Goal: Transaction & Acquisition: Purchase product/service

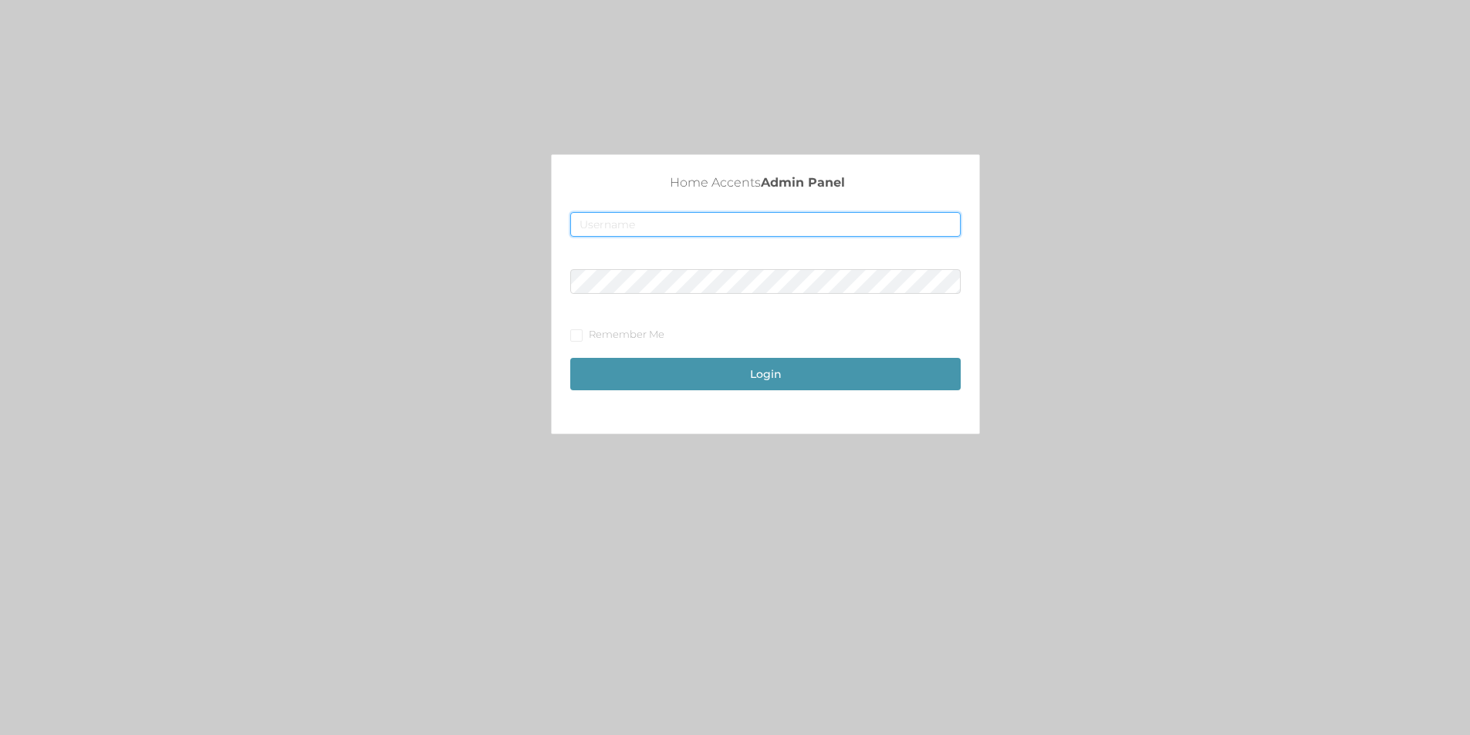
type input "[EMAIL_ADDRESS][DOMAIN_NAME]"
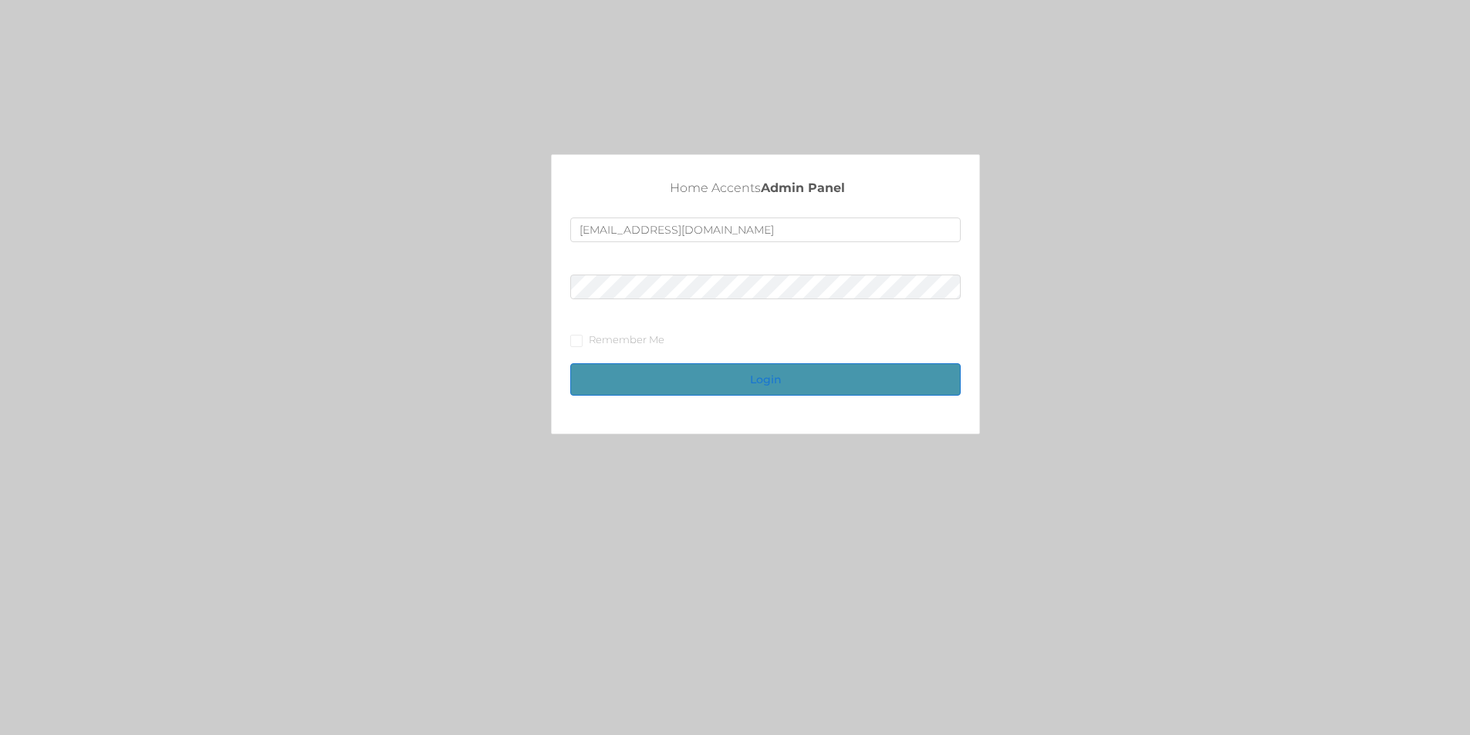
click at [667, 380] on button "Login" at bounding box center [765, 379] width 390 height 32
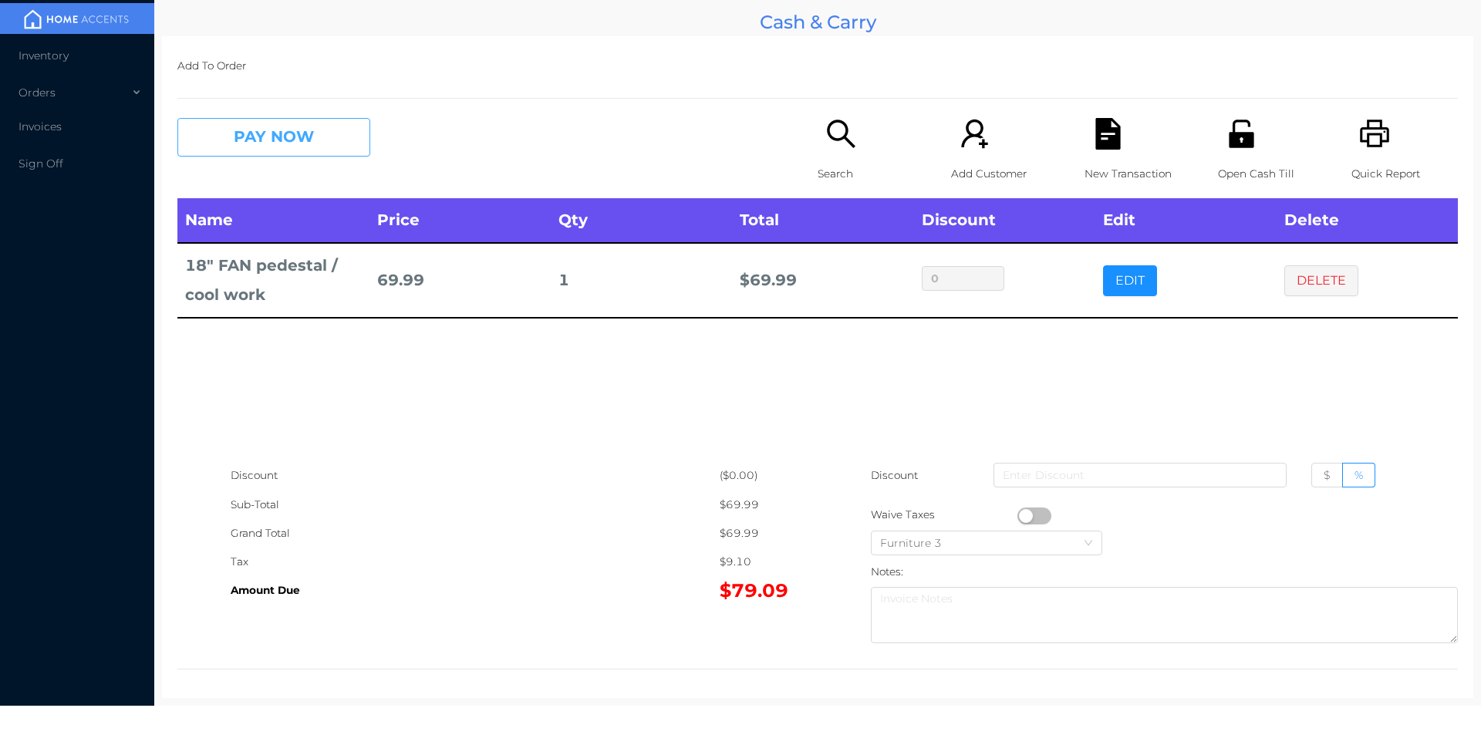
click at [328, 151] on button "PAY NOW" at bounding box center [273, 137] width 193 height 39
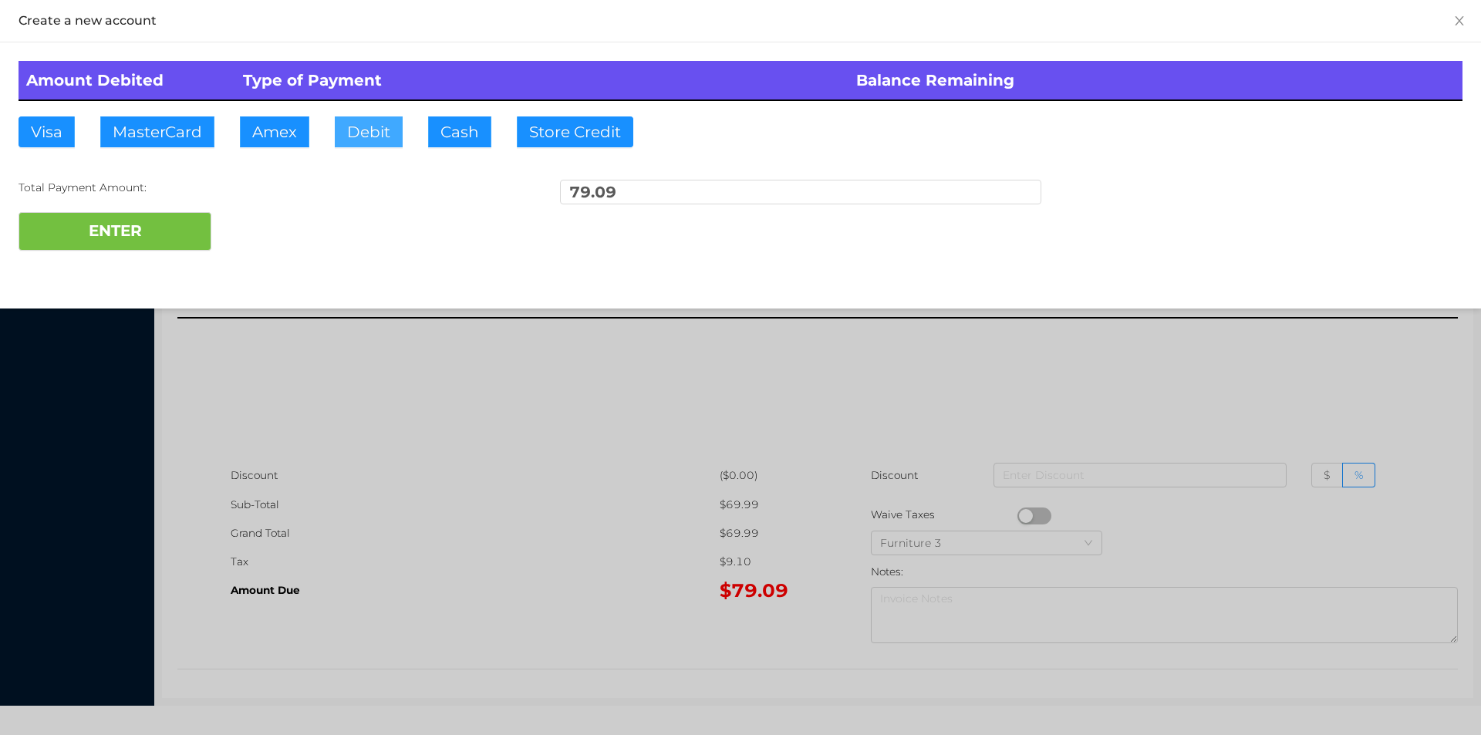
click at [373, 137] on button "Debit" at bounding box center [369, 131] width 68 height 31
click at [167, 248] on button "ENTER" at bounding box center [115, 231] width 193 height 39
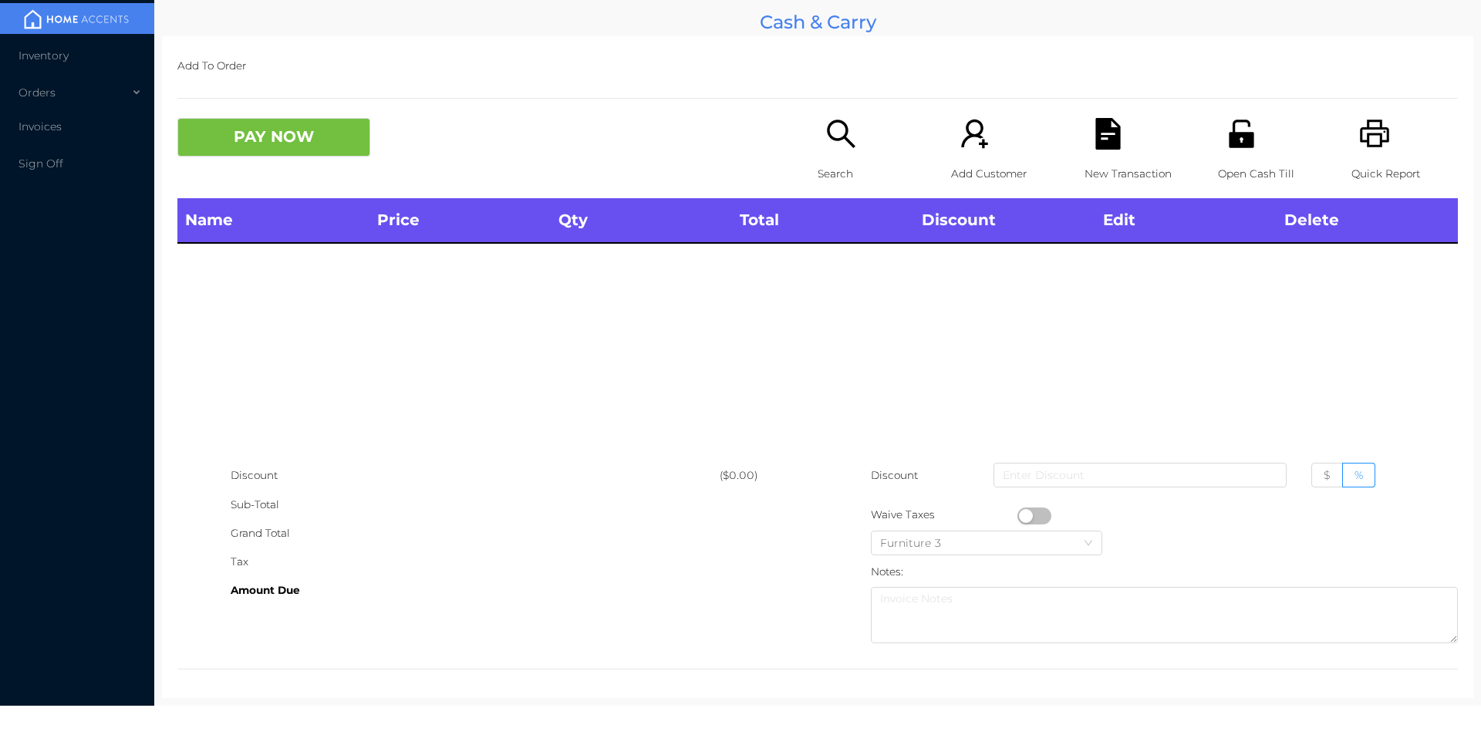
click at [1226, 155] on div "Open Cash Till" at bounding box center [1271, 158] width 106 height 80
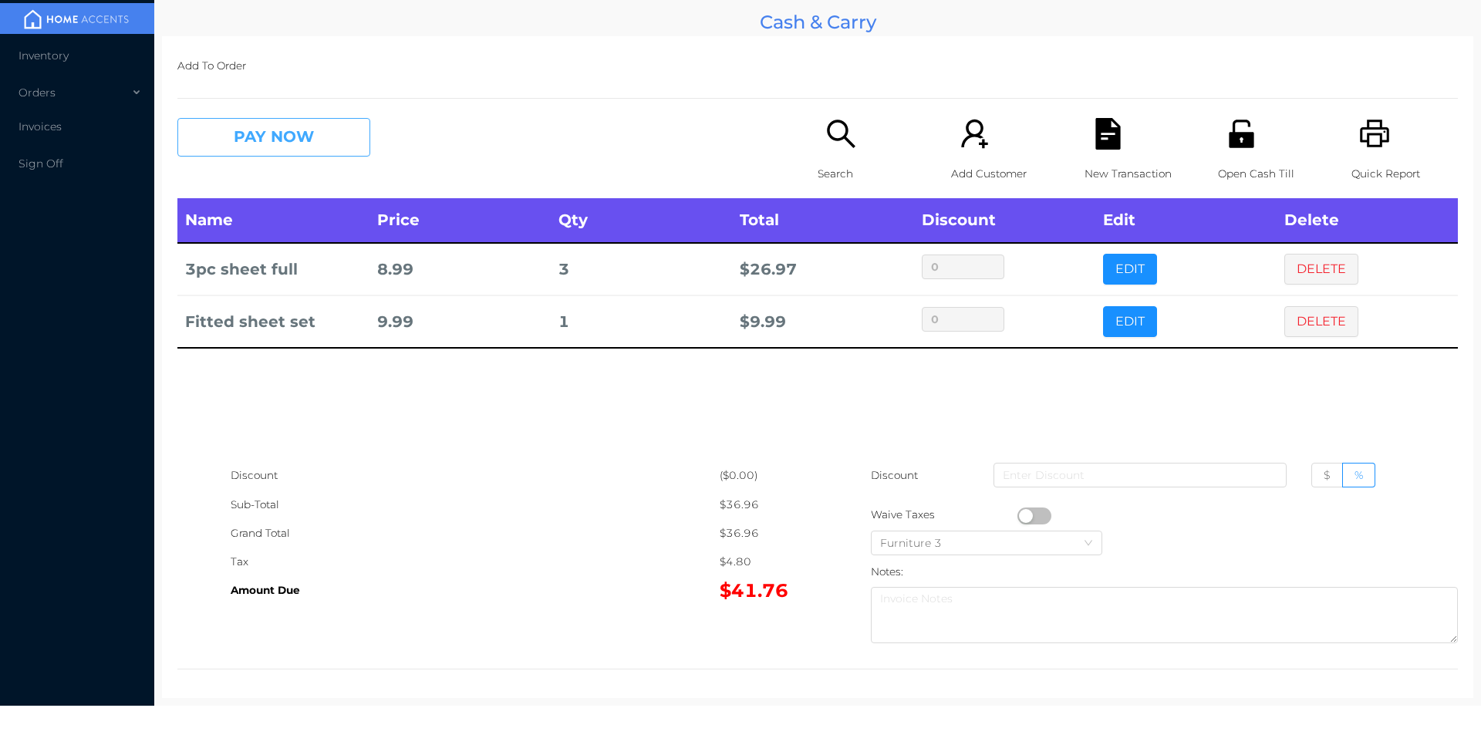
click at [329, 155] on button "PAY NOW" at bounding box center [273, 137] width 193 height 39
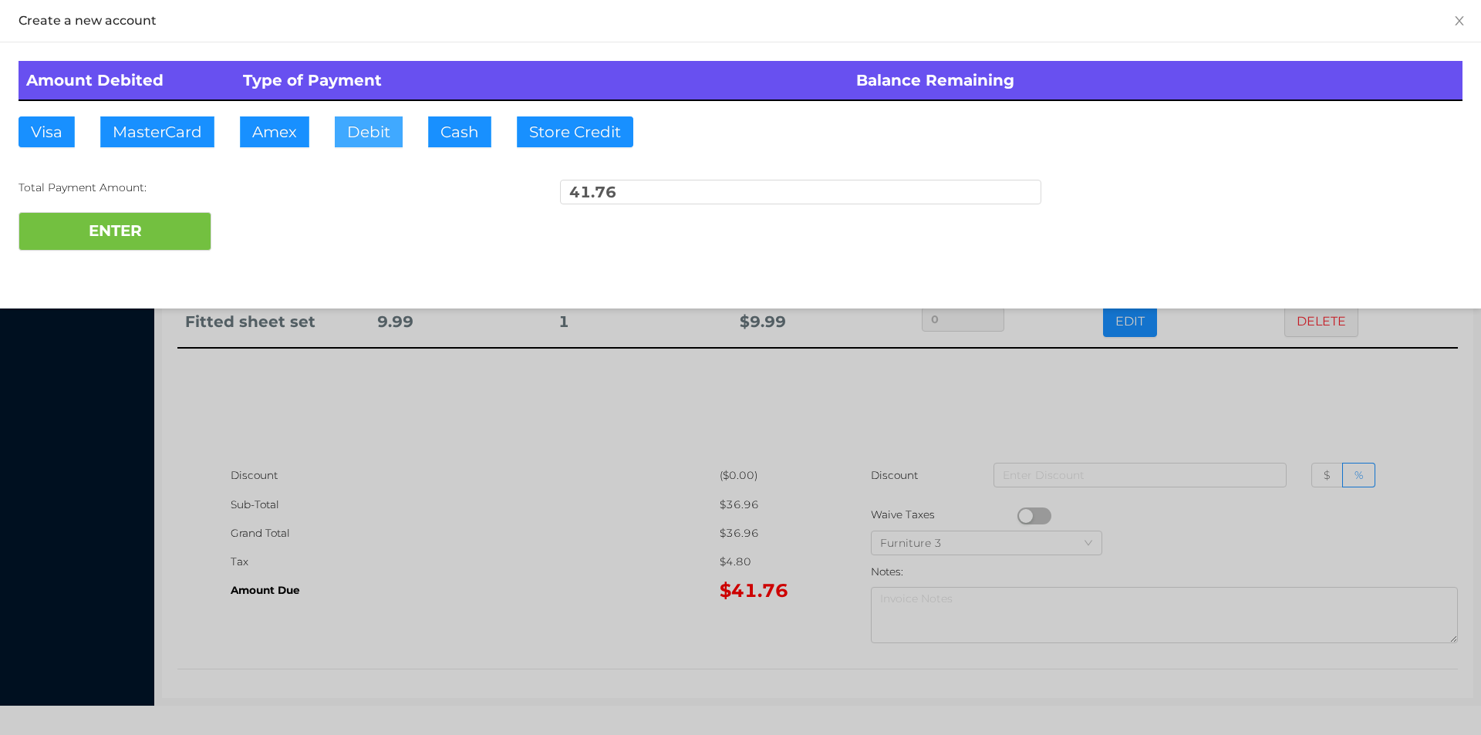
click at [365, 133] on button "Debit" at bounding box center [369, 131] width 68 height 31
click at [162, 234] on button "ENTER" at bounding box center [115, 231] width 193 height 39
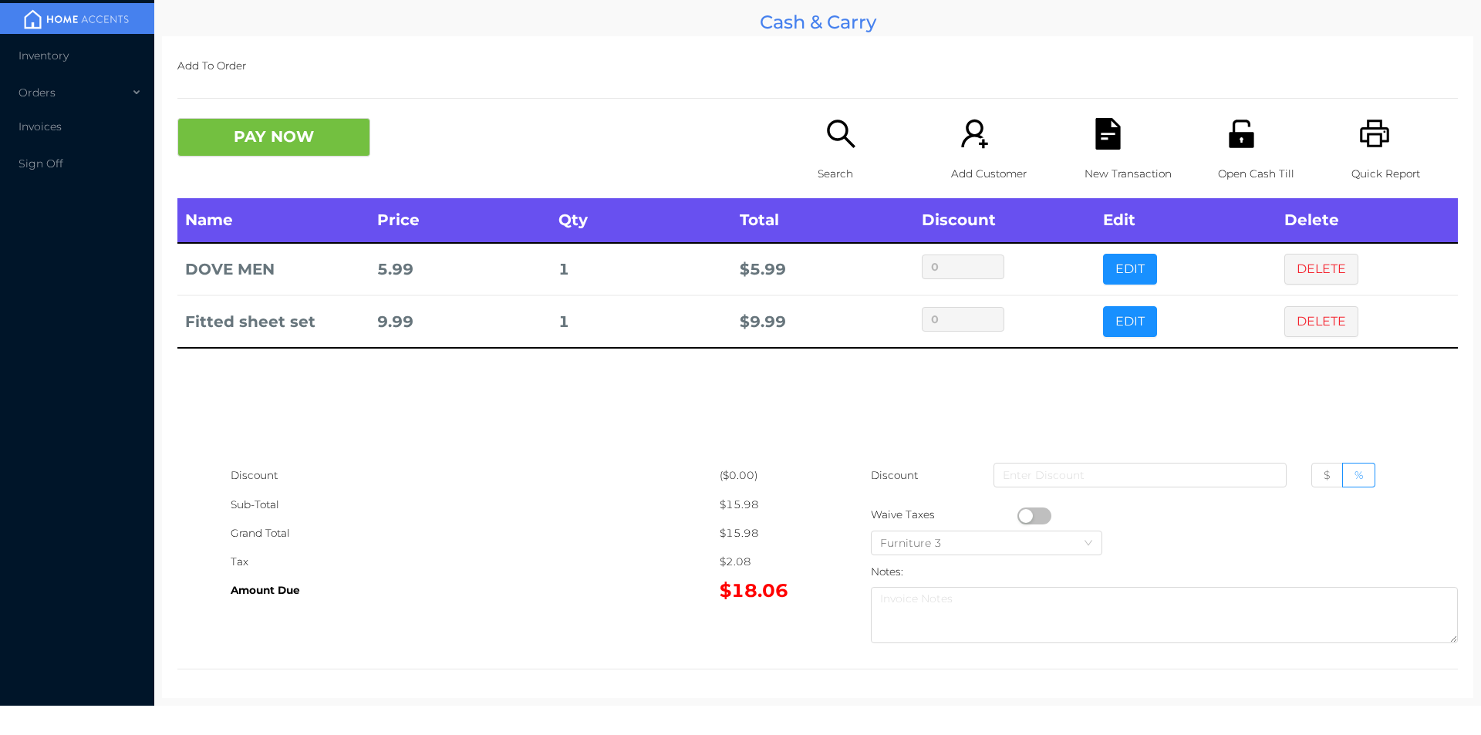
click at [323, 135] on button "PAY NOW" at bounding box center [273, 137] width 193 height 39
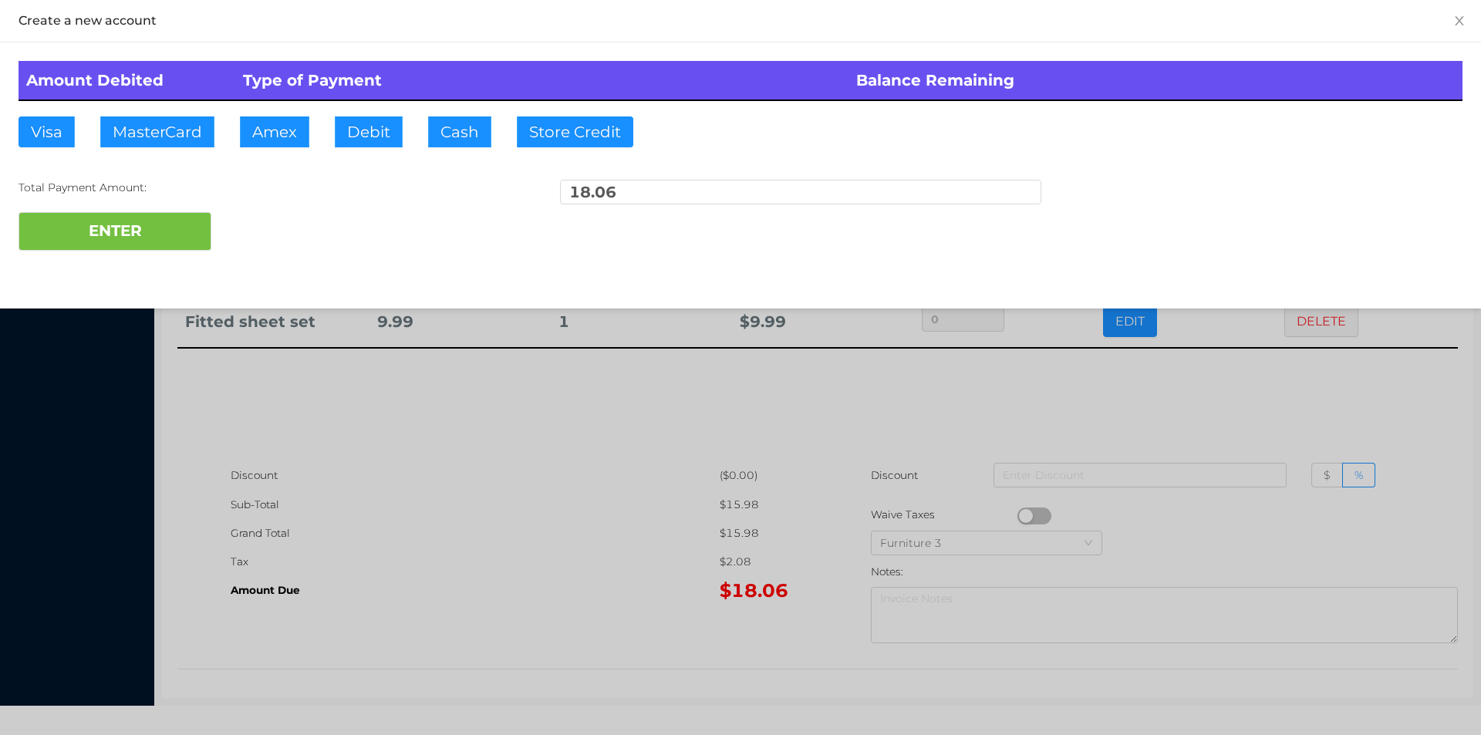
click at [292, 248] on div "ENTER" at bounding box center [741, 231] width 1444 height 39
click at [1127, 427] on div at bounding box center [740, 367] width 1481 height 735
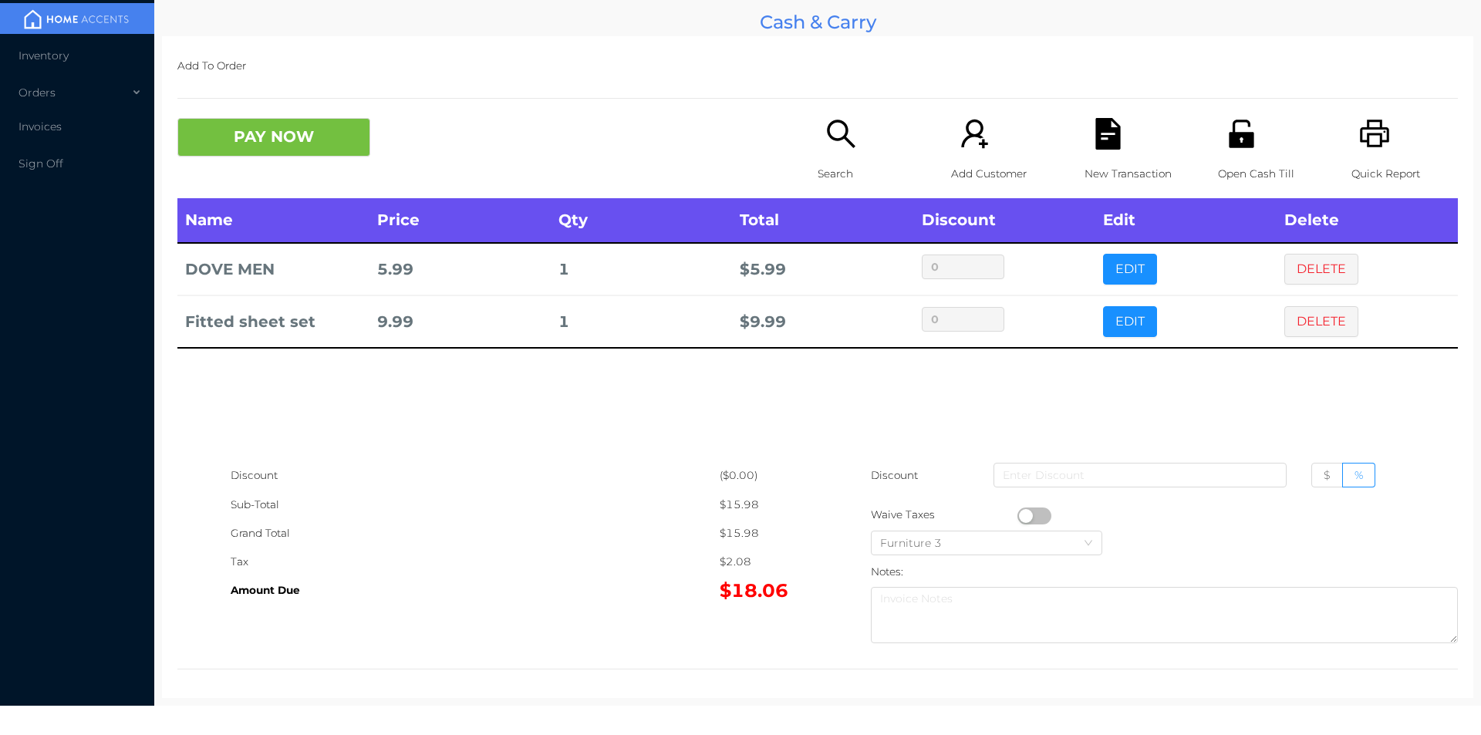
click at [1094, 155] on div "New Transaction" at bounding box center [1138, 158] width 106 height 80
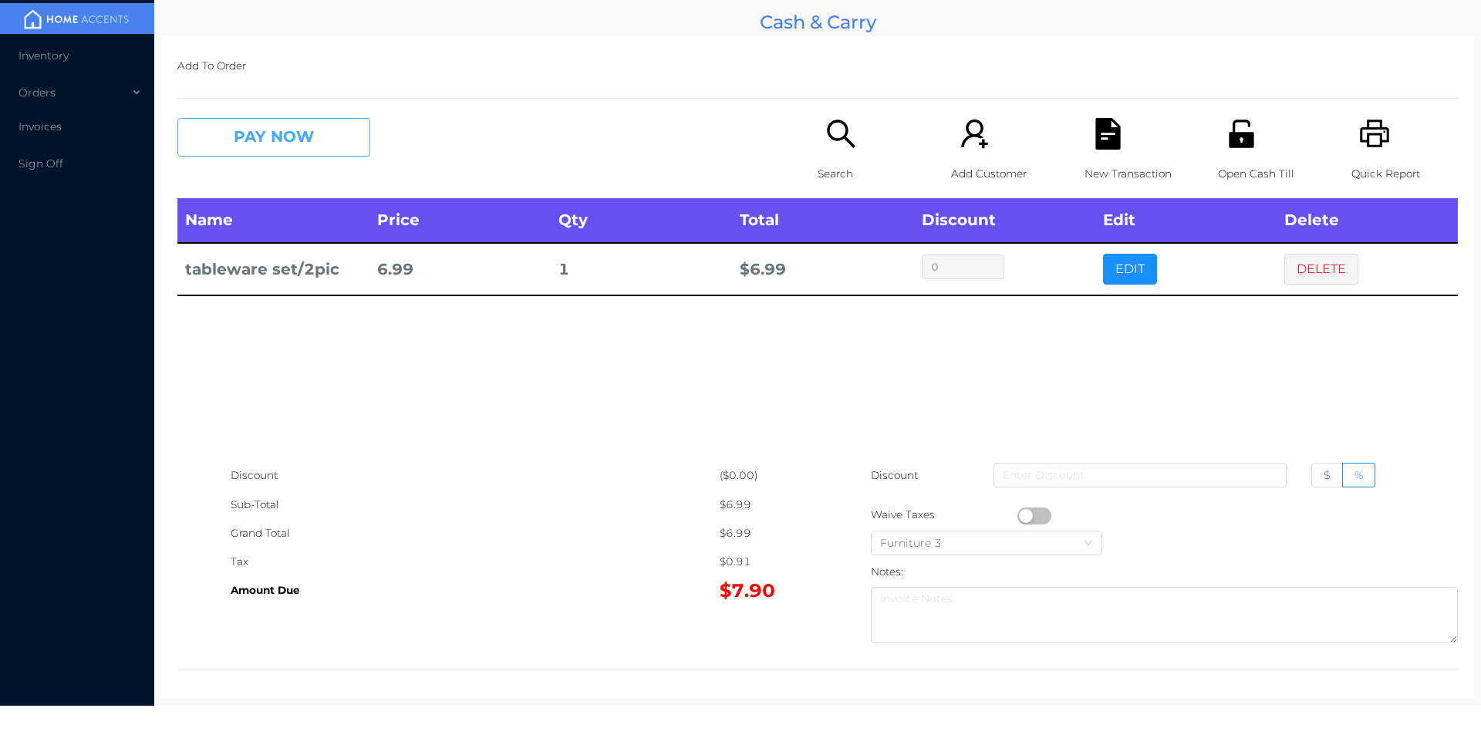
click at [246, 130] on button "PAY NOW" at bounding box center [273, 137] width 193 height 39
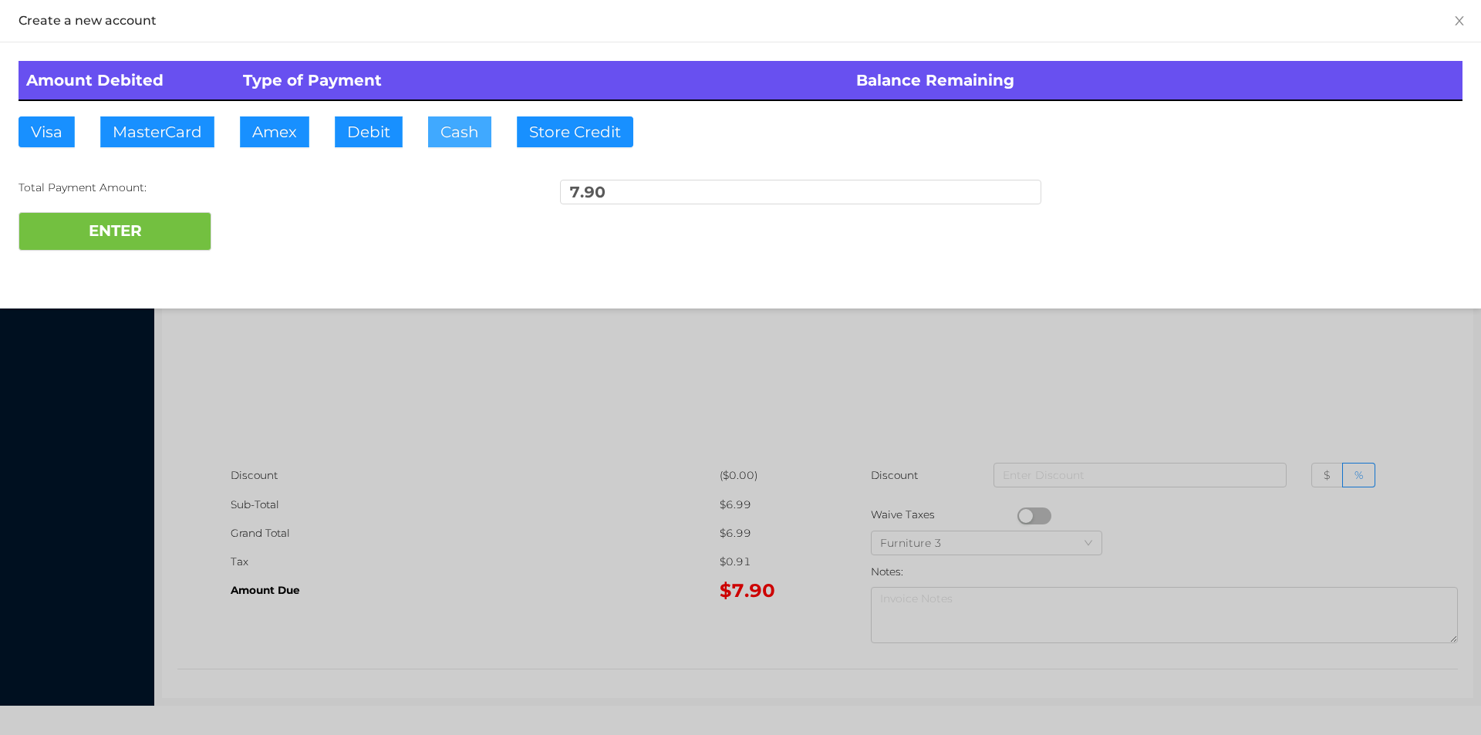
click at [444, 143] on button "Cash" at bounding box center [459, 131] width 63 height 31
type input "10."
click at [143, 250] on button "ENTER" at bounding box center [115, 231] width 193 height 39
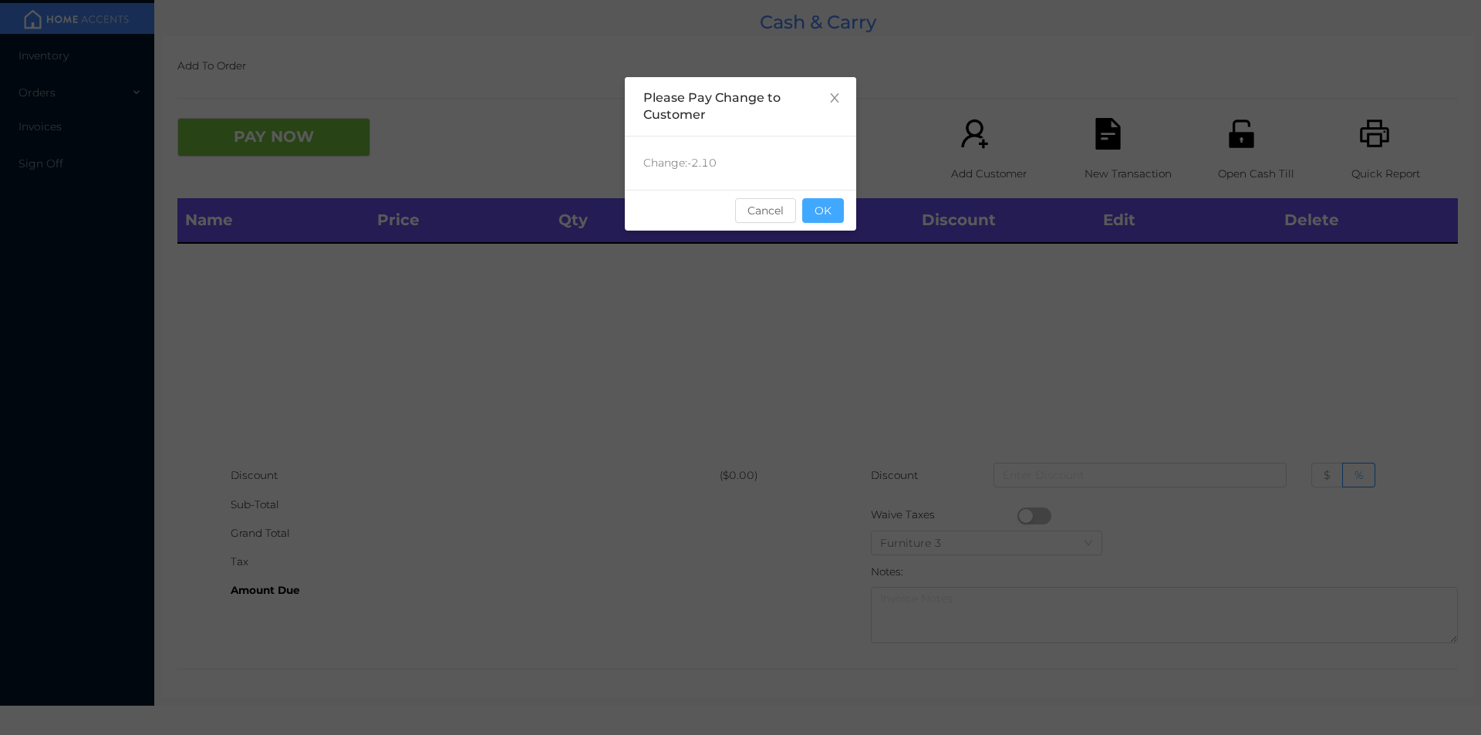
click at [832, 218] on button "OK" at bounding box center [823, 210] width 42 height 25
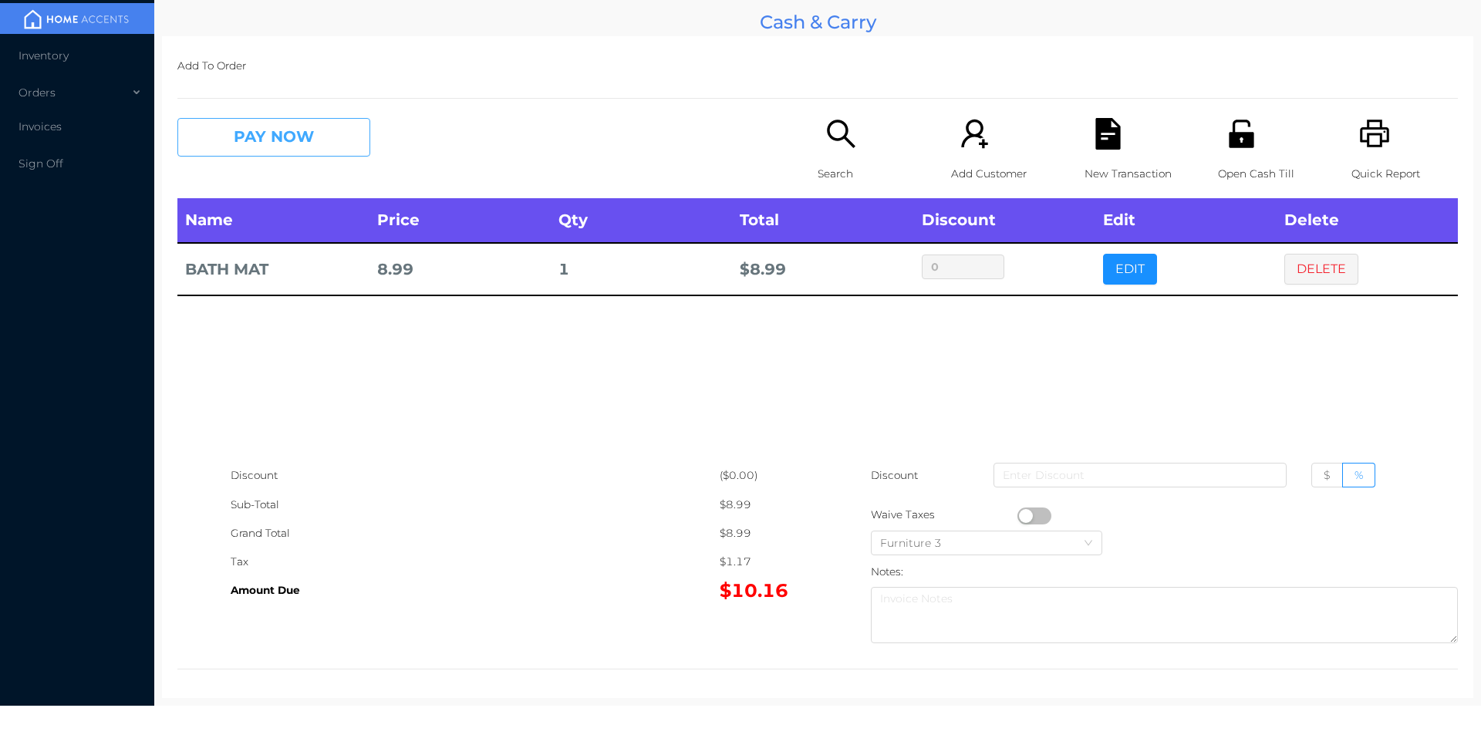
click at [247, 139] on button "PAY NOW" at bounding box center [273, 137] width 193 height 39
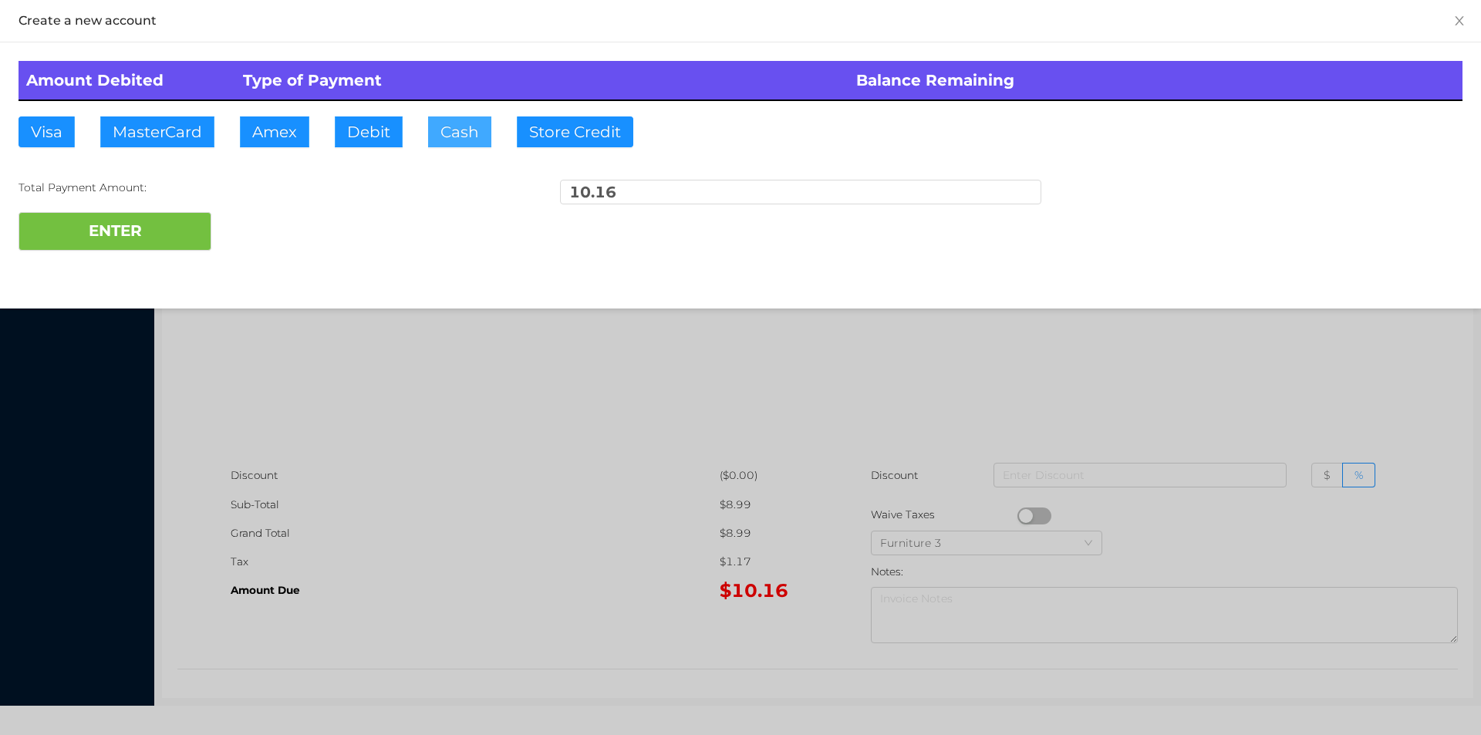
click at [450, 131] on button "Cash" at bounding box center [459, 131] width 63 height 31
type input "50."
click at [156, 268] on div "Amount Debited Type of Payment Balance Remaining Visa MasterCard Amex Debit Cas…" at bounding box center [740, 155] width 1481 height 227
click at [163, 245] on button "ENTER" at bounding box center [115, 231] width 193 height 39
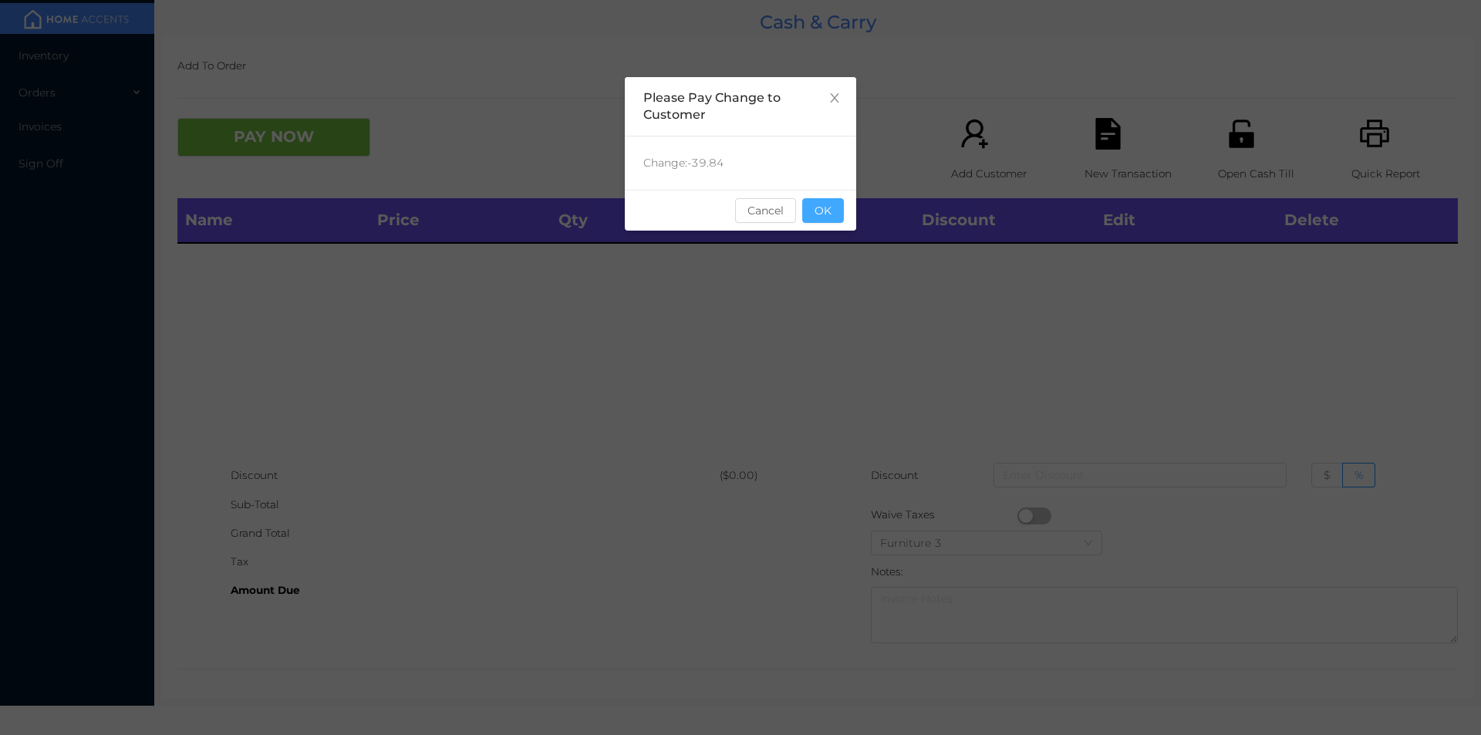
click at [822, 206] on button "OK" at bounding box center [823, 210] width 42 height 25
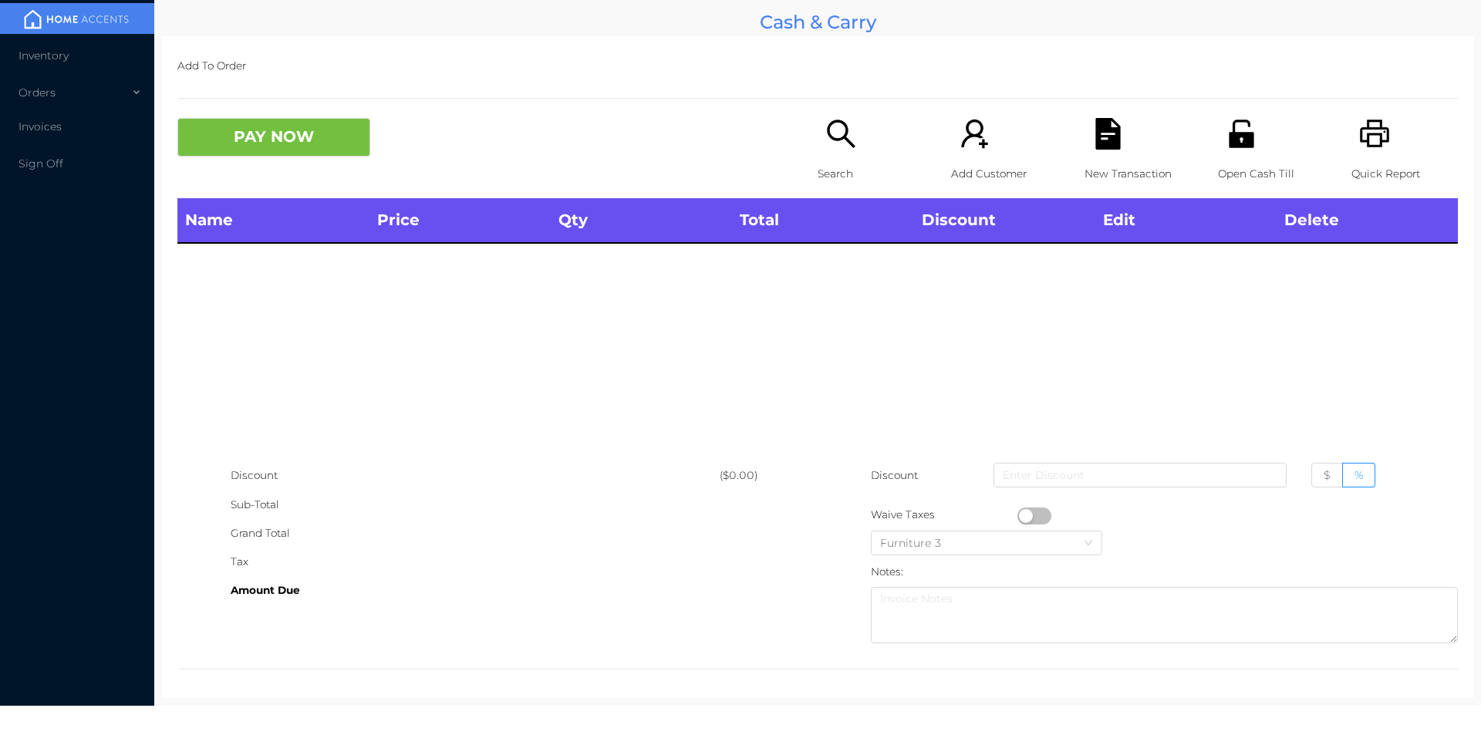
click at [853, 251] on div "Name Price Qty Total Discount Edit Delete" at bounding box center [817, 329] width 1281 height 263
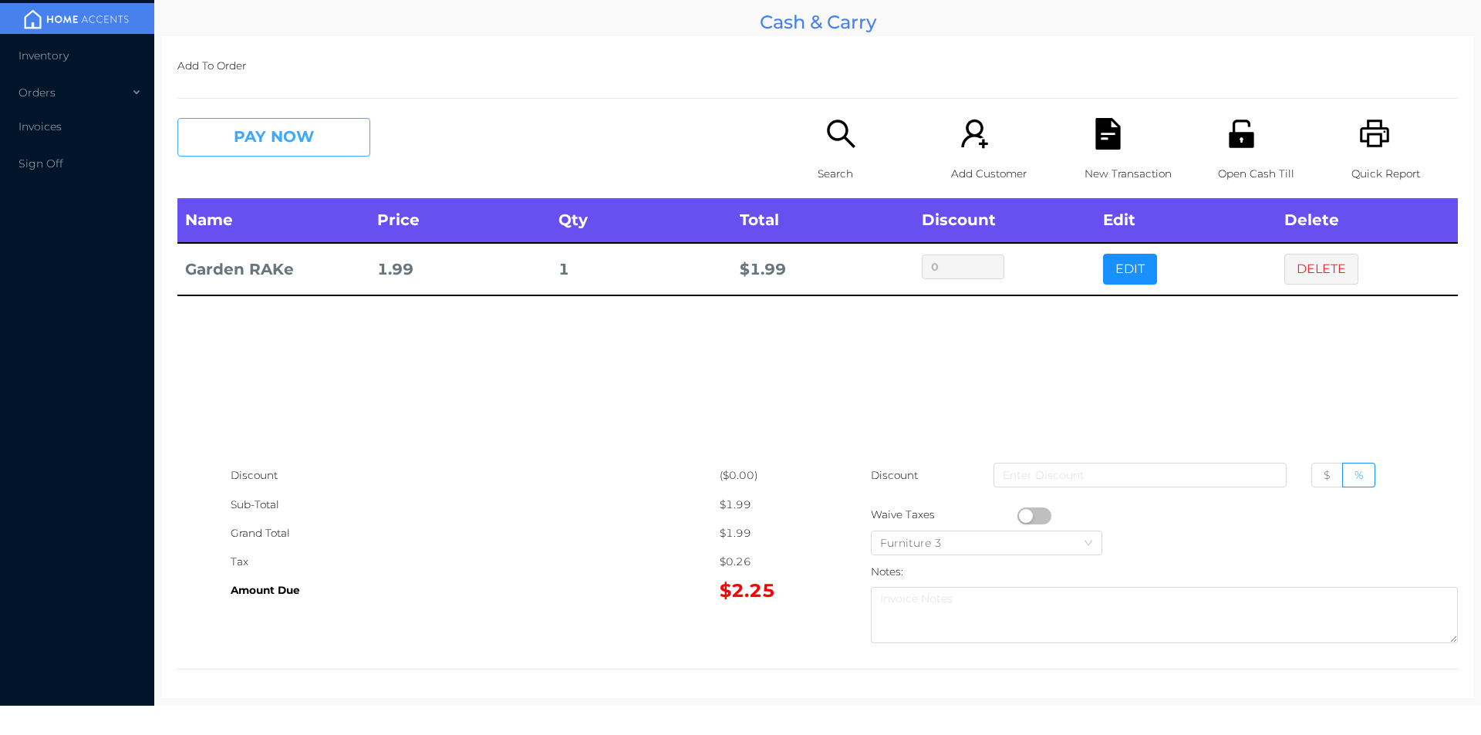
click at [285, 150] on button "PAY NOW" at bounding box center [273, 137] width 193 height 39
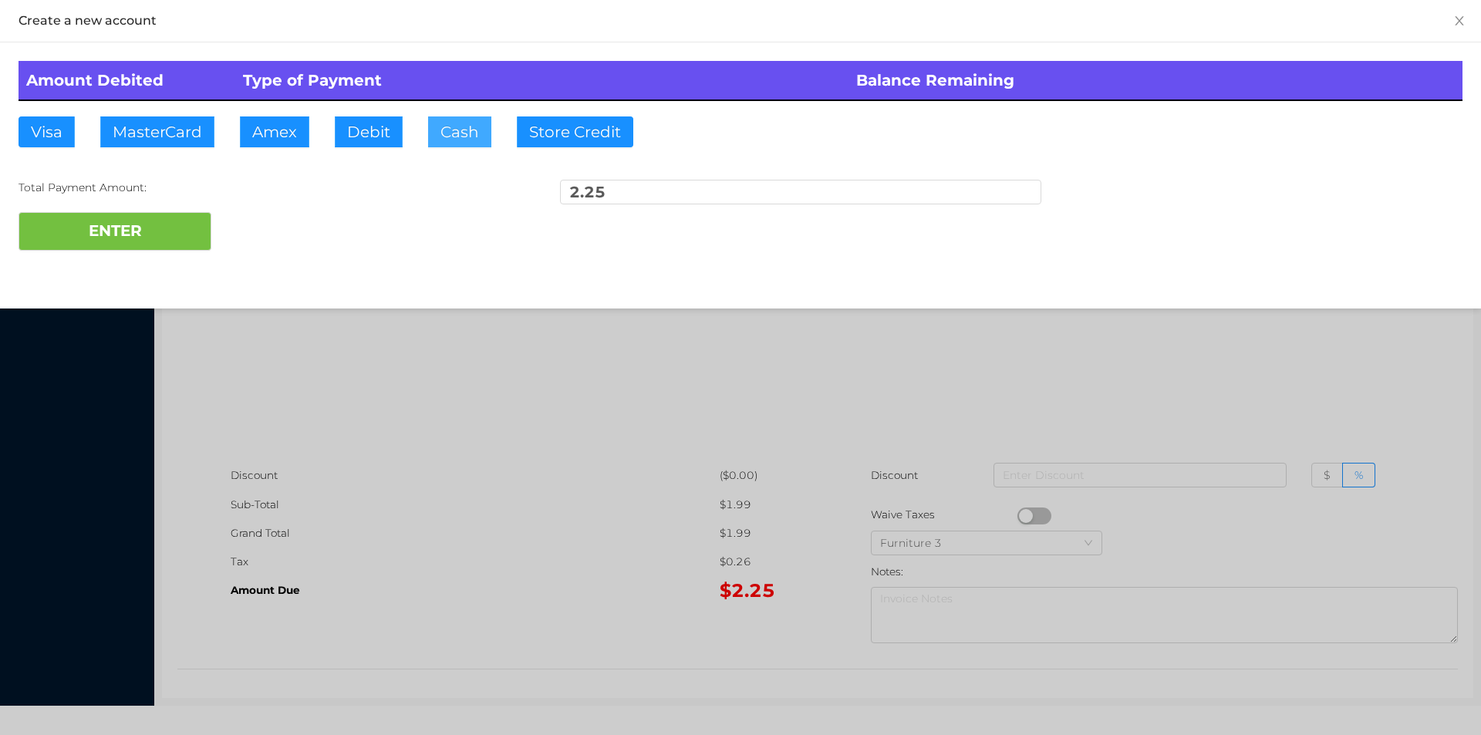
click at [447, 142] on button "Cash" at bounding box center [459, 131] width 63 height 31
click at [157, 224] on button "ENTER" at bounding box center [115, 231] width 193 height 39
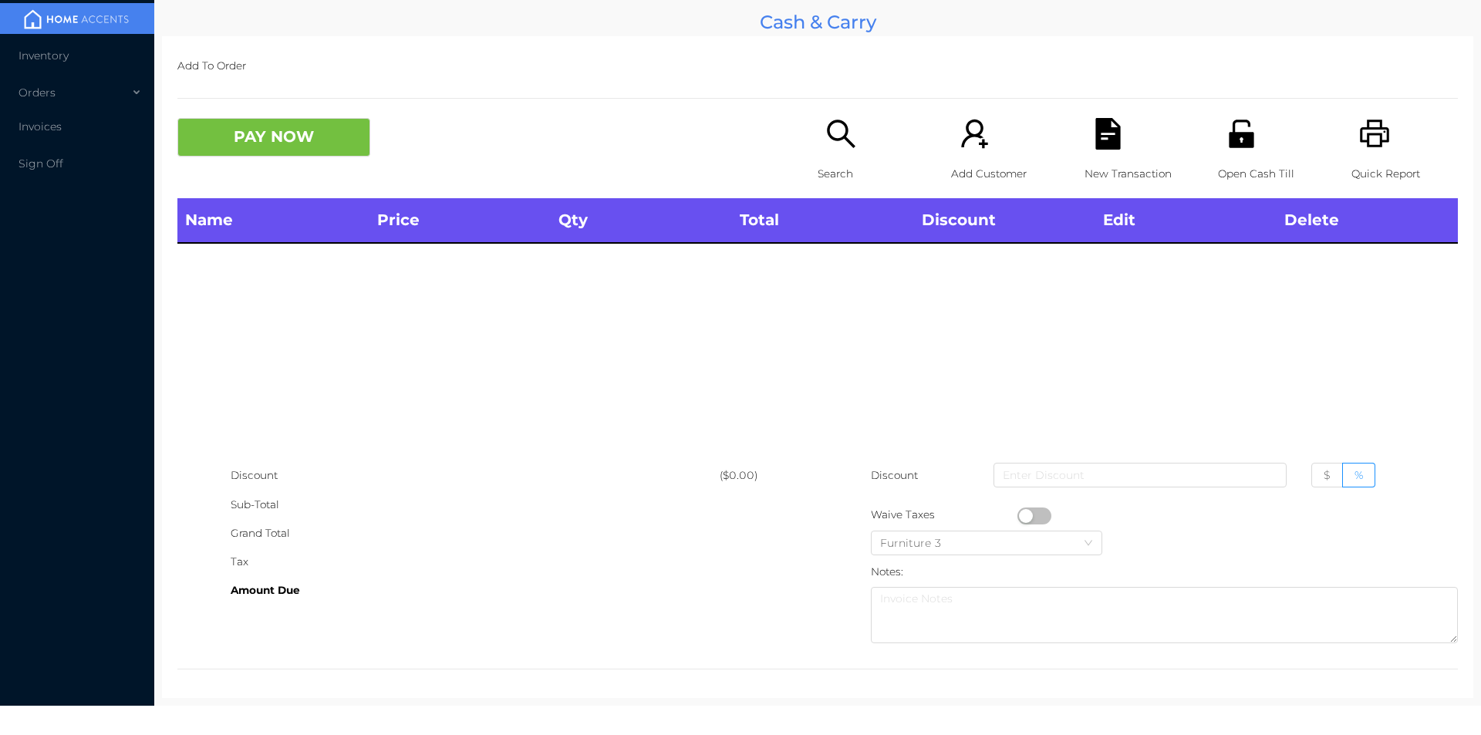
click at [837, 148] on icon "icon: search" at bounding box center [841, 134] width 32 height 32
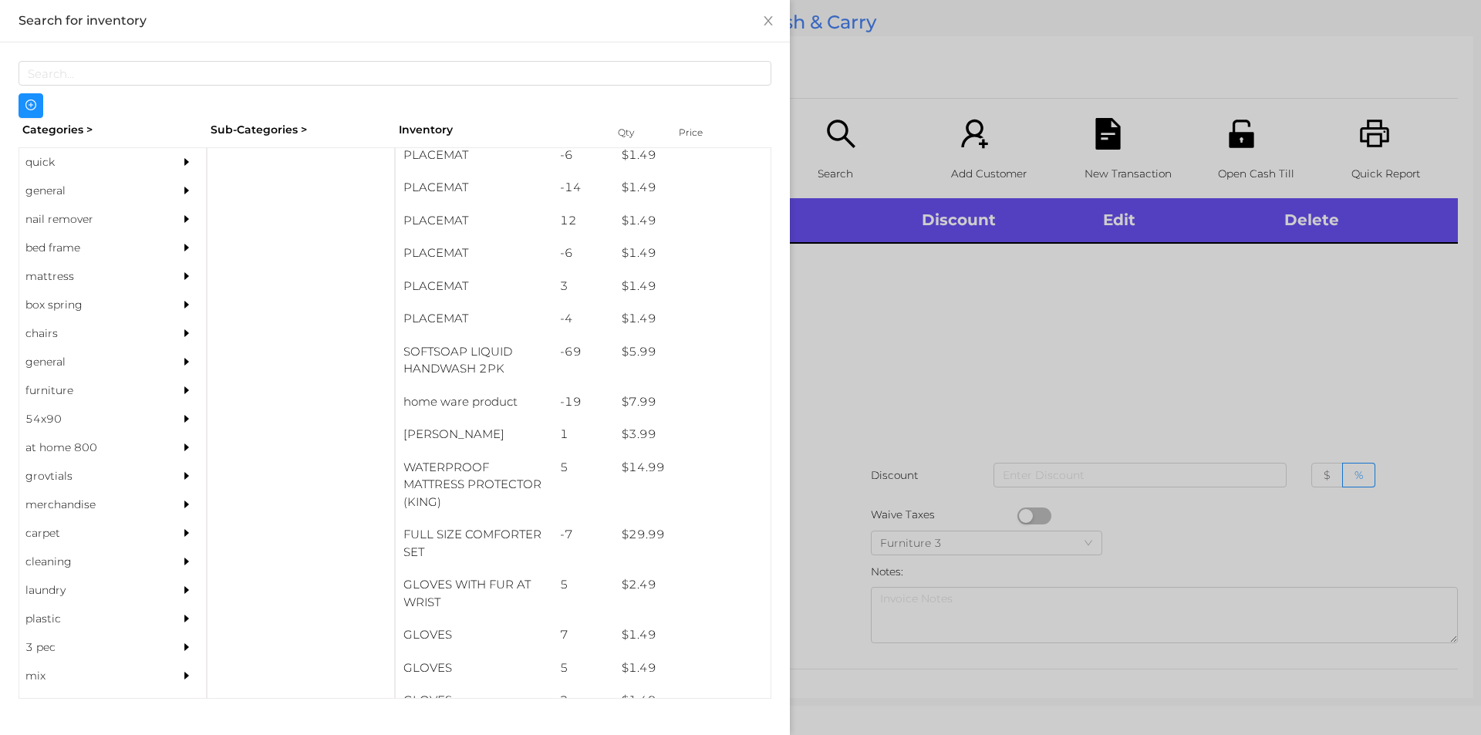
scroll to position [231, 0]
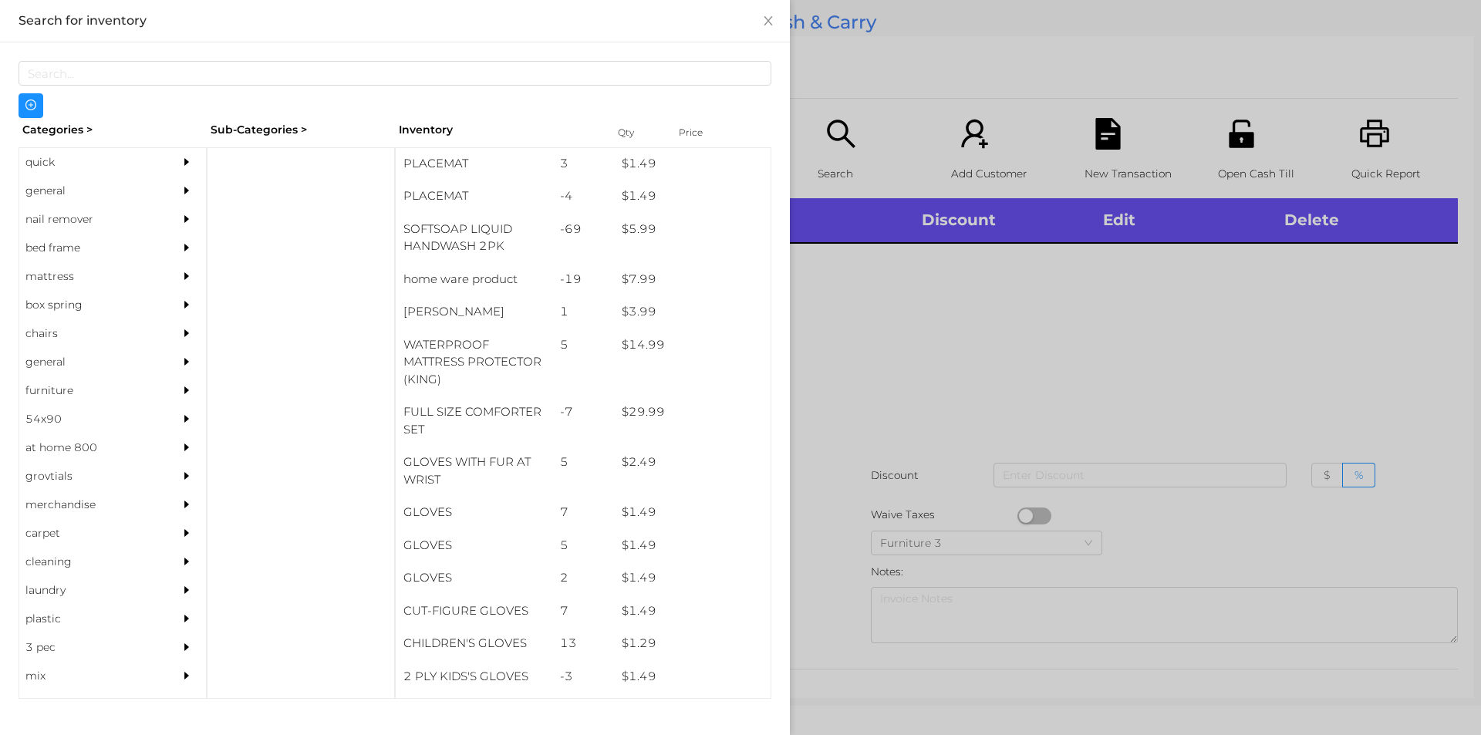
click at [47, 193] on div "general" at bounding box center [89, 191] width 140 height 29
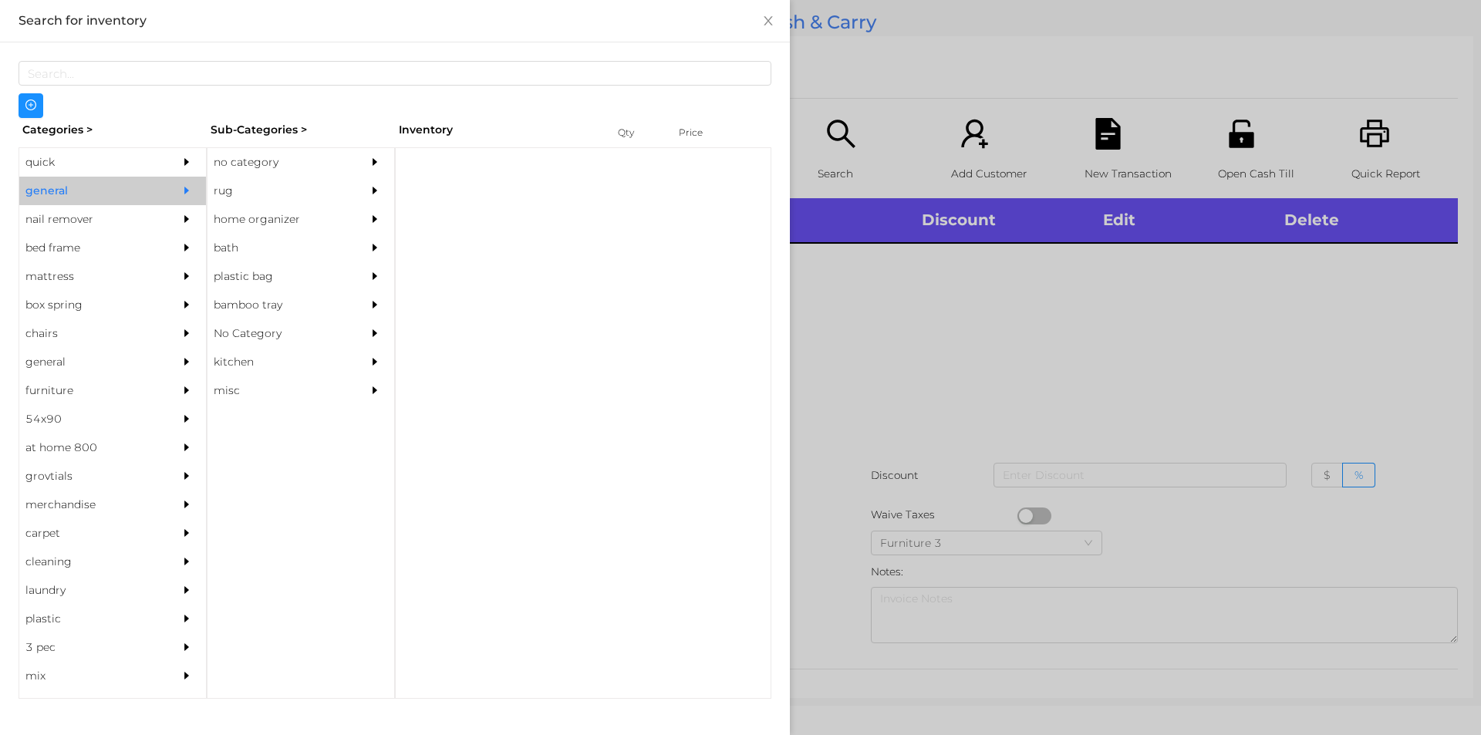
click at [243, 167] on div "no category" at bounding box center [278, 162] width 140 height 29
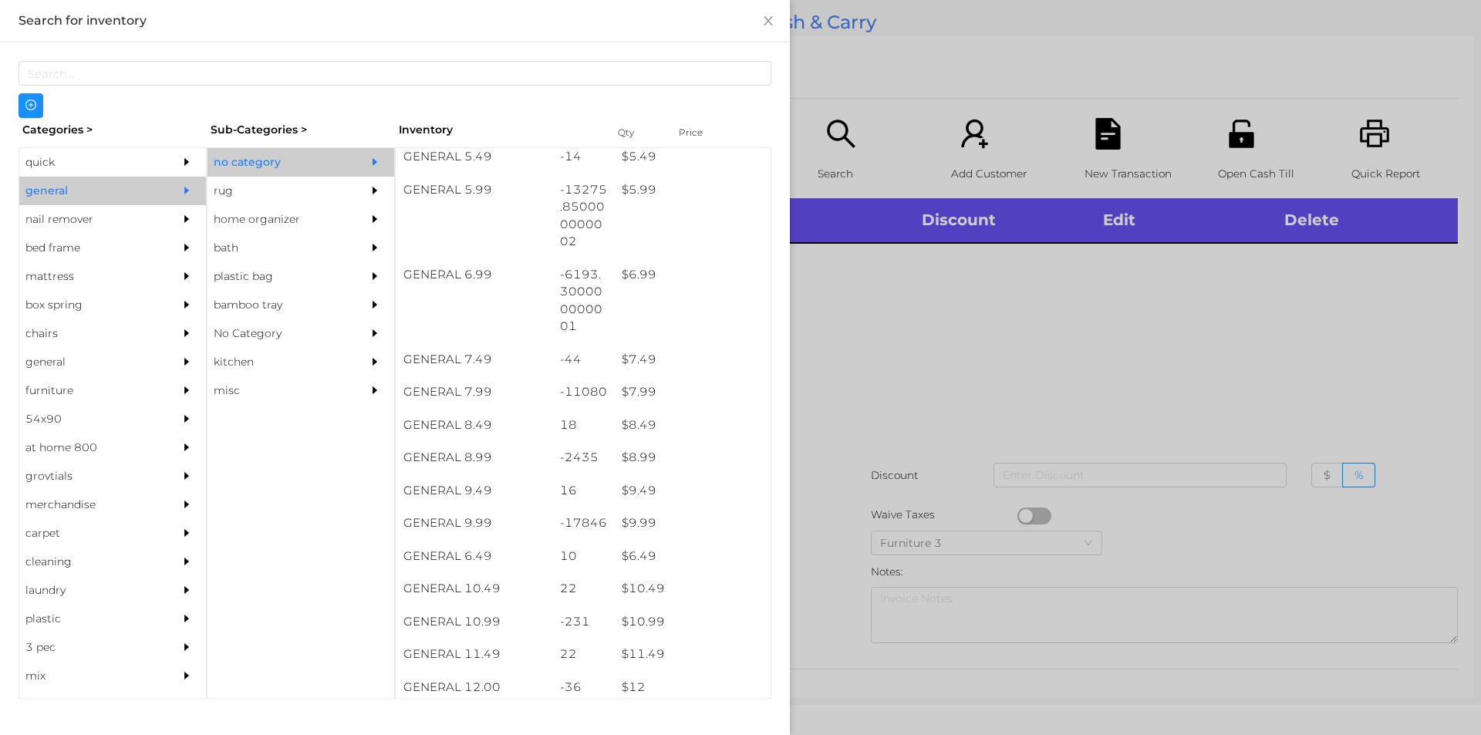
scroll to position [582, 0]
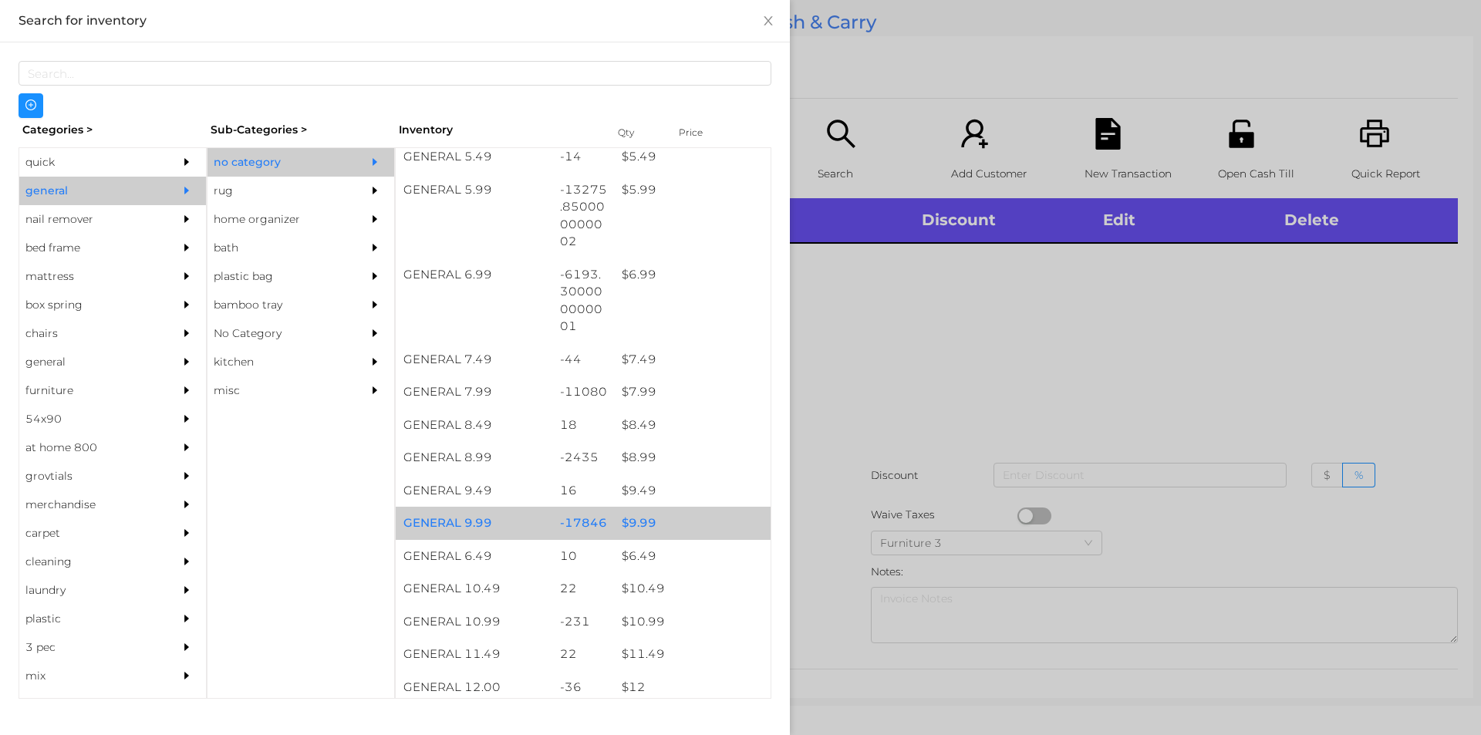
click at [640, 521] on div "$ 9.99" at bounding box center [692, 523] width 157 height 33
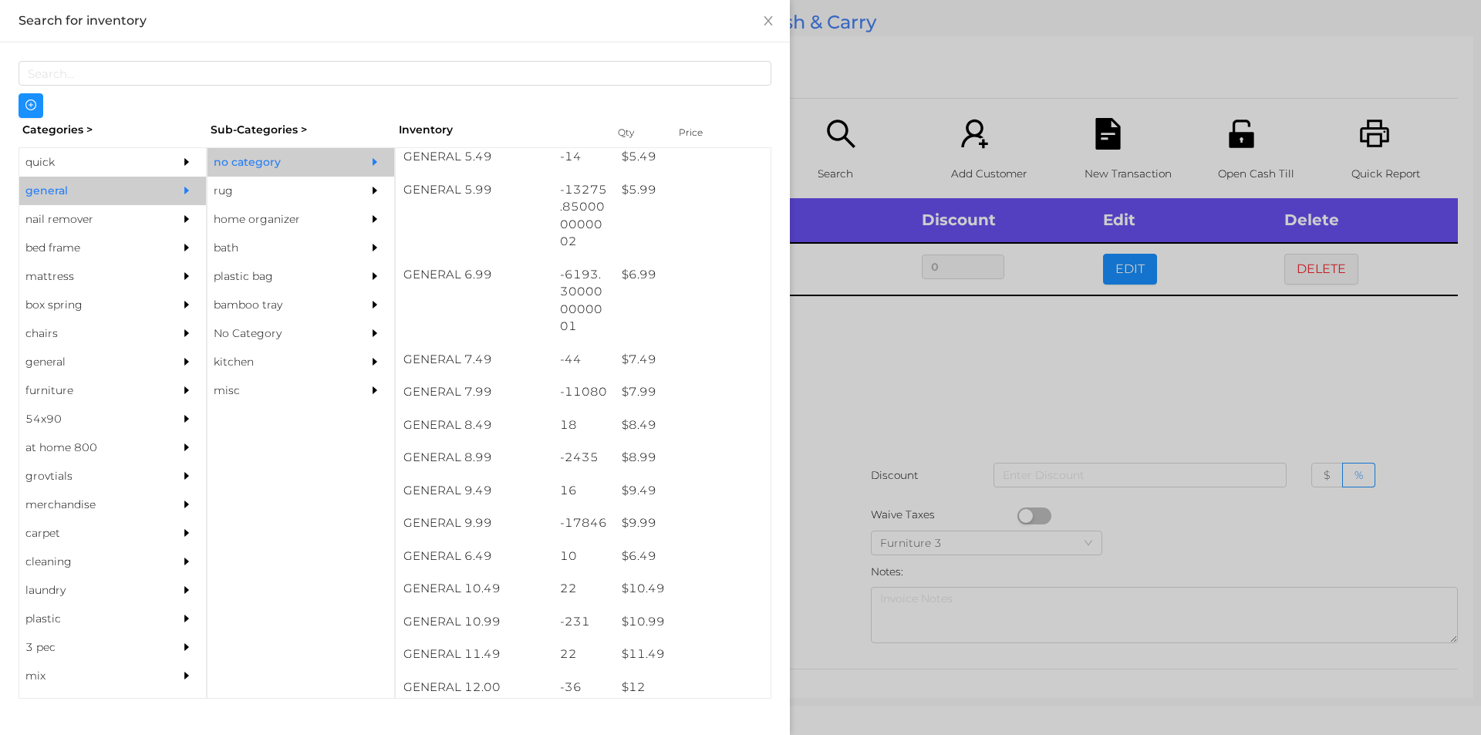
click at [829, 515] on div at bounding box center [740, 367] width 1481 height 735
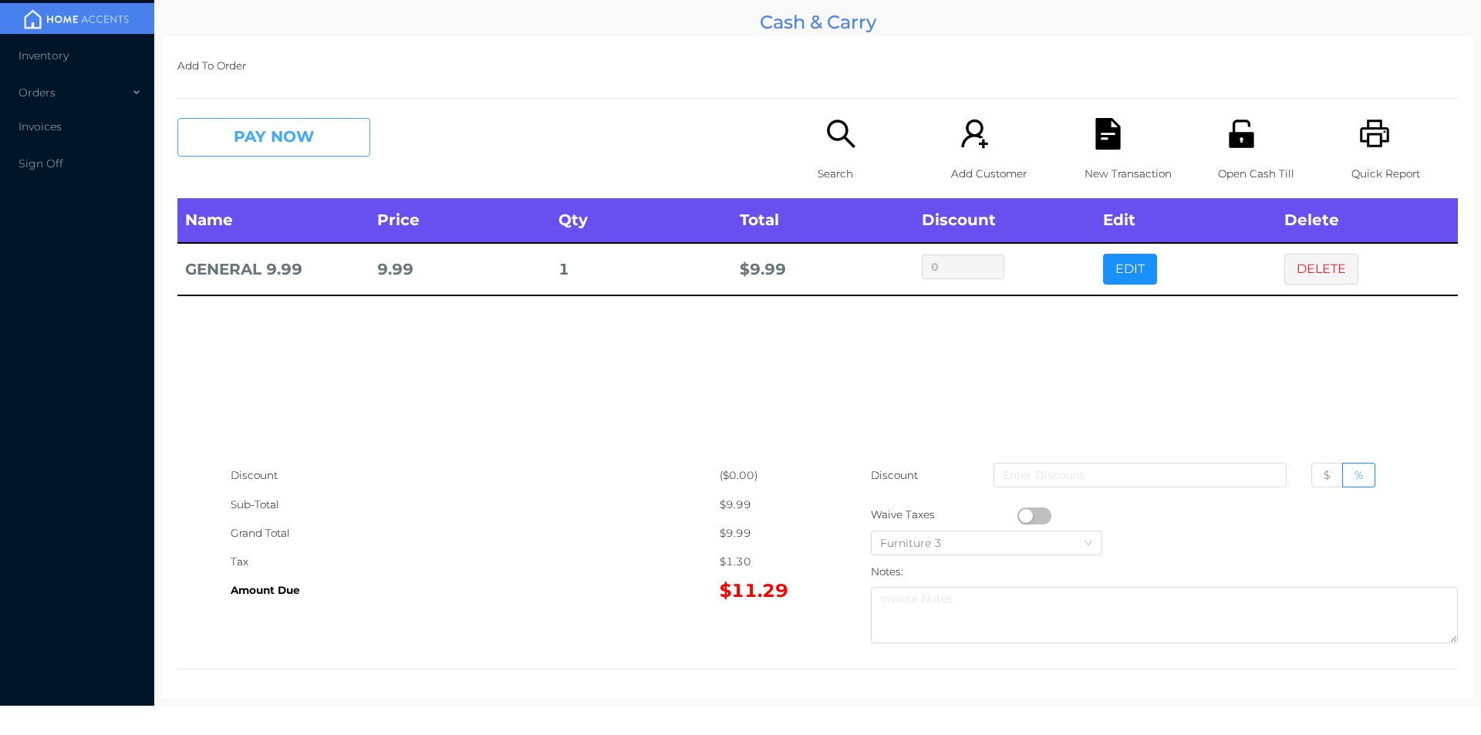
click at [263, 141] on button "PAY NOW" at bounding box center [273, 137] width 193 height 39
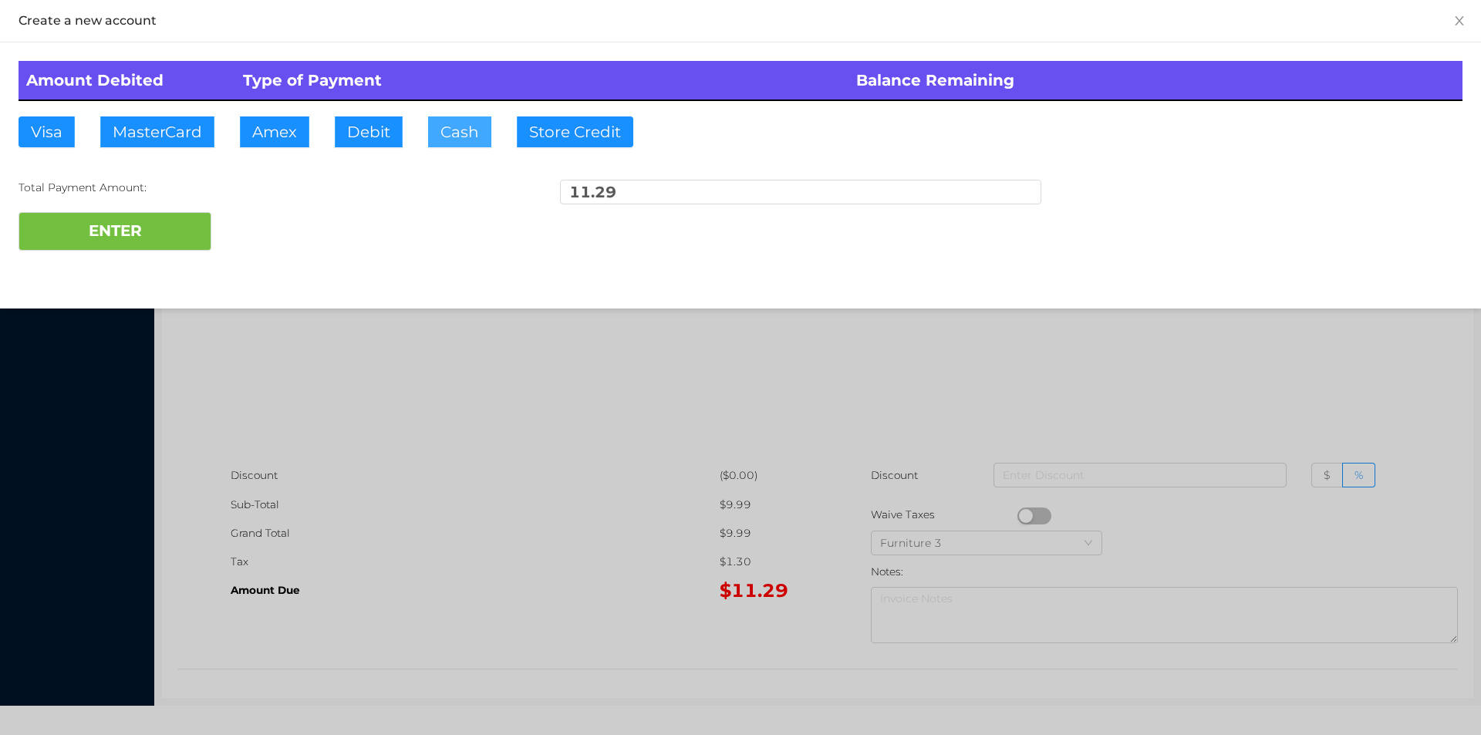
click at [455, 135] on button "Cash" at bounding box center [459, 131] width 63 height 31
click at [145, 237] on button "ENTER" at bounding box center [115, 231] width 193 height 39
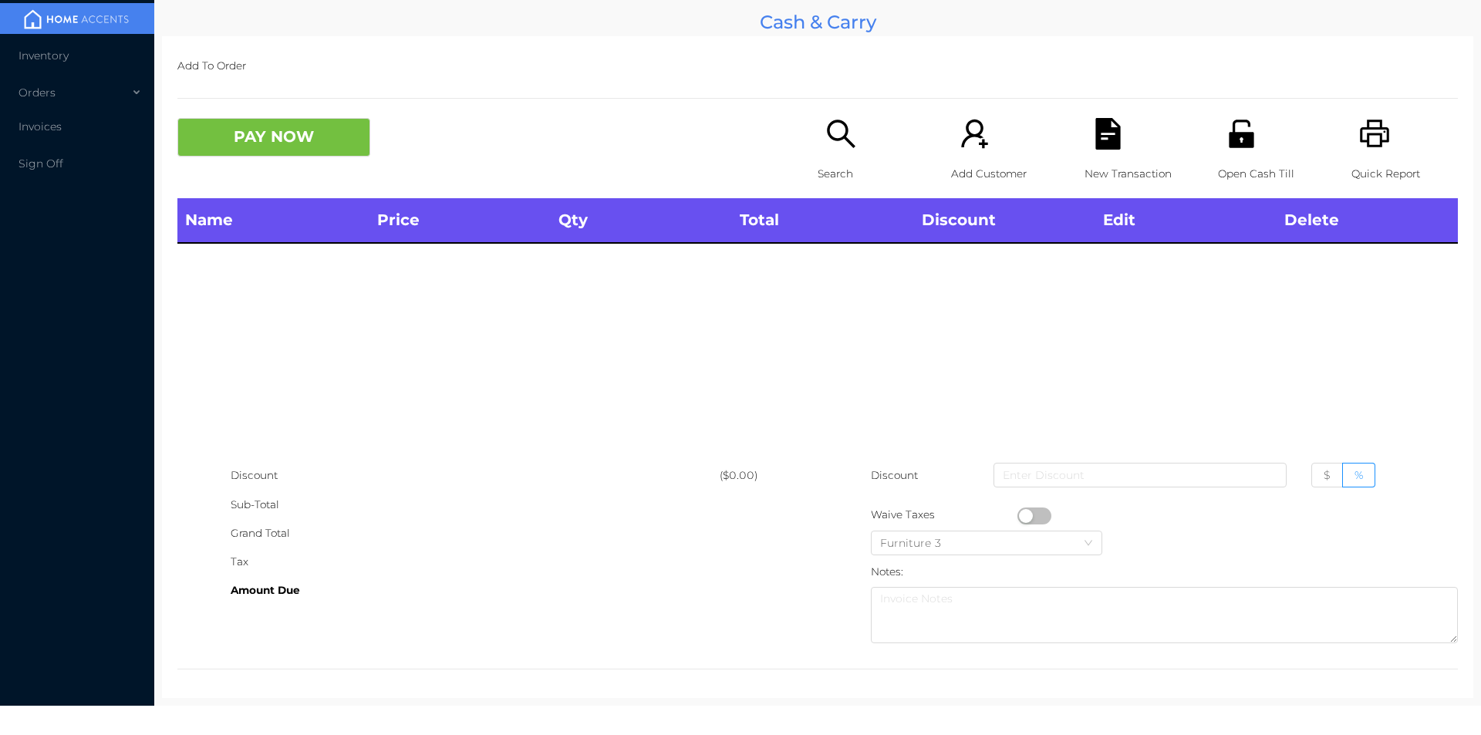
click at [832, 146] on icon "icon: search" at bounding box center [841, 134] width 32 height 32
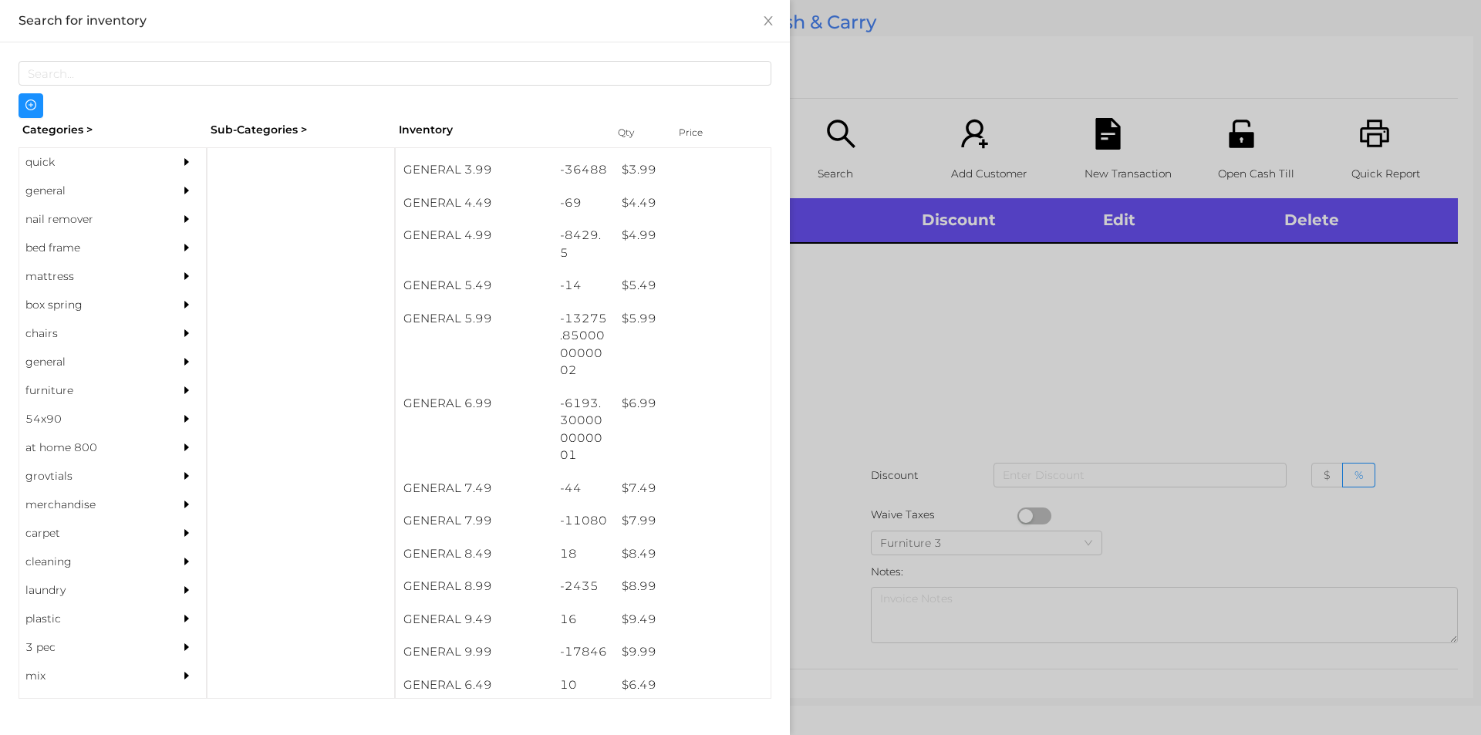
scroll to position [461, 0]
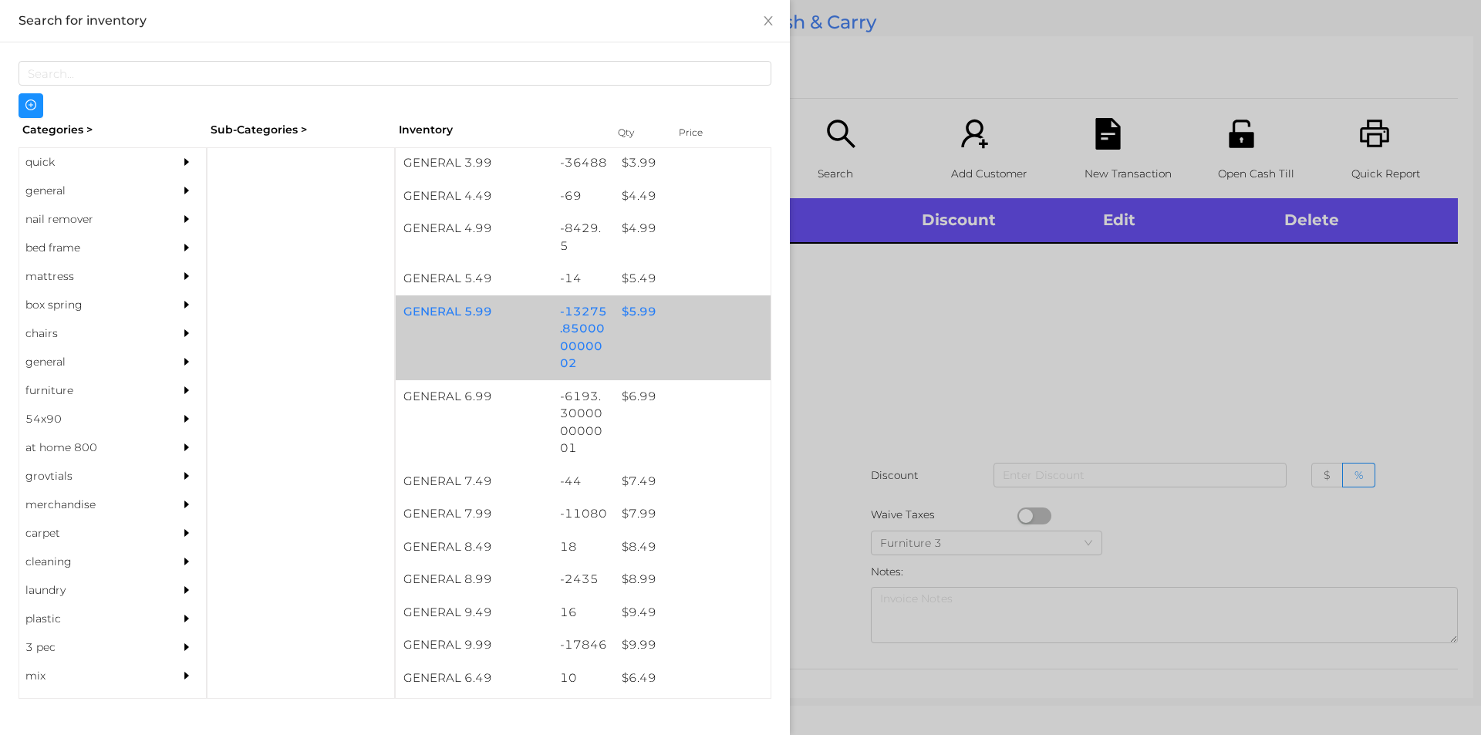
click at [632, 311] on div "$ 5.99" at bounding box center [692, 311] width 157 height 33
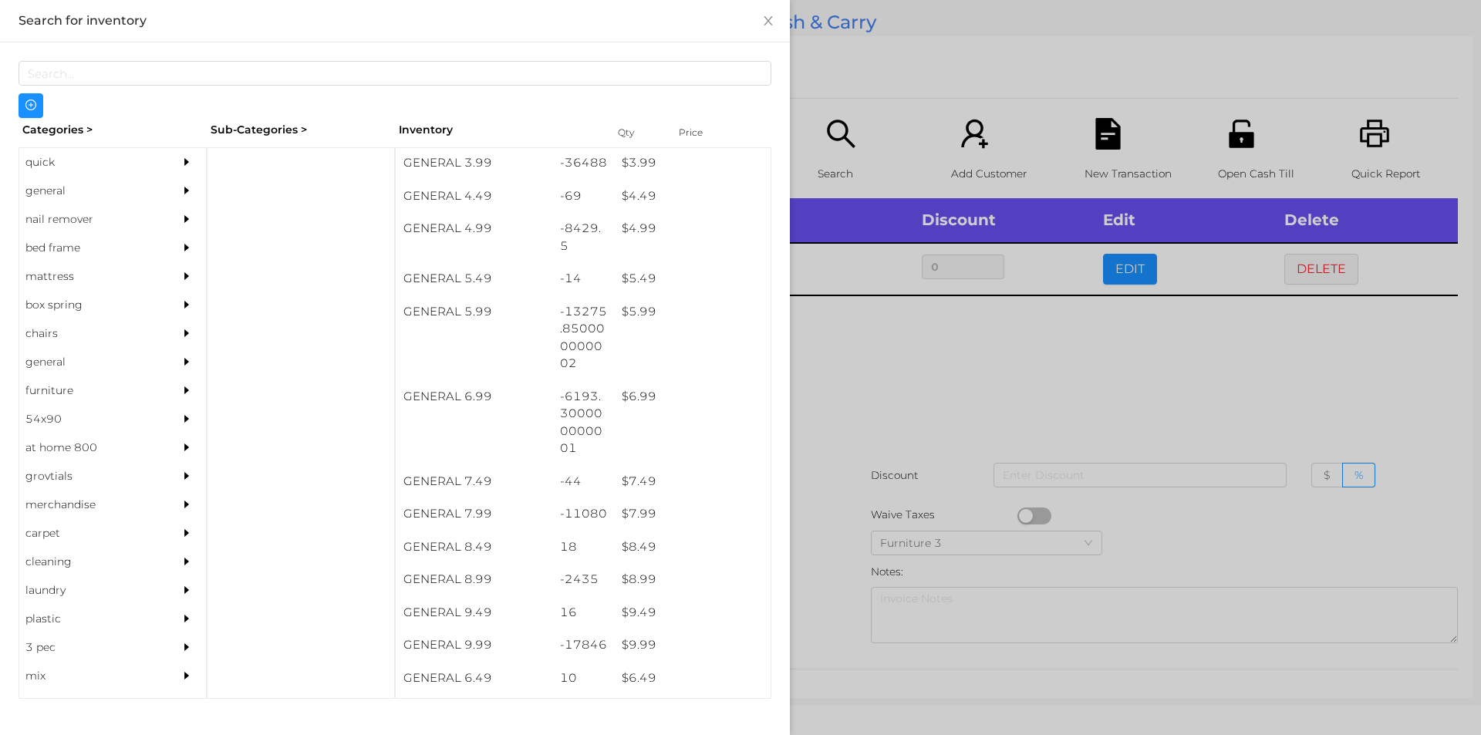
click at [857, 383] on div at bounding box center [740, 367] width 1481 height 735
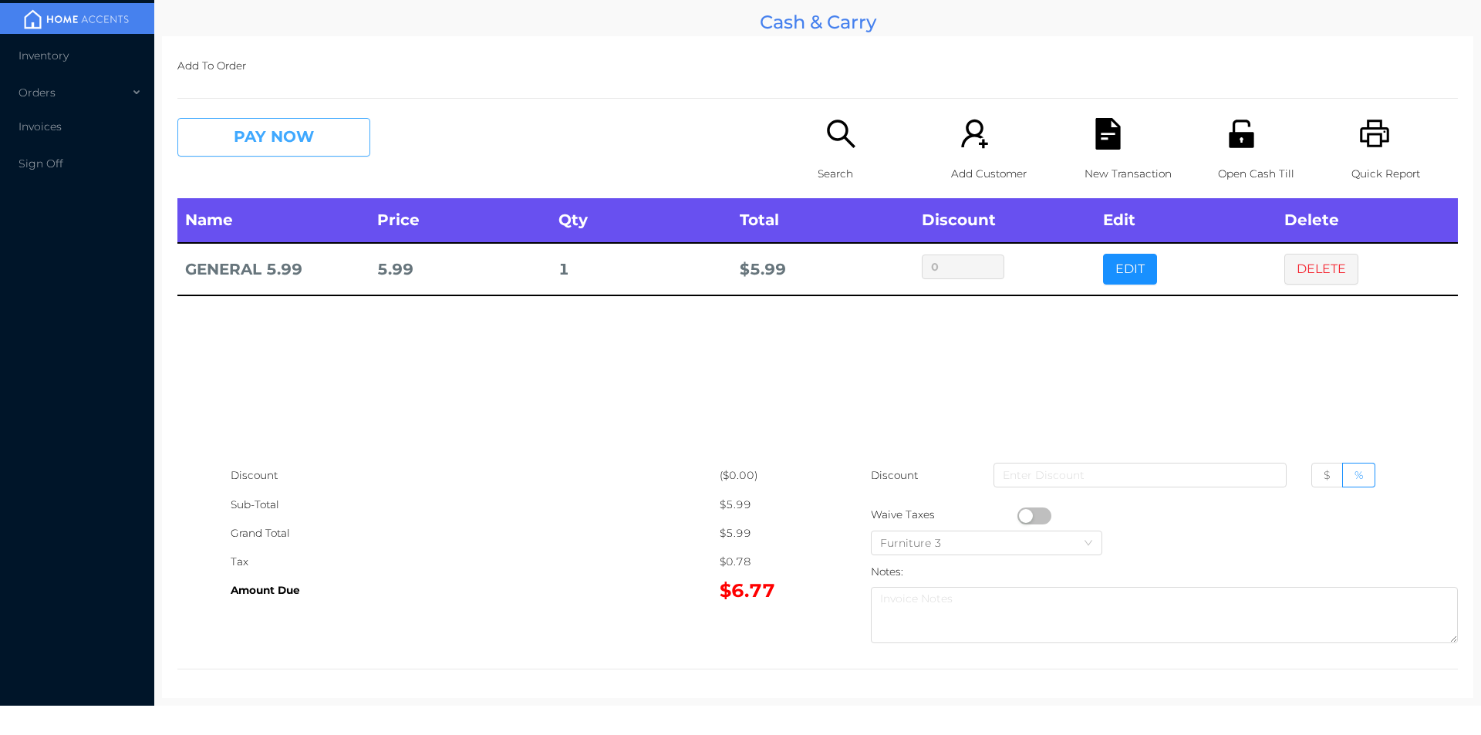
click at [272, 141] on button "PAY NOW" at bounding box center [273, 137] width 193 height 39
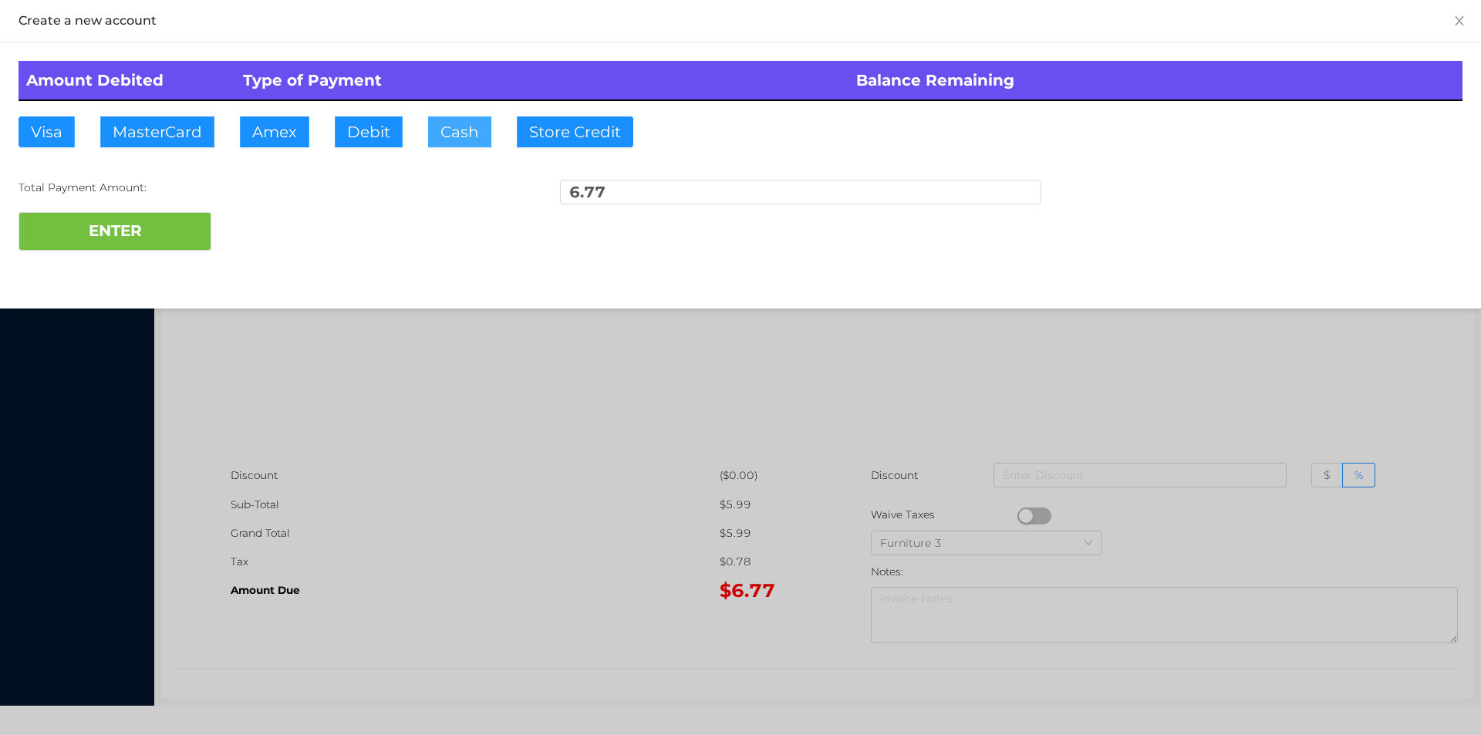
click at [450, 143] on button "Cash" at bounding box center [459, 131] width 63 height 31
type input "20."
click at [136, 246] on button "ENTER" at bounding box center [115, 231] width 193 height 39
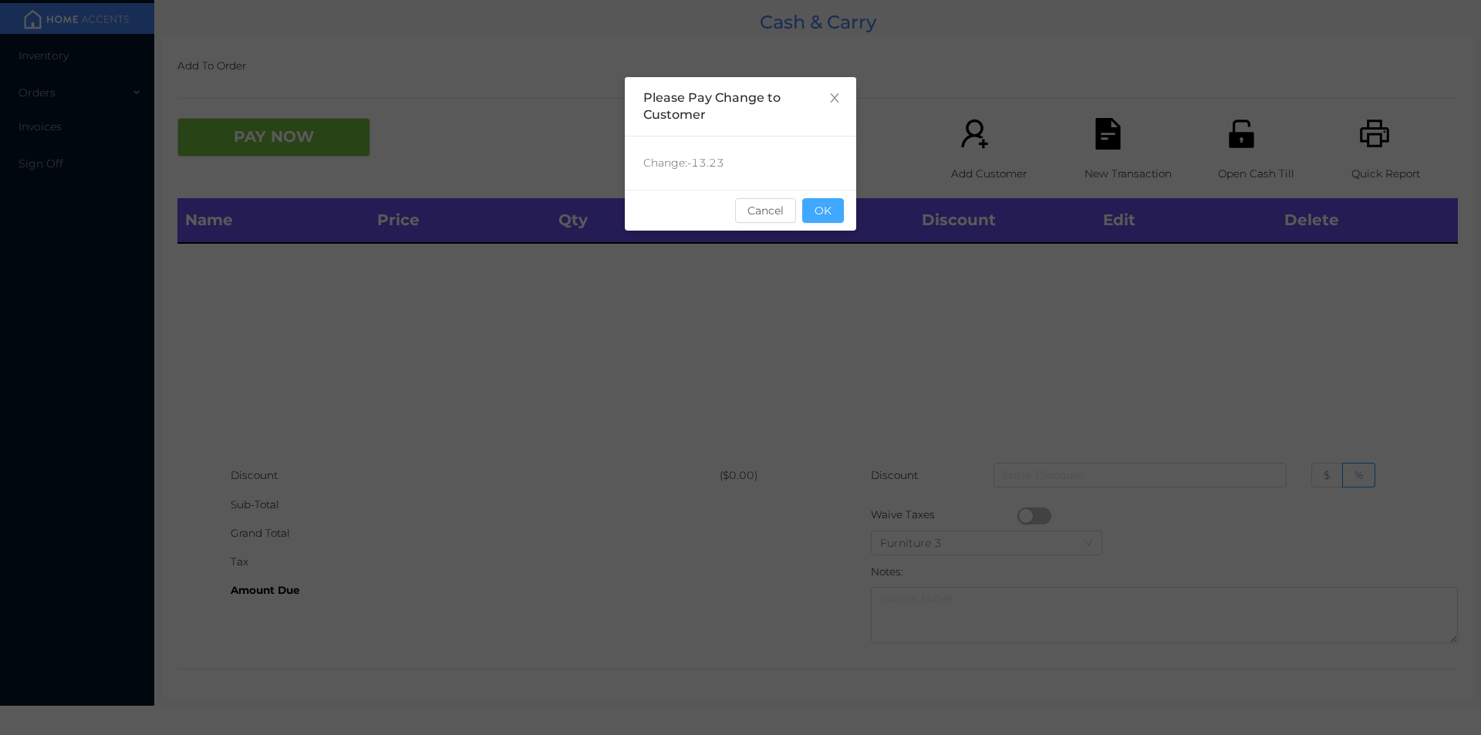
click at [836, 217] on button "OK" at bounding box center [823, 210] width 42 height 25
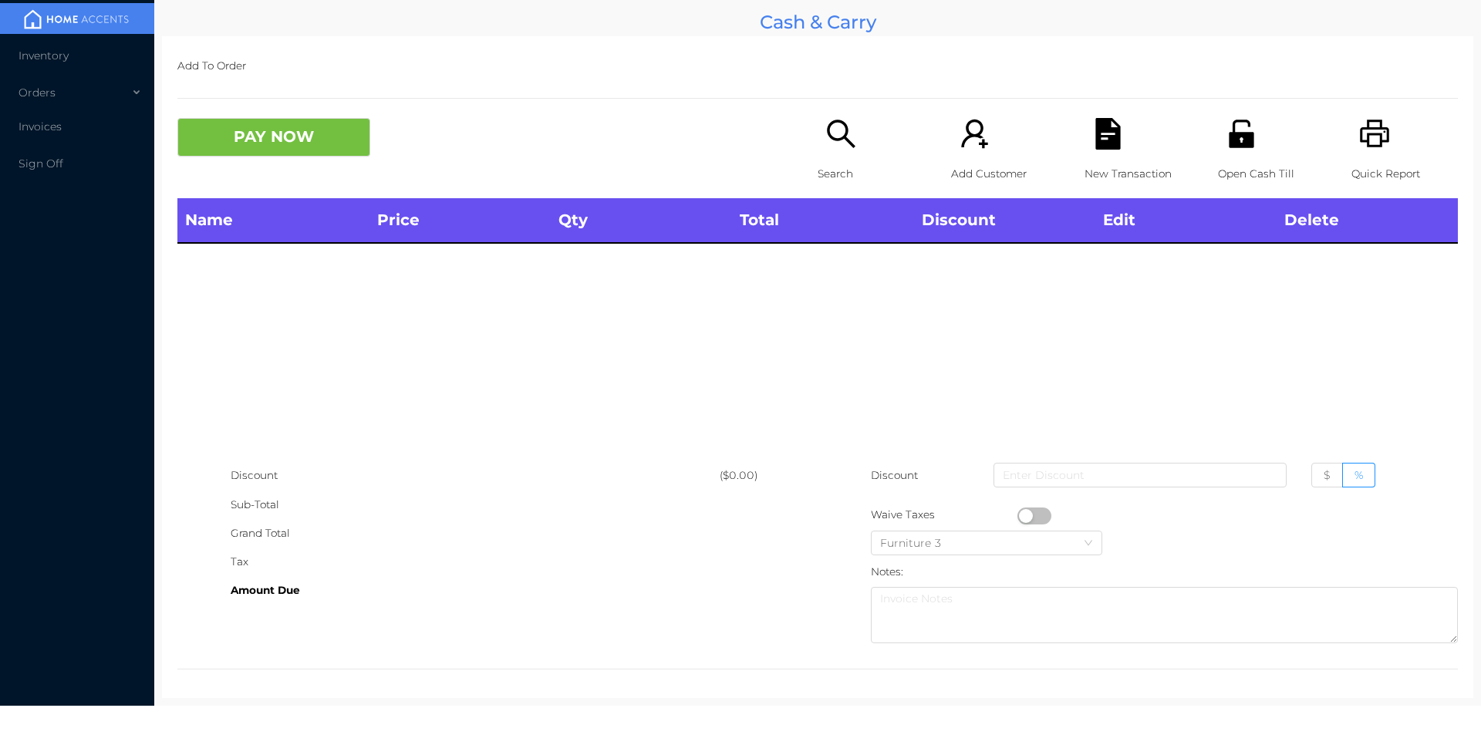
click at [835, 231] on th "Total" at bounding box center [822, 220] width 181 height 45
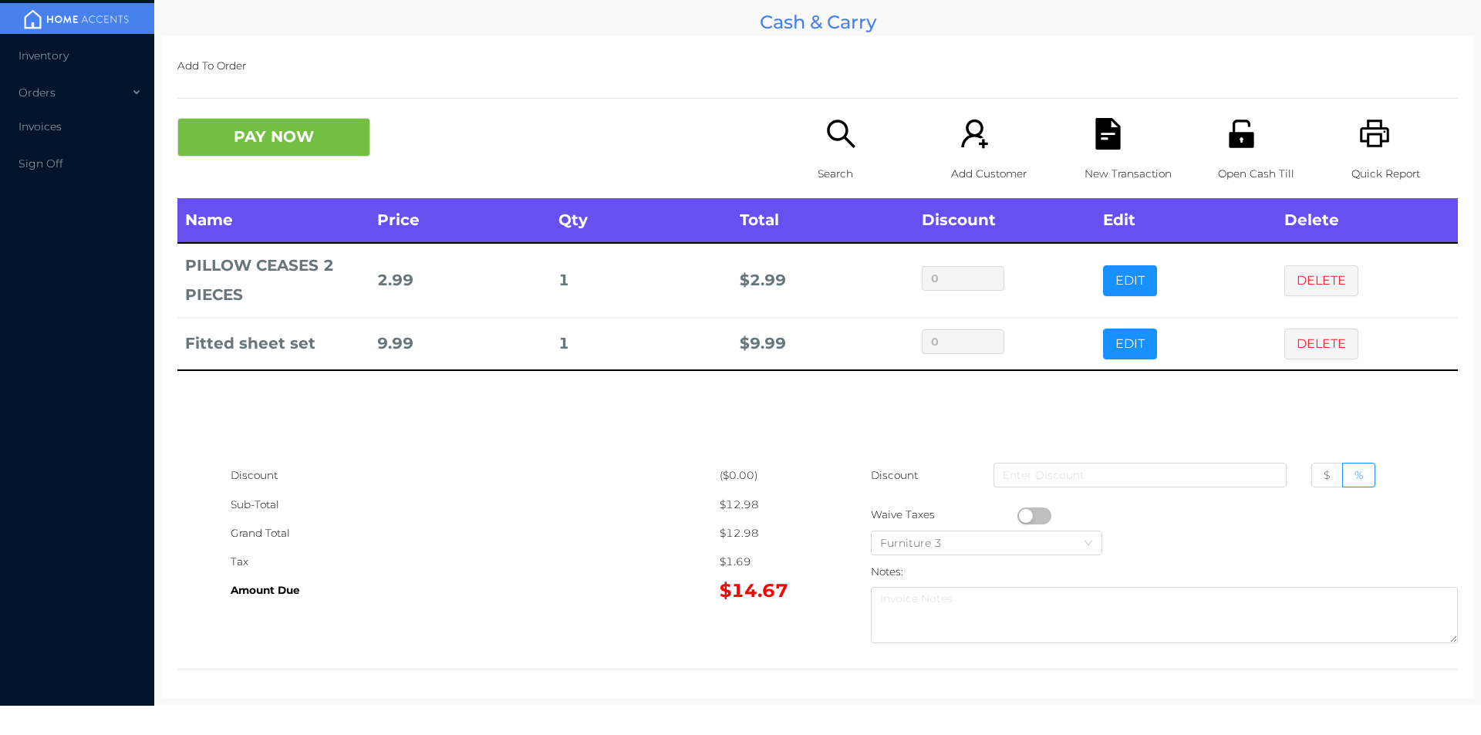
click at [1098, 147] on icon "icon: file-text" at bounding box center [1107, 134] width 25 height 32
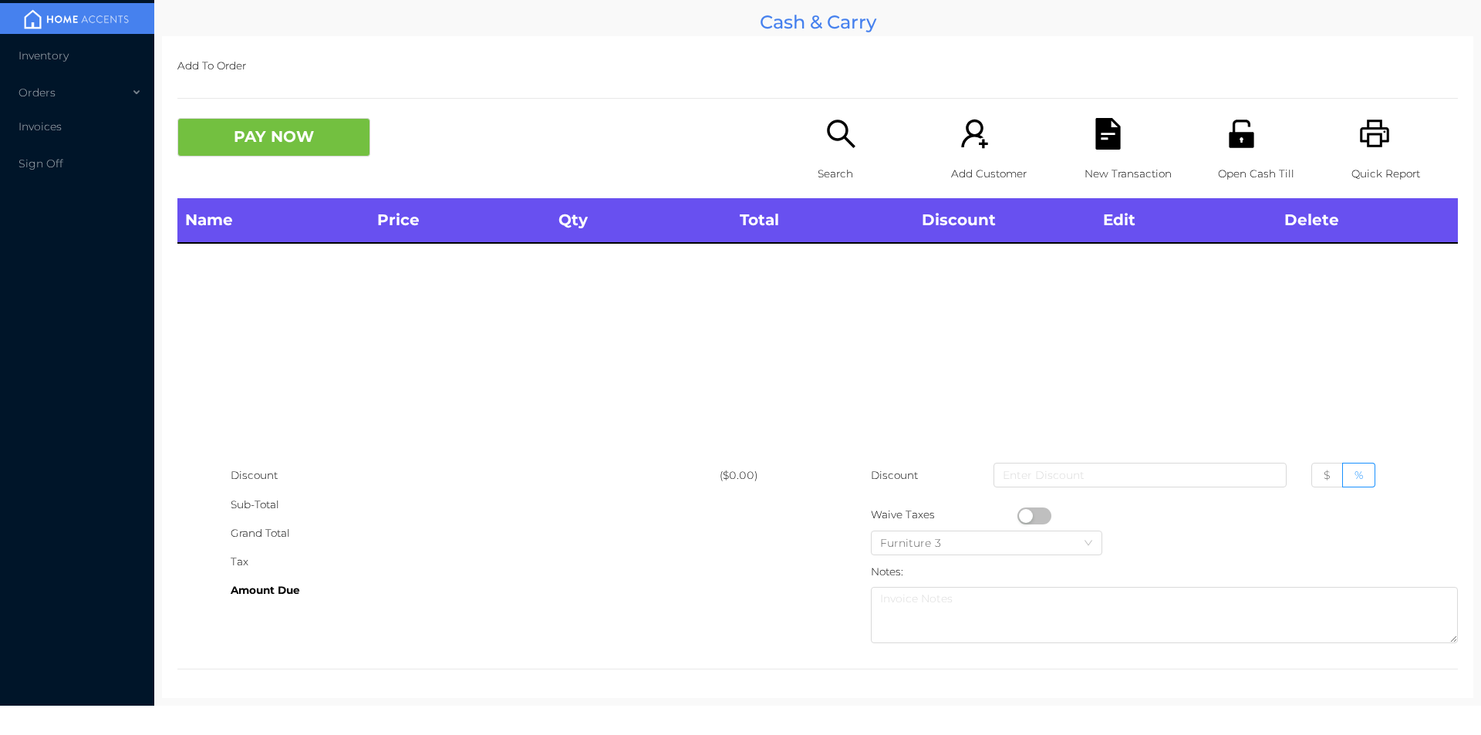
click at [1365, 147] on icon "icon: printer" at bounding box center [1374, 134] width 29 height 28
click at [1104, 138] on icon "icon: file-text" at bounding box center [1107, 134] width 25 height 32
click at [263, 140] on button "PAY NOW" at bounding box center [273, 137] width 193 height 39
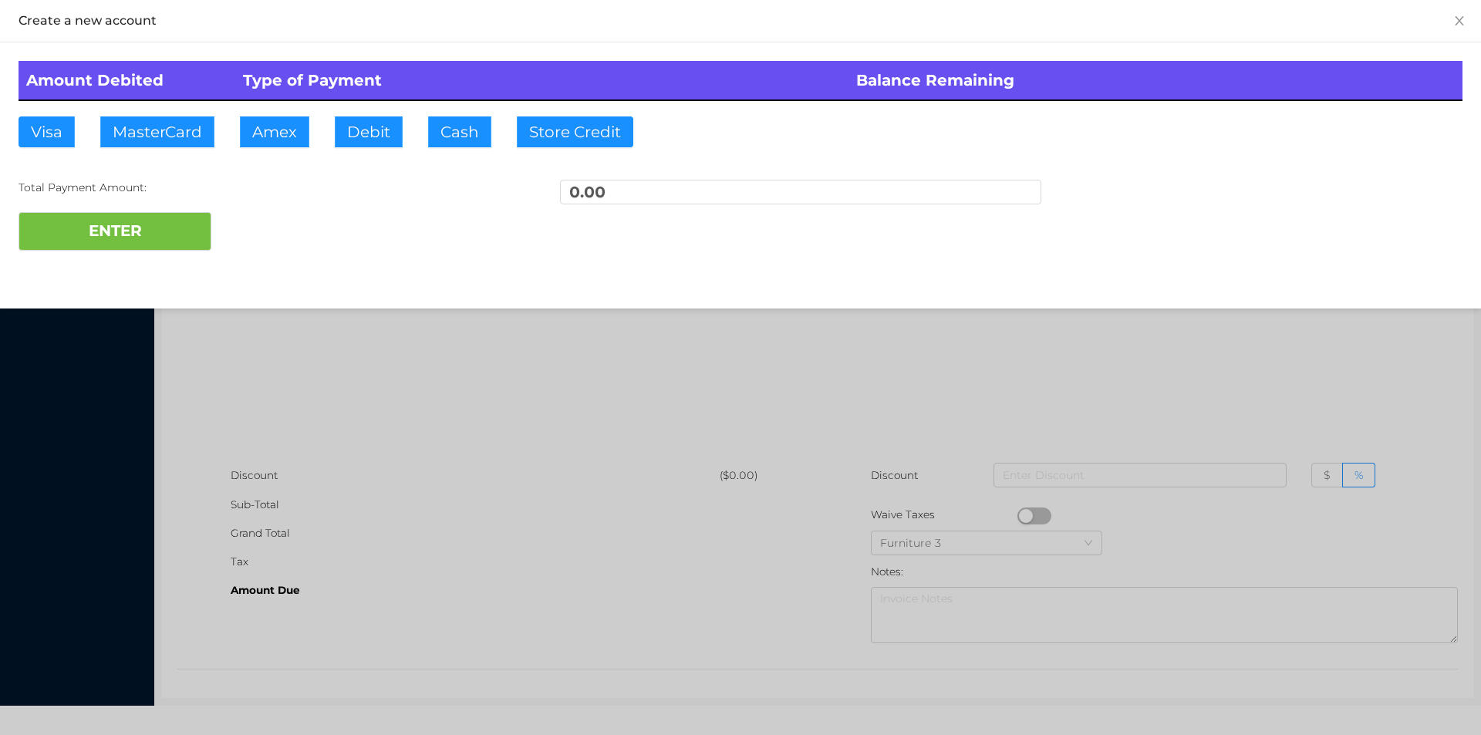
click at [376, 368] on div at bounding box center [740, 367] width 1481 height 735
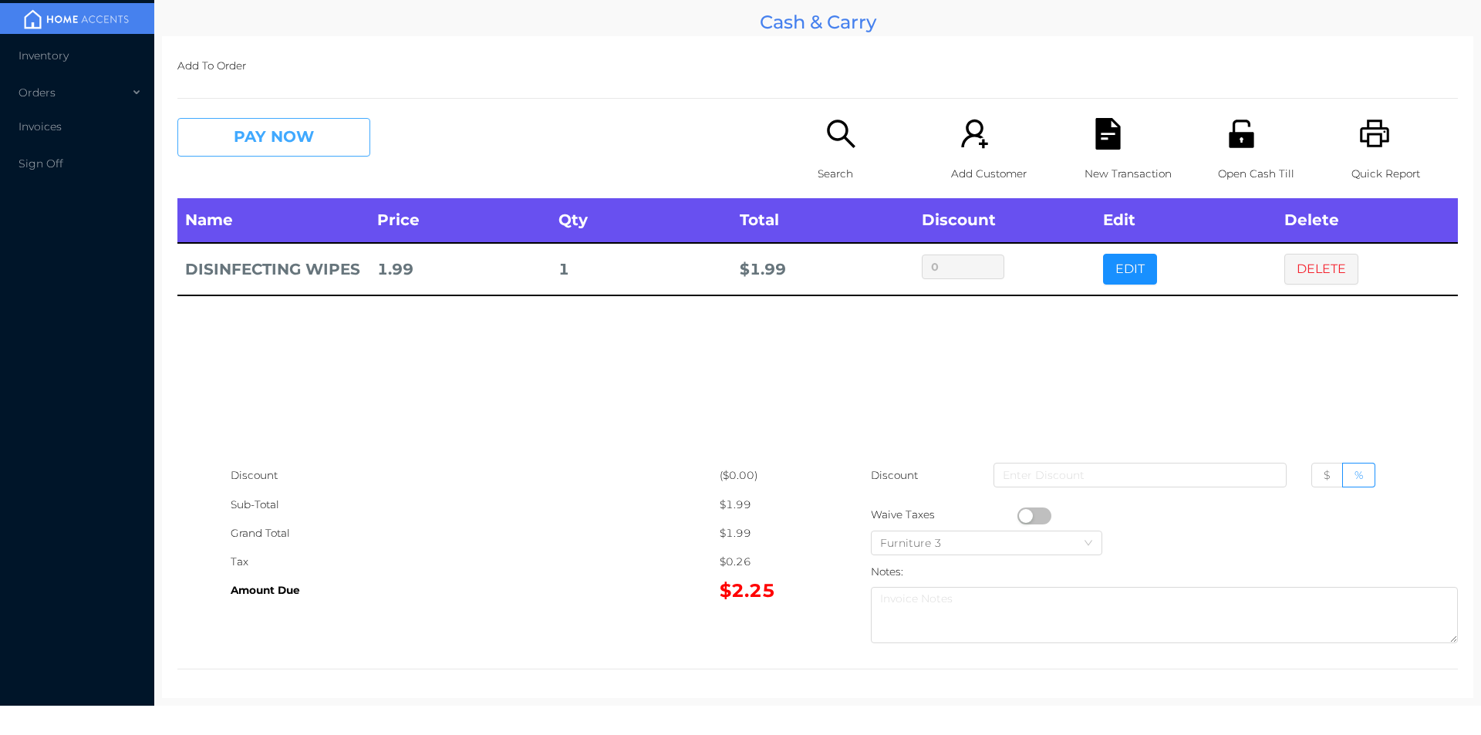
click at [312, 133] on button "PAY NOW" at bounding box center [273, 137] width 193 height 39
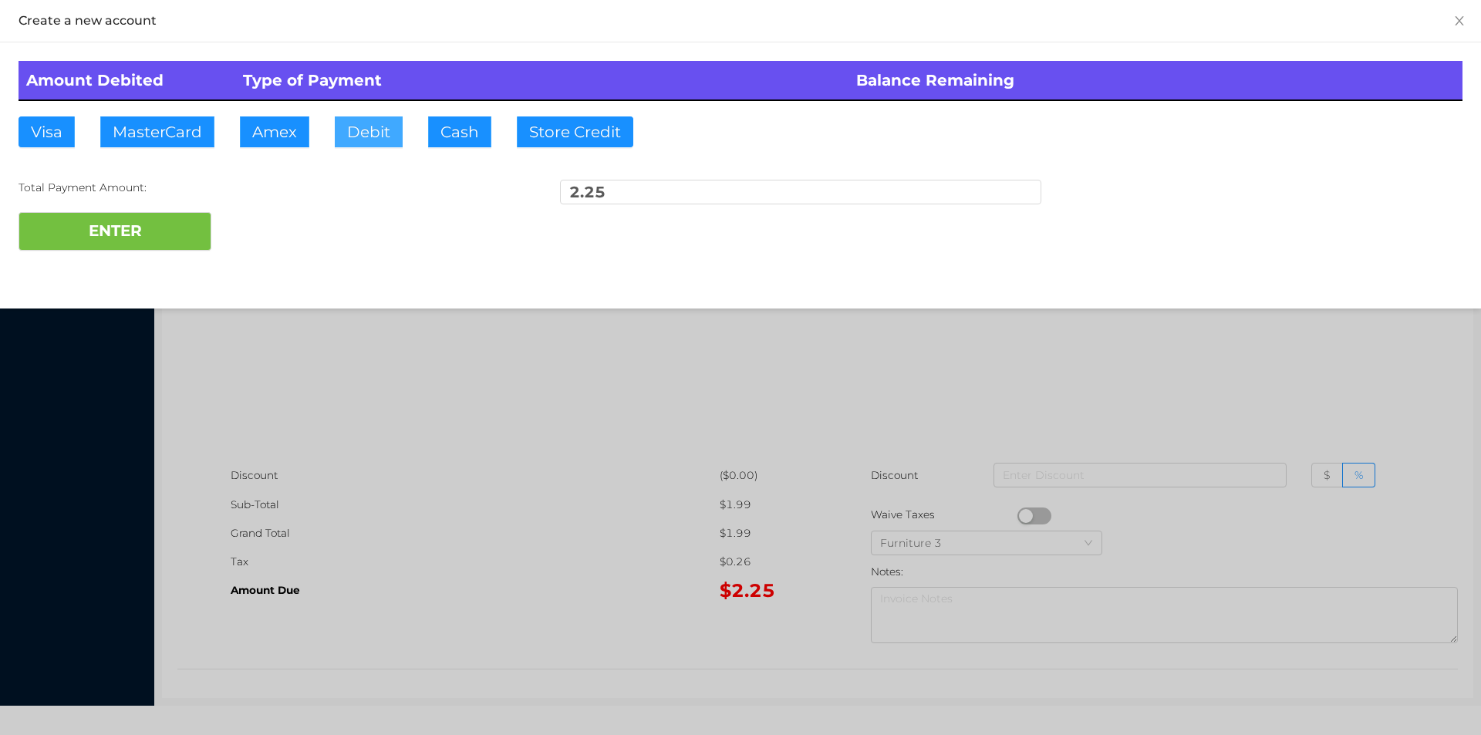
click at [360, 127] on button "Debit" at bounding box center [369, 131] width 68 height 31
click at [182, 229] on button "ENTER" at bounding box center [115, 231] width 193 height 39
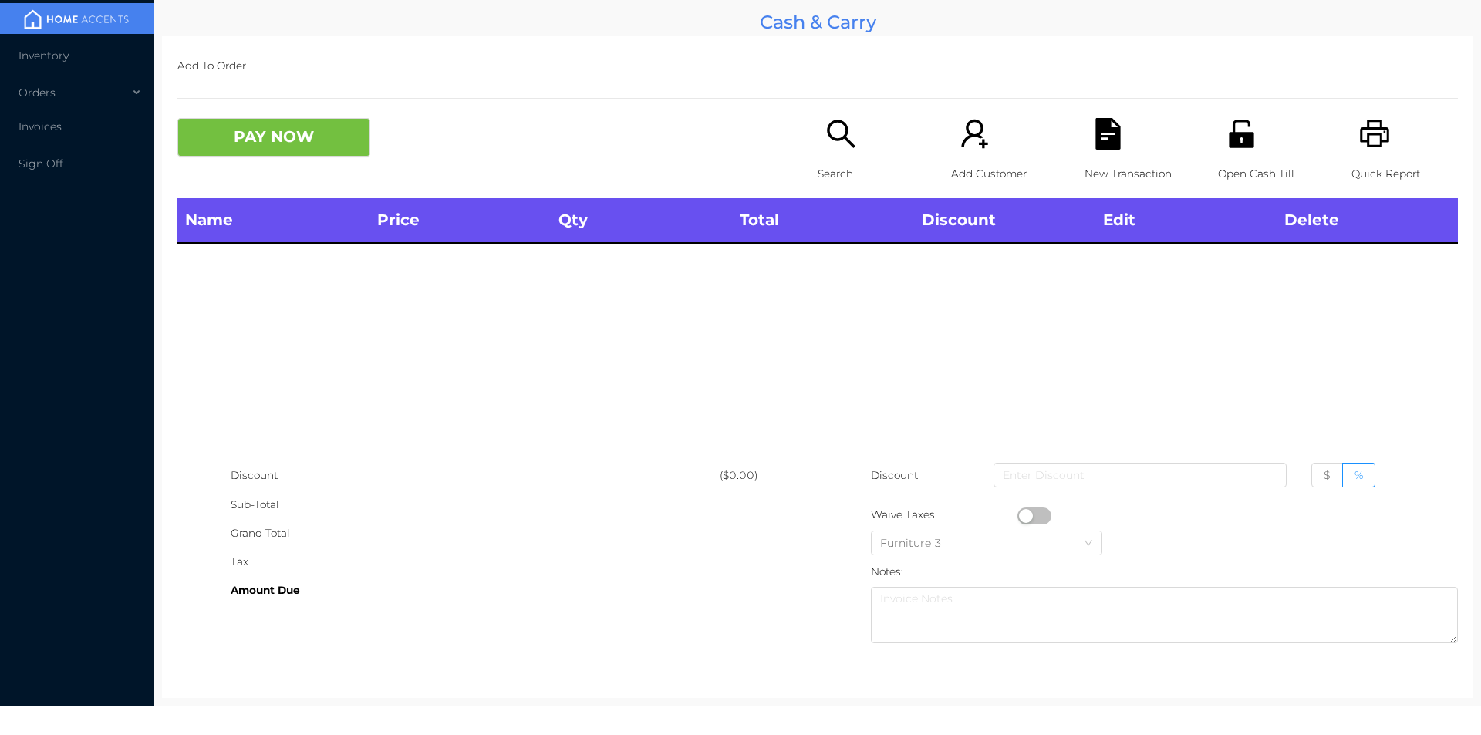
click at [1253, 179] on p "Open Cash Till" at bounding box center [1271, 174] width 106 height 29
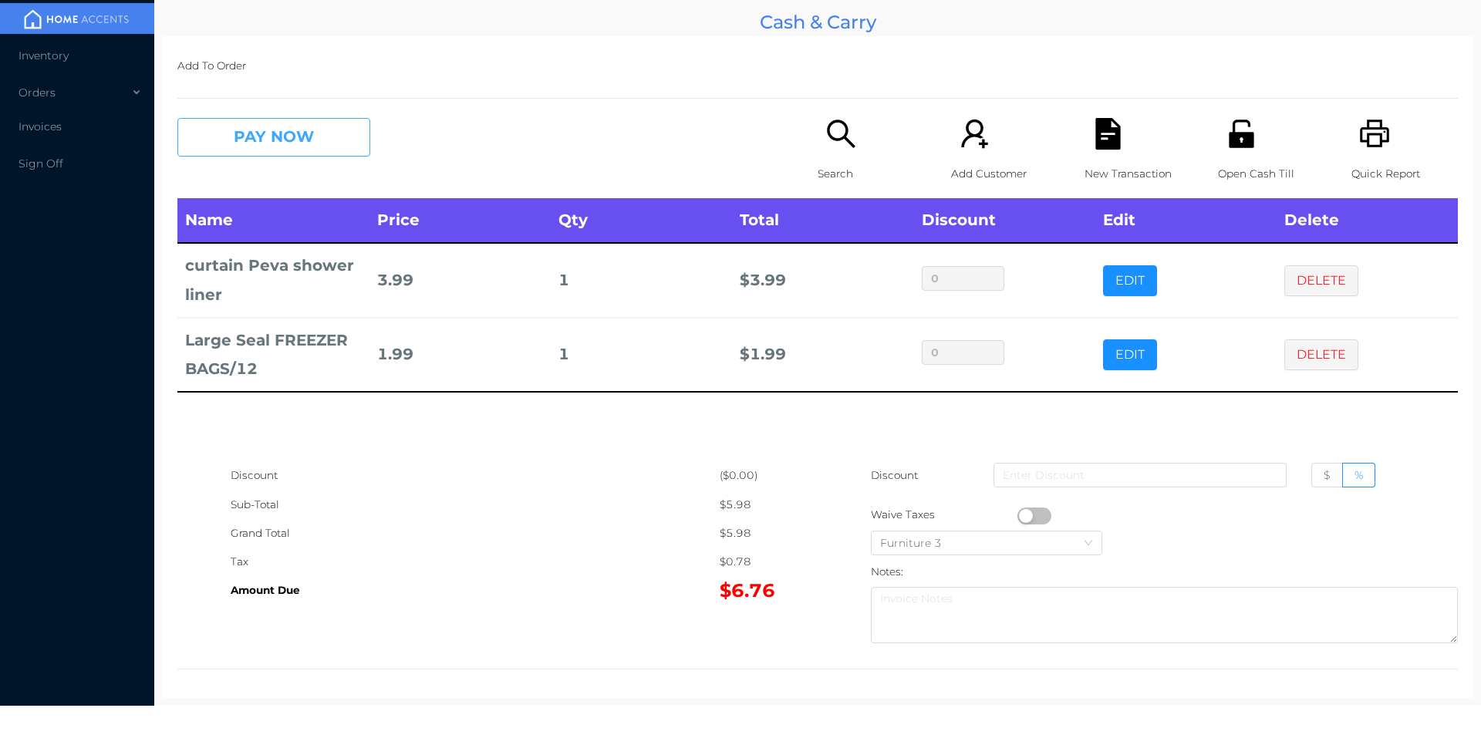
click at [319, 152] on button "PAY NOW" at bounding box center [273, 137] width 193 height 39
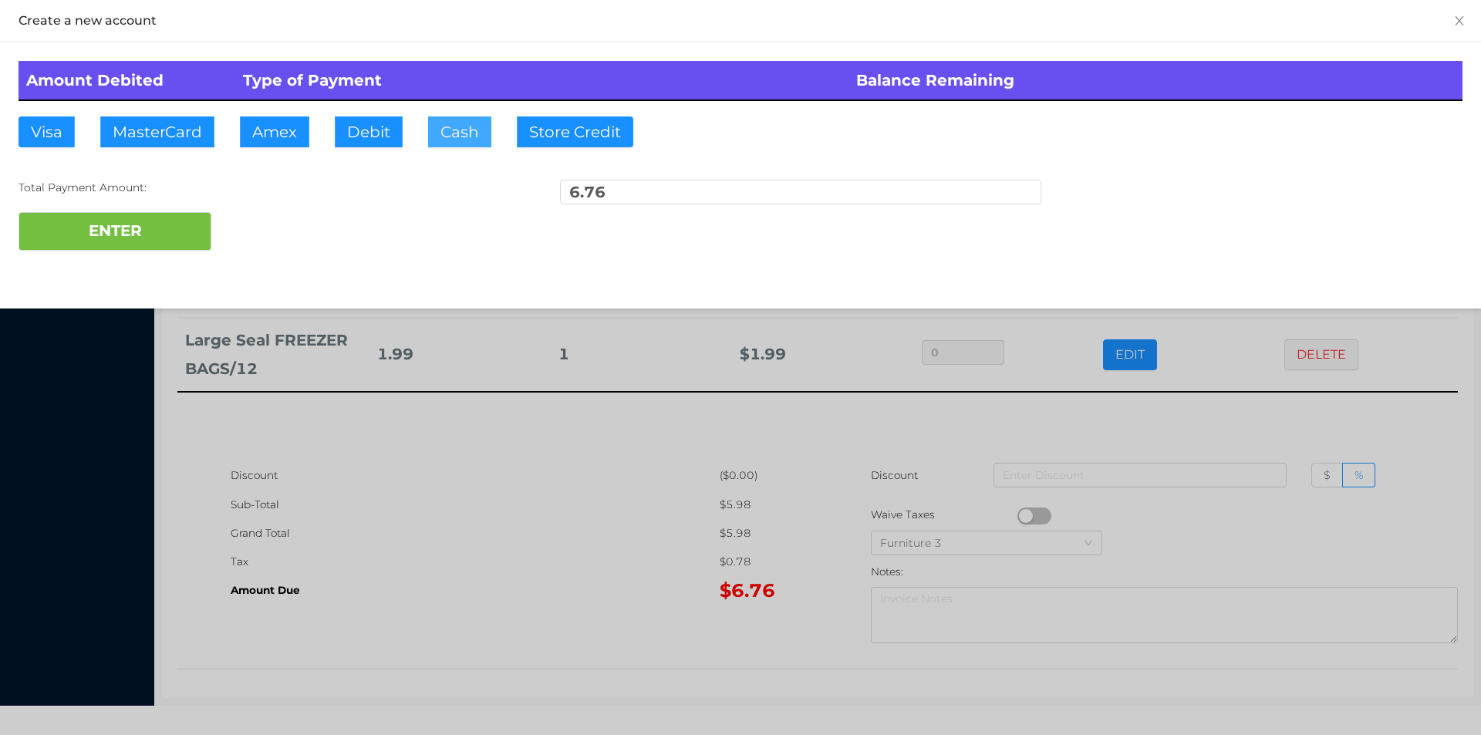
click at [449, 134] on button "Cash" at bounding box center [459, 131] width 63 height 31
type input "20."
click at [140, 230] on button "ENTER" at bounding box center [115, 231] width 193 height 39
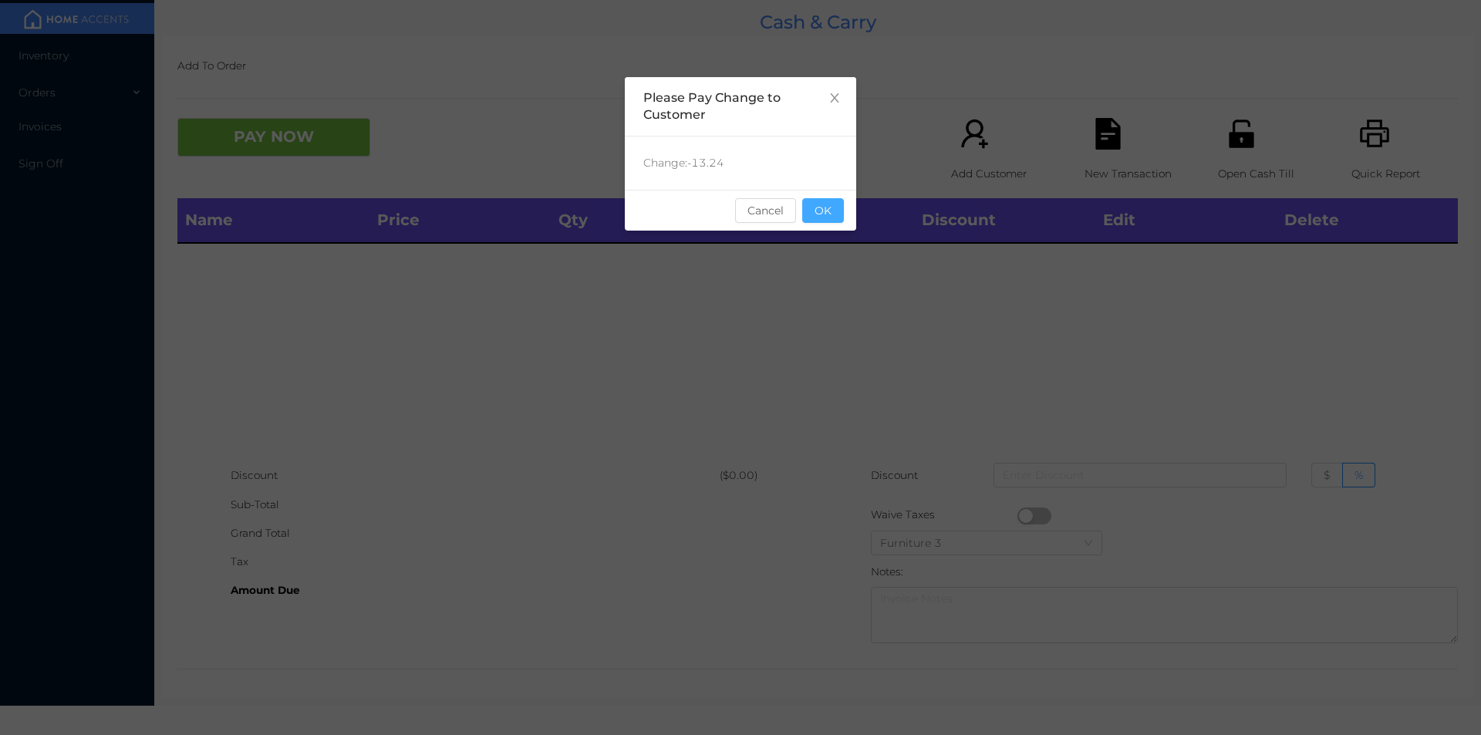
click at [823, 213] on button "OK" at bounding box center [823, 210] width 42 height 25
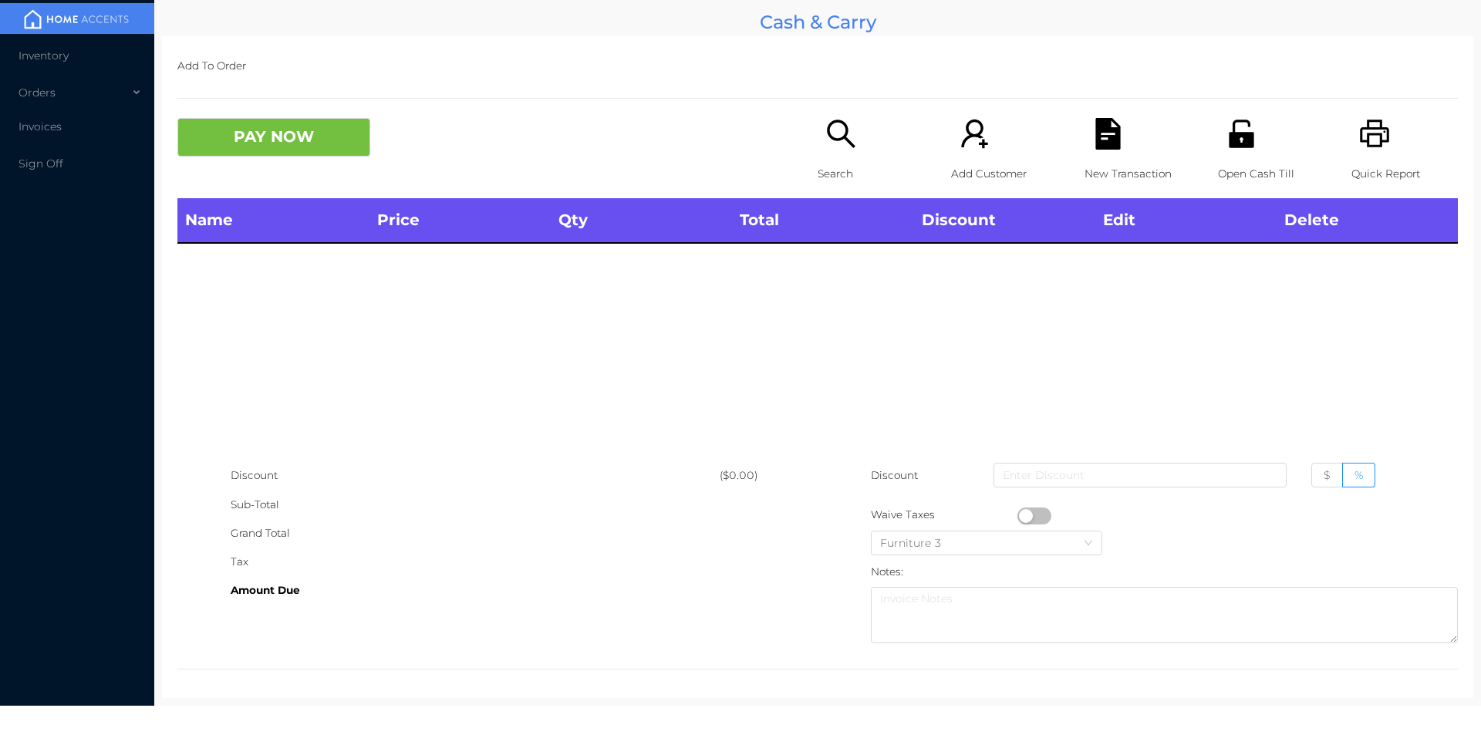
click at [997, 352] on div "Name Price Qty Total Discount Edit Delete" at bounding box center [817, 329] width 1281 height 263
click at [1226, 155] on div "Open Cash Till" at bounding box center [1271, 158] width 106 height 80
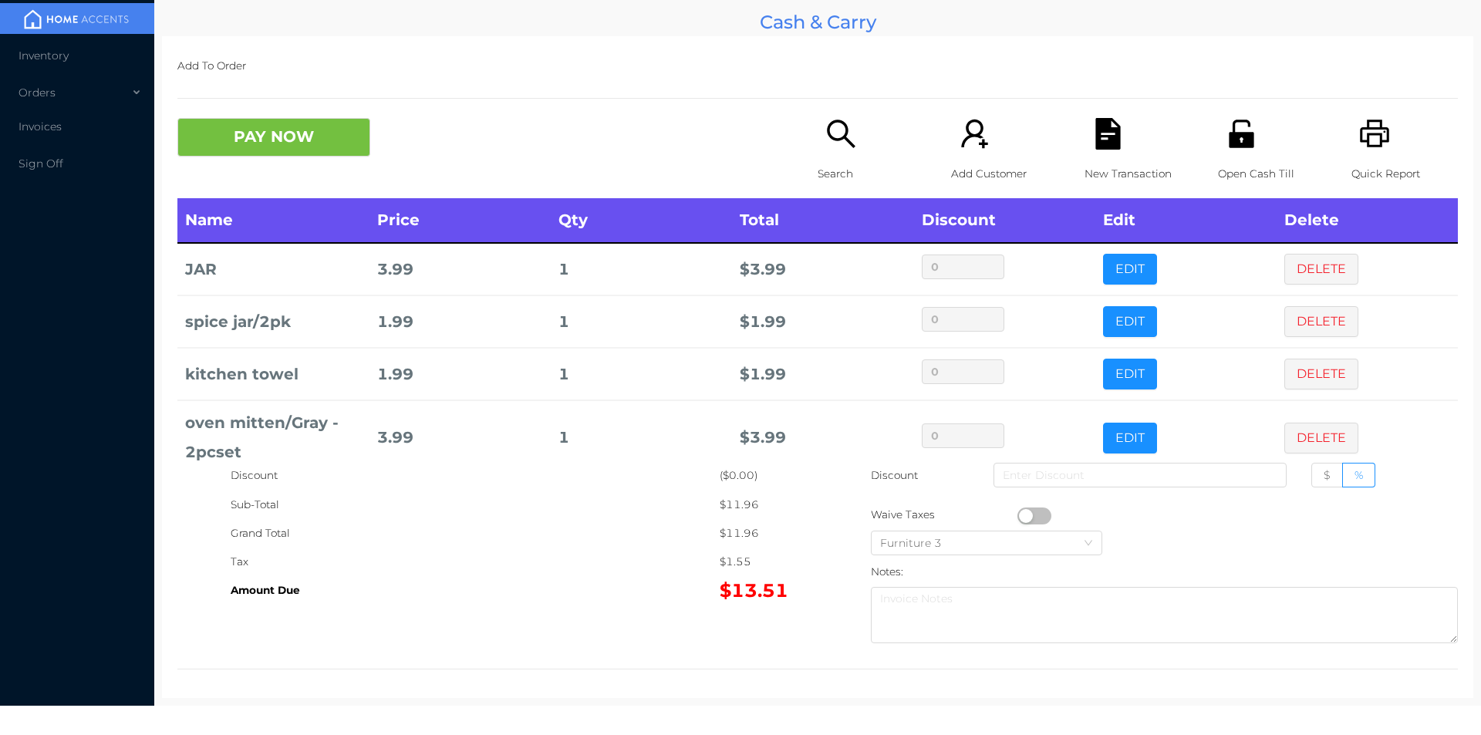
click at [835, 145] on icon "icon: search" at bounding box center [841, 134] width 32 height 32
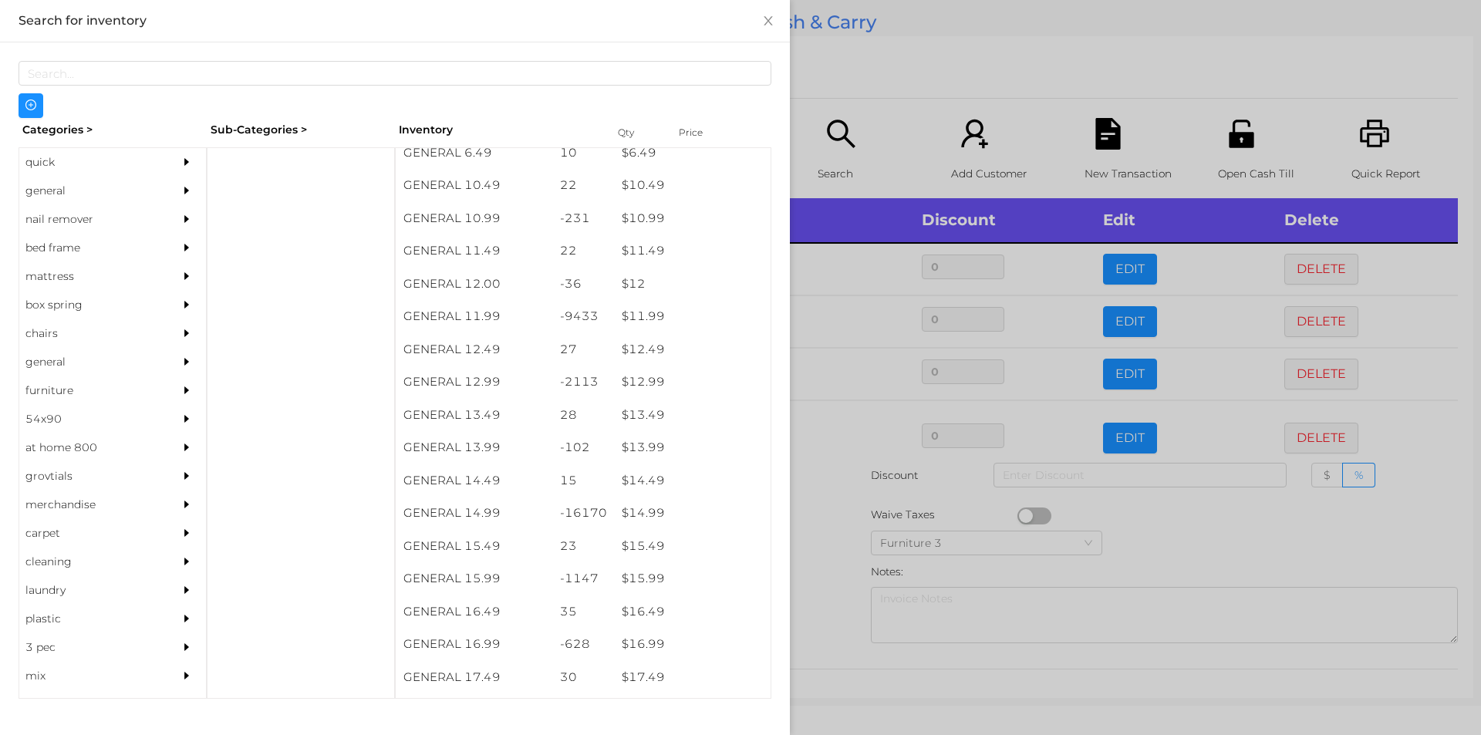
scroll to position [990, 0]
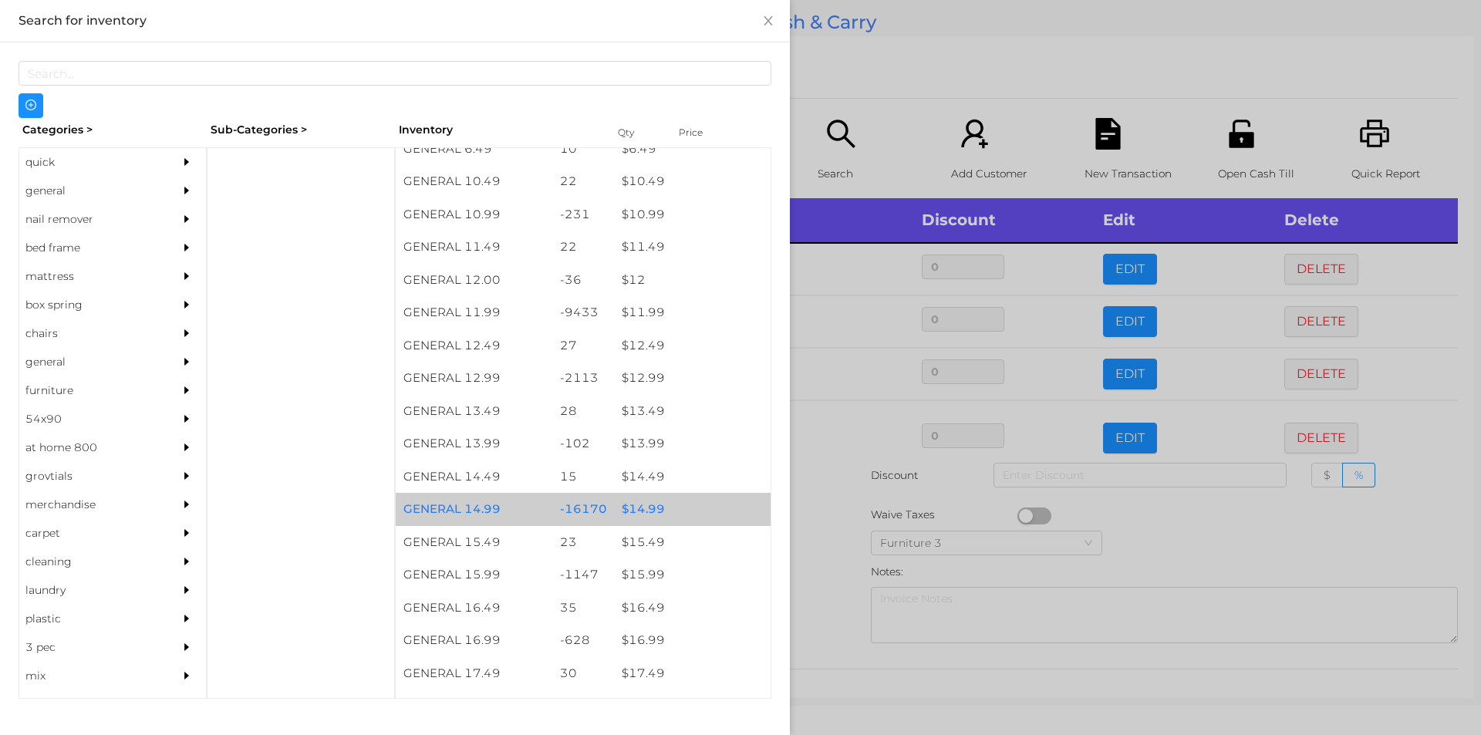
click at [648, 514] on div "$ 14.99" at bounding box center [692, 509] width 157 height 33
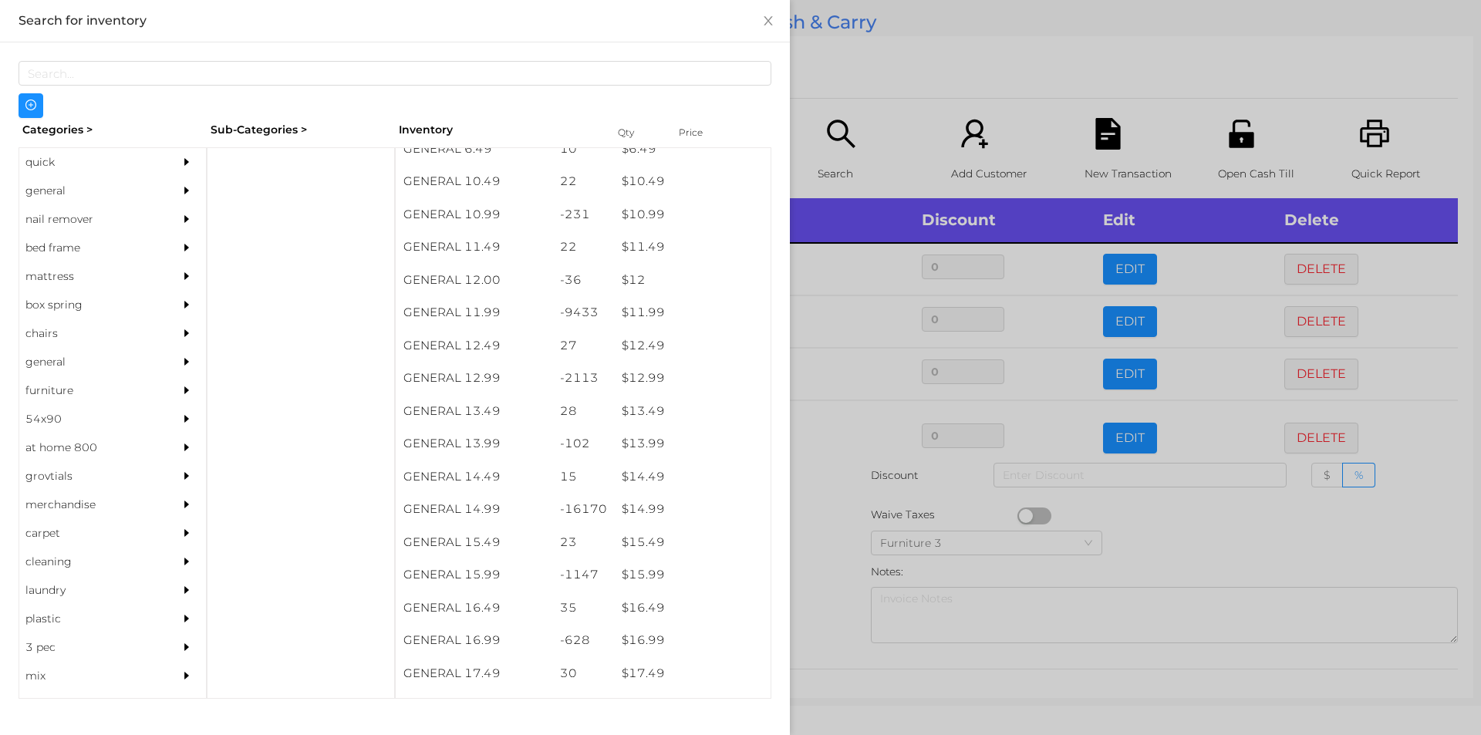
click at [800, 566] on div at bounding box center [740, 367] width 1481 height 735
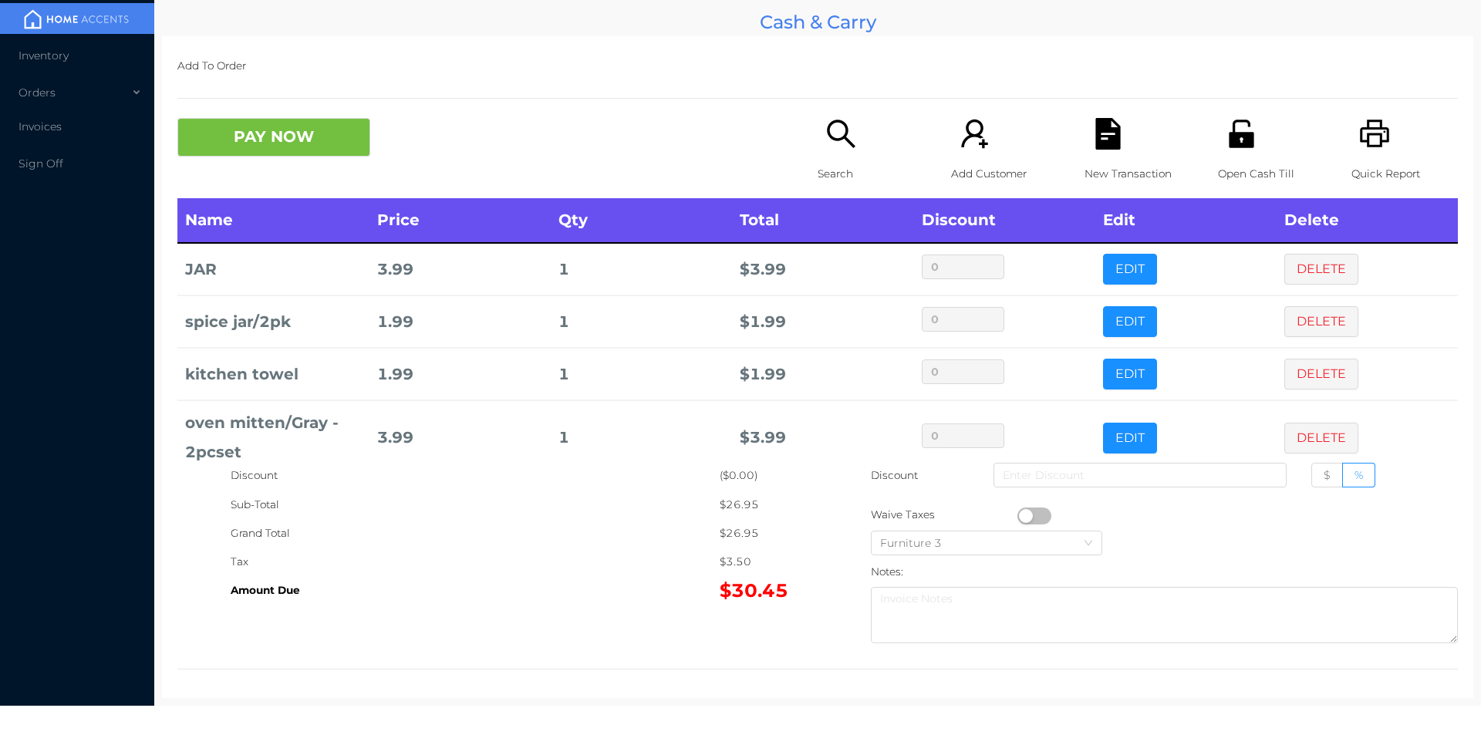
scroll to position [82, 0]
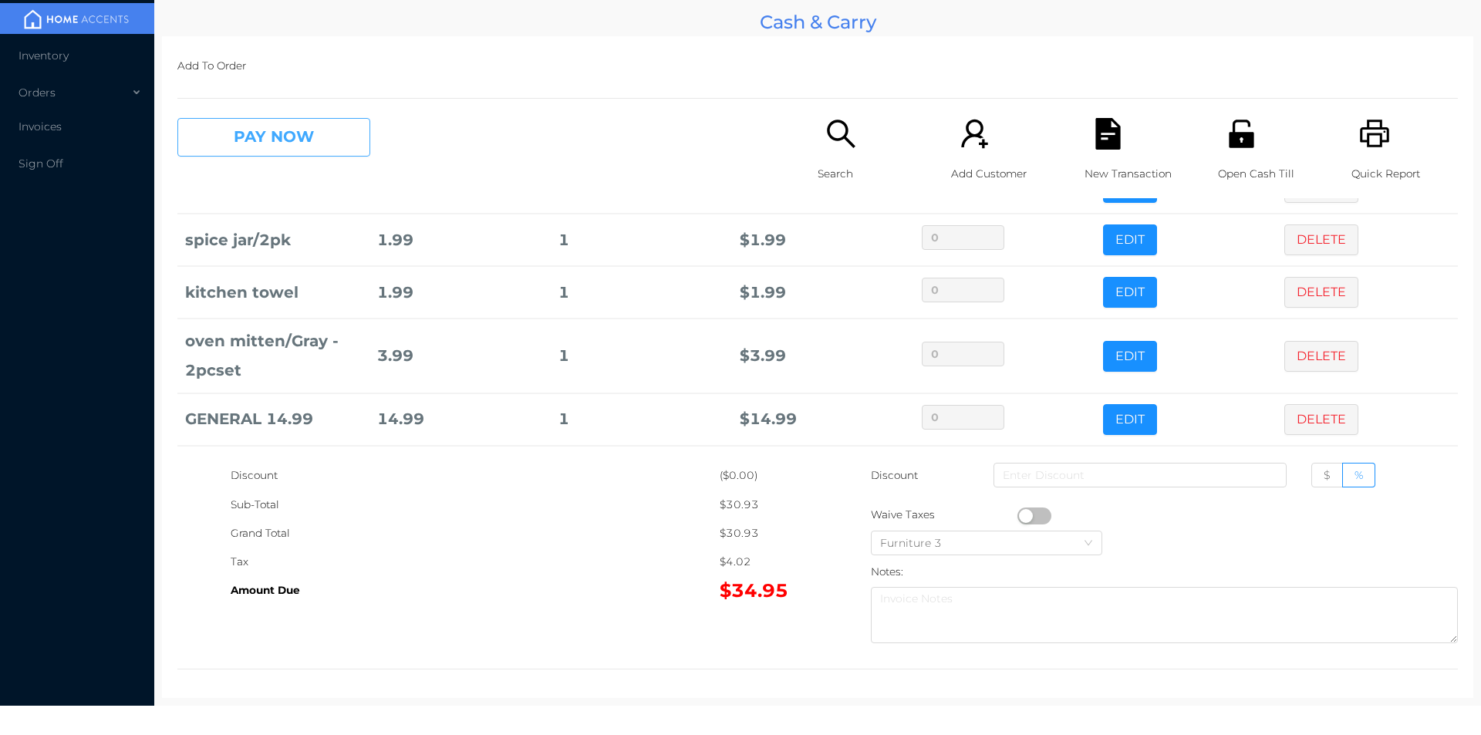
click at [336, 140] on button "PAY NOW" at bounding box center [273, 137] width 193 height 39
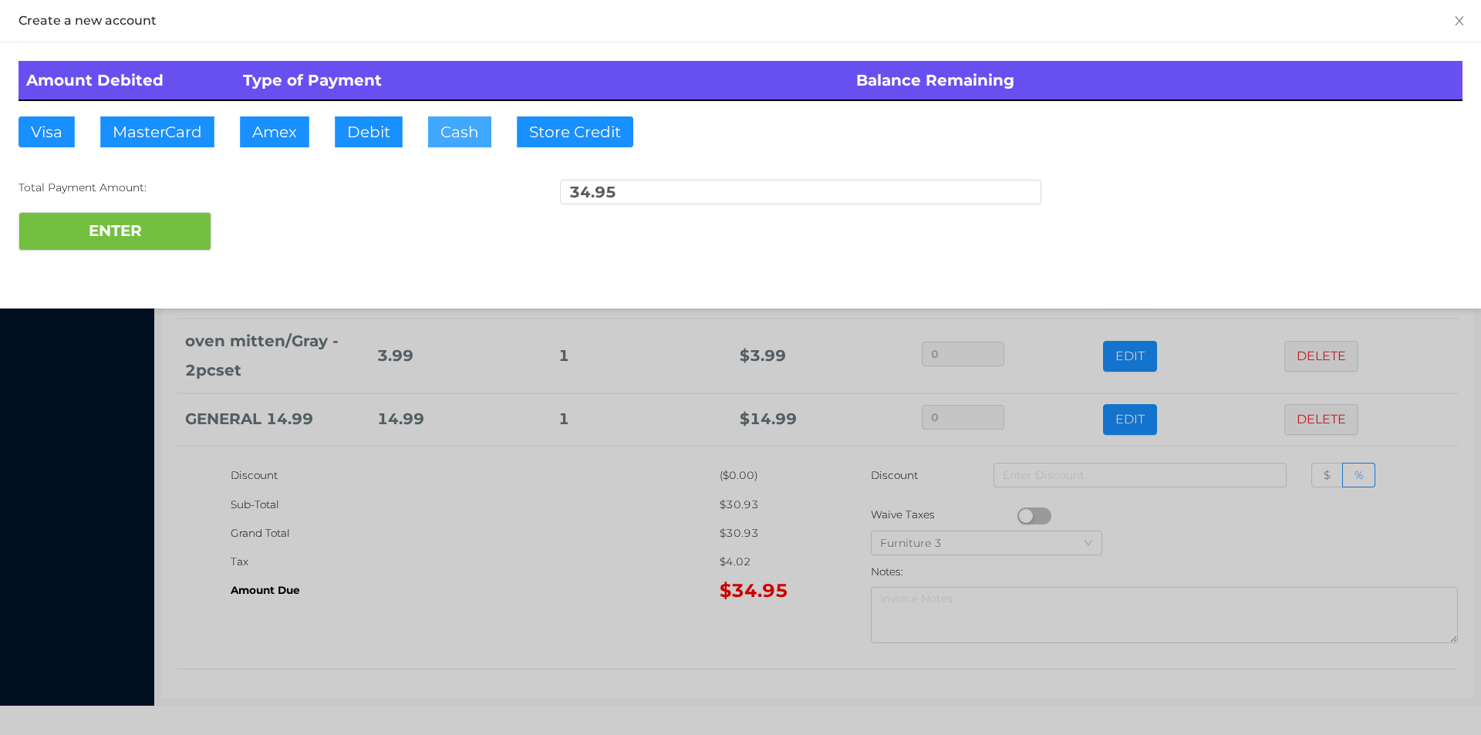
click at [456, 128] on button "Cash" at bounding box center [459, 131] width 63 height 31
type input "40."
click at [153, 232] on button "ENTER" at bounding box center [115, 231] width 193 height 39
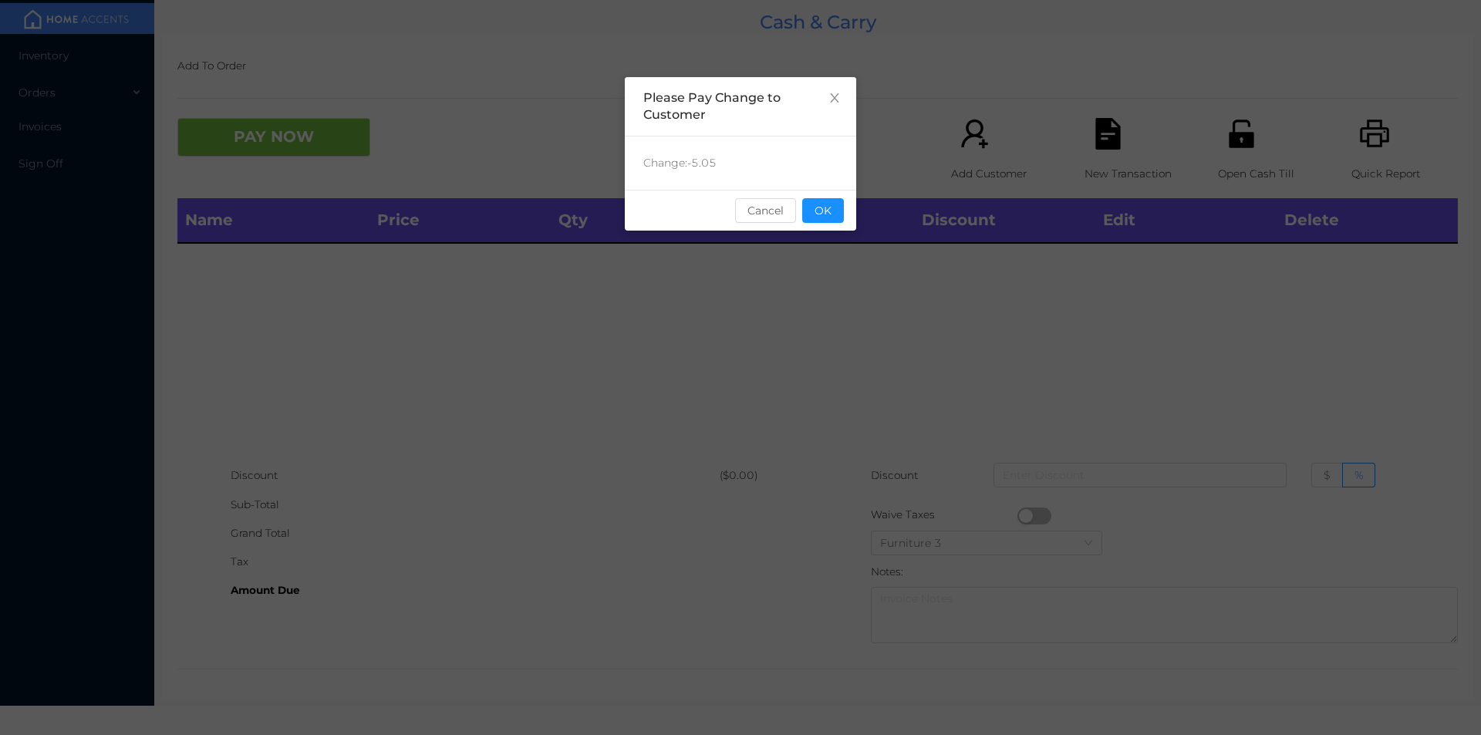
scroll to position [0, 0]
click at [833, 206] on button "OK" at bounding box center [823, 210] width 42 height 25
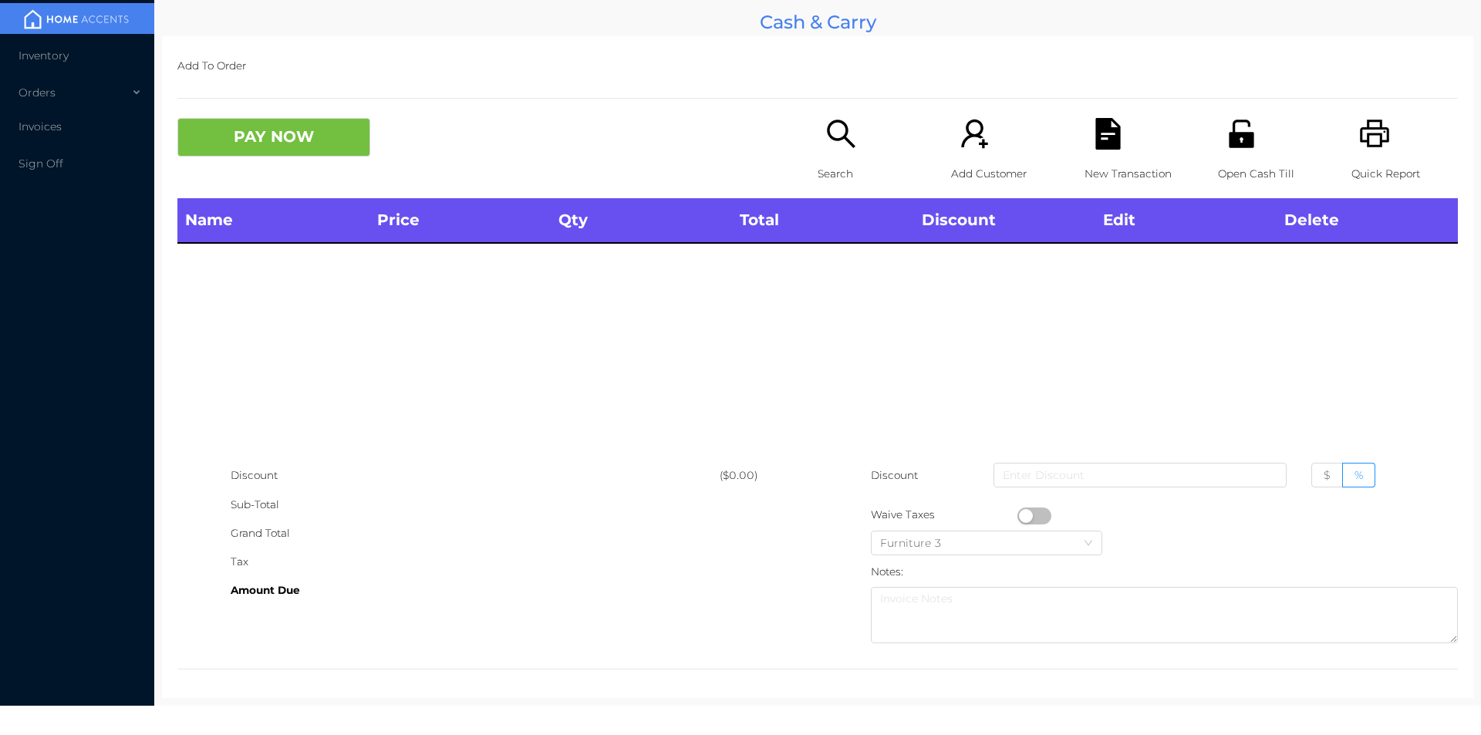
click at [843, 166] on p "Search" at bounding box center [871, 174] width 106 height 29
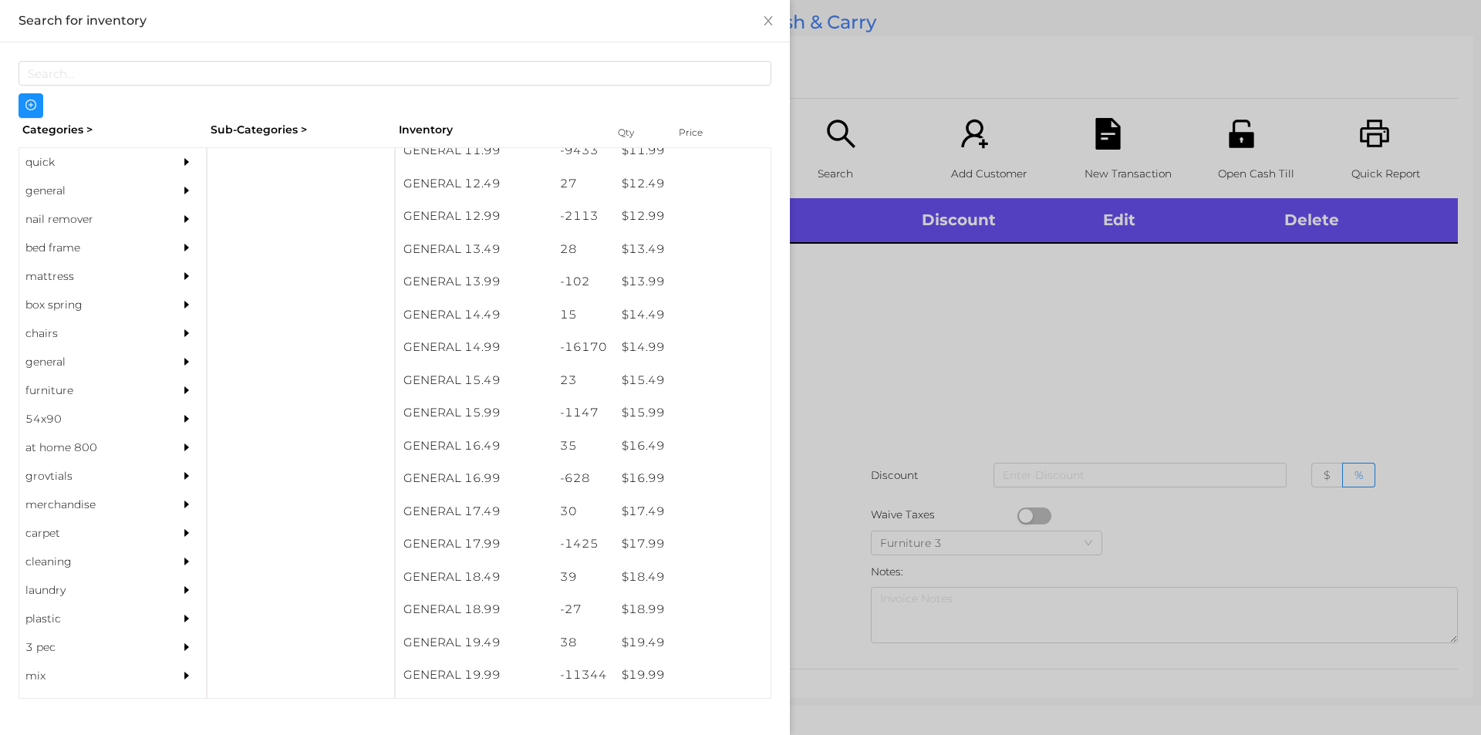
scroll to position [1150, 0]
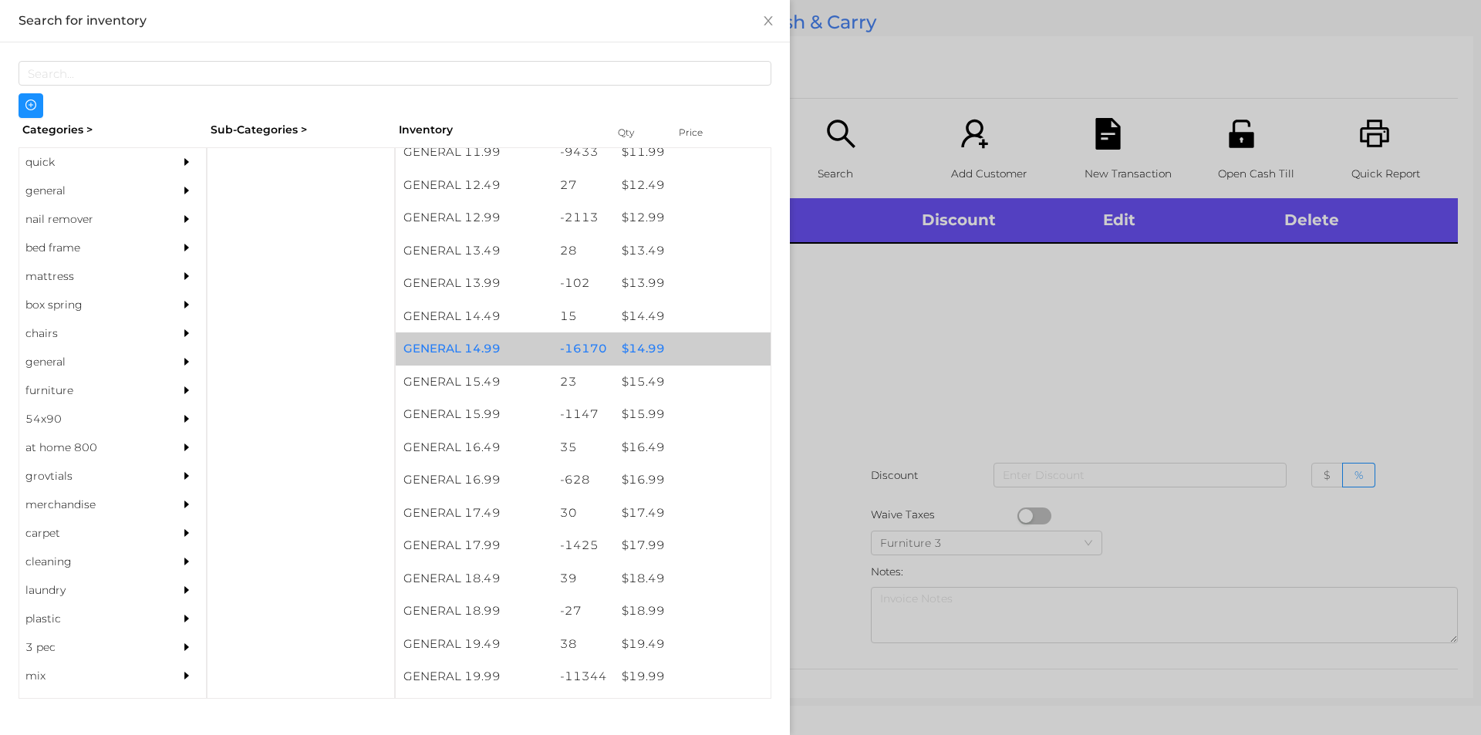
click at [645, 356] on div "$ 14.99" at bounding box center [692, 348] width 157 height 33
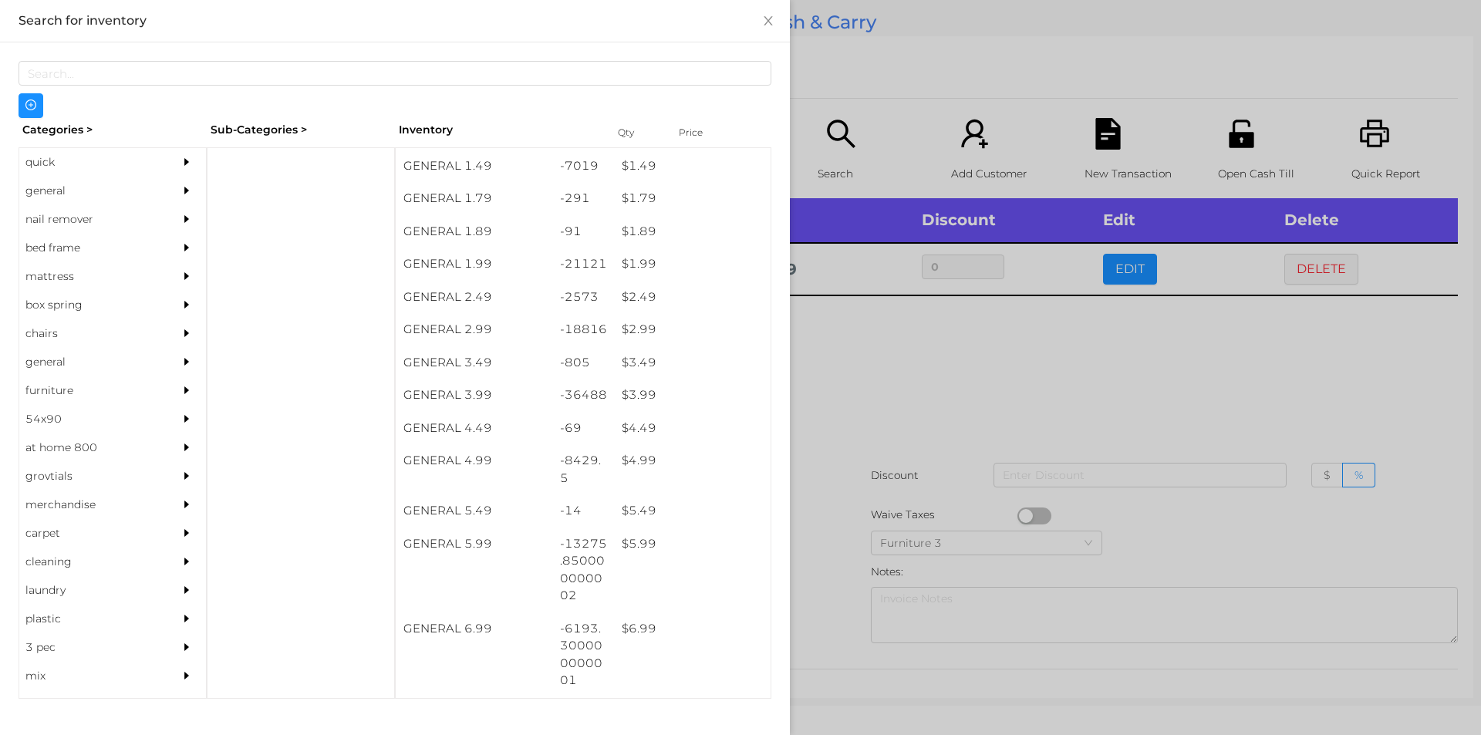
scroll to position [0, 0]
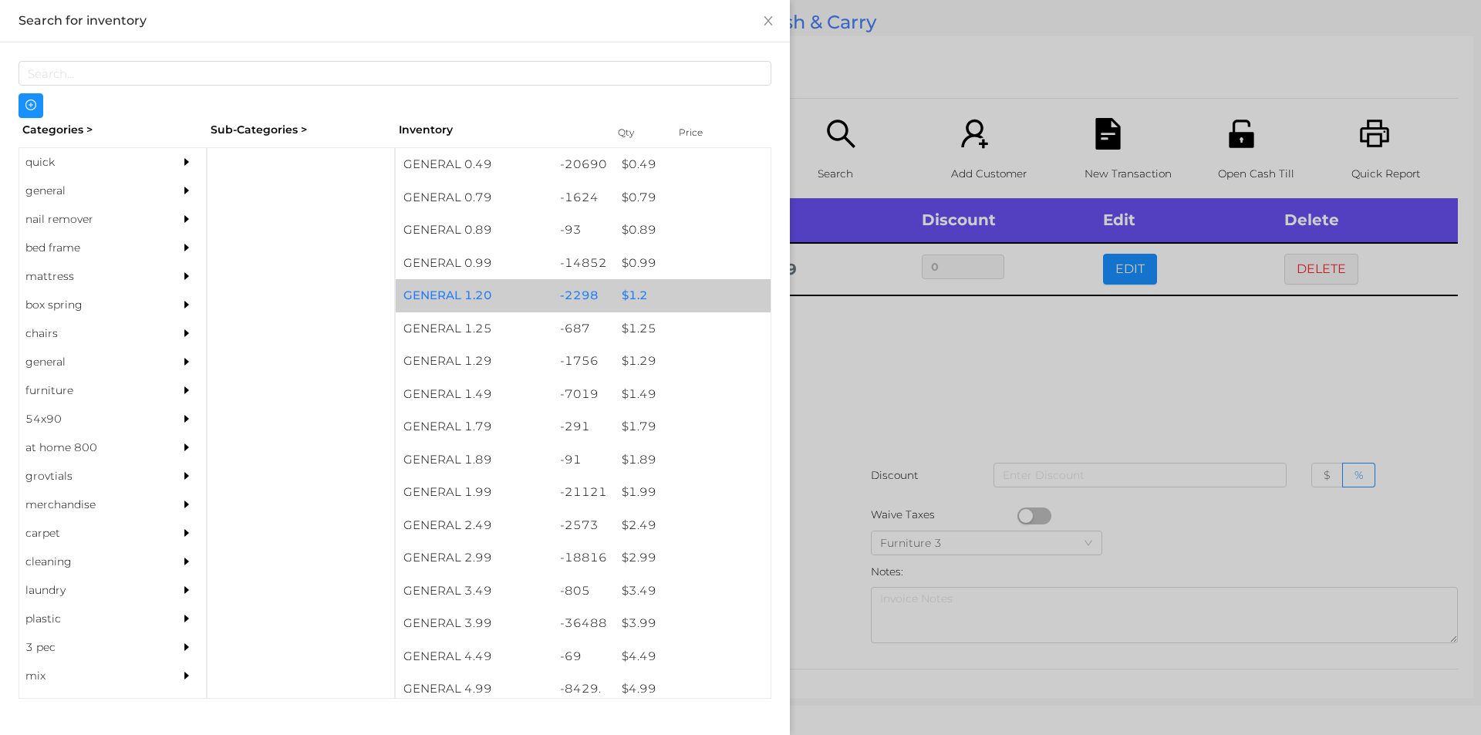
click at [627, 296] on div "$ 1.2" at bounding box center [692, 295] width 157 height 33
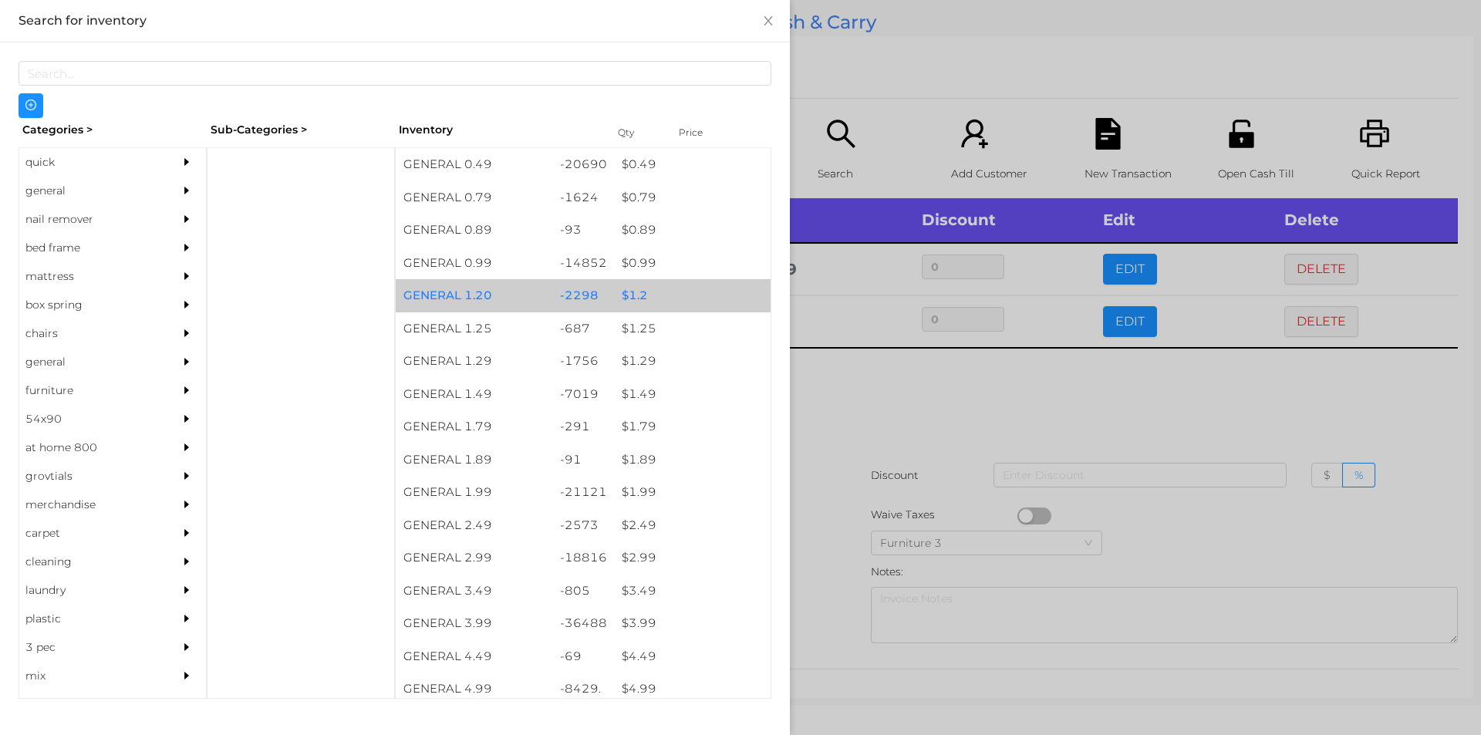
click at [640, 296] on div "$ 1.2" at bounding box center [692, 295] width 157 height 33
click at [643, 294] on div "$ 1.2" at bounding box center [692, 295] width 157 height 33
click at [633, 296] on div "$ 1.2" at bounding box center [692, 295] width 157 height 33
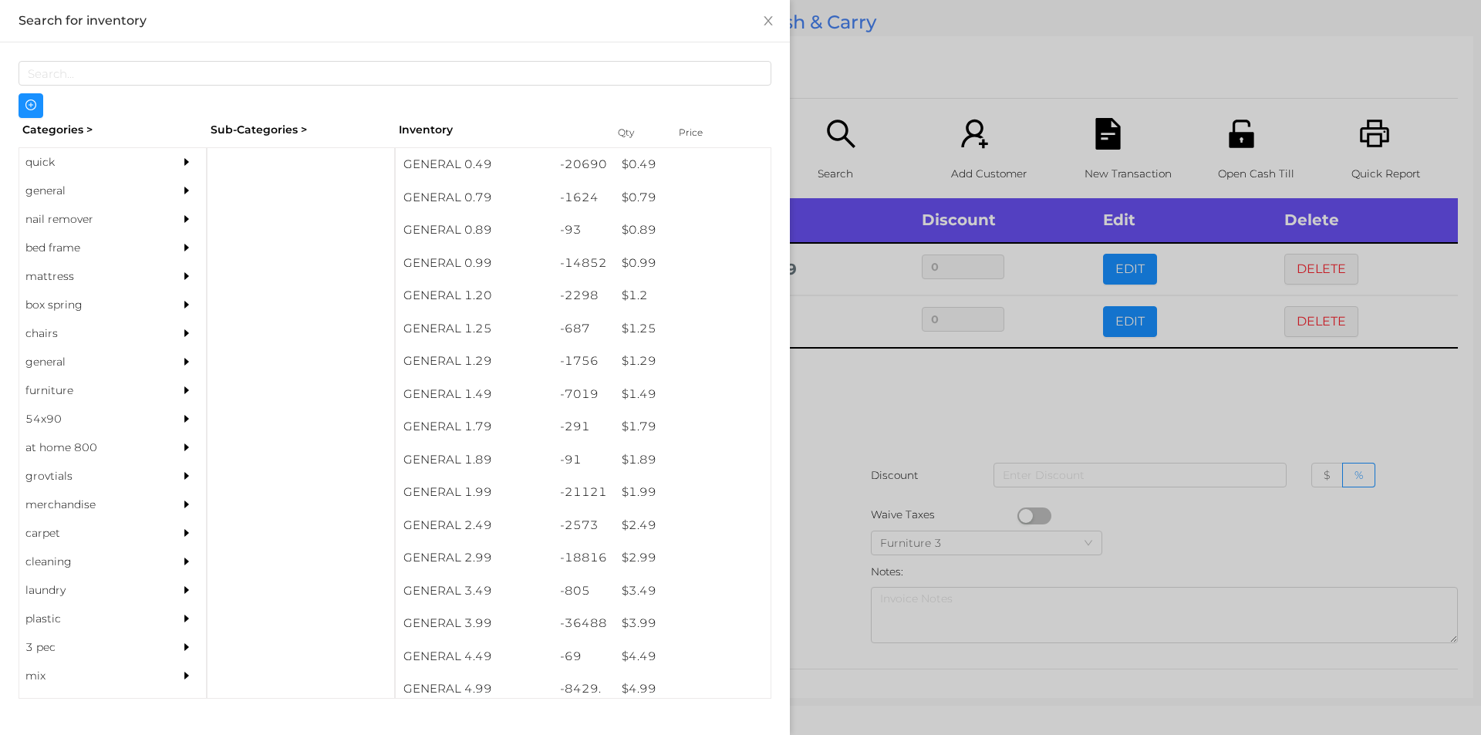
click at [825, 408] on div at bounding box center [740, 367] width 1481 height 735
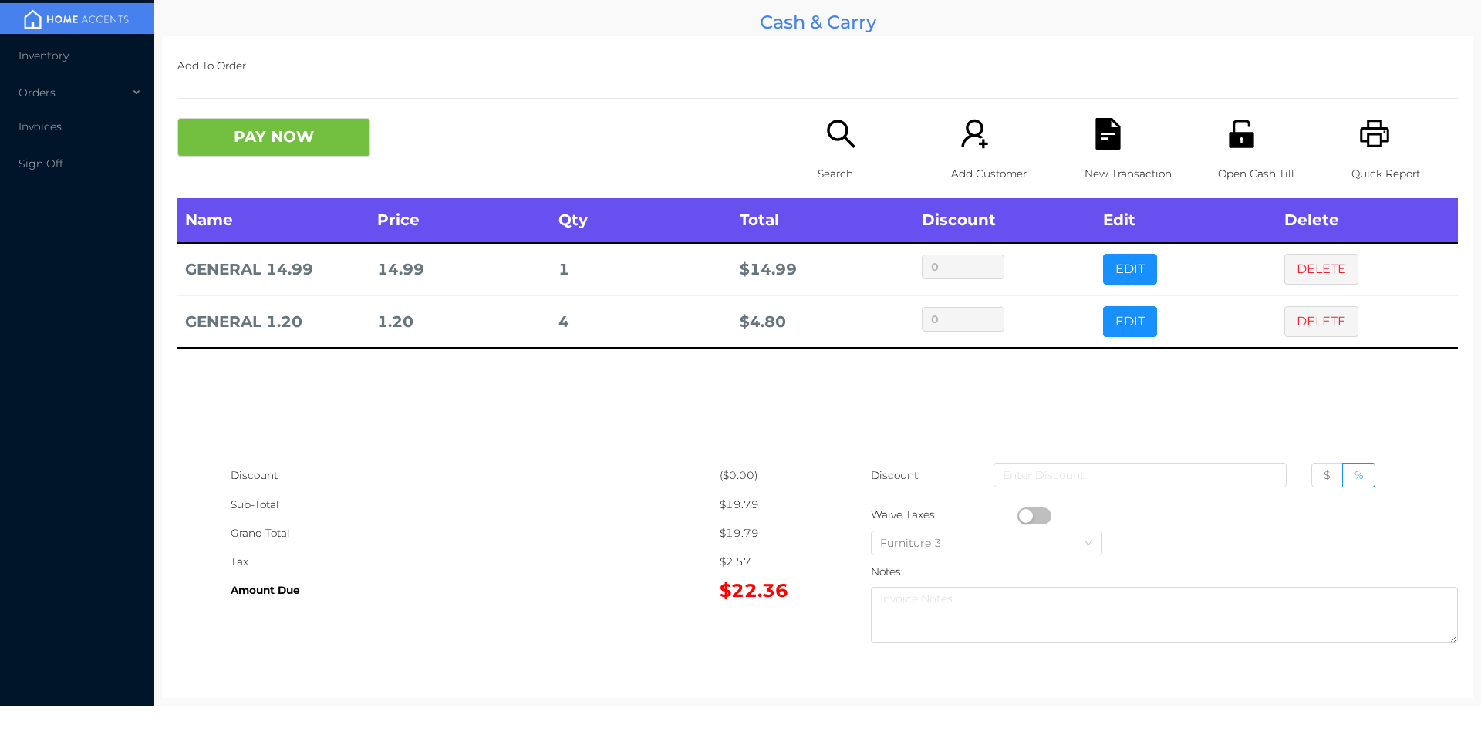
click at [322, 129] on button "PAY NOW" at bounding box center [273, 137] width 193 height 39
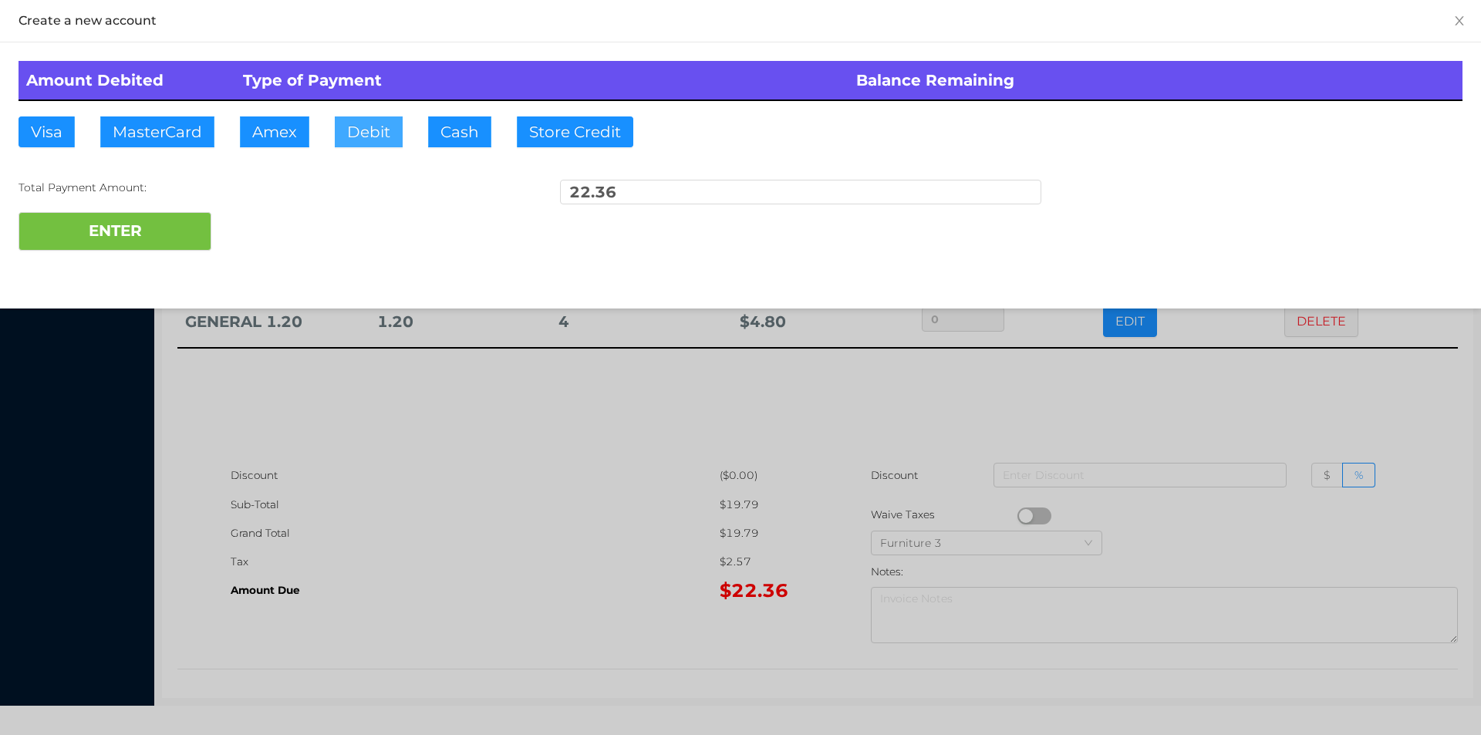
click at [369, 139] on button "Debit" at bounding box center [369, 131] width 68 height 31
click at [185, 229] on button "ENTER" at bounding box center [115, 231] width 193 height 39
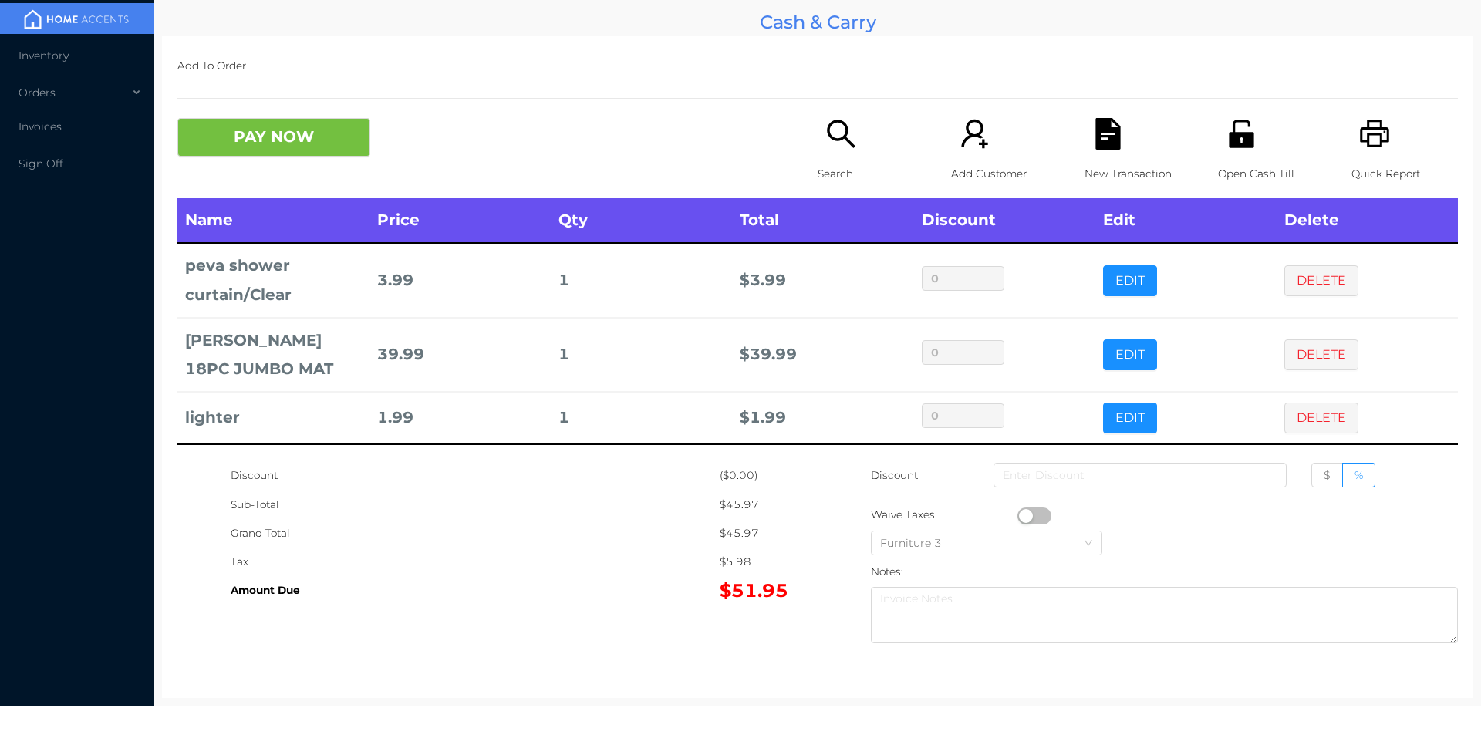
click at [1235, 138] on icon "icon: unlock" at bounding box center [1241, 134] width 25 height 28
click at [1240, 150] on div "Open Cash Till" at bounding box center [1271, 158] width 106 height 80
click at [1111, 147] on icon "icon: file-text" at bounding box center [1107, 134] width 25 height 32
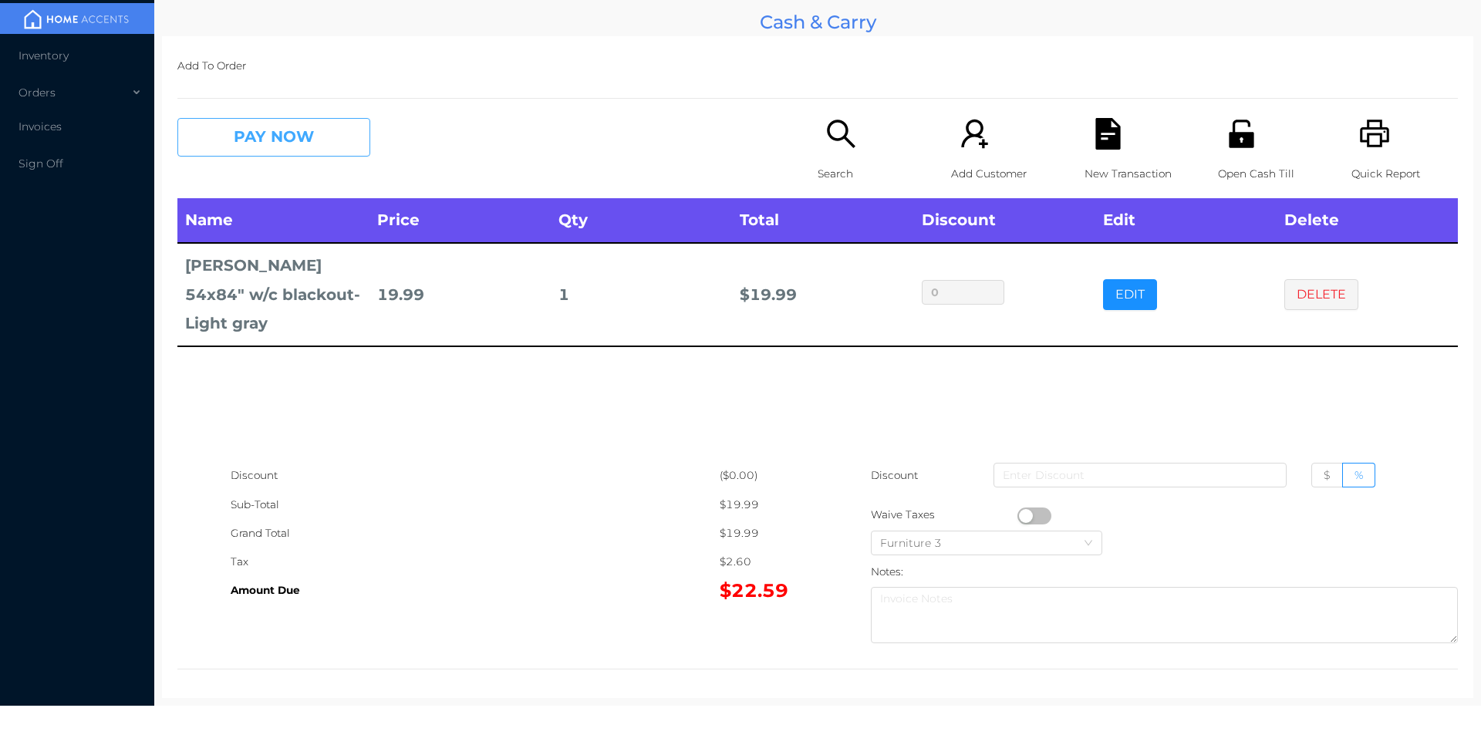
click at [271, 148] on button "PAY NOW" at bounding box center [273, 137] width 193 height 39
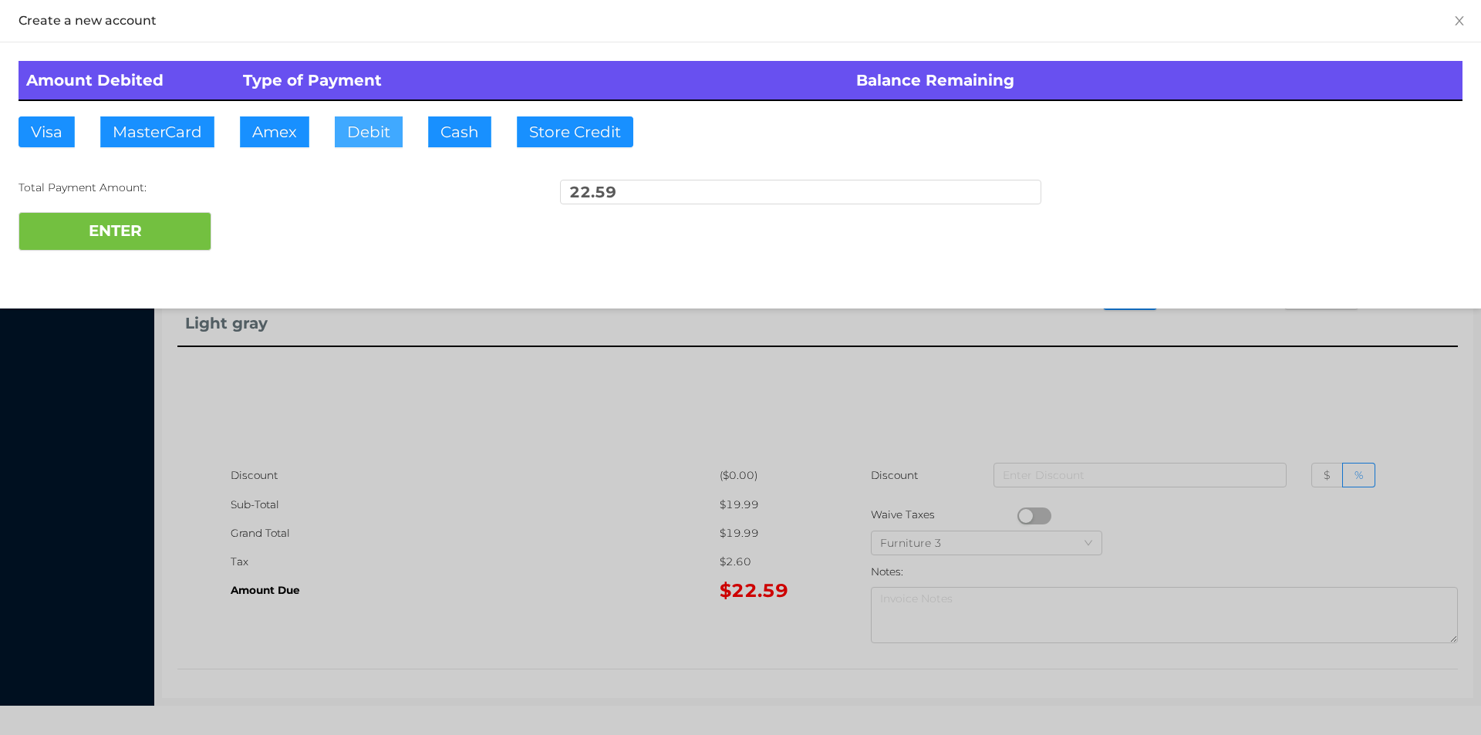
click at [355, 118] on button "Debit" at bounding box center [369, 131] width 68 height 31
type input "40."
click at [154, 231] on button "ENTER" at bounding box center [115, 231] width 193 height 39
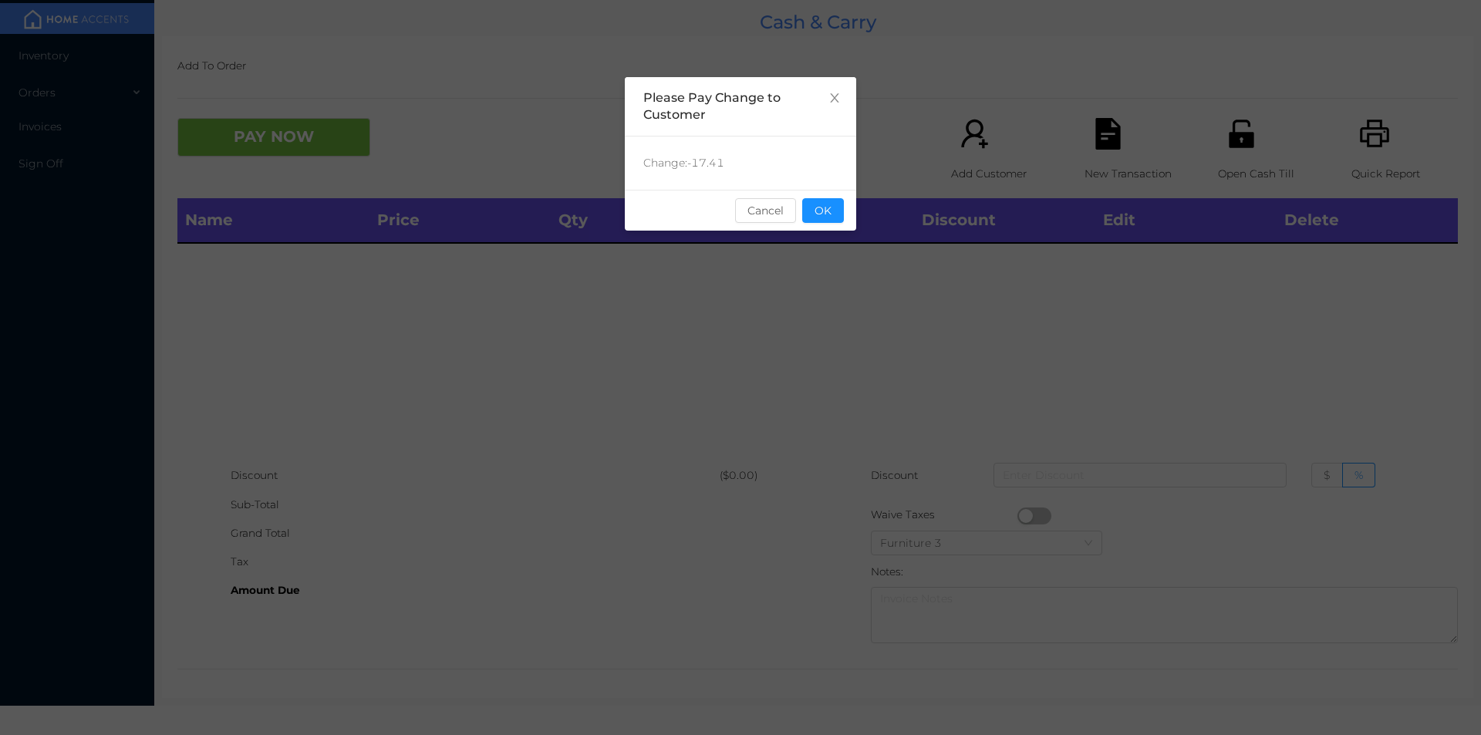
click at [831, 309] on div "sentinelStart Please Pay Change to Customer Change: -17.41 Cancel OK sentinelEnd" at bounding box center [740, 231] width 231 height 309
click at [817, 210] on button "OK" at bounding box center [823, 210] width 42 height 25
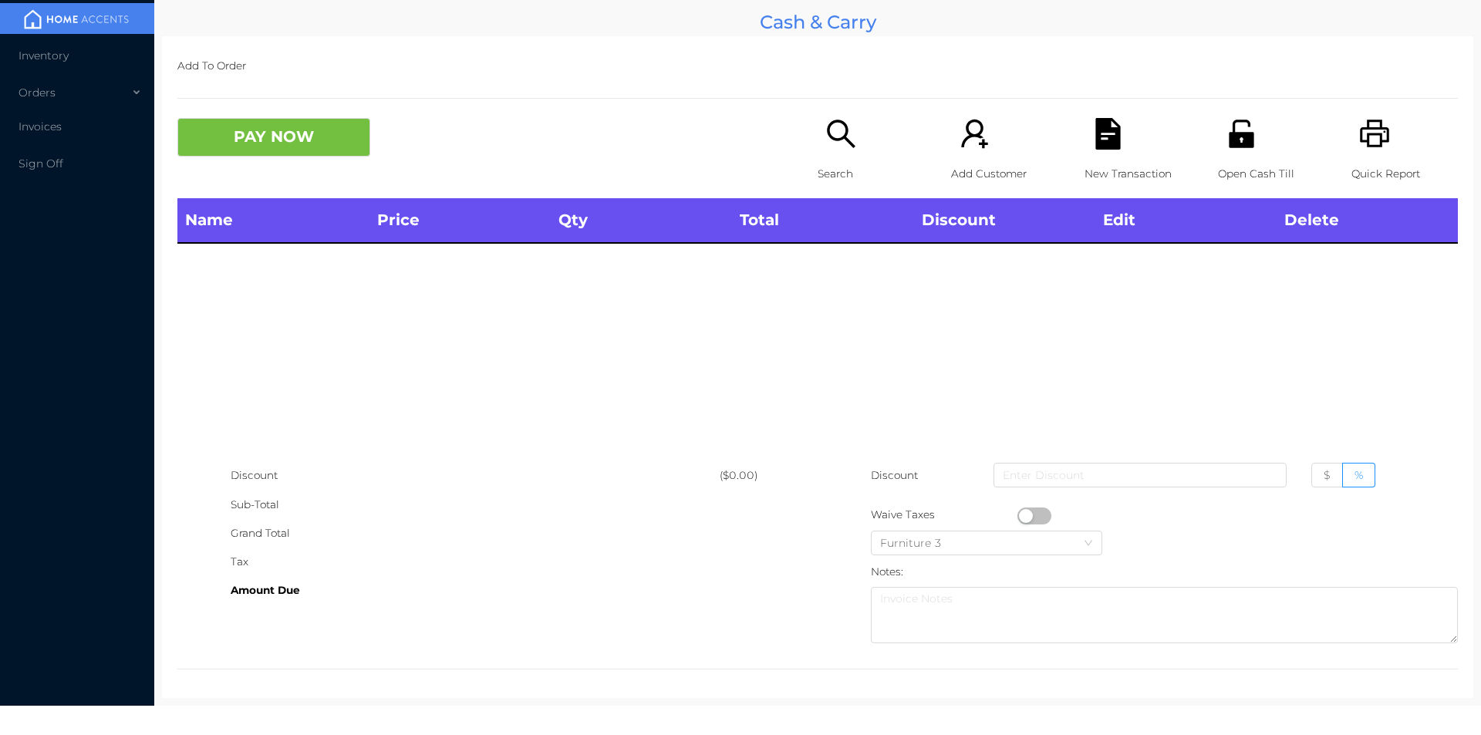
click at [849, 299] on div "Name Price Qty Total Discount Edit Delete" at bounding box center [817, 329] width 1281 height 263
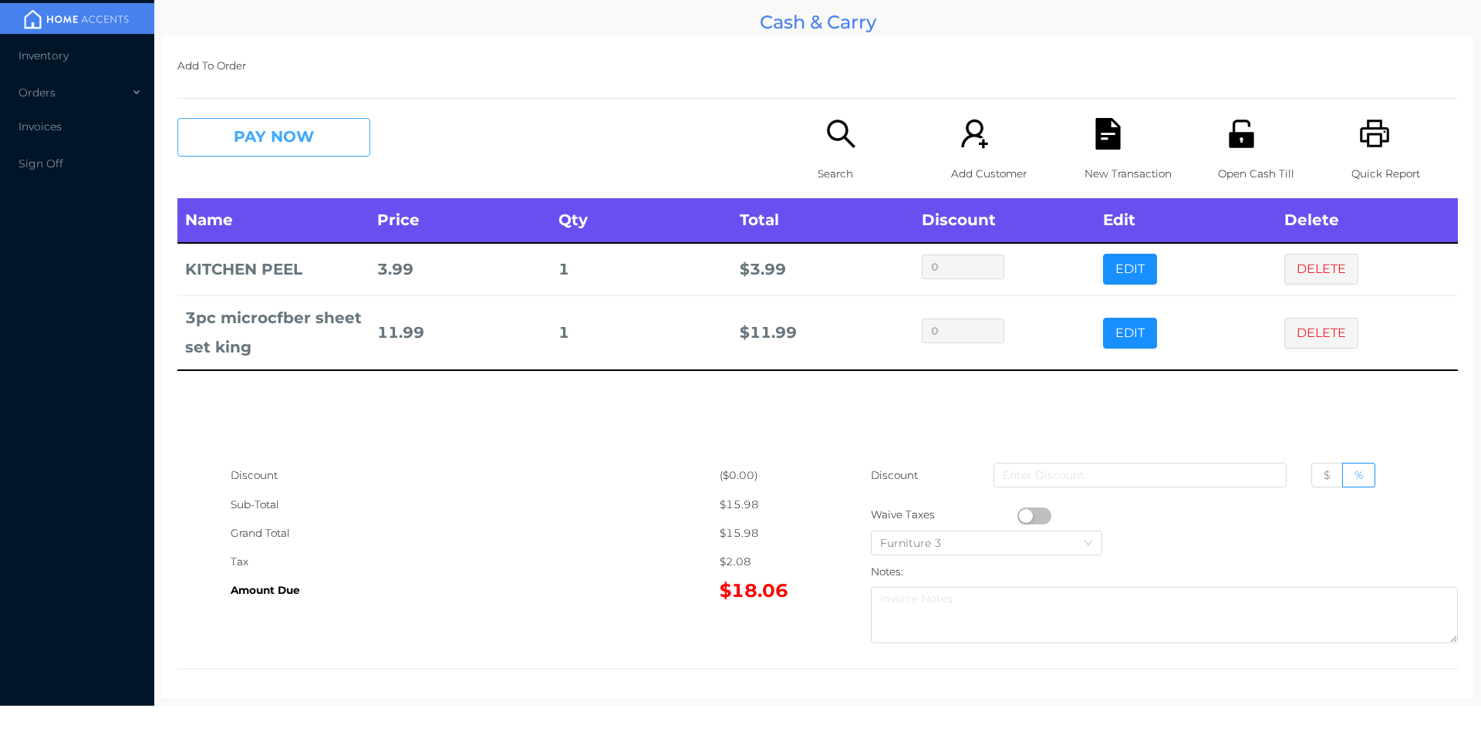
click at [317, 134] on button "PAY NOW" at bounding box center [273, 137] width 193 height 39
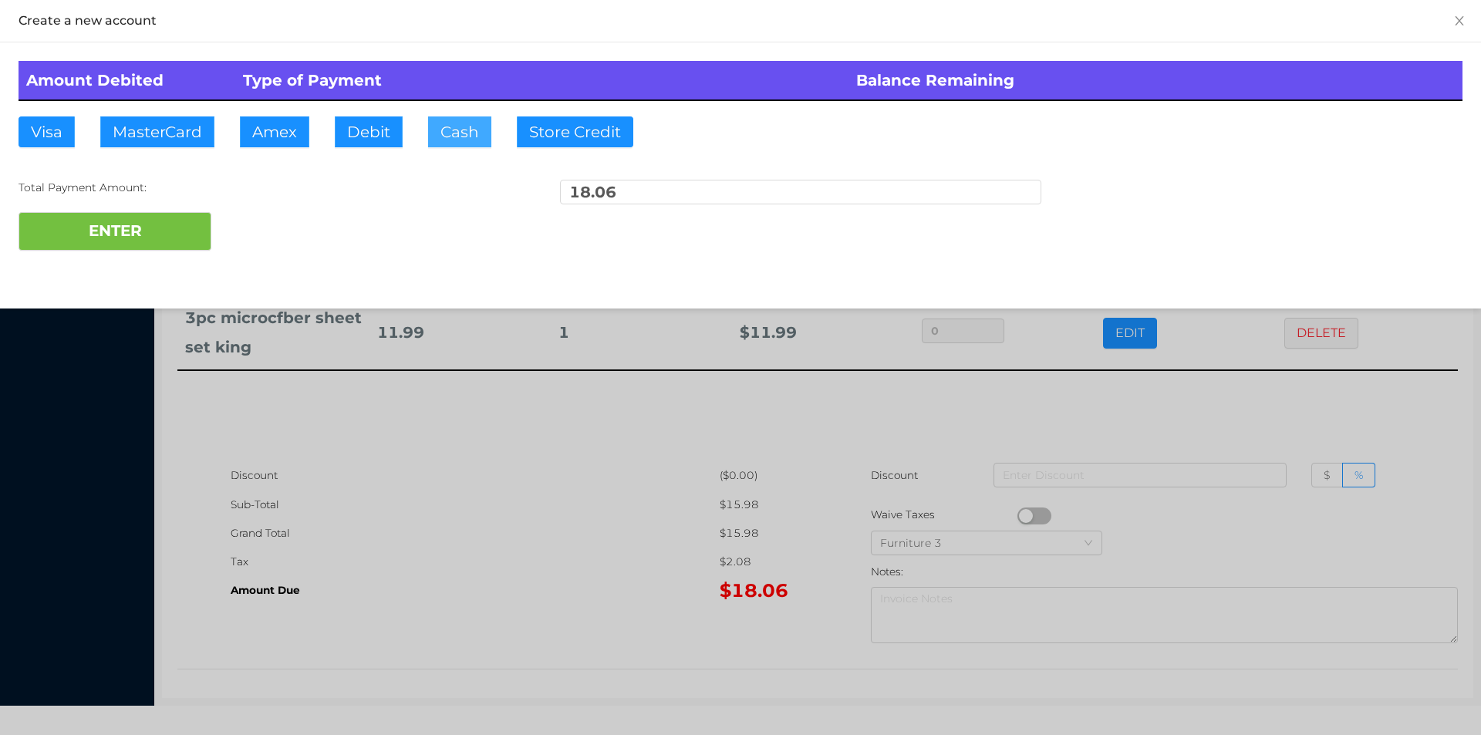
click at [445, 124] on button "Cash" at bounding box center [459, 131] width 63 height 31
click at [278, 229] on div "ENTER" at bounding box center [741, 231] width 1444 height 39
click at [583, 575] on div at bounding box center [740, 367] width 1481 height 735
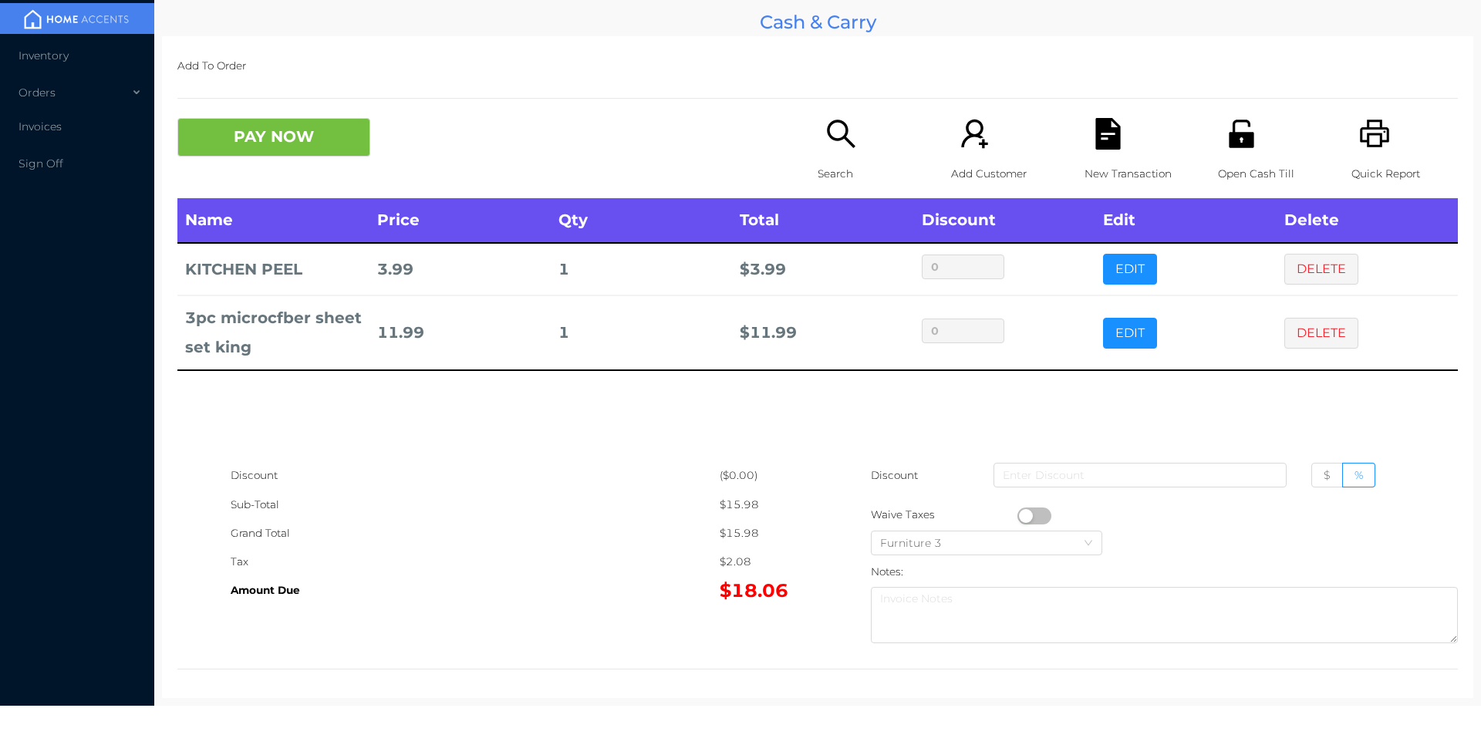
click at [1226, 148] on icon "icon: unlock" at bounding box center [1242, 134] width 32 height 32
click at [295, 139] on button "PAY NOW" at bounding box center [273, 137] width 193 height 39
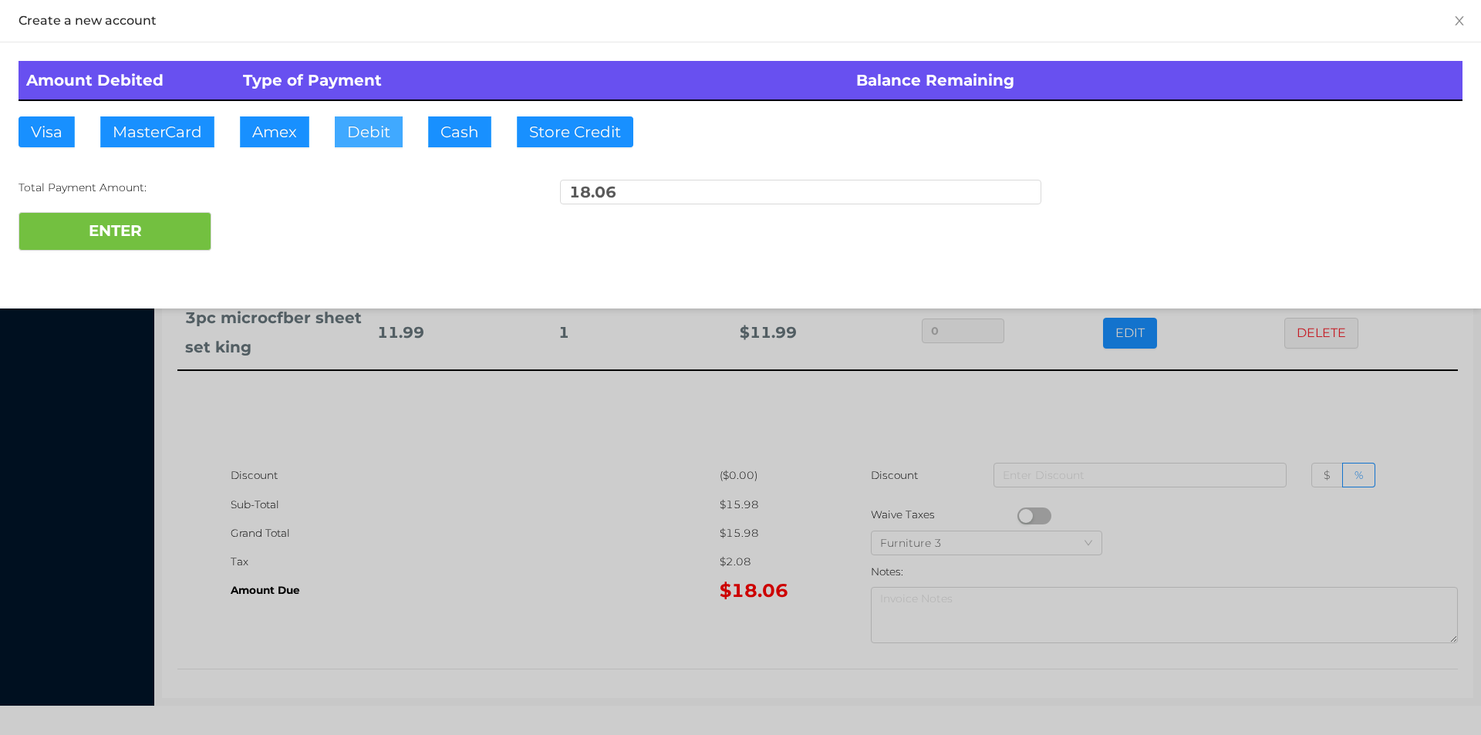
click at [367, 133] on button "Debit" at bounding box center [369, 131] width 68 height 31
click at [185, 230] on button "ENTER" at bounding box center [115, 231] width 193 height 39
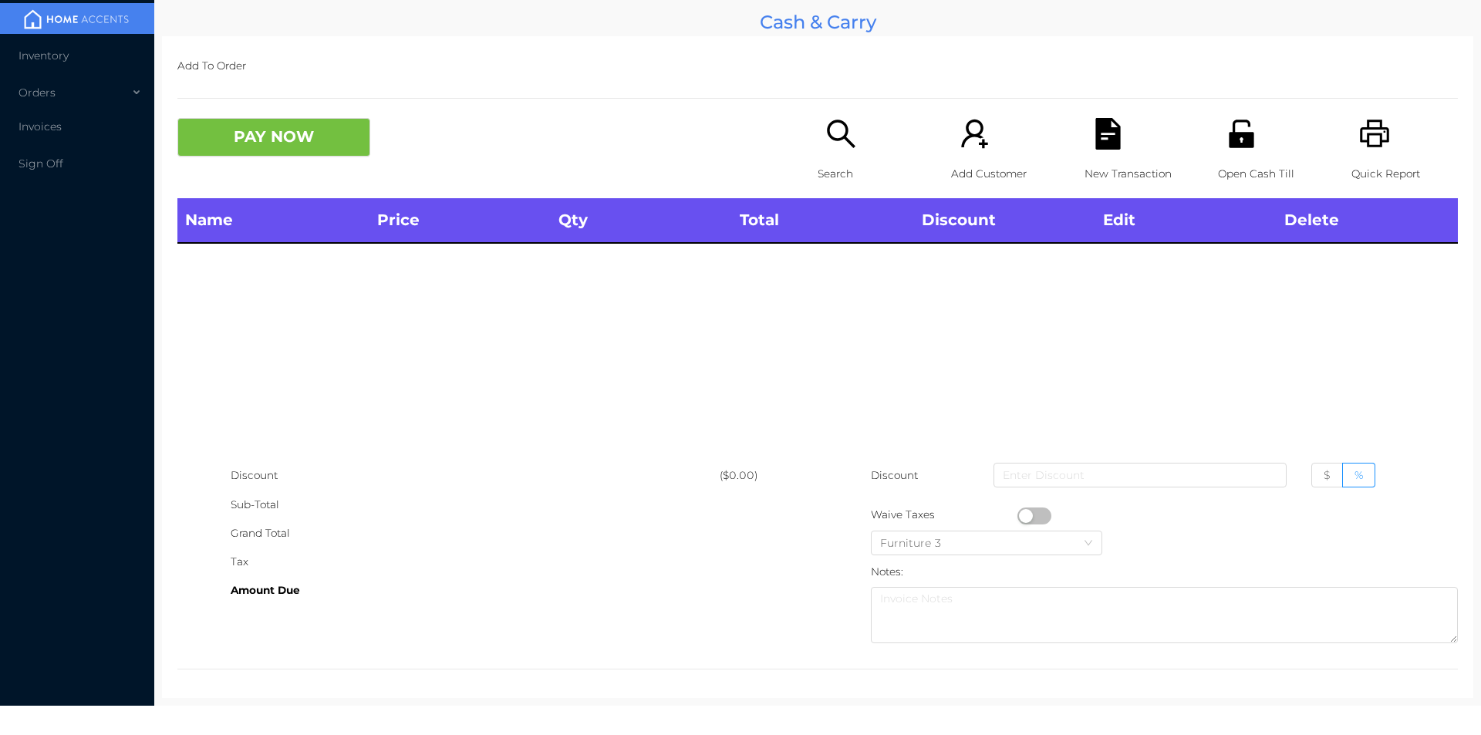
click at [845, 142] on icon "icon: search" at bounding box center [841, 134] width 32 height 32
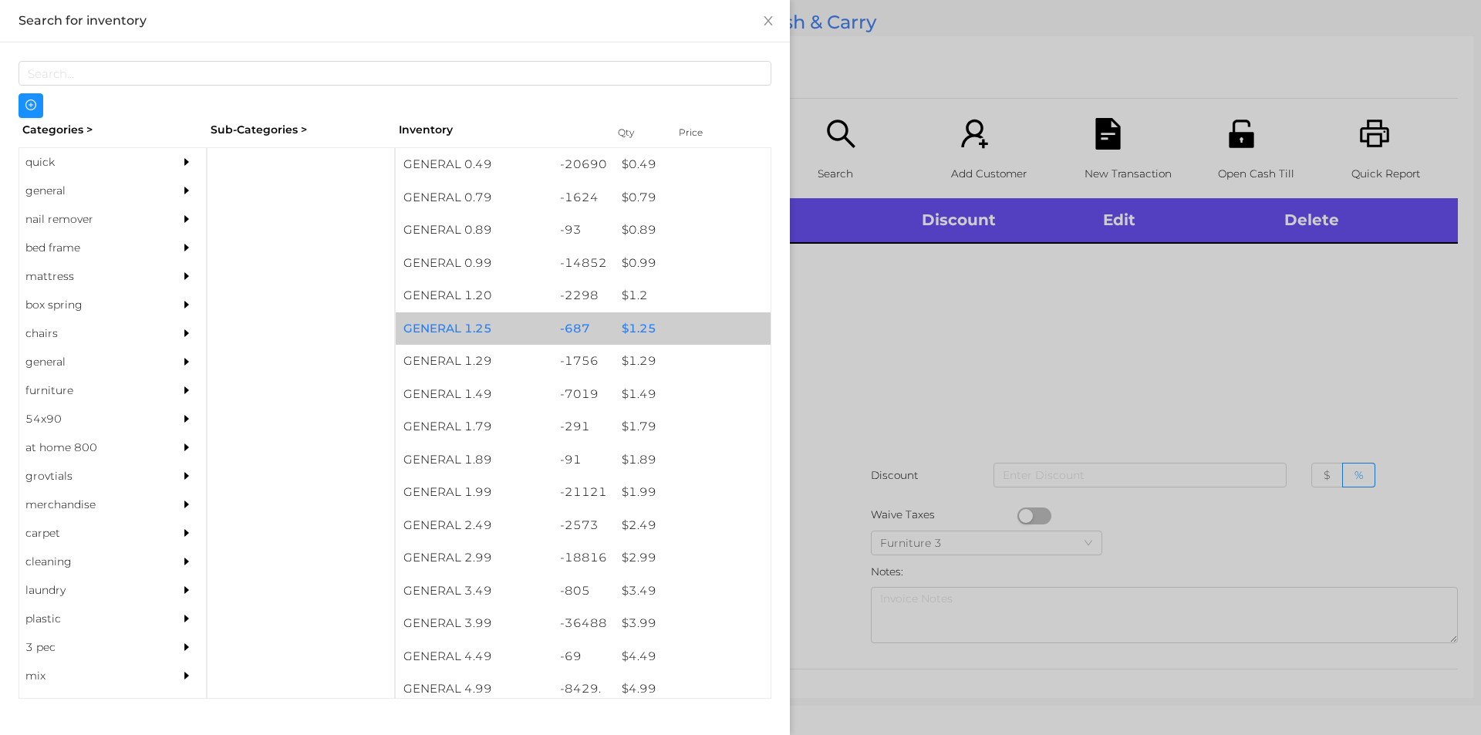
click at [575, 339] on div "-687" at bounding box center [583, 328] width 62 height 33
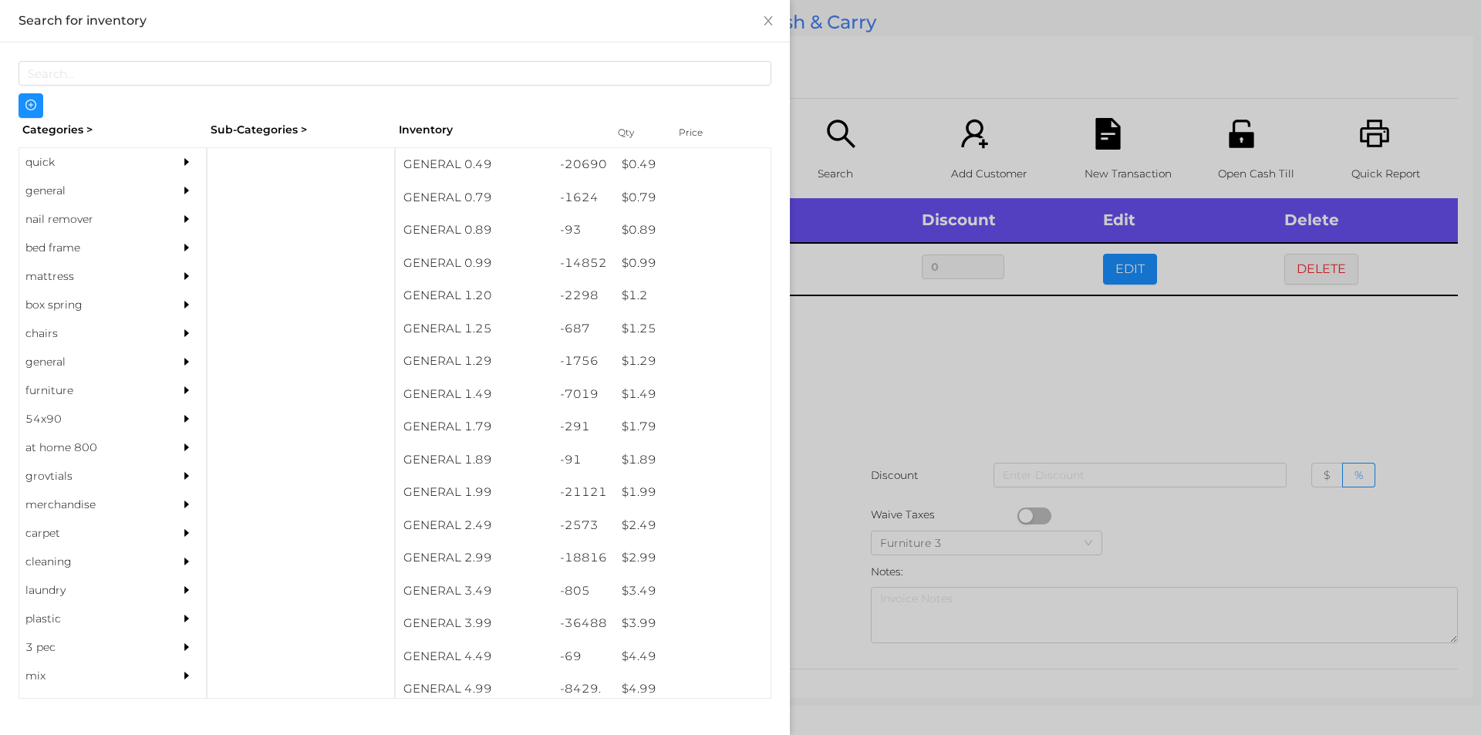
click at [943, 407] on div at bounding box center [740, 367] width 1481 height 735
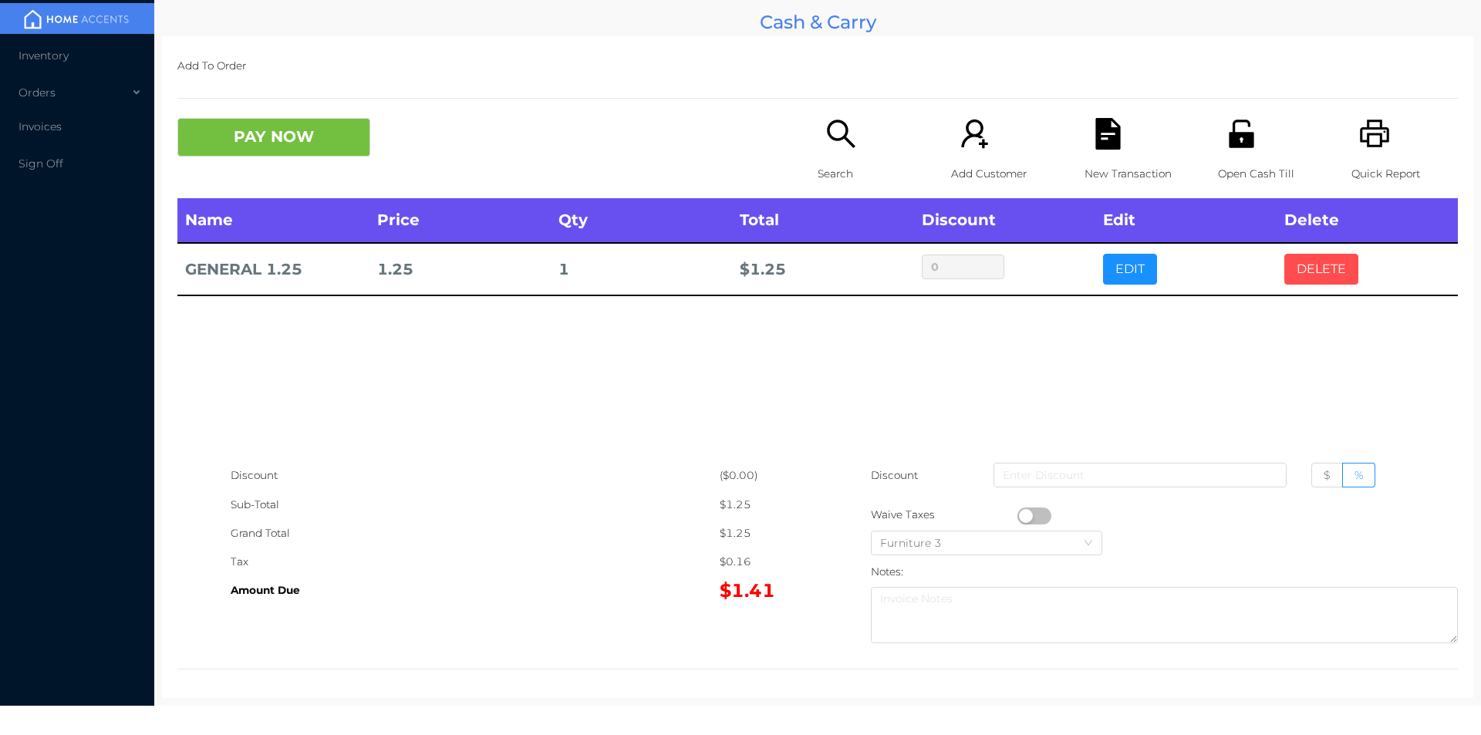
click at [1325, 260] on button "DELETE" at bounding box center [1321, 269] width 74 height 31
click at [1376, 139] on icon "icon: printer" at bounding box center [1375, 134] width 32 height 32
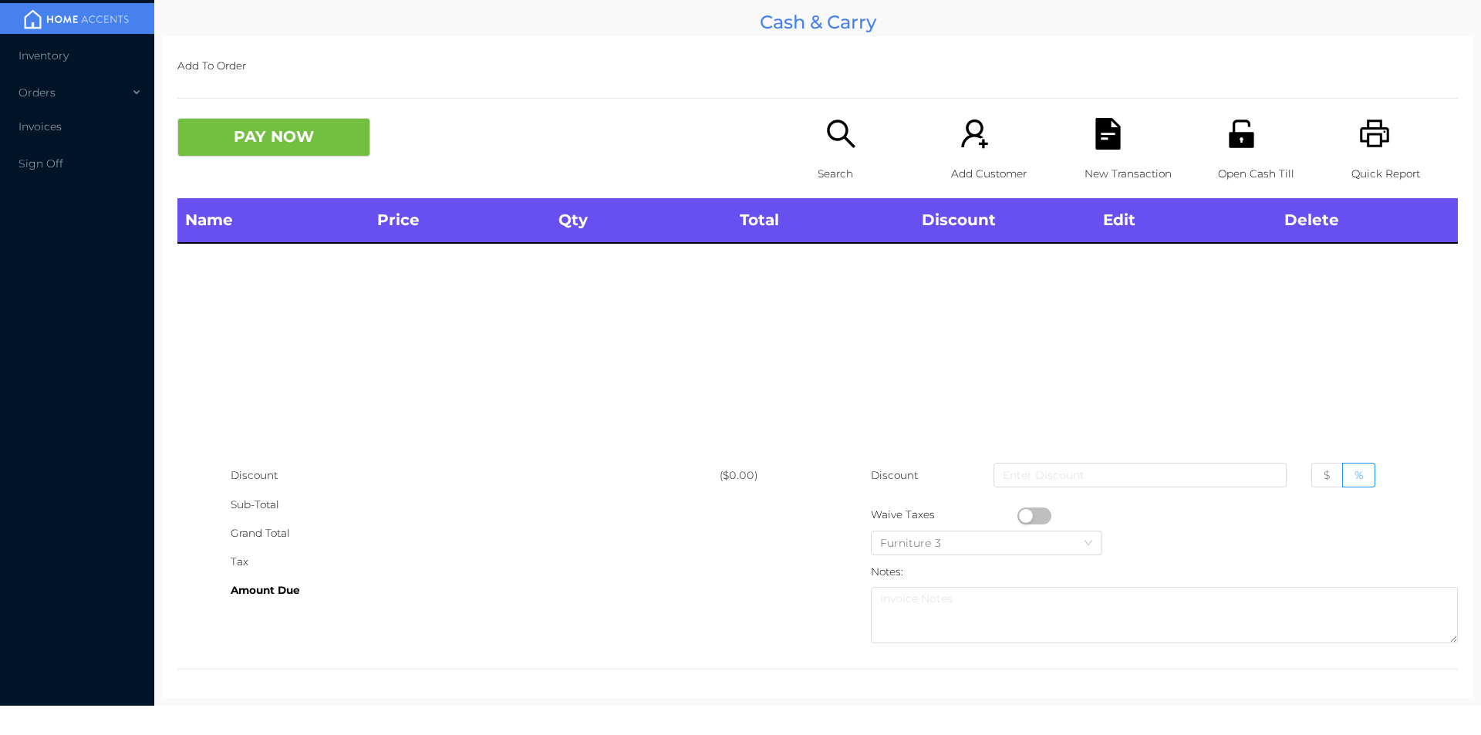
click at [288, 366] on div "Name Price Qty Total Discount Edit Delete" at bounding box center [817, 329] width 1281 height 263
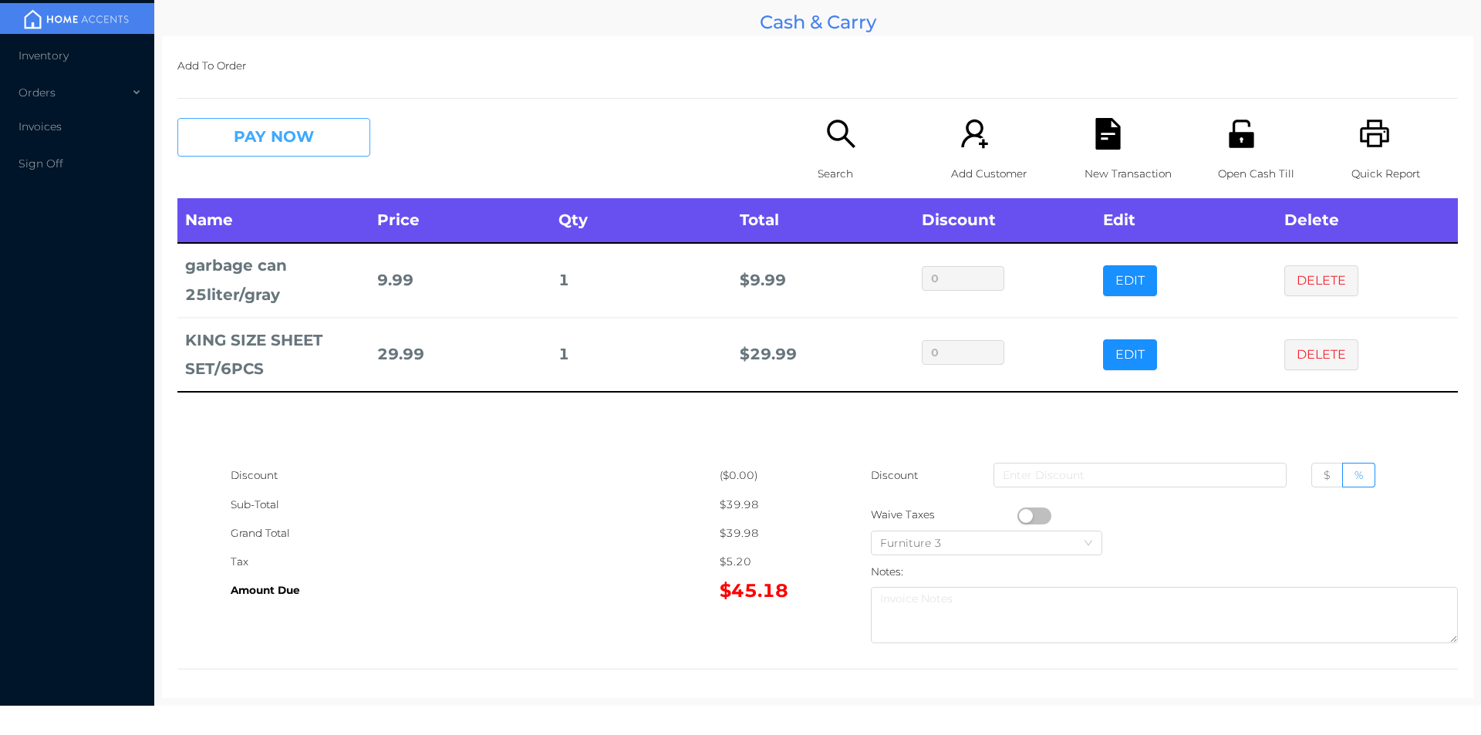
click at [249, 129] on button "PAY NOW" at bounding box center [273, 137] width 193 height 39
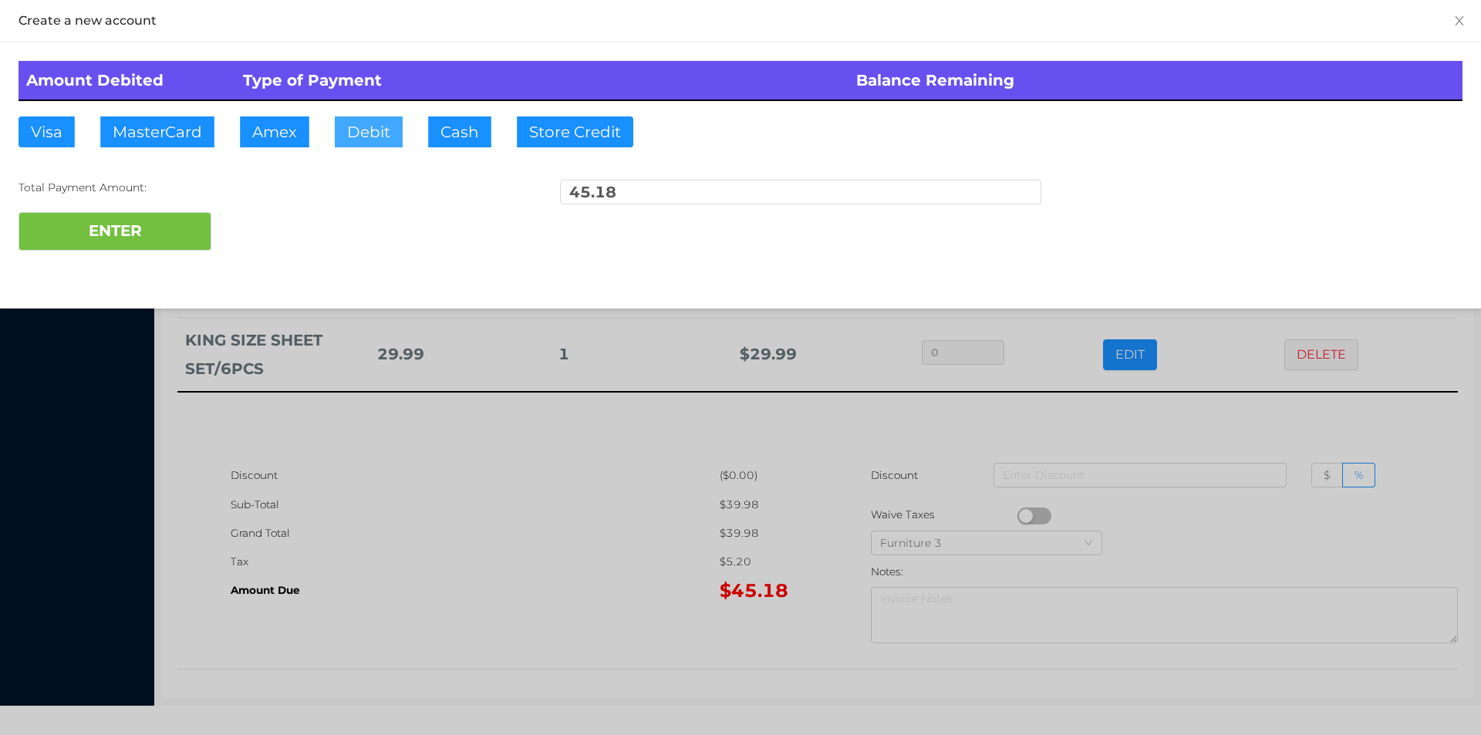
click at [365, 142] on button "Debit" at bounding box center [369, 131] width 68 height 31
click at [129, 238] on button "ENTER" at bounding box center [115, 231] width 193 height 39
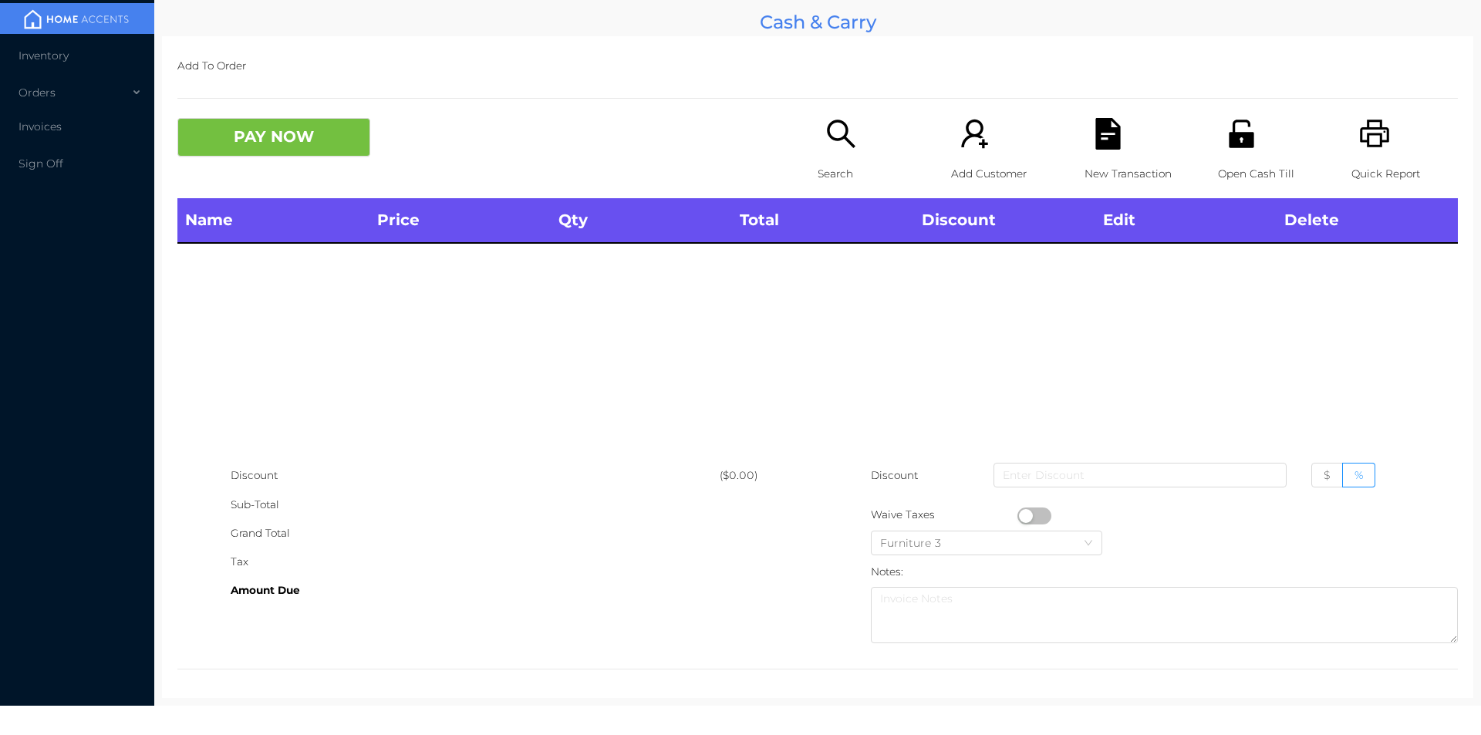
click at [823, 153] on div "Search" at bounding box center [871, 158] width 106 height 80
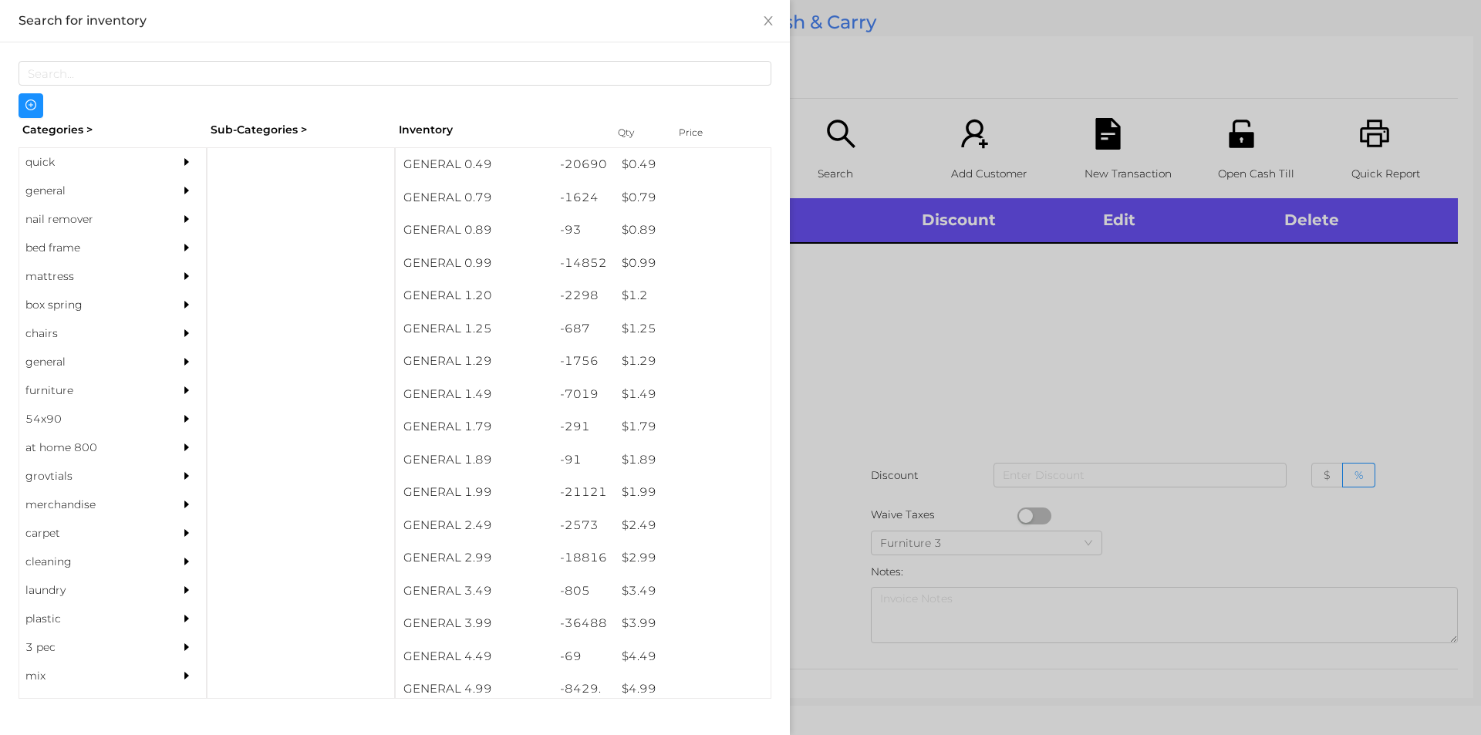
click at [43, 164] on div "quick" at bounding box center [89, 162] width 140 height 29
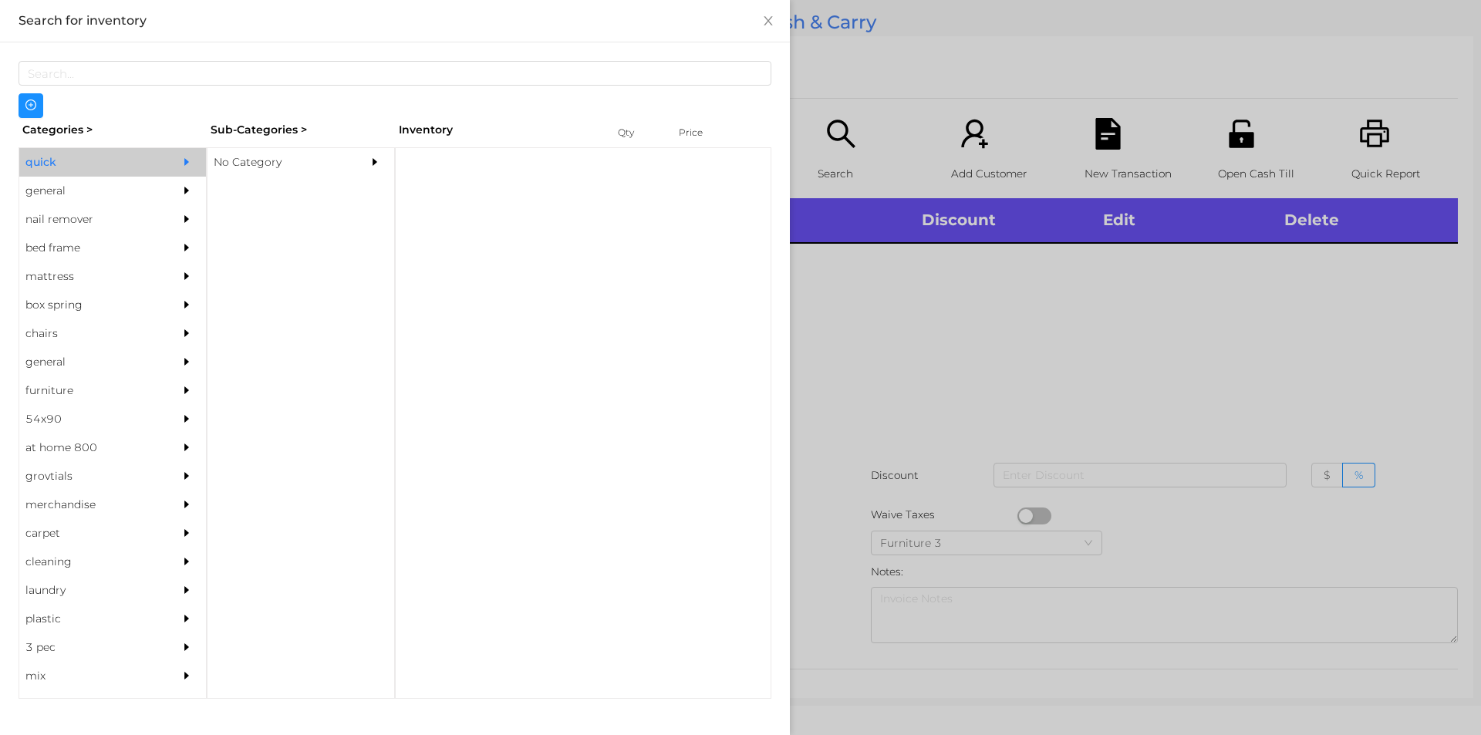
click at [270, 174] on div "No Category" at bounding box center [278, 162] width 140 height 29
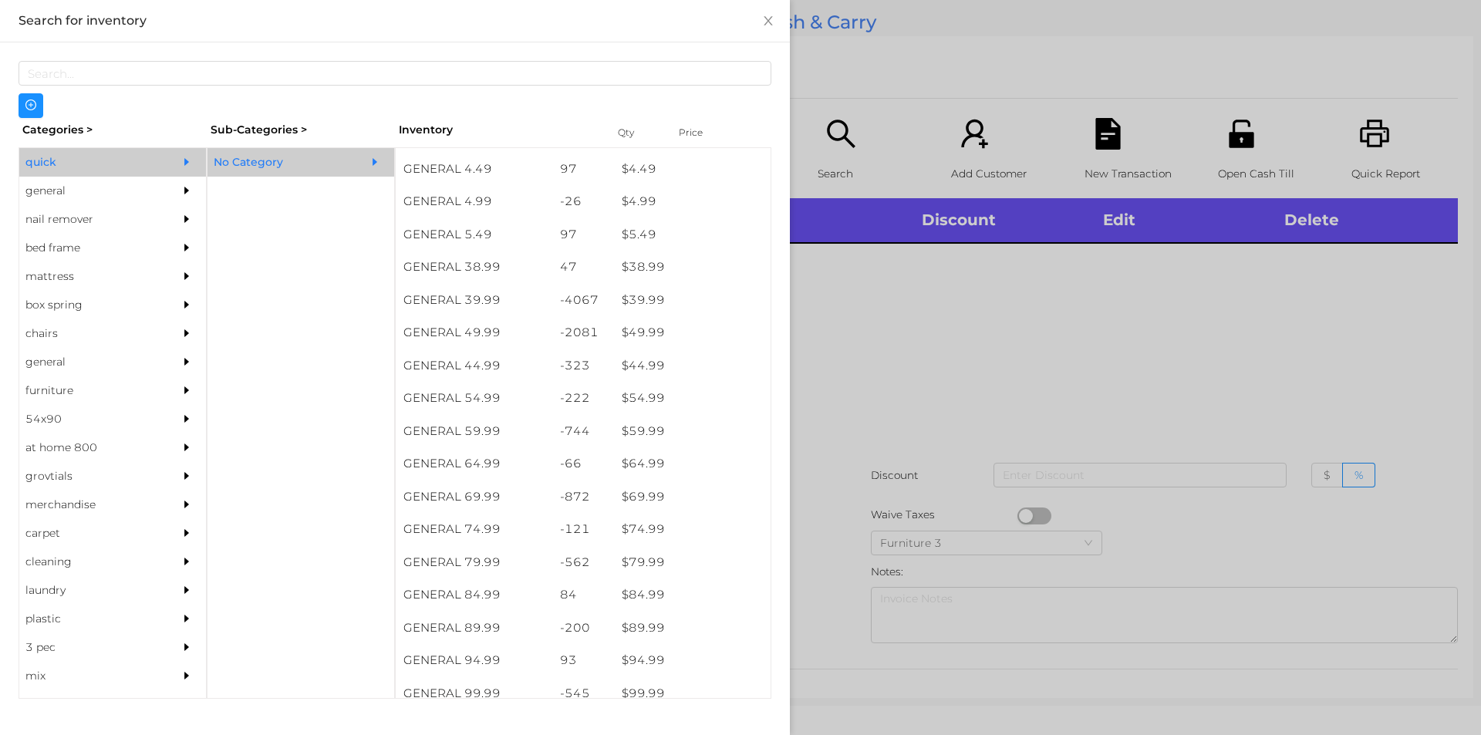
scroll to position [767, 0]
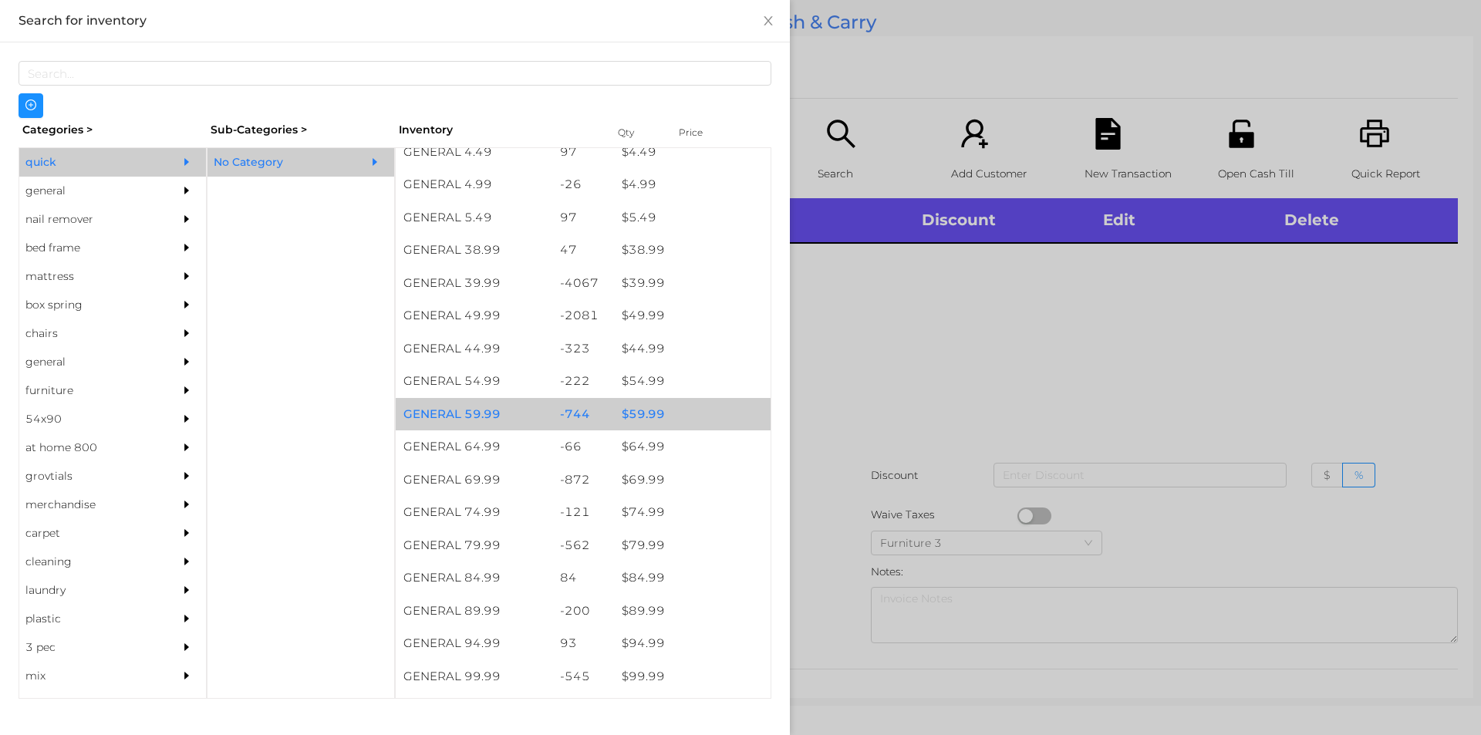
click at [646, 409] on div "$ 59.99" at bounding box center [692, 414] width 157 height 33
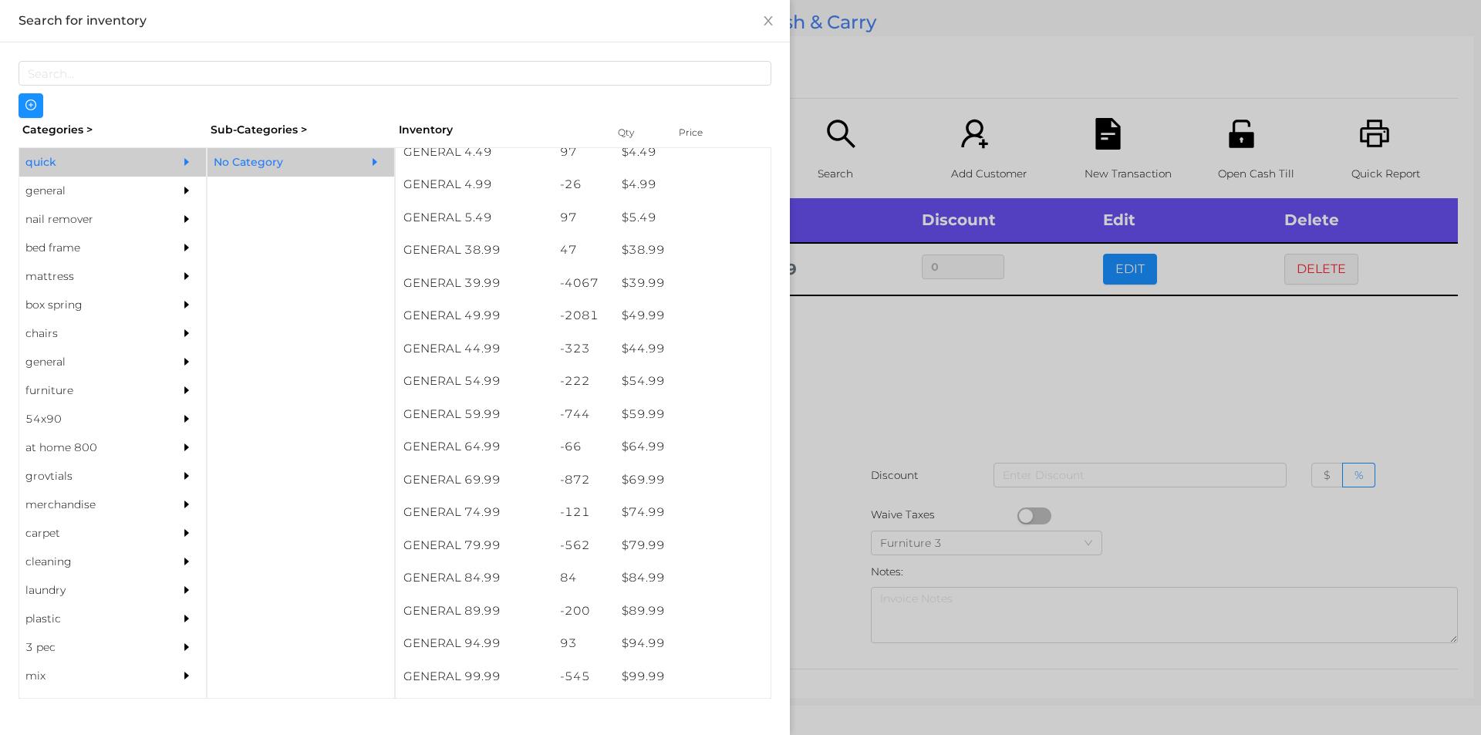
click at [881, 381] on div at bounding box center [740, 367] width 1481 height 735
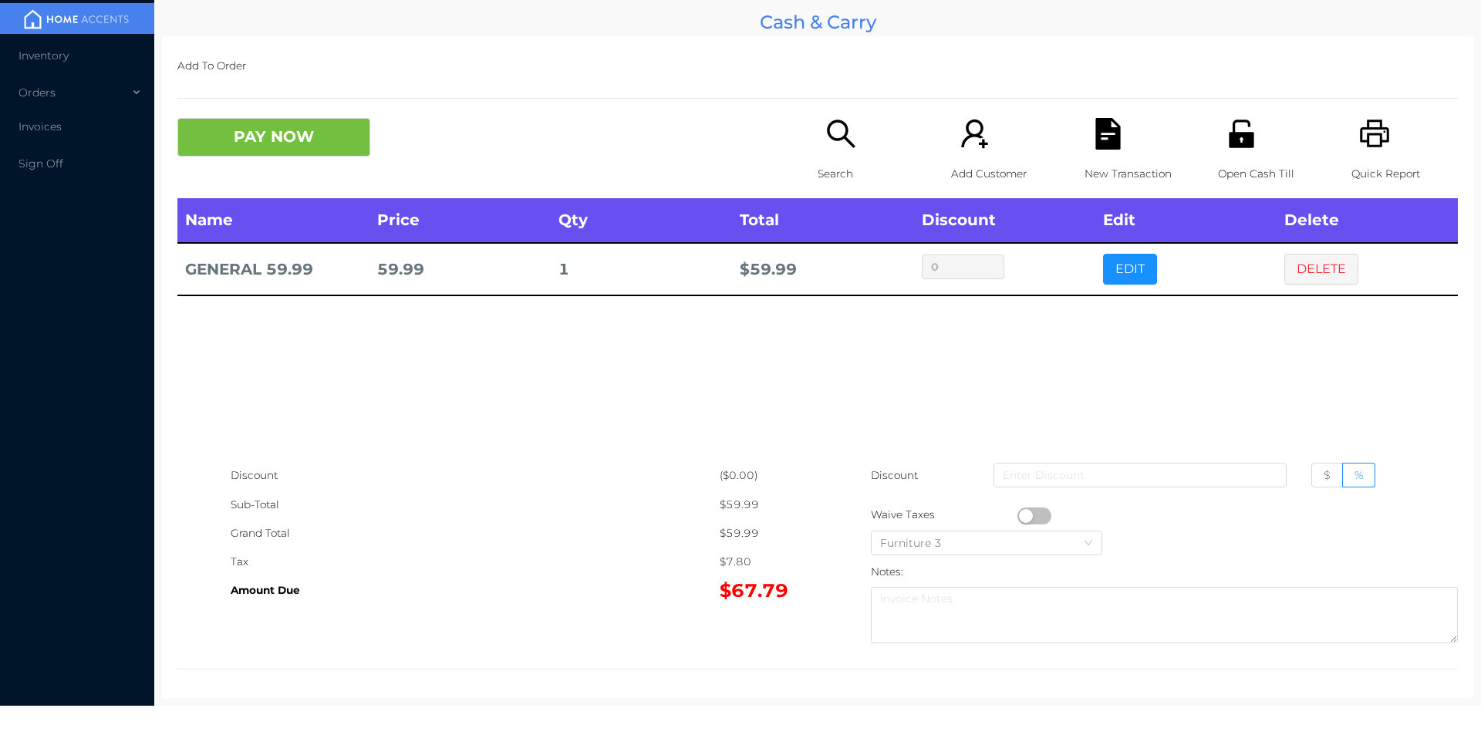
click at [306, 150] on button "PAY NOW" at bounding box center [273, 137] width 193 height 39
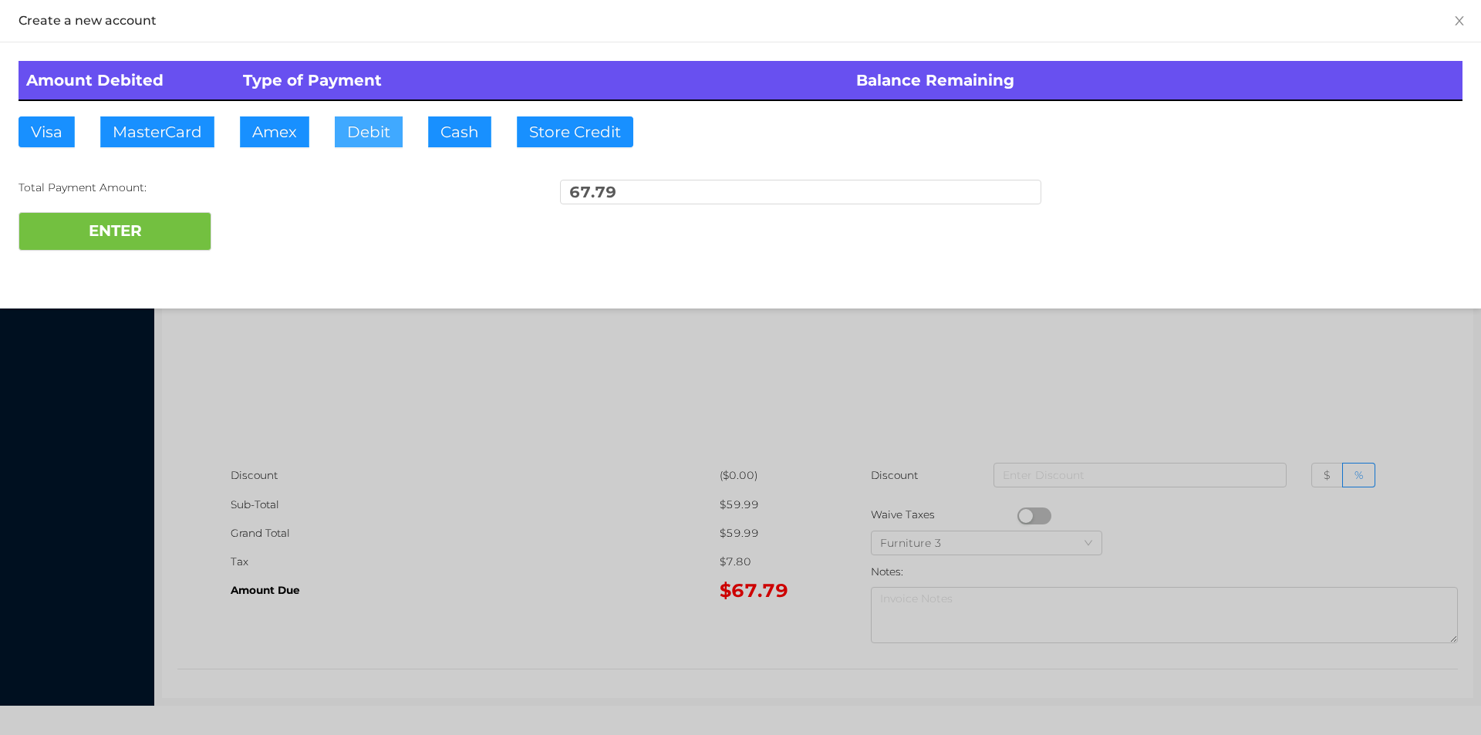
click at [366, 139] on button "Debit" at bounding box center [369, 131] width 68 height 31
click at [155, 248] on button "ENTER" at bounding box center [115, 231] width 193 height 39
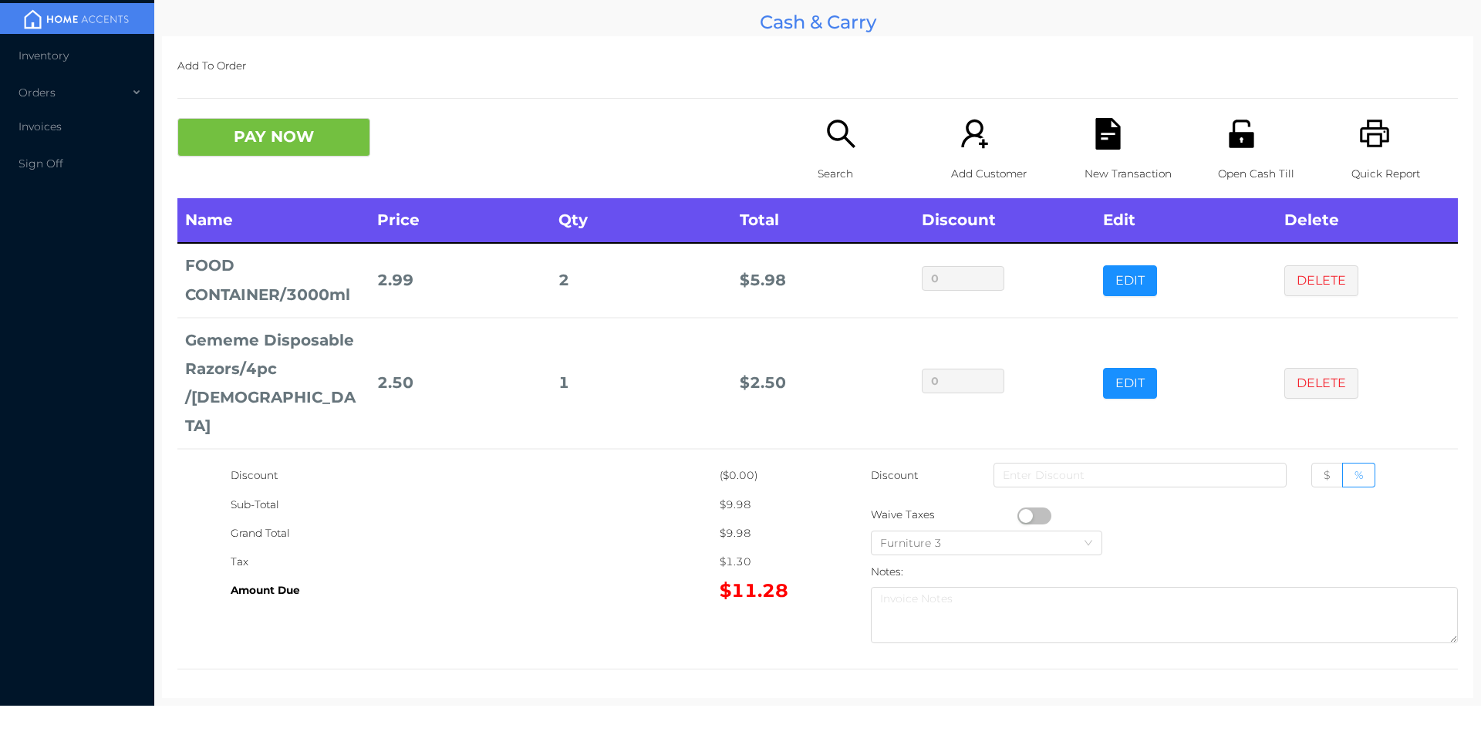
click at [1358, 162] on p "Quick Report" at bounding box center [1405, 174] width 106 height 29
click at [1105, 157] on div "New Transaction" at bounding box center [1138, 158] width 106 height 80
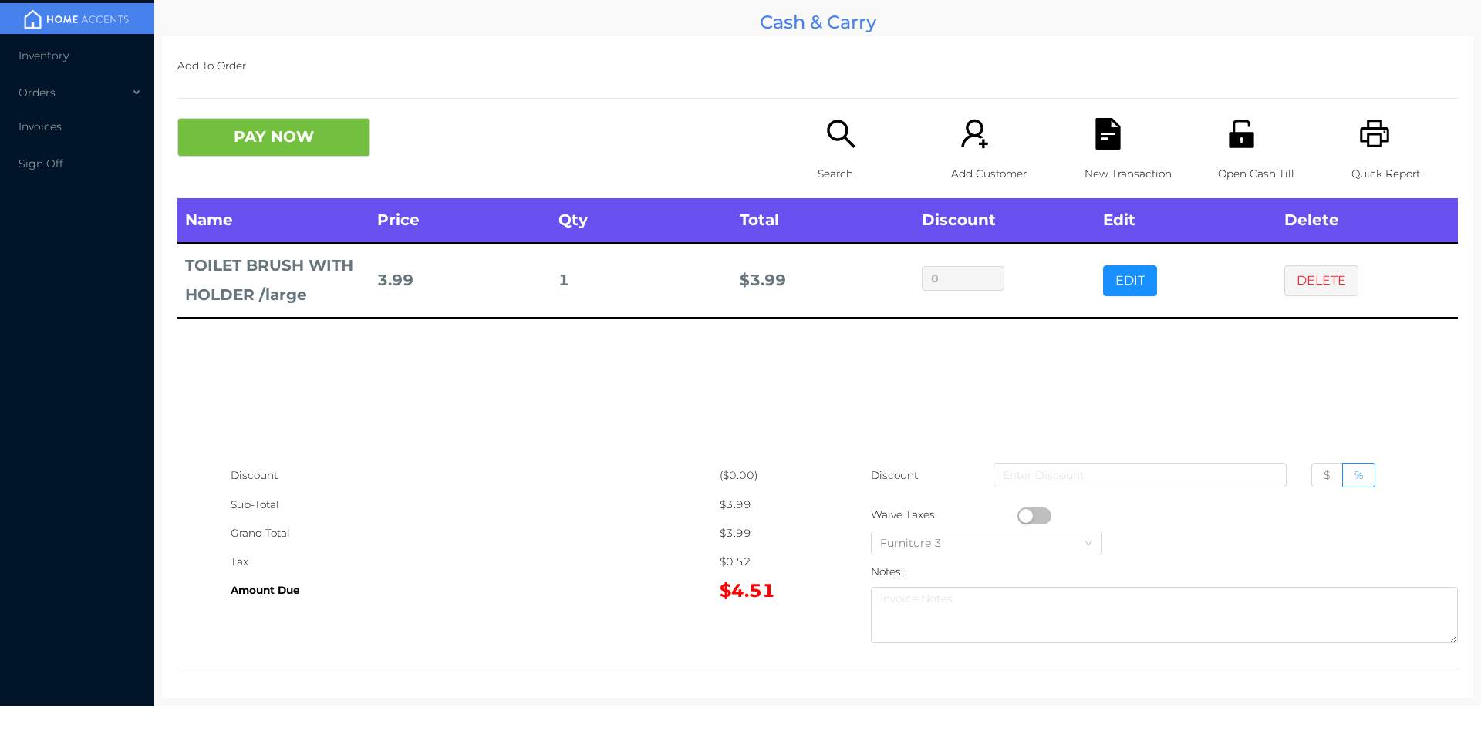
click at [818, 158] on div "Search" at bounding box center [871, 158] width 106 height 80
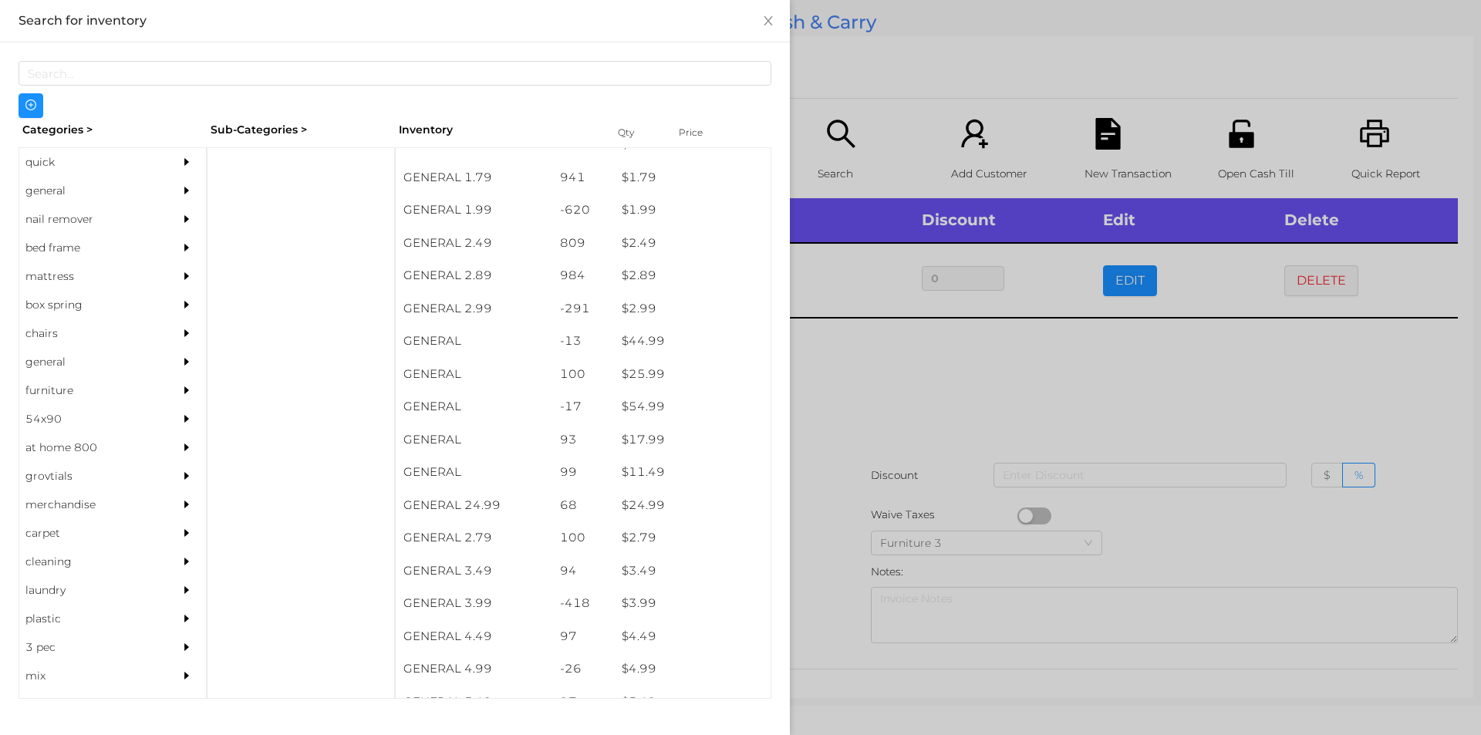
scroll to position [282, 0]
click at [60, 188] on div "general" at bounding box center [89, 191] width 140 height 29
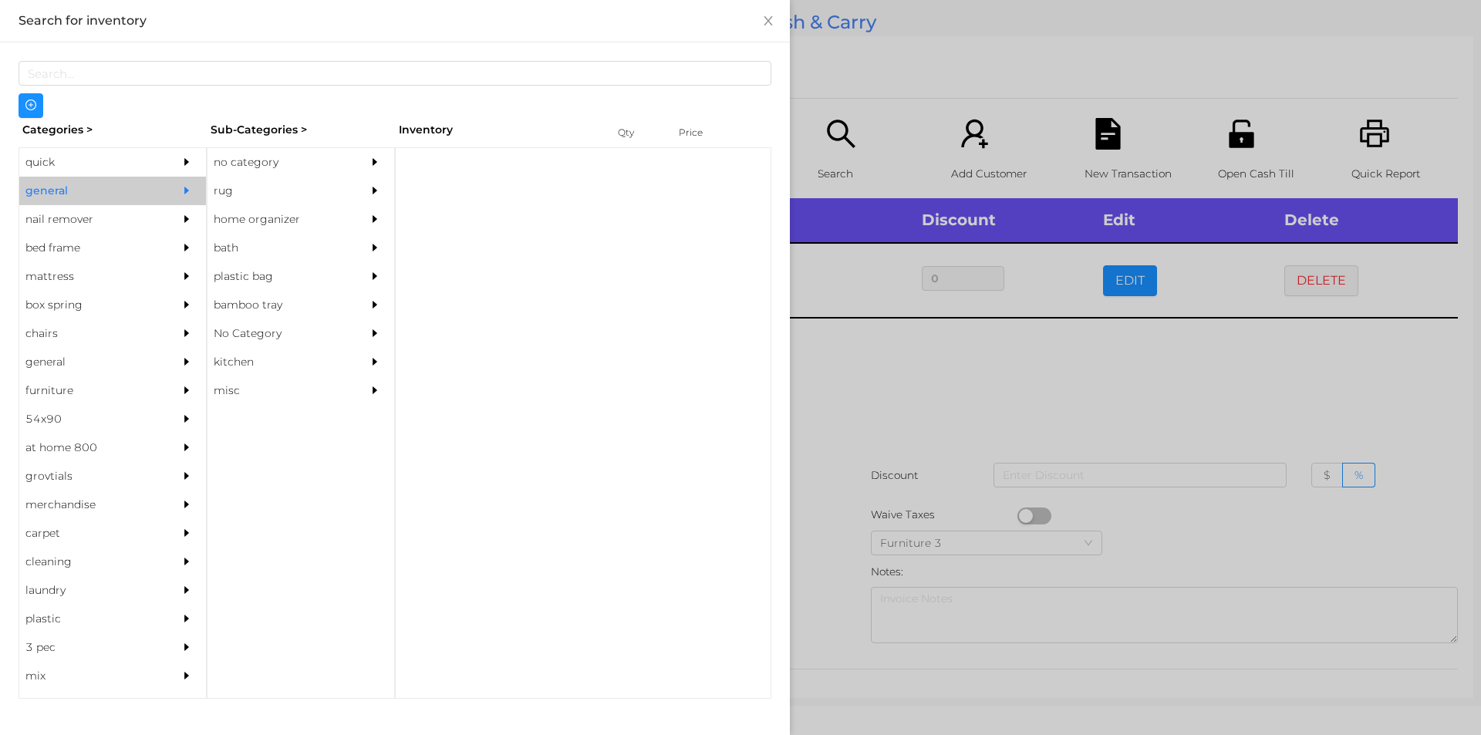
scroll to position [0, 0]
click at [260, 160] on div "no category" at bounding box center [278, 162] width 140 height 29
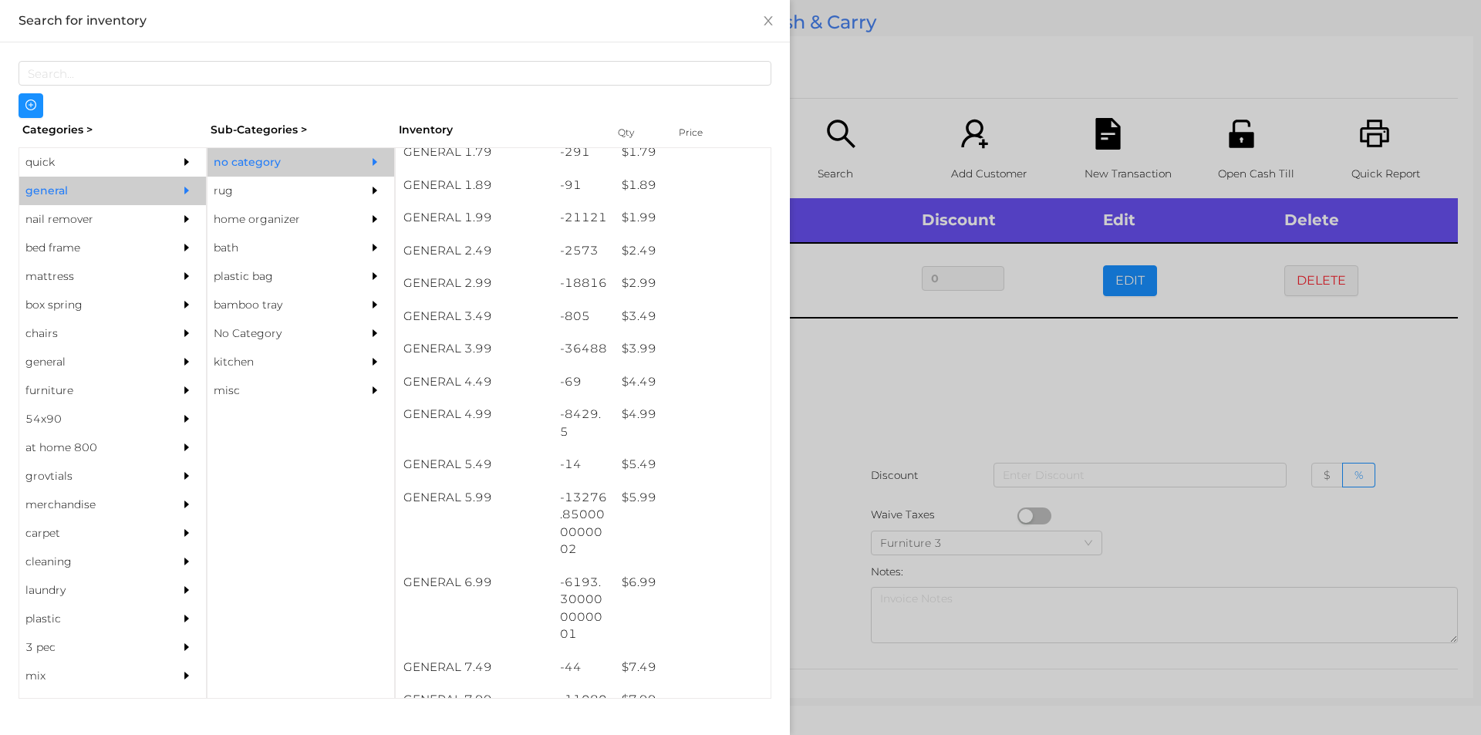
scroll to position [410, 0]
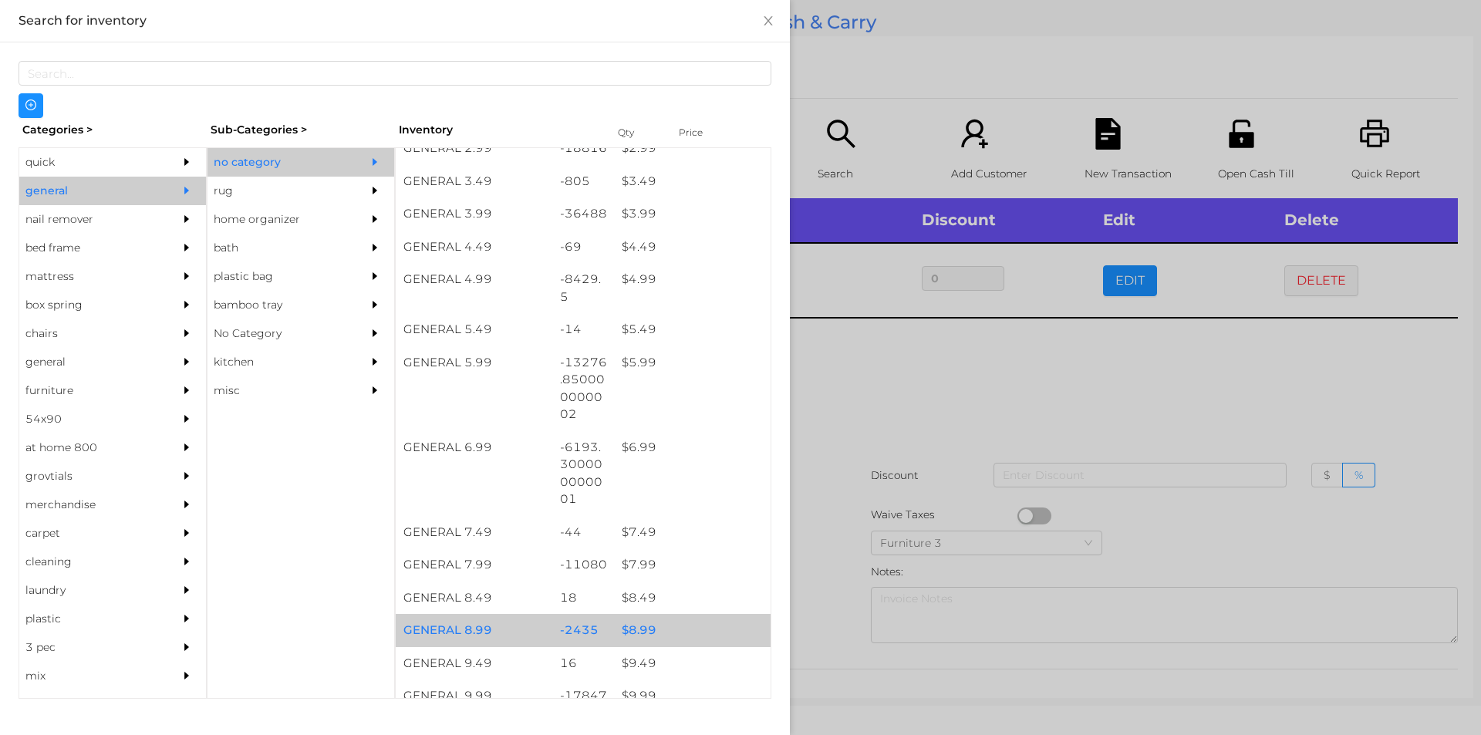
click at [642, 629] on div "$ 8.99" at bounding box center [692, 630] width 157 height 33
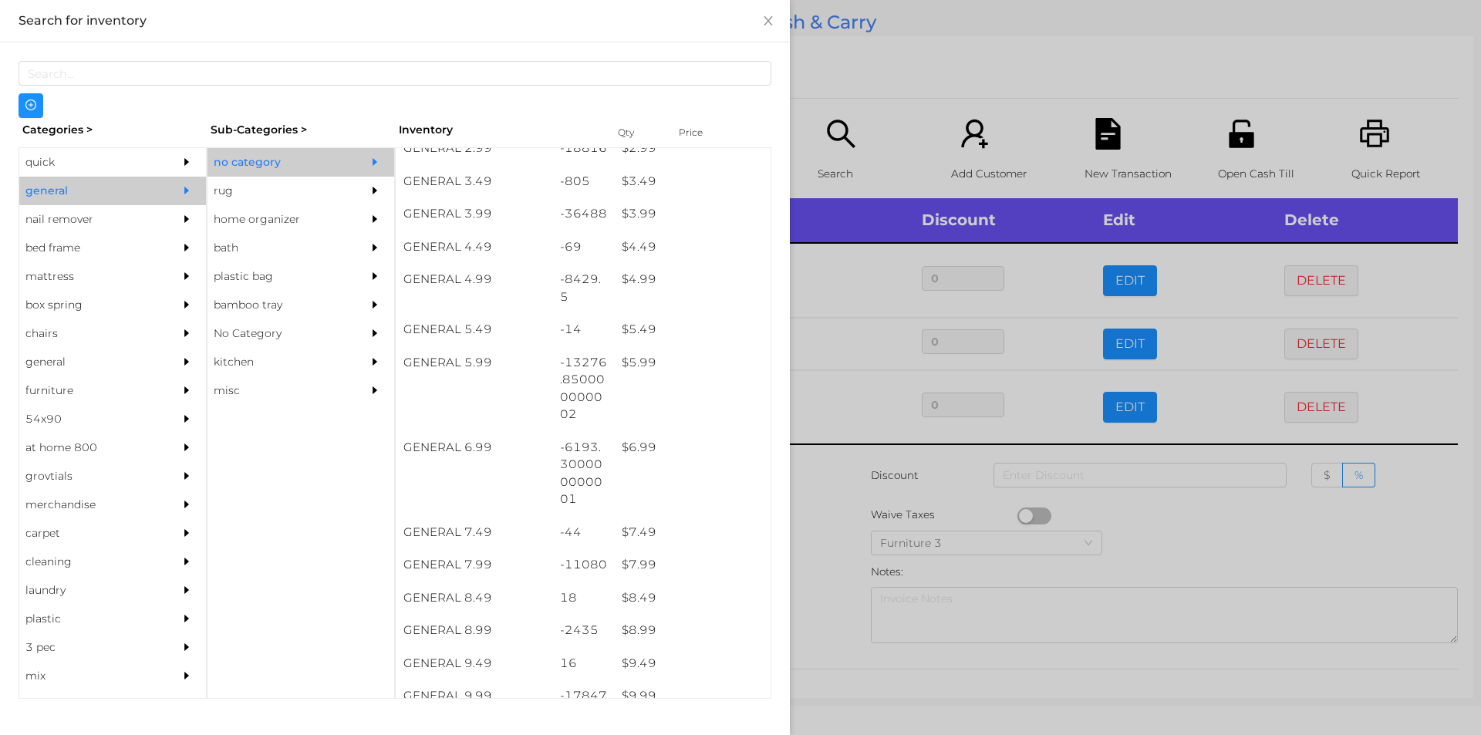
click at [1203, 527] on div at bounding box center [740, 367] width 1481 height 735
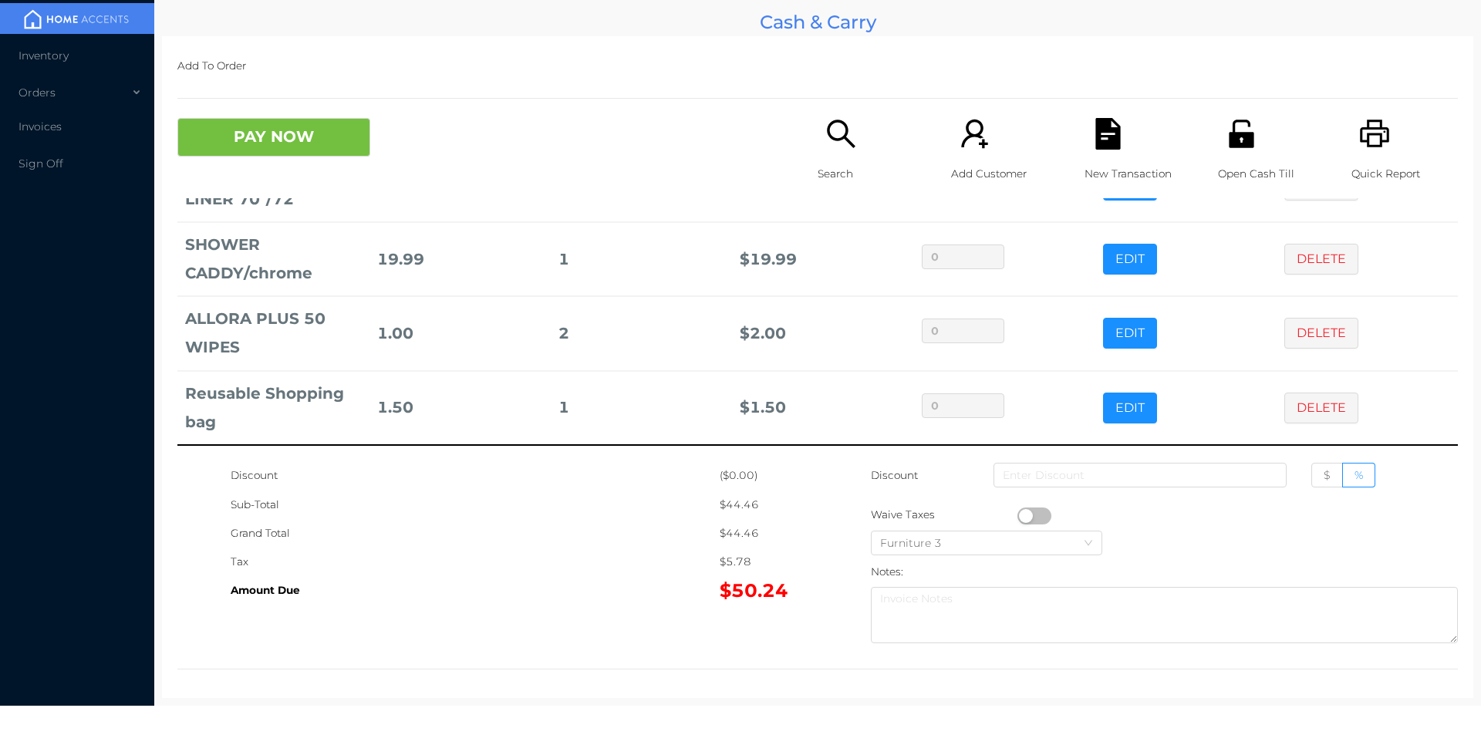
scroll to position [2, 0]
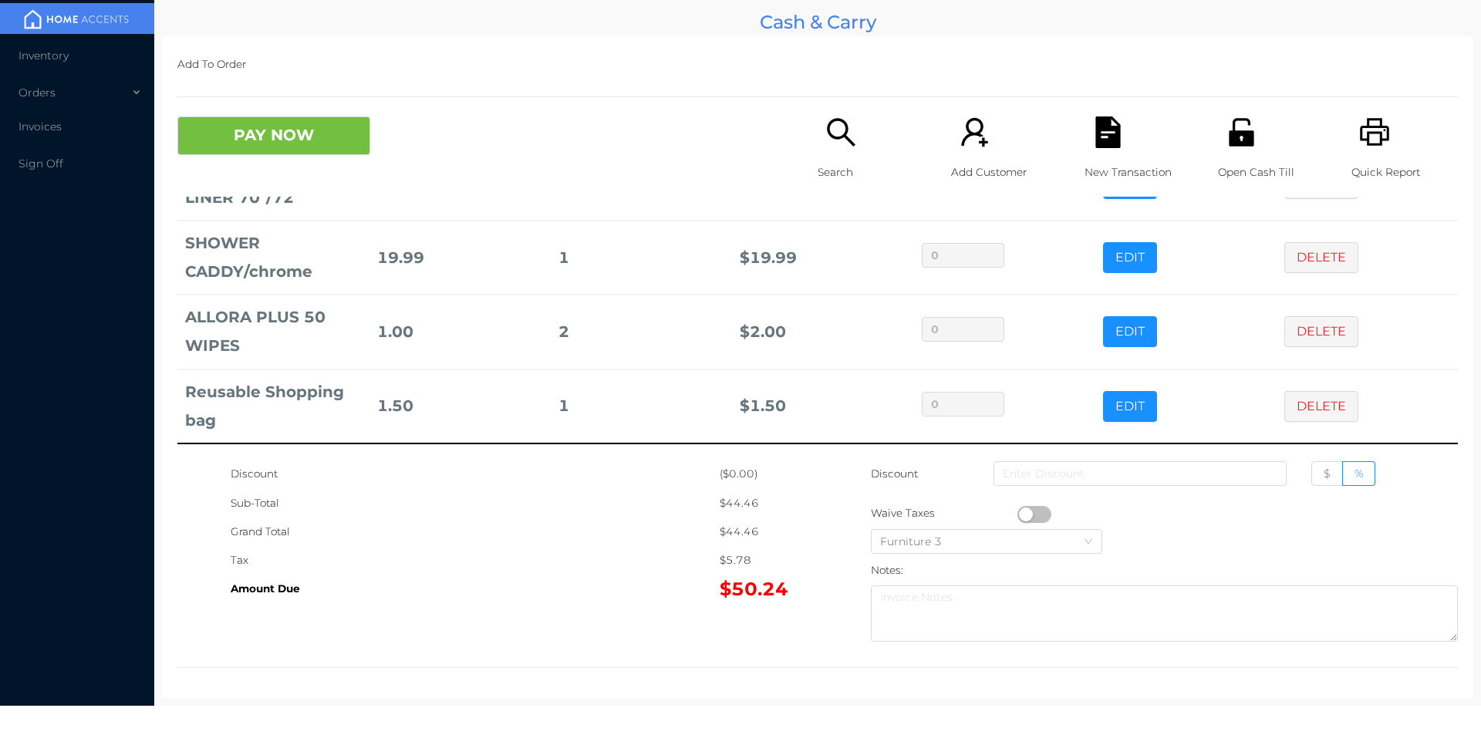
click at [840, 133] on icon "icon: search" at bounding box center [841, 132] width 28 height 28
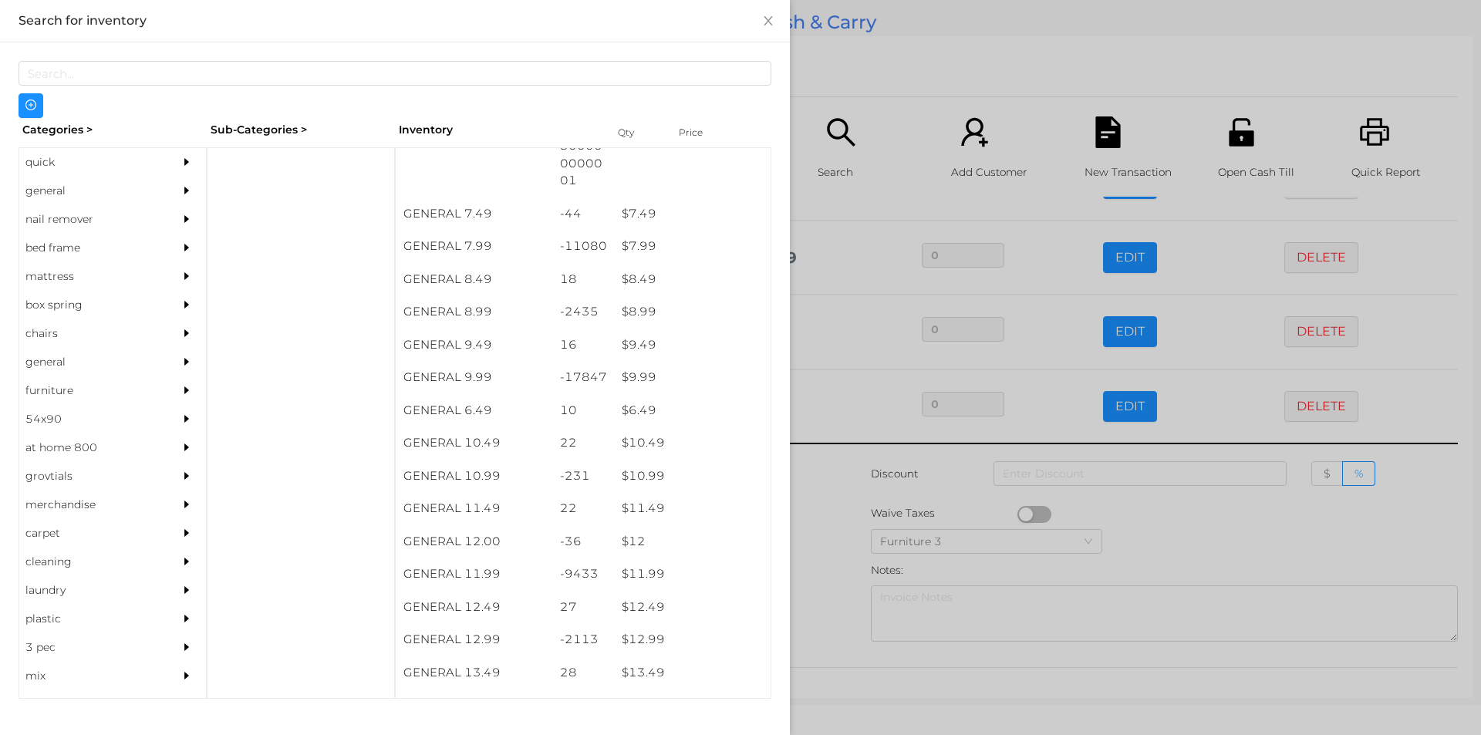
scroll to position [731, 0]
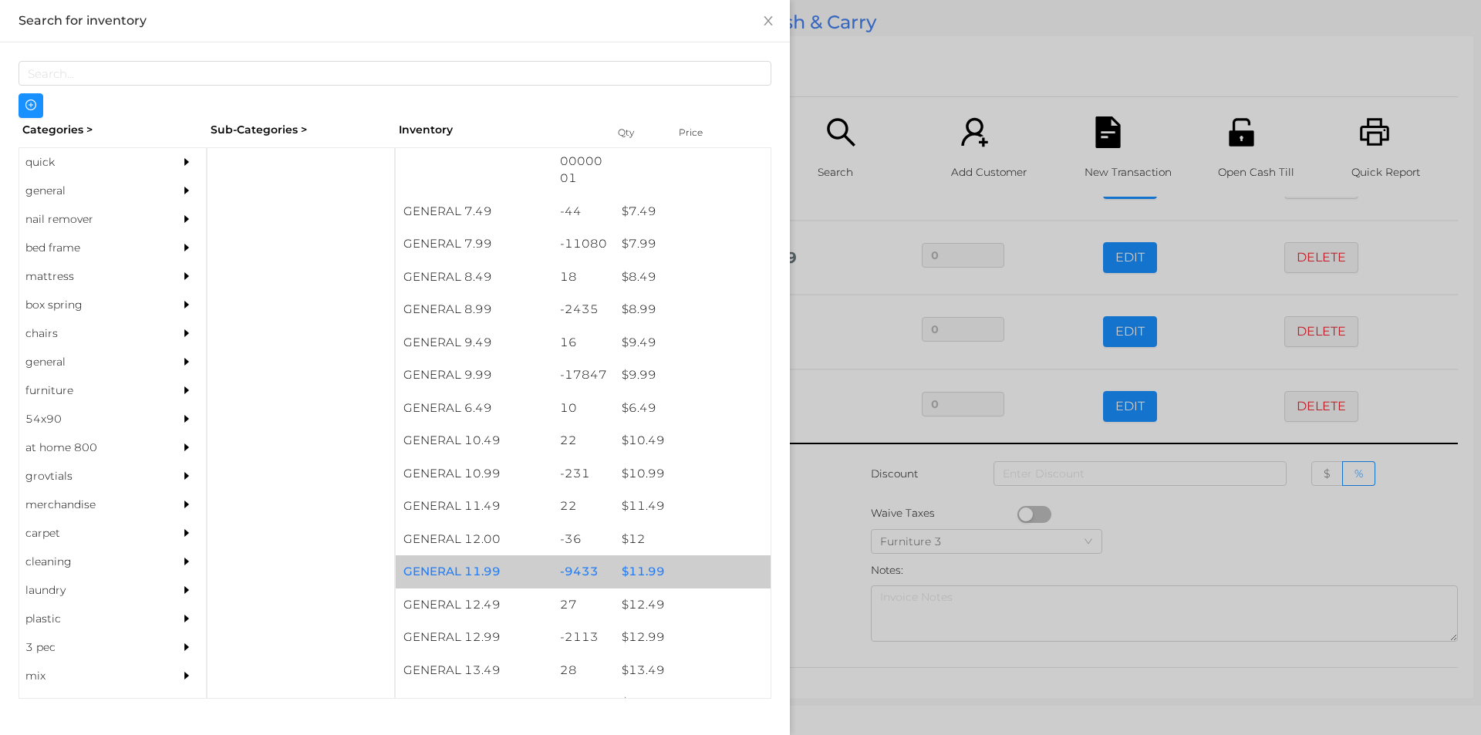
click at [642, 569] on div "$ 11.99" at bounding box center [692, 571] width 157 height 33
click at [658, 572] on div "$ 11.99" at bounding box center [692, 571] width 157 height 33
click at [840, 535] on div at bounding box center [740, 367] width 1481 height 735
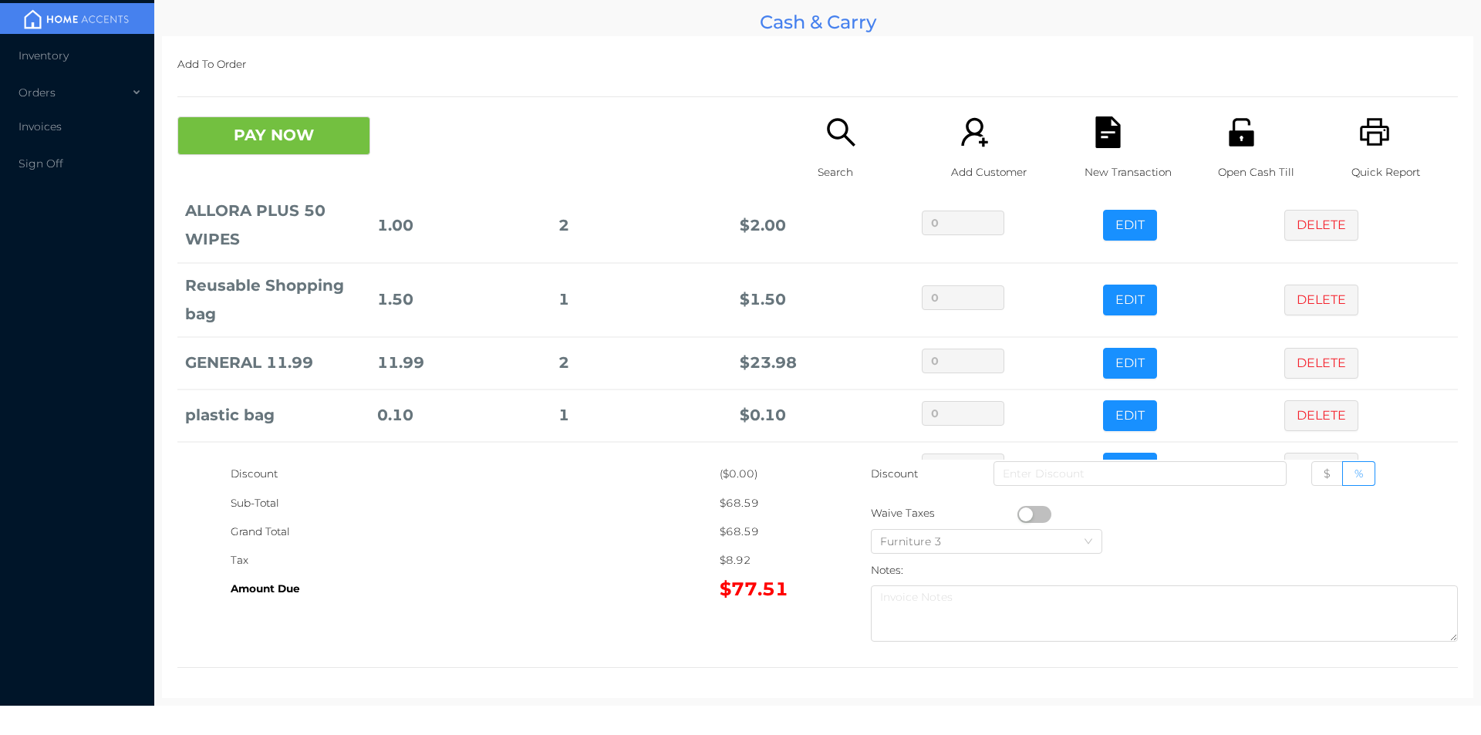
scroll to position [380, 0]
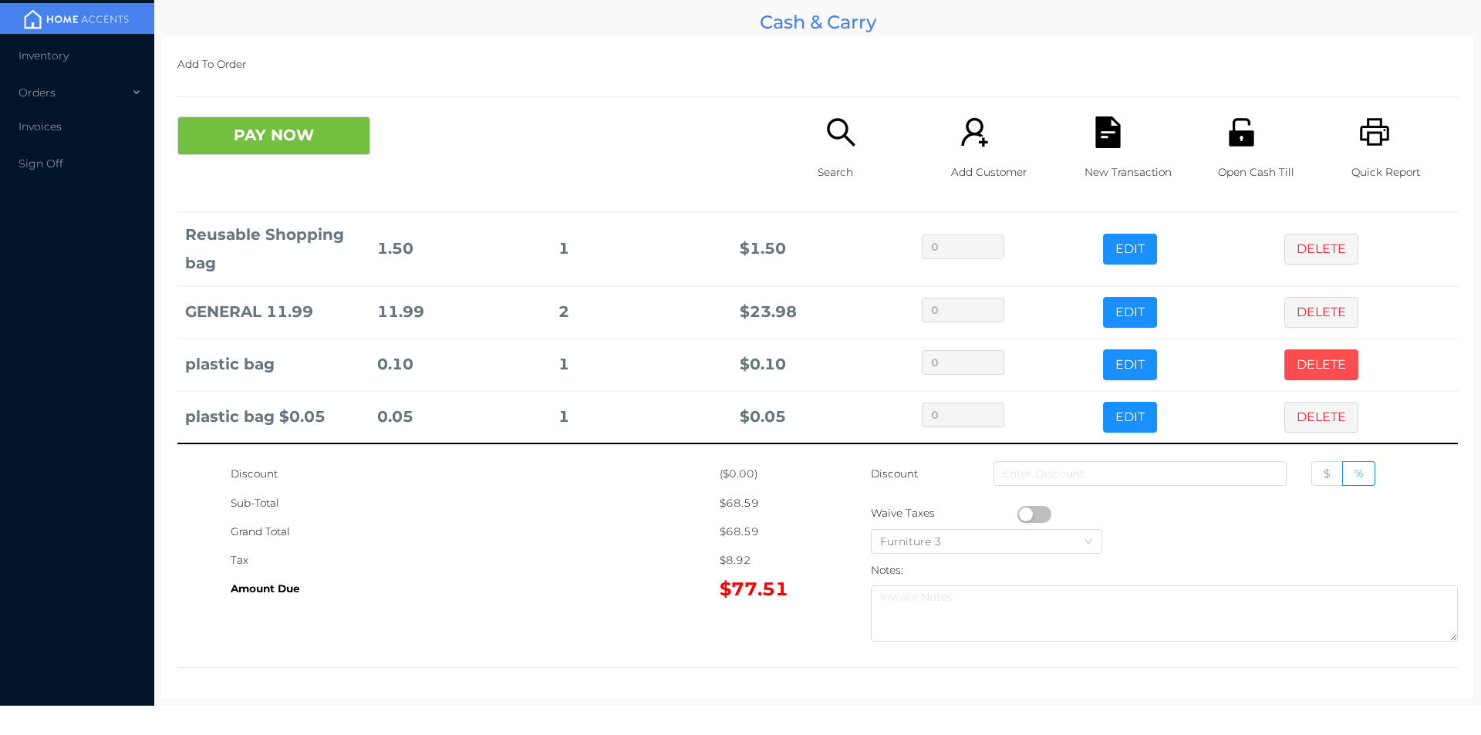
click at [1296, 363] on button "DELETE" at bounding box center [1321, 364] width 74 height 31
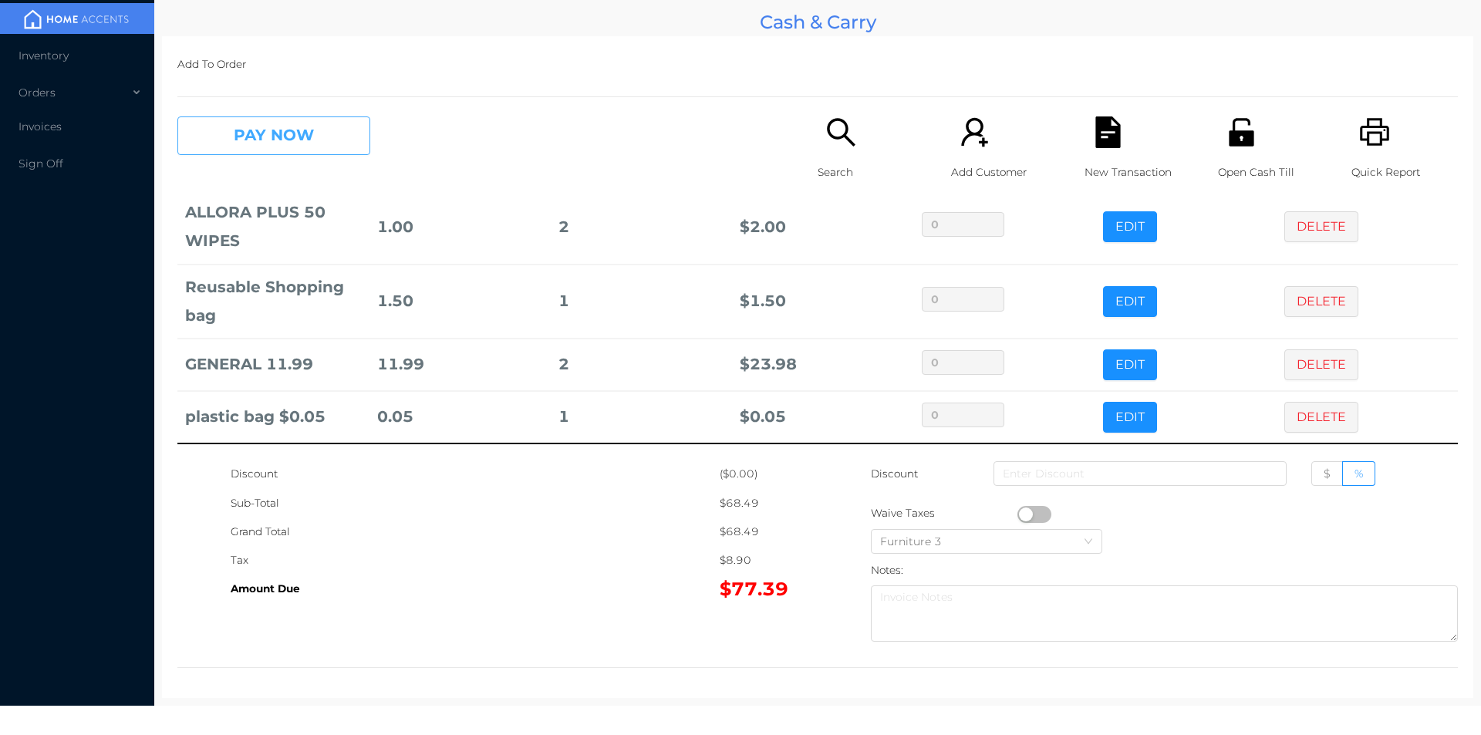
click at [319, 145] on button "PAY NOW" at bounding box center [273, 135] width 193 height 39
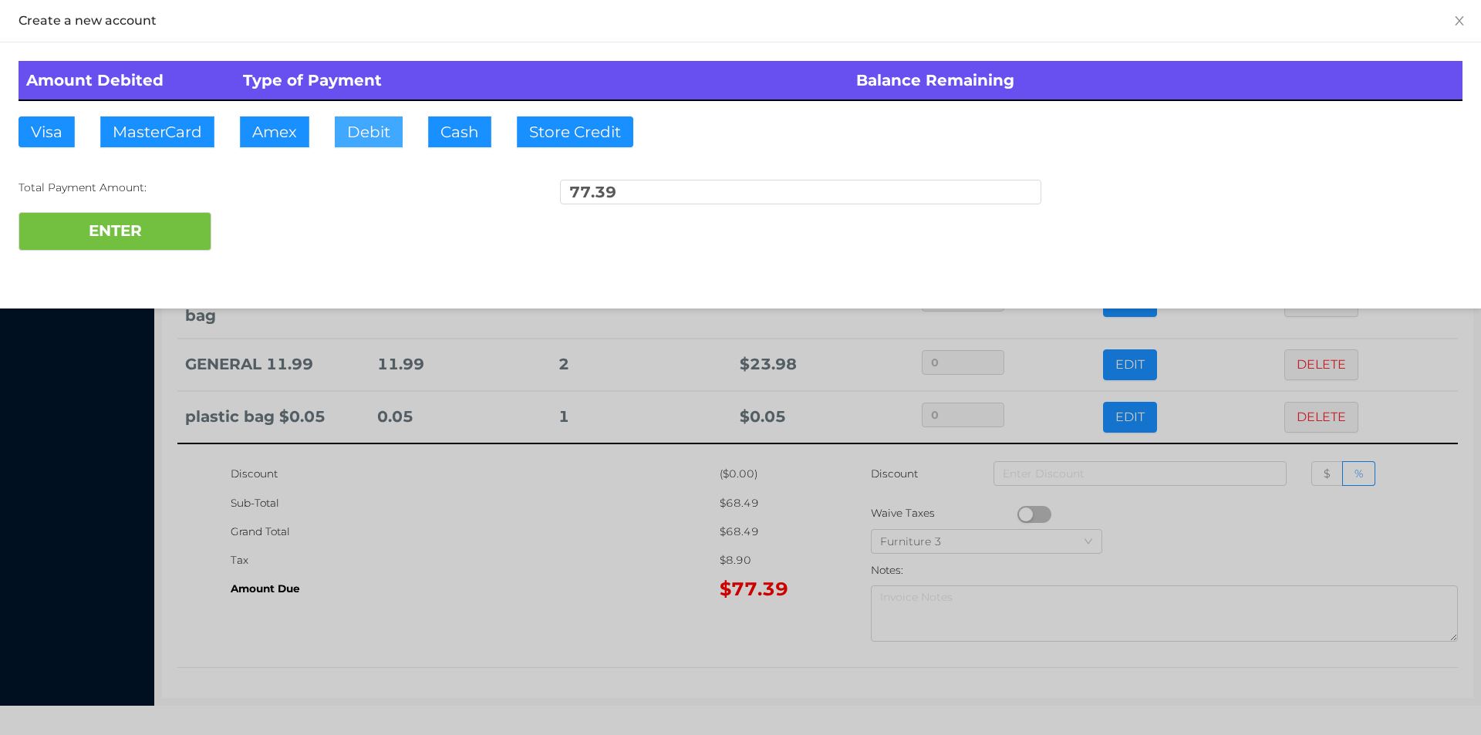
click at [359, 137] on button "Debit" at bounding box center [369, 131] width 68 height 31
click at [144, 224] on button "ENTER" at bounding box center [115, 231] width 193 height 39
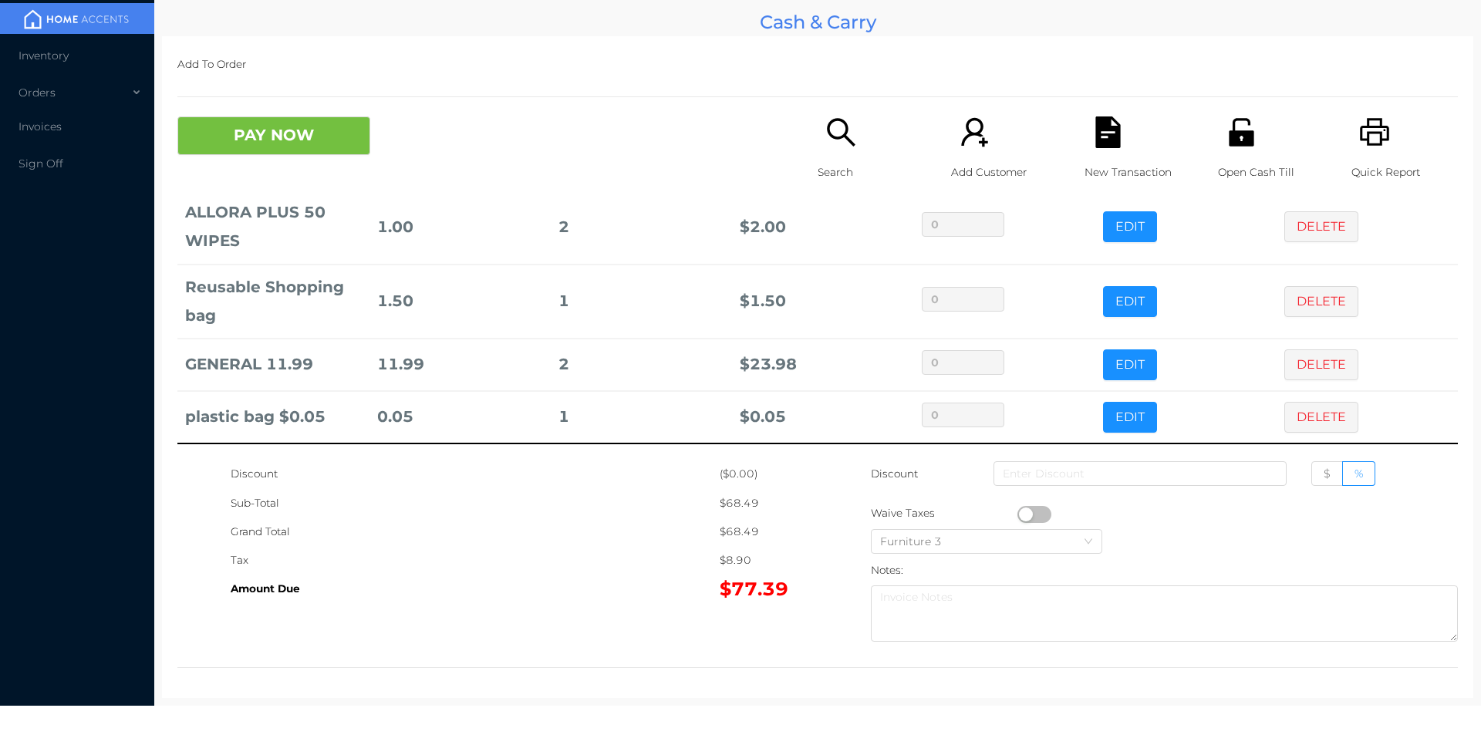
scroll to position [0, 0]
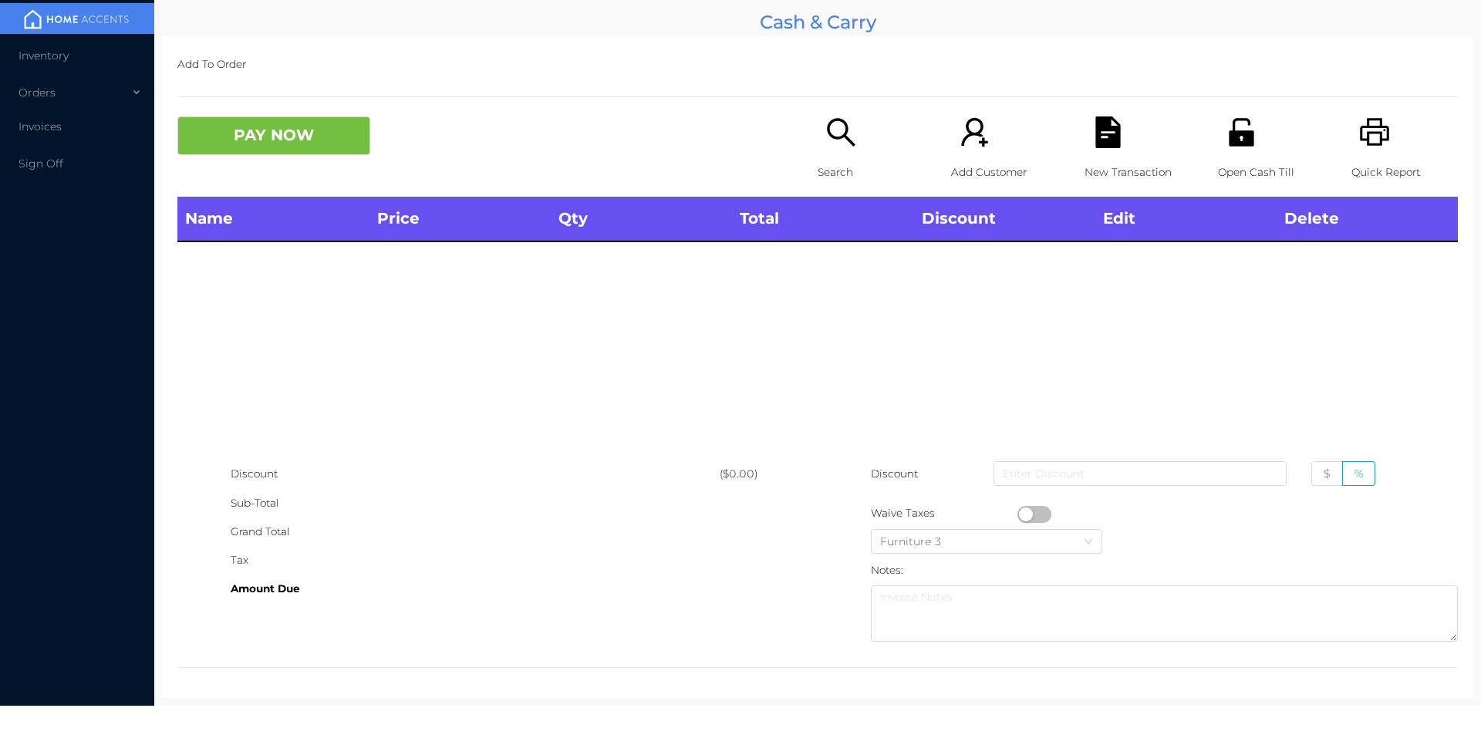
click at [1226, 140] on icon "icon: unlock" at bounding box center [1242, 132] width 32 height 32
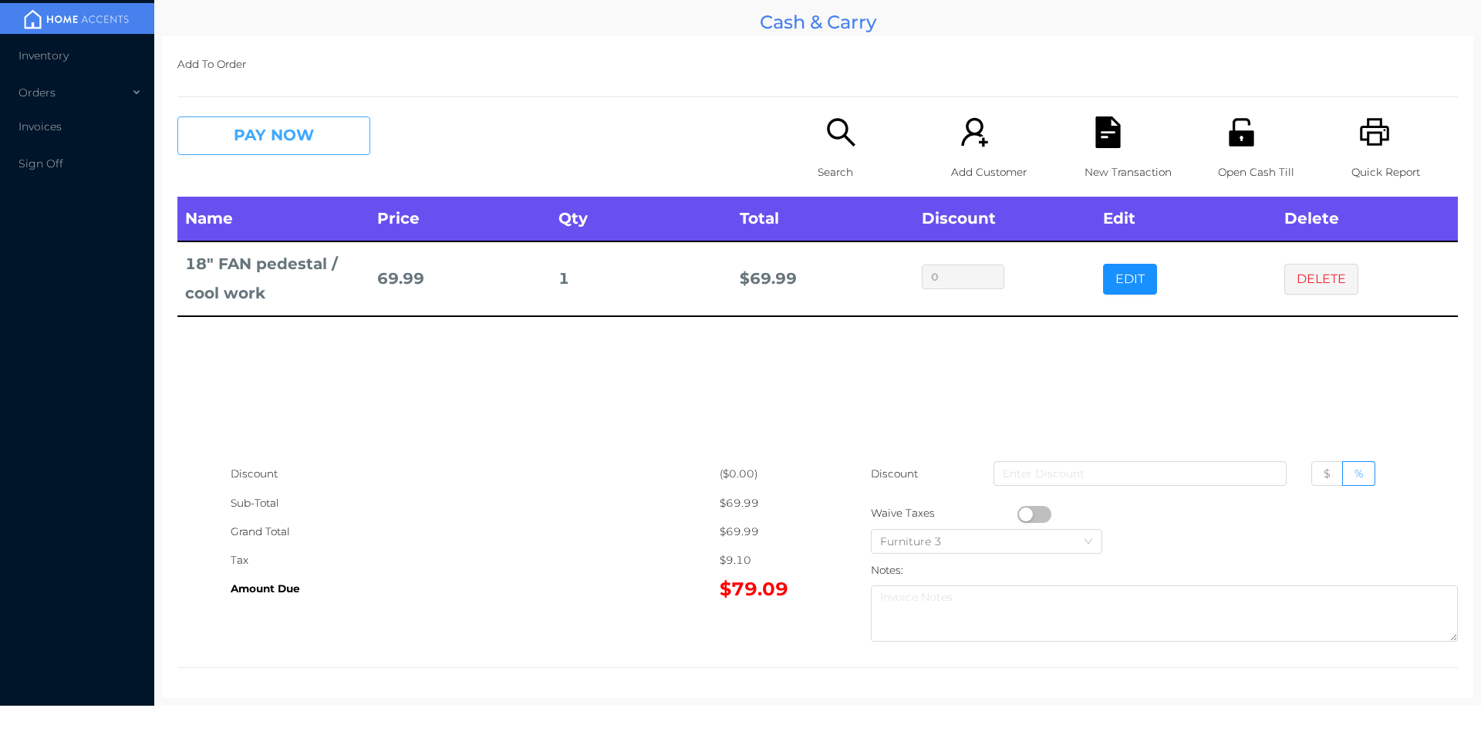
click at [265, 135] on button "PAY NOW" at bounding box center [273, 135] width 193 height 39
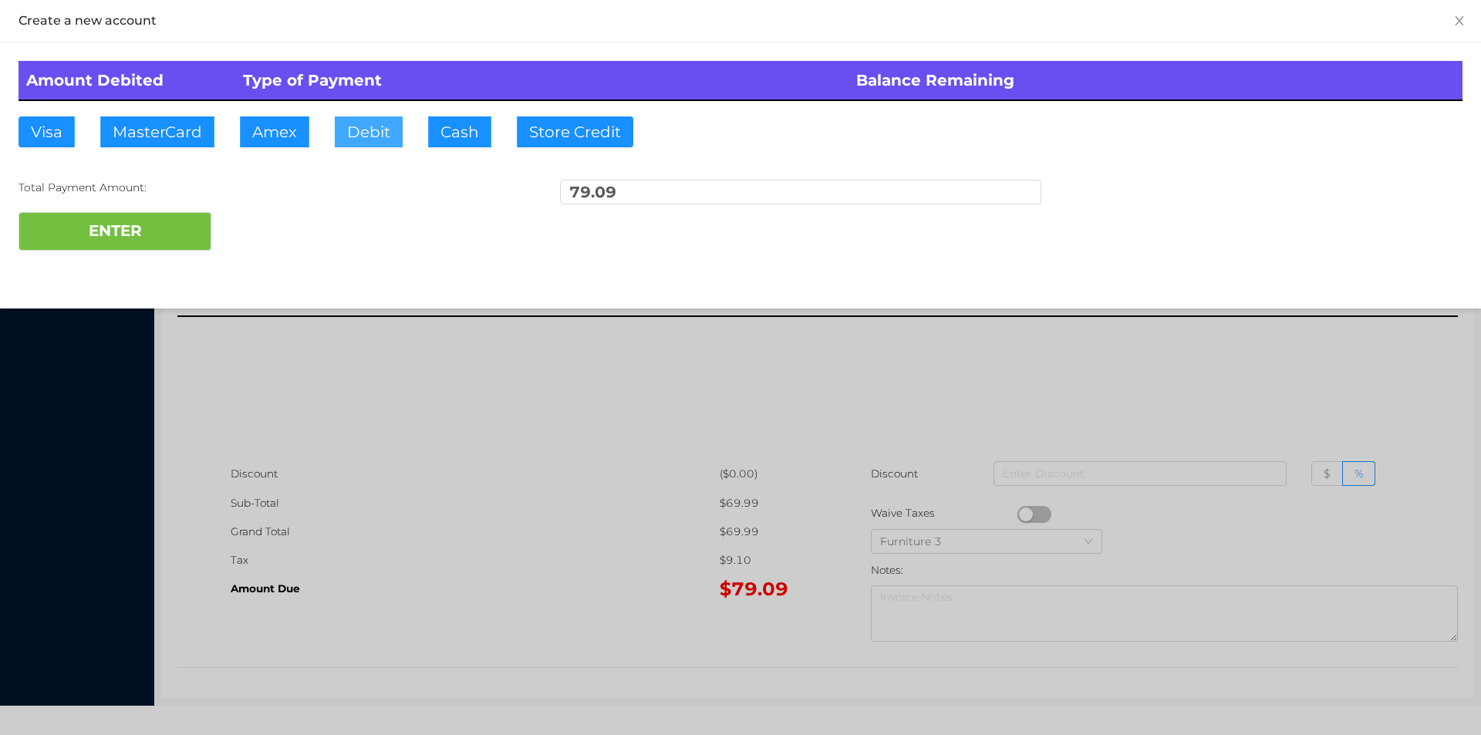
click at [364, 127] on button "Debit" at bounding box center [369, 131] width 68 height 31
type input "80."
click at [159, 245] on button "ENTER" at bounding box center [115, 231] width 193 height 39
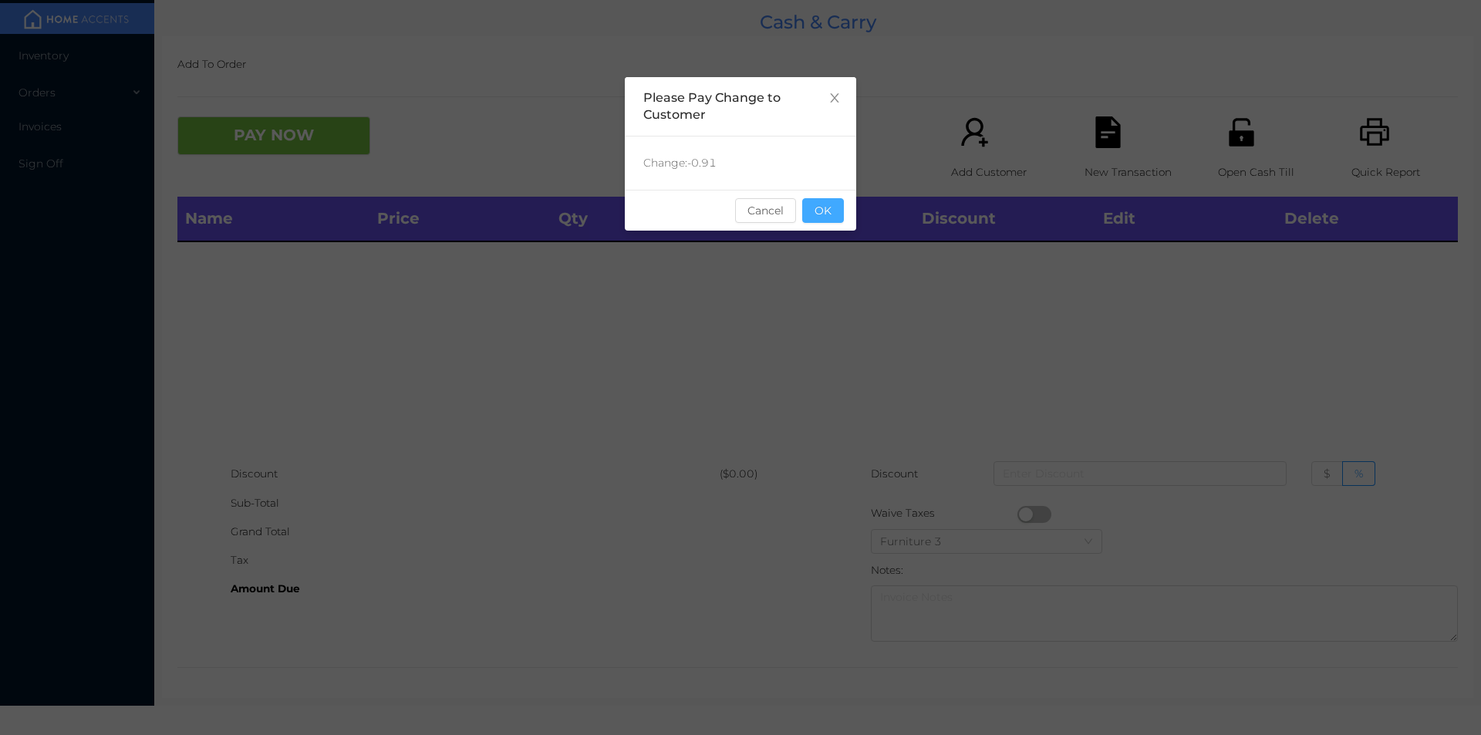
click at [830, 218] on button "OK" at bounding box center [823, 210] width 42 height 25
click at [835, 251] on div "Name Price Qty Total Discount Edit Delete" at bounding box center [817, 328] width 1281 height 263
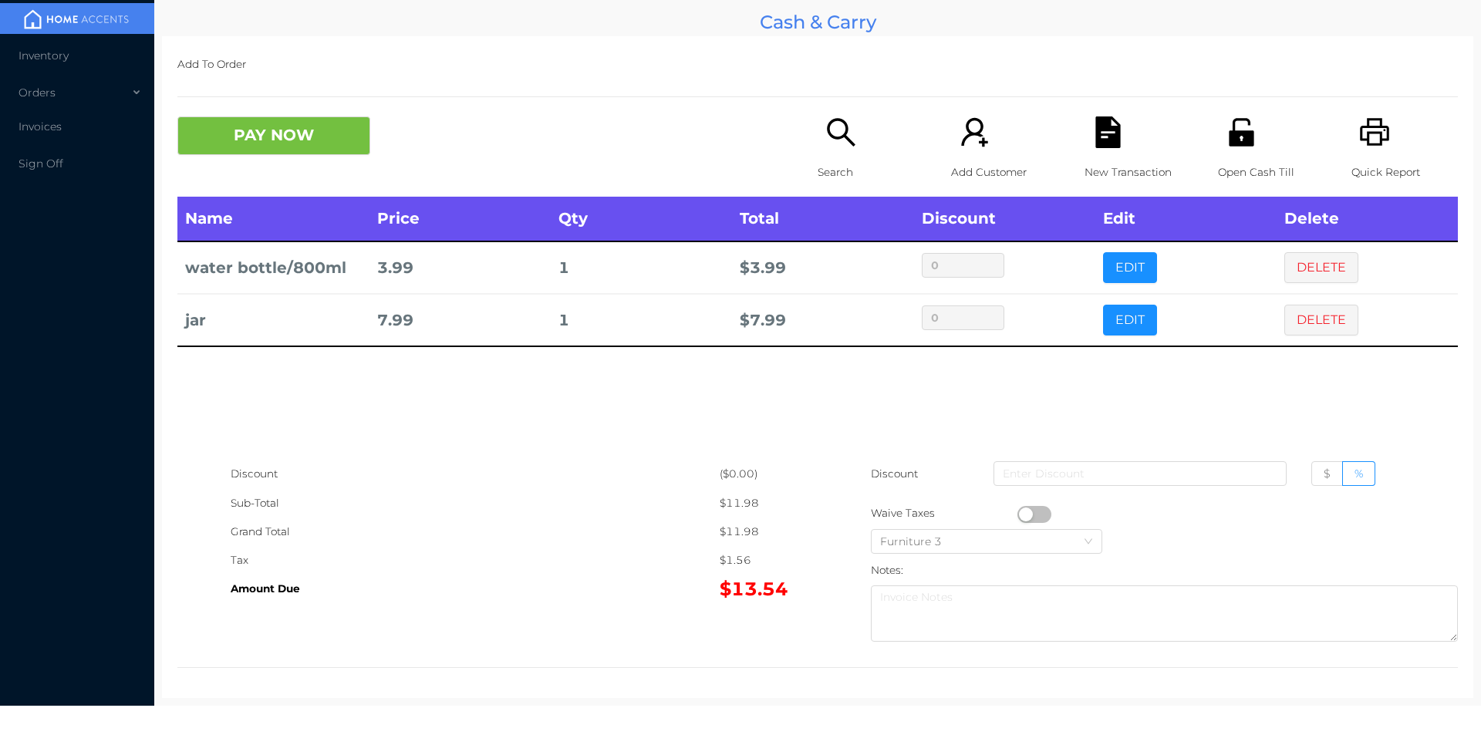
click at [1376, 140] on icon "icon: printer" at bounding box center [1374, 132] width 29 height 28
click at [1109, 155] on div "New Transaction" at bounding box center [1138, 156] width 106 height 80
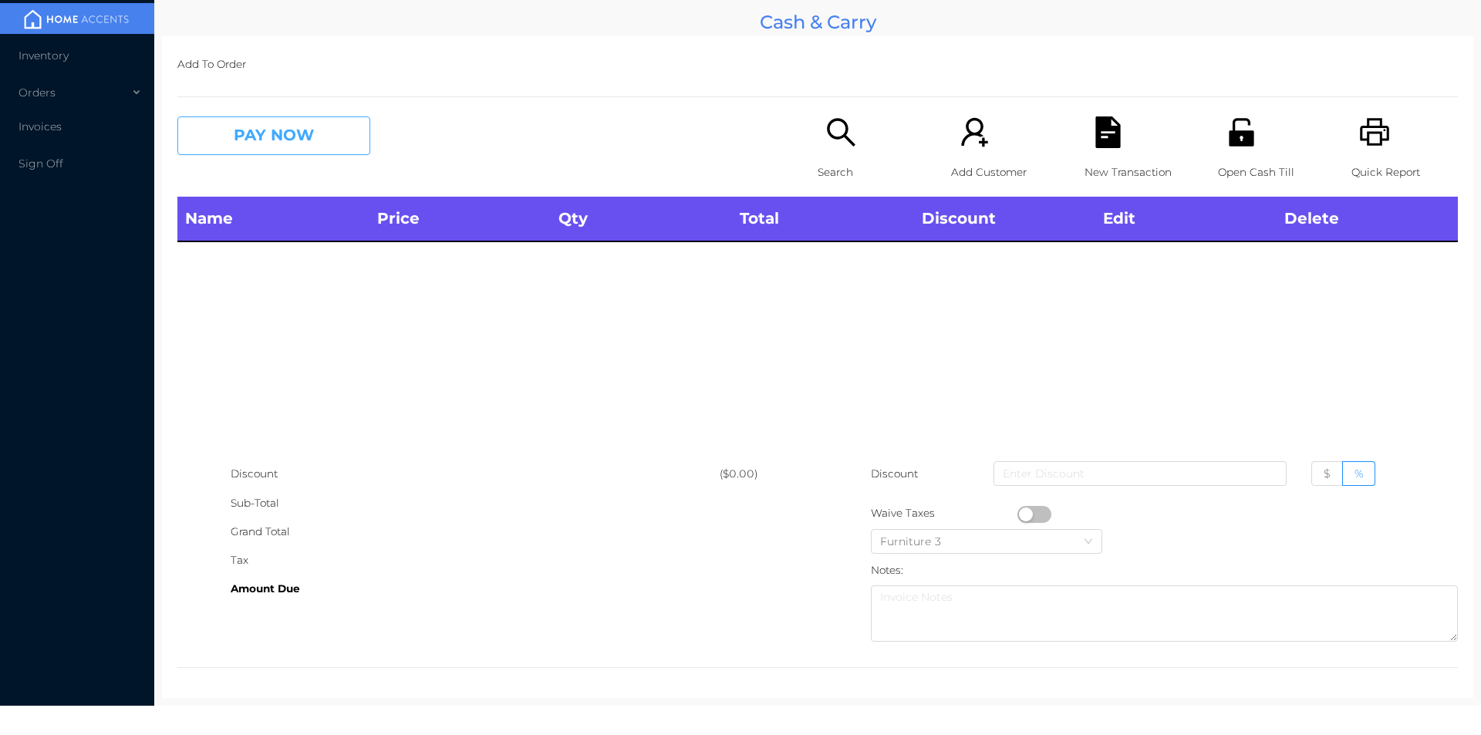
click at [262, 147] on button "PAY NOW" at bounding box center [273, 135] width 193 height 39
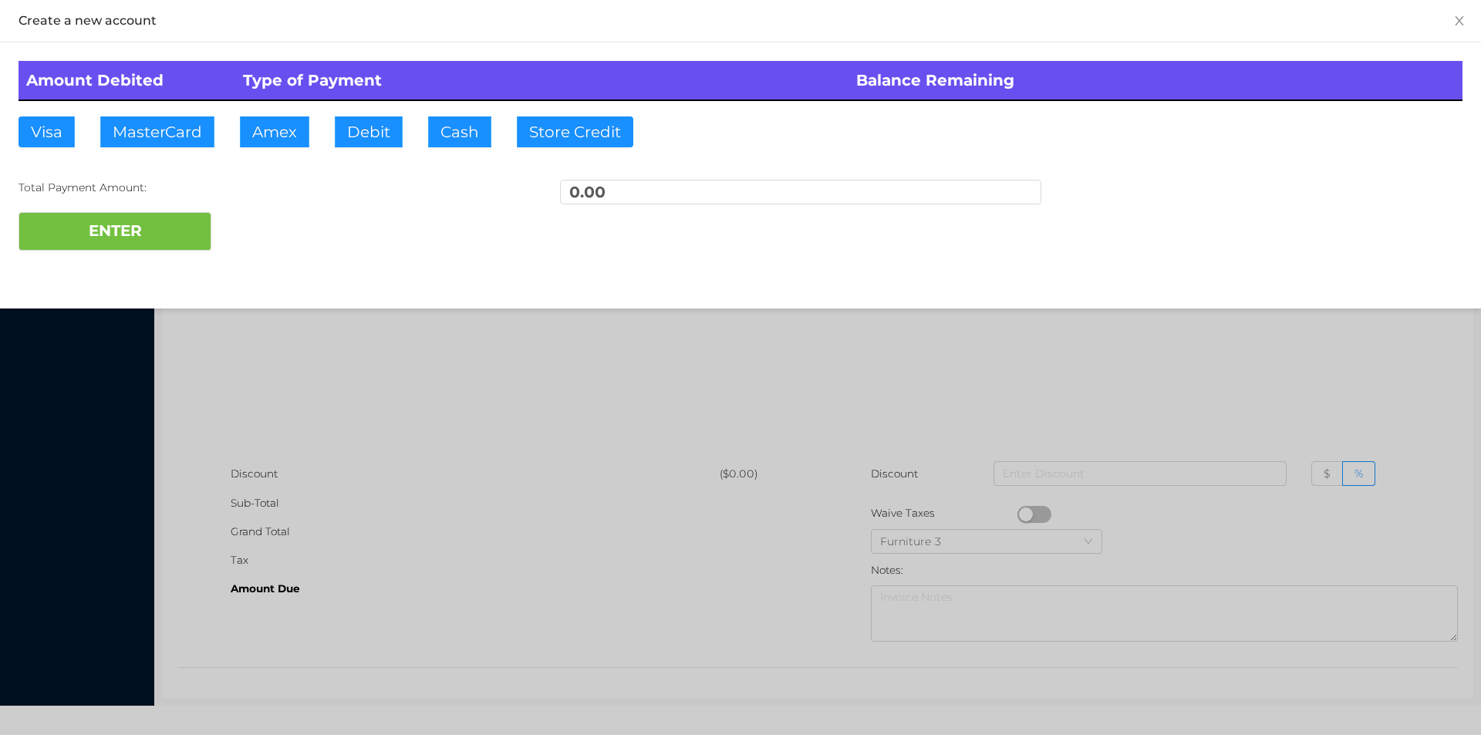
click at [536, 378] on div at bounding box center [740, 367] width 1481 height 735
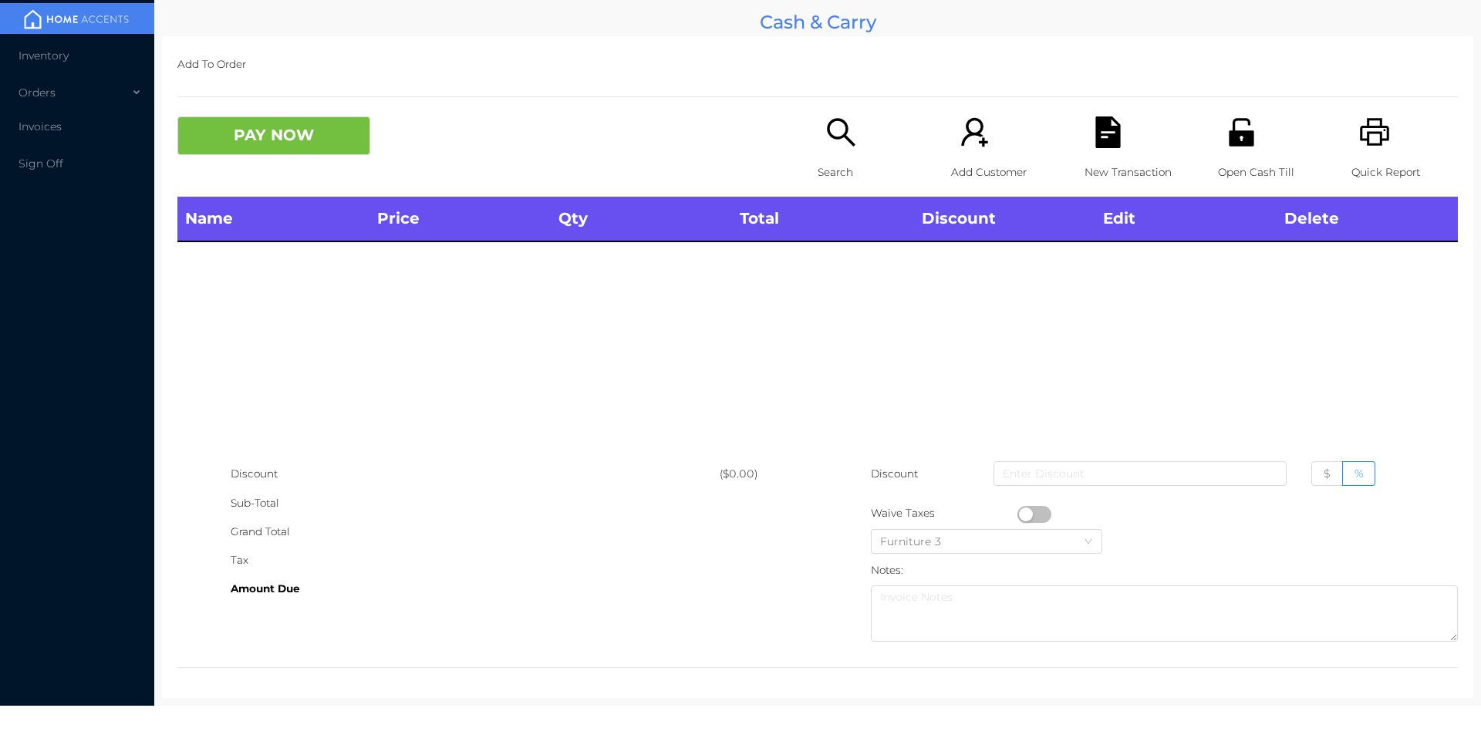
click at [1229, 131] on icon "icon: unlock" at bounding box center [1241, 132] width 25 height 28
click at [830, 139] on icon "icon: search" at bounding box center [841, 132] width 28 height 28
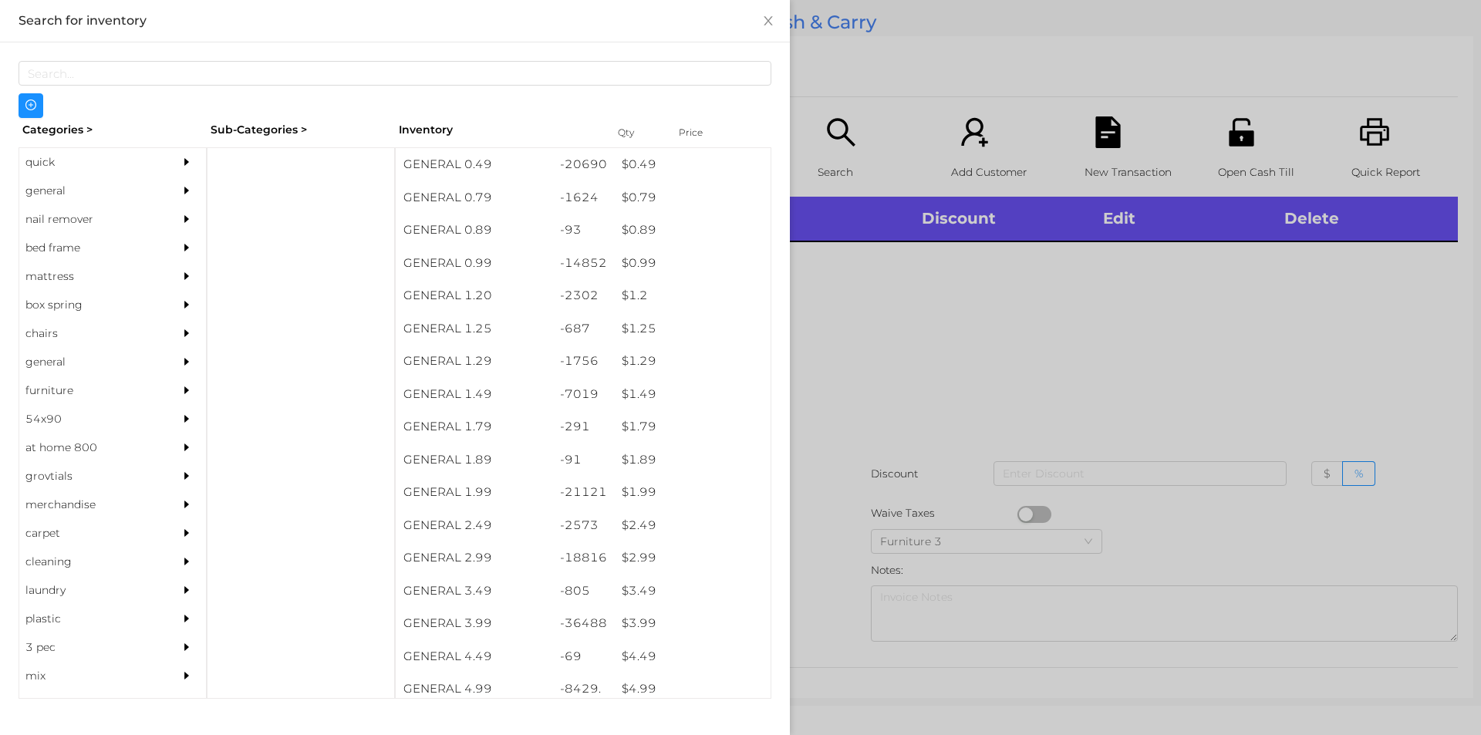
click at [55, 160] on div "quick" at bounding box center [89, 162] width 140 height 29
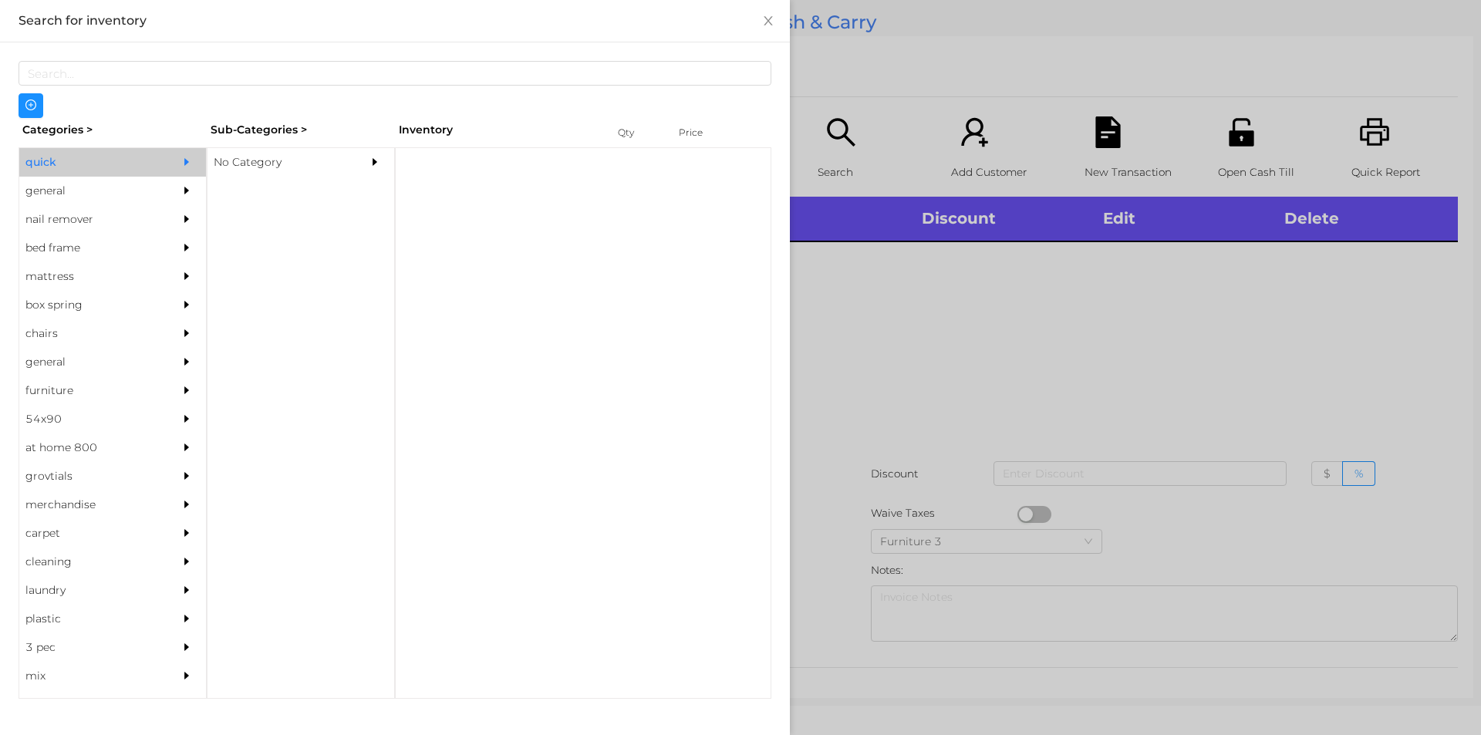
click at [241, 164] on div "No Category" at bounding box center [278, 162] width 140 height 29
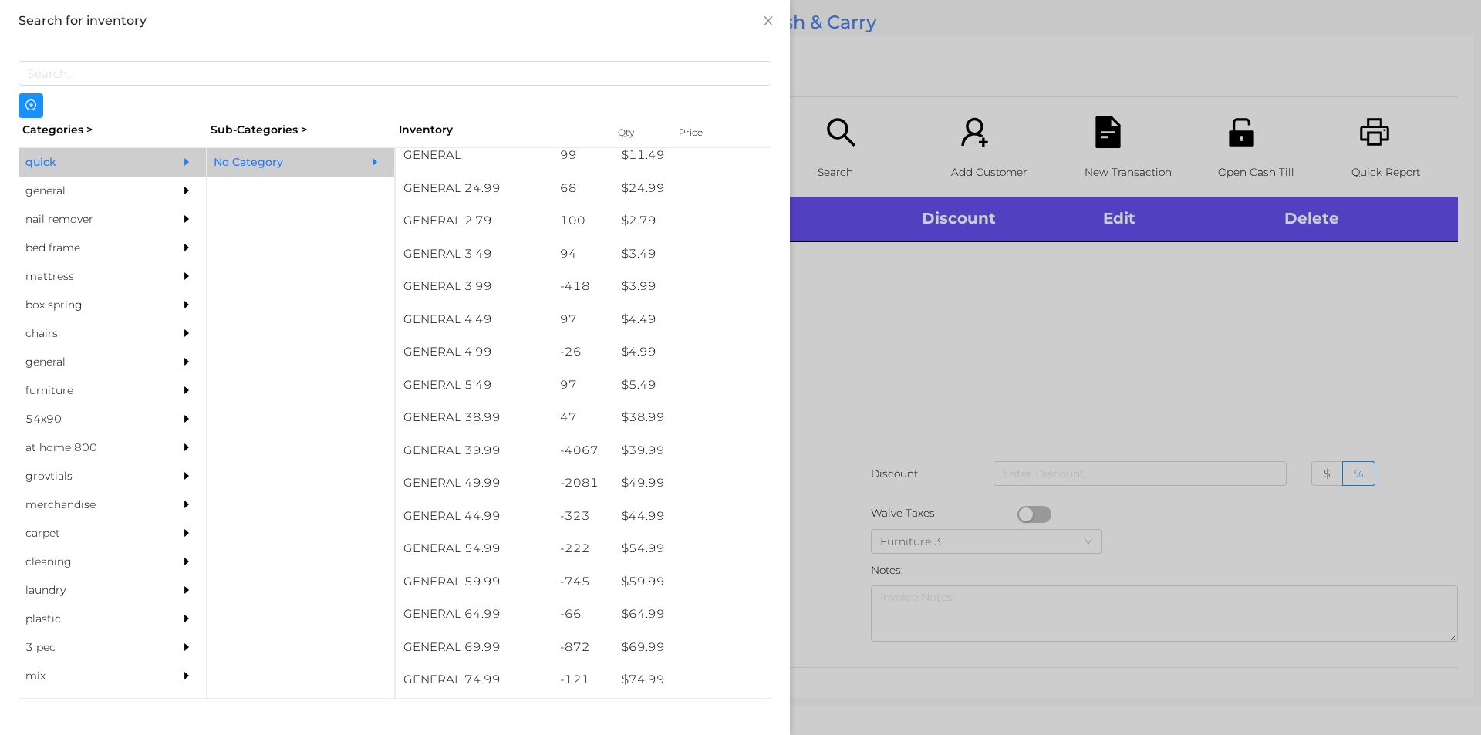
scroll to position [608, 0]
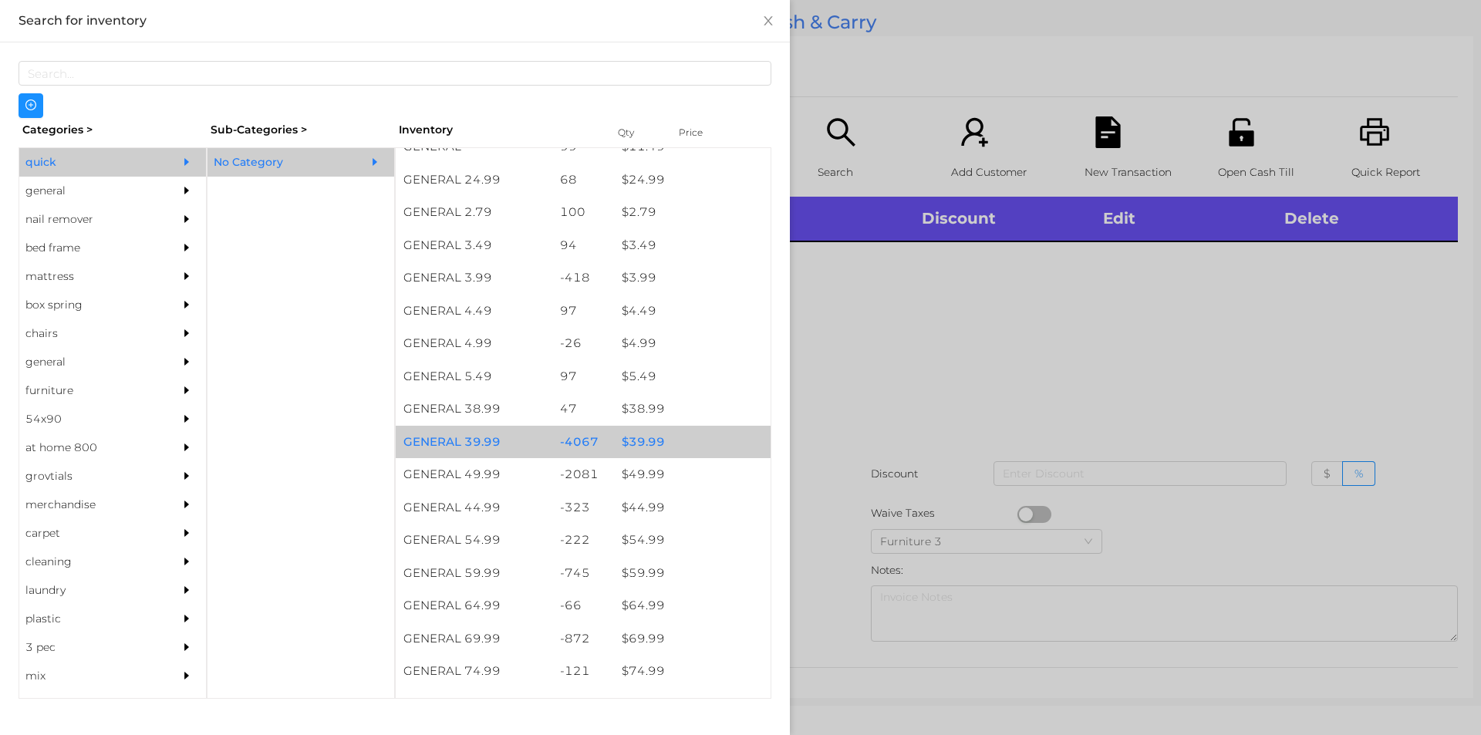
click at [645, 440] on div "$ 39.99" at bounding box center [692, 442] width 157 height 33
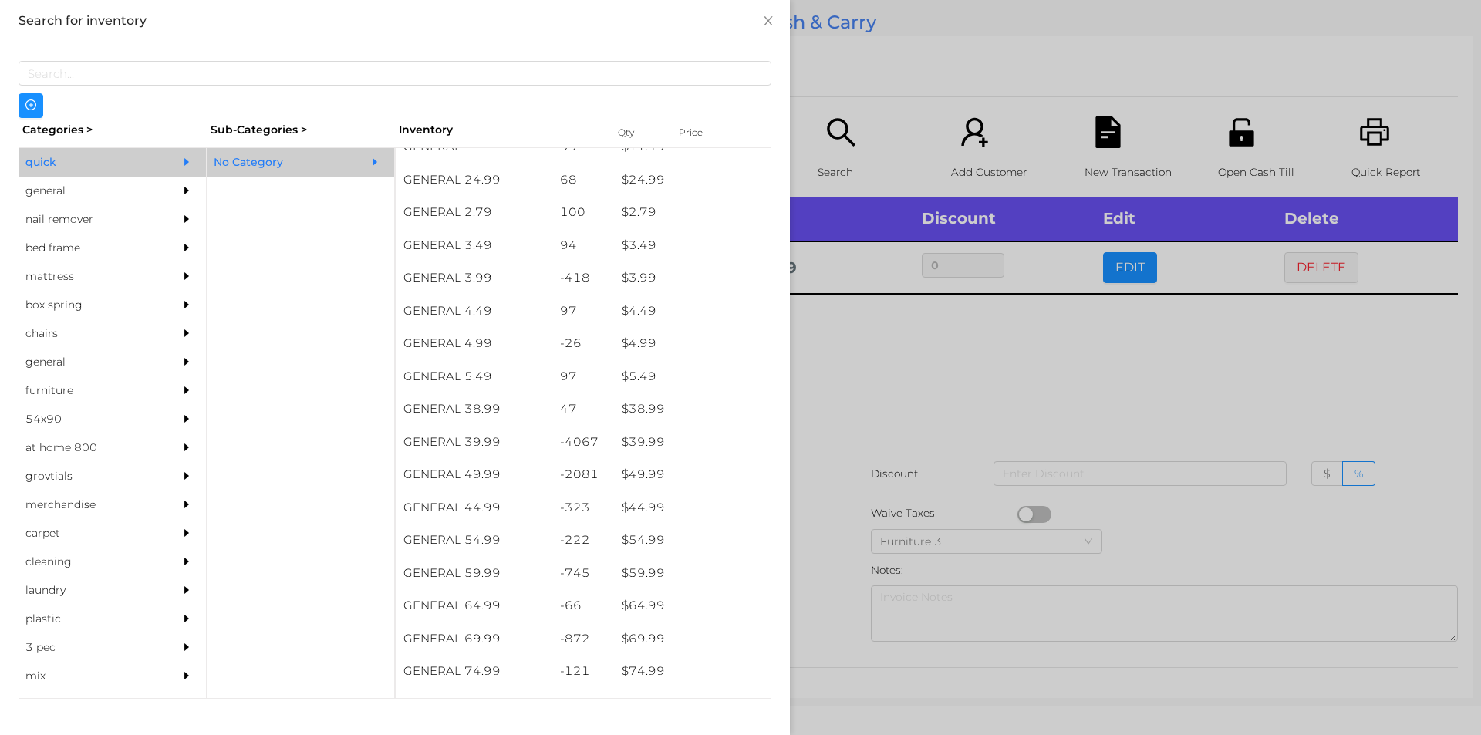
click at [936, 373] on div at bounding box center [740, 367] width 1481 height 735
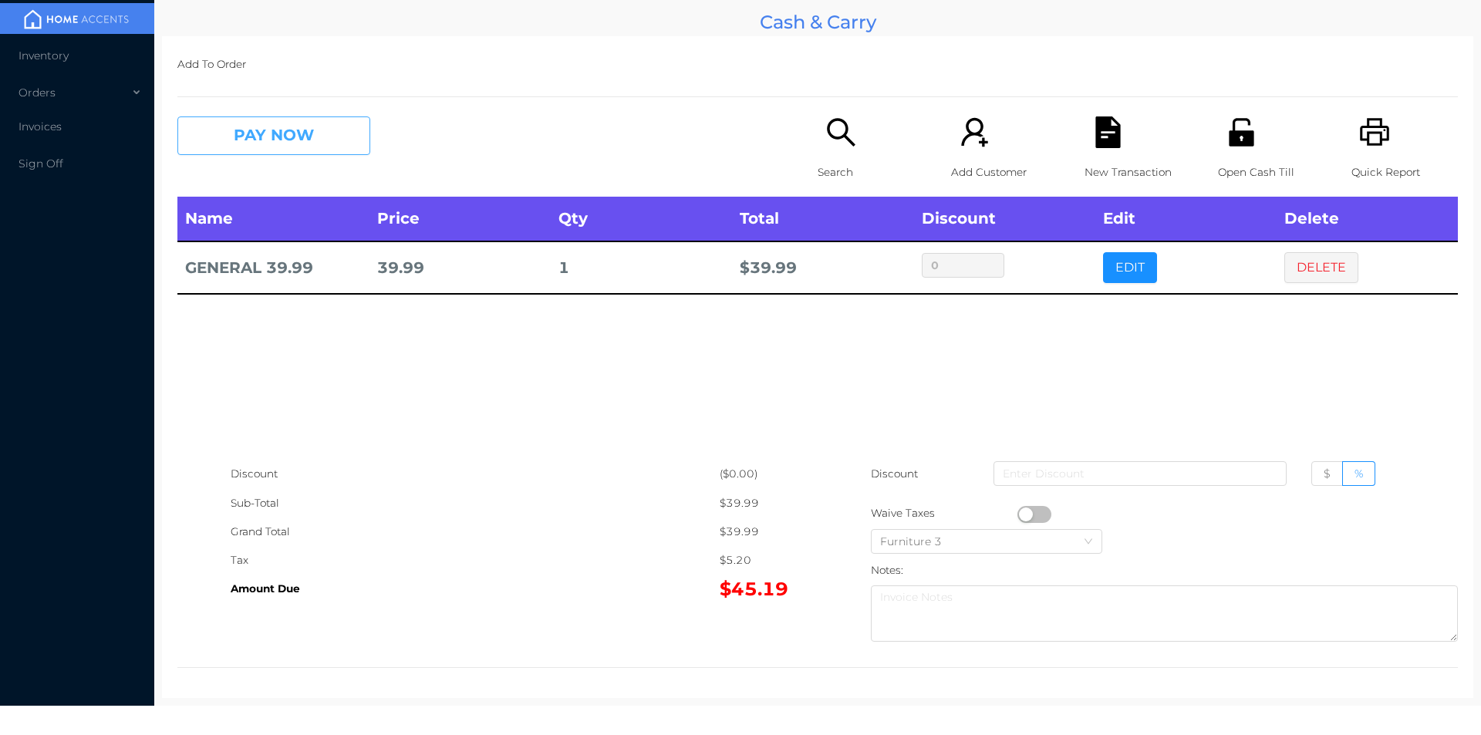
click at [314, 139] on button "PAY NOW" at bounding box center [273, 135] width 193 height 39
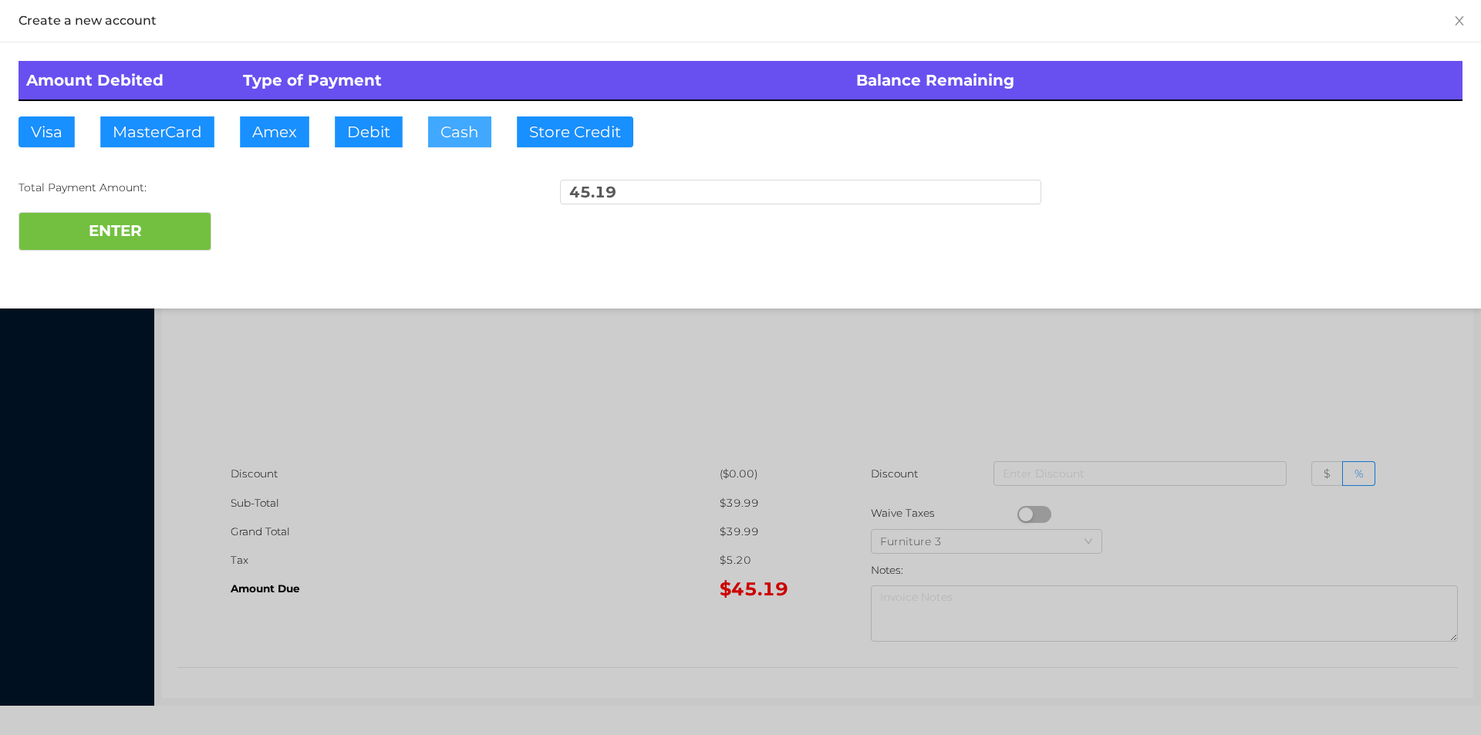
click at [445, 140] on button "Cash" at bounding box center [459, 131] width 63 height 31
type input "100."
click at [180, 225] on button "ENTER" at bounding box center [115, 231] width 193 height 39
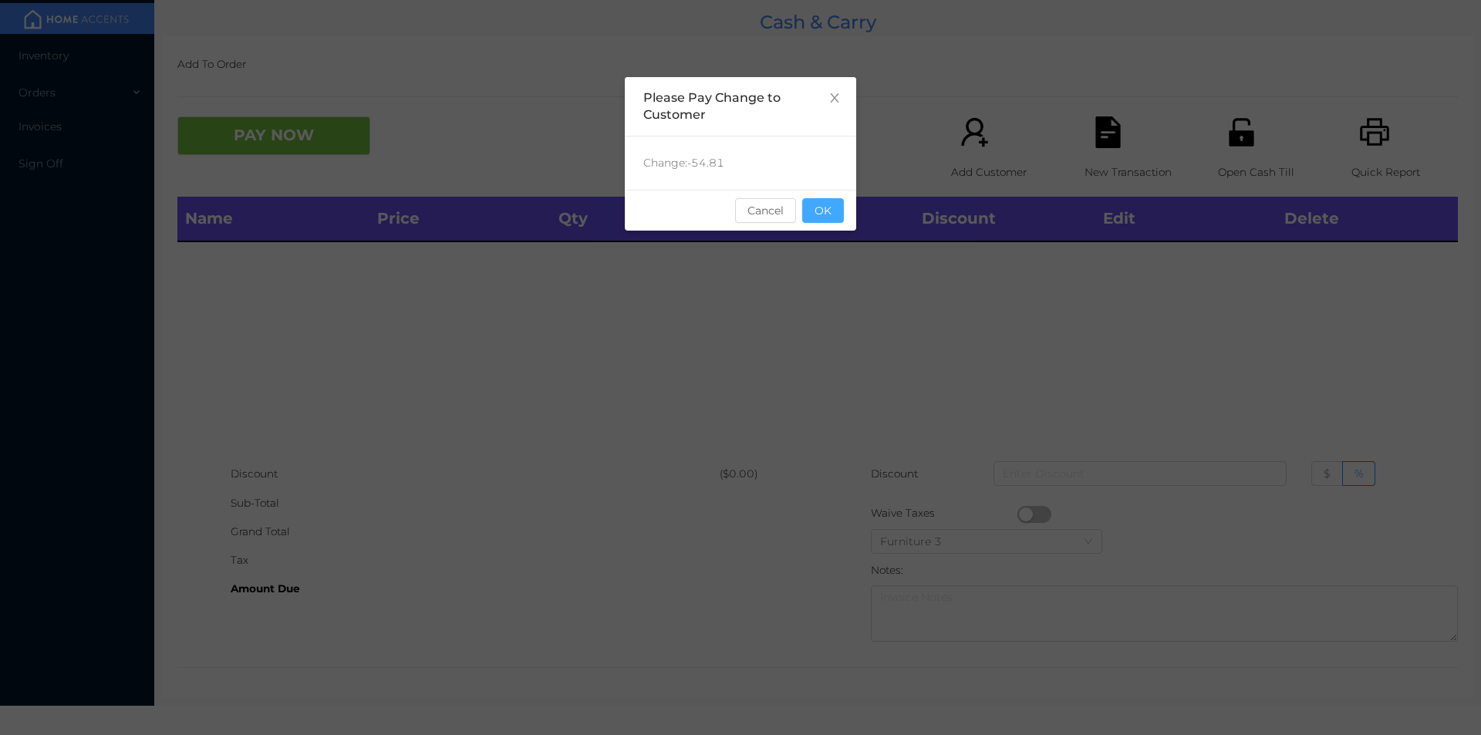
click at [826, 217] on button "OK" at bounding box center [823, 210] width 42 height 25
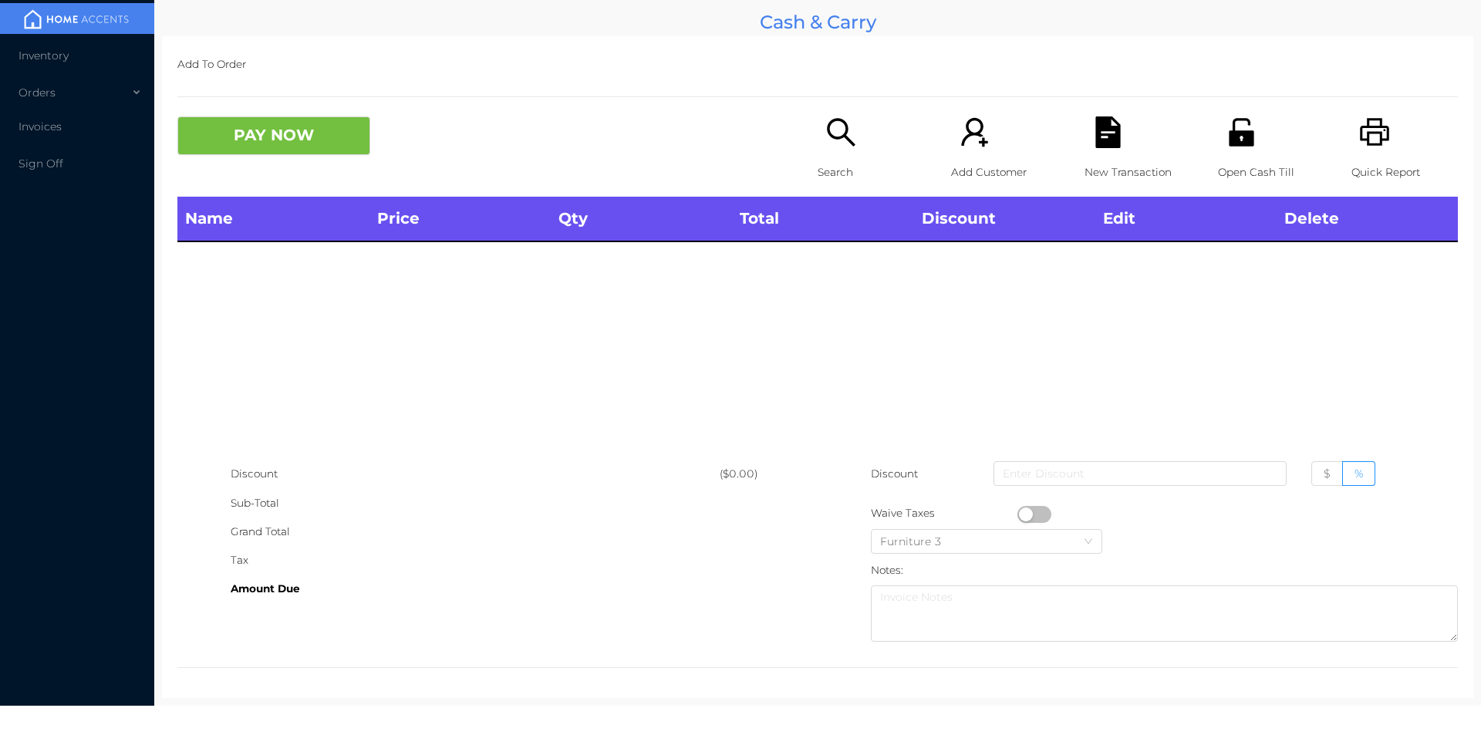
click at [849, 339] on div "Name Price Qty Total Discount Edit Delete" at bounding box center [817, 328] width 1281 height 263
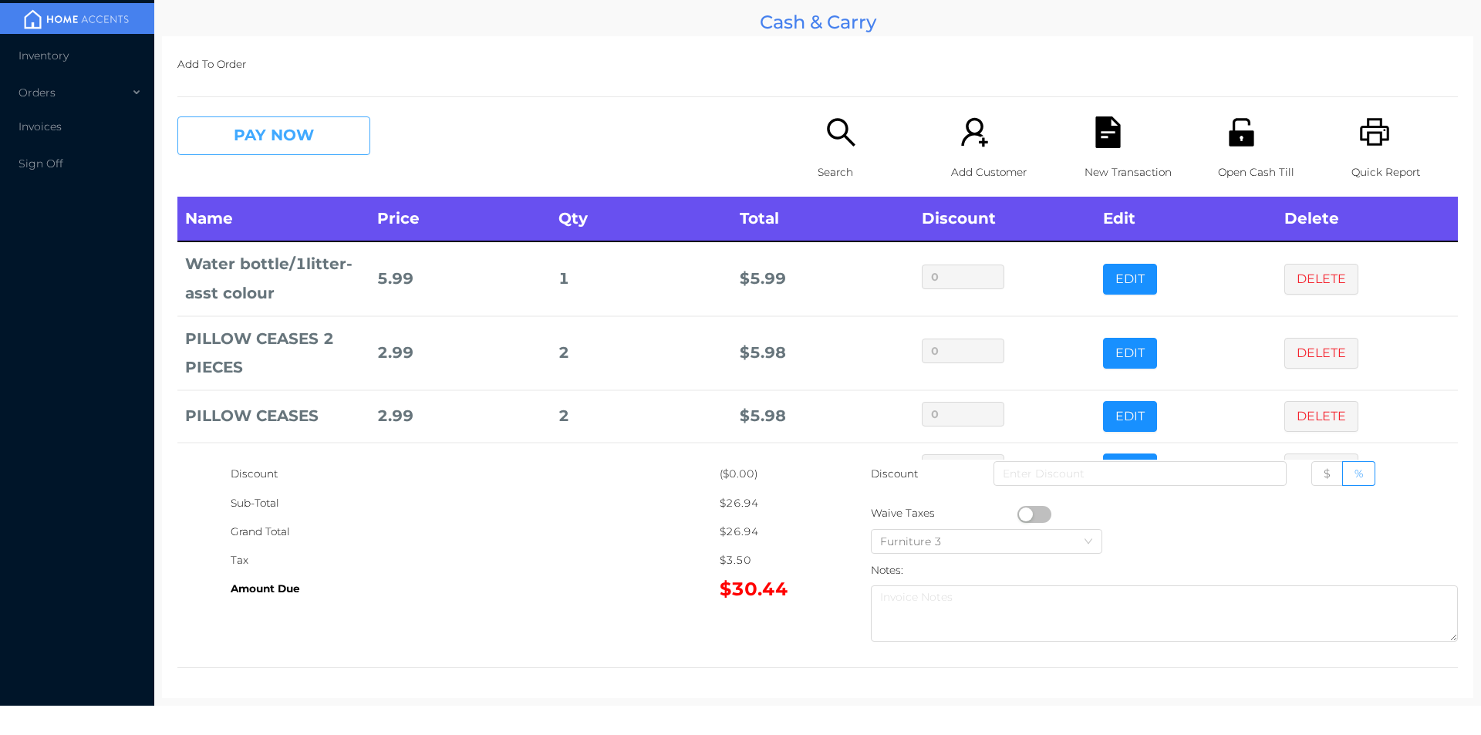
click at [336, 130] on button "PAY NOW" at bounding box center [273, 135] width 193 height 39
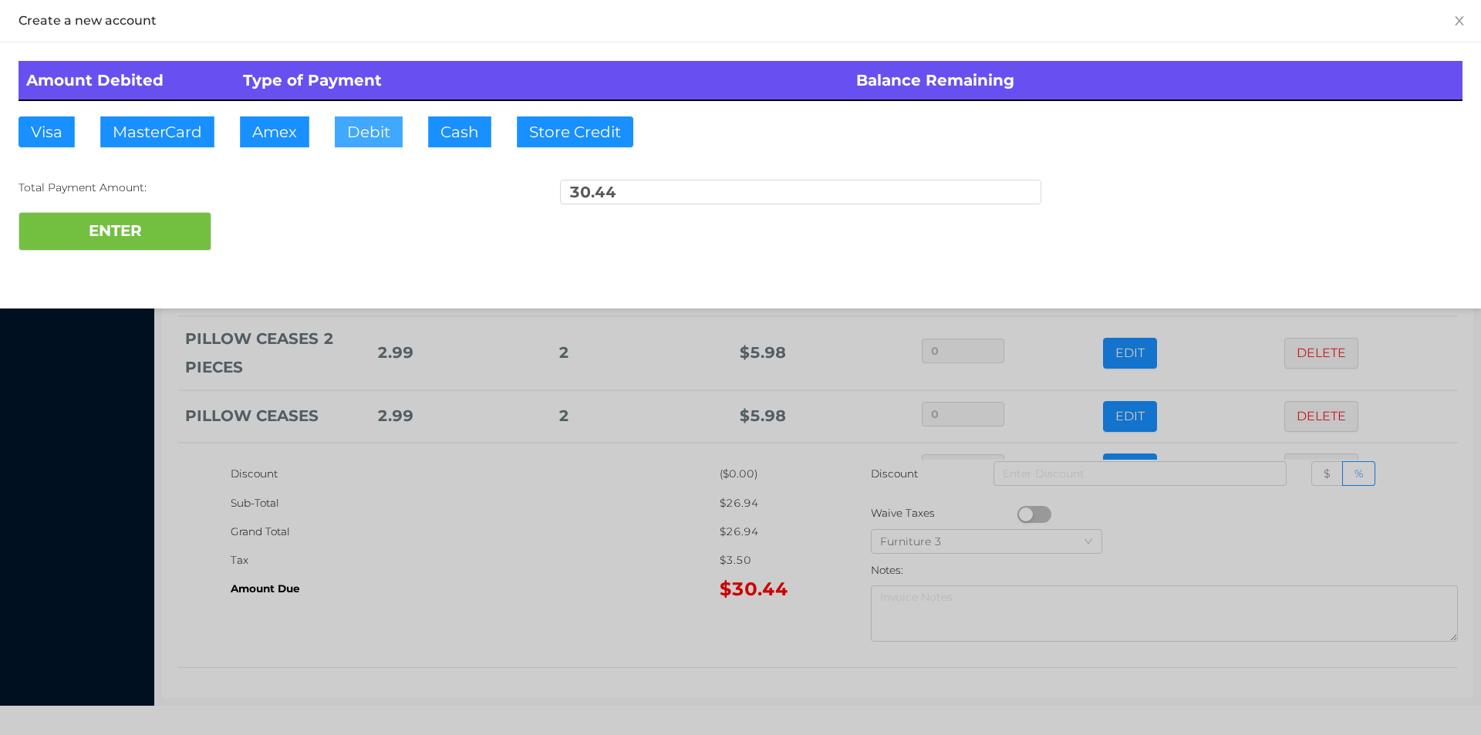
click at [361, 134] on button "Debit" at bounding box center [369, 131] width 68 height 31
click at [169, 245] on button "ENTER" at bounding box center [115, 231] width 193 height 39
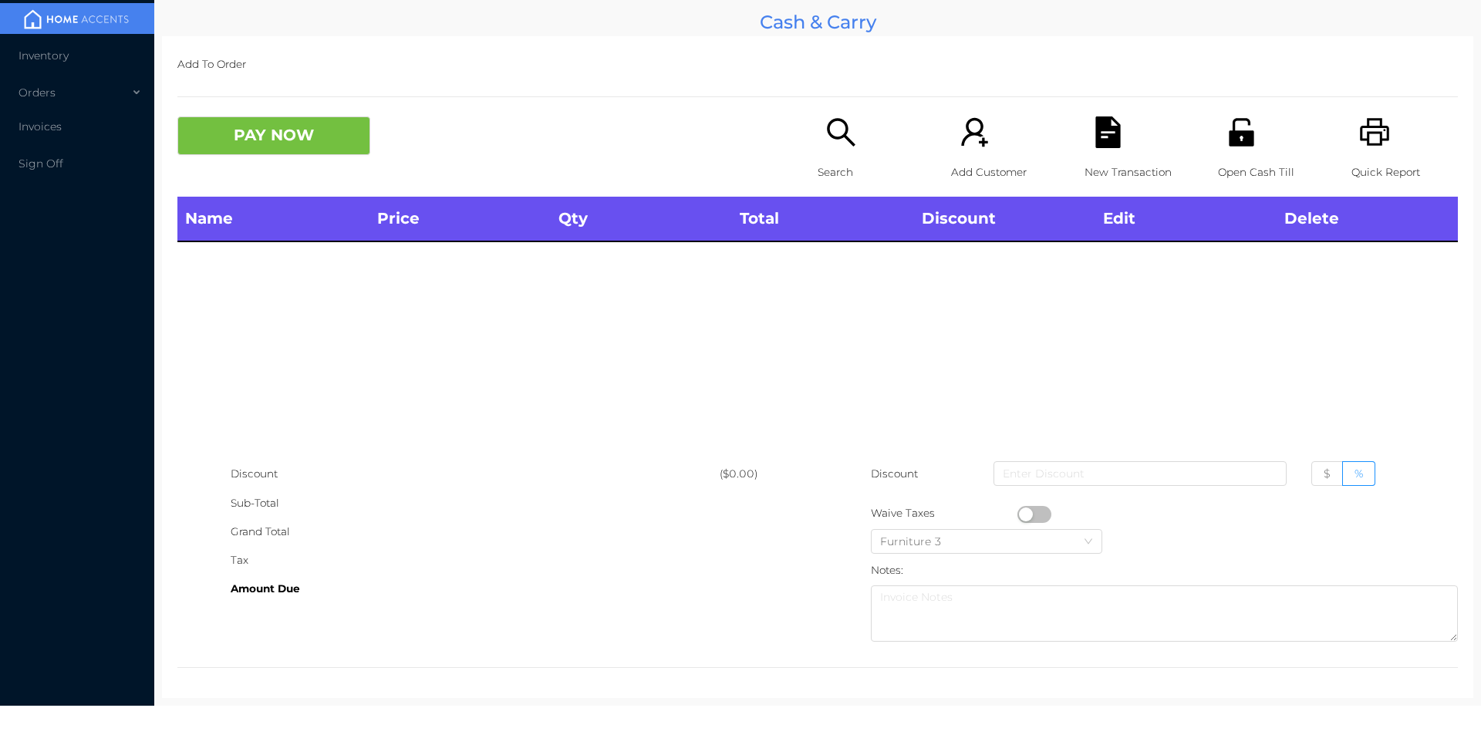
click at [825, 143] on icon "icon: search" at bounding box center [841, 132] width 32 height 32
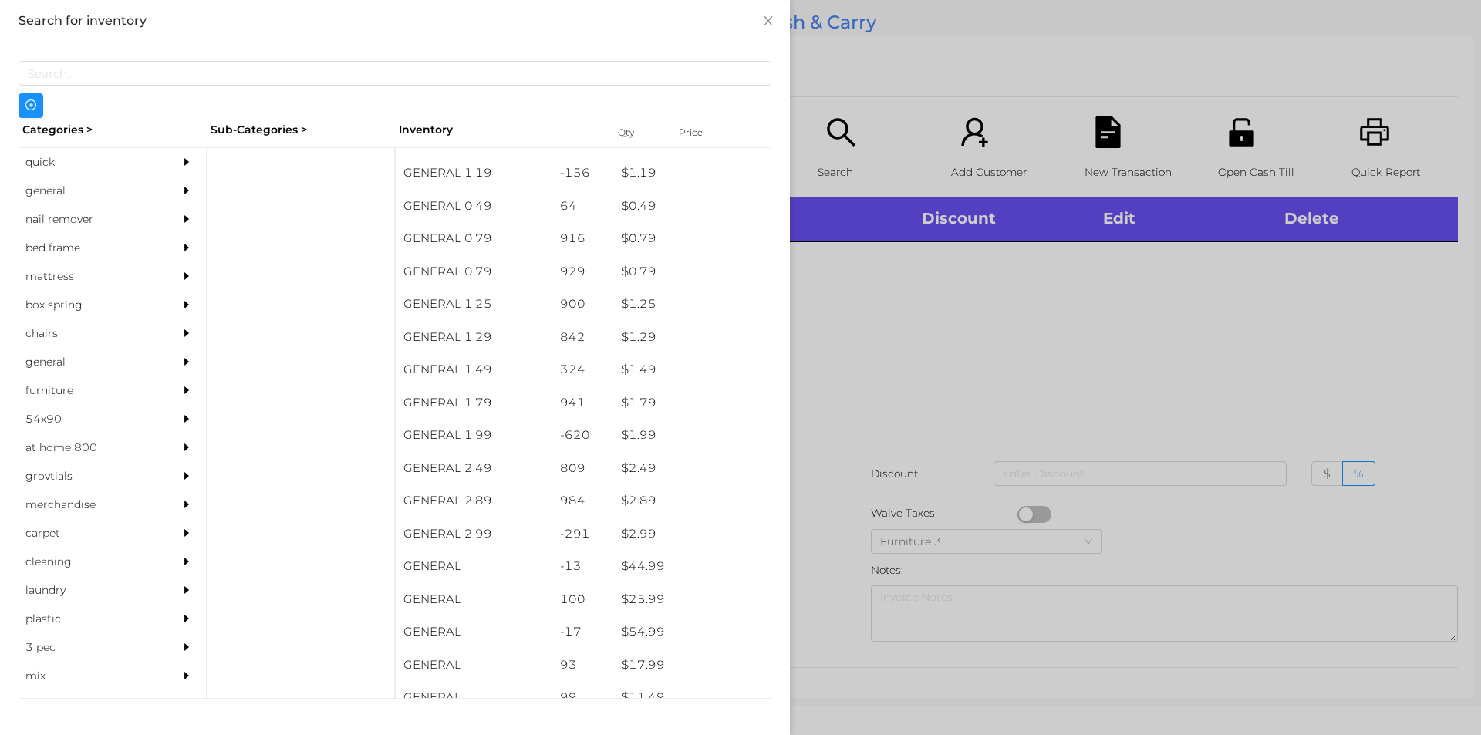
scroll to position [0, 0]
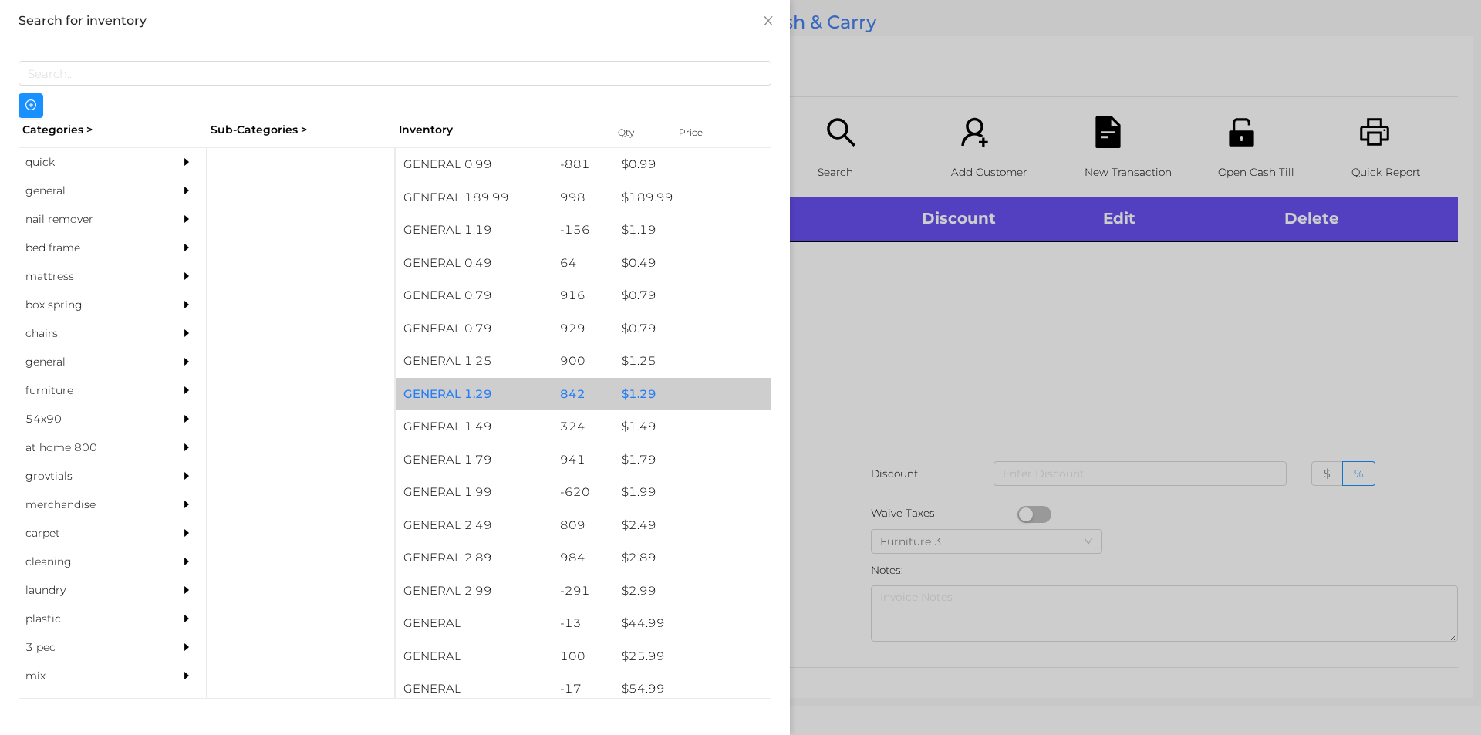
click at [639, 390] on div "$ 1.29" at bounding box center [692, 394] width 157 height 33
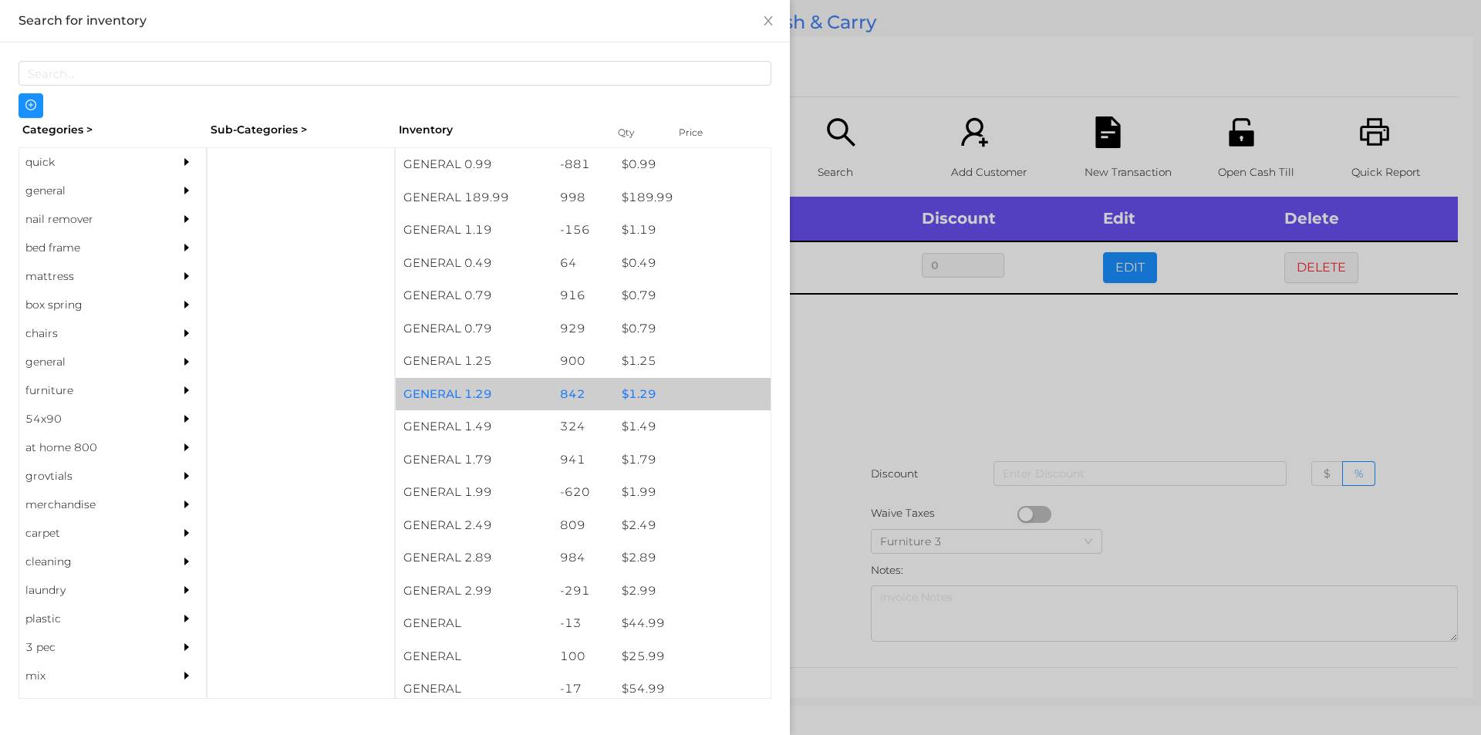
click at [638, 387] on div "$ 1.29" at bounding box center [692, 394] width 157 height 33
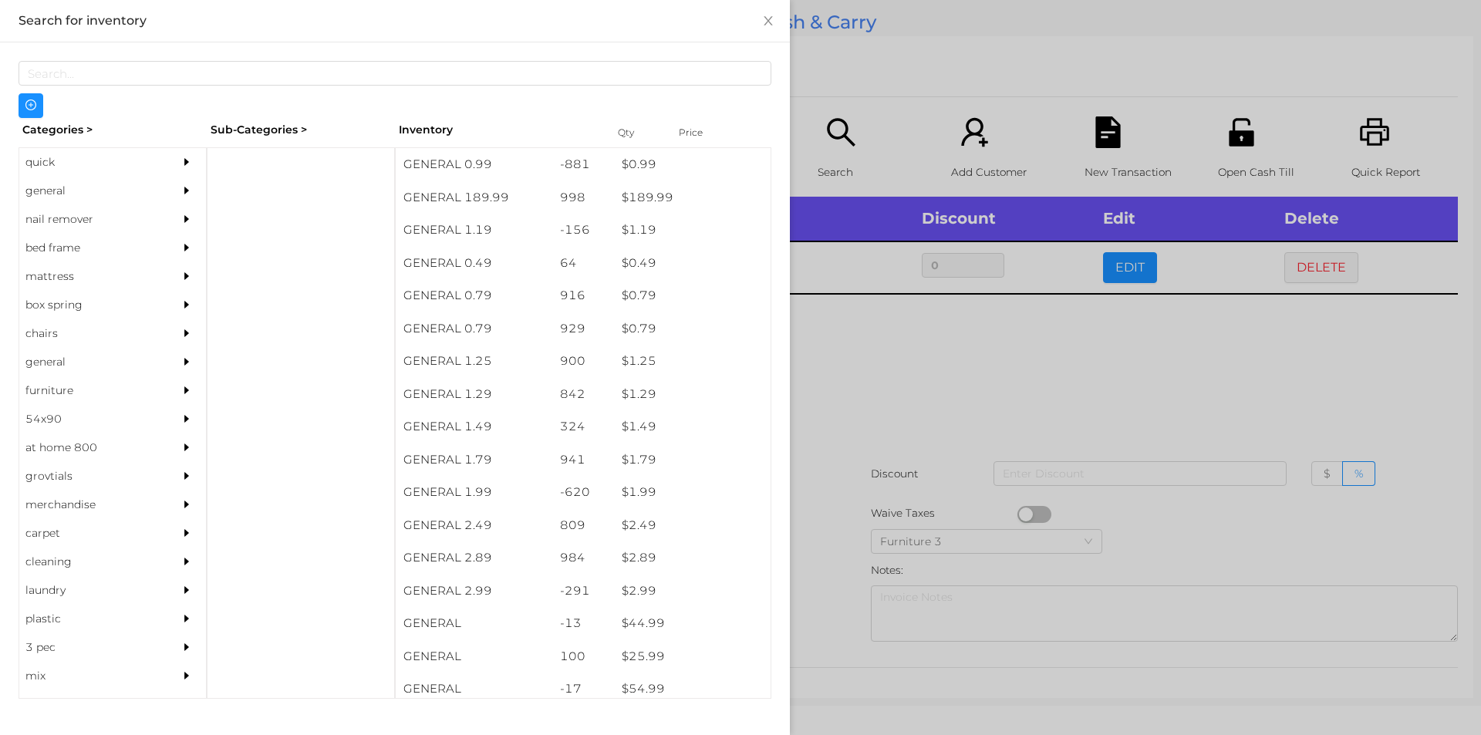
click at [833, 356] on div at bounding box center [740, 367] width 1481 height 735
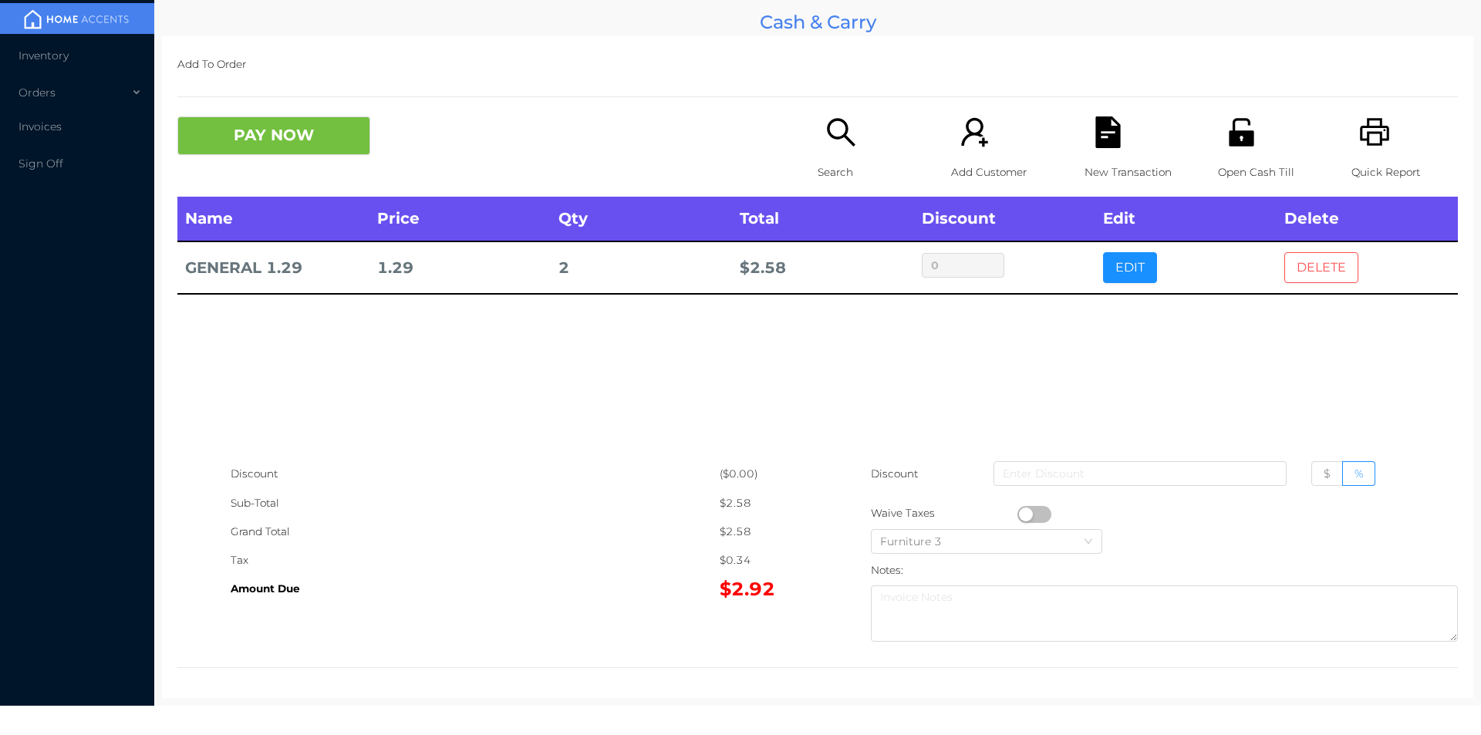
click at [1313, 262] on button "DELETE" at bounding box center [1321, 267] width 74 height 31
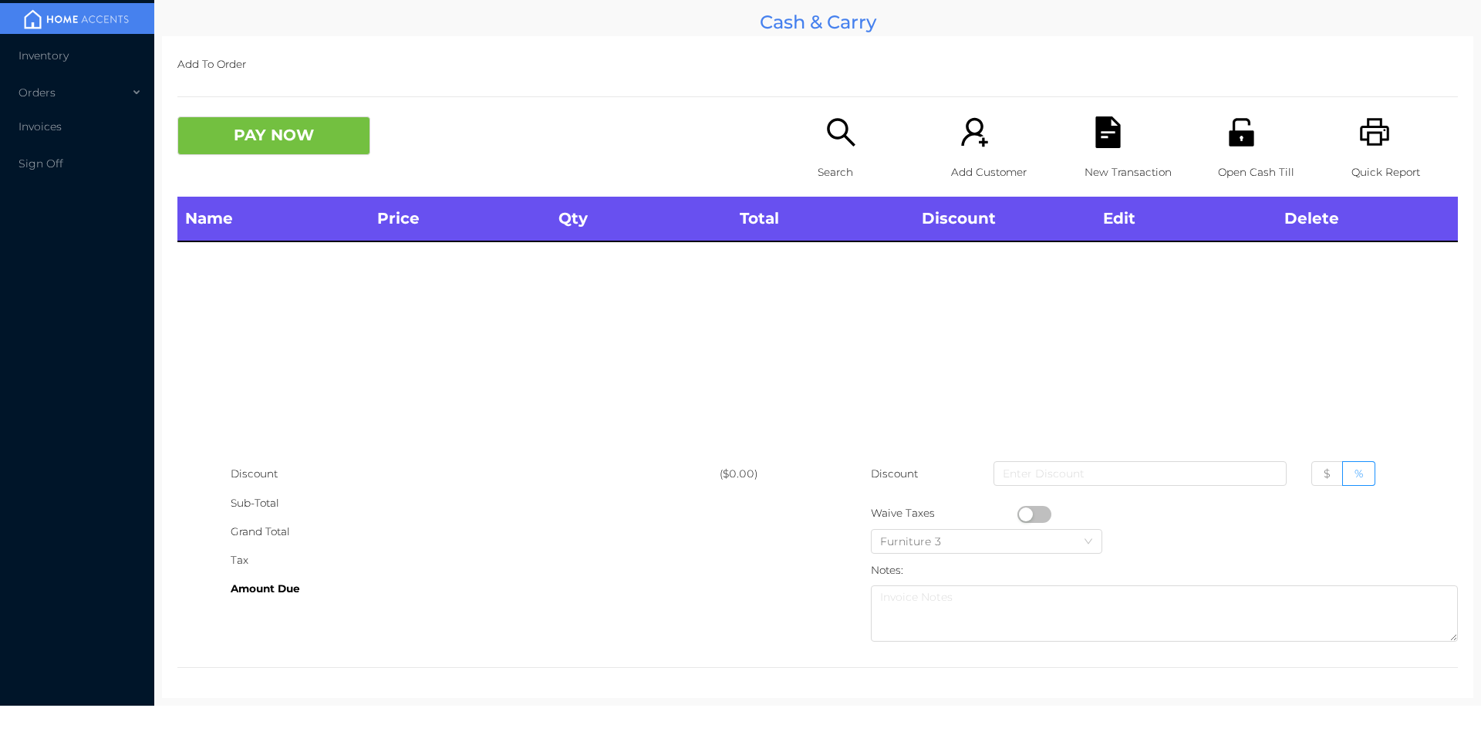
click at [791, 131] on div "PAY NOW" at bounding box center [497, 135] width 640 height 39
click at [856, 147] on div "Search" at bounding box center [871, 156] width 106 height 80
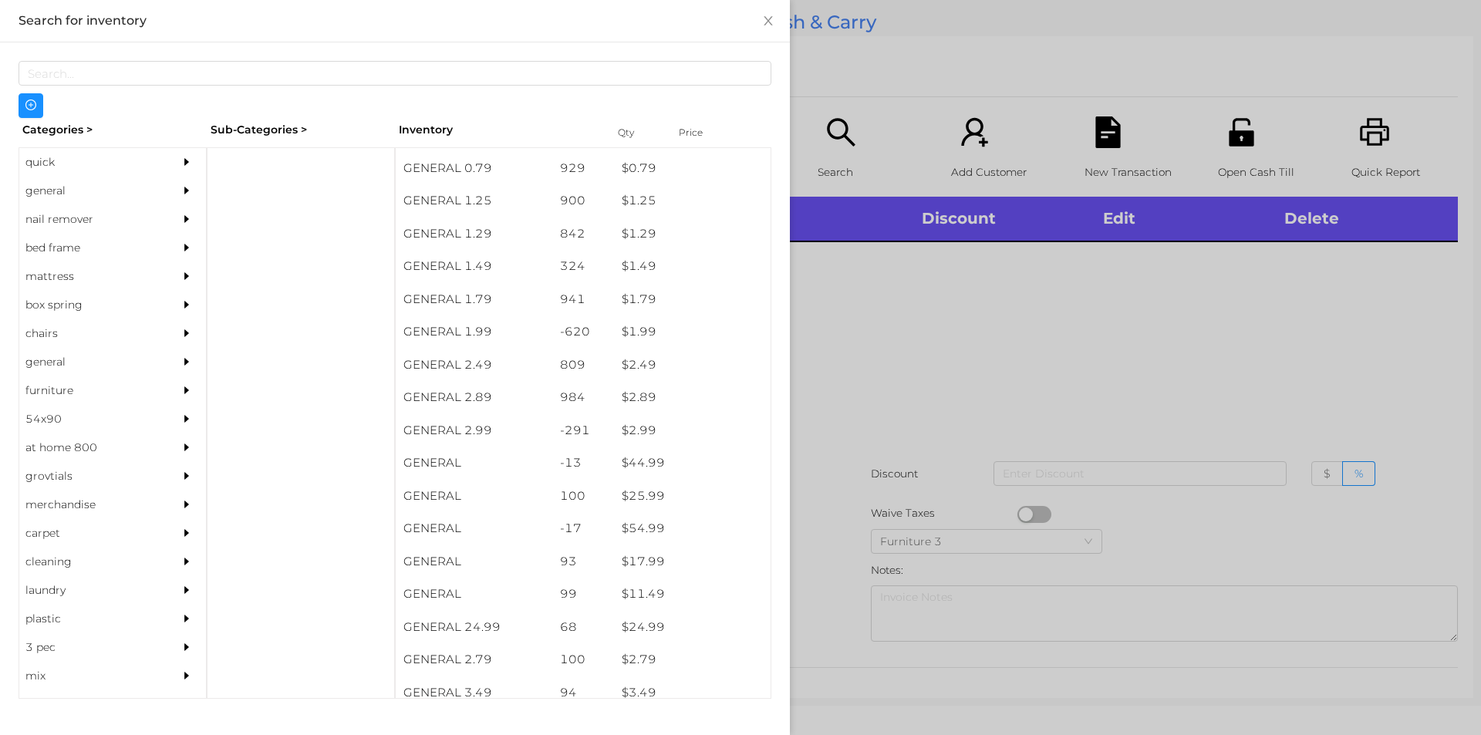
scroll to position [161, 0]
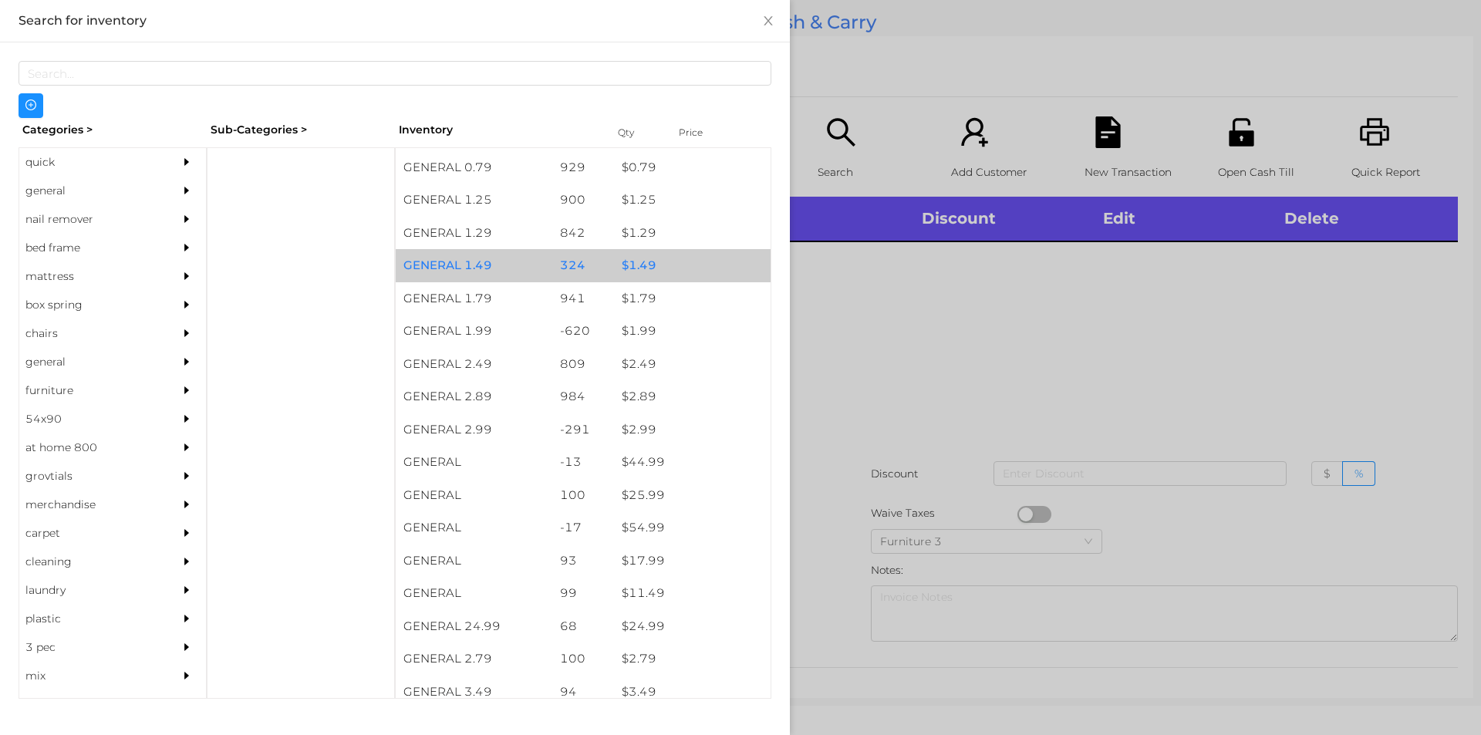
click at [637, 262] on div "$ 1.49" at bounding box center [692, 265] width 157 height 33
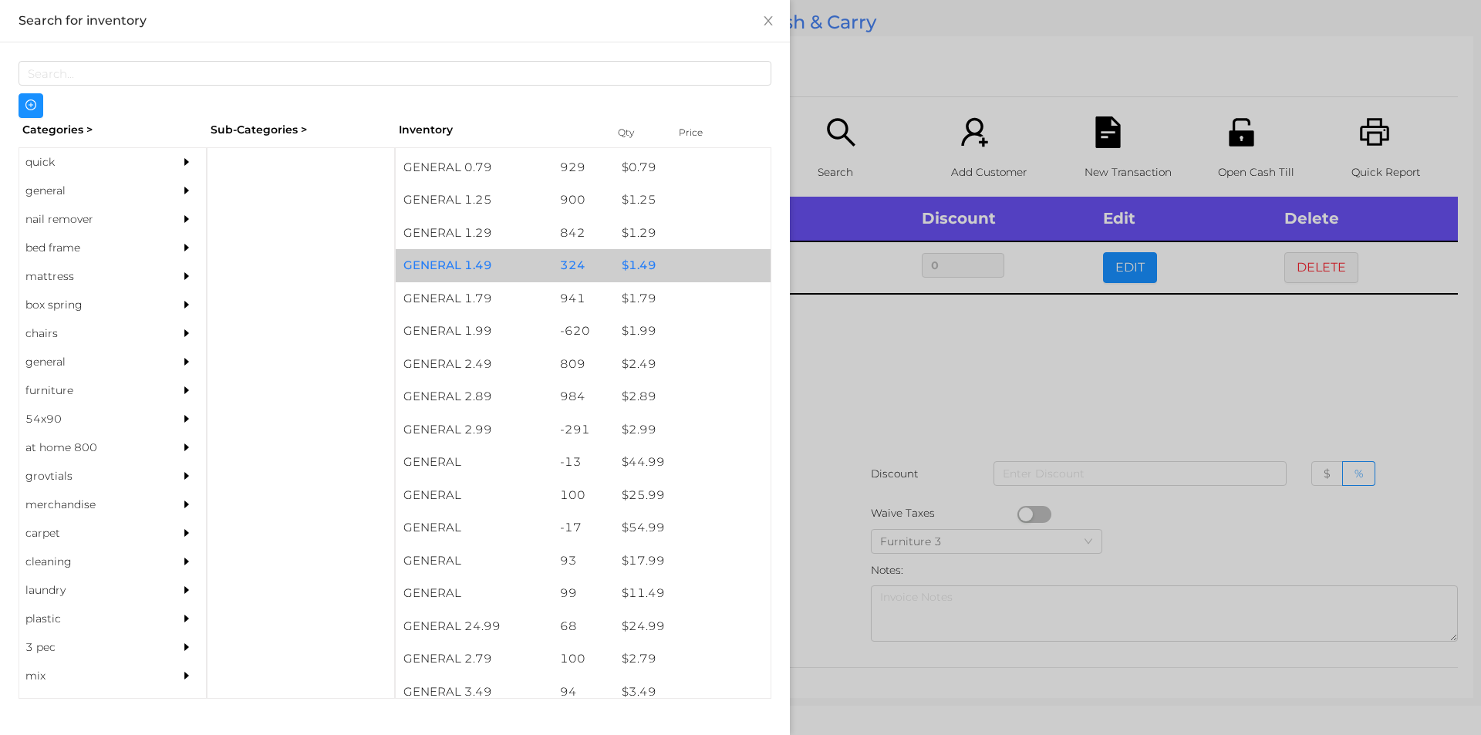
click at [630, 255] on div "$ 1.49" at bounding box center [692, 265] width 157 height 33
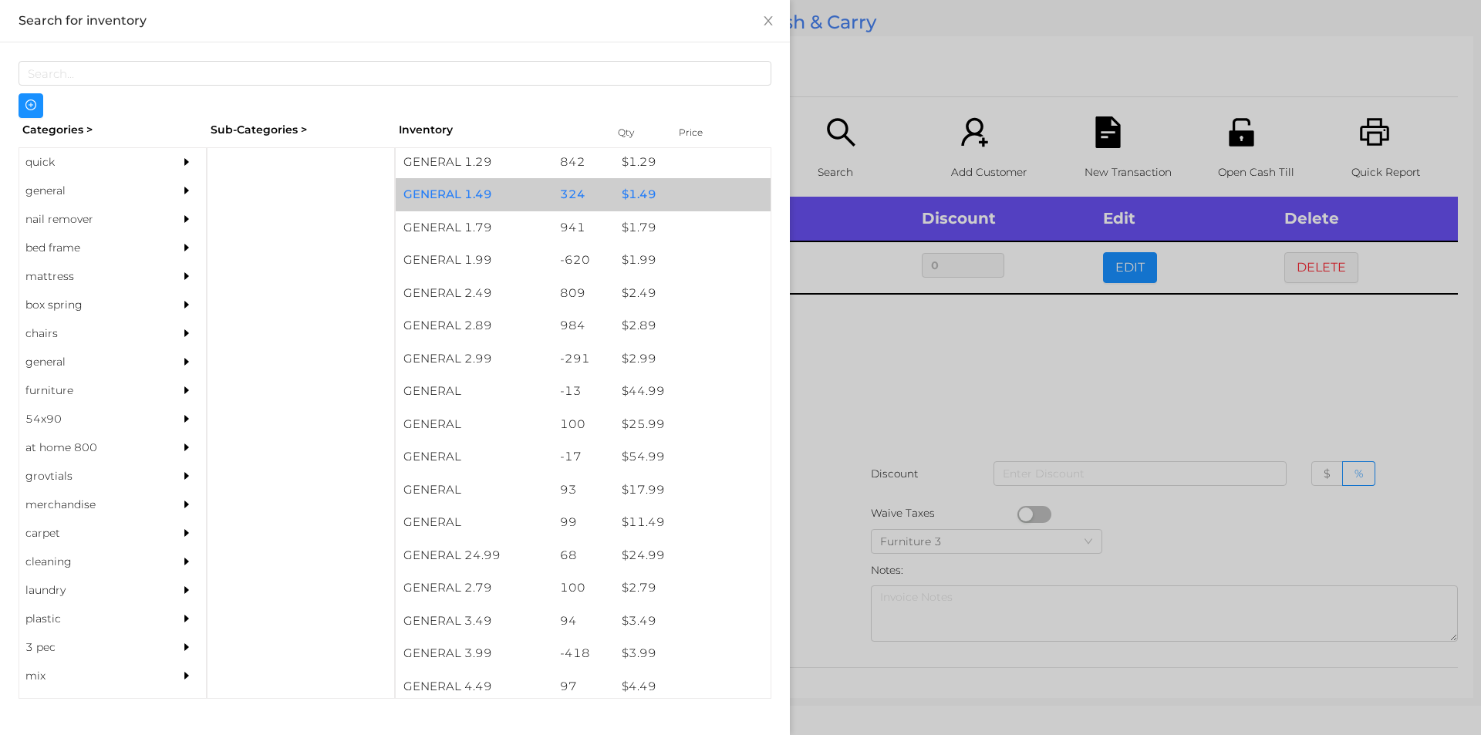
scroll to position [232, 0]
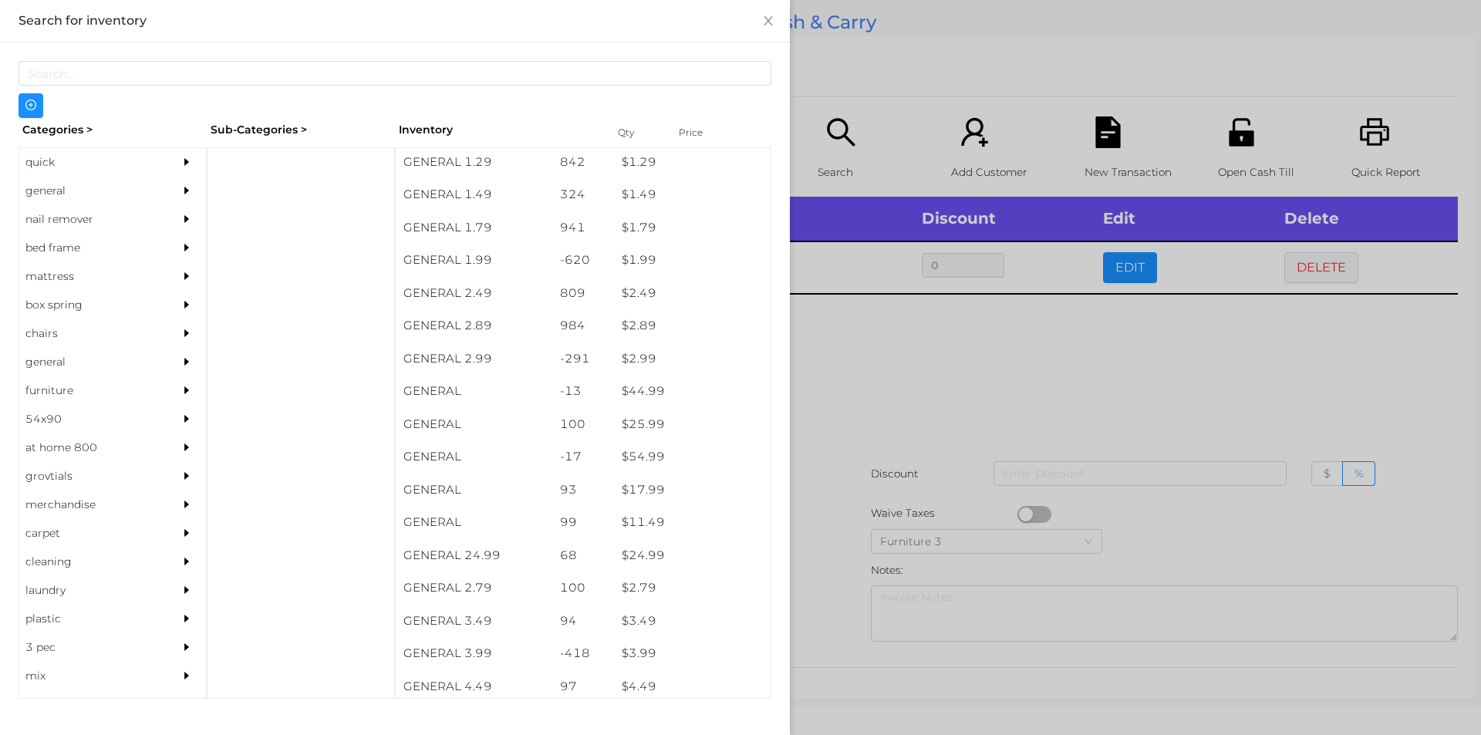
click at [81, 185] on div "general" at bounding box center [89, 191] width 140 height 29
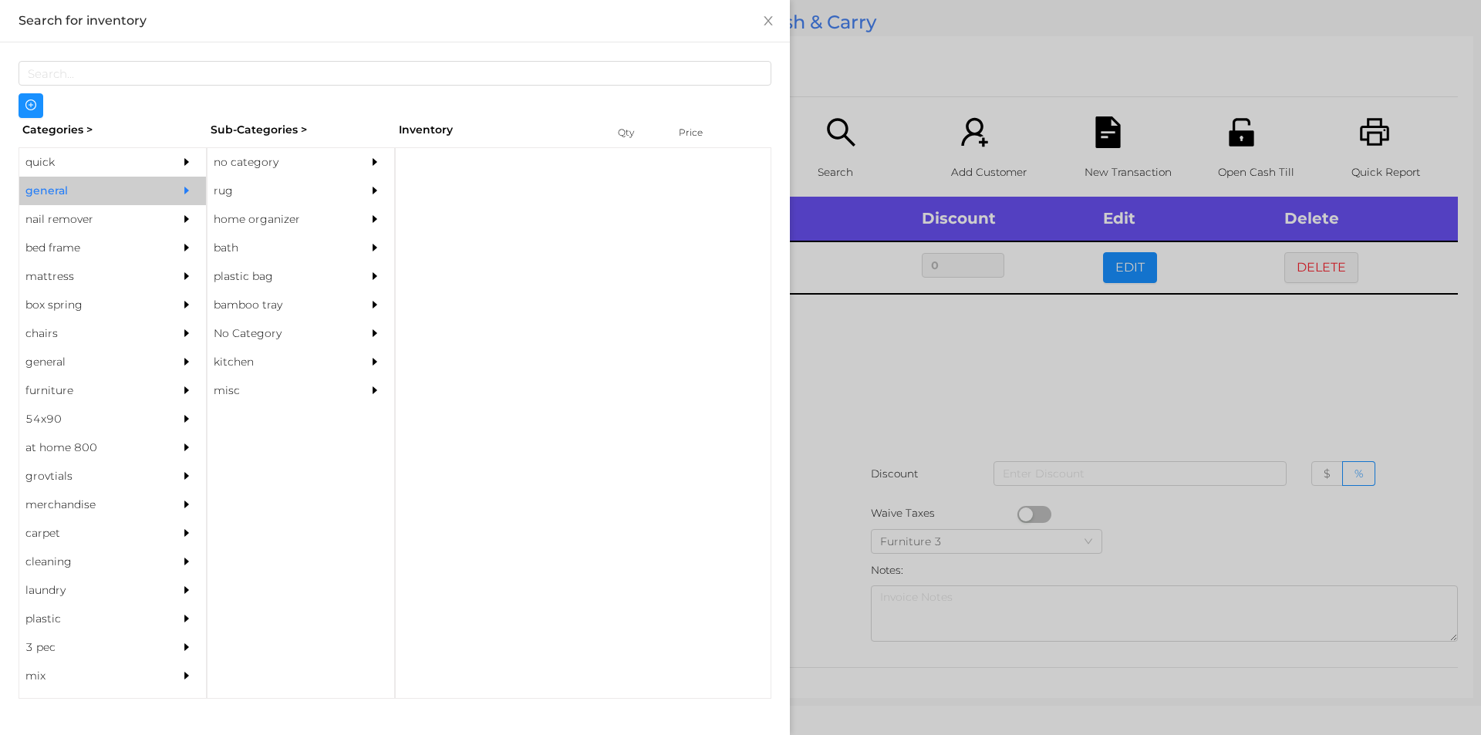
click at [230, 157] on div "no category" at bounding box center [278, 162] width 140 height 29
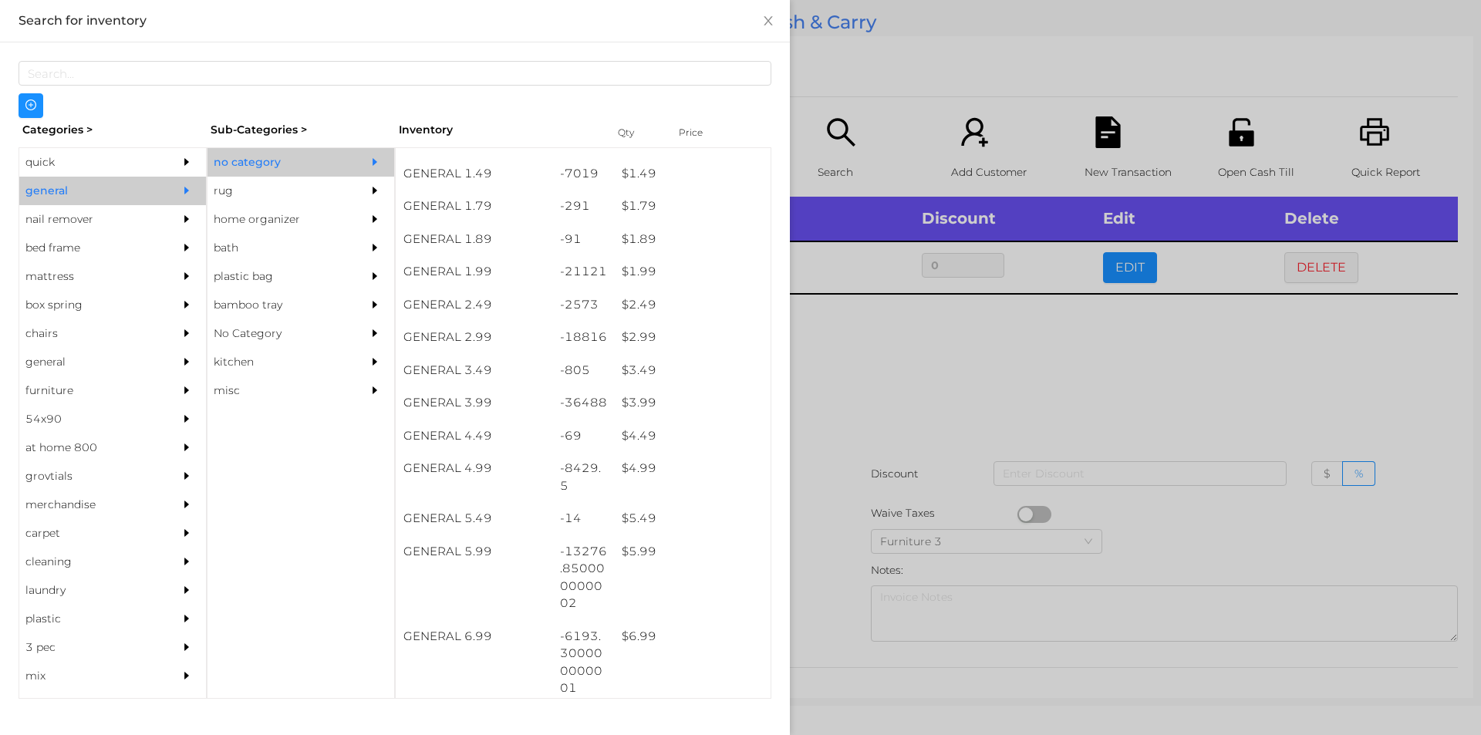
scroll to position [261, 0]
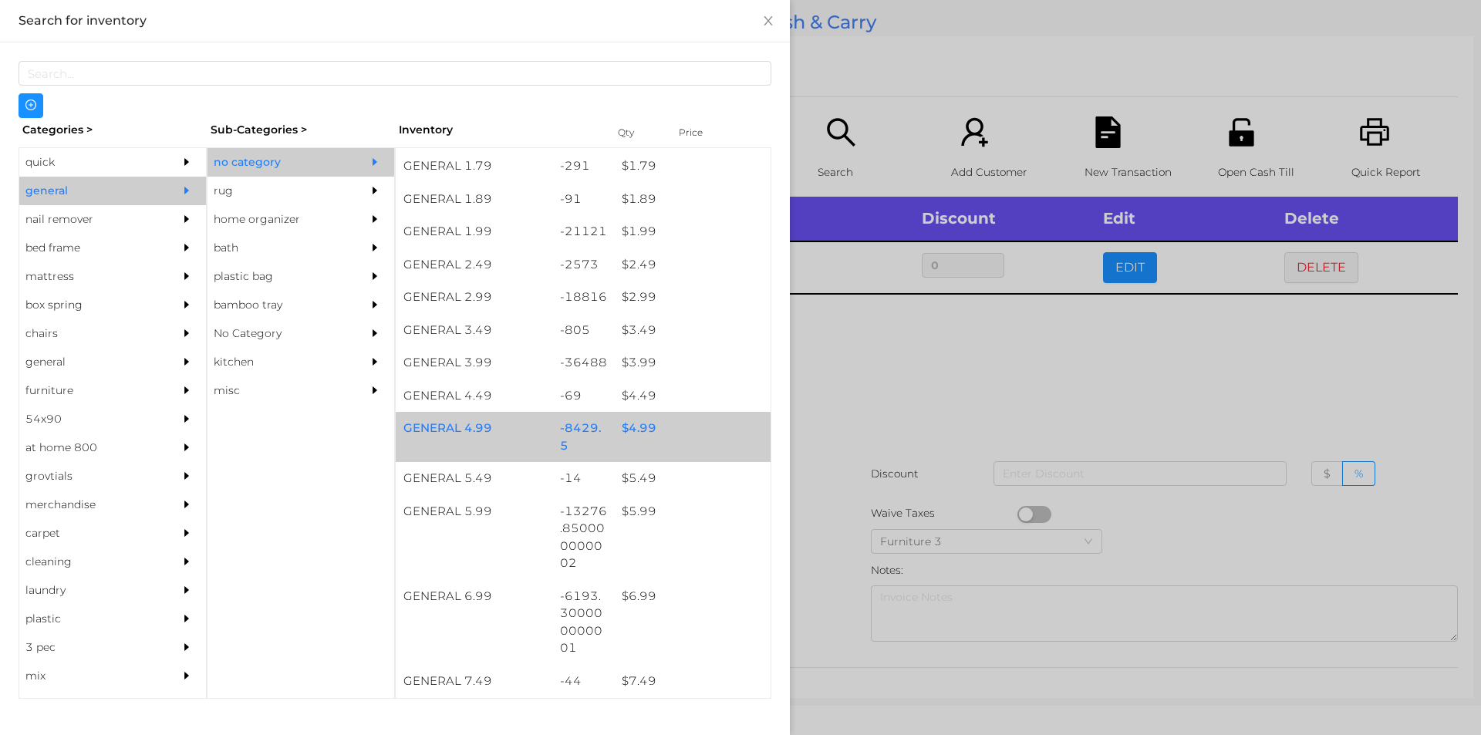
click at [640, 427] on div "$ 4.99" at bounding box center [692, 428] width 157 height 33
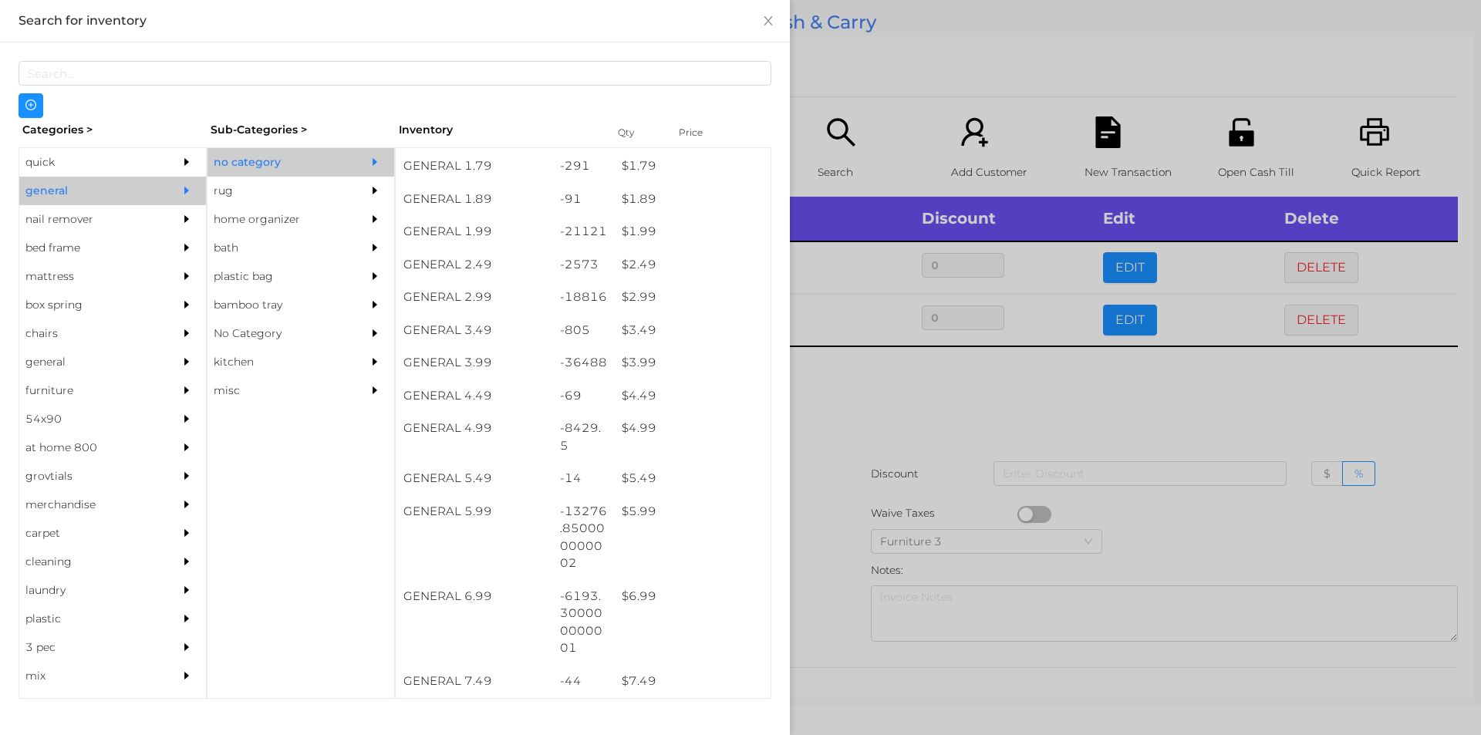
click at [869, 380] on div at bounding box center [740, 367] width 1481 height 735
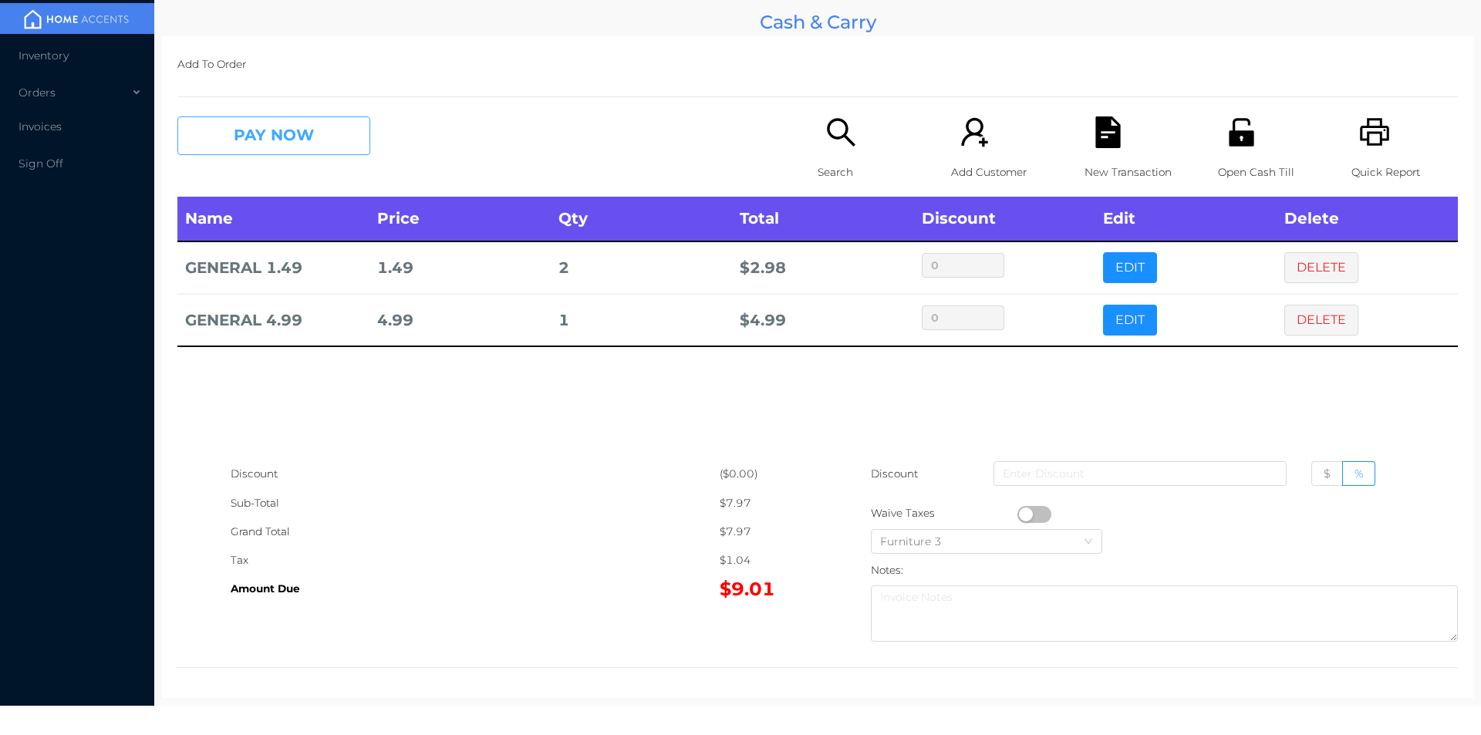
click at [259, 150] on button "PAY NOW" at bounding box center [273, 135] width 193 height 39
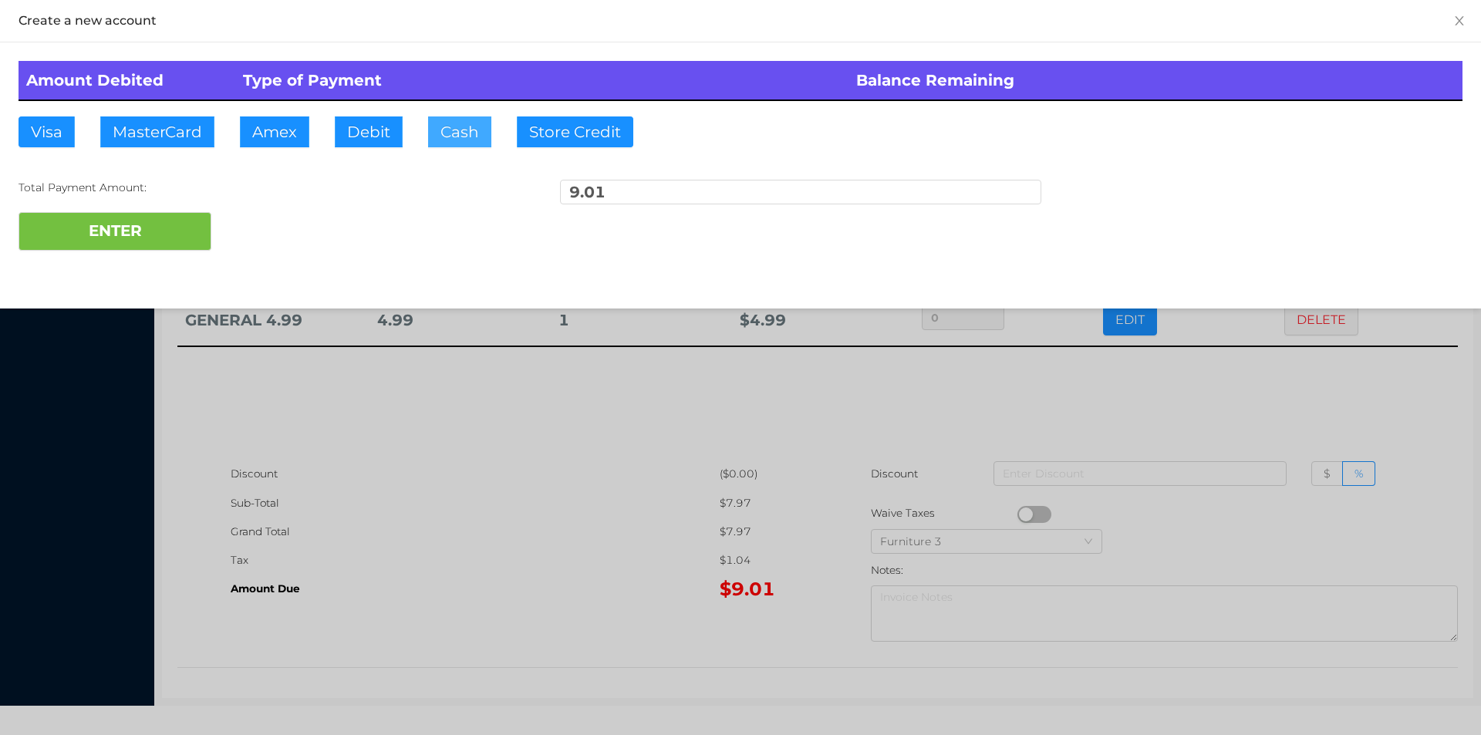
click at [452, 143] on button "Cash" at bounding box center [459, 131] width 63 height 31
type input "10."
click at [137, 221] on button "ENTER" at bounding box center [115, 231] width 193 height 39
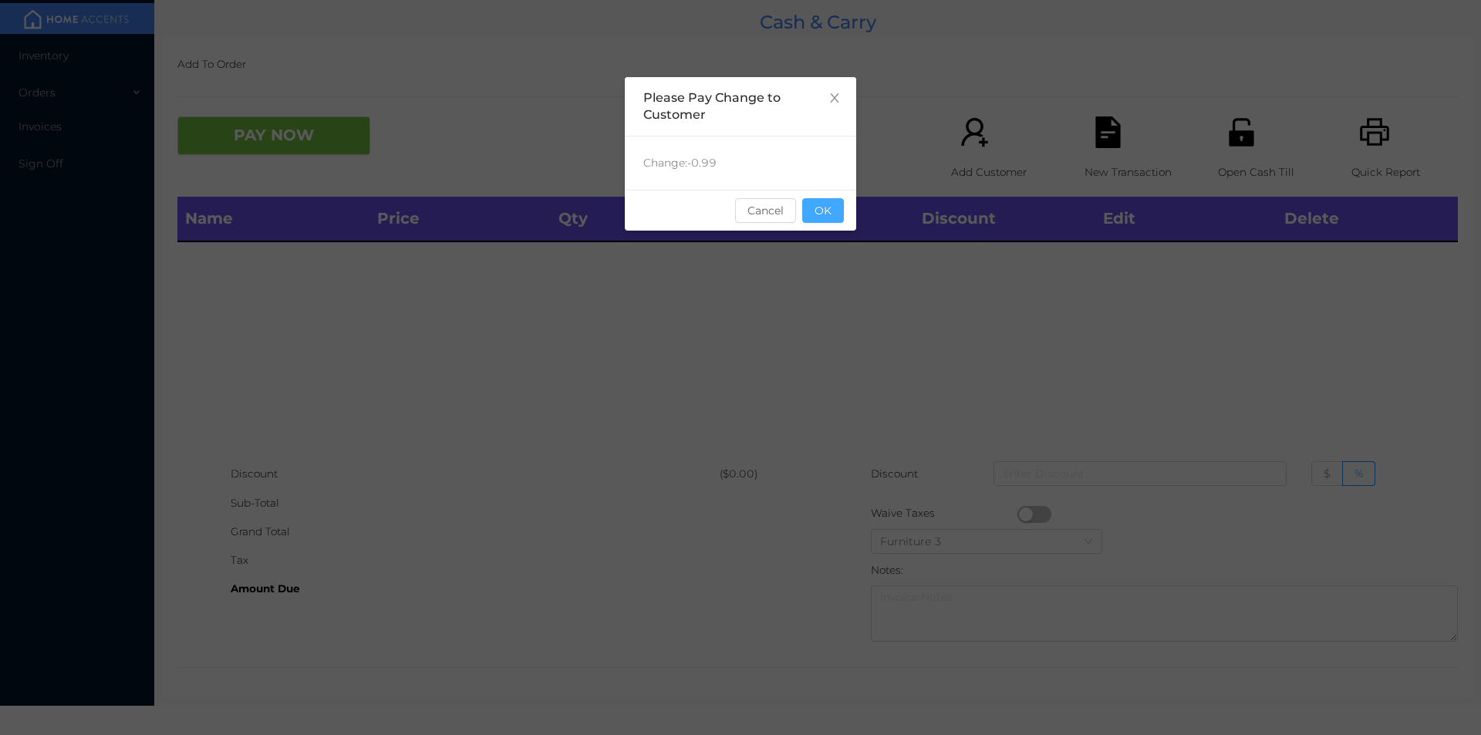
click at [818, 217] on button "OK" at bounding box center [823, 210] width 42 height 25
click at [832, 271] on div "Name Price Qty Total Discount Edit Delete" at bounding box center [817, 328] width 1281 height 263
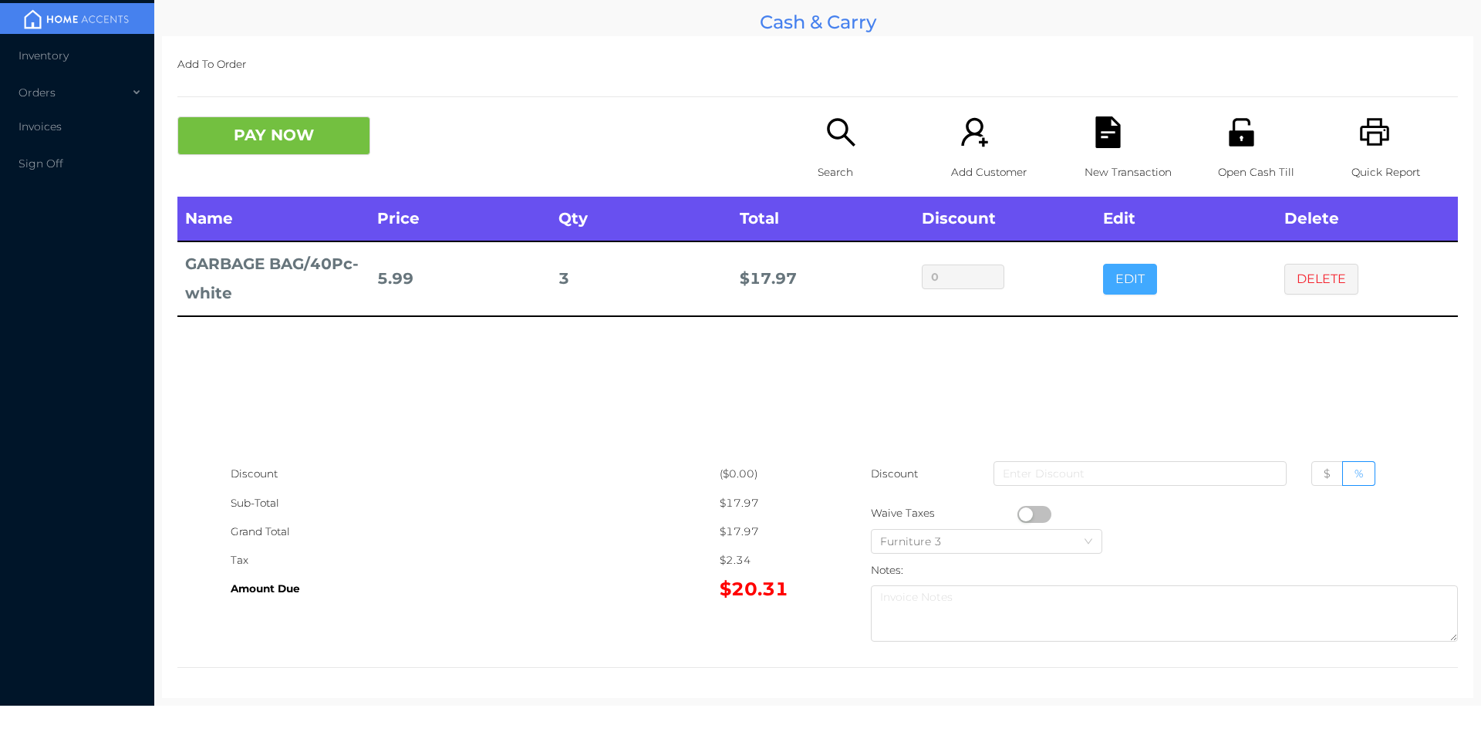
click at [1104, 273] on button "EDIT" at bounding box center [1130, 279] width 54 height 31
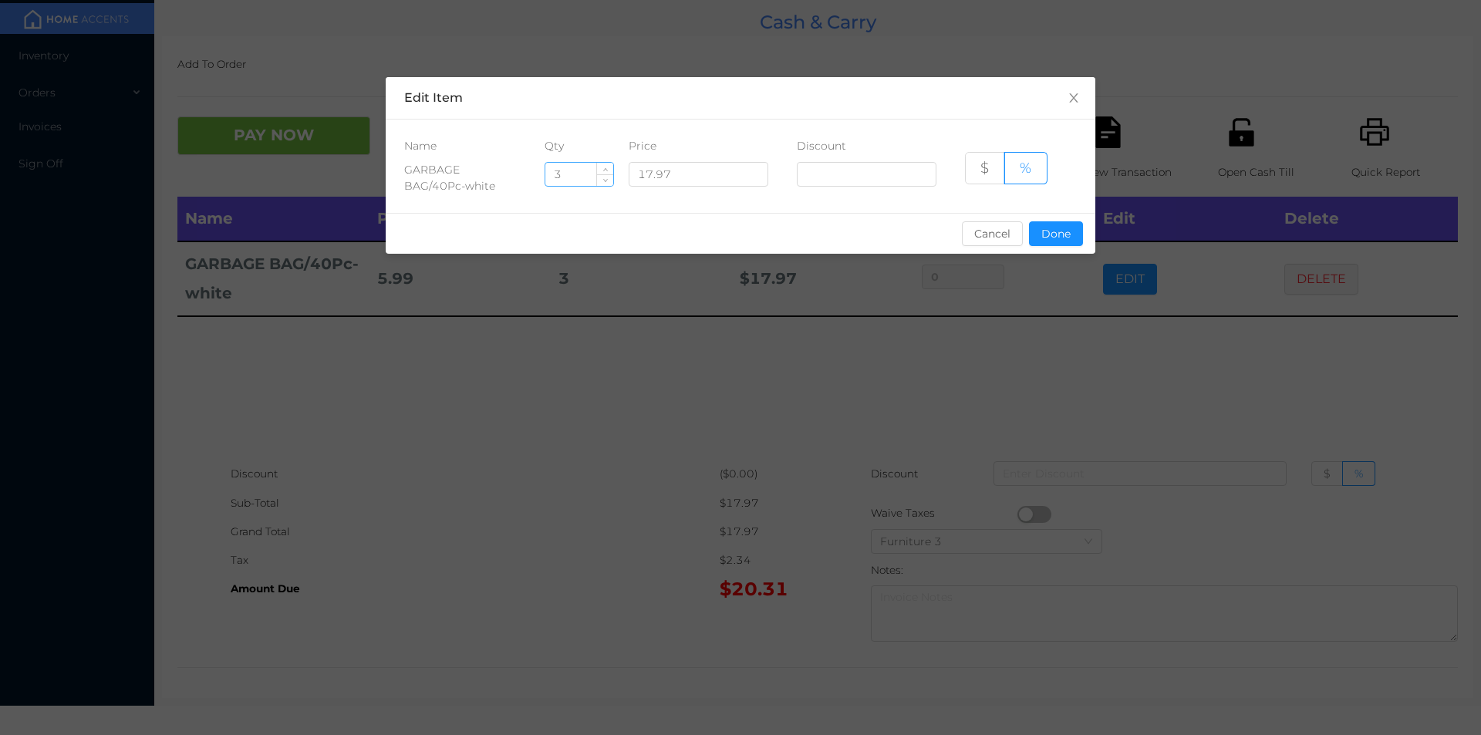
click at [586, 179] on input "3" at bounding box center [579, 174] width 68 height 23
type input "2"
click at [1058, 241] on button "Done" at bounding box center [1056, 233] width 54 height 25
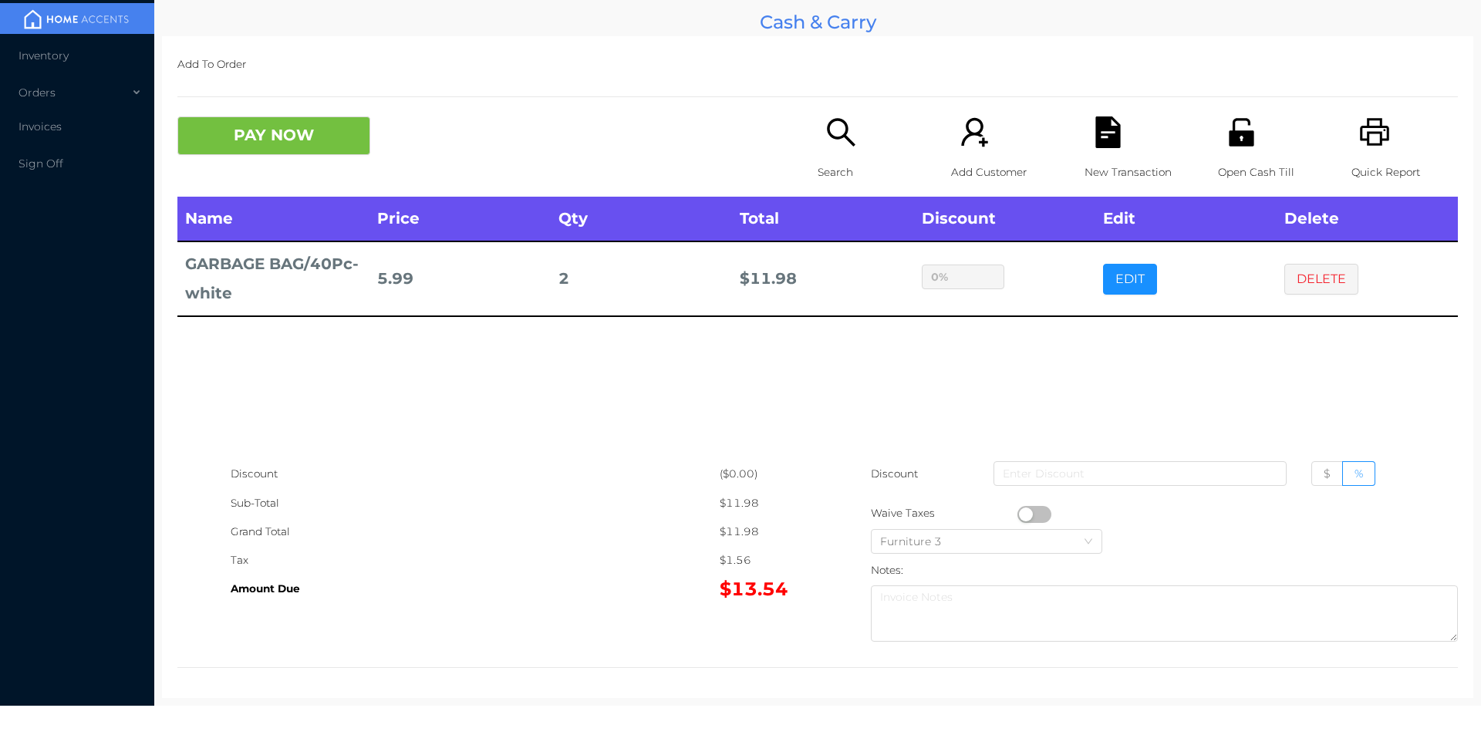
click at [1029, 339] on div "sentinelStart Edit Item Name Qty Price Discount GARBAGE BAG/40Pc-white 2 17.97 …" at bounding box center [740, 367] width 1481 height 735
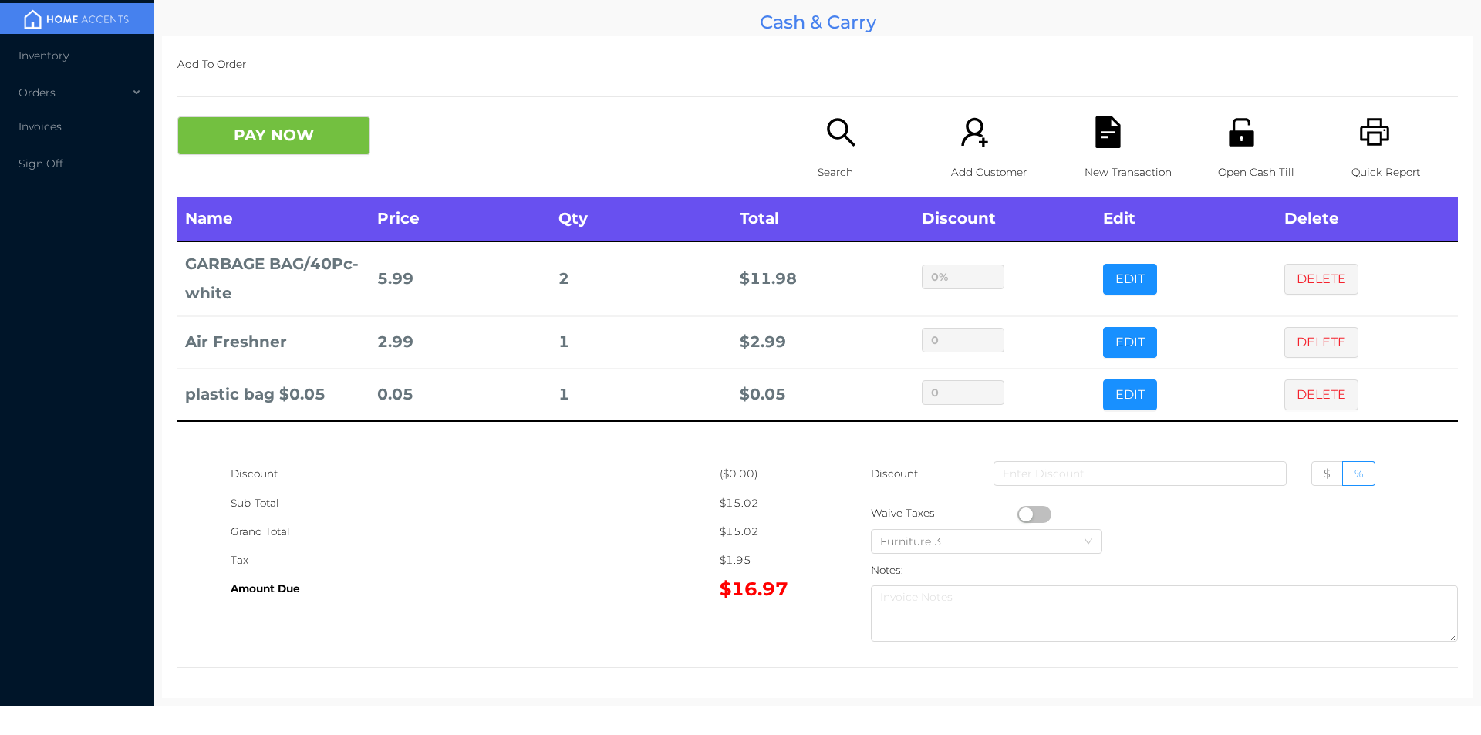
click at [1302, 394] on button "DELETE" at bounding box center [1321, 395] width 74 height 31
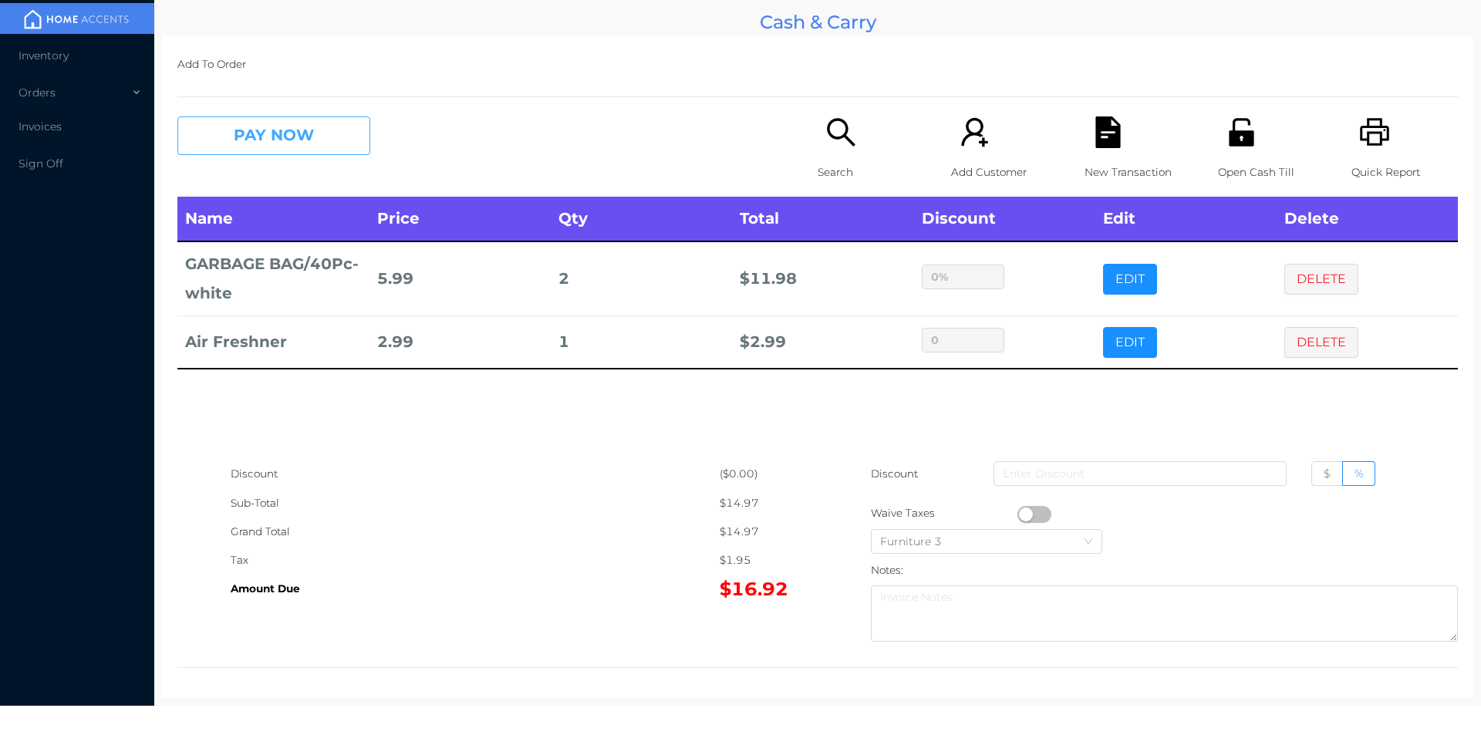
click at [286, 144] on button "PAY NOW" at bounding box center [273, 135] width 193 height 39
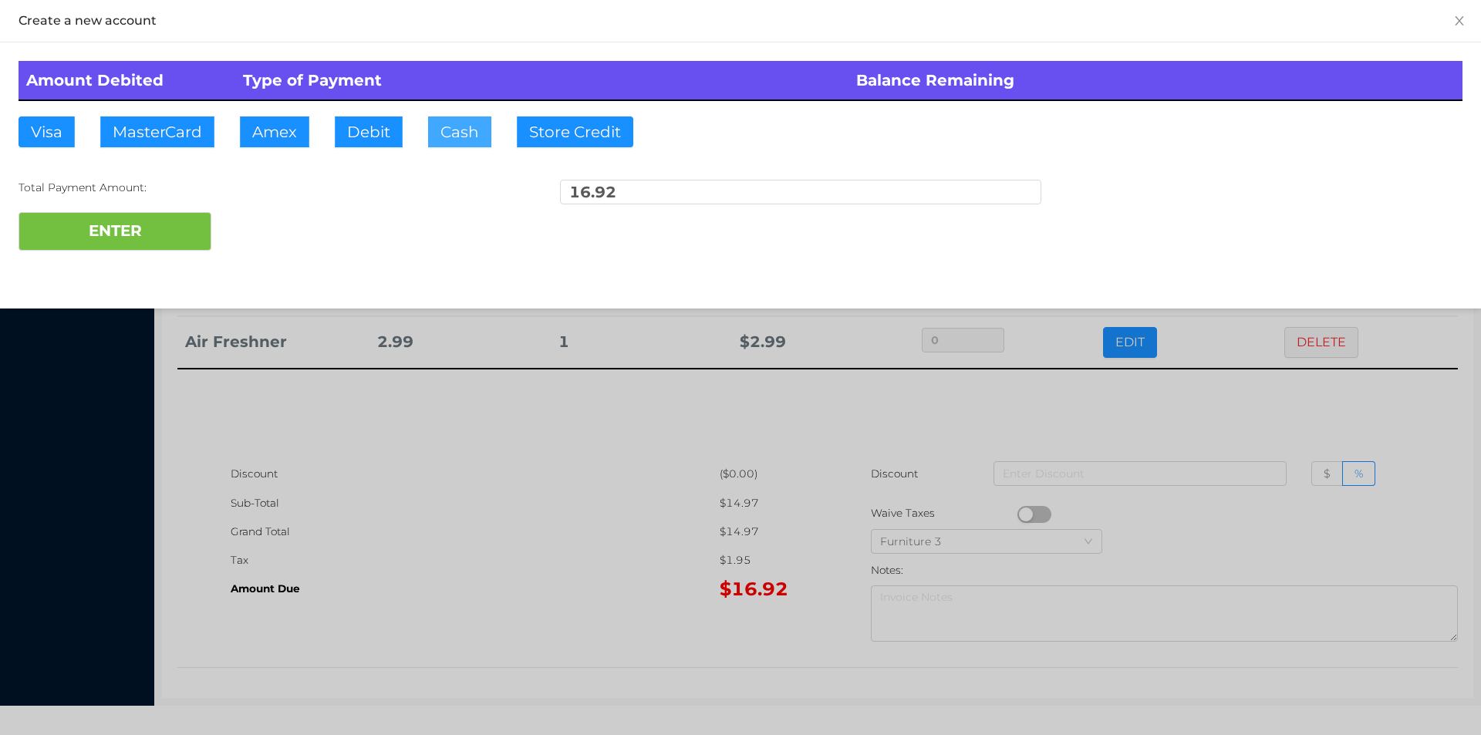
click at [450, 140] on button "Cash" at bounding box center [459, 131] width 63 height 31
click at [123, 236] on button "ENTER" at bounding box center [115, 231] width 193 height 39
type input "0"
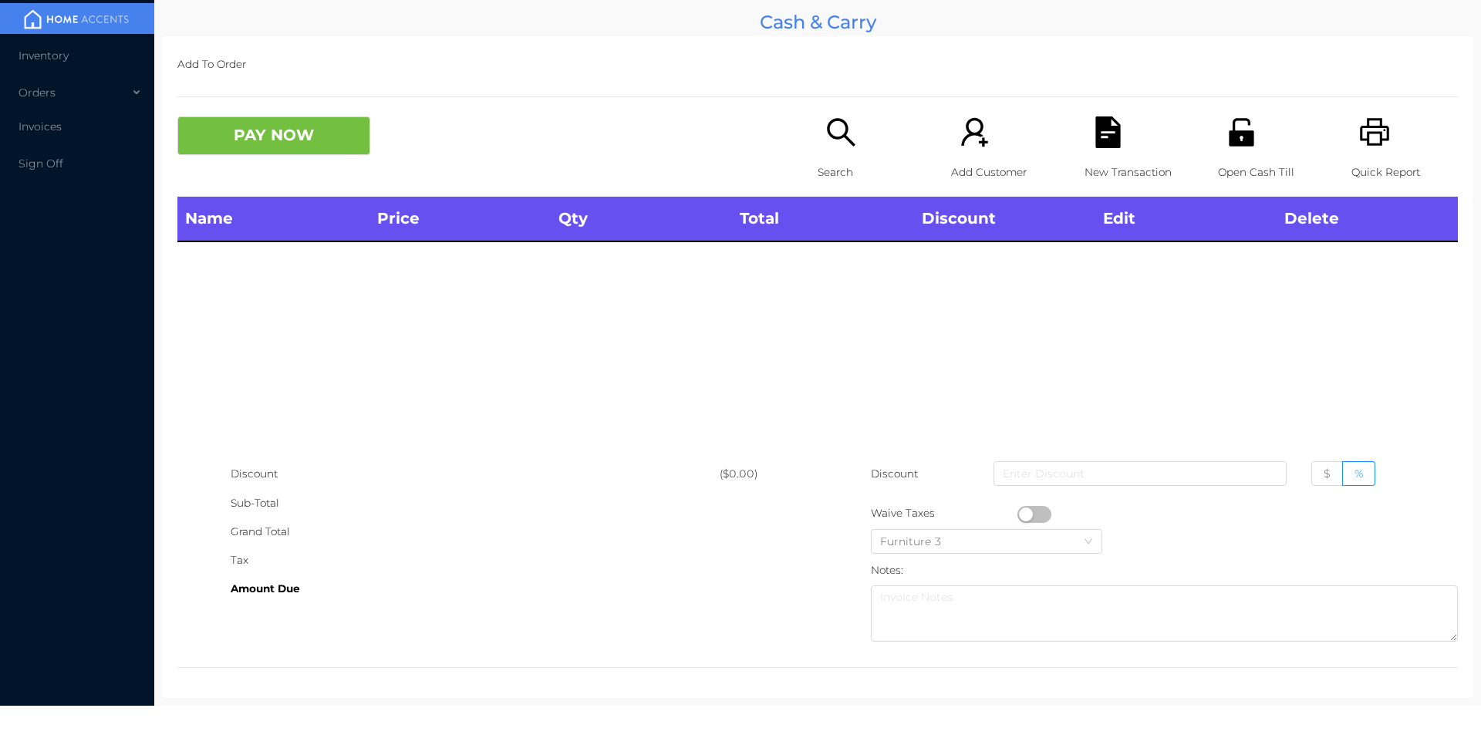
click at [835, 144] on icon "icon: search" at bounding box center [841, 132] width 32 height 32
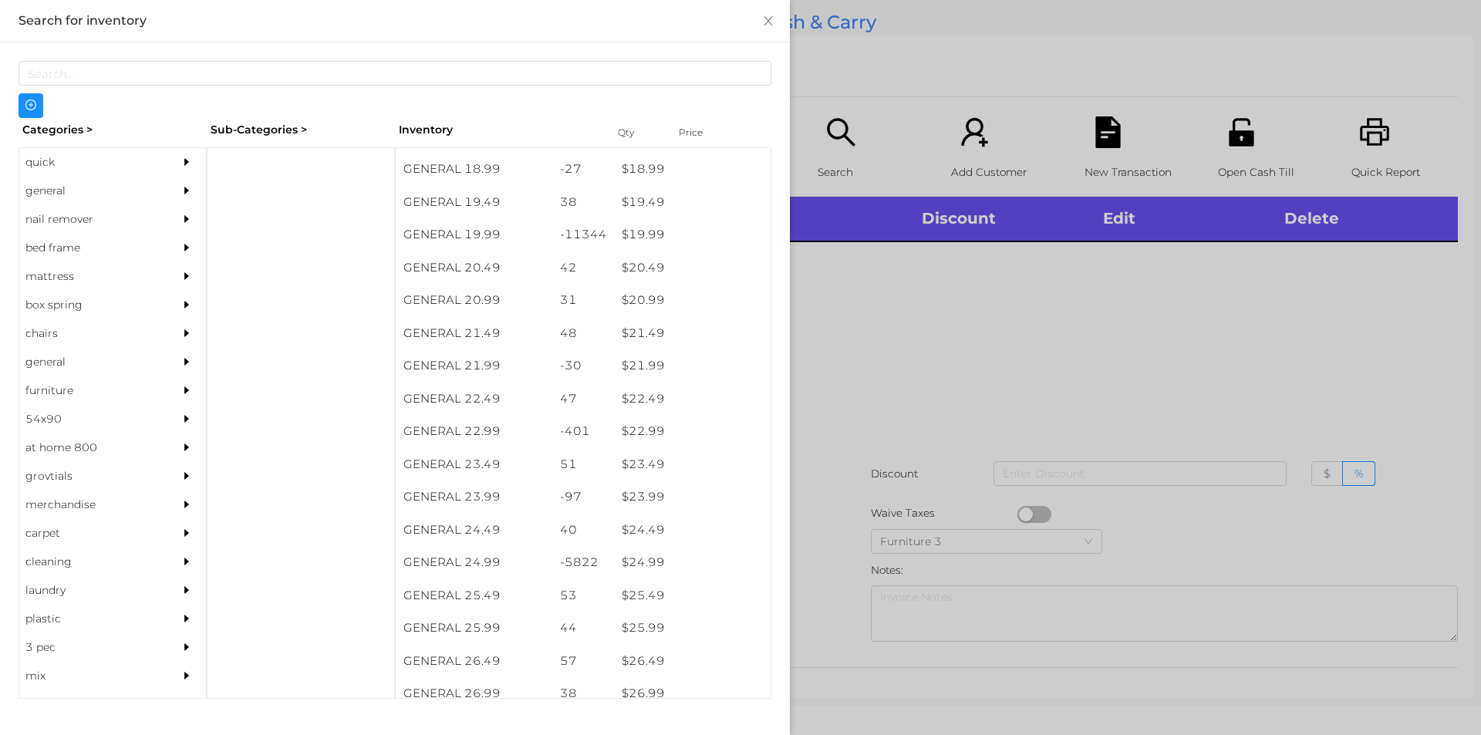
scroll to position [1608, 0]
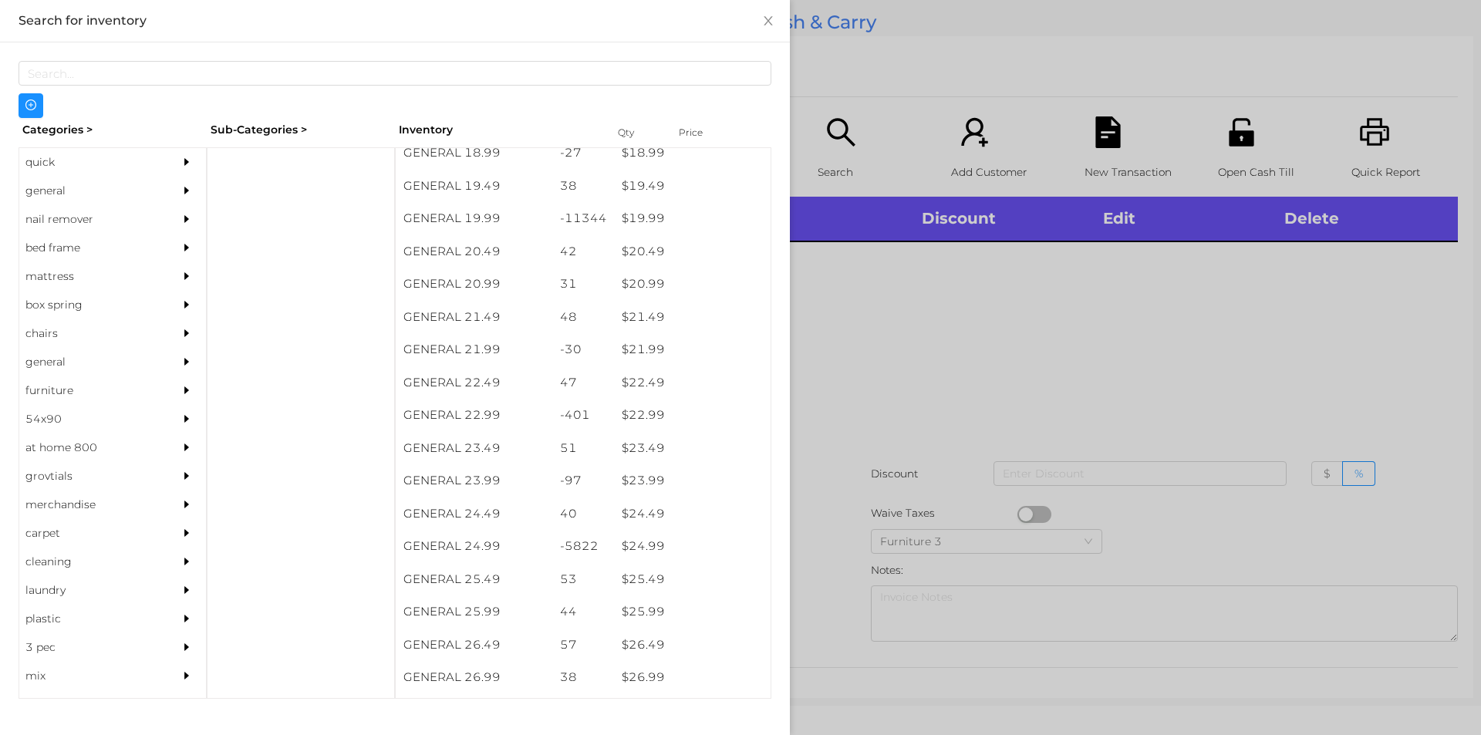
click at [639, 537] on div "$ 24.99" at bounding box center [692, 546] width 157 height 33
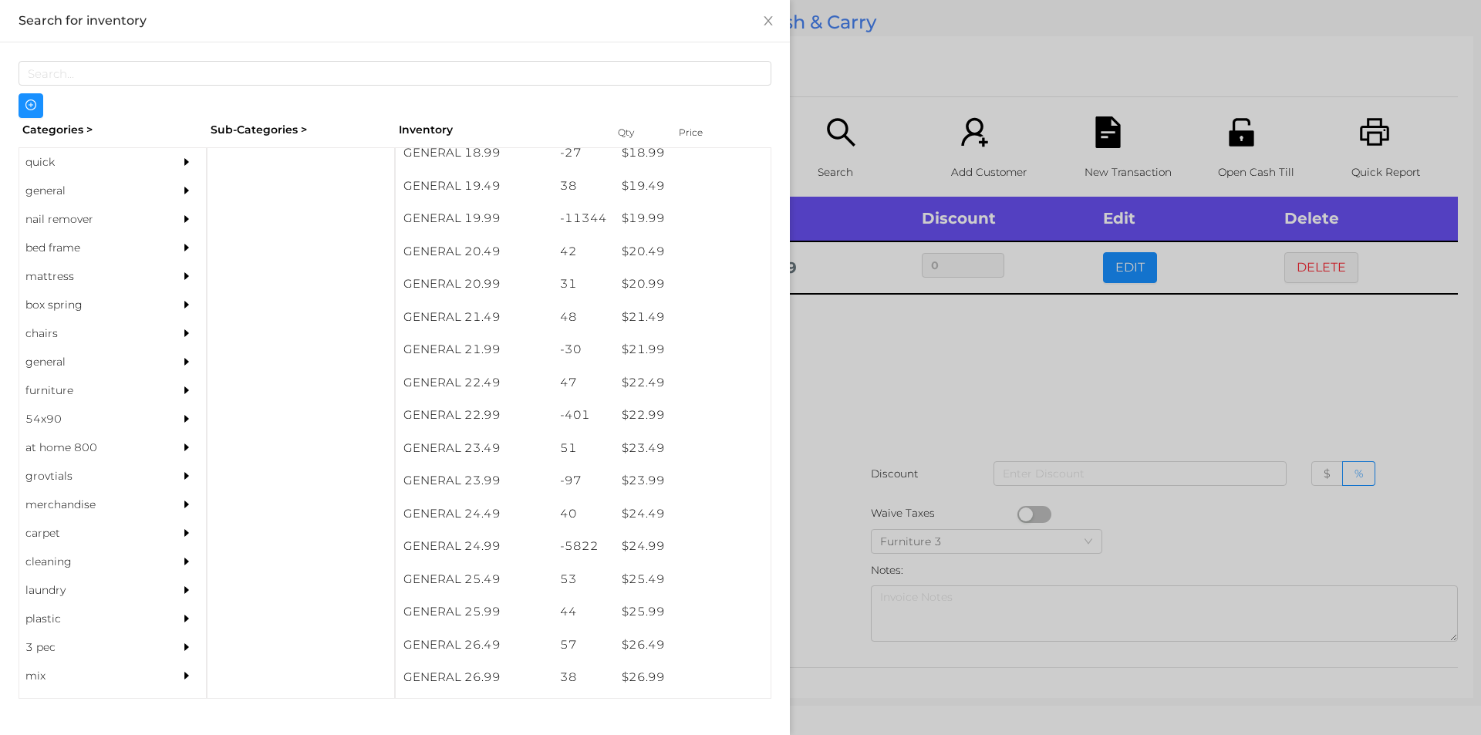
click at [873, 379] on div at bounding box center [740, 367] width 1481 height 735
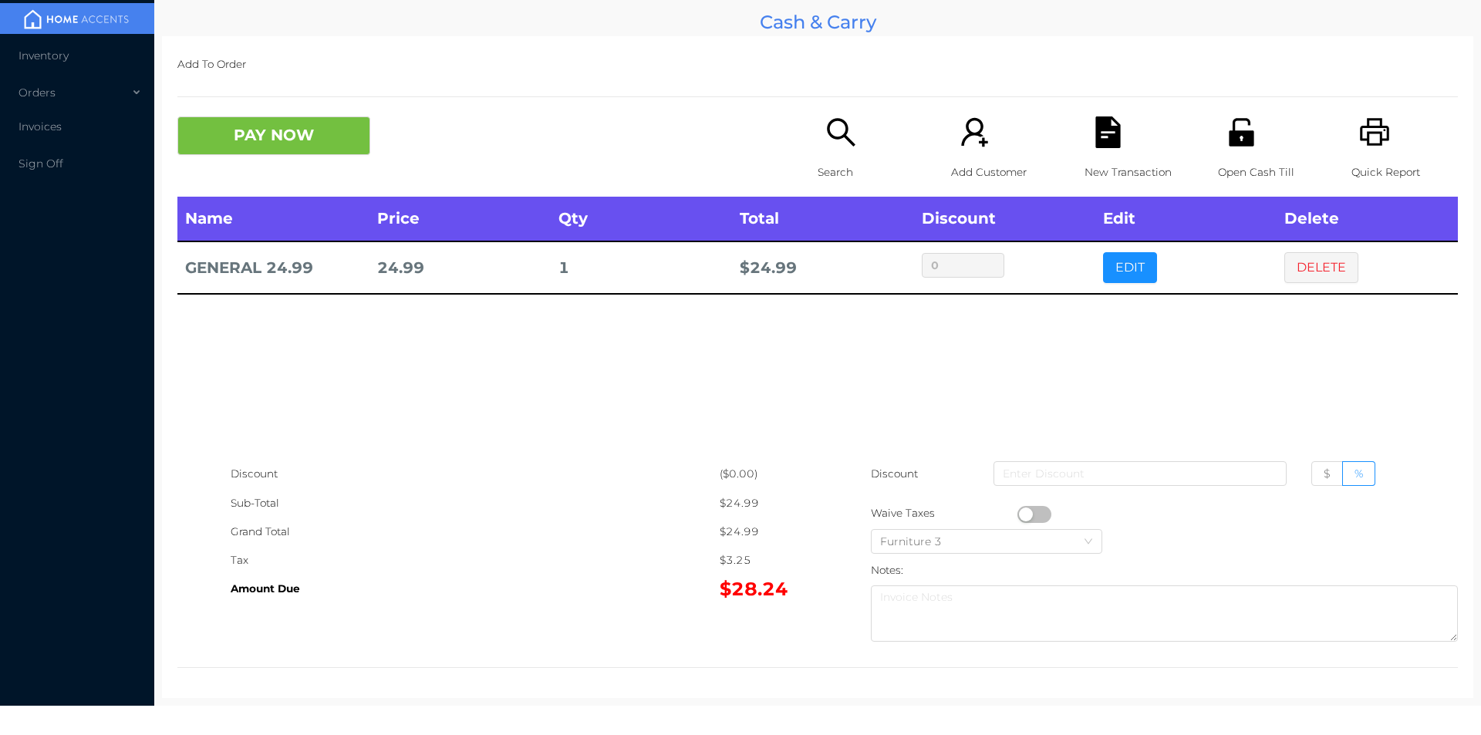
click at [1313, 266] on button "DELETE" at bounding box center [1321, 267] width 74 height 31
click at [1393, 152] on div "Quick Report" at bounding box center [1405, 156] width 106 height 80
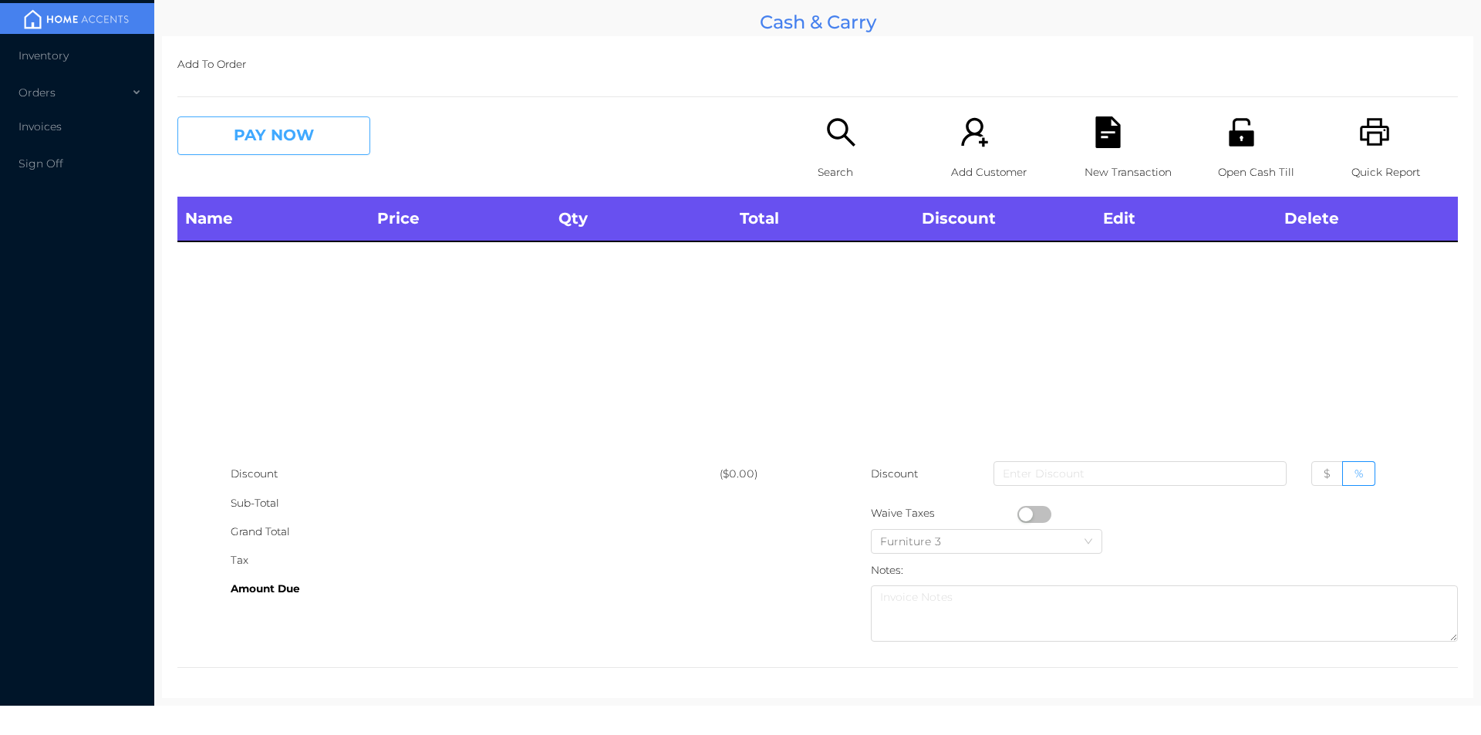
click at [305, 154] on button "PAY NOW" at bounding box center [273, 135] width 193 height 39
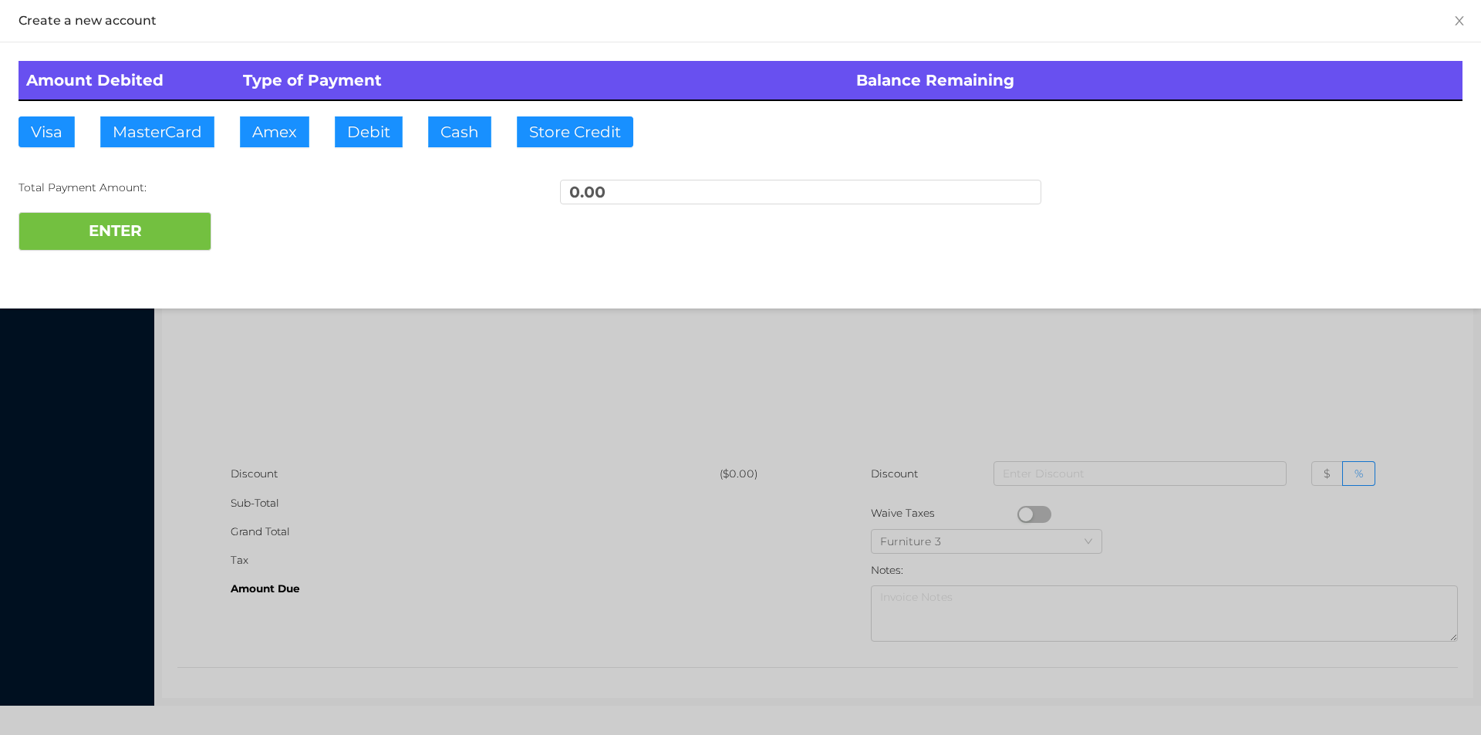
click at [972, 342] on div at bounding box center [740, 367] width 1481 height 735
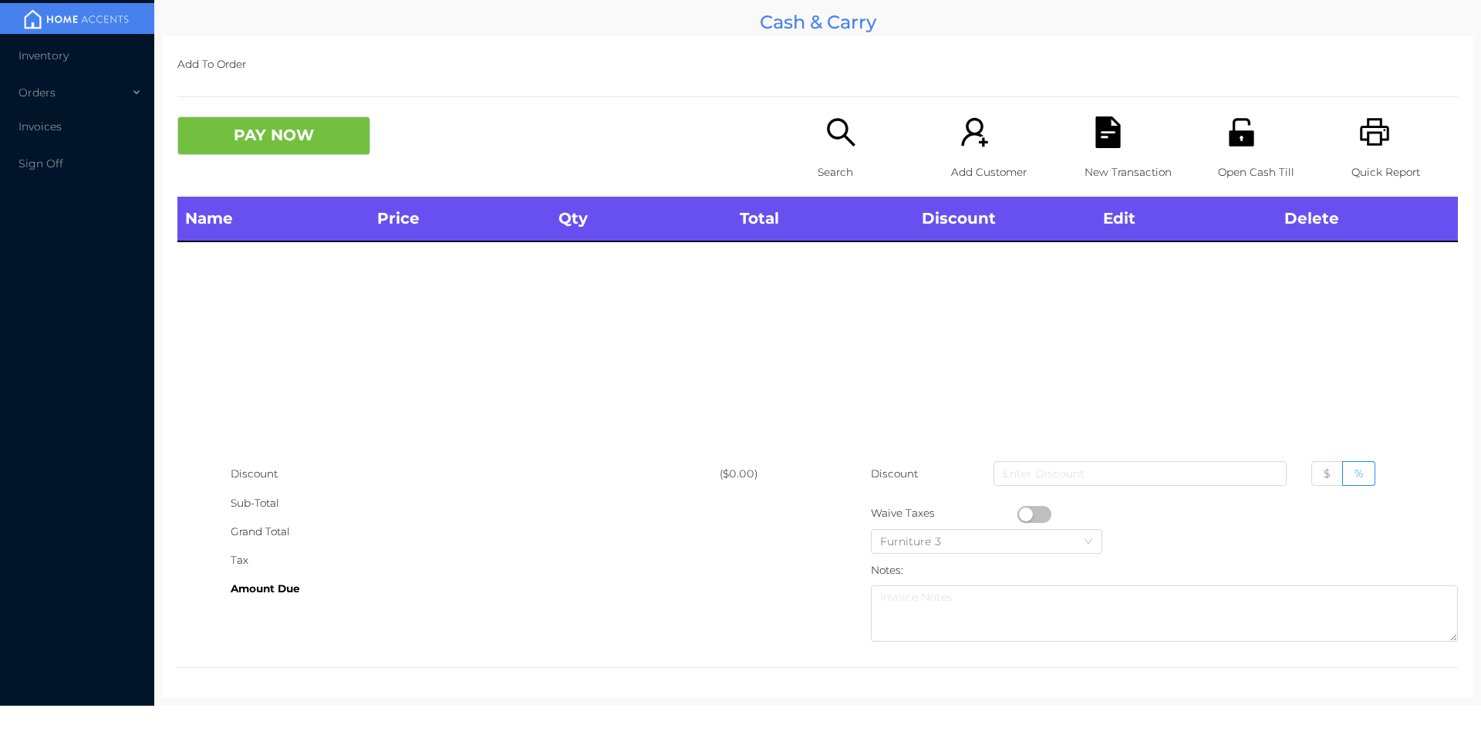
click at [829, 165] on p "Search" at bounding box center [871, 172] width 106 height 29
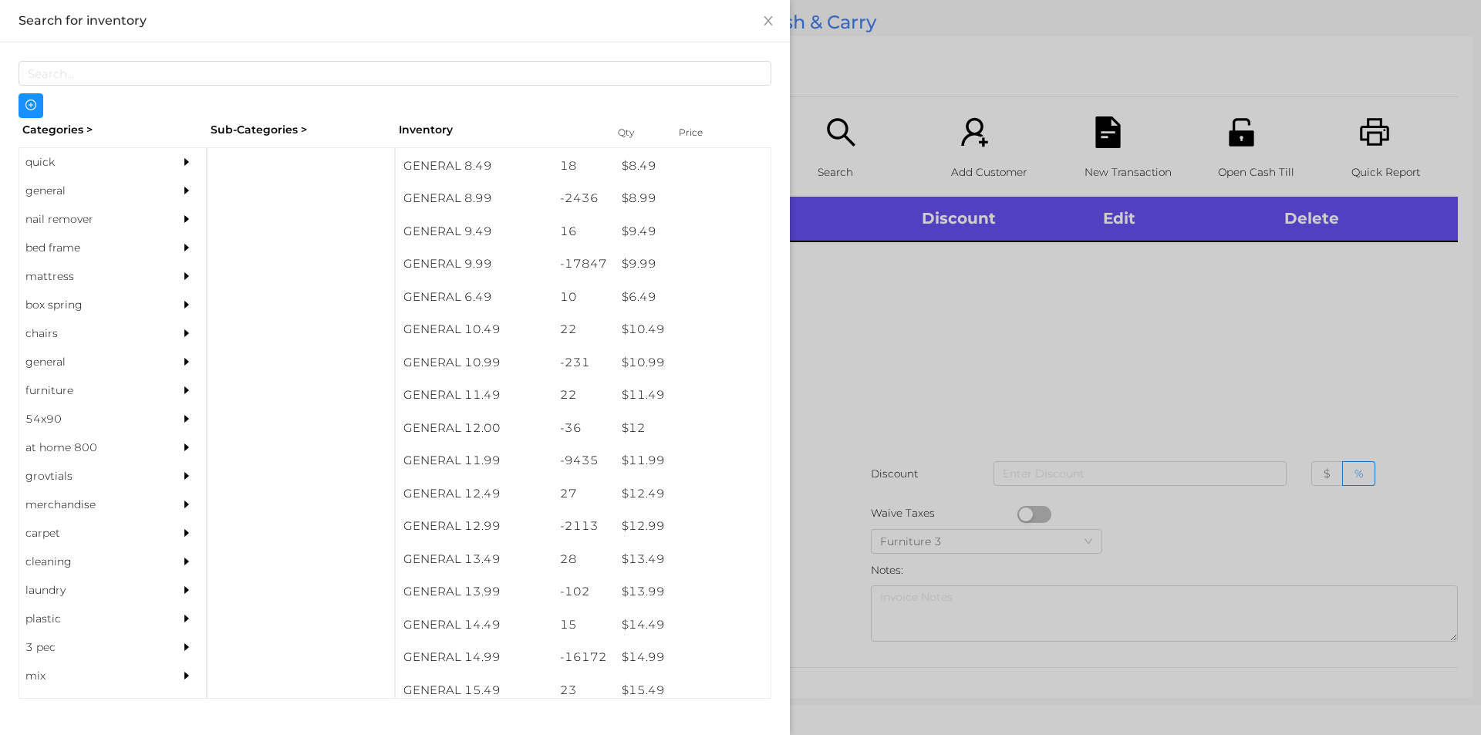
scroll to position [843, 0]
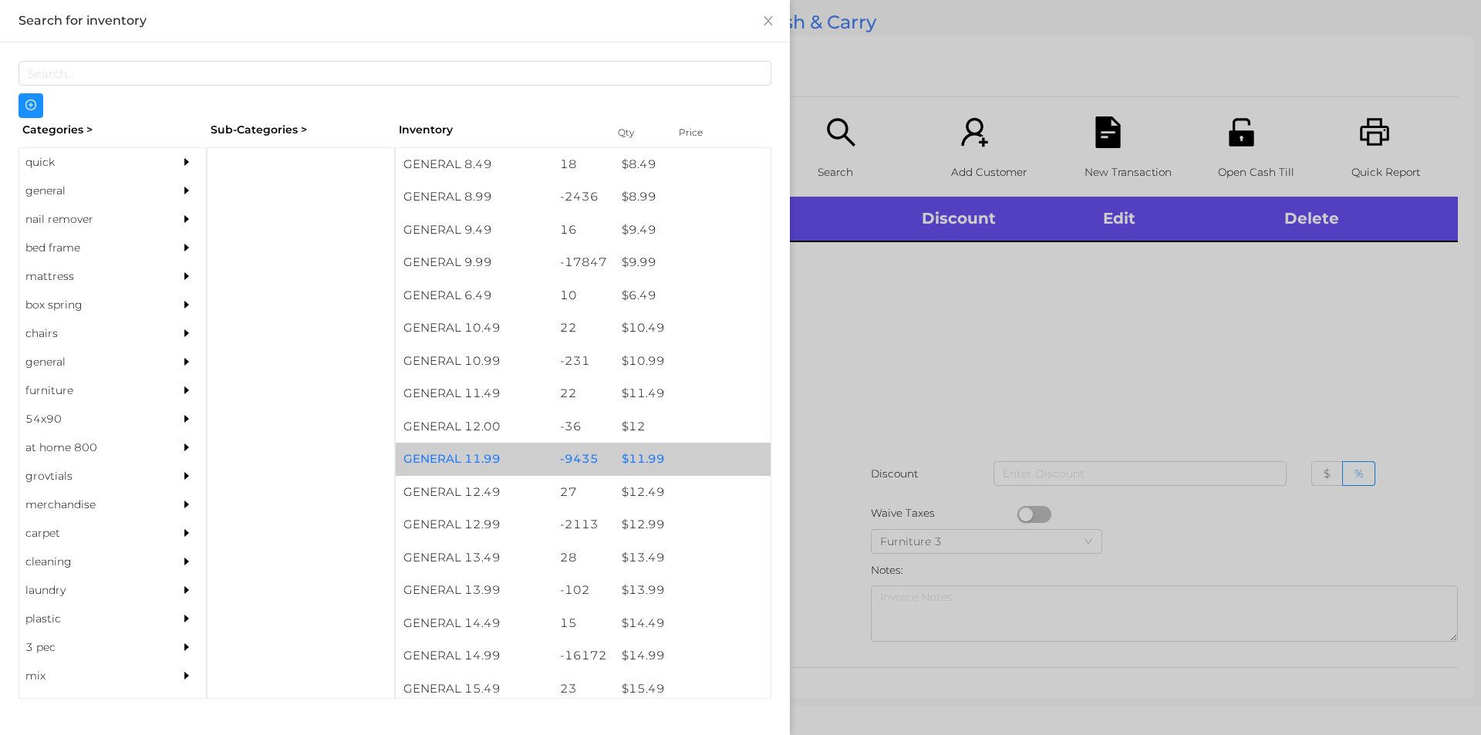
click at [644, 462] on div "$ 11.99" at bounding box center [692, 459] width 157 height 33
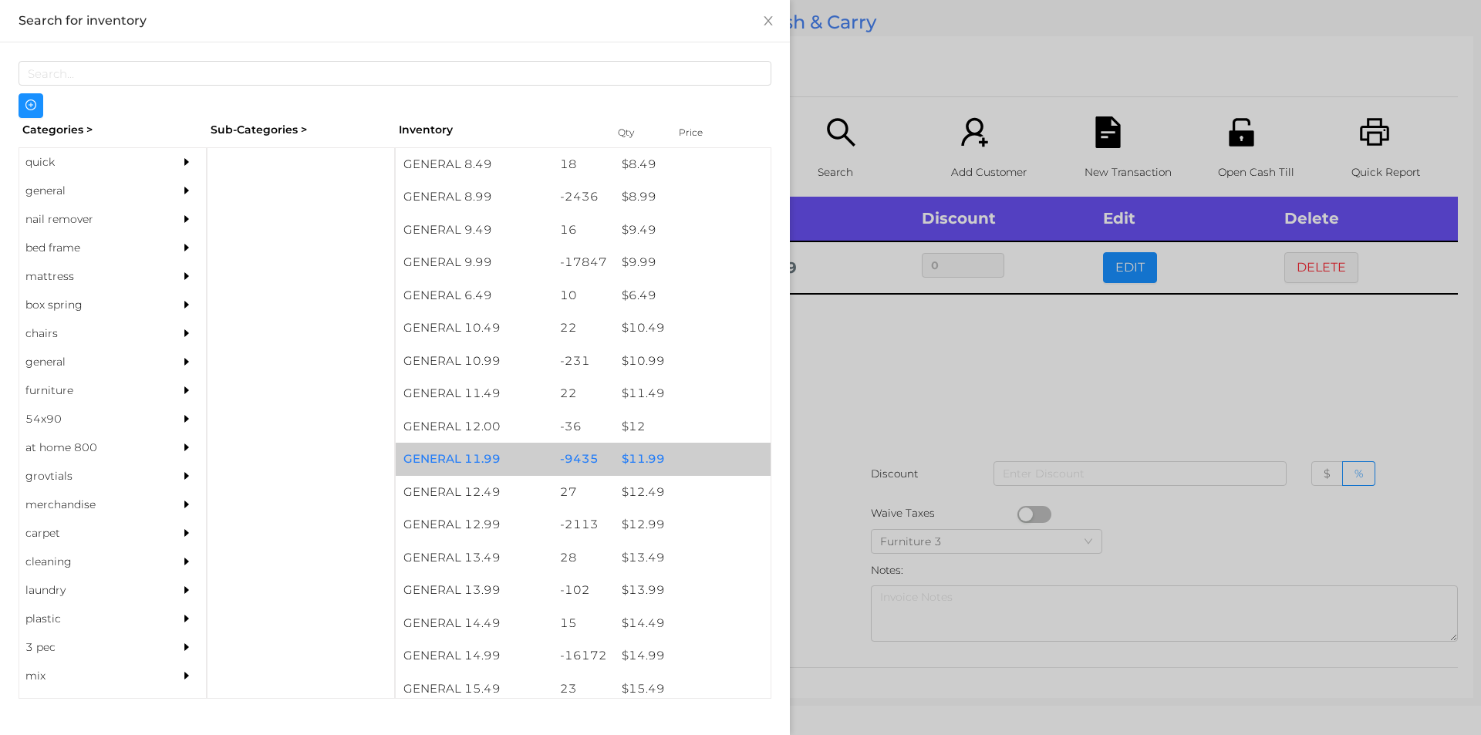
click at [647, 457] on div "$ 11.99" at bounding box center [692, 459] width 157 height 33
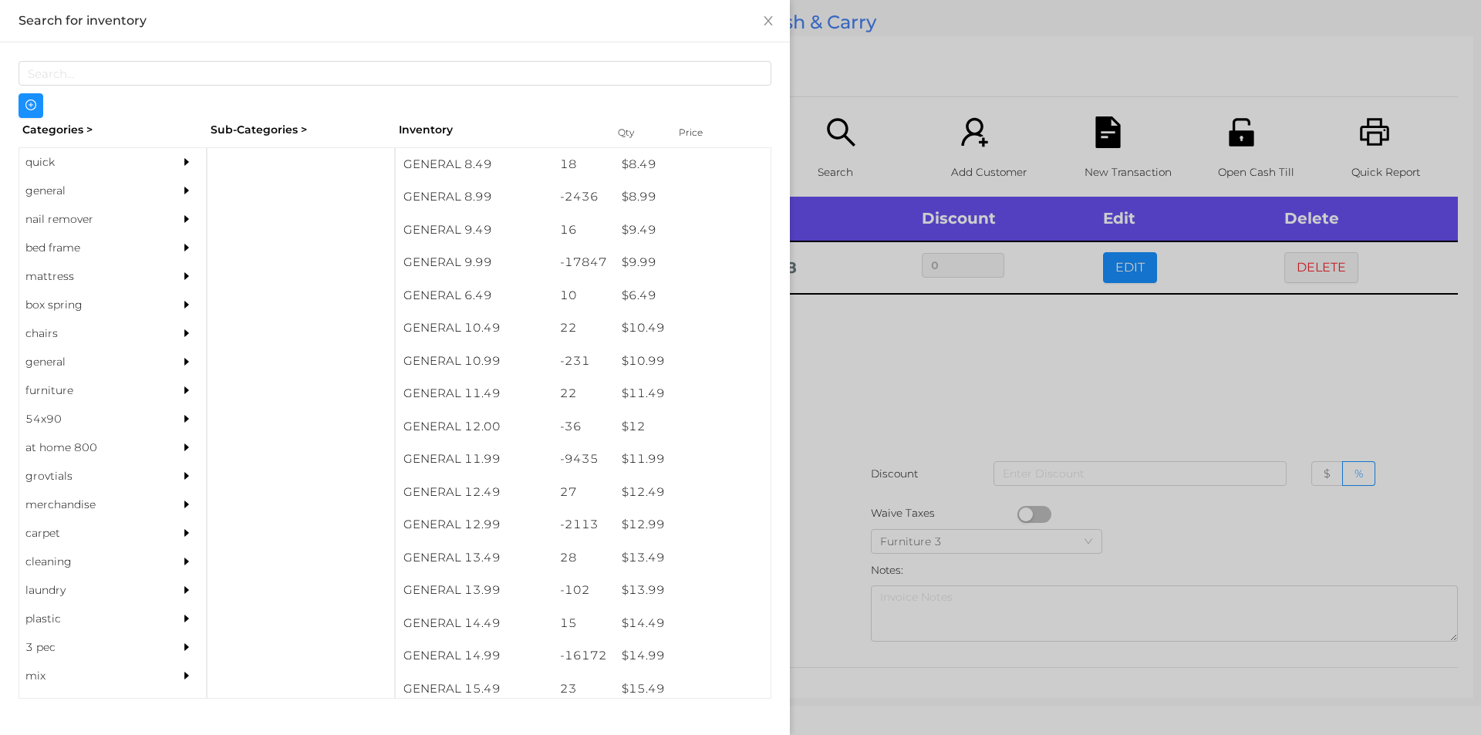
click at [910, 391] on div at bounding box center [740, 367] width 1481 height 735
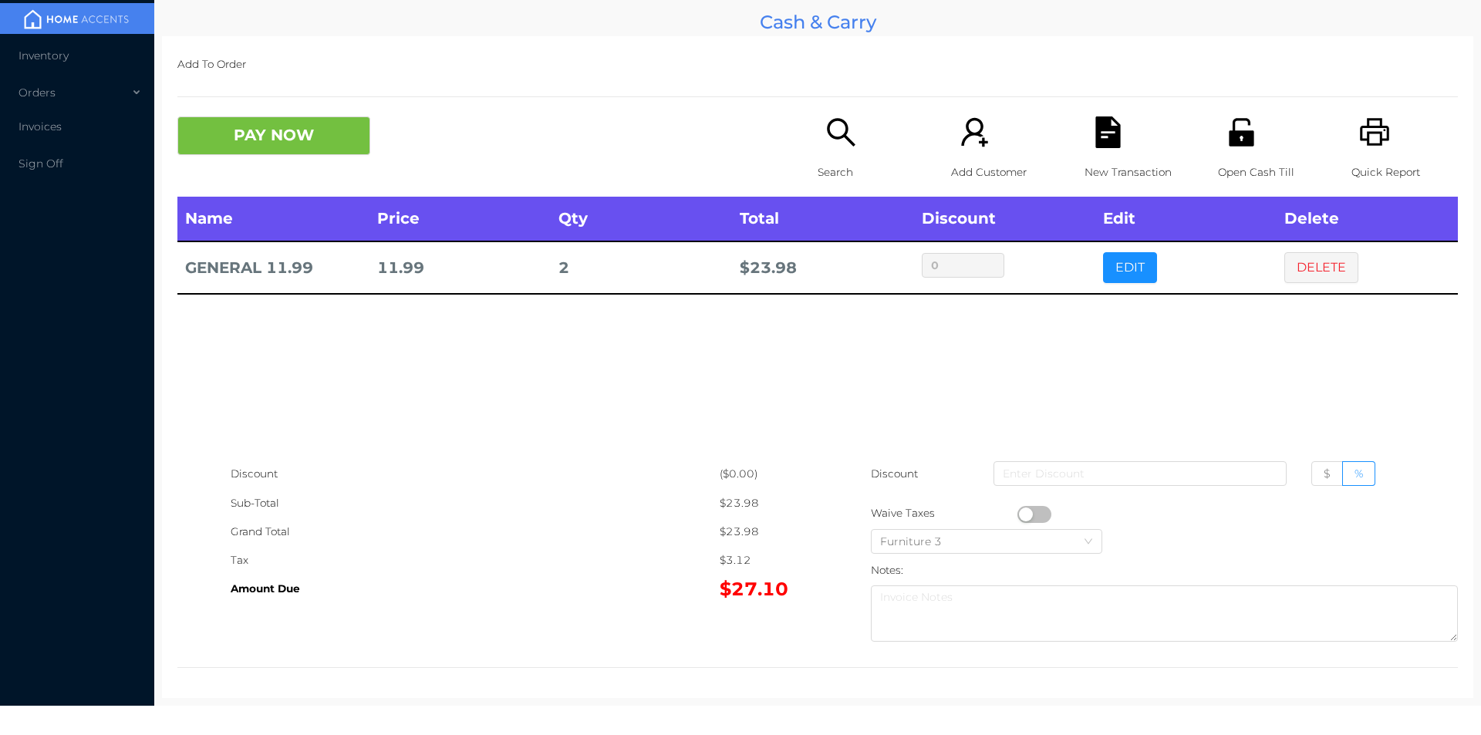
click at [829, 157] on div "Search" at bounding box center [871, 156] width 106 height 80
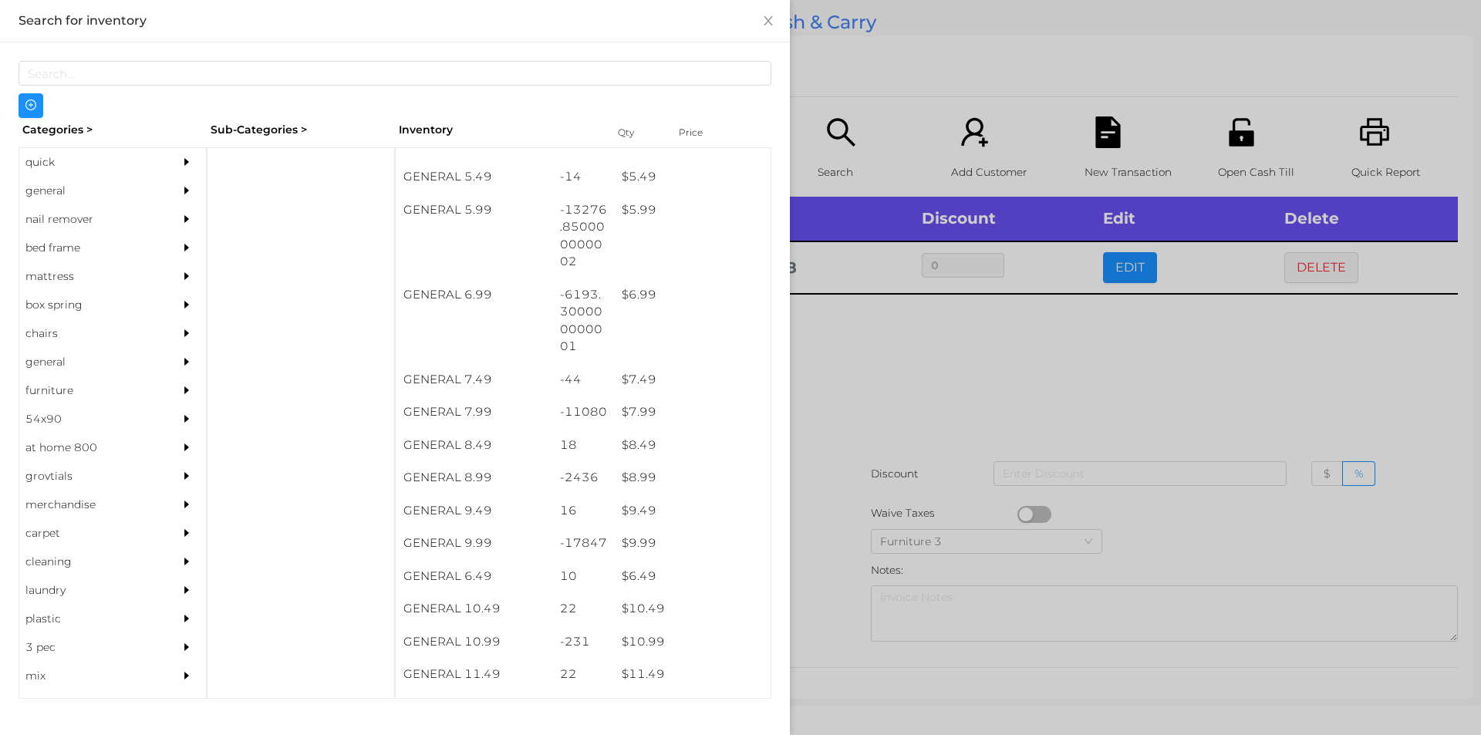
scroll to position [562, 0]
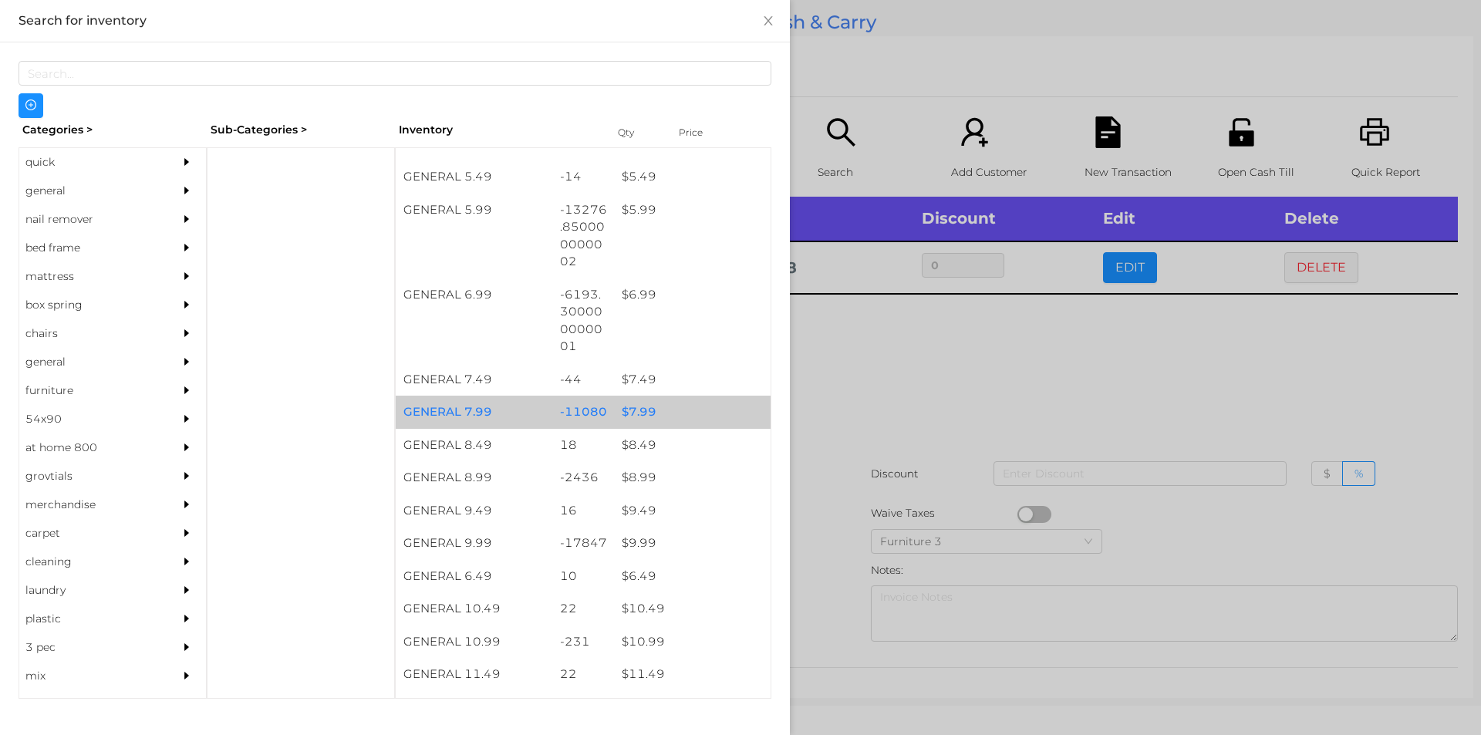
click at [638, 408] on div "$ 7.99" at bounding box center [692, 412] width 157 height 33
click at [650, 412] on div "$ 7.99" at bounding box center [692, 412] width 157 height 33
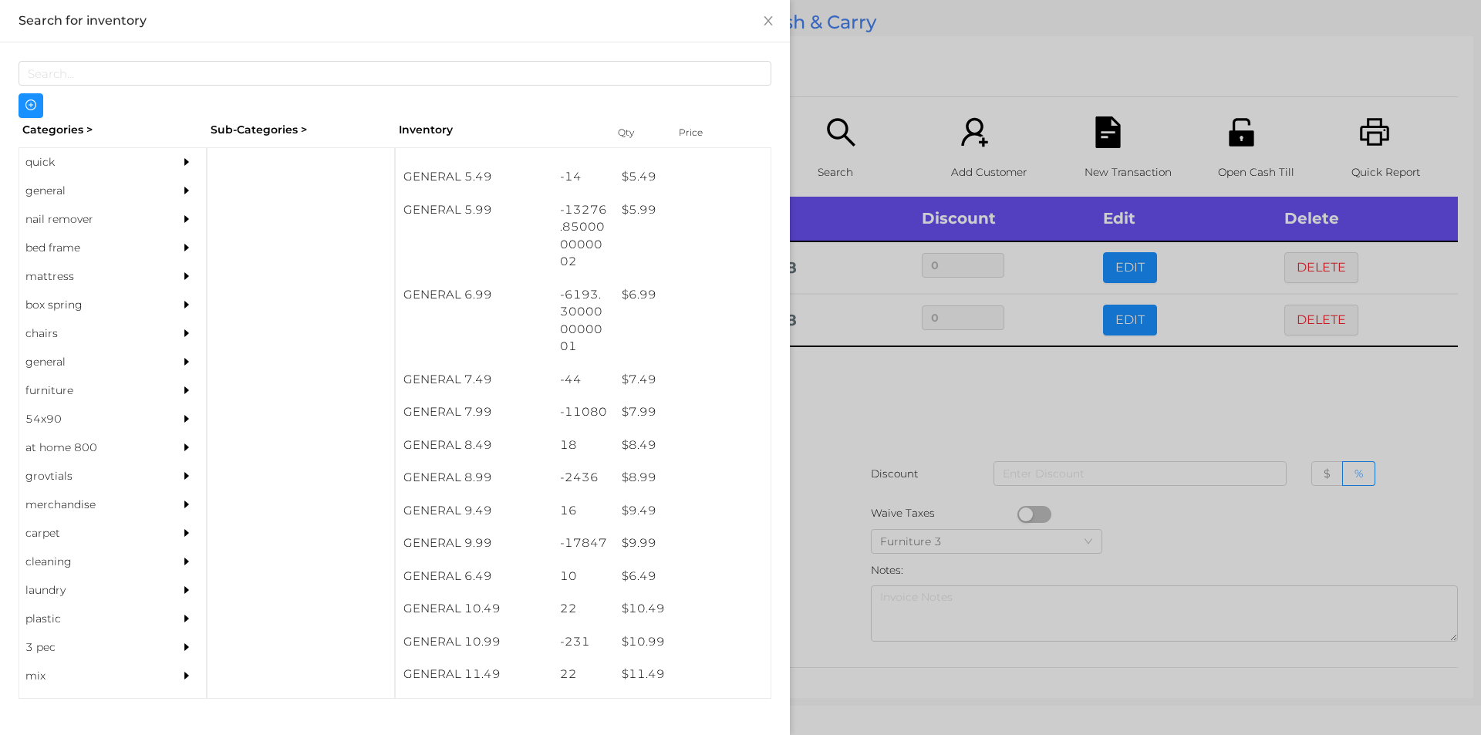
click at [874, 404] on div at bounding box center [740, 367] width 1481 height 735
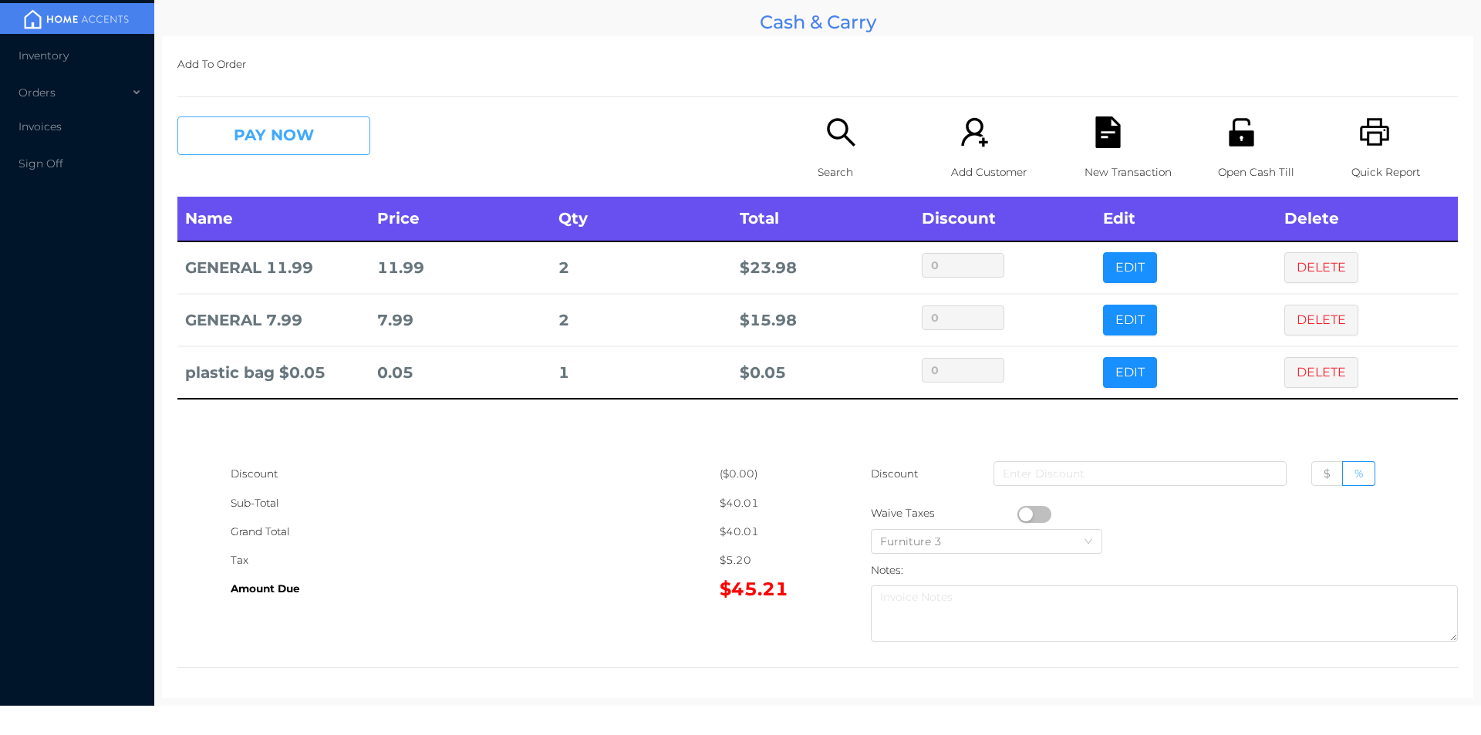
click at [247, 134] on button "PAY NOW" at bounding box center [273, 135] width 193 height 39
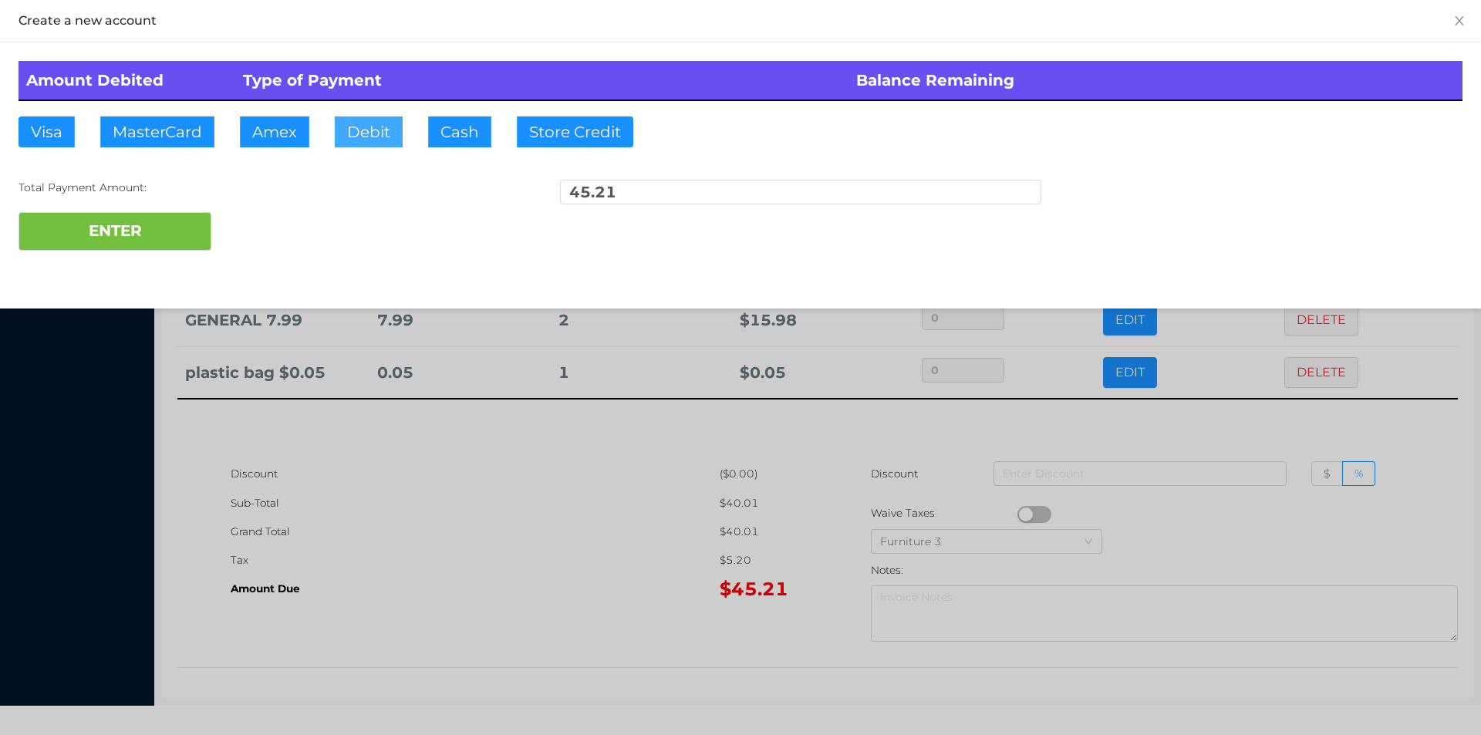
click at [351, 133] on button "Debit" at bounding box center [369, 131] width 68 height 31
type input "100."
click at [156, 247] on button "ENTER" at bounding box center [115, 231] width 193 height 39
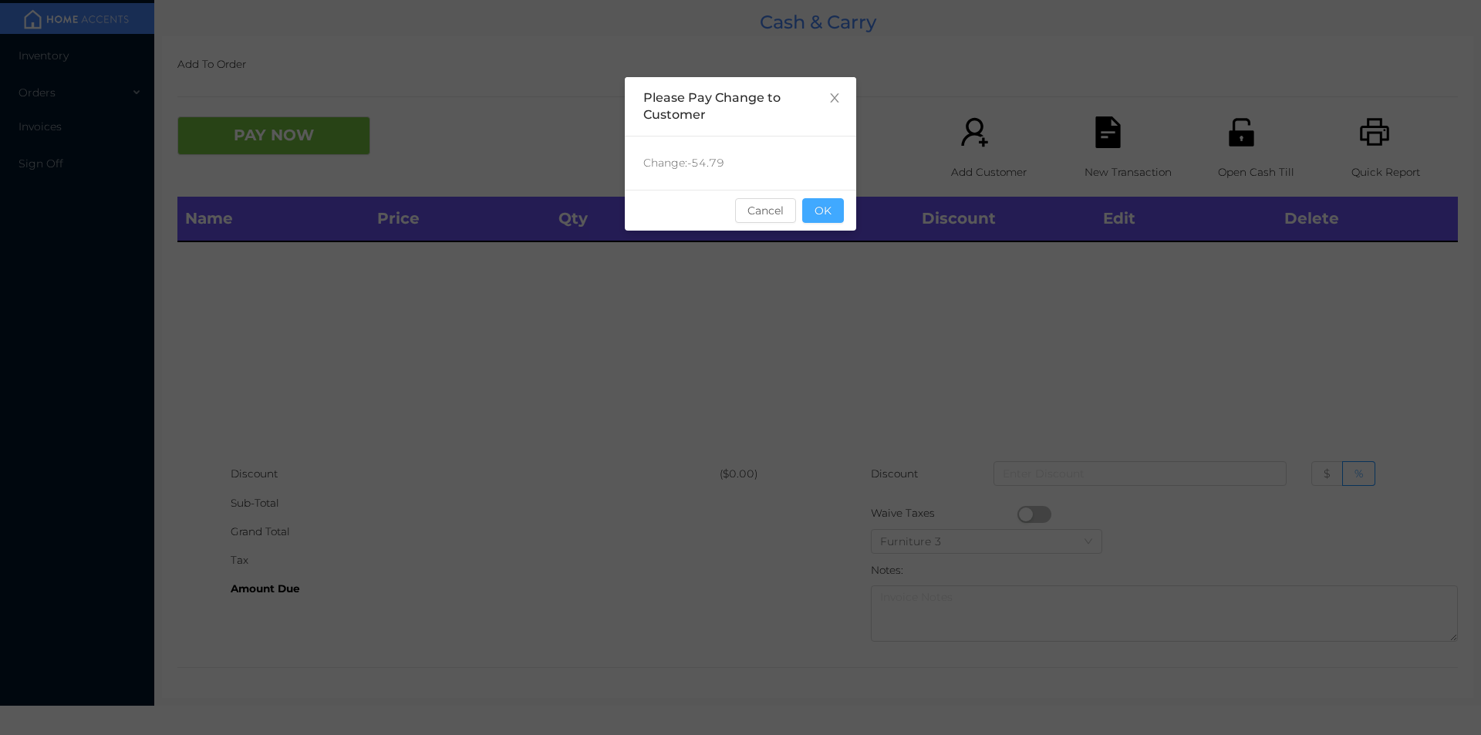
click at [832, 217] on button "OK" at bounding box center [823, 210] width 42 height 25
click at [999, 370] on div "Name Price Qty Total Discount Edit Delete" at bounding box center [817, 328] width 1281 height 263
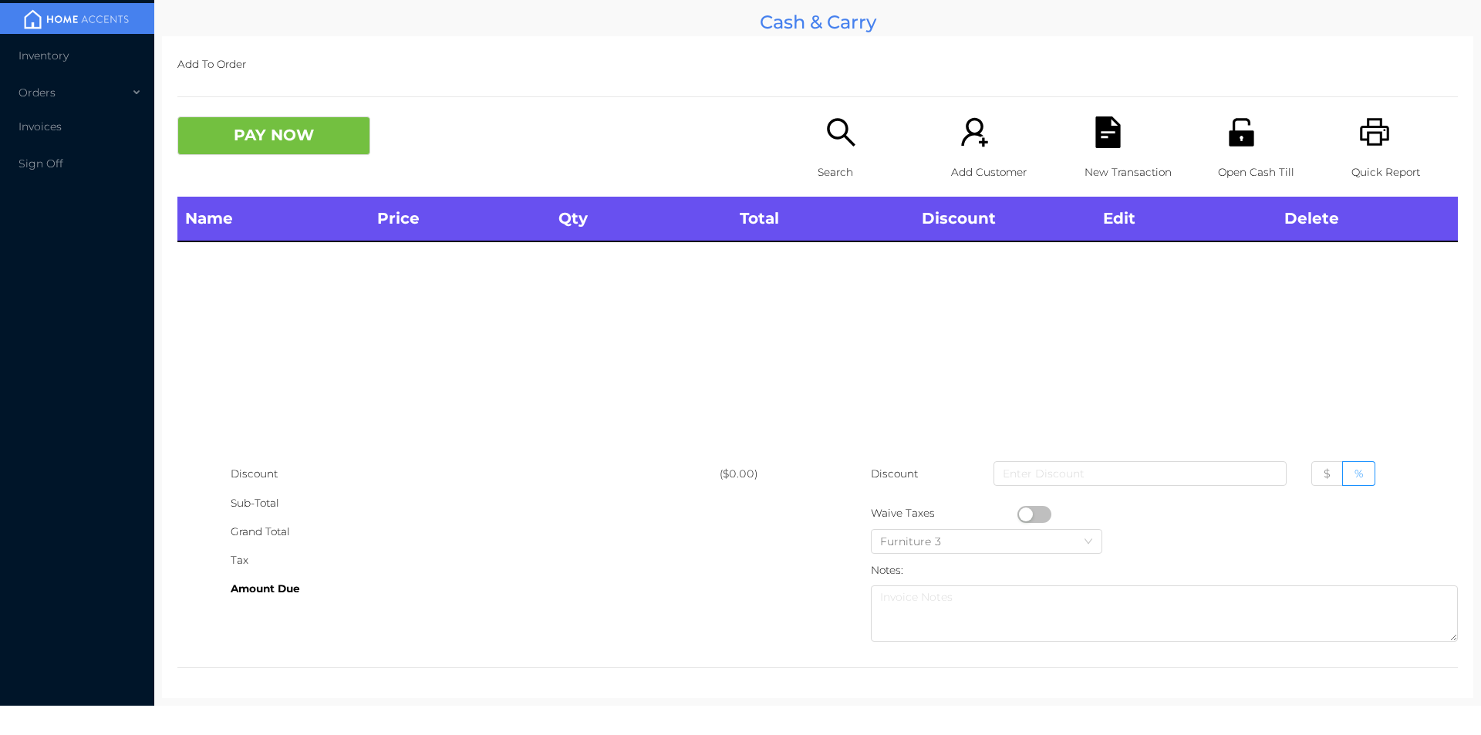
click at [1232, 154] on div "Open Cash Till" at bounding box center [1271, 156] width 106 height 80
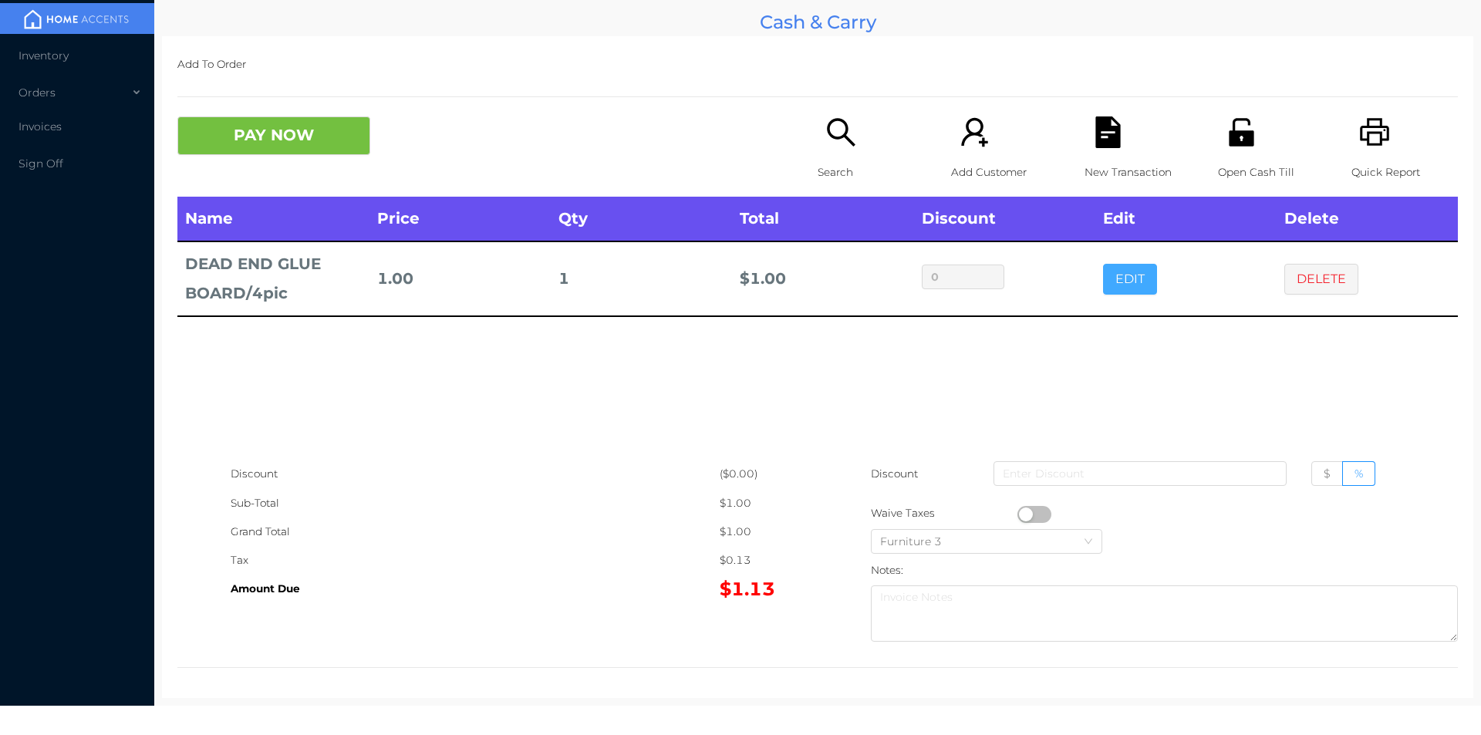
click at [1129, 282] on button "EDIT" at bounding box center [1130, 279] width 54 height 31
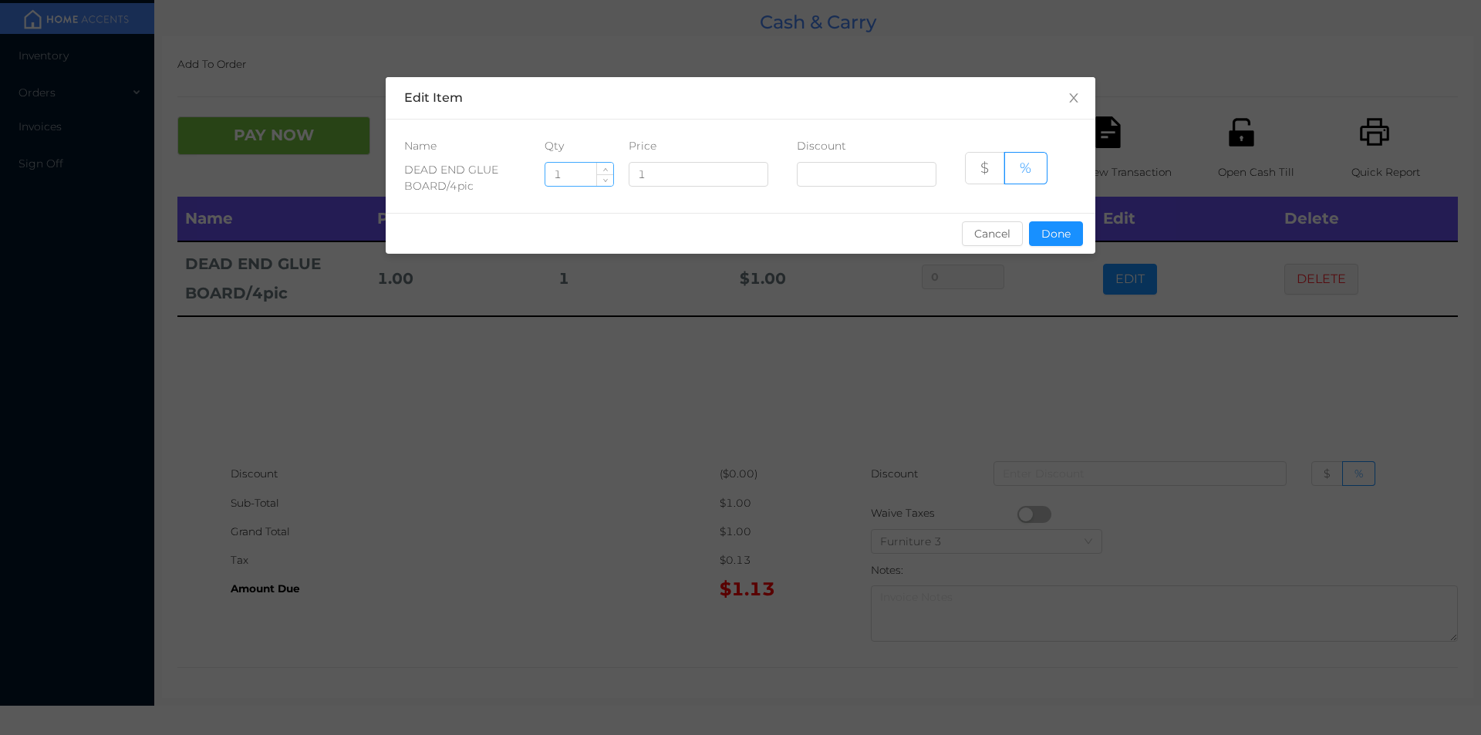
click at [576, 179] on input "1" at bounding box center [579, 174] width 68 height 23
type input "8"
click at [1056, 228] on button "Done" at bounding box center [1056, 233] width 54 height 25
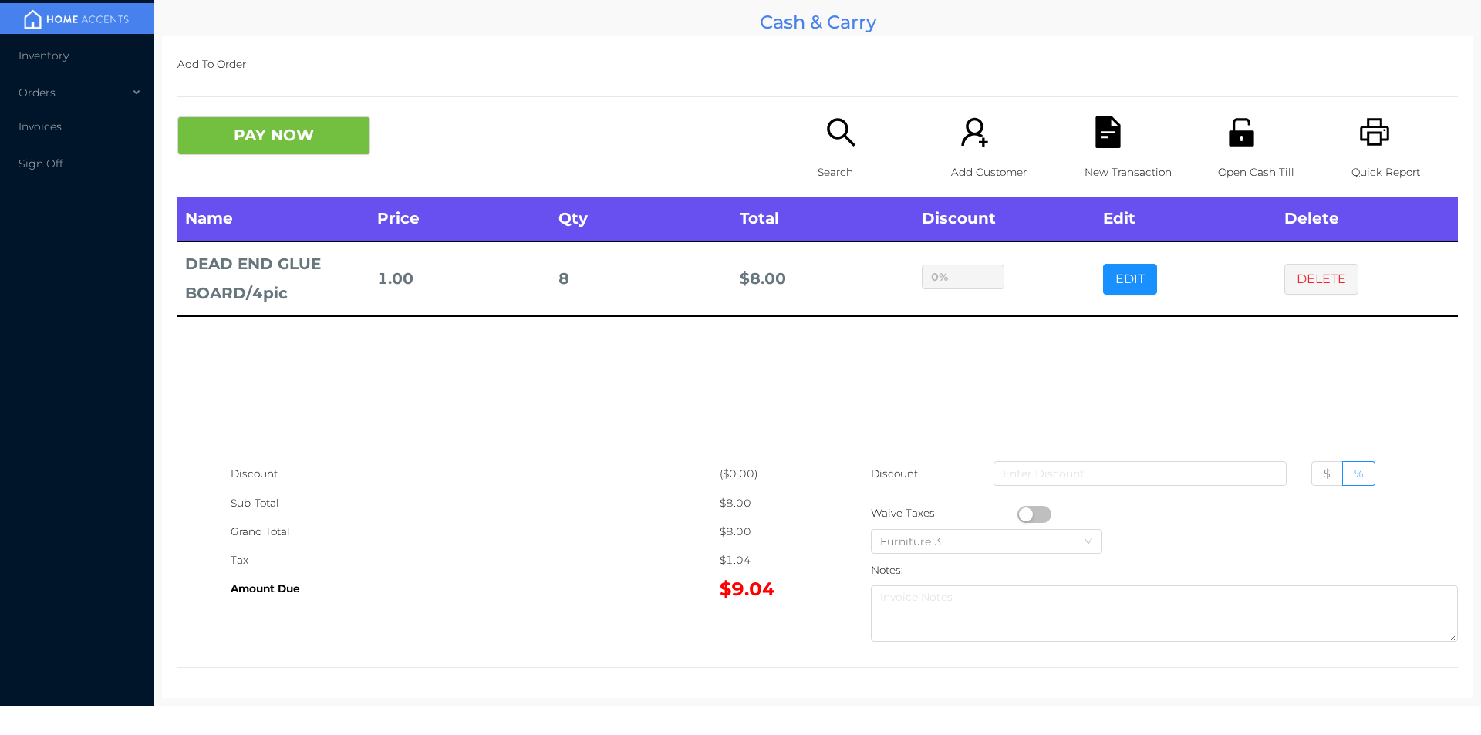
click at [1059, 321] on div "sentinelStart Edit Item Name Qty Price Discount DEAD END GLUE BOARD/4pic 8 1 $ …" at bounding box center [740, 367] width 1481 height 735
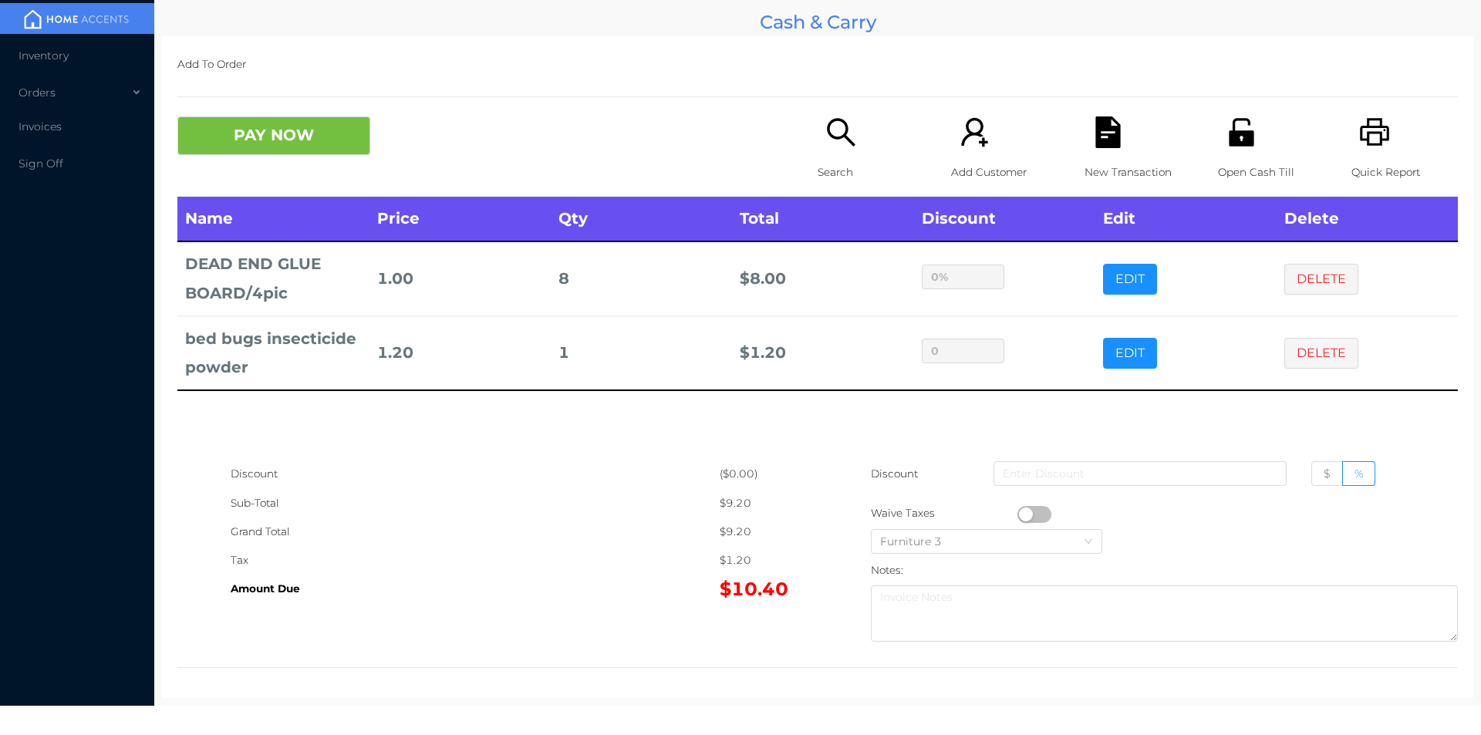
click at [324, 137] on button "PAY NOW" at bounding box center [273, 135] width 193 height 39
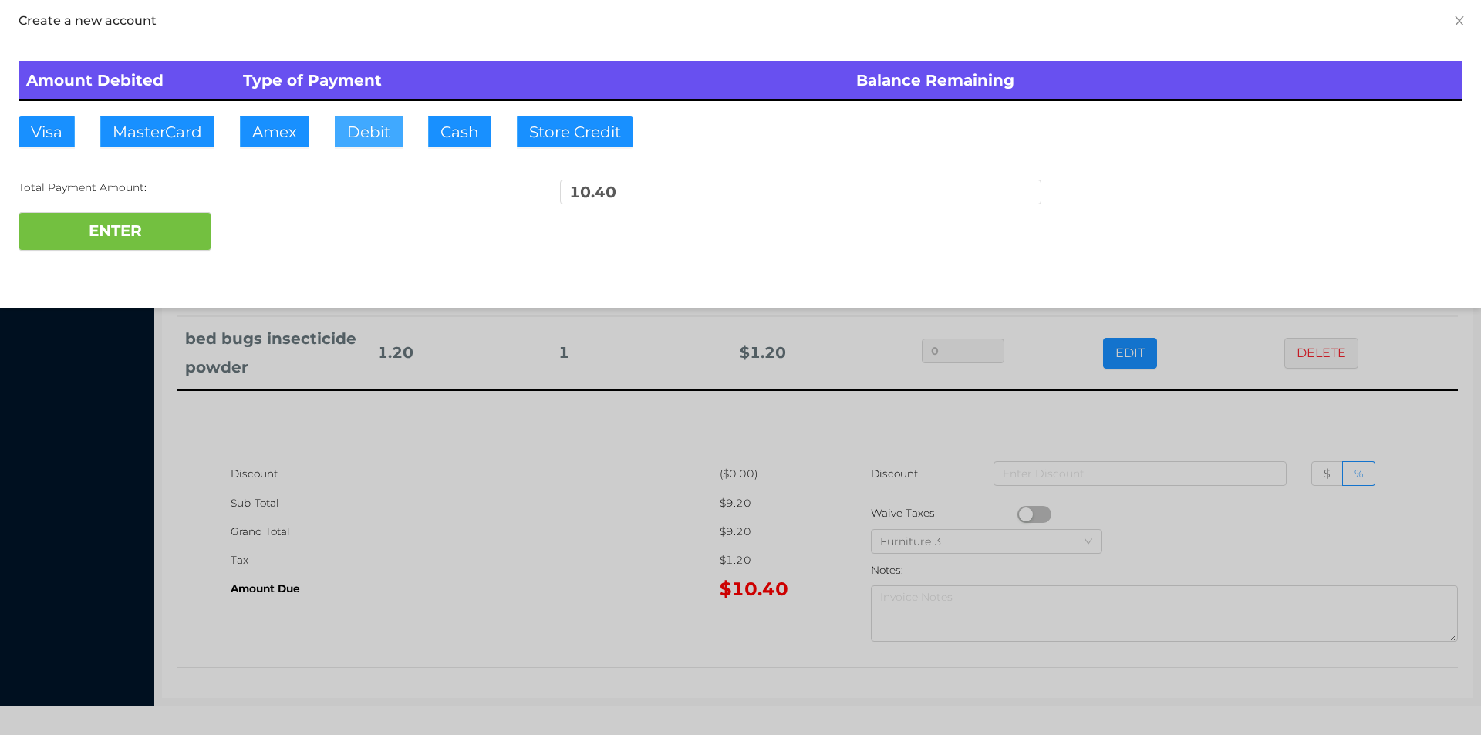
click at [344, 128] on button "Debit" at bounding box center [369, 131] width 68 height 31
click at [137, 231] on button "ENTER" at bounding box center [115, 231] width 193 height 39
type input "0"
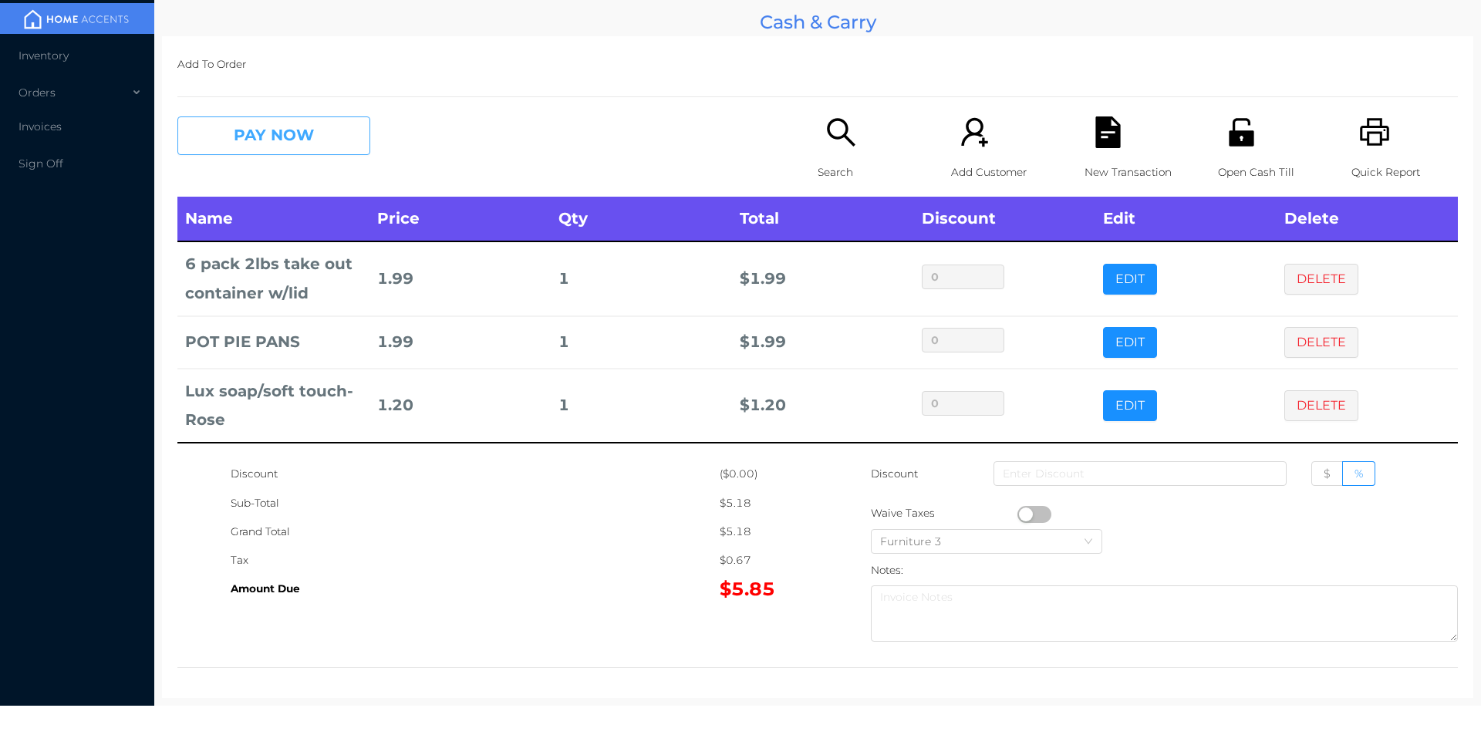
click at [324, 143] on button "PAY NOW" at bounding box center [273, 135] width 193 height 39
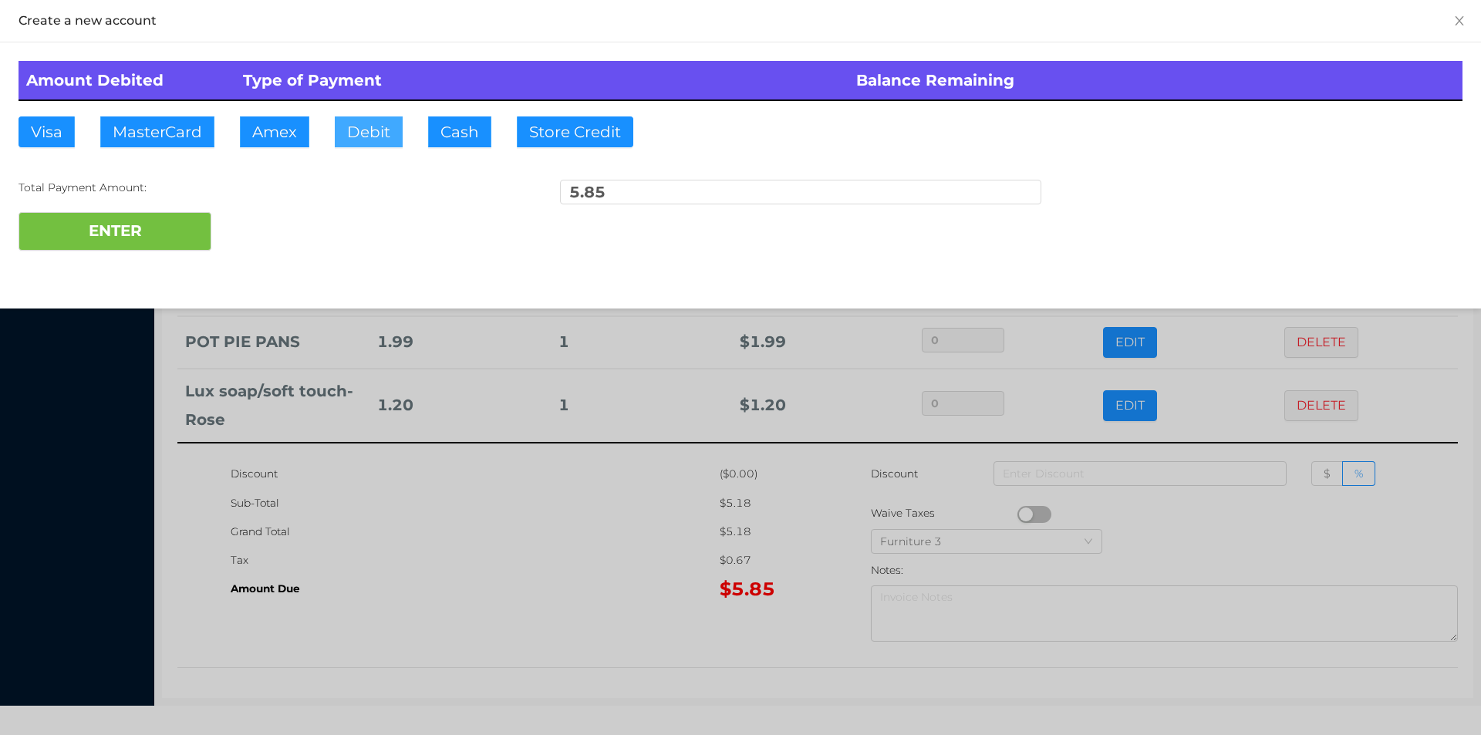
click at [365, 127] on button "Debit" at bounding box center [369, 131] width 68 height 31
click at [188, 220] on button "ENTER" at bounding box center [115, 231] width 193 height 39
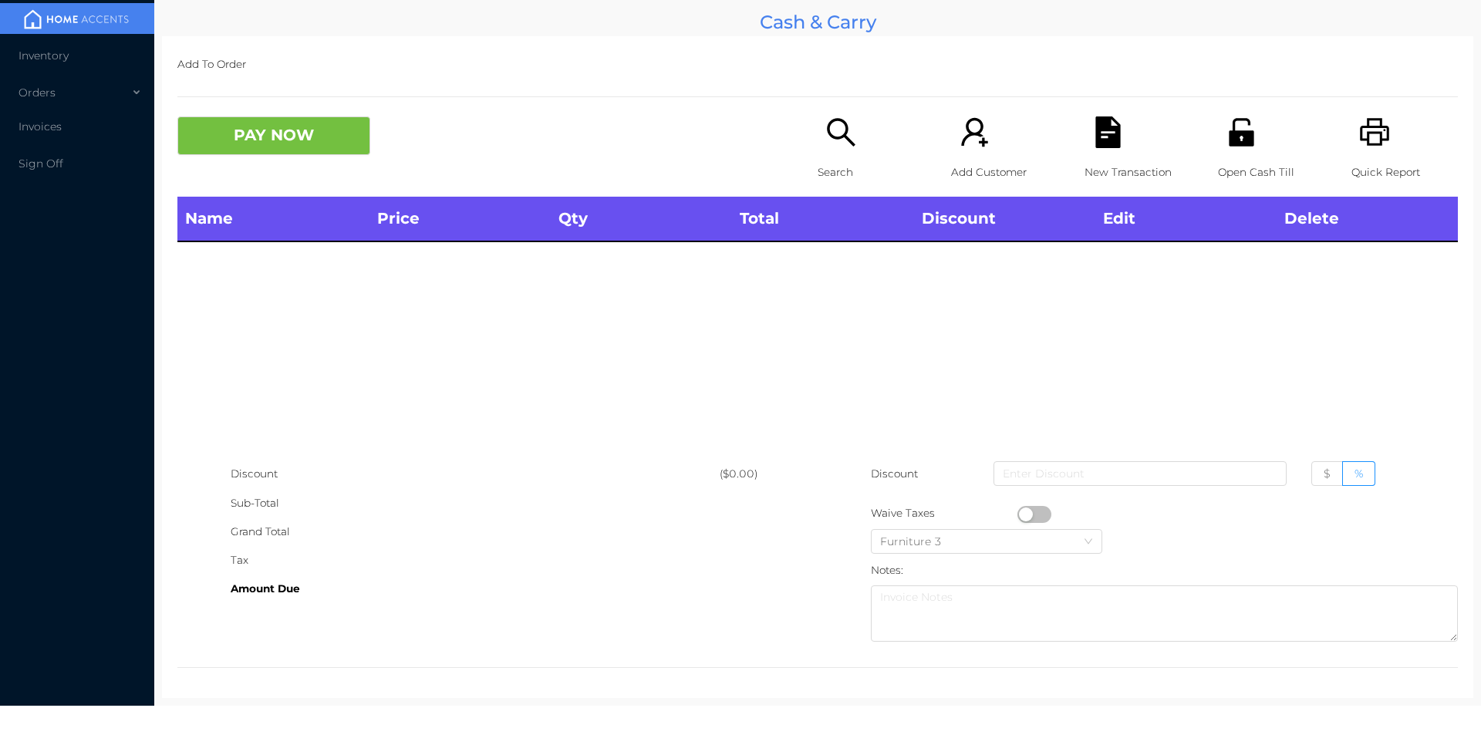
click at [842, 151] on div "Search" at bounding box center [871, 156] width 106 height 80
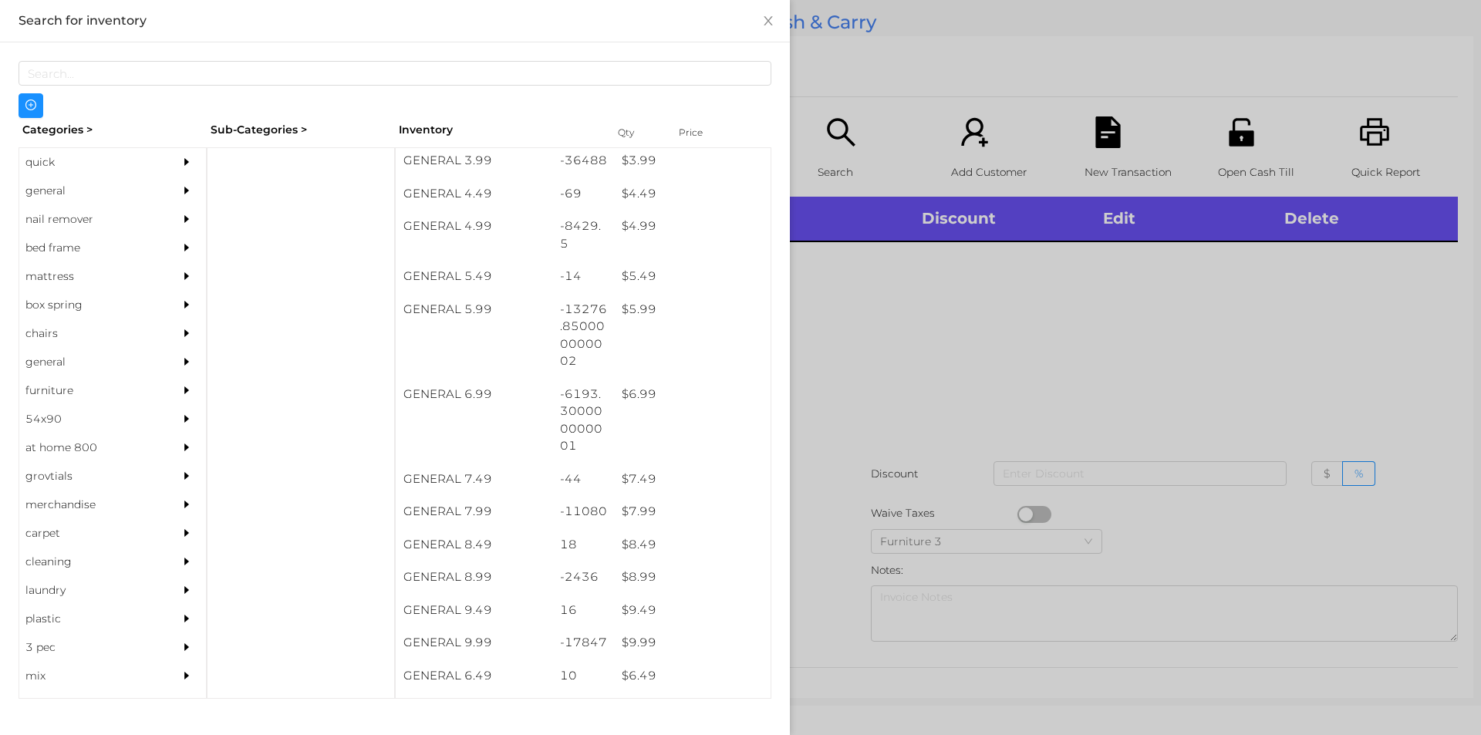
scroll to position [459, 0]
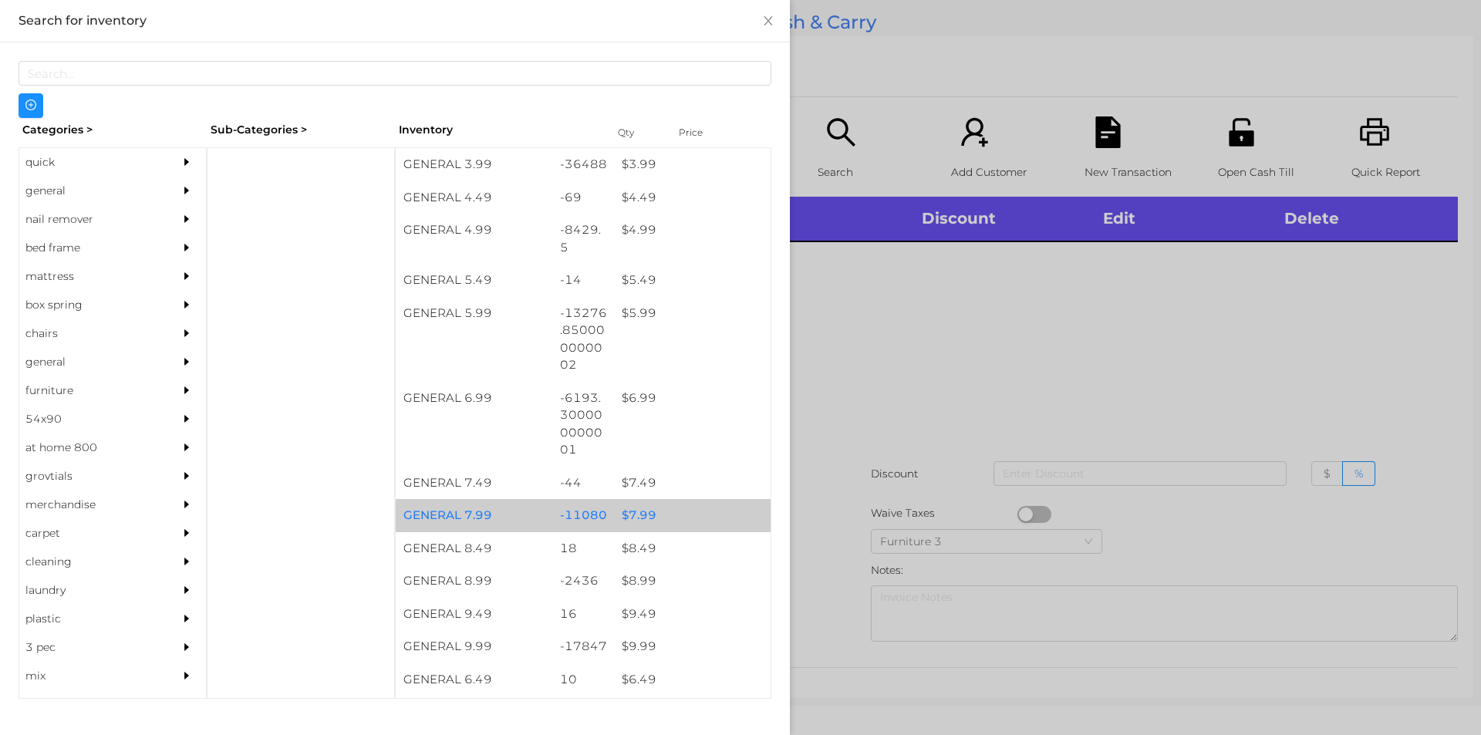
click at [633, 515] on div "$ 7.99" at bounding box center [692, 515] width 157 height 33
click at [630, 514] on div "$ 7.99" at bounding box center [692, 515] width 157 height 33
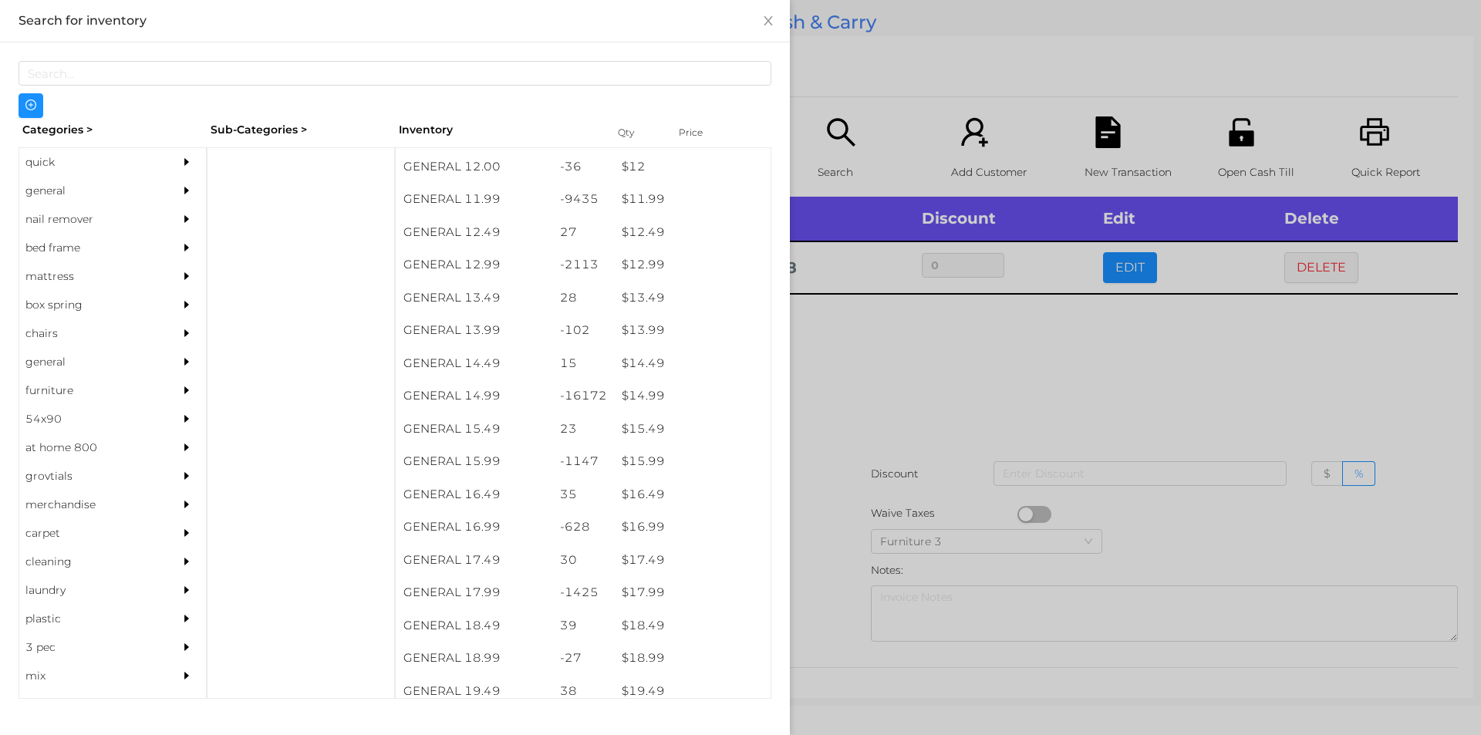
scroll to position [1103, 0]
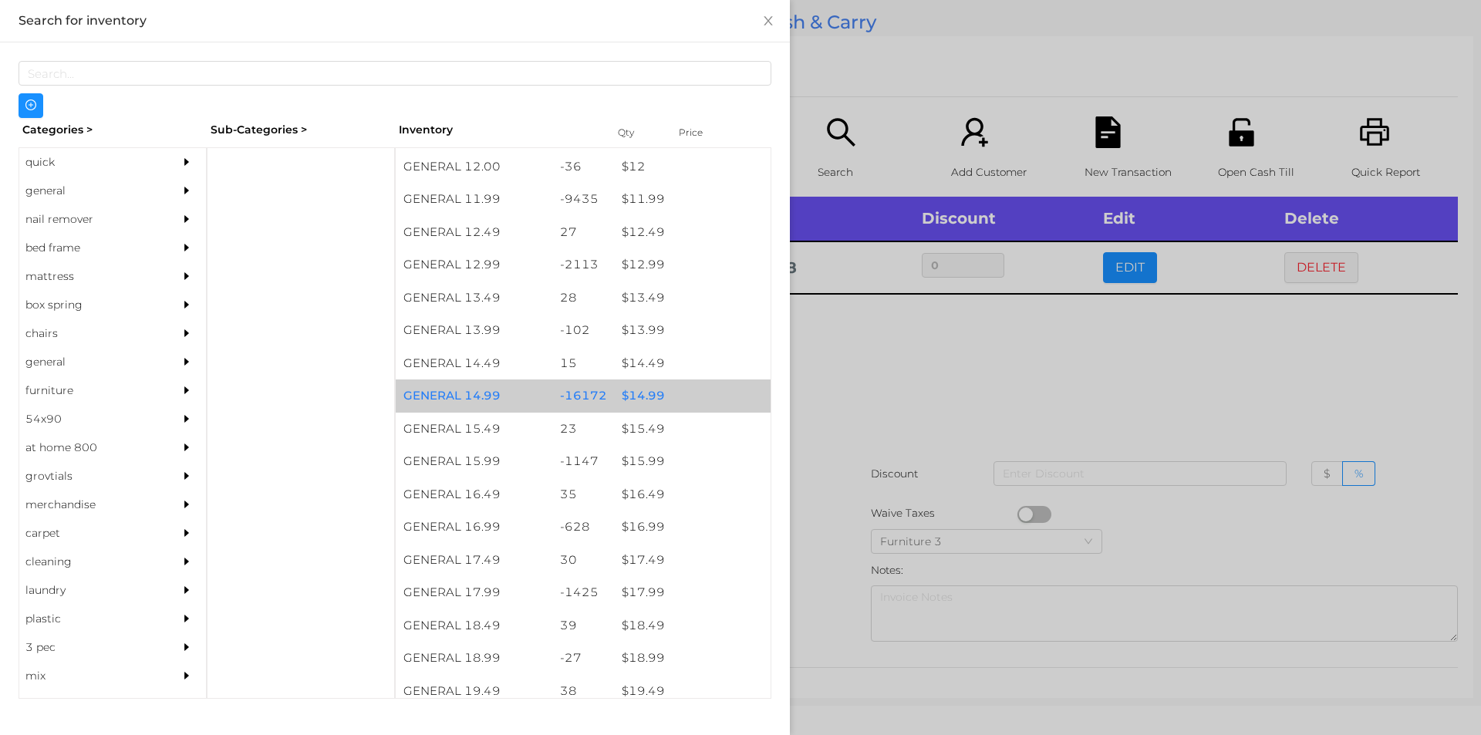
click at [646, 393] on div "$ 14.99" at bounding box center [692, 396] width 157 height 33
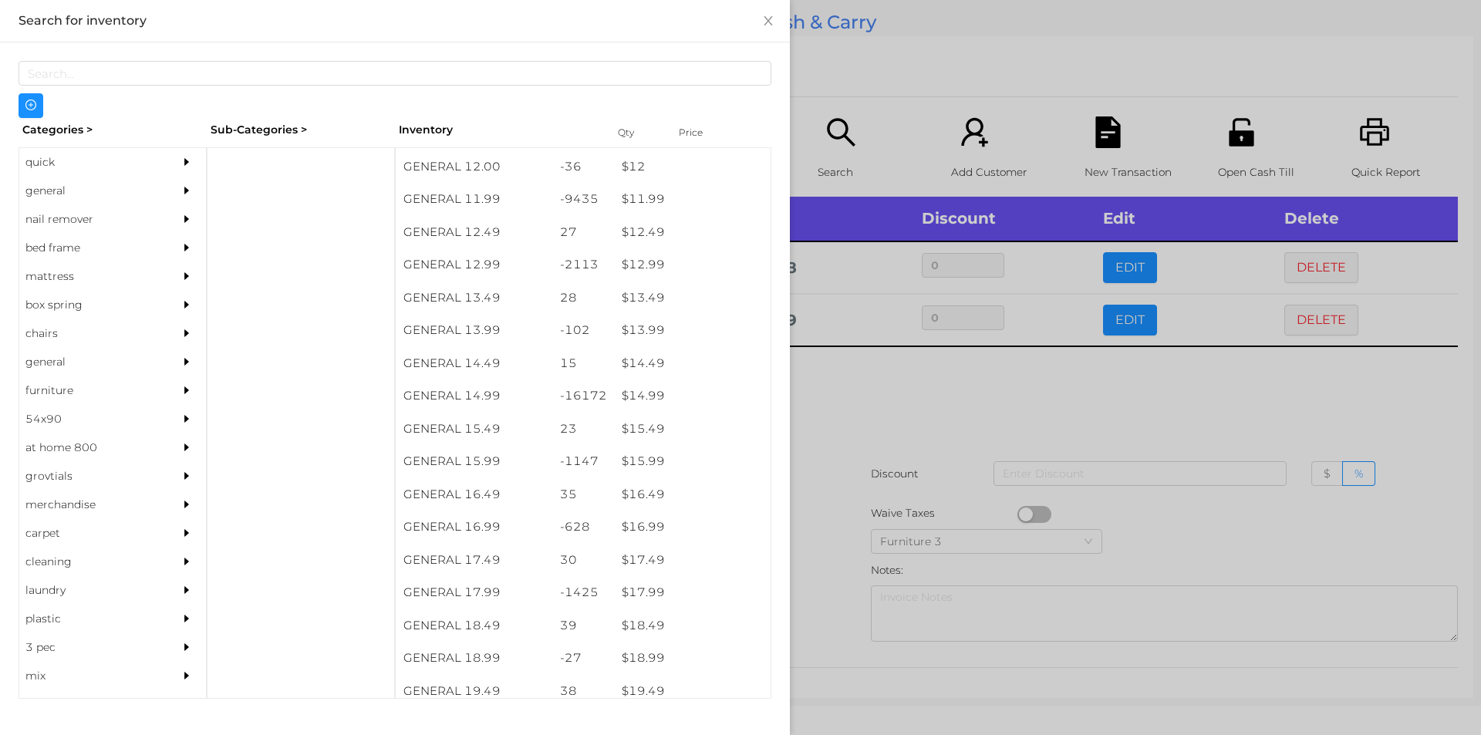
click at [882, 422] on div at bounding box center [740, 367] width 1481 height 735
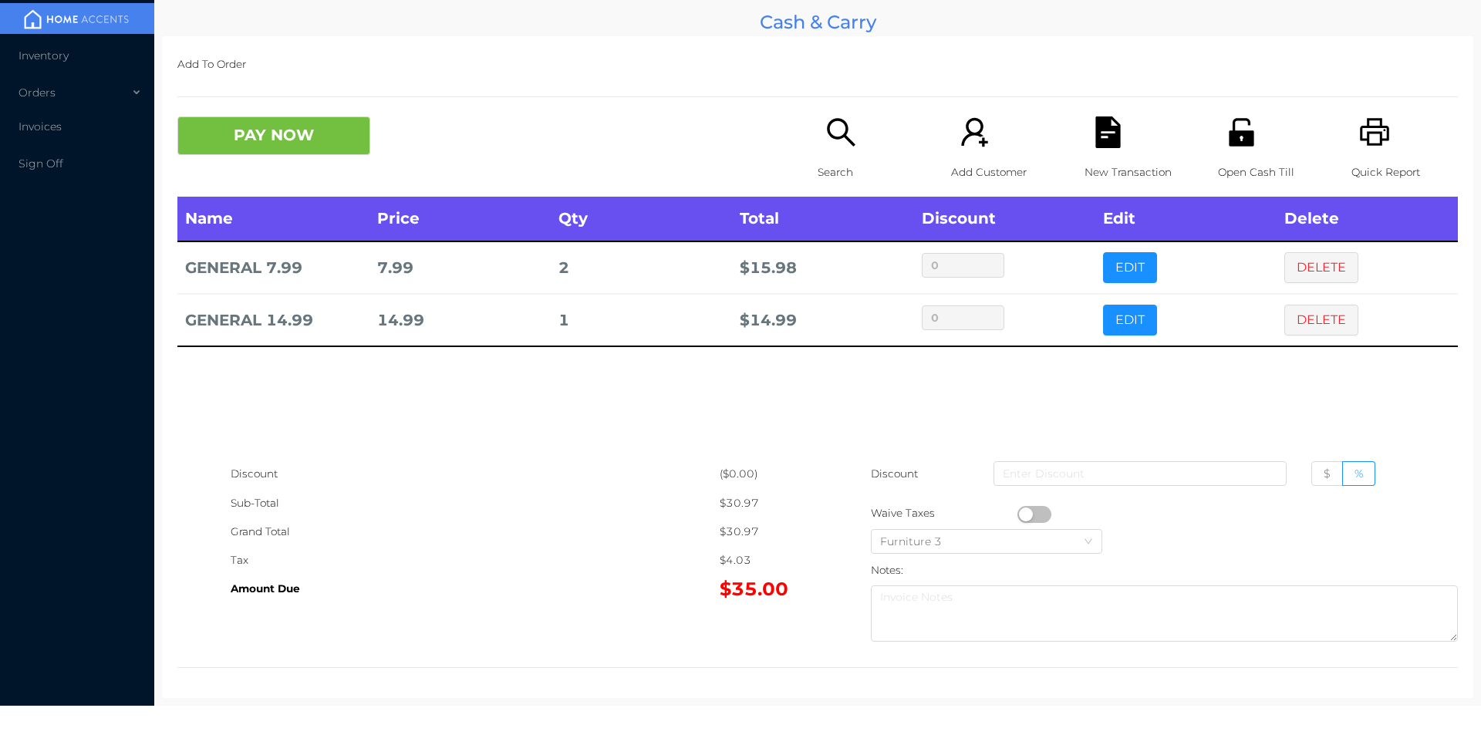
click at [833, 154] on div "Search" at bounding box center [871, 156] width 106 height 80
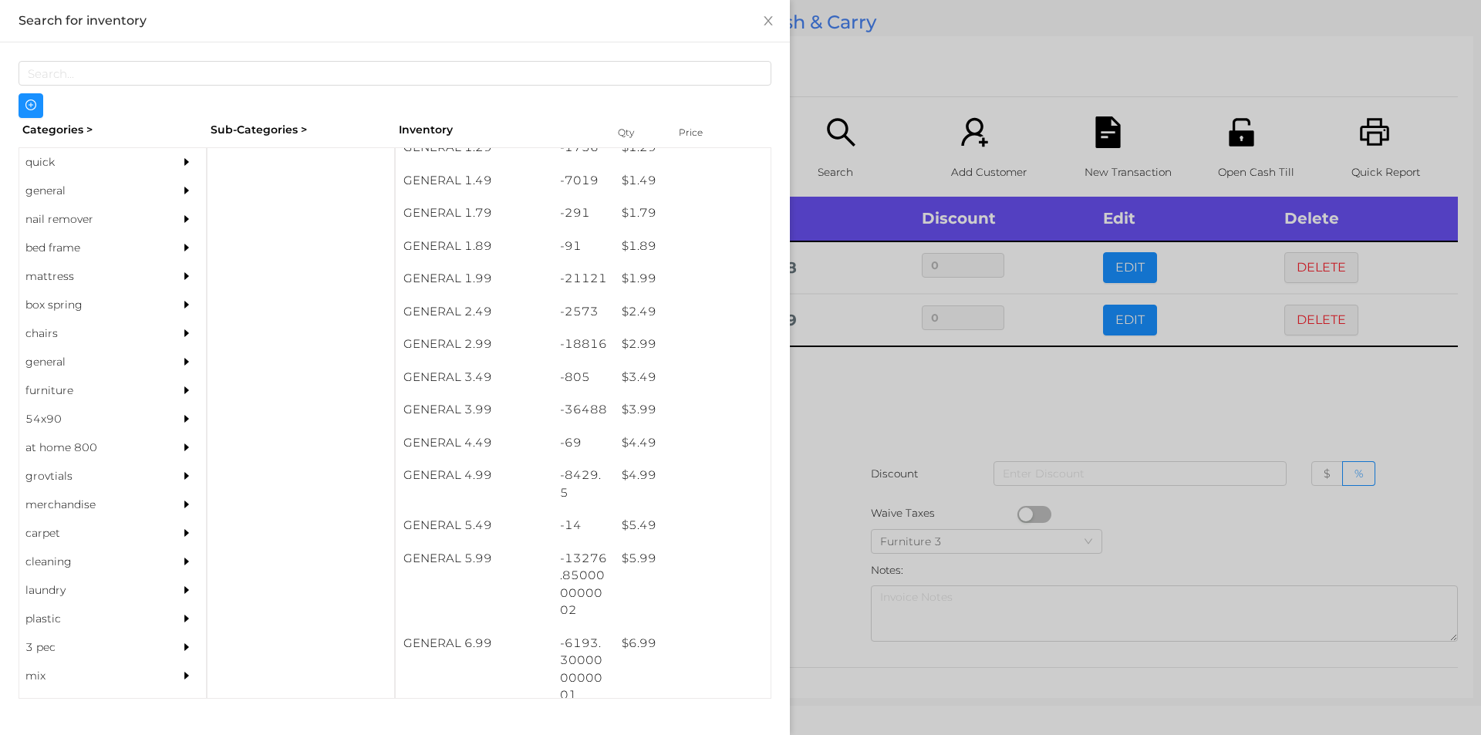
scroll to position [214, 0]
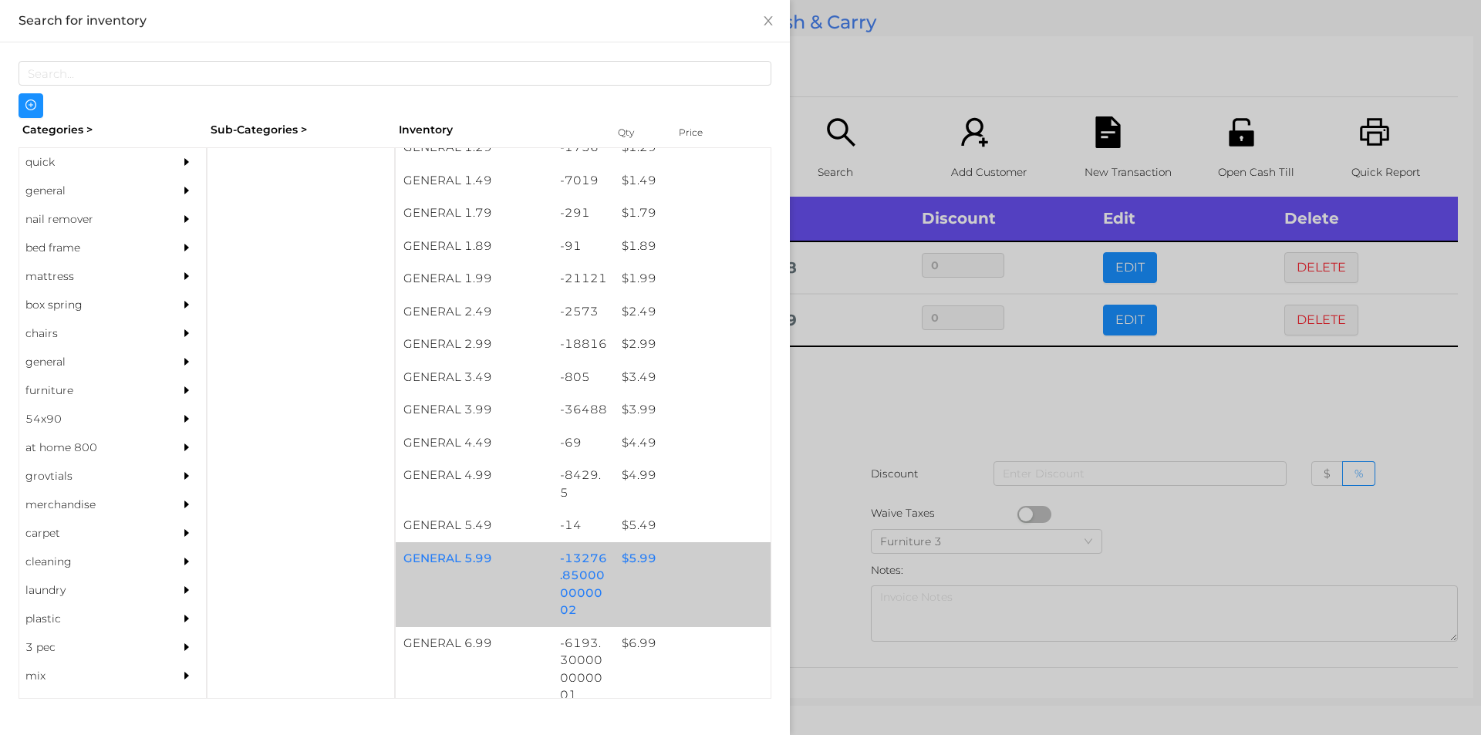
click at [632, 562] on div "$ 5.99" at bounding box center [692, 558] width 157 height 33
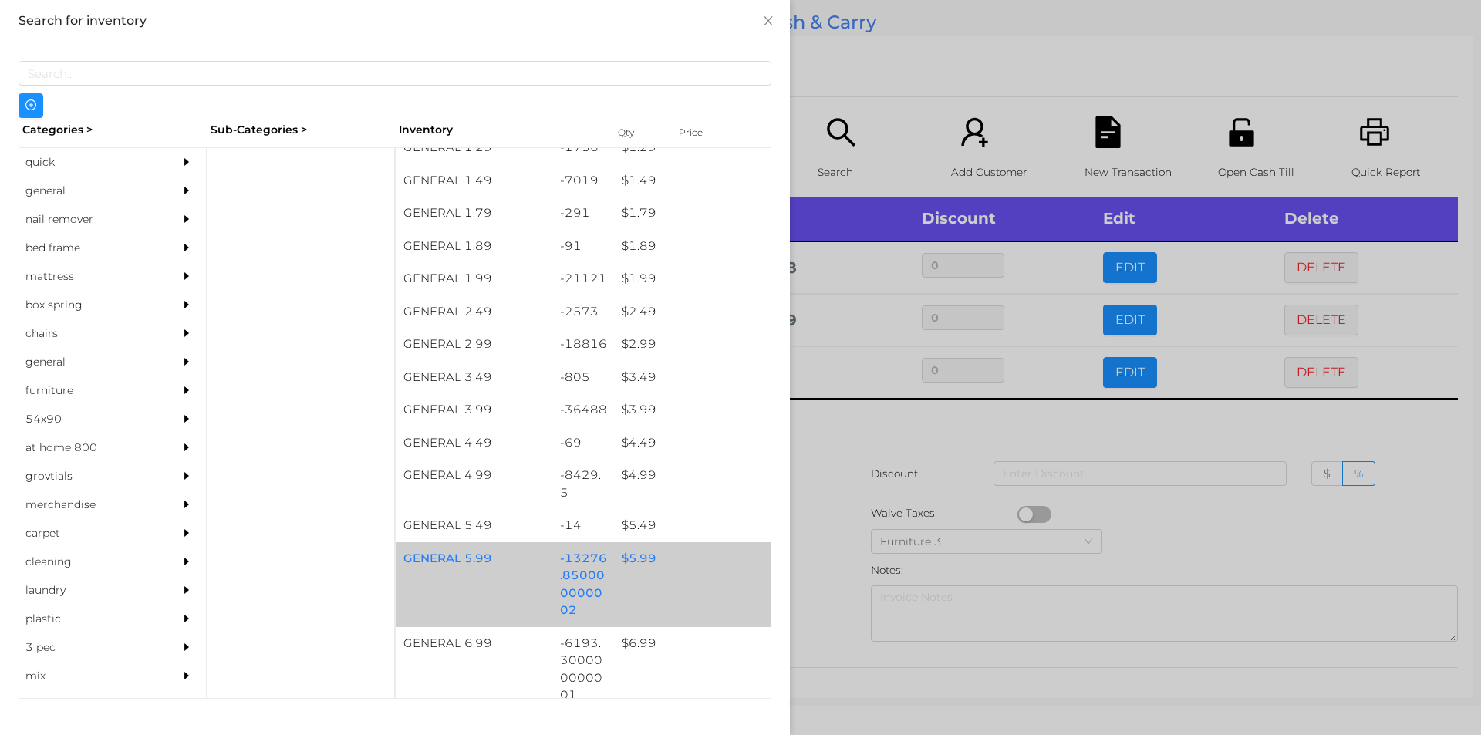
click at [643, 562] on div "$ 5.99" at bounding box center [692, 558] width 157 height 33
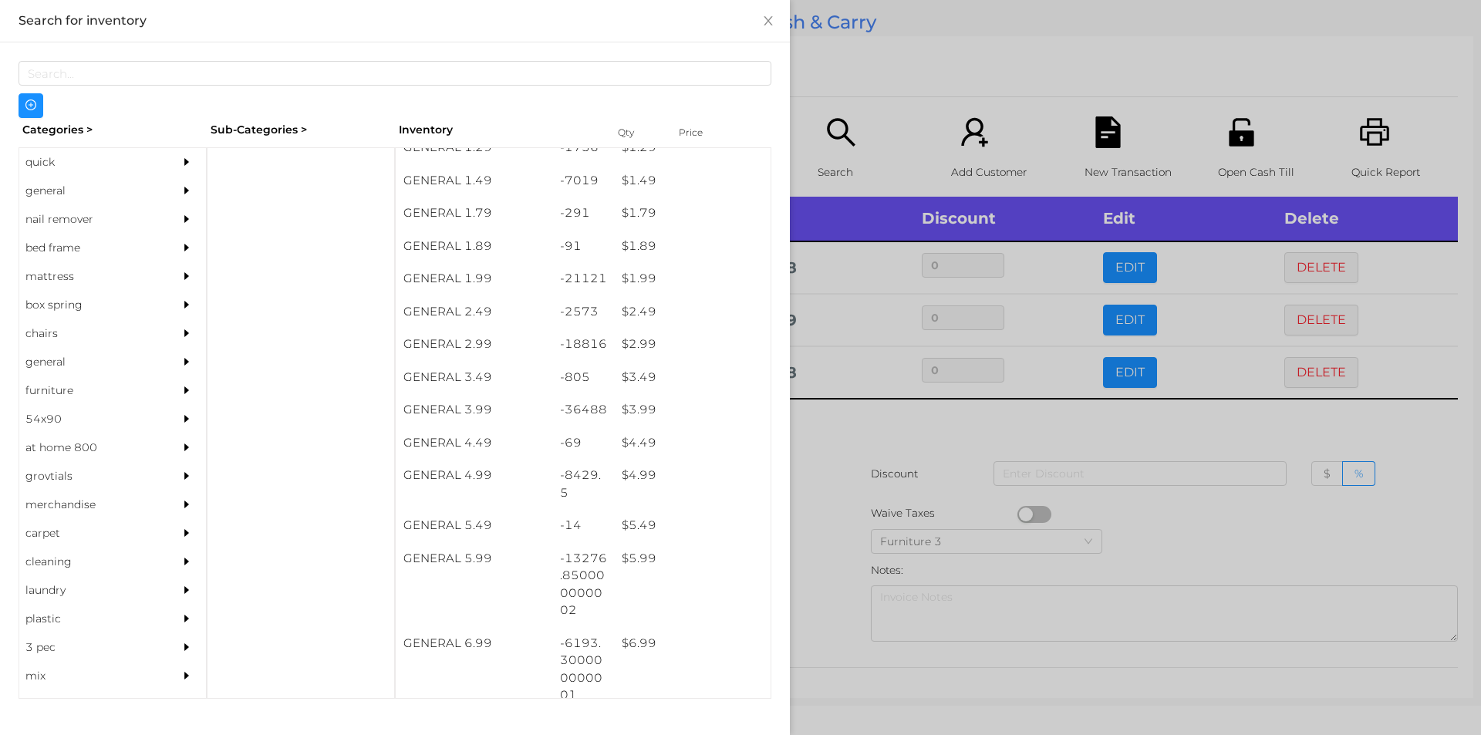
click at [834, 438] on div at bounding box center [740, 367] width 1481 height 735
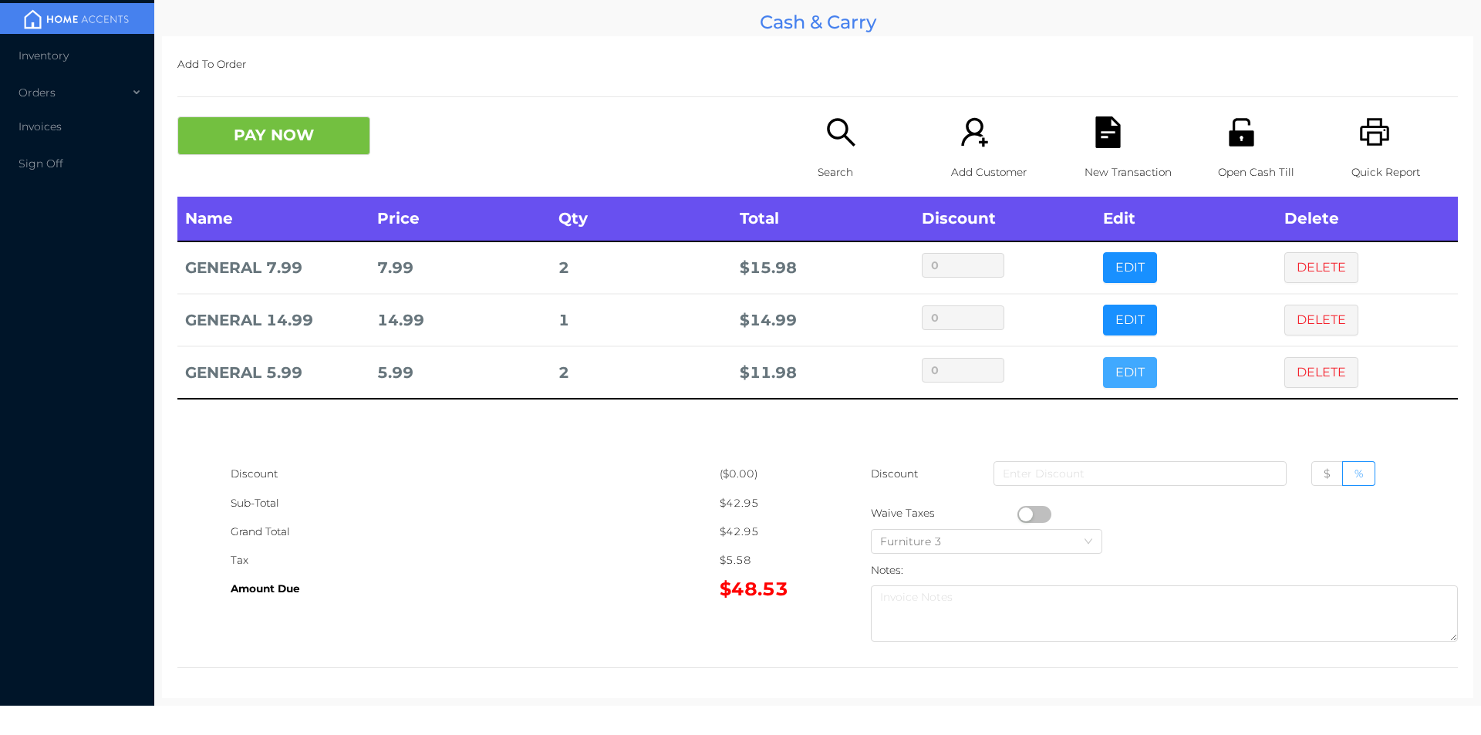
click at [1114, 375] on button "EDIT" at bounding box center [1130, 372] width 54 height 31
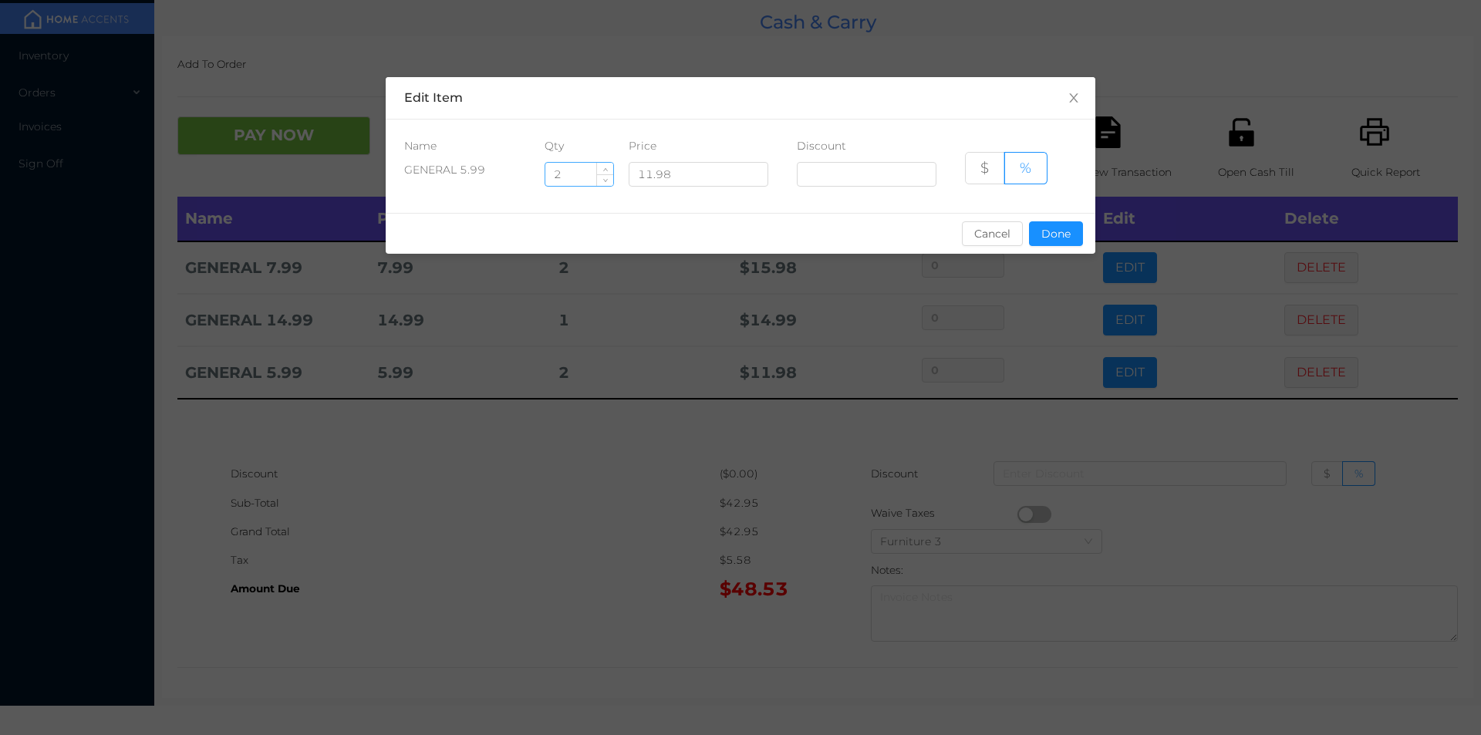
click at [572, 172] on input "2" at bounding box center [579, 174] width 68 height 23
type input "2.5"
click at [1050, 233] on button "Done" at bounding box center [1056, 233] width 54 height 25
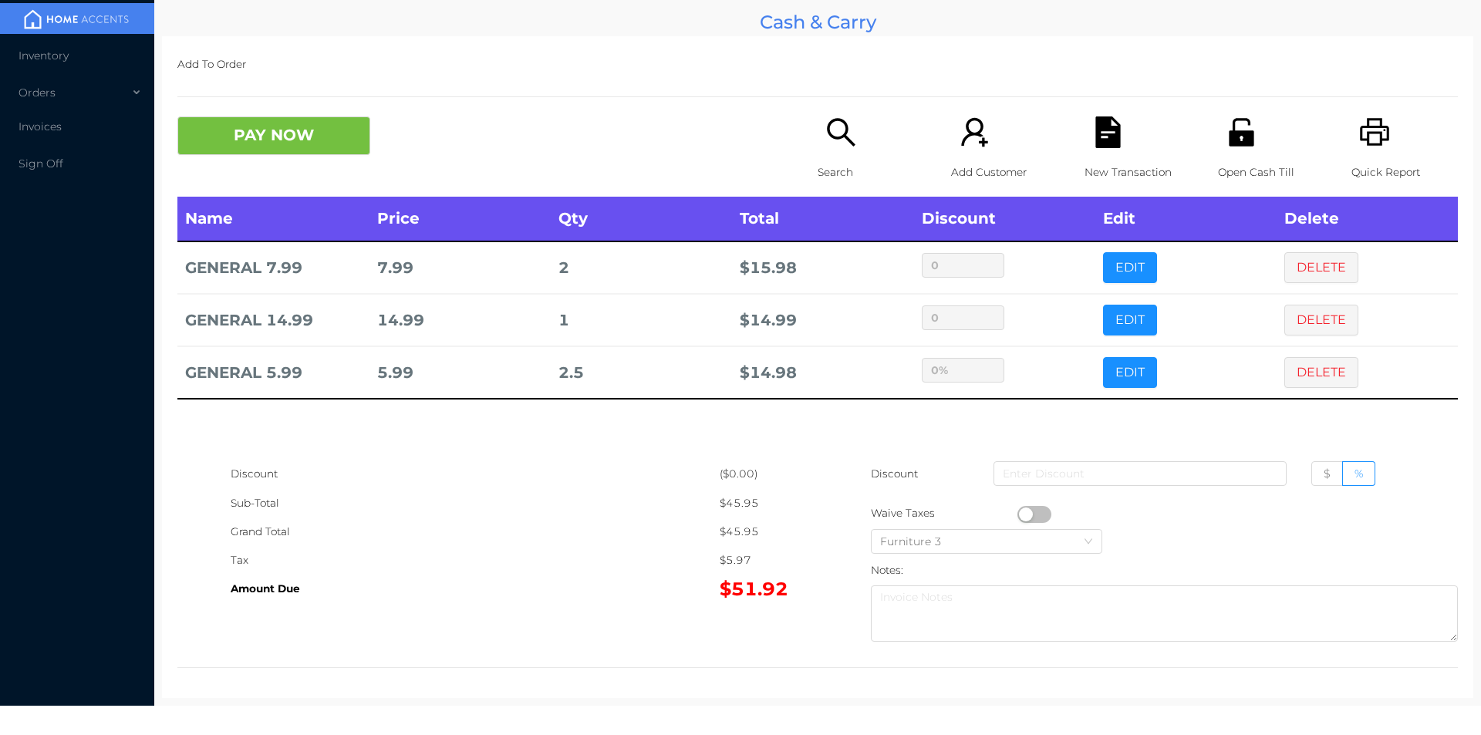
click at [631, 518] on div "Grand Total" at bounding box center [475, 532] width 489 height 29
click at [818, 171] on p "Search" at bounding box center [871, 172] width 106 height 29
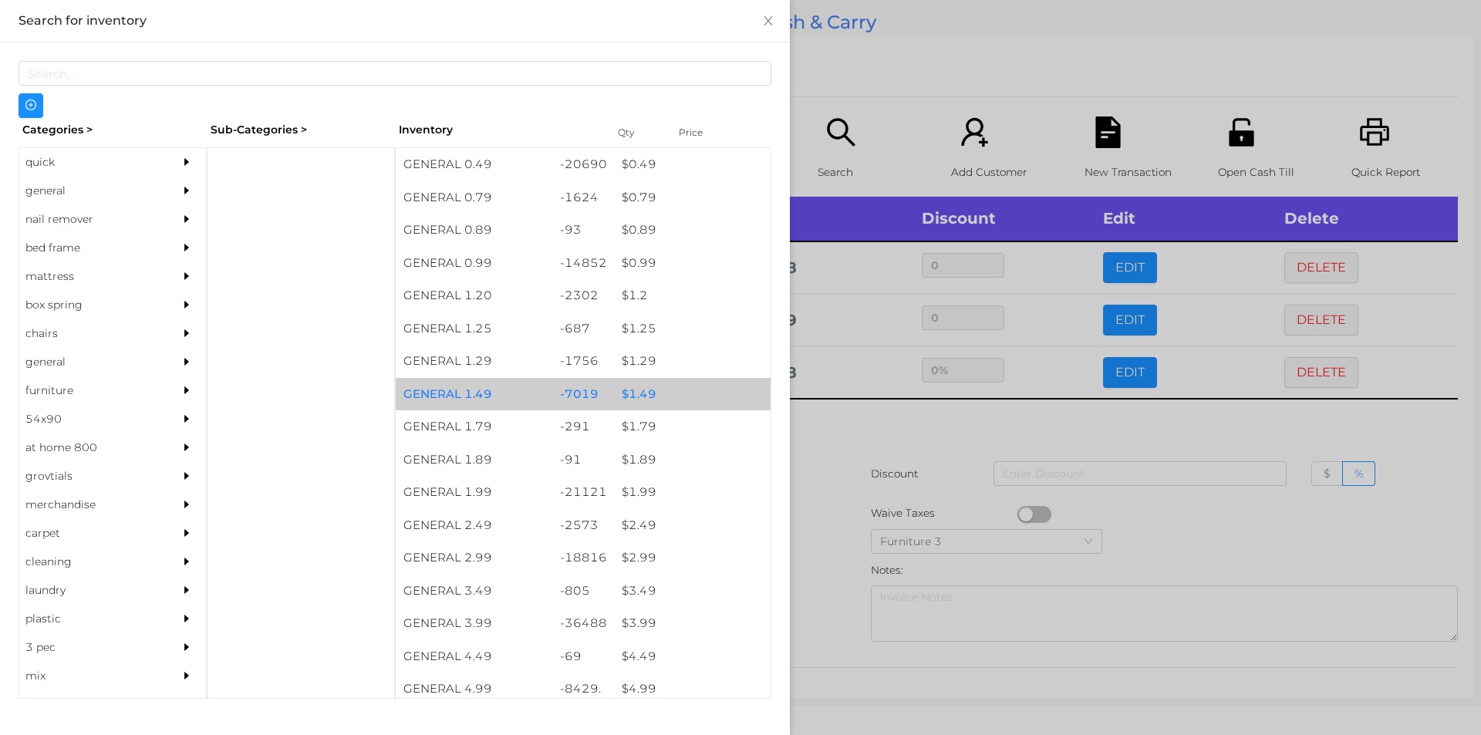
click at [637, 393] on div "$ 1.49" at bounding box center [692, 394] width 157 height 33
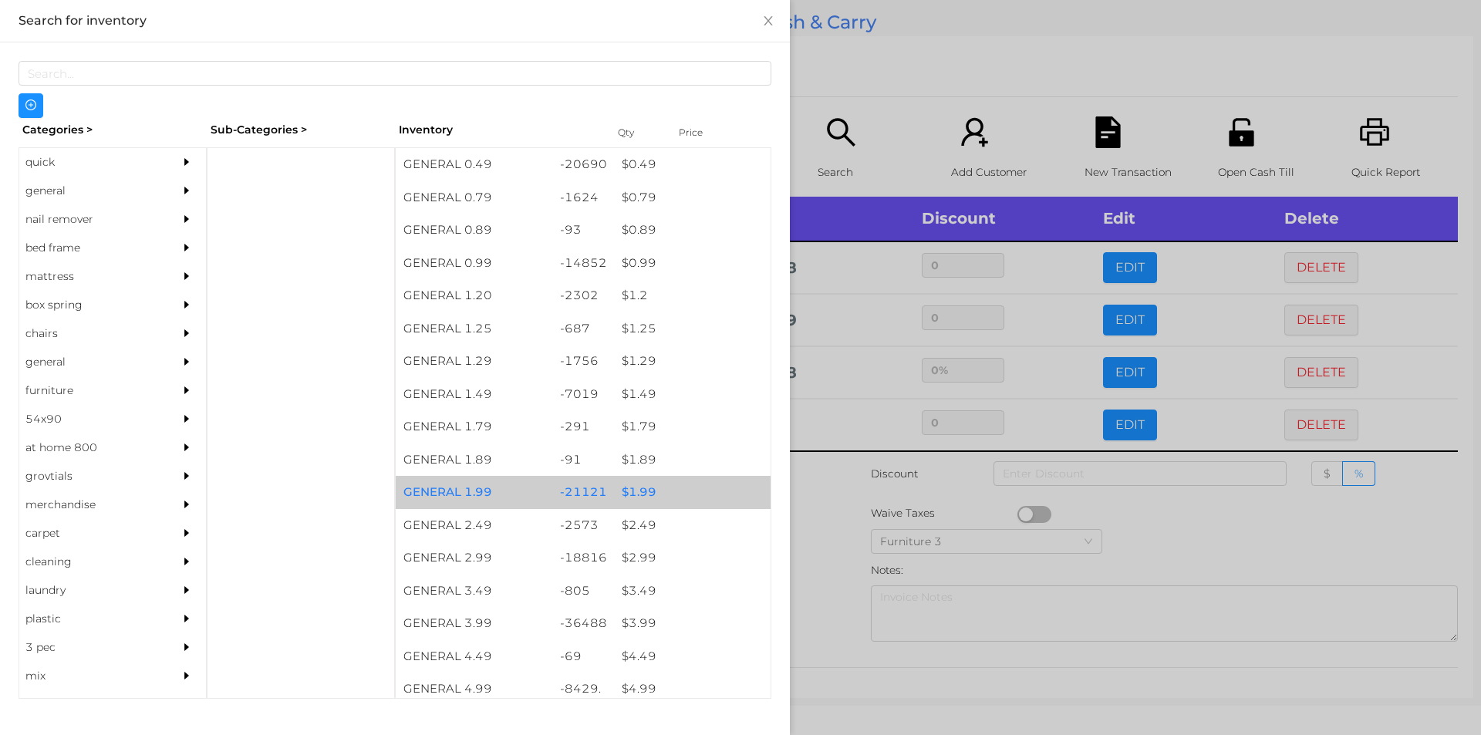
click at [639, 494] on div "$ 1.99" at bounding box center [692, 492] width 157 height 33
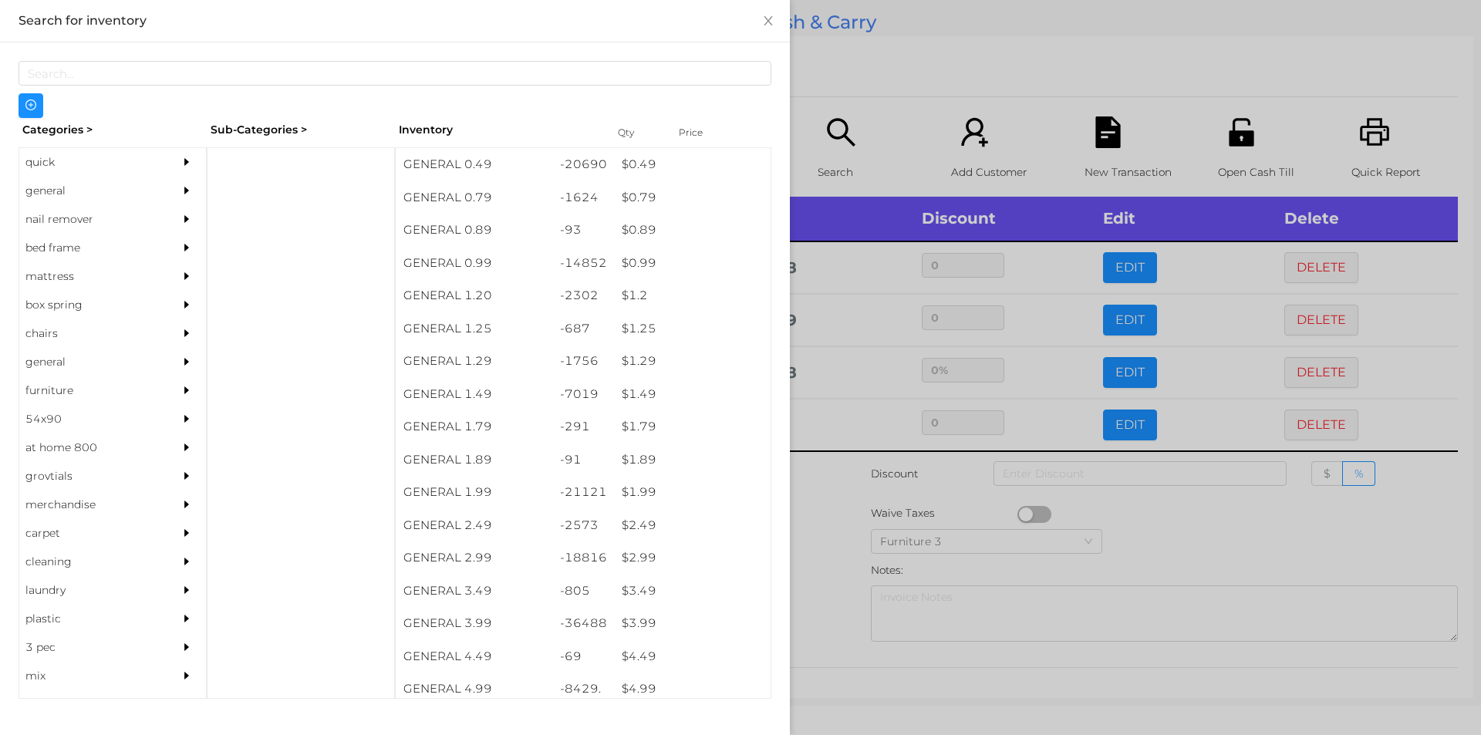
click at [830, 527] on div at bounding box center [740, 367] width 1481 height 735
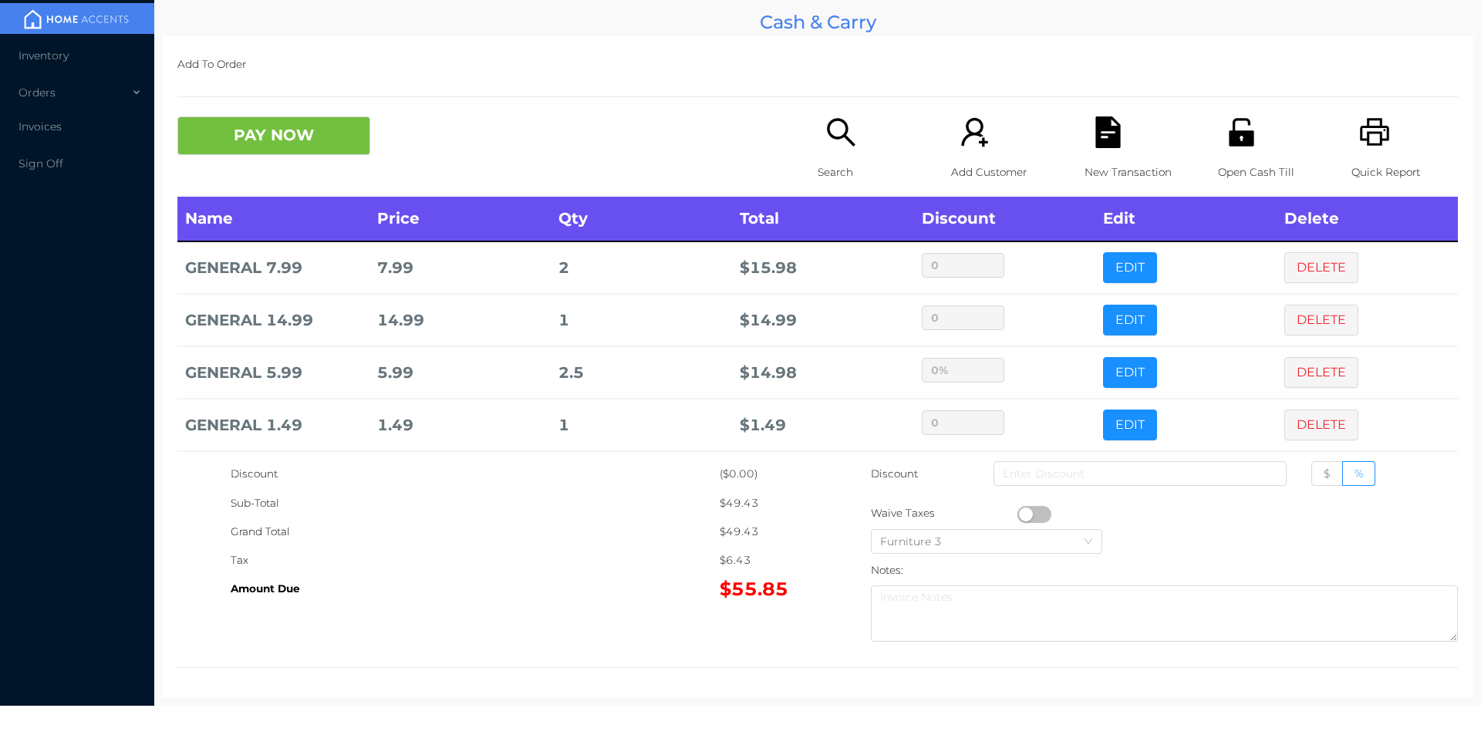
scroll to position [60, 0]
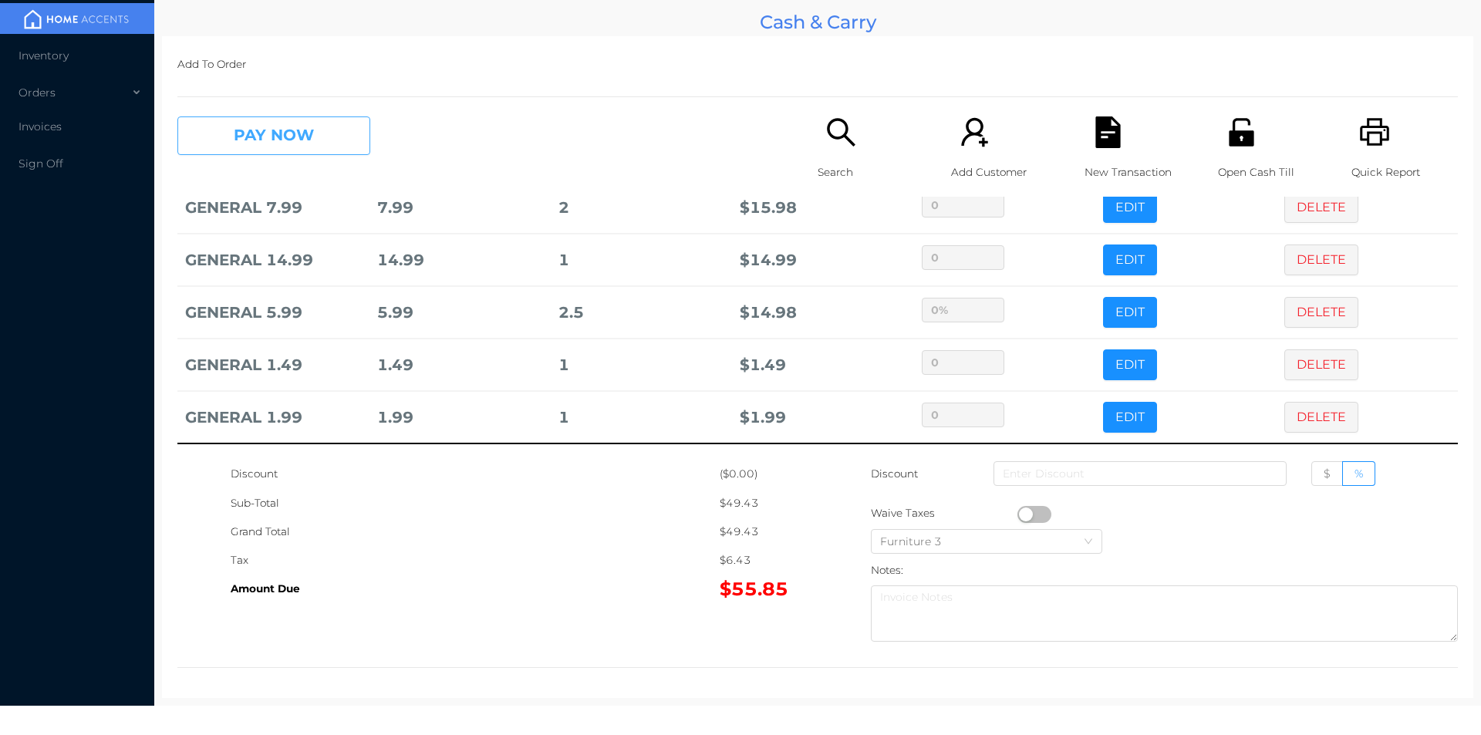
click at [291, 141] on button "PAY NOW" at bounding box center [273, 135] width 193 height 39
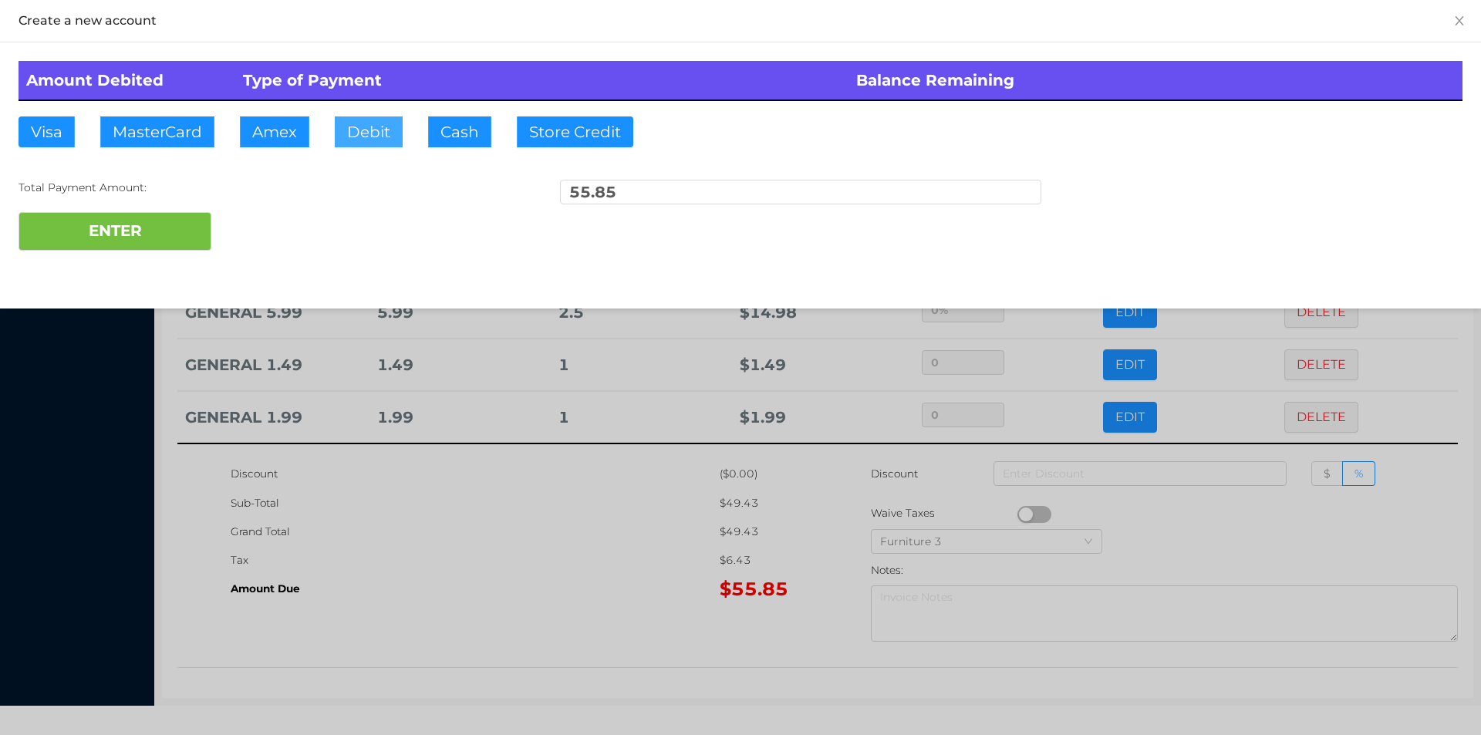
click at [370, 127] on button "Debit" at bounding box center [369, 131] width 68 height 31
click at [183, 221] on button "ENTER" at bounding box center [115, 231] width 193 height 39
type input "0"
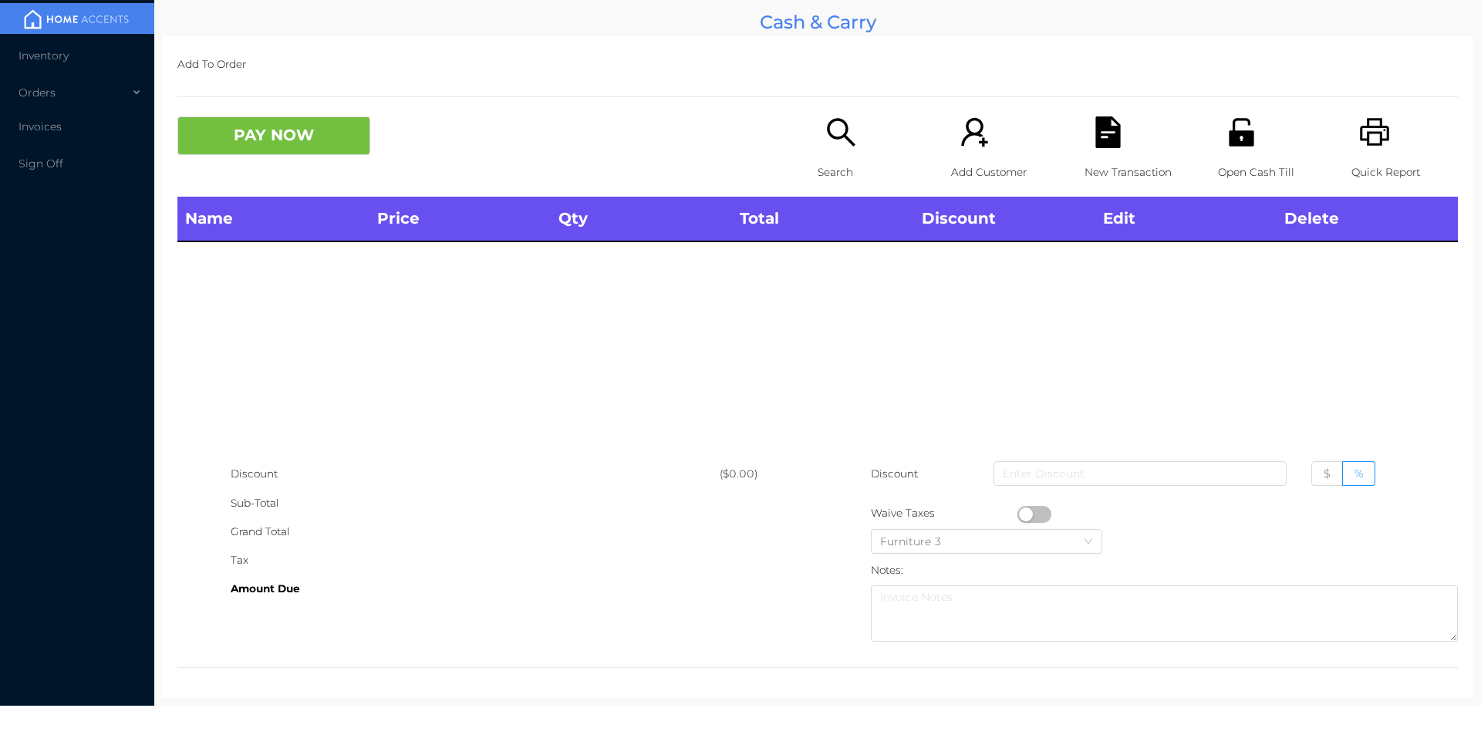
scroll to position [0, 0]
click at [834, 146] on icon "icon: search" at bounding box center [841, 132] width 32 height 32
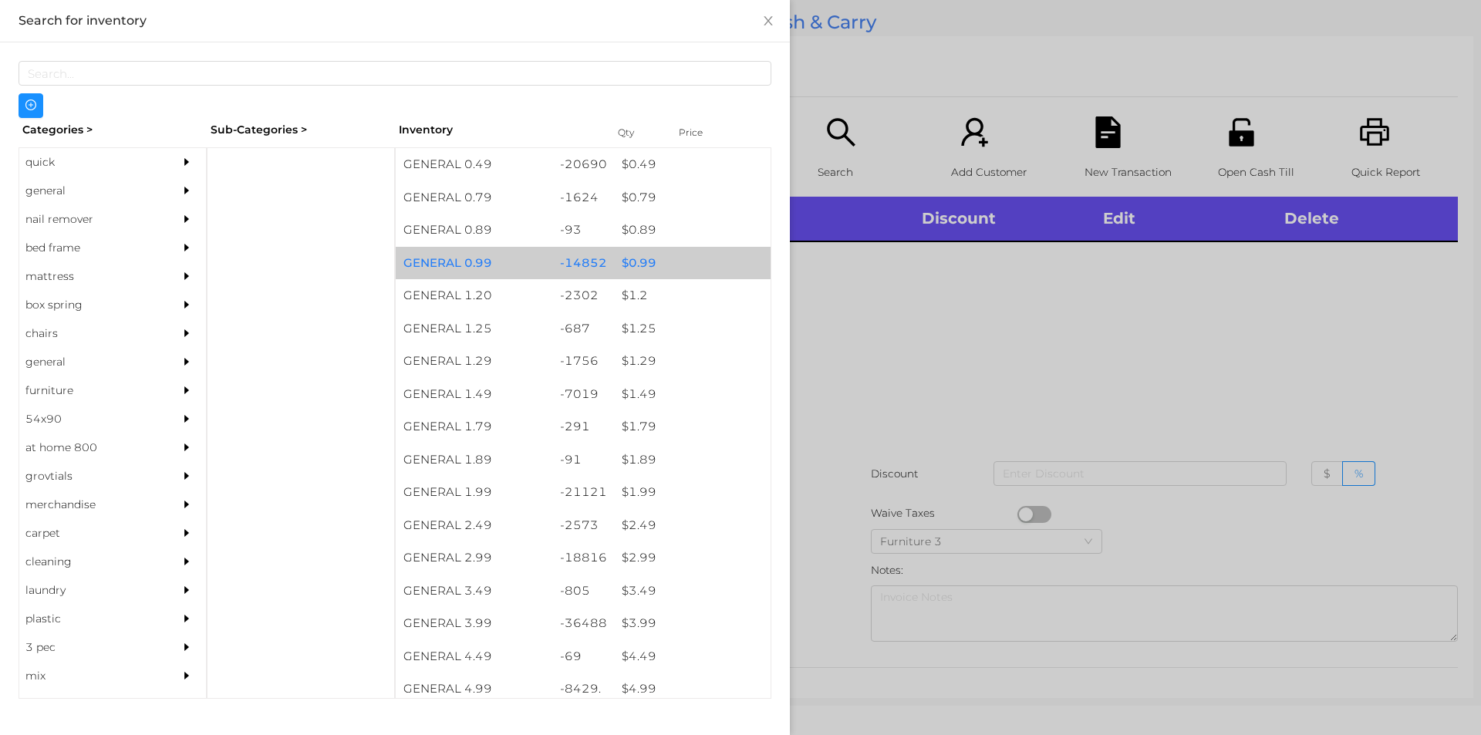
click at [633, 265] on div "$ 0.99" at bounding box center [692, 263] width 157 height 33
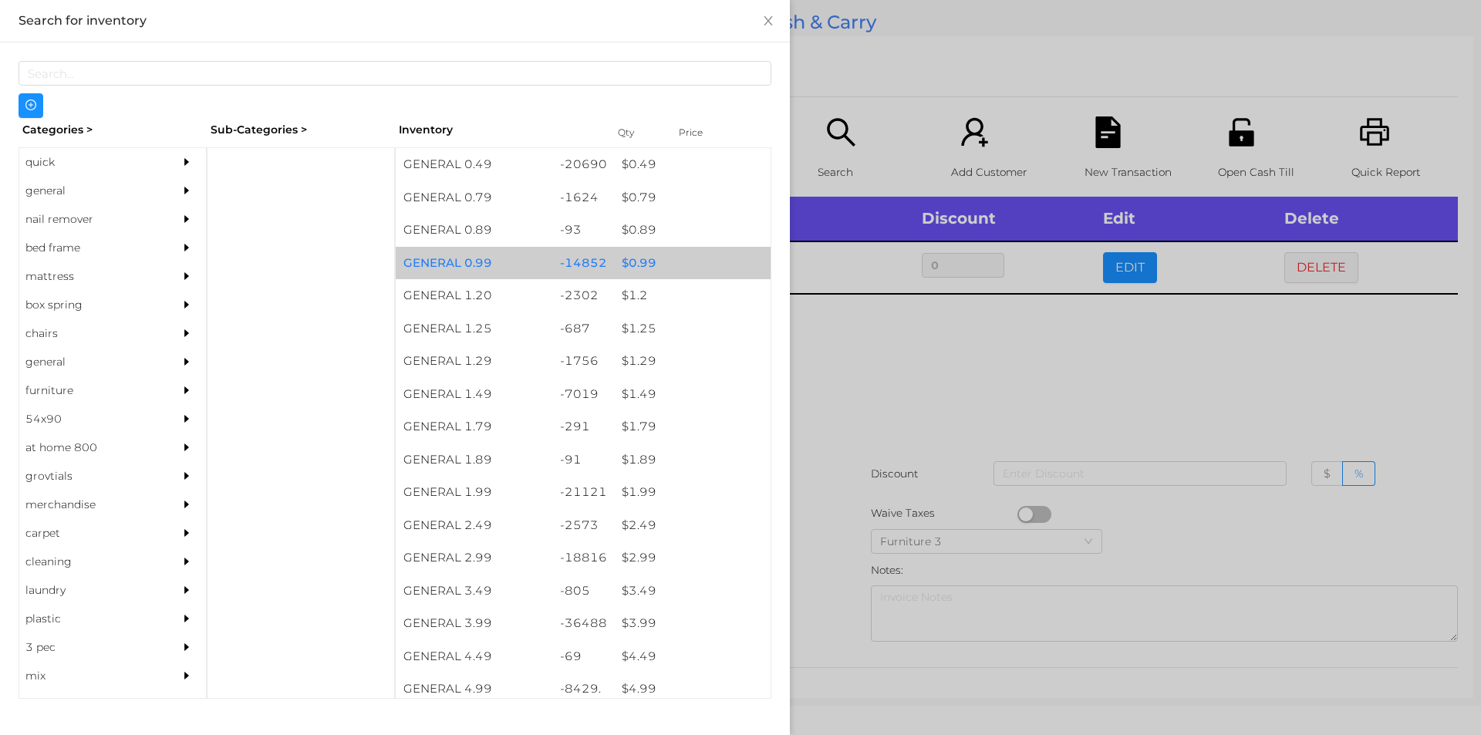
click at [628, 261] on div "$ 0.99" at bounding box center [692, 263] width 157 height 33
click at [630, 255] on div "$ 0.99" at bounding box center [692, 263] width 157 height 33
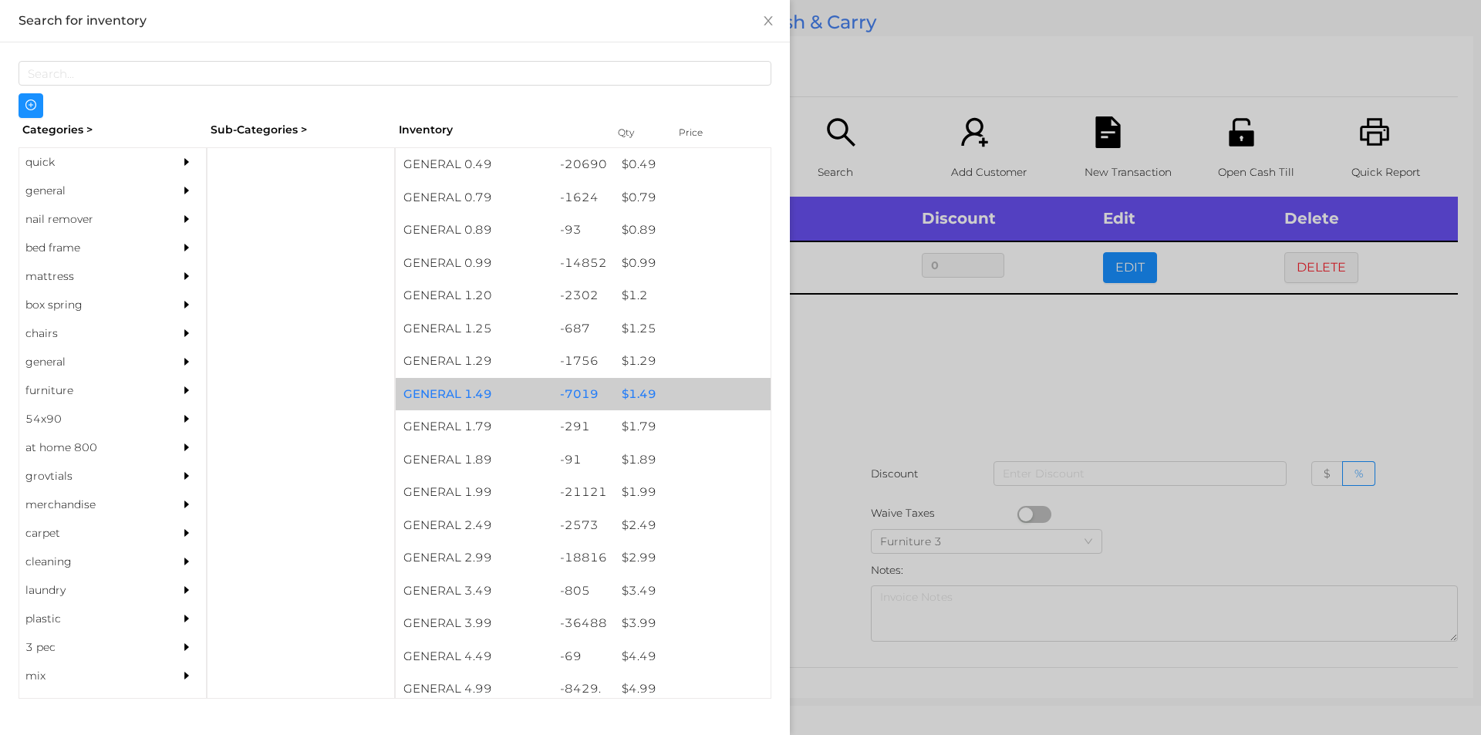
click at [638, 393] on div "$ 1.49" at bounding box center [692, 394] width 157 height 33
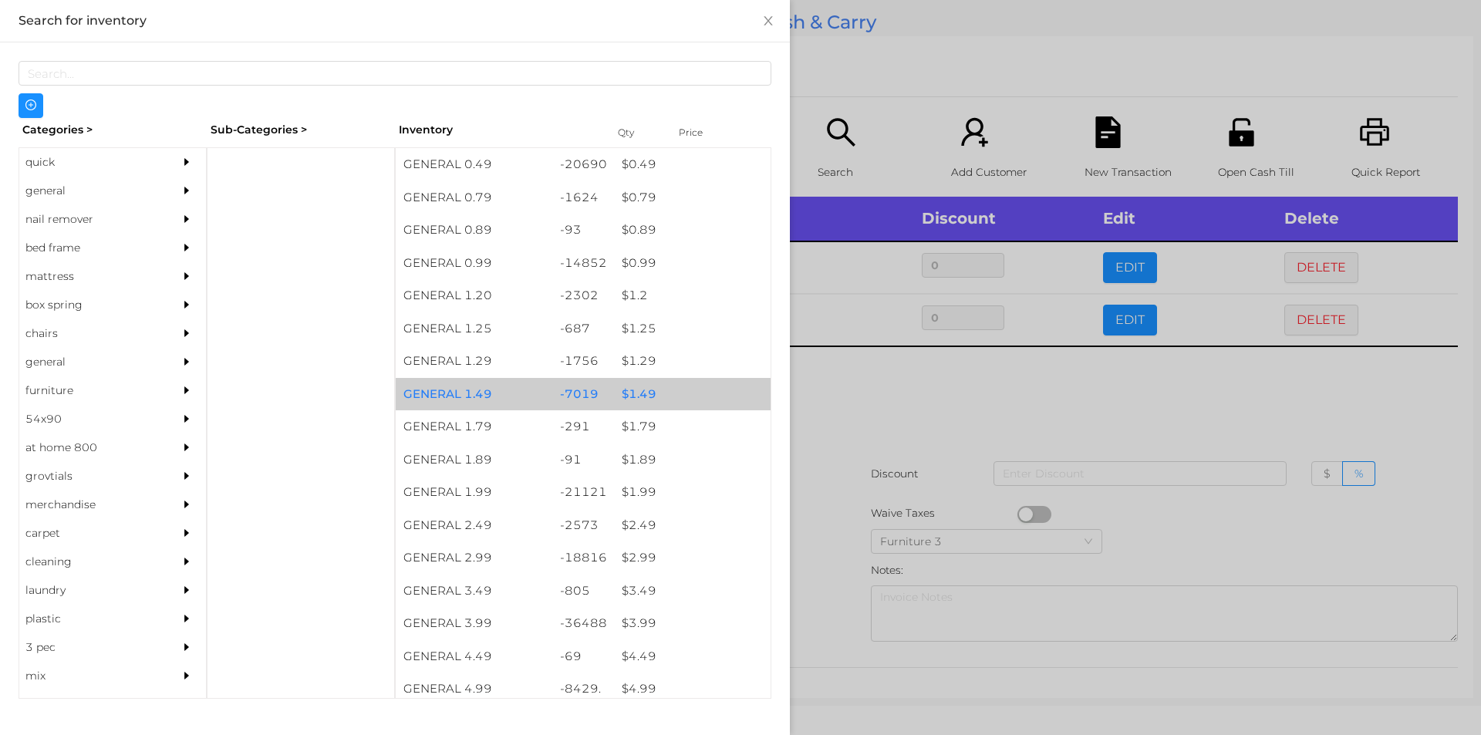
click at [637, 397] on div "$ 1.49" at bounding box center [692, 394] width 157 height 33
click at [633, 390] on div "$ 1.49" at bounding box center [692, 394] width 157 height 33
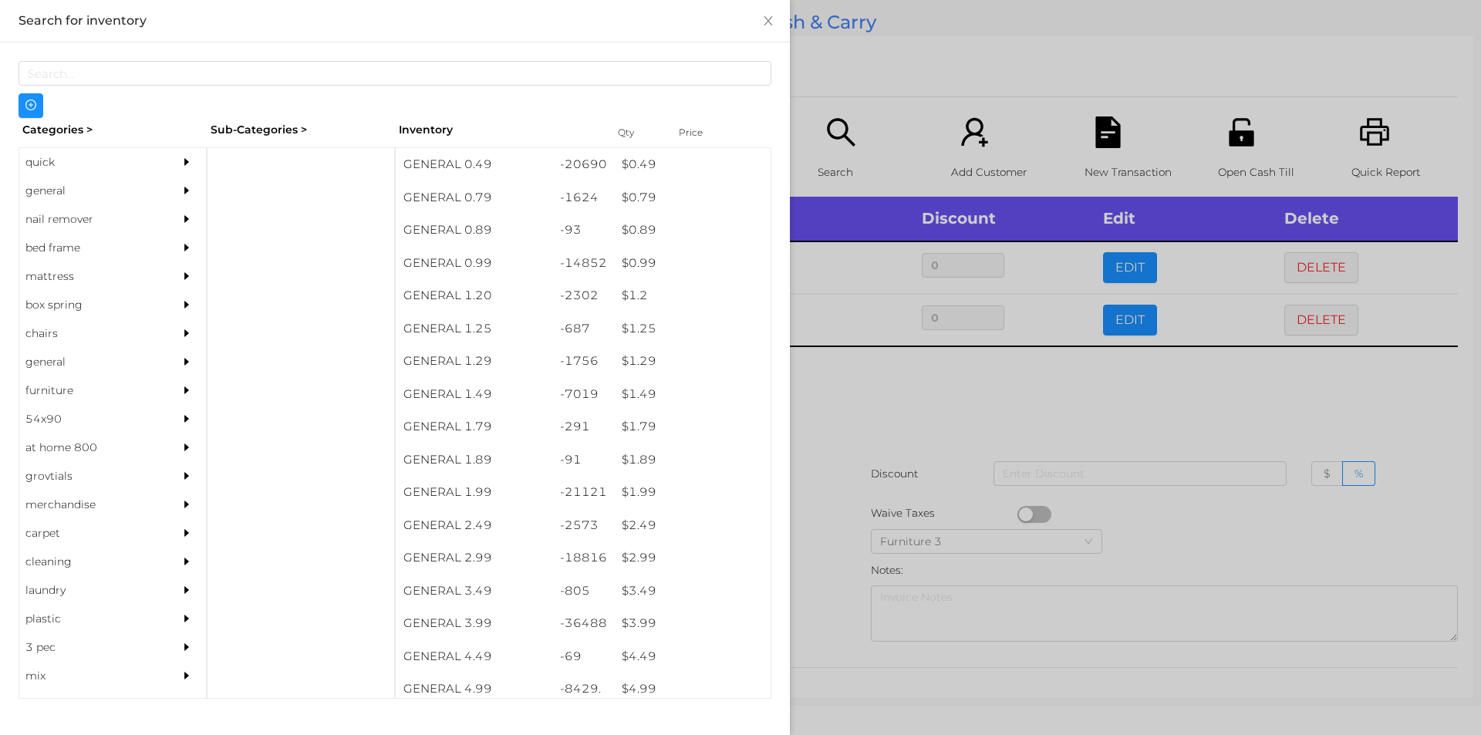
click at [868, 412] on div at bounding box center [740, 367] width 1481 height 735
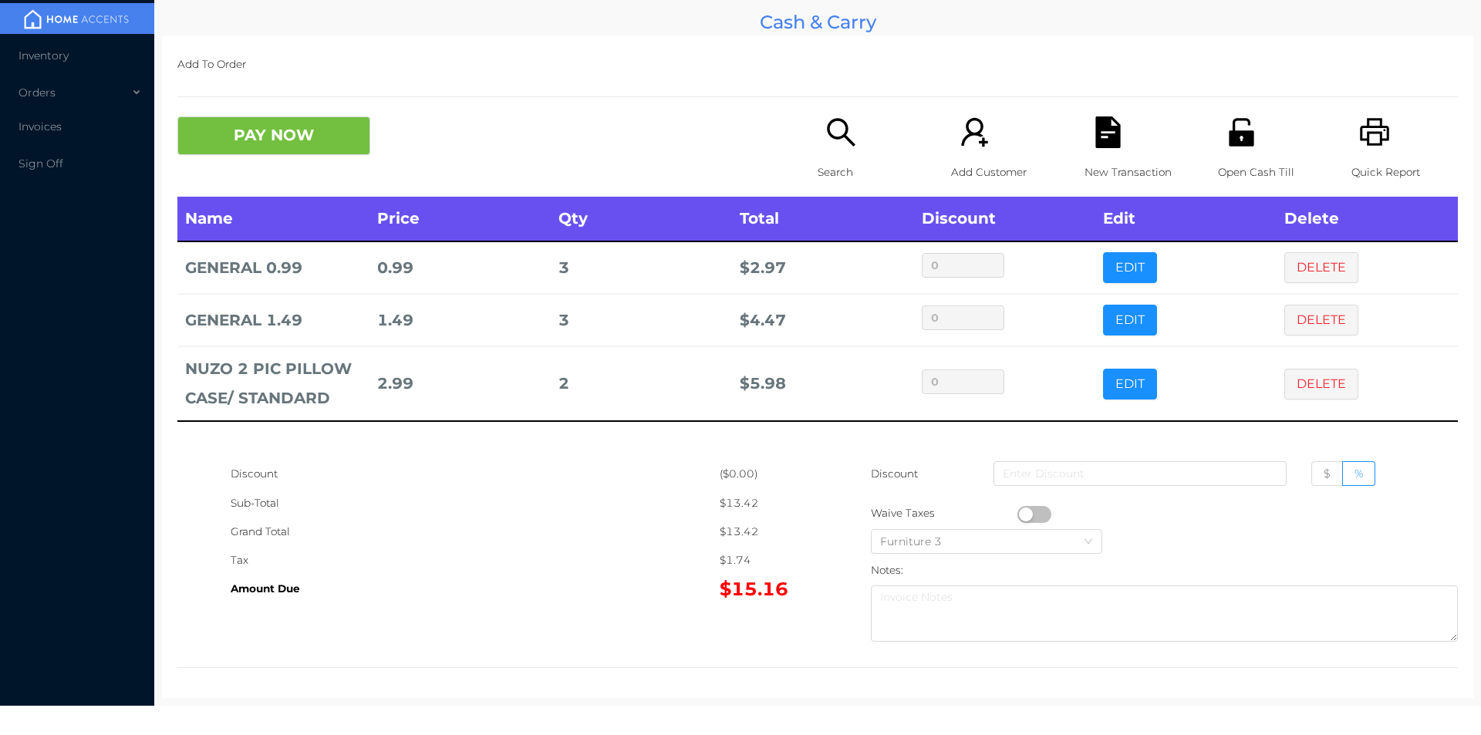
click at [835, 144] on icon "icon: search" at bounding box center [841, 132] width 32 height 32
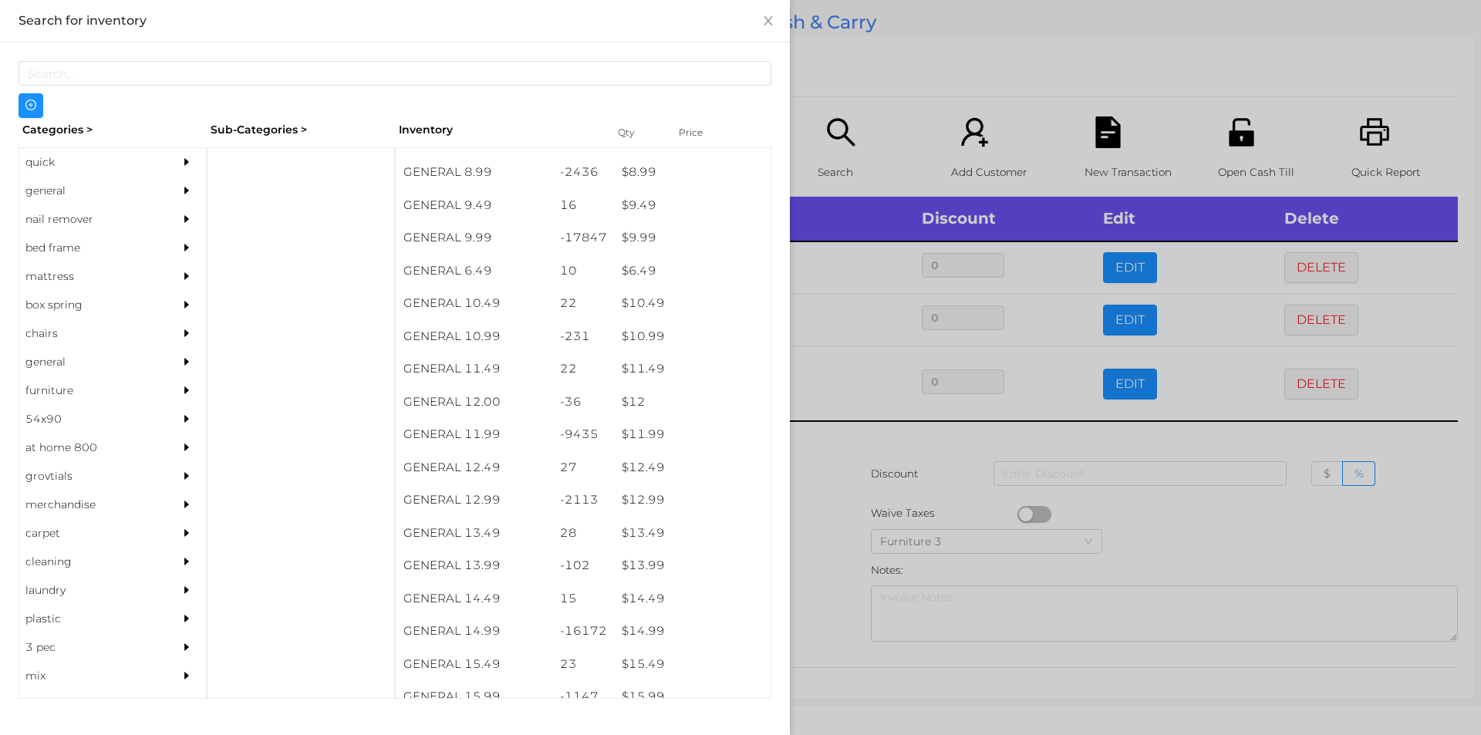
scroll to position [891, 0]
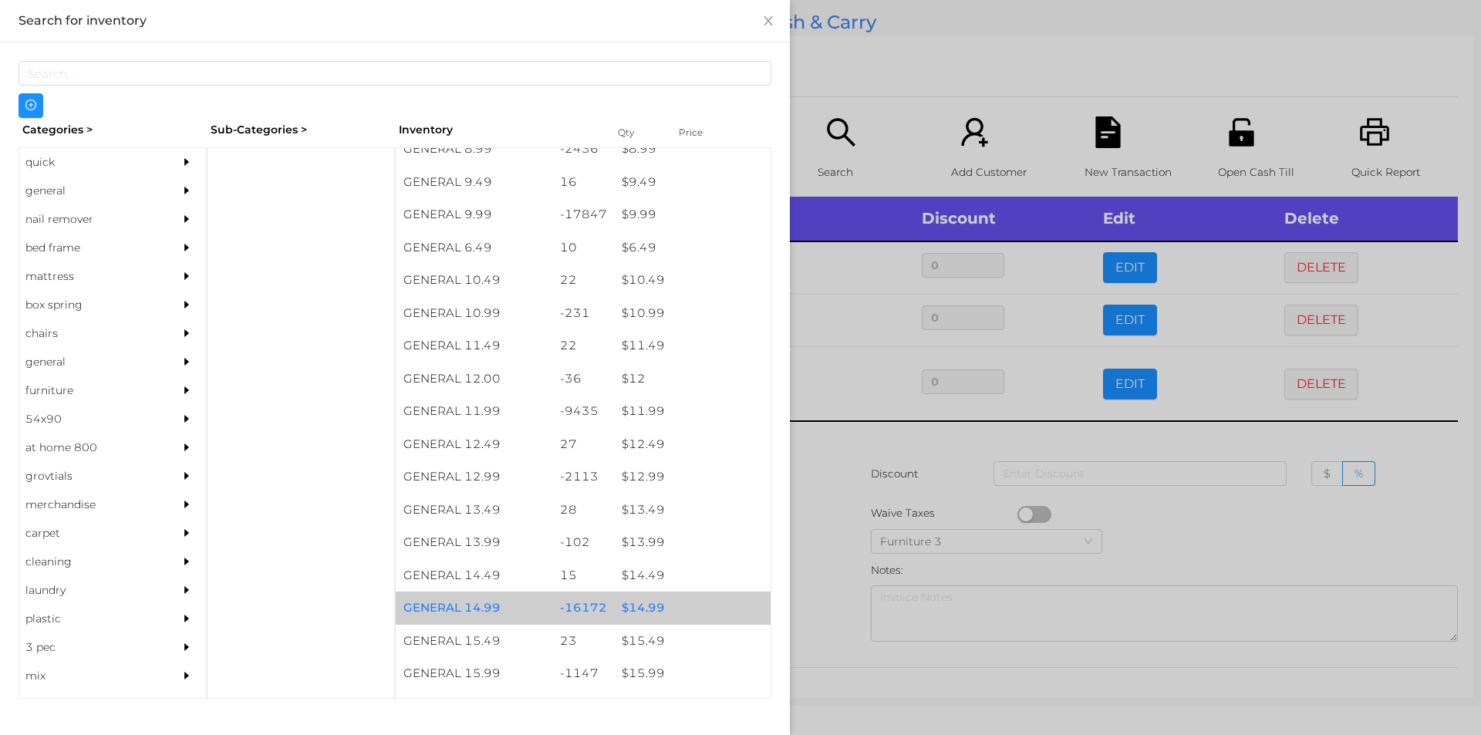
click at [648, 613] on div "$ 14.99" at bounding box center [692, 608] width 157 height 33
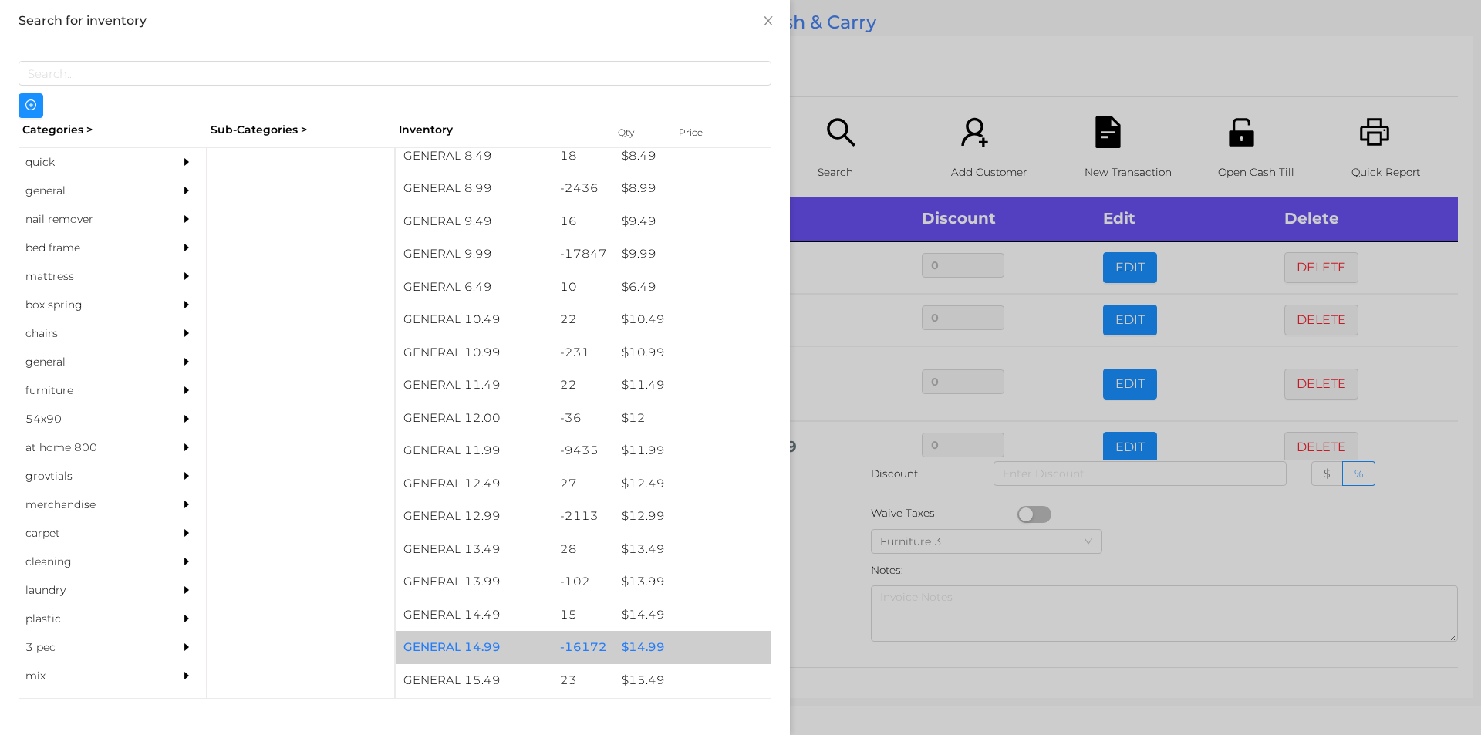
scroll to position [833, 0]
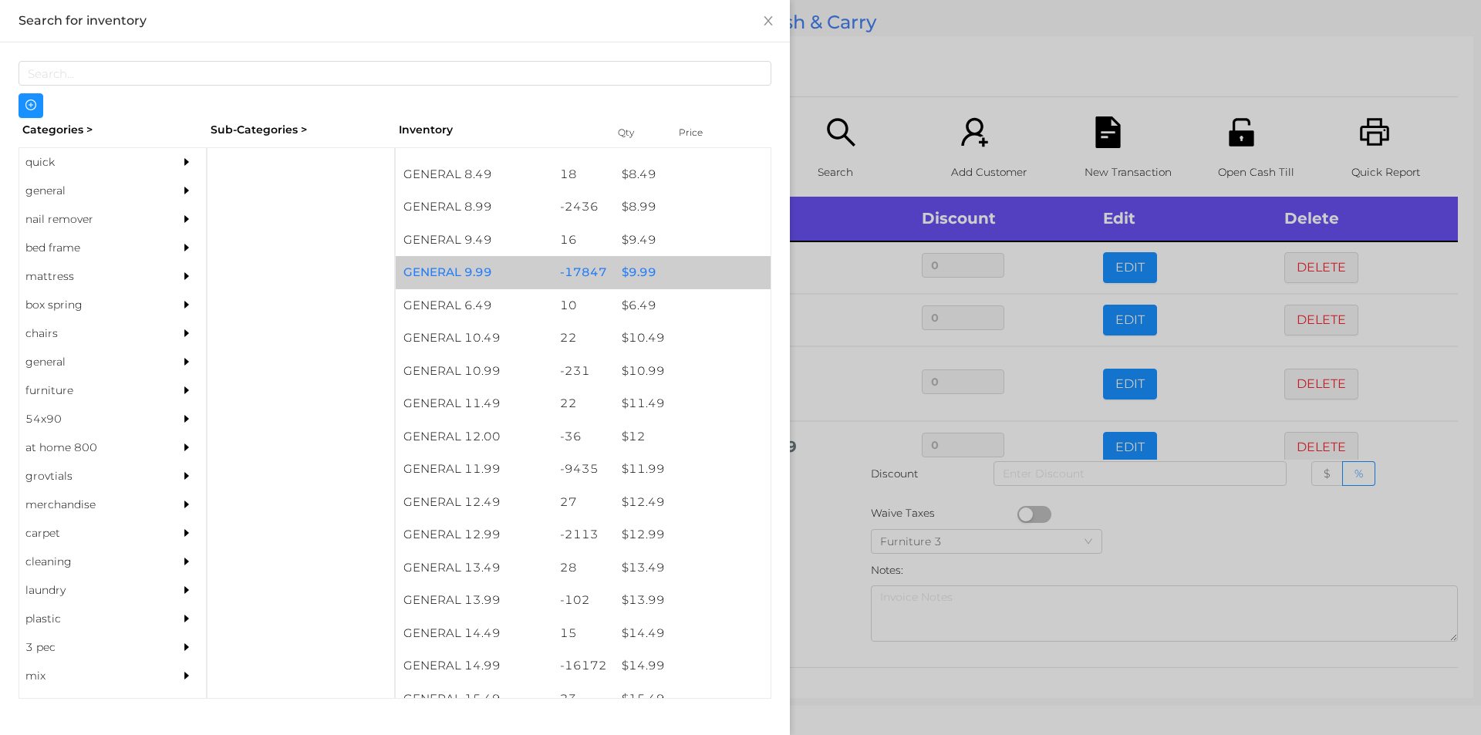
click at [643, 279] on div "$ 9.99" at bounding box center [692, 272] width 157 height 33
click at [647, 272] on div "$ 9.99" at bounding box center [692, 272] width 157 height 33
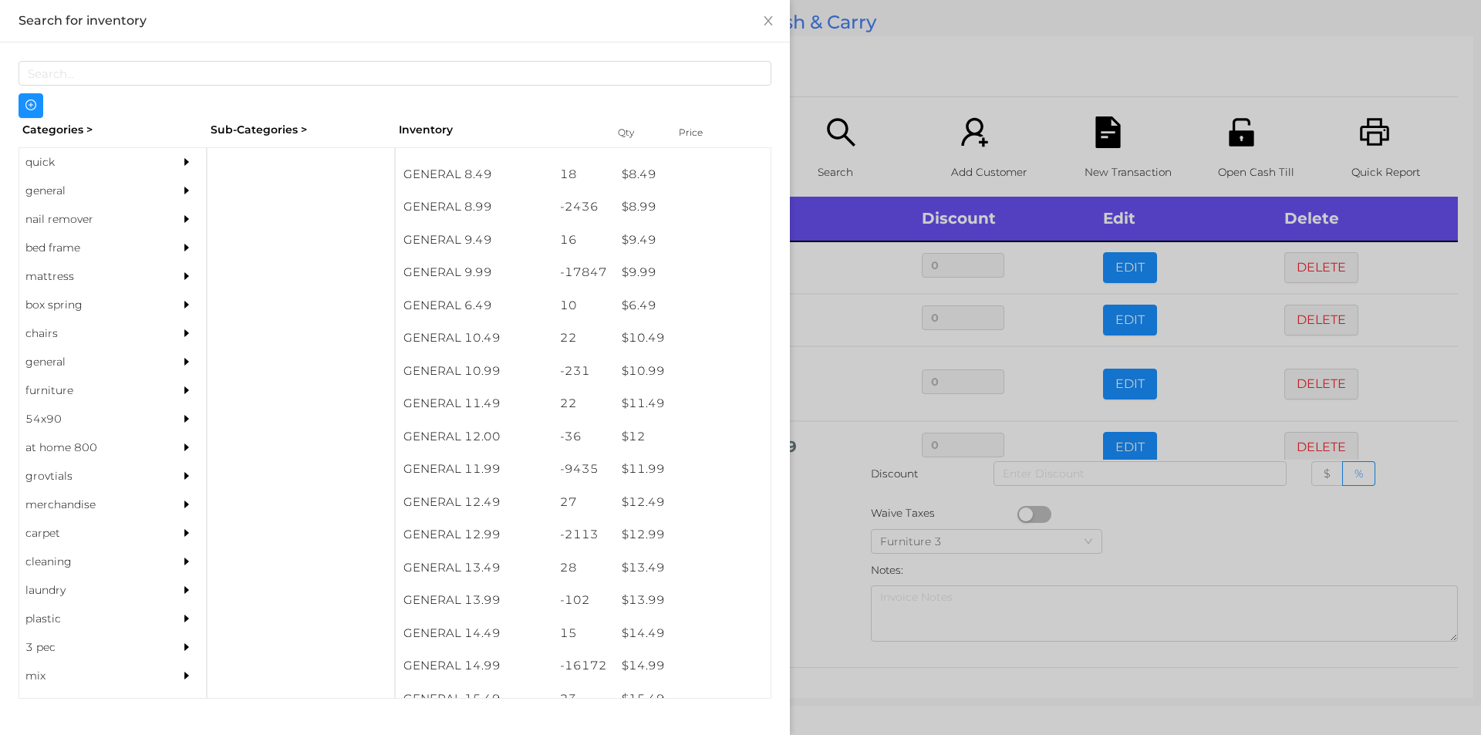
click at [937, 56] on div at bounding box center [740, 367] width 1481 height 735
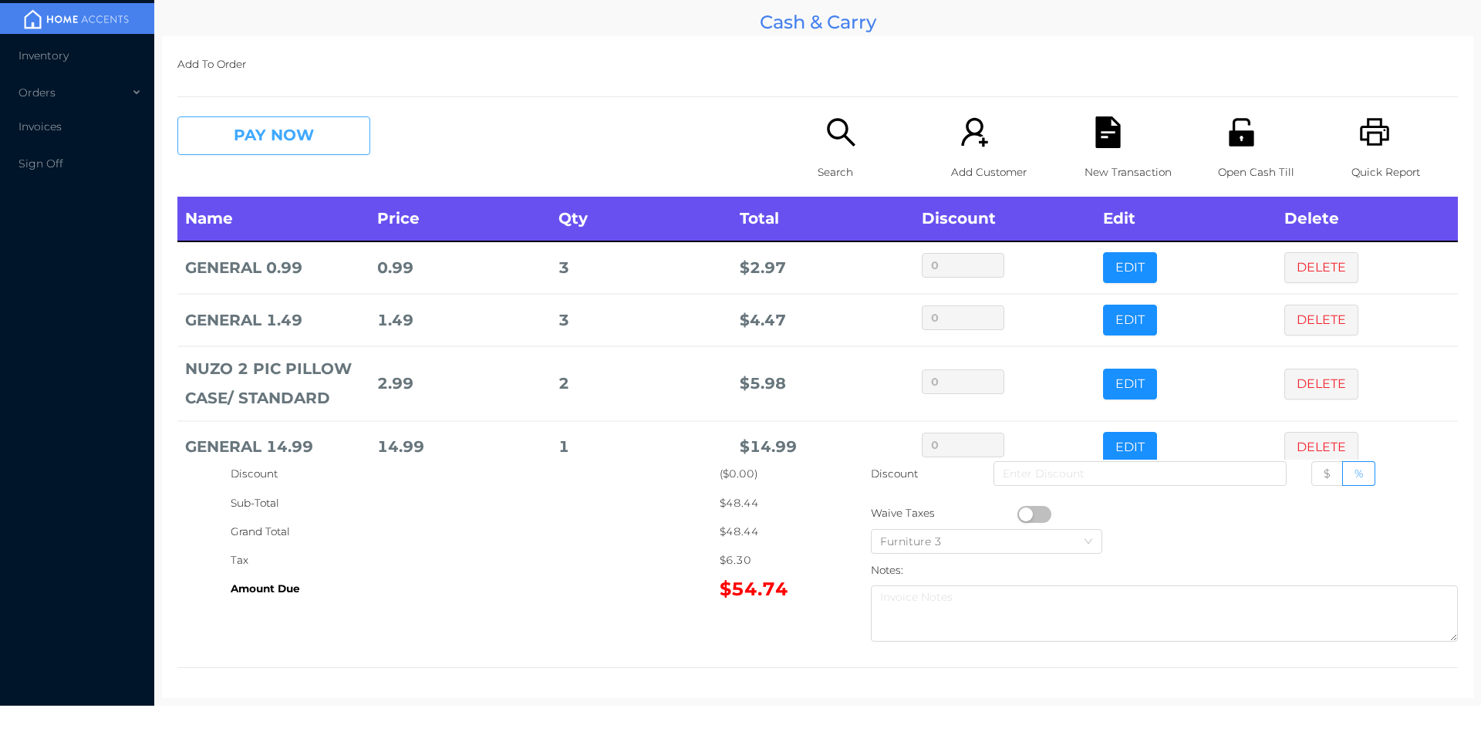
click at [337, 134] on button "PAY NOW" at bounding box center [273, 135] width 193 height 39
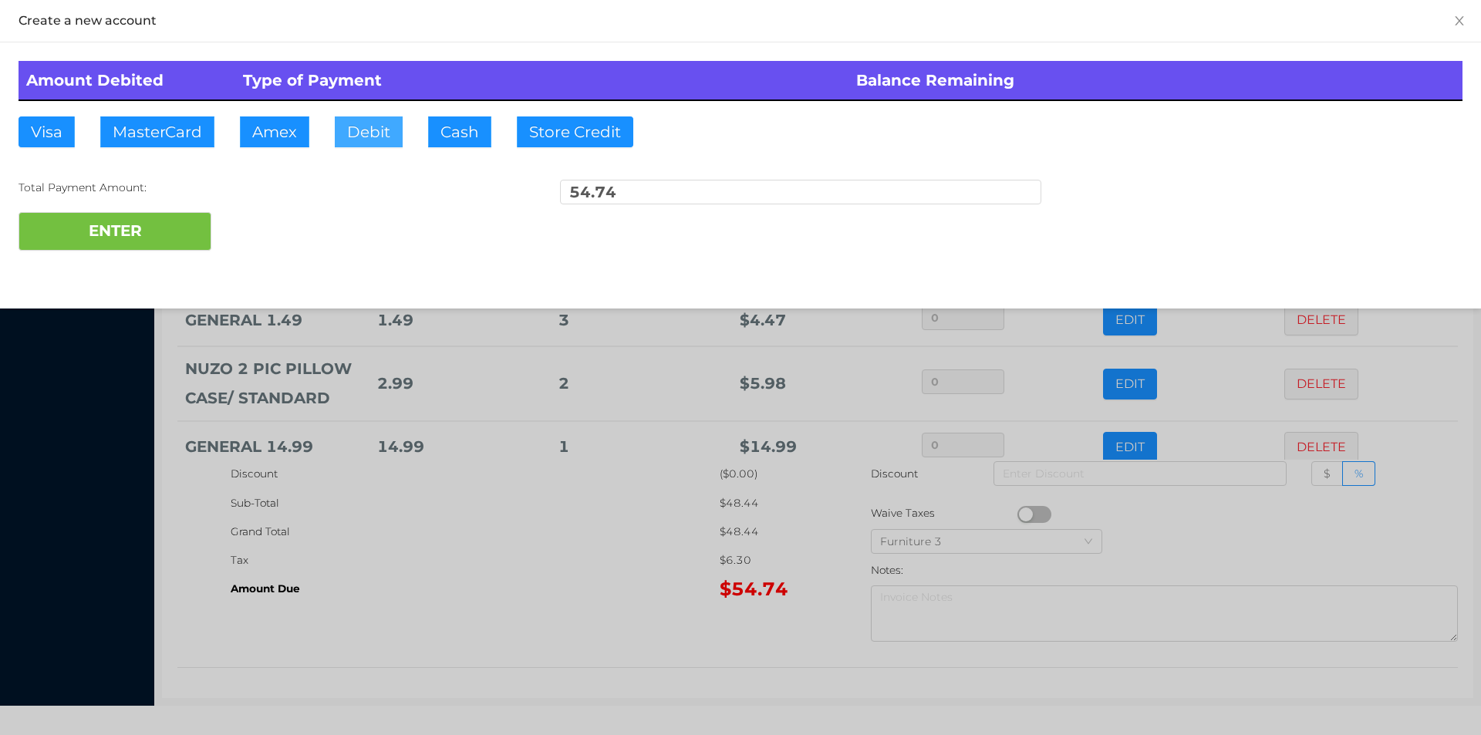
click at [374, 134] on button "Debit" at bounding box center [369, 131] width 68 height 31
click at [299, 224] on div "ENTER" at bounding box center [741, 231] width 1444 height 39
click at [573, 523] on div at bounding box center [740, 367] width 1481 height 735
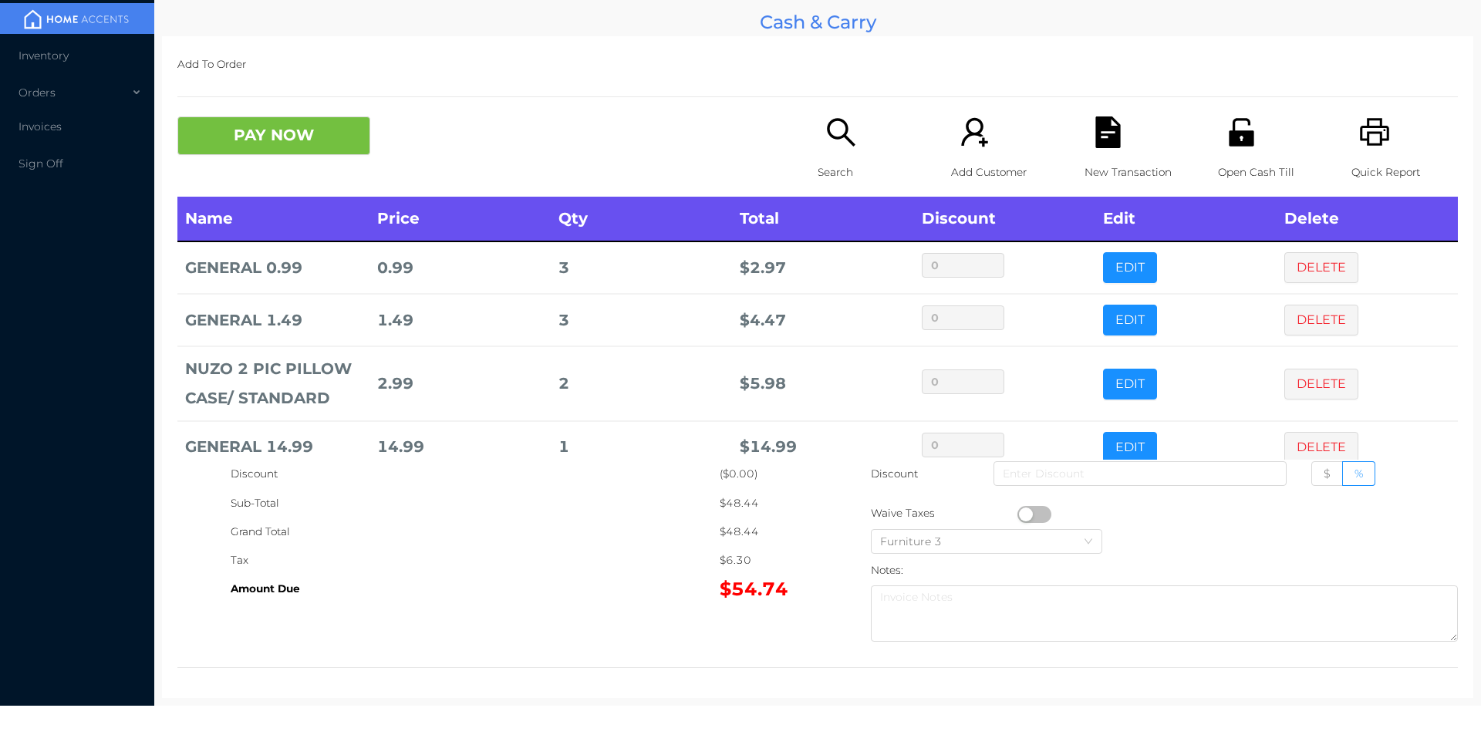
click at [1128, 149] on div "New Transaction" at bounding box center [1138, 156] width 106 height 80
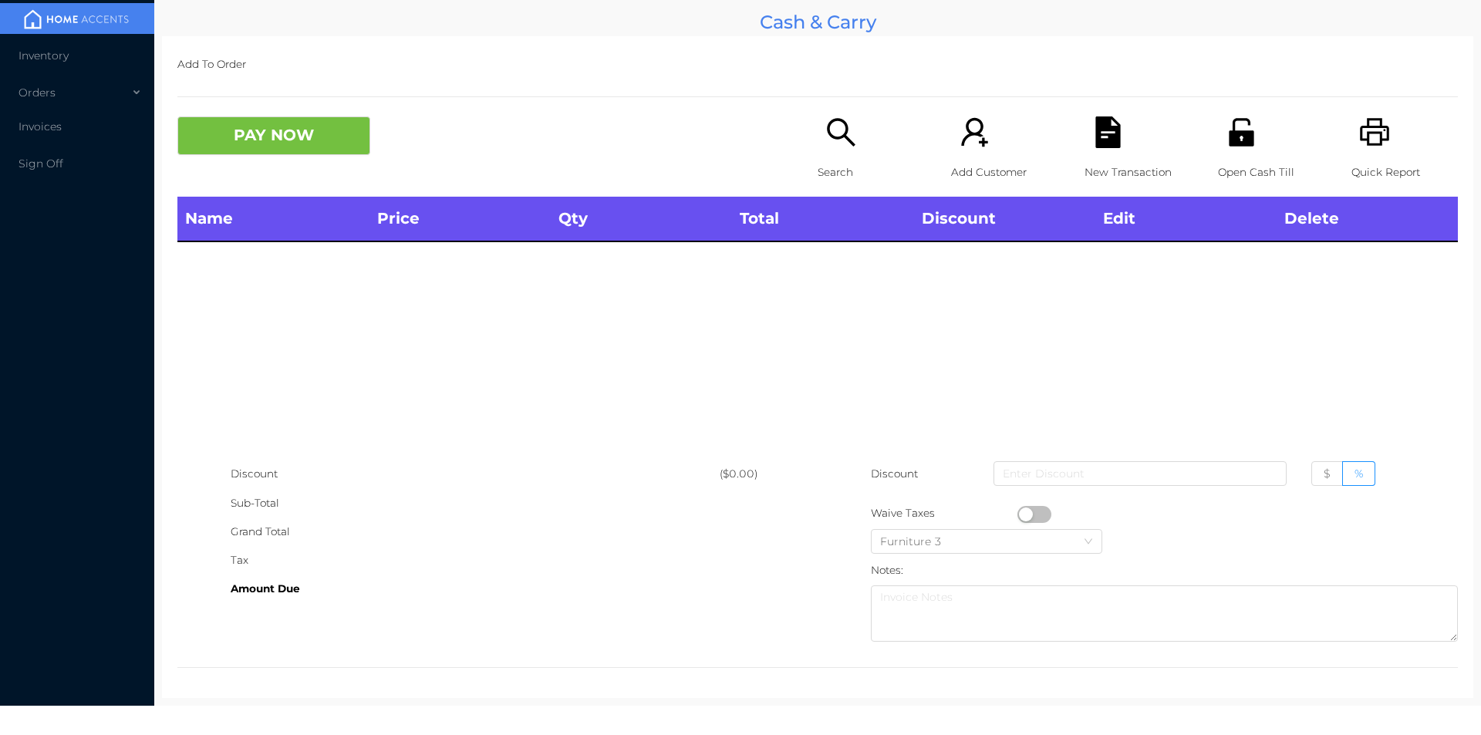
click at [1382, 137] on div "Quick Report" at bounding box center [1405, 156] width 106 height 80
click at [309, 168] on div "PAY NOW Search Add Customer New Transaction Open Cash Till Quick Report" at bounding box center [817, 156] width 1281 height 80
click at [382, 388] on div "Name Price Qty Total Discount Edit Delete" at bounding box center [817, 328] width 1281 height 263
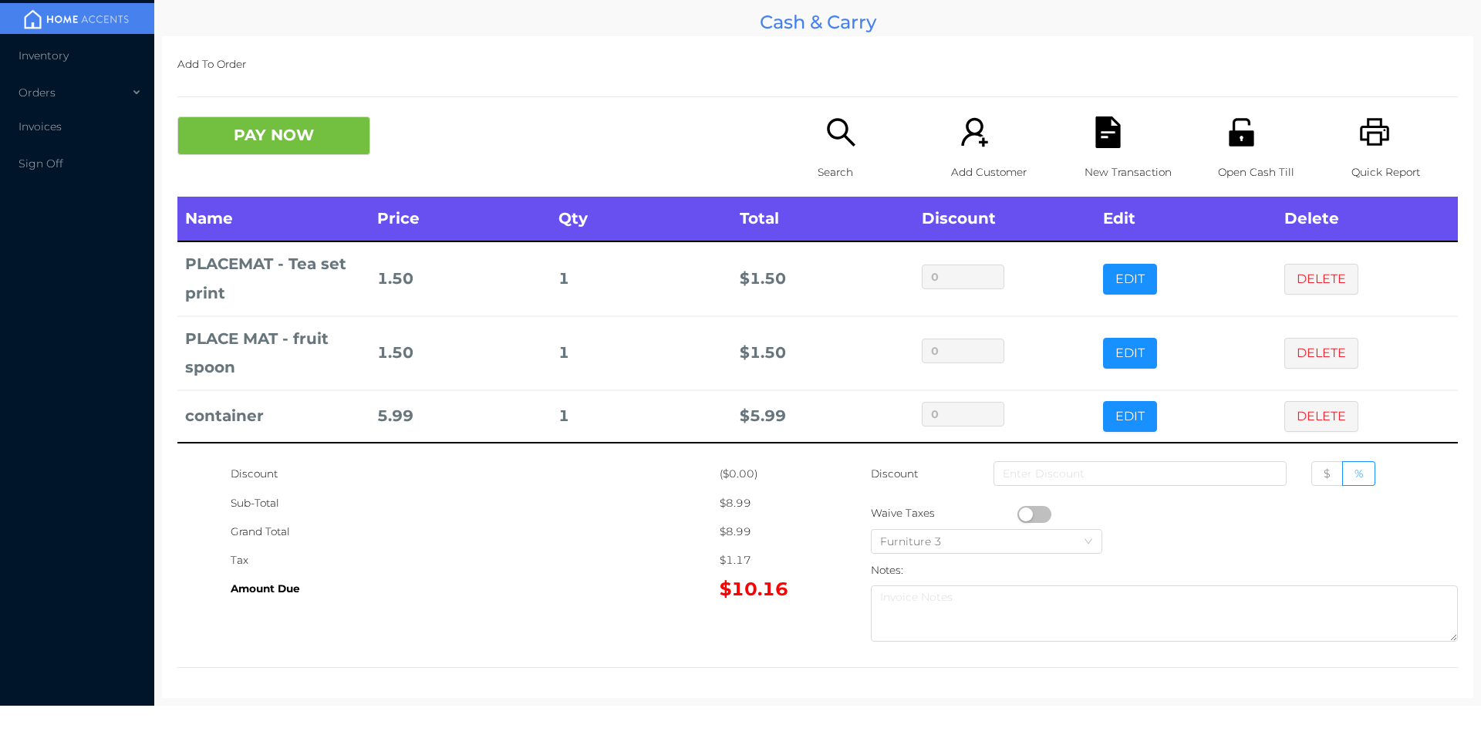
click at [835, 154] on div "Search" at bounding box center [871, 156] width 106 height 80
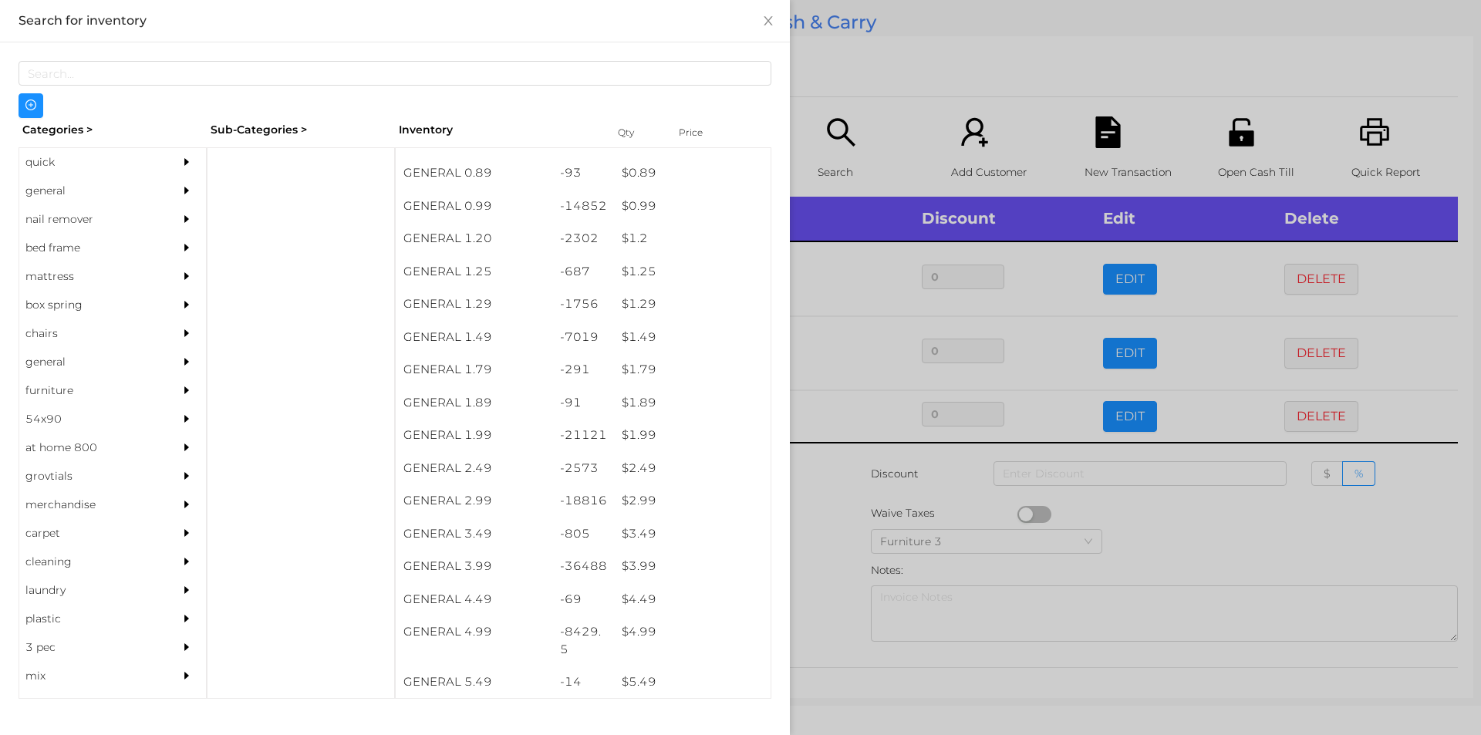
scroll to position [64, 0]
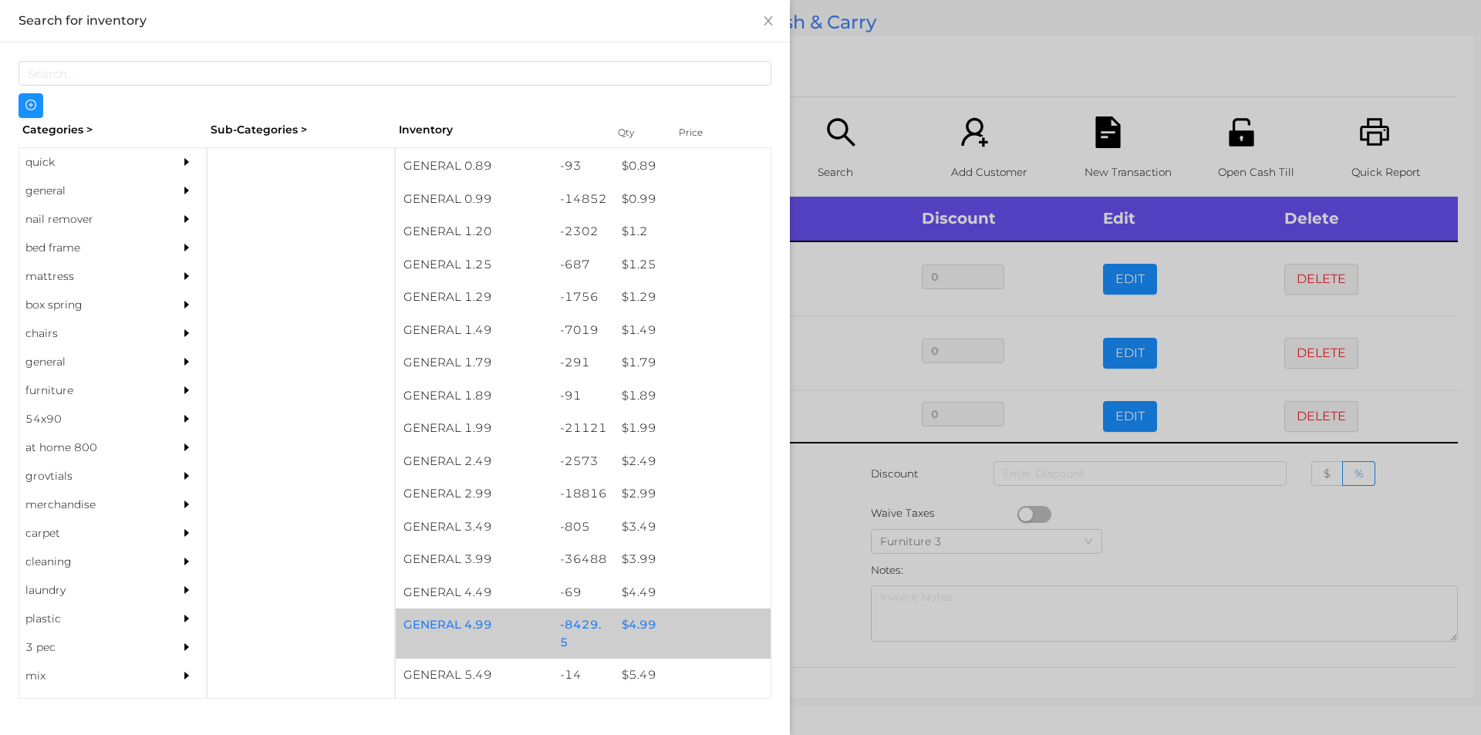
click at [634, 621] on div "$ 4.99" at bounding box center [692, 625] width 157 height 33
click at [625, 626] on div "$ 4.99" at bounding box center [692, 625] width 157 height 33
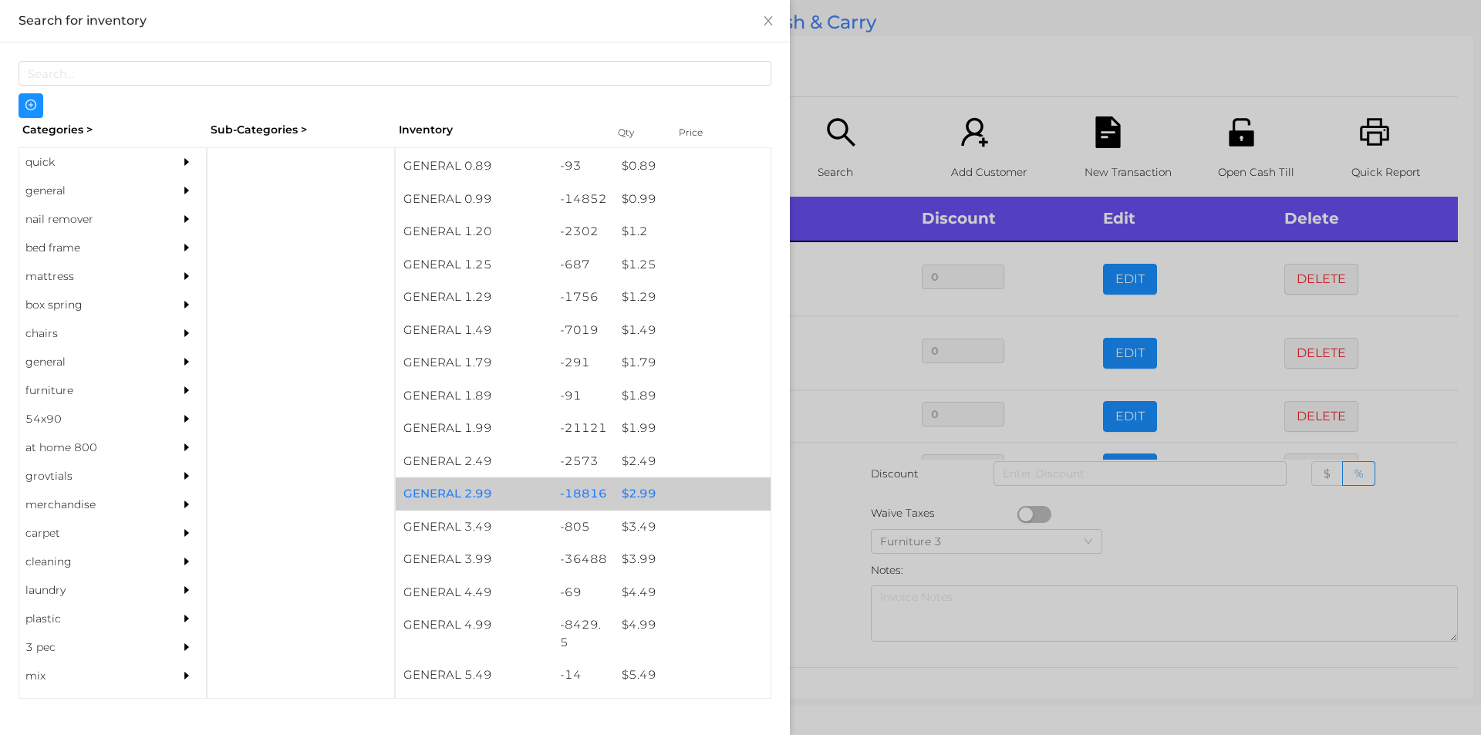
click at [630, 496] on div "$ 2.99" at bounding box center [692, 494] width 157 height 33
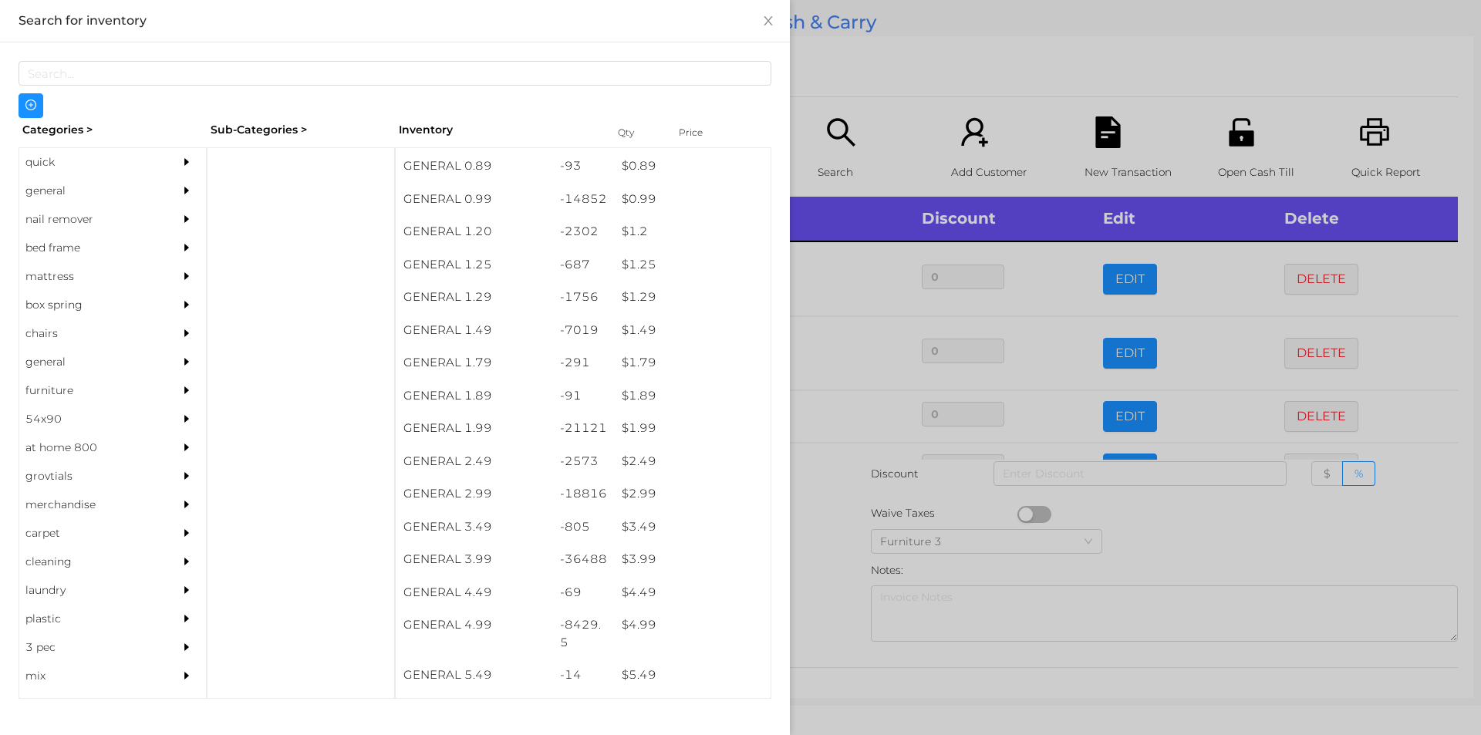
click at [1181, 575] on div at bounding box center [740, 367] width 1481 height 735
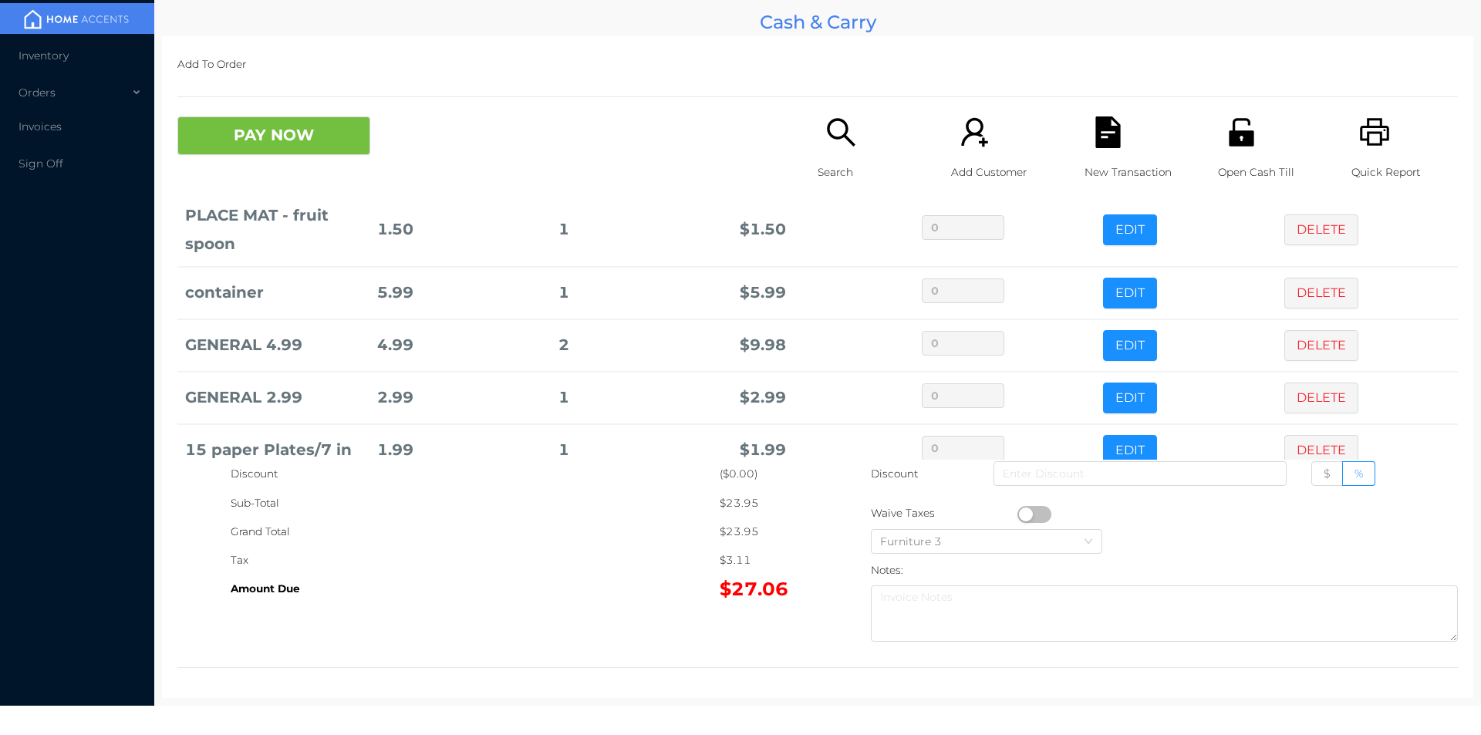
scroll to position [157, 0]
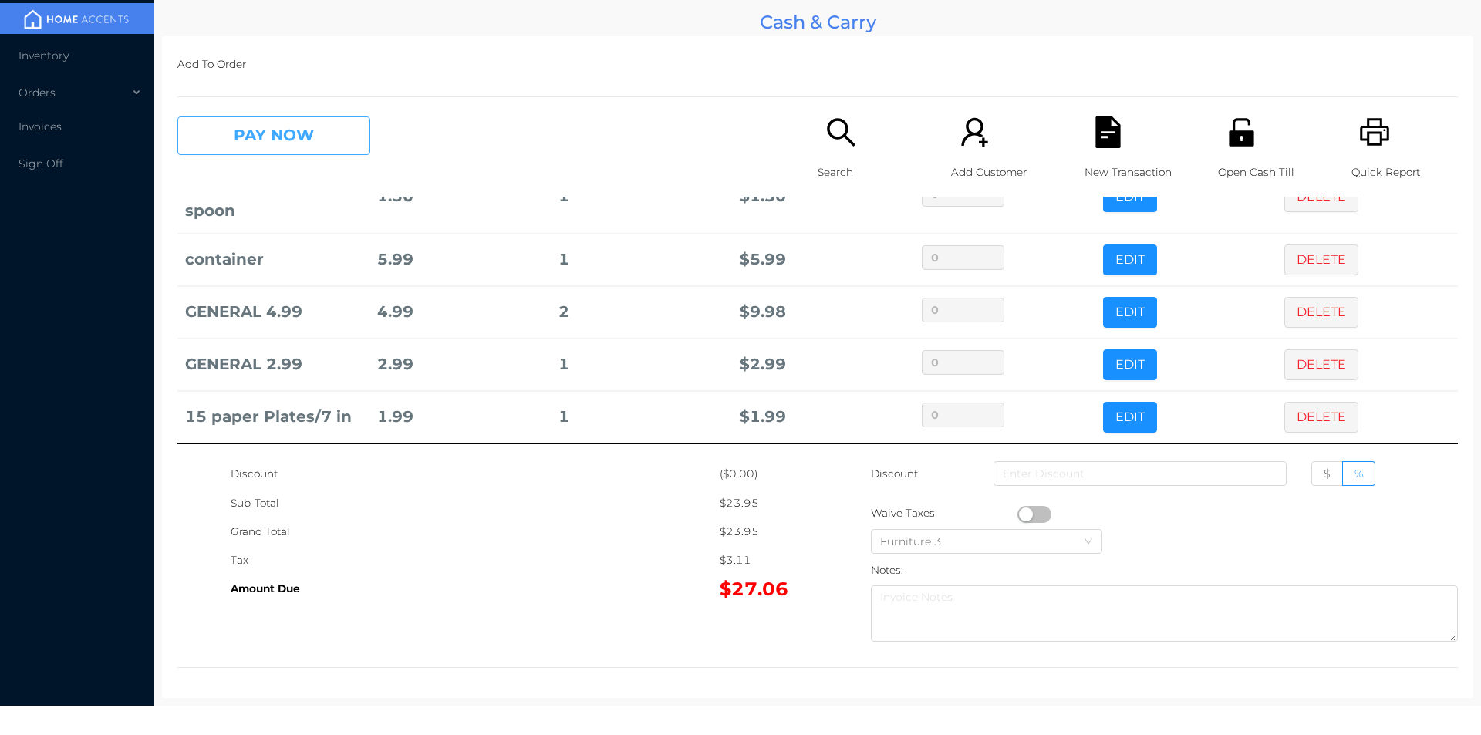
click at [322, 137] on button "PAY NOW" at bounding box center [273, 135] width 193 height 39
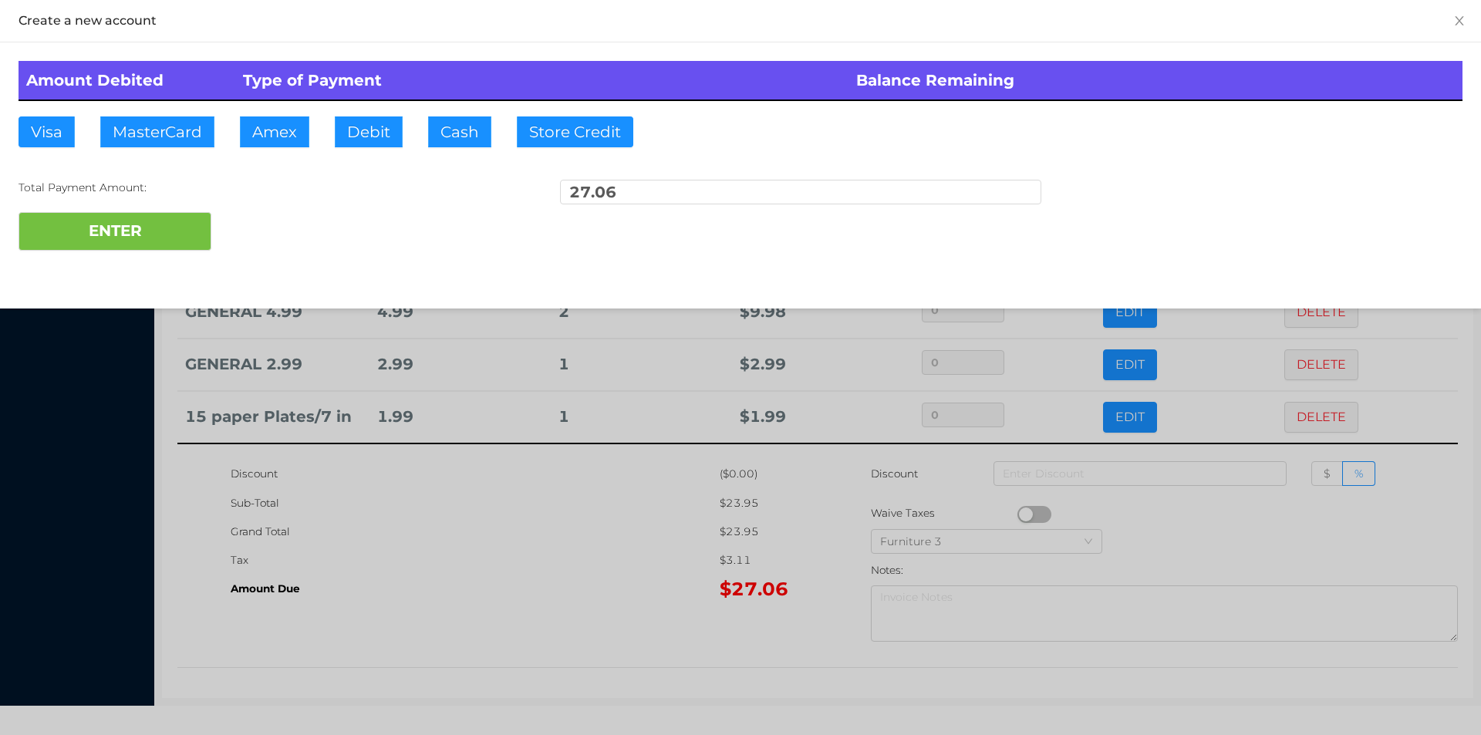
click at [282, 234] on div "ENTER" at bounding box center [741, 231] width 1444 height 39
click at [548, 559] on div at bounding box center [740, 367] width 1481 height 735
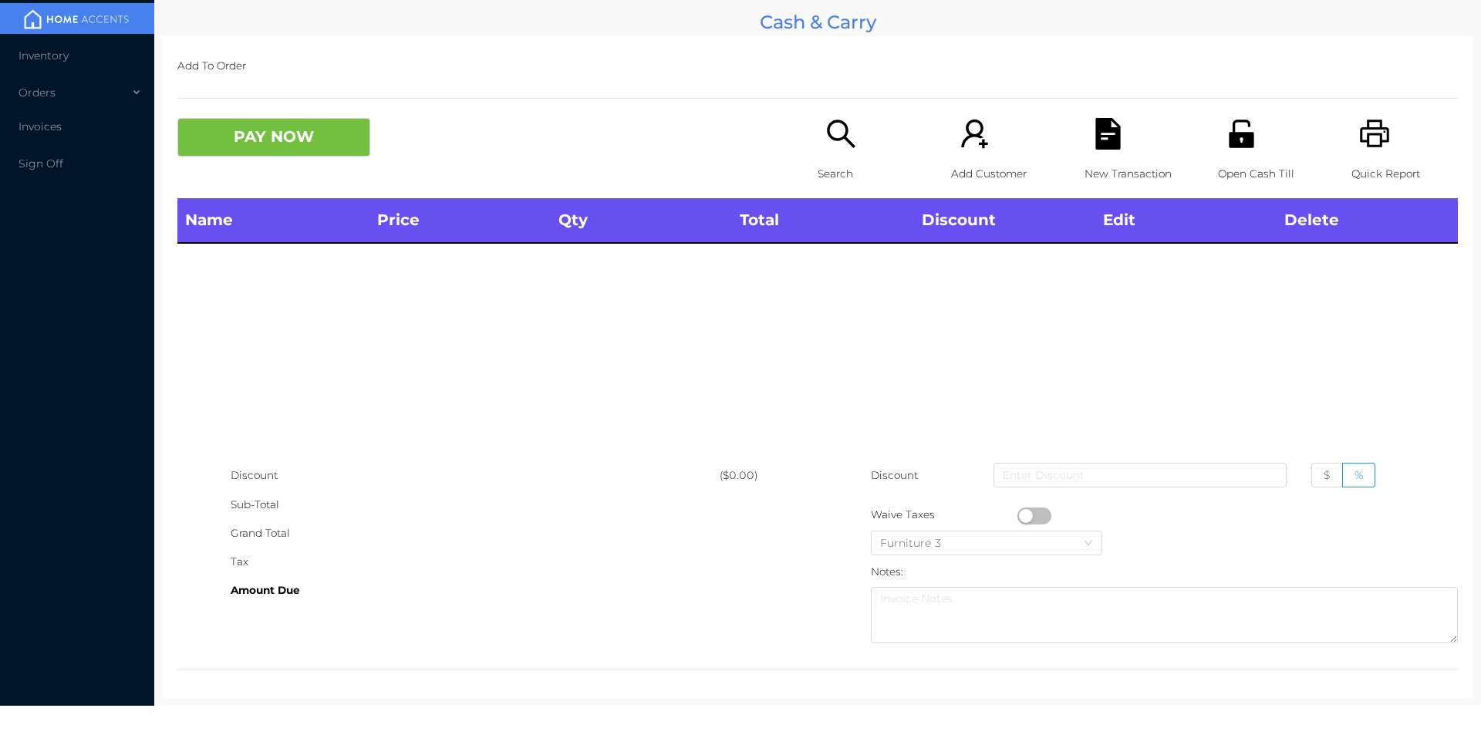
click at [1238, 140] on icon "icon: unlock" at bounding box center [1241, 134] width 25 height 28
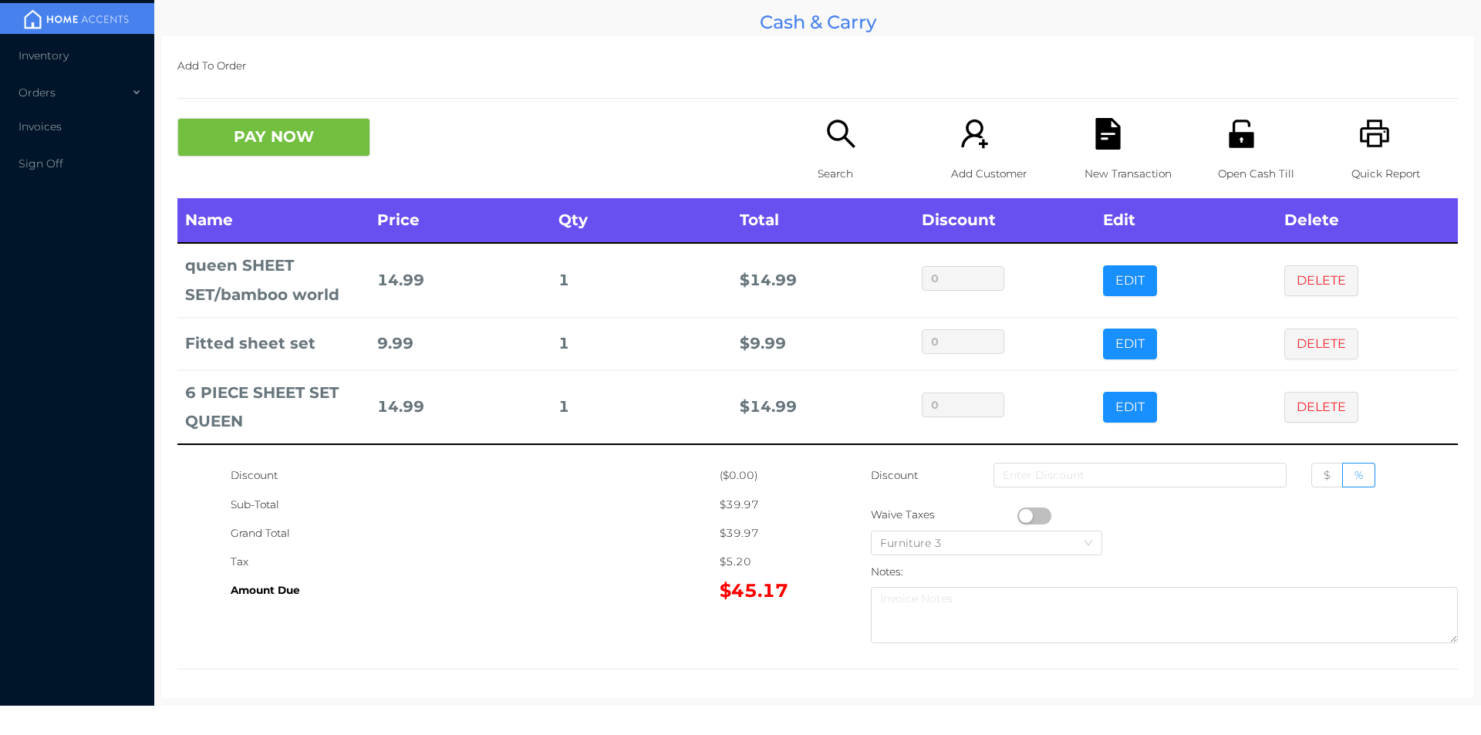
click at [835, 155] on div "Search" at bounding box center [871, 158] width 106 height 80
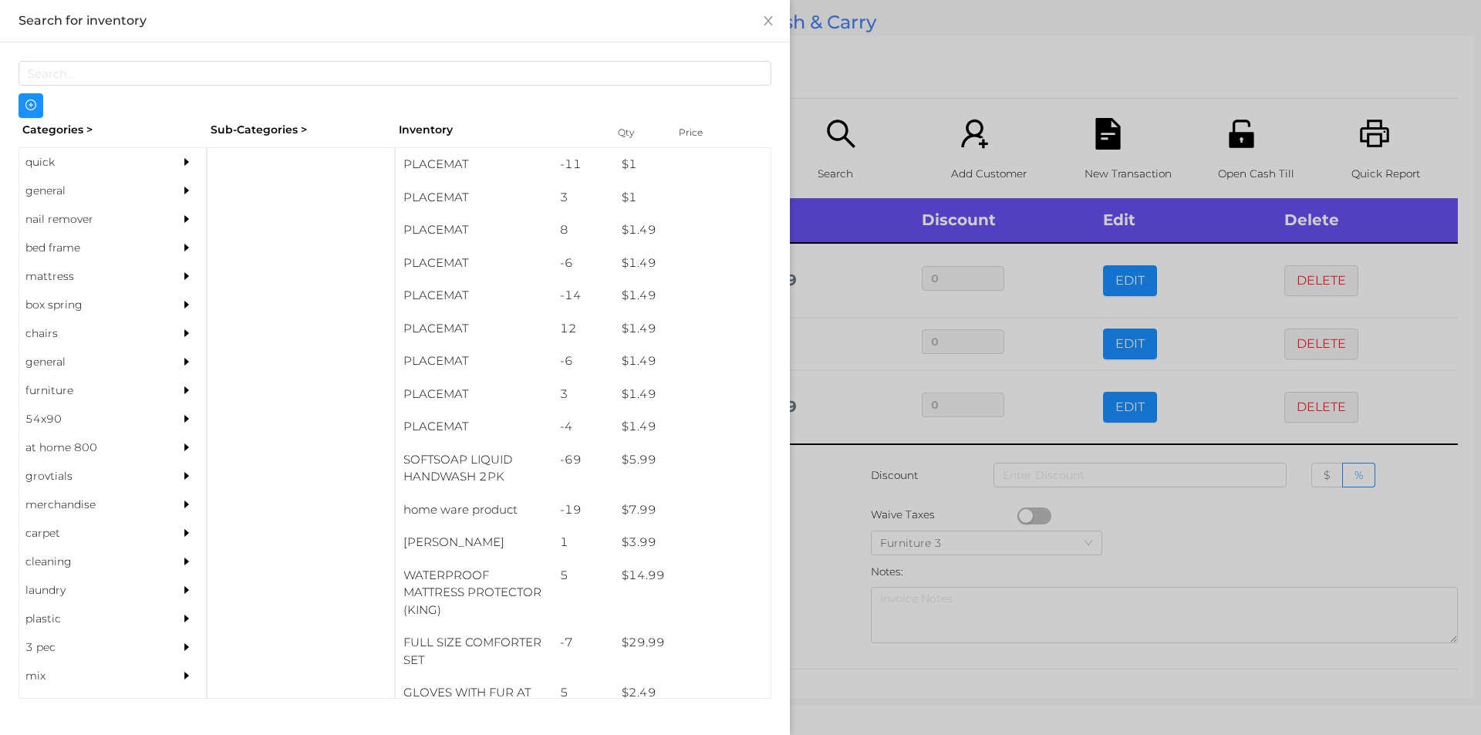
click at [79, 217] on div "nail remover" at bounding box center [89, 219] width 140 height 29
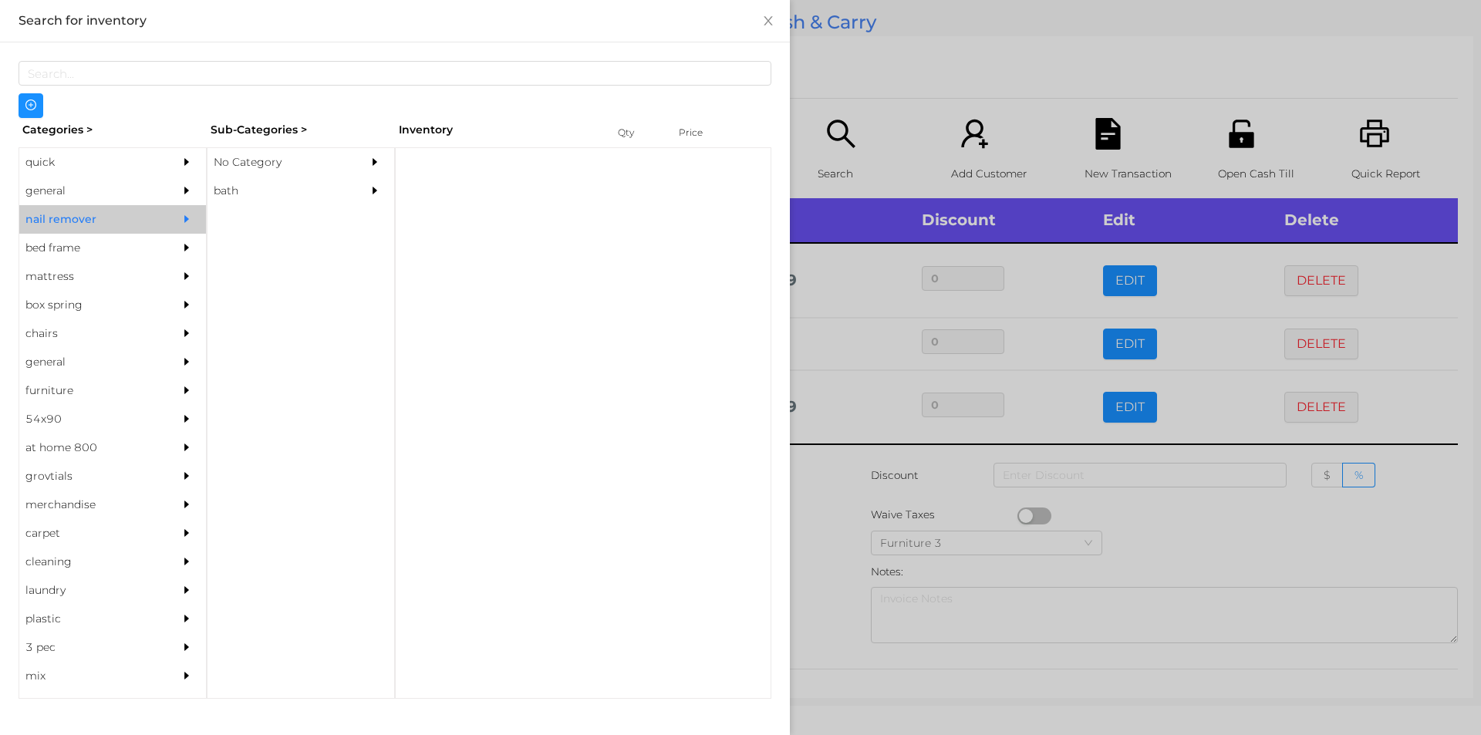
click at [59, 188] on div "general" at bounding box center [89, 191] width 140 height 29
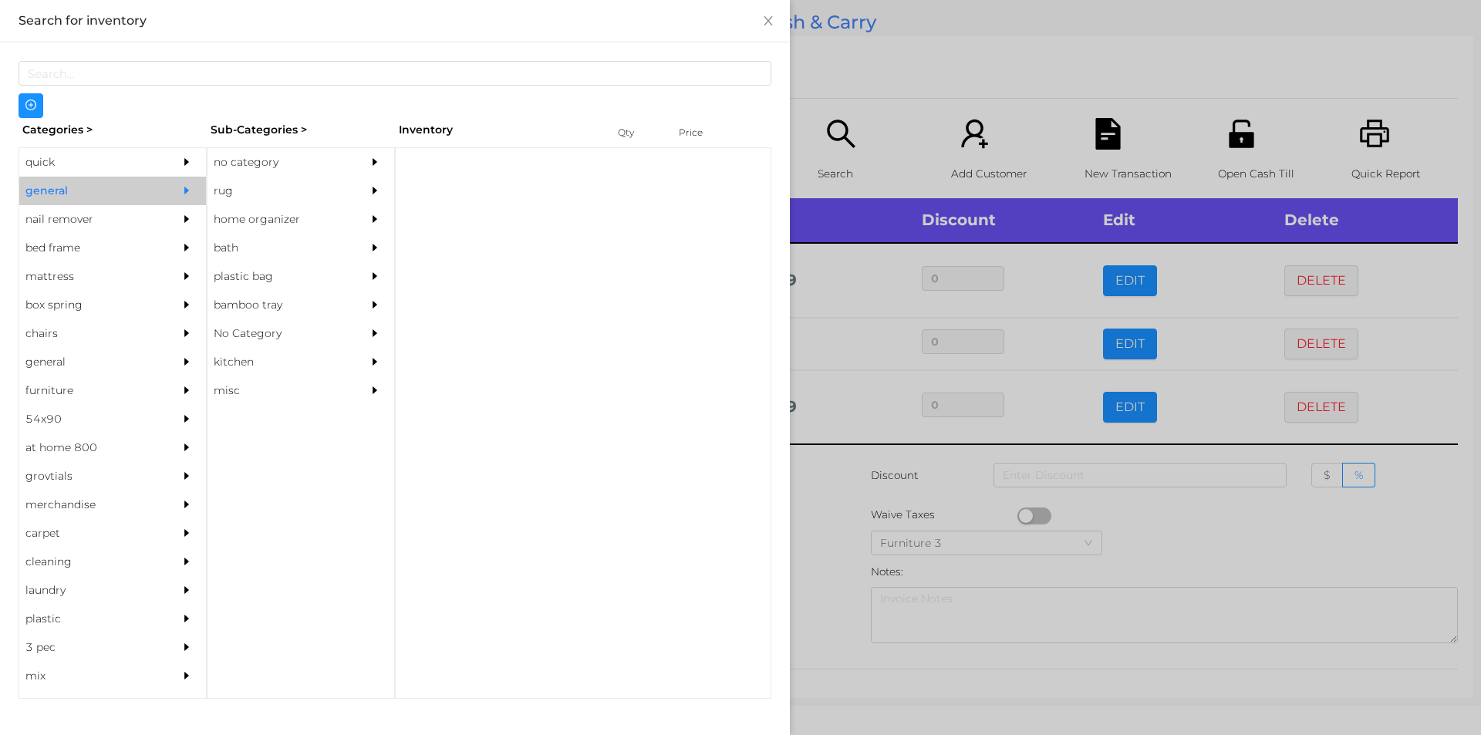
click at [244, 156] on div "no category" at bounding box center [278, 162] width 140 height 29
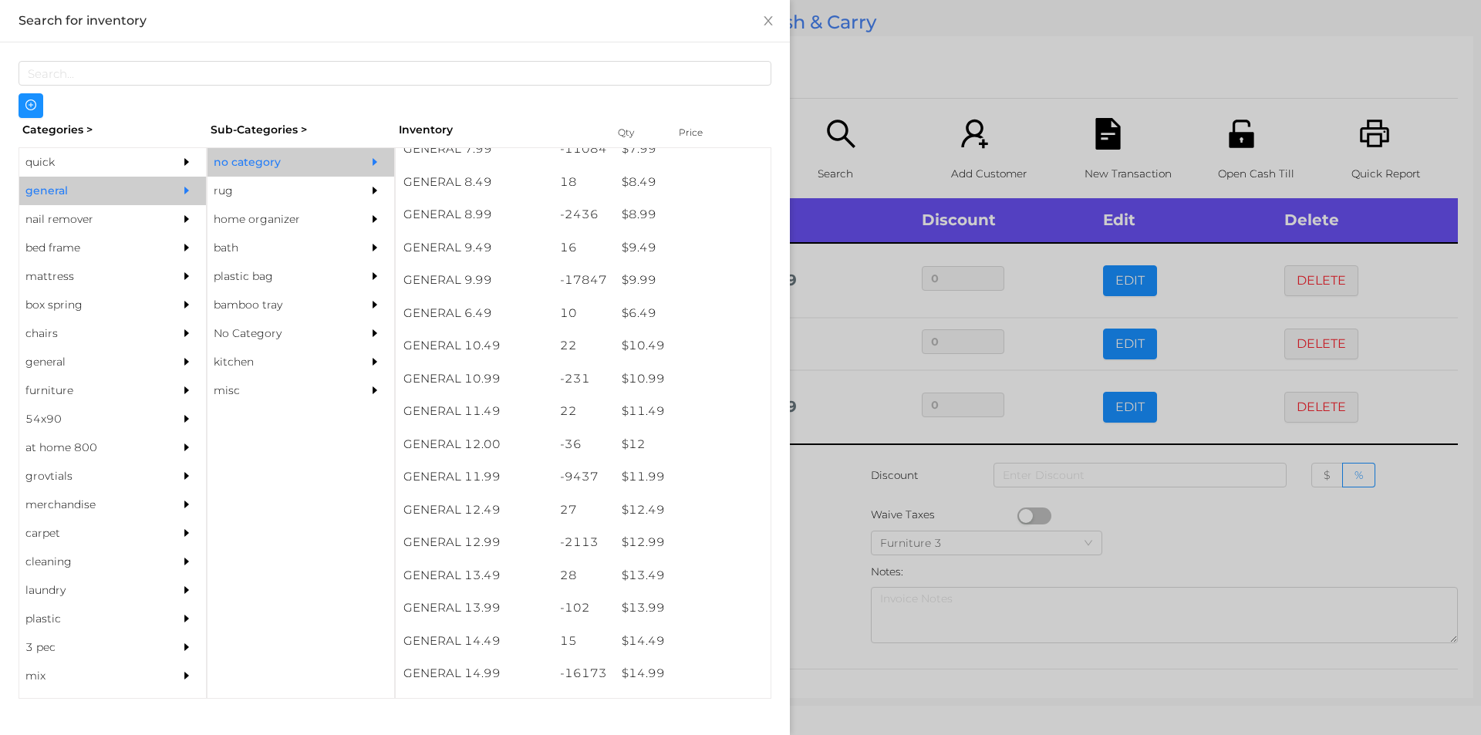
scroll to position [825, 0]
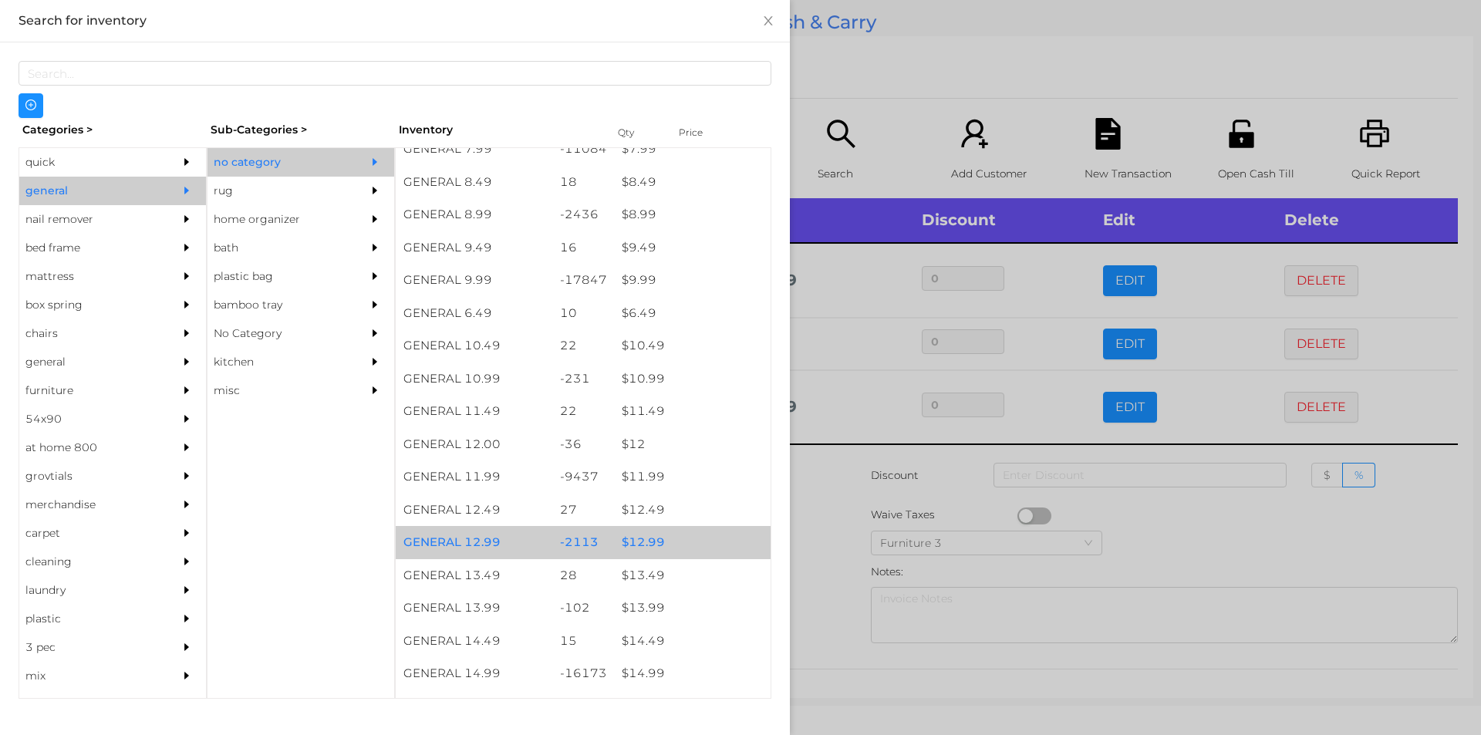
click at [648, 545] on div "$ 12.99" at bounding box center [692, 542] width 157 height 33
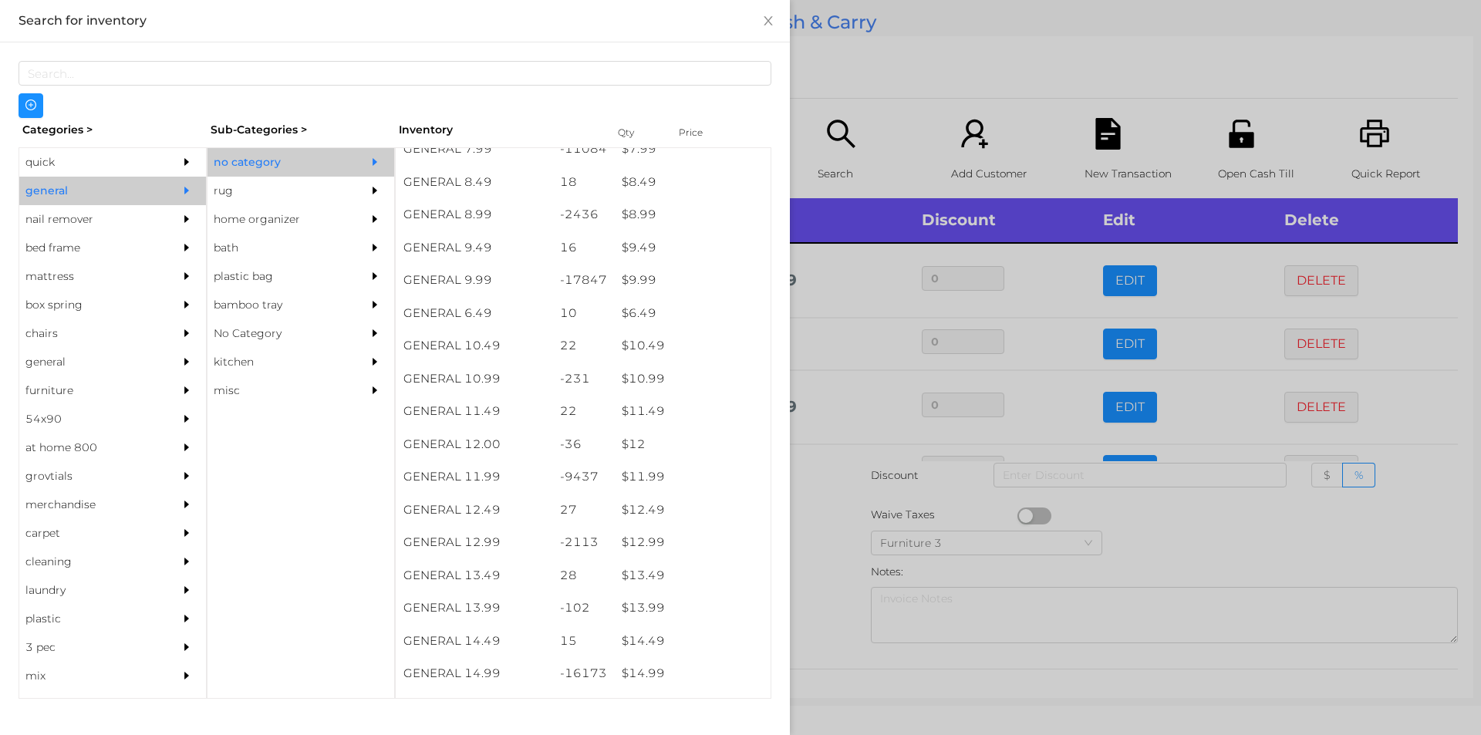
click at [833, 538] on div at bounding box center [740, 367] width 1481 height 735
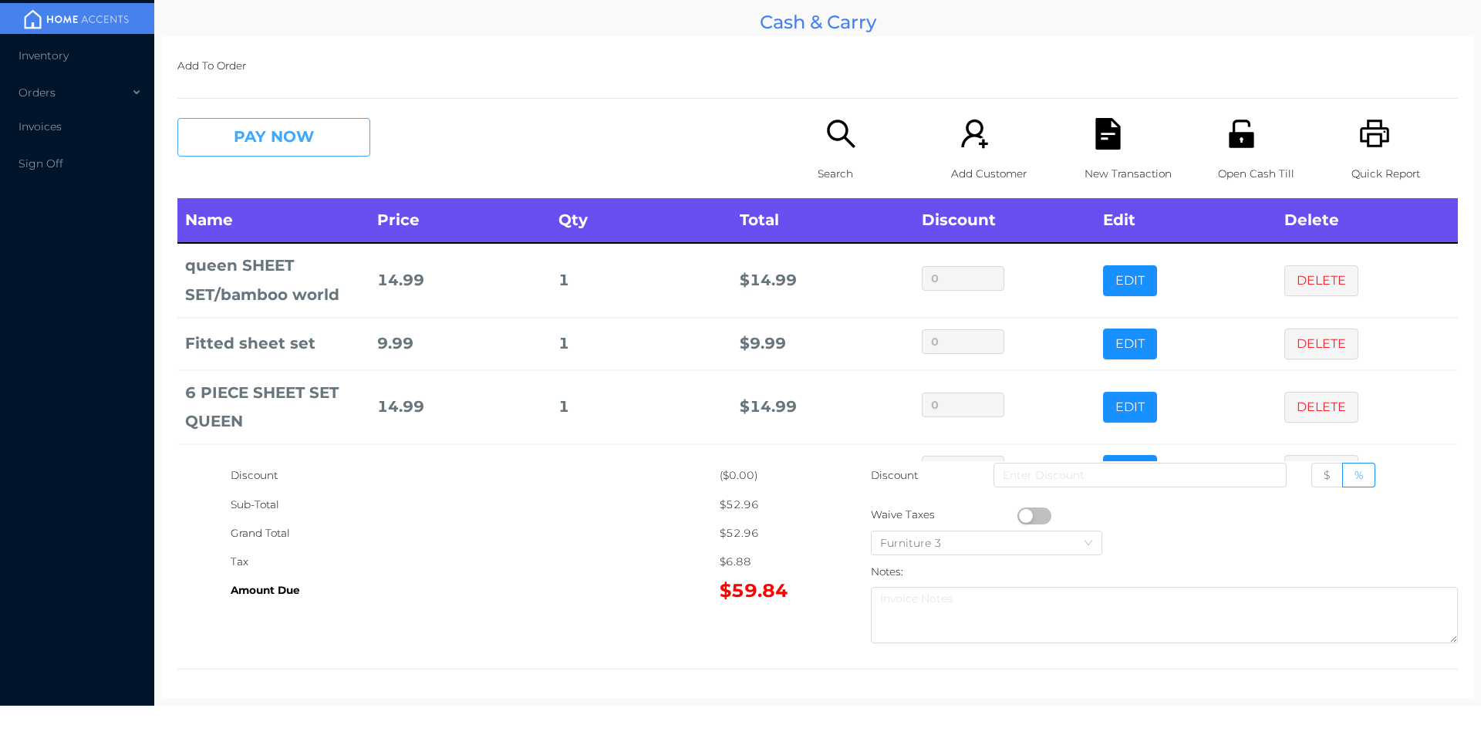
click at [323, 143] on button "PAY NOW" at bounding box center [273, 137] width 193 height 39
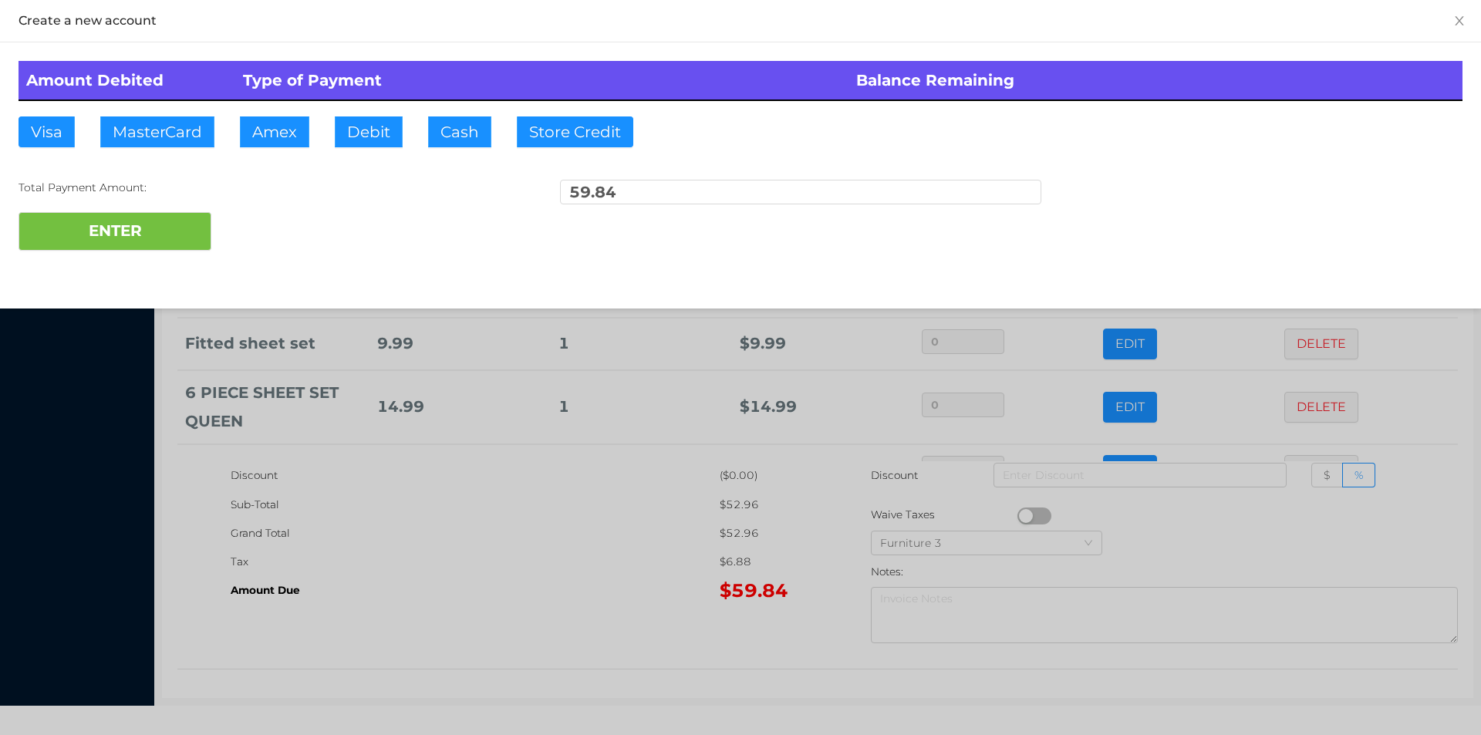
click at [321, 146] on div "Visa MasterCard Amex Debit Cash Store Credit" at bounding box center [339, 131] width 641 height 31
click at [366, 143] on button "Debit" at bounding box center [369, 131] width 68 height 31
click at [146, 245] on button "ENTER" at bounding box center [115, 231] width 193 height 39
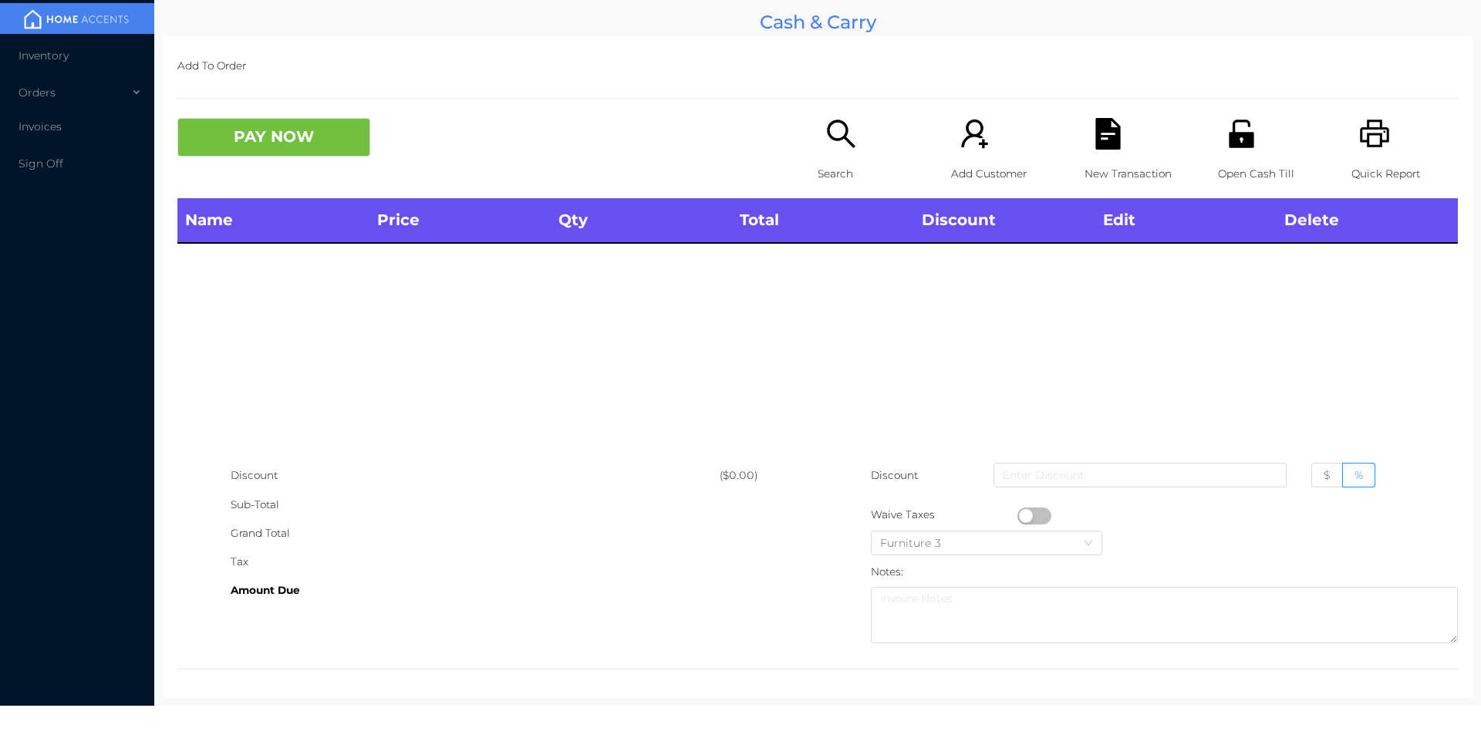
click at [818, 160] on p "Search" at bounding box center [871, 174] width 106 height 29
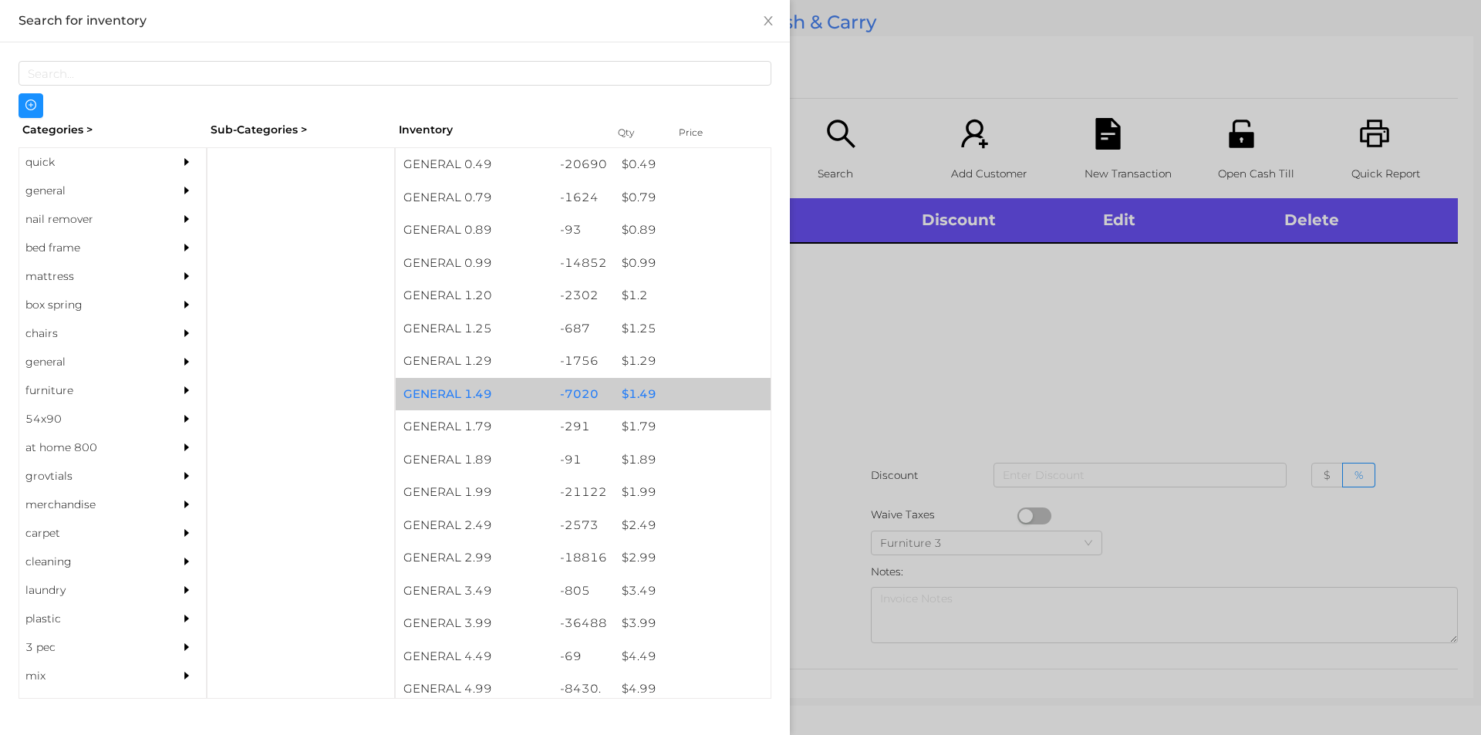
click at [632, 386] on div "$ 1.49" at bounding box center [692, 394] width 157 height 33
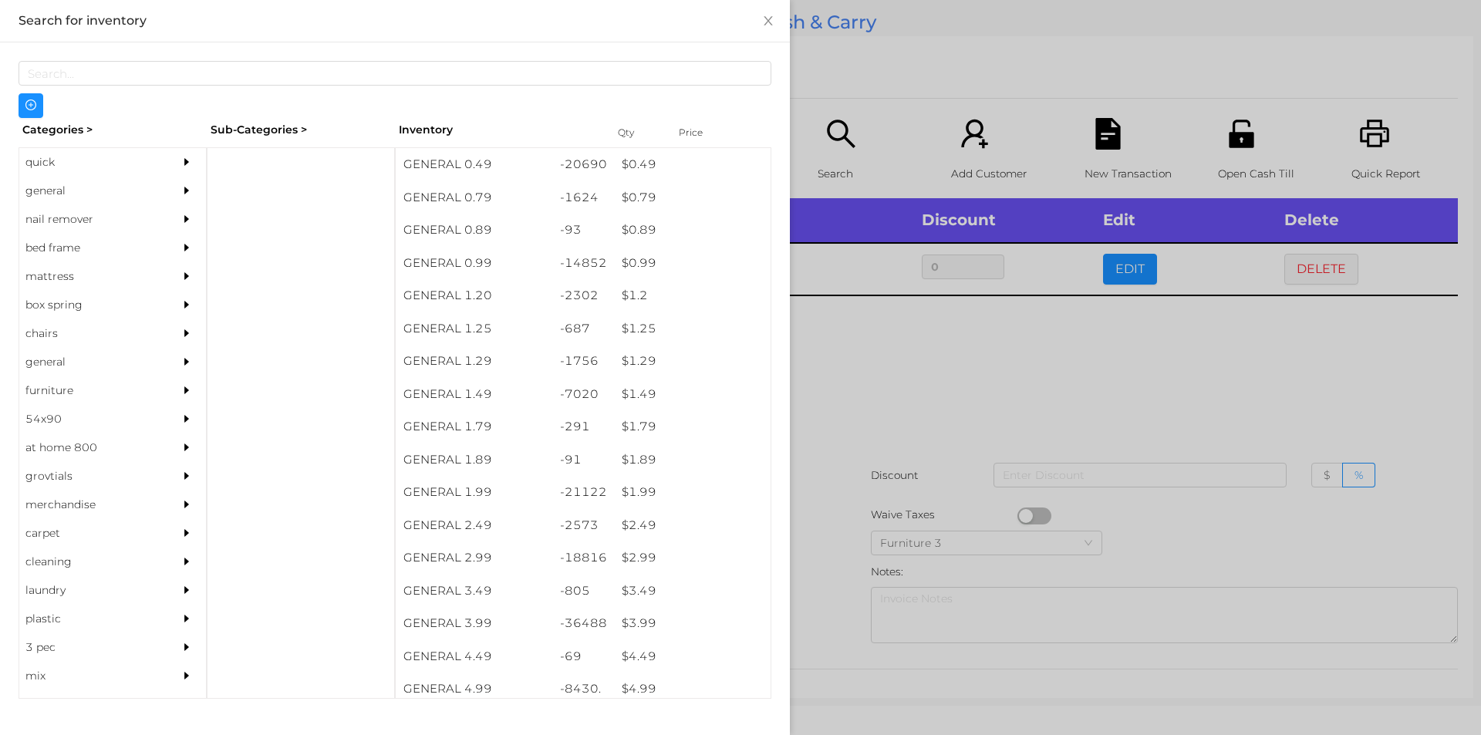
click at [871, 363] on div at bounding box center [740, 367] width 1481 height 735
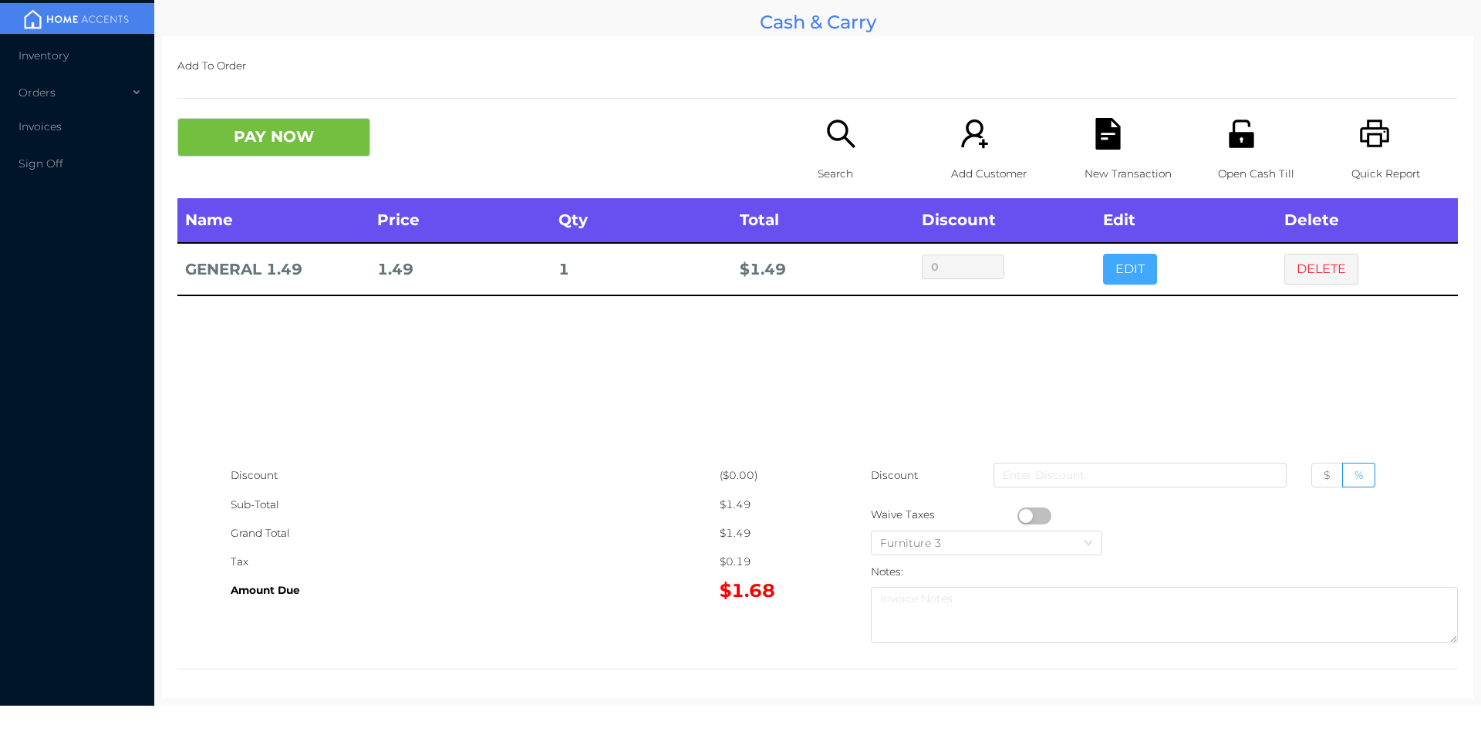
click at [1122, 269] on button "EDIT" at bounding box center [1130, 269] width 54 height 31
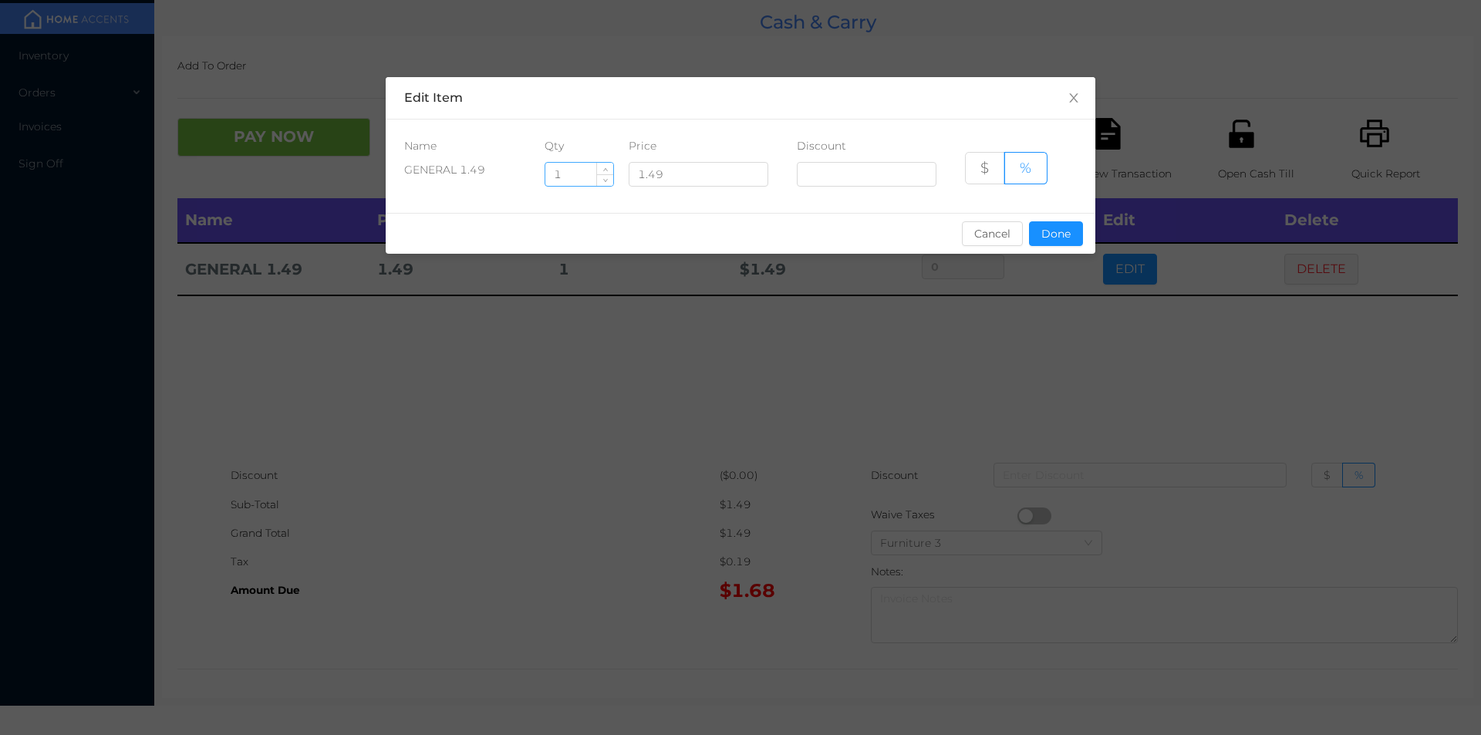
click at [586, 177] on input "1" at bounding box center [579, 174] width 68 height 23
type input "14"
click at [1044, 229] on button "Done" at bounding box center [1056, 233] width 54 height 25
type input "0%"
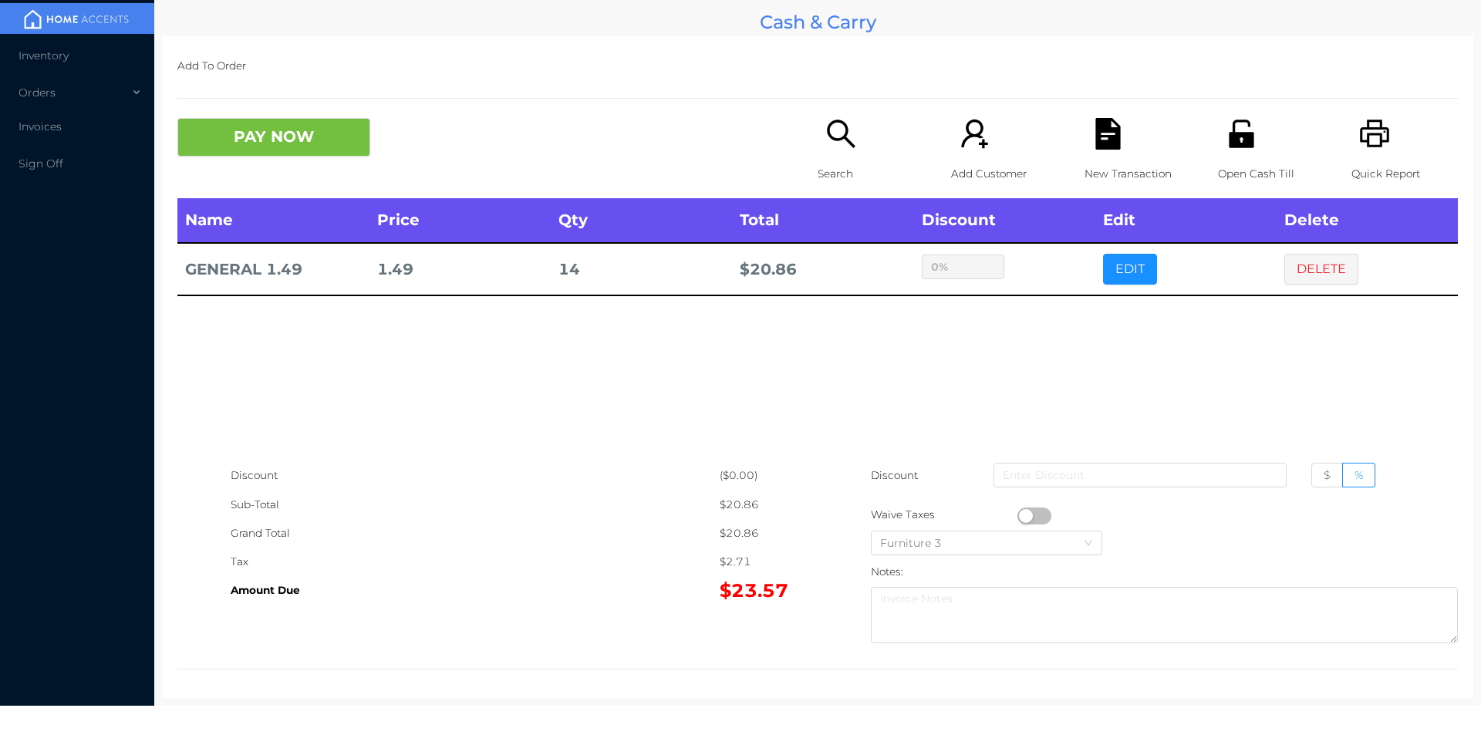
click at [1034, 319] on div "sentinelStart Edit Item Name Qty Price Discount GENERAL 1.49 14 1.49 $ % Cancel…" at bounding box center [740, 367] width 1481 height 735
click at [332, 121] on button "PAY NOW" at bounding box center [273, 137] width 193 height 39
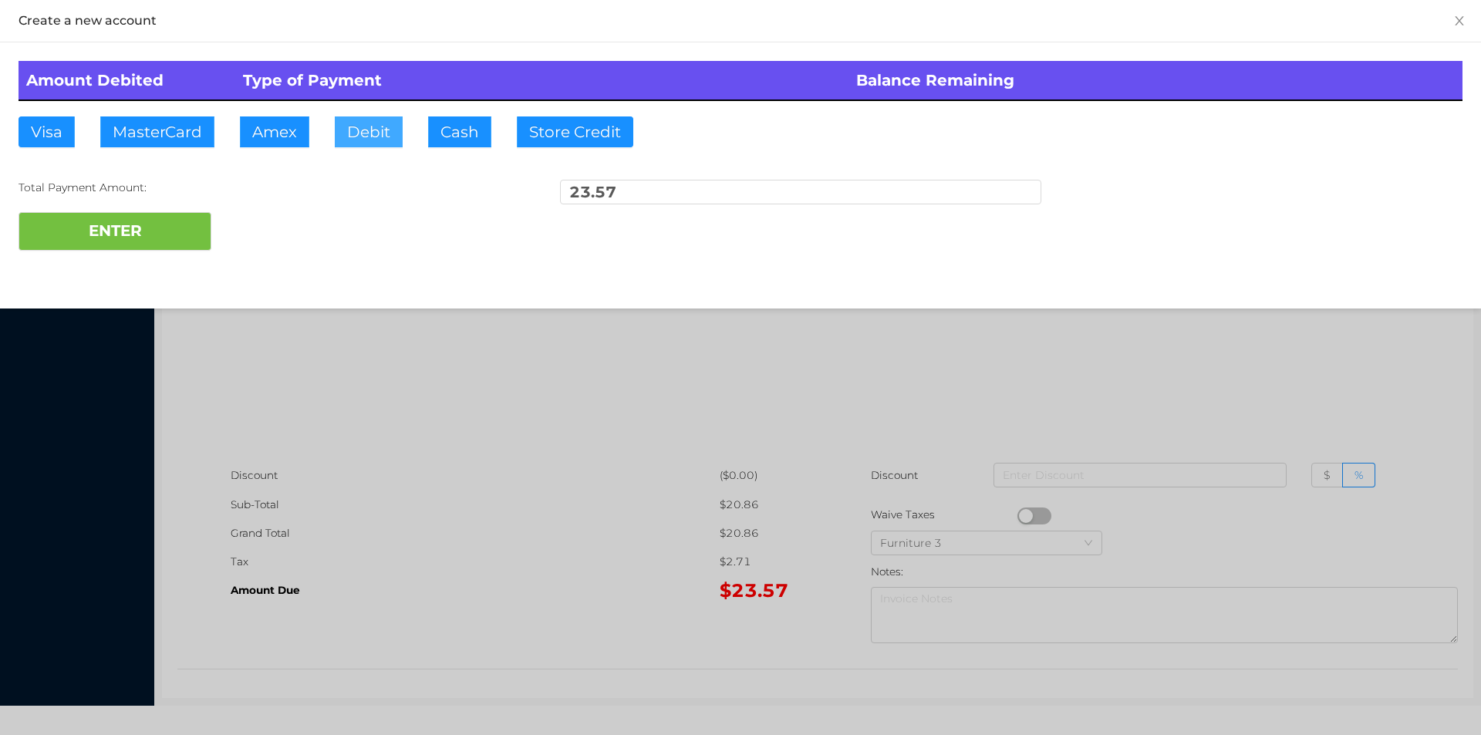
click at [382, 120] on button "Debit" at bounding box center [369, 131] width 68 height 31
type input "50."
click at [162, 221] on button "ENTER" at bounding box center [115, 231] width 193 height 39
type input "0"
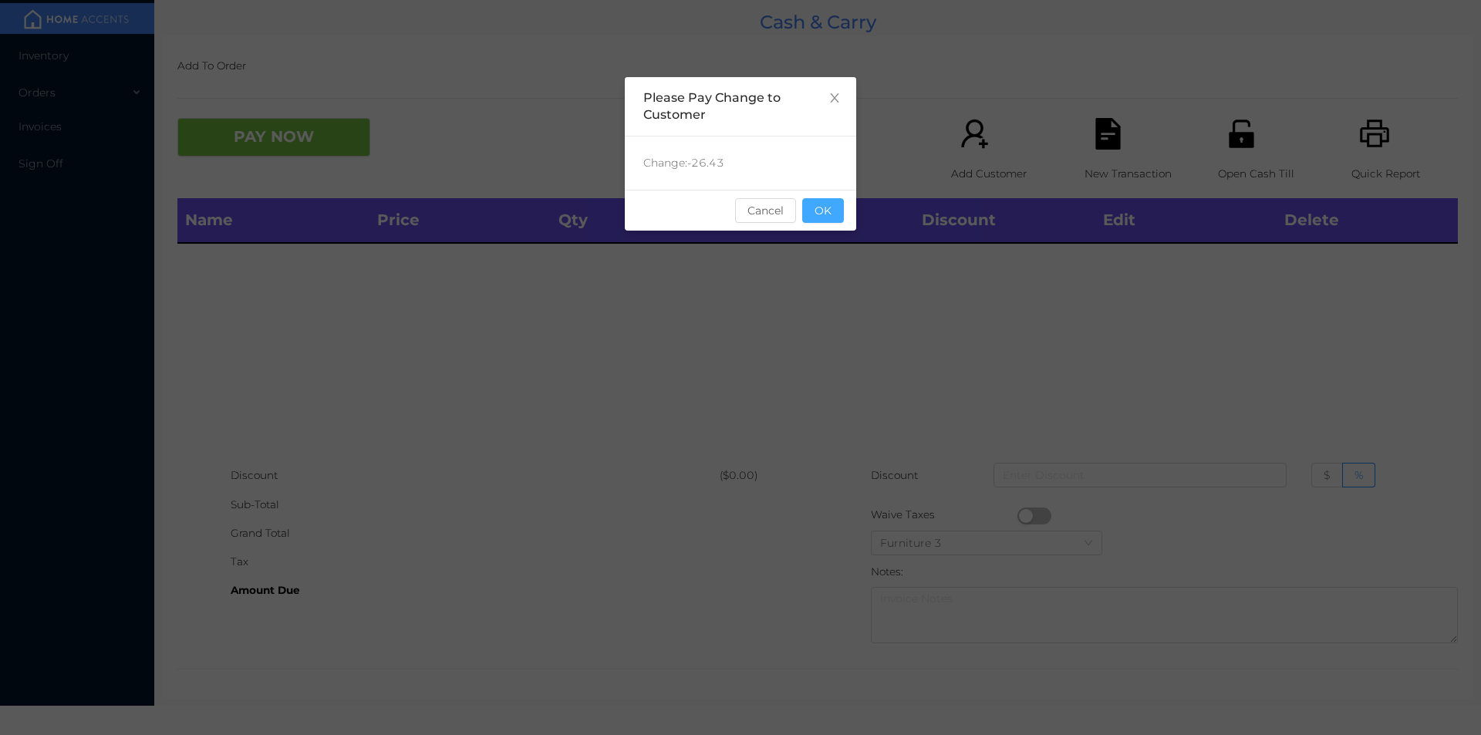
click at [829, 219] on button "OK" at bounding box center [823, 210] width 42 height 25
click at [819, 286] on div "Name Price Qty Total Discount Edit Delete" at bounding box center [817, 329] width 1281 height 263
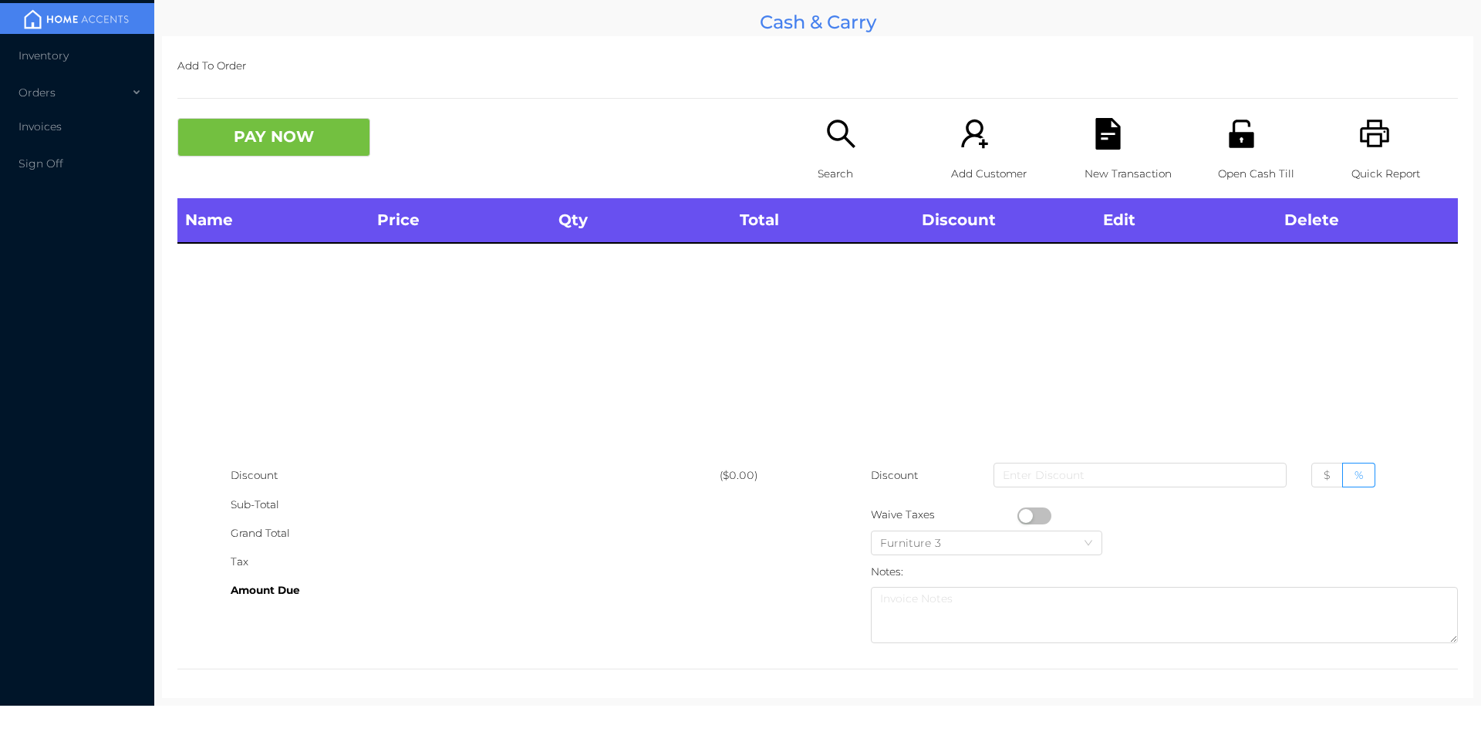
click at [839, 172] on p "Search" at bounding box center [871, 174] width 106 height 29
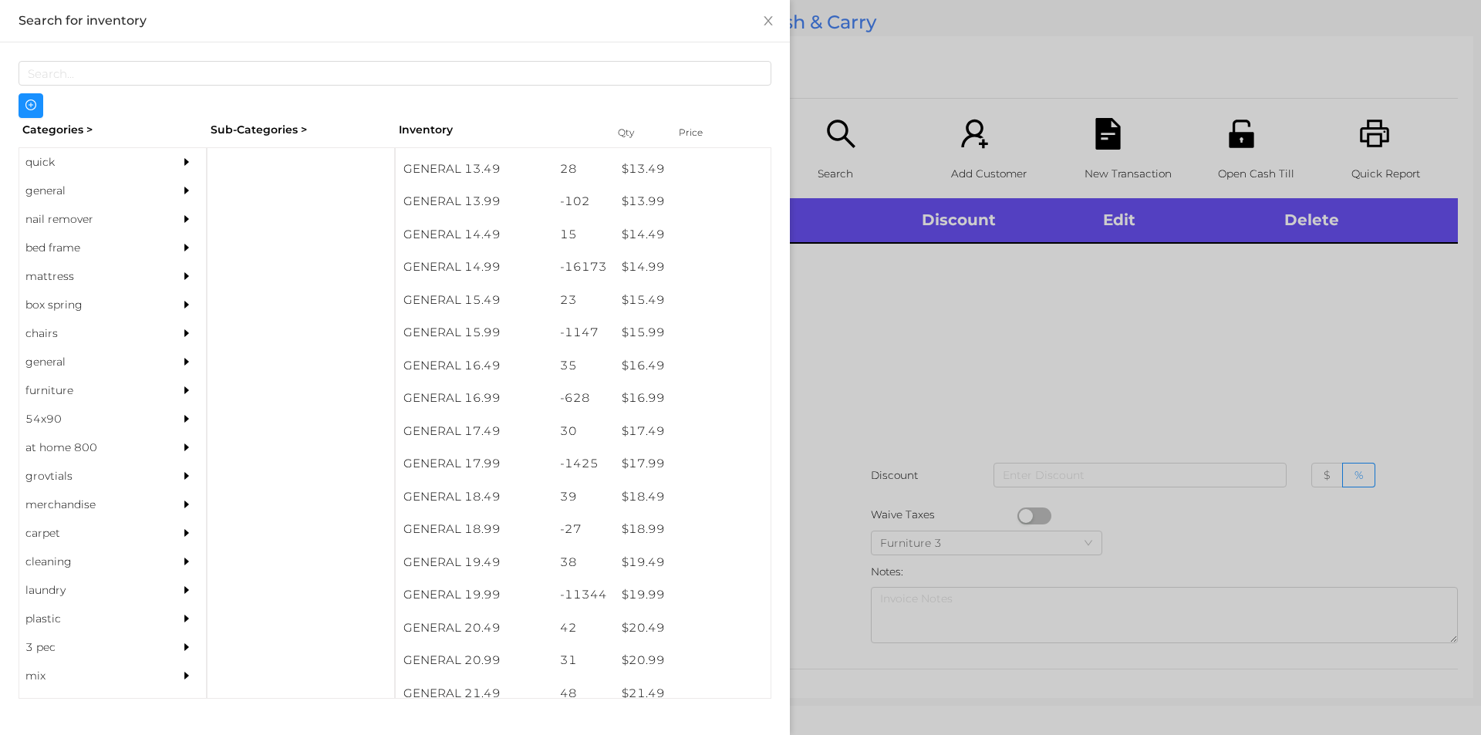
scroll to position [1287, 0]
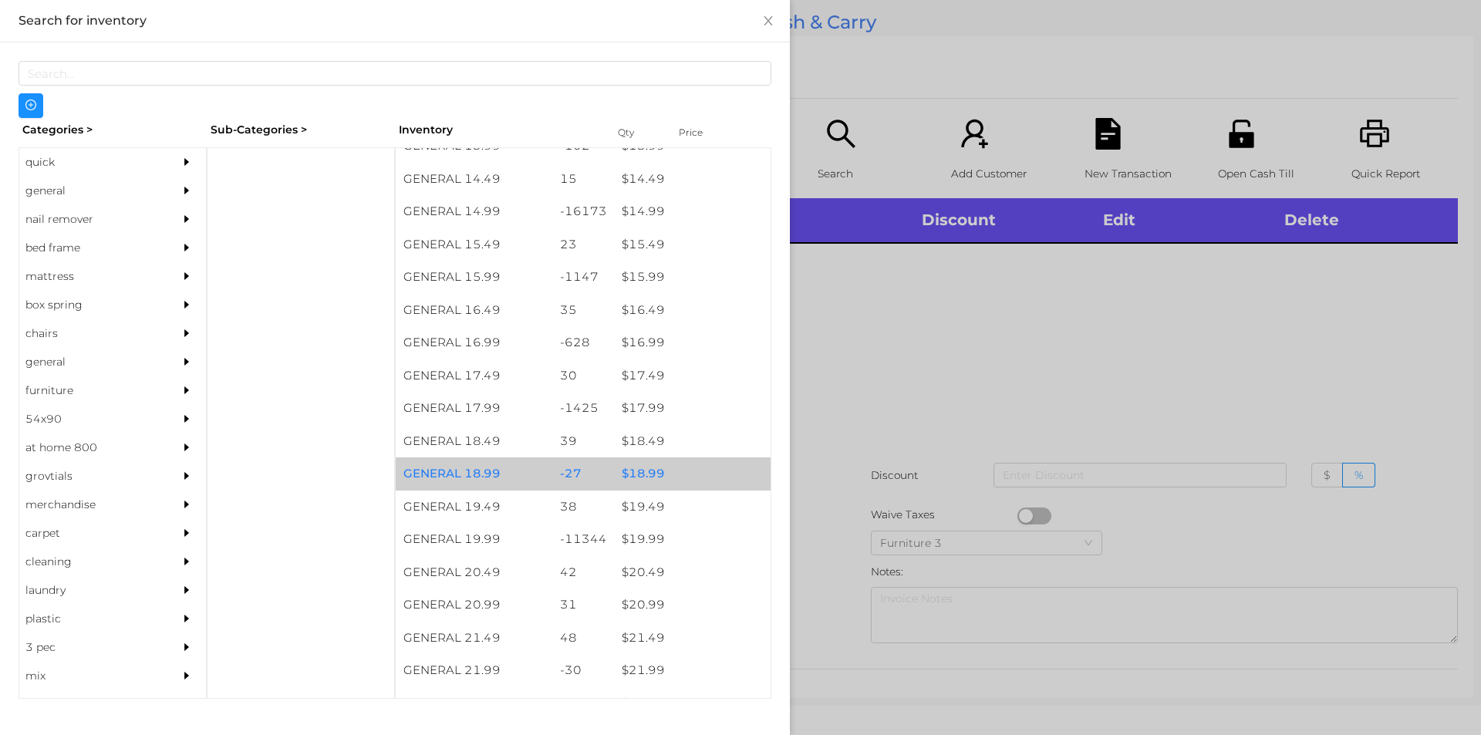
click at [646, 474] on div "$ 18.99" at bounding box center [692, 473] width 157 height 33
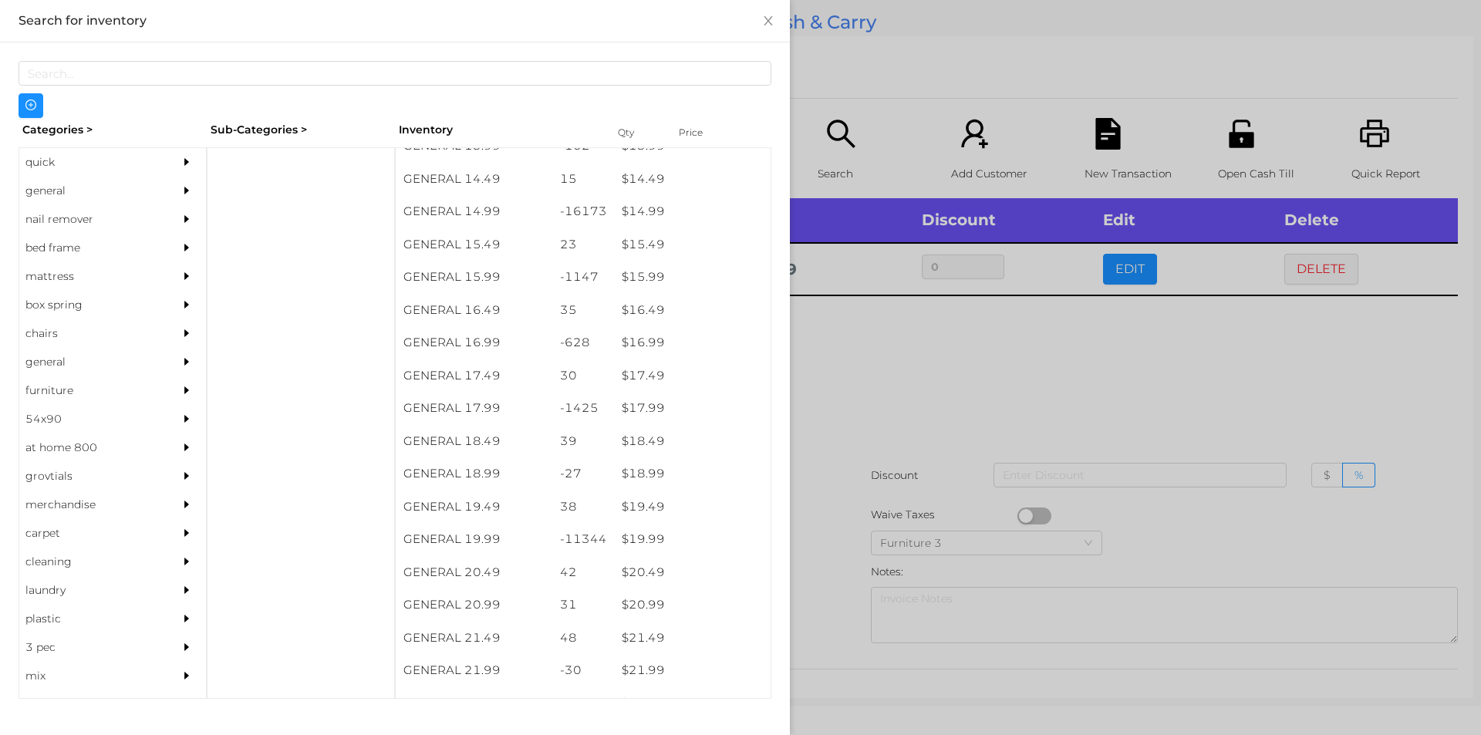
click at [928, 378] on div at bounding box center [740, 367] width 1481 height 735
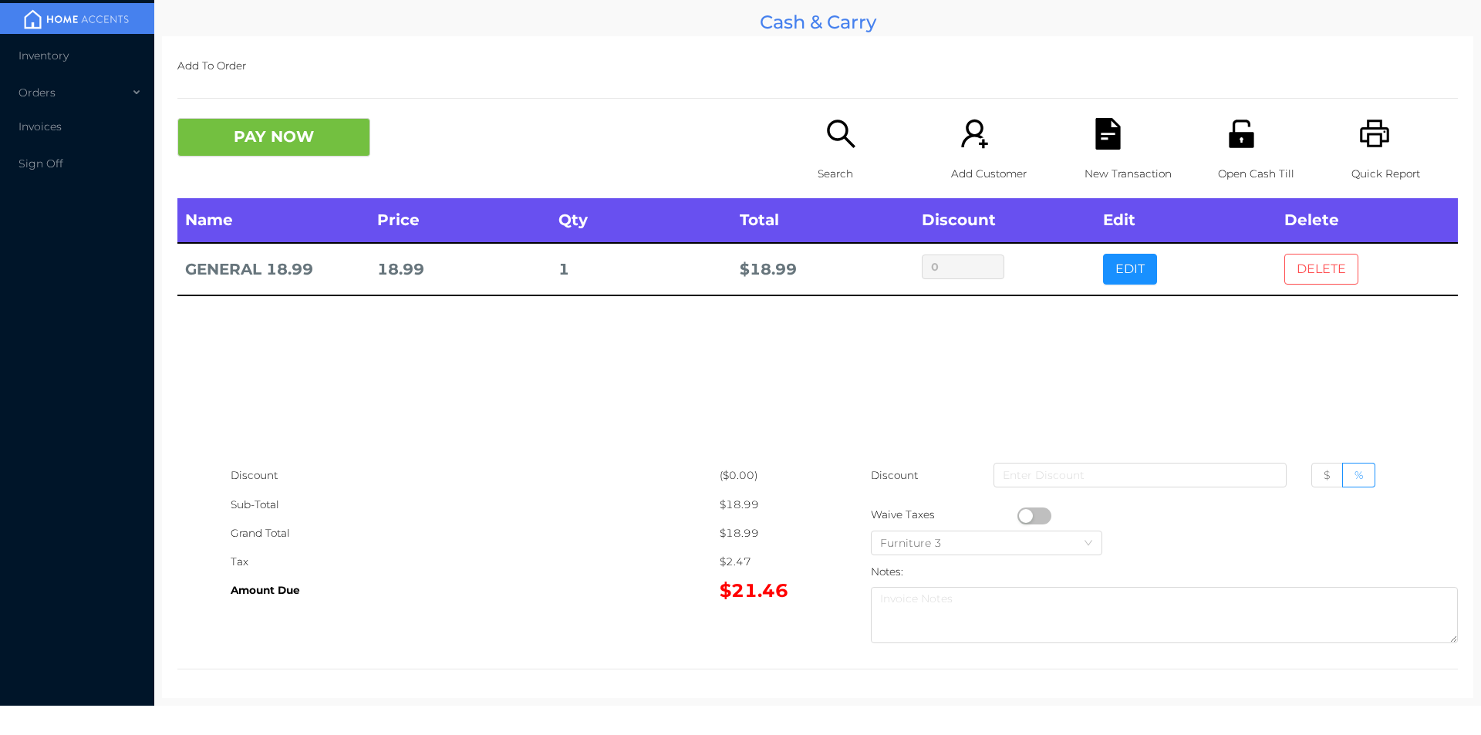
click at [1316, 280] on button "DELETE" at bounding box center [1321, 269] width 74 height 31
click at [1372, 156] on div "Quick Report" at bounding box center [1405, 158] width 106 height 80
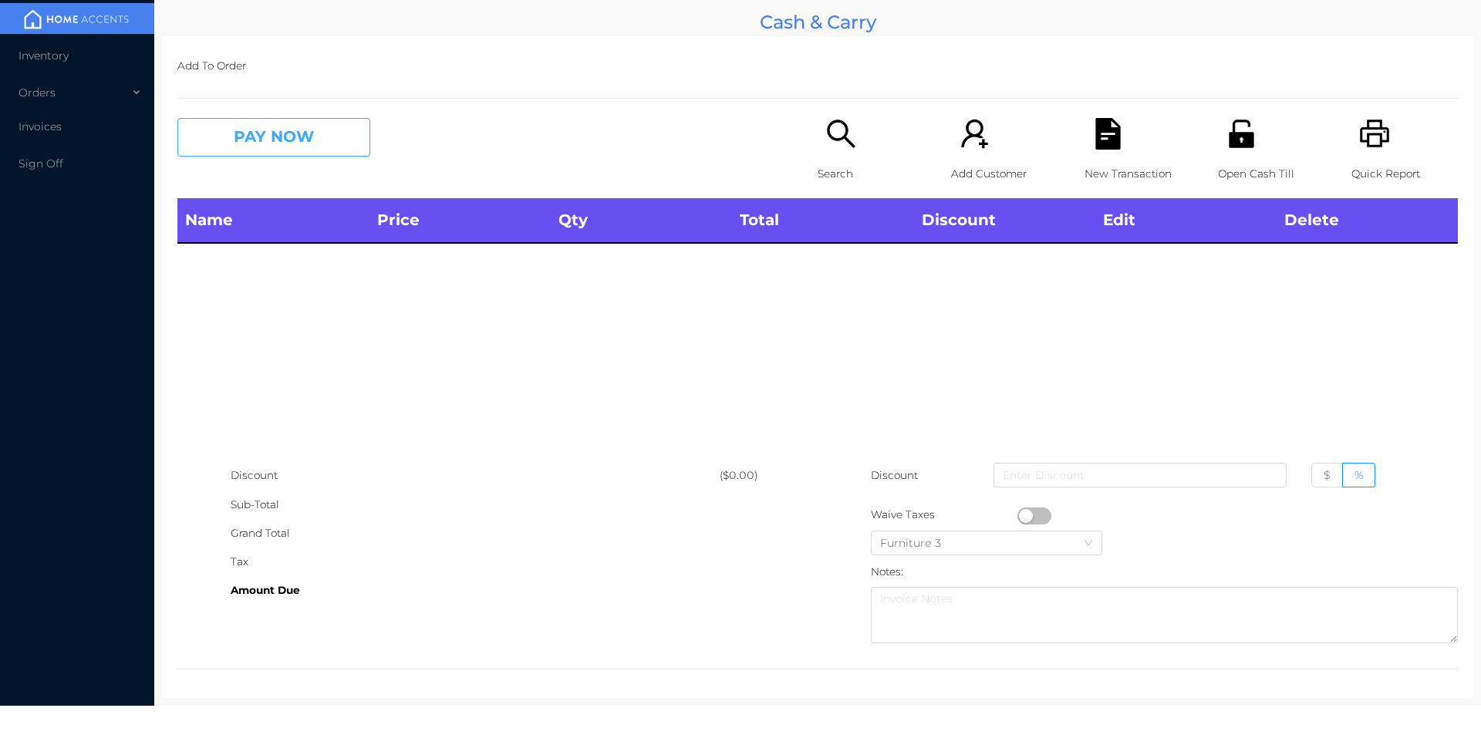
click at [288, 148] on button "PAY NOW" at bounding box center [273, 137] width 193 height 39
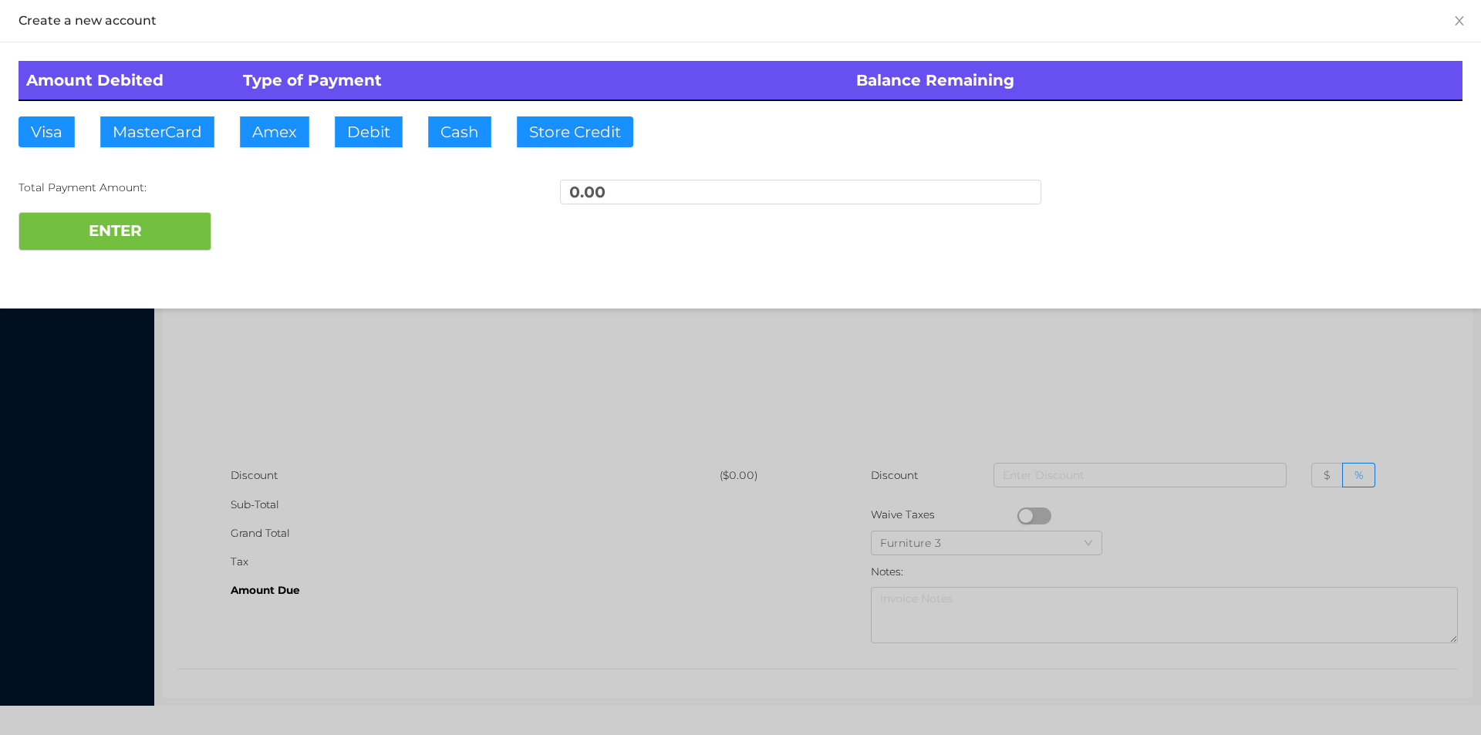
click at [322, 415] on div at bounding box center [740, 367] width 1481 height 735
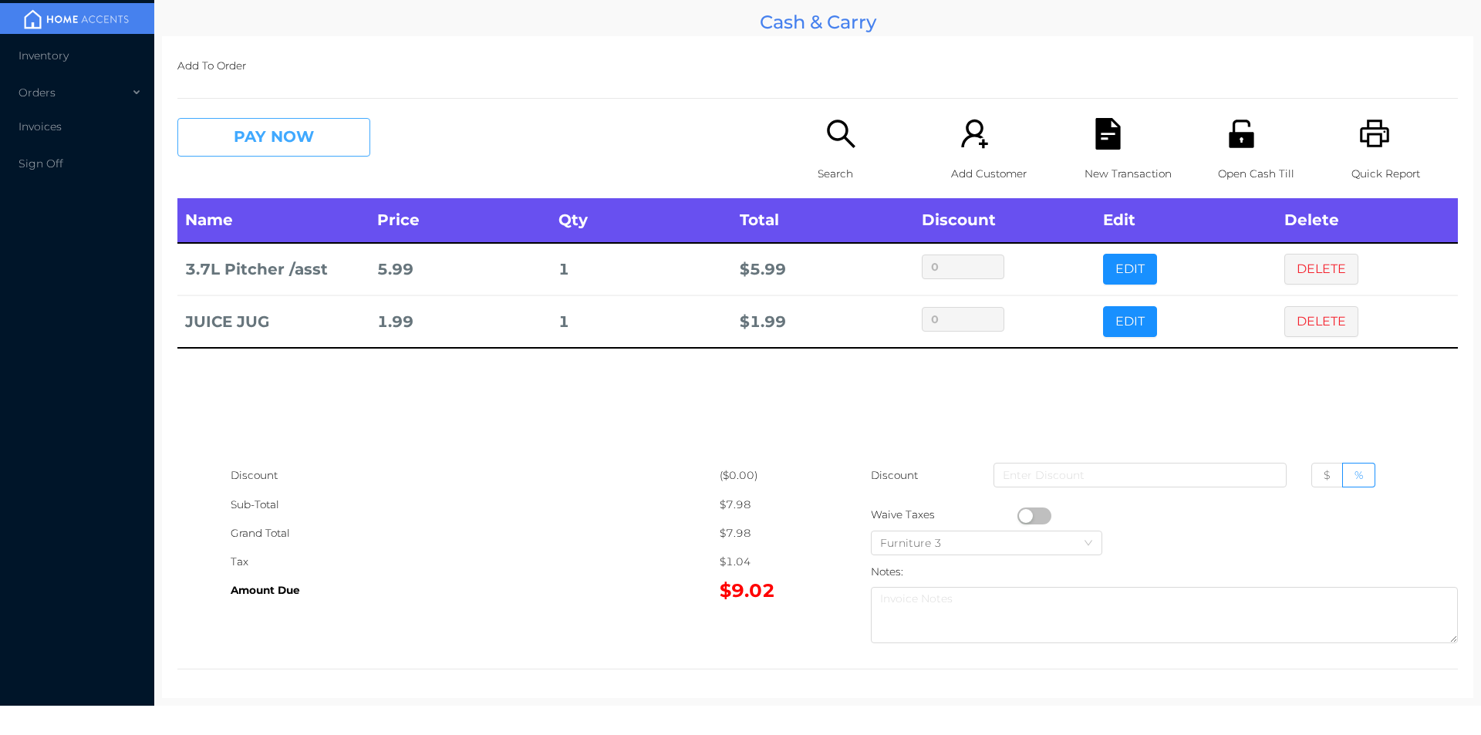
click at [322, 140] on button "PAY NOW" at bounding box center [273, 137] width 193 height 39
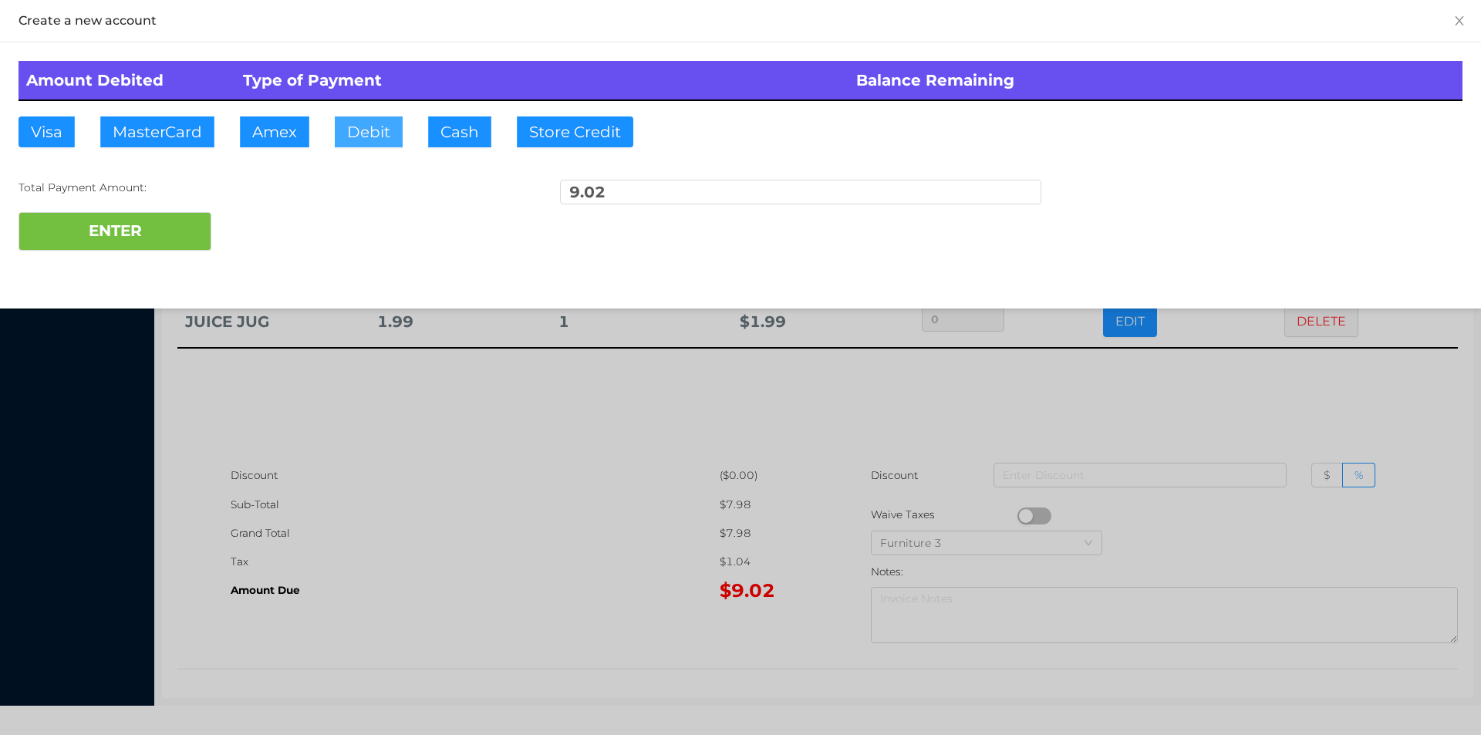
click at [370, 141] on button "Debit" at bounding box center [369, 131] width 68 height 31
click at [164, 229] on button "ENTER" at bounding box center [115, 231] width 193 height 39
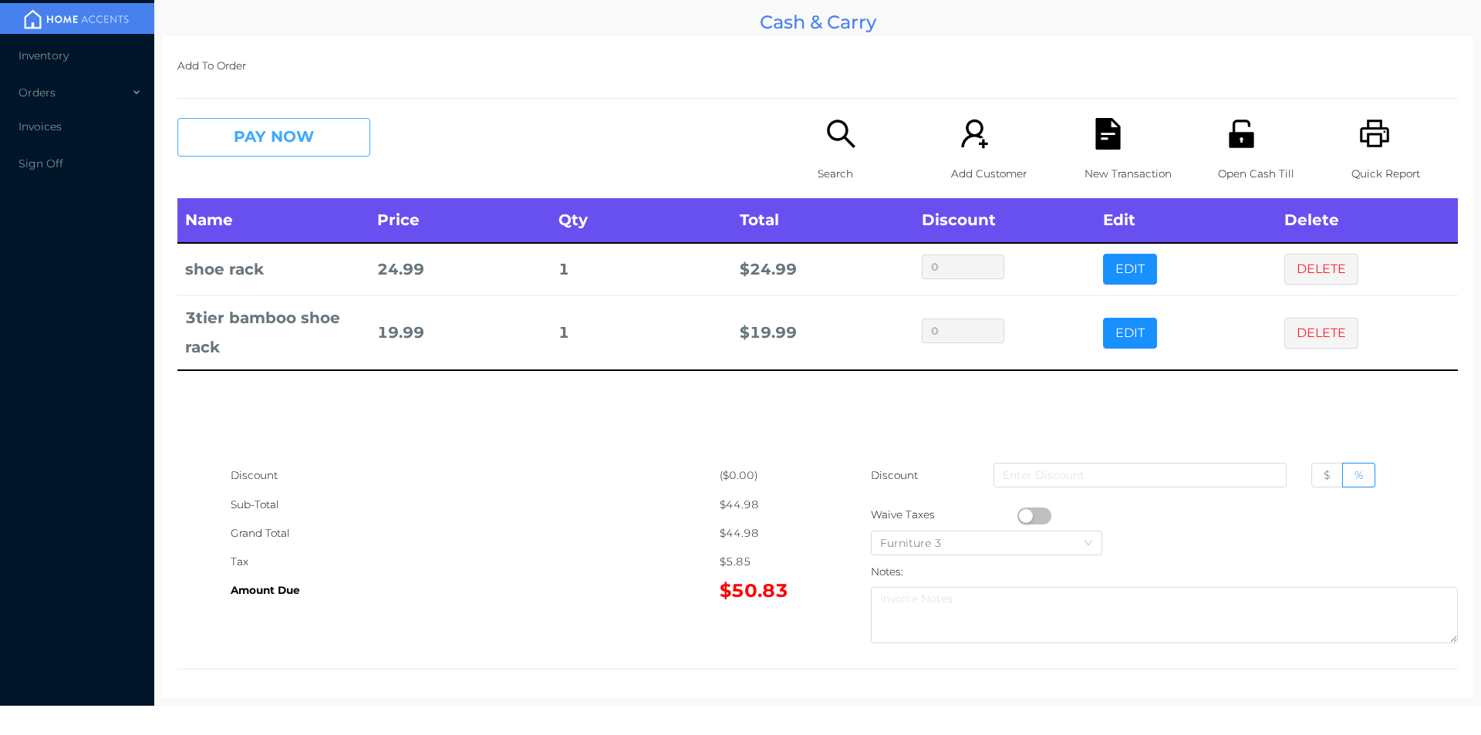
click at [258, 149] on button "PAY NOW" at bounding box center [273, 137] width 193 height 39
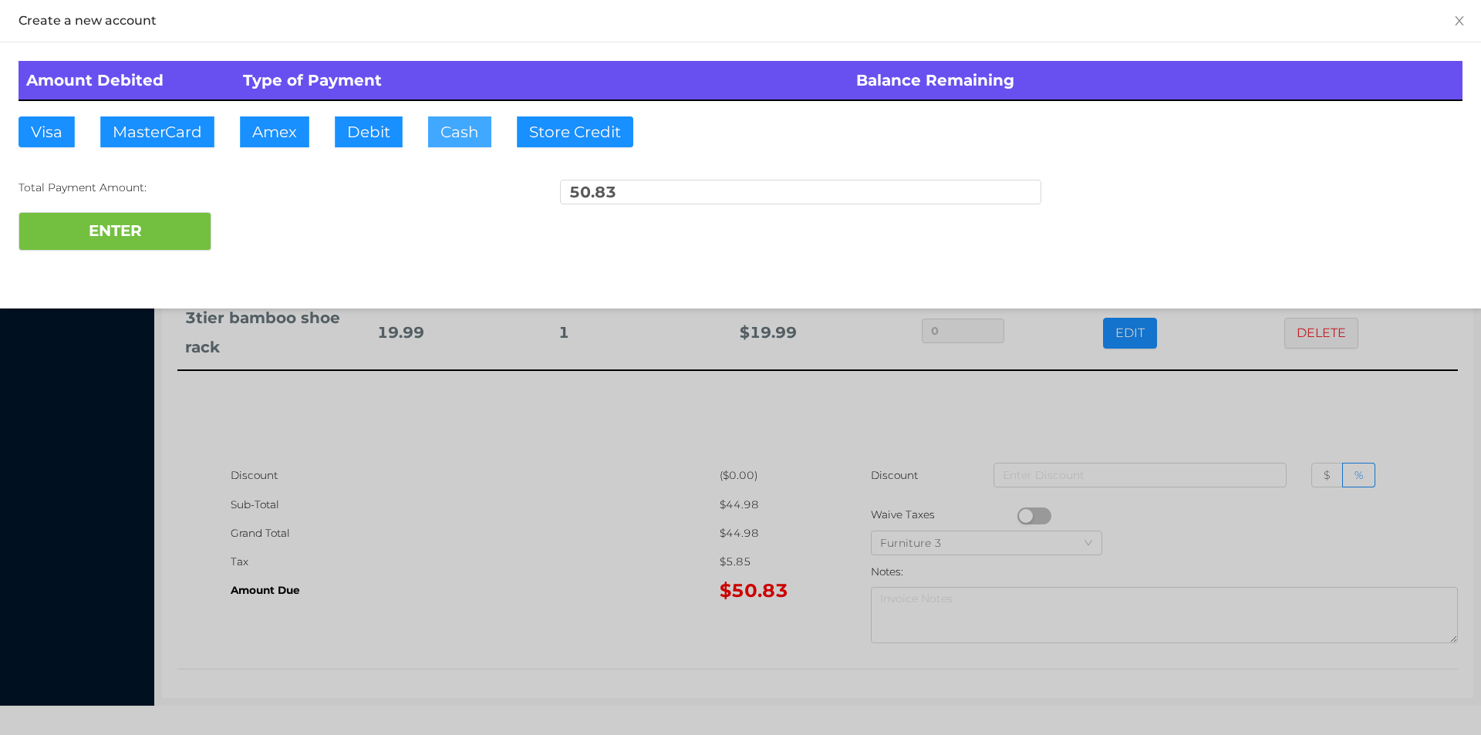
click at [450, 136] on button "Cash" at bounding box center [459, 131] width 63 height 31
click at [137, 235] on button "ENTER" at bounding box center [115, 231] width 193 height 39
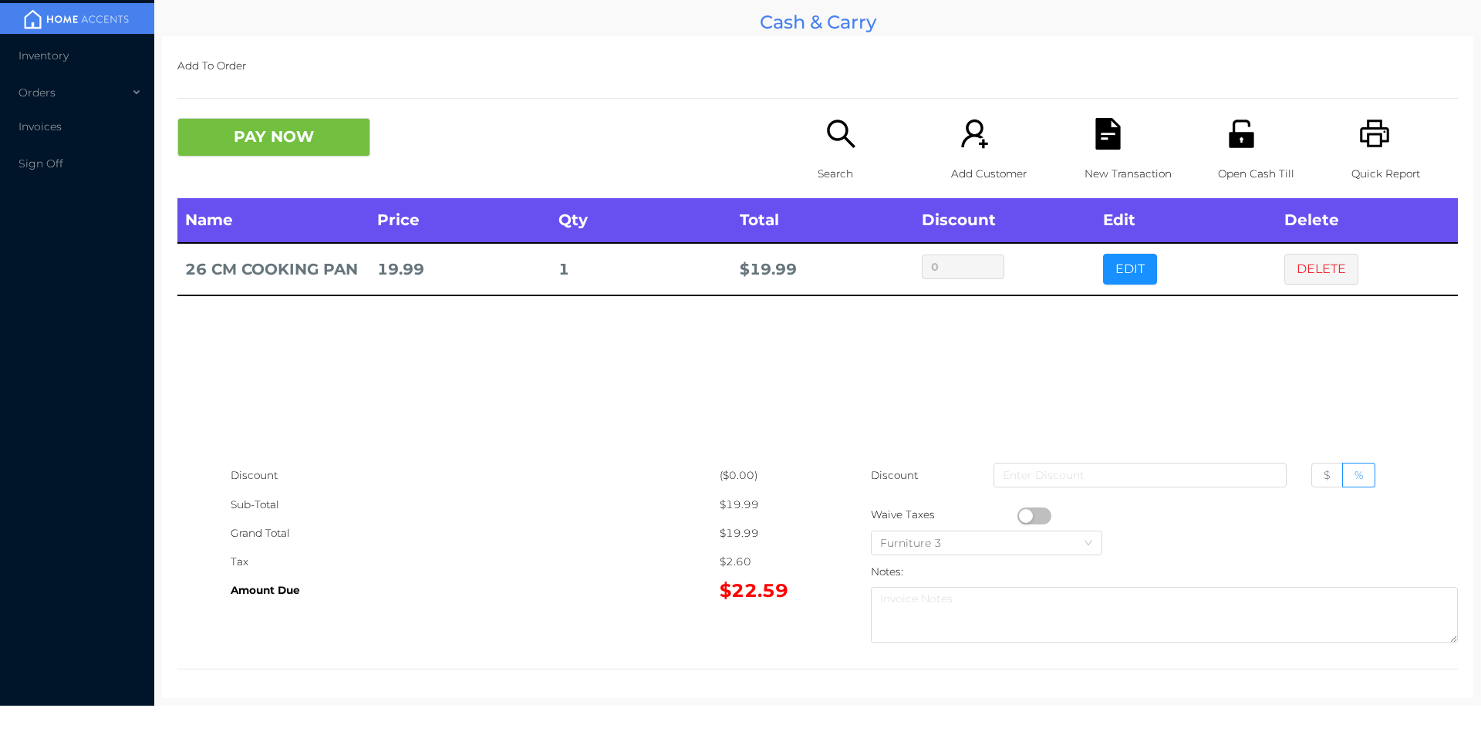
click at [839, 123] on icon "icon: search" at bounding box center [841, 134] width 28 height 28
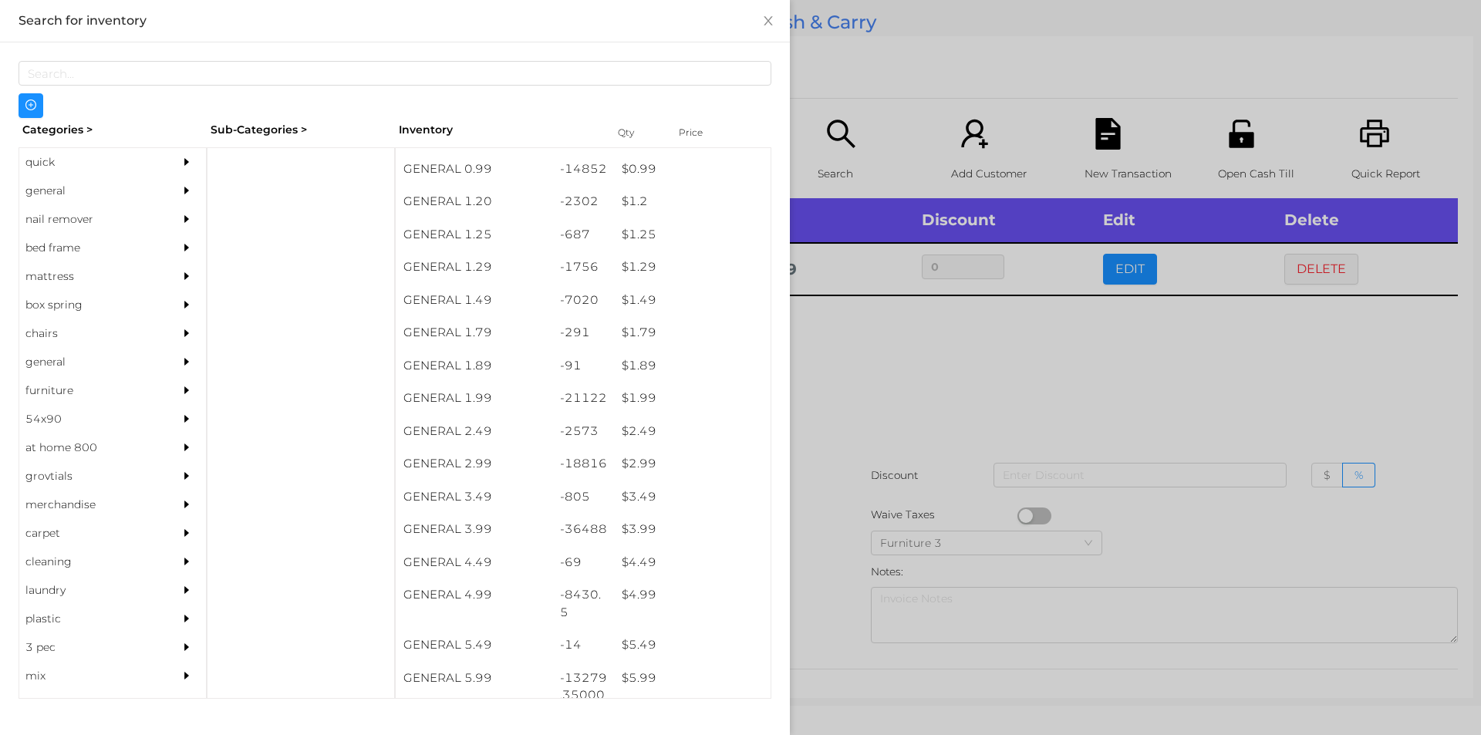
scroll to position [94, 0]
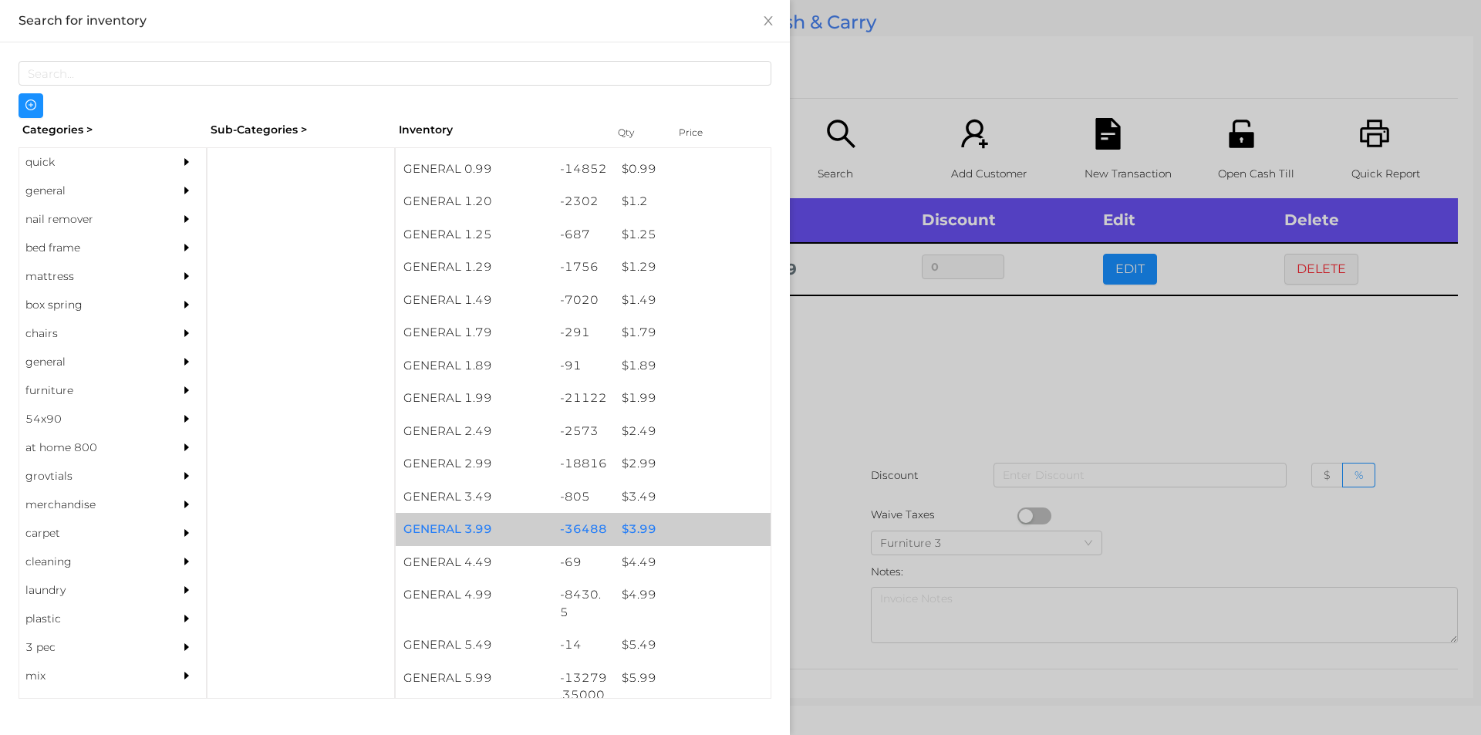
click at [636, 527] on div "$ 3.99" at bounding box center [692, 529] width 157 height 33
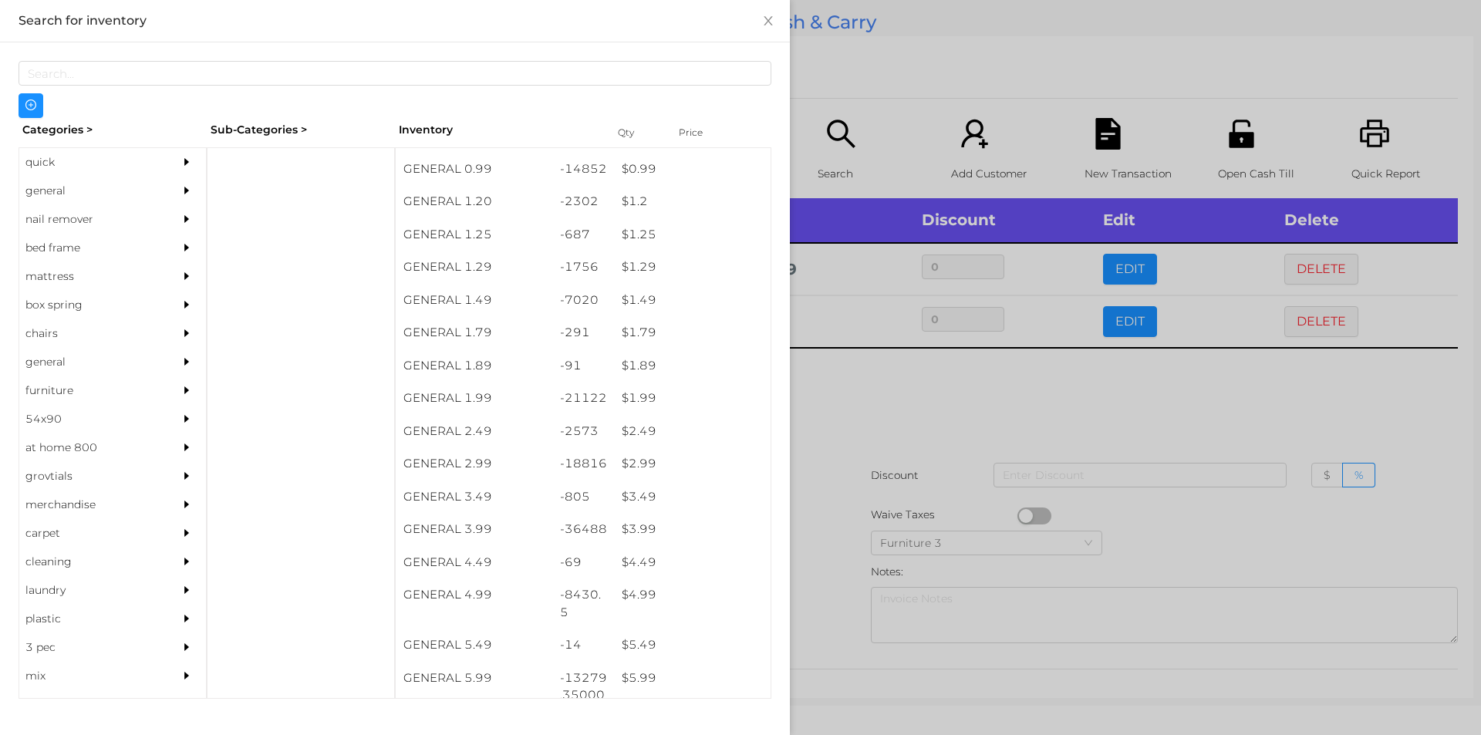
click at [878, 412] on div at bounding box center [740, 367] width 1481 height 735
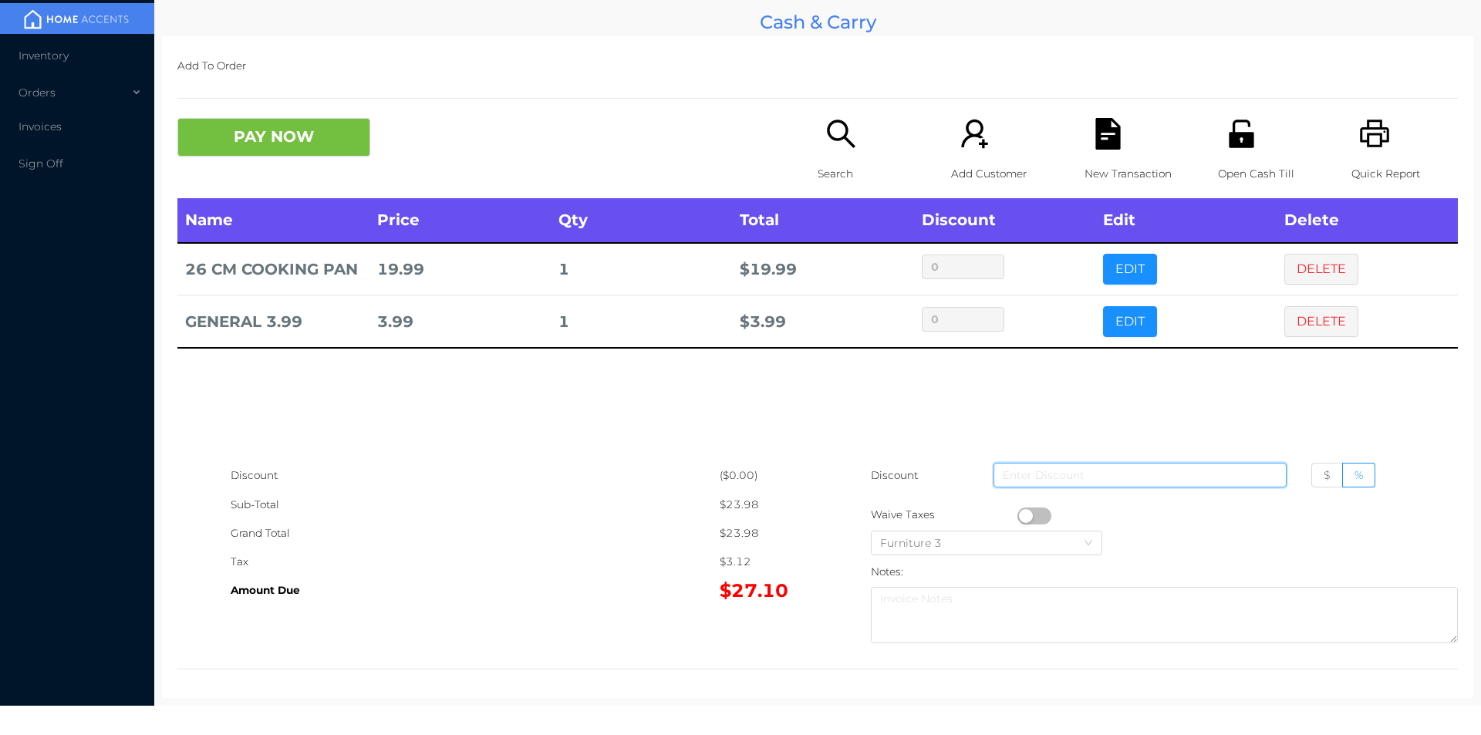
click at [1128, 471] on input at bounding box center [1140, 475] width 293 height 25
click at [1324, 480] on span "$" at bounding box center [1327, 475] width 7 height 14
click at [1324, 479] on input "$" at bounding box center [1324, 479] width 0 height 0
click at [1089, 471] on input at bounding box center [1140, 475] width 293 height 25
type input "3"
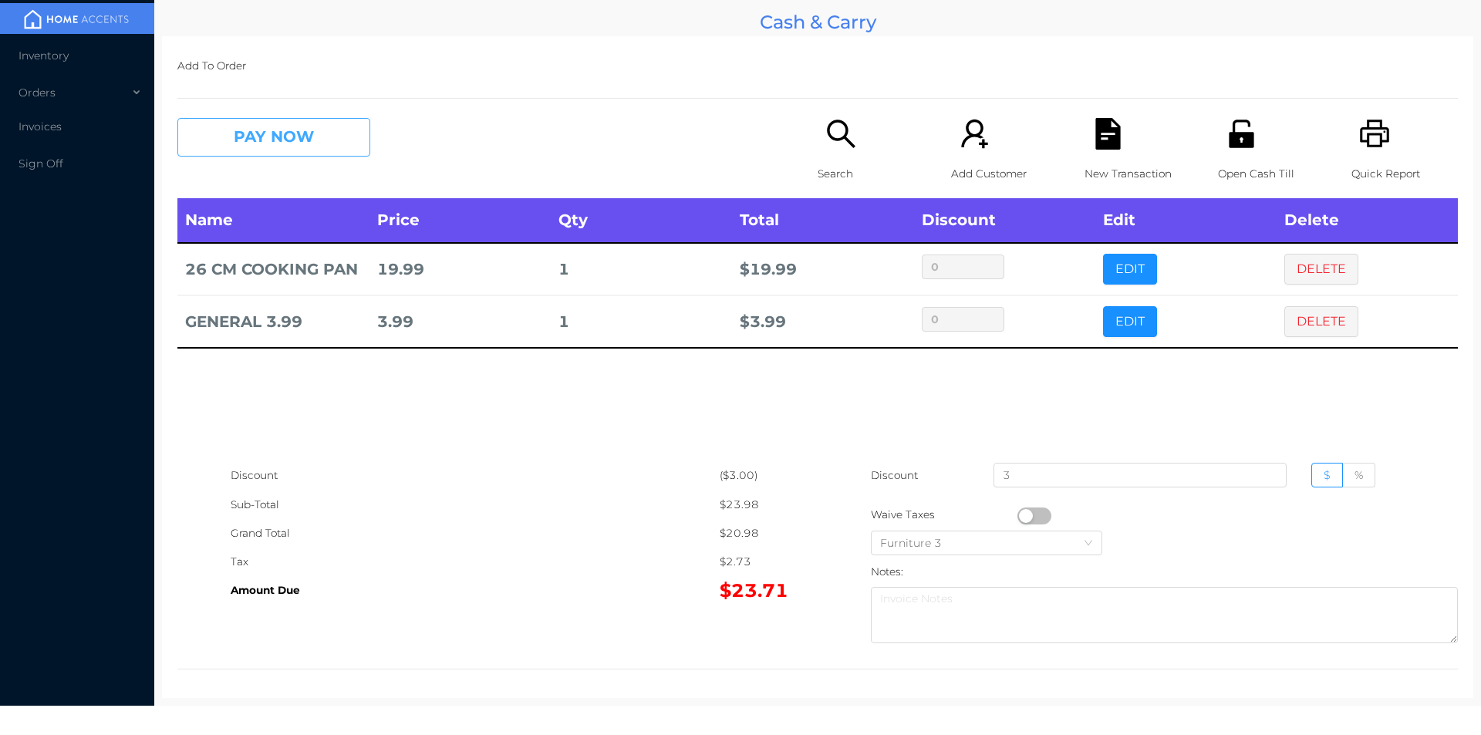
click at [255, 122] on button "PAY NOW" at bounding box center [273, 137] width 193 height 39
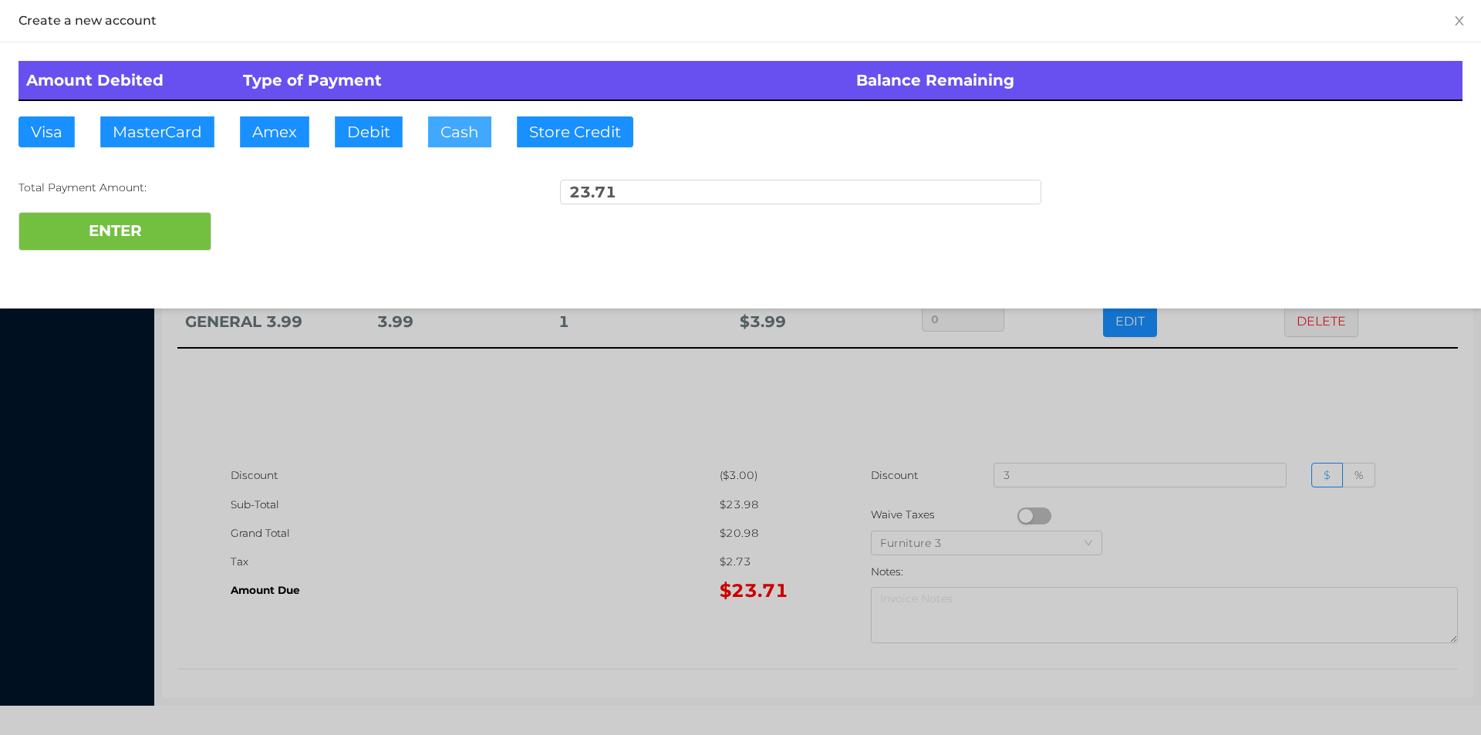
click at [454, 133] on button "Cash" at bounding box center [459, 131] width 63 height 31
click at [171, 232] on button "ENTER" at bounding box center [115, 231] width 193 height 39
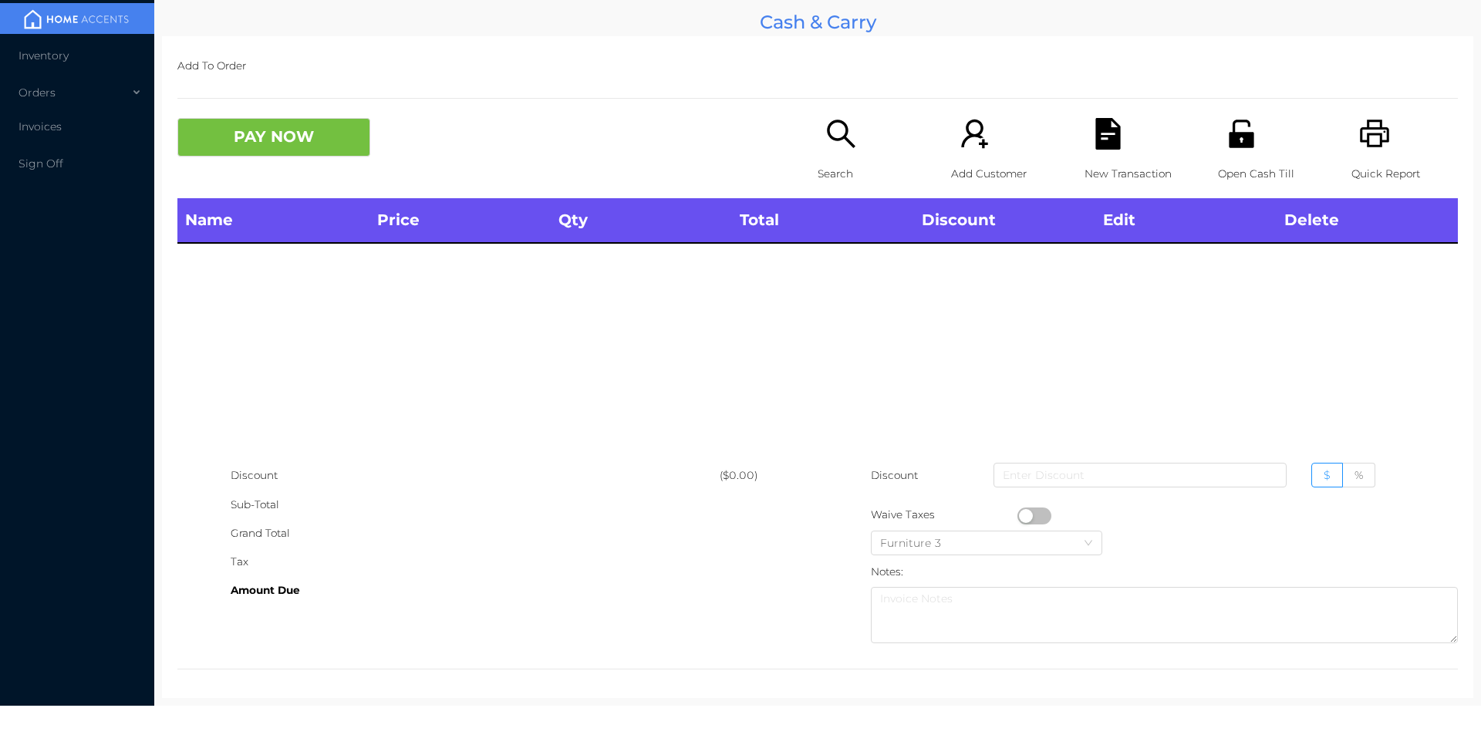
click at [840, 148] on icon "icon: search" at bounding box center [841, 134] width 32 height 32
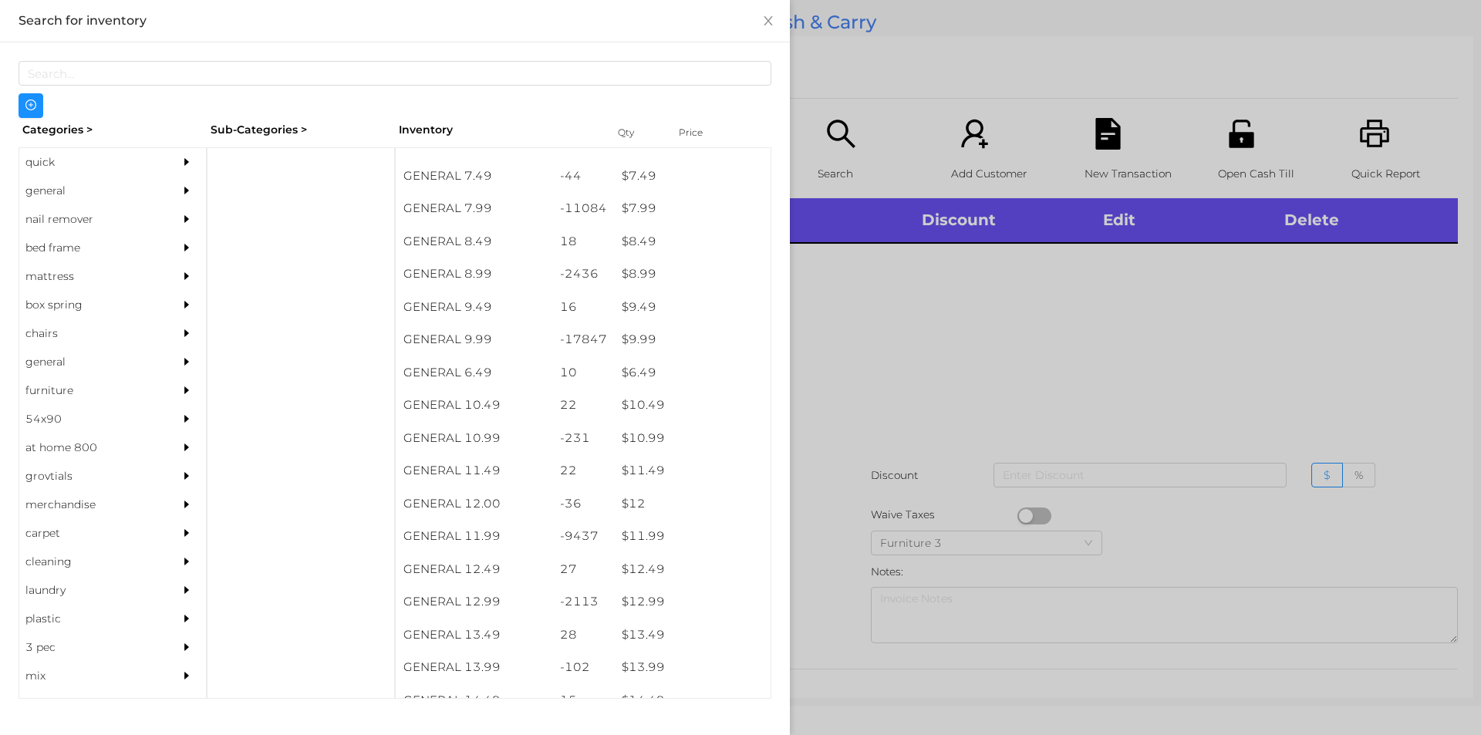
scroll to position [808, 0]
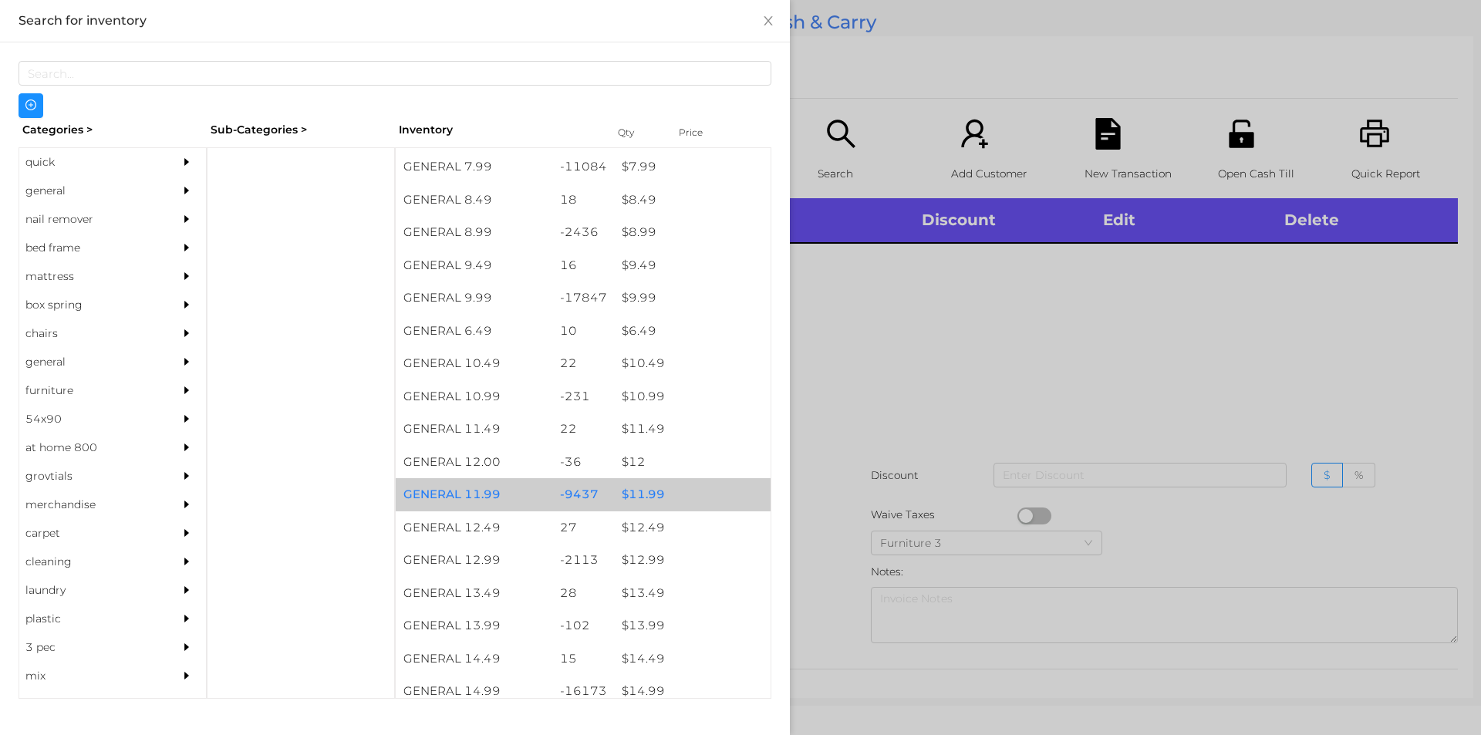
click at [638, 493] on div "$ 11.99" at bounding box center [692, 494] width 157 height 33
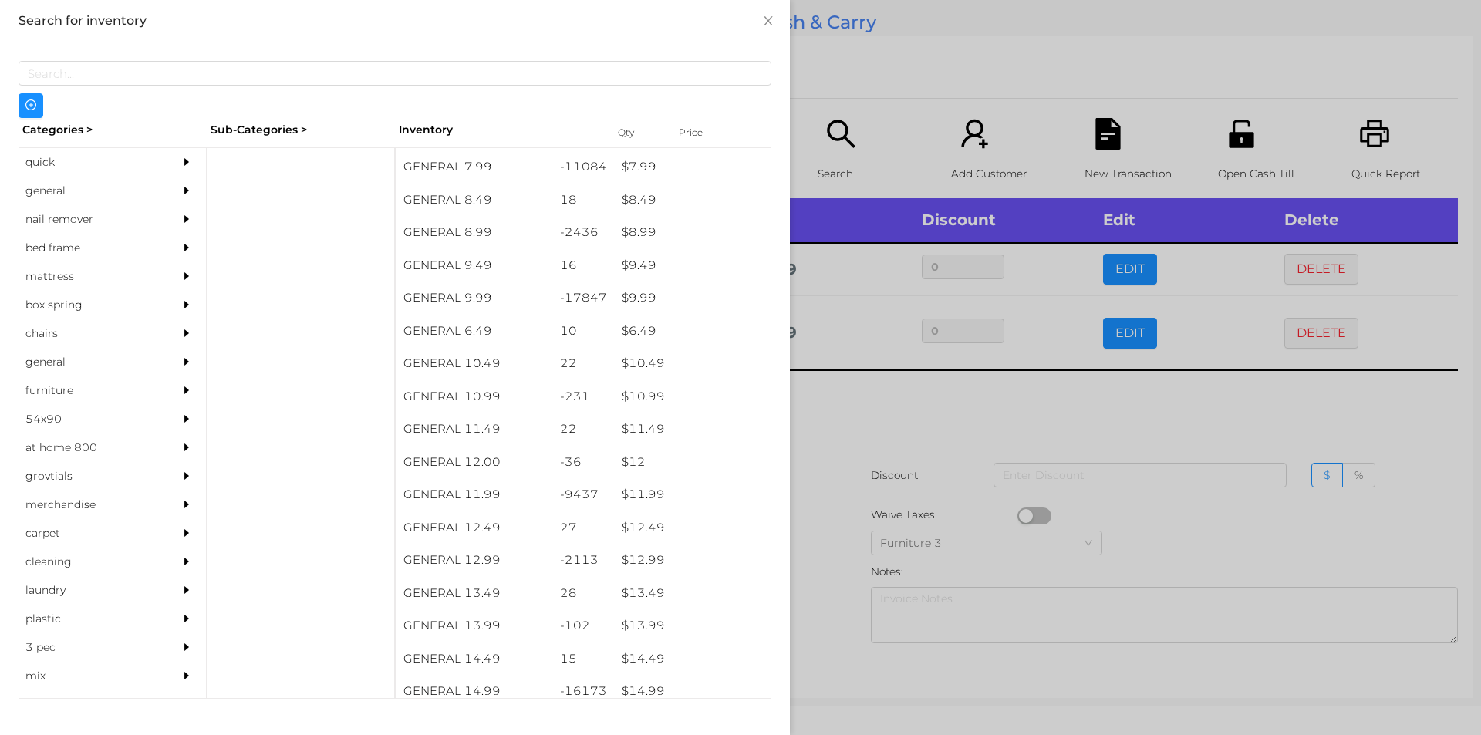
click at [879, 416] on div at bounding box center [740, 367] width 1481 height 735
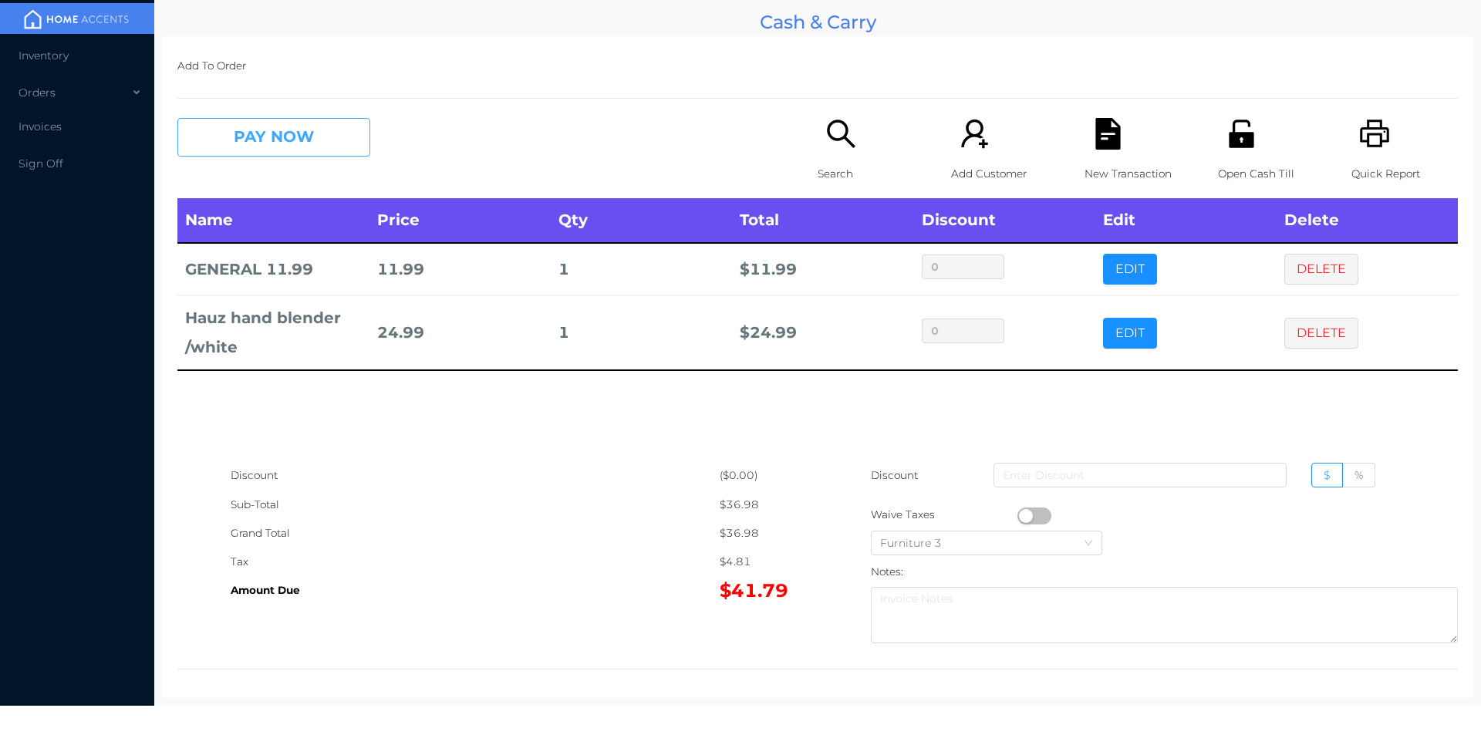
click at [295, 149] on button "PAY NOW" at bounding box center [273, 137] width 193 height 39
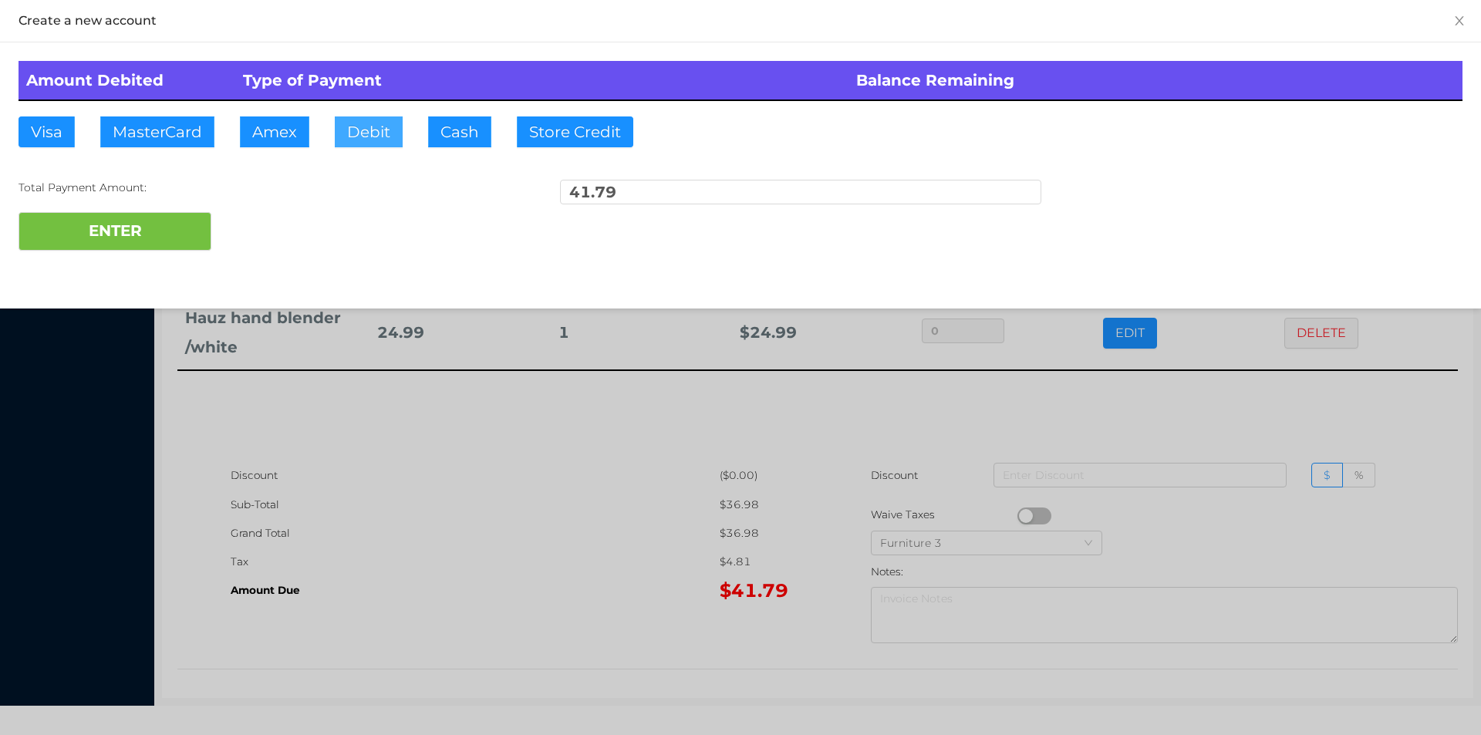
click at [359, 132] on button "Debit" at bounding box center [369, 131] width 68 height 31
click at [170, 231] on button "ENTER" at bounding box center [115, 231] width 193 height 39
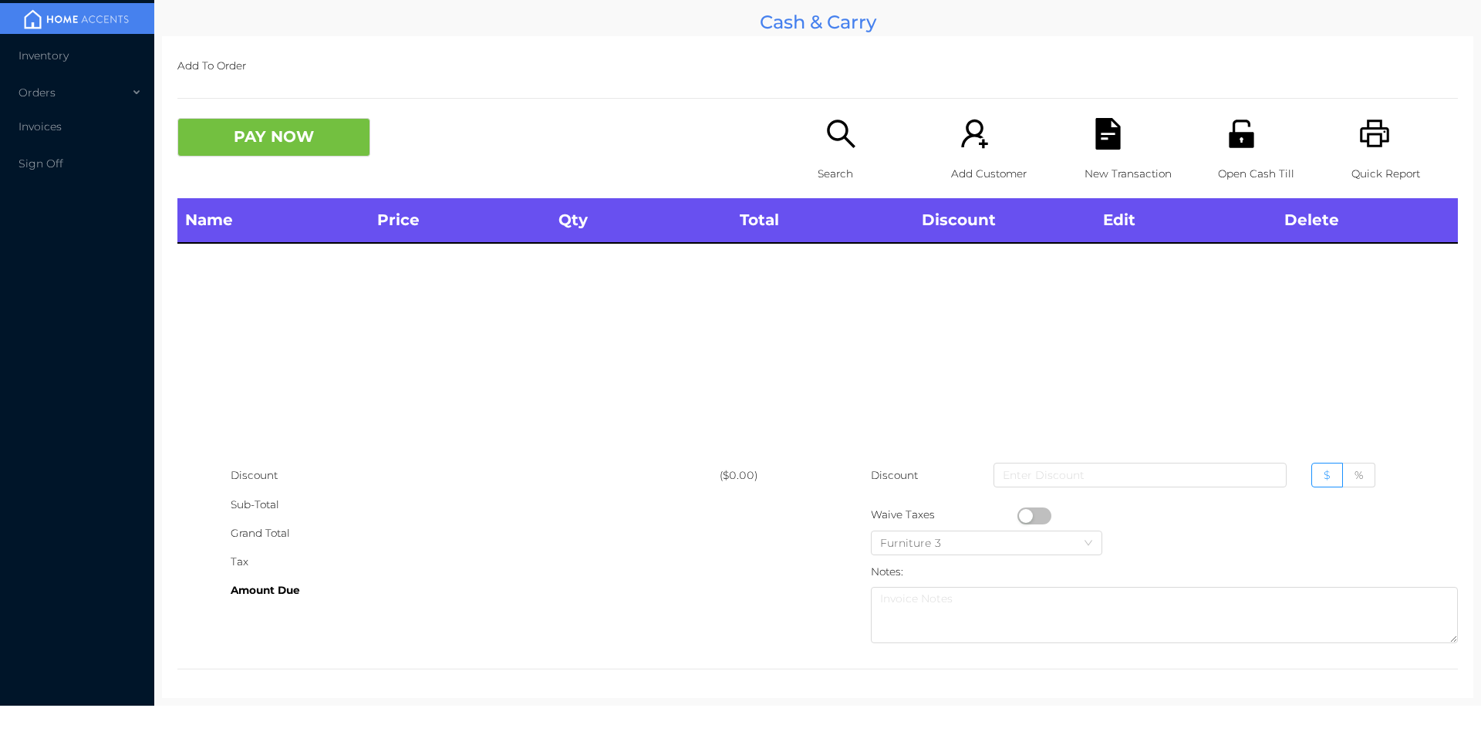
click at [820, 168] on p "Search" at bounding box center [871, 174] width 106 height 29
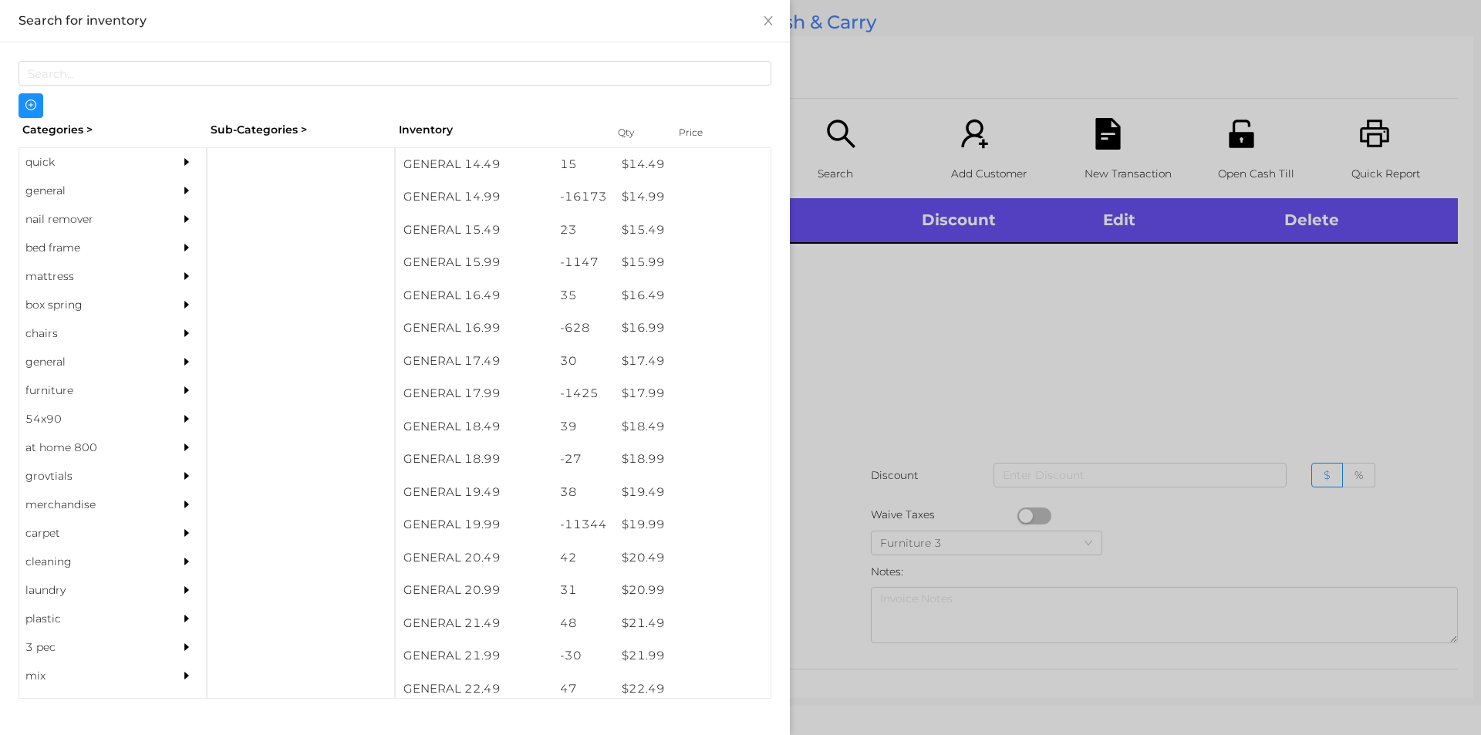
scroll to position [1328, 0]
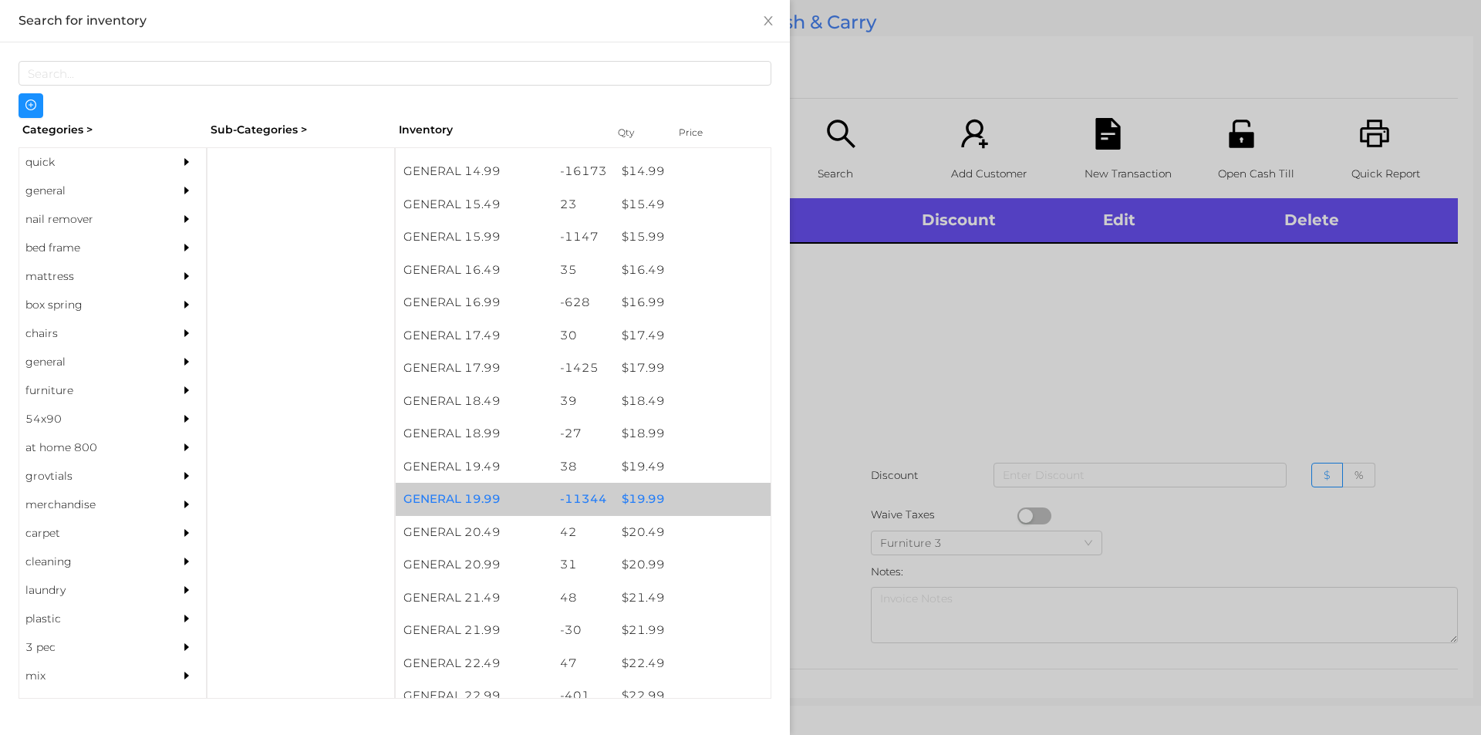
click at [643, 501] on div "$ 19.99" at bounding box center [692, 499] width 157 height 33
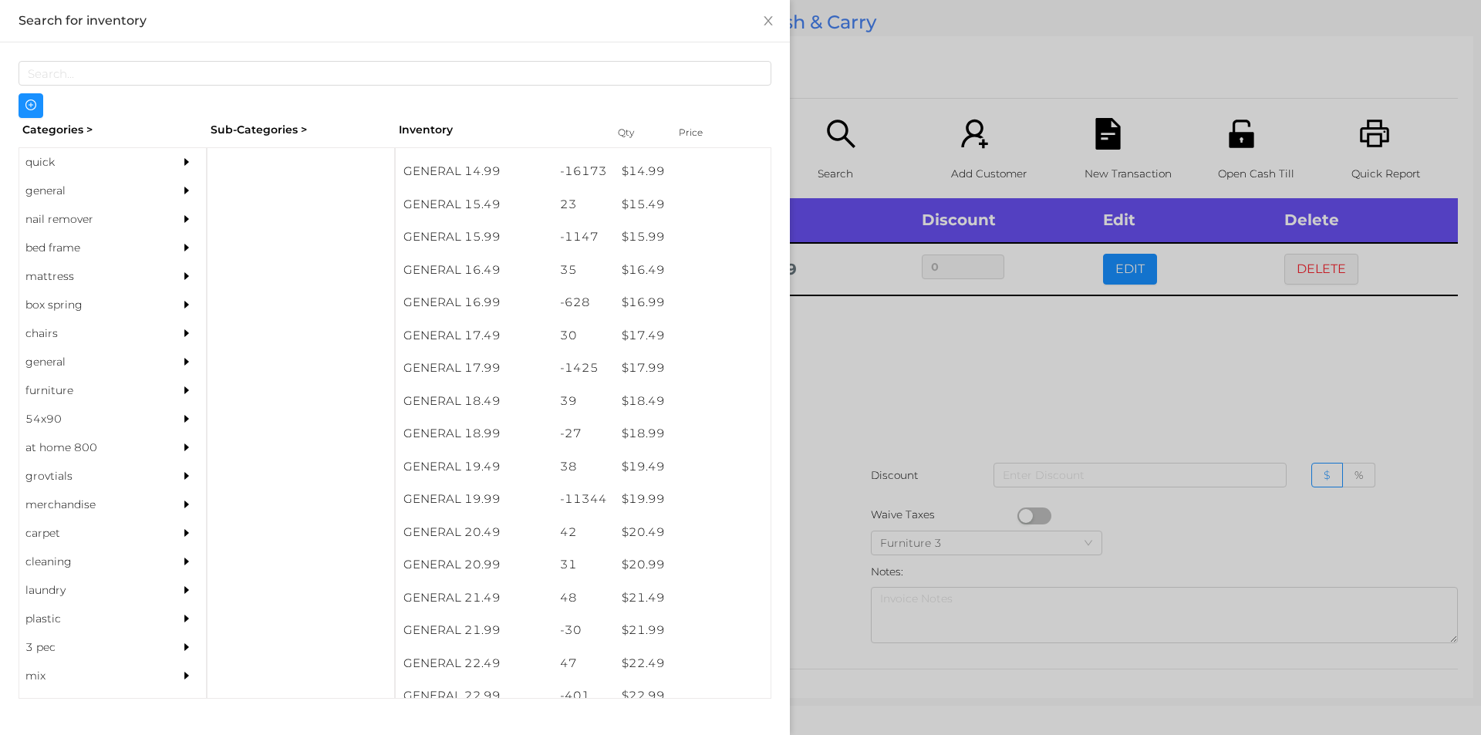
click at [55, 160] on div "quick" at bounding box center [89, 162] width 140 height 29
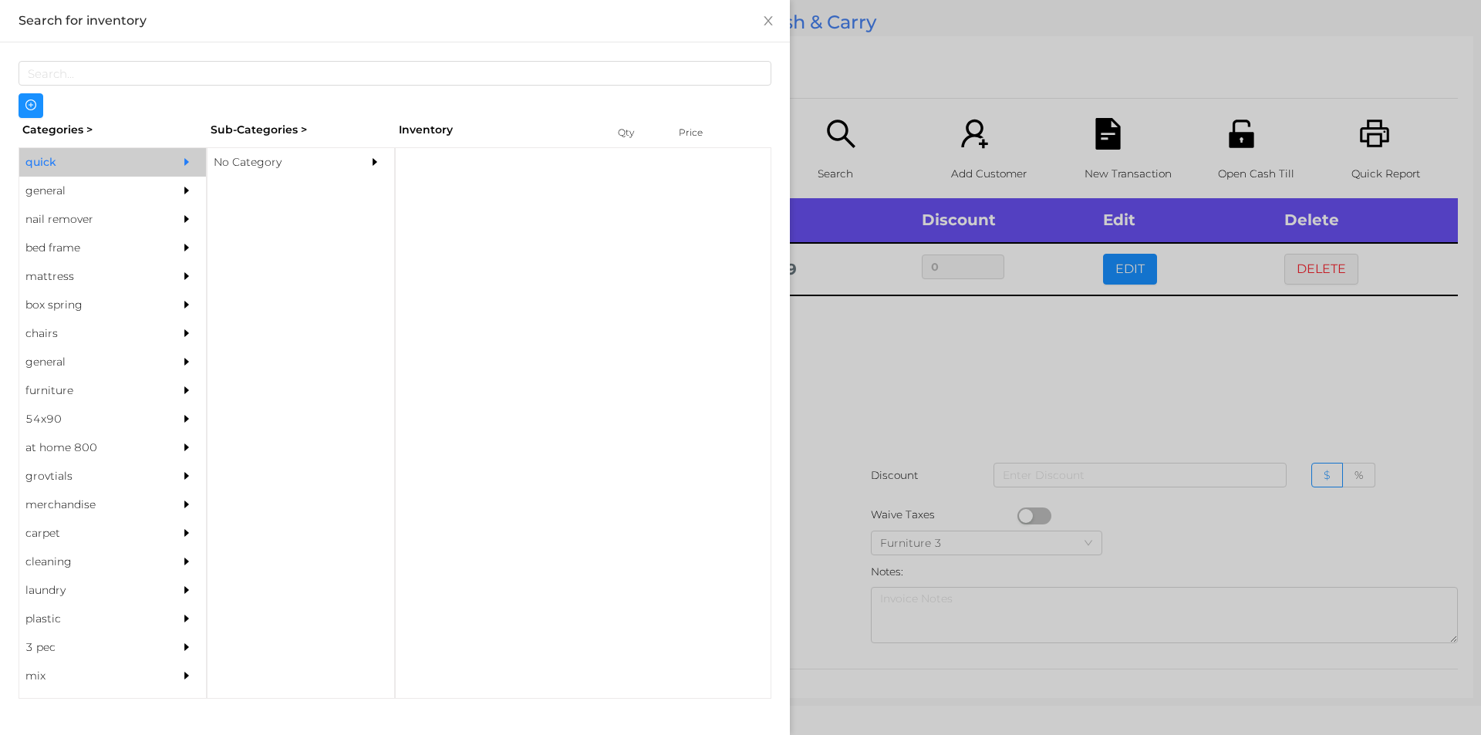
scroll to position [0, 0]
click at [251, 158] on div "No Category" at bounding box center [278, 162] width 140 height 29
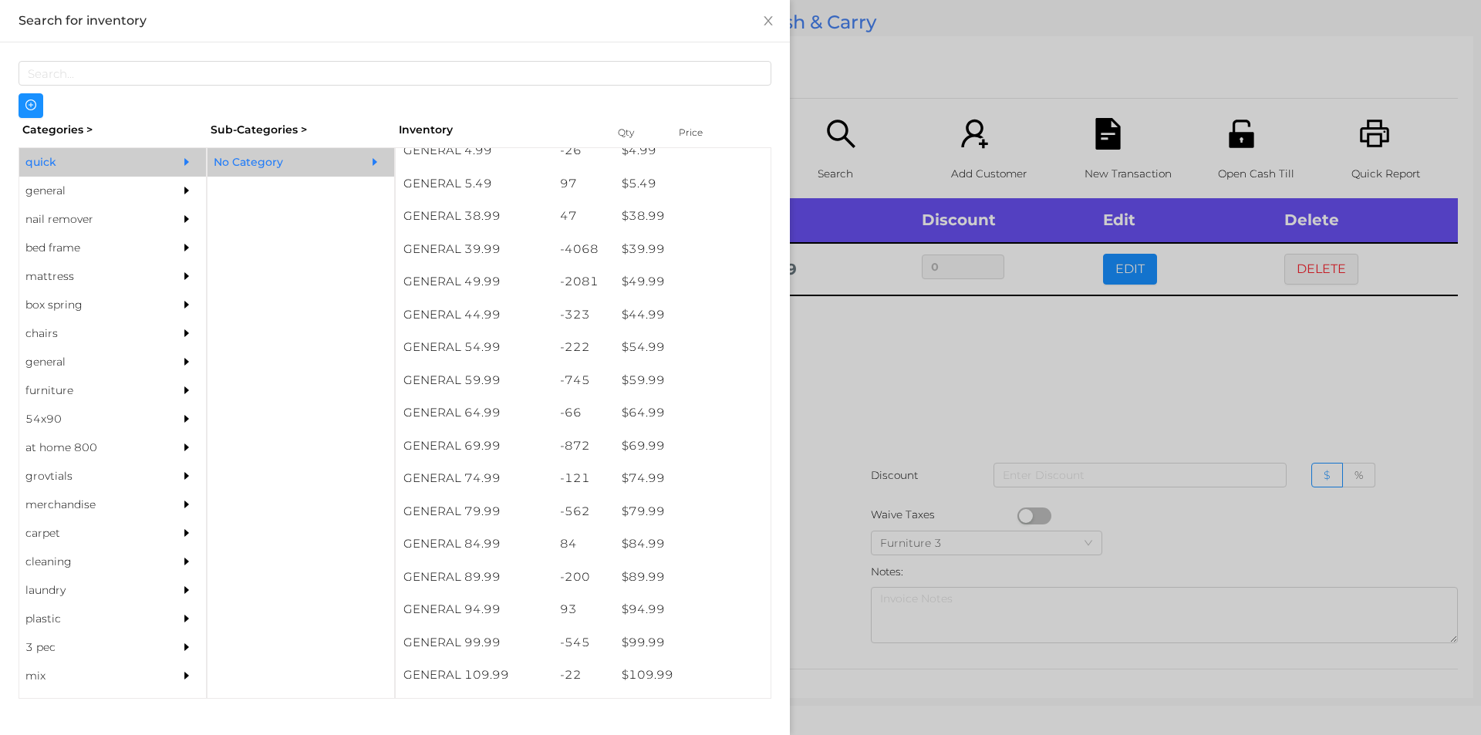
scroll to position [801, 0]
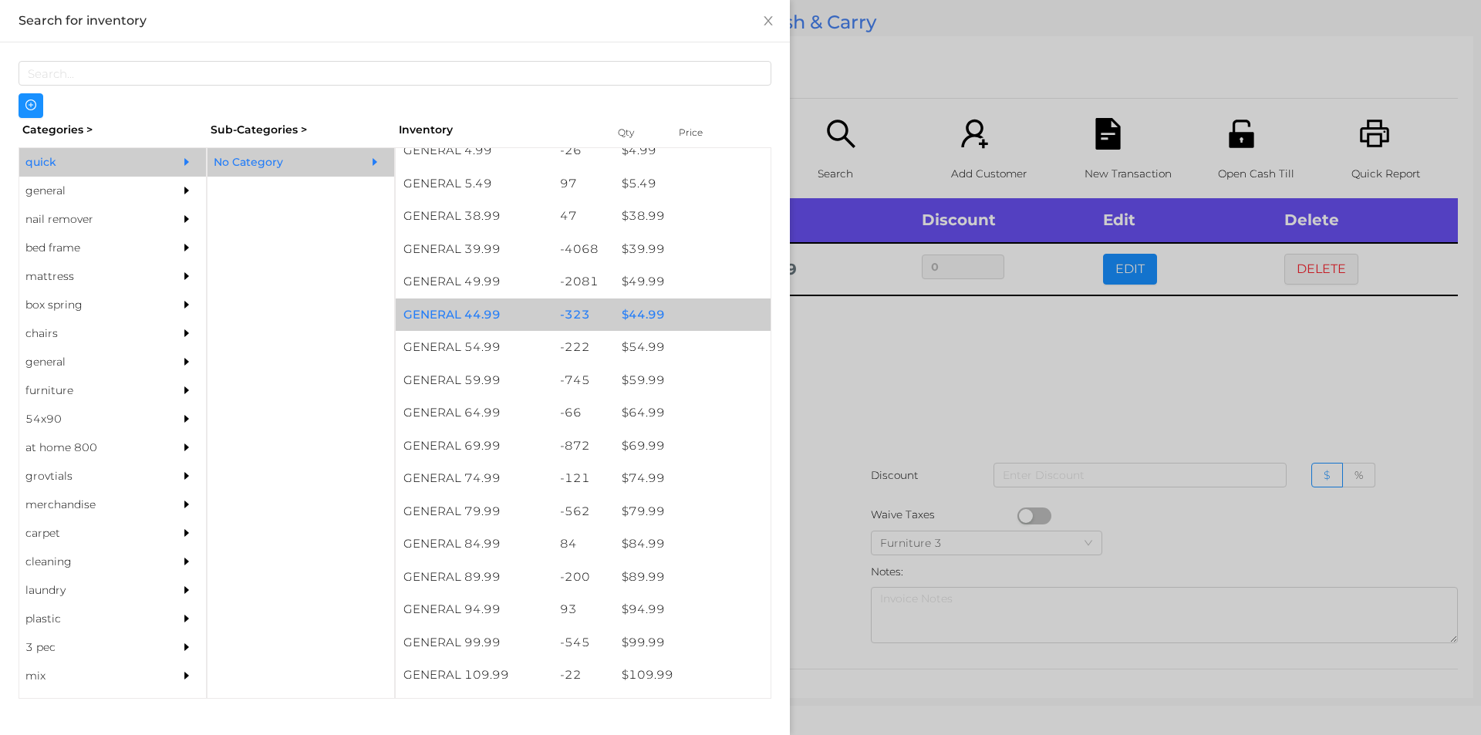
click at [636, 318] on div "$ 44.99" at bounding box center [692, 315] width 157 height 33
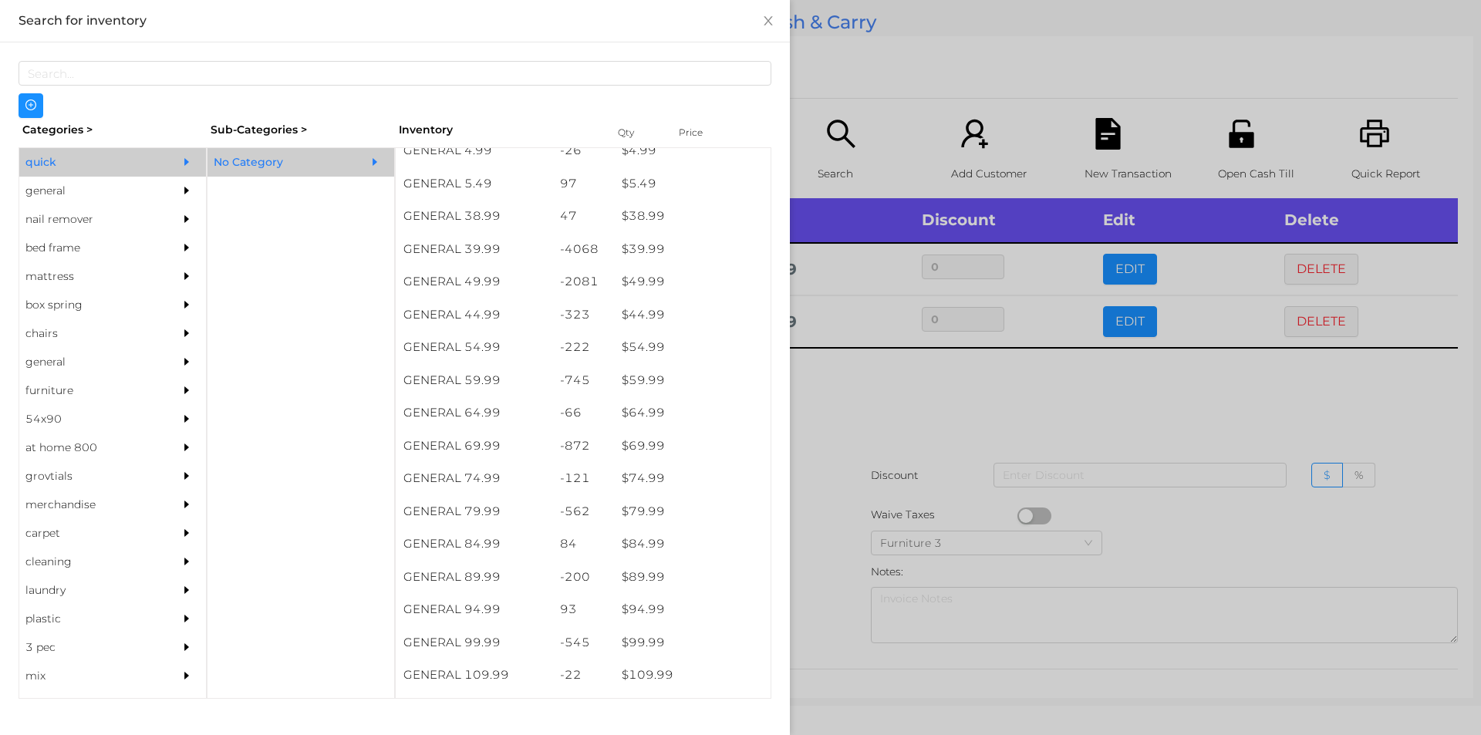
click at [852, 390] on div at bounding box center [740, 367] width 1481 height 735
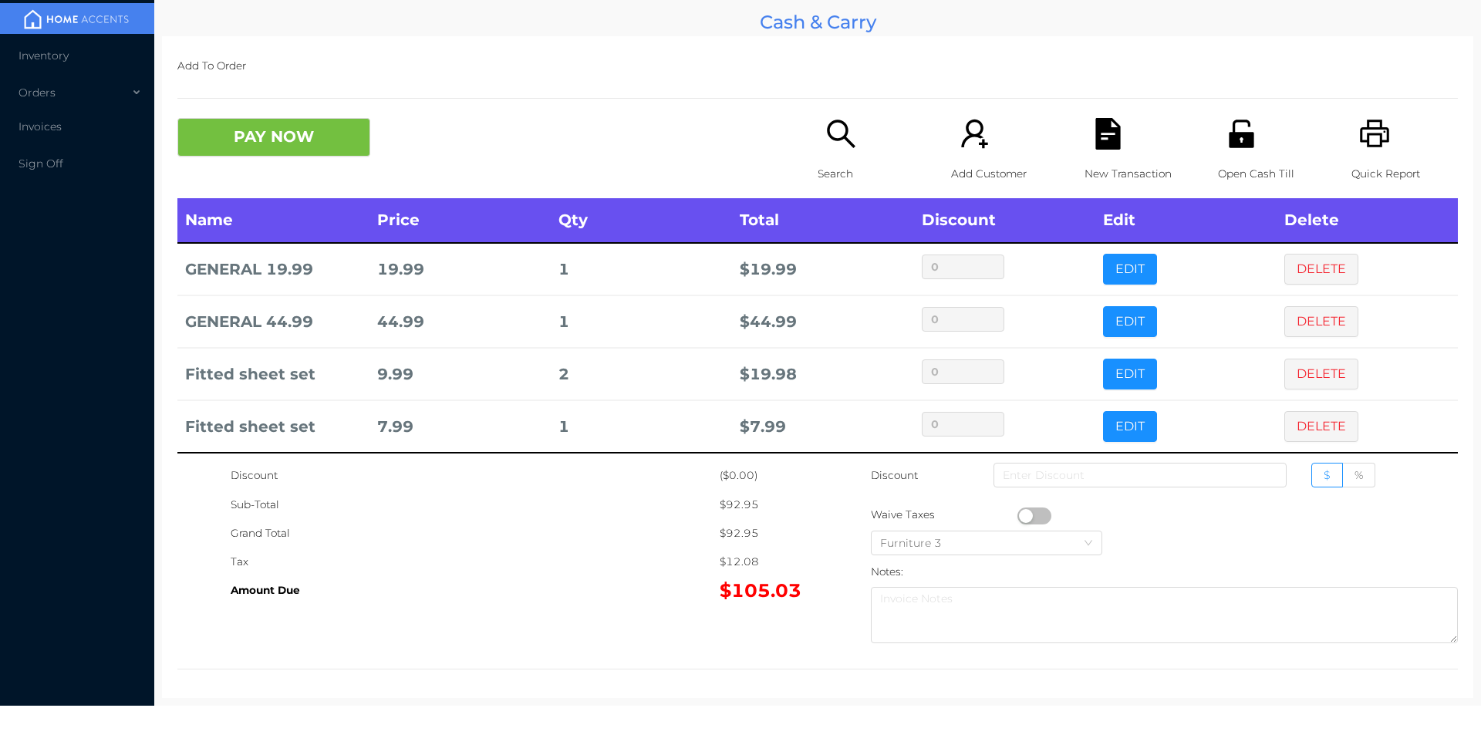
click at [1021, 518] on button "button" at bounding box center [1034, 516] width 34 height 17
click at [1119, 481] on input at bounding box center [1140, 475] width 293 height 25
type input "10"
click at [1115, 125] on div "New Transaction" at bounding box center [1138, 158] width 106 height 80
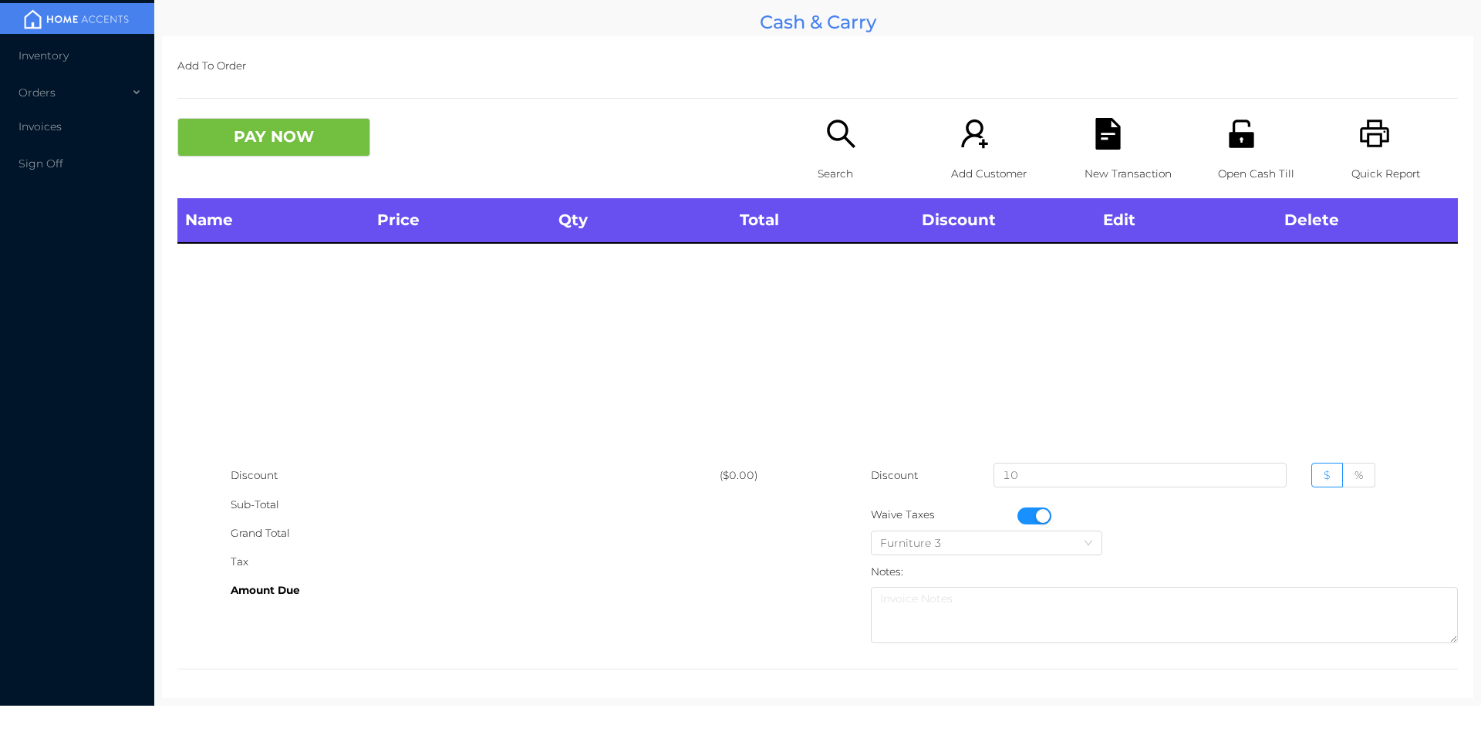
click at [1373, 140] on icon "icon: printer" at bounding box center [1375, 134] width 32 height 32
click at [1085, 140] on div "New Transaction" at bounding box center [1138, 158] width 106 height 80
click at [285, 153] on button "PAY NOW" at bounding box center [273, 137] width 193 height 39
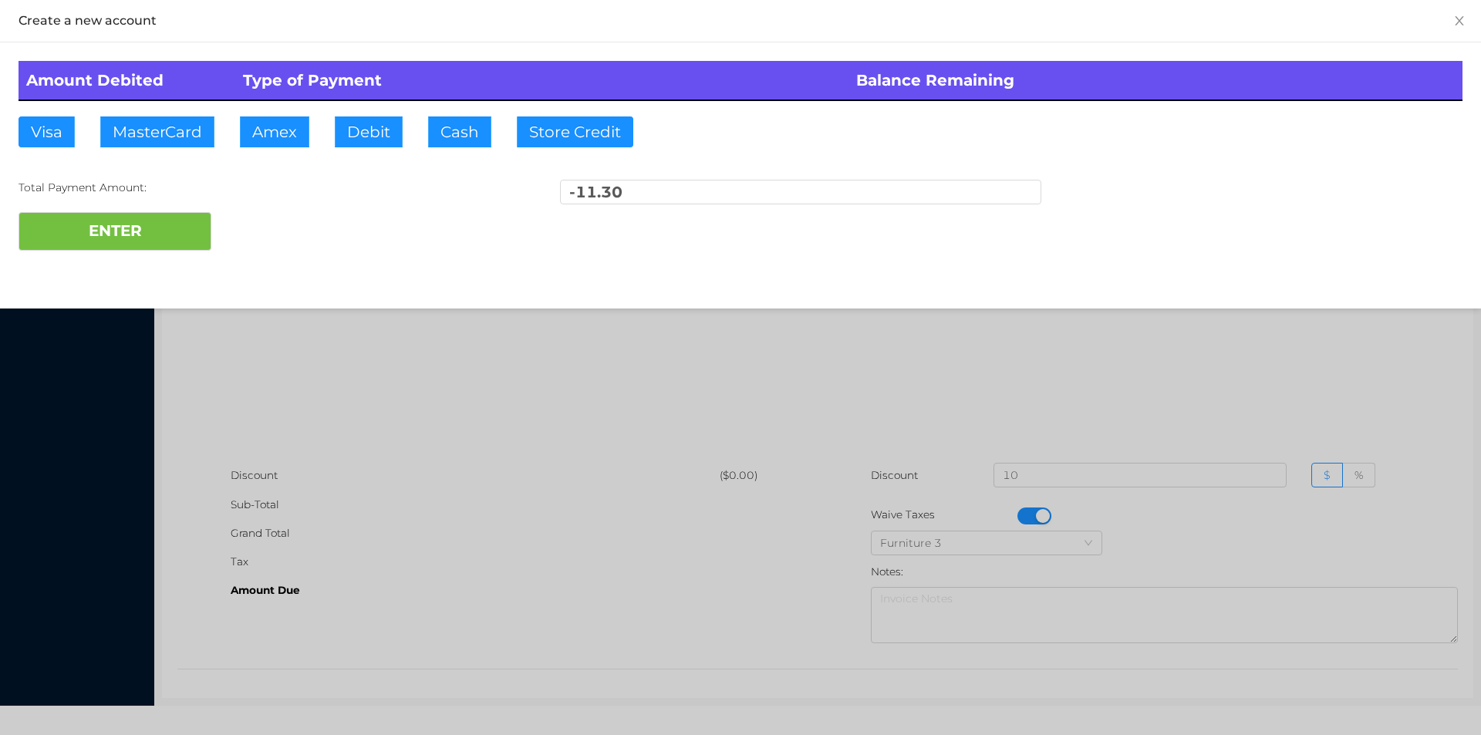
click at [316, 419] on div at bounding box center [740, 367] width 1481 height 735
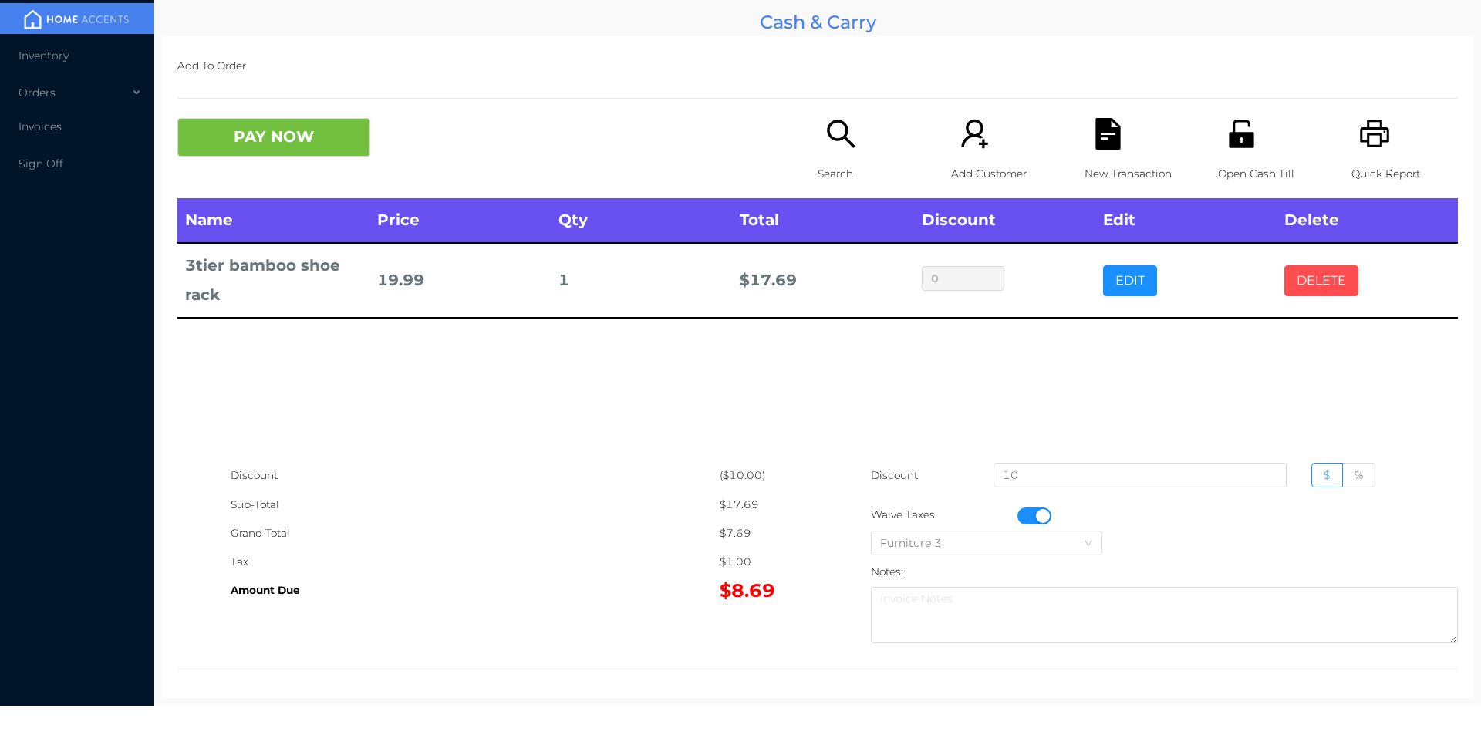
click at [1328, 280] on button "DELETE" at bounding box center [1321, 280] width 74 height 31
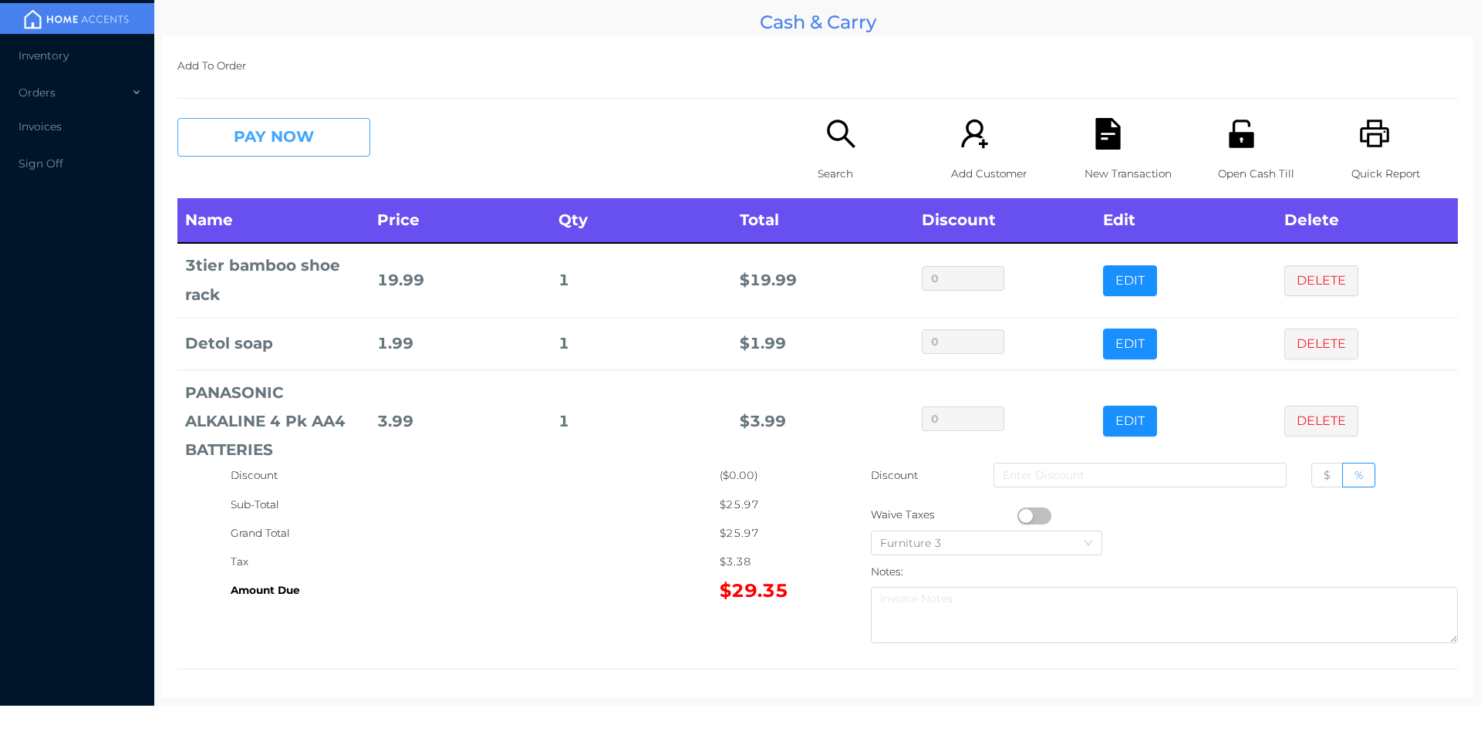
click at [278, 154] on button "PAY NOW" at bounding box center [273, 137] width 193 height 39
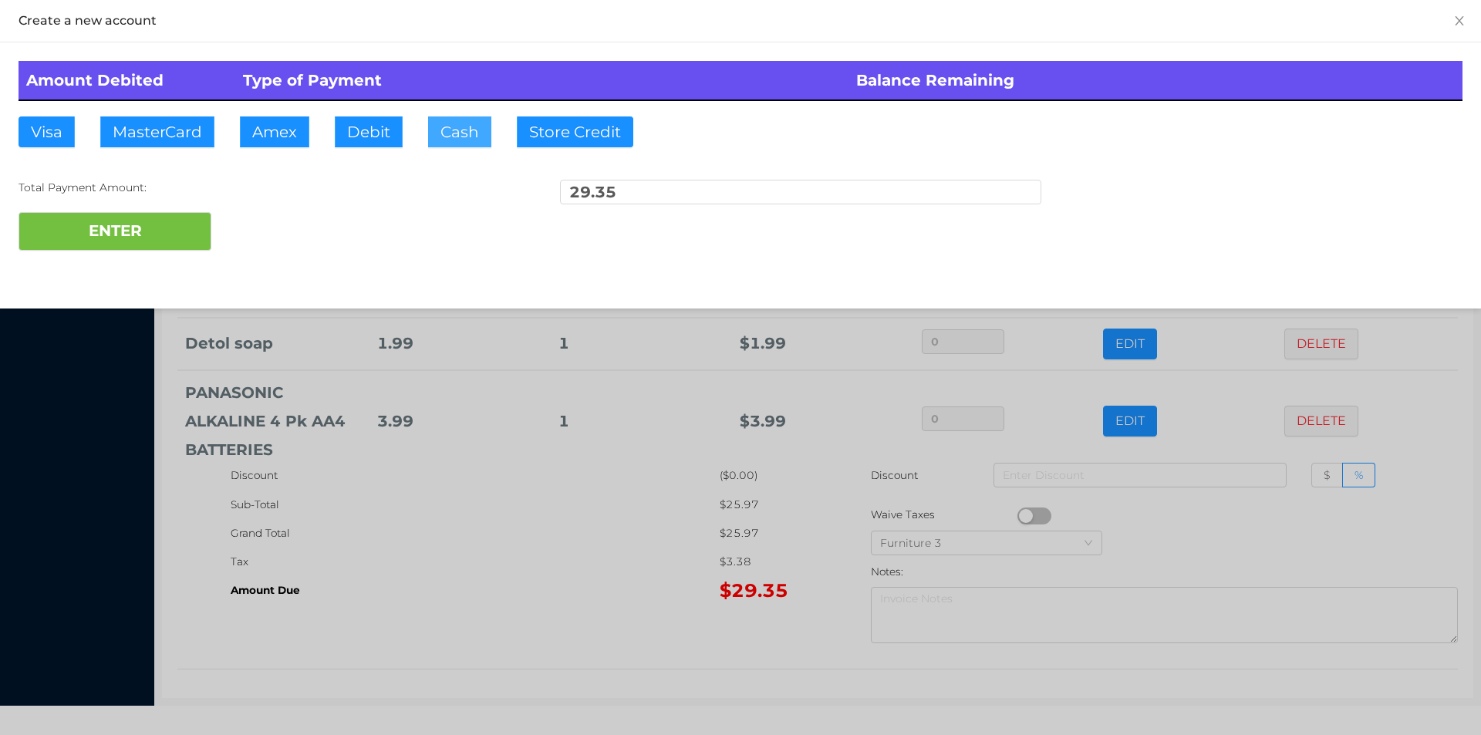
click at [448, 133] on button "Cash" at bounding box center [459, 131] width 63 height 31
click at [463, 565] on div at bounding box center [740, 367] width 1481 height 735
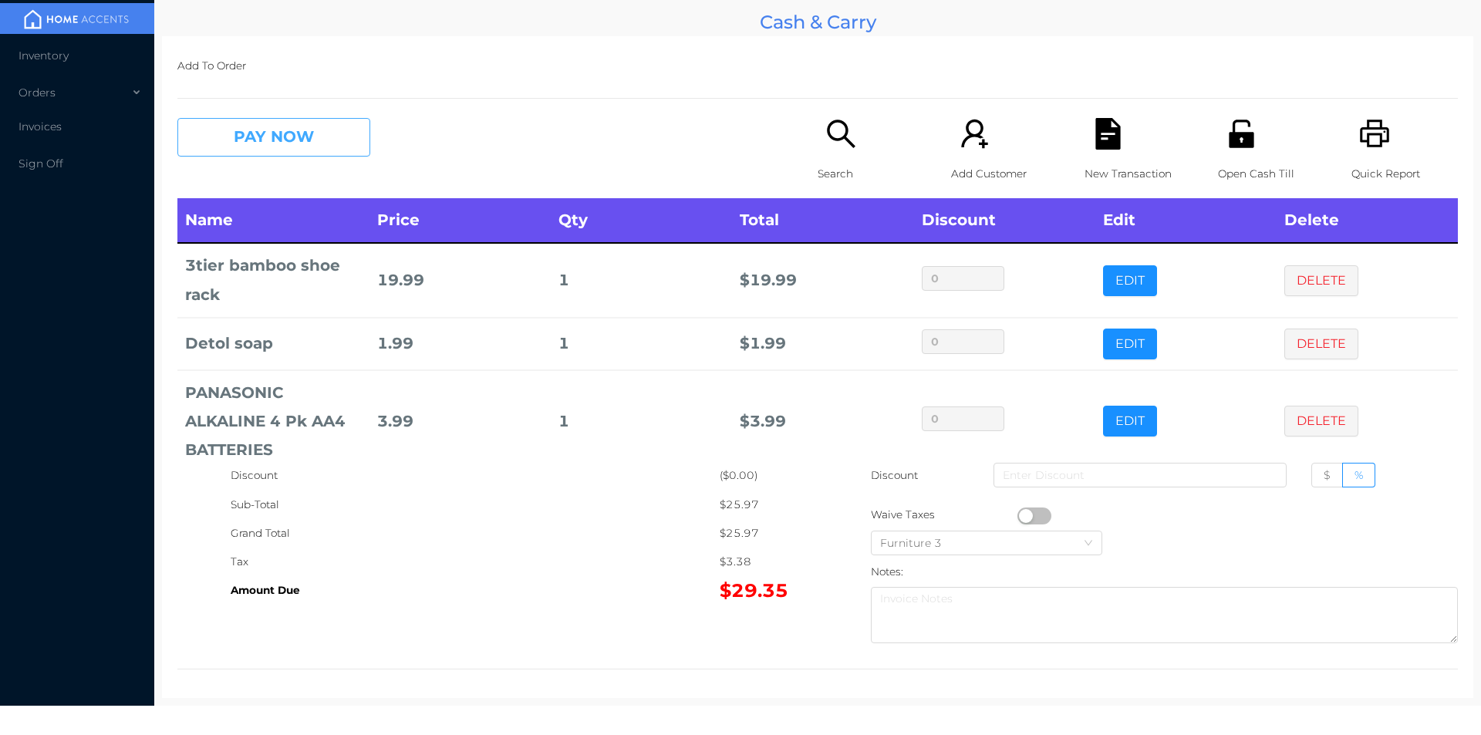
click at [282, 146] on button "PAY NOW" at bounding box center [273, 137] width 193 height 39
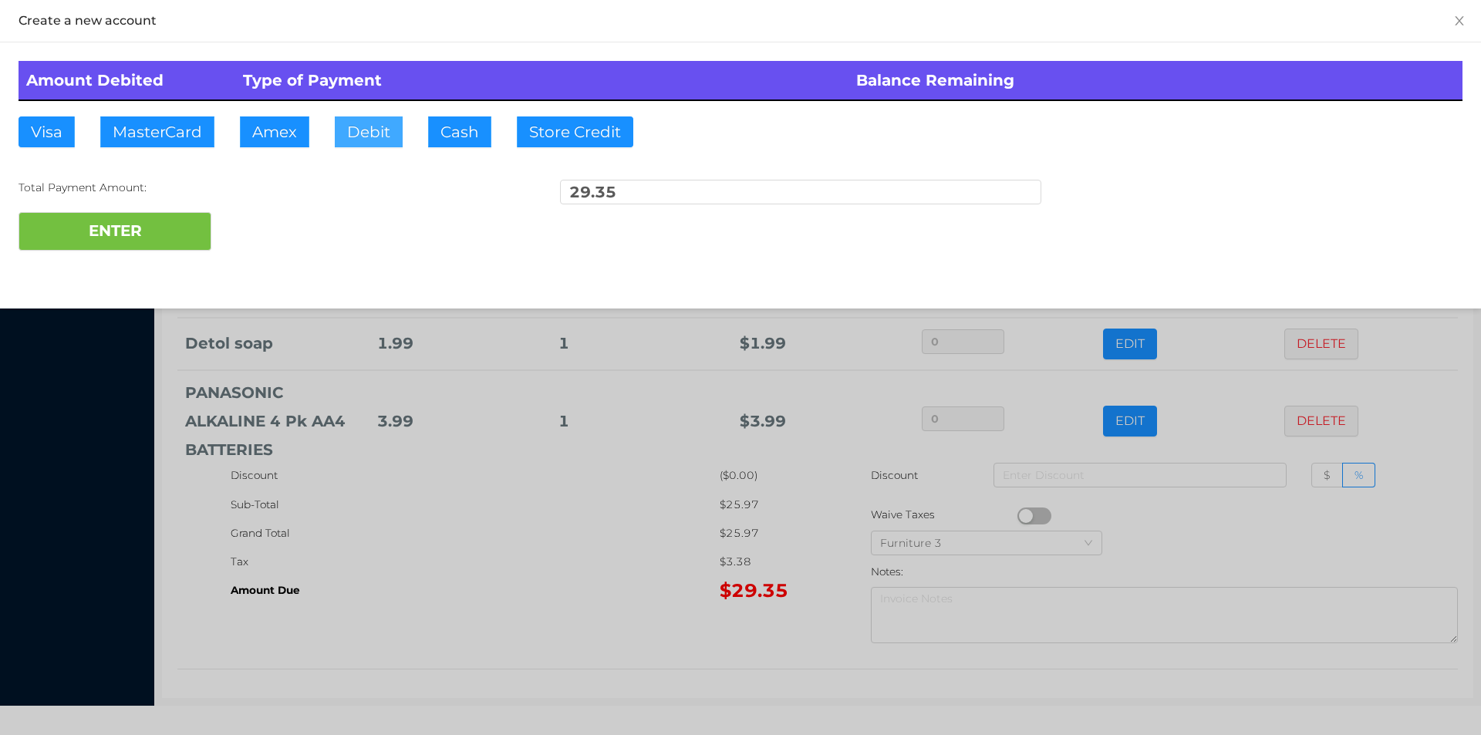
click at [366, 136] on button "Debit" at bounding box center [369, 131] width 68 height 31
click at [154, 230] on button "ENTER" at bounding box center [115, 231] width 193 height 39
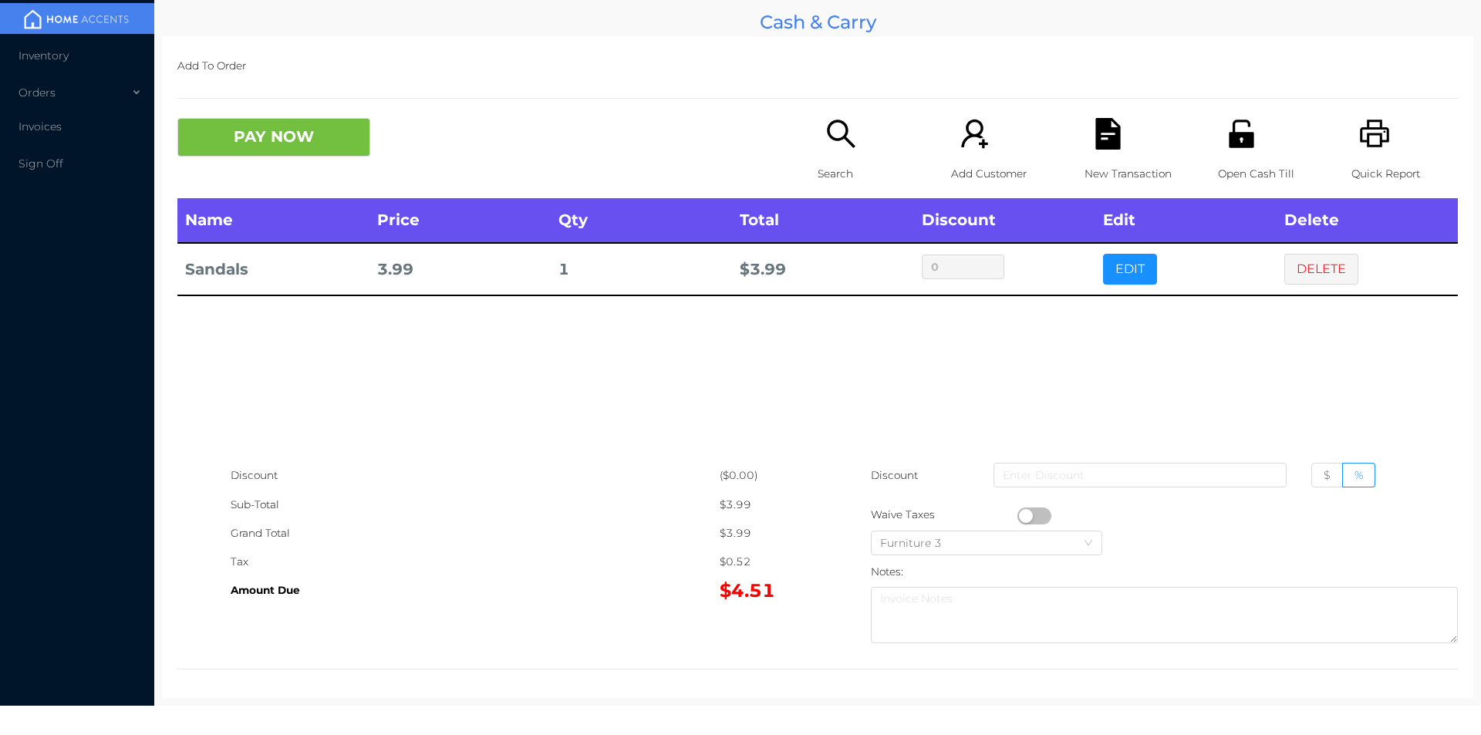
click at [837, 148] on icon "icon: search" at bounding box center [841, 134] width 32 height 32
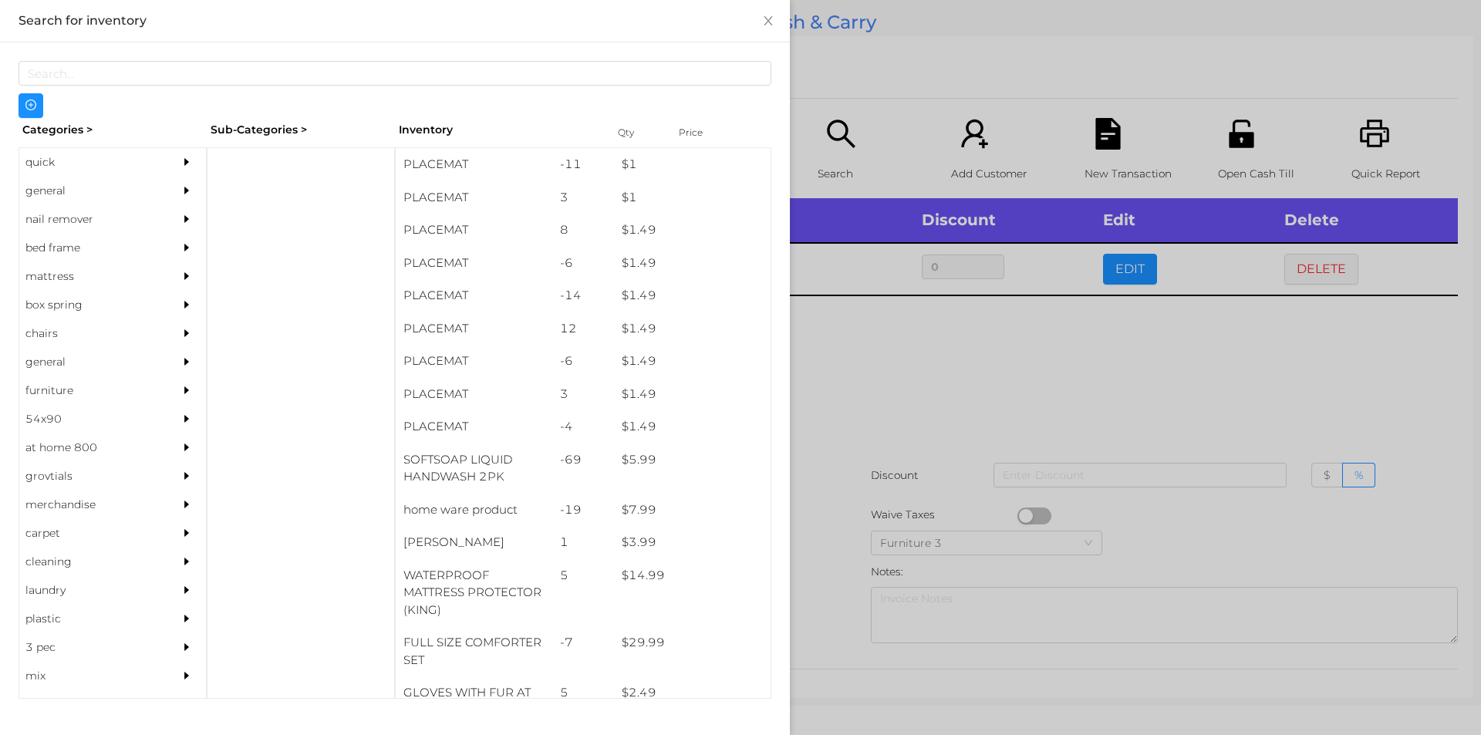
click at [46, 188] on div "general" at bounding box center [89, 191] width 140 height 29
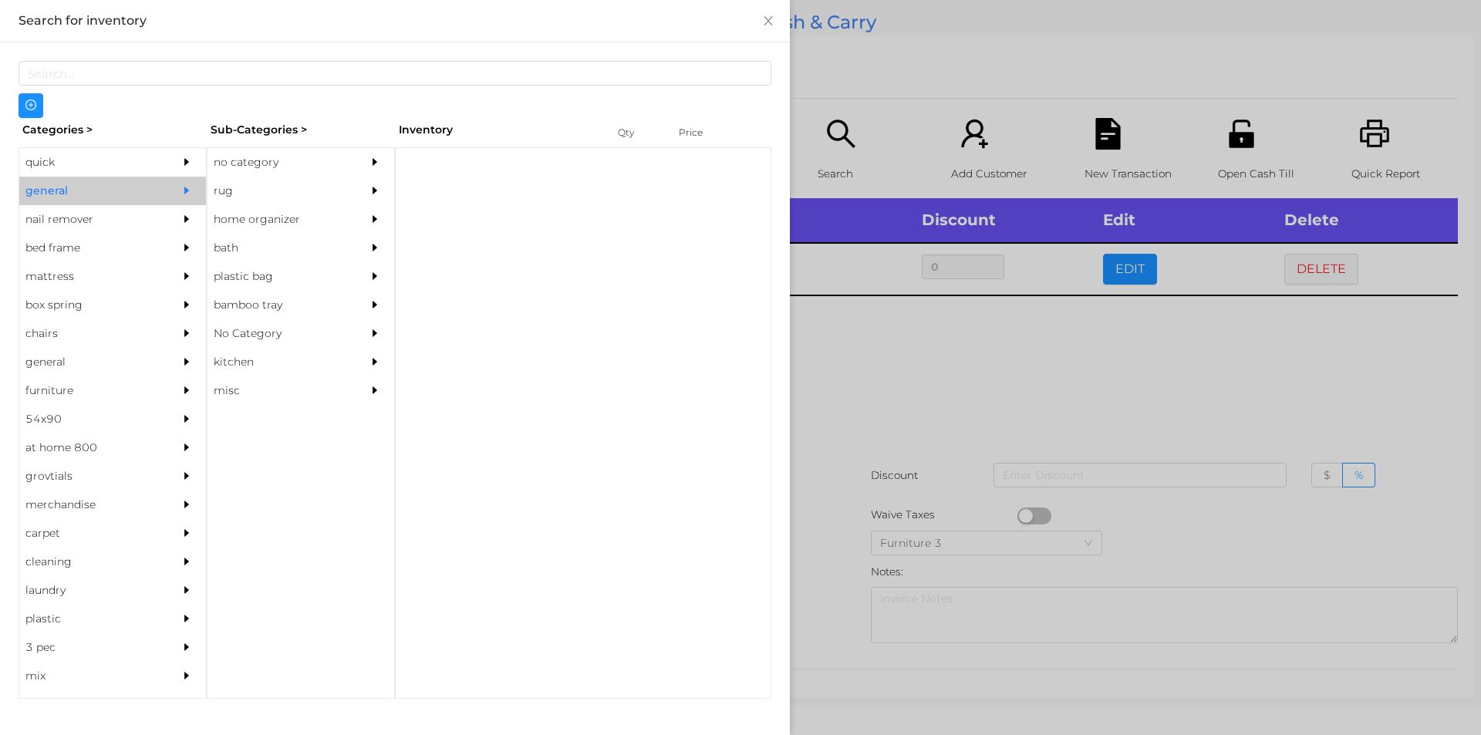
click at [261, 167] on div "no category" at bounding box center [278, 162] width 140 height 29
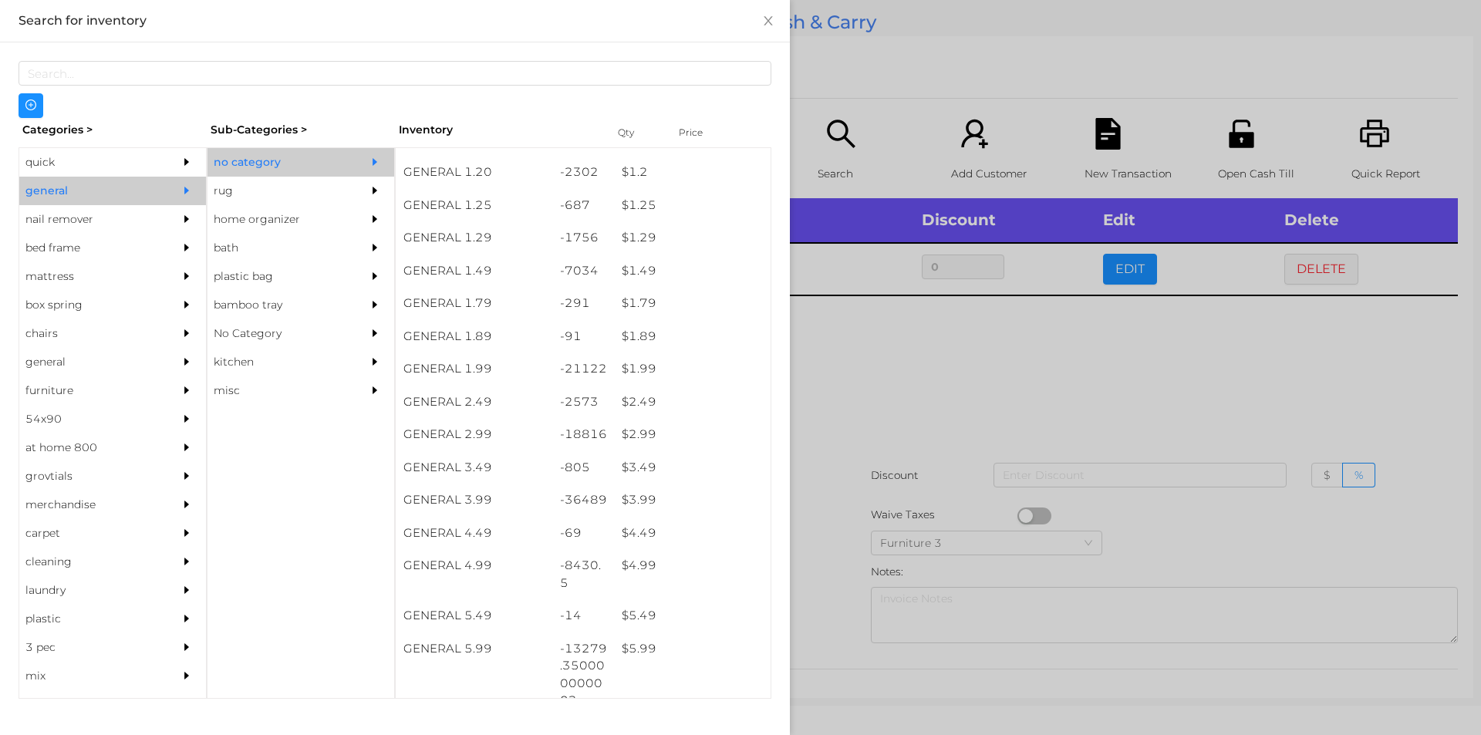
scroll to position [194, 0]
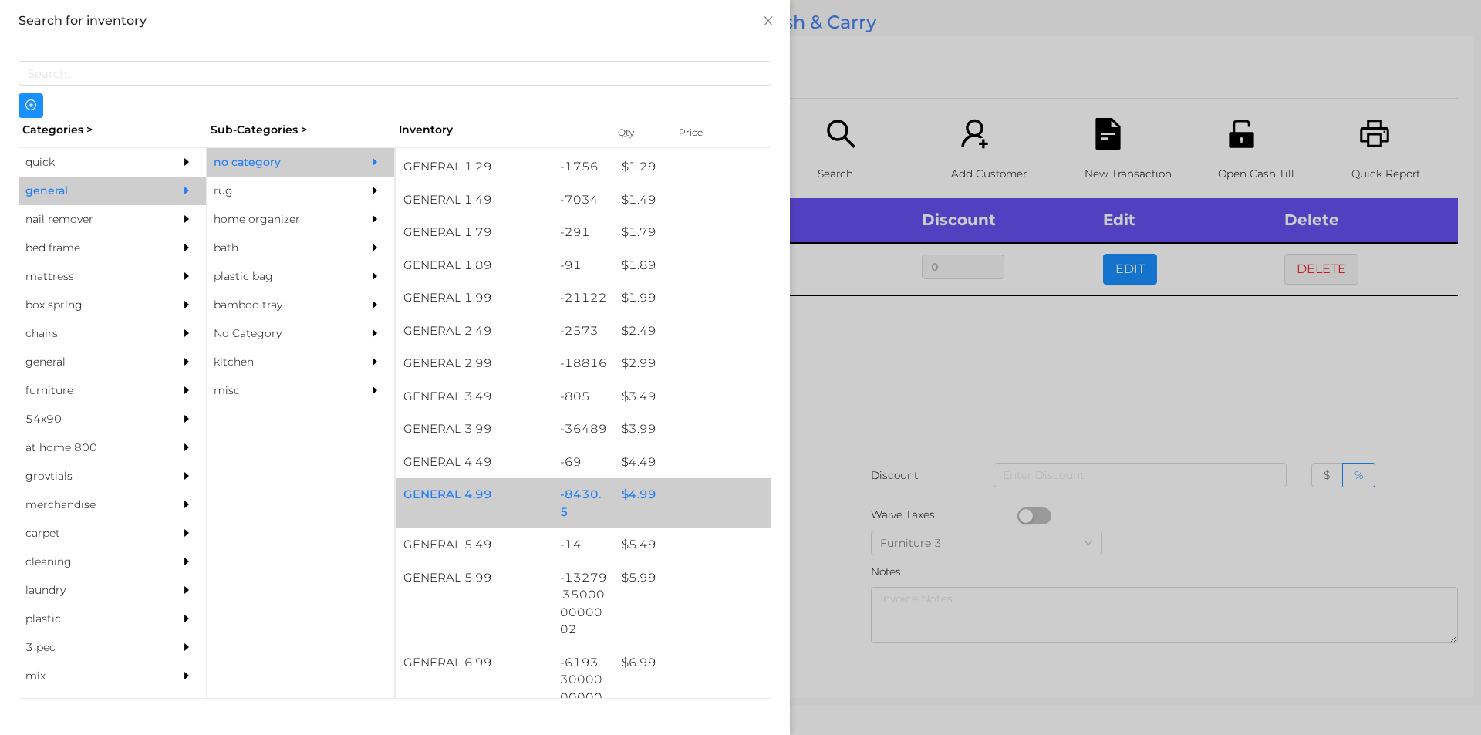
click at [640, 502] on div "$ 4.99" at bounding box center [692, 494] width 157 height 33
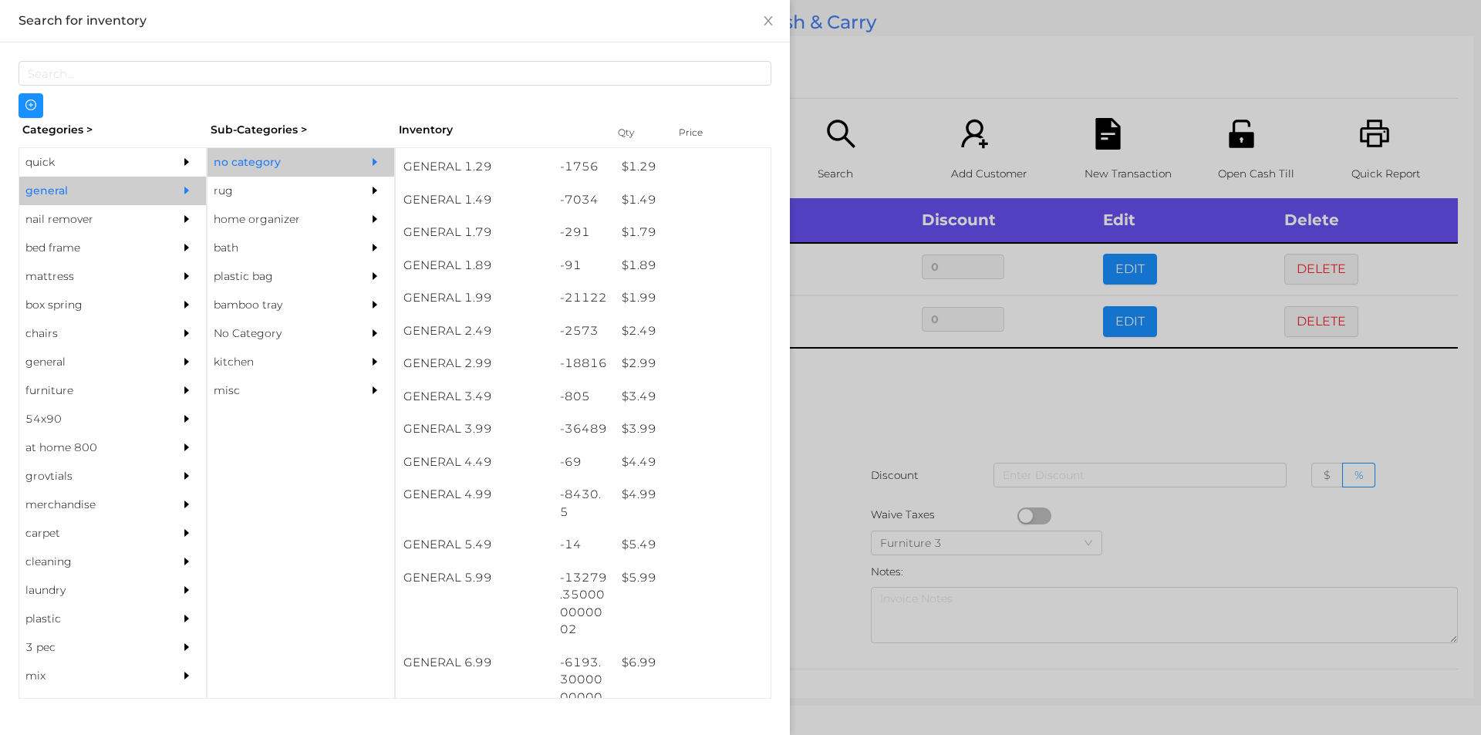
click at [850, 446] on div at bounding box center [740, 367] width 1481 height 735
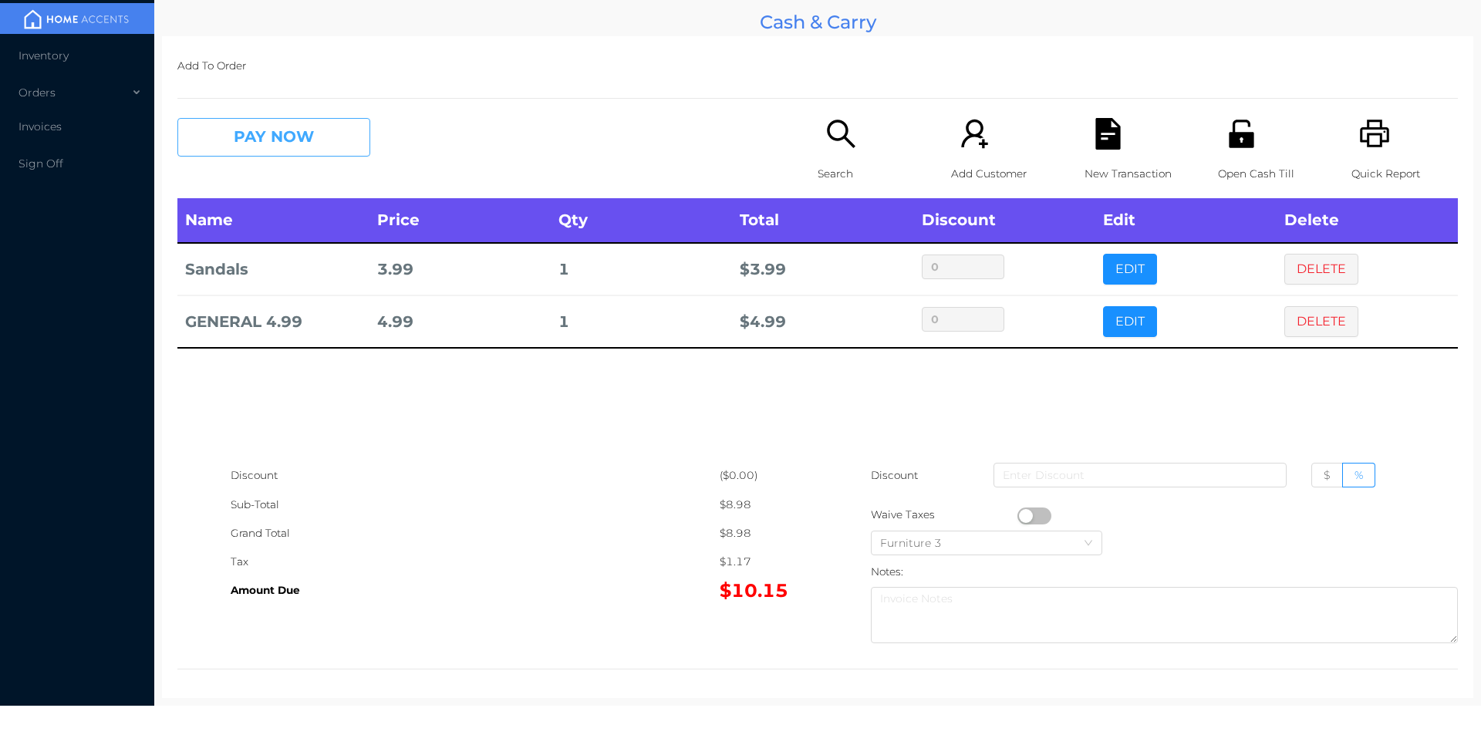
click at [261, 147] on button "PAY NOW" at bounding box center [273, 137] width 193 height 39
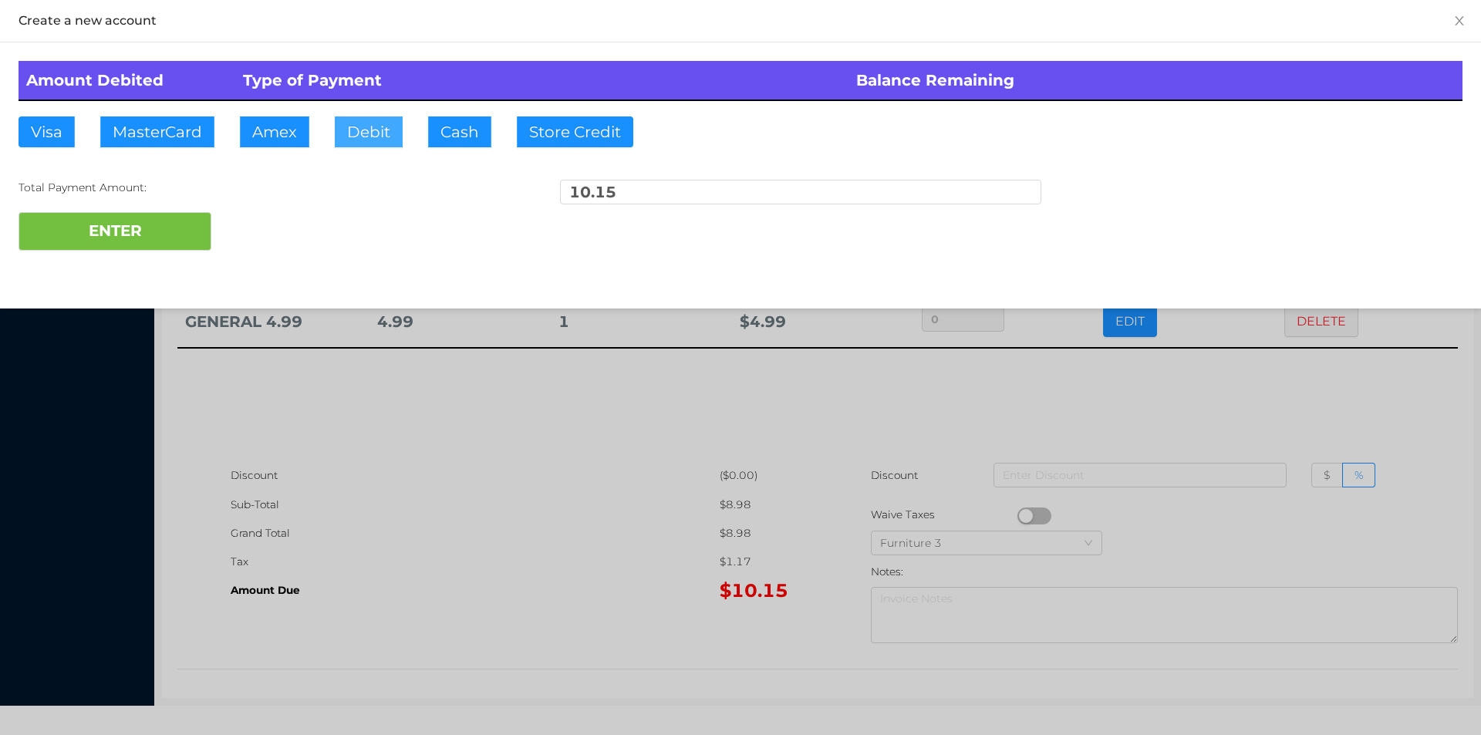
click at [353, 130] on button "Debit" at bounding box center [369, 131] width 68 height 31
click at [136, 222] on button "ENTER" at bounding box center [115, 231] width 193 height 39
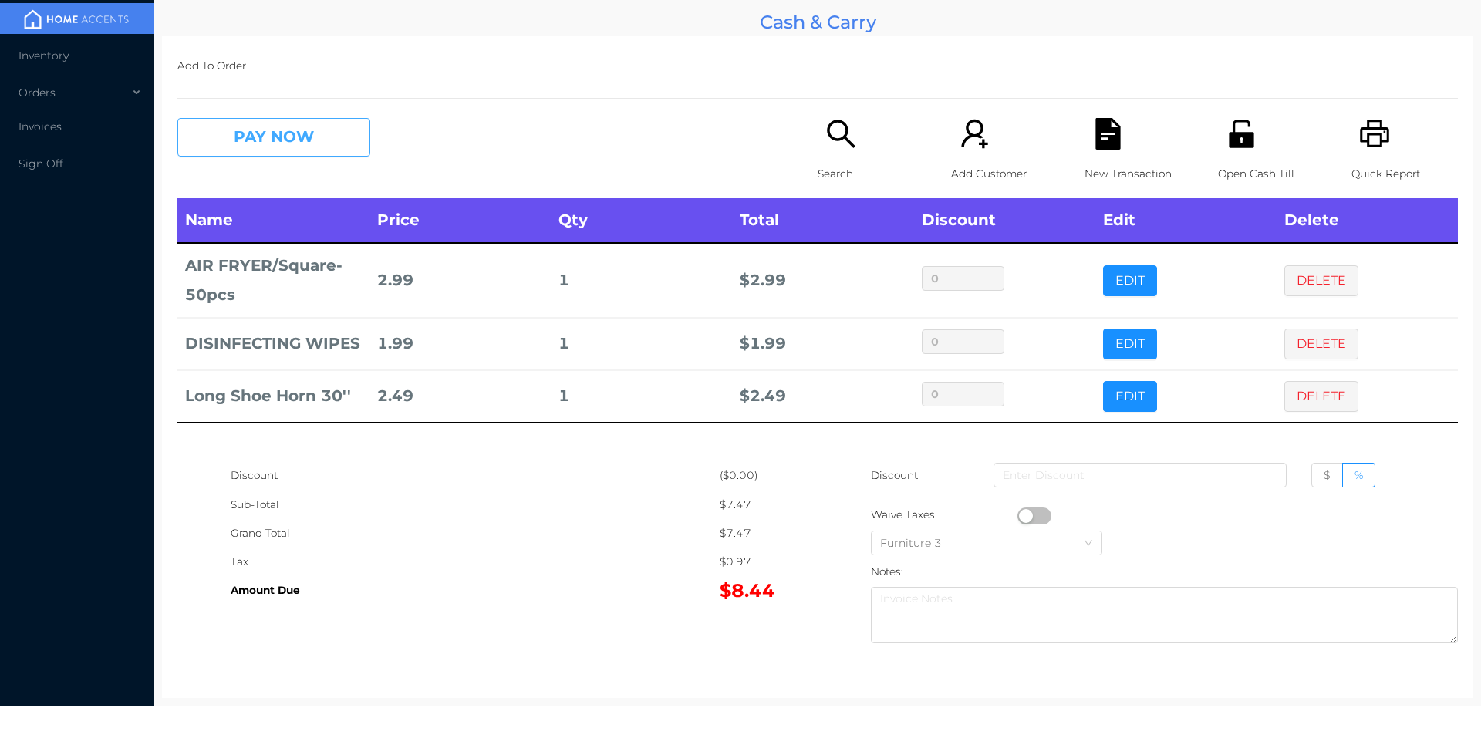
click at [298, 150] on button "PAY NOW" at bounding box center [273, 137] width 193 height 39
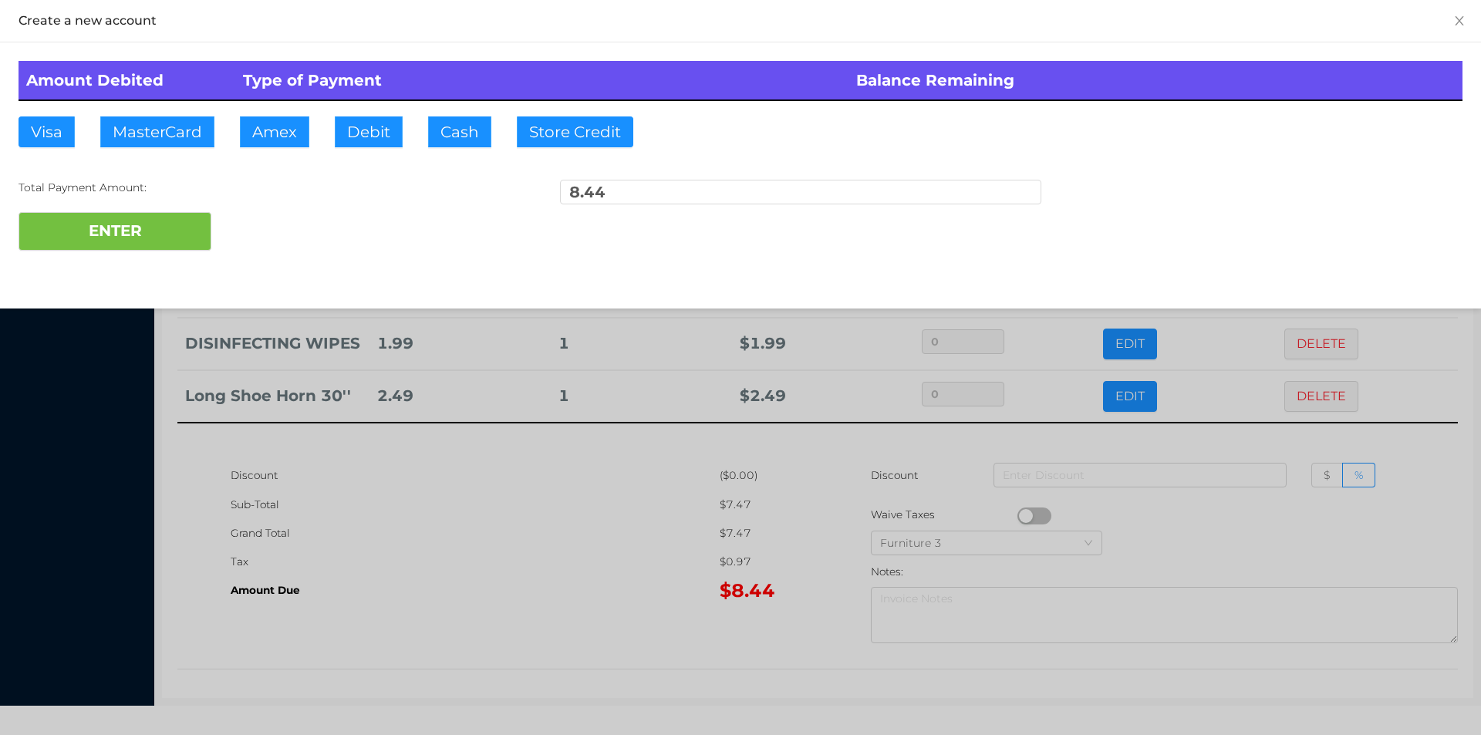
click at [284, 224] on div "ENTER" at bounding box center [741, 231] width 1444 height 39
click at [441, 556] on div at bounding box center [740, 367] width 1481 height 735
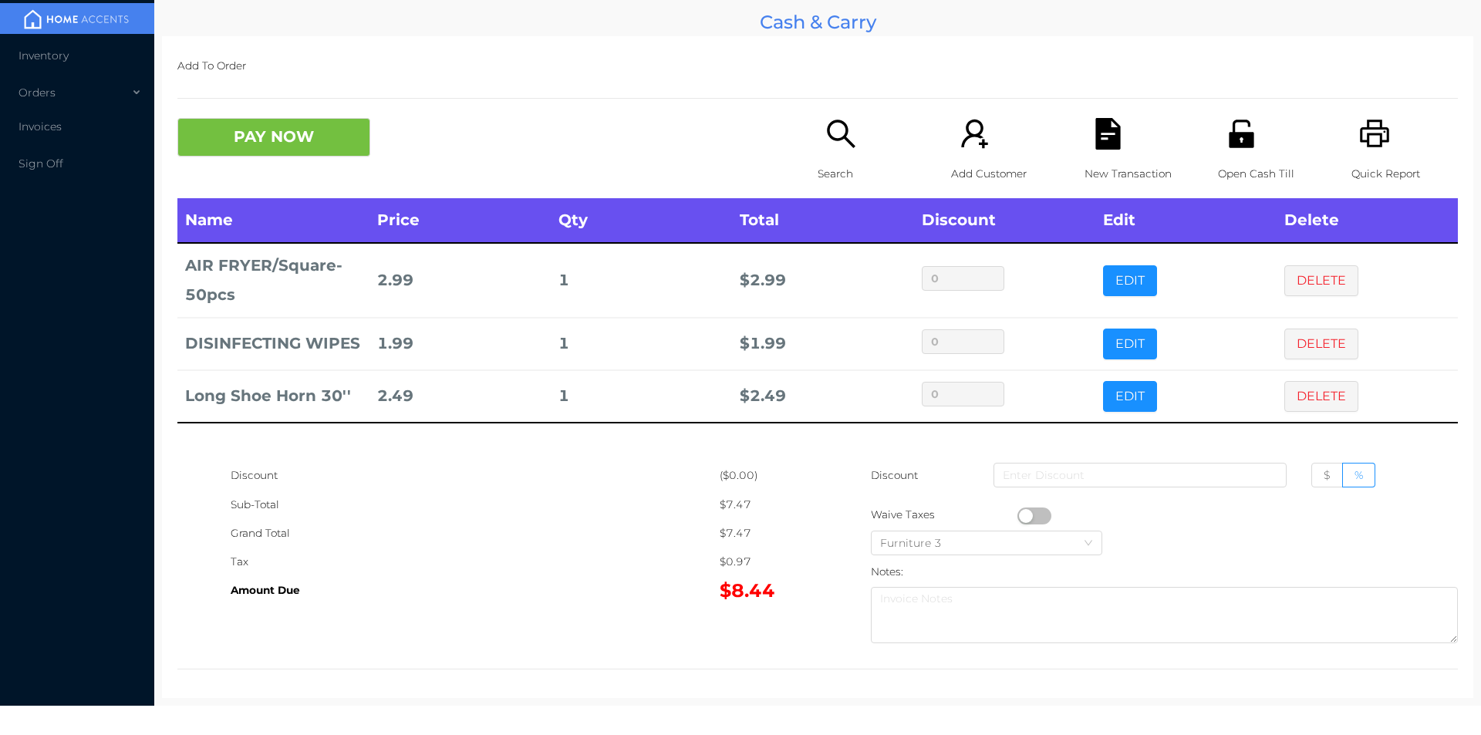
click at [1382, 167] on p "Quick Report" at bounding box center [1405, 174] width 106 height 29
click at [1152, 154] on div "New Transaction" at bounding box center [1138, 158] width 106 height 80
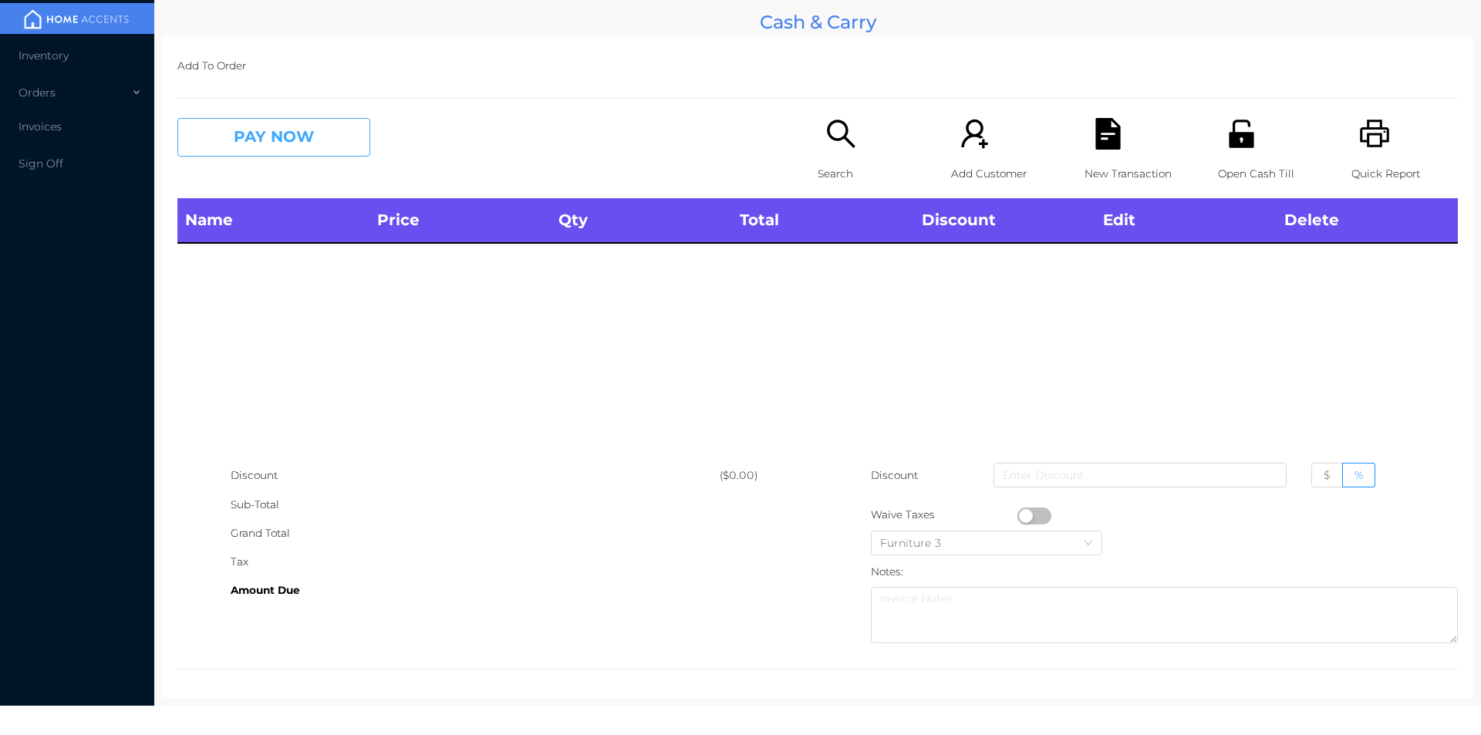
click at [289, 143] on button "PAY NOW" at bounding box center [273, 137] width 193 height 39
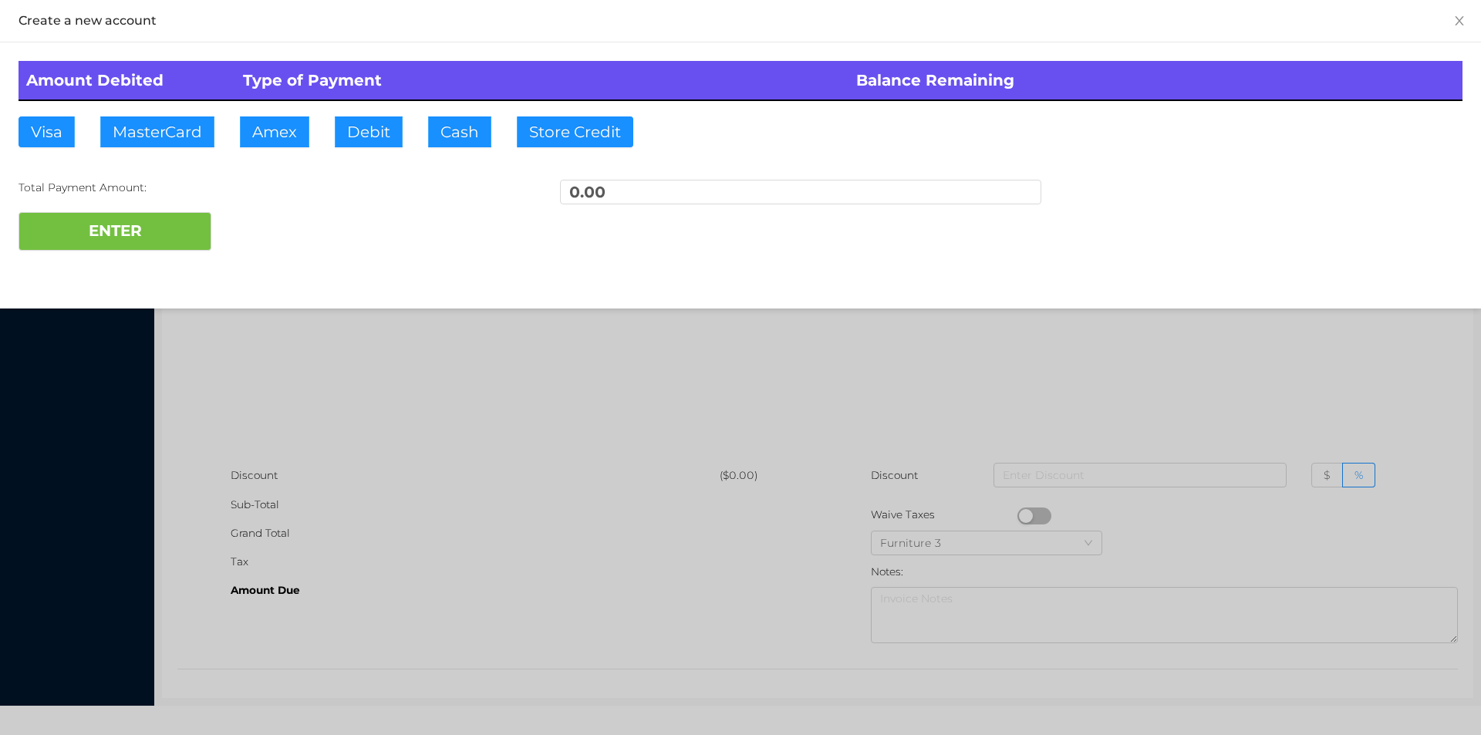
click at [950, 404] on div at bounding box center [740, 367] width 1481 height 735
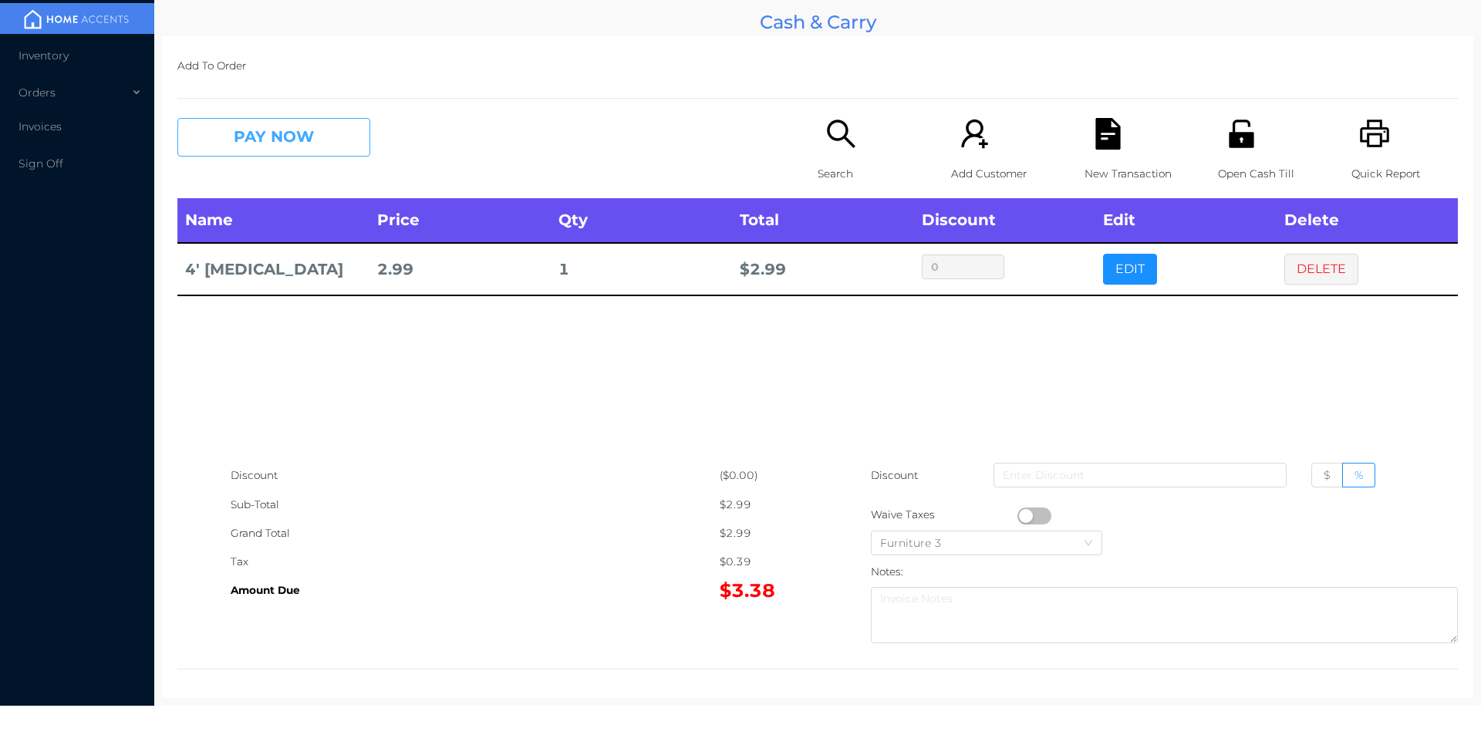
click at [268, 148] on button "PAY NOW" at bounding box center [273, 137] width 193 height 39
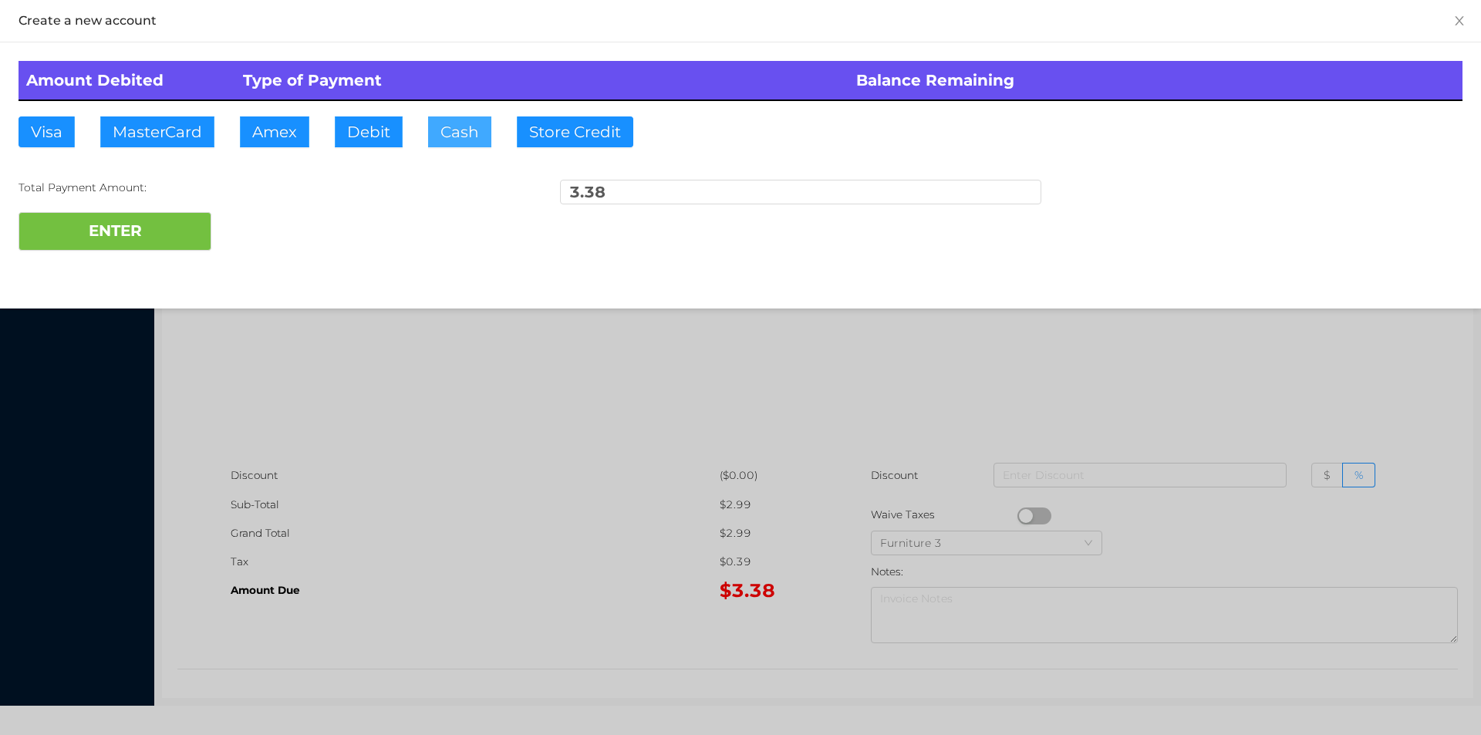
click at [457, 129] on button "Cash" at bounding box center [459, 131] width 63 height 31
type input "5."
click at [130, 238] on button "ENTER" at bounding box center [115, 231] width 193 height 39
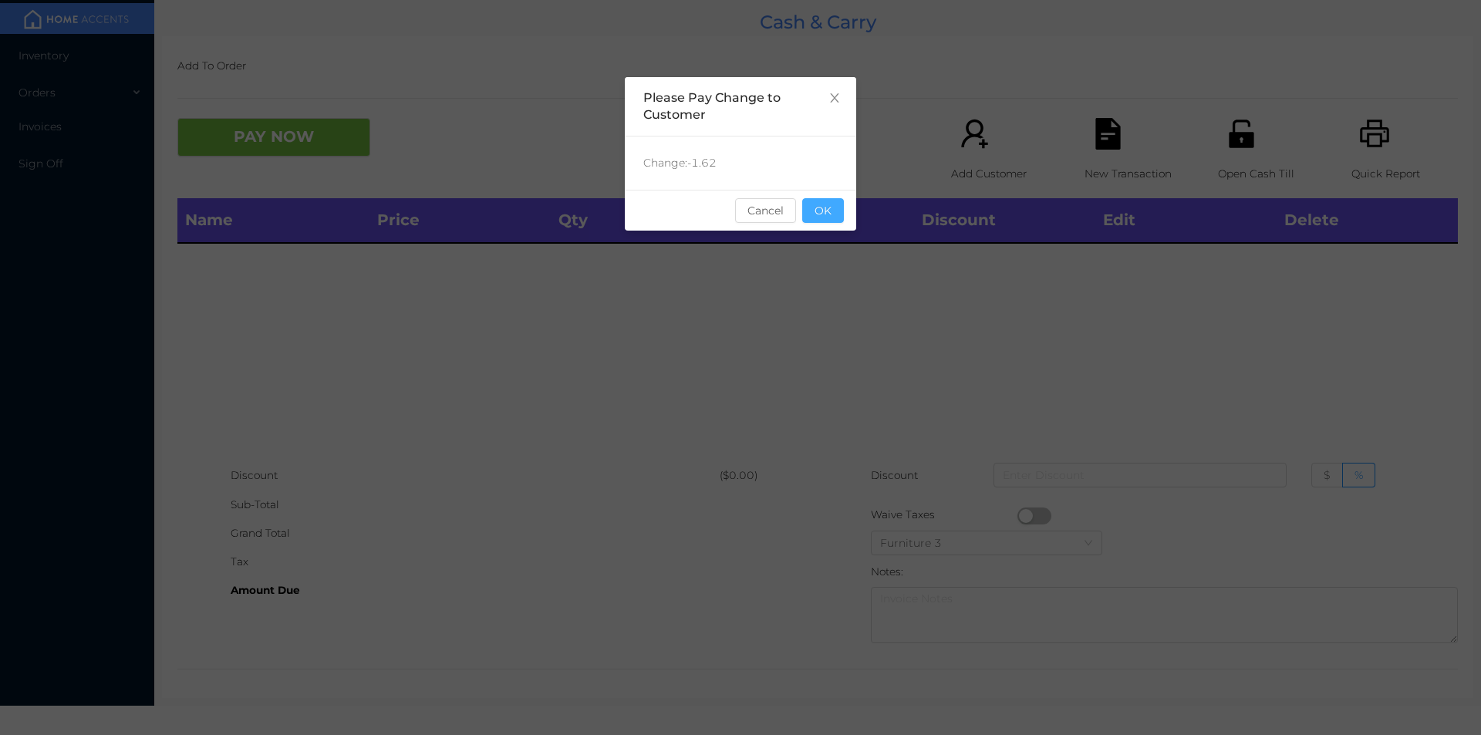
click at [833, 211] on button "OK" at bounding box center [823, 210] width 42 height 25
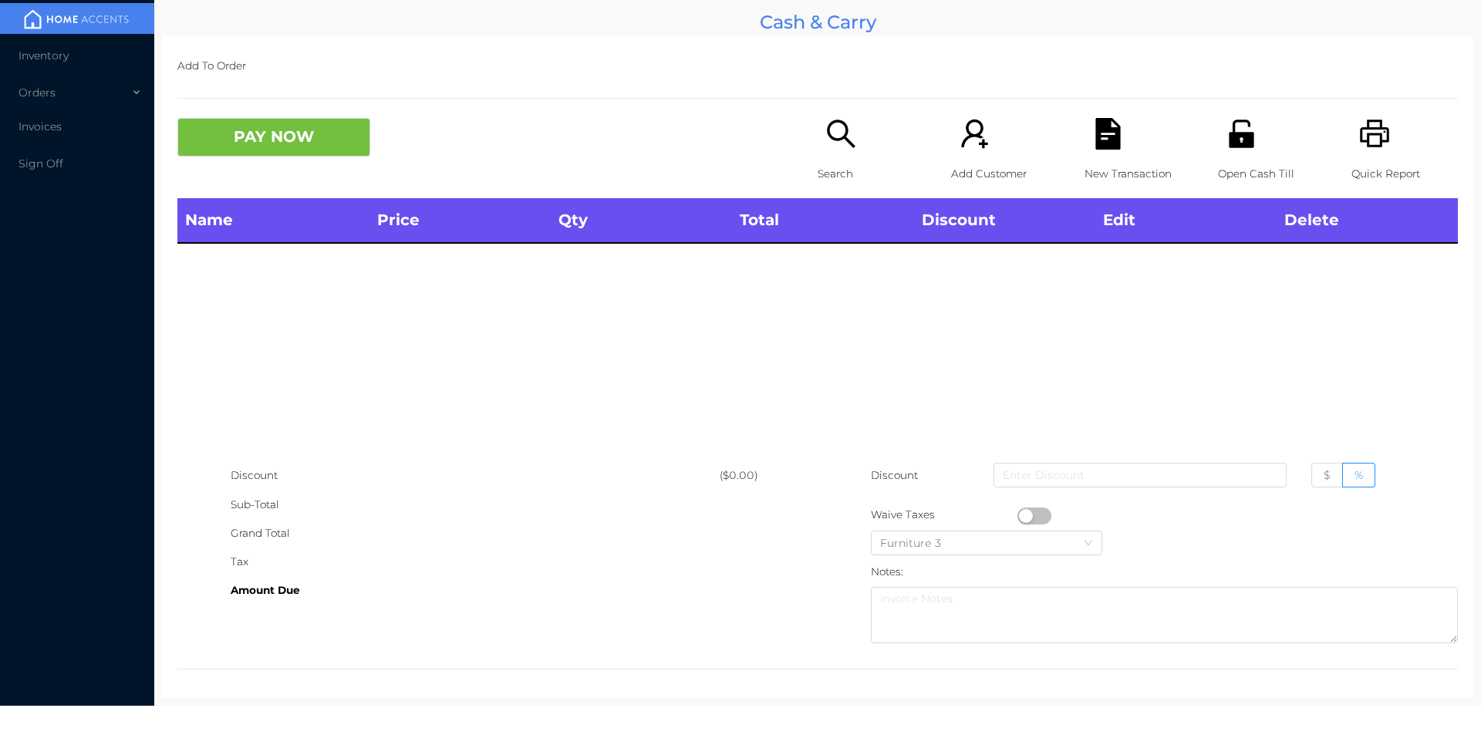
click at [841, 160] on p "Search" at bounding box center [871, 174] width 106 height 29
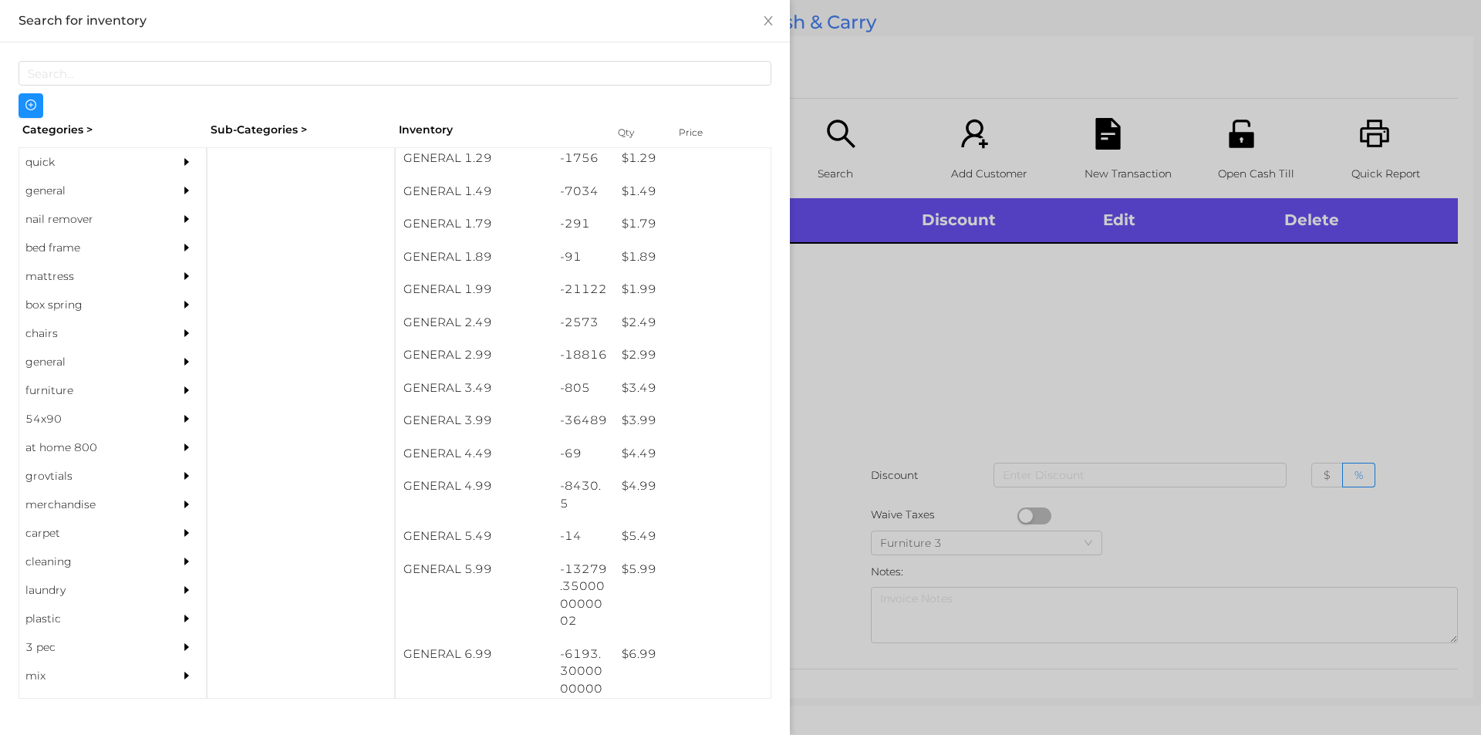
scroll to position [235, 0]
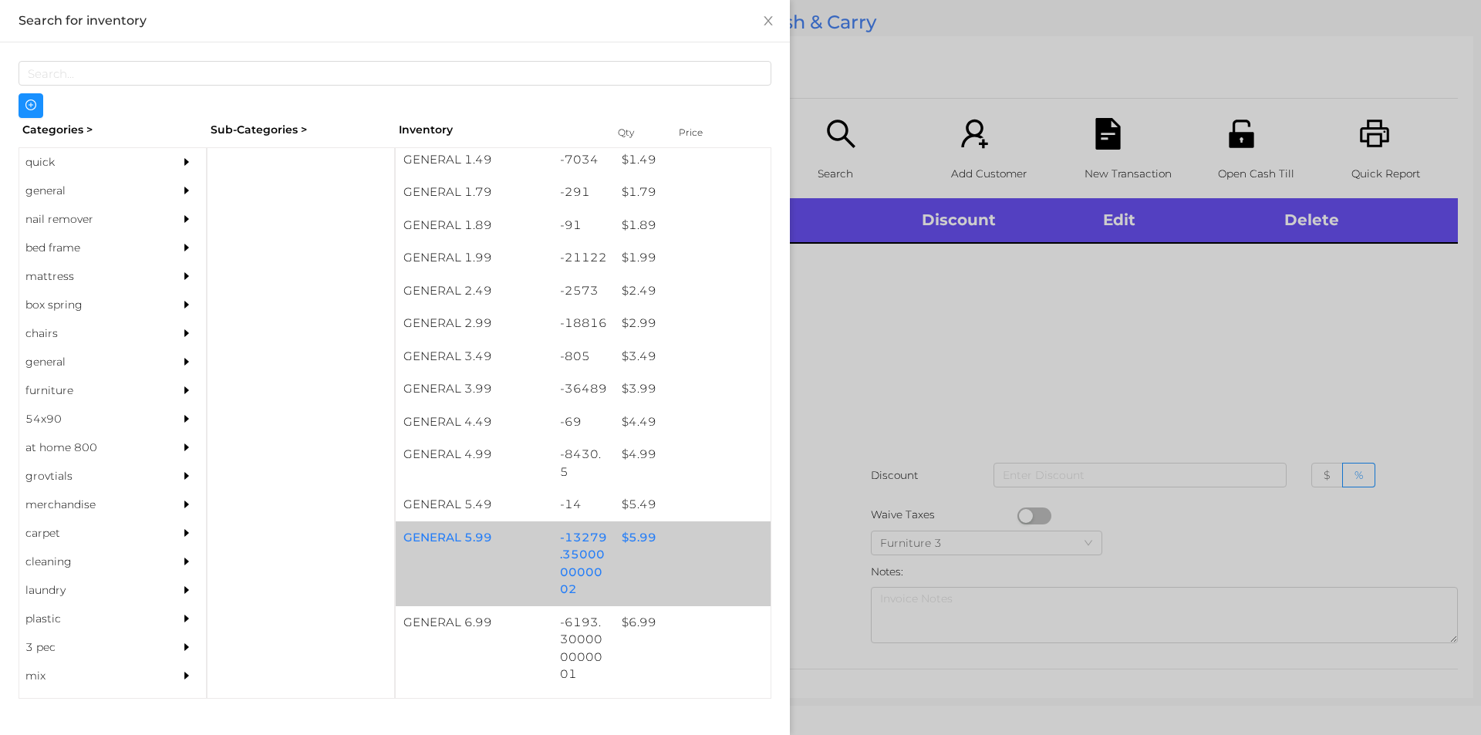
click at [641, 545] on div "$ 5.99" at bounding box center [692, 537] width 157 height 33
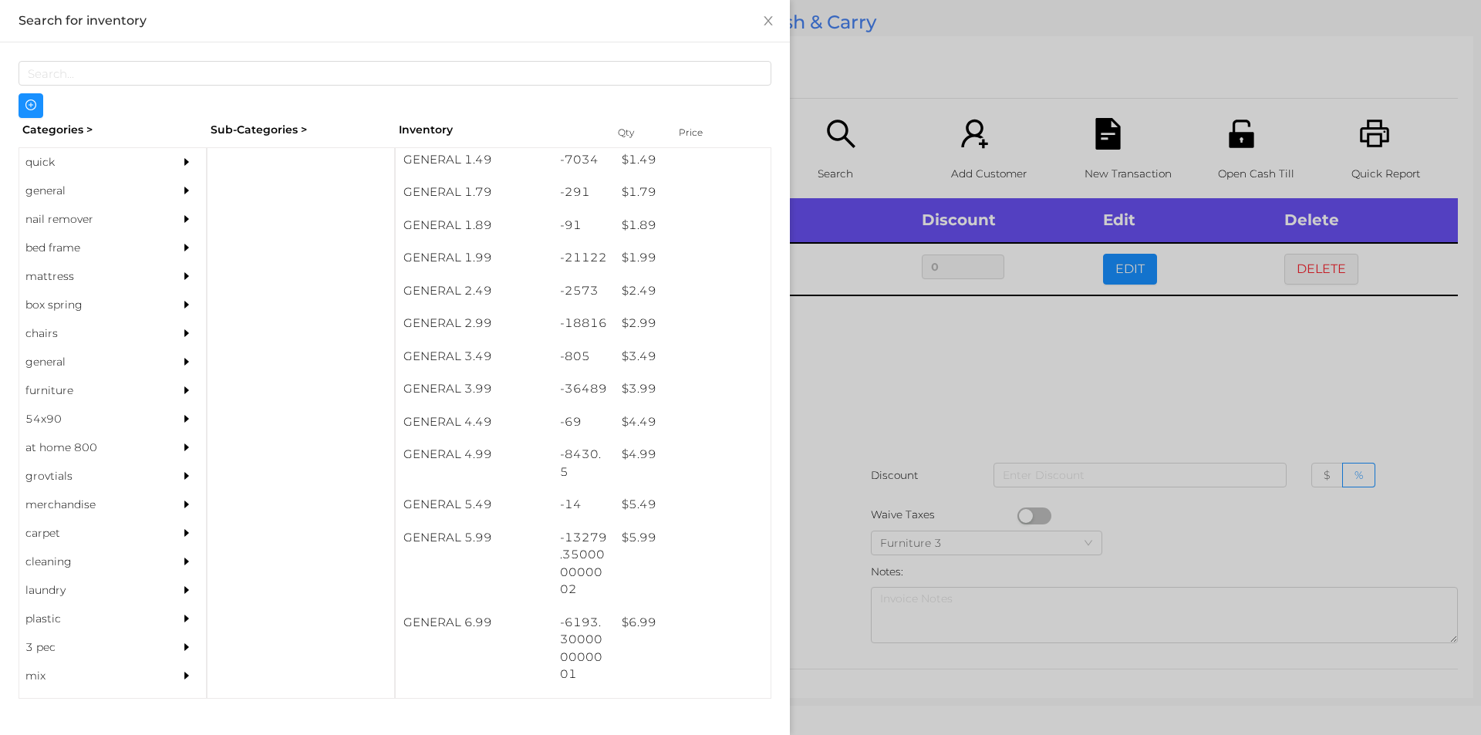
click at [940, 400] on div at bounding box center [740, 367] width 1481 height 735
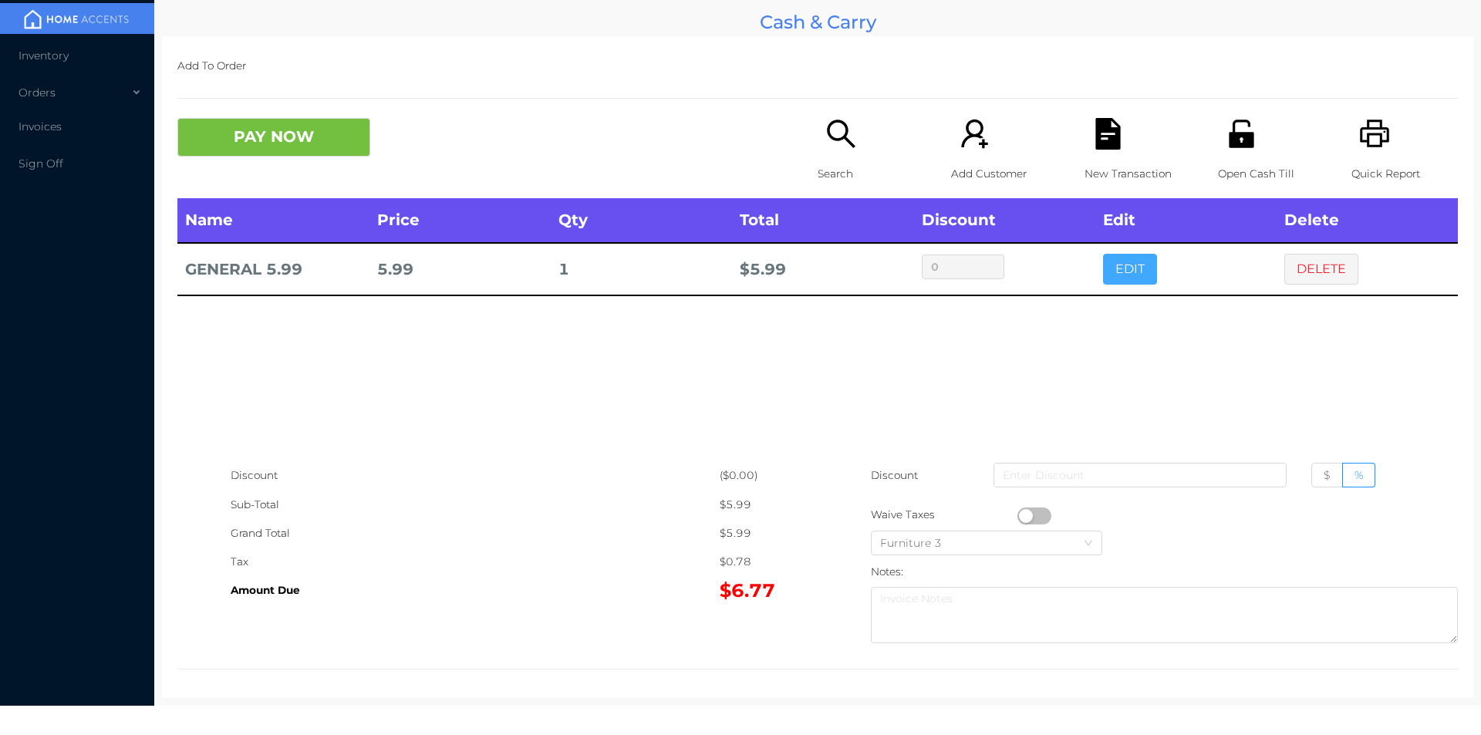
click at [1132, 270] on button "EDIT" at bounding box center [1130, 269] width 54 height 31
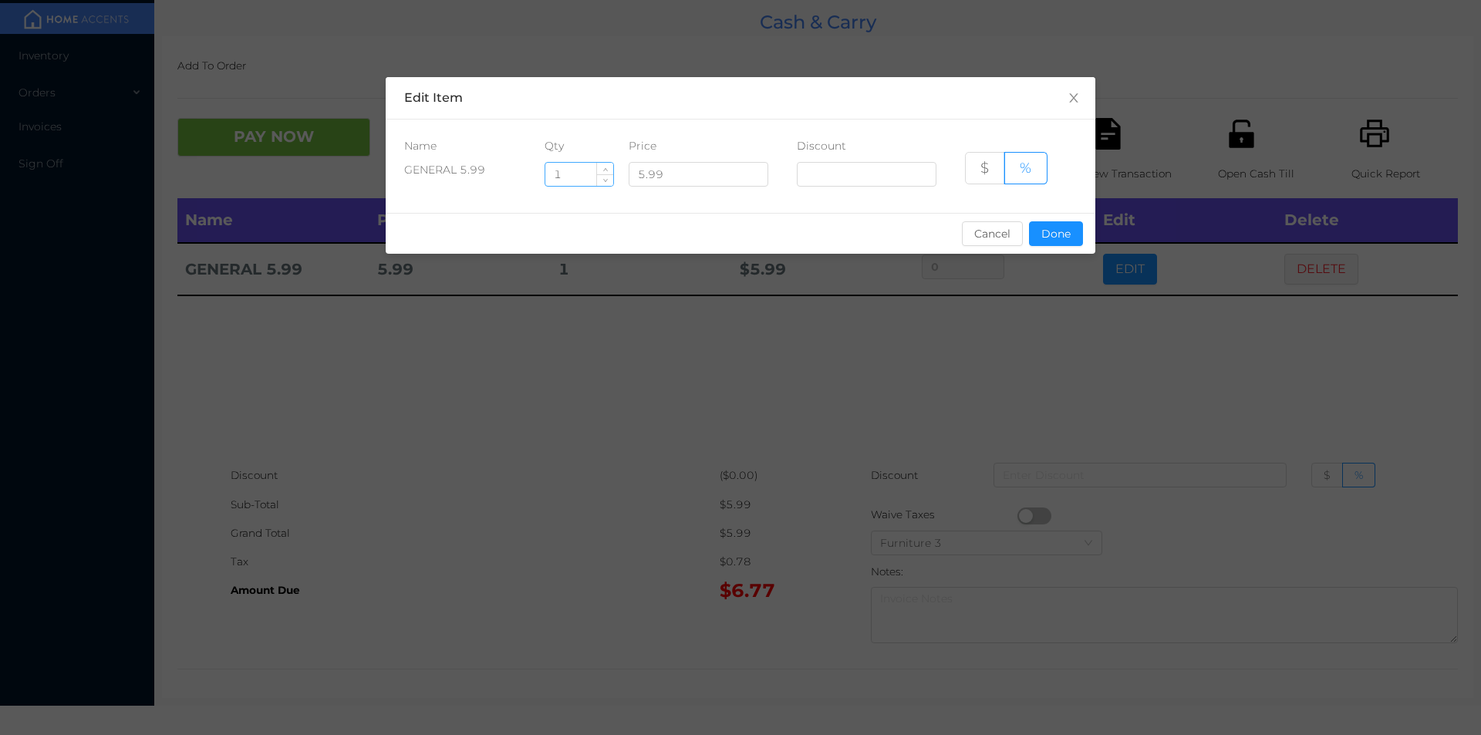
click at [584, 176] on input "1" at bounding box center [579, 174] width 68 height 23
type input "1.5"
click at [1050, 241] on button "Done" at bounding box center [1056, 233] width 54 height 25
type input "0%"
click at [1034, 302] on div "sentinelStart Edit Item Name Qty Price Discount GENERAL 5.99 1.5 5.99 $ % Cance…" at bounding box center [740, 367] width 1481 height 735
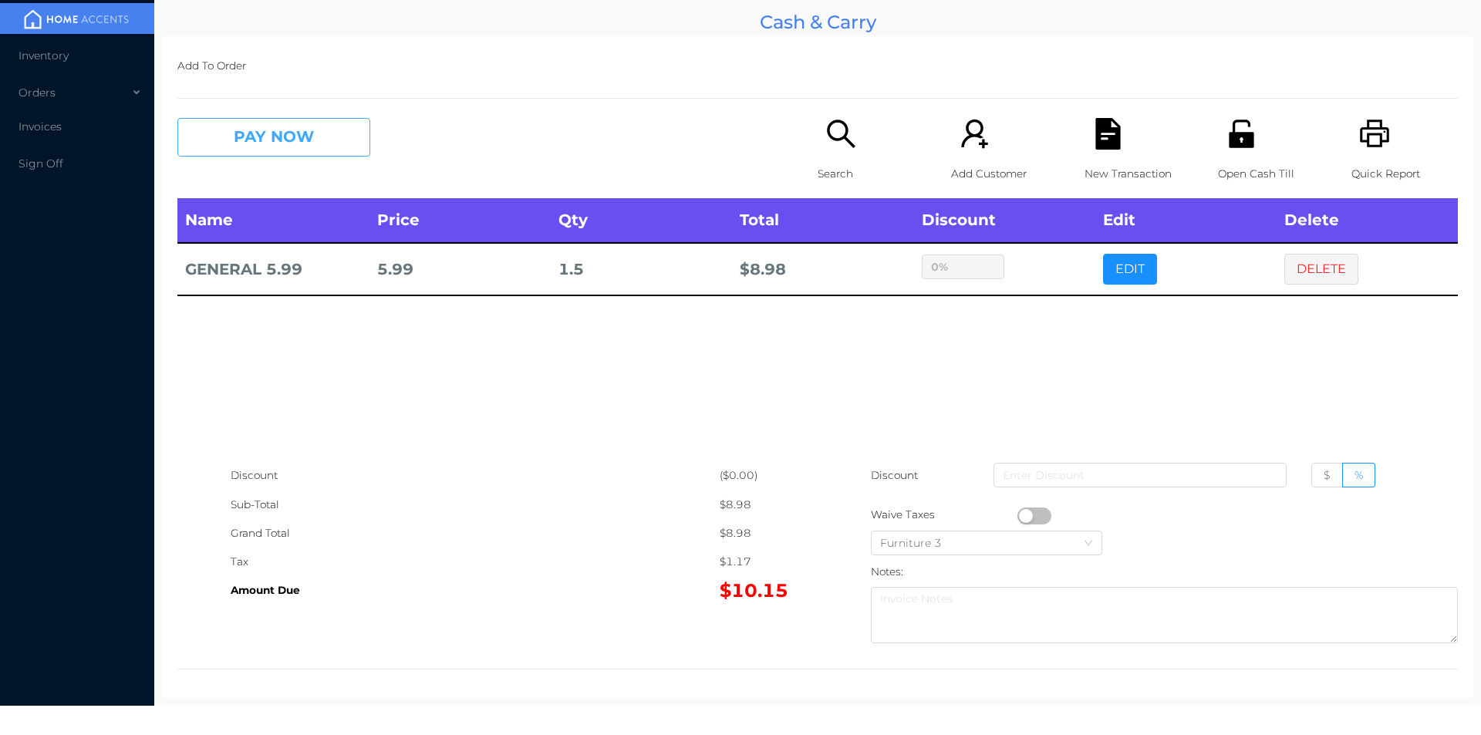
click at [277, 145] on button "PAY NOW" at bounding box center [273, 137] width 193 height 39
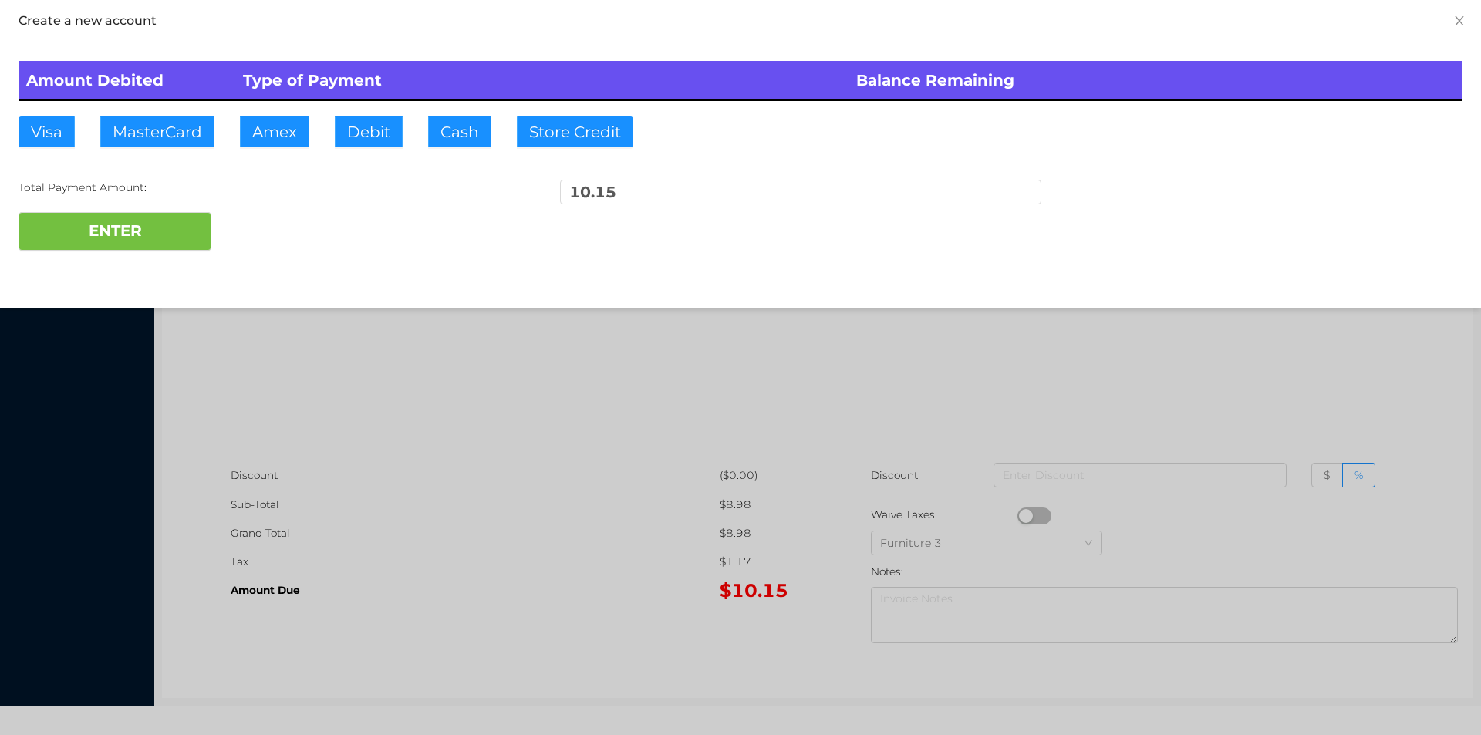
click at [530, 400] on div at bounding box center [740, 367] width 1481 height 735
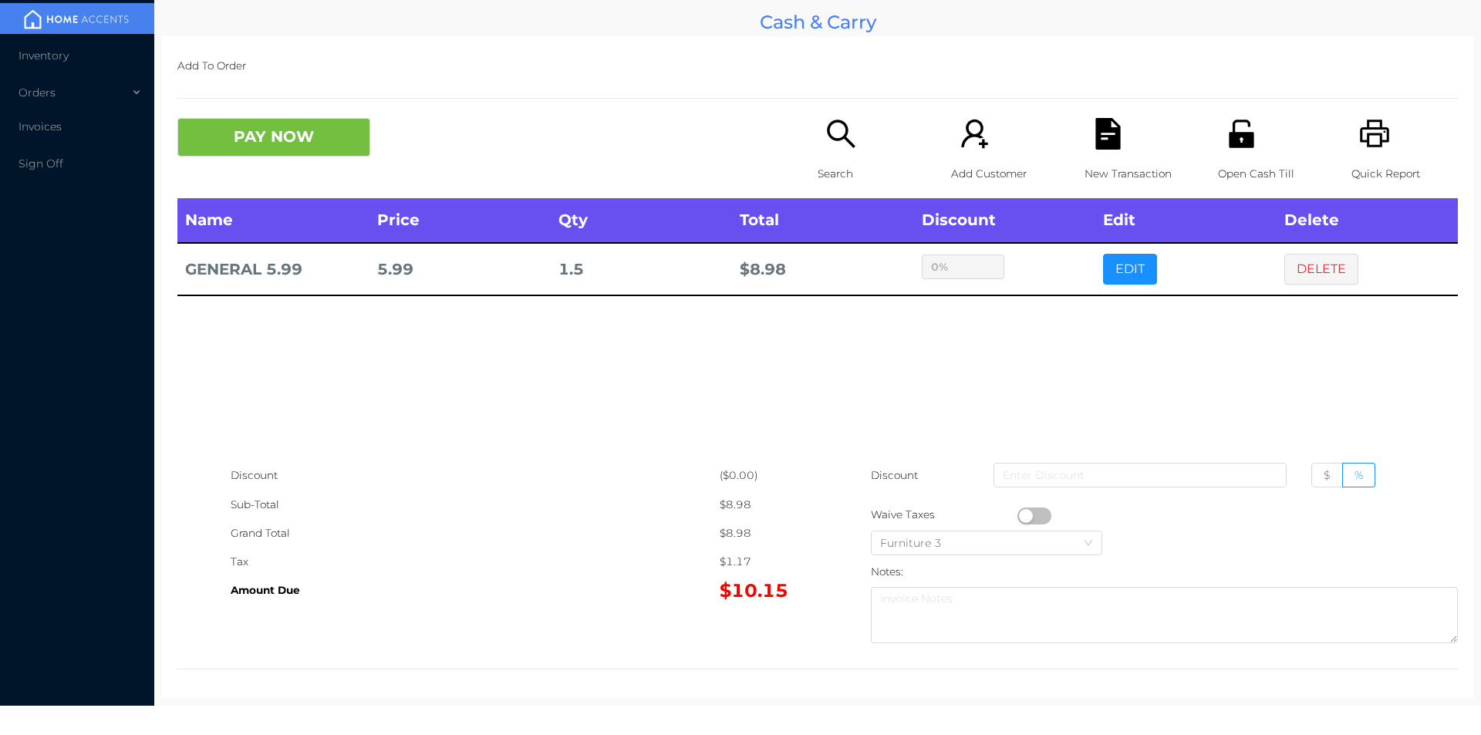
scroll to position [5, 0]
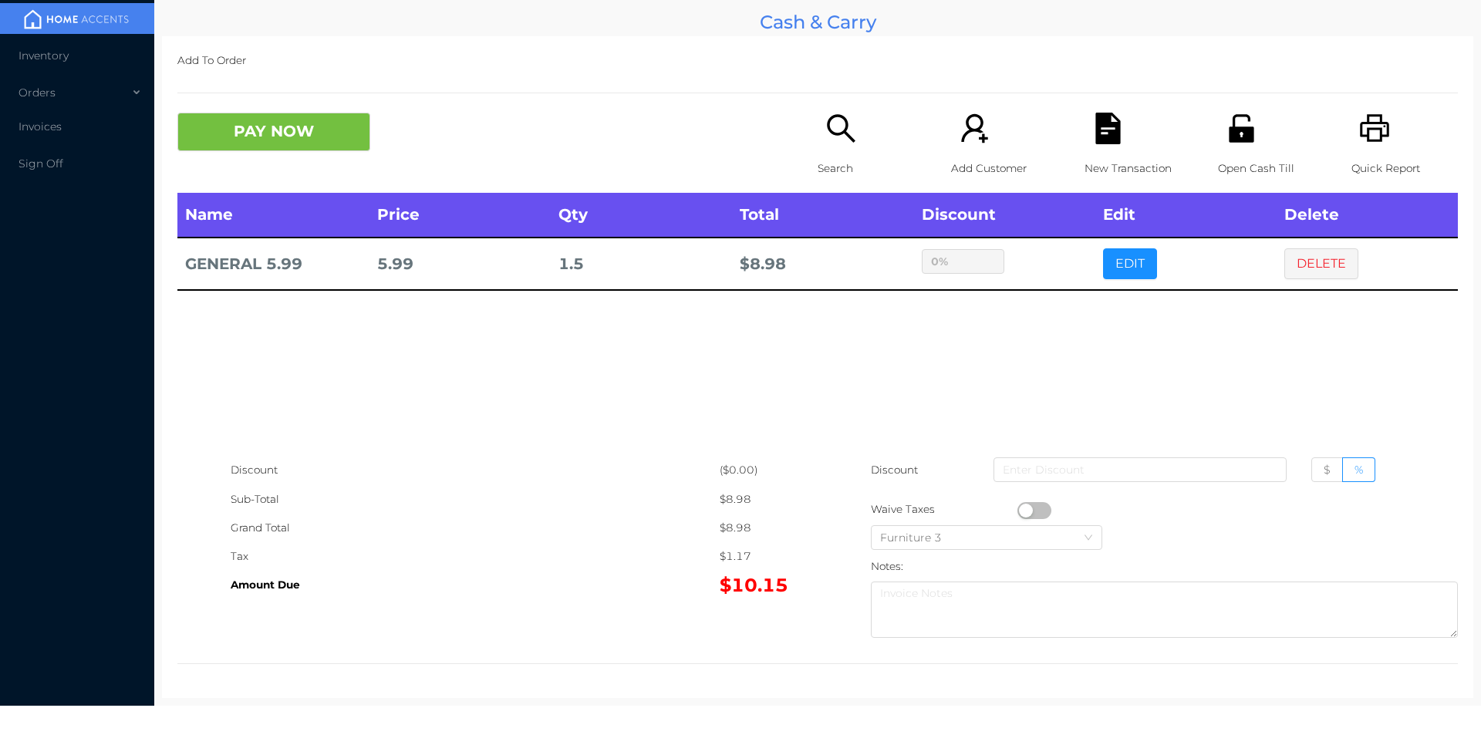
click at [1381, 144] on div "Quick Report" at bounding box center [1405, 153] width 106 height 80
click at [1295, 264] on button "DELETE" at bounding box center [1321, 263] width 74 height 31
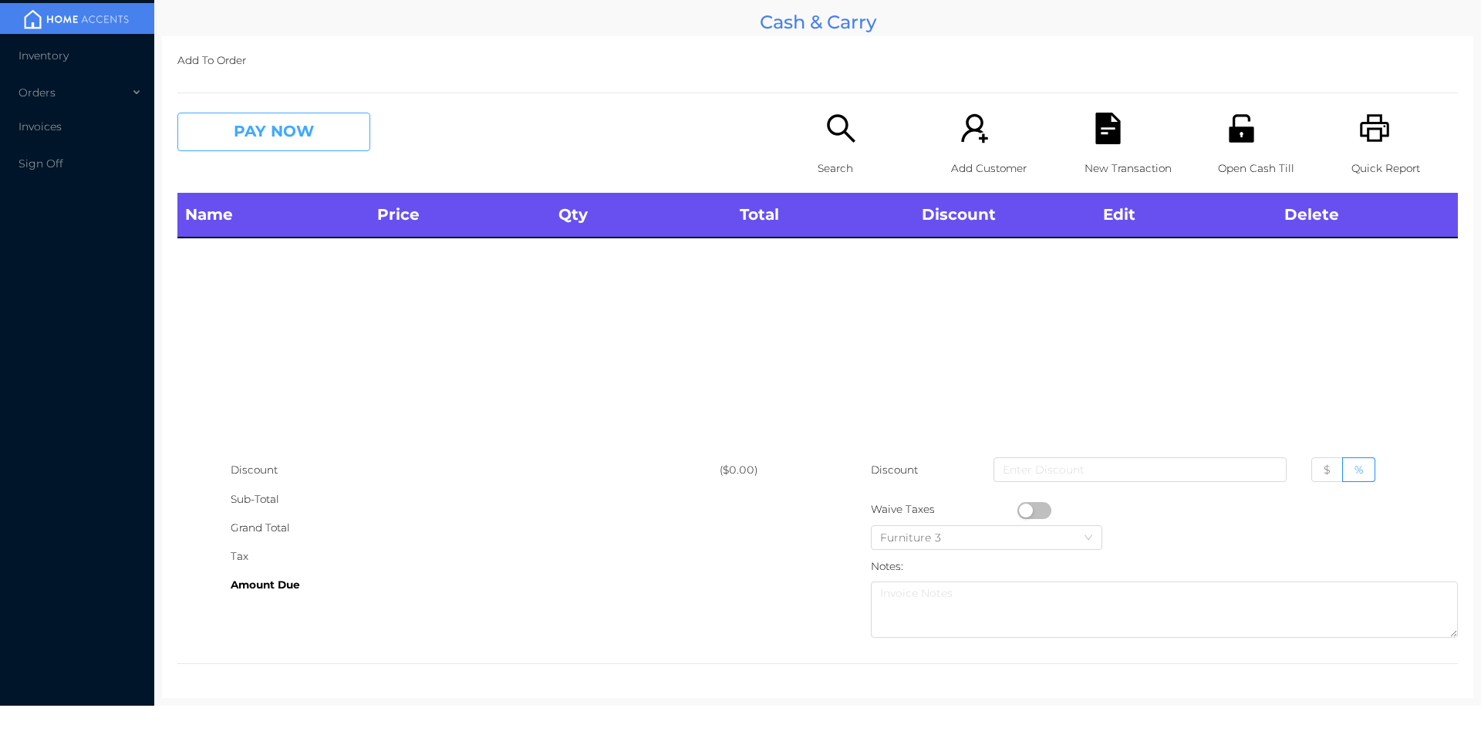
click at [313, 132] on button "PAY NOW" at bounding box center [273, 132] width 193 height 39
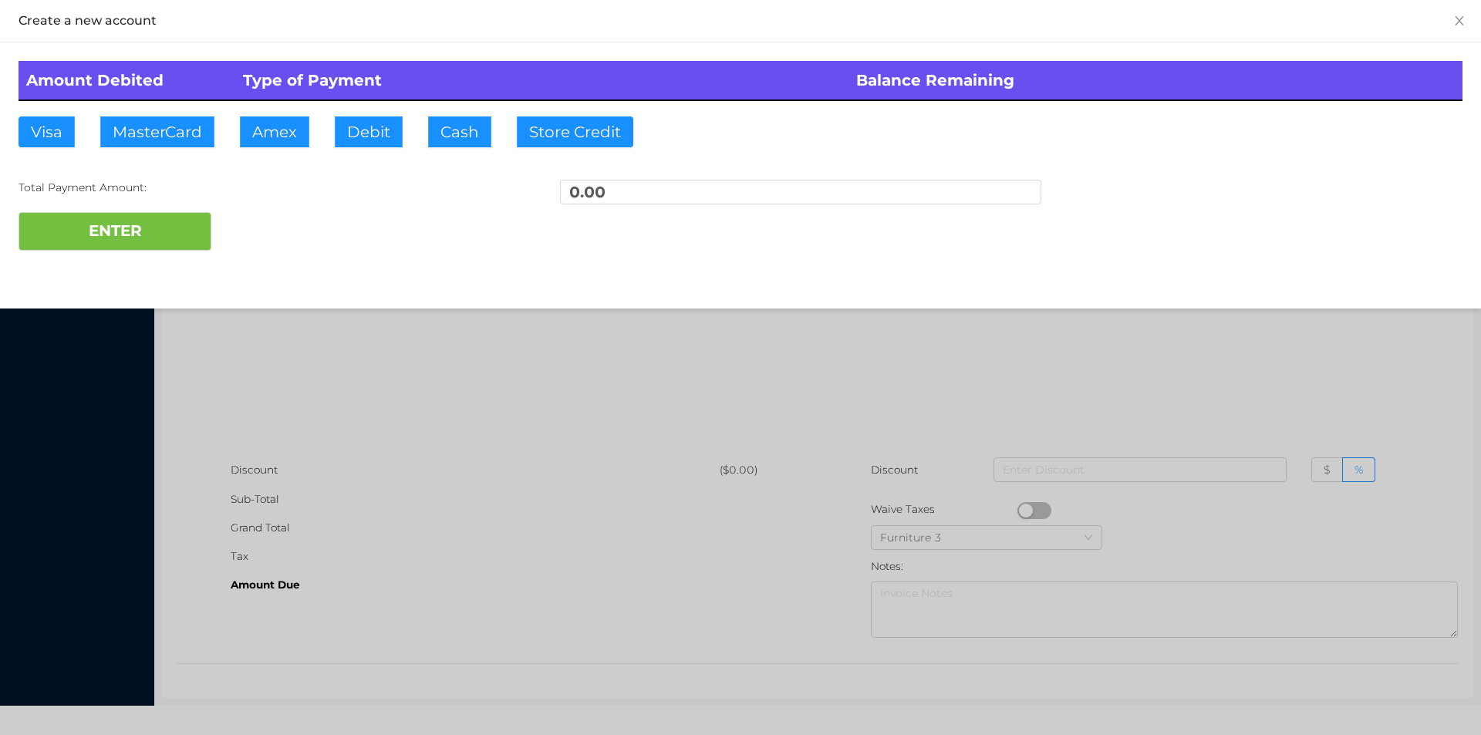
click at [1109, 407] on div at bounding box center [740, 367] width 1481 height 735
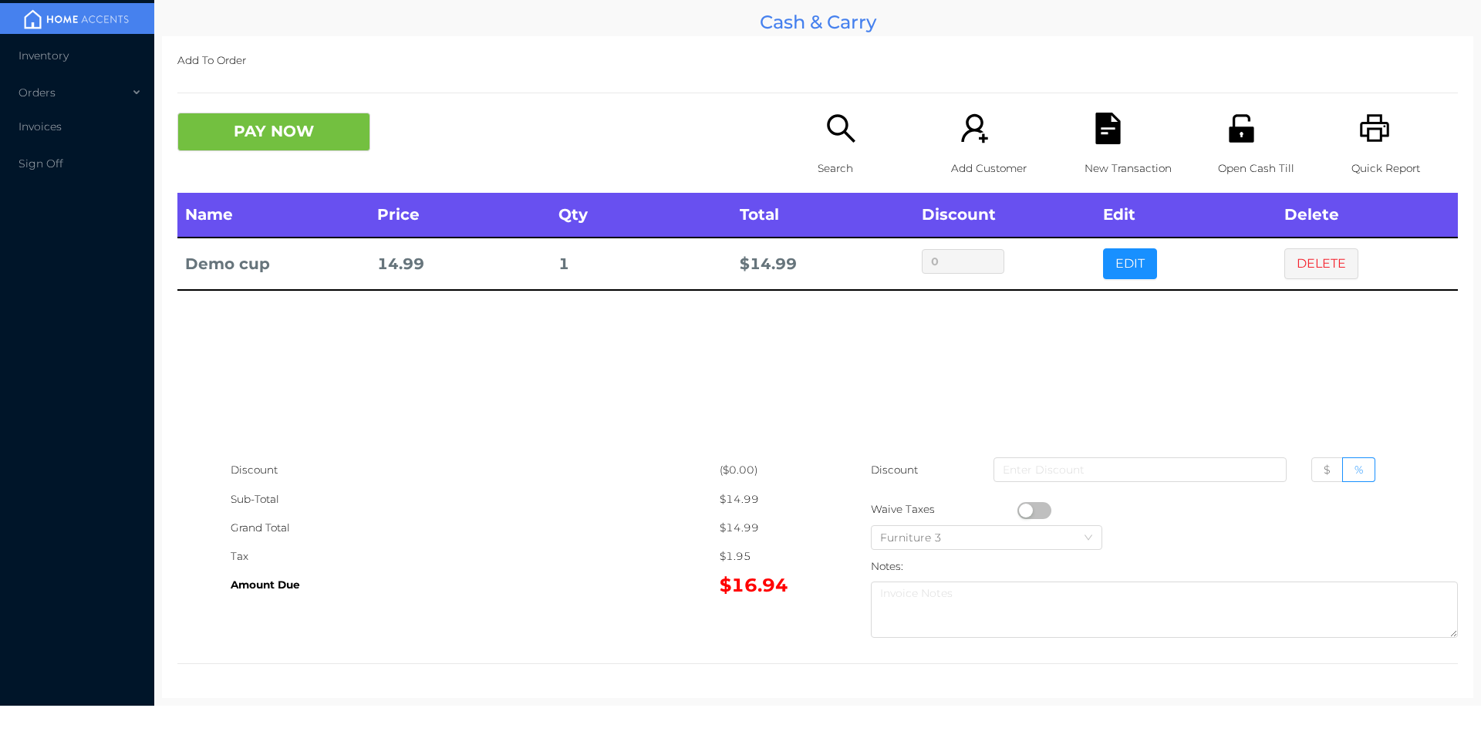
click at [839, 157] on p "Search" at bounding box center [871, 168] width 106 height 29
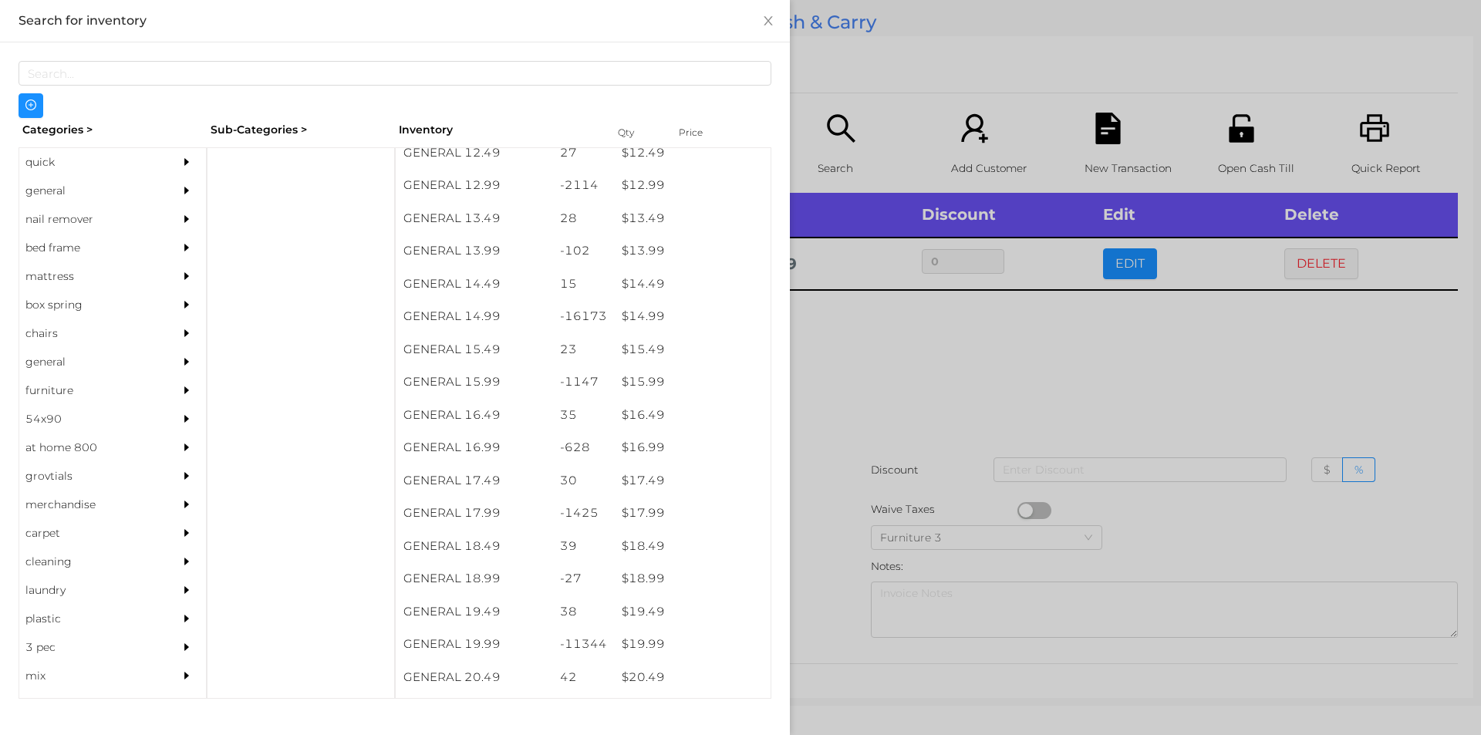
scroll to position [1190, 0]
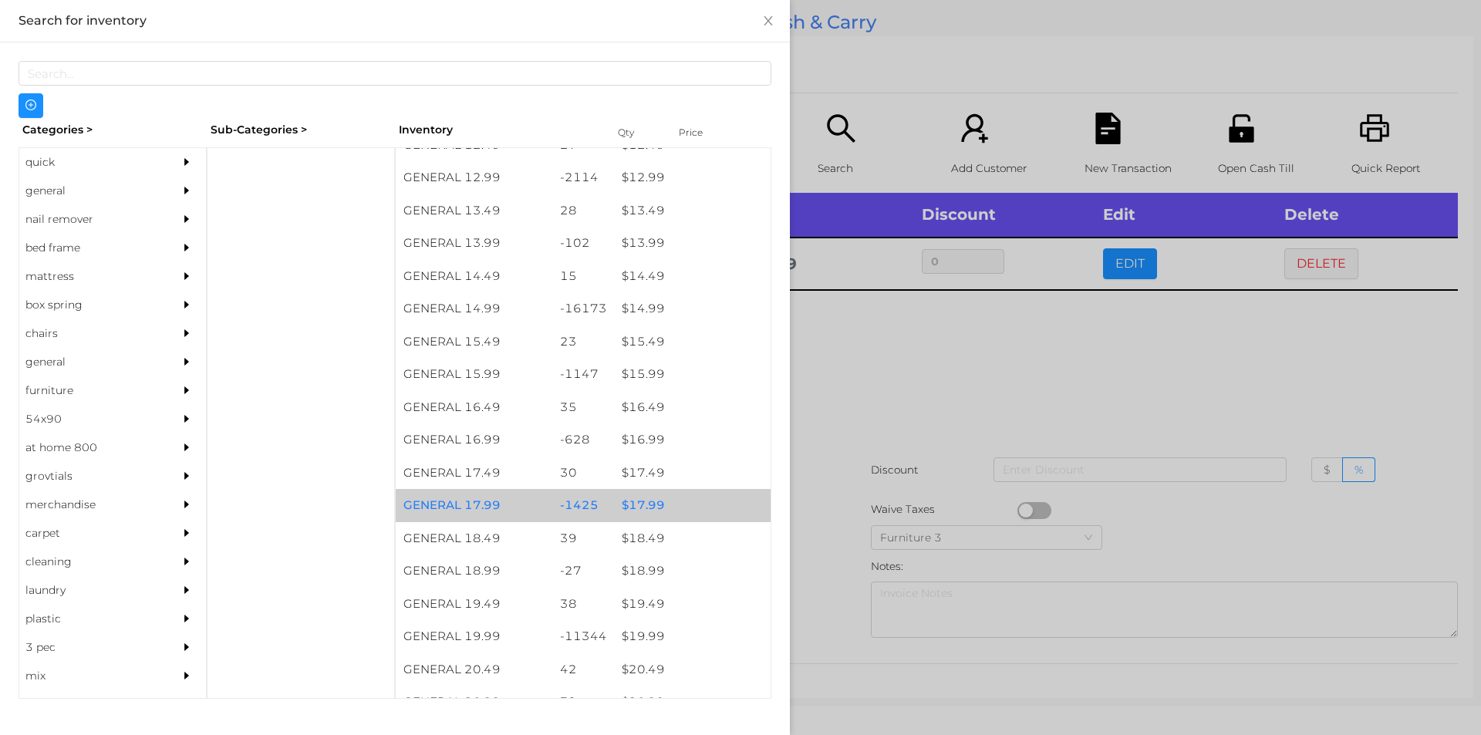
click at [640, 508] on div "$ 17.99" at bounding box center [692, 505] width 157 height 33
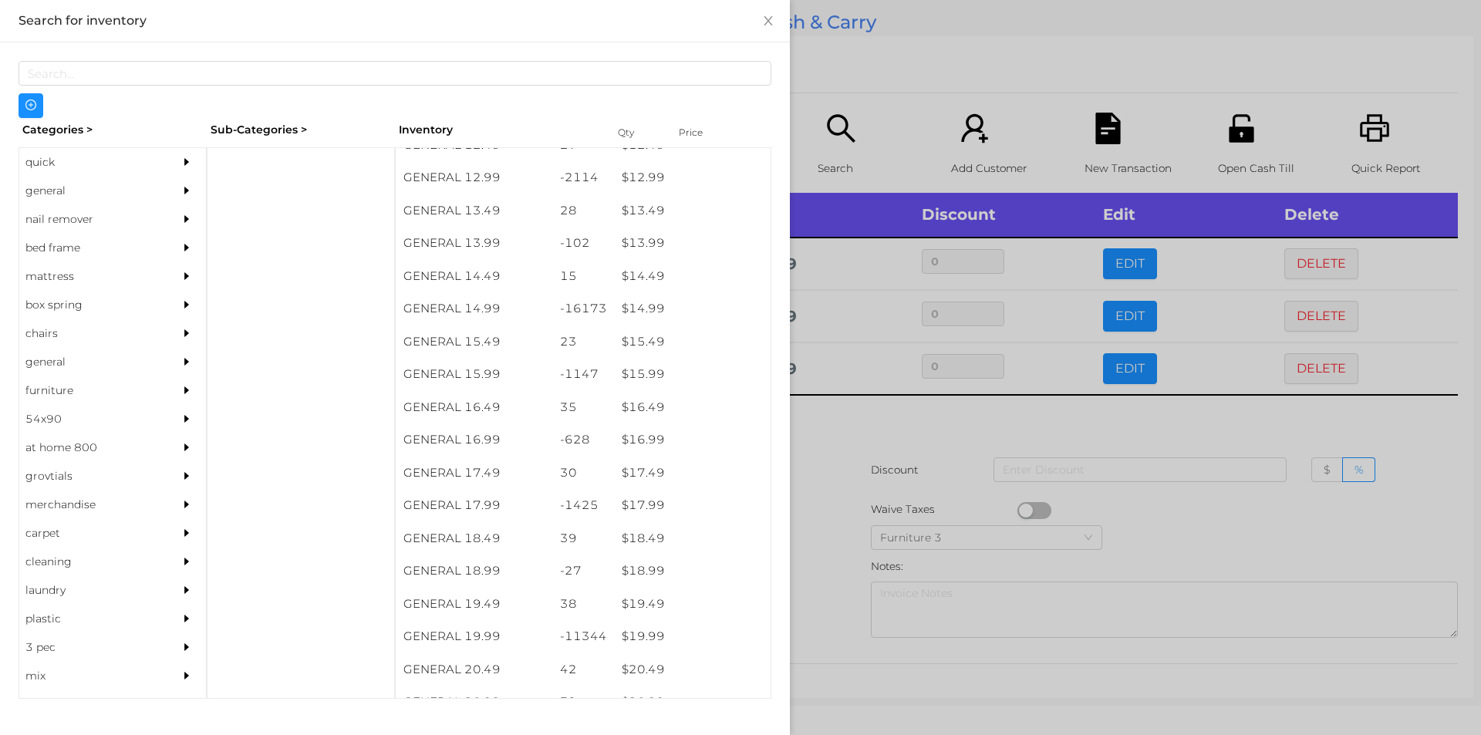
click at [1156, 535] on div at bounding box center [740, 367] width 1481 height 735
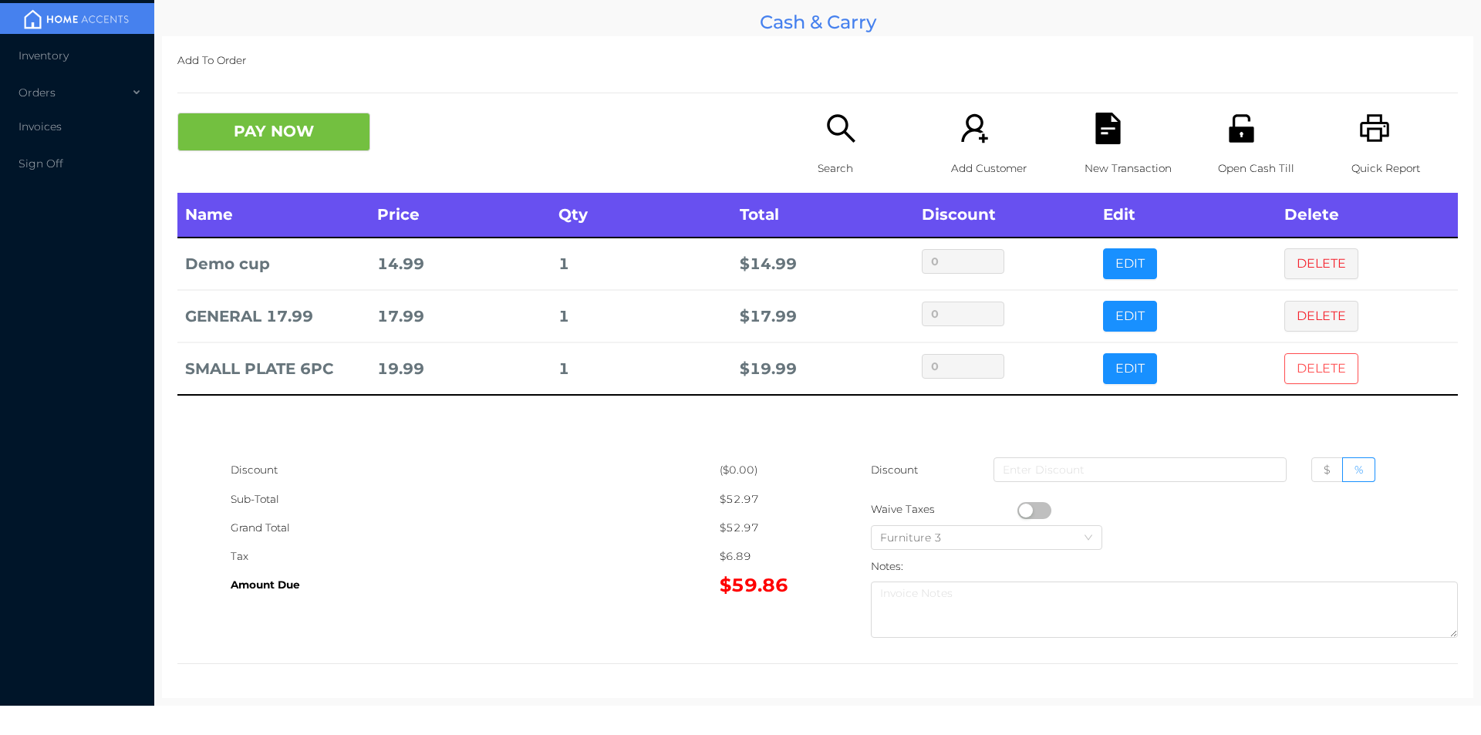
click at [1334, 355] on button "DELETE" at bounding box center [1321, 368] width 74 height 31
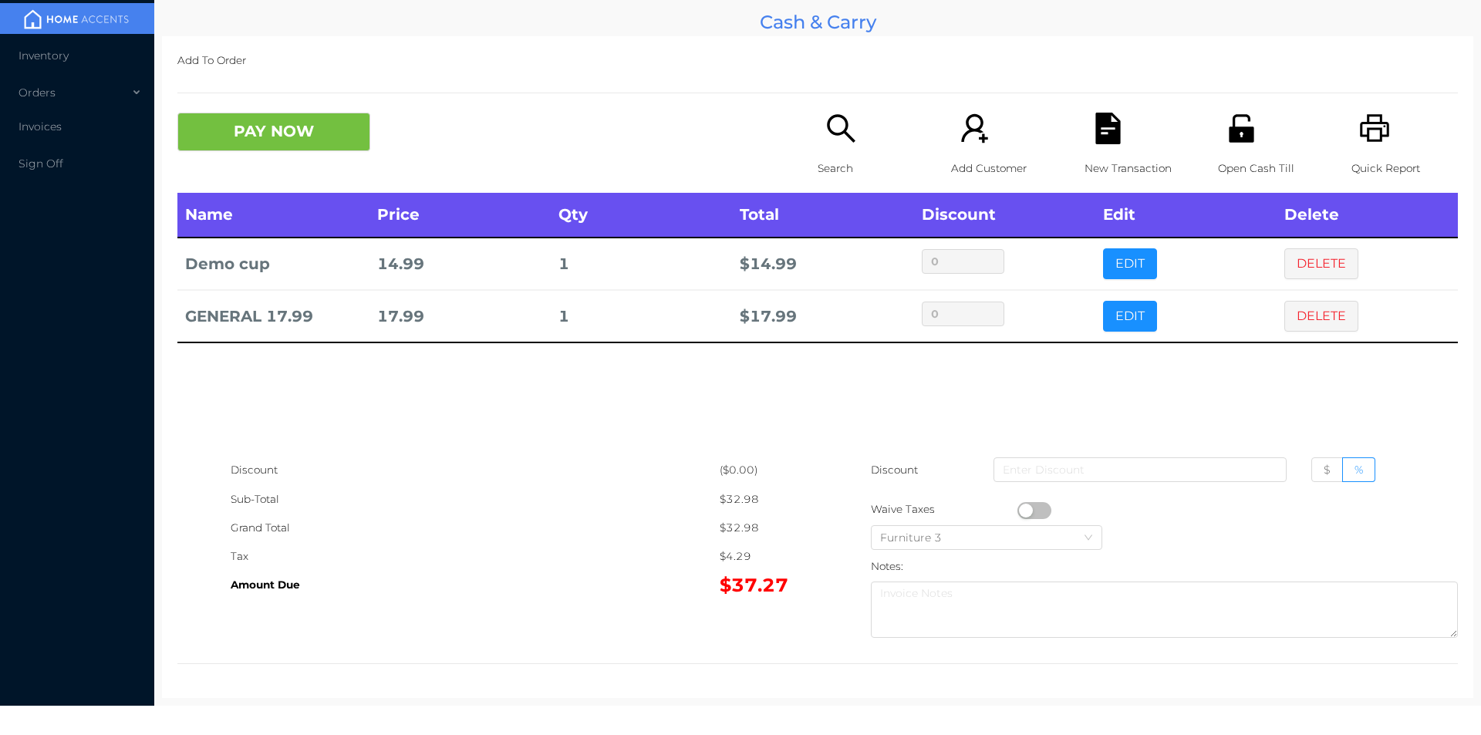
click at [828, 140] on icon "icon: search" at bounding box center [841, 129] width 32 height 32
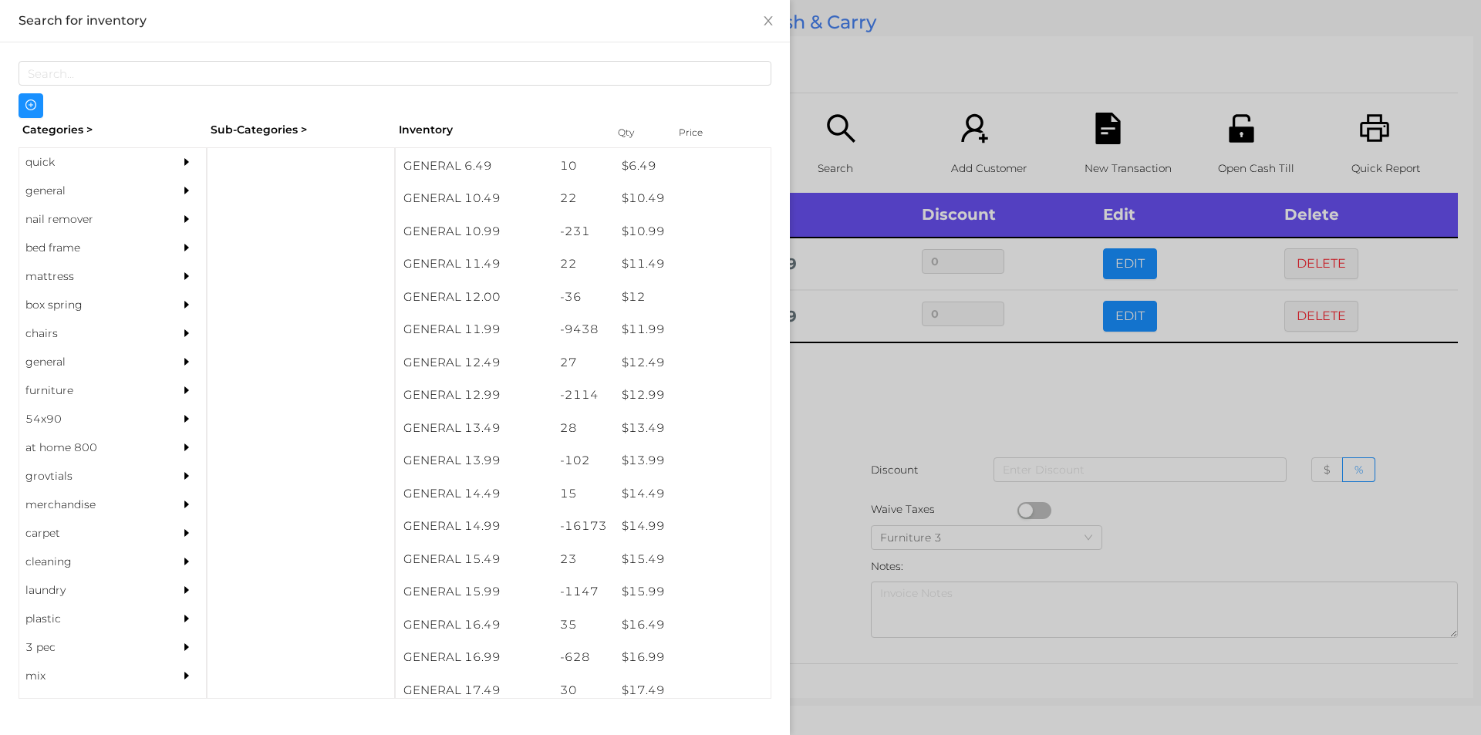
scroll to position [973, 0]
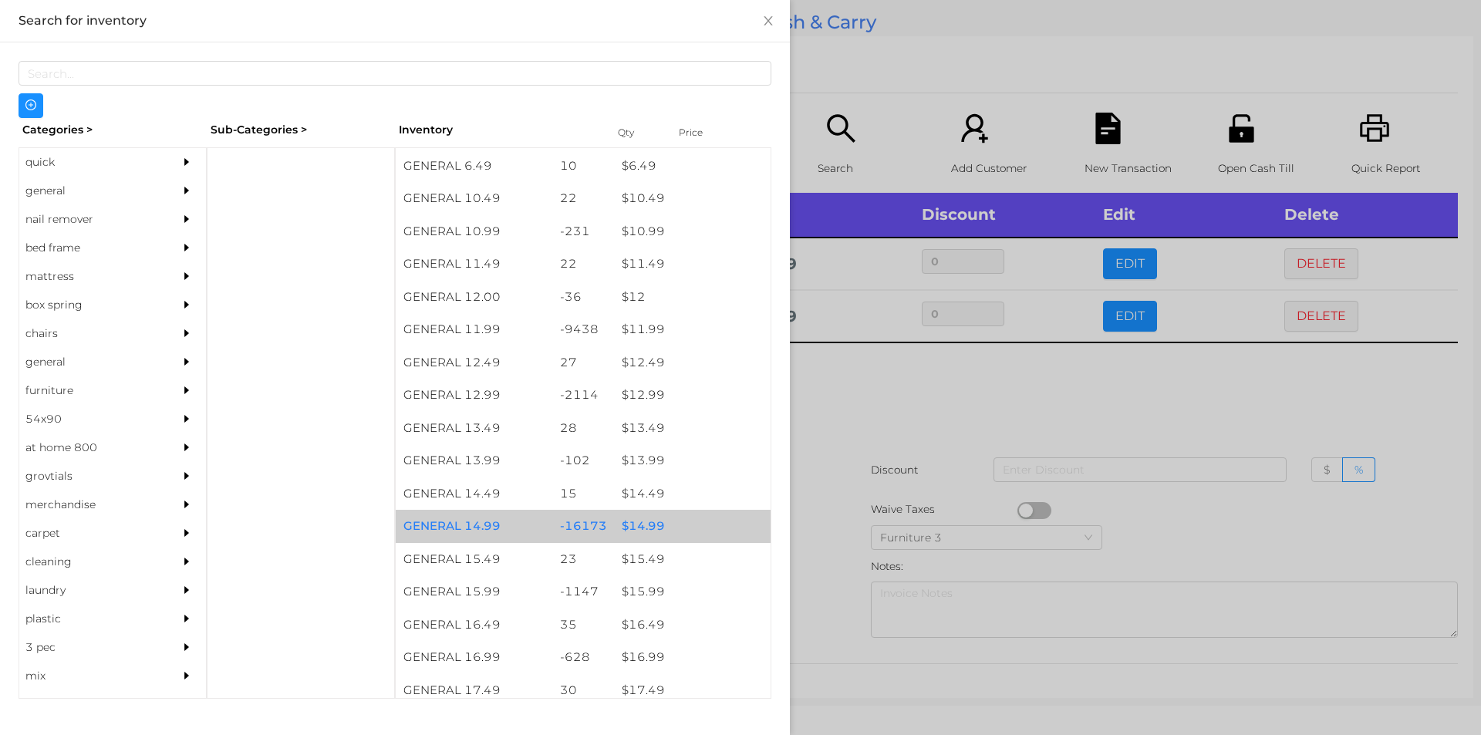
click at [645, 525] on div "$ 14.99" at bounding box center [692, 526] width 157 height 33
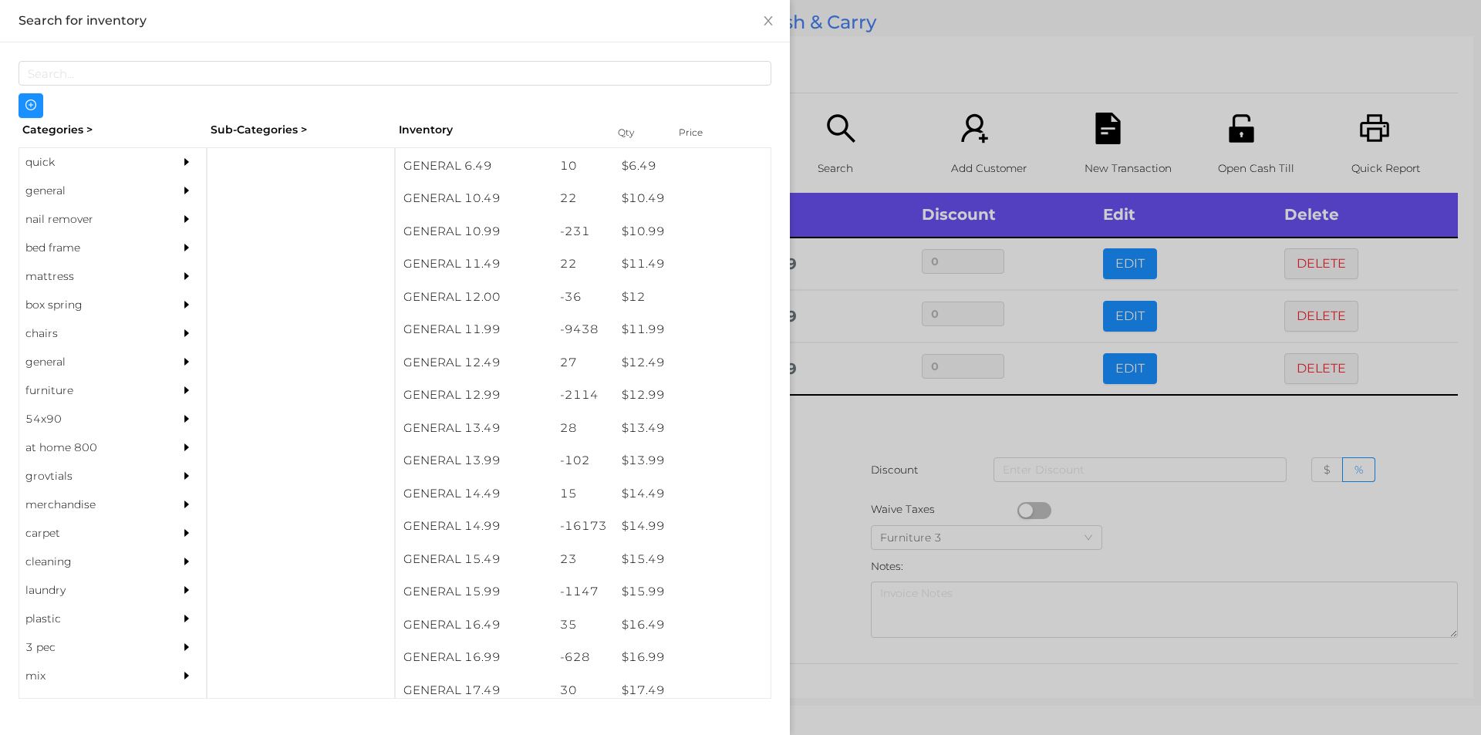
click at [1166, 515] on div at bounding box center [740, 367] width 1481 height 735
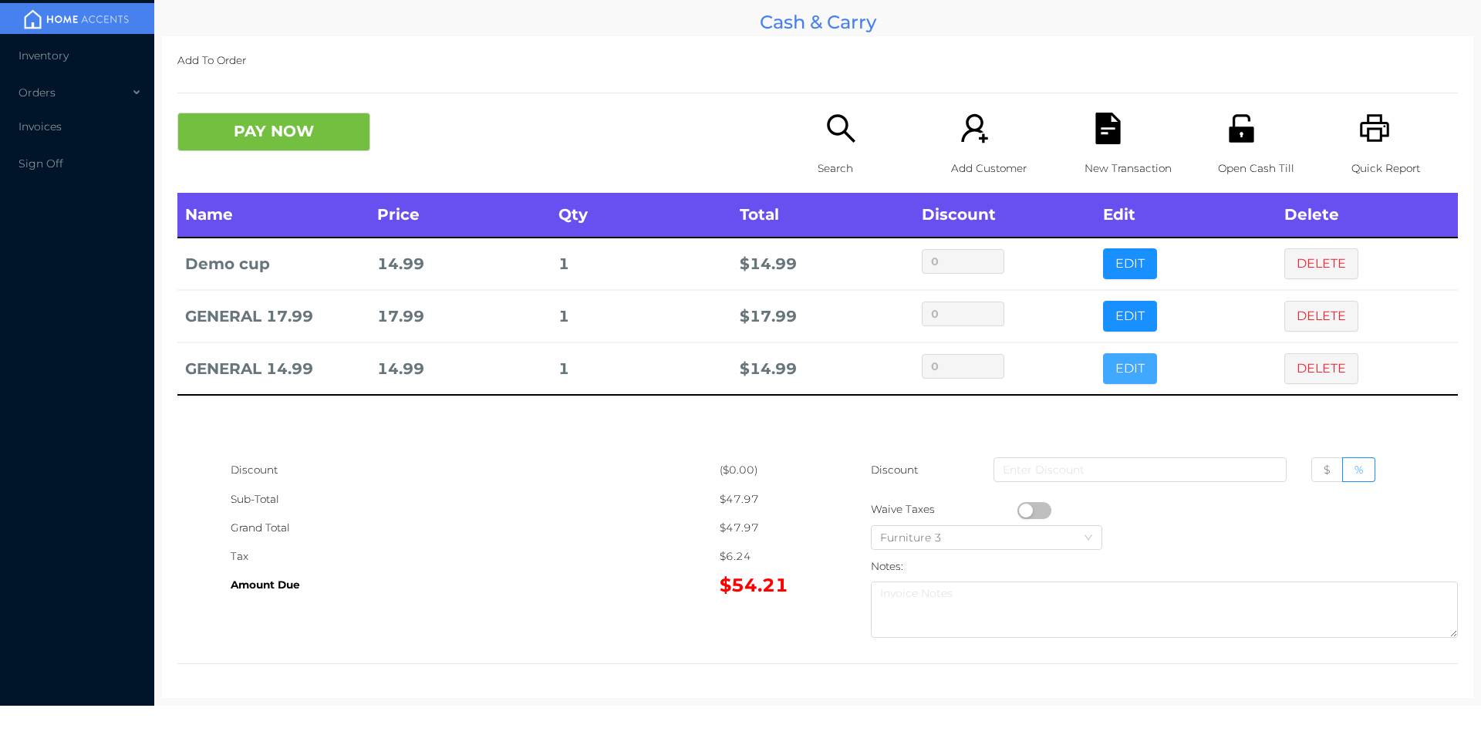
click at [1116, 369] on button "EDIT" at bounding box center [1130, 368] width 54 height 31
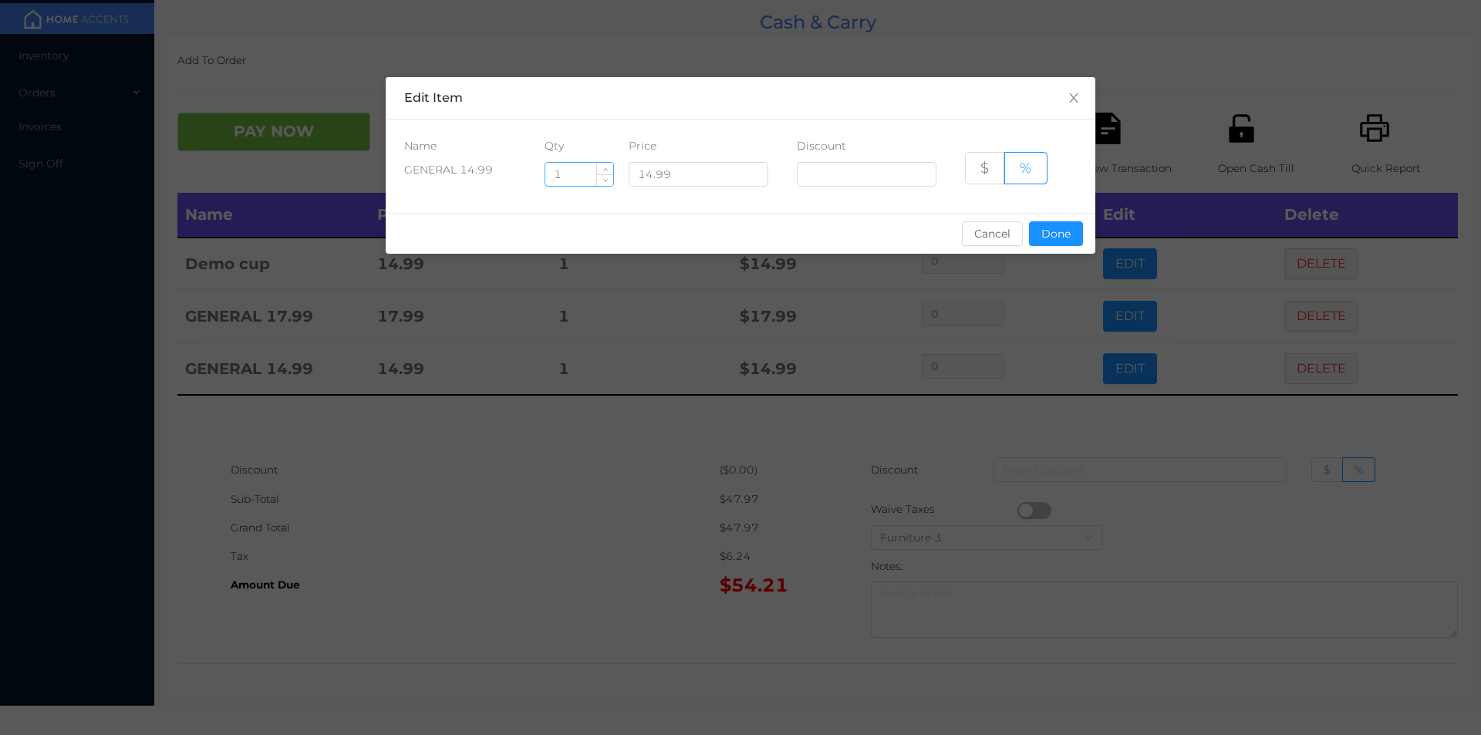
click at [584, 177] on input "1" at bounding box center [579, 174] width 68 height 23
type input "2"
click at [1056, 231] on button "Done" at bounding box center [1056, 233] width 54 height 25
type input "0%"
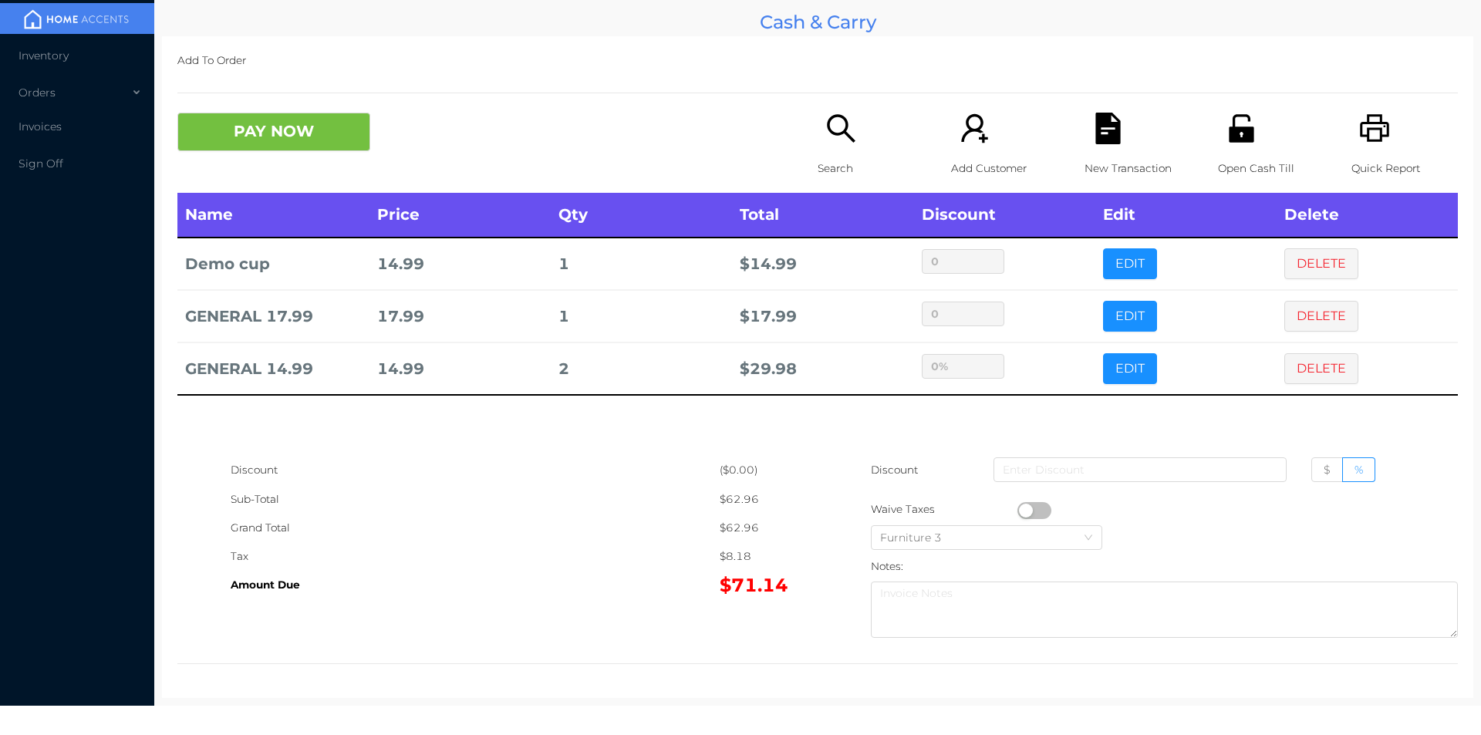
click at [602, 526] on div "Grand Total" at bounding box center [475, 528] width 489 height 29
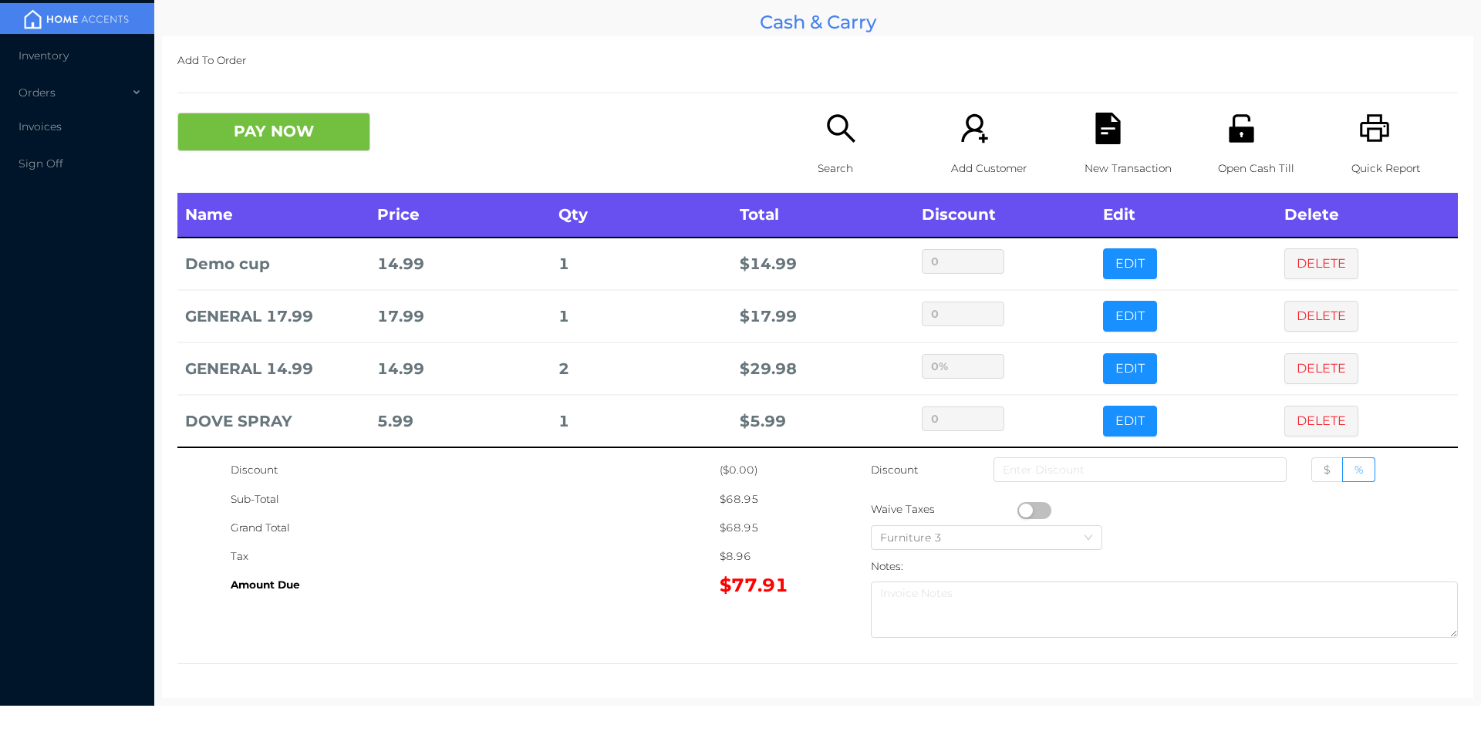
click at [835, 136] on icon "icon: search" at bounding box center [841, 129] width 32 height 32
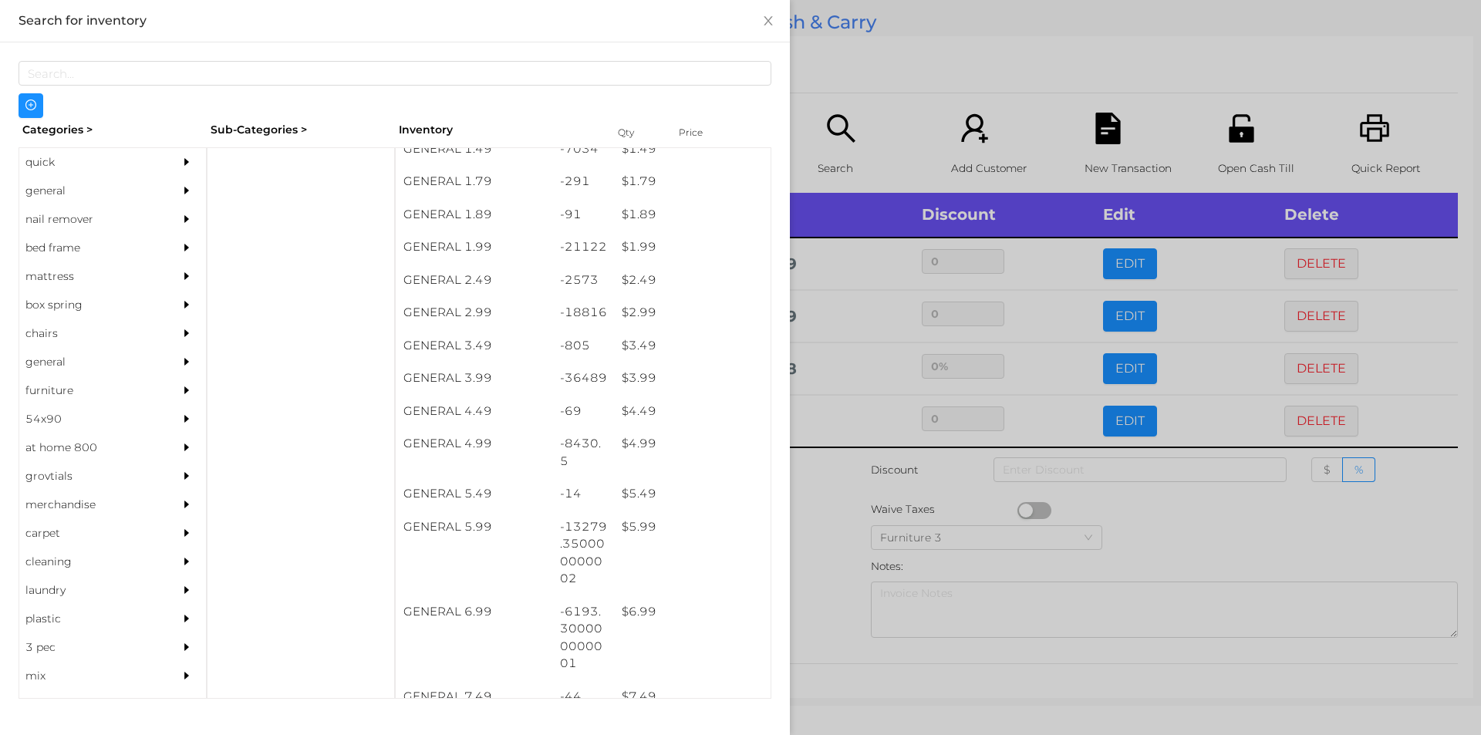
scroll to position [248, 0]
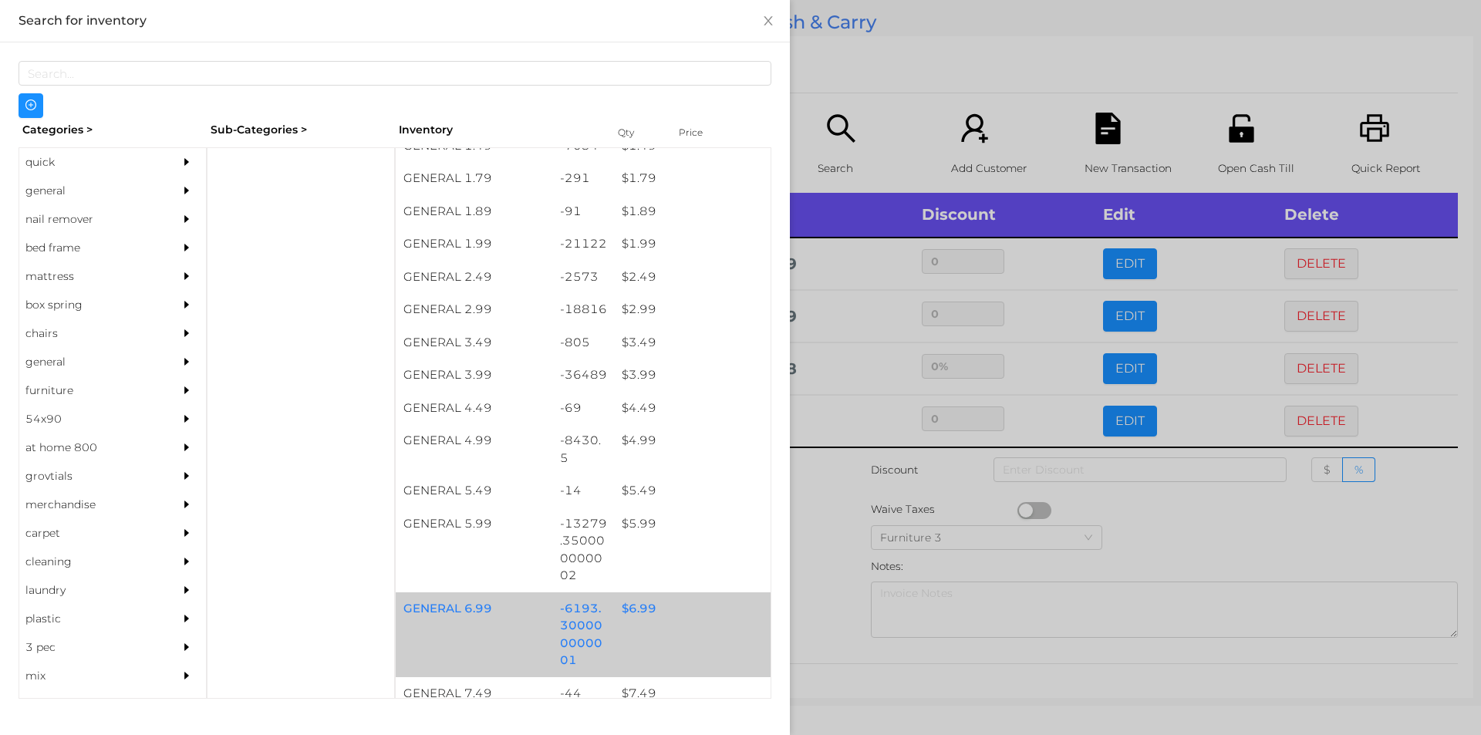
click at [639, 608] on div "$ 6.99" at bounding box center [692, 608] width 157 height 33
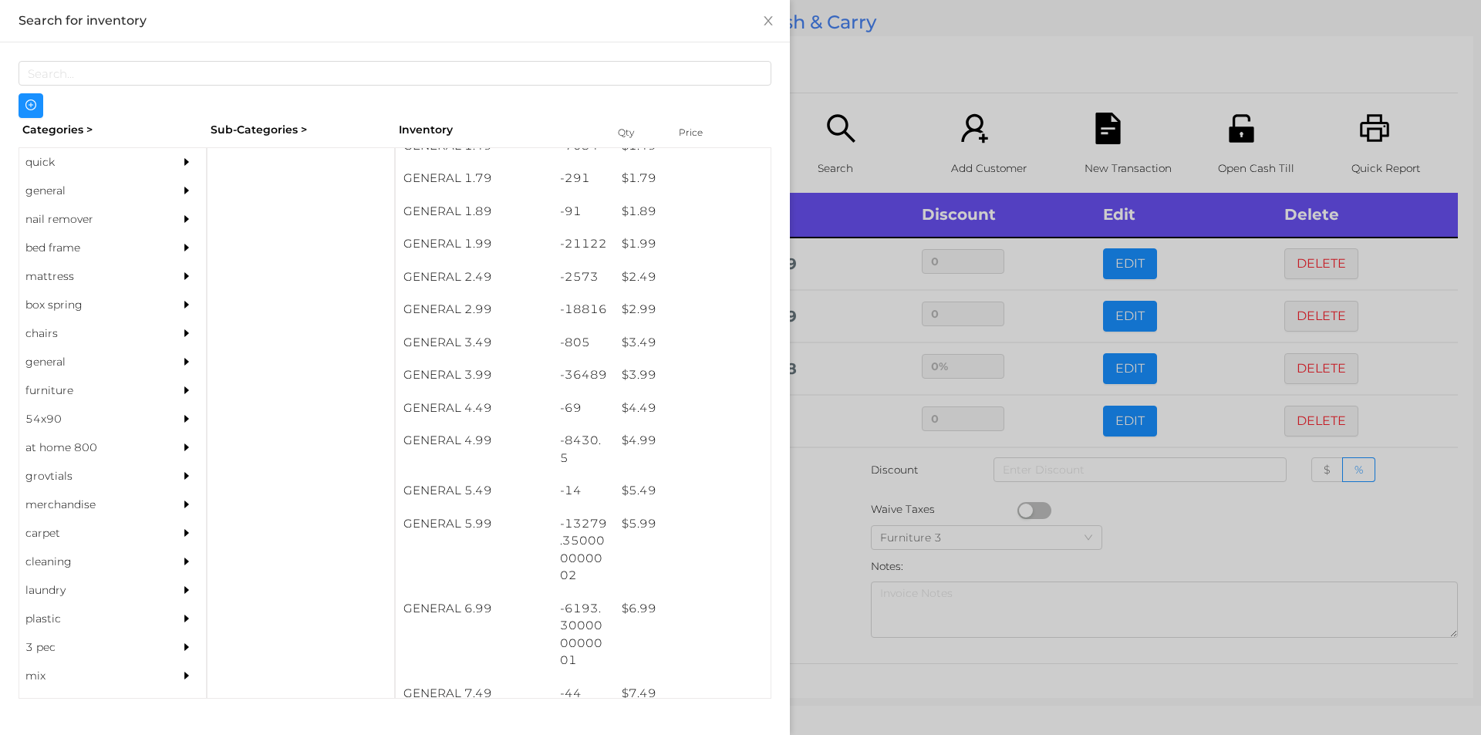
click at [835, 598] on div at bounding box center [740, 367] width 1481 height 735
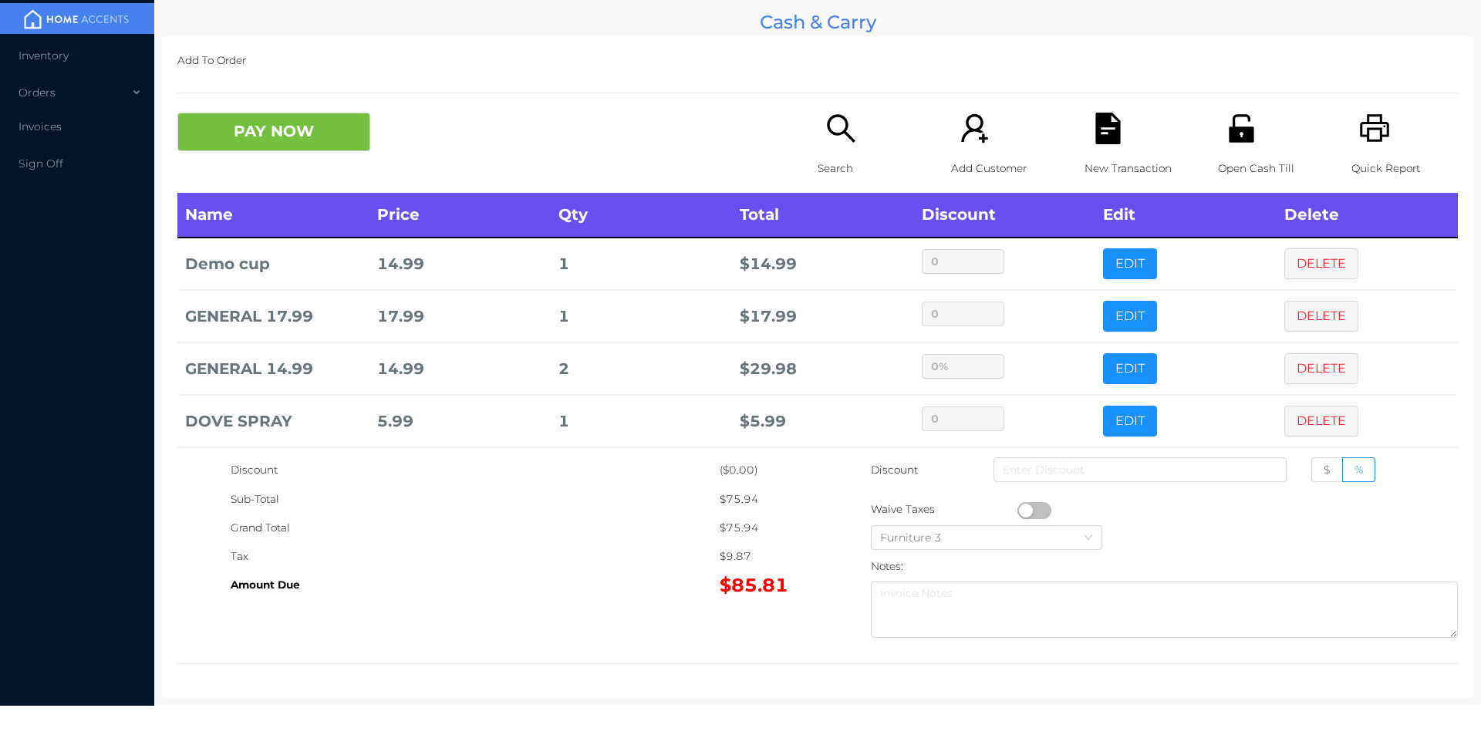
scroll to position [60, 0]
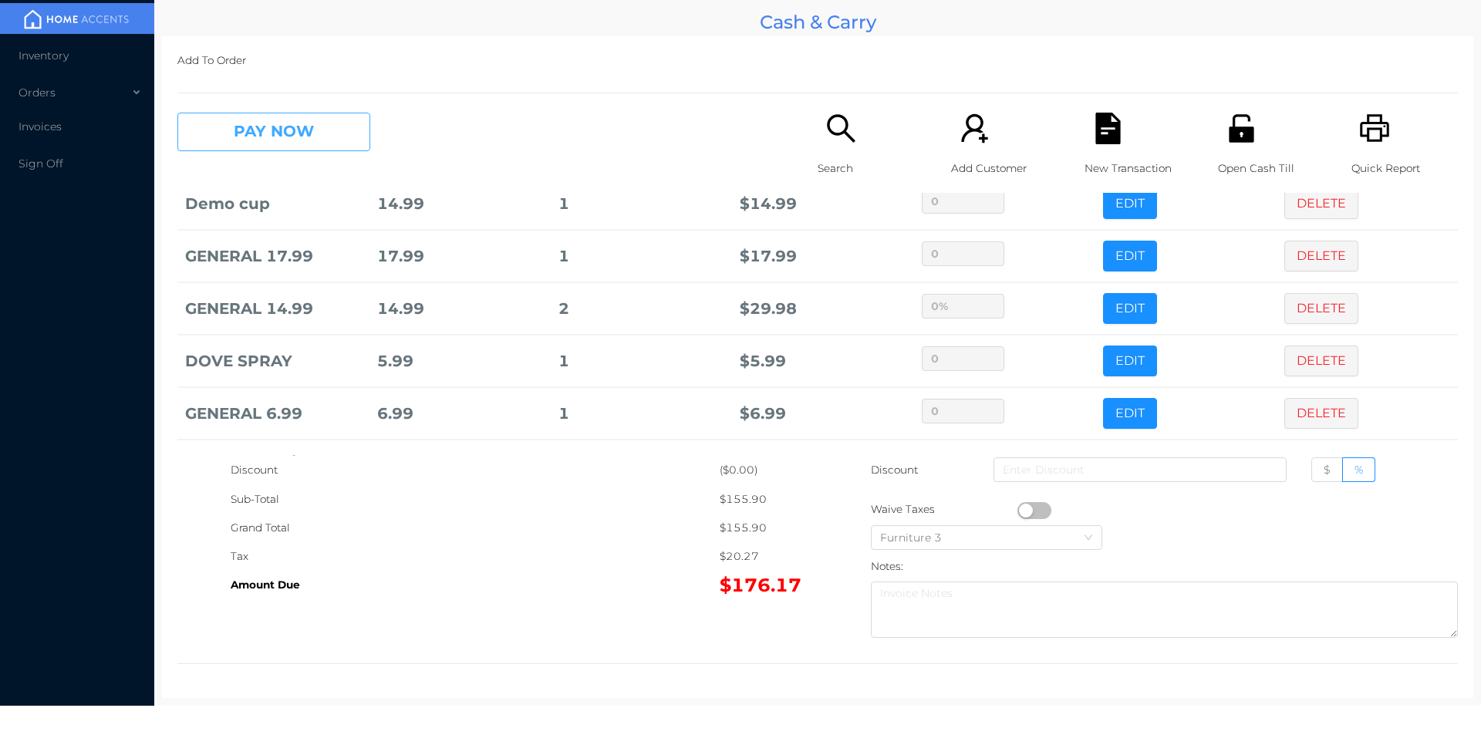
click at [270, 135] on button "PAY NOW" at bounding box center [273, 132] width 193 height 39
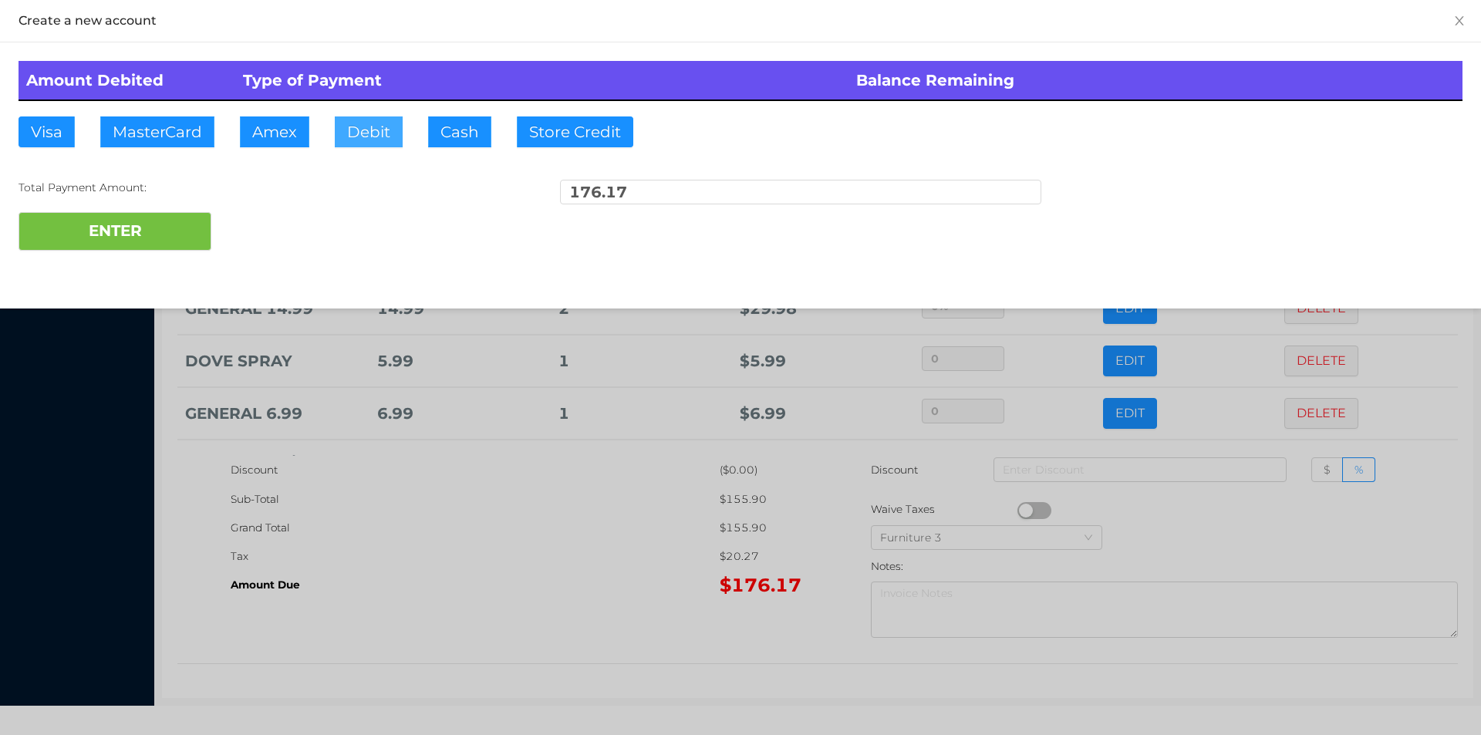
click at [372, 134] on button "Debit" at bounding box center [369, 131] width 68 height 31
type input "1"
type input "200."
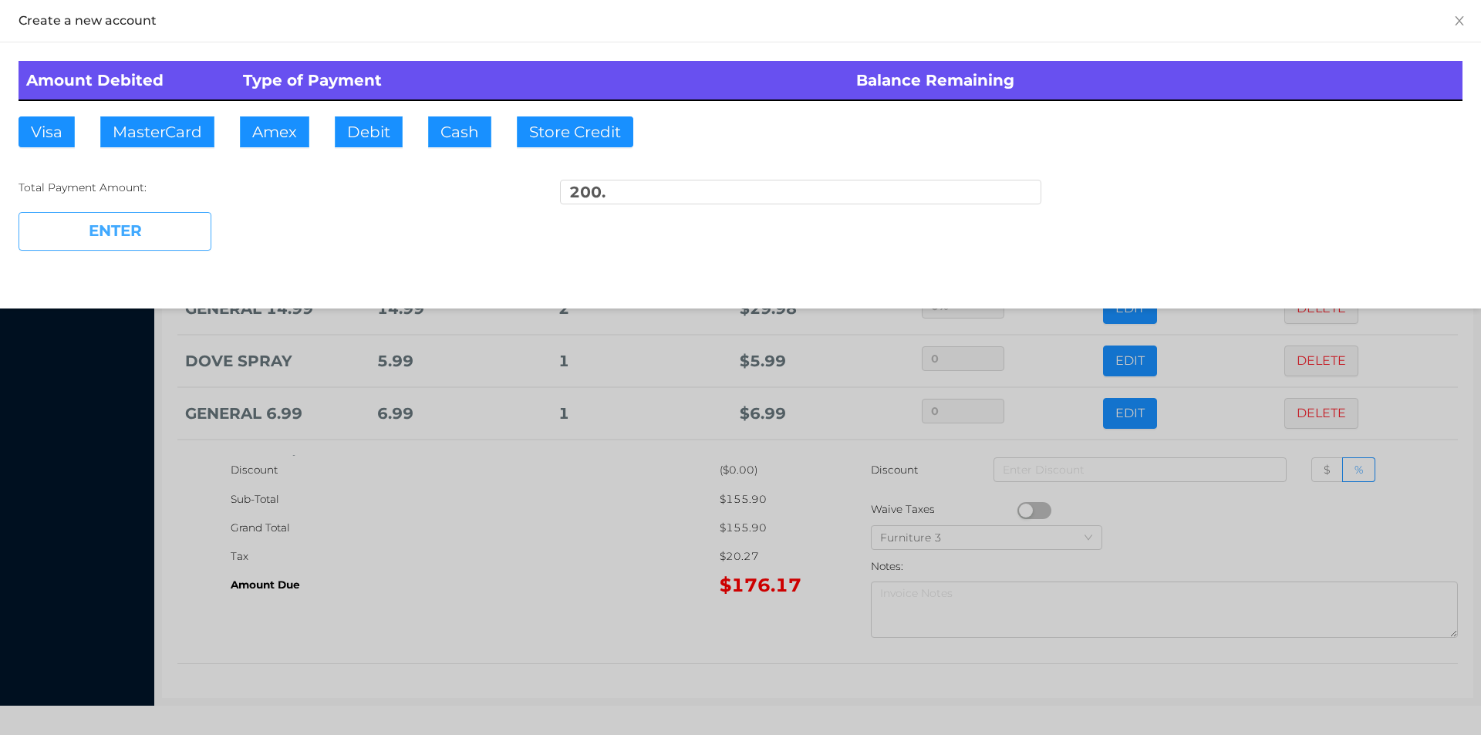
click at [155, 245] on button "ENTER" at bounding box center [115, 231] width 193 height 39
type input "0"
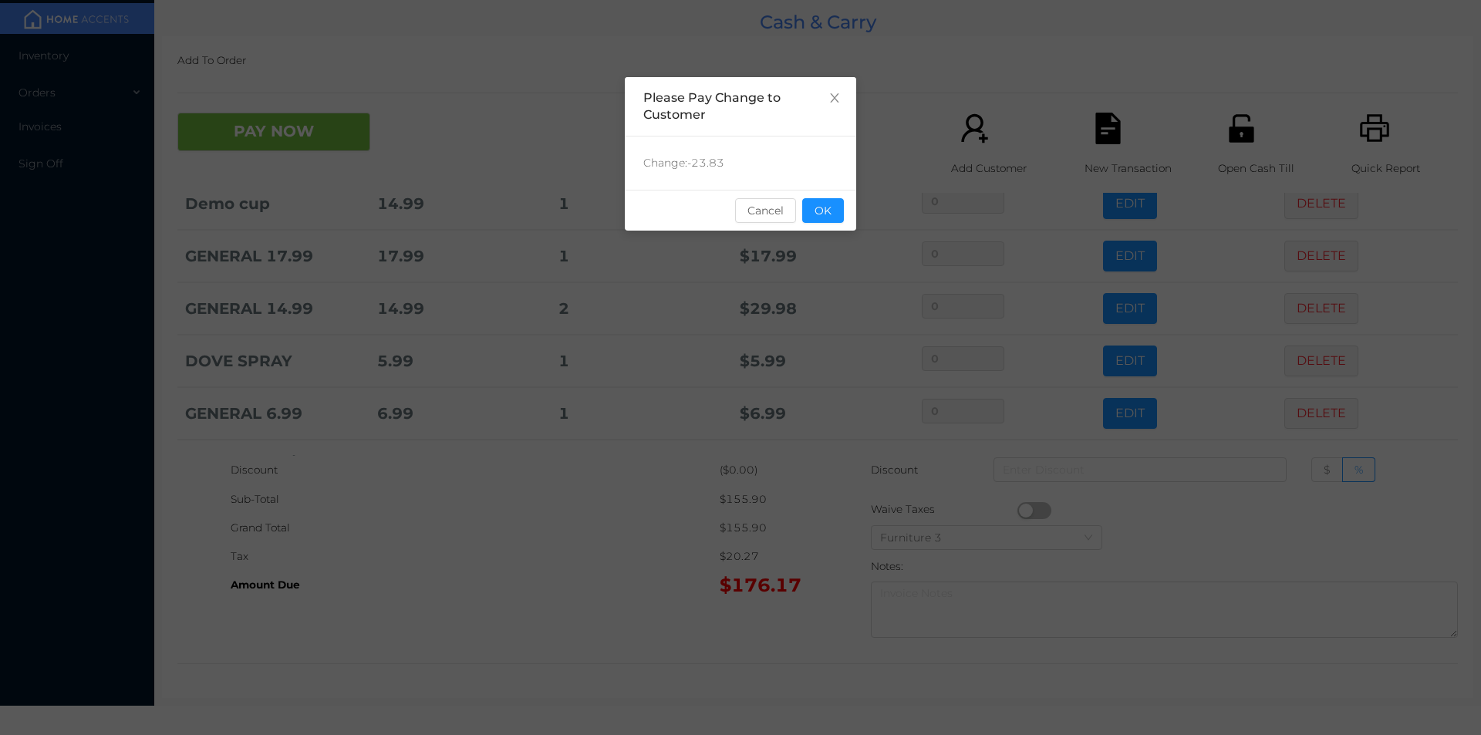
scroll to position [0, 0]
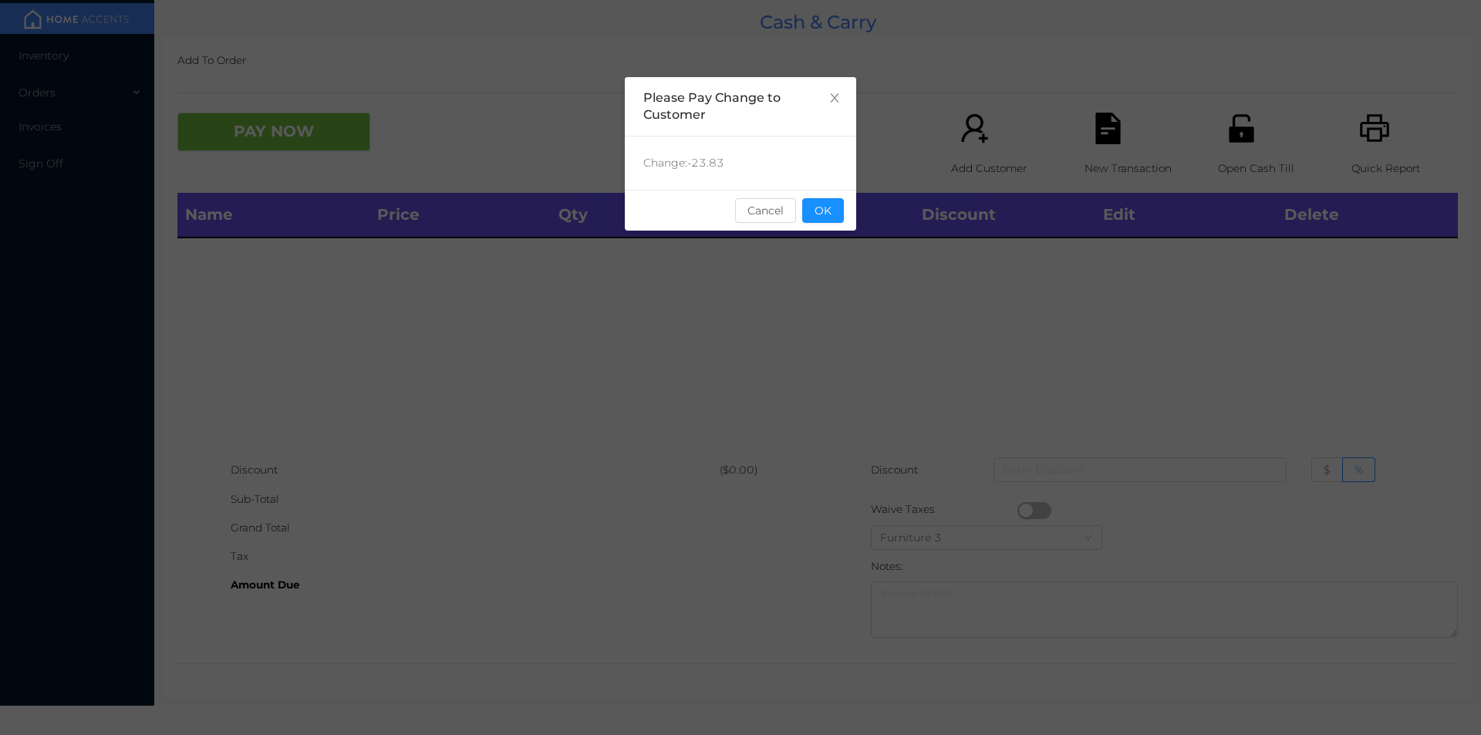
click at [830, 204] on button "OK" at bounding box center [823, 210] width 42 height 25
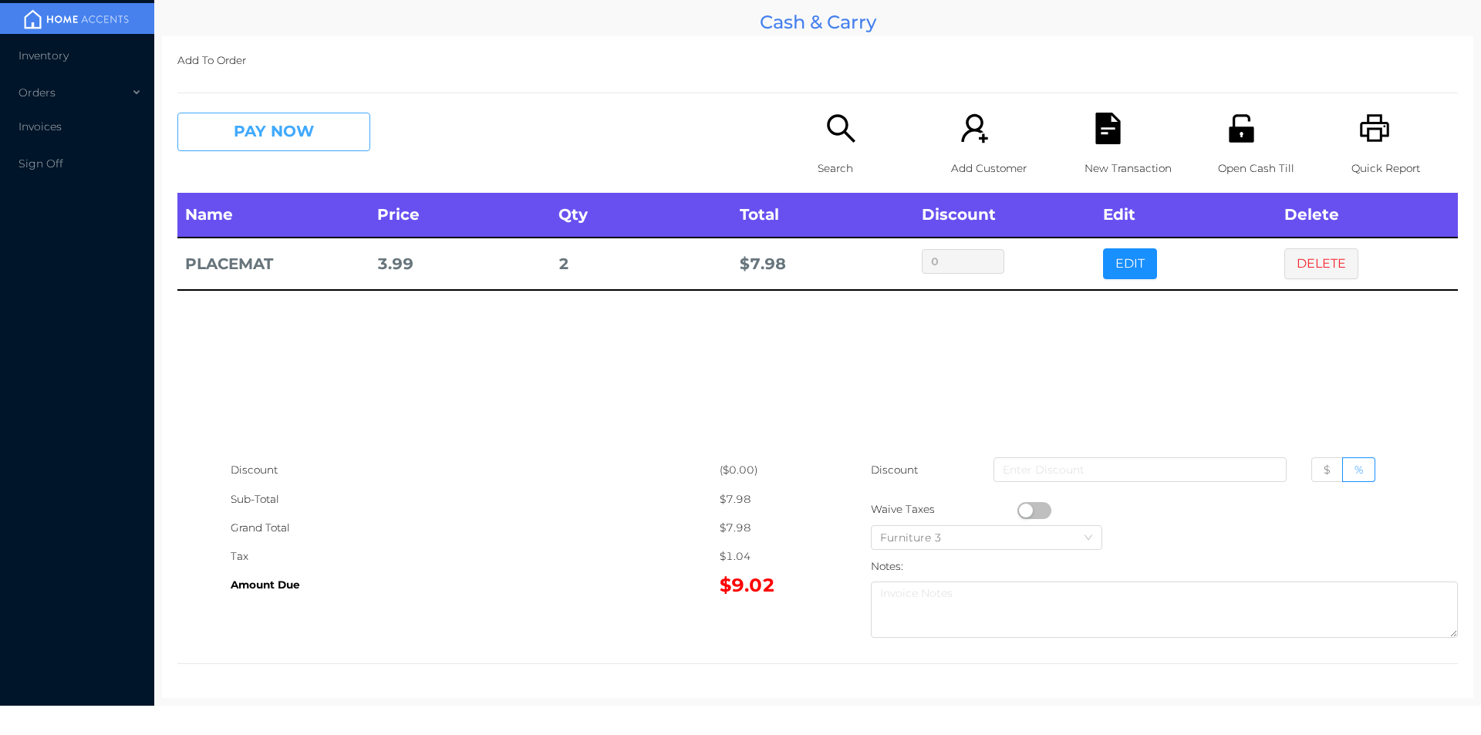
click at [280, 140] on button "PAY NOW" at bounding box center [273, 132] width 193 height 39
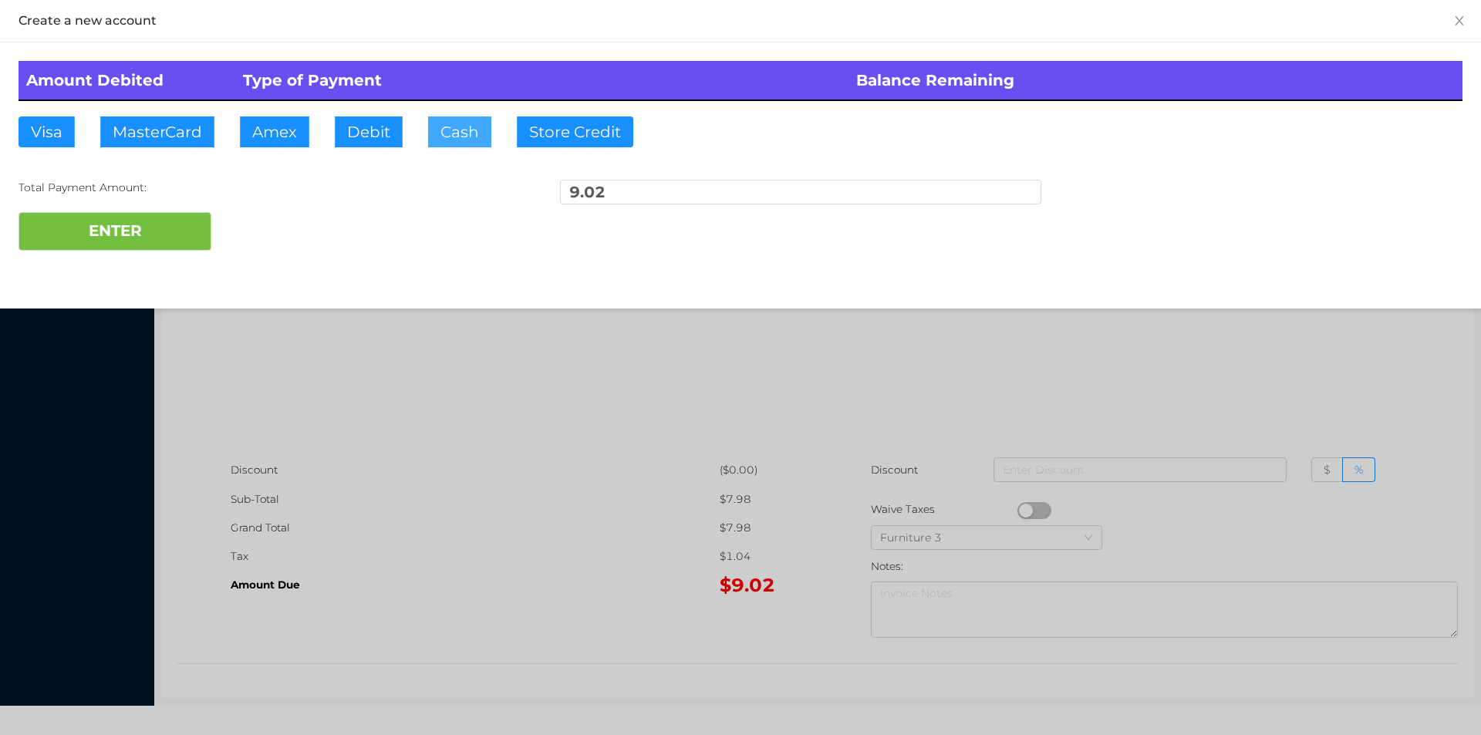
click at [449, 132] on button "Cash" at bounding box center [459, 131] width 63 height 31
click at [171, 234] on button "ENTER" at bounding box center [115, 231] width 193 height 39
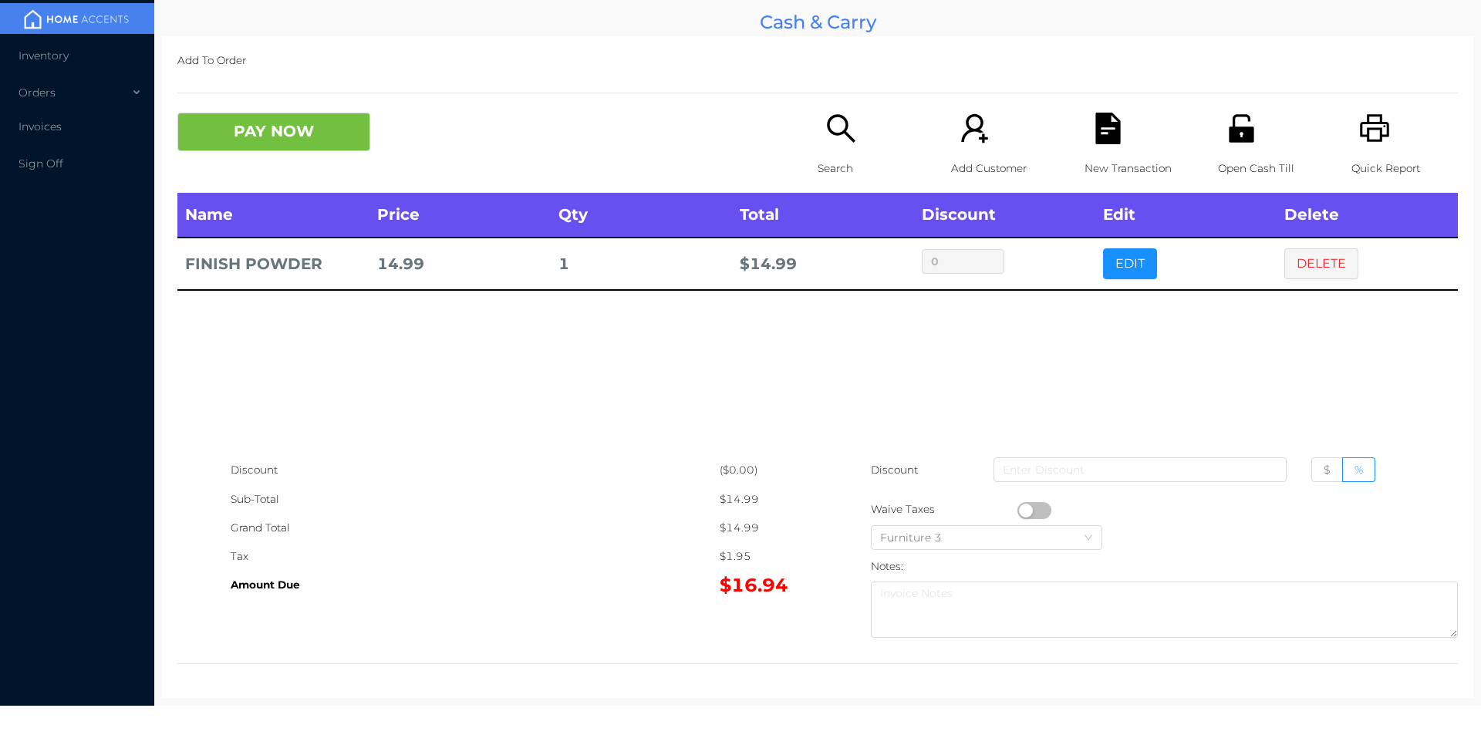
click at [1362, 160] on p "Quick Report" at bounding box center [1405, 168] width 106 height 29
click at [1311, 292] on div "Name Price Qty Total Discount Edit Delete FINISH POWDER 14.99 1 $ 14.99 0 EDIT …" at bounding box center [817, 324] width 1281 height 263
click at [1306, 277] on button "DELETE" at bounding box center [1321, 263] width 74 height 31
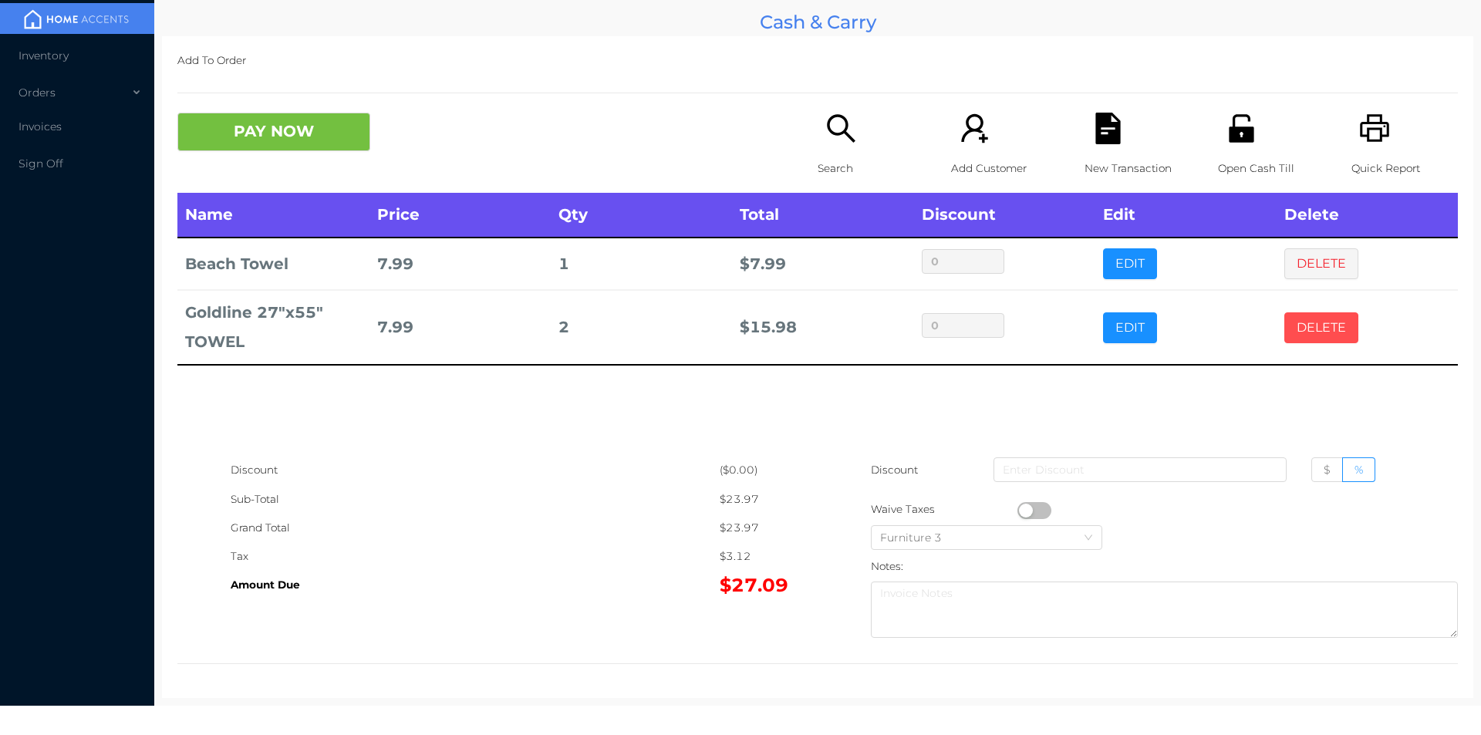
click at [1322, 336] on button "DELETE" at bounding box center [1321, 327] width 74 height 31
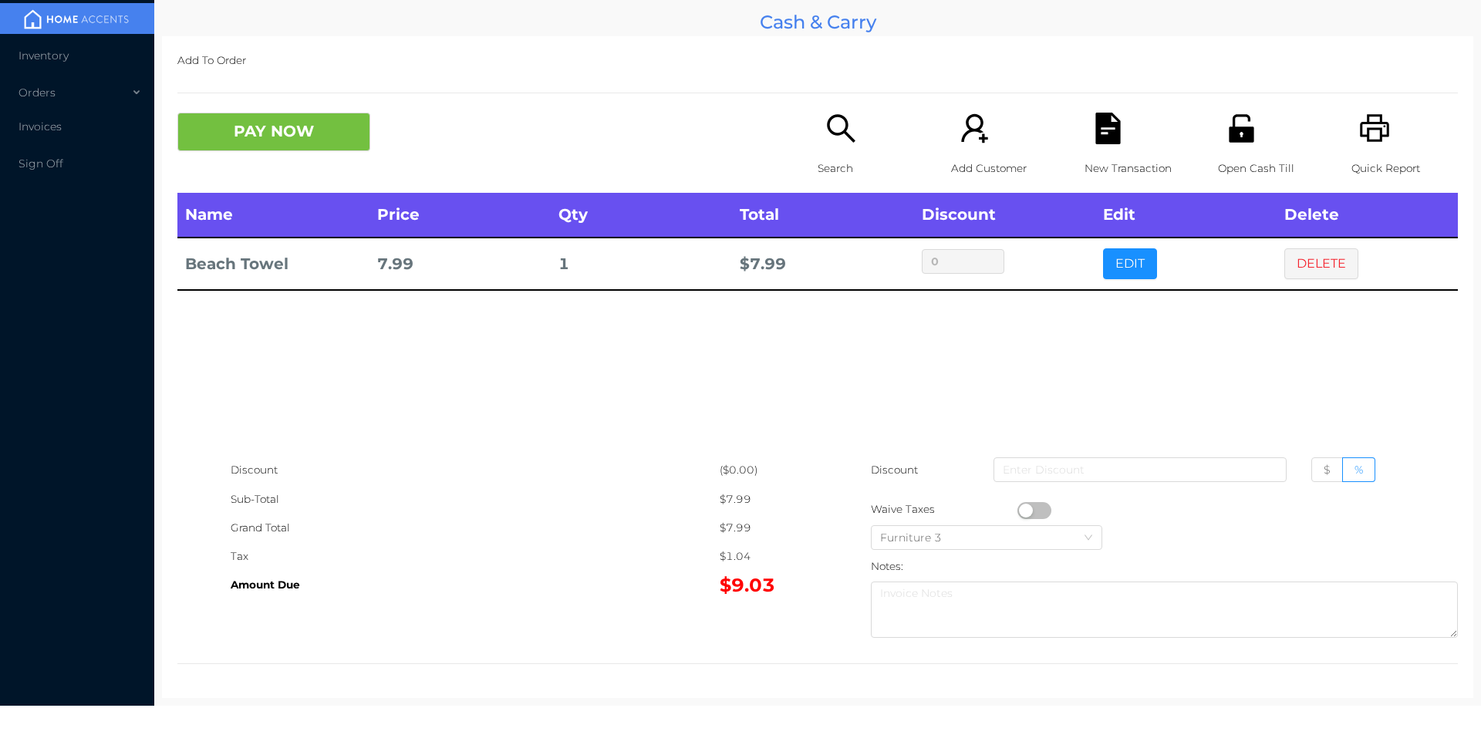
click at [841, 132] on icon "icon: search" at bounding box center [841, 129] width 32 height 32
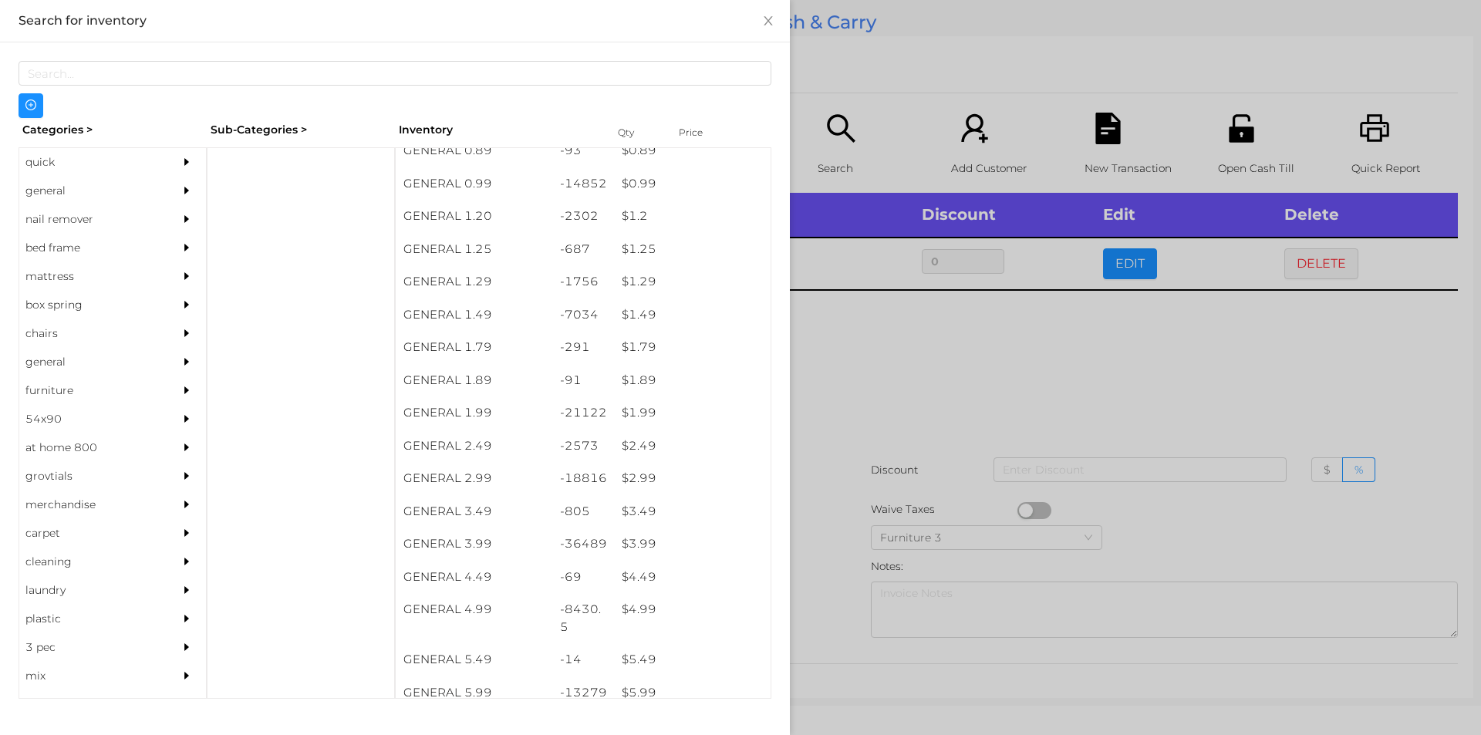
scroll to position [79, 0]
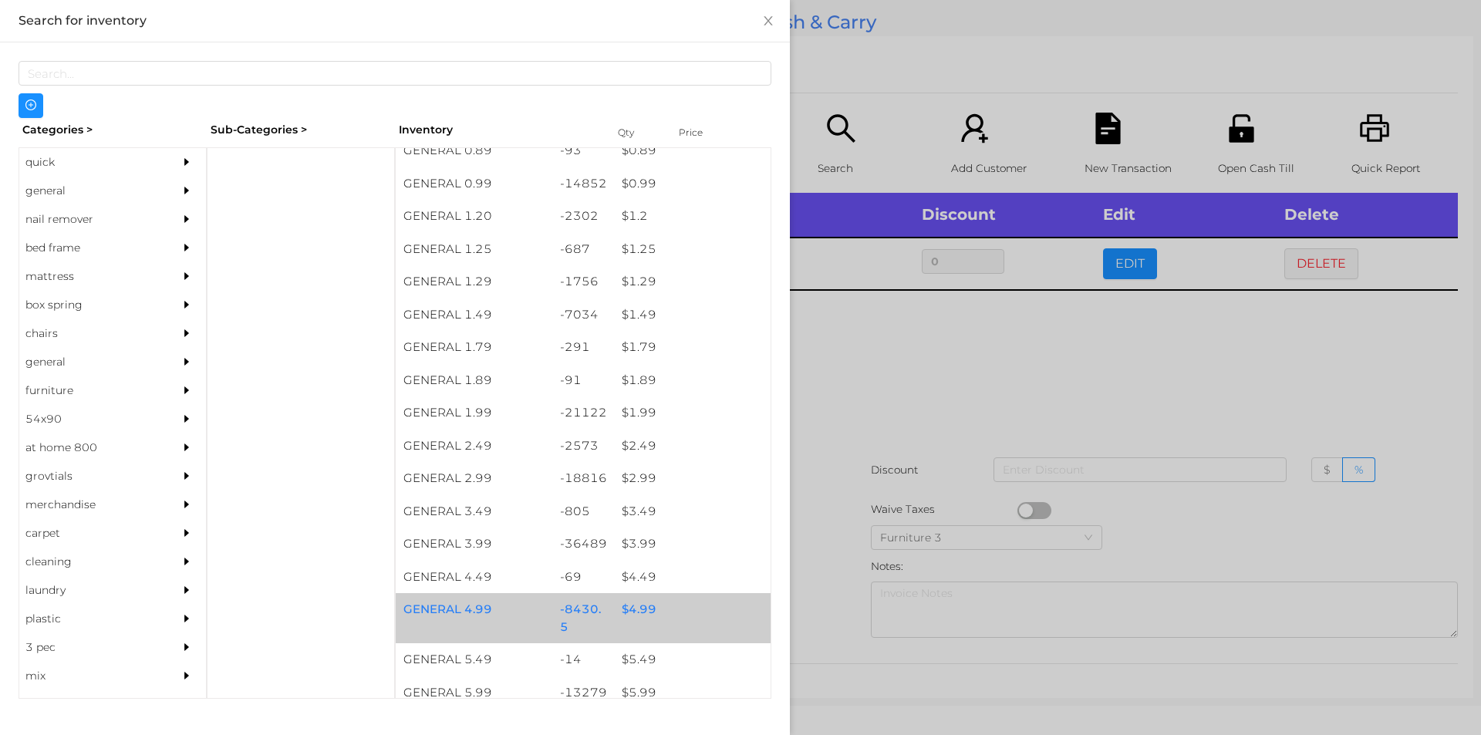
click at [637, 603] on div "$ 4.99" at bounding box center [692, 609] width 157 height 33
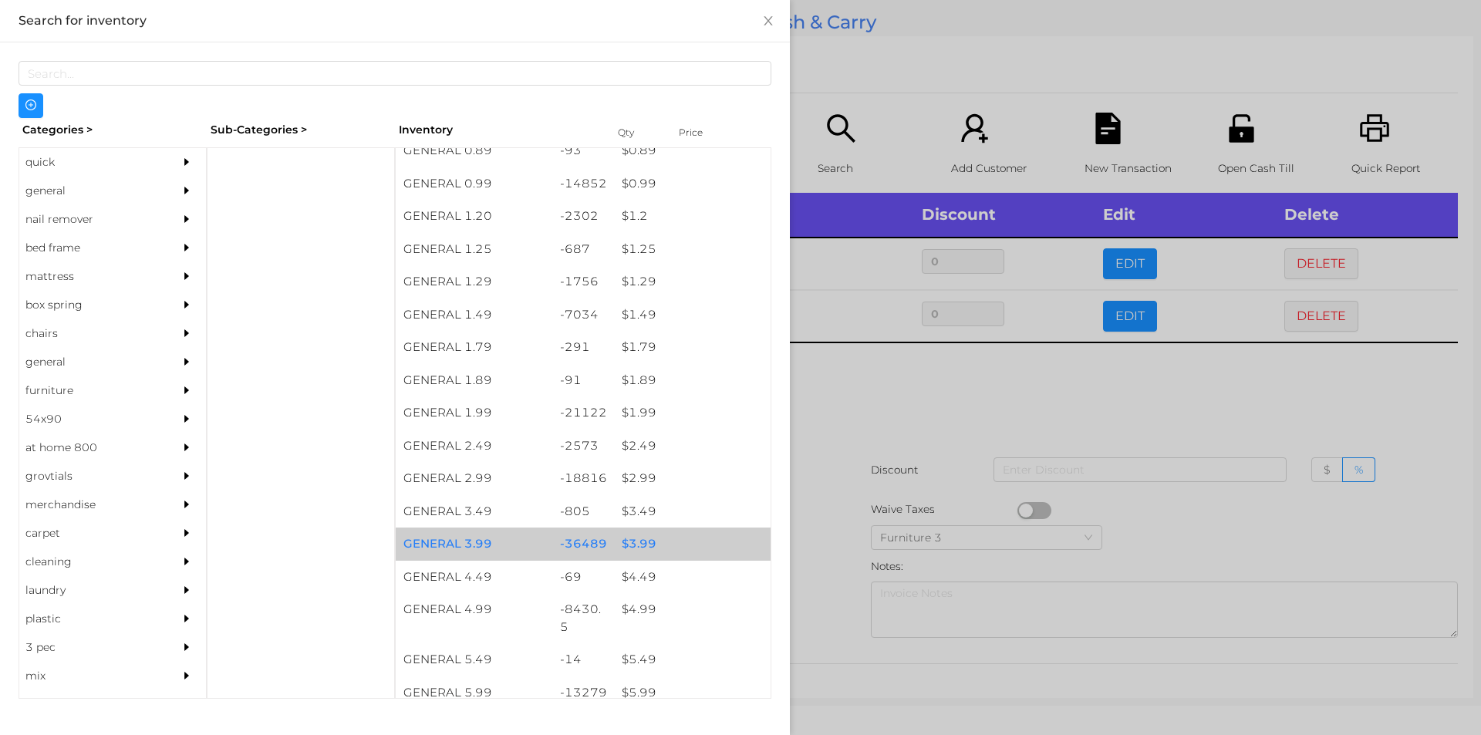
click at [640, 541] on div "$ 3.99" at bounding box center [692, 544] width 157 height 33
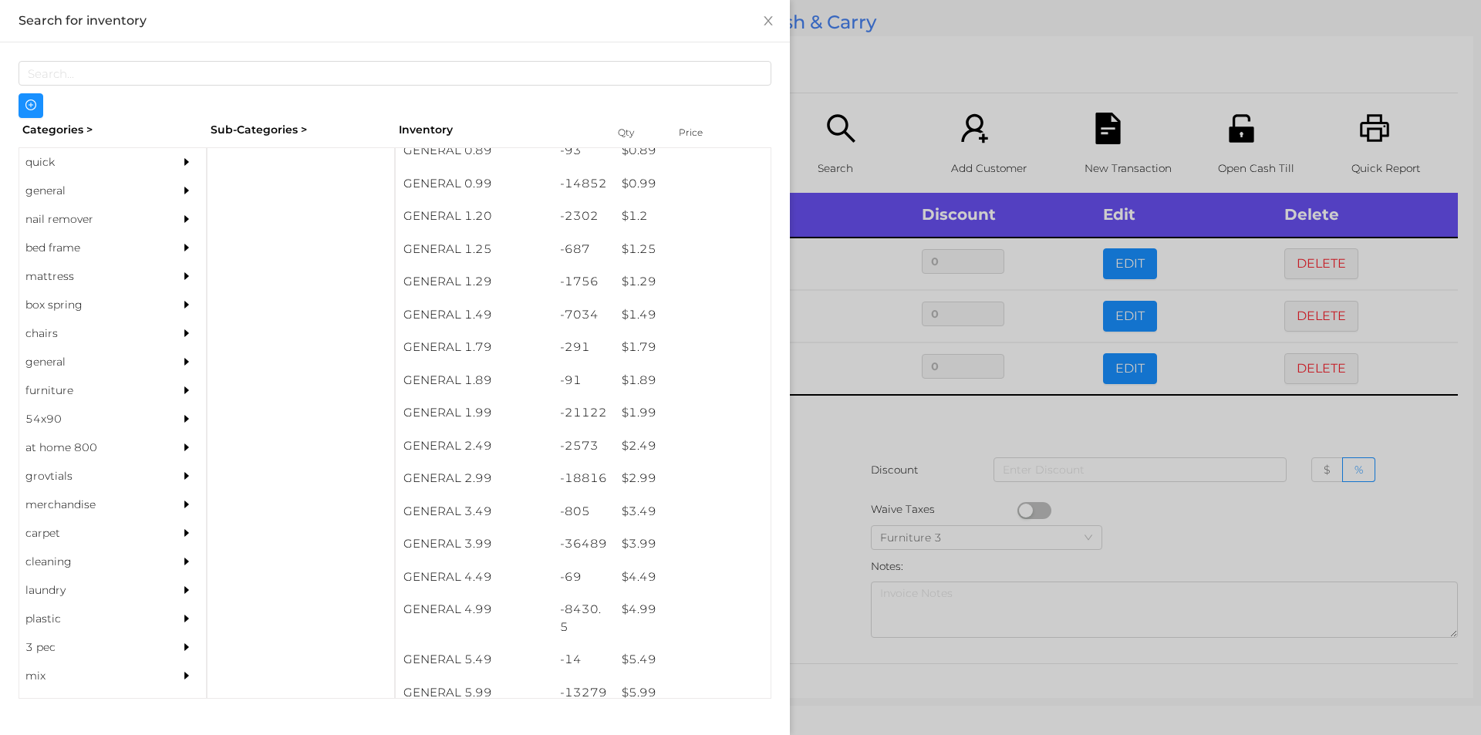
click at [931, 416] on div at bounding box center [740, 367] width 1481 height 735
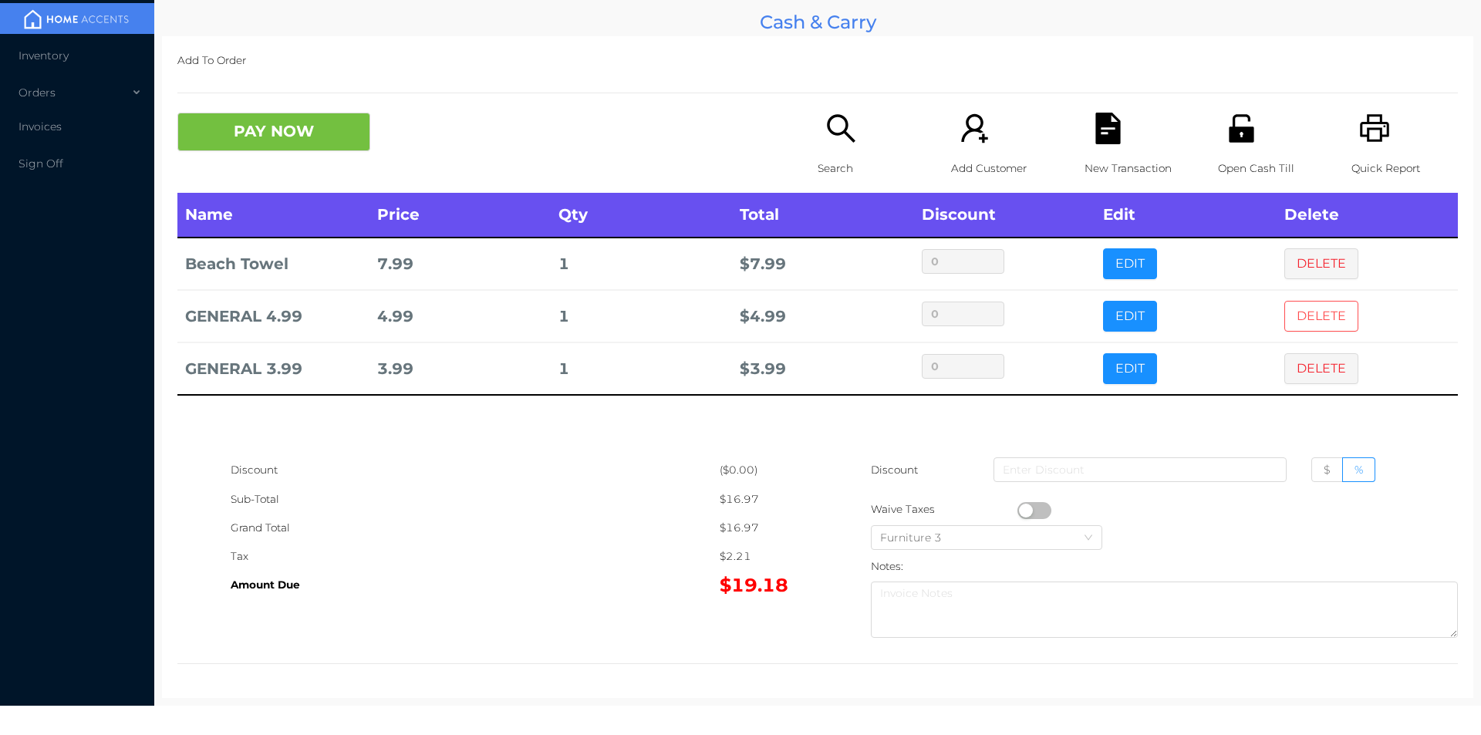
click at [1303, 316] on button "DELETE" at bounding box center [1321, 316] width 74 height 31
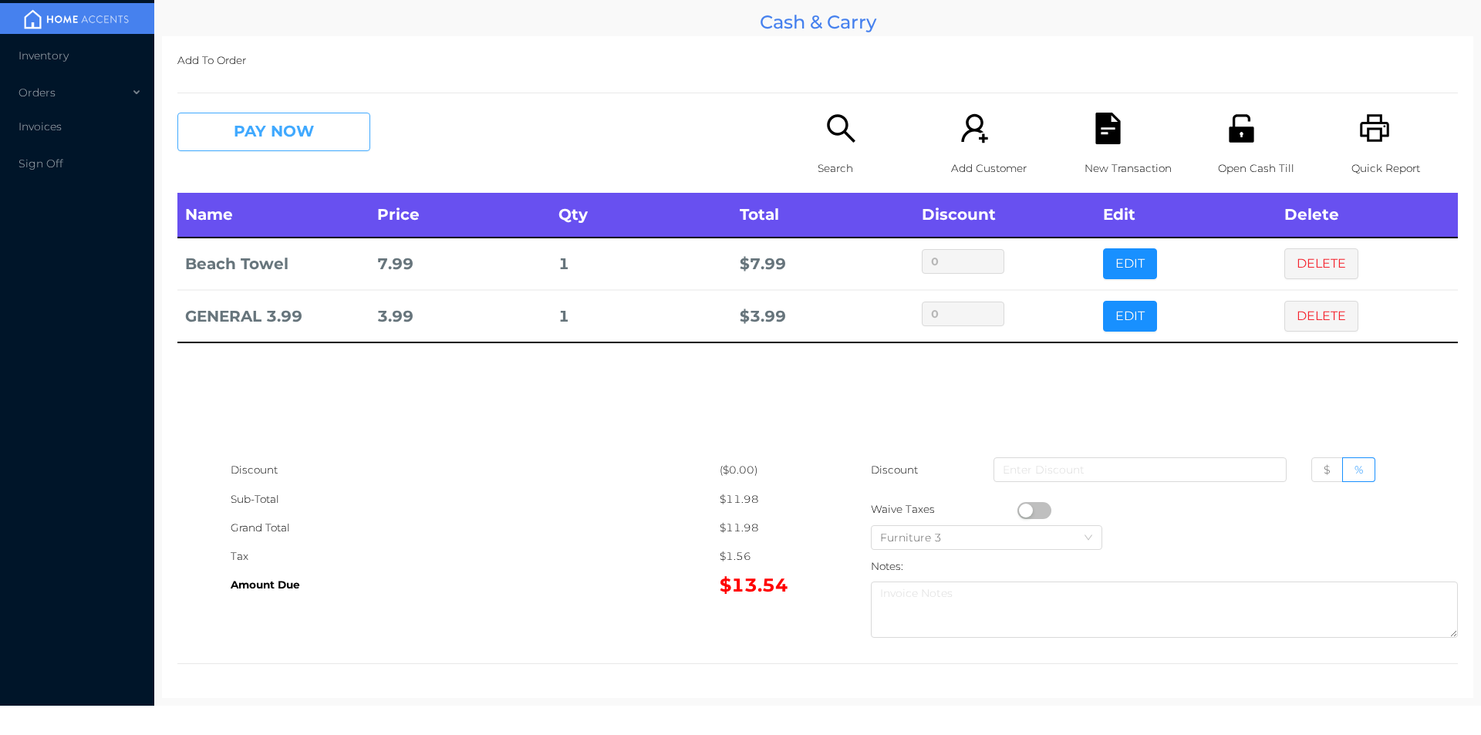
click at [315, 135] on button "PAY NOW" at bounding box center [273, 132] width 193 height 39
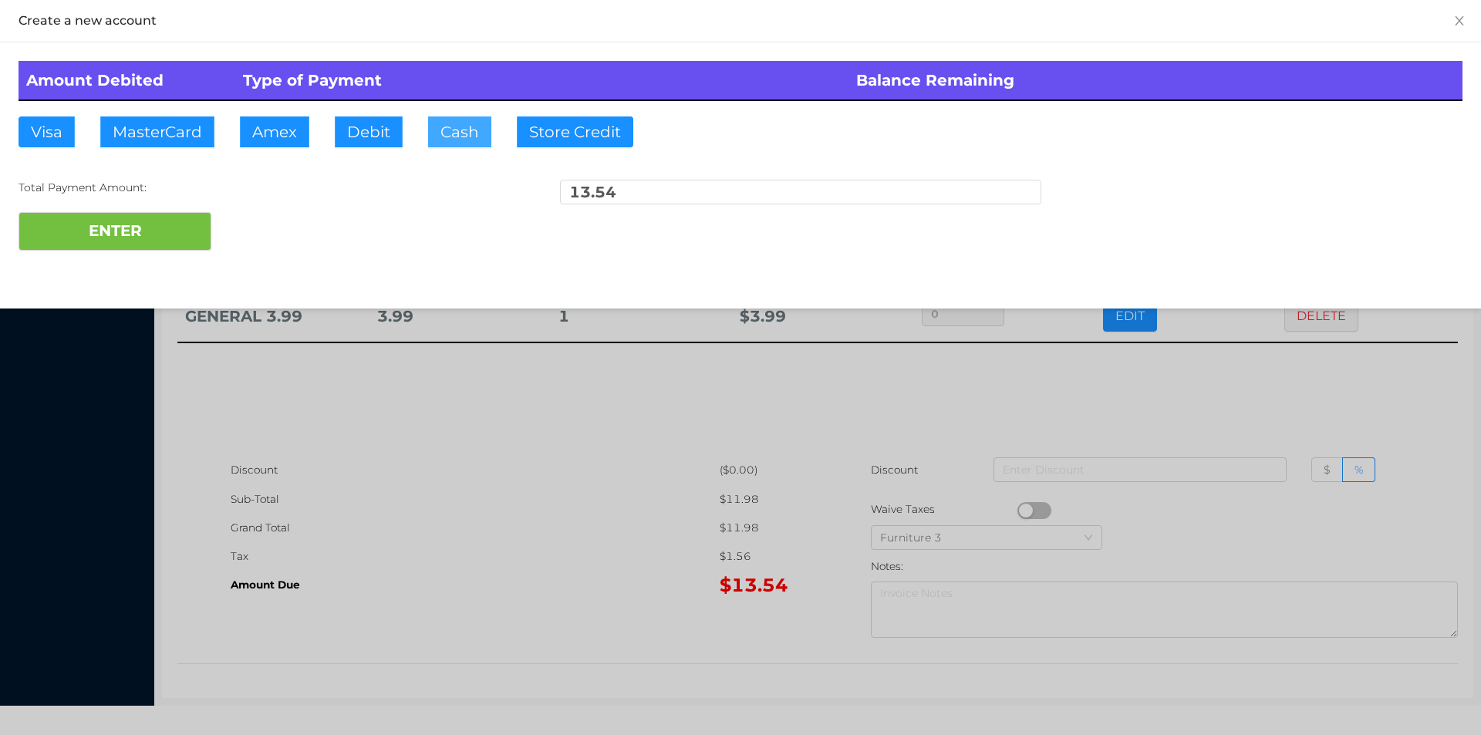
click at [442, 130] on button "Cash" at bounding box center [459, 131] width 63 height 31
type input "20."
click at [143, 246] on button "ENTER" at bounding box center [115, 231] width 193 height 39
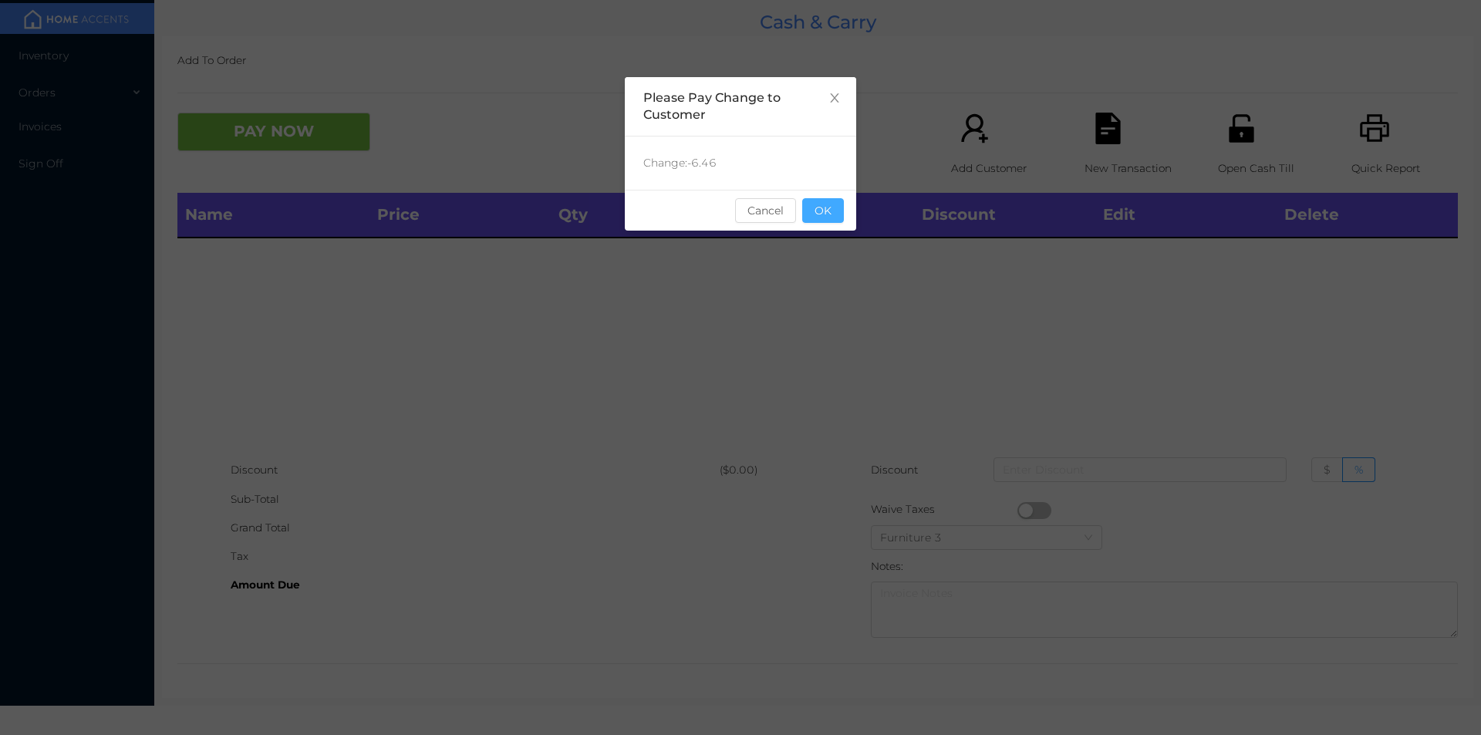
click at [816, 215] on button "OK" at bounding box center [823, 210] width 42 height 25
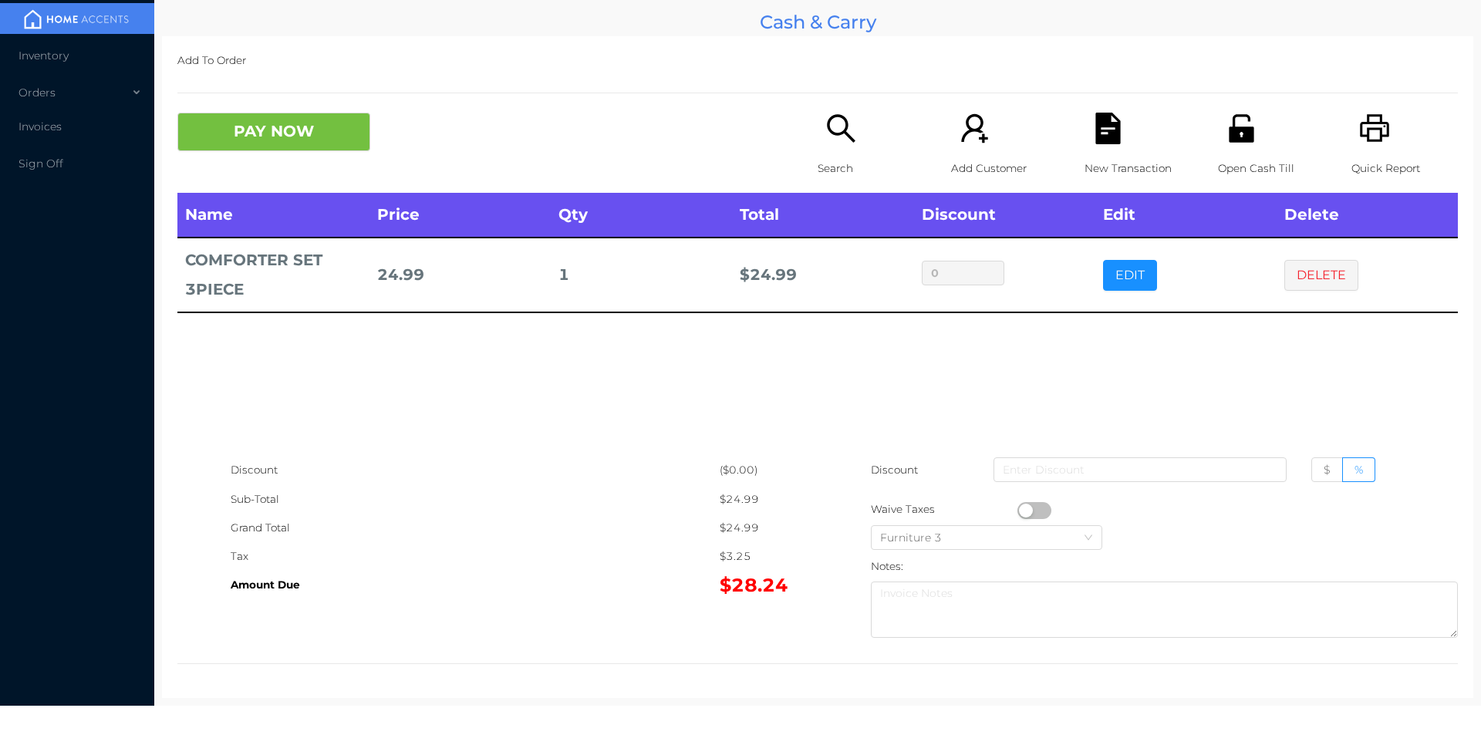
click at [1240, 135] on icon "icon: unlock" at bounding box center [1241, 128] width 25 height 28
click at [1235, 141] on icon "icon: unlock" at bounding box center [1241, 128] width 25 height 28
click at [1299, 262] on button "DELETE" at bounding box center [1321, 275] width 74 height 31
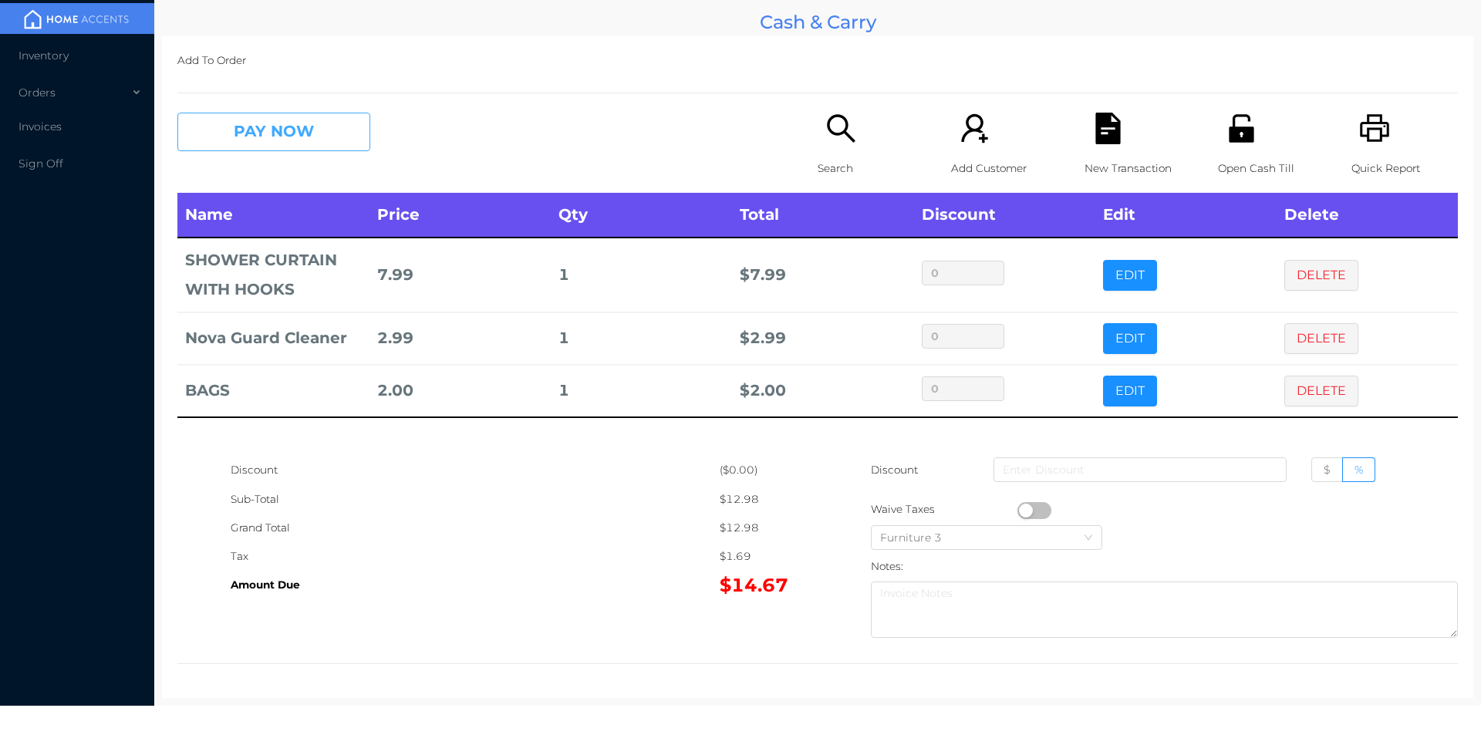
click at [322, 122] on button "PAY NOW" at bounding box center [273, 132] width 193 height 39
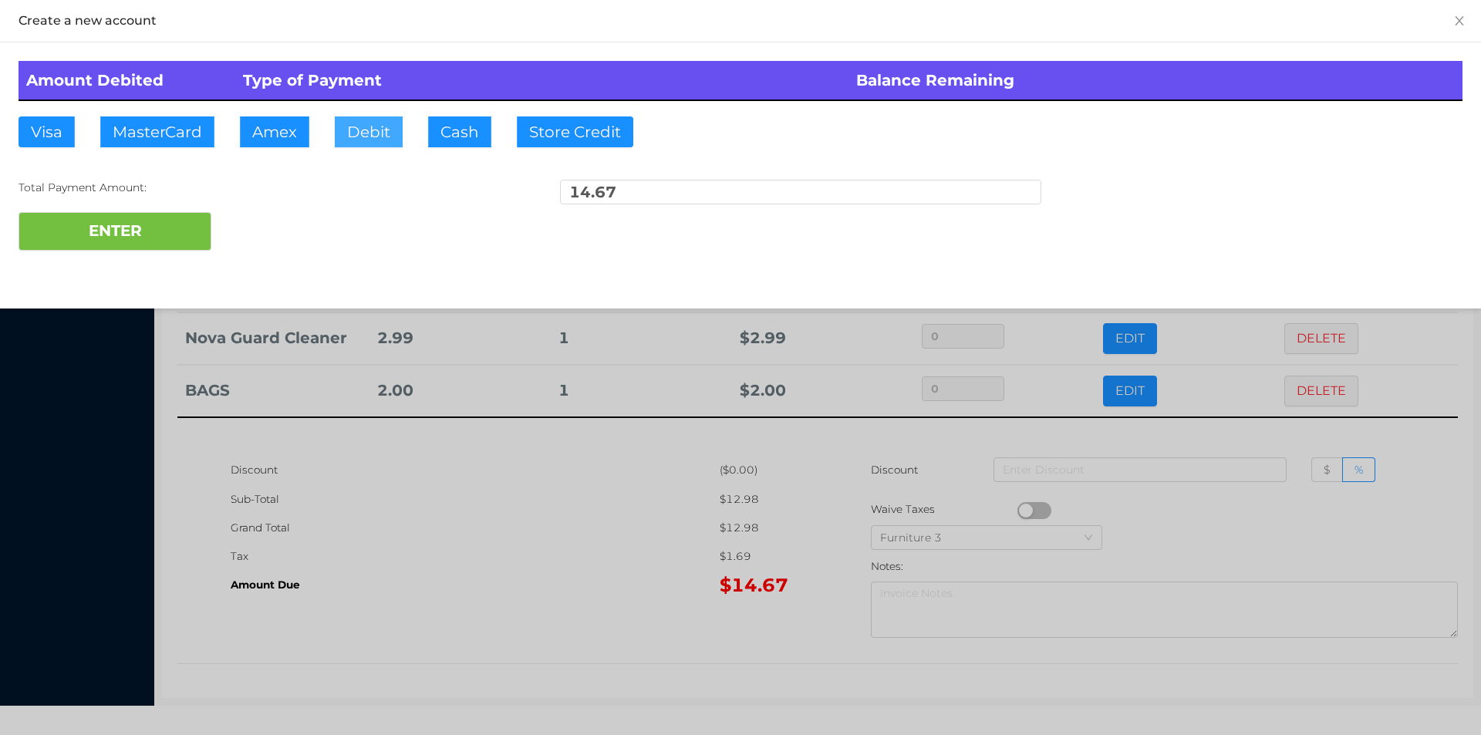
click at [364, 132] on button "Debit" at bounding box center [369, 131] width 68 height 31
type input "50."
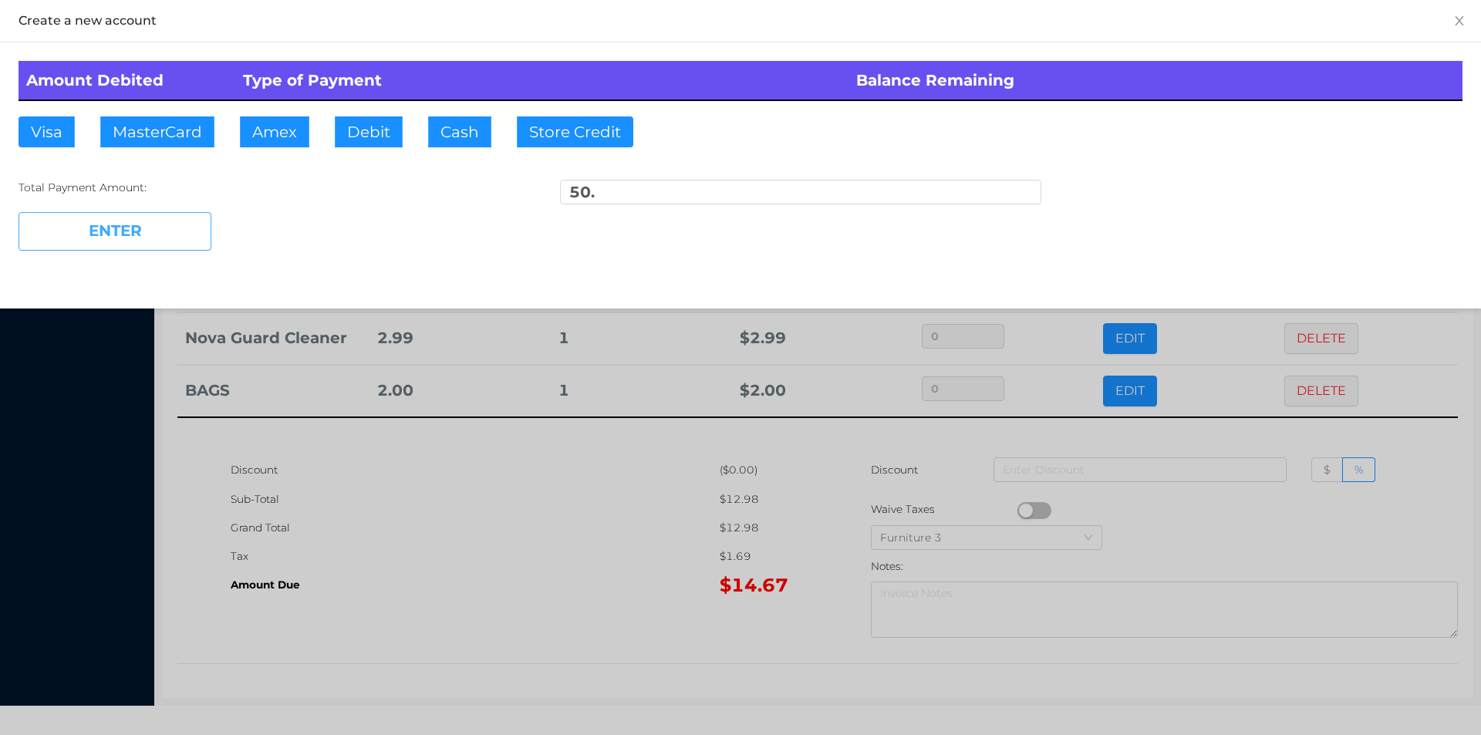
click at [187, 246] on button "ENTER" at bounding box center [115, 231] width 193 height 39
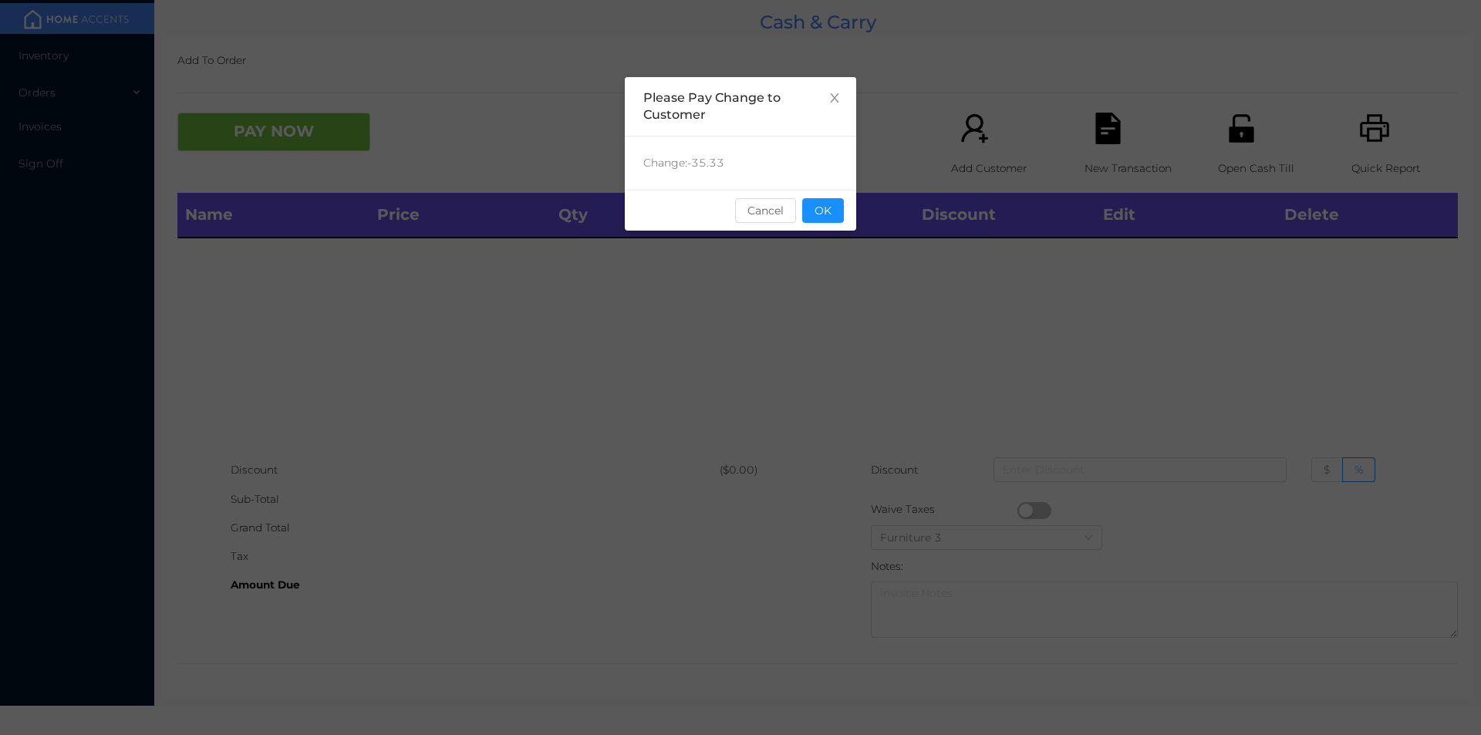
click at [834, 315] on div "sentinelStart Please Pay Change to Customer Change: -35.33 Cancel OK sentinelEnd" at bounding box center [740, 231] width 231 height 309
click at [827, 217] on button "OK" at bounding box center [823, 210] width 42 height 25
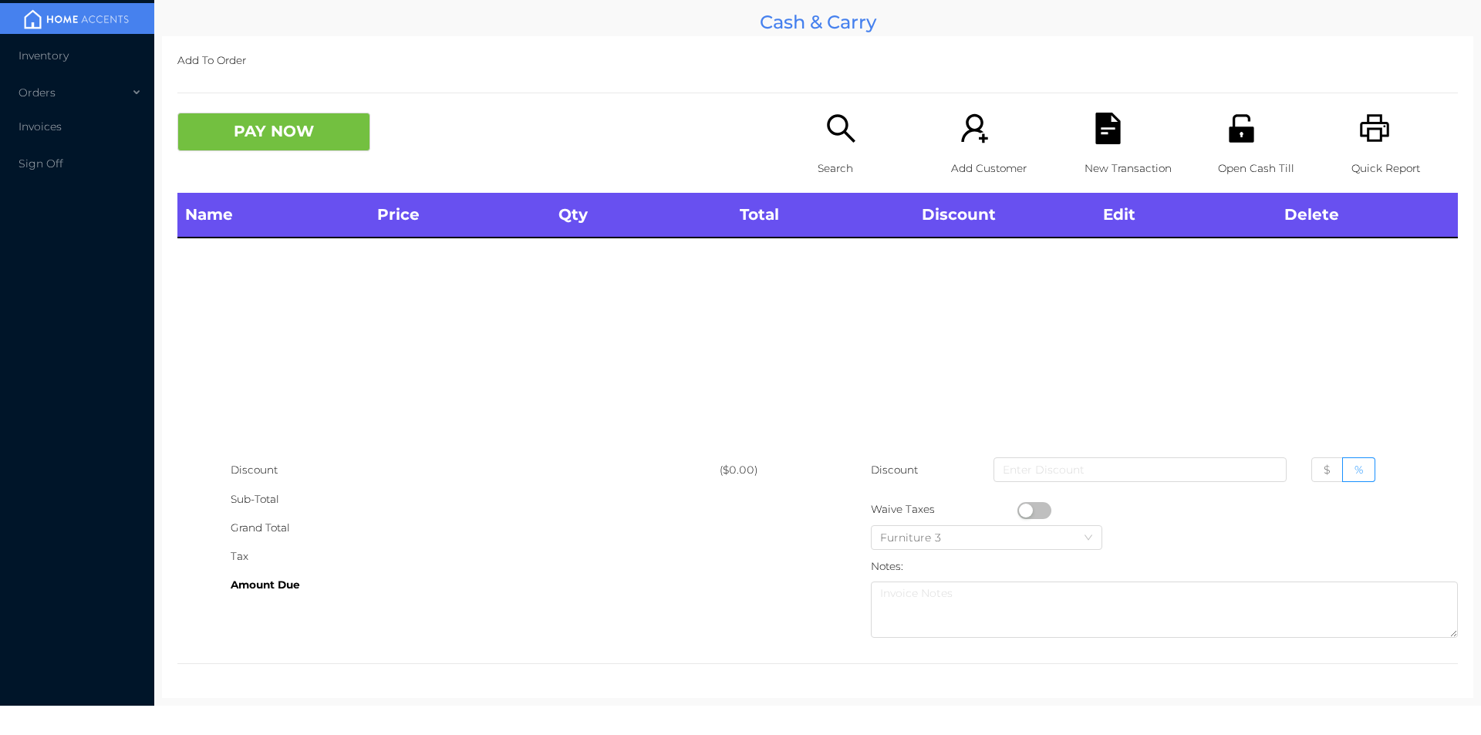
click at [845, 317] on div "Name Price Qty Total Discount Edit Delete" at bounding box center [817, 324] width 1281 height 263
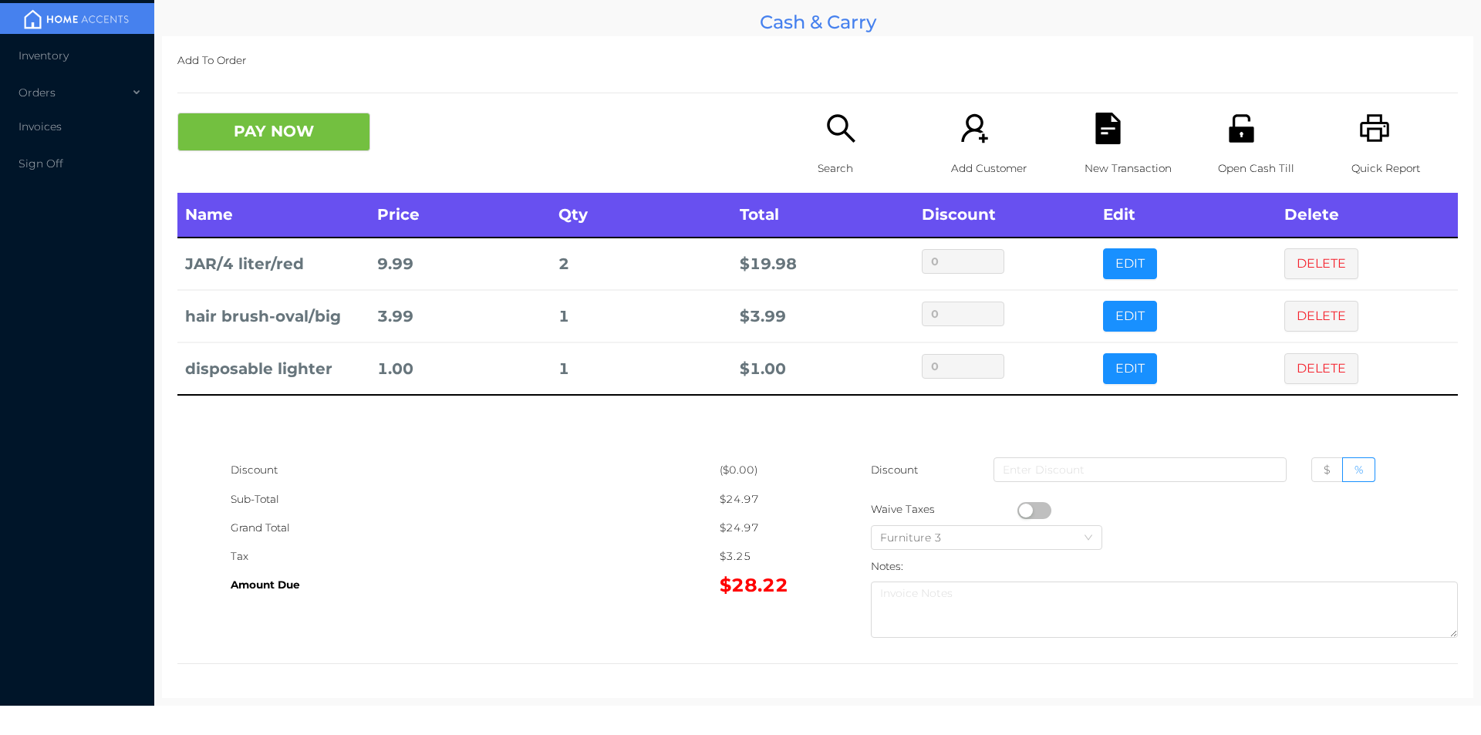
click at [1235, 125] on icon "icon: unlock" at bounding box center [1242, 129] width 32 height 32
click at [307, 150] on button "PAY NOW" at bounding box center [273, 132] width 193 height 39
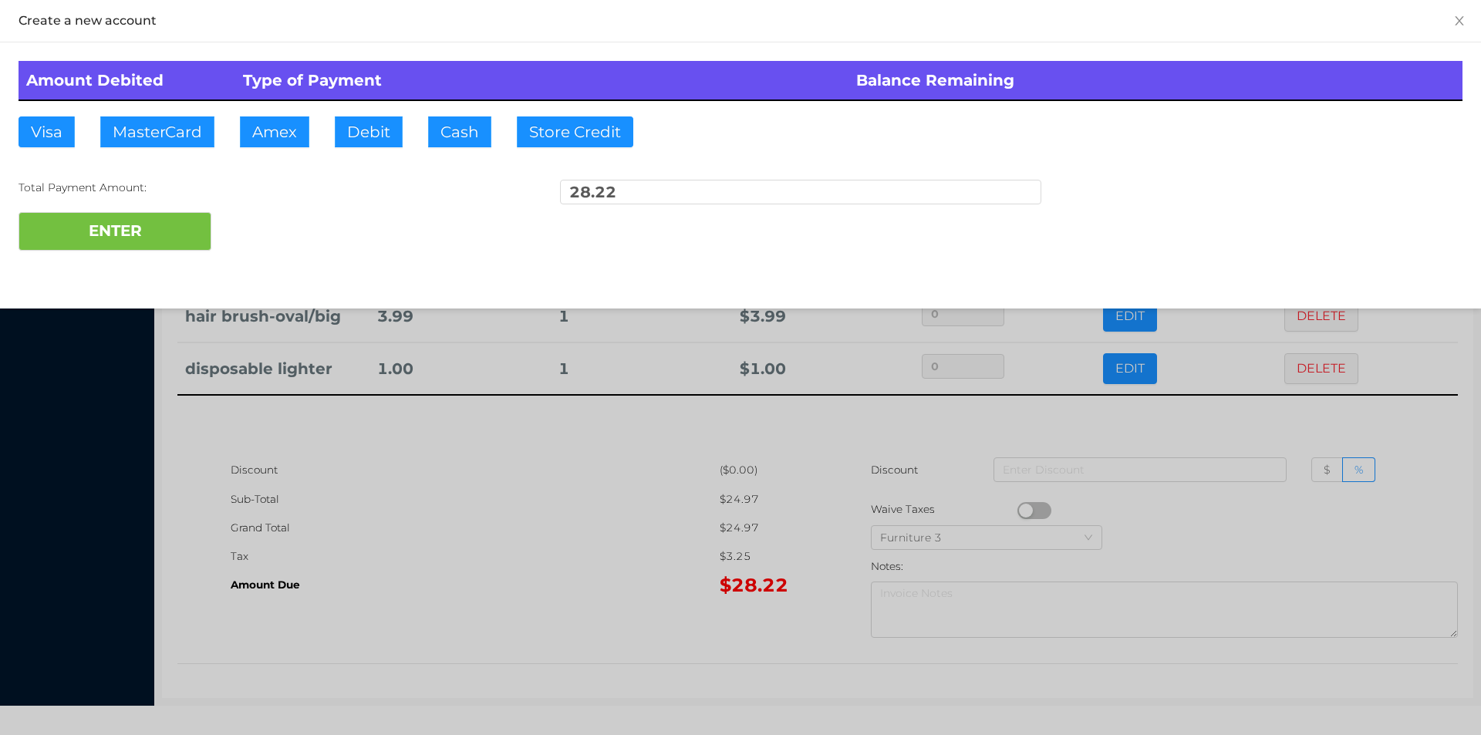
click at [1192, 446] on div at bounding box center [740, 367] width 1481 height 735
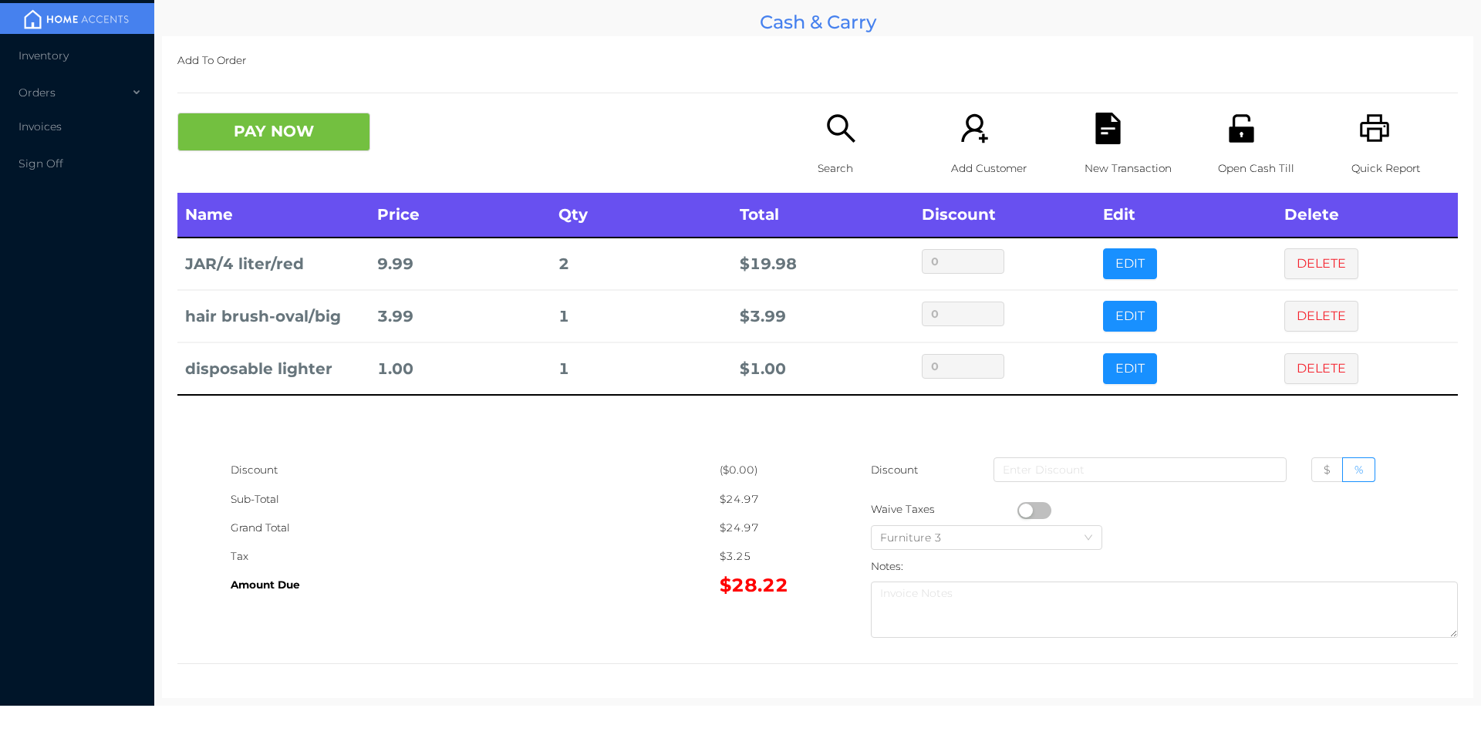
click at [1132, 149] on div "New Transaction" at bounding box center [1138, 153] width 106 height 80
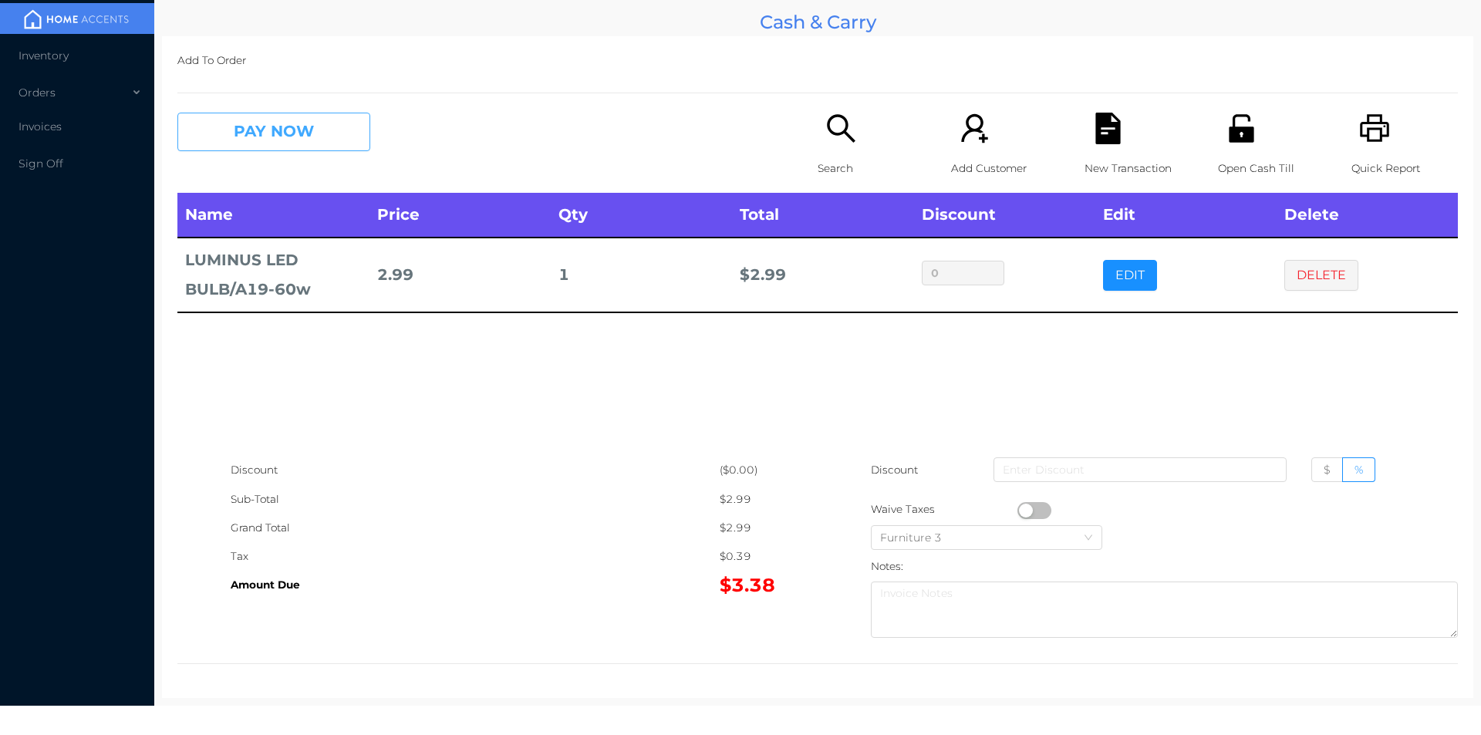
click at [316, 138] on button "PAY NOW" at bounding box center [273, 132] width 193 height 39
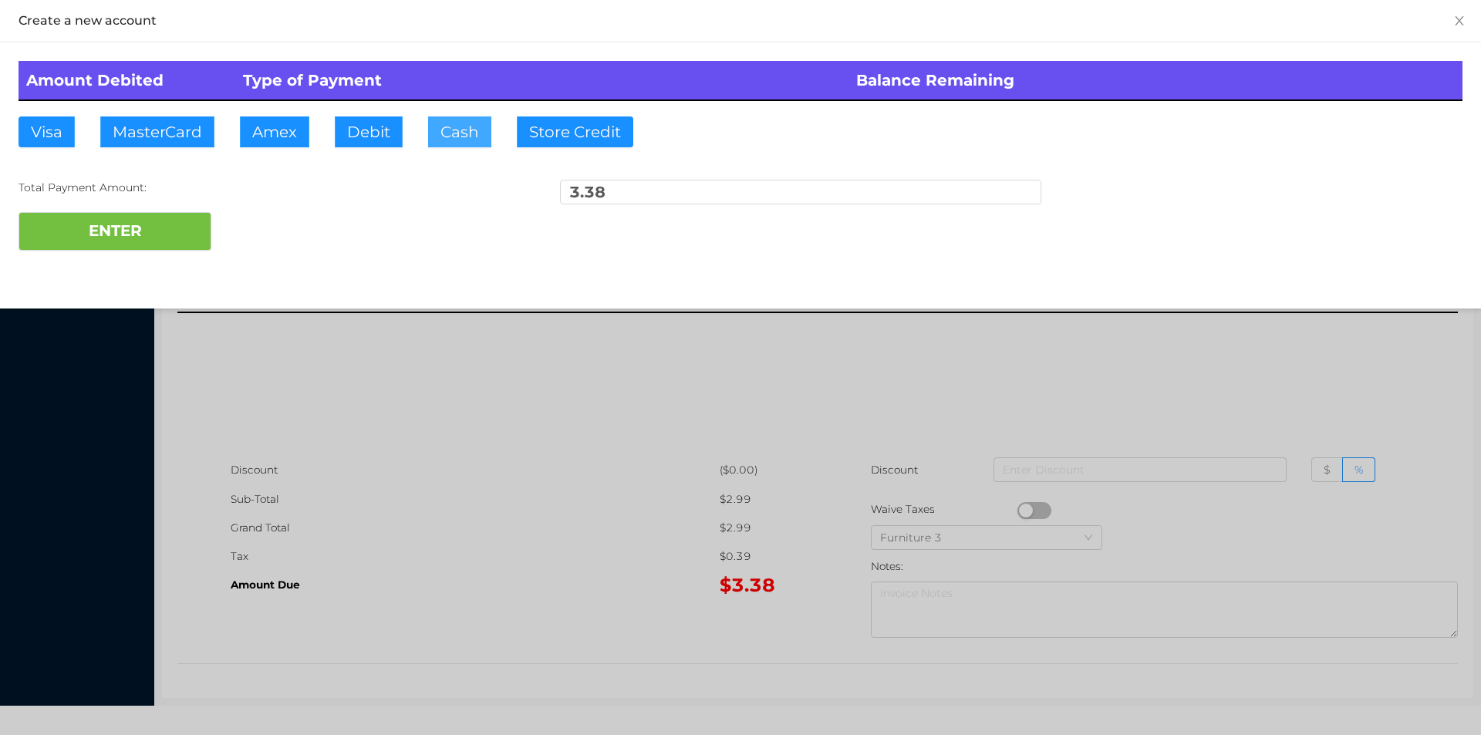
click at [437, 142] on button "Cash" at bounding box center [459, 131] width 63 height 31
type input "5."
click at [180, 242] on button "ENTER" at bounding box center [115, 231] width 193 height 39
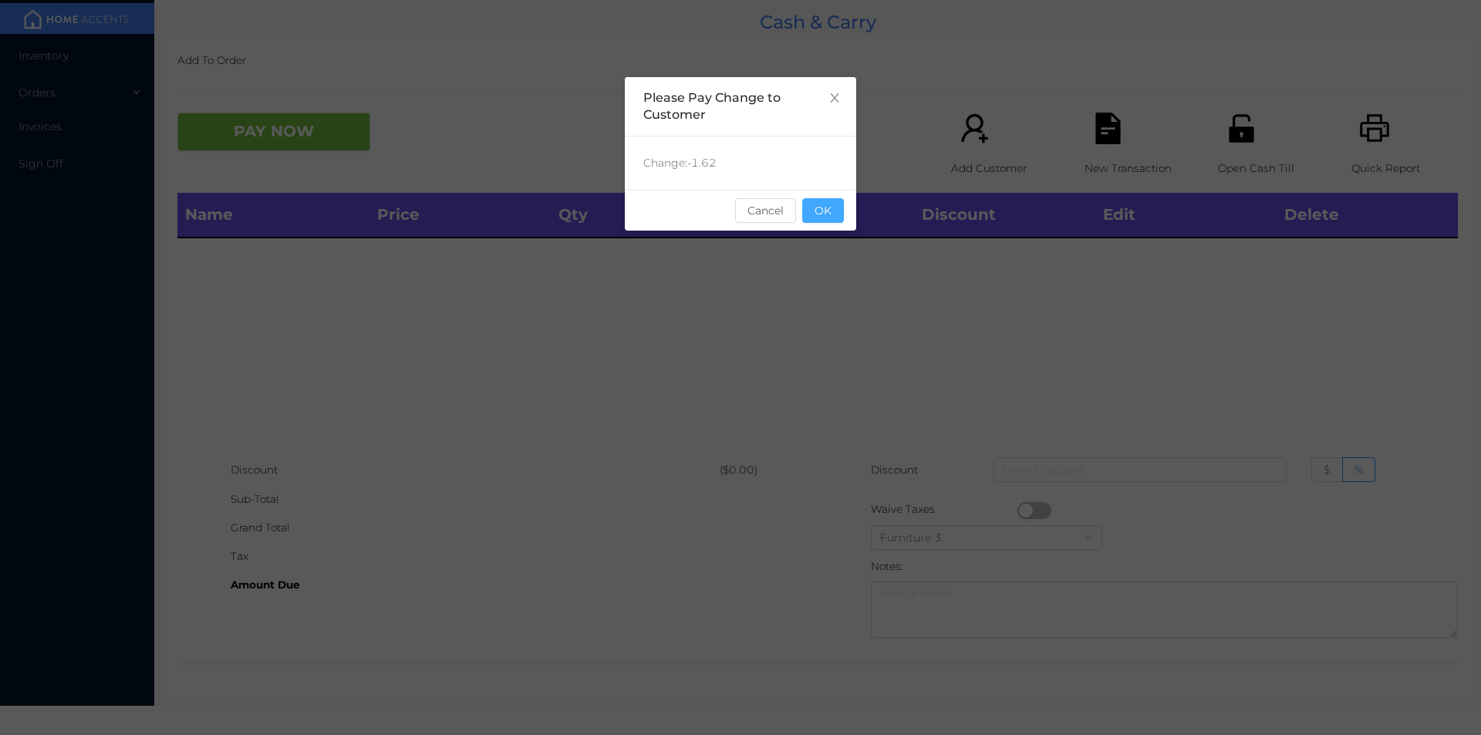
click at [822, 217] on button "OK" at bounding box center [823, 210] width 42 height 25
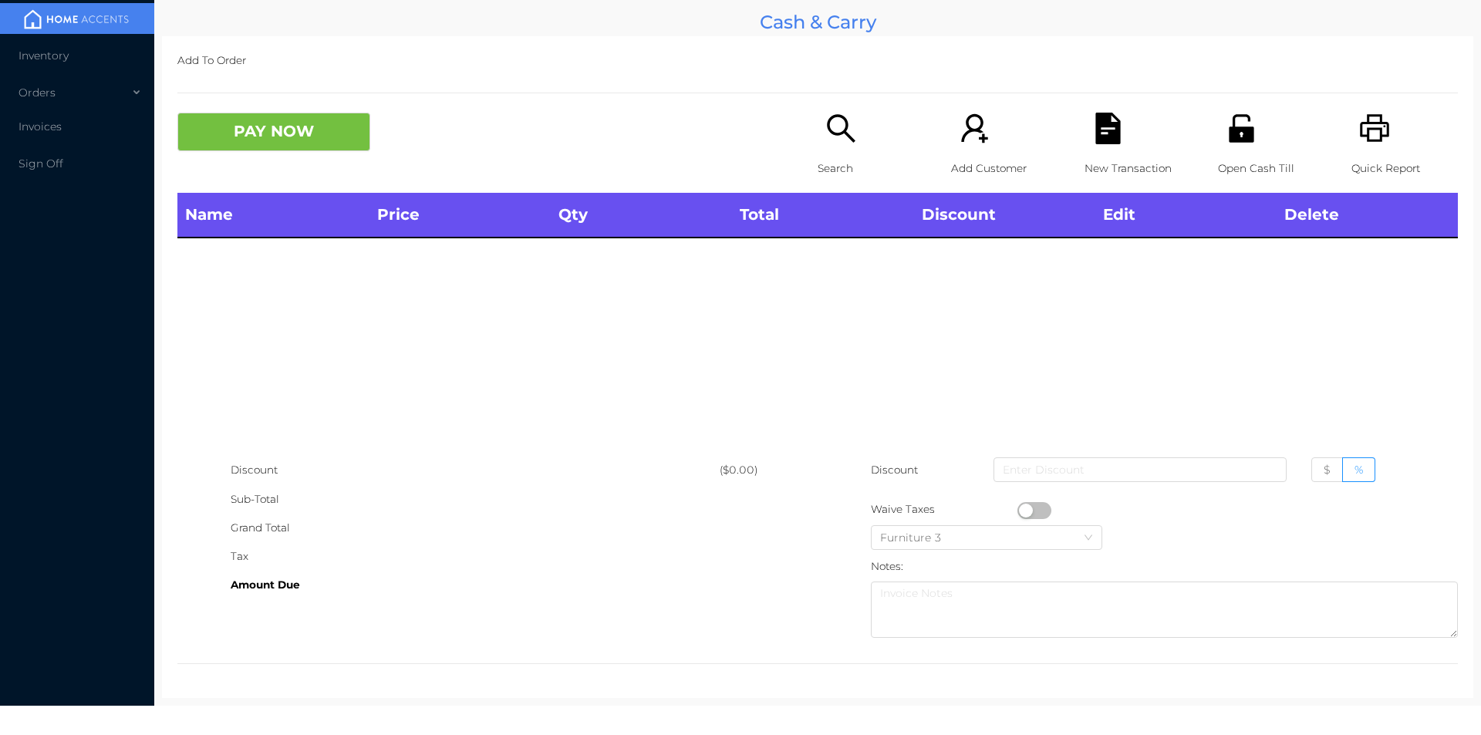
click at [804, 326] on div "Name Price Qty Total Discount Edit Delete" at bounding box center [817, 324] width 1281 height 263
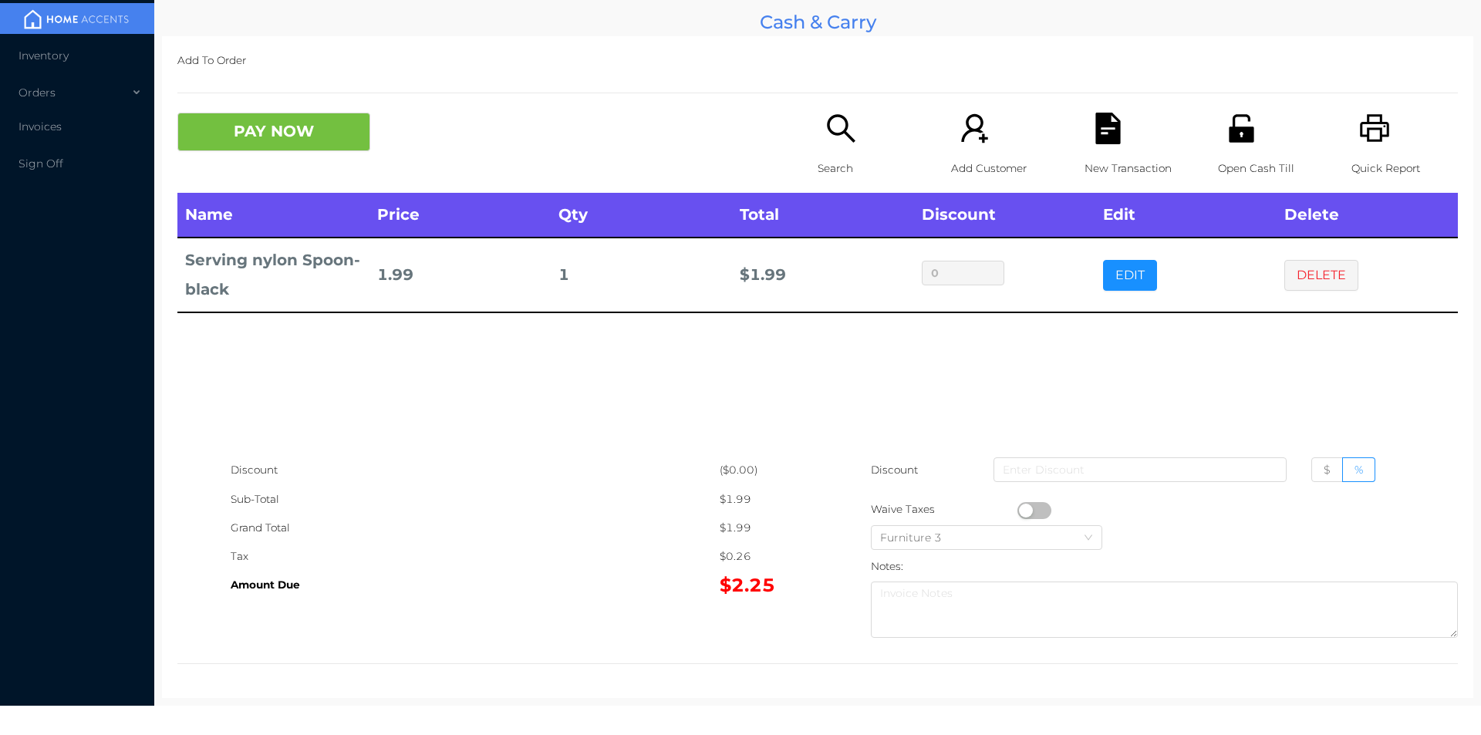
click at [838, 125] on icon "icon: search" at bounding box center [841, 129] width 32 height 32
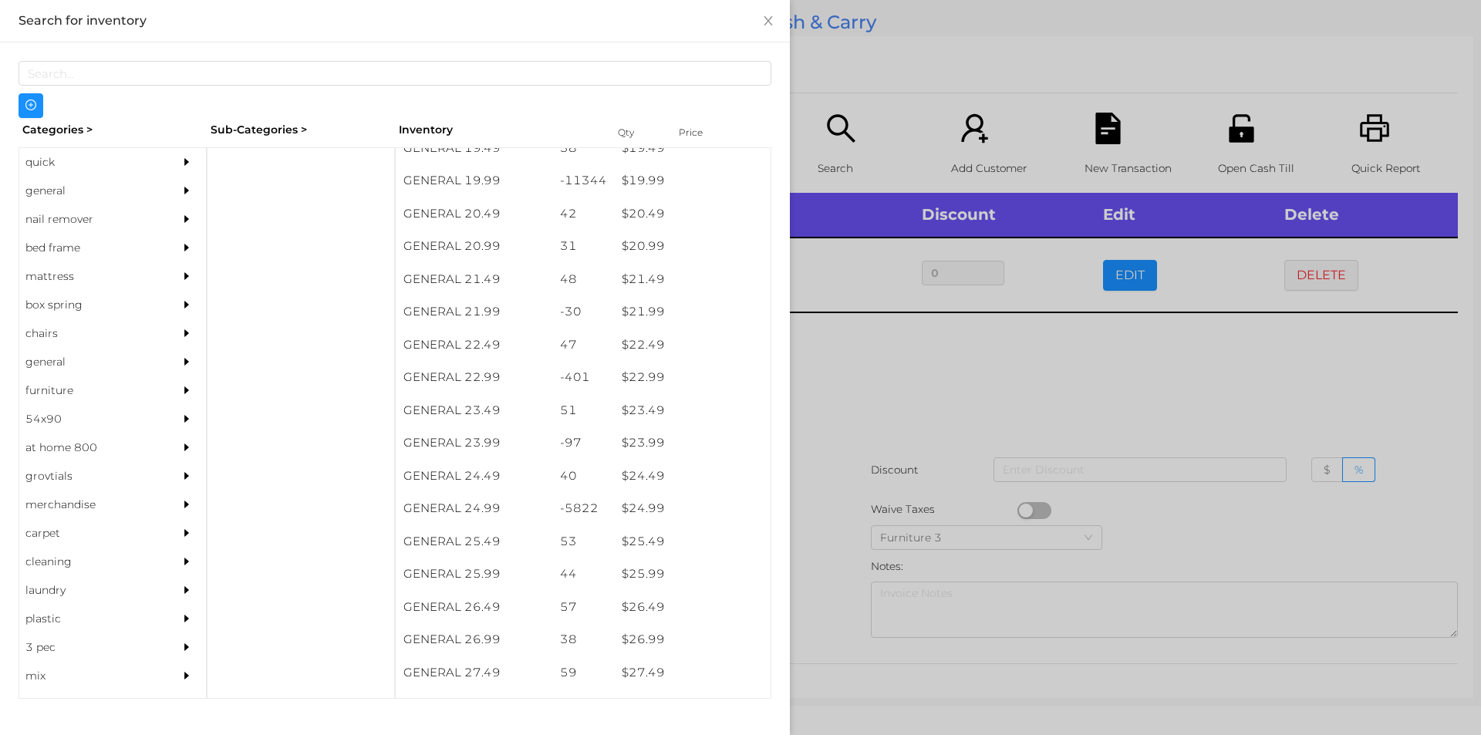
scroll to position [1649, 0]
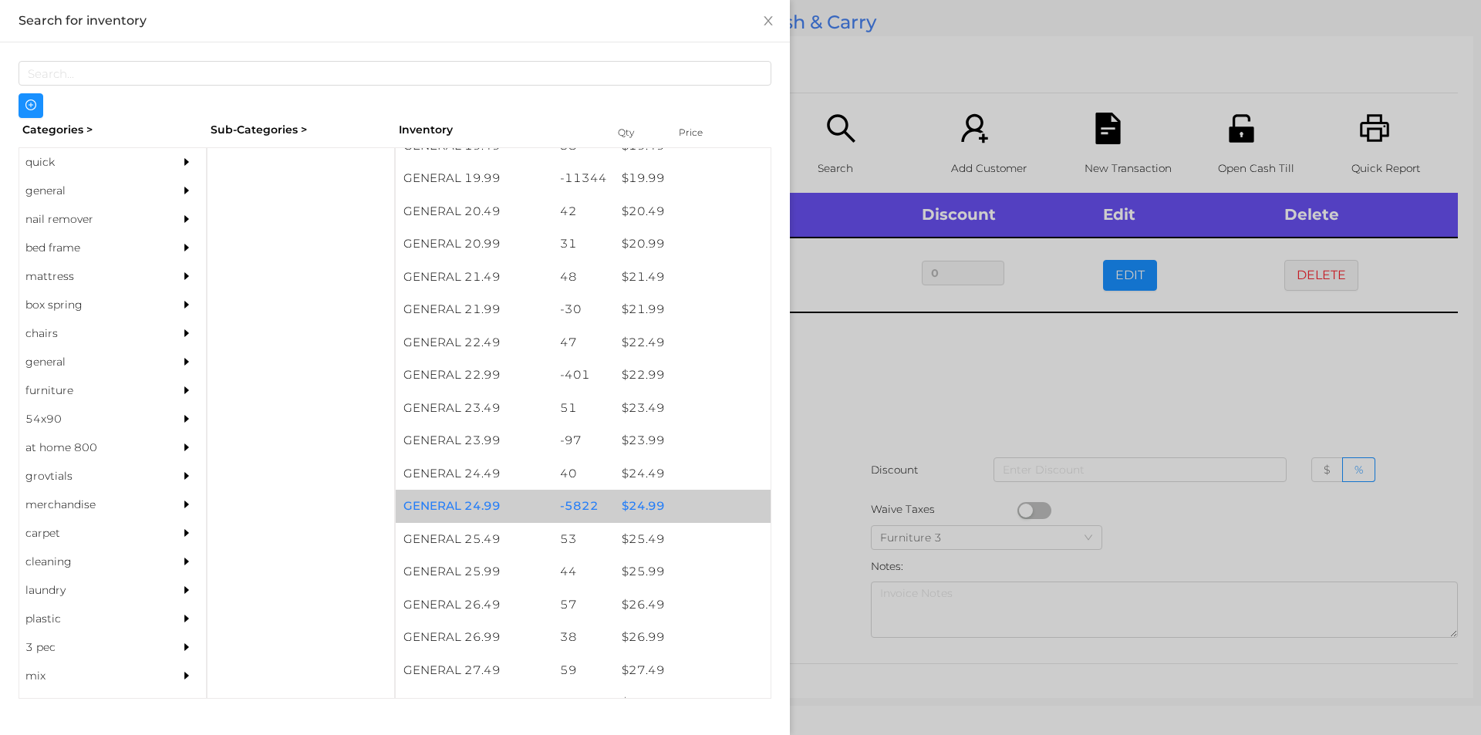
click at [629, 503] on div "$ 24.99" at bounding box center [692, 506] width 157 height 33
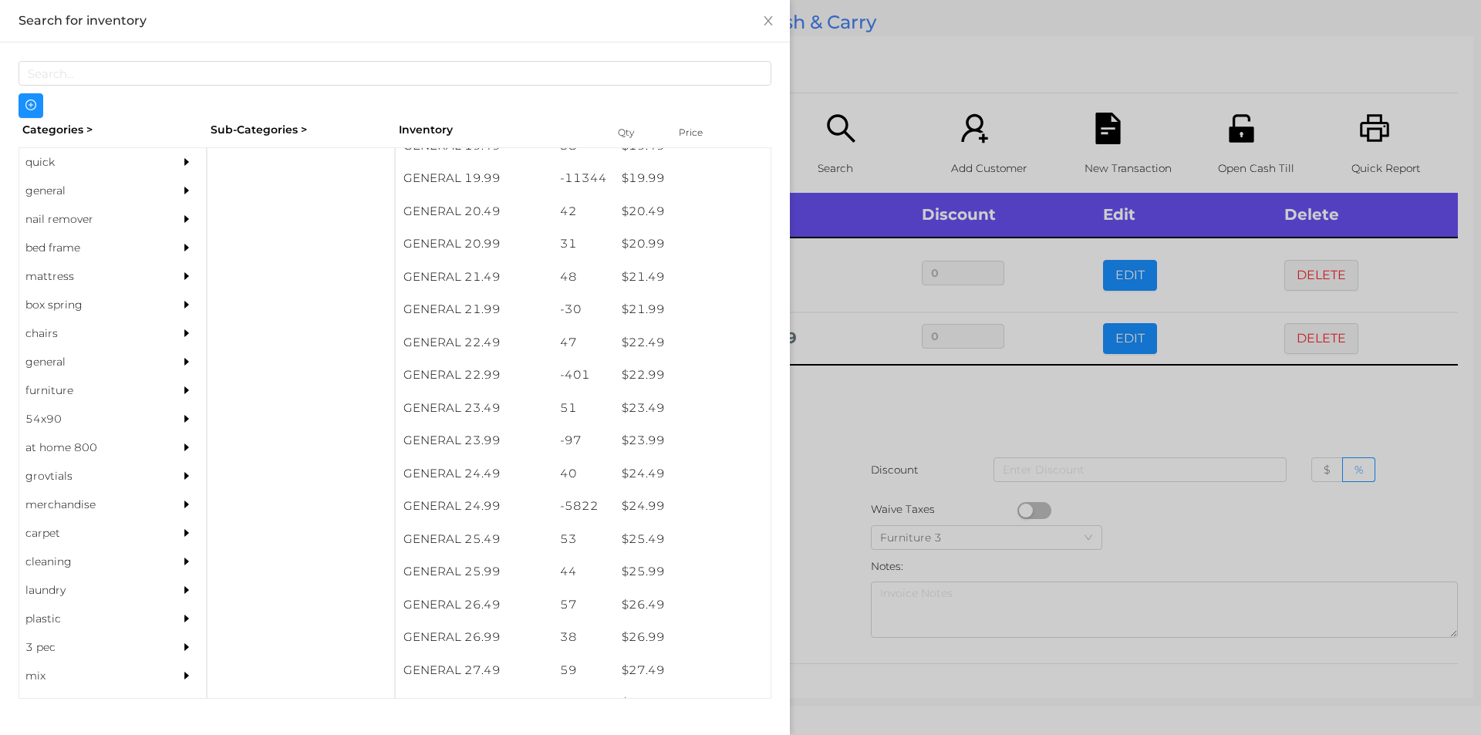
click at [873, 400] on div at bounding box center [740, 367] width 1481 height 735
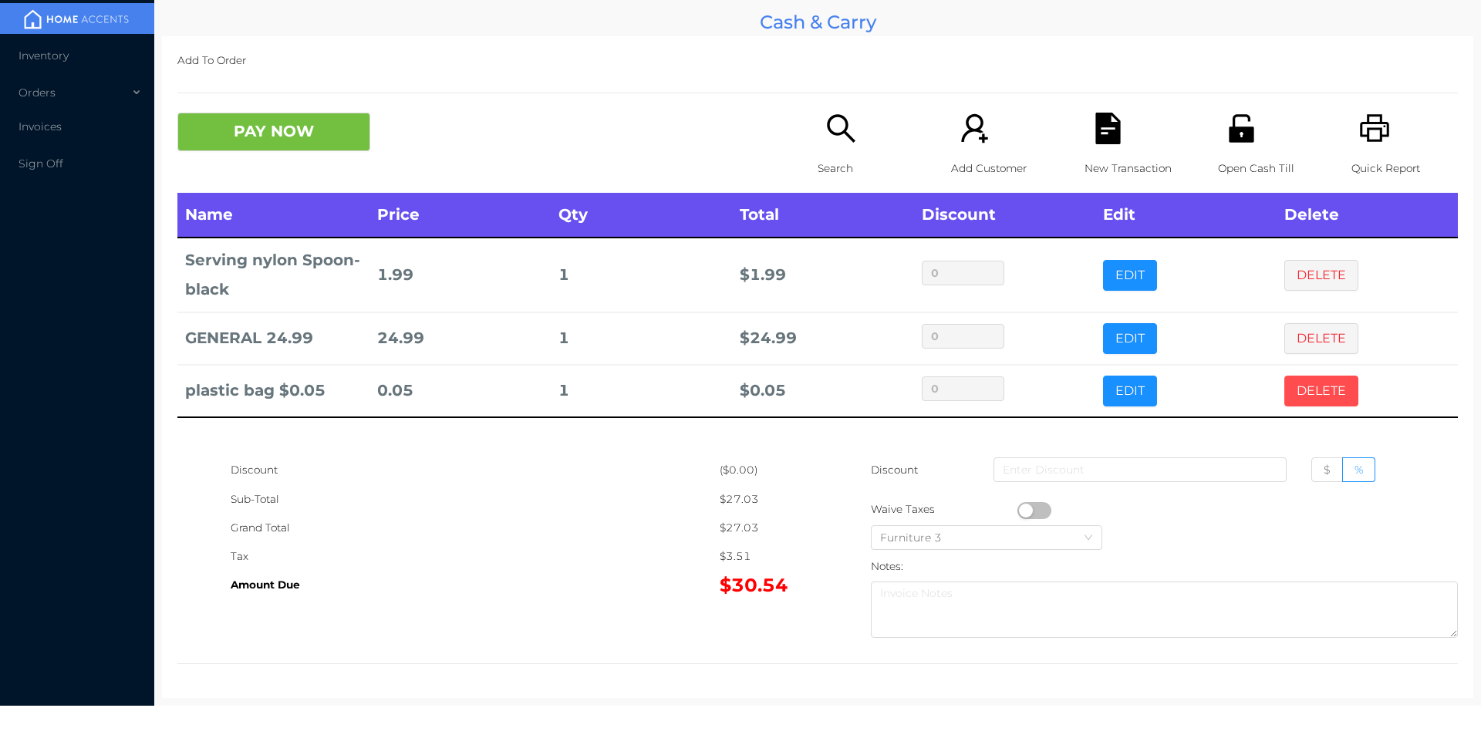
click at [1298, 391] on button "DELETE" at bounding box center [1321, 391] width 74 height 31
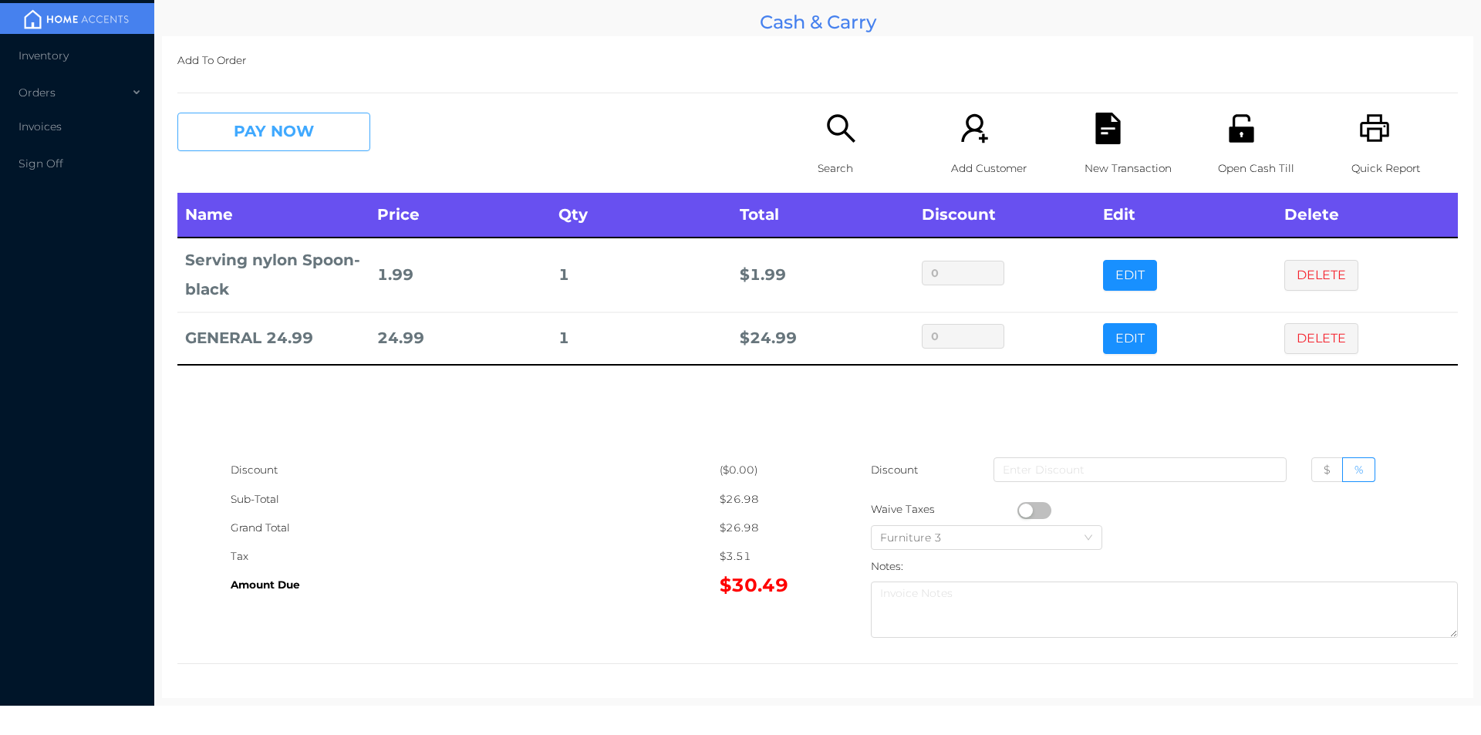
click at [283, 137] on button "PAY NOW" at bounding box center [273, 132] width 193 height 39
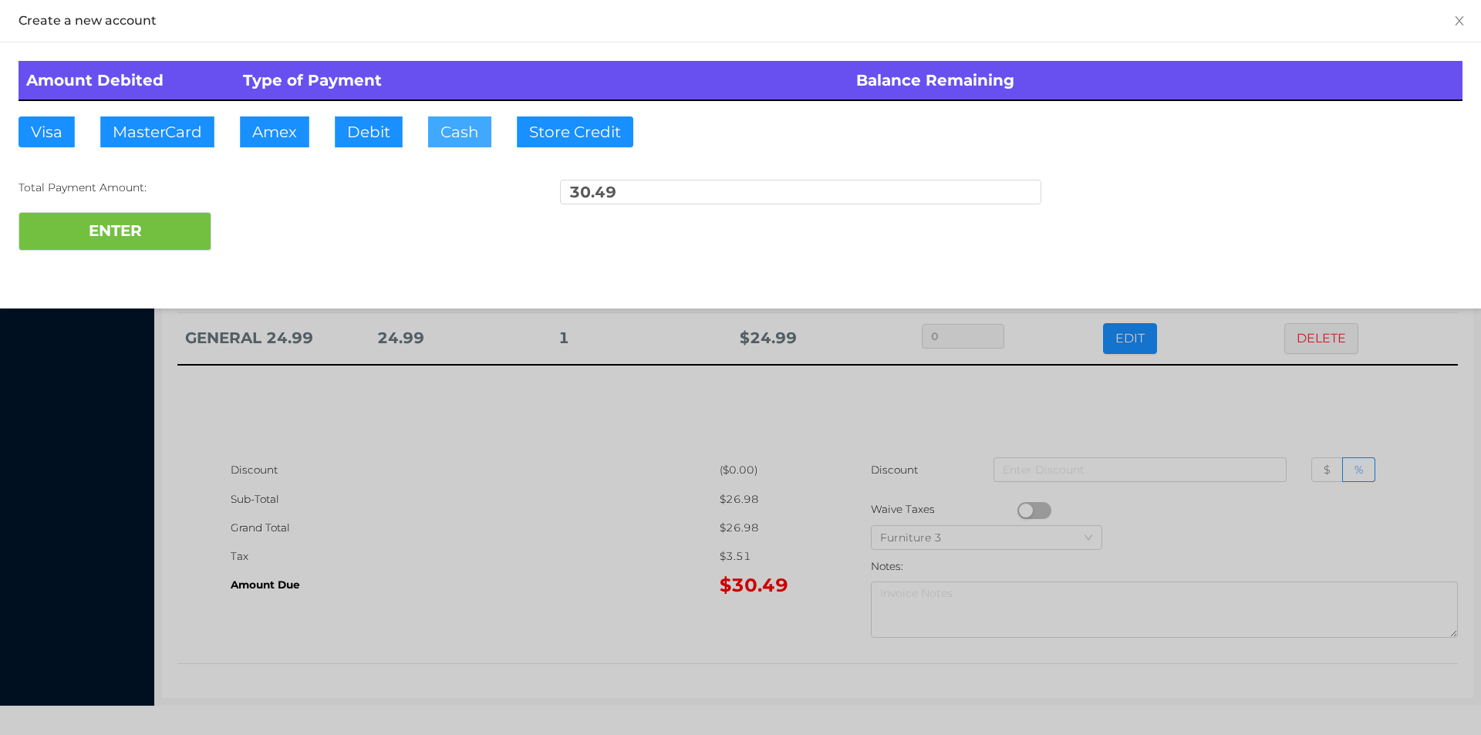
click at [462, 134] on button "Cash" at bounding box center [459, 131] width 63 height 31
type input "40."
click at [141, 225] on button "ENTER" at bounding box center [115, 231] width 193 height 39
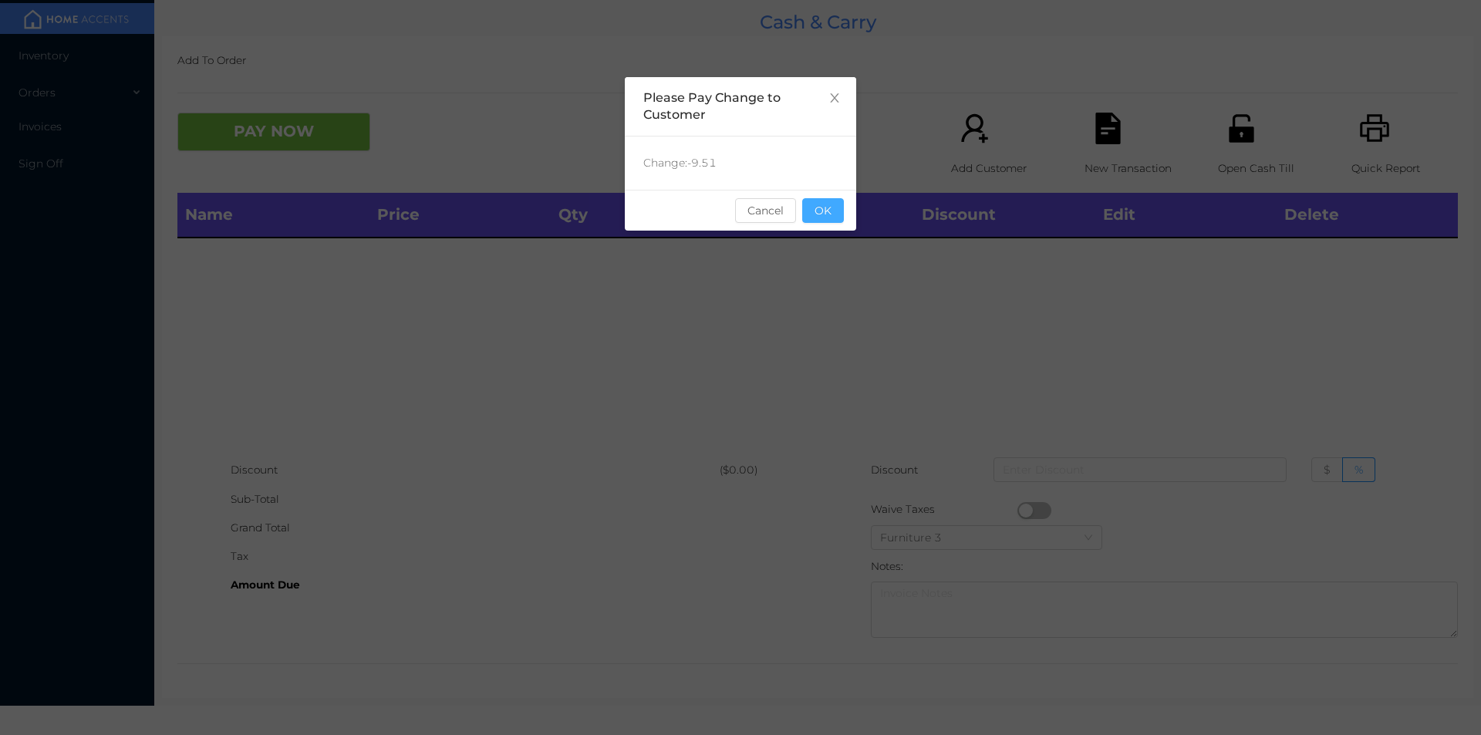
click at [826, 220] on button "OK" at bounding box center [823, 210] width 42 height 25
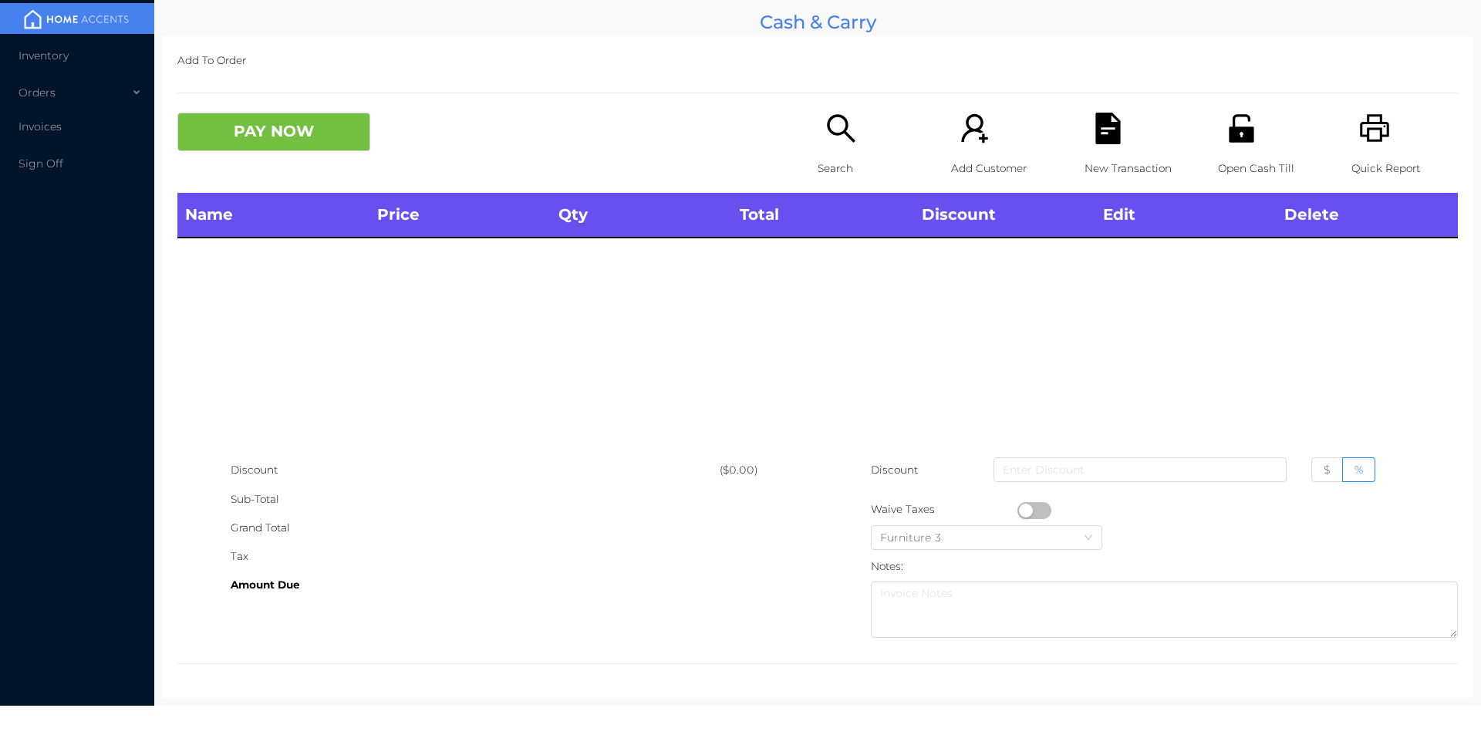
click at [802, 260] on div "Name Price Qty Total Discount Edit Delete" at bounding box center [817, 324] width 1281 height 263
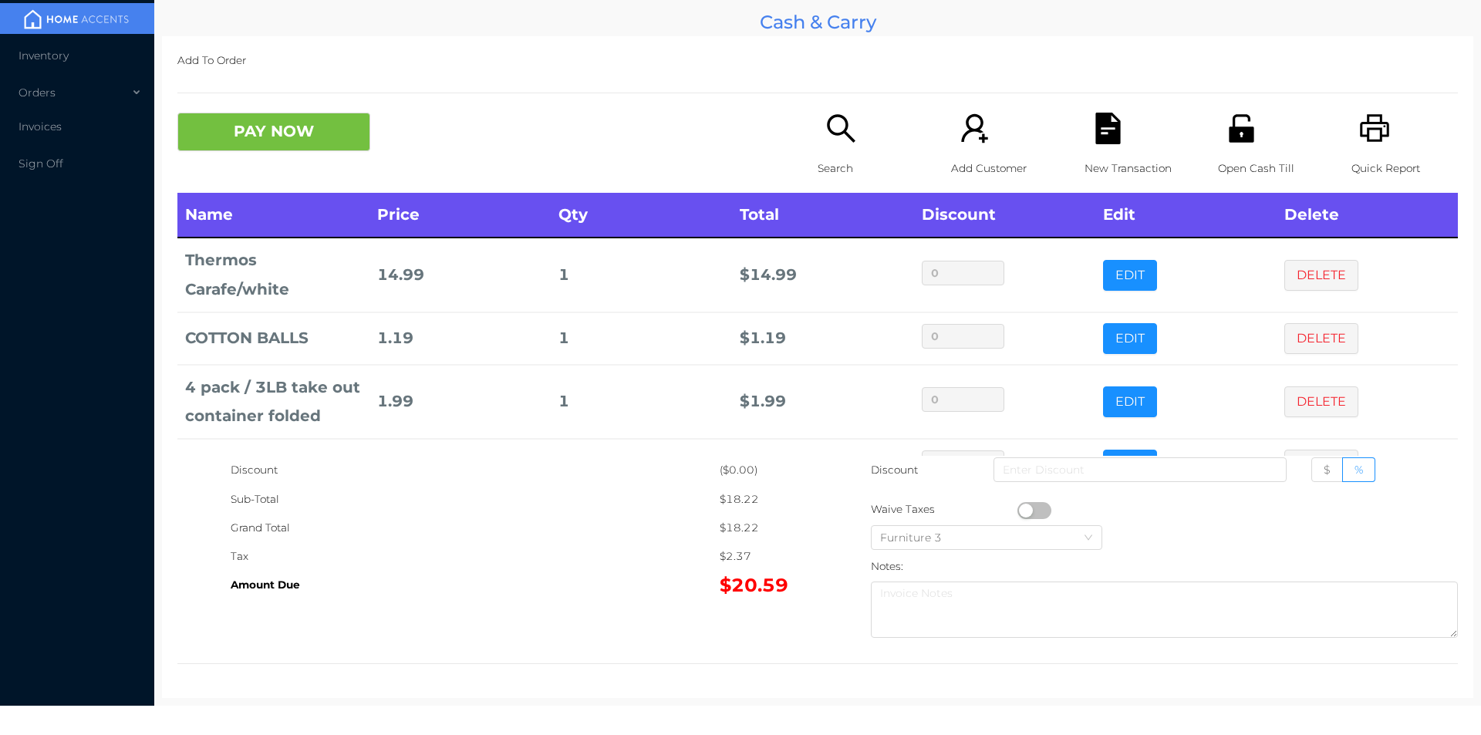
click at [622, 285] on div "1" at bounding box center [642, 275] width 166 height 29
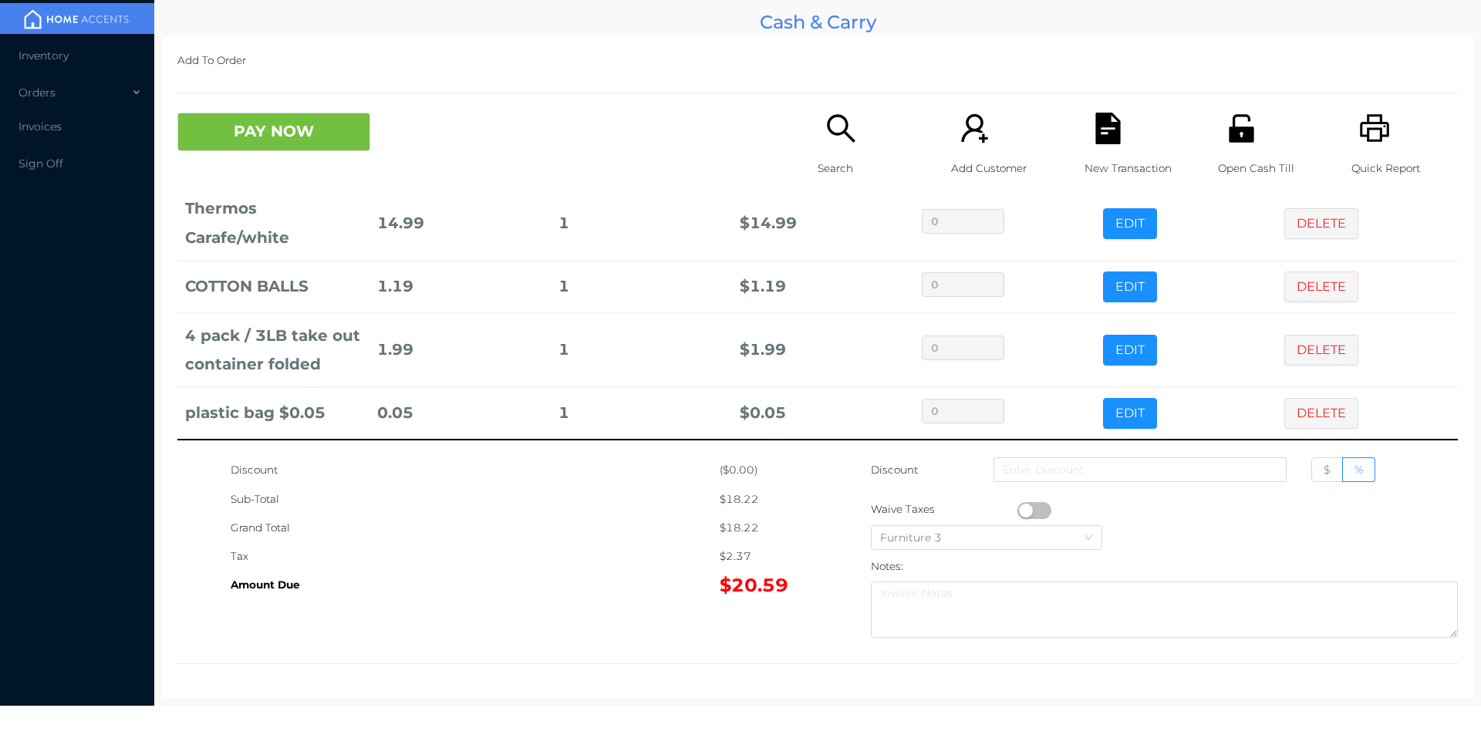
click at [818, 153] on div "Search" at bounding box center [871, 153] width 106 height 80
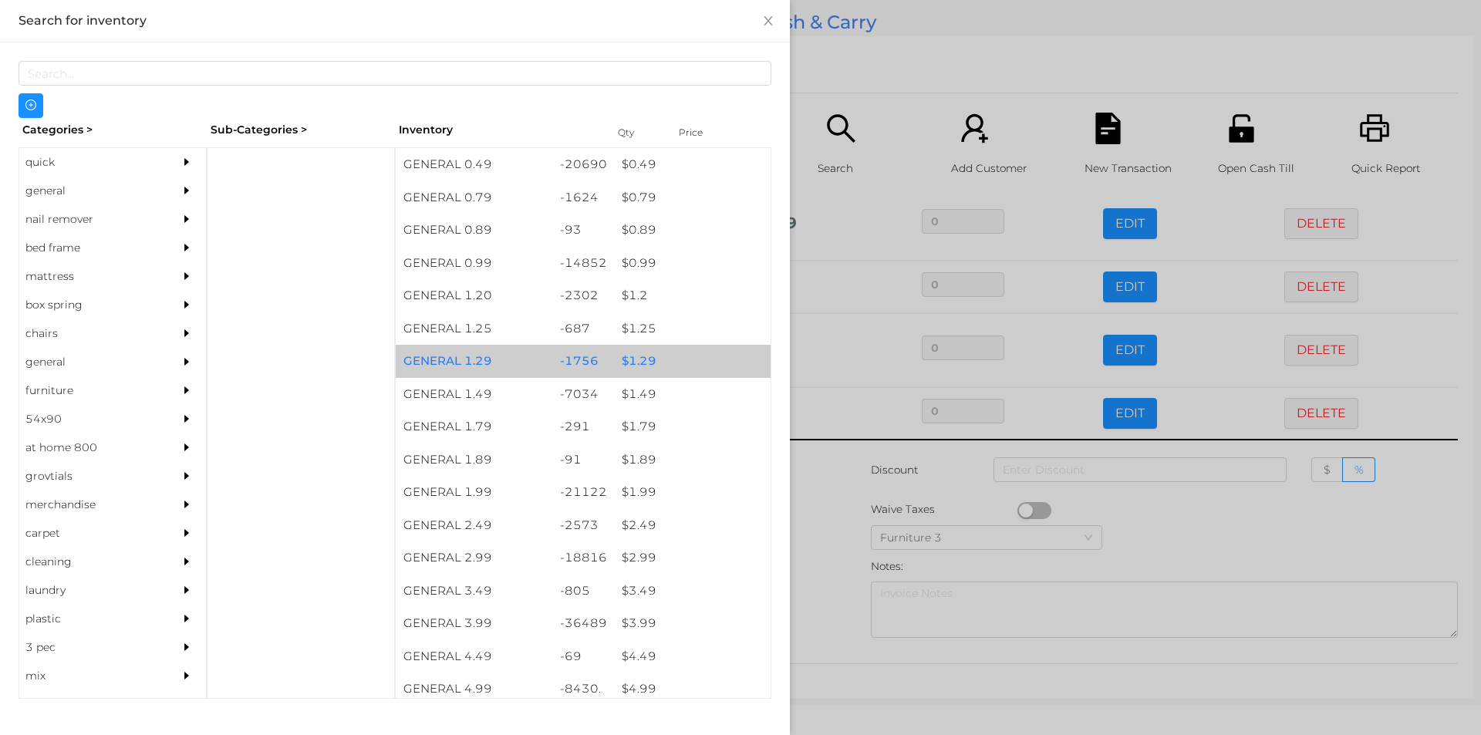
click at [643, 360] on div "$ 1.29" at bounding box center [692, 361] width 157 height 33
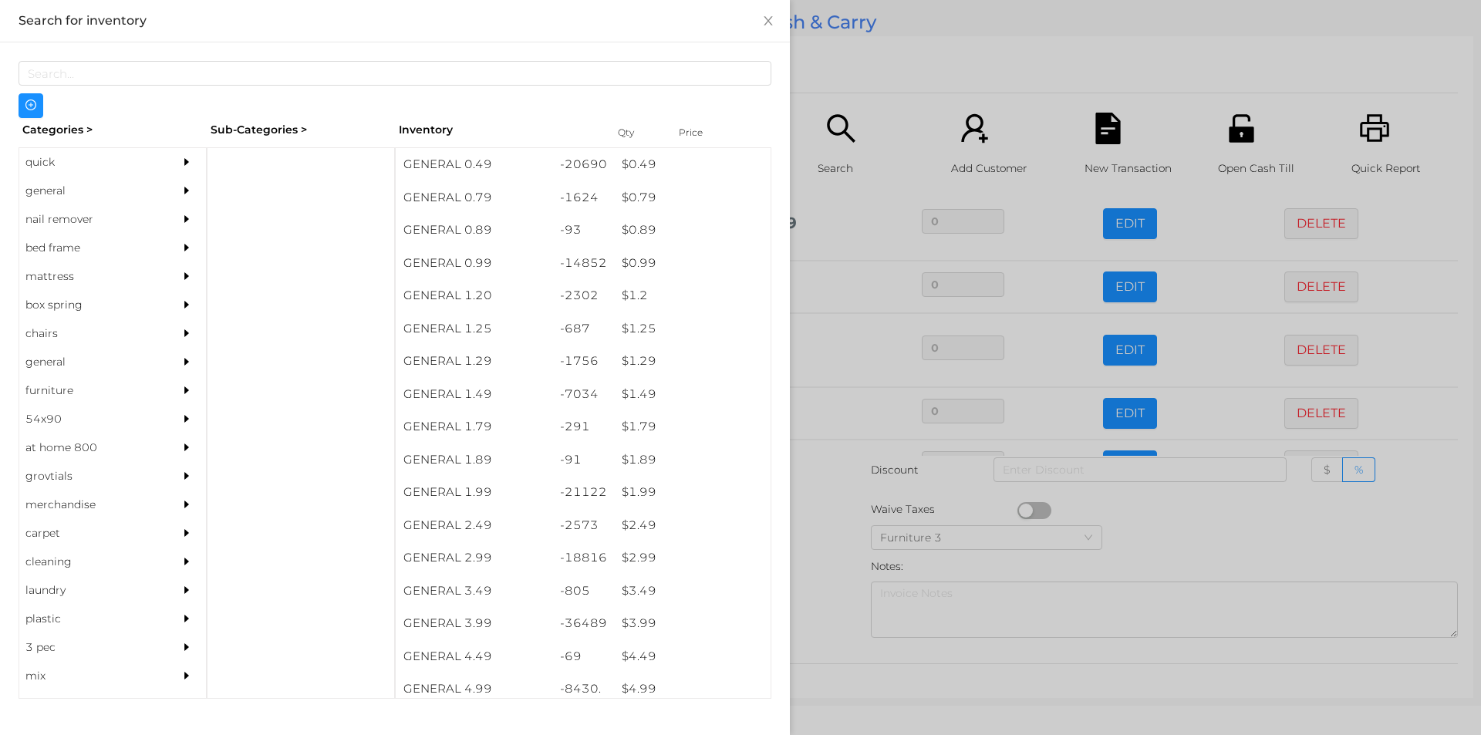
click at [829, 468] on div at bounding box center [740, 367] width 1481 height 735
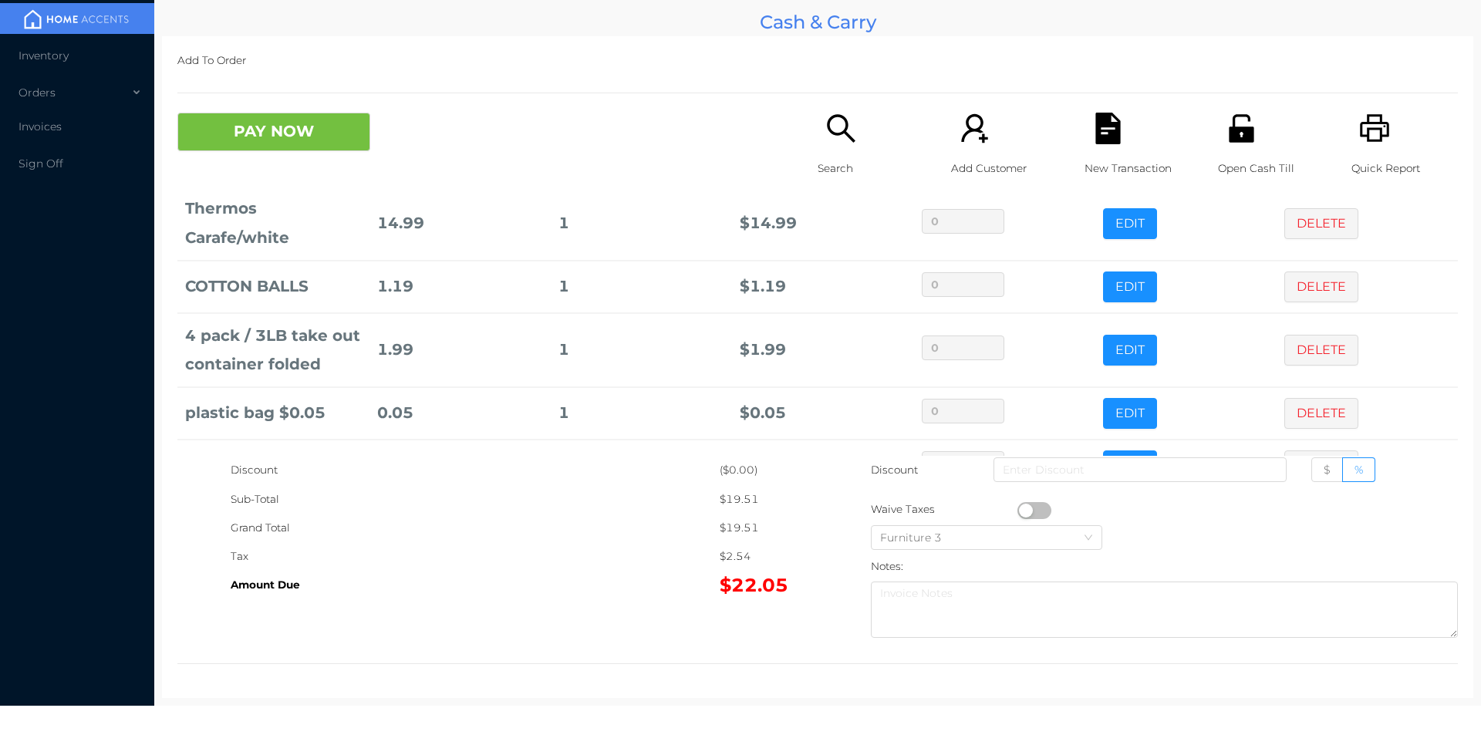
scroll to position [104, 0]
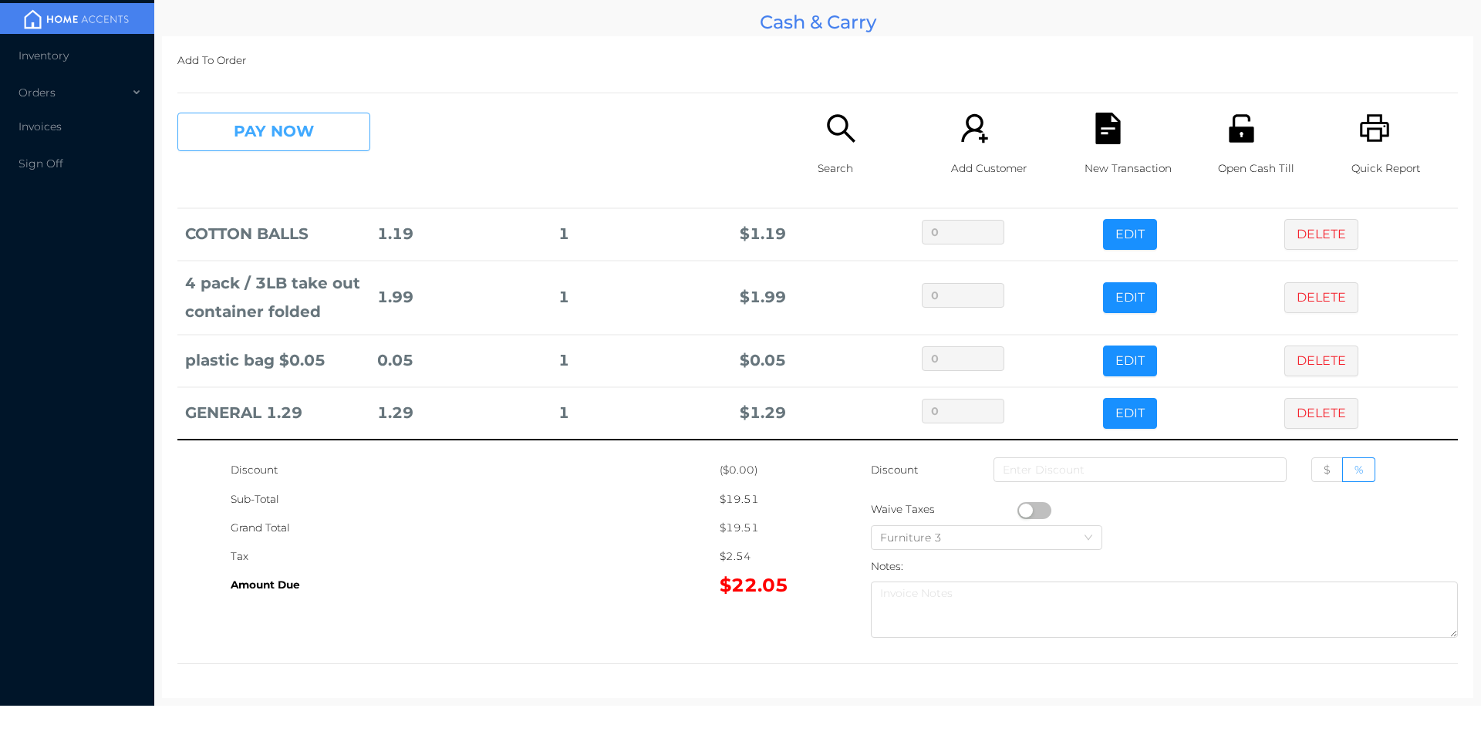
click at [320, 149] on button "PAY NOW" at bounding box center [273, 132] width 193 height 39
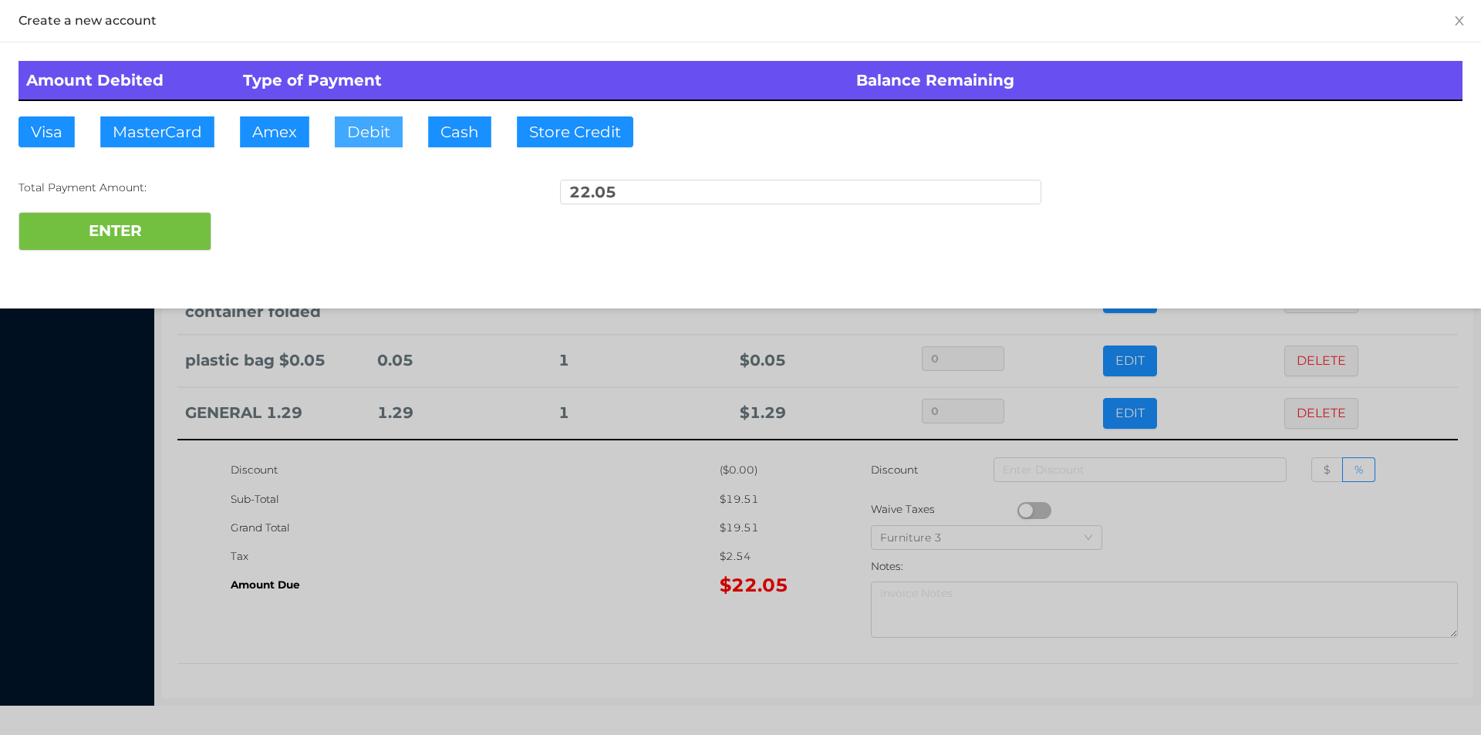
click at [359, 133] on button "Debit" at bounding box center [369, 131] width 68 height 31
click at [179, 218] on button "ENTER" at bounding box center [115, 231] width 193 height 39
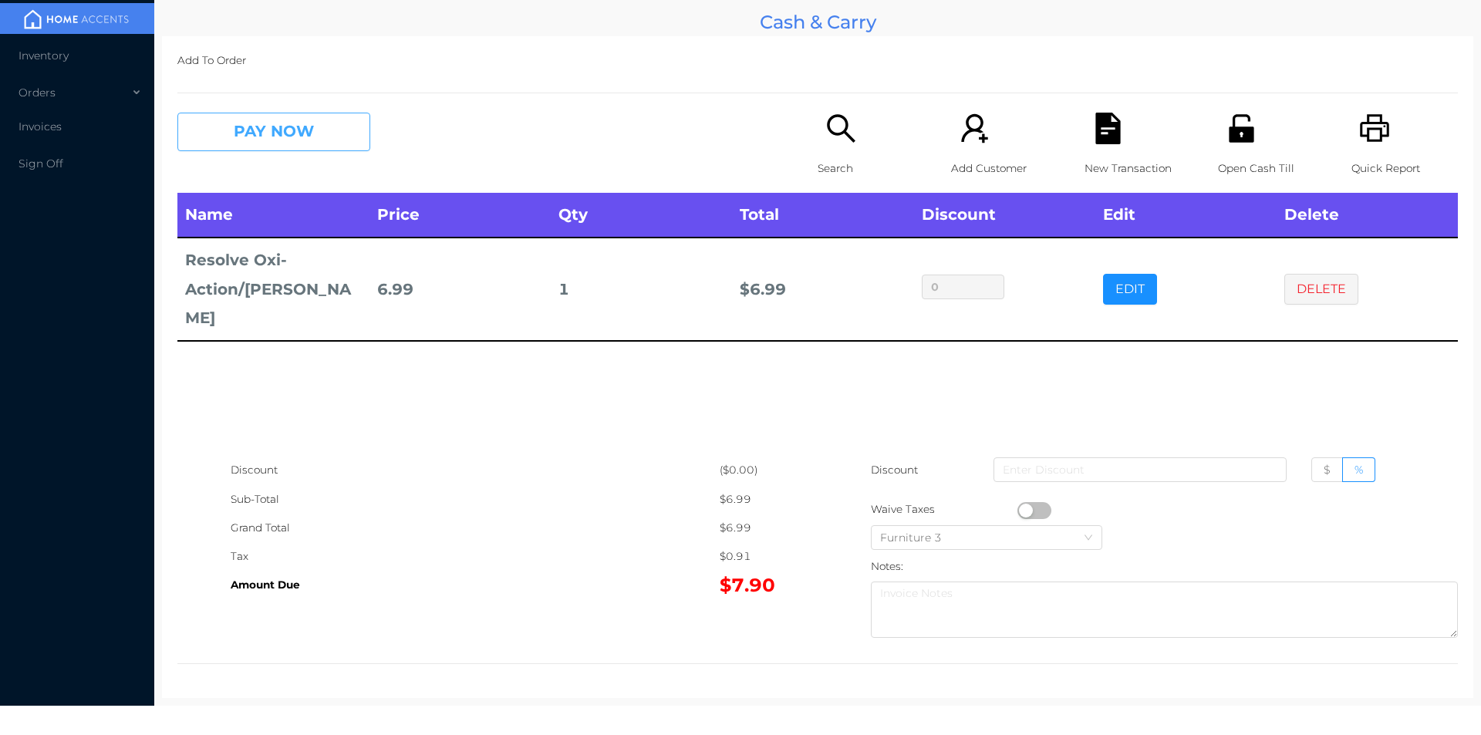
click at [329, 134] on button "PAY NOW" at bounding box center [273, 132] width 193 height 39
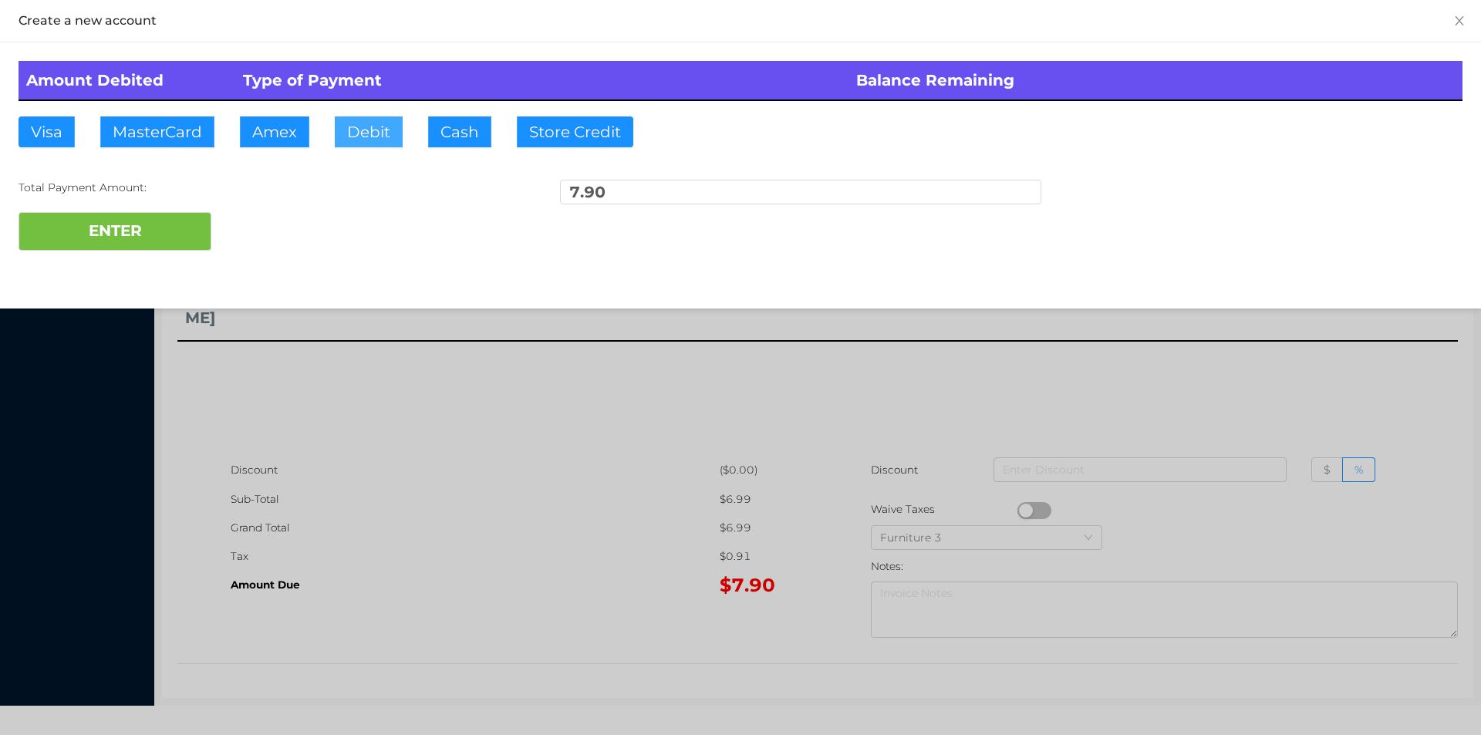
click at [363, 128] on button "Debit" at bounding box center [369, 131] width 68 height 31
click at [166, 230] on button "ENTER" at bounding box center [115, 231] width 193 height 39
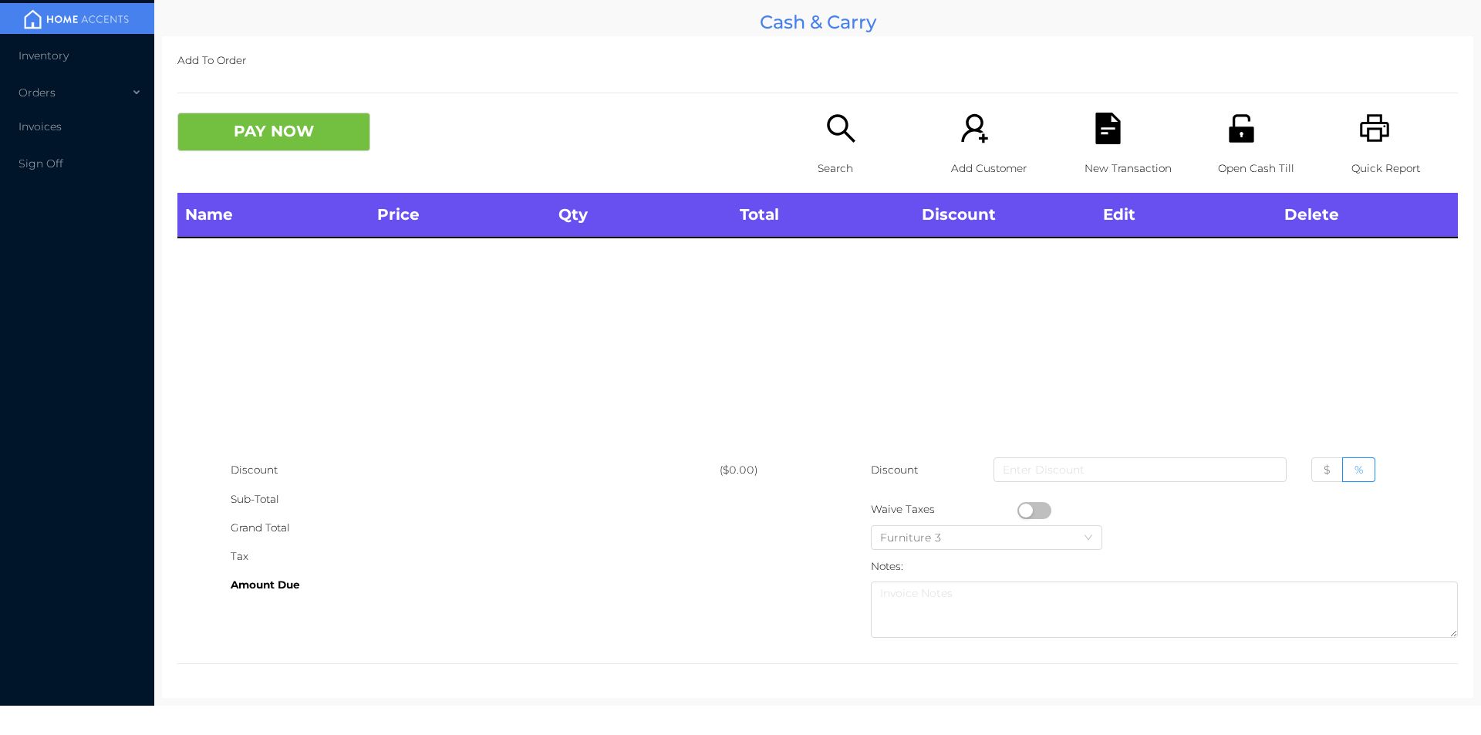
click at [829, 143] on icon "icon: search" at bounding box center [841, 129] width 32 height 32
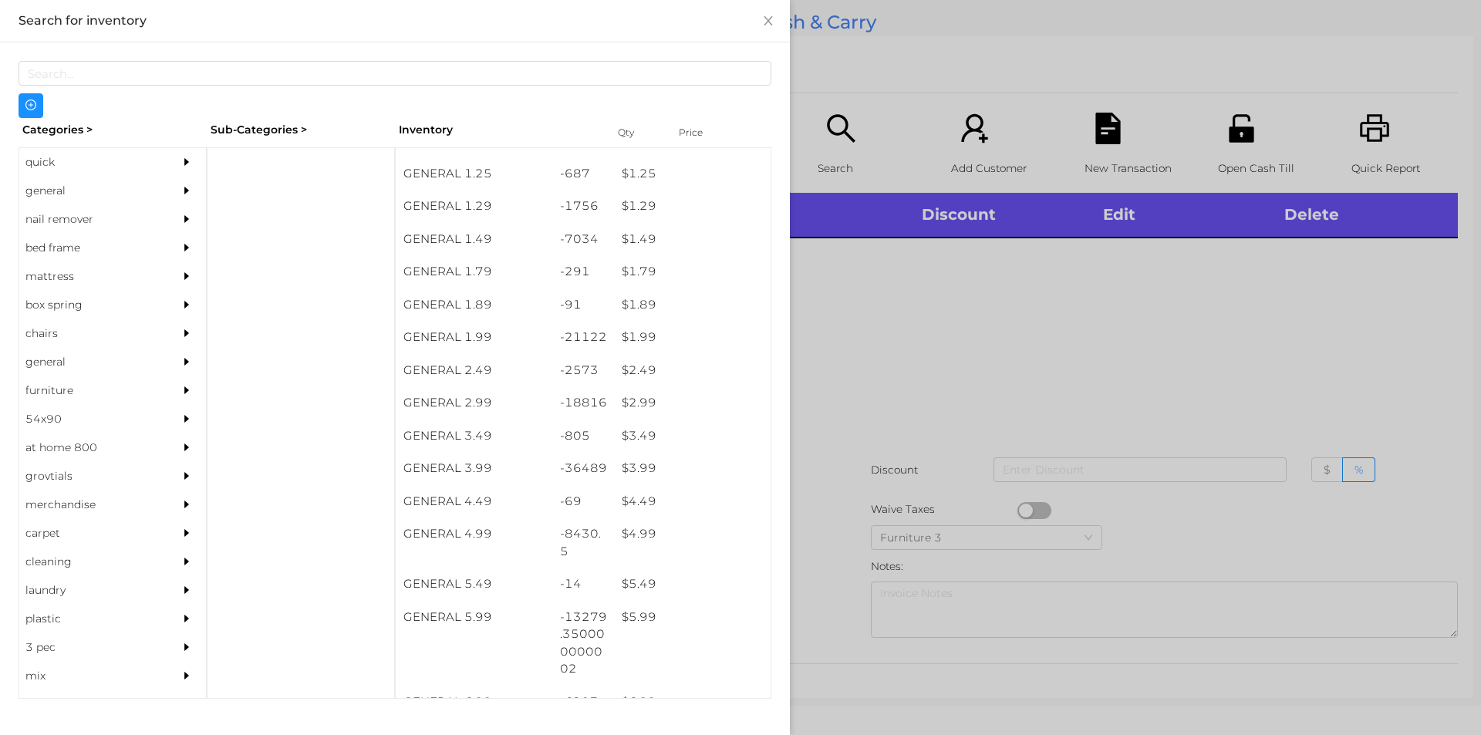
scroll to position [155, 0]
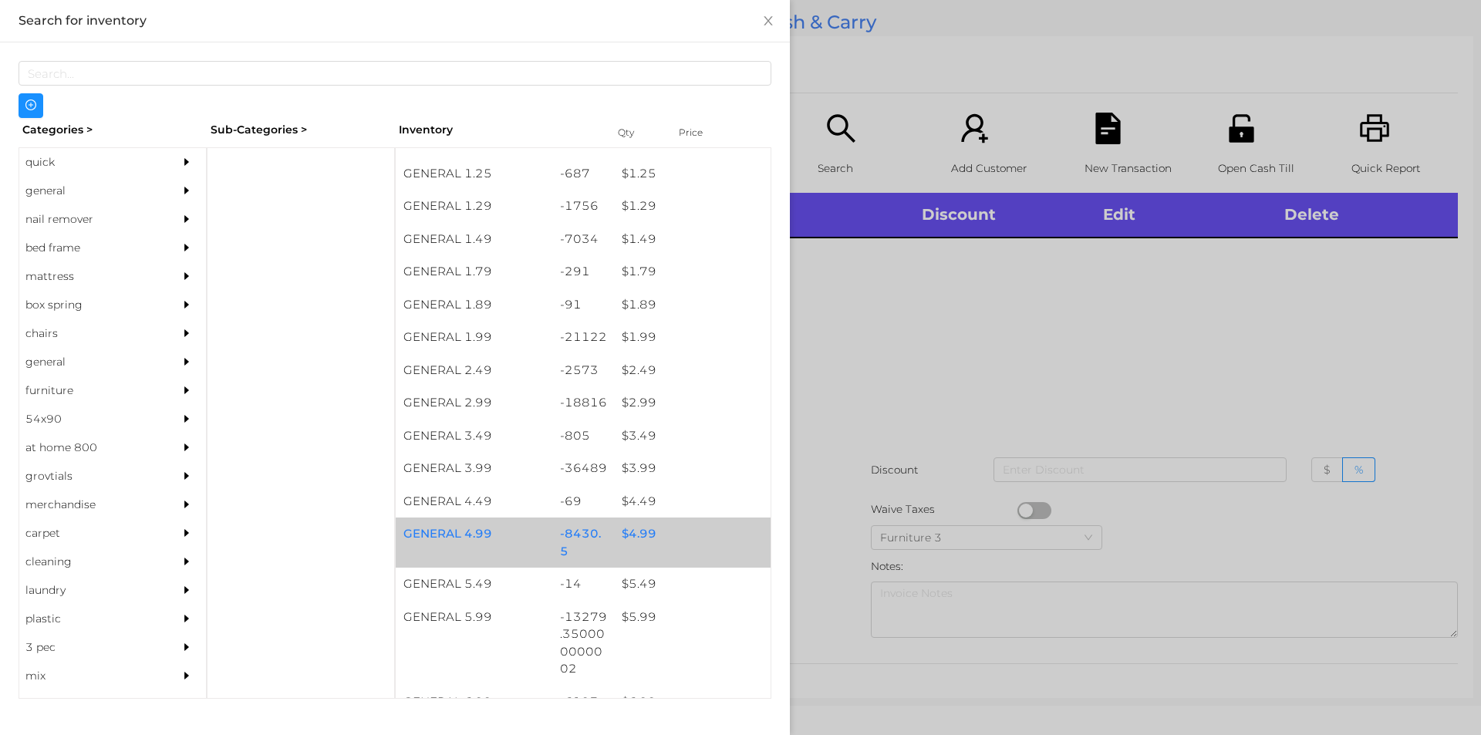
click at [627, 535] on div "$ 4.99" at bounding box center [692, 534] width 157 height 33
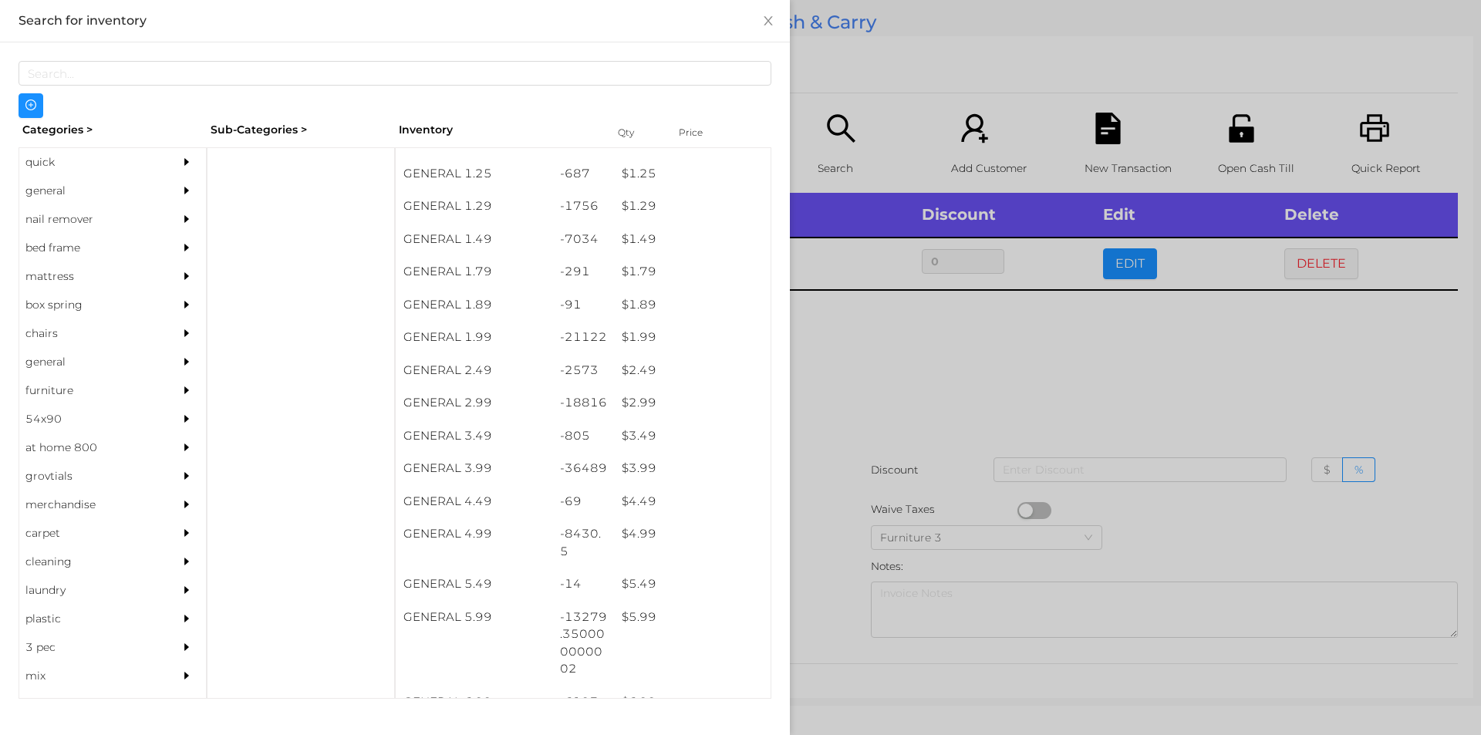
click at [863, 410] on div at bounding box center [740, 367] width 1481 height 735
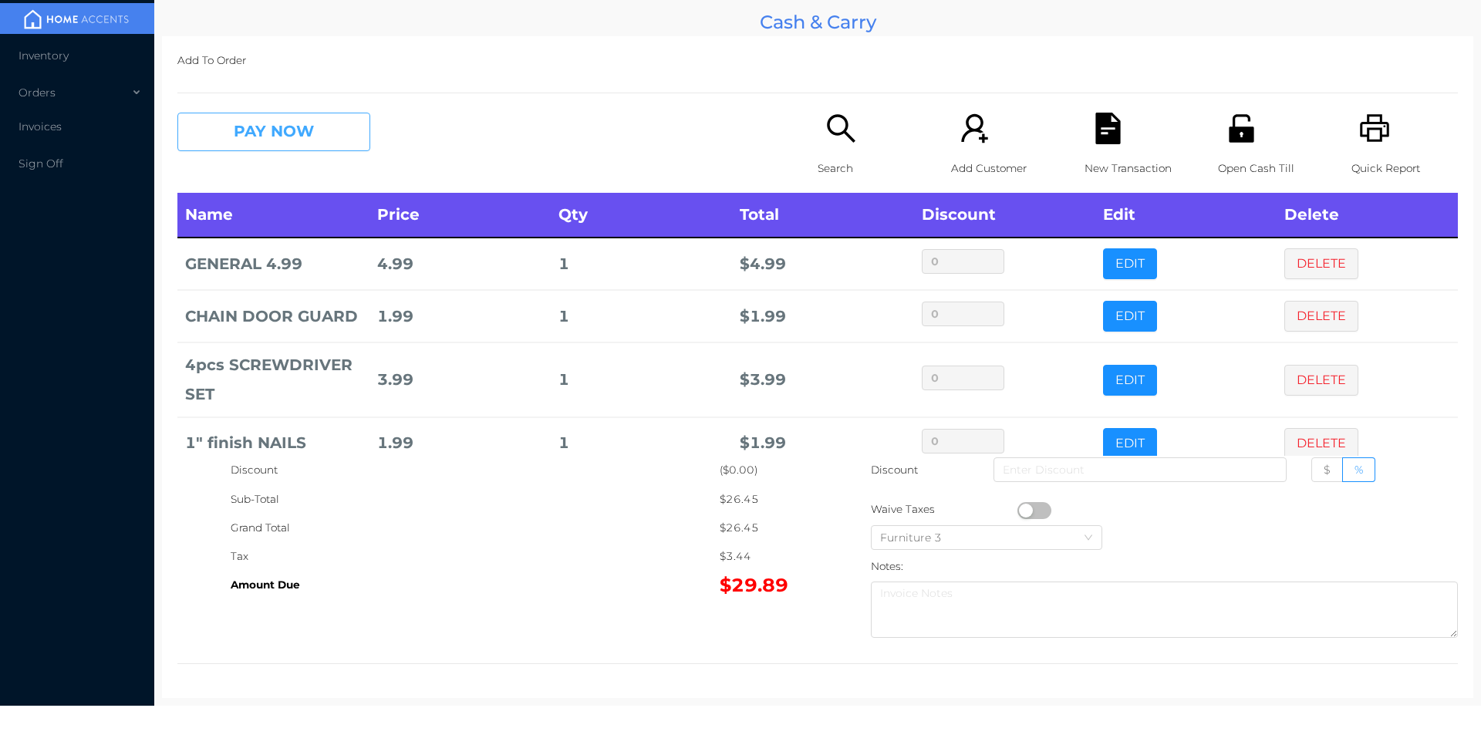
click at [322, 132] on button "PAY NOW" at bounding box center [273, 132] width 193 height 39
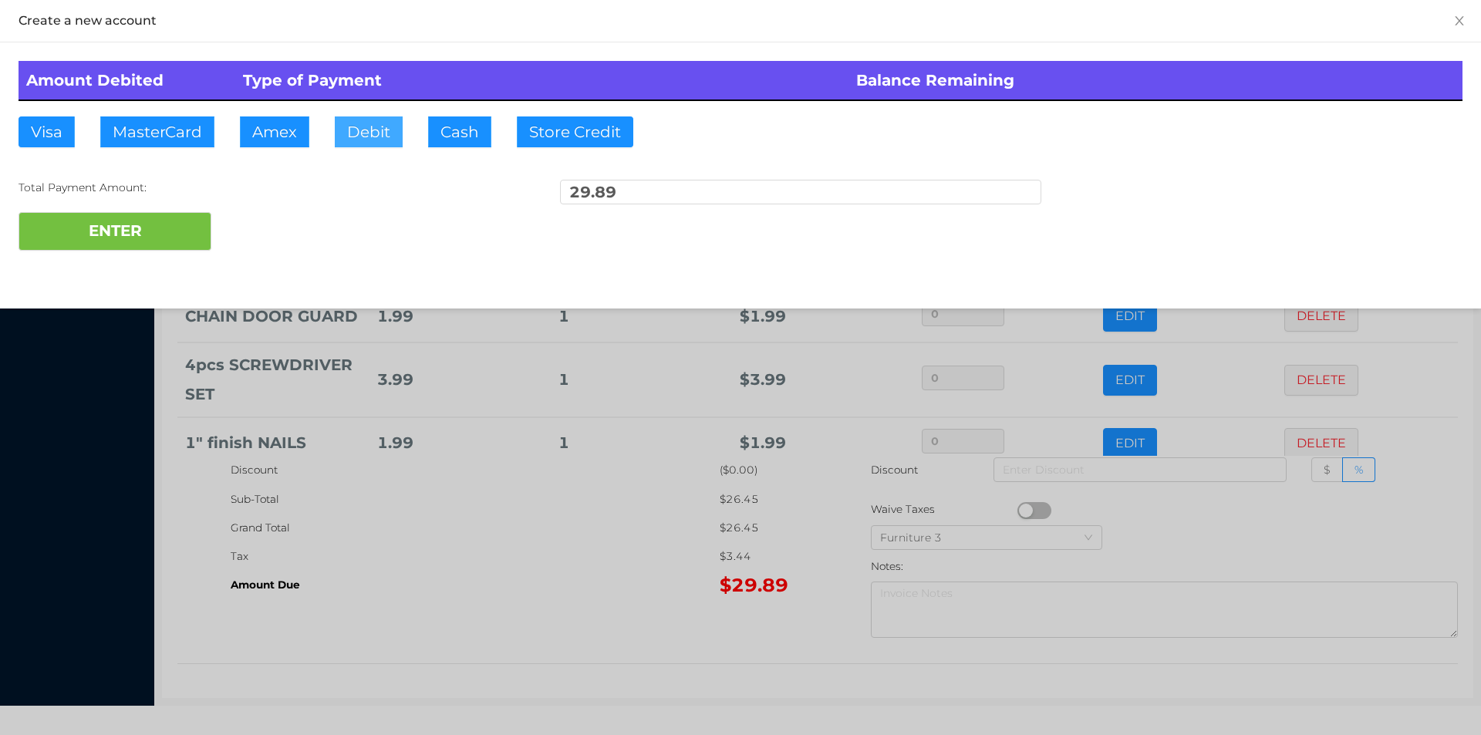
click at [364, 137] on button "Debit" at bounding box center [369, 131] width 68 height 31
click at [168, 246] on button "ENTER" at bounding box center [115, 231] width 193 height 39
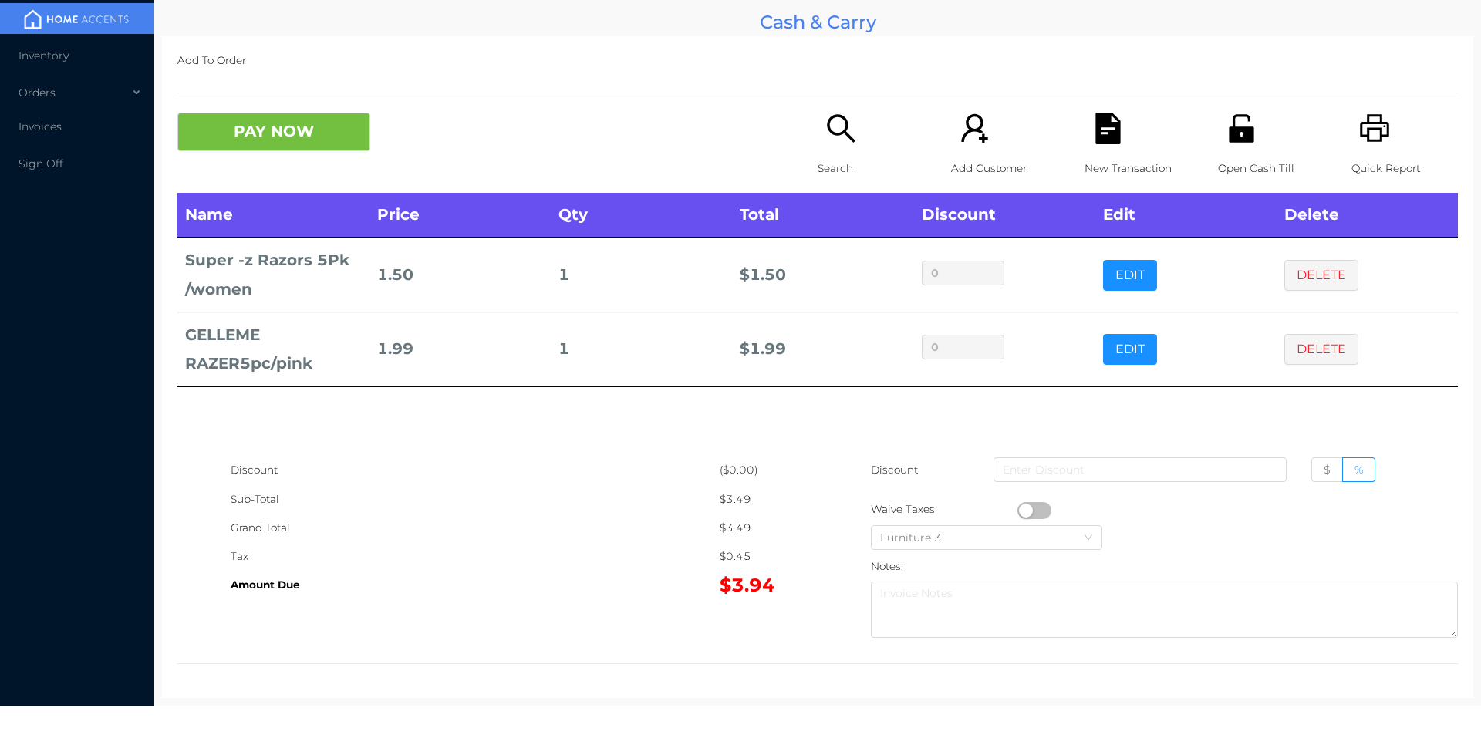
click at [834, 133] on icon "icon: search" at bounding box center [841, 128] width 28 height 28
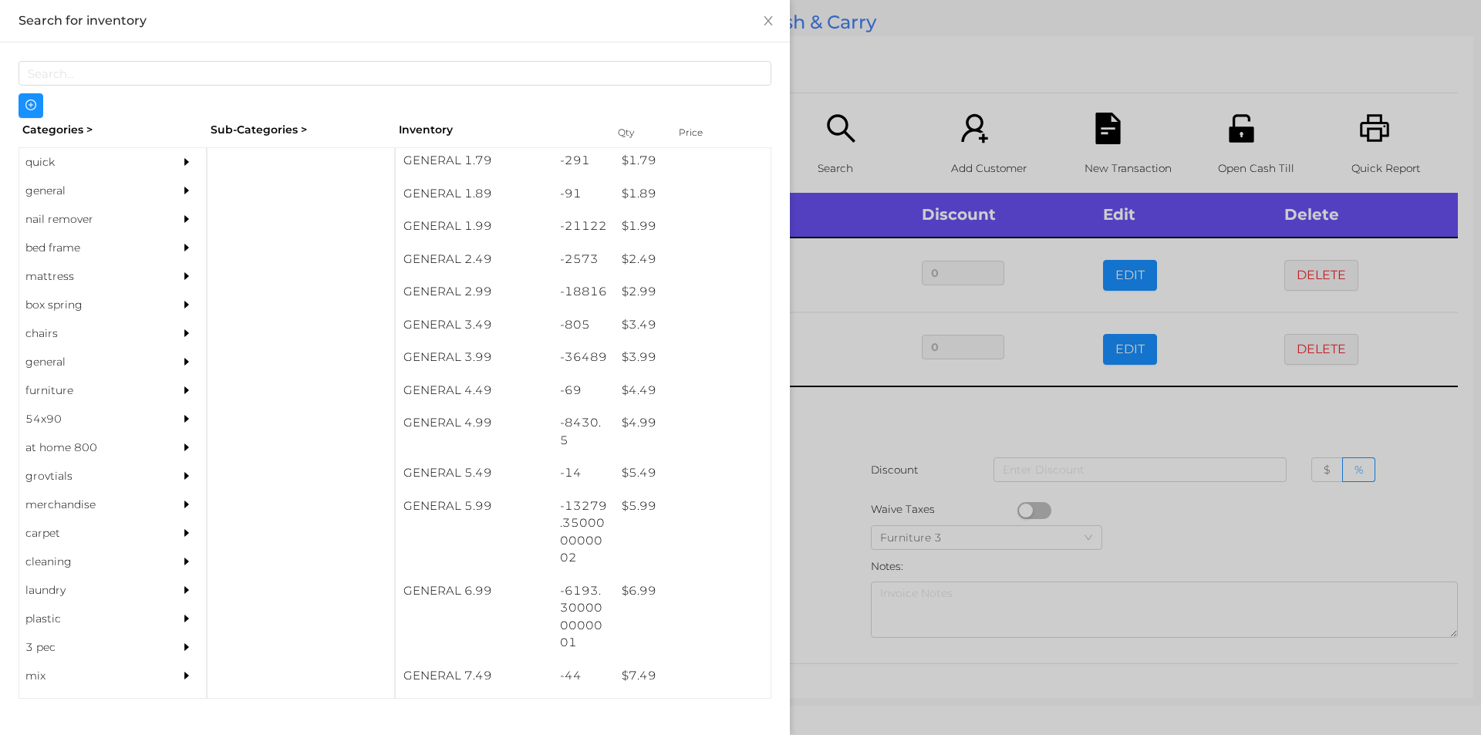
scroll to position [266, 0]
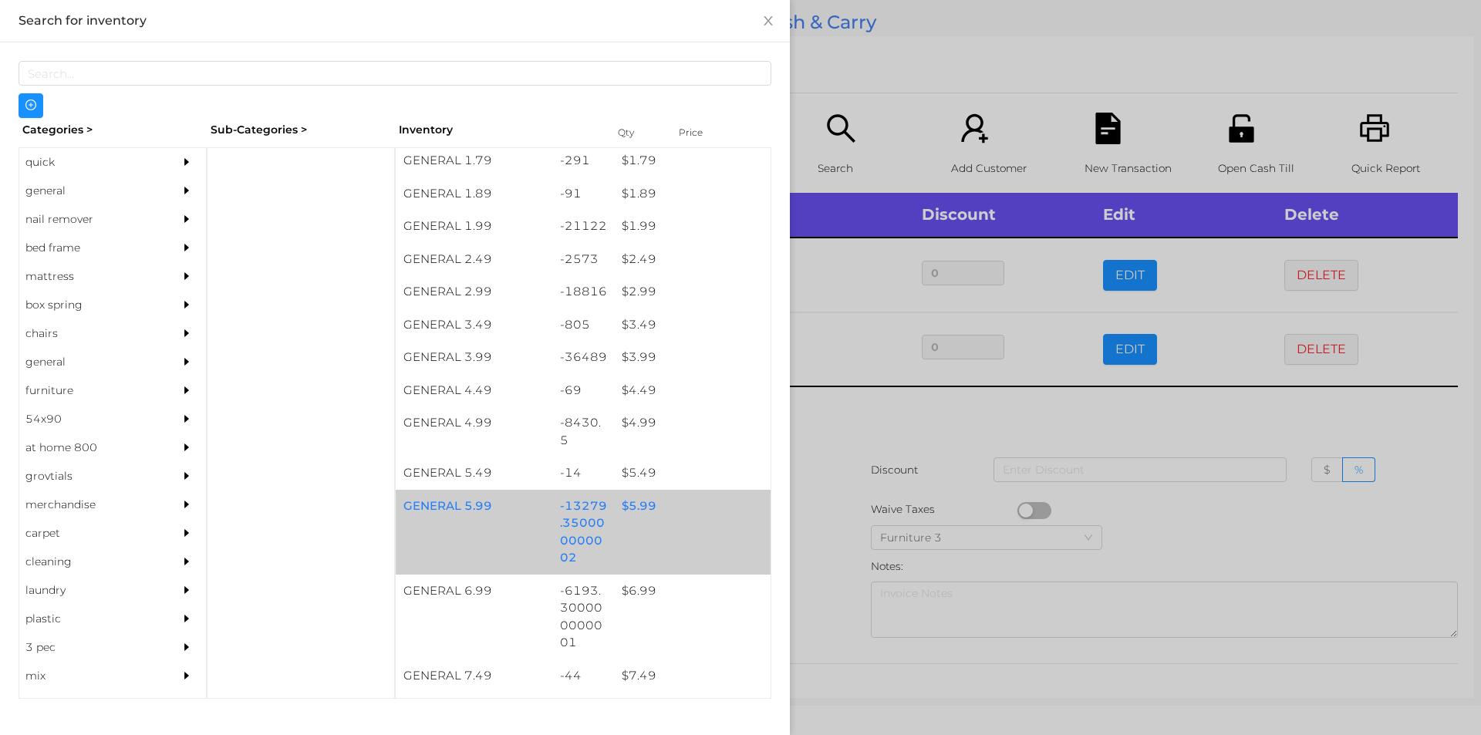
click at [633, 502] on div "$ 5.99" at bounding box center [692, 506] width 157 height 33
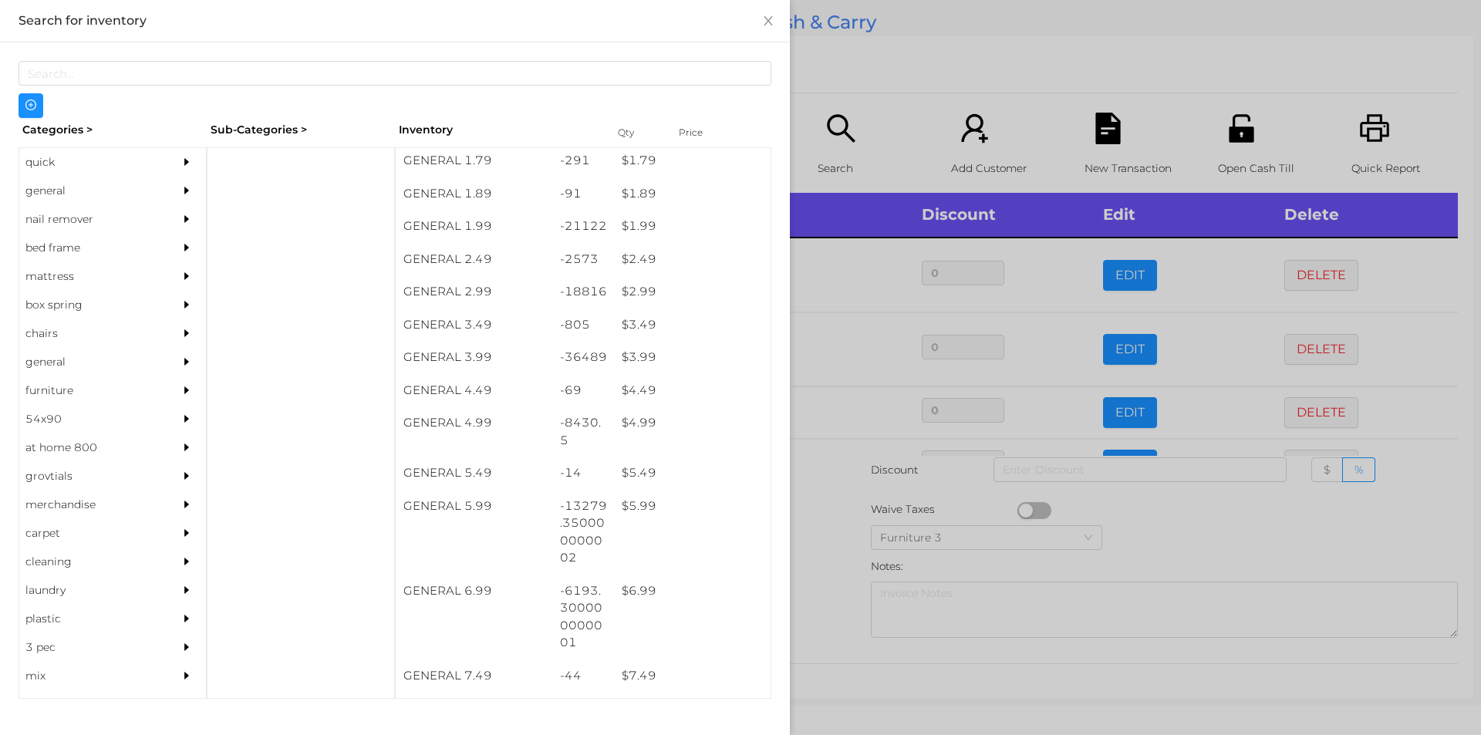
click at [1166, 526] on div at bounding box center [740, 367] width 1481 height 735
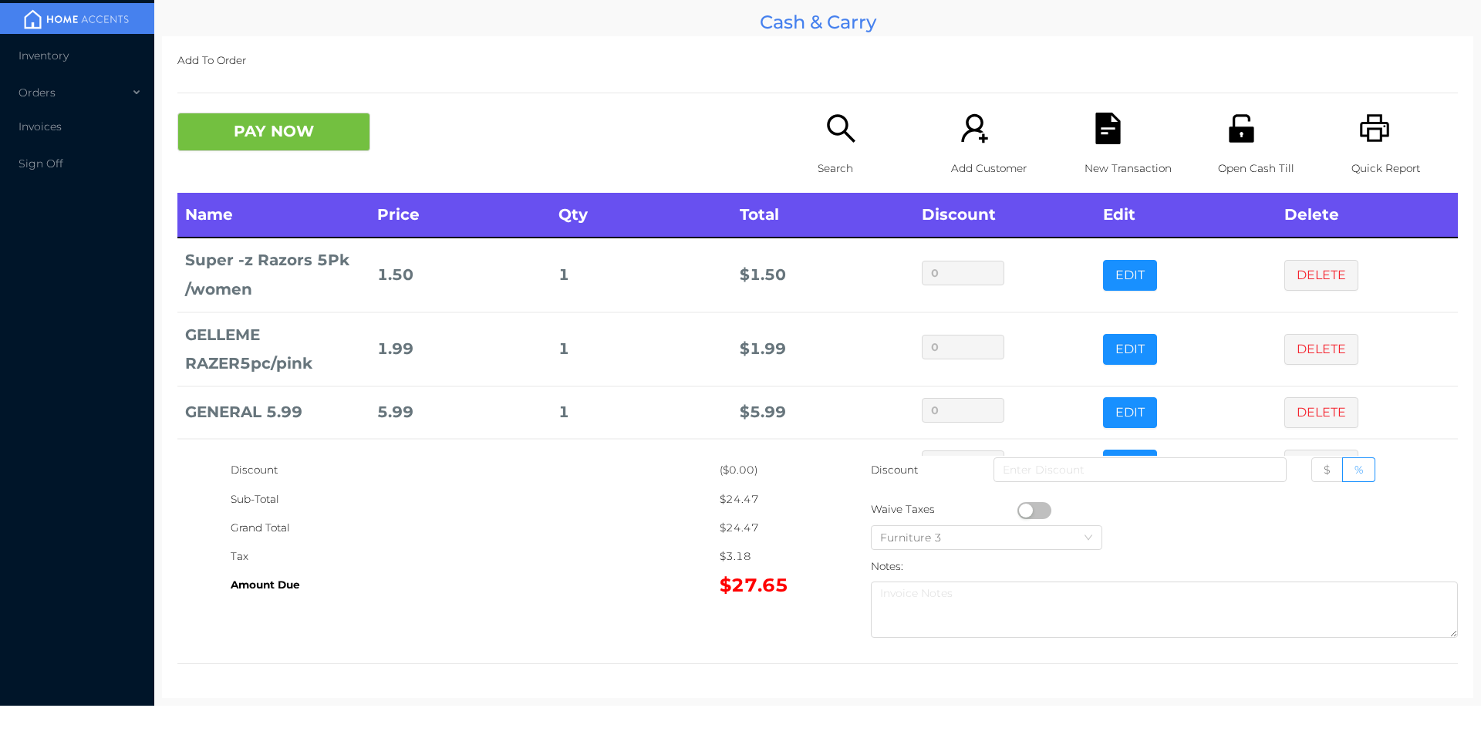
scroll to position [52, 0]
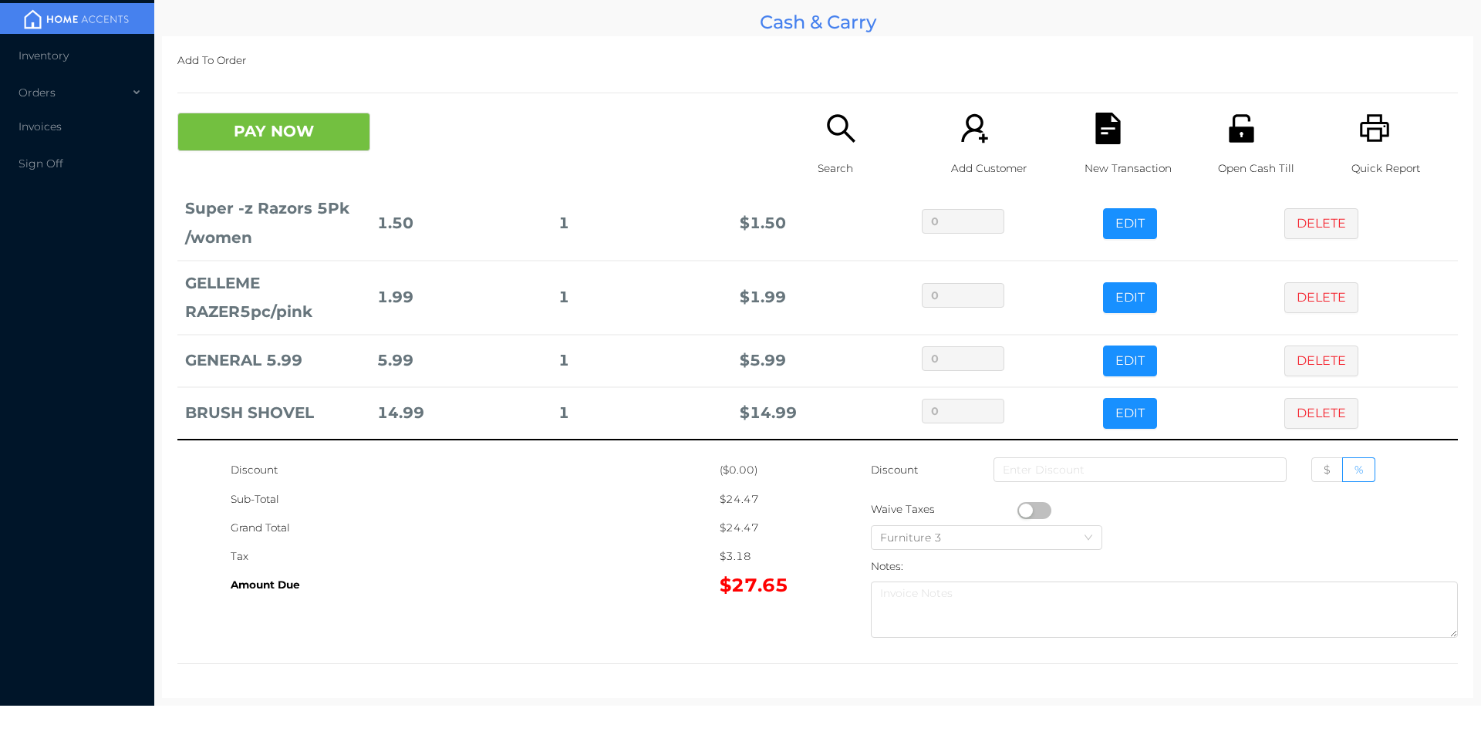
click at [828, 147] on div "Search" at bounding box center [871, 153] width 106 height 80
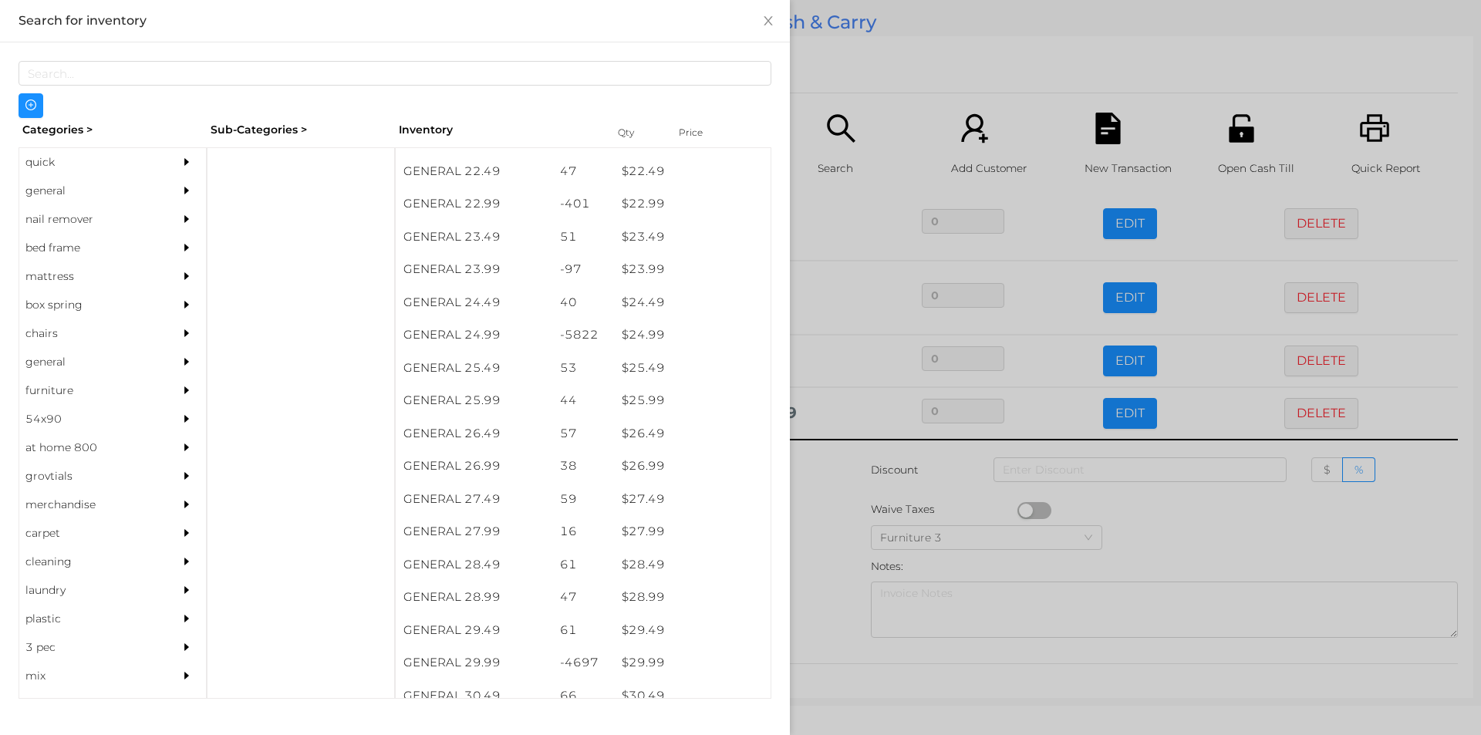
scroll to position [1830, 0]
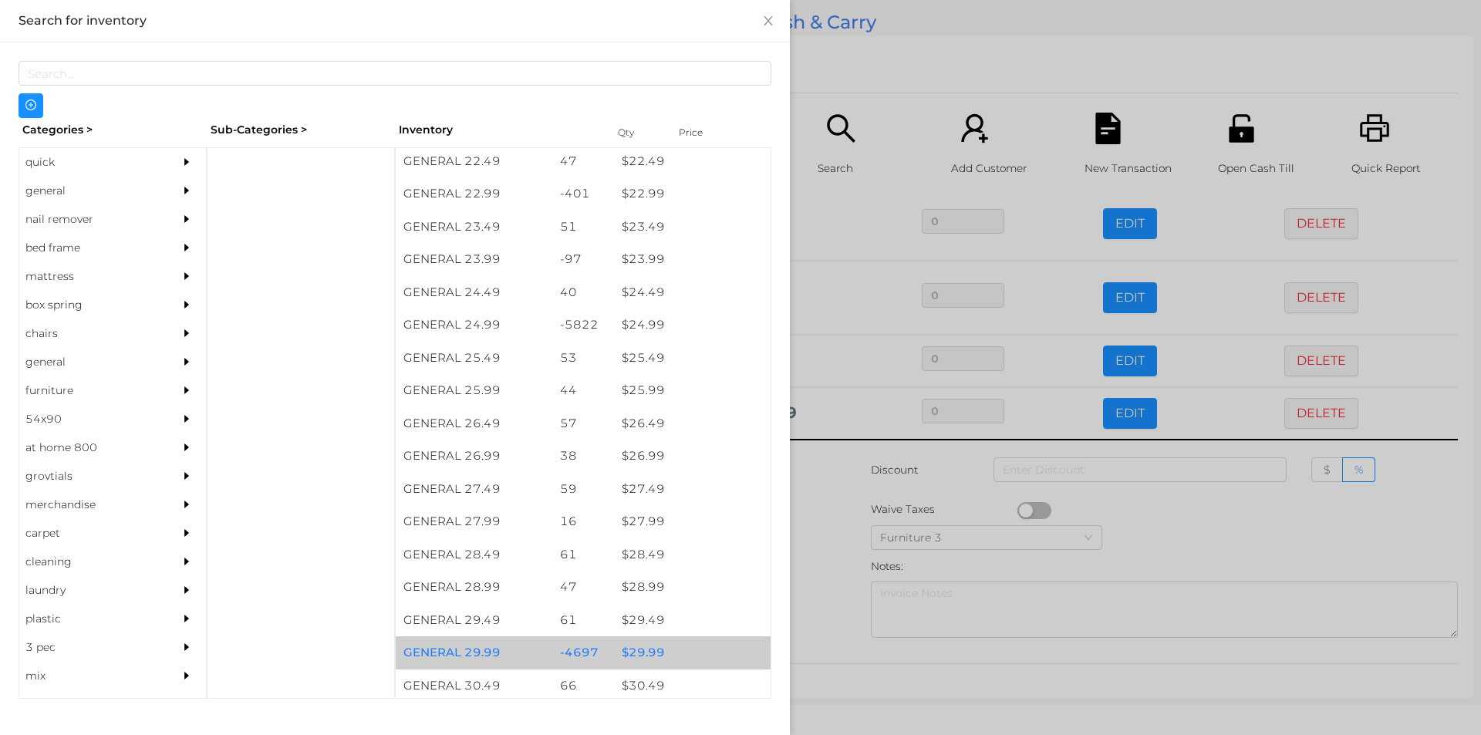
click at [642, 650] on div "$ 29.99" at bounding box center [692, 652] width 157 height 33
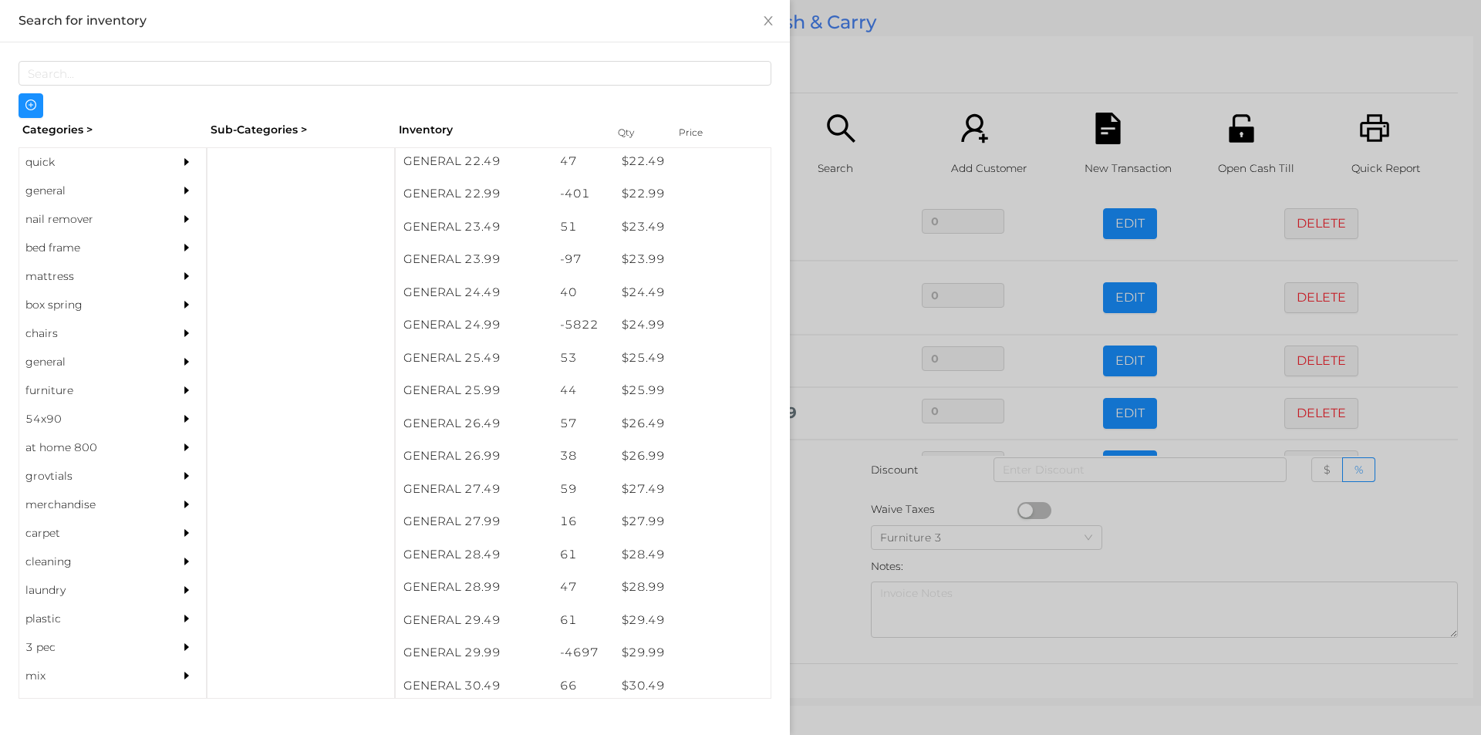
click at [821, 572] on div at bounding box center [740, 367] width 1481 height 735
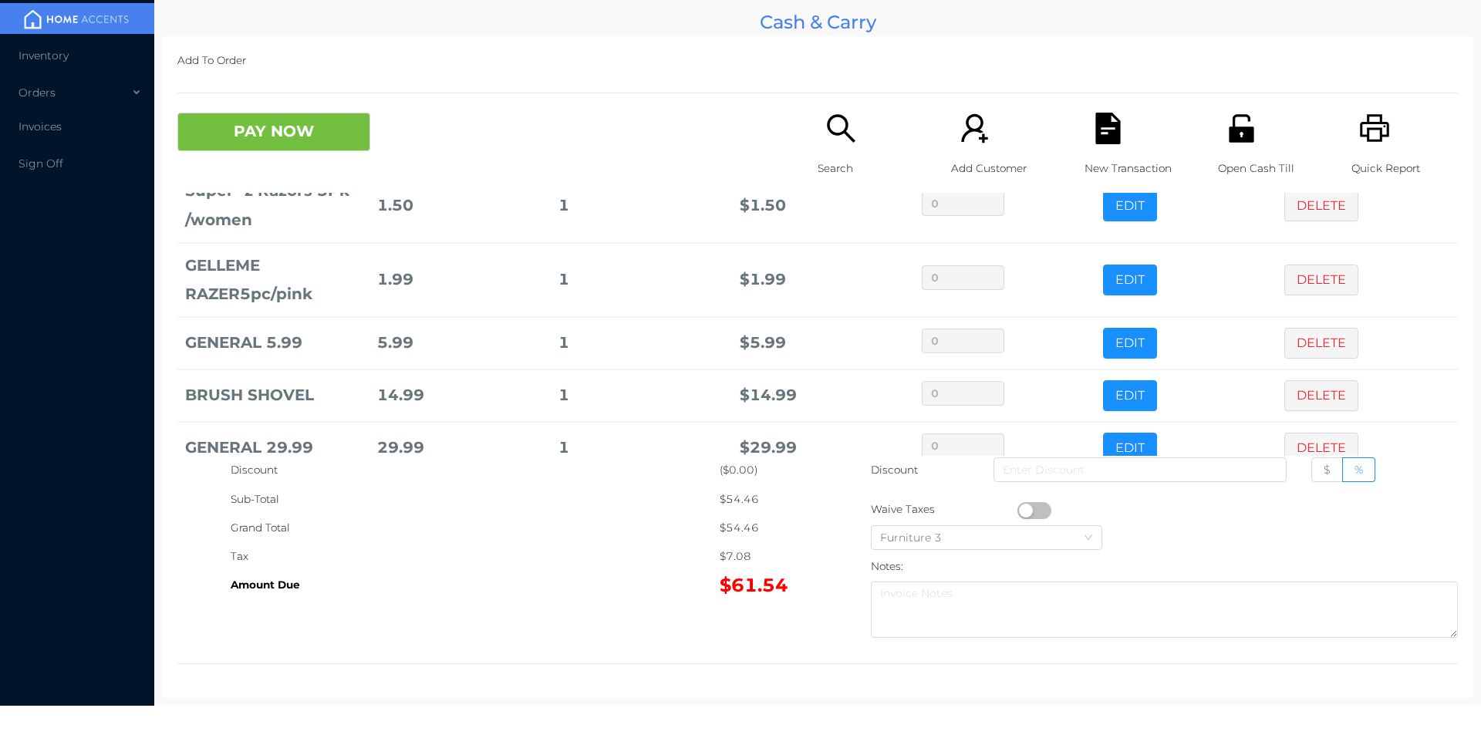
scroll to position [104, 0]
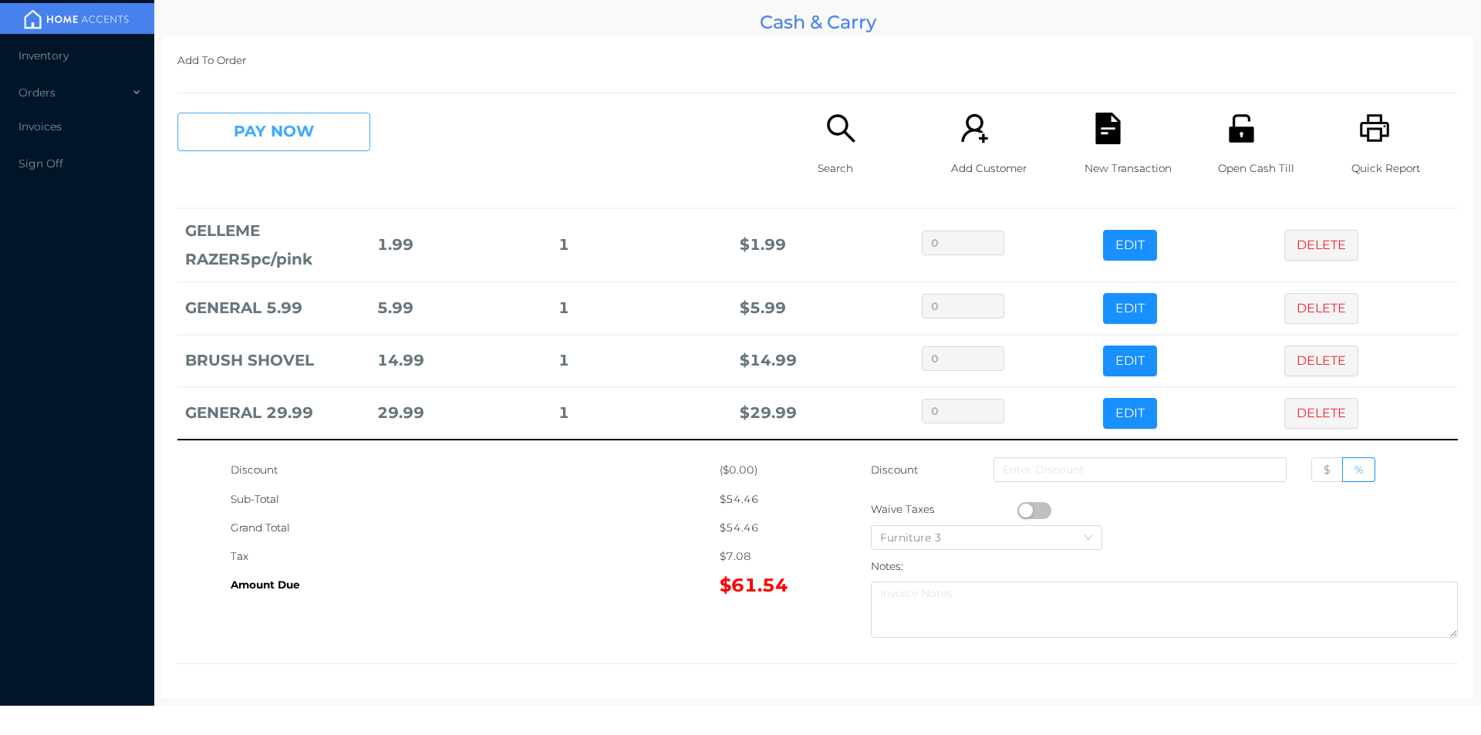
click at [314, 130] on button "PAY NOW" at bounding box center [273, 132] width 193 height 39
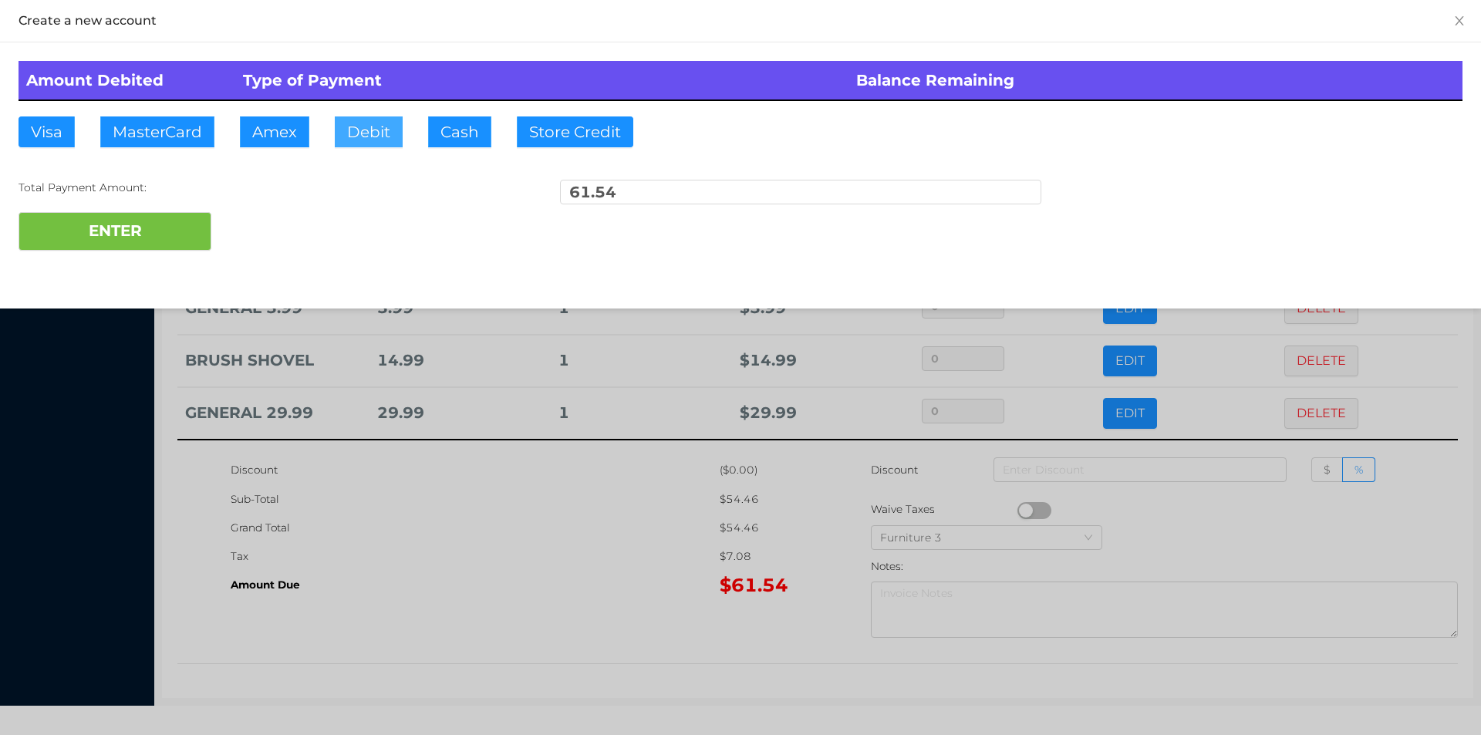
click at [374, 137] on button "Debit" at bounding box center [369, 131] width 68 height 31
click at [190, 231] on button "ENTER" at bounding box center [115, 231] width 193 height 39
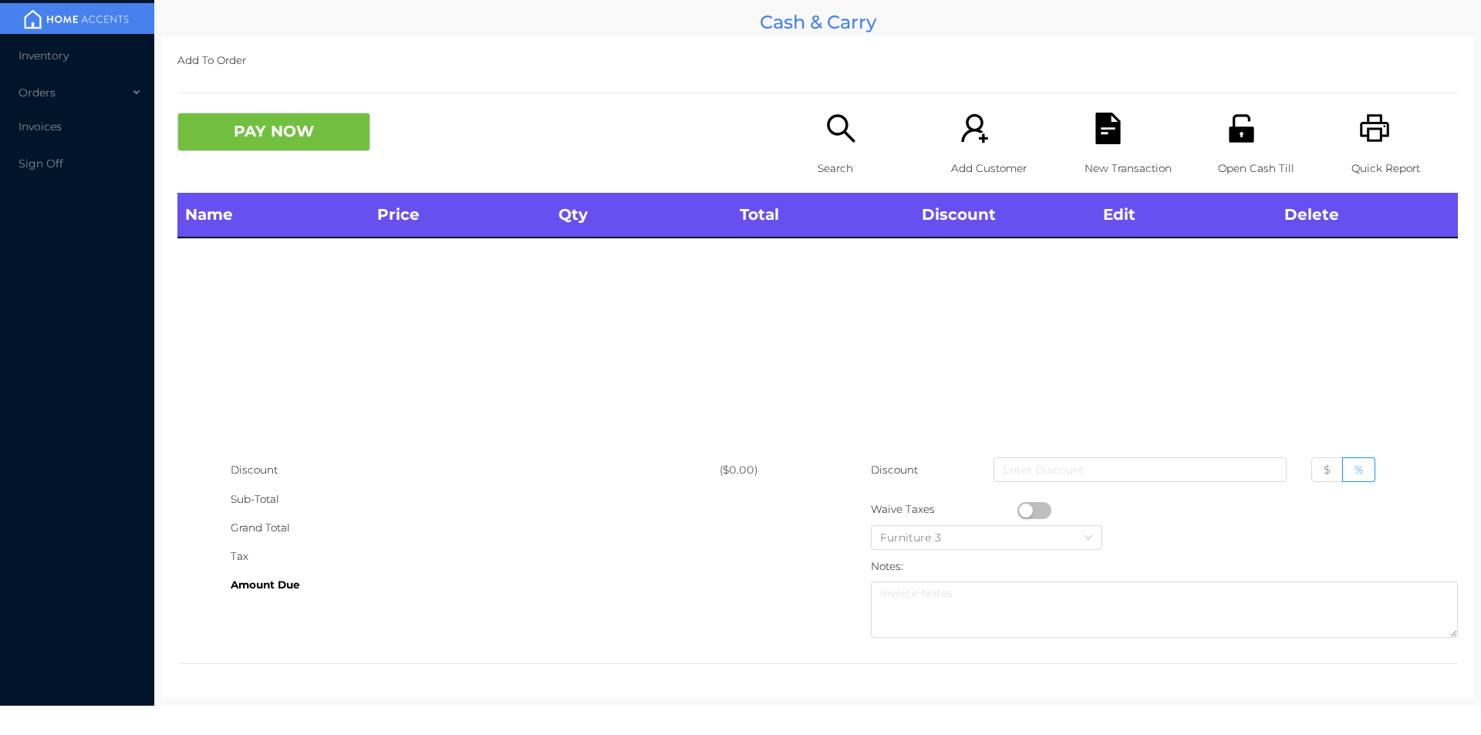
scroll to position [0, 0]
click at [1240, 132] on icon "icon: unlock" at bounding box center [1241, 128] width 25 height 28
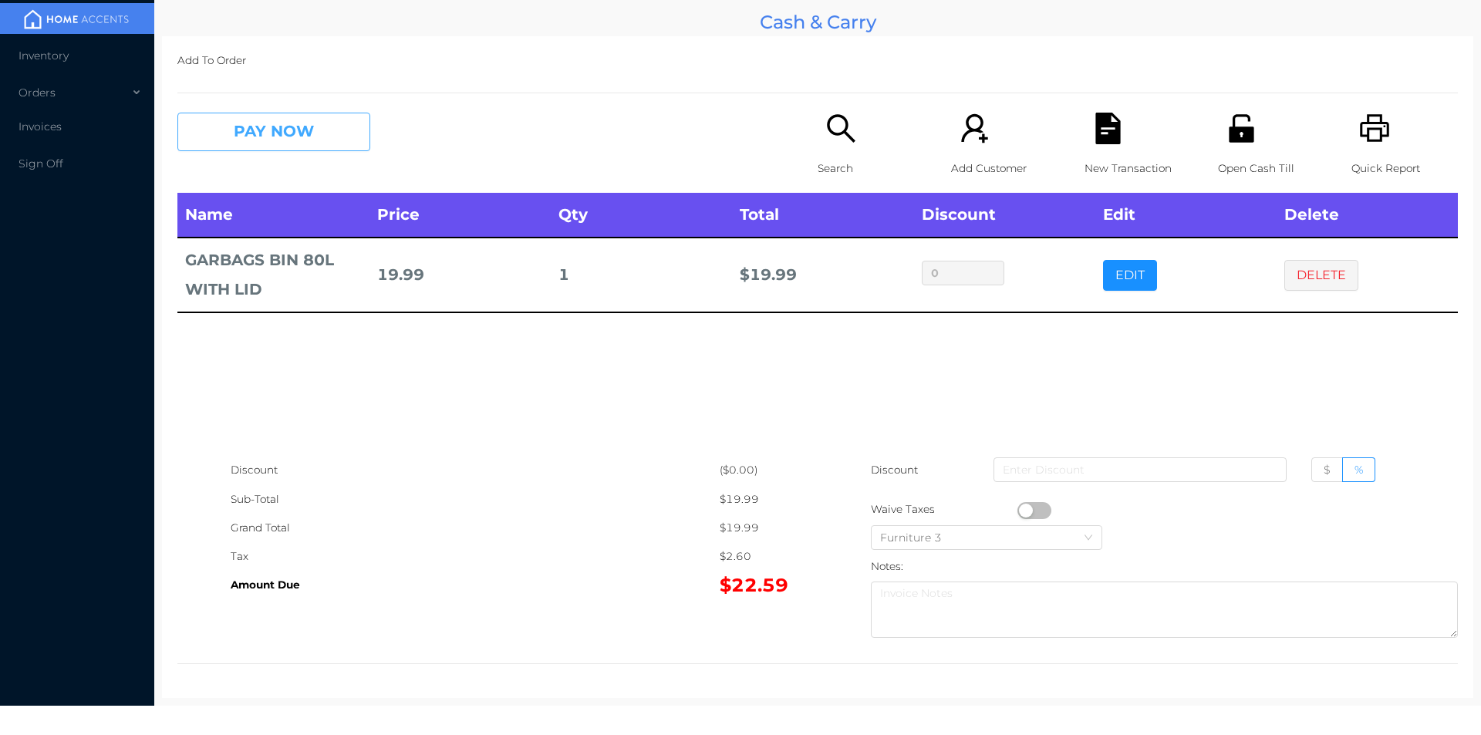
click at [311, 143] on button "PAY NOW" at bounding box center [273, 132] width 193 height 39
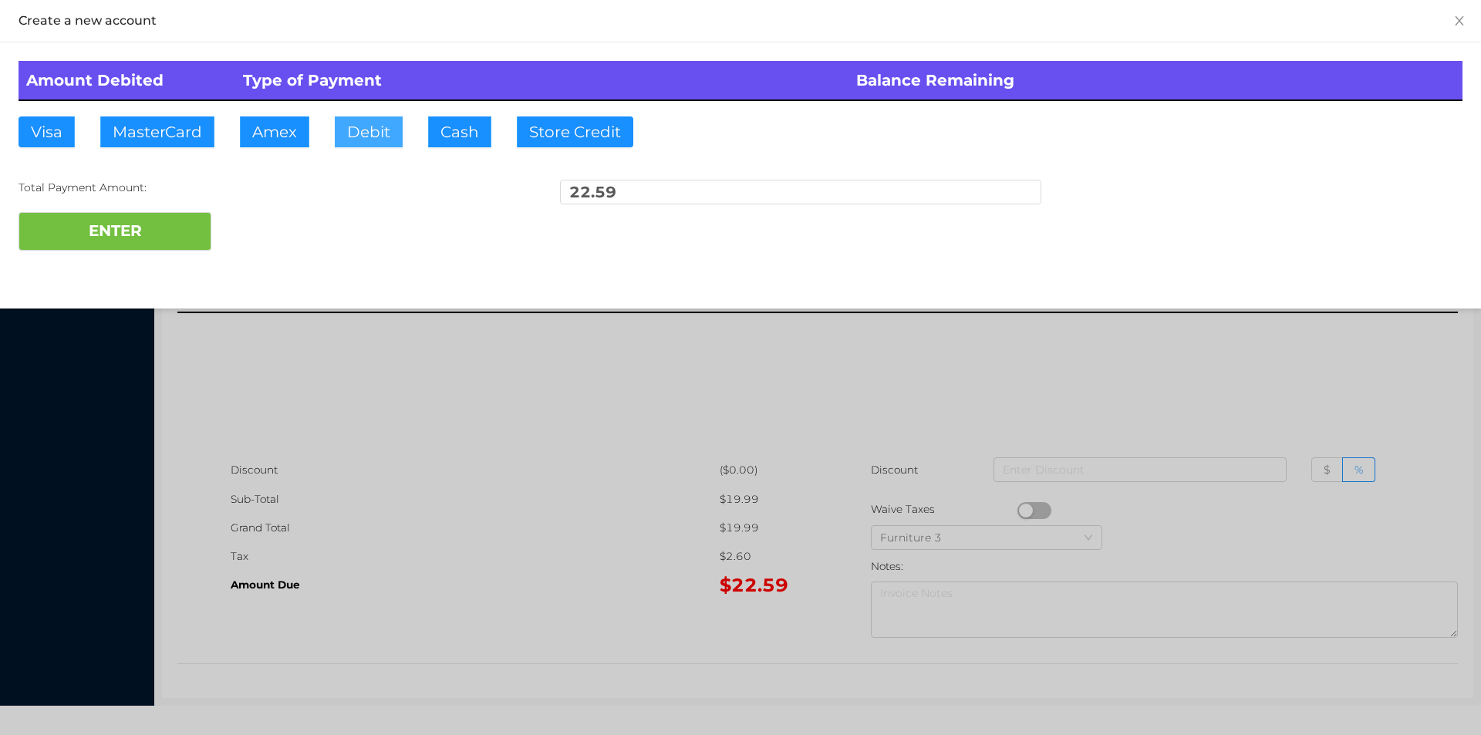
click at [357, 143] on button "Debit" at bounding box center [369, 131] width 68 height 31
click at [176, 222] on button "ENTER" at bounding box center [115, 231] width 193 height 39
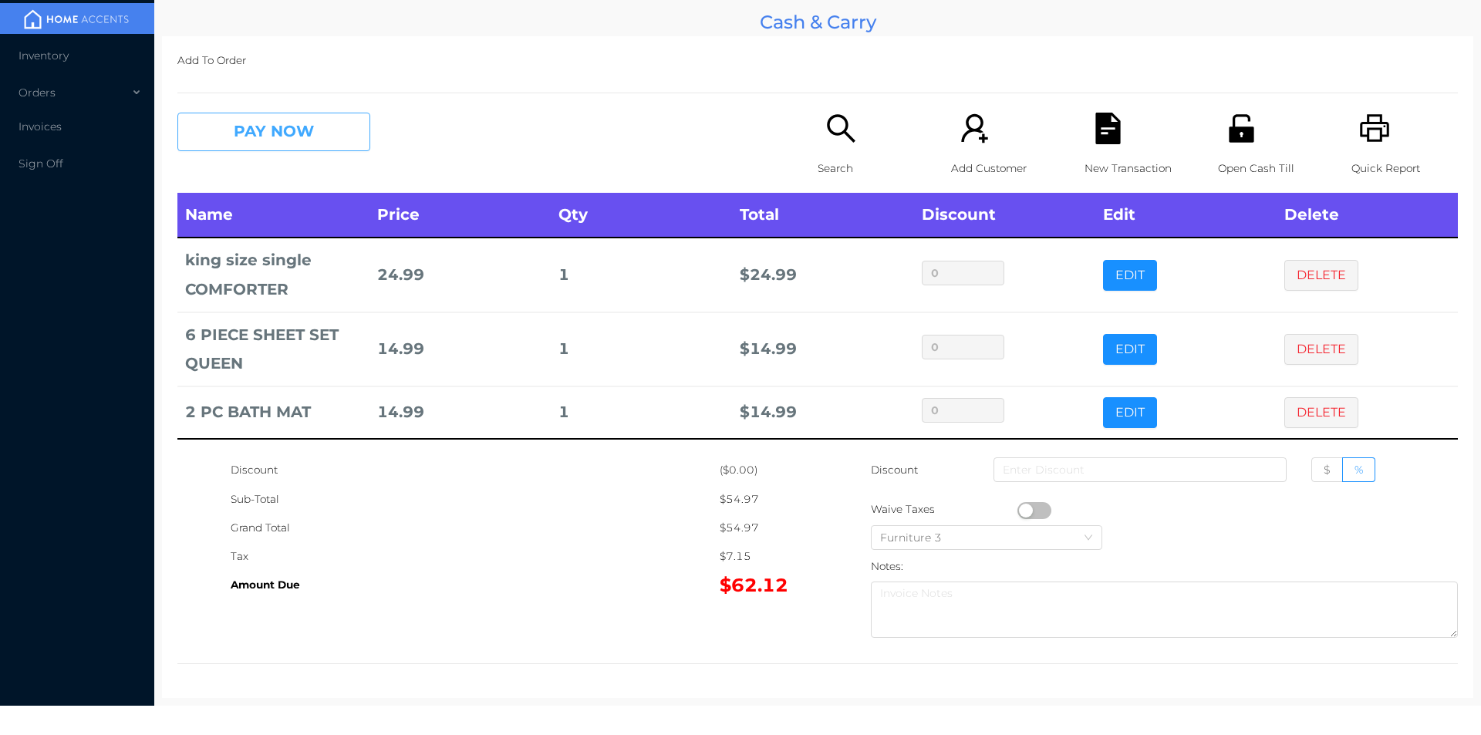
click at [300, 127] on button "PAY NOW" at bounding box center [273, 132] width 193 height 39
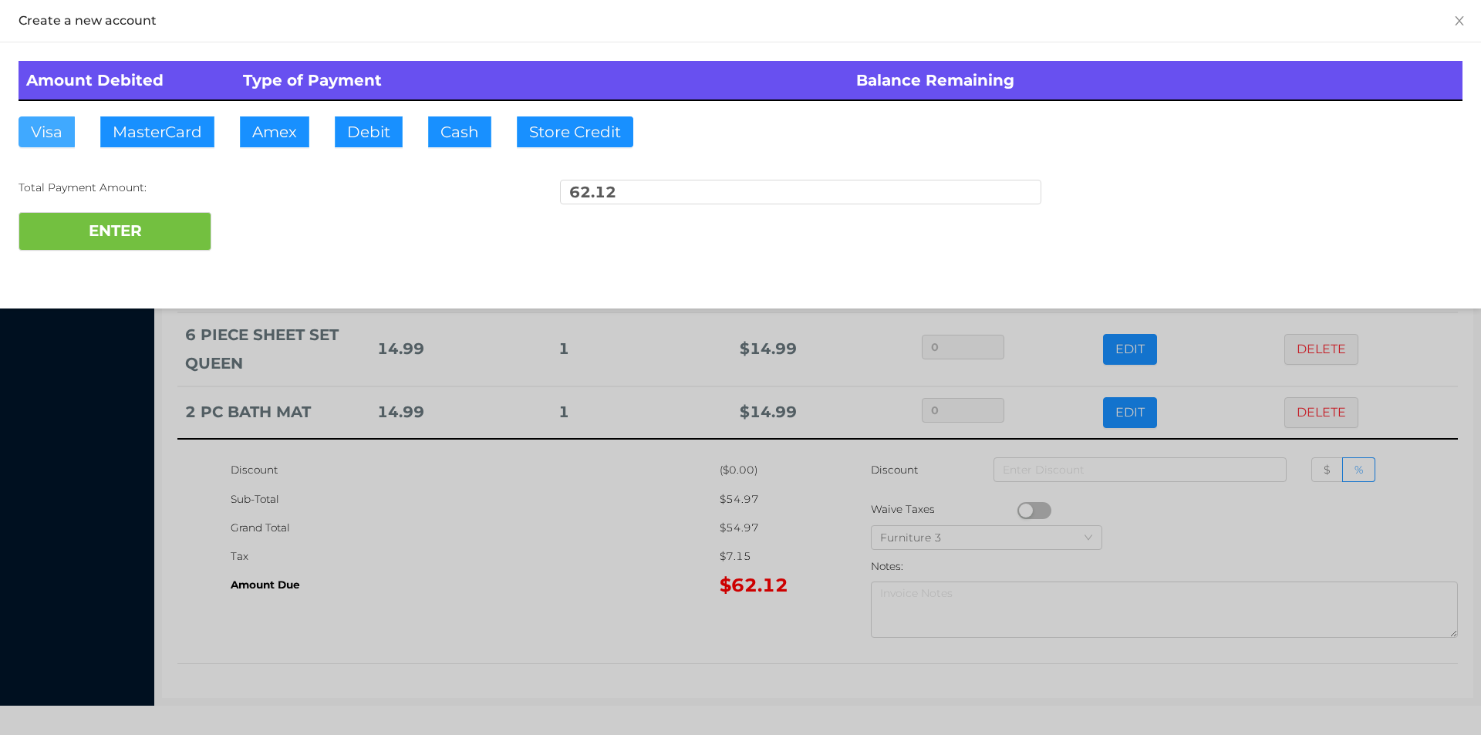
click at [67, 124] on button "Visa" at bounding box center [47, 131] width 56 height 31
click at [97, 238] on button "ENTER" at bounding box center [115, 231] width 193 height 39
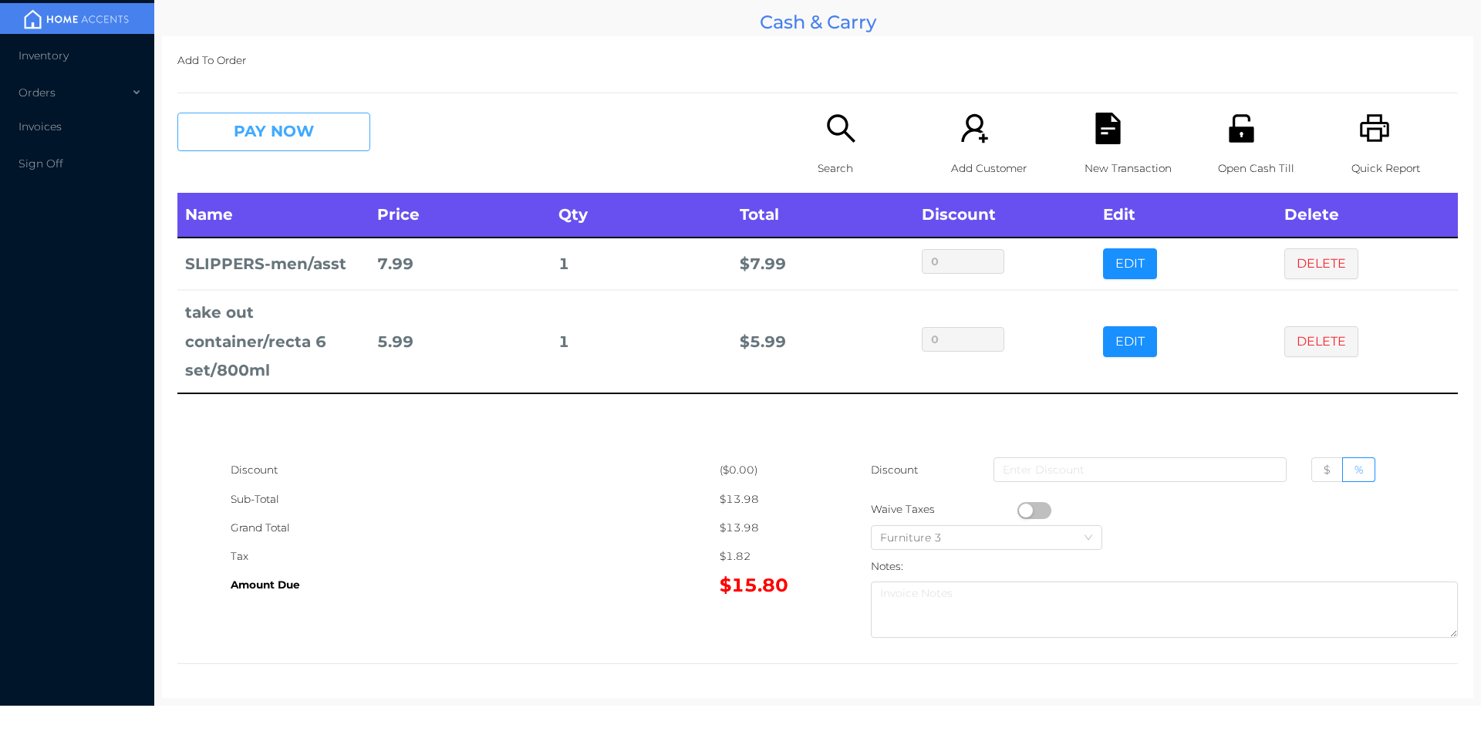
click at [307, 139] on button "PAY NOW" at bounding box center [273, 132] width 193 height 39
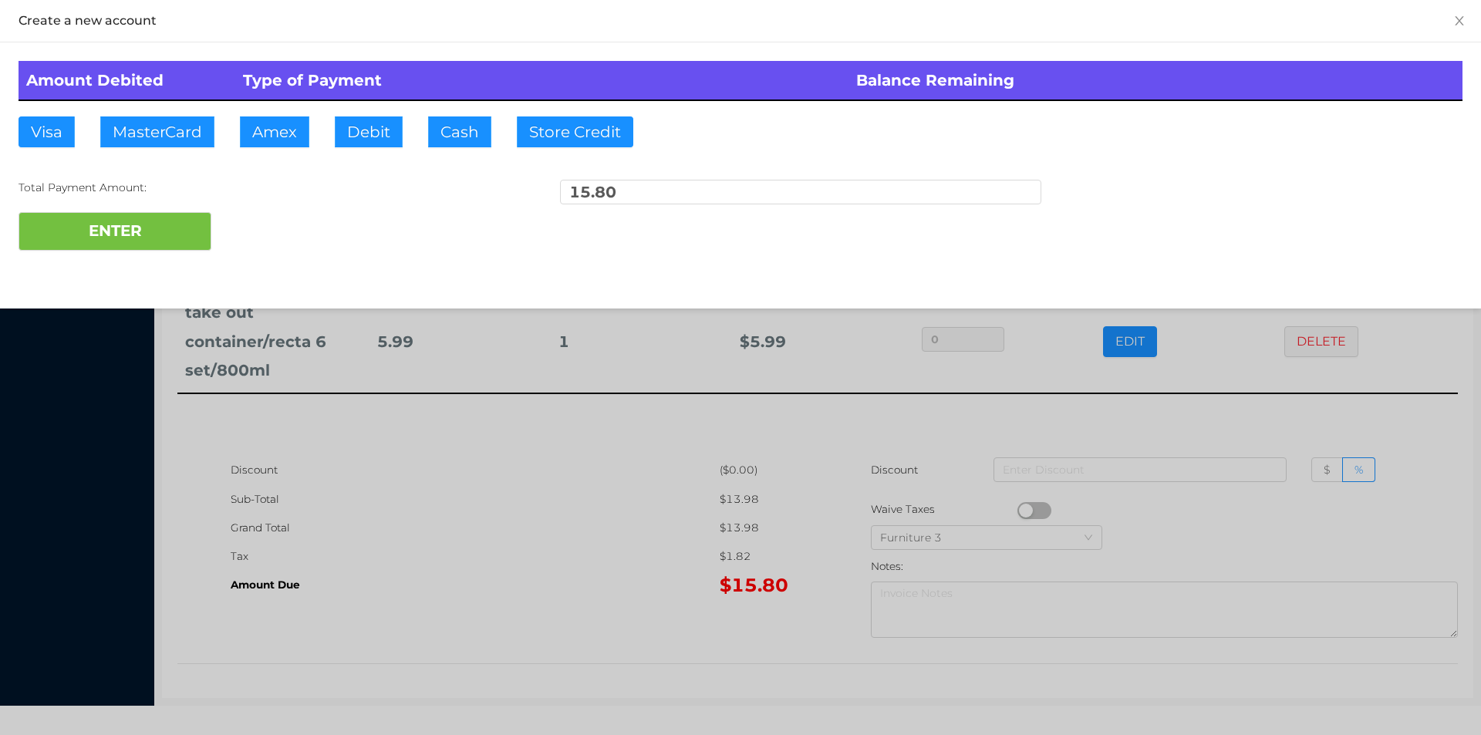
click at [280, 222] on div "ENTER" at bounding box center [741, 231] width 1444 height 39
click at [448, 143] on button "Cash" at bounding box center [459, 131] width 63 height 31
click at [172, 231] on button "ENTER" at bounding box center [115, 231] width 193 height 39
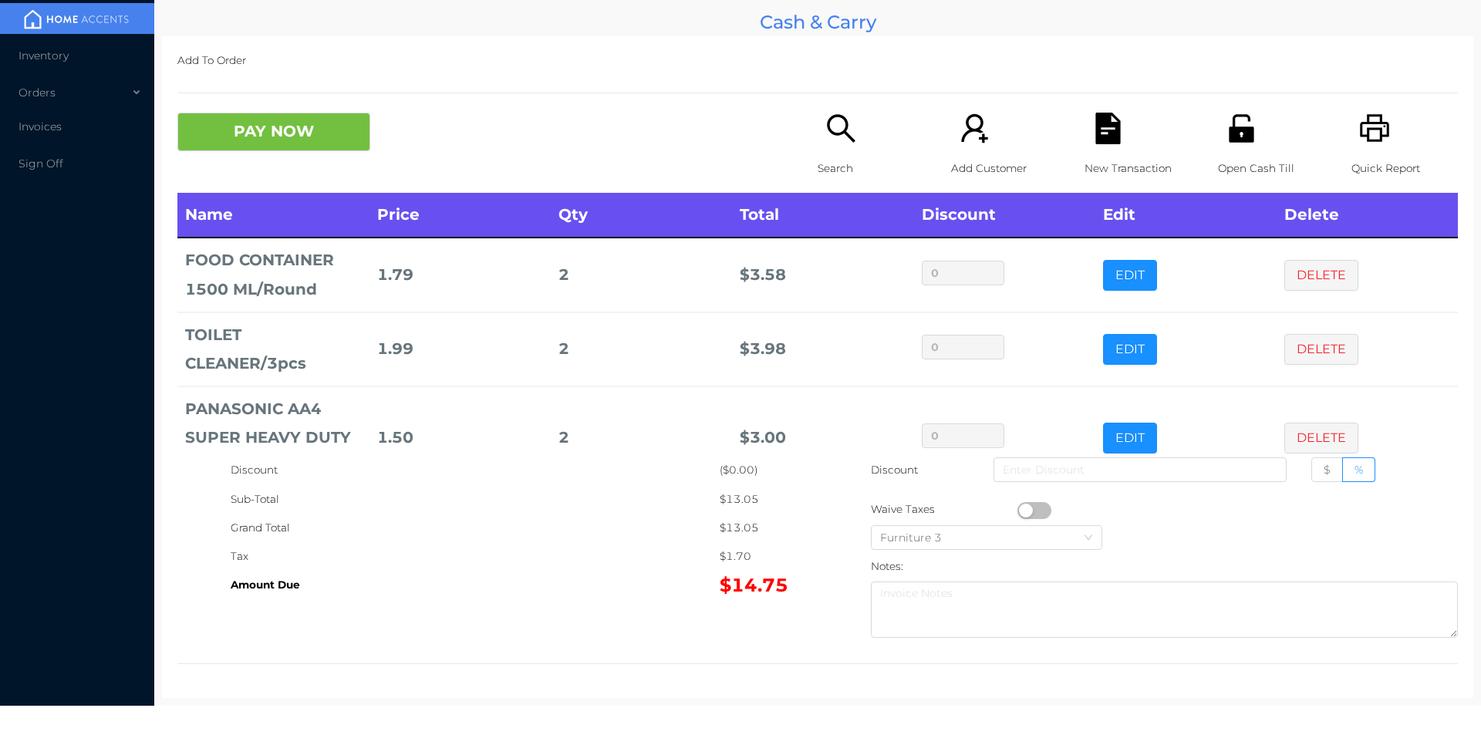
click at [822, 155] on p "Search" at bounding box center [871, 168] width 106 height 29
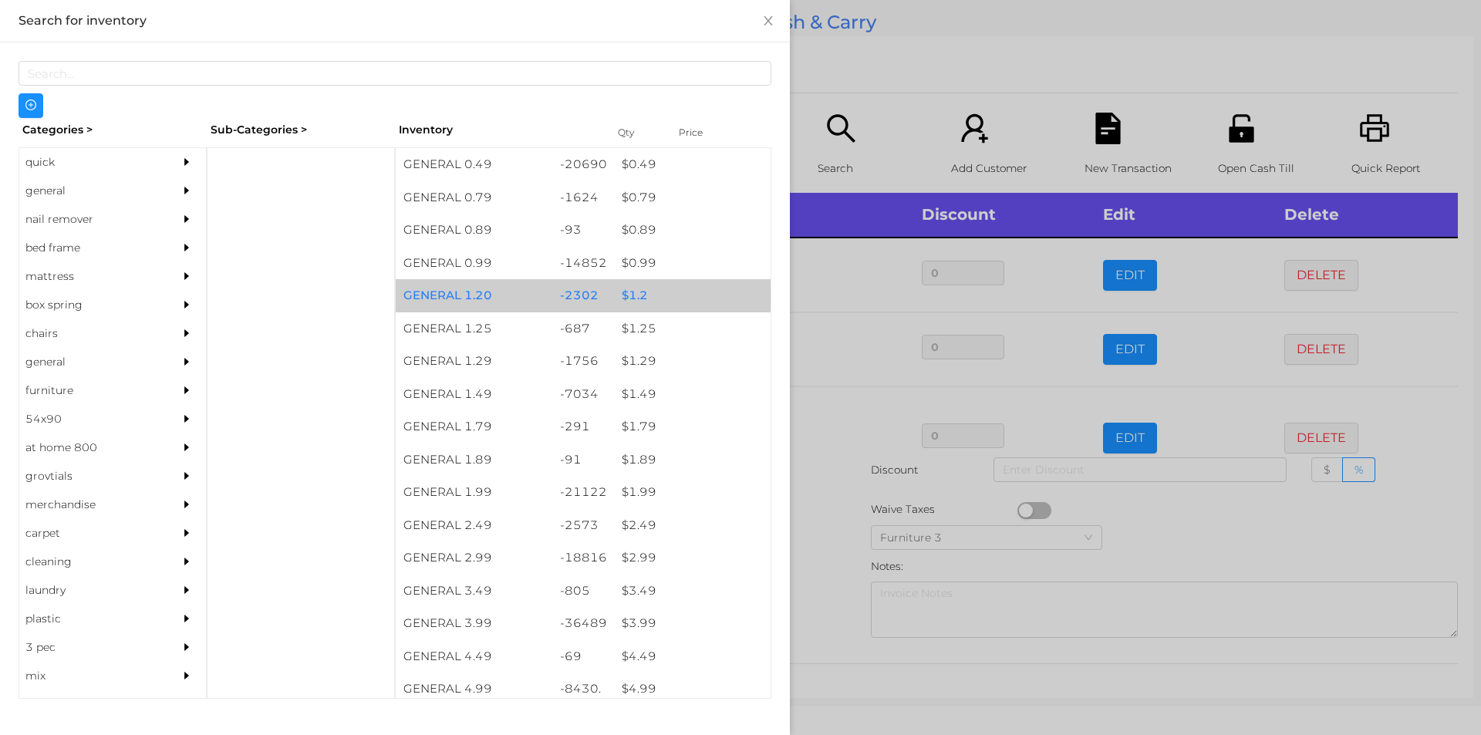
click at [629, 300] on div "$ 1.2" at bounding box center [692, 295] width 157 height 33
click at [633, 295] on div "$ 1.2" at bounding box center [692, 295] width 157 height 33
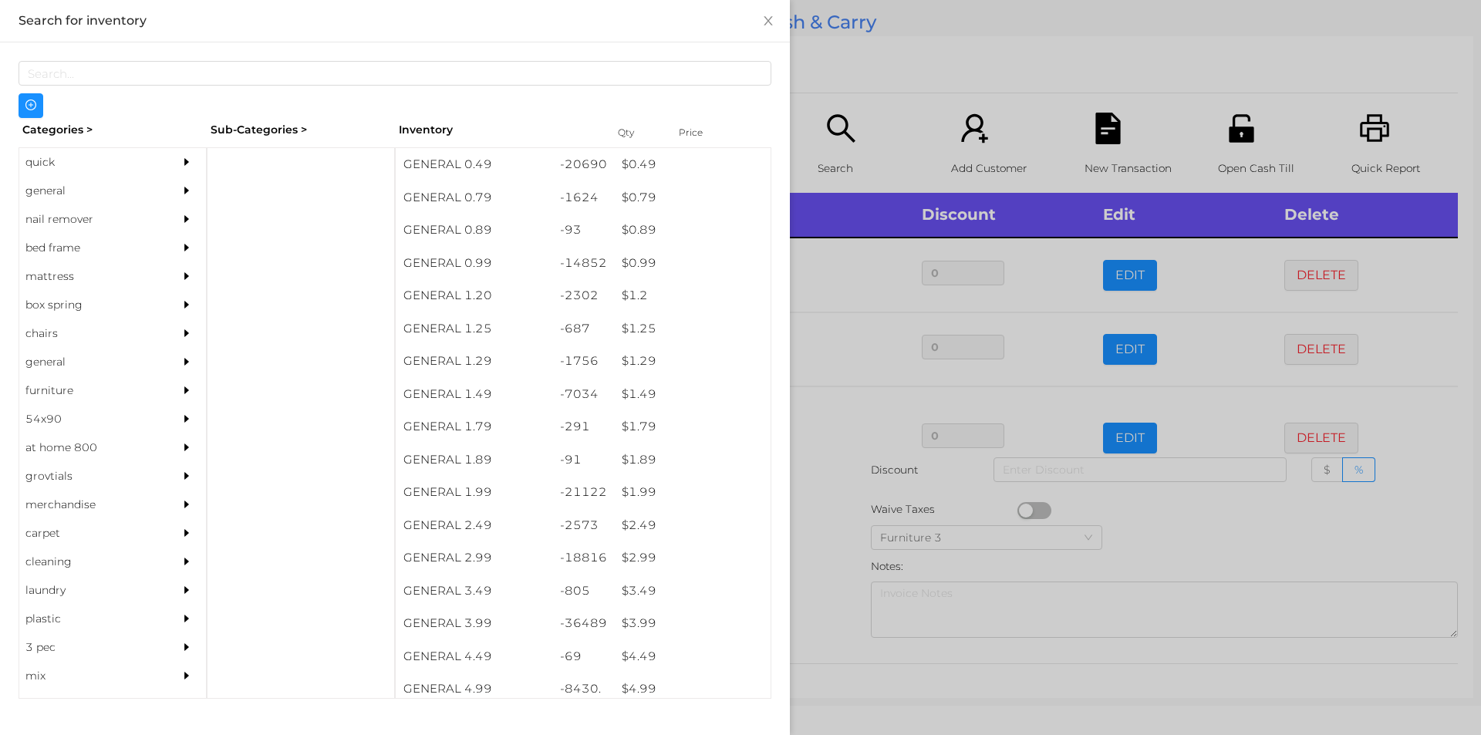
click at [831, 534] on div at bounding box center [740, 367] width 1481 height 735
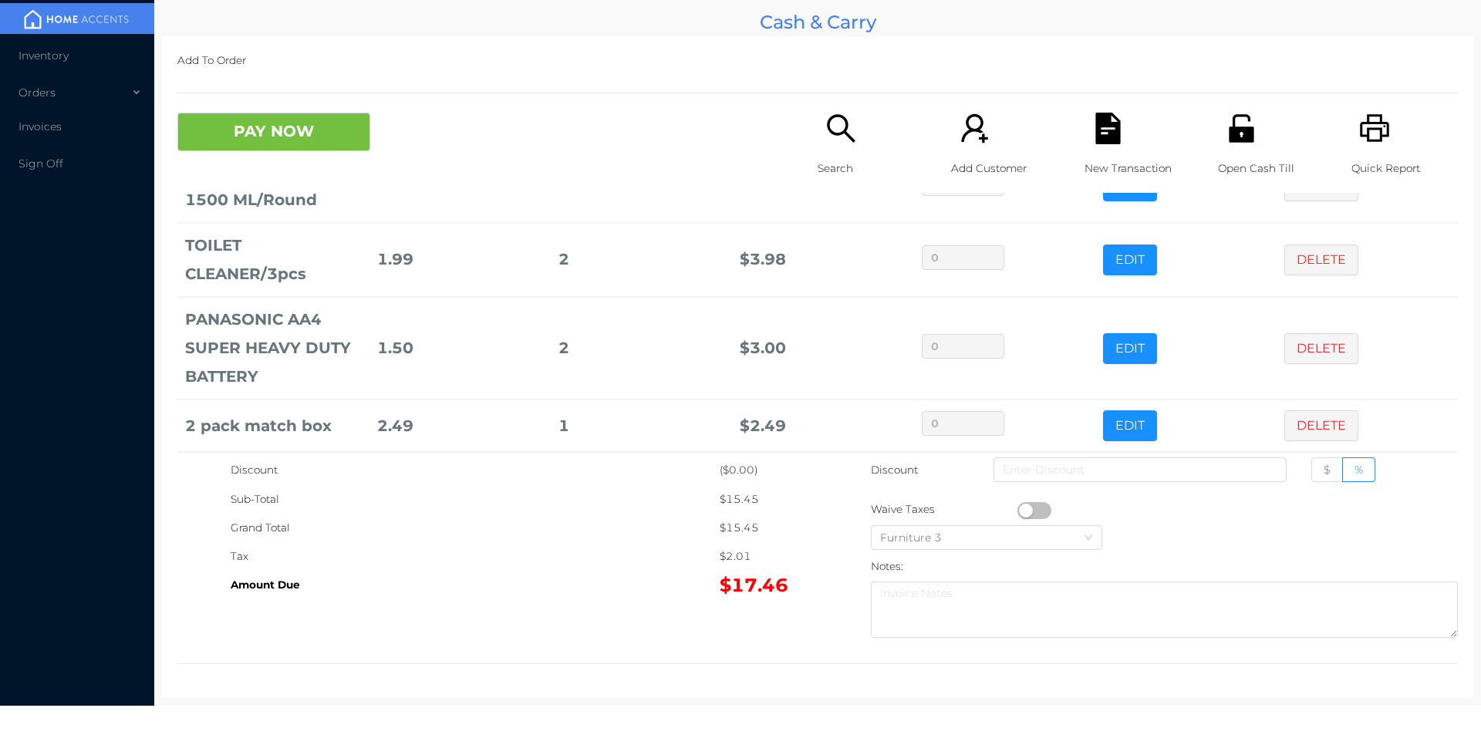
scroll to position [154, 0]
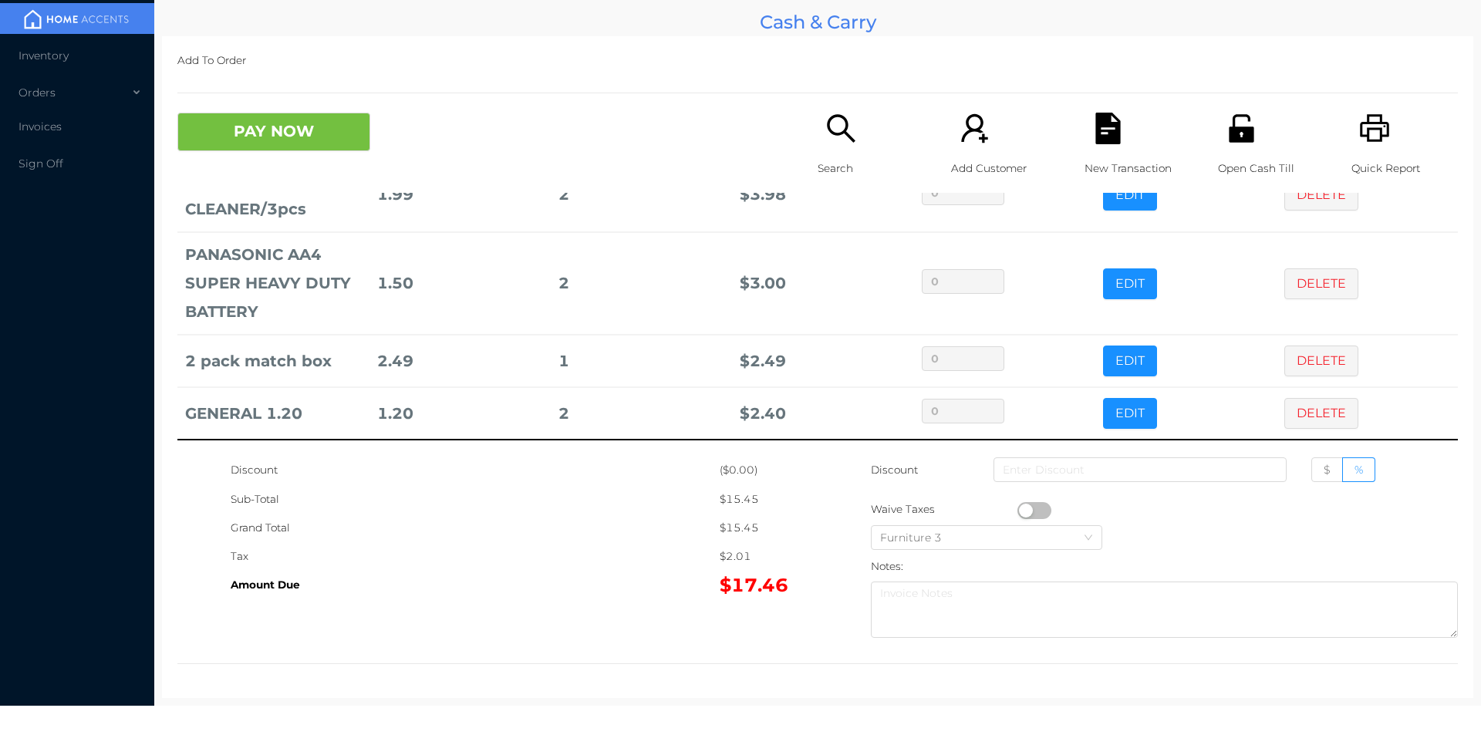
click at [1109, 123] on icon "icon: file-text" at bounding box center [1107, 129] width 25 height 32
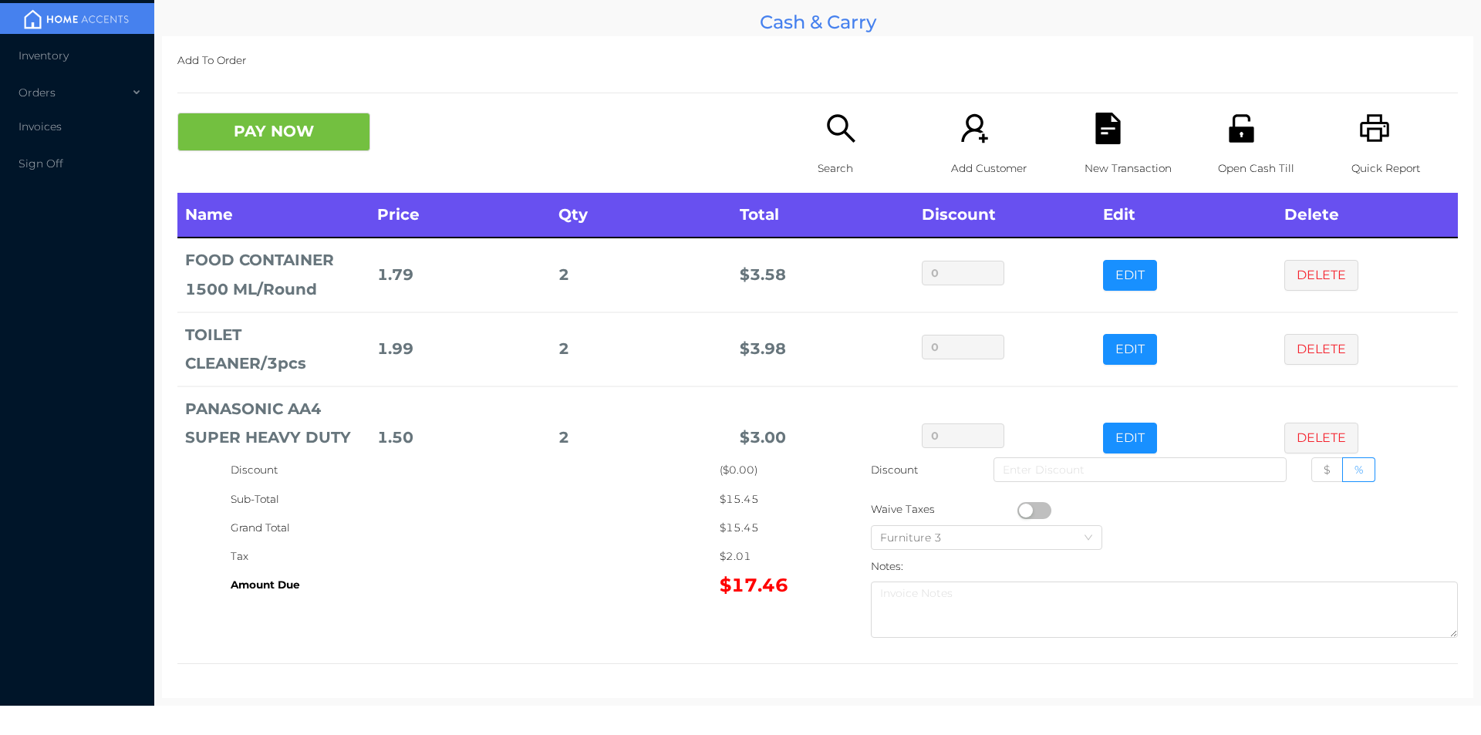
click at [1360, 134] on icon "icon: printer" at bounding box center [1374, 128] width 29 height 28
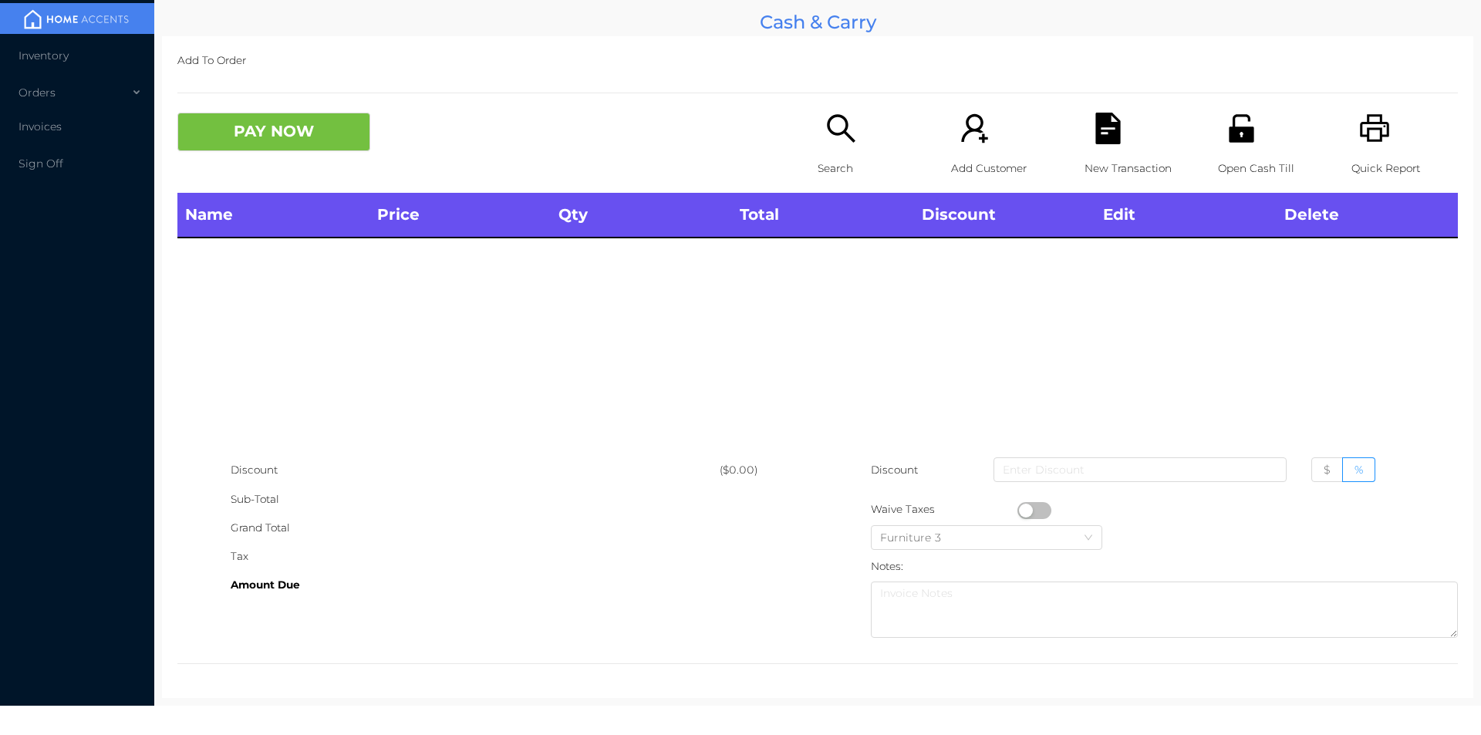
click at [1108, 129] on icon "icon: file-text" at bounding box center [1107, 129] width 25 height 32
click at [294, 127] on button "PAY NOW" at bounding box center [273, 132] width 193 height 39
click at [845, 141] on icon "icon: search" at bounding box center [841, 129] width 32 height 32
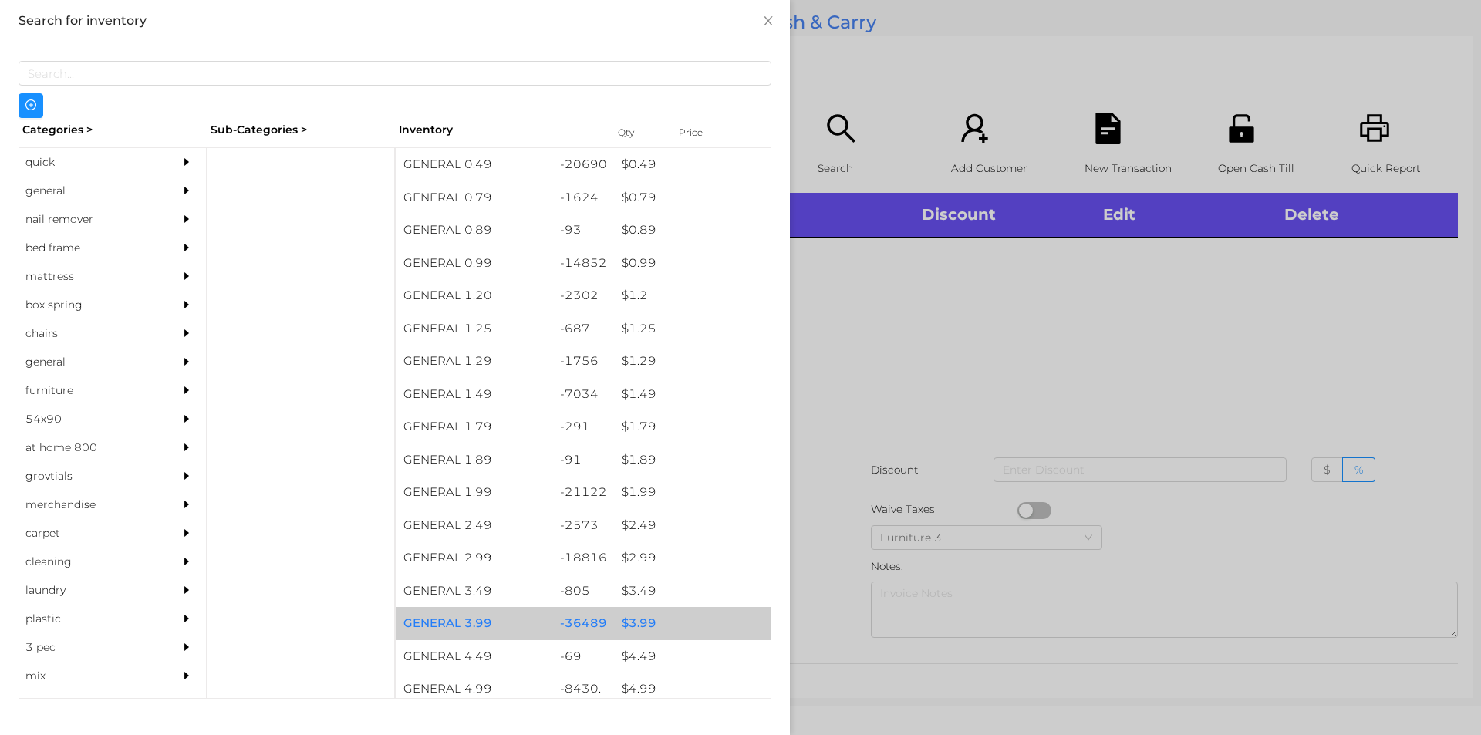
click at [633, 626] on div "$ 3.99" at bounding box center [692, 623] width 157 height 33
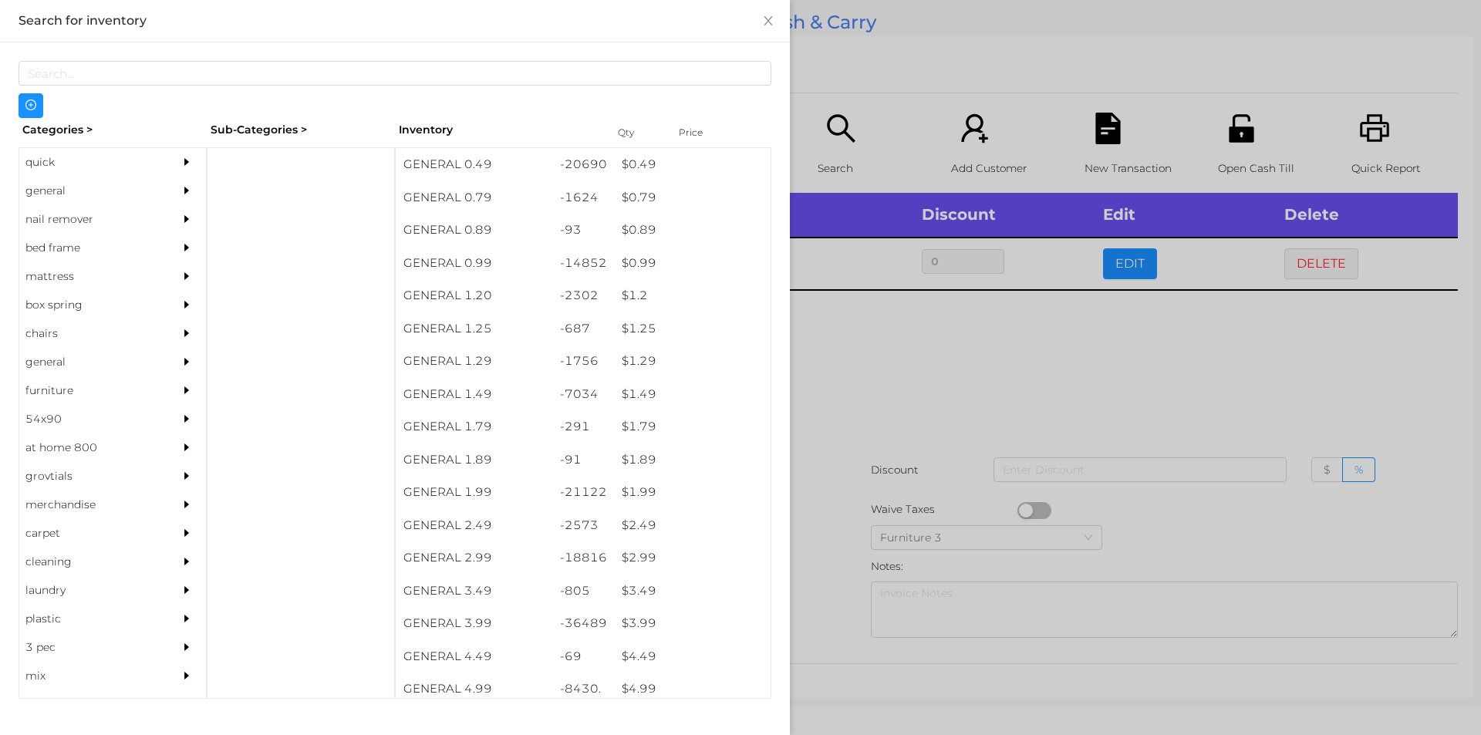
click at [835, 539] on div at bounding box center [740, 367] width 1481 height 735
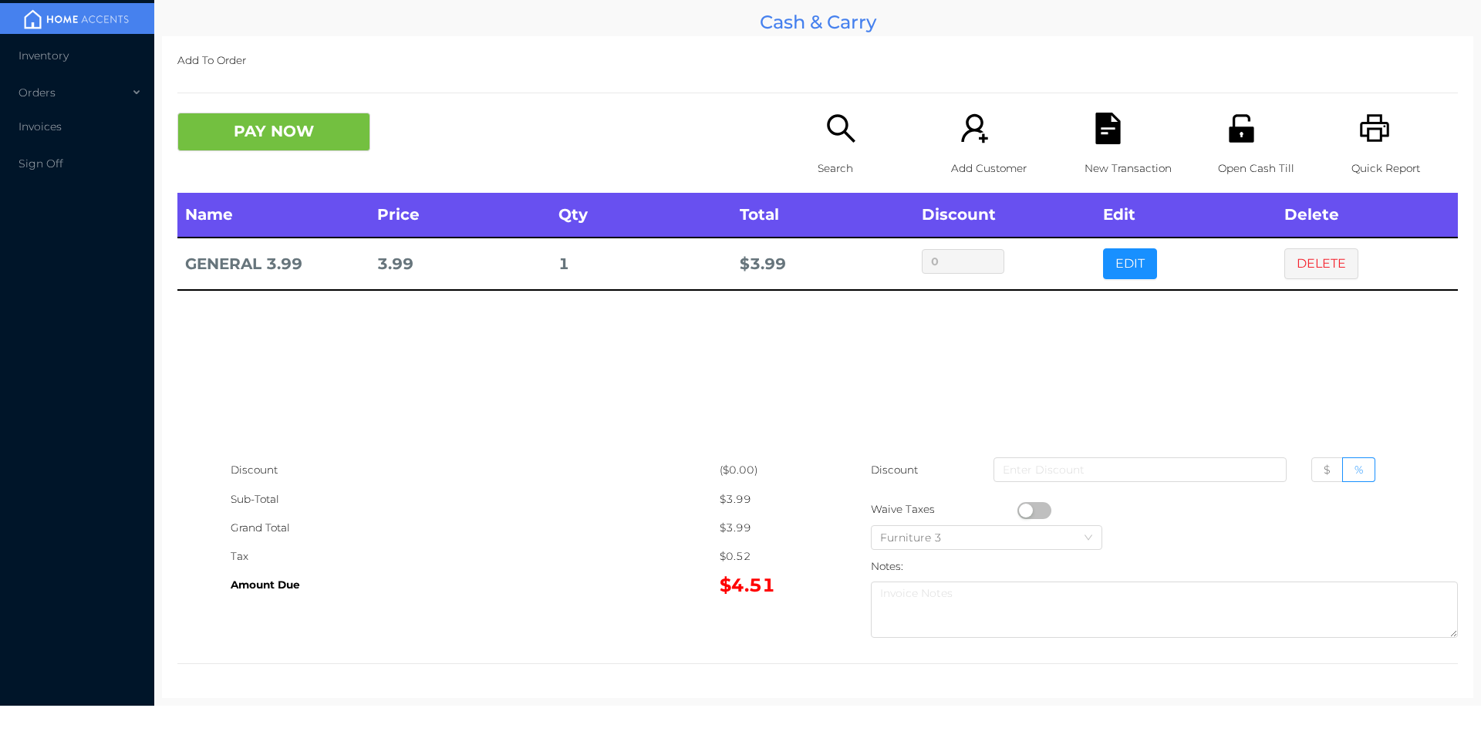
click at [842, 138] on icon "icon: search" at bounding box center [841, 129] width 32 height 32
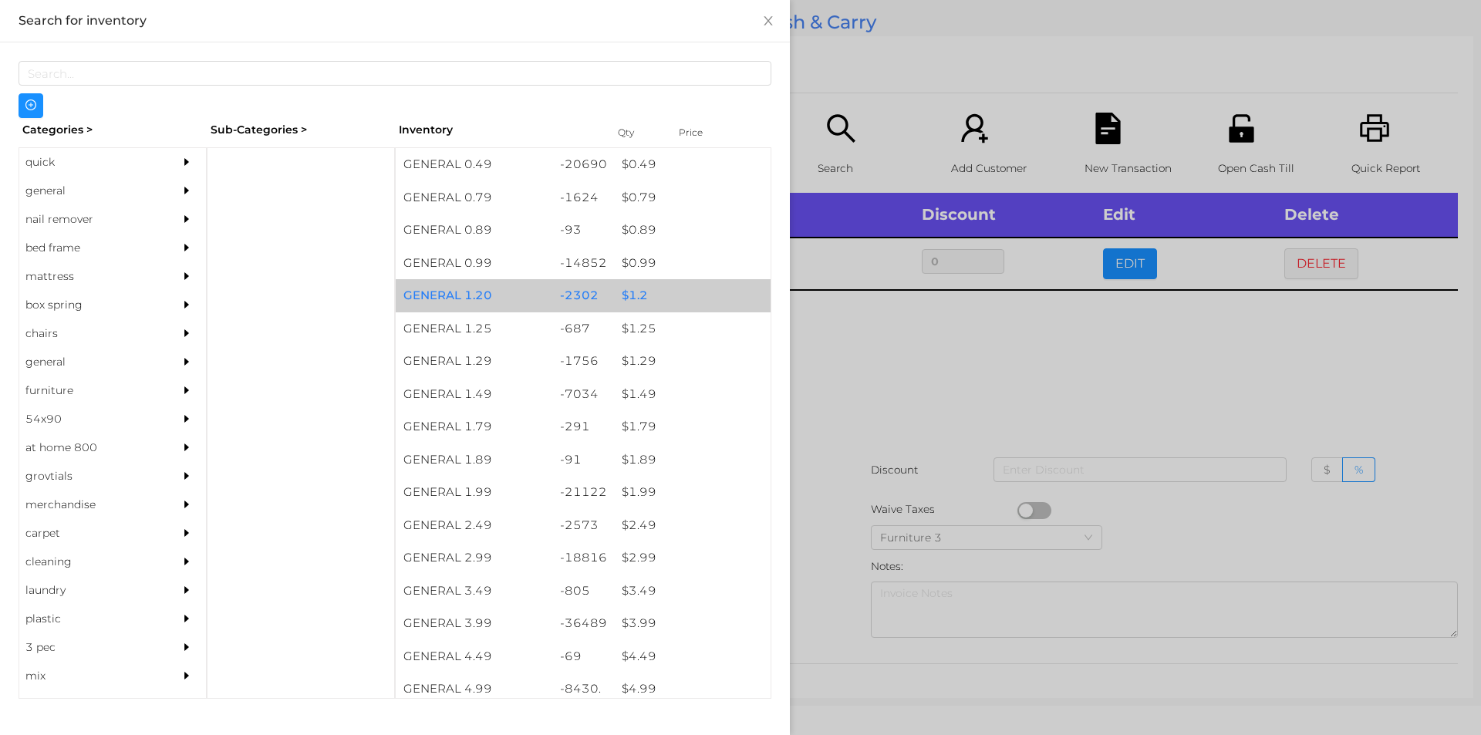
click at [632, 299] on div "$ 1.2" at bounding box center [692, 295] width 157 height 33
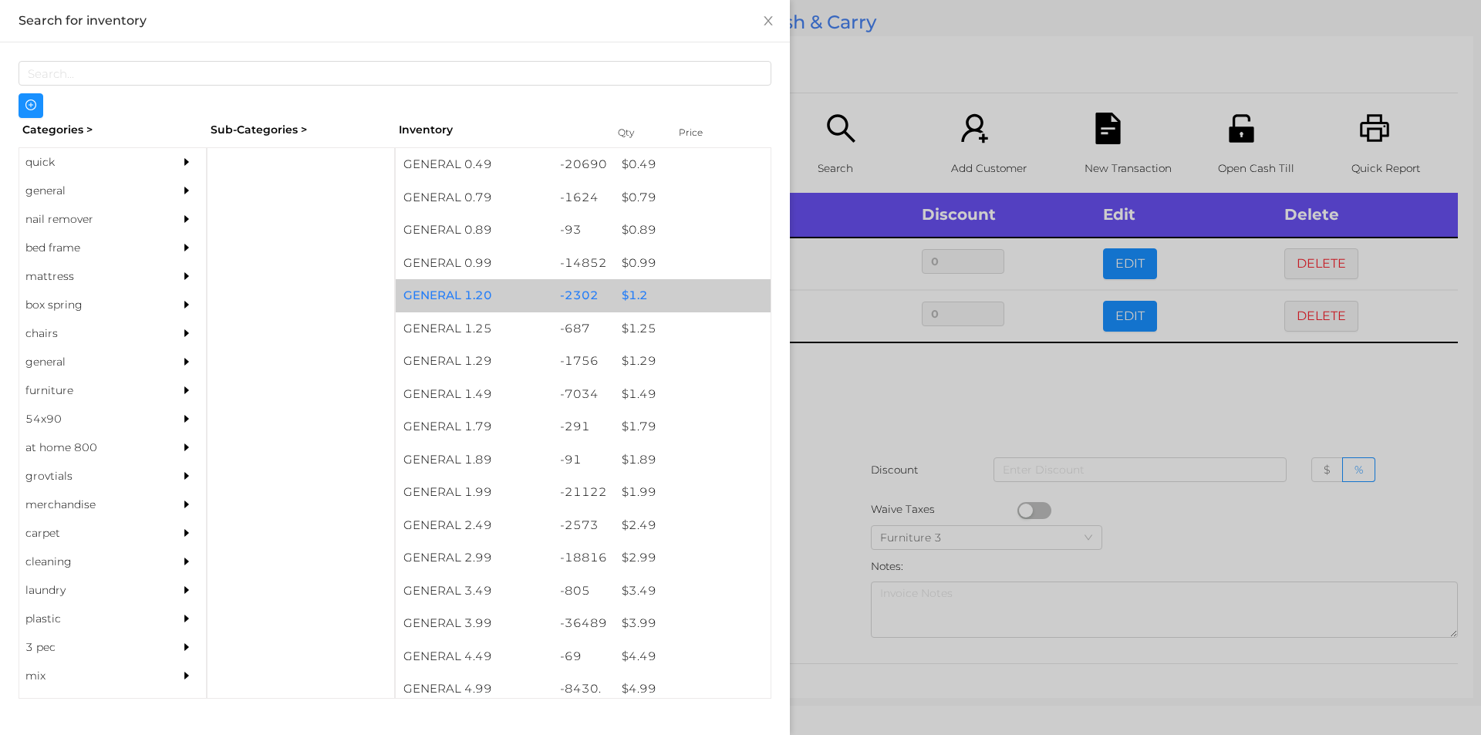
click at [628, 292] on div "$ 1.2" at bounding box center [692, 295] width 157 height 33
click at [626, 289] on div "$ 1.2" at bounding box center [692, 295] width 157 height 33
click at [633, 287] on div "$ 1.2" at bounding box center [692, 295] width 157 height 33
click at [631, 284] on div "$ 1.2" at bounding box center [692, 295] width 157 height 33
click at [636, 285] on div "$ 1.2" at bounding box center [692, 295] width 157 height 33
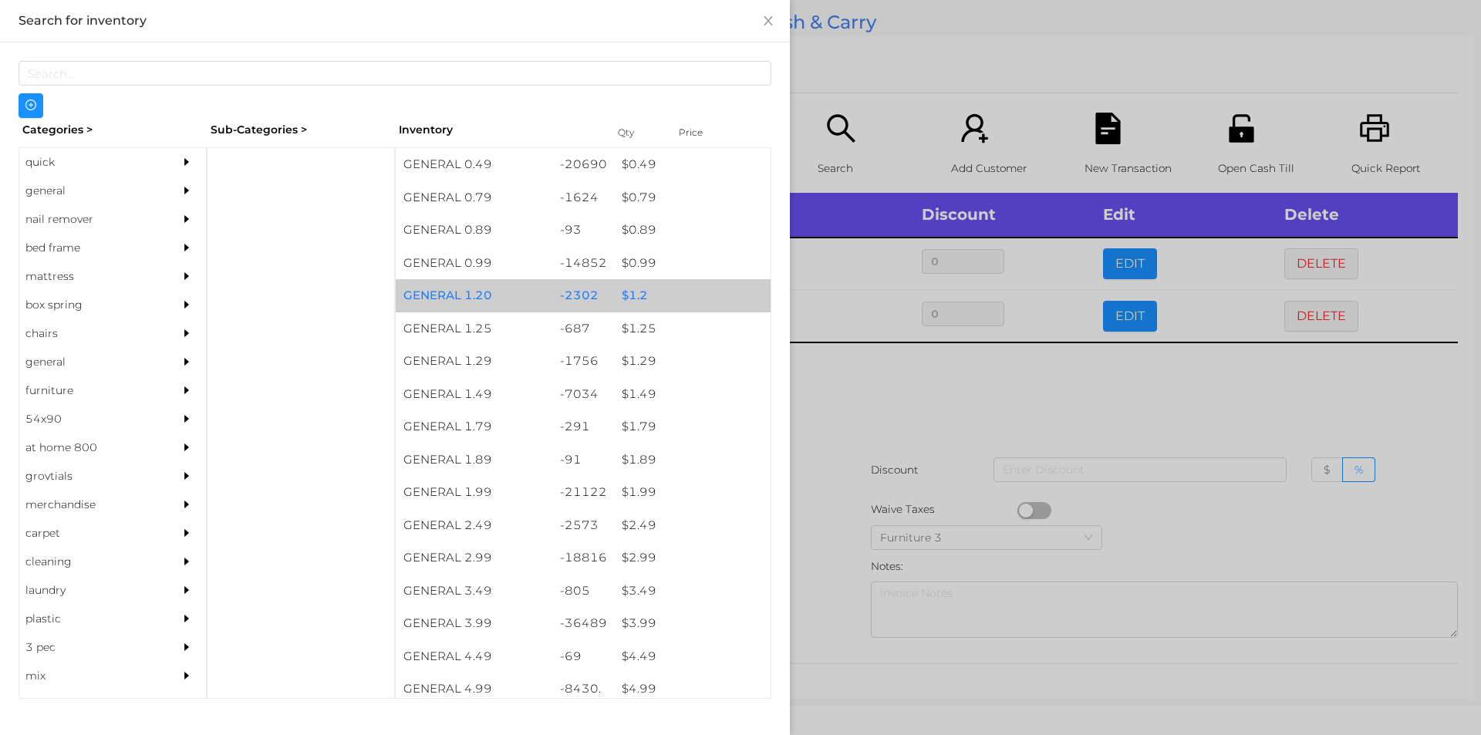
click at [643, 289] on div "$ 1.2" at bounding box center [692, 295] width 157 height 33
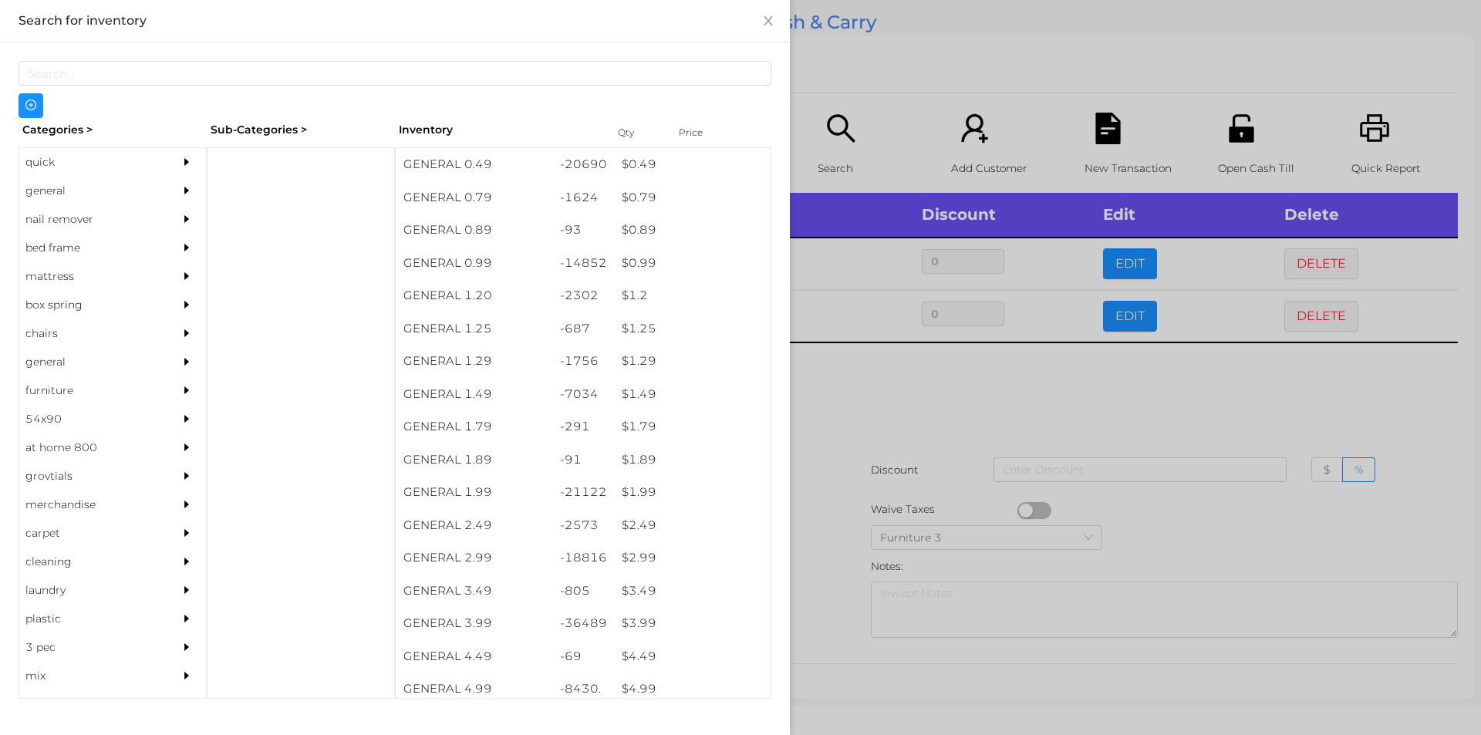
click at [882, 410] on div at bounding box center [740, 367] width 1481 height 735
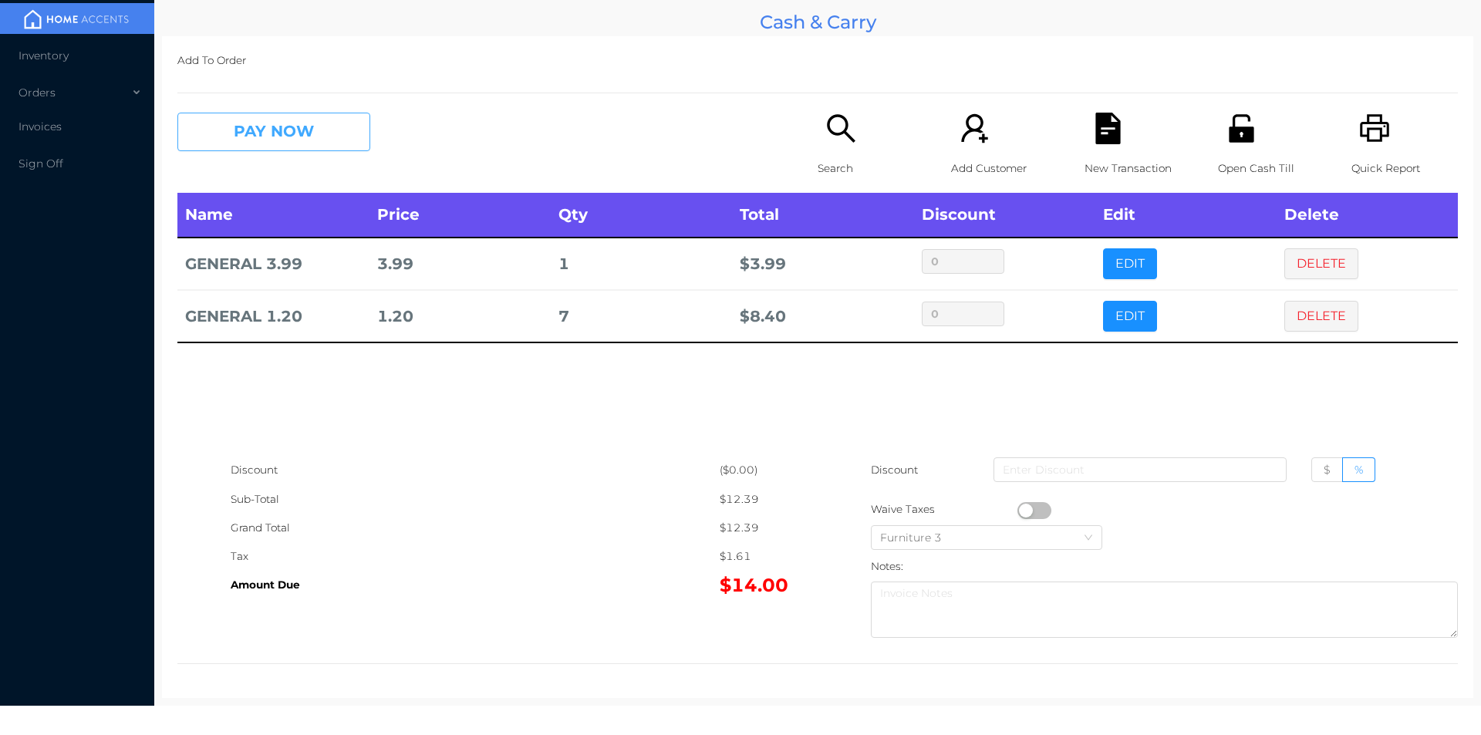
click at [316, 137] on button "PAY NOW" at bounding box center [273, 132] width 193 height 39
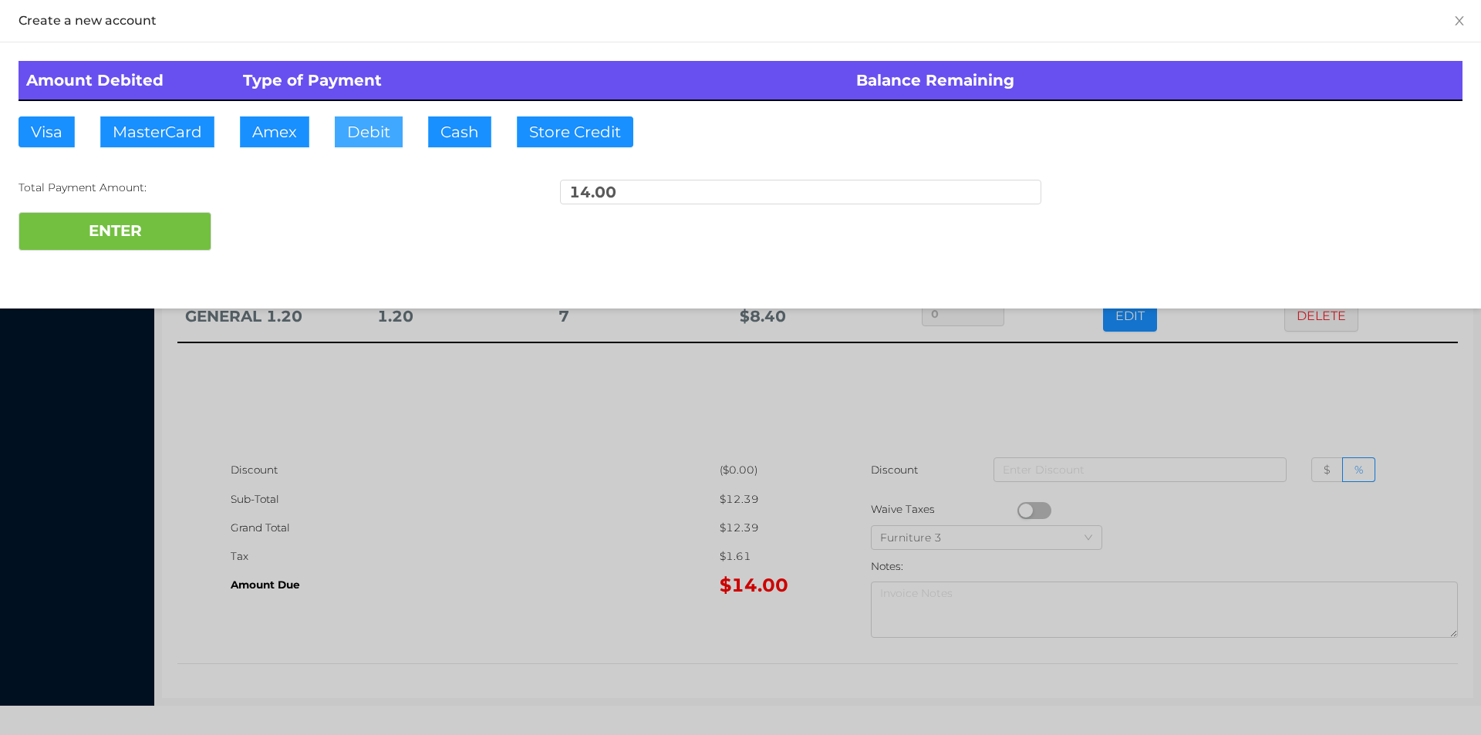
click at [375, 129] on button "Debit" at bounding box center [369, 131] width 68 height 31
click at [180, 228] on button "ENTER" at bounding box center [115, 231] width 193 height 39
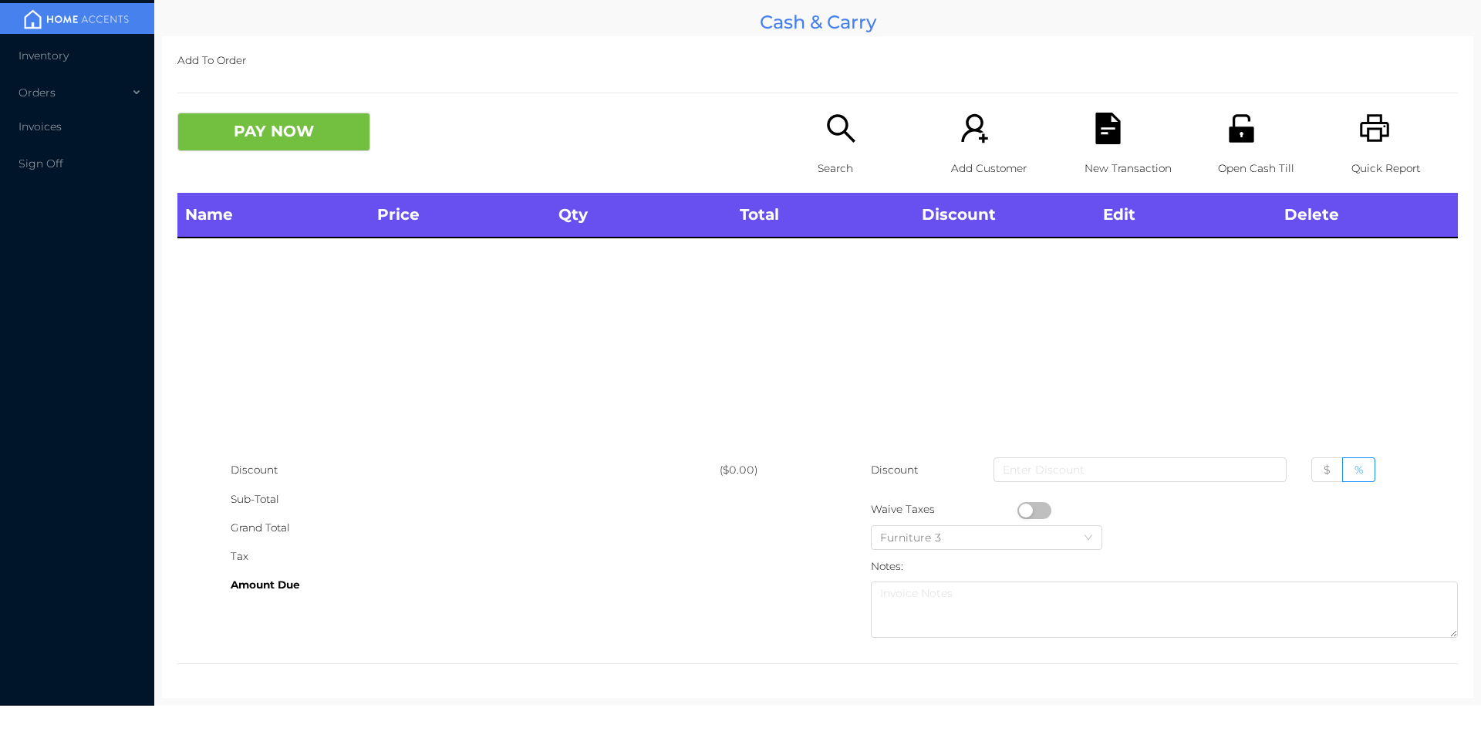
click at [834, 155] on p "Search" at bounding box center [871, 168] width 106 height 29
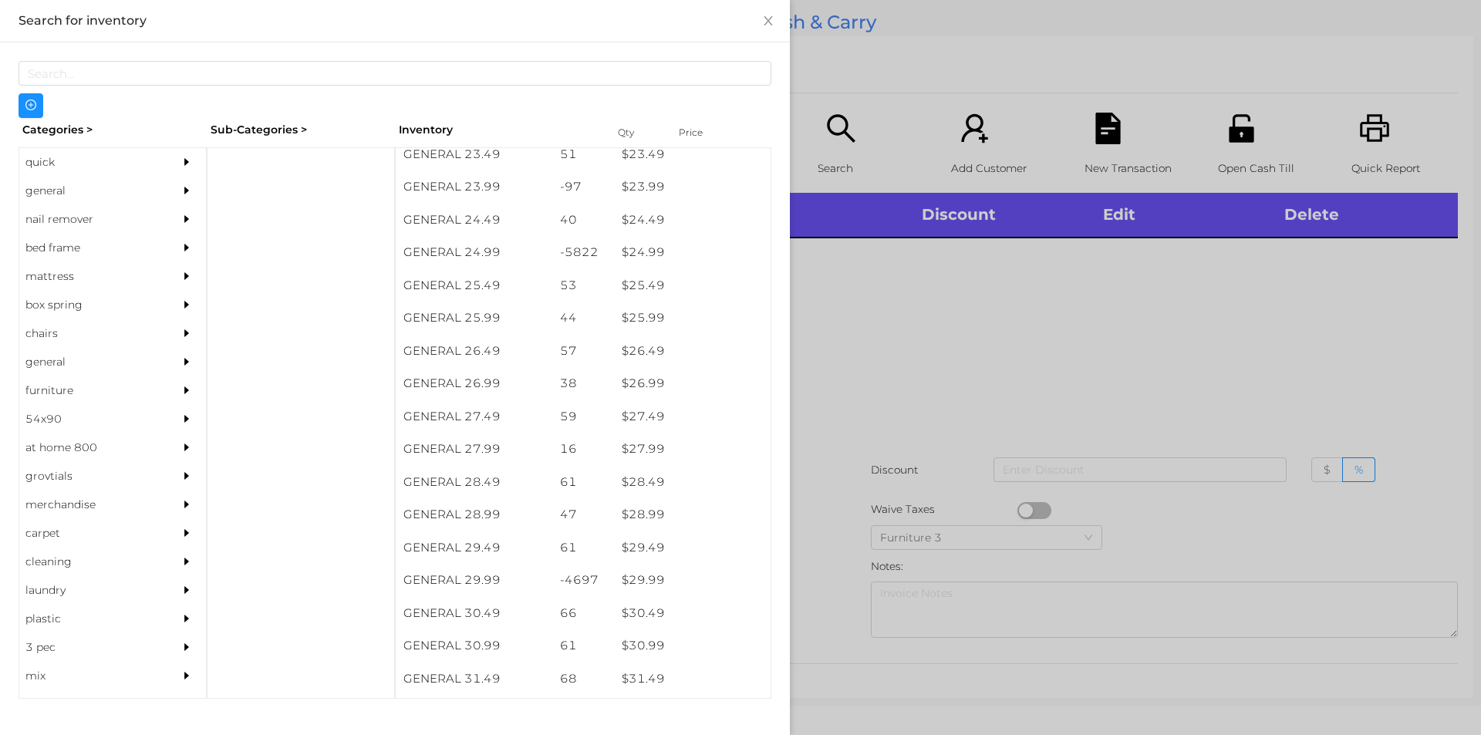
scroll to position [1902, 0]
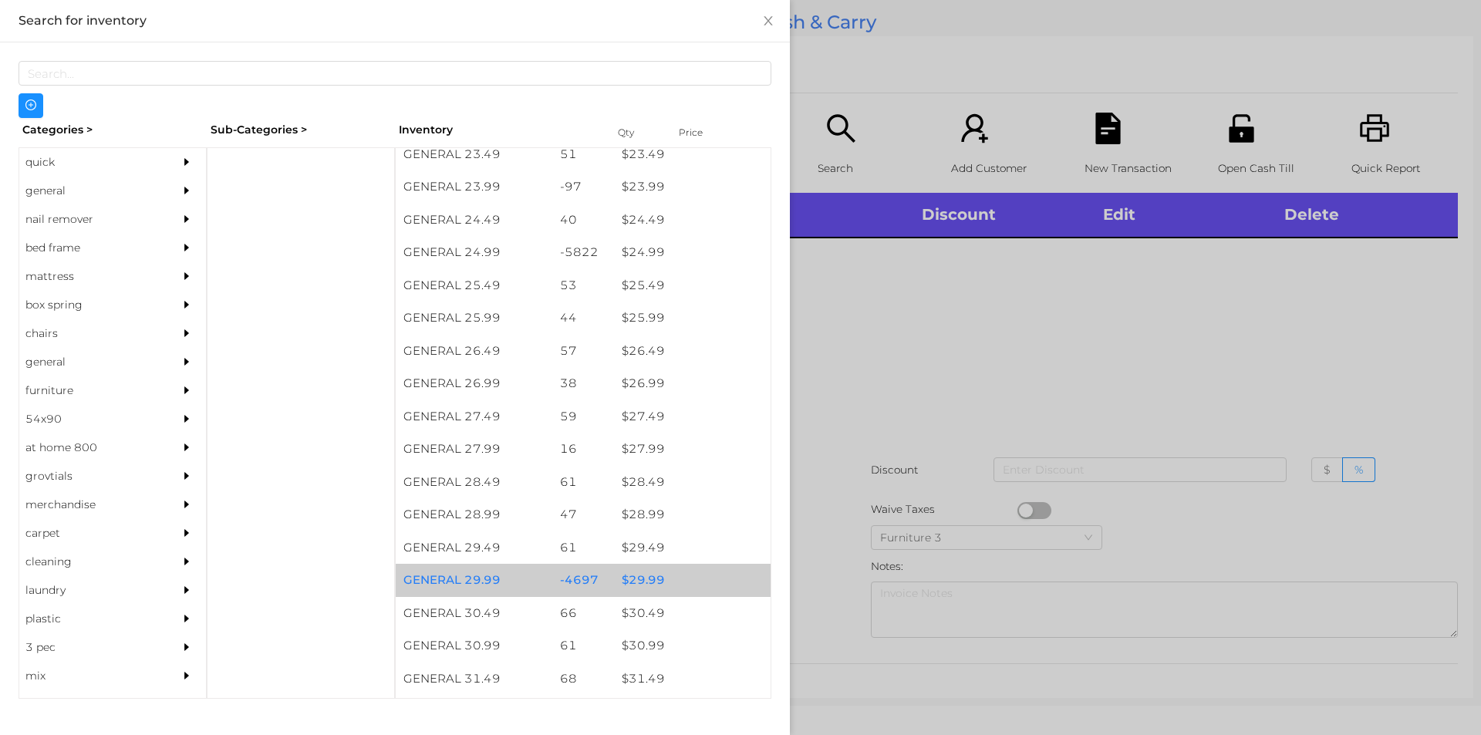
click at [636, 578] on div "$ 29.99" at bounding box center [692, 580] width 157 height 33
click at [639, 570] on div "$ 29.99" at bounding box center [692, 580] width 157 height 33
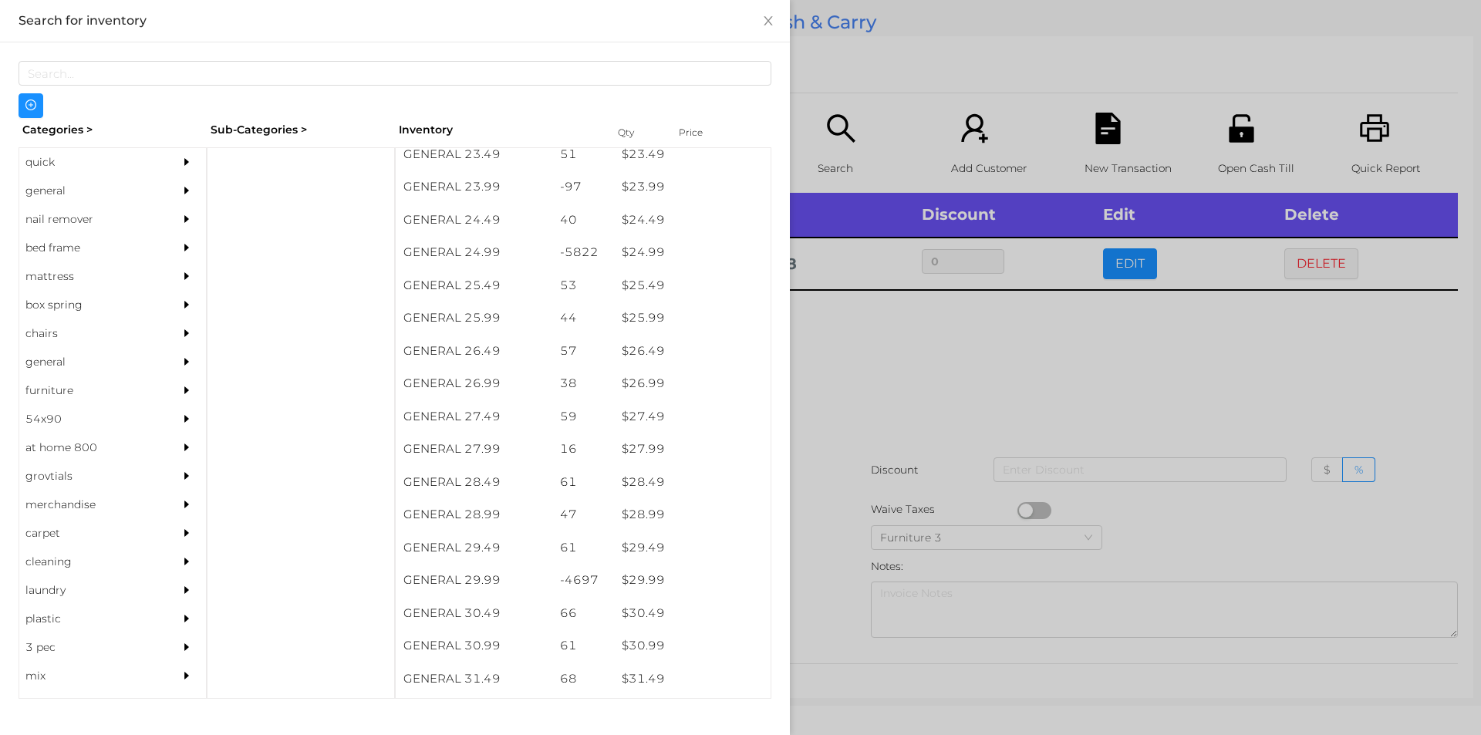
click at [950, 360] on div at bounding box center [740, 367] width 1481 height 735
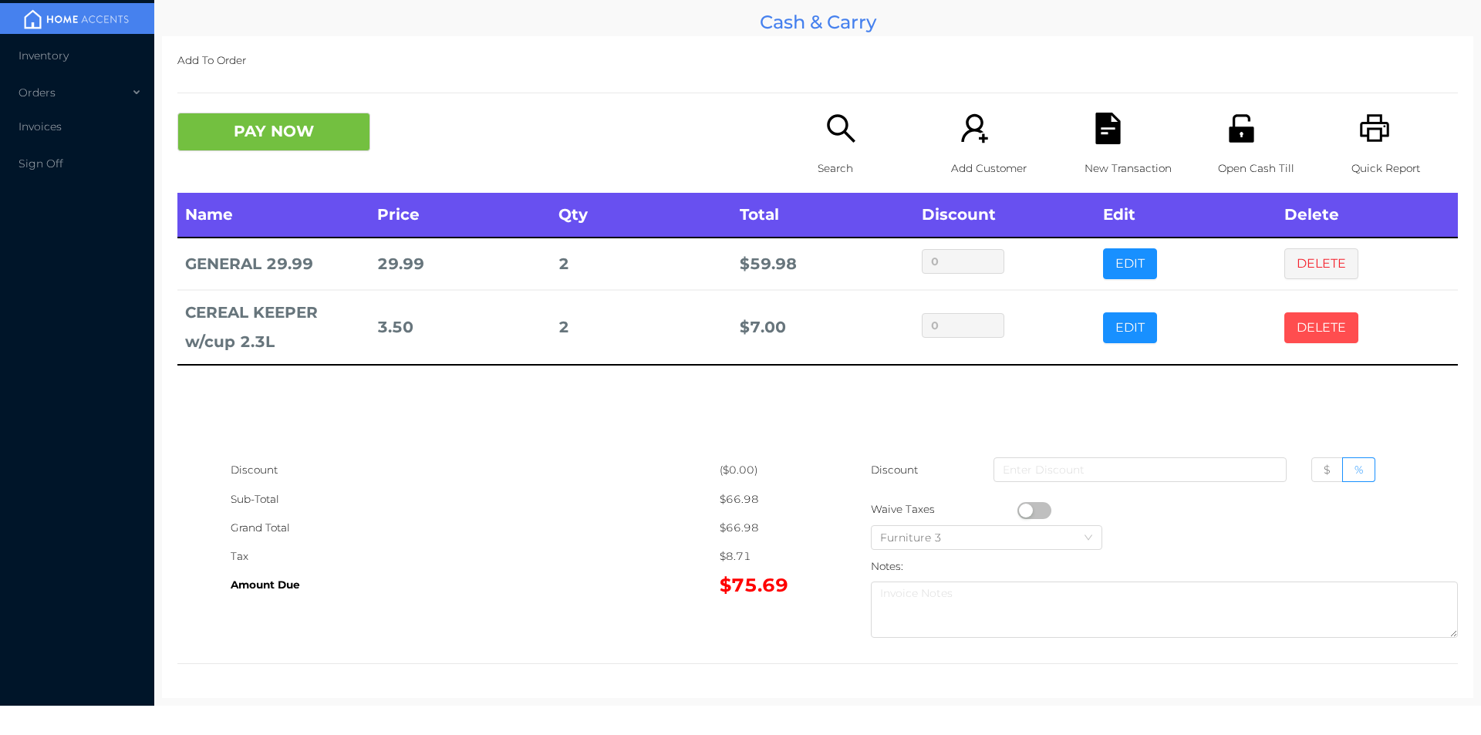
click at [1298, 325] on button "DELETE" at bounding box center [1321, 327] width 74 height 31
click at [836, 148] on div "Search" at bounding box center [871, 153] width 106 height 80
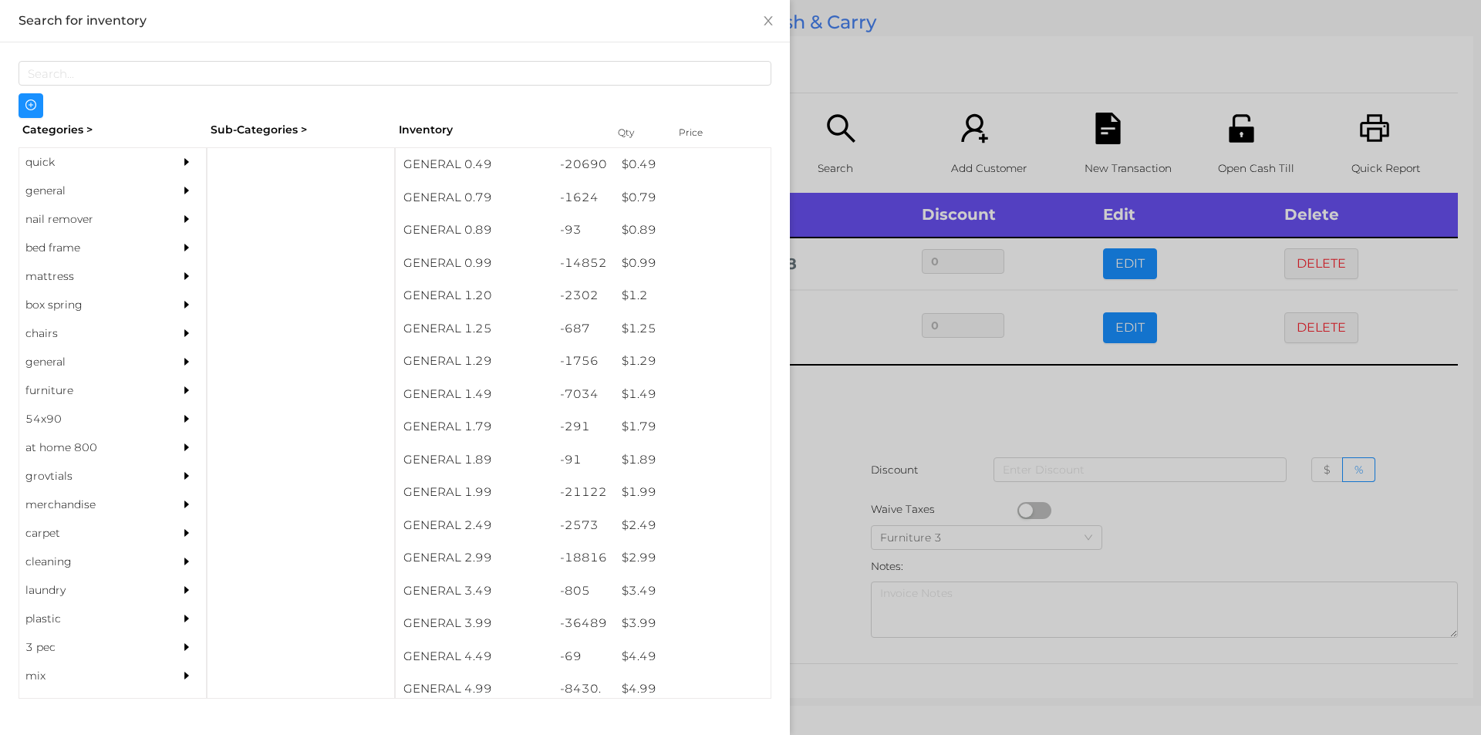
click at [1042, 398] on div at bounding box center [740, 367] width 1481 height 735
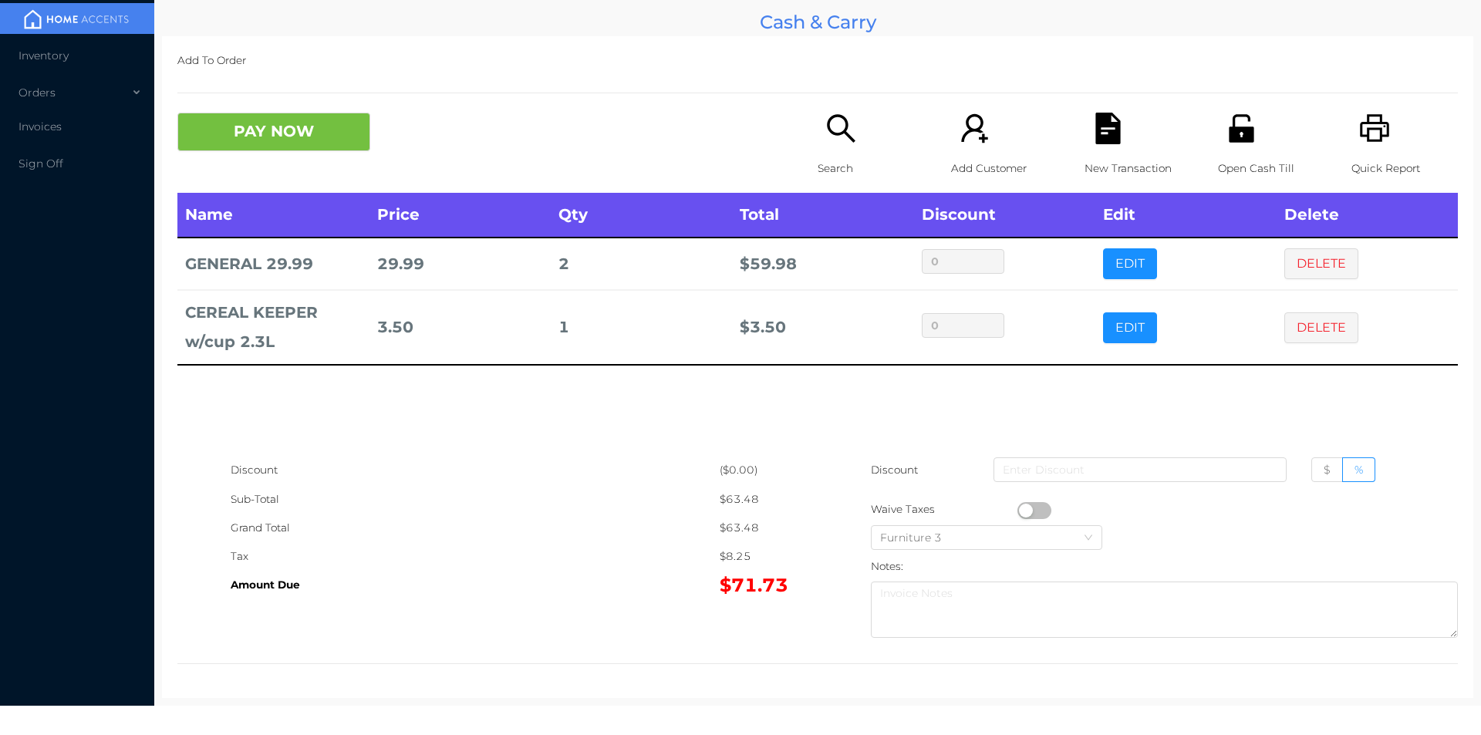
click at [1134, 271] on button "EDIT" at bounding box center [1130, 263] width 54 height 31
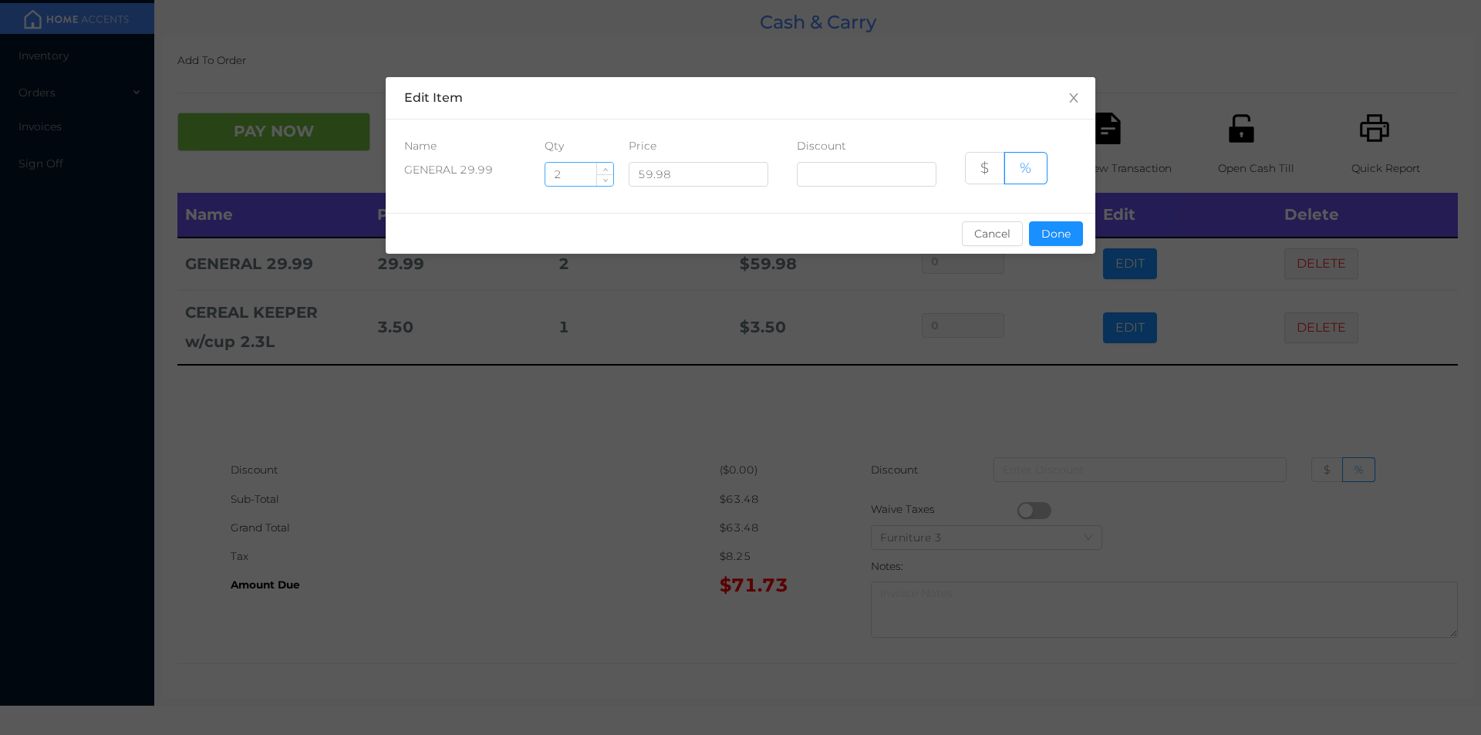
click at [574, 175] on input "2" at bounding box center [579, 174] width 68 height 23
type input "3"
click at [1058, 235] on button "Done" at bounding box center [1056, 233] width 54 height 25
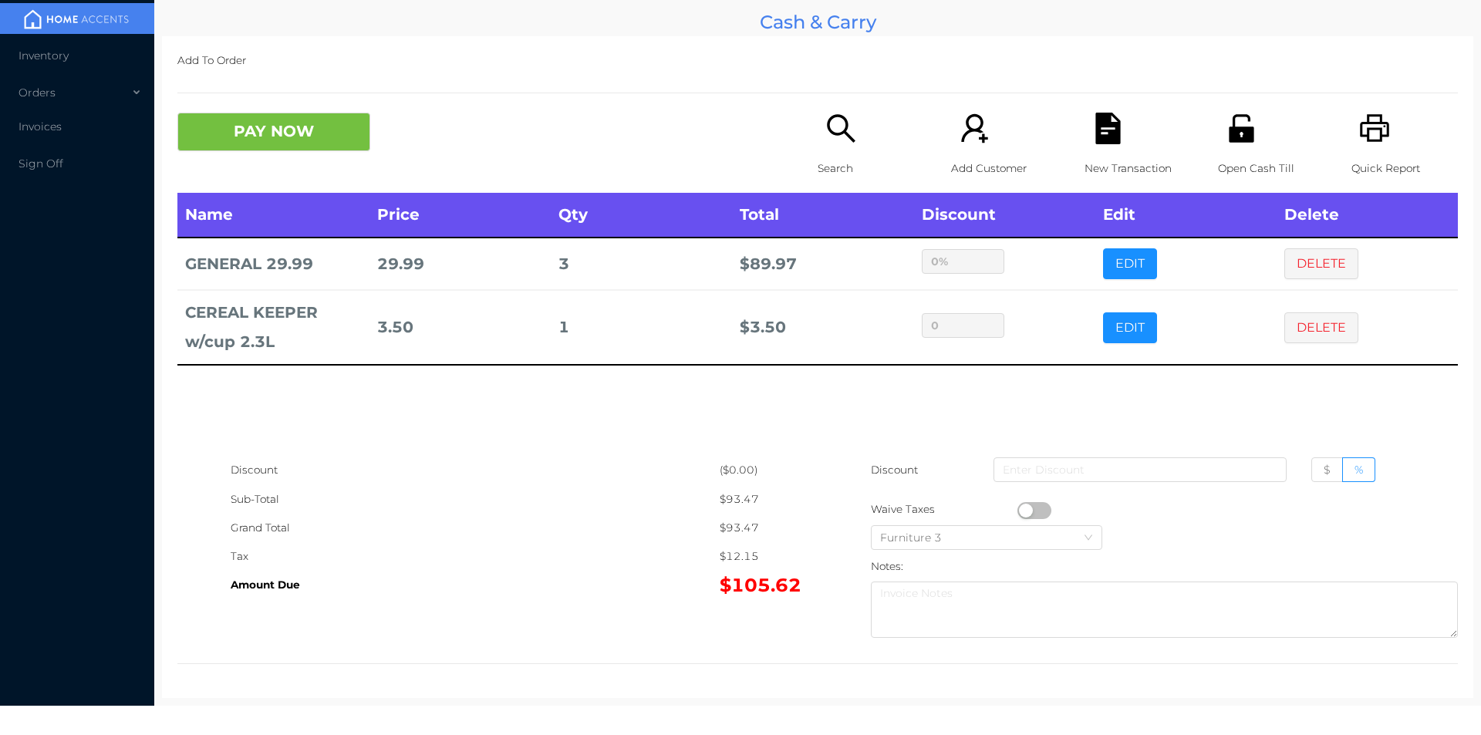
click at [626, 485] on div "Sub-Total" at bounding box center [475, 499] width 489 height 29
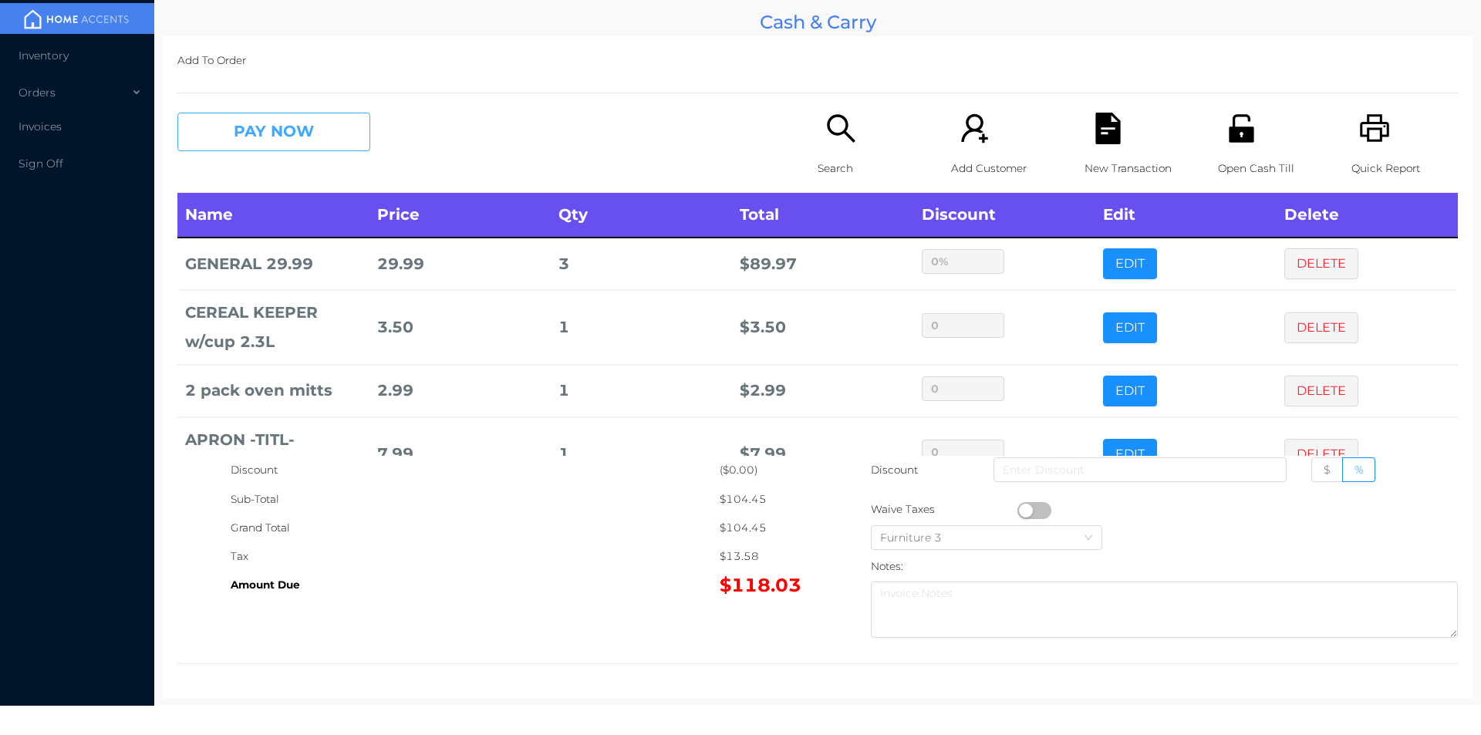
click at [313, 131] on button "PAY NOW" at bounding box center [273, 132] width 193 height 39
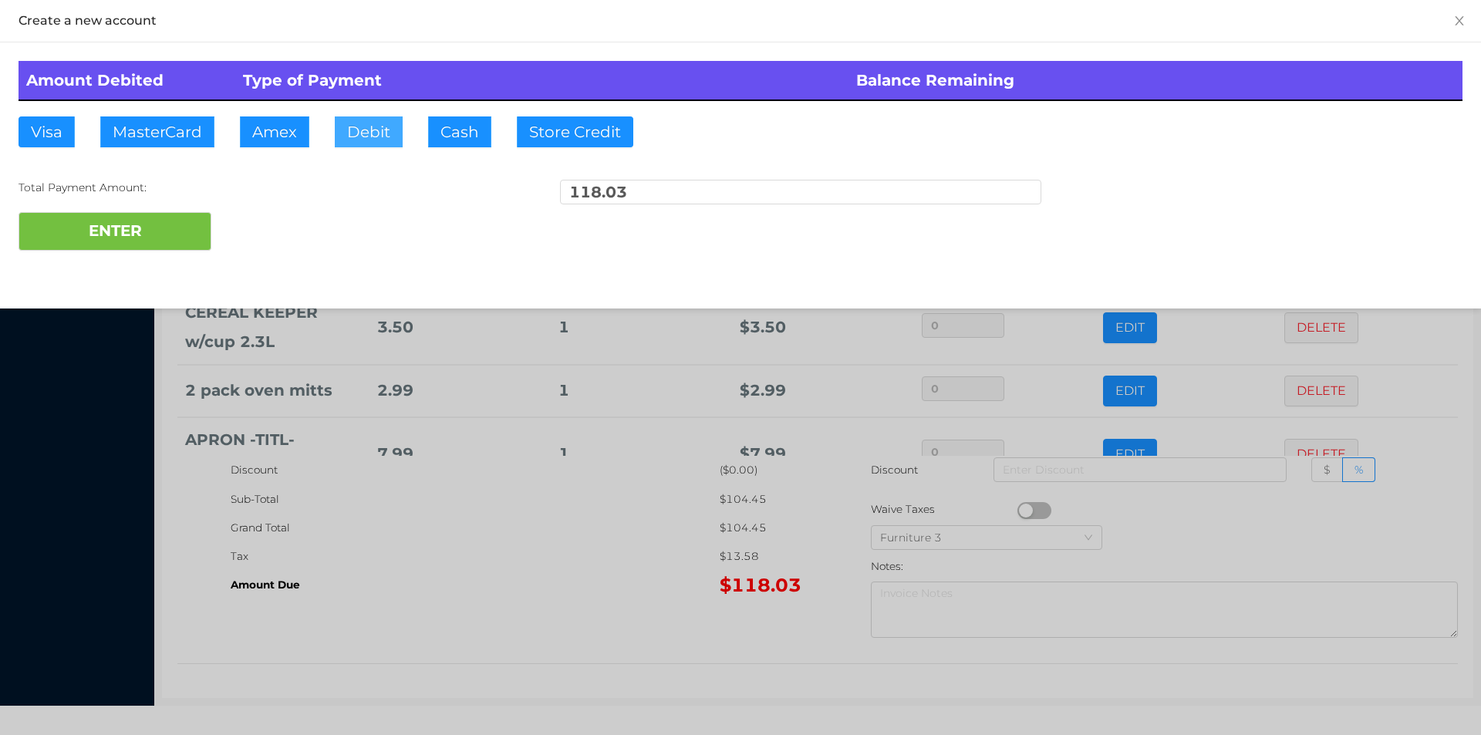
click at [363, 132] on button "Debit" at bounding box center [369, 131] width 68 height 31
click at [157, 230] on button "ENTER" at bounding box center [115, 231] width 193 height 39
type input "0"
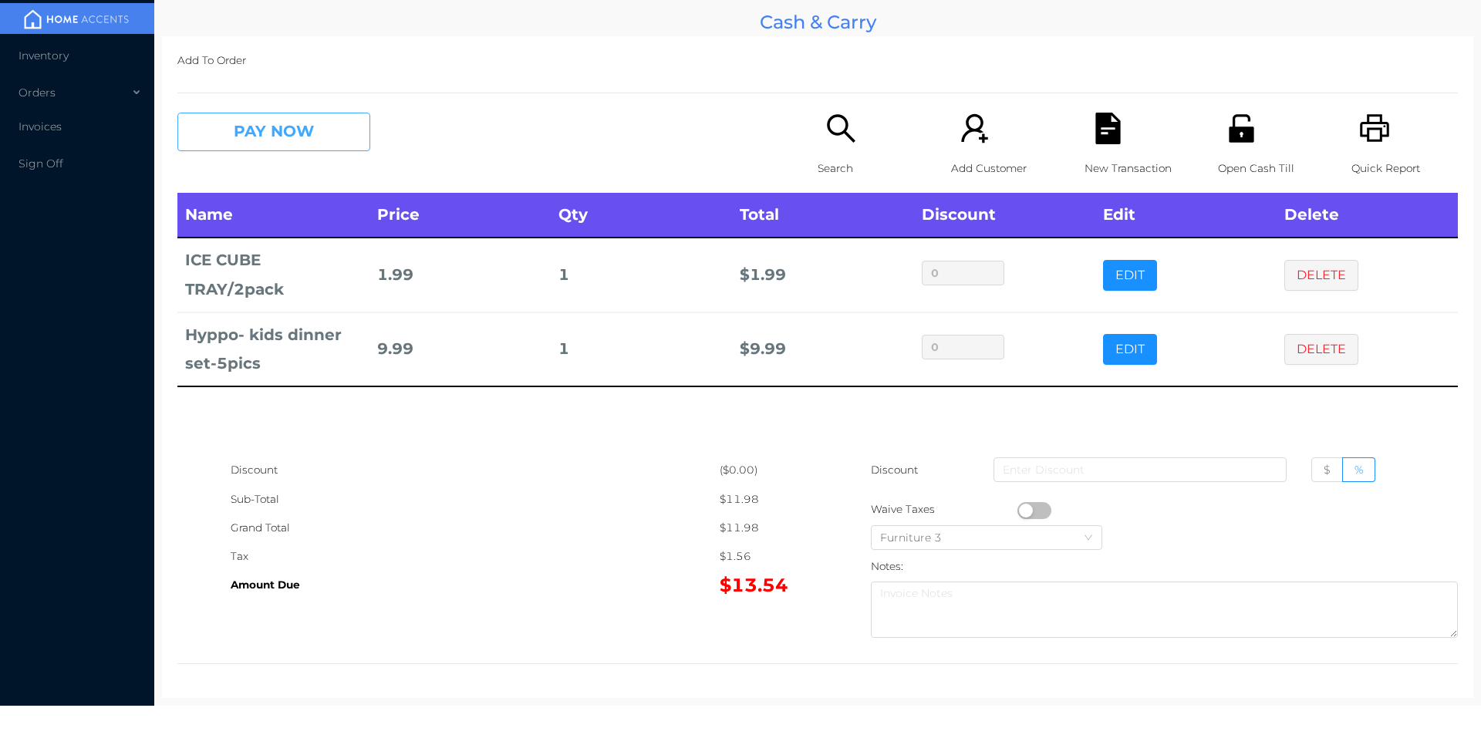
click at [240, 139] on button "PAY NOW" at bounding box center [273, 132] width 193 height 39
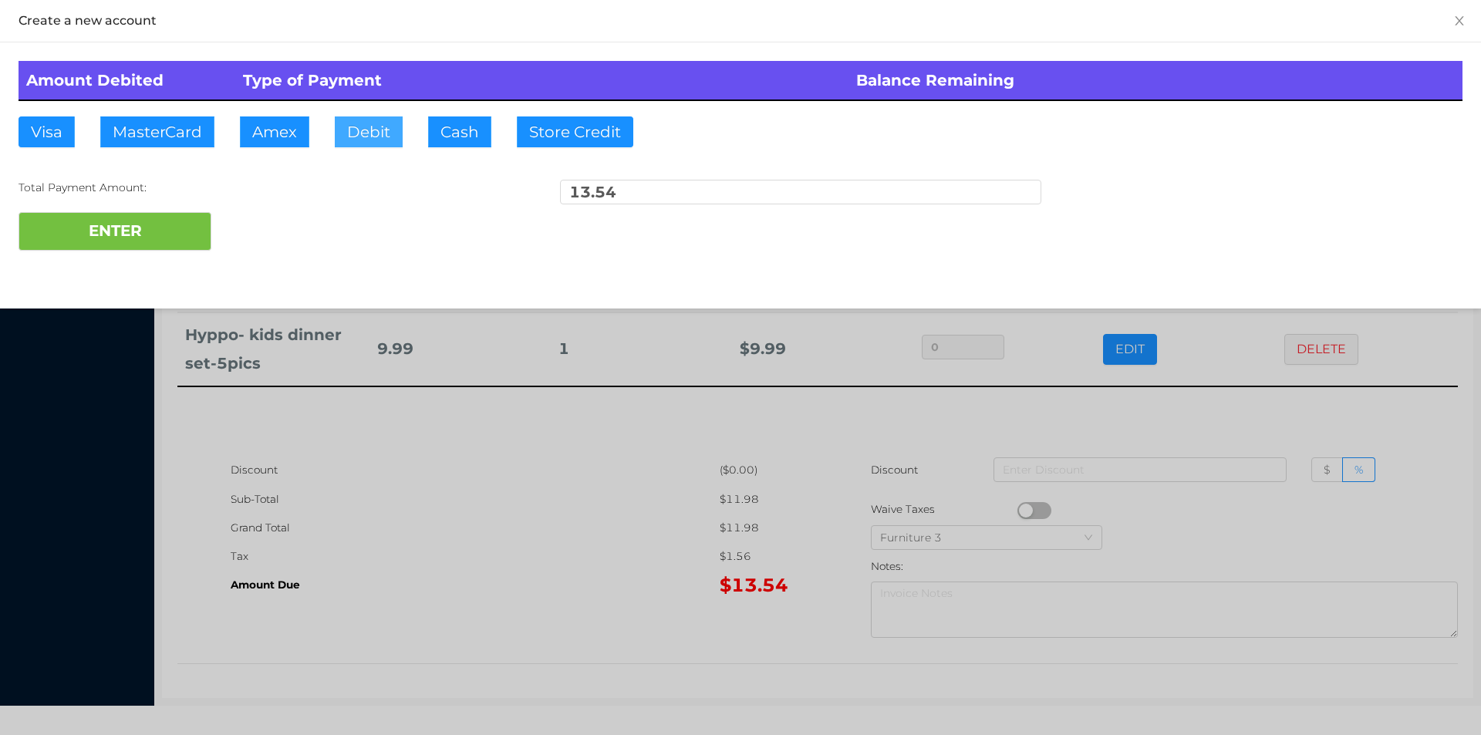
click at [376, 127] on button "Debit" at bounding box center [369, 131] width 68 height 31
type input "15."
click at [142, 238] on button "ENTER" at bounding box center [115, 231] width 193 height 39
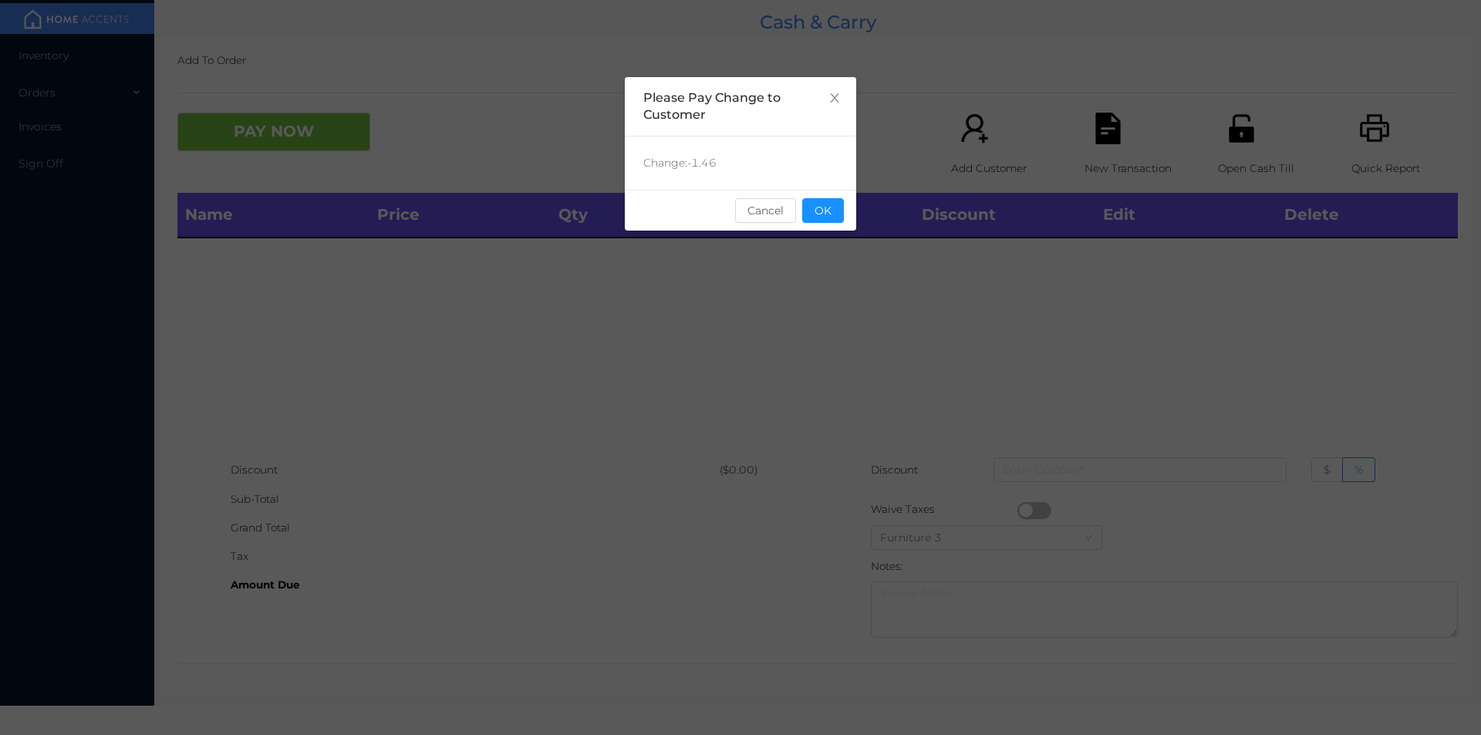
click at [833, 205] on button "OK" at bounding box center [823, 210] width 42 height 25
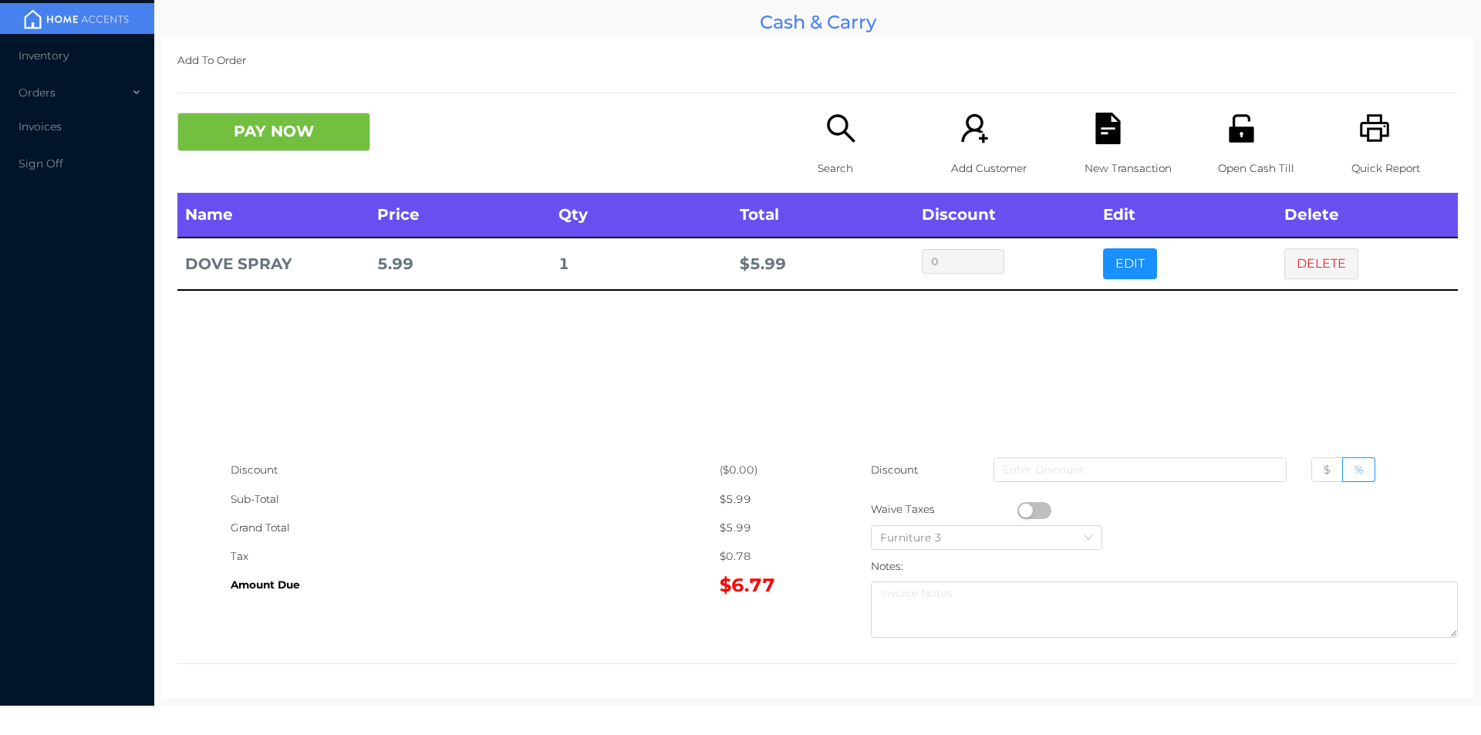
click at [849, 177] on p "Search" at bounding box center [871, 168] width 106 height 29
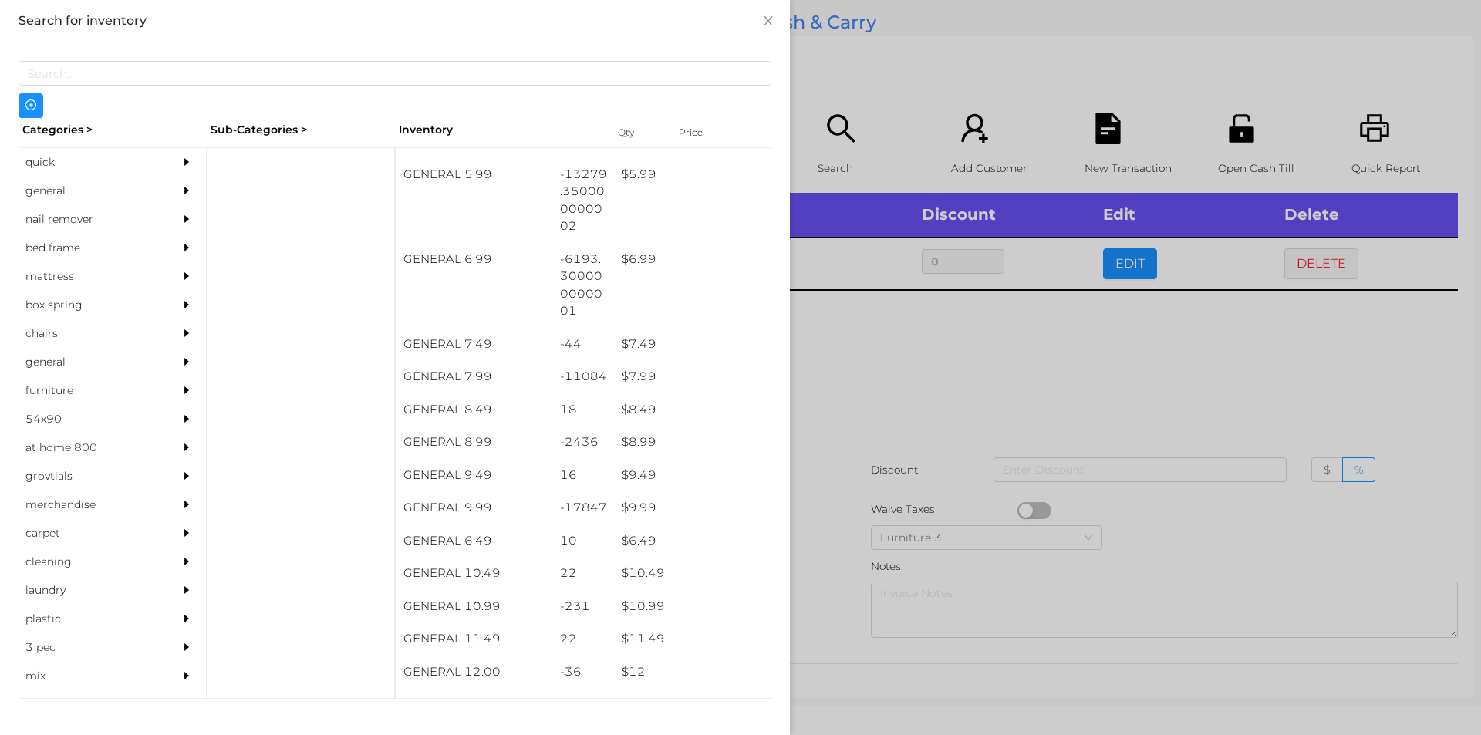
scroll to position [599, 0]
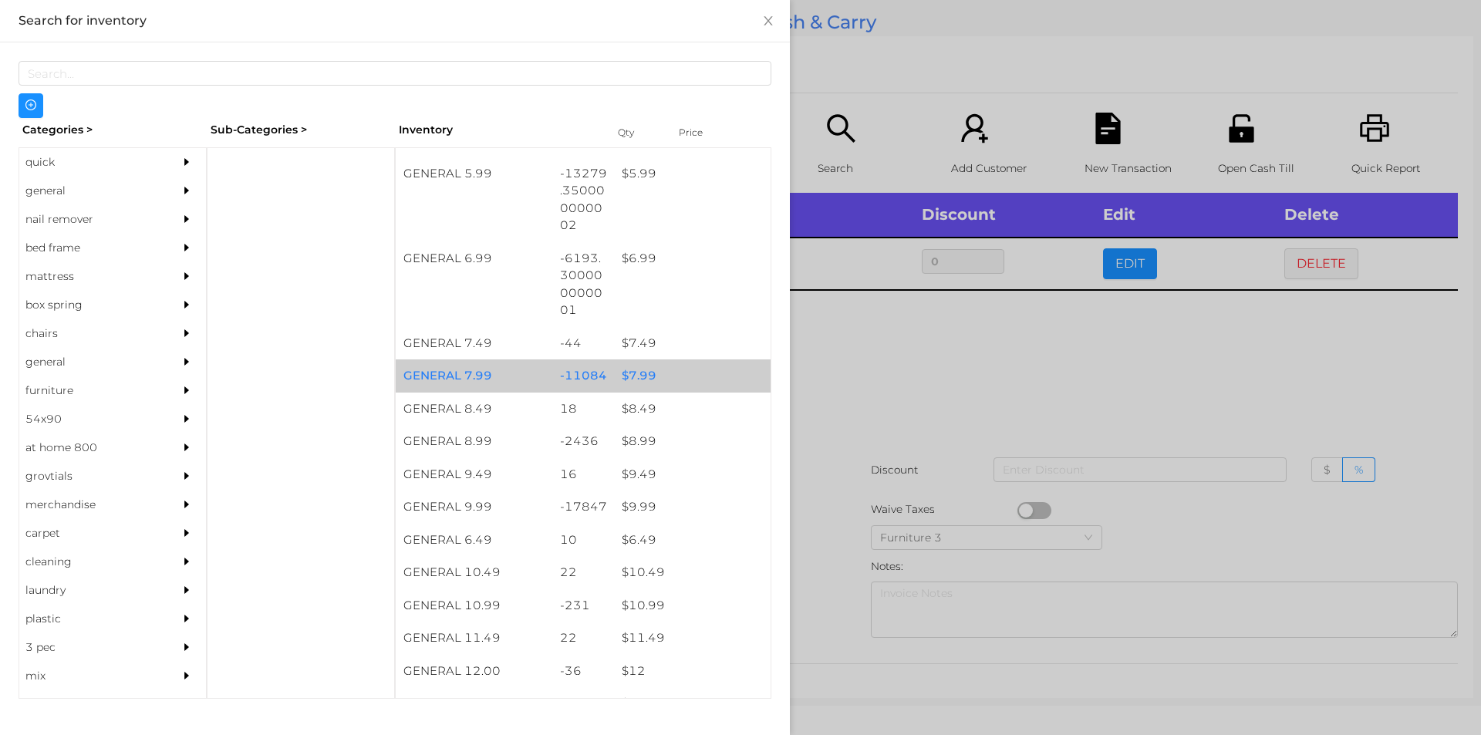
click at [630, 375] on div "$ 7.99" at bounding box center [692, 375] width 157 height 33
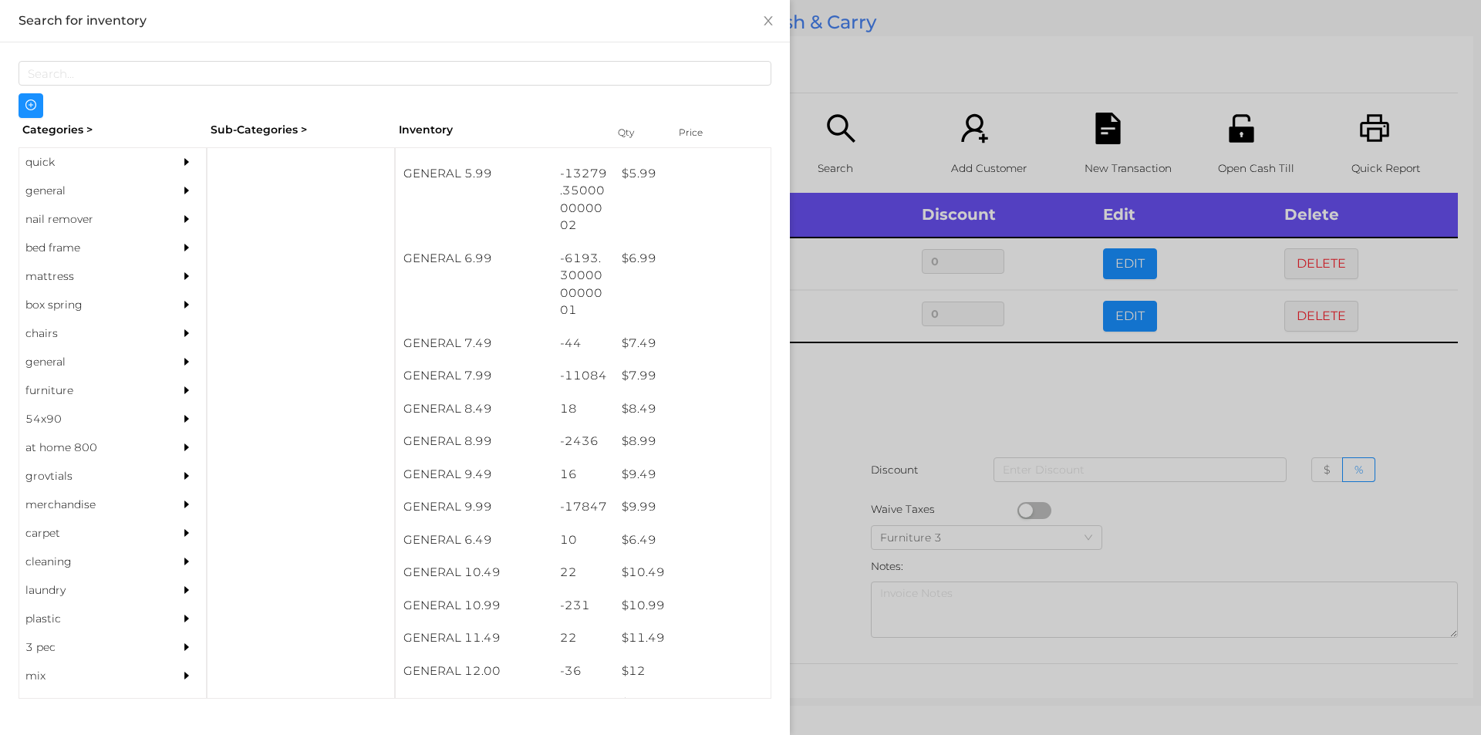
click at [856, 409] on div at bounding box center [740, 367] width 1481 height 735
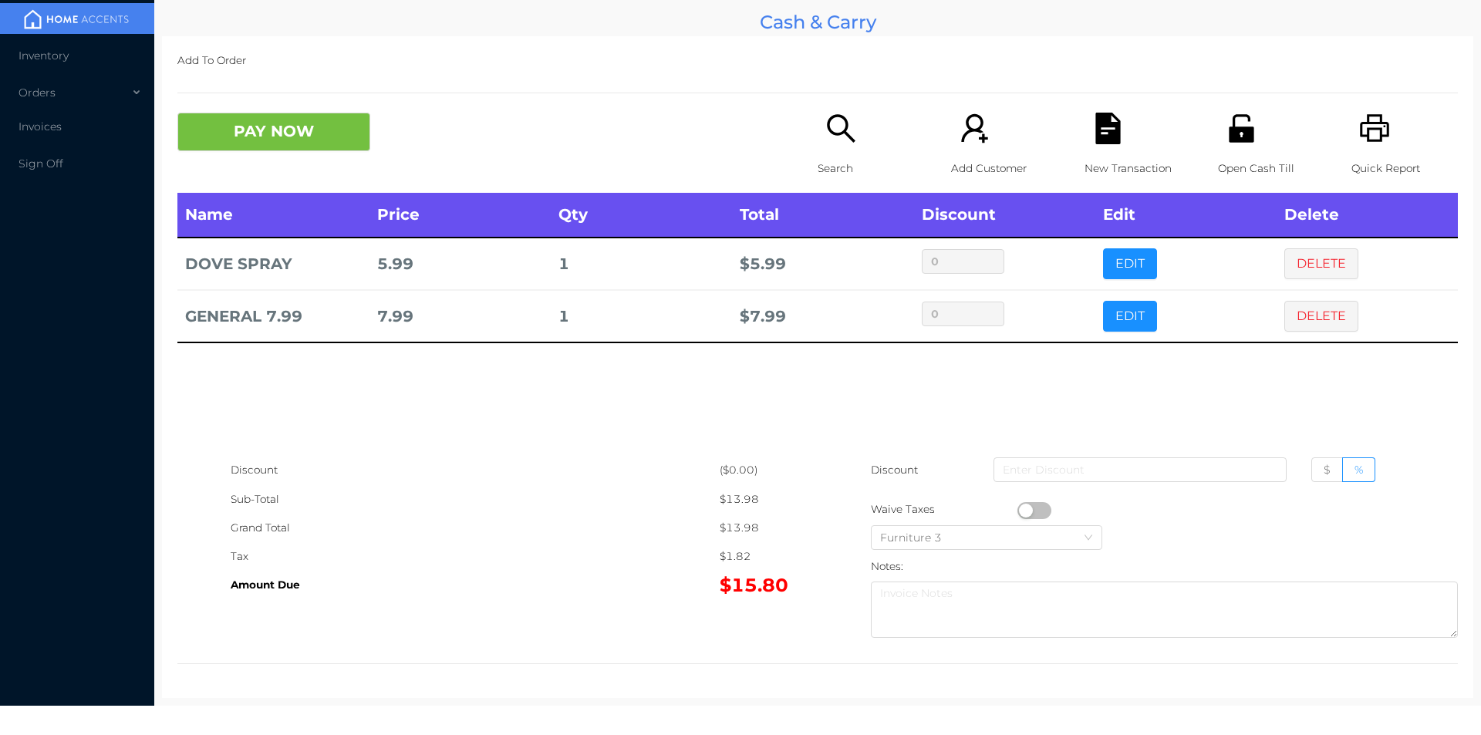
click at [834, 138] on icon "icon: search" at bounding box center [841, 129] width 32 height 32
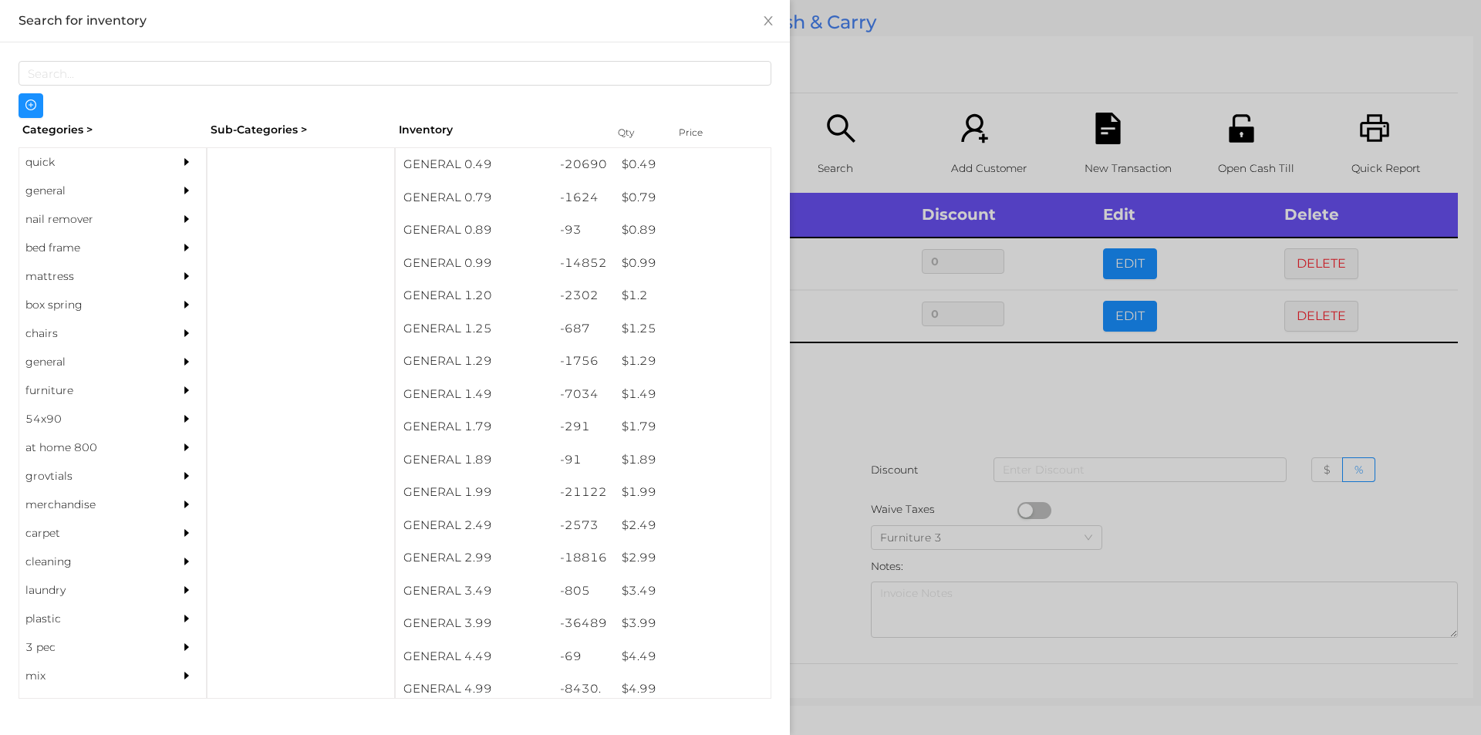
click at [51, 159] on div "quick" at bounding box center [89, 162] width 140 height 29
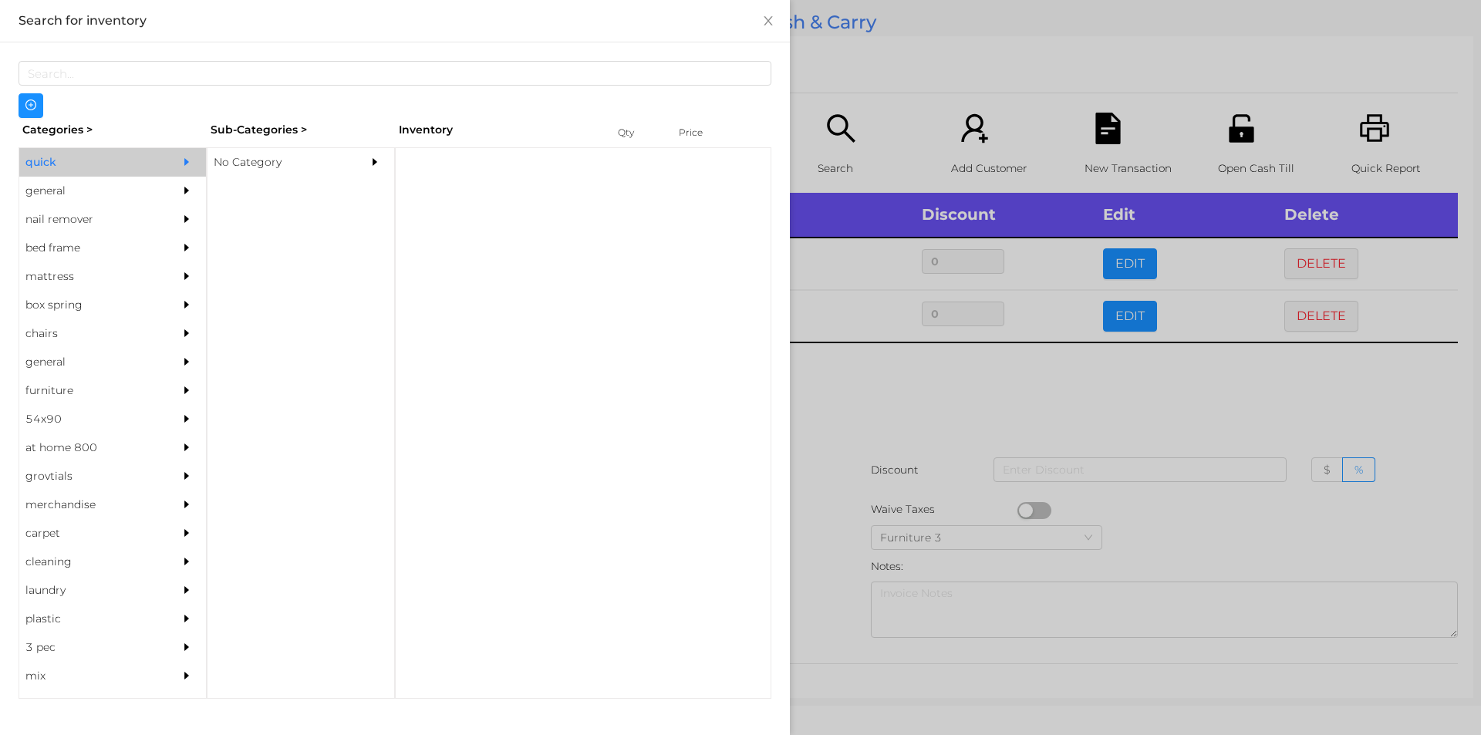
click at [225, 159] on div "No Category" at bounding box center [278, 162] width 140 height 29
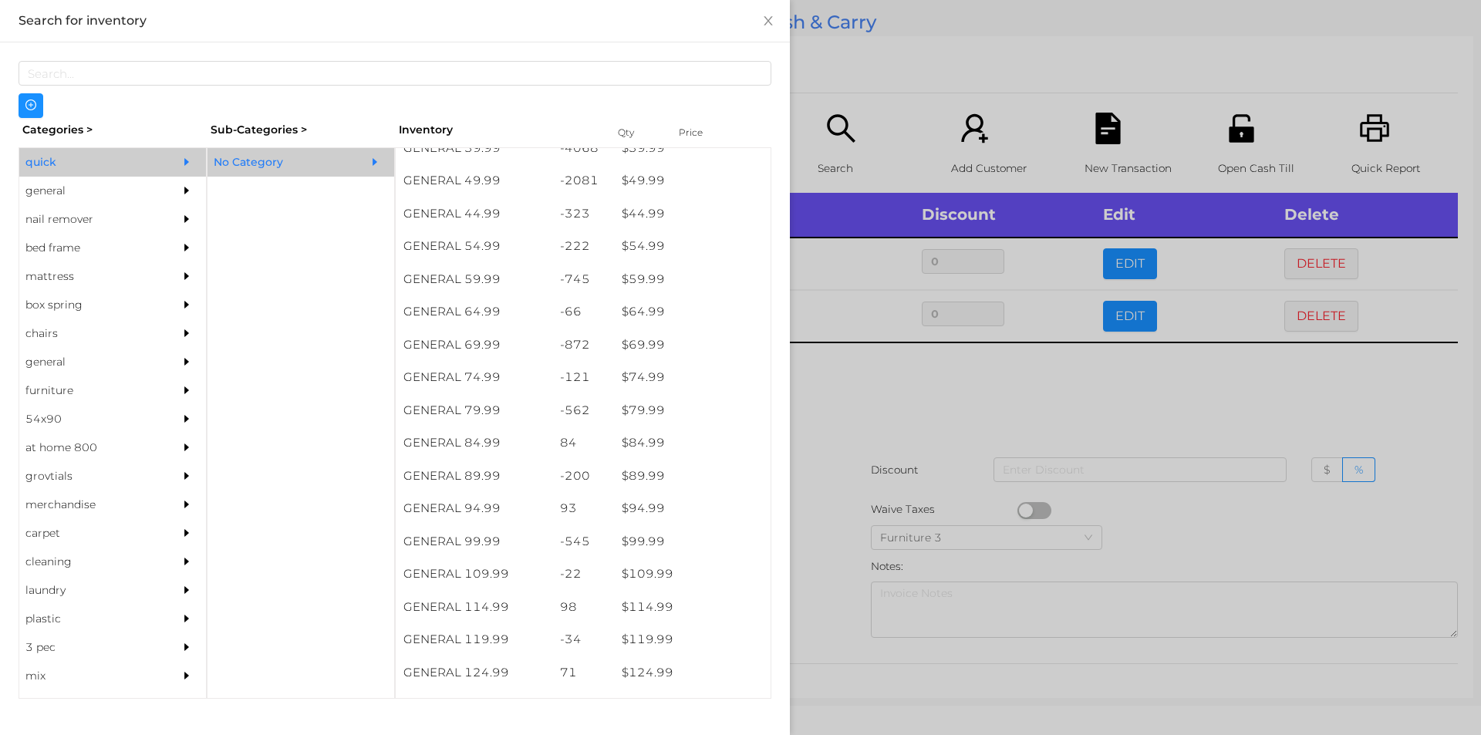
scroll to position [899, 0]
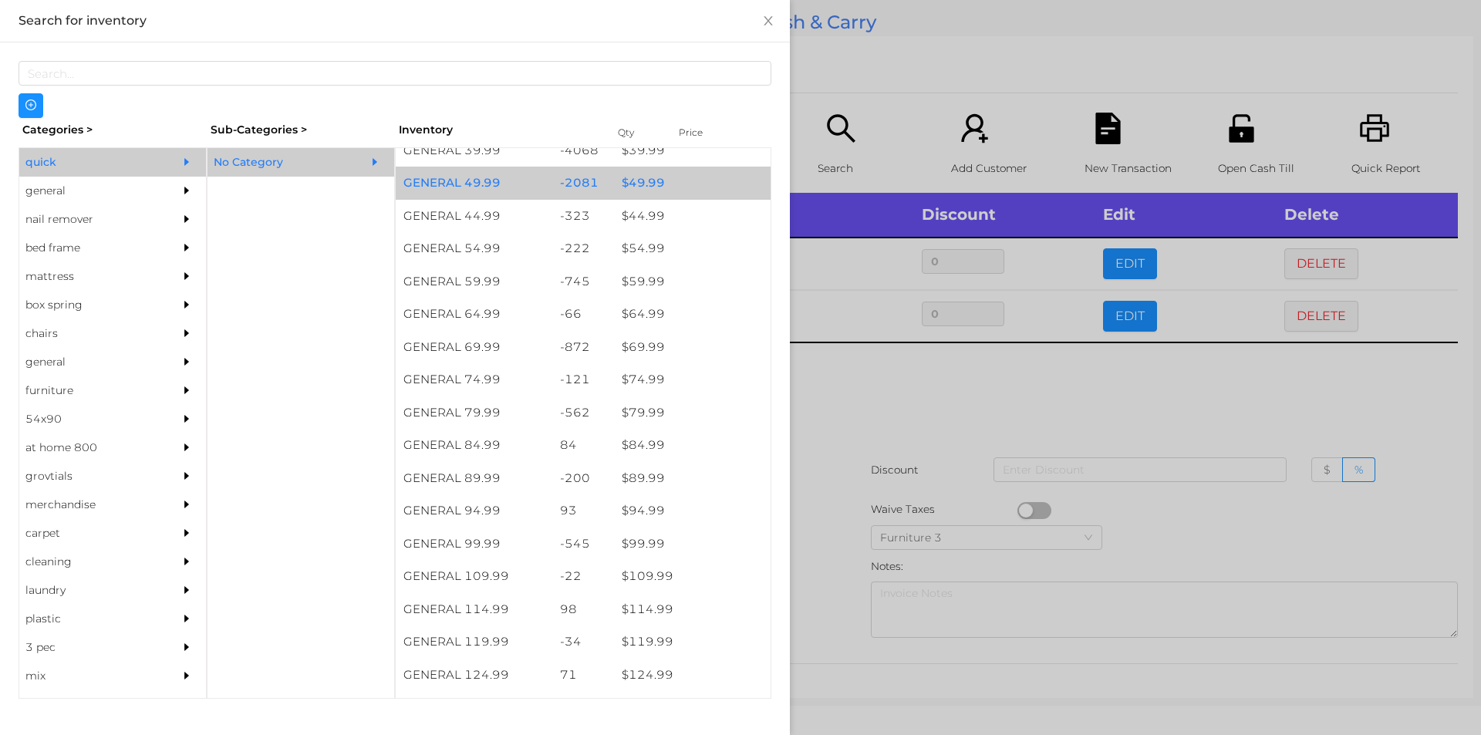
click at [632, 187] on div "$ 49.99" at bounding box center [692, 183] width 157 height 33
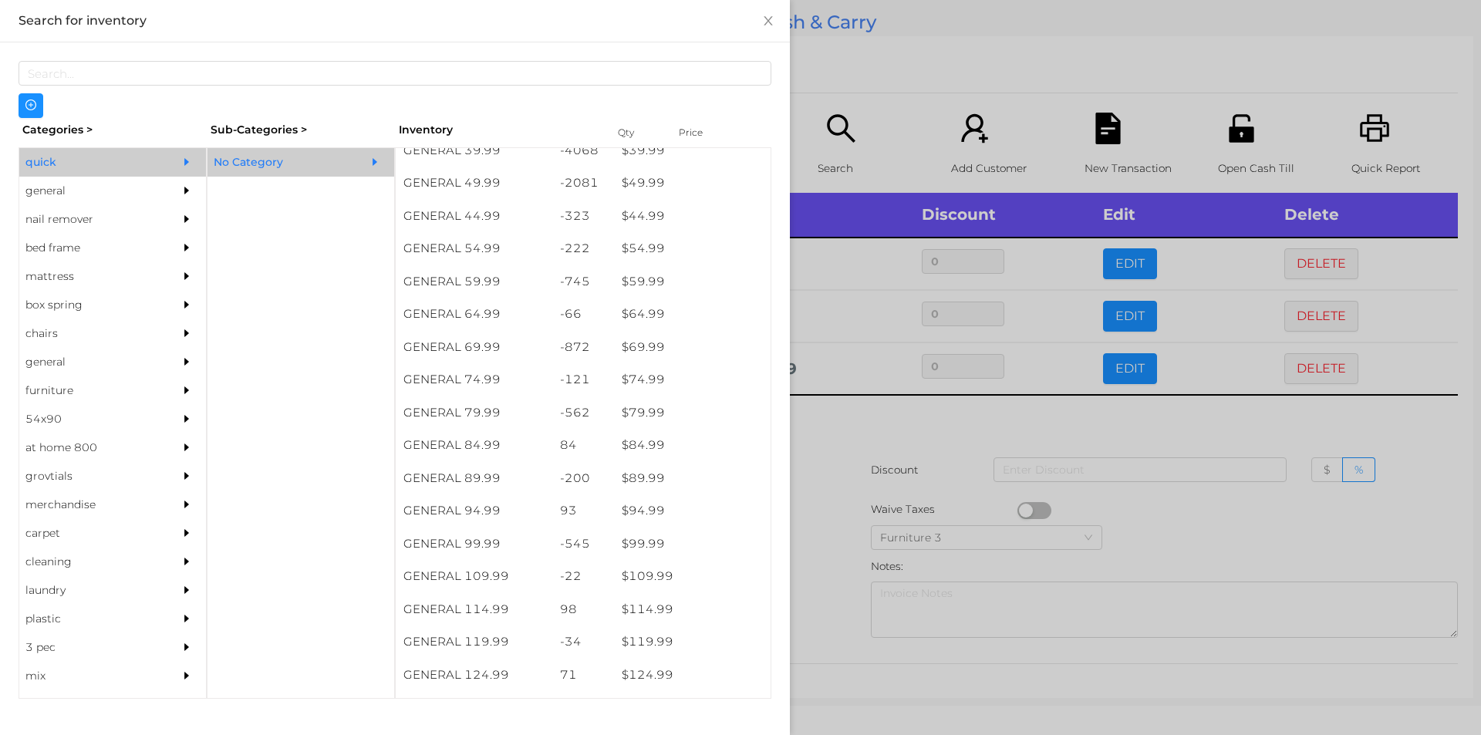
click at [838, 382] on div at bounding box center [740, 367] width 1481 height 735
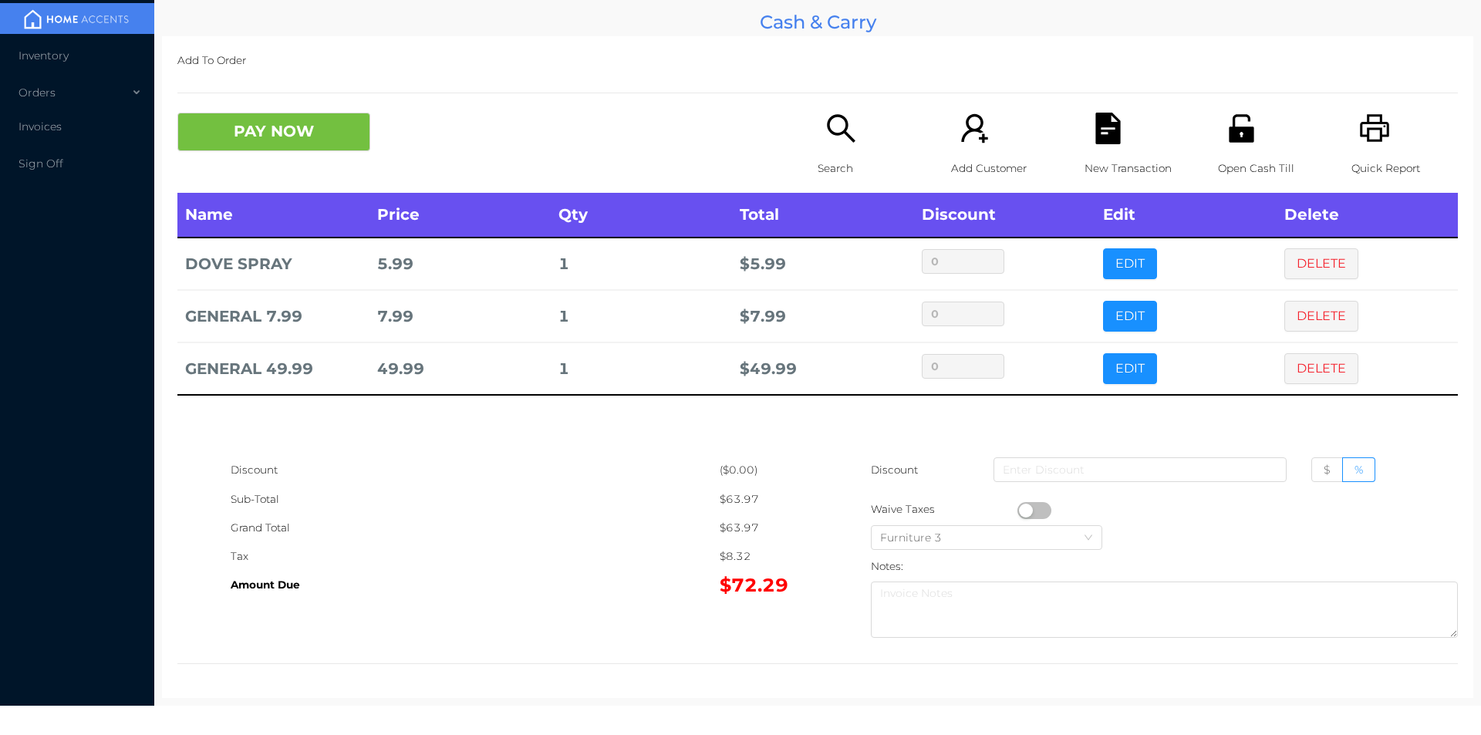
click at [851, 148] on div "Search" at bounding box center [871, 153] width 106 height 80
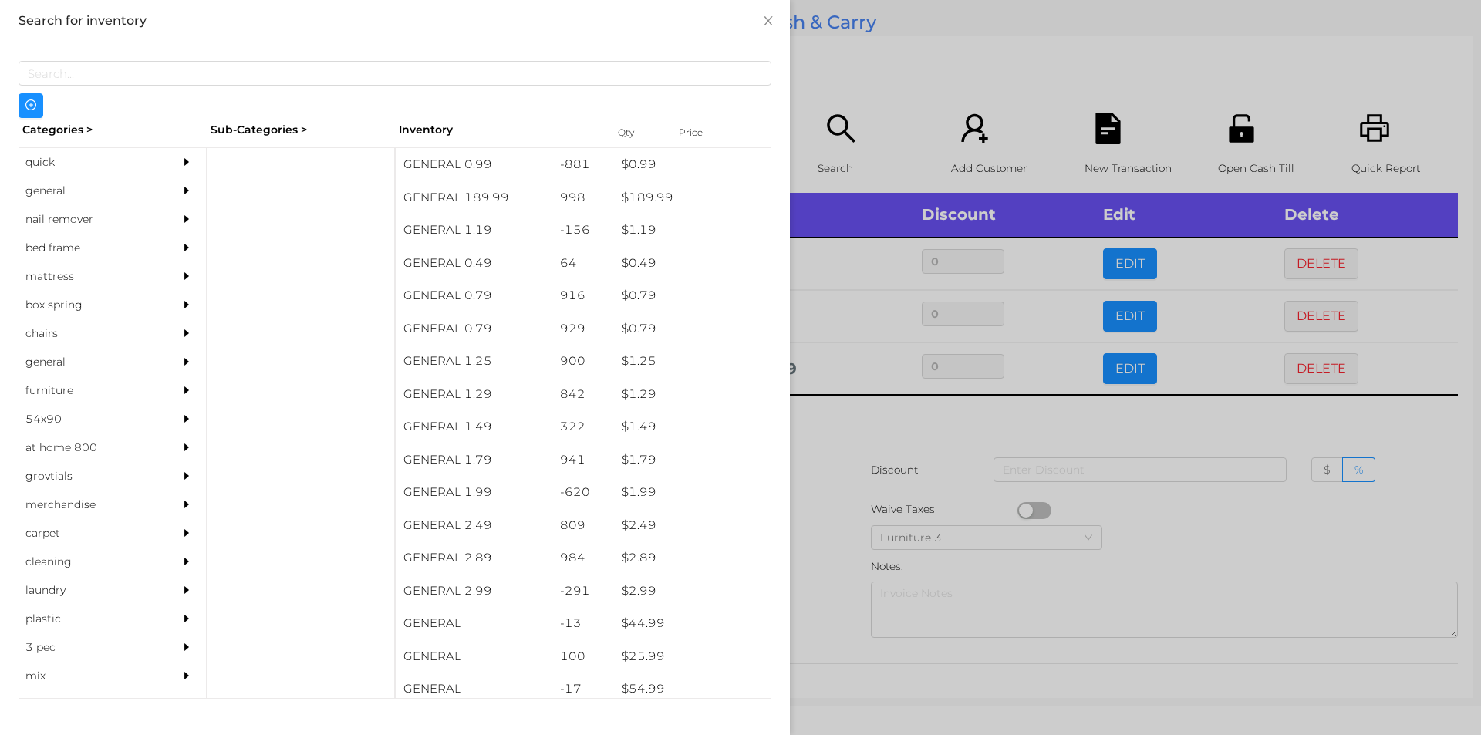
click at [53, 191] on div "general" at bounding box center [89, 191] width 140 height 29
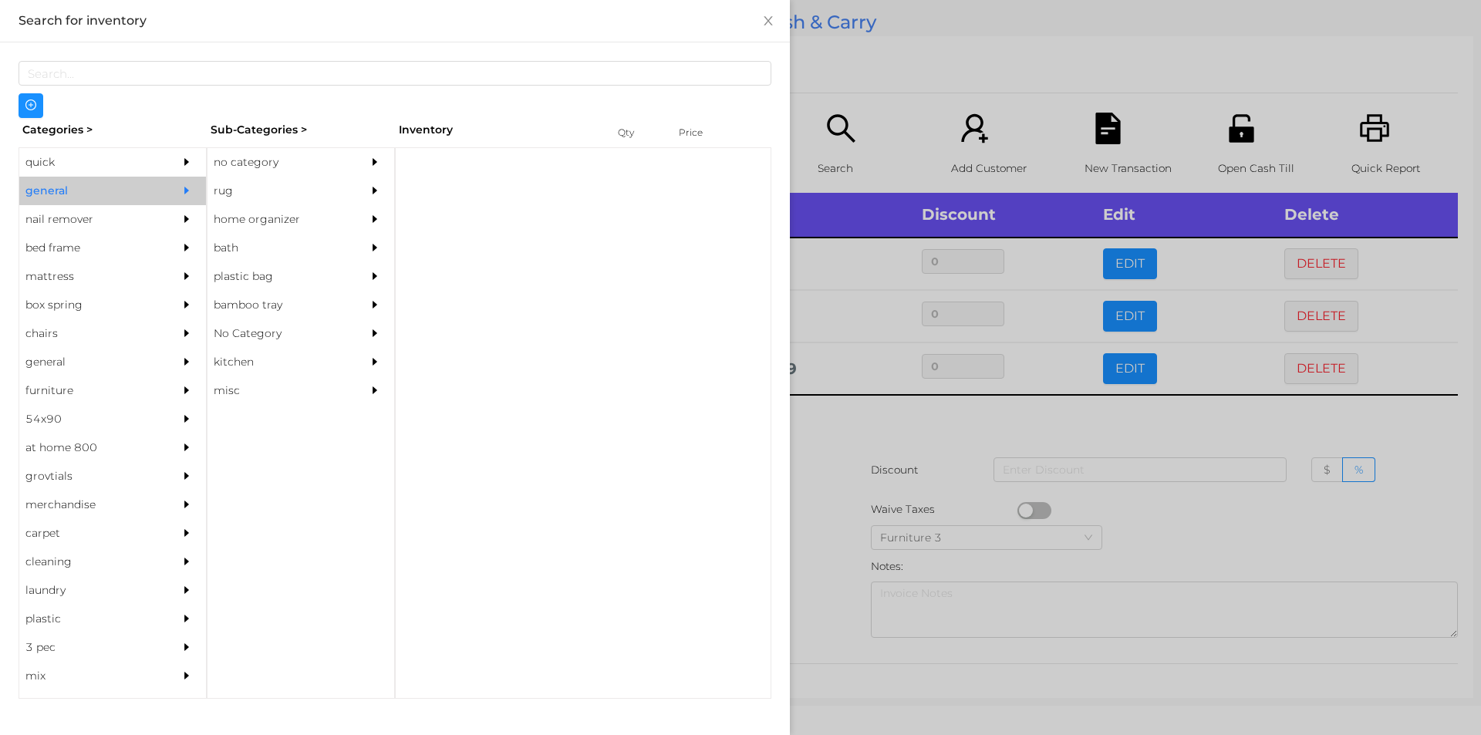
click at [265, 157] on div "no category" at bounding box center [278, 162] width 140 height 29
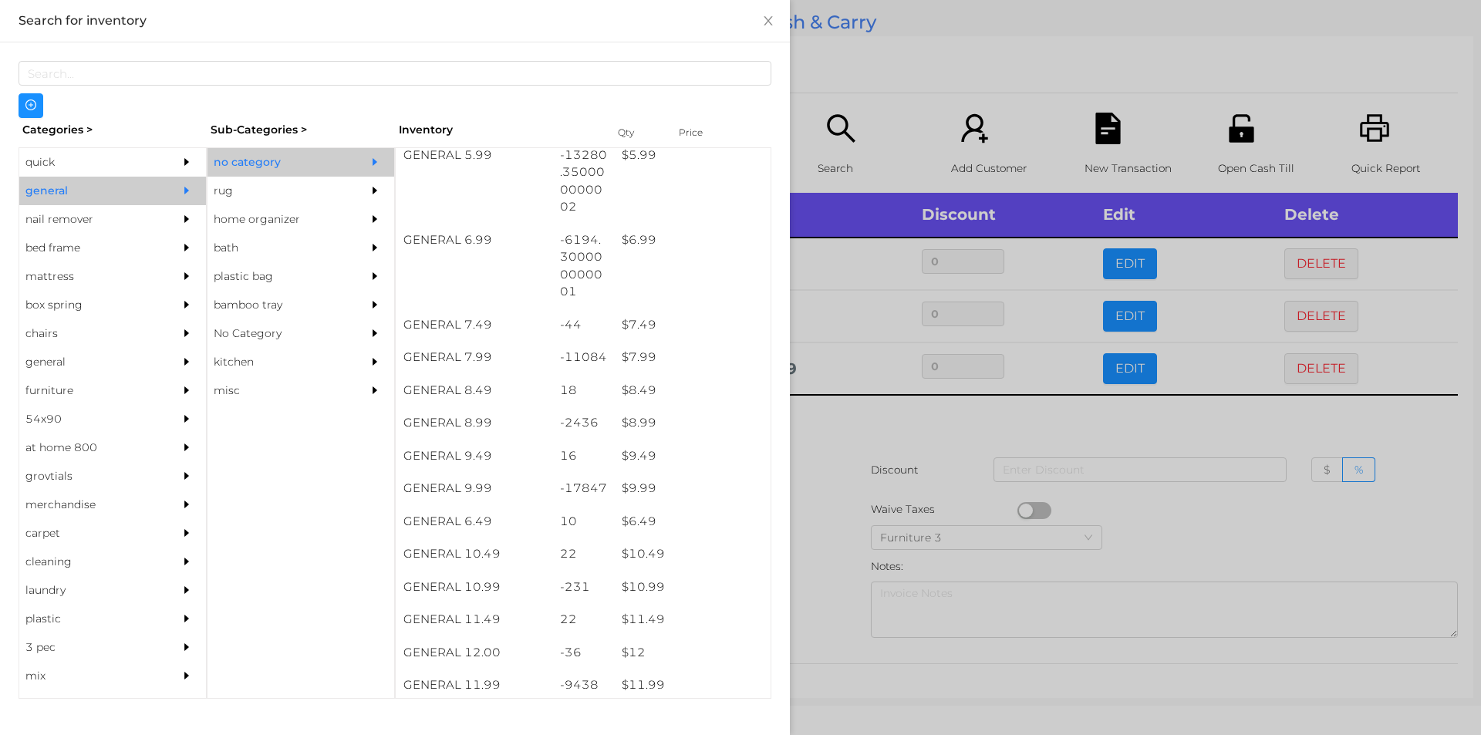
scroll to position [618, 0]
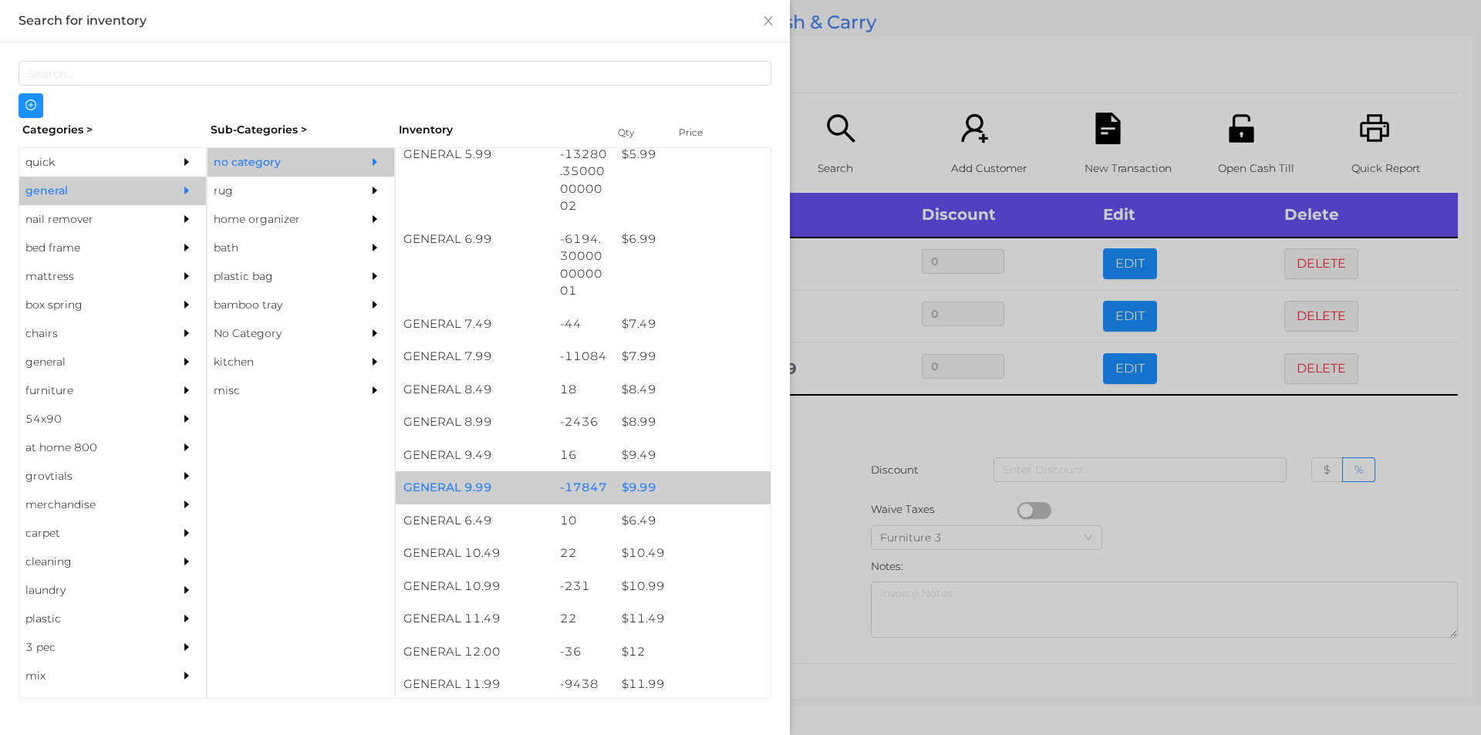
click at [632, 484] on div "$ 9.99" at bounding box center [692, 487] width 157 height 33
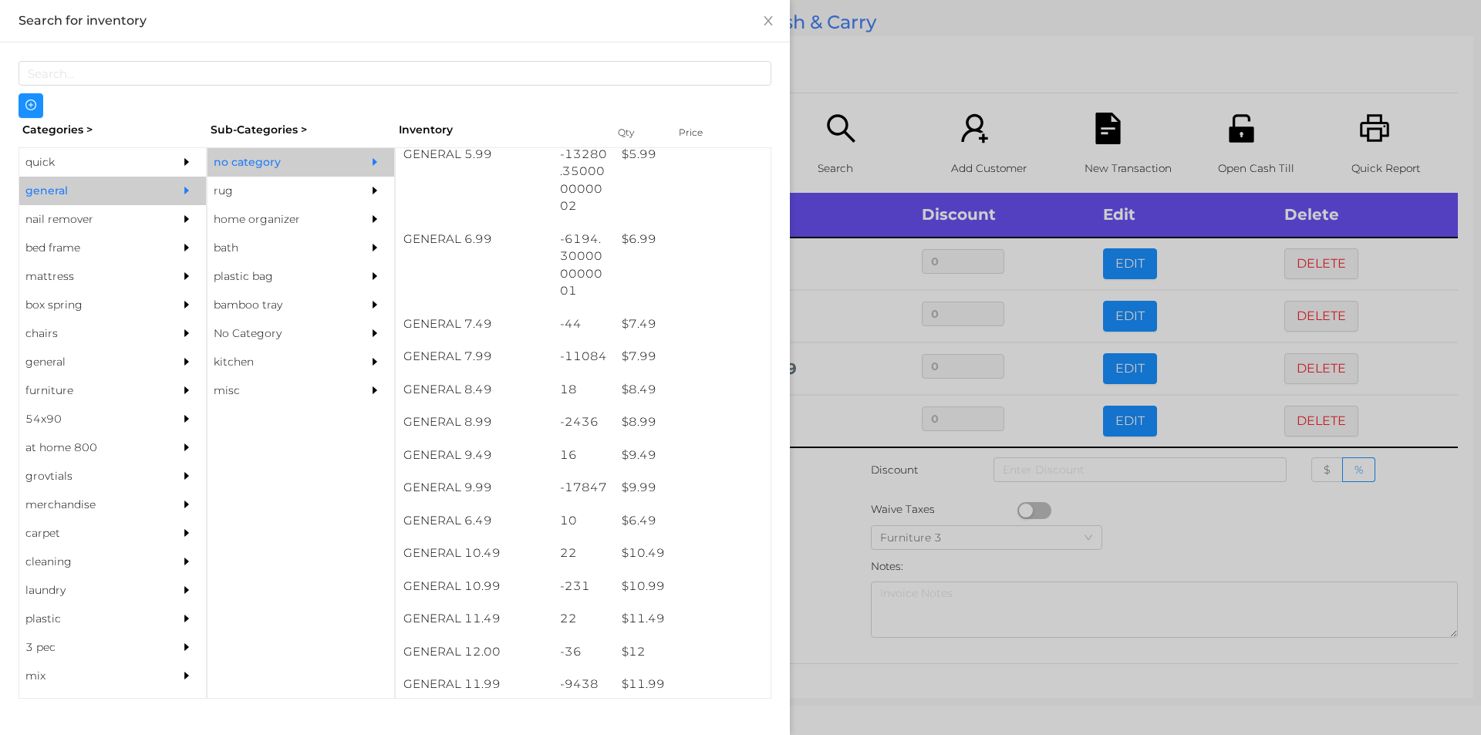
click at [836, 505] on div at bounding box center [740, 367] width 1481 height 735
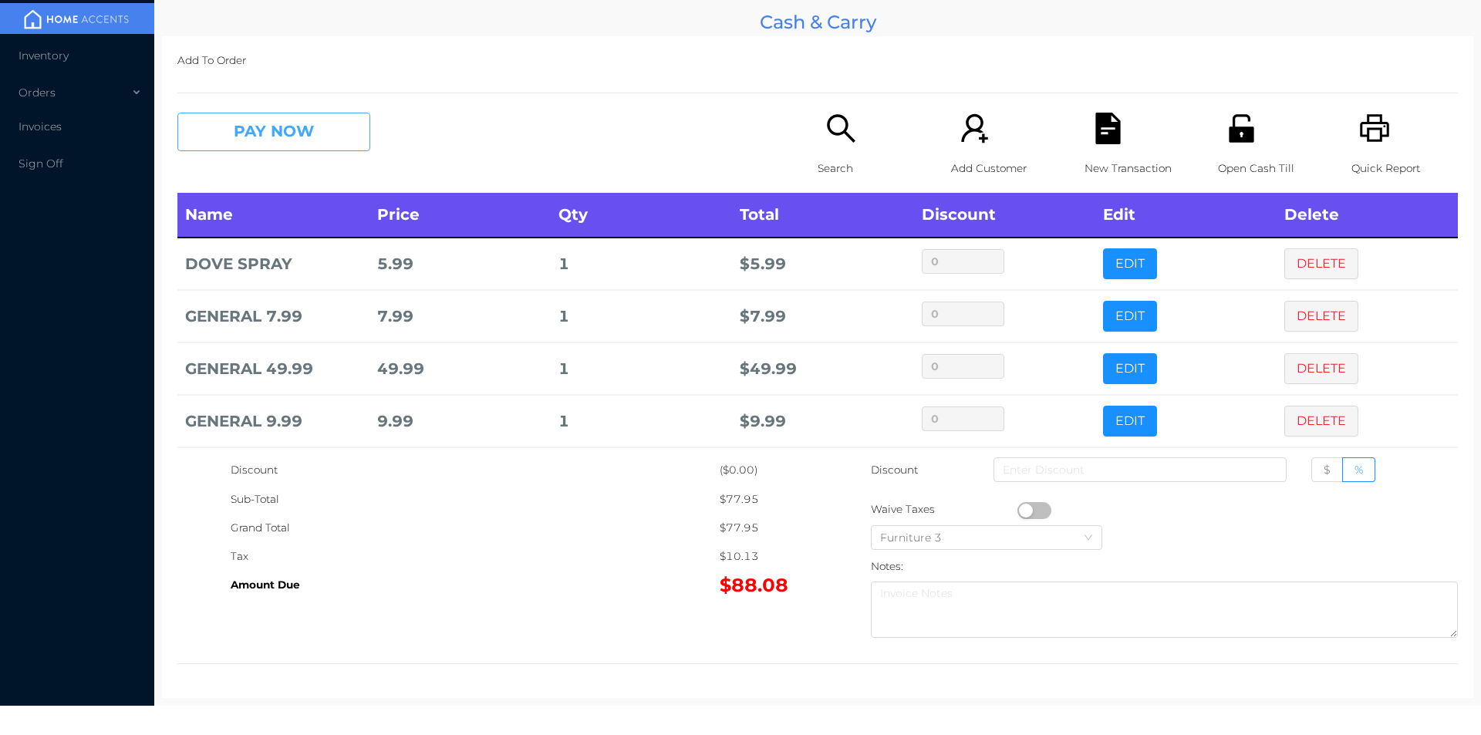
click at [253, 122] on button "PAY NOW" at bounding box center [273, 132] width 193 height 39
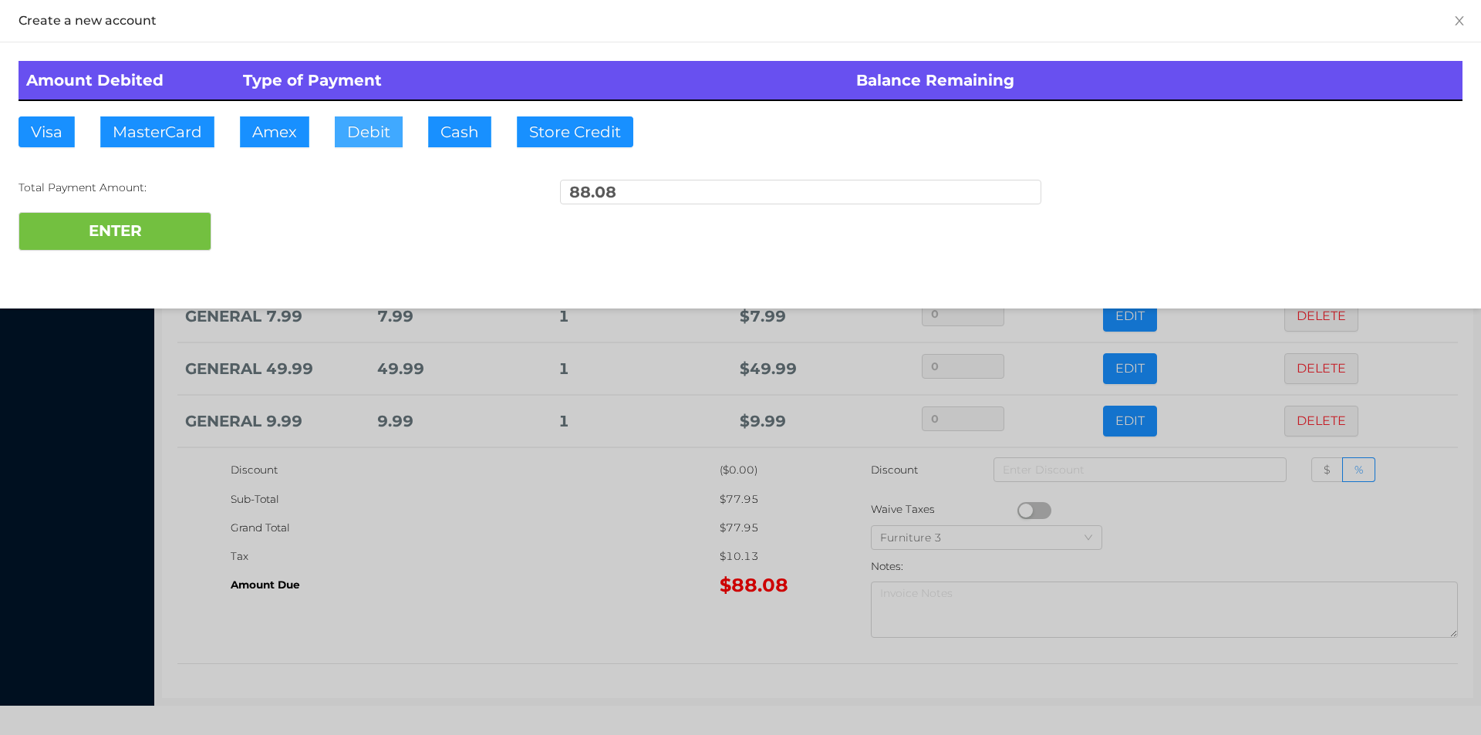
click at [339, 130] on button "Debit" at bounding box center [369, 131] width 68 height 31
click at [106, 213] on button "ENTER" at bounding box center [115, 231] width 193 height 39
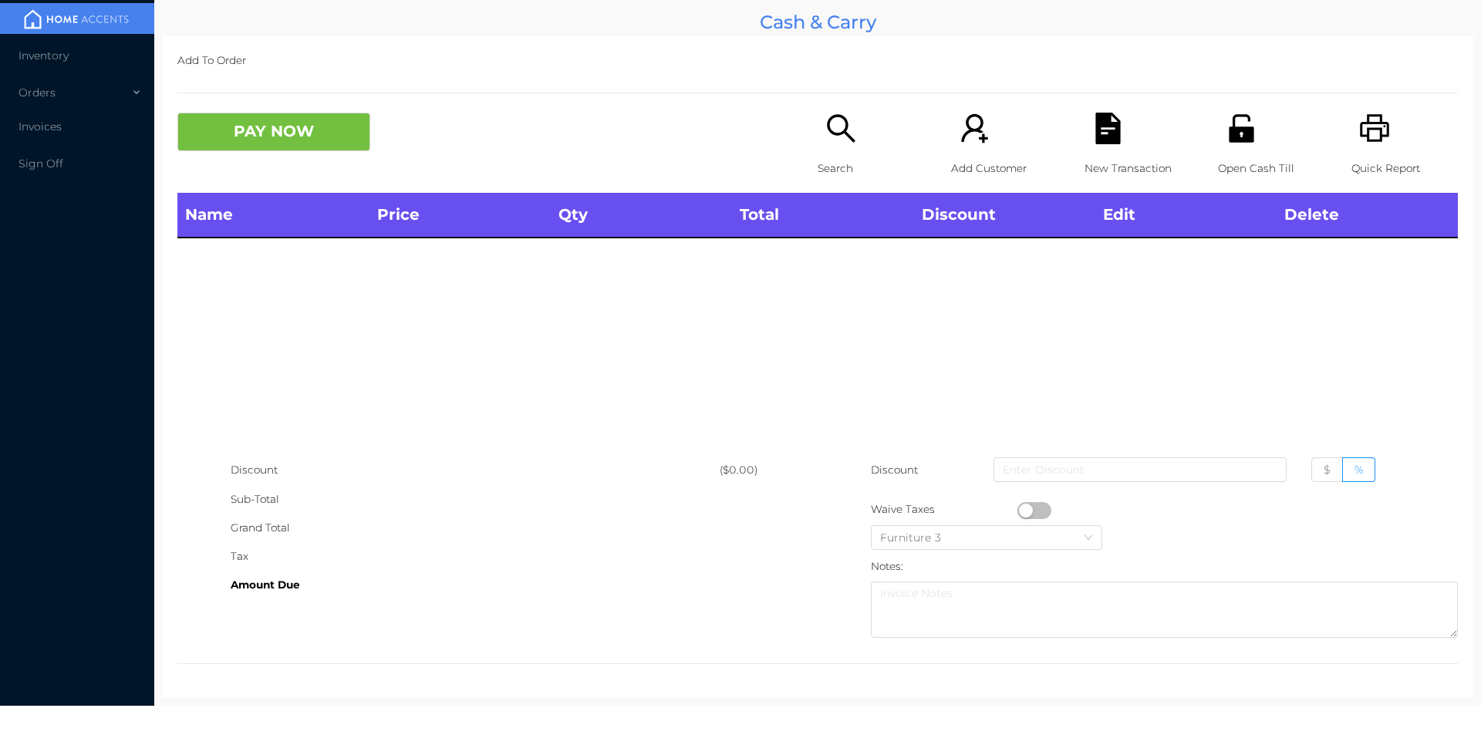
click at [818, 135] on div "Search" at bounding box center [871, 153] width 106 height 80
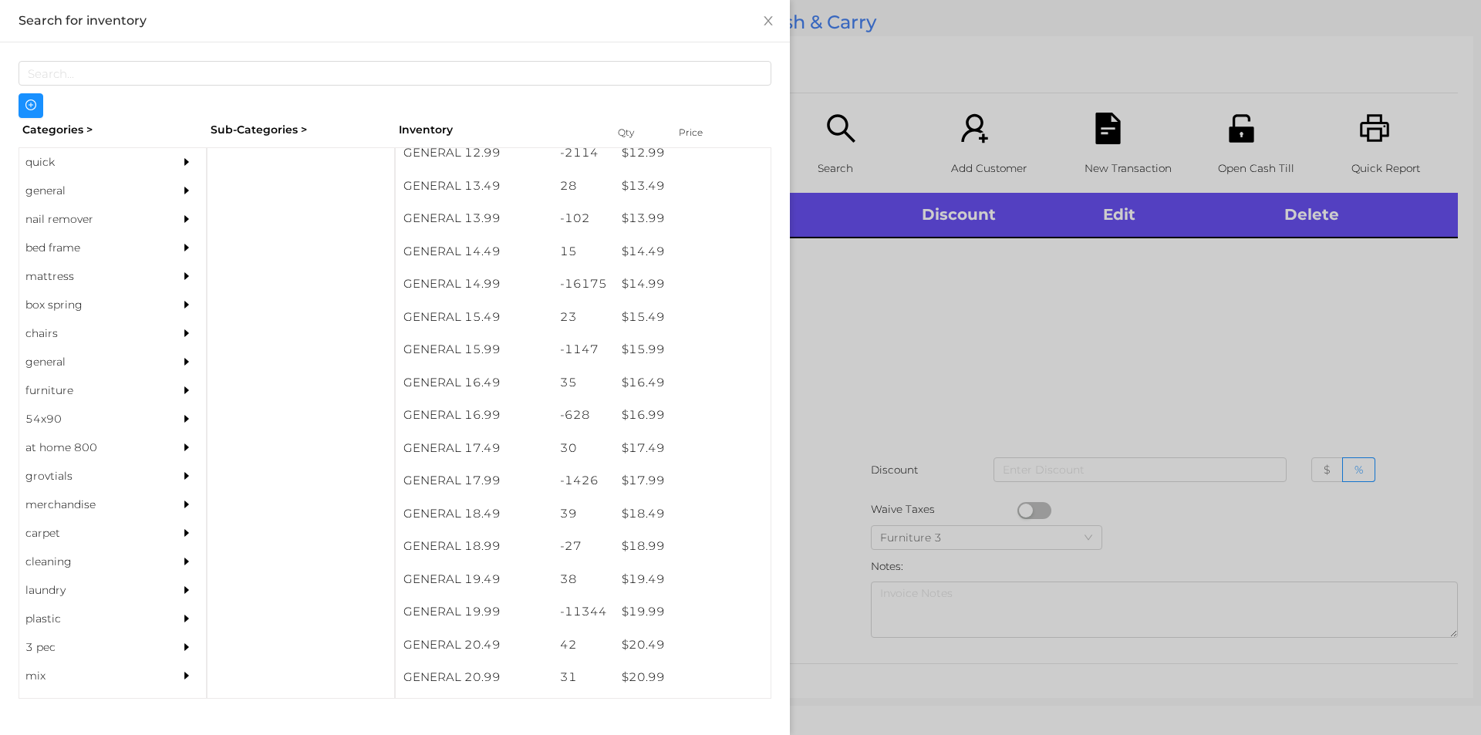
scroll to position [1217, 0]
click at [636, 353] on div "$ 15.99" at bounding box center [692, 348] width 157 height 33
click at [868, 418] on div at bounding box center [740, 367] width 1481 height 735
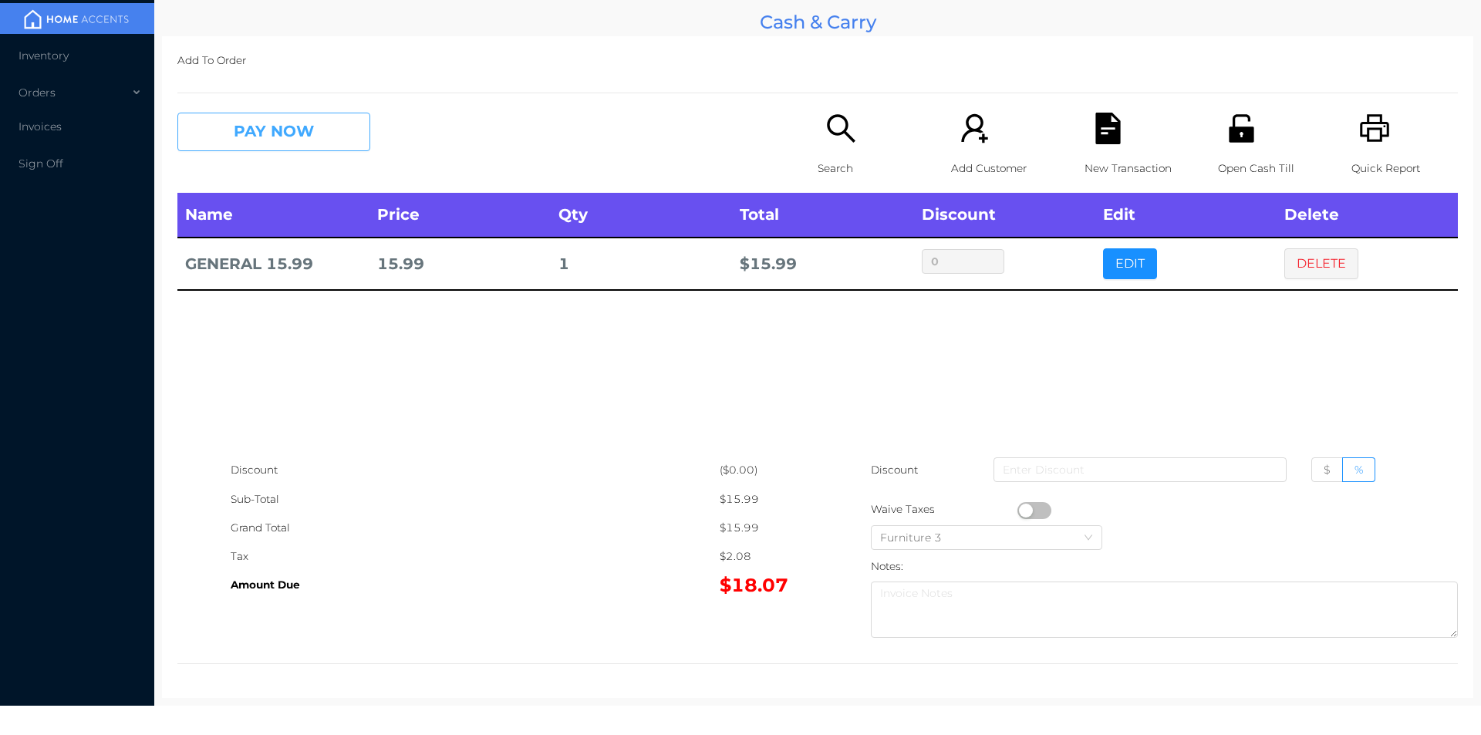
click at [241, 137] on button "PAY NOW" at bounding box center [273, 132] width 193 height 39
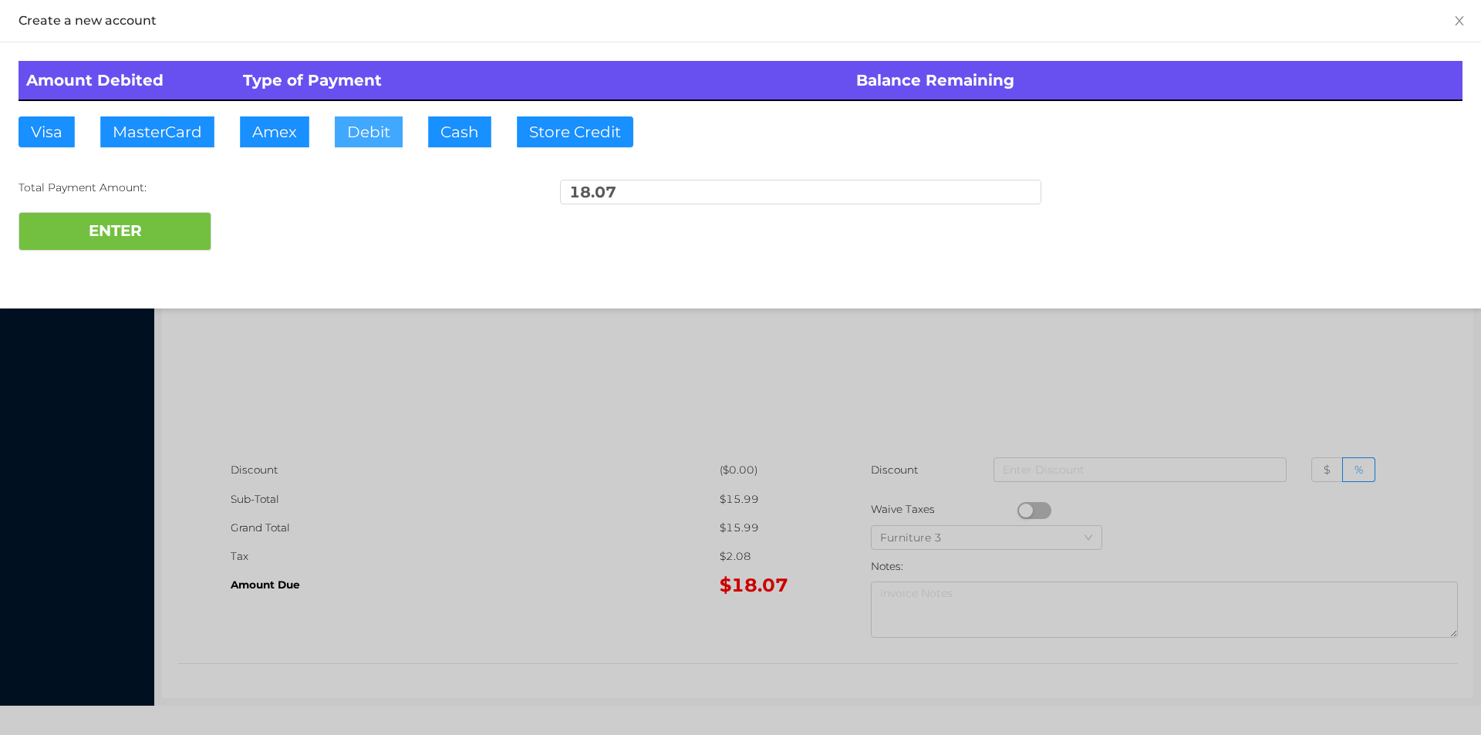
click at [363, 139] on button "Debit" at bounding box center [369, 131] width 68 height 31
click at [154, 224] on button "ENTER" at bounding box center [115, 231] width 193 height 39
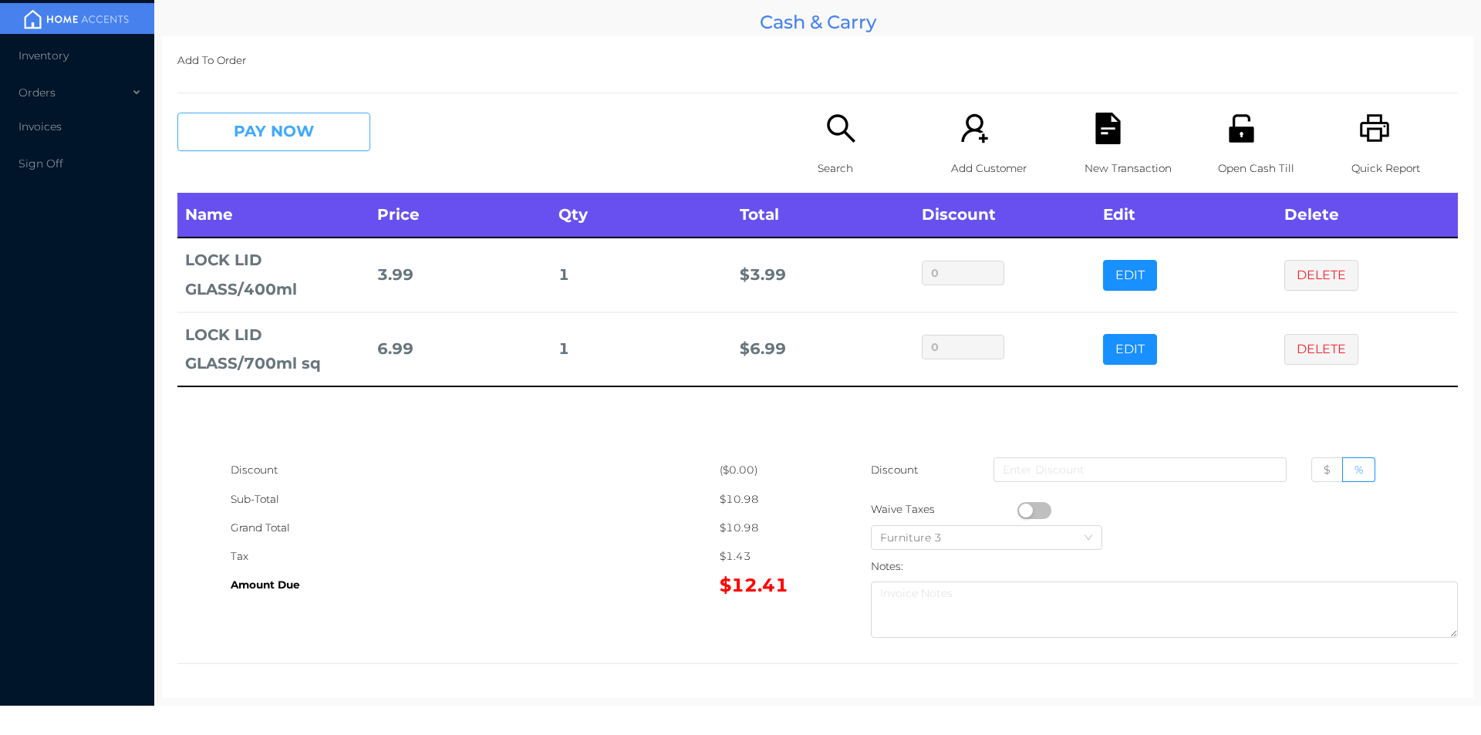
click at [325, 133] on button "PAY NOW" at bounding box center [273, 132] width 193 height 39
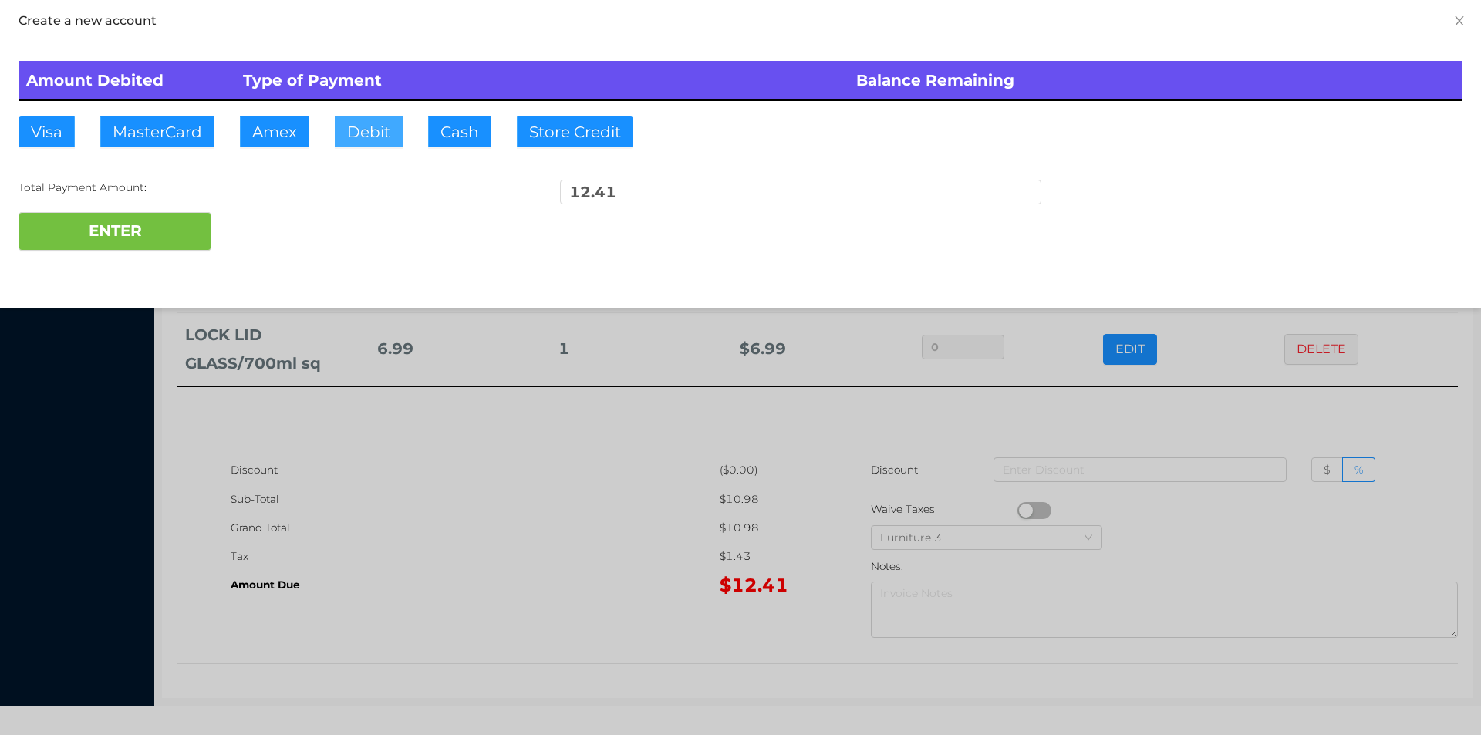
click at [360, 135] on button "Debit" at bounding box center [369, 131] width 68 height 31
click at [164, 232] on button "ENTER" at bounding box center [115, 231] width 193 height 39
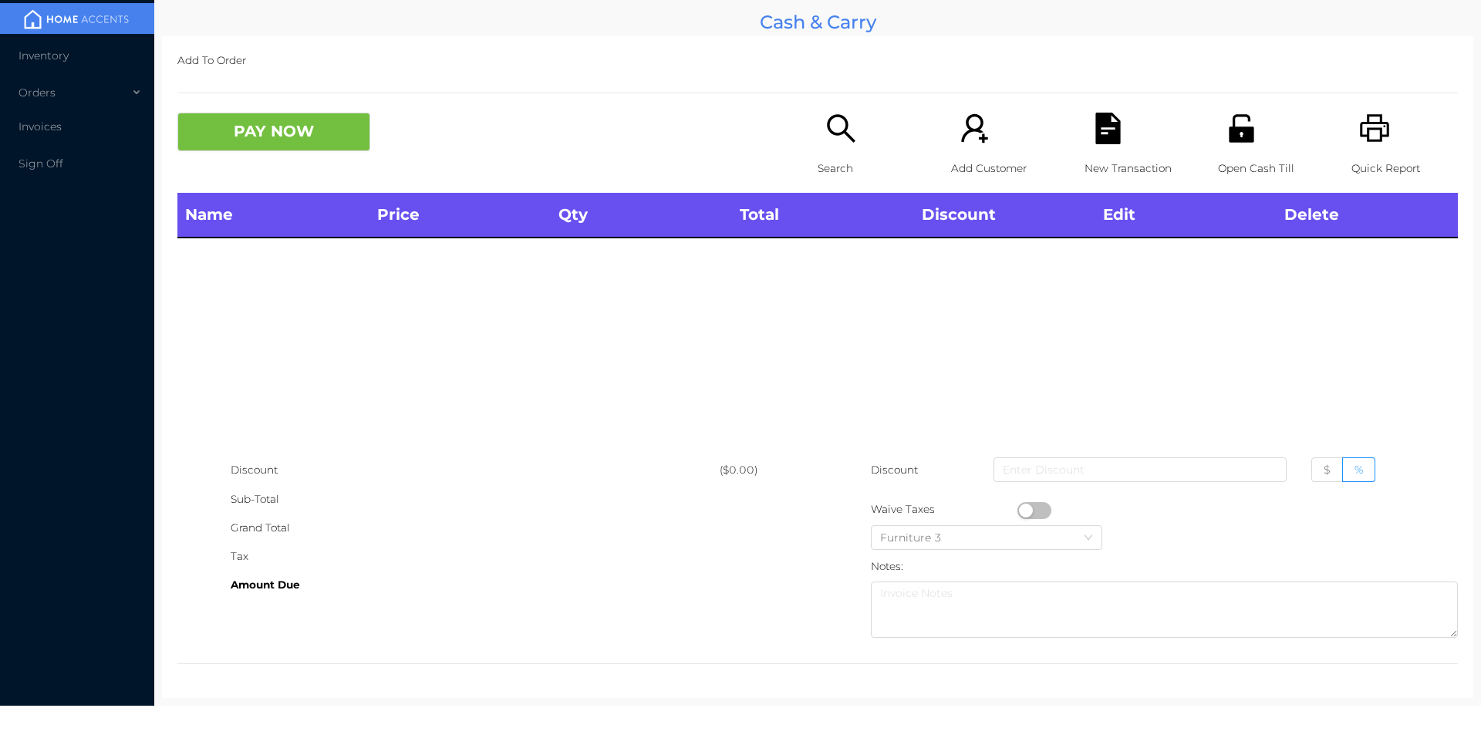
click at [830, 147] on div "Search" at bounding box center [871, 153] width 106 height 80
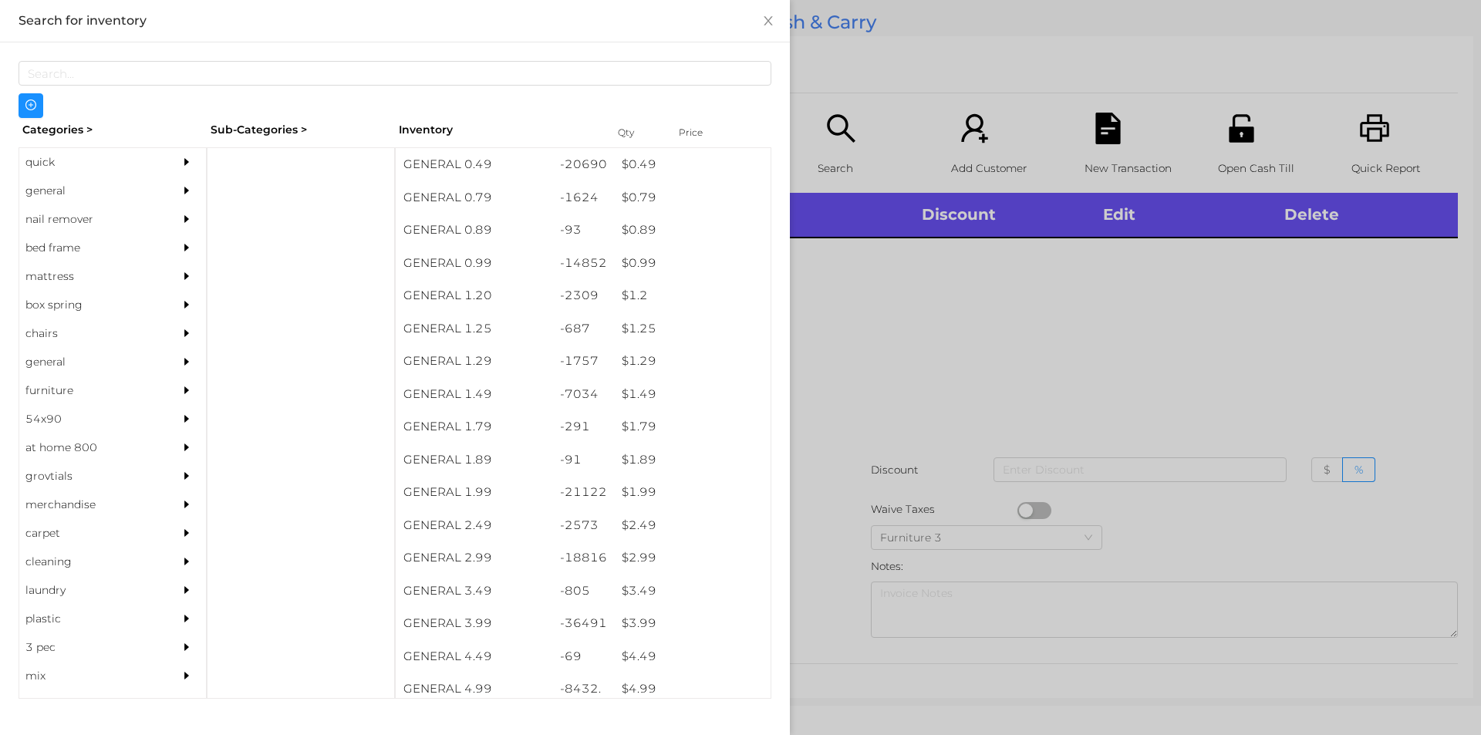
click at [32, 163] on div "quick" at bounding box center [89, 162] width 140 height 29
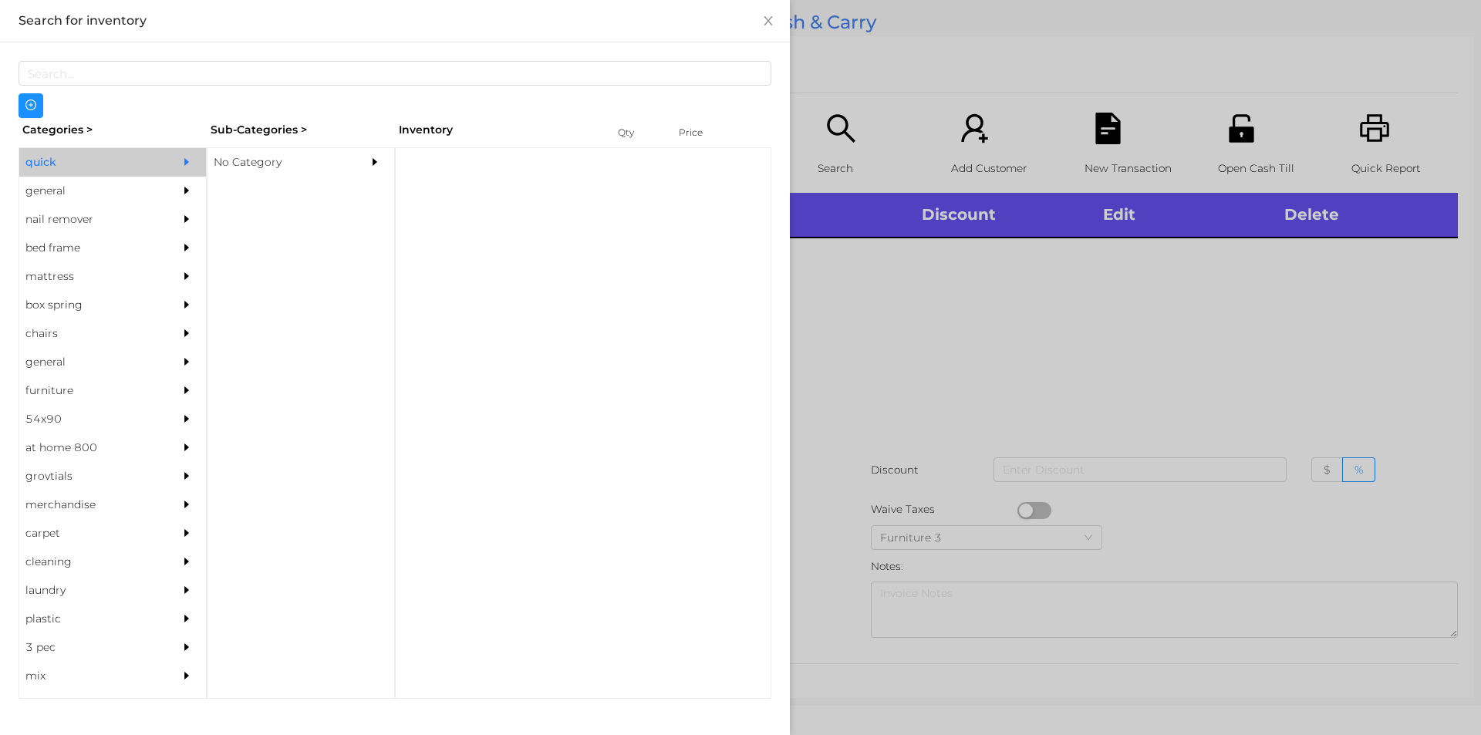
click at [265, 163] on div "No Category" at bounding box center [278, 162] width 140 height 29
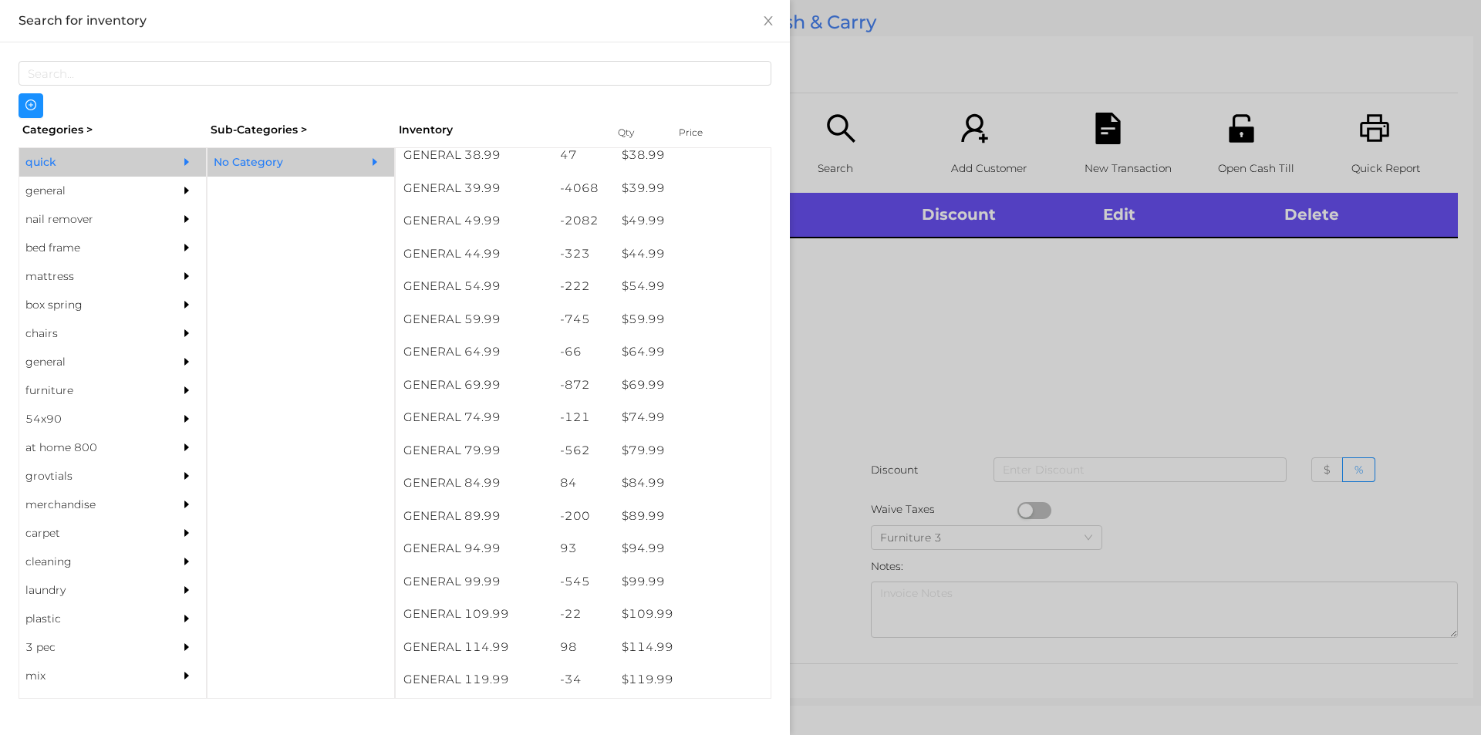
scroll to position [863, 0]
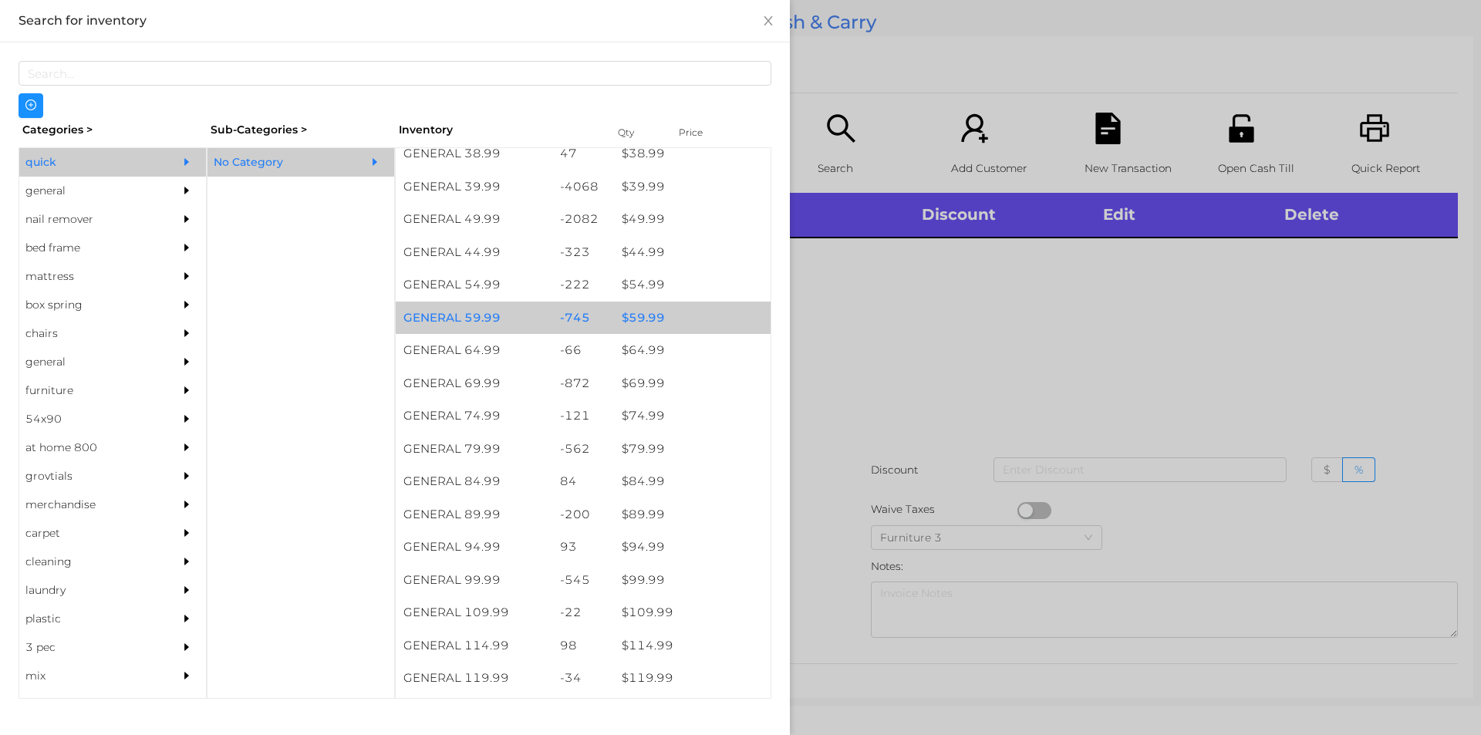
click at [636, 318] on div "$ 59.99" at bounding box center [692, 318] width 157 height 33
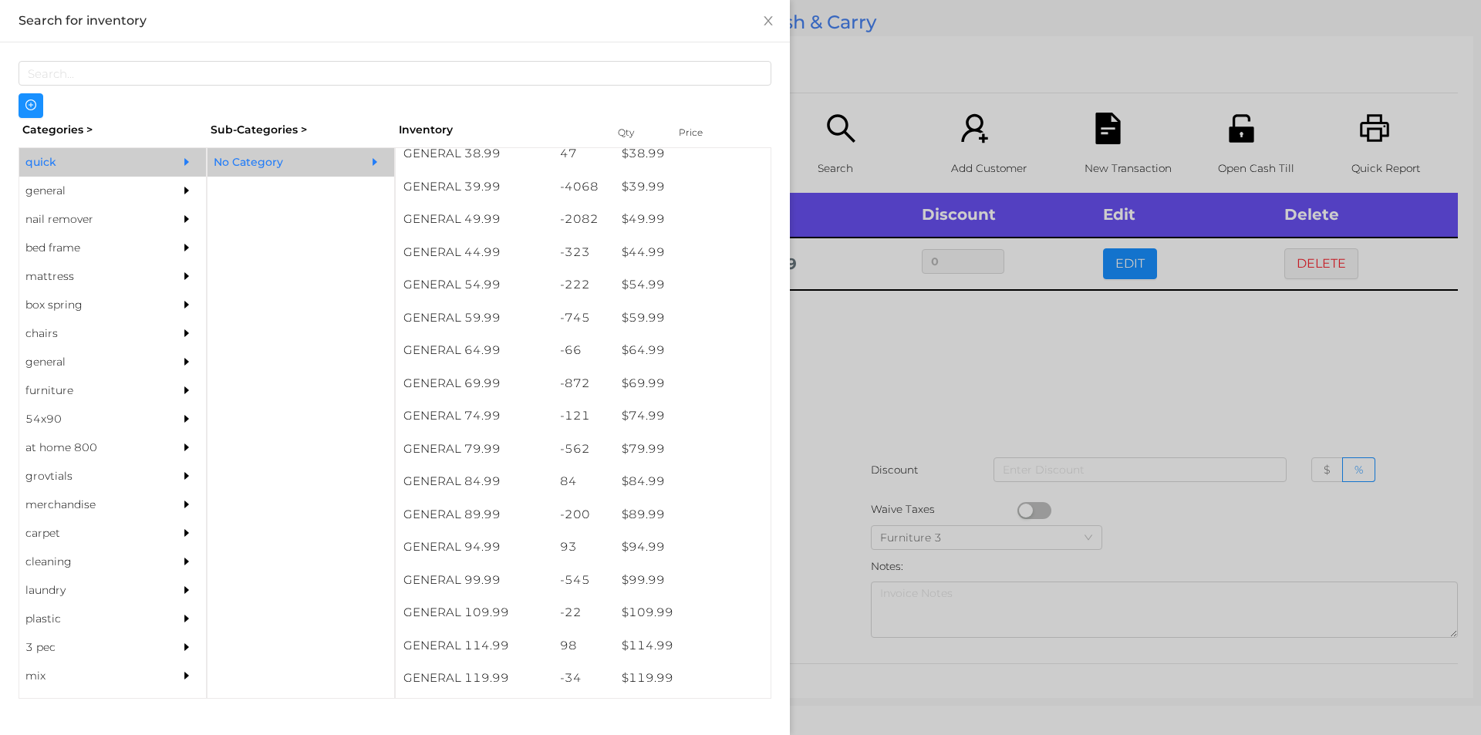
click at [873, 372] on div at bounding box center [740, 367] width 1481 height 735
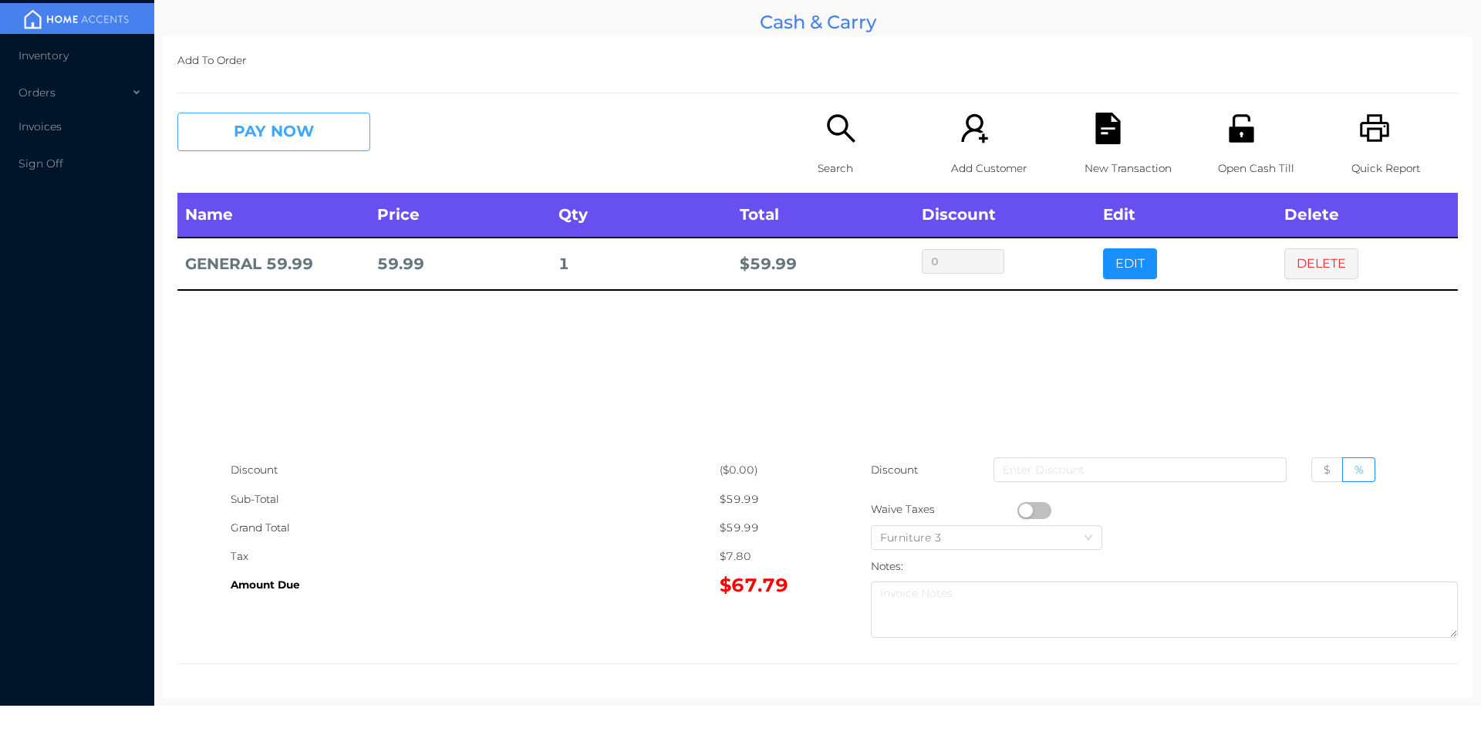
click at [264, 132] on button "PAY NOW" at bounding box center [273, 132] width 193 height 39
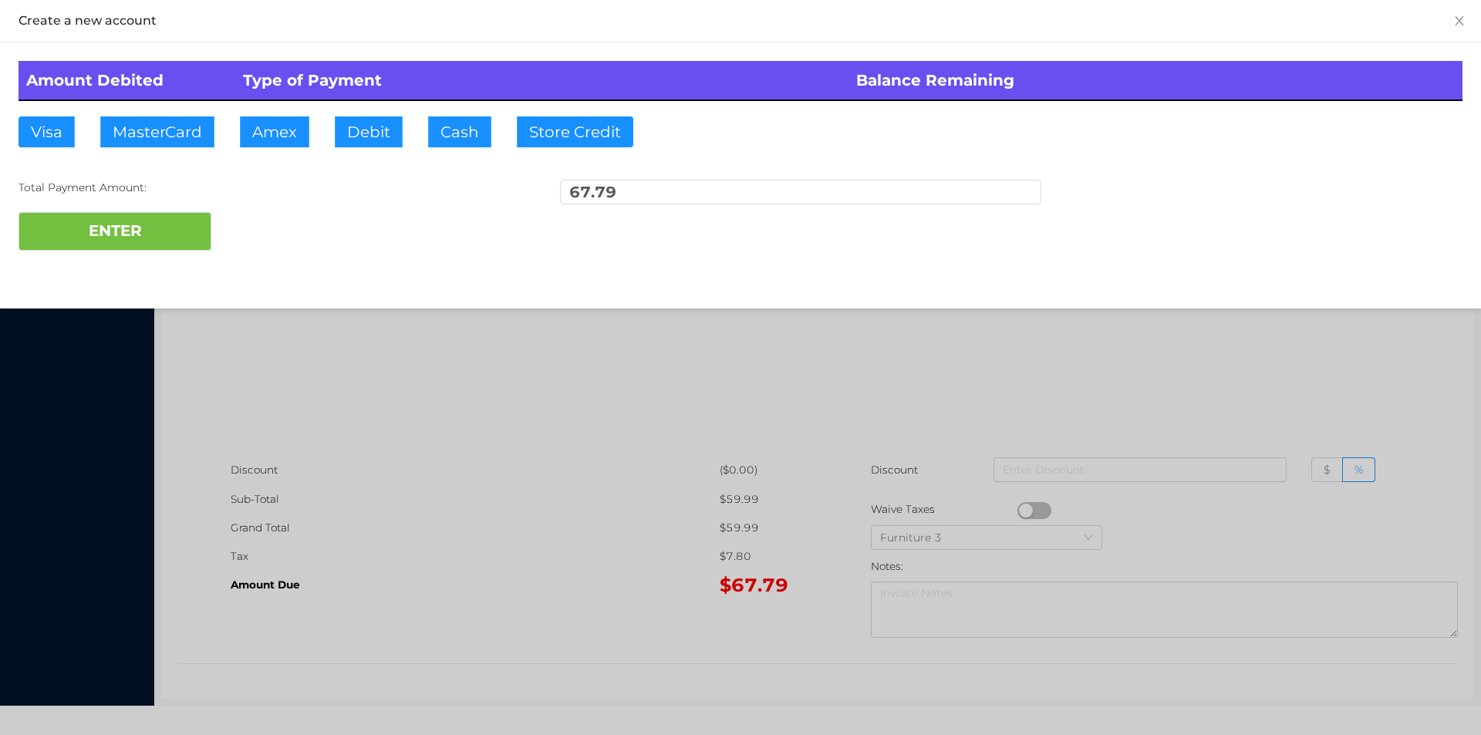
click at [266, 229] on div "ENTER" at bounding box center [741, 231] width 1444 height 39
click at [342, 466] on div at bounding box center [740, 367] width 1481 height 735
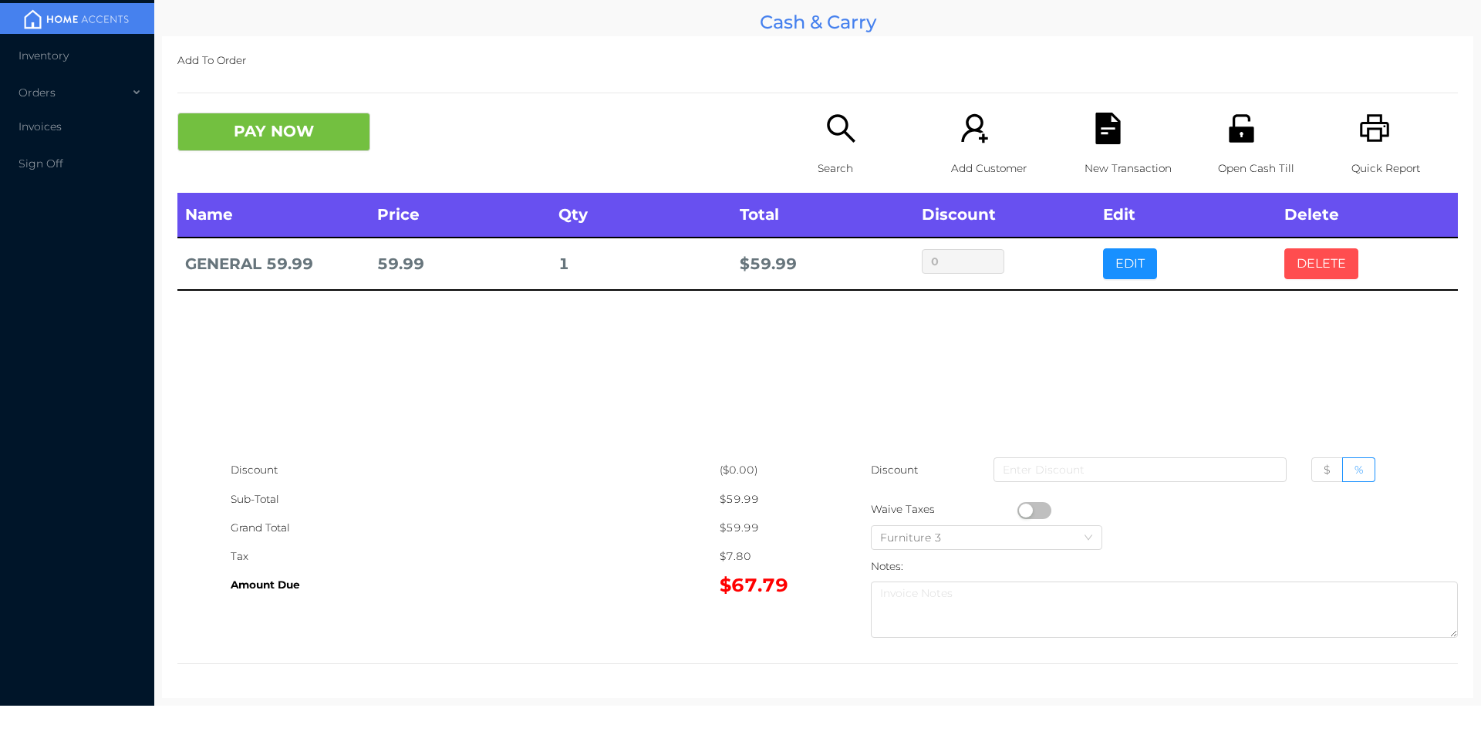
click at [1308, 262] on button "DELETE" at bounding box center [1321, 263] width 74 height 31
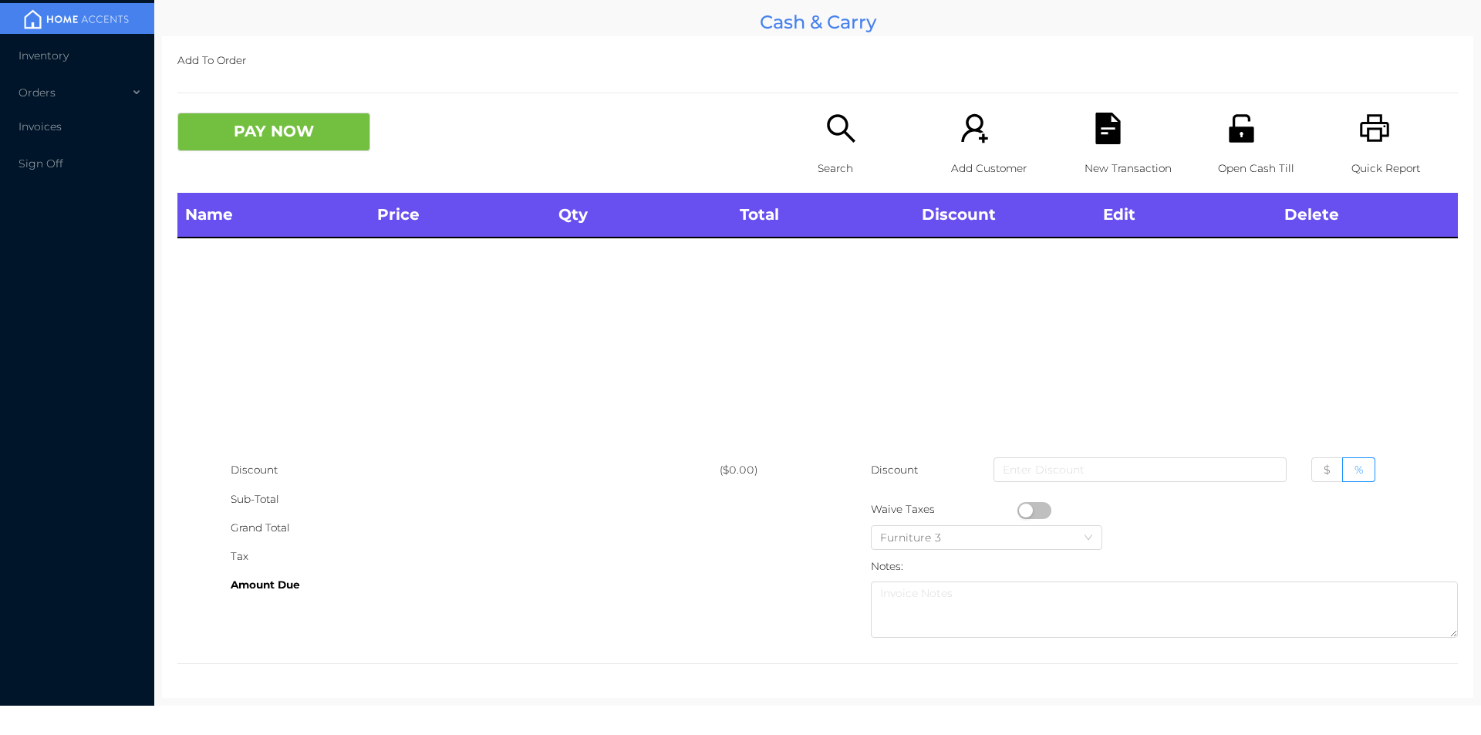
click at [845, 120] on icon "icon: search" at bounding box center [841, 129] width 32 height 32
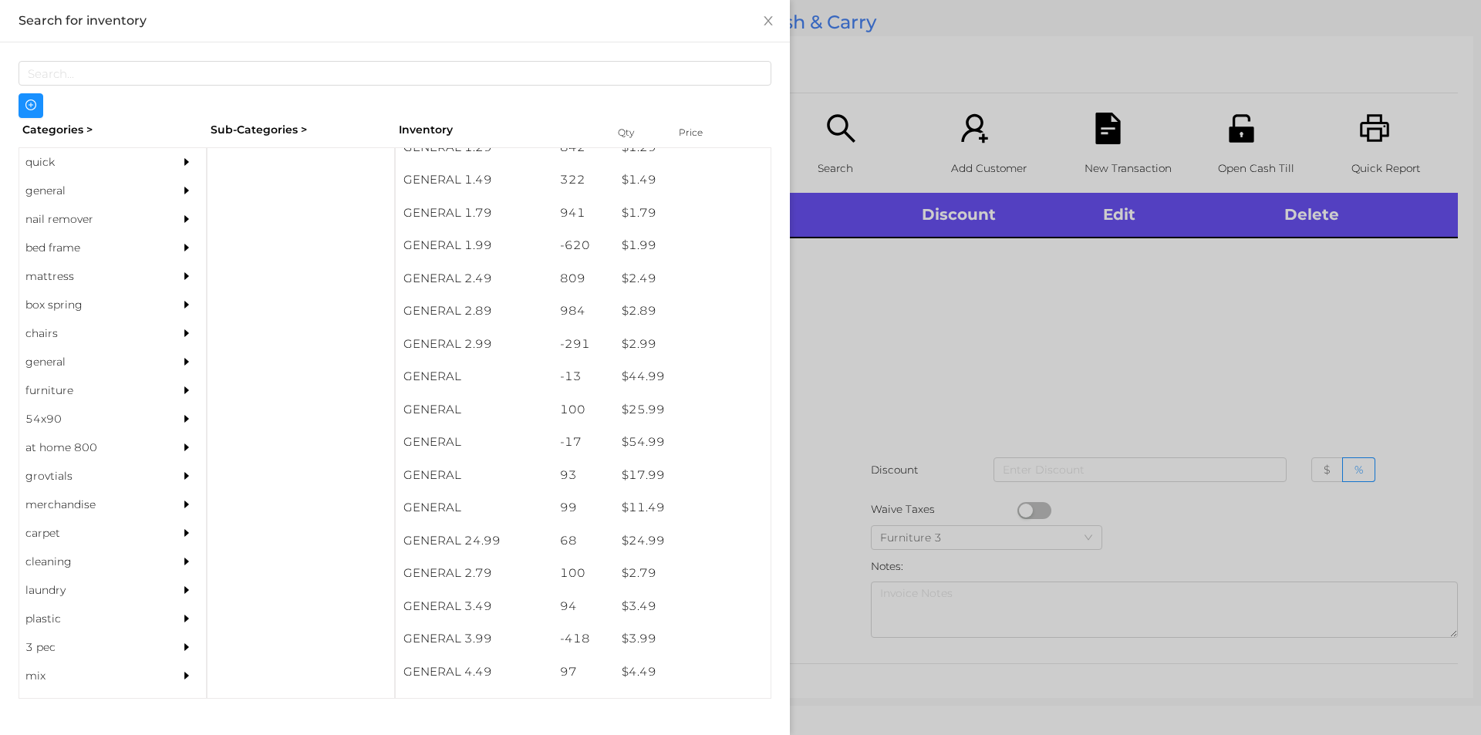
scroll to position [248, 0]
click at [65, 181] on div "general" at bounding box center [89, 191] width 140 height 29
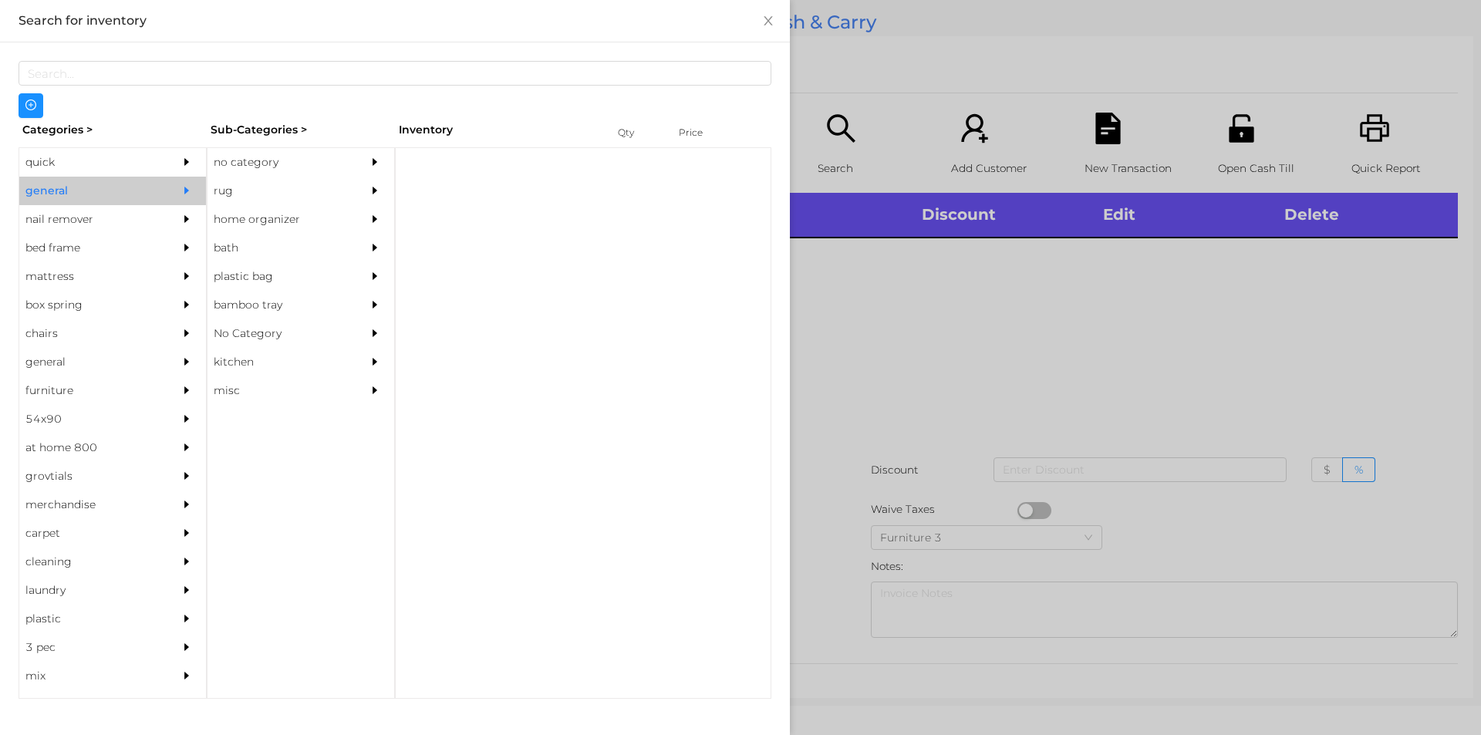
click at [272, 167] on div "no category" at bounding box center [278, 162] width 140 height 29
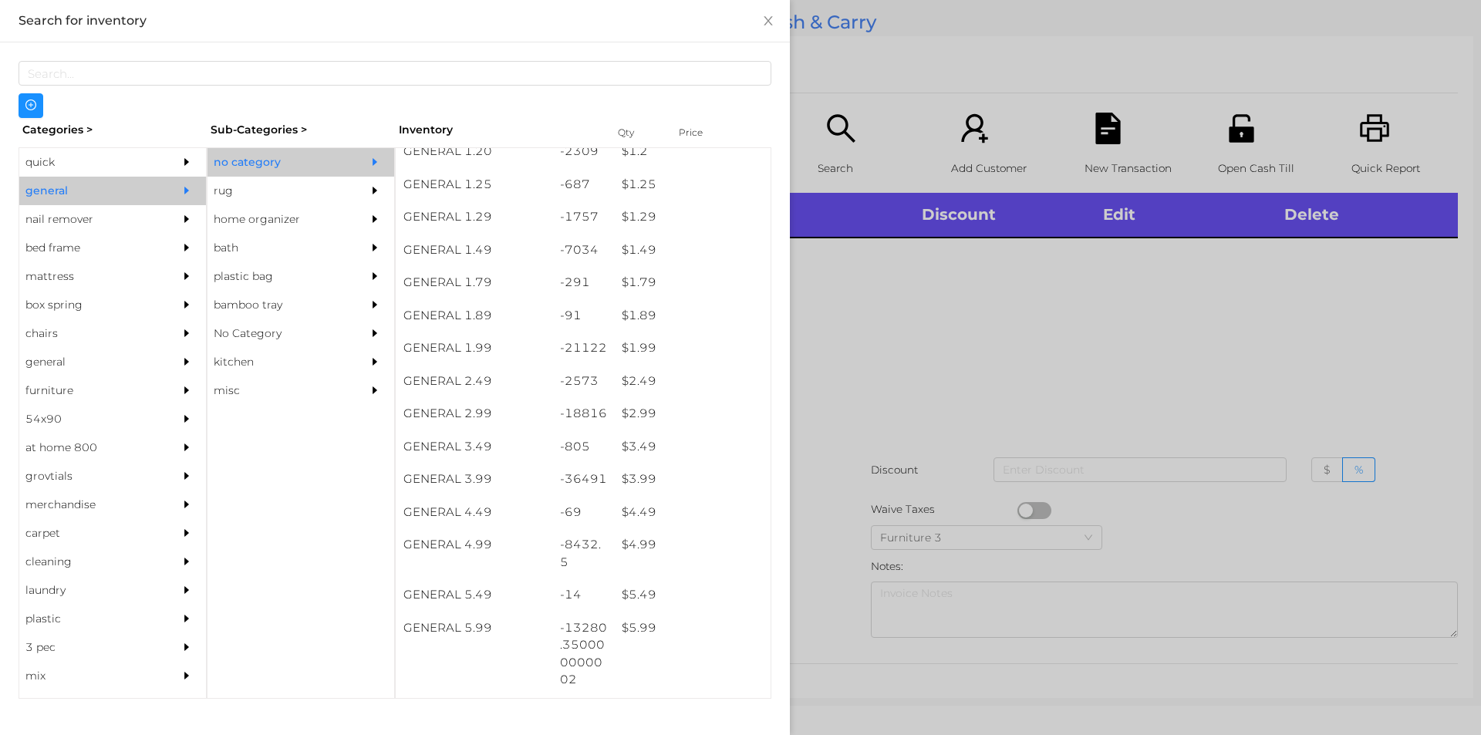
scroll to position [144, 0]
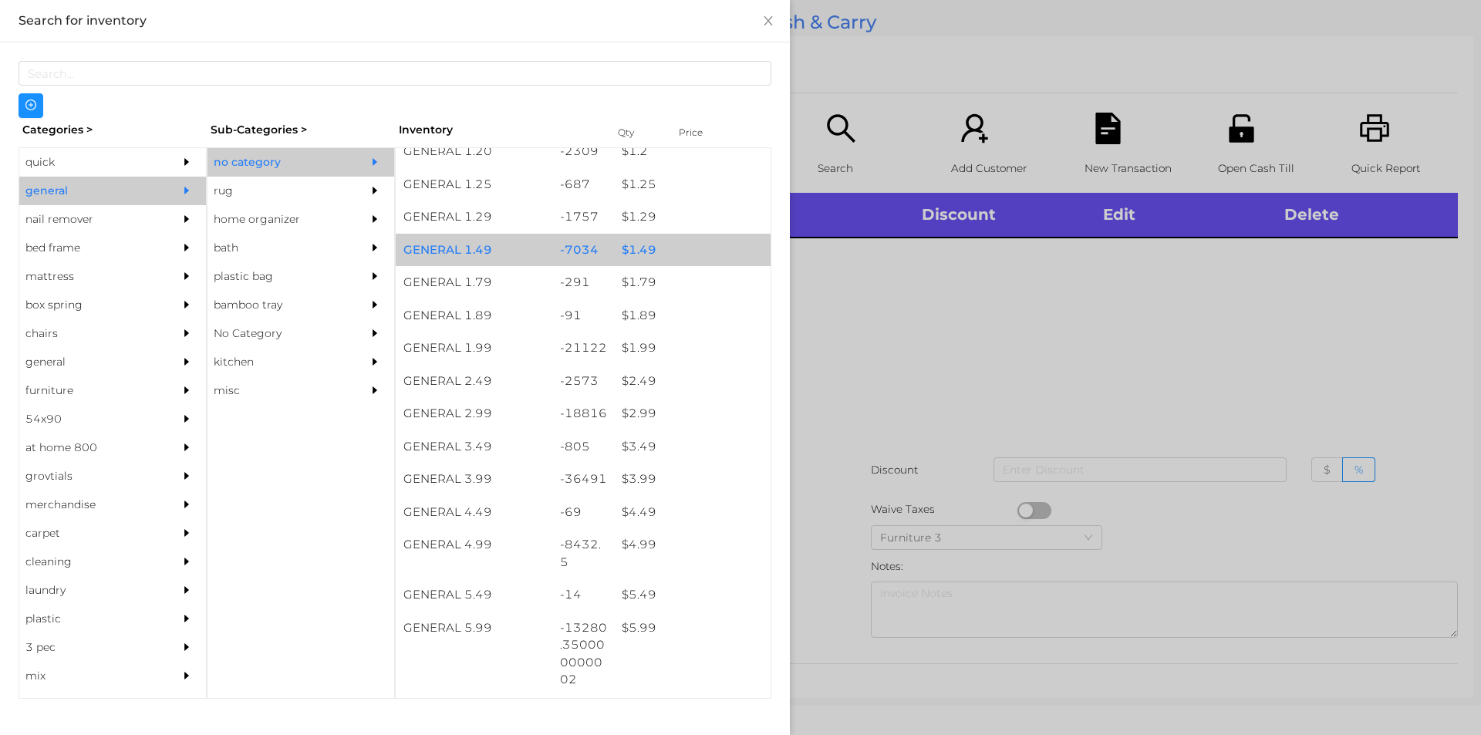
click at [642, 254] on div "$ 1.49" at bounding box center [692, 250] width 157 height 33
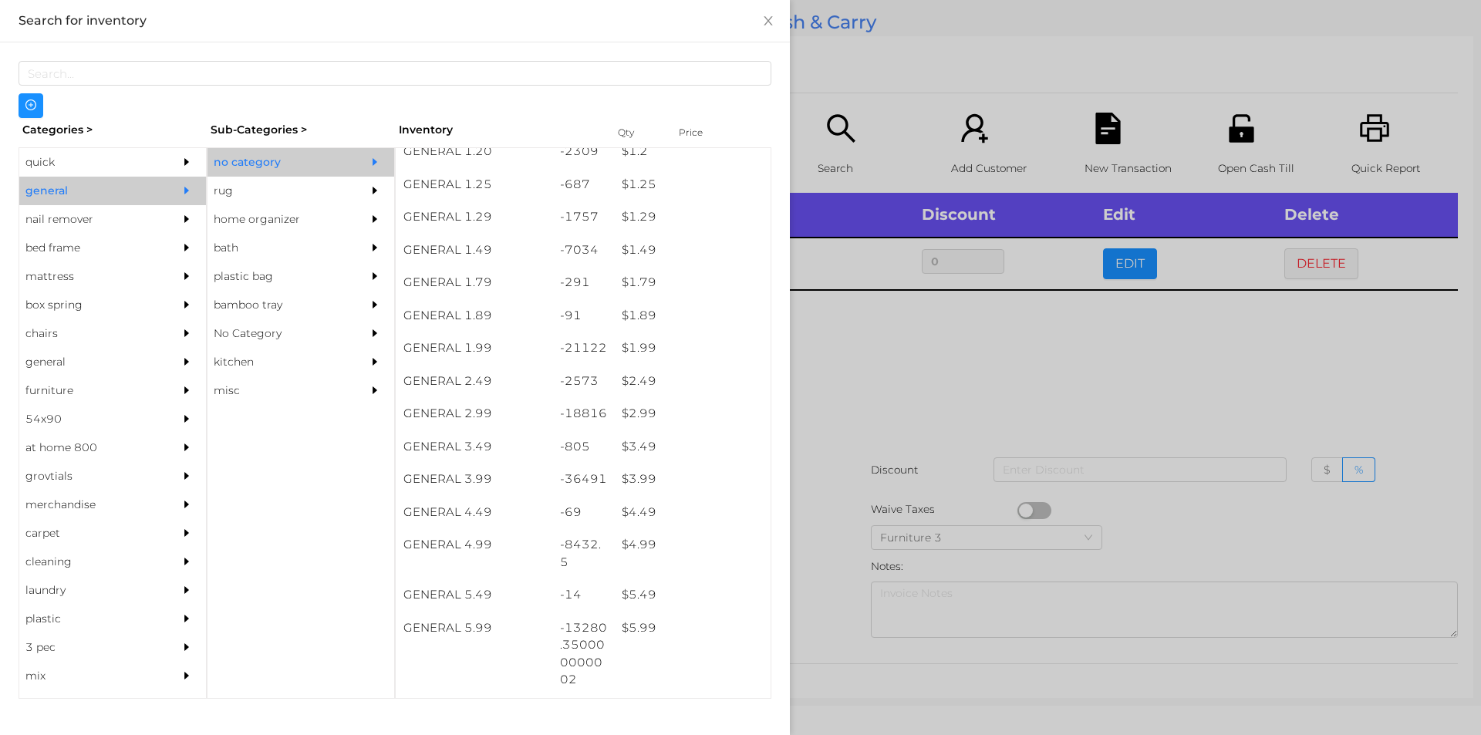
click at [848, 356] on div at bounding box center [740, 367] width 1481 height 735
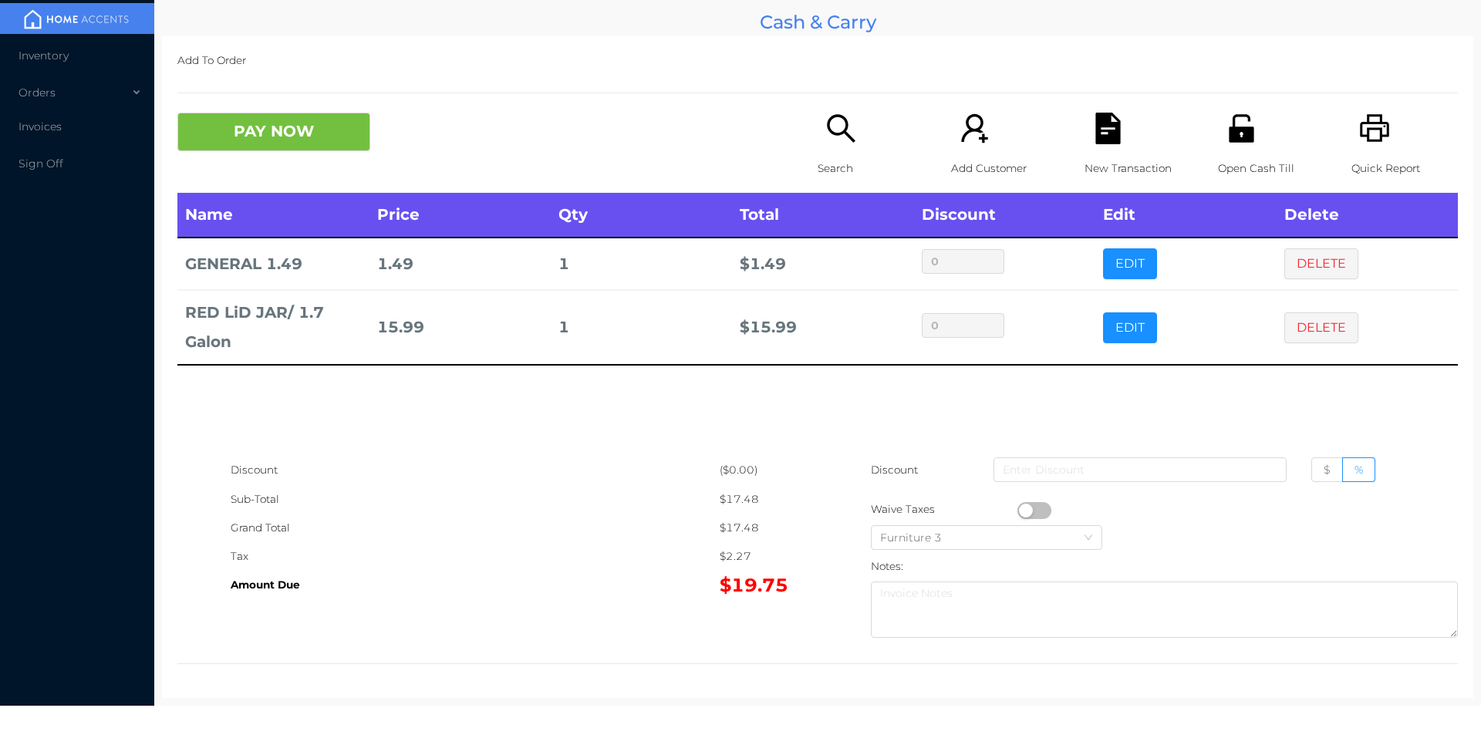
click at [303, 150] on button "PAY NOW" at bounding box center [273, 132] width 193 height 39
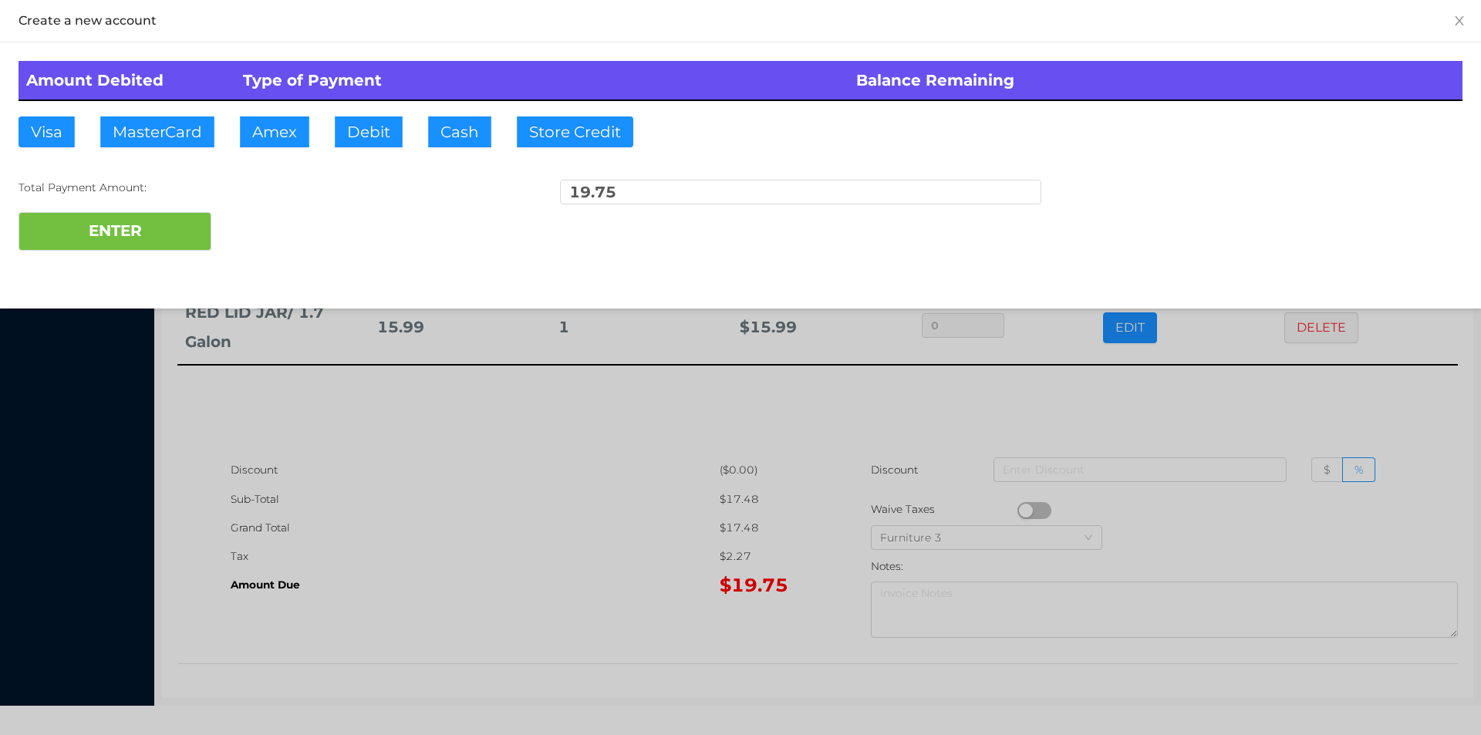
click at [370, 411] on div at bounding box center [740, 367] width 1481 height 735
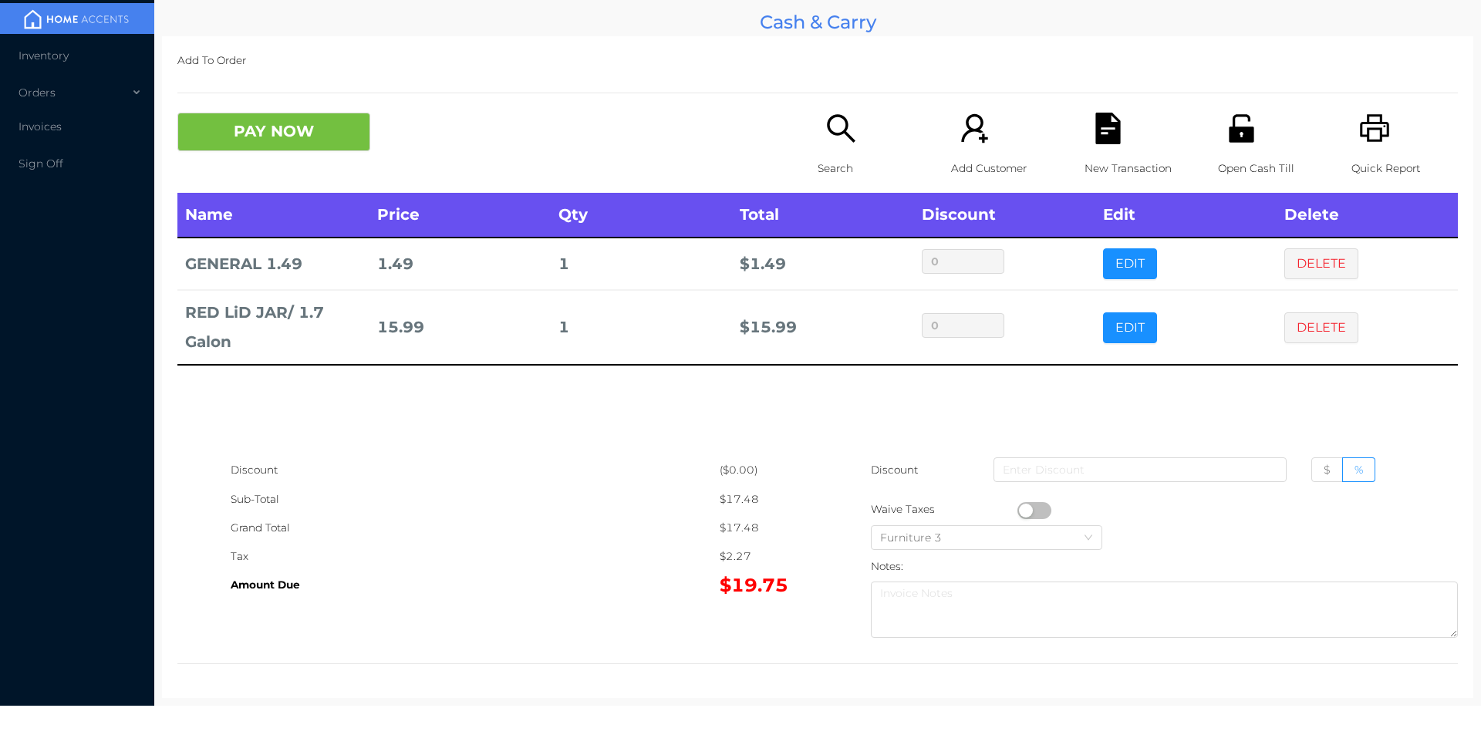
click at [1122, 149] on div "New Transaction" at bounding box center [1138, 153] width 106 height 80
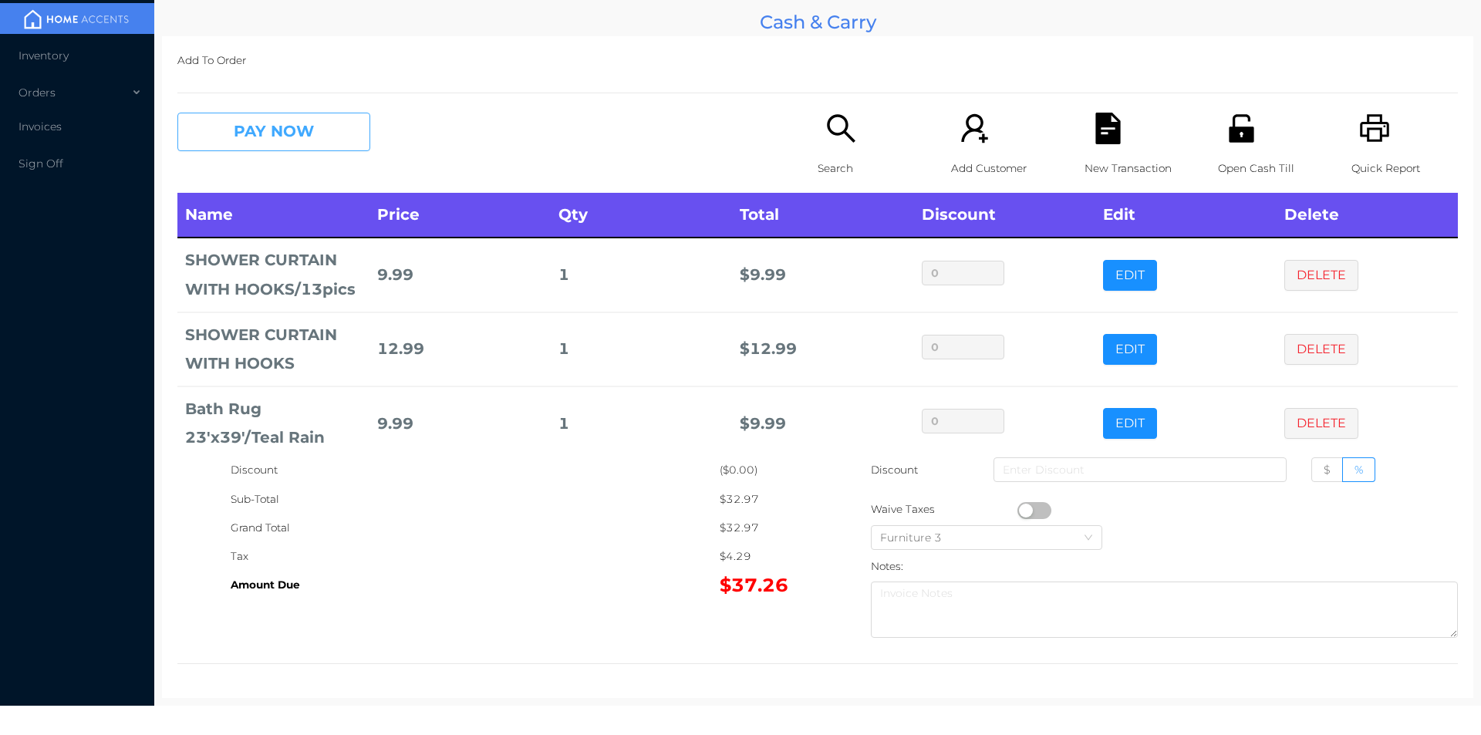
click at [316, 142] on button "PAY NOW" at bounding box center [273, 132] width 193 height 39
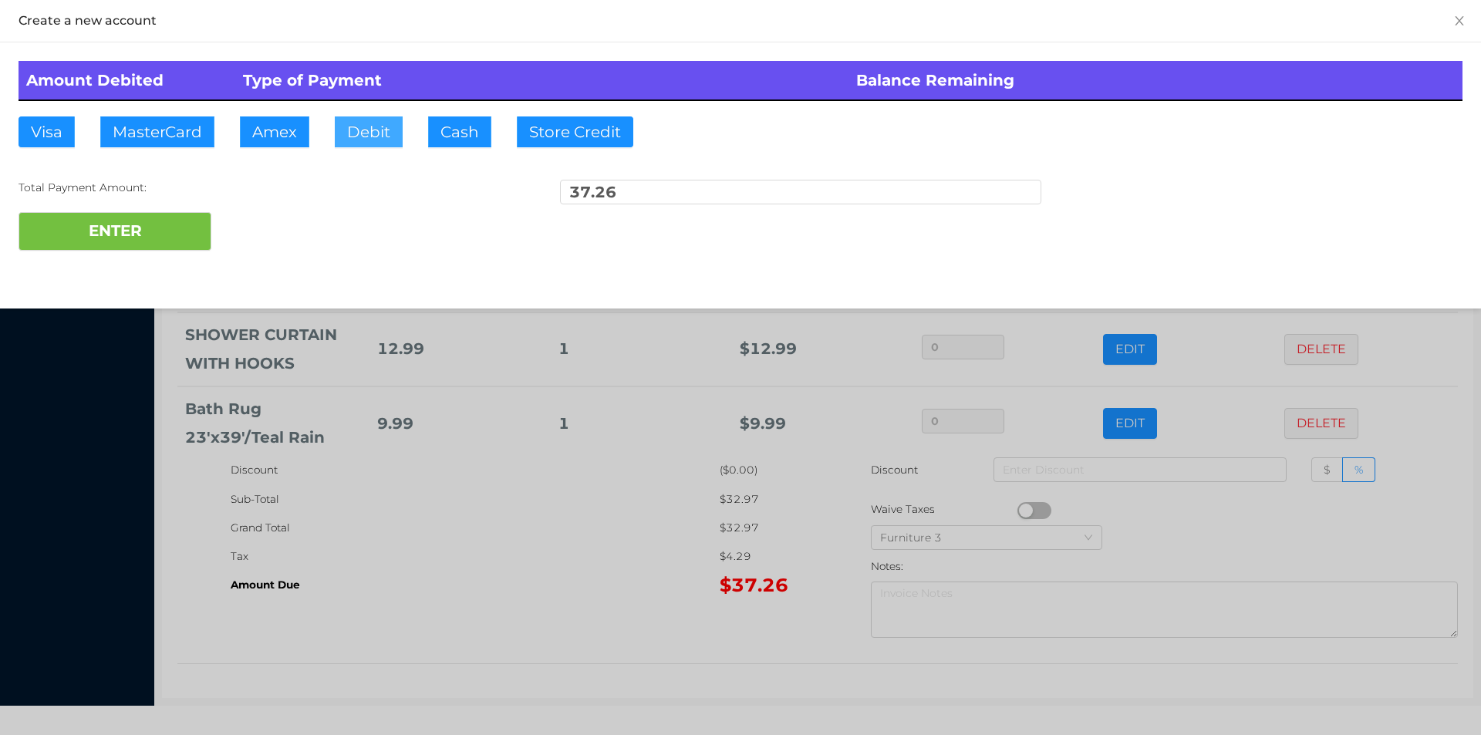
click at [366, 144] on button "Debit" at bounding box center [369, 131] width 68 height 31
click at [140, 245] on button "ENTER" at bounding box center [115, 231] width 193 height 39
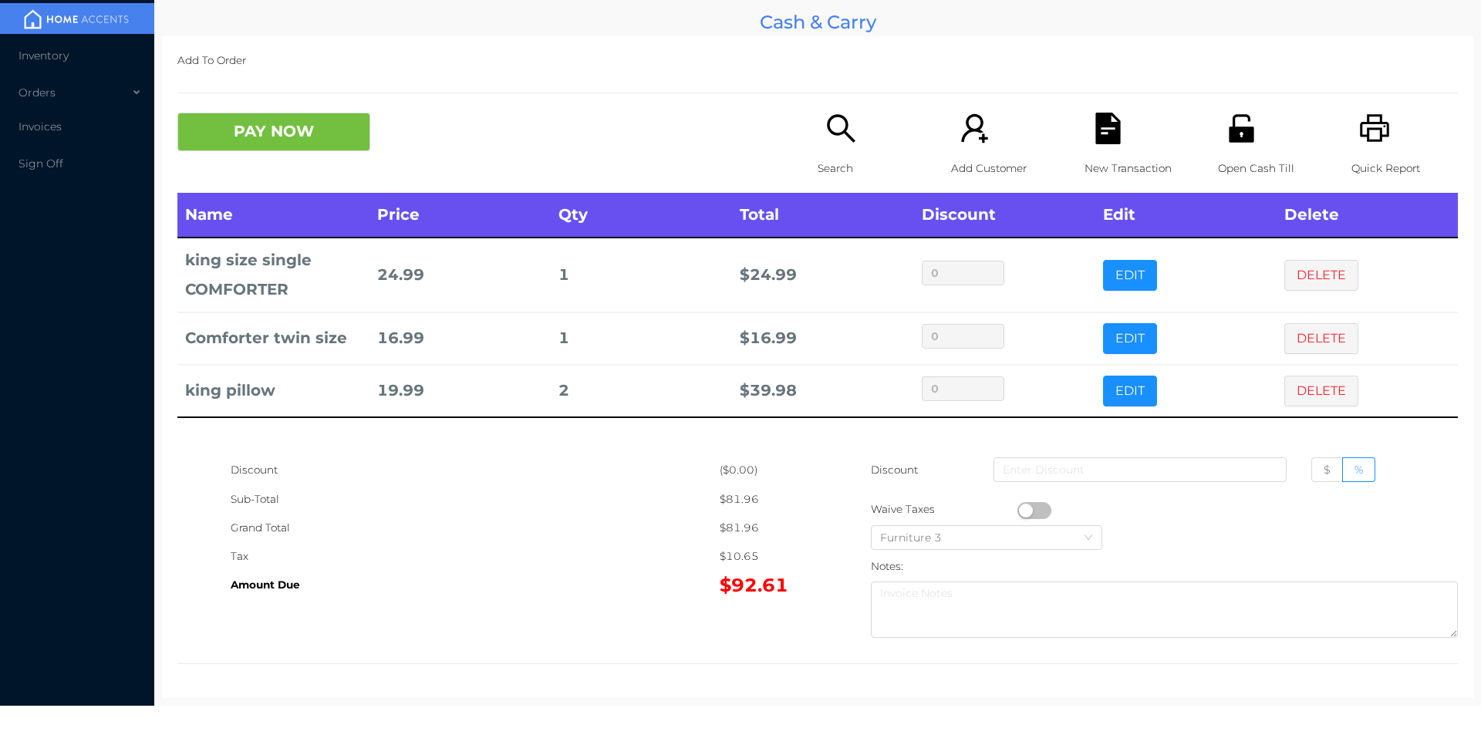
click at [842, 153] on div "Search" at bounding box center [871, 153] width 106 height 80
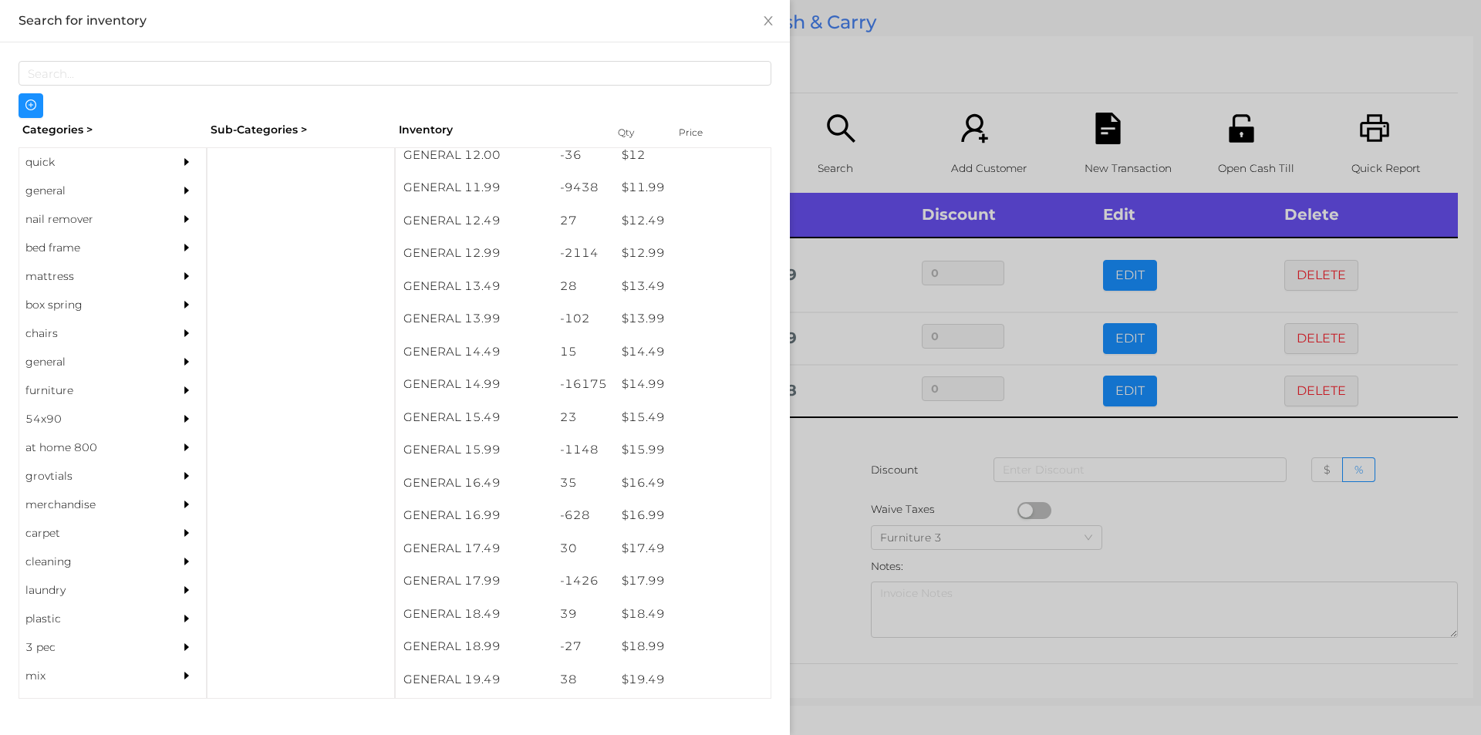
scroll to position [1120, 0]
click at [638, 578] on div "$ 17.99" at bounding box center [692, 575] width 157 height 33
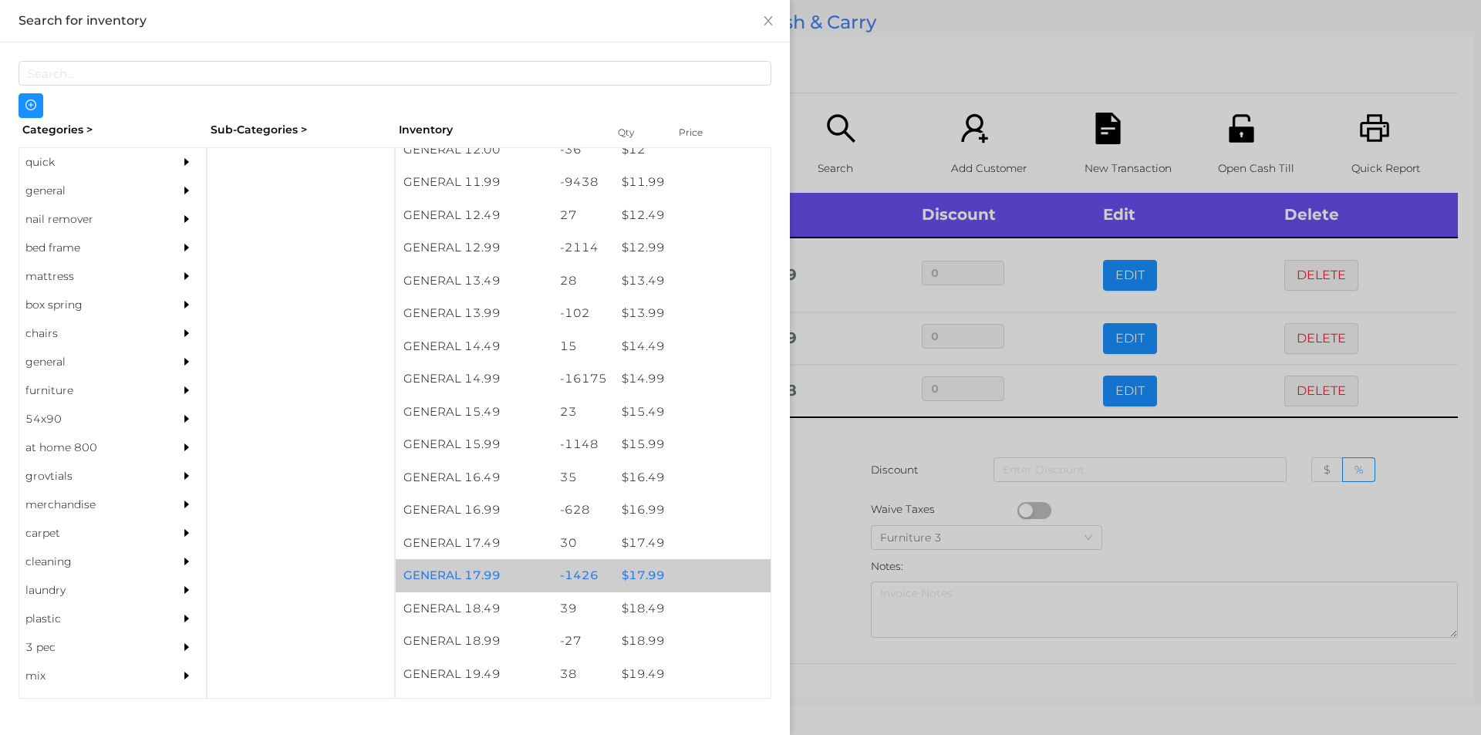
click at [635, 570] on div "$ 17.99" at bounding box center [692, 575] width 157 height 33
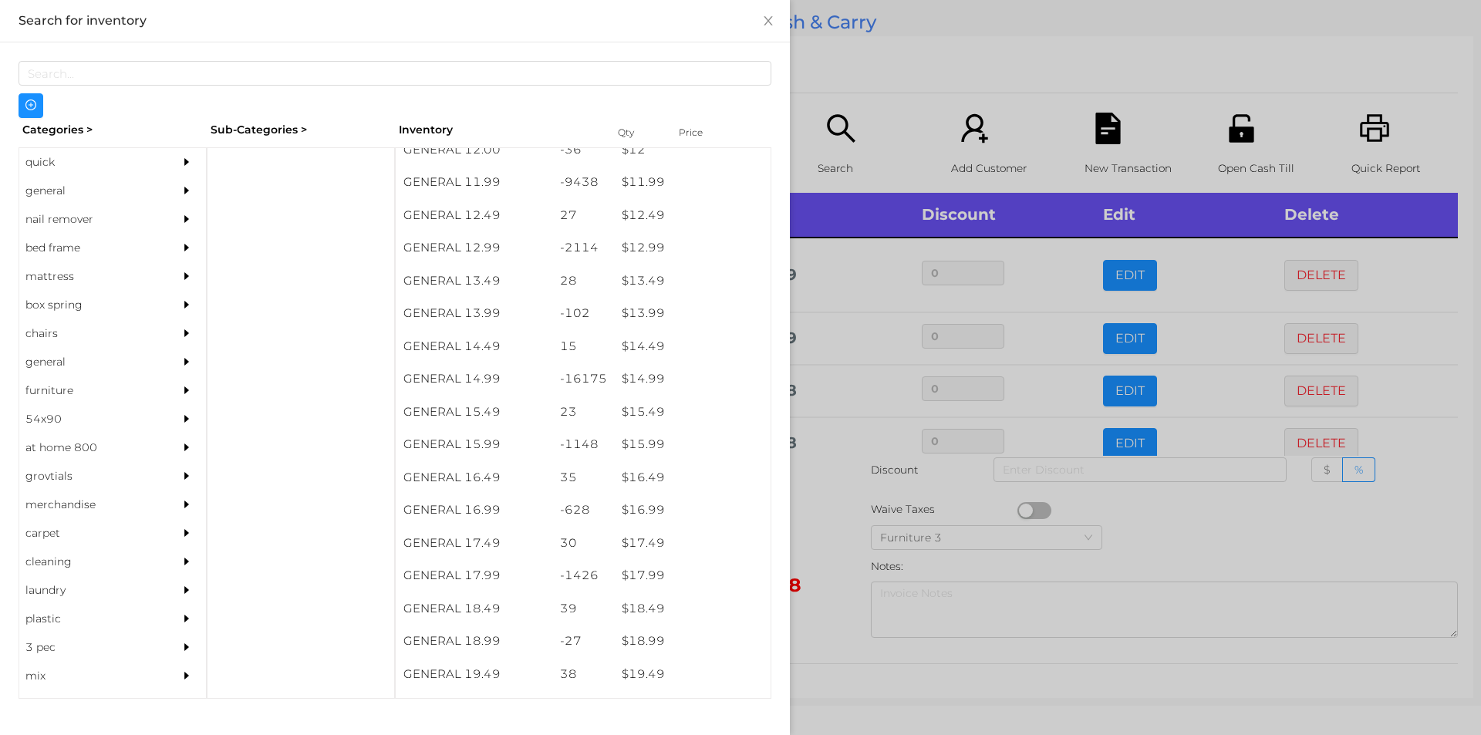
click at [1213, 551] on div at bounding box center [740, 367] width 1481 height 735
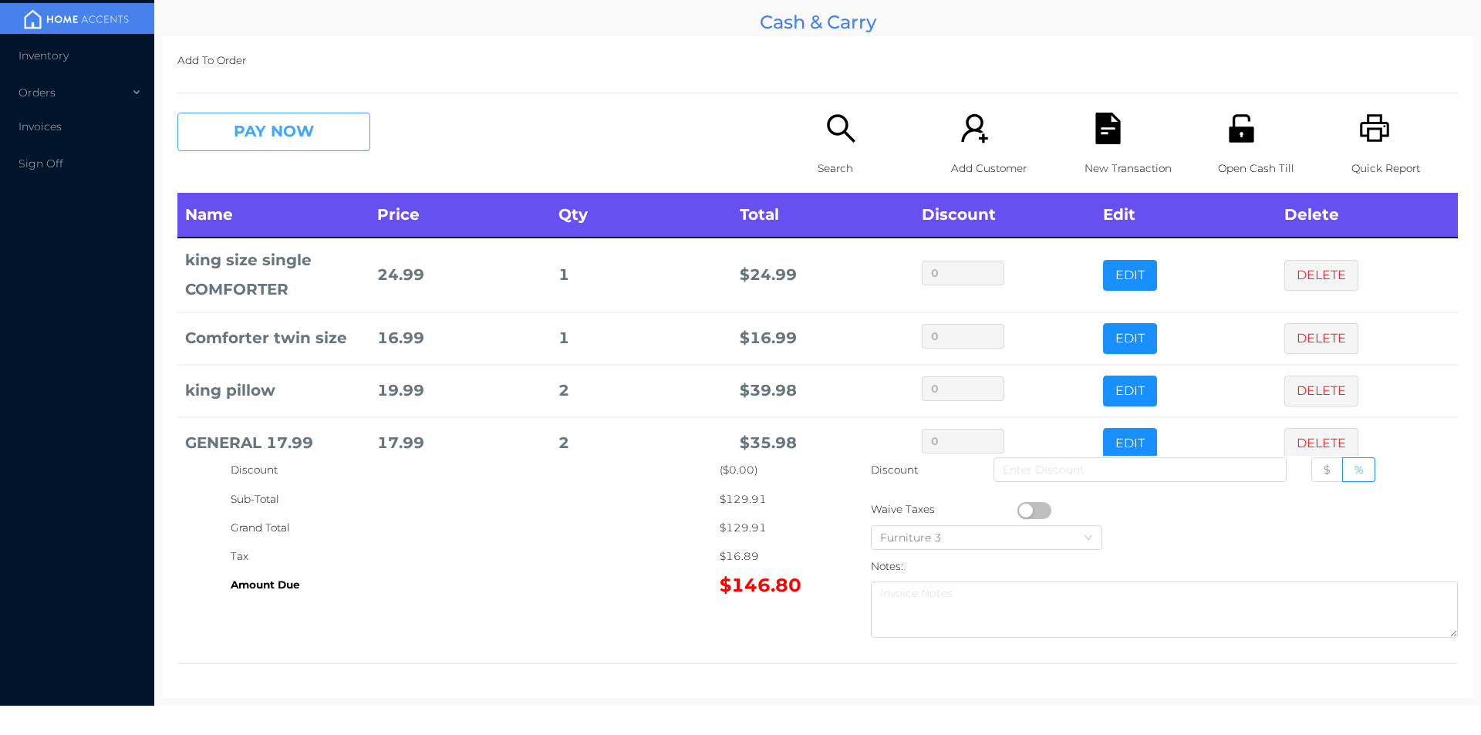
click at [316, 128] on button "PAY NOW" at bounding box center [273, 132] width 193 height 39
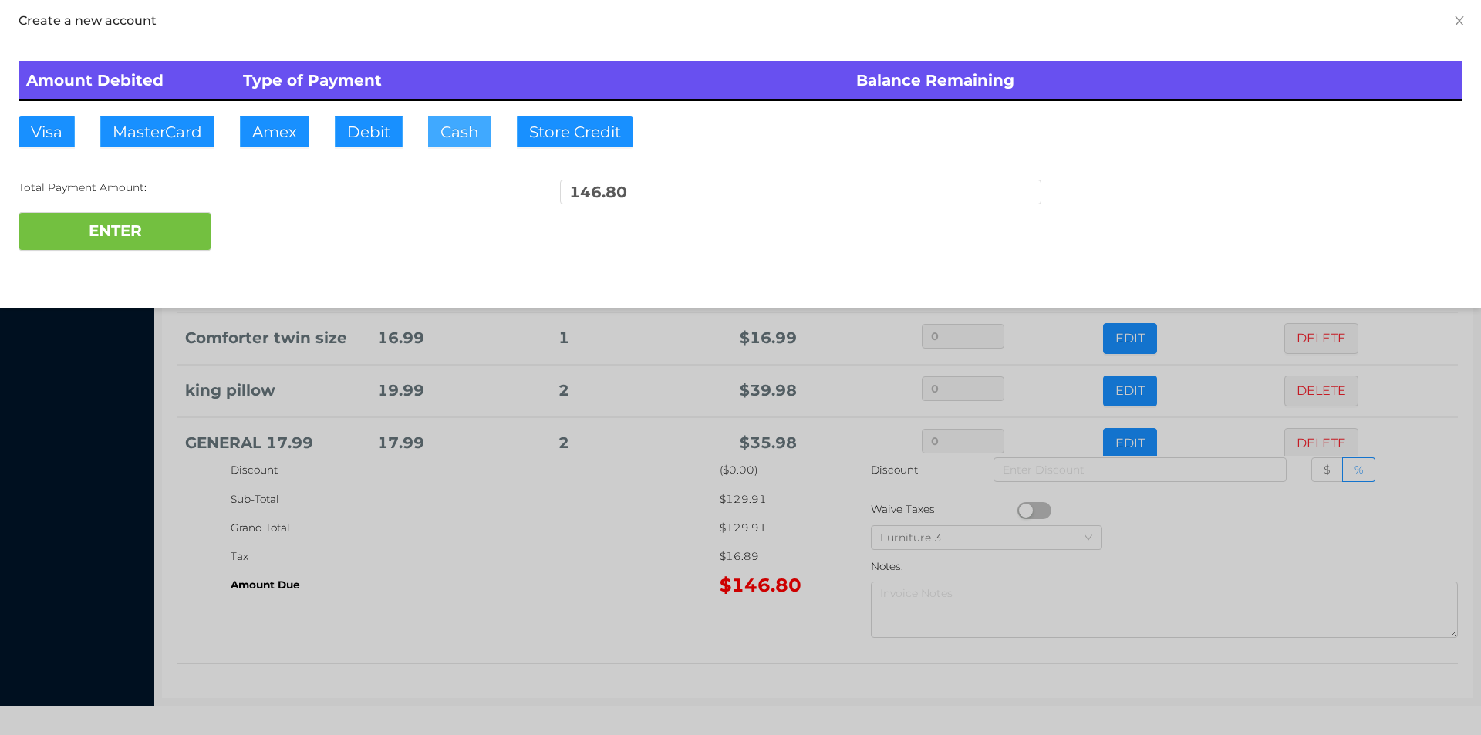
click at [451, 136] on button "Cash" at bounding box center [459, 131] width 63 height 31
type input "150."
click at [156, 246] on button "ENTER" at bounding box center [115, 231] width 193 height 39
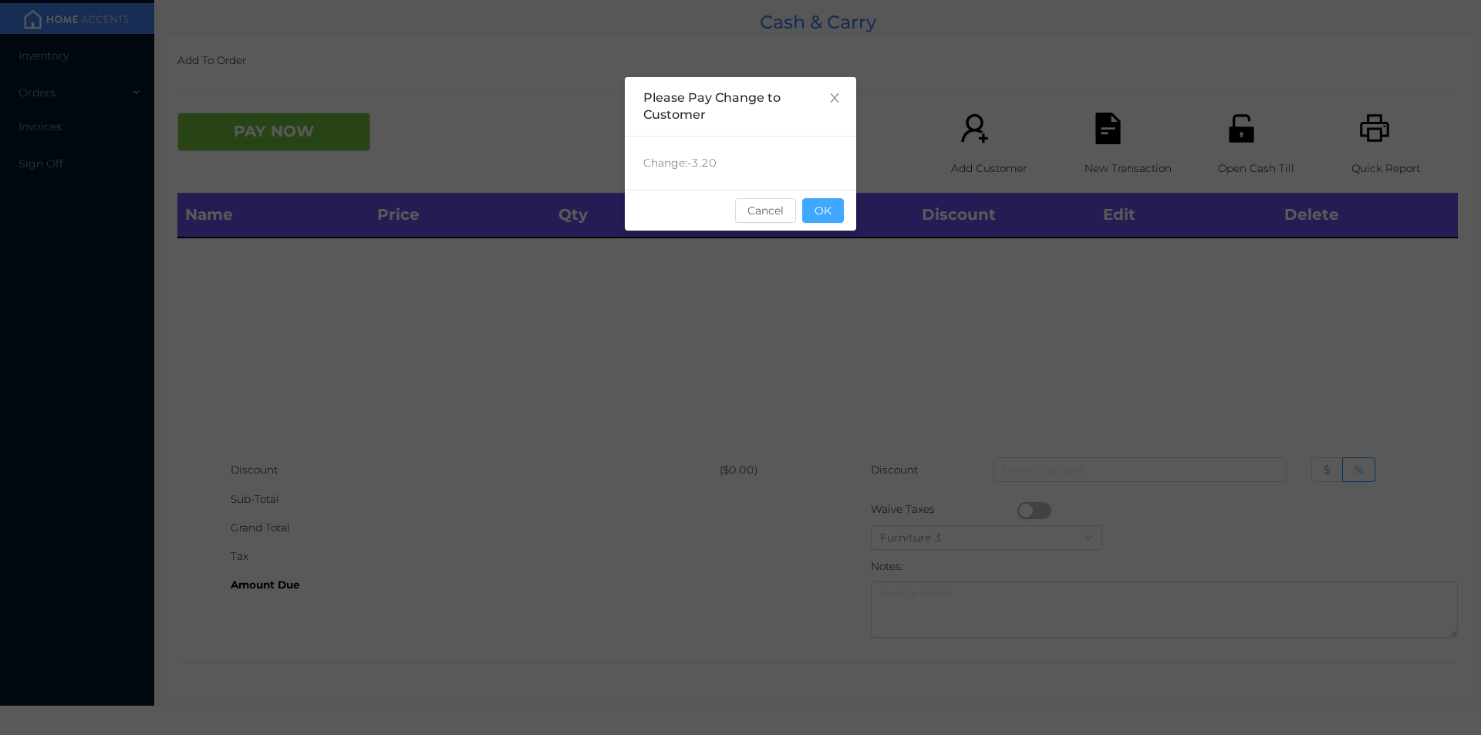
click at [833, 207] on button "OK" at bounding box center [823, 210] width 42 height 25
click at [818, 282] on div "Name Price Qty Total Discount Edit Delete" at bounding box center [817, 324] width 1281 height 263
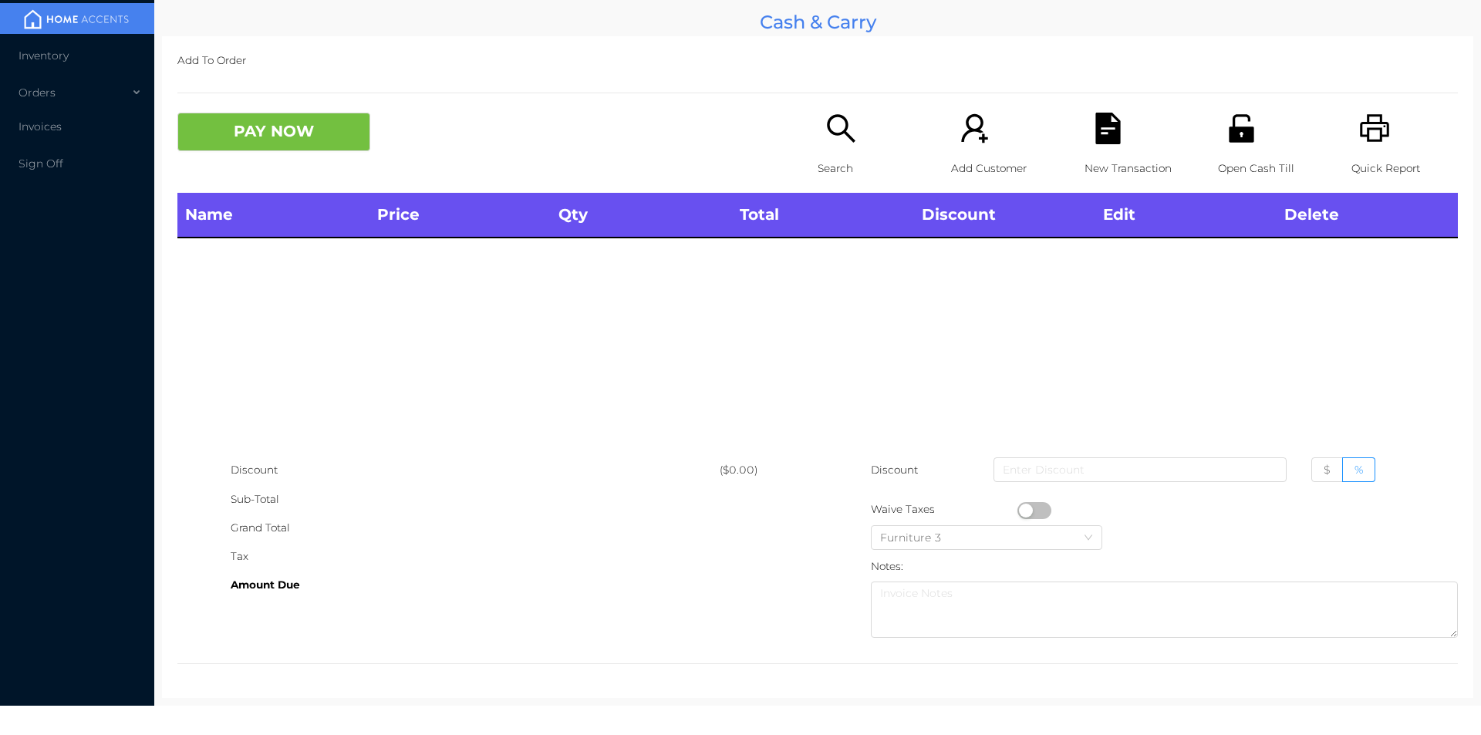
click at [833, 154] on p "Search" at bounding box center [871, 168] width 106 height 29
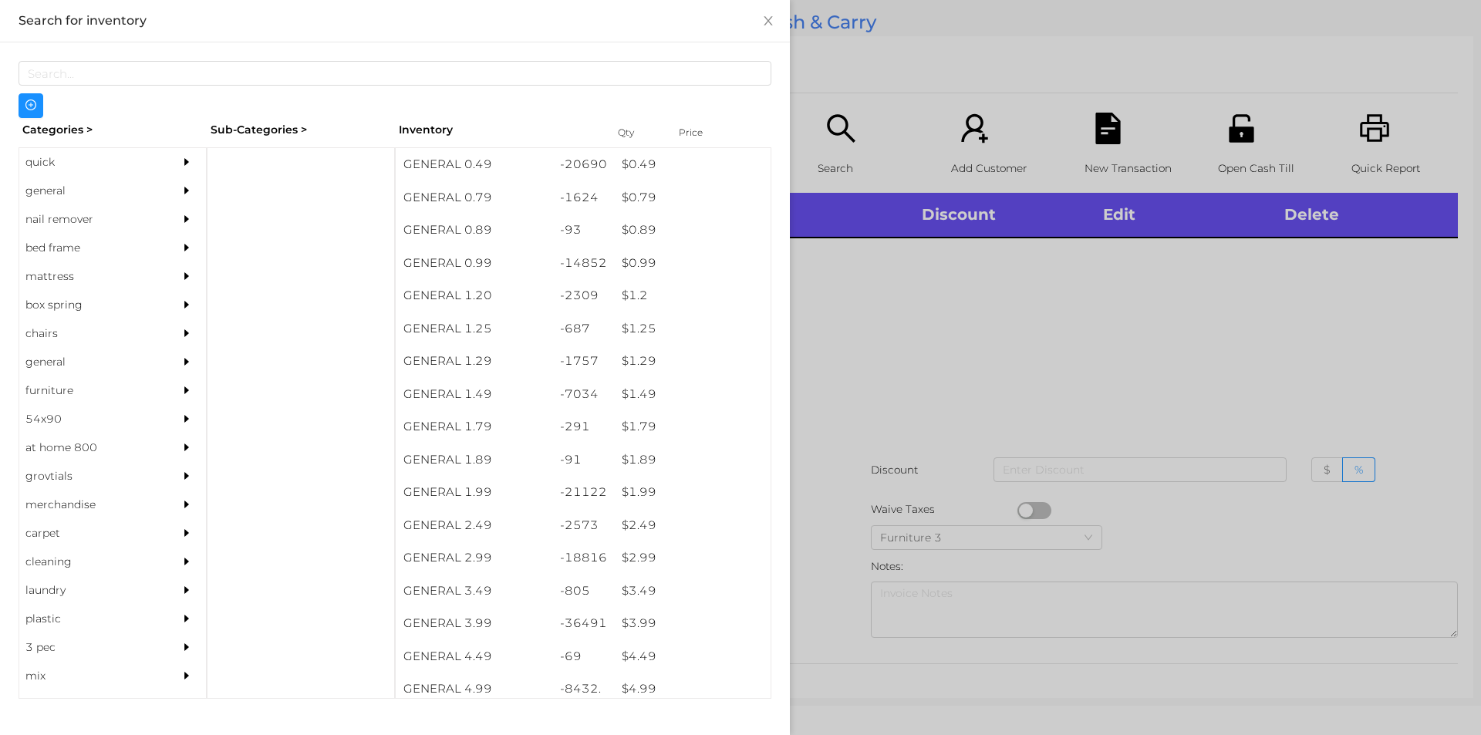
click at [39, 173] on div "quick" at bounding box center [89, 162] width 140 height 29
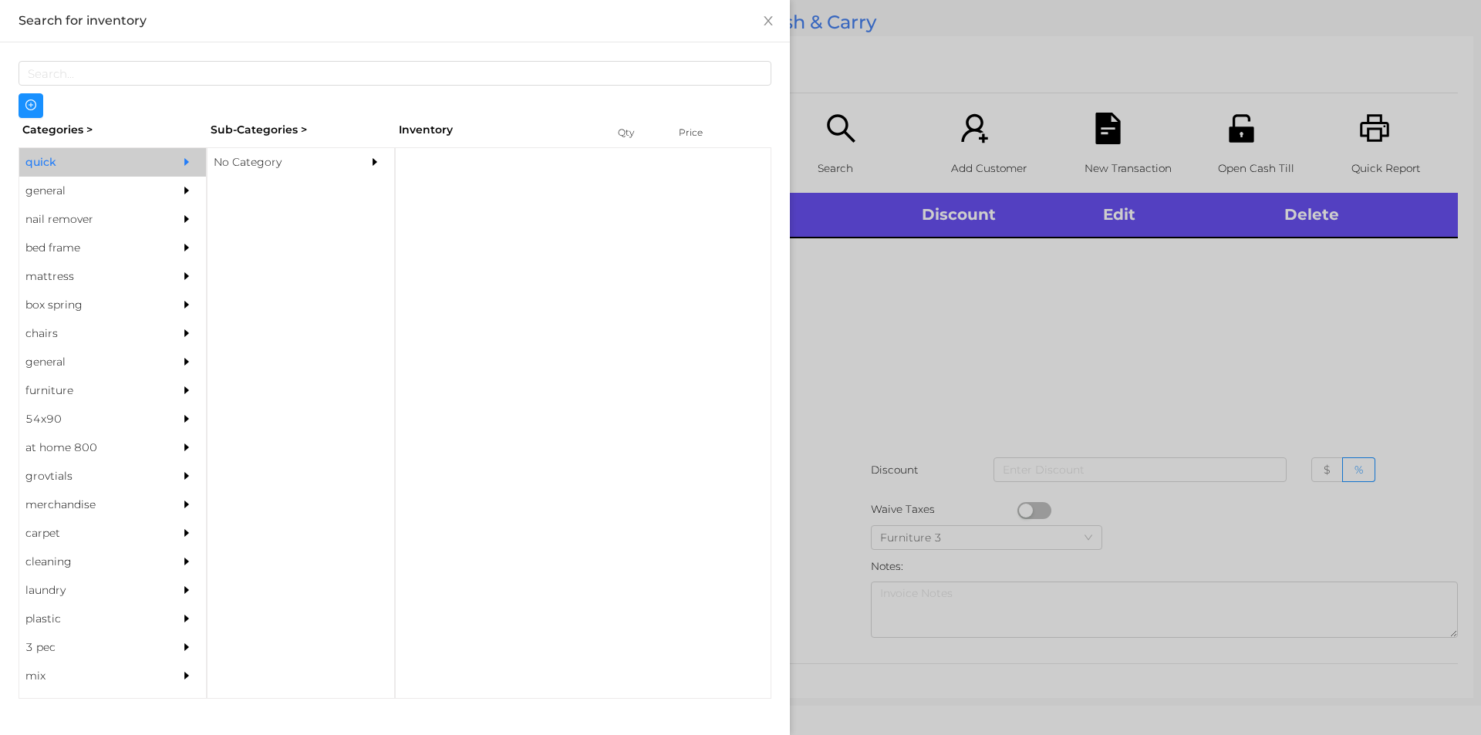
click at [242, 167] on div "No Category" at bounding box center [278, 162] width 140 height 29
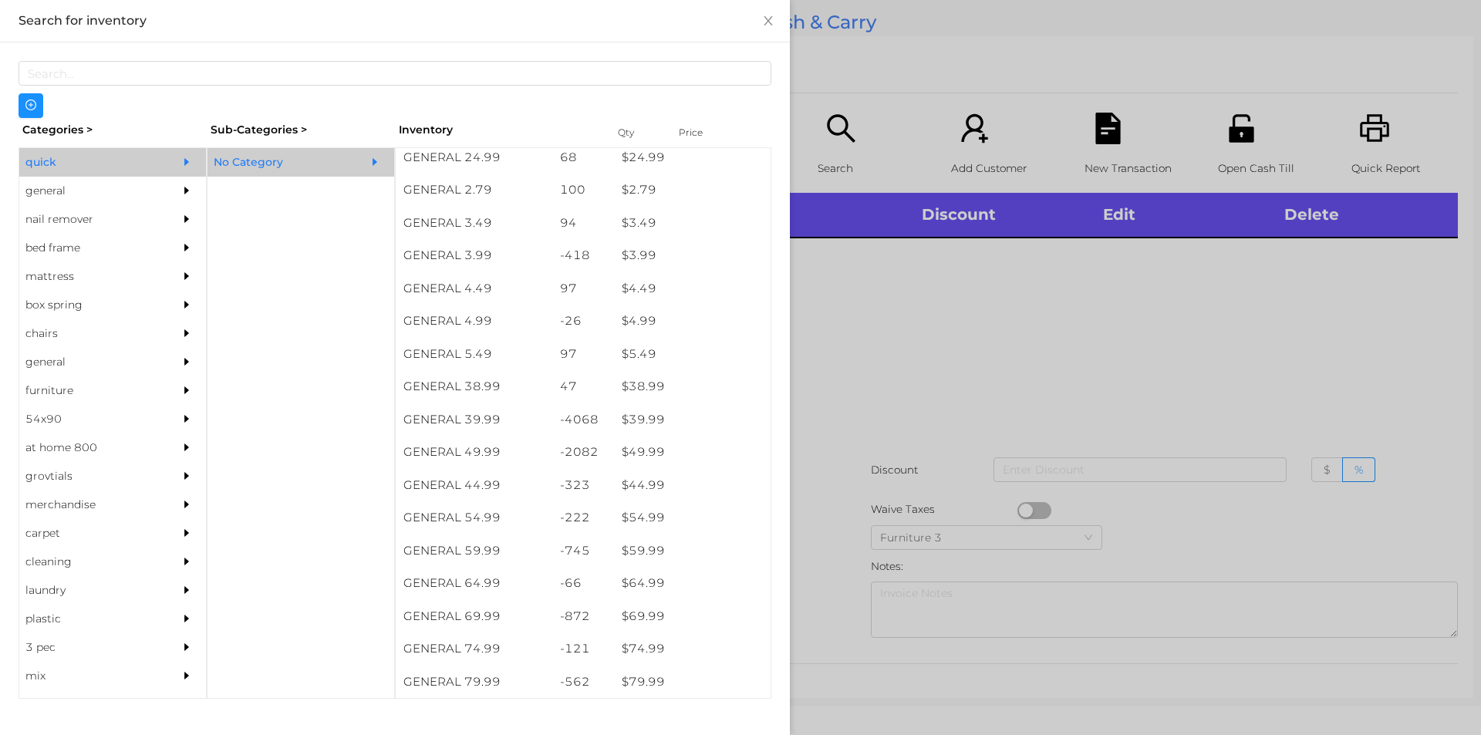
scroll to position [629, 0]
click at [643, 556] on div "$ 59.99" at bounding box center [692, 551] width 157 height 33
click at [831, 590] on div at bounding box center [740, 367] width 1481 height 735
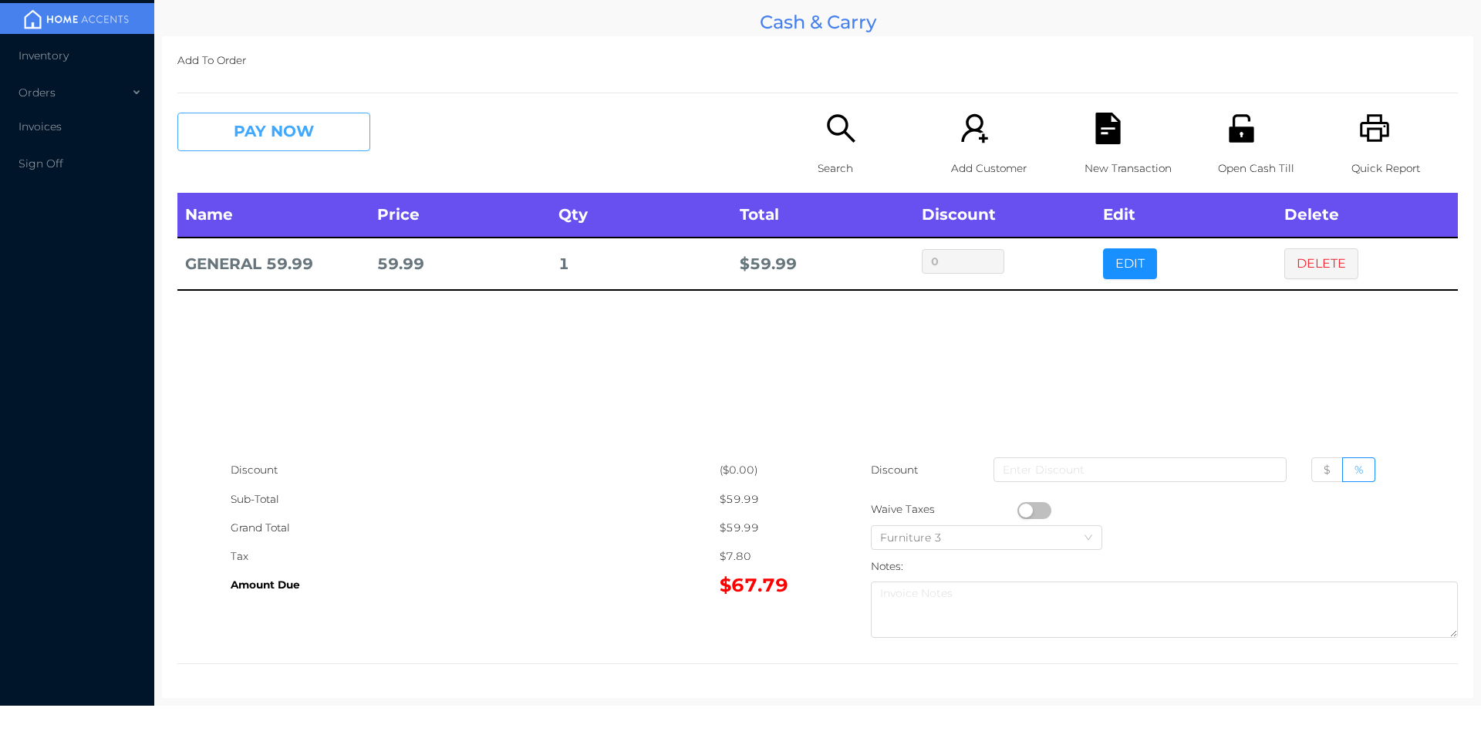
click at [266, 135] on button "PAY NOW" at bounding box center [273, 132] width 193 height 39
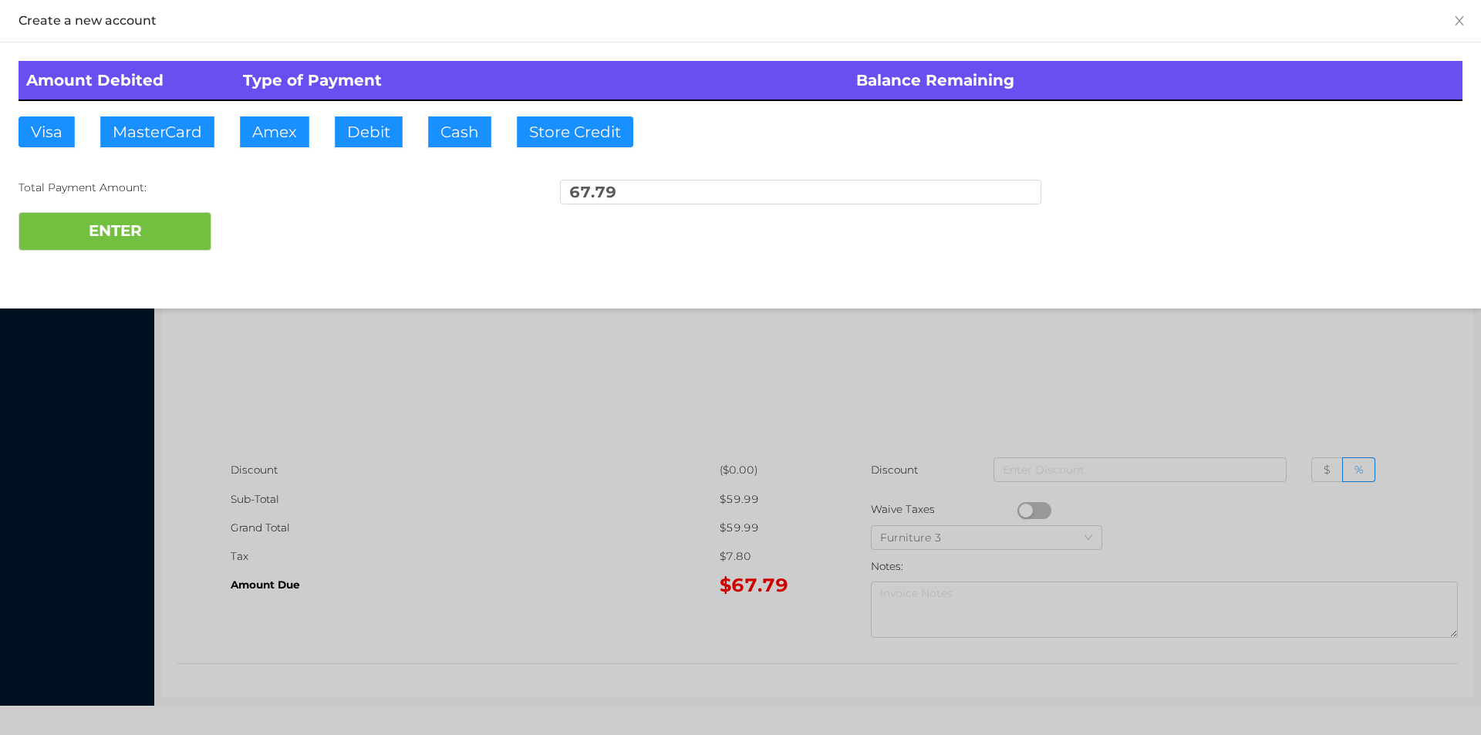
click at [248, 236] on div "ENTER" at bounding box center [741, 231] width 1444 height 39
click at [273, 214] on div "ENTER" at bounding box center [741, 231] width 1444 height 39
click at [314, 355] on div at bounding box center [740, 367] width 1481 height 735
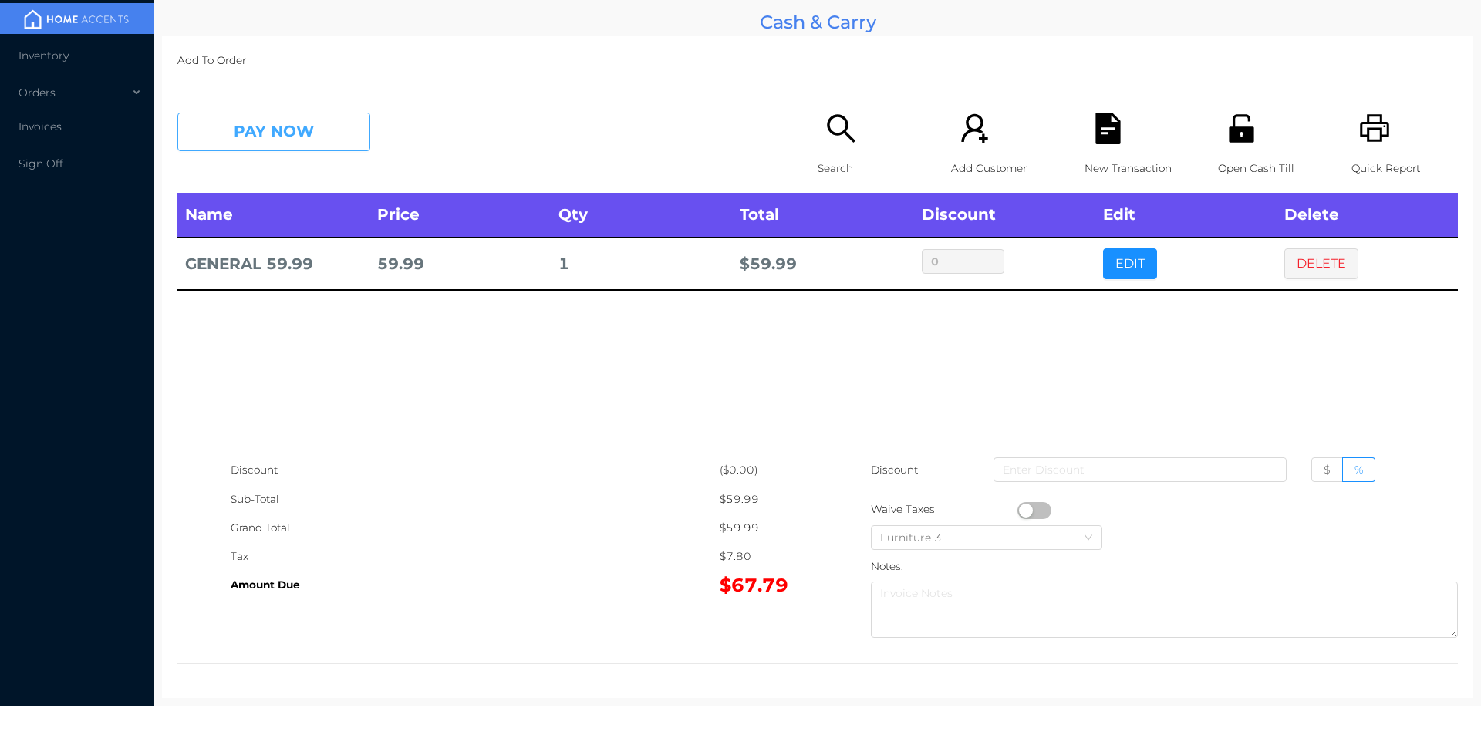
click at [302, 126] on button "PAY NOW" at bounding box center [273, 132] width 193 height 39
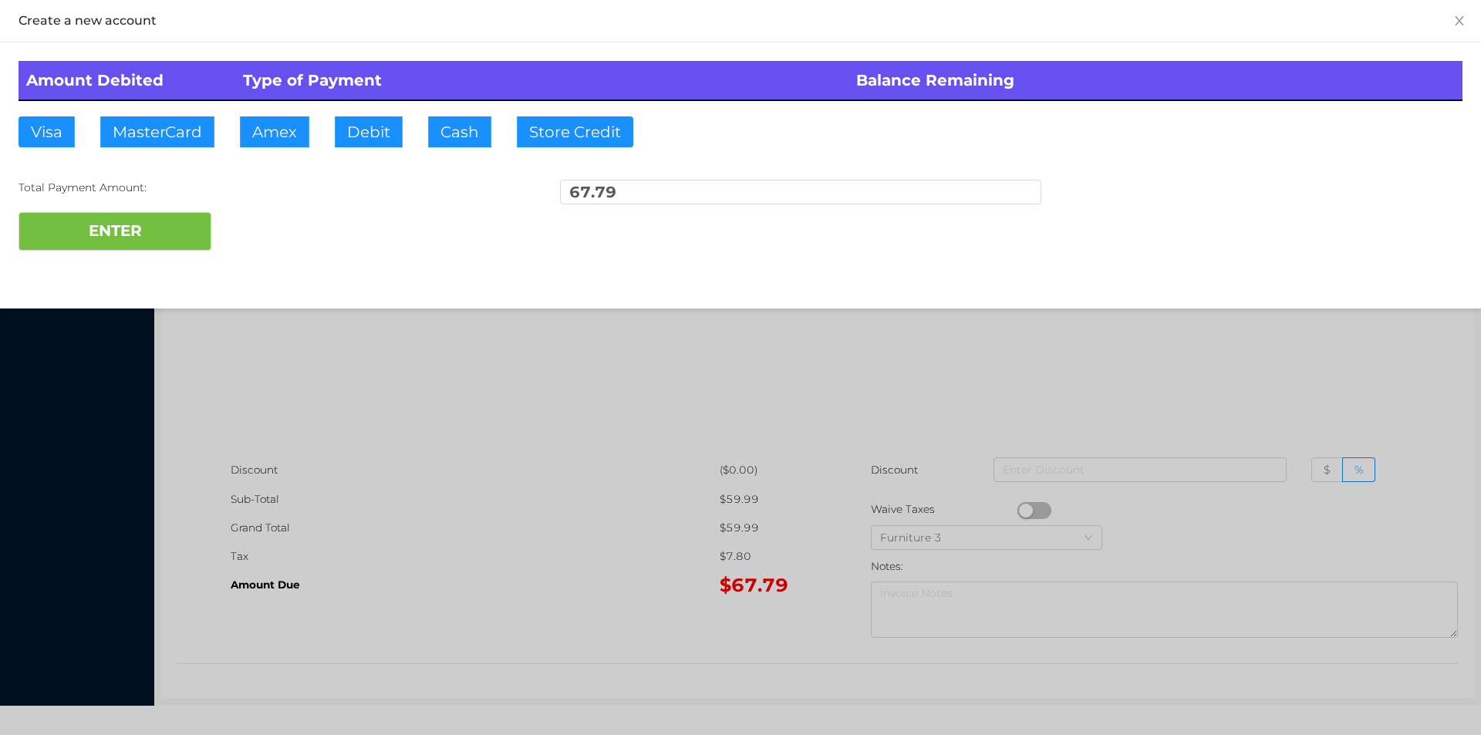
click at [264, 236] on div "ENTER" at bounding box center [741, 231] width 1444 height 39
click at [251, 235] on div "ENTER" at bounding box center [741, 231] width 1444 height 39
click at [416, 474] on div at bounding box center [740, 367] width 1481 height 735
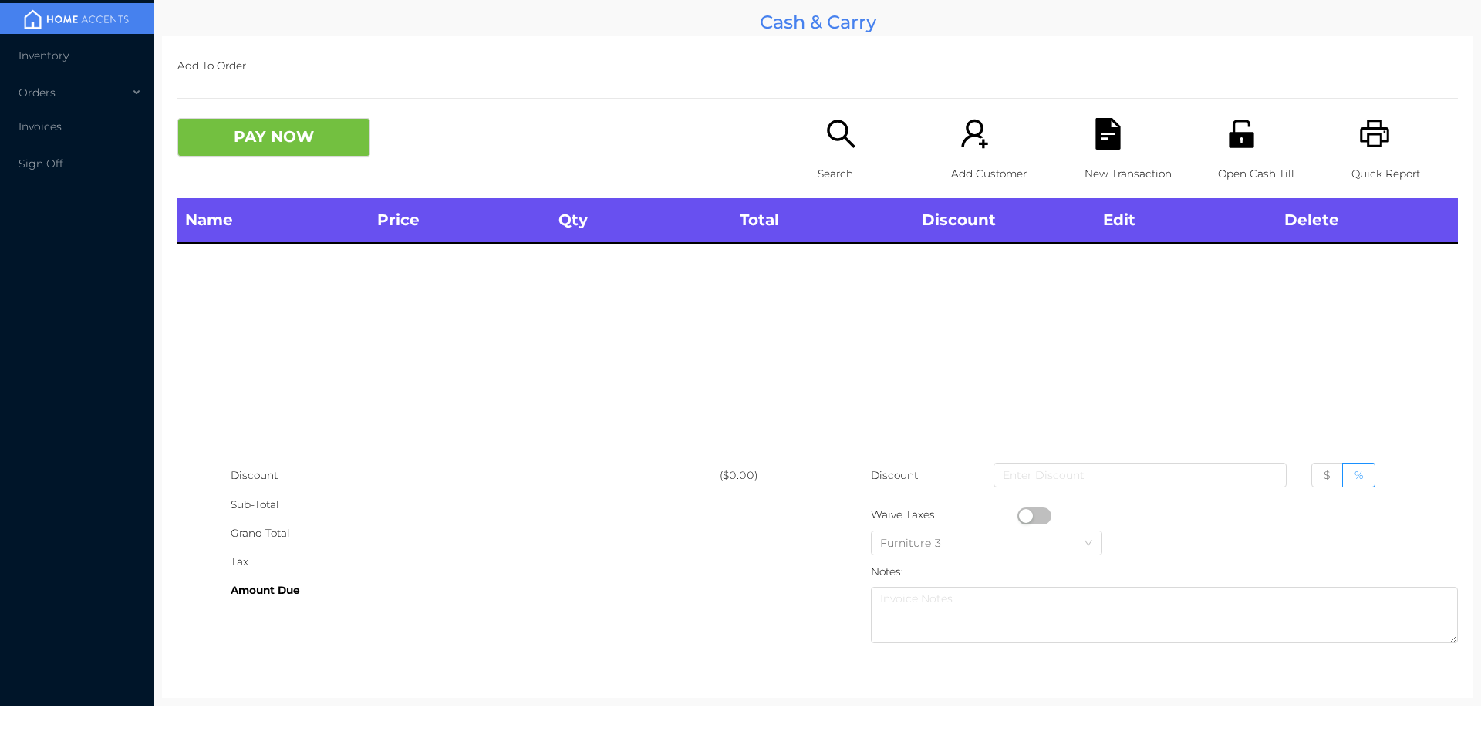
click at [1237, 154] on div "Open Cash Till" at bounding box center [1271, 158] width 106 height 80
click at [840, 138] on icon "icon: search" at bounding box center [841, 134] width 28 height 28
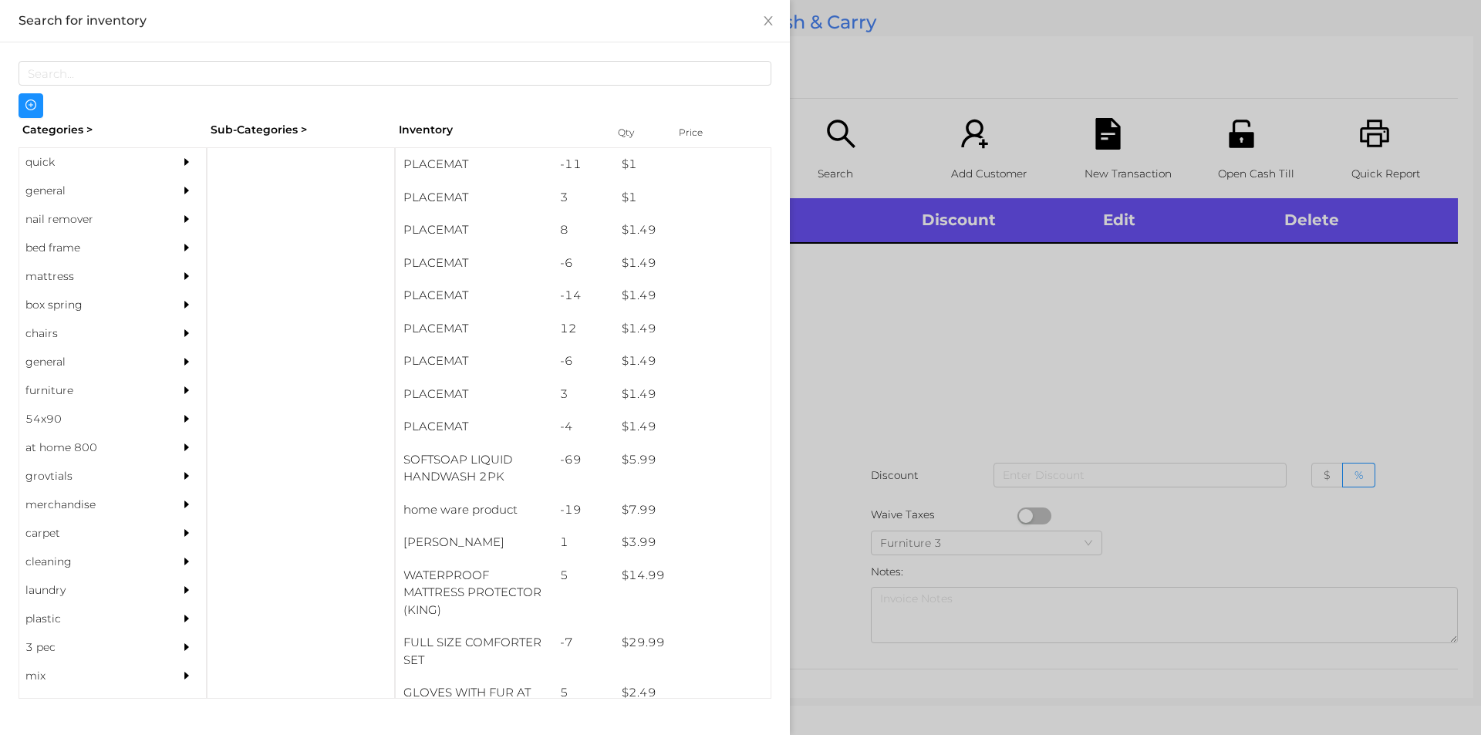
click at [69, 184] on div "general" at bounding box center [89, 191] width 140 height 29
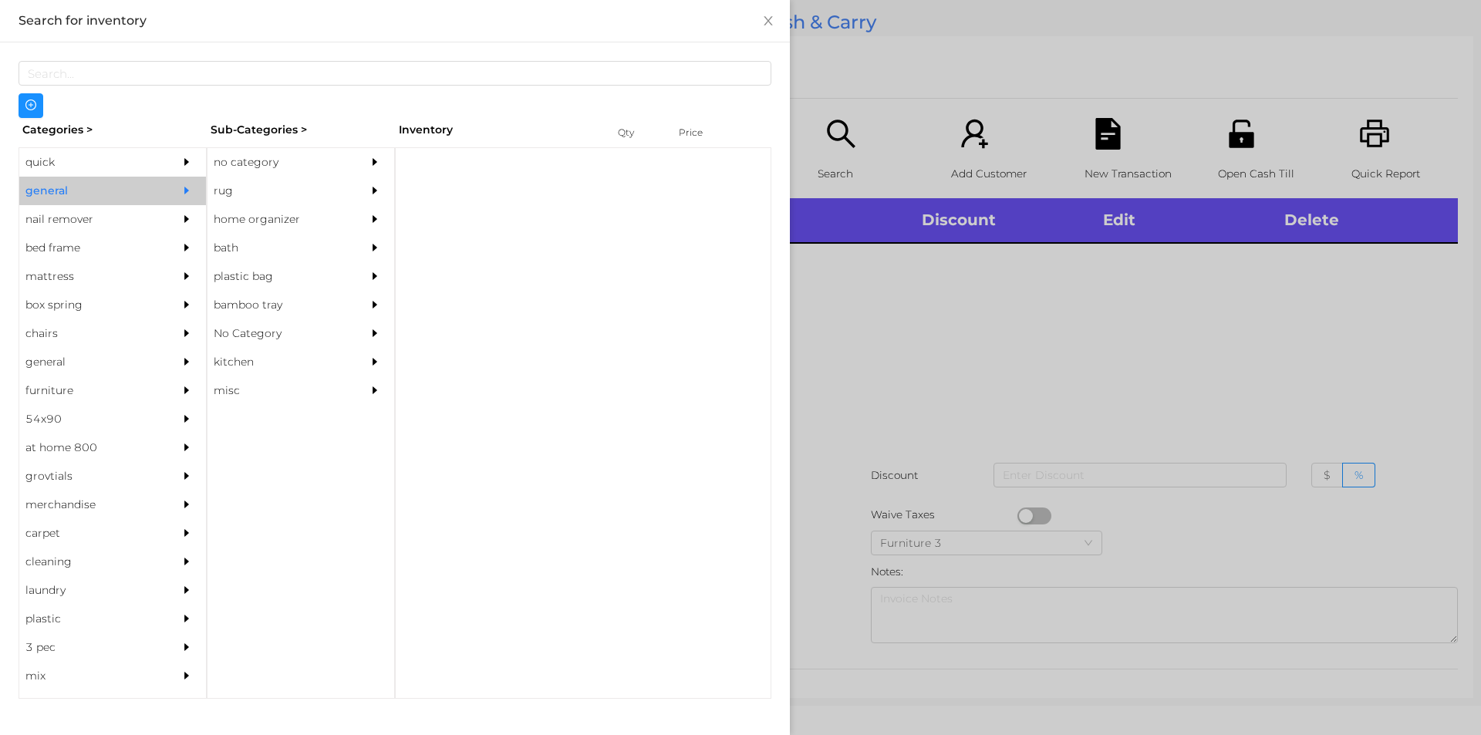
click at [247, 160] on div "no category" at bounding box center [278, 162] width 140 height 29
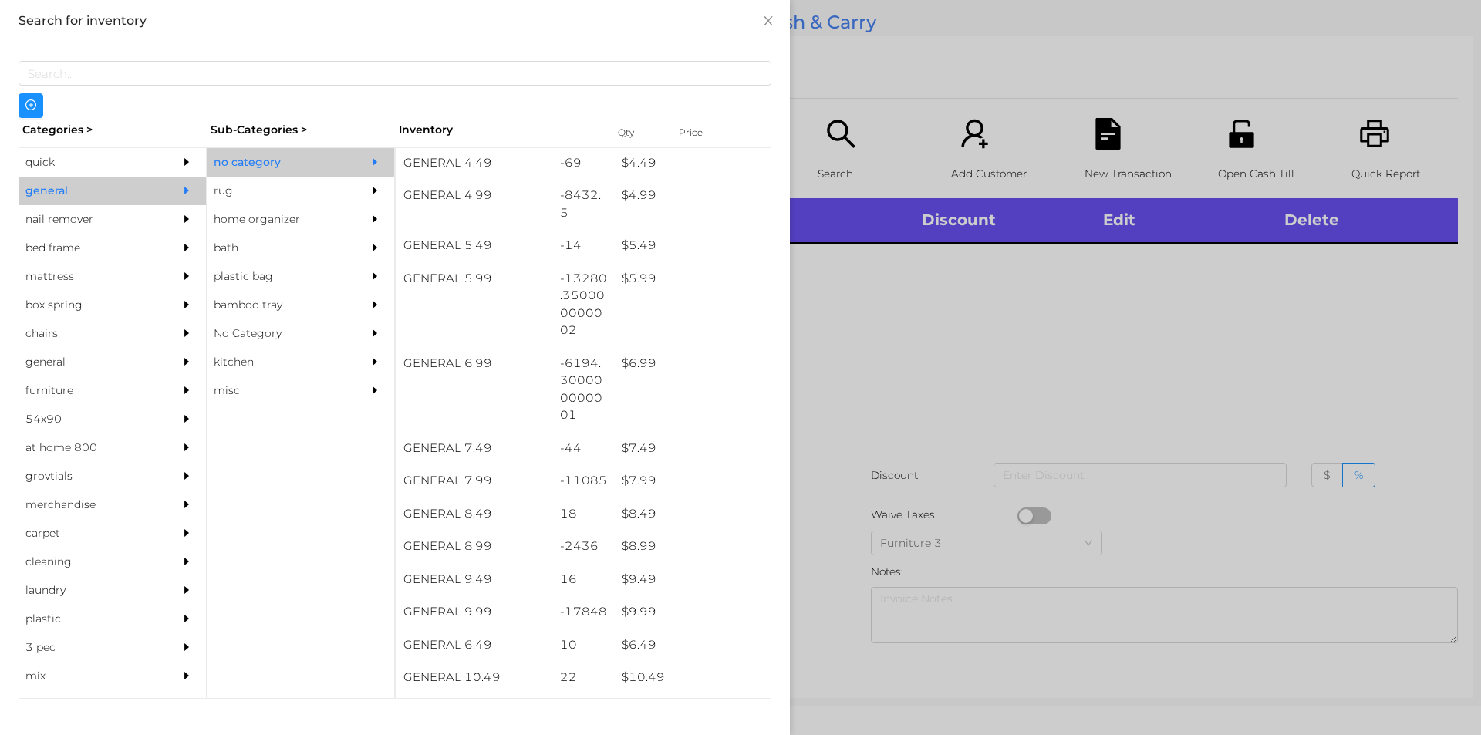
scroll to position [521, 0]
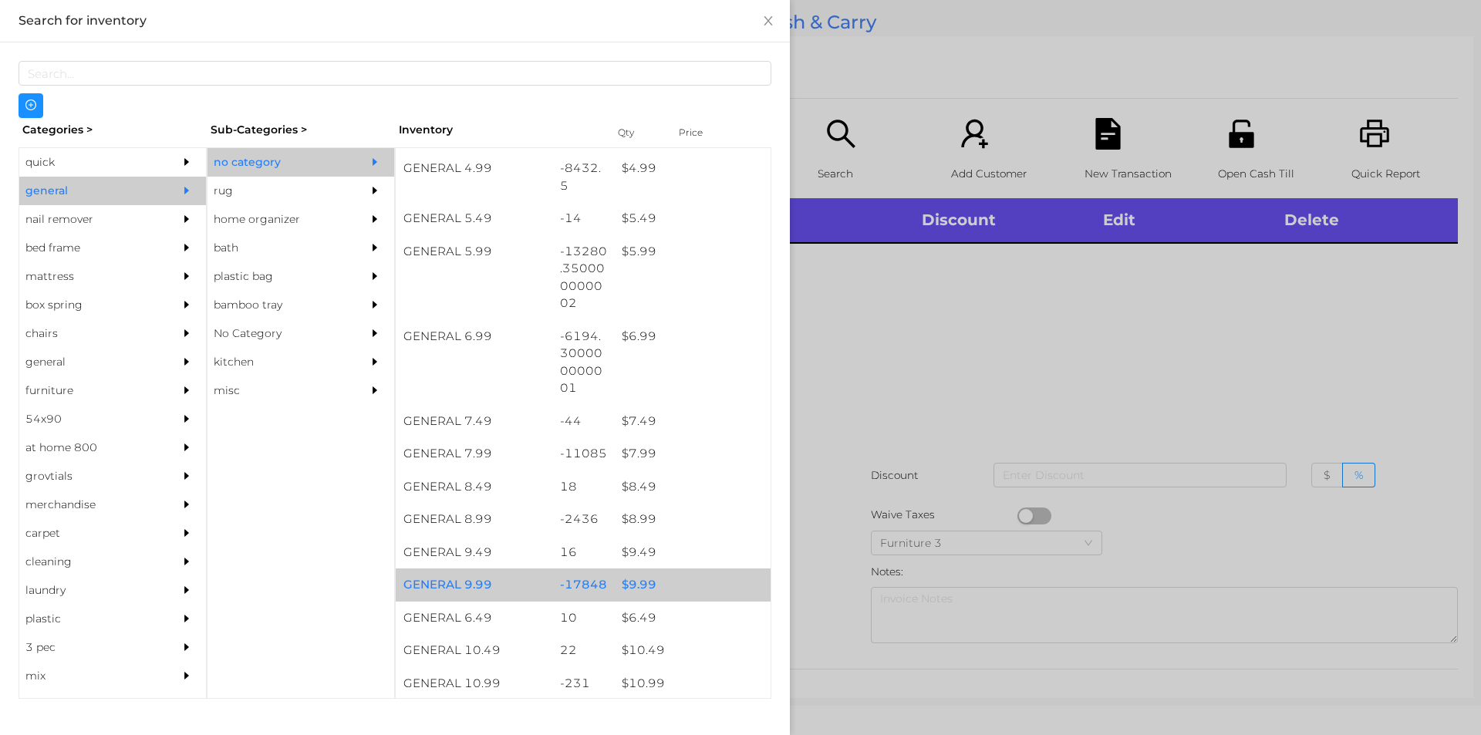
click at [638, 583] on div "$ 9.99" at bounding box center [692, 585] width 157 height 33
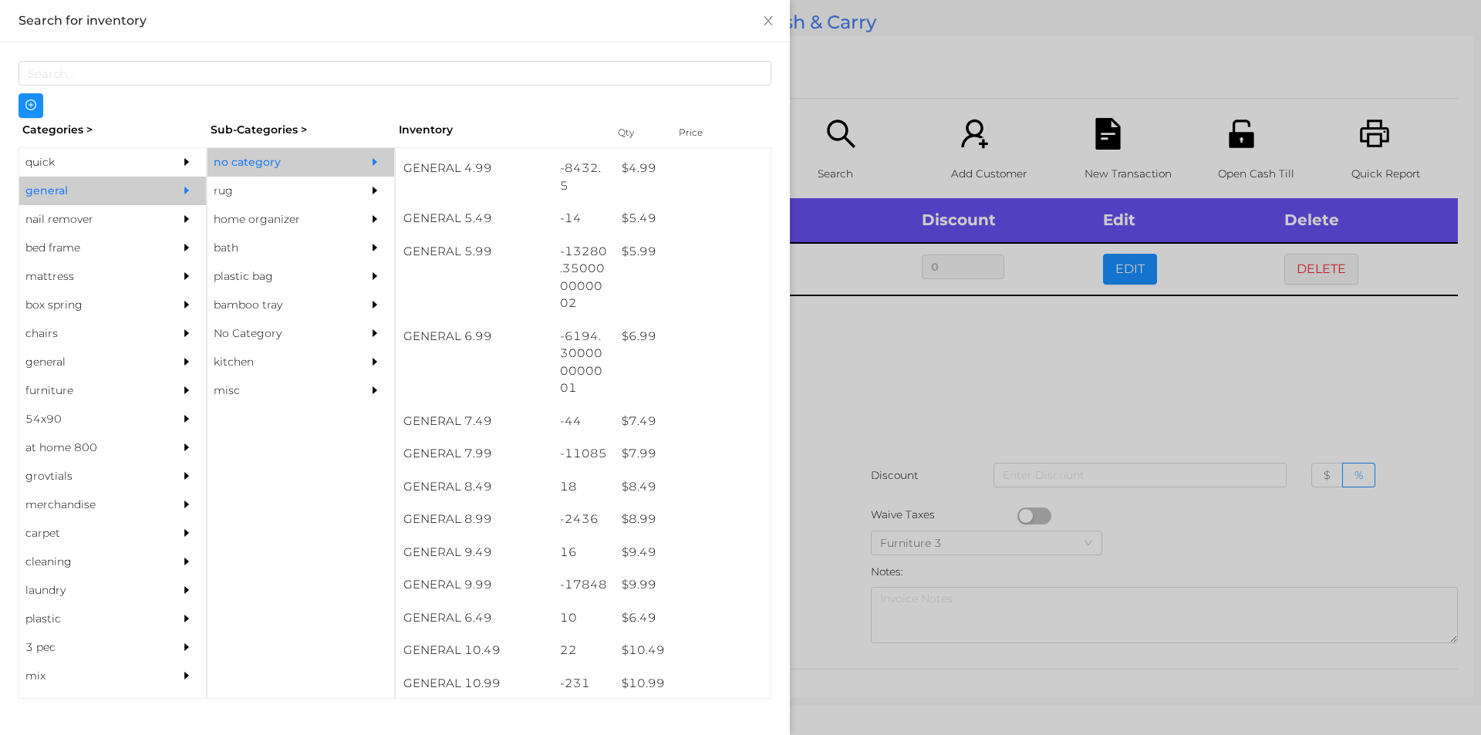
click at [876, 374] on div at bounding box center [740, 367] width 1481 height 735
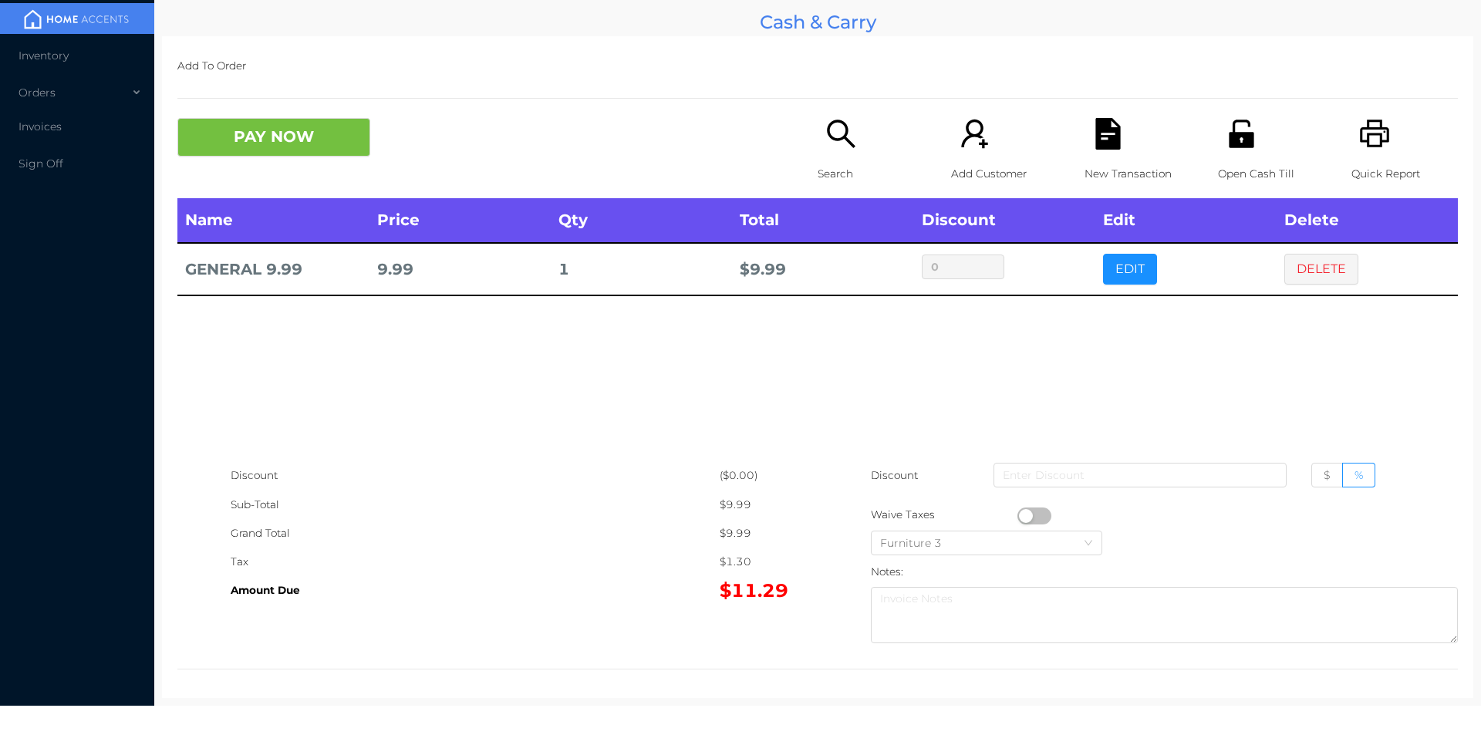
click at [832, 152] on div "Search" at bounding box center [871, 158] width 106 height 80
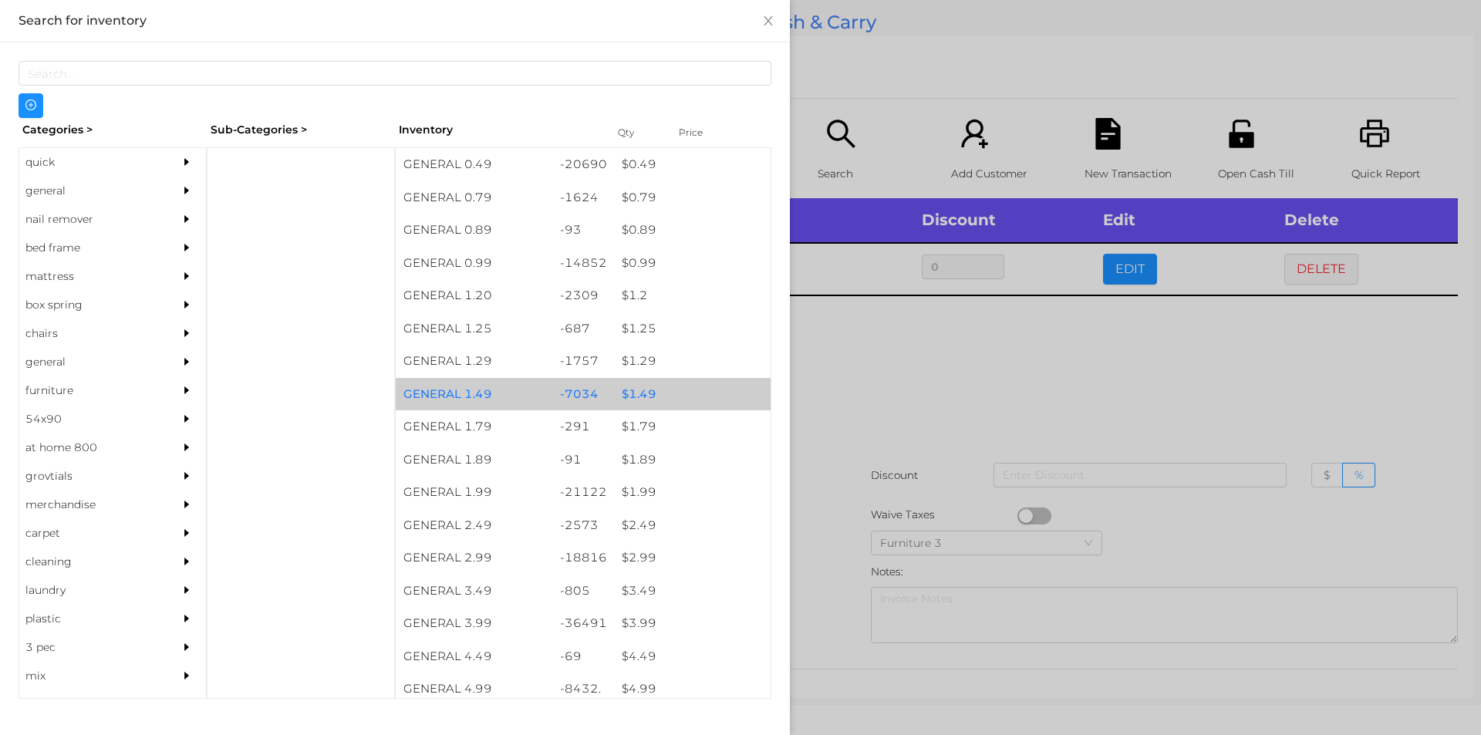
click at [637, 393] on div "$ 1.49" at bounding box center [692, 394] width 157 height 33
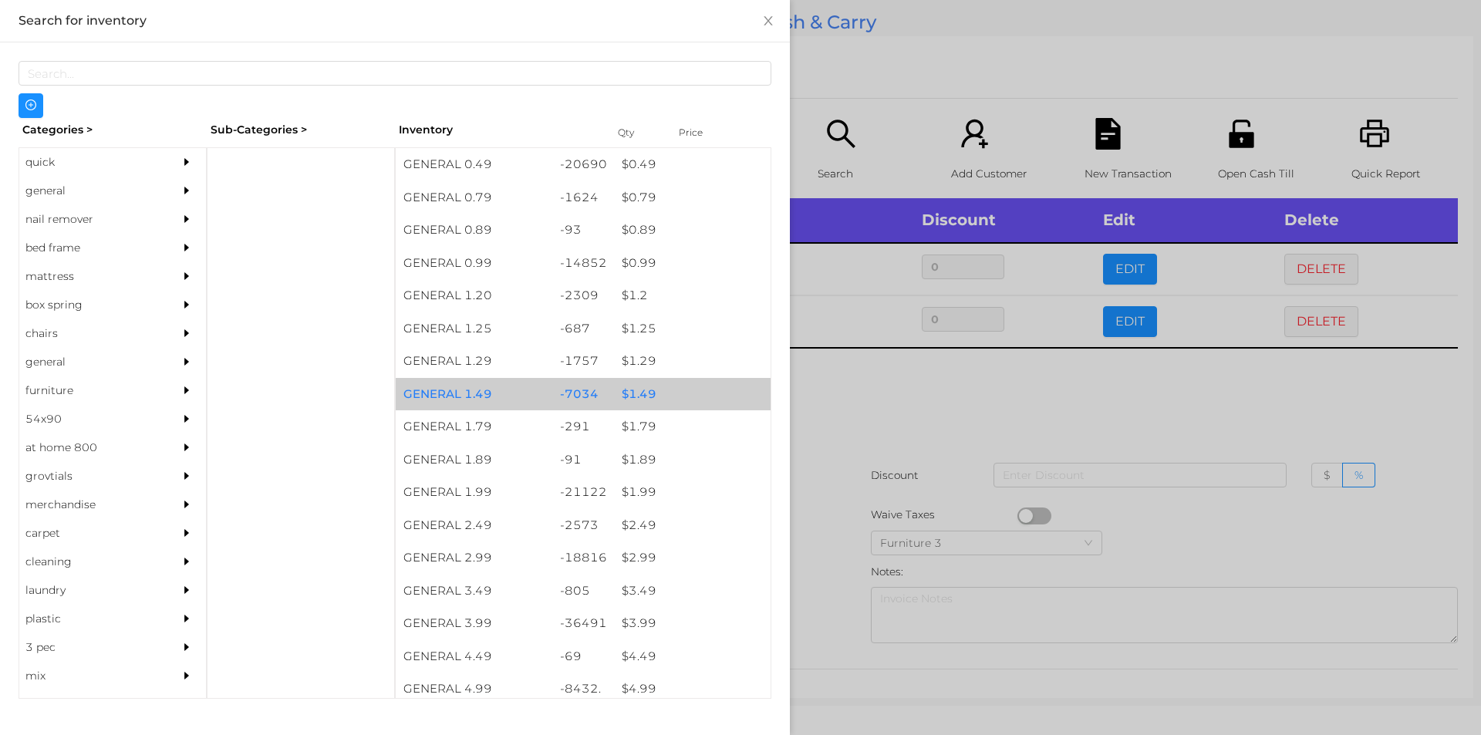
click at [644, 390] on div "$ 1.49" at bounding box center [692, 394] width 157 height 33
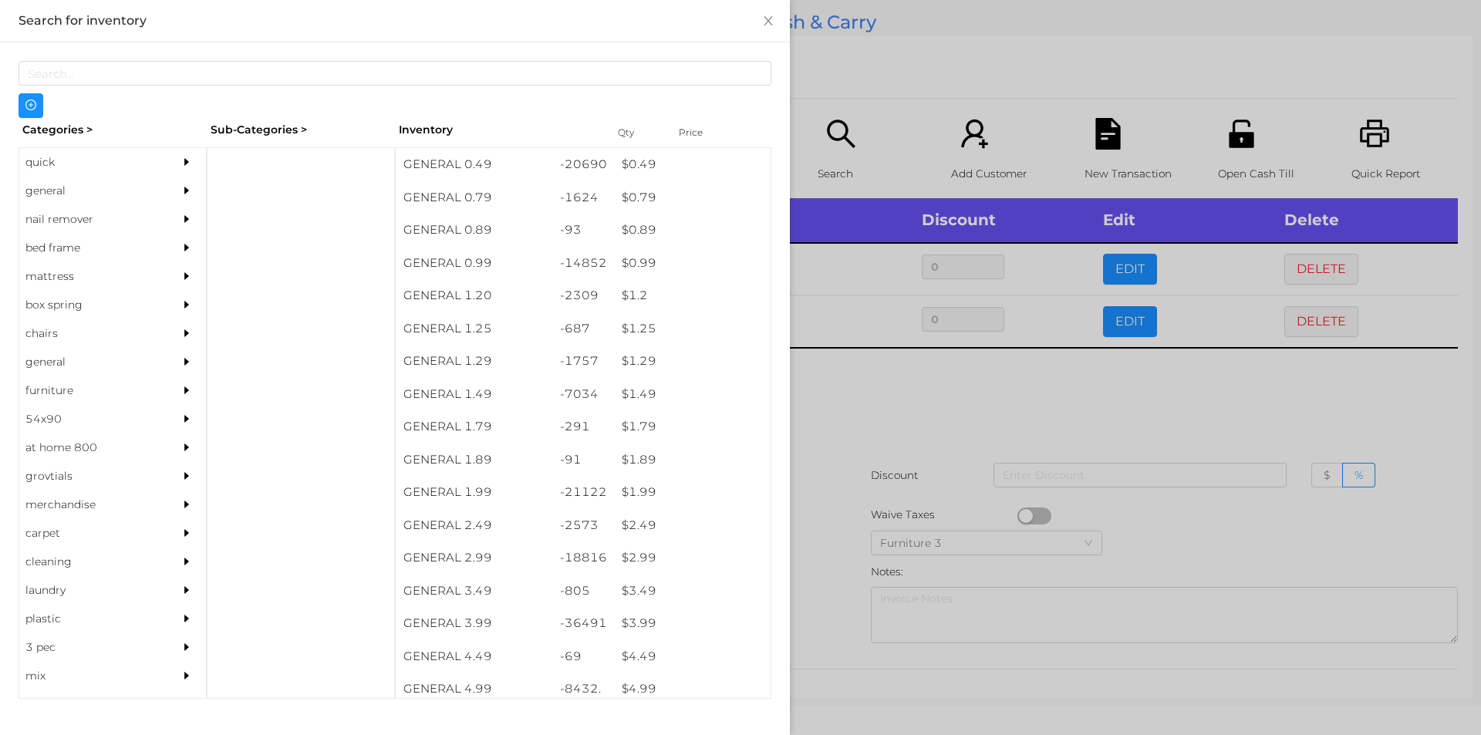
click at [847, 404] on div at bounding box center [740, 367] width 1481 height 735
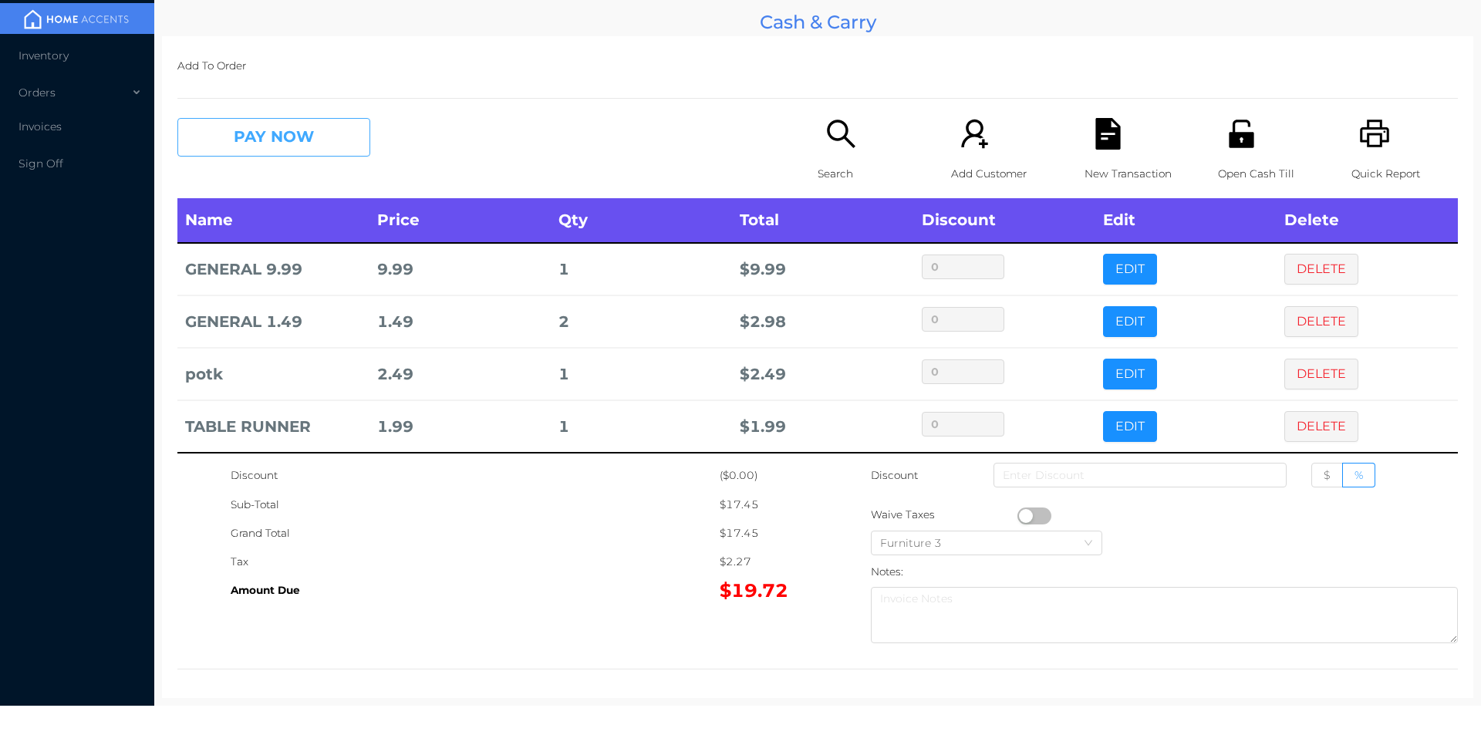
click at [282, 140] on button "PAY NOW" at bounding box center [273, 137] width 193 height 39
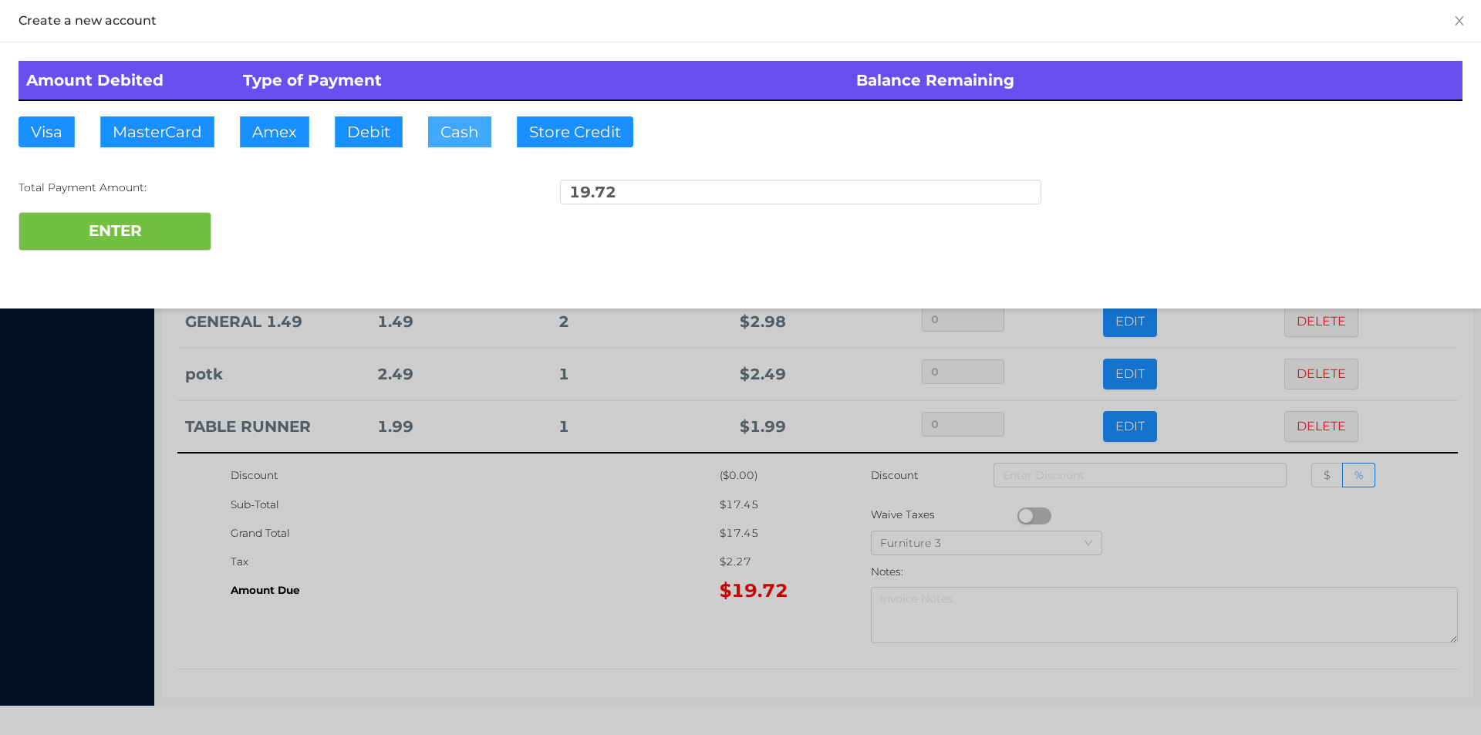
click at [442, 132] on button "Cash" at bounding box center [459, 131] width 63 height 31
click at [103, 268] on div "Amount Debited Type of Payment Balance Remaining Visa MasterCard Amex Debit Cas…" at bounding box center [740, 155] width 1481 height 227
click at [120, 232] on button "ENTER" at bounding box center [115, 231] width 193 height 39
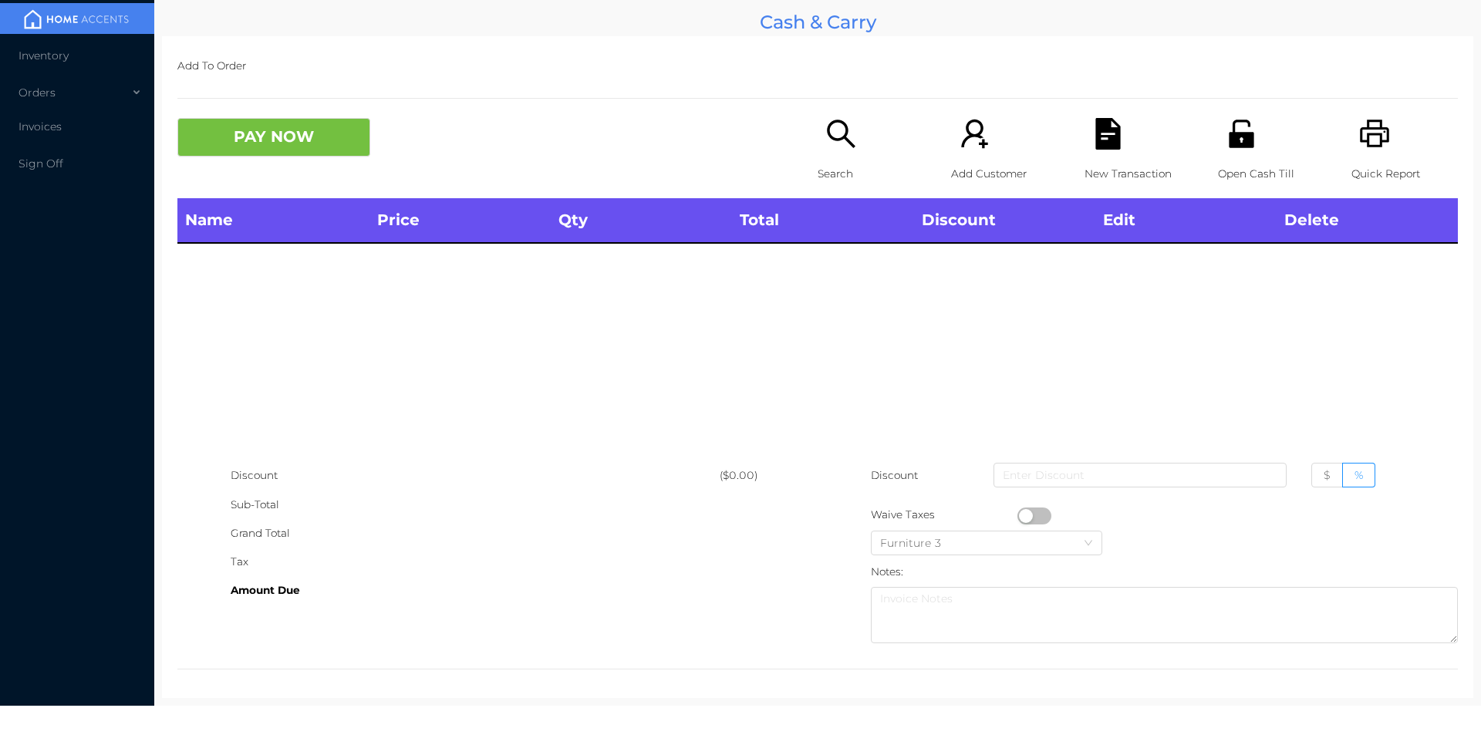
click at [823, 161] on p "Search" at bounding box center [871, 174] width 106 height 29
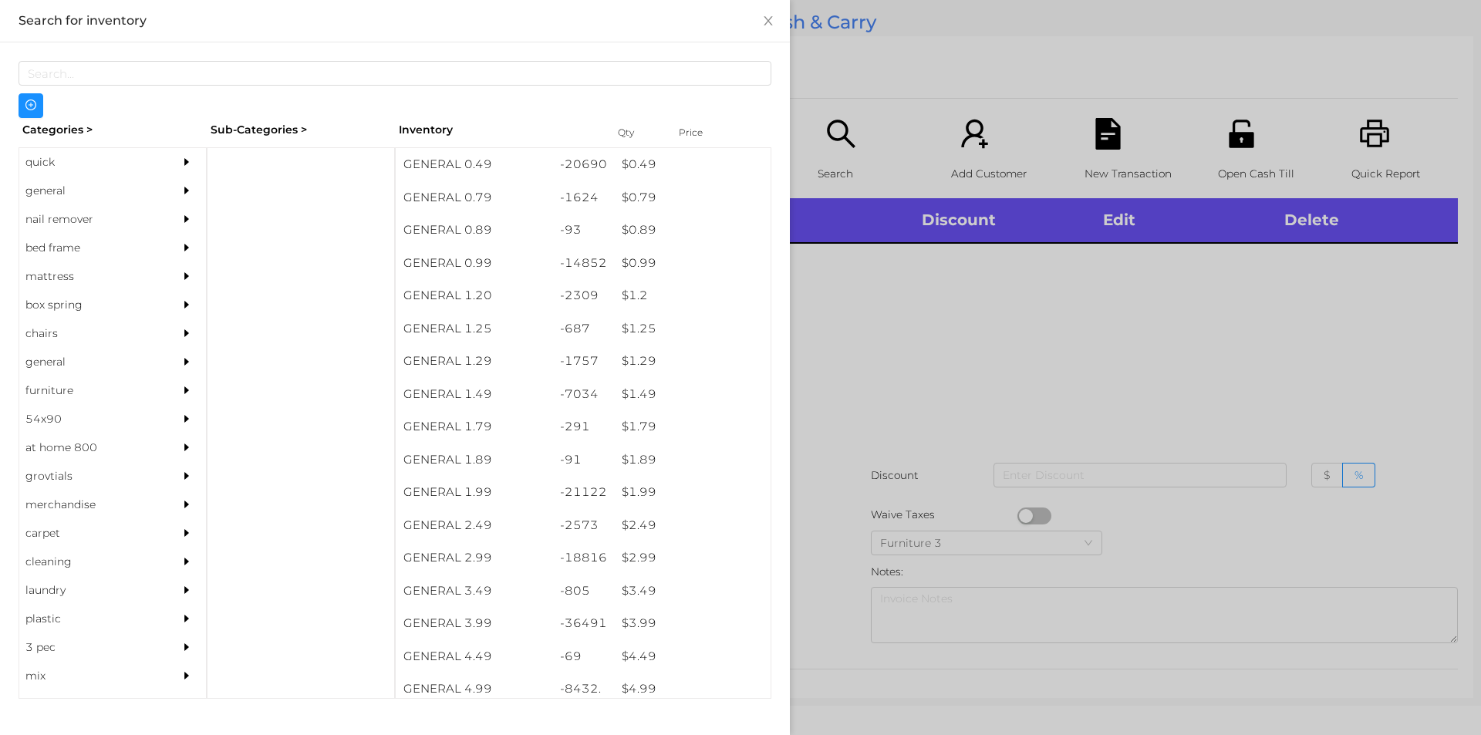
click at [69, 188] on div "general" at bounding box center [89, 191] width 140 height 29
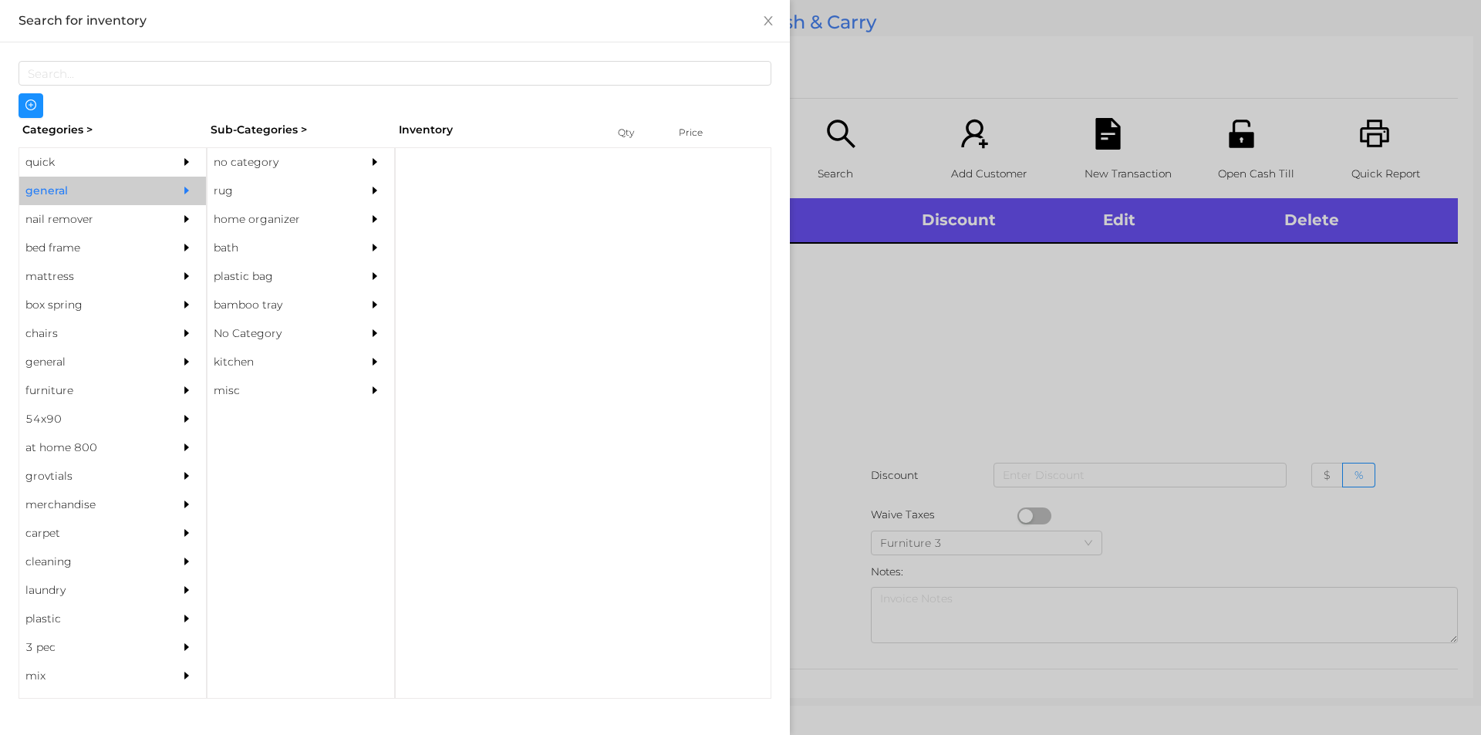
click at [248, 158] on div "no category" at bounding box center [278, 162] width 140 height 29
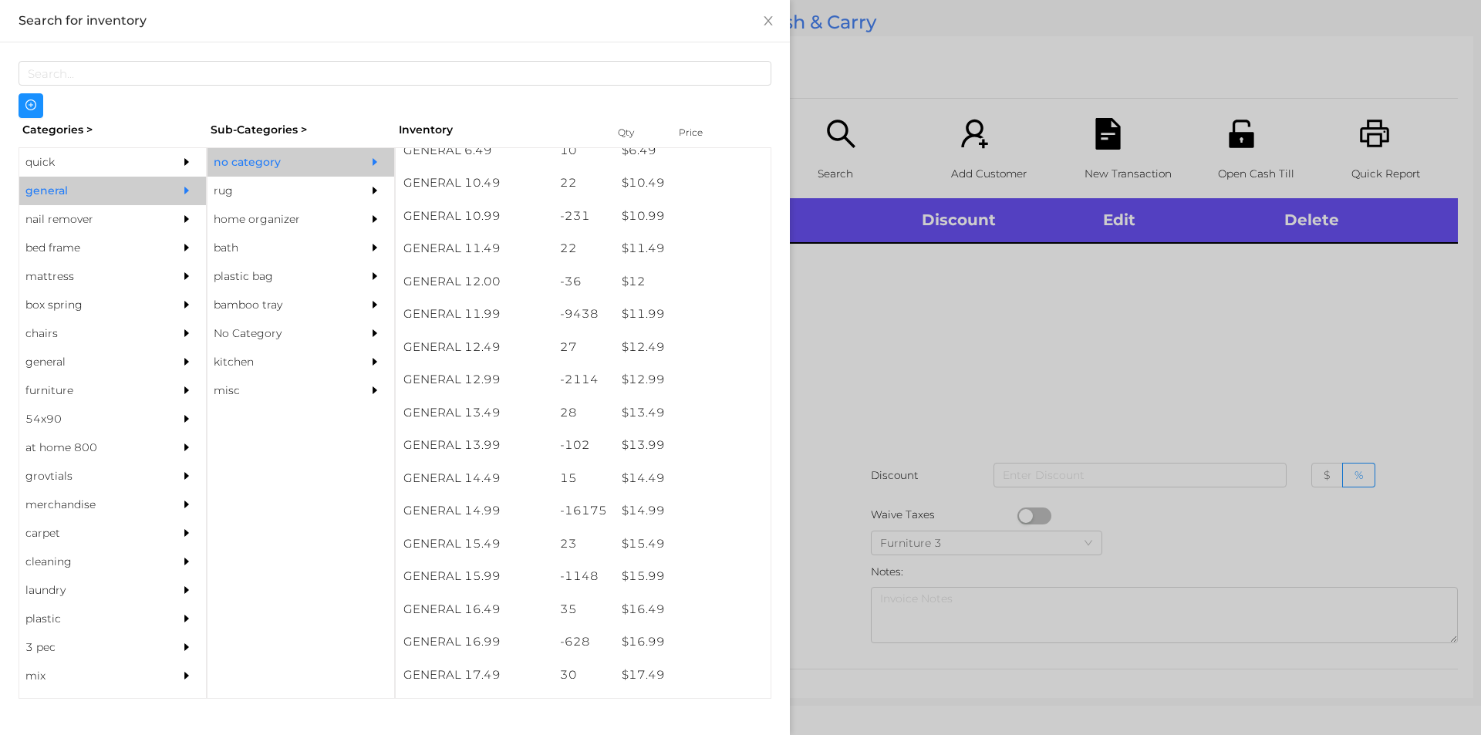
scroll to position [1091, 0]
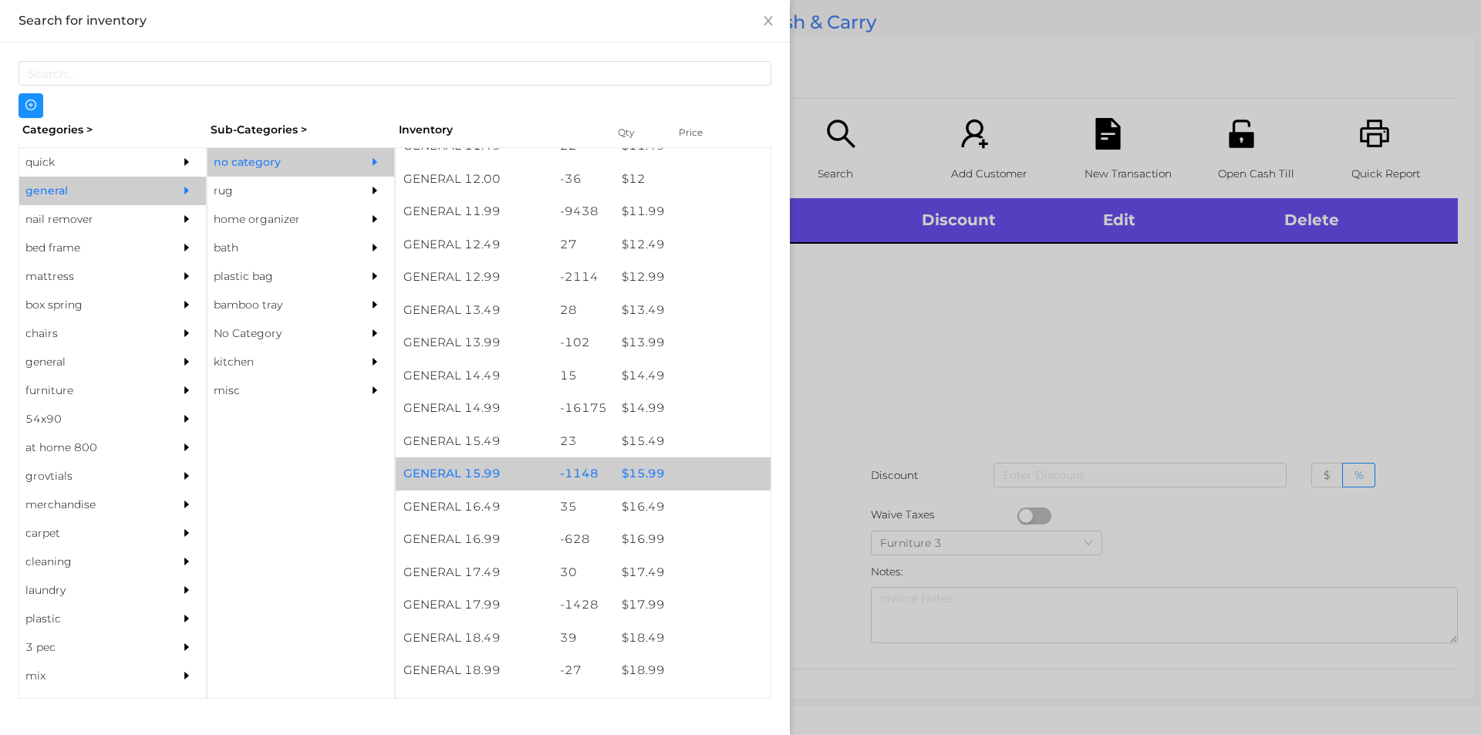
click at [650, 470] on div "$ 15.99" at bounding box center [692, 473] width 157 height 33
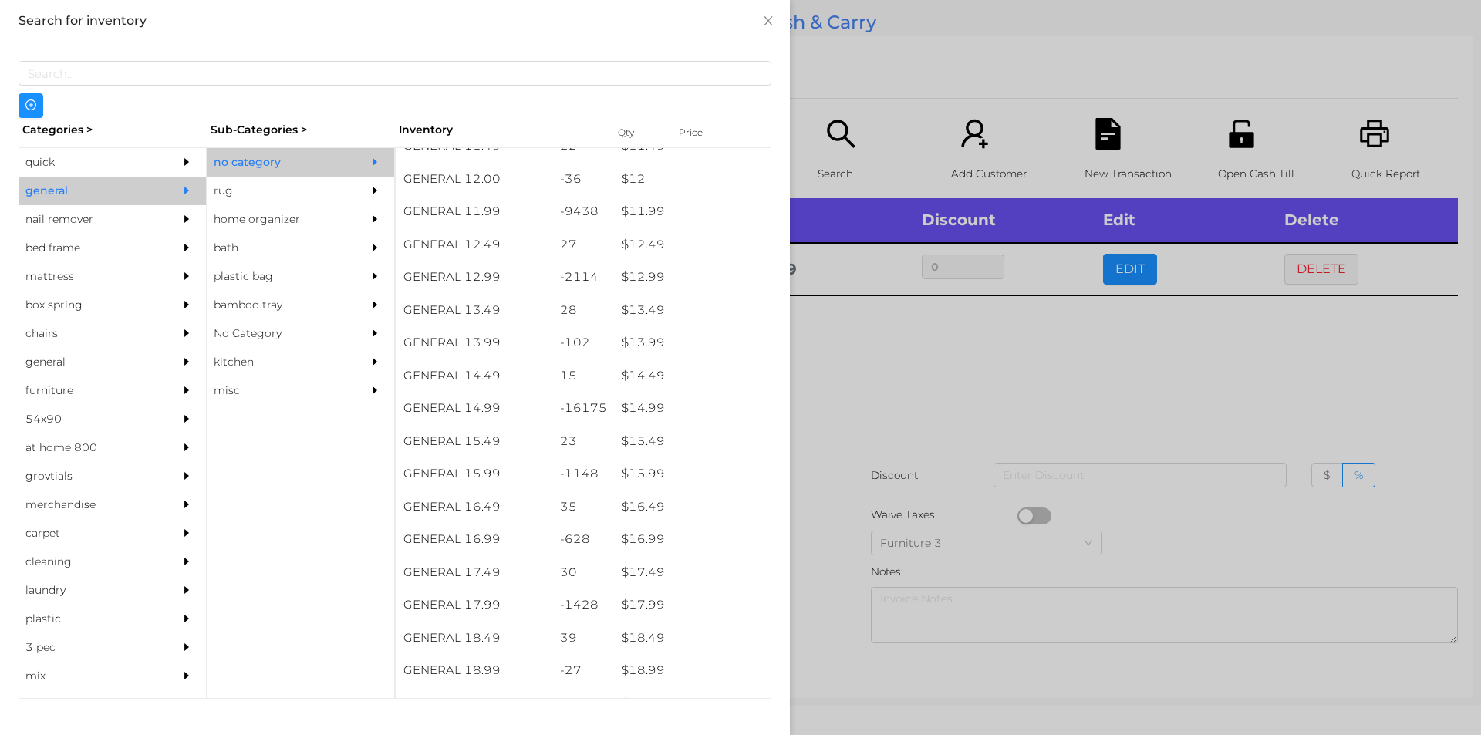
click at [873, 406] on div at bounding box center [740, 367] width 1481 height 735
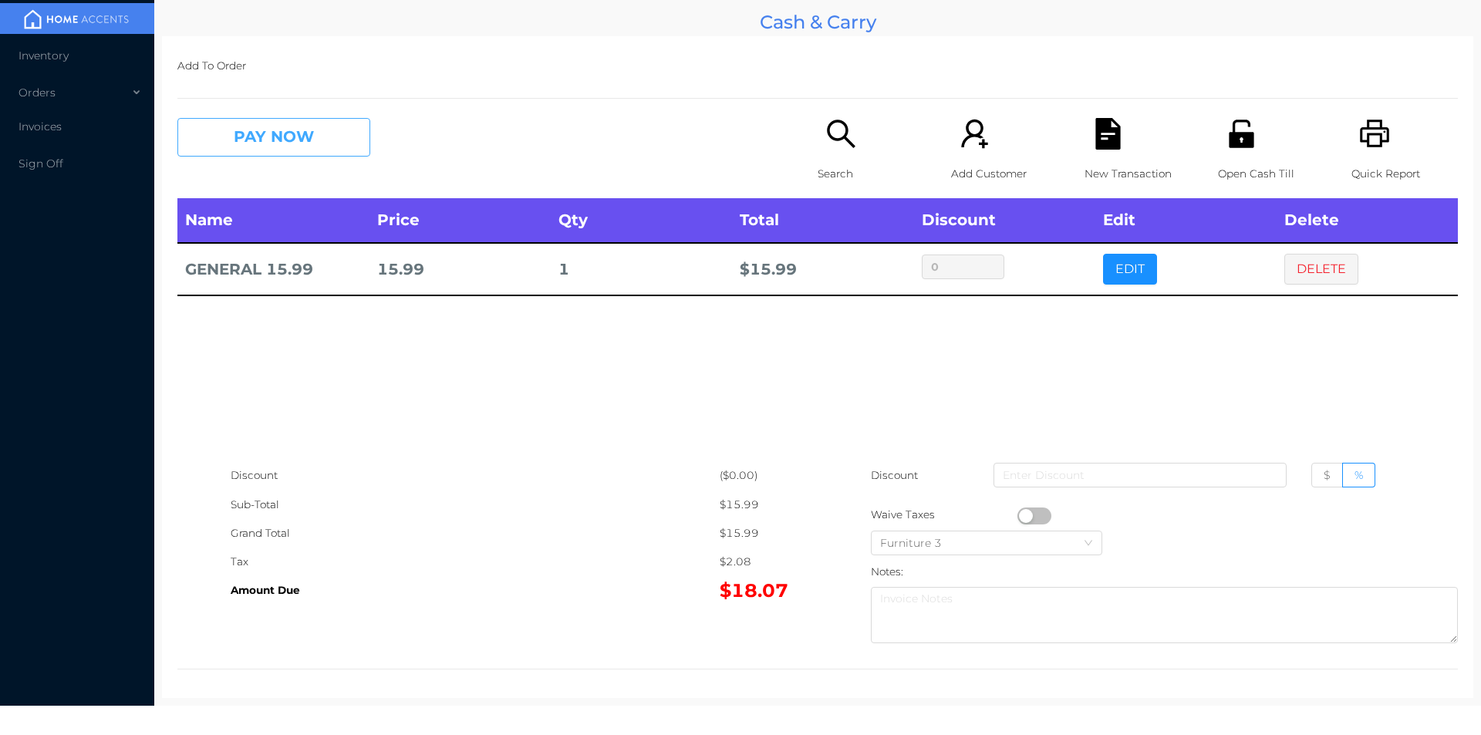
click at [251, 140] on button "PAY NOW" at bounding box center [273, 137] width 193 height 39
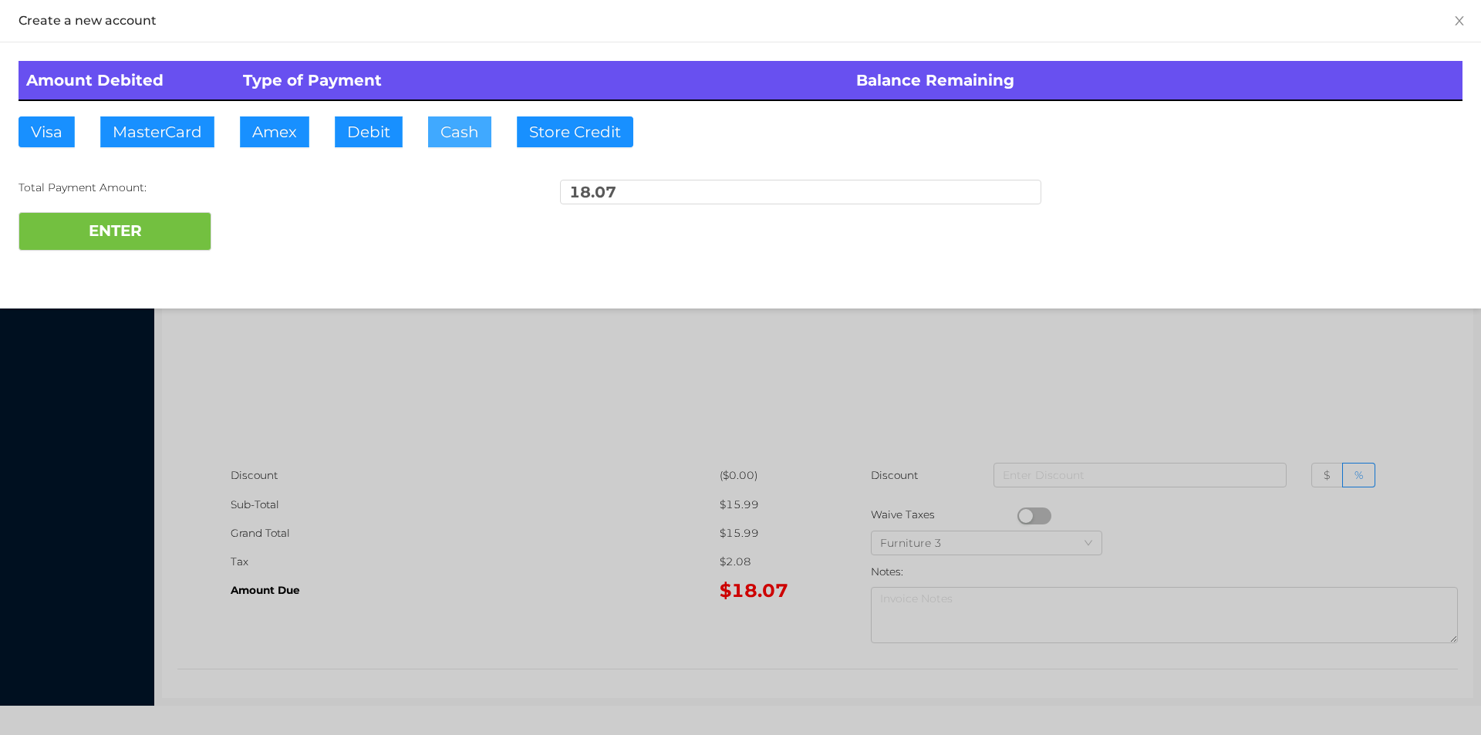
click at [443, 139] on button "Cash" at bounding box center [459, 131] width 63 height 31
click at [113, 241] on button "ENTER" at bounding box center [115, 231] width 193 height 39
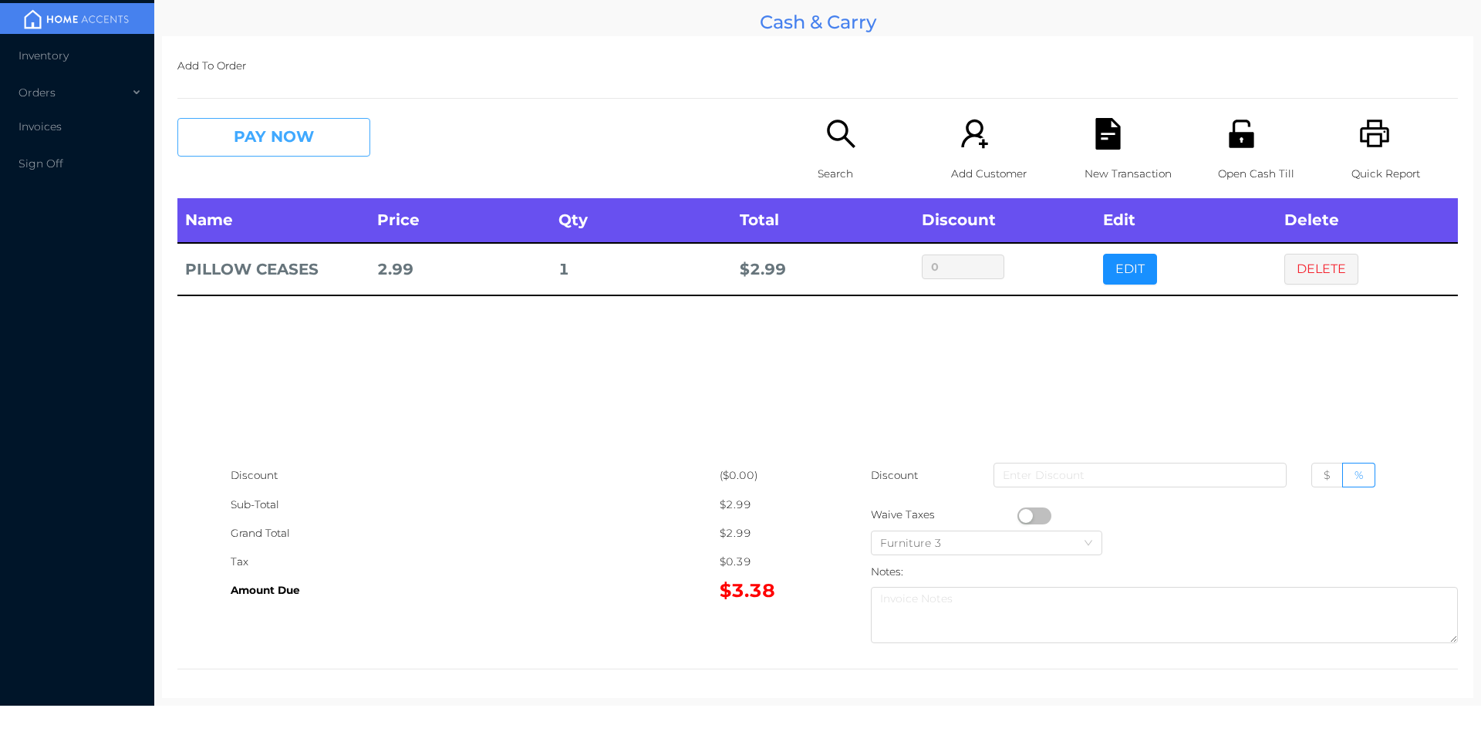
click at [275, 151] on button "PAY NOW" at bounding box center [273, 137] width 193 height 39
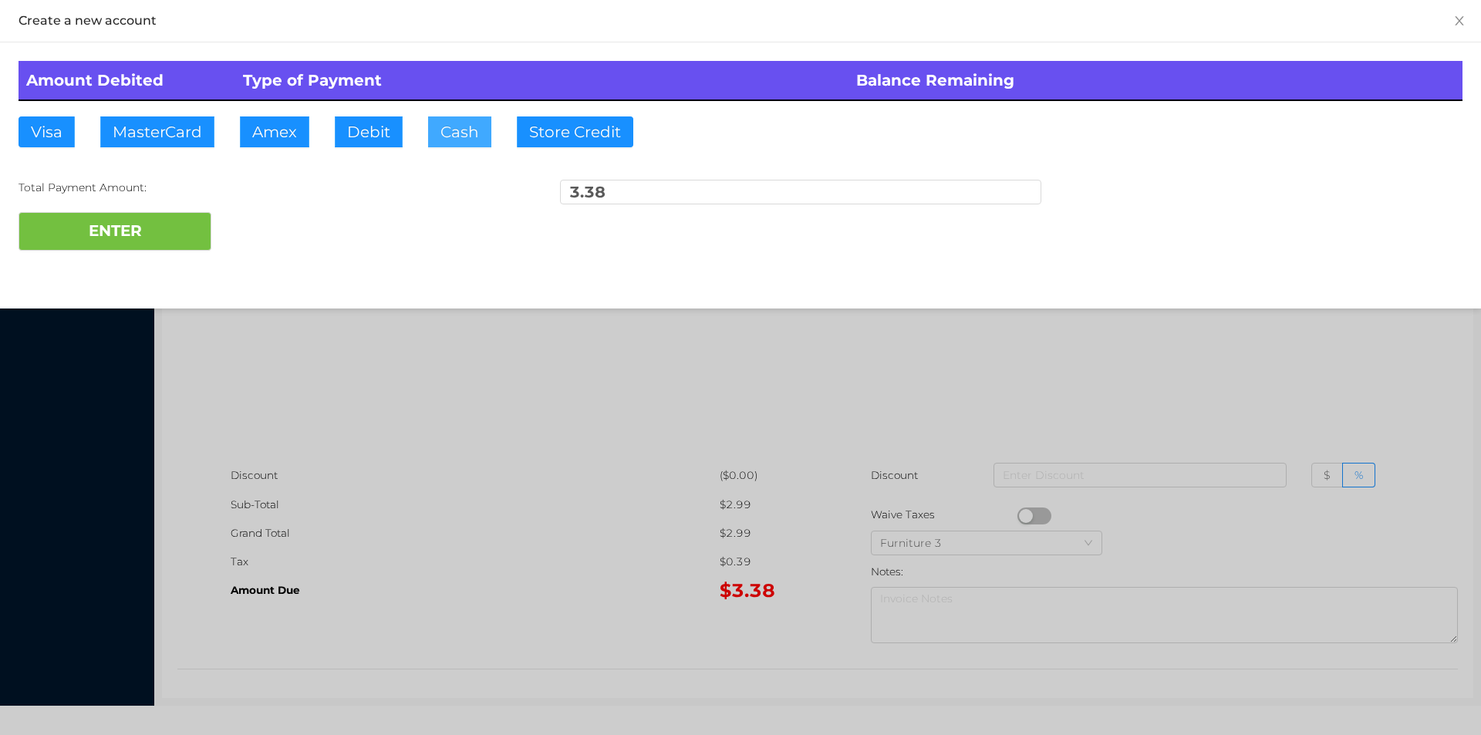
click at [454, 138] on button "Cash" at bounding box center [459, 131] width 63 height 31
type input "4."
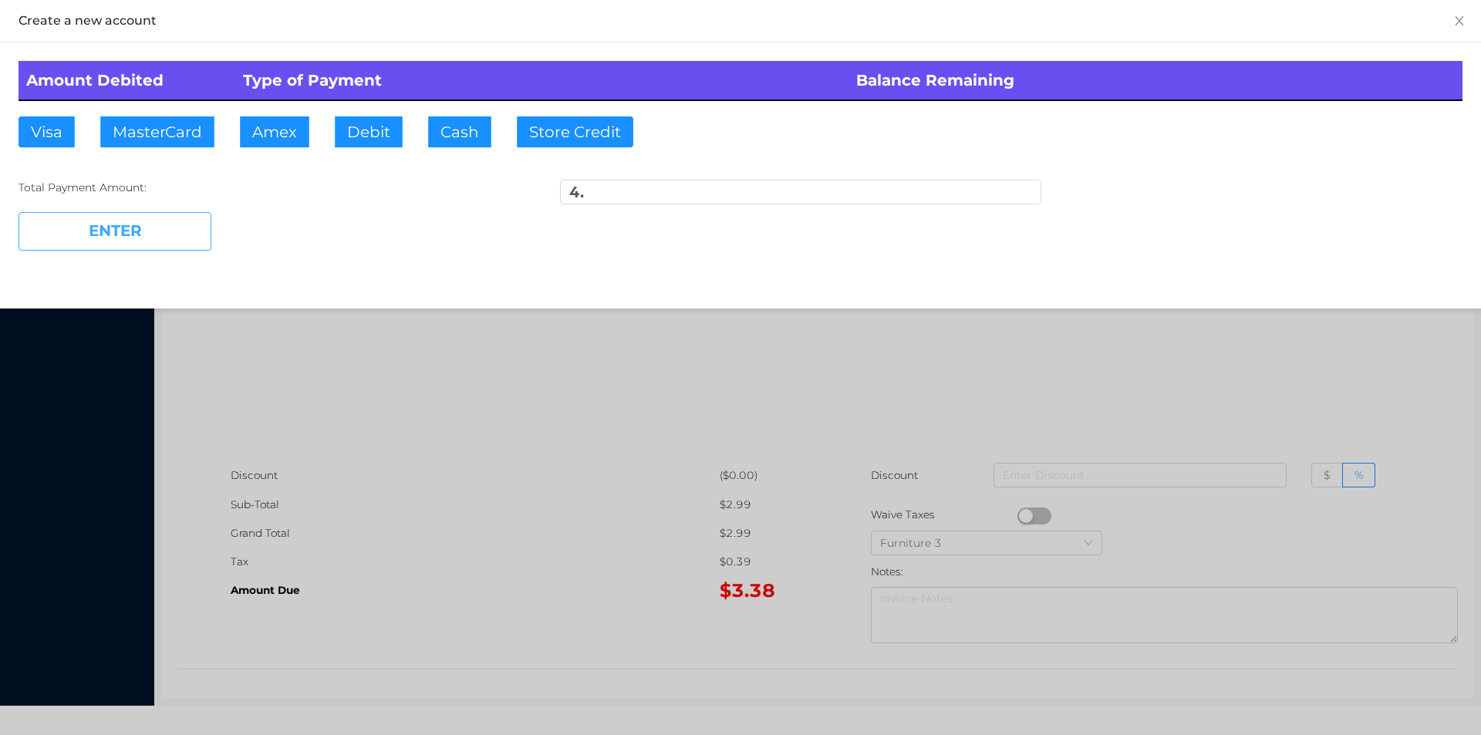
click at [147, 219] on button "ENTER" at bounding box center [115, 231] width 193 height 39
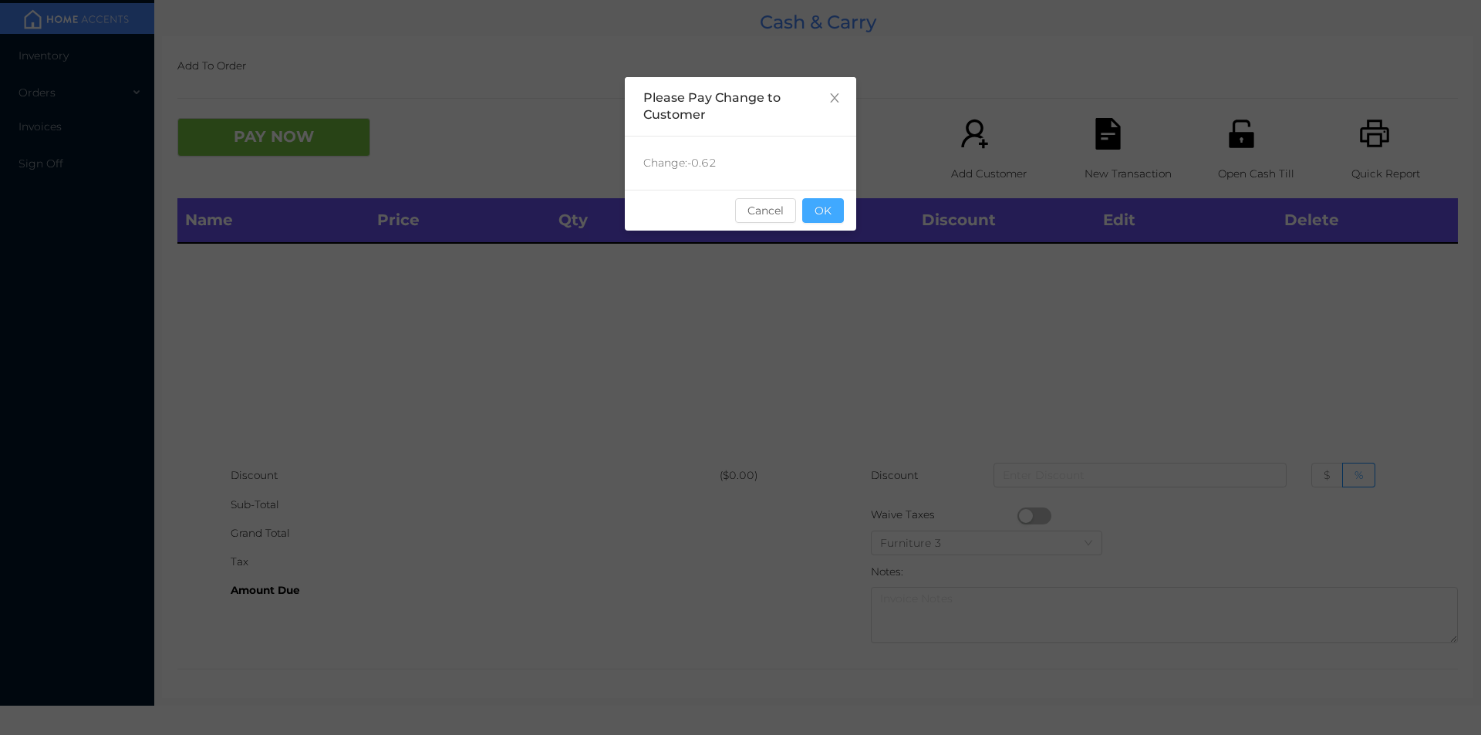
click at [822, 204] on button "OK" at bounding box center [823, 210] width 42 height 25
click at [834, 248] on div "Name Price Qty Total Discount Edit Delete" at bounding box center [817, 329] width 1281 height 263
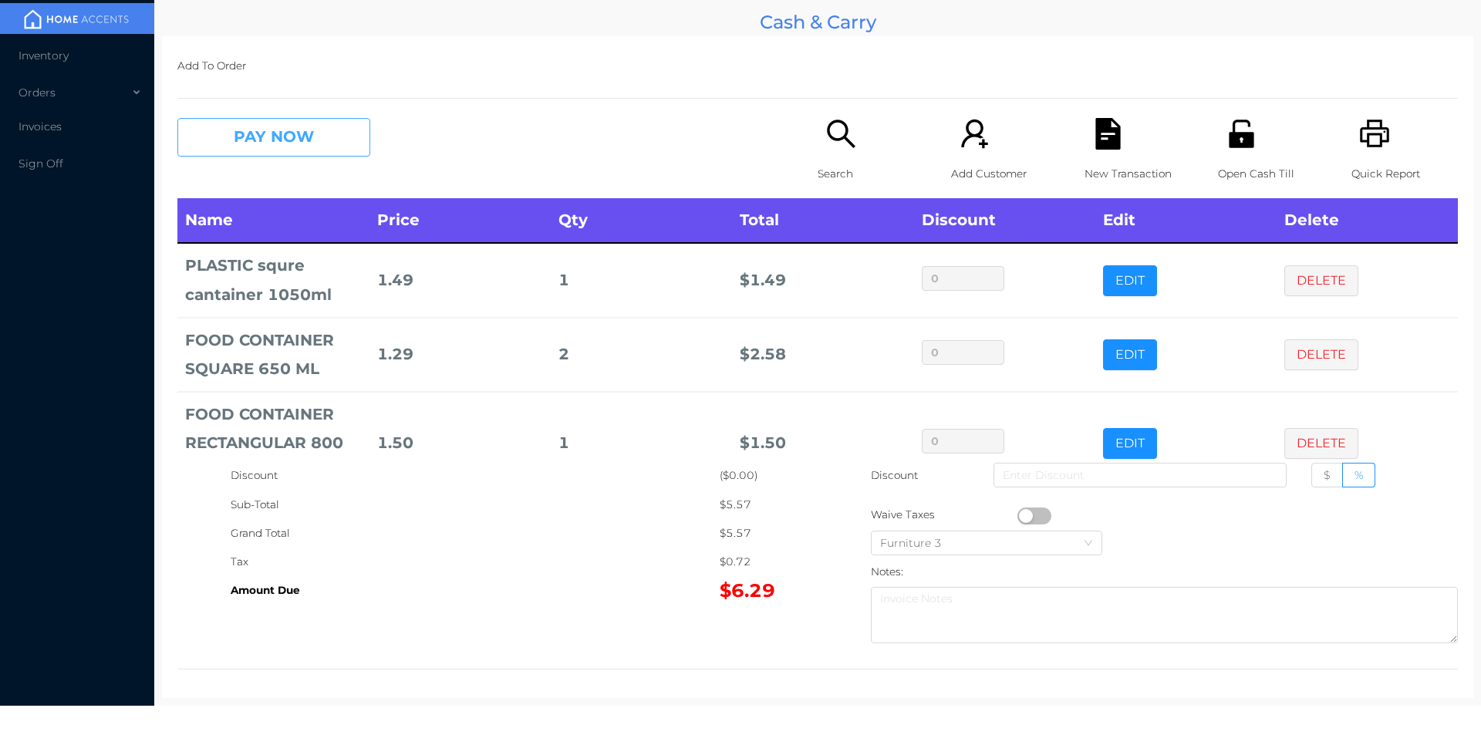
click at [240, 126] on button "PAY NOW" at bounding box center [273, 137] width 193 height 39
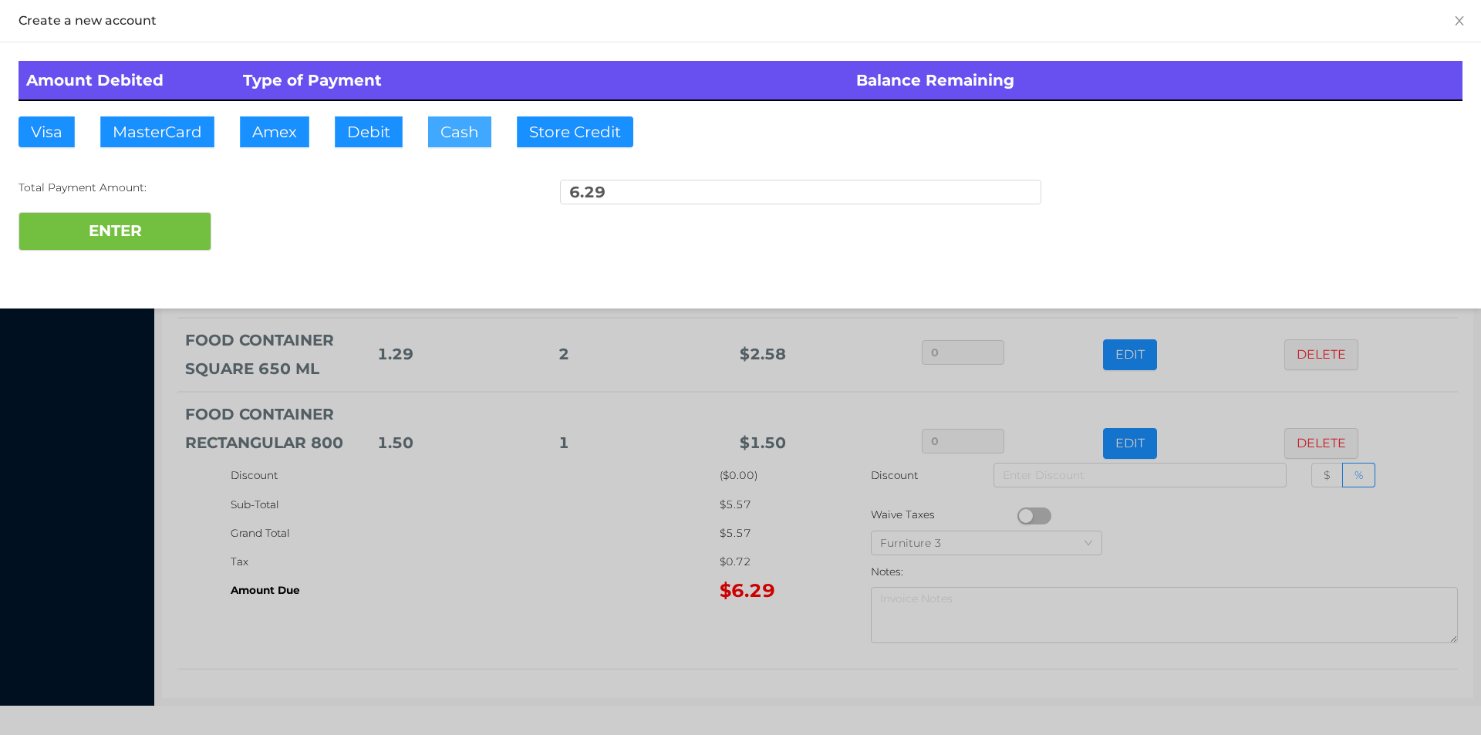
click at [454, 143] on button "Cash" at bounding box center [459, 131] width 63 height 31
type input "10."
click at [130, 248] on button "ENTER" at bounding box center [115, 231] width 193 height 39
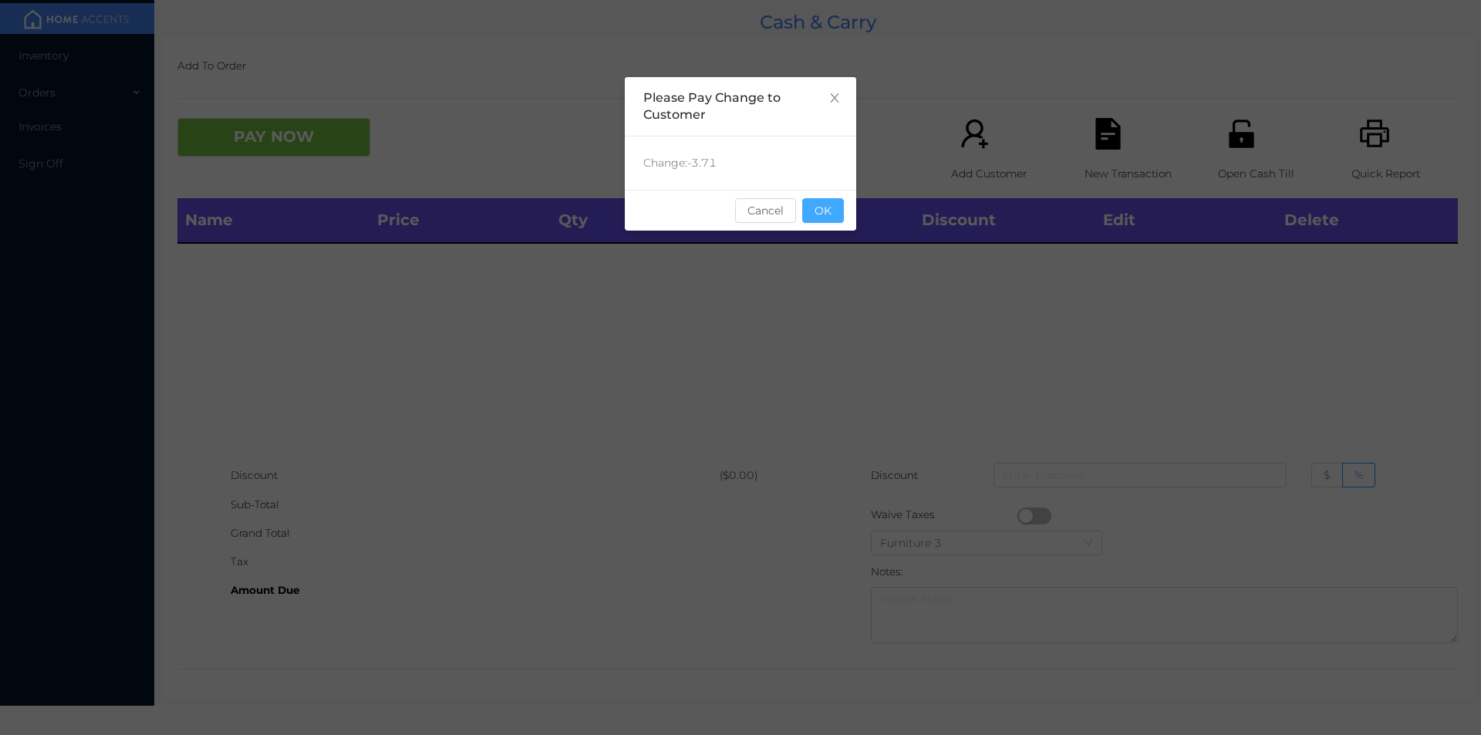
click at [829, 218] on button "OK" at bounding box center [823, 210] width 42 height 25
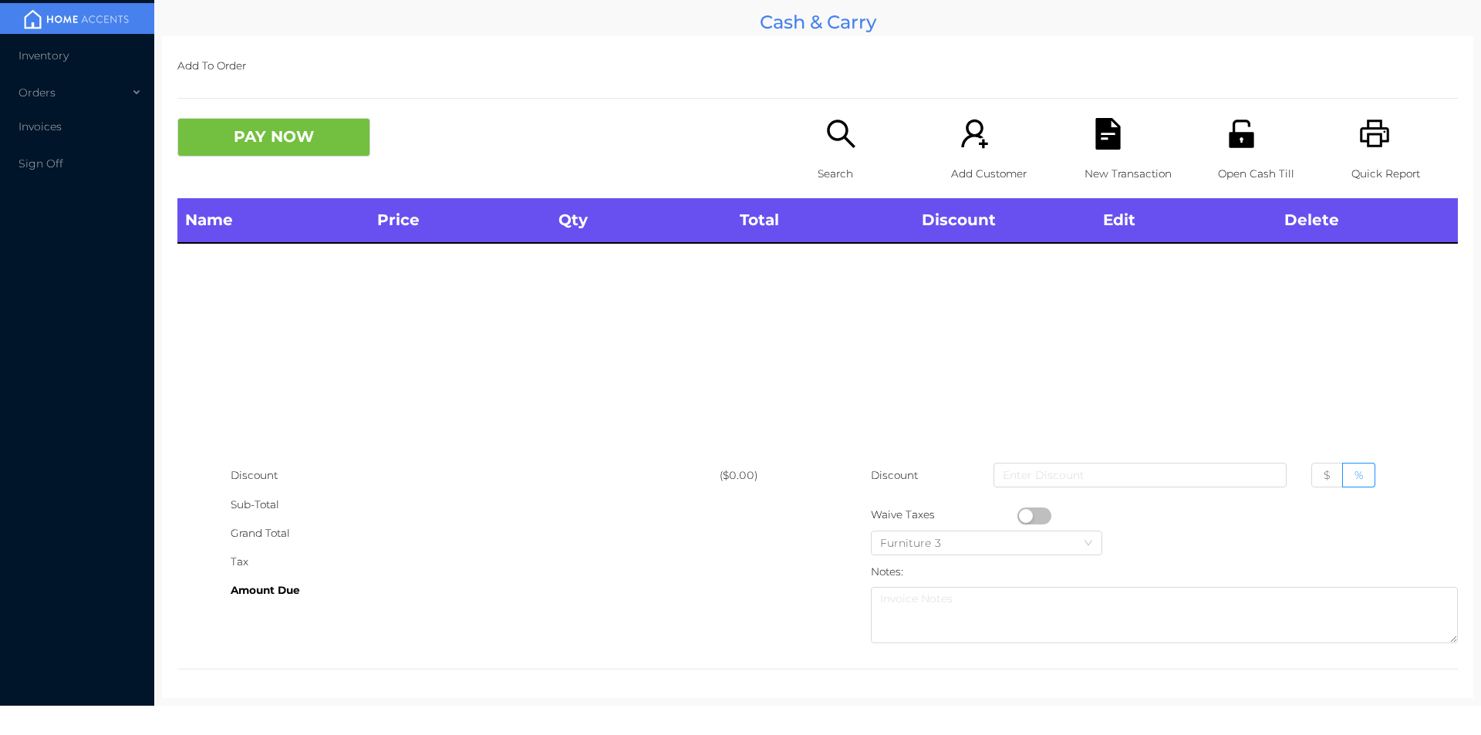
click at [840, 277] on div "Name Price Qty Total Discount Edit Delete" at bounding box center [817, 329] width 1281 height 263
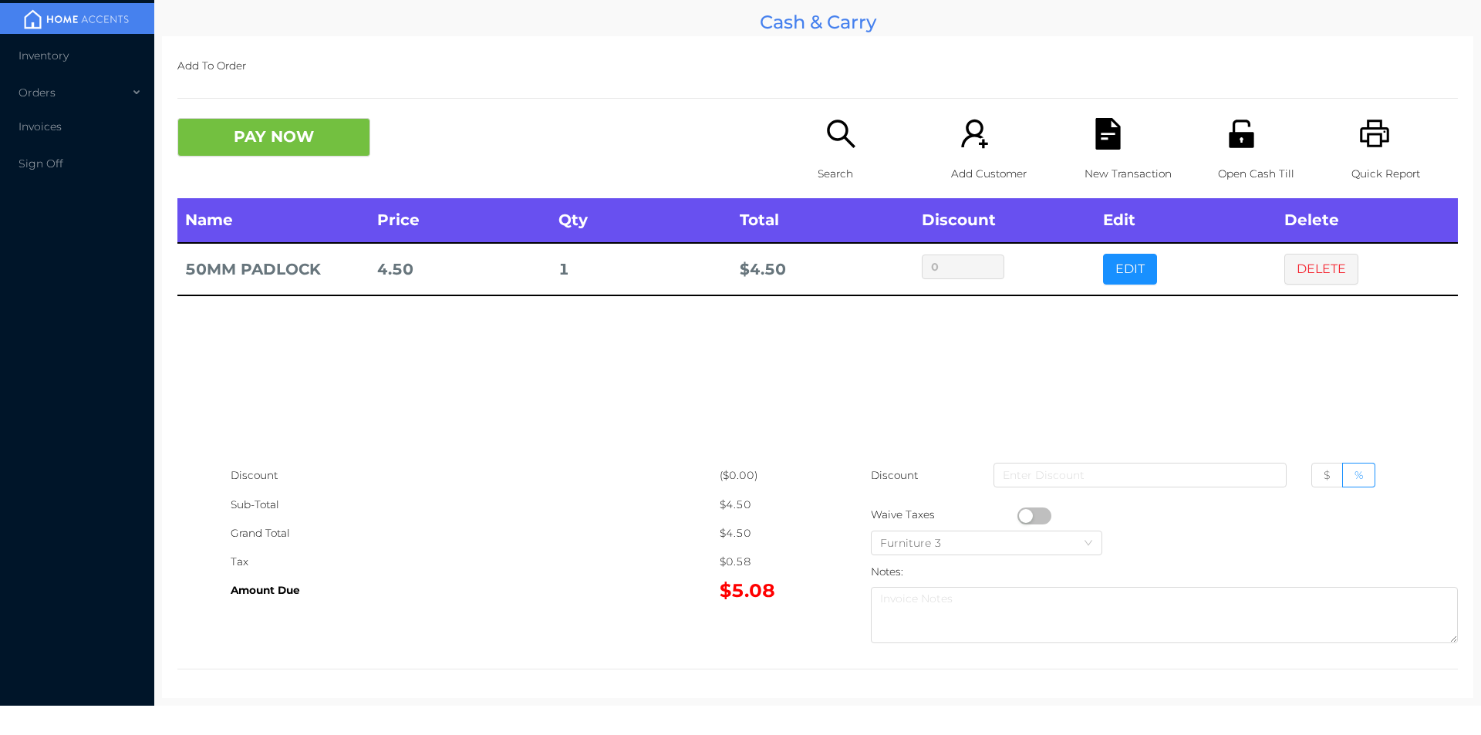
click at [1231, 143] on icon "icon: unlock" at bounding box center [1241, 134] width 25 height 28
click at [1287, 274] on button "DELETE" at bounding box center [1321, 269] width 74 height 31
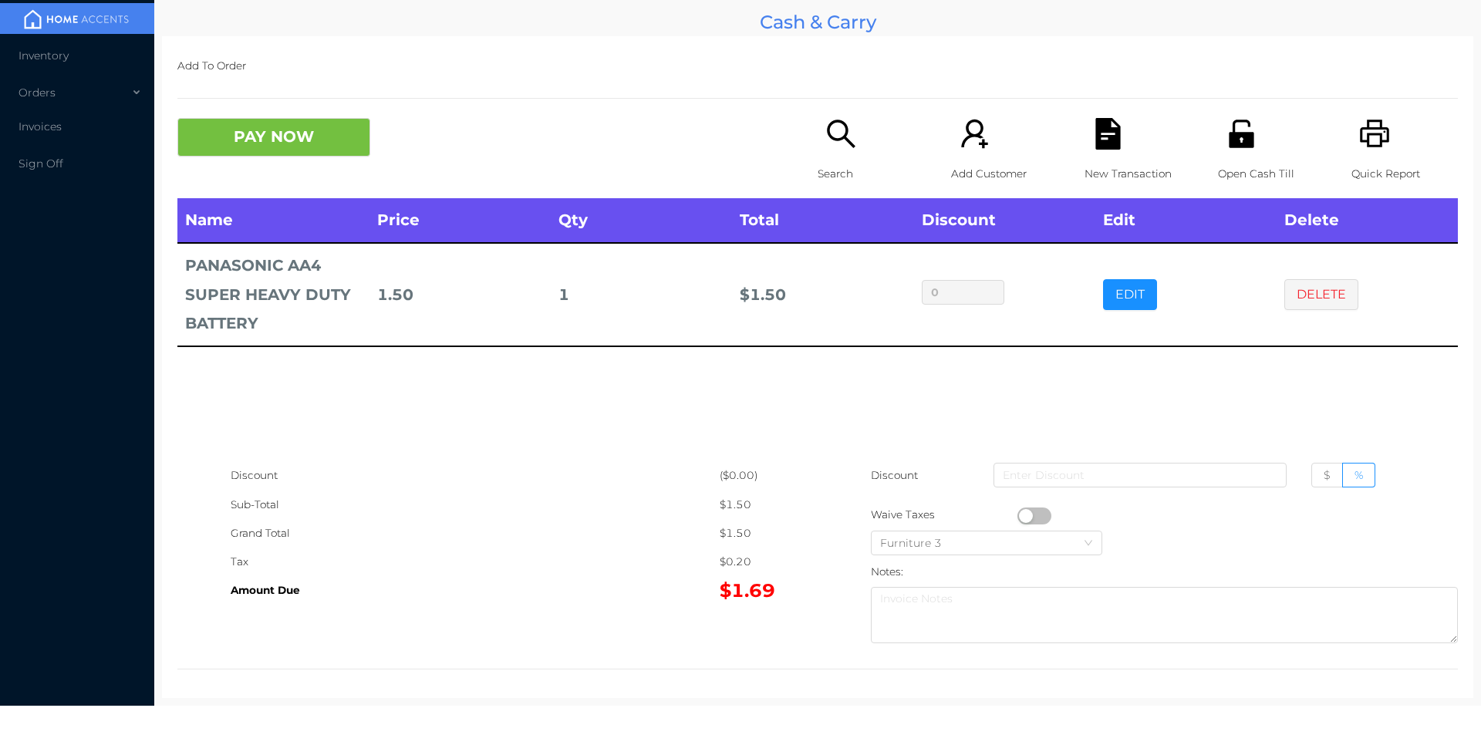
click at [832, 144] on icon "icon: search" at bounding box center [841, 134] width 32 height 32
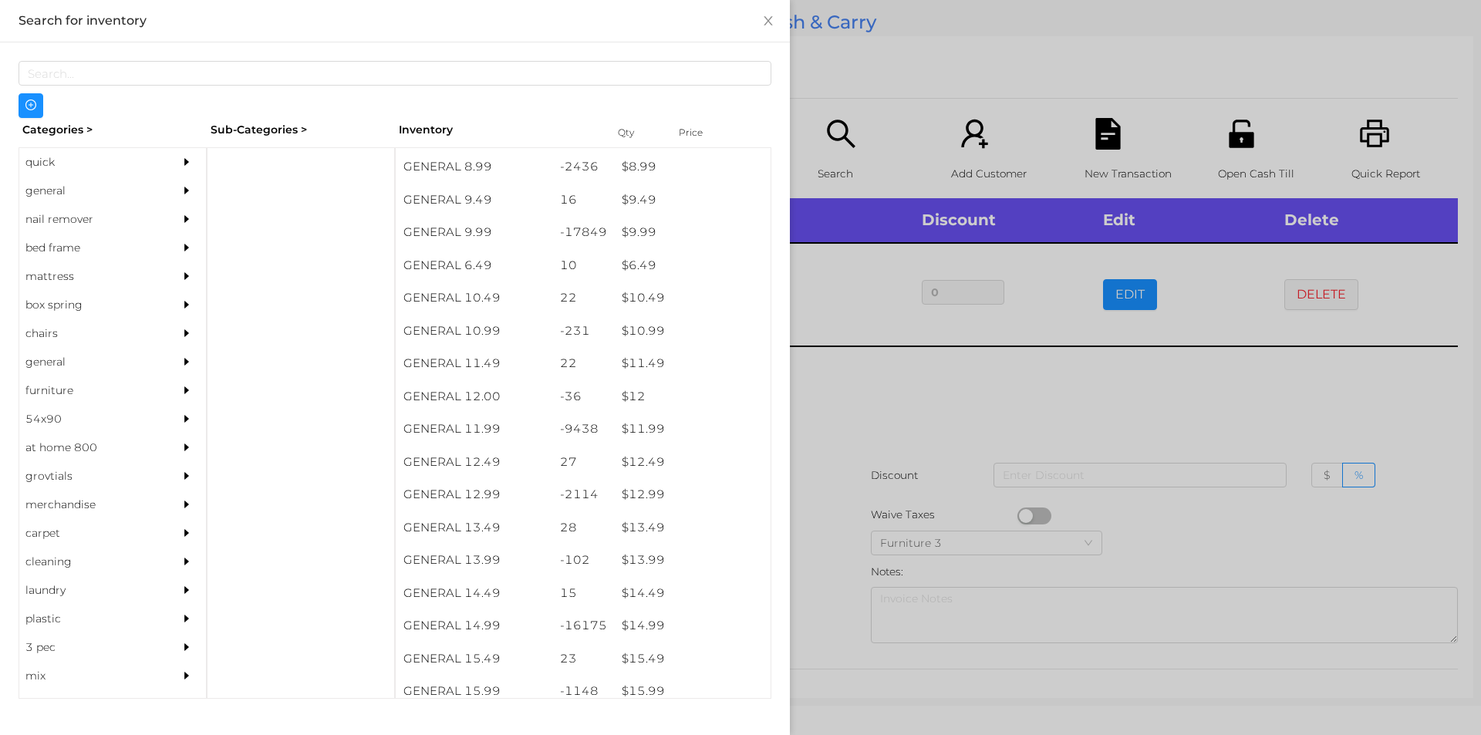
scroll to position [871, 0]
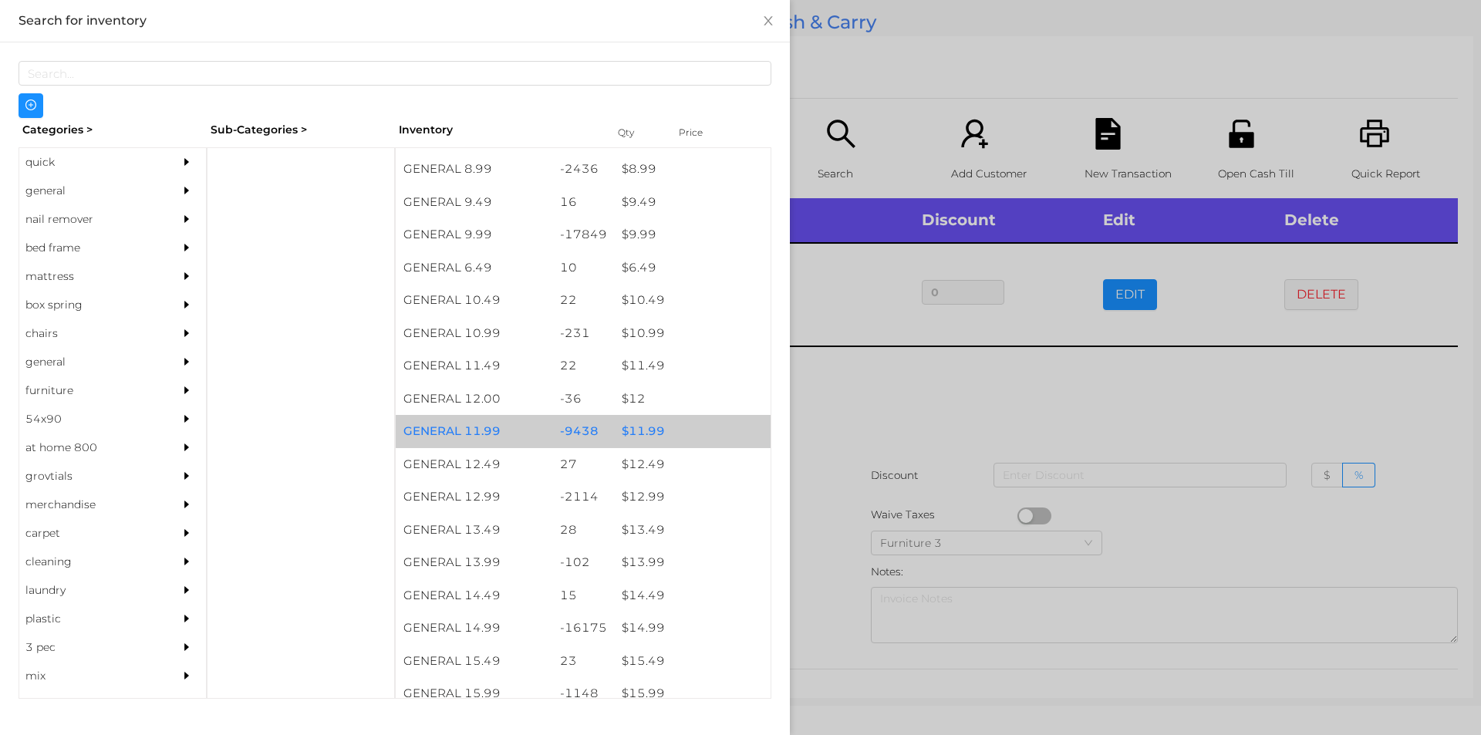
click at [650, 432] on div "$ 11.99" at bounding box center [692, 431] width 157 height 33
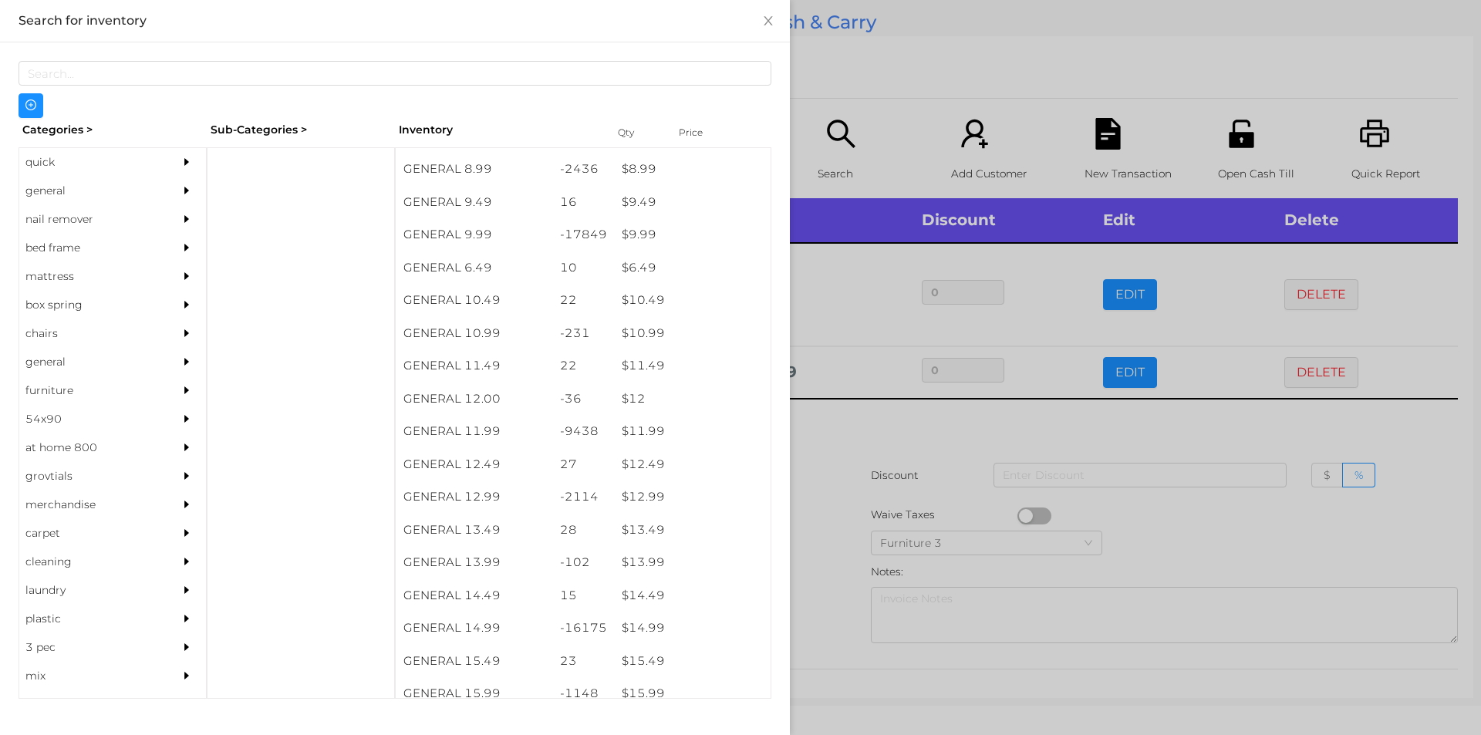
click at [834, 420] on div at bounding box center [740, 367] width 1481 height 735
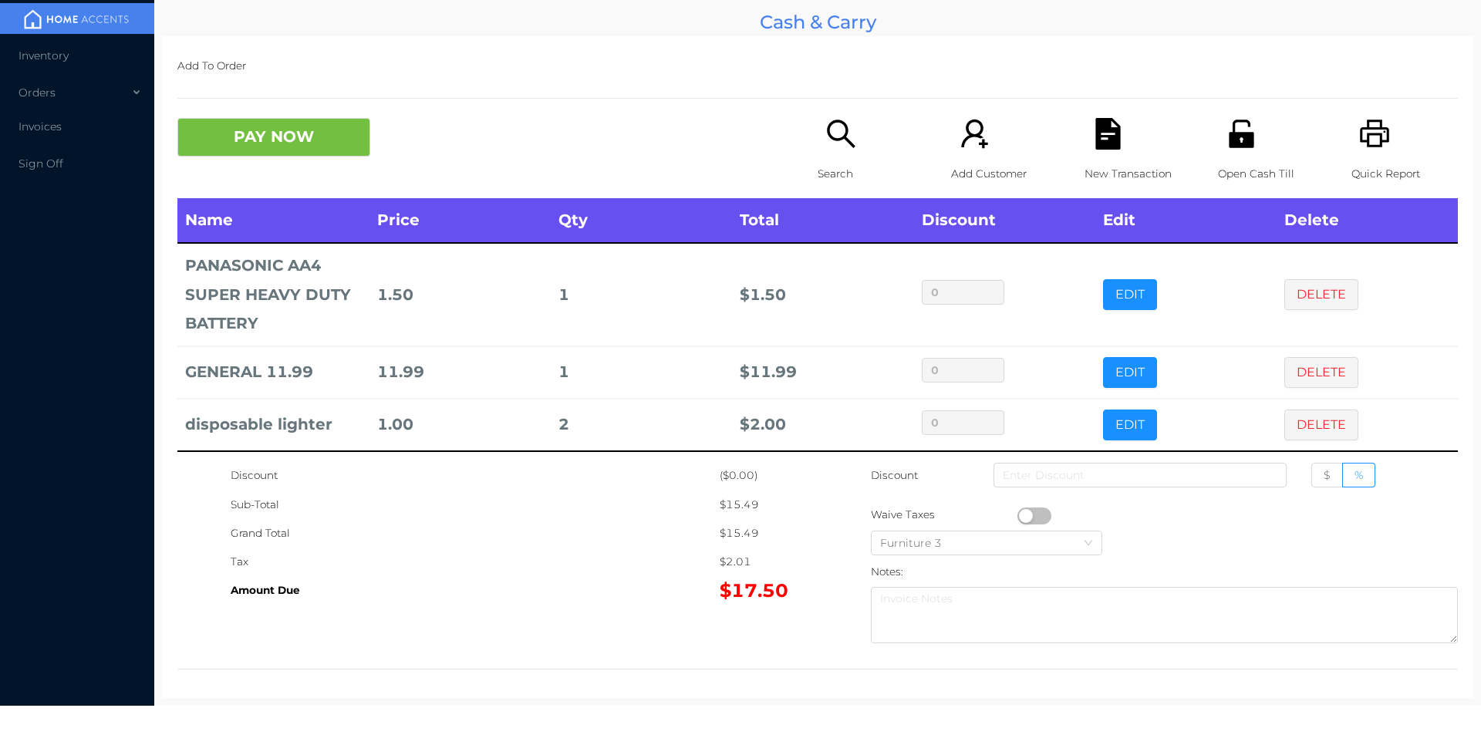
click at [826, 151] on div "Search" at bounding box center [871, 158] width 106 height 80
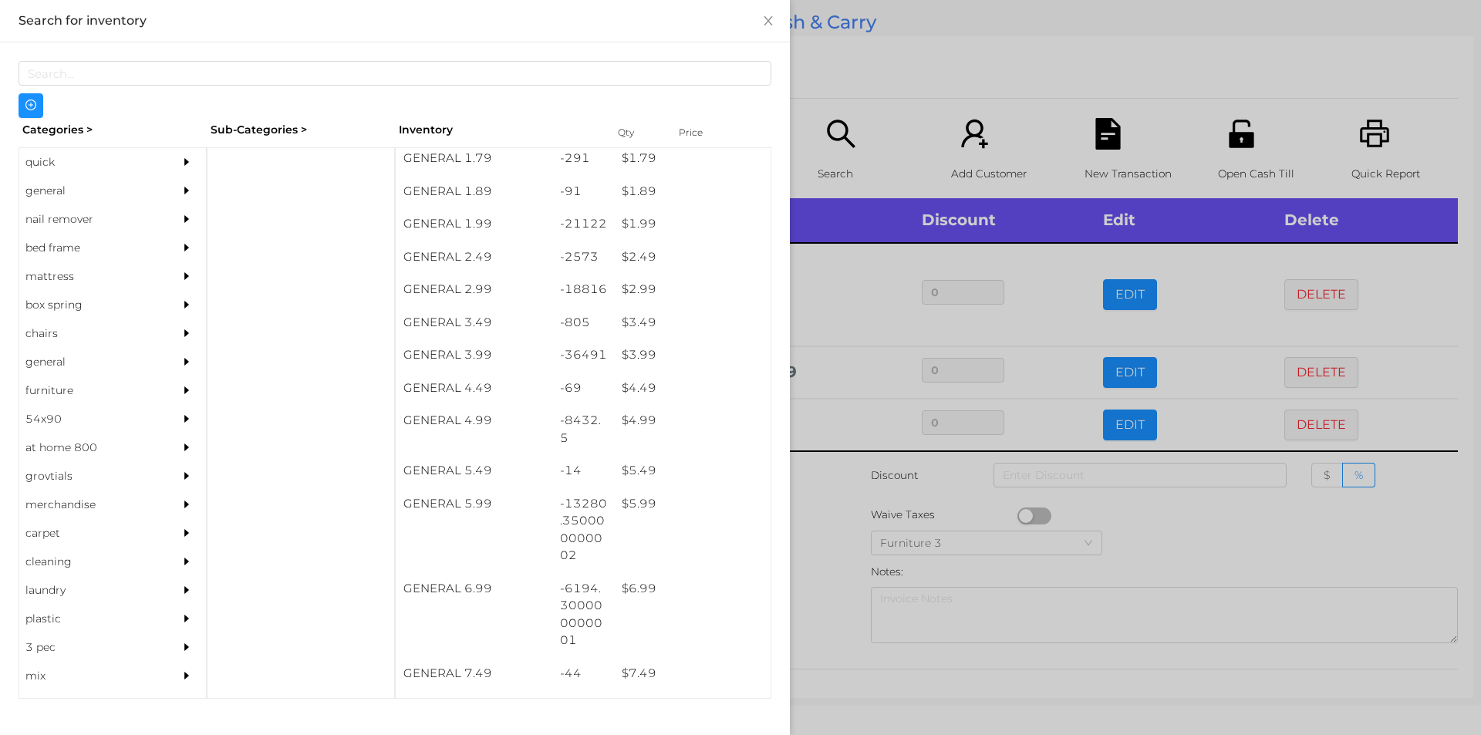
scroll to position [268, 0]
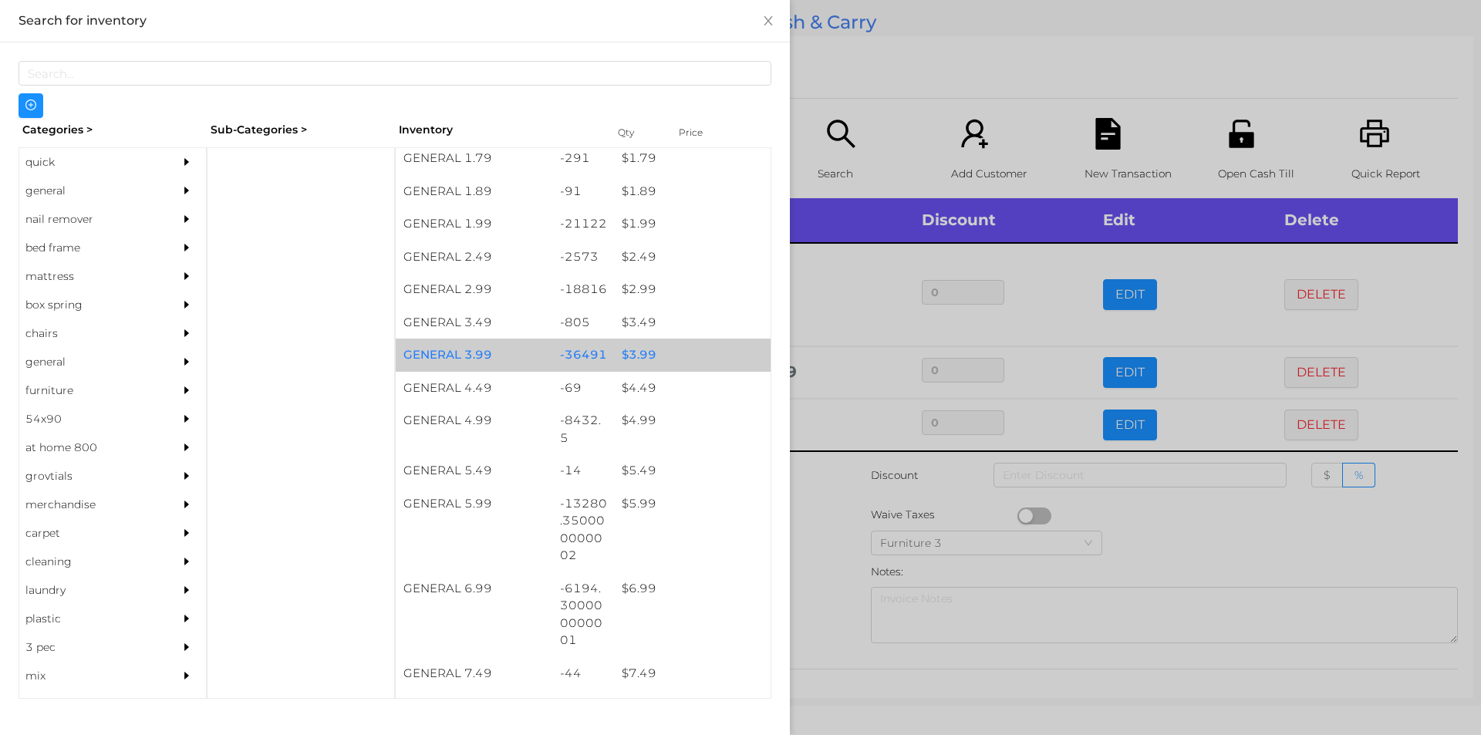
click at [645, 360] on div "$ 3.99" at bounding box center [692, 355] width 157 height 33
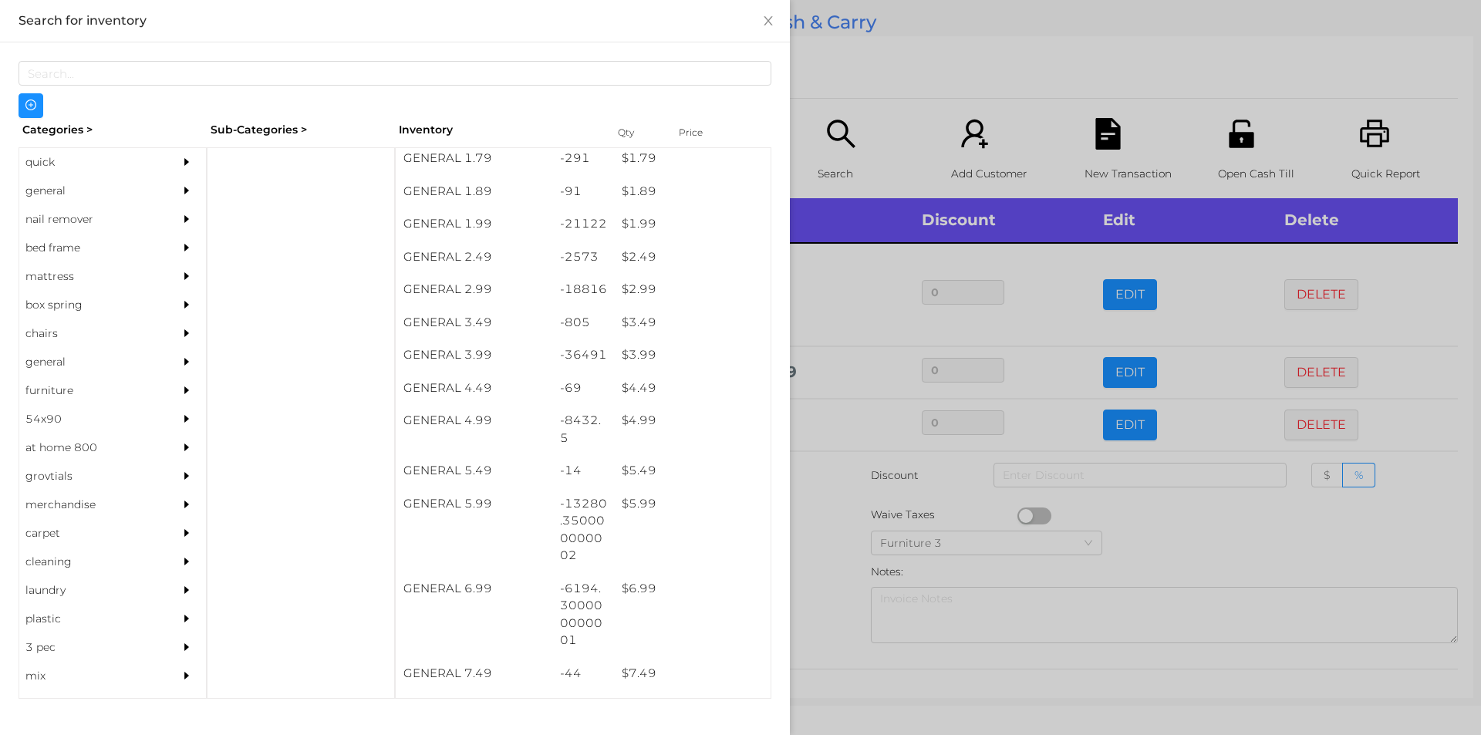
click at [829, 551] on div at bounding box center [740, 367] width 1481 height 735
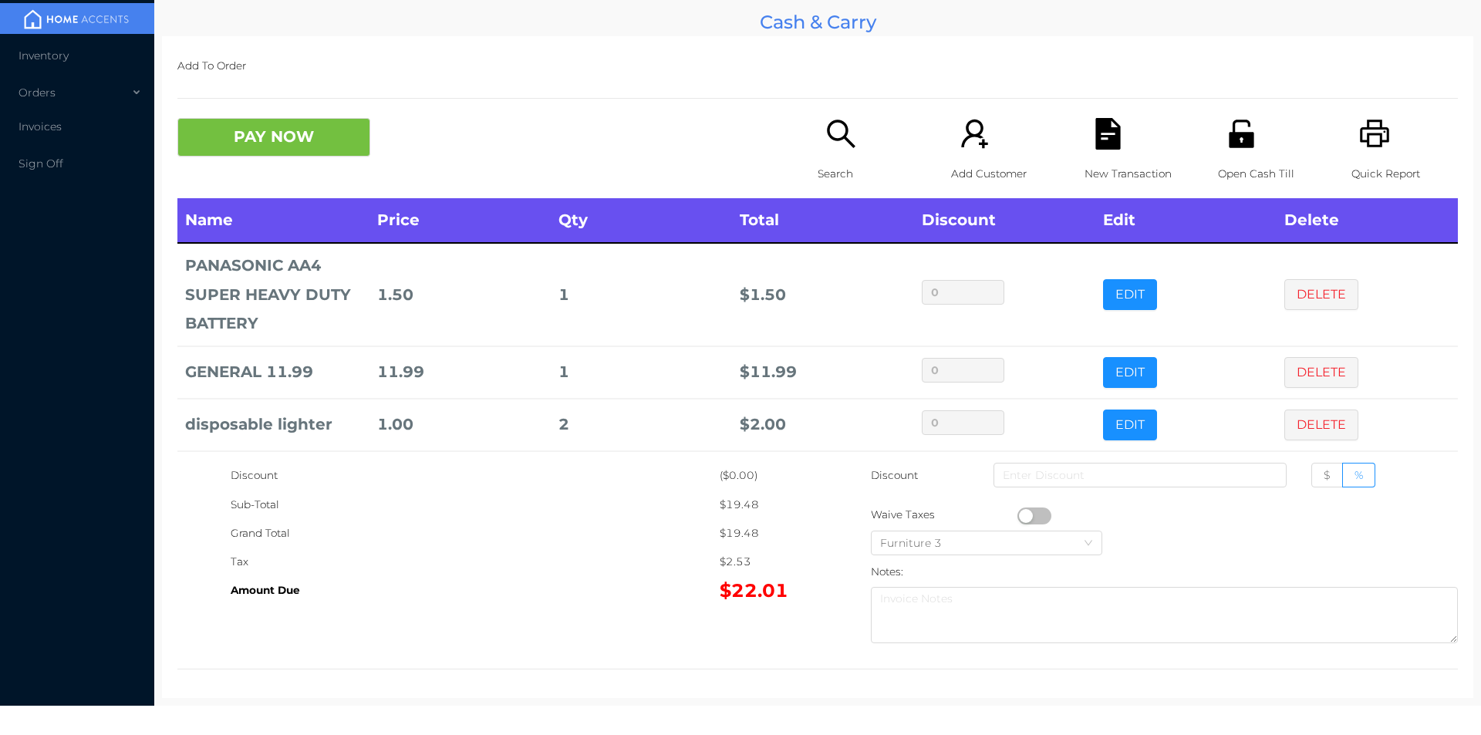
scroll to position [59, 0]
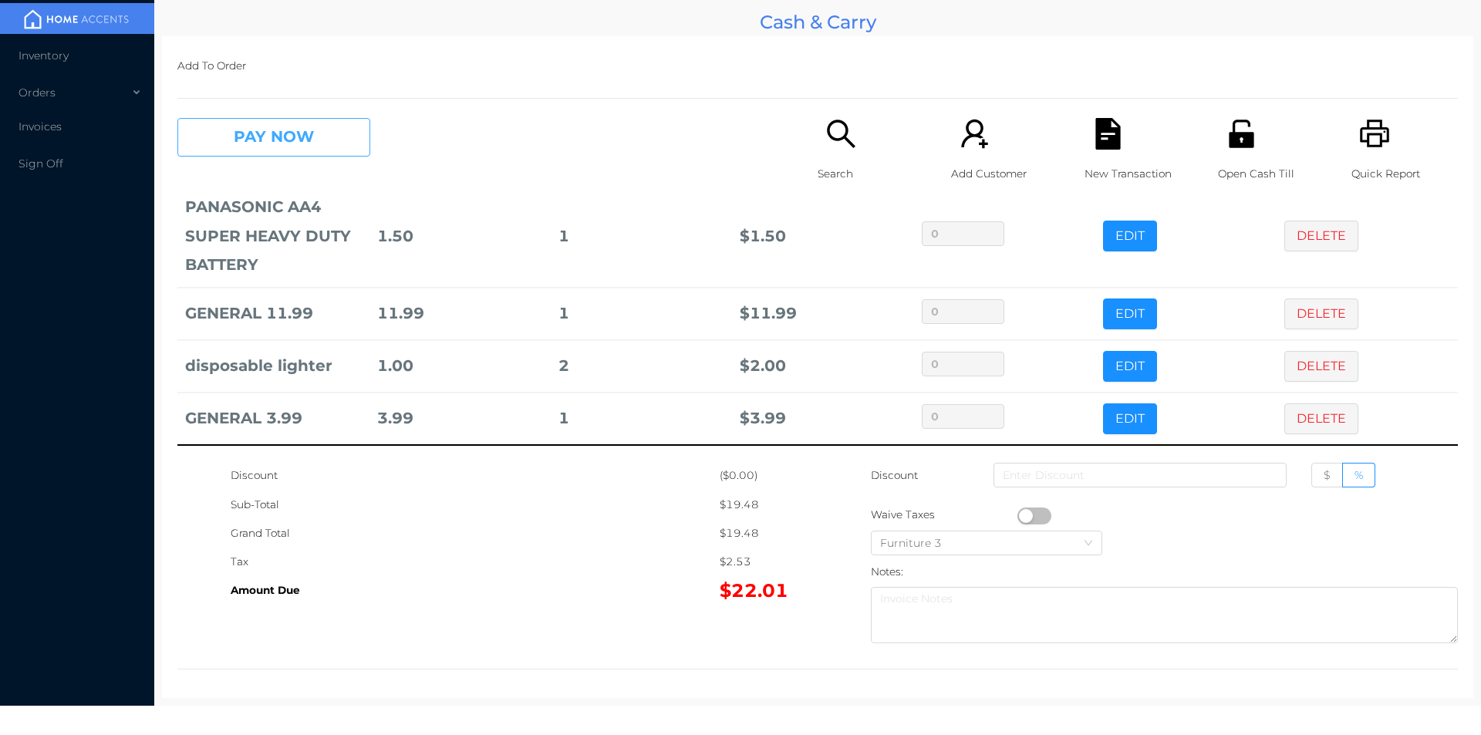
click at [295, 147] on button "PAY NOW" at bounding box center [273, 137] width 193 height 39
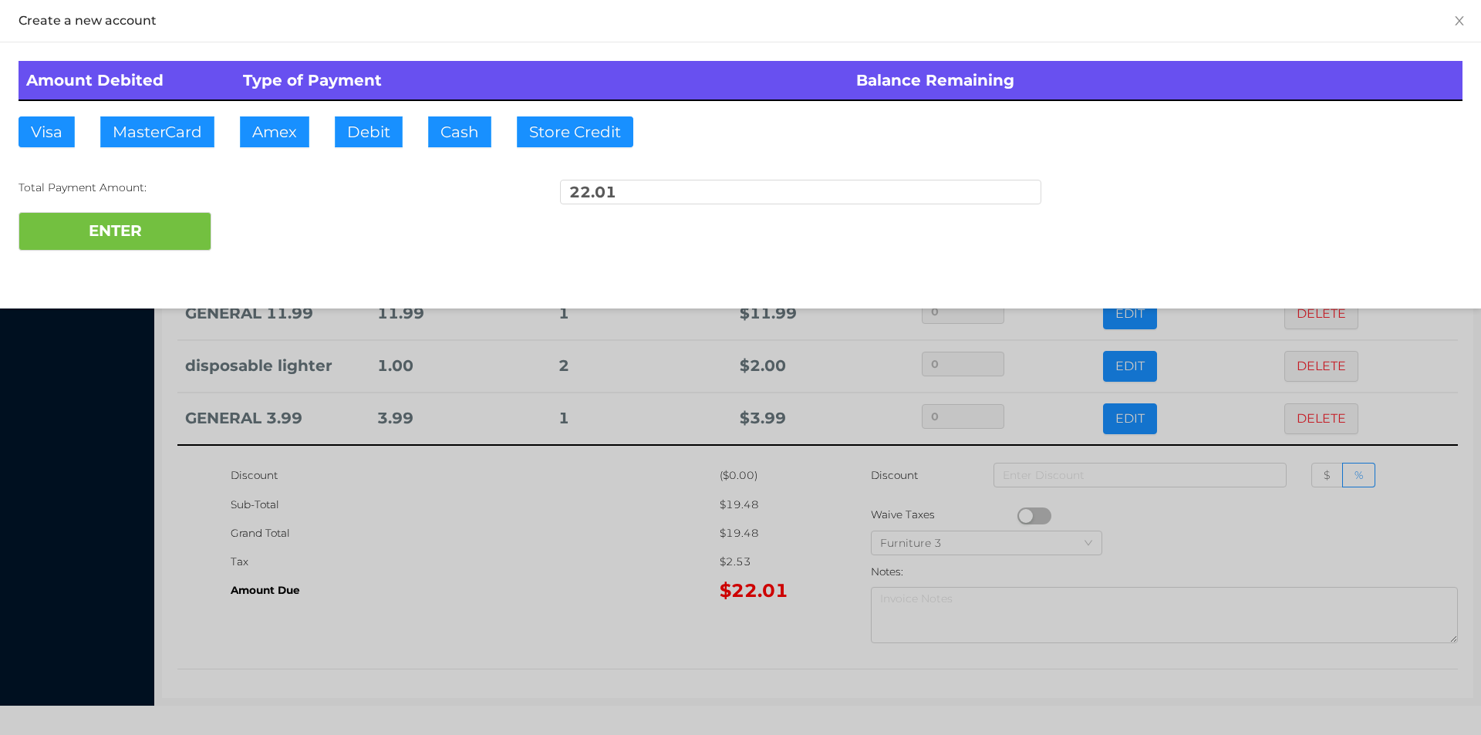
click at [280, 213] on div "ENTER" at bounding box center [741, 231] width 1444 height 39
click at [416, 597] on div at bounding box center [740, 367] width 1481 height 735
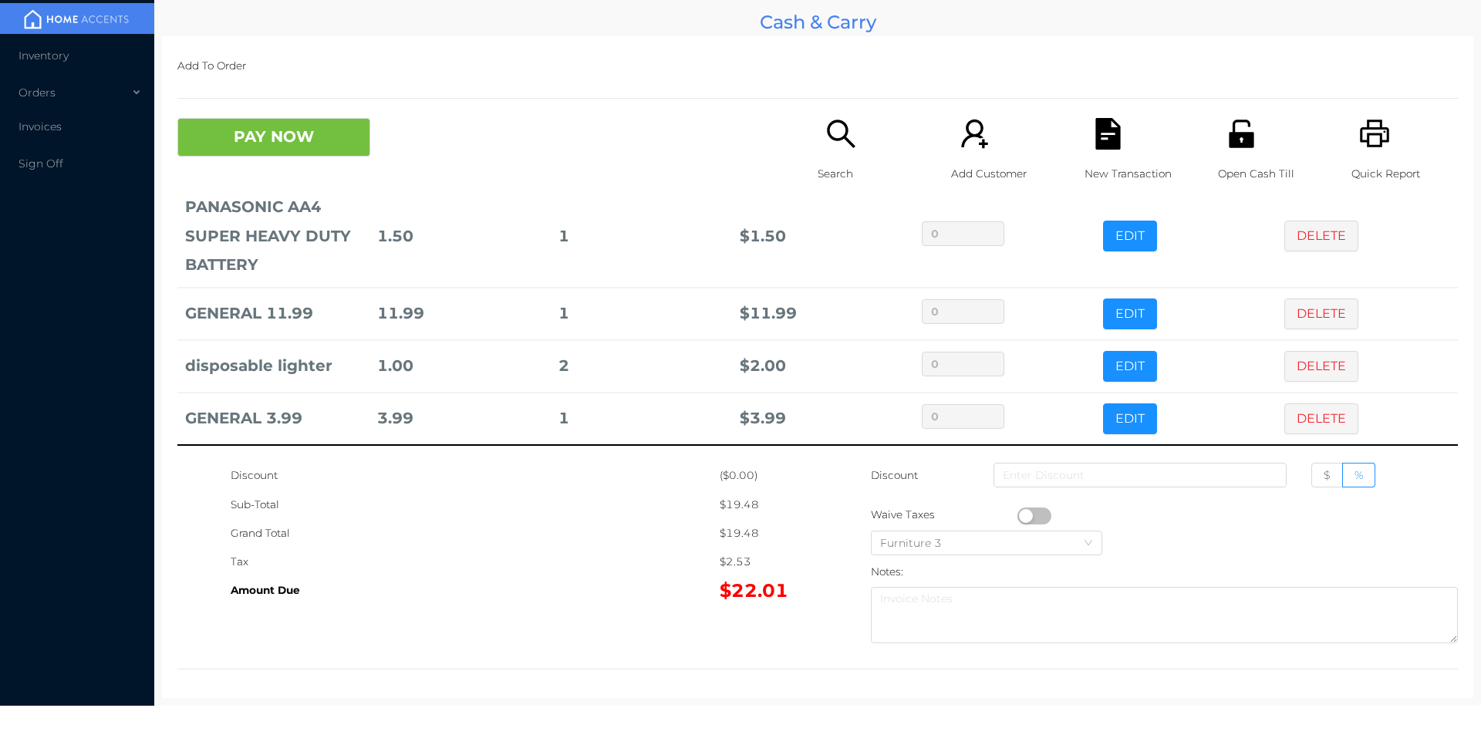
click at [1225, 152] on div "Open Cash Till" at bounding box center [1271, 158] width 106 height 80
click at [1107, 151] on div "New Transaction" at bounding box center [1138, 158] width 106 height 80
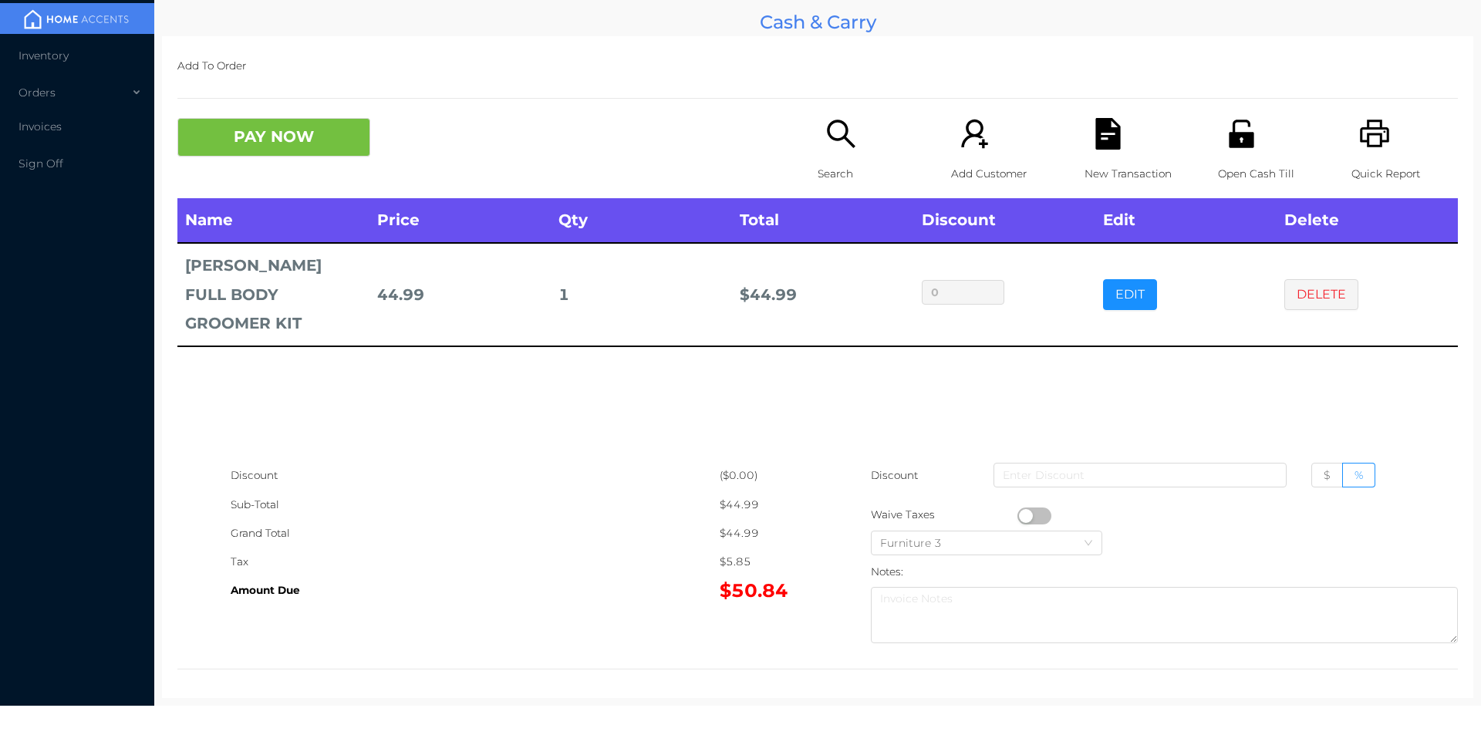
click at [1360, 140] on icon "icon: printer" at bounding box center [1374, 134] width 29 height 28
click at [1332, 279] on button "DELETE" at bounding box center [1321, 294] width 74 height 31
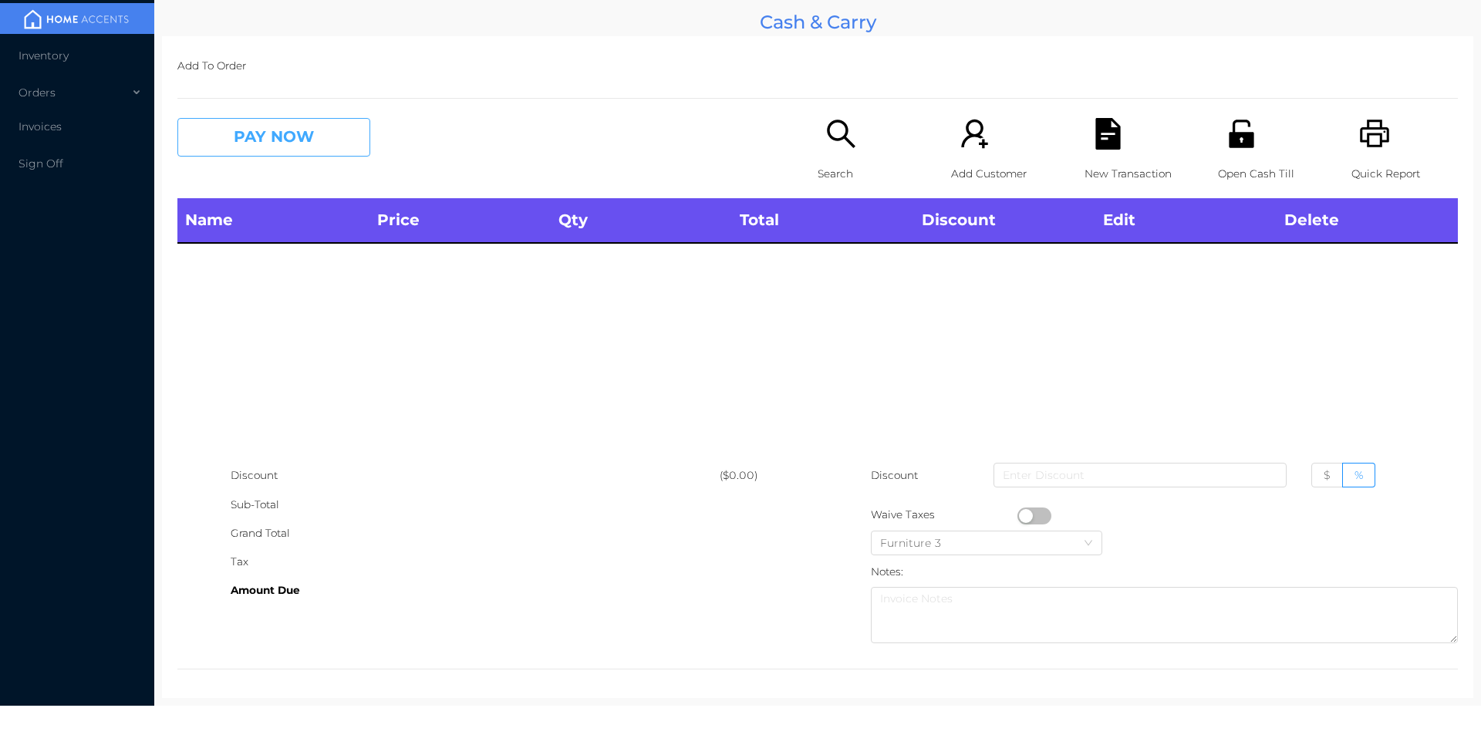
click at [281, 155] on button "PAY NOW" at bounding box center [273, 137] width 193 height 39
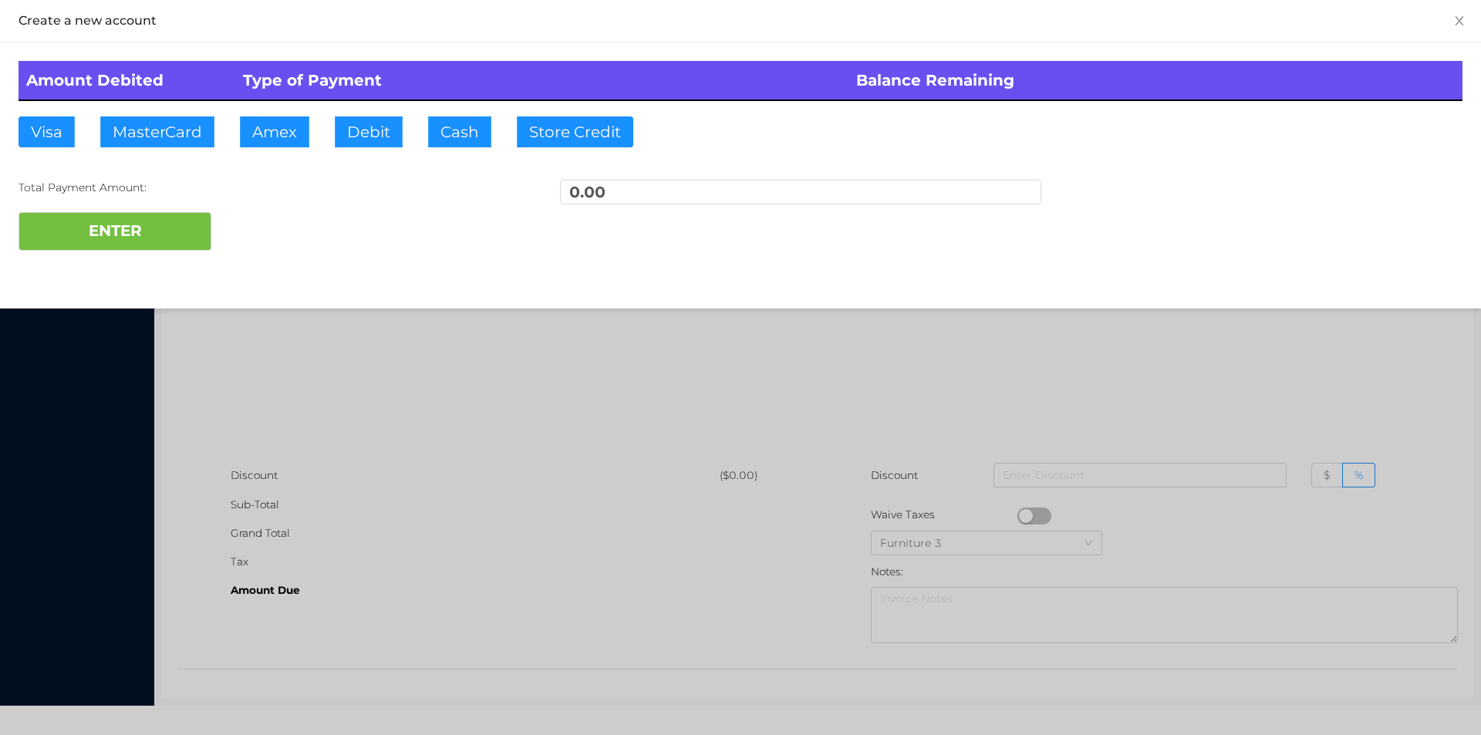
click at [301, 333] on div at bounding box center [740, 367] width 1481 height 735
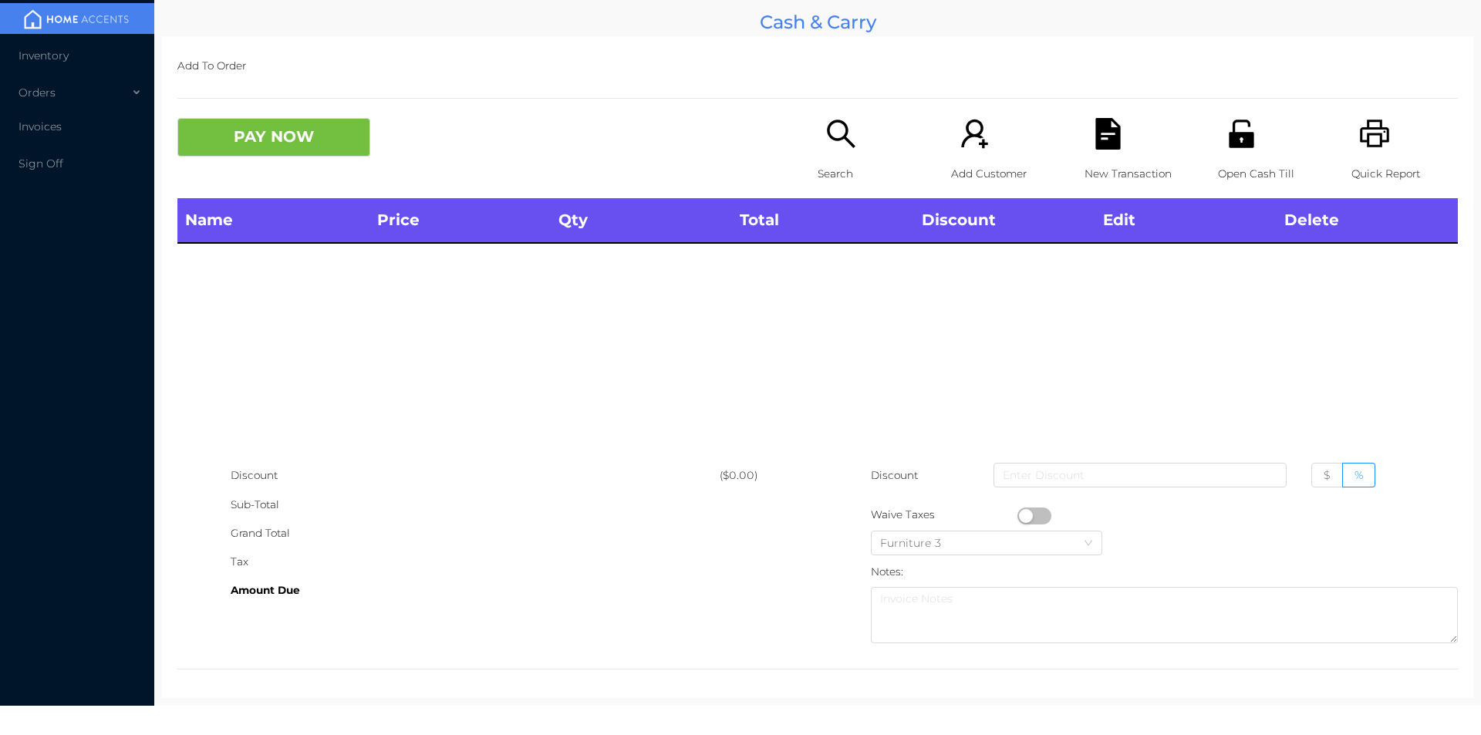
click at [830, 160] on p "Search" at bounding box center [871, 174] width 106 height 29
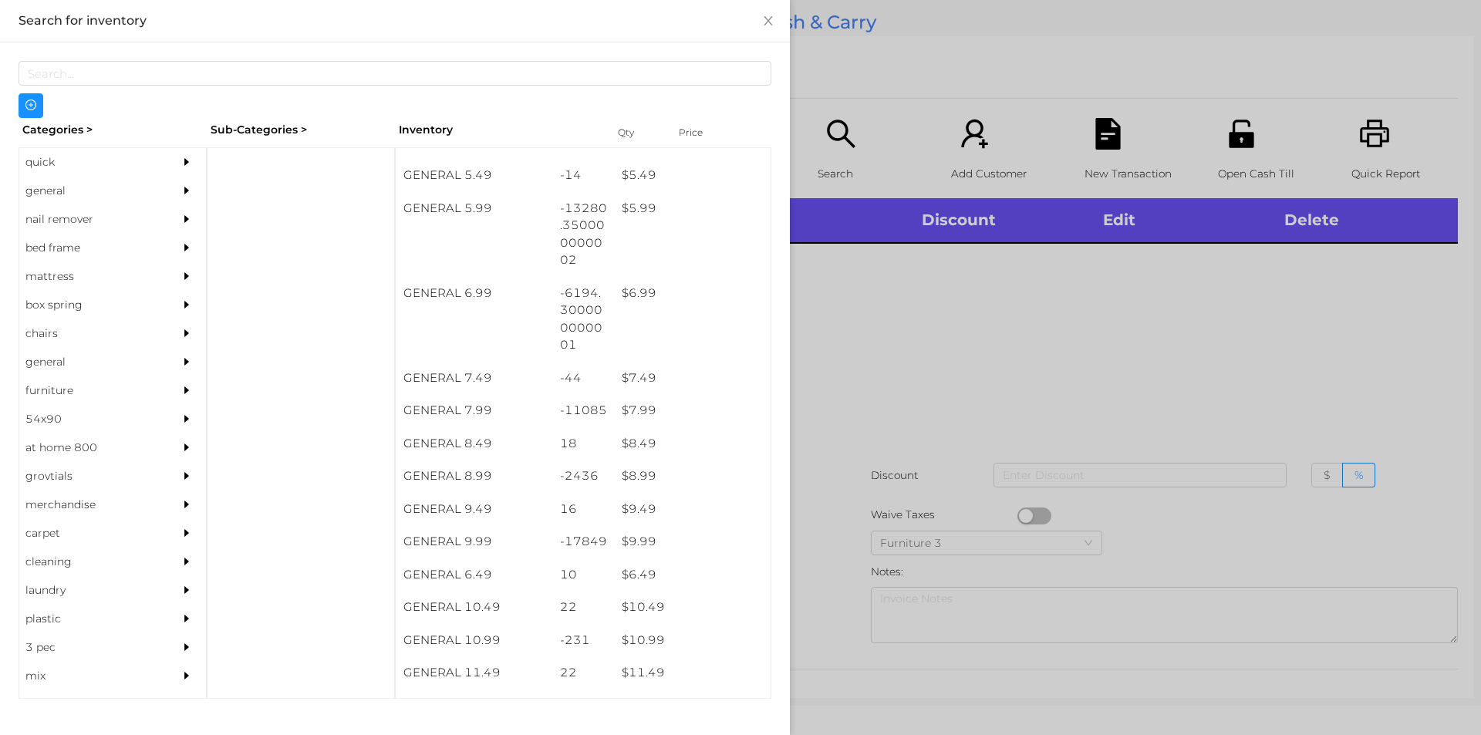
scroll to position [565, 0]
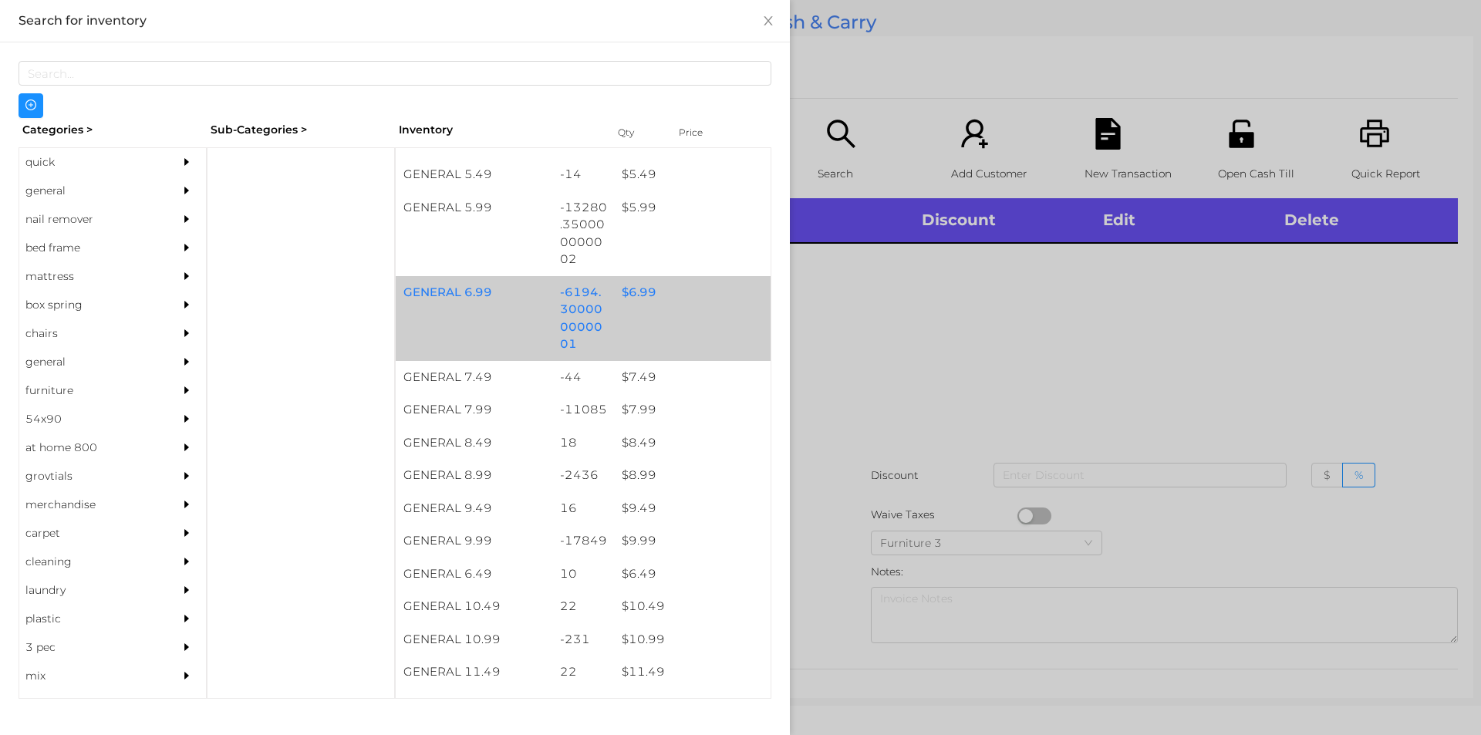
click at [636, 285] on div "$ 6.99" at bounding box center [692, 292] width 157 height 33
click at [640, 287] on div "$ 6.99" at bounding box center [692, 292] width 157 height 33
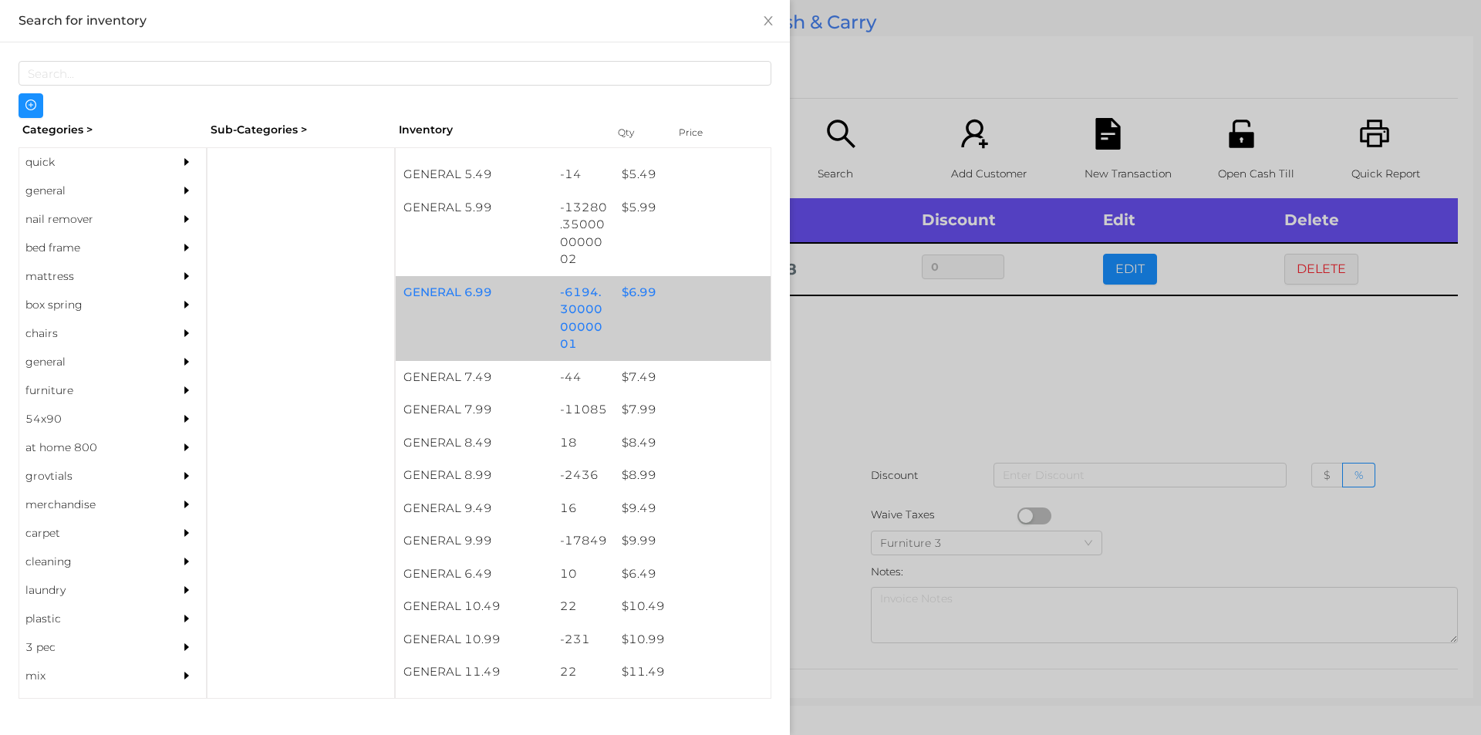
click at [646, 289] on div "$ 6.99" at bounding box center [692, 292] width 157 height 33
click at [646, 292] on div "$ 6.99" at bounding box center [692, 292] width 157 height 33
click at [642, 290] on div "$ 6.99" at bounding box center [692, 292] width 157 height 33
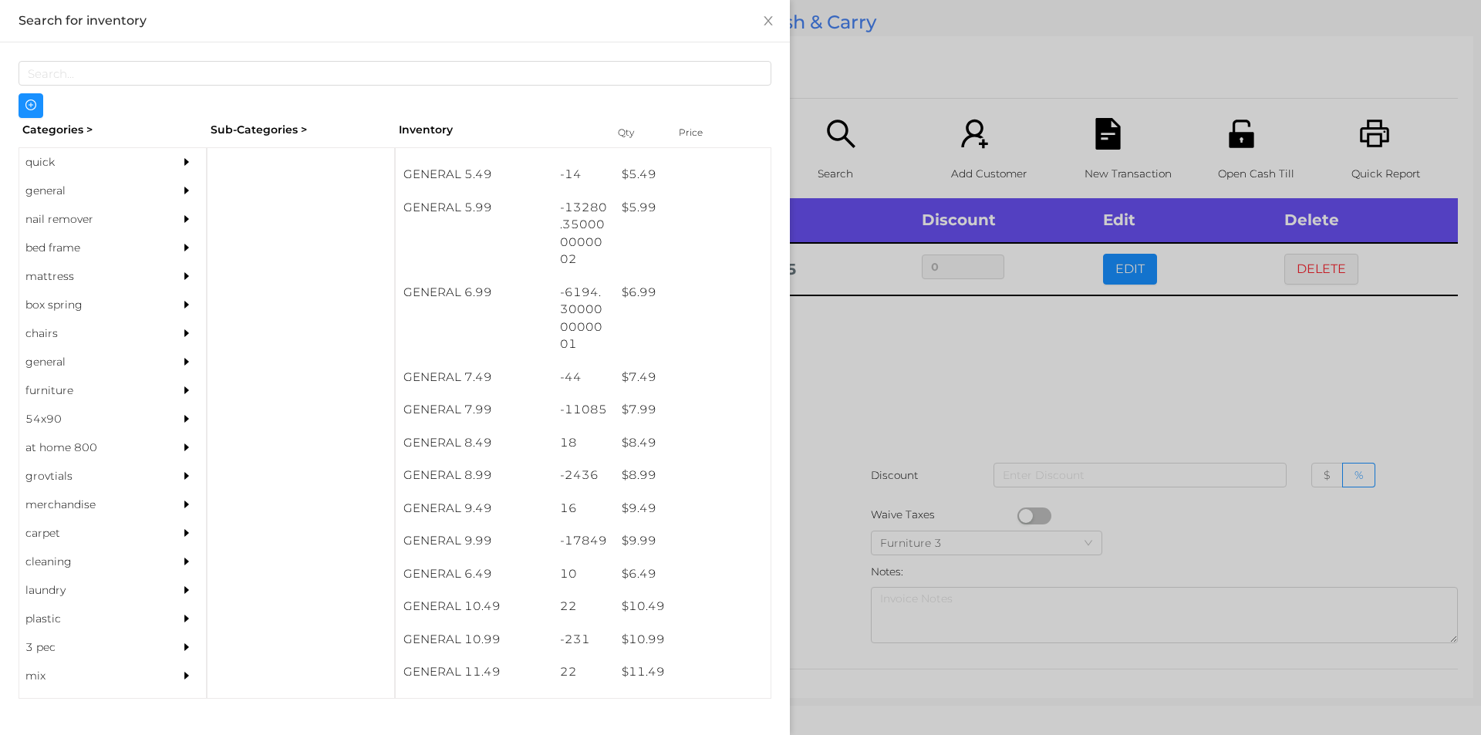
click at [896, 389] on div at bounding box center [740, 367] width 1481 height 735
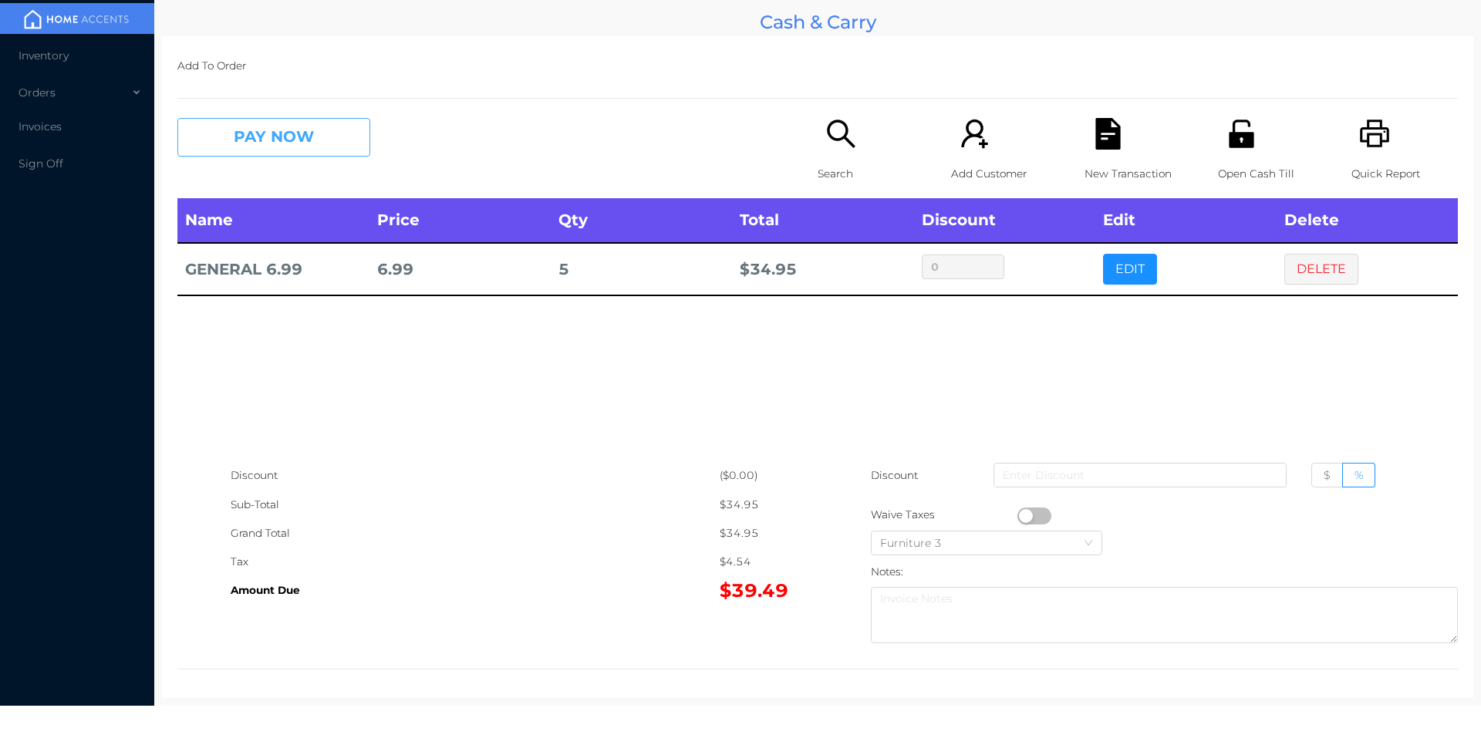
click at [336, 150] on button "PAY NOW" at bounding box center [273, 137] width 193 height 39
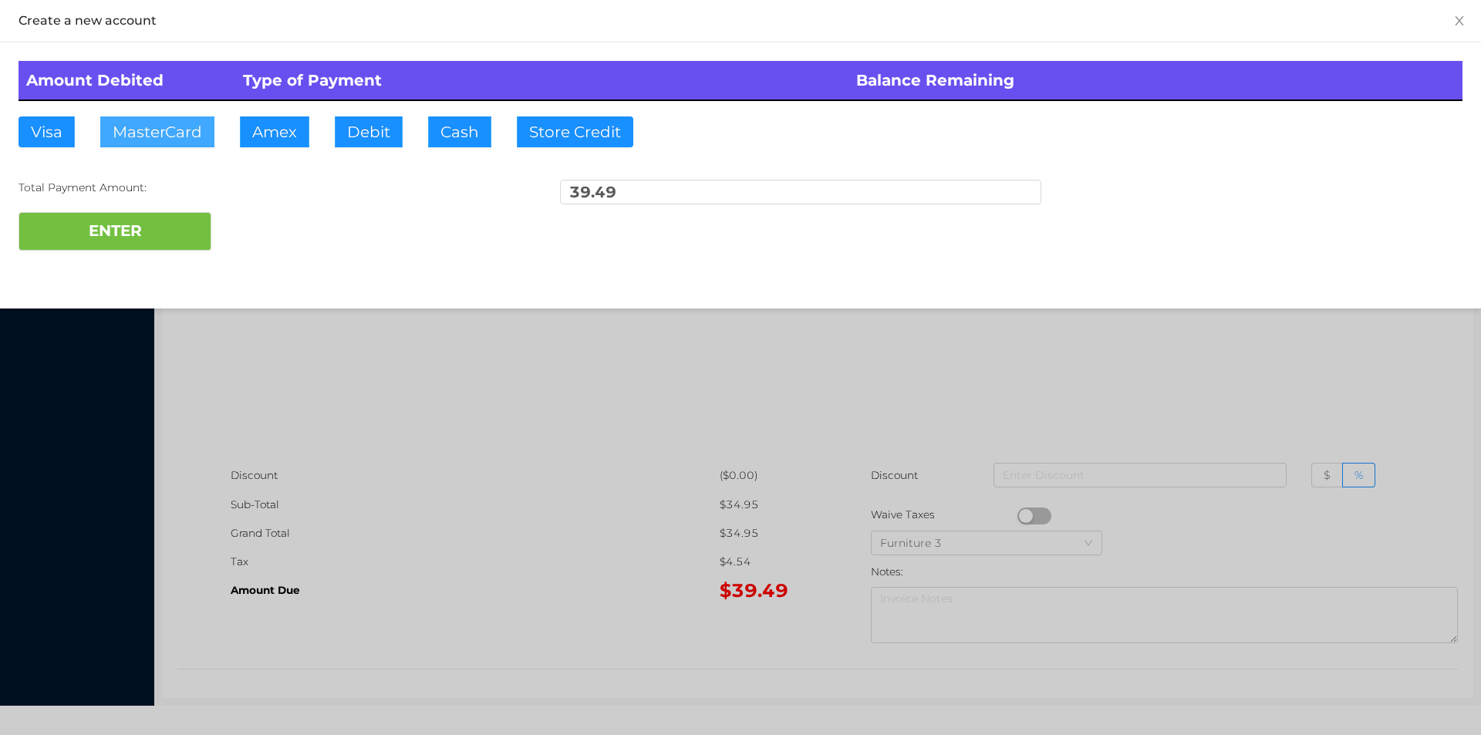
click at [161, 140] on button "MasterCard" at bounding box center [157, 131] width 114 height 31
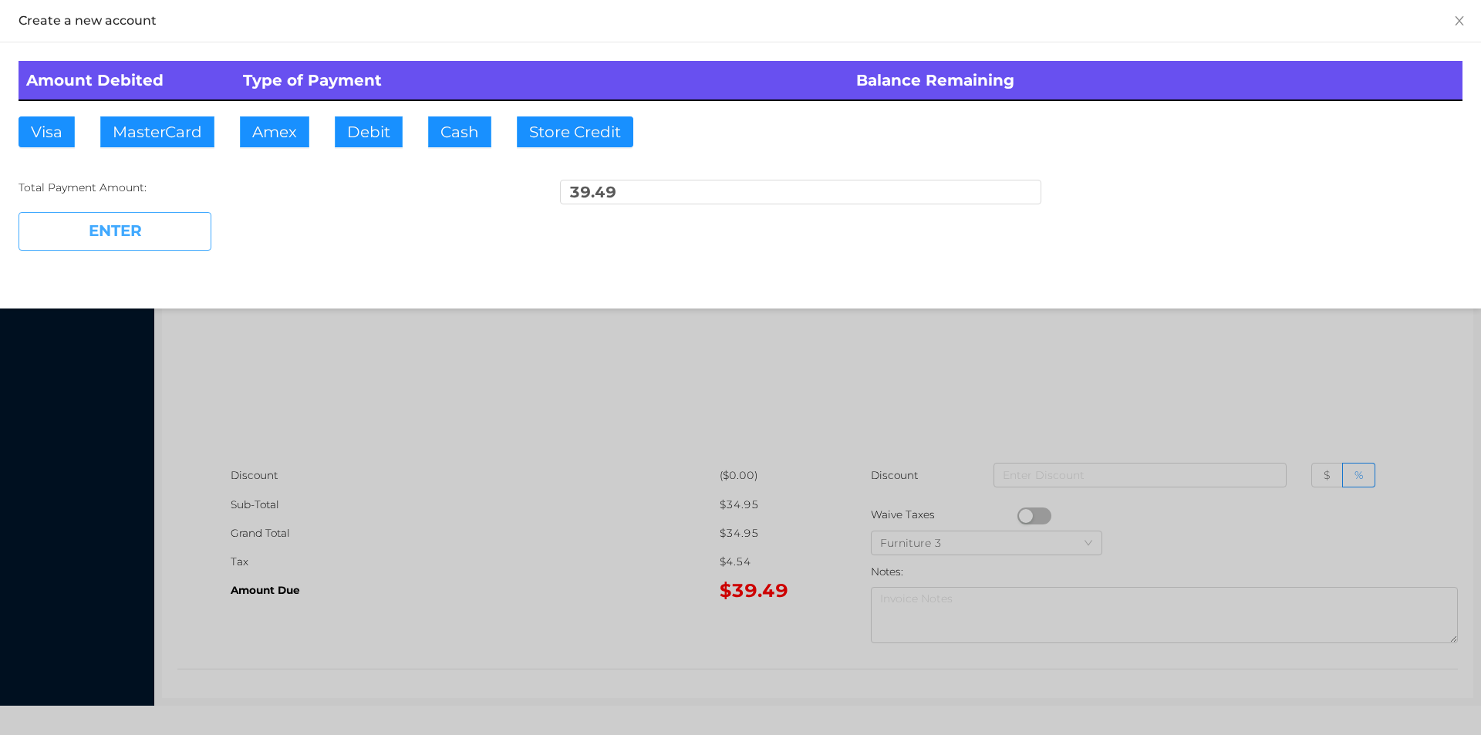
click at [148, 248] on button "ENTER" at bounding box center [115, 231] width 193 height 39
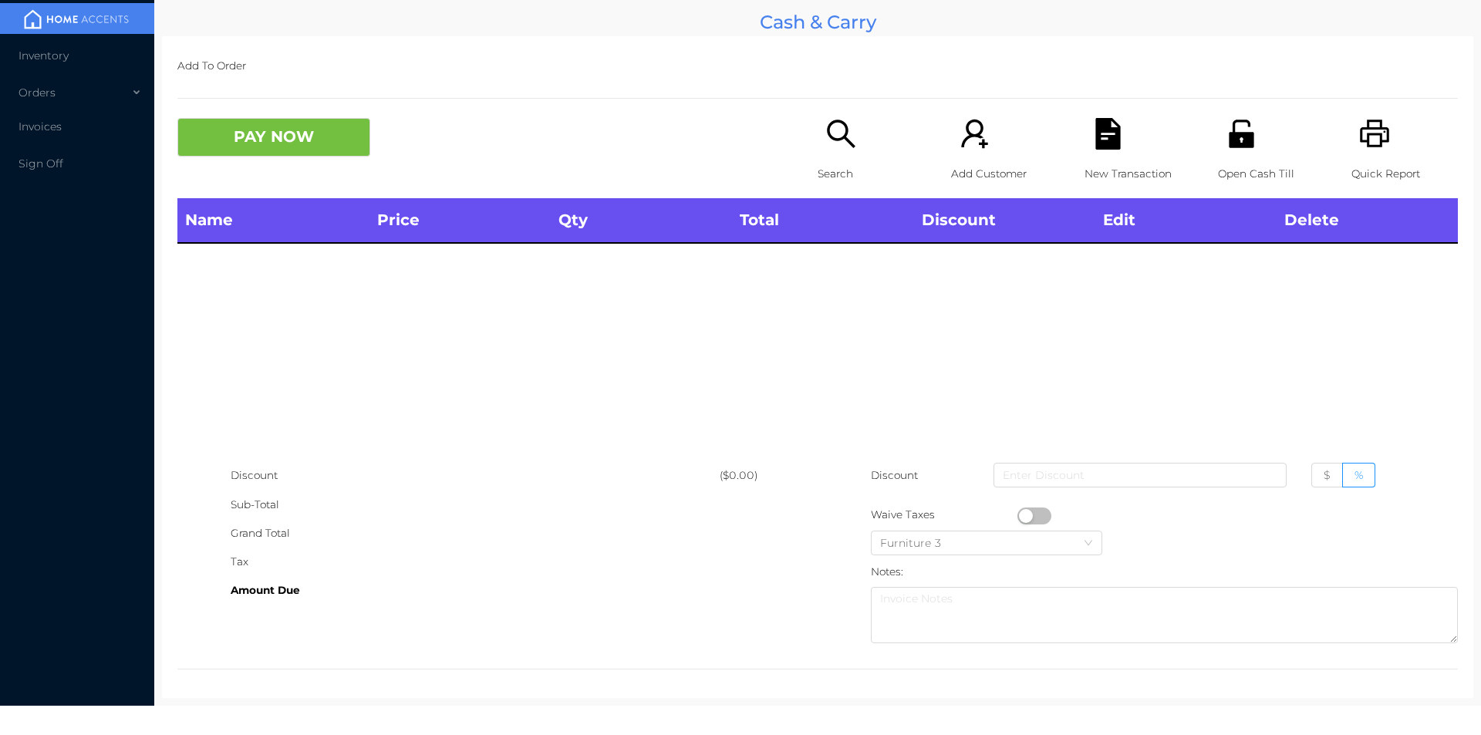
click at [1229, 143] on icon "icon: unlock" at bounding box center [1241, 134] width 25 height 28
click at [825, 157] on div "Search" at bounding box center [871, 158] width 106 height 80
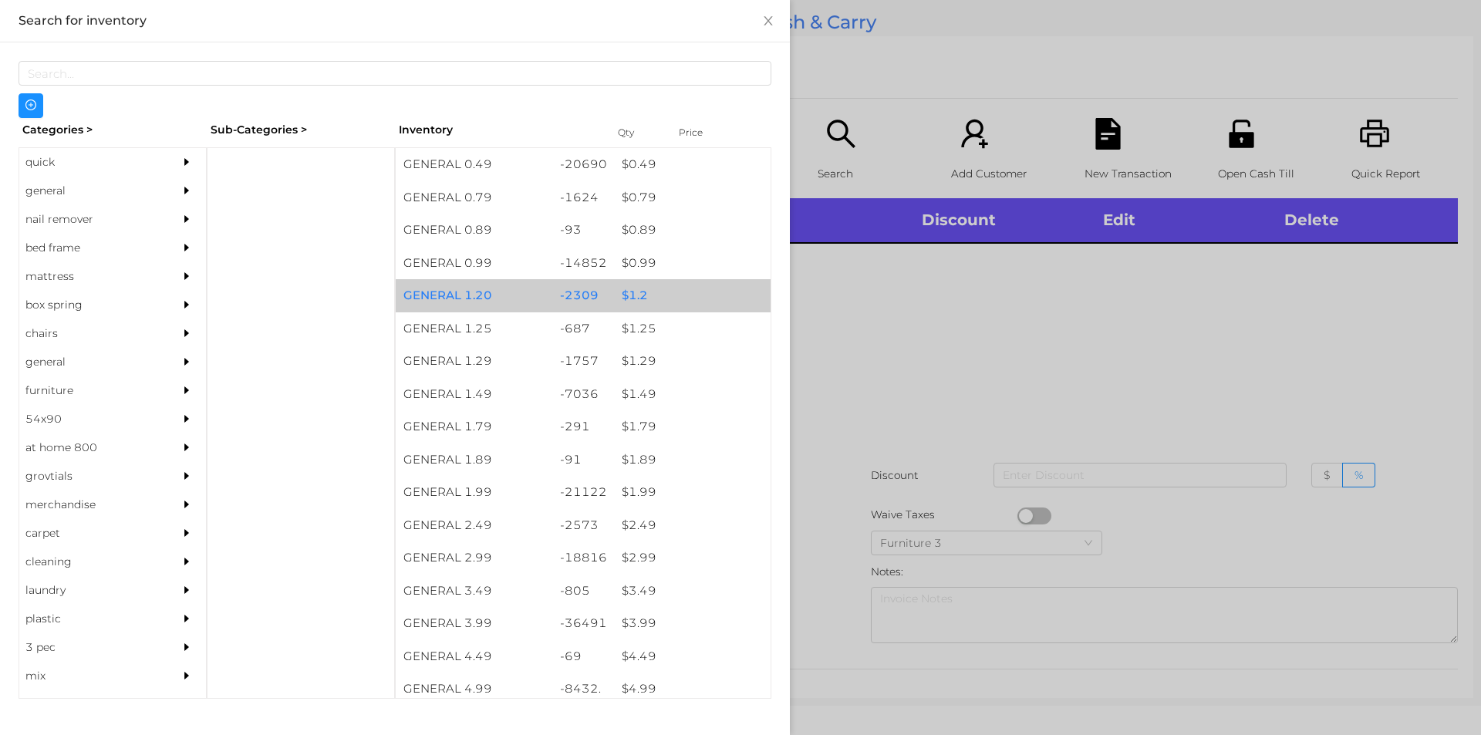
click at [634, 292] on div "$ 1.2" at bounding box center [692, 295] width 157 height 33
click at [636, 291] on div "$ 1.2" at bounding box center [692, 295] width 157 height 33
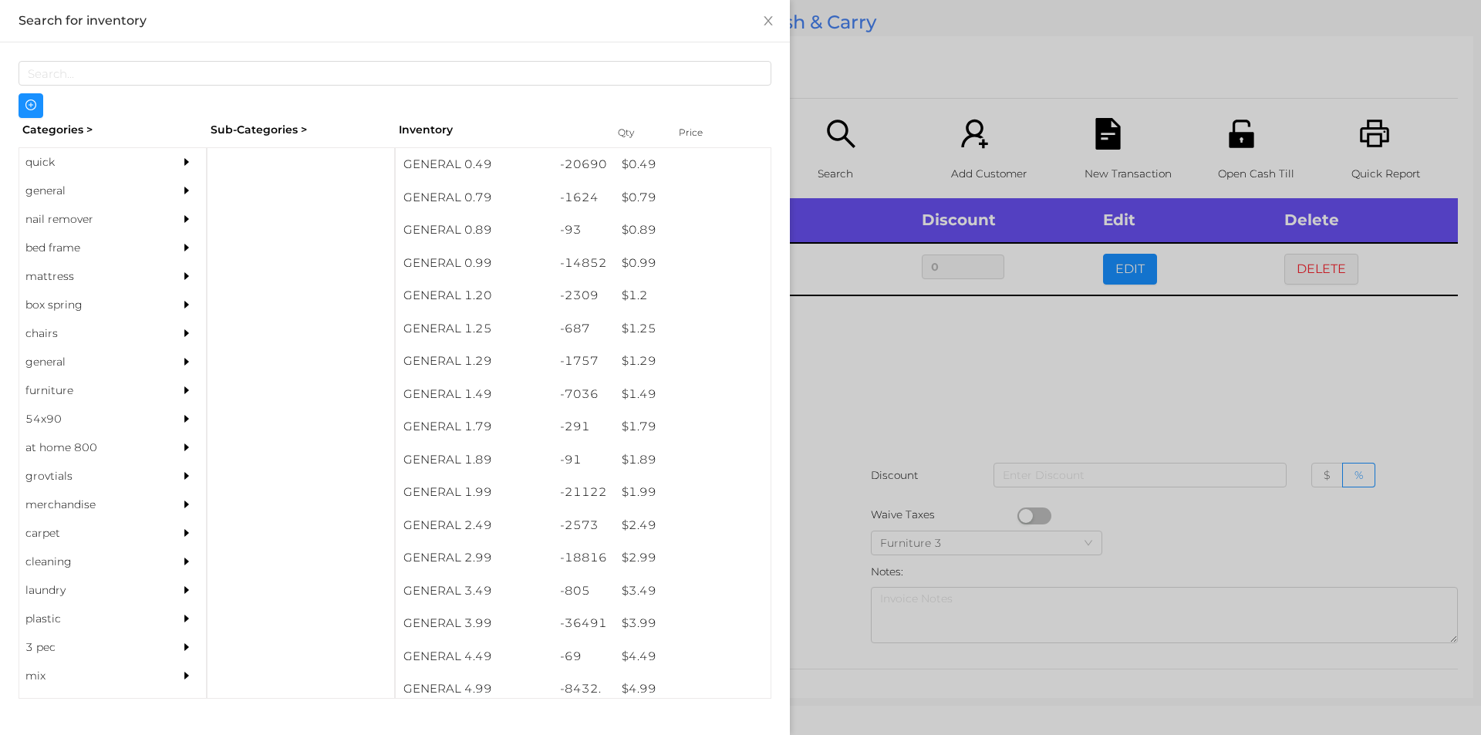
click at [863, 359] on div at bounding box center [740, 367] width 1481 height 735
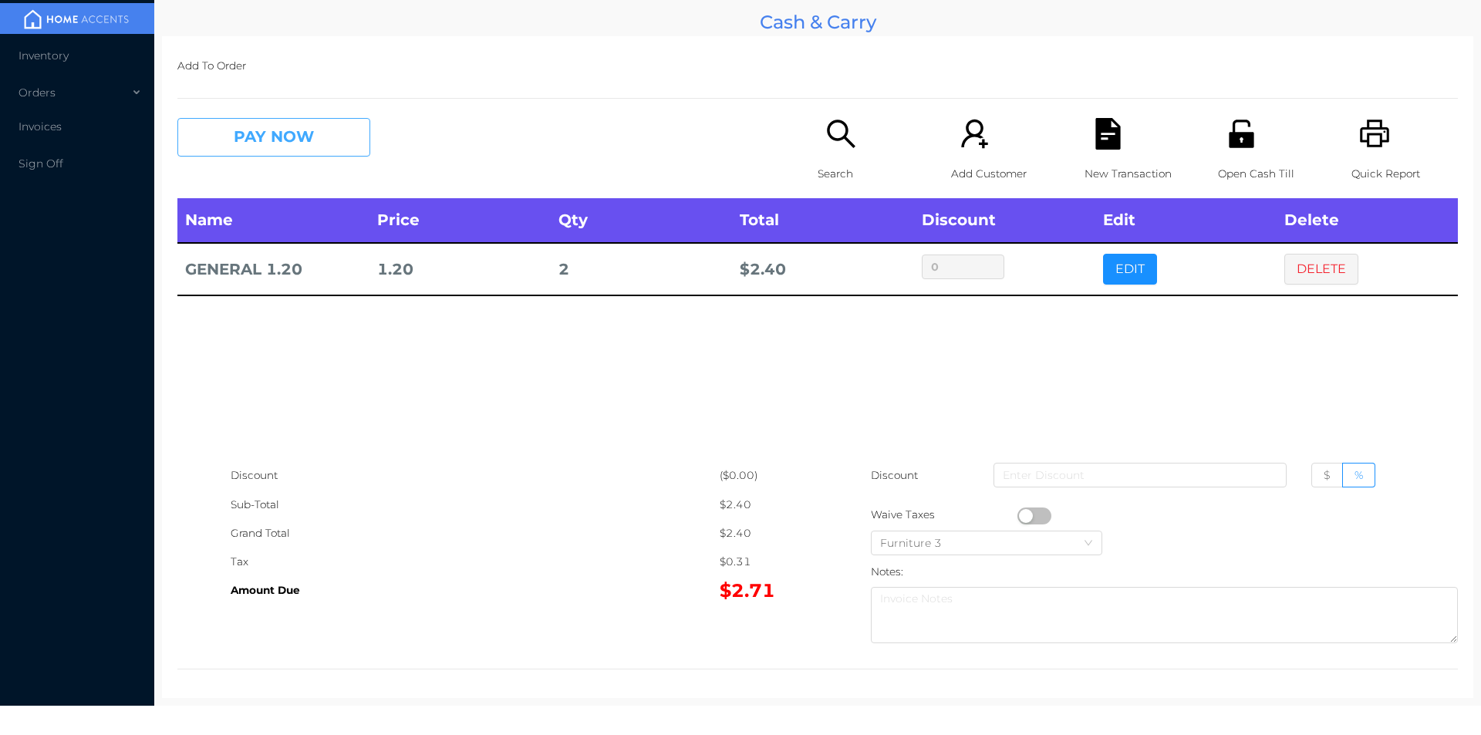
click at [254, 149] on button "PAY NOW" at bounding box center [273, 137] width 193 height 39
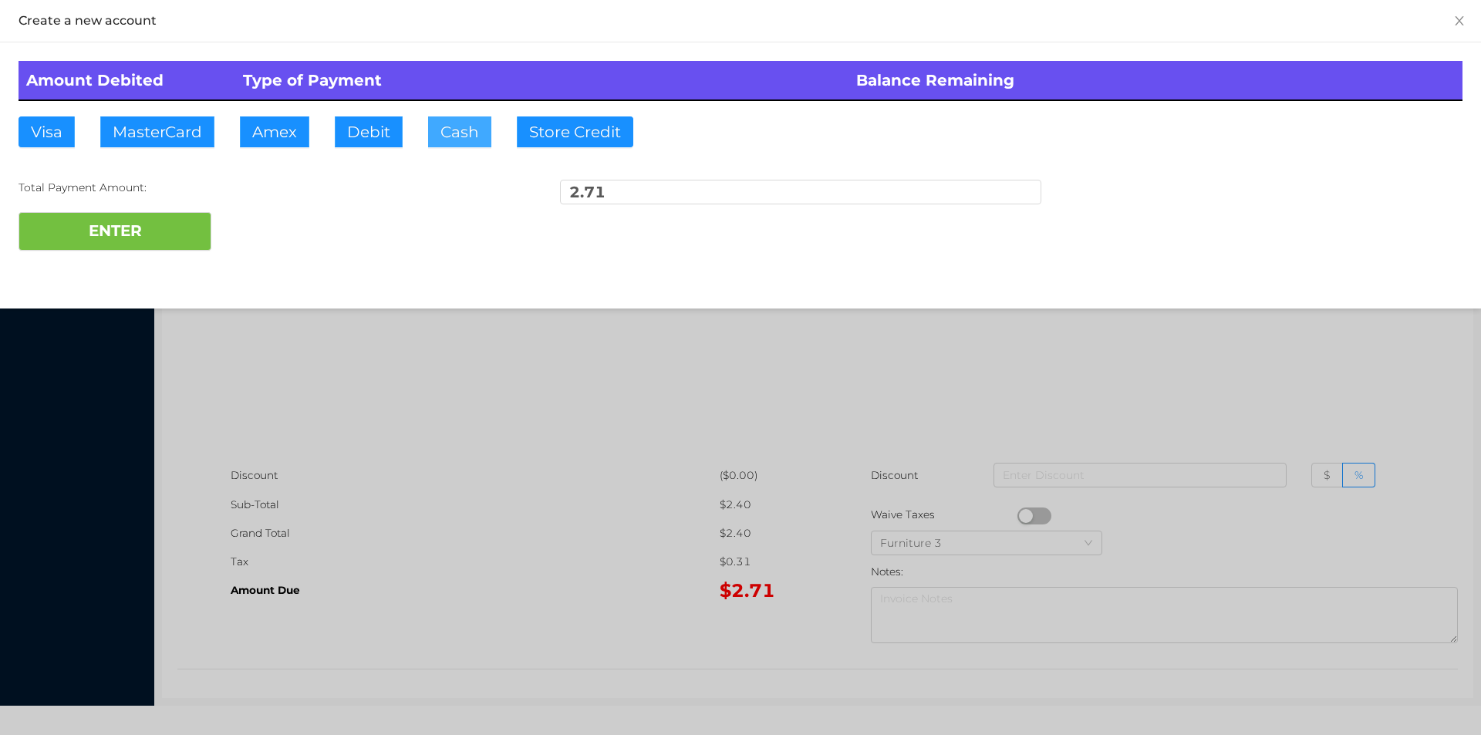
click at [453, 142] on button "Cash" at bounding box center [459, 131] width 63 height 31
type input "5."
click at [150, 239] on button "ENTER" at bounding box center [115, 231] width 193 height 39
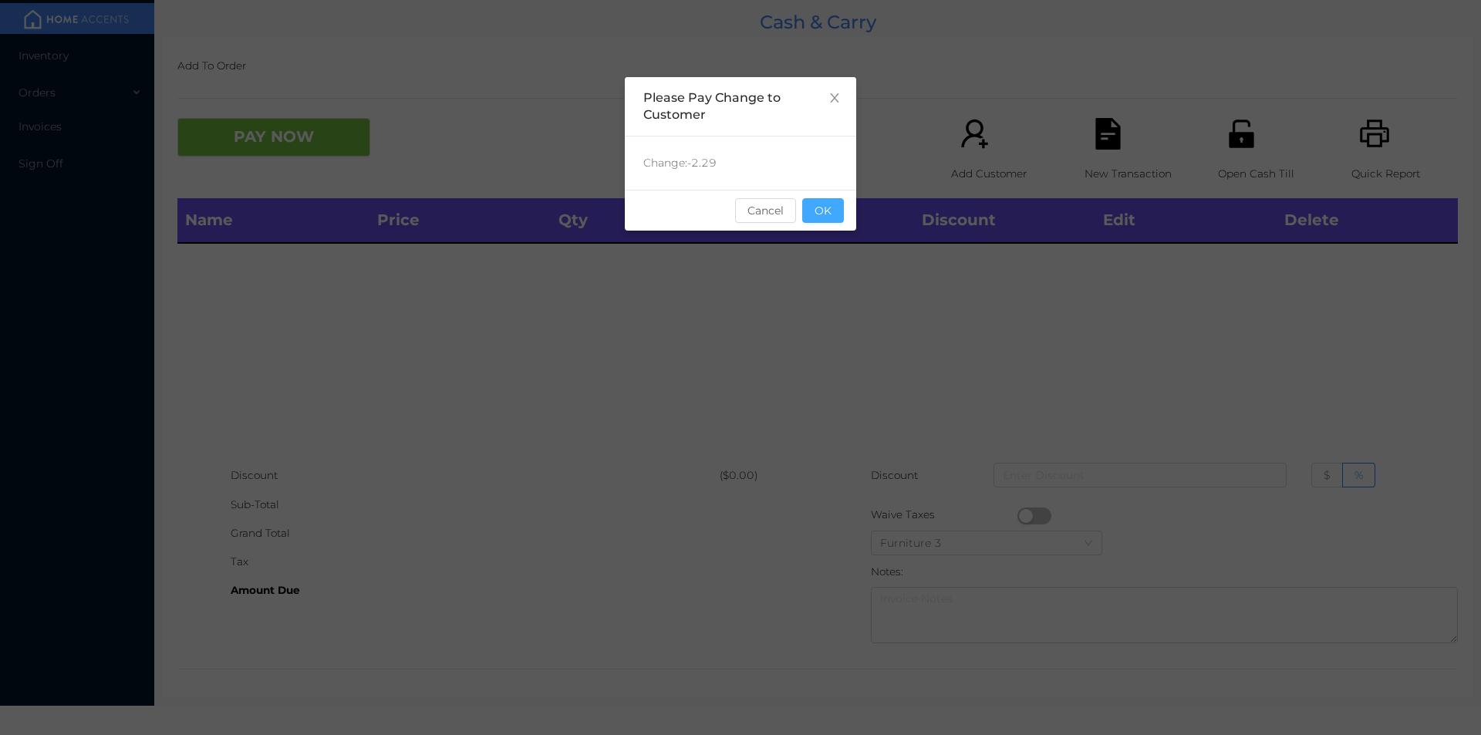
click at [829, 214] on button "OK" at bounding box center [823, 210] width 42 height 25
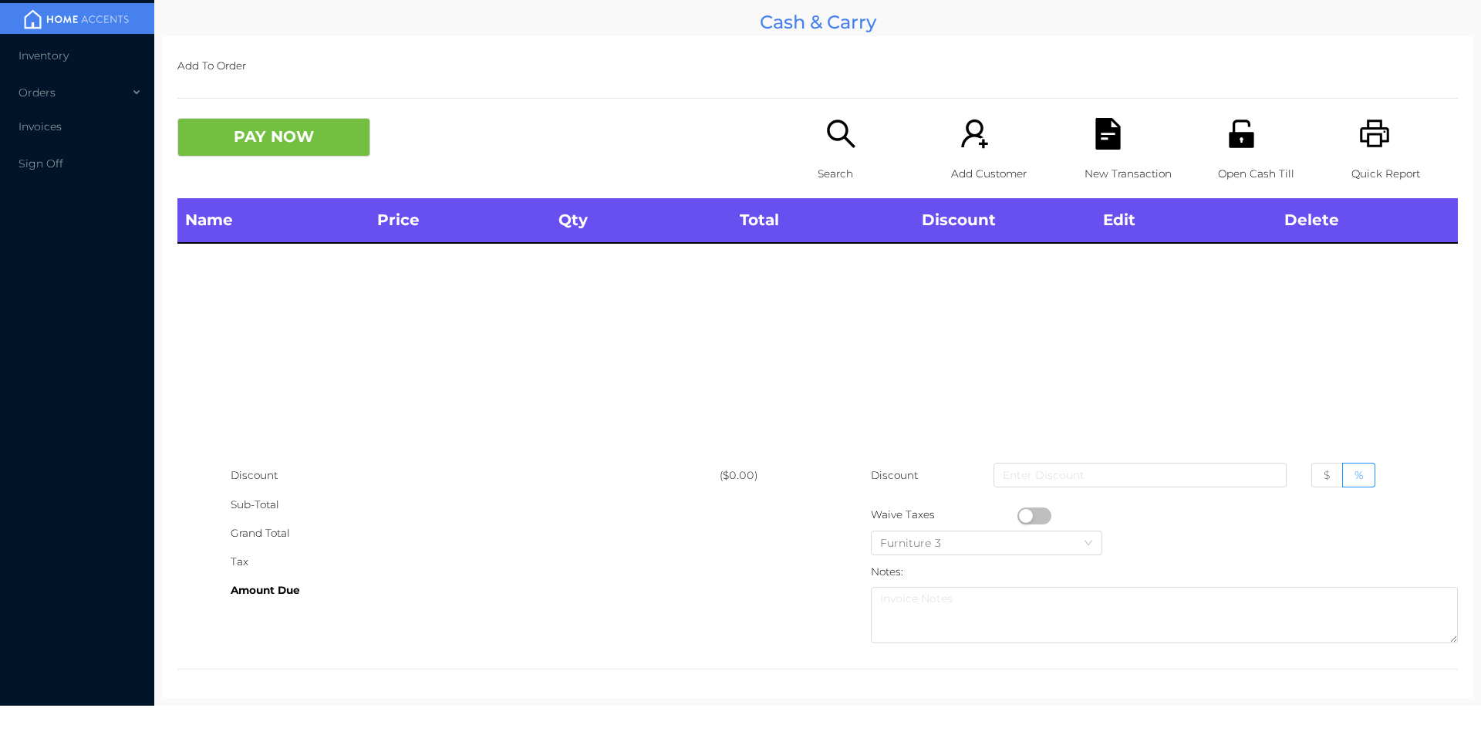
click at [835, 156] on div "Search" at bounding box center [871, 158] width 106 height 80
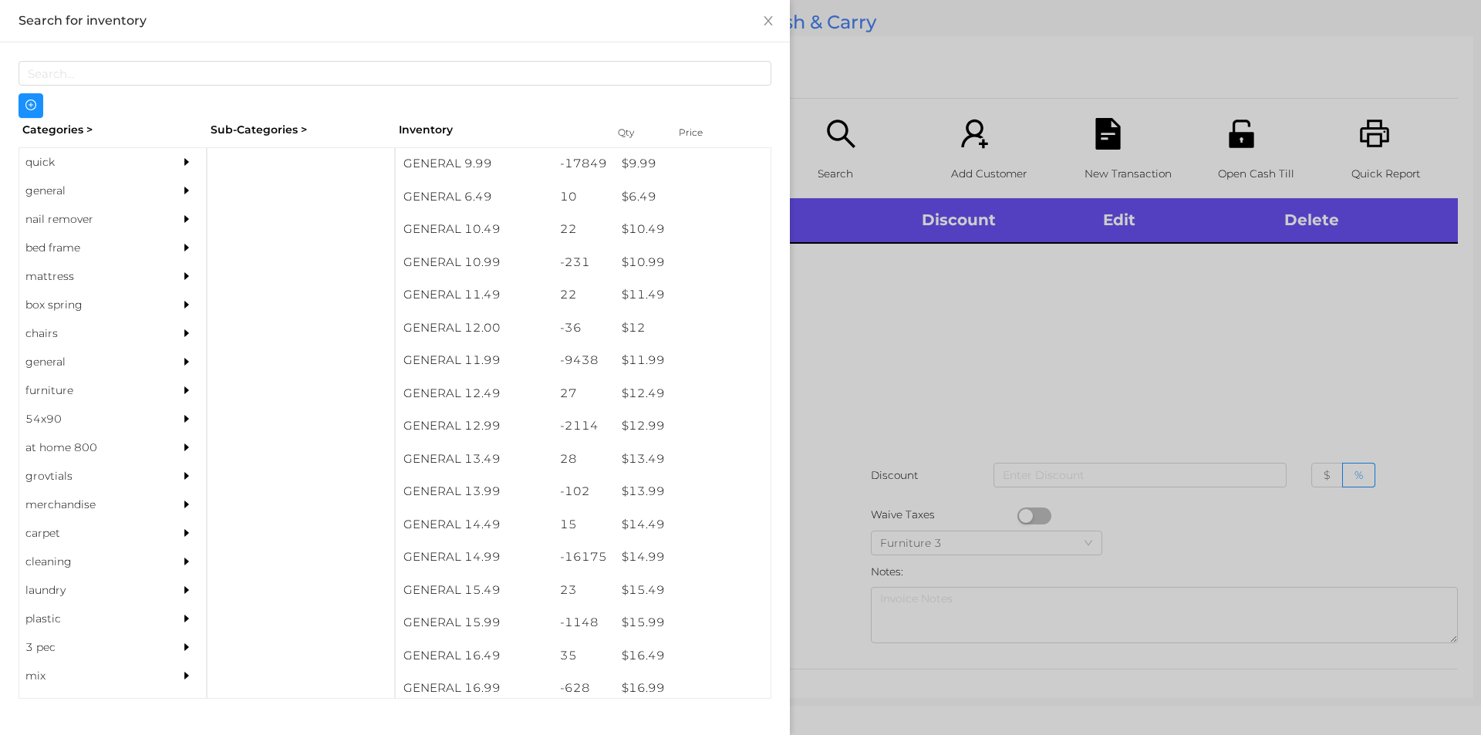
scroll to position [942, 0]
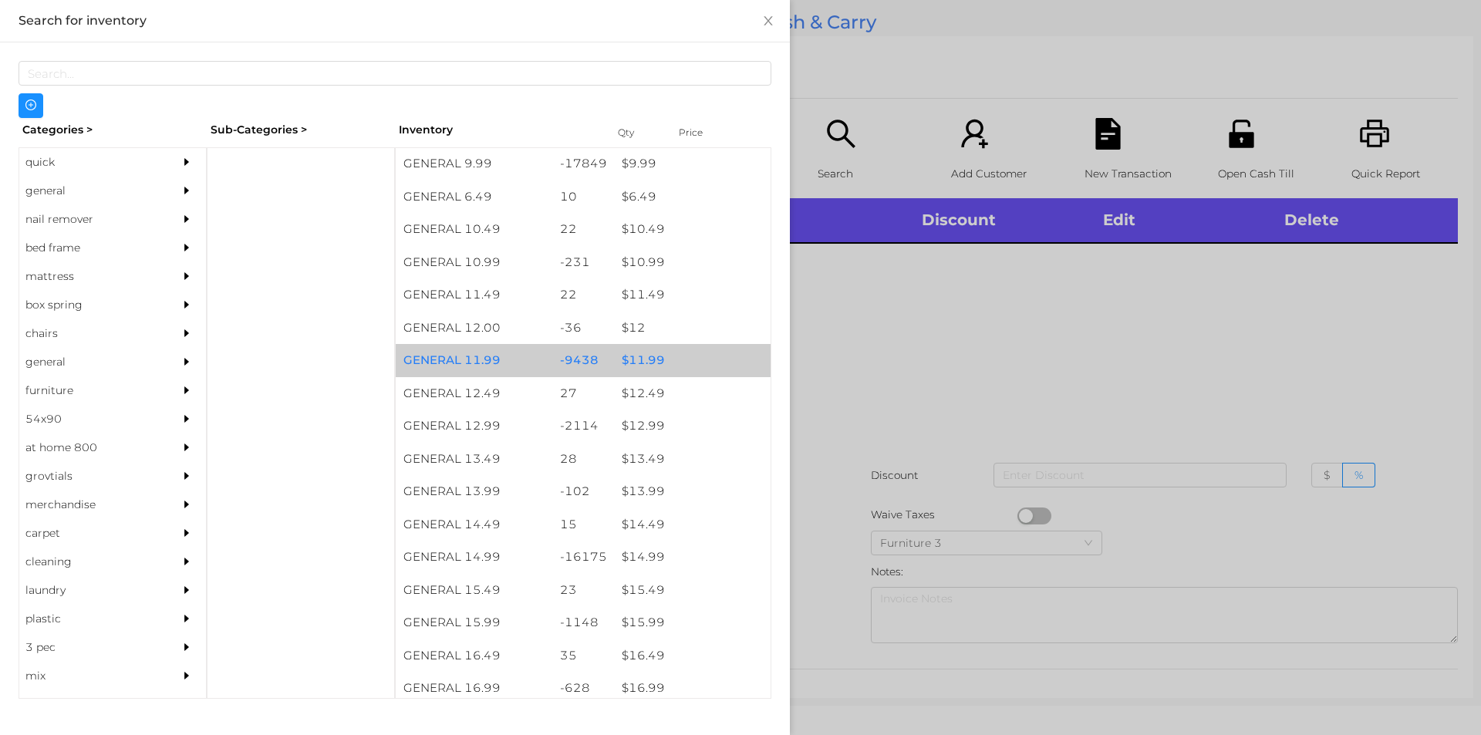
click at [643, 349] on div "$ 11.99" at bounding box center [692, 360] width 157 height 33
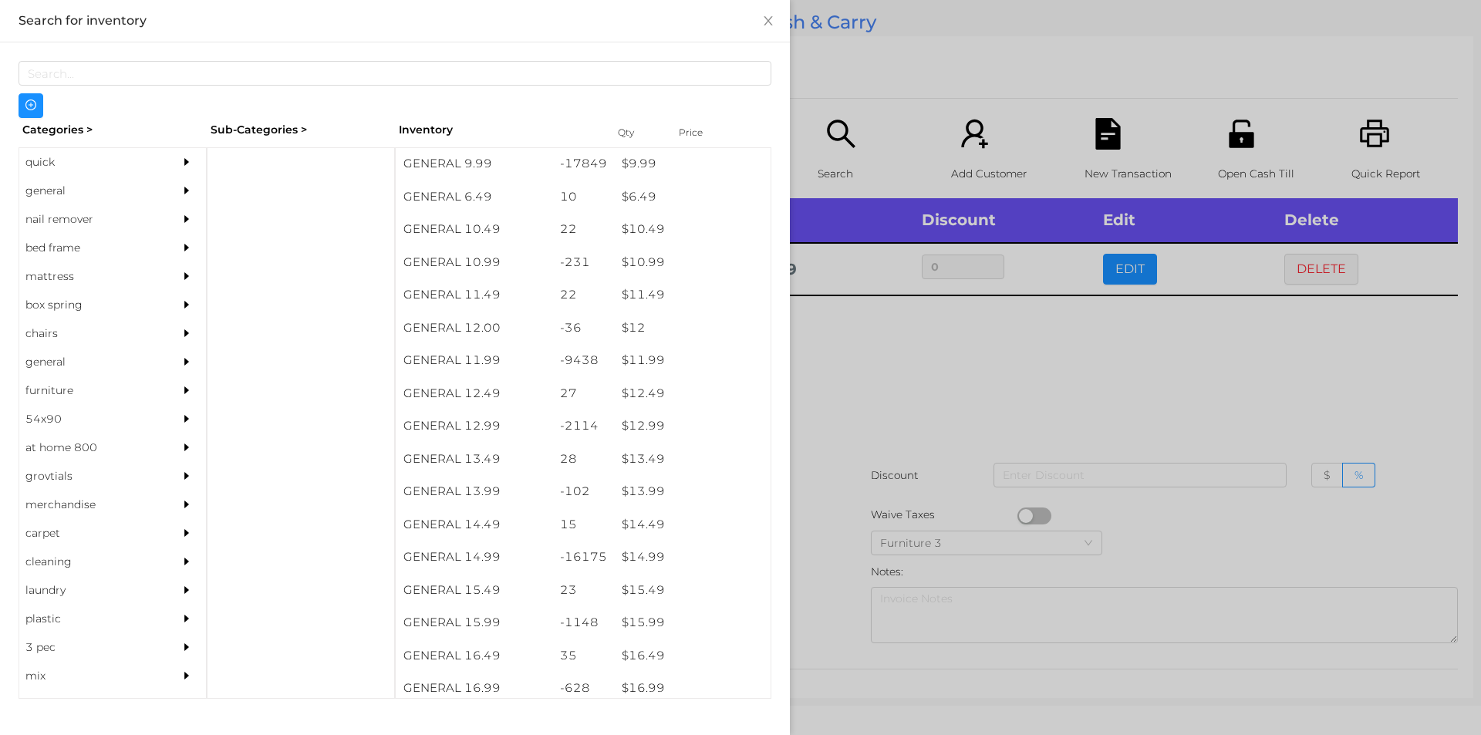
click at [843, 392] on div at bounding box center [740, 367] width 1481 height 735
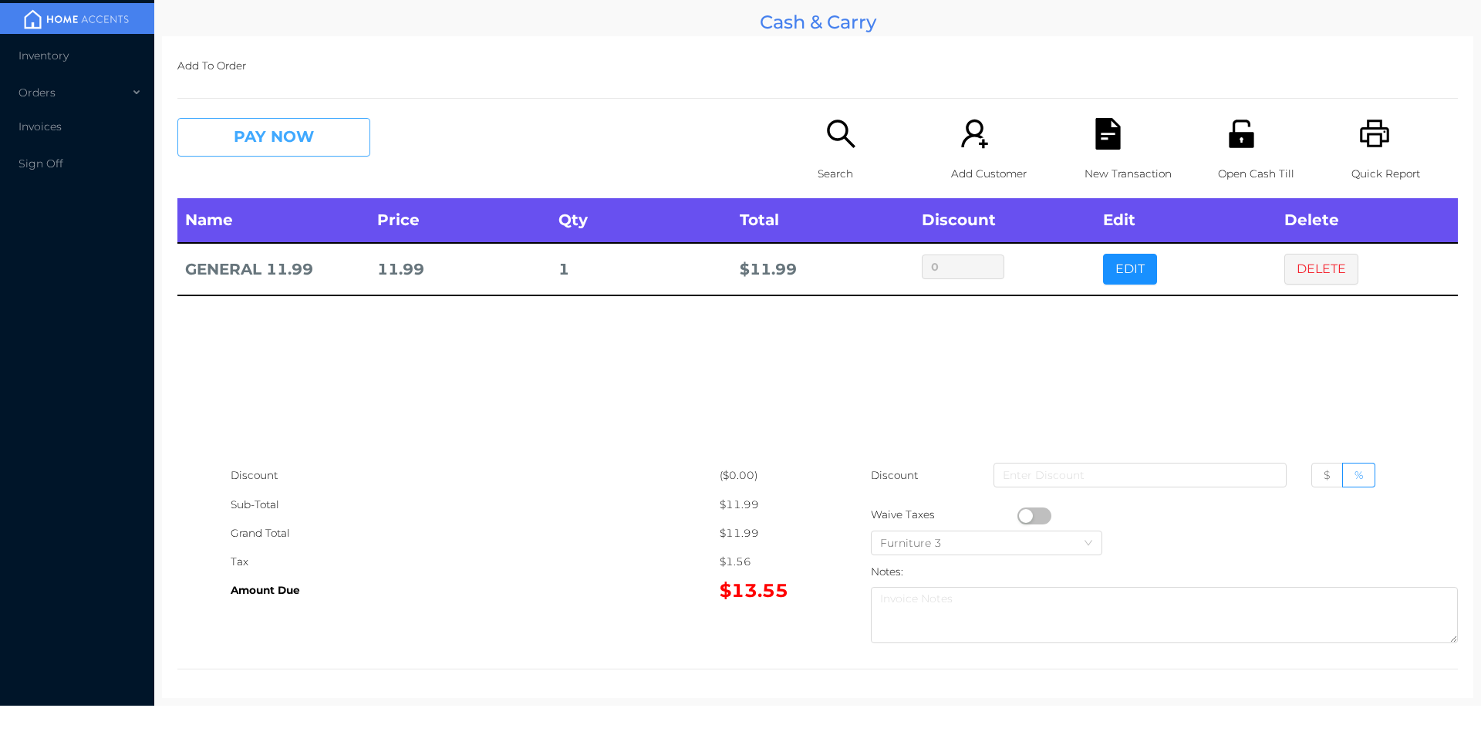
click at [238, 140] on button "PAY NOW" at bounding box center [273, 137] width 193 height 39
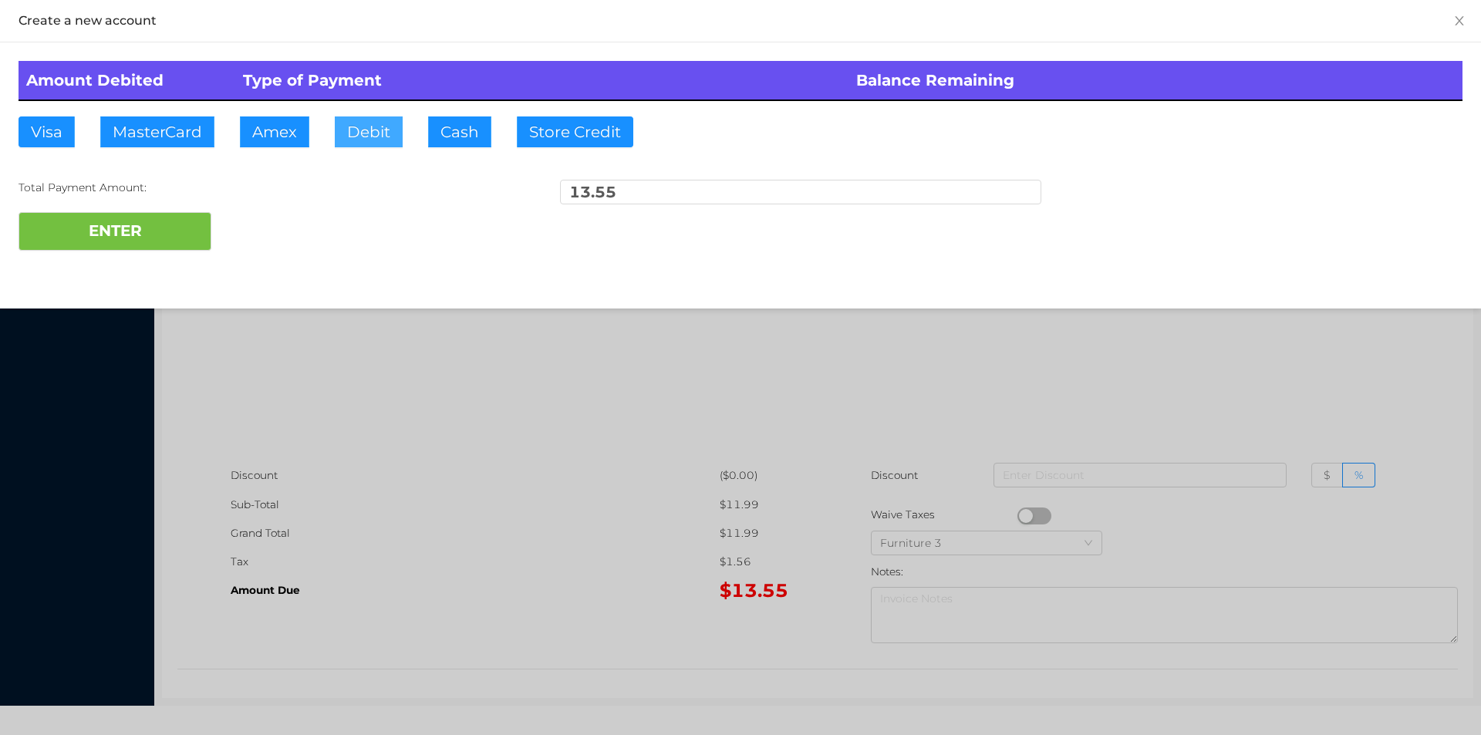
click at [363, 129] on button "Debit" at bounding box center [369, 131] width 68 height 31
type input "15."
click at [153, 263] on div "Amount Debited Type of Payment Balance Remaining Visa MasterCard Amex Debit Cas…" at bounding box center [740, 155] width 1481 height 227
click at [138, 250] on button "ENTER" at bounding box center [115, 231] width 193 height 39
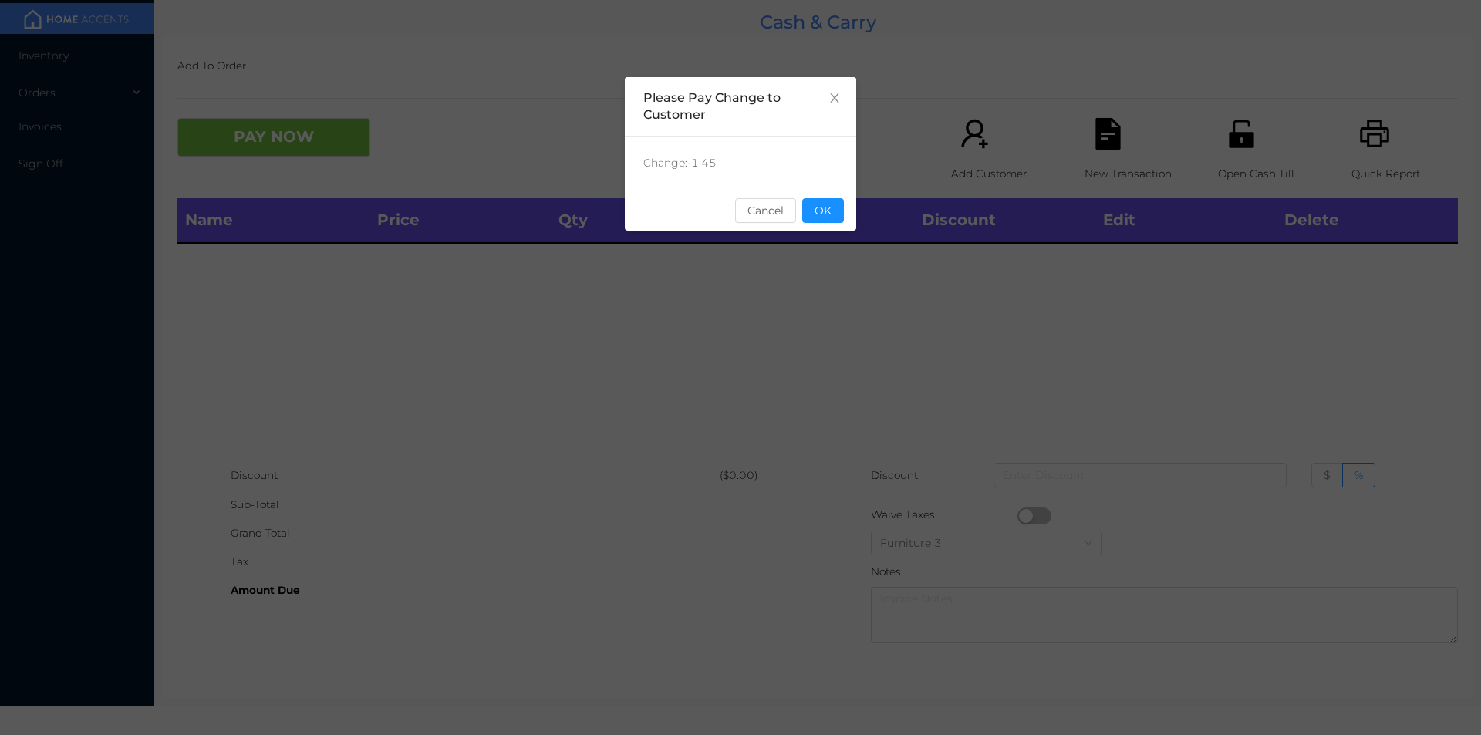
click at [832, 208] on button "OK" at bounding box center [823, 210] width 42 height 25
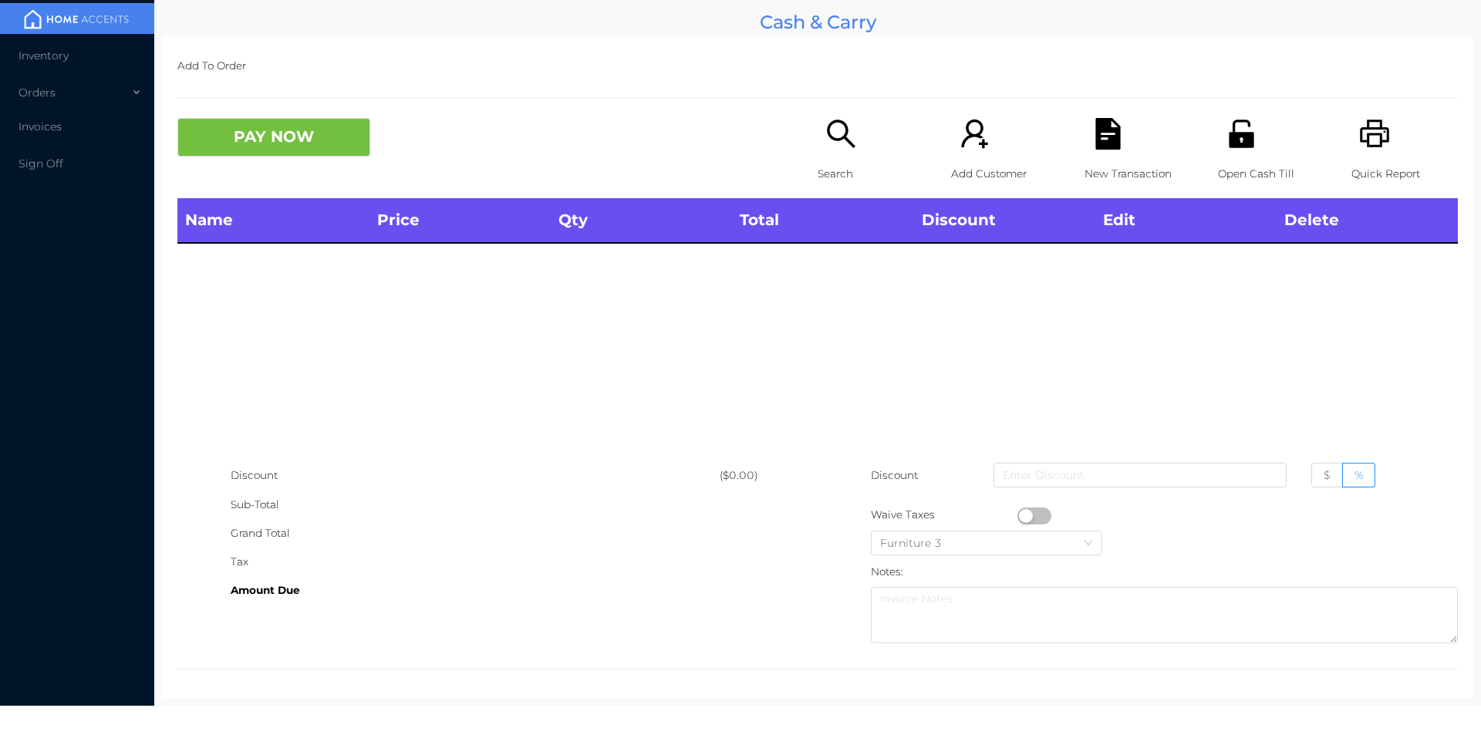
click at [841, 150] on div "Search" at bounding box center [871, 158] width 106 height 80
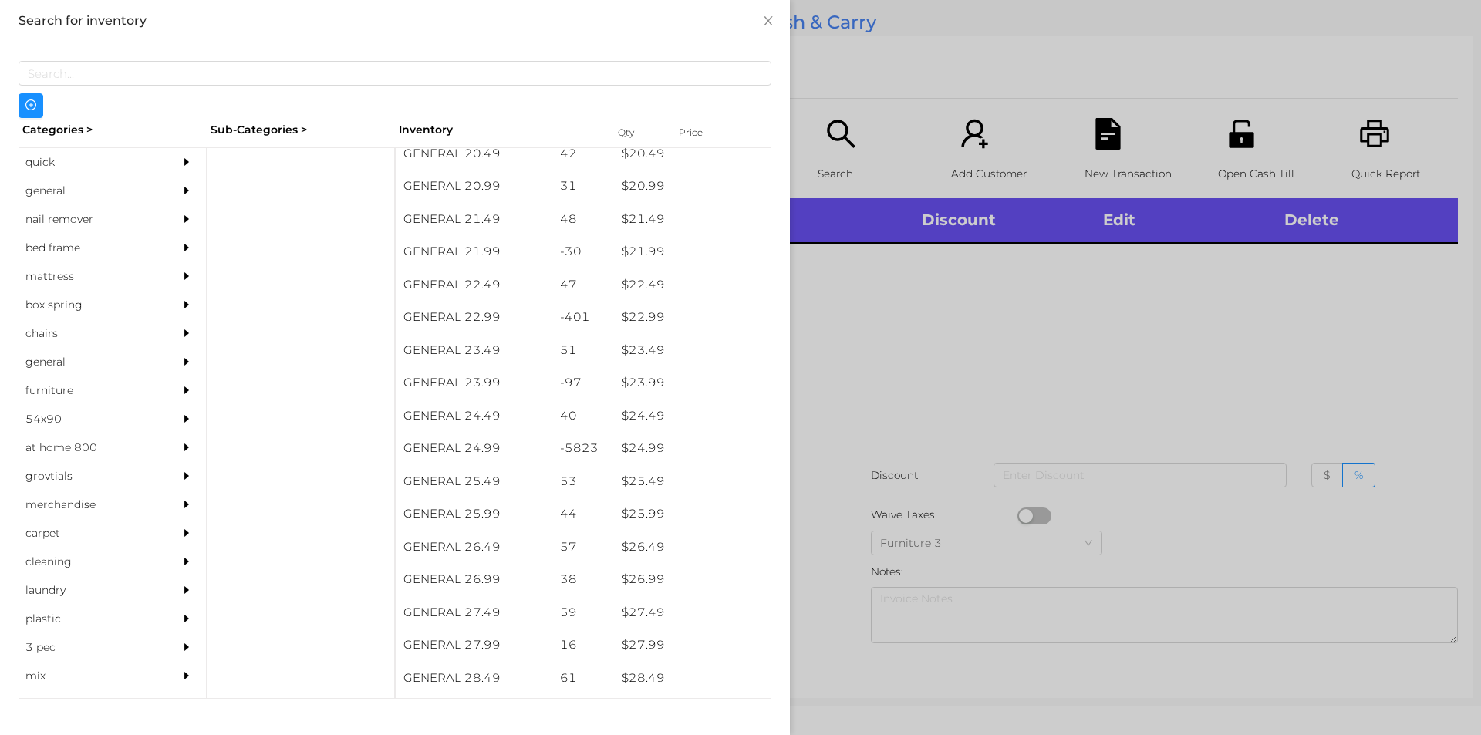
scroll to position [1708, 0]
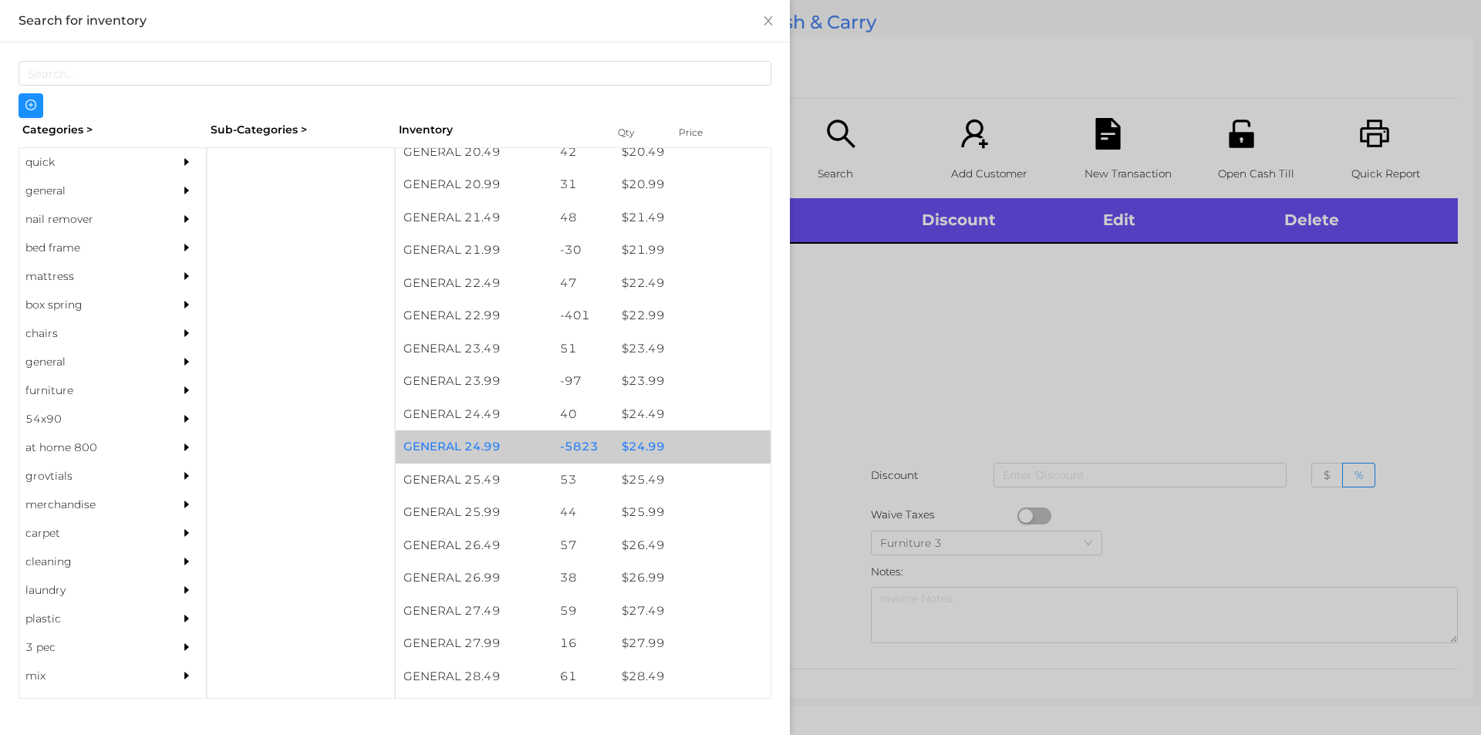
click at [636, 443] on div "$ 24.99" at bounding box center [692, 446] width 157 height 33
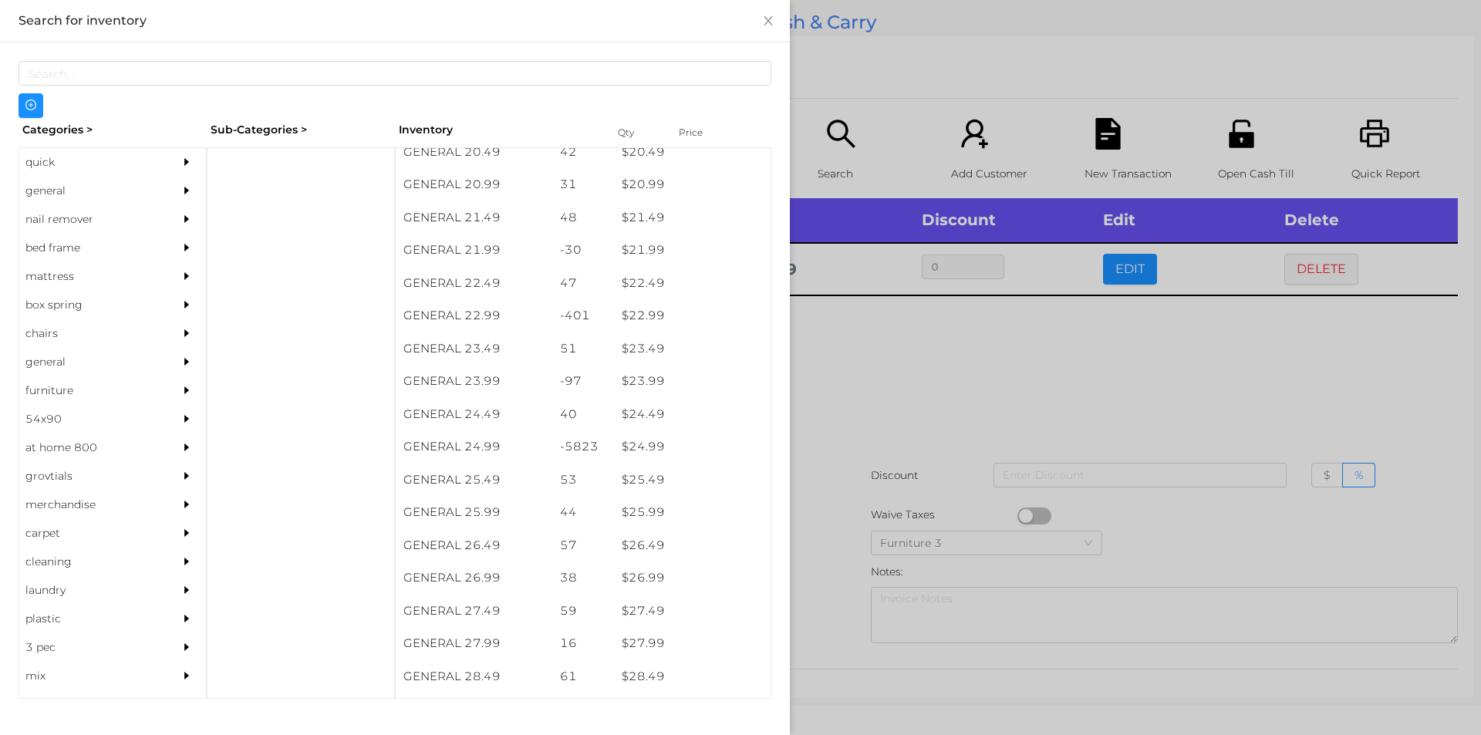
click at [899, 407] on div at bounding box center [740, 367] width 1481 height 735
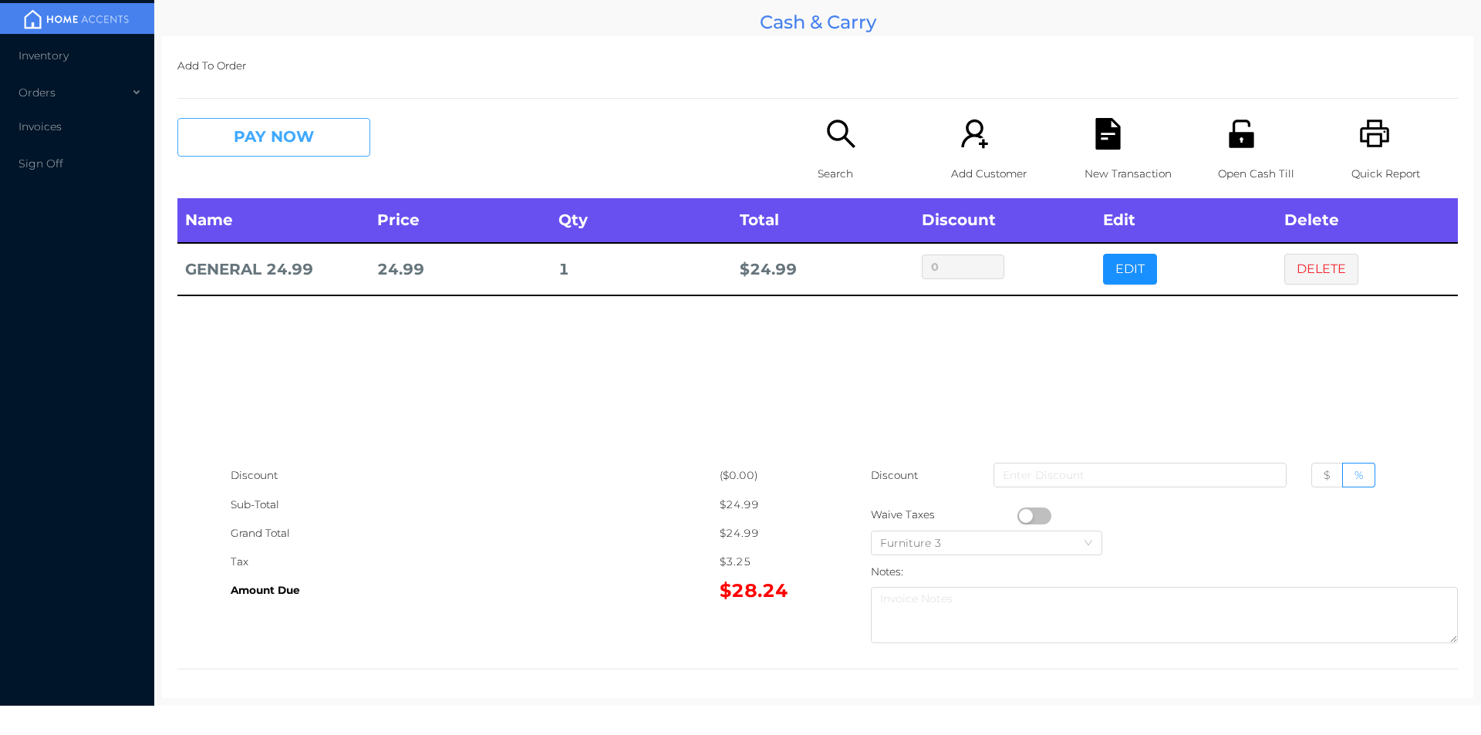
click at [274, 151] on button "PAY NOW" at bounding box center [273, 137] width 193 height 39
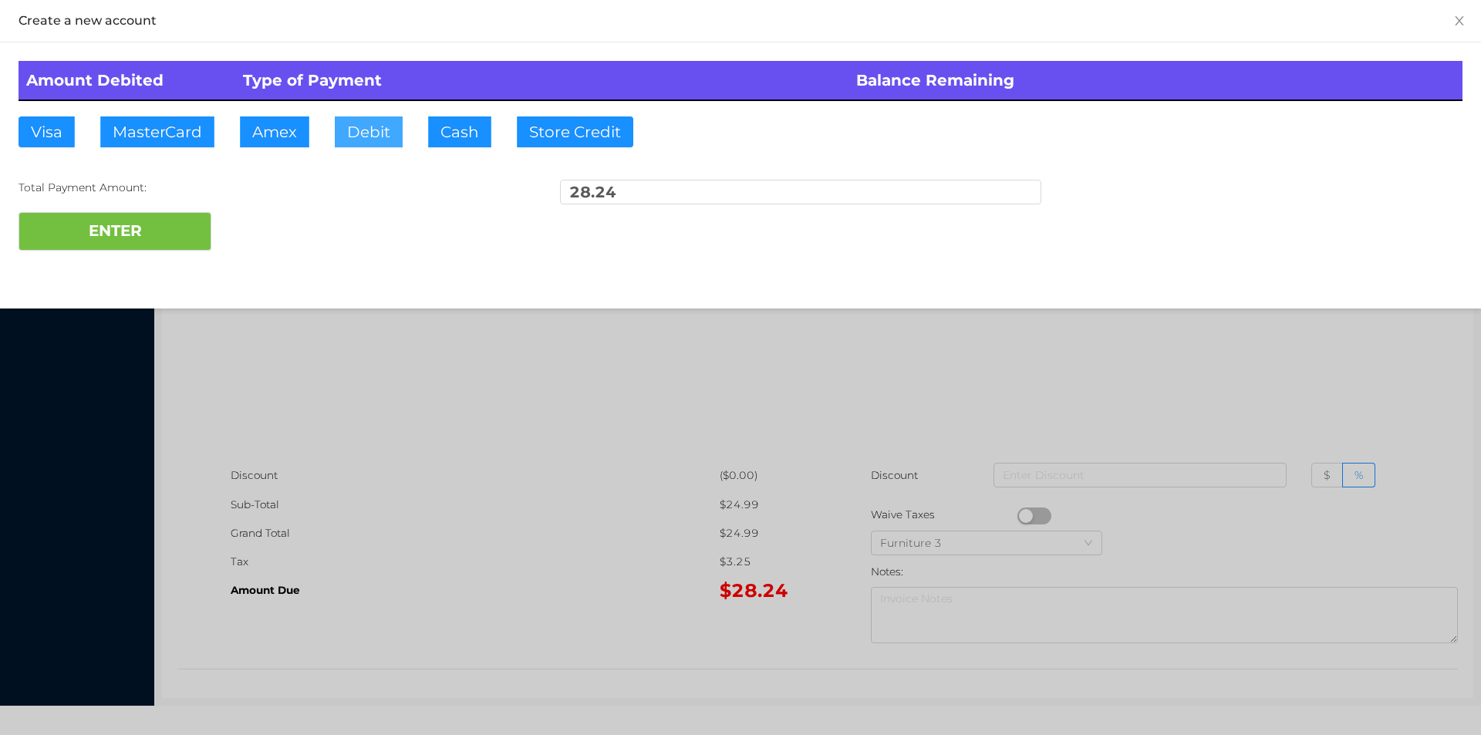
click at [361, 133] on button "Debit" at bounding box center [369, 131] width 68 height 31
type input "40."
click at [135, 228] on button "ENTER" at bounding box center [115, 231] width 193 height 39
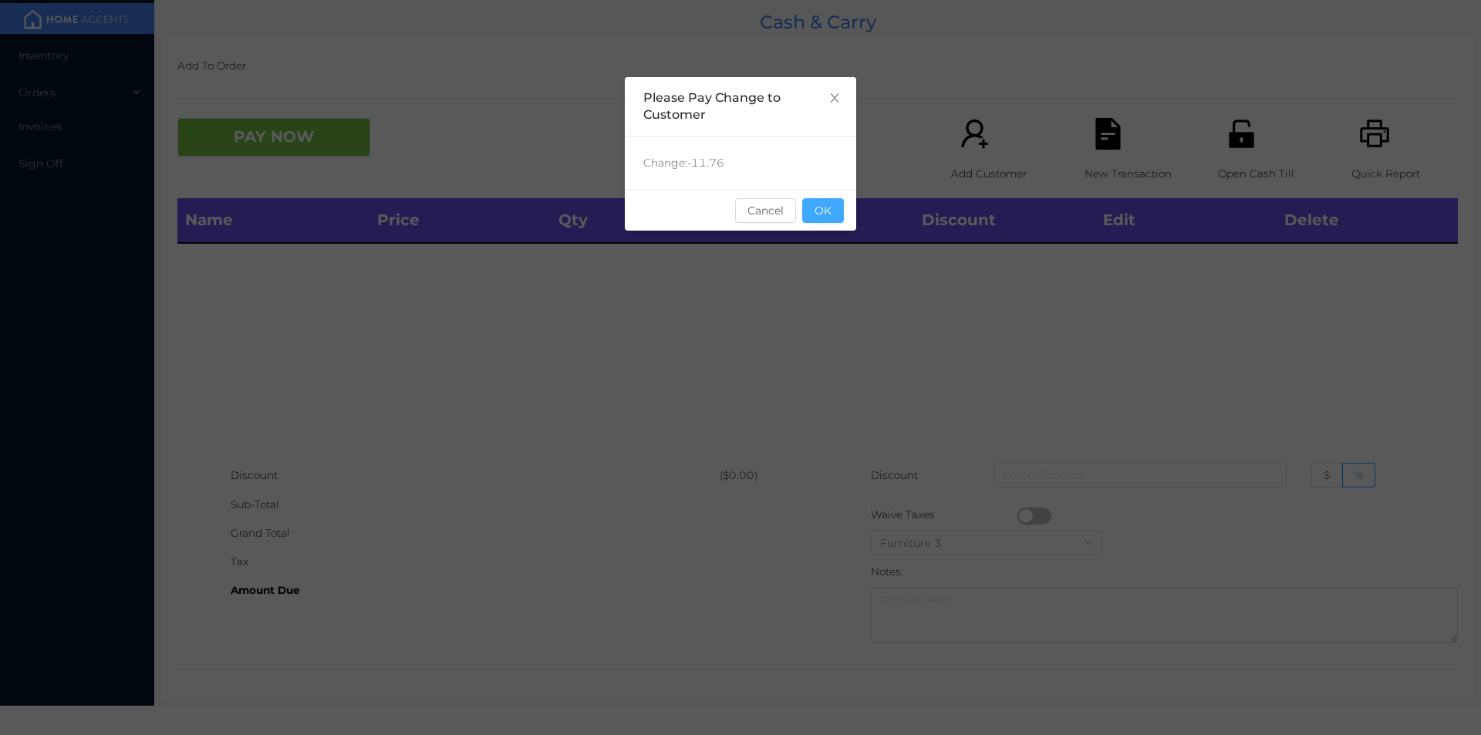
click at [832, 214] on button "OK" at bounding box center [823, 210] width 42 height 25
click at [810, 309] on div "Name Price Qty Total Discount Edit Delete" at bounding box center [817, 329] width 1281 height 263
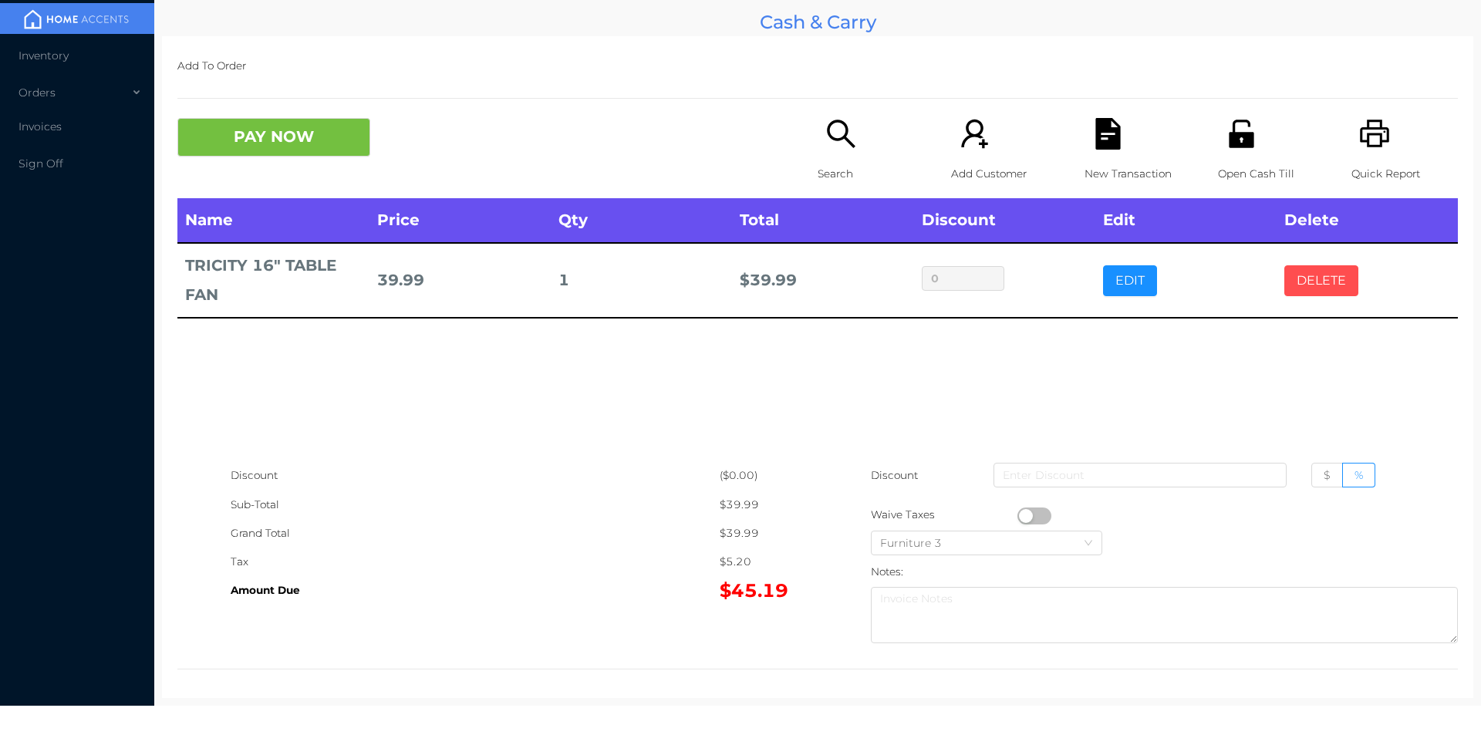
click at [1304, 279] on button "DELETE" at bounding box center [1321, 280] width 74 height 31
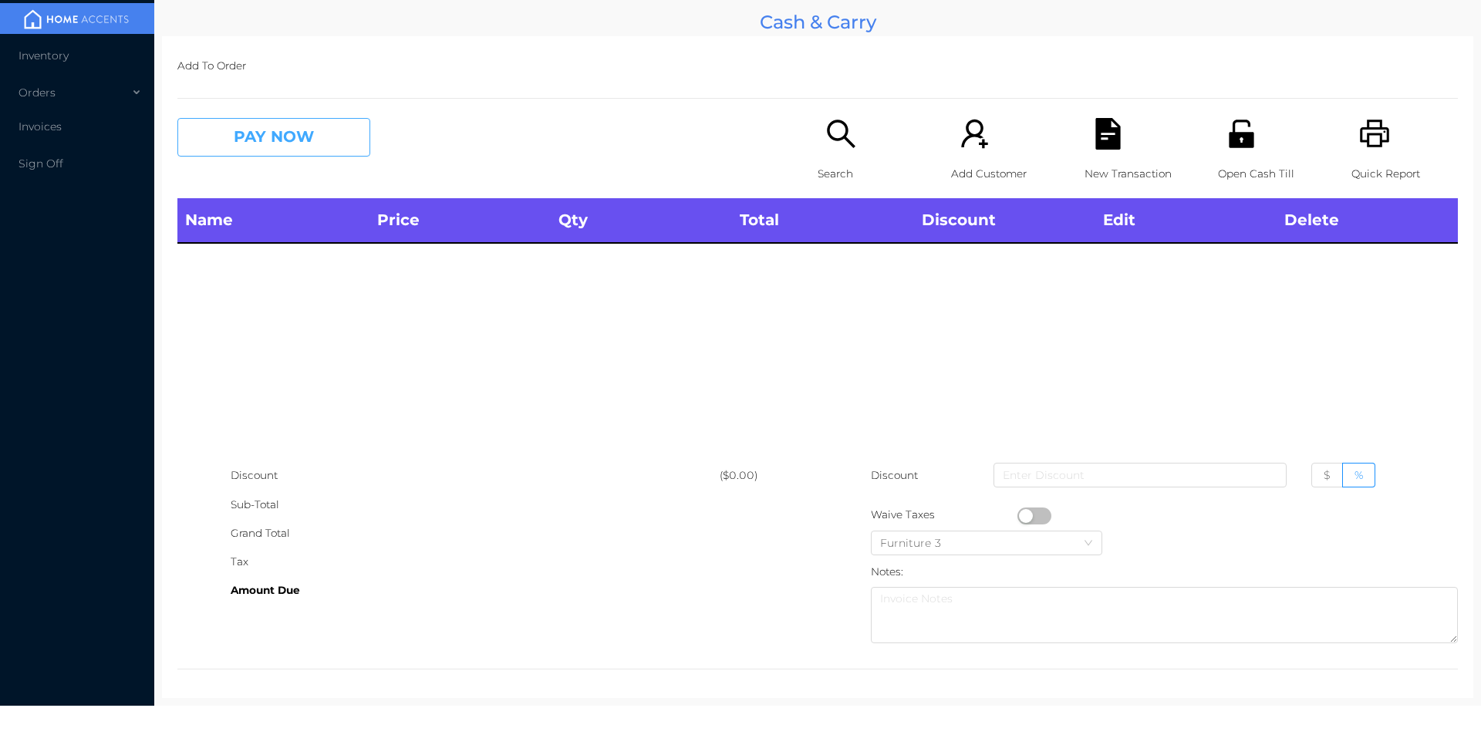
click at [292, 137] on button "PAY NOW" at bounding box center [273, 137] width 193 height 39
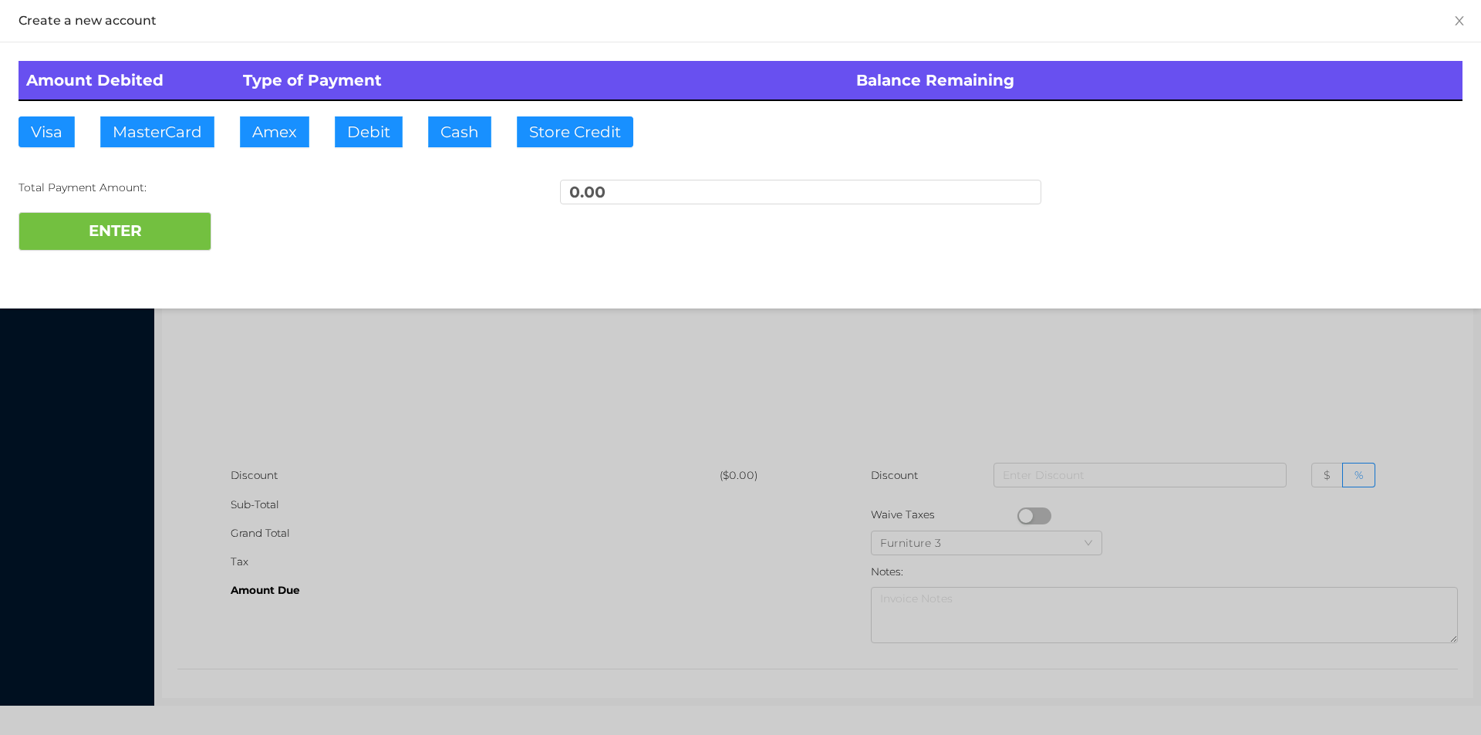
click at [402, 407] on div at bounding box center [740, 367] width 1481 height 735
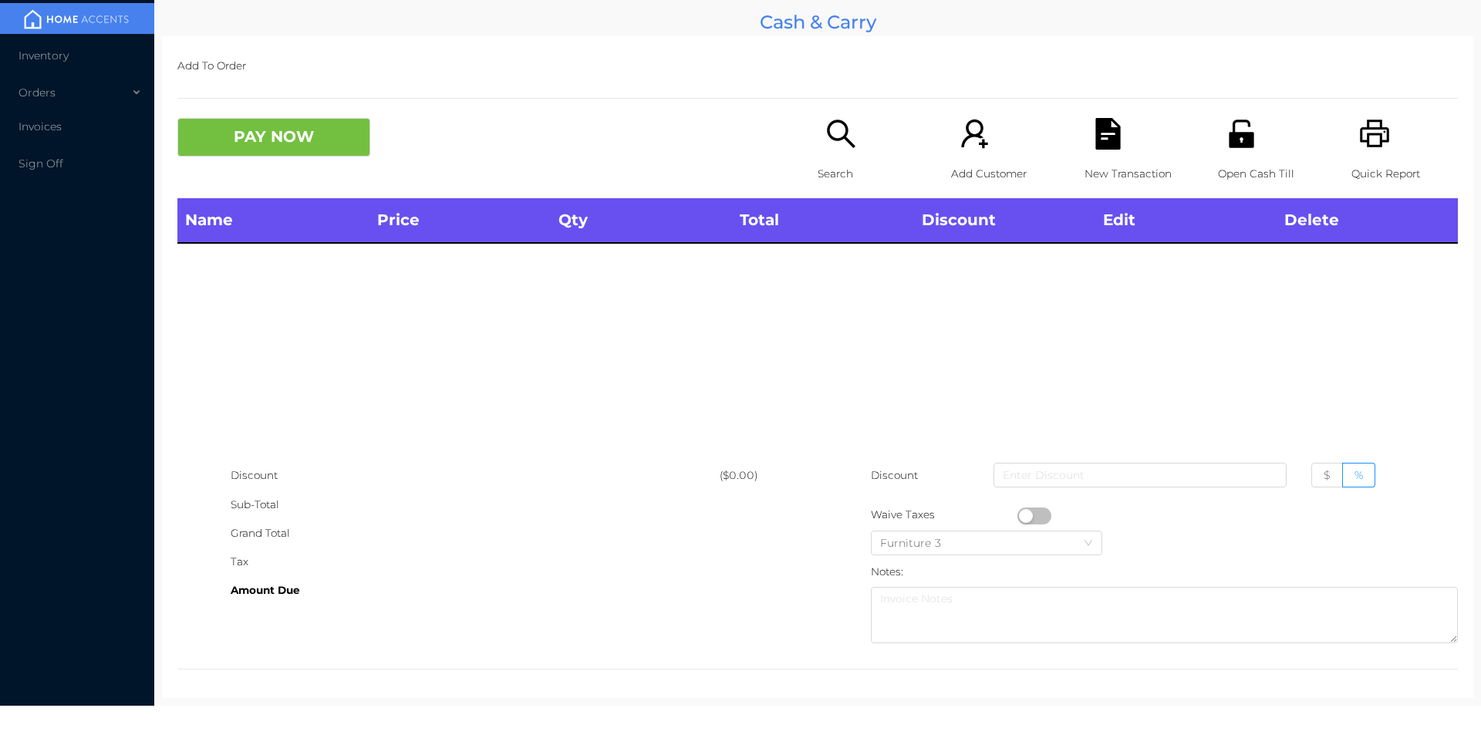
click at [838, 154] on div "Search" at bounding box center [871, 158] width 106 height 80
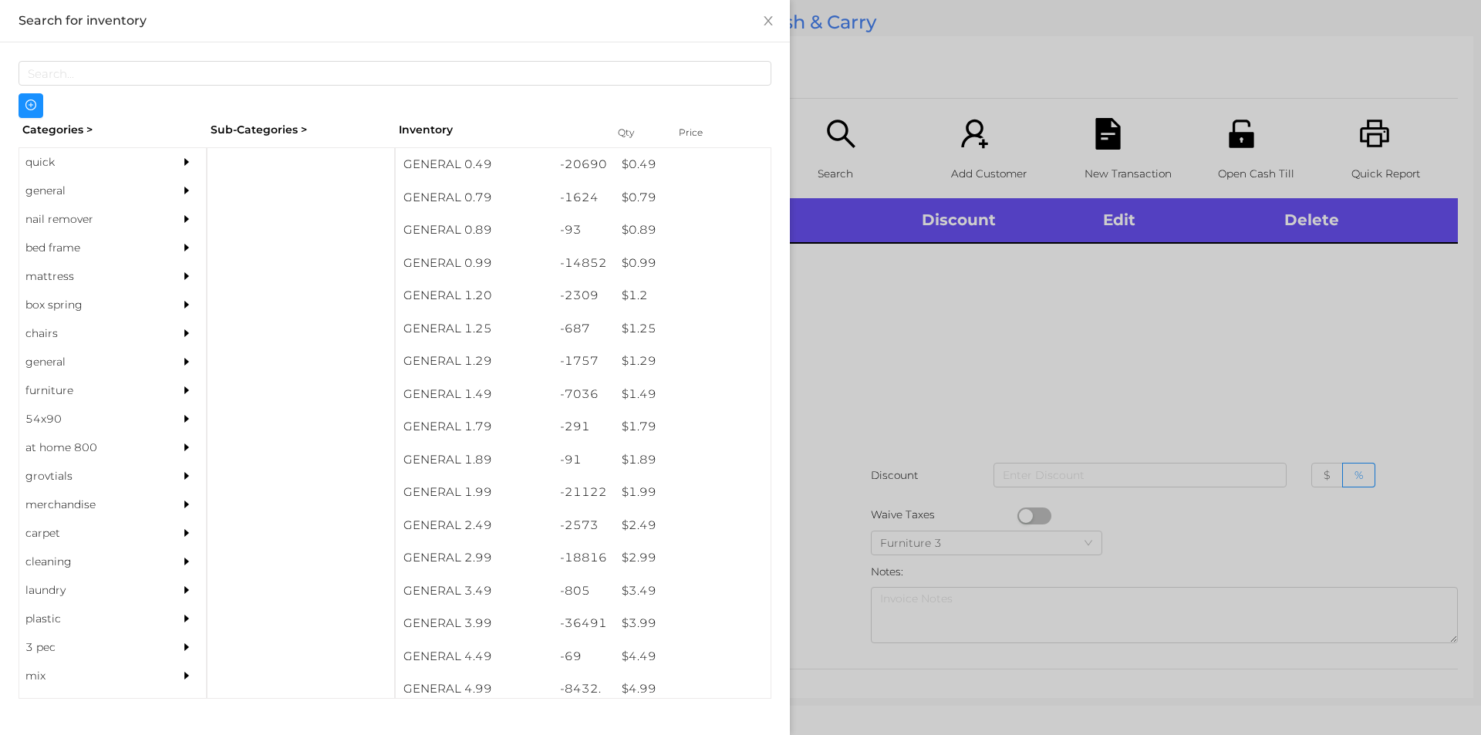
click at [44, 164] on div "quick" at bounding box center [89, 162] width 140 height 29
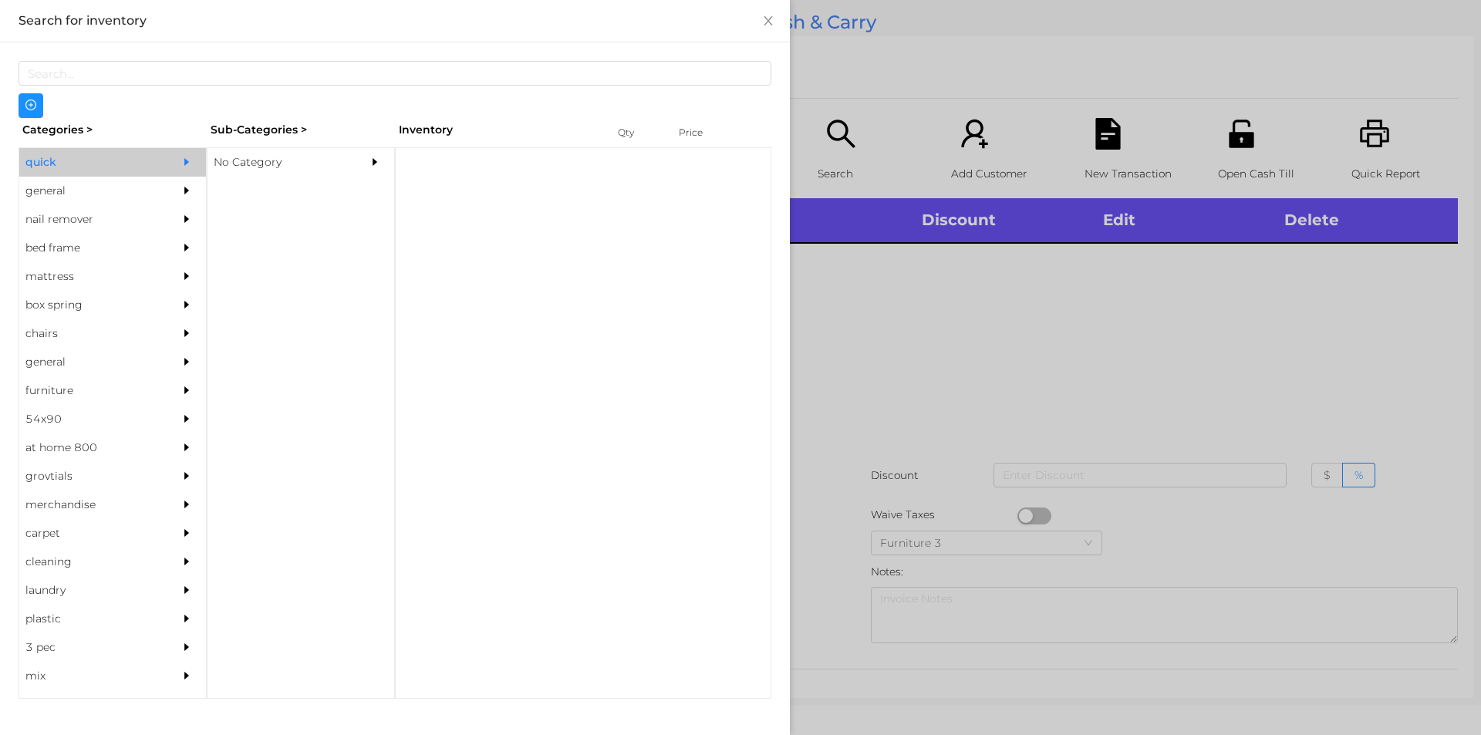
click at [229, 148] on div "No Category" at bounding box center [278, 162] width 140 height 29
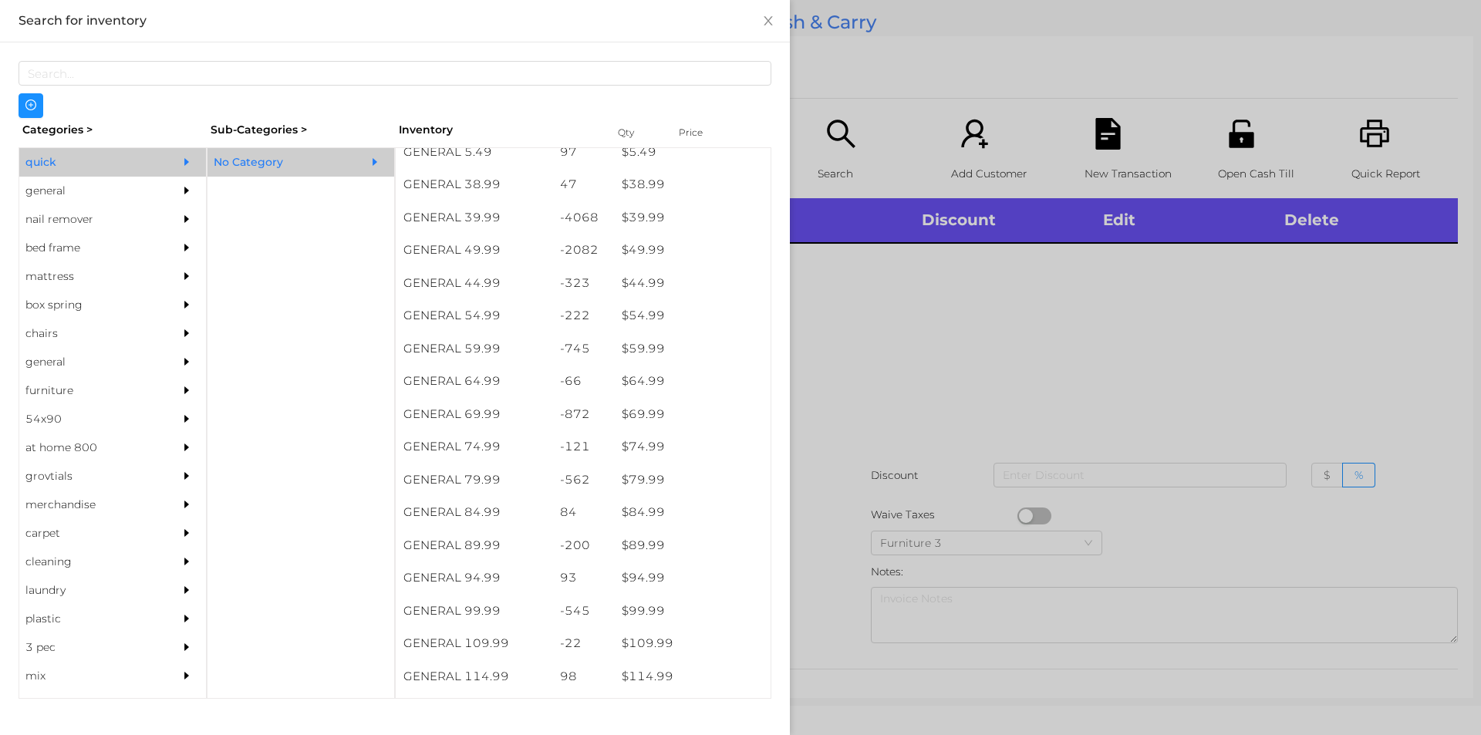
scroll to position [819, 0]
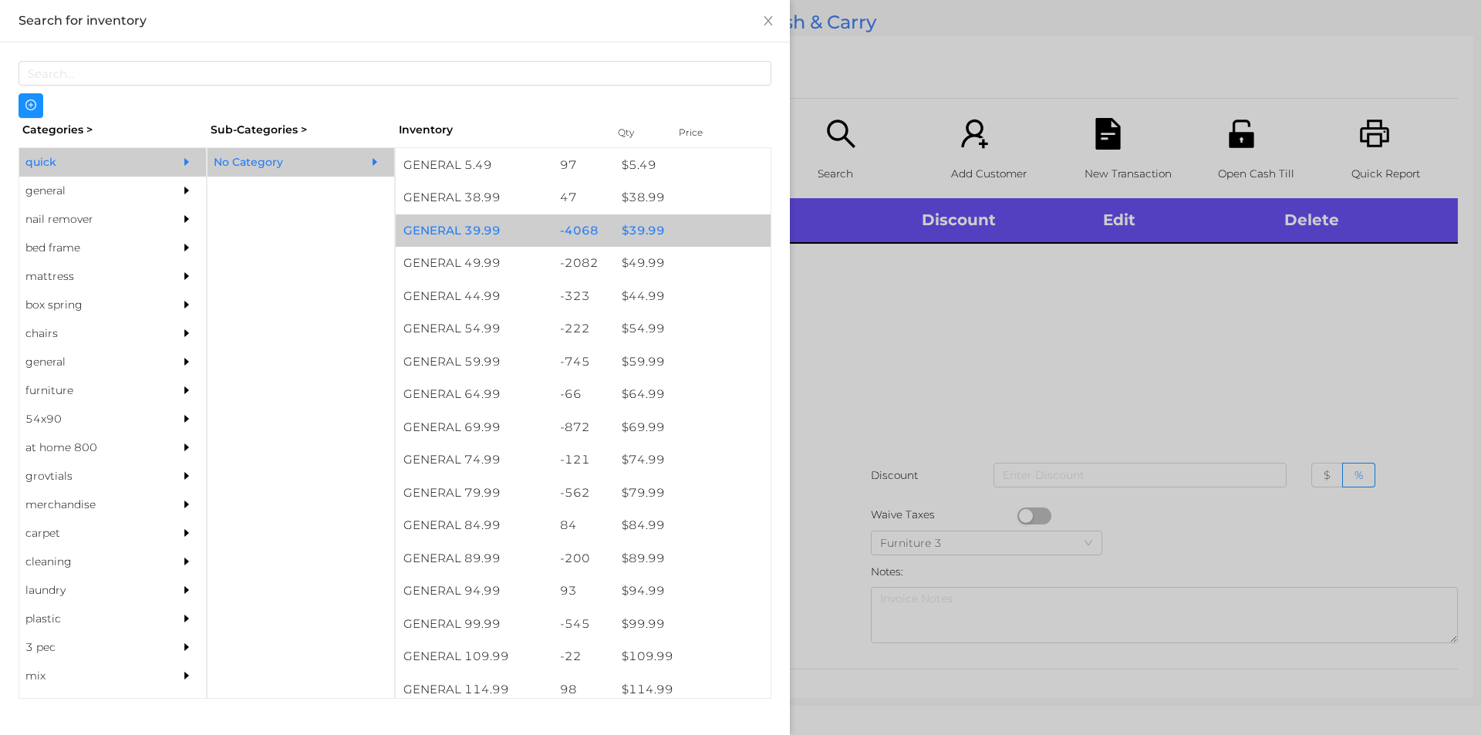
click at [634, 232] on div "$ 39.99" at bounding box center [692, 230] width 157 height 33
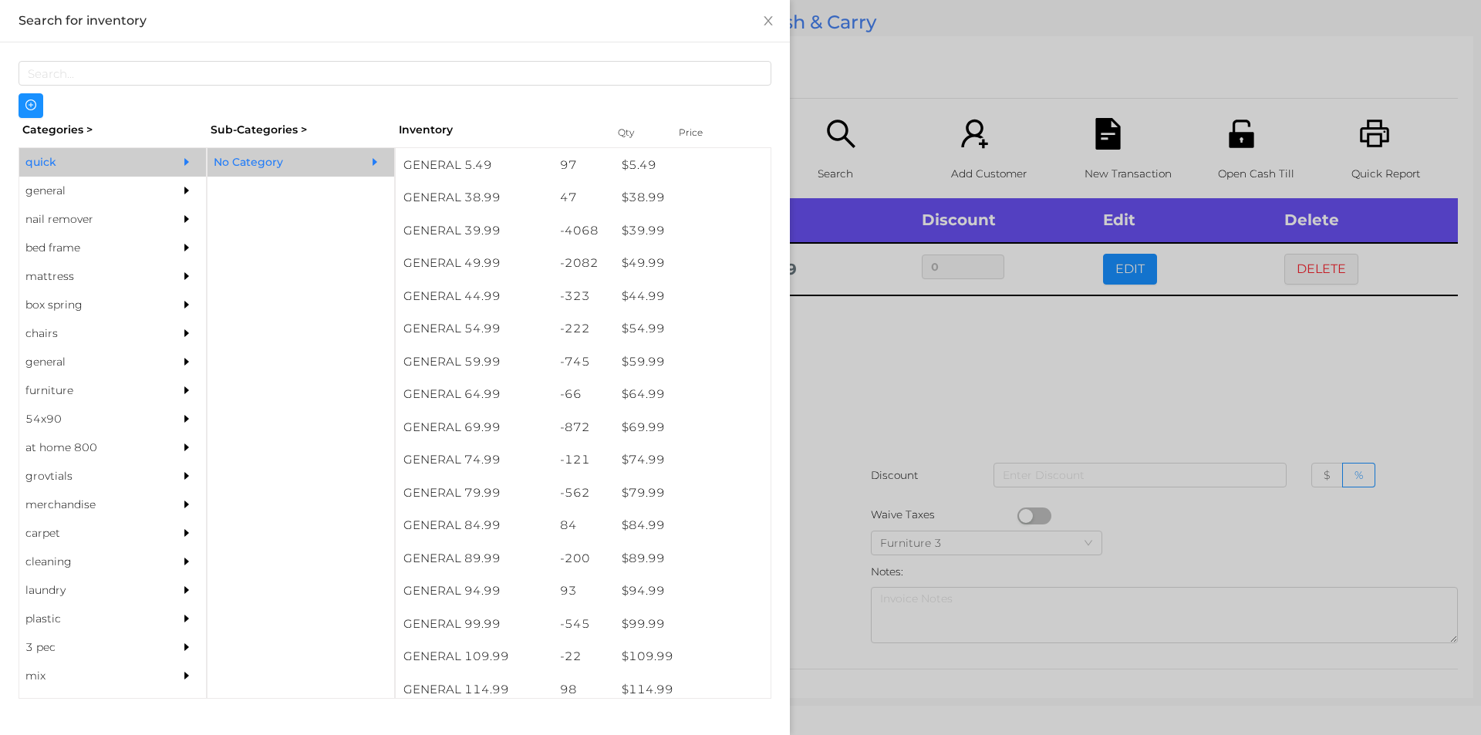
click at [876, 373] on div at bounding box center [740, 367] width 1481 height 735
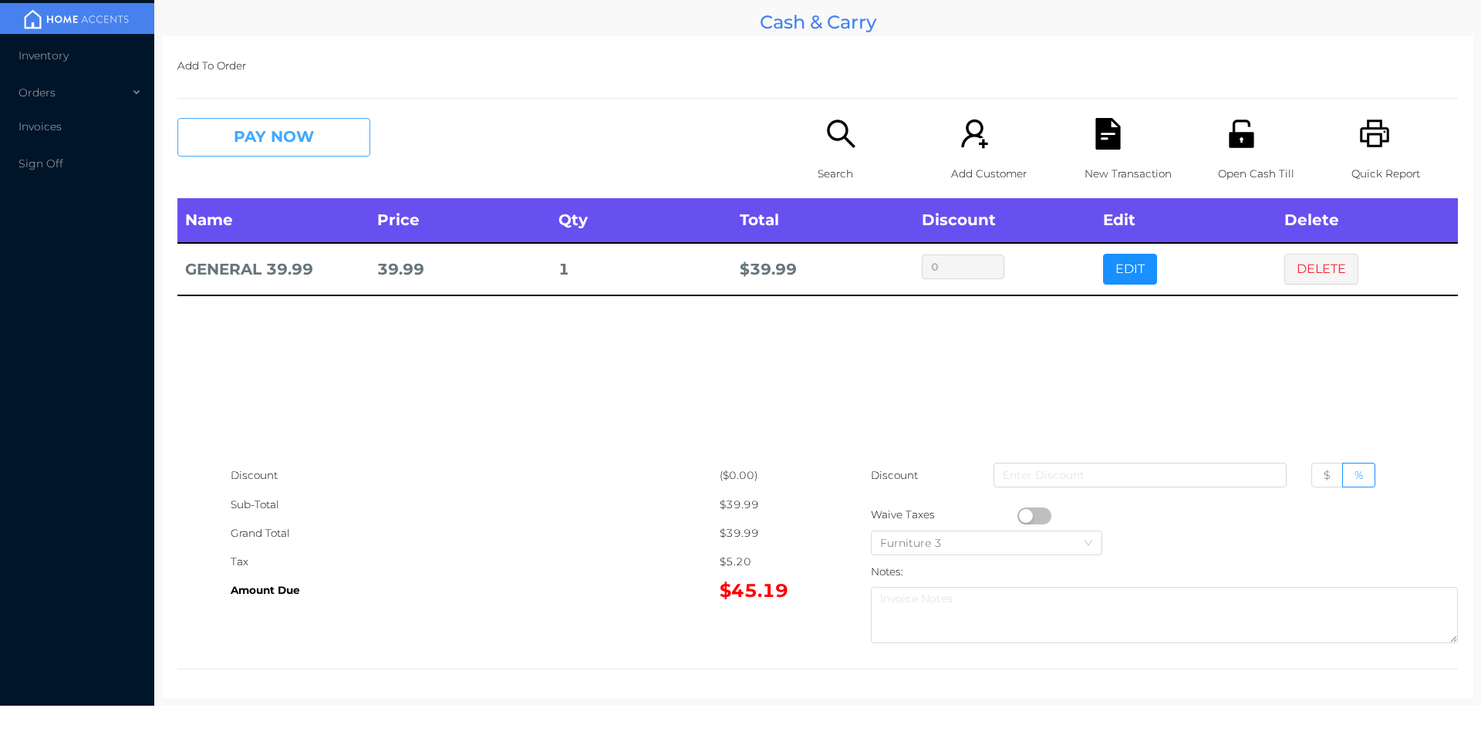
click at [292, 130] on button "PAY NOW" at bounding box center [273, 137] width 193 height 39
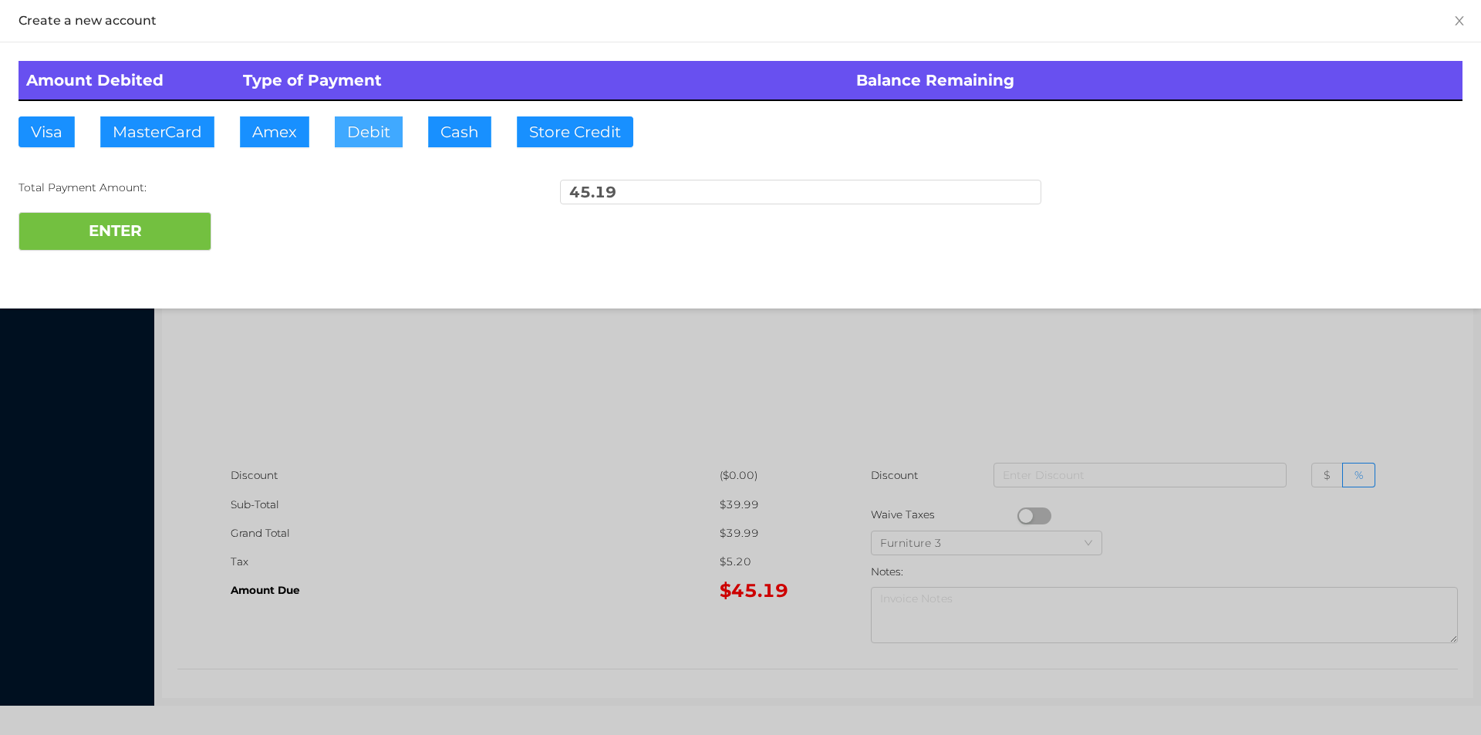
click at [361, 133] on button "Debit" at bounding box center [369, 131] width 68 height 31
click at [145, 245] on button "ENTER" at bounding box center [115, 231] width 193 height 39
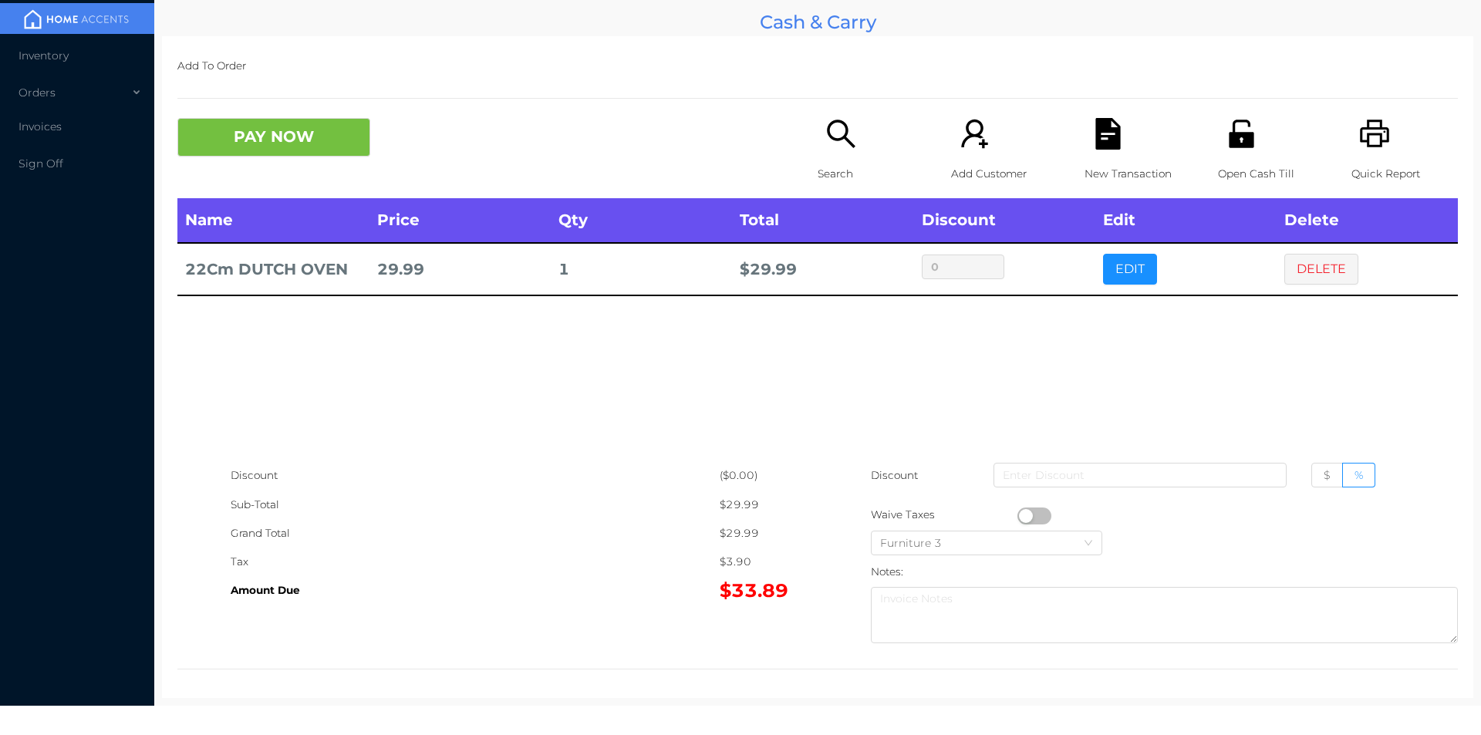
click at [843, 153] on div "Search" at bounding box center [871, 158] width 106 height 80
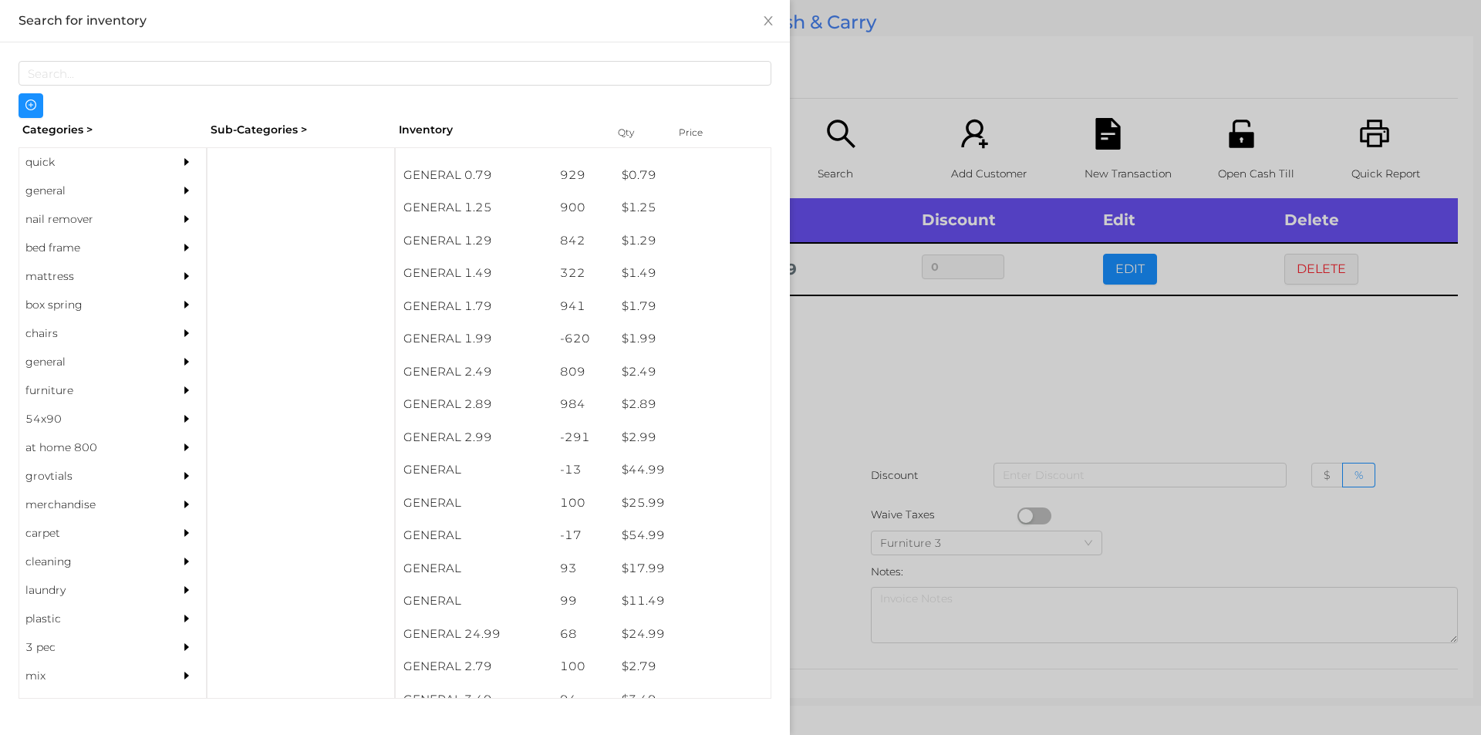
scroll to position [0, 0]
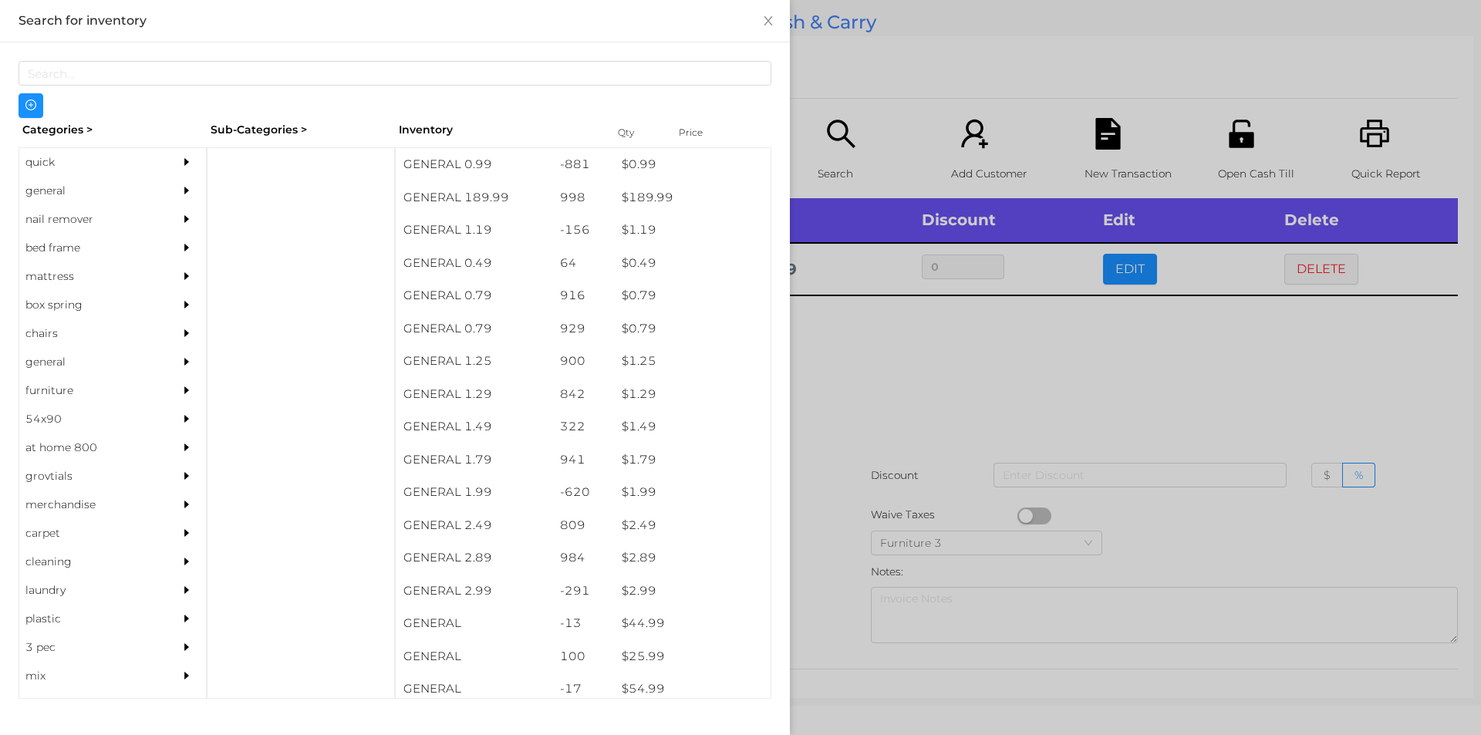
click at [43, 201] on div "general" at bounding box center [89, 191] width 140 height 29
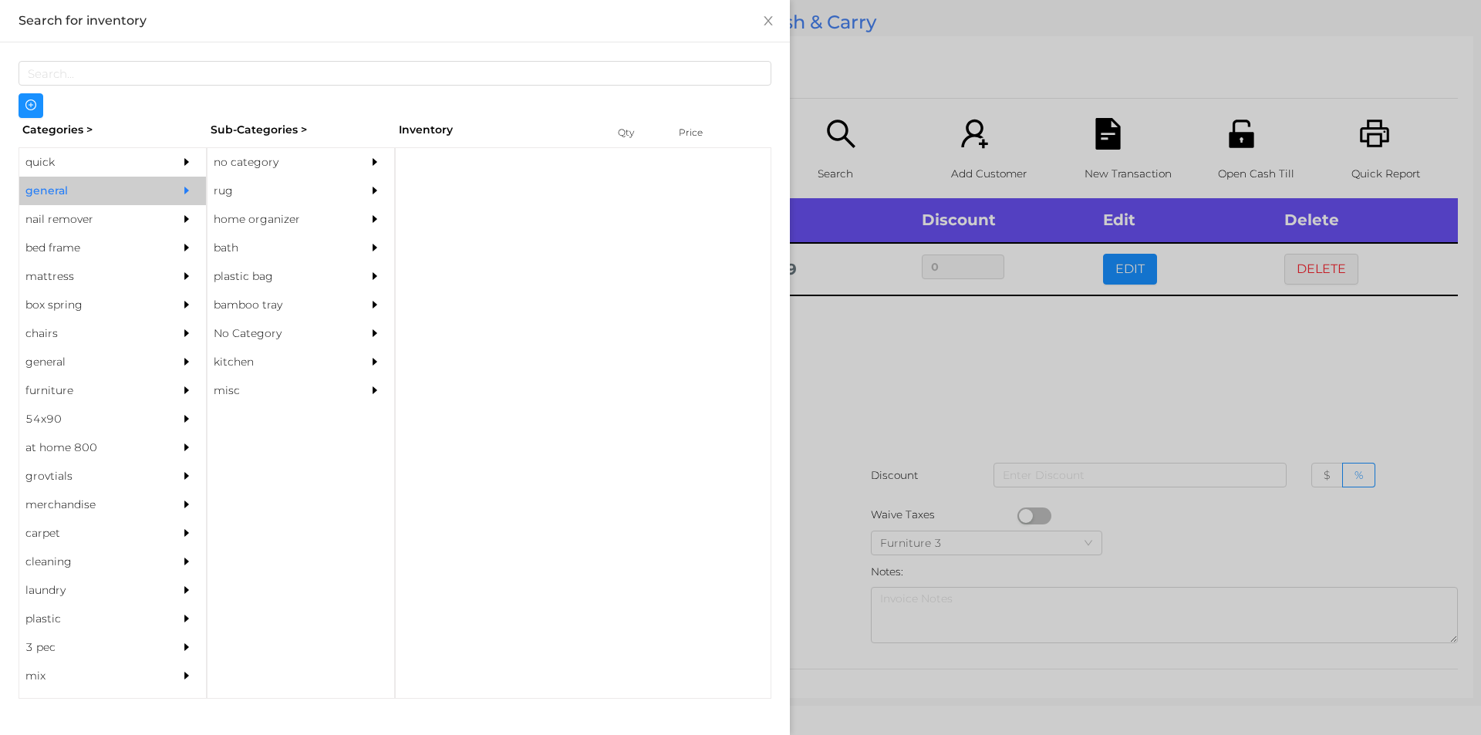
click at [246, 163] on div "no category" at bounding box center [278, 162] width 140 height 29
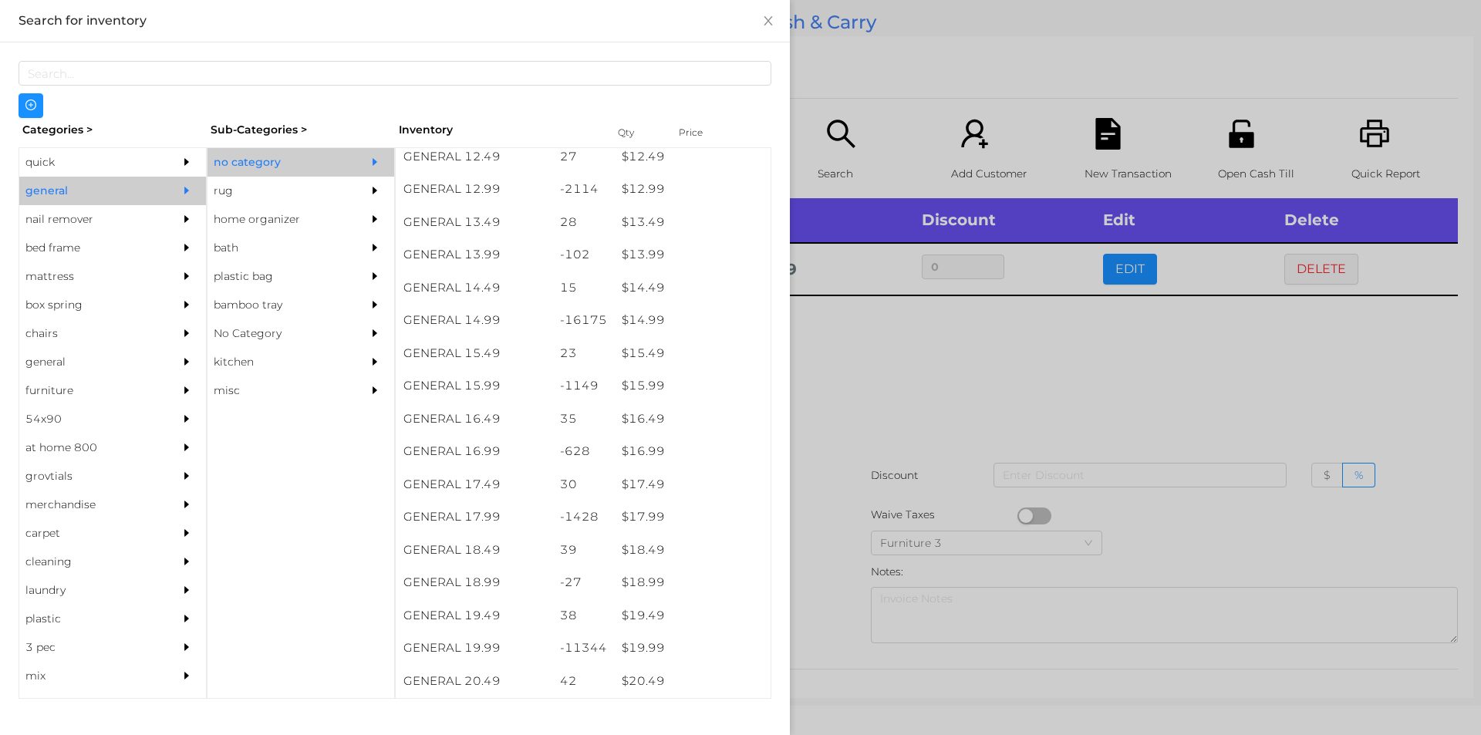
scroll to position [1190, 0]
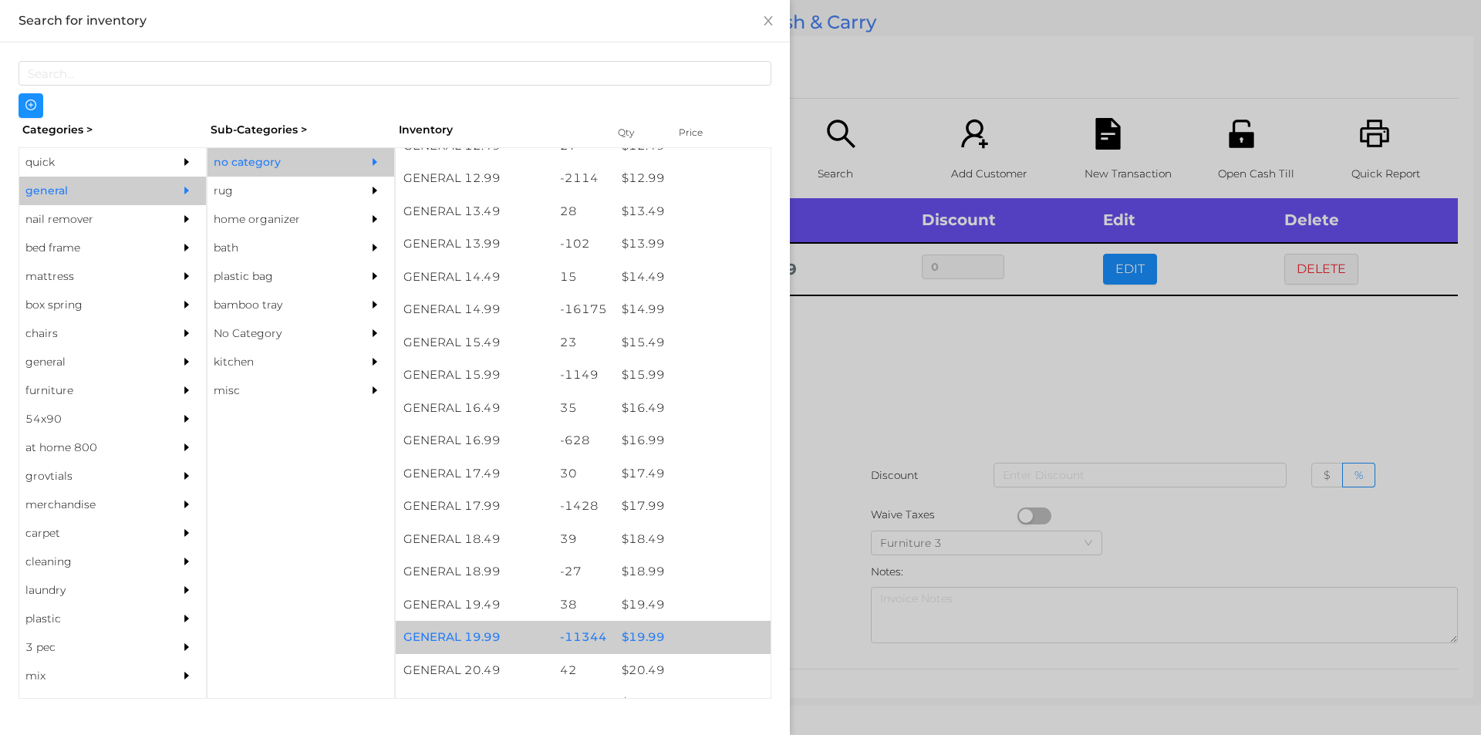
click at [640, 635] on div "$ 19.99" at bounding box center [692, 637] width 157 height 33
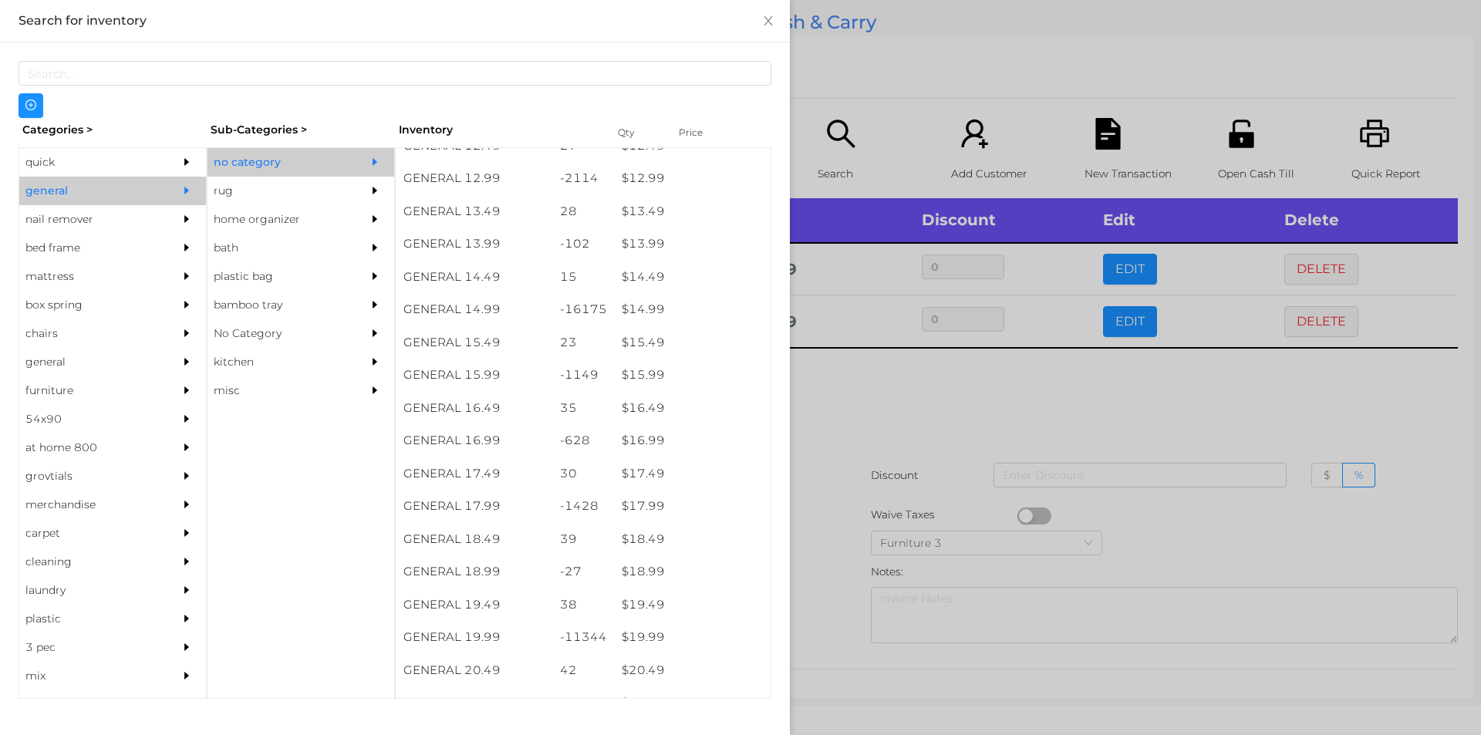
click at [822, 602] on div at bounding box center [740, 367] width 1481 height 735
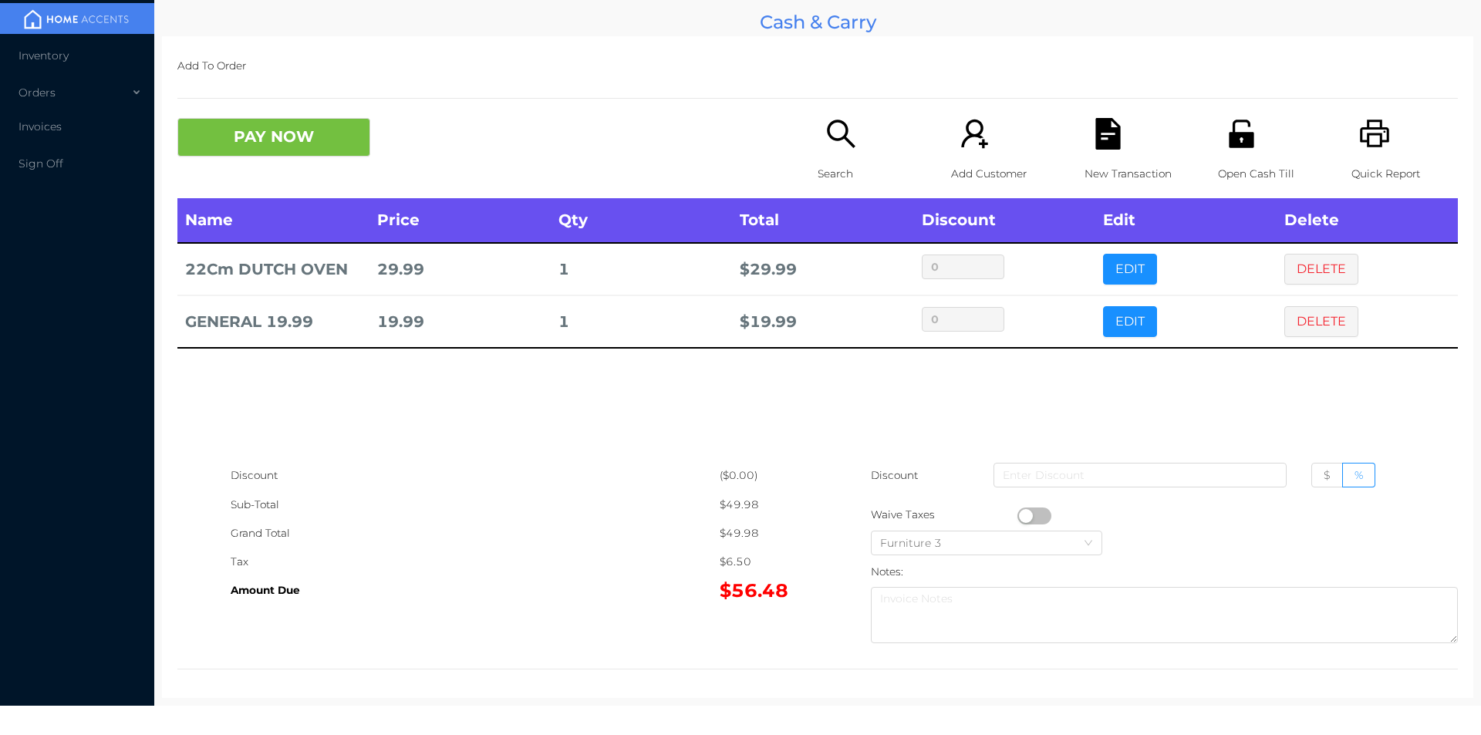
click at [1218, 157] on div "Open Cash Till" at bounding box center [1271, 158] width 106 height 80
click at [271, 144] on button "PAY NOW" at bounding box center [273, 137] width 193 height 39
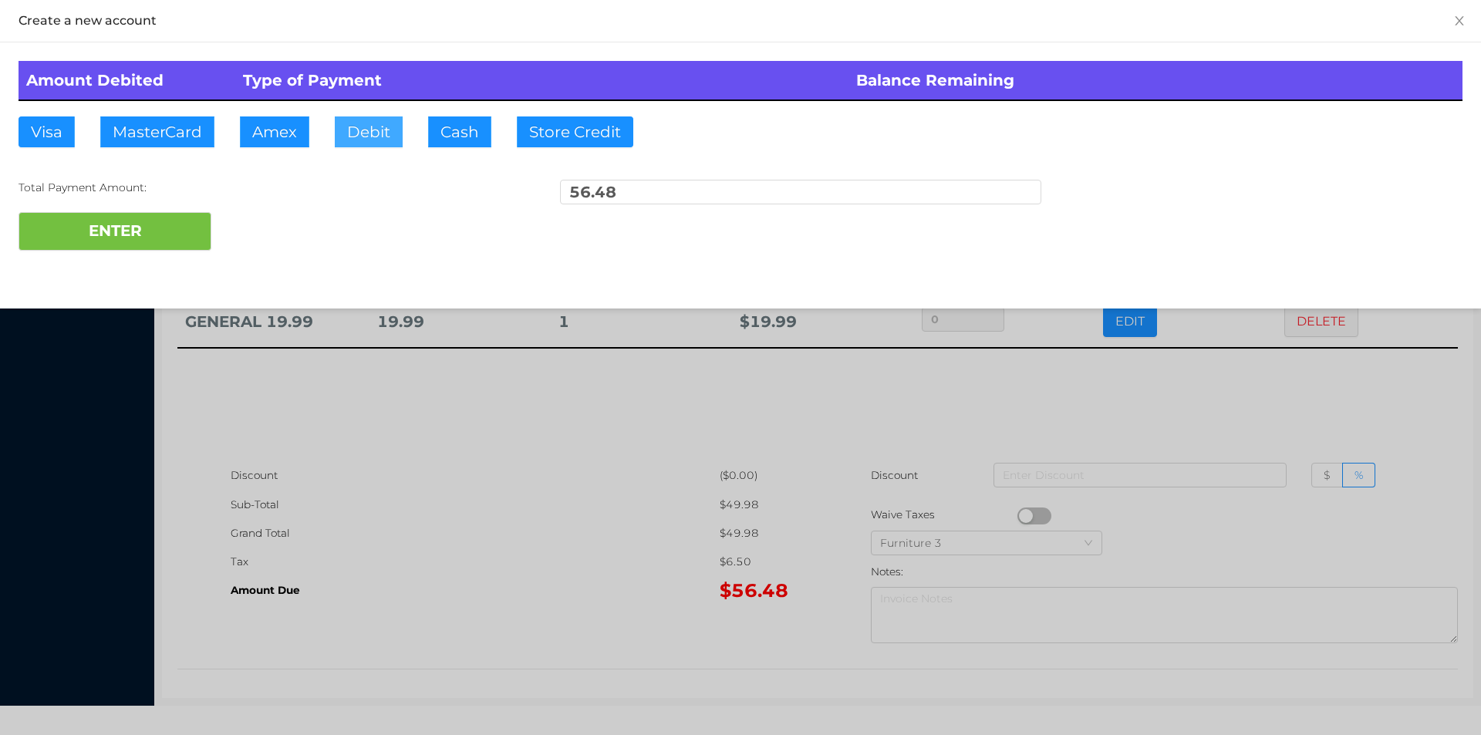
click at [369, 137] on button "Debit" at bounding box center [369, 131] width 68 height 31
click at [142, 234] on button "ENTER" at bounding box center [115, 231] width 193 height 39
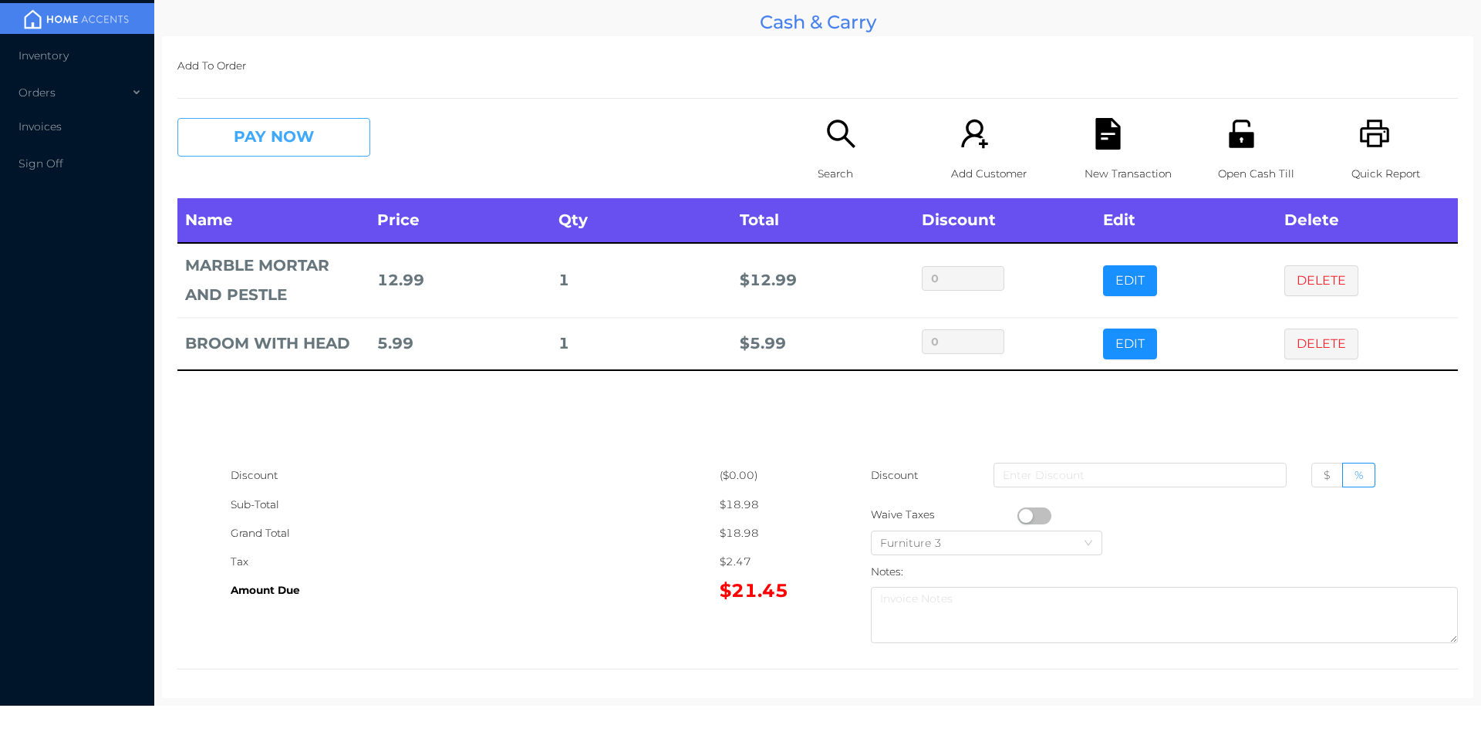
click at [255, 141] on button "PAY NOW" at bounding box center [273, 137] width 193 height 39
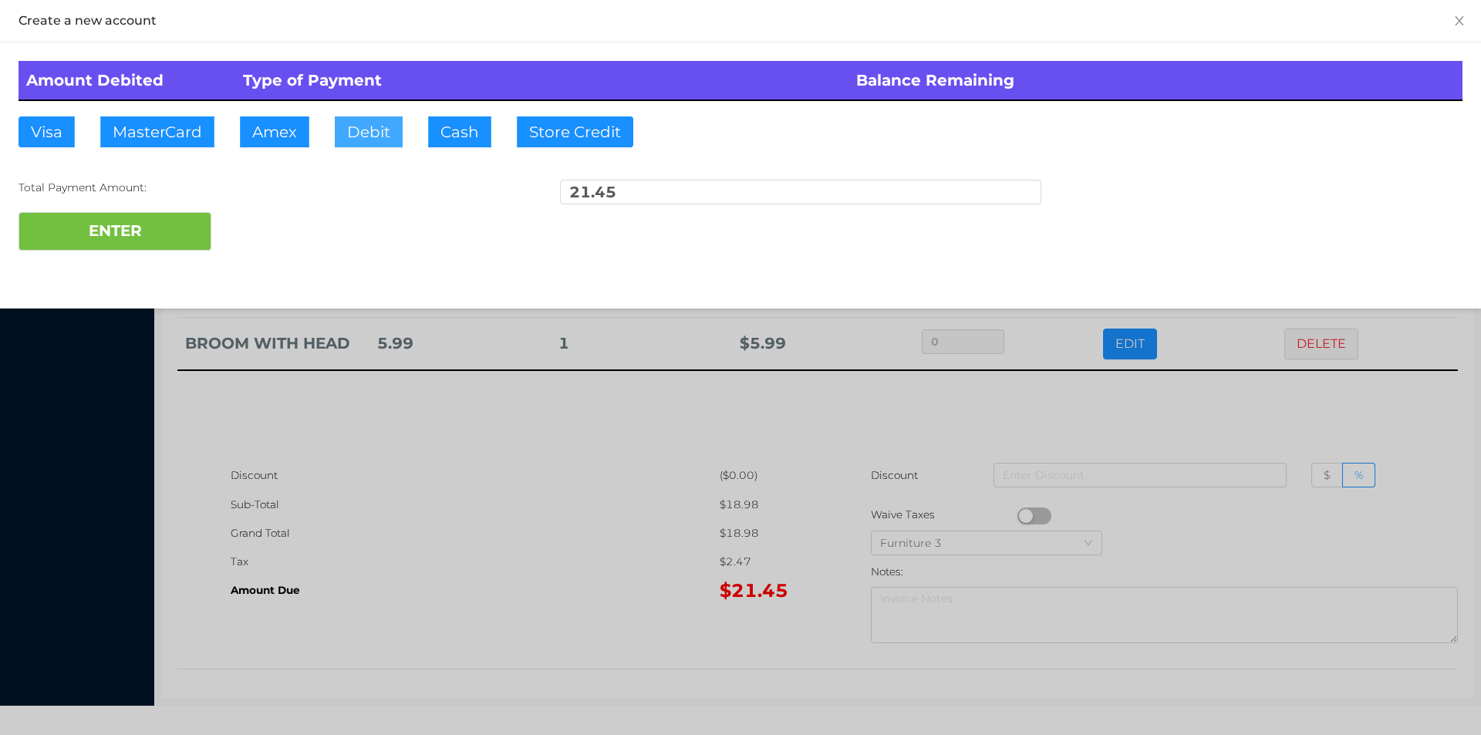
click at [371, 125] on button "Debit" at bounding box center [369, 131] width 68 height 31
click at [158, 247] on button "ENTER" at bounding box center [115, 231] width 193 height 39
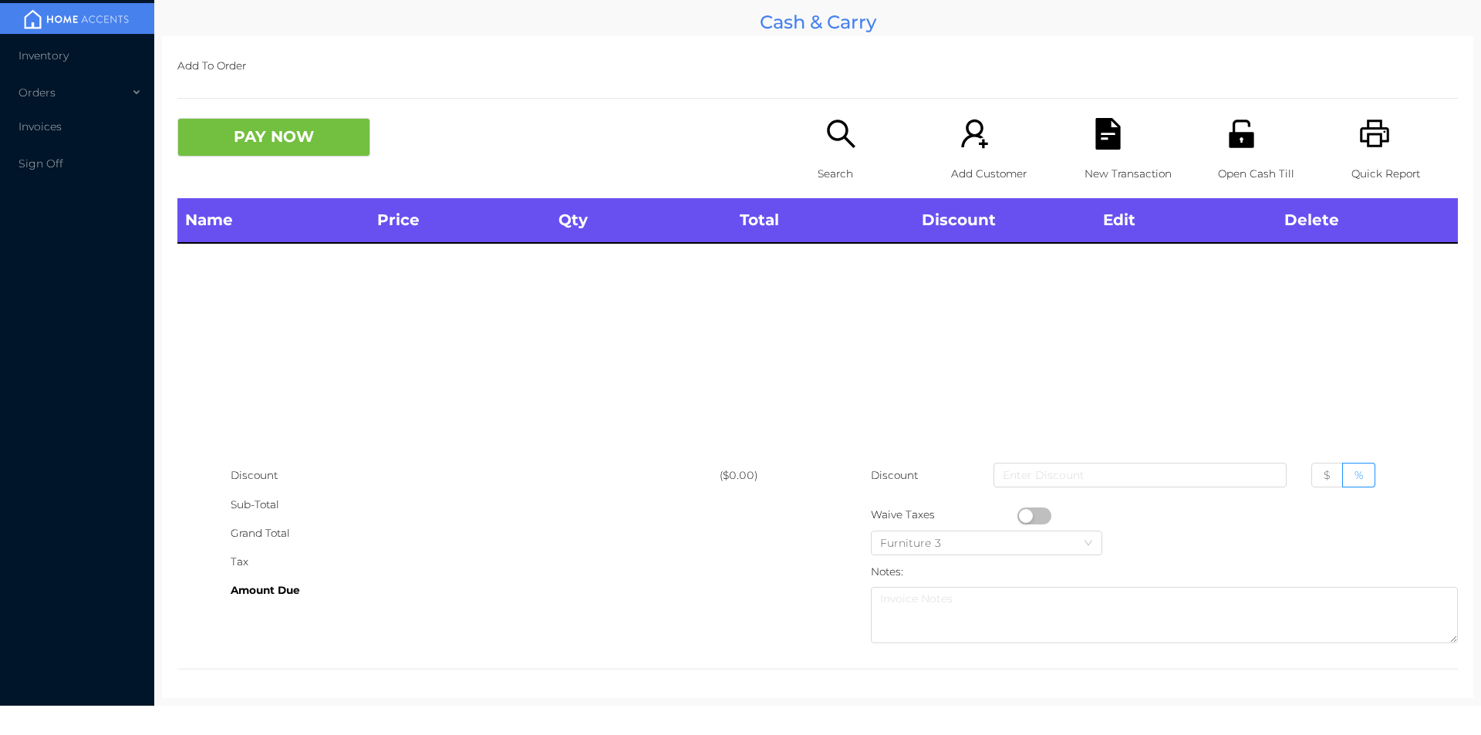
click at [835, 138] on icon "icon: search" at bounding box center [841, 134] width 28 height 28
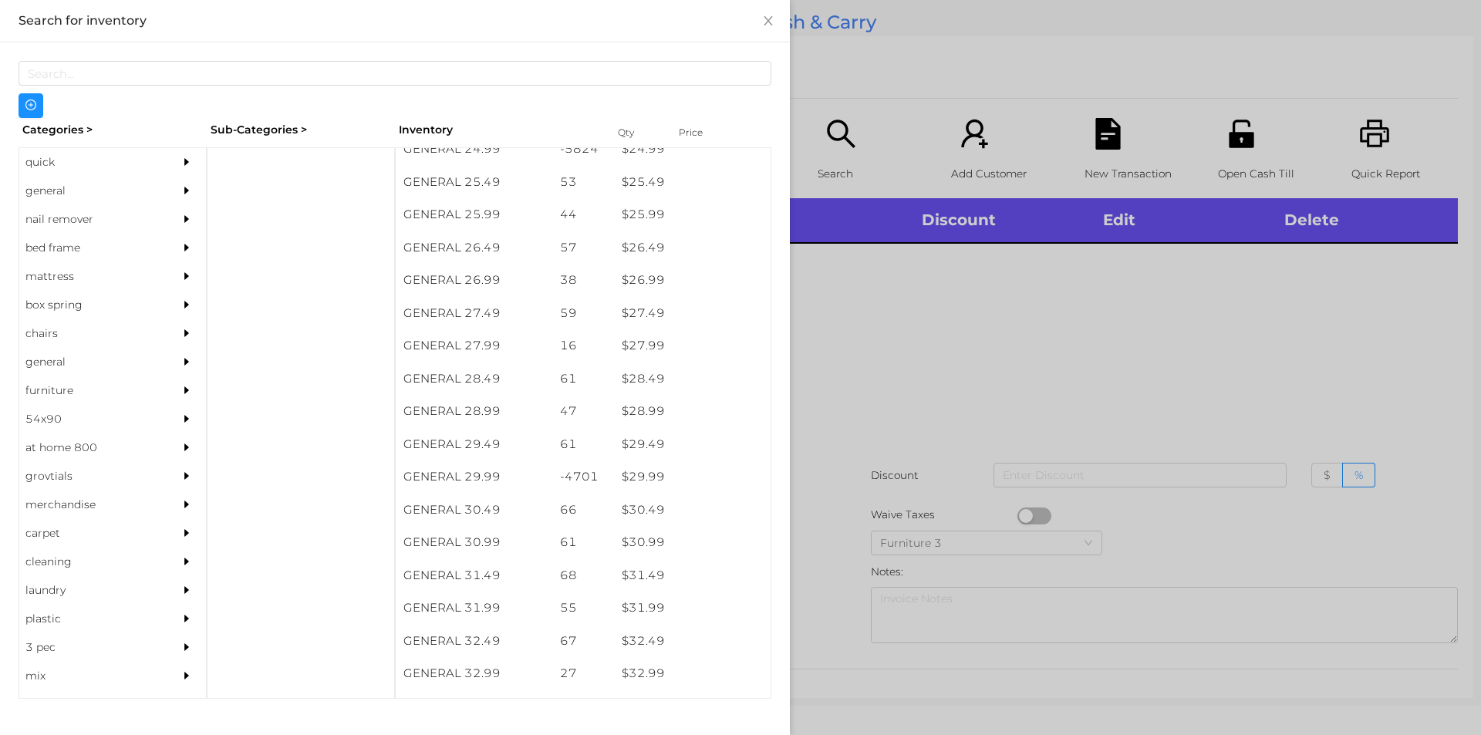
scroll to position [2006, 0]
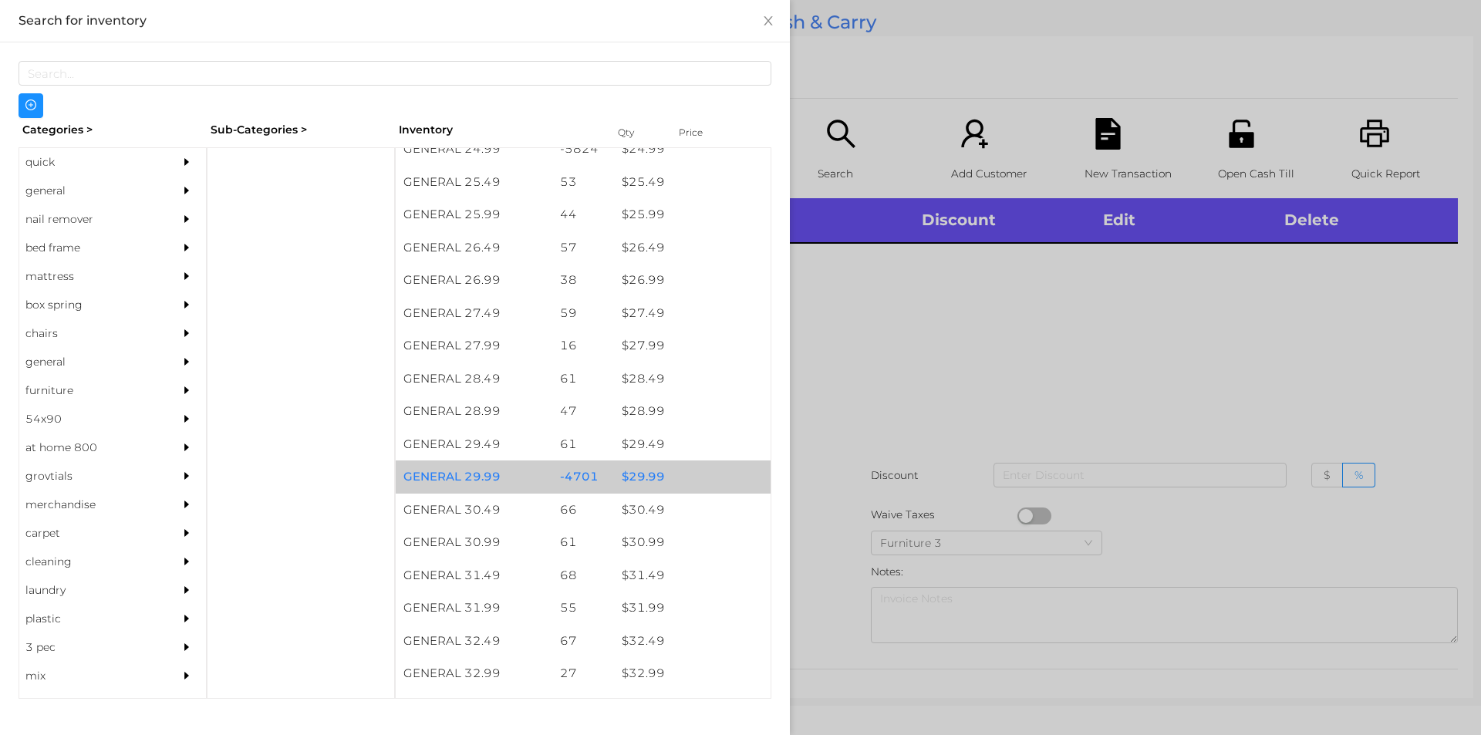
click at [640, 473] on div "$ 29.99" at bounding box center [692, 477] width 157 height 33
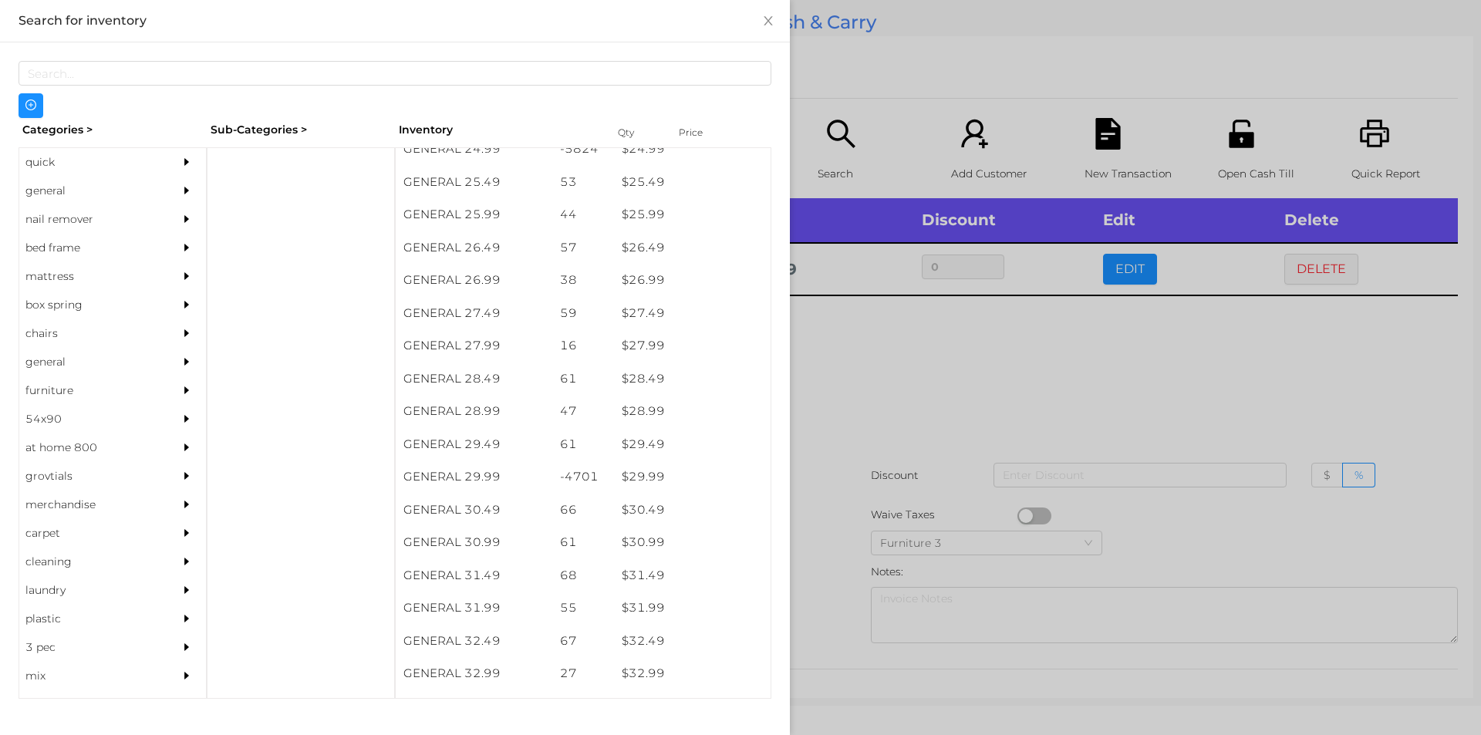
click at [864, 384] on div at bounding box center [740, 367] width 1481 height 735
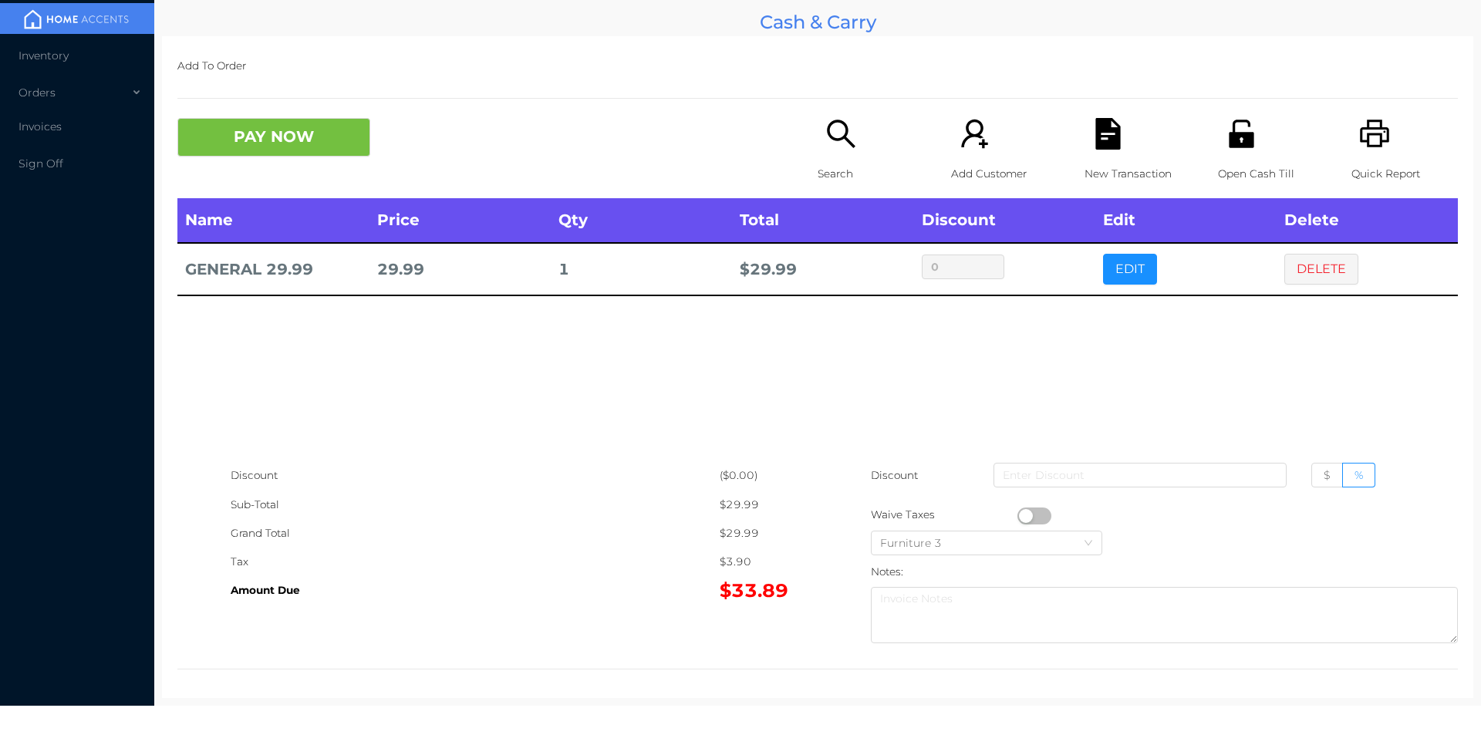
click at [827, 127] on icon "icon: search" at bounding box center [841, 134] width 28 height 28
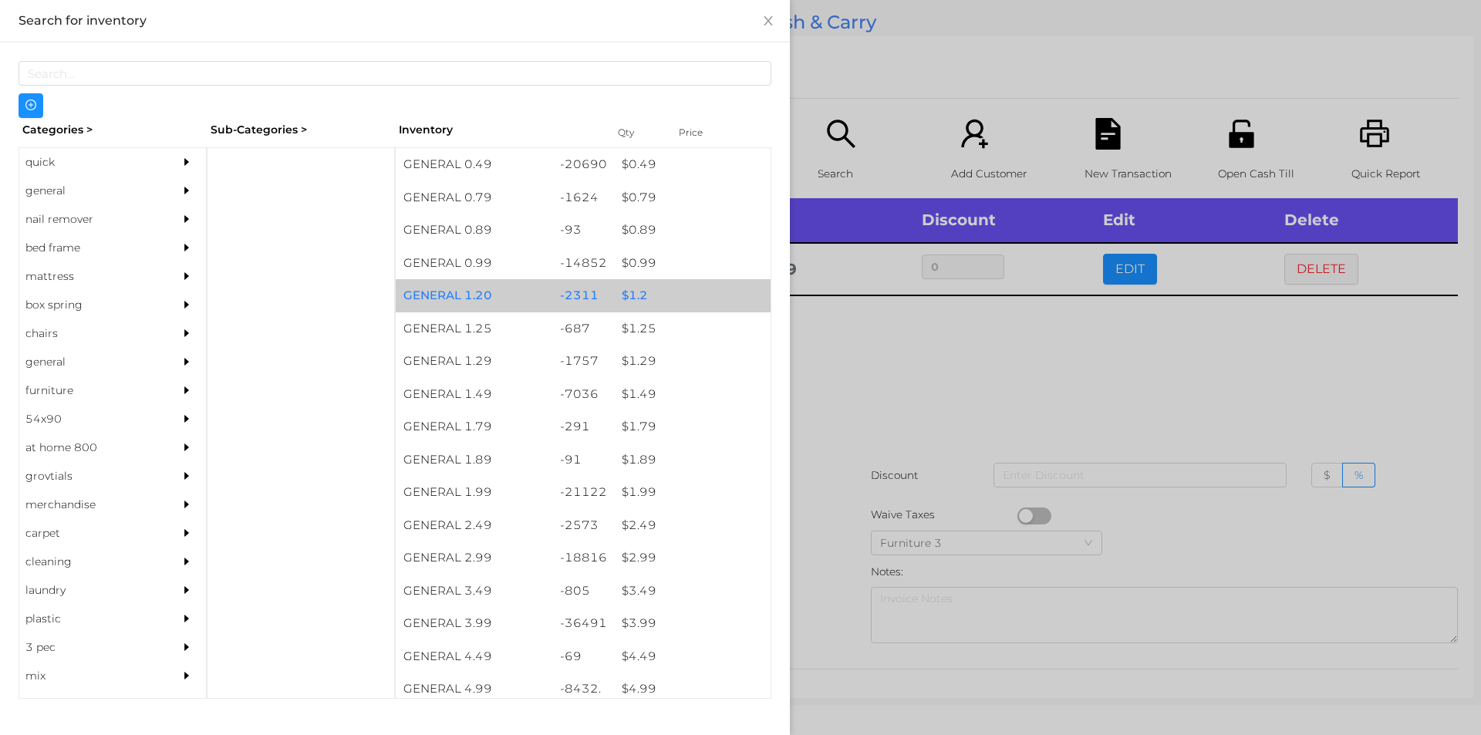
click at [629, 295] on div "$ 1.2" at bounding box center [692, 295] width 157 height 33
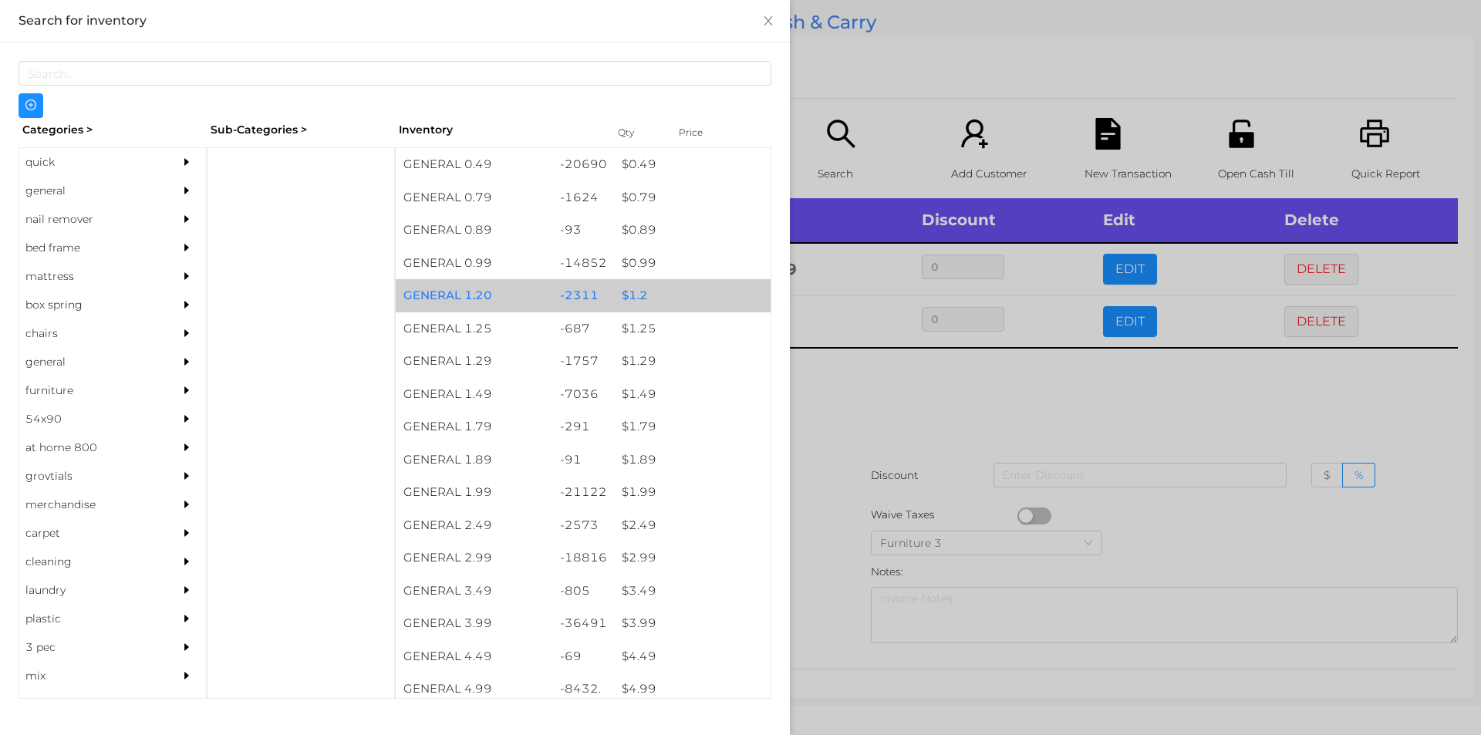
click at [626, 296] on div "$ 1.2" at bounding box center [692, 295] width 157 height 33
click at [641, 292] on div "$ 1.2" at bounding box center [692, 295] width 157 height 33
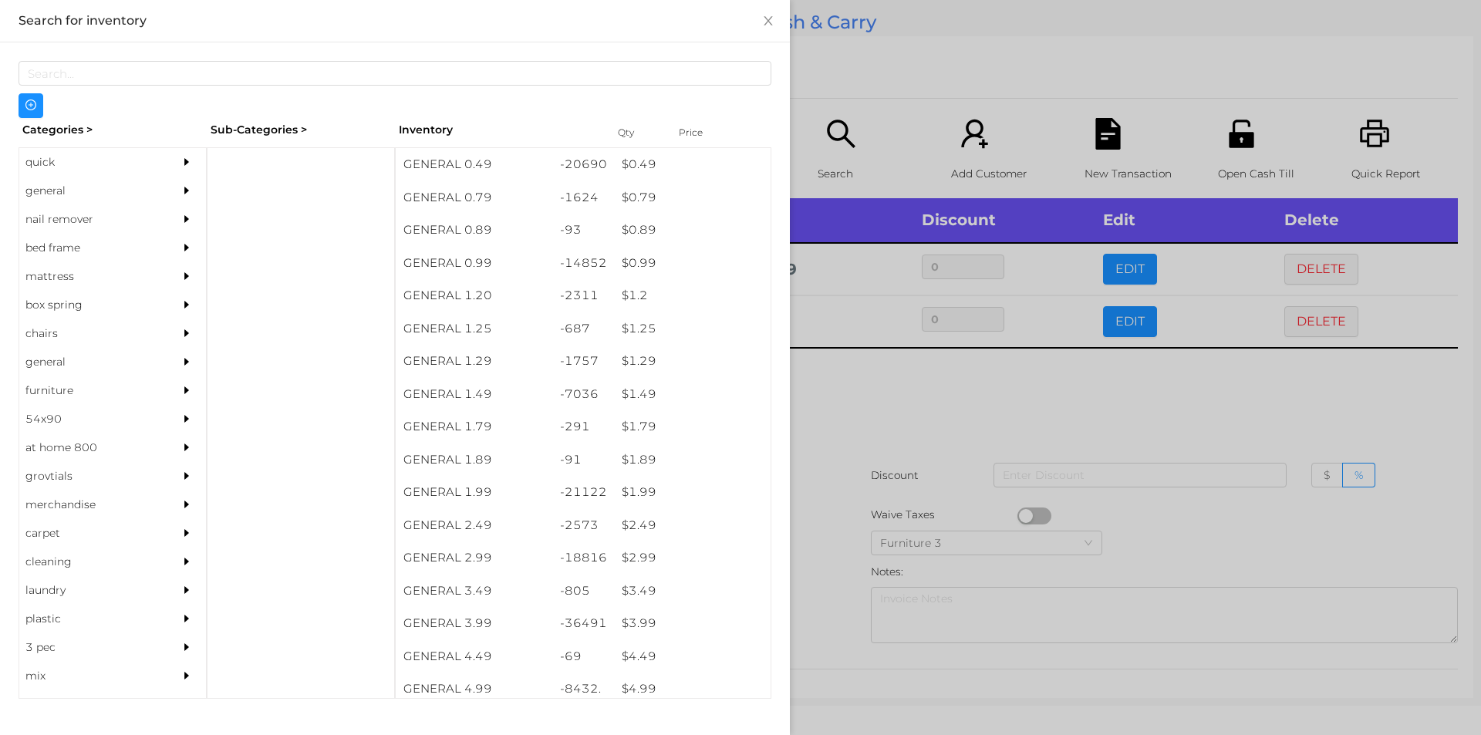
click at [870, 420] on div at bounding box center [740, 367] width 1481 height 735
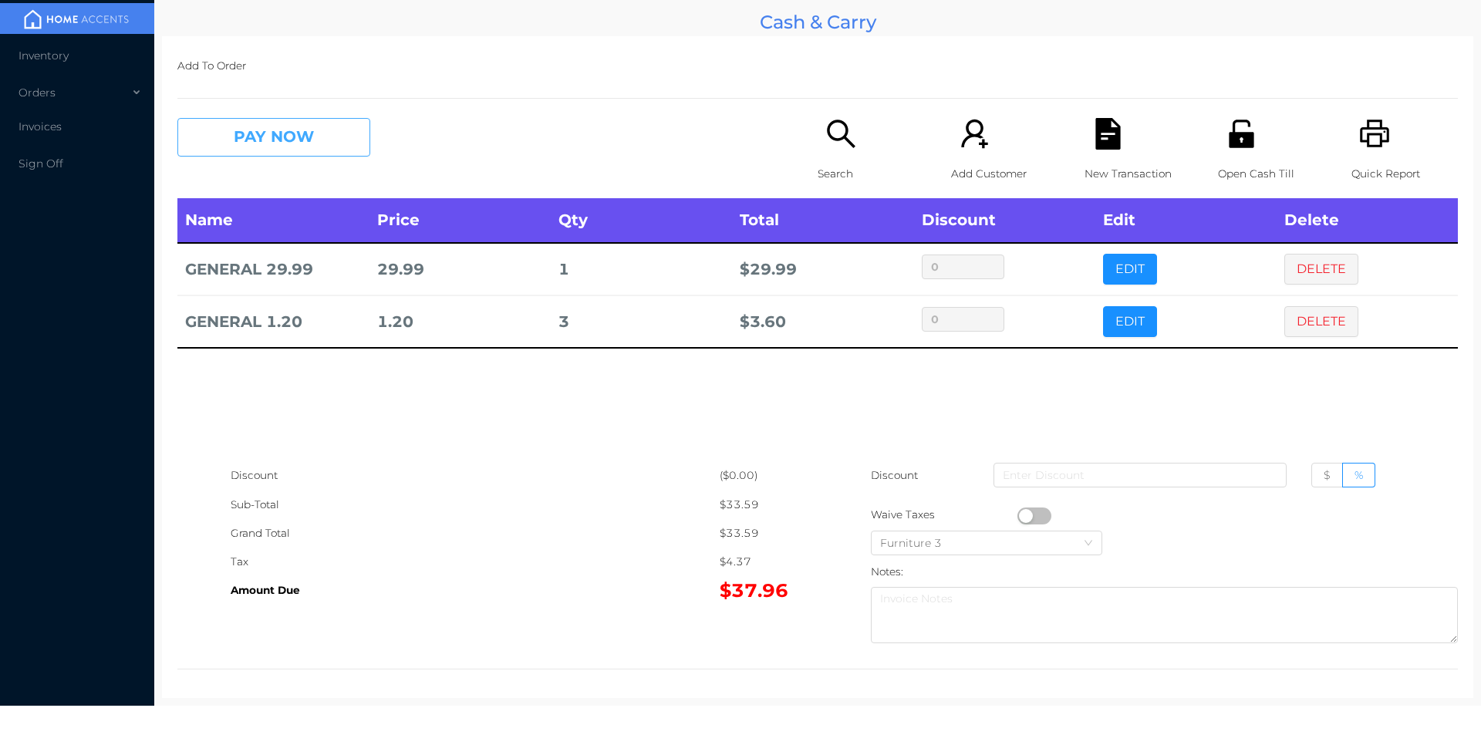
click at [253, 137] on button "PAY NOW" at bounding box center [273, 137] width 193 height 39
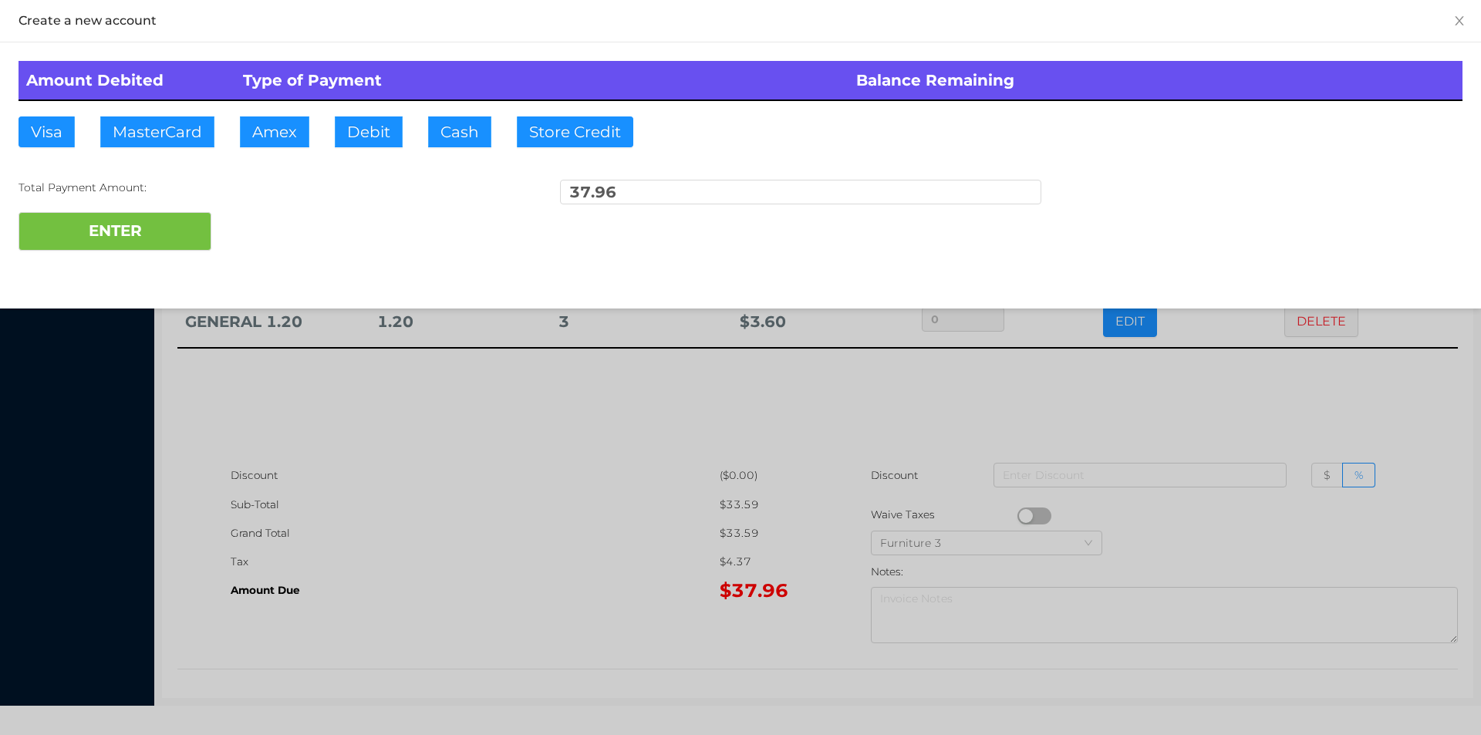
click at [261, 214] on div "ENTER" at bounding box center [741, 231] width 1444 height 39
click at [1221, 403] on div at bounding box center [740, 367] width 1481 height 735
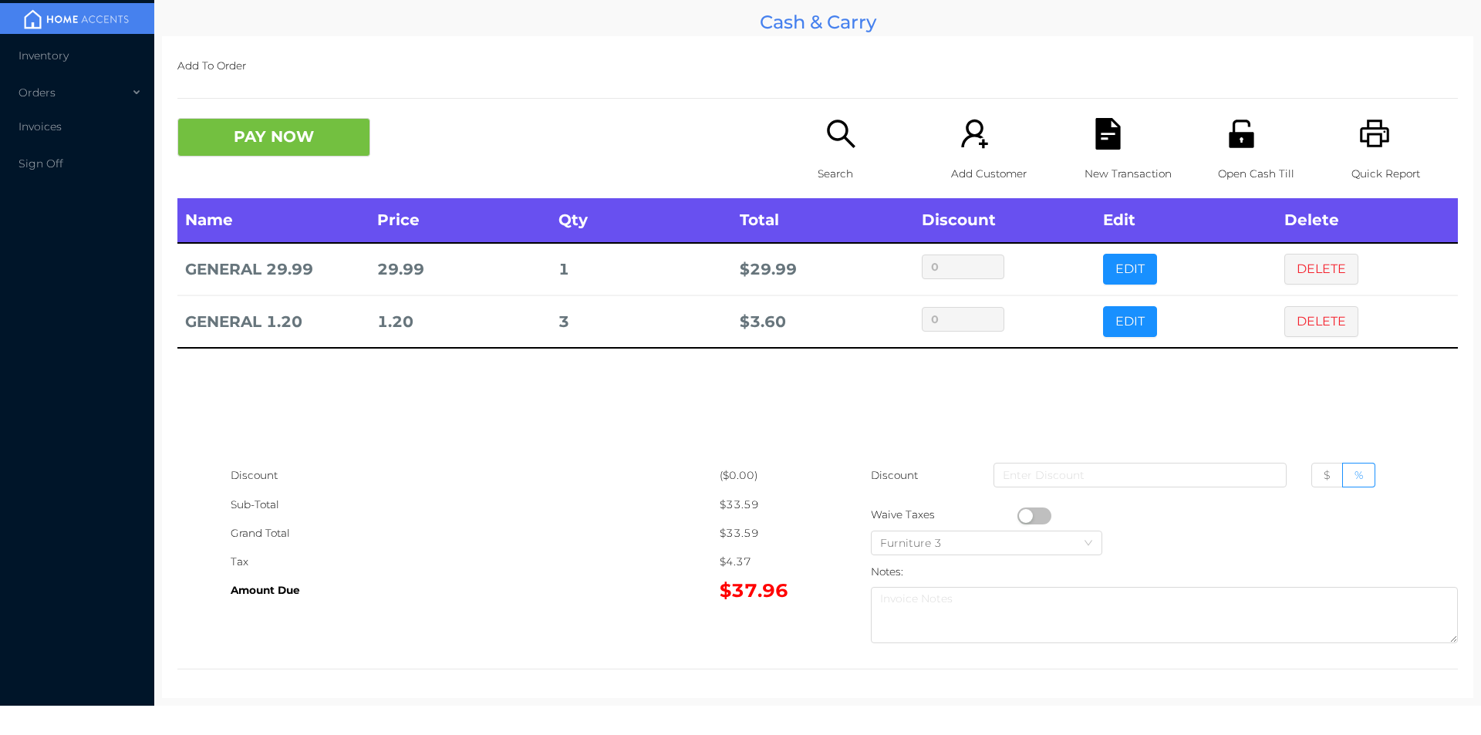
click at [1123, 127] on div "New Transaction" at bounding box center [1138, 158] width 106 height 80
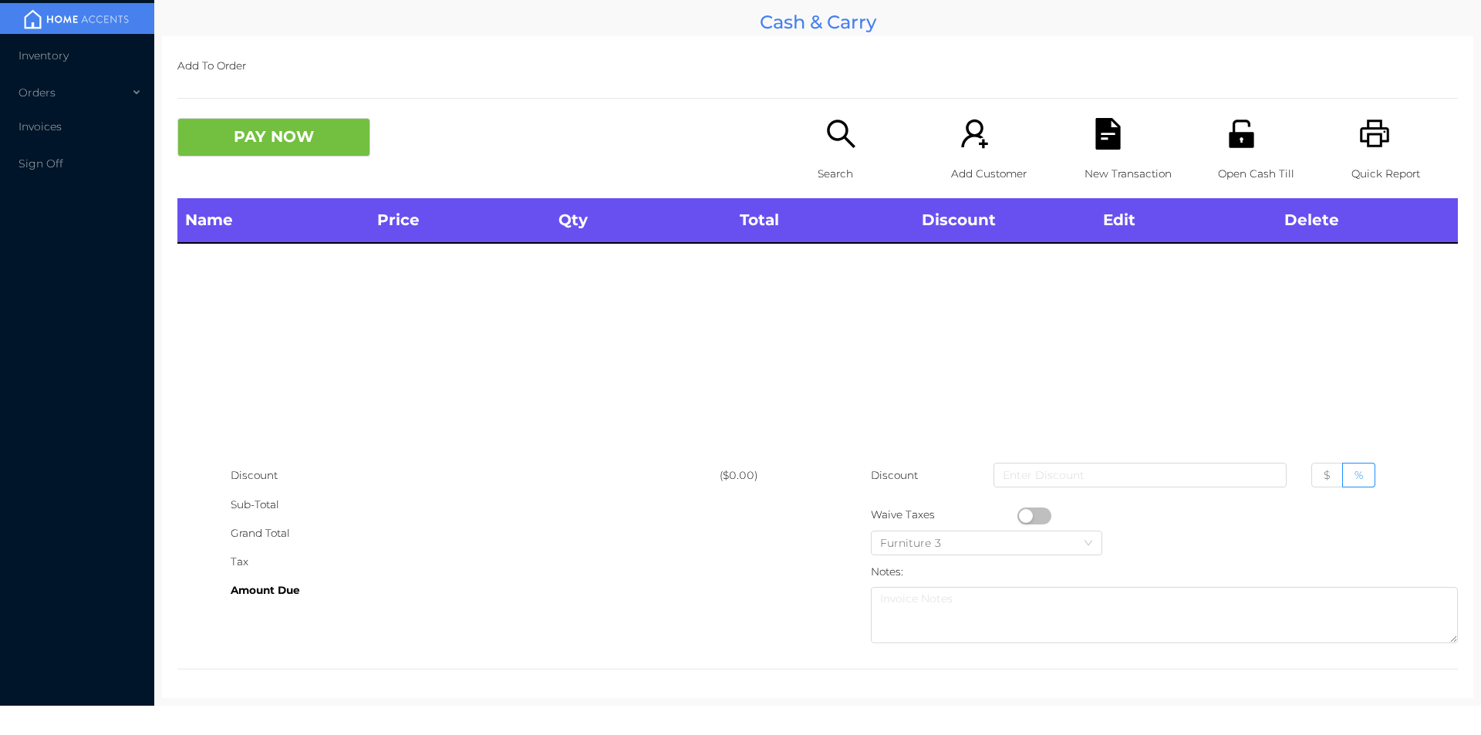
click at [1371, 155] on div "Quick Report" at bounding box center [1405, 158] width 106 height 80
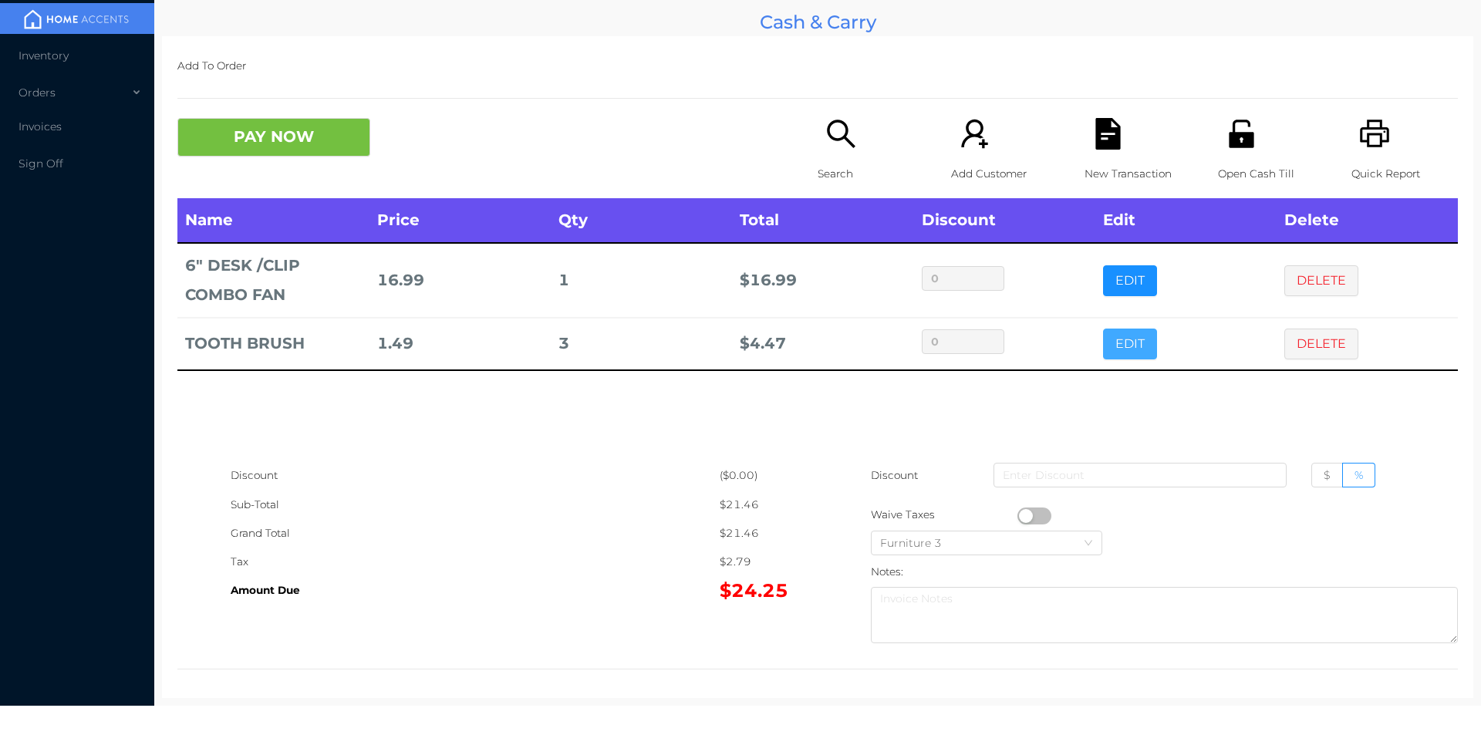
click at [1127, 339] on button "EDIT" at bounding box center [1130, 344] width 54 height 31
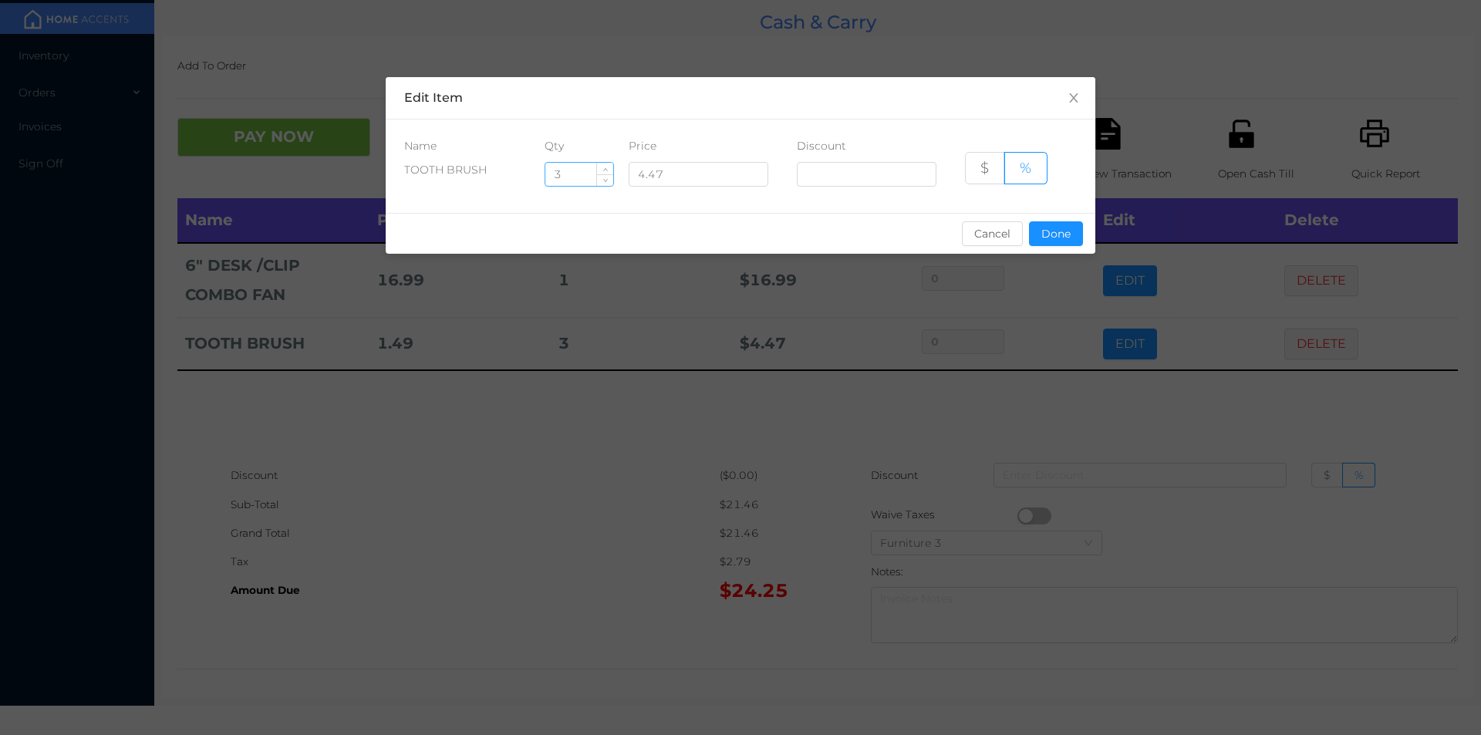
click at [575, 181] on input "3" at bounding box center [579, 174] width 68 height 23
type input "1"
type input "2"
click at [1063, 240] on button "Done" at bounding box center [1056, 233] width 54 height 25
type input "0%"
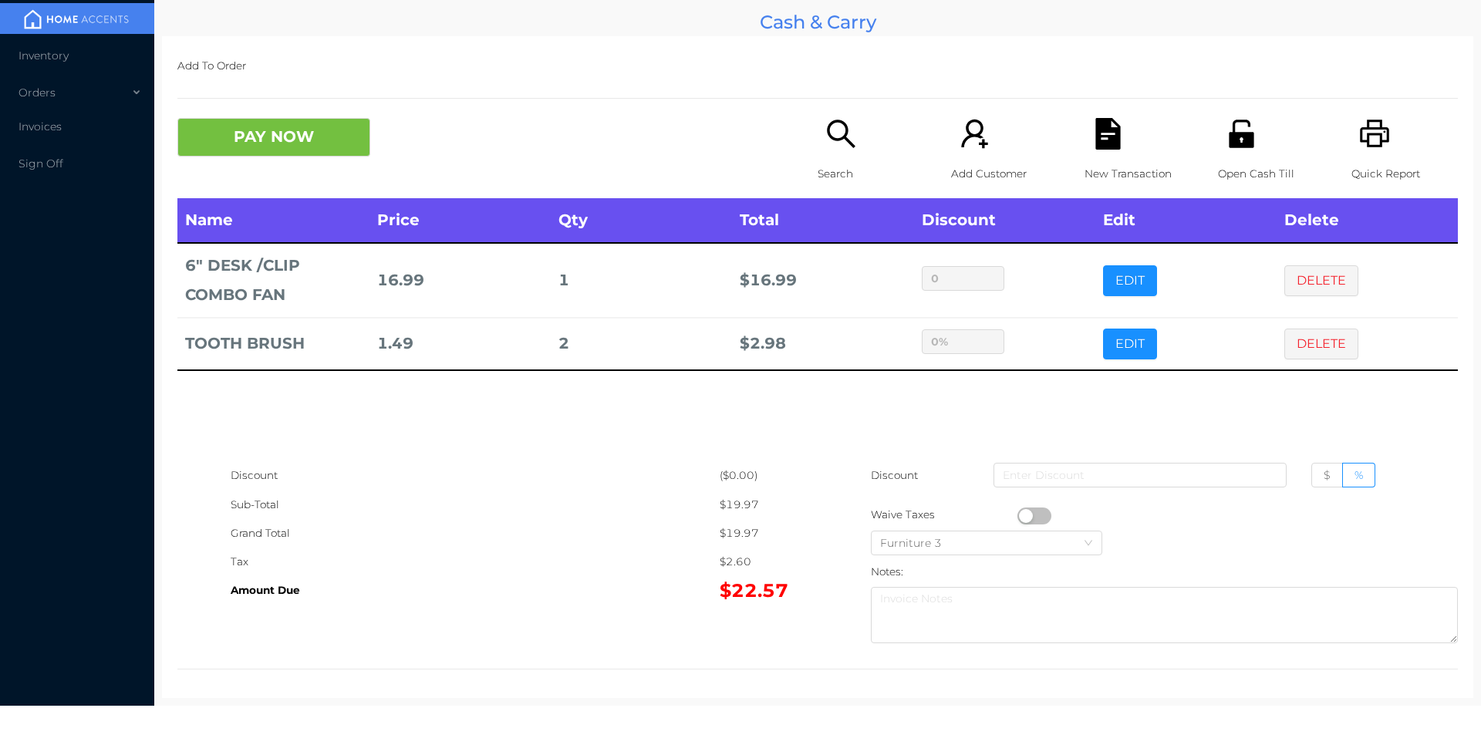
click at [719, 434] on div "Name Price Qty Total Discount Edit Delete 6" DESK /CLIP COMBO FAN 16.99 1 $ 16.…" at bounding box center [817, 329] width 1281 height 263
click at [849, 160] on p "Search" at bounding box center [871, 174] width 106 height 29
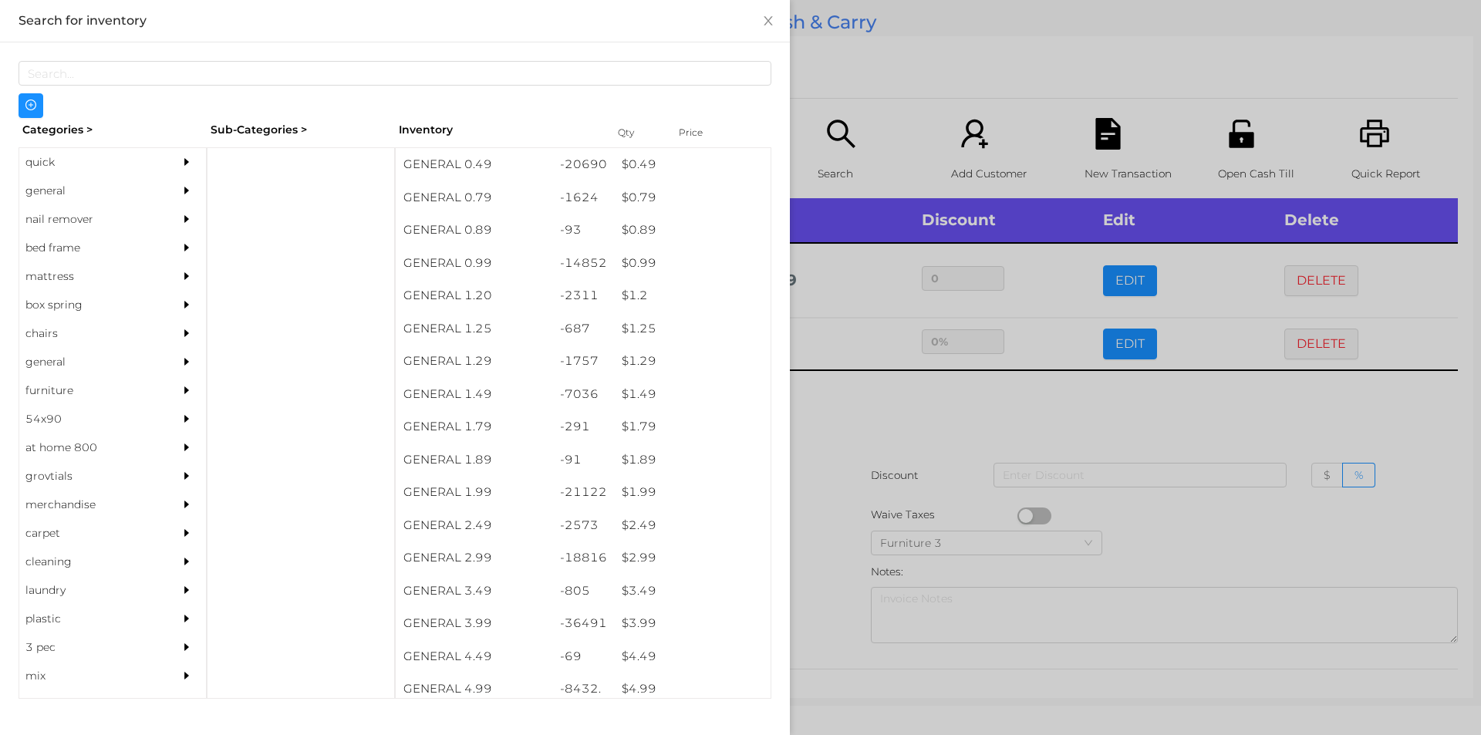
click at [62, 191] on div "general" at bounding box center [89, 191] width 140 height 29
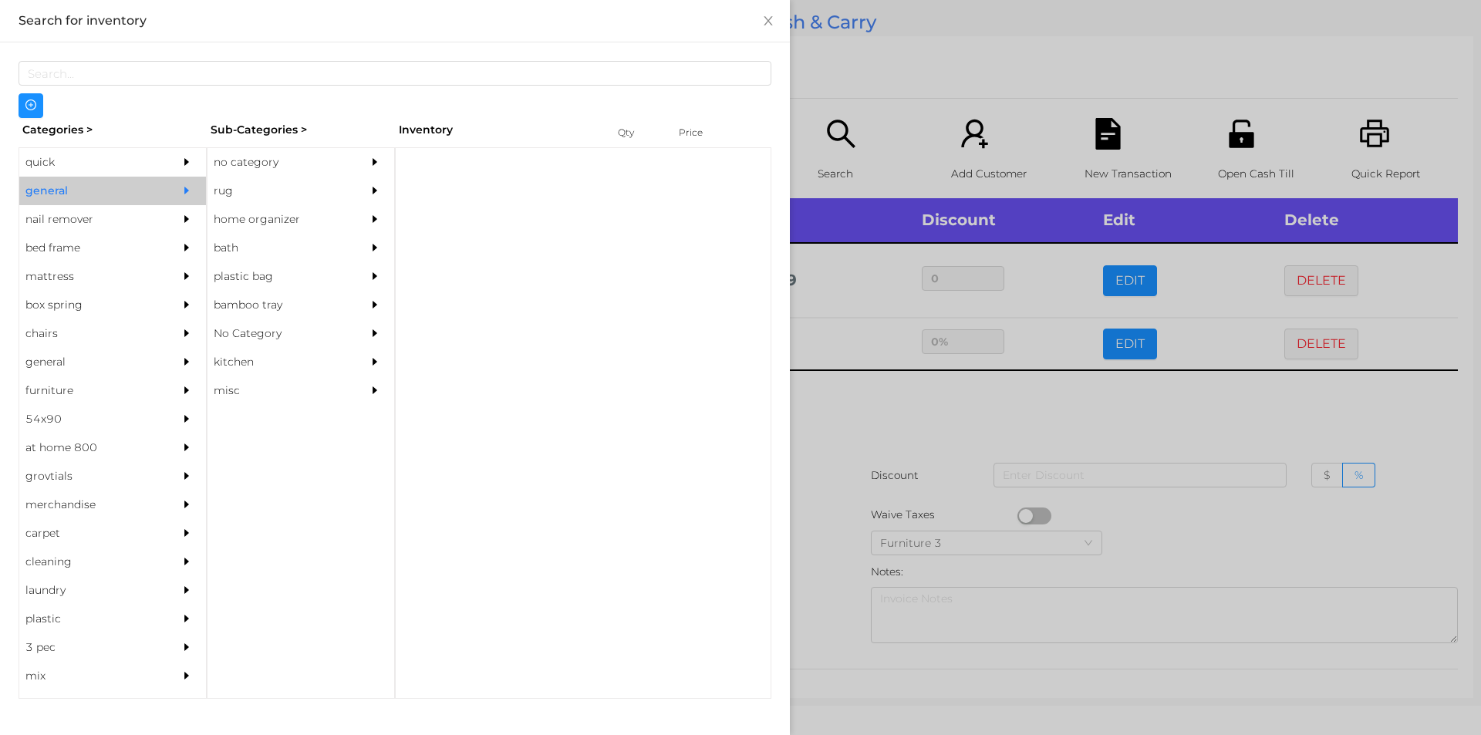
click at [250, 172] on div "no category" at bounding box center [278, 162] width 140 height 29
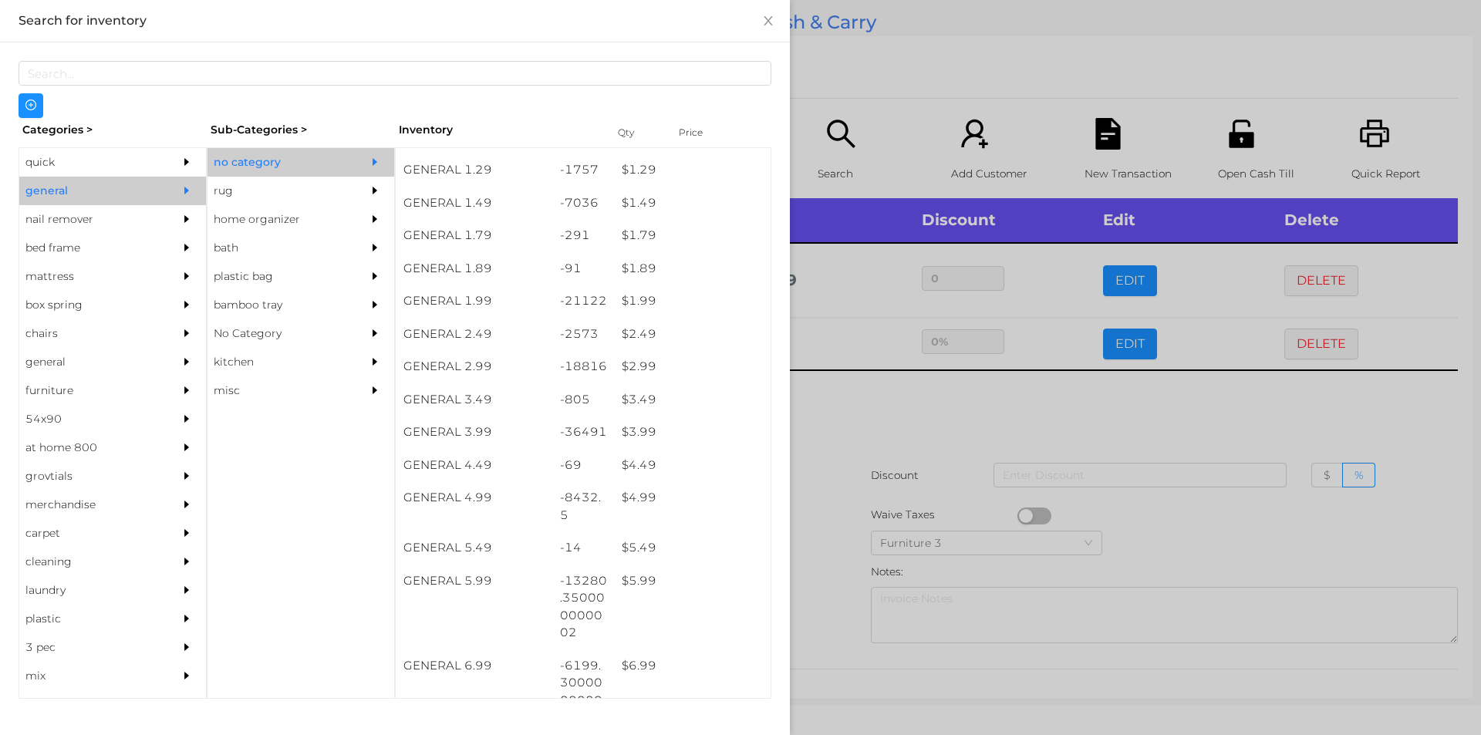
scroll to position [207, 0]
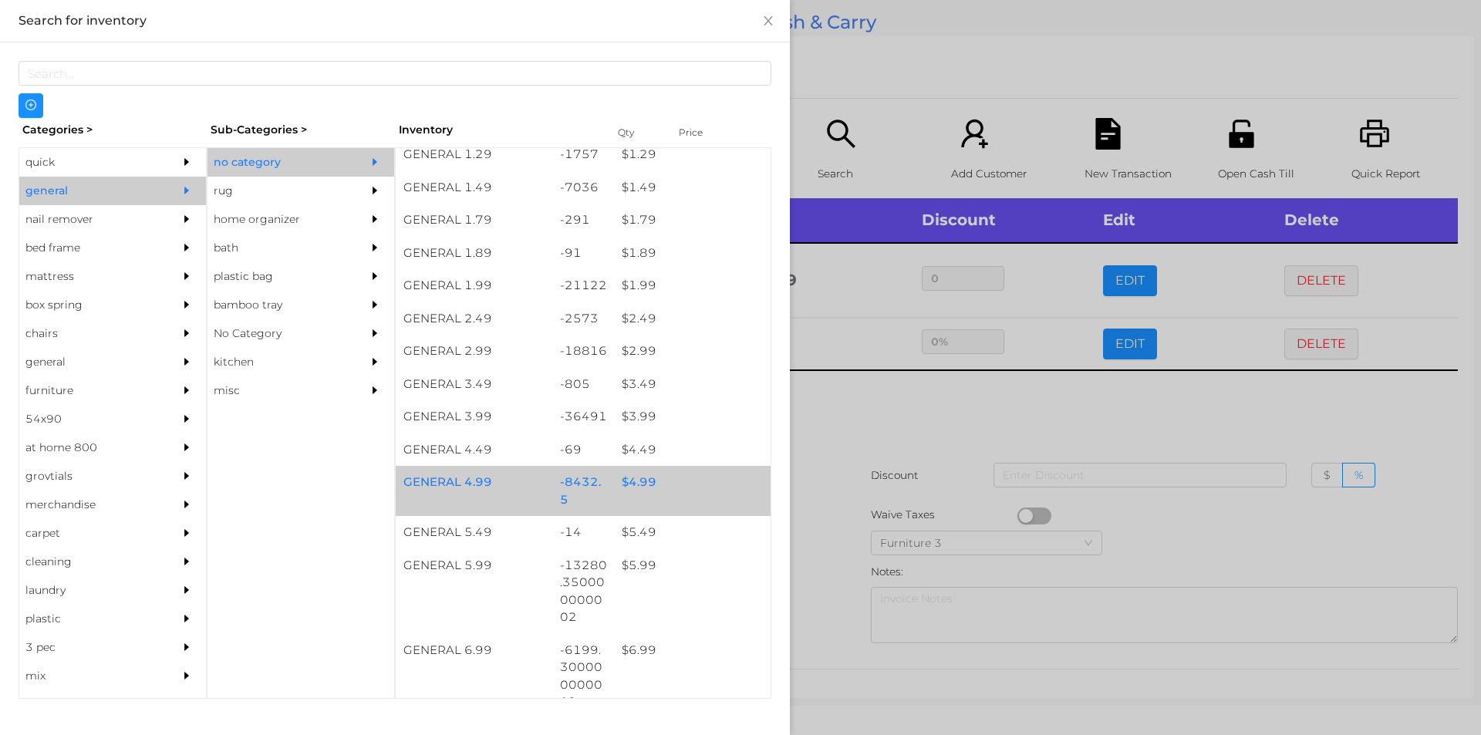
click at [629, 479] on div "$ 4.99" at bounding box center [692, 482] width 157 height 33
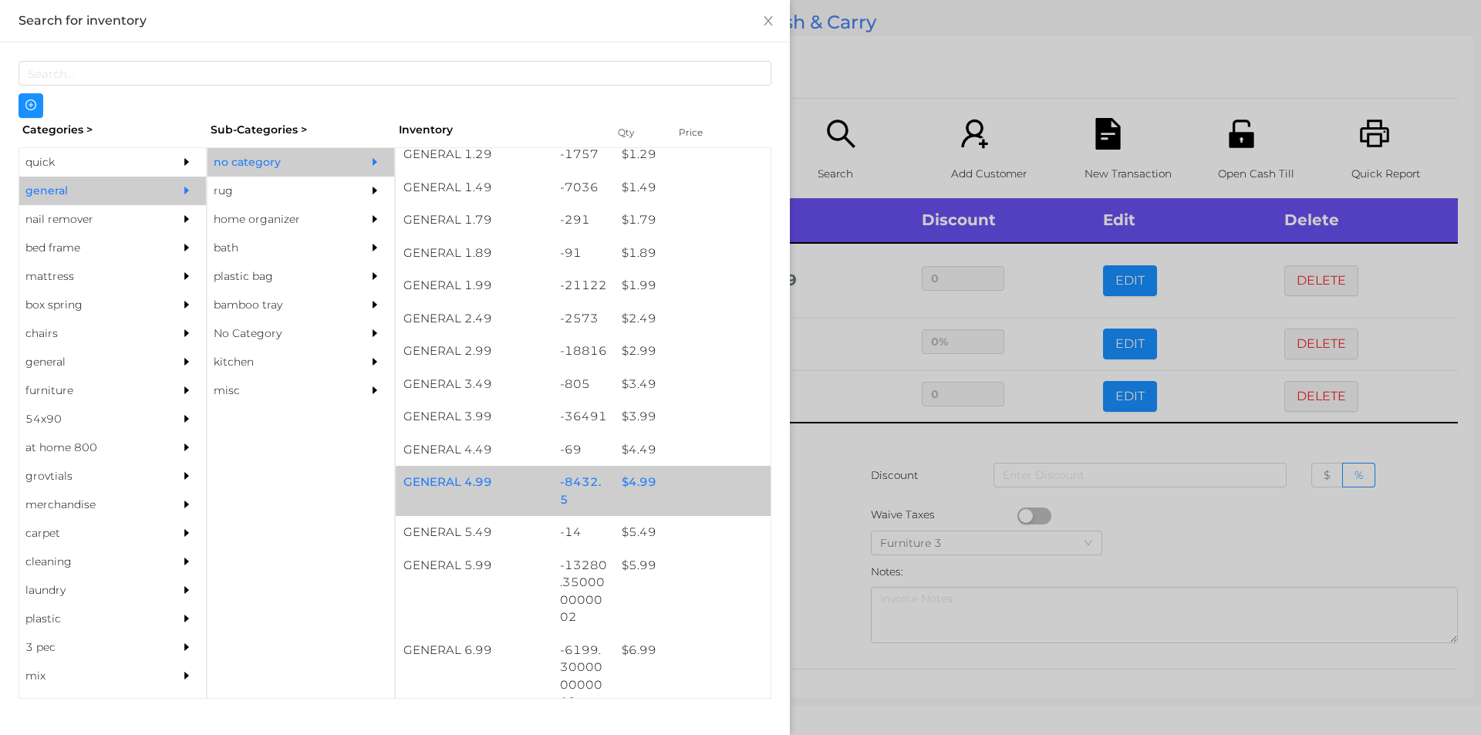
click at [640, 474] on div "$ 4.99" at bounding box center [692, 482] width 157 height 33
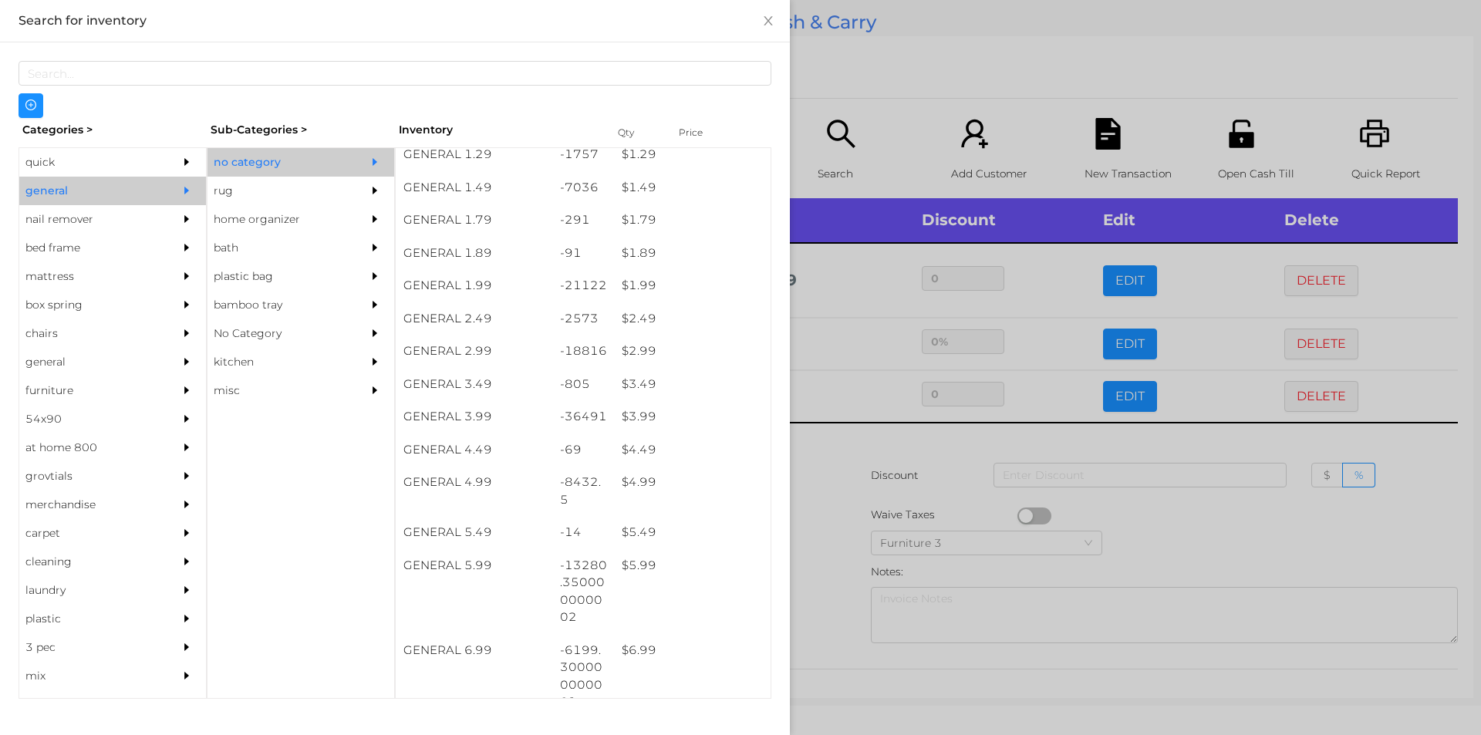
click at [842, 505] on div at bounding box center [740, 367] width 1481 height 735
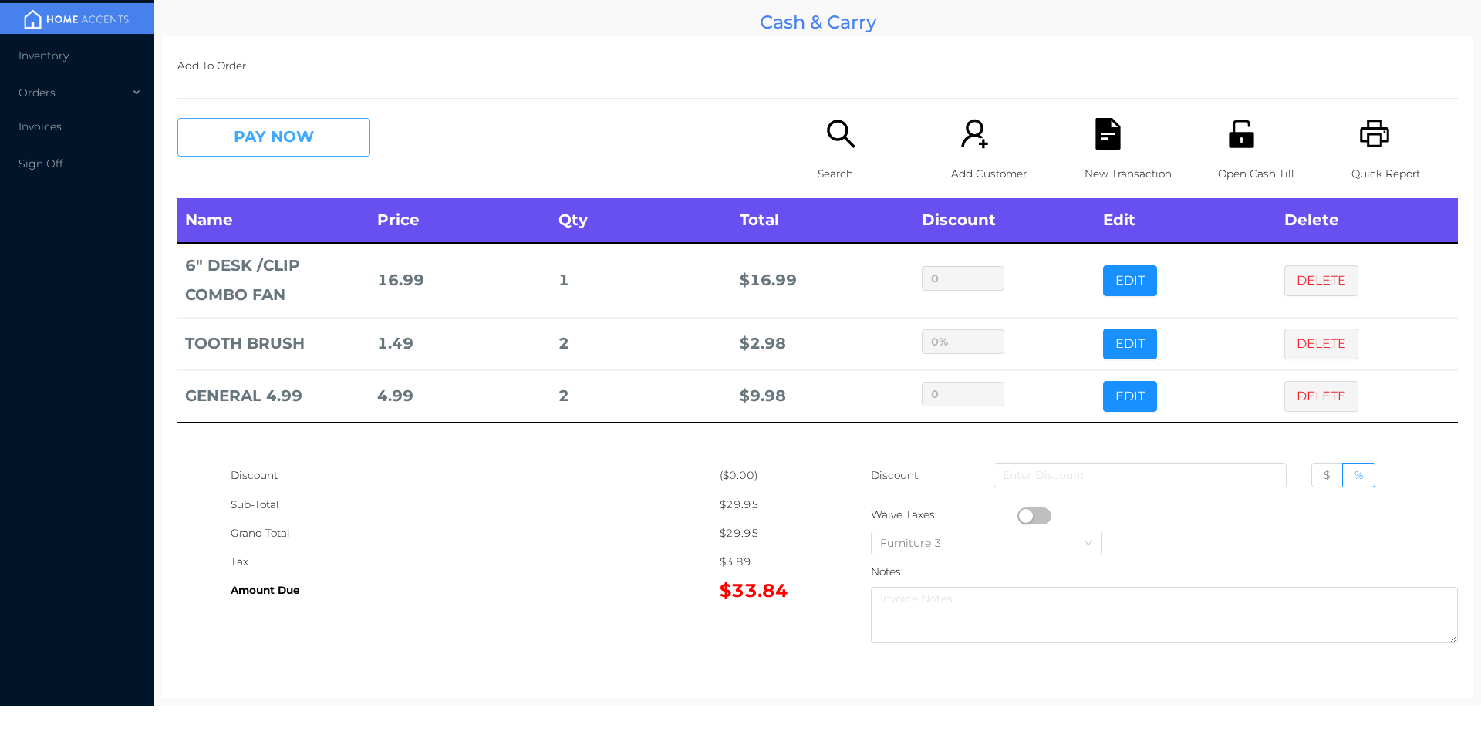
click at [257, 134] on button "PAY NOW" at bounding box center [273, 137] width 193 height 39
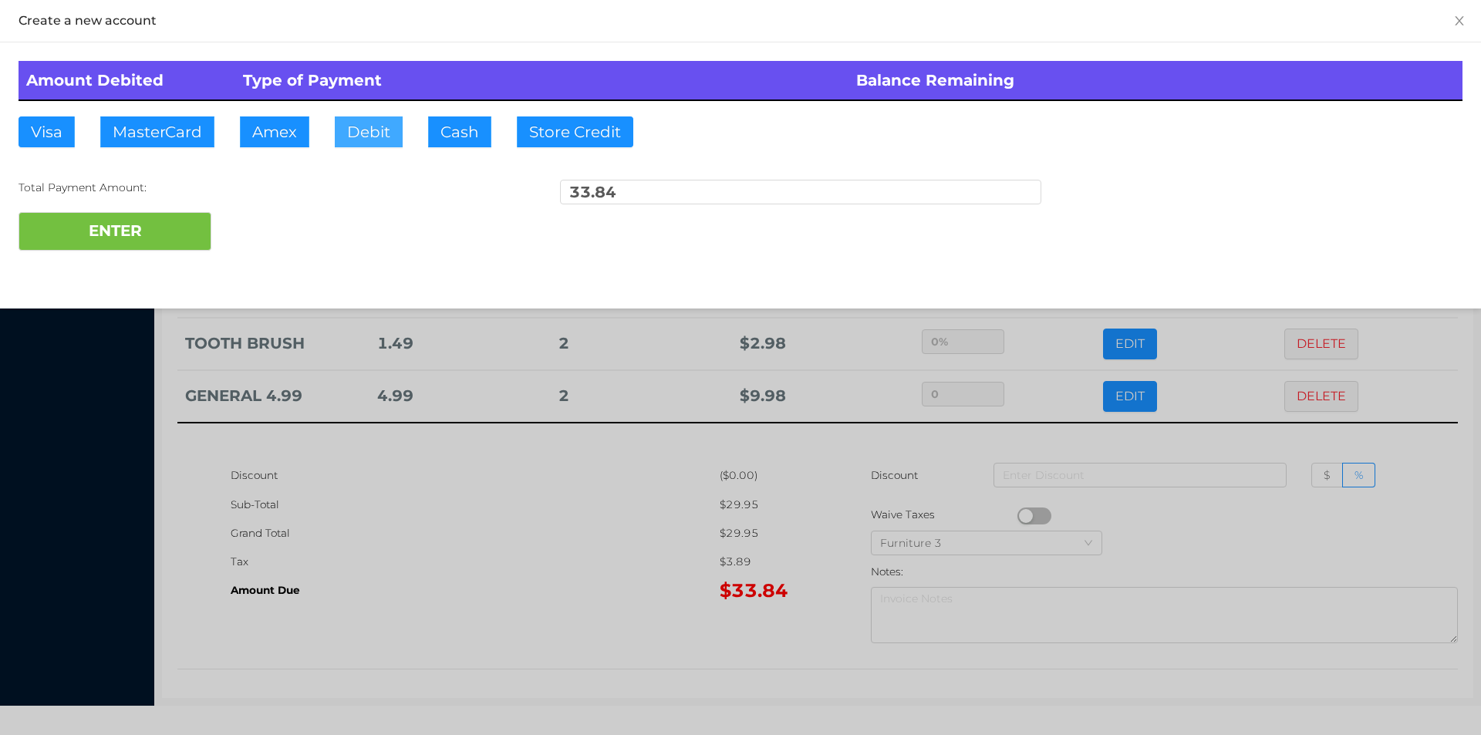
click at [365, 126] on button "Debit" at bounding box center [369, 131] width 68 height 31
type input "50."
click at [180, 245] on button "ENTER" at bounding box center [115, 231] width 193 height 39
type input "0"
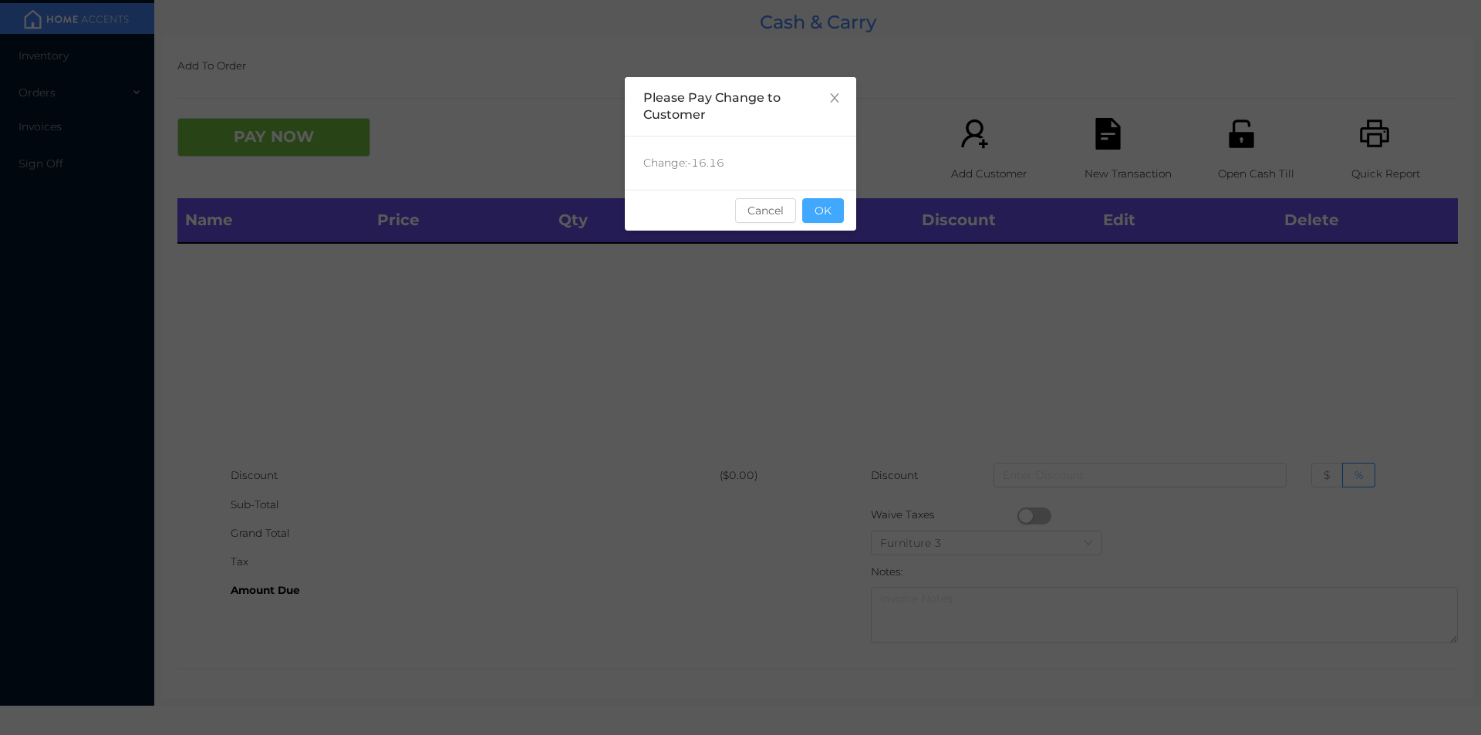
click at [829, 213] on button "OK" at bounding box center [823, 210] width 42 height 25
click at [832, 257] on div "Name Price Qty Total Discount Edit Delete" at bounding box center [817, 329] width 1281 height 263
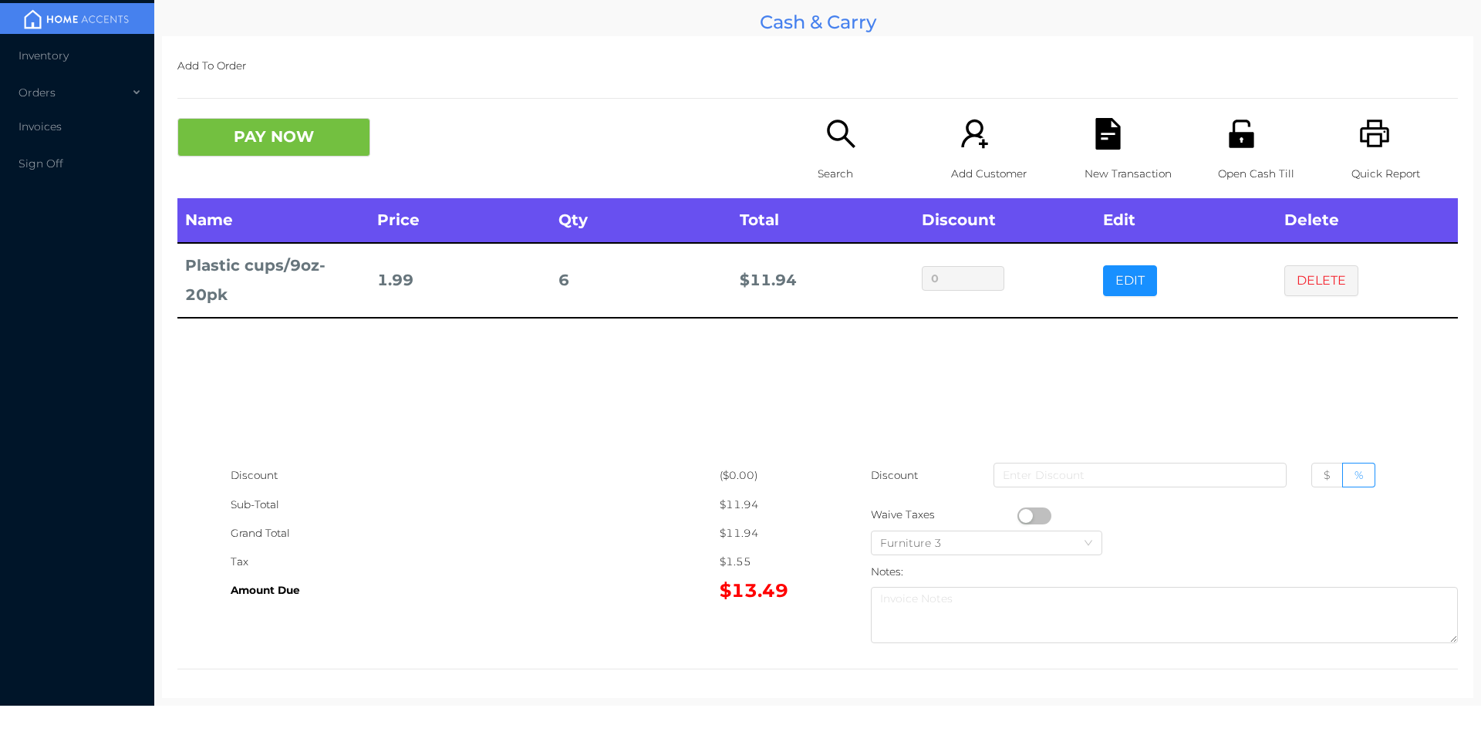
click at [1124, 284] on button "EDIT" at bounding box center [1130, 280] width 54 height 31
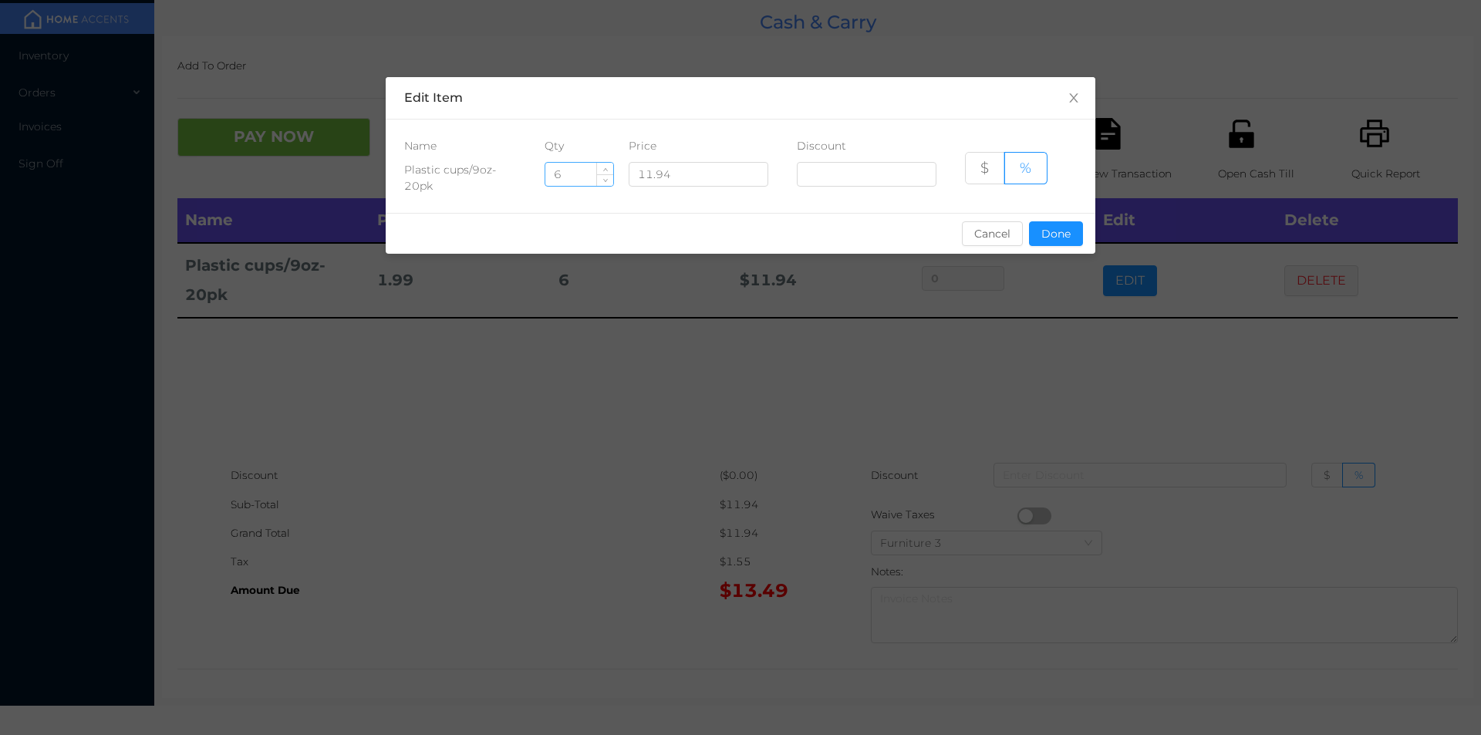
click at [574, 184] on input "6" at bounding box center [579, 174] width 68 height 23
type input "5"
click at [1055, 234] on button "Done" at bounding box center [1056, 233] width 54 height 25
click at [1052, 319] on div "sentinelStart Edit Item Name Qty Price Discount Plastic cups/9oz-20pk 5 11.94 $…" at bounding box center [740, 367] width 1481 height 735
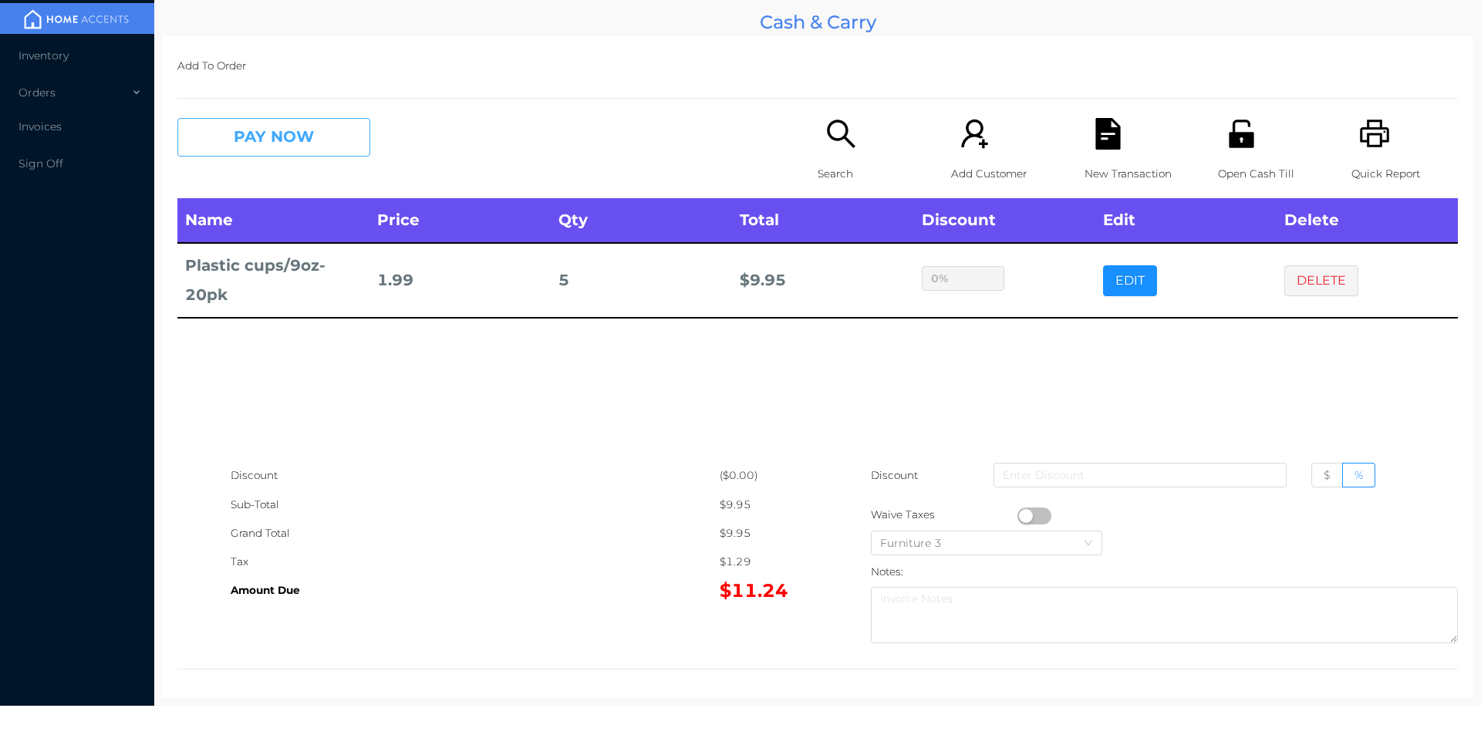
click at [221, 148] on button "PAY NOW" at bounding box center [273, 137] width 193 height 39
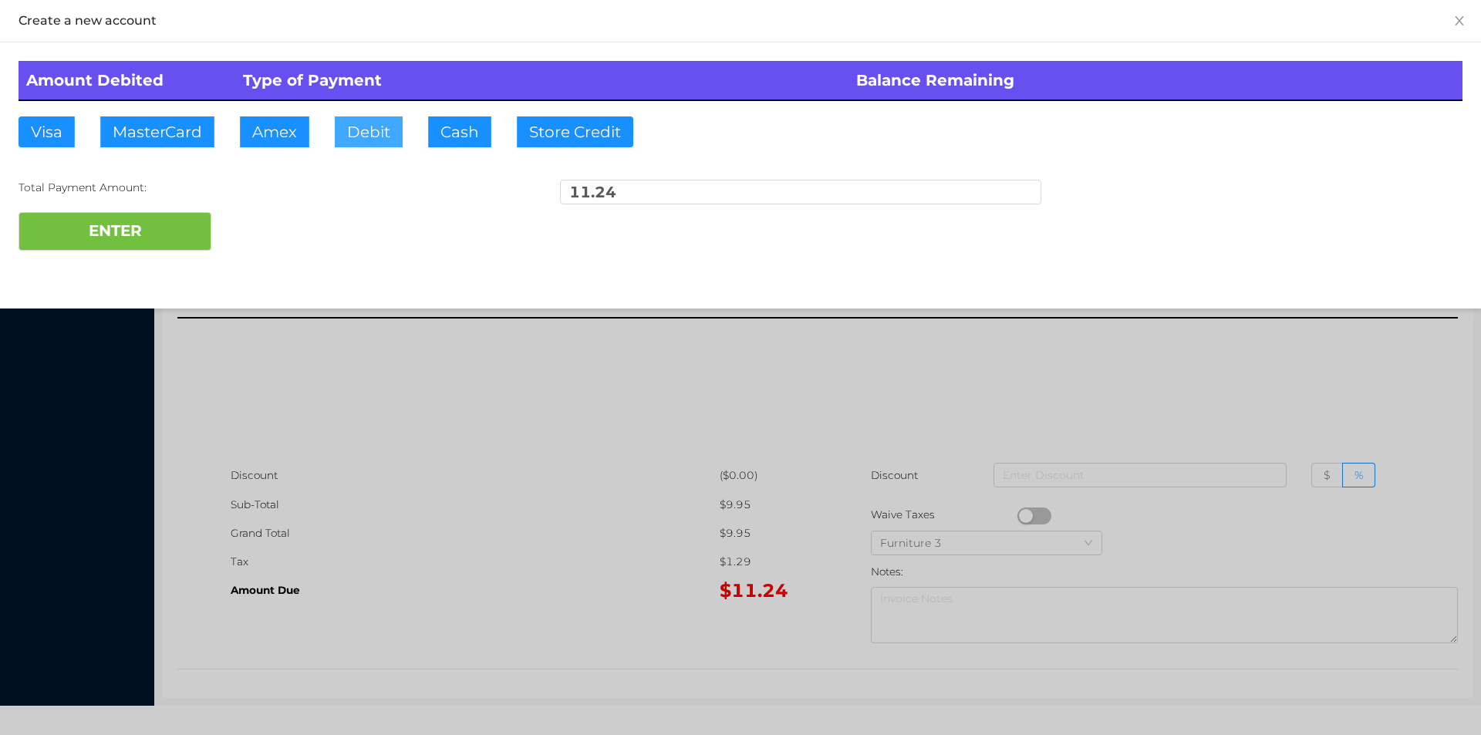
click at [365, 142] on button "Debit" at bounding box center [369, 131] width 68 height 31
click at [140, 225] on button "ENTER" at bounding box center [115, 231] width 193 height 39
type input "0"
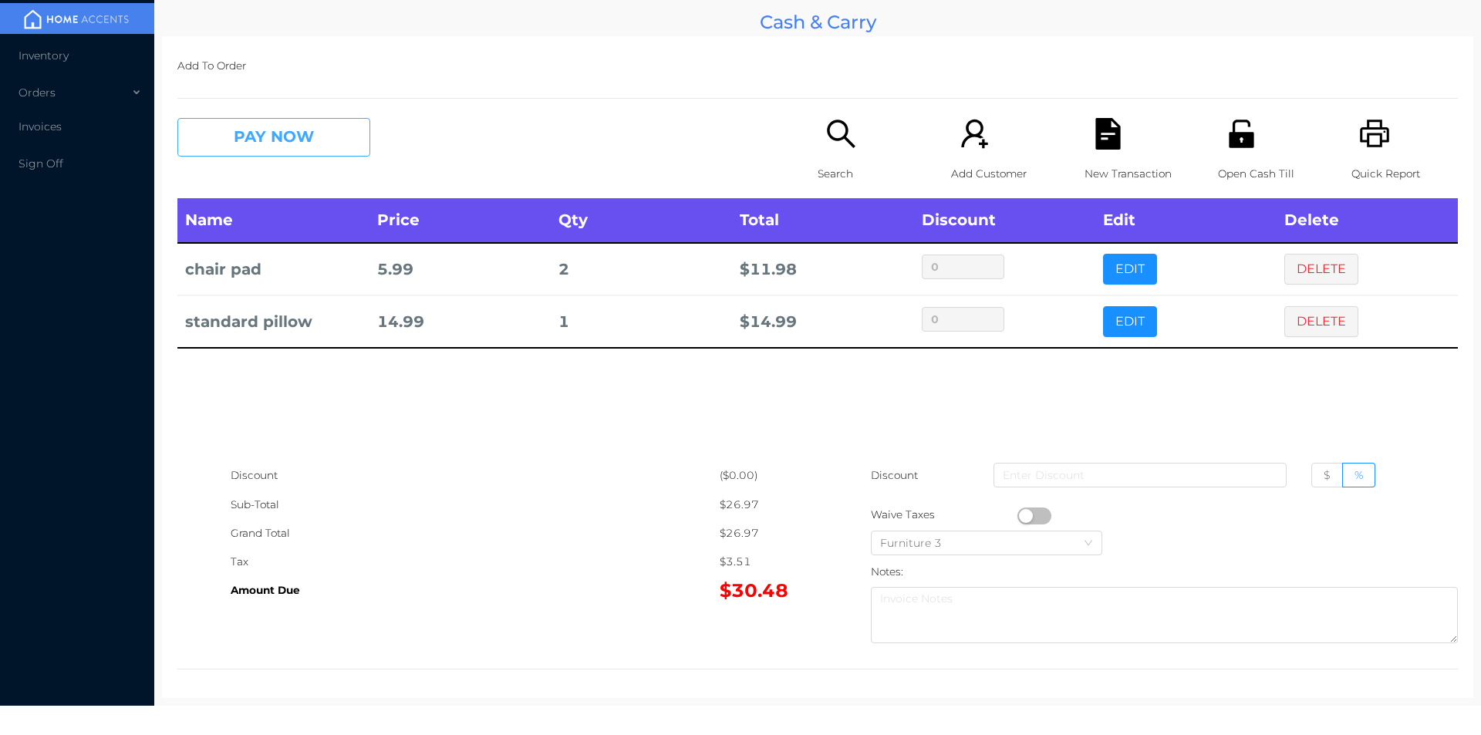
click at [262, 147] on button "PAY NOW" at bounding box center [273, 137] width 193 height 39
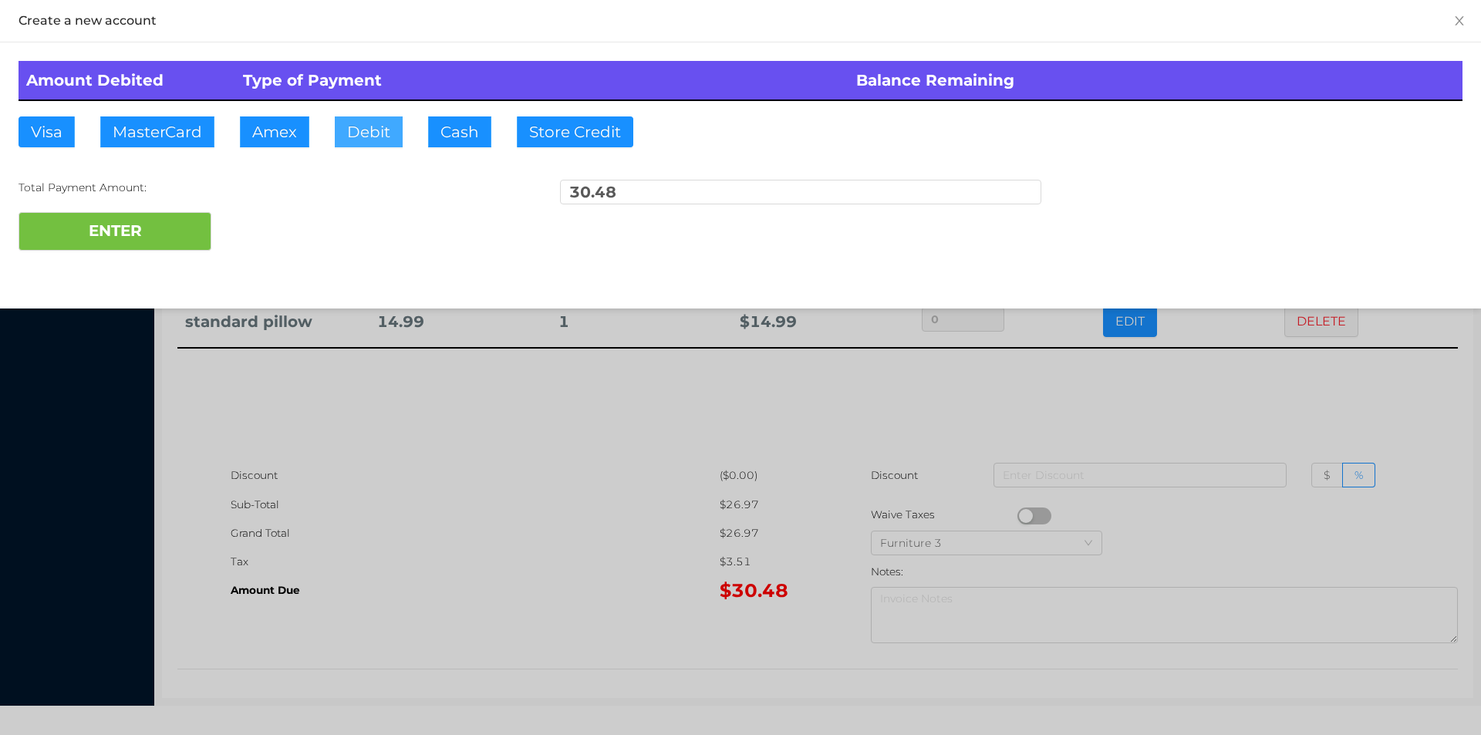
click at [361, 139] on button "Debit" at bounding box center [369, 131] width 68 height 31
click at [453, 132] on button "Cash" at bounding box center [459, 131] width 63 height 31
click at [150, 214] on button "ENTER" at bounding box center [115, 231] width 193 height 39
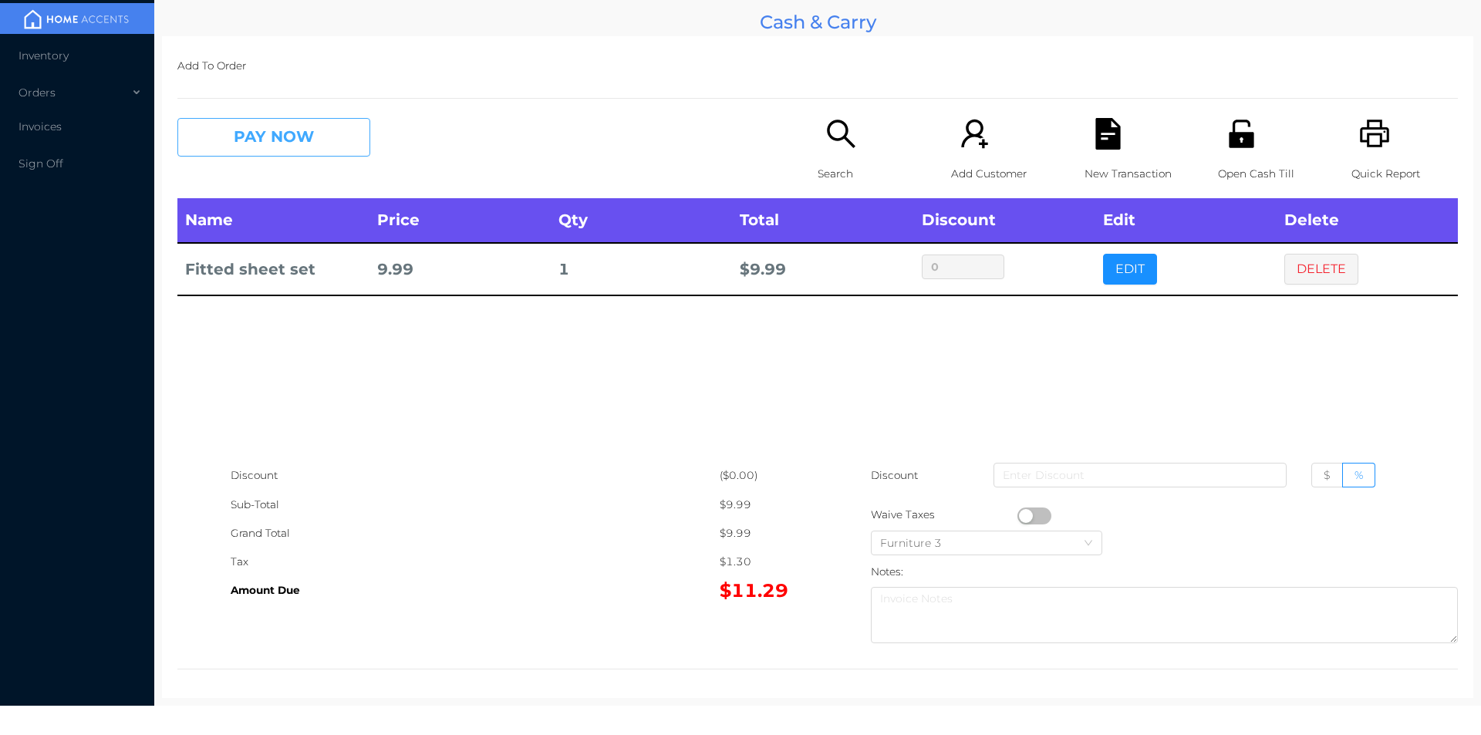
click at [275, 128] on button "PAY NOW" at bounding box center [273, 137] width 193 height 39
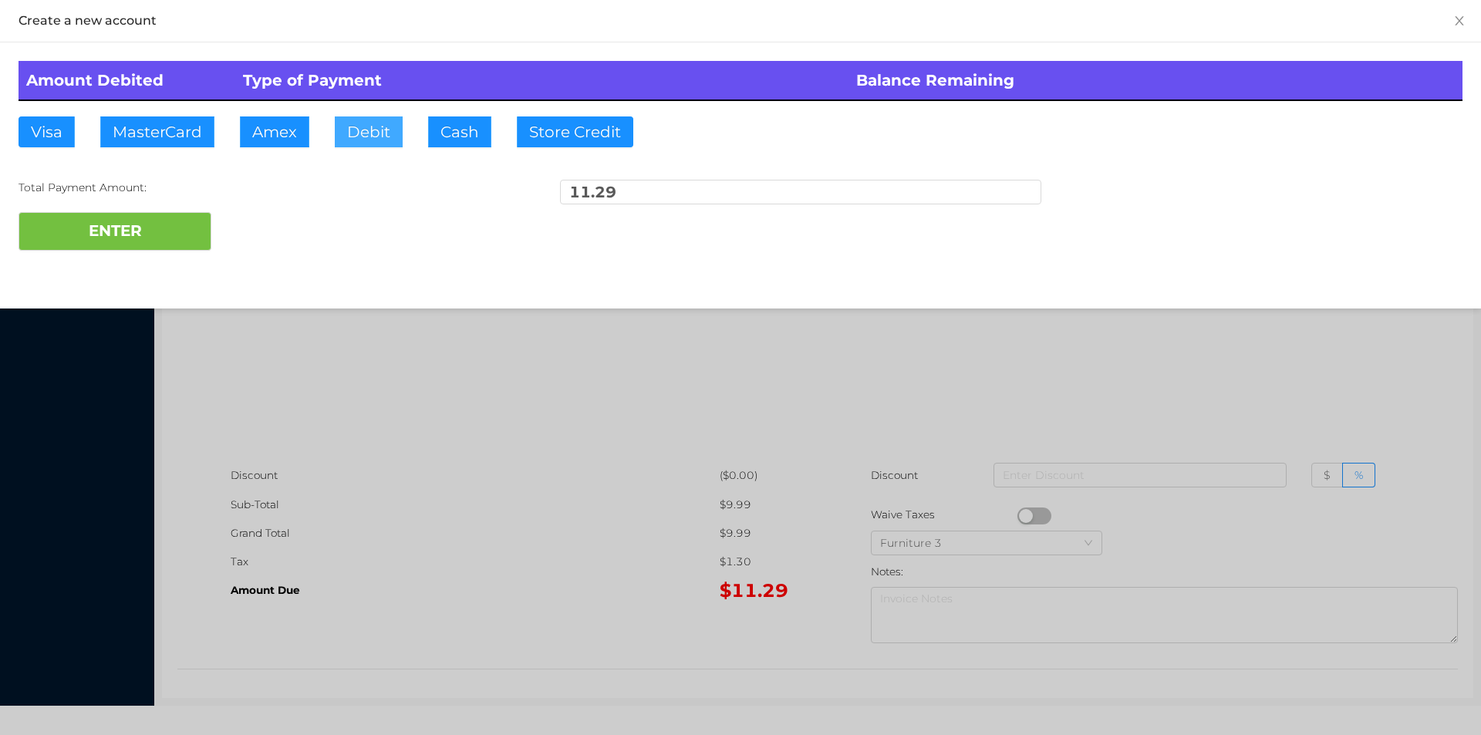
click at [368, 140] on button "Debit" at bounding box center [369, 131] width 68 height 31
type input "20."
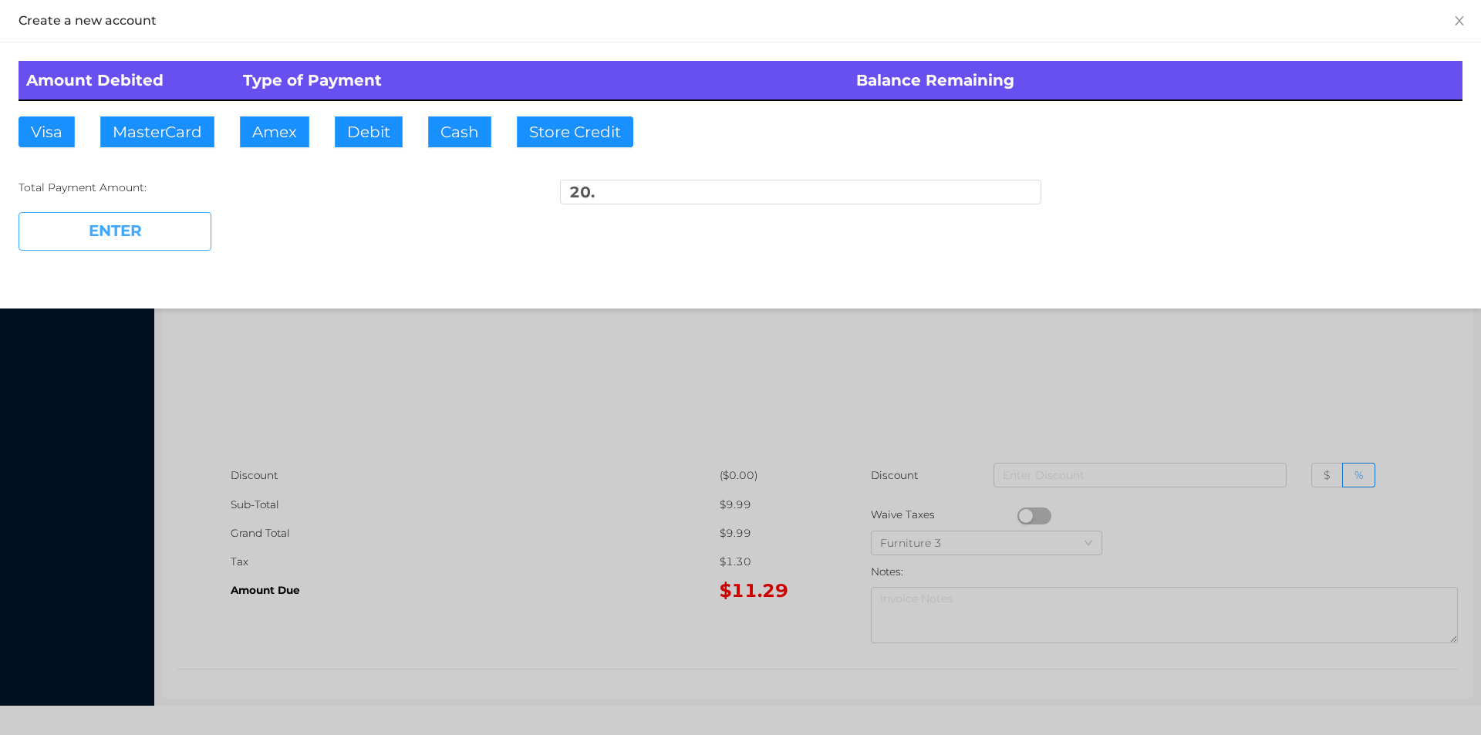
click at [155, 220] on button "ENTER" at bounding box center [115, 231] width 193 height 39
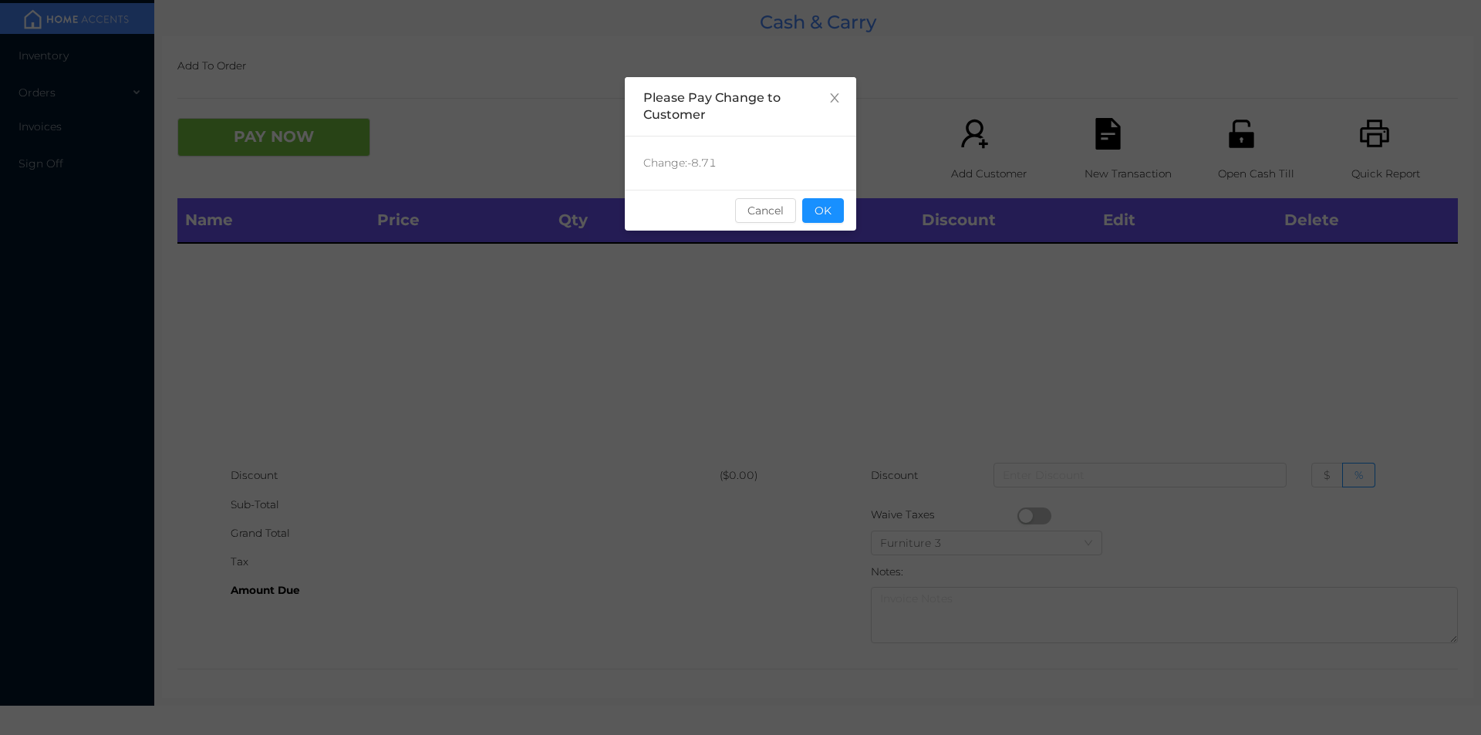
click at [850, 288] on div "sentinelStart Please Pay Change to Customer Change: -8.71 Cancel OK sentinelEnd" at bounding box center [740, 231] width 231 height 309
click at [822, 213] on button "OK" at bounding box center [823, 210] width 42 height 25
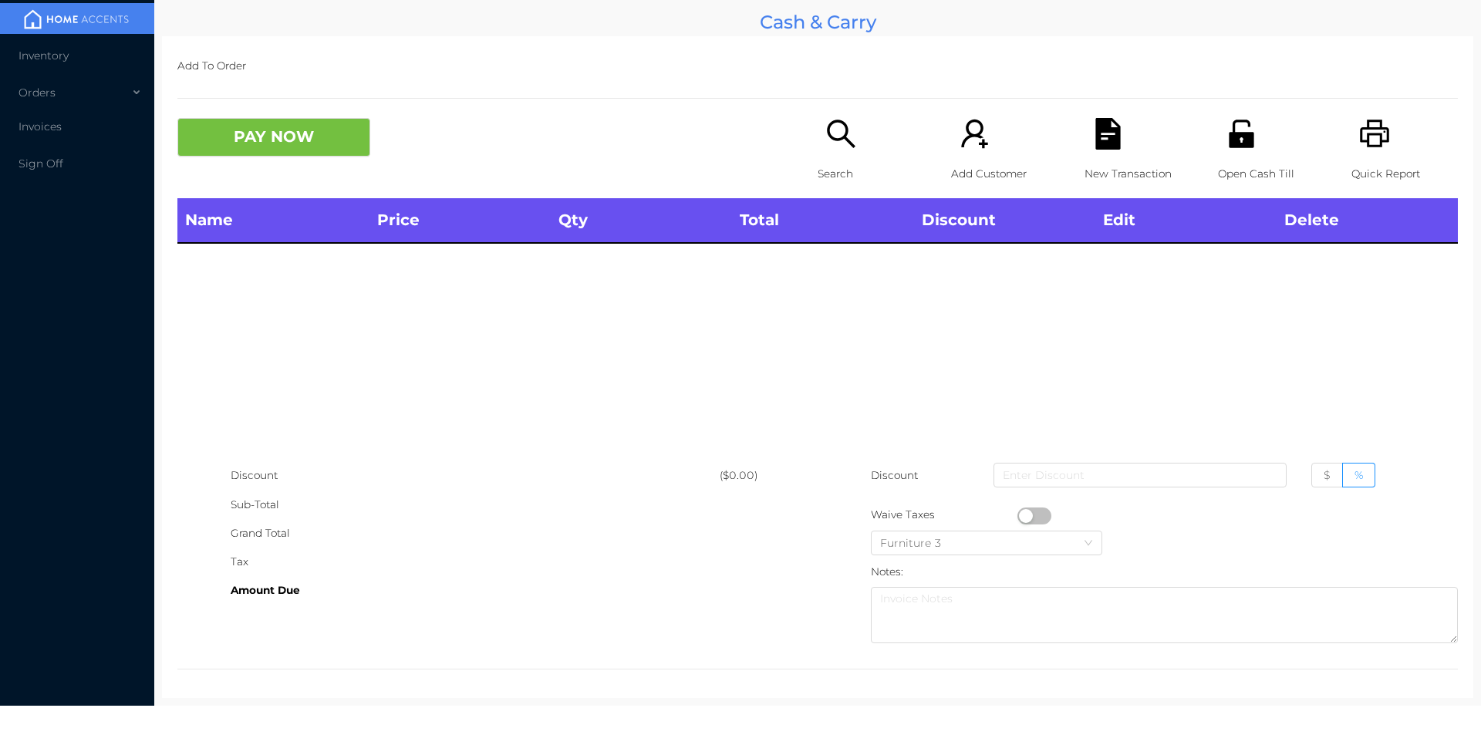
click at [828, 175] on p "Search" at bounding box center [871, 174] width 106 height 29
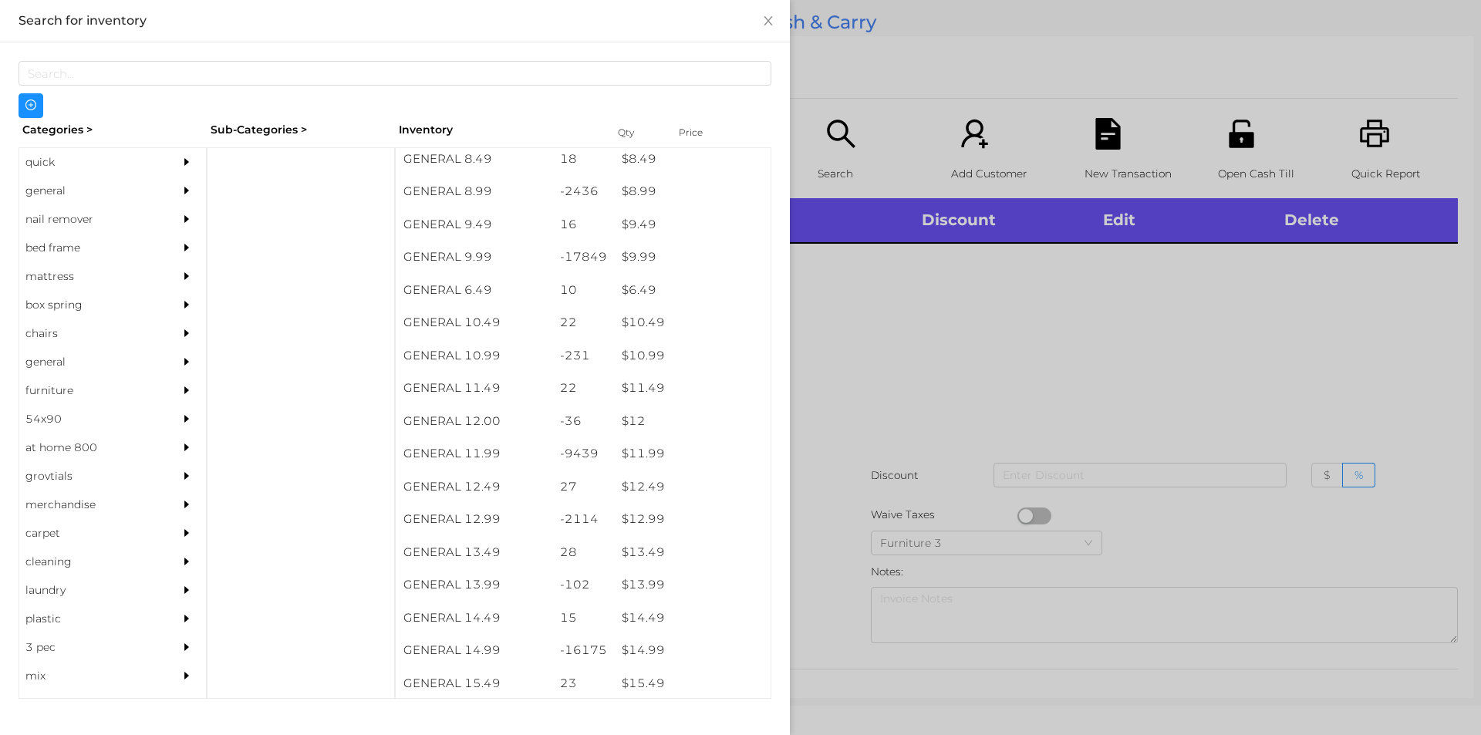
scroll to position [1001, 0]
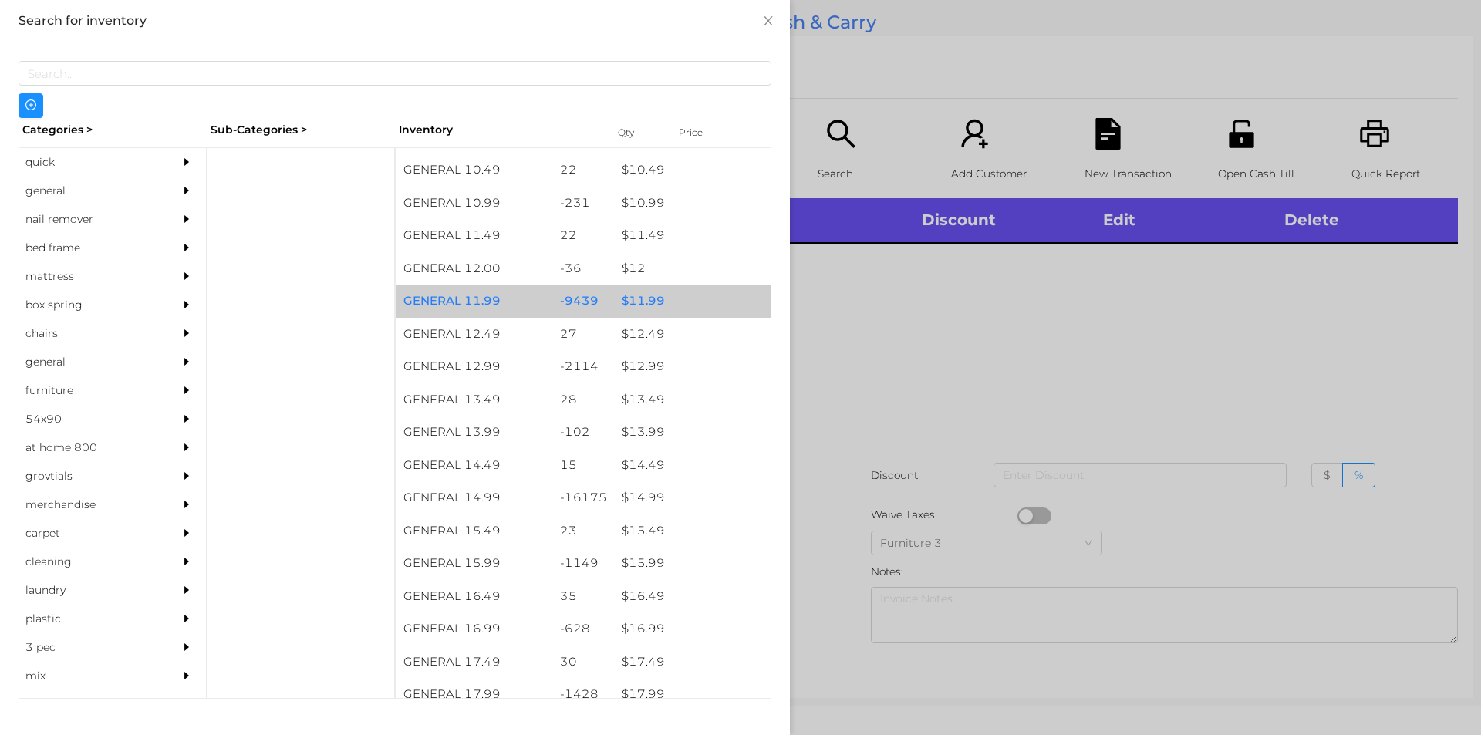
click at [656, 293] on div "$ 11.99" at bounding box center [692, 301] width 157 height 33
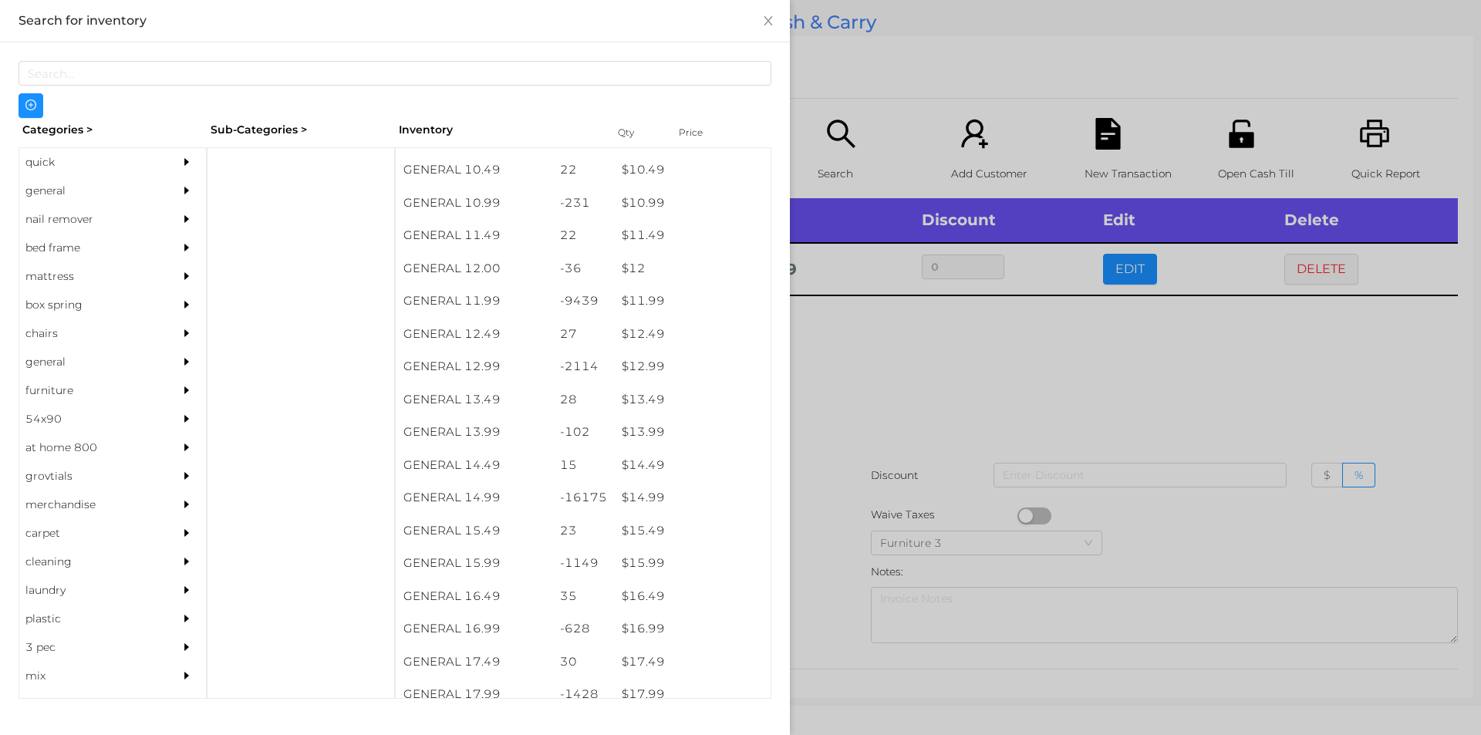
click at [983, 363] on div at bounding box center [740, 367] width 1481 height 735
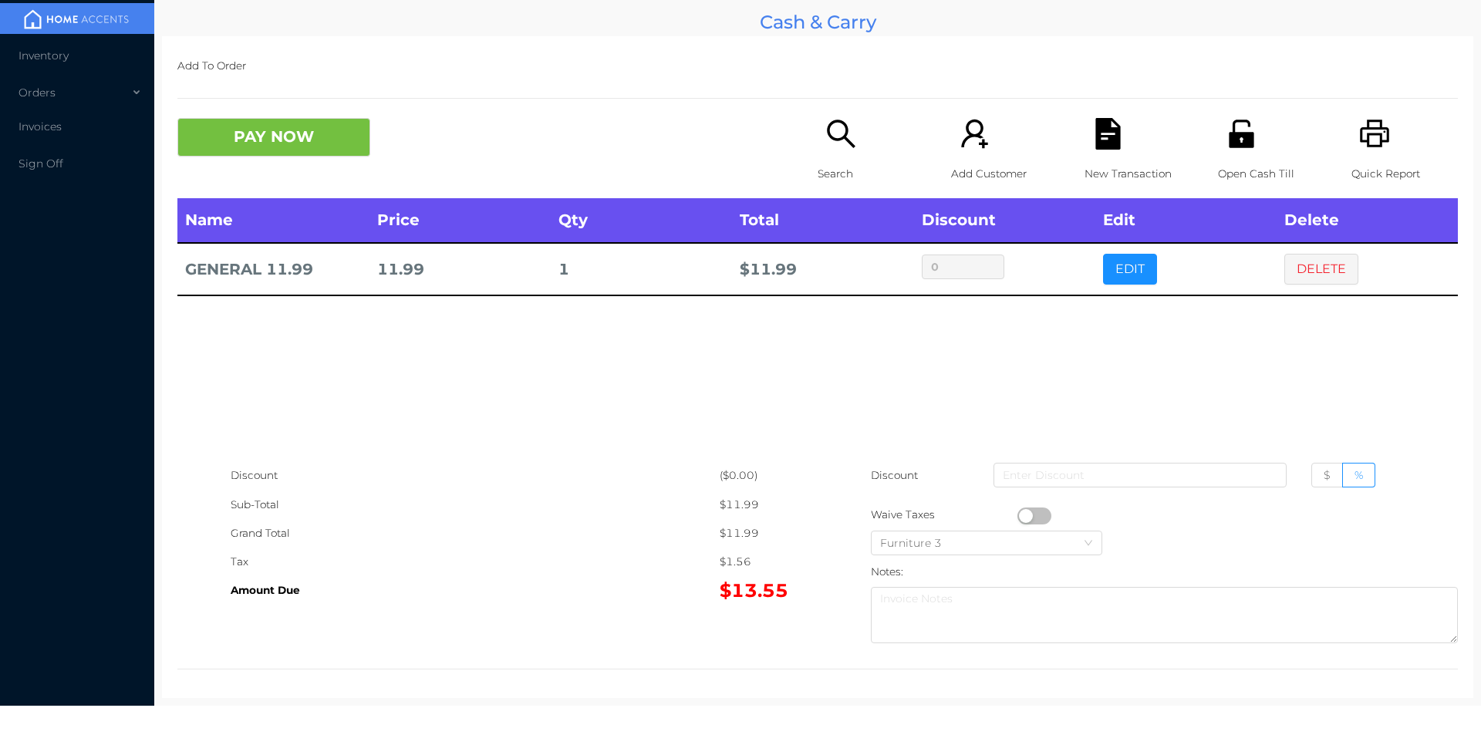
click at [1230, 157] on div "Open Cash Till" at bounding box center [1271, 158] width 106 height 80
click at [335, 136] on button "PAY NOW" at bounding box center [273, 137] width 193 height 39
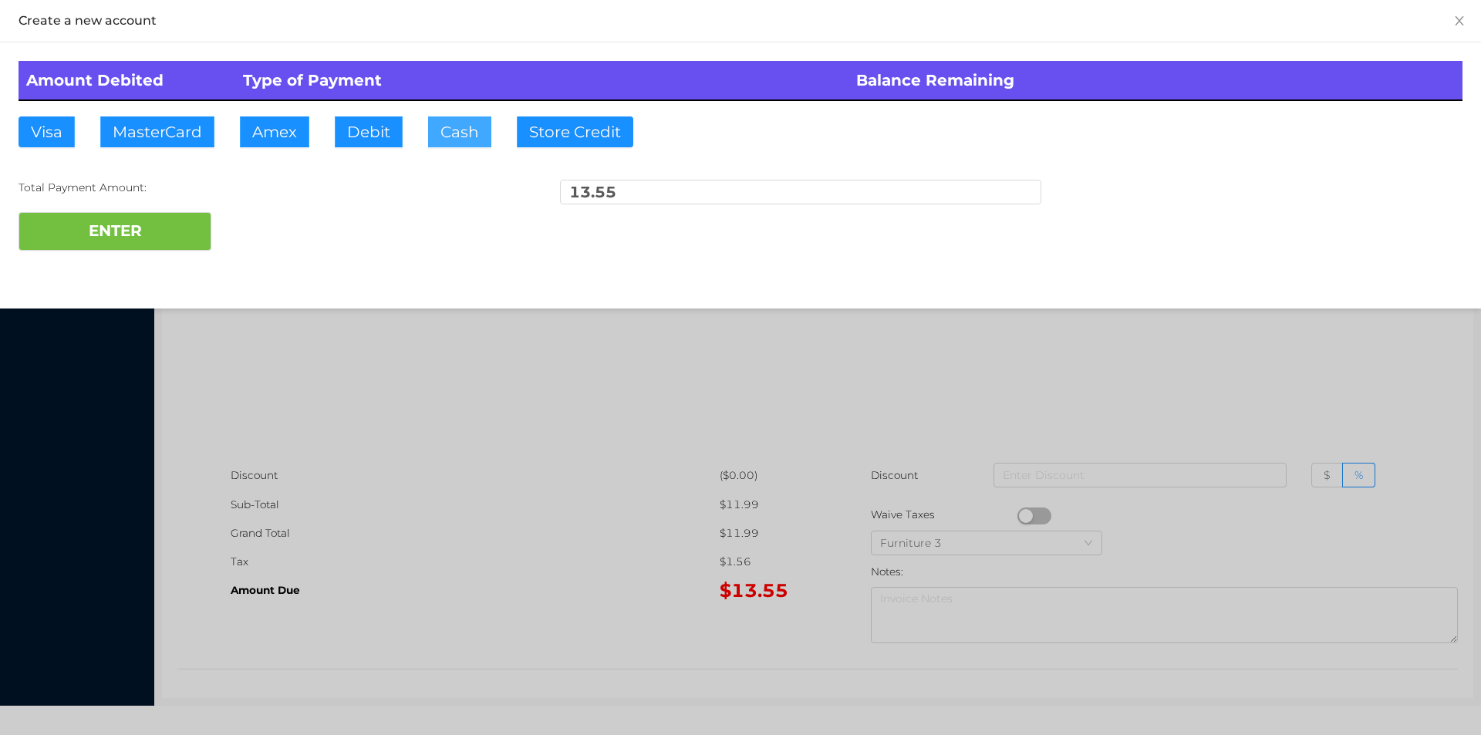
click at [455, 128] on button "Cash" at bounding box center [459, 131] width 63 height 31
type input "20."
click at [188, 228] on button "ENTER" at bounding box center [115, 231] width 193 height 39
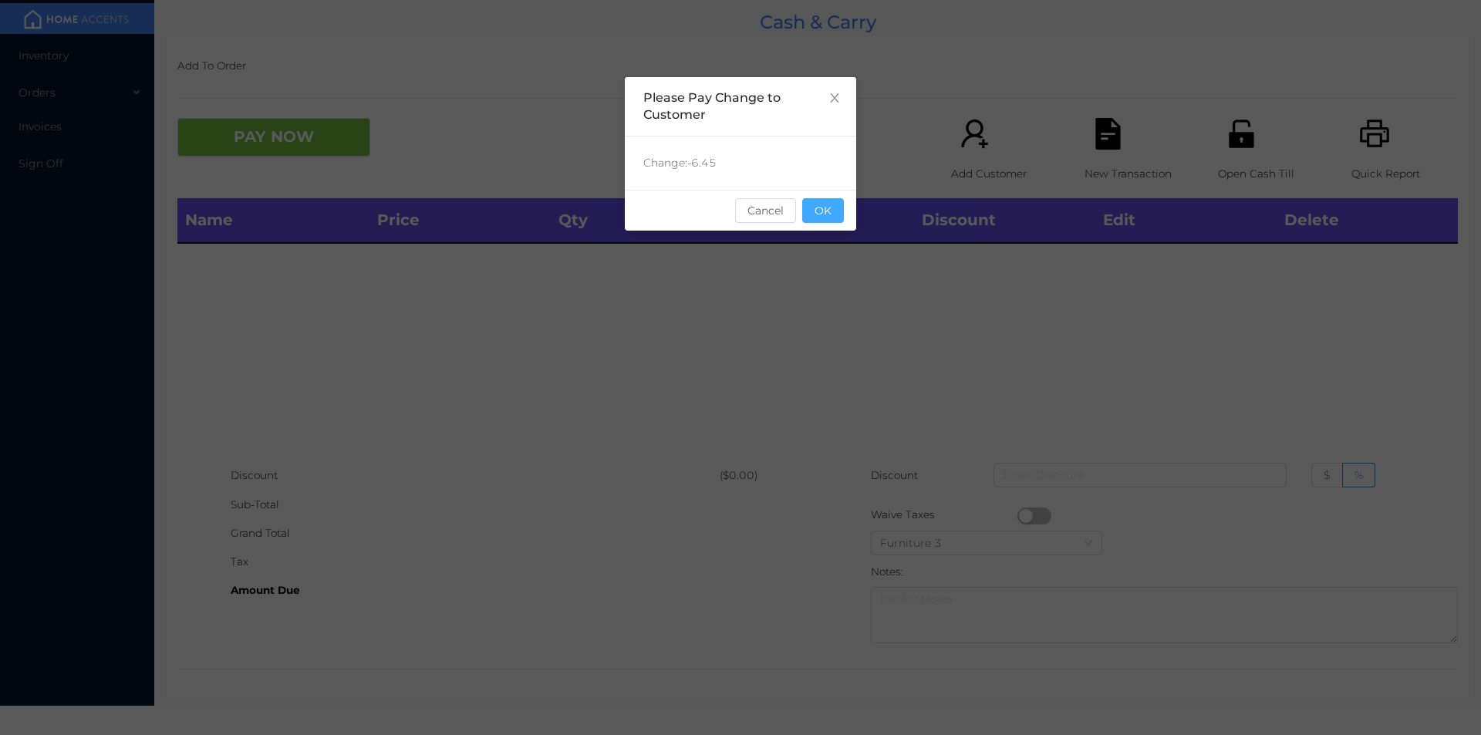
click at [832, 219] on button "OK" at bounding box center [823, 210] width 42 height 25
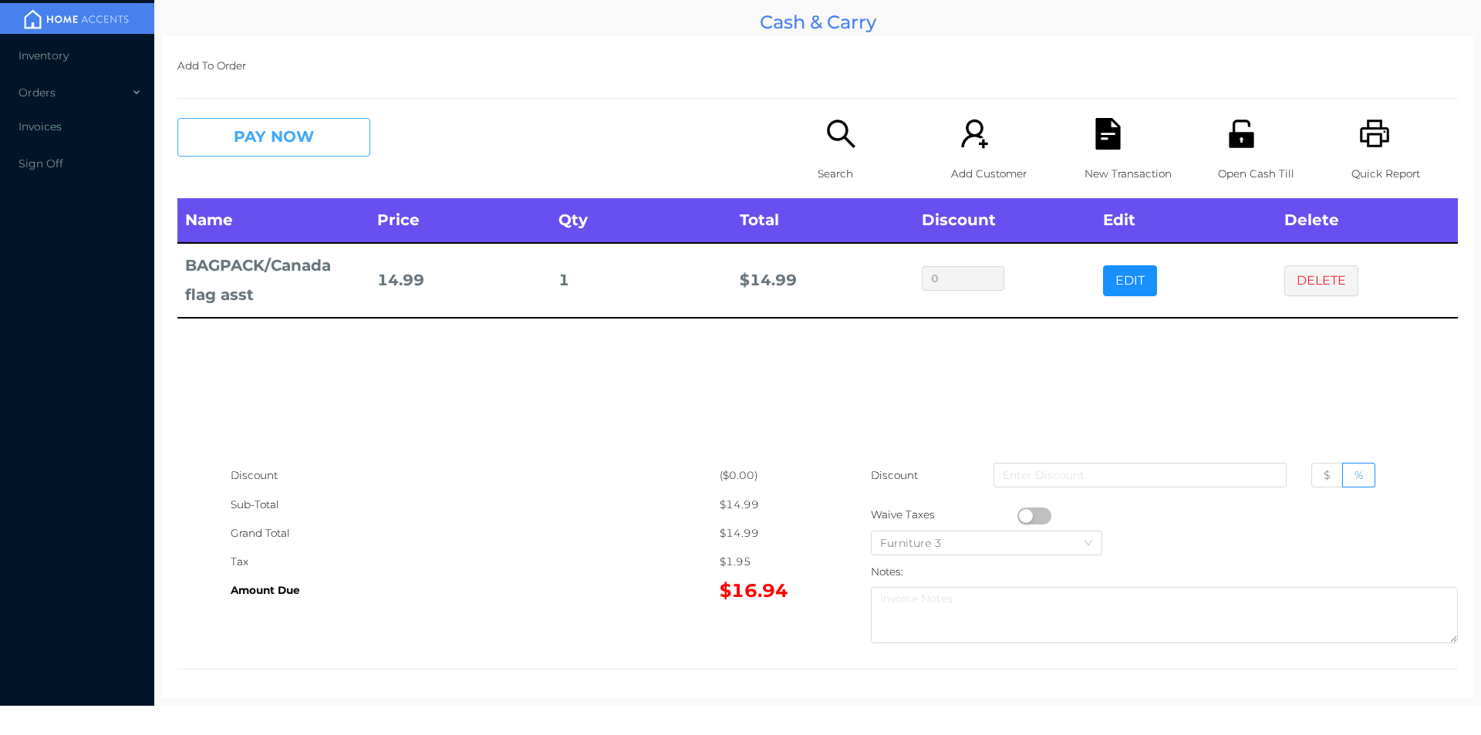
click at [243, 125] on button "PAY NOW" at bounding box center [273, 137] width 193 height 39
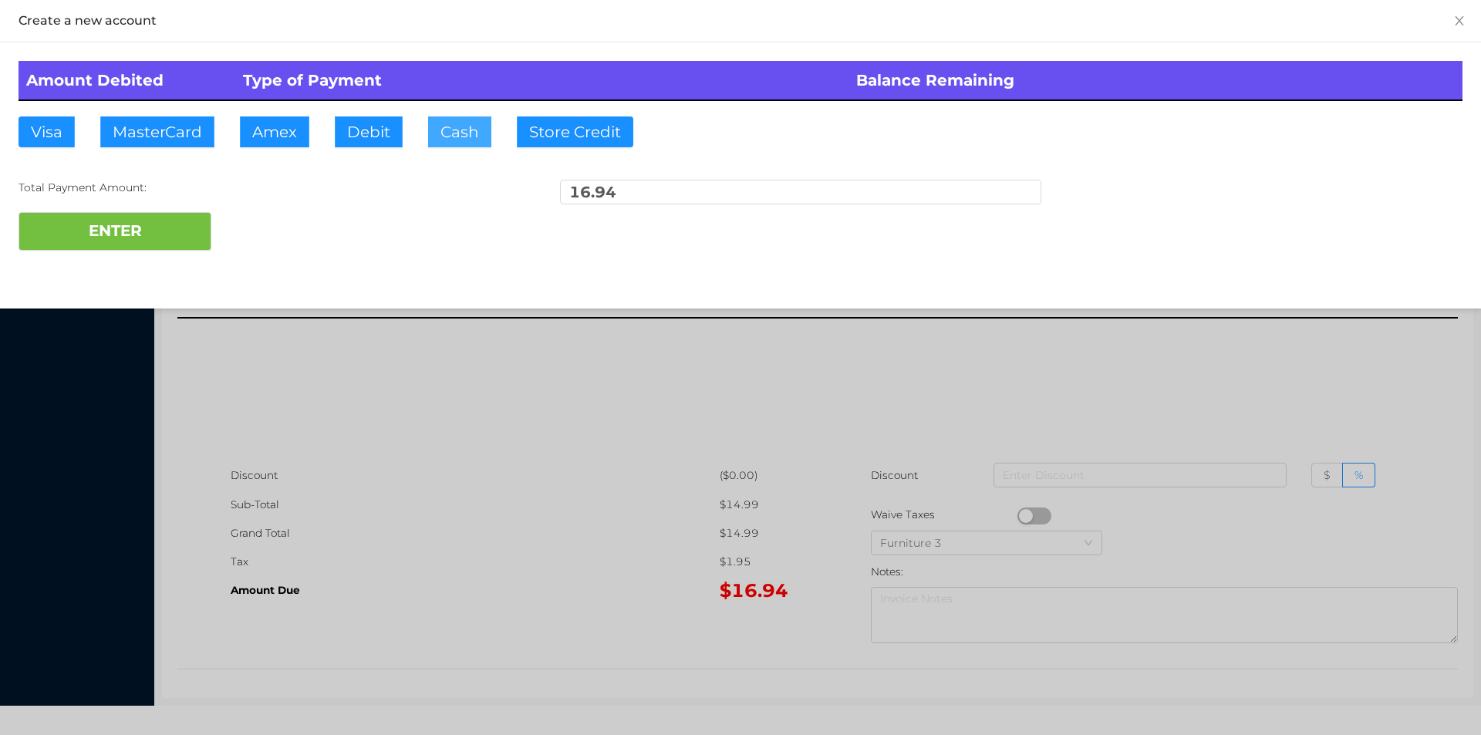
click at [447, 141] on button "Cash" at bounding box center [459, 131] width 63 height 31
type input "20."
click at [127, 237] on button "ENTER" at bounding box center [115, 231] width 193 height 39
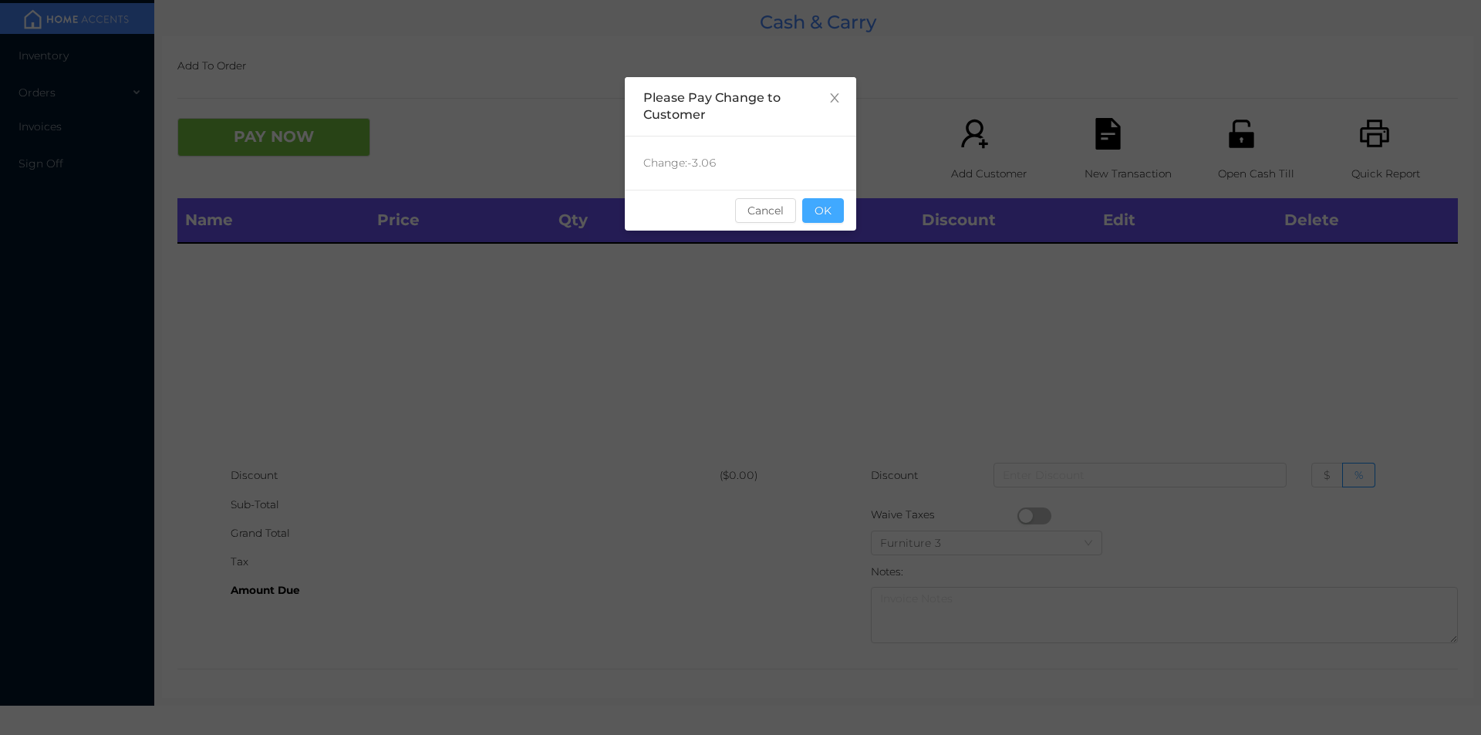
click at [842, 217] on button "OK" at bounding box center [823, 210] width 42 height 25
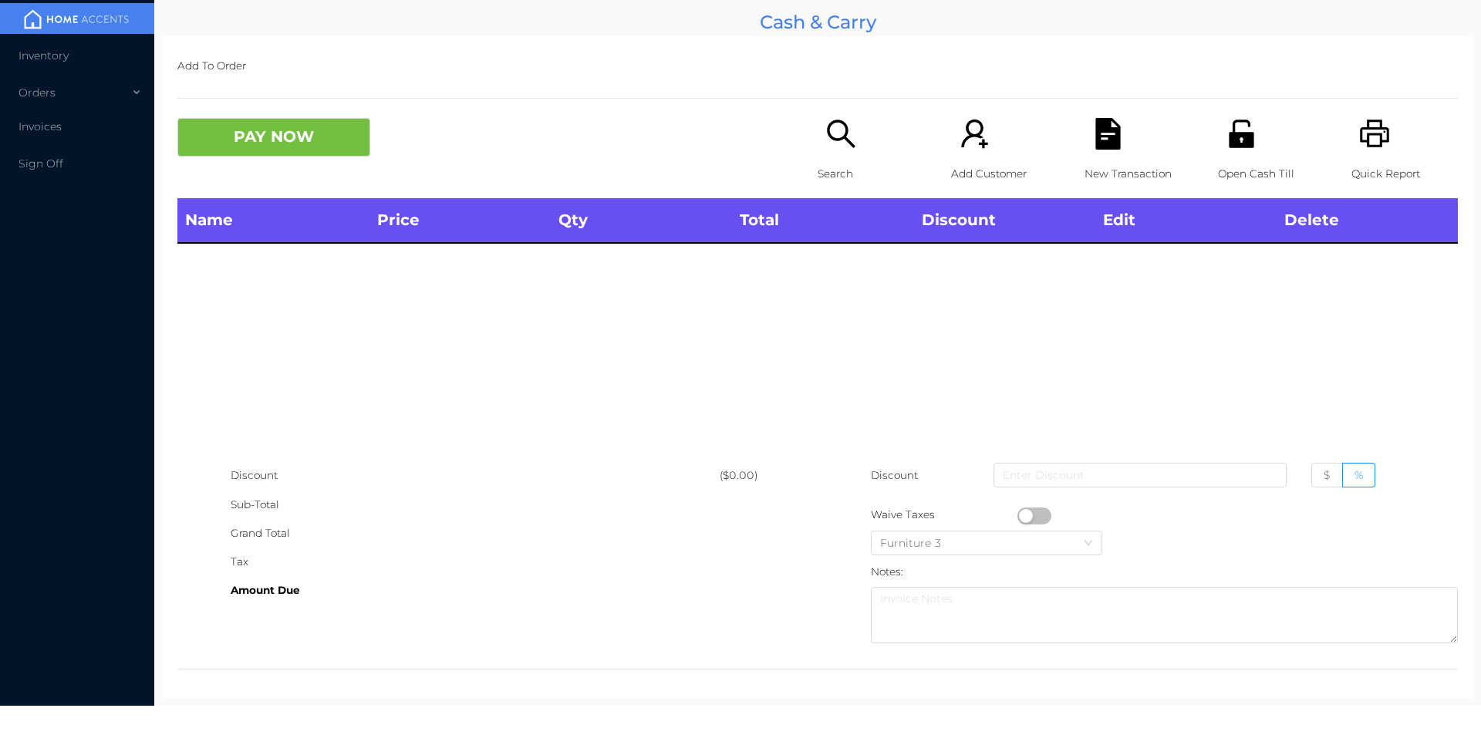
click at [832, 157] on div "Search" at bounding box center [871, 158] width 106 height 80
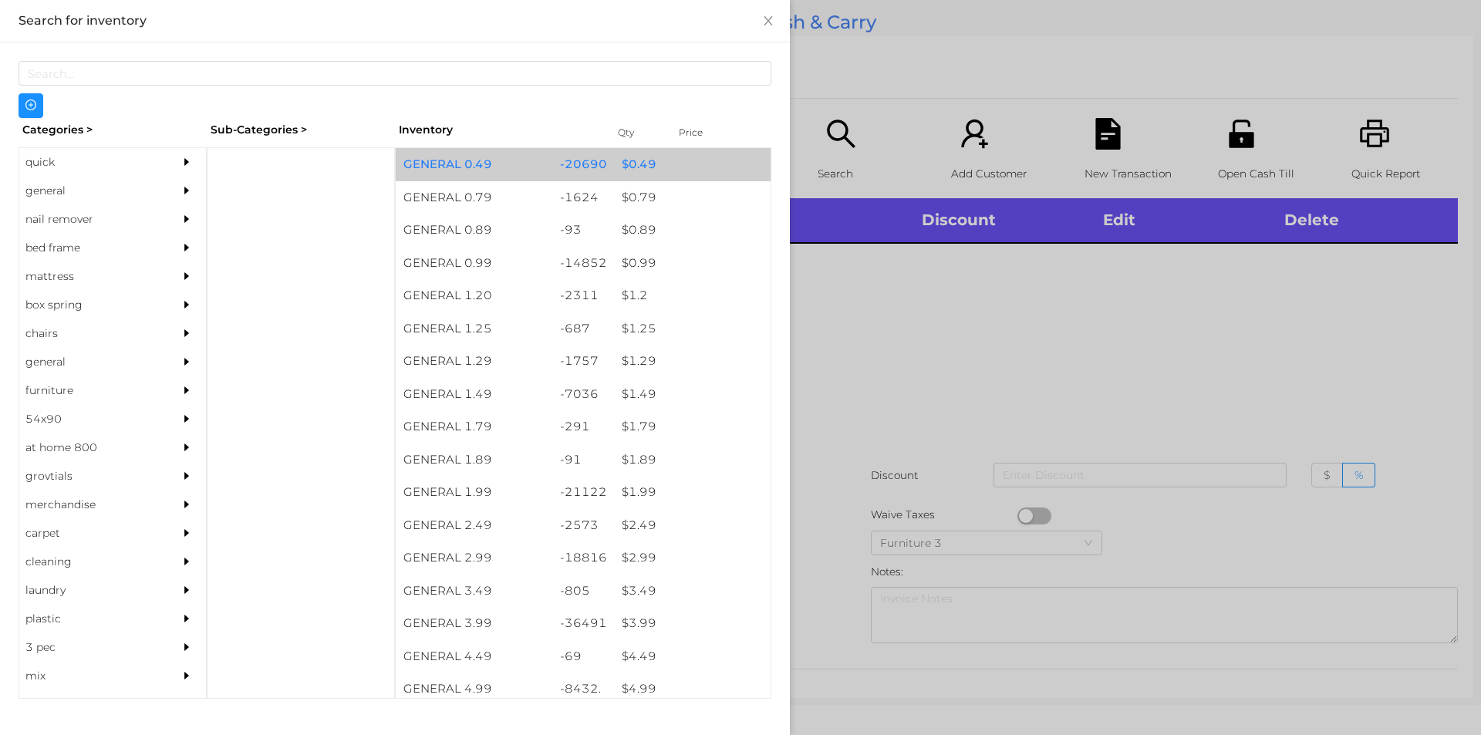
click at [636, 170] on div "$ 0.49" at bounding box center [692, 164] width 157 height 33
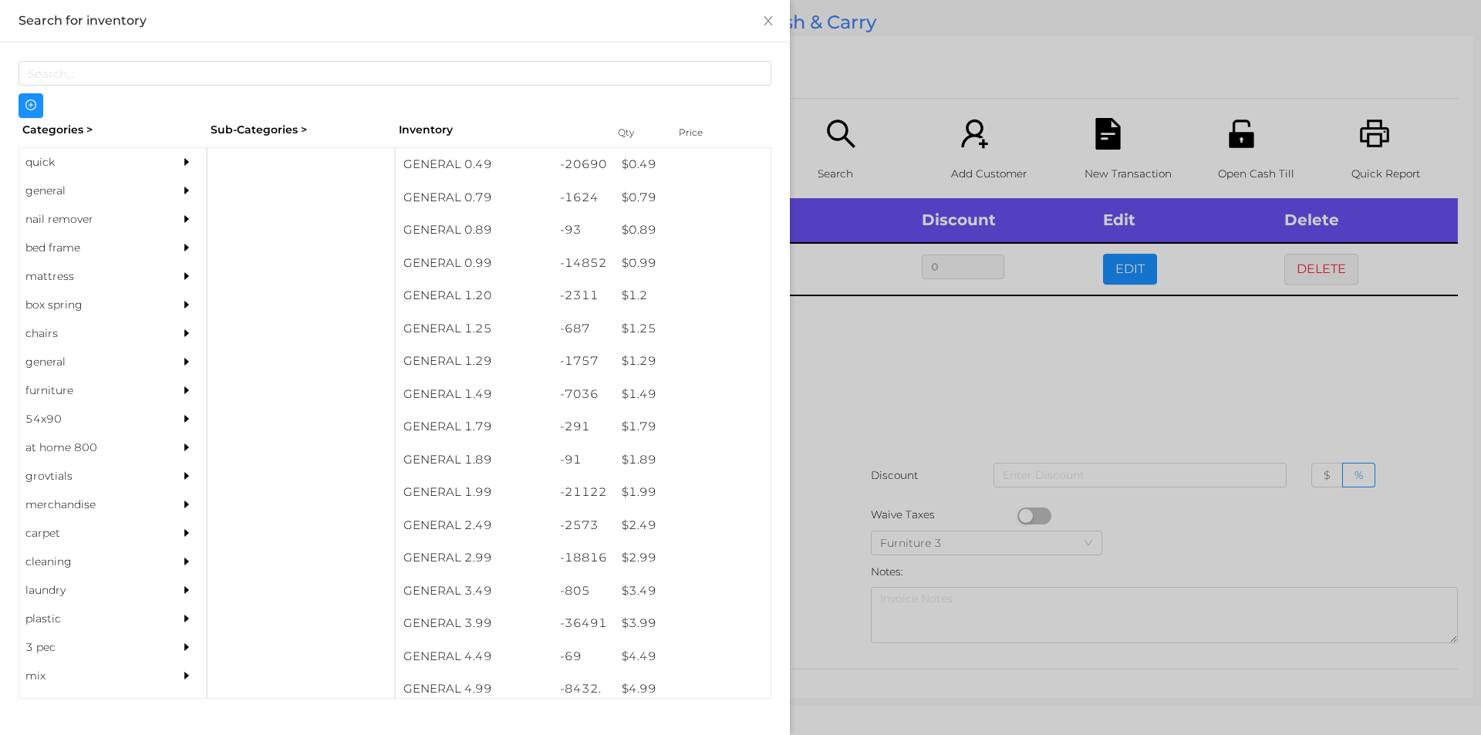
click at [877, 358] on div at bounding box center [740, 367] width 1481 height 735
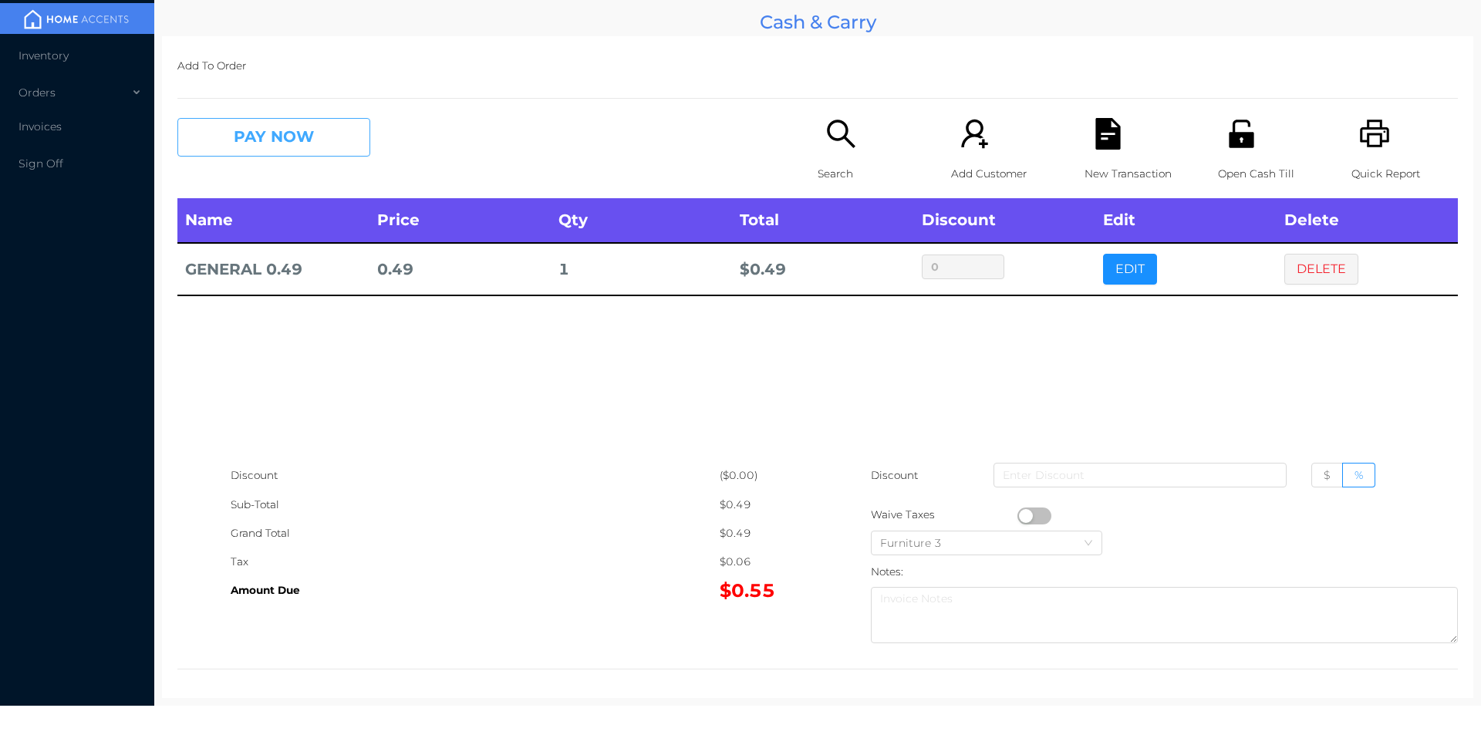
click at [267, 129] on button "PAY NOW" at bounding box center [273, 137] width 193 height 39
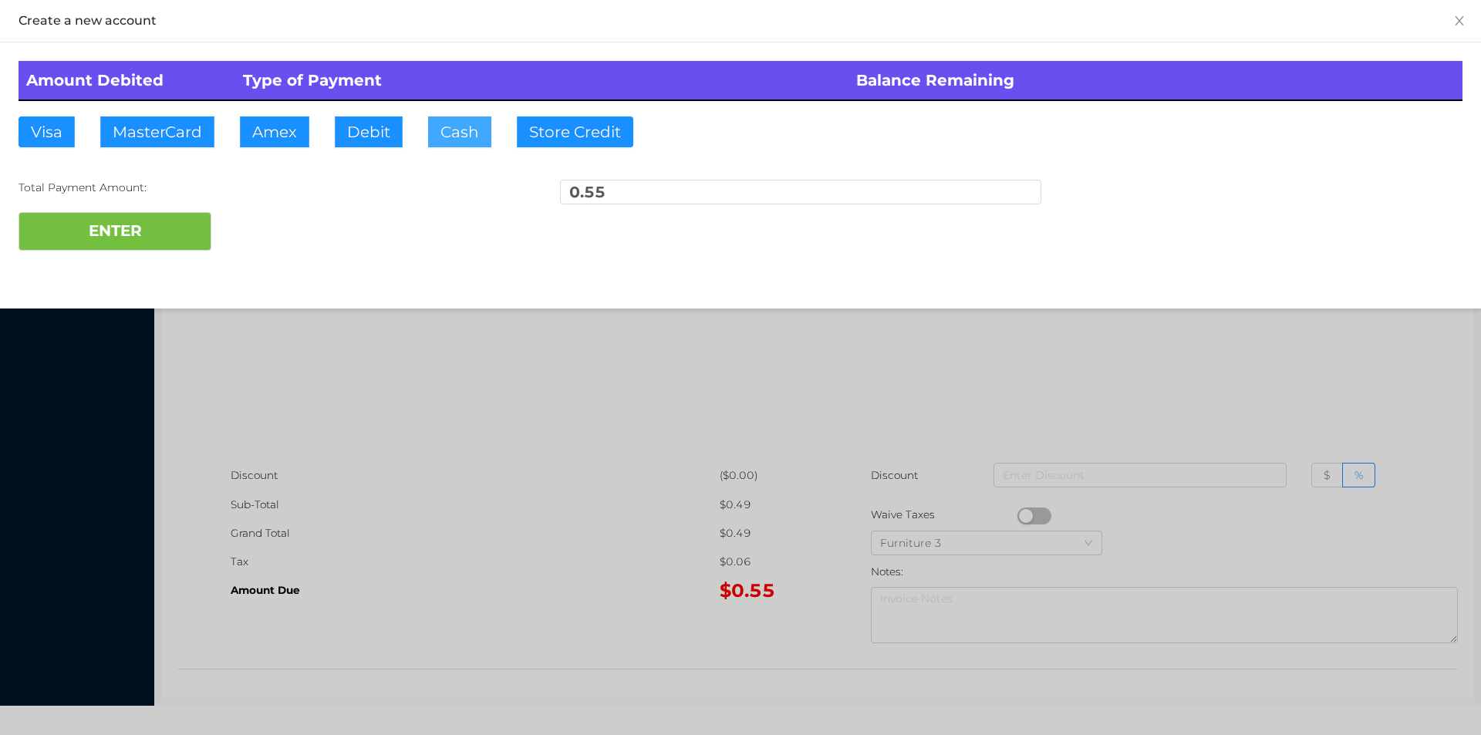
click at [477, 122] on button "Cash" at bounding box center [459, 131] width 63 height 31
type input "2."
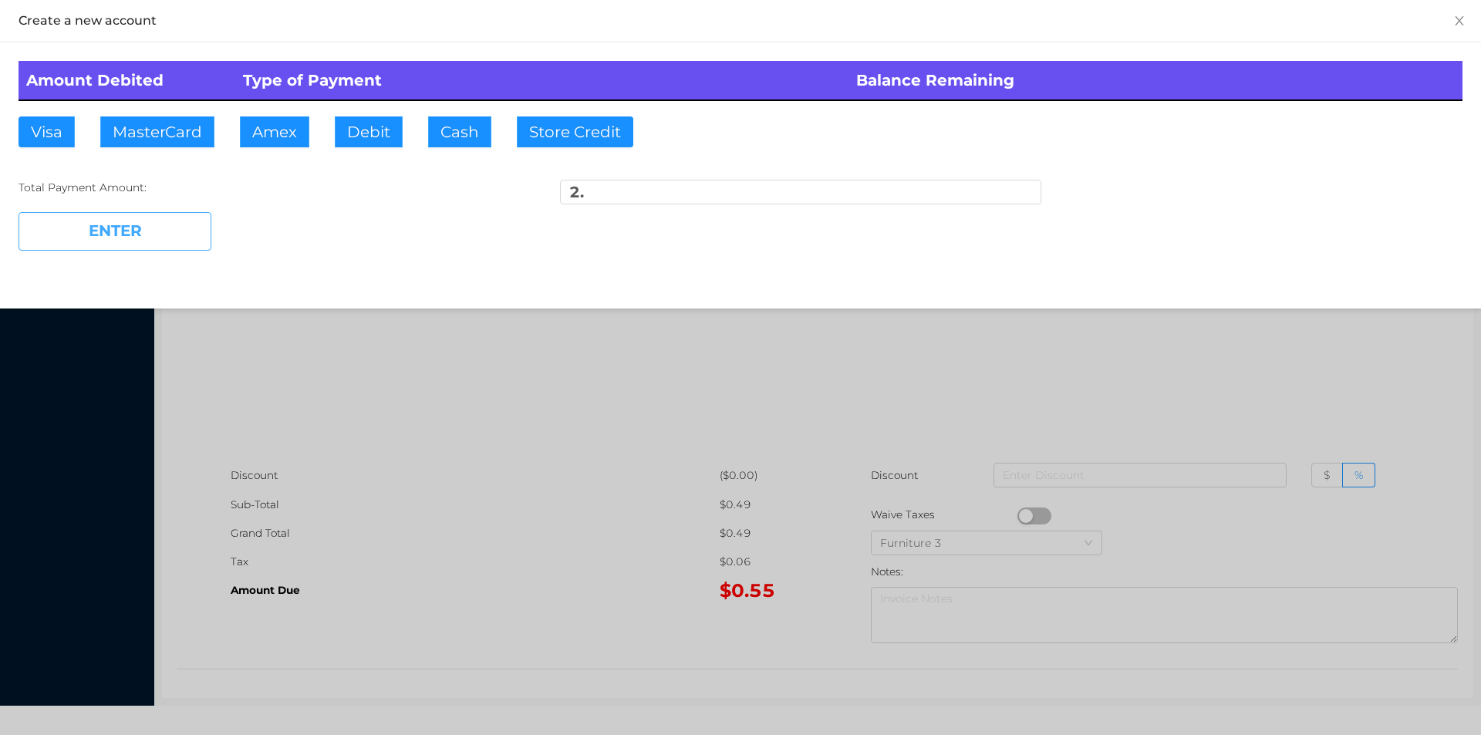
click at [170, 235] on button "ENTER" at bounding box center [115, 231] width 193 height 39
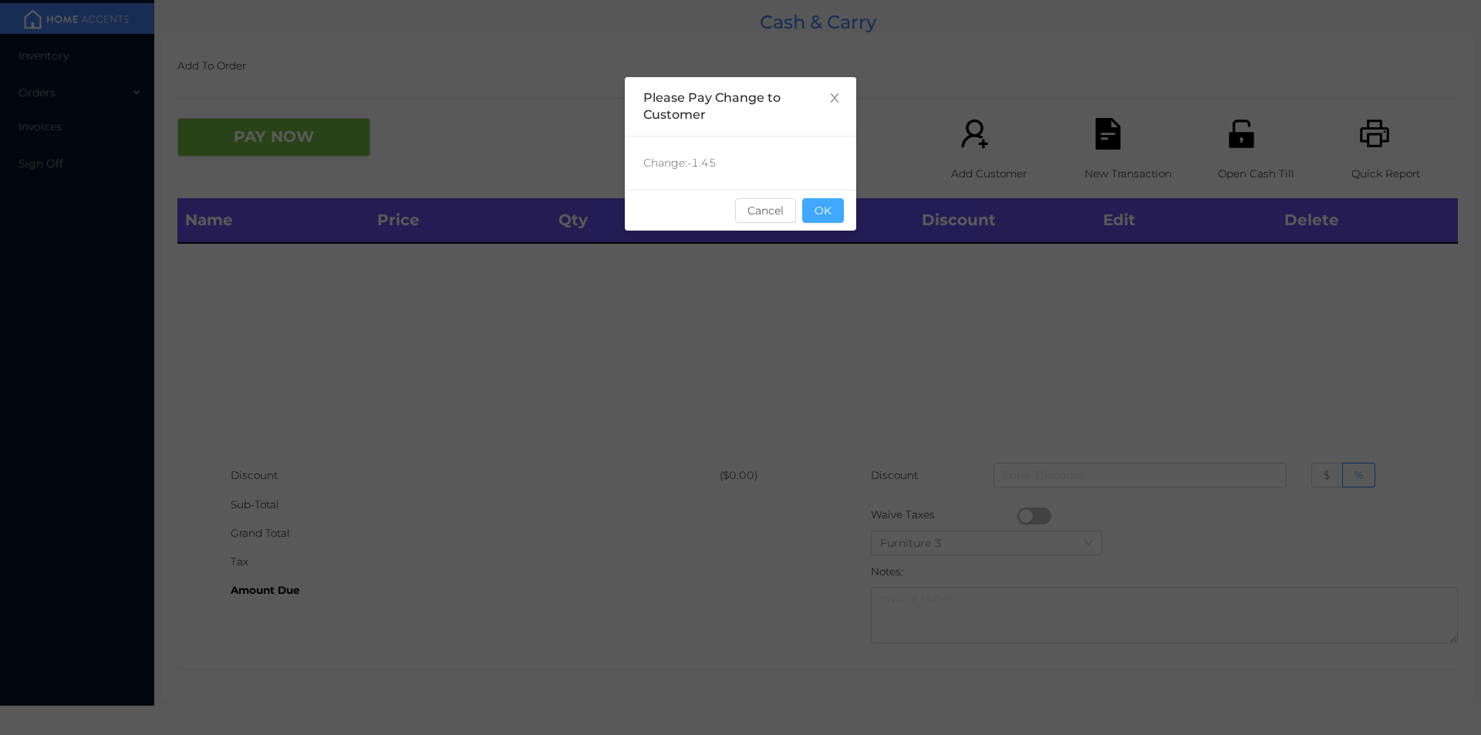
click at [829, 212] on button "OK" at bounding box center [823, 210] width 42 height 25
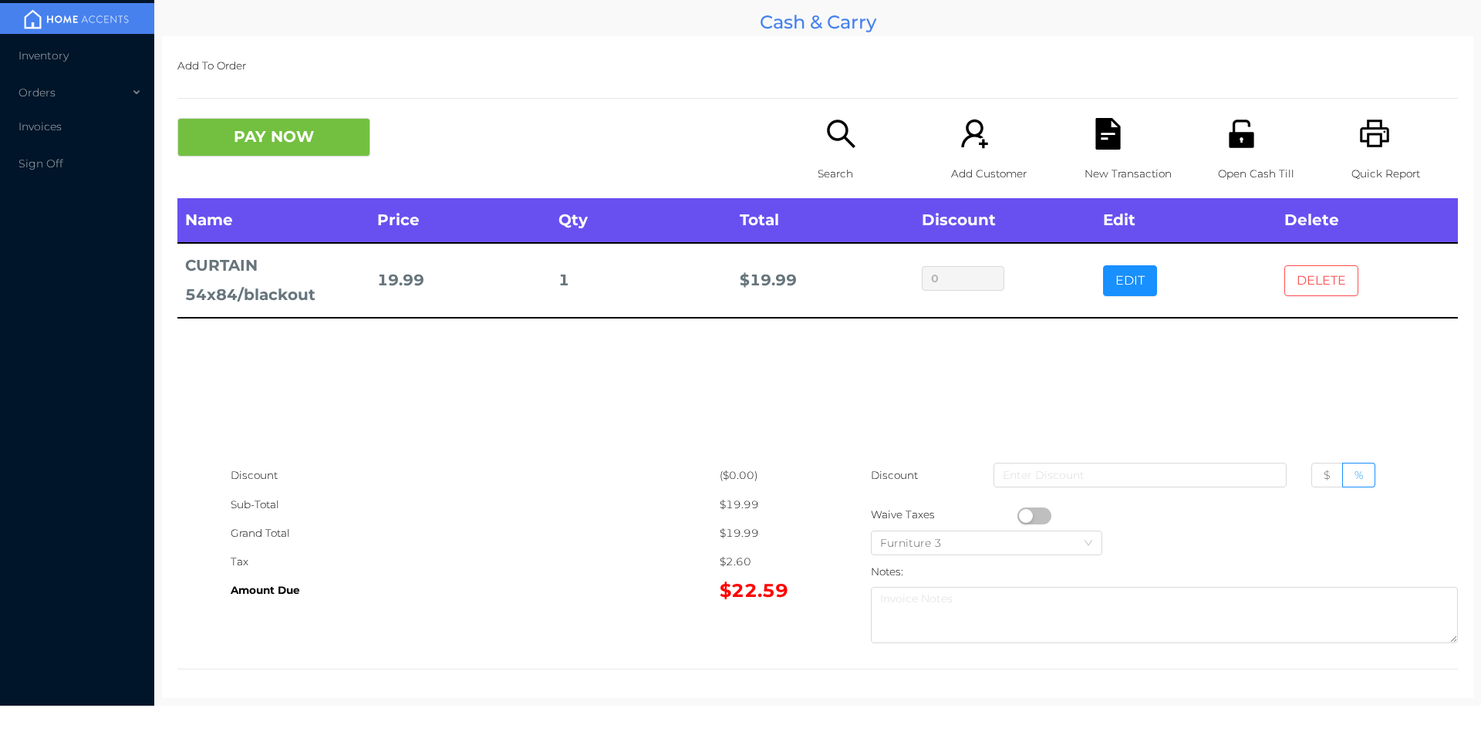
click at [1311, 272] on button "DELETE" at bounding box center [1321, 280] width 74 height 31
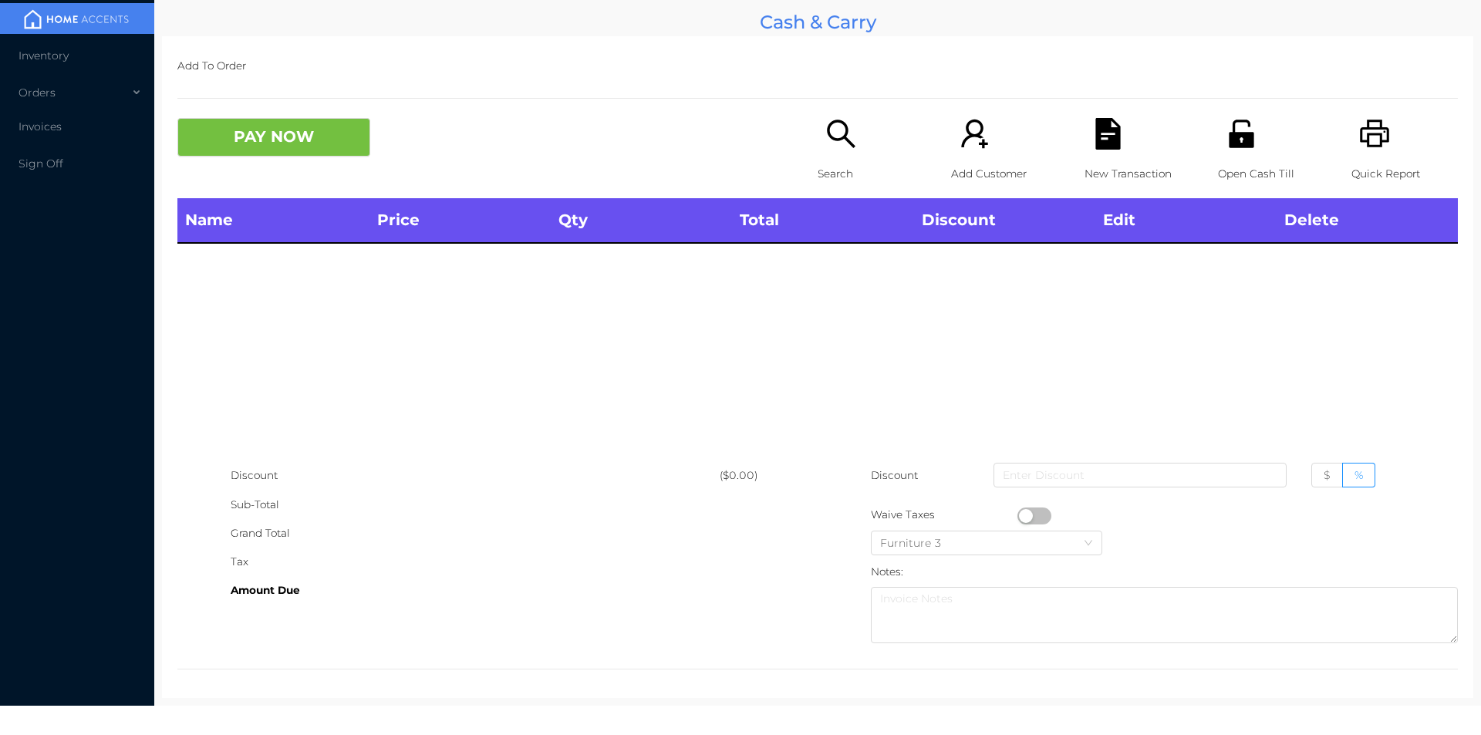
click at [1235, 135] on icon "icon: unlock" at bounding box center [1241, 134] width 25 height 28
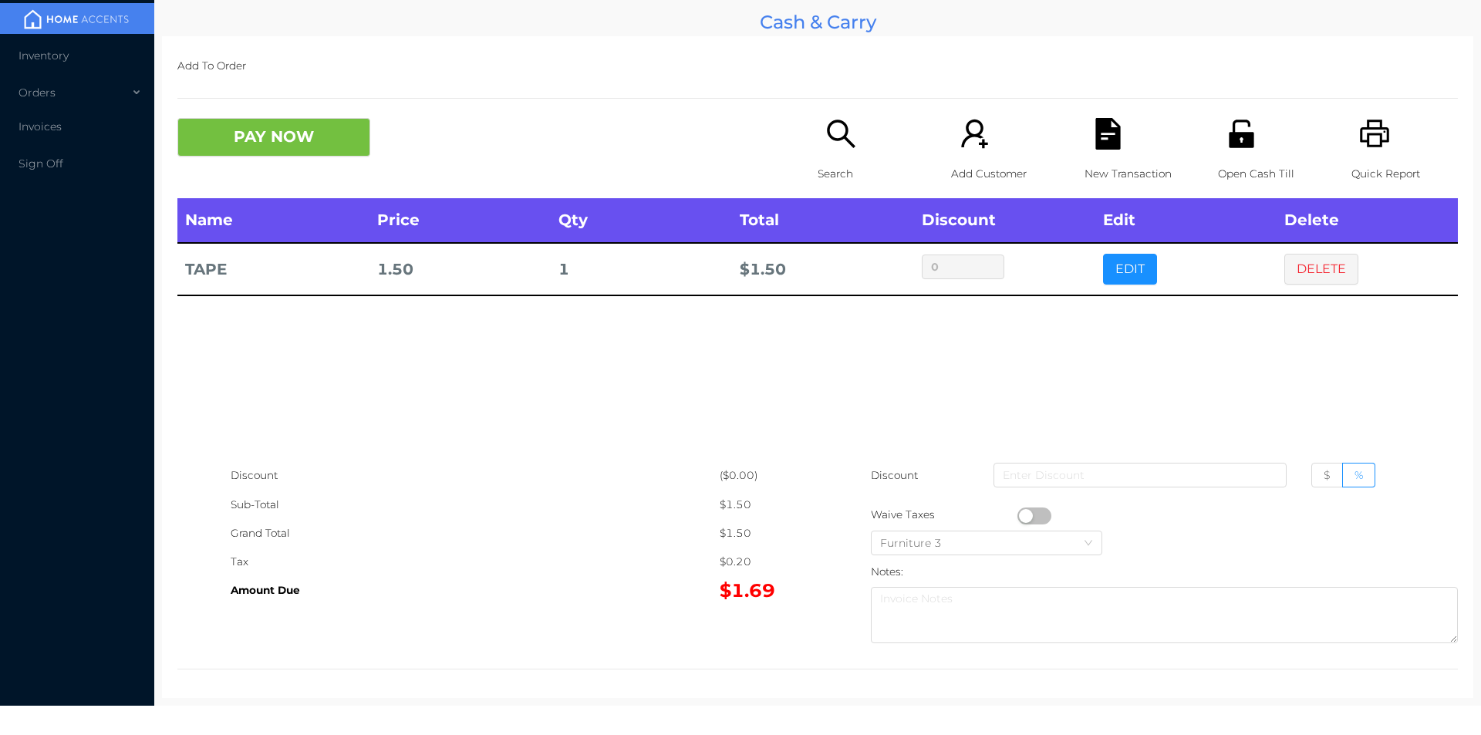
click at [825, 141] on icon "icon: search" at bounding box center [841, 134] width 32 height 32
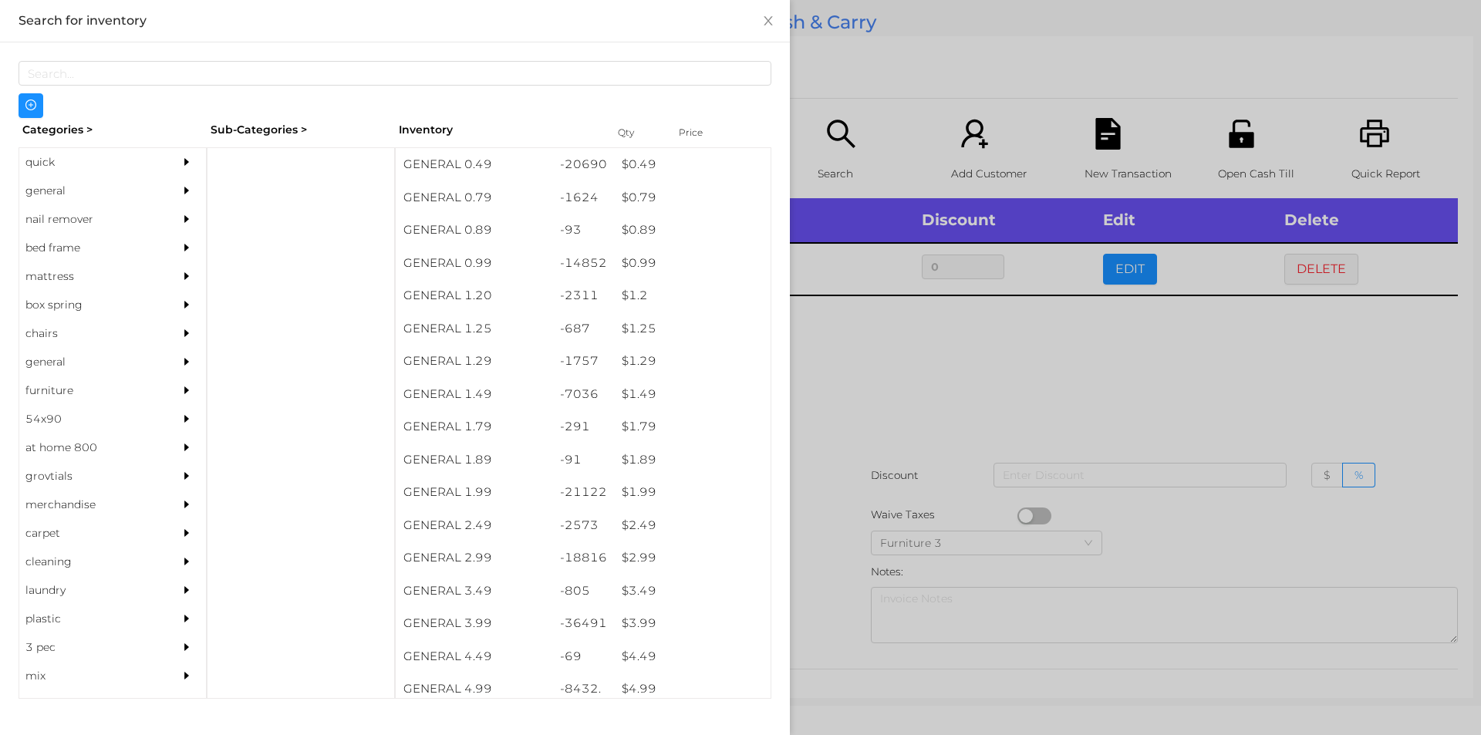
click at [59, 187] on div "general" at bounding box center [89, 191] width 140 height 29
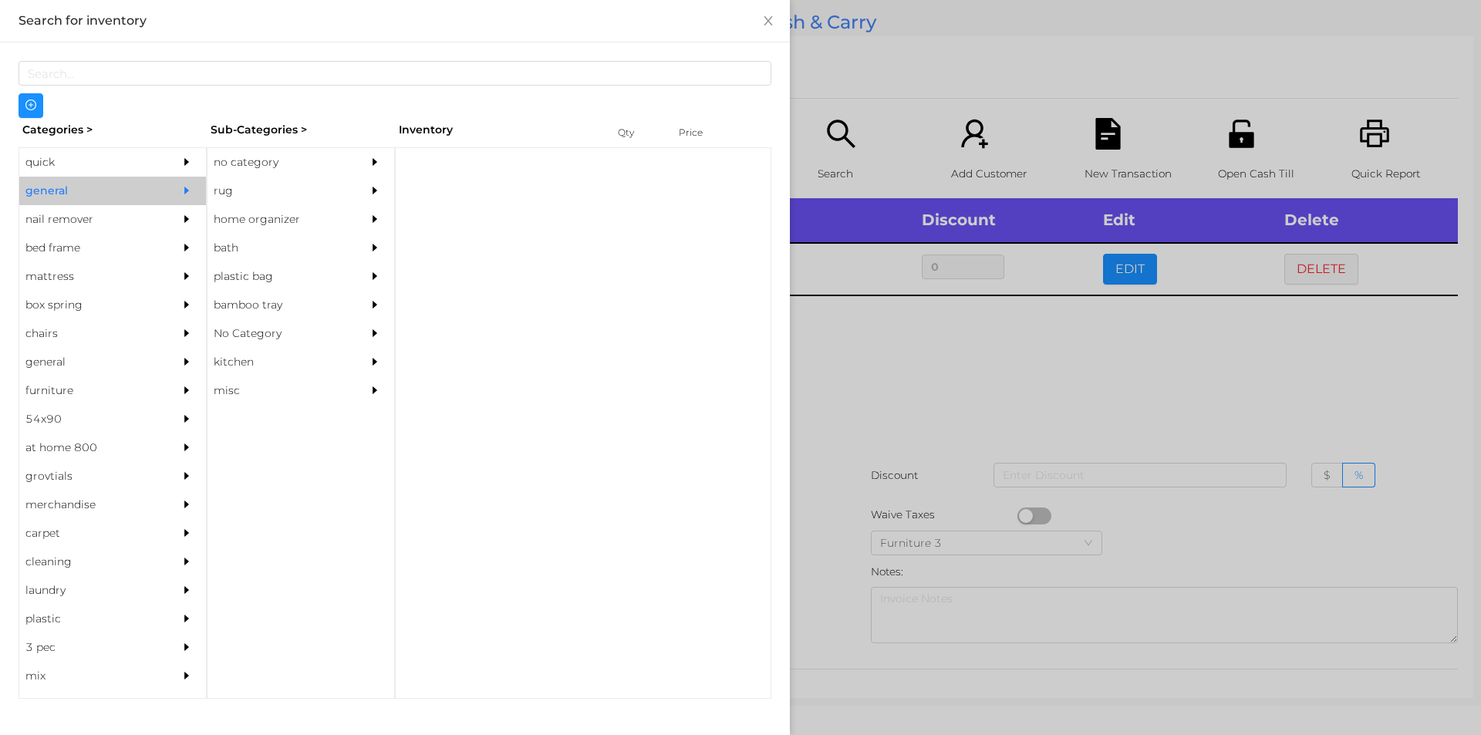
click at [250, 162] on div "no category" at bounding box center [278, 162] width 140 height 29
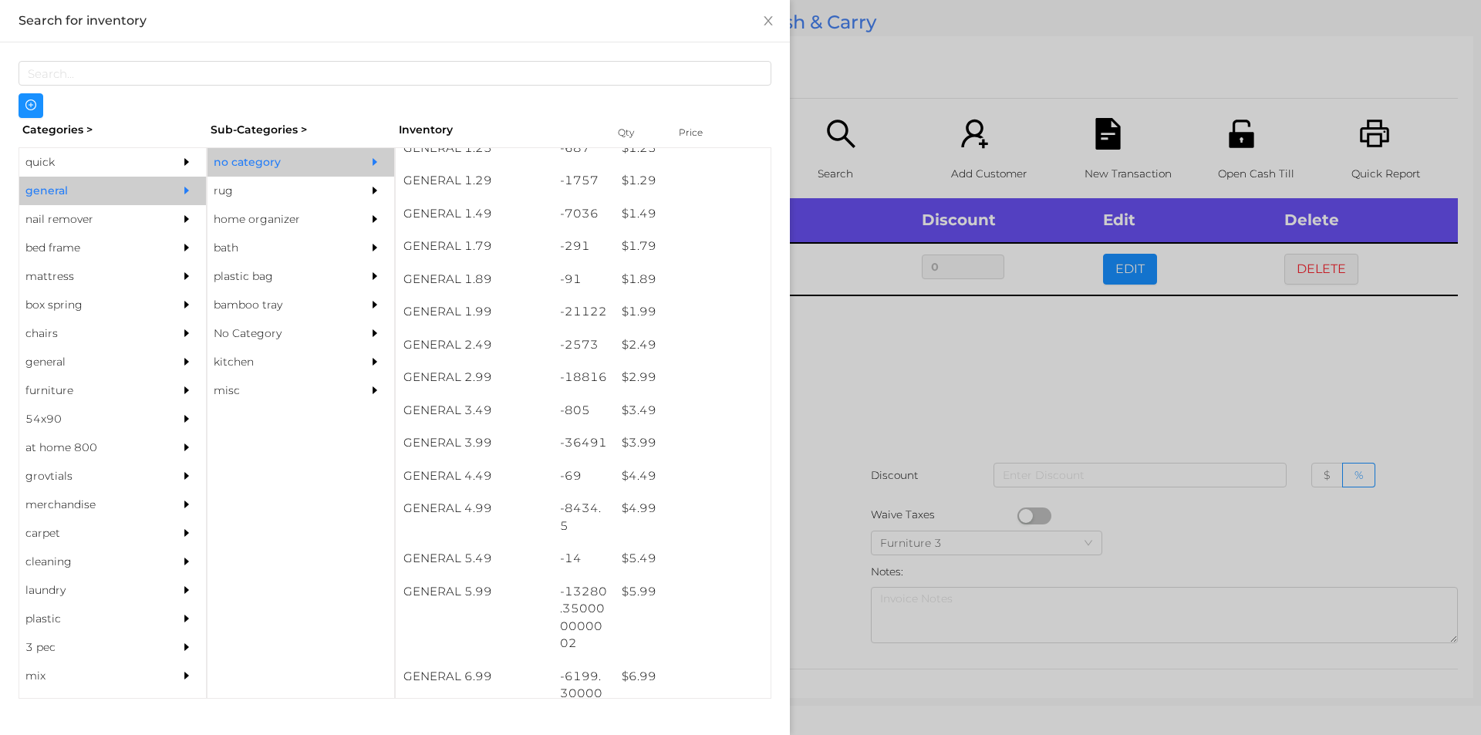
scroll to position [180, 0]
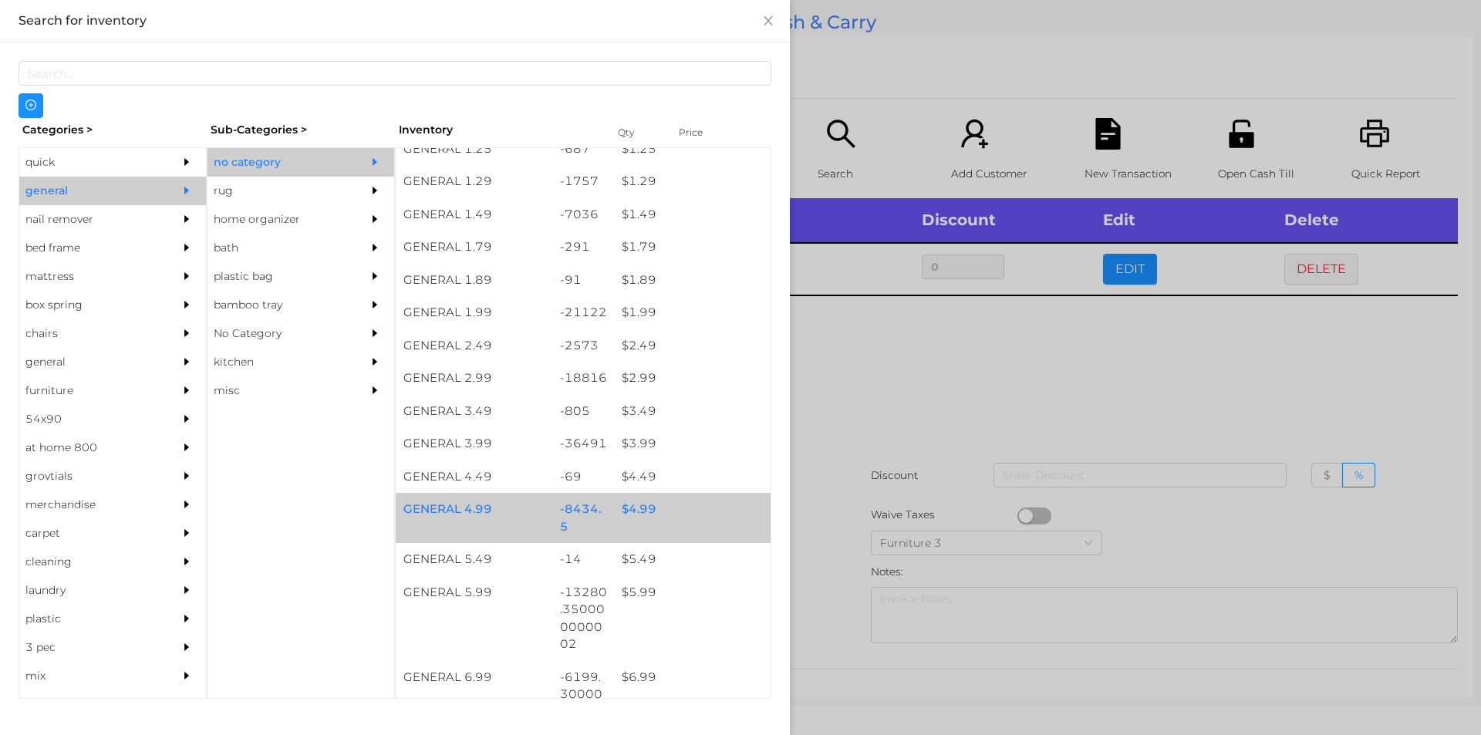
click at [636, 508] on div "$ 4.99" at bounding box center [692, 509] width 157 height 33
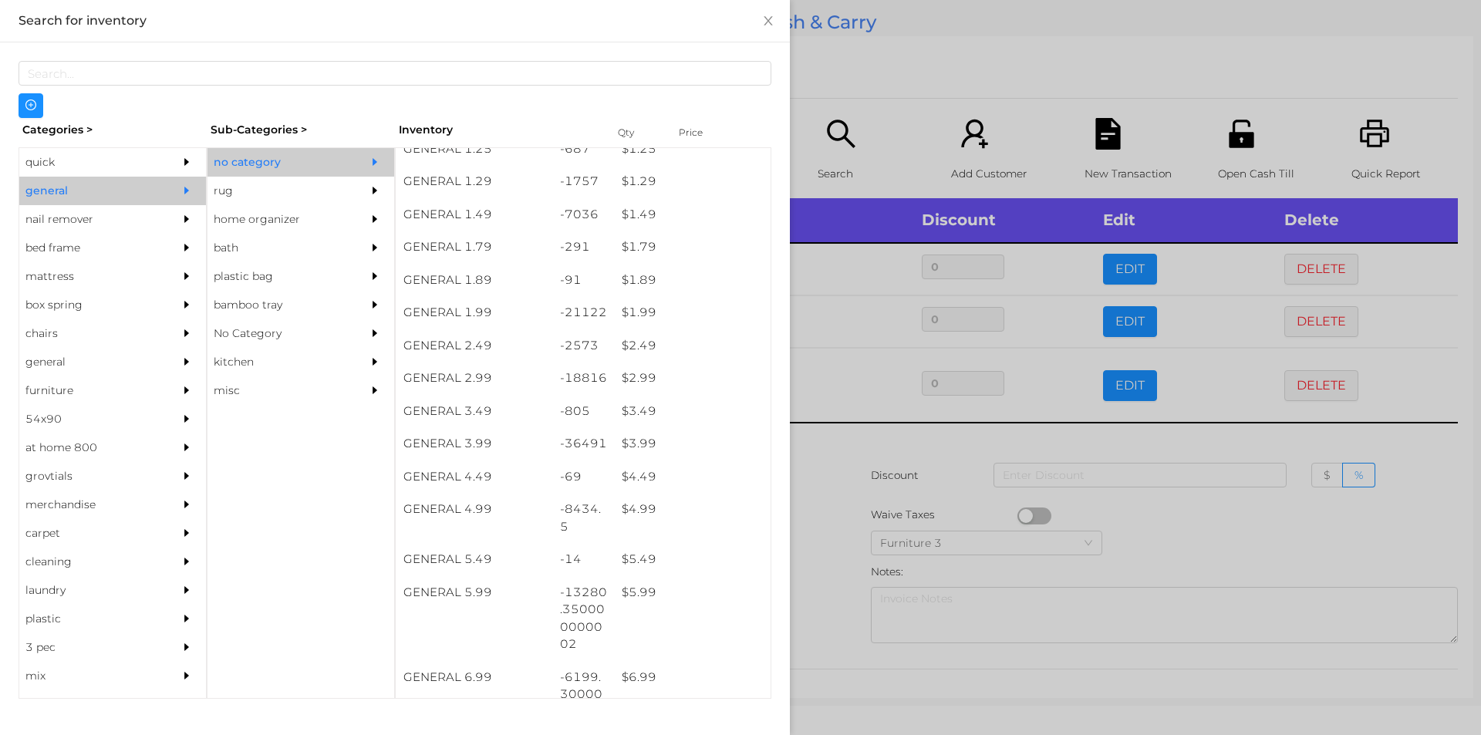
click at [822, 495] on div at bounding box center [740, 367] width 1481 height 735
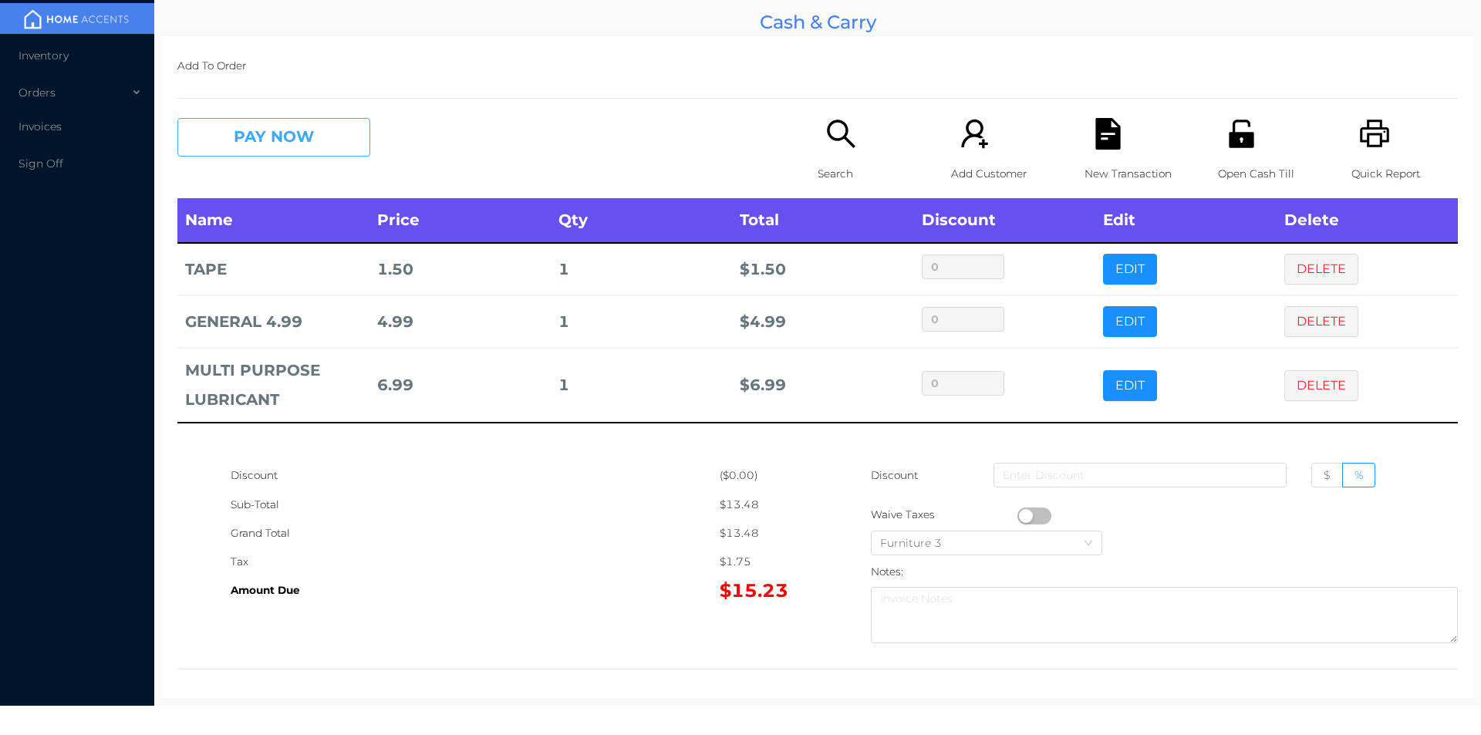
click at [296, 142] on button "PAY NOW" at bounding box center [273, 137] width 193 height 39
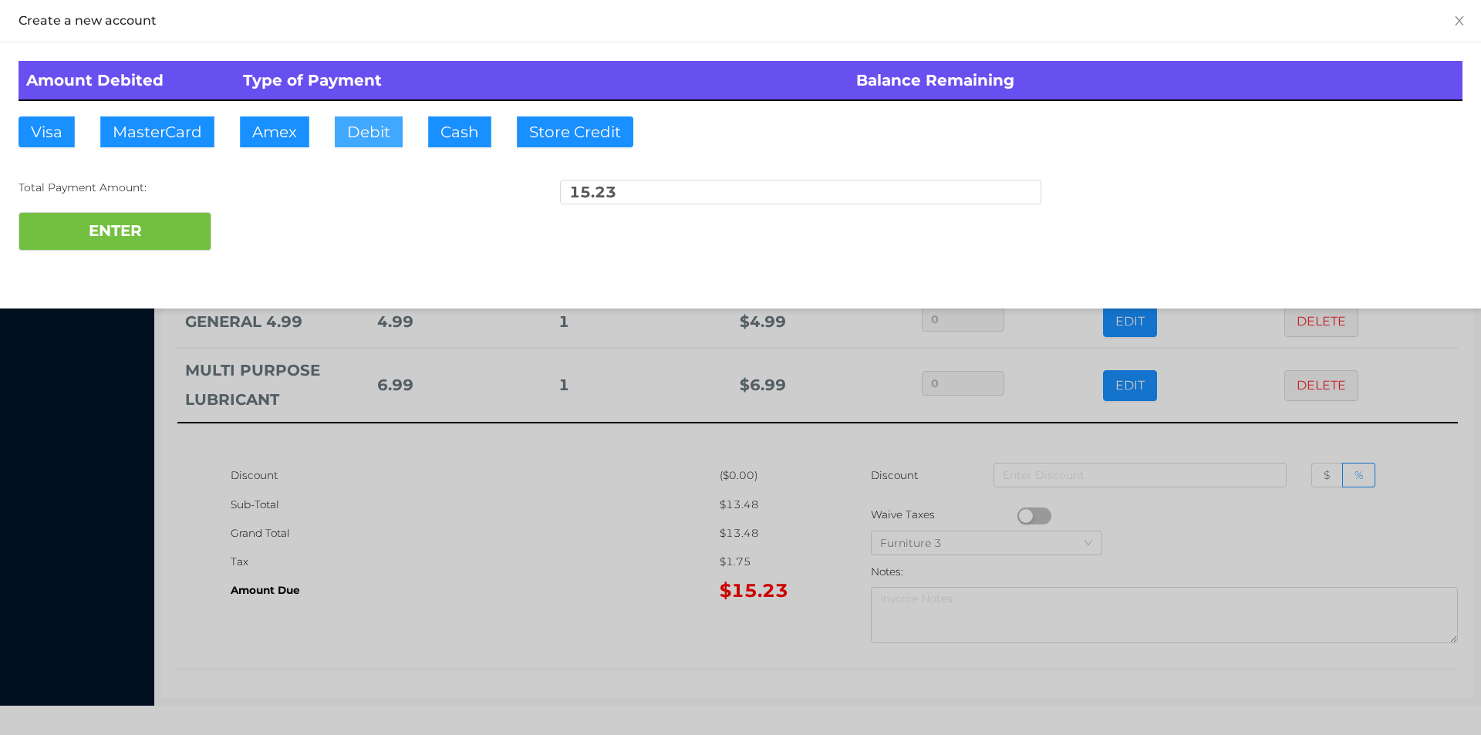
click at [372, 133] on button "Debit" at bounding box center [369, 131] width 68 height 31
type input "20."
click at [142, 240] on button "ENTER" at bounding box center [115, 231] width 193 height 39
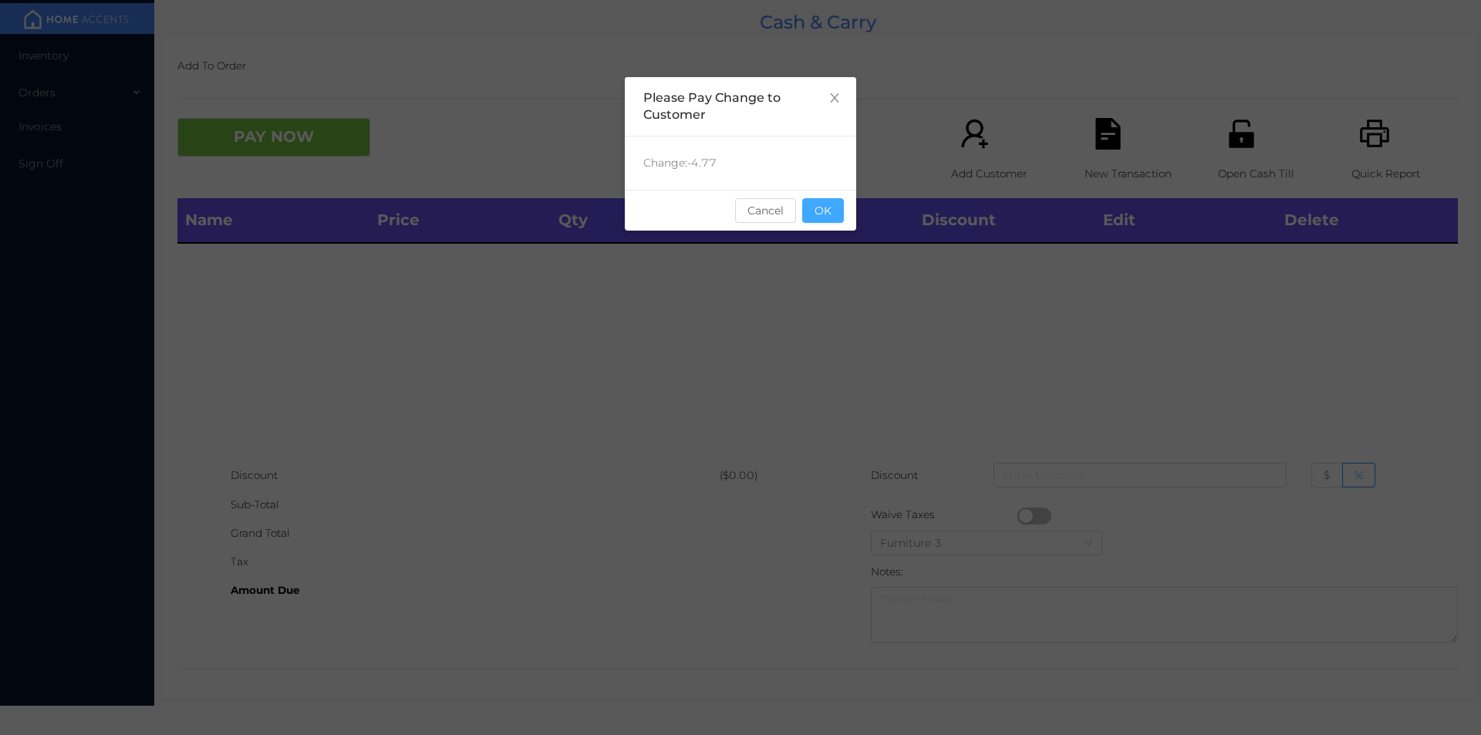
click at [843, 221] on button "OK" at bounding box center [823, 210] width 42 height 25
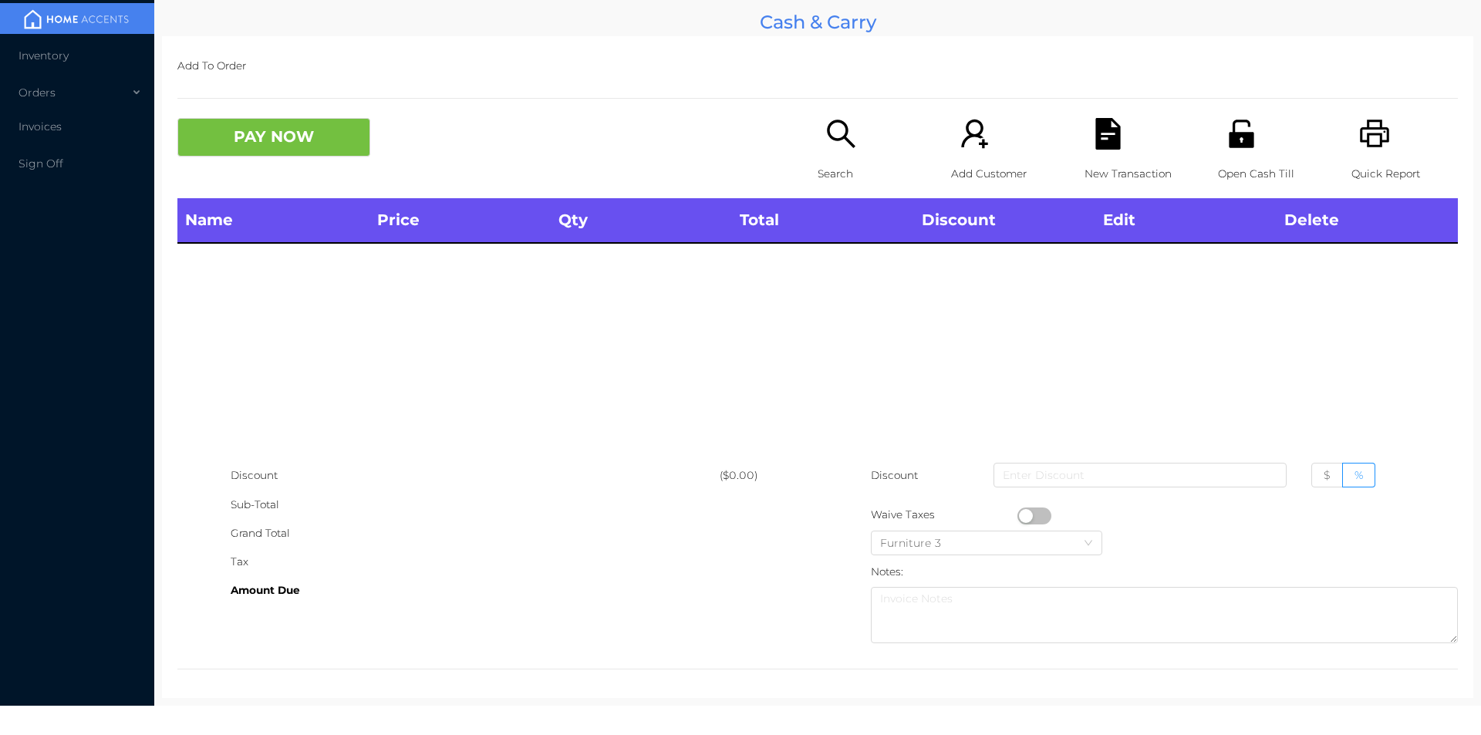
click at [829, 275] on div "Name Price Qty Total Discount Edit Delete" at bounding box center [817, 329] width 1281 height 263
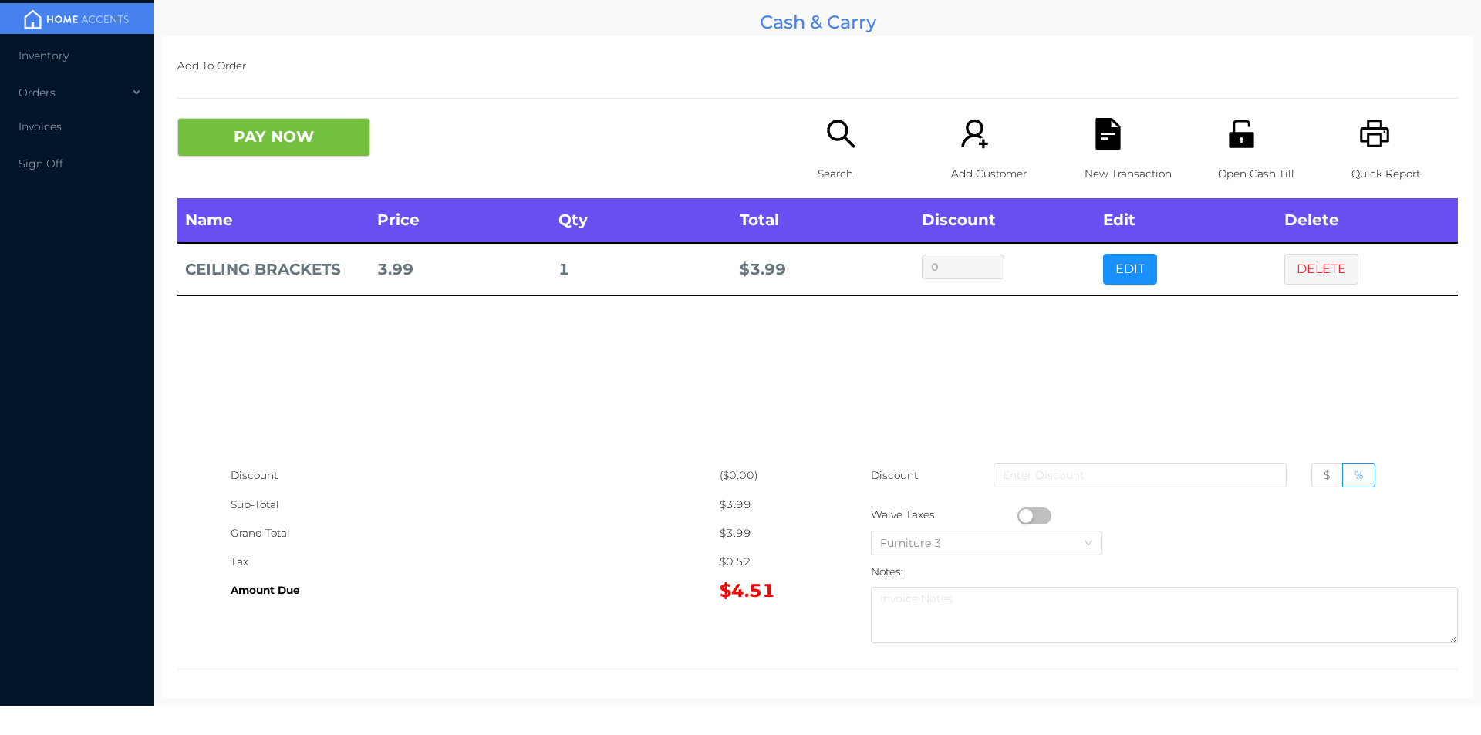
click at [849, 140] on icon "icon: search" at bounding box center [841, 134] width 32 height 32
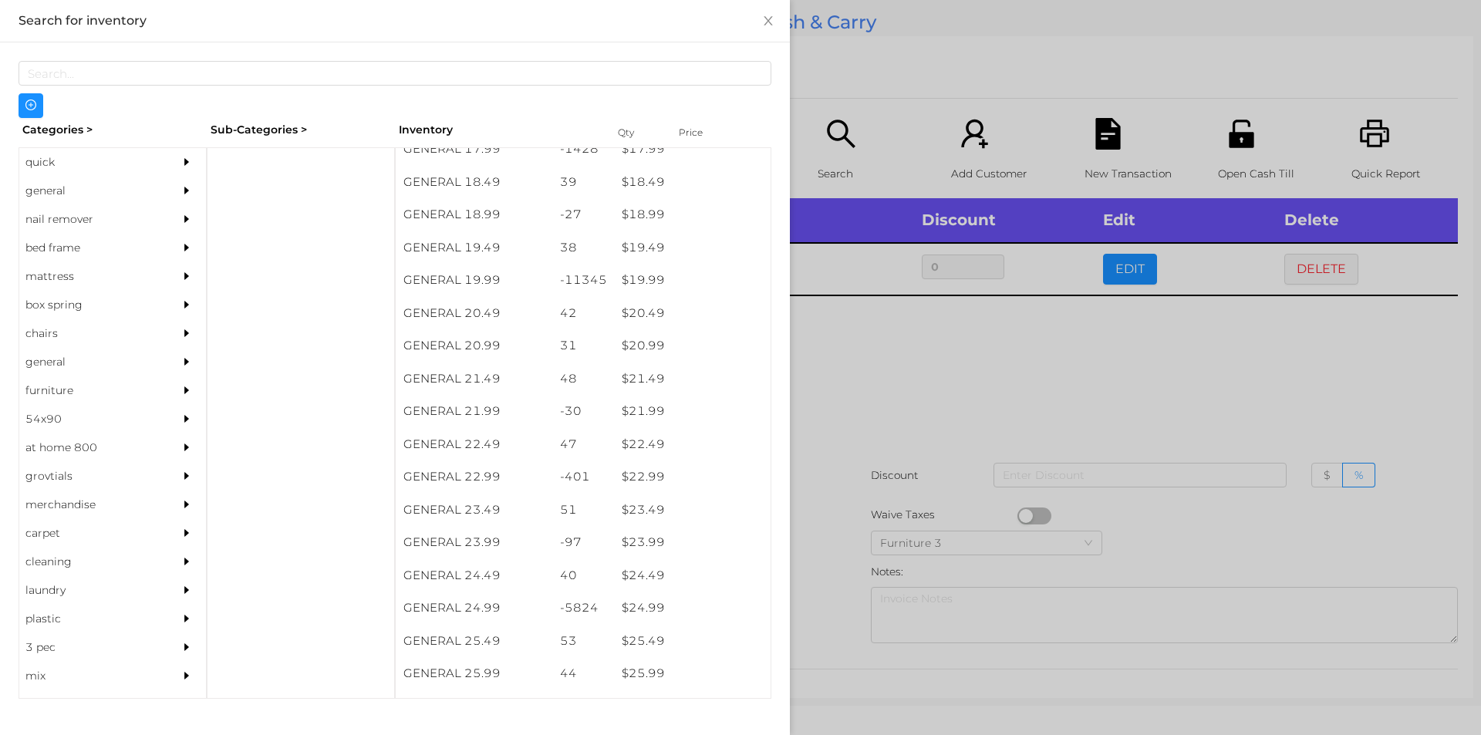
scroll to position [1548, 0]
click at [634, 611] on div "$ 24.99" at bounding box center [692, 606] width 157 height 33
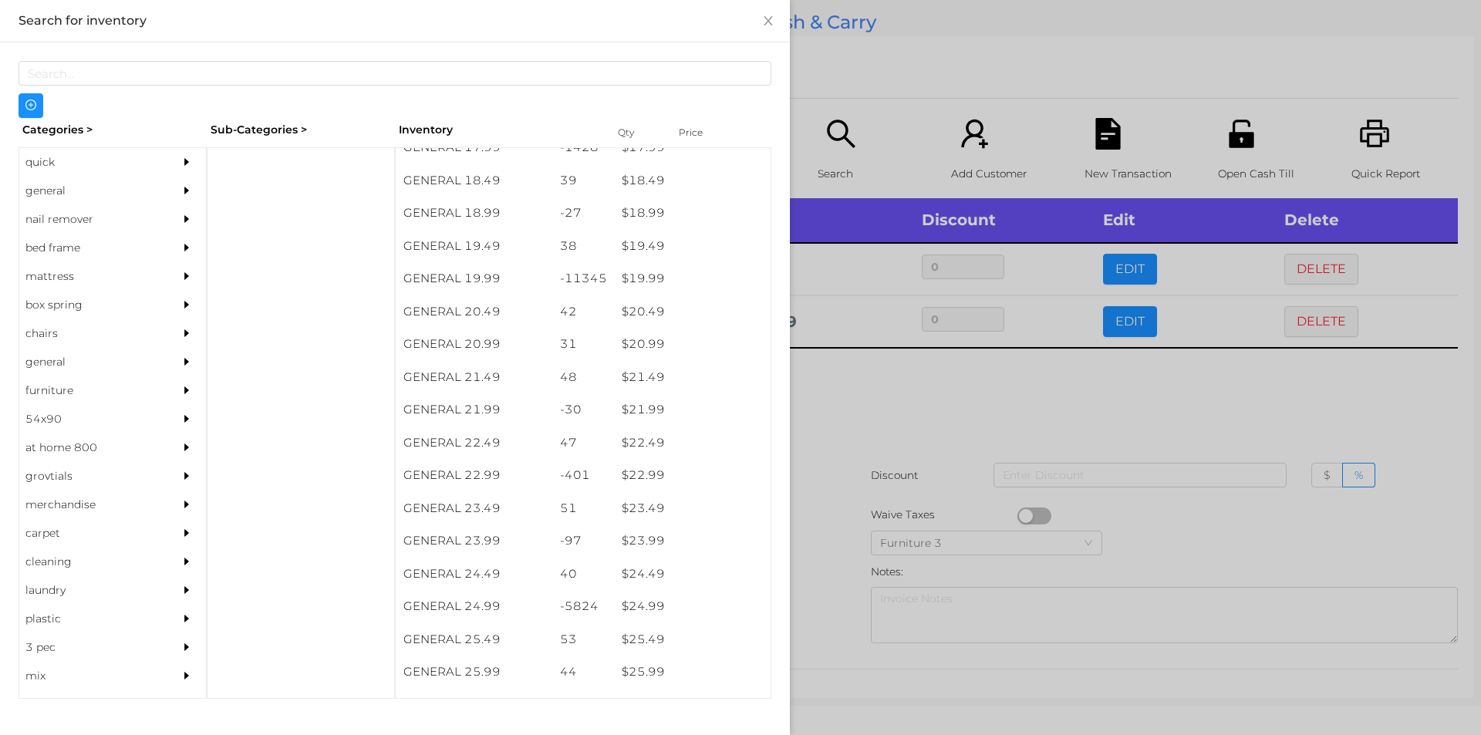
click at [811, 607] on div at bounding box center [740, 367] width 1481 height 735
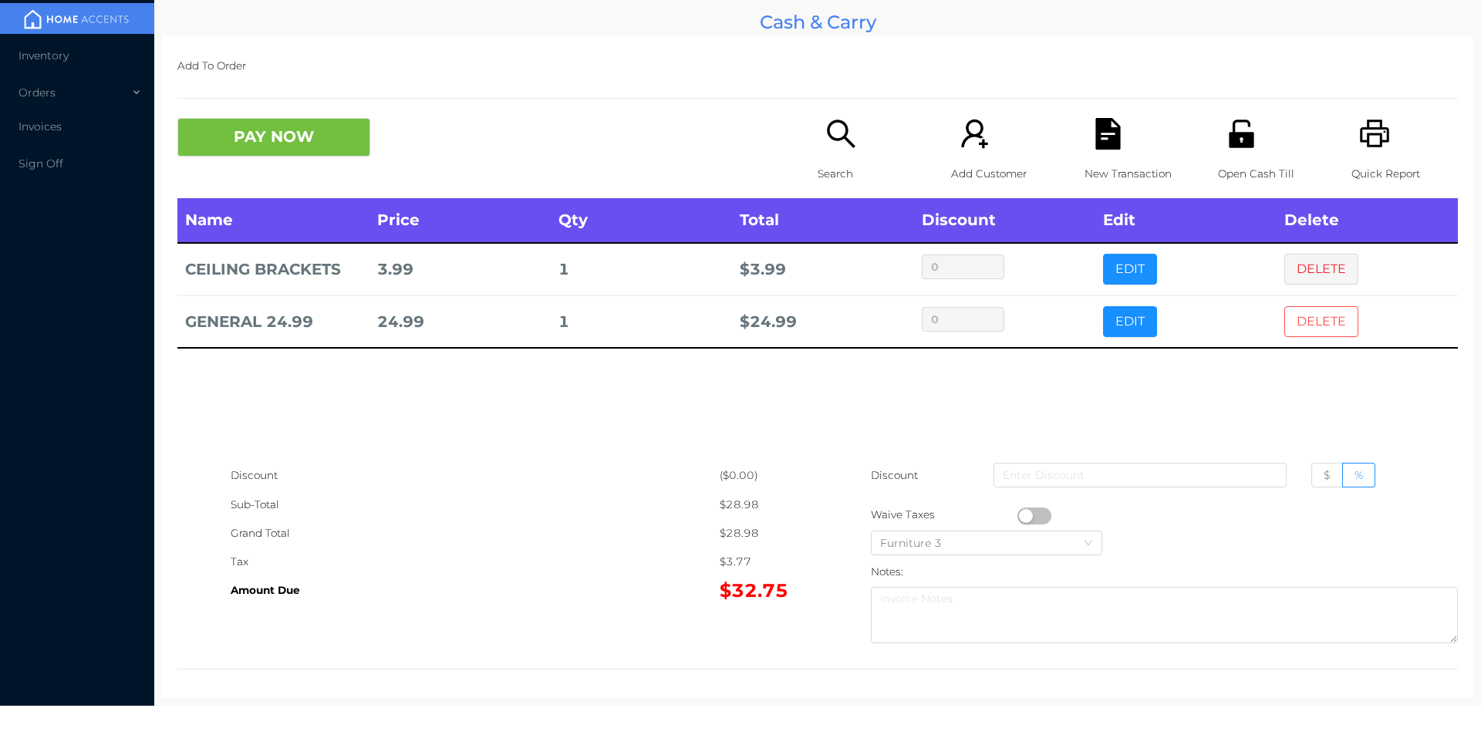
click at [1311, 311] on button "DELETE" at bounding box center [1321, 321] width 74 height 31
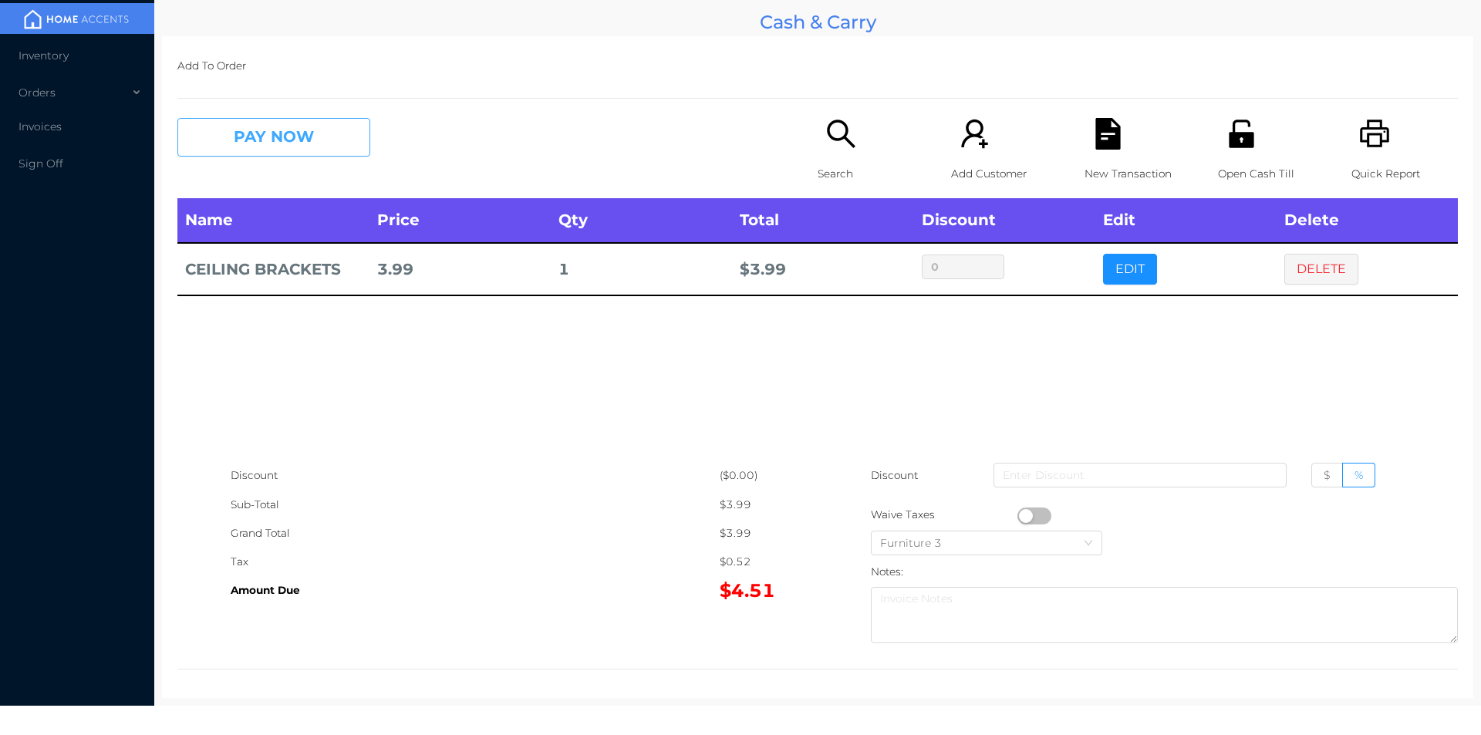
click at [258, 151] on button "PAY NOW" at bounding box center [273, 137] width 193 height 39
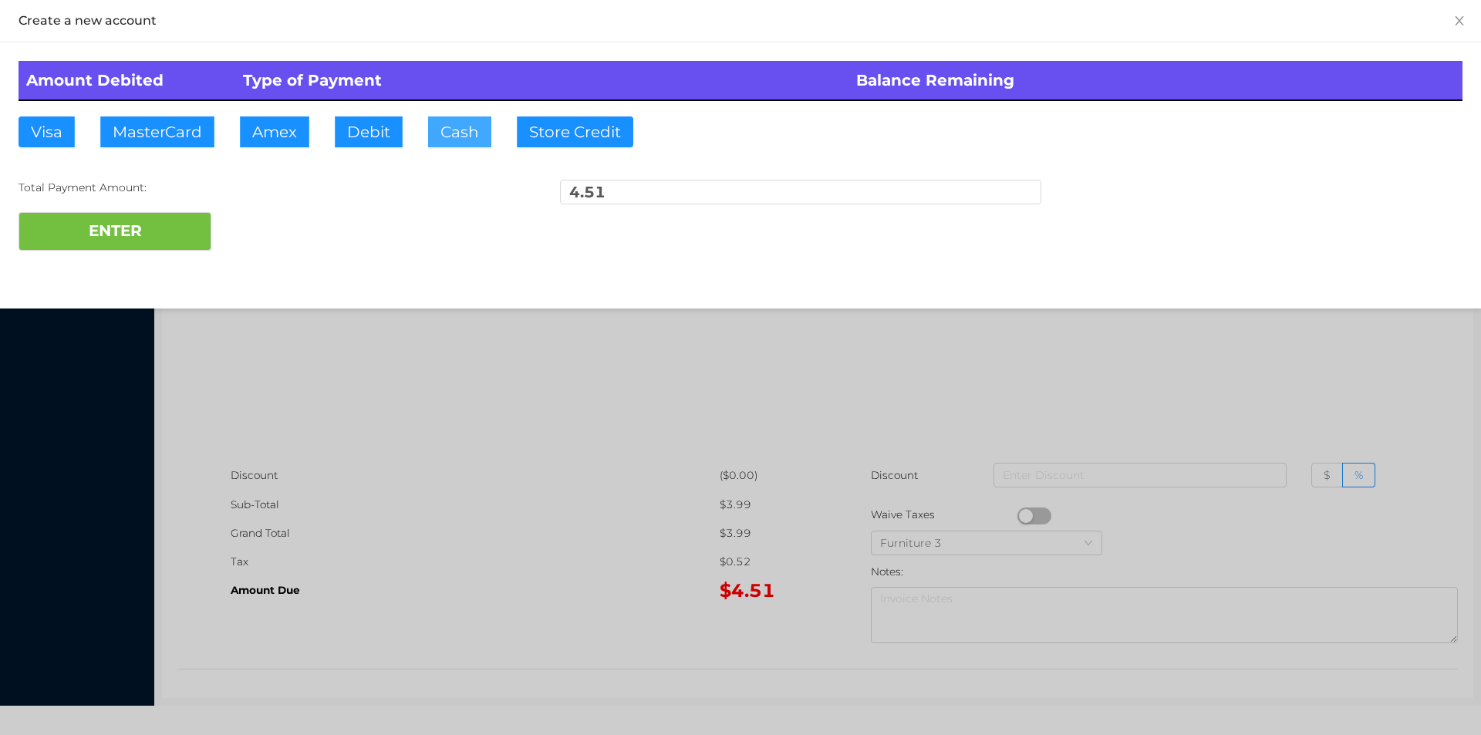
click at [455, 135] on button "Cash" at bounding box center [459, 131] width 63 height 31
click at [80, 225] on button "ENTER" at bounding box center [115, 231] width 193 height 39
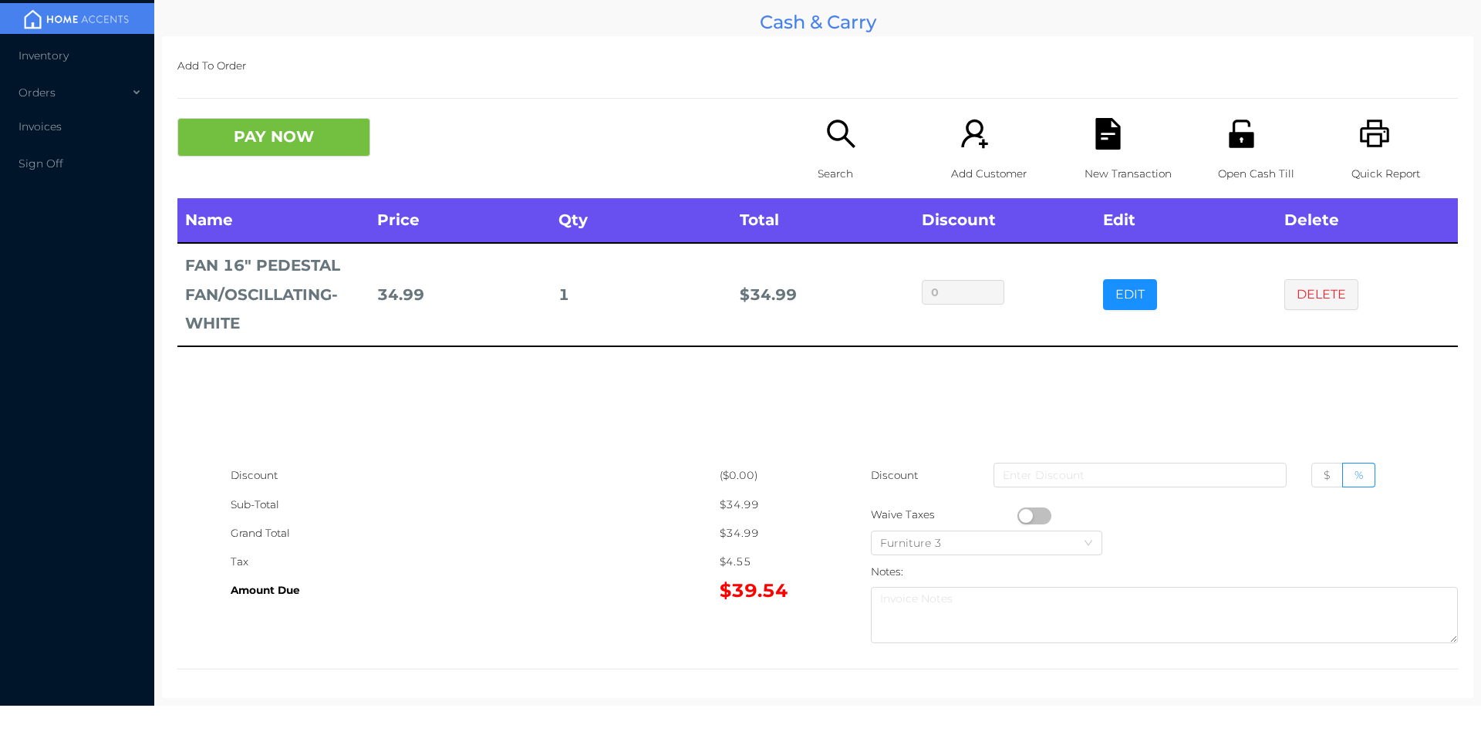
click at [839, 151] on div "Search" at bounding box center [871, 158] width 106 height 80
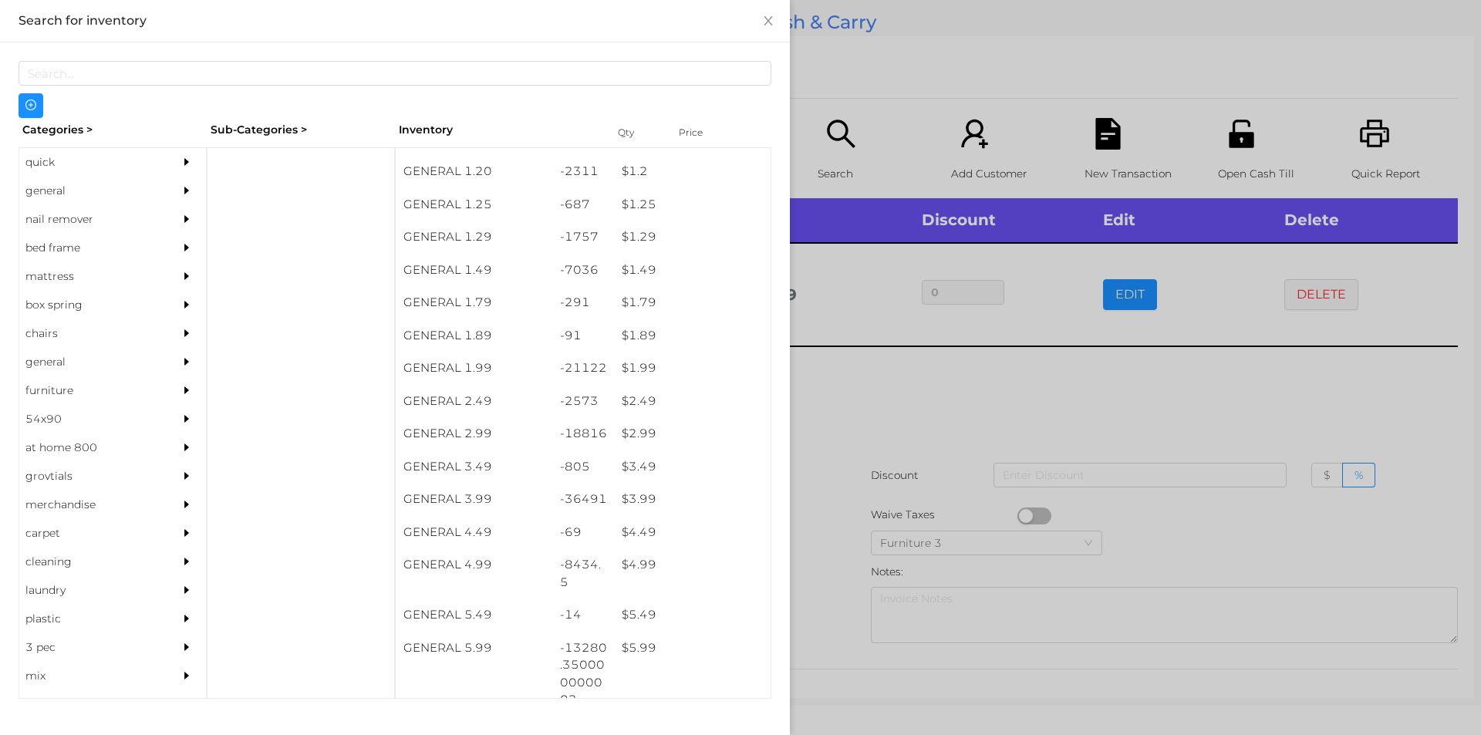
scroll to position [123, 0]
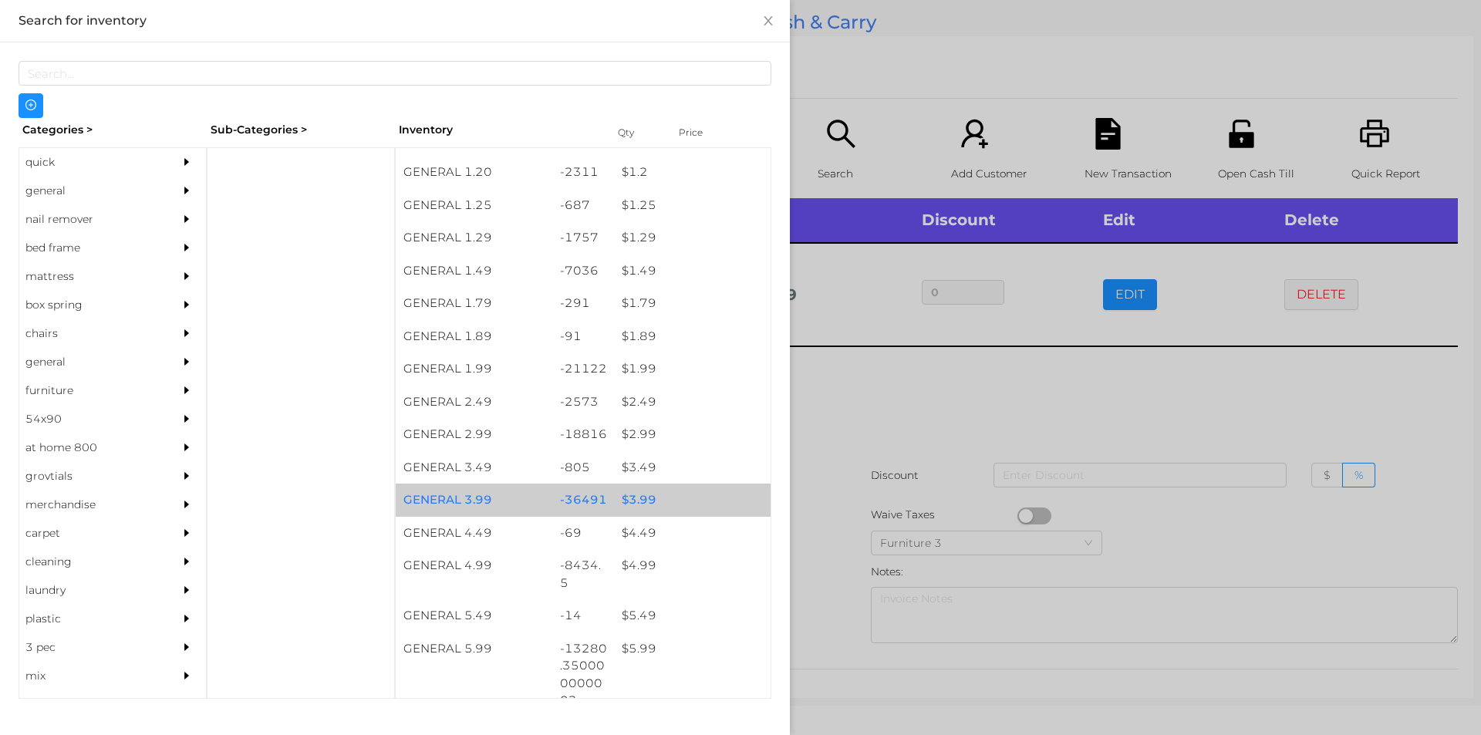
click at [630, 505] on div "$ 3.99" at bounding box center [692, 500] width 157 height 33
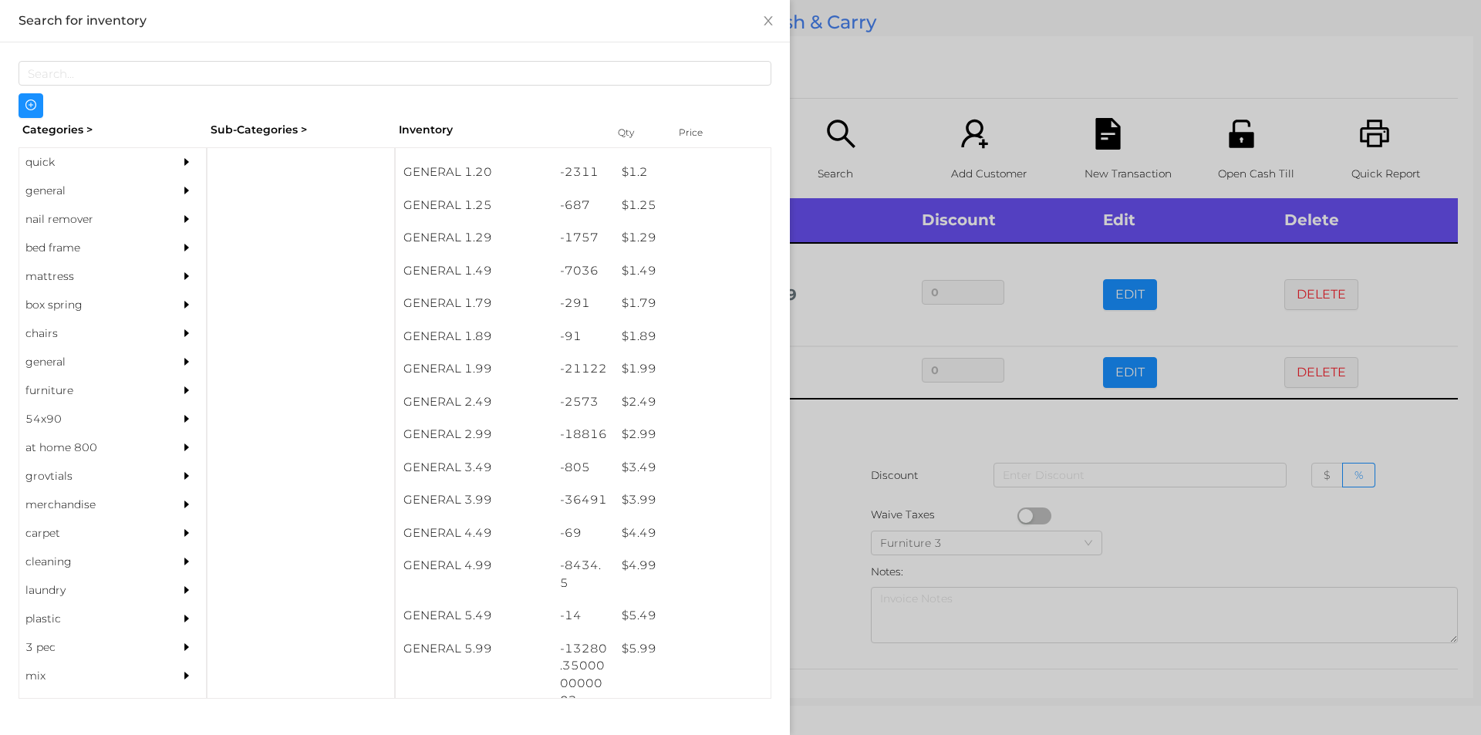
click at [826, 500] on div at bounding box center [740, 367] width 1481 height 735
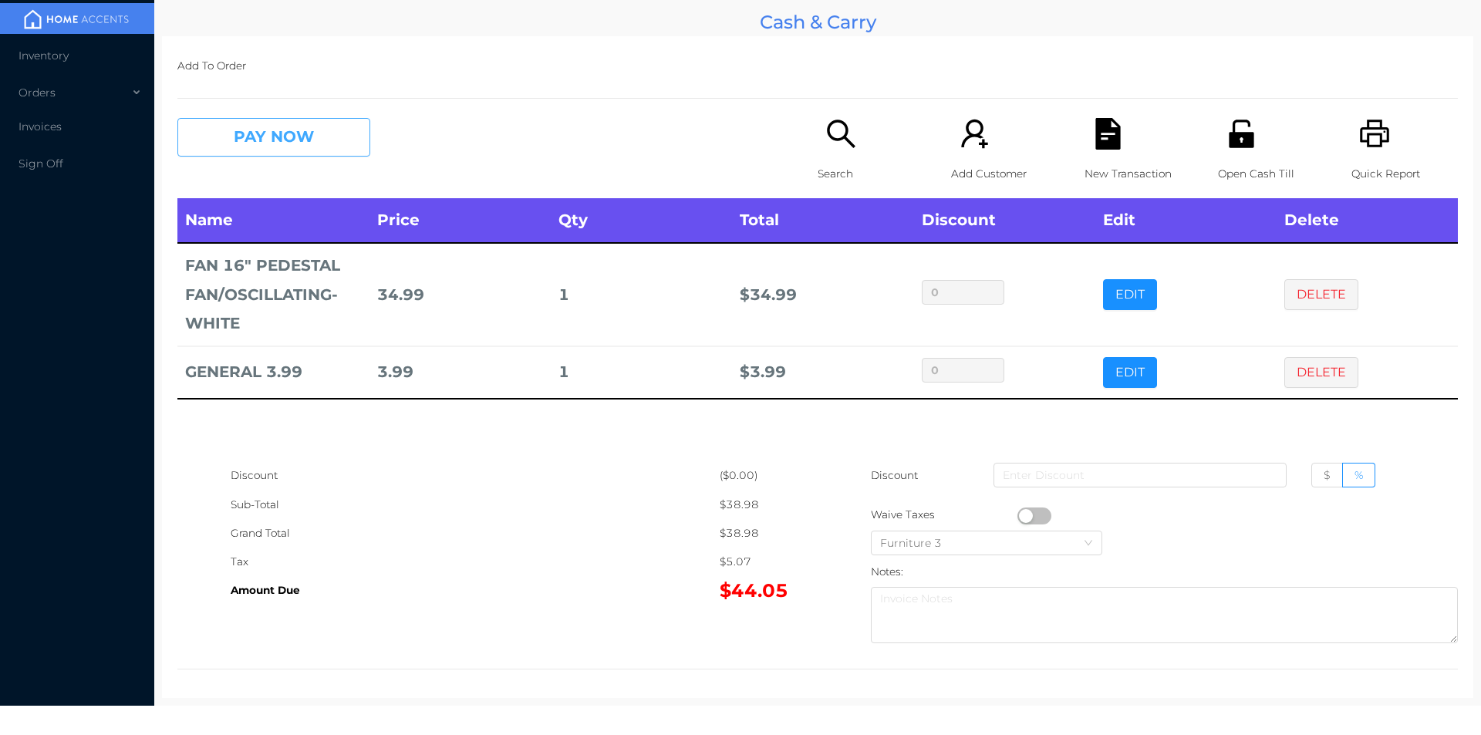
click at [248, 145] on button "PAY NOW" at bounding box center [273, 137] width 193 height 39
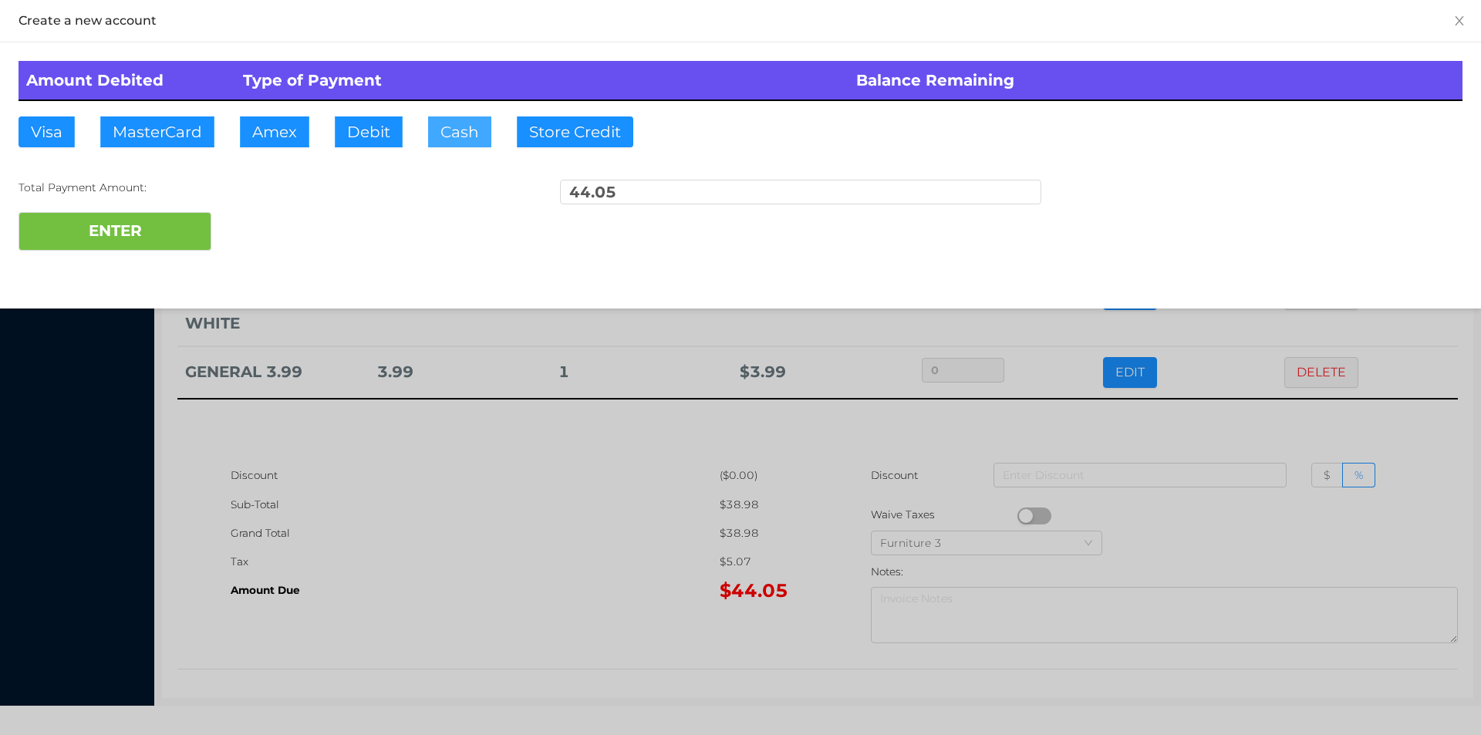
click at [434, 143] on button "Cash" at bounding box center [459, 131] width 63 height 31
click at [112, 245] on button "ENTER" at bounding box center [115, 231] width 193 height 39
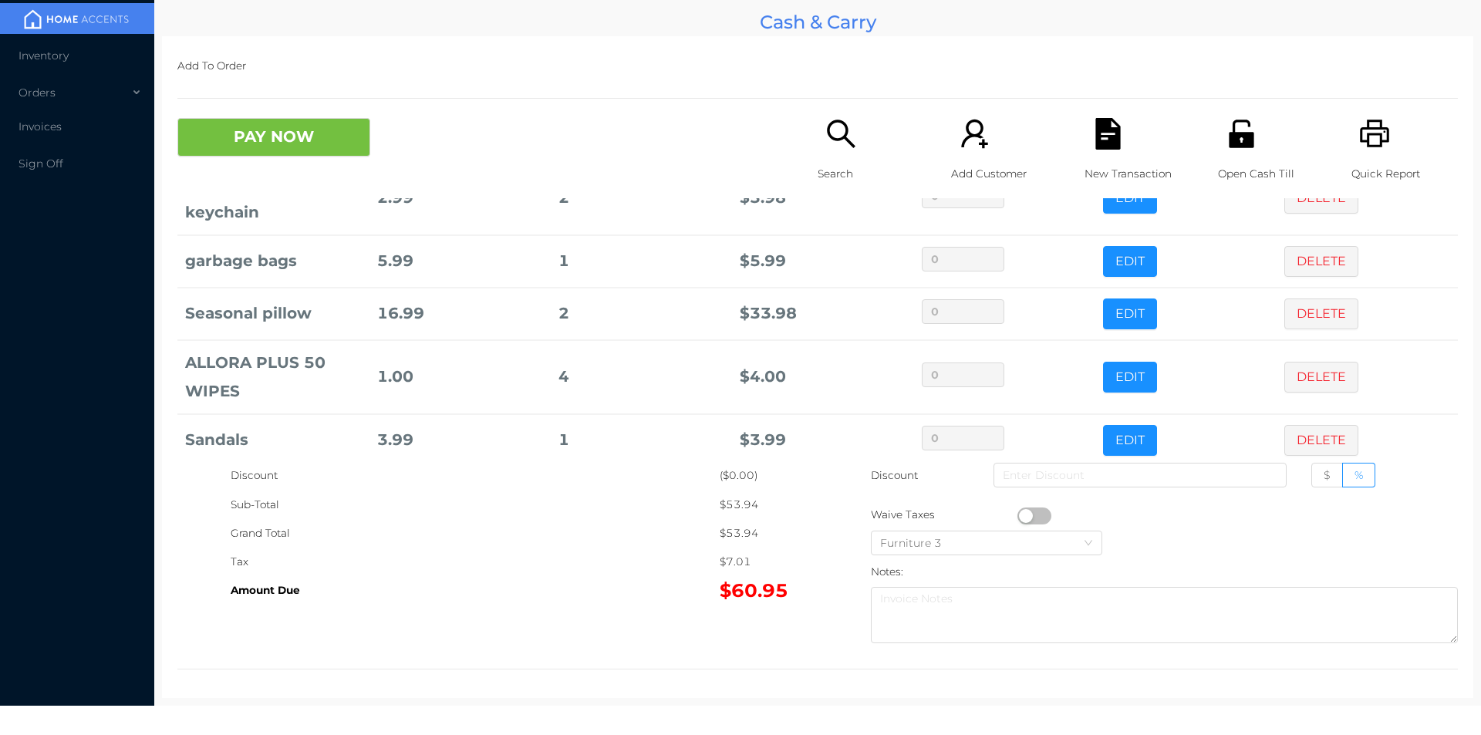
scroll to position [104, 0]
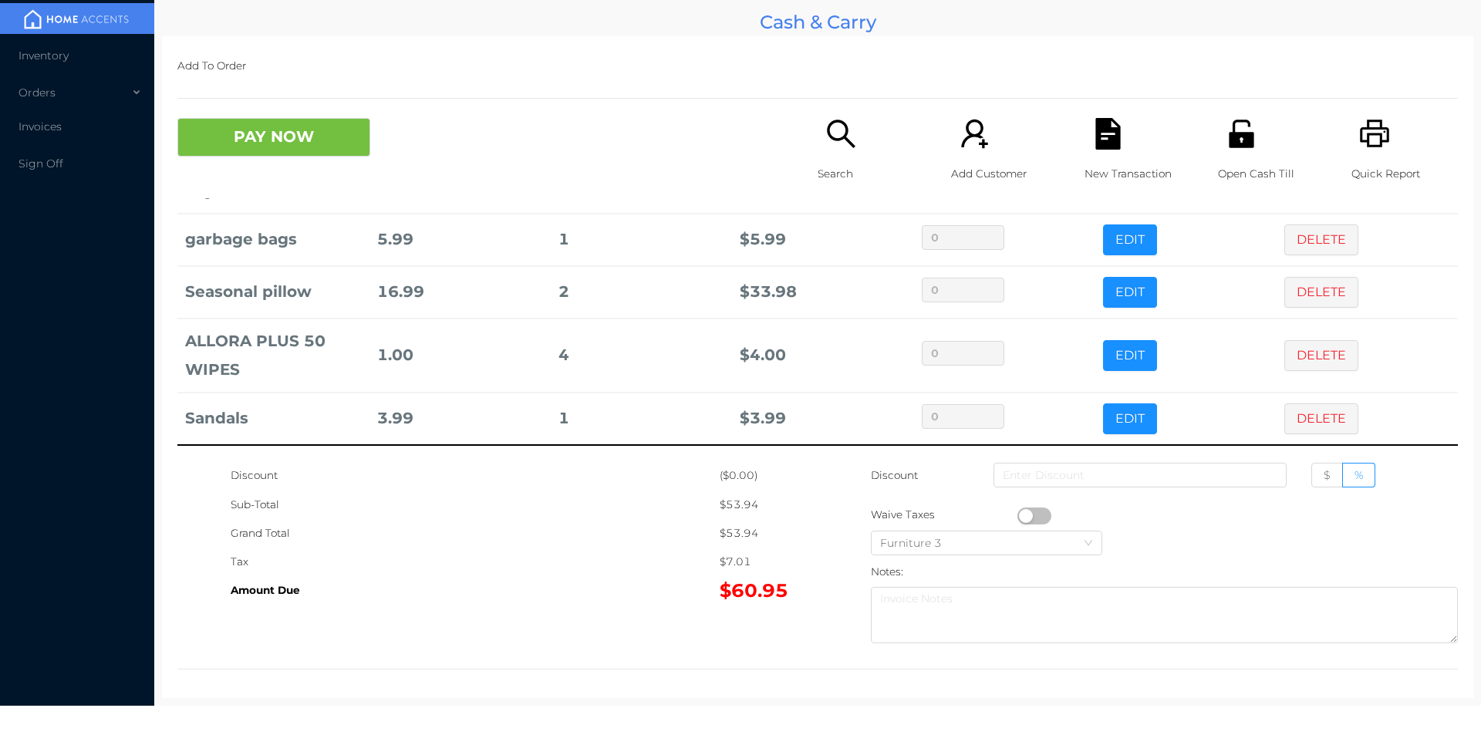
click at [861, 169] on p "Search" at bounding box center [871, 174] width 106 height 29
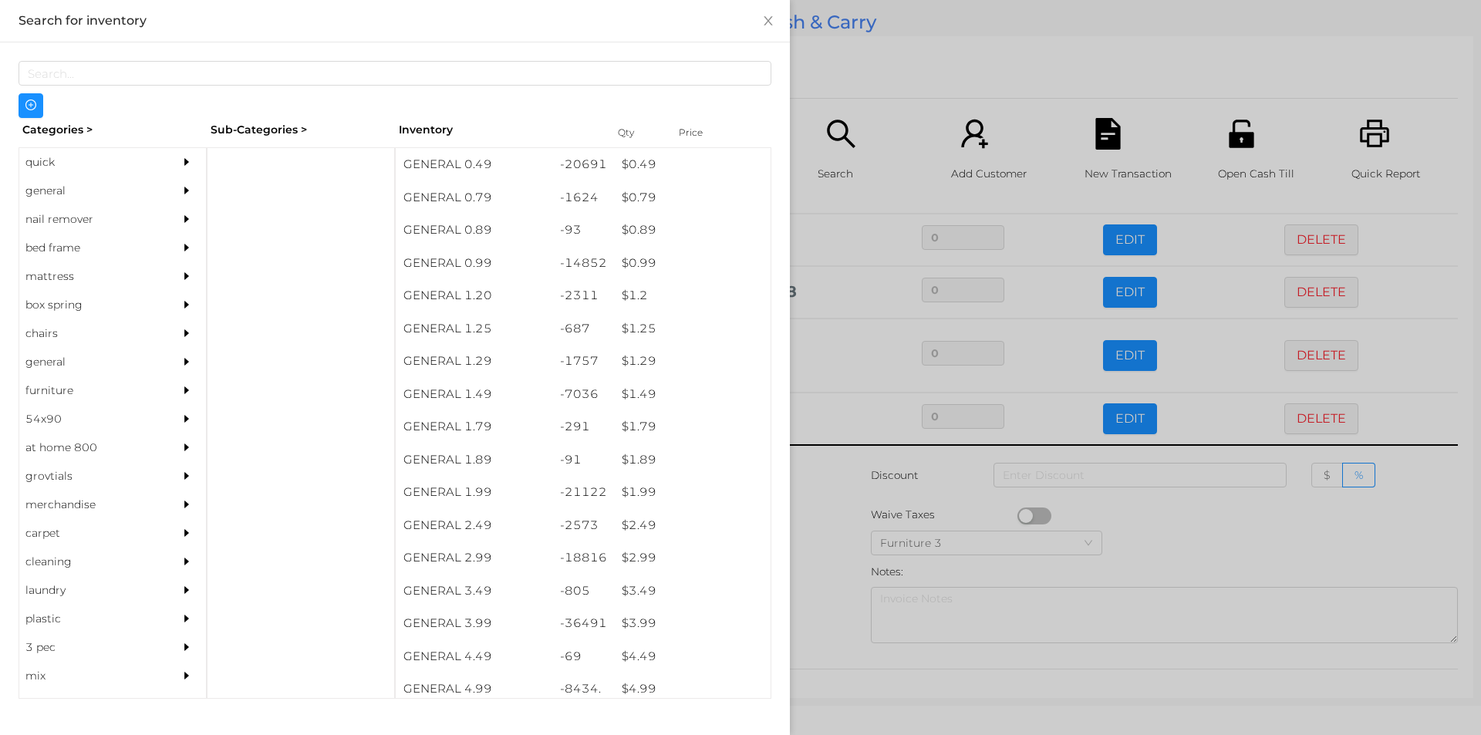
click at [65, 194] on div "general" at bounding box center [89, 191] width 140 height 29
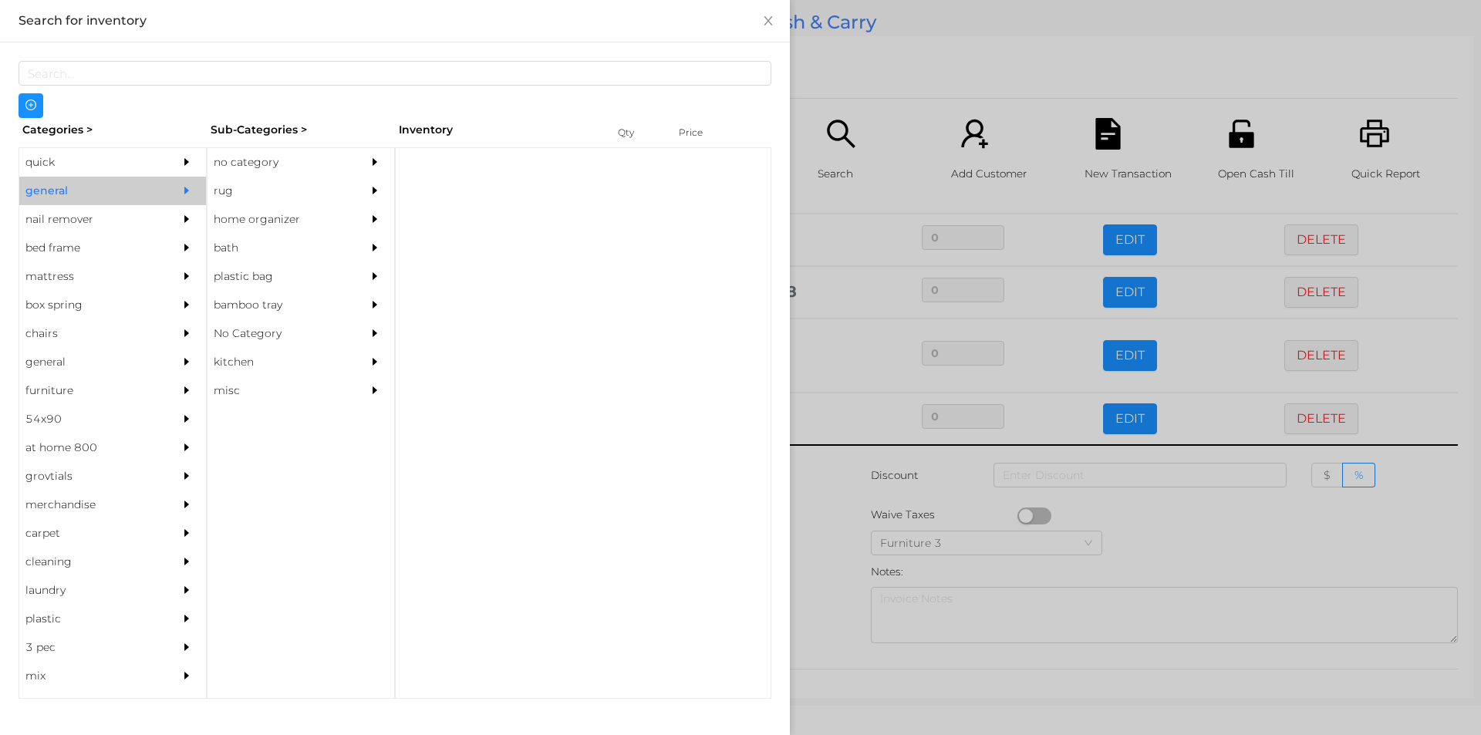
click at [255, 163] on div "no category" at bounding box center [278, 162] width 140 height 29
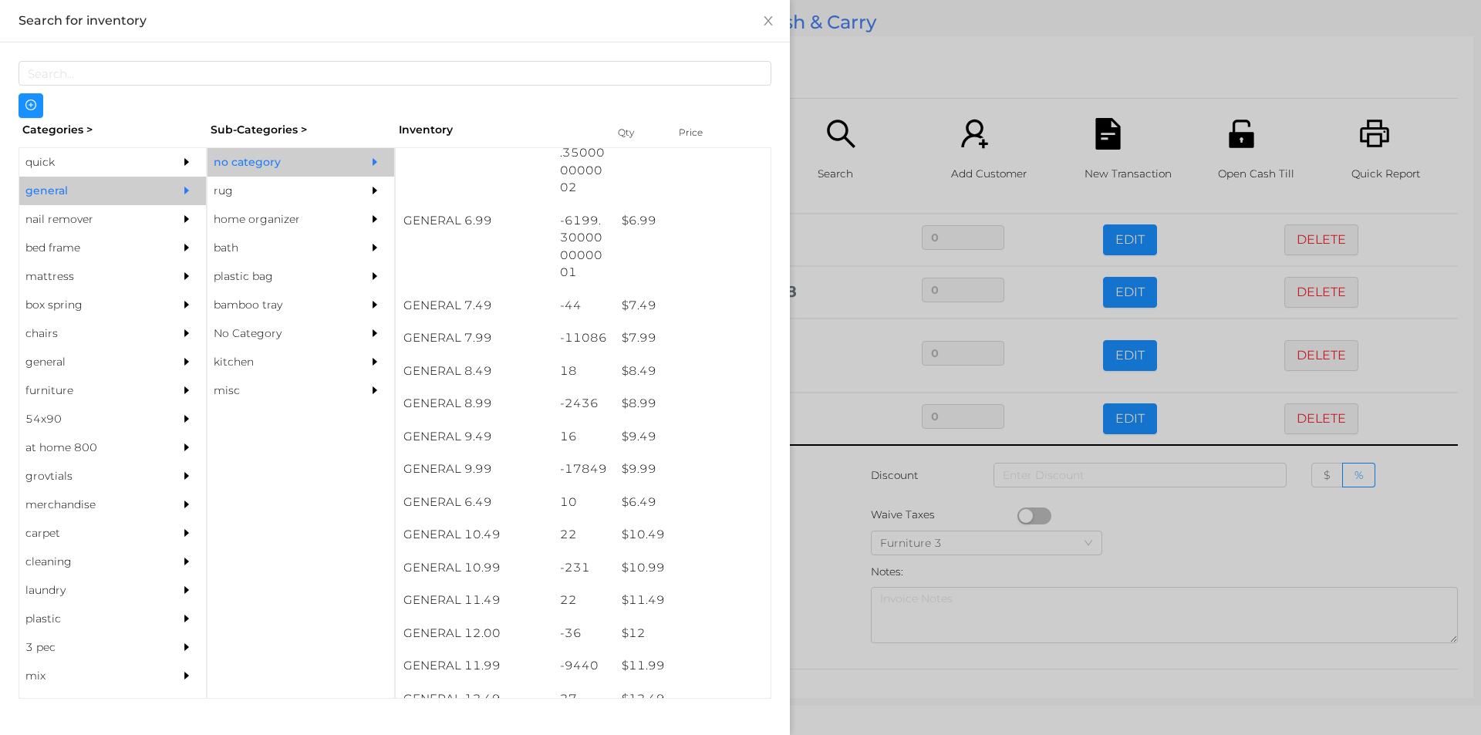
scroll to position [636, 0]
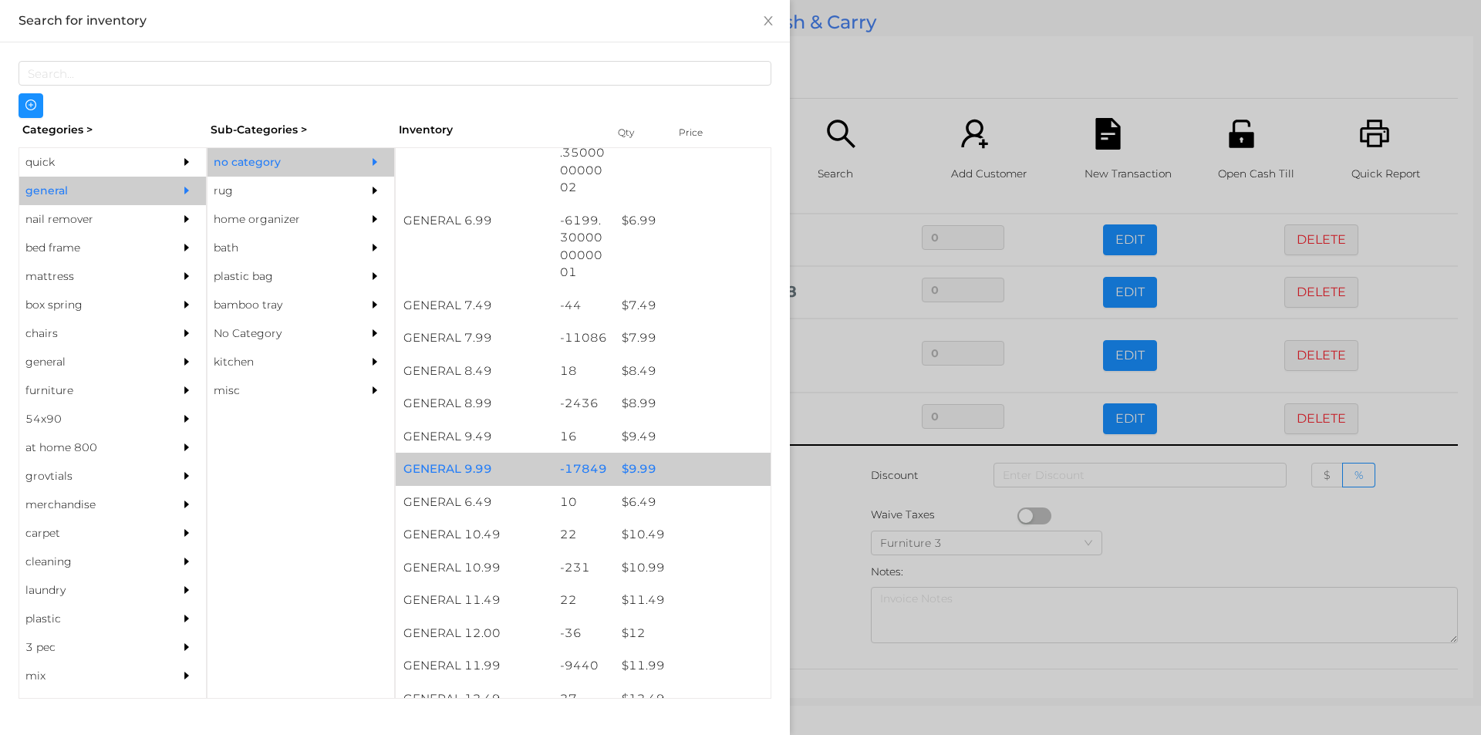
click at [636, 470] on div "$ 9.99" at bounding box center [692, 469] width 157 height 33
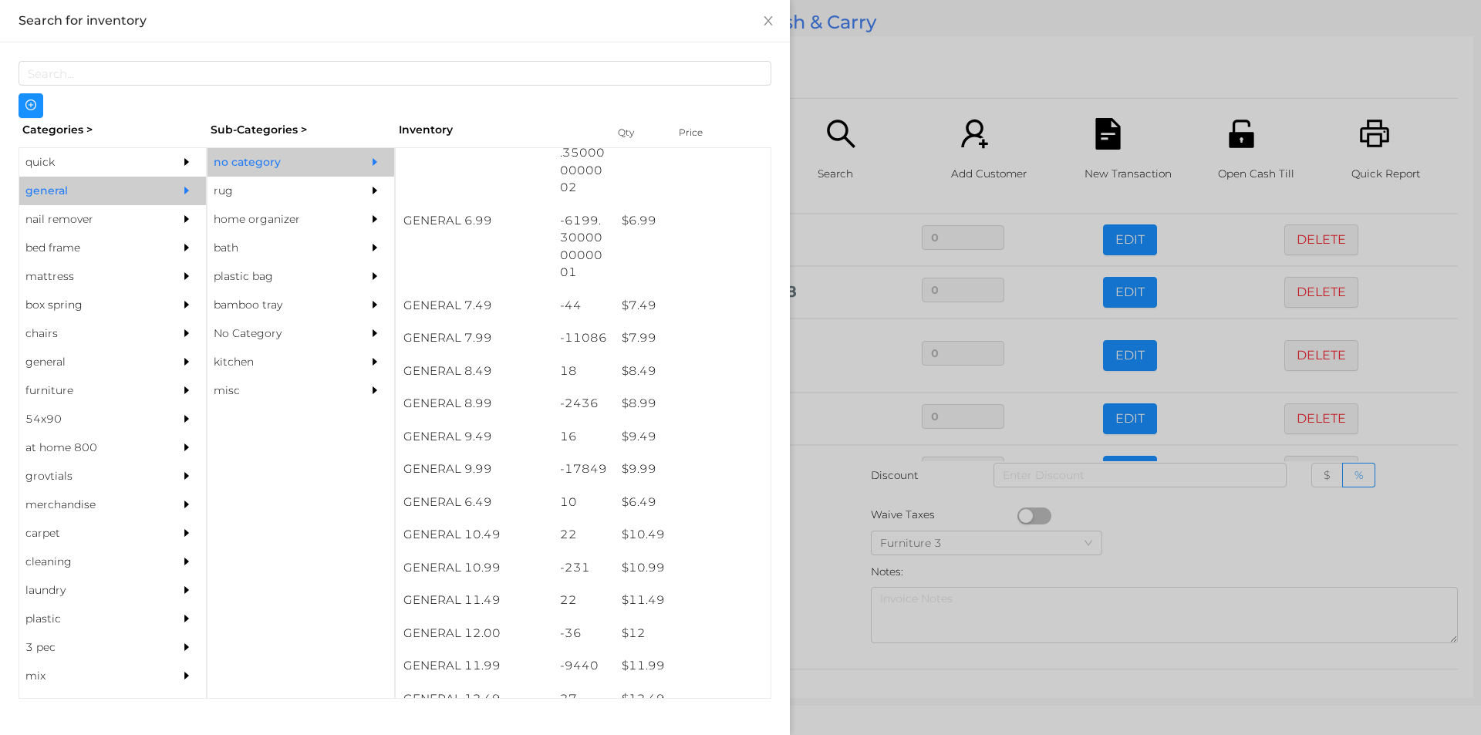
click at [830, 559] on div at bounding box center [740, 367] width 1481 height 735
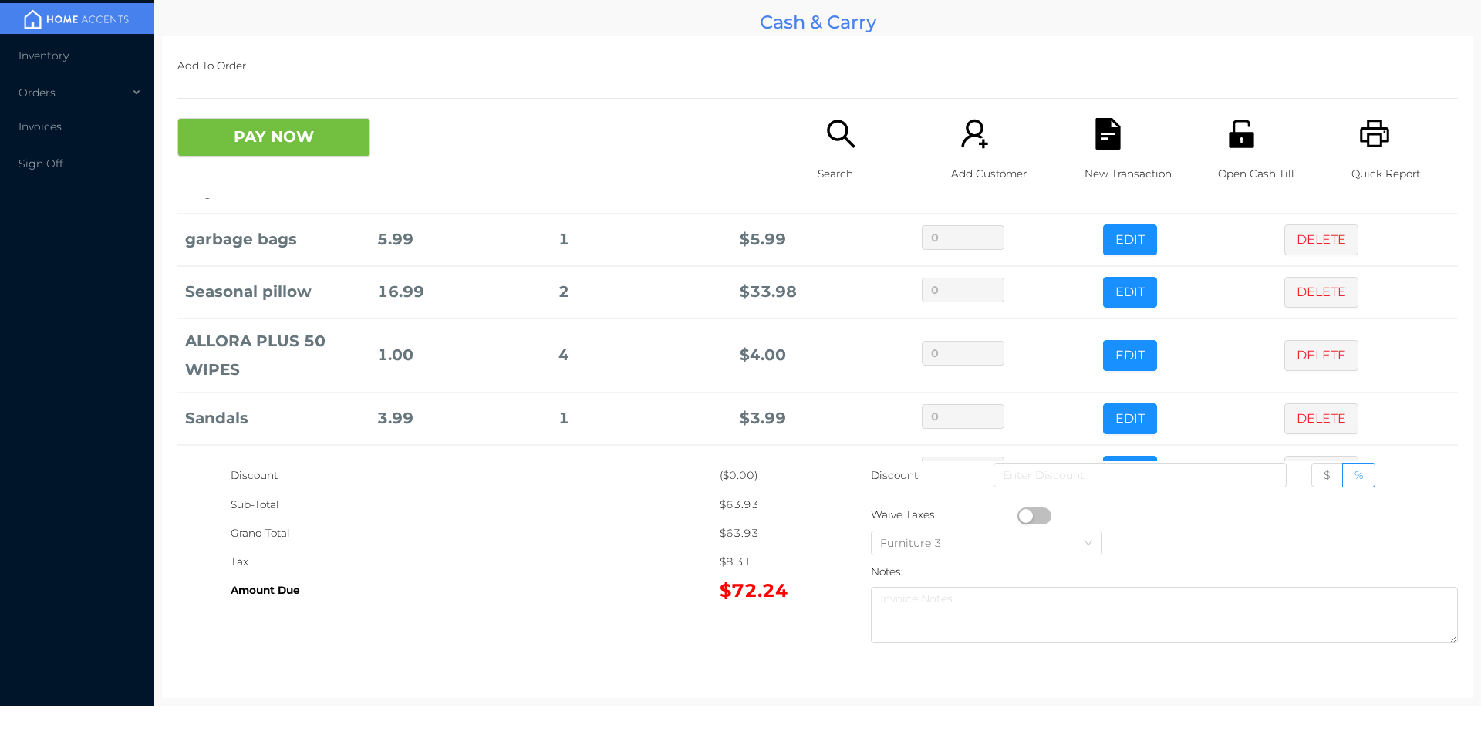
scroll to position [157, 0]
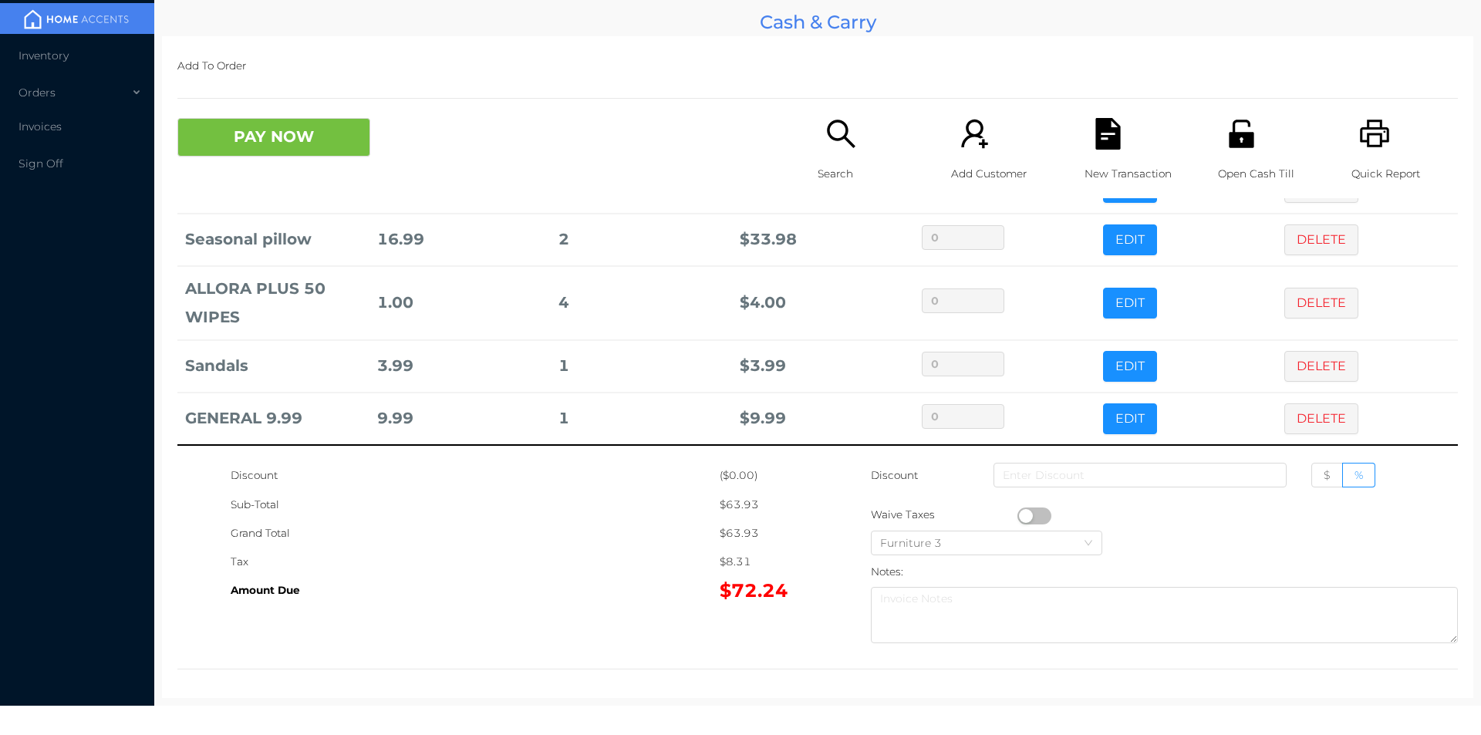
click at [833, 150] on icon "icon: search" at bounding box center [841, 134] width 32 height 32
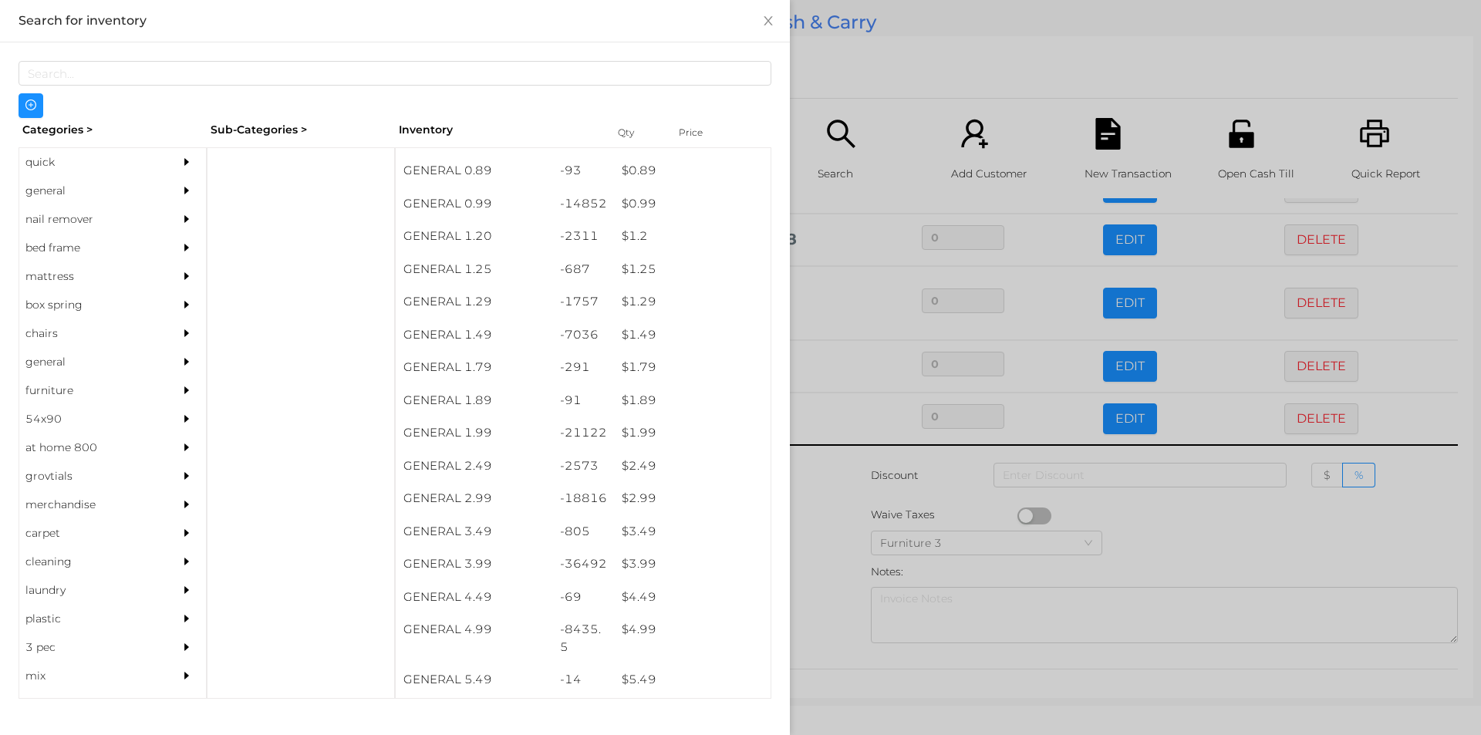
scroll to position [59, 0]
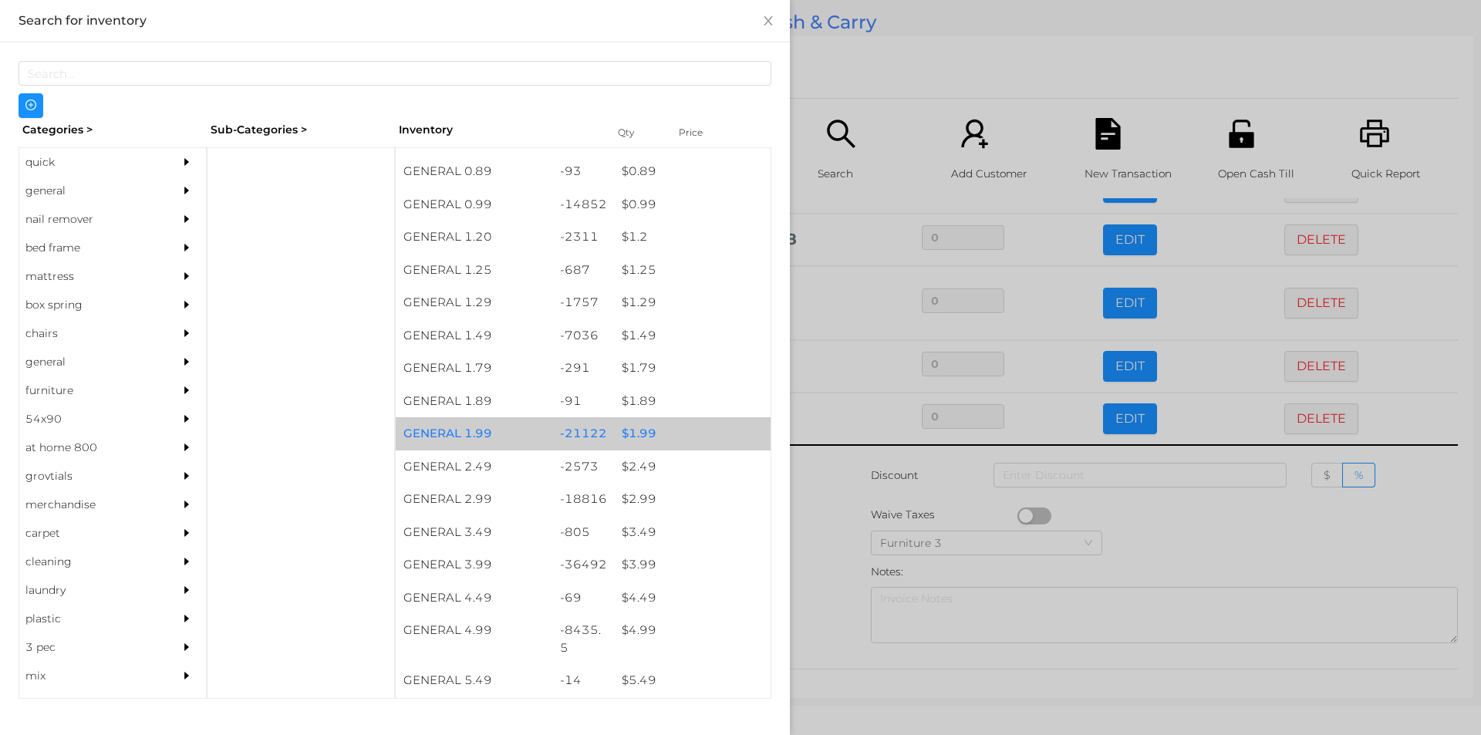
click at [652, 428] on div "$ 1.99" at bounding box center [692, 433] width 157 height 33
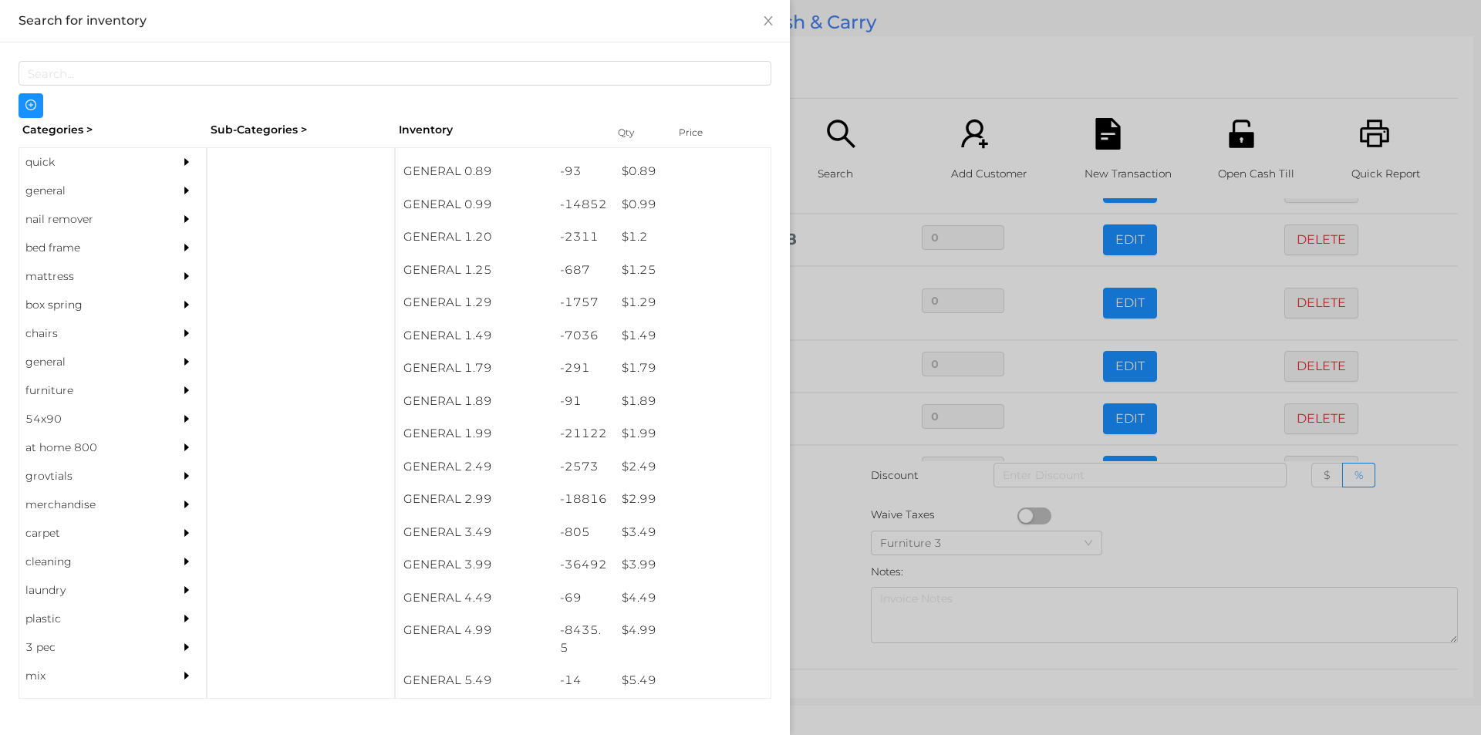
click at [824, 535] on div at bounding box center [740, 367] width 1481 height 735
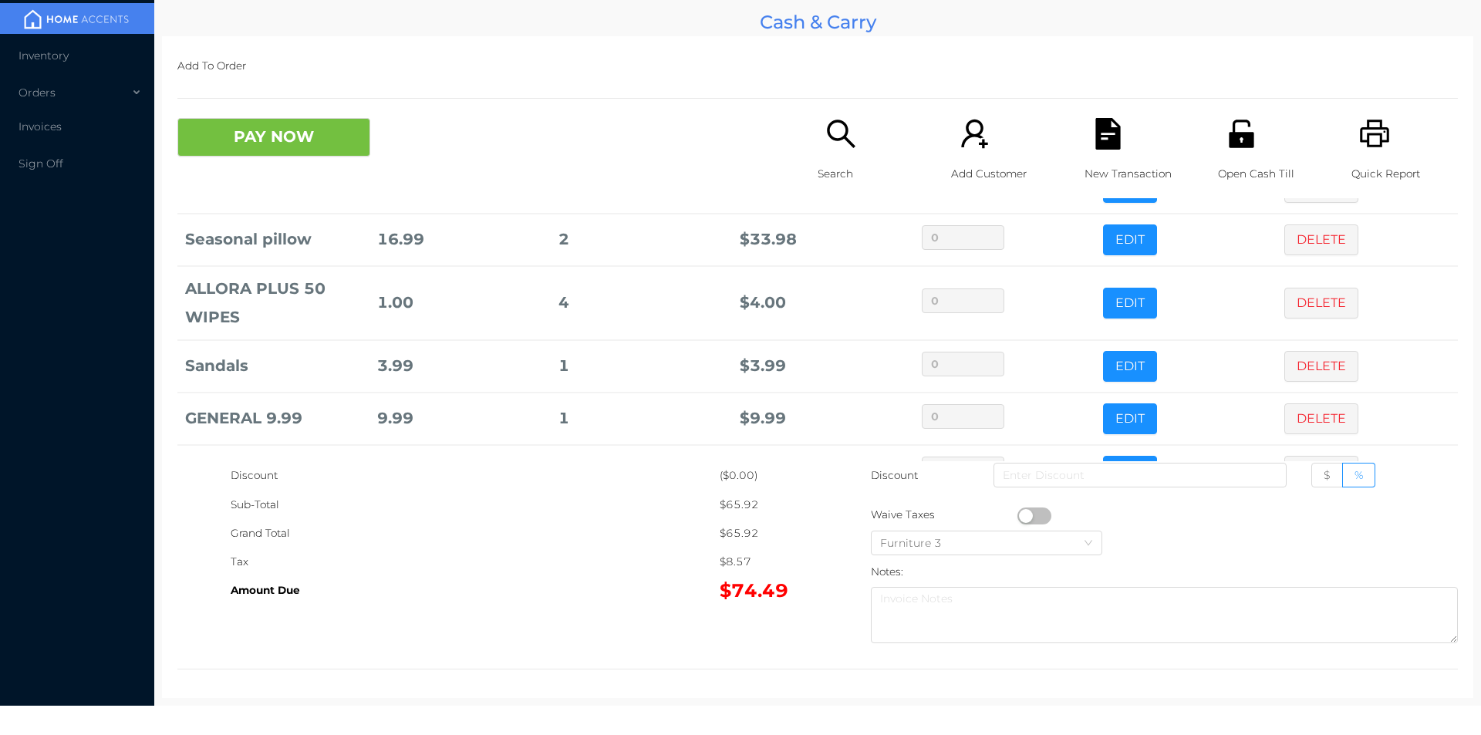
scroll to position [209, 0]
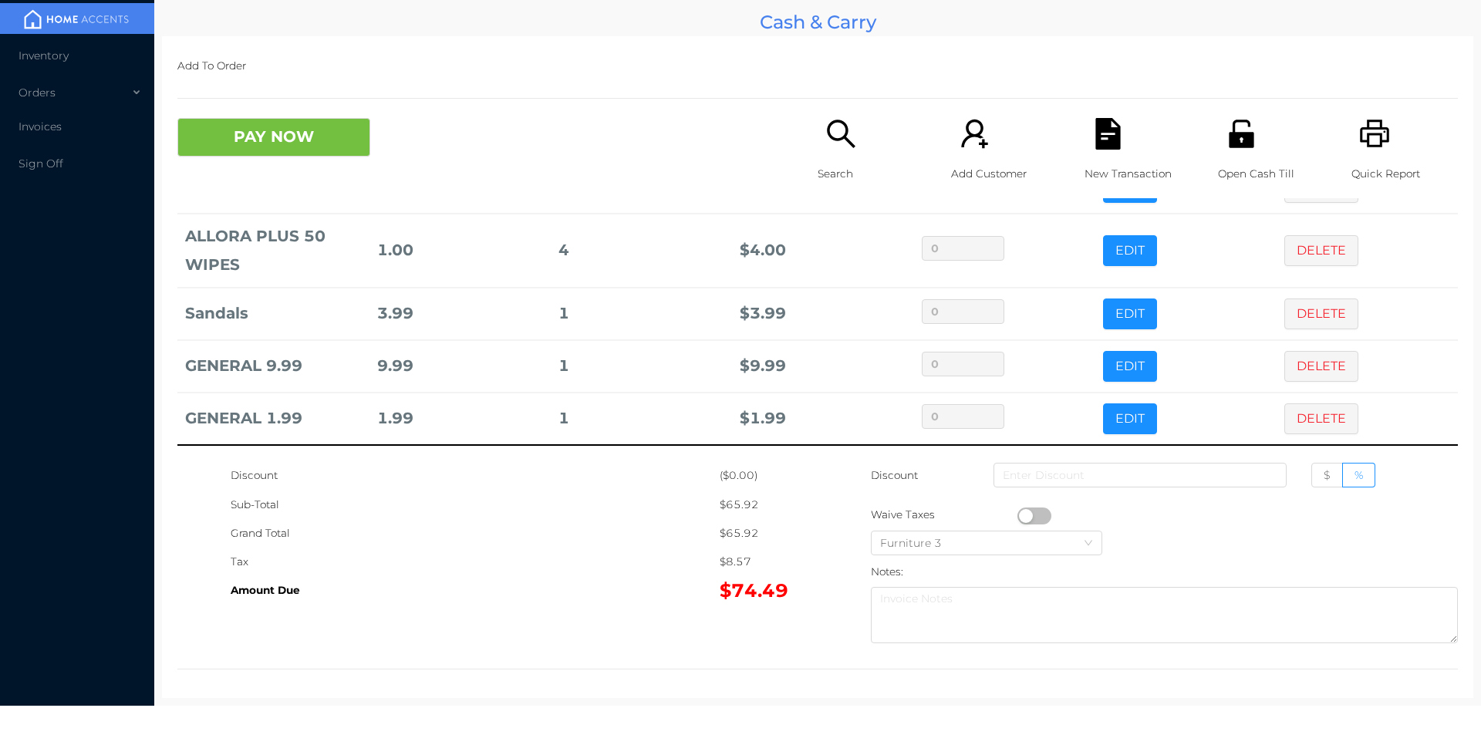
click at [1101, 143] on icon "icon: file-text" at bounding box center [1107, 134] width 25 height 32
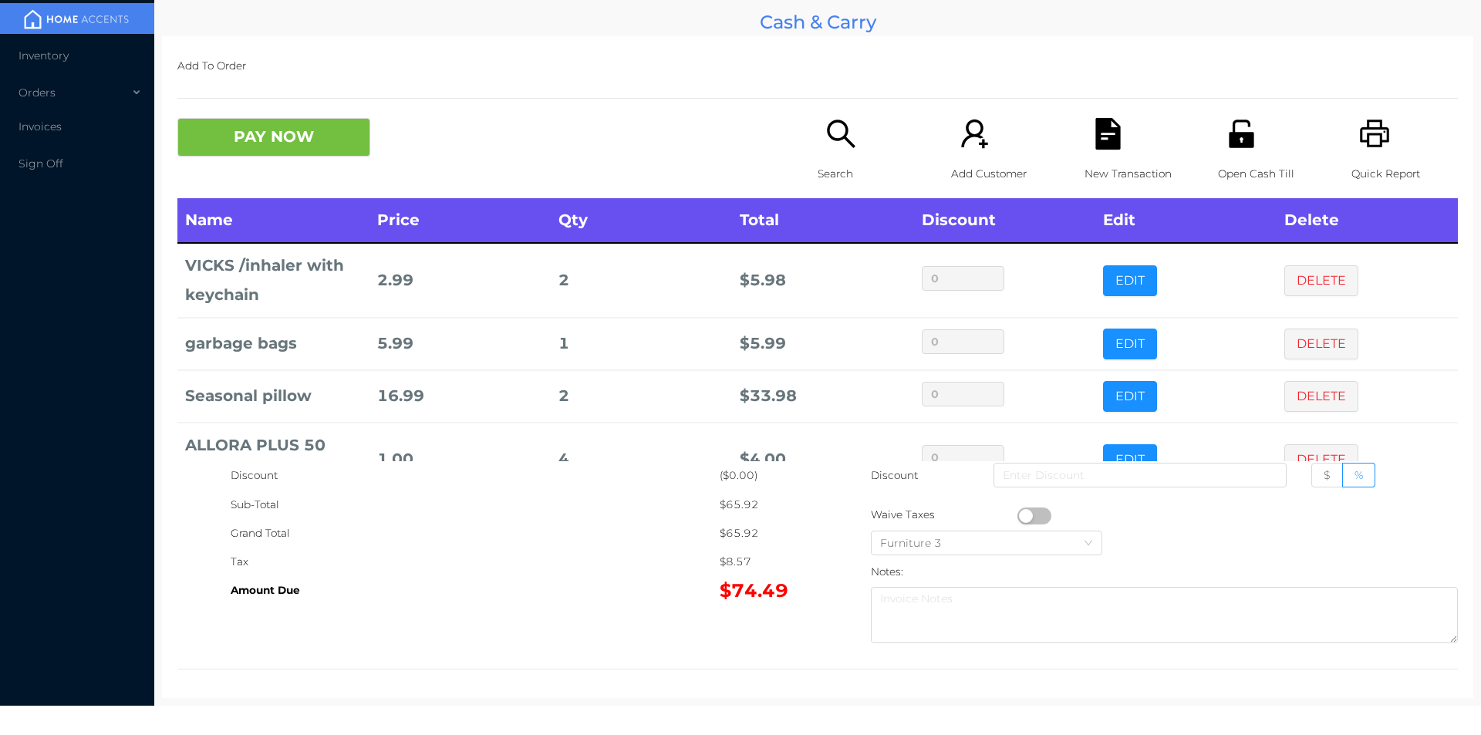
click at [1377, 145] on icon "icon: printer" at bounding box center [1375, 134] width 32 height 32
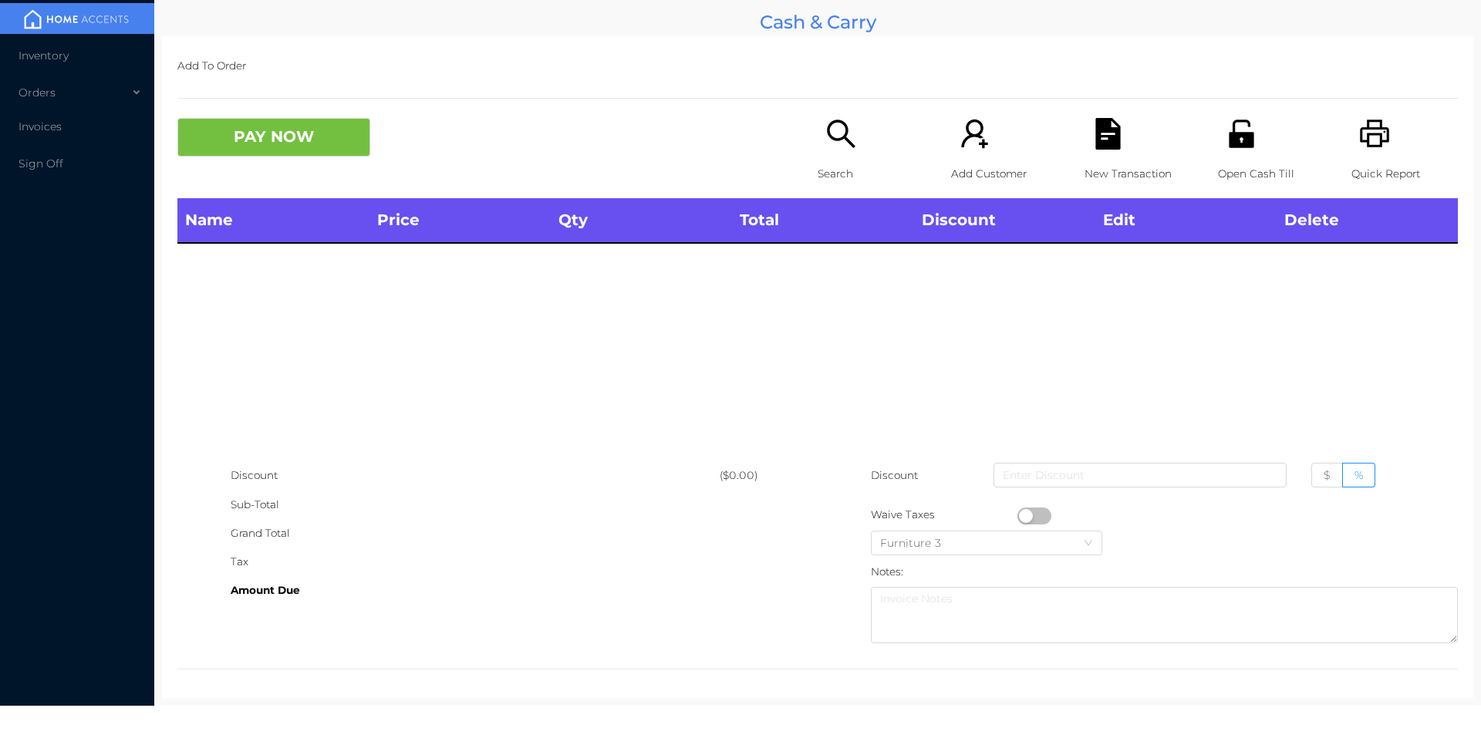
click at [1105, 147] on icon "icon: file-text" at bounding box center [1107, 134] width 25 height 32
click at [290, 136] on button "PAY NOW" at bounding box center [273, 137] width 193 height 39
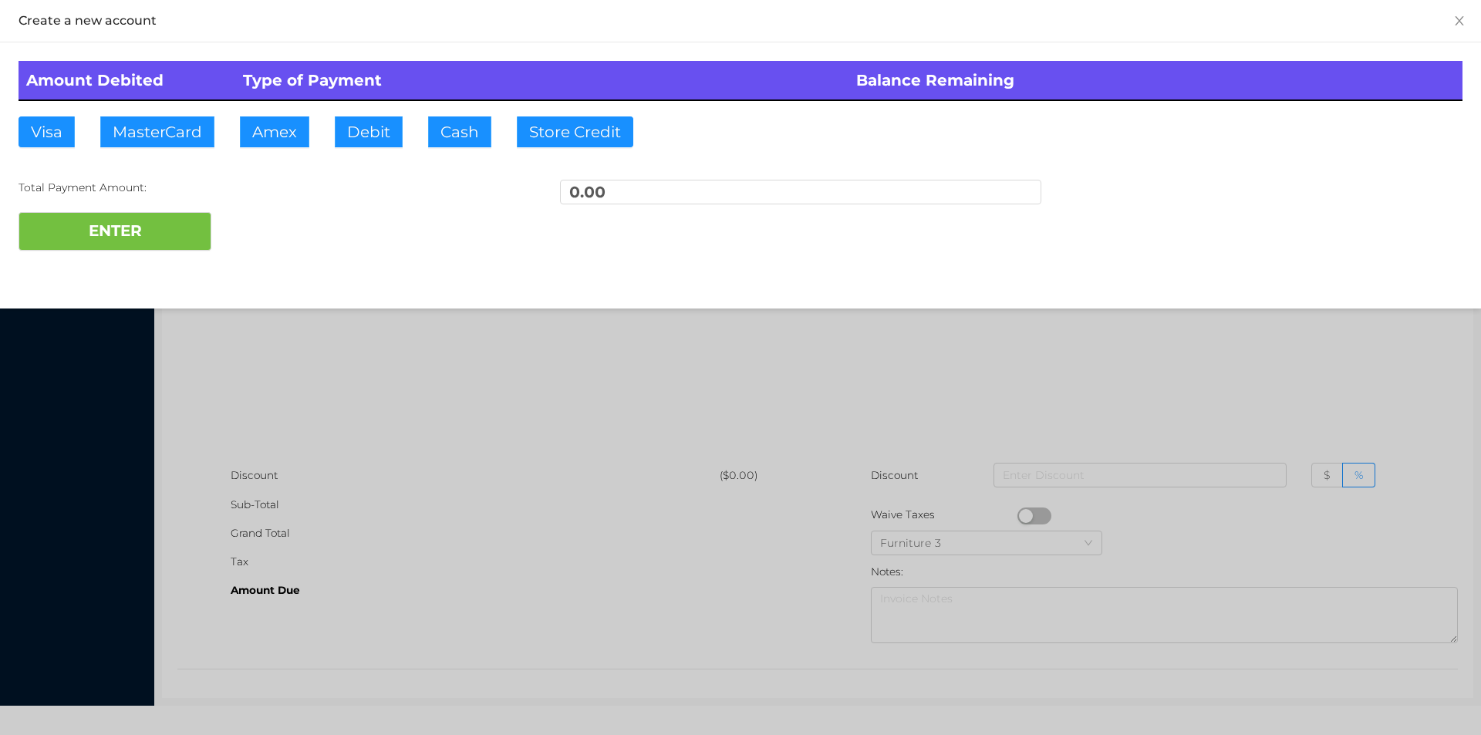
click at [527, 346] on div at bounding box center [740, 367] width 1481 height 735
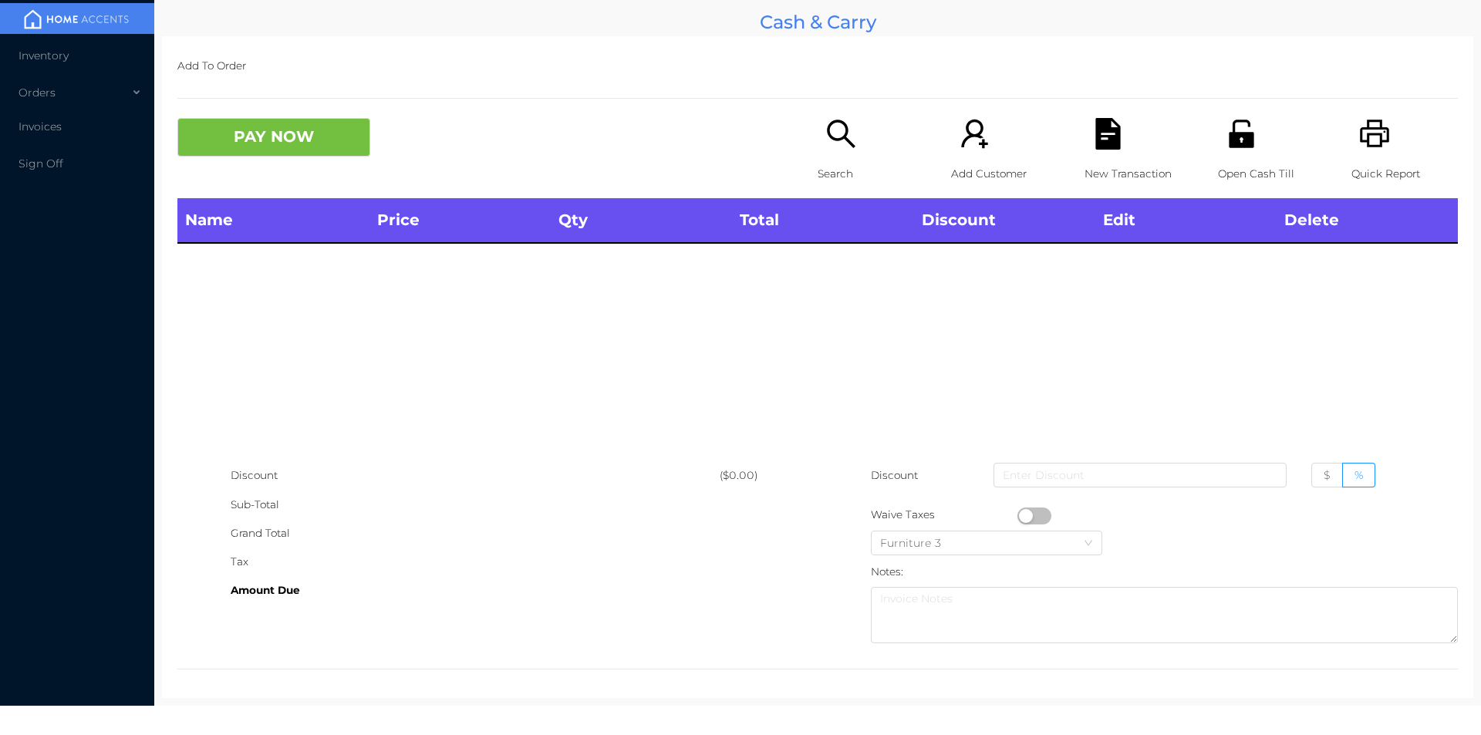
click at [828, 175] on p "Search" at bounding box center [871, 174] width 106 height 29
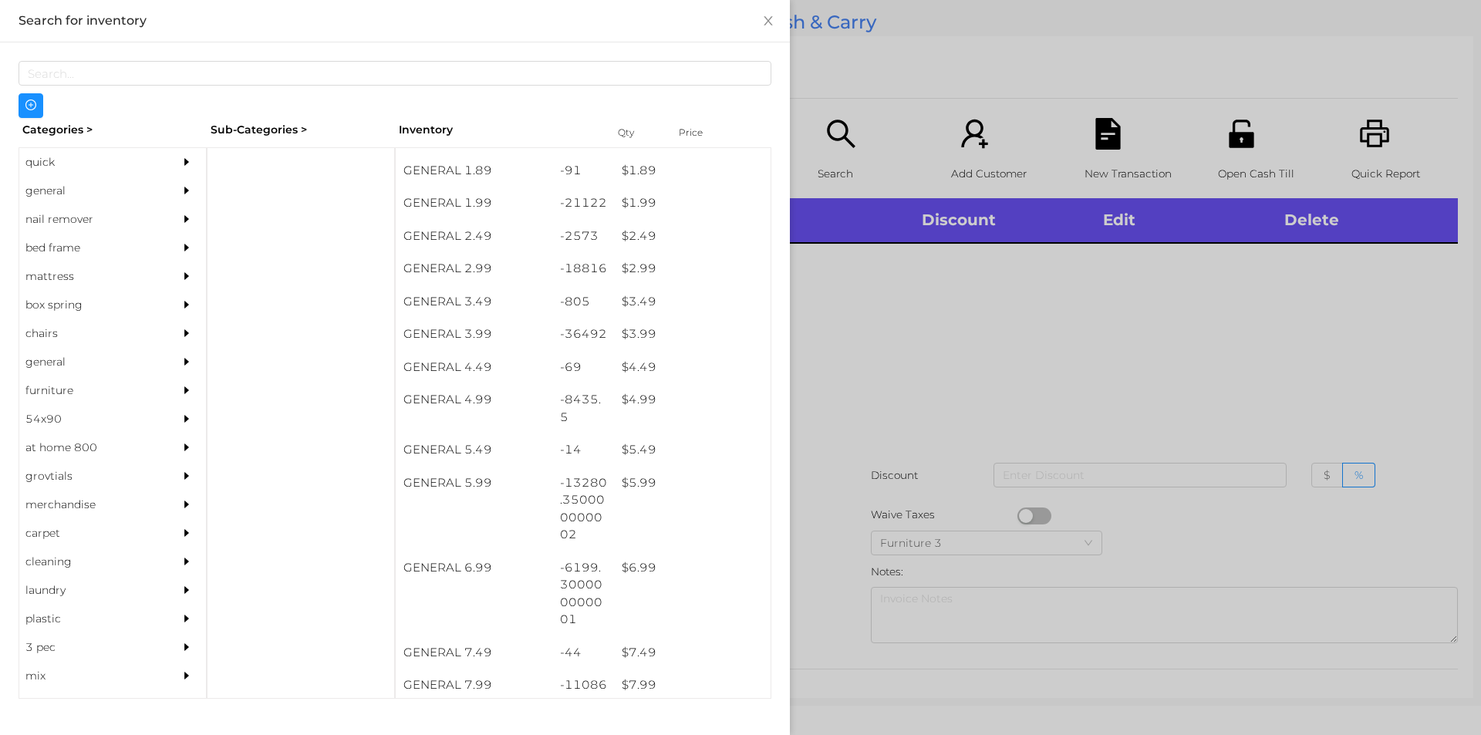
scroll to position [290, 0]
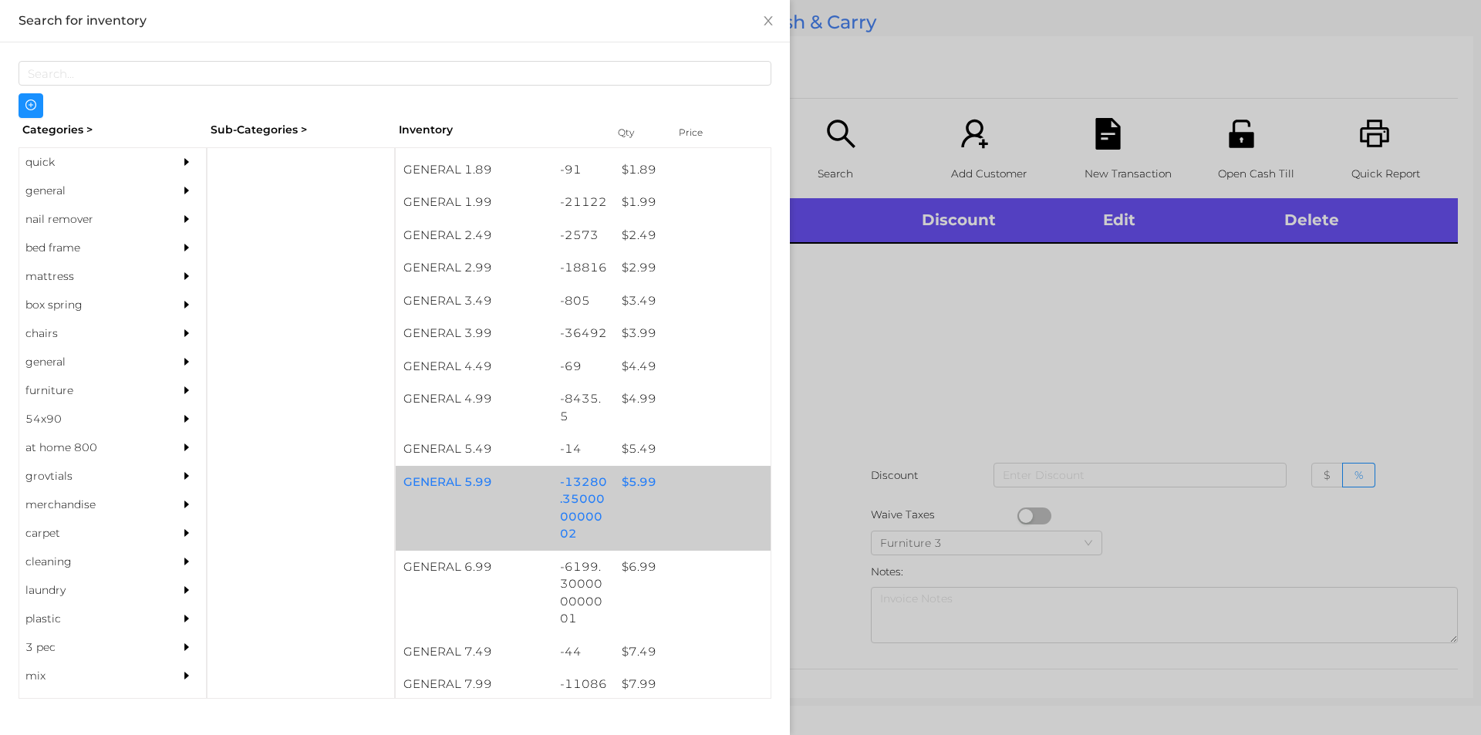
click at [638, 488] on div "$ 5.99" at bounding box center [692, 482] width 157 height 33
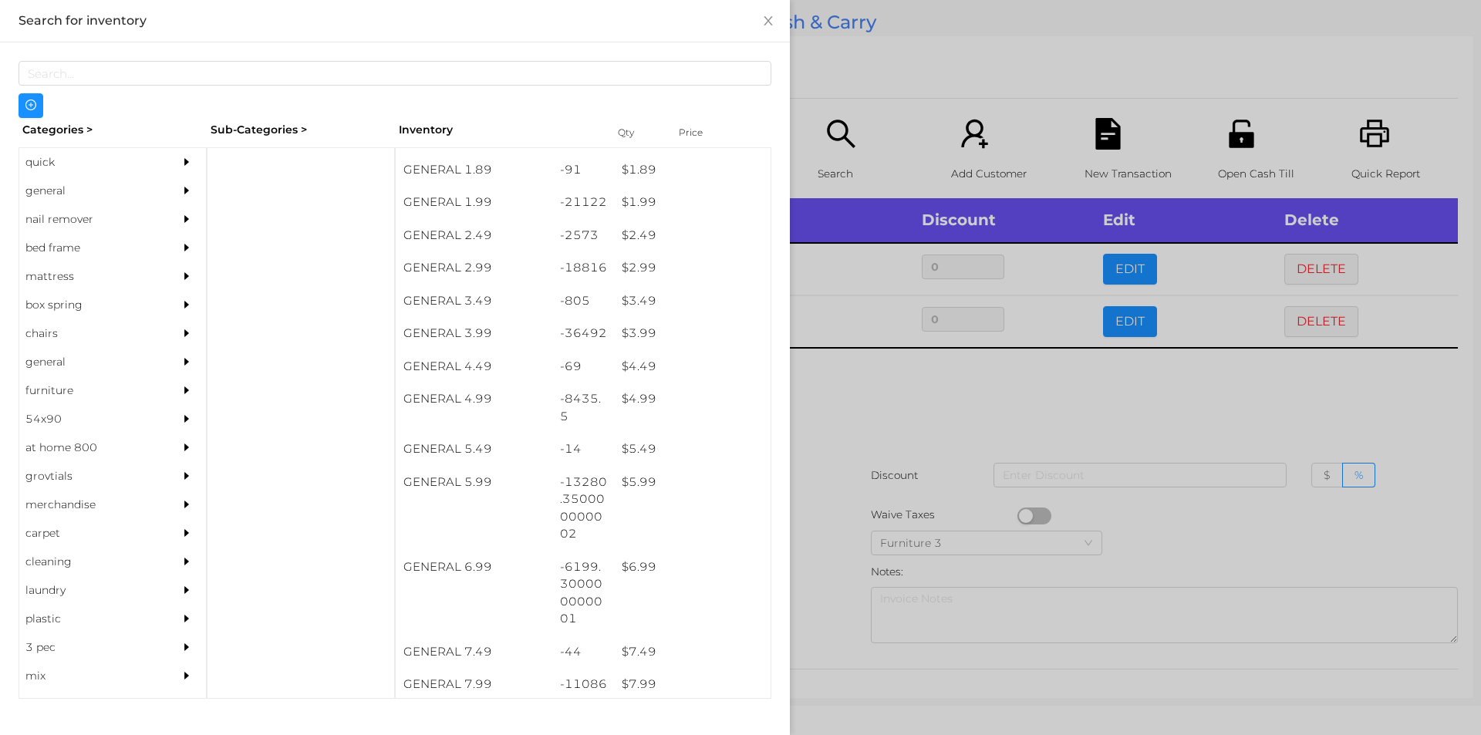
click at [906, 399] on div at bounding box center [740, 367] width 1481 height 735
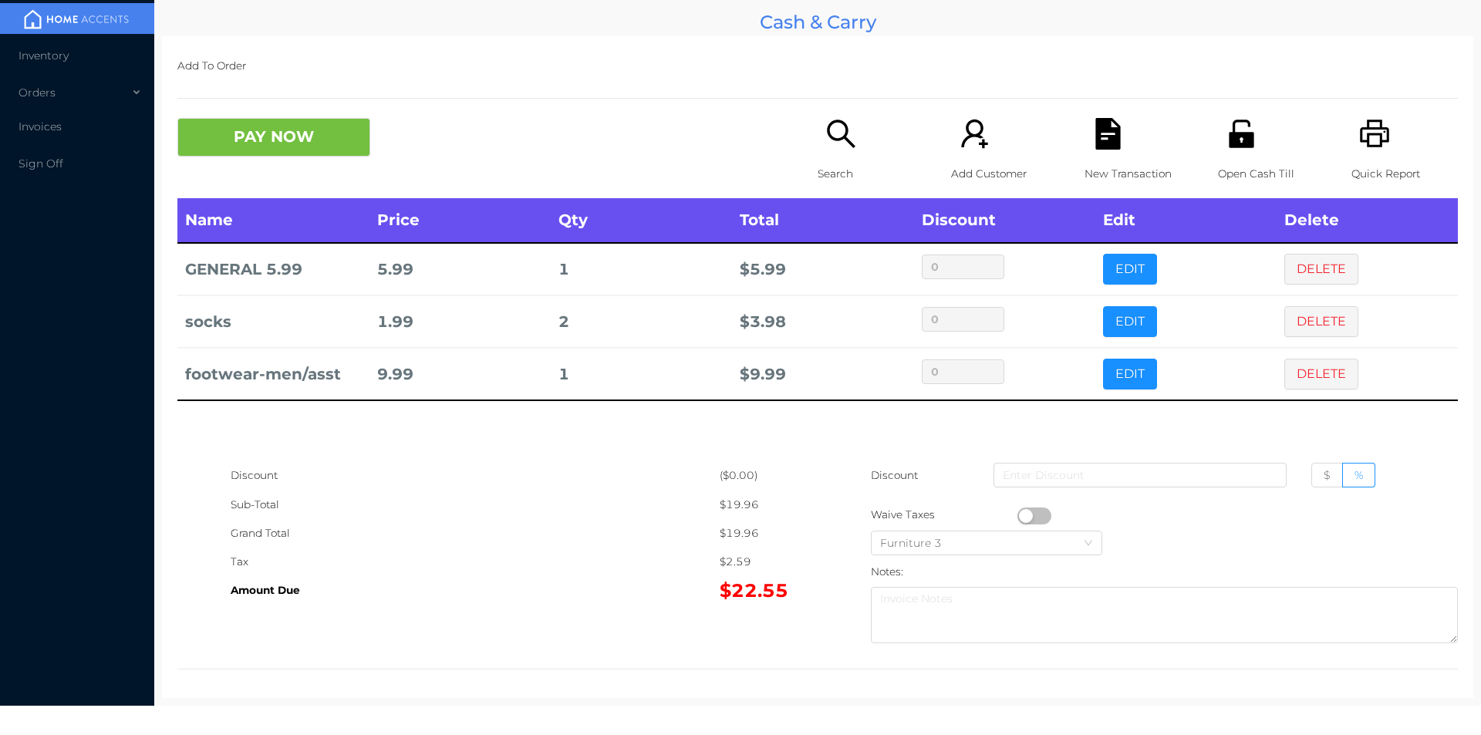
click at [1229, 147] on icon "icon: unlock" at bounding box center [1241, 134] width 25 height 28
click at [1098, 142] on icon "icon: file-text" at bounding box center [1107, 134] width 25 height 32
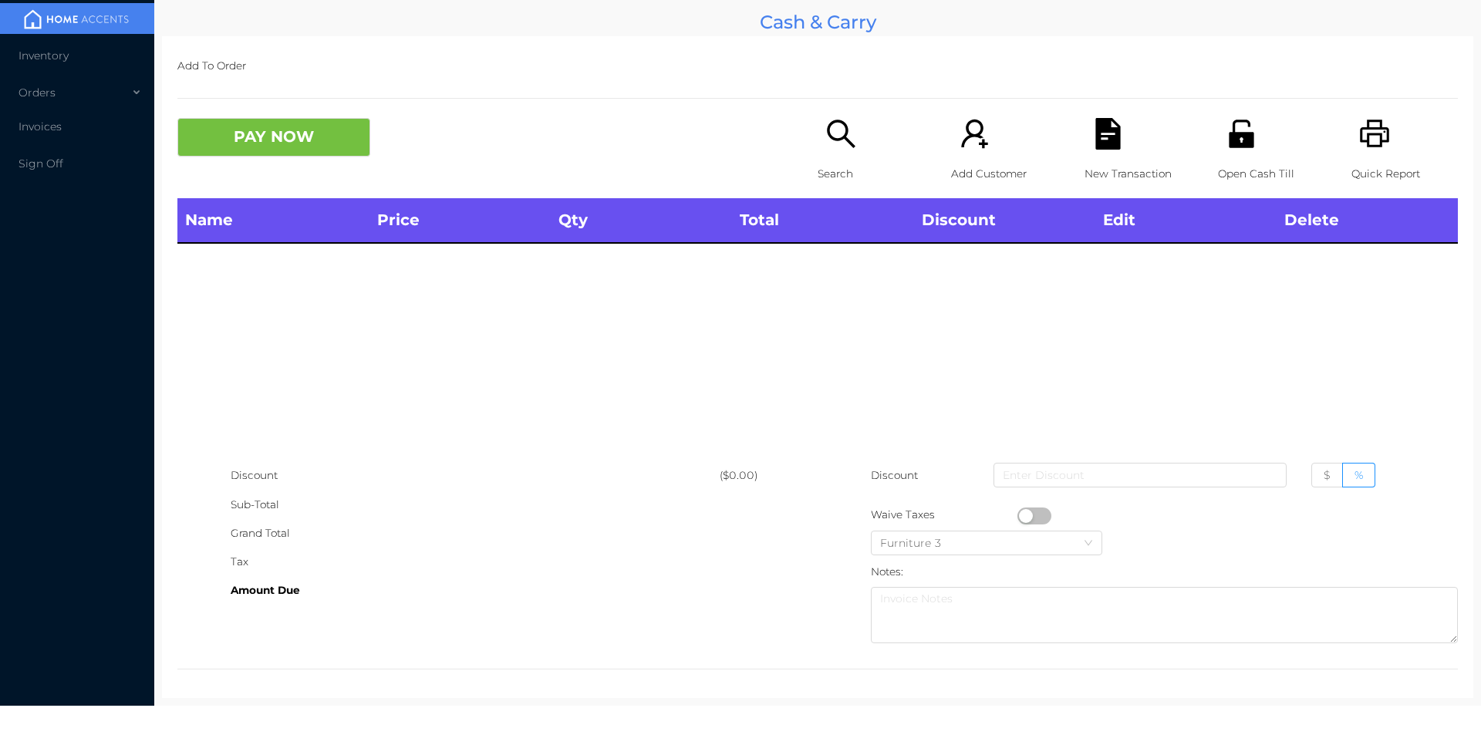
click at [1371, 166] on p "Quick Report" at bounding box center [1405, 174] width 106 height 29
click at [459, 377] on div "Name Price Qty Total Discount Edit Delete" at bounding box center [817, 329] width 1281 height 263
click at [835, 152] on div "Search" at bounding box center [871, 158] width 106 height 80
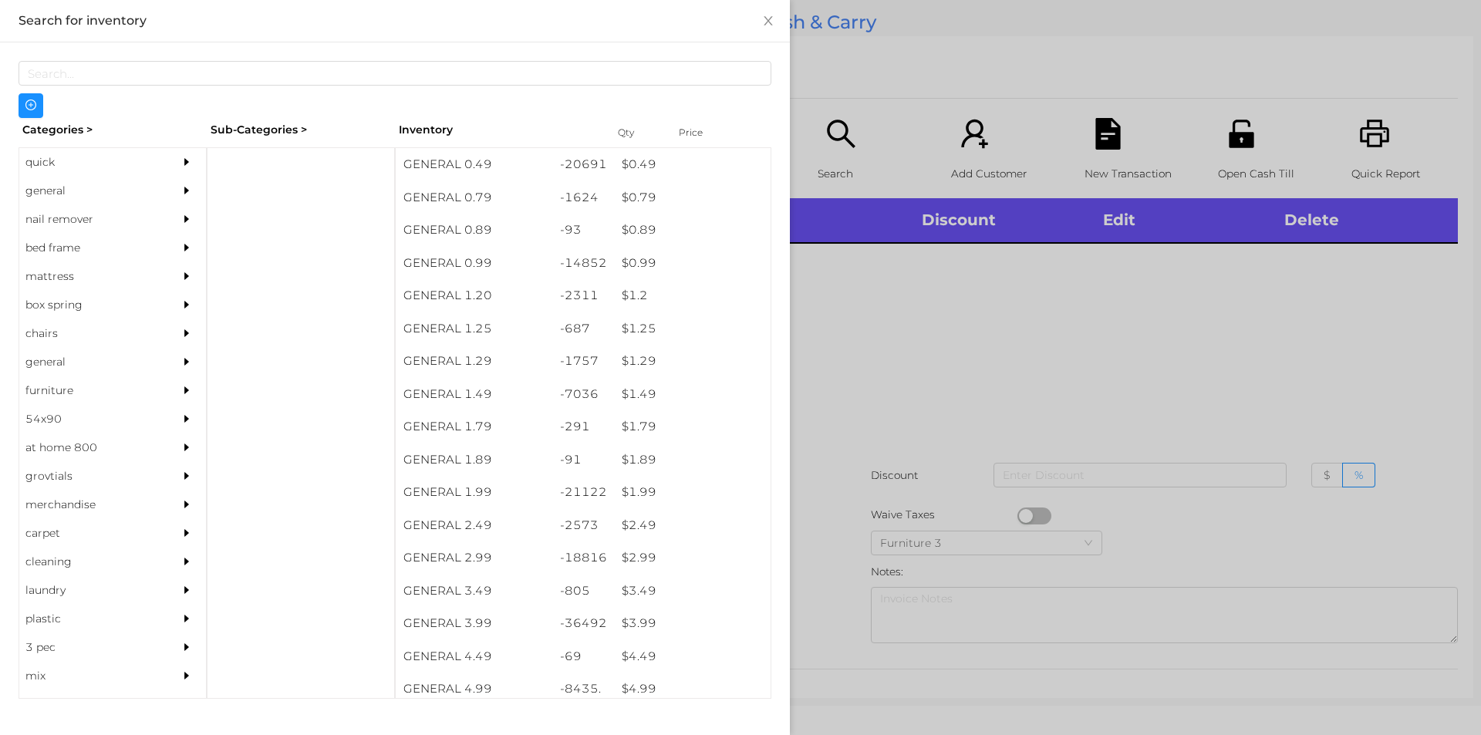
click at [69, 182] on div "general" at bounding box center [89, 191] width 140 height 29
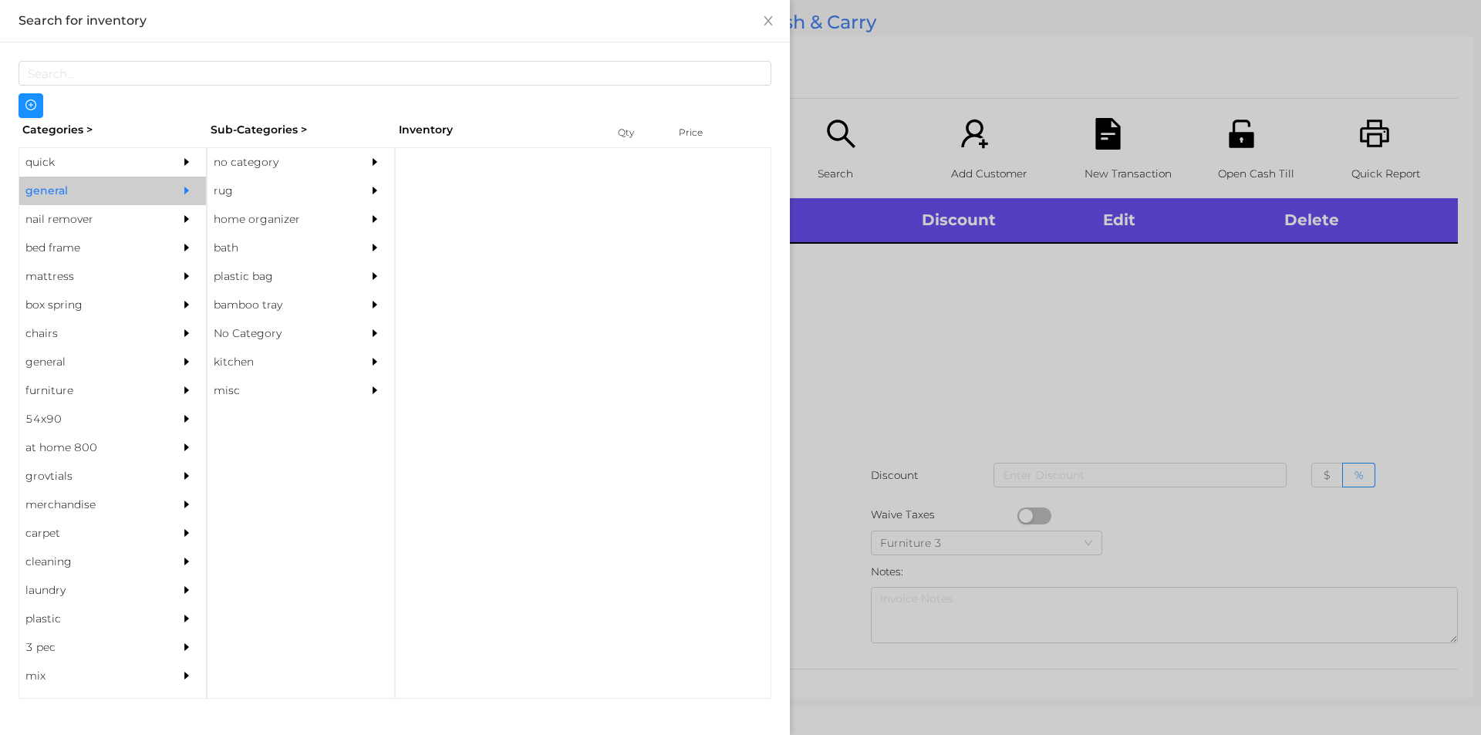
click at [238, 162] on div "no category" at bounding box center [278, 162] width 140 height 29
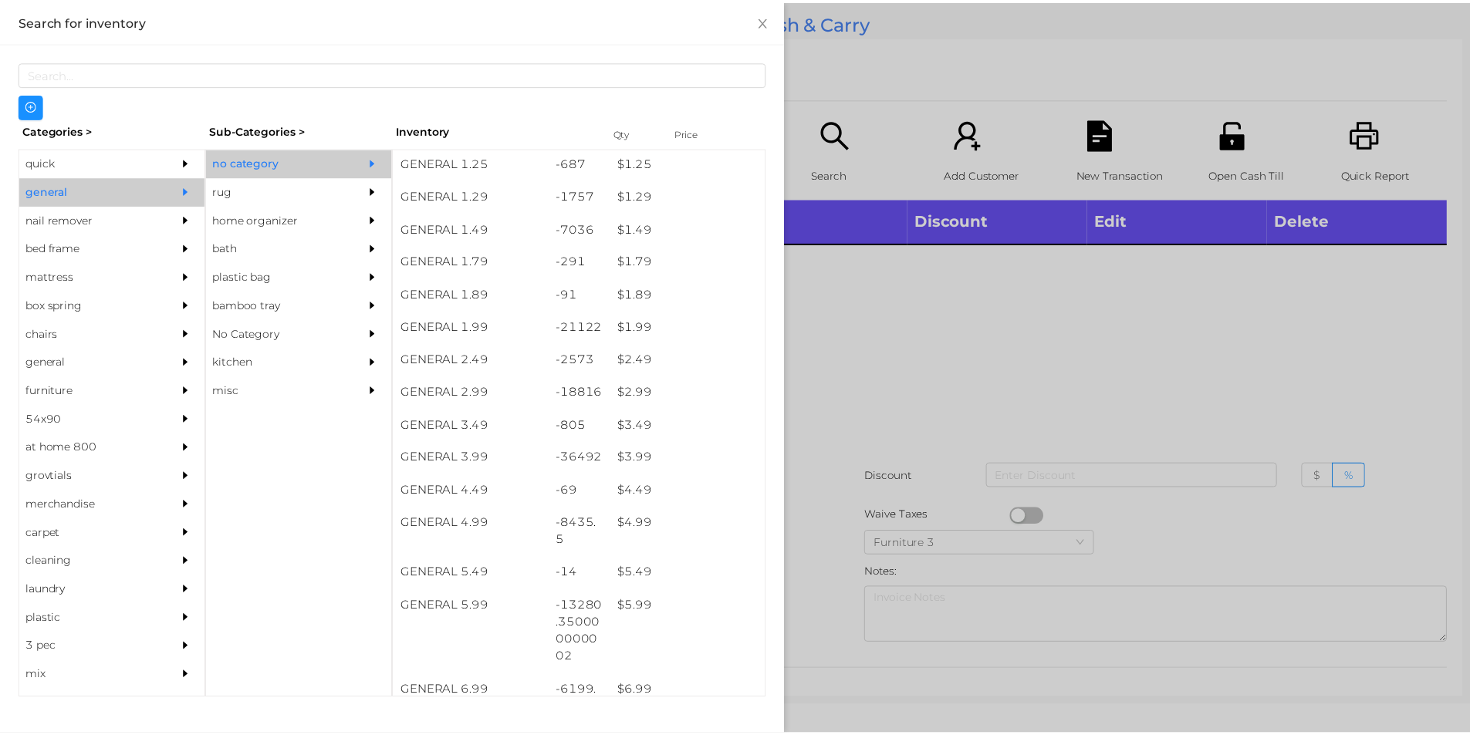
scroll to position [167, 0]
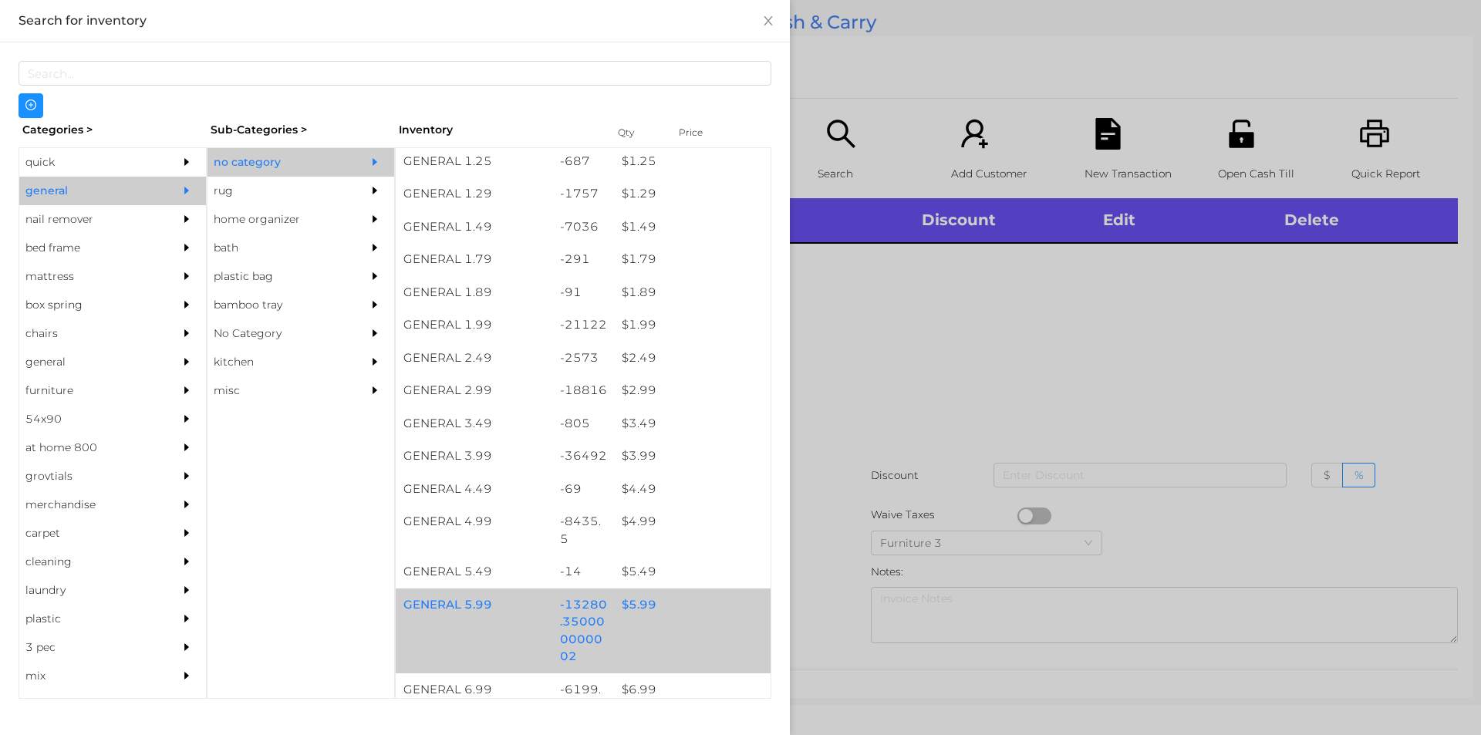
click at [638, 596] on div "$ 5.99" at bounding box center [692, 605] width 157 height 33
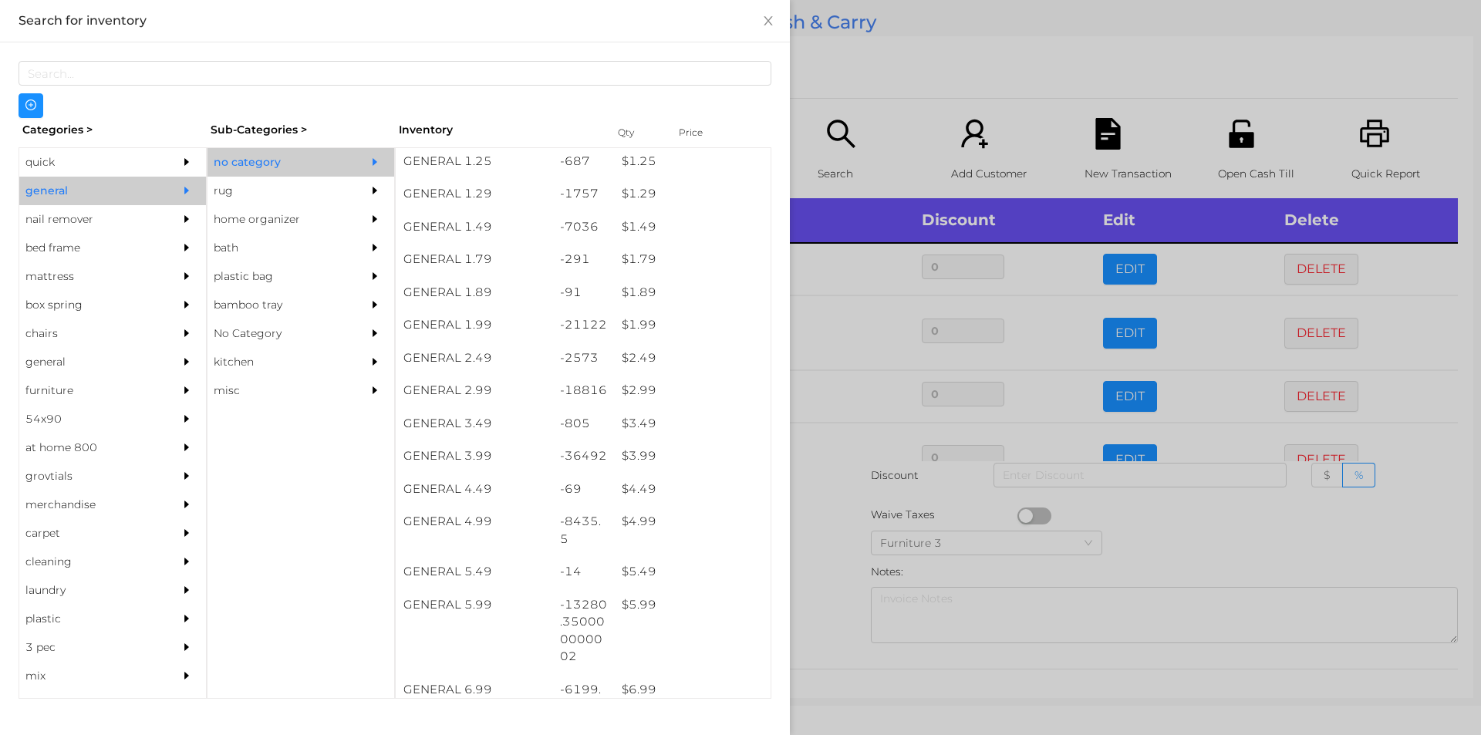
click at [1210, 544] on div at bounding box center [740, 367] width 1481 height 735
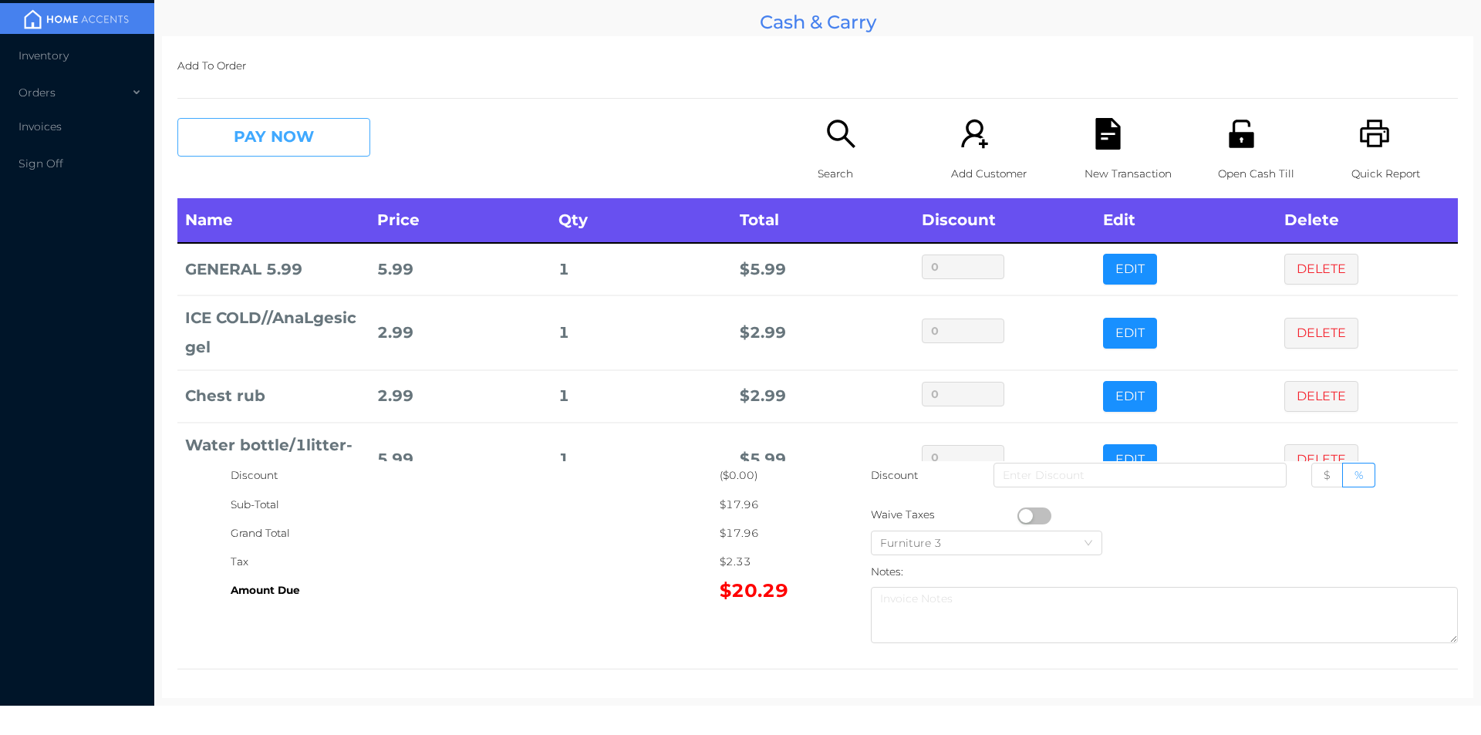
click at [264, 130] on button "PAY NOW" at bounding box center [273, 137] width 193 height 39
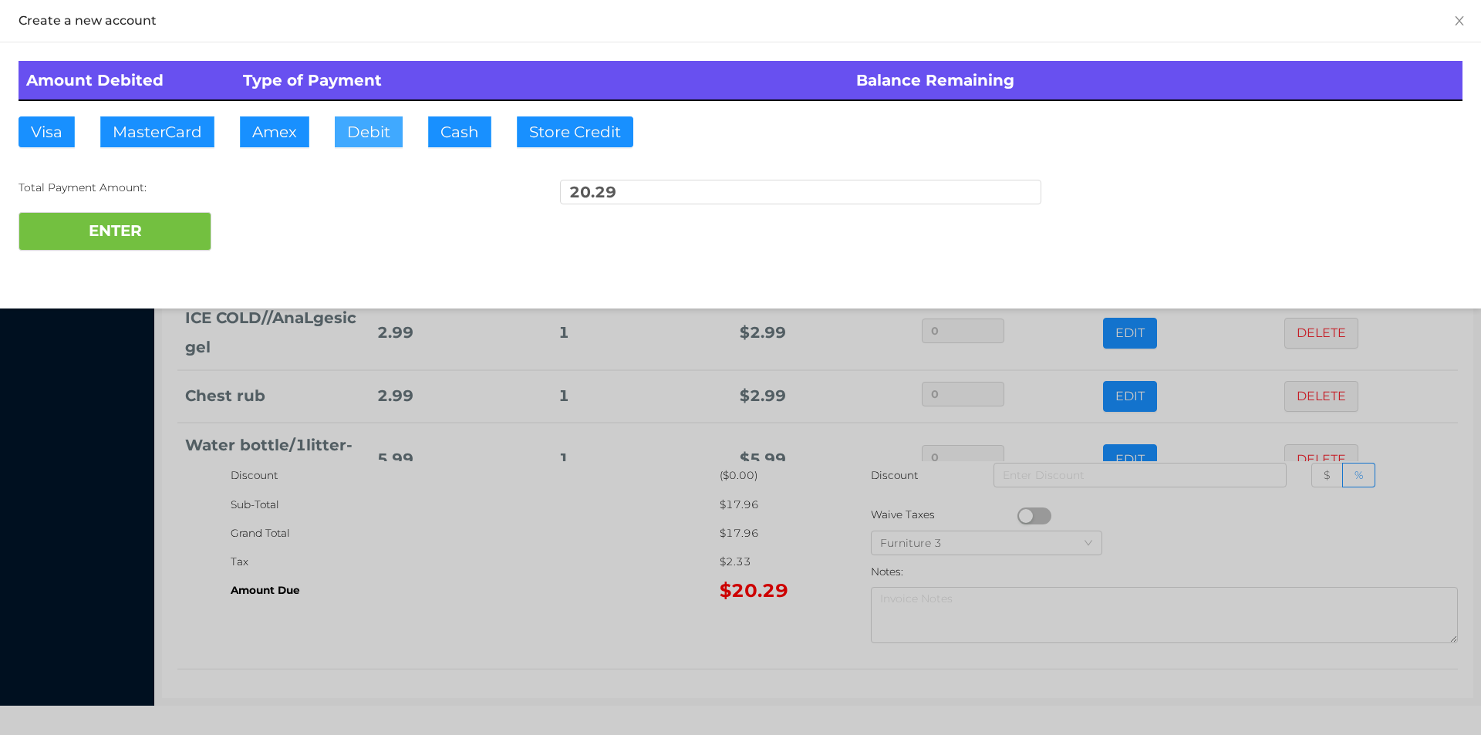
click at [375, 141] on button "Debit" at bounding box center [369, 131] width 68 height 31
click at [181, 223] on button "ENTER" at bounding box center [115, 231] width 193 height 39
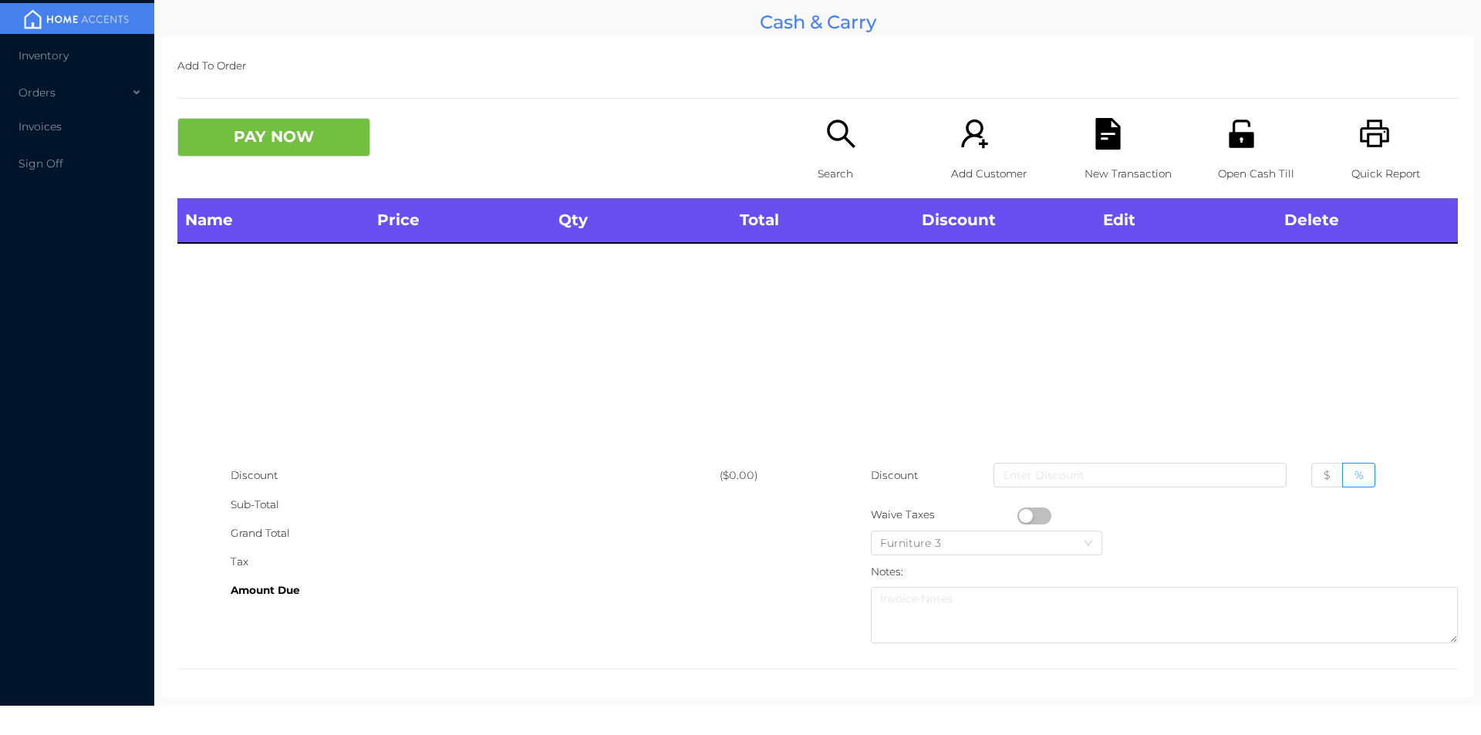
click at [818, 158] on div "Search" at bounding box center [871, 158] width 106 height 80
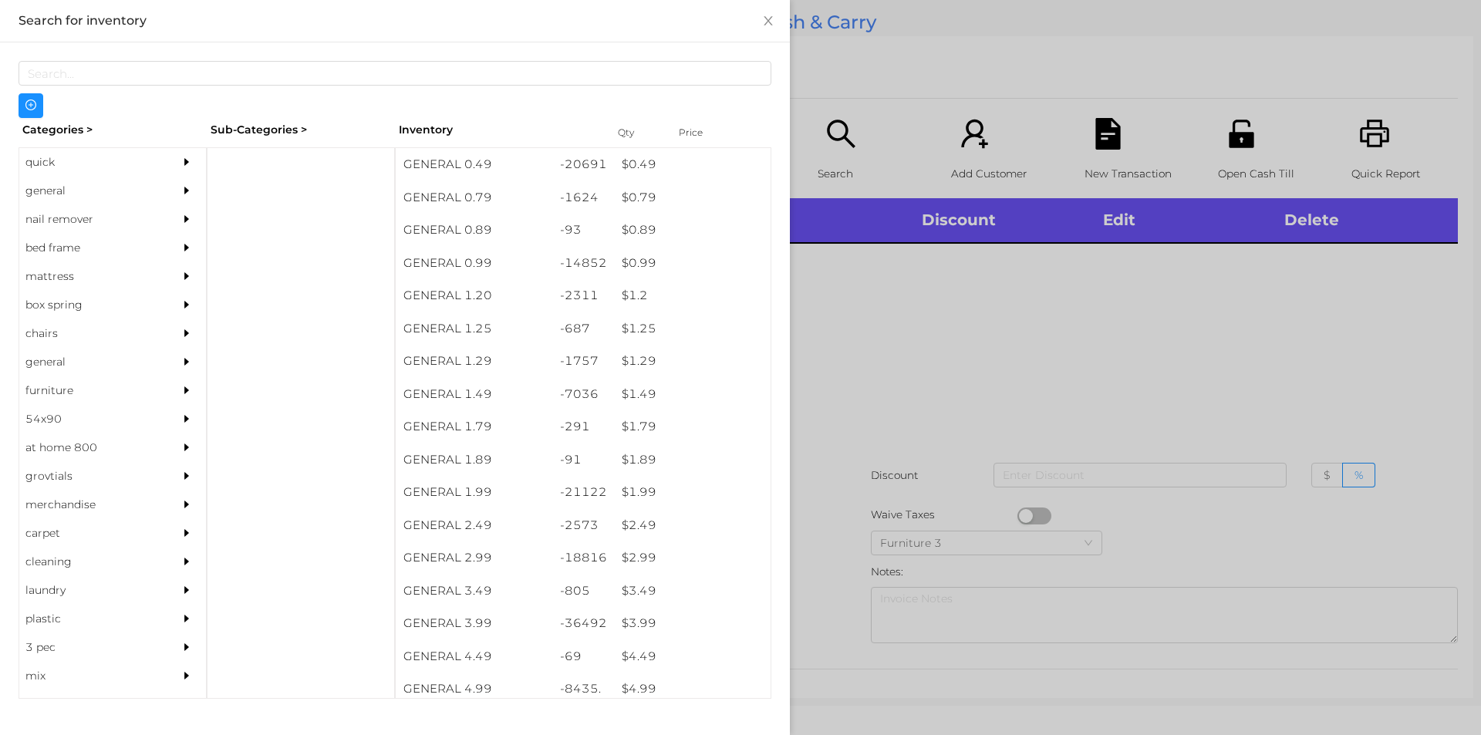
click at [630, 257] on div "$ 0.99" at bounding box center [692, 263] width 157 height 33
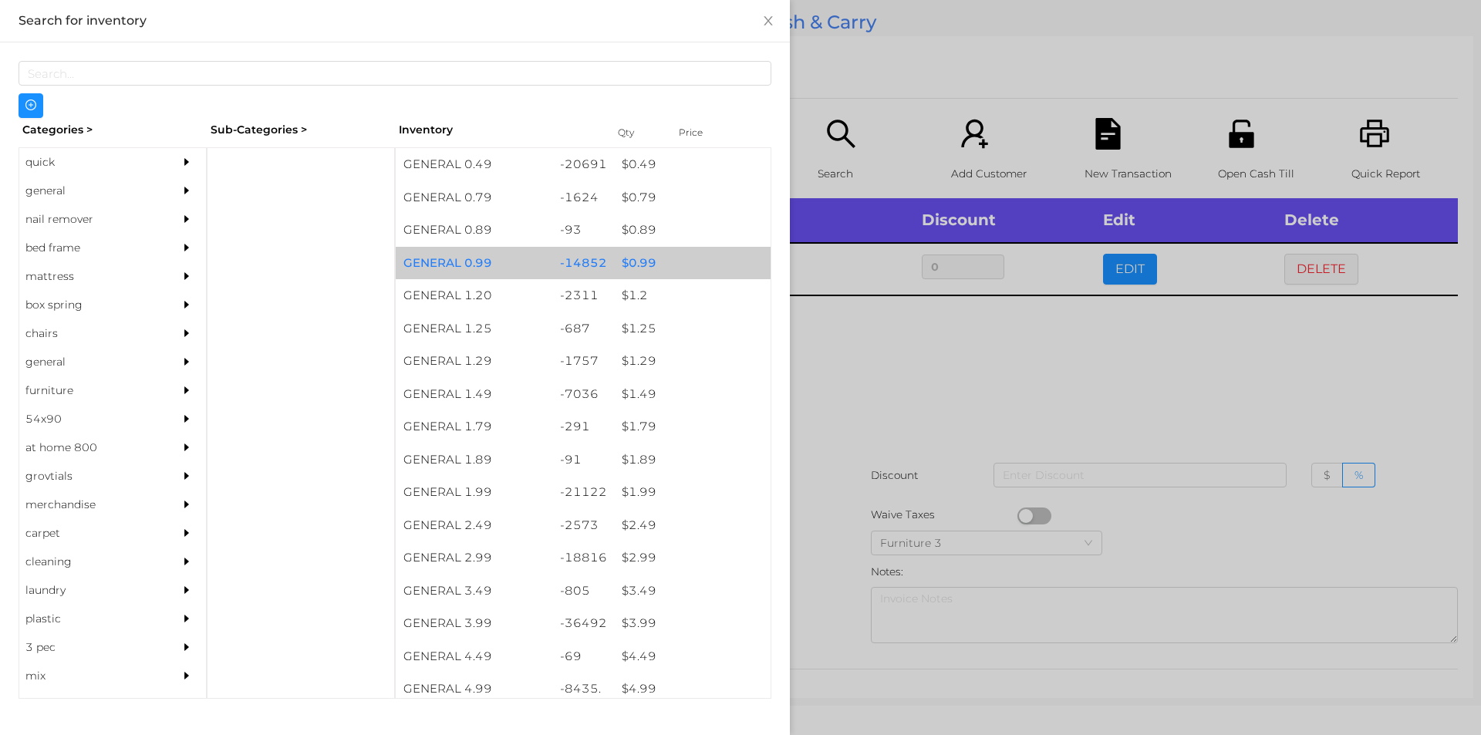
click at [840, 388] on div at bounding box center [740, 367] width 1481 height 735
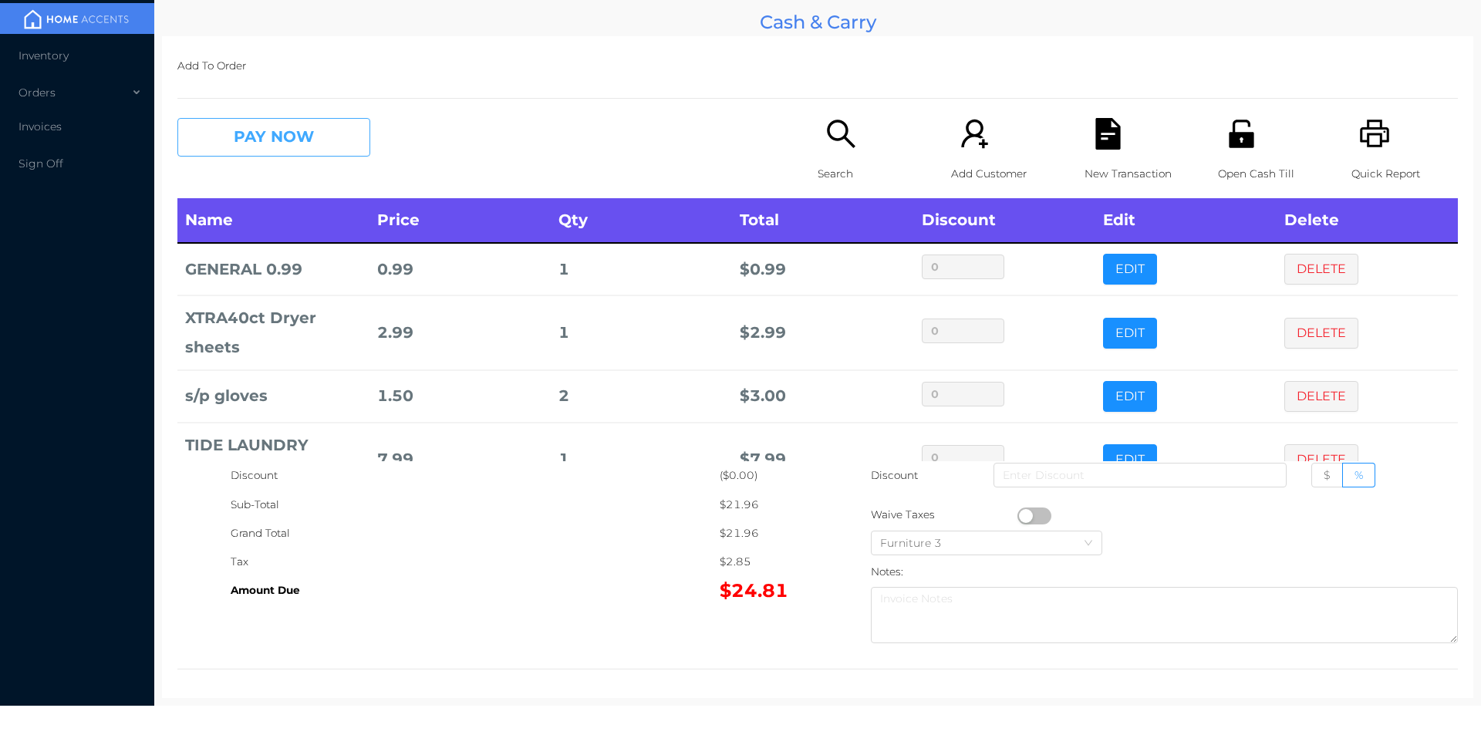
click at [262, 152] on button "PAY NOW" at bounding box center [273, 137] width 193 height 39
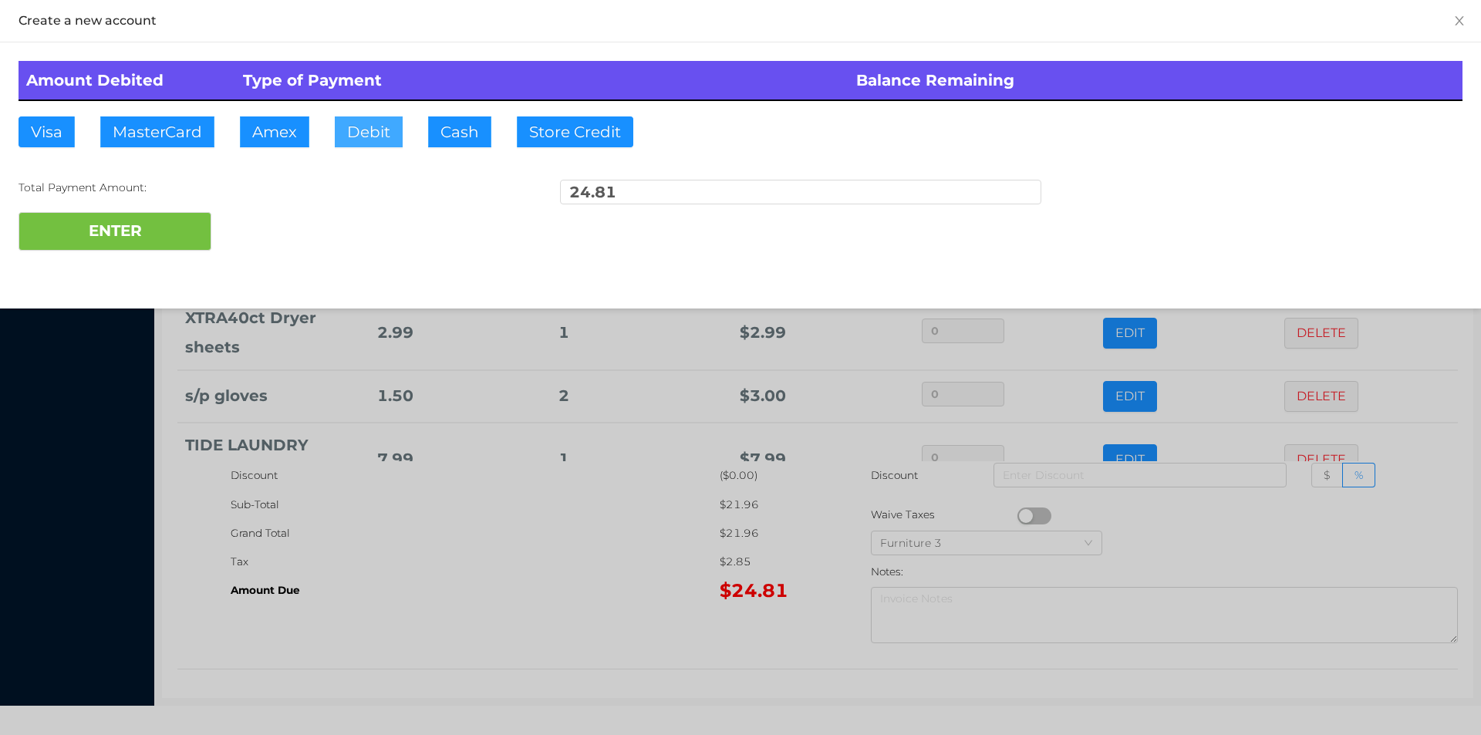
click at [356, 141] on button "Debit" at bounding box center [369, 131] width 68 height 31
type input "100."
click at [167, 239] on button "ENTER" at bounding box center [115, 231] width 193 height 39
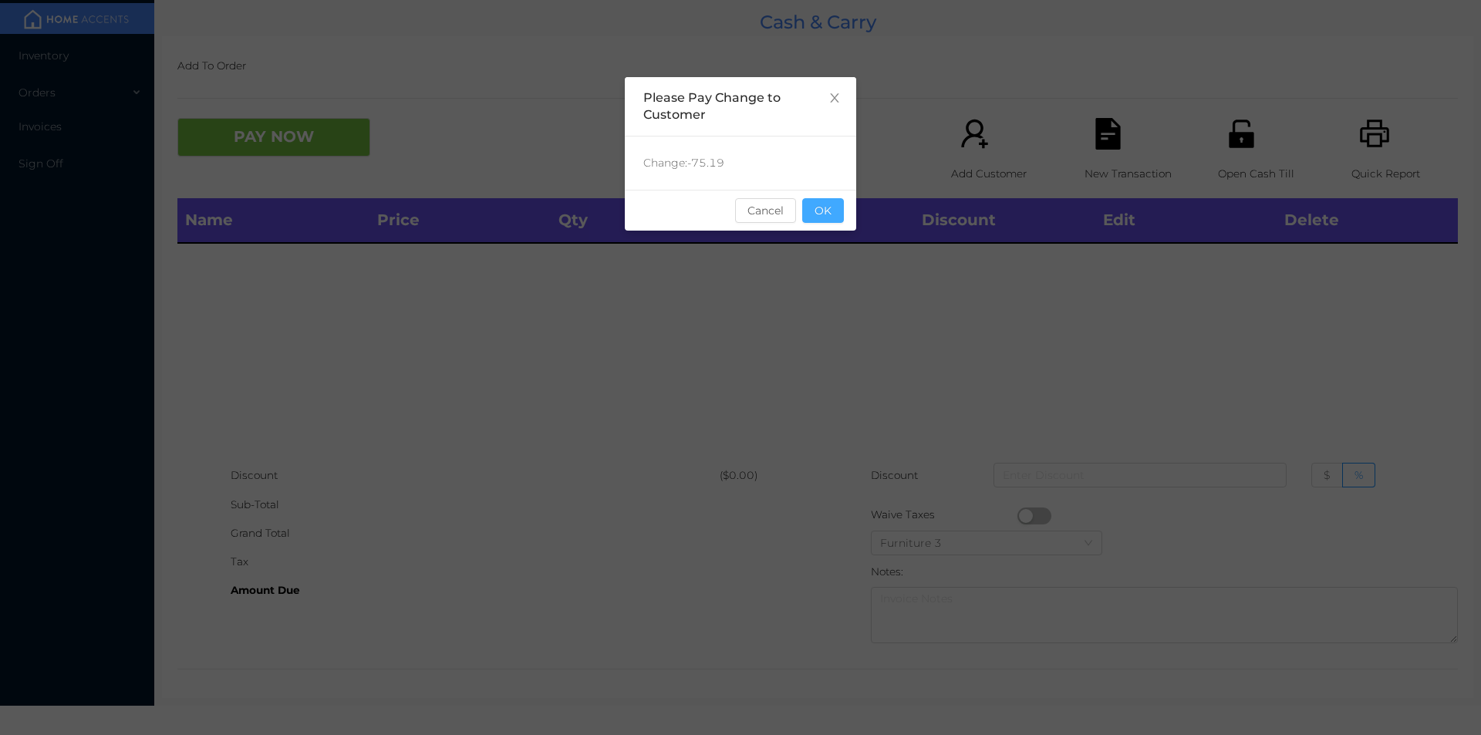
click at [824, 211] on button "OK" at bounding box center [823, 210] width 42 height 25
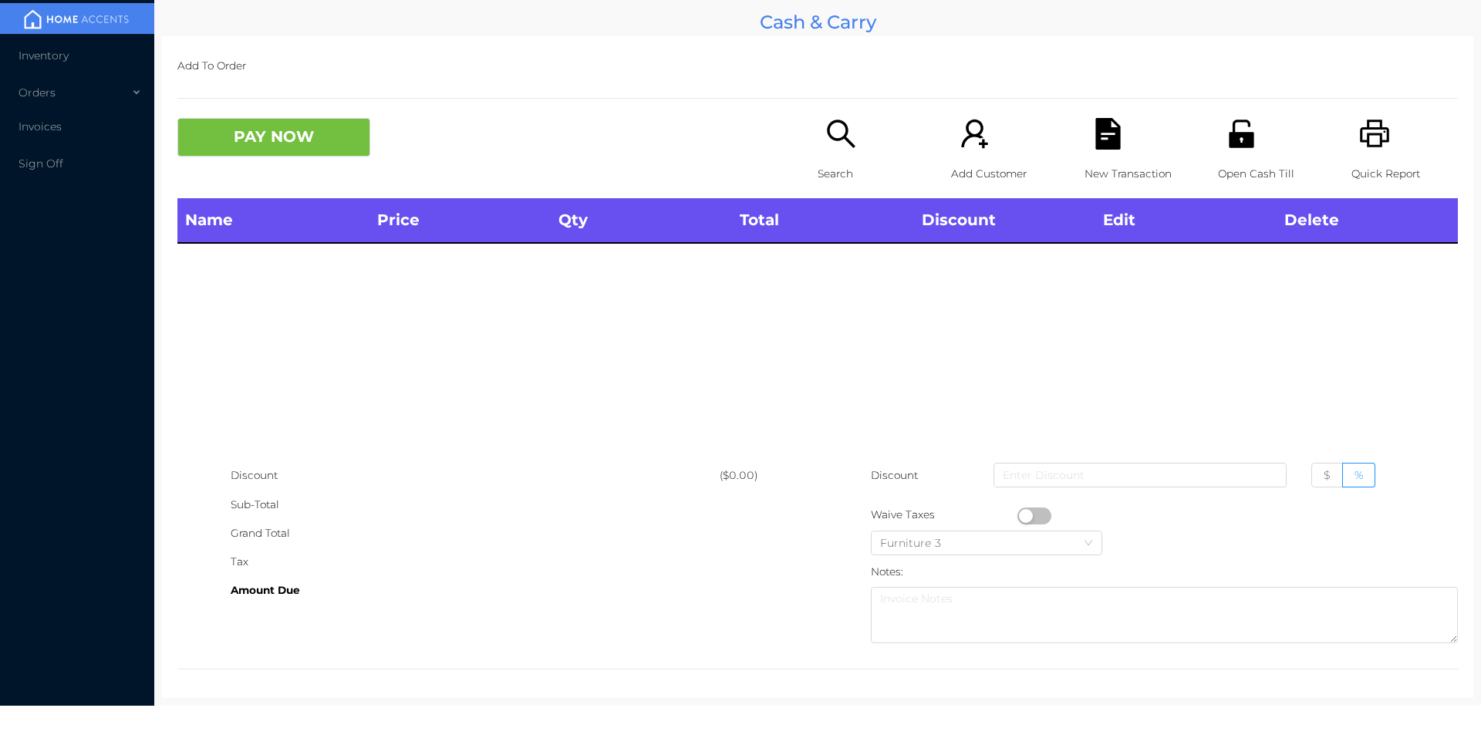
click at [837, 277] on div "Name Price Qty Total Discount Edit Delete" at bounding box center [817, 329] width 1281 height 263
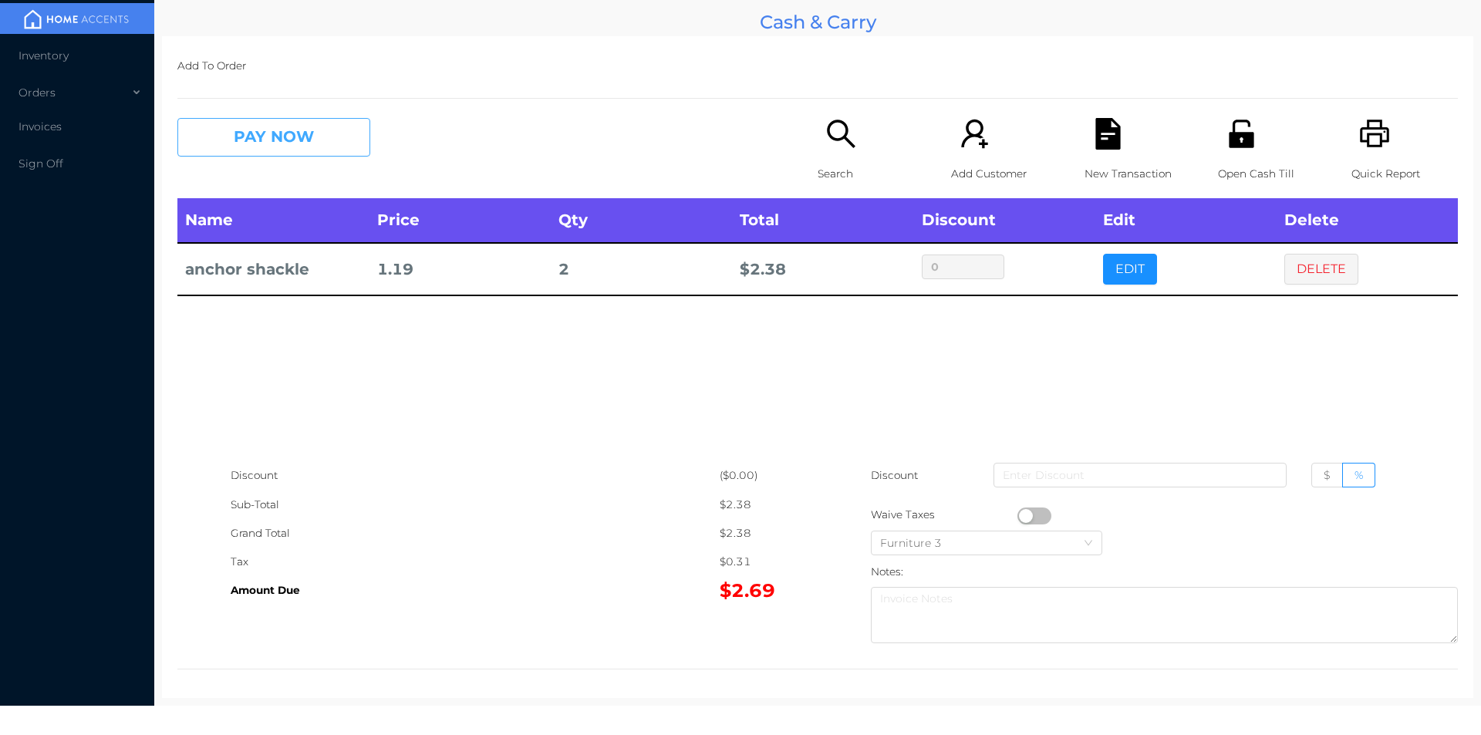
click at [284, 138] on button "PAY NOW" at bounding box center [273, 137] width 193 height 39
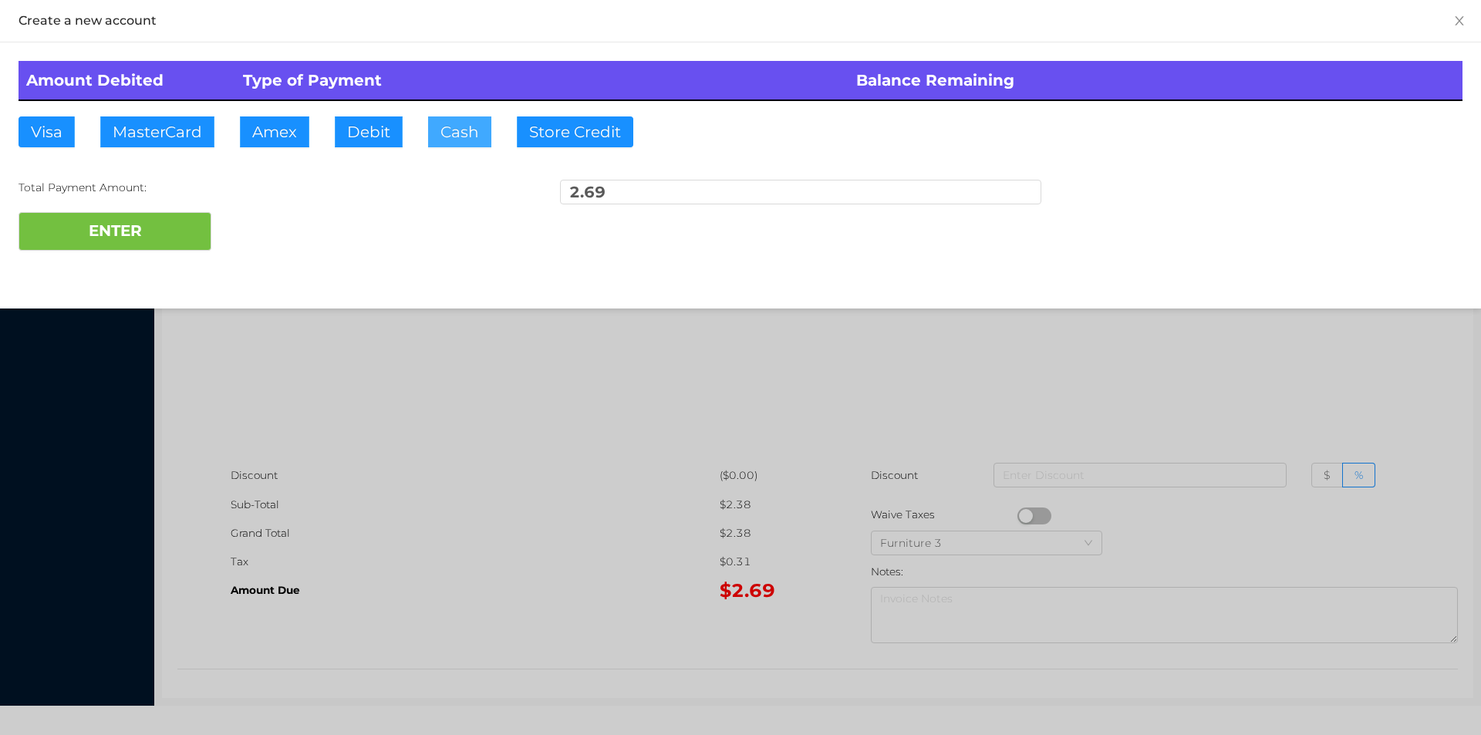
click at [455, 127] on button "Cash" at bounding box center [459, 131] width 63 height 31
type input "20."
click at [150, 241] on button "ENTER" at bounding box center [115, 231] width 193 height 39
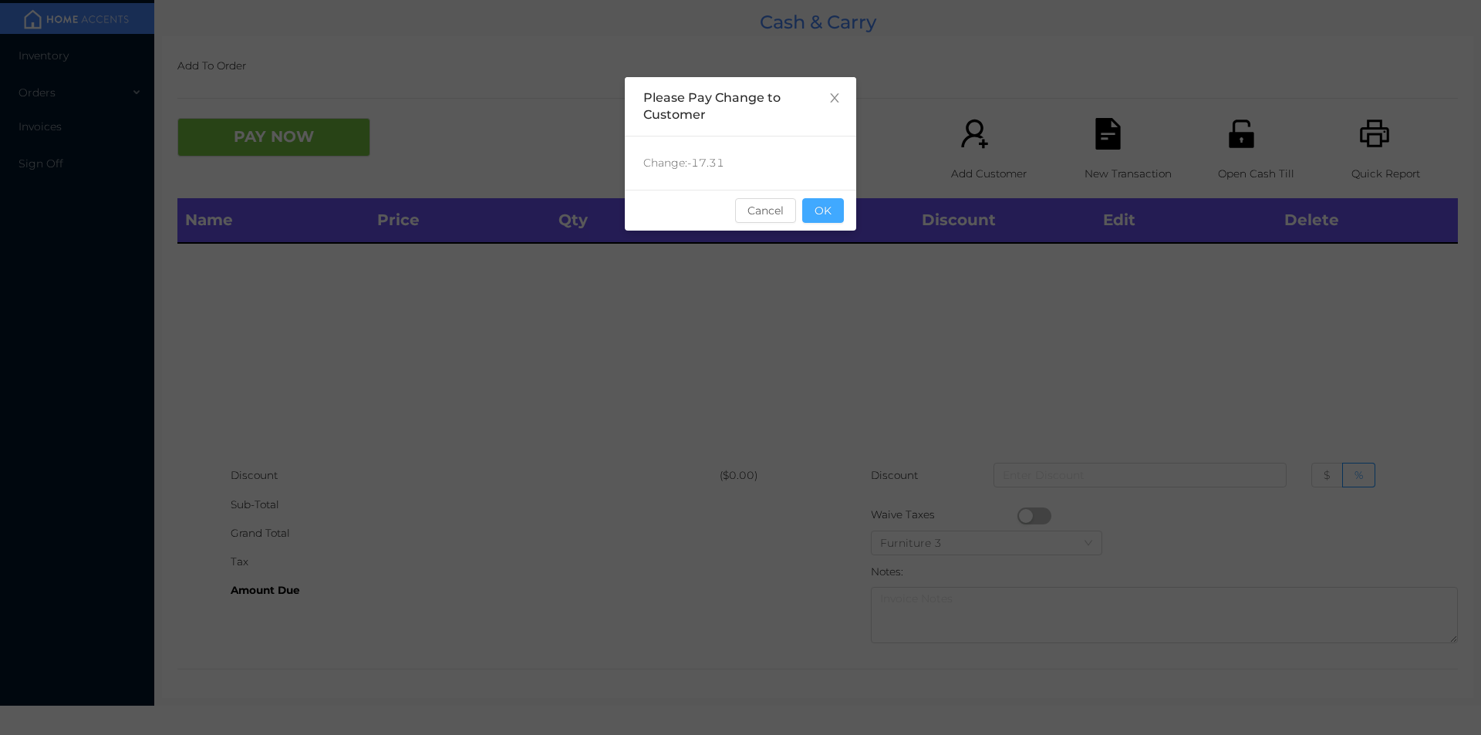
click at [831, 217] on button "OK" at bounding box center [823, 210] width 42 height 25
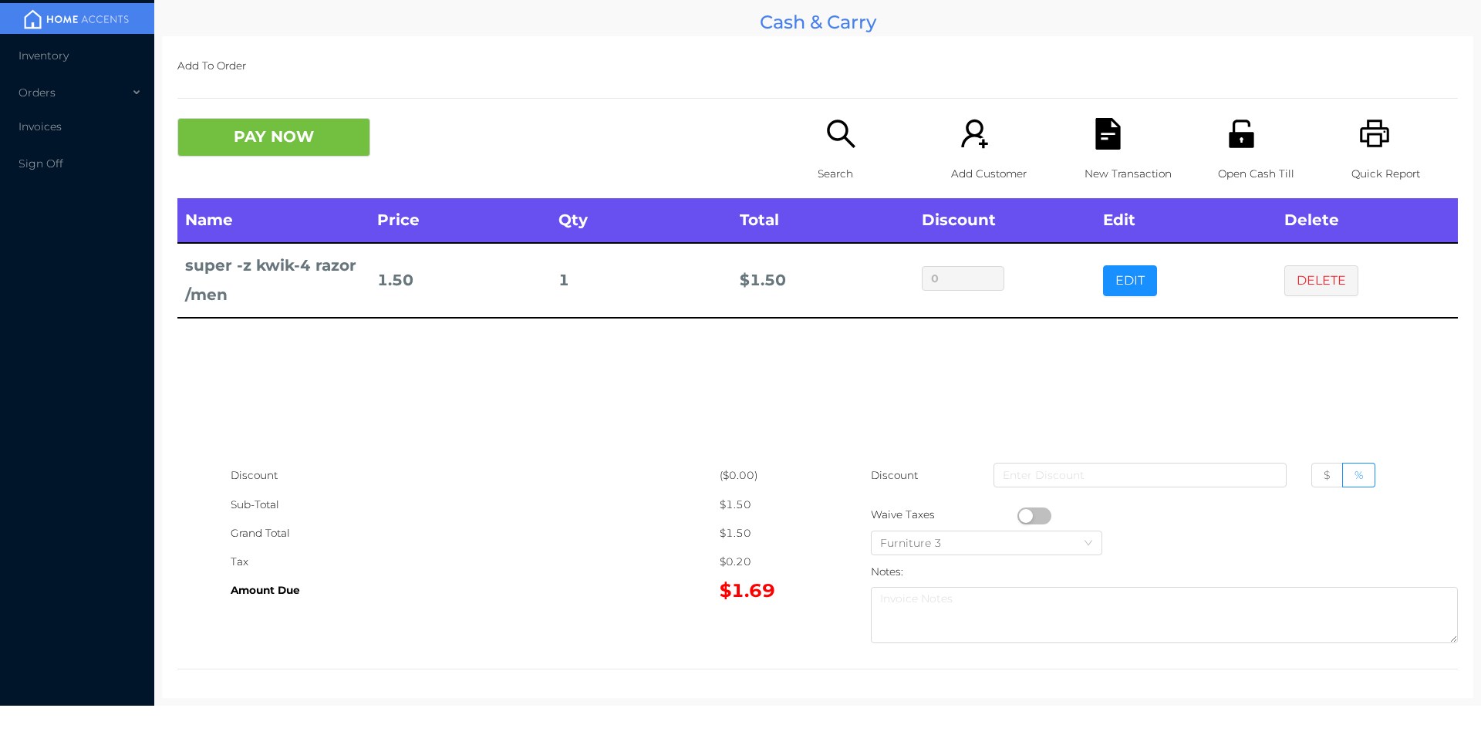
click at [45, 53] on span "Inventory" at bounding box center [44, 56] width 50 height 14
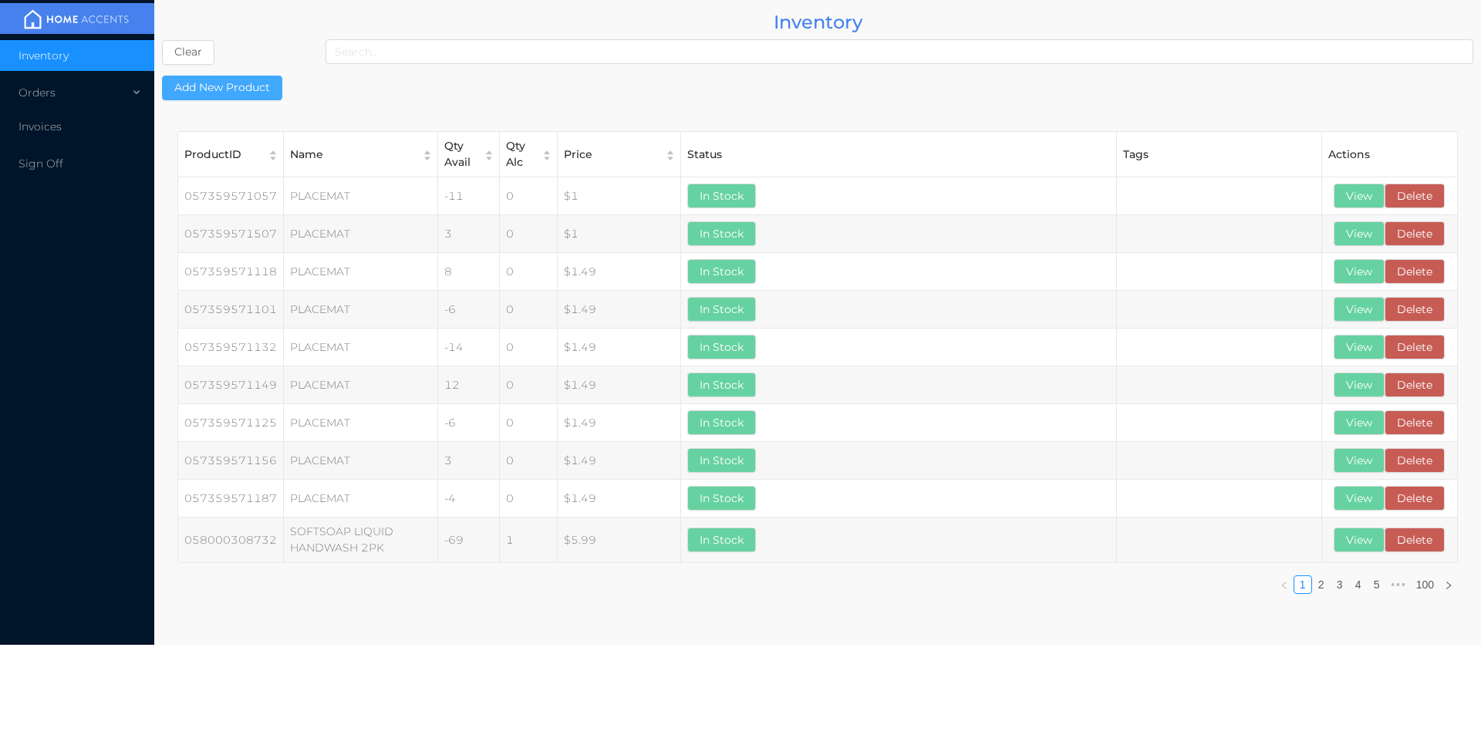
click at [244, 96] on button "Add New Product" at bounding box center [222, 88] width 120 height 25
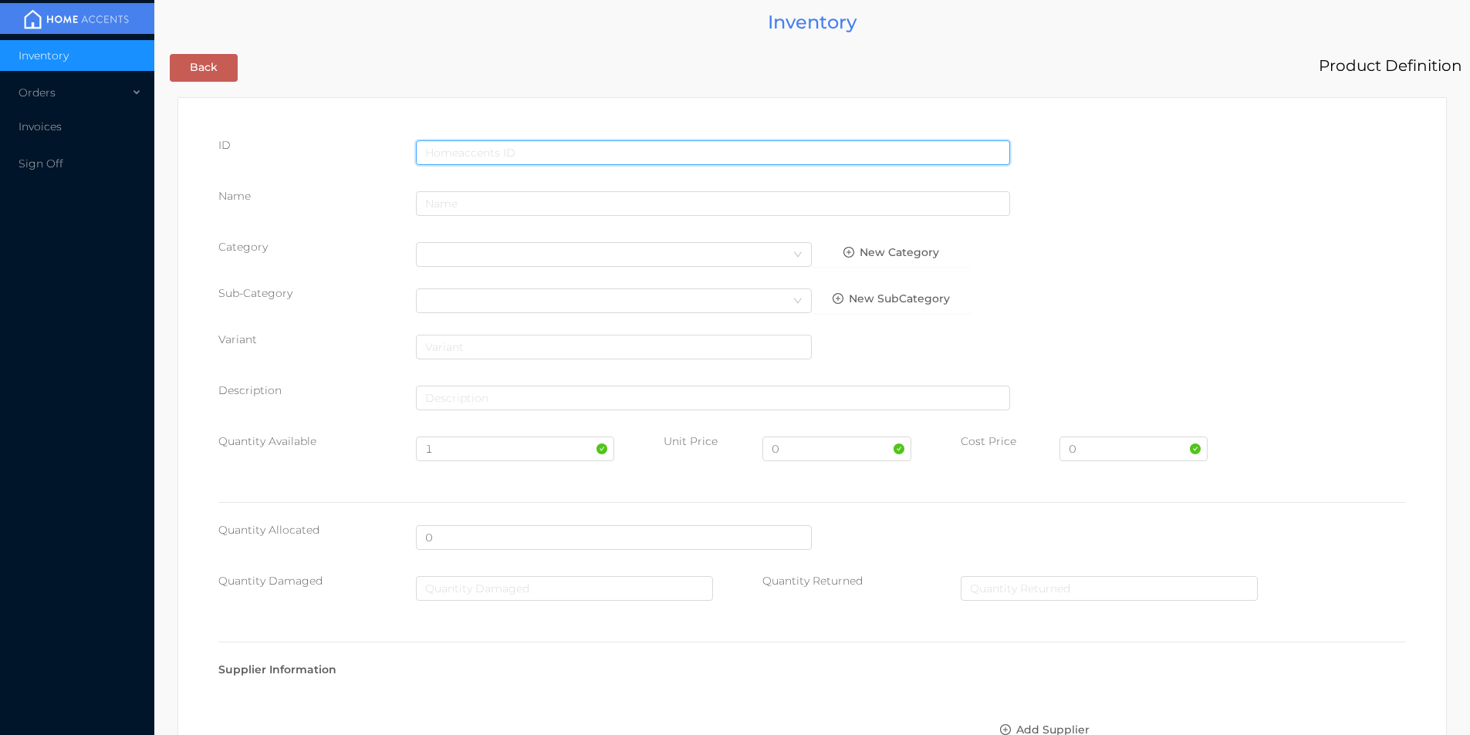
click at [547, 153] on input "text" at bounding box center [713, 152] width 594 height 25
type input "827854018551"
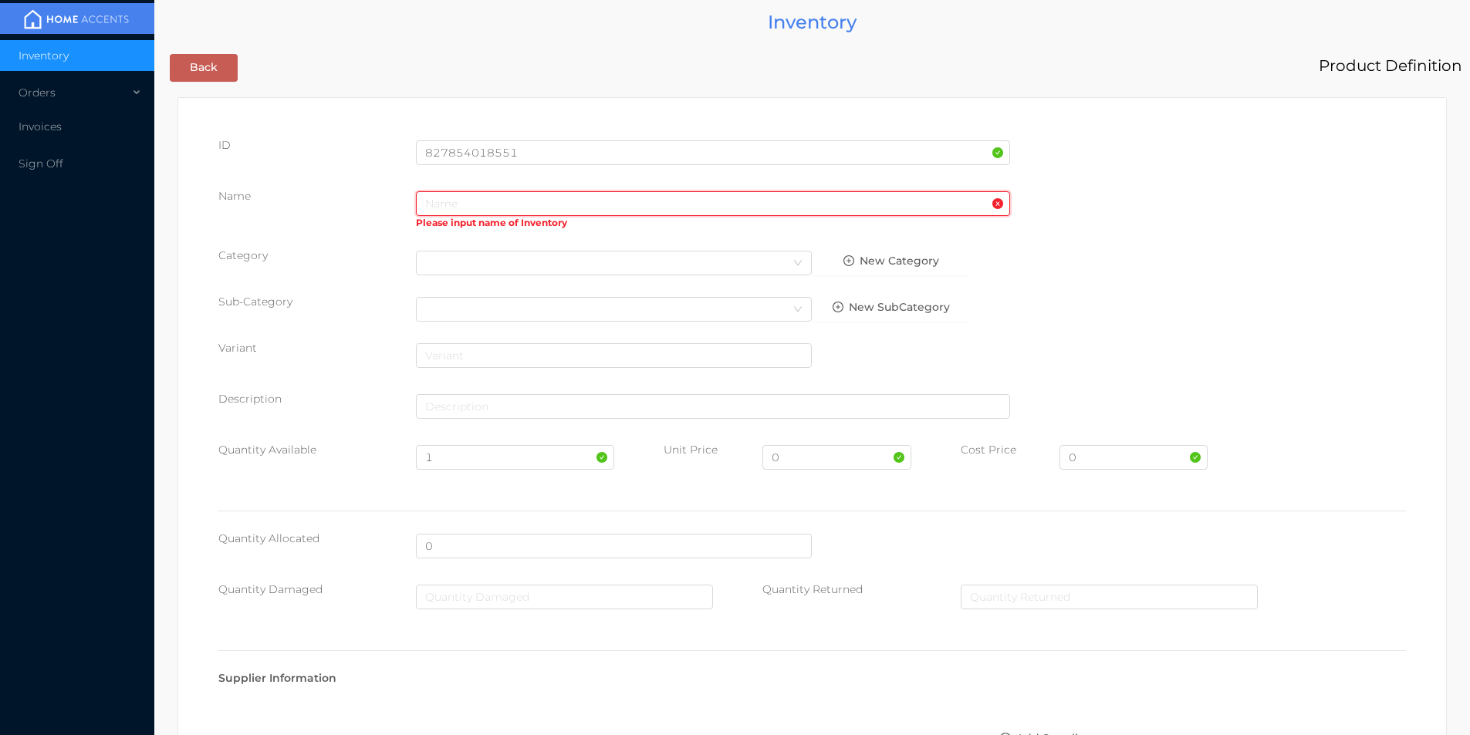
click at [496, 204] on input "text" at bounding box center [713, 203] width 594 height 25
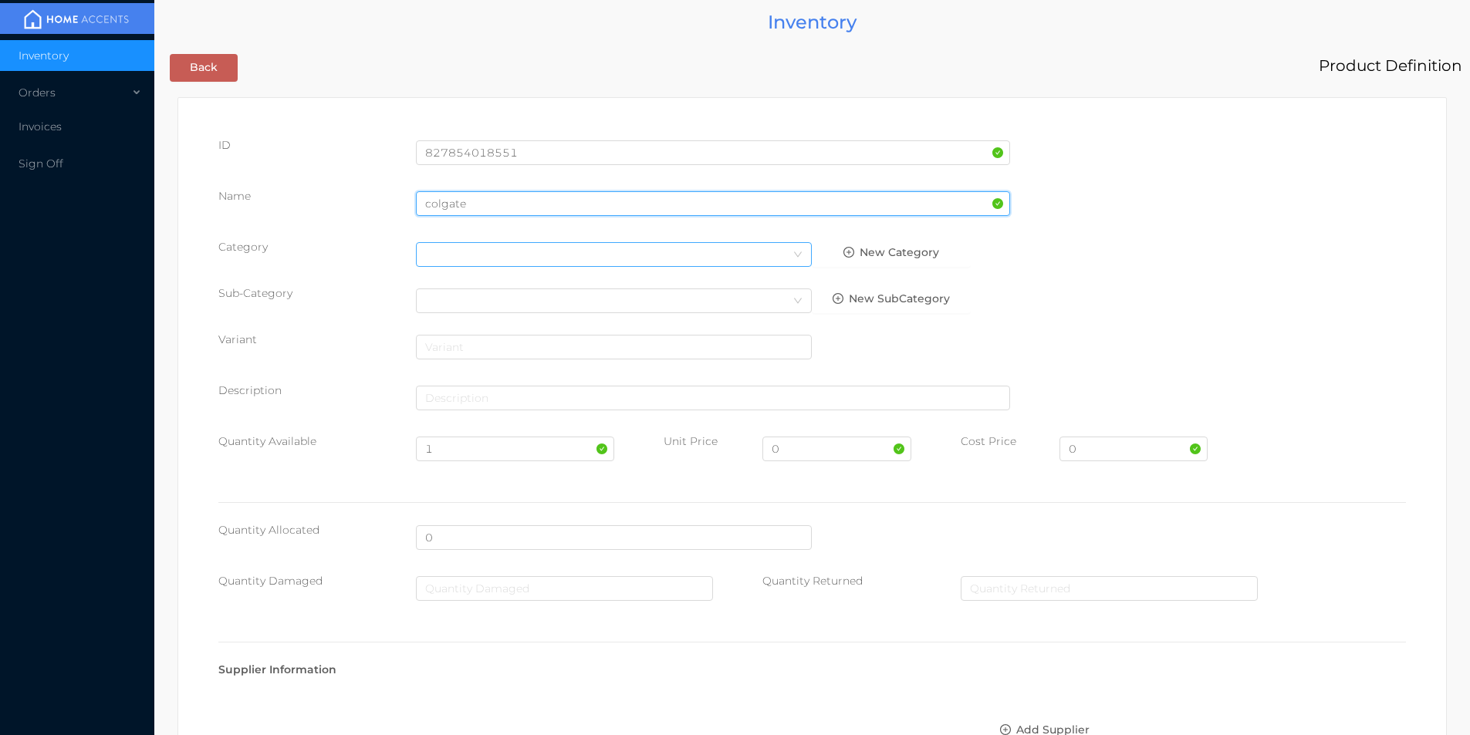
type input "colgate"
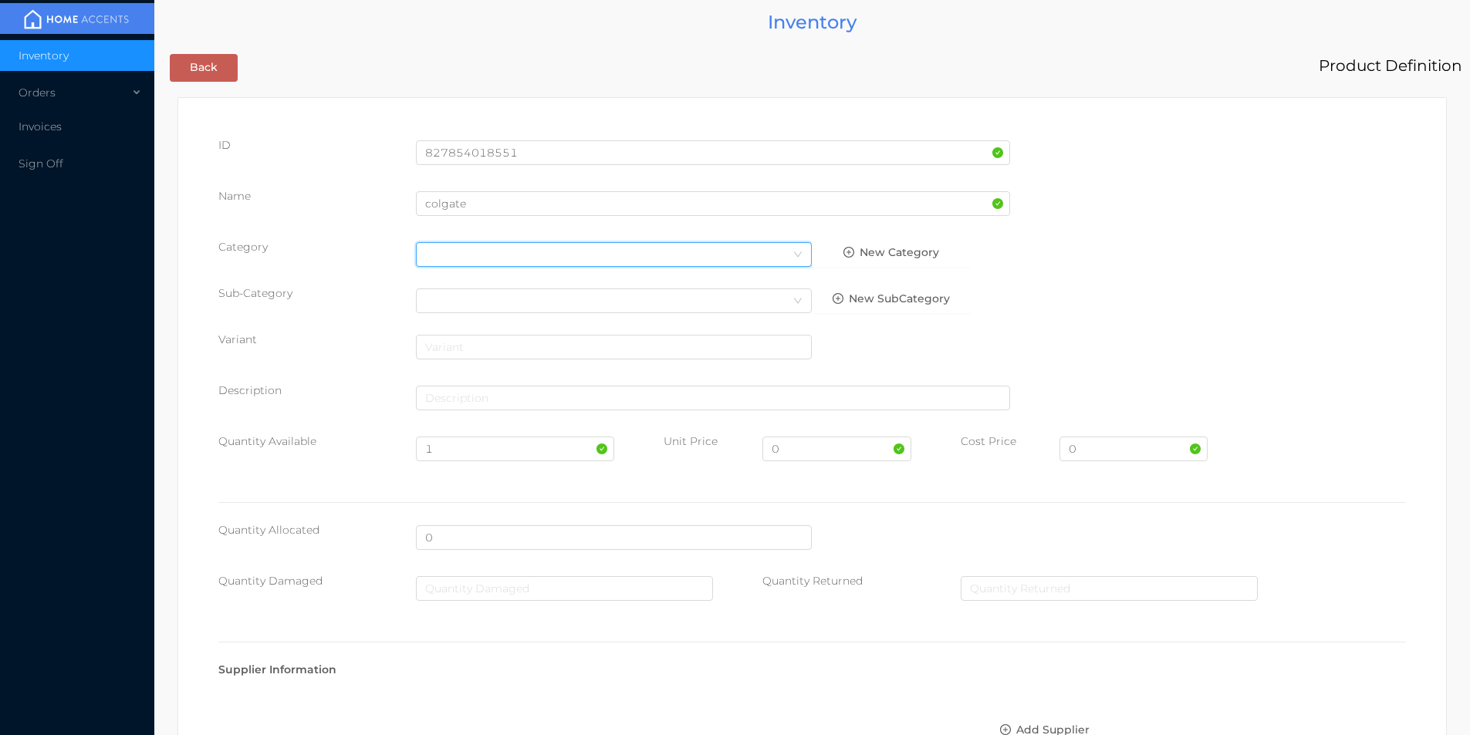
click at [495, 253] on div "Select Category" at bounding box center [613, 254] width 377 height 23
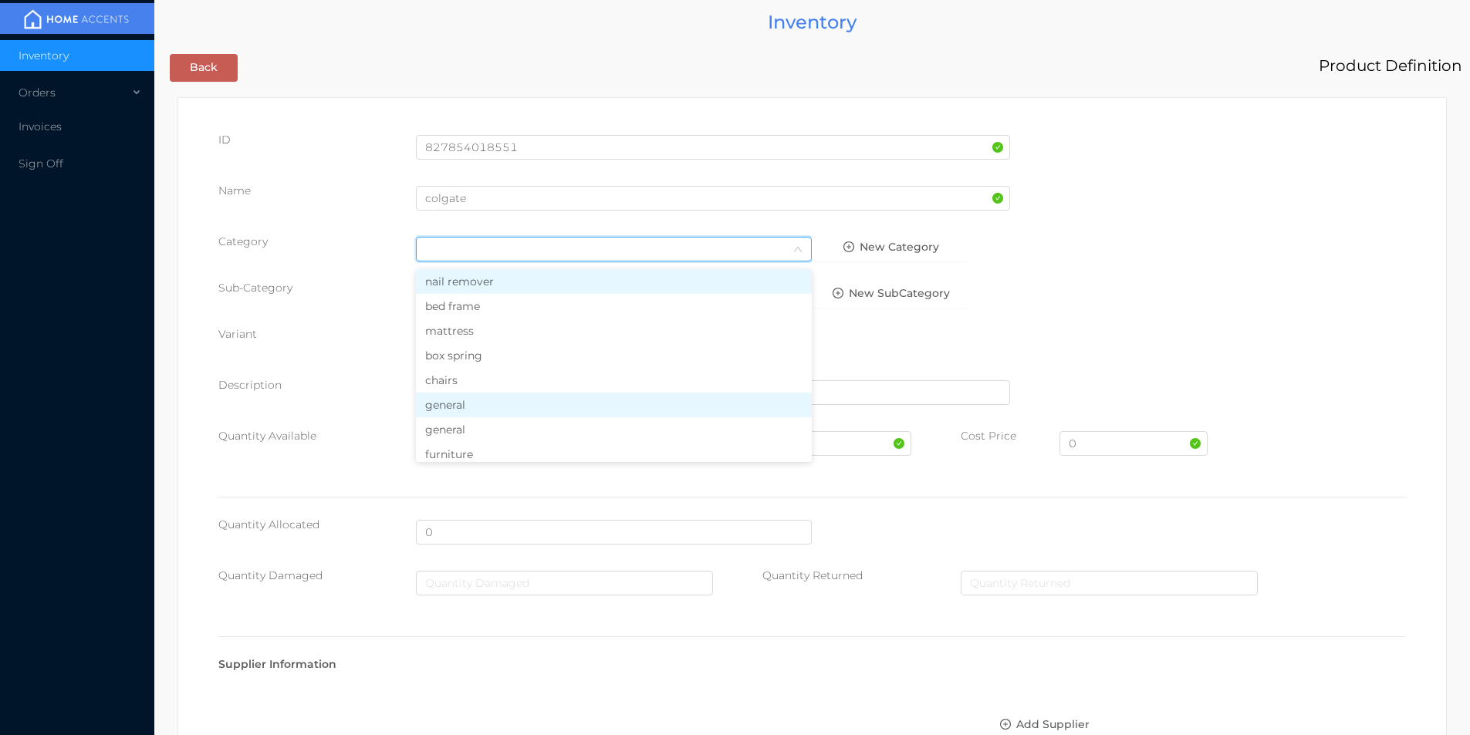
click at [455, 405] on li "general" at bounding box center [614, 405] width 396 height 25
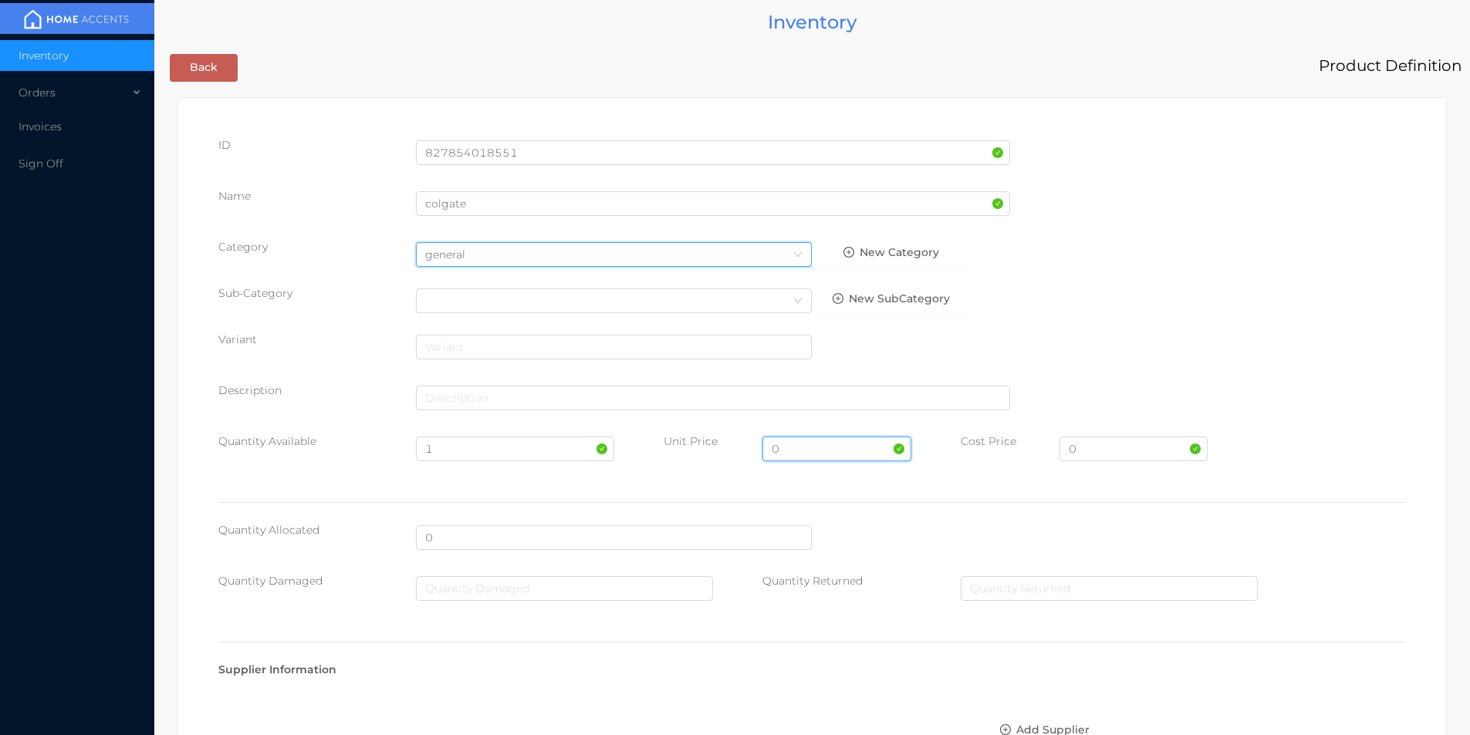
click at [798, 441] on input "0" at bounding box center [836, 449] width 148 height 25
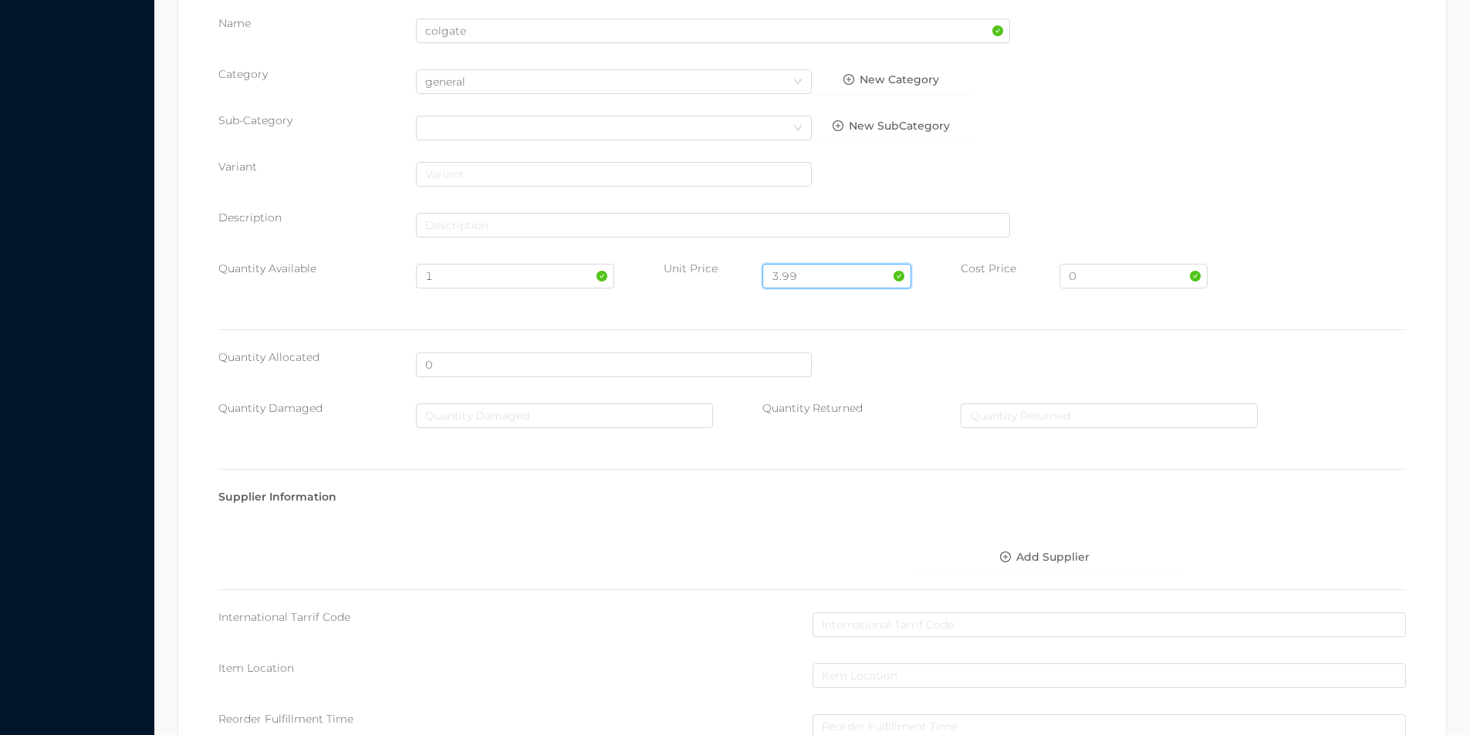
scroll to position [0, 0]
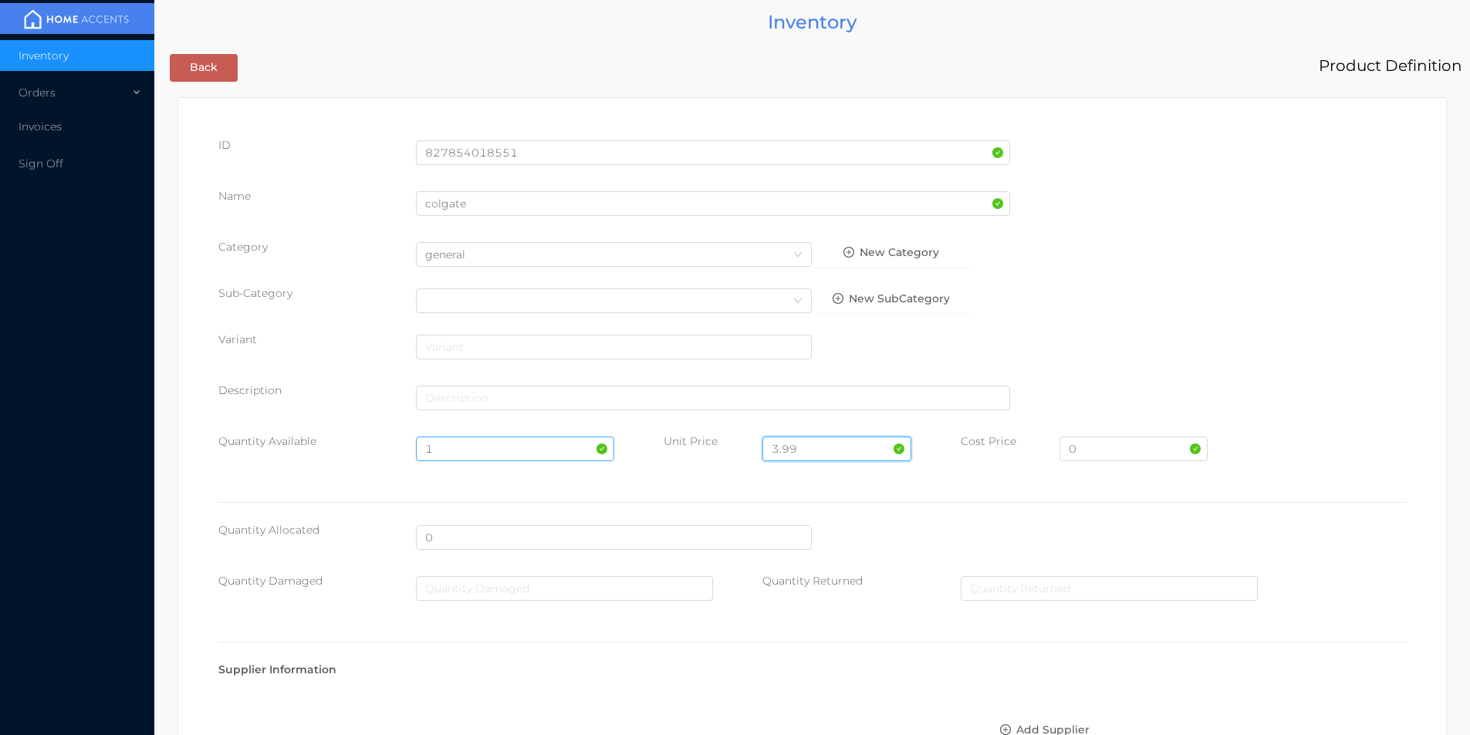
type input "3.99"
click at [452, 451] on input "1" at bounding box center [514, 449] width 197 height 25
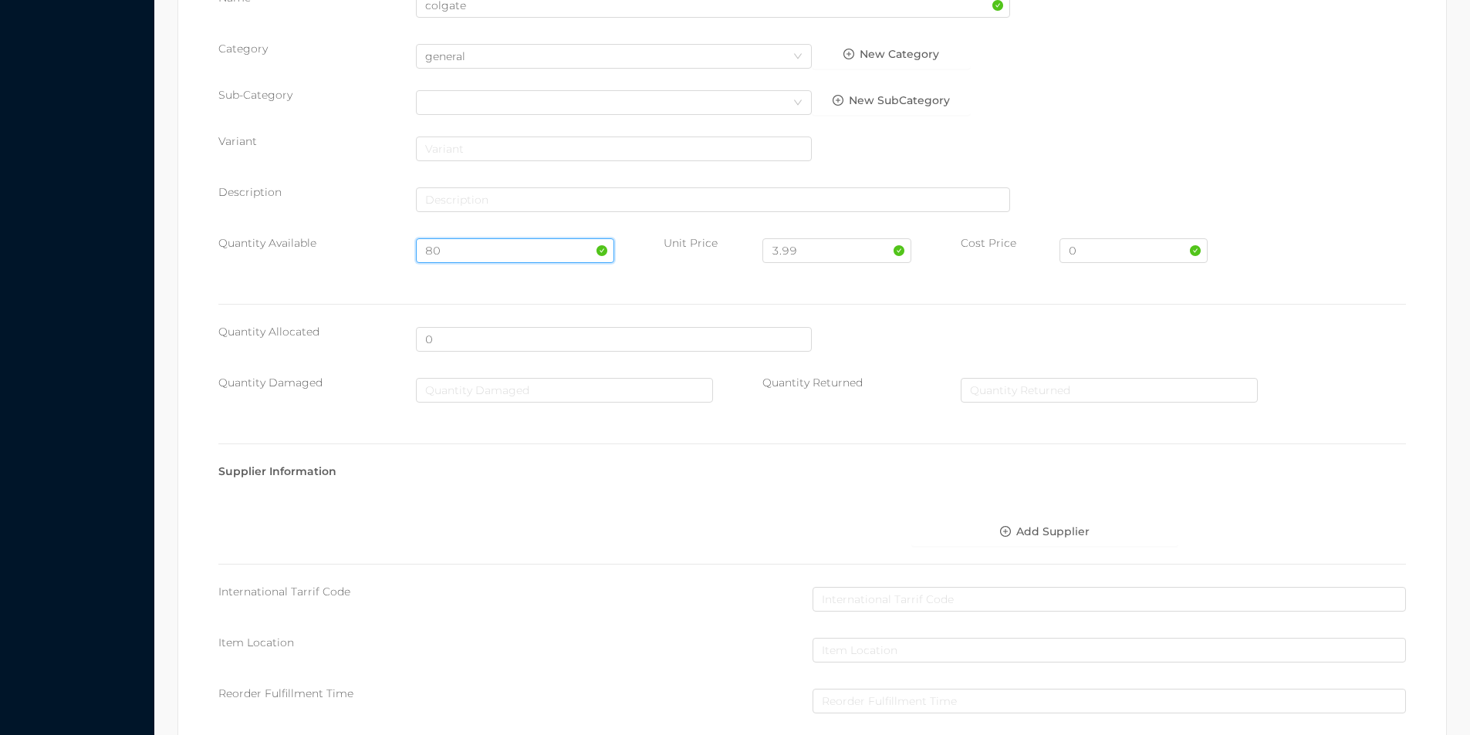
scroll to position [546, 0]
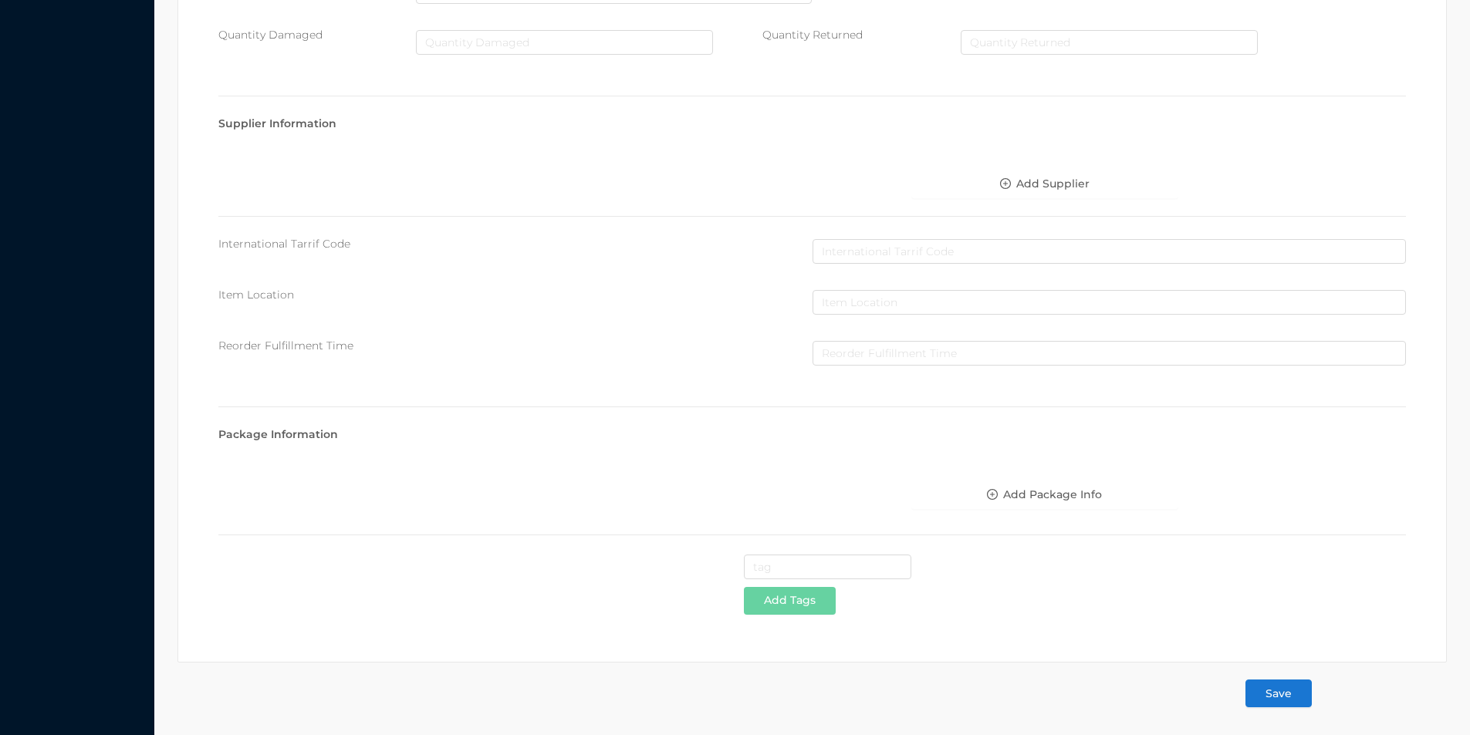
type input "80"
click at [1278, 694] on button "Save" at bounding box center [1278, 694] width 66 height 28
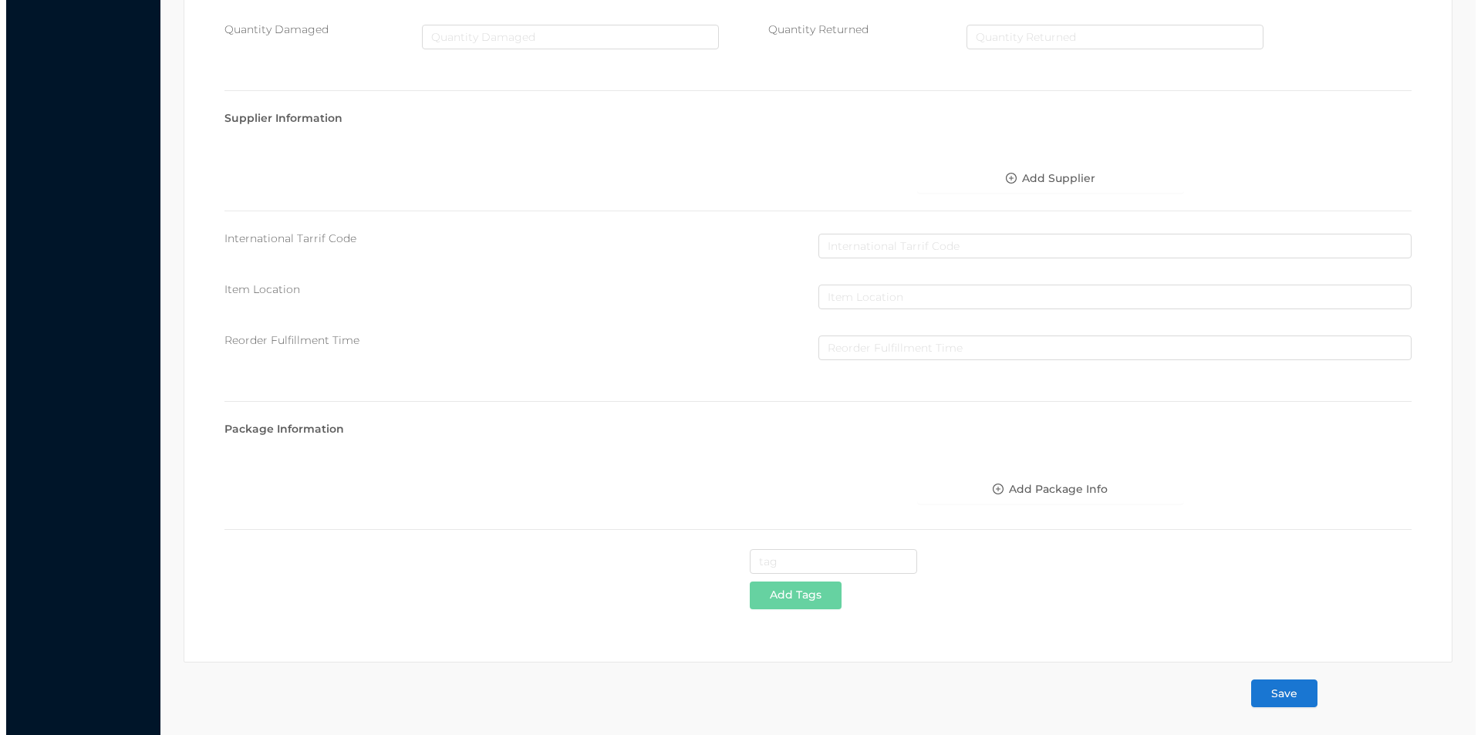
scroll to position [0, 0]
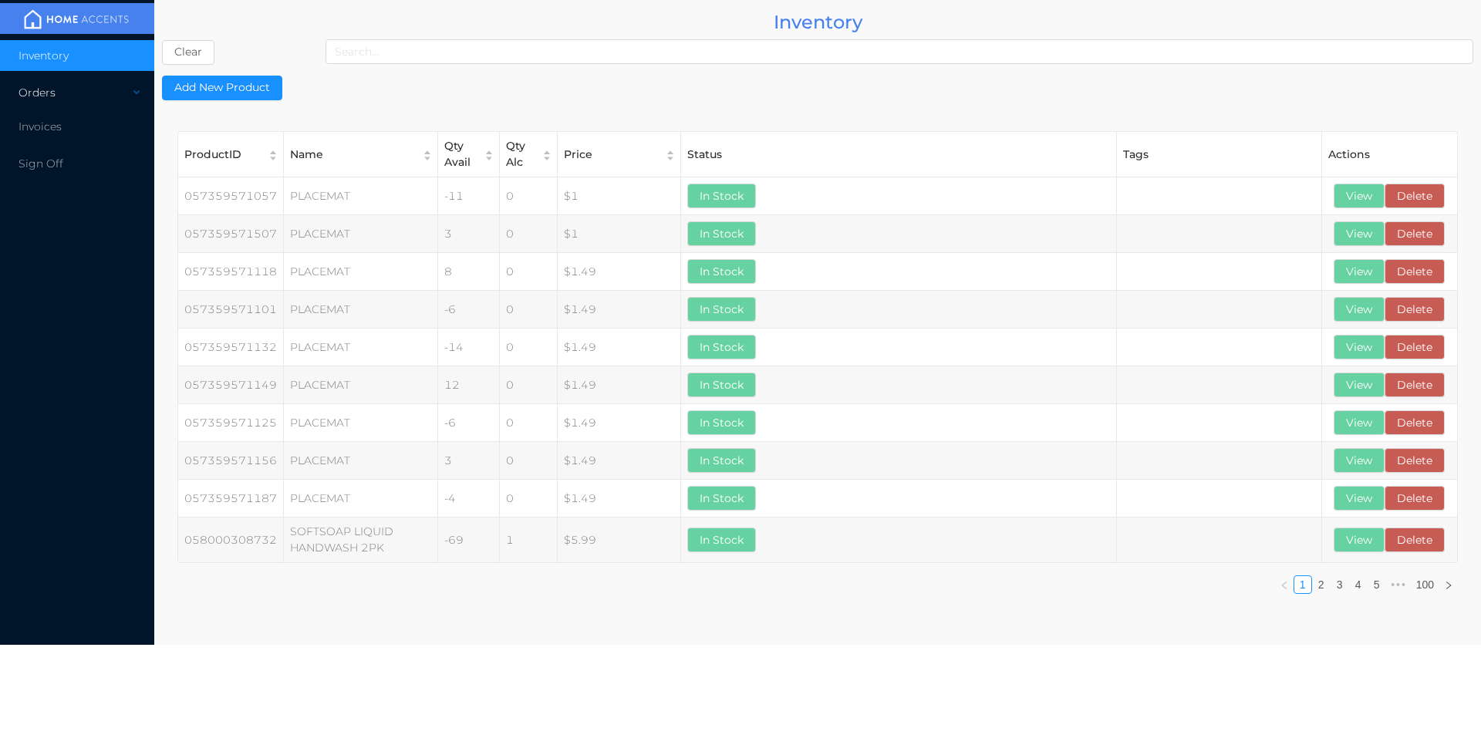
click at [30, 95] on div "Orders" at bounding box center [77, 92] width 154 height 31
click at [63, 134] on span "Cash & Carry" at bounding box center [71, 130] width 68 height 14
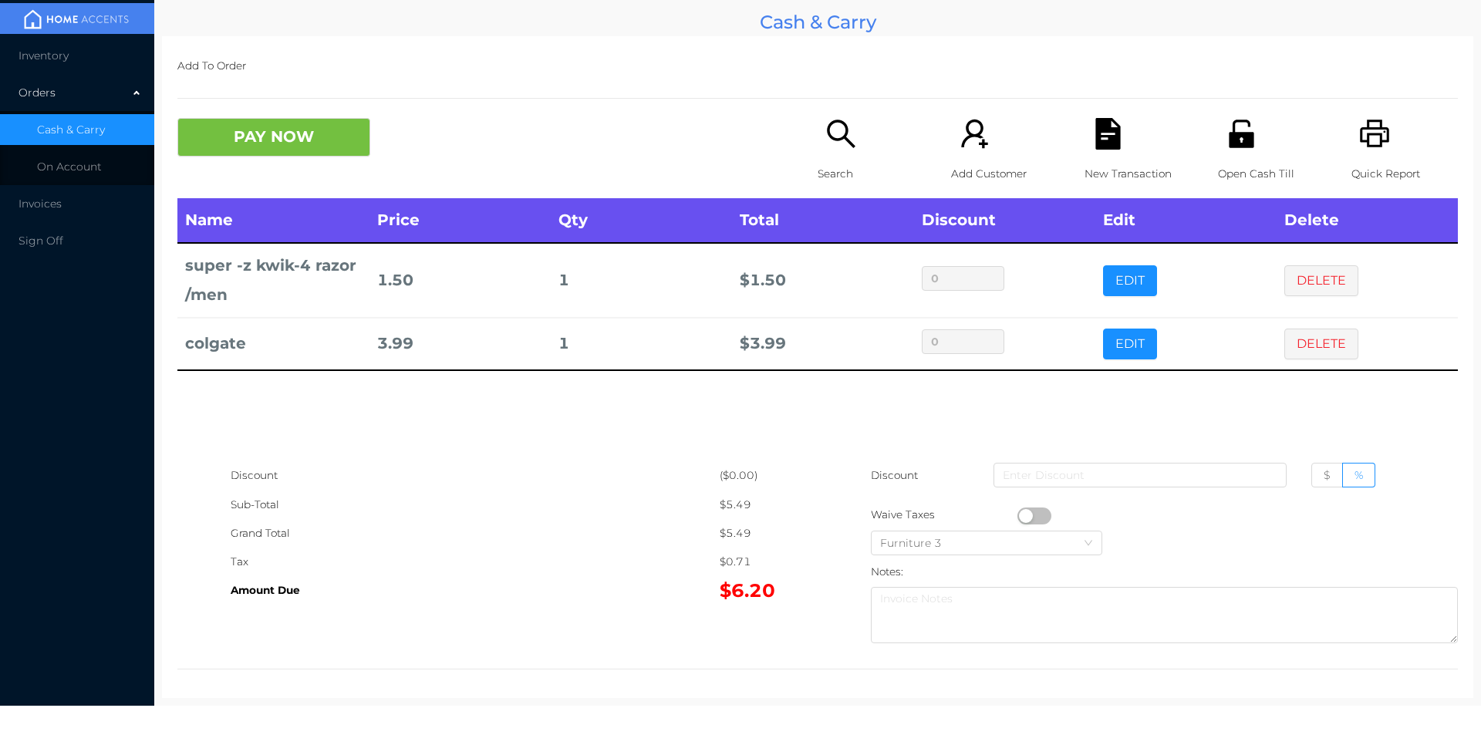
click at [829, 147] on icon "icon: search" at bounding box center [841, 134] width 32 height 32
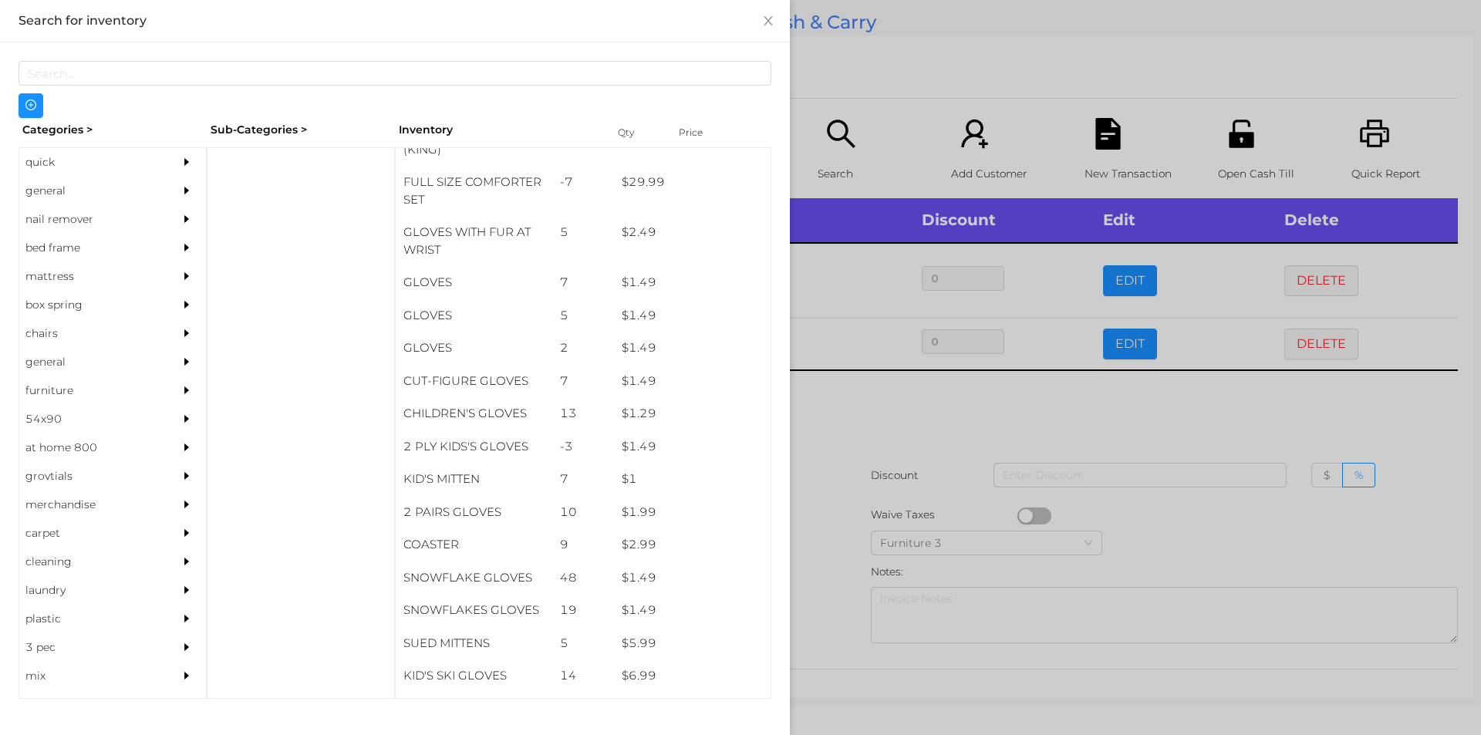
scroll to position [462, 0]
click at [49, 187] on div "general" at bounding box center [89, 191] width 140 height 29
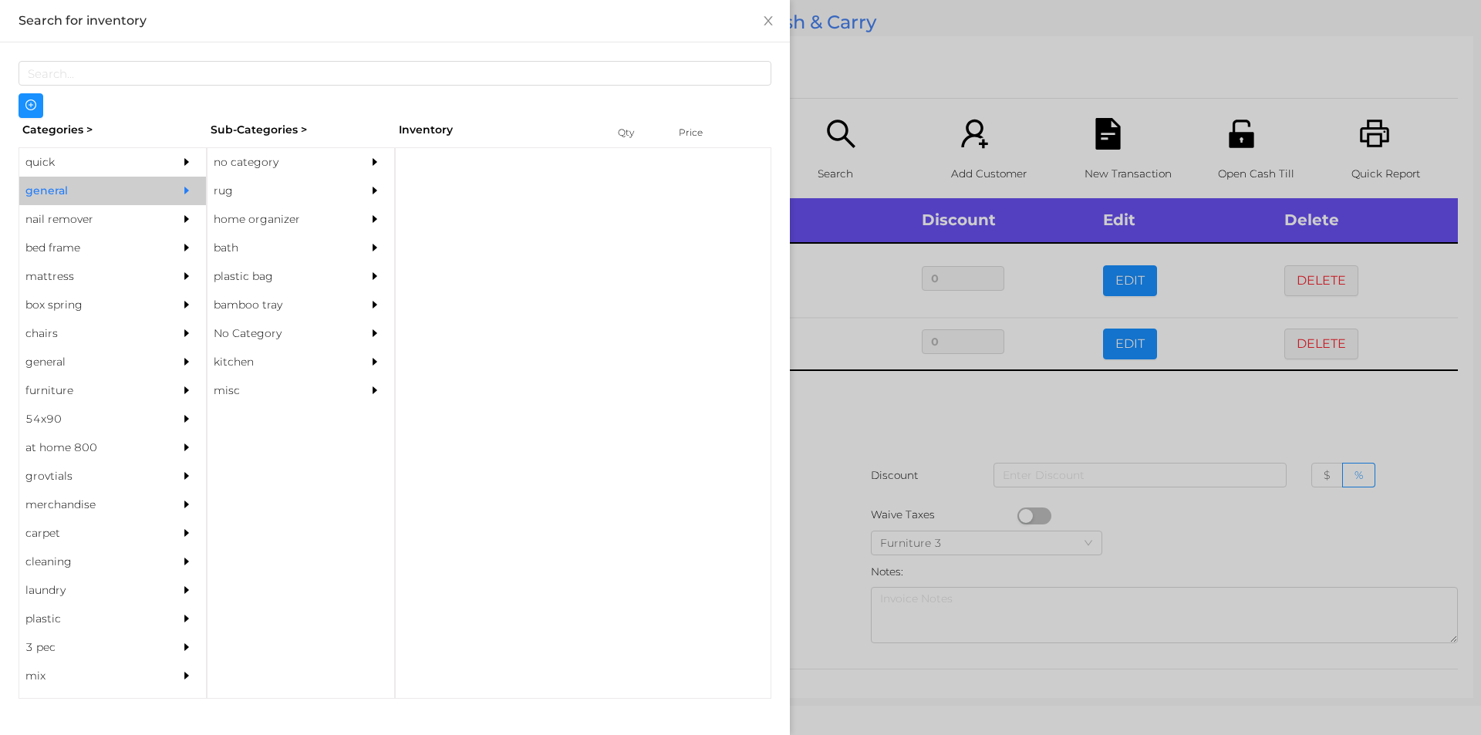
scroll to position [0, 0]
click at [225, 163] on div "no category" at bounding box center [278, 162] width 140 height 29
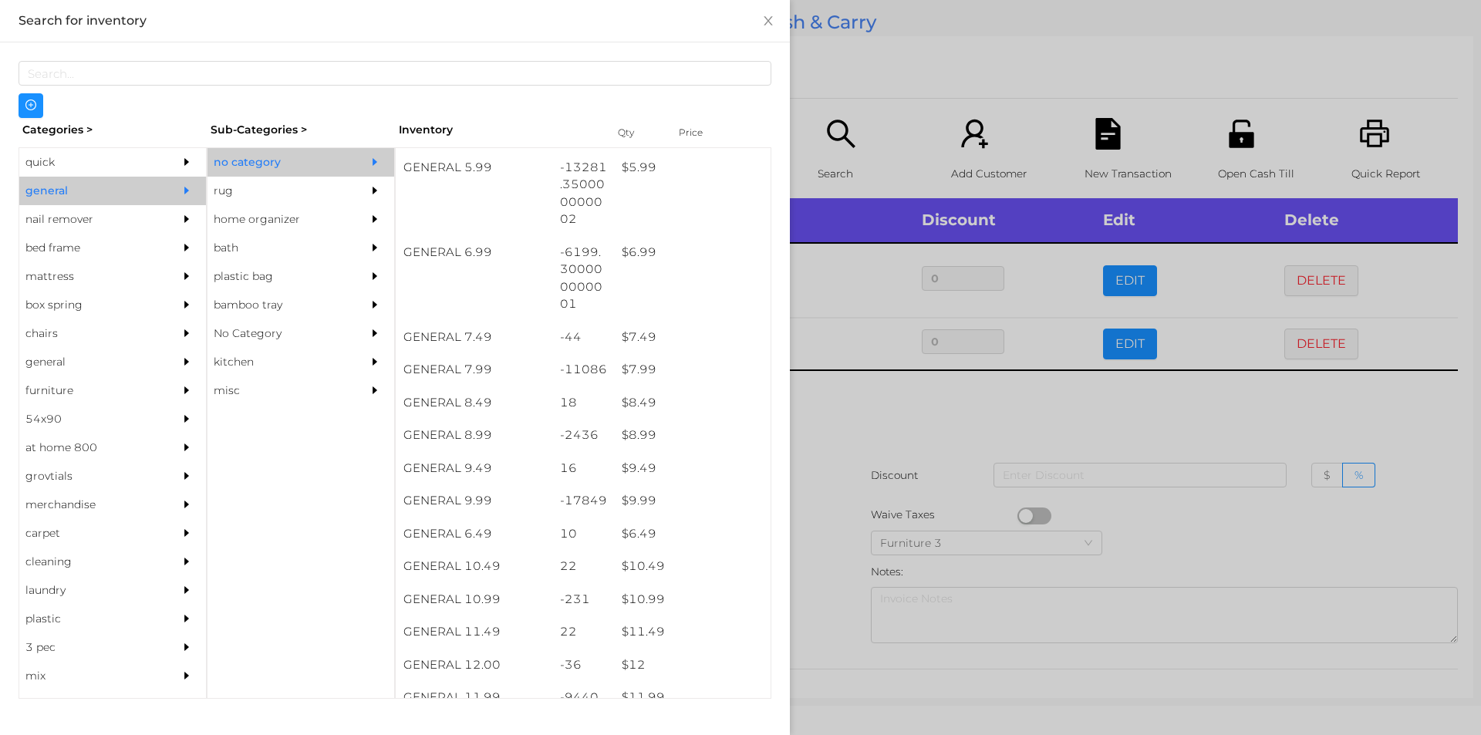
scroll to position [605, 0]
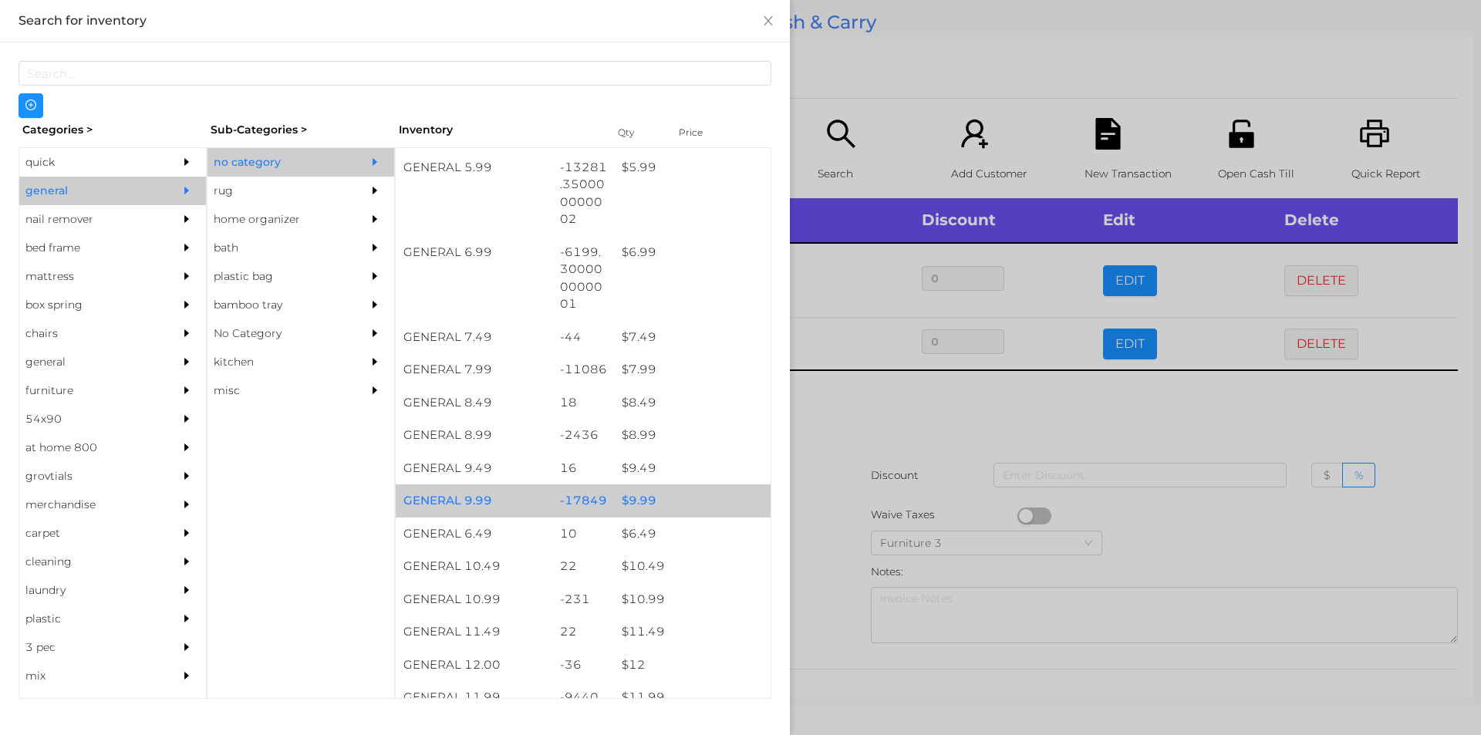
click at [643, 502] on div "$ 9.99" at bounding box center [692, 500] width 157 height 33
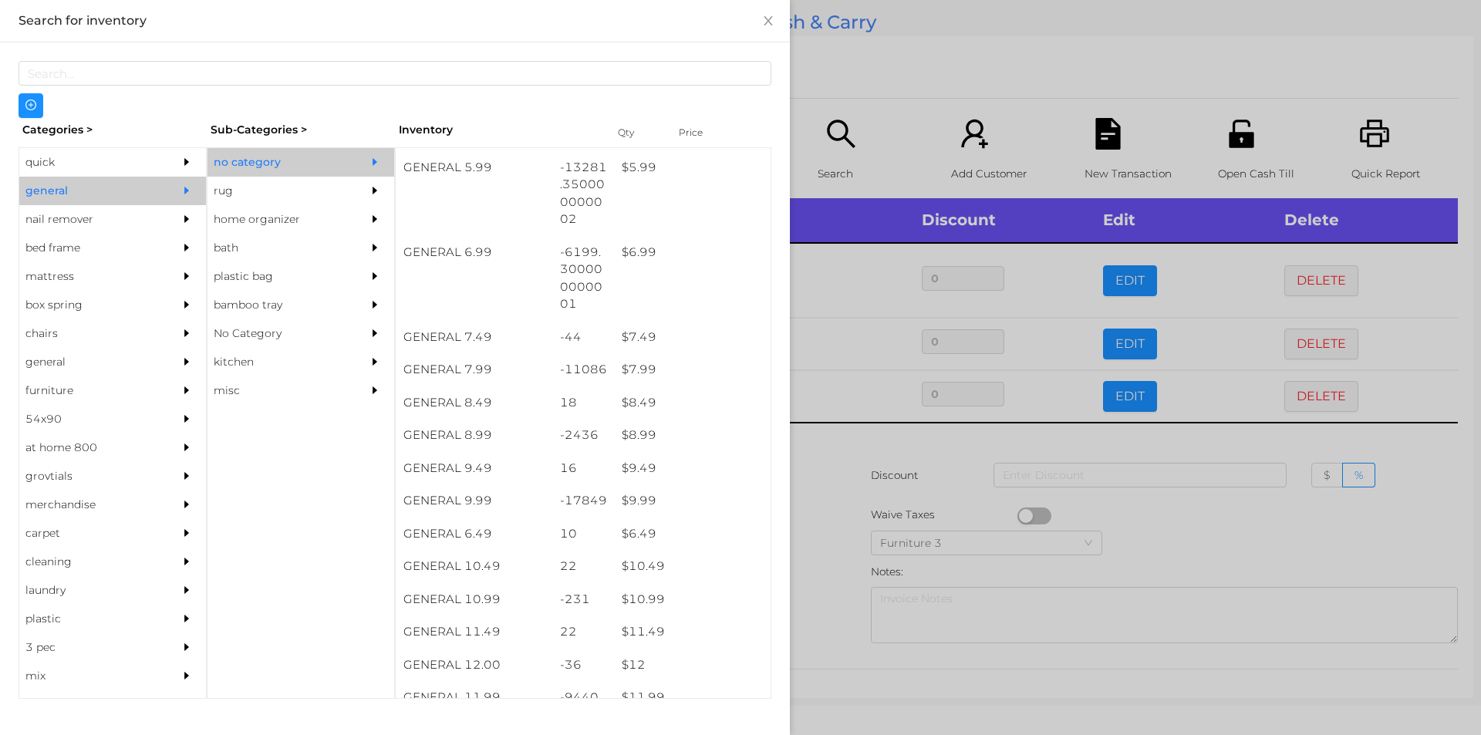
click at [822, 484] on div at bounding box center [740, 367] width 1481 height 735
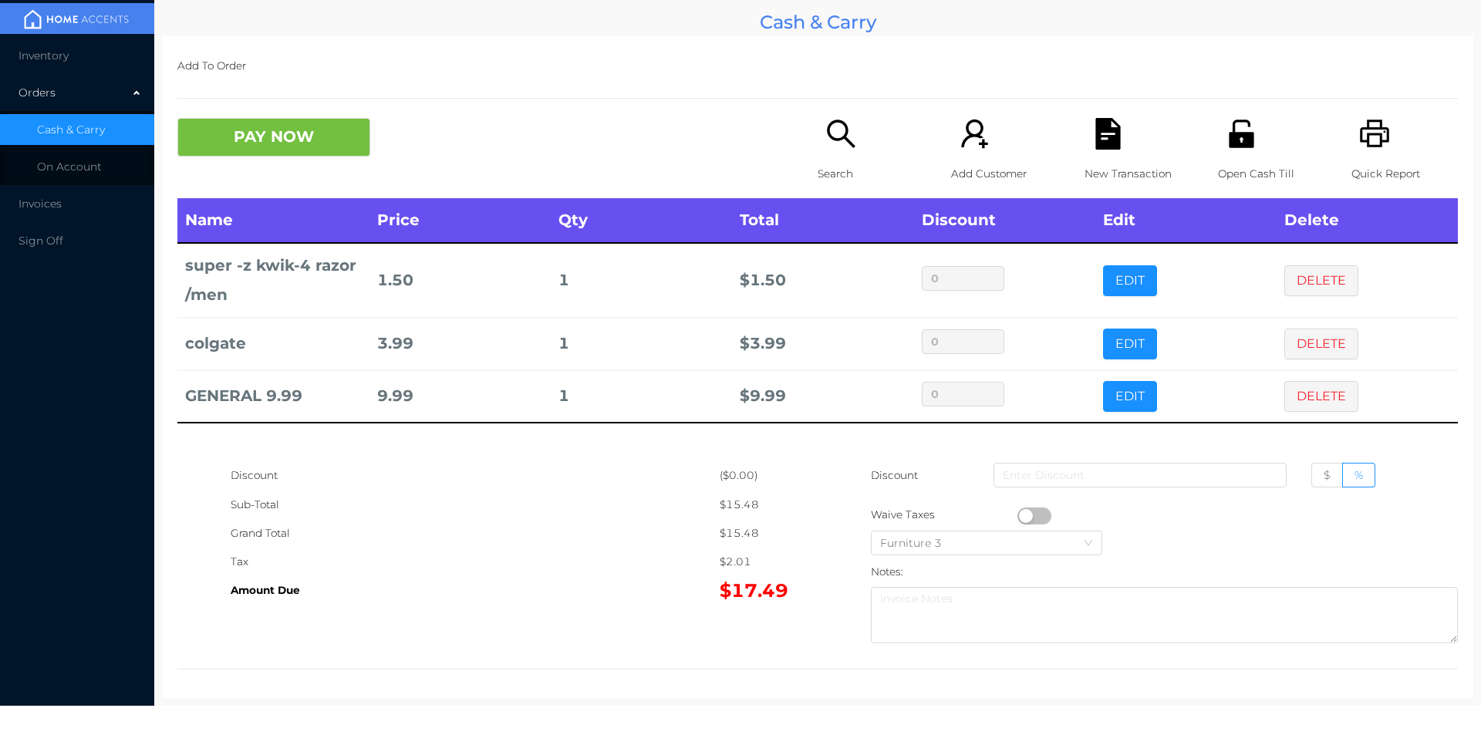
click at [1024, 517] on button "button" at bounding box center [1034, 516] width 34 height 17
click at [254, 133] on button "PAY NOW" at bounding box center [273, 137] width 193 height 39
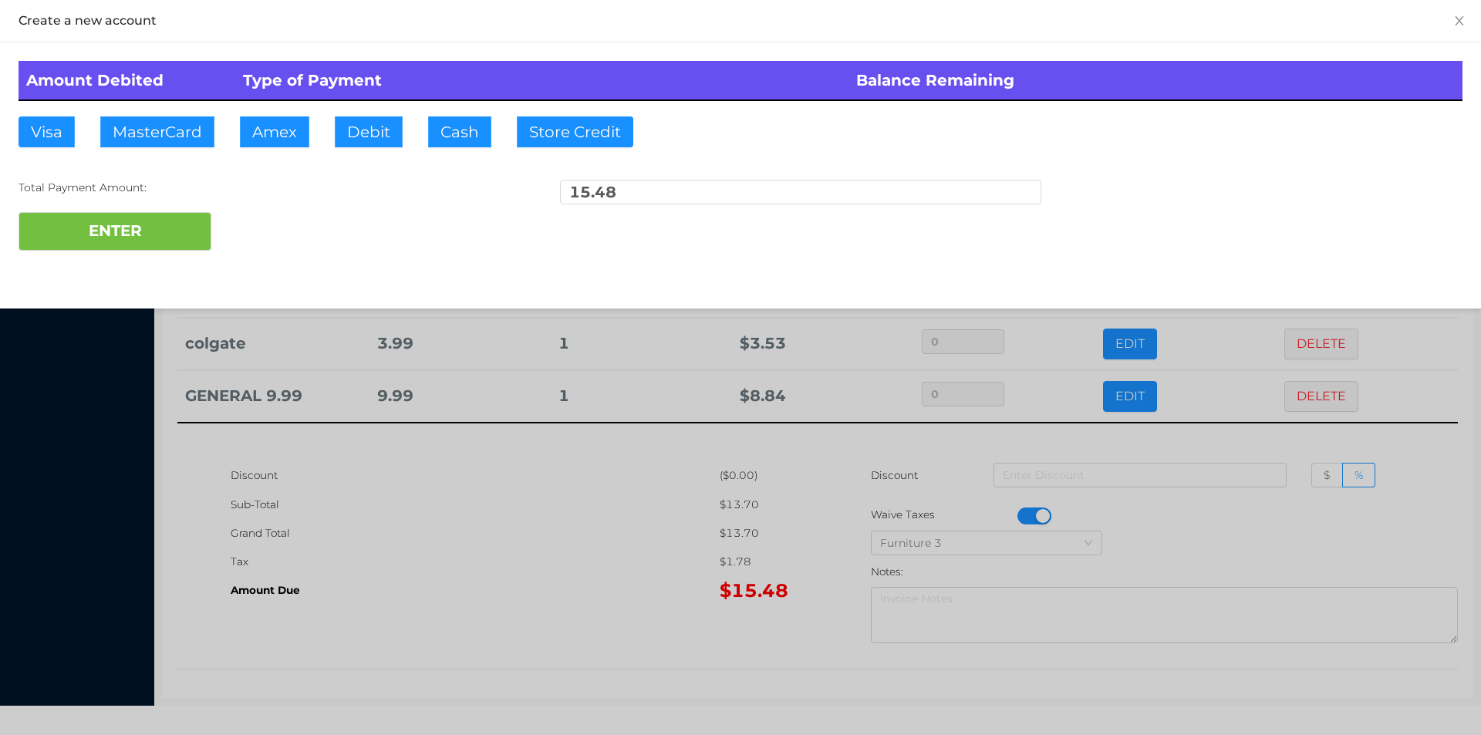
click at [262, 235] on div "ENTER" at bounding box center [741, 231] width 1444 height 39
click at [424, 539] on div at bounding box center [740, 367] width 1481 height 735
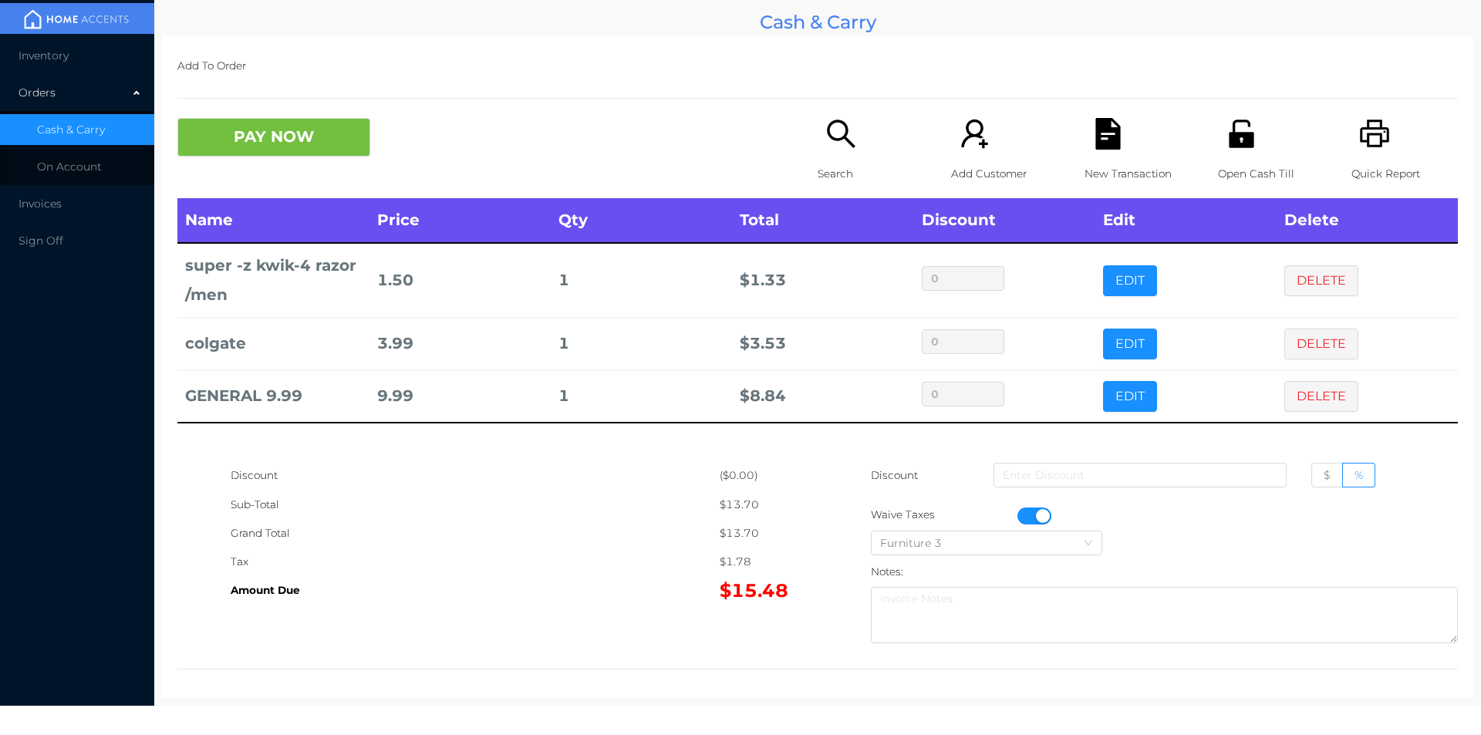
click at [1240, 137] on icon "icon: unlock" at bounding box center [1241, 134] width 25 height 28
click at [1032, 515] on button "button" at bounding box center [1034, 516] width 34 height 17
click at [1085, 133] on div "New Transaction" at bounding box center [1138, 158] width 106 height 80
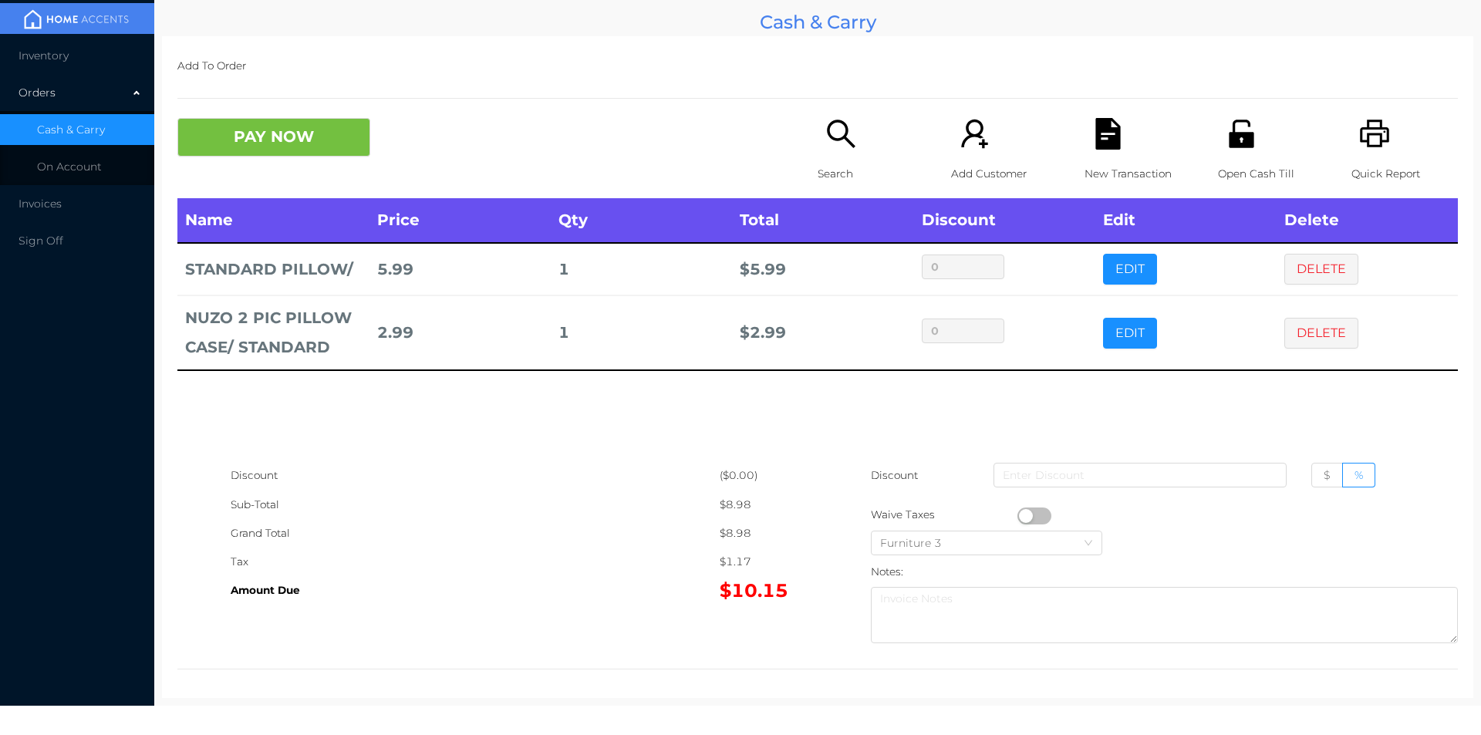
click at [1374, 132] on icon "icon: printer" at bounding box center [1374, 134] width 29 height 28
click at [1122, 128] on div "New Transaction" at bounding box center [1138, 158] width 106 height 80
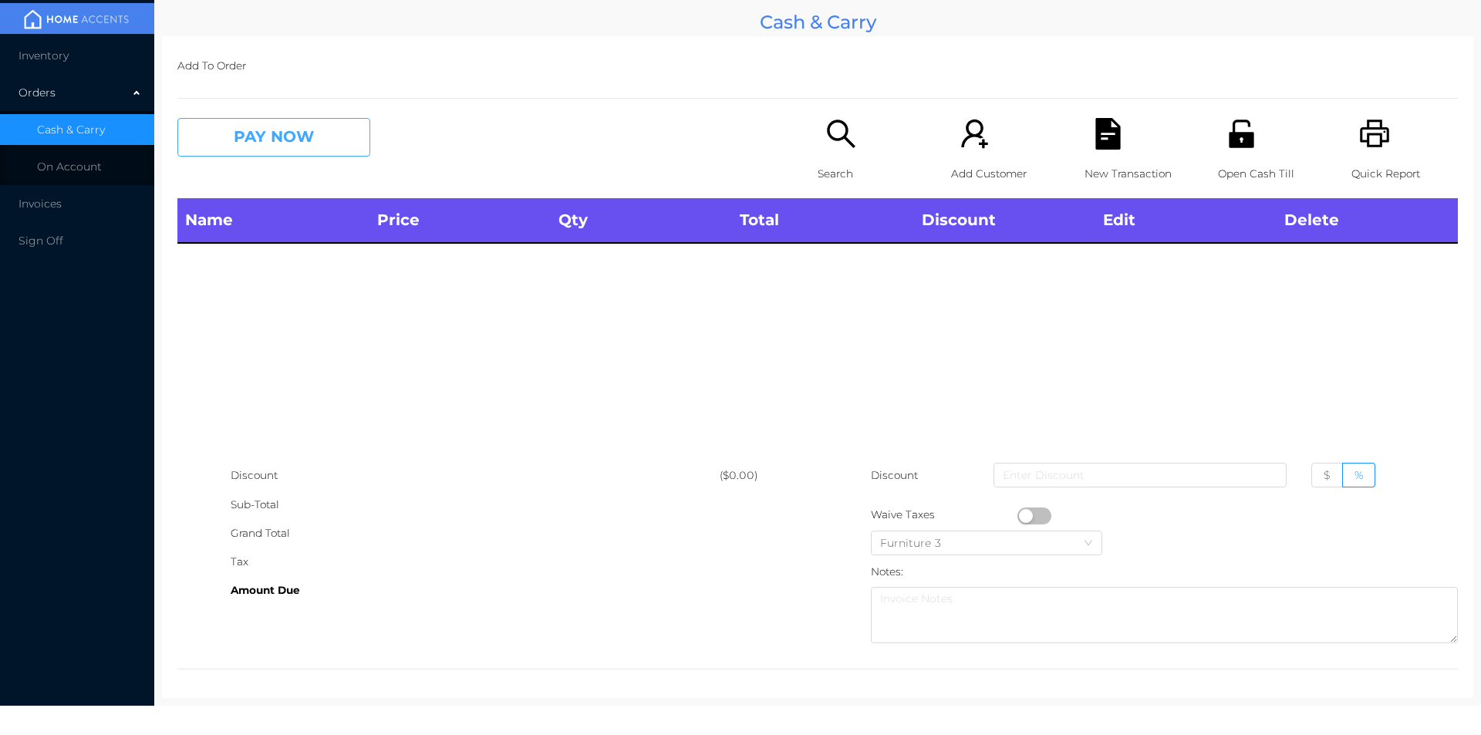
click at [274, 138] on button "PAY NOW" at bounding box center [273, 137] width 193 height 39
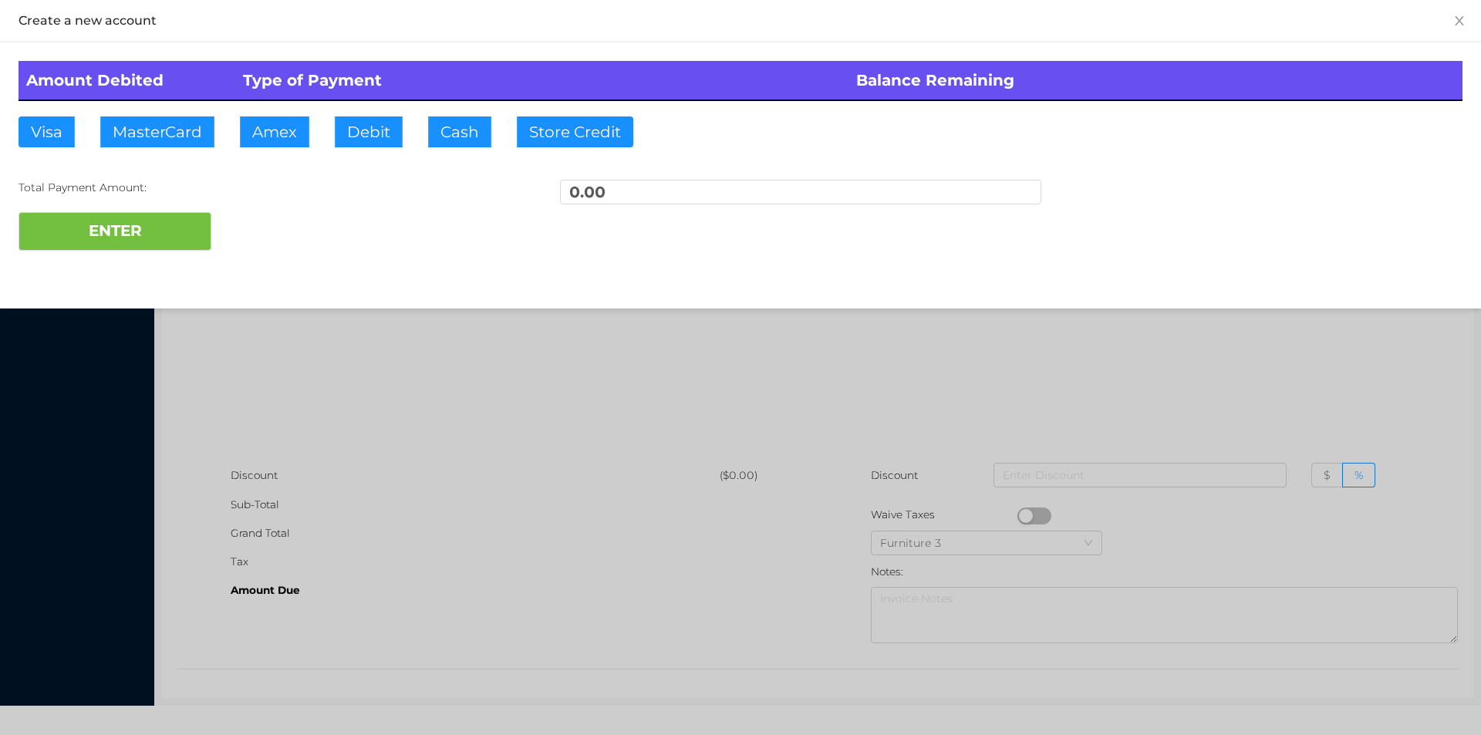
click at [340, 392] on div at bounding box center [740, 367] width 1481 height 735
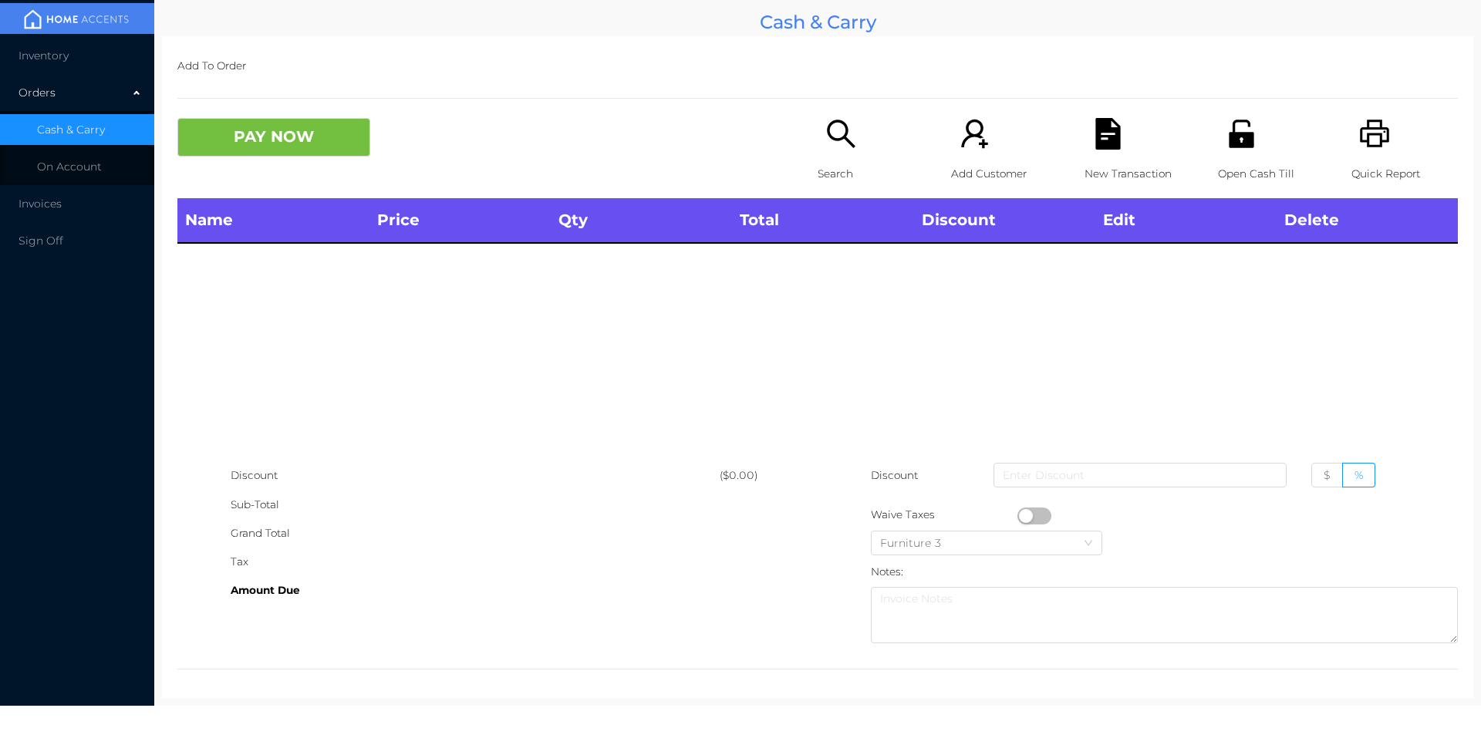
click at [832, 148] on icon "icon: search" at bounding box center [841, 134] width 32 height 32
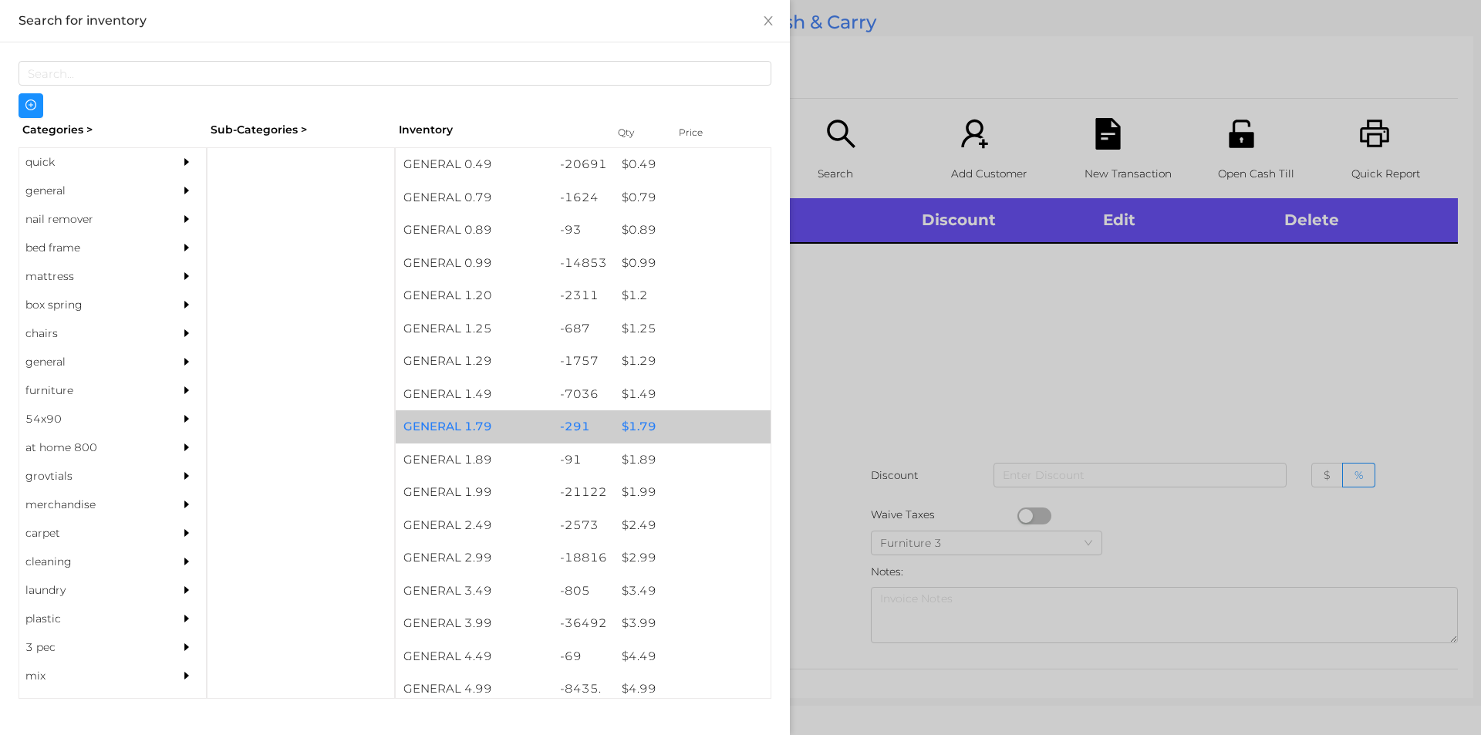
click at [636, 431] on div "$ 1.79" at bounding box center [692, 426] width 157 height 33
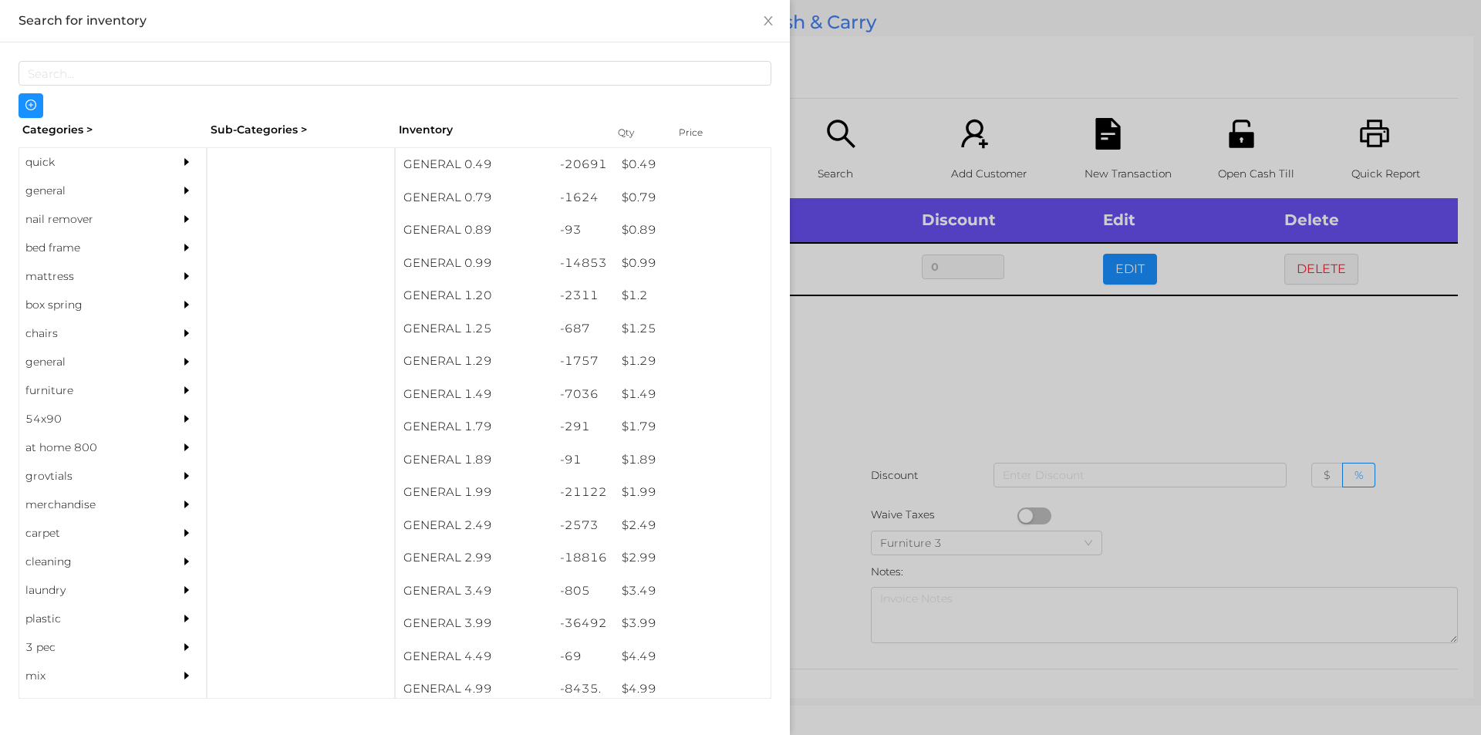
click at [1183, 390] on div at bounding box center [740, 367] width 1481 height 735
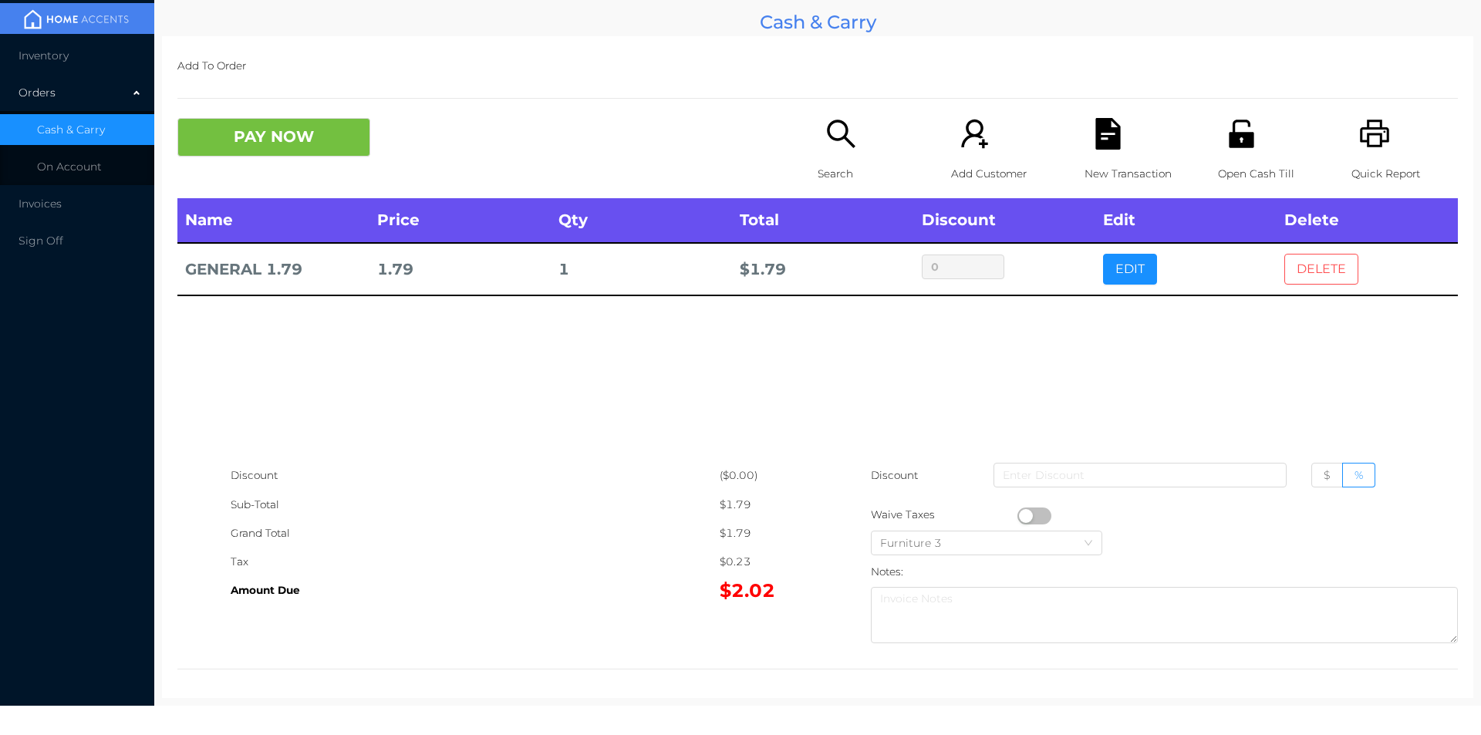
click at [1310, 272] on button "DELETE" at bounding box center [1321, 269] width 74 height 31
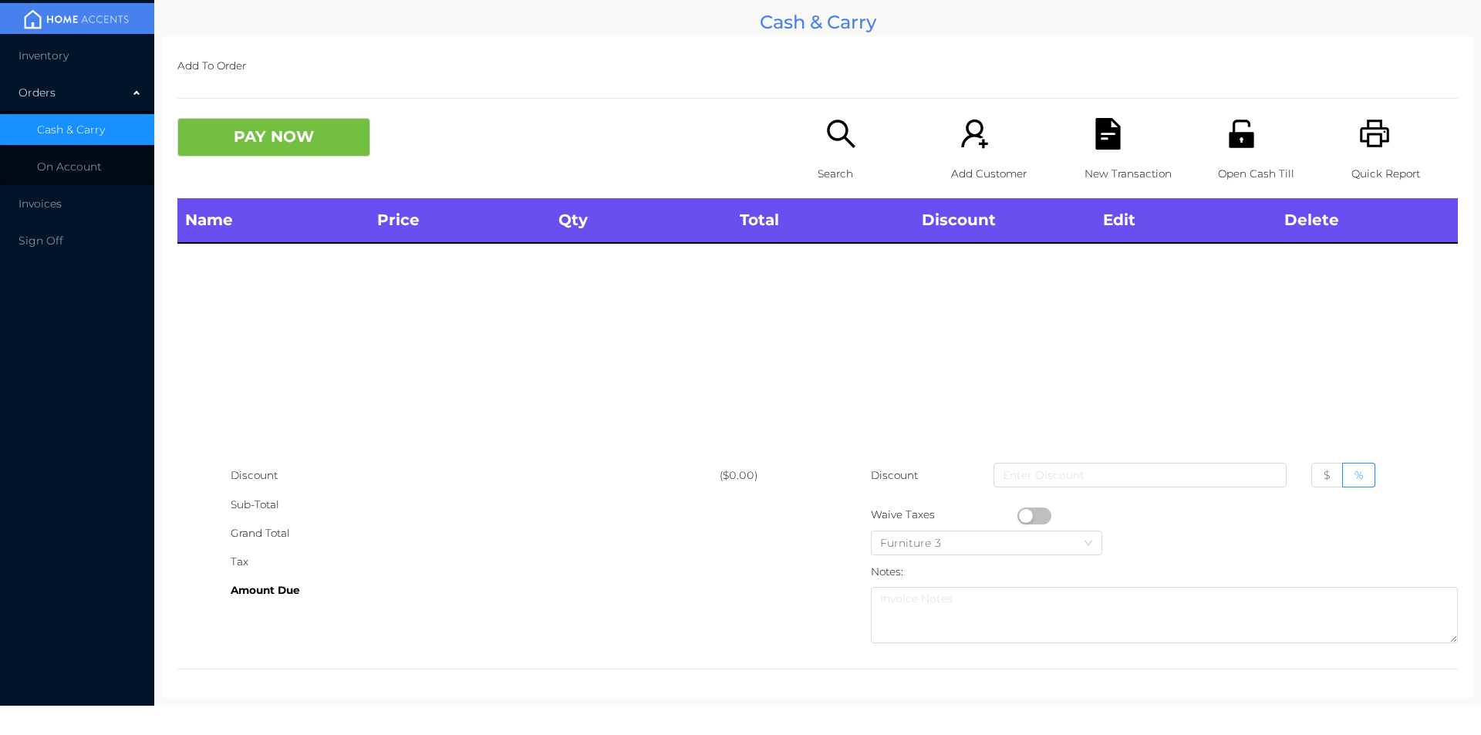
click at [1383, 147] on div "Quick Report" at bounding box center [1405, 158] width 106 height 80
click at [289, 148] on button "PAY NOW" at bounding box center [273, 137] width 193 height 39
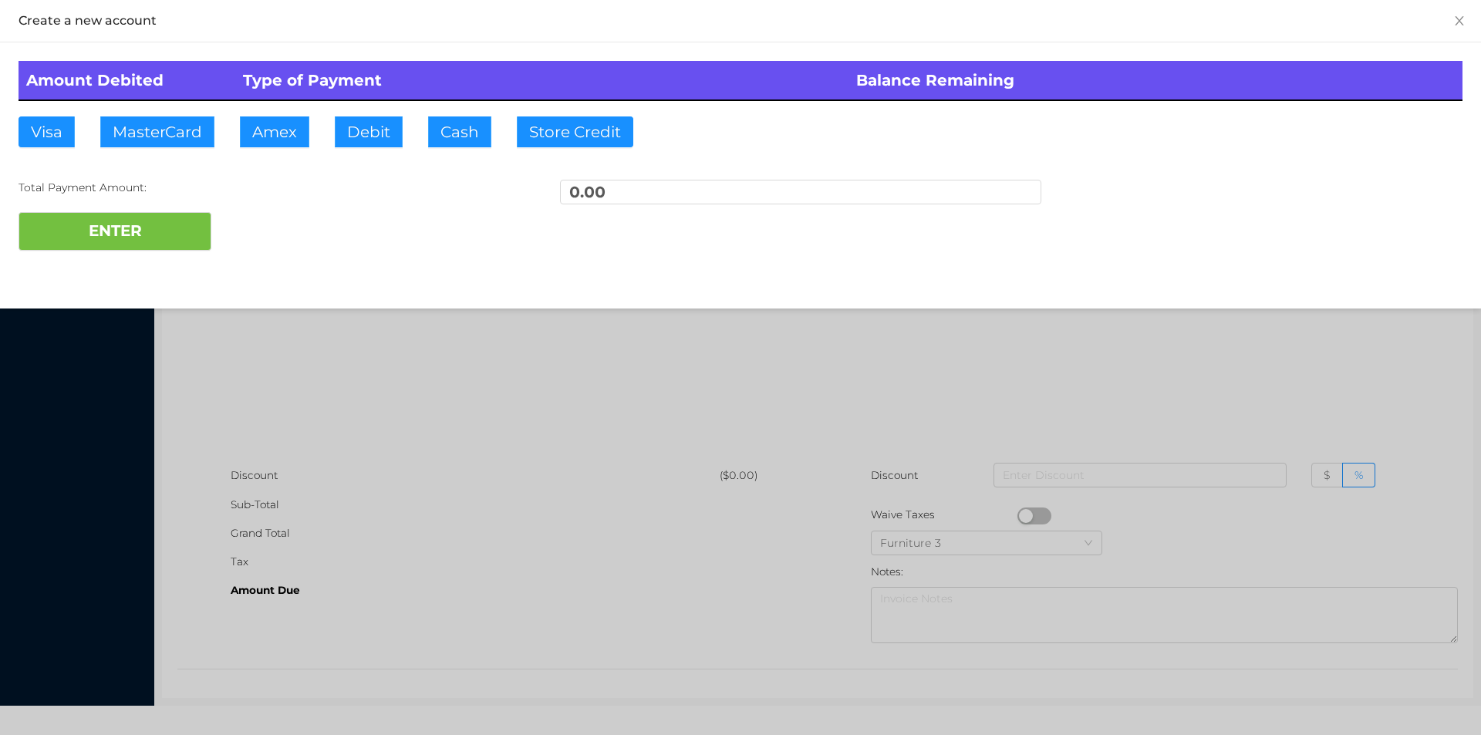
click at [373, 440] on div at bounding box center [740, 367] width 1481 height 735
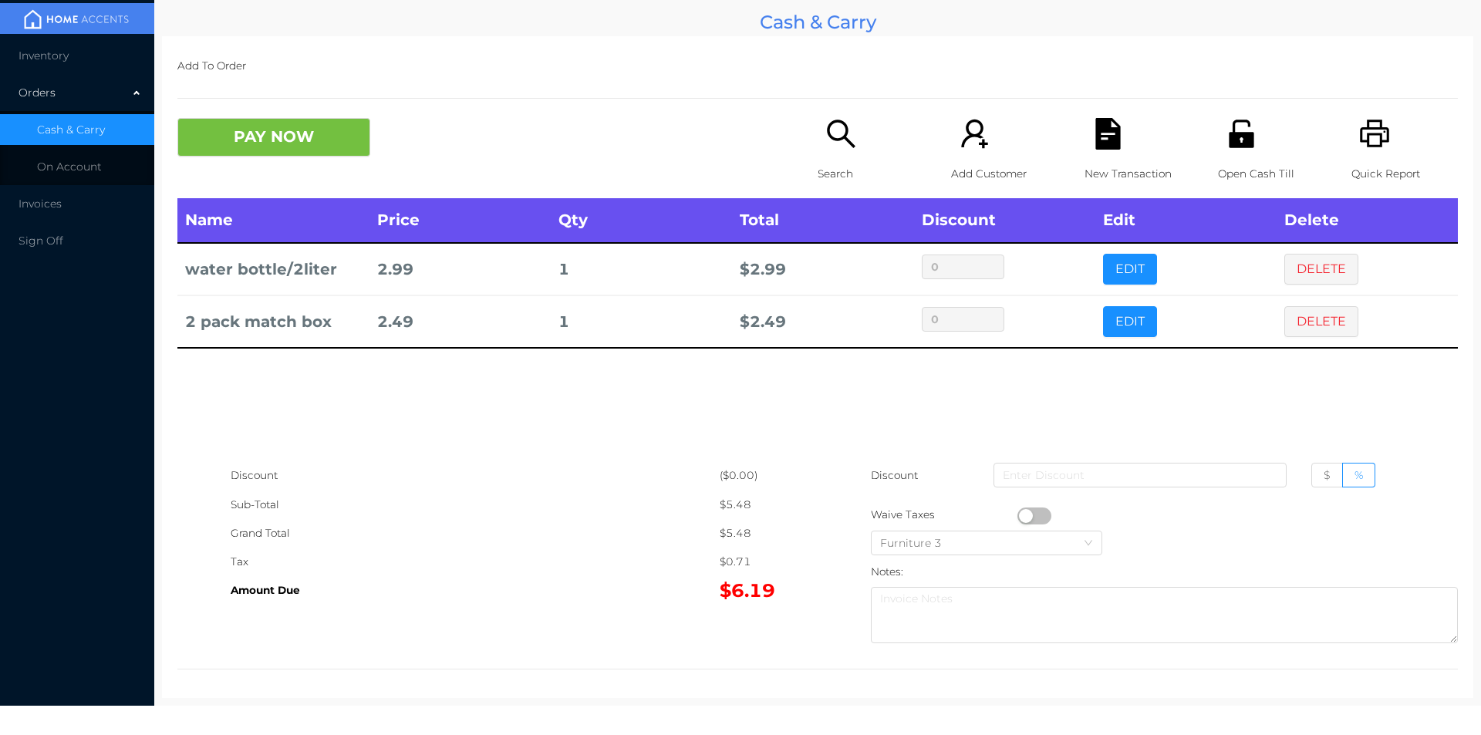
click at [818, 150] on div "Search" at bounding box center [871, 158] width 106 height 80
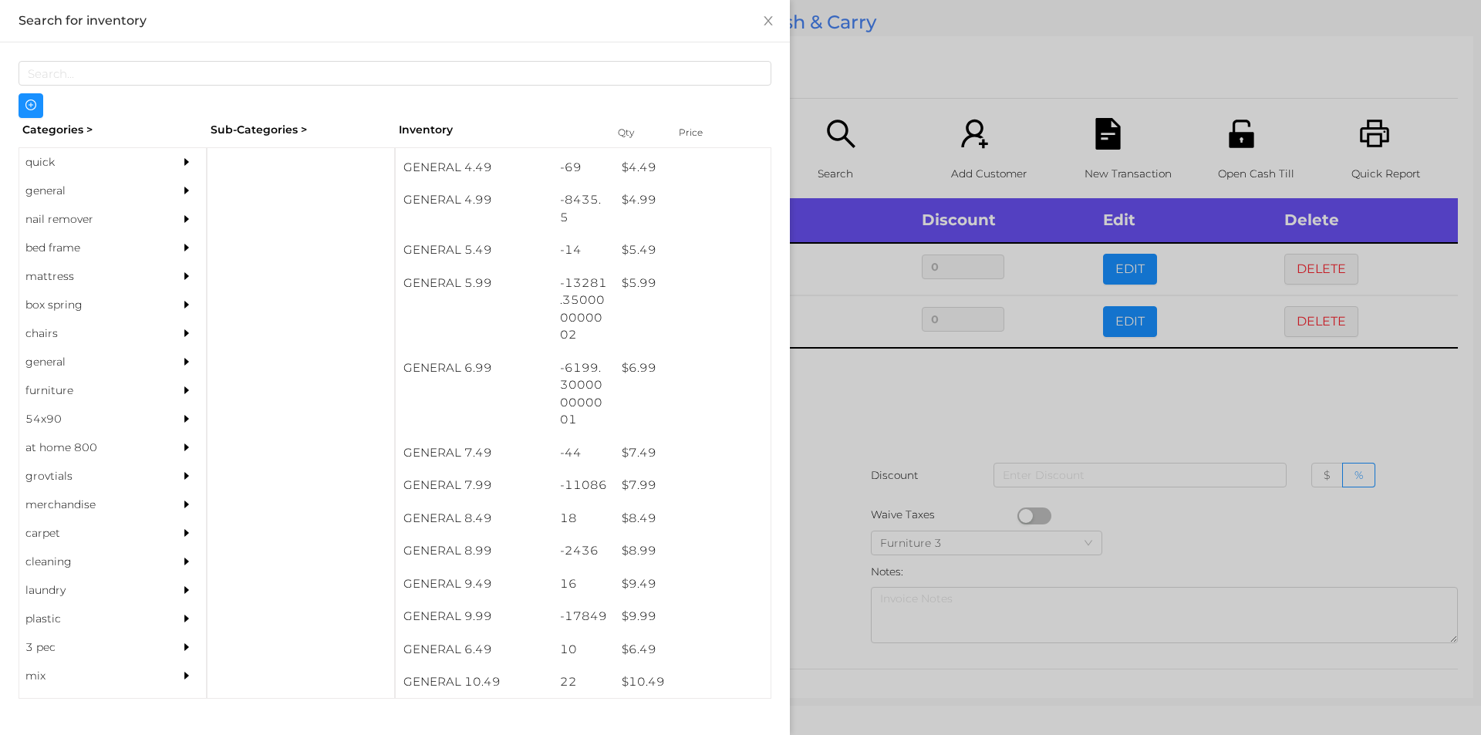
scroll to position [491, 0]
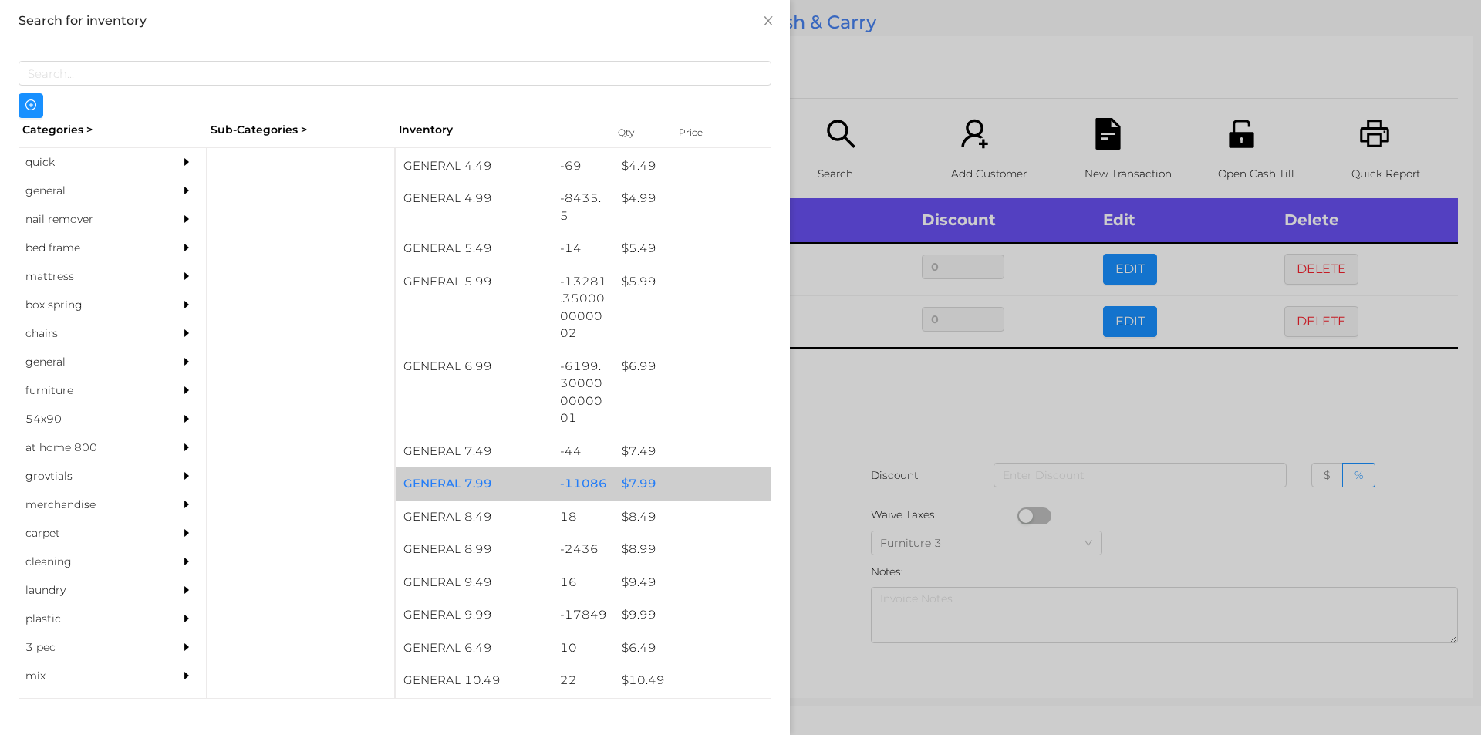
click at [640, 485] on div "$ 7.99" at bounding box center [692, 483] width 157 height 33
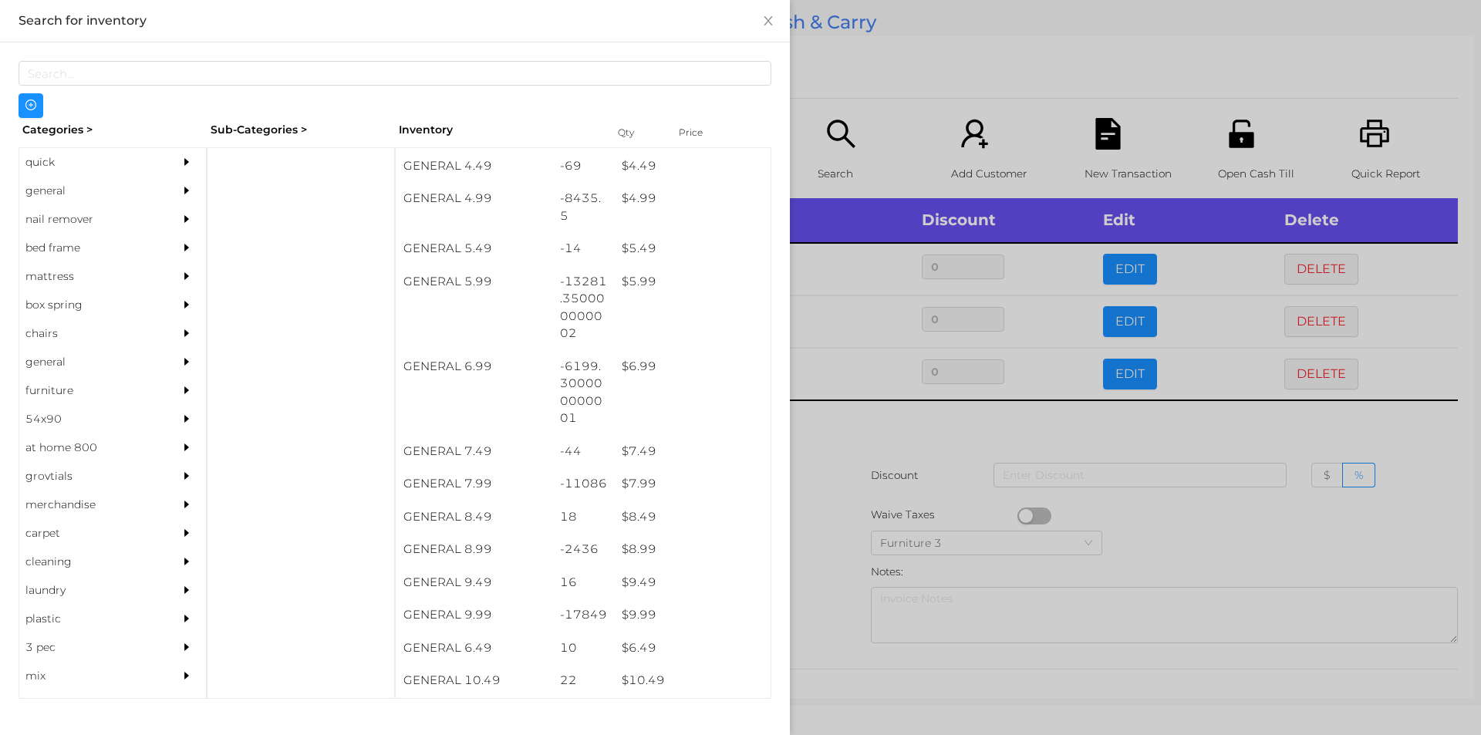
click at [835, 503] on div at bounding box center [740, 367] width 1481 height 735
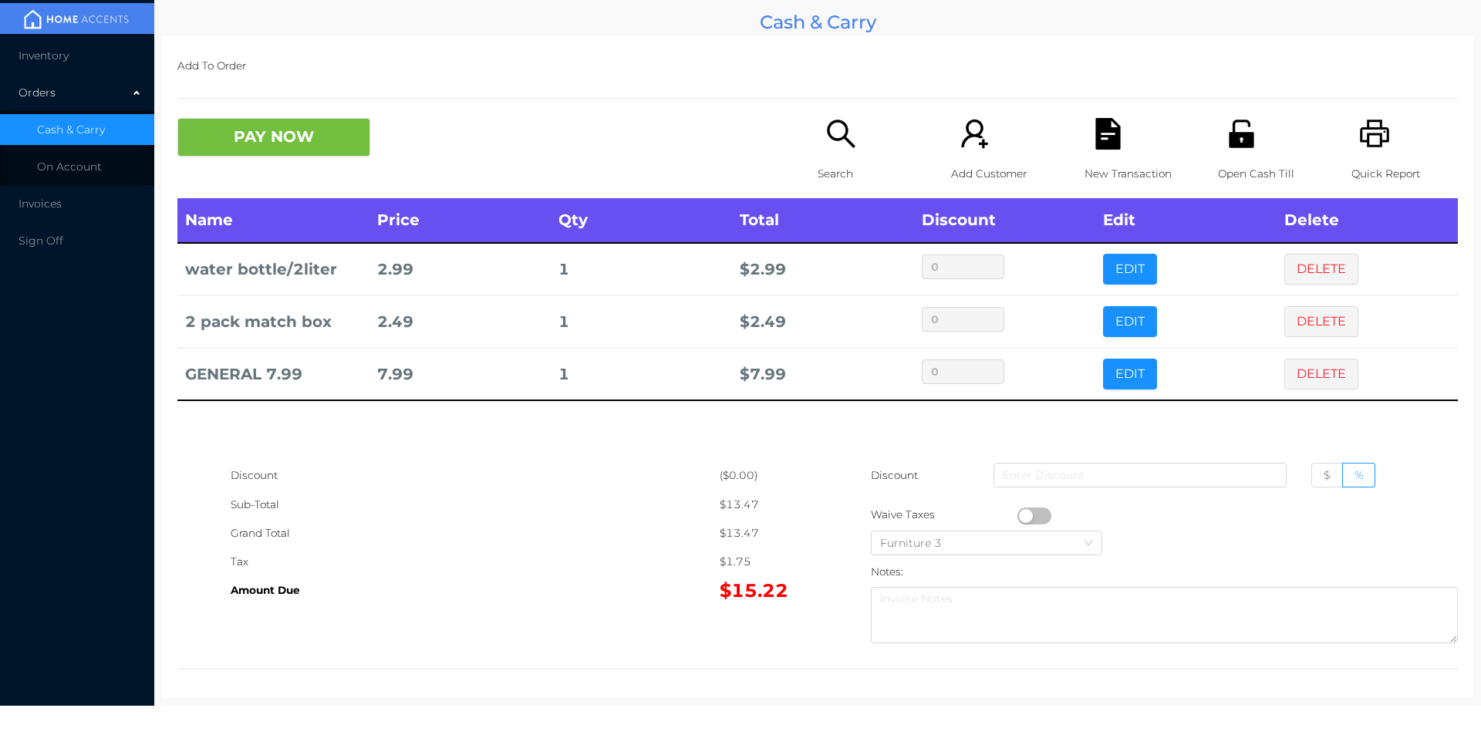
click at [833, 145] on icon "icon: search" at bounding box center [841, 134] width 32 height 32
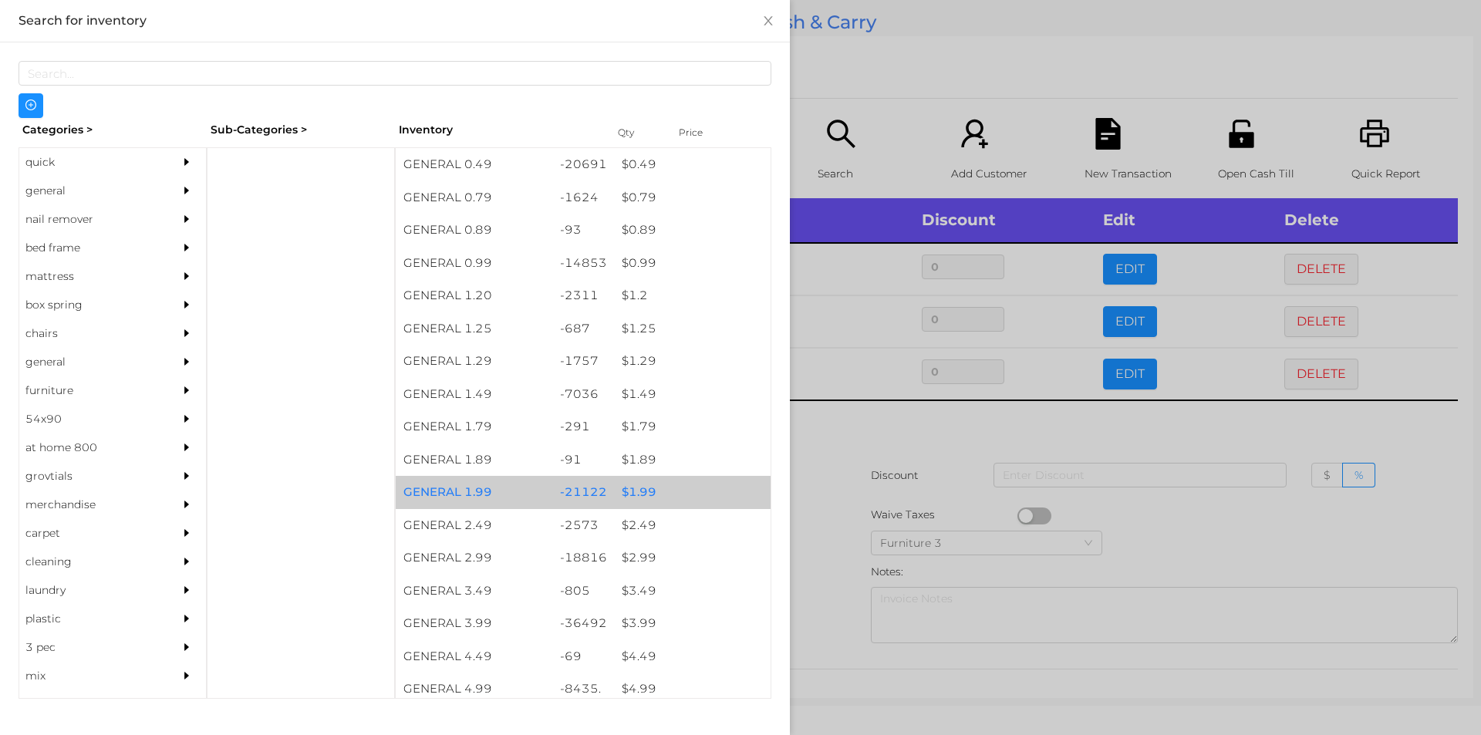
click at [636, 495] on div "$ 1.99" at bounding box center [692, 492] width 157 height 33
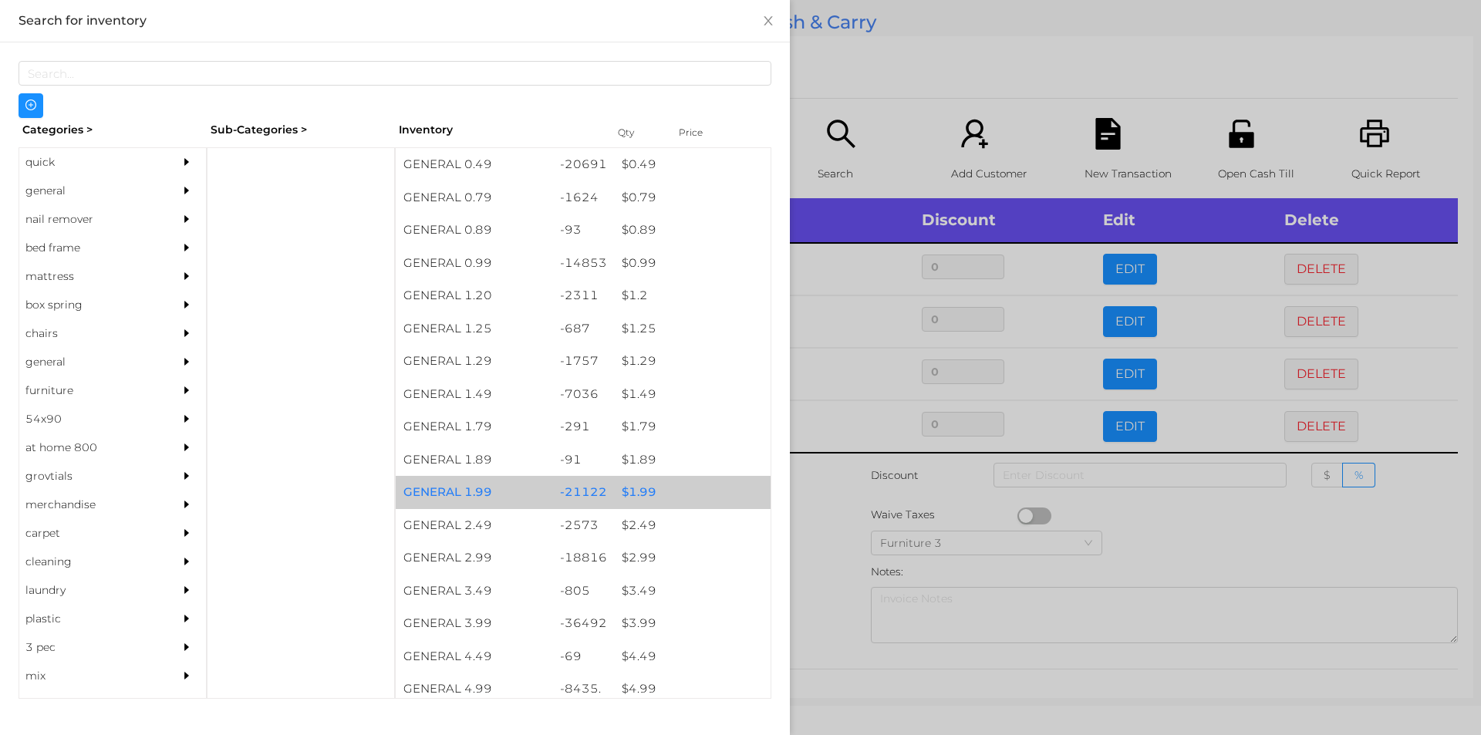
click at [825, 553] on div at bounding box center [740, 367] width 1481 height 735
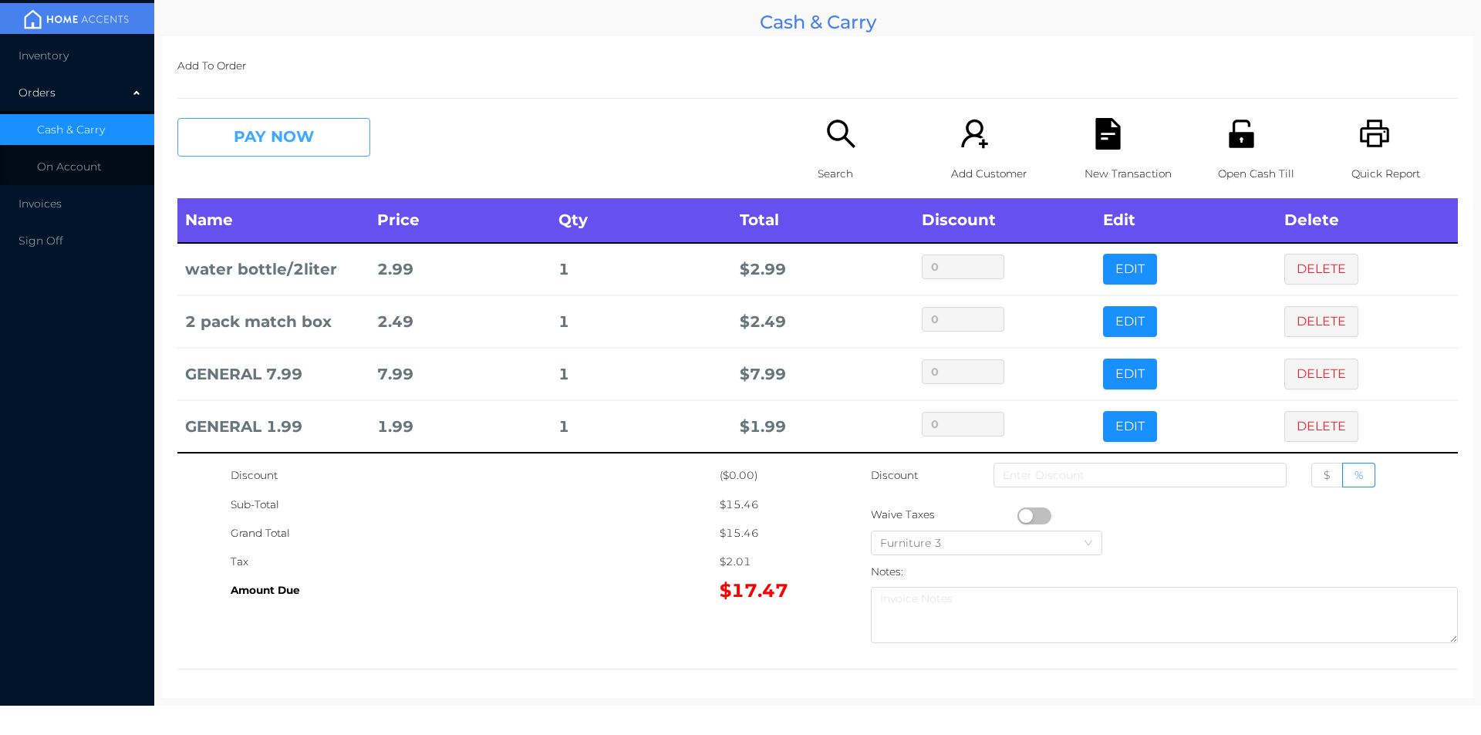
click at [304, 143] on button "PAY NOW" at bounding box center [273, 137] width 193 height 39
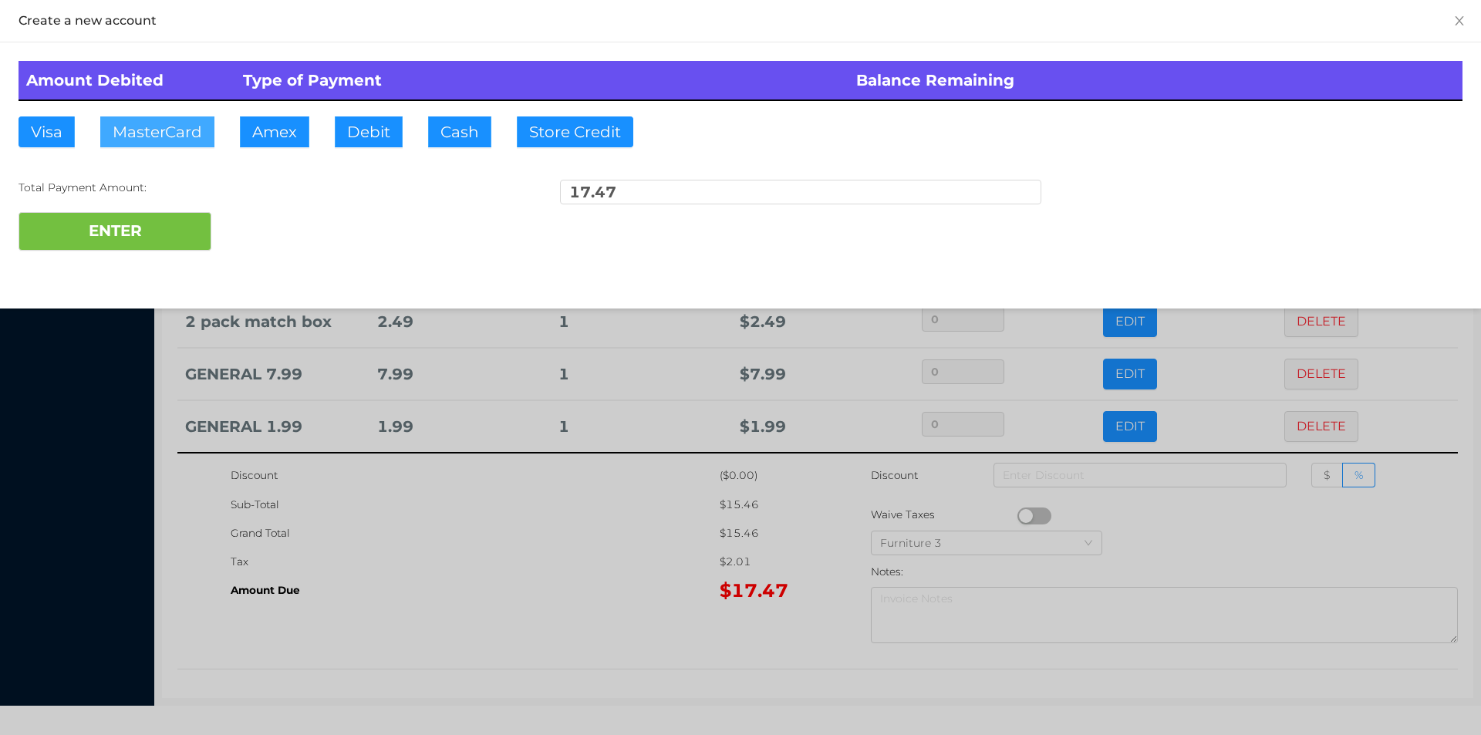
click at [168, 139] on button "MasterCard" at bounding box center [157, 131] width 114 height 31
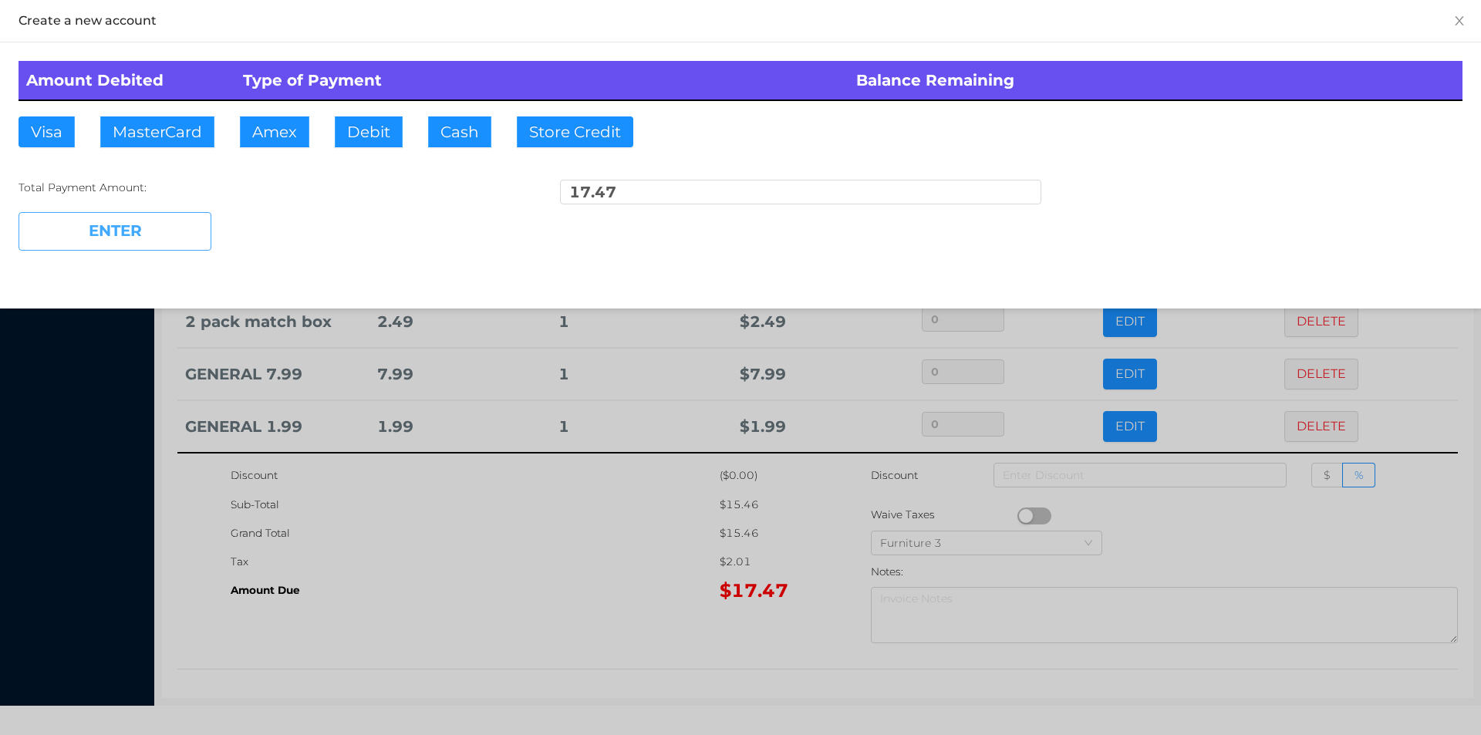
click at [139, 226] on button "ENTER" at bounding box center [115, 231] width 193 height 39
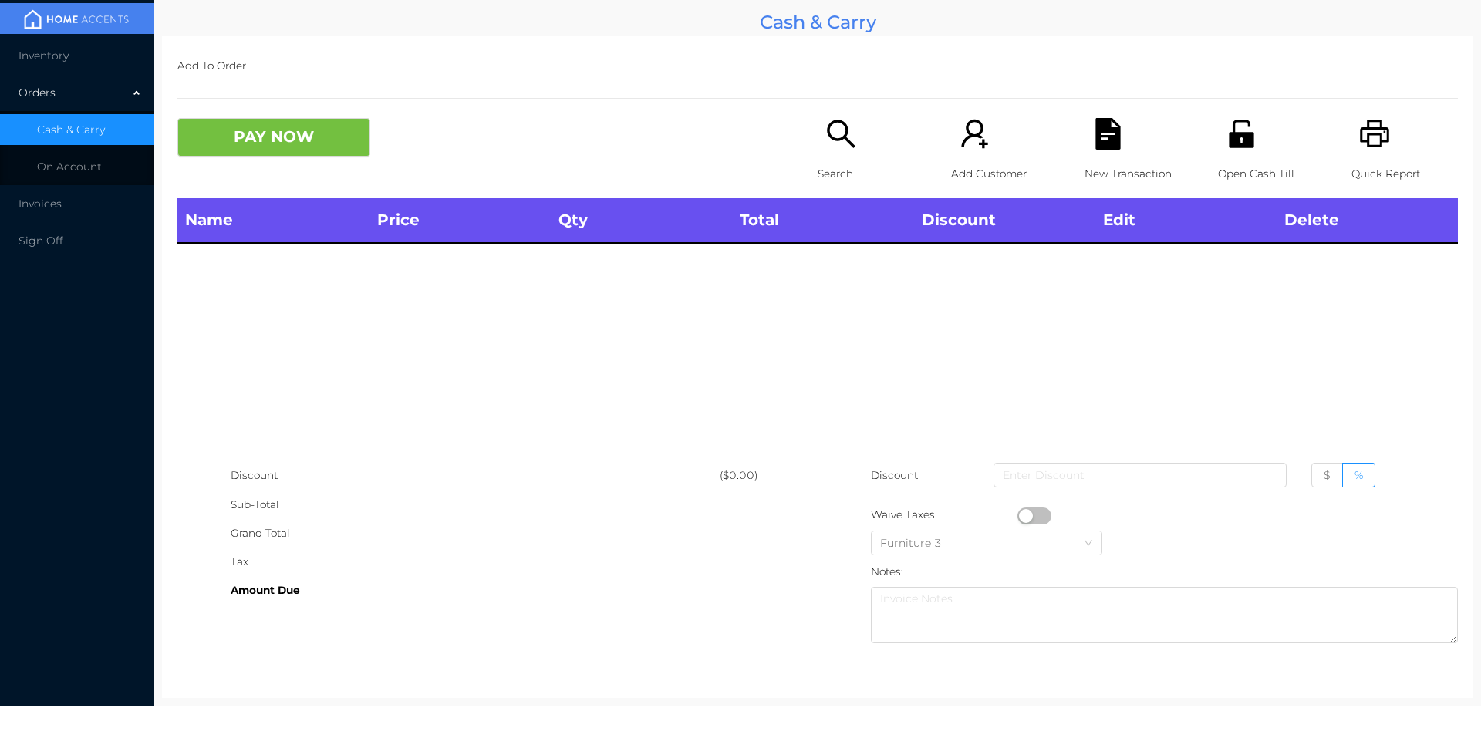
click at [825, 148] on icon "icon: search" at bounding box center [841, 134] width 32 height 32
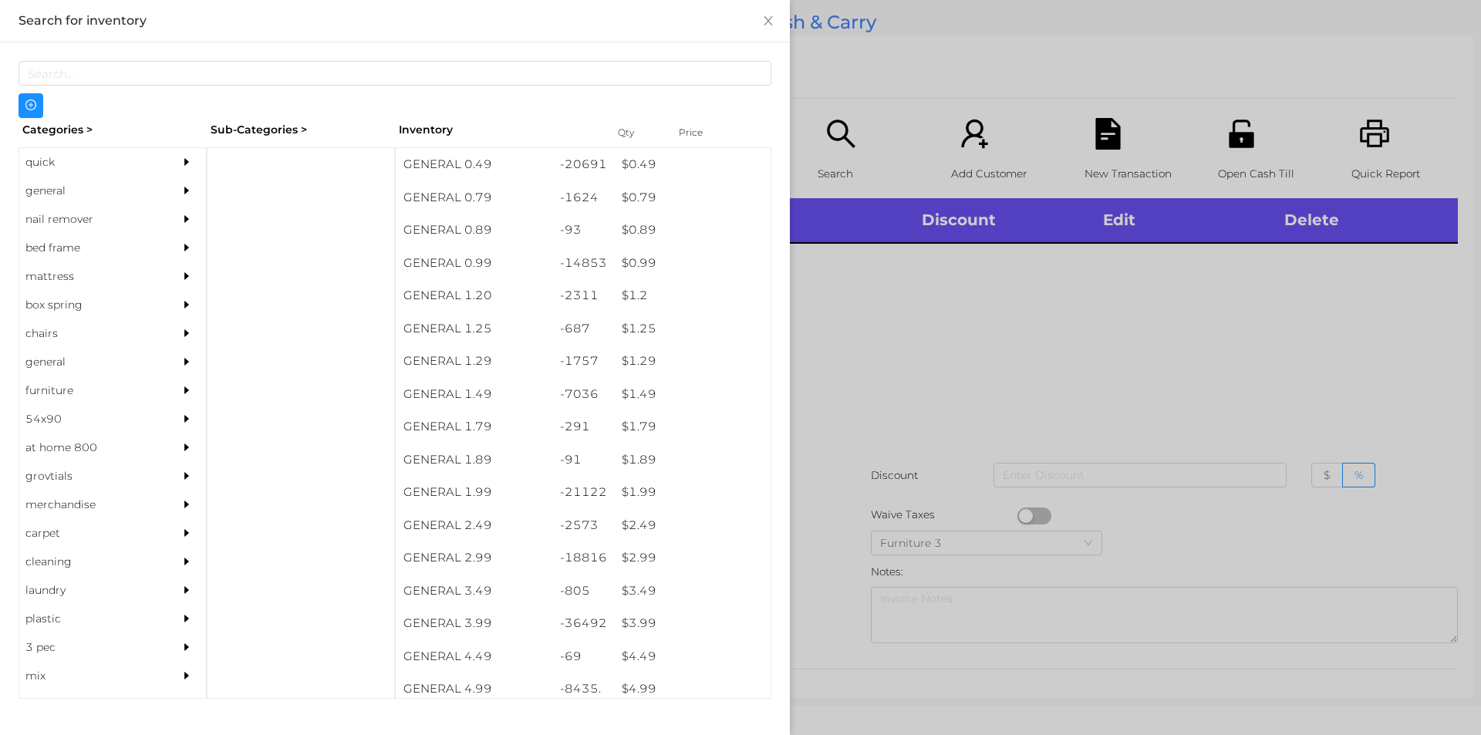
click at [45, 192] on div "general" at bounding box center [89, 191] width 140 height 29
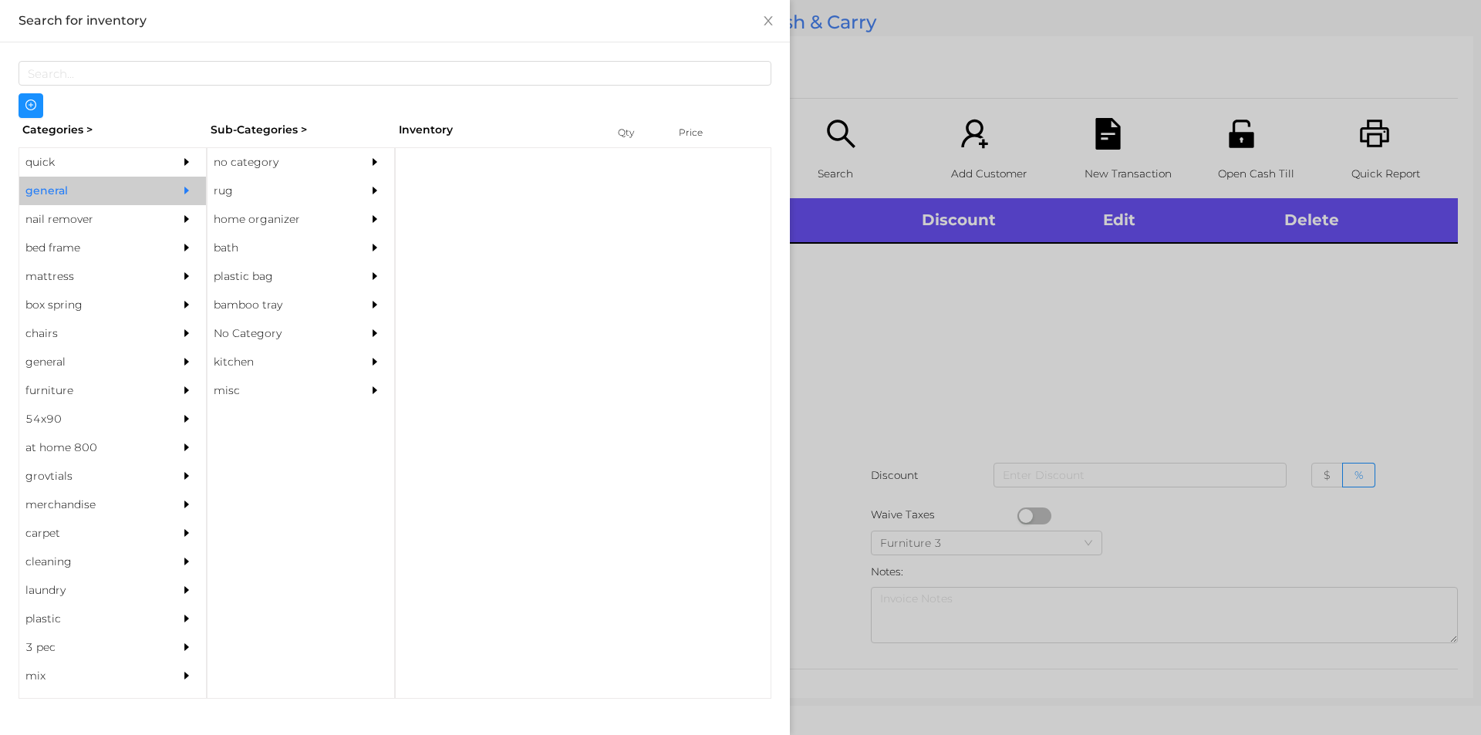
click at [244, 173] on div "no category" at bounding box center [278, 162] width 140 height 29
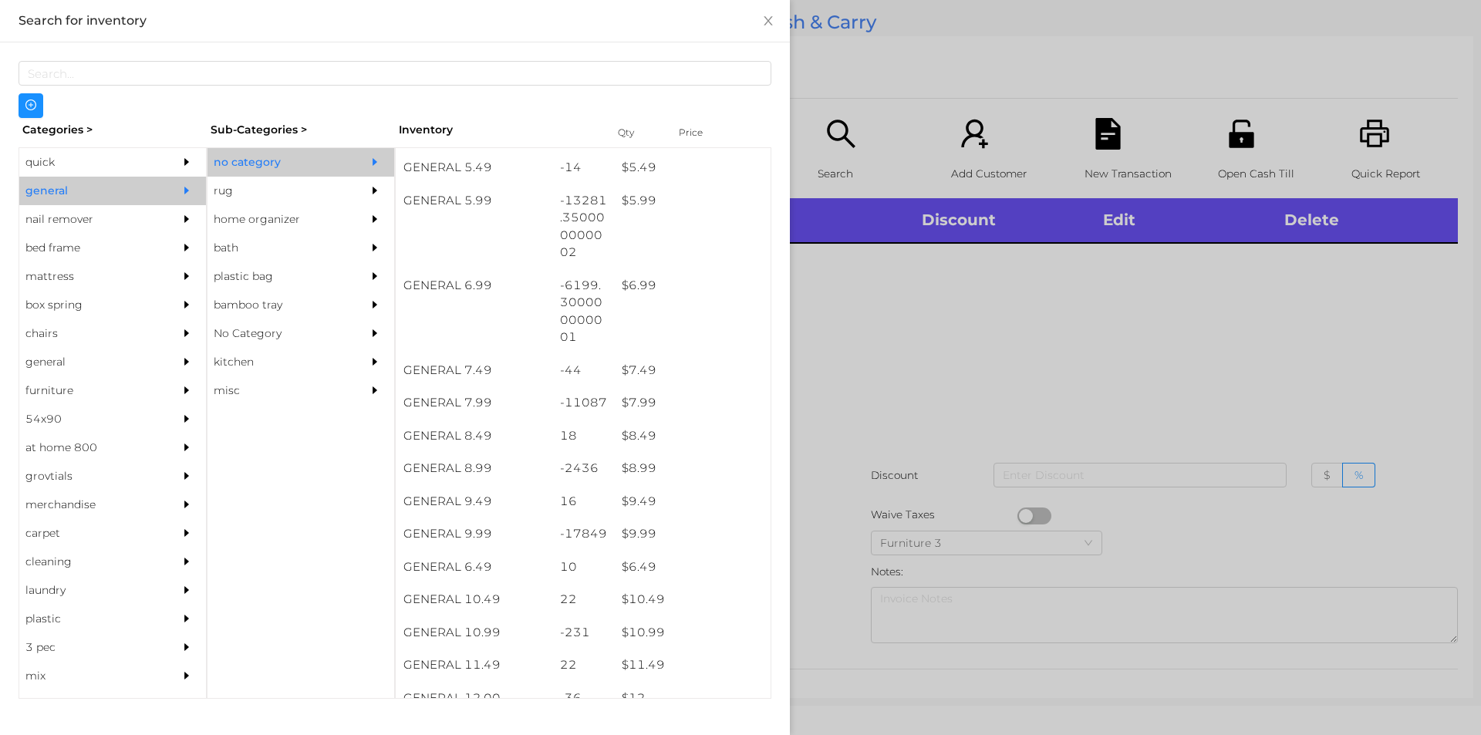
scroll to position [572, 0]
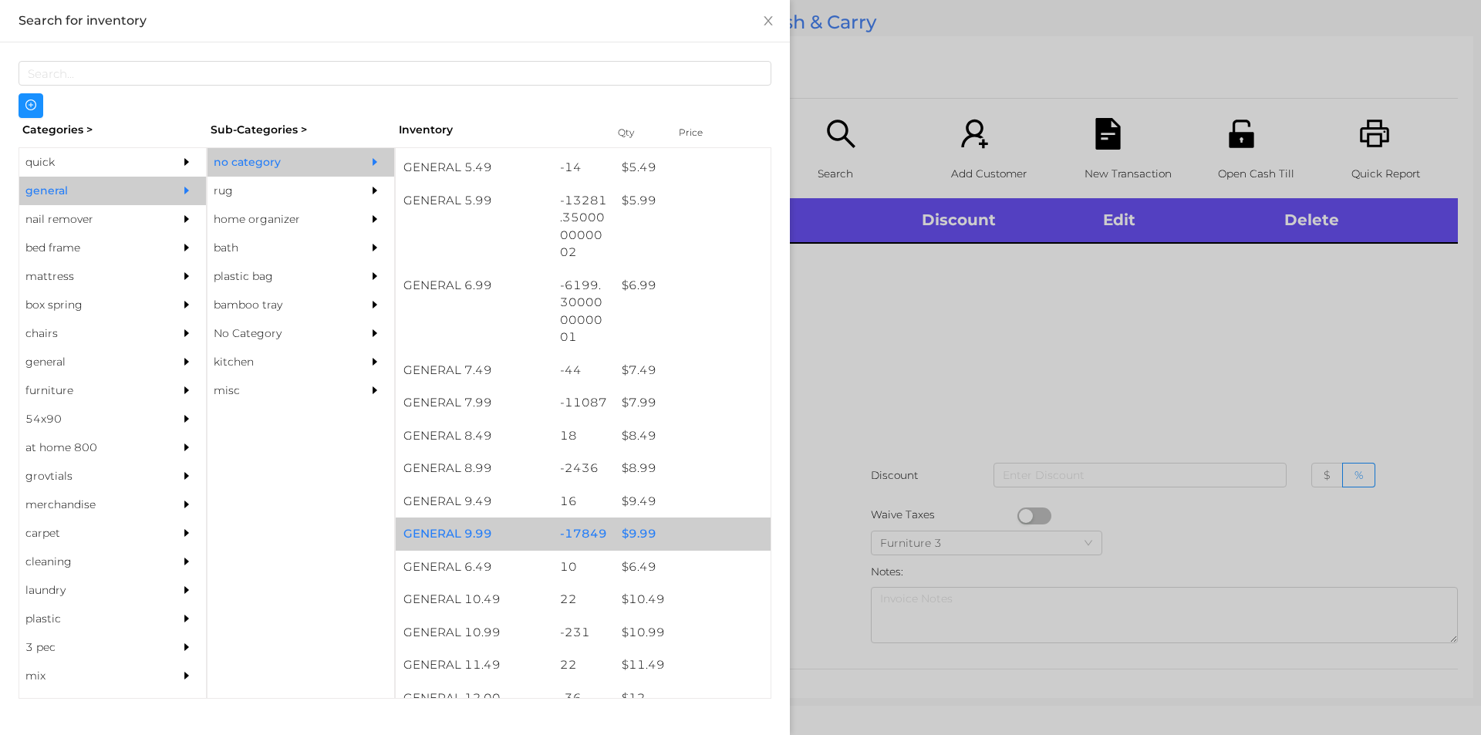
click at [635, 538] on div "$ 9.99" at bounding box center [692, 534] width 157 height 33
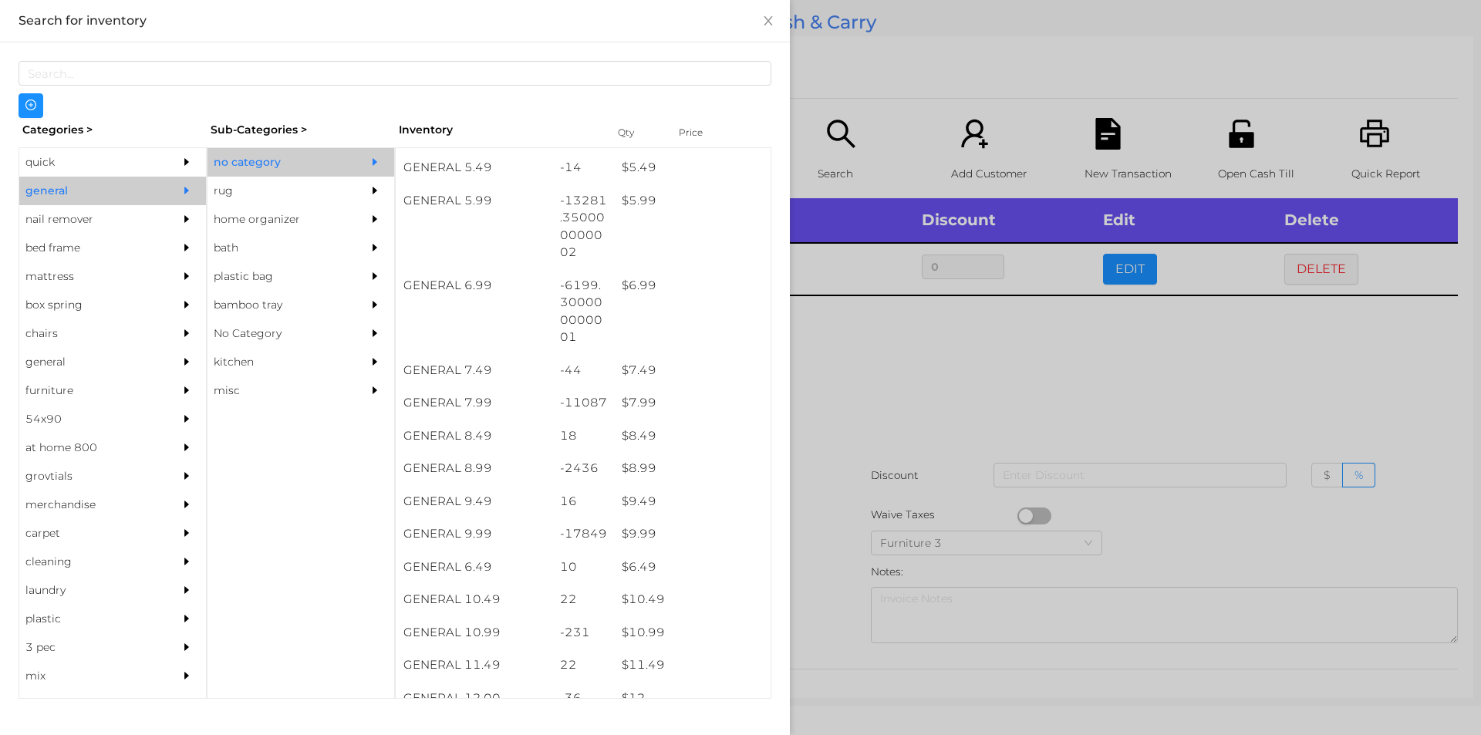
click at [940, 381] on div at bounding box center [740, 367] width 1481 height 735
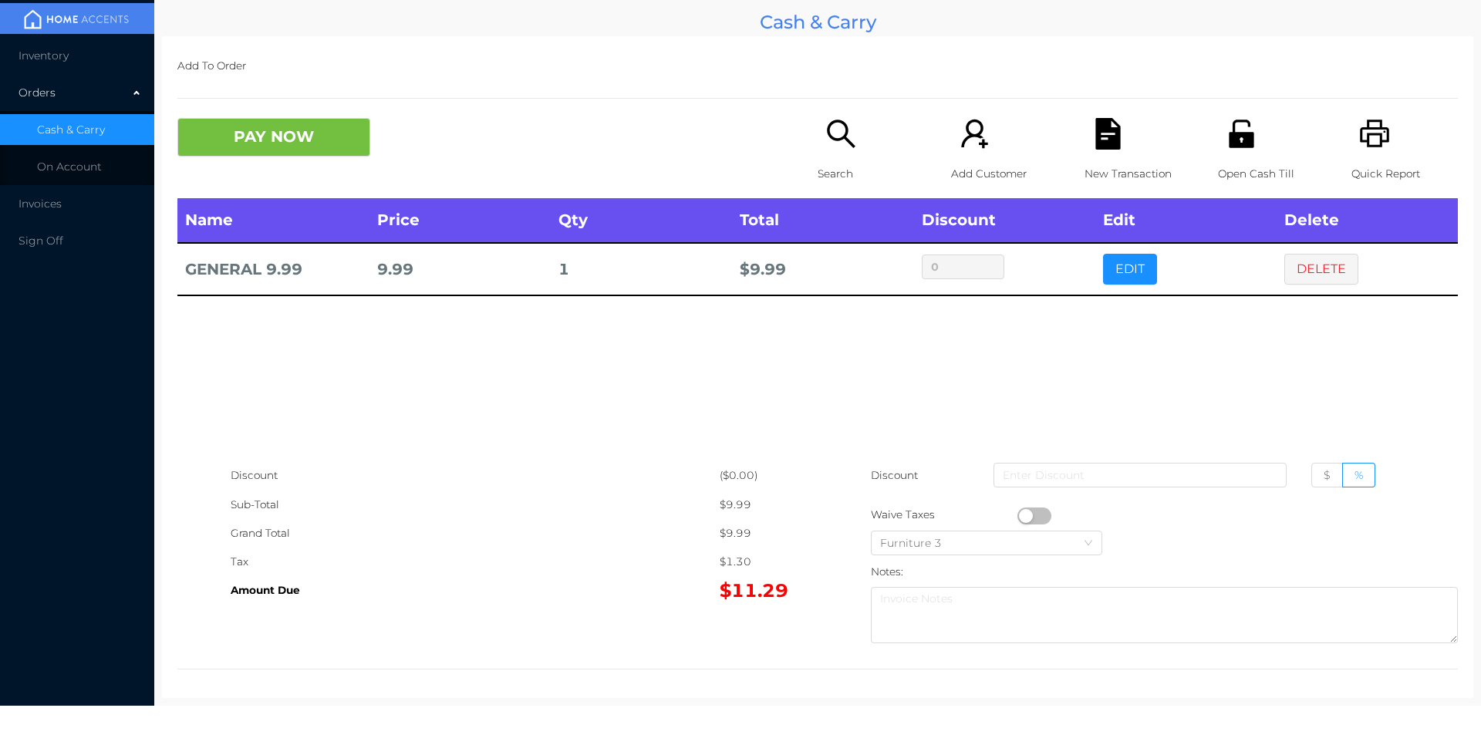
click at [1024, 515] on button "button" at bounding box center [1034, 516] width 34 height 17
click at [243, 143] on button "PAY NOW" at bounding box center [273, 137] width 193 height 39
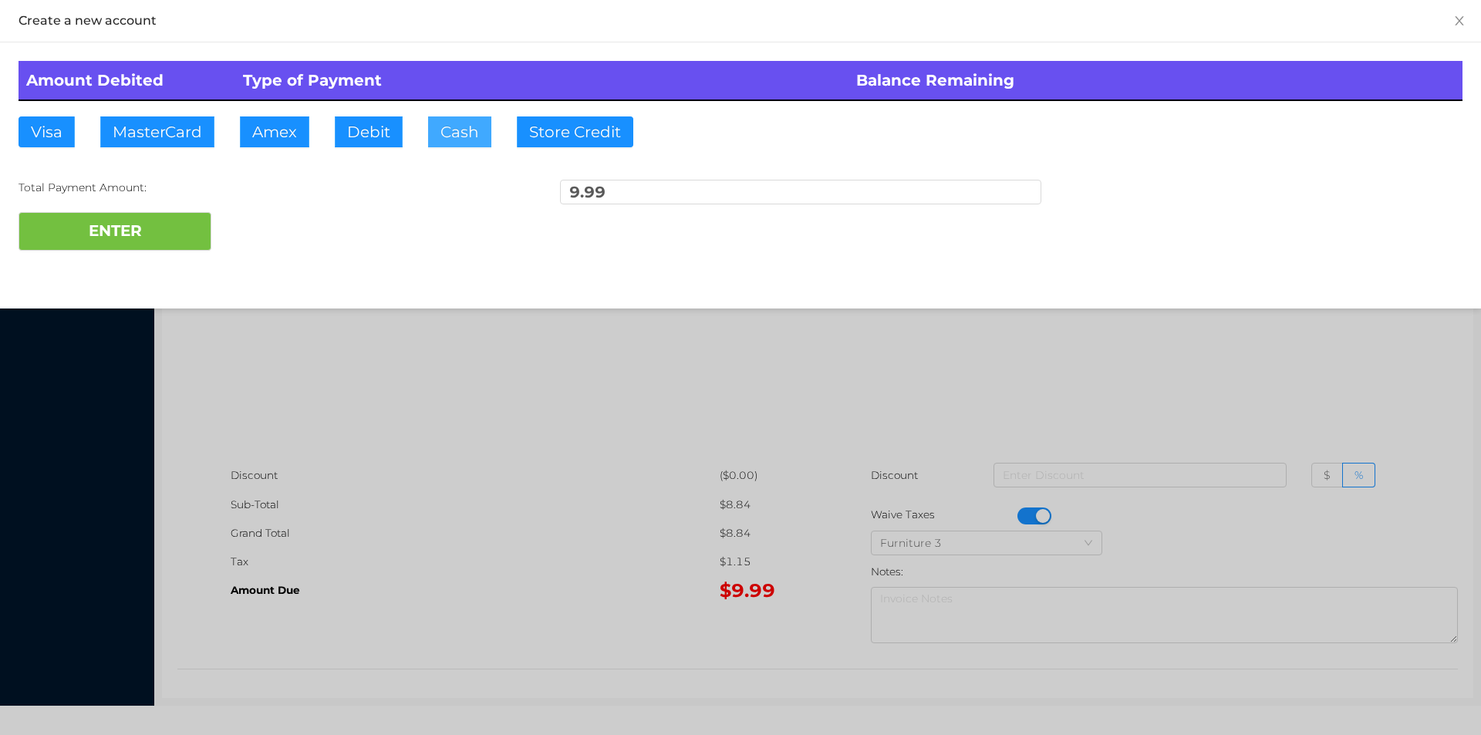
click at [452, 140] on button "Cash" at bounding box center [459, 131] width 63 height 31
click at [145, 238] on button "ENTER" at bounding box center [115, 231] width 193 height 39
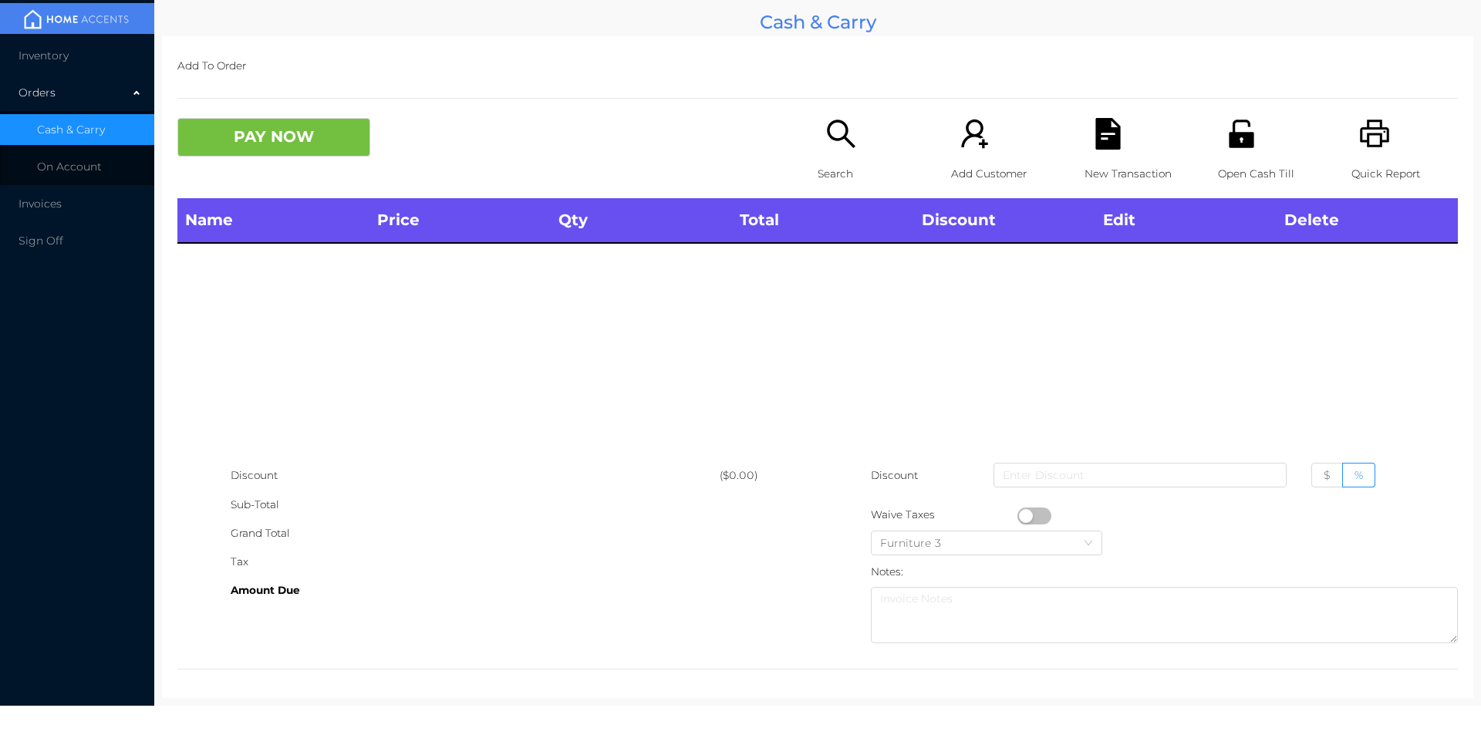
click at [833, 157] on div "Search" at bounding box center [871, 158] width 106 height 80
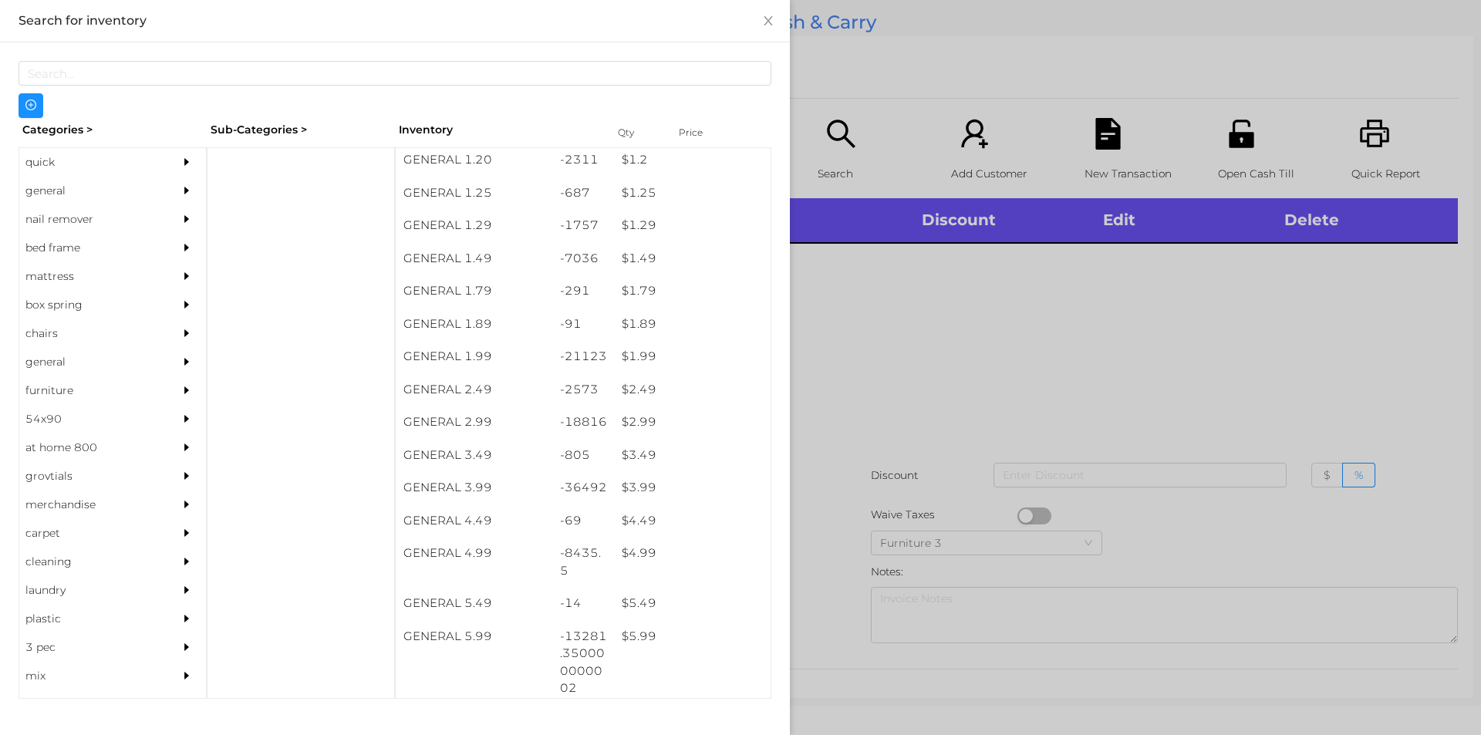
scroll to position [135, 0]
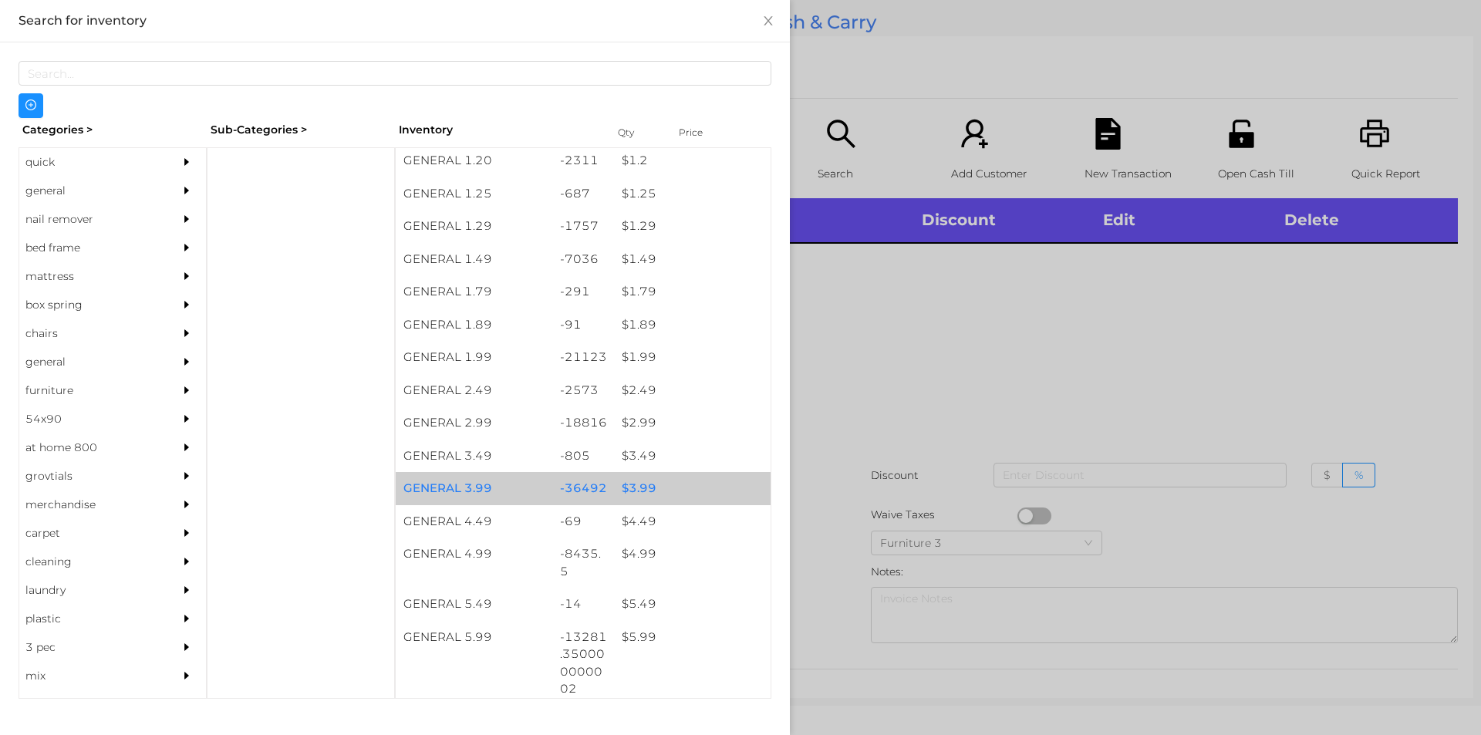
click at [635, 484] on div "$ 3.99" at bounding box center [692, 488] width 157 height 33
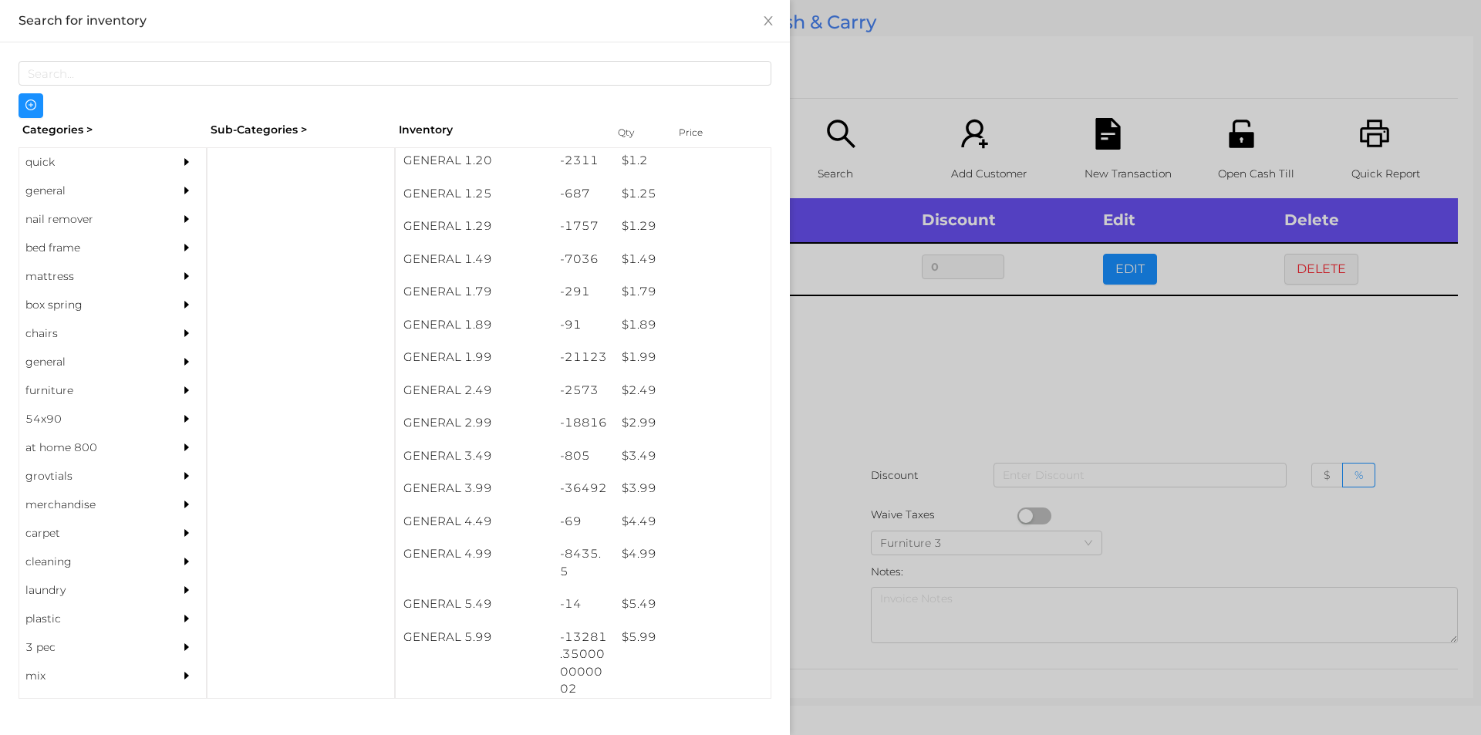
click at [1017, 331] on div at bounding box center [740, 367] width 1481 height 735
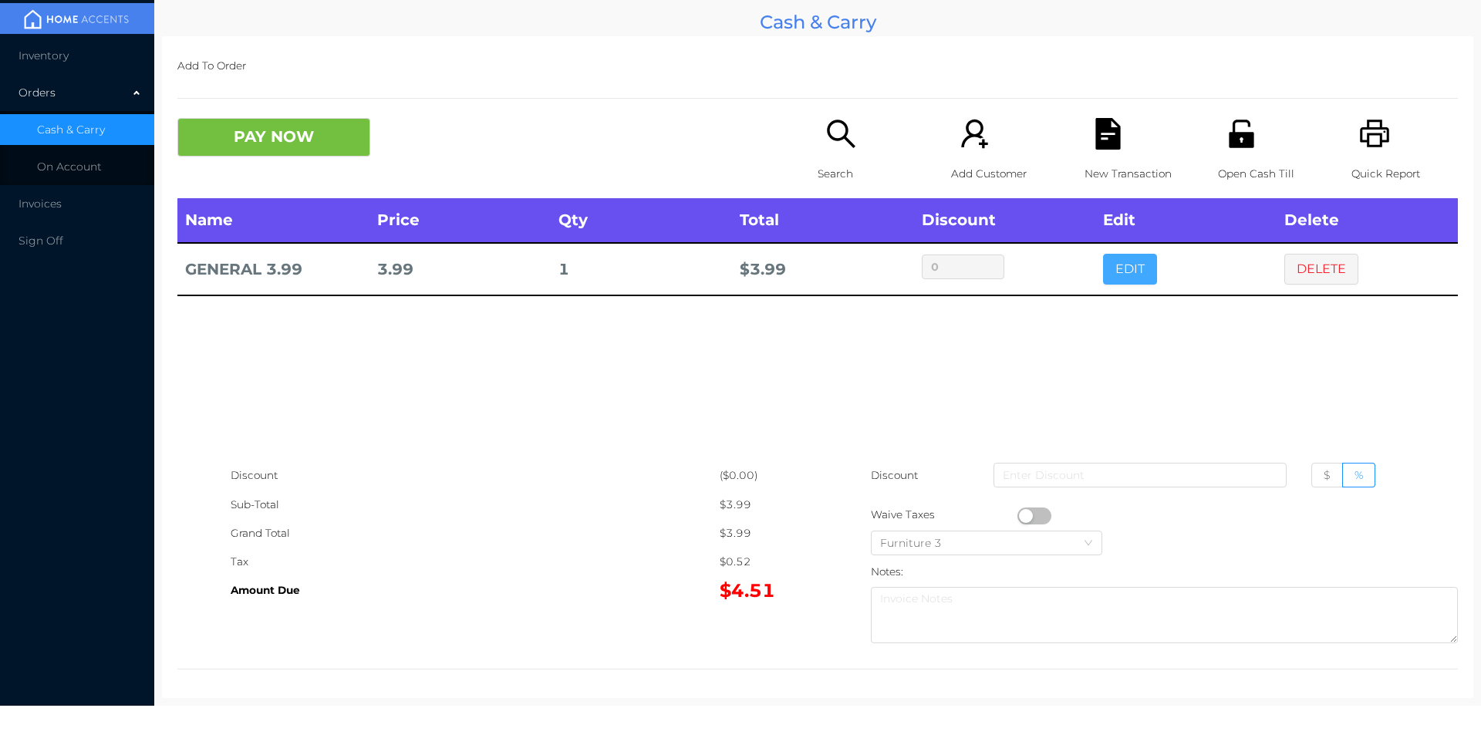
click at [1114, 269] on button "EDIT" at bounding box center [1130, 269] width 54 height 31
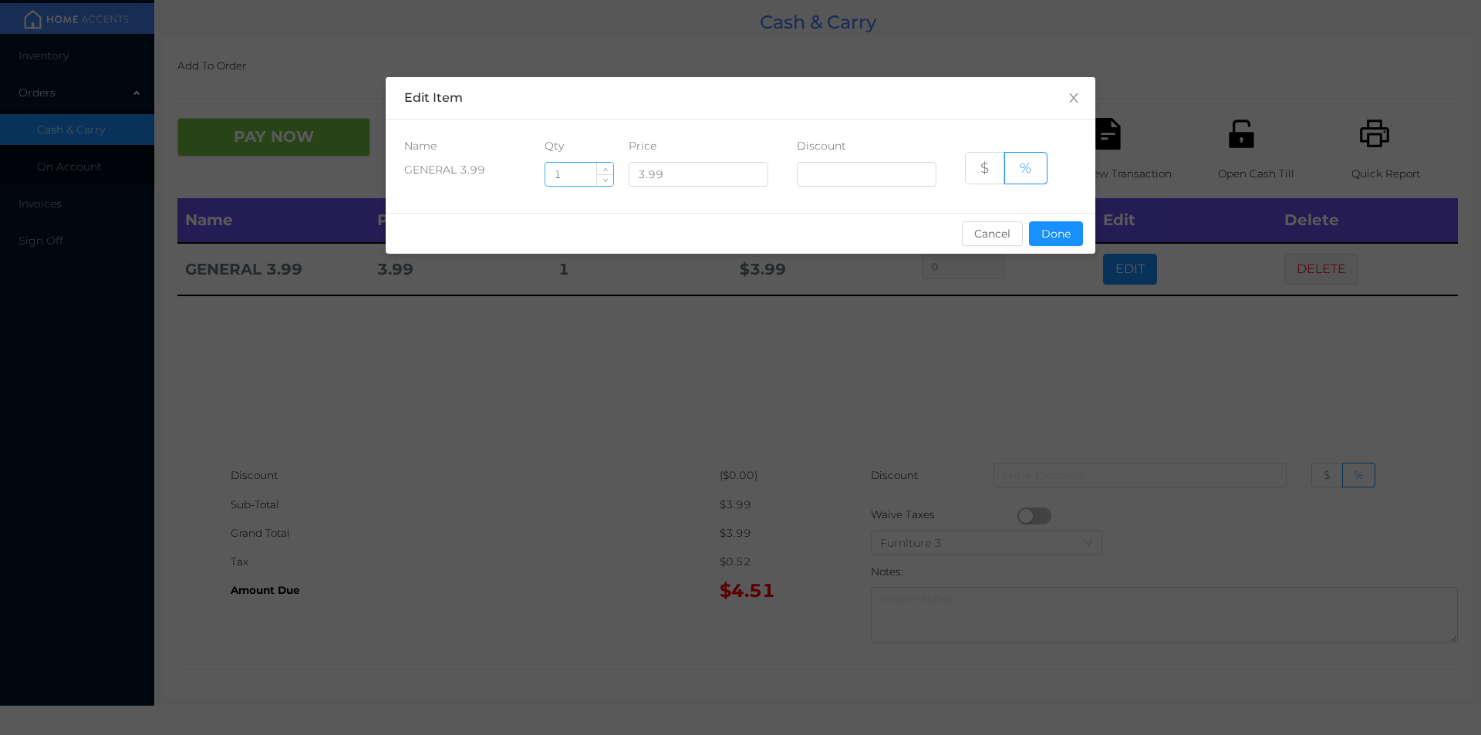
click at [569, 176] on input "1" at bounding box center [579, 174] width 68 height 23
type input "10"
click at [1057, 236] on button "Done" at bounding box center [1056, 233] width 54 height 25
click at [1036, 364] on div "sentinelStart Edit Item Name Qty Price Discount GENERAL 3.99 10 3.99 $ % Cancel…" at bounding box center [740, 367] width 1481 height 735
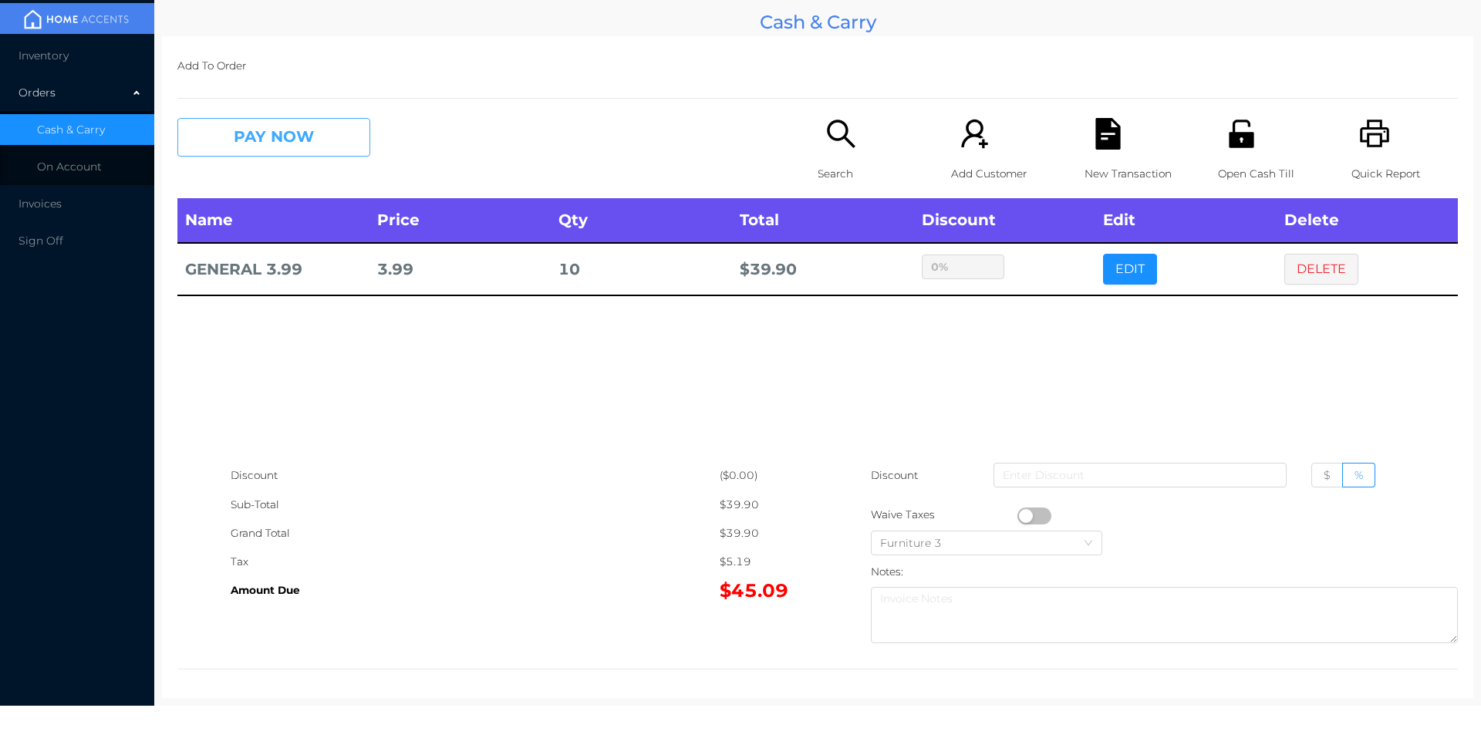
click at [241, 140] on button "PAY NOW" at bounding box center [273, 137] width 193 height 39
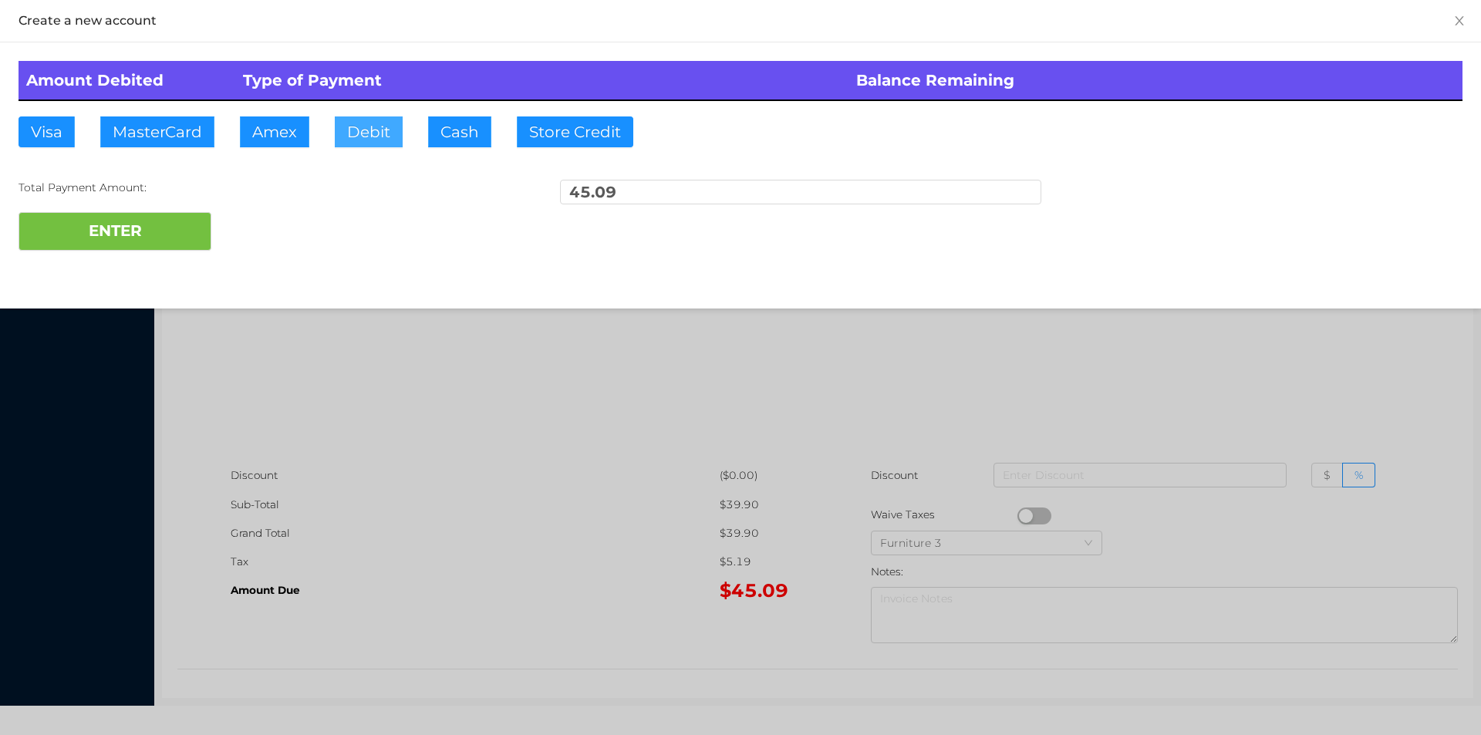
click at [363, 131] on button "Debit" at bounding box center [369, 131] width 68 height 31
click at [159, 237] on button "ENTER" at bounding box center [115, 231] width 193 height 39
type input "0"
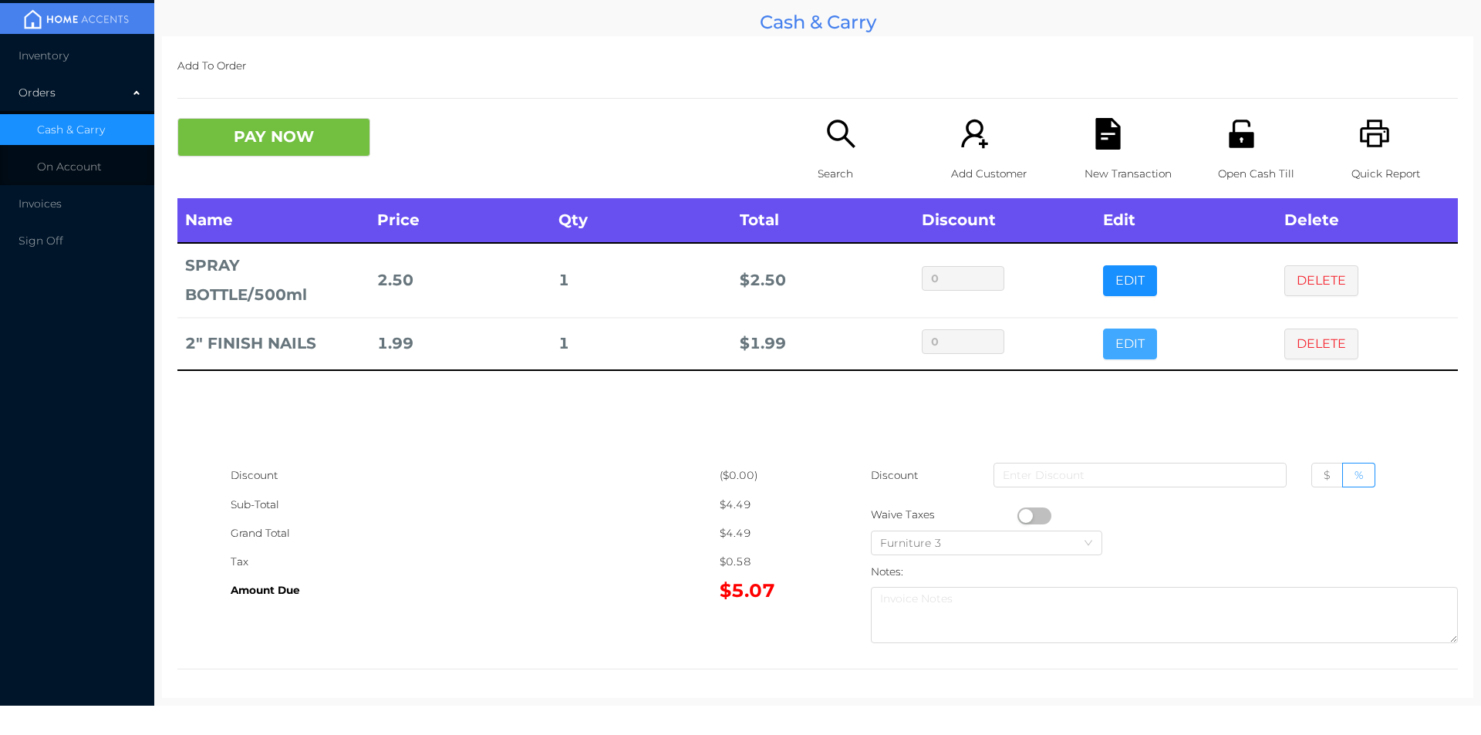
click at [1134, 332] on button "EDIT" at bounding box center [1130, 344] width 54 height 31
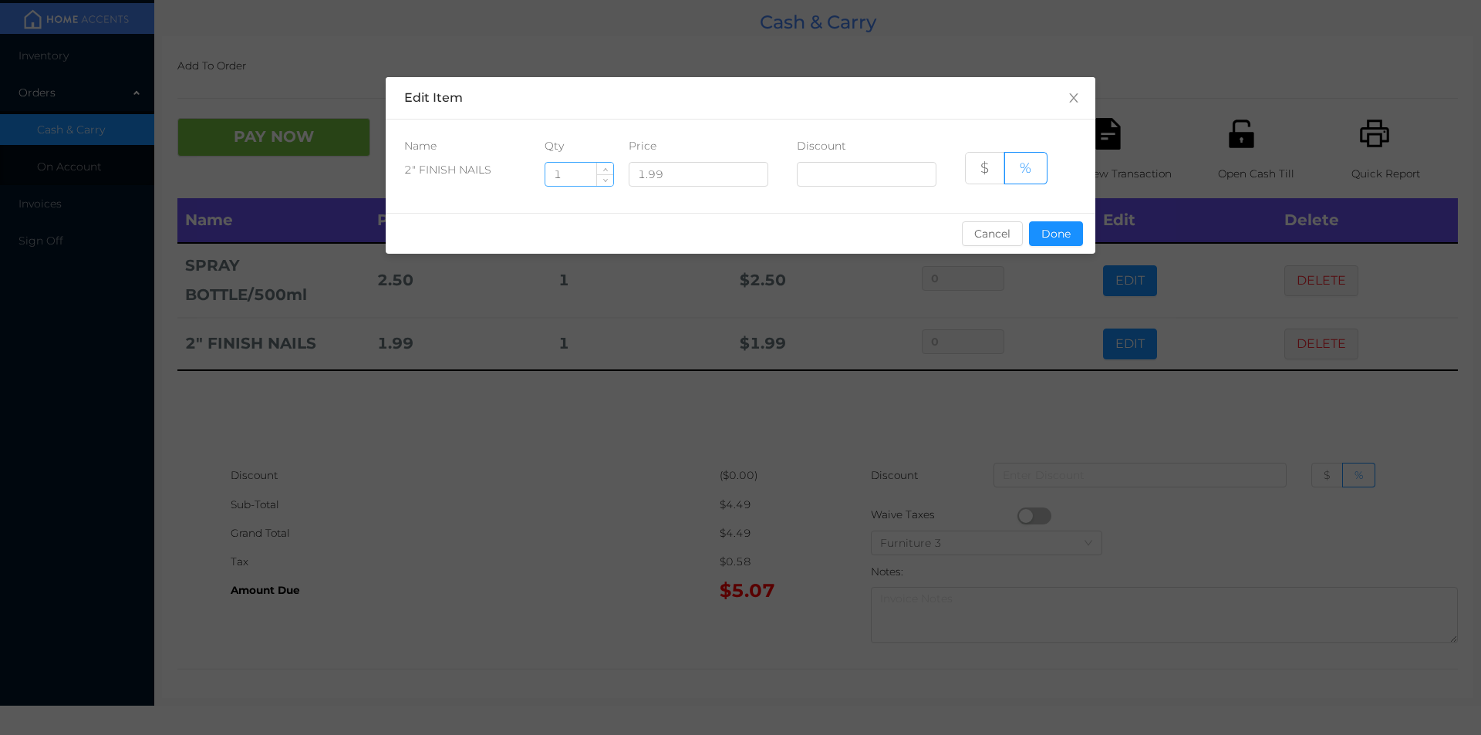
click at [590, 176] on input "1" at bounding box center [579, 174] width 68 height 23
type input "5"
click at [1052, 244] on button "Done" at bounding box center [1056, 233] width 54 height 25
type input "0%"
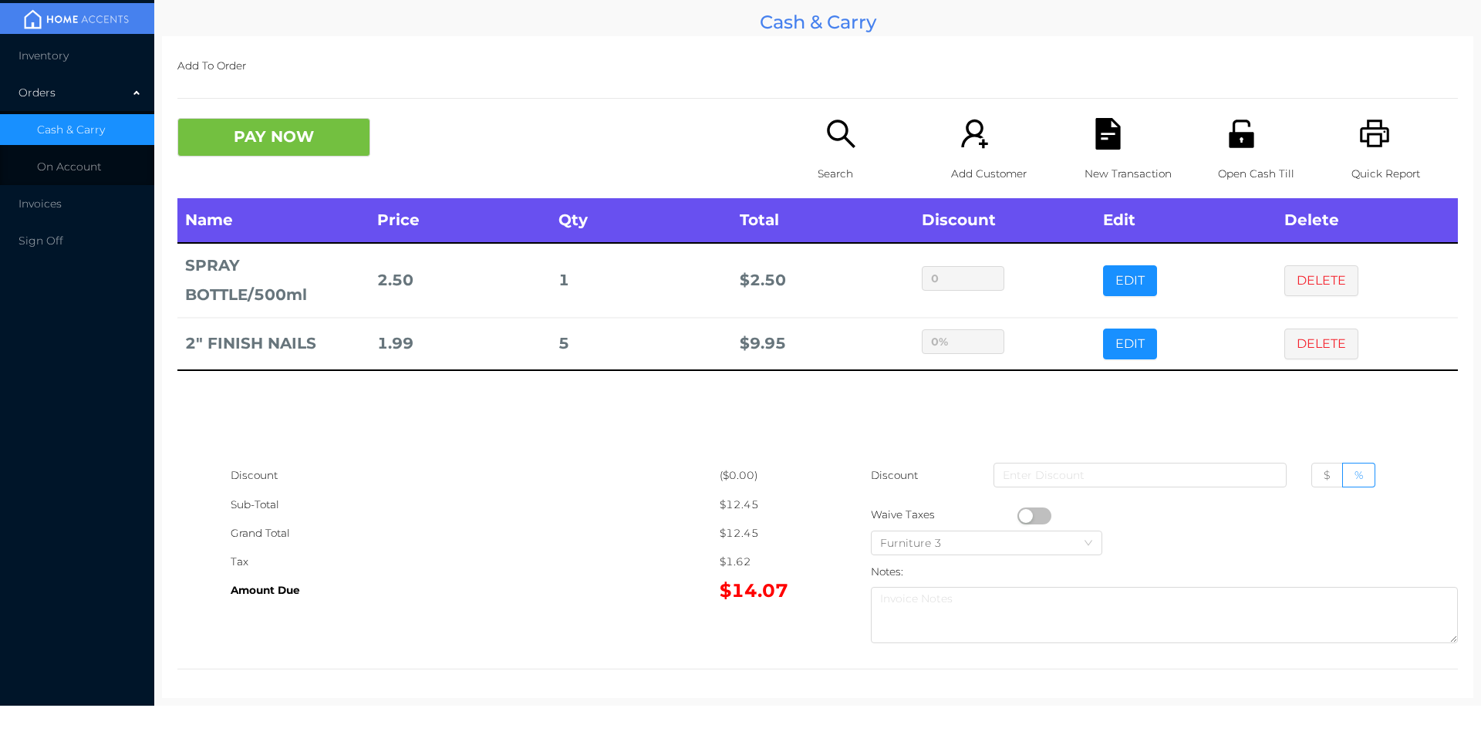
click at [893, 411] on div "Name Price Qty Total Discount Edit Delete SPRAY BOTTLE/500ml 2.50 1 $ 2.50 0 ED…" at bounding box center [817, 329] width 1281 height 263
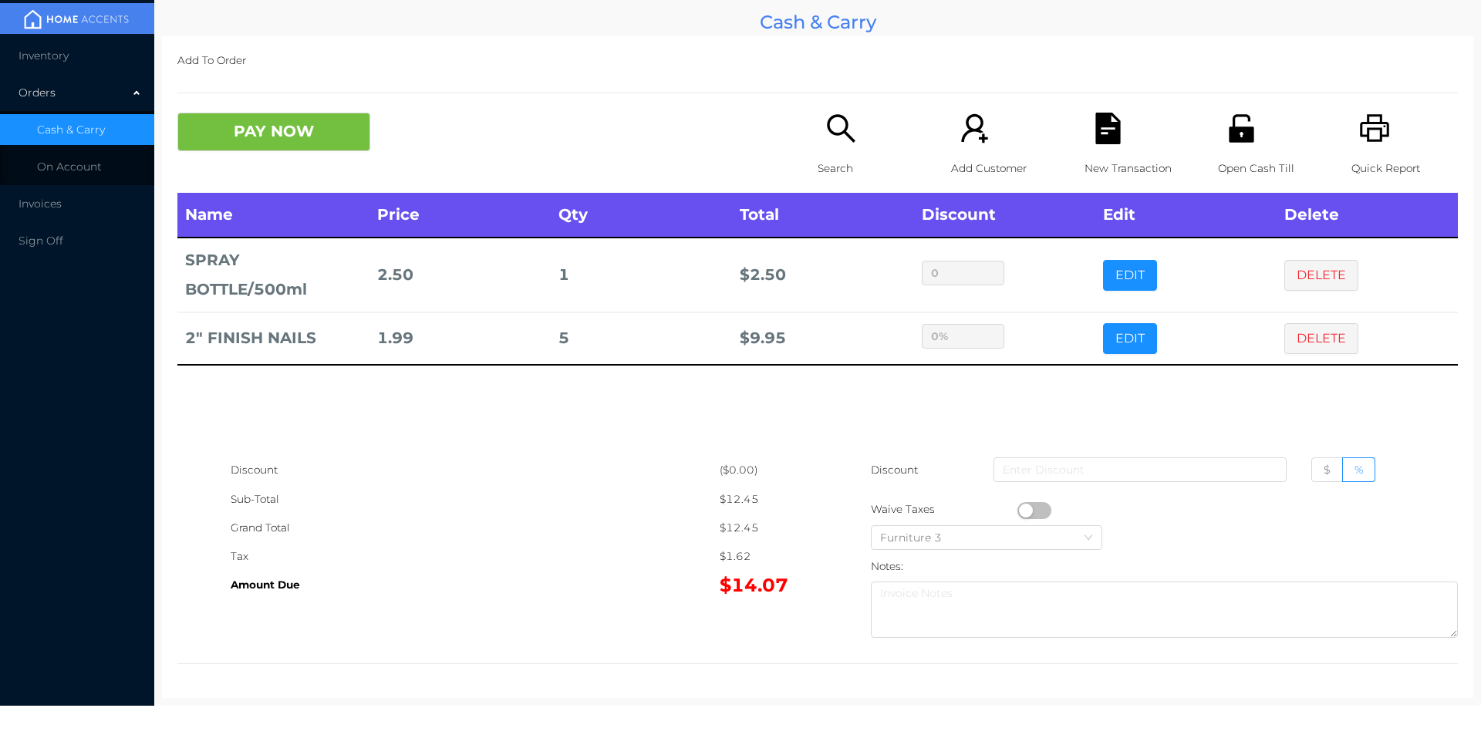
click at [1098, 150] on div "New Transaction" at bounding box center [1138, 153] width 106 height 80
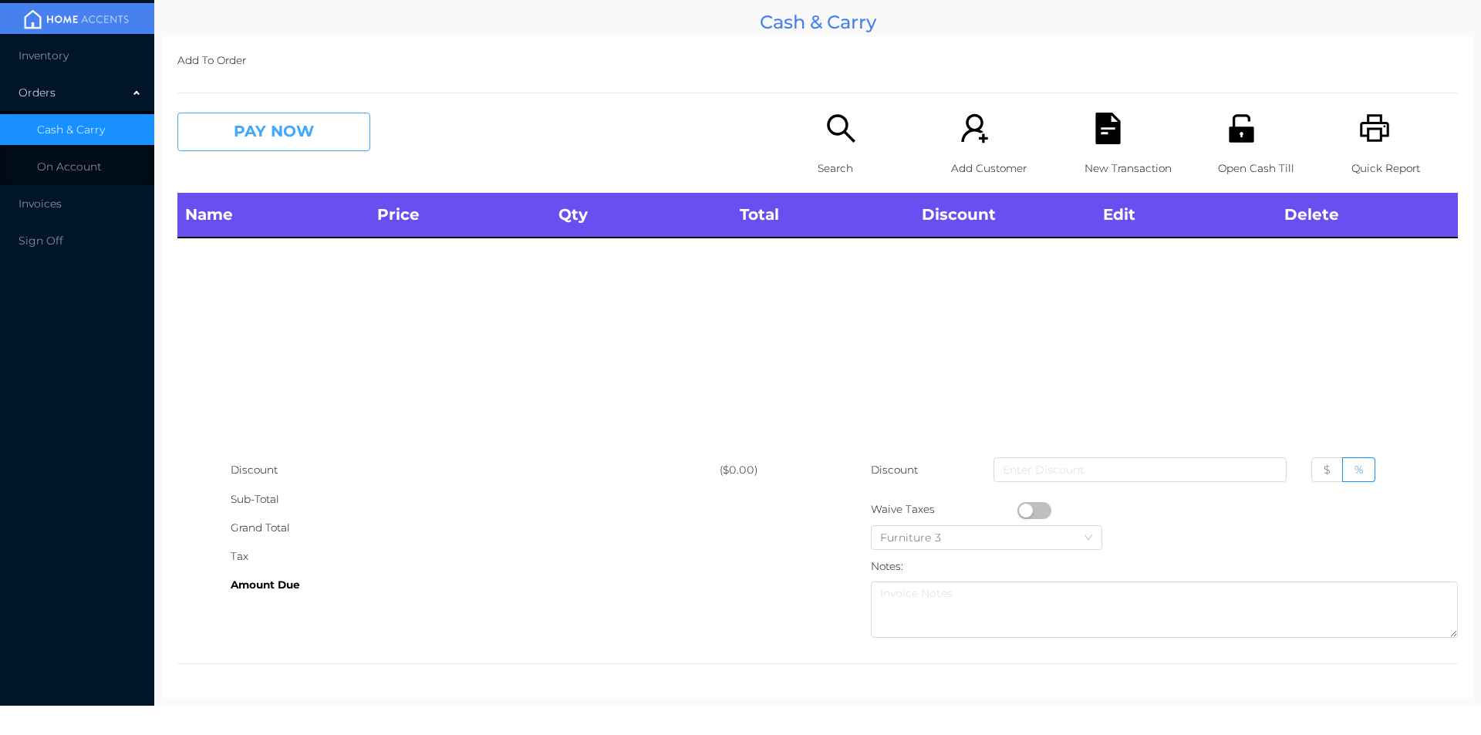
click at [243, 135] on button "PAY NOW" at bounding box center [273, 132] width 193 height 39
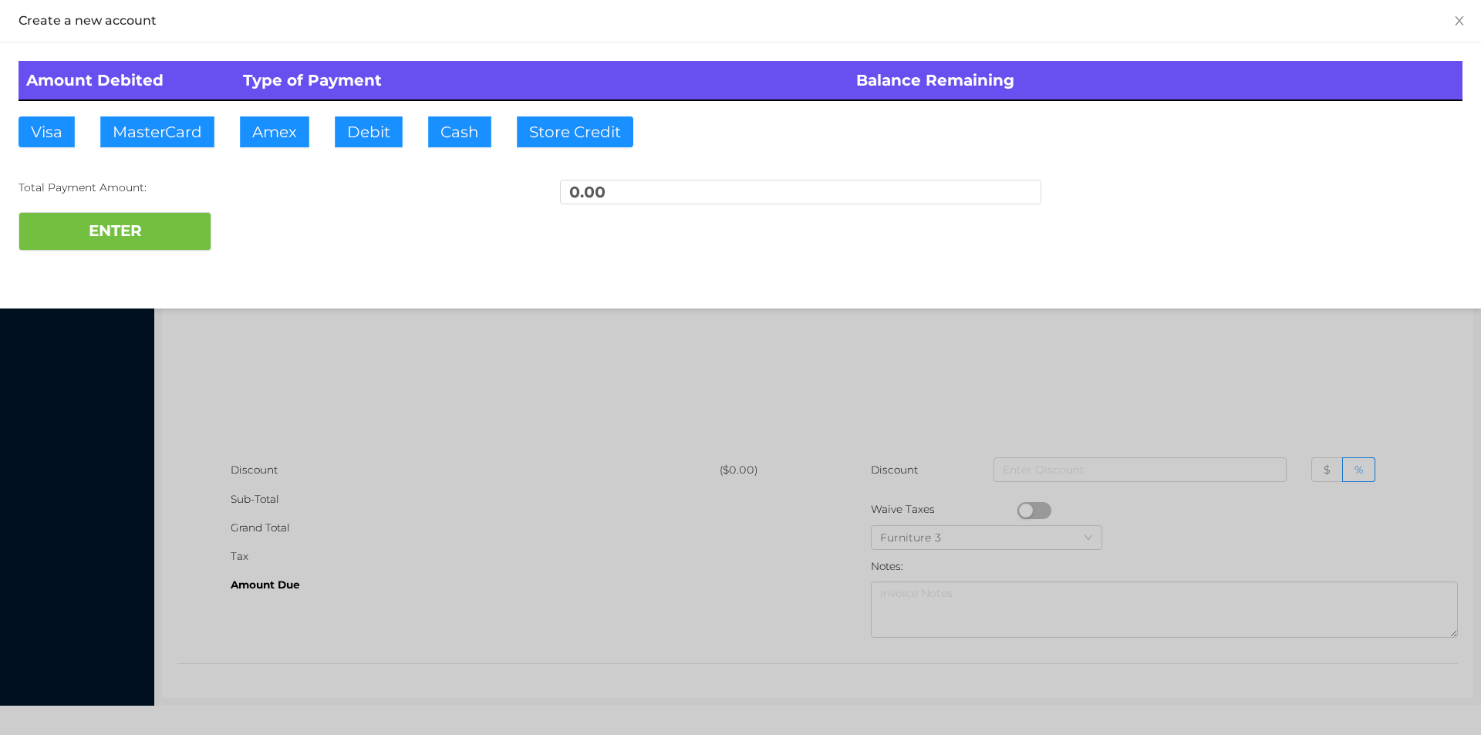
click at [244, 300] on div at bounding box center [740, 367] width 1481 height 735
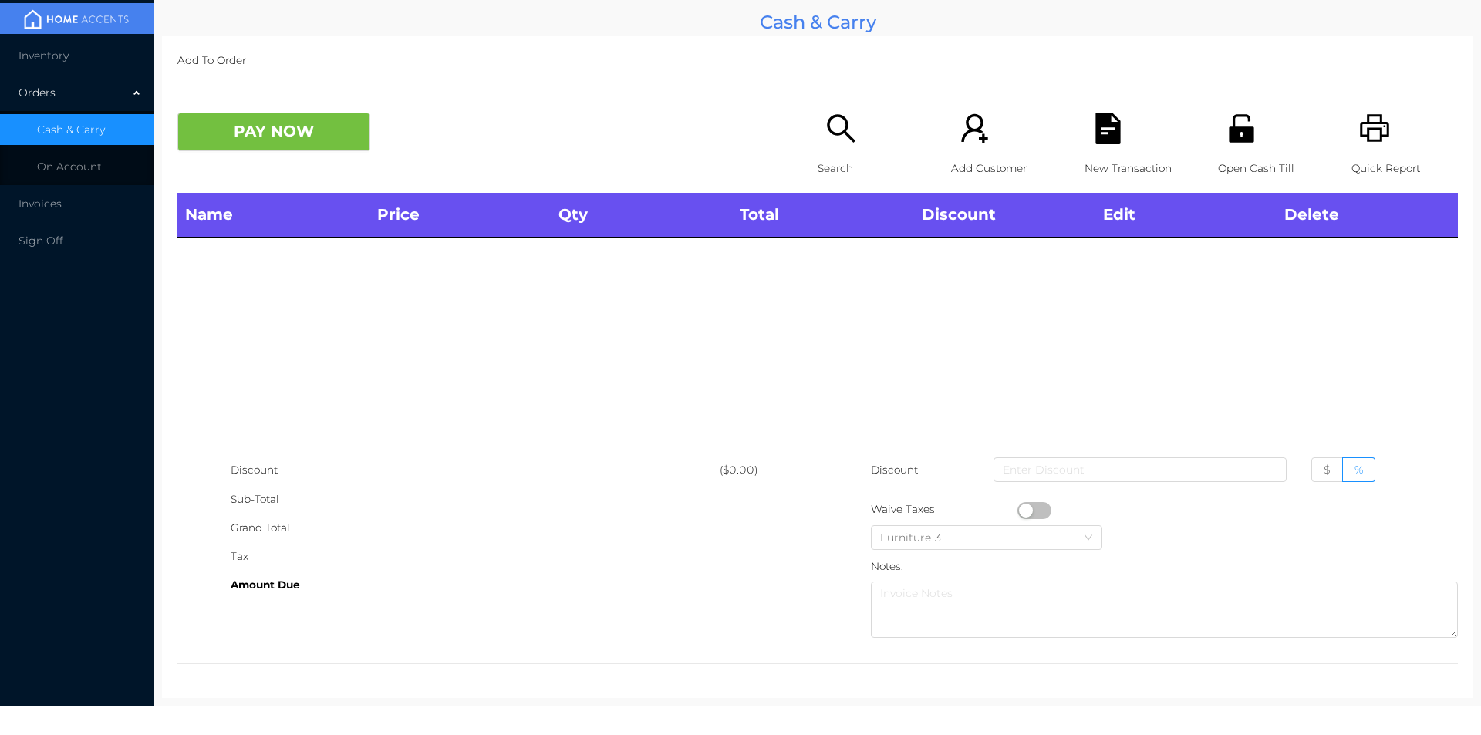
click at [1380, 138] on div "Quick Report" at bounding box center [1405, 153] width 106 height 80
click at [839, 137] on icon "icon: search" at bounding box center [841, 129] width 32 height 32
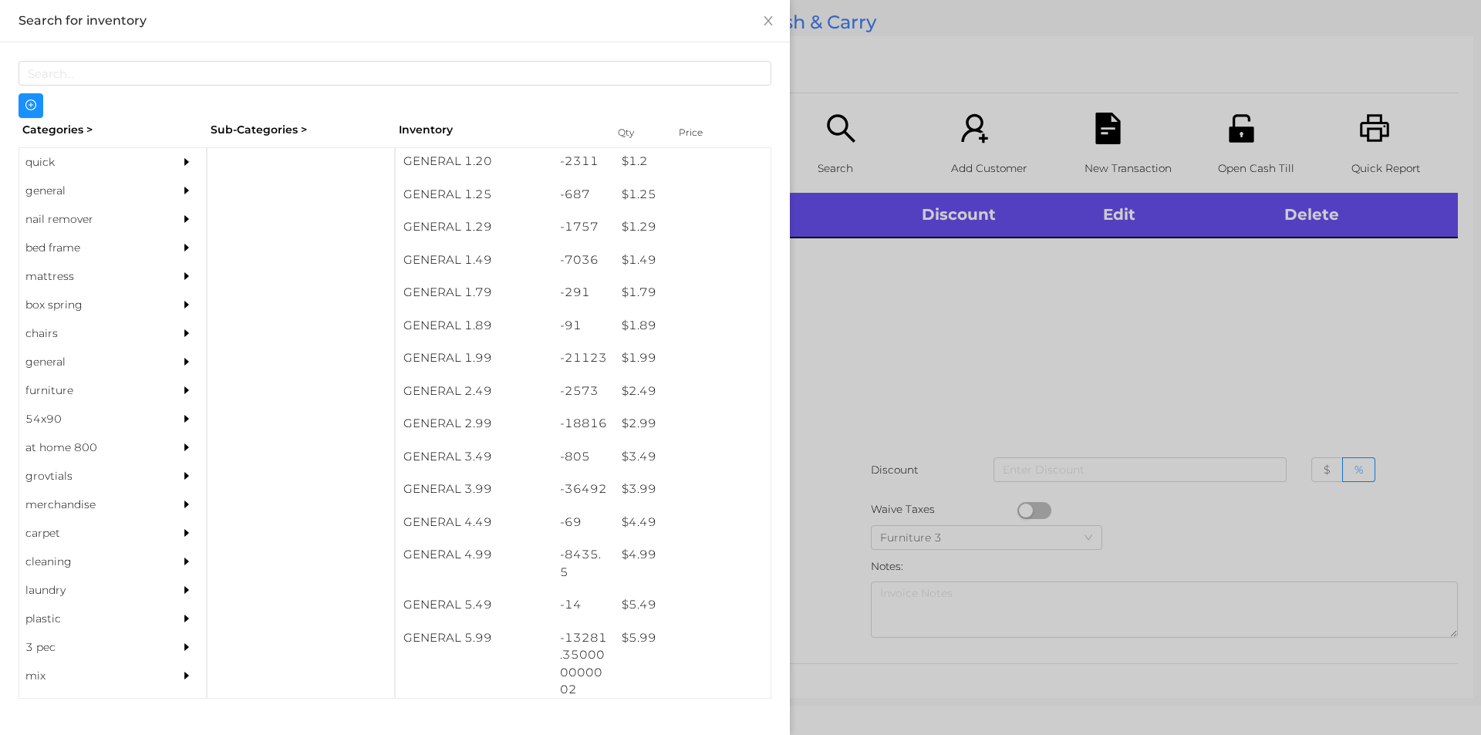
scroll to position [133, 0]
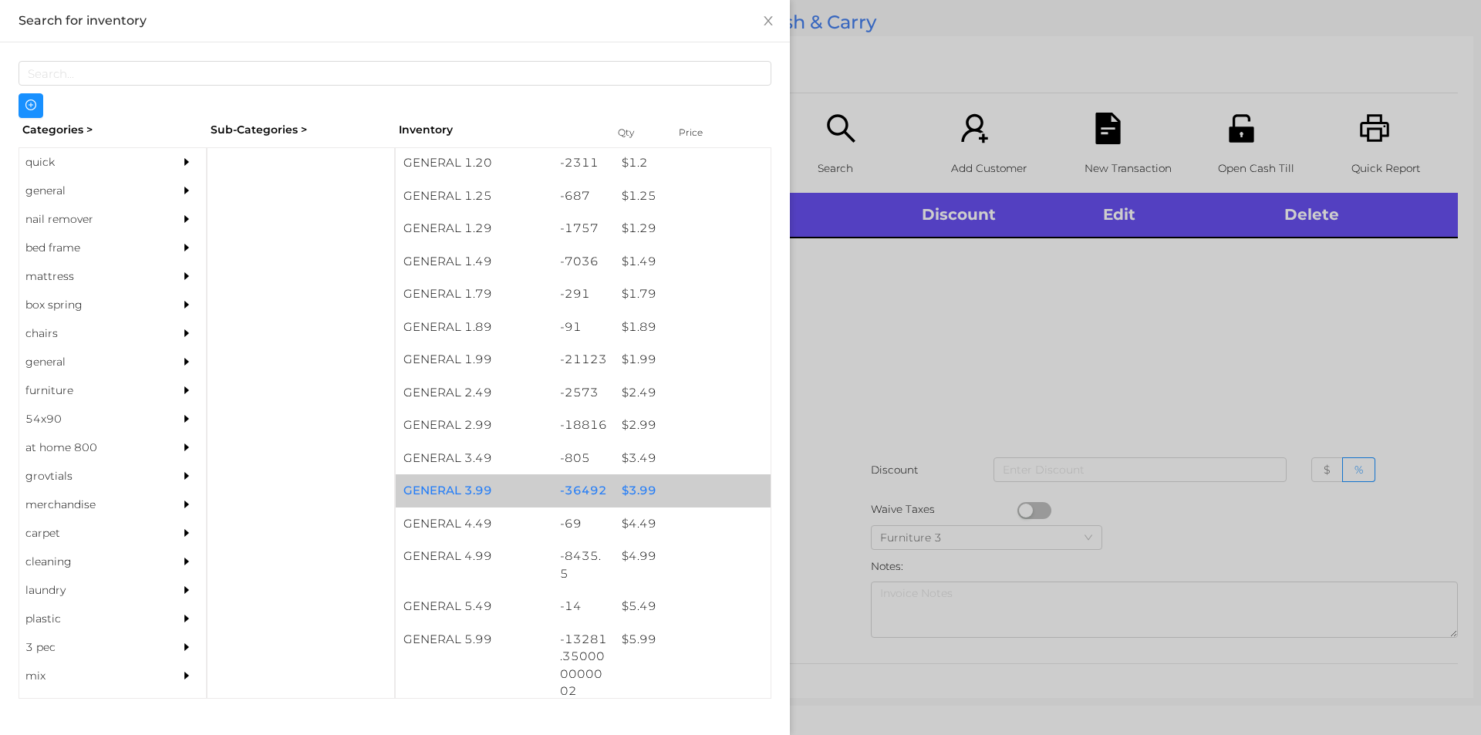
click at [635, 475] on div "$ 3.99" at bounding box center [692, 490] width 157 height 33
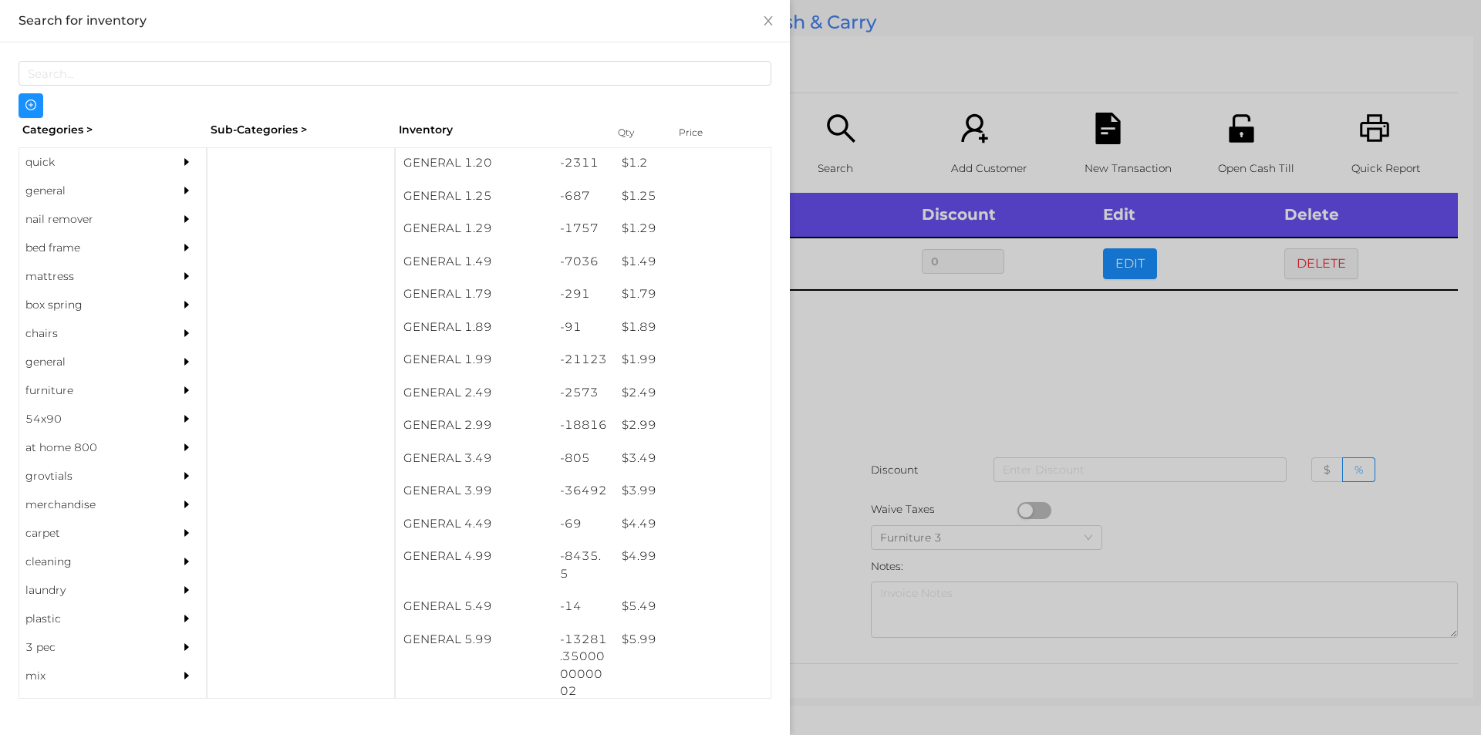
click at [911, 377] on div at bounding box center [740, 367] width 1481 height 735
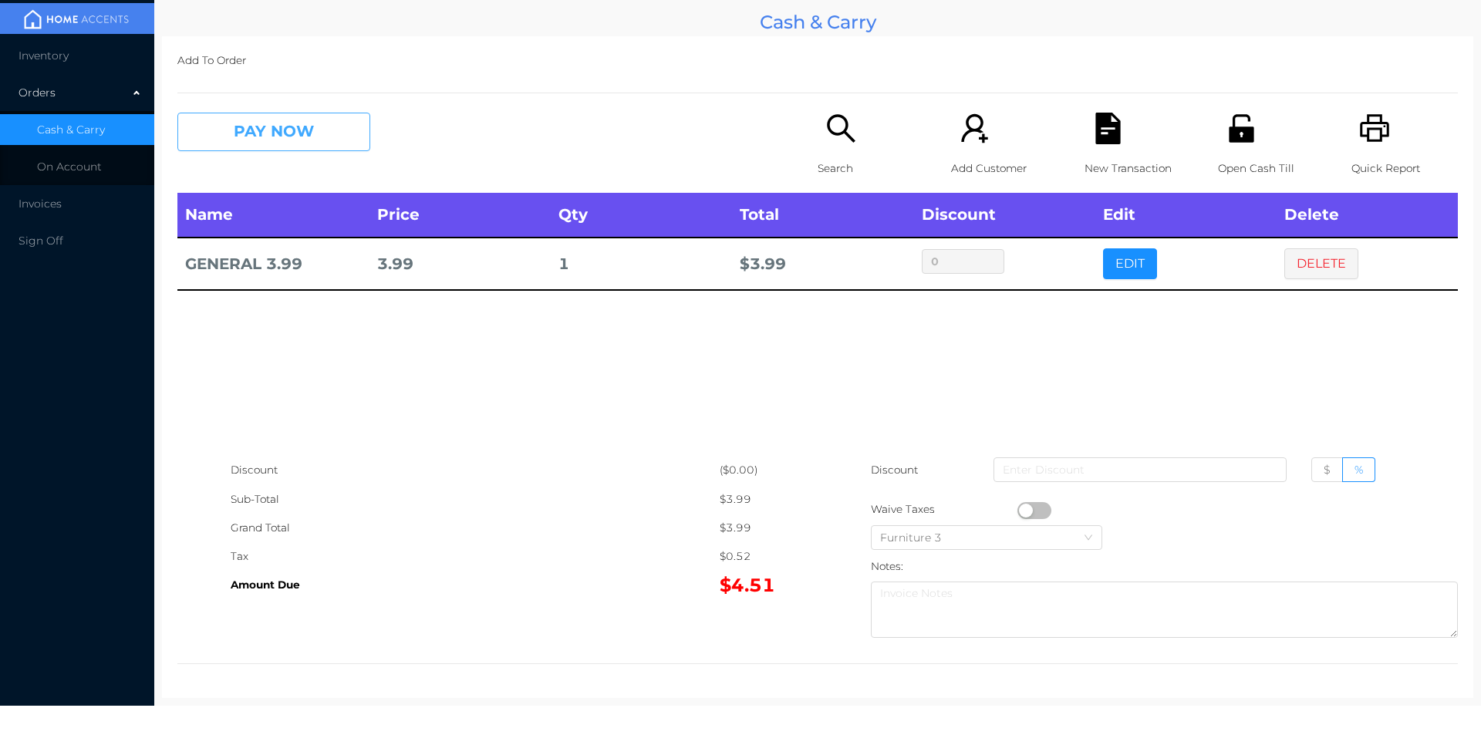
click at [220, 136] on button "PAY NOW" at bounding box center [273, 132] width 193 height 39
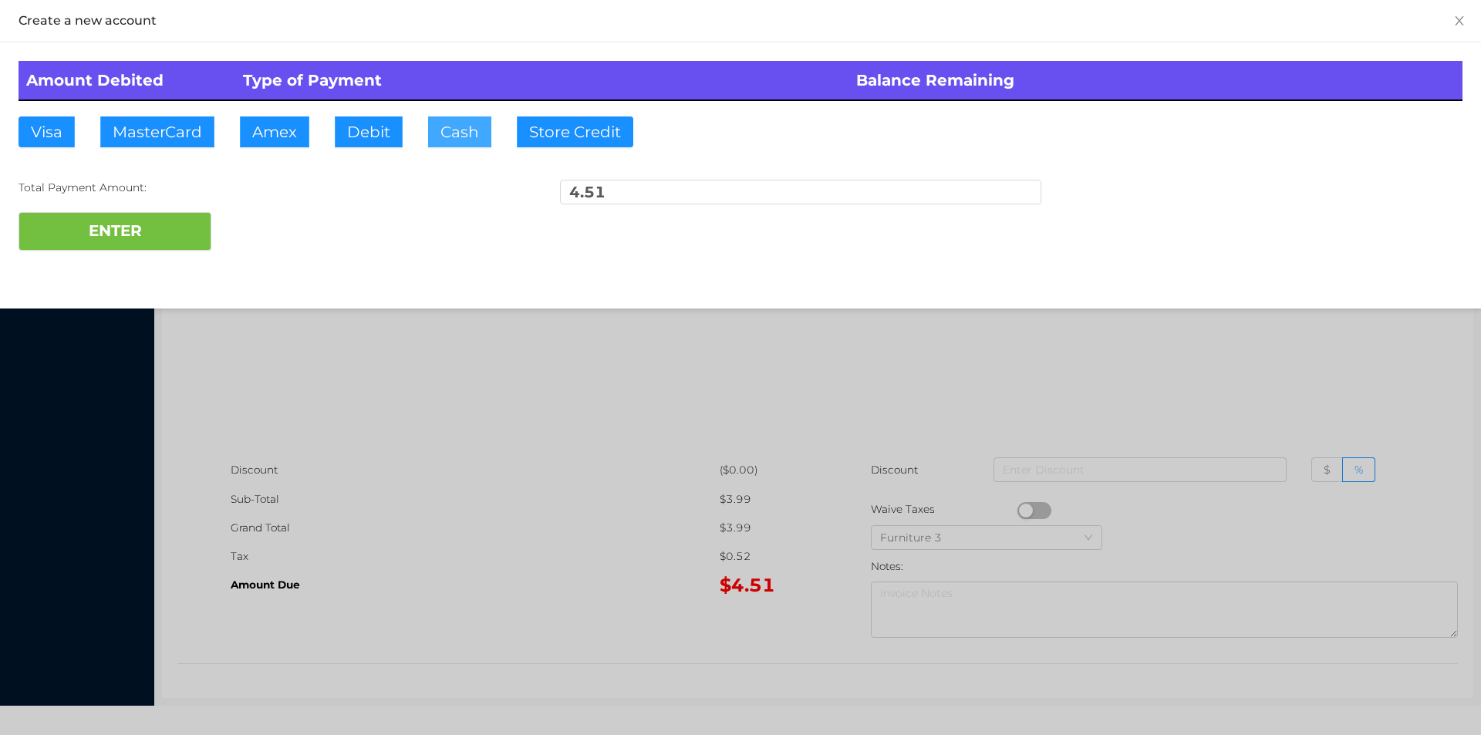
click at [441, 127] on button "Cash" at bounding box center [459, 131] width 63 height 31
type input "20."
click at [171, 243] on button "ENTER" at bounding box center [115, 231] width 193 height 39
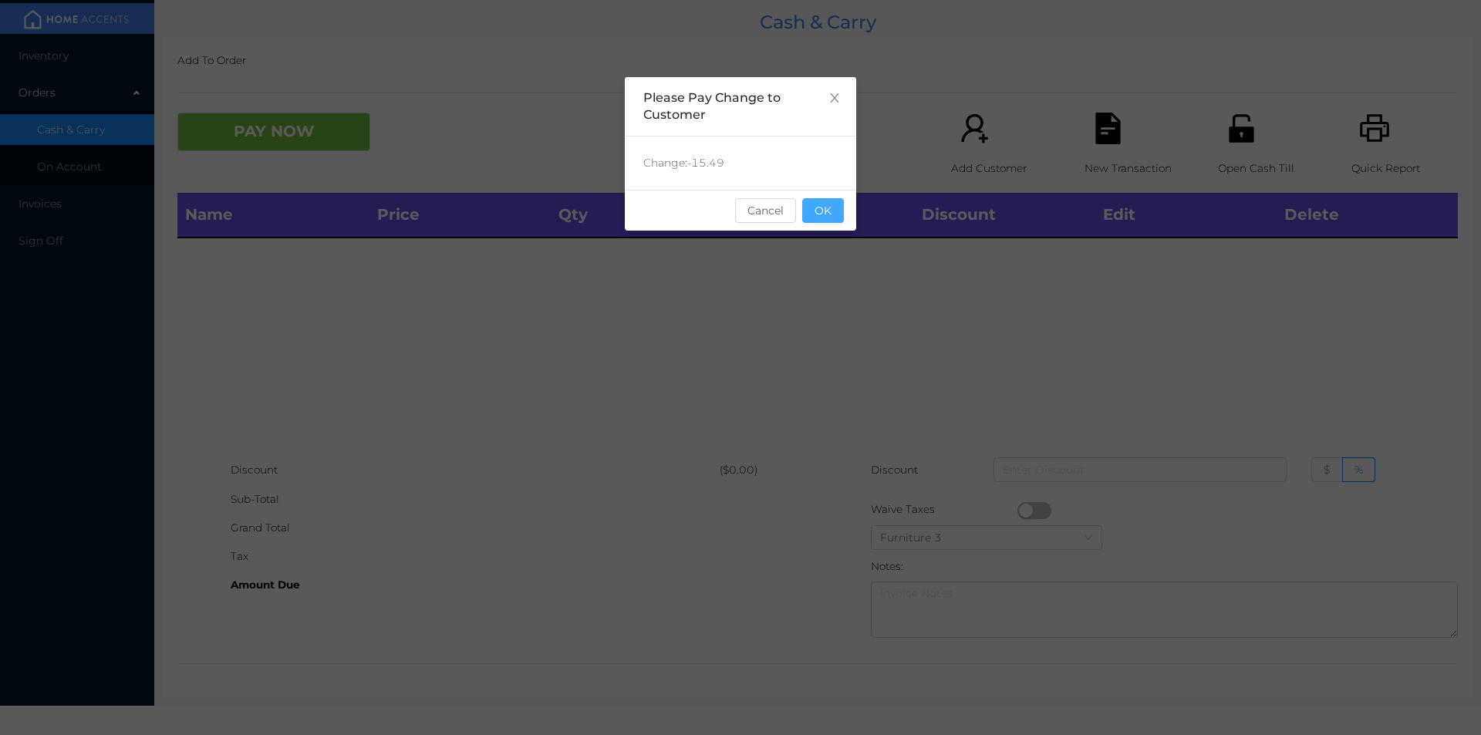
click at [822, 214] on button "OK" at bounding box center [823, 210] width 42 height 25
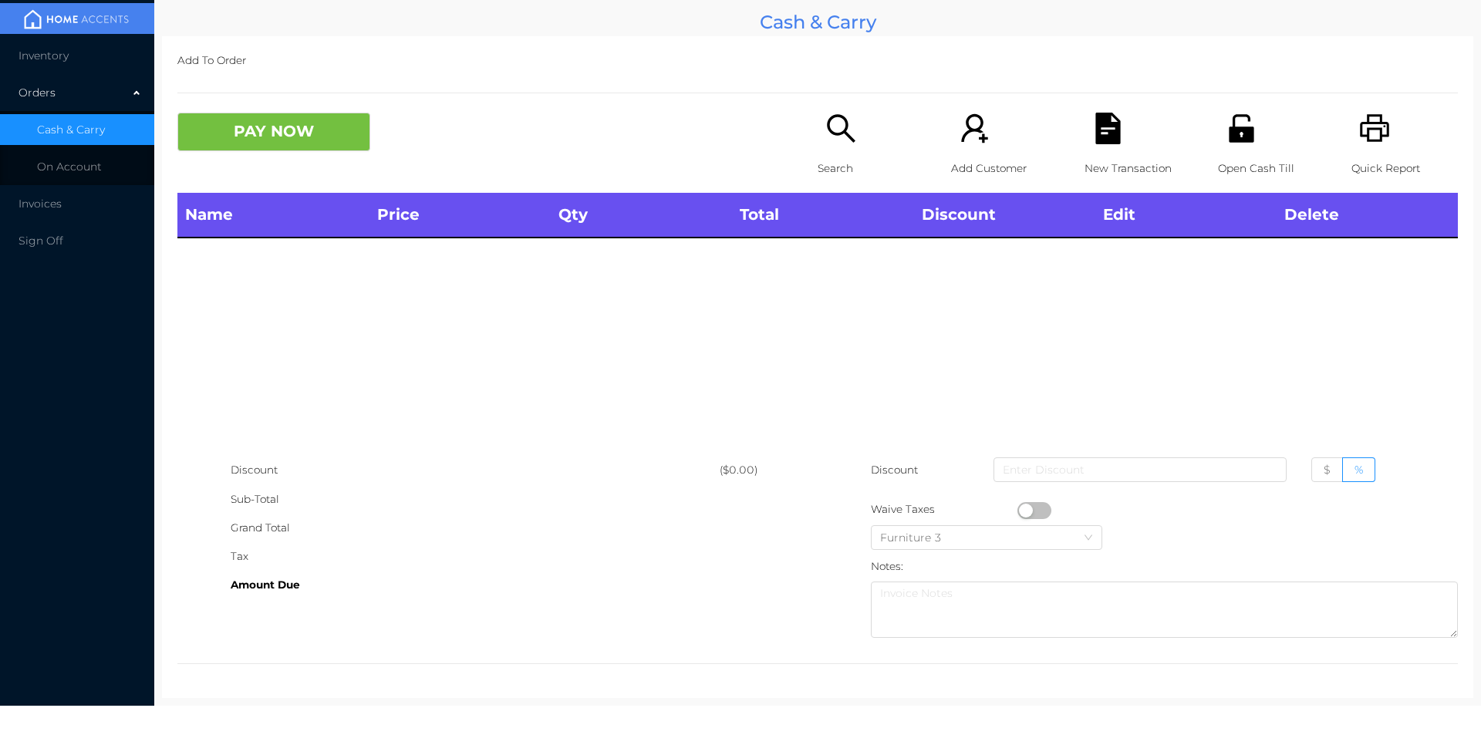
click at [830, 265] on div "Name Price Qty Total Discount Edit Delete" at bounding box center [817, 324] width 1281 height 263
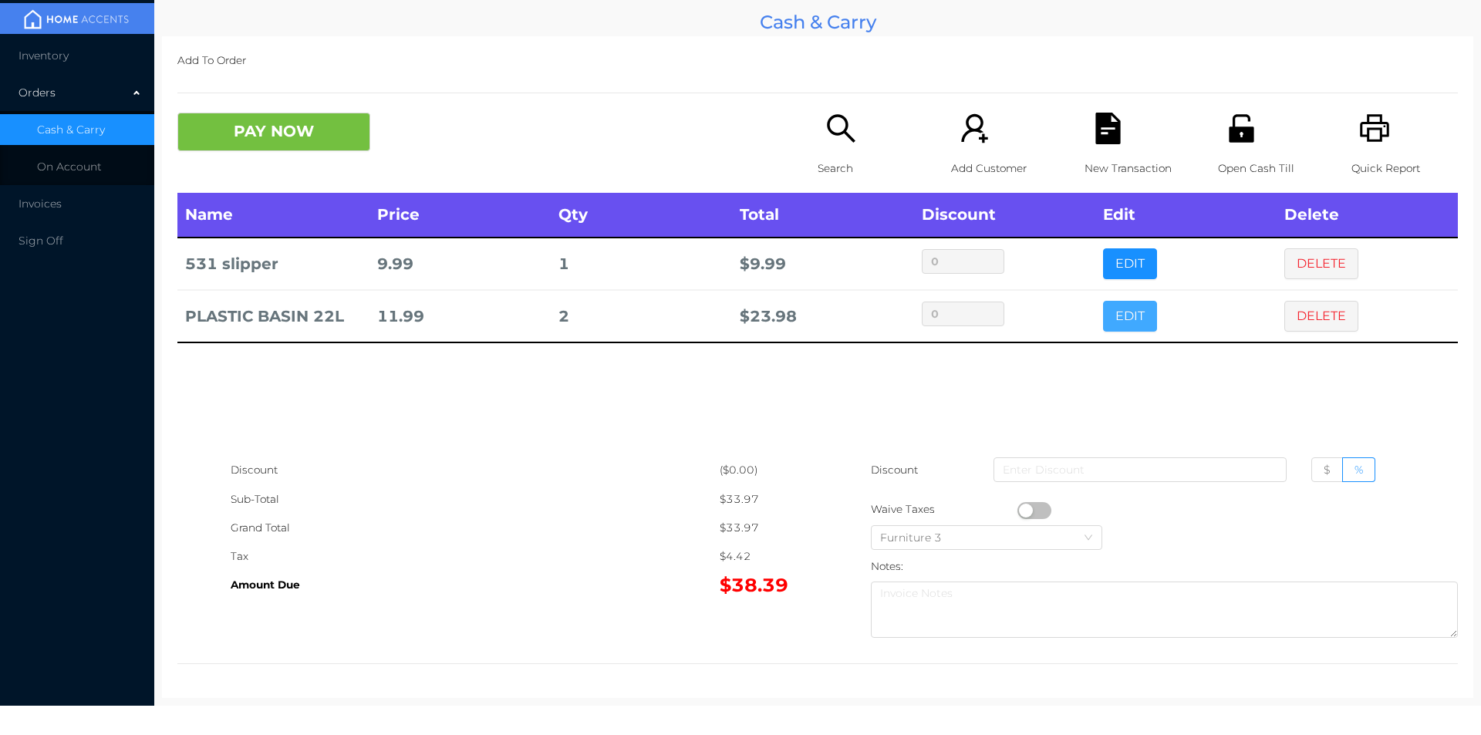
click at [1123, 309] on button "EDIT" at bounding box center [1130, 316] width 54 height 31
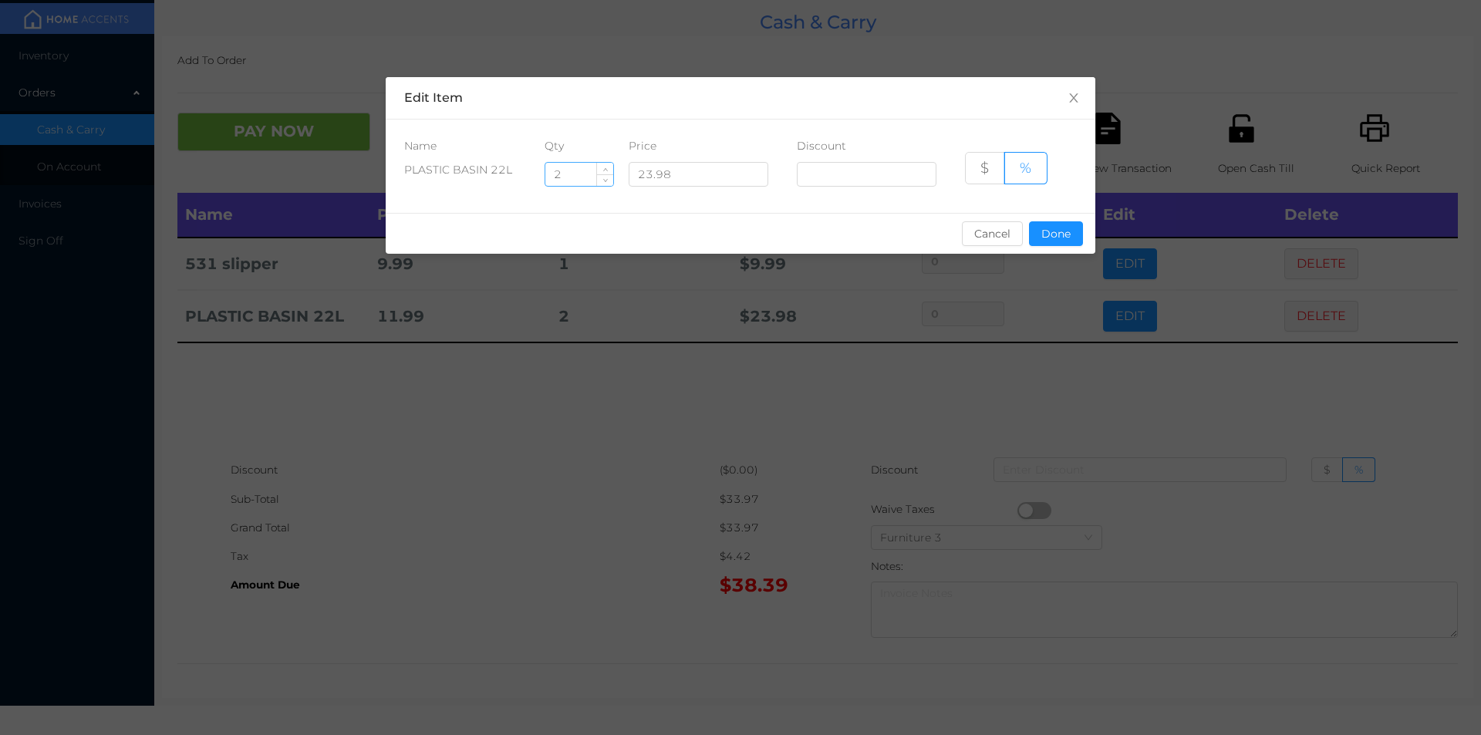
click at [576, 176] on input "2" at bounding box center [579, 174] width 68 height 23
type input "1"
click at [1050, 241] on button "Done" at bounding box center [1056, 233] width 54 height 25
type input "0%"
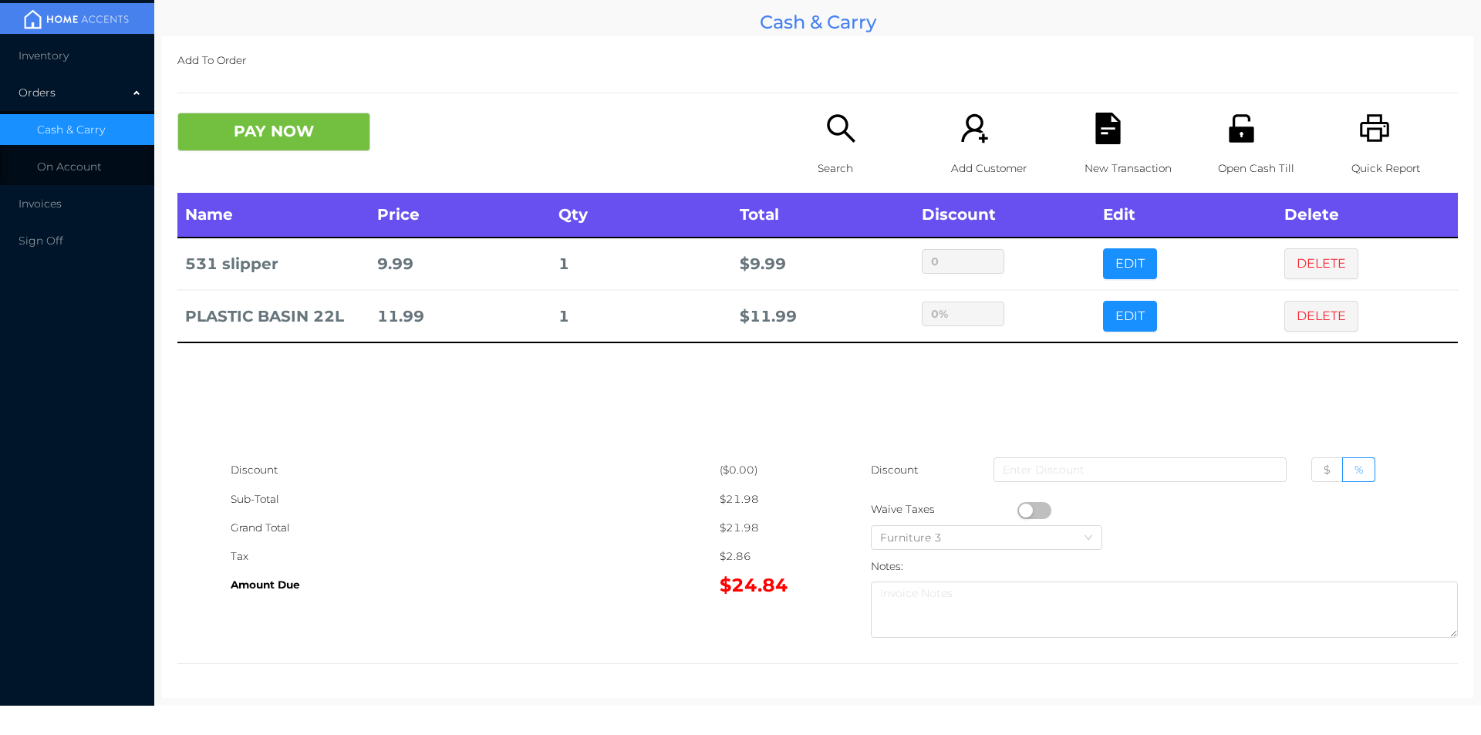
click at [1089, 408] on div "Name Price Qty Total Discount Edit Delete 531 slipper 9.99 1 $ 9.99 0 EDIT DELE…" at bounding box center [817, 324] width 1281 height 263
click at [818, 134] on div "Search" at bounding box center [871, 153] width 106 height 80
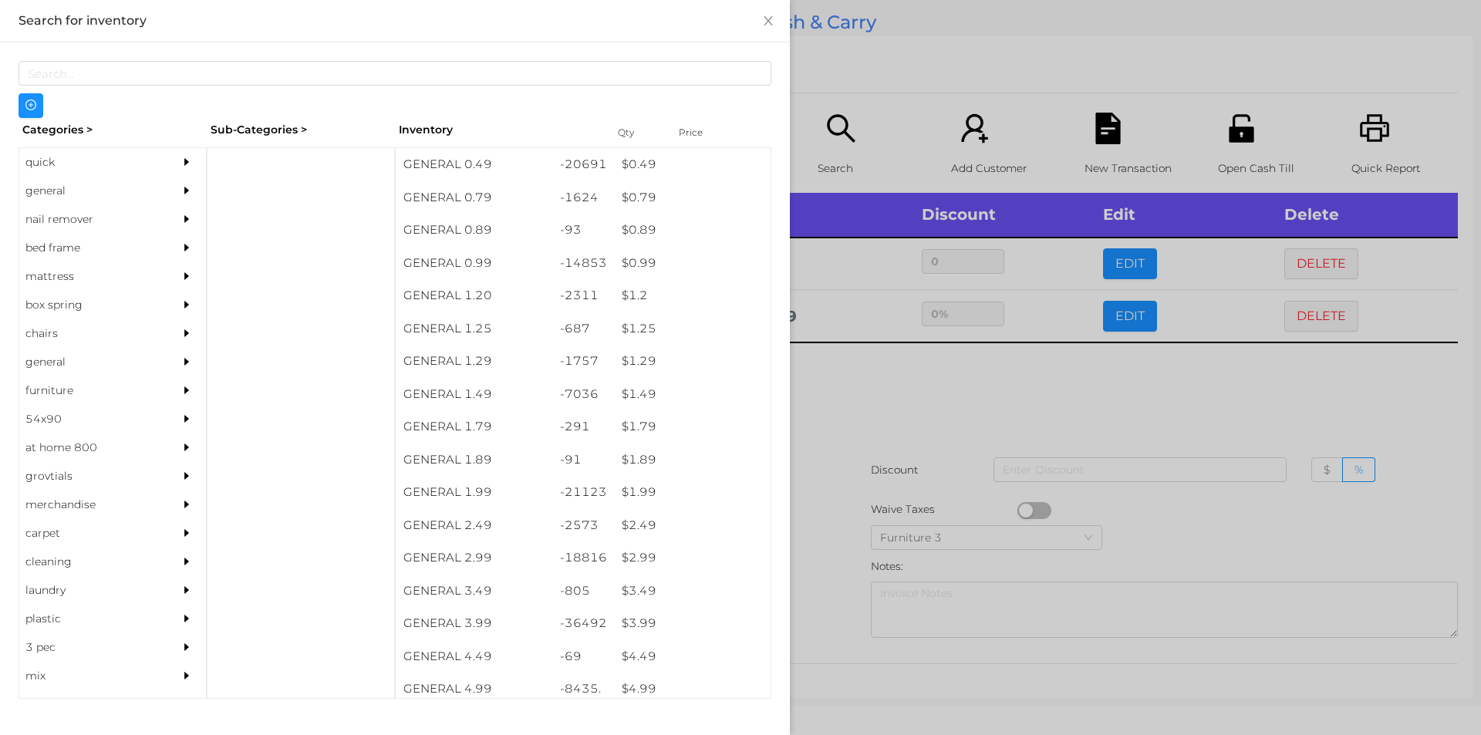
click at [646, 493] on div "$ 1.99" at bounding box center [692, 492] width 157 height 33
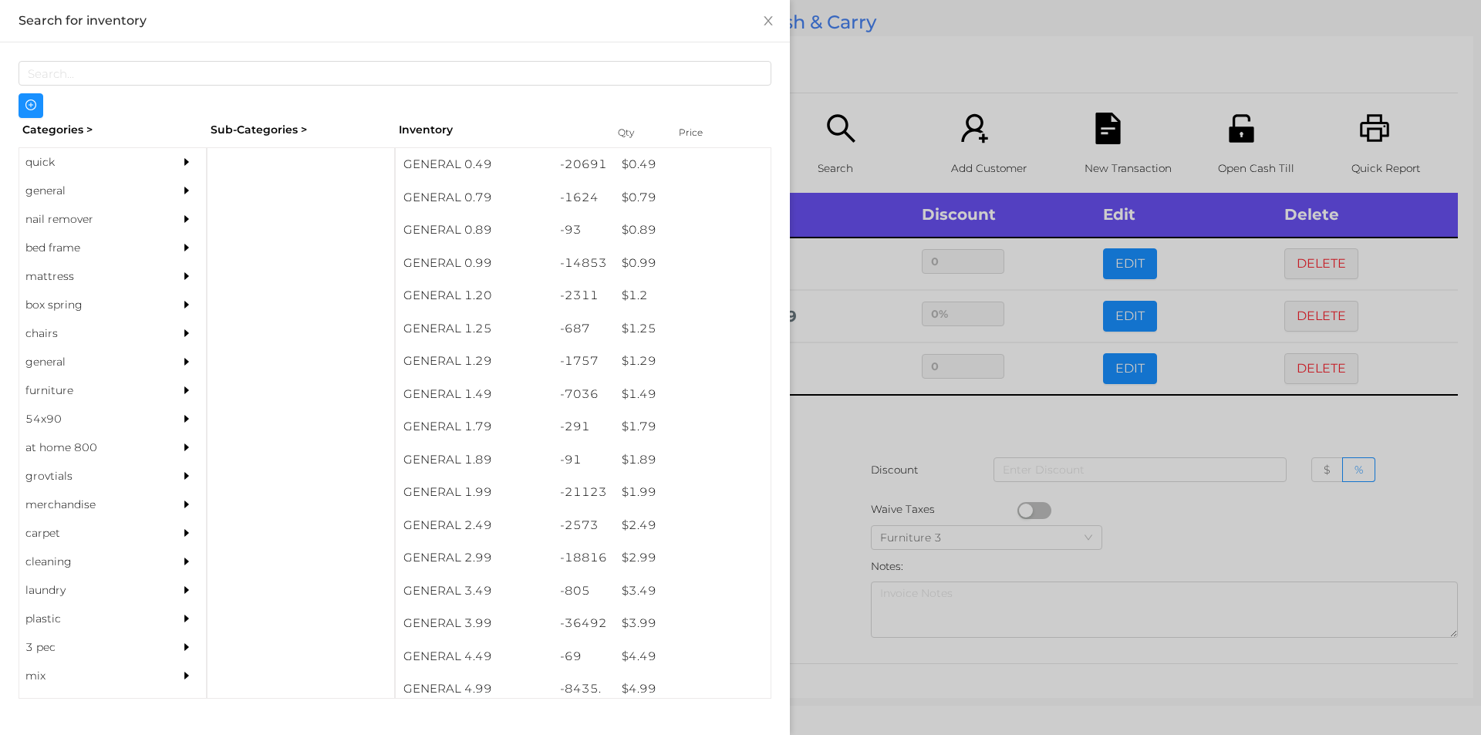
click at [835, 442] on div at bounding box center [740, 367] width 1481 height 735
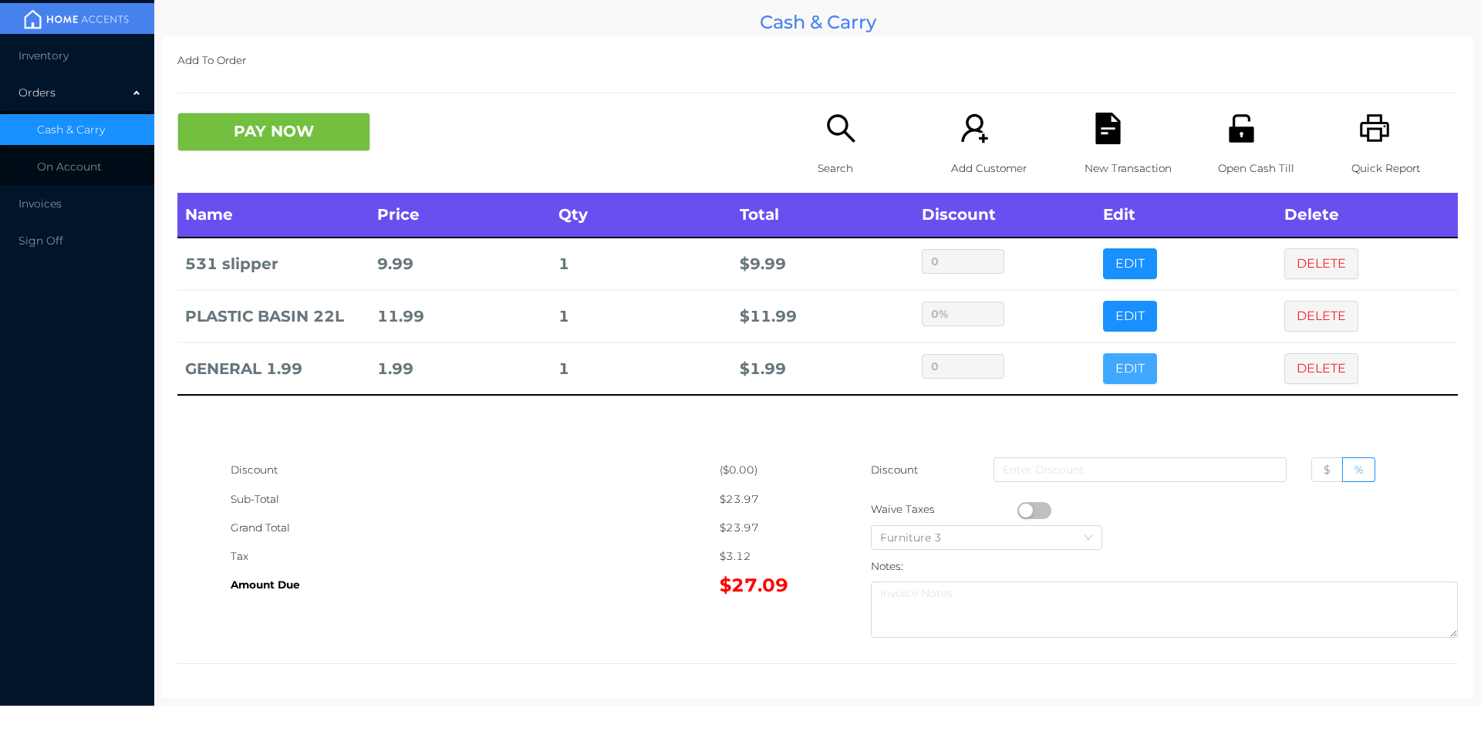
click at [1116, 355] on button "EDIT" at bounding box center [1130, 368] width 54 height 31
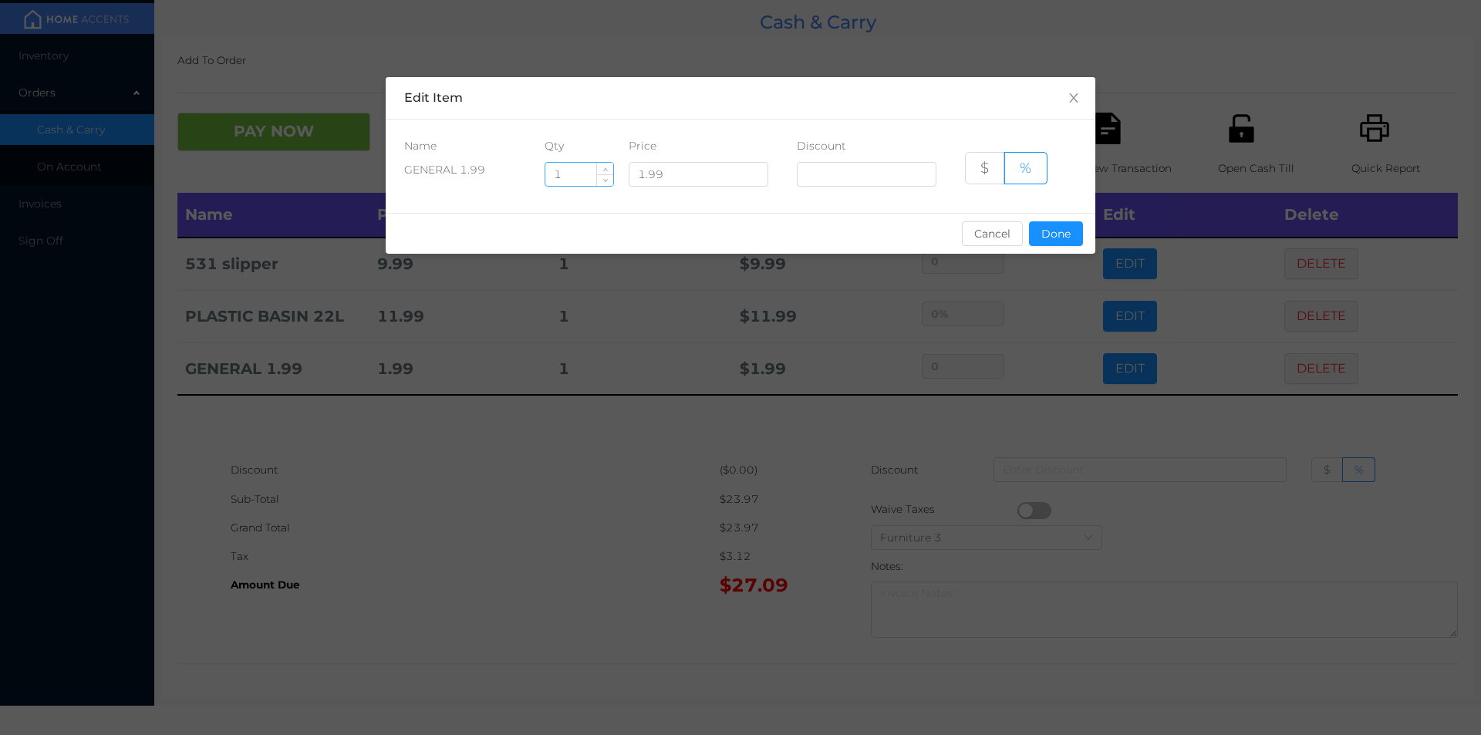
click at [575, 178] on input "1" at bounding box center [579, 174] width 68 height 23
type input "6"
click at [1055, 226] on button "Done" at bounding box center [1056, 233] width 54 height 25
type input "0%"
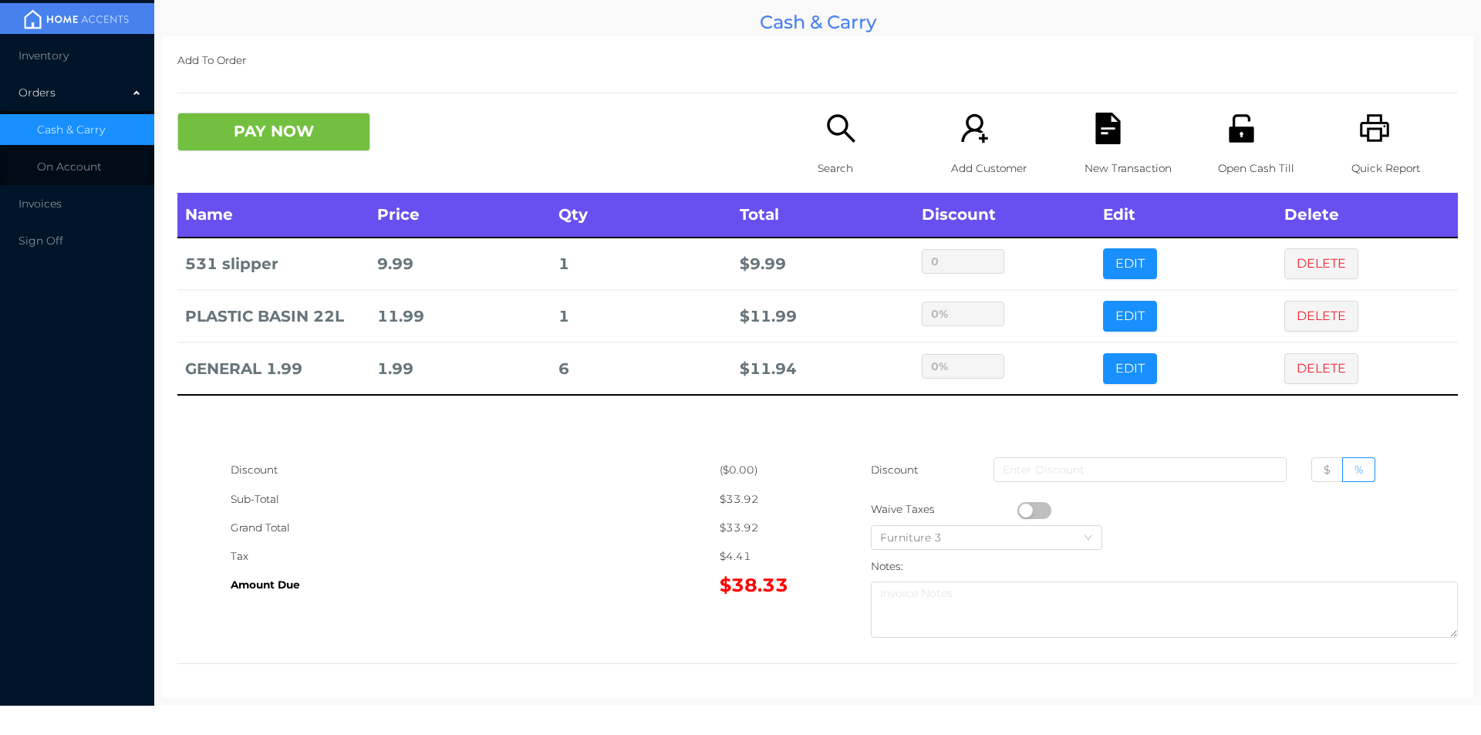
click at [1250, 145] on div "Open Cash Till" at bounding box center [1271, 153] width 106 height 80
click at [289, 147] on button "PAY NOW" at bounding box center [273, 132] width 193 height 39
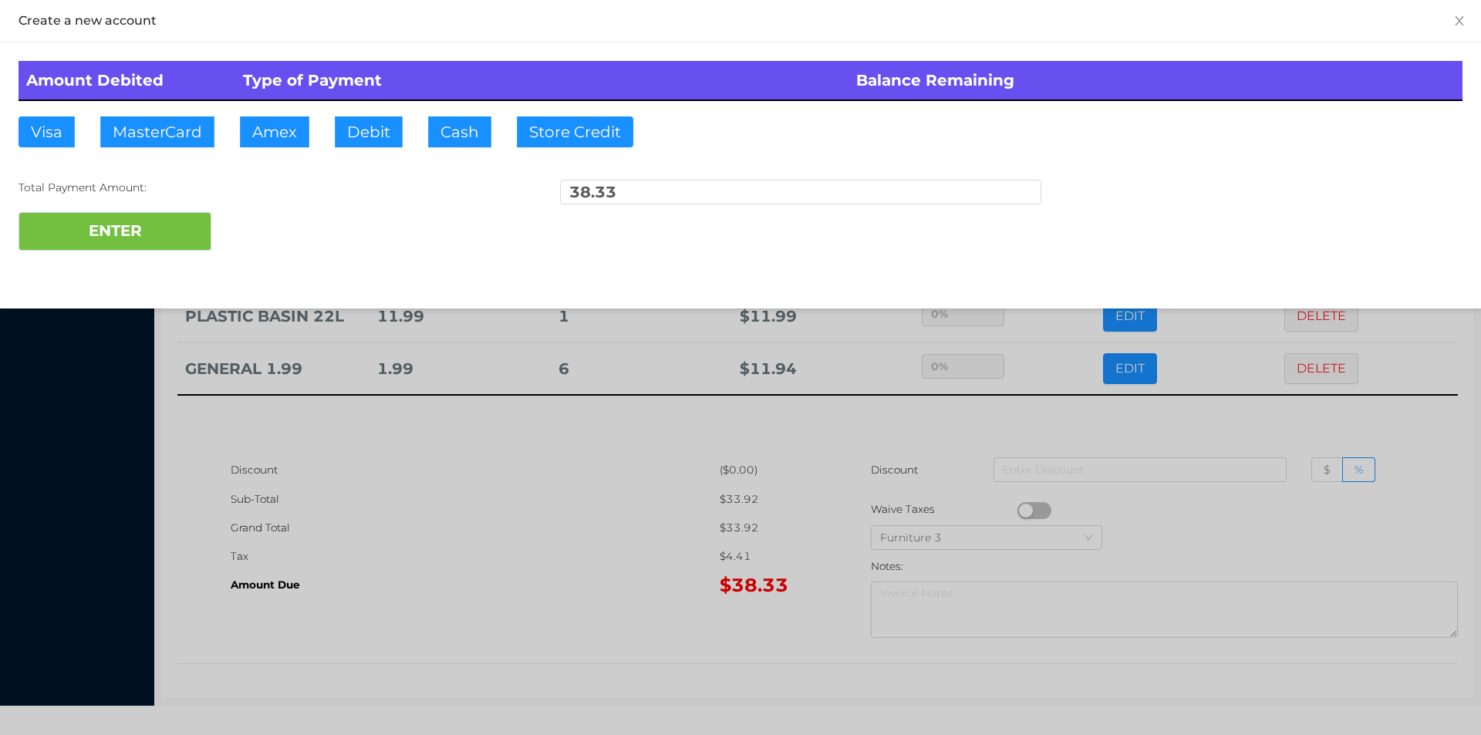
click at [615, 572] on div at bounding box center [740, 367] width 1481 height 735
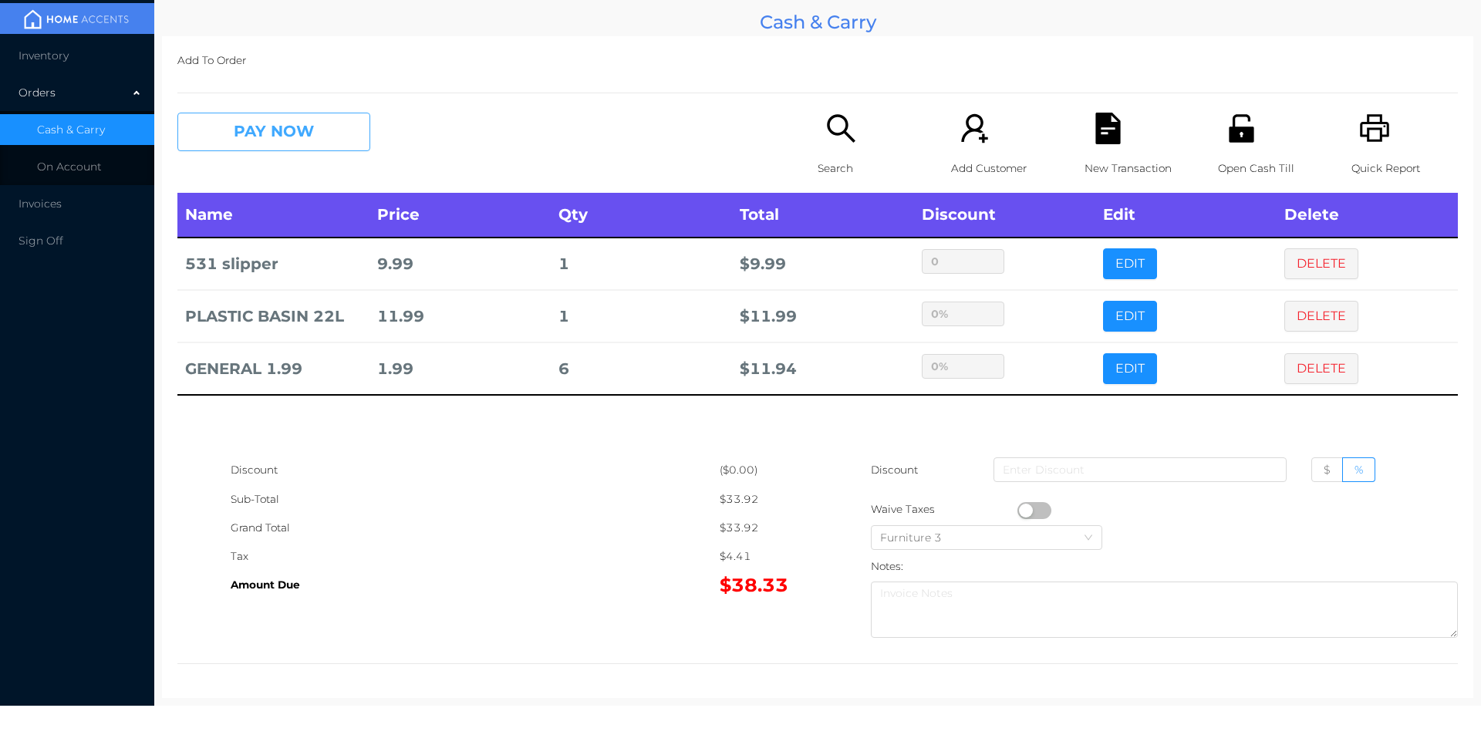
click at [342, 133] on button "PAY NOW" at bounding box center [273, 132] width 193 height 39
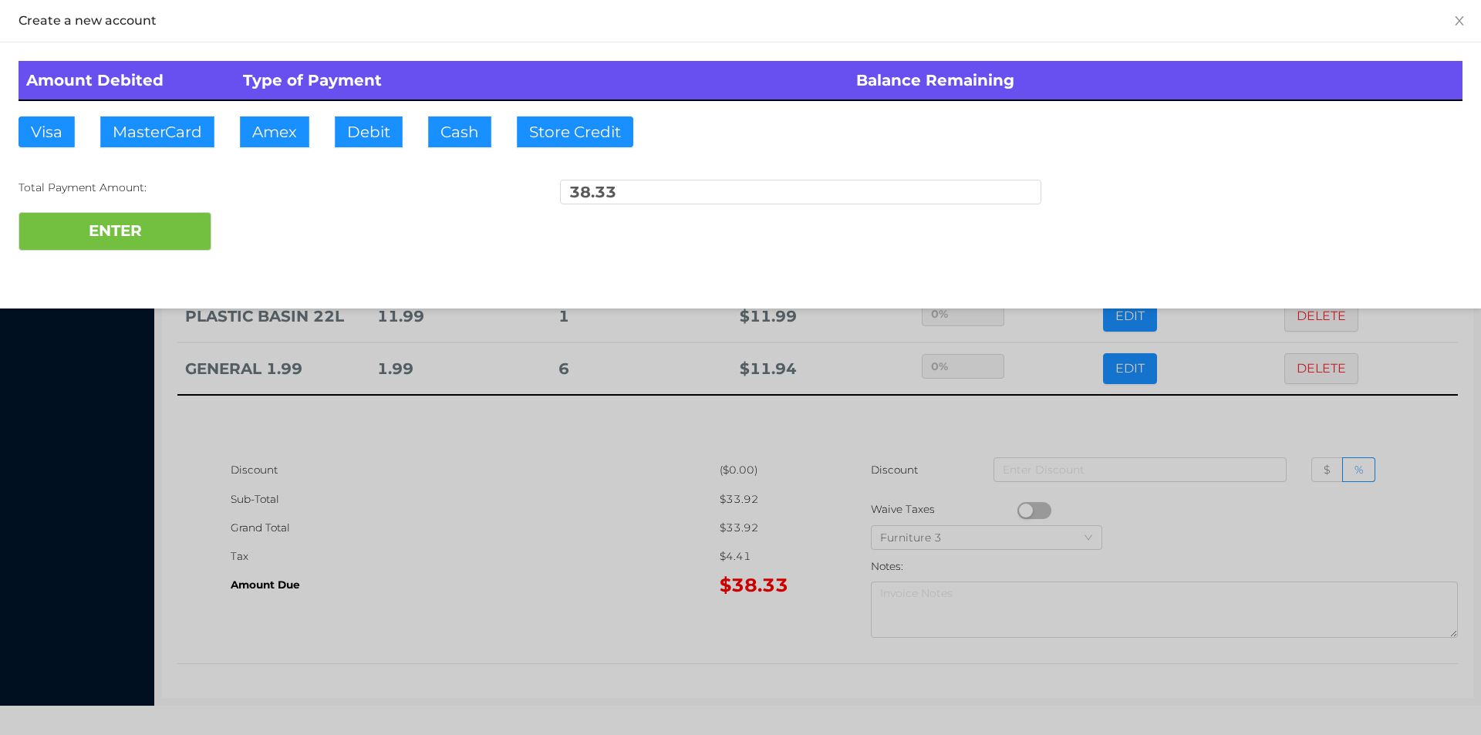
click at [314, 211] on div "Total Payment Amount: 38.33" at bounding box center [741, 196] width 1444 height 32
click at [538, 567] on div at bounding box center [740, 367] width 1481 height 735
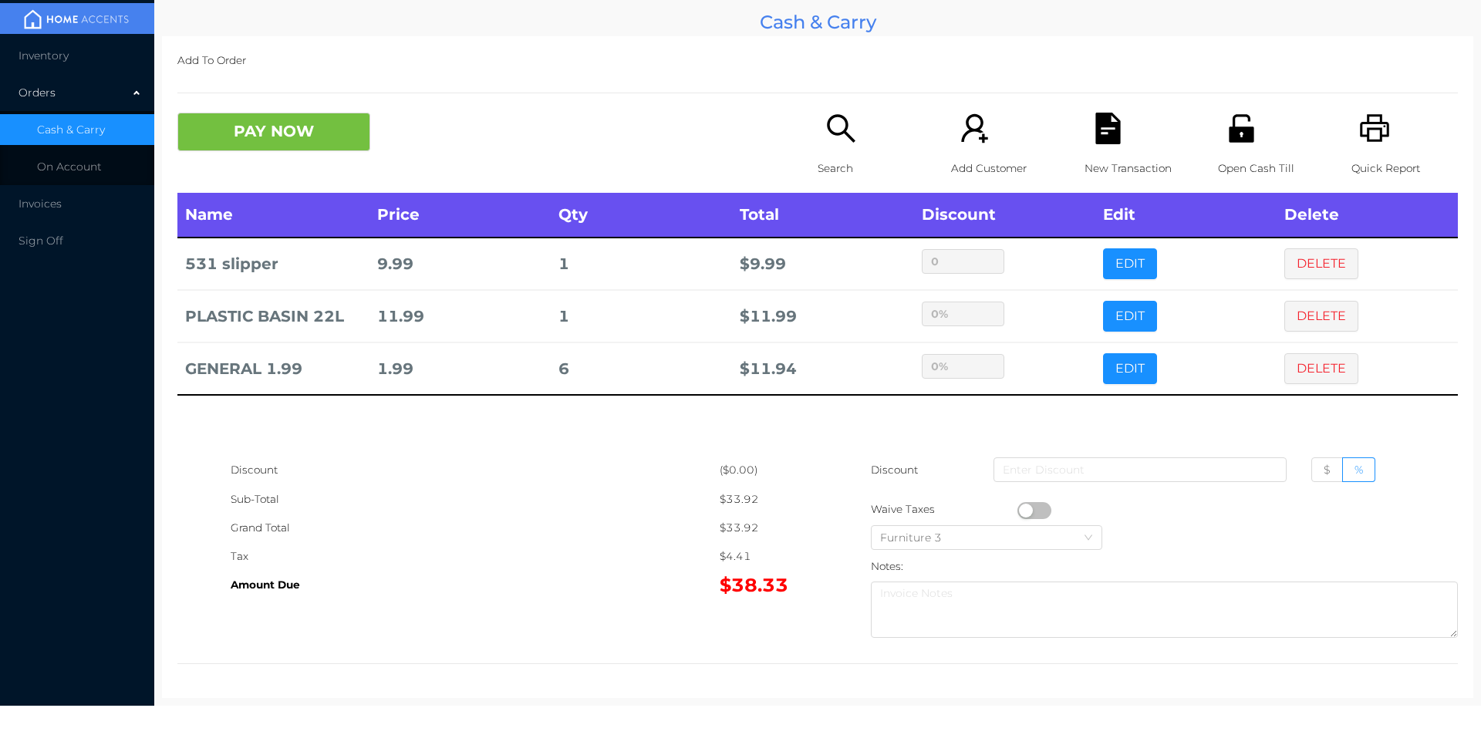
click at [1119, 154] on p "New Transaction" at bounding box center [1138, 168] width 106 height 29
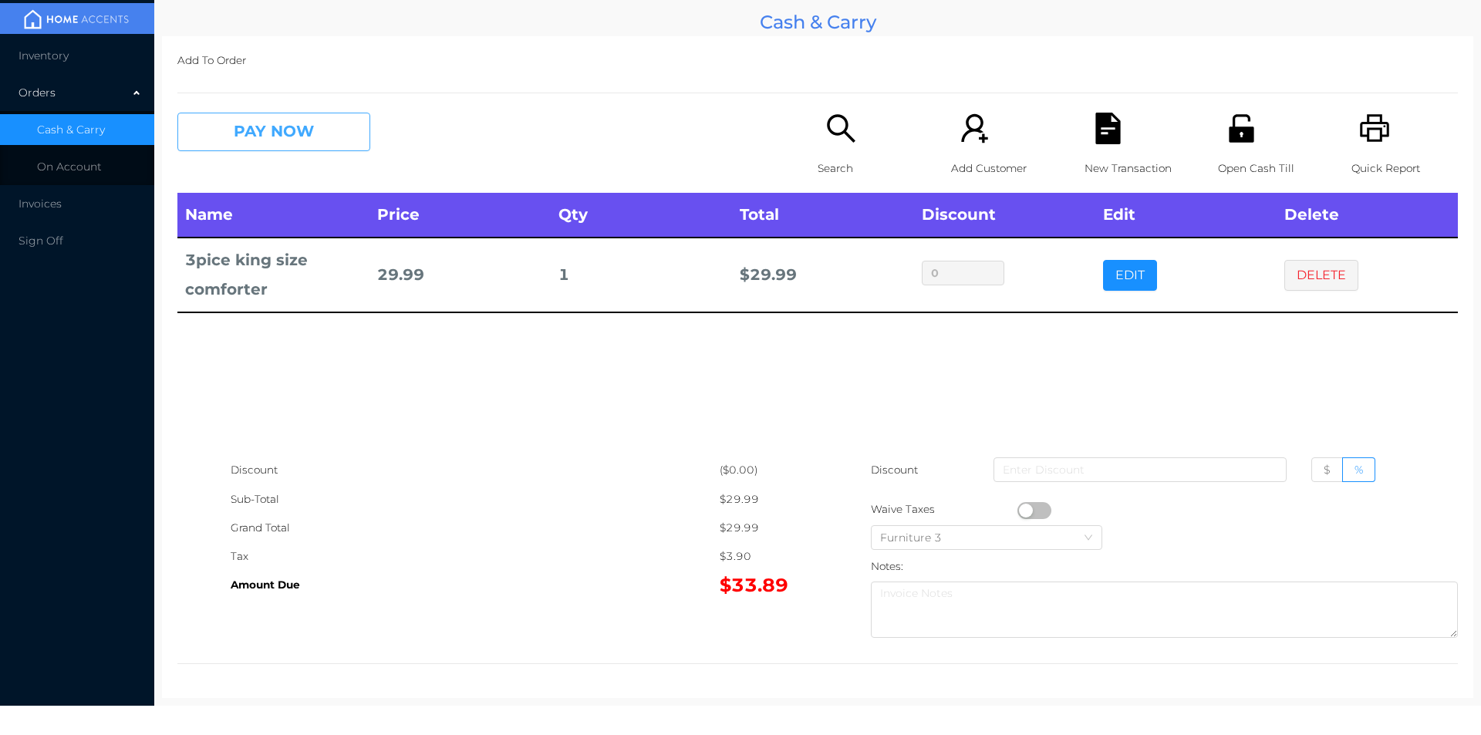
click at [335, 136] on button "PAY NOW" at bounding box center [273, 132] width 193 height 39
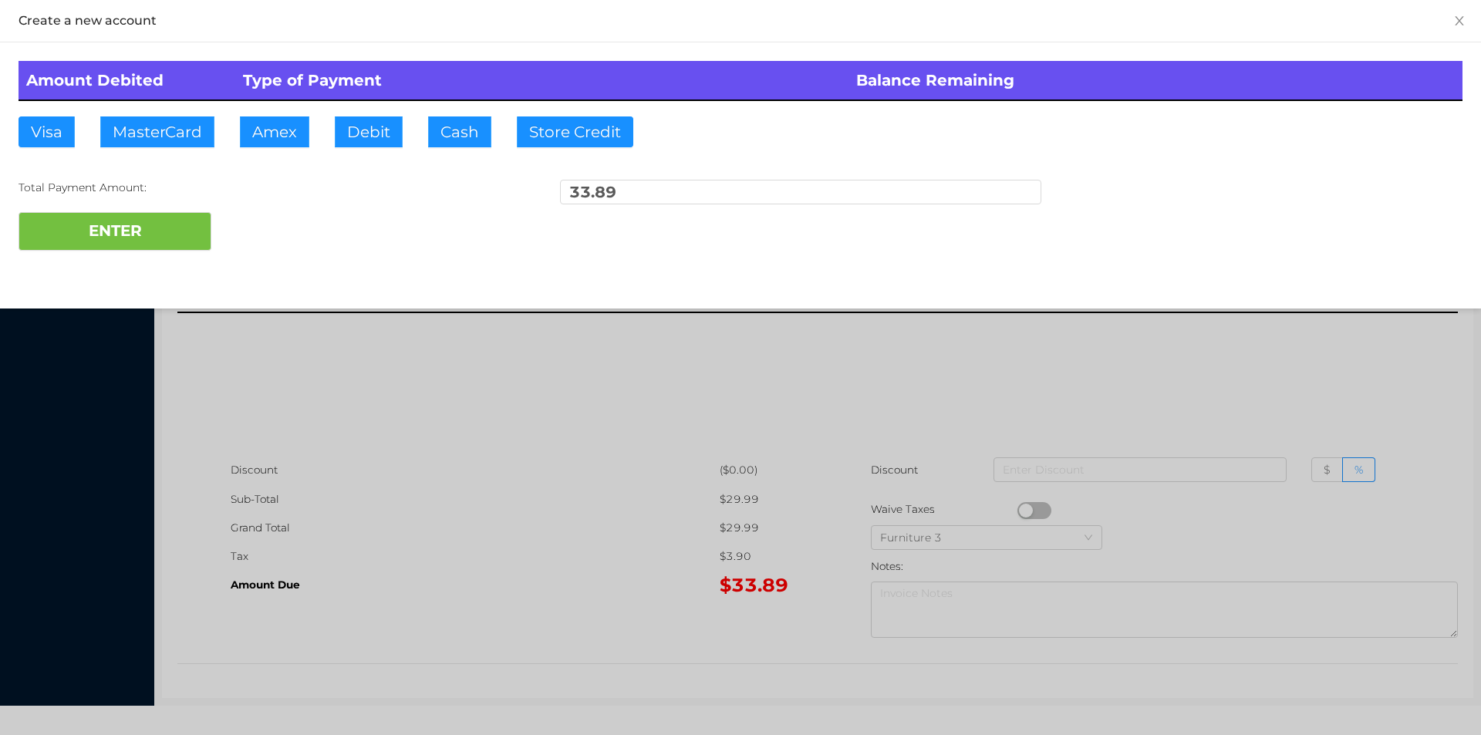
click at [278, 230] on div "ENTER" at bounding box center [741, 231] width 1444 height 39
click at [384, 424] on div at bounding box center [740, 367] width 1481 height 735
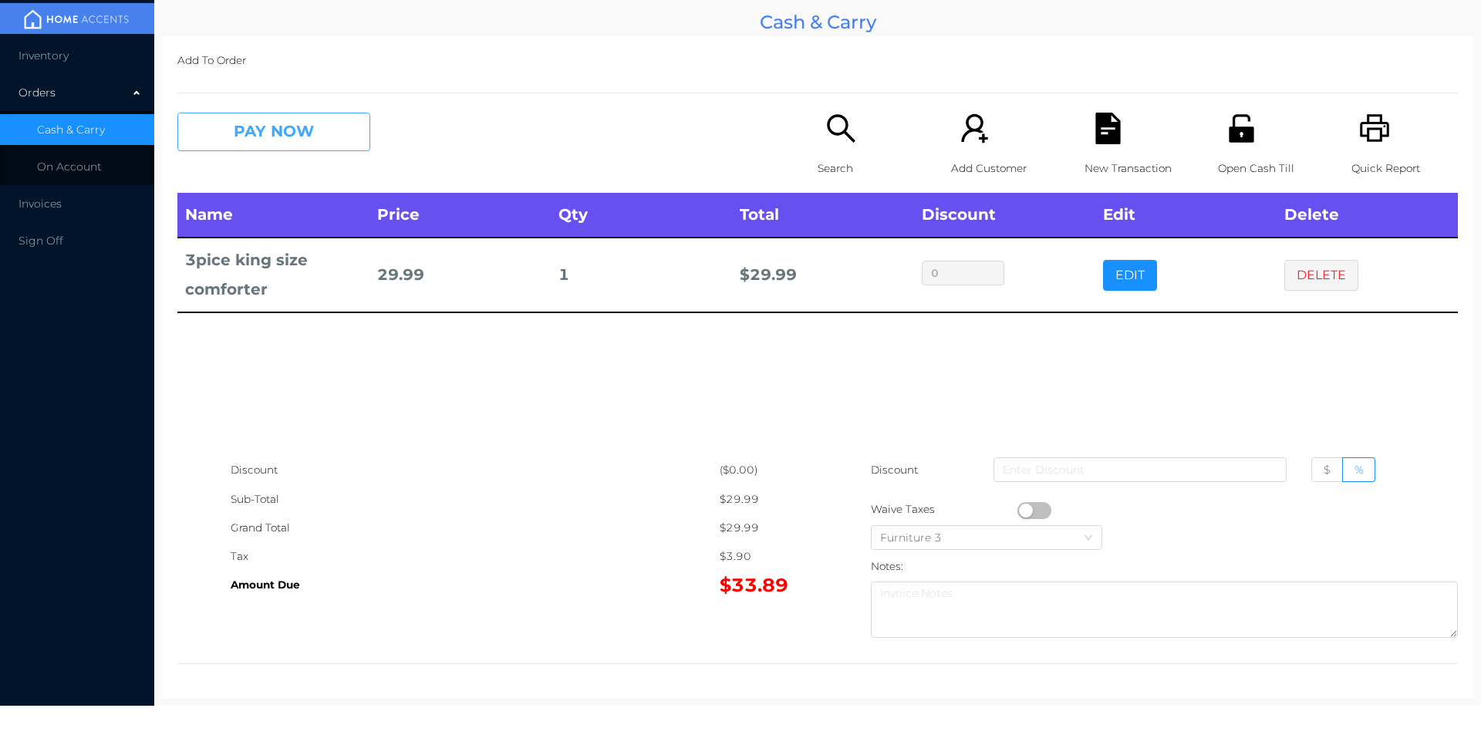
click at [319, 139] on button "PAY NOW" at bounding box center [273, 132] width 193 height 39
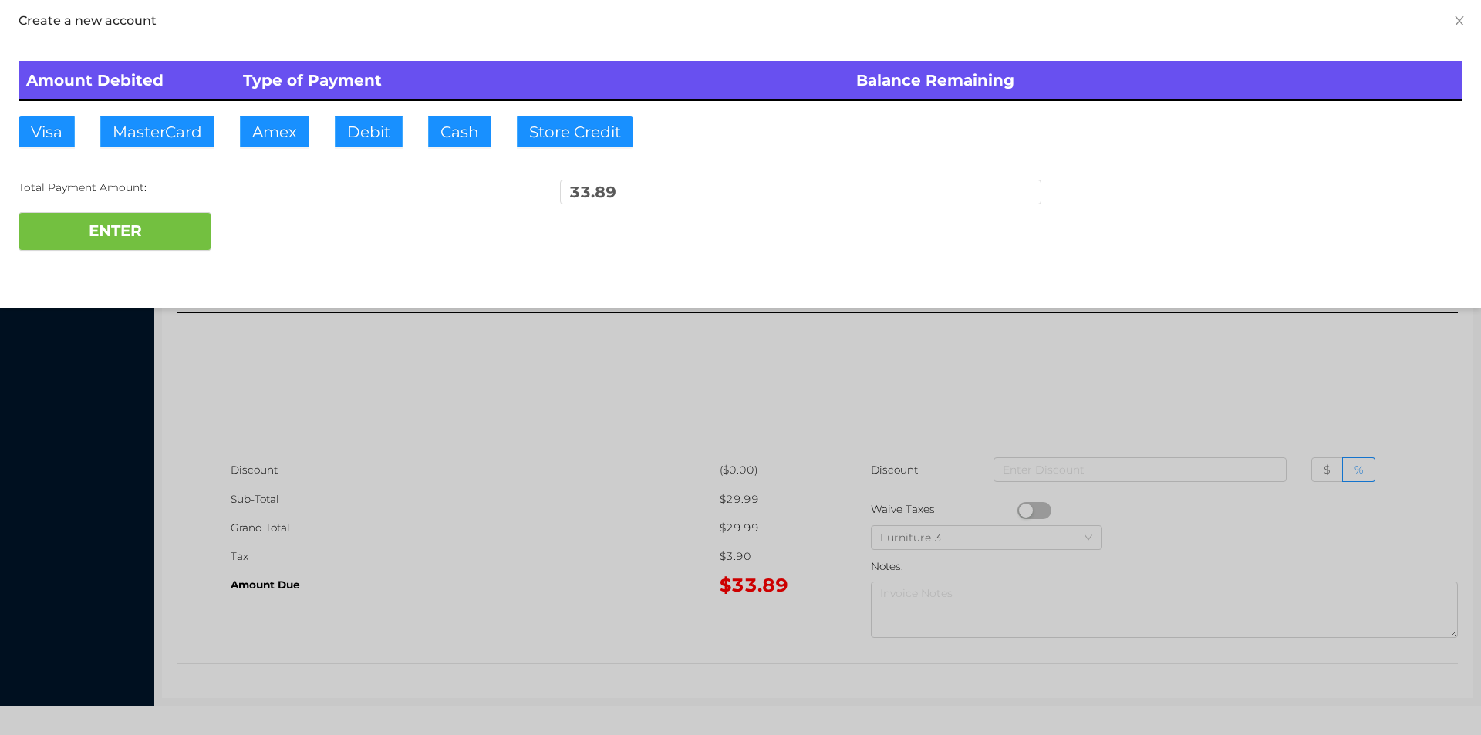
click at [1047, 401] on div at bounding box center [740, 367] width 1481 height 735
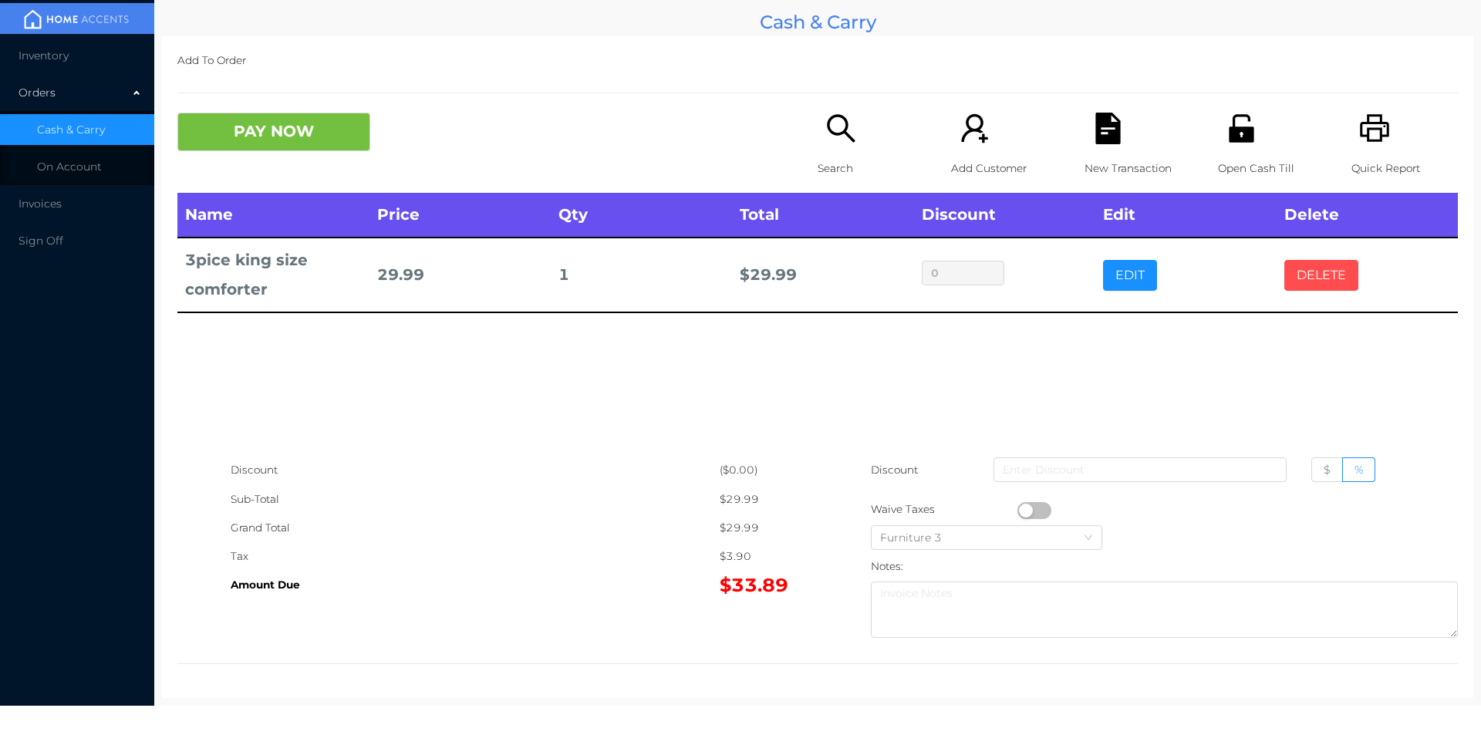
click at [1303, 285] on button "DELETE" at bounding box center [1321, 275] width 74 height 31
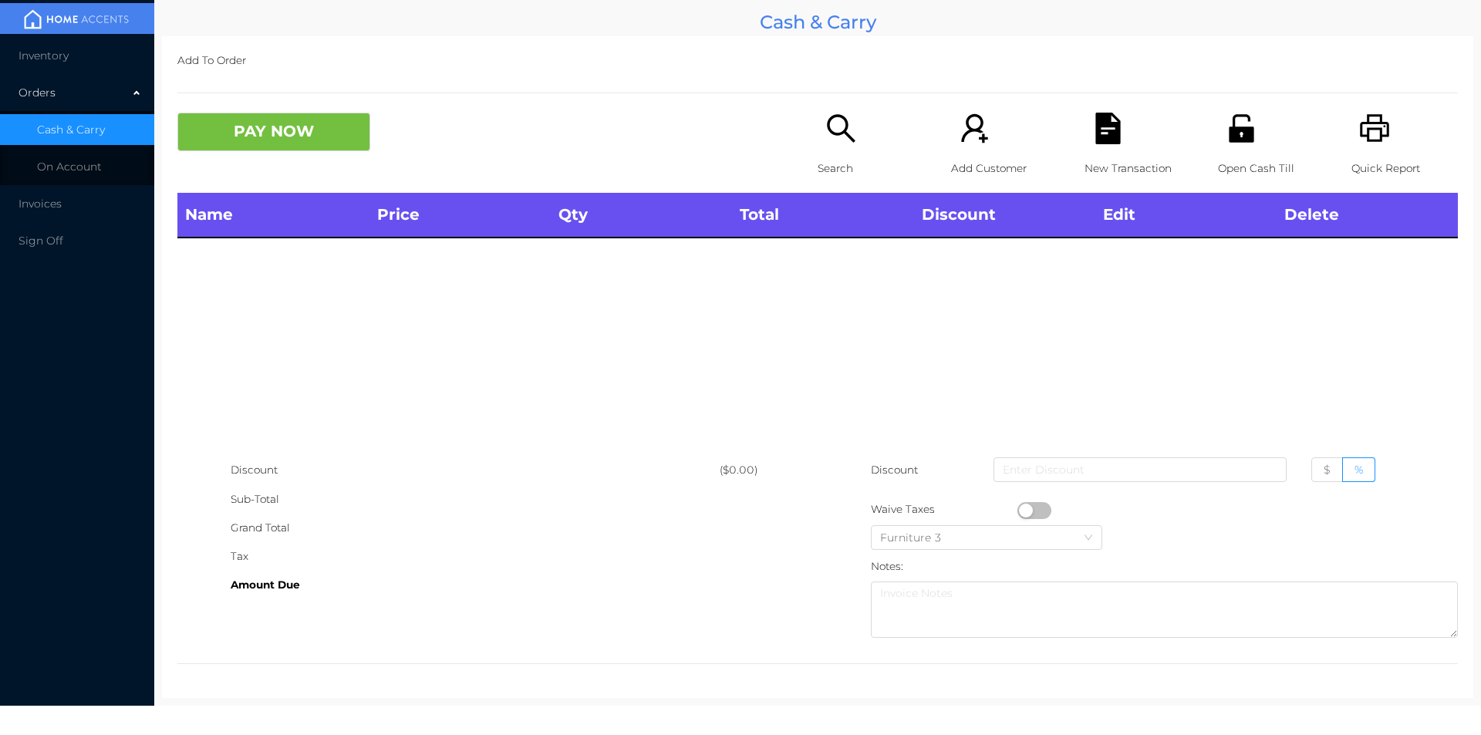
click at [1359, 137] on icon "icon: printer" at bounding box center [1375, 129] width 32 height 32
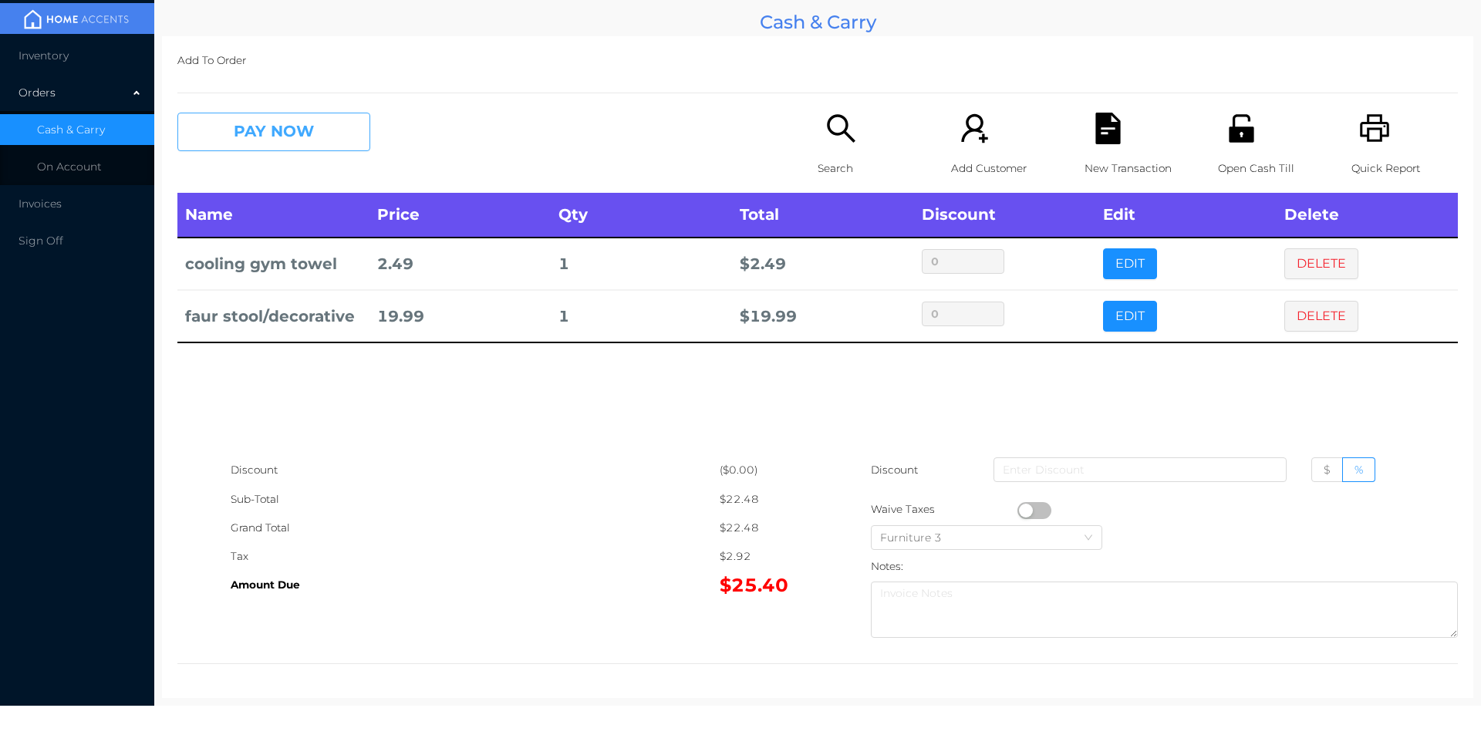
click at [312, 140] on button "PAY NOW" at bounding box center [273, 132] width 193 height 39
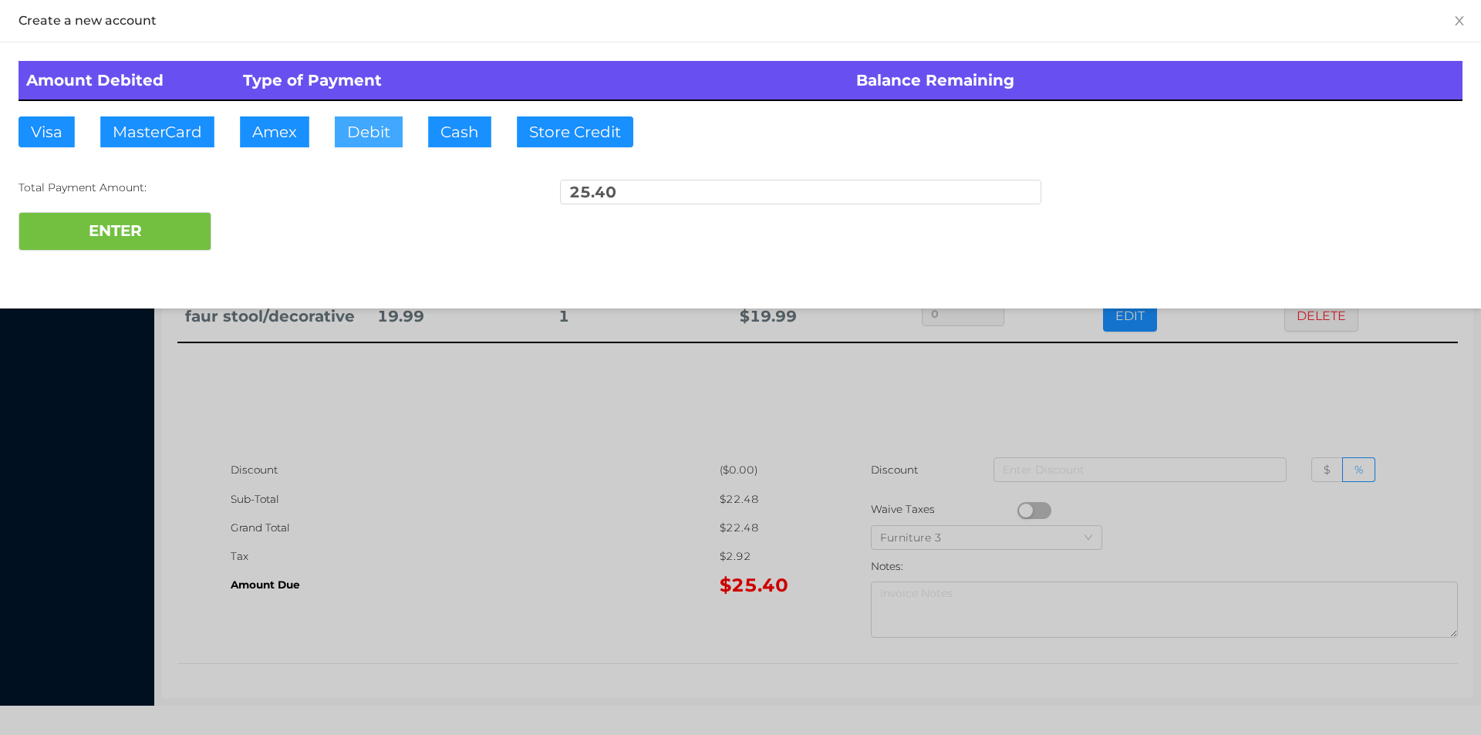
click at [365, 135] on button "Debit" at bounding box center [369, 131] width 68 height 31
click at [157, 238] on button "ENTER" at bounding box center [115, 231] width 193 height 39
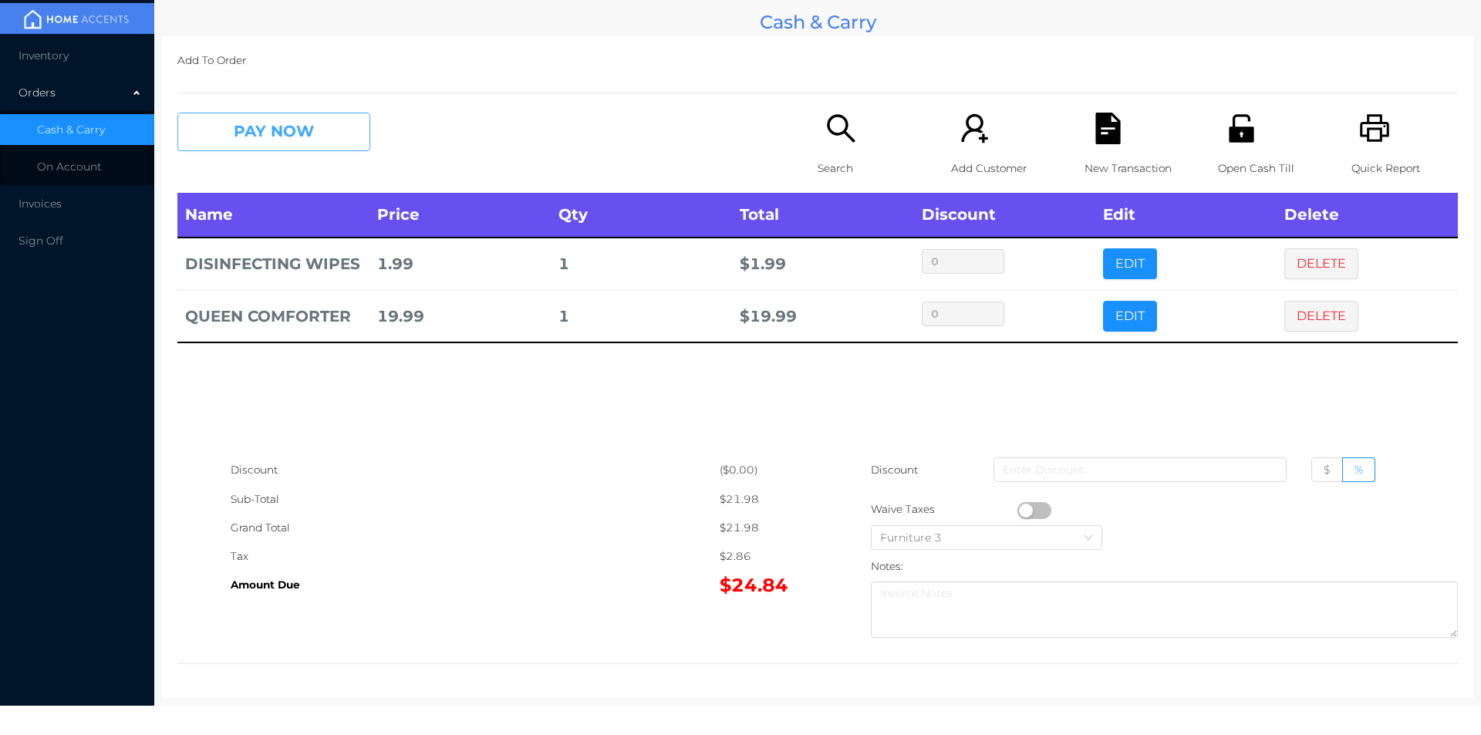
click at [283, 127] on button "PAY NOW" at bounding box center [273, 132] width 193 height 39
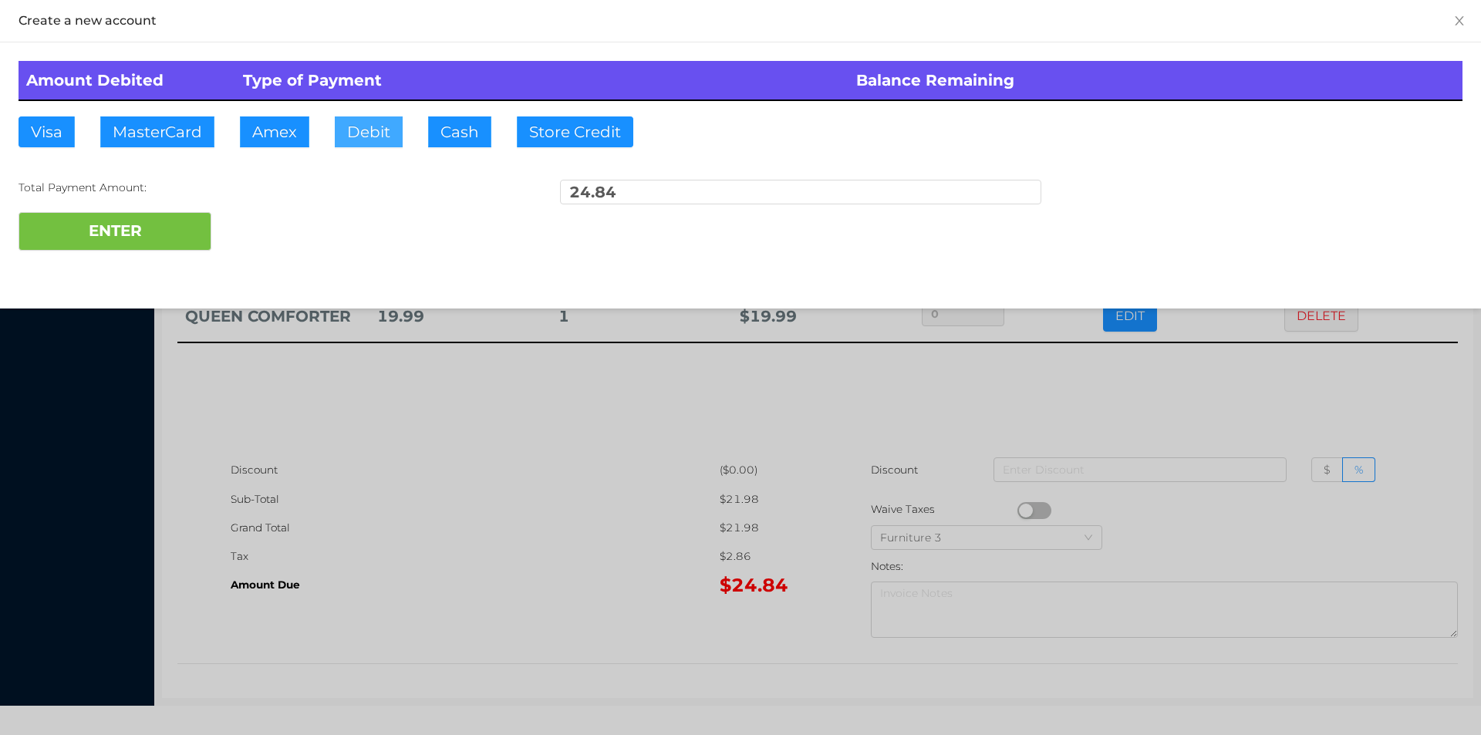
click at [350, 133] on button "Debit" at bounding box center [369, 131] width 68 height 31
click at [200, 245] on button "ENTER" at bounding box center [115, 231] width 193 height 39
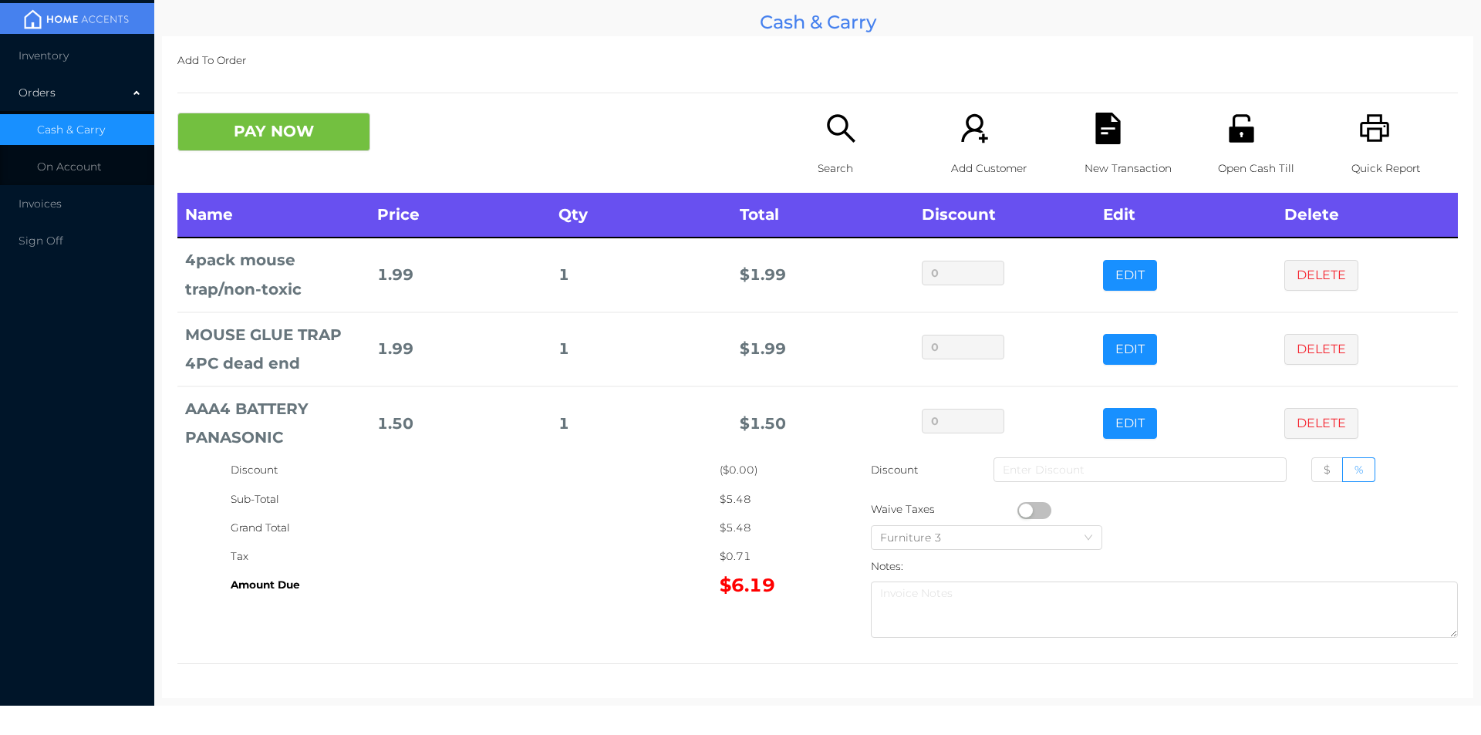
click at [856, 147] on div "Search" at bounding box center [871, 153] width 106 height 80
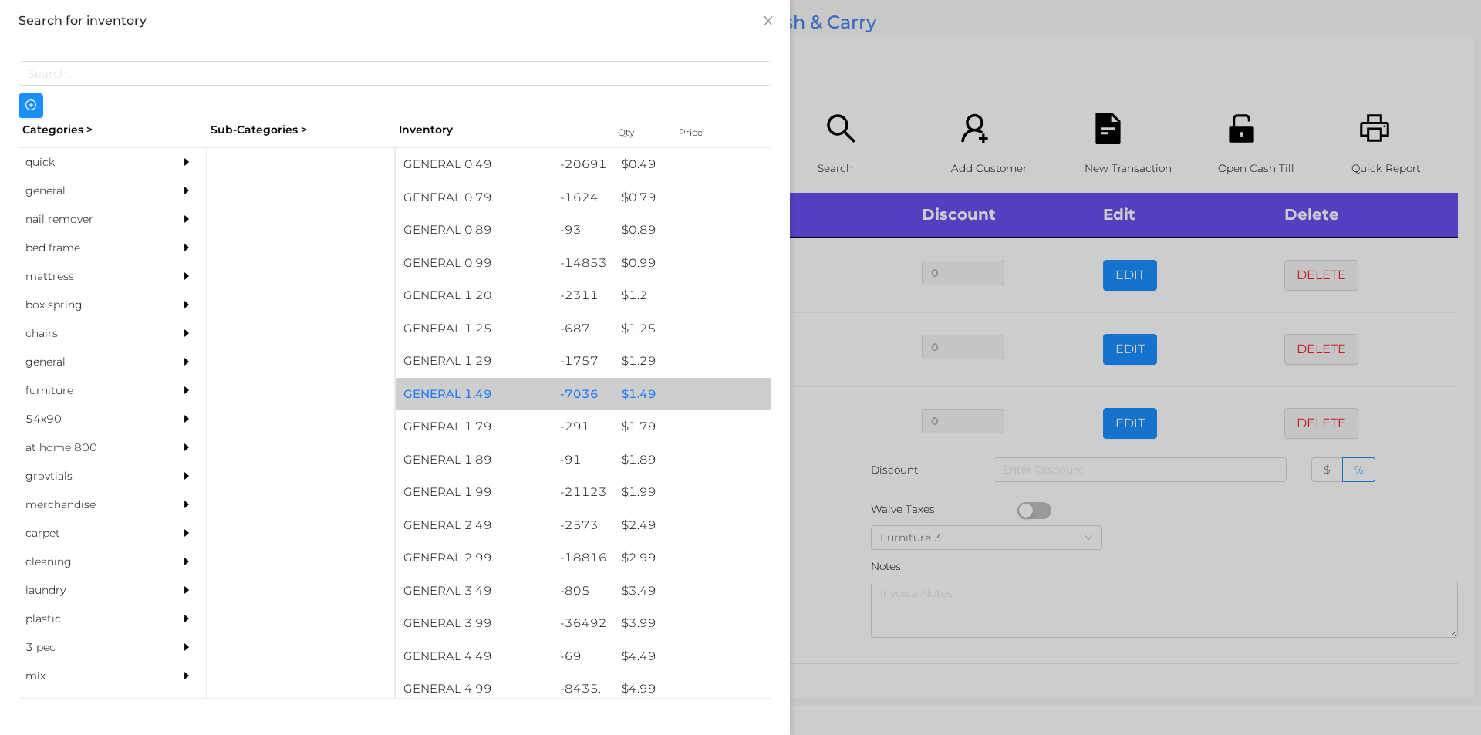
click at [653, 396] on div "$ 1.49" at bounding box center [692, 394] width 157 height 33
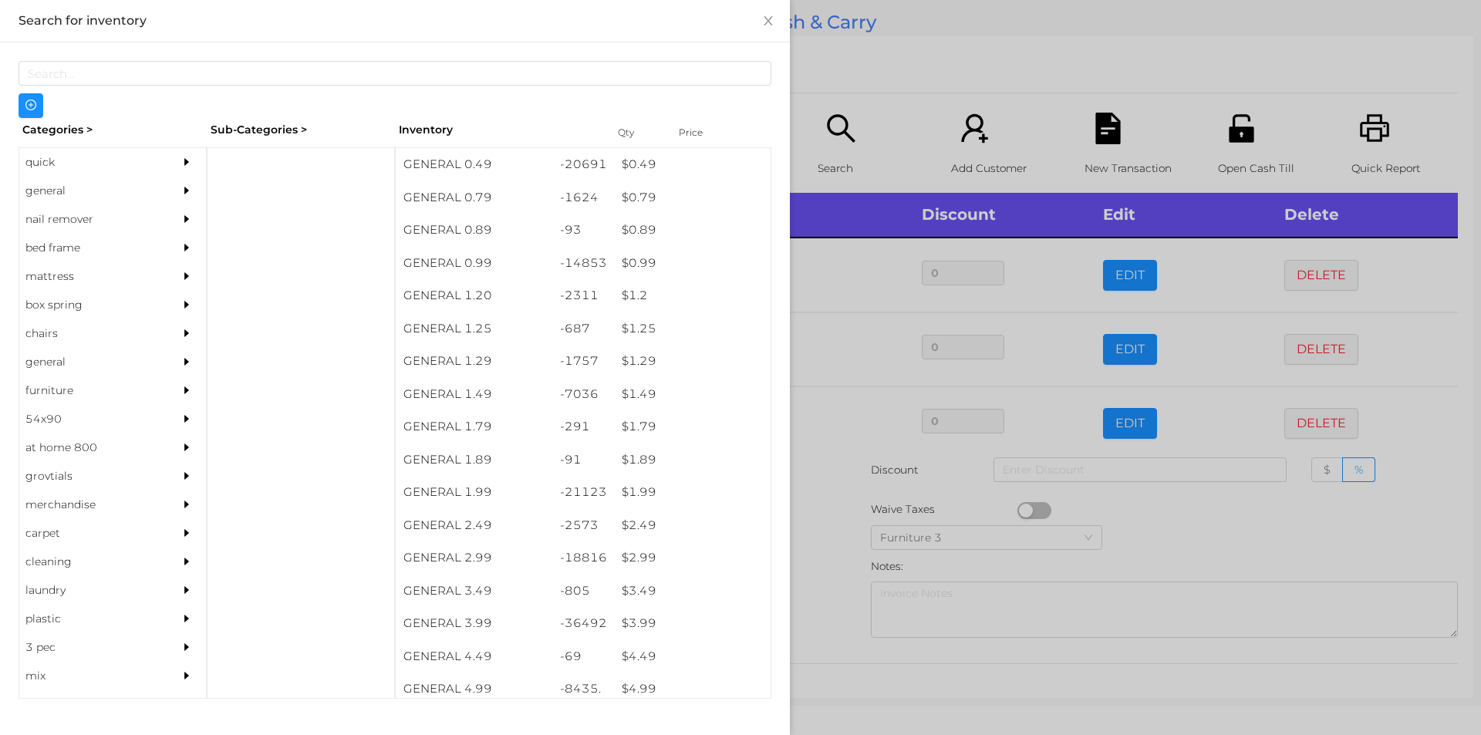
click at [838, 481] on div at bounding box center [740, 367] width 1481 height 735
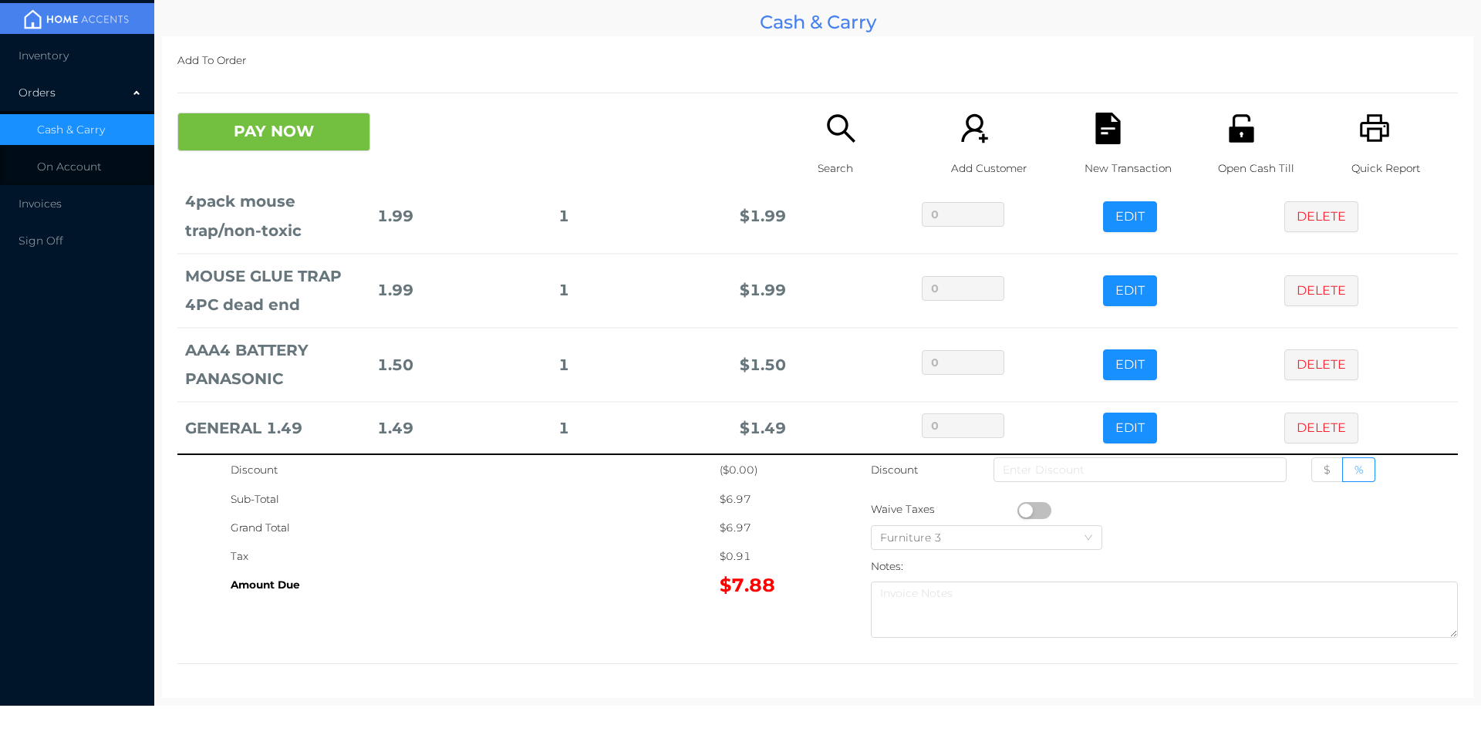
scroll to position [73, 0]
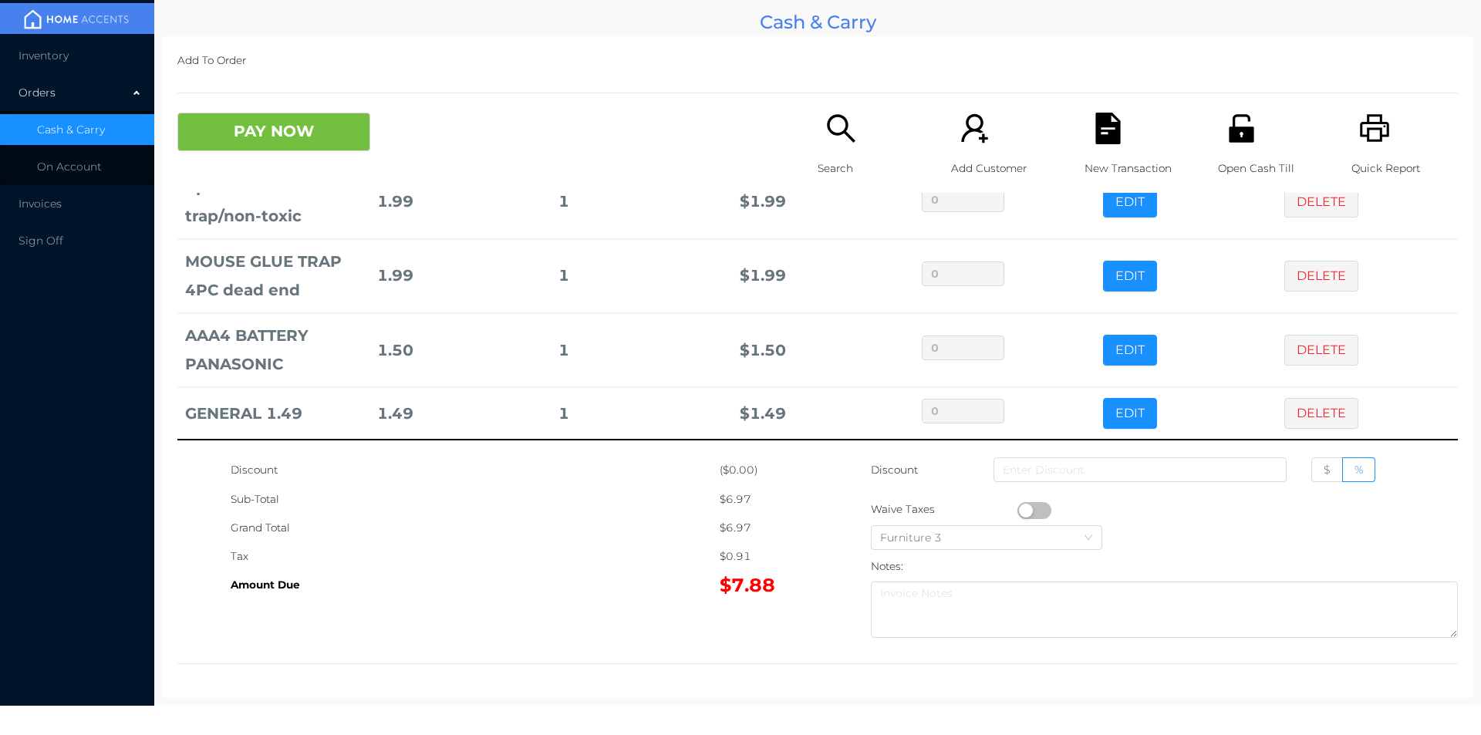
click at [245, 145] on button "PAY NOW" at bounding box center [273, 132] width 193 height 39
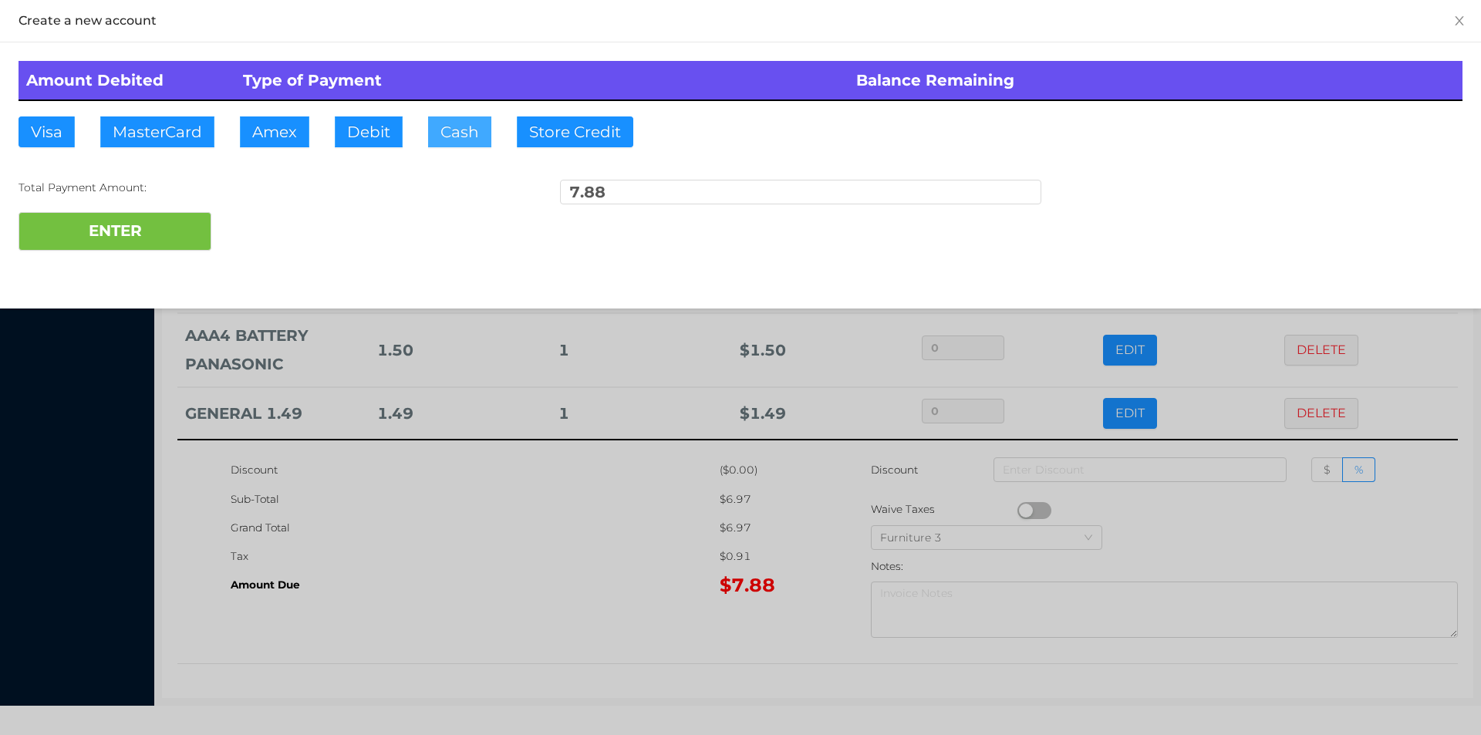
click at [443, 132] on button "Cash" at bounding box center [459, 131] width 63 height 31
type input "10."
click at [136, 237] on button "ENTER" at bounding box center [115, 231] width 193 height 39
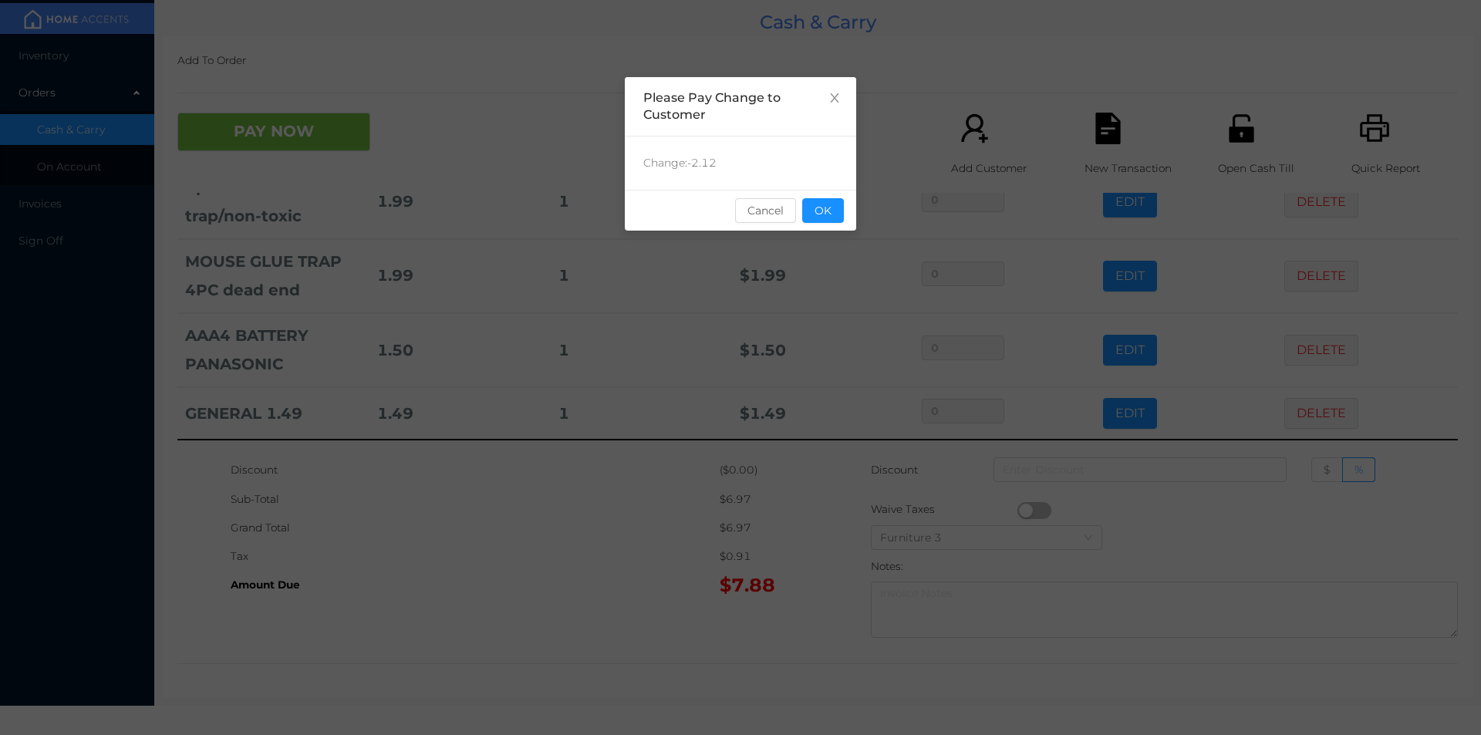
scroll to position [0, 0]
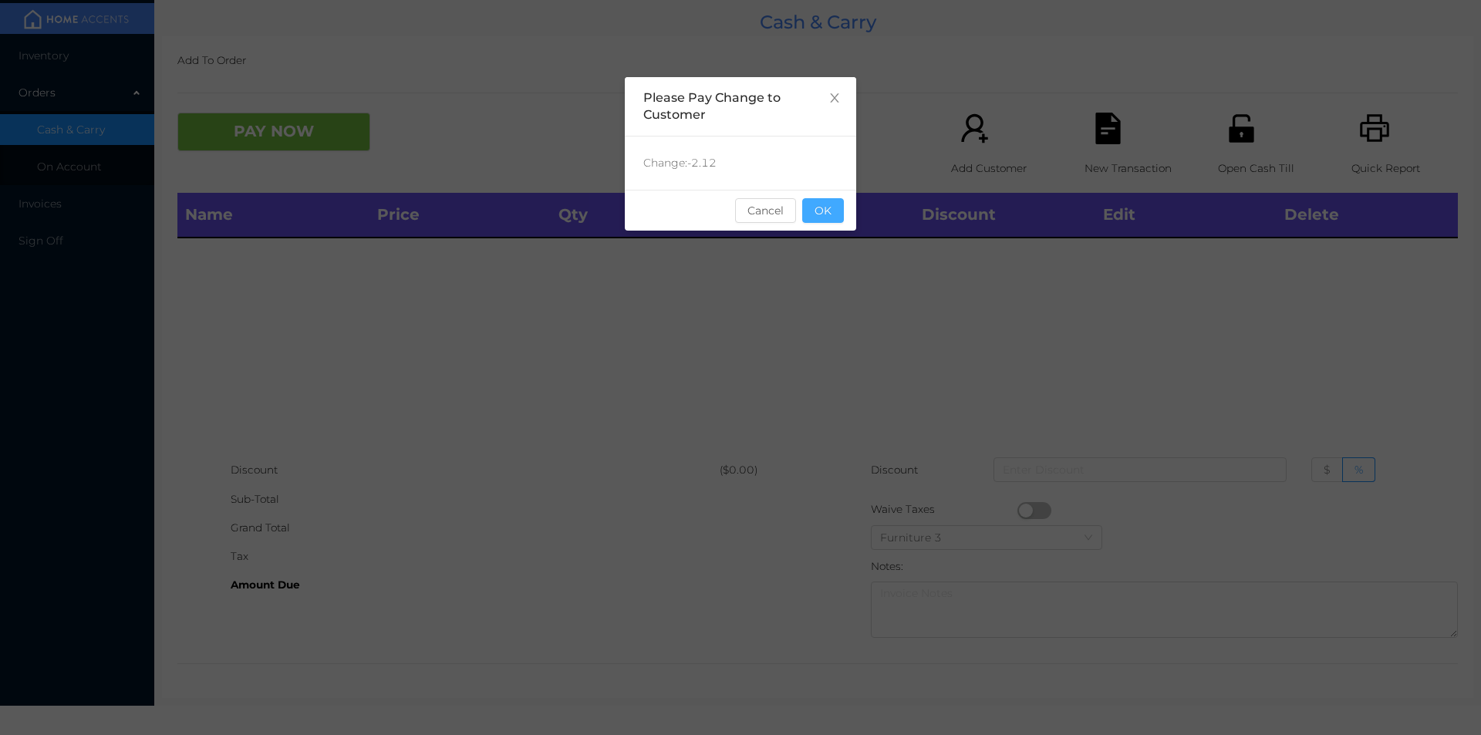
click at [829, 208] on button "OK" at bounding box center [823, 210] width 42 height 25
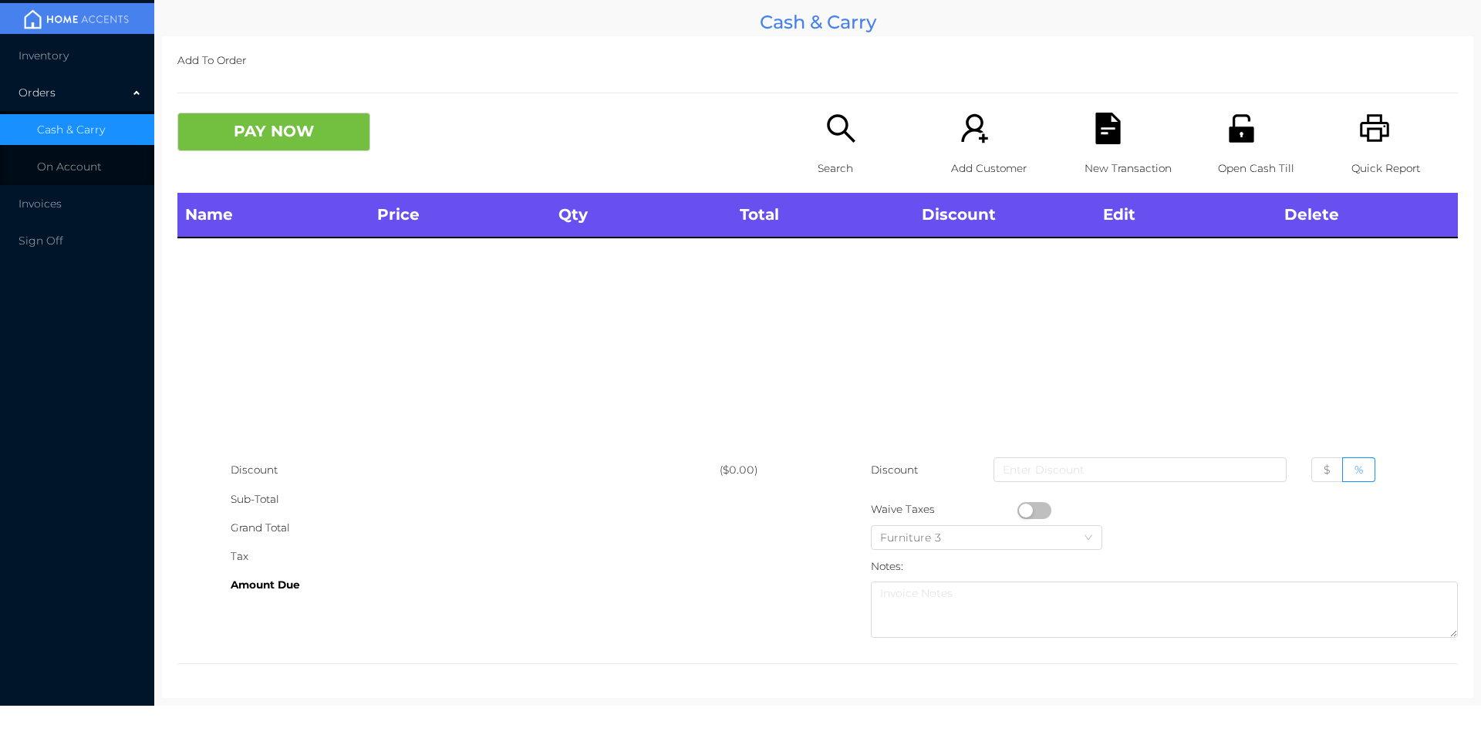
click at [835, 143] on icon "icon: search" at bounding box center [841, 129] width 32 height 32
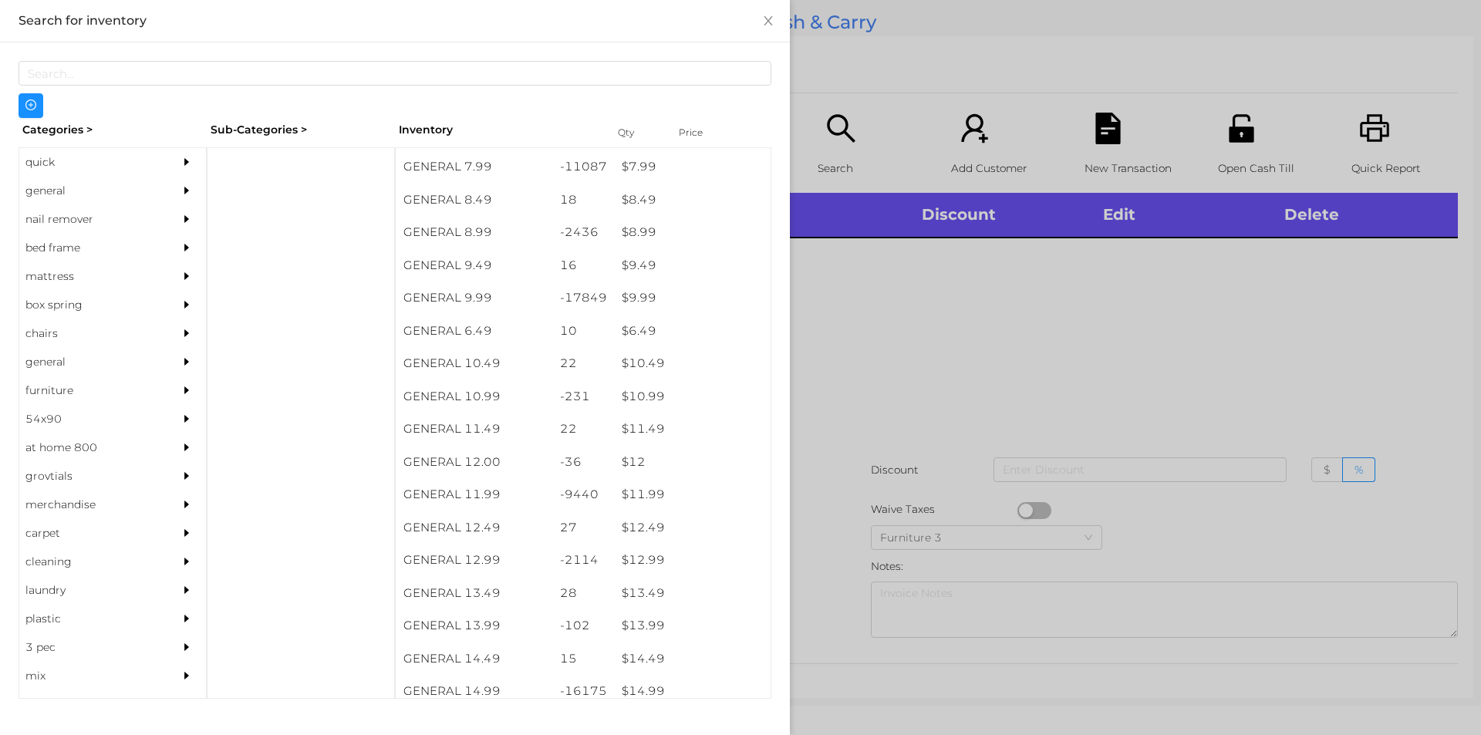
scroll to position [810, 0]
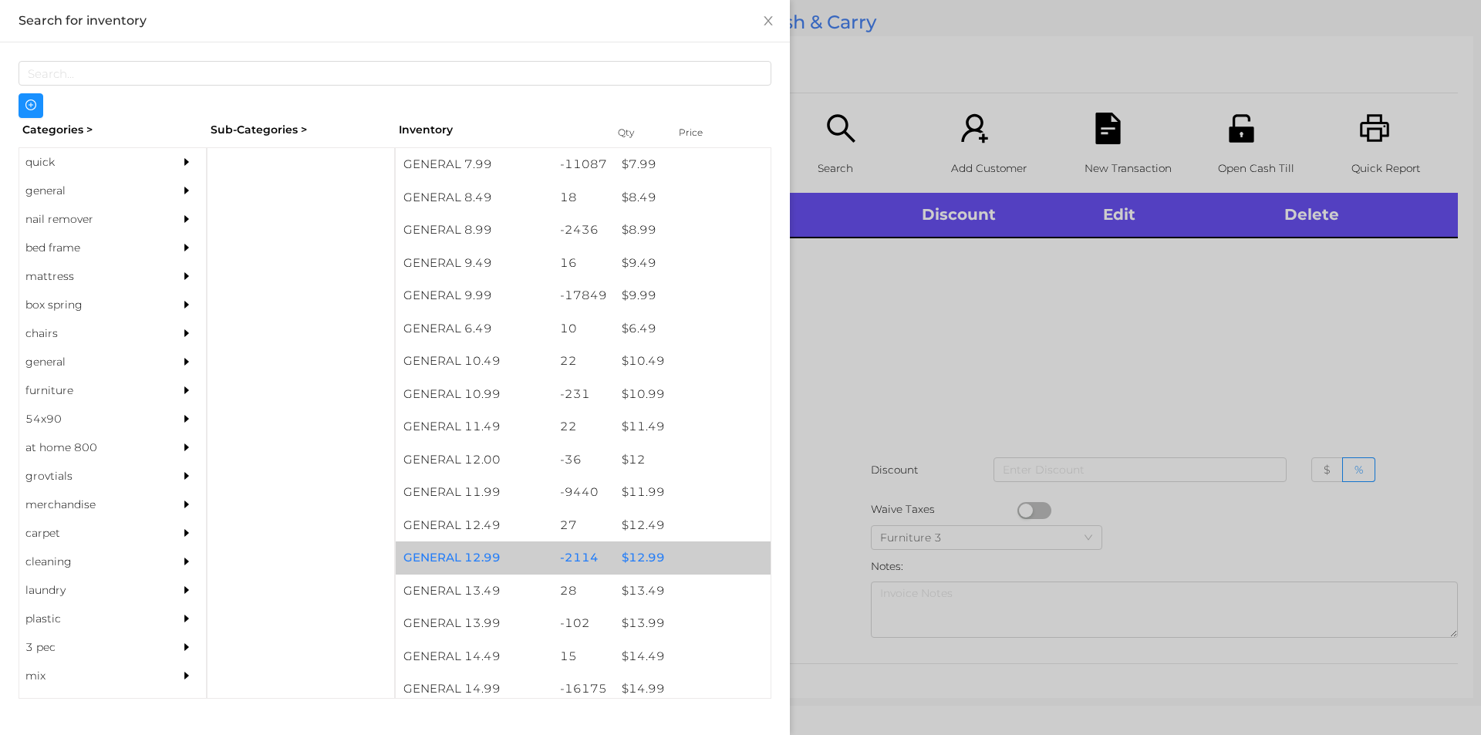
click at [646, 559] on div "$ 12.99" at bounding box center [692, 558] width 157 height 33
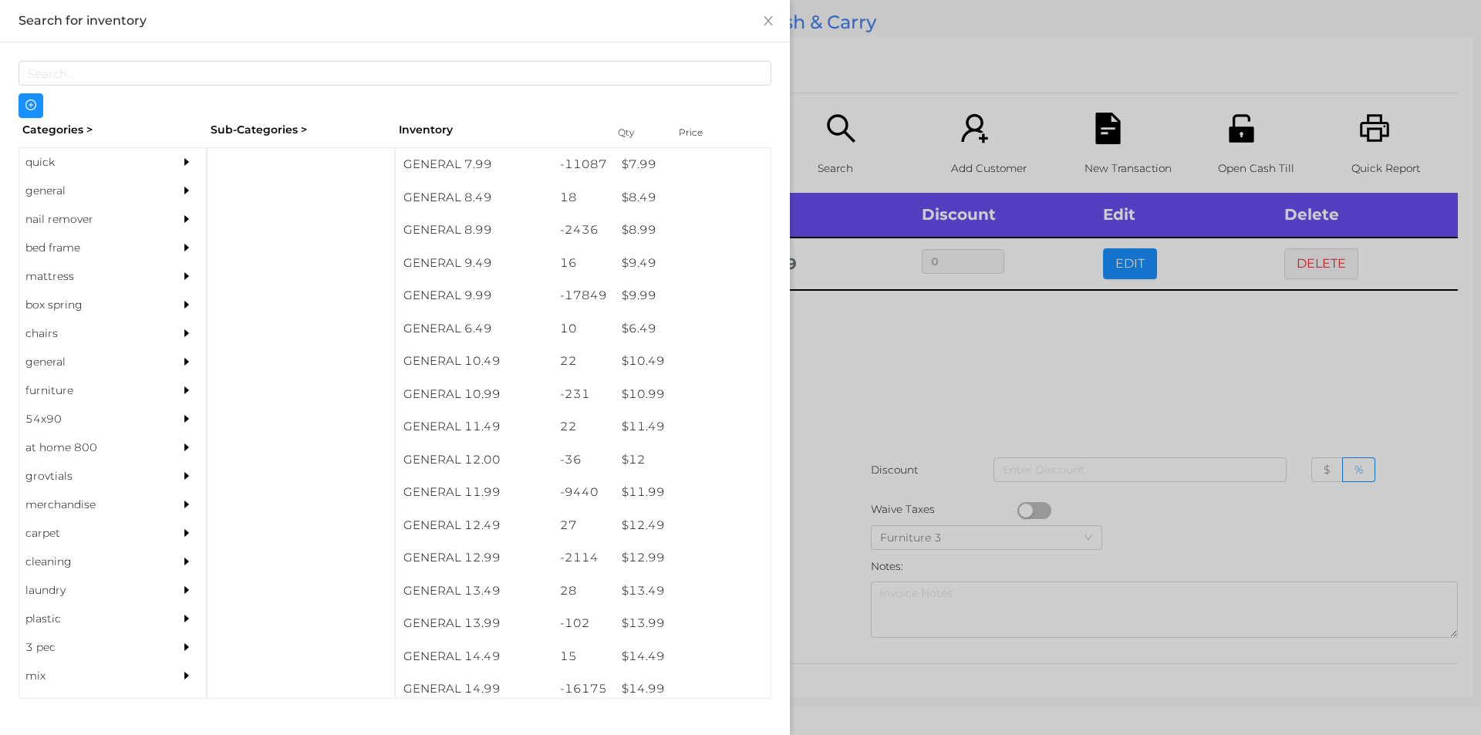
click at [820, 573] on div at bounding box center [740, 367] width 1481 height 735
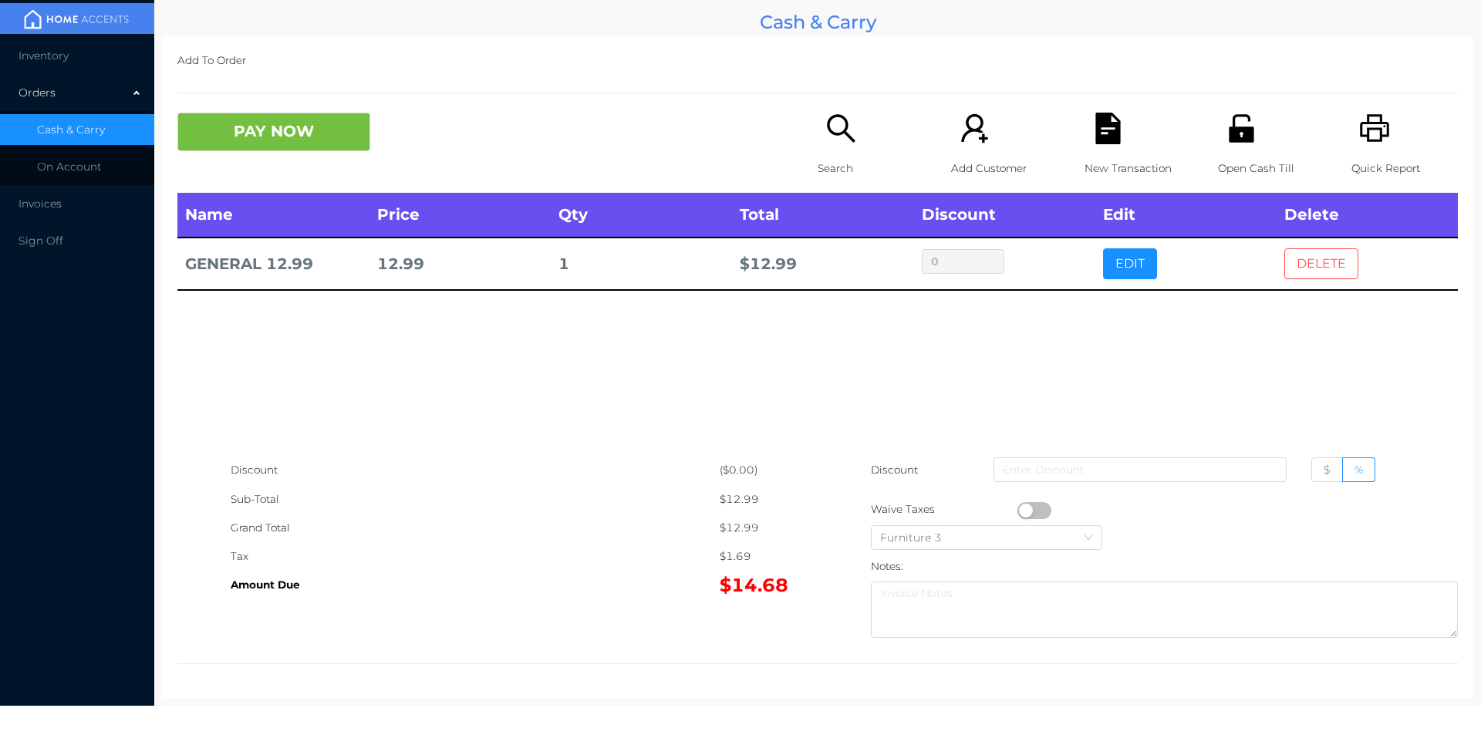
click at [1336, 262] on button "DELETE" at bounding box center [1321, 263] width 74 height 31
click at [1377, 143] on icon "icon: printer" at bounding box center [1375, 129] width 32 height 32
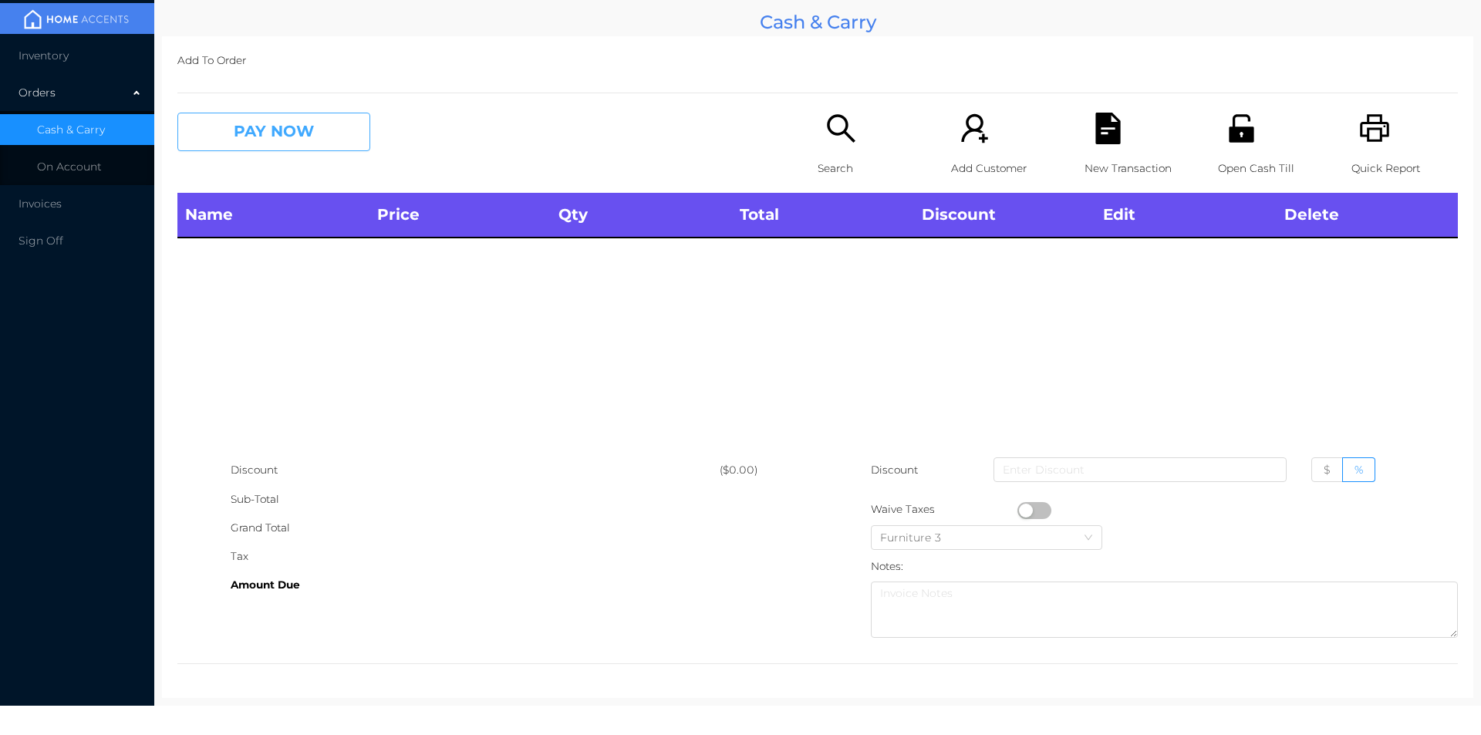
click at [296, 137] on button "PAY NOW" at bounding box center [273, 132] width 193 height 39
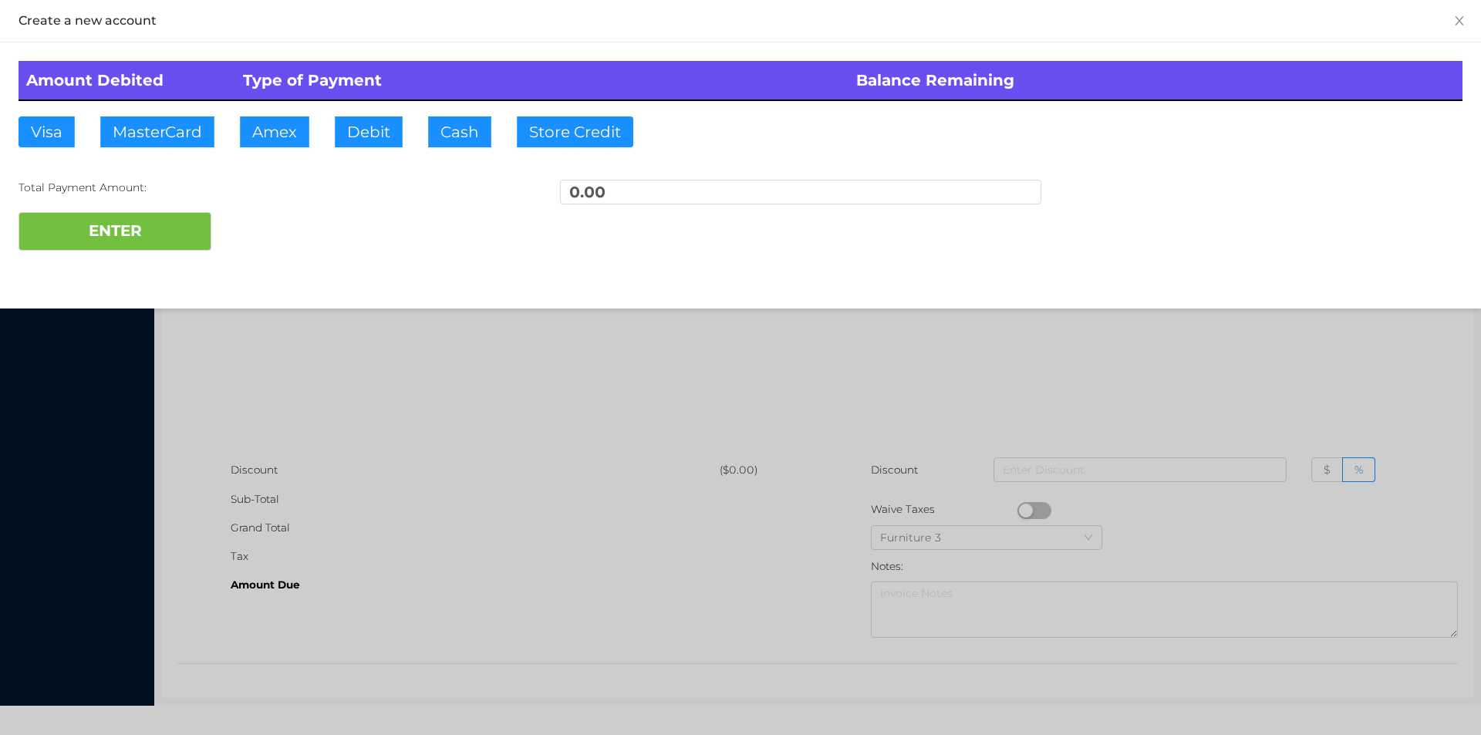
click at [451, 390] on div at bounding box center [740, 367] width 1481 height 735
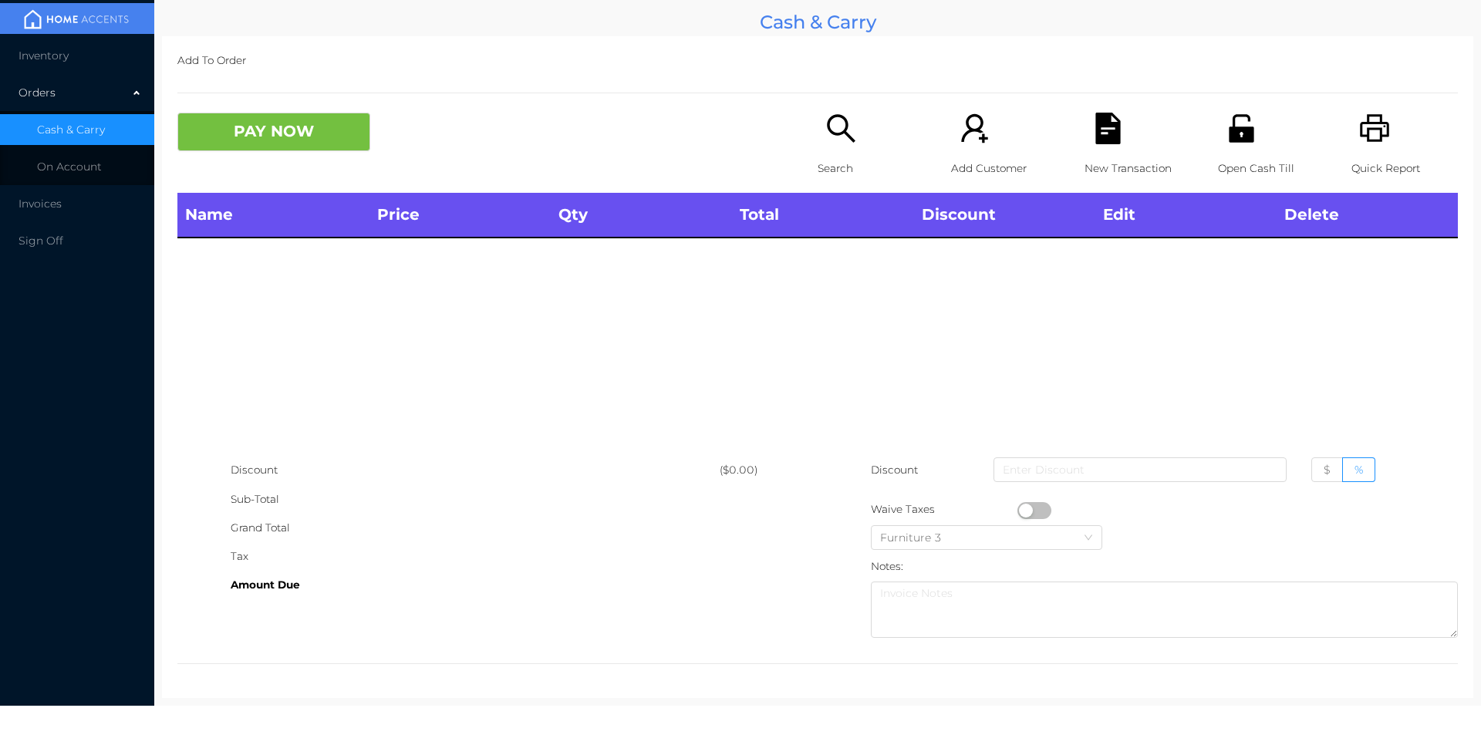
click at [1223, 161] on p "Open Cash Till" at bounding box center [1271, 168] width 106 height 29
click at [836, 150] on div "Search" at bounding box center [871, 153] width 106 height 80
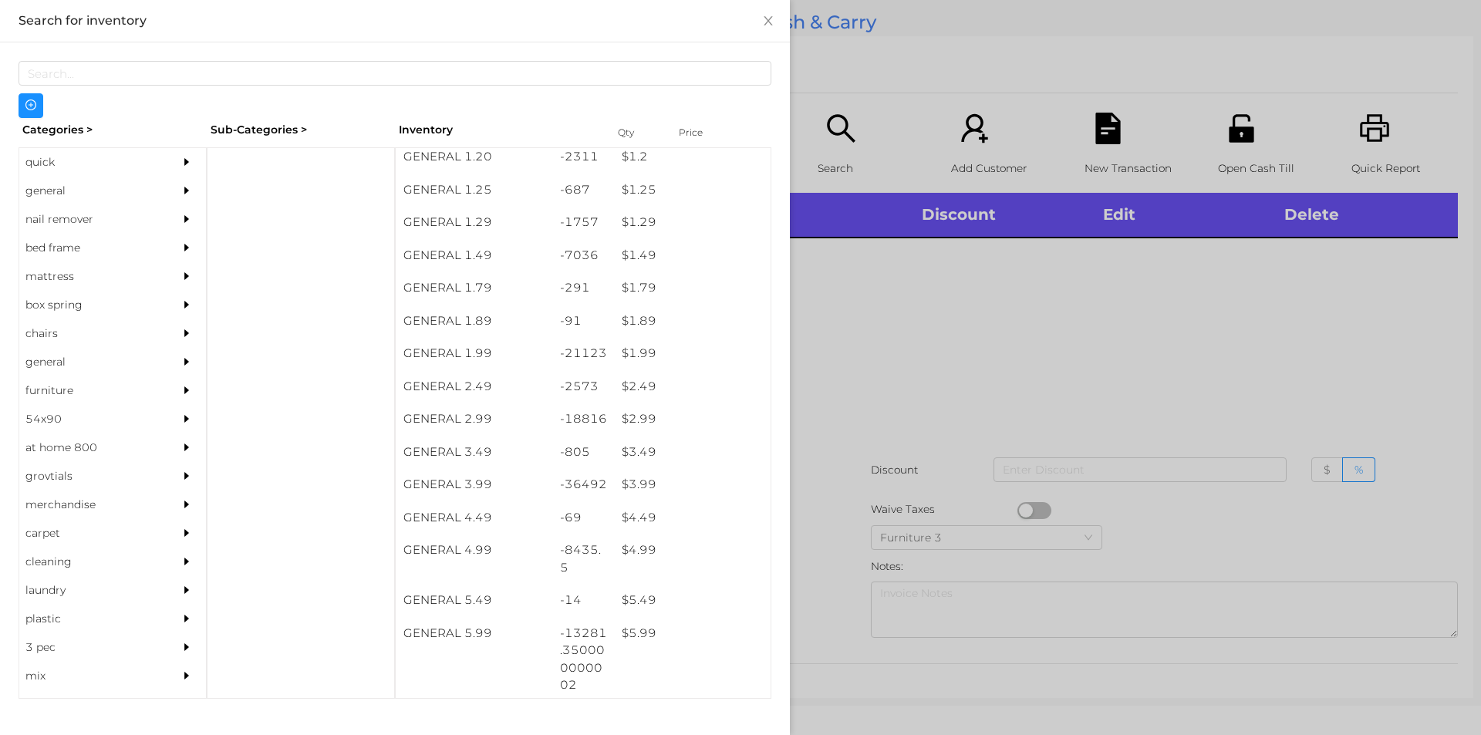
scroll to position [139, 0]
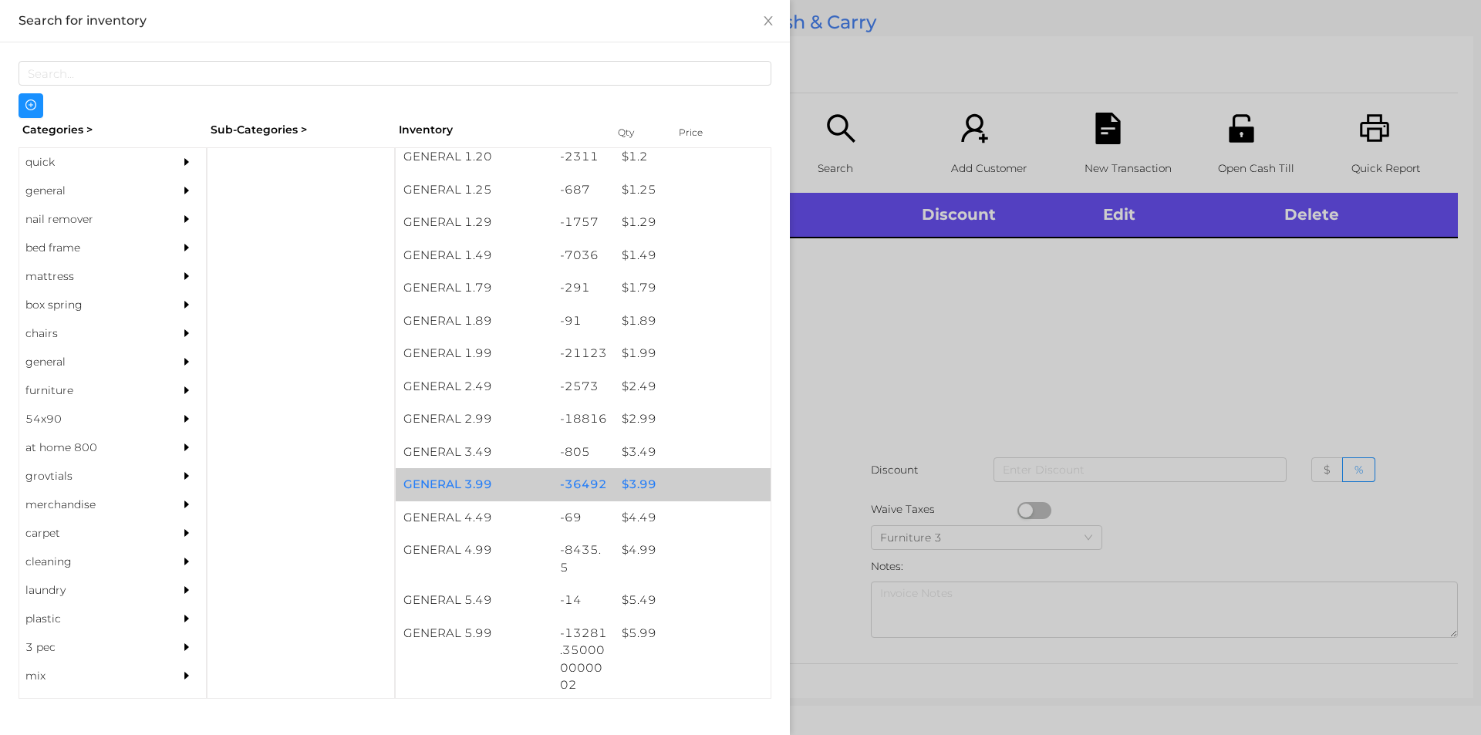
click at [640, 483] on div "$ 3.99" at bounding box center [692, 484] width 157 height 33
click at [633, 484] on div "$ 3.99" at bounding box center [692, 484] width 157 height 33
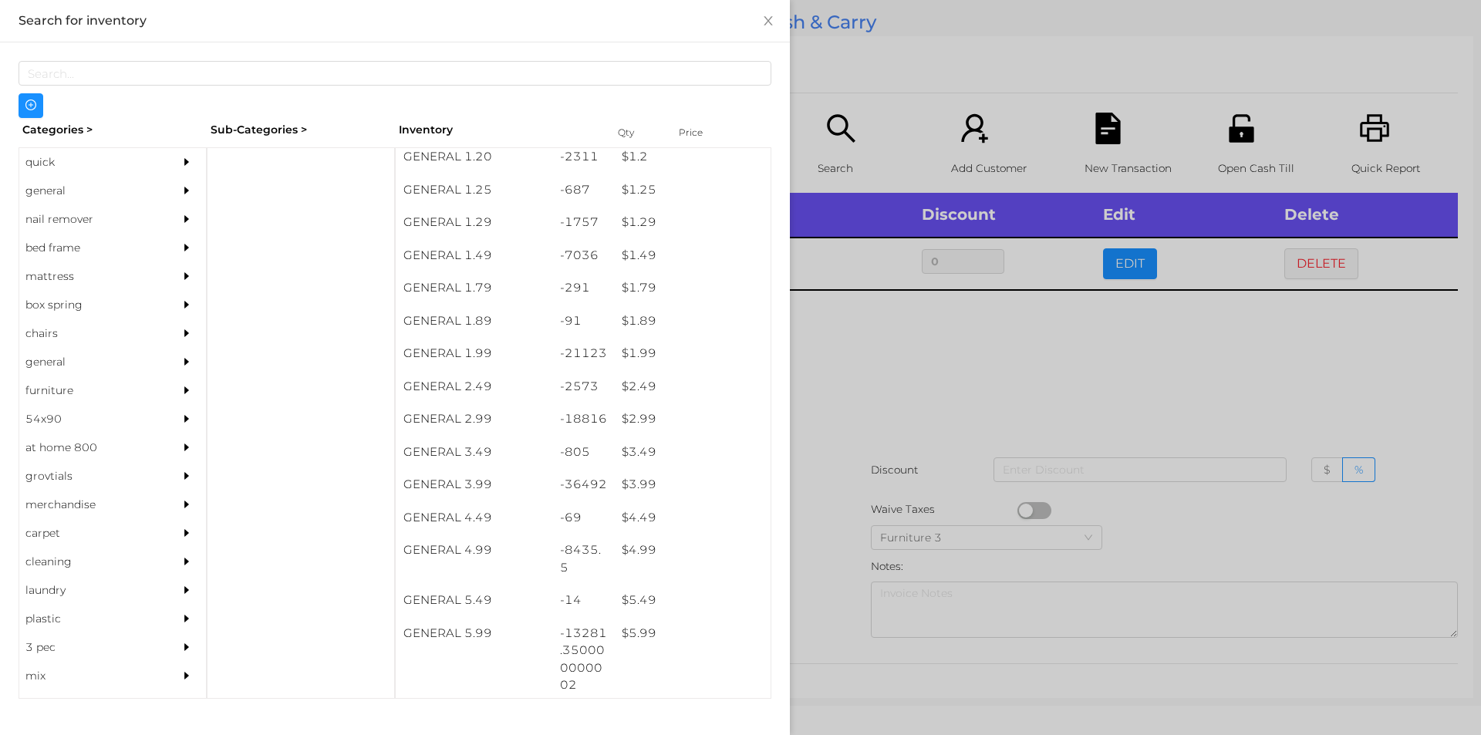
click at [903, 396] on div at bounding box center [740, 367] width 1481 height 735
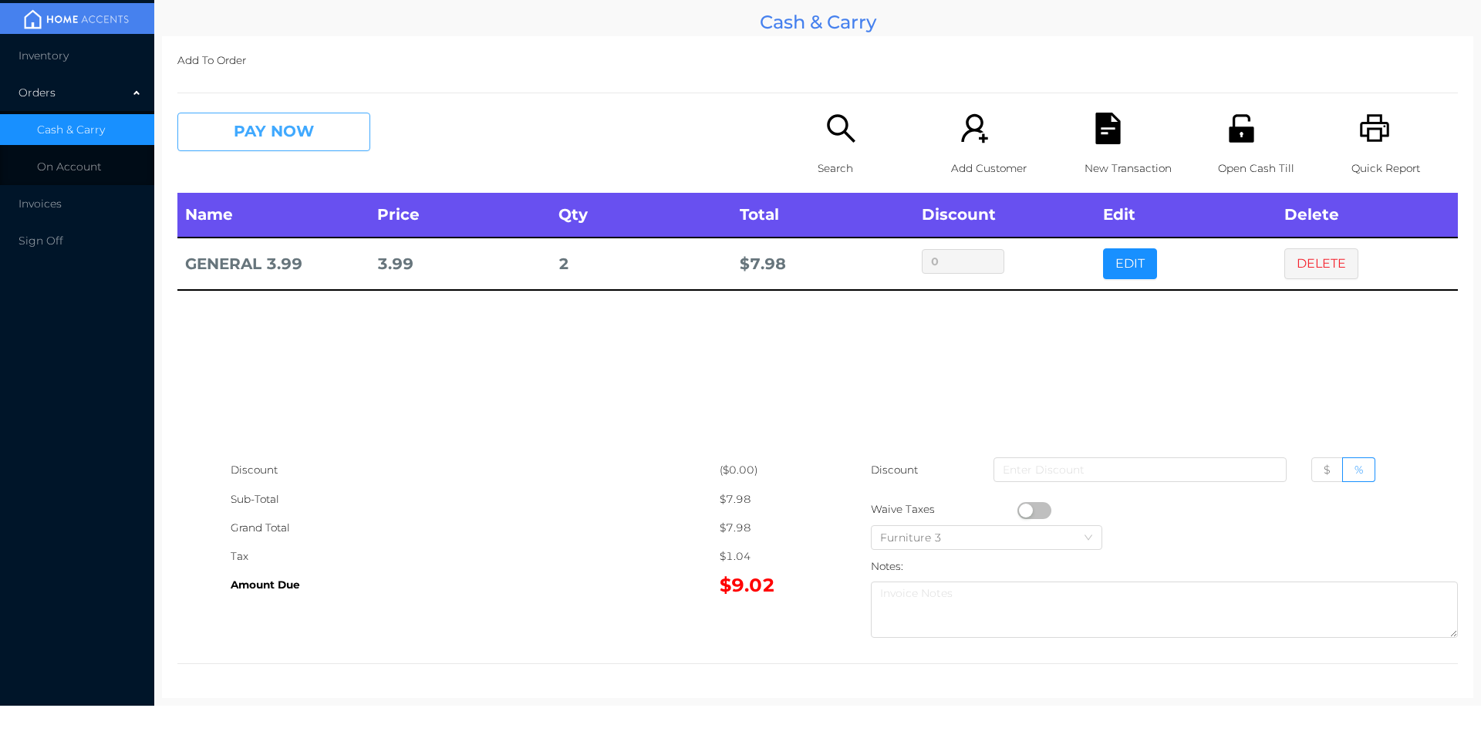
click at [323, 137] on button "PAY NOW" at bounding box center [273, 132] width 193 height 39
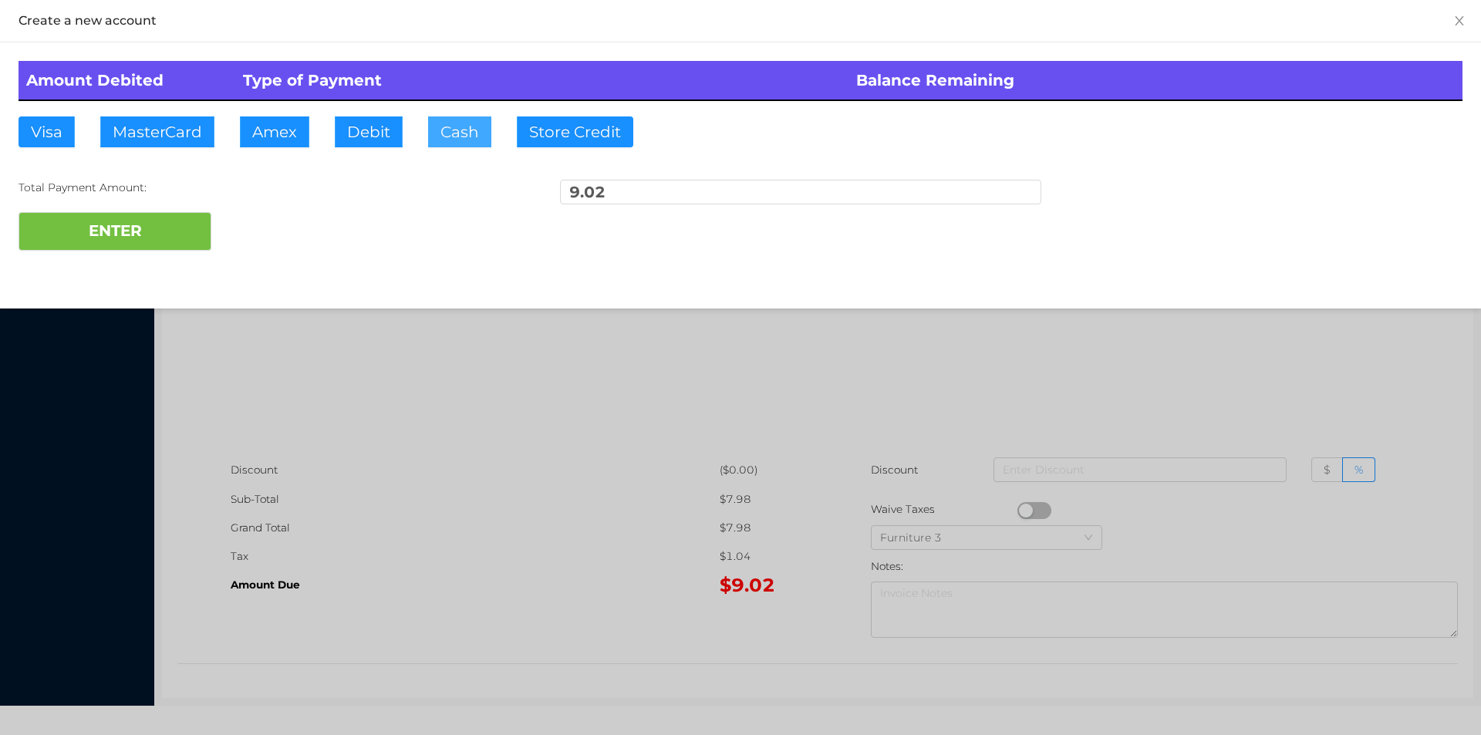
click at [450, 135] on button "Cash" at bounding box center [459, 131] width 63 height 31
click at [284, 221] on div "ENTER" at bounding box center [741, 231] width 1444 height 39
click at [1271, 388] on div at bounding box center [740, 367] width 1481 height 735
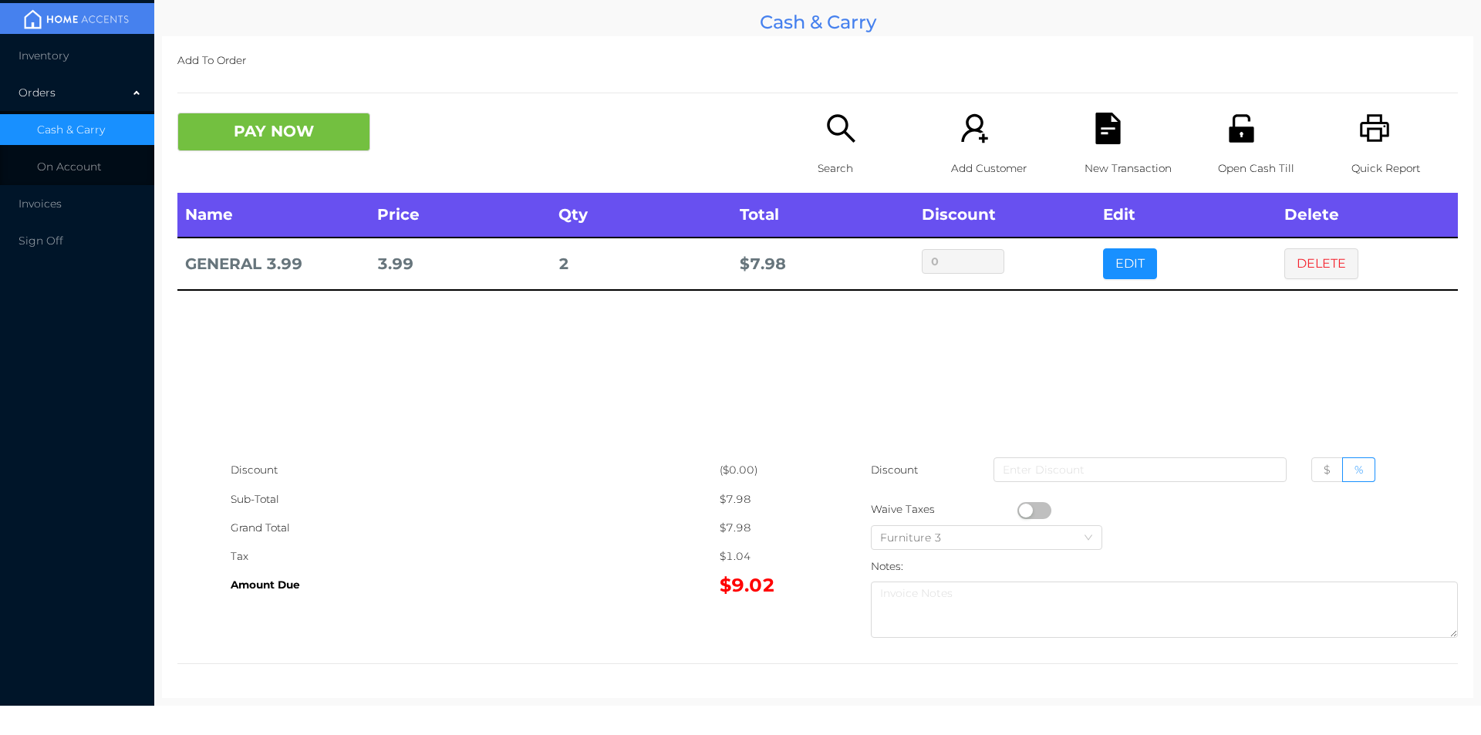
click at [1240, 143] on icon "icon: unlock" at bounding box center [1242, 129] width 32 height 32
click at [1296, 275] on button "DELETE" at bounding box center [1321, 263] width 74 height 31
click at [1366, 123] on icon "icon: printer" at bounding box center [1374, 128] width 29 height 28
click at [1317, 270] on button "DELETE" at bounding box center [1321, 263] width 74 height 31
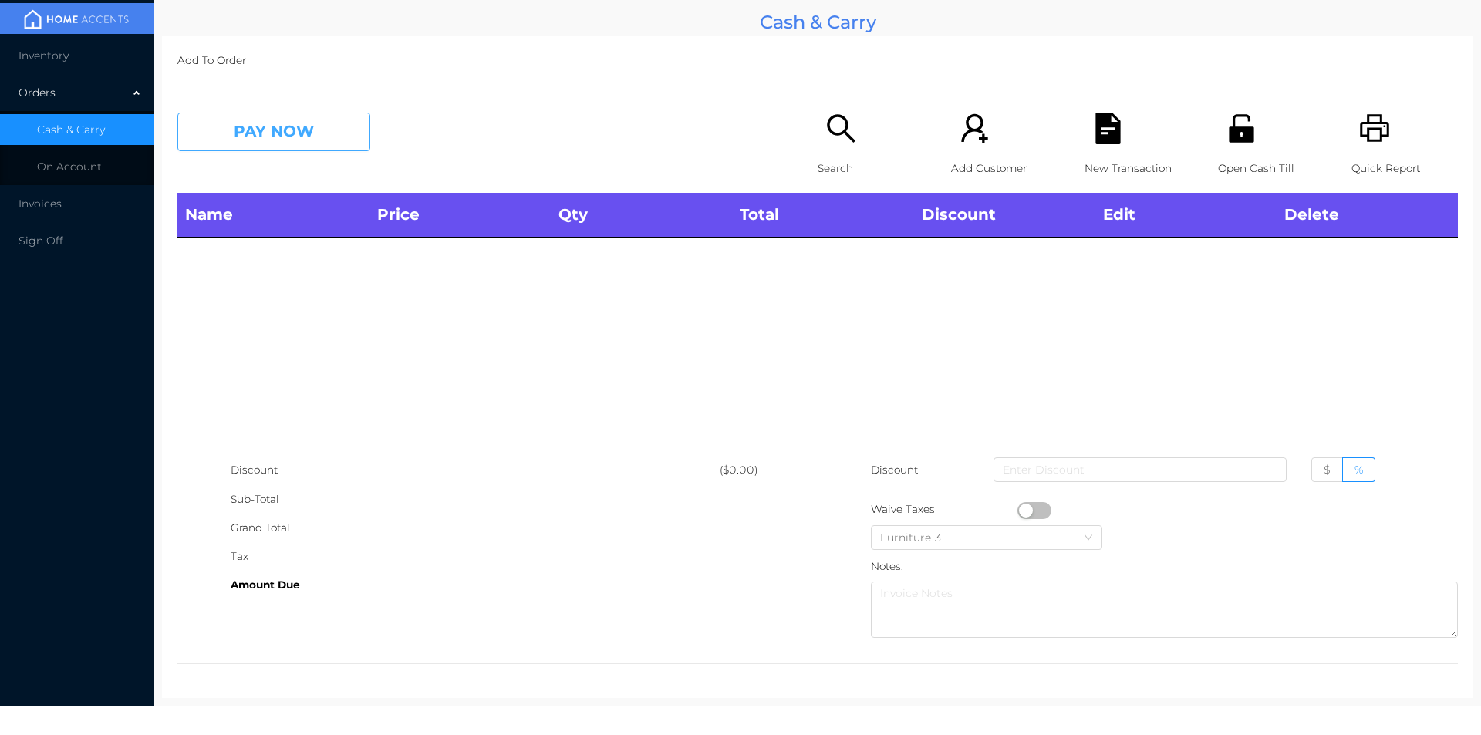
click at [248, 146] on button "PAY NOW" at bounding box center [273, 132] width 193 height 39
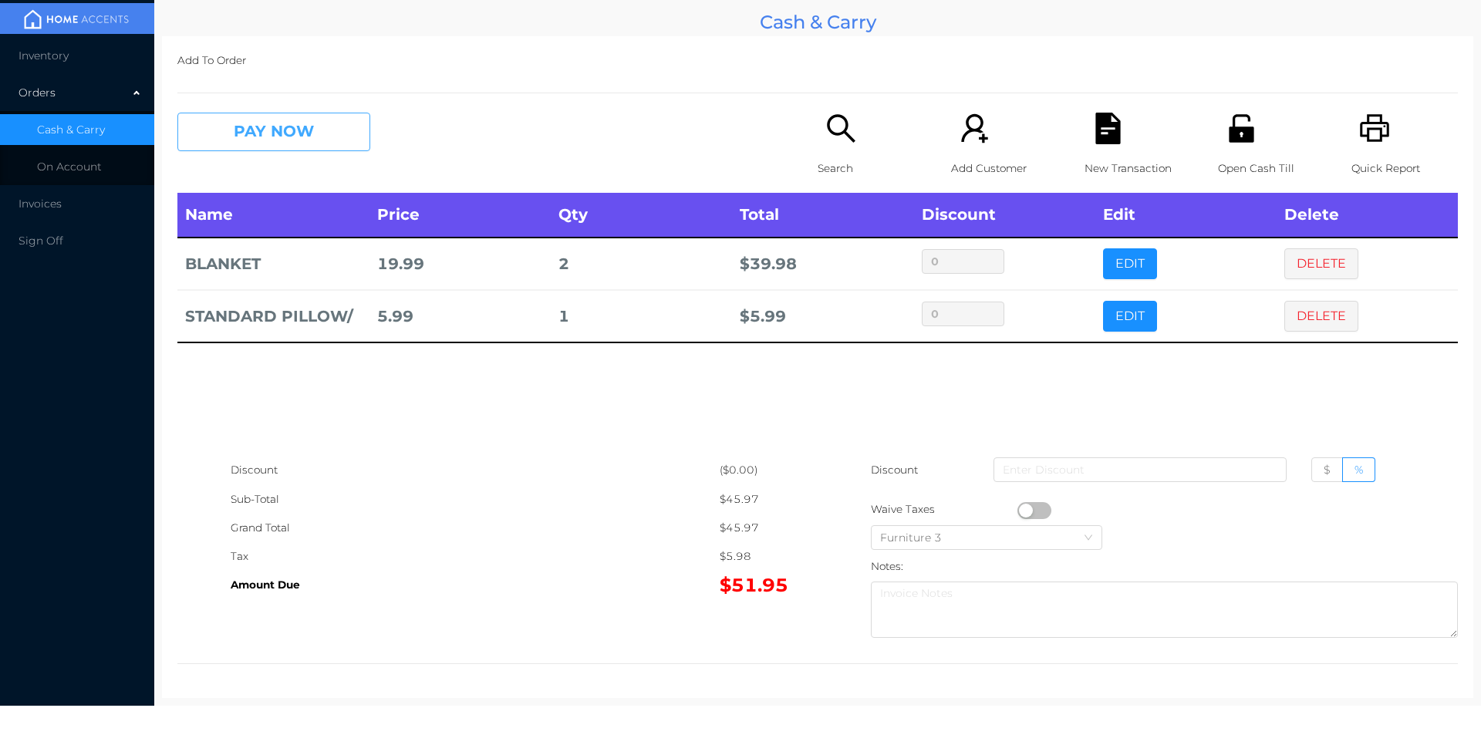
click at [316, 140] on button "PAY NOW" at bounding box center [273, 132] width 193 height 39
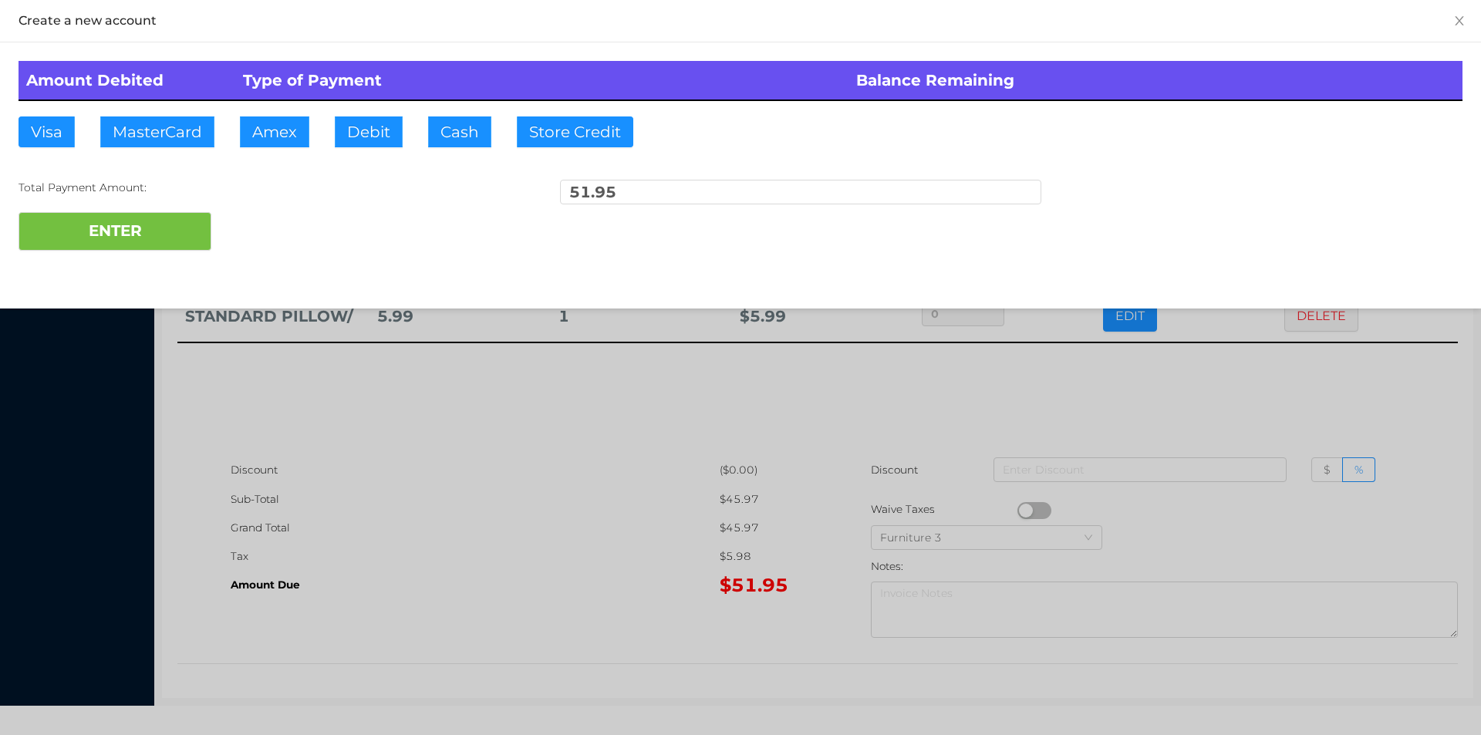
click at [257, 235] on div "ENTER" at bounding box center [741, 231] width 1444 height 39
click at [1169, 422] on div at bounding box center [740, 367] width 1481 height 735
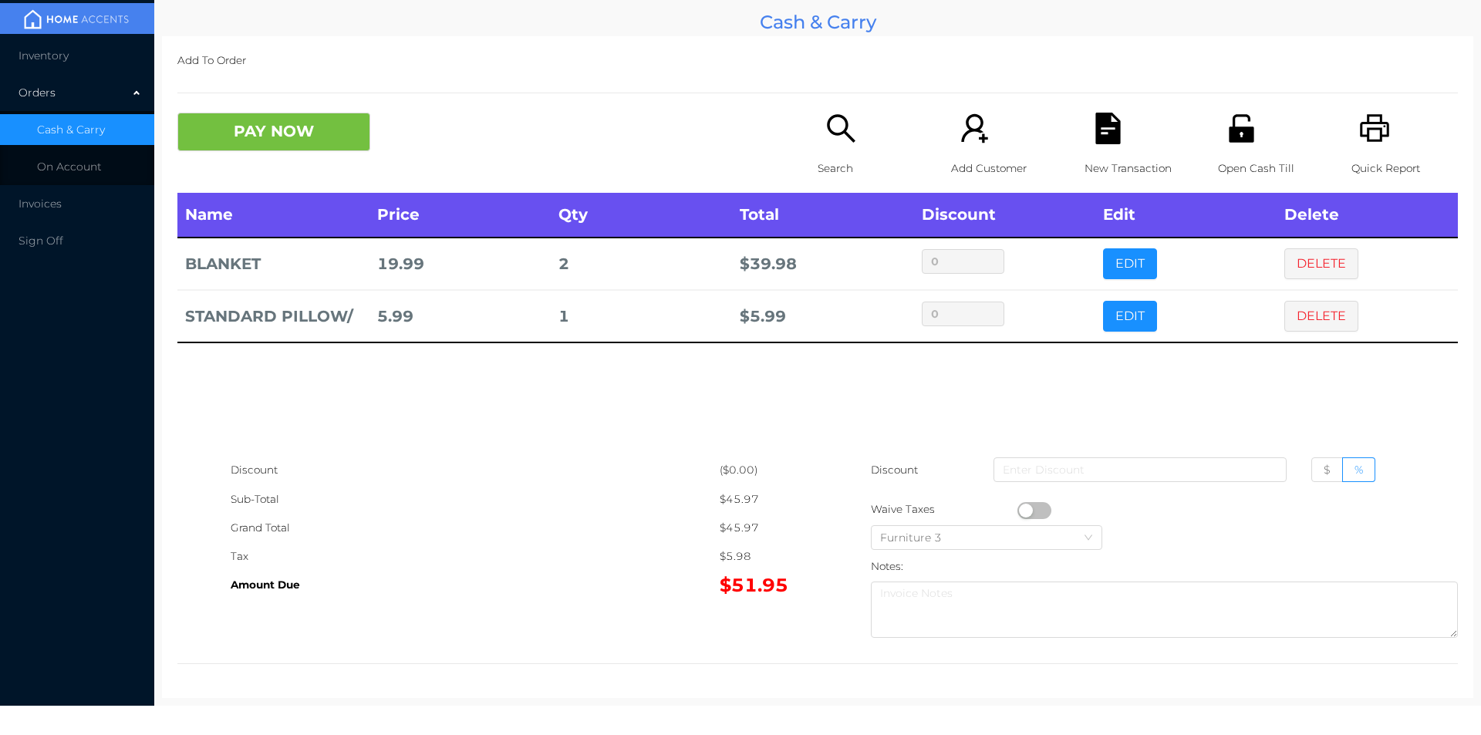
click at [1102, 129] on icon "icon: file-text" at bounding box center [1108, 129] width 32 height 32
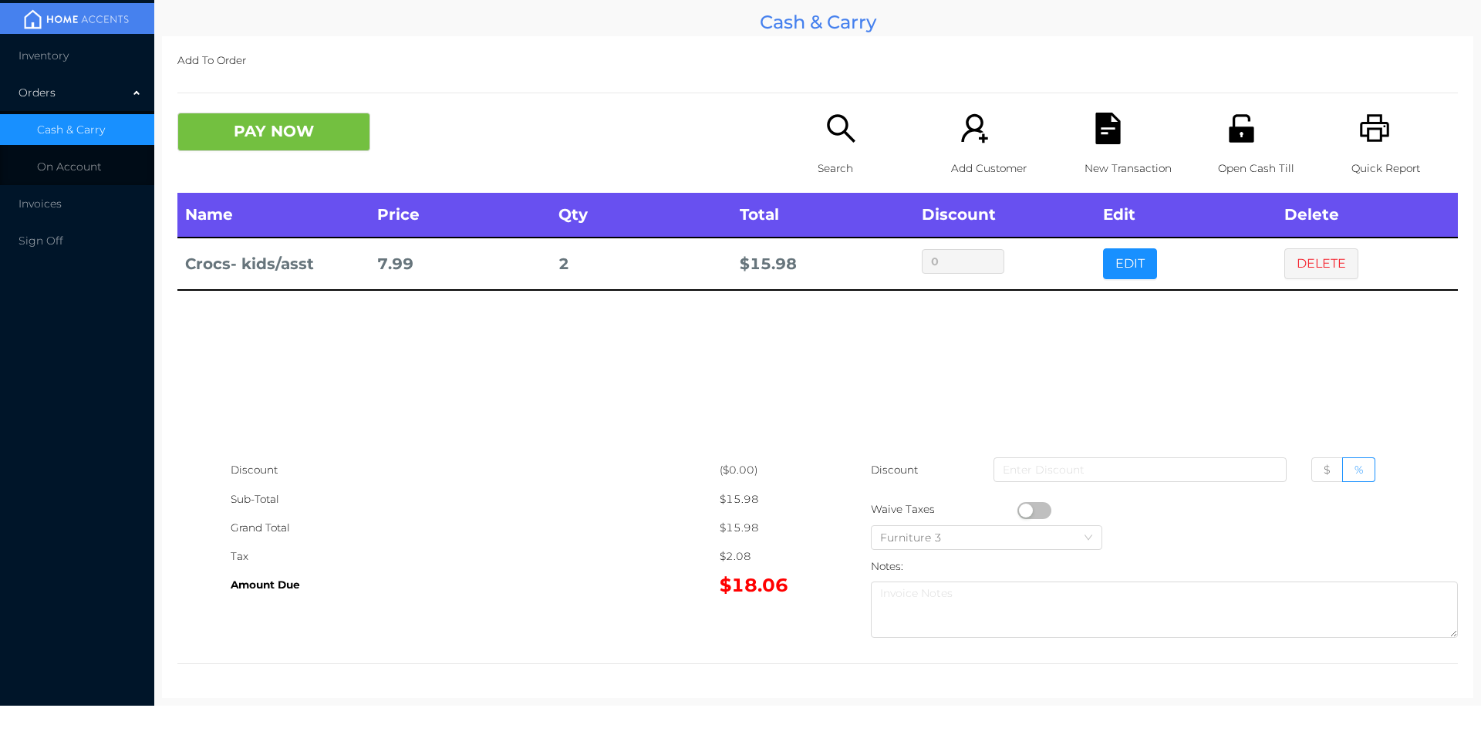
click at [1240, 151] on div "Open Cash Till" at bounding box center [1271, 153] width 106 height 80
click at [274, 133] on button "PAY NOW" at bounding box center [273, 132] width 193 height 39
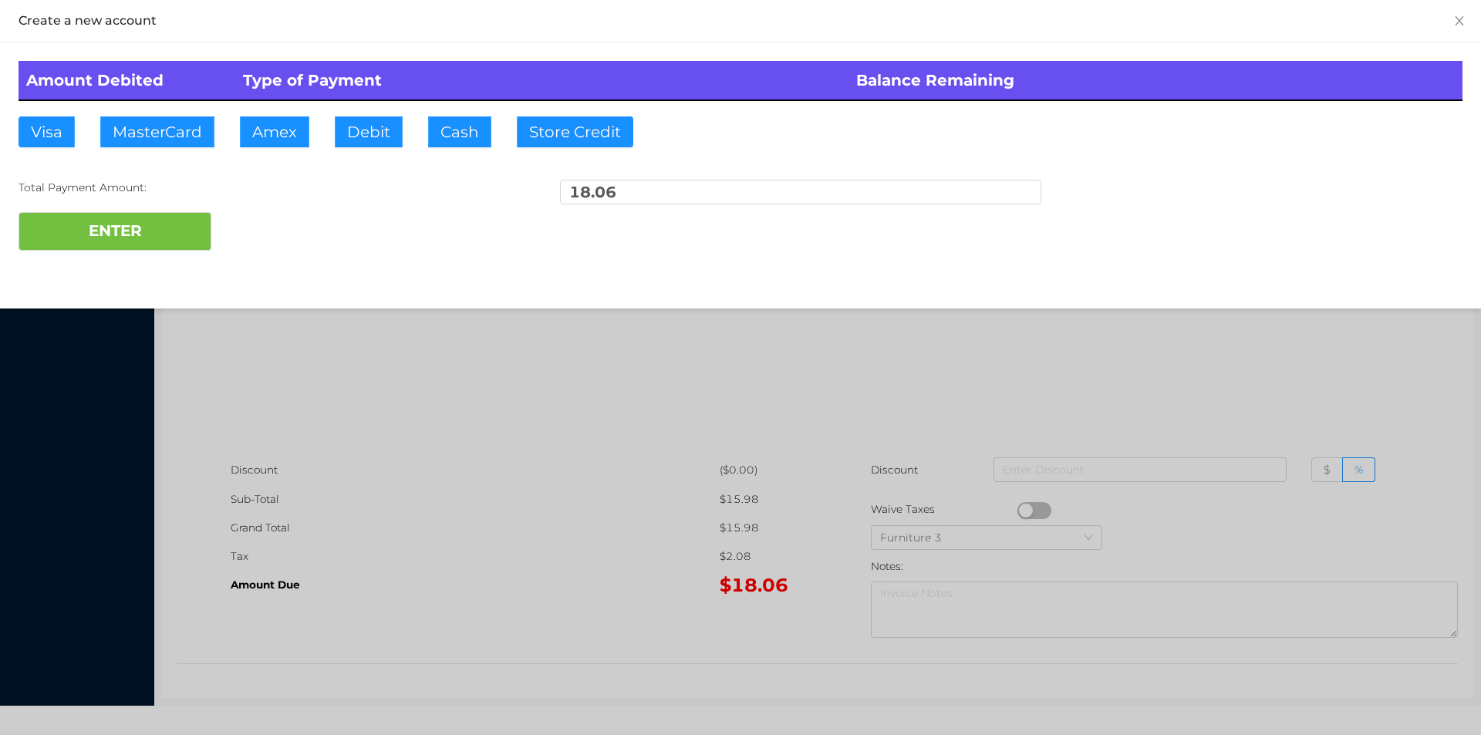
click at [279, 229] on div "ENTER" at bounding box center [741, 231] width 1444 height 39
click at [327, 441] on div at bounding box center [740, 367] width 1481 height 735
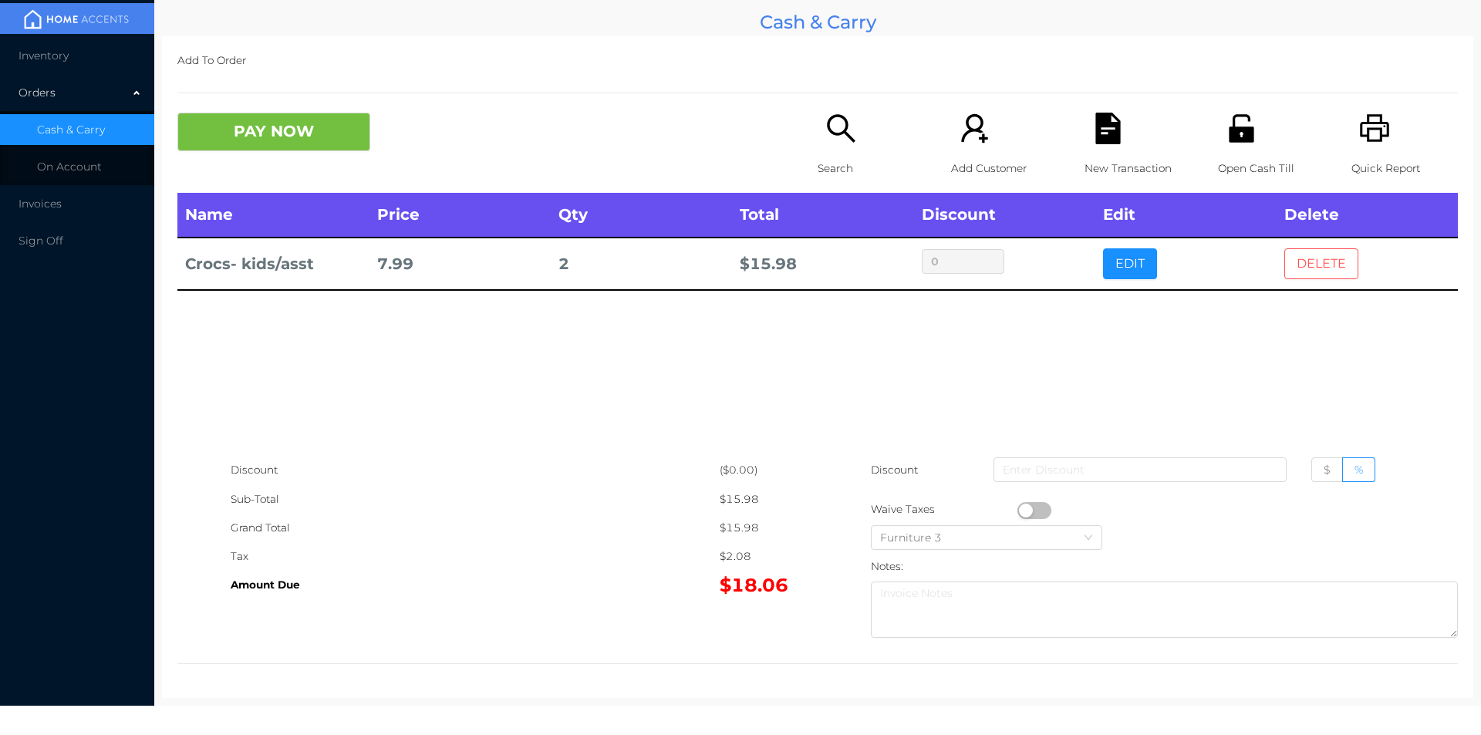
click at [1320, 265] on button "DELETE" at bounding box center [1321, 263] width 74 height 31
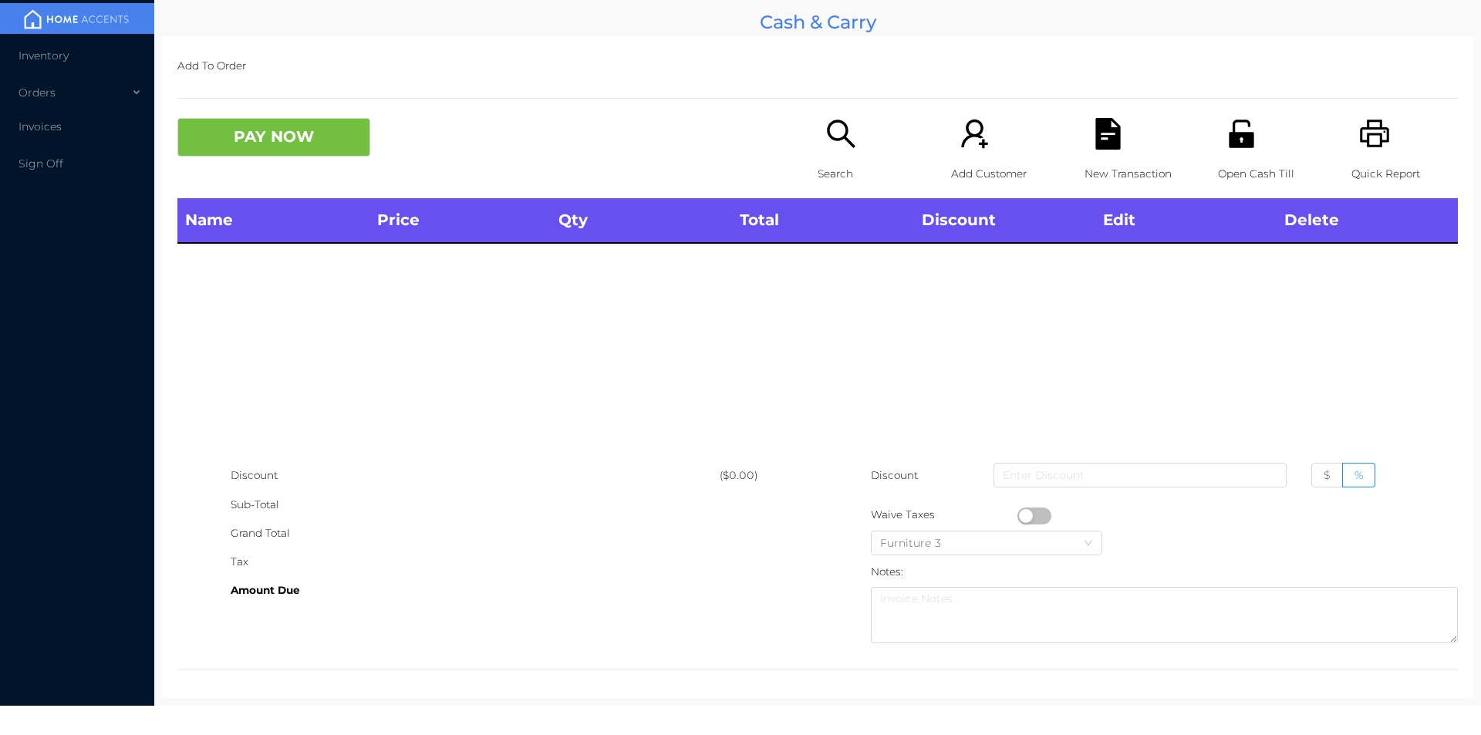
click at [835, 164] on p "Search" at bounding box center [871, 174] width 106 height 29
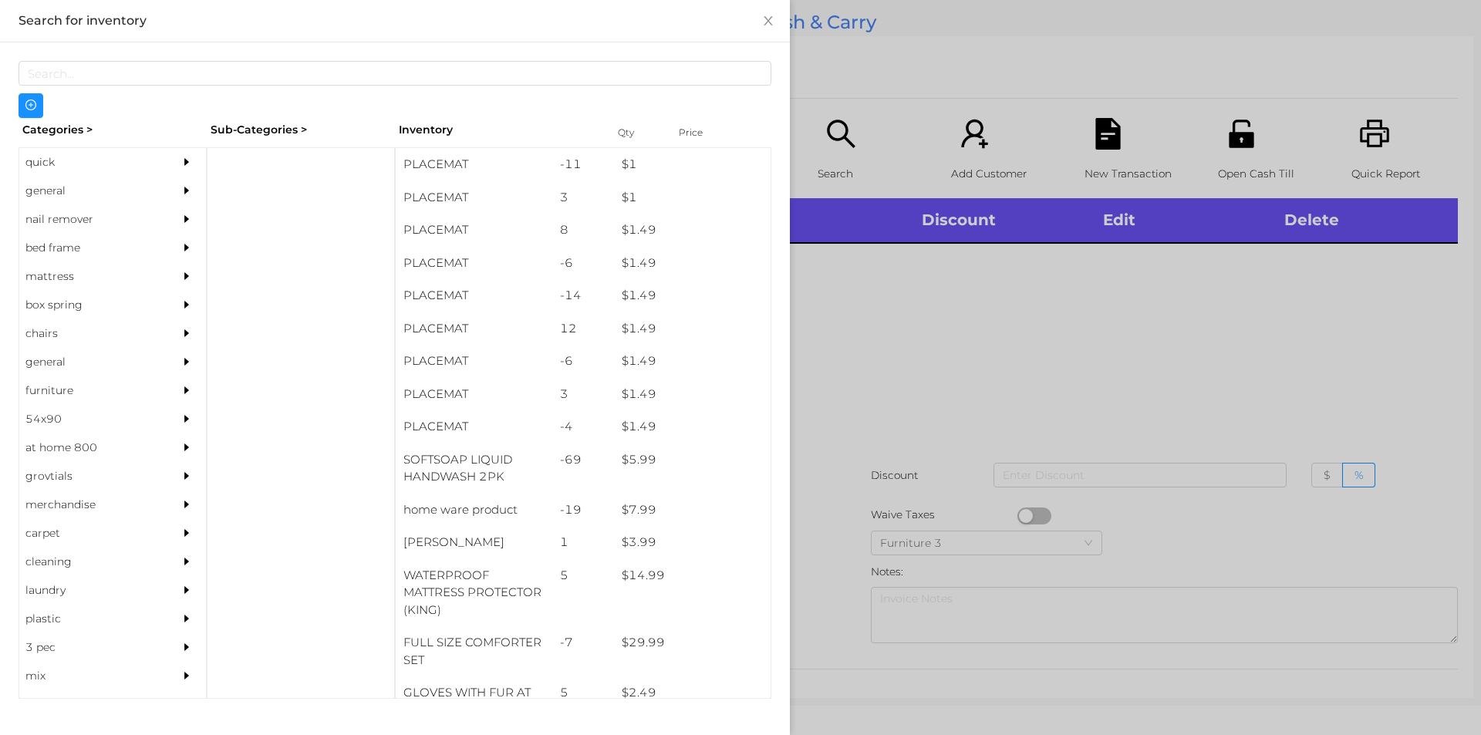
click at [57, 200] on div "general" at bounding box center [89, 191] width 140 height 29
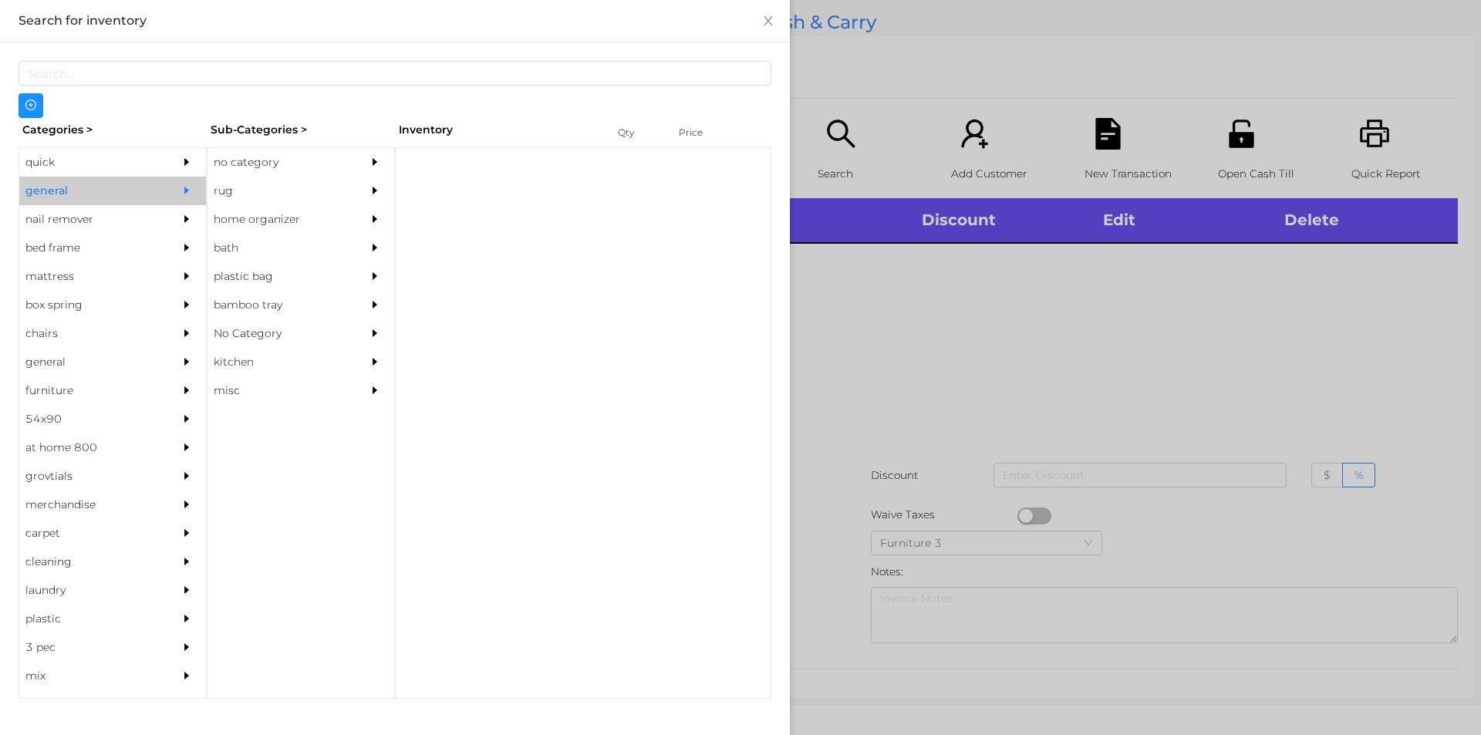
click at [248, 160] on div "no category" at bounding box center [278, 162] width 140 height 29
click at [271, 161] on div "no category" at bounding box center [278, 162] width 140 height 29
click at [343, 176] on div "no category" at bounding box center [278, 162] width 140 height 29
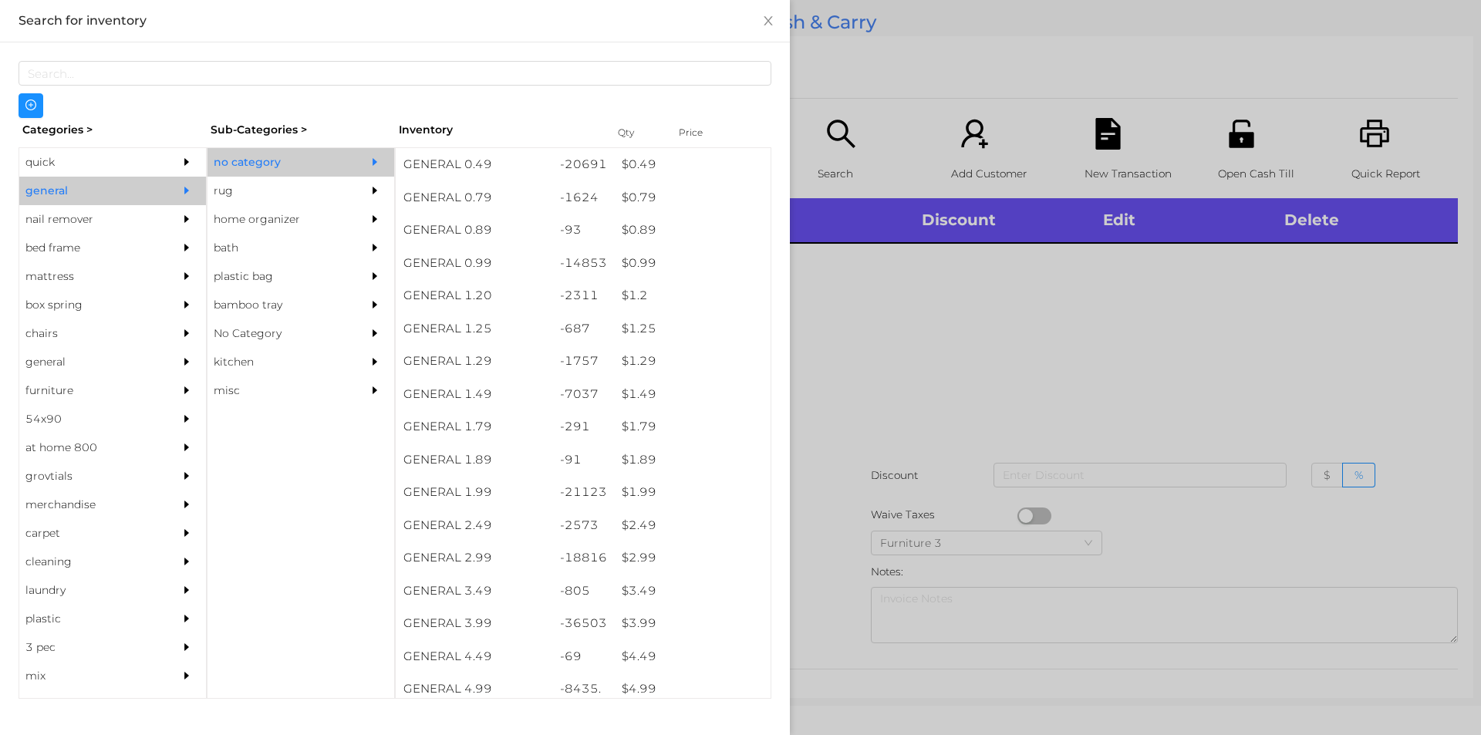
click at [352, 154] on div "no category" at bounding box center [301, 162] width 187 height 29
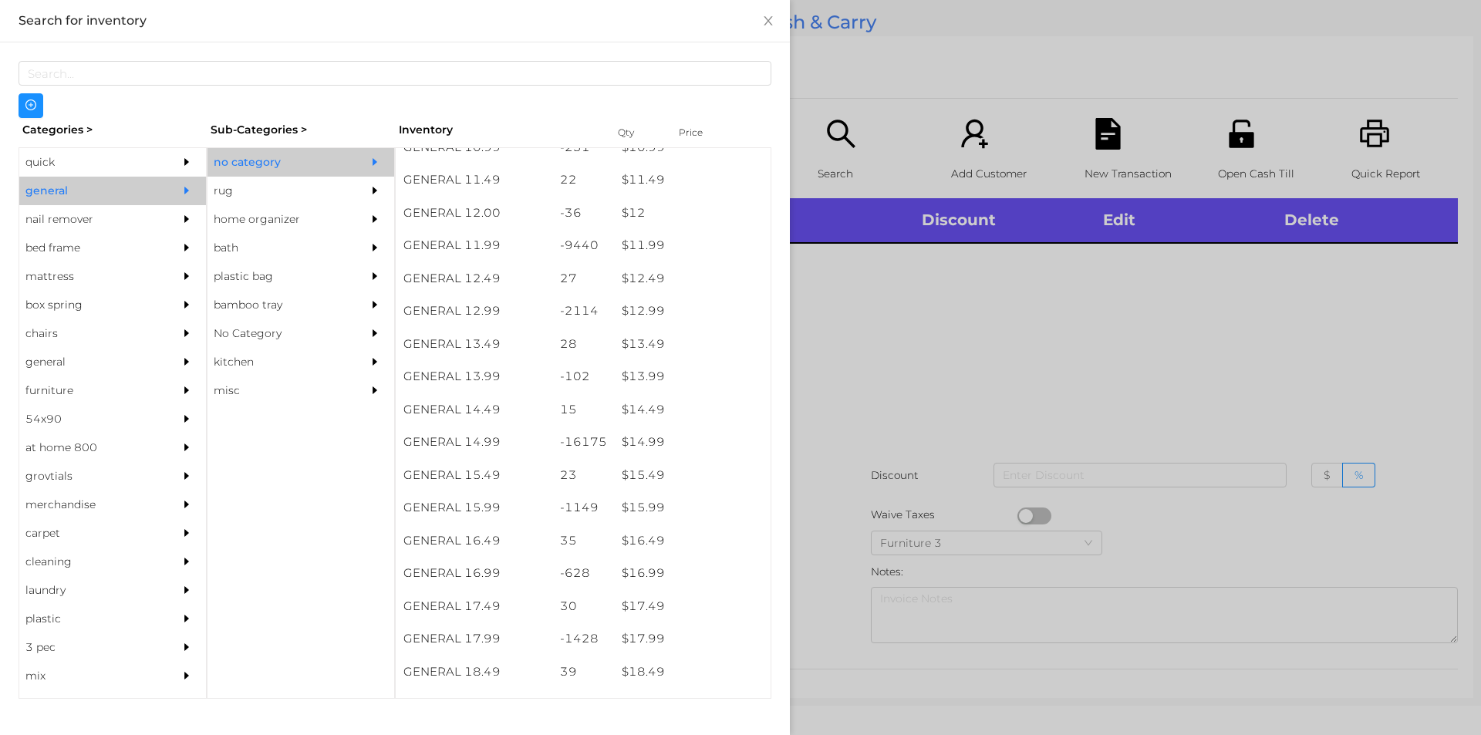
scroll to position [1055, 0]
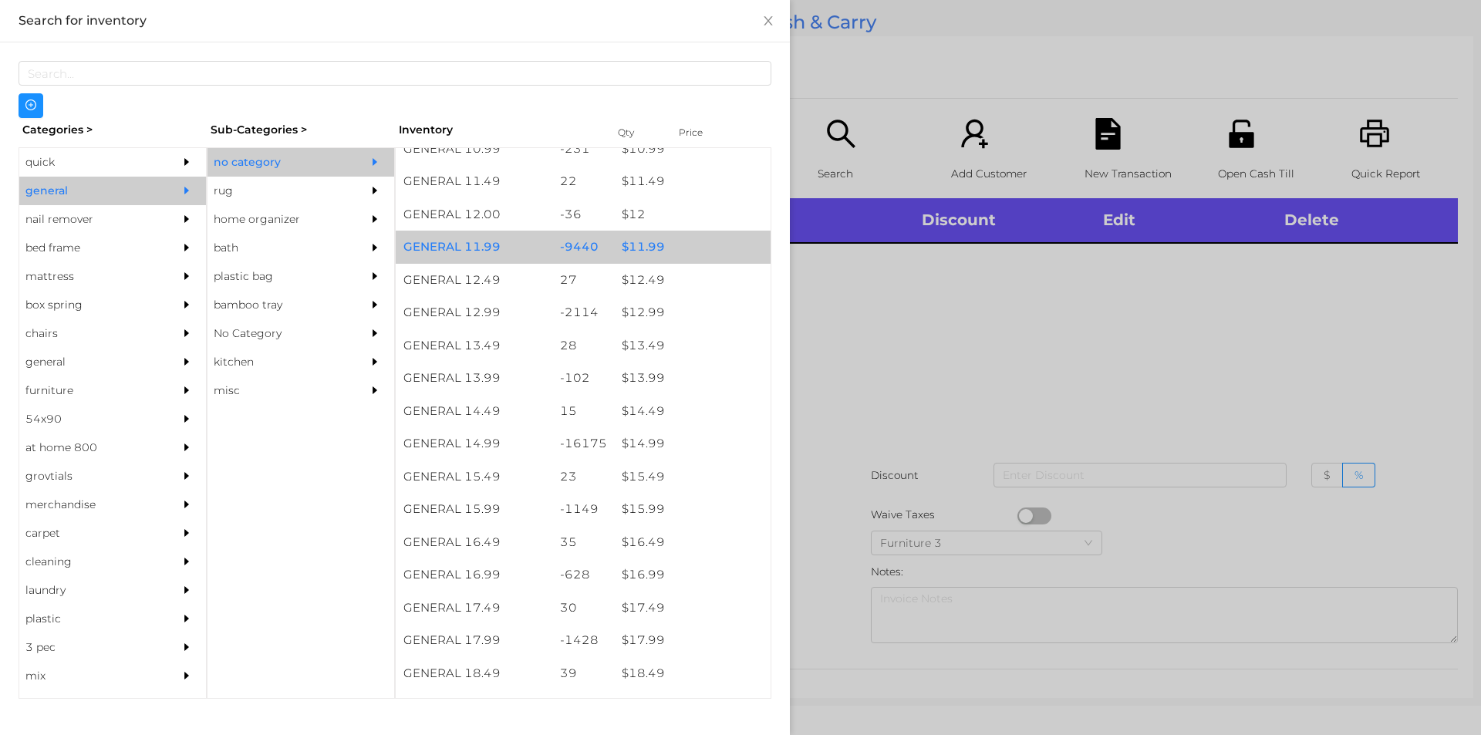
click at [631, 243] on div "$ 11.99" at bounding box center [692, 247] width 157 height 33
click at [642, 241] on div "$ 11.99" at bounding box center [692, 247] width 157 height 33
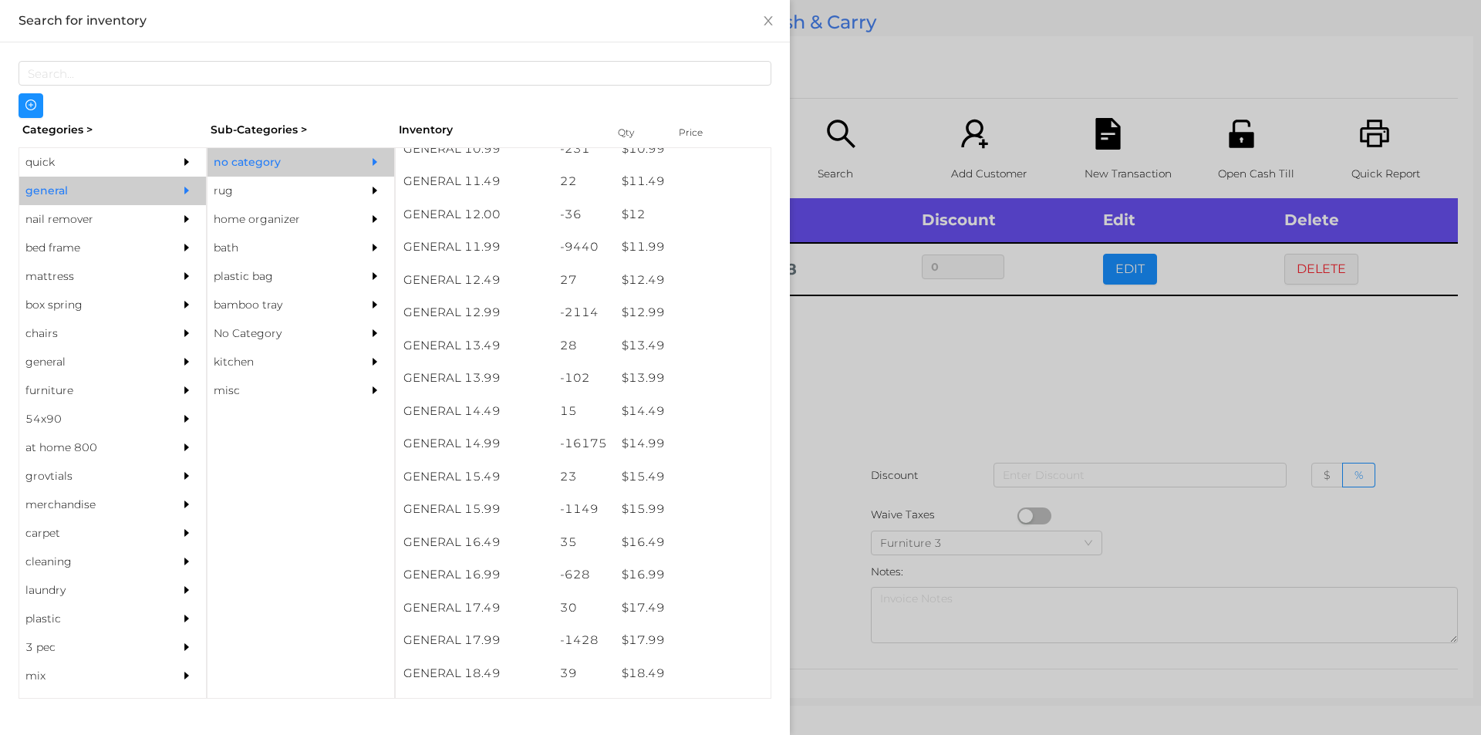
click at [857, 373] on div at bounding box center [740, 367] width 1481 height 735
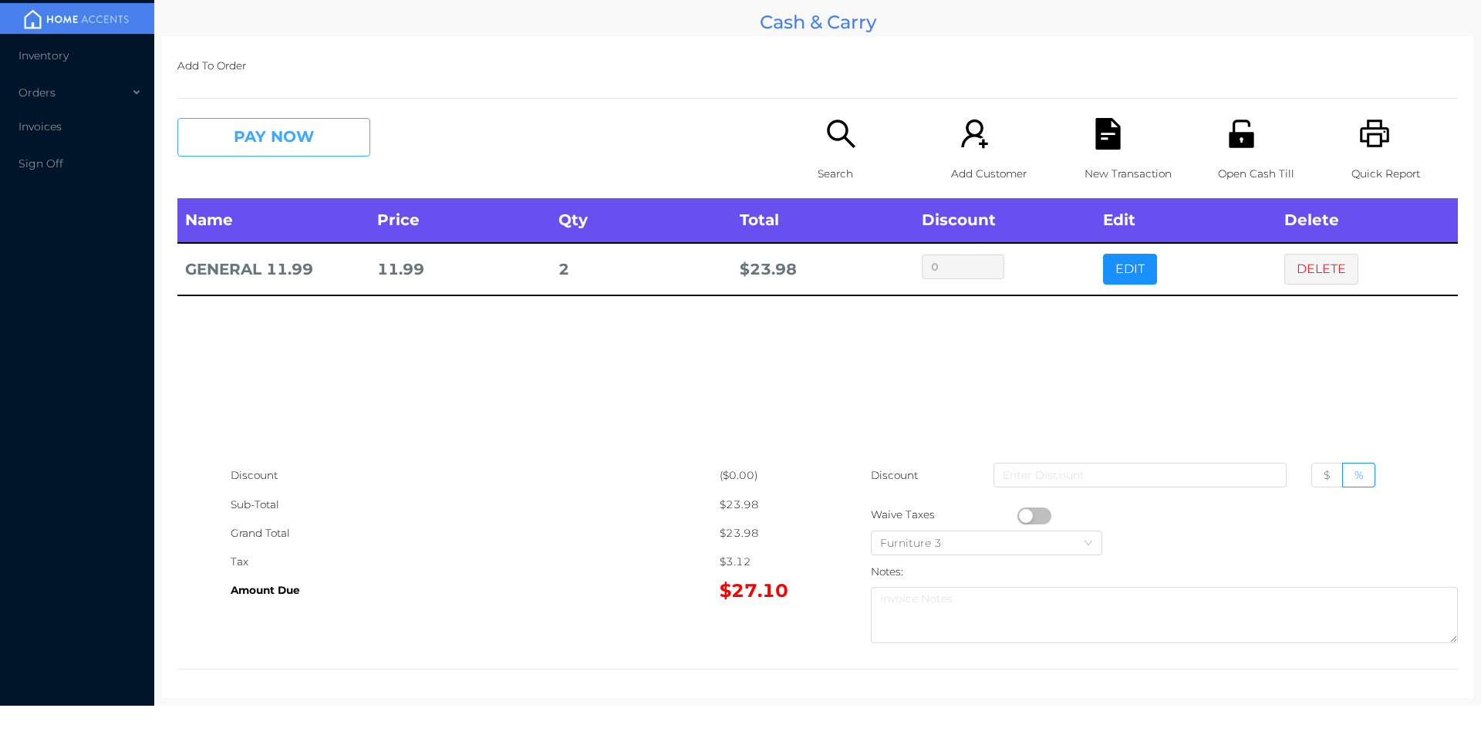
click at [250, 129] on button "PAY NOW" at bounding box center [273, 137] width 193 height 39
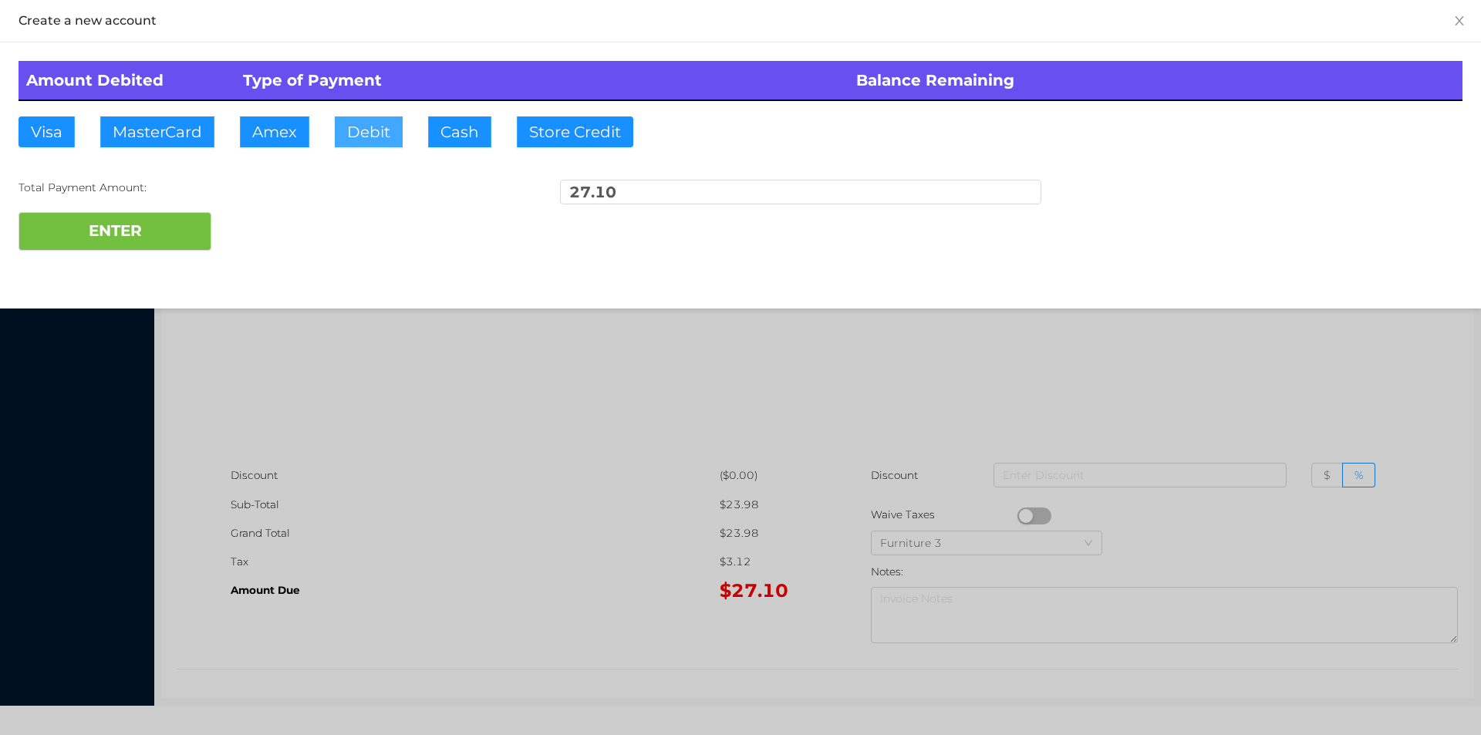
click at [370, 131] on button "Debit" at bounding box center [369, 131] width 68 height 31
click at [174, 214] on button "ENTER" at bounding box center [115, 231] width 193 height 39
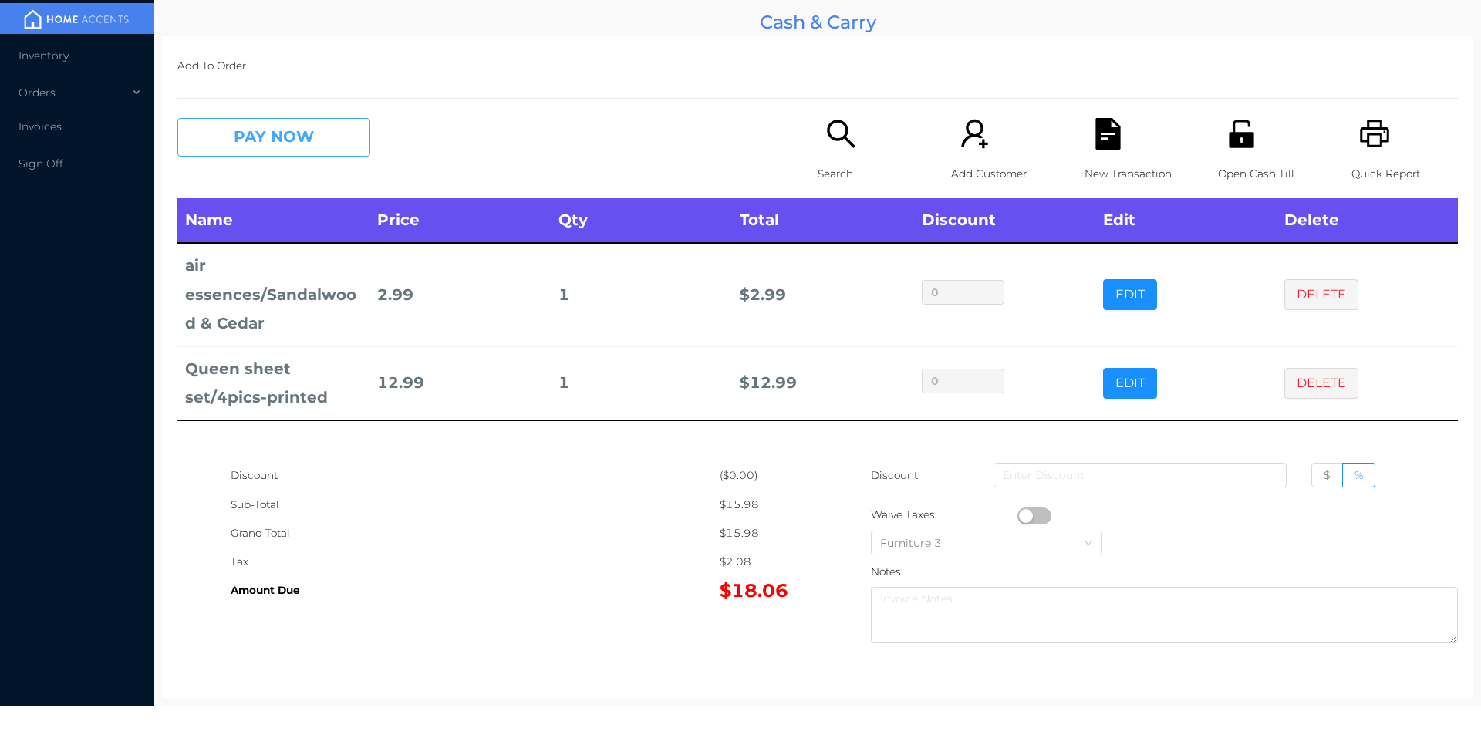
click at [275, 135] on button "PAY NOW" at bounding box center [273, 137] width 193 height 39
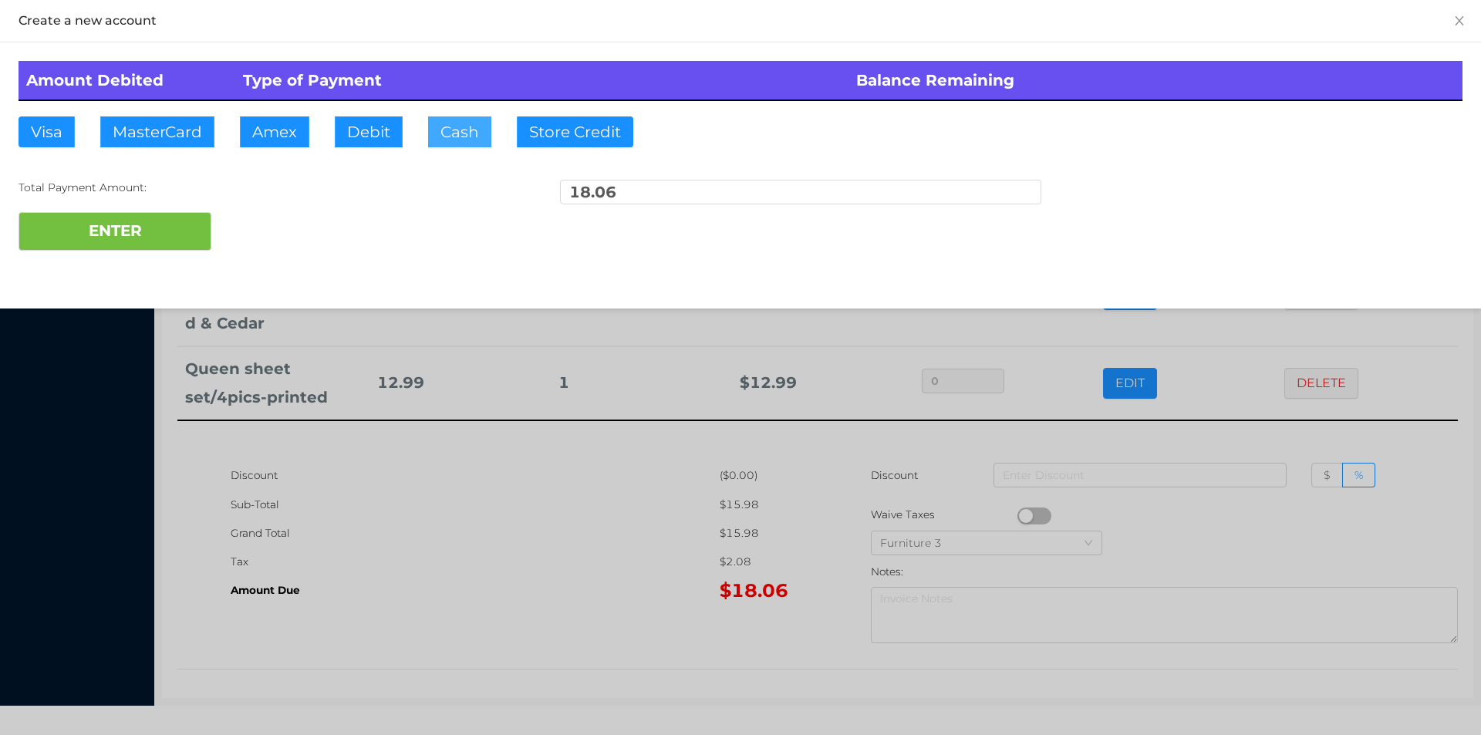
click at [447, 143] on button "Cash" at bounding box center [459, 131] width 63 height 31
click at [80, 250] on button "ENTER" at bounding box center [115, 231] width 193 height 39
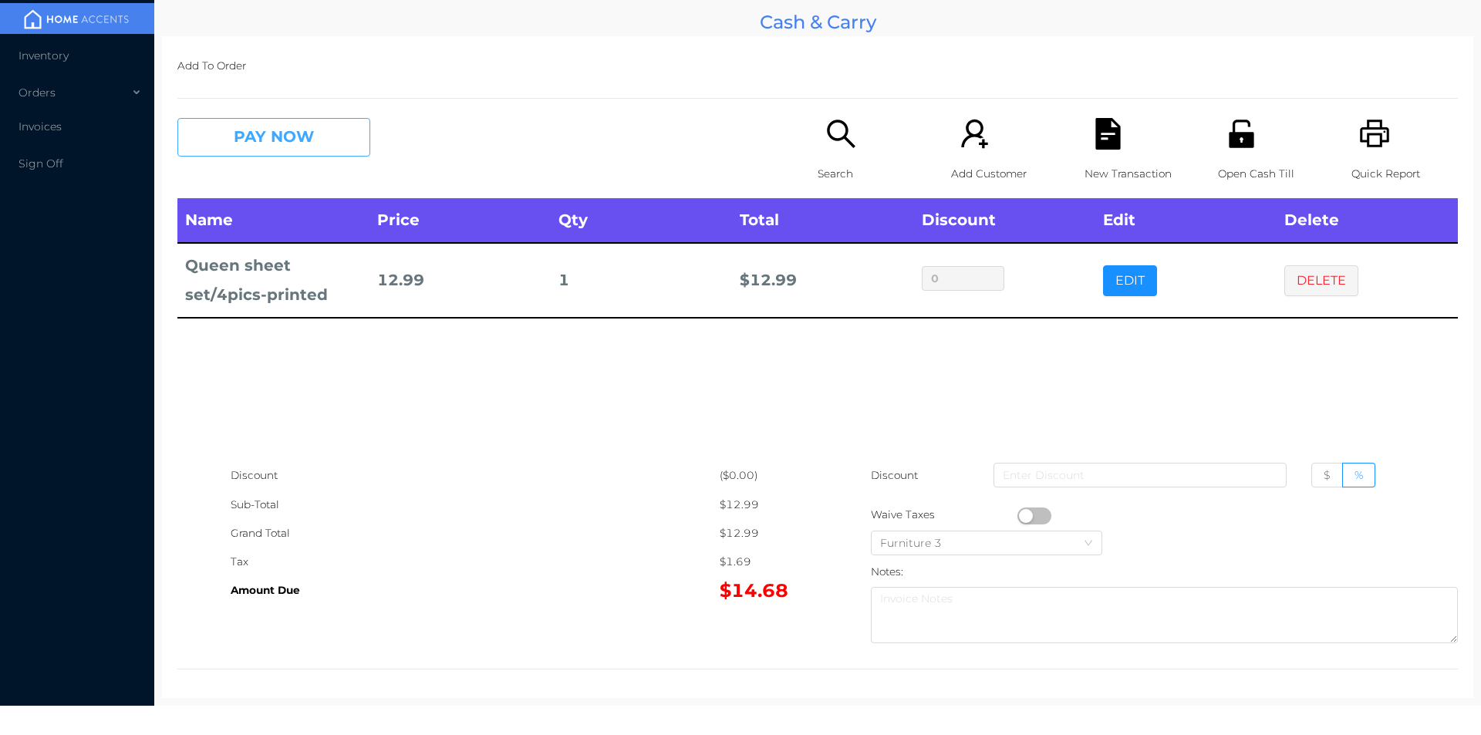
click at [254, 120] on button "PAY NOW" at bounding box center [273, 137] width 193 height 39
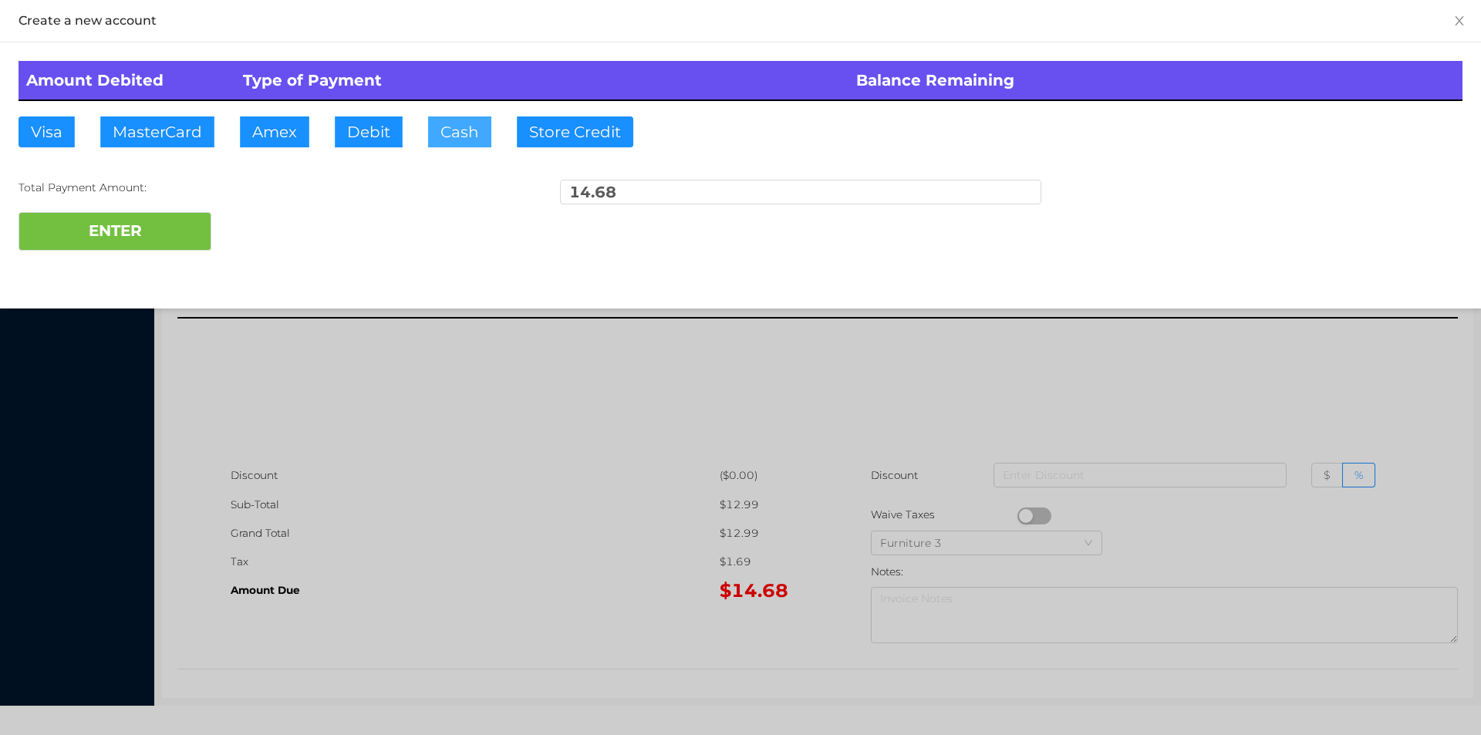
click at [449, 132] on button "Cash" at bounding box center [459, 131] width 63 height 31
type input "15."
click at [167, 229] on button "ENTER" at bounding box center [115, 231] width 193 height 39
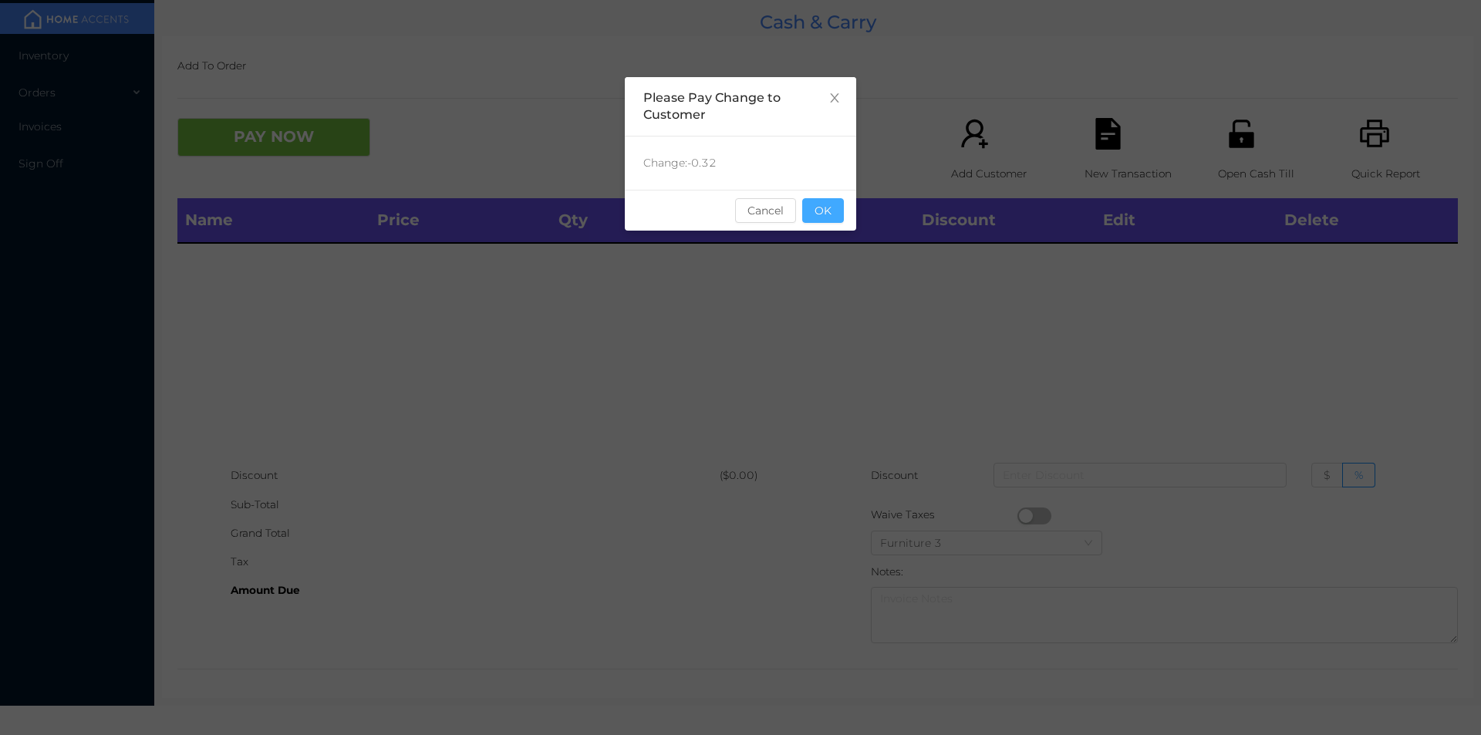
click at [830, 213] on button "OK" at bounding box center [823, 210] width 42 height 25
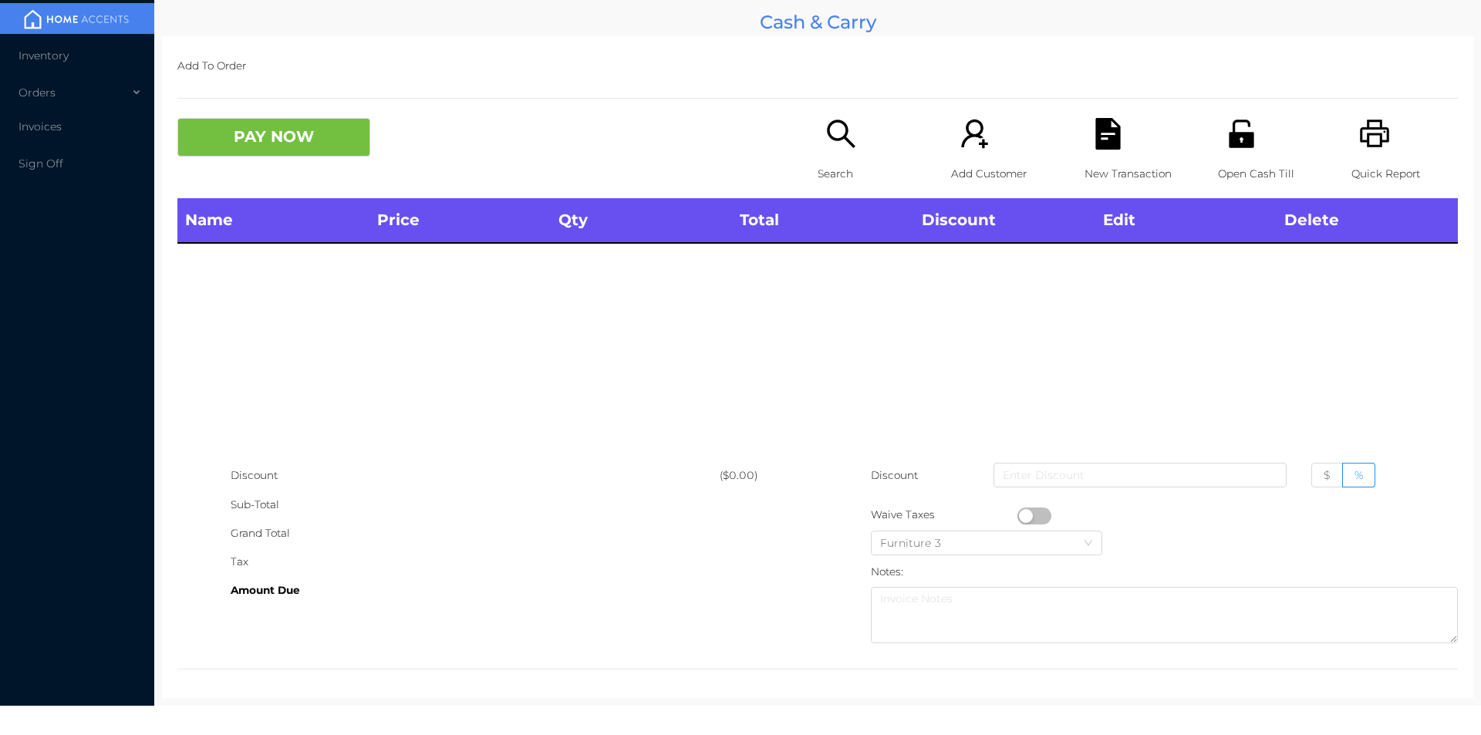
click at [839, 260] on div "Name Price Qty Total Discount Edit Delete" at bounding box center [817, 329] width 1281 height 263
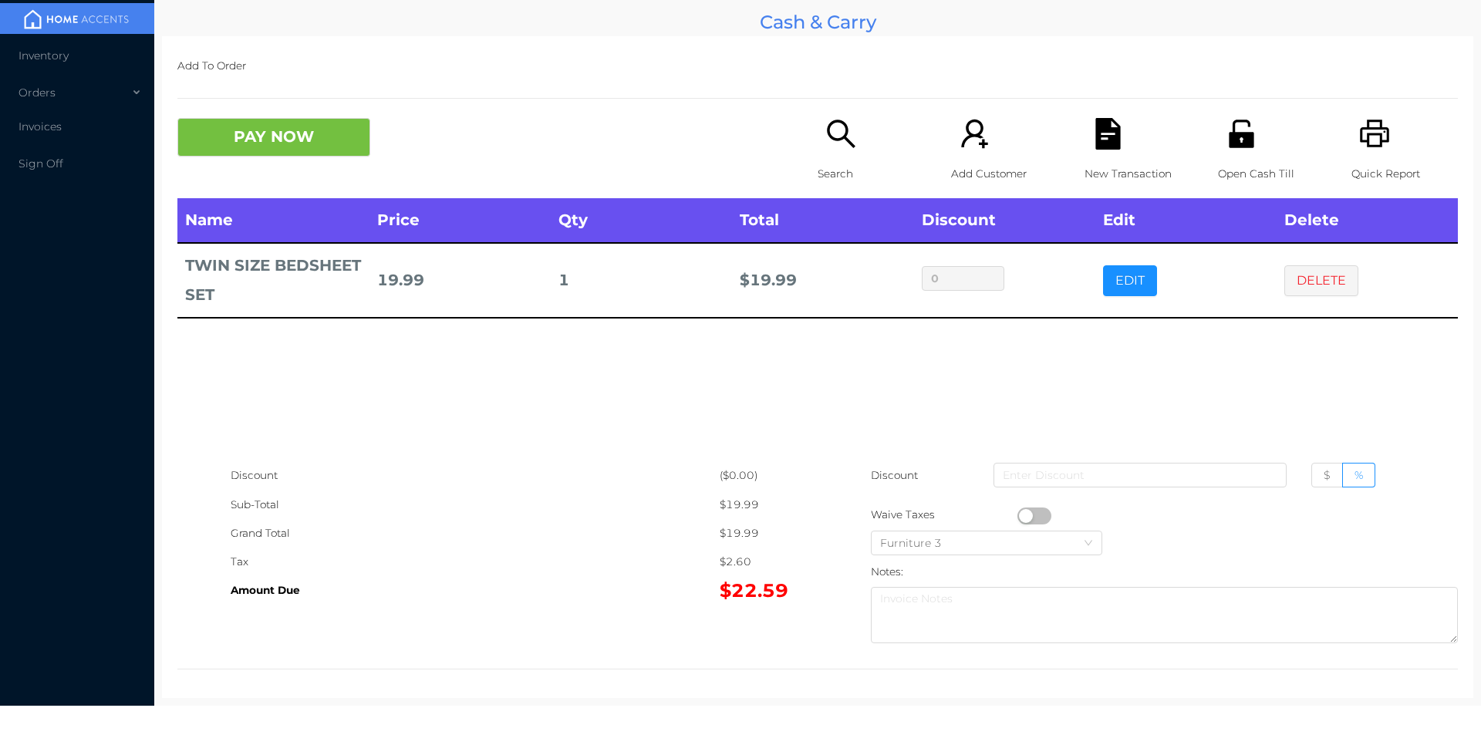
click at [829, 154] on div "Search" at bounding box center [871, 158] width 106 height 80
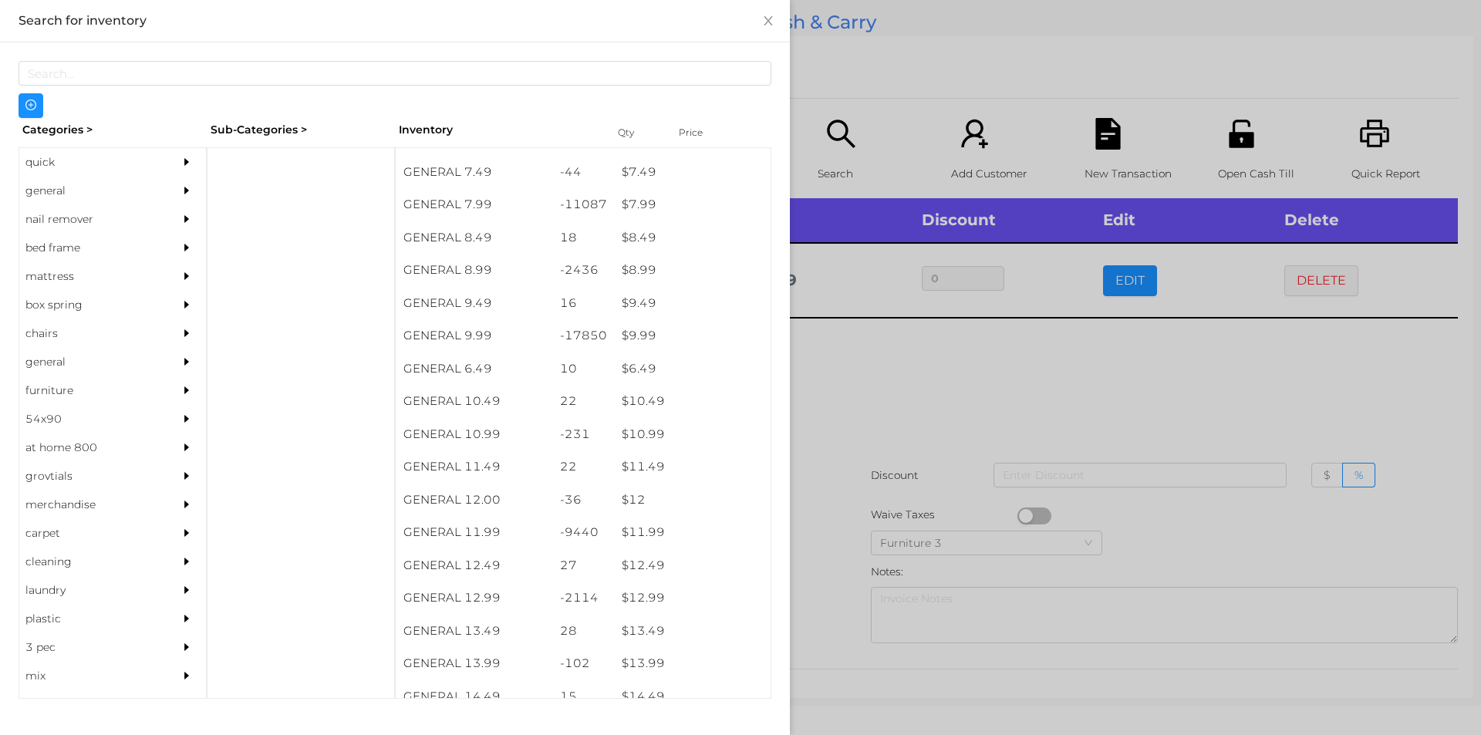
scroll to position [770, 0]
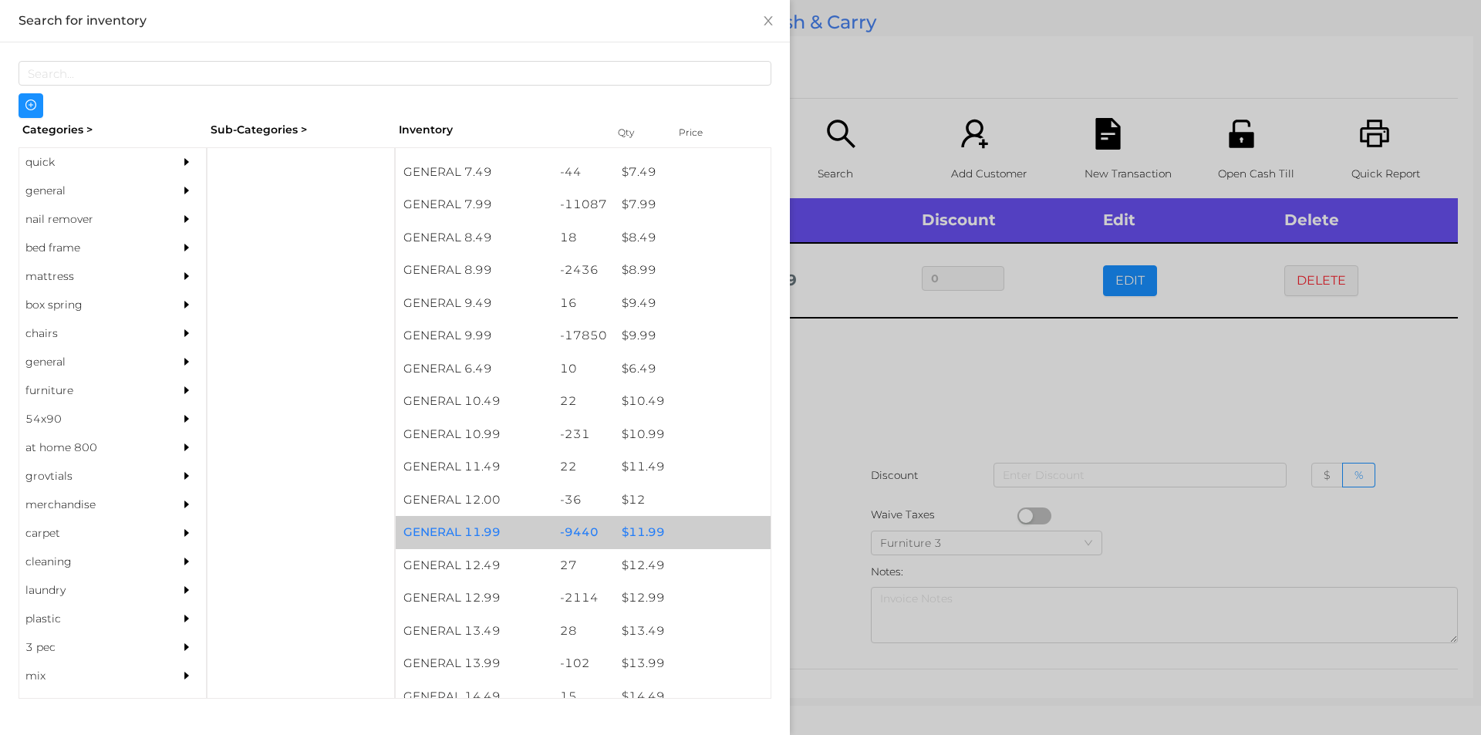
click at [661, 532] on div "$ 11.99" at bounding box center [692, 532] width 157 height 33
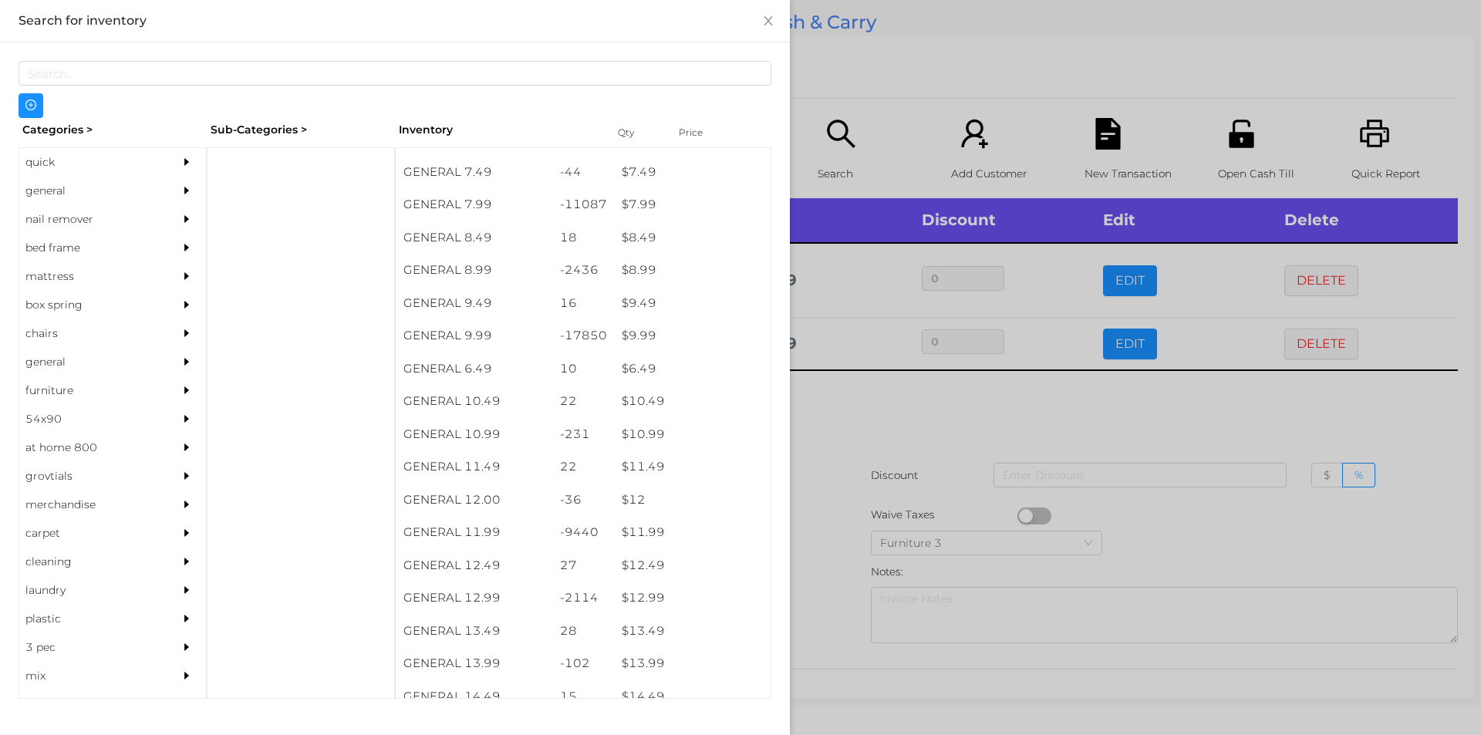
click at [822, 534] on div at bounding box center [740, 367] width 1481 height 735
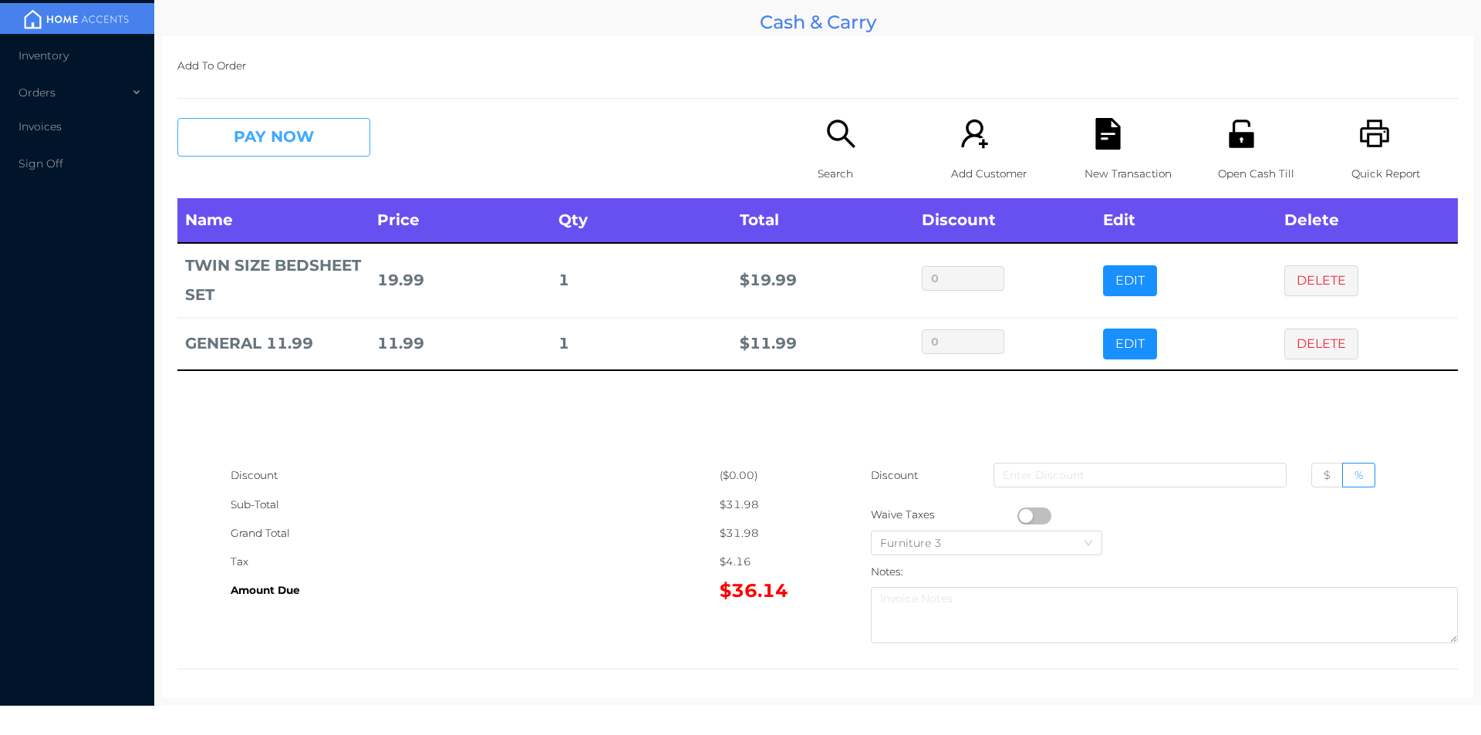
click at [288, 123] on button "PAY NOW" at bounding box center [273, 137] width 193 height 39
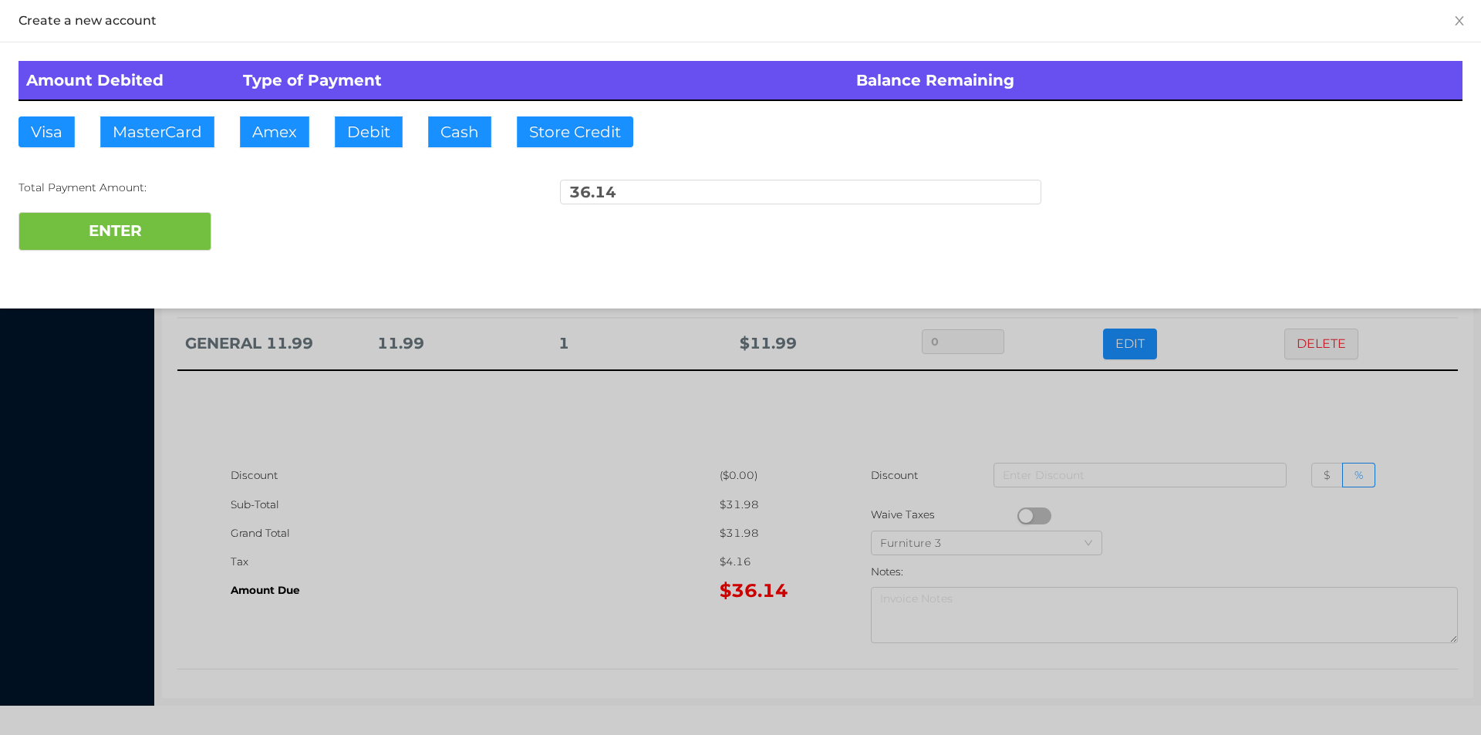
click at [261, 216] on div "ENTER" at bounding box center [741, 231] width 1444 height 39
click at [457, 490] on div at bounding box center [740, 367] width 1481 height 735
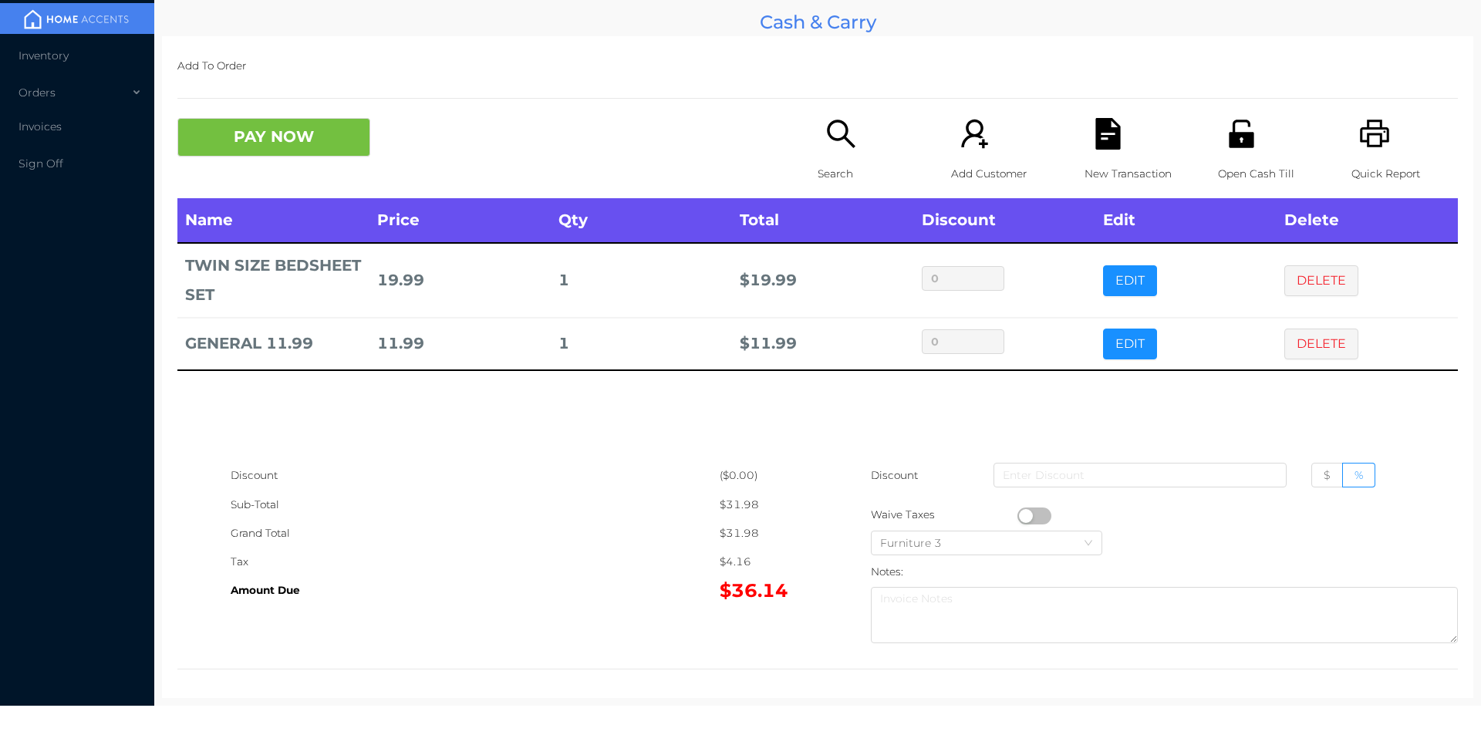
click at [1105, 135] on icon "icon: file-text" at bounding box center [1108, 134] width 32 height 32
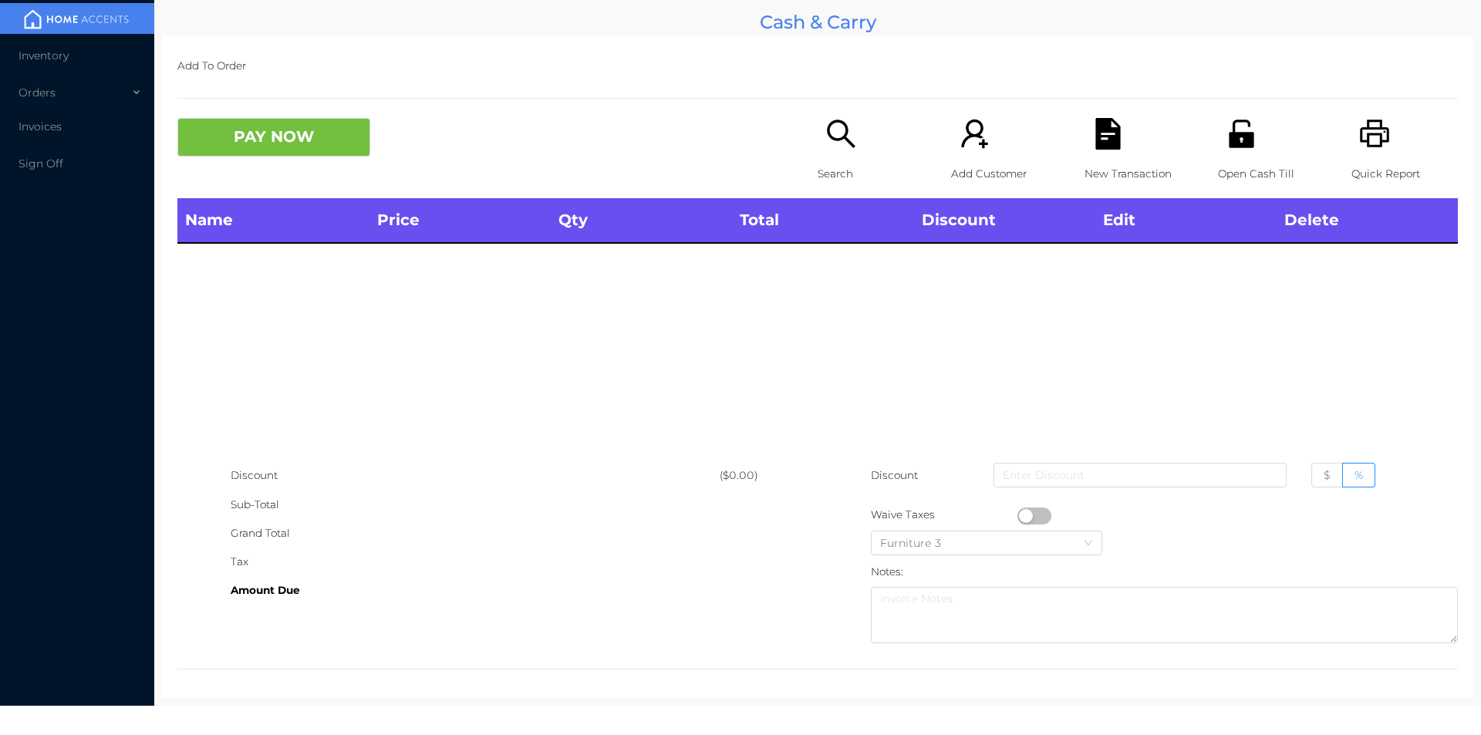
click at [1257, 171] on p "Open Cash Till" at bounding box center [1271, 174] width 106 height 29
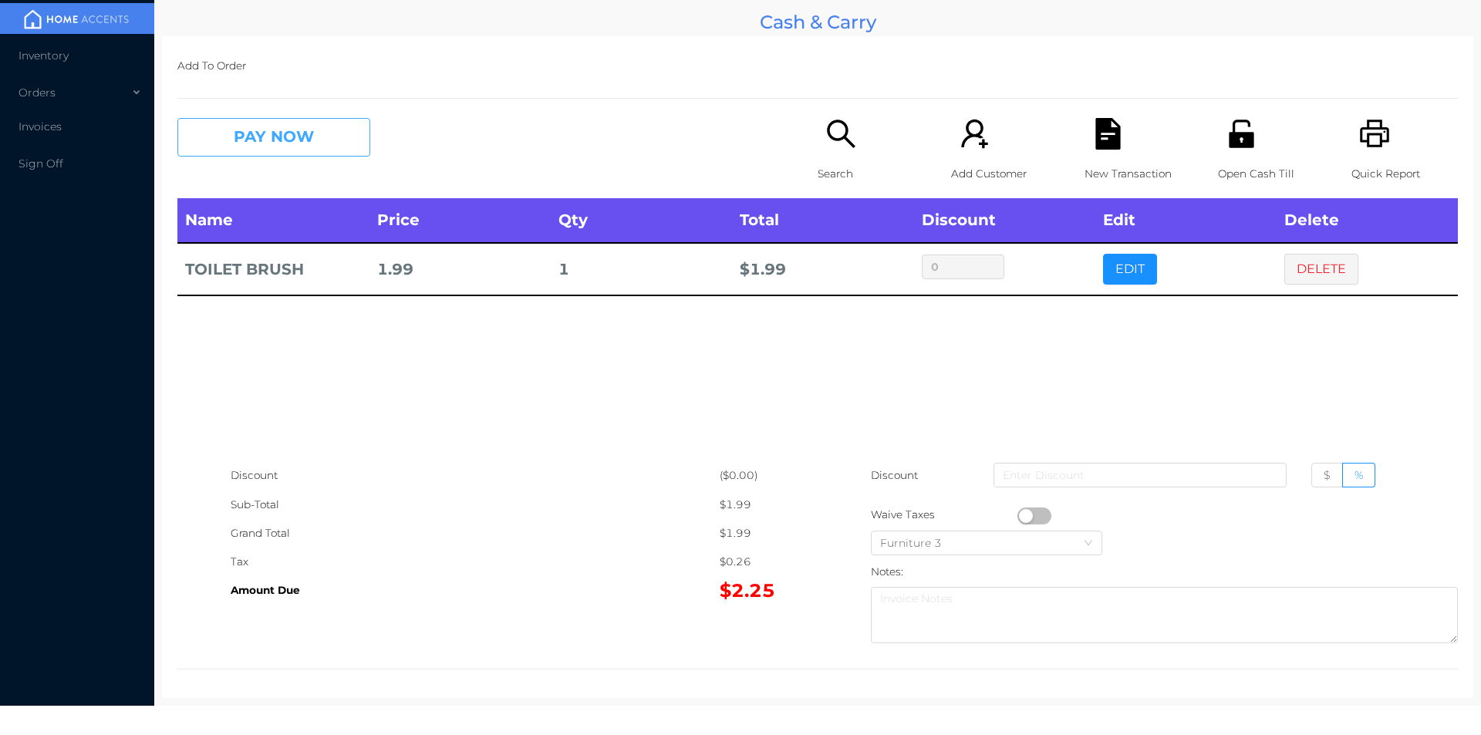
click at [283, 142] on button "PAY NOW" at bounding box center [273, 137] width 193 height 39
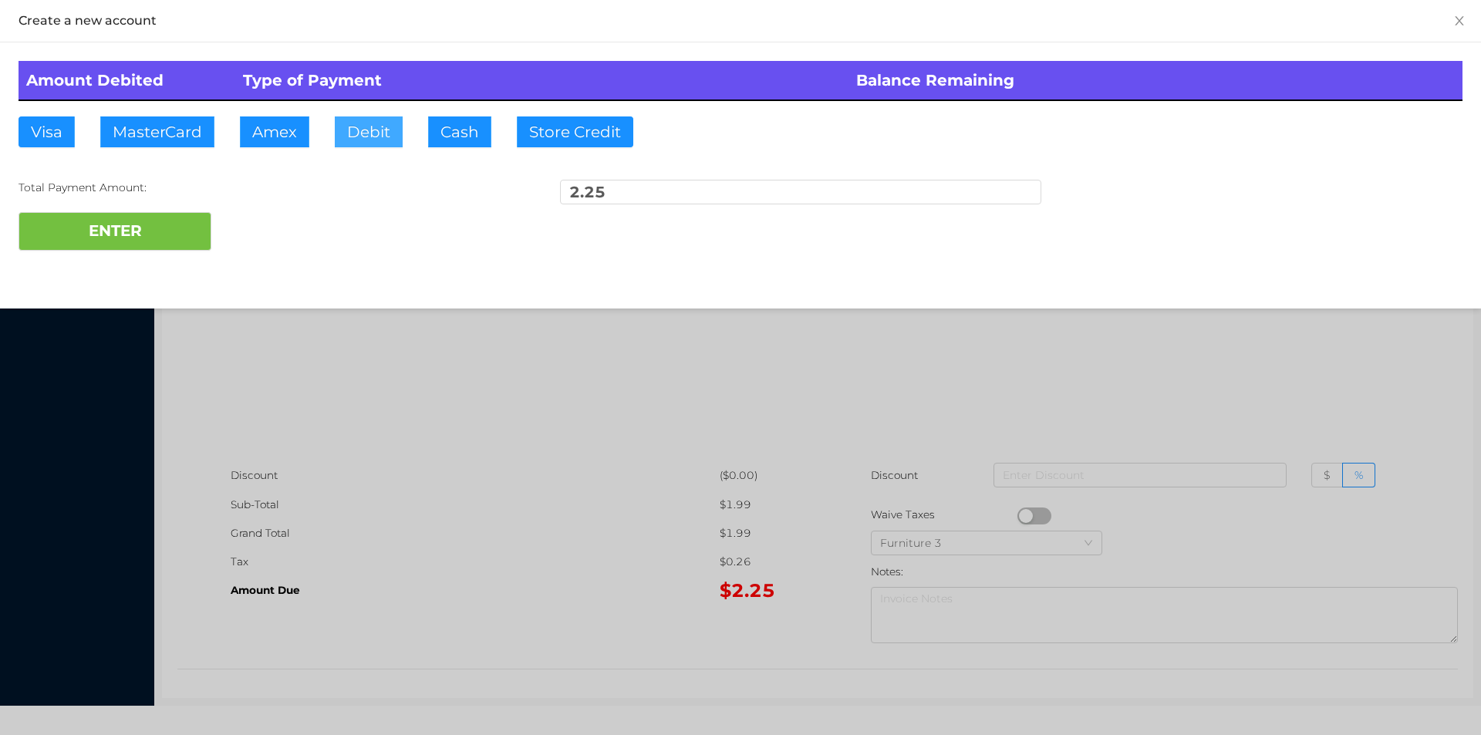
click at [368, 133] on button "Debit" at bounding box center [369, 131] width 68 height 31
click at [88, 245] on button "ENTER" at bounding box center [115, 231] width 193 height 39
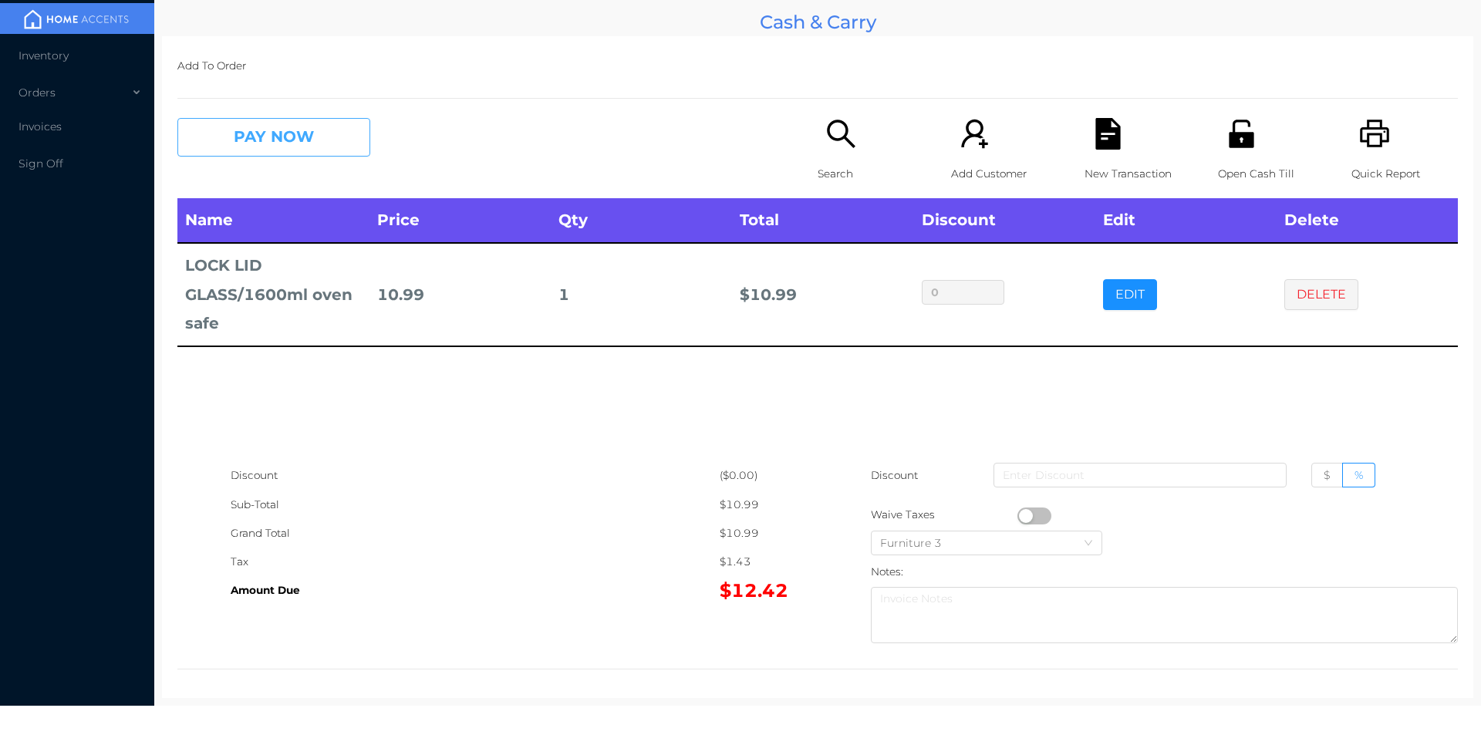
click at [277, 147] on button "PAY NOW" at bounding box center [273, 137] width 193 height 39
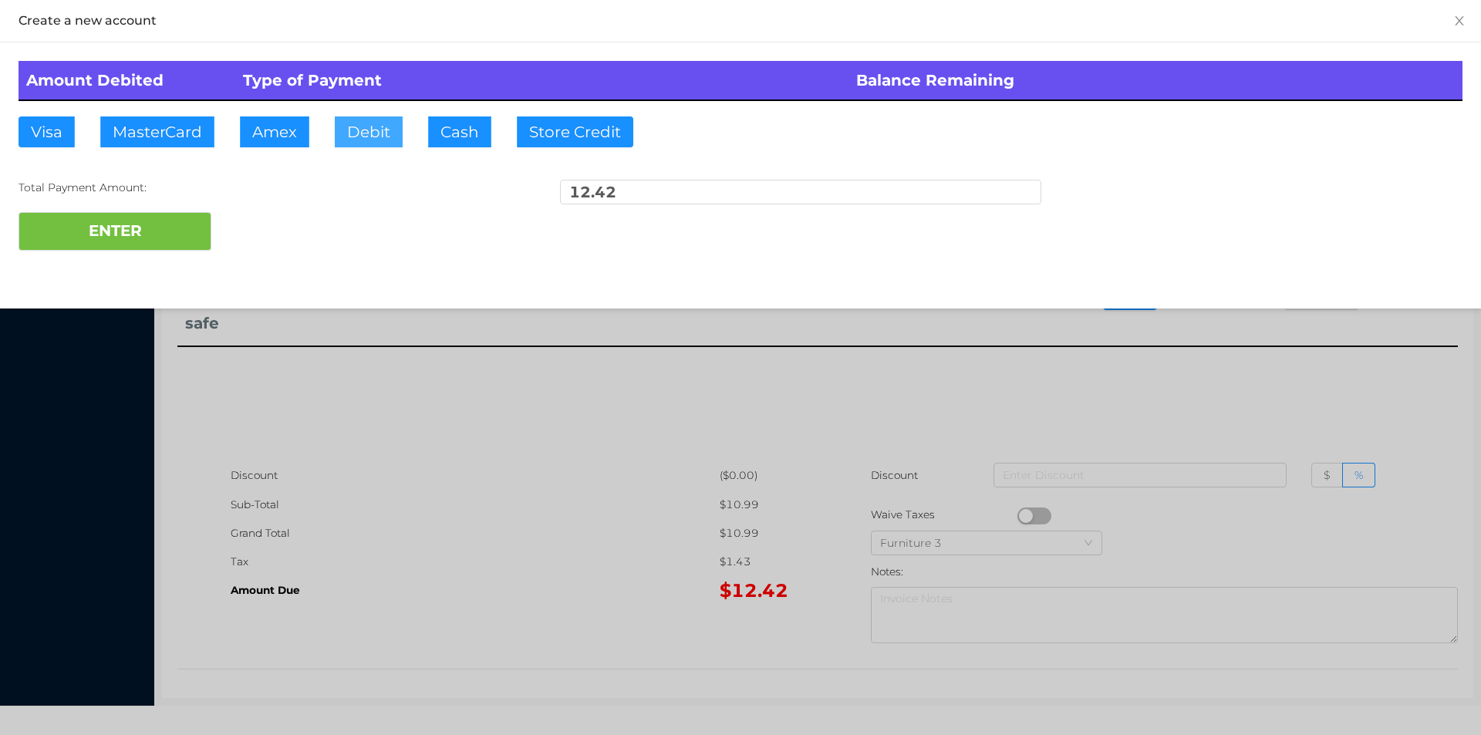
click at [392, 122] on button "Debit" at bounding box center [369, 131] width 68 height 31
type input "15."
click at [160, 242] on button "ENTER" at bounding box center [115, 231] width 193 height 39
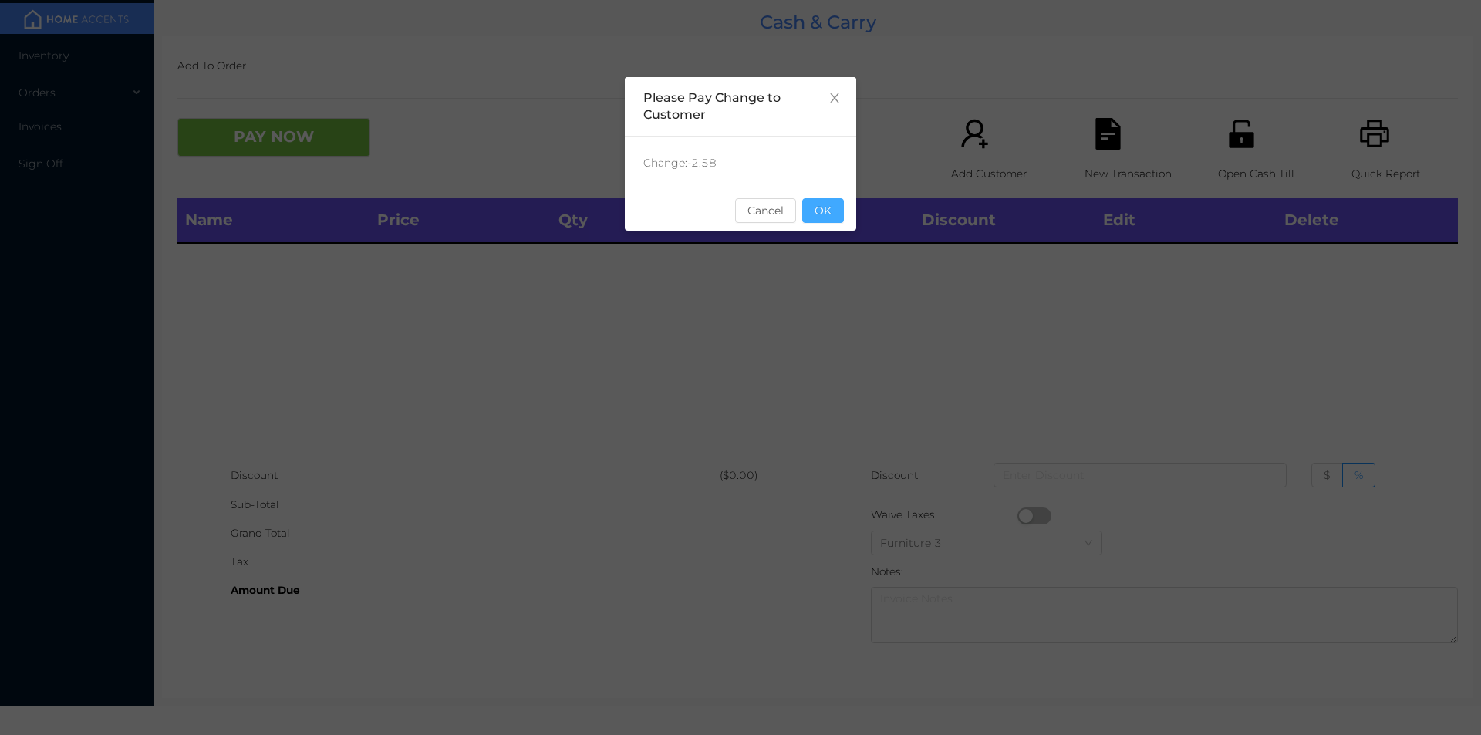
click at [827, 207] on button "OK" at bounding box center [823, 210] width 42 height 25
click at [825, 232] on th "Total" at bounding box center [822, 220] width 181 height 45
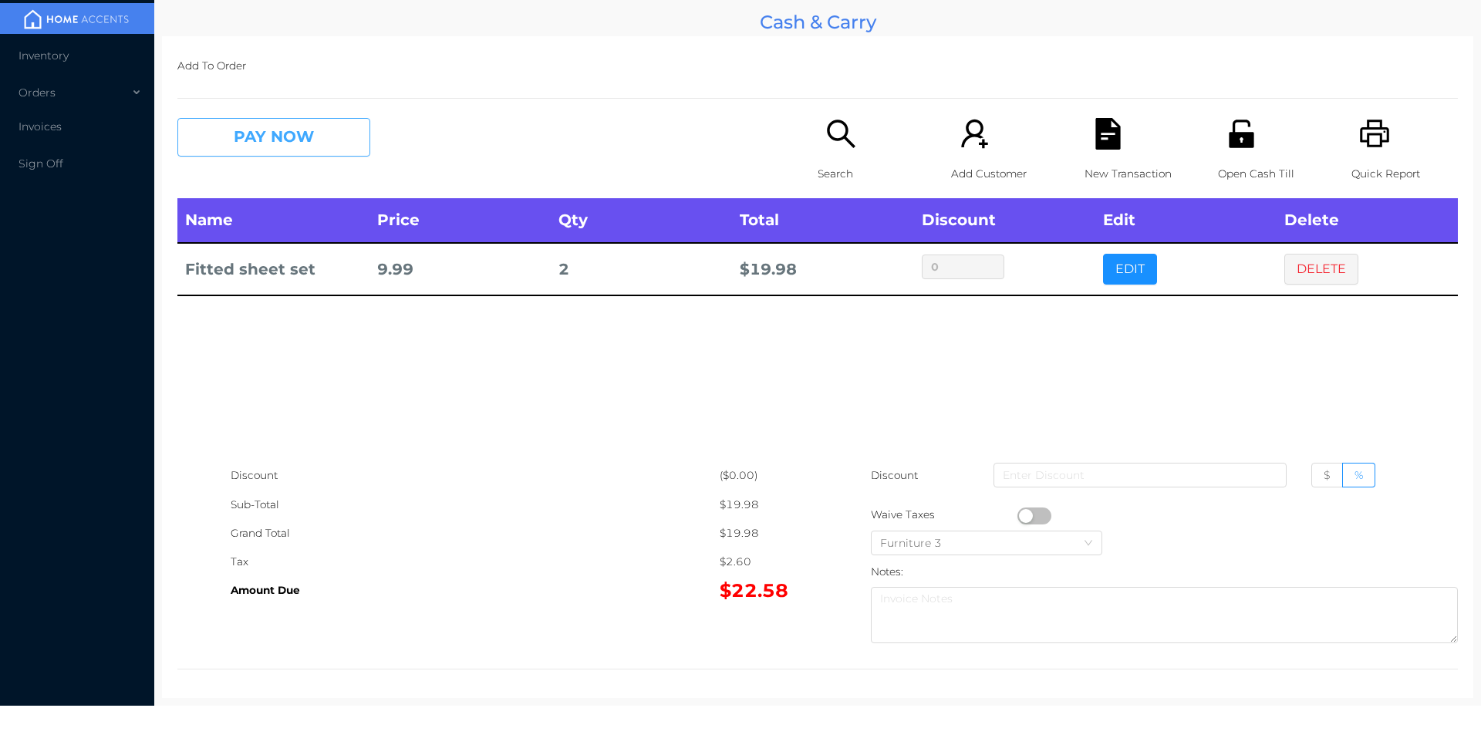
click at [312, 129] on button "PAY NOW" at bounding box center [273, 137] width 193 height 39
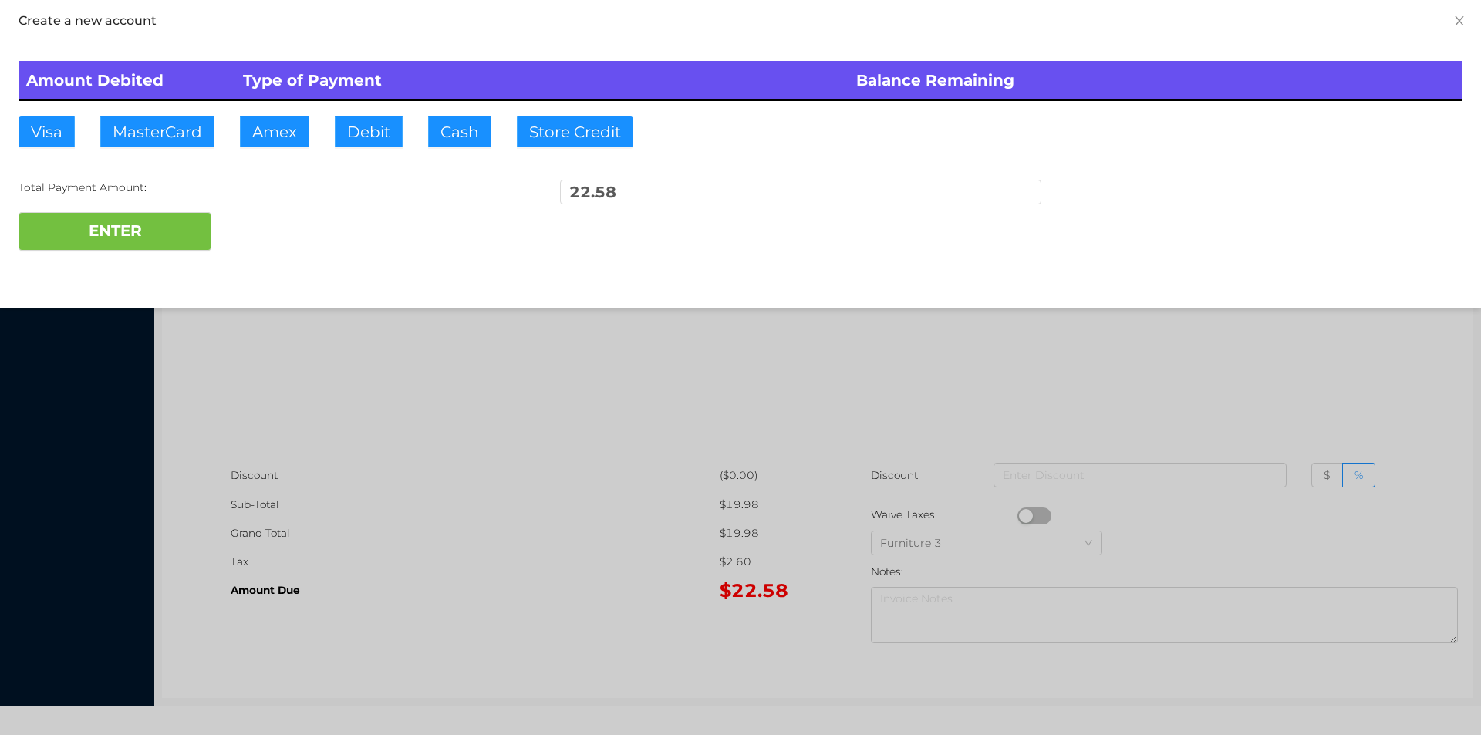
click at [381, 230] on div "ENTER" at bounding box center [741, 231] width 1444 height 39
click at [1388, 362] on div at bounding box center [740, 367] width 1481 height 735
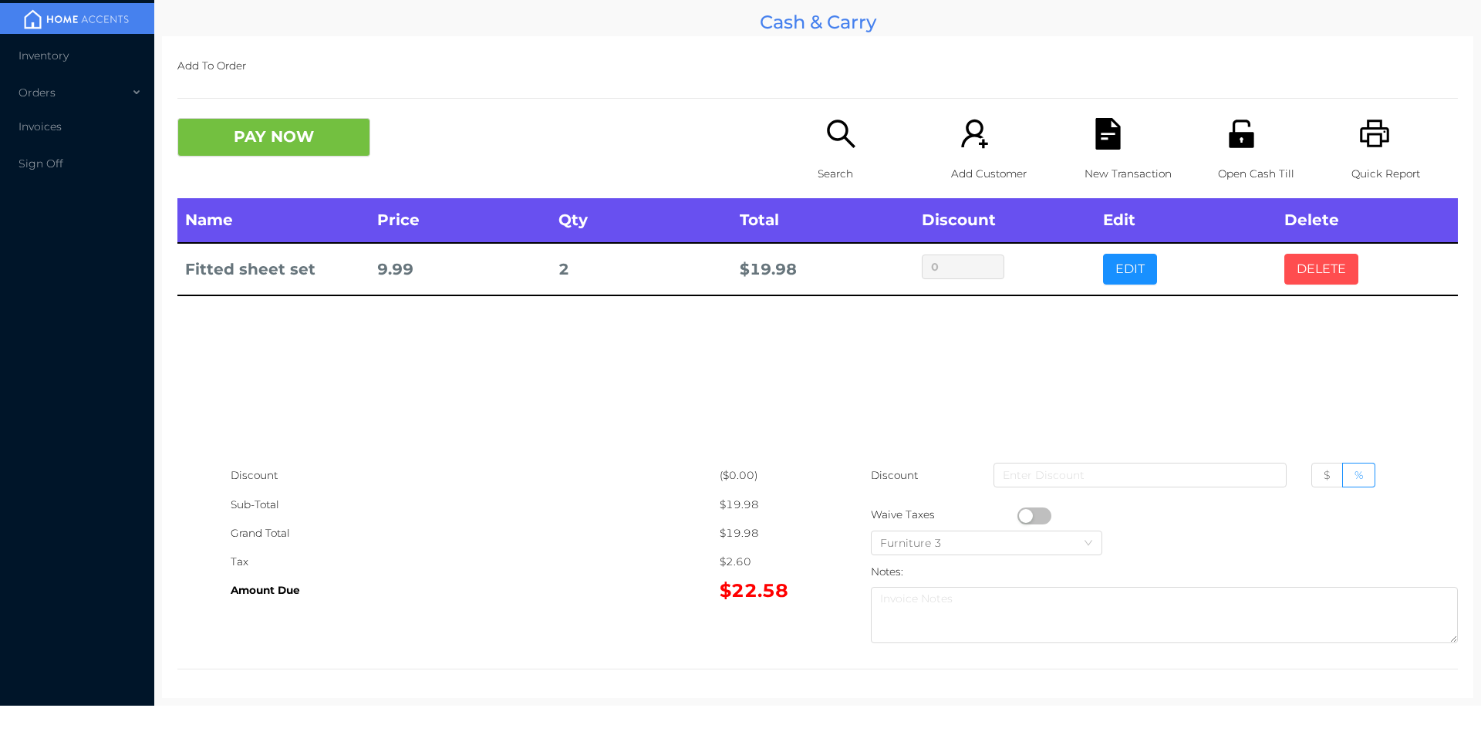
click at [1327, 256] on button "DELETE" at bounding box center [1321, 269] width 74 height 31
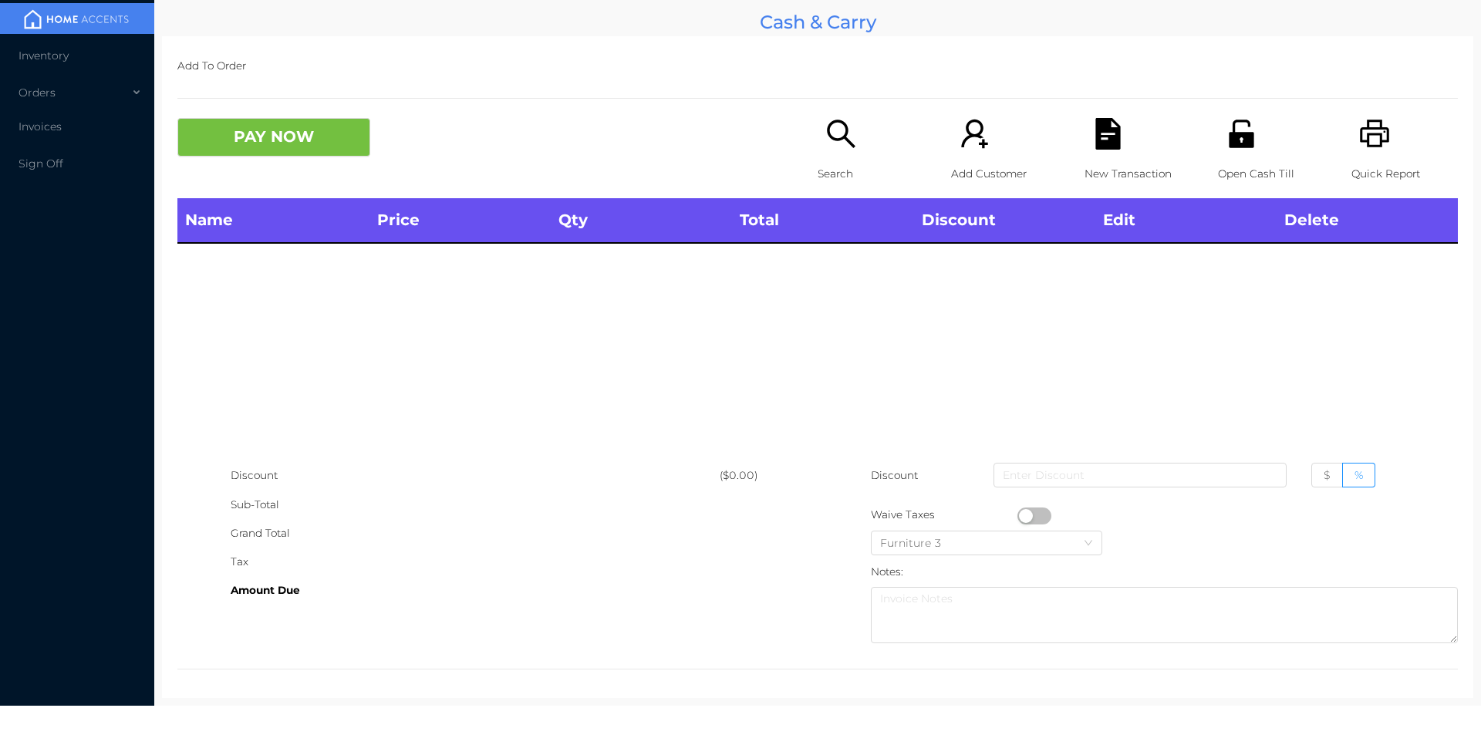
scroll to position [5, 0]
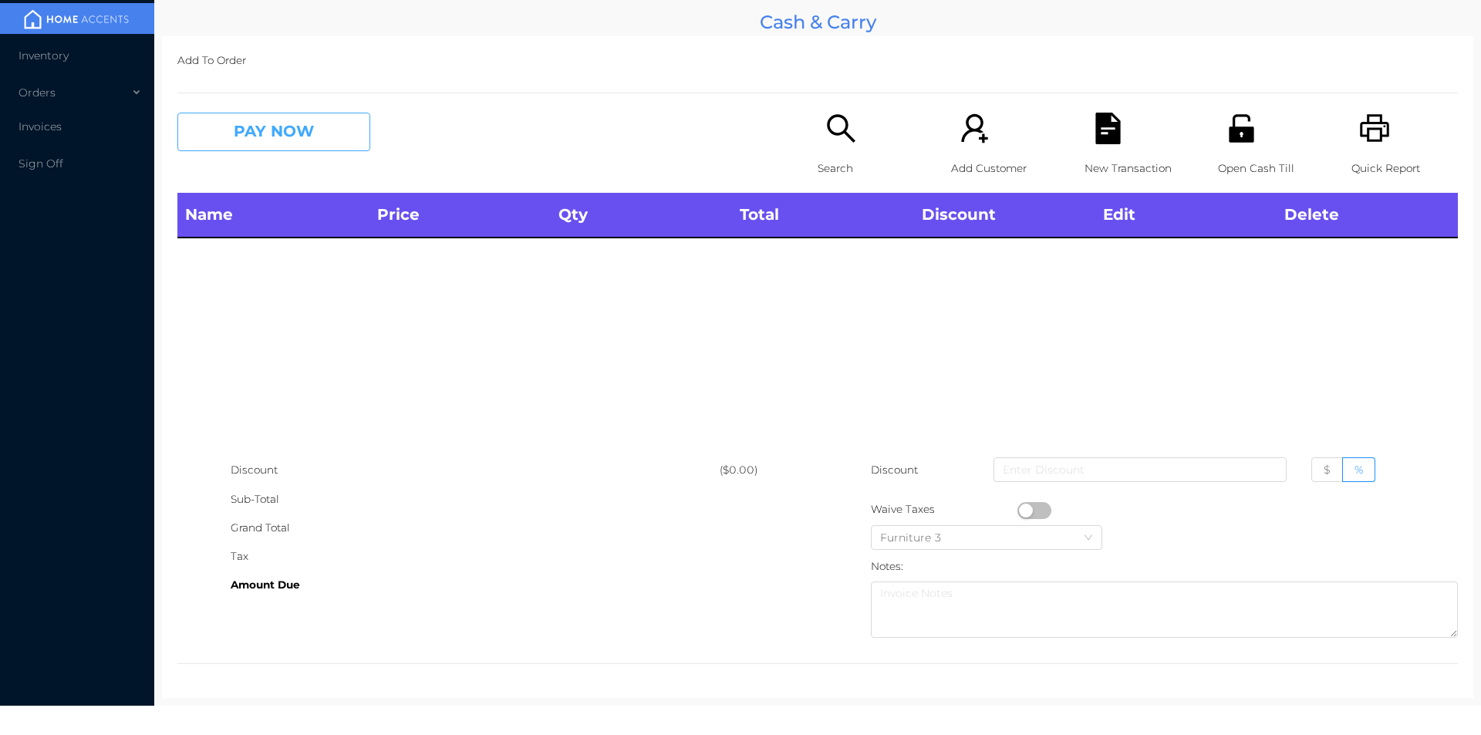
click at [299, 151] on button "PAY NOW" at bounding box center [273, 132] width 193 height 39
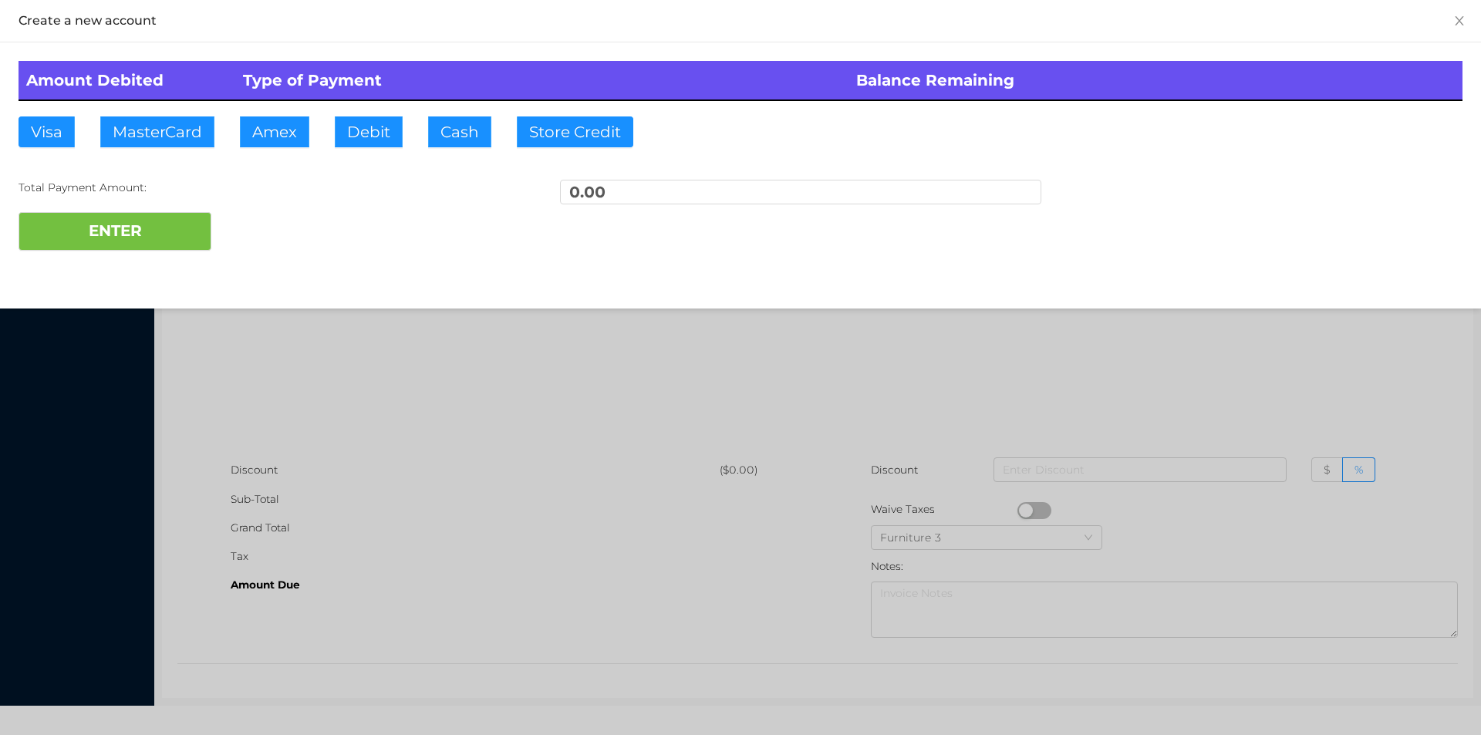
click at [350, 391] on div at bounding box center [740, 367] width 1481 height 735
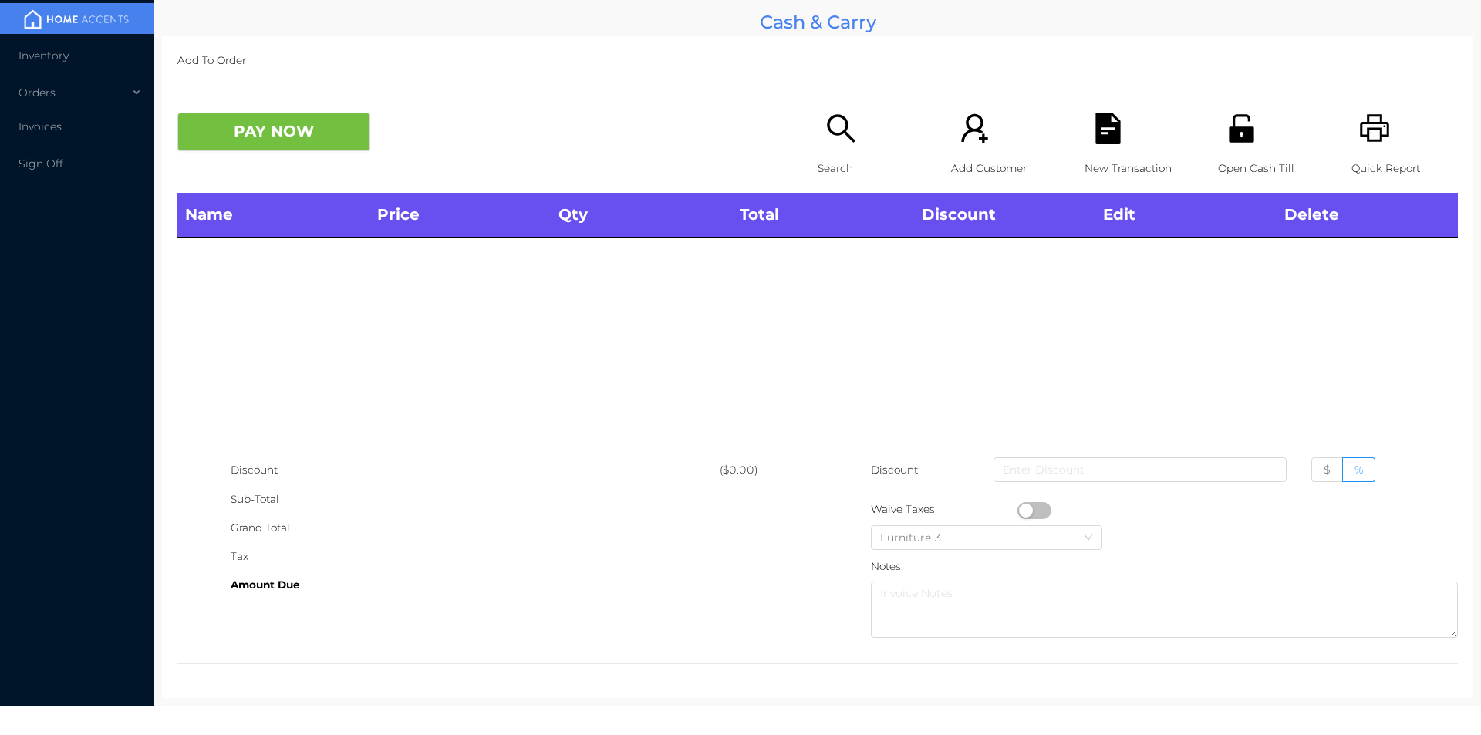
click at [1247, 134] on icon "icon: unlock" at bounding box center [1242, 129] width 32 height 32
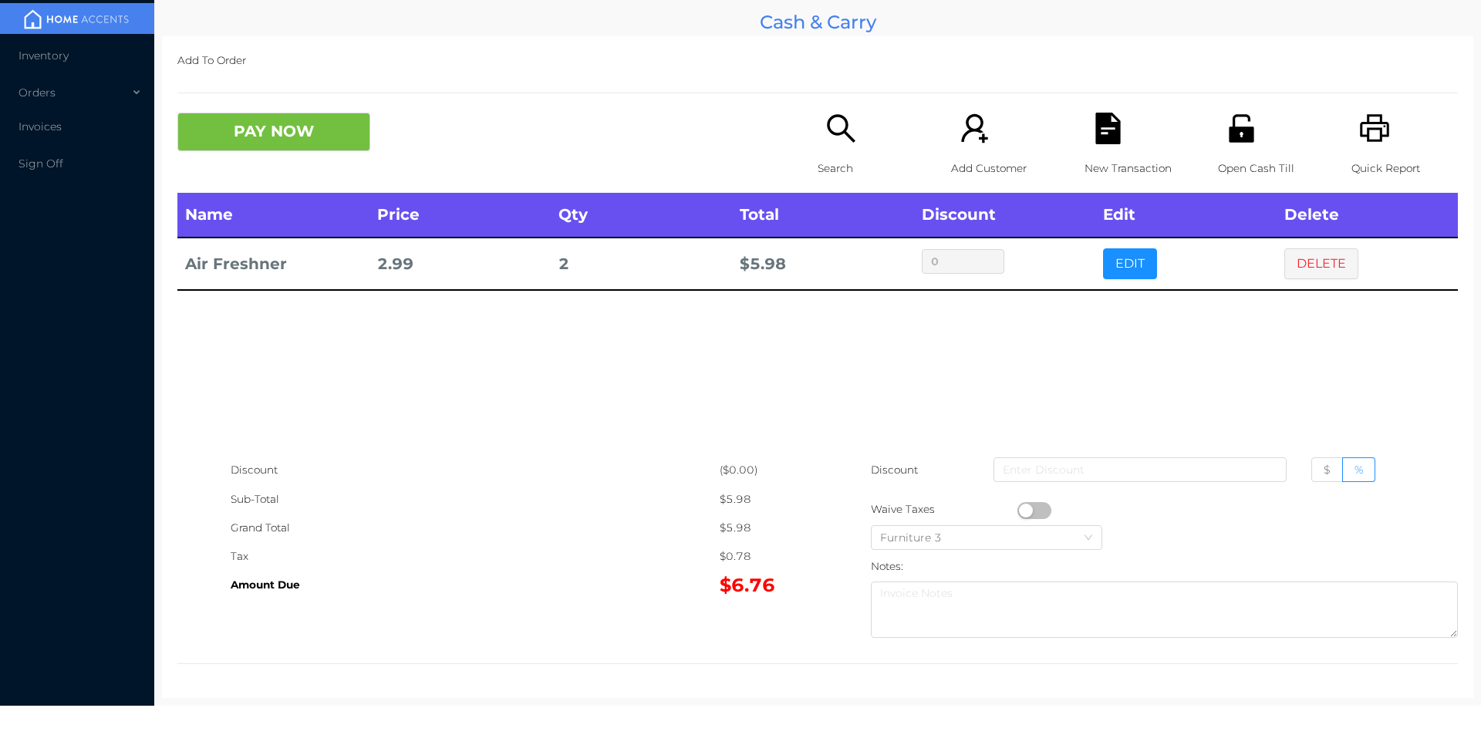
click at [839, 147] on div "Search" at bounding box center [871, 153] width 106 height 80
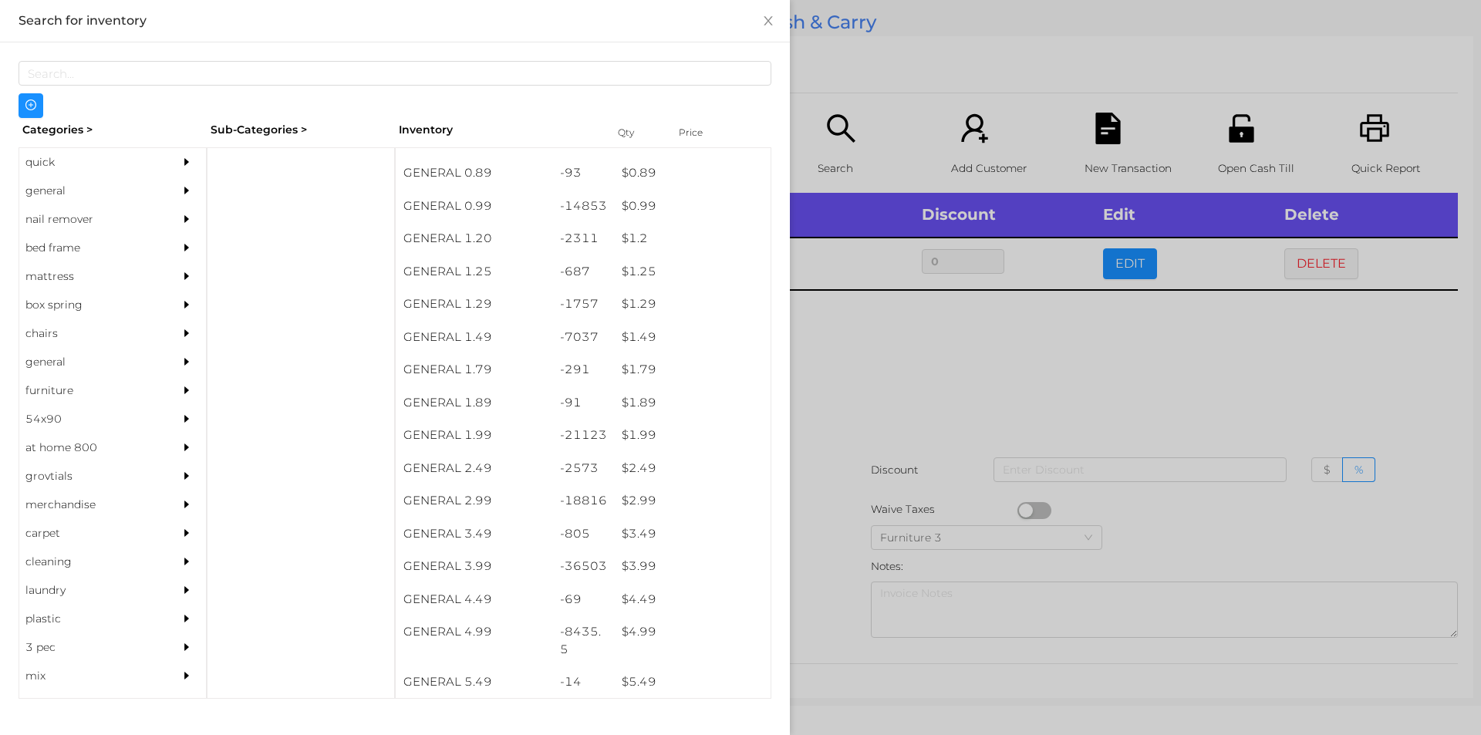
scroll to position [57, 0]
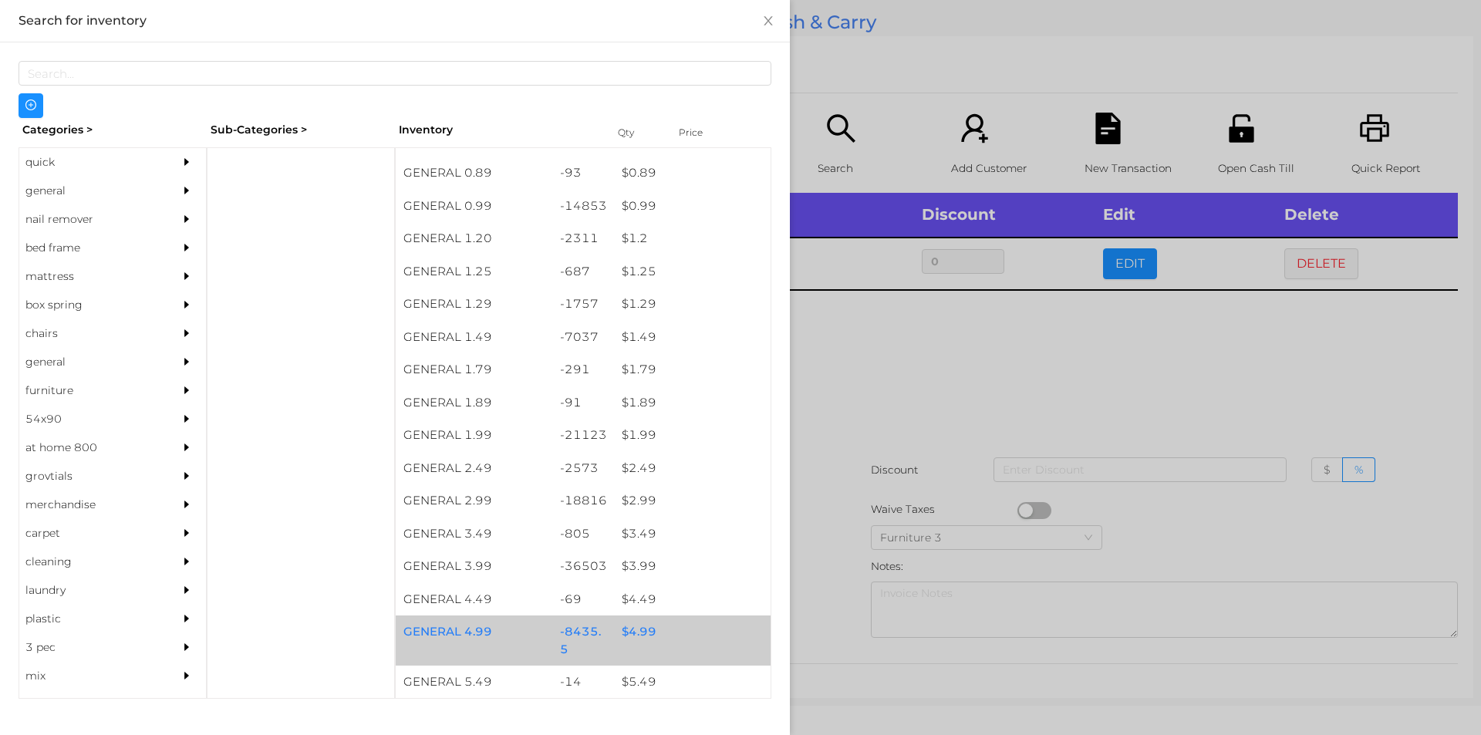
click at [627, 633] on div "$ 4.99" at bounding box center [692, 632] width 157 height 33
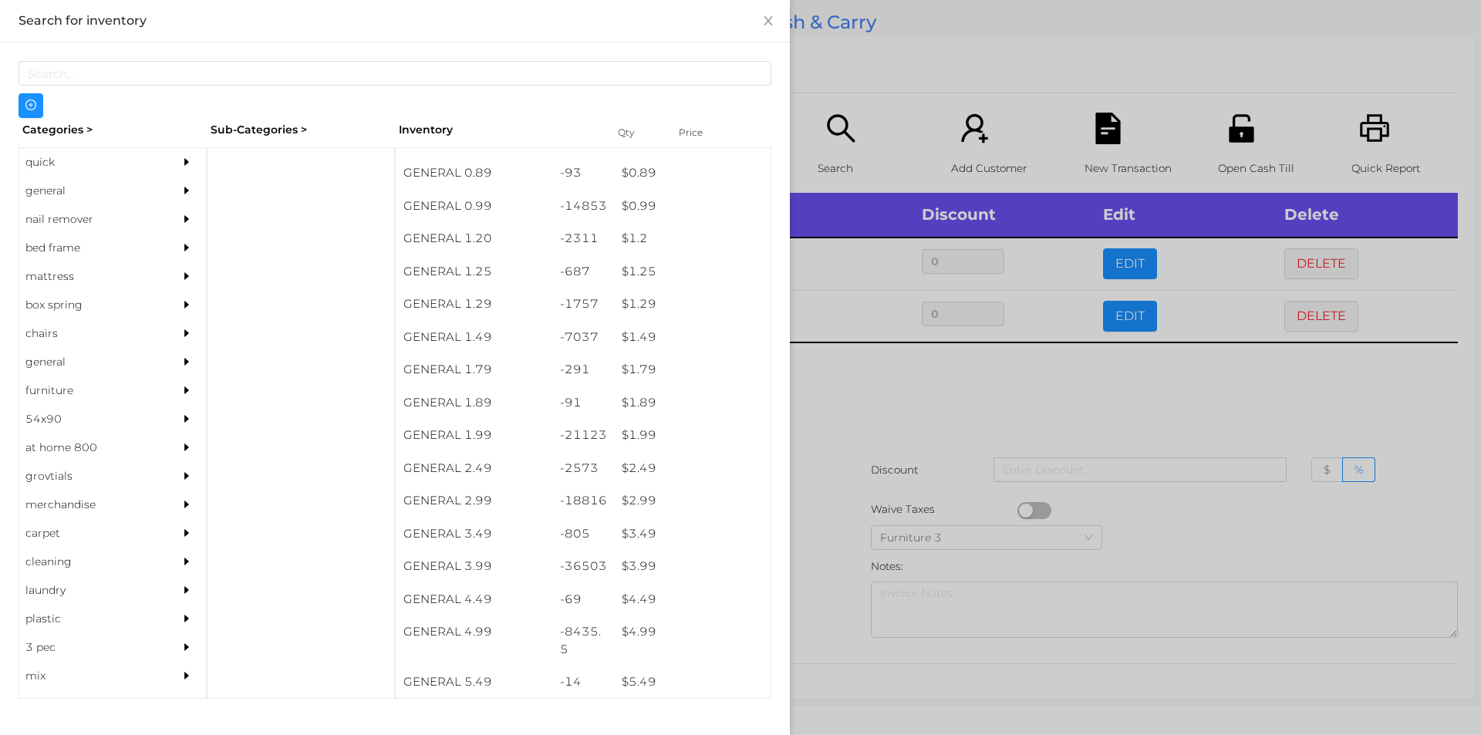
click at [826, 589] on div at bounding box center [740, 367] width 1481 height 735
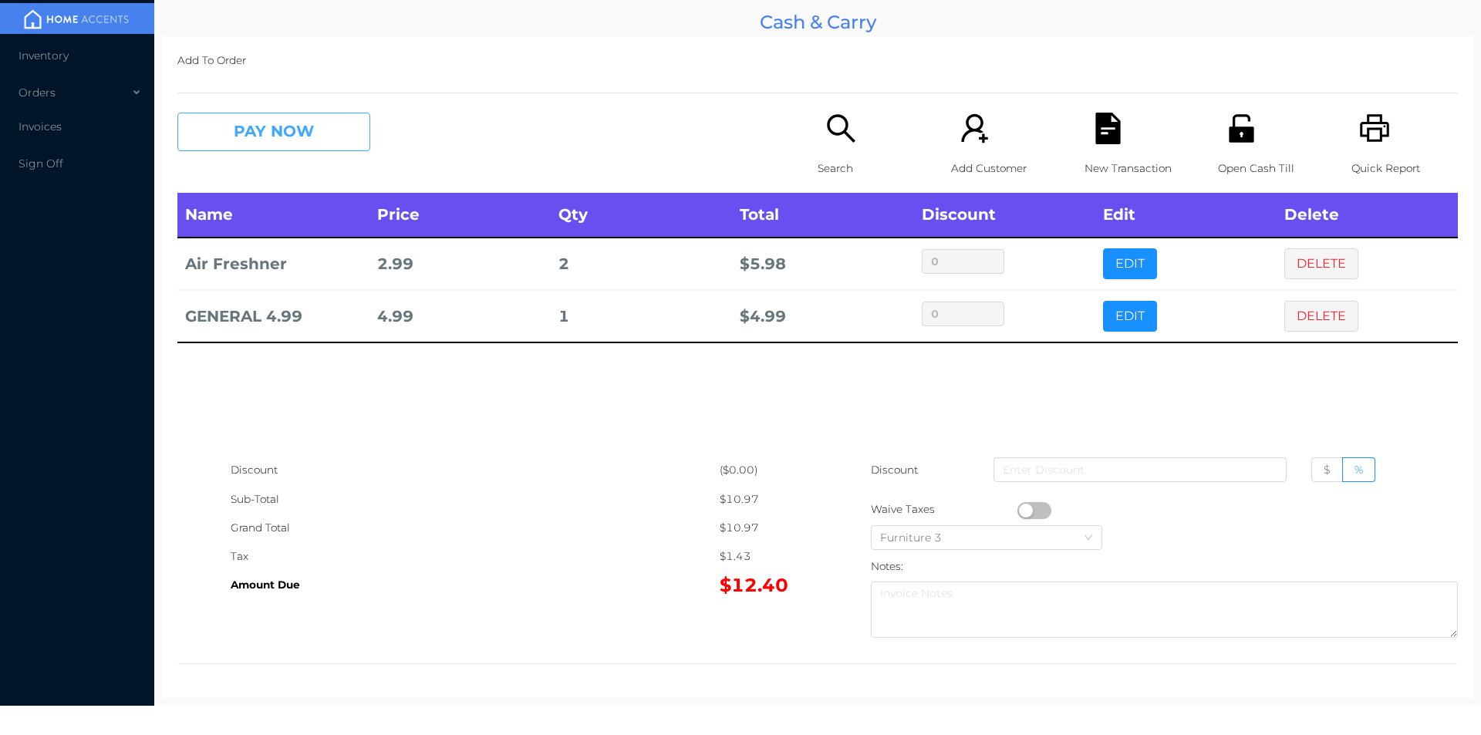
click at [261, 136] on button "PAY NOW" at bounding box center [273, 132] width 193 height 39
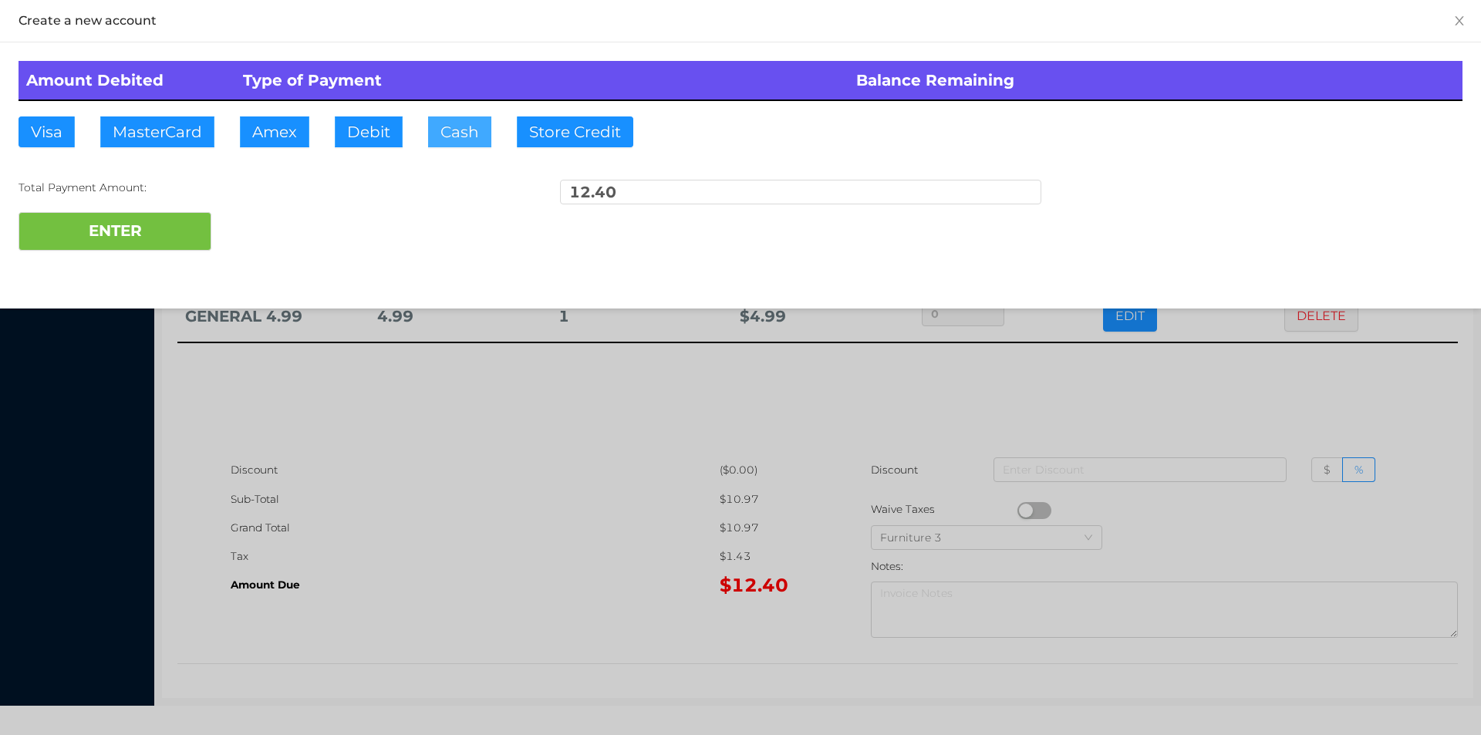
click at [447, 141] on button "Cash" at bounding box center [459, 131] width 63 height 31
type input "20."
click at [147, 232] on button "ENTER" at bounding box center [115, 231] width 193 height 39
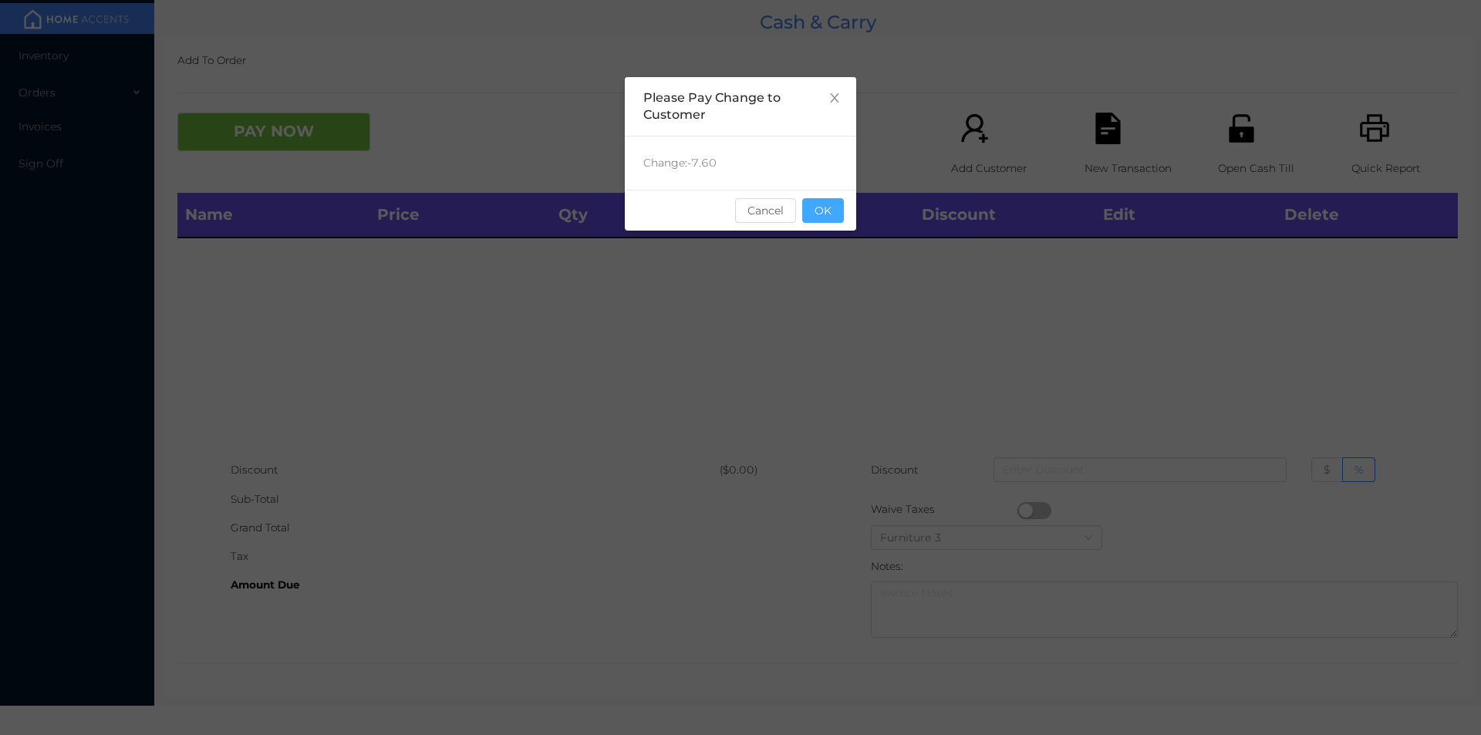
click at [829, 202] on button "OK" at bounding box center [823, 210] width 42 height 25
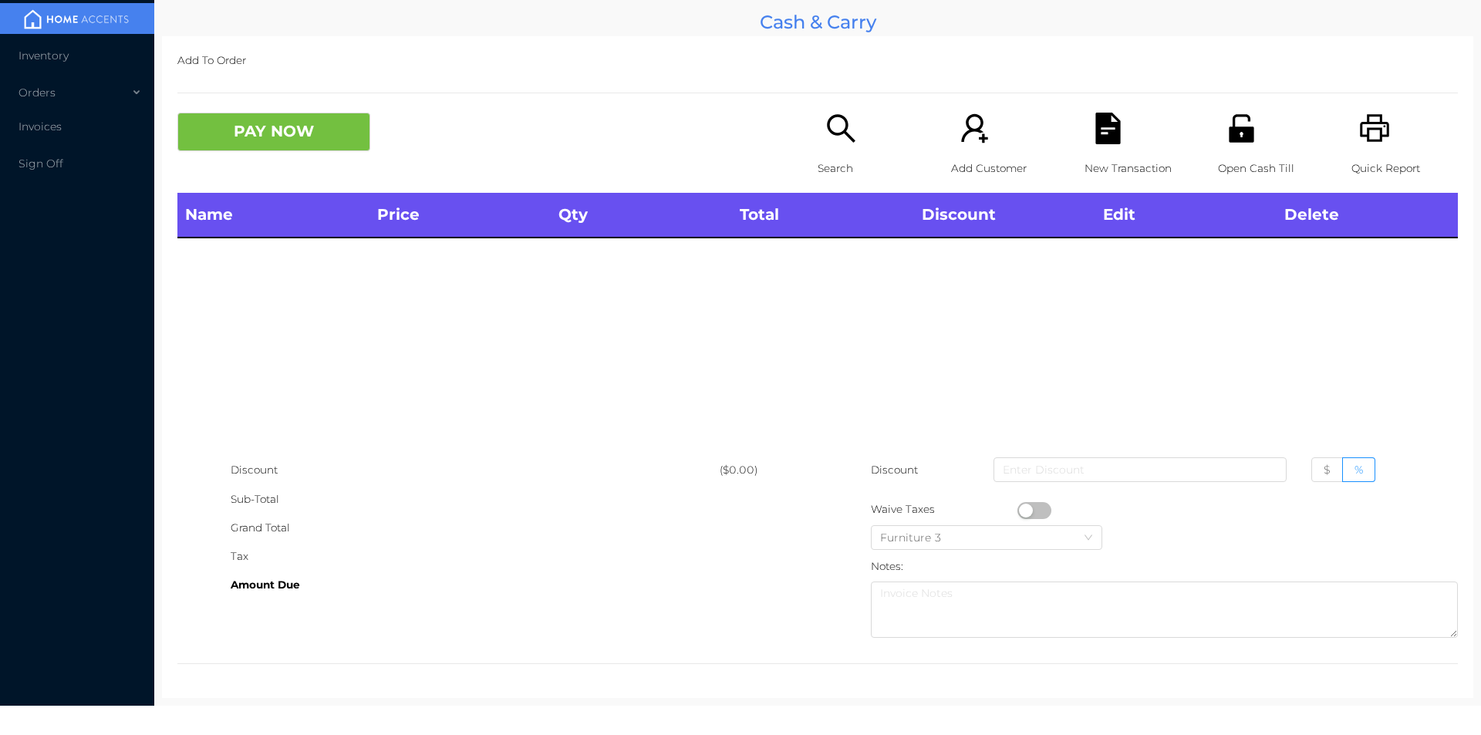
click at [1359, 126] on icon "icon: printer" at bounding box center [1375, 129] width 32 height 32
click at [845, 135] on icon "icon: search" at bounding box center [841, 129] width 32 height 32
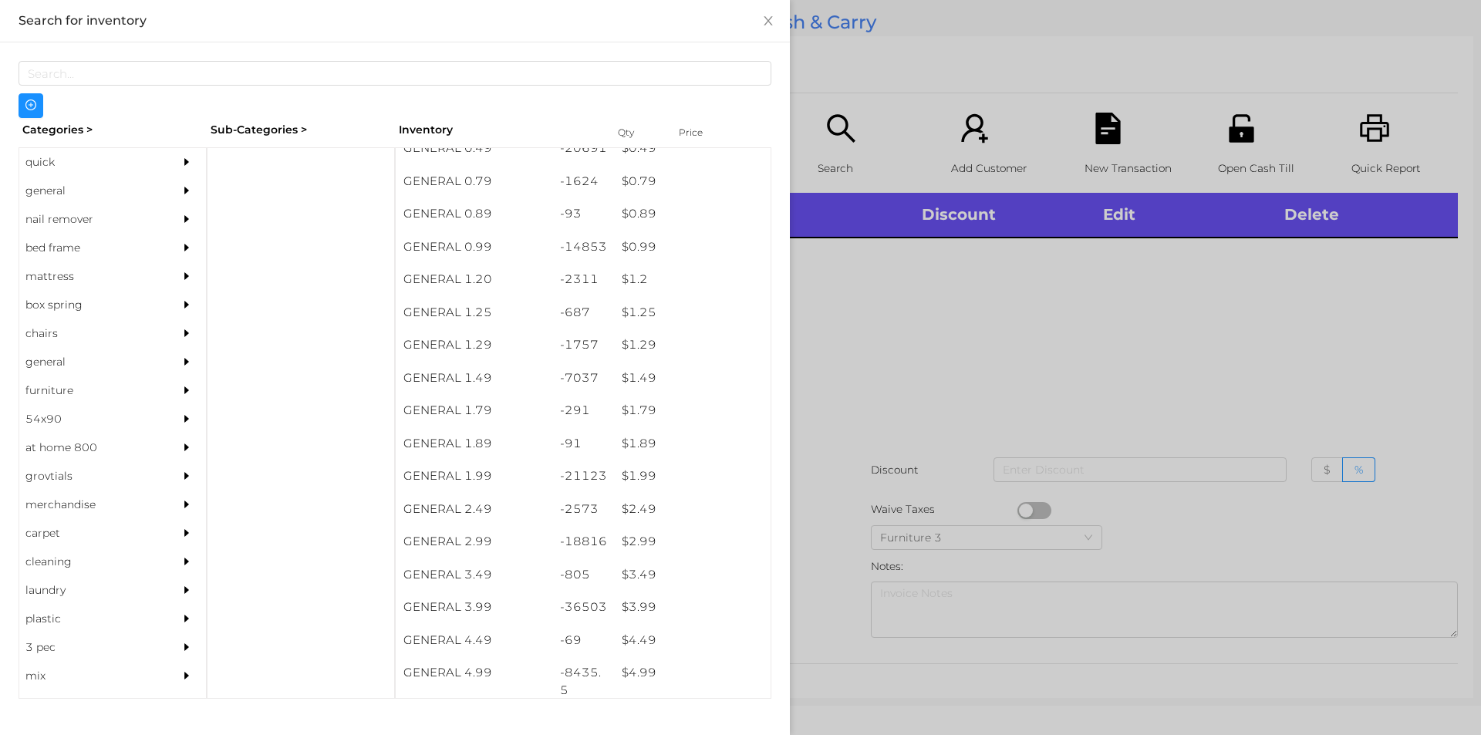
scroll to position [34, 0]
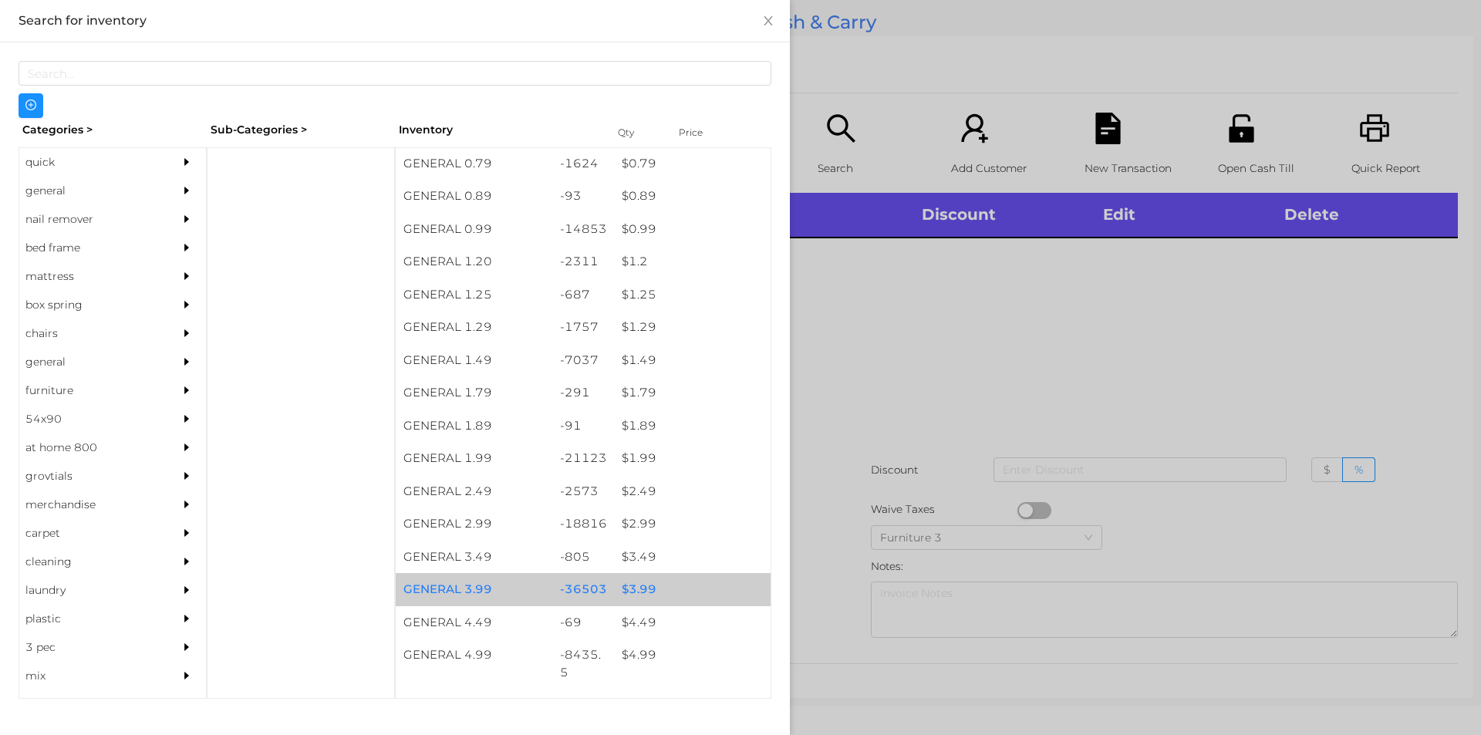
click at [633, 583] on div "$ 3.99" at bounding box center [692, 589] width 157 height 33
click at [642, 585] on div "$ 3.99" at bounding box center [692, 589] width 157 height 33
click at [636, 586] on div "$ 3.99" at bounding box center [692, 589] width 157 height 33
click at [643, 585] on div "$ 3.99" at bounding box center [692, 589] width 157 height 33
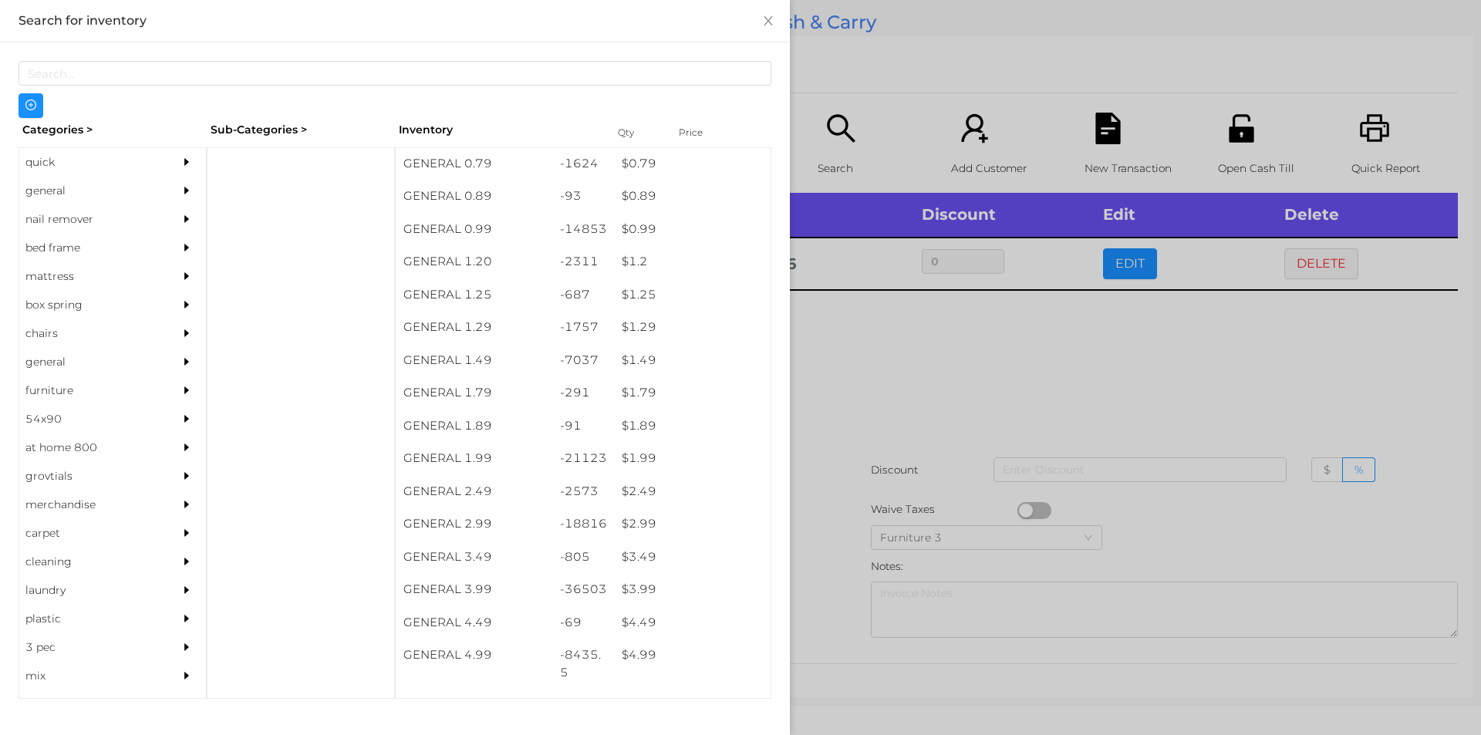
click at [835, 567] on div at bounding box center [740, 367] width 1481 height 735
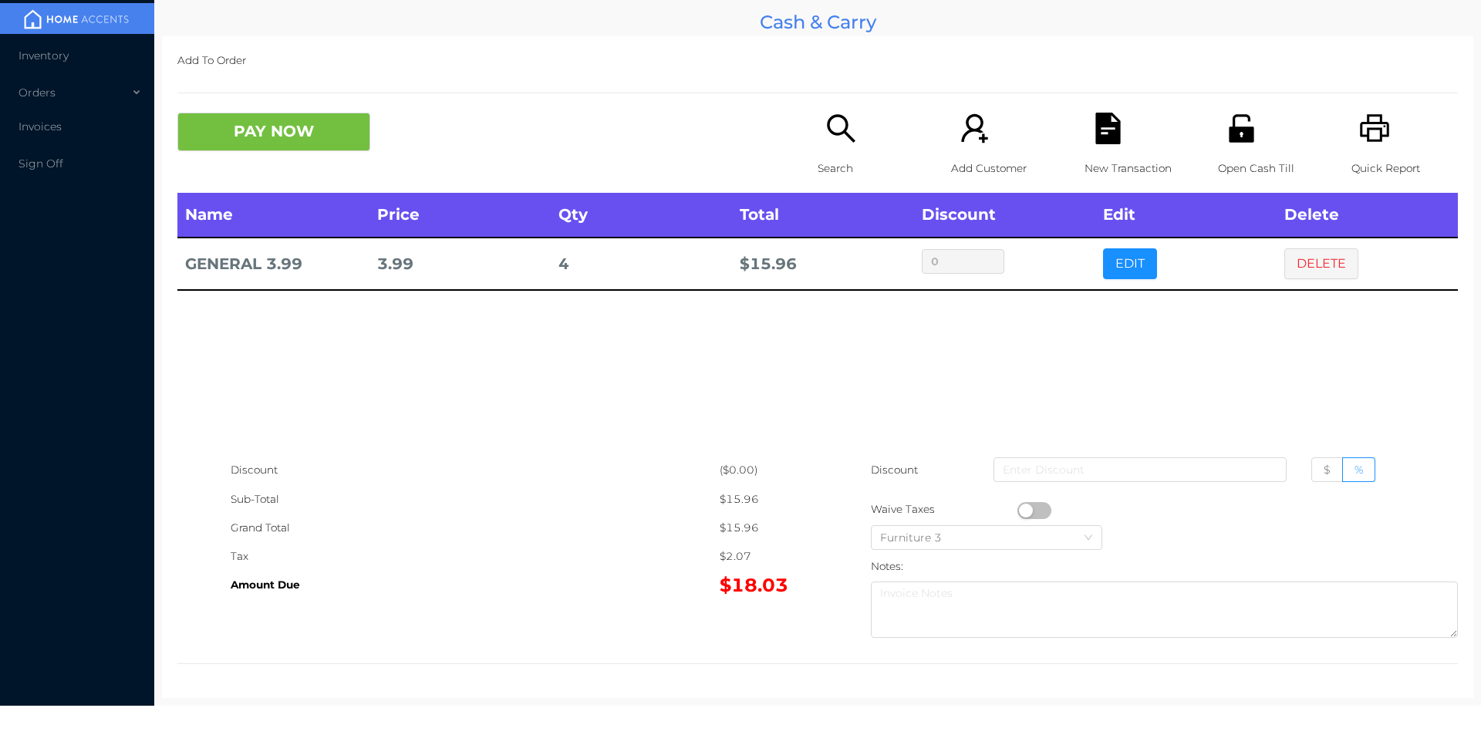
click at [1231, 141] on icon "icon: unlock" at bounding box center [1241, 128] width 25 height 28
click at [1297, 257] on button "DELETE" at bounding box center [1321, 263] width 74 height 31
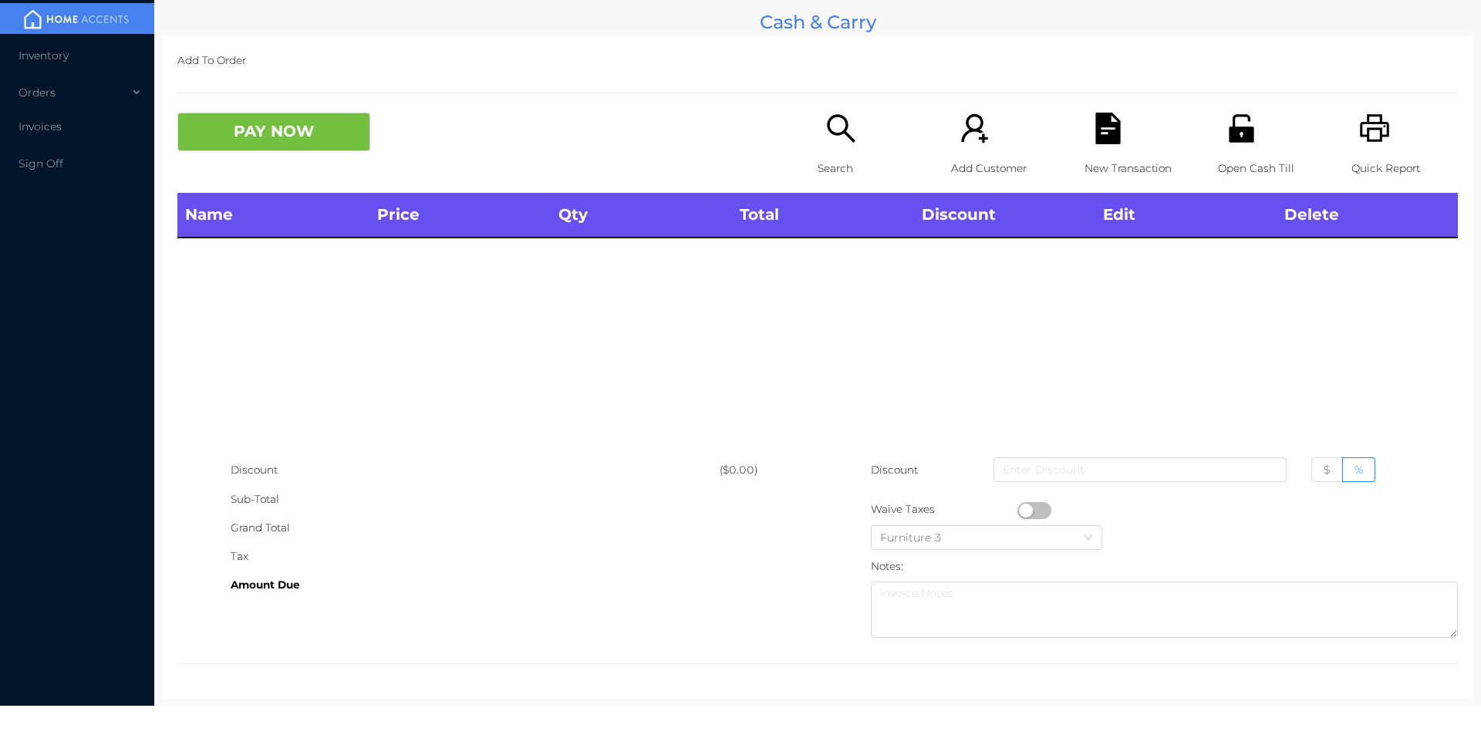
click at [1381, 144] on div "Quick Report" at bounding box center [1405, 153] width 106 height 80
click at [845, 173] on p "Search" at bounding box center [871, 168] width 106 height 29
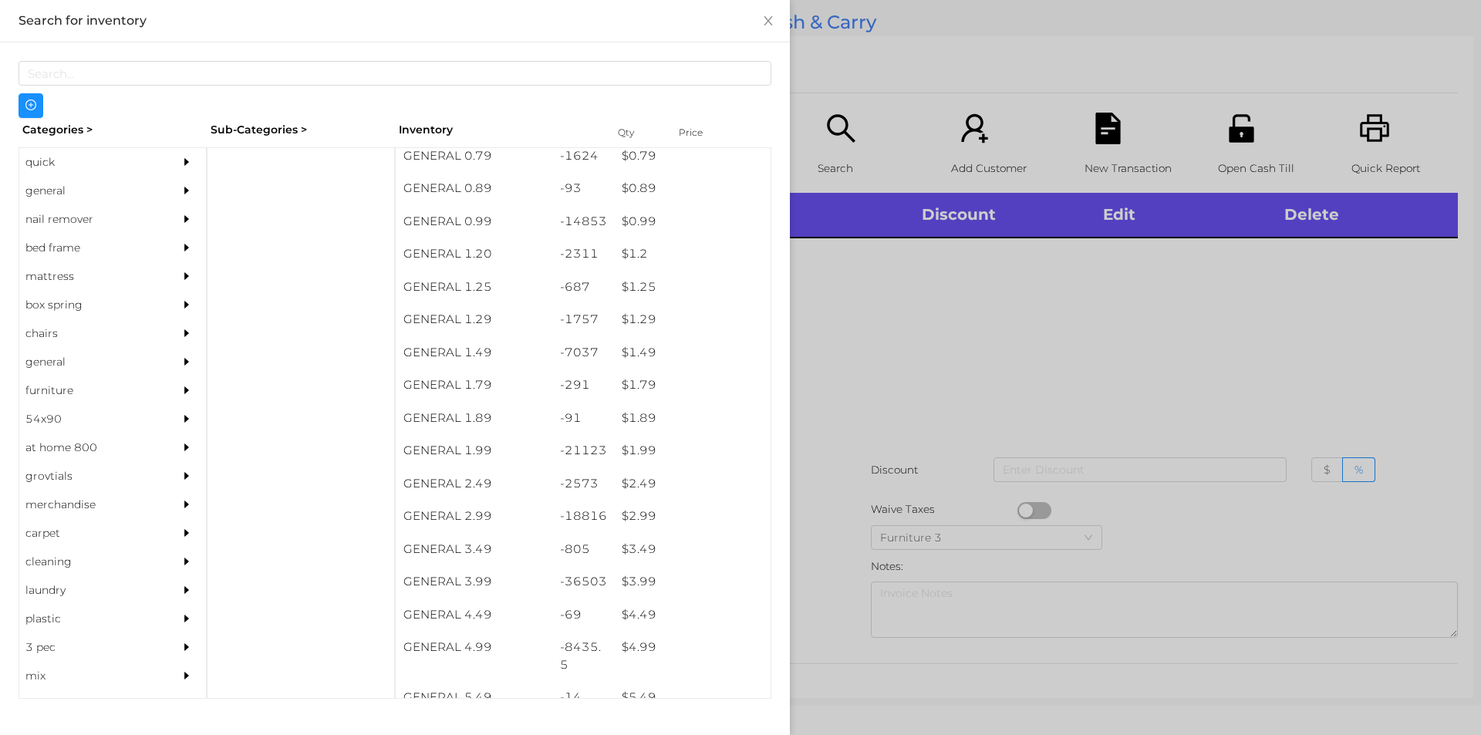
scroll to position [41, 0]
click at [632, 356] on div "$ 1.49" at bounding box center [692, 353] width 157 height 33
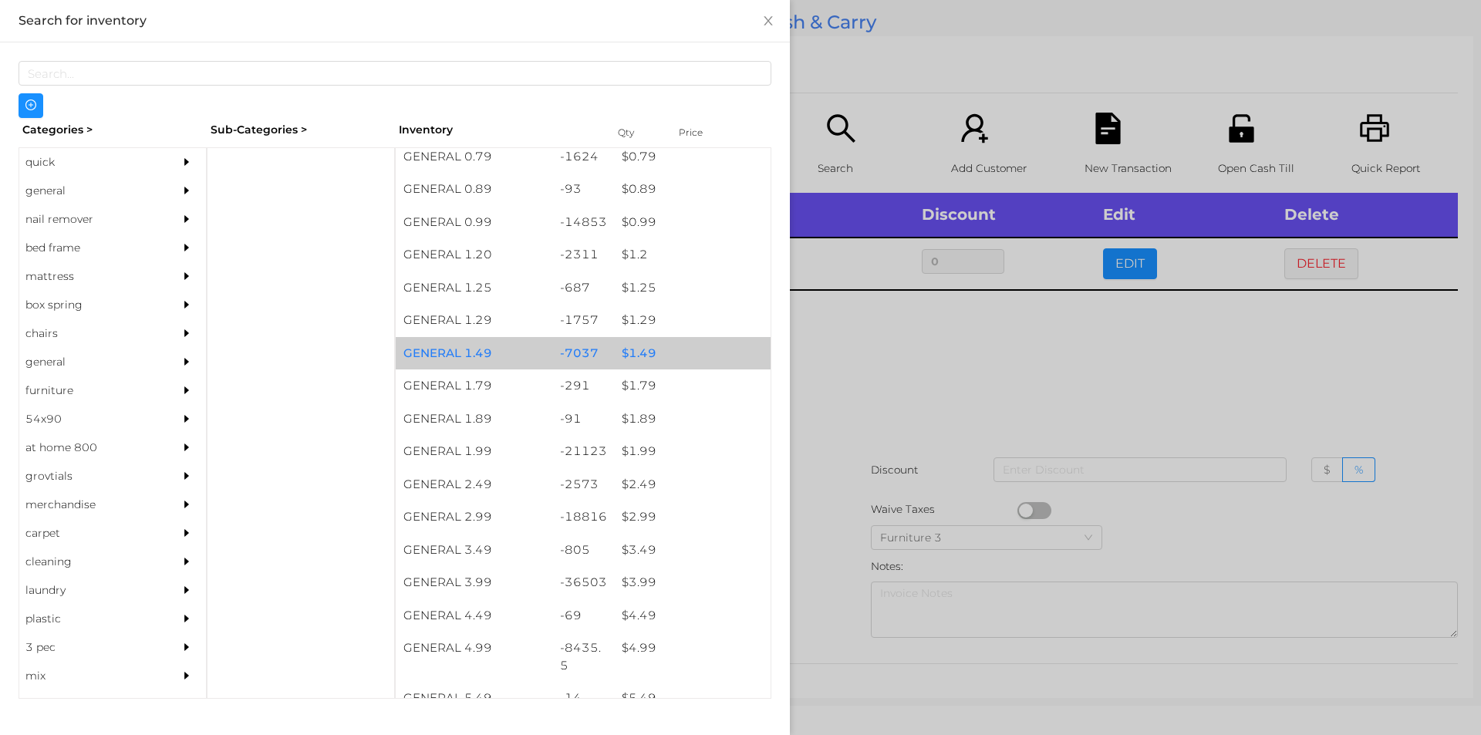
click at [626, 354] on div "$ 1.49" at bounding box center [692, 353] width 157 height 33
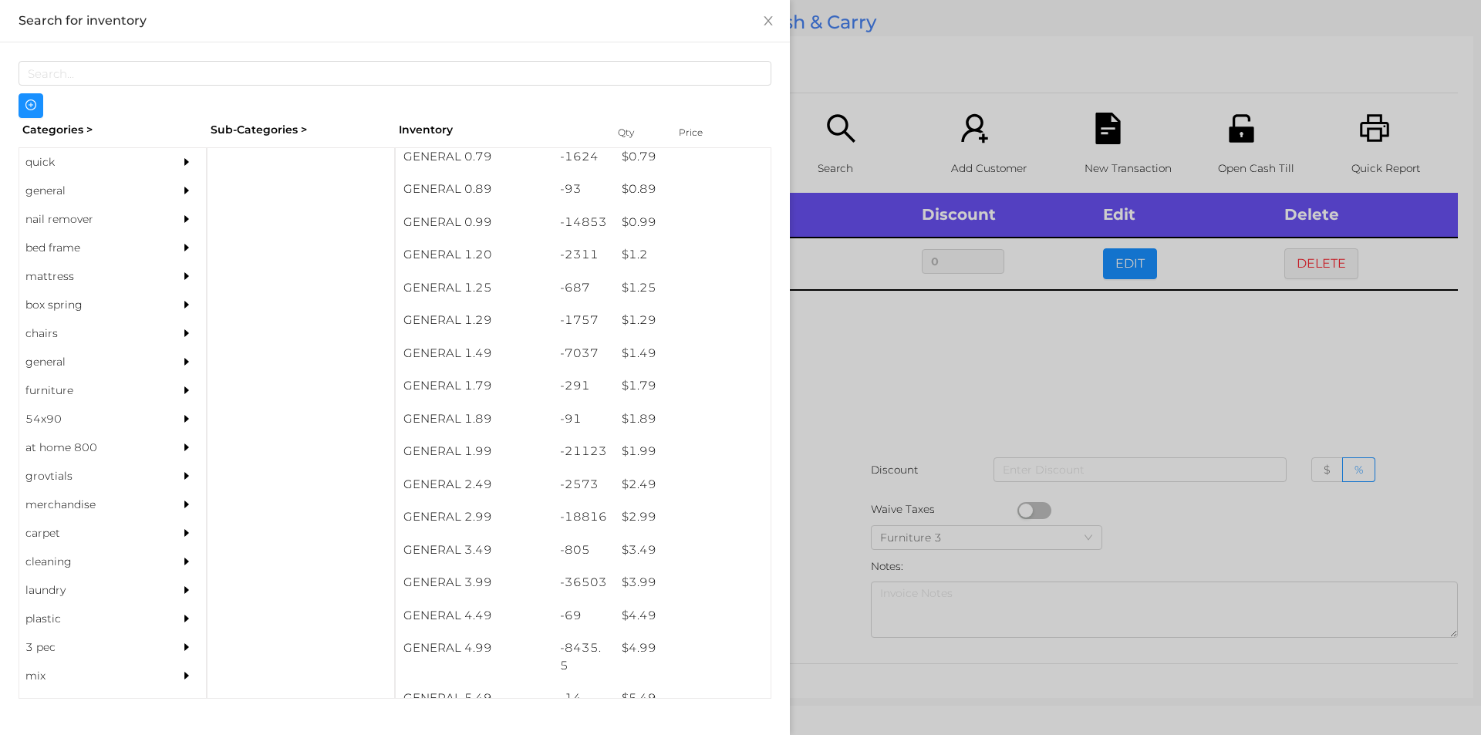
click at [837, 390] on div at bounding box center [740, 367] width 1481 height 735
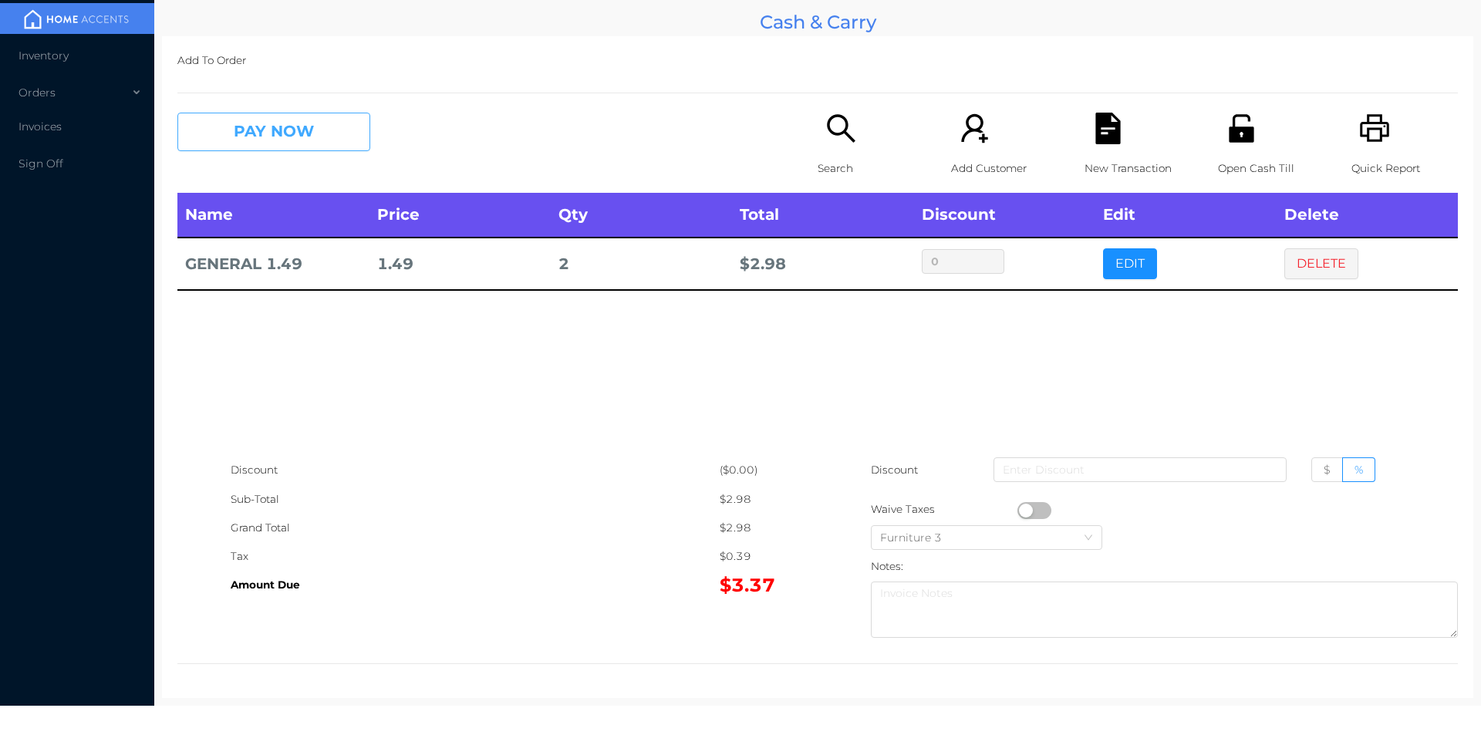
click at [251, 128] on button "PAY NOW" at bounding box center [273, 132] width 193 height 39
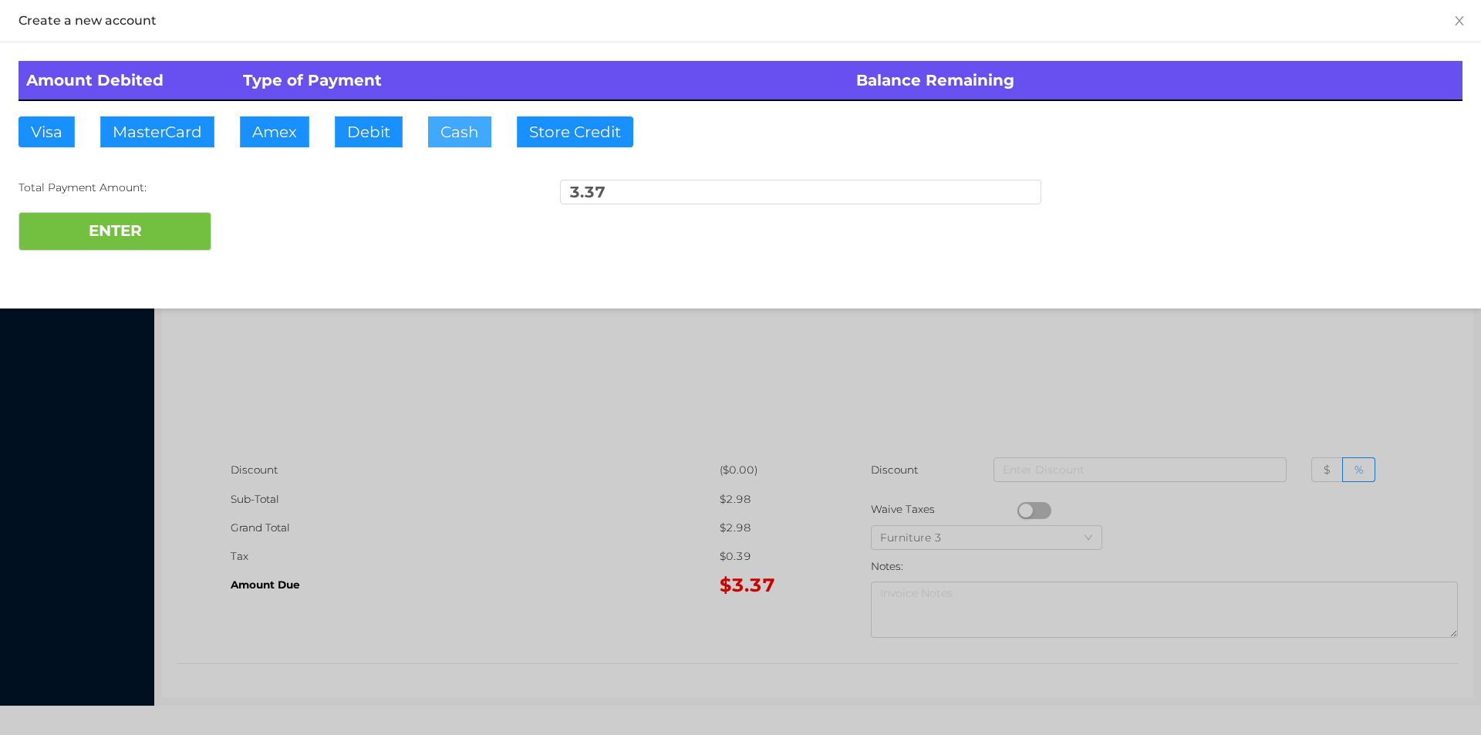
click at [447, 140] on button "Cash" at bounding box center [459, 131] width 63 height 31
type input "5."
click at [93, 222] on button "ENTER" at bounding box center [115, 231] width 193 height 39
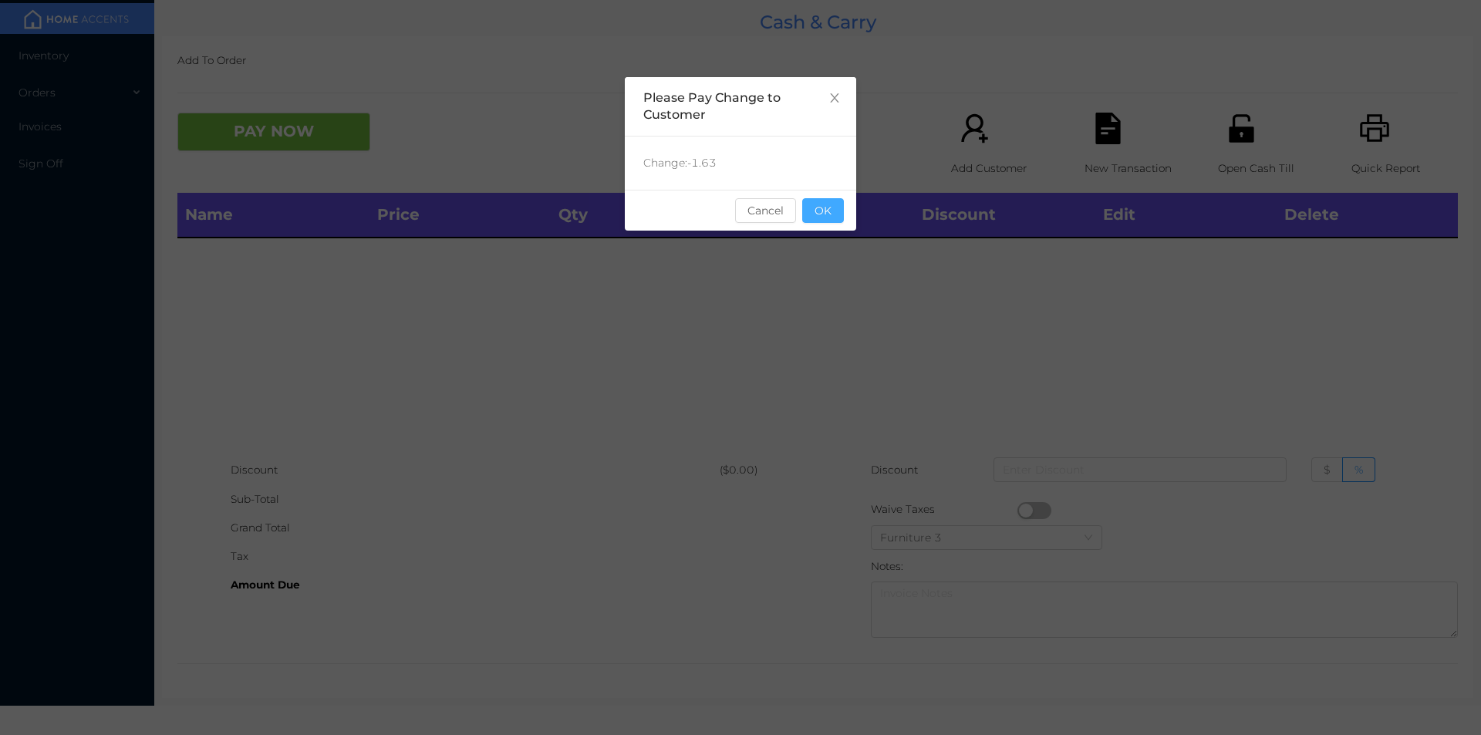
click at [822, 221] on button "OK" at bounding box center [823, 210] width 42 height 25
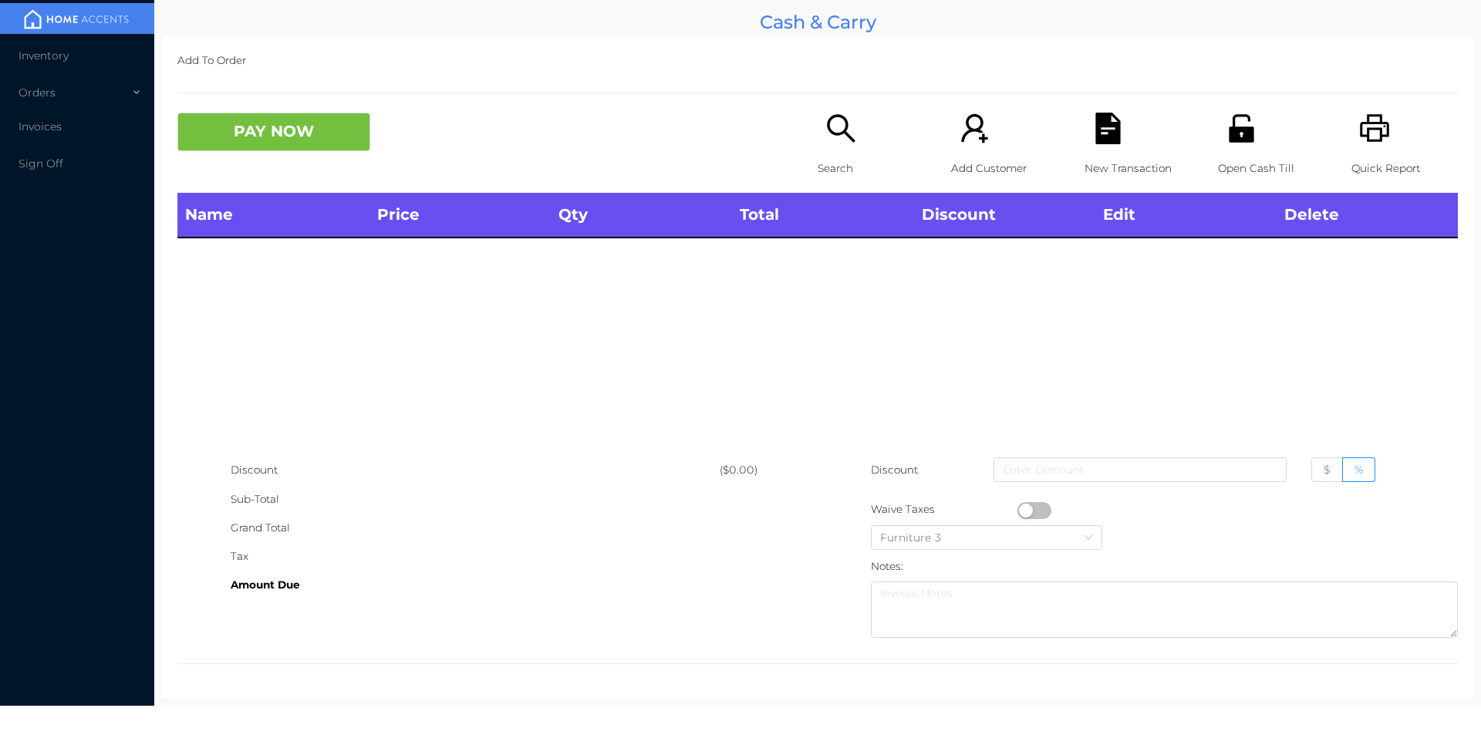
click at [812, 278] on div "Name Price Qty Total Discount Edit Delete" at bounding box center [817, 324] width 1281 height 263
click at [833, 139] on icon "icon: search" at bounding box center [841, 129] width 32 height 32
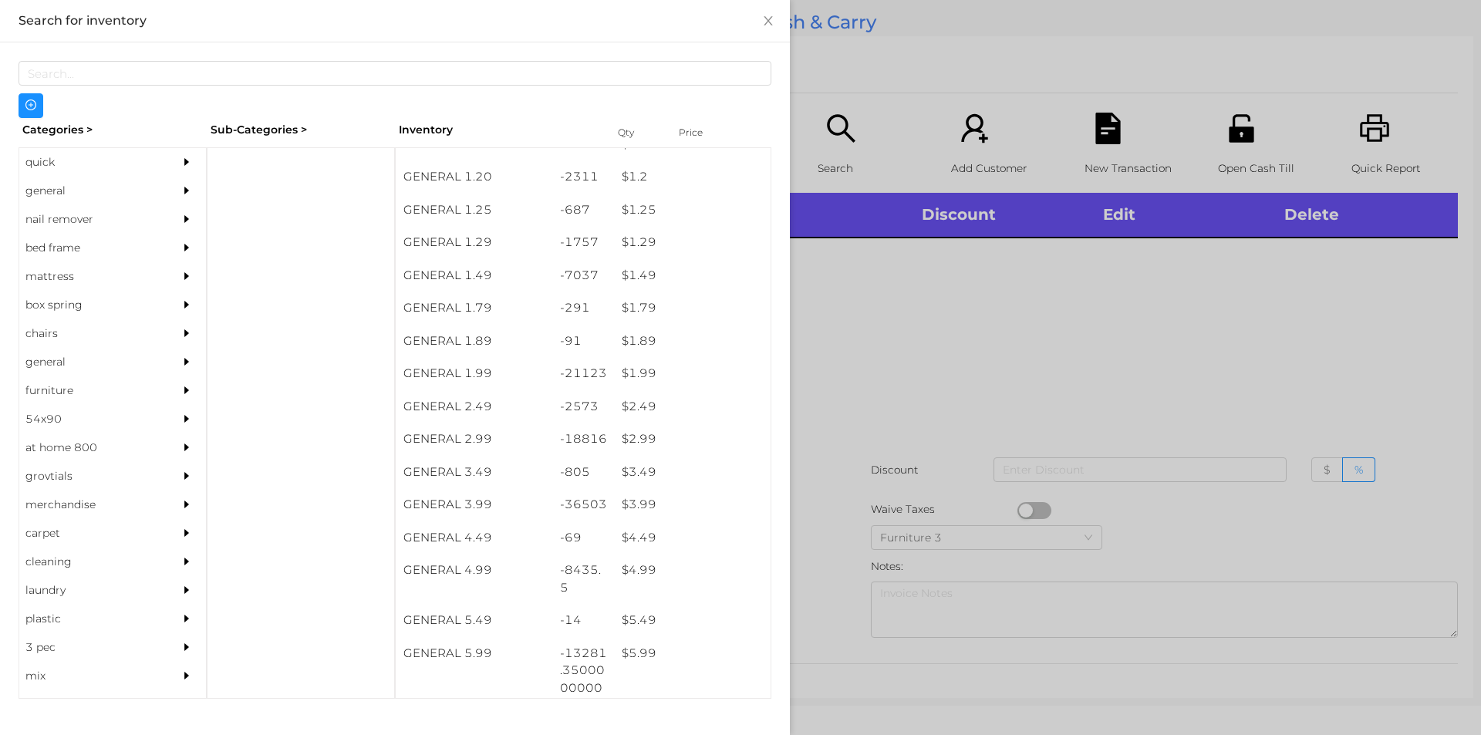
scroll to position [119, 0]
click at [640, 499] on div "$ 3.99" at bounding box center [692, 504] width 157 height 33
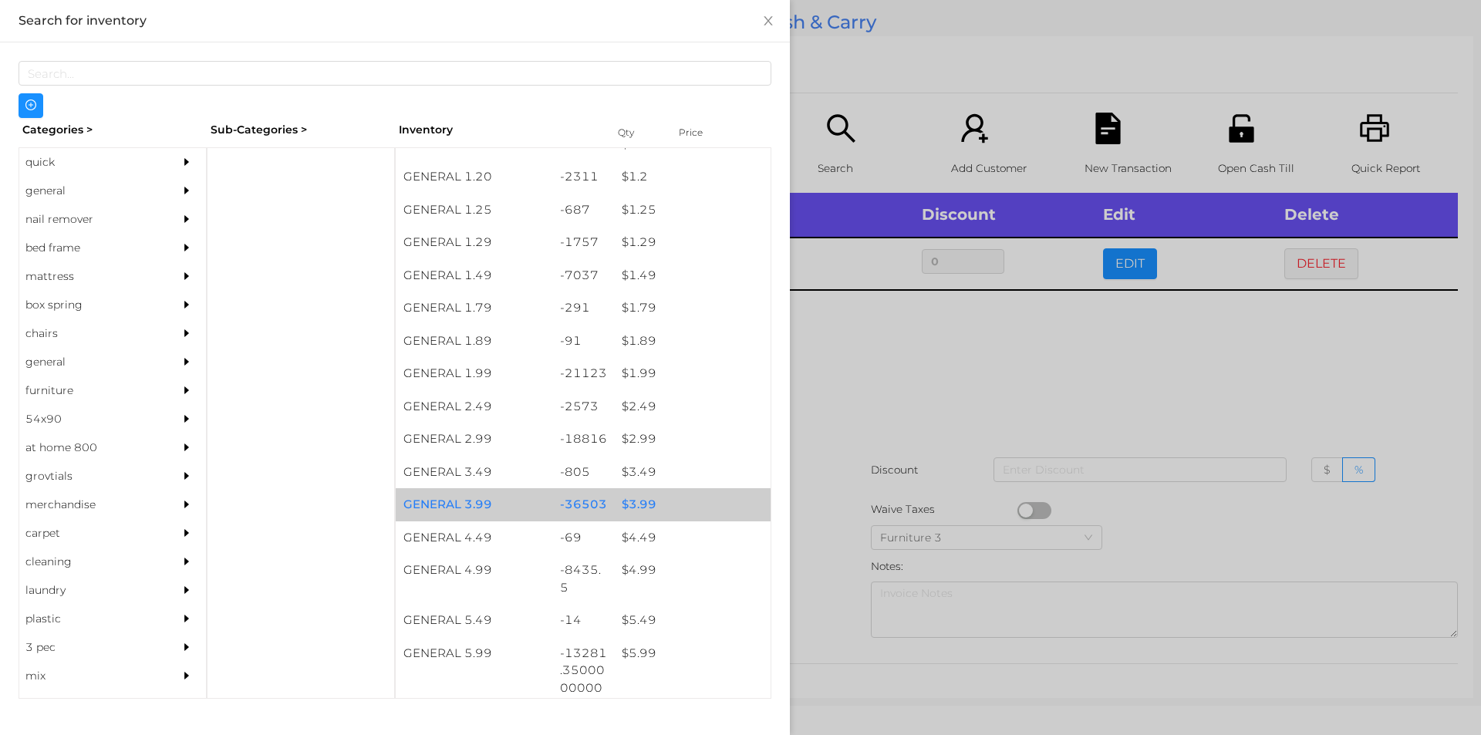
click at [643, 502] on div "$ 3.99" at bounding box center [692, 504] width 157 height 33
click at [653, 498] on div "$ 3.99" at bounding box center [692, 504] width 157 height 33
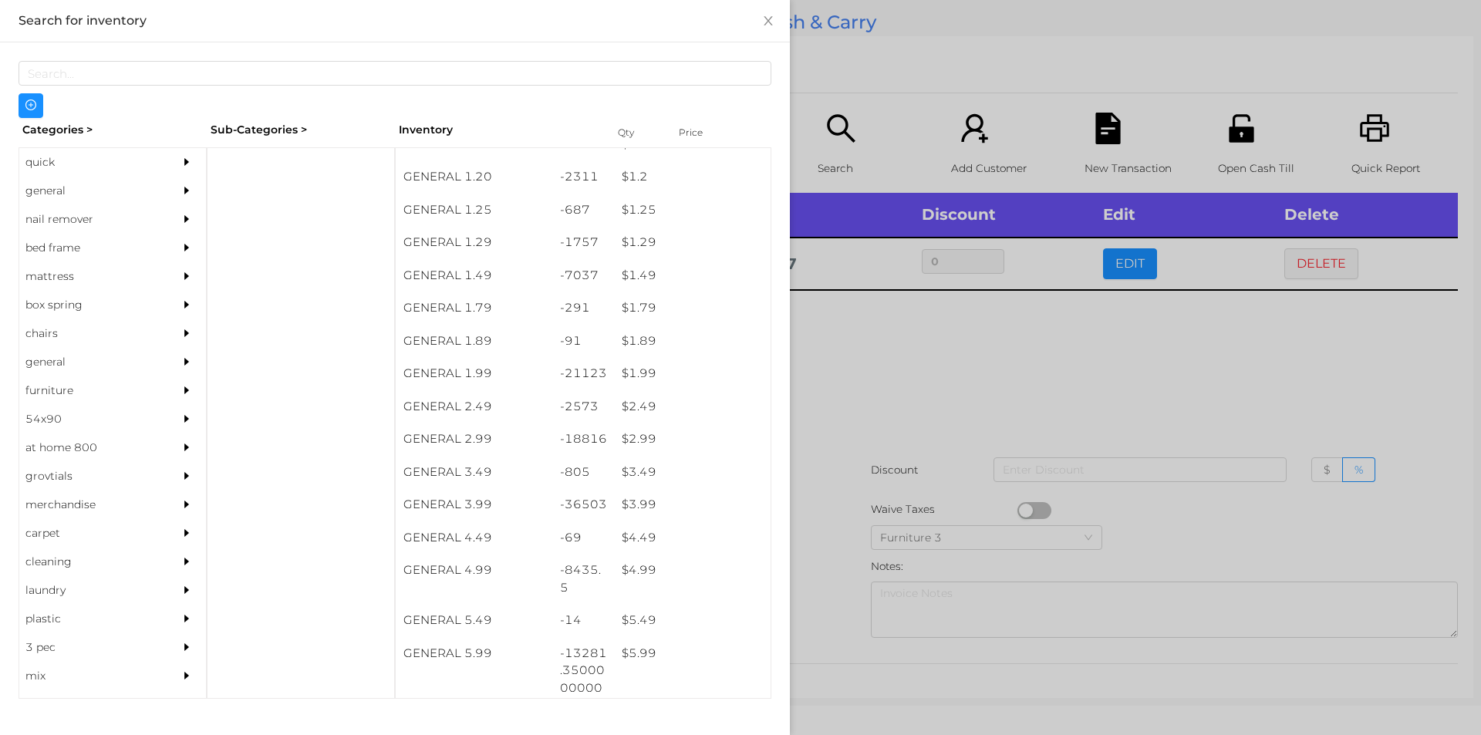
click at [835, 457] on div at bounding box center [740, 367] width 1481 height 735
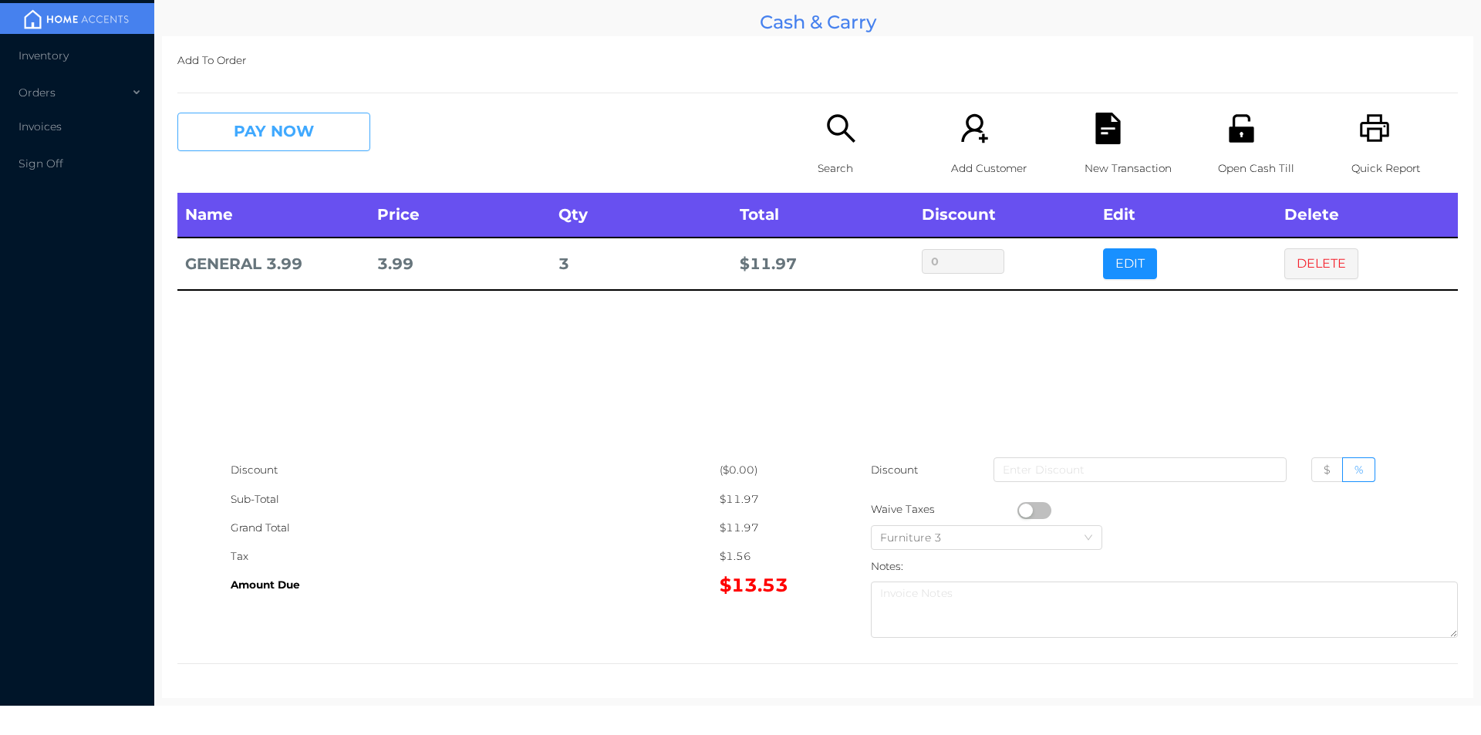
click at [232, 143] on button "PAY NOW" at bounding box center [273, 132] width 193 height 39
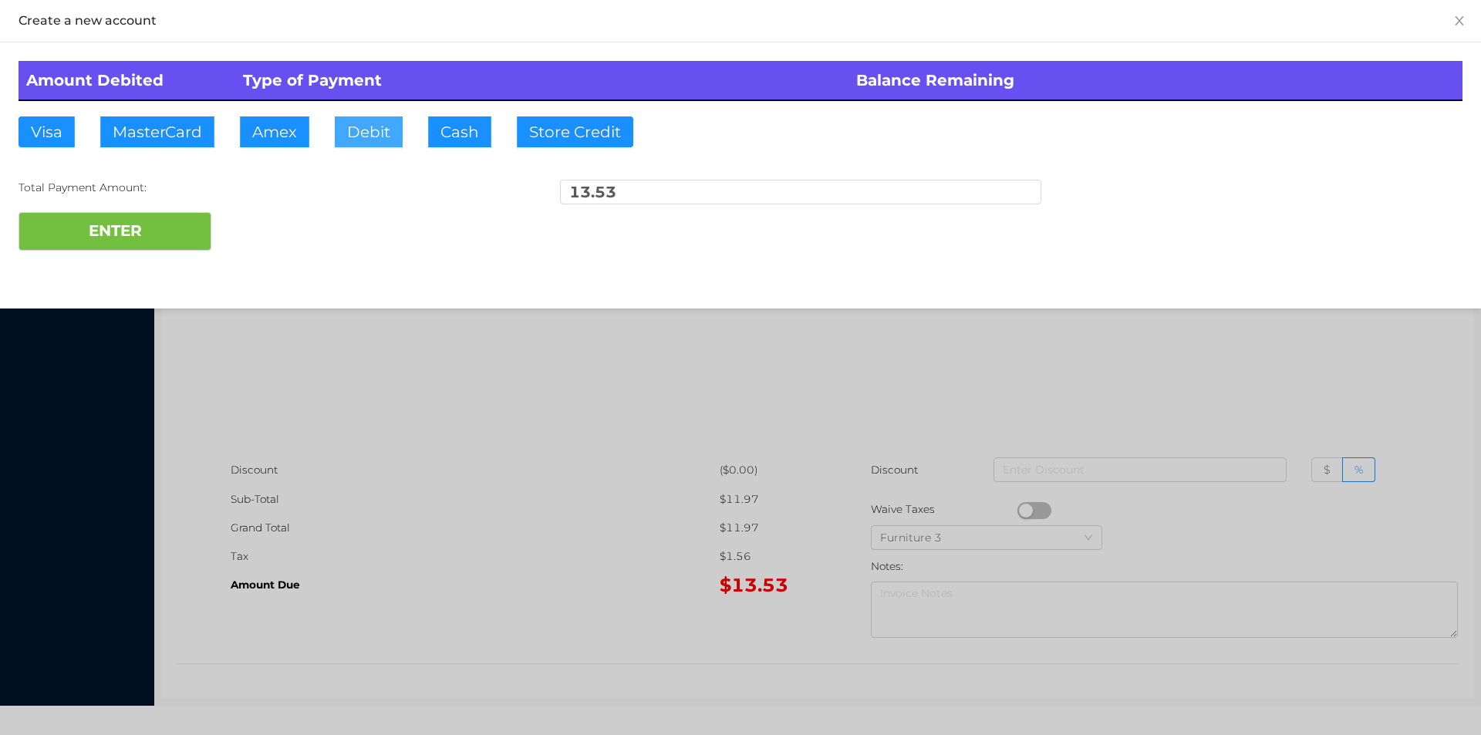
click at [353, 133] on button "Debit" at bounding box center [369, 131] width 68 height 31
type input "50."
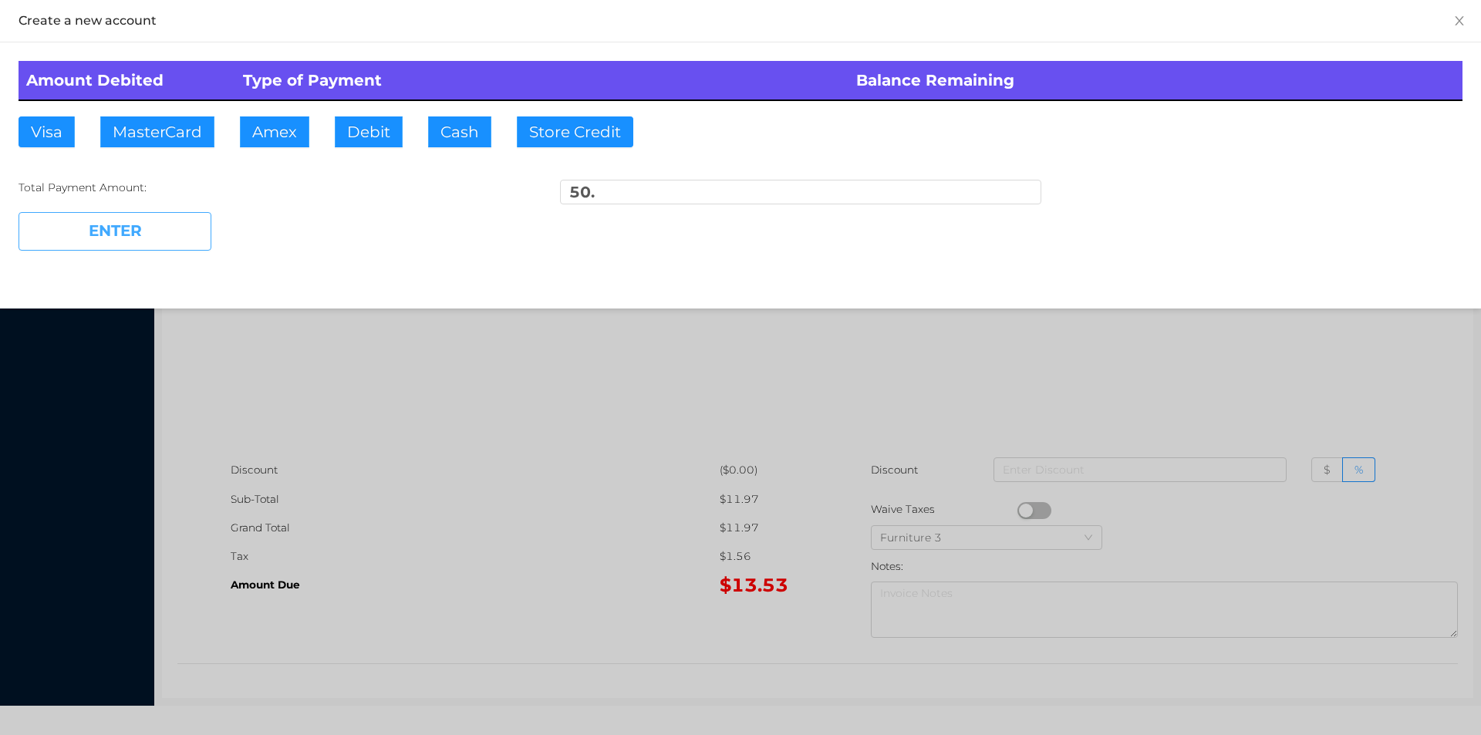
click at [131, 241] on button "ENTER" at bounding box center [115, 231] width 193 height 39
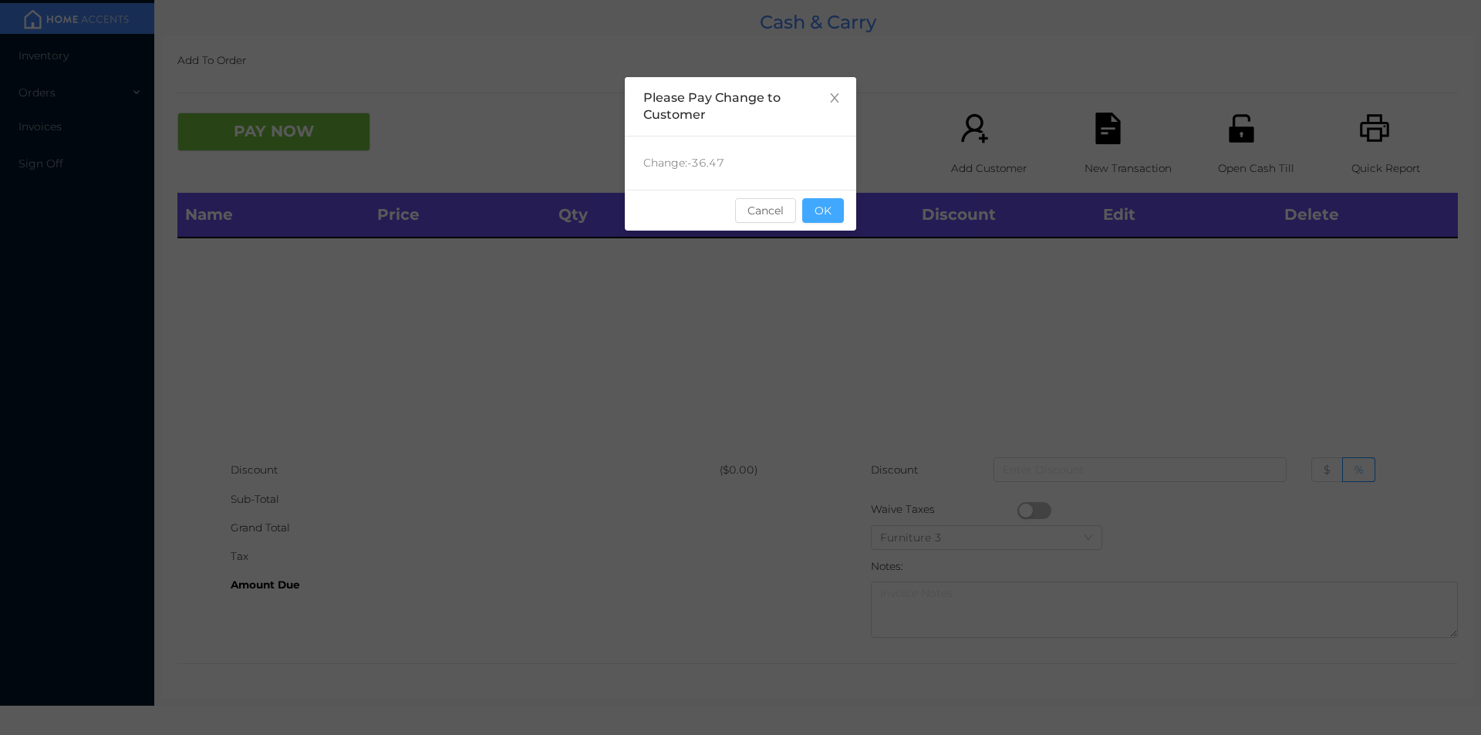
click at [826, 215] on button "OK" at bounding box center [823, 210] width 42 height 25
click at [824, 298] on div "Name Price Qty Total Discount Edit Delete" at bounding box center [817, 324] width 1281 height 263
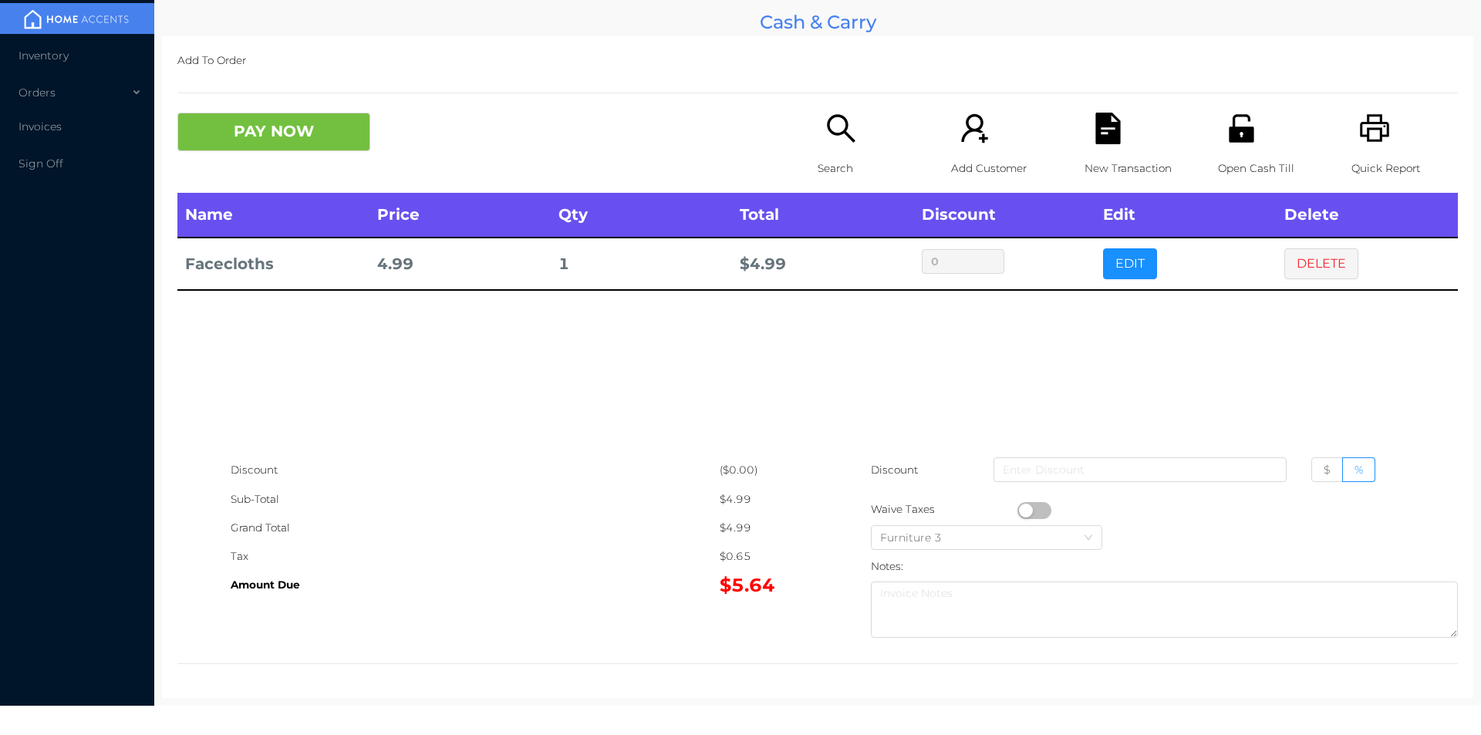
click at [266, 131] on button "PAY NOW" at bounding box center [273, 132] width 193 height 39
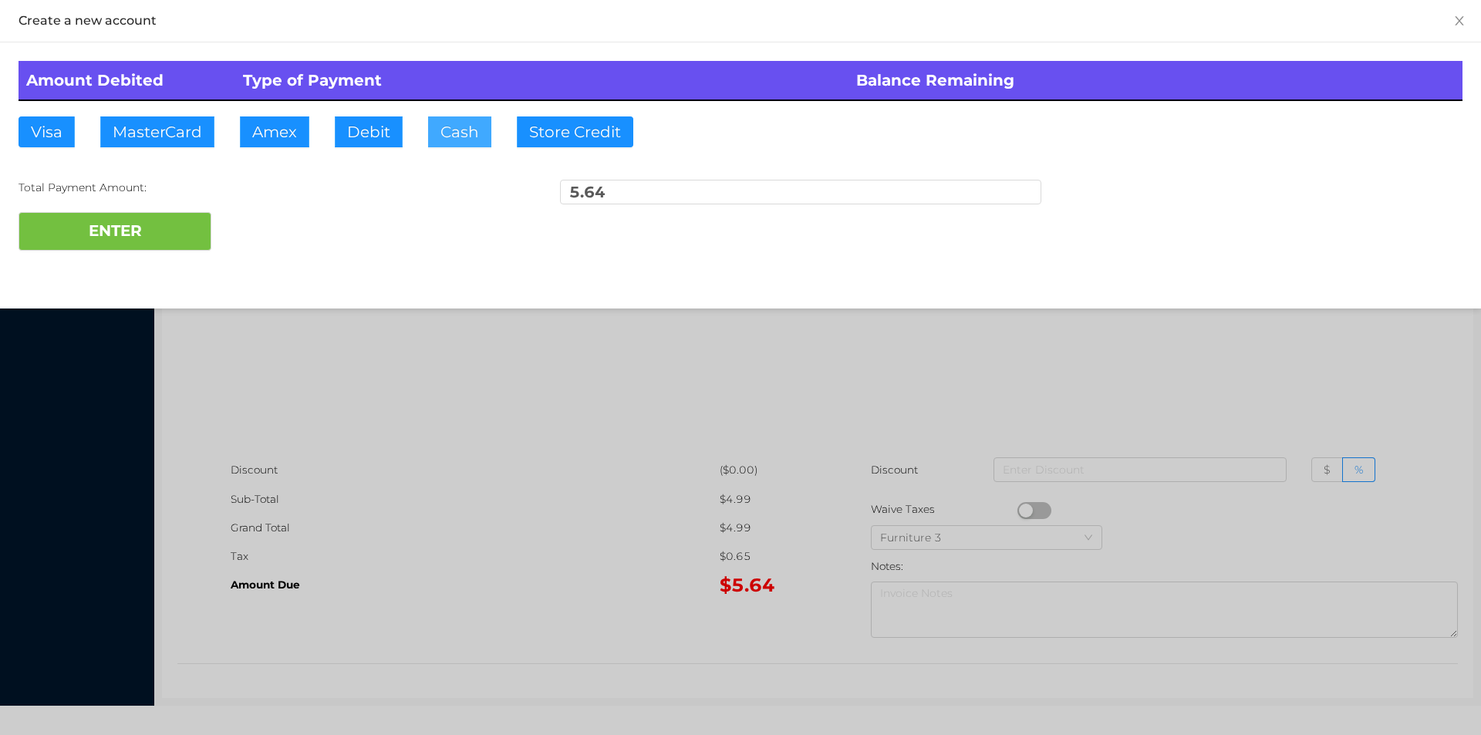
click at [457, 138] on button "Cash" at bounding box center [459, 131] width 63 height 31
type input "20."
click at [147, 248] on button "ENTER" at bounding box center [115, 231] width 193 height 39
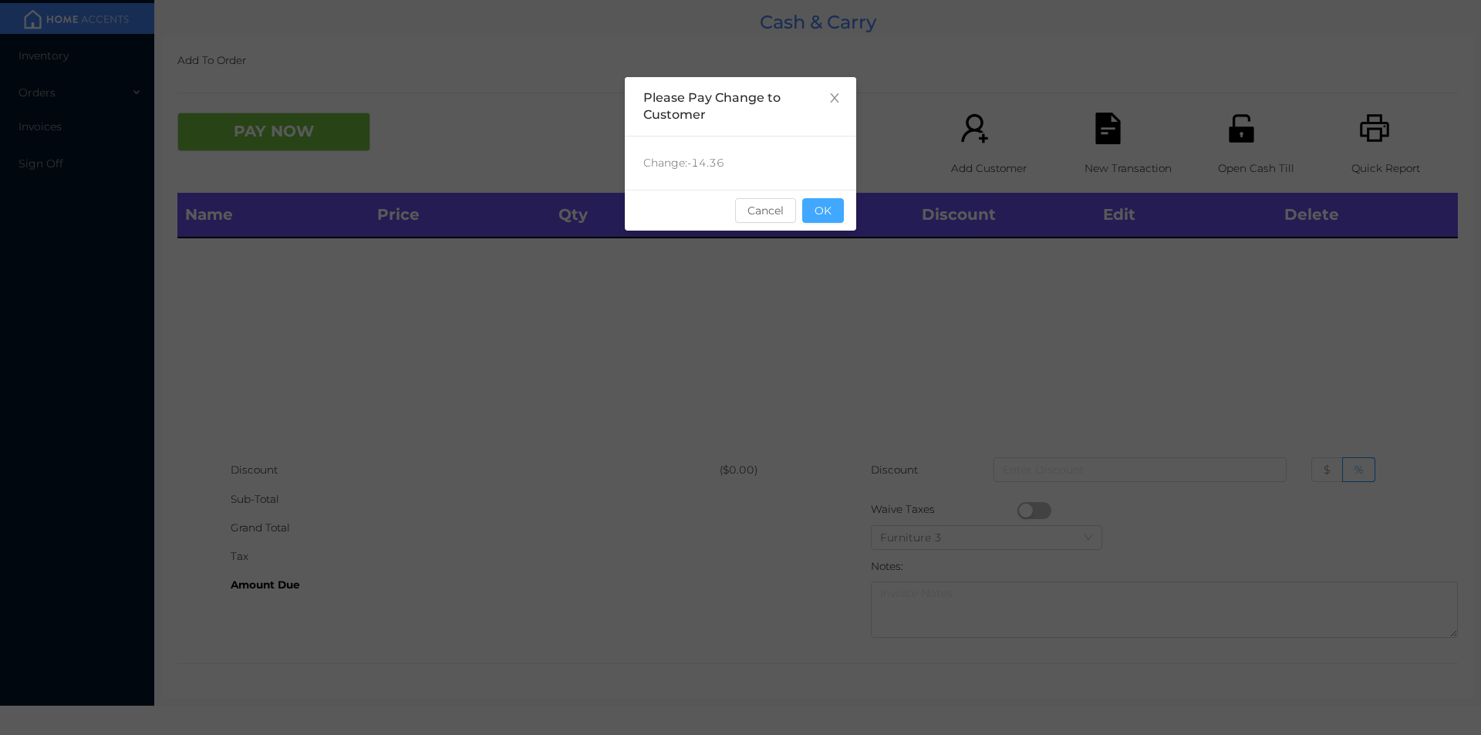
click at [833, 218] on button "OK" at bounding box center [823, 210] width 42 height 25
click at [811, 295] on div "Name Price Qty Total Discount Edit Delete" at bounding box center [817, 324] width 1281 height 263
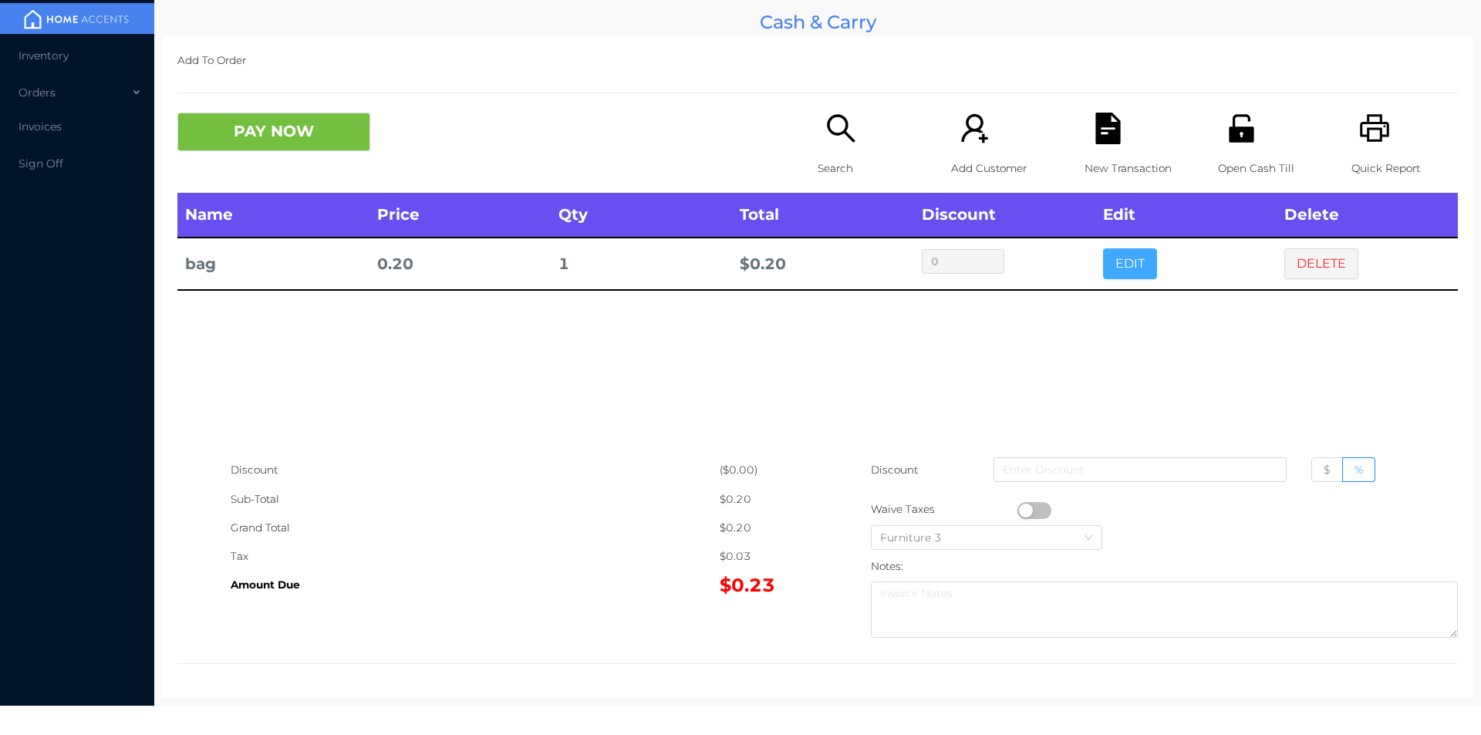
click at [1115, 273] on button "EDIT" at bounding box center [1130, 263] width 54 height 31
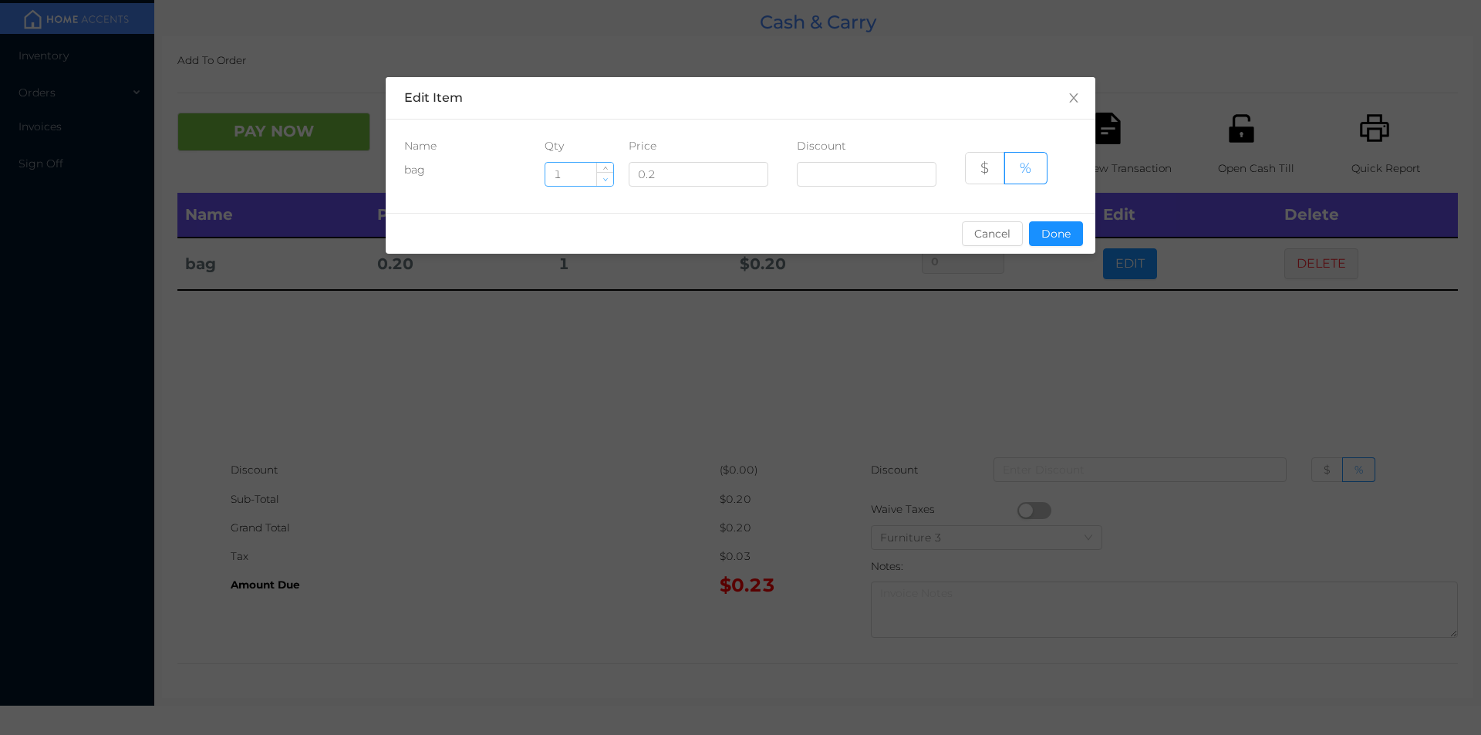
click at [606, 181] on icon "icon: down" at bounding box center [604, 179] width 5 height 5
type input "0"
type input "5"
click at [1042, 242] on button "Done" at bounding box center [1056, 233] width 54 height 25
click at [1049, 343] on div "sentinelStart Edit Item Name Qty Price Discount bag 5 0.2 $ % Cancel Done senti…" at bounding box center [740, 367] width 1481 height 735
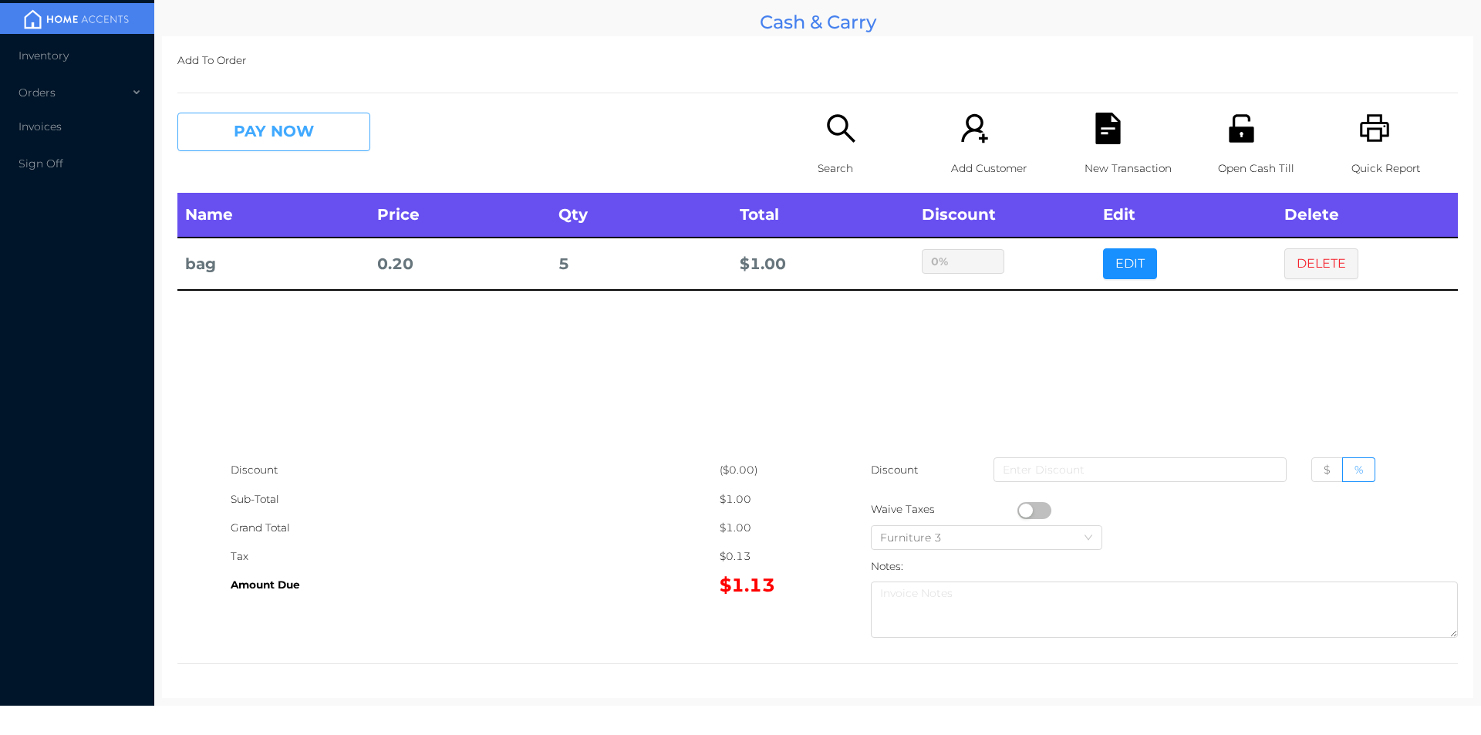
click at [255, 130] on button "PAY NOW" at bounding box center [273, 132] width 193 height 39
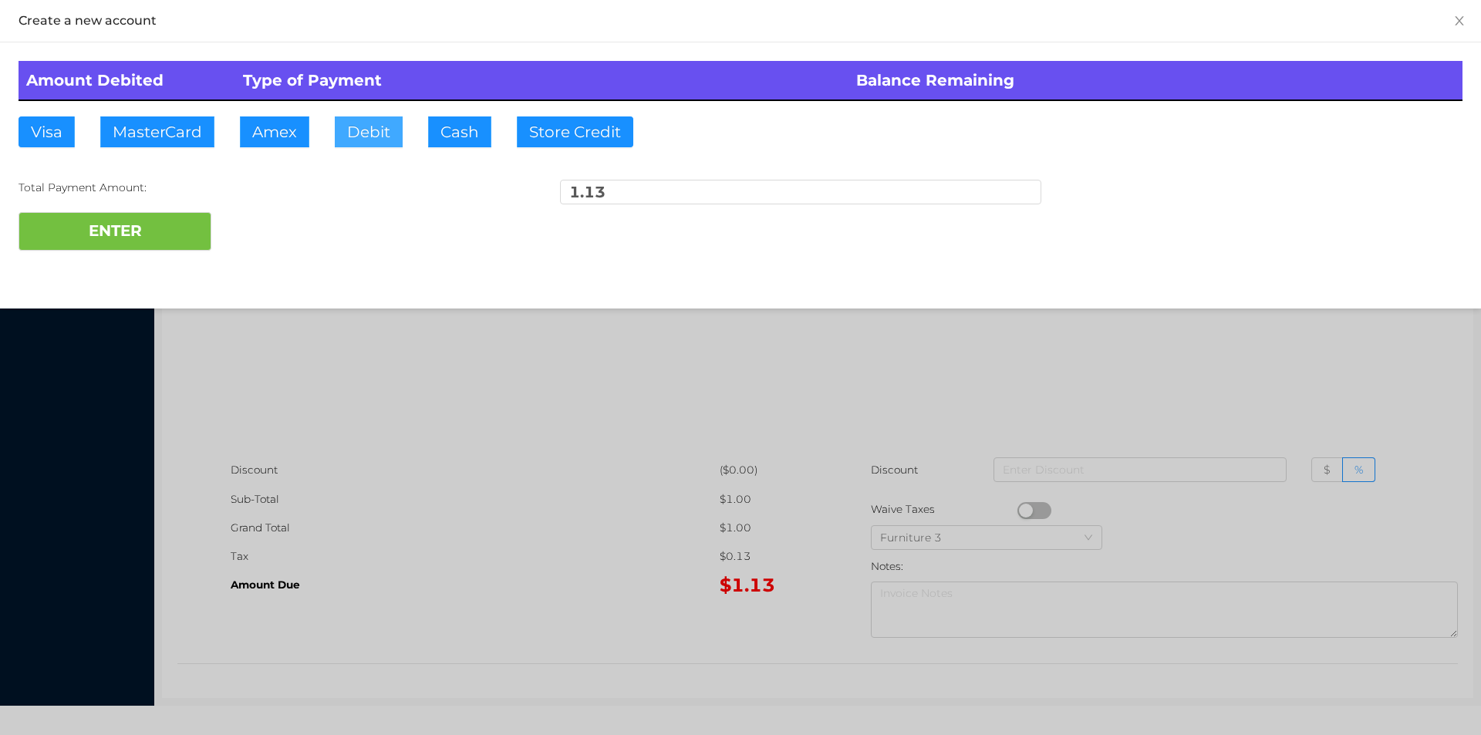
click at [376, 138] on button "Debit" at bounding box center [369, 131] width 68 height 31
click at [157, 228] on button "ENTER" at bounding box center [115, 231] width 193 height 39
type input "0"
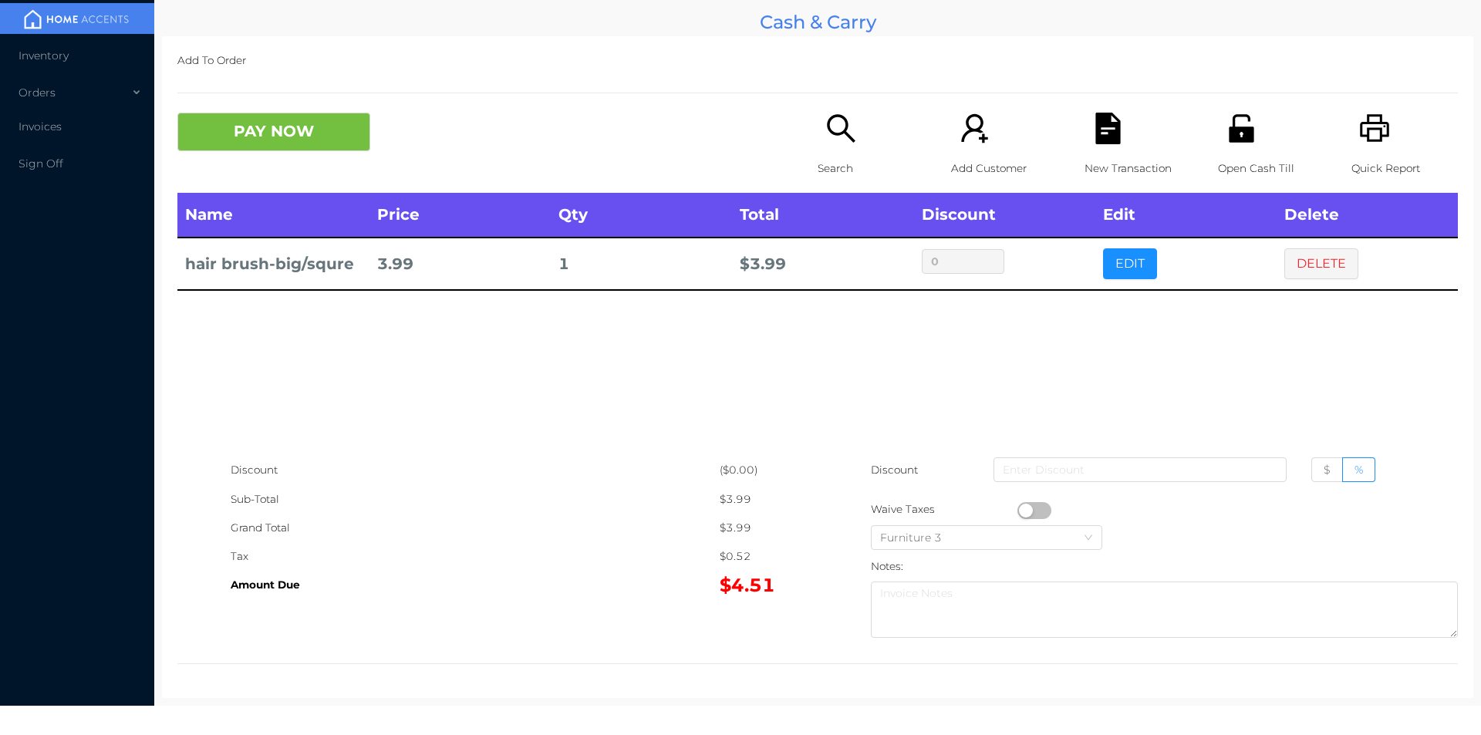
click at [845, 132] on icon "icon: search" at bounding box center [841, 129] width 32 height 32
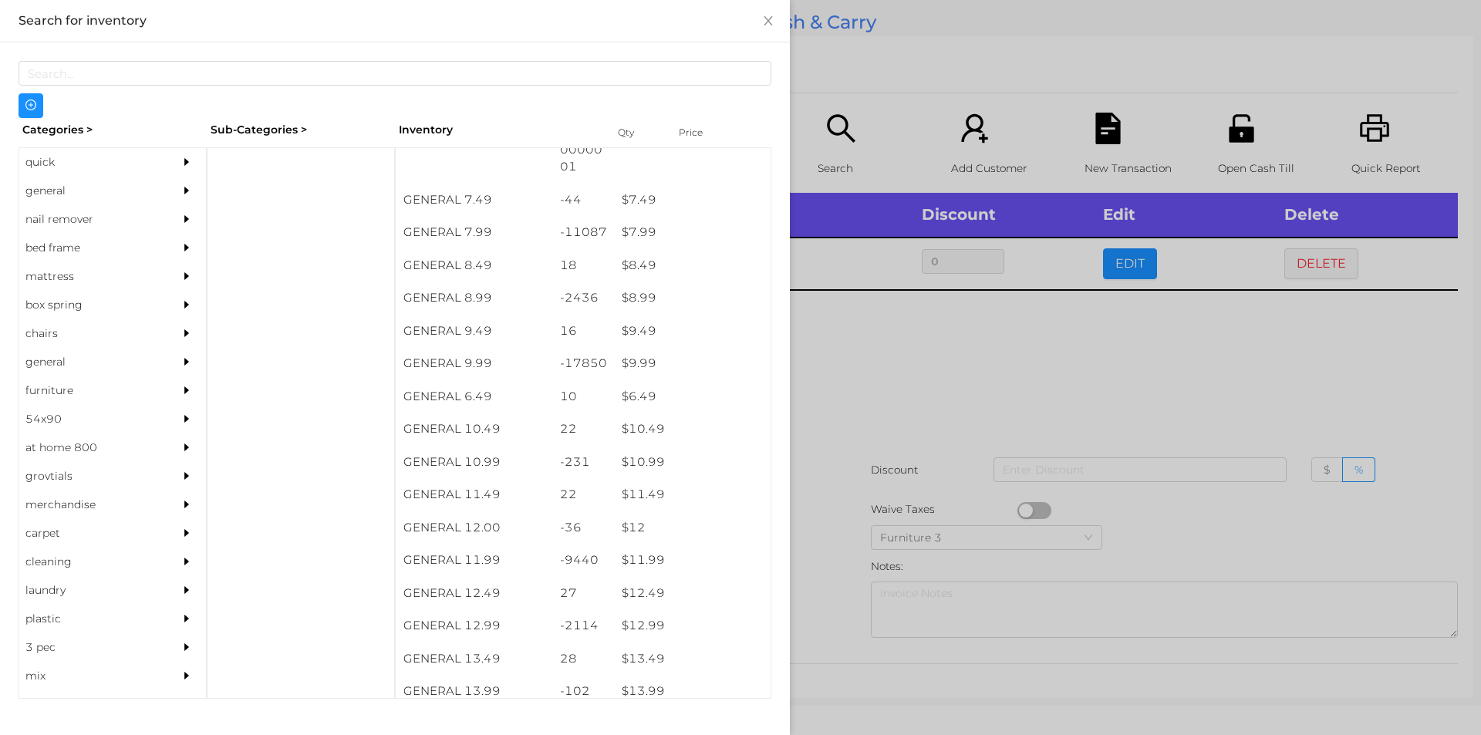
scroll to position [741, 0]
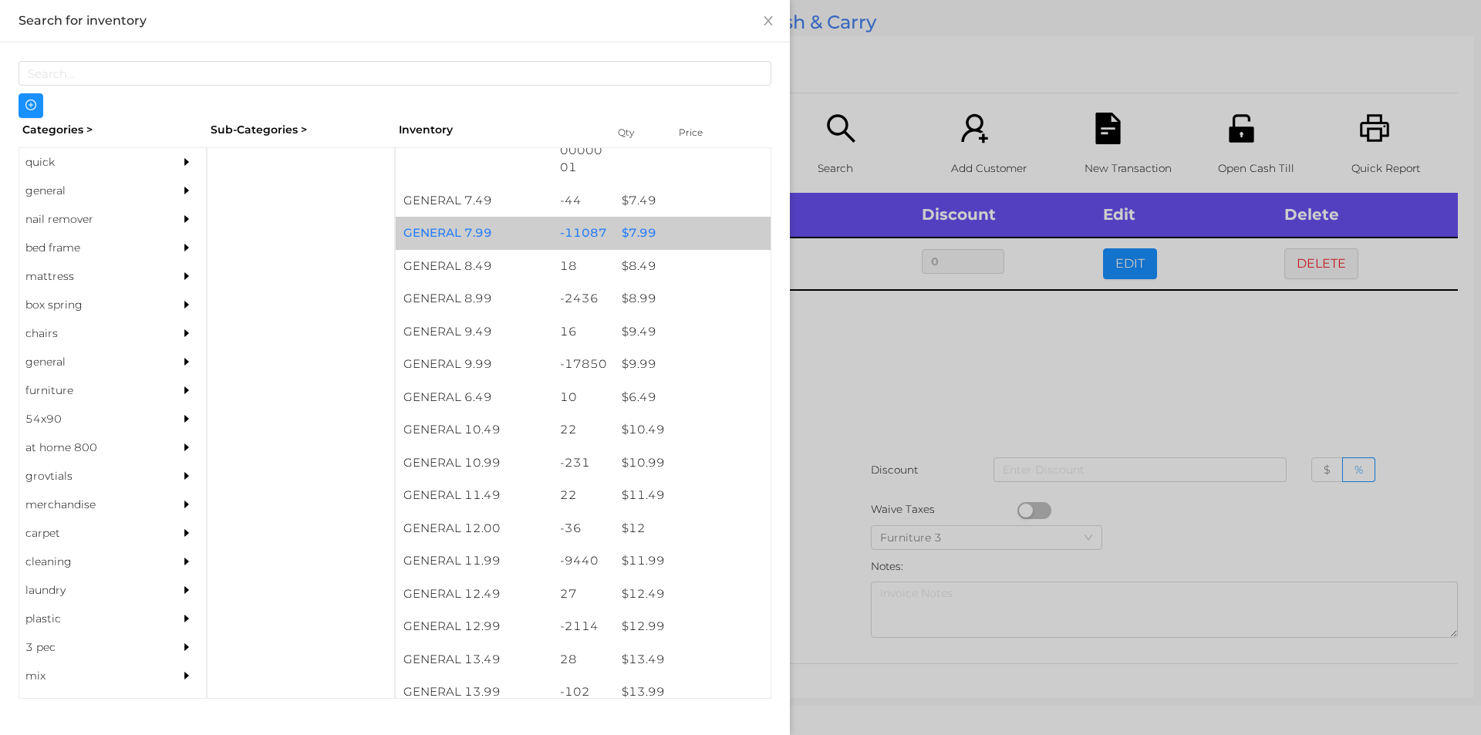
click at [626, 231] on div "$ 7.99" at bounding box center [692, 233] width 157 height 33
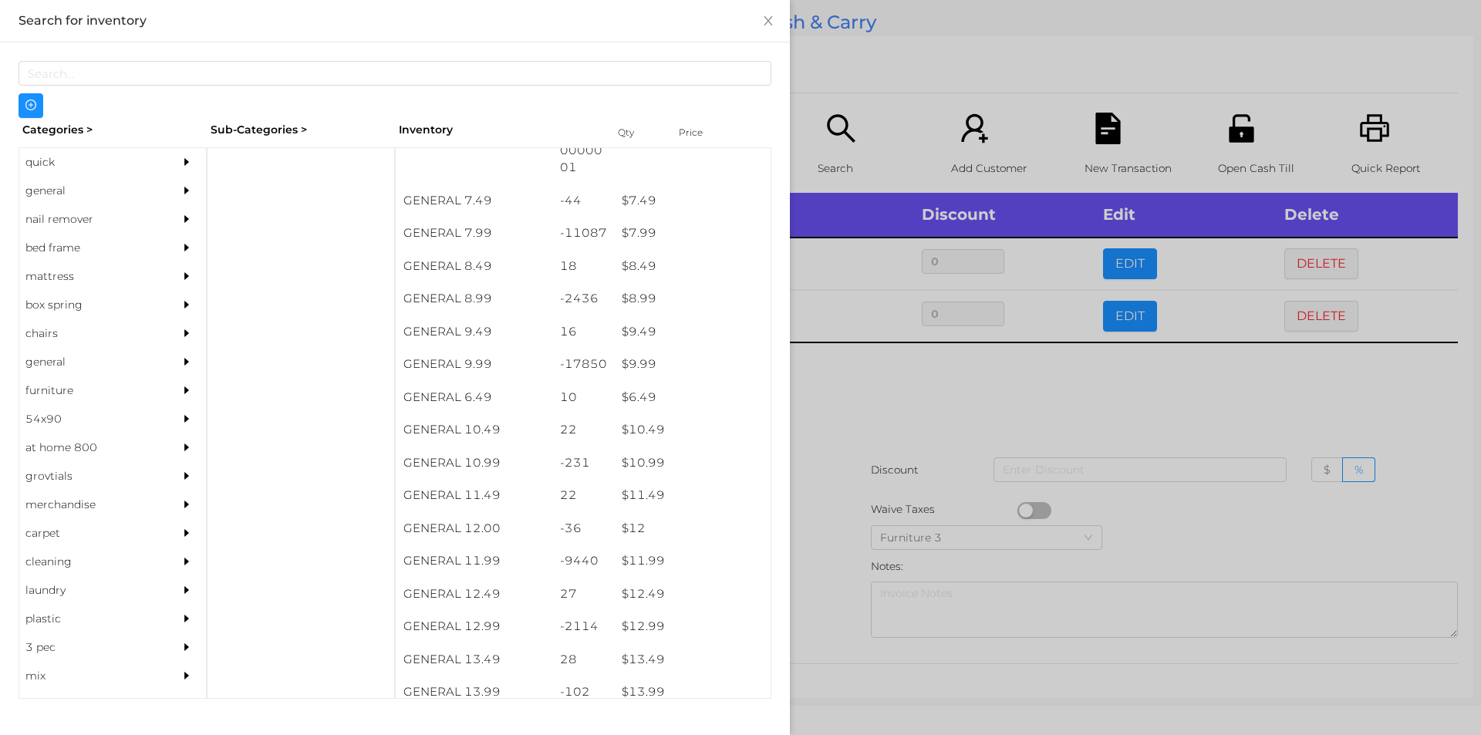
click at [856, 400] on div at bounding box center [740, 367] width 1481 height 735
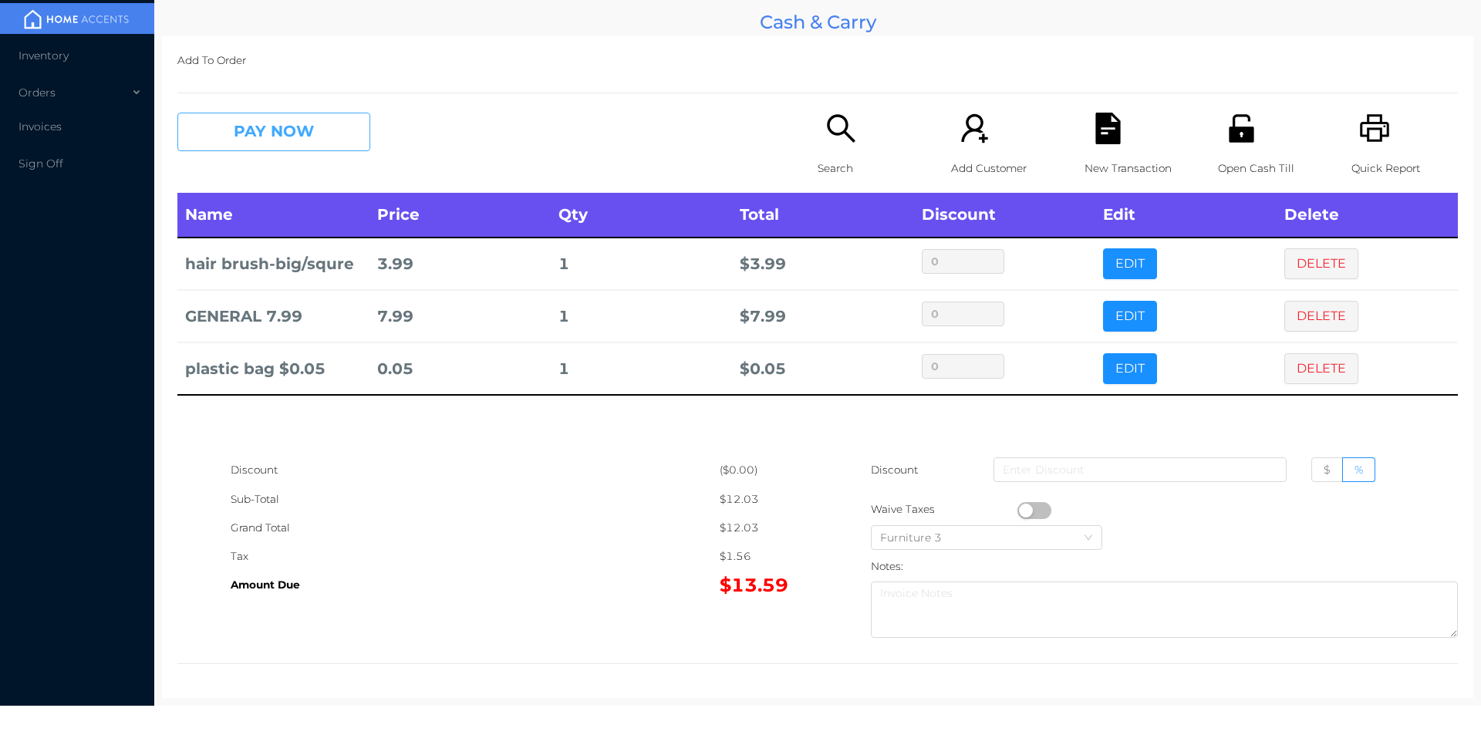
click at [248, 143] on button "PAY NOW" at bounding box center [273, 132] width 193 height 39
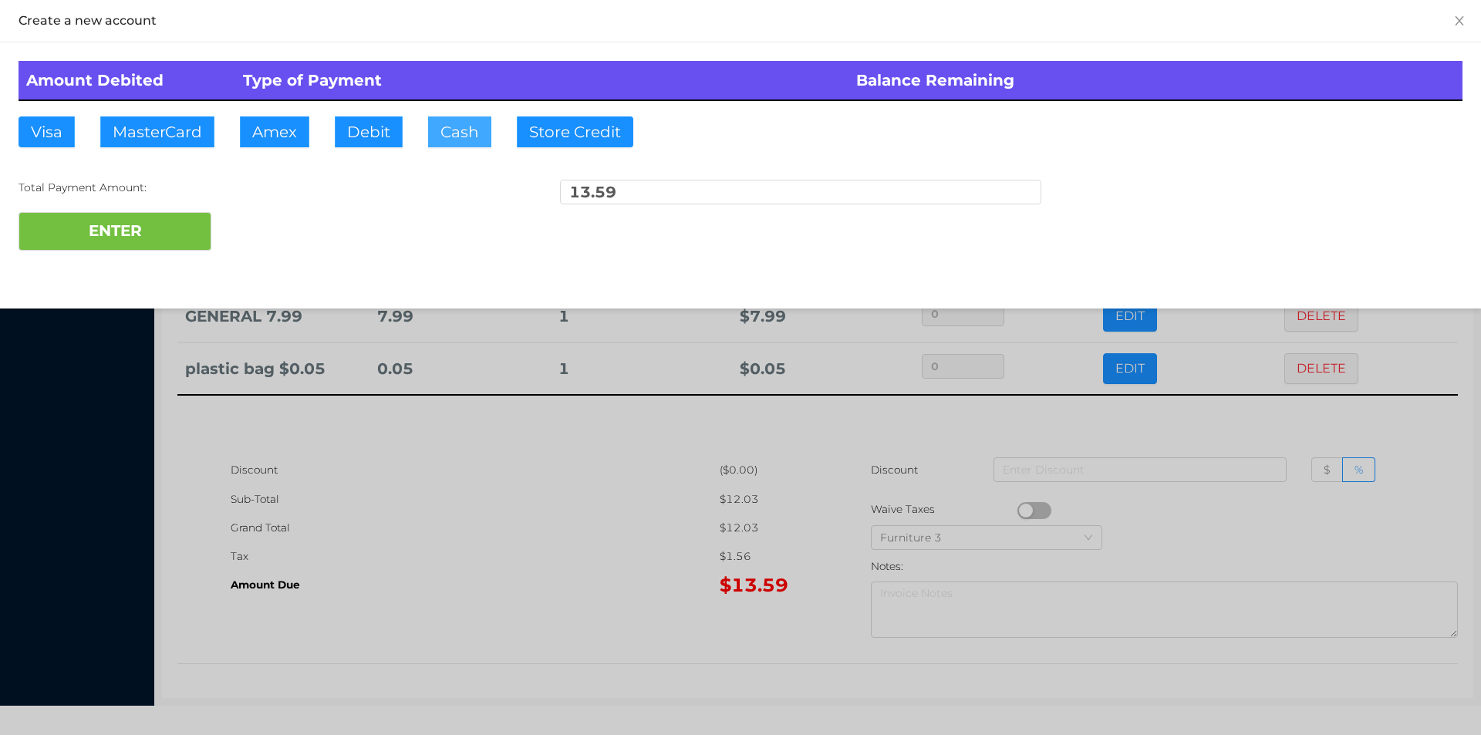
click at [450, 140] on button "Cash" at bounding box center [459, 131] width 63 height 31
type input "50."
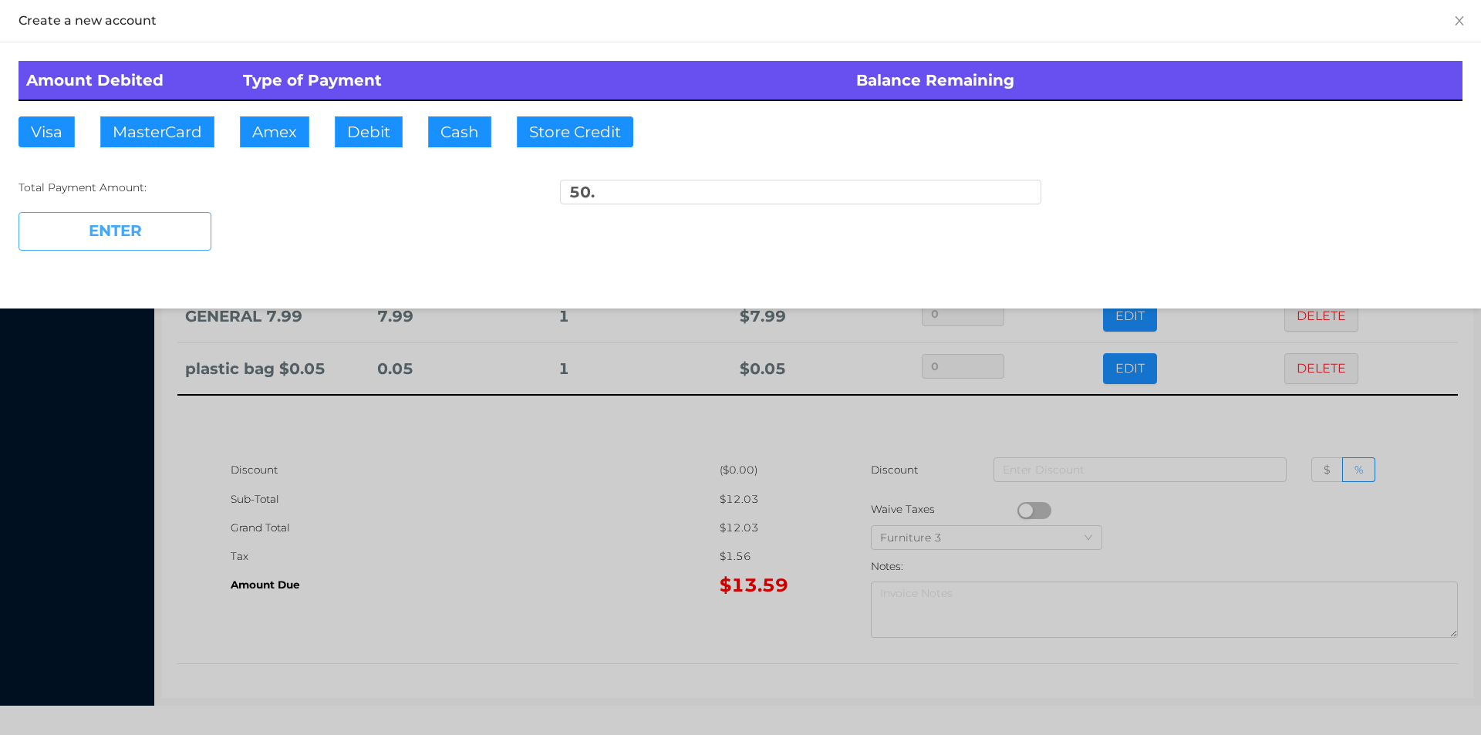
click at [149, 217] on button "ENTER" at bounding box center [115, 231] width 193 height 39
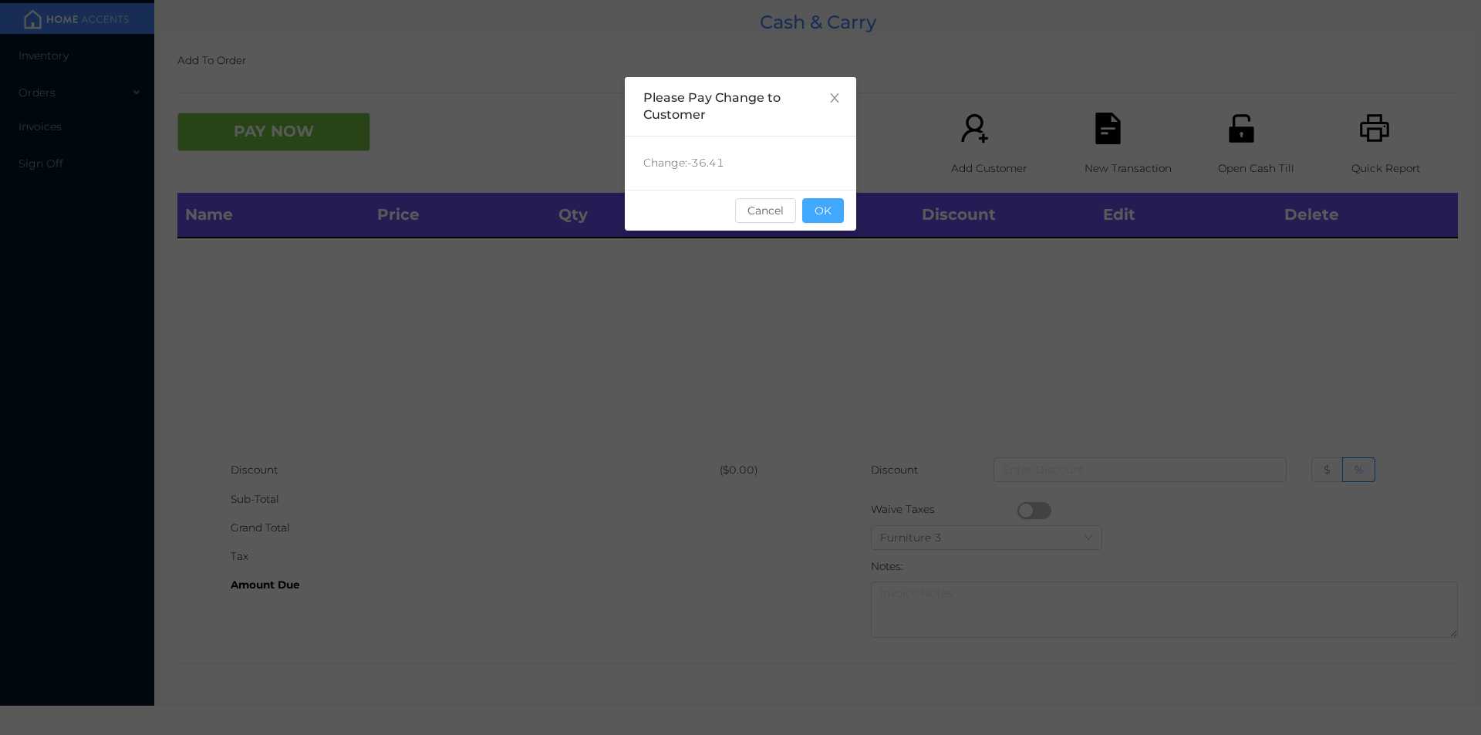
click at [835, 218] on button "OK" at bounding box center [823, 210] width 42 height 25
click at [824, 311] on div "Name Price Qty Total Discount Edit Delete" at bounding box center [817, 324] width 1281 height 263
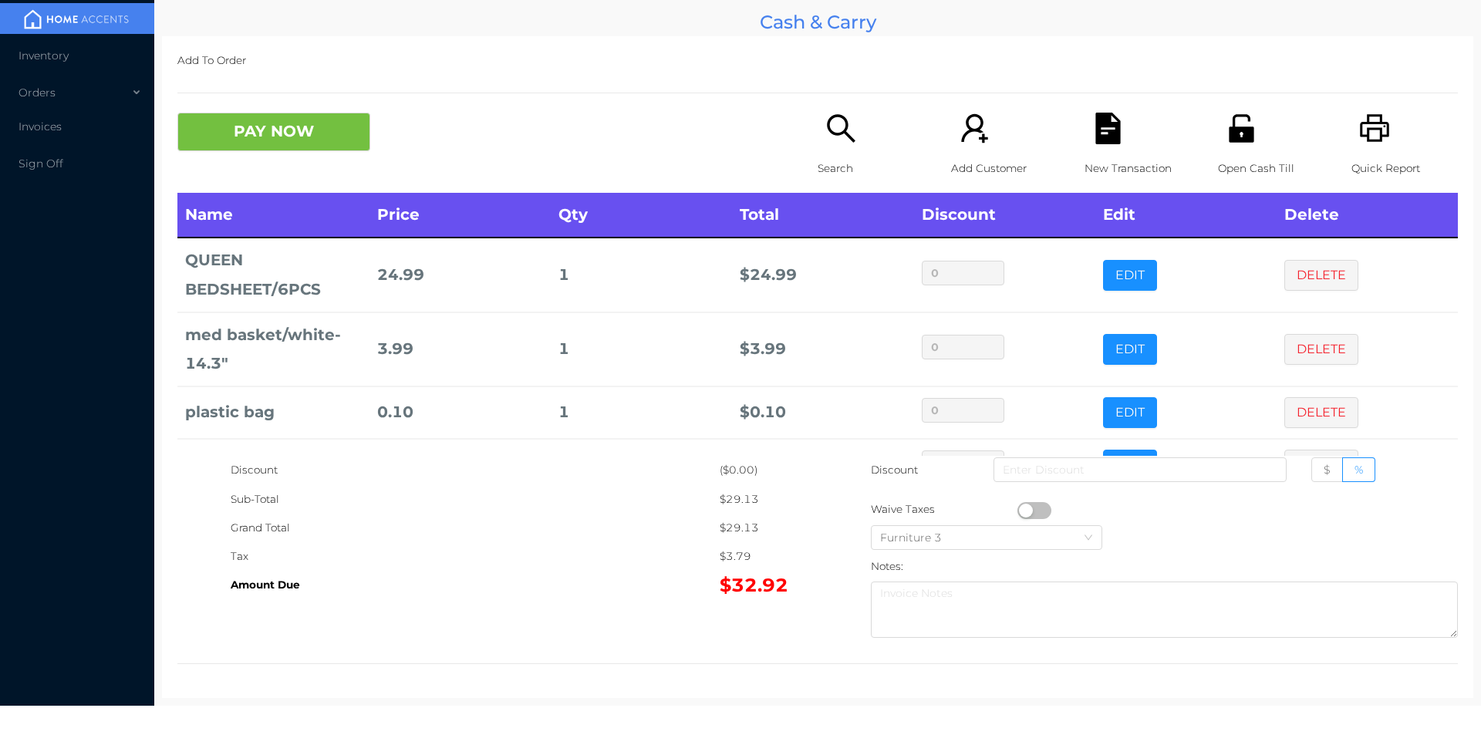
scroll to position [52, 0]
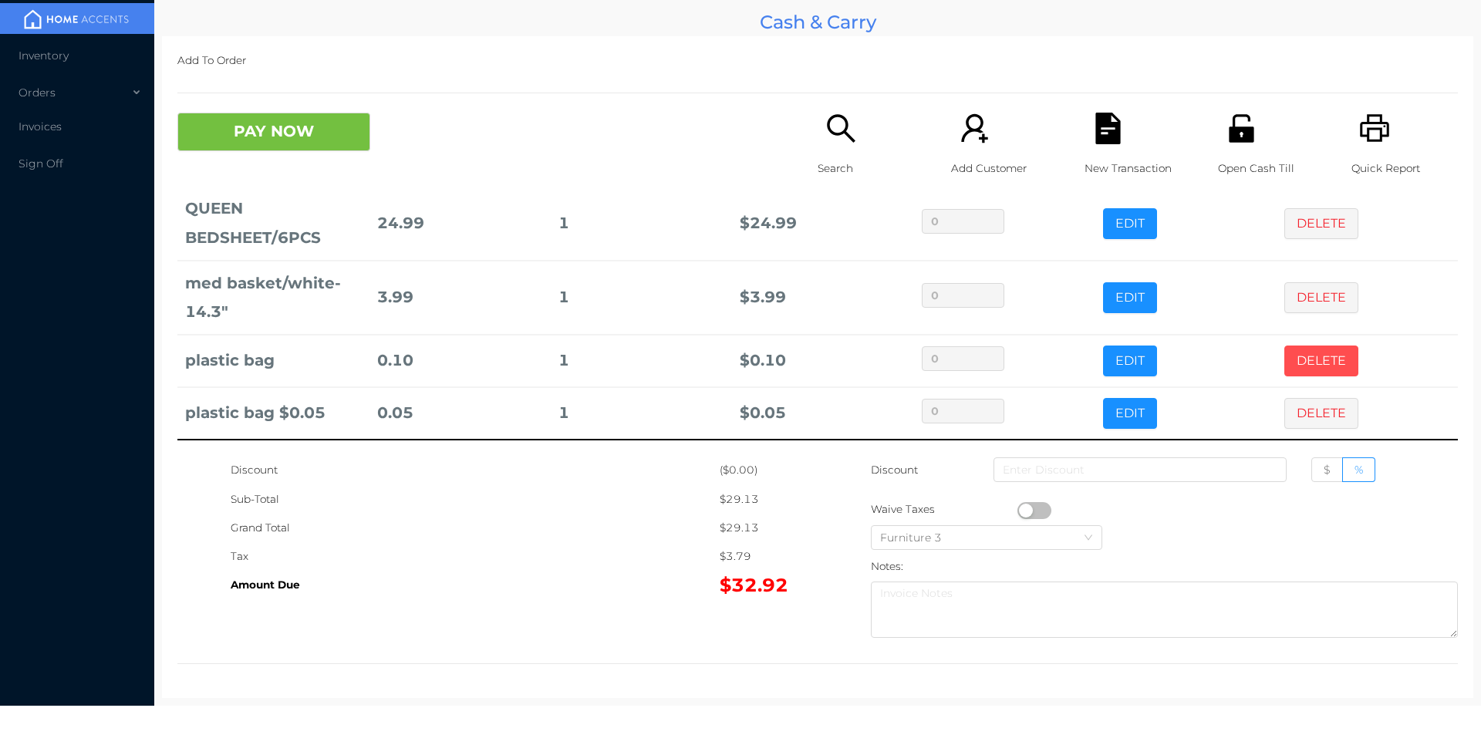
click at [1294, 365] on button "DELETE" at bounding box center [1321, 361] width 74 height 31
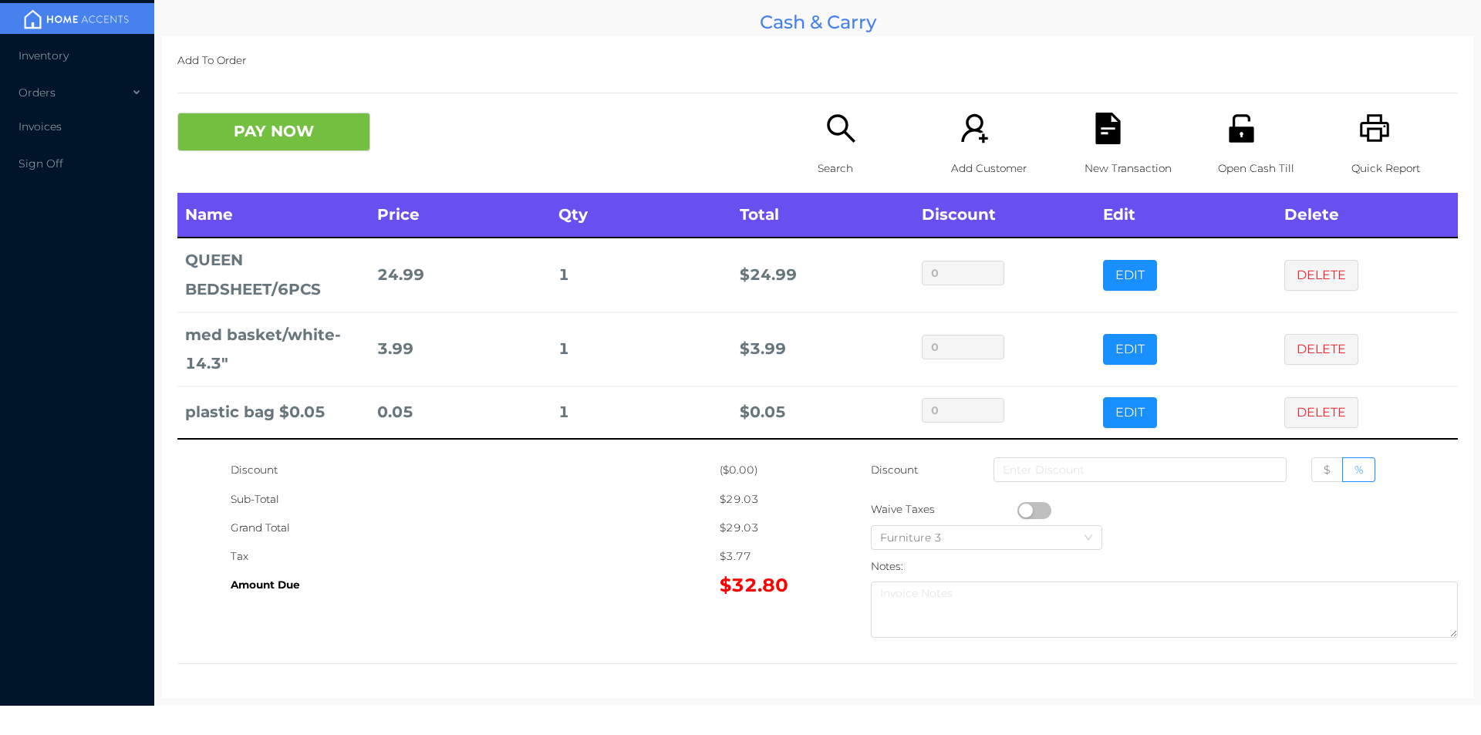
scroll to position [0, 0]
click at [1095, 141] on icon "icon: file-text" at bounding box center [1107, 129] width 25 height 32
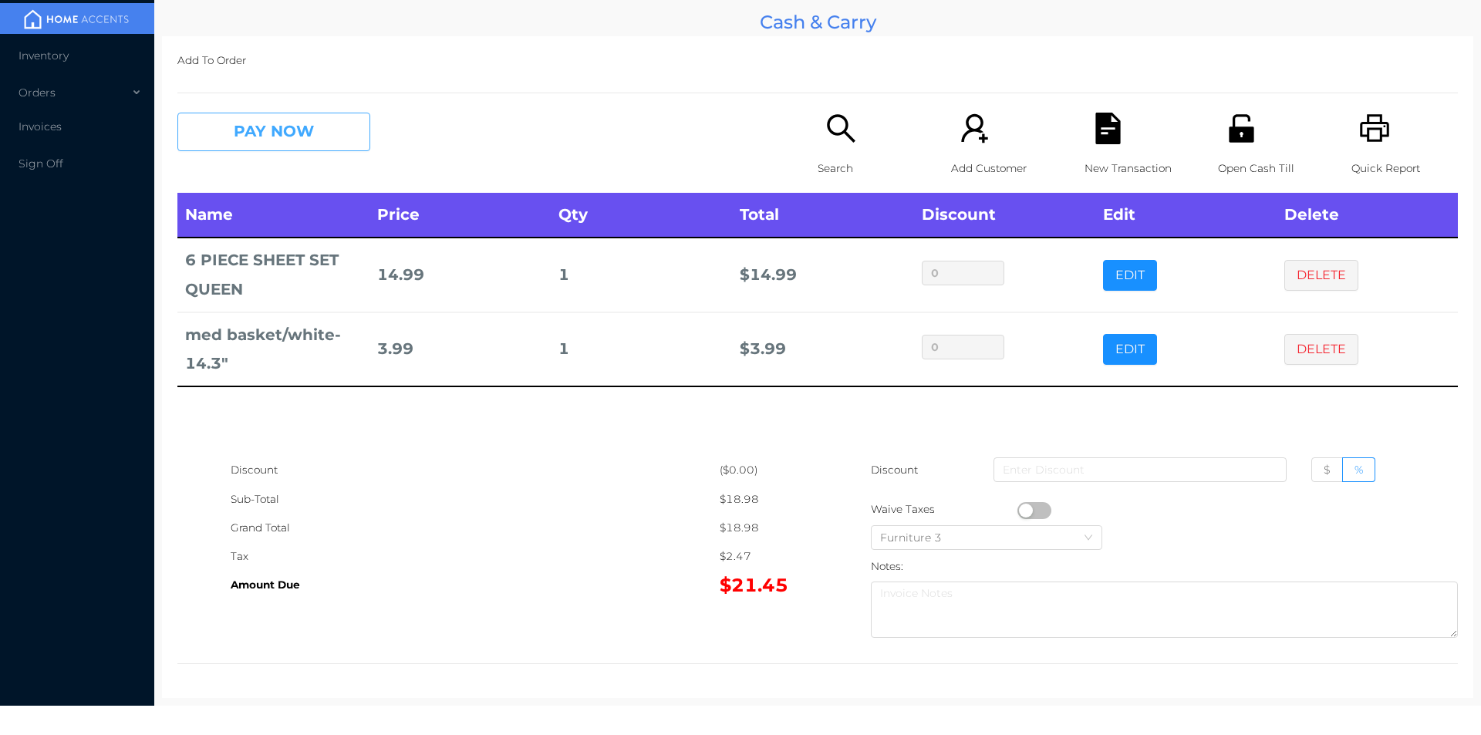
click at [311, 136] on button "PAY NOW" at bounding box center [273, 132] width 193 height 39
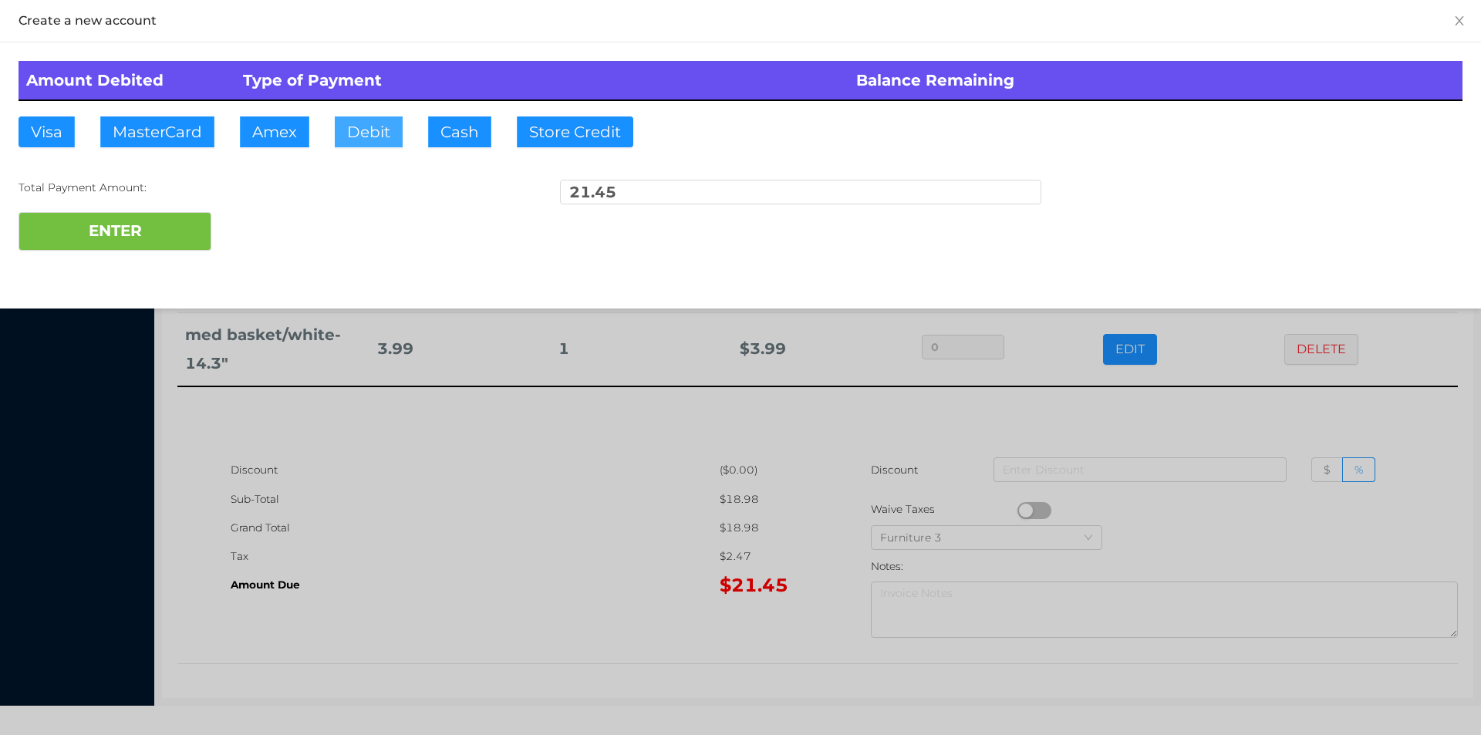
click at [372, 130] on button "Debit" at bounding box center [369, 131] width 68 height 31
click at [150, 240] on button "ENTER" at bounding box center [115, 231] width 193 height 39
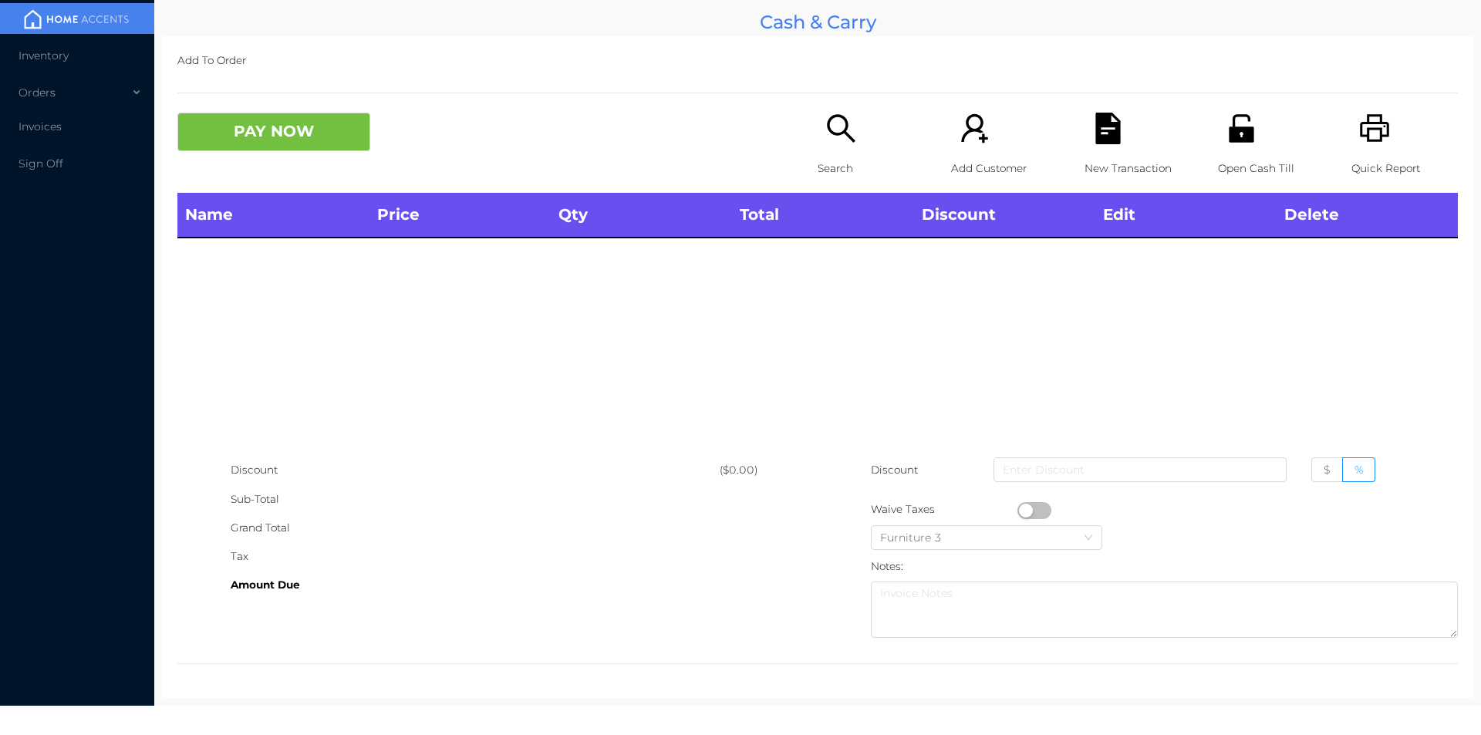
click at [1233, 137] on icon "icon: unlock" at bounding box center [1241, 128] width 25 height 28
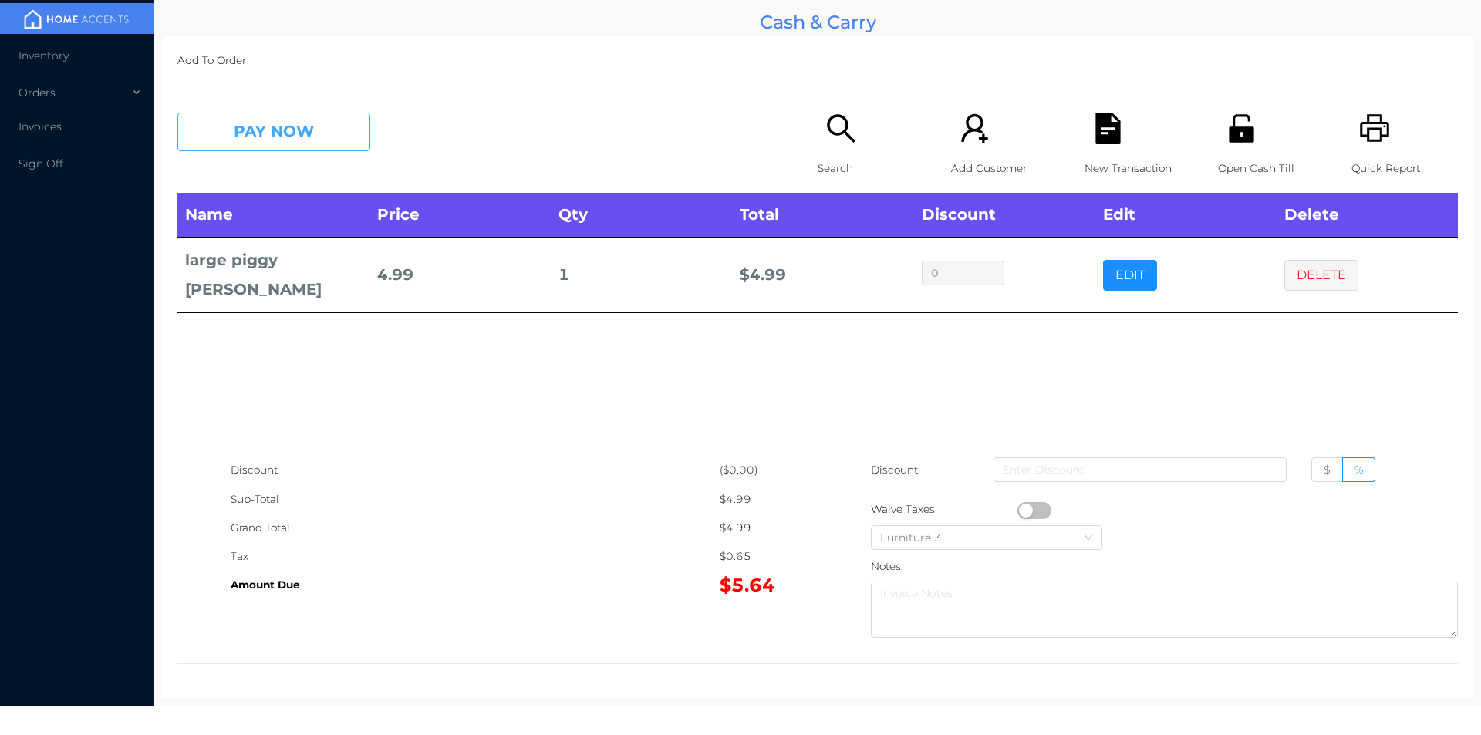
click at [316, 140] on button "PAY NOW" at bounding box center [273, 132] width 193 height 39
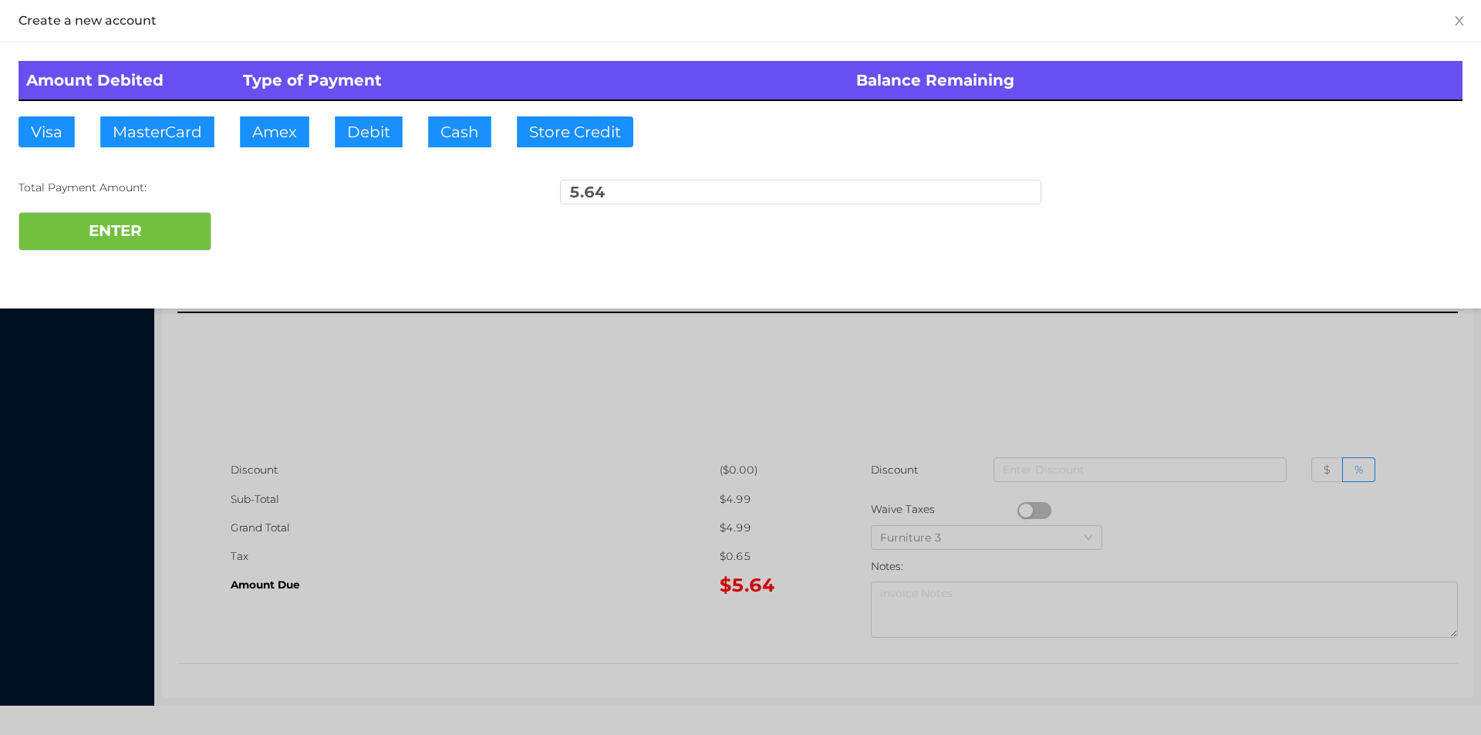
click at [253, 240] on div "ENTER" at bounding box center [741, 231] width 1444 height 39
click at [450, 508] on div at bounding box center [740, 367] width 1481 height 735
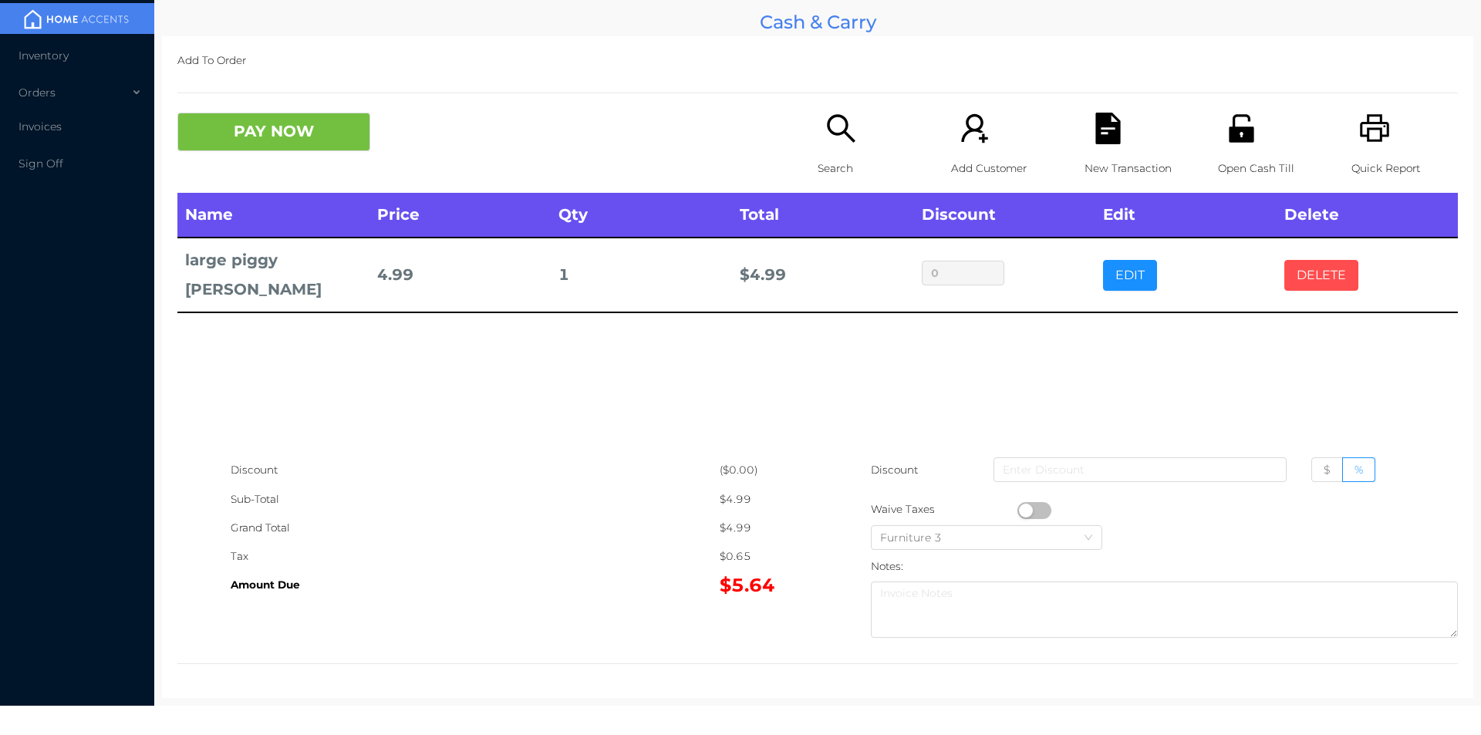
click at [1304, 267] on button "DELETE" at bounding box center [1321, 275] width 74 height 31
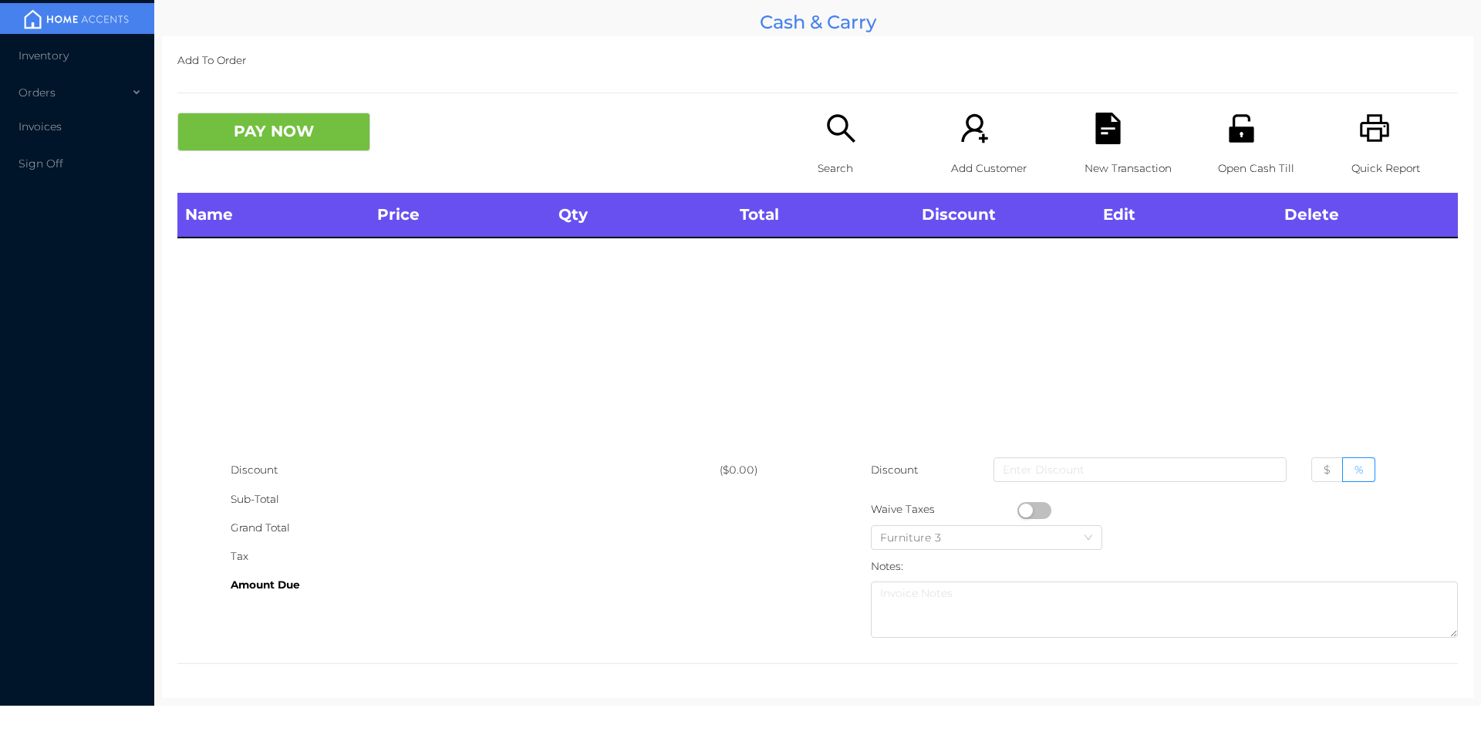
click at [1242, 147] on div "Open Cash Till" at bounding box center [1271, 153] width 106 height 80
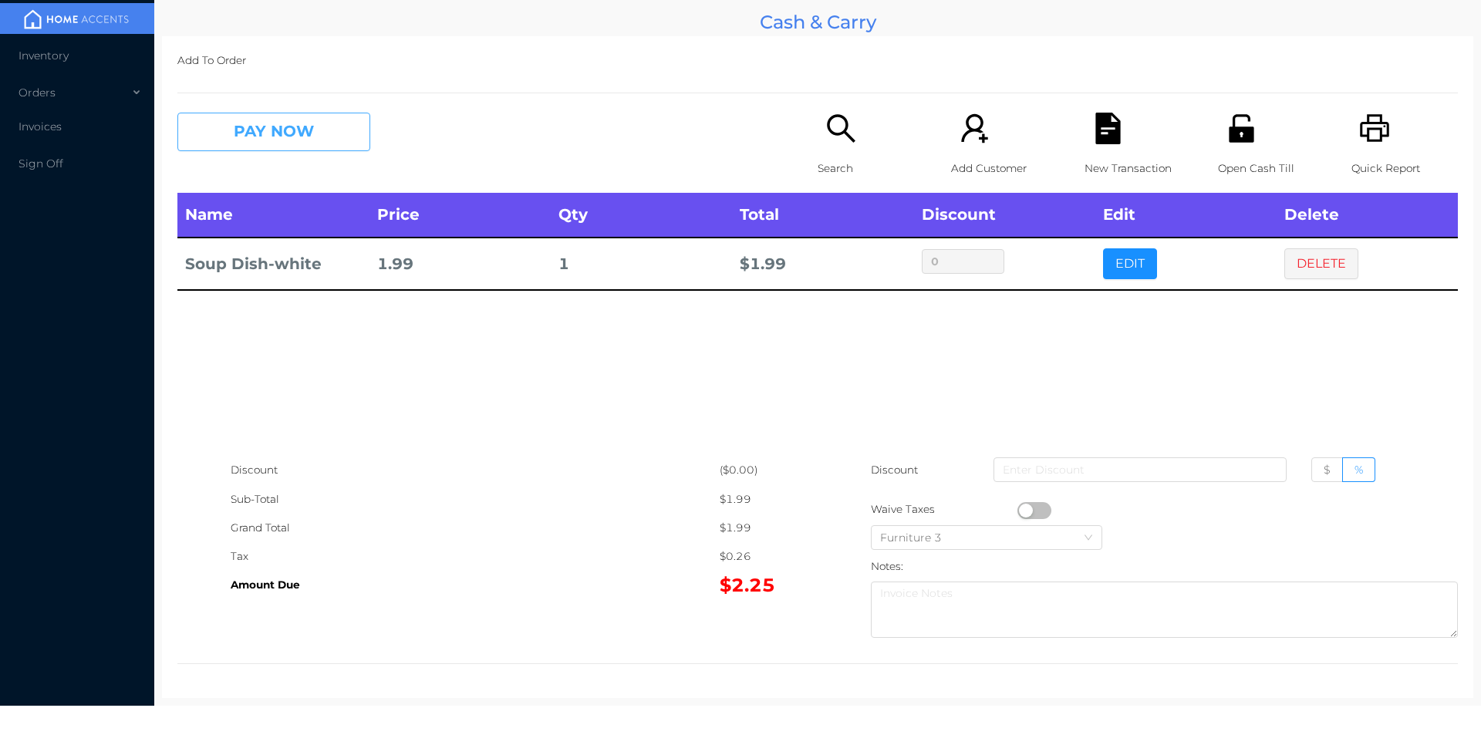
click at [291, 130] on button "PAY NOW" at bounding box center [273, 132] width 193 height 39
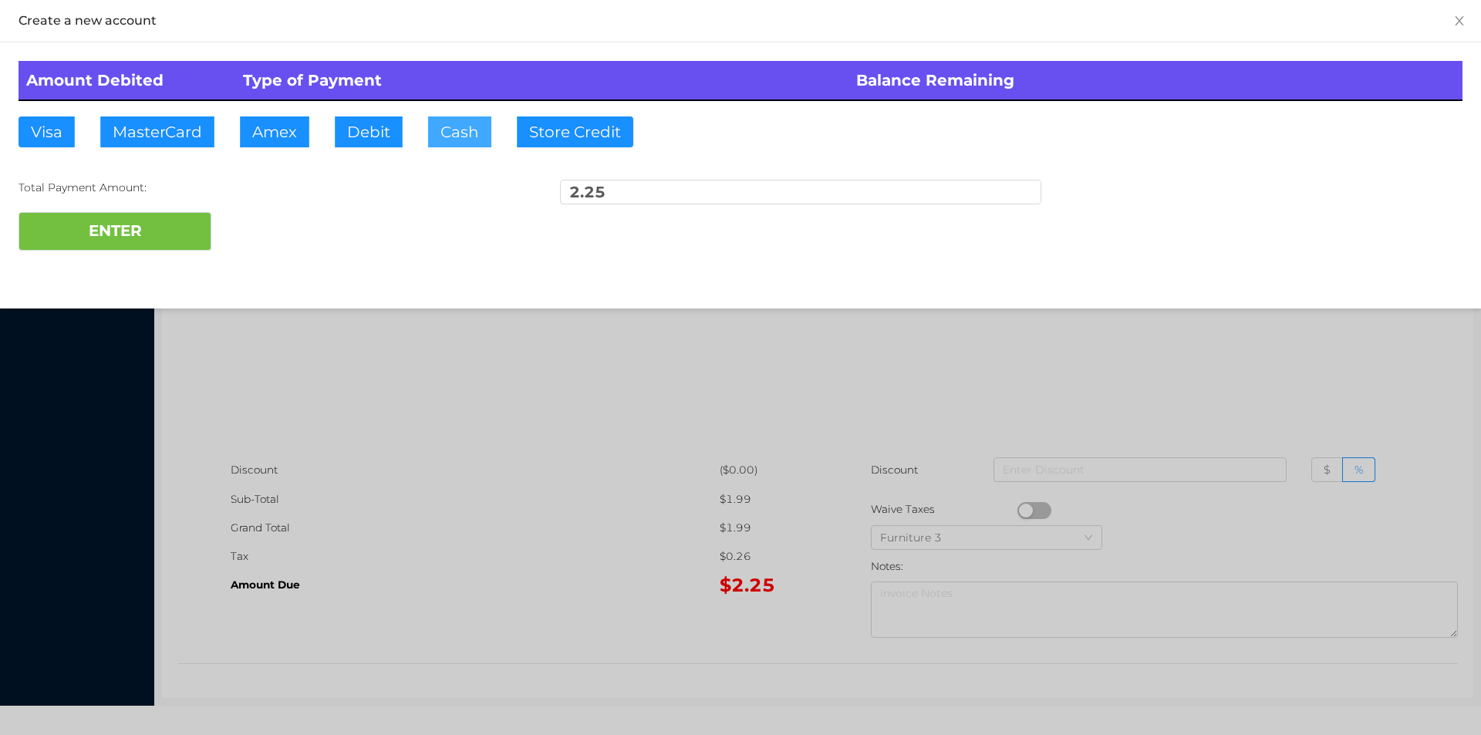
click at [444, 140] on button "Cash" at bounding box center [459, 131] width 63 height 31
click at [127, 230] on button "ENTER" at bounding box center [115, 231] width 193 height 39
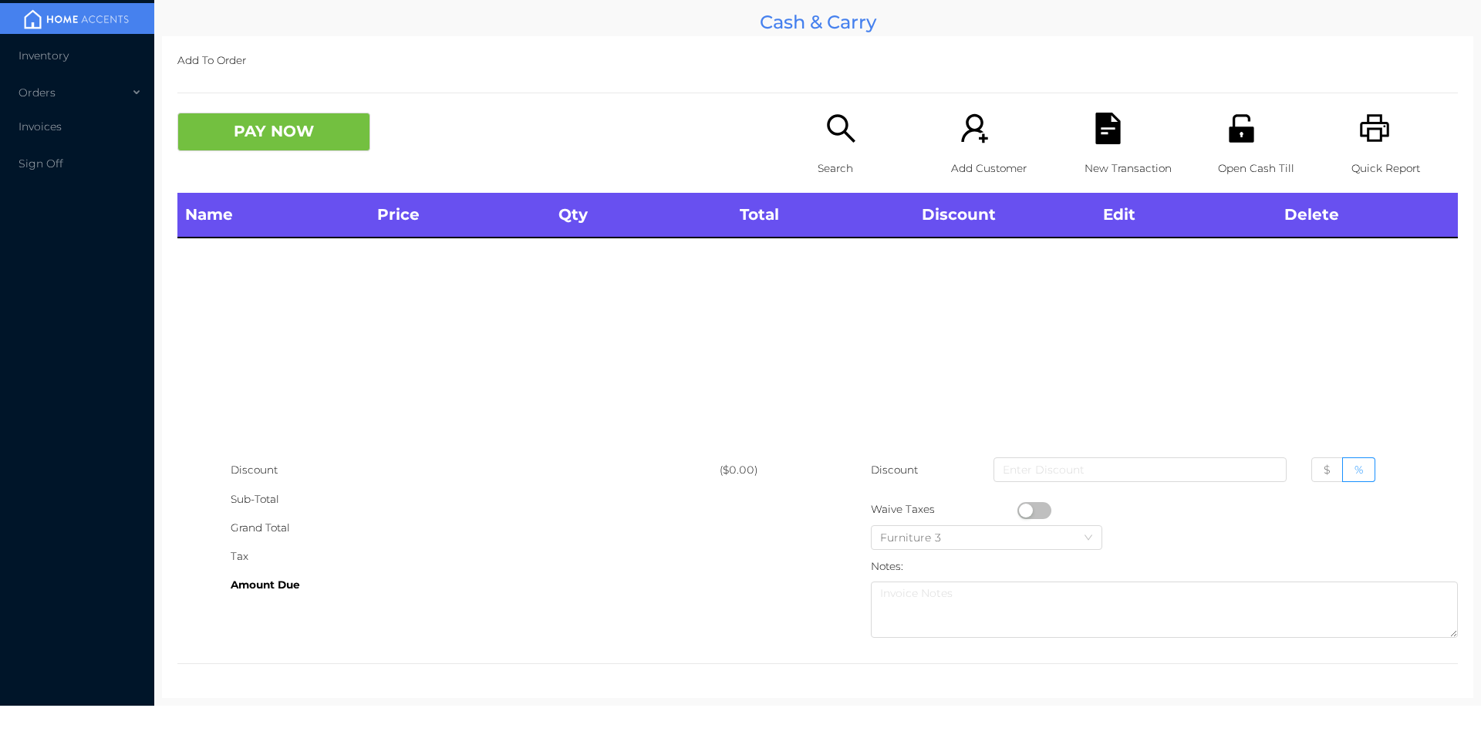
click at [1352, 137] on div "Quick Report" at bounding box center [1405, 153] width 106 height 80
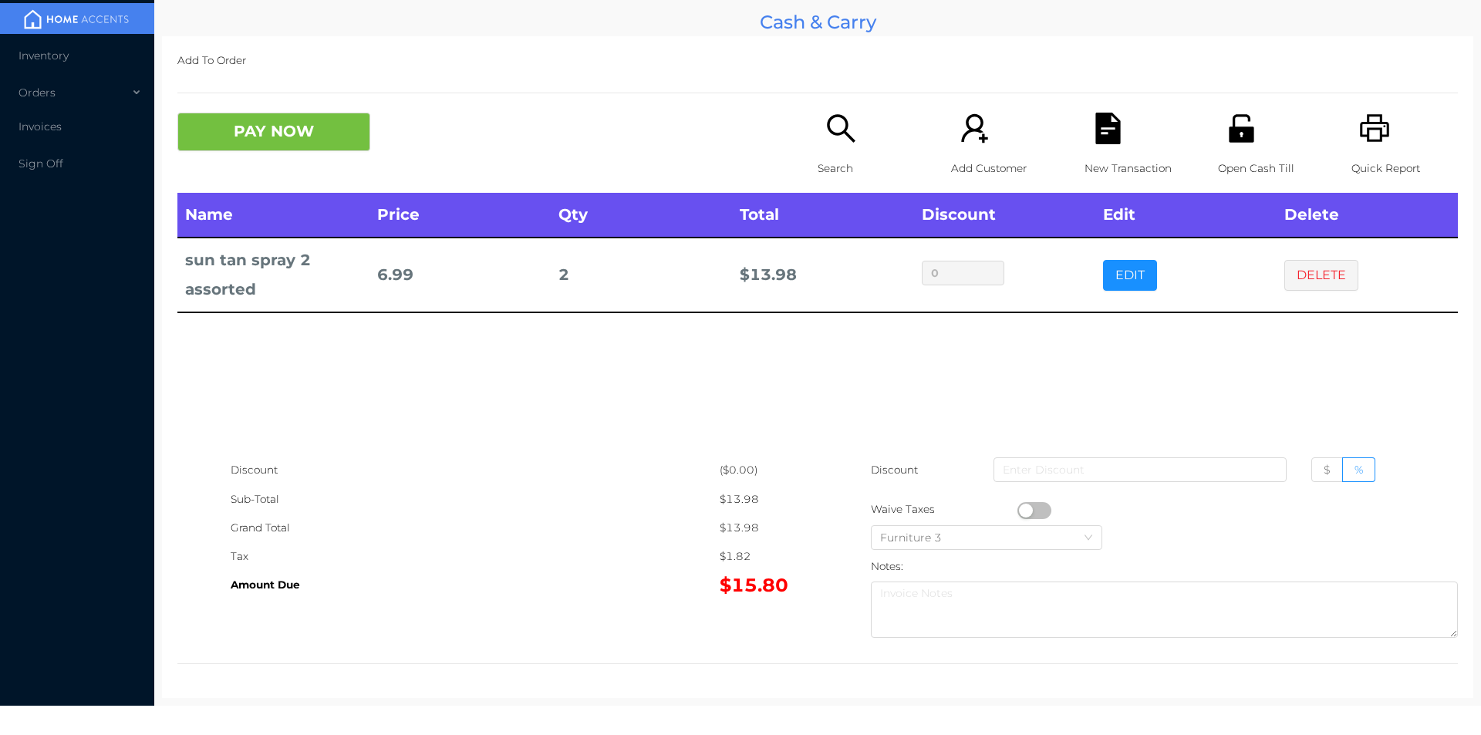
click at [1038, 506] on button "button" at bounding box center [1034, 510] width 34 height 17
click at [242, 130] on button "PAY NOW" at bounding box center [273, 132] width 193 height 39
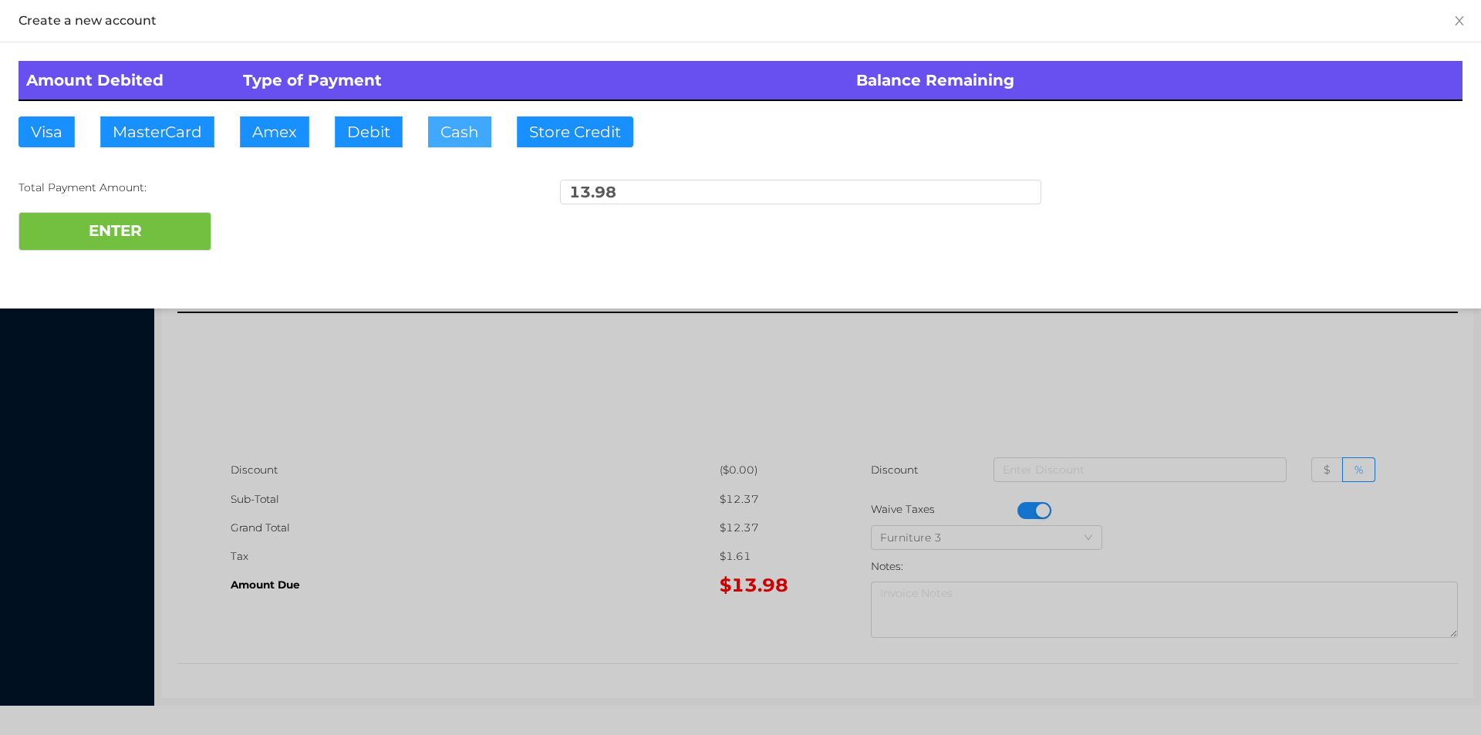
click at [464, 137] on button "Cash" at bounding box center [459, 131] width 63 height 31
type input "20."
click at [122, 229] on button "ENTER" at bounding box center [115, 231] width 193 height 39
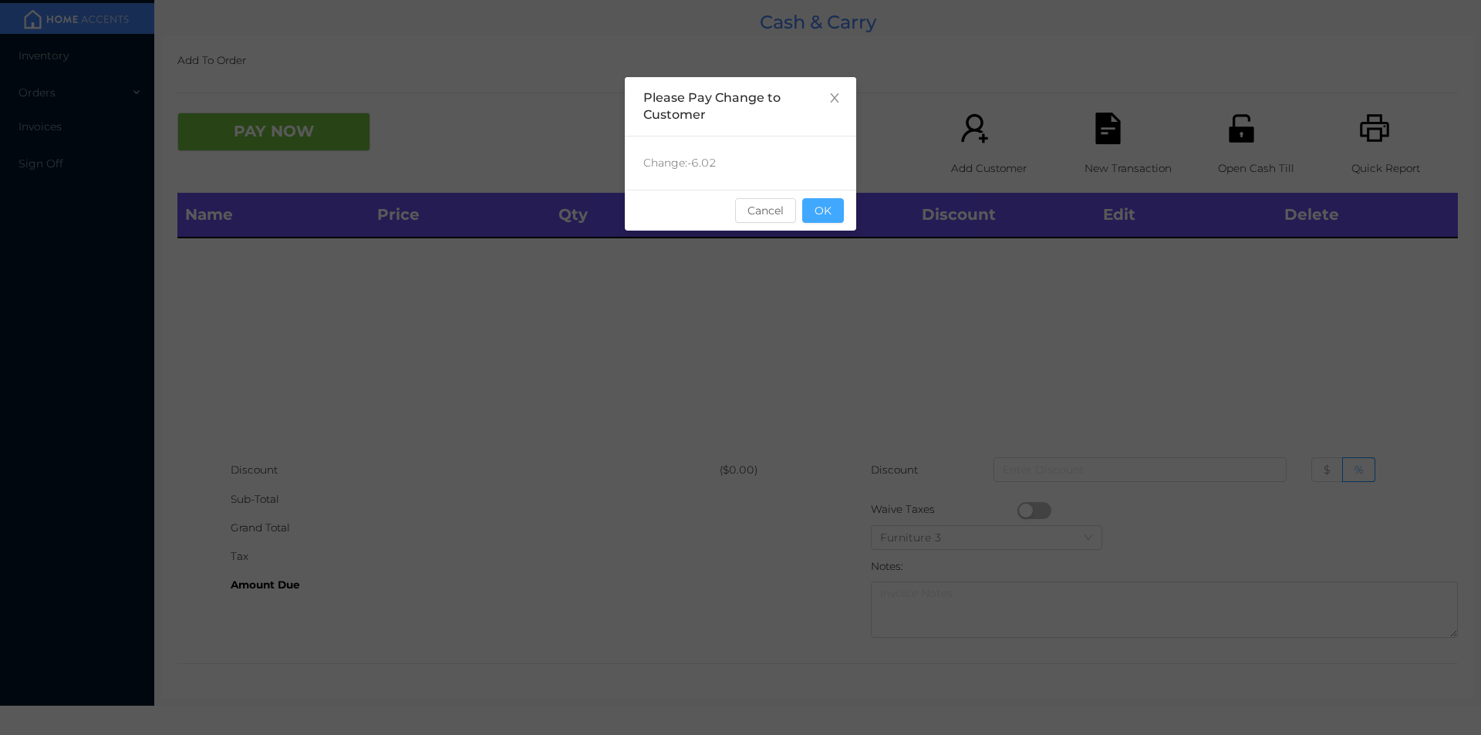
click at [822, 202] on button "OK" at bounding box center [823, 210] width 42 height 25
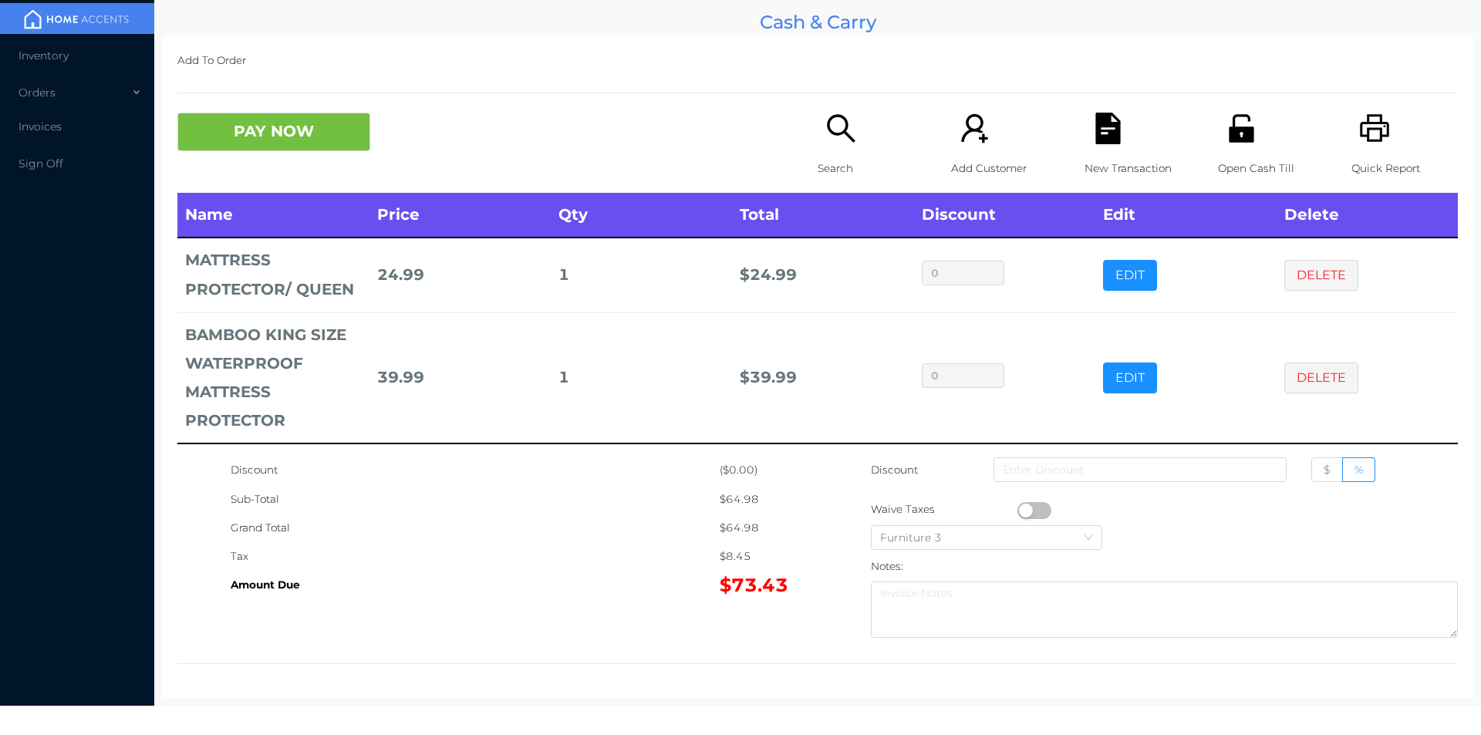
click at [1218, 143] on div "Open Cash Till" at bounding box center [1271, 153] width 106 height 80
click at [289, 131] on button "PAY NOW" at bounding box center [273, 132] width 193 height 39
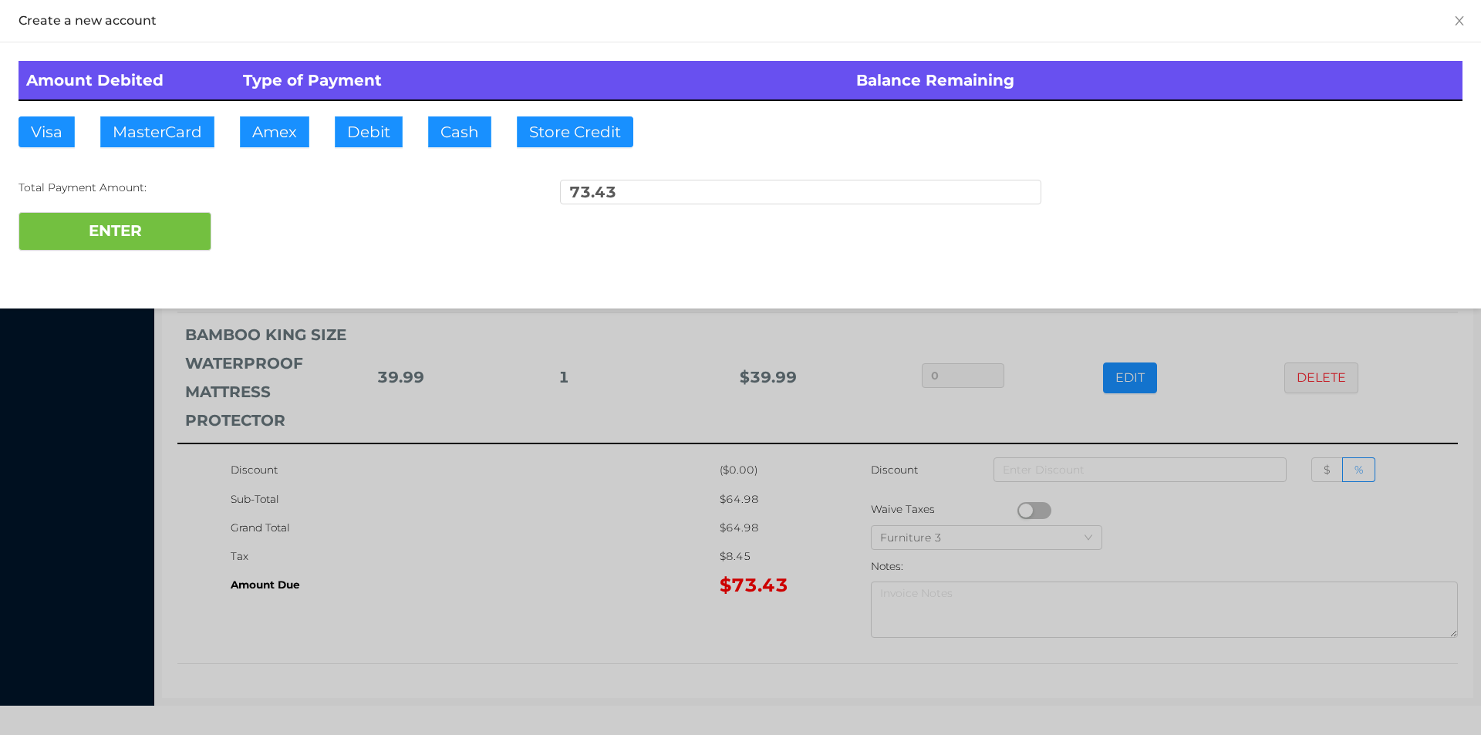
click at [275, 225] on div "ENTER" at bounding box center [741, 231] width 1444 height 39
click at [275, 214] on div "ENTER" at bounding box center [741, 231] width 1444 height 39
click at [454, 510] on div at bounding box center [740, 367] width 1481 height 735
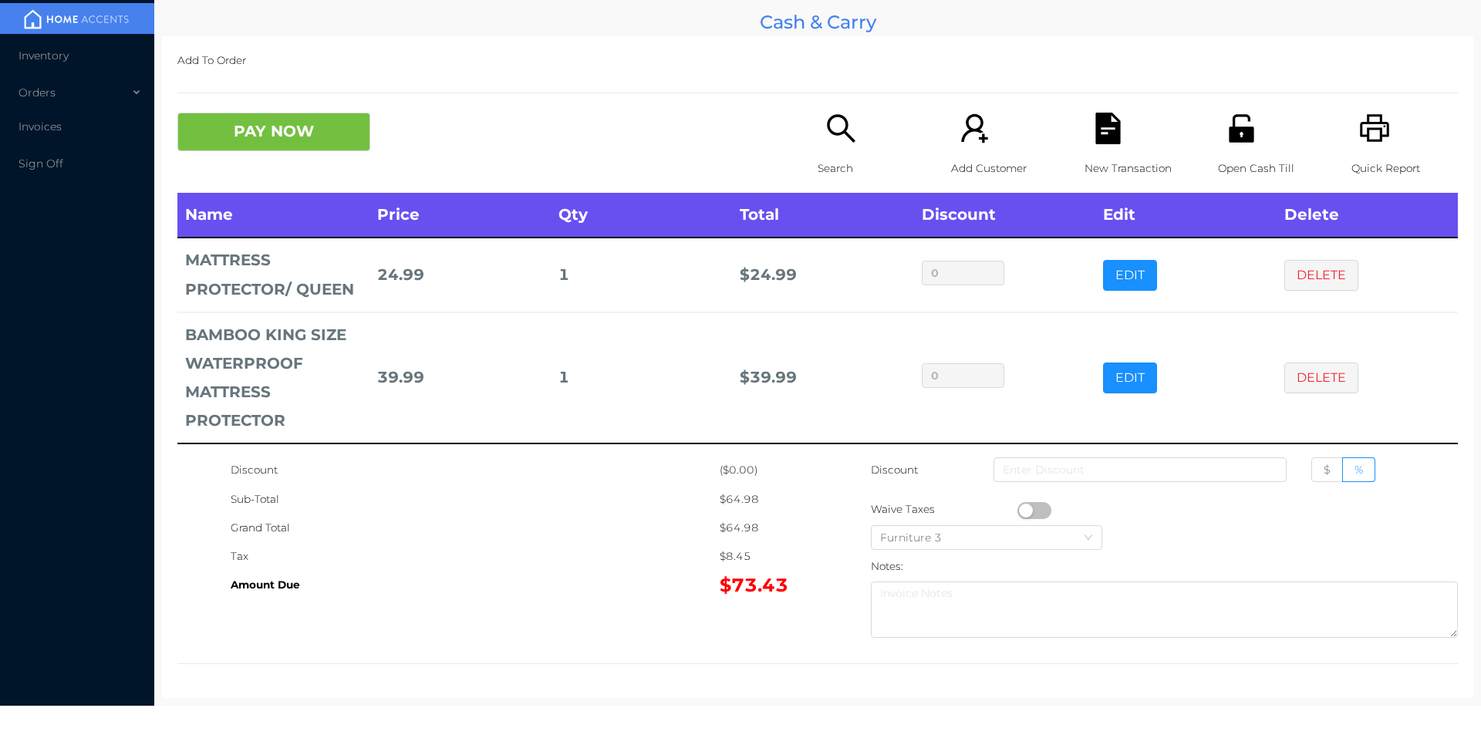
click at [1252, 154] on p "Open Cash Till" at bounding box center [1271, 168] width 106 height 29
click at [263, 127] on button "PAY NOW" at bounding box center [273, 132] width 193 height 39
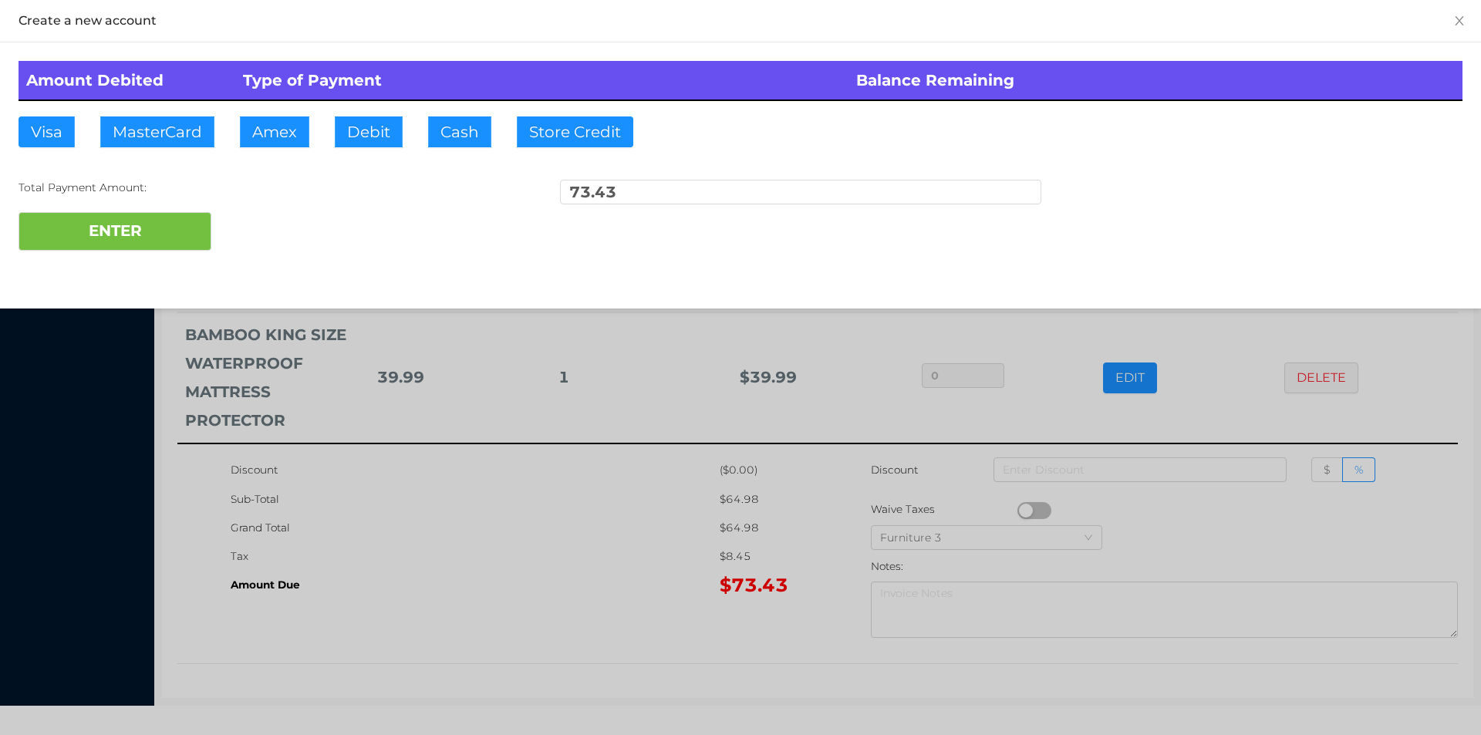
click at [445, 559] on div at bounding box center [740, 367] width 1481 height 735
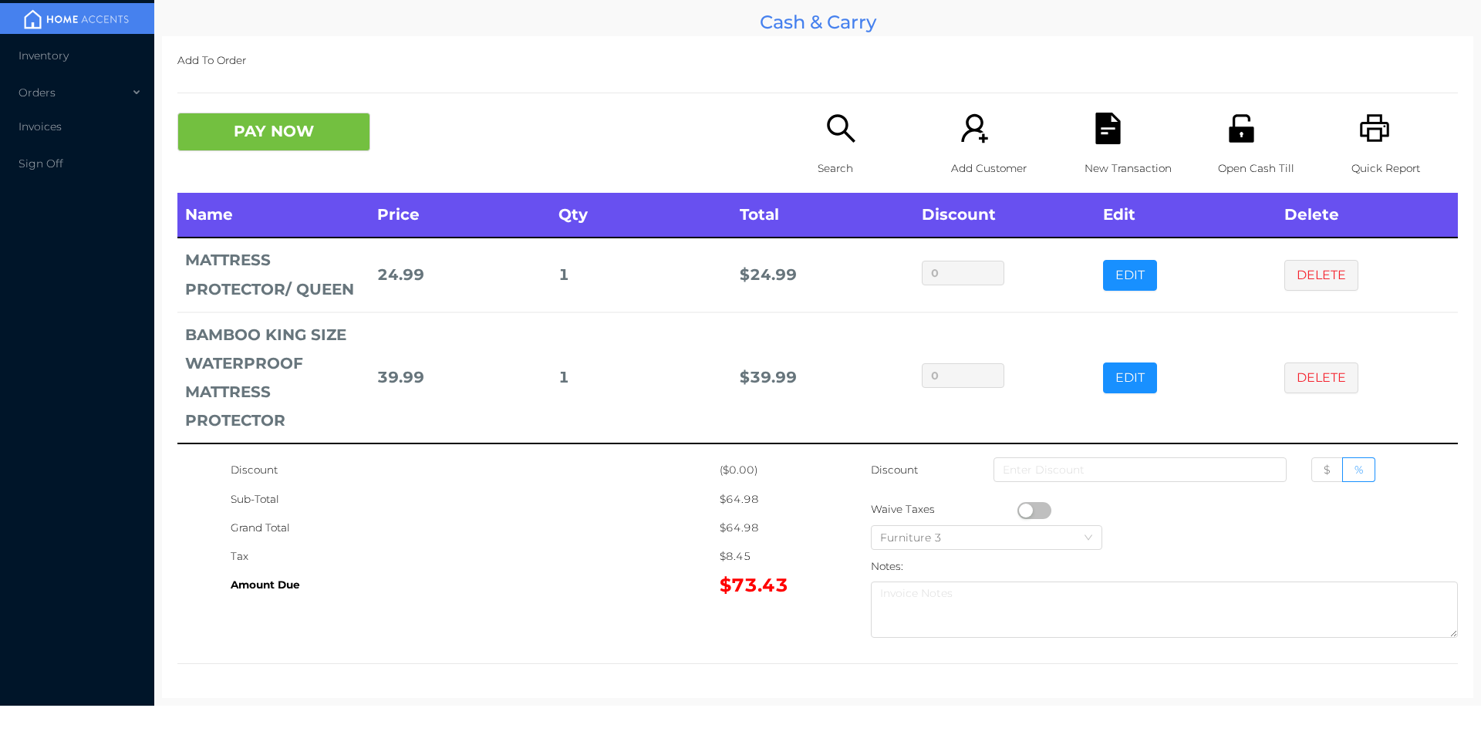
click at [1105, 138] on icon "icon: file-text" at bounding box center [1107, 129] width 25 height 32
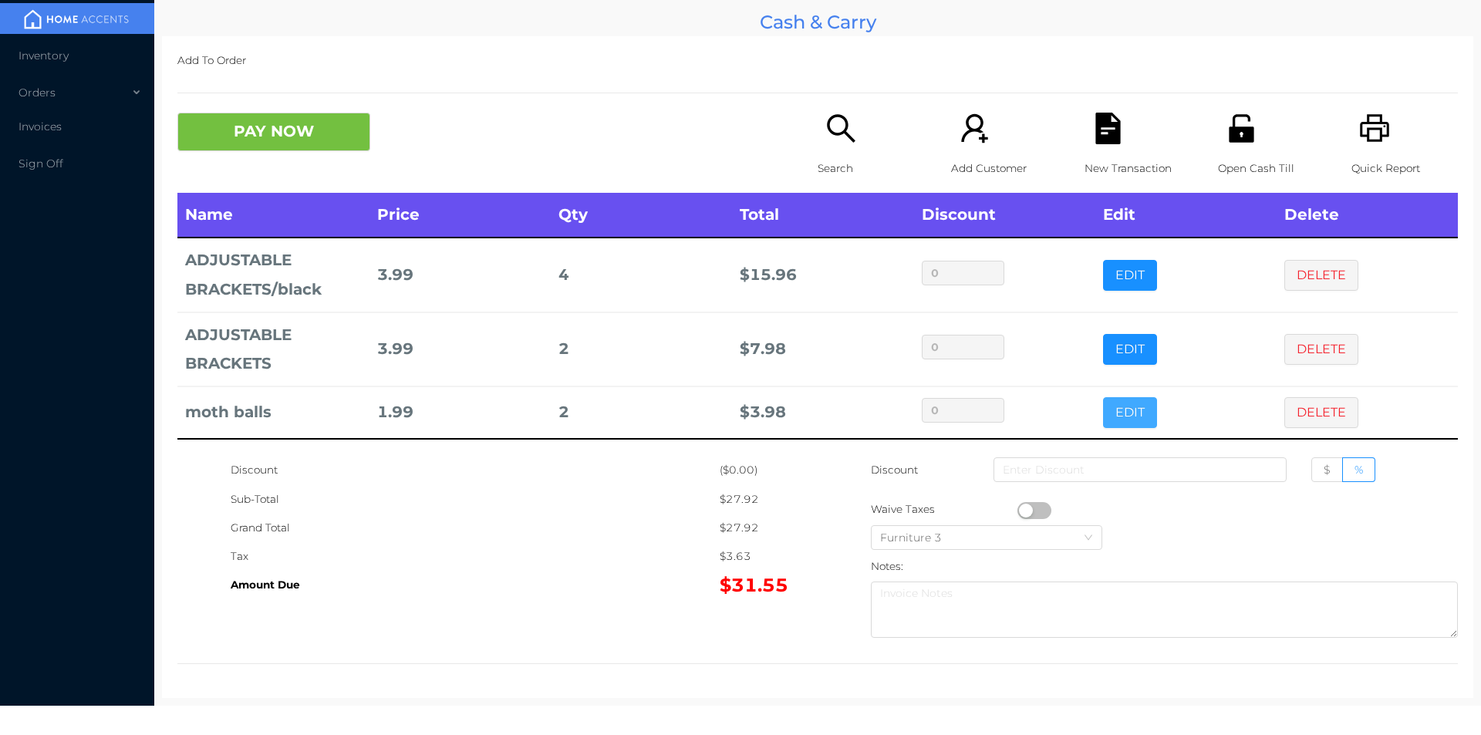
click at [1122, 407] on button "EDIT" at bounding box center [1130, 412] width 54 height 31
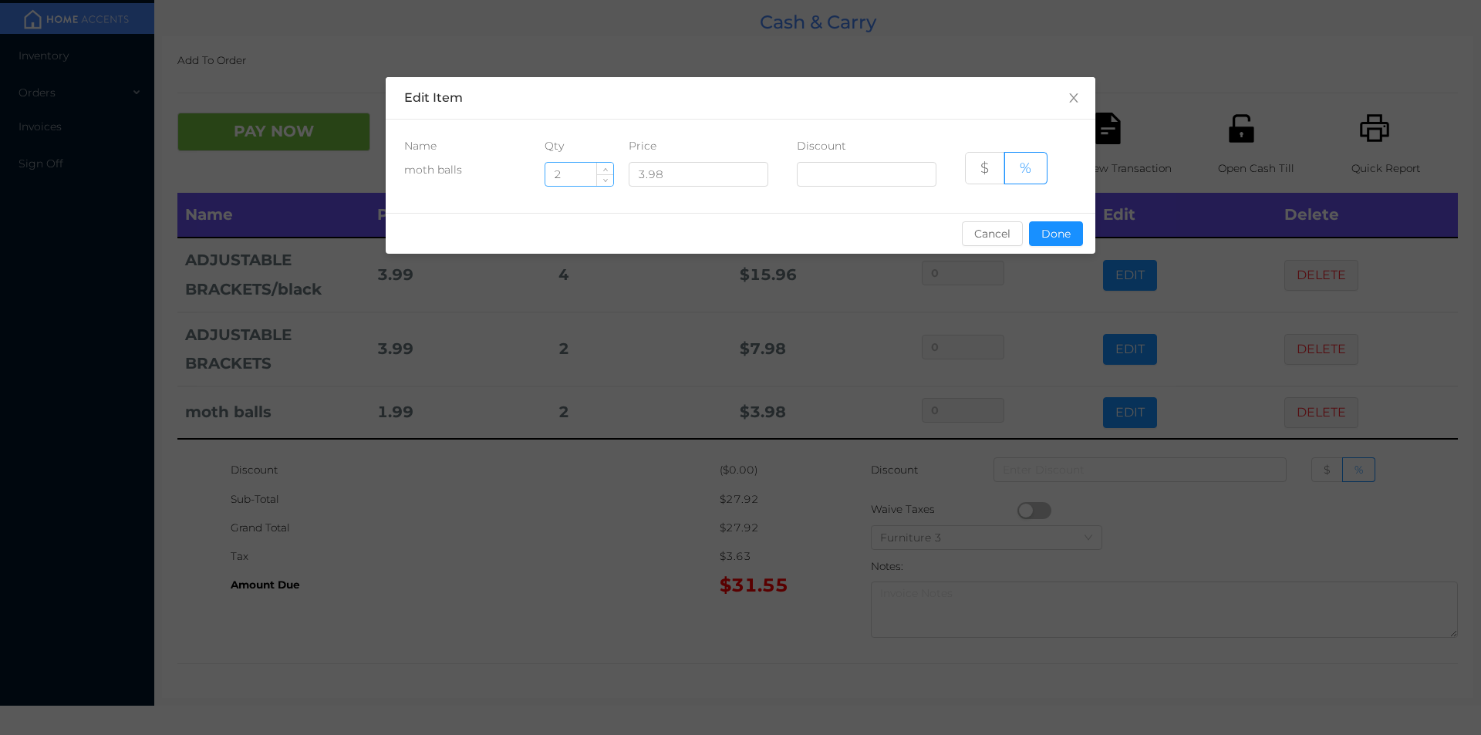
click at [579, 177] on input "2" at bounding box center [579, 174] width 68 height 23
type input "1"
click at [1074, 231] on button "Done" at bounding box center [1056, 233] width 54 height 25
type input "0%"
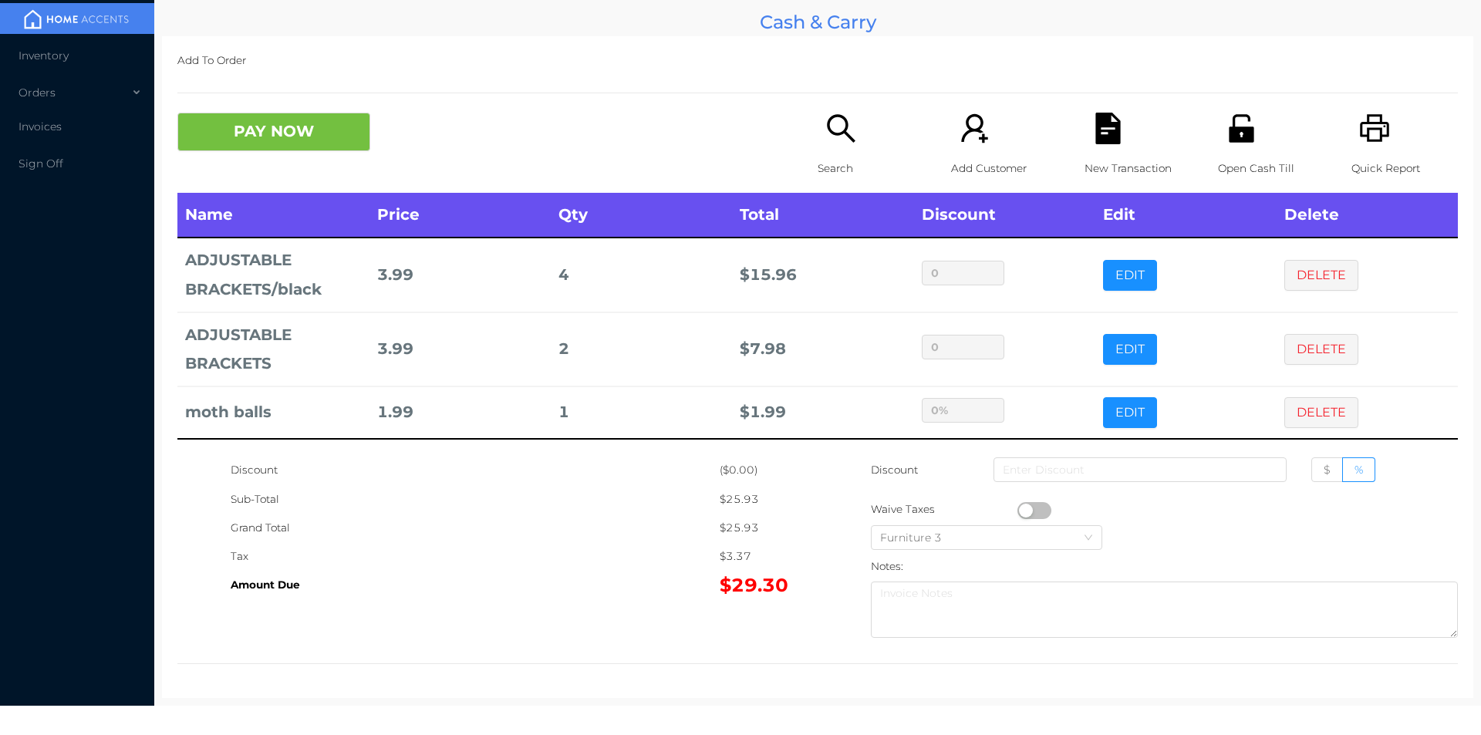
click at [660, 494] on div "Sub-Total" at bounding box center [475, 499] width 489 height 29
click at [1311, 417] on button "DELETE" at bounding box center [1321, 412] width 74 height 31
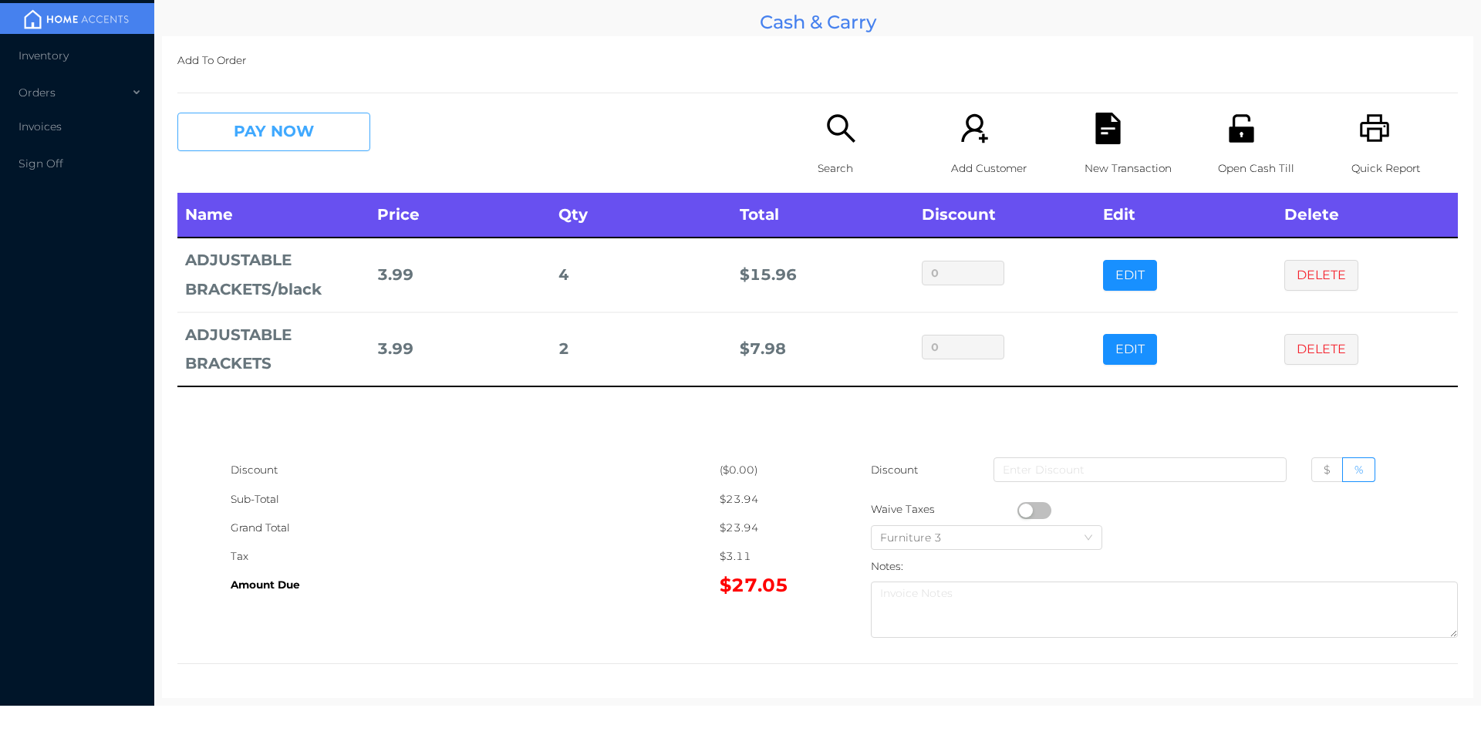
click at [280, 131] on button "PAY NOW" at bounding box center [273, 132] width 193 height 39
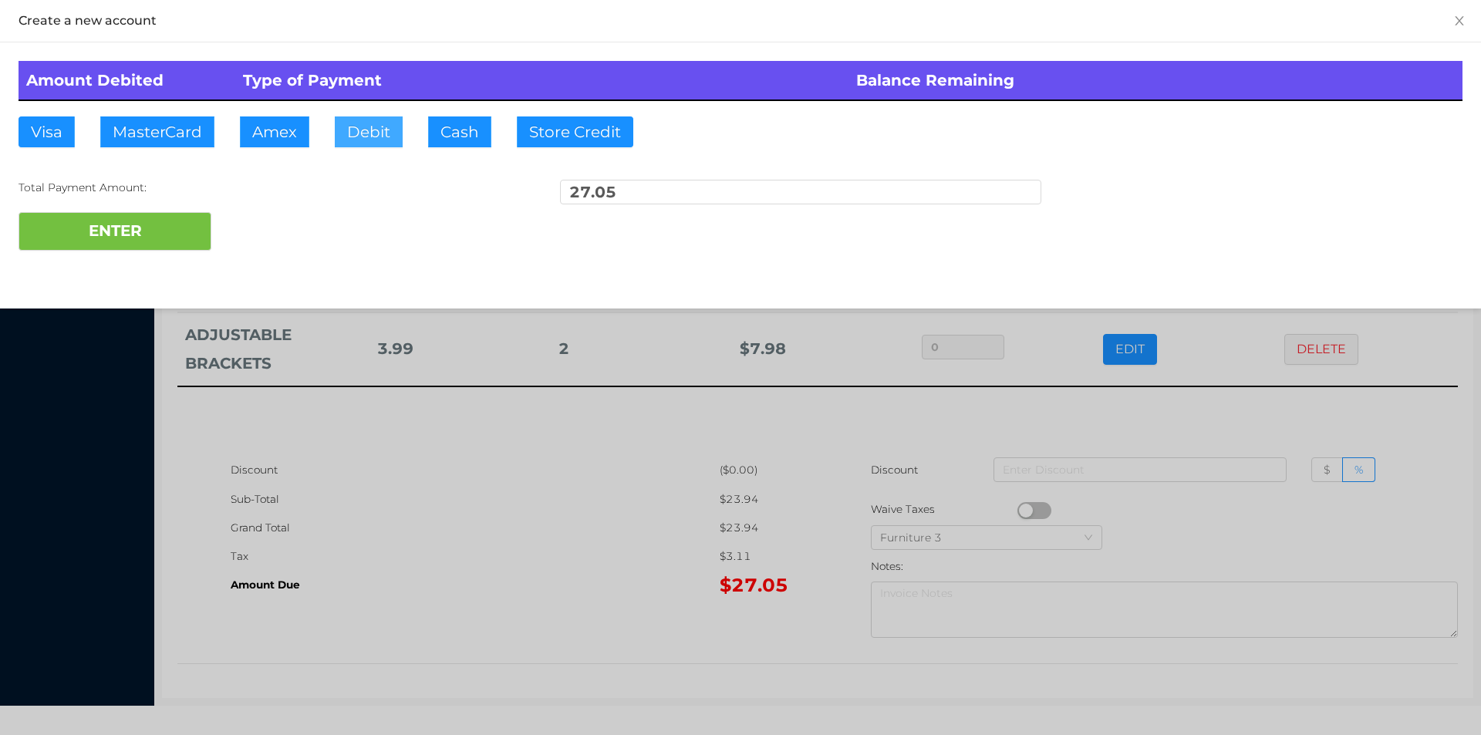
click at [347, 133] on button "Debit" at bounding box center [369, 131] width 68 height 31
type input "40."
click at [164, 246] on button "ENTER" at bounding box center [115, 231] width 193 height 39
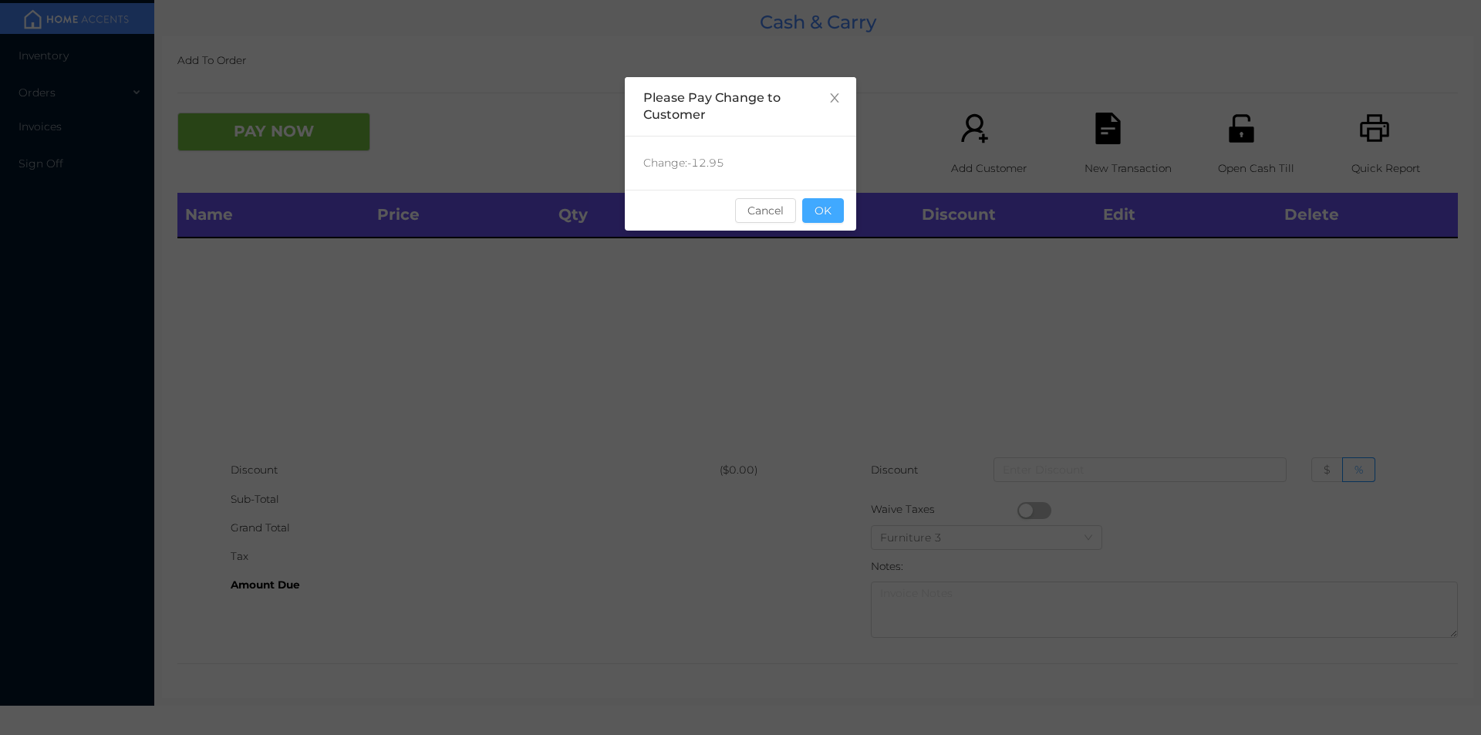
click at [828, 201] on button "OK" at bounding box center [823, 210] width 42 height 25
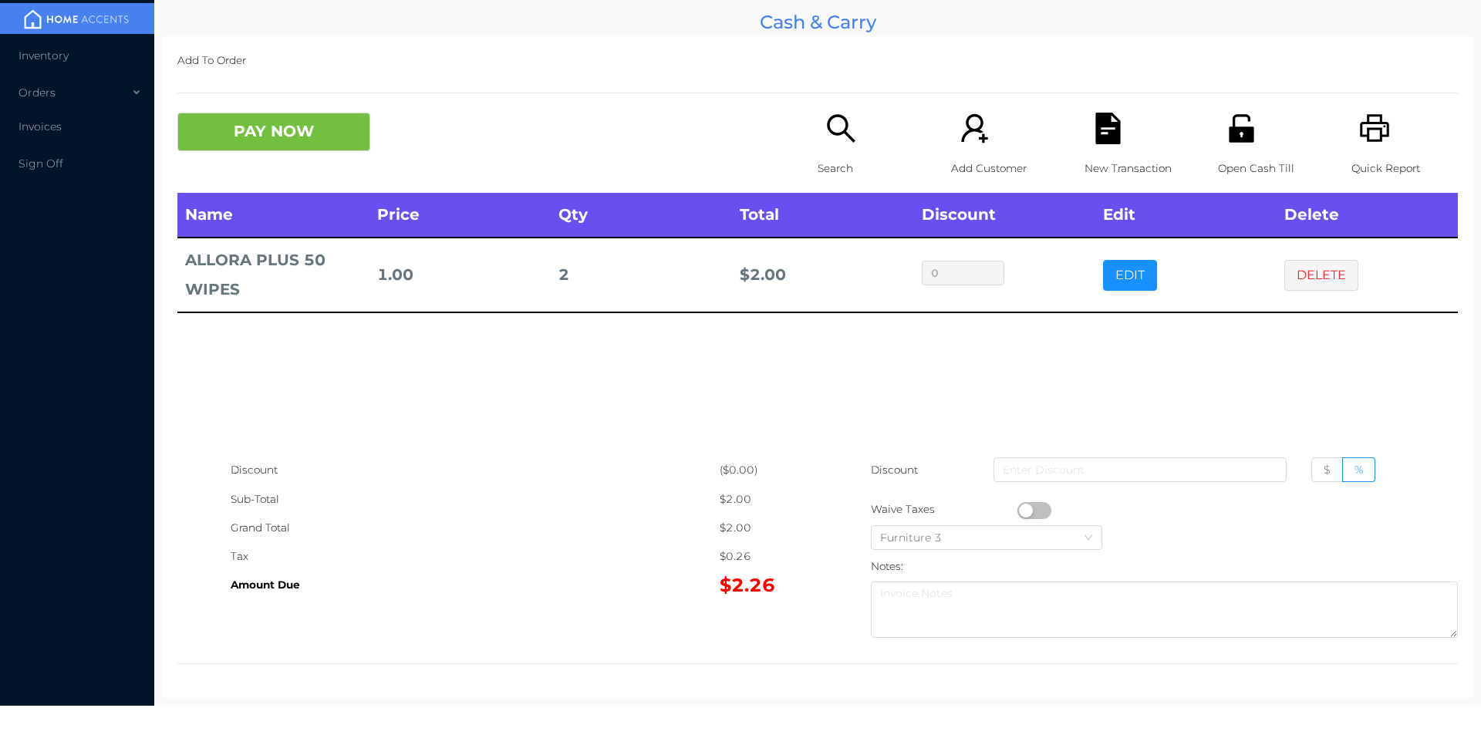
click at [846, 147] on div "Search" at bounding box center [871, 153] width 106 height 80
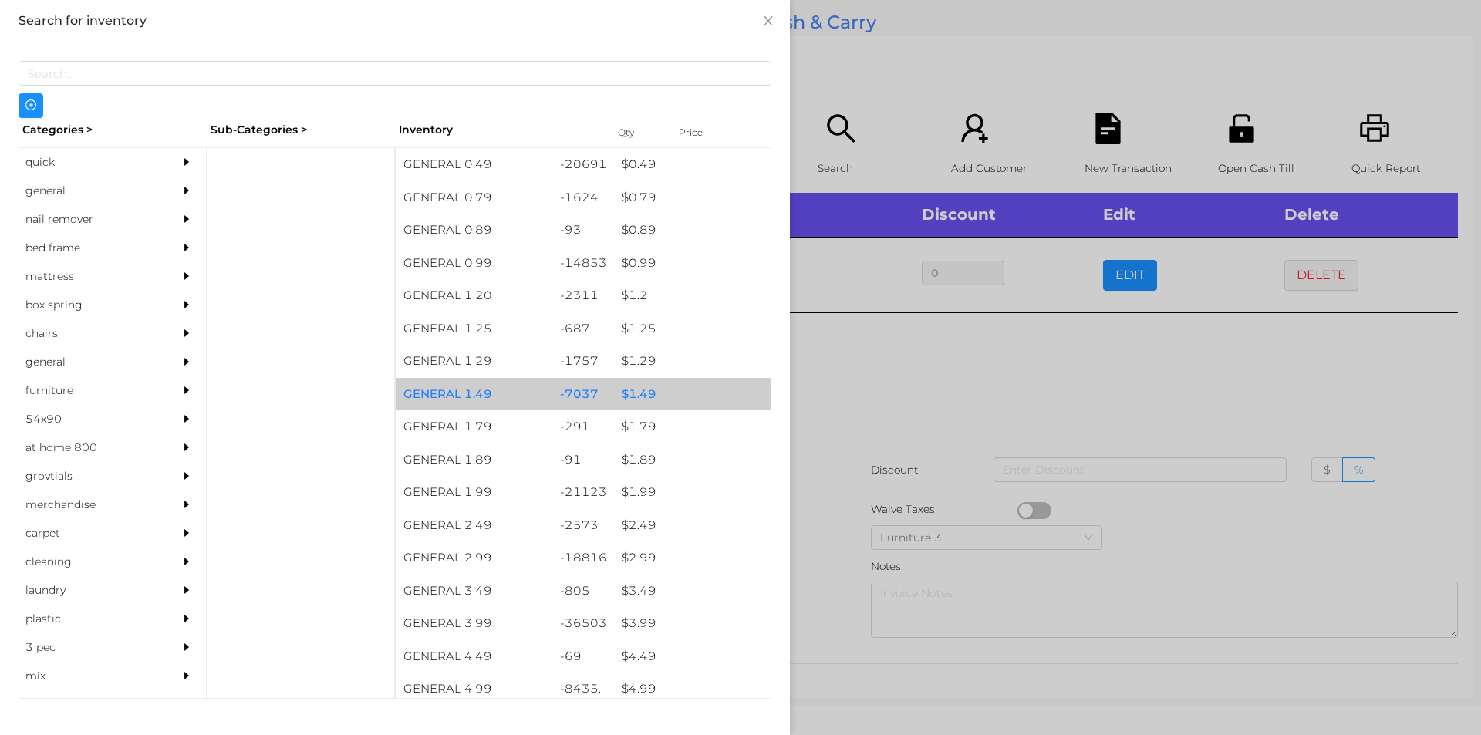
click at [643, 388] on div "$ 1.49" at bounding box center [692, 394] width 157 height 33
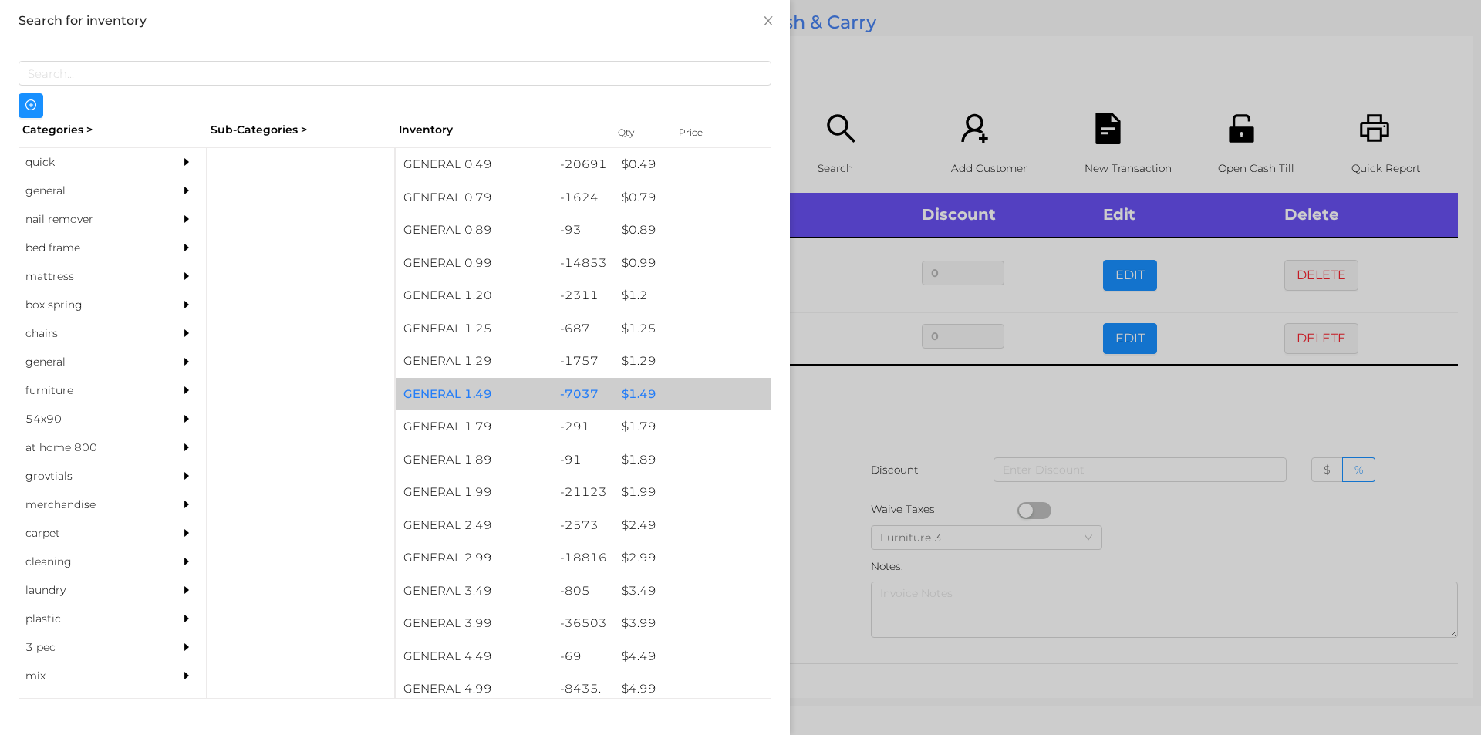
click at [636, 386] on div "$ 1.49" at bounding box center [692, 394] width 157 height 33
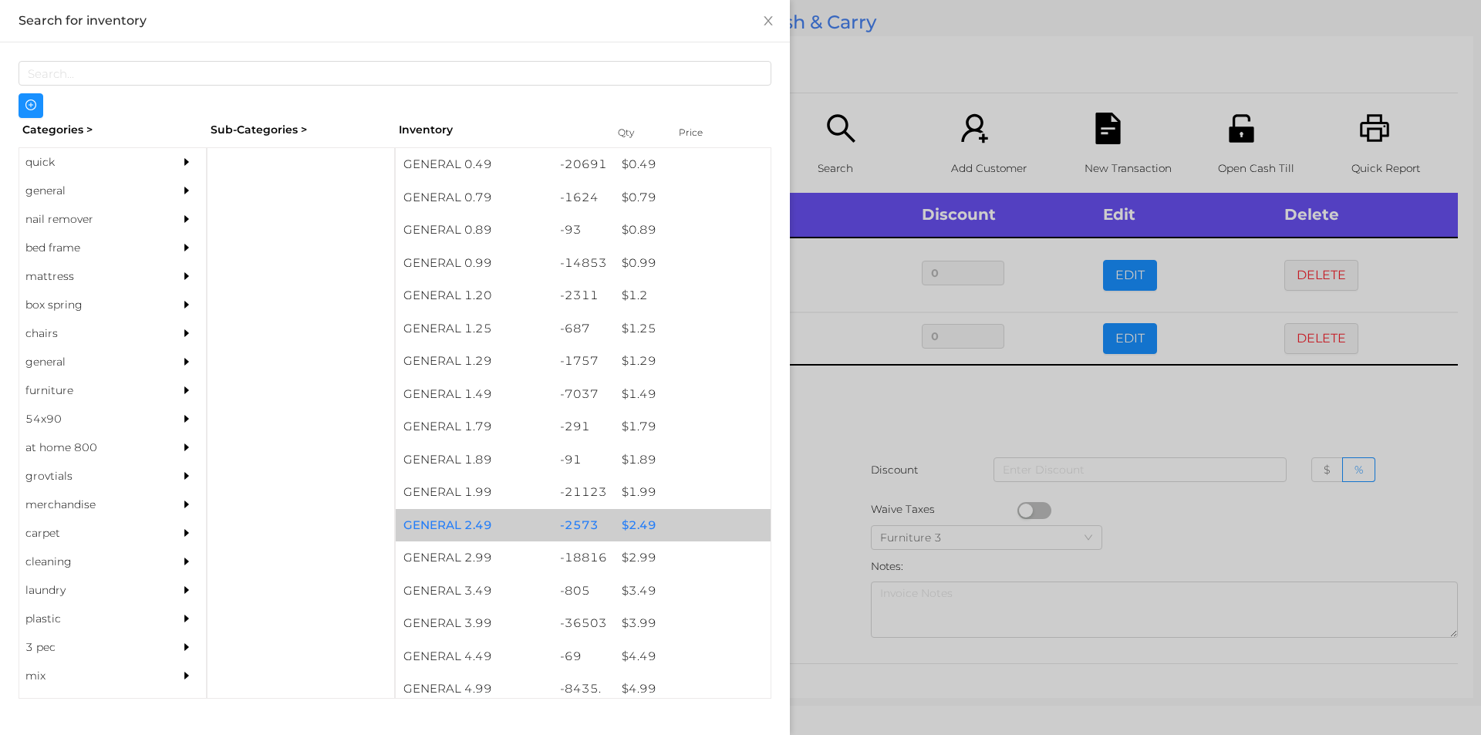
click at [635, 531] on div "$ 2.49" at bounding box center [692, 525] width 157 height 33
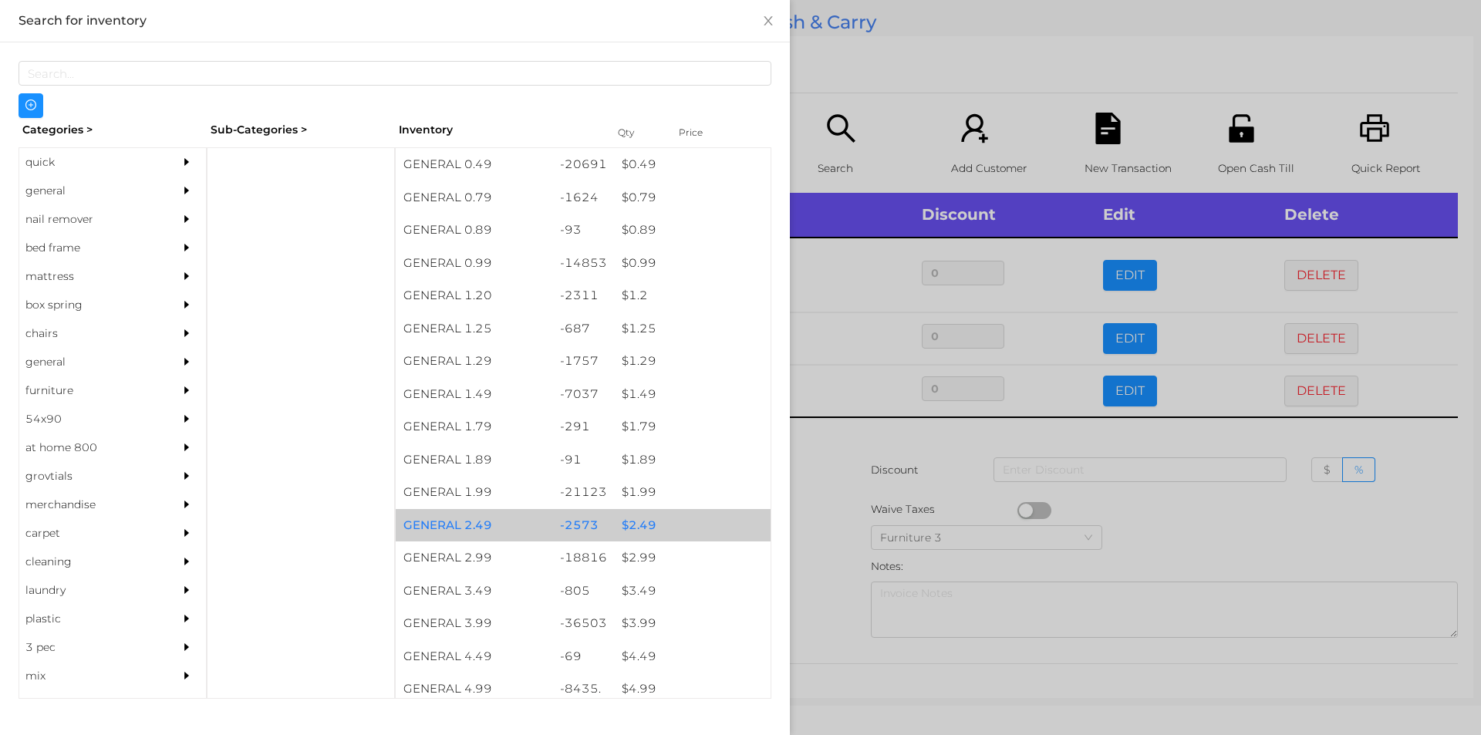
click at [638, 525] on div "$ 2.49" at bounding box center [692, 525] width 157 height 33
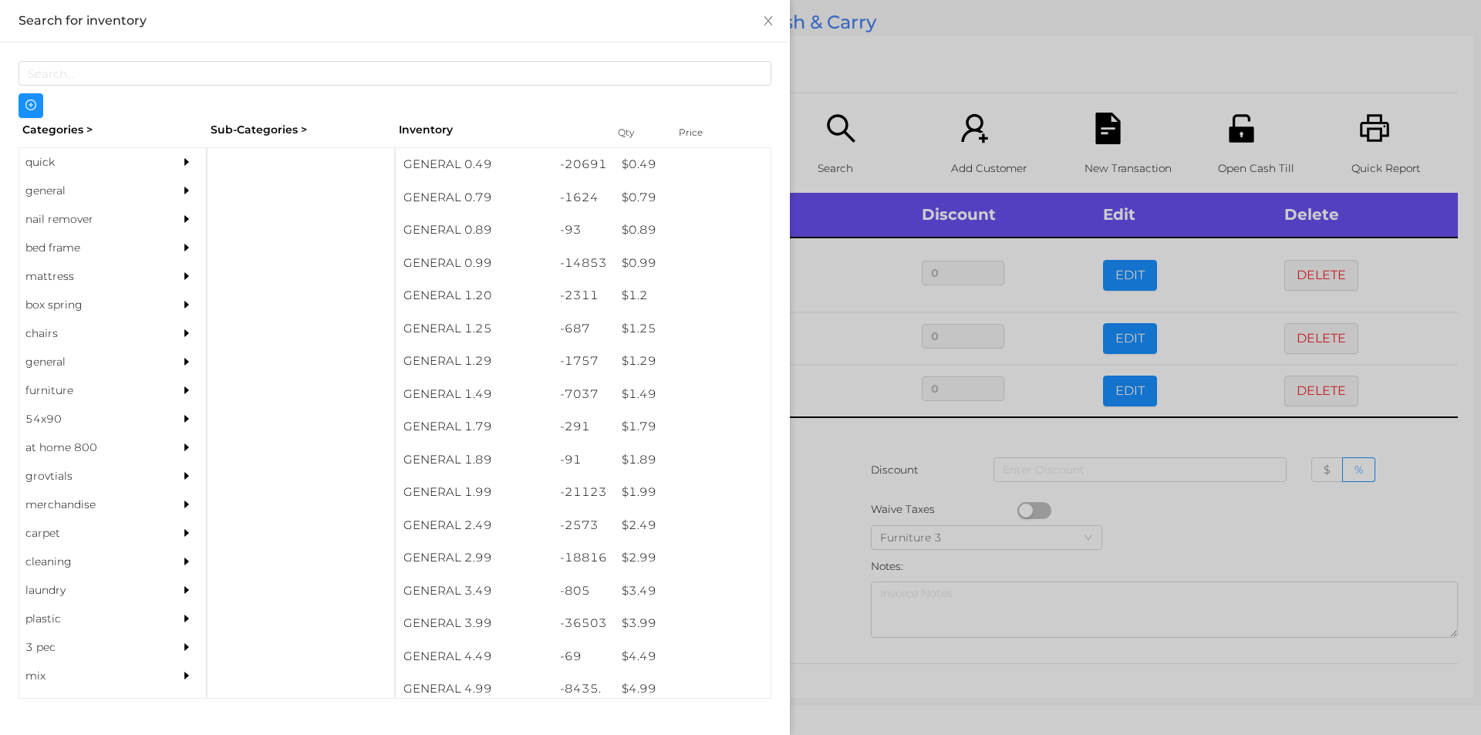
click at [843, 548] on div at bounding box center [740, 367] width 1481 height 735
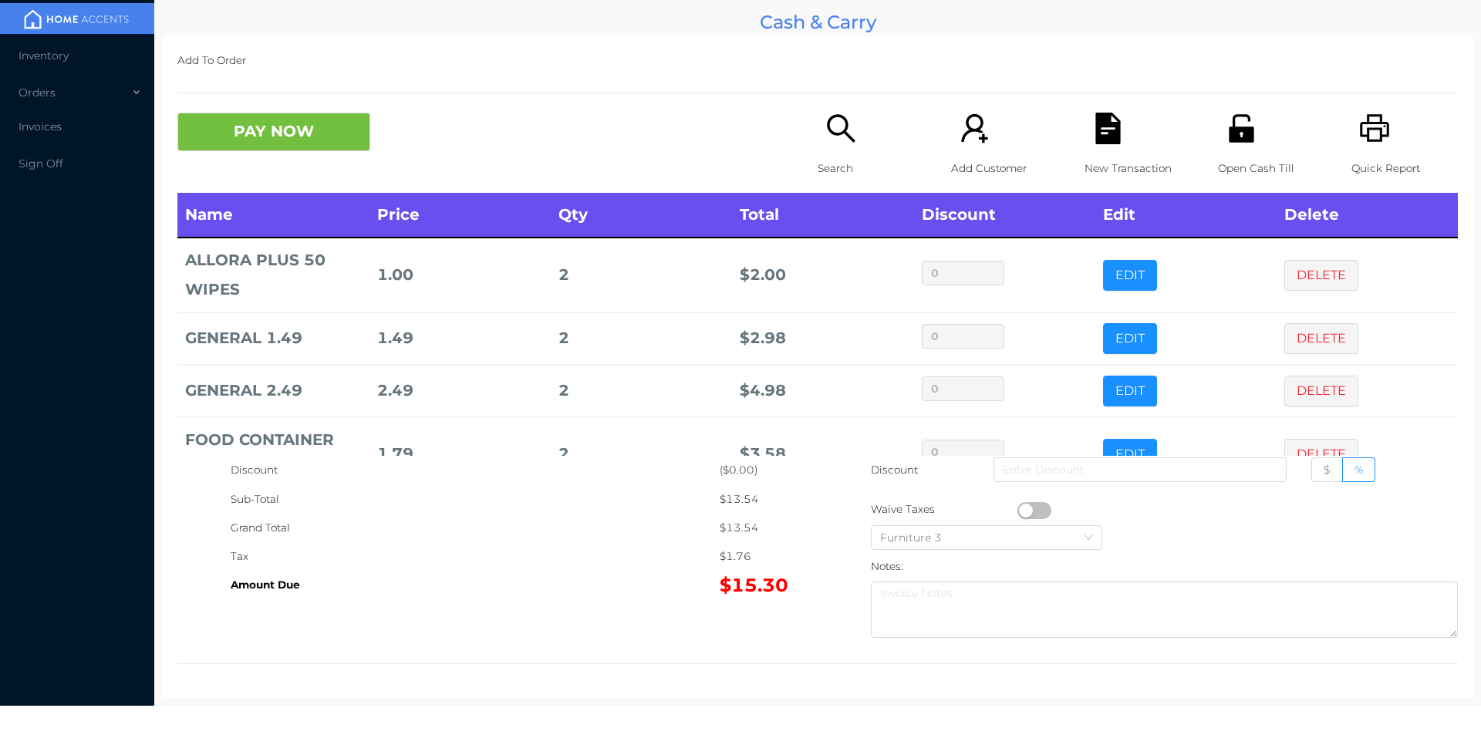
click at [273, 148] on button "PAY NOW" at bounding box center [273, 132] width 193 height 39
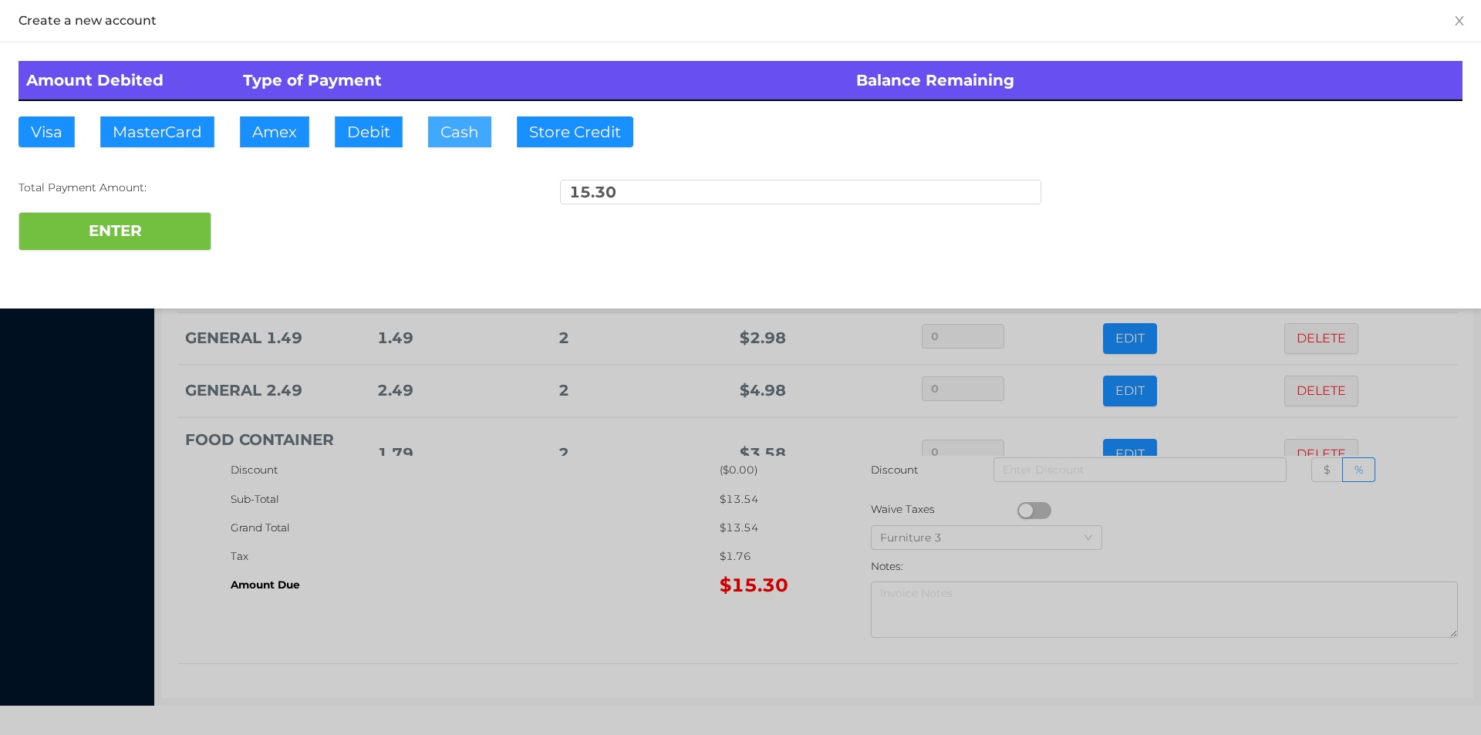
click at [447, 143] on button "Cash" at bounding box center [459, 131] width 63 height 31
type input "20."
click at [155, 249] on button "ENTER" at bounding box center [115, 231] width 193 height 39
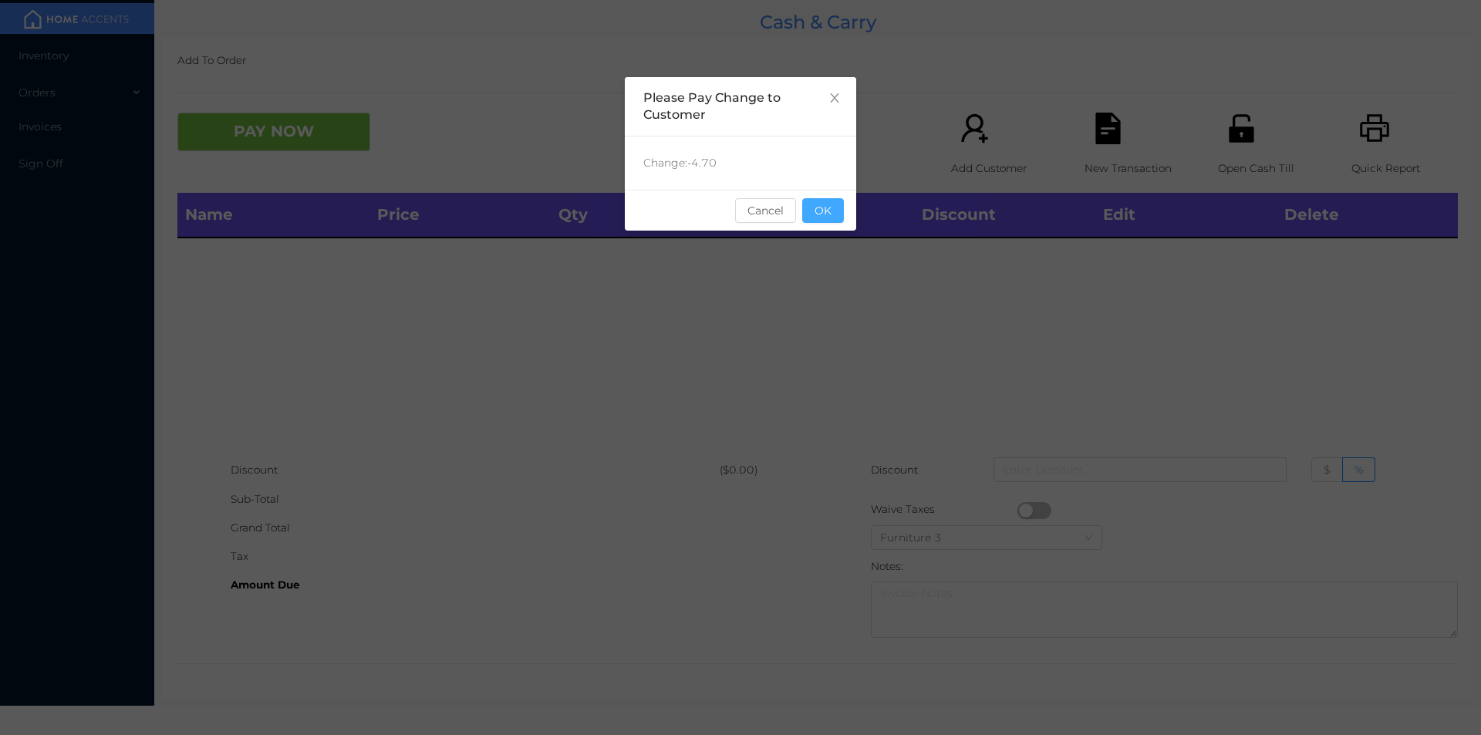
click at [813, 218] on button "OK" at bounding box center [823, 210] width 42 height 25
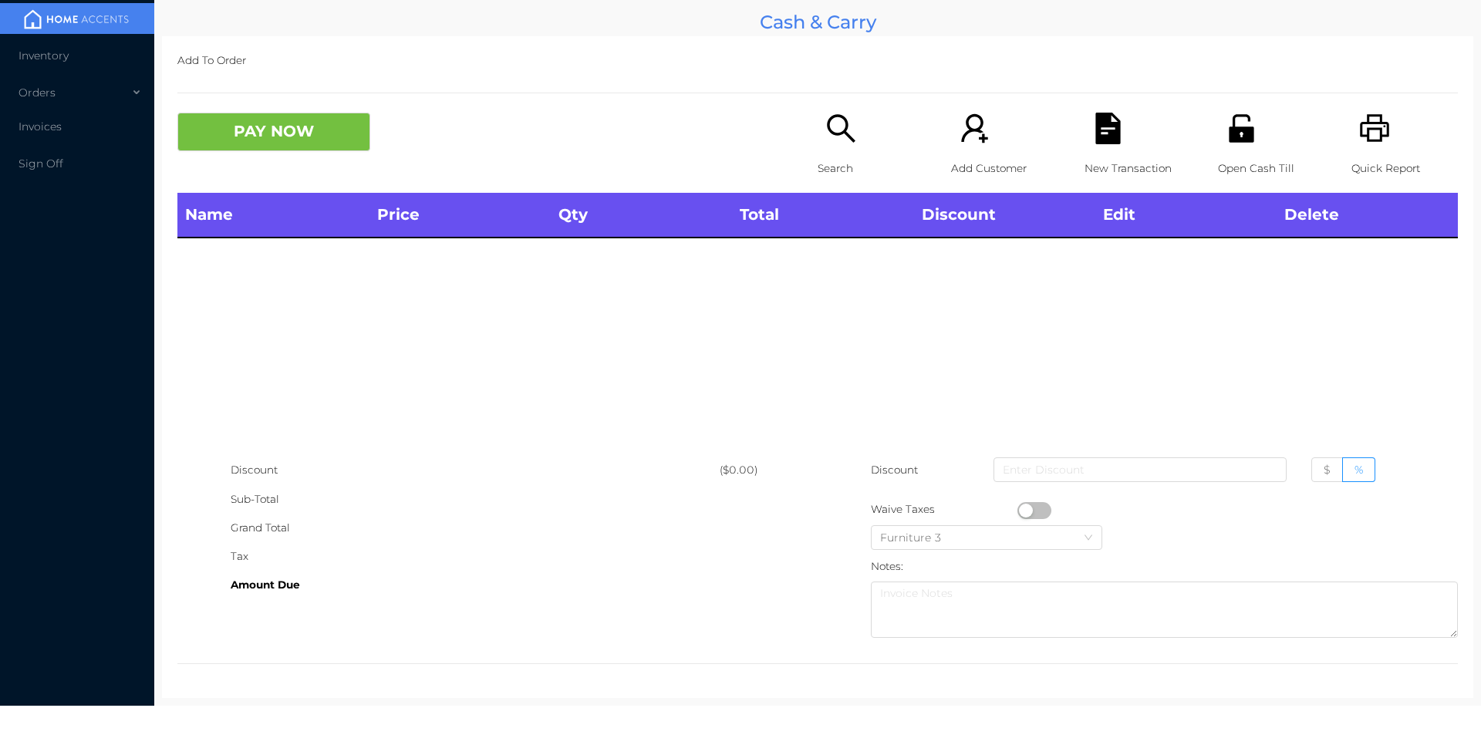
click at [834, 137] on icon "icon: search" at bounding box center [841, 129] width 32 height 32
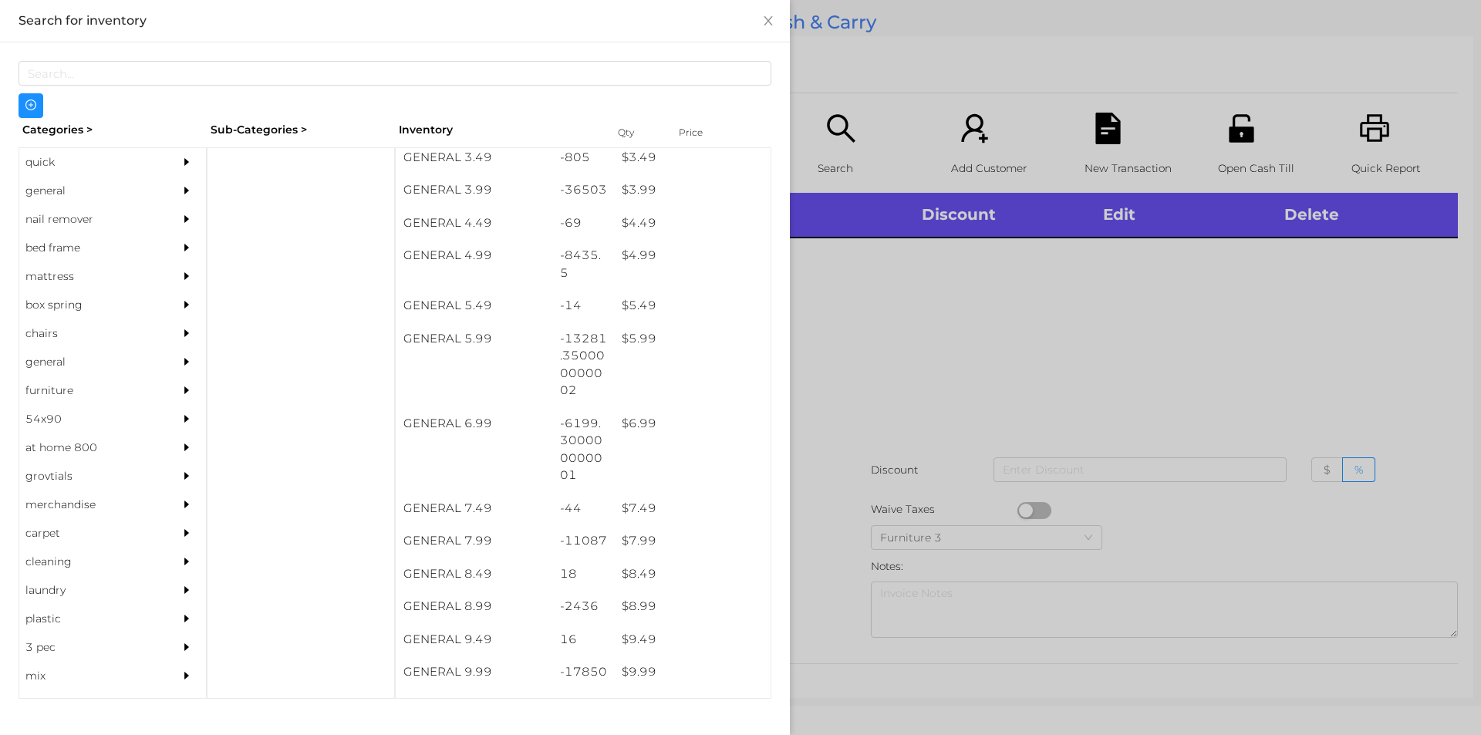
scroll to position [455, 0]
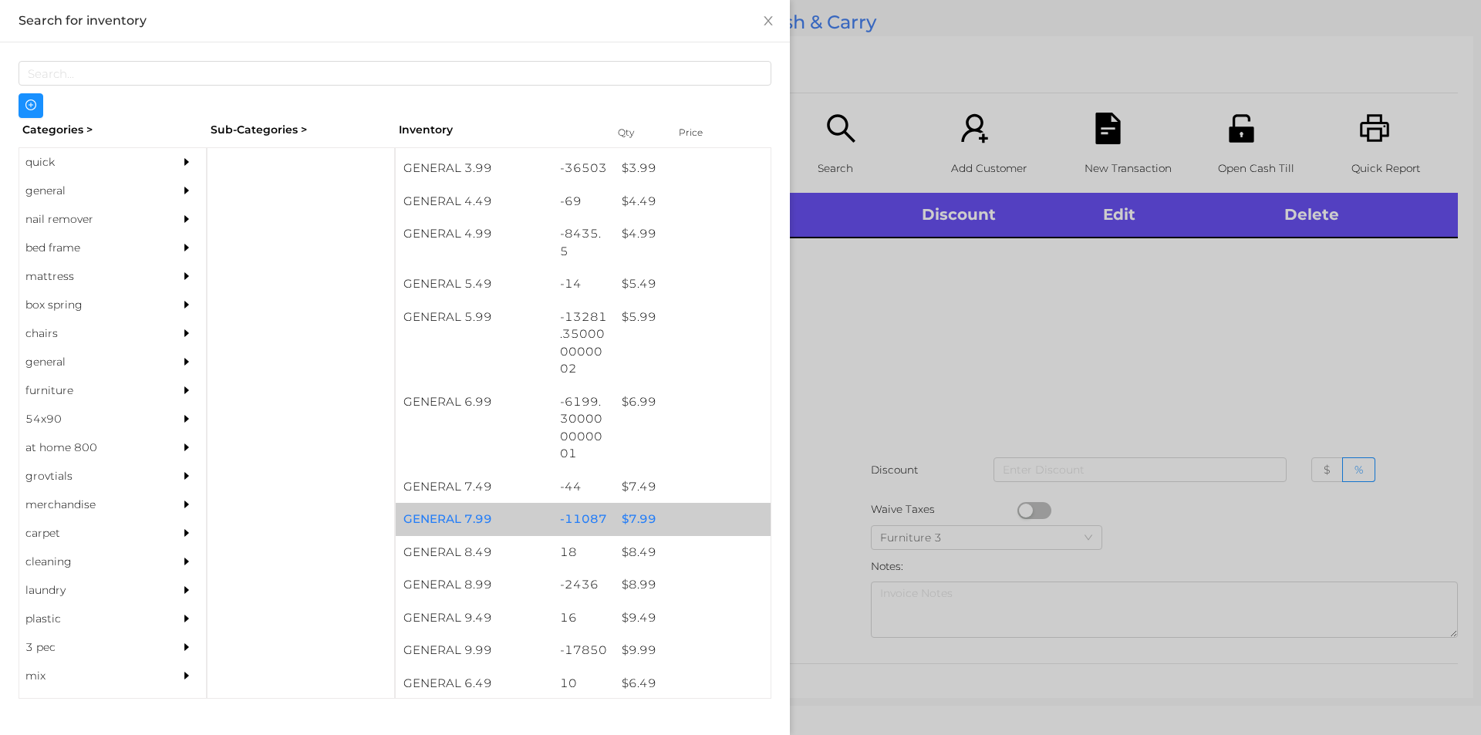
click at [643, 522] on div "$ 7.99" at bounding box center [692, 519] width 157 height 33
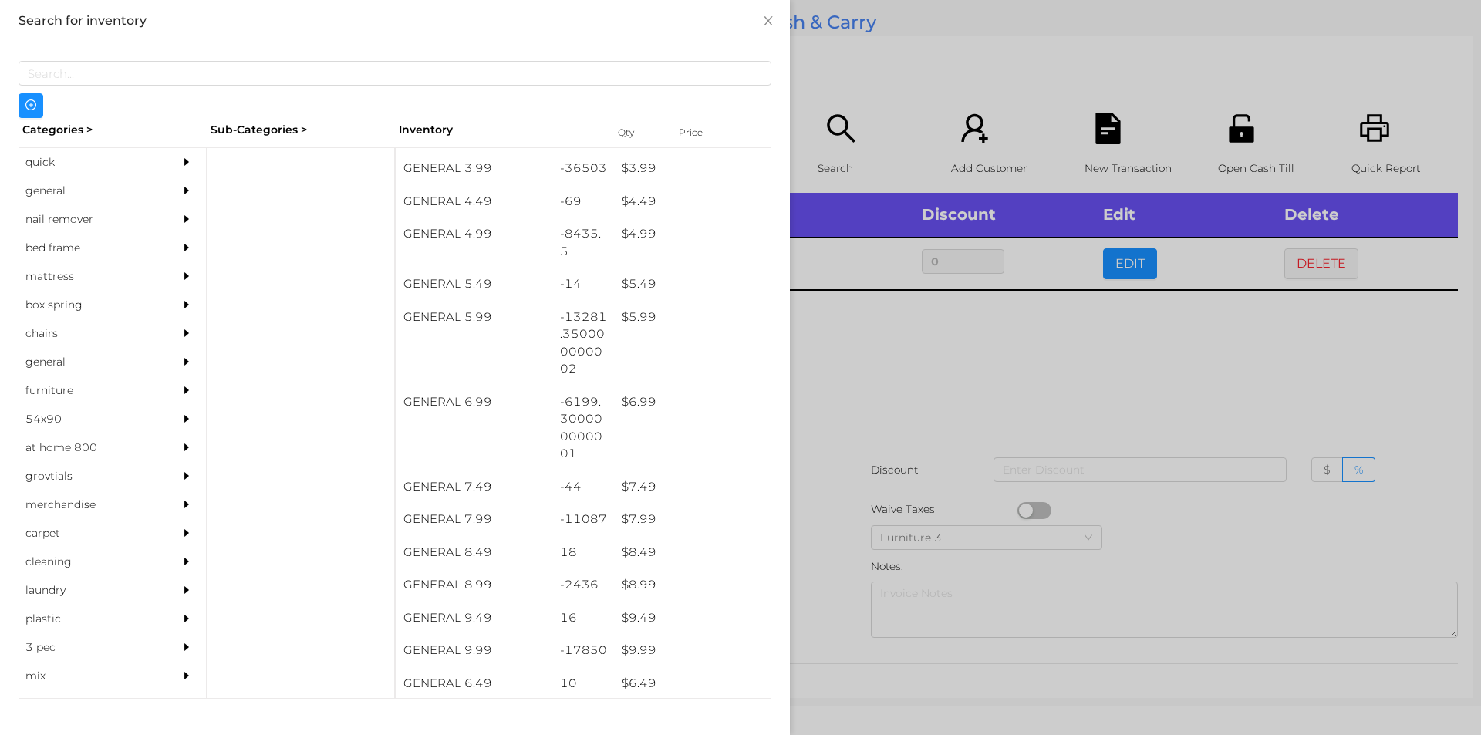
click at [831, 546] on div at bounding box center [740, 367] width 1481 height 735
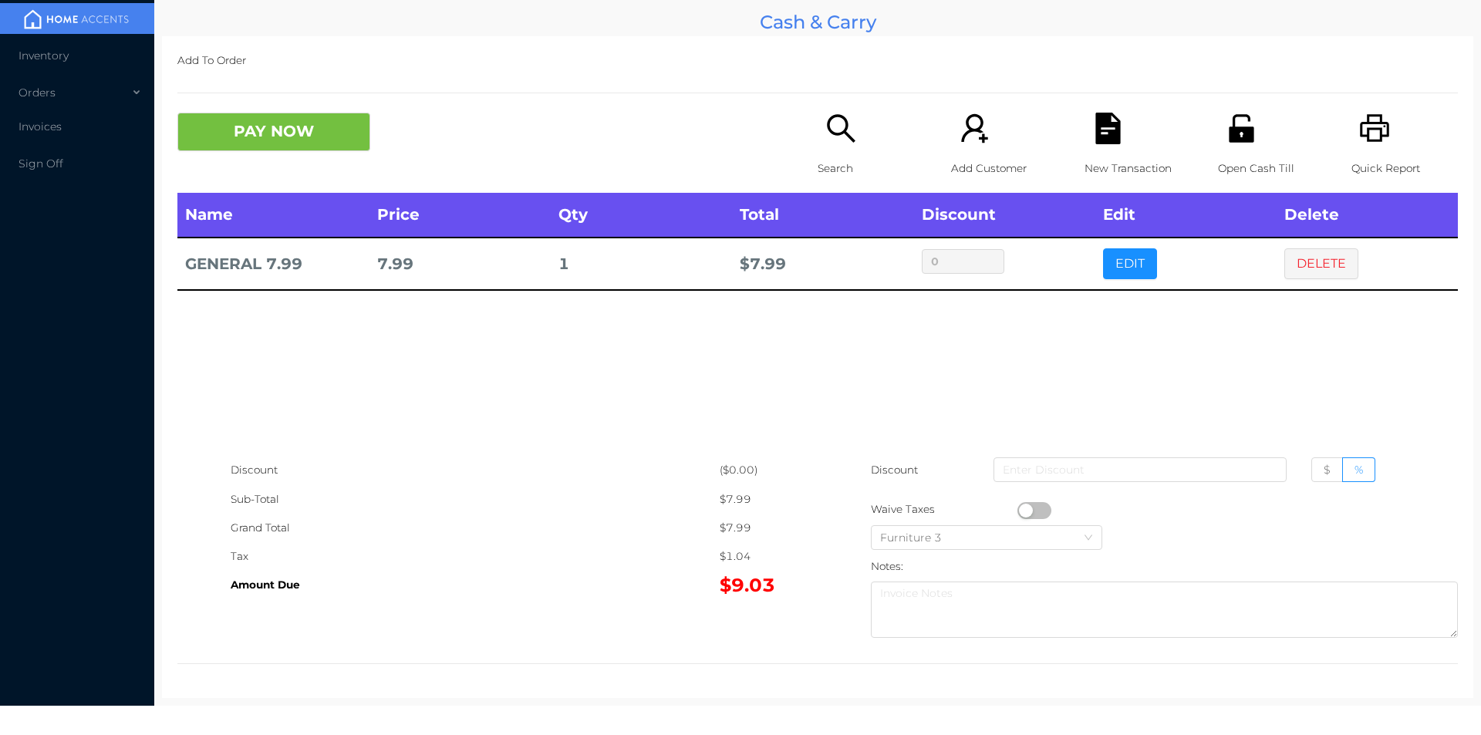
click at [1365, 122] on icon "icon: printer" at bounding box center [1375, 129] width 32 height 32
click at [1301, 272] on button "DELETE" at bounding box center [1321, 263] width 74 height 31
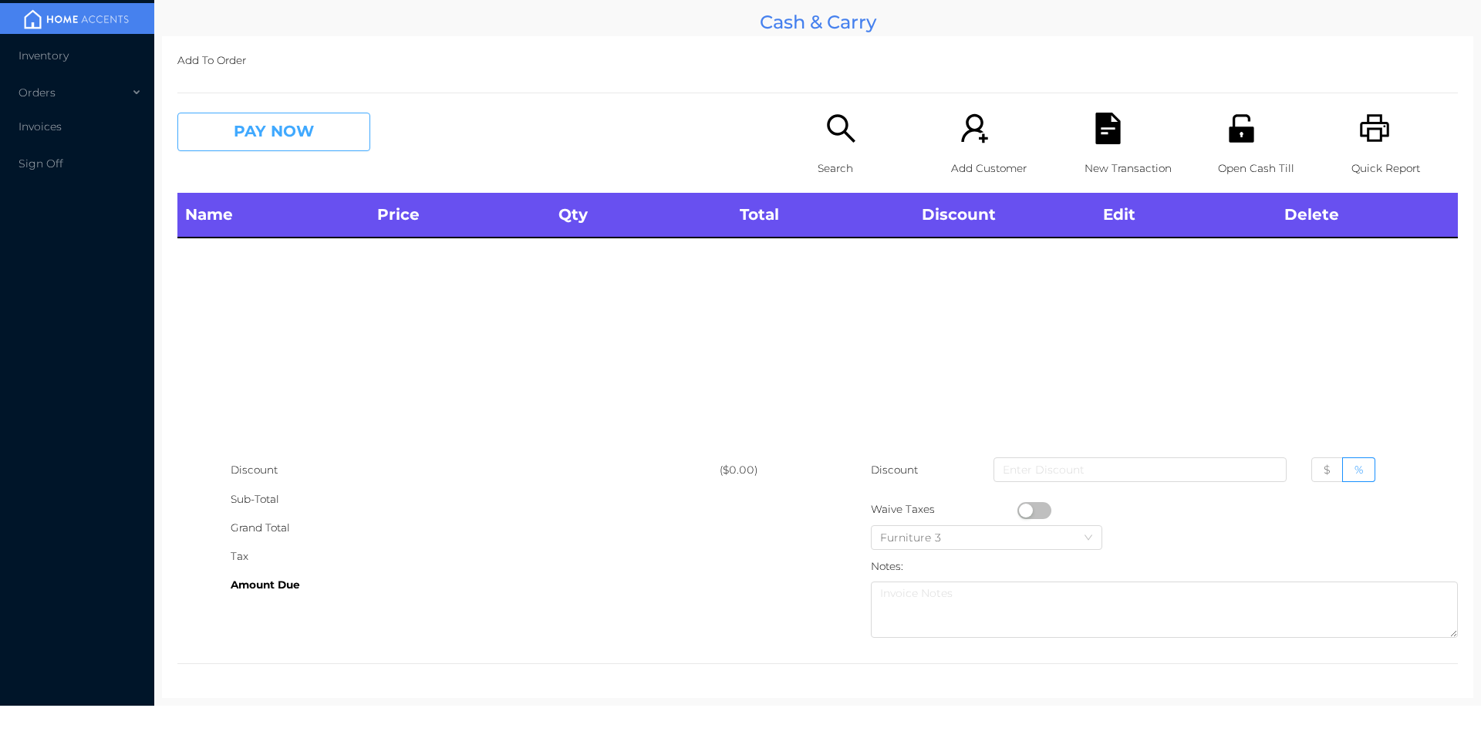
click at [285, 128] on button "PAY NOW" at bounding box center [273, 132] width 193 height 39
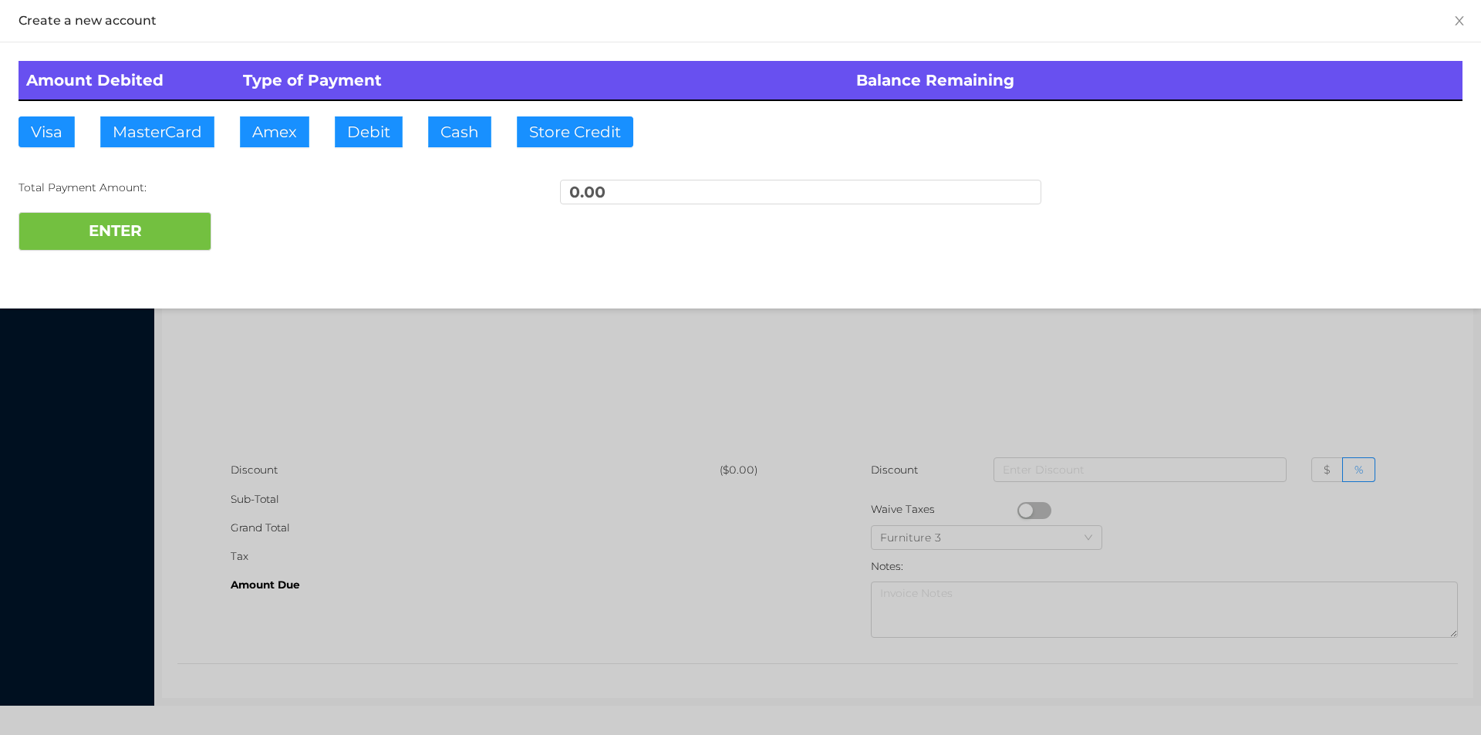
click at [341, 331] on div at bounding box center [740, 367] width 1481 height 735
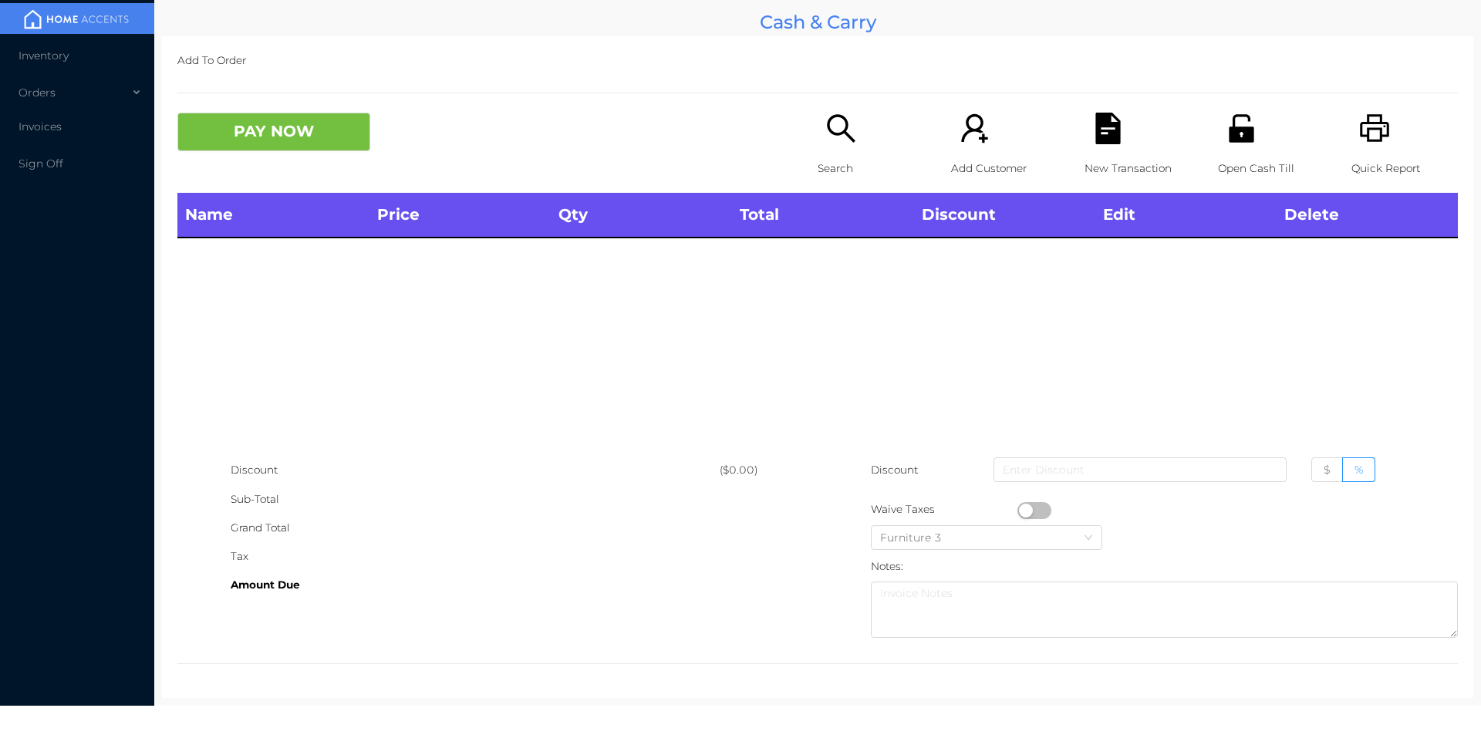
click at [835, 147] on div "Search" at bounding box center [871, 153] width 106 height 80
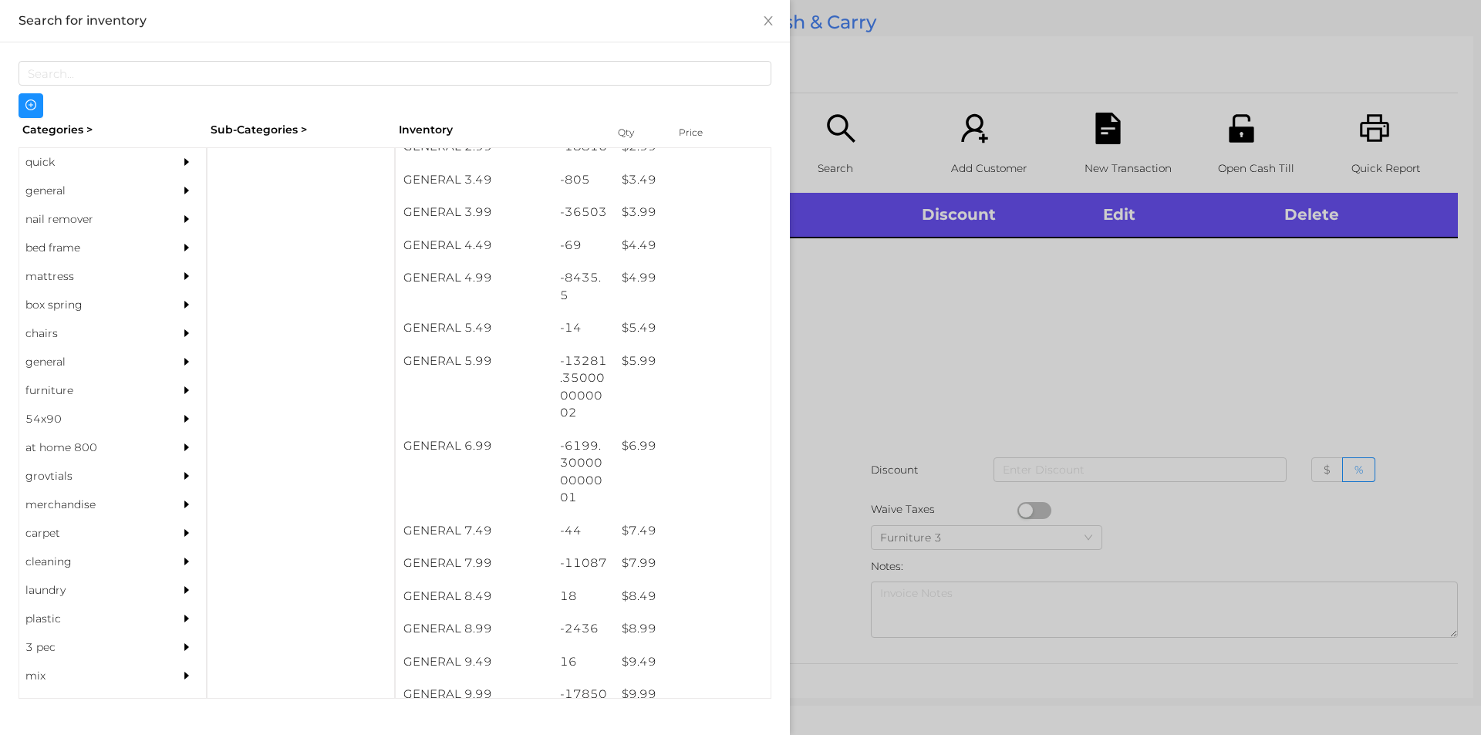
scroll to position [419, 0]
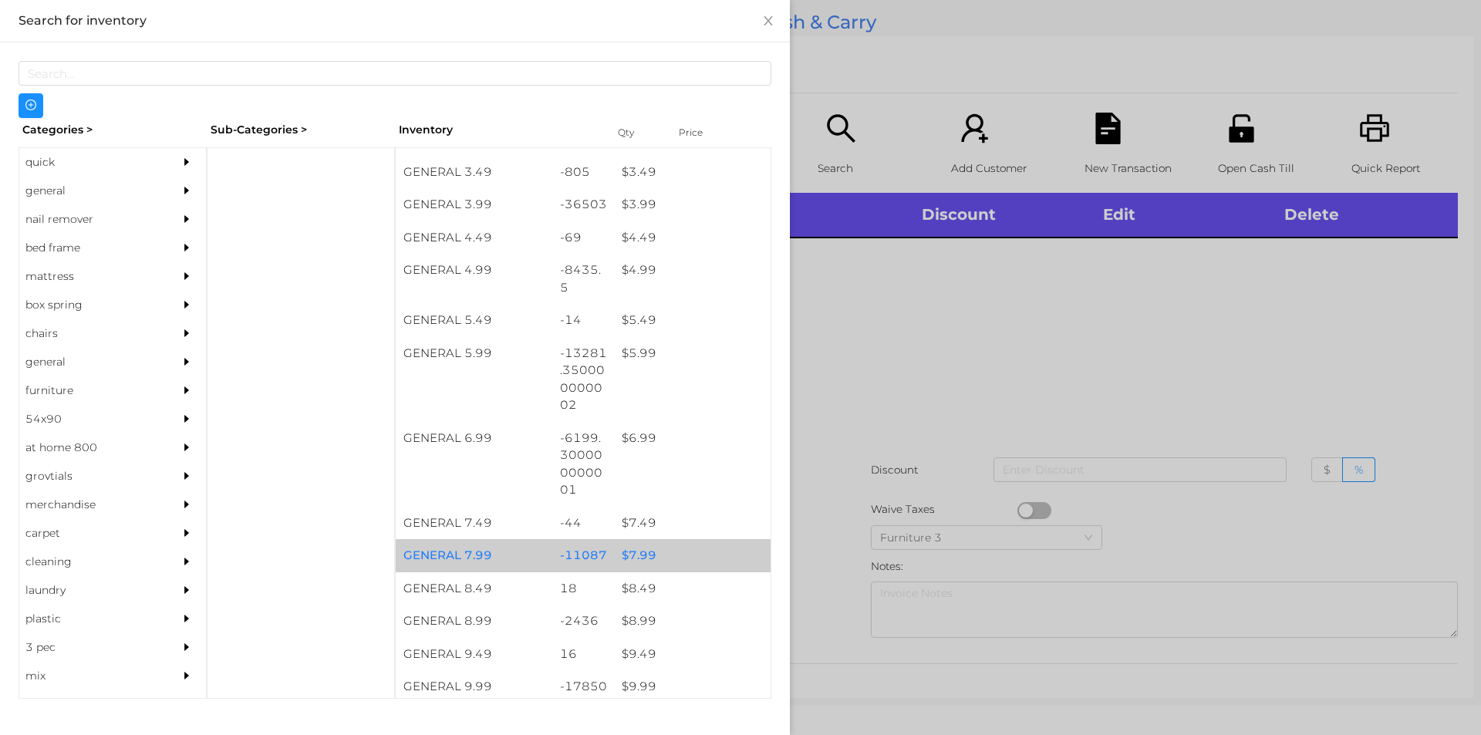
click at [634, 550] on div "$ 7.99" at bounding box center [692, 555] width 157 height 33
click at [654, 547] on div "$ 7.99" at bounding box center [692, 555] width 157 height 33
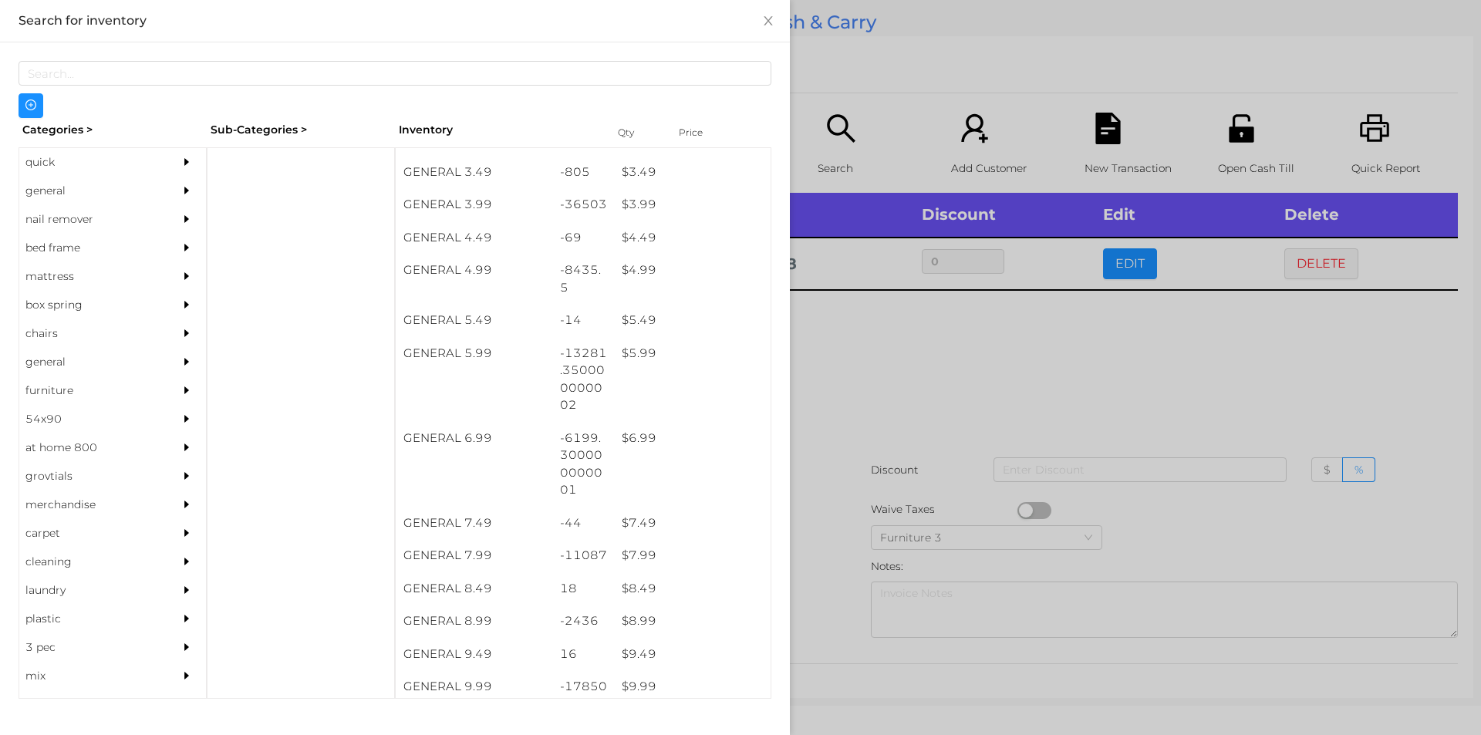
click at [847, 425] on div at bounding box center [740, 367] width 1481 height 735
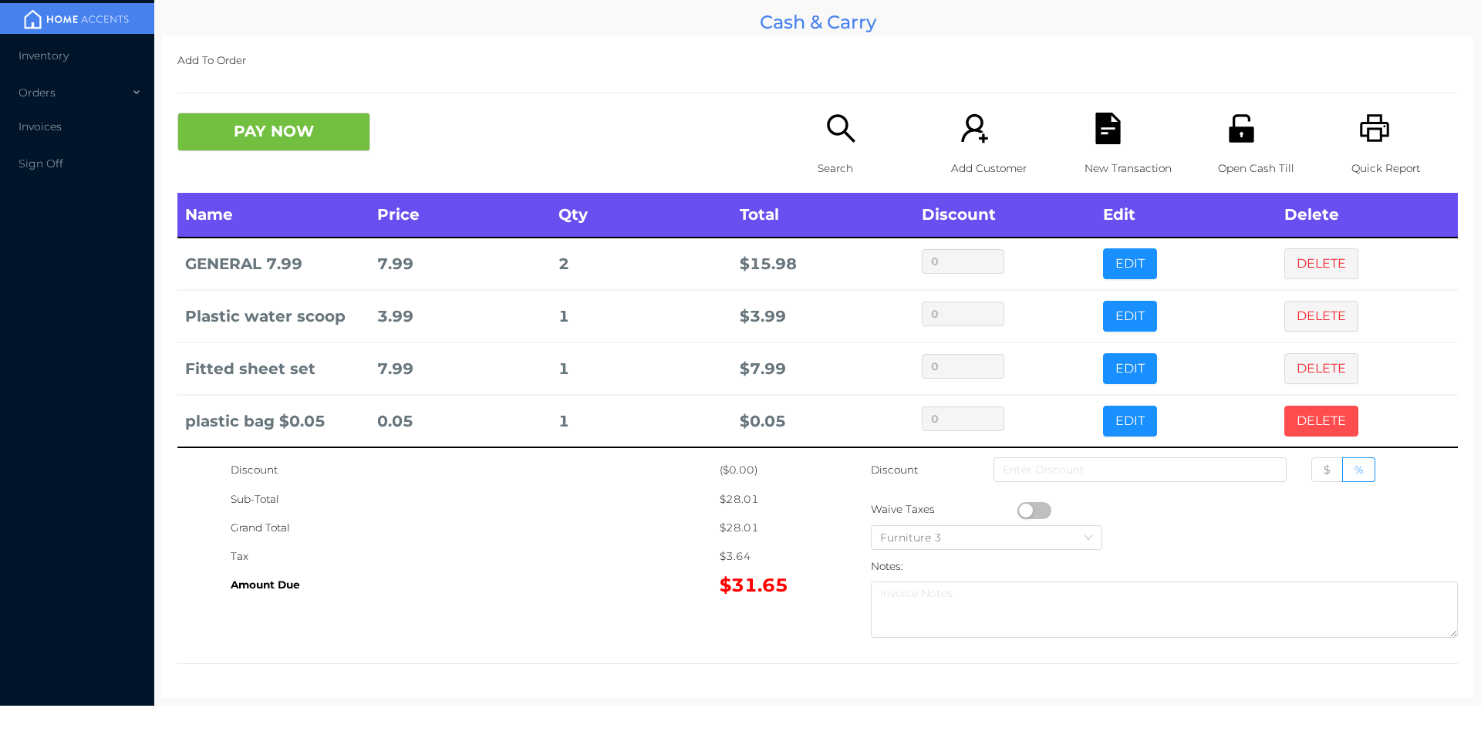
click at [1291, 418] on button "DELETE" at bounding box center [1321, 421] width 74 height 31
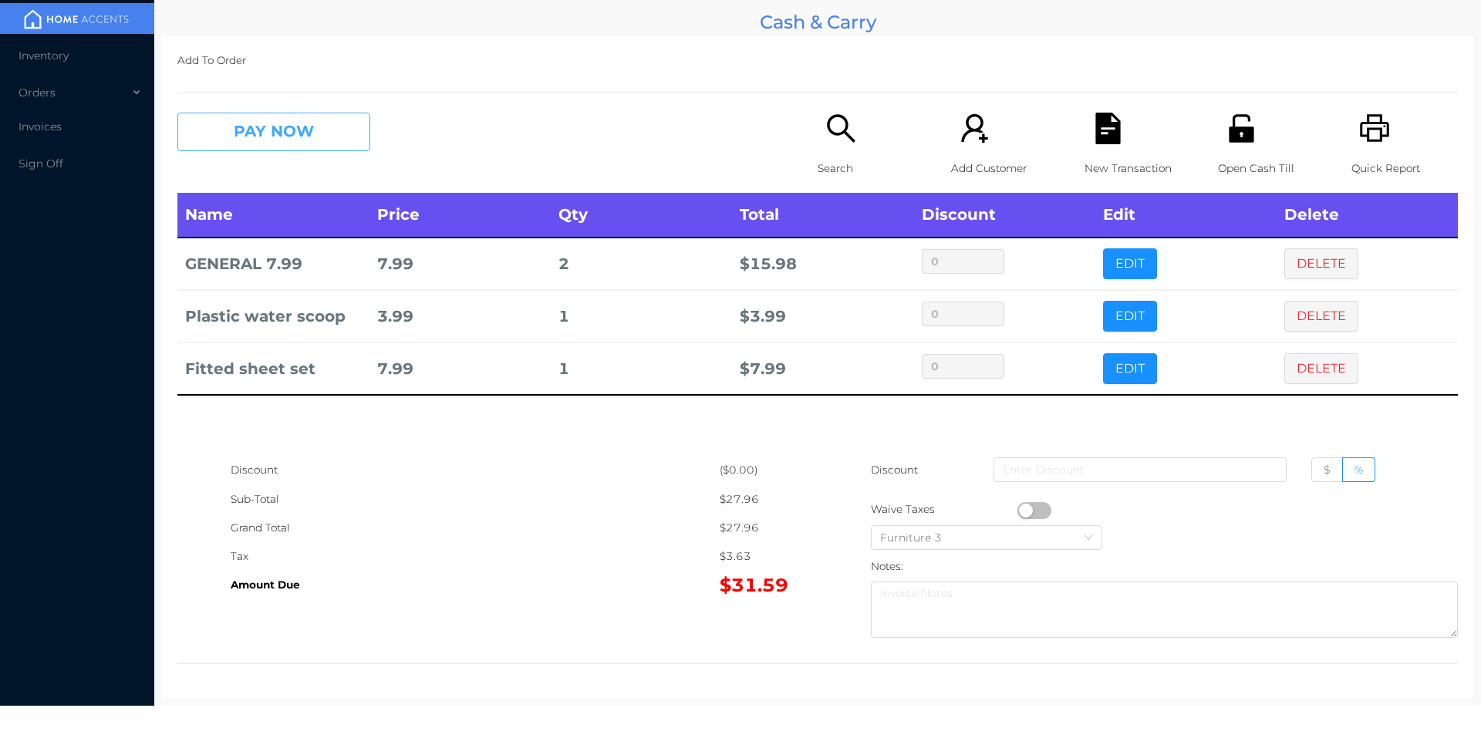
click at [260, 118] on button "PAY NOW" at bounding box center [273, 132] width 193 height 39
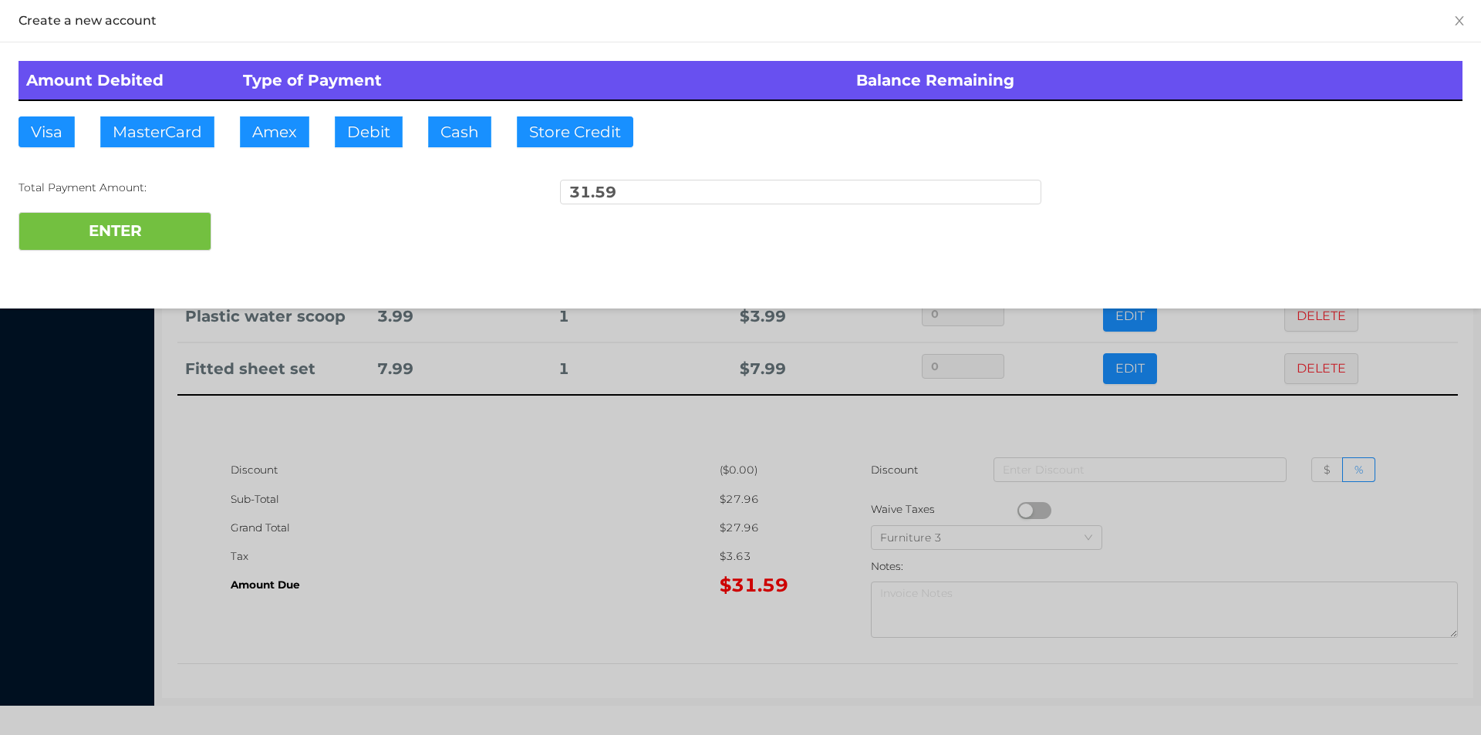
click at [268, 224] on div "ENTER" at bounding box center [741, 231] width 1444 height 39
click at [1186, 428] on div at bounding box center [740, 367] width 1481 height 735
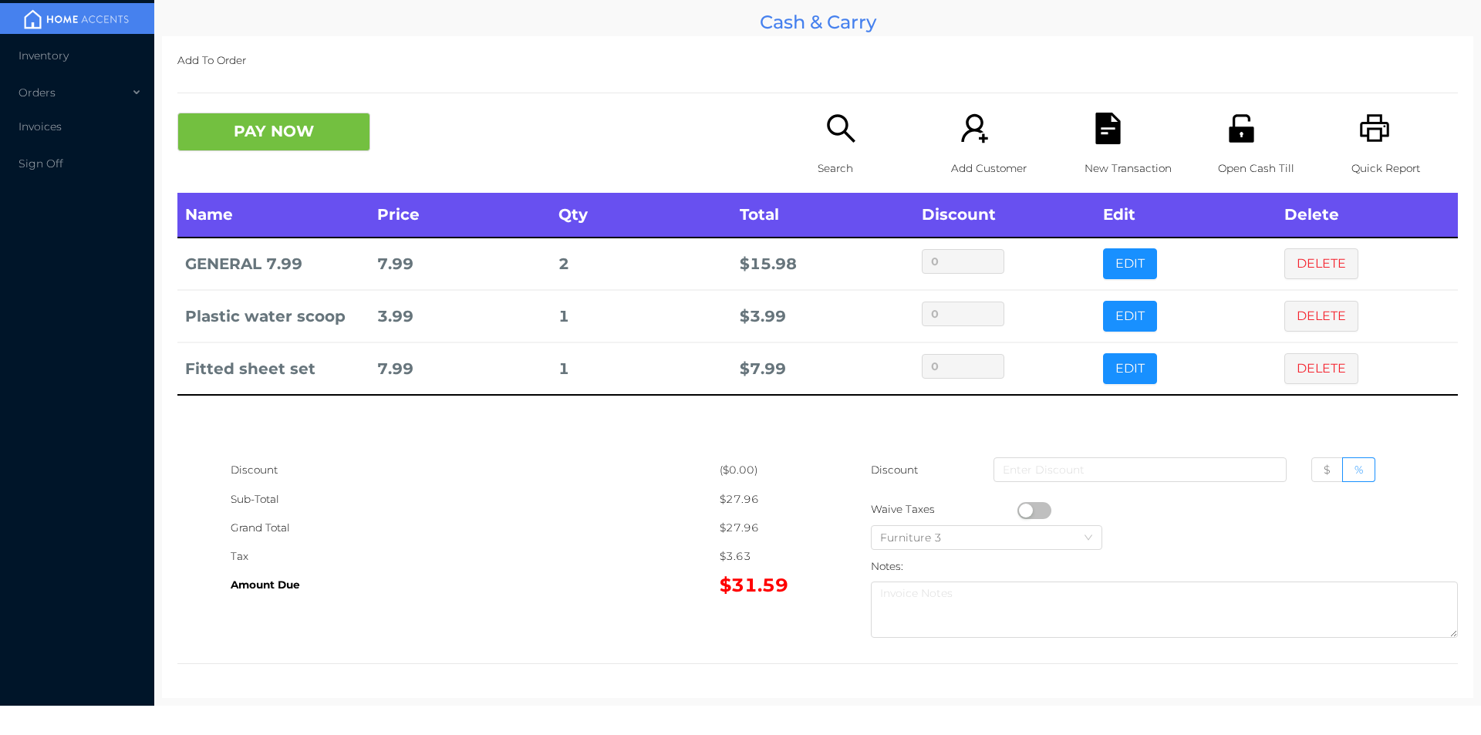
click at [1115, 133] on div "New Transaction" at bounding box center [1138, 153] width 106 height 80
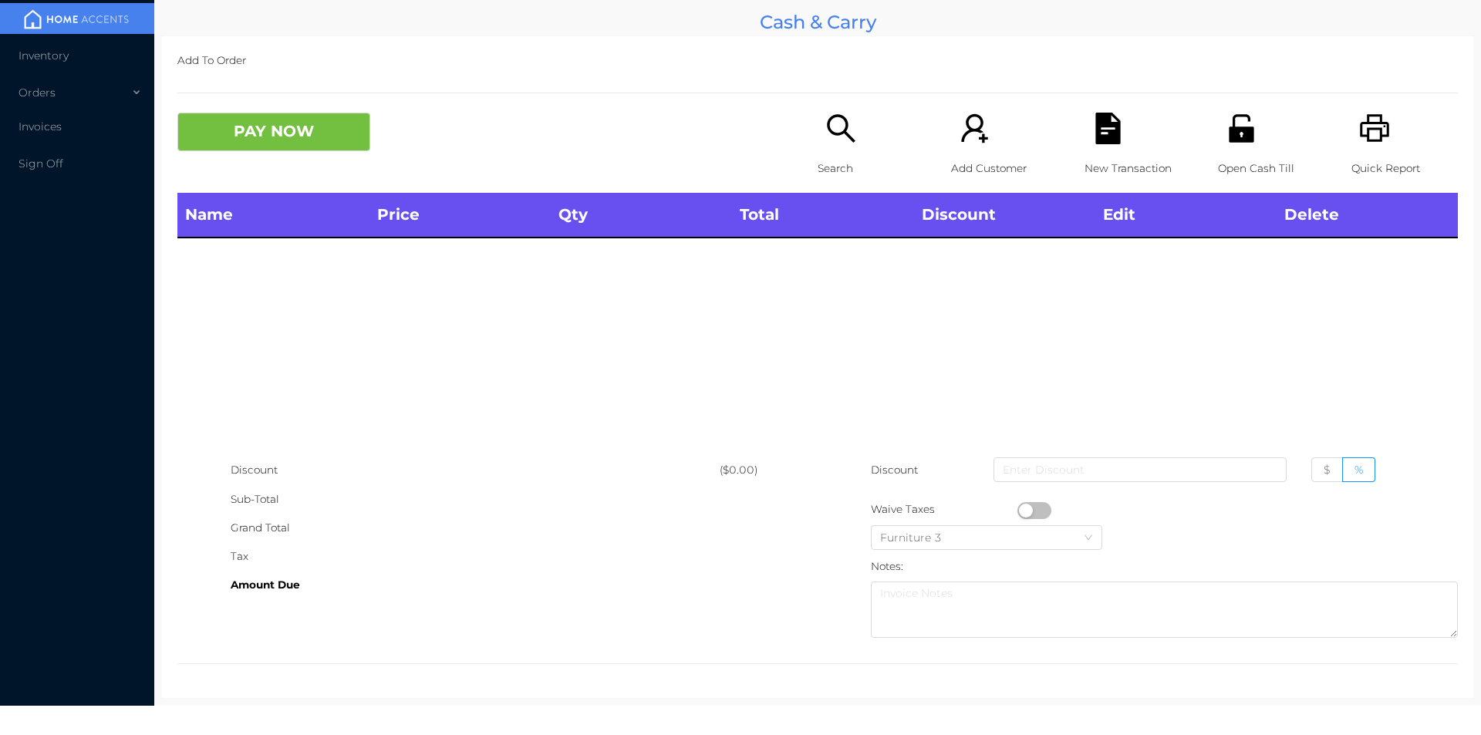
click at [835, 136] on icon "icon: search" at bounding box center [841, 129] width 32 height 32
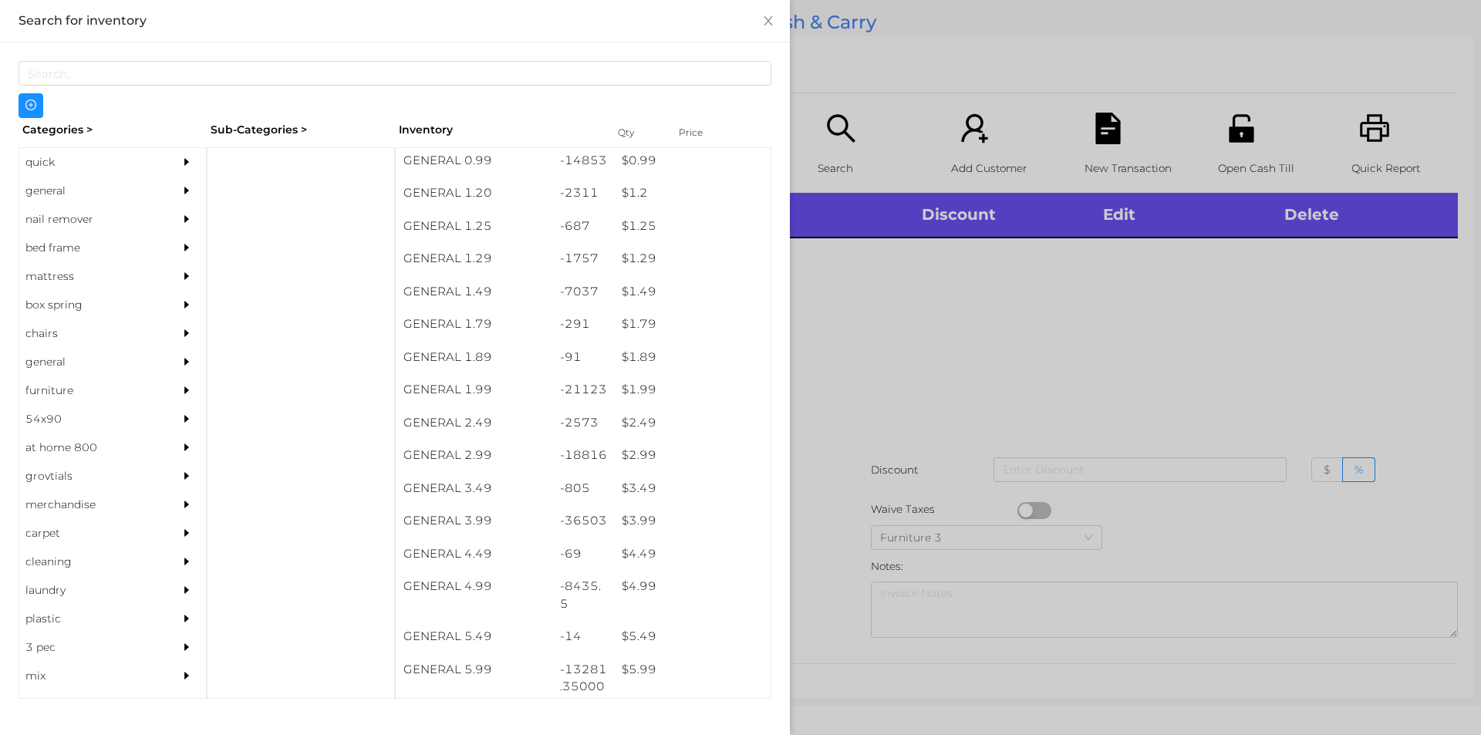
scroll to position [106, 0]
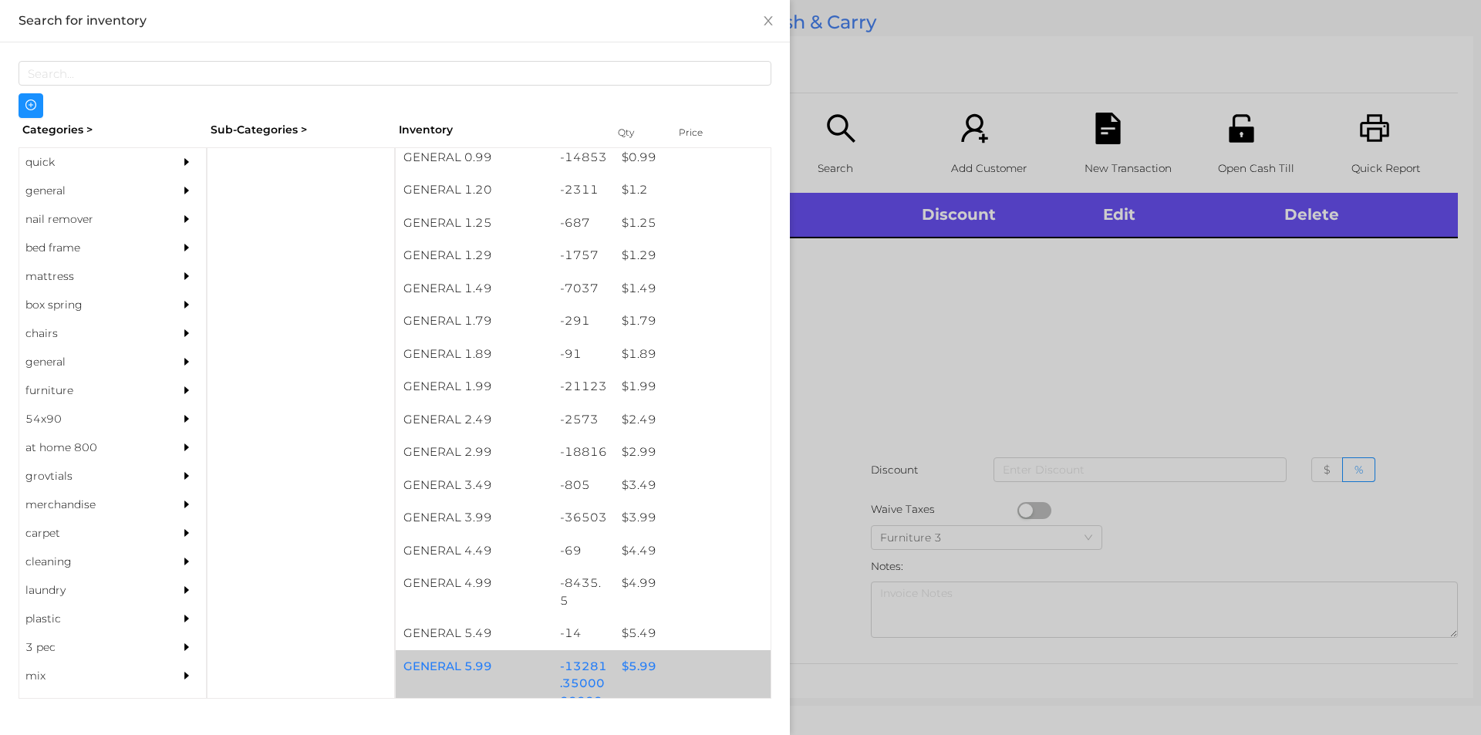
click at [625, 662] on div "$ 5.99" at bounding box center [692, 666] width 157 height 33
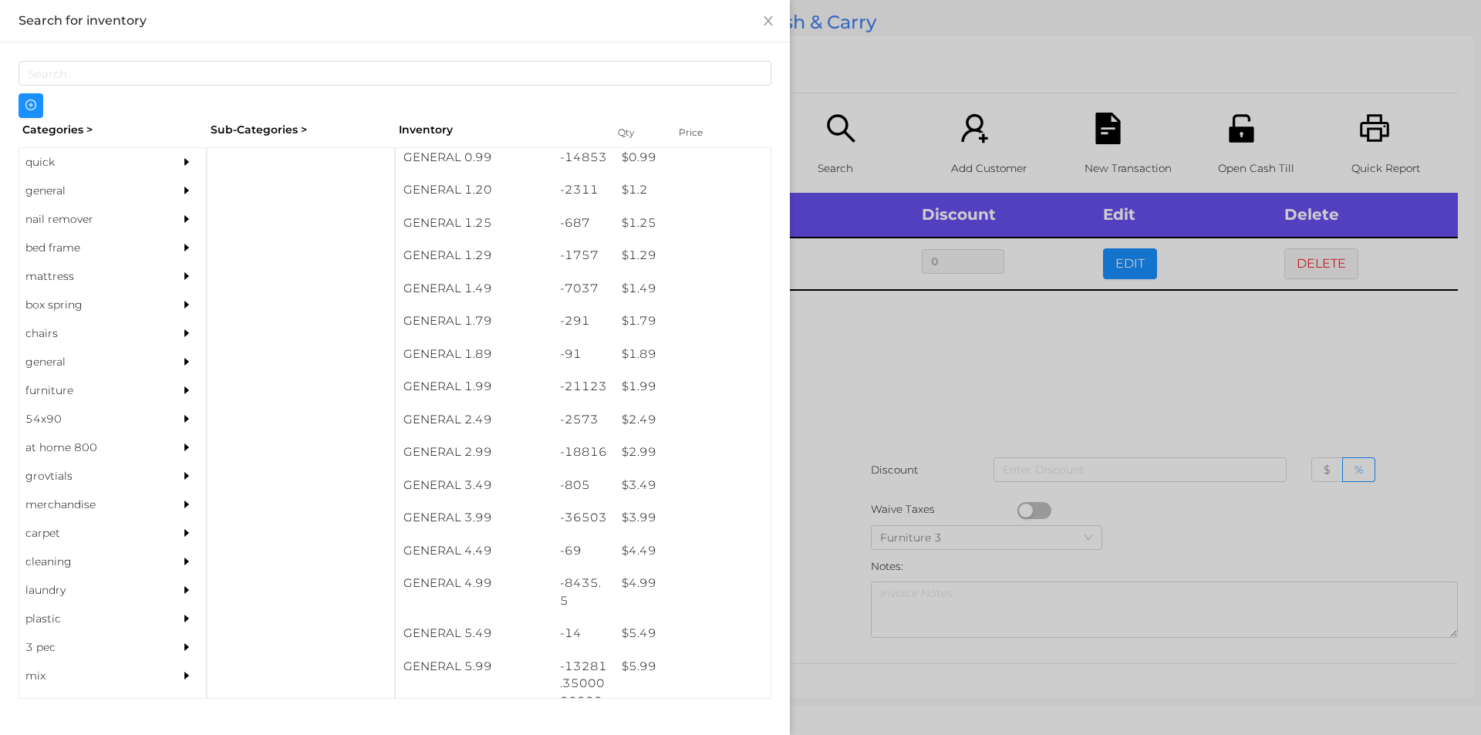
click at [822, 616] on div at bounding box center [740, 367] width 1481 height 735
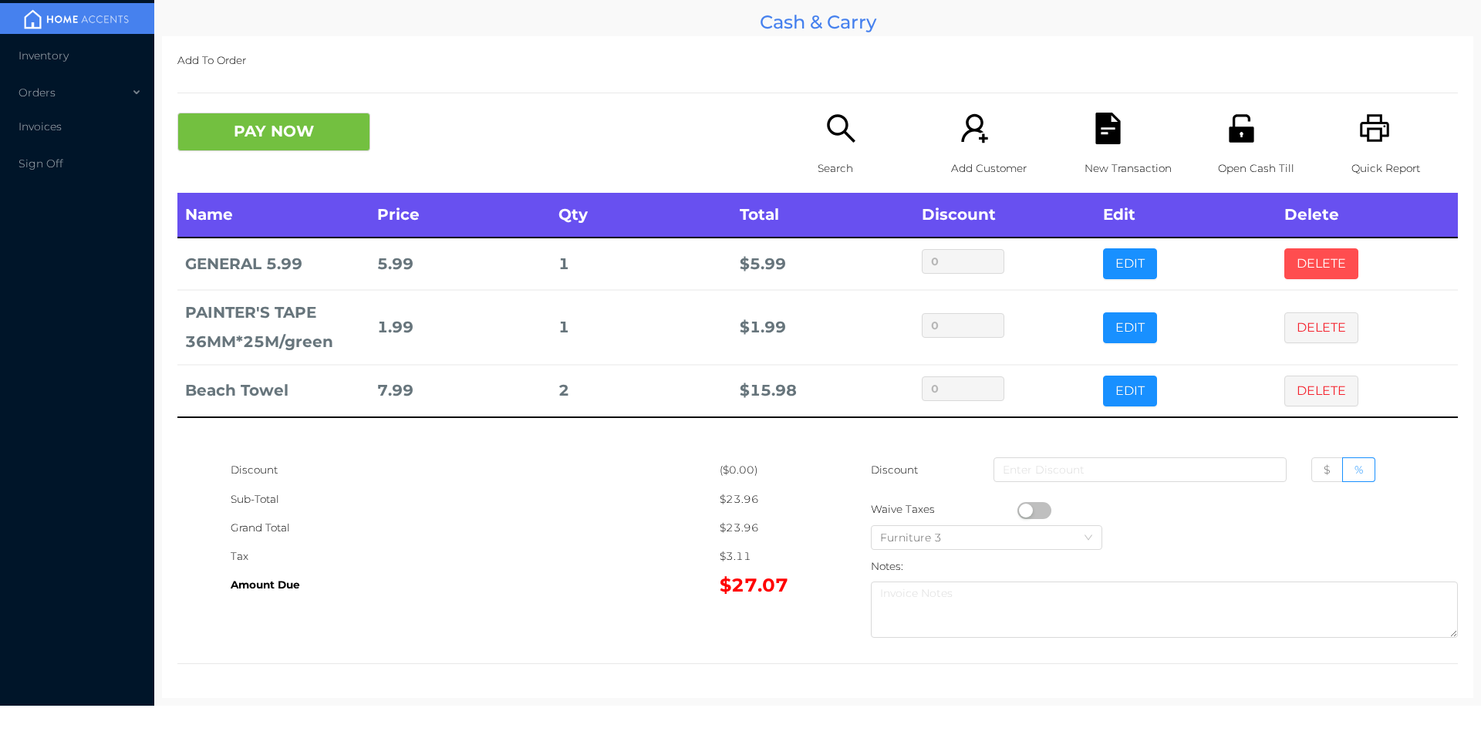
click at [1301, 262] on button "DELETE" at bounding box center [1321, 263] width 74 height 31
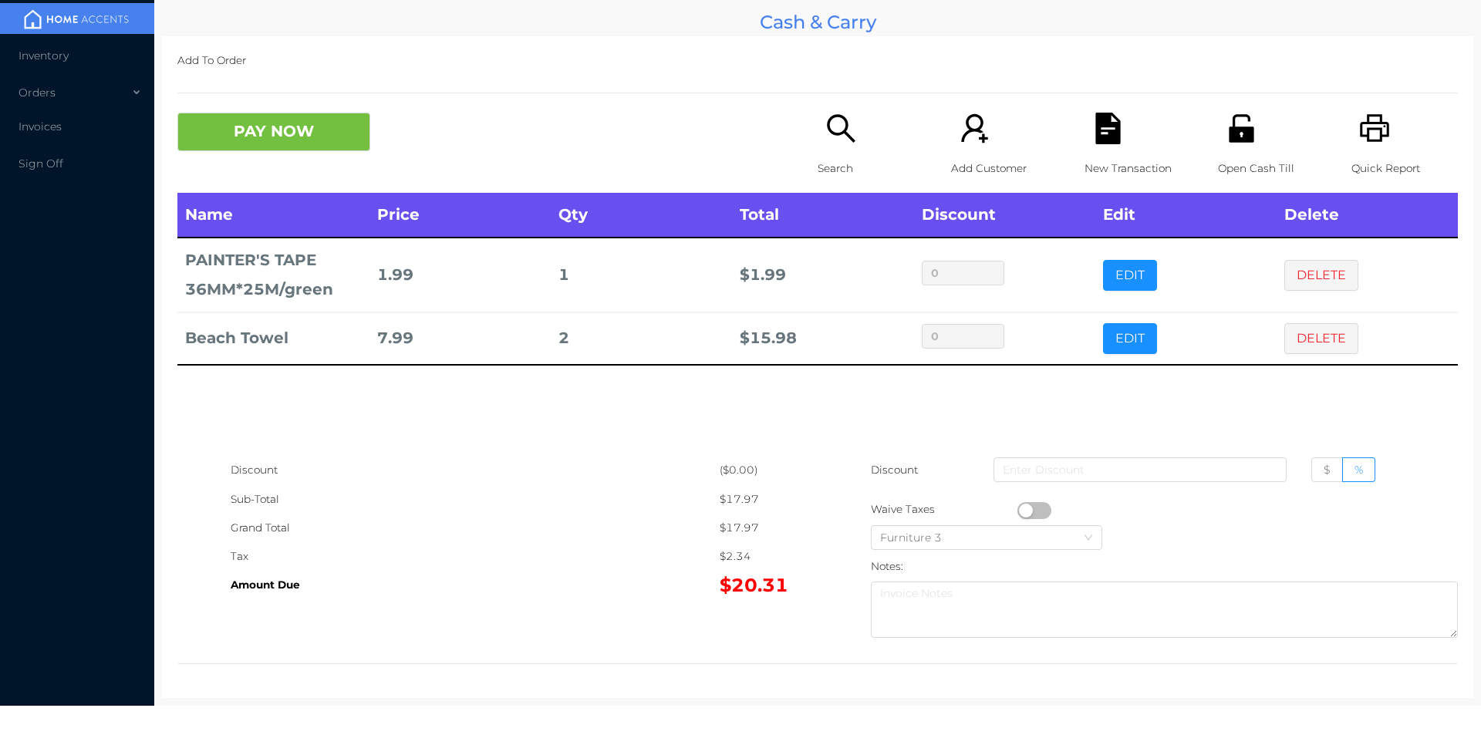
click at [840, 143] on icon "icon: search" at bounding box center [841, 129] width 32 height 32
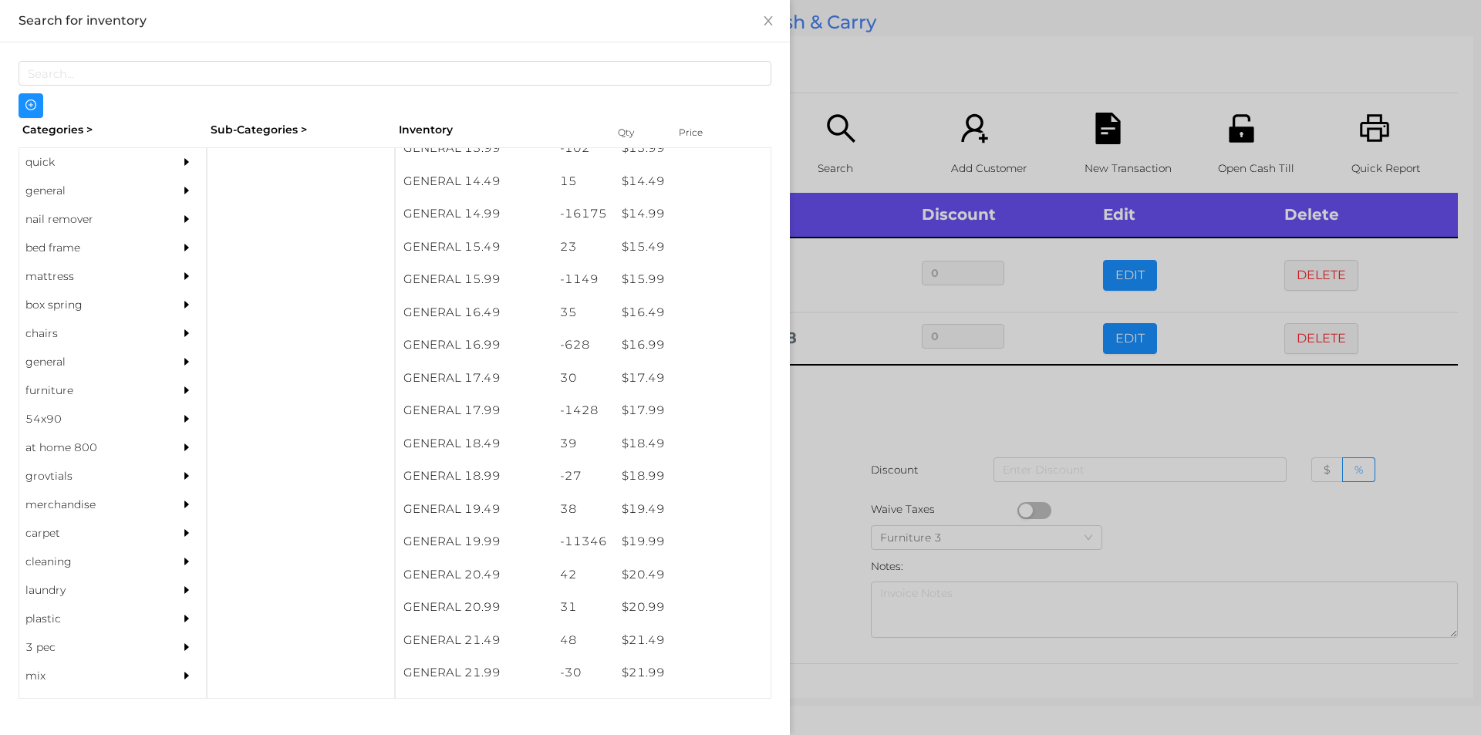
scroll to position [1296, 0]
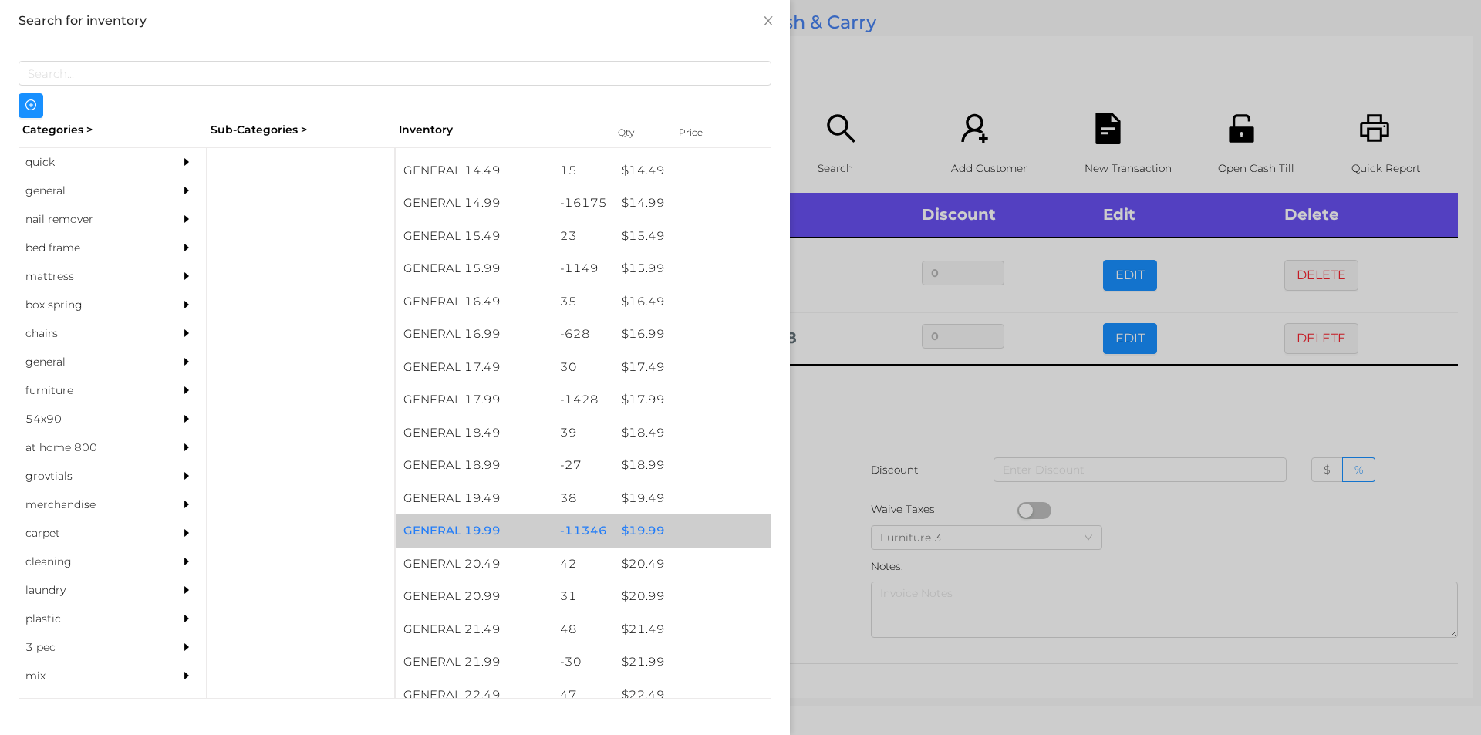
click at [646, 525] on div "$ 19.99" at bounding box center [692, 531] width 157 height 33
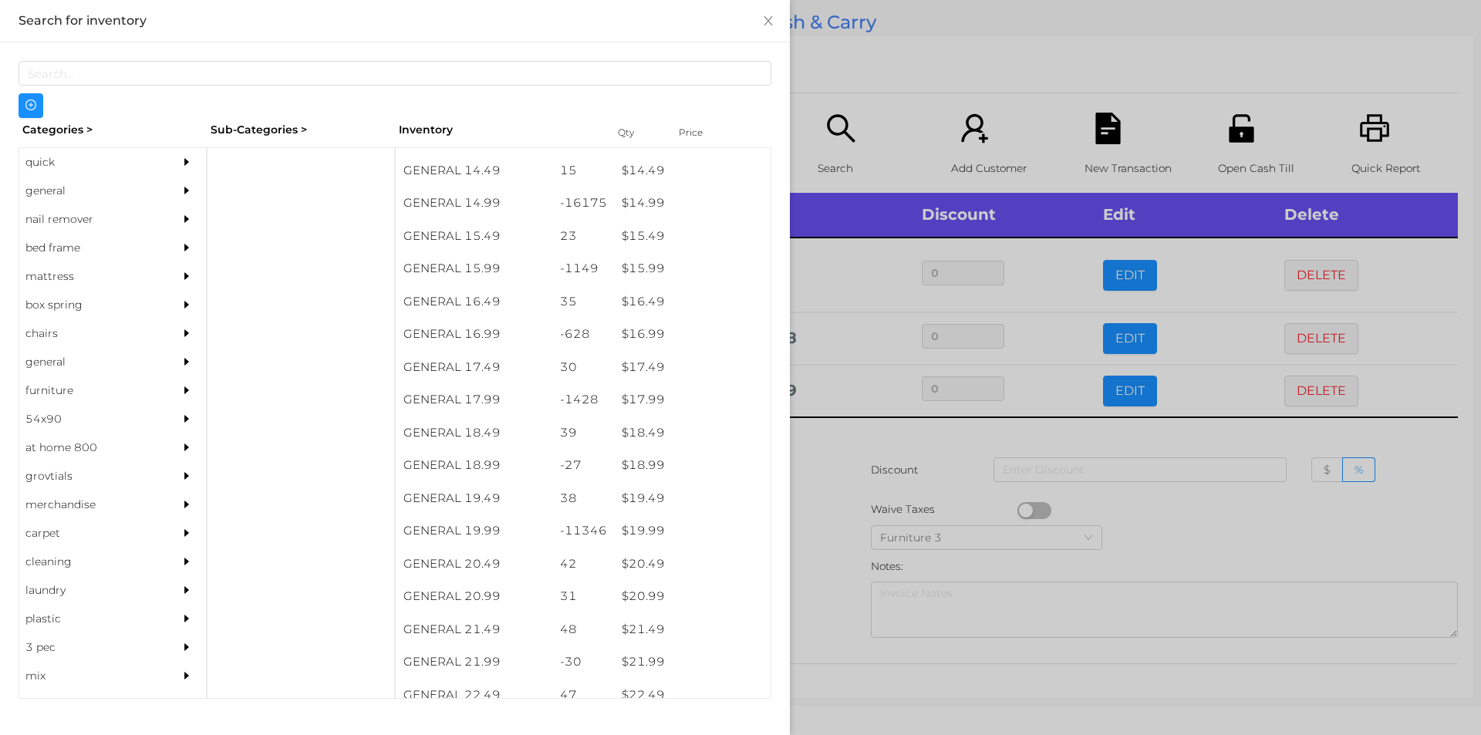
click at [835, 541] on div at bounding box center [740, 367] width 1481 height 735
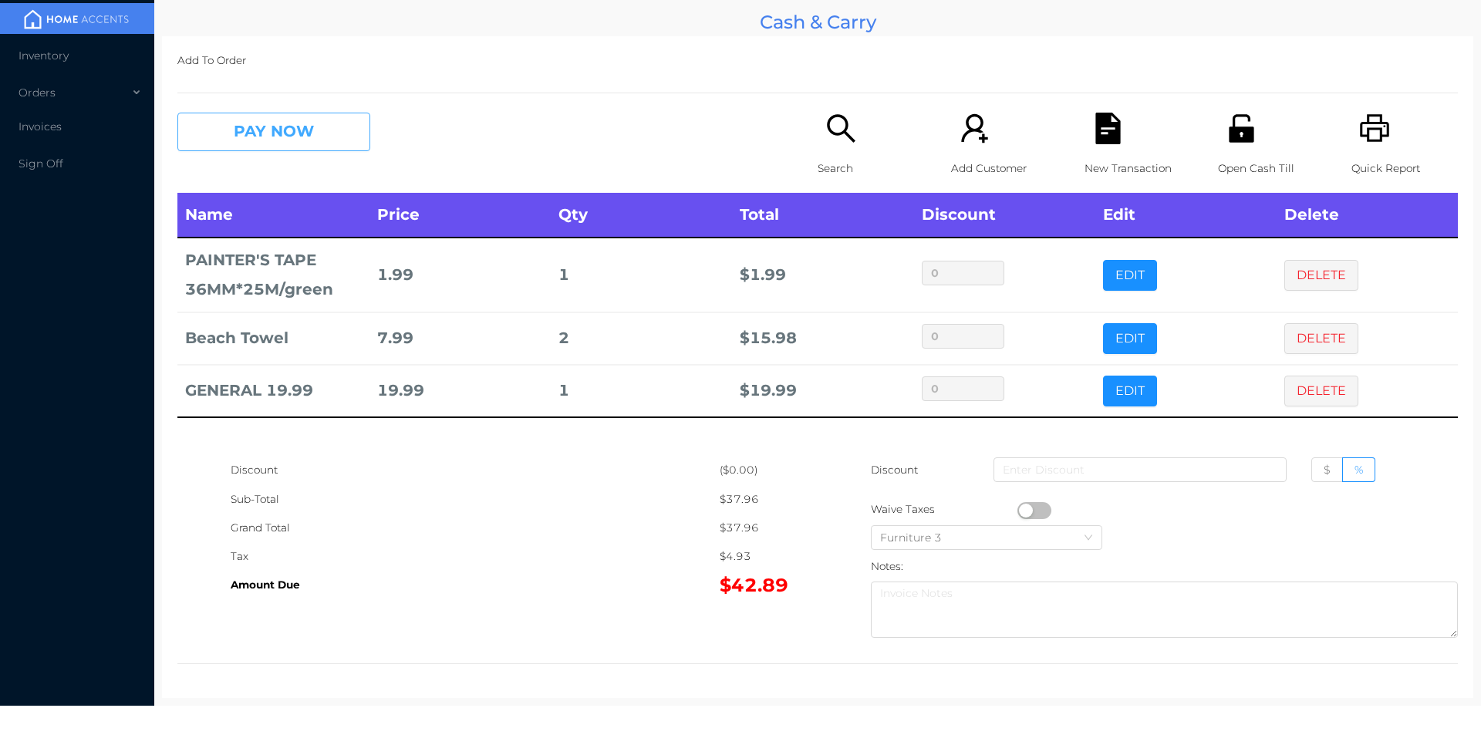
click at [245, 136] on button "PAY NOW" at bounding box center [273, 132] width 193 height 39
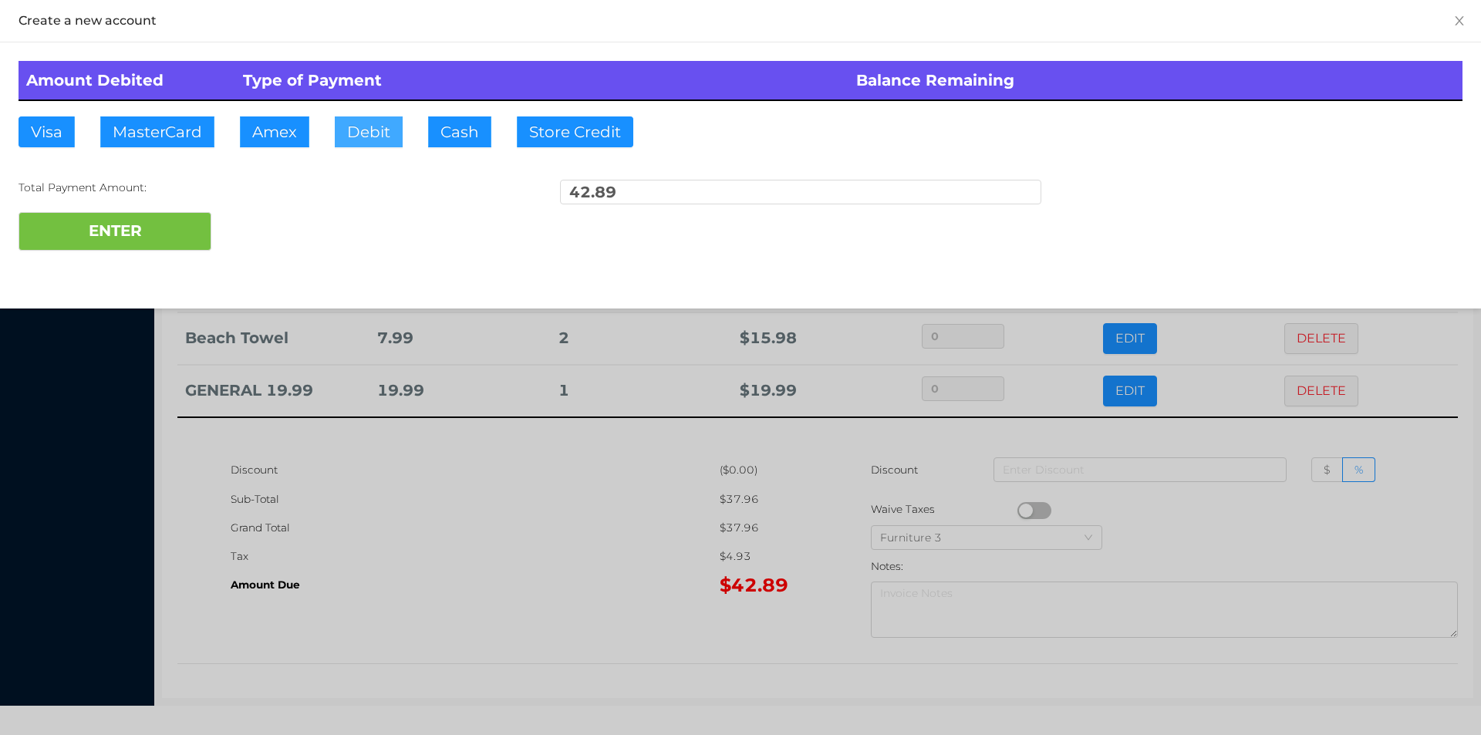
click at [366, 136] on button "Debit" at bounding box center [369, 131] width 68 height 31
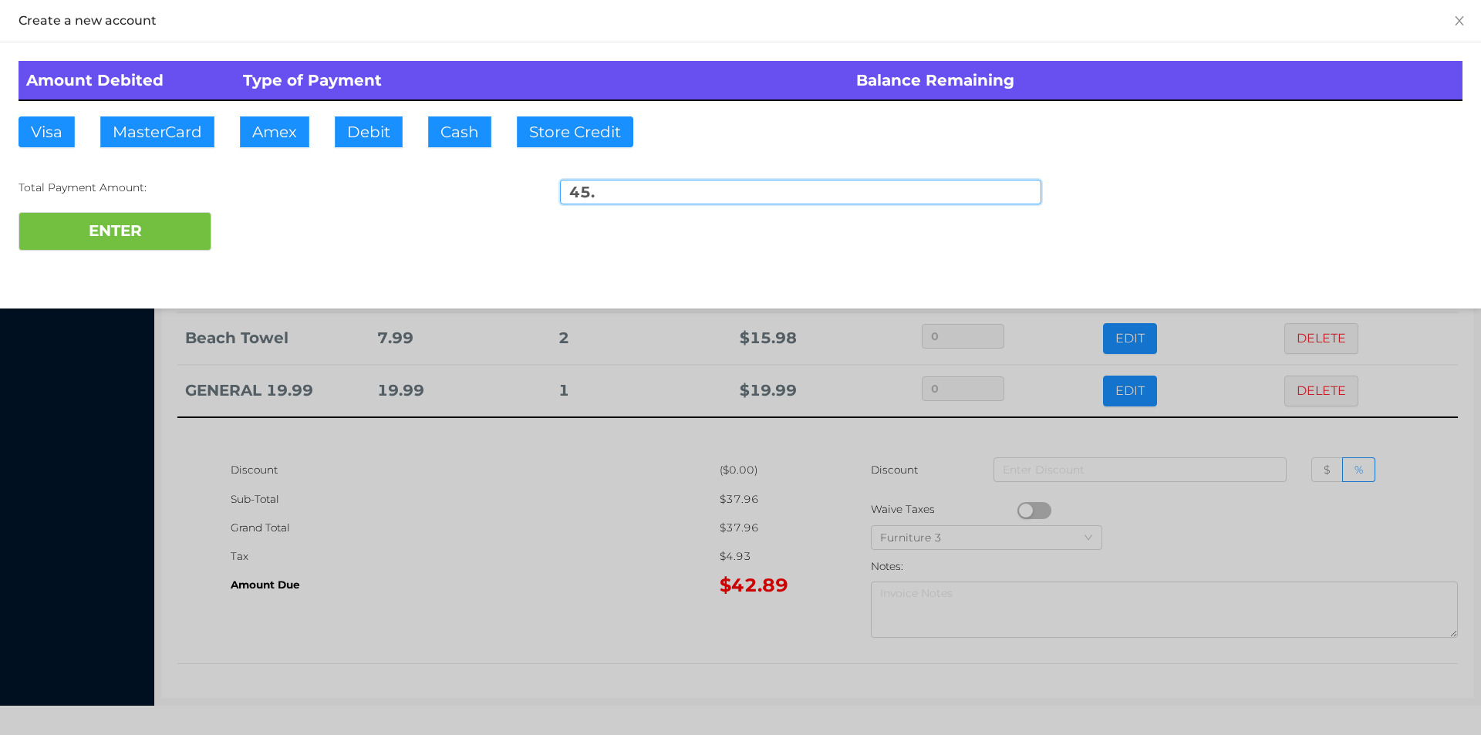
type input "45."
click at [255, 238] on div "ENTER" at bounding box center [741, 231] width 1444 height 39
click at [504, 626] on div at bounding box center [740, 367] width 1481 height 735
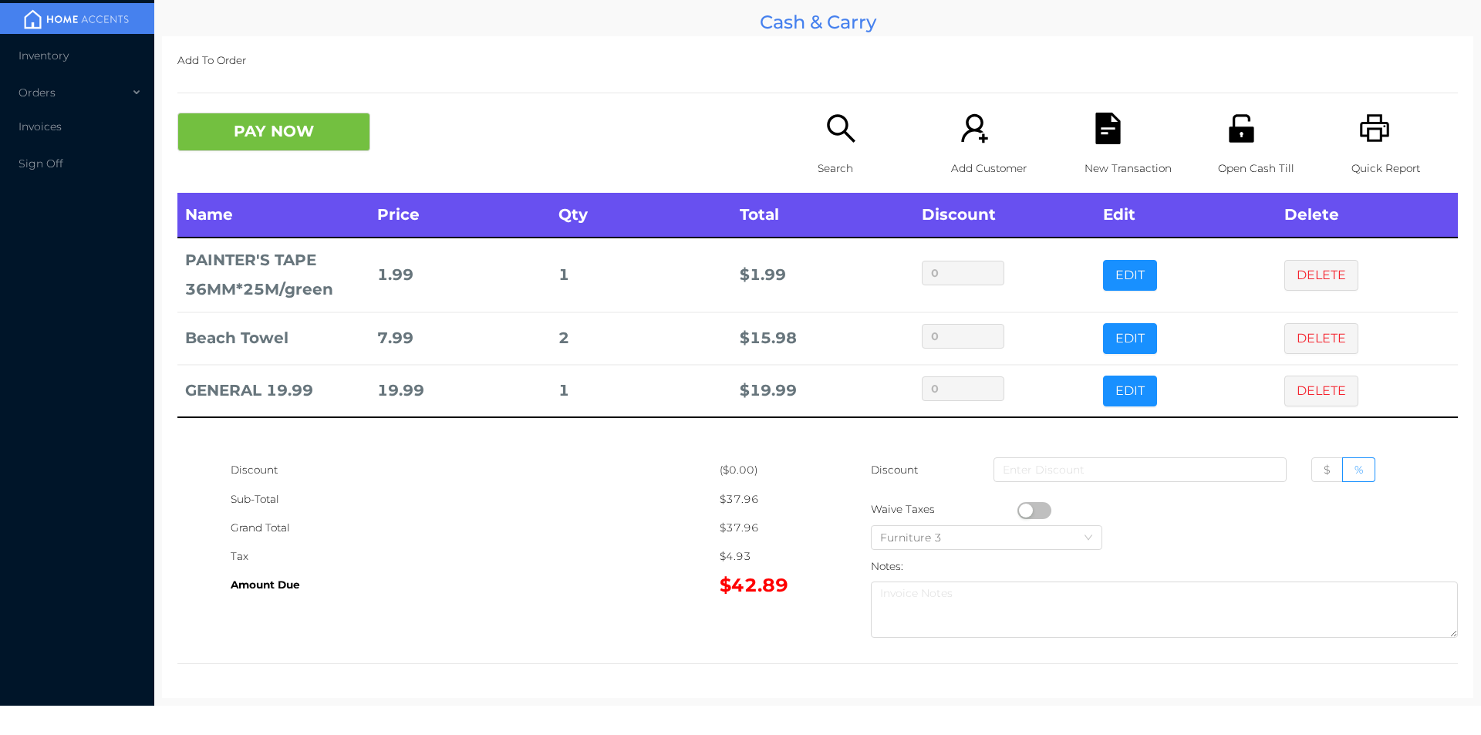
click at [1245, 158] on p "Open Cash Till" at bounding box center [1271, 168] width 106 height 29
click at [305, 150] on button "PAY NOW" at bounding box center [273, 132] width 193 height 39
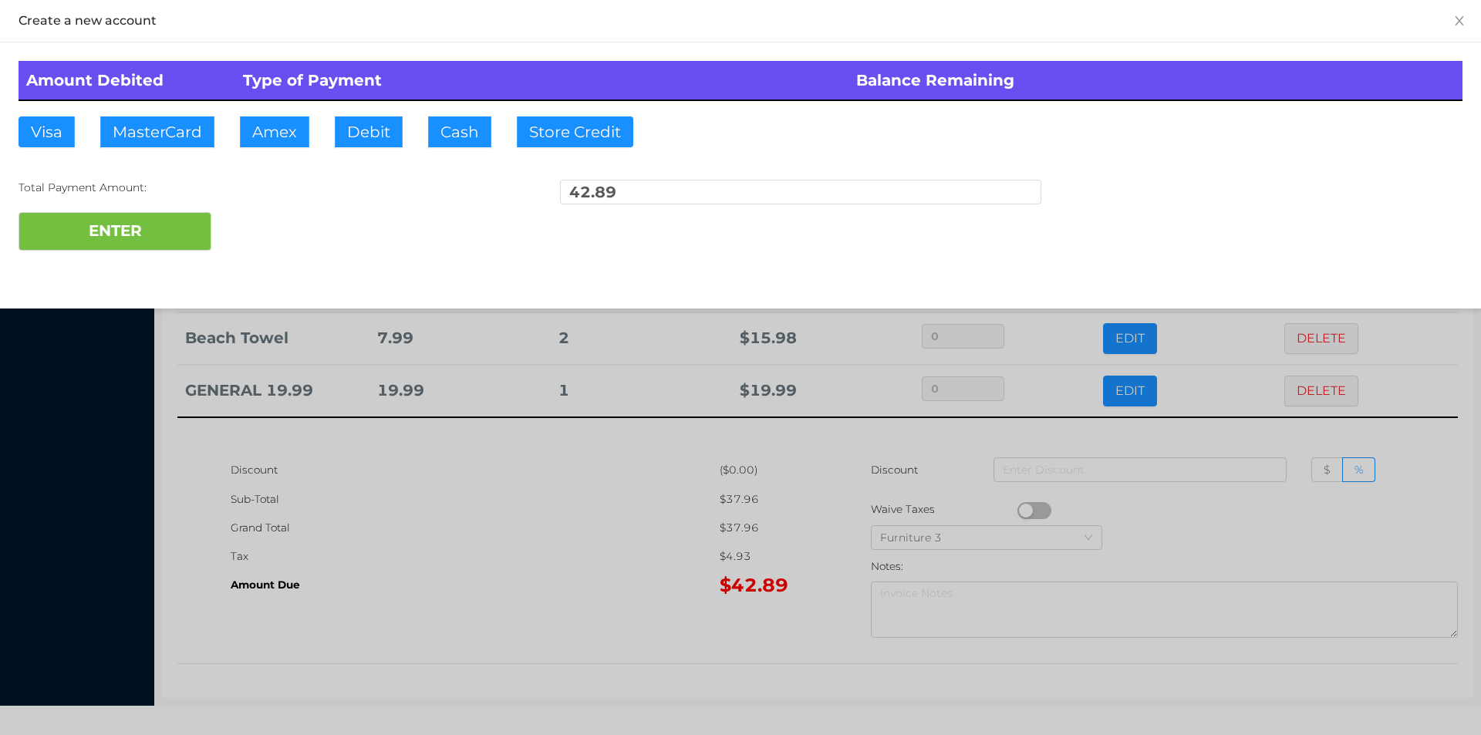
click at [552, 562] on div at bounding box center [740, 367] width 1481 height 735
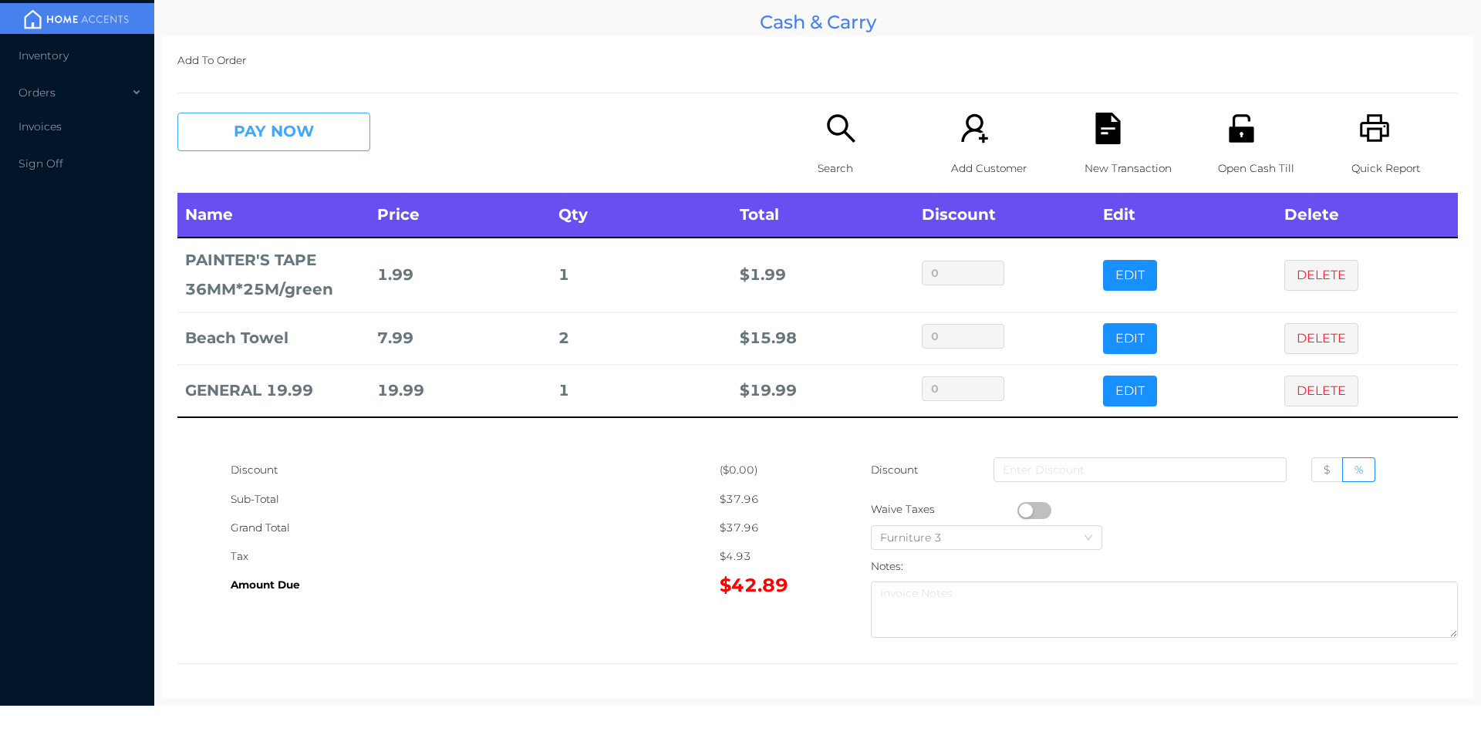
click at [326, 118] on button "PAY NOW" at bounding box center [273, 132] width 193 height 39
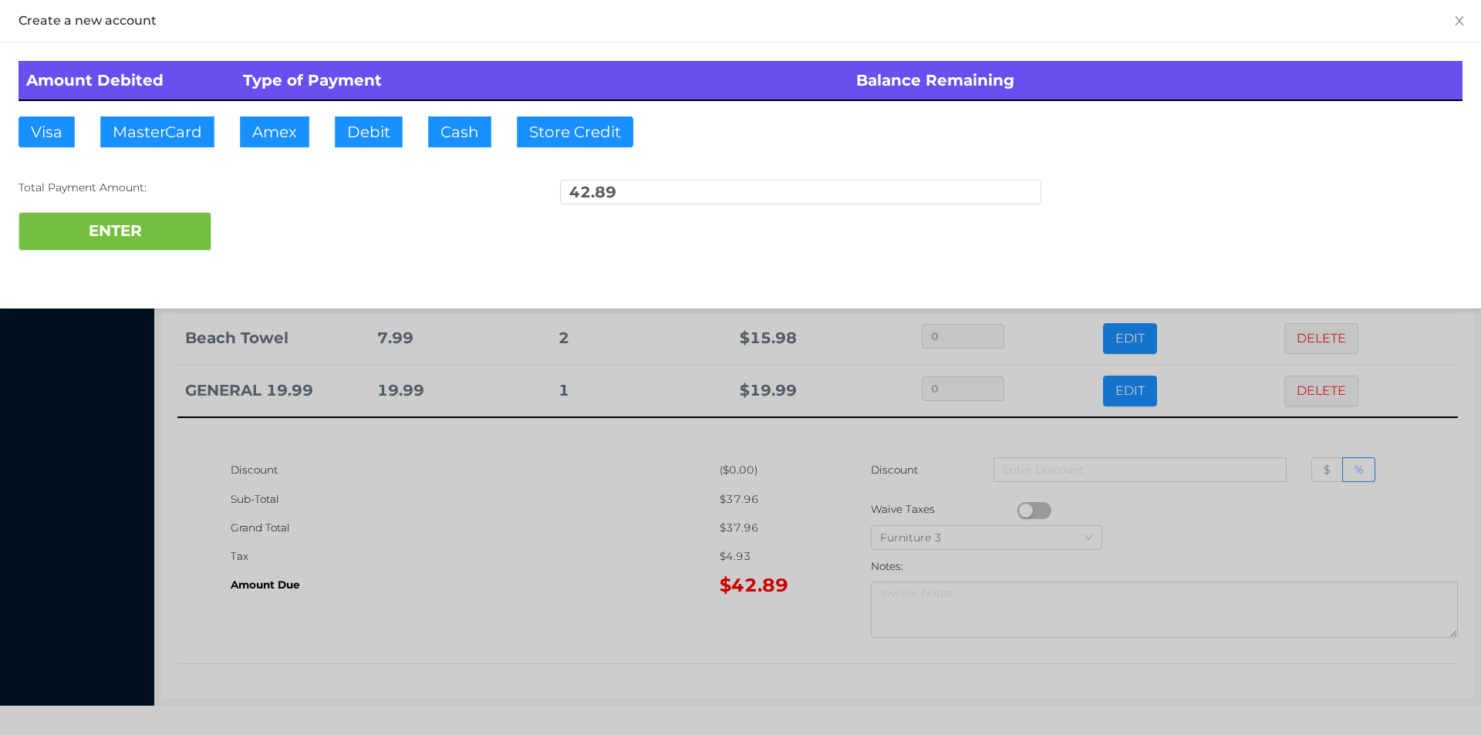
click at [292, 231] on div "ENTER" at bounding box center [741, 231] width 1444 height 39
click at [492, 556] on div at bounding box center [740, 367] width 1481 height 735
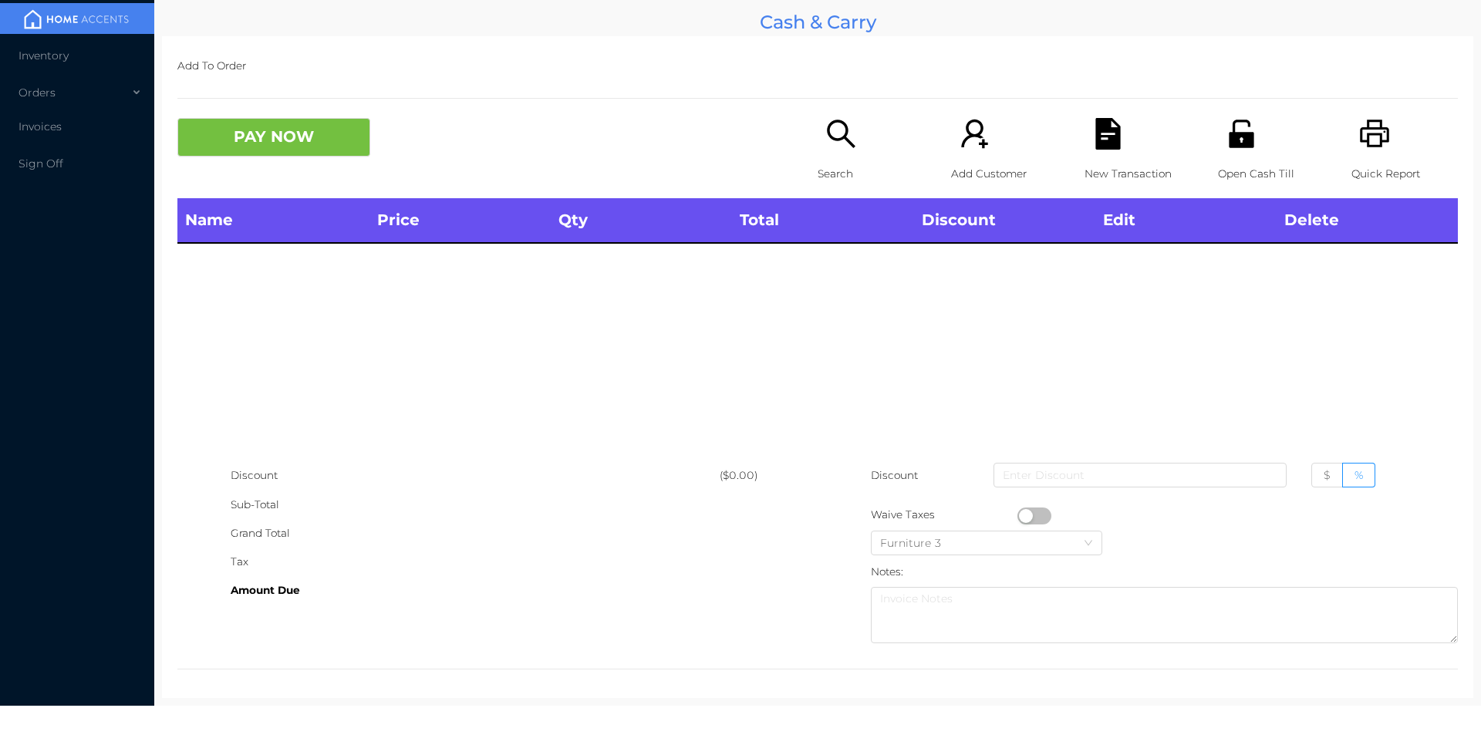
click at [840, 136] on icon "icon: search" at bounding box center [841, 134] width 28 height 28
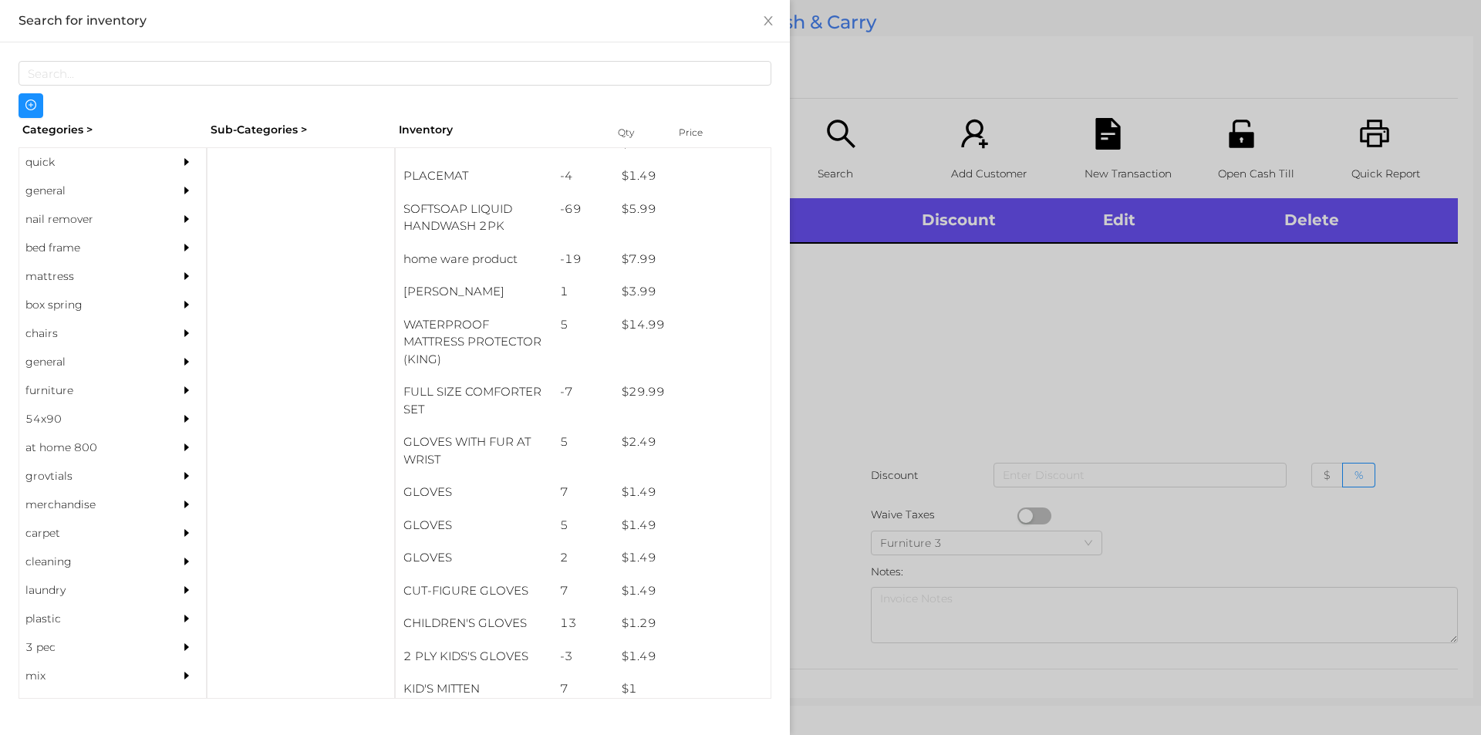
scroll to position [258, 0]
click at [62, 193] on div "general" at bounding box center [89, 191] width 140 height 29
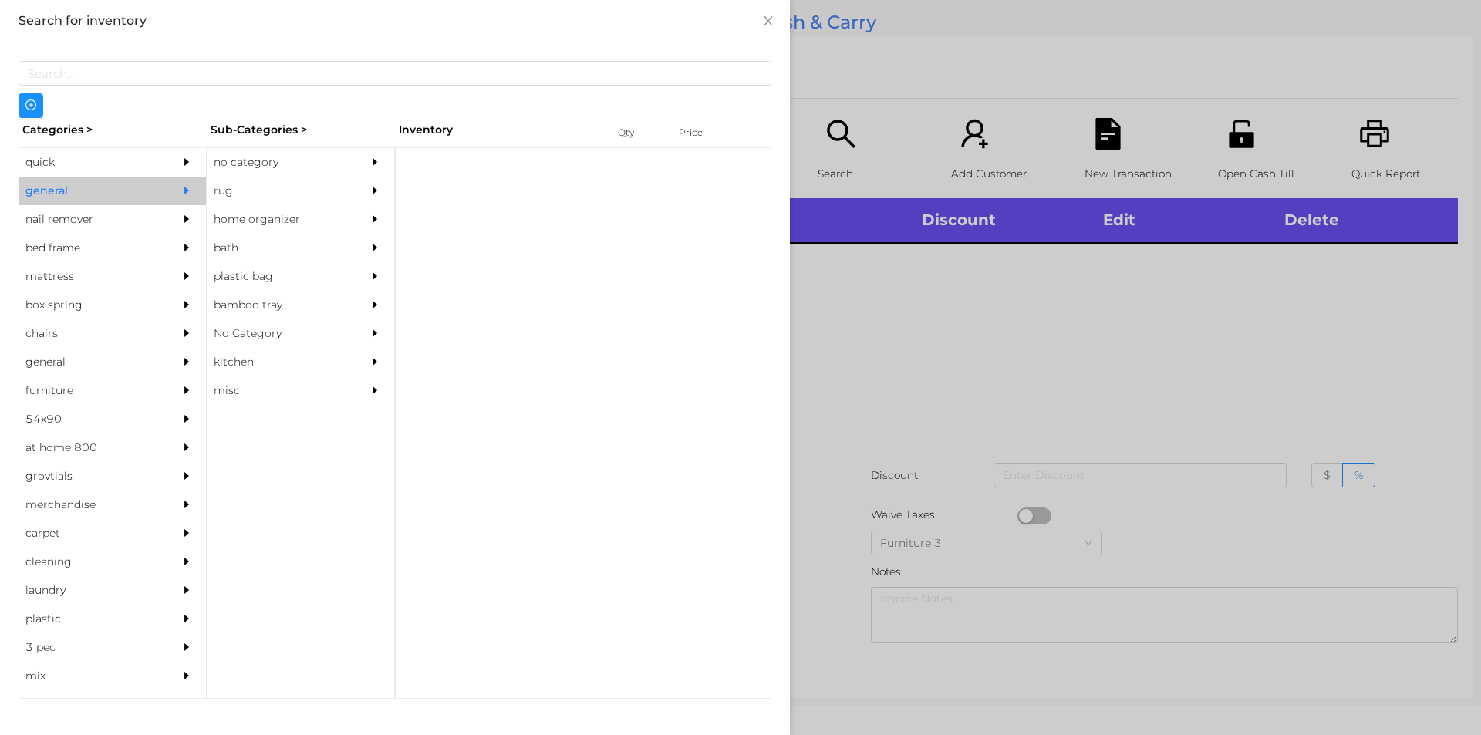
click at [258, 160] on div "no category" at bounding box center [278, 162] width 140 height 29
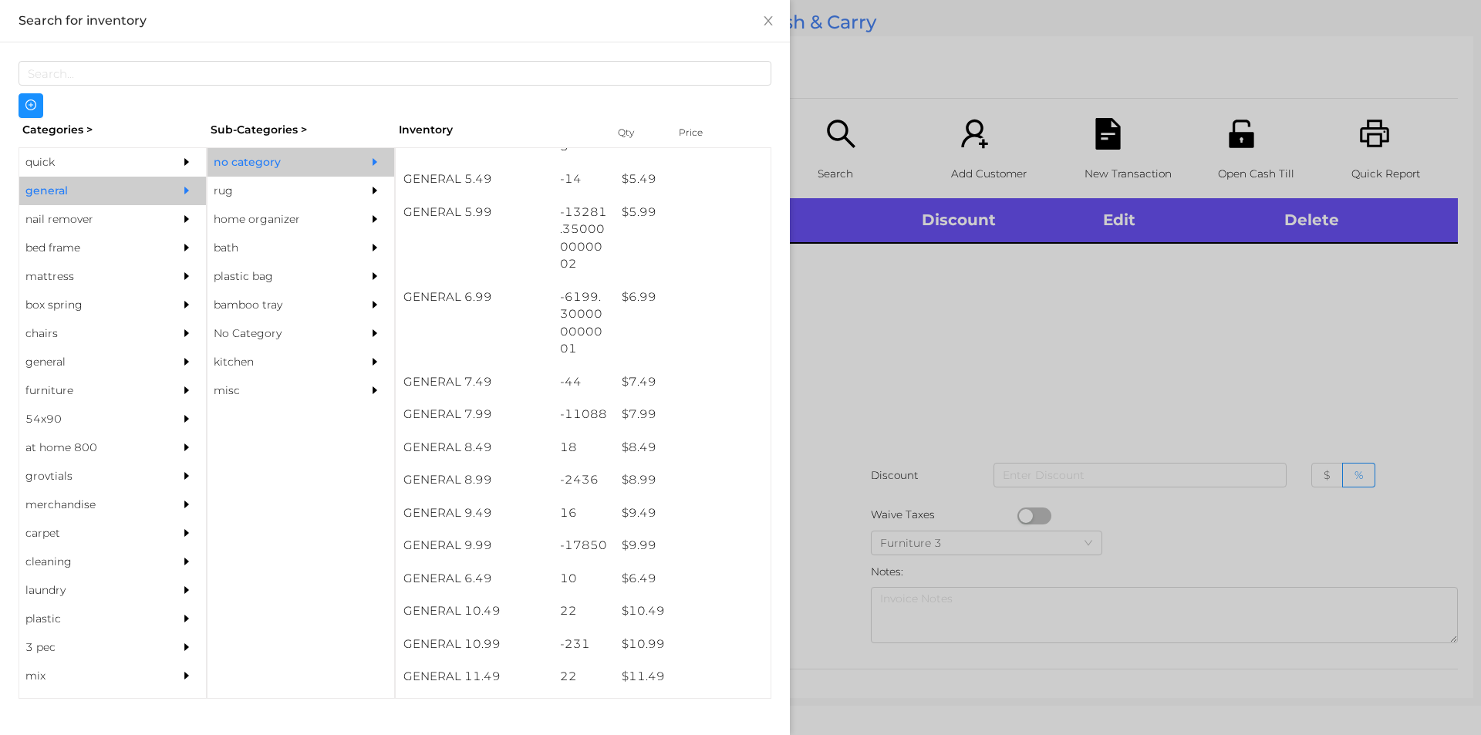
scroll to position [561, 0]
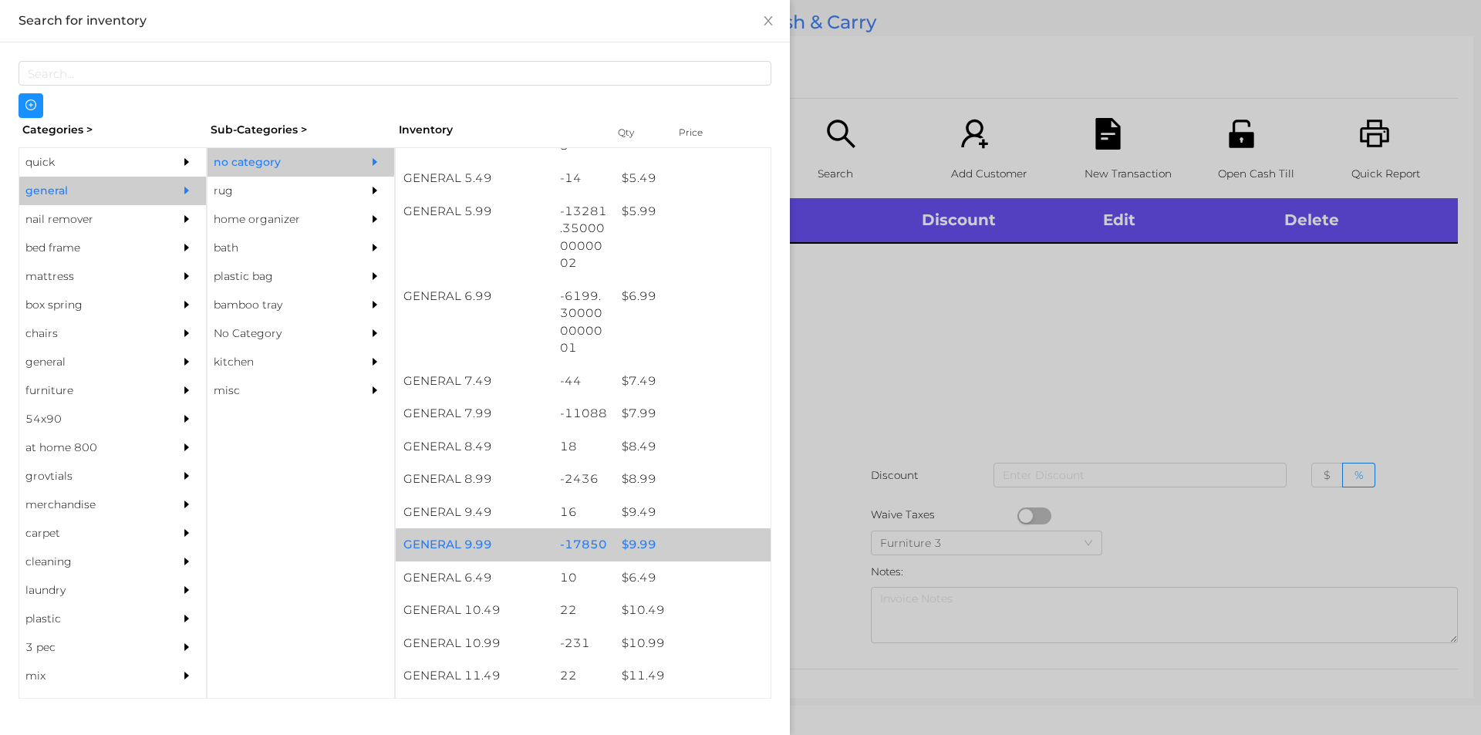
click at [643, 541] on div "$ 9.99" at bounding box center [692, 544] width 157 height 33
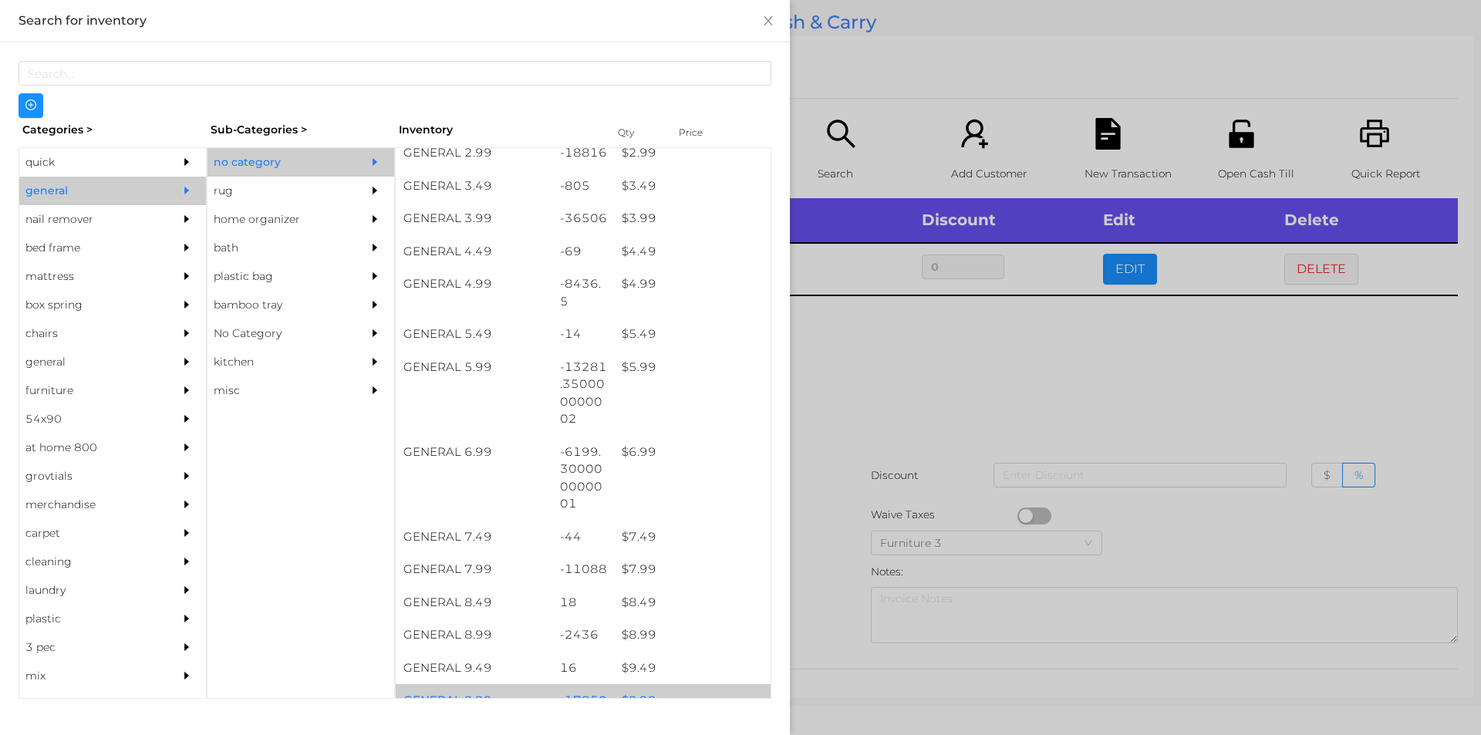
scroll to position [406, 0]
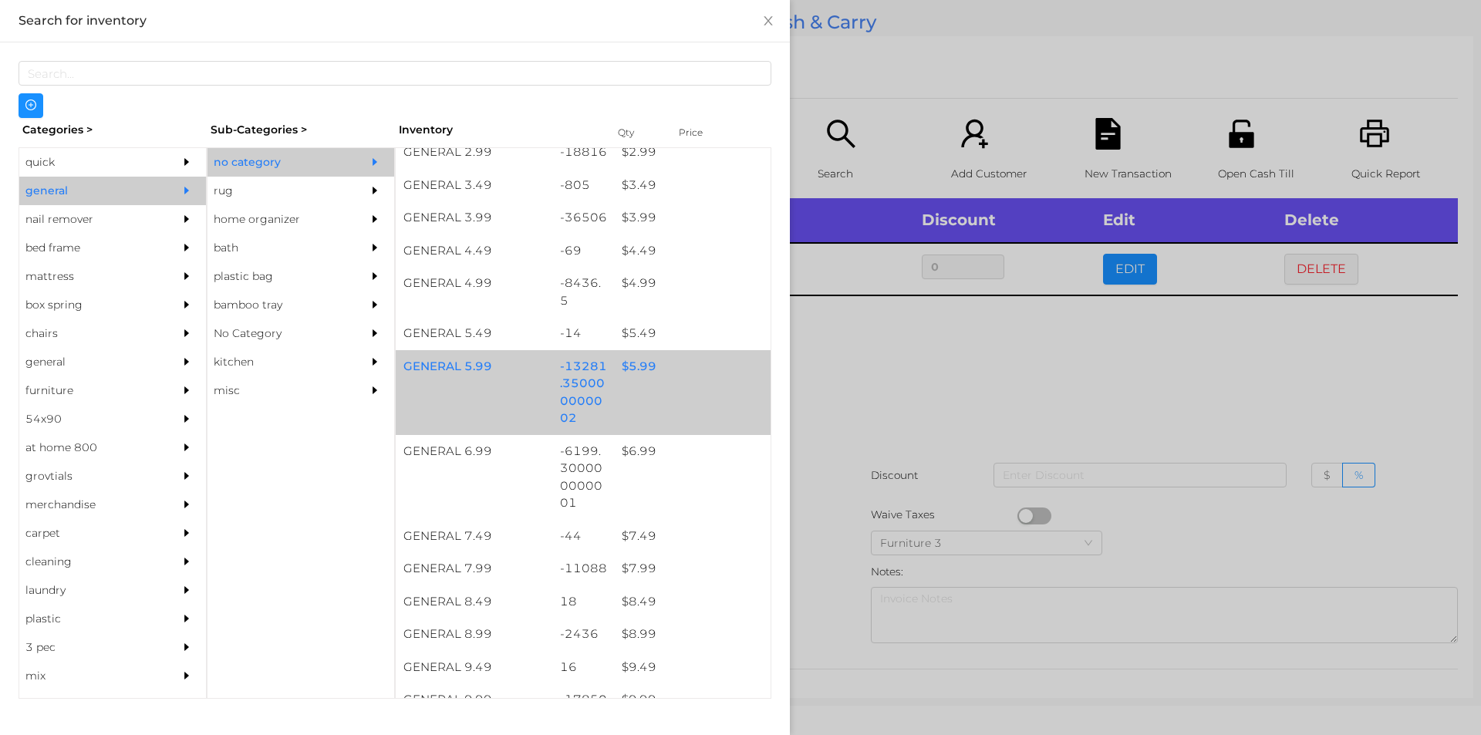
click at [632, 367] on div "$ 5.99" at bounding box center [692, 366] width 157 height 33
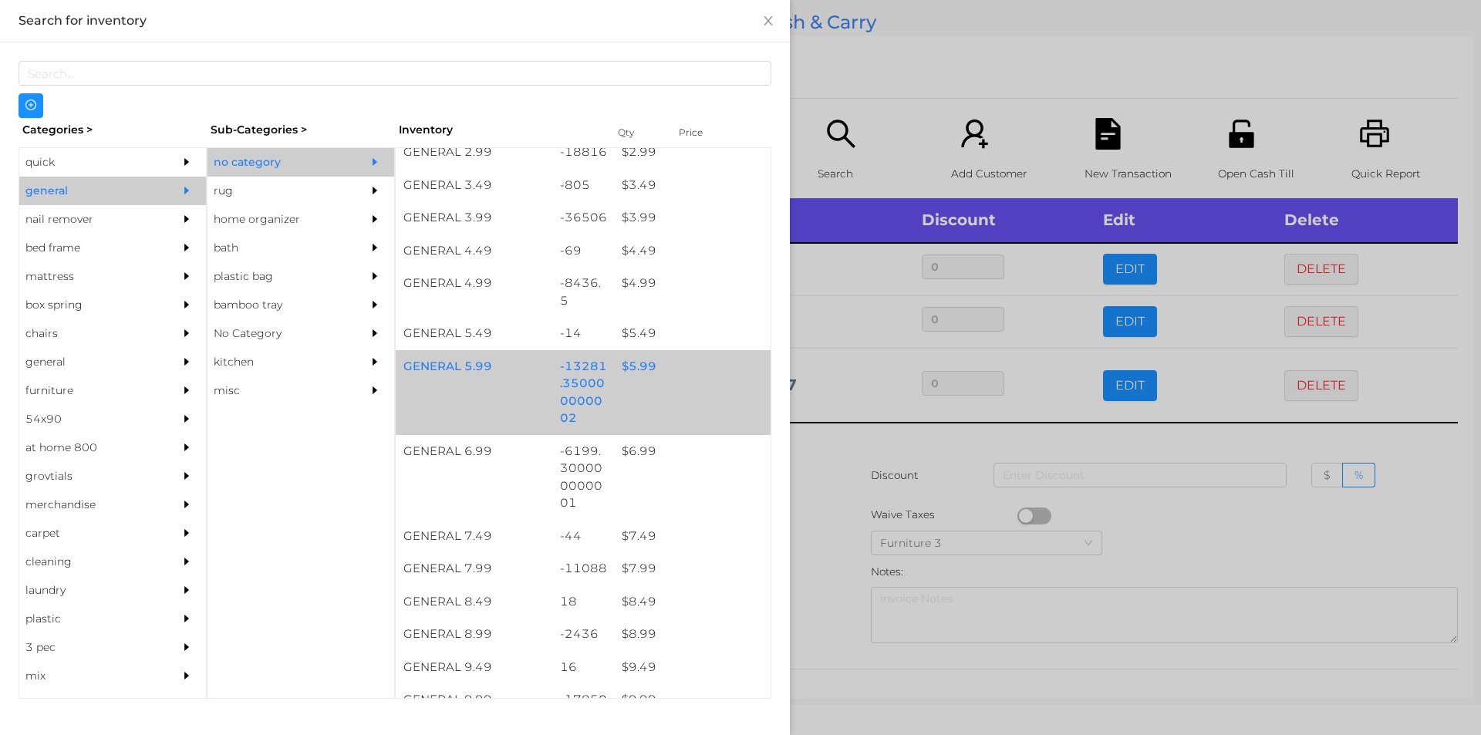
click at [1138, 522] on div at bounding box center [740, 367] width 1481 height 735
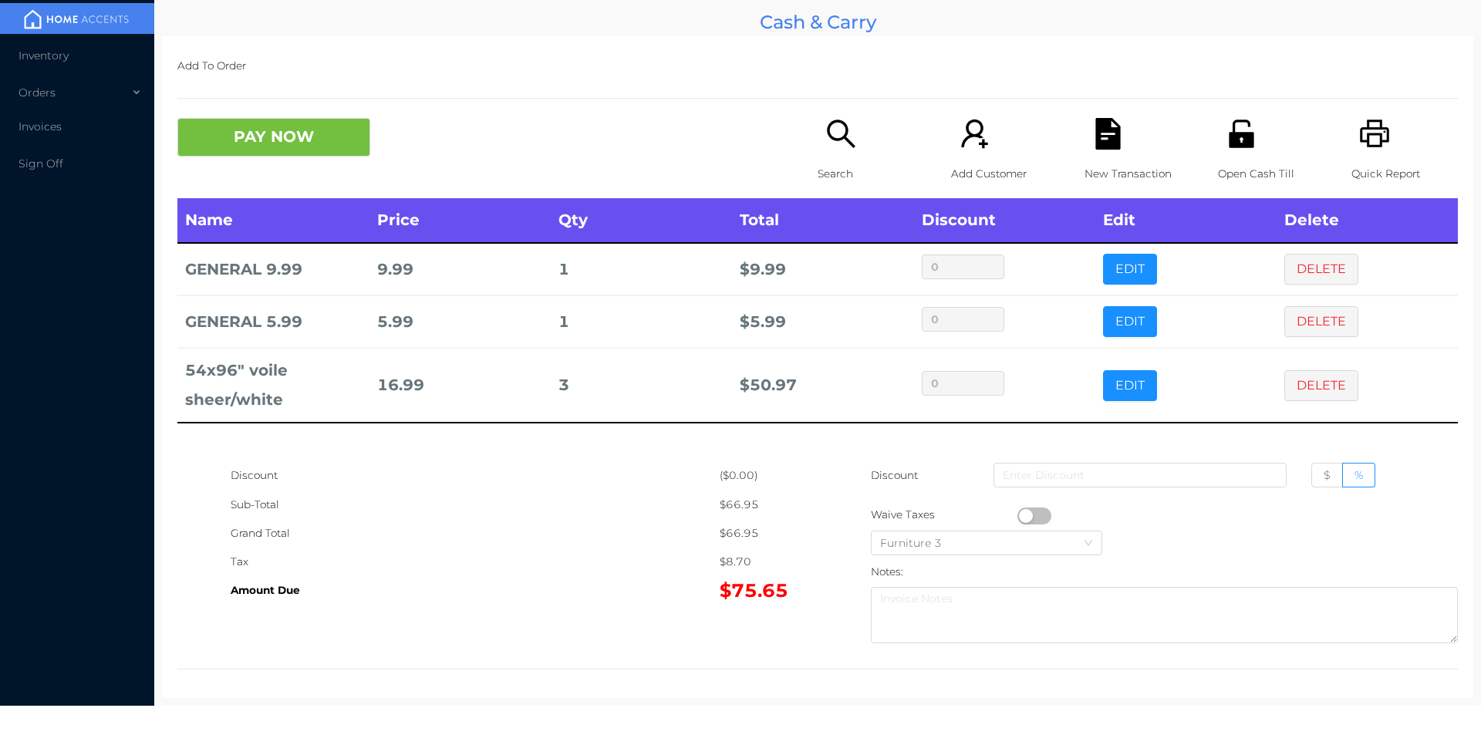
scroll to position [5, 0]
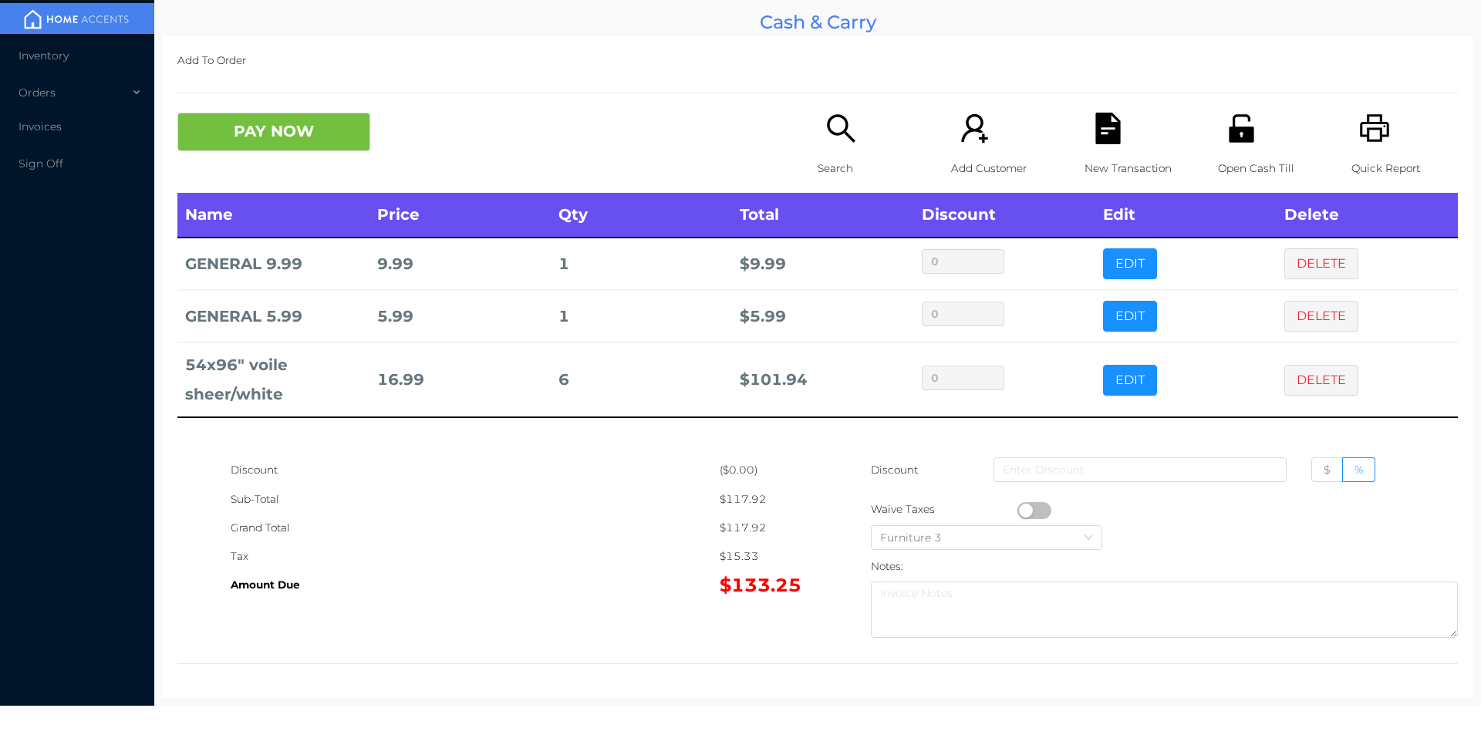
click at [841, 147] on div "Search" at bounding box center [871, 153] width 106 height 80
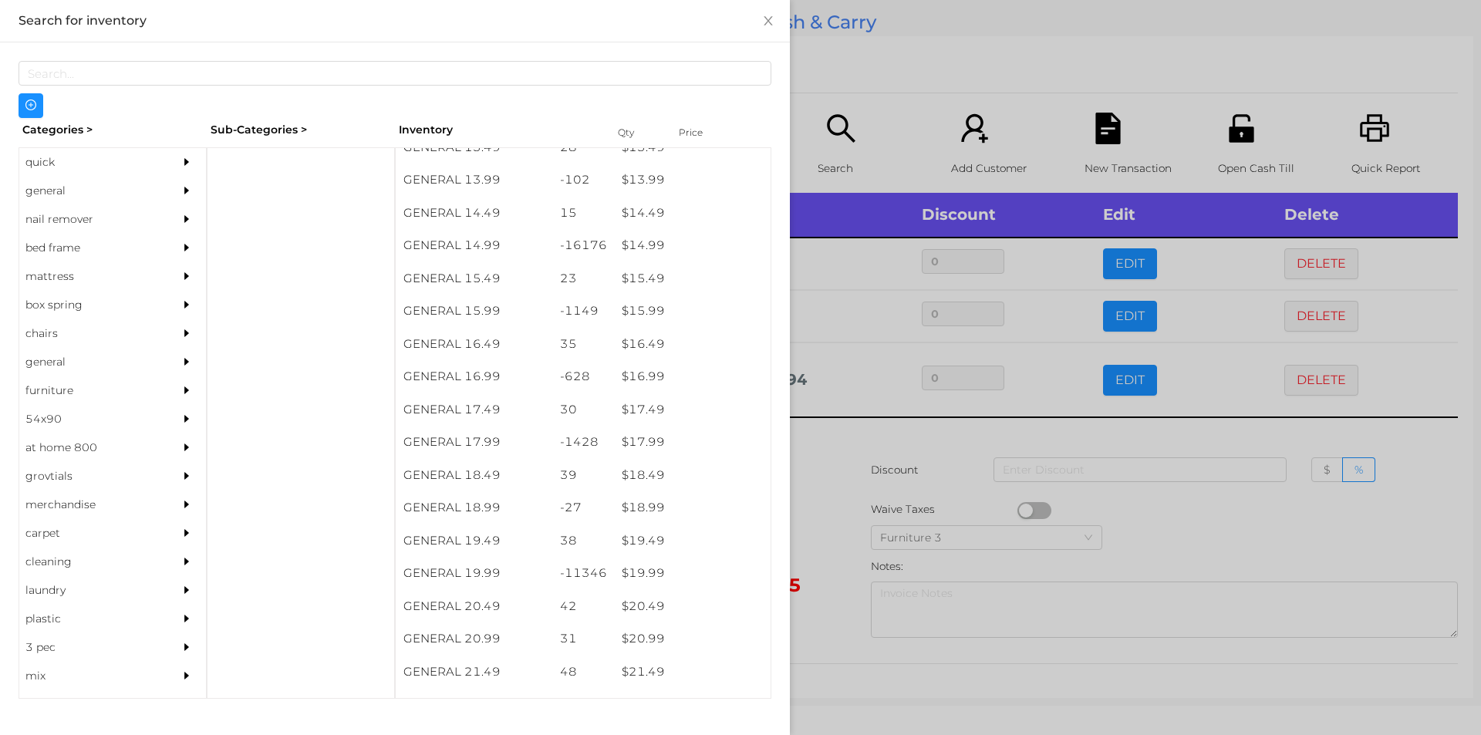
scroll to position [1257, 0]
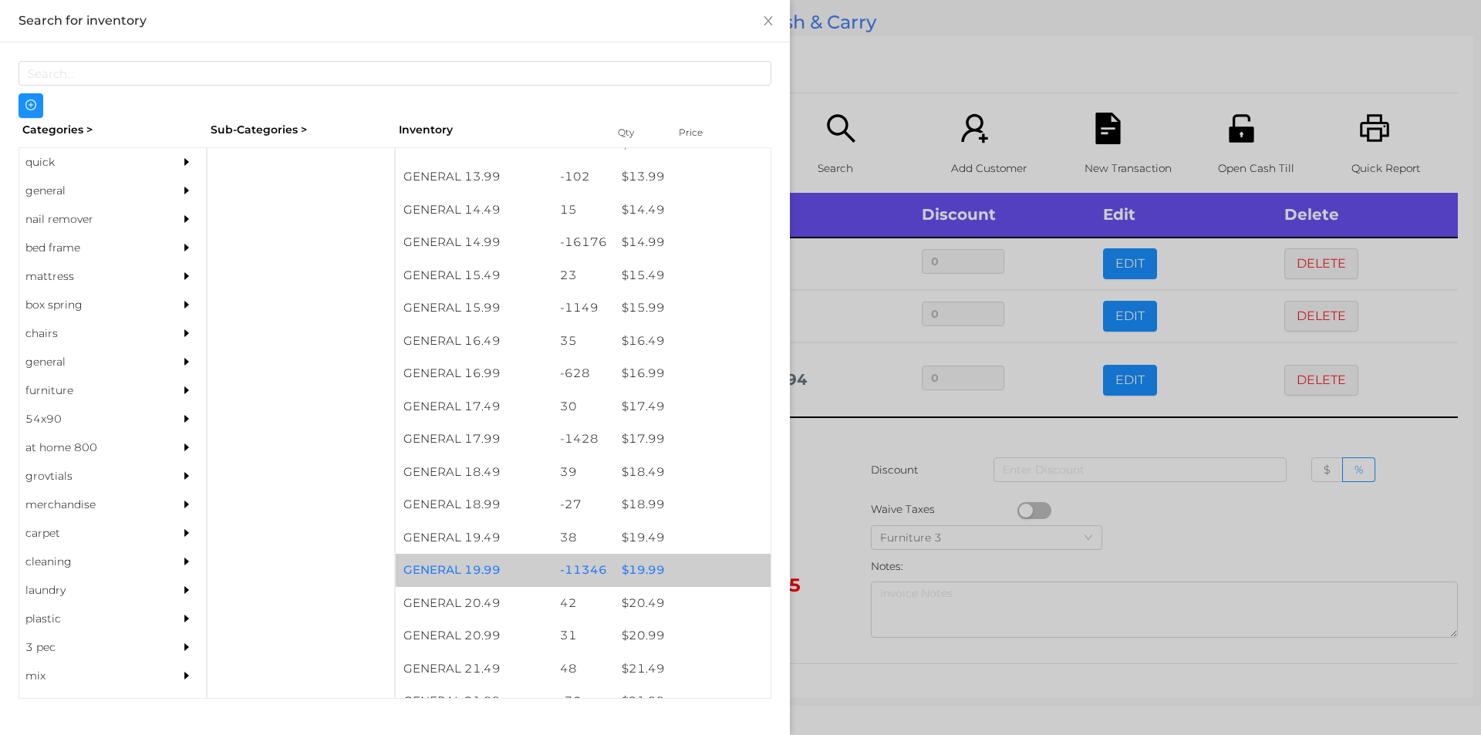
click at [635, 567] on div "$ 19.99" at bounding box center [692, 570] width 157 height 33
click at [636, 562] on div "$ 19.99" at bounding box center [692, 570] width 157 height 33
click at [649, 572] on div "$ 19.99" at bounding box center [692, 570] width 157 height 33
click at [650, 562] on div "$ 19.99" at bounding box center [692, 570] width 157 height 33
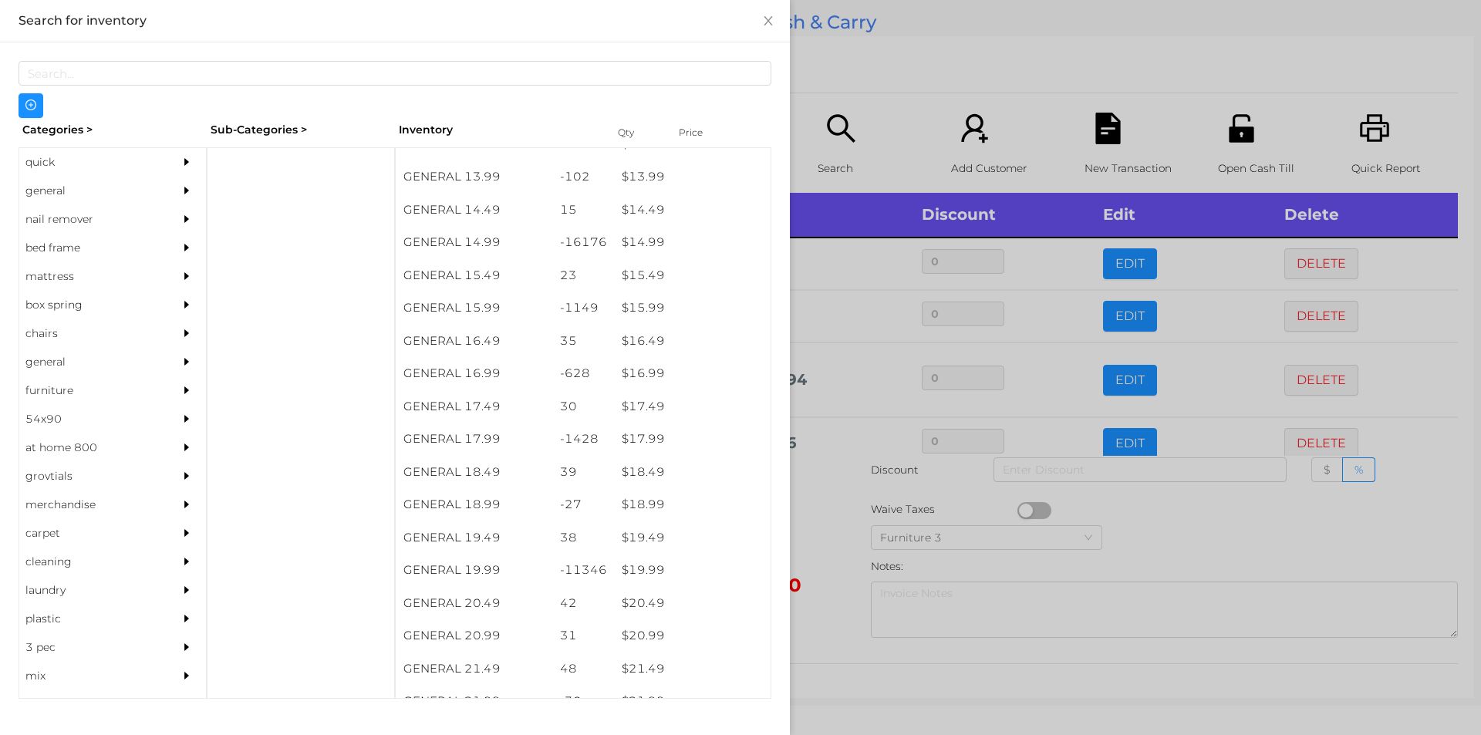
click at [835, 531] on div at bounding box center [740, 367] width 1481 height 735
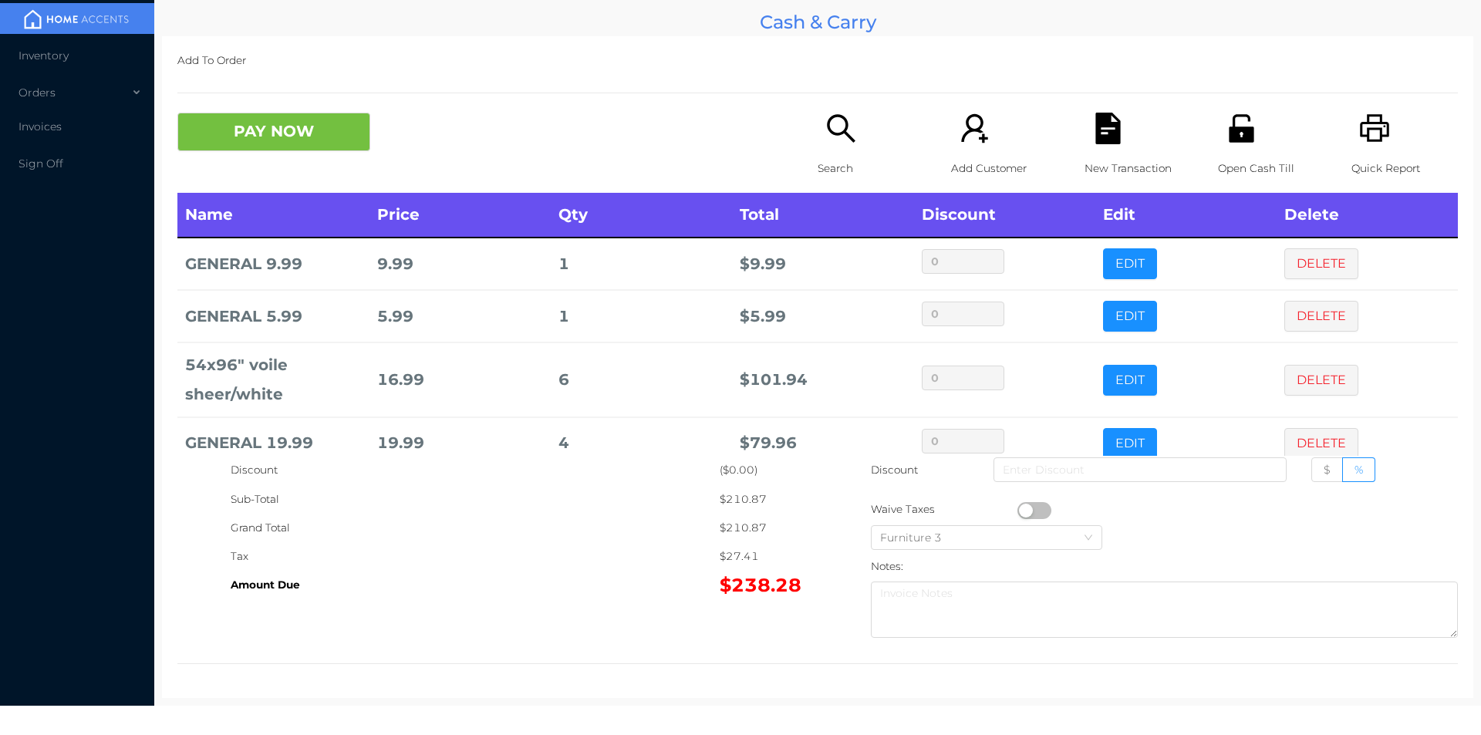
click at [837, 158] on p "Search" at bounding box center [871, 168] width 106 height 29
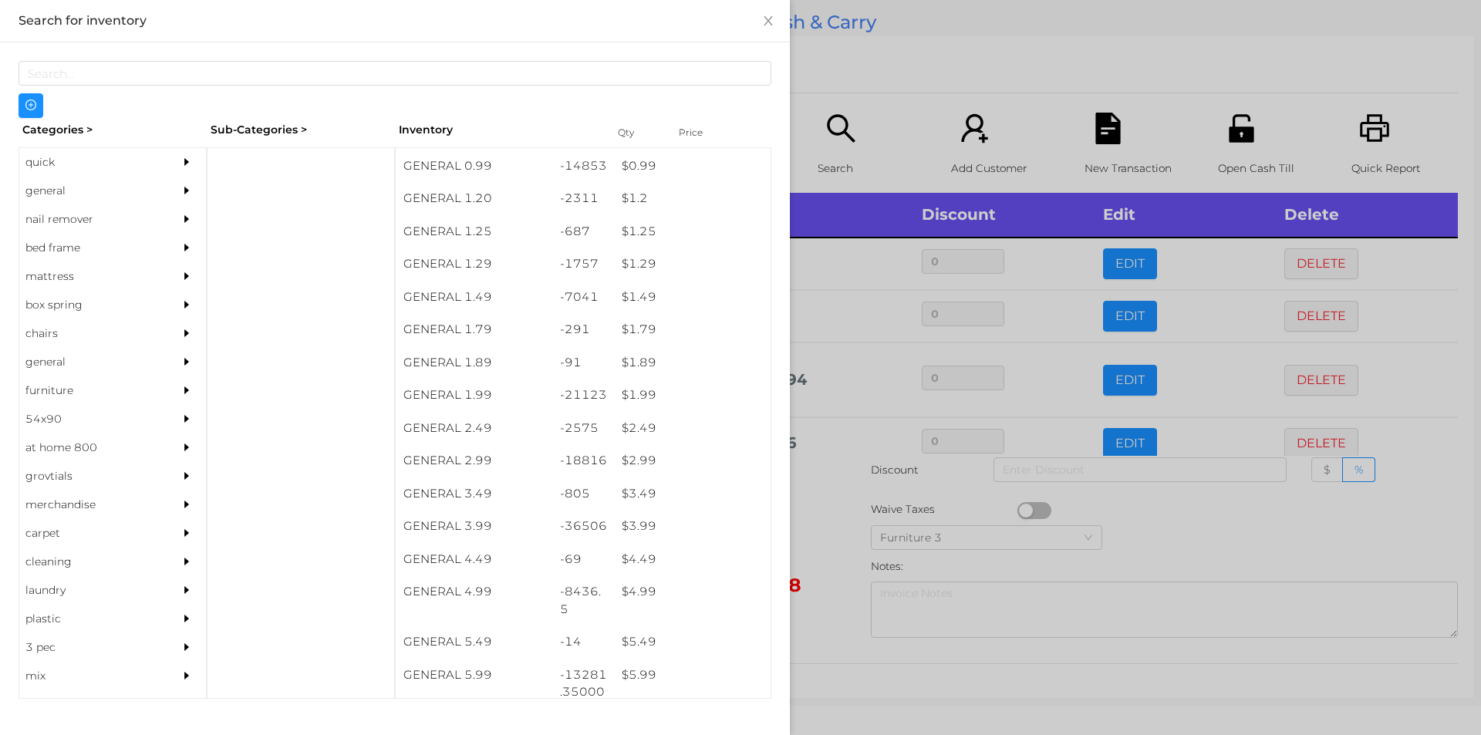
scroll to position [232, 0]
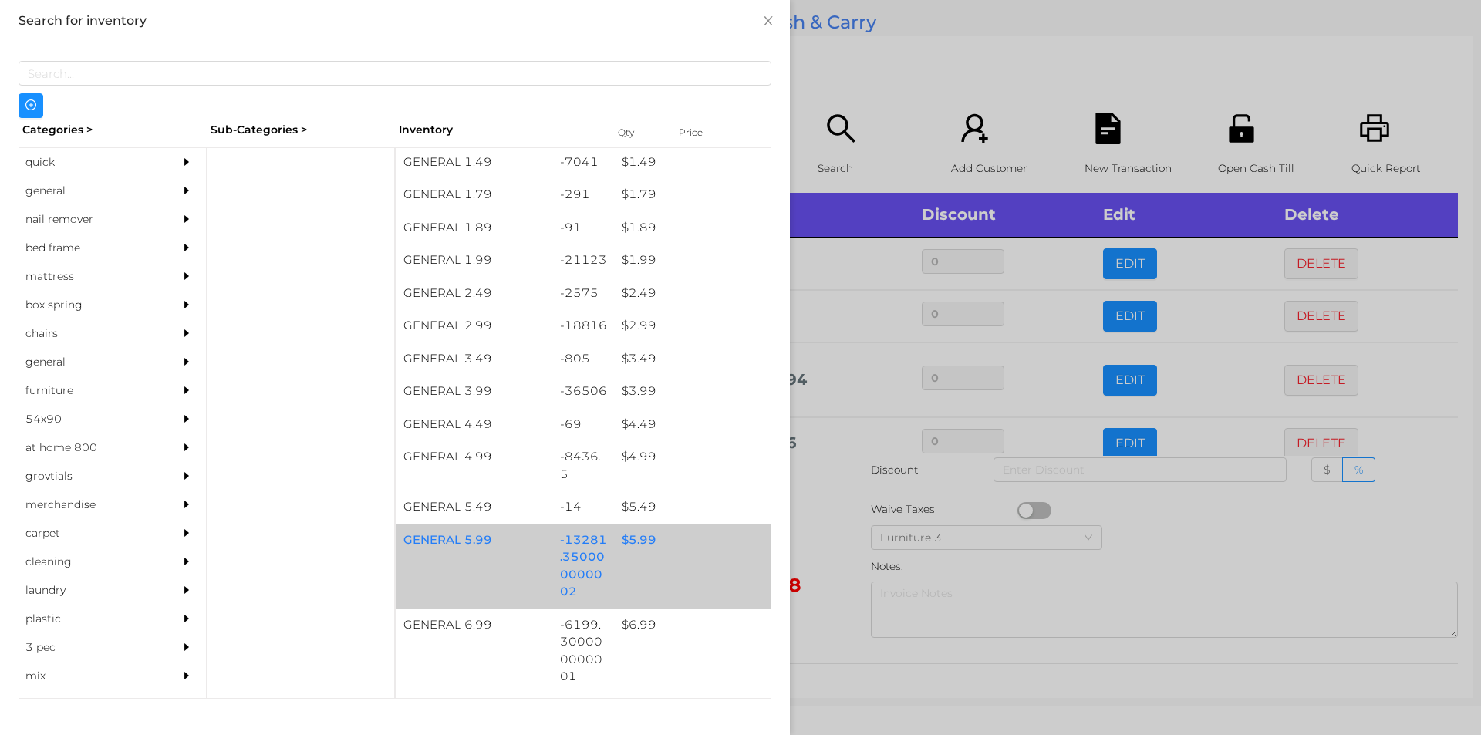
click at [631, 538] on div "$ 5.99" at bounding box center [692, 540] width 157 height 33
click at [641, 538] on div "$ 5.99" at bounding box center [692, 540] width 157 height 33
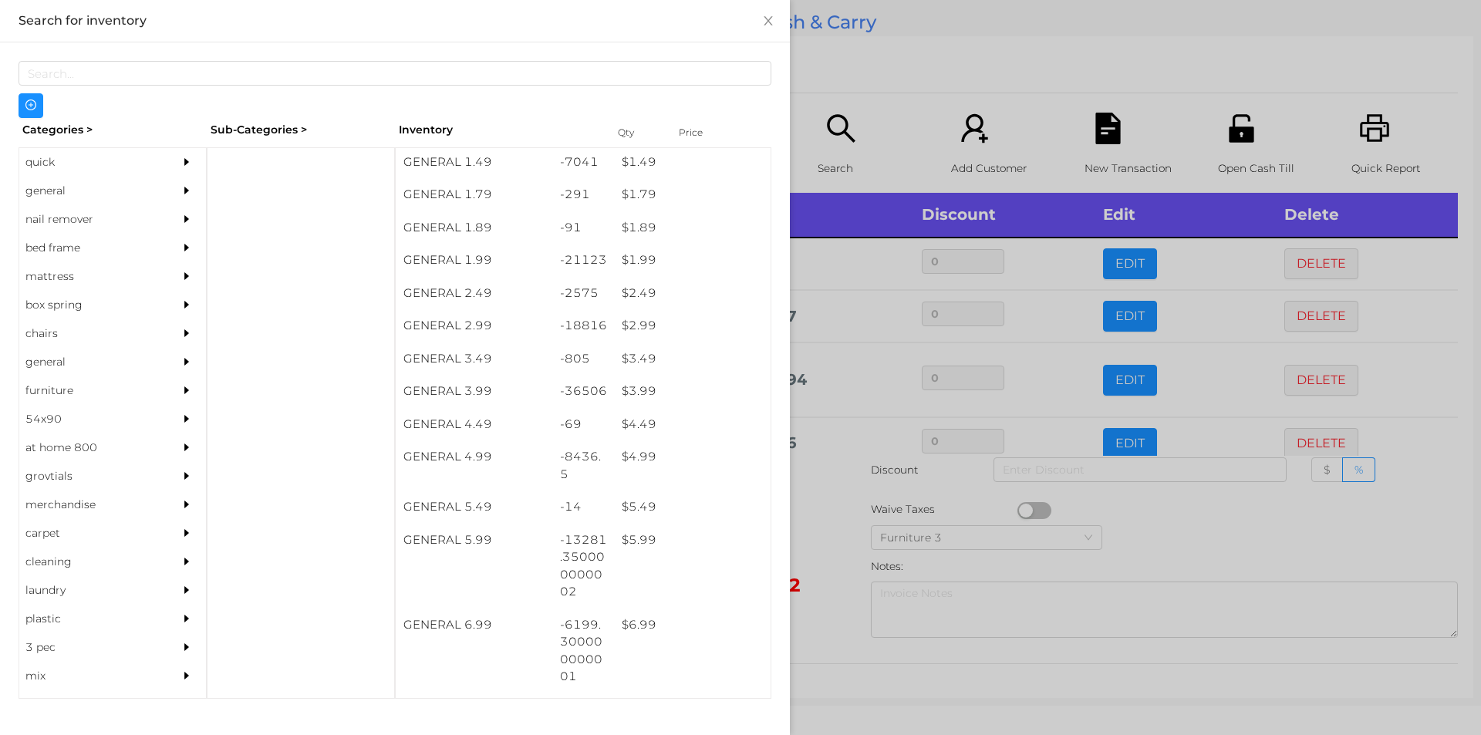
click at [830, 550] on div at bounding box center [740, 367] width 1481 height 735
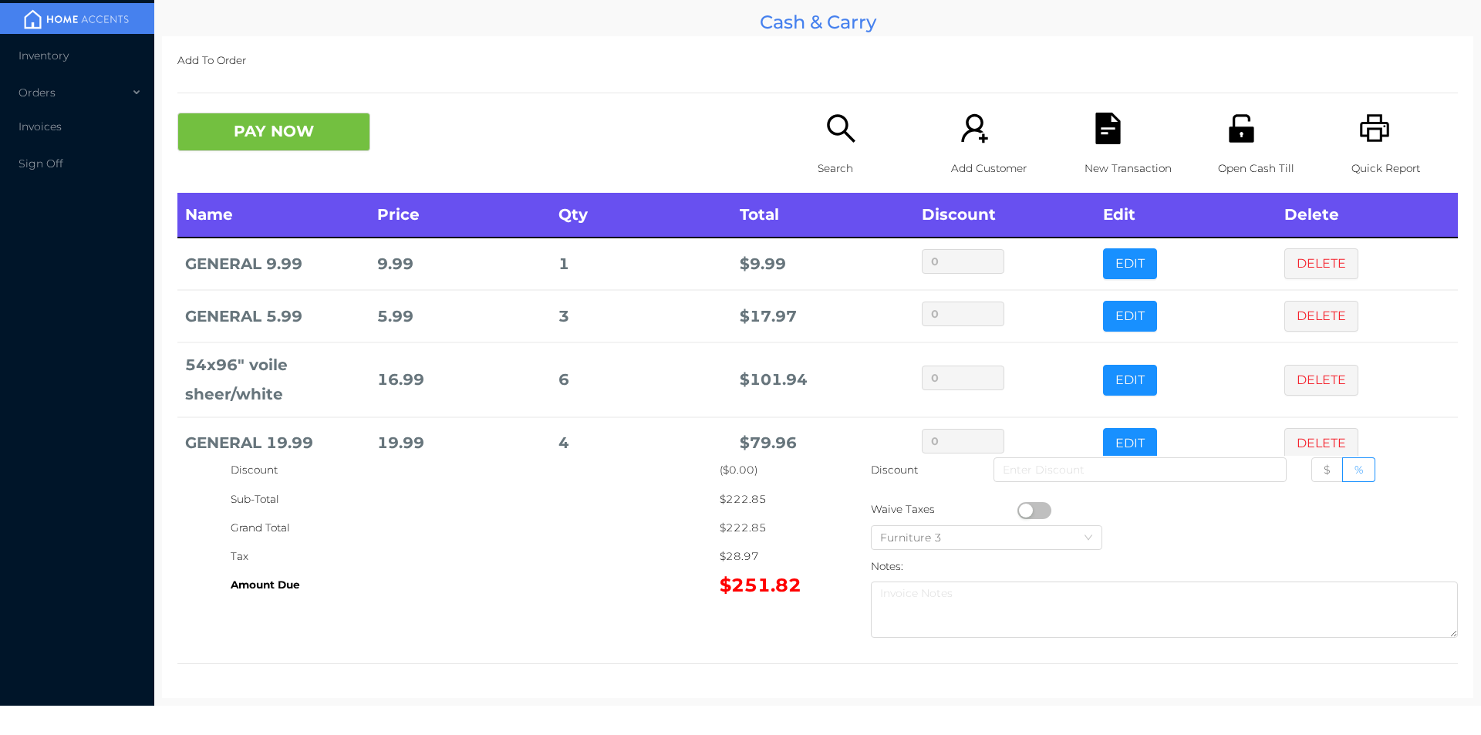
scroll to position [104, 0]
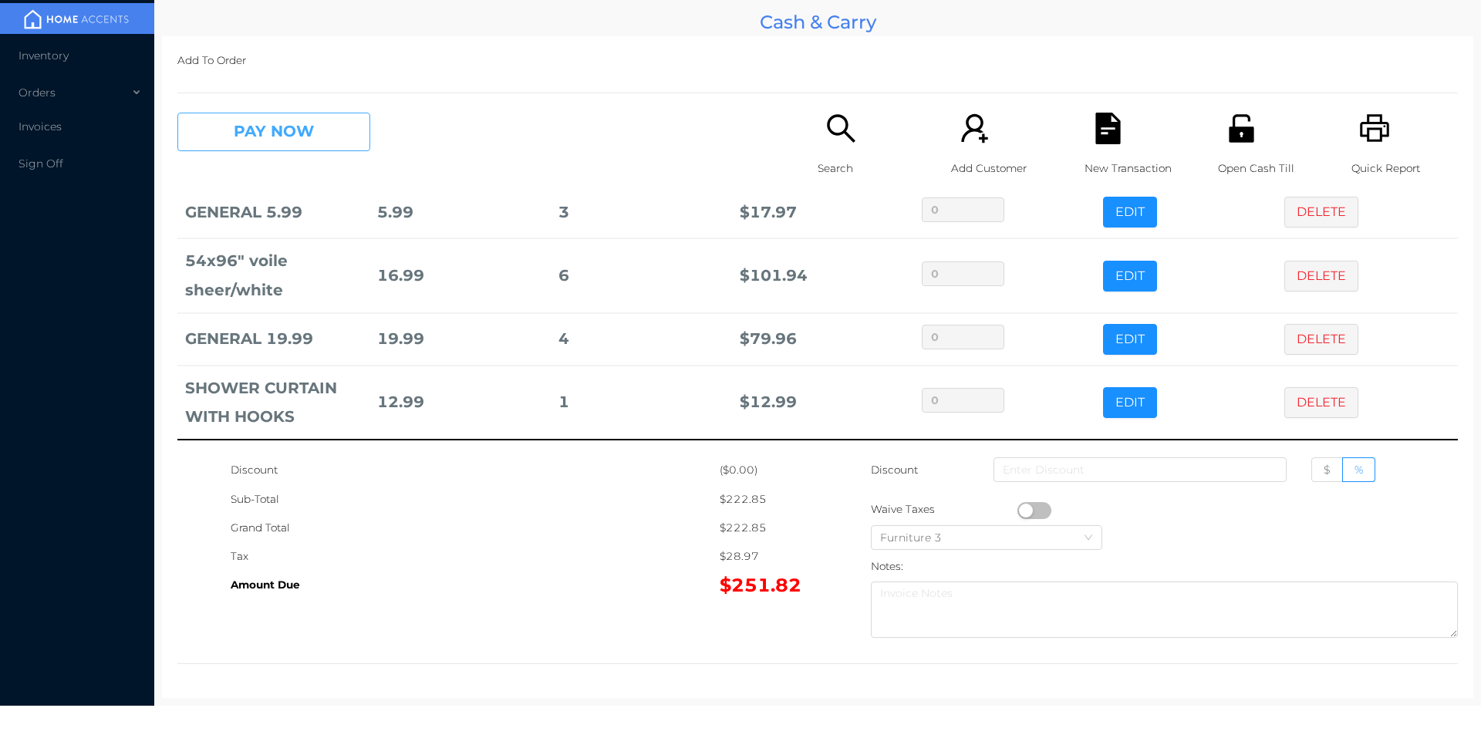
click at [322, 131] on button "PAY NOW" at bounding box center [273, 132] width 193 height 39
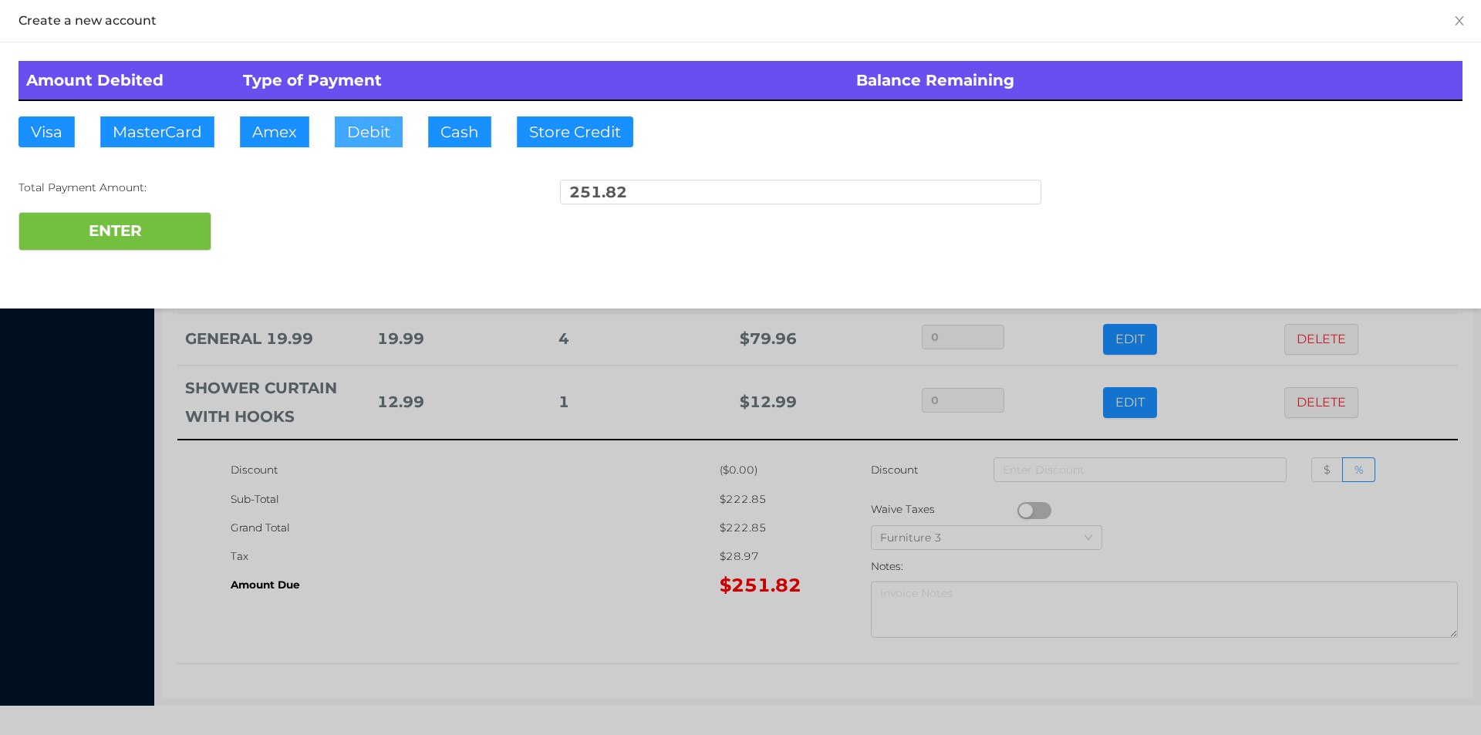
click at [372, 139] on button "Debit" at bounding box center [369, 131] width 68 height 31
click at [162, 236] on button "ENTER" at bounding box center [115, 231] width 193 height 39
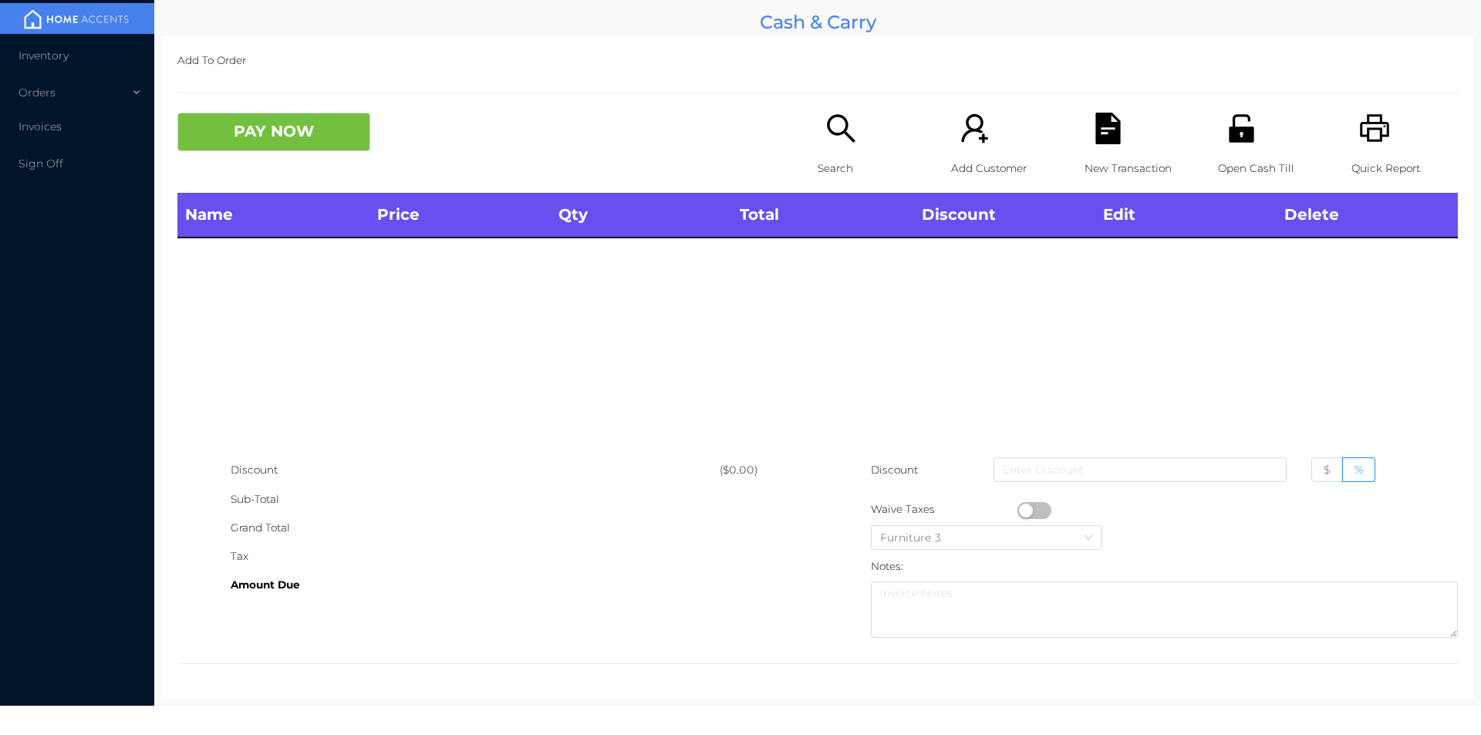
scroll to position [0, 0]
click at [1238, 161] on p "Open Cash Till" at bounding box center [1271, 168] width 106 height 29
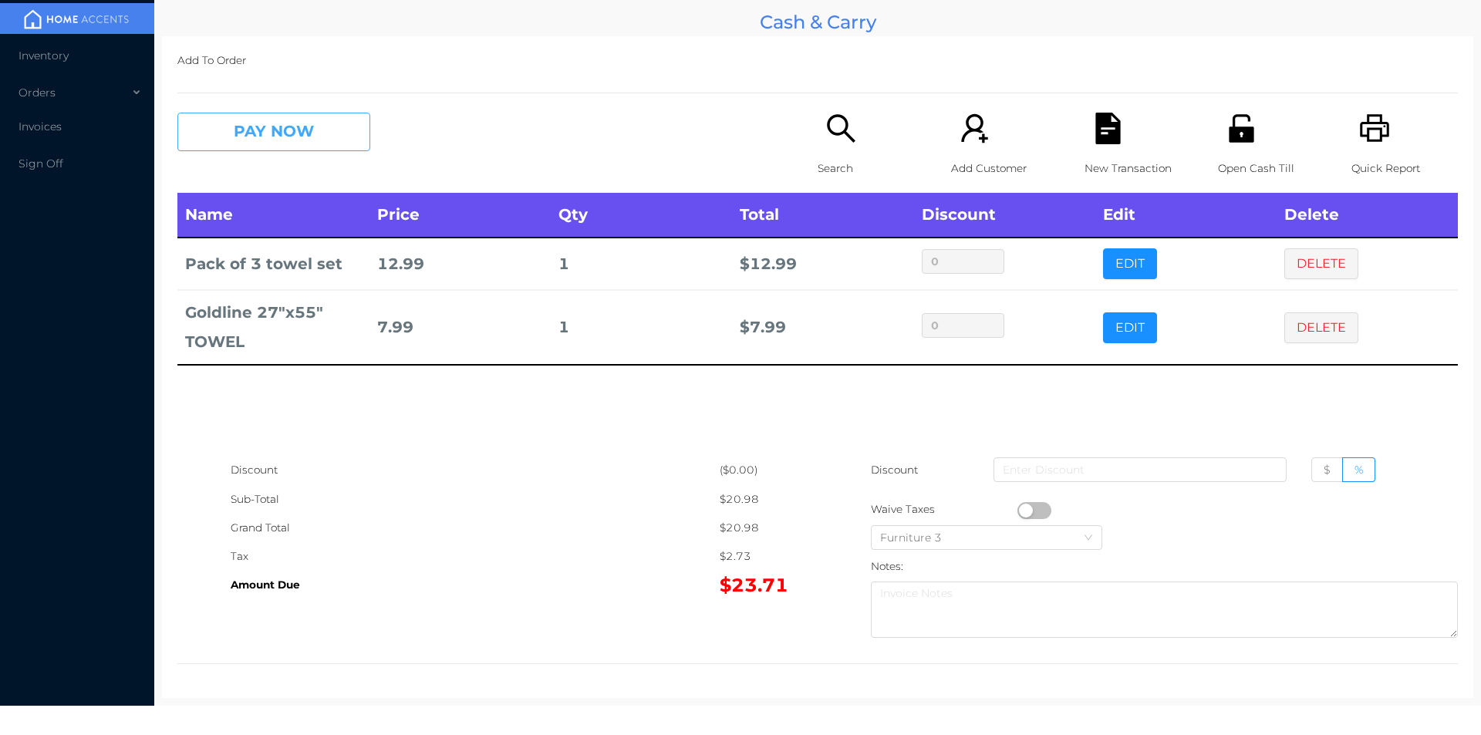
click at [262, 143] on button "PAY NOW" at bounding box center [273, 132] width 193 height 39
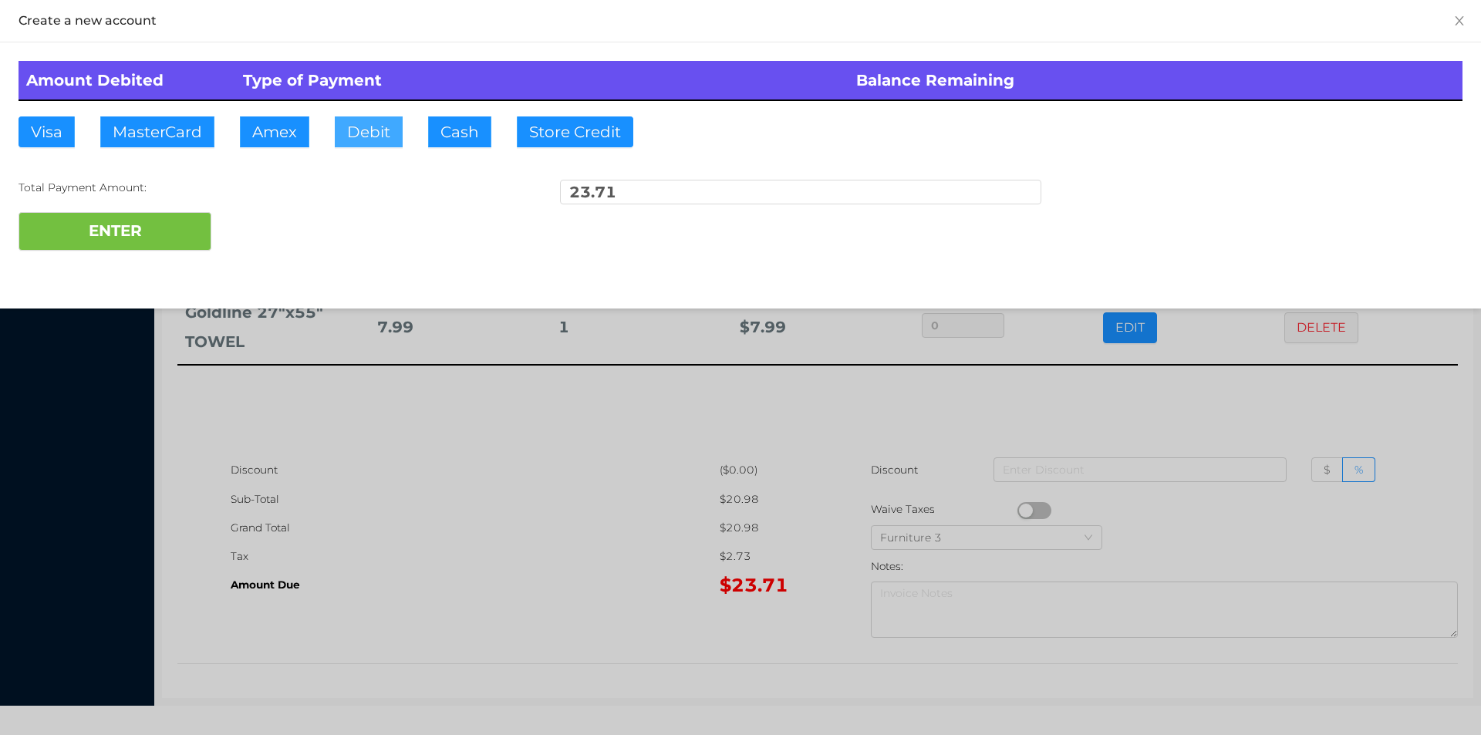
click at [363, 139] on button "Debit" at bounding box center [369, 131] width 68 height 31
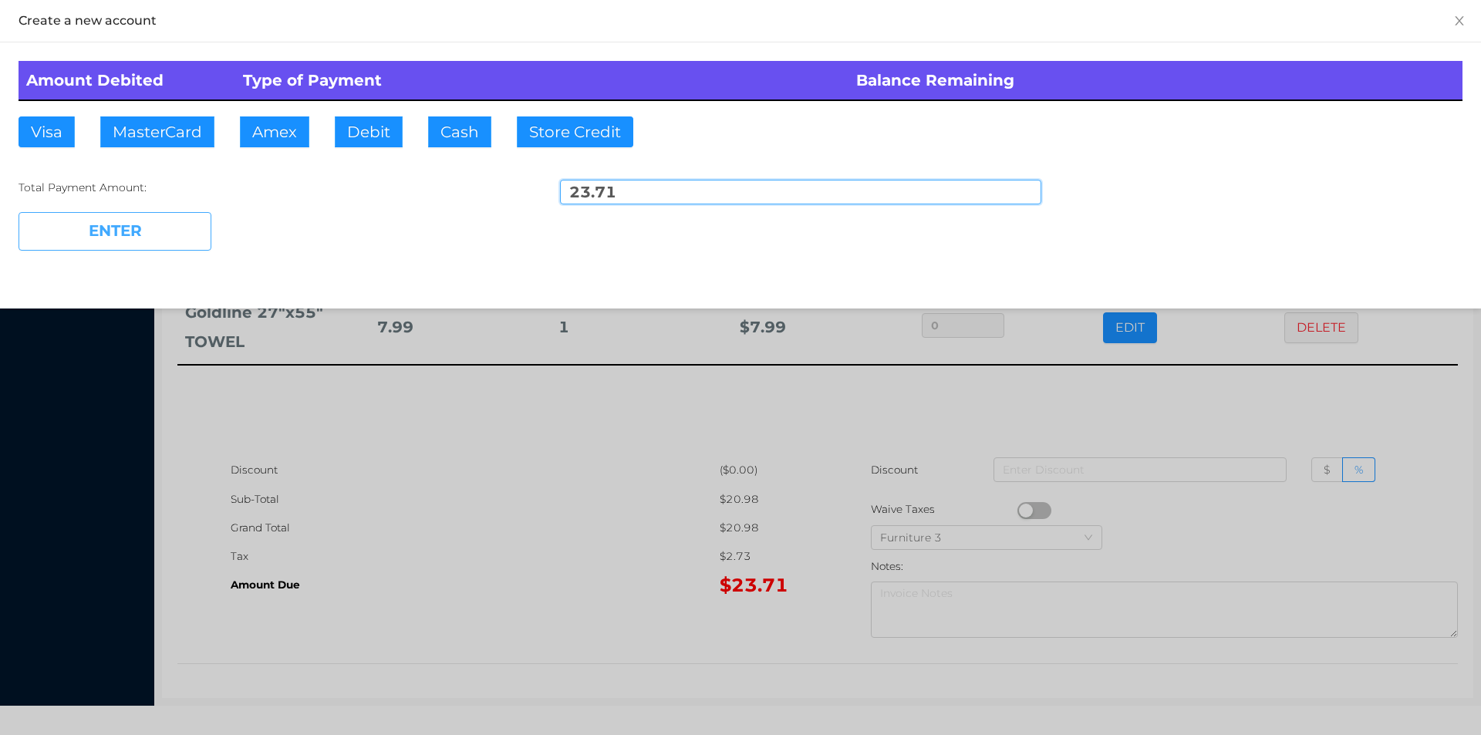
click at [139, 239] on button "ENTER" at bounding box center [115, 231] width 193 height 39
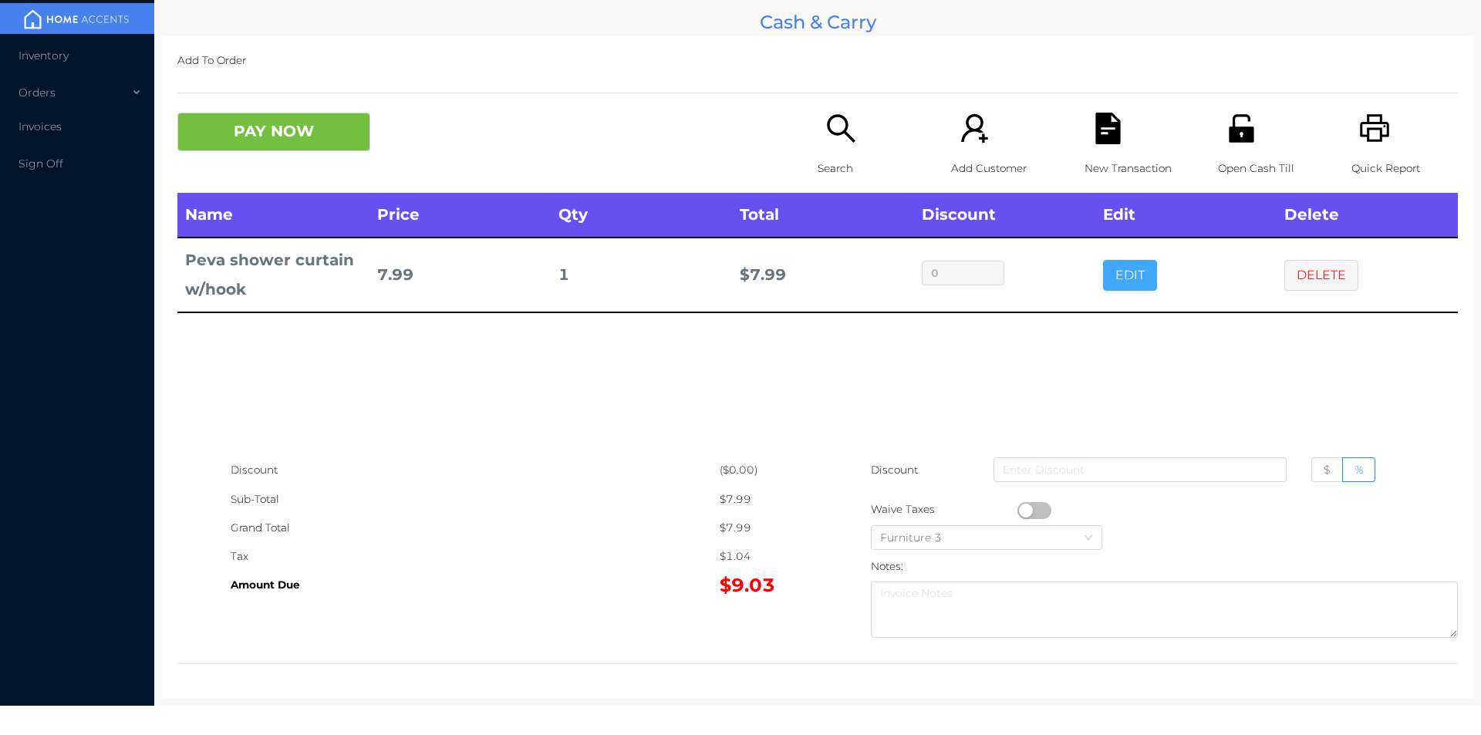
click at [1113, 272] on button "EDIT" at bounding box center [1130, 275] width 54 height 31
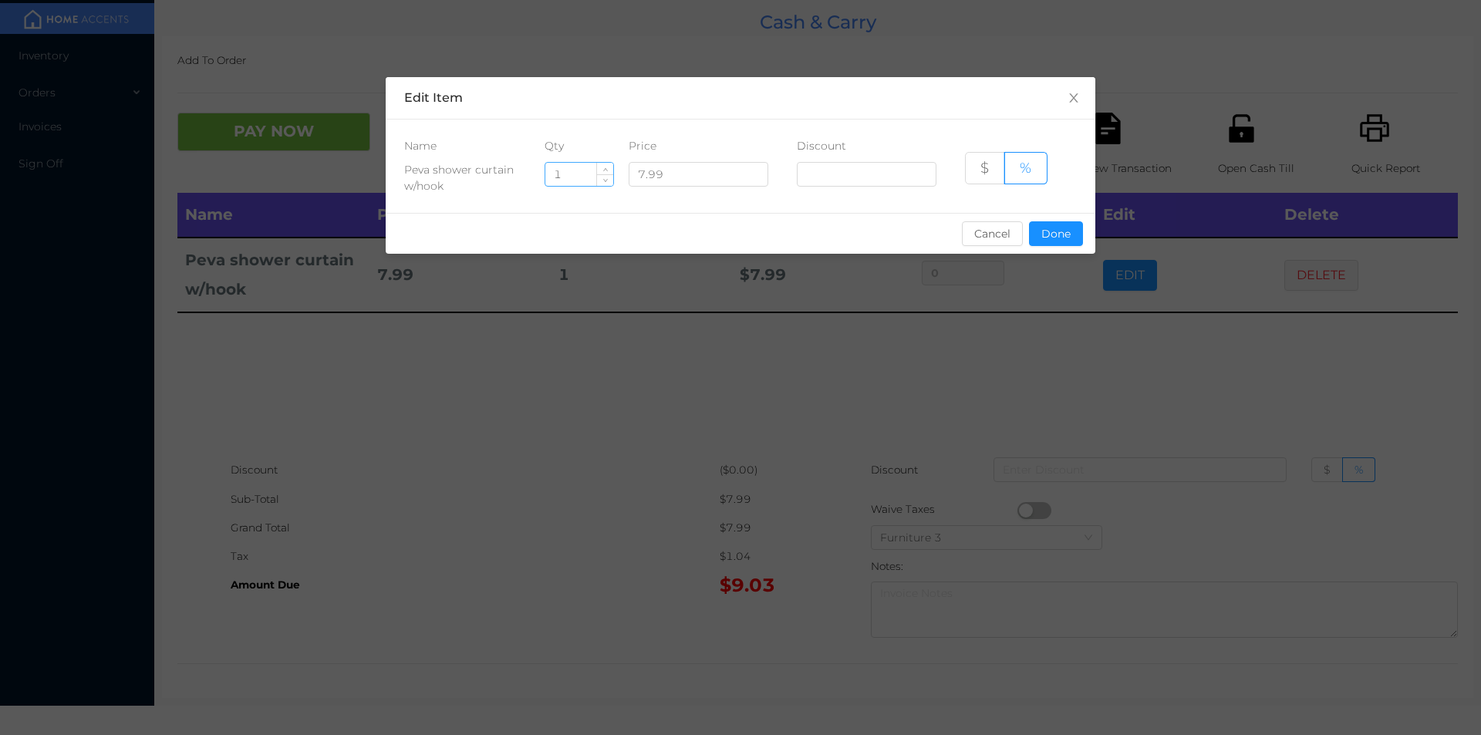
click at [568, 180] on input "1" at bounding box center [579, 174] width 68 height 23
type input "2"
click at [1062, 238] on button "Done" at bounding box center [1056, 233] width 54 height 25
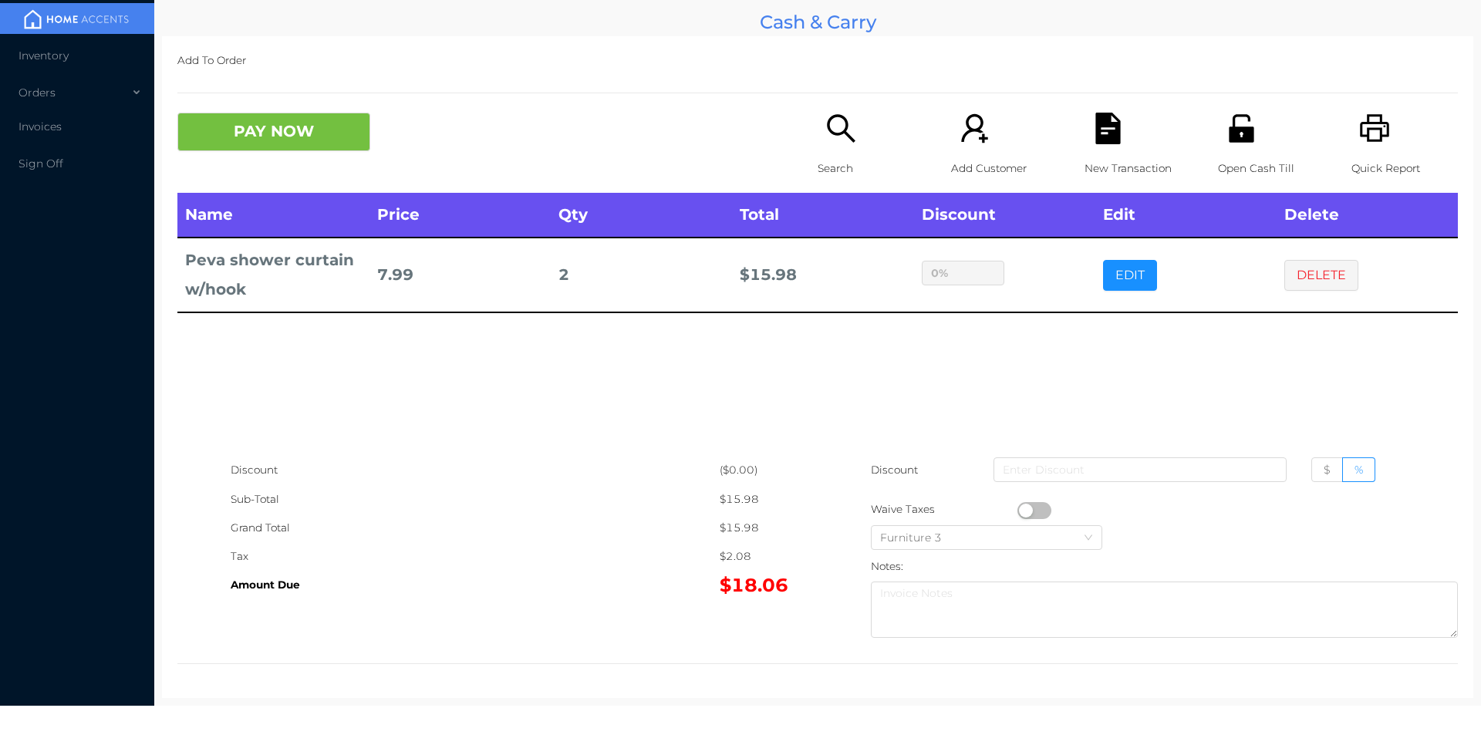
click at [1041, 329] on div "sentinelStart Edit Item Name Qty Price Discount Peva shower curtain w/hook 2 7.…" at bounding box center [740, 367] width 1481 height 735
click at [235, 147] on button "PAY NOW" at bounding box center [273, 132] width 193 height 39
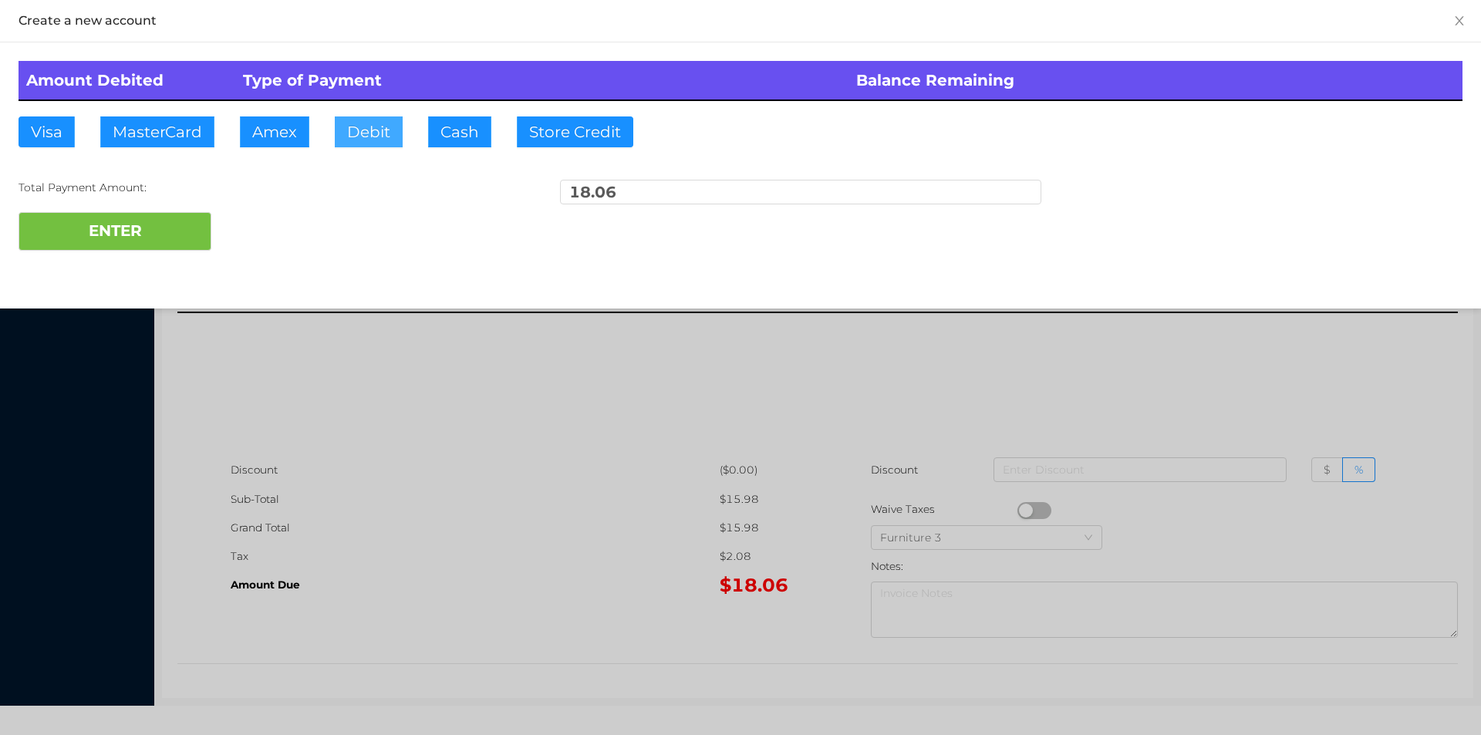
click at [361, 119] on button "Debit" at bounding box center [369, 131] width 68 height 31
click at [174, 234] on button "ENTER" at bounding box center [115, 231] width 193 height 39
type input "0"
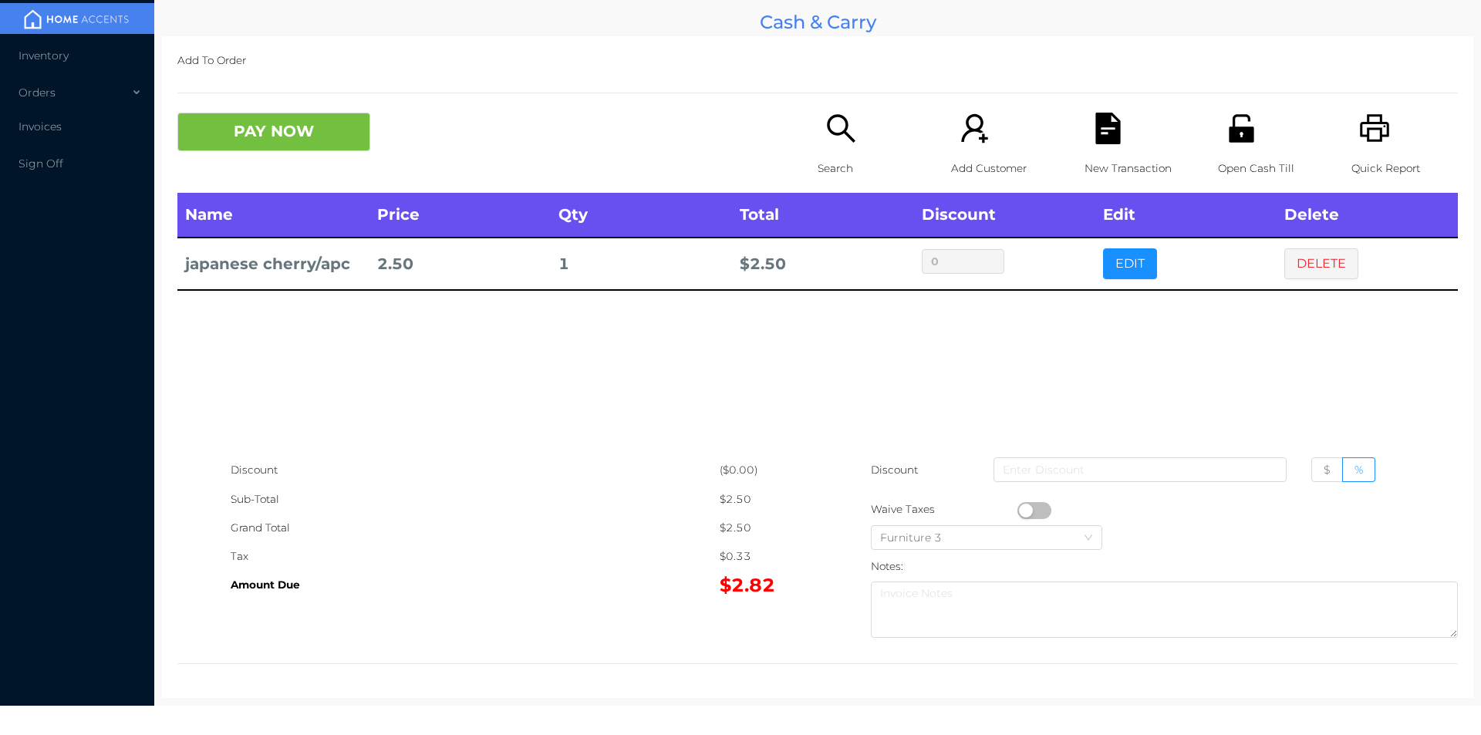
click at [830, 148] on div "Search" at bounding box center [871, 153] width 106 height 80
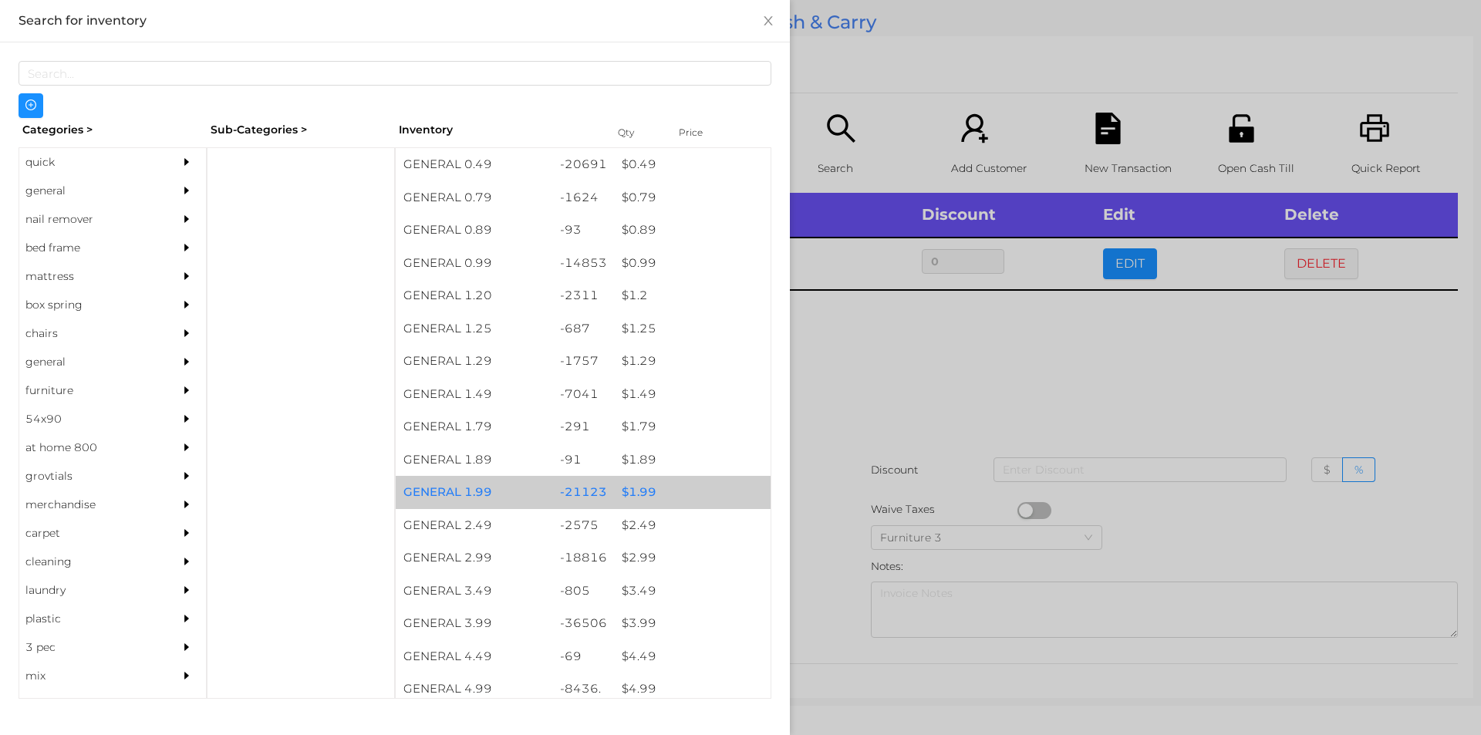
click at [632, 481] on div "$ 1.99" at bounding box center [692, 492] width 157 height 33
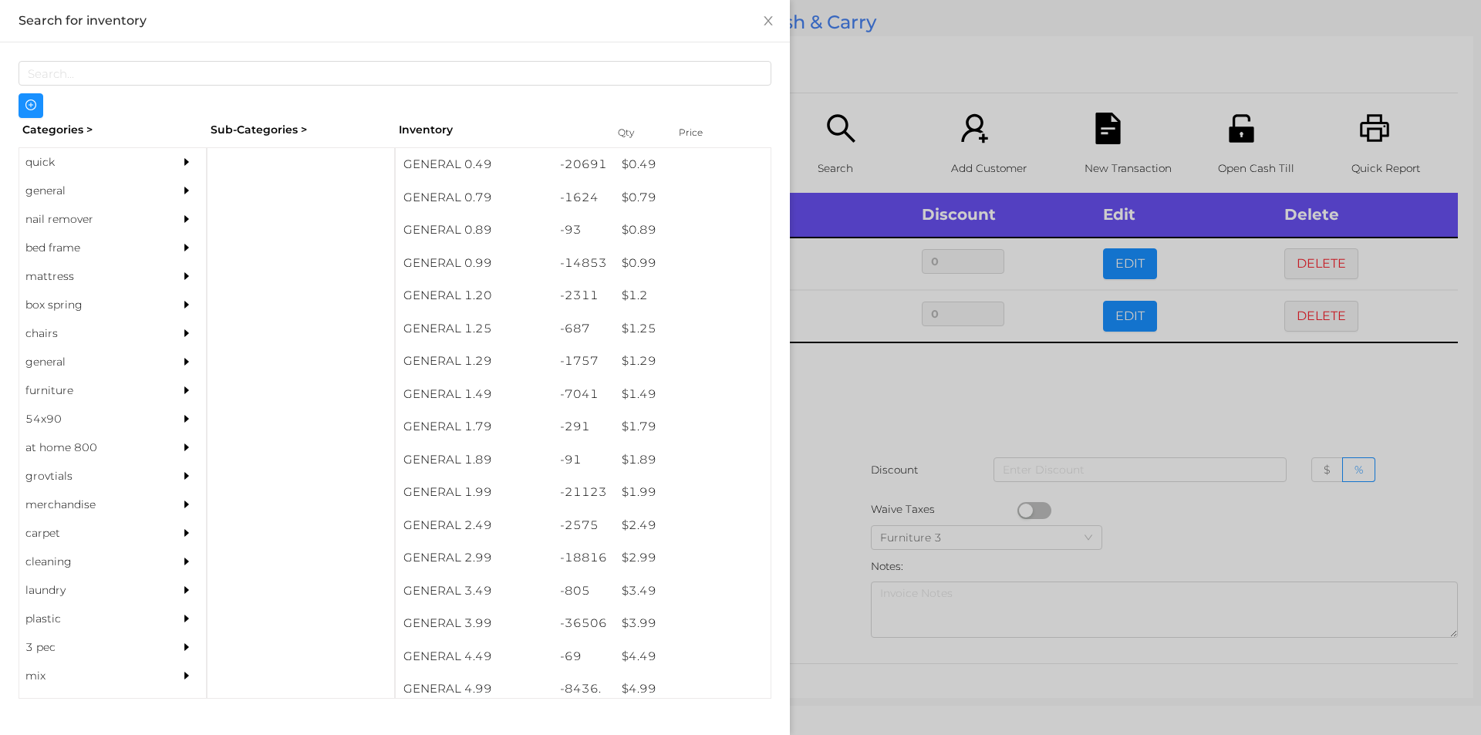
click at [842, 469] on div at bounding box center [740, 367] width 1481 height 735
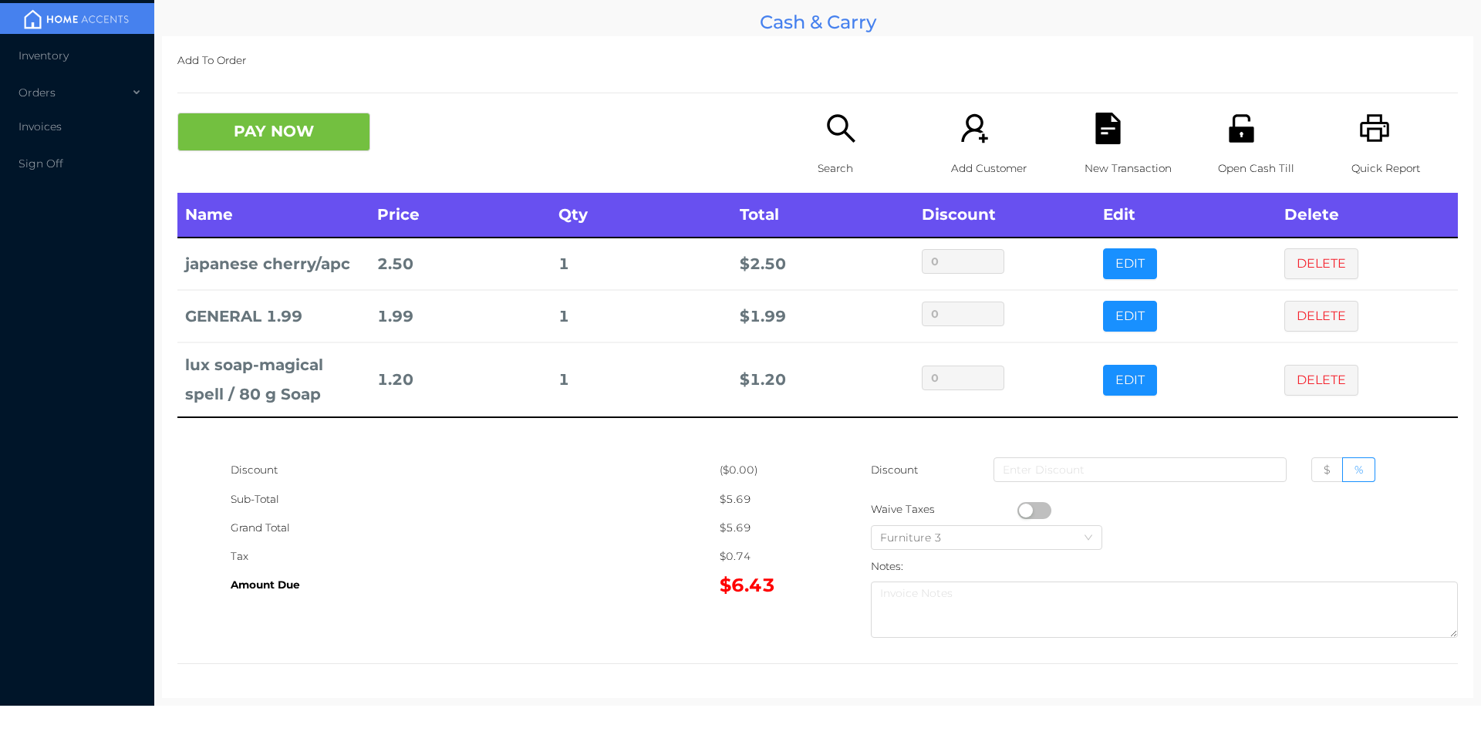
click at [832, 167] on p "Search" at bounding box center [871, 168] width 106 height 29
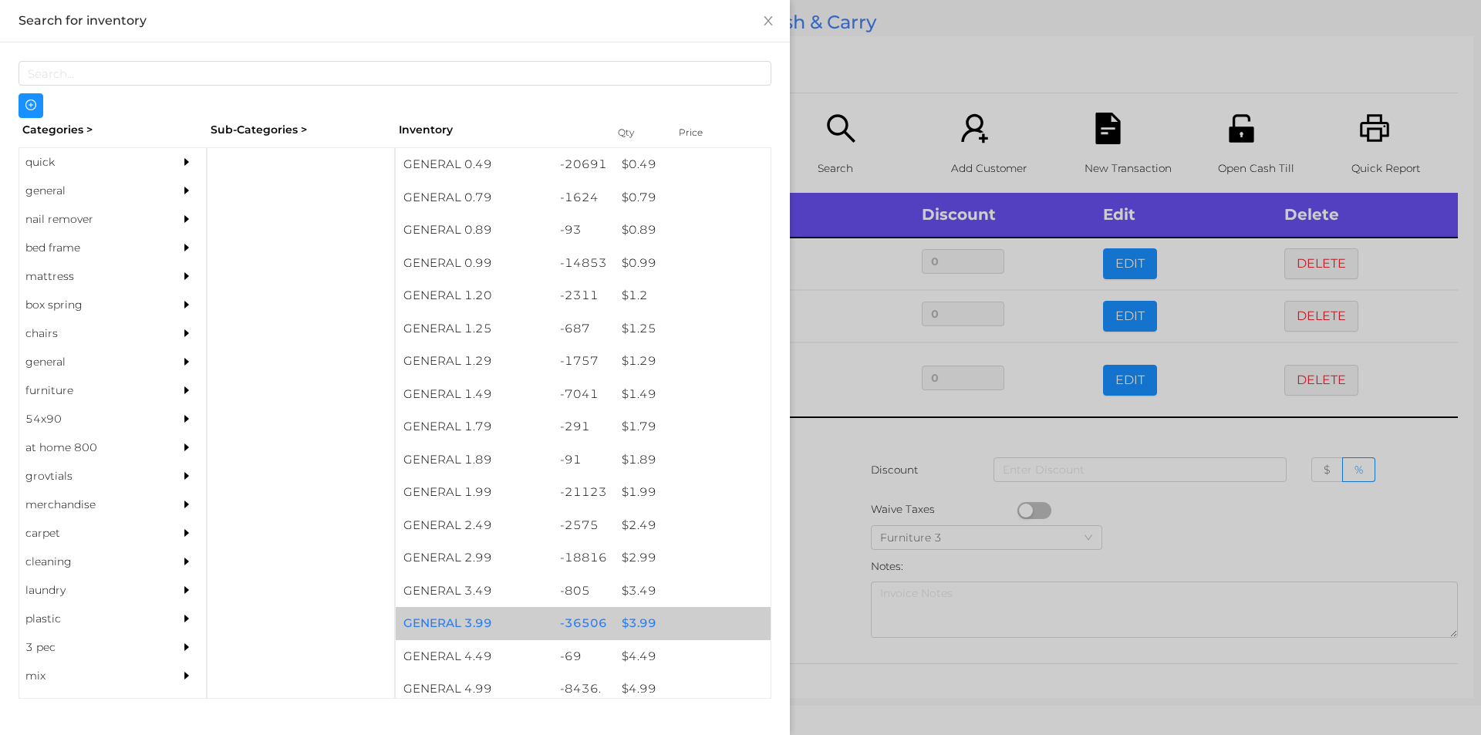
click at [633, 629] on div "$ 3.99" at bounding box center [692, 623] width 157 height 33
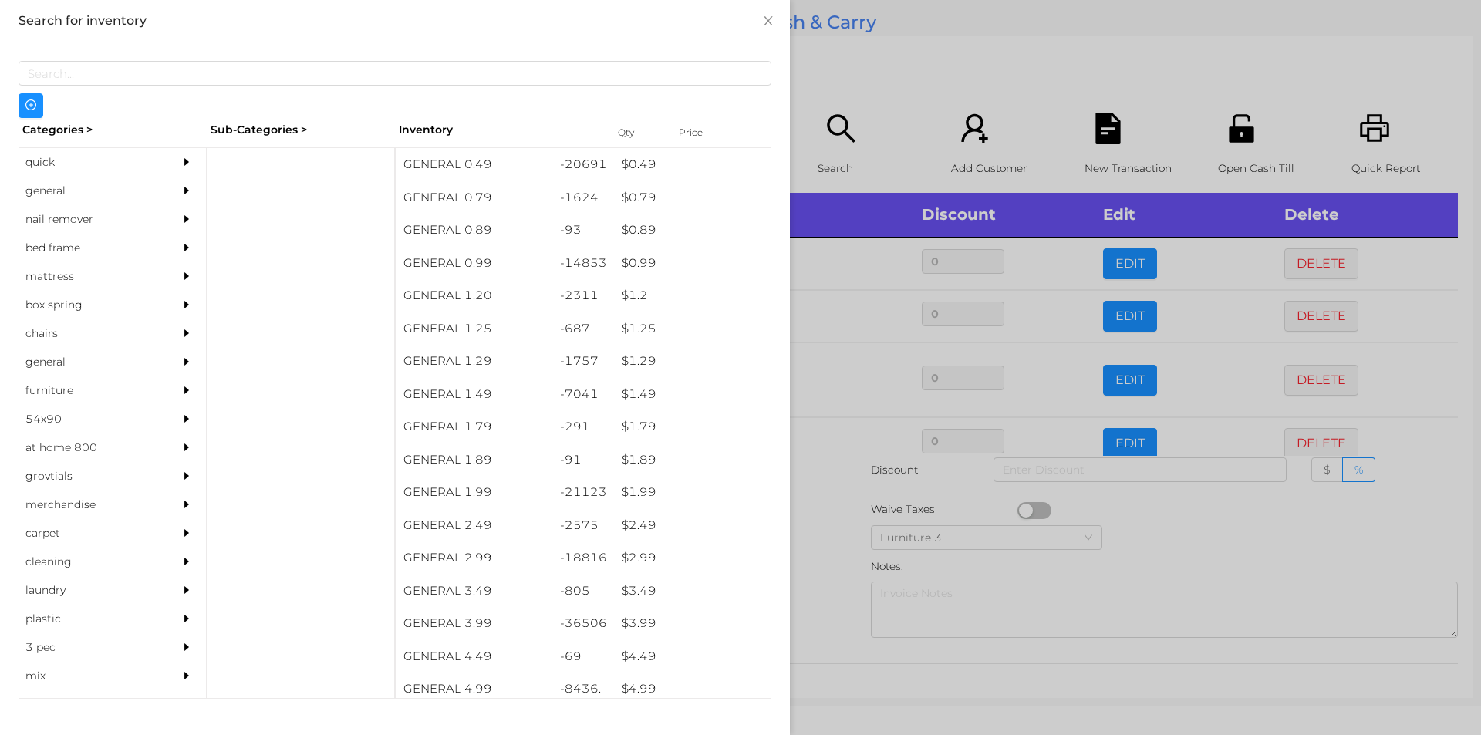
click at [815, 626] on div at bounding box center [740, 367] width 1481 height 735
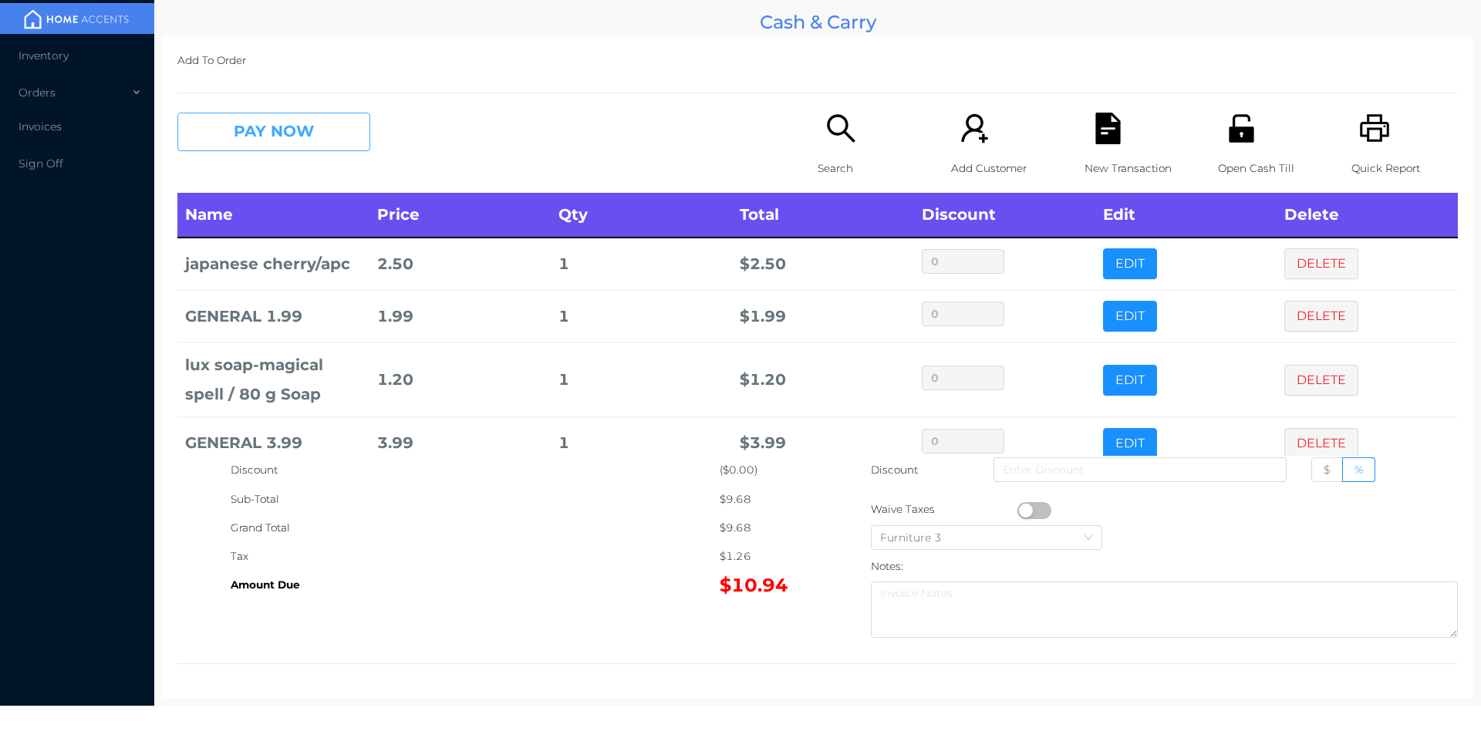
click at [258, 137] on button "PAY NOW" at bounding box center [273, 132] width 193 height 39
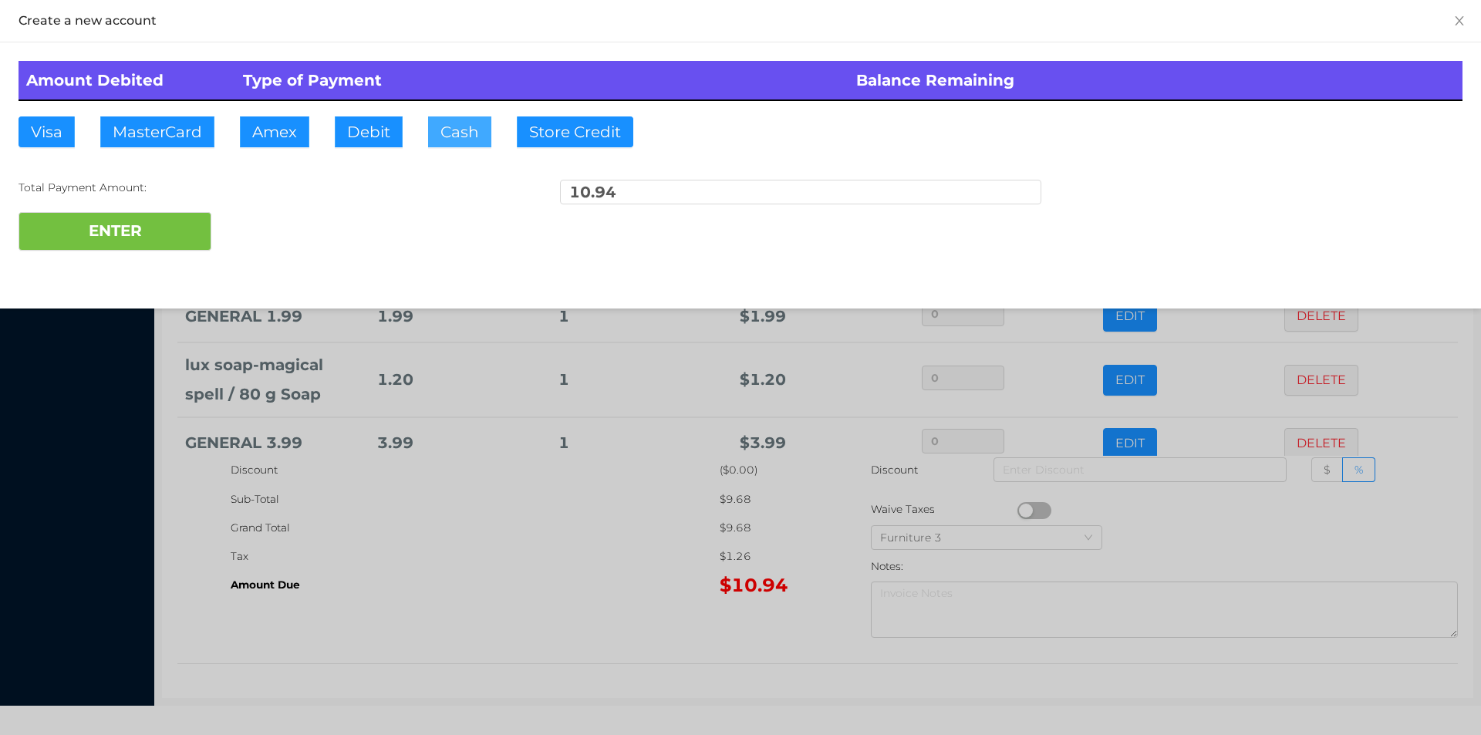
click at [454, 143] on button "Cash" at bounding box center [459, 131] width 63 height 31
type input "20."
click at [143, 242] on button "ENTER" at bounding box center [115, 231] width 193 height 39
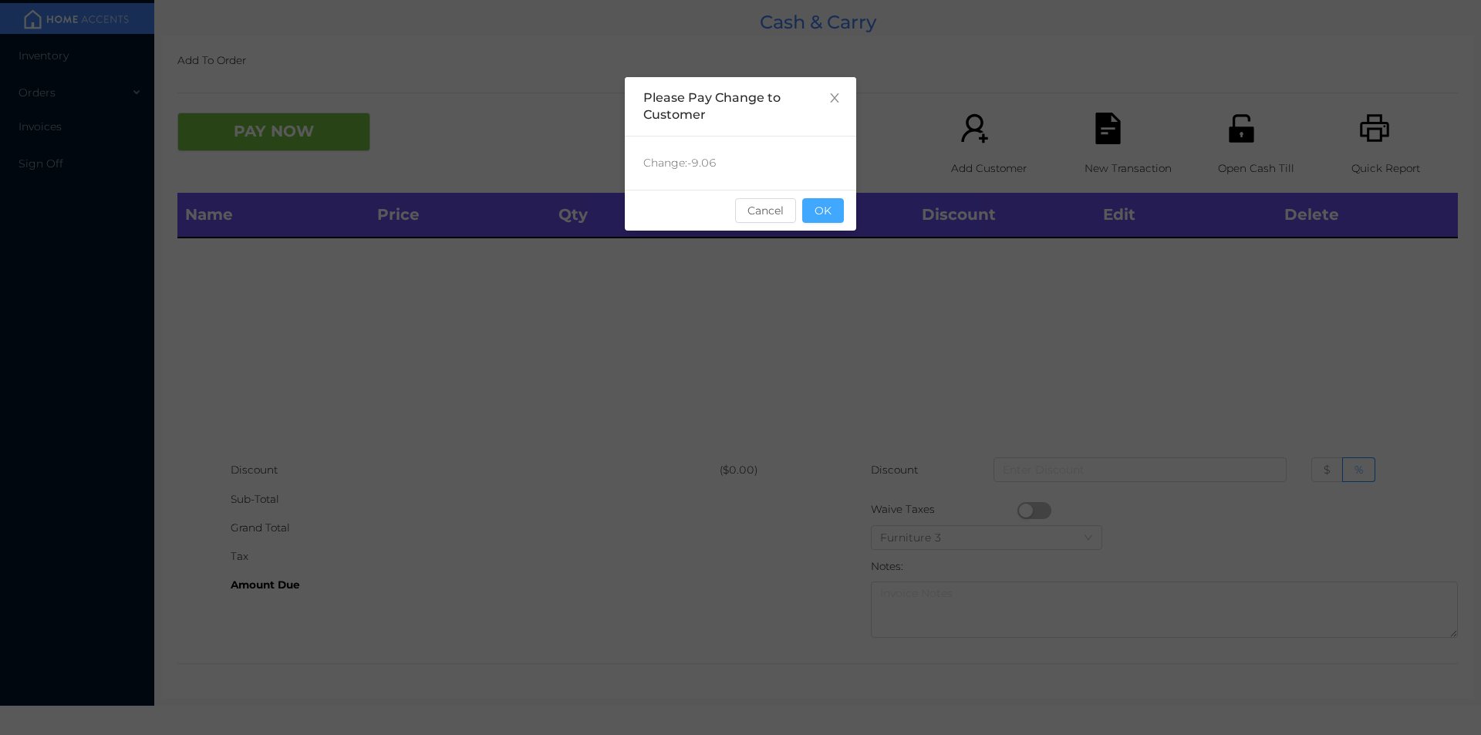
click at [819, 200] on button "OK" at bounding box center [823, 210] width 42 height 25
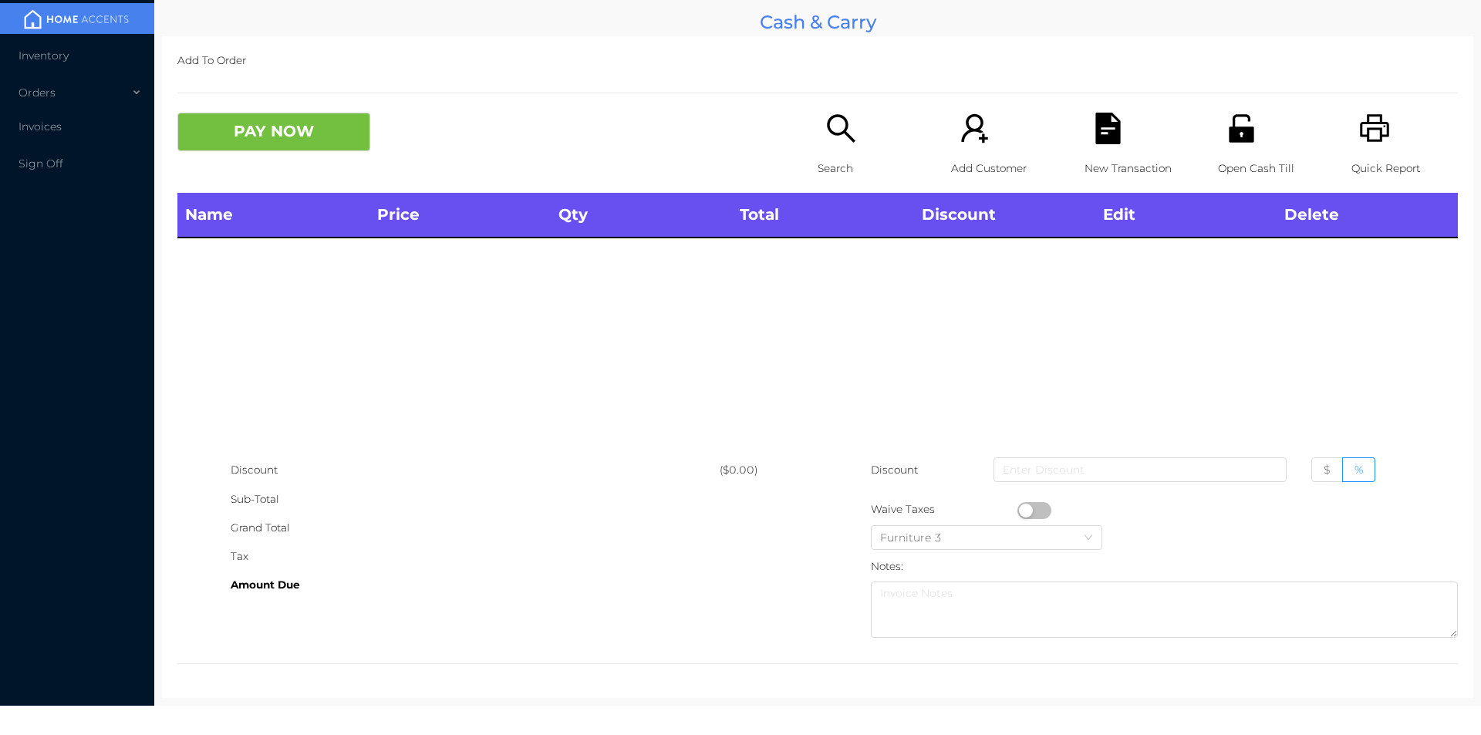
click at [828, 244] on div "Name Price Qty Total Discount Edit Delete" at bounding box center [817, 324] width 1281 height 263
click at [843, 113] on icon "icon: search" at bounding box center [841, 129] width 32 height 32
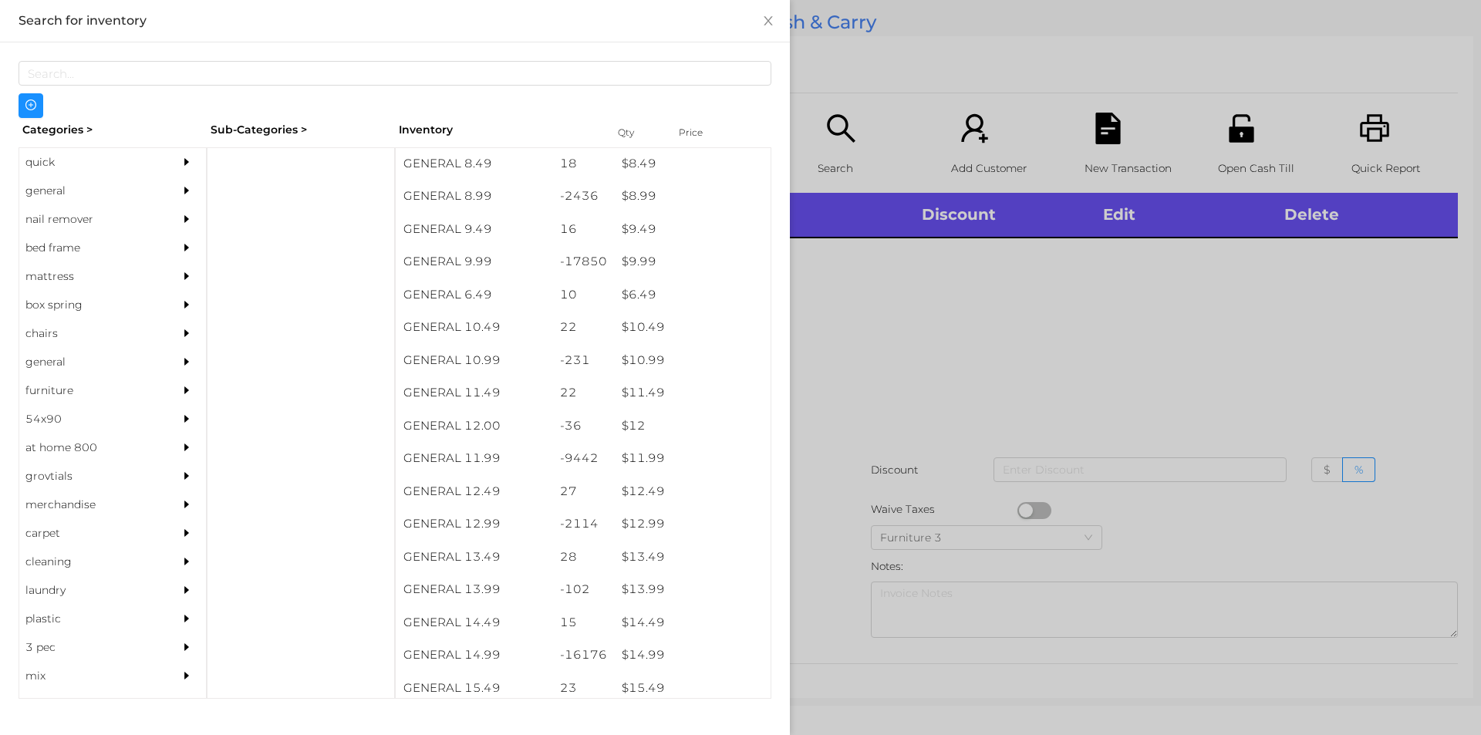
scroll to position [843, 0]
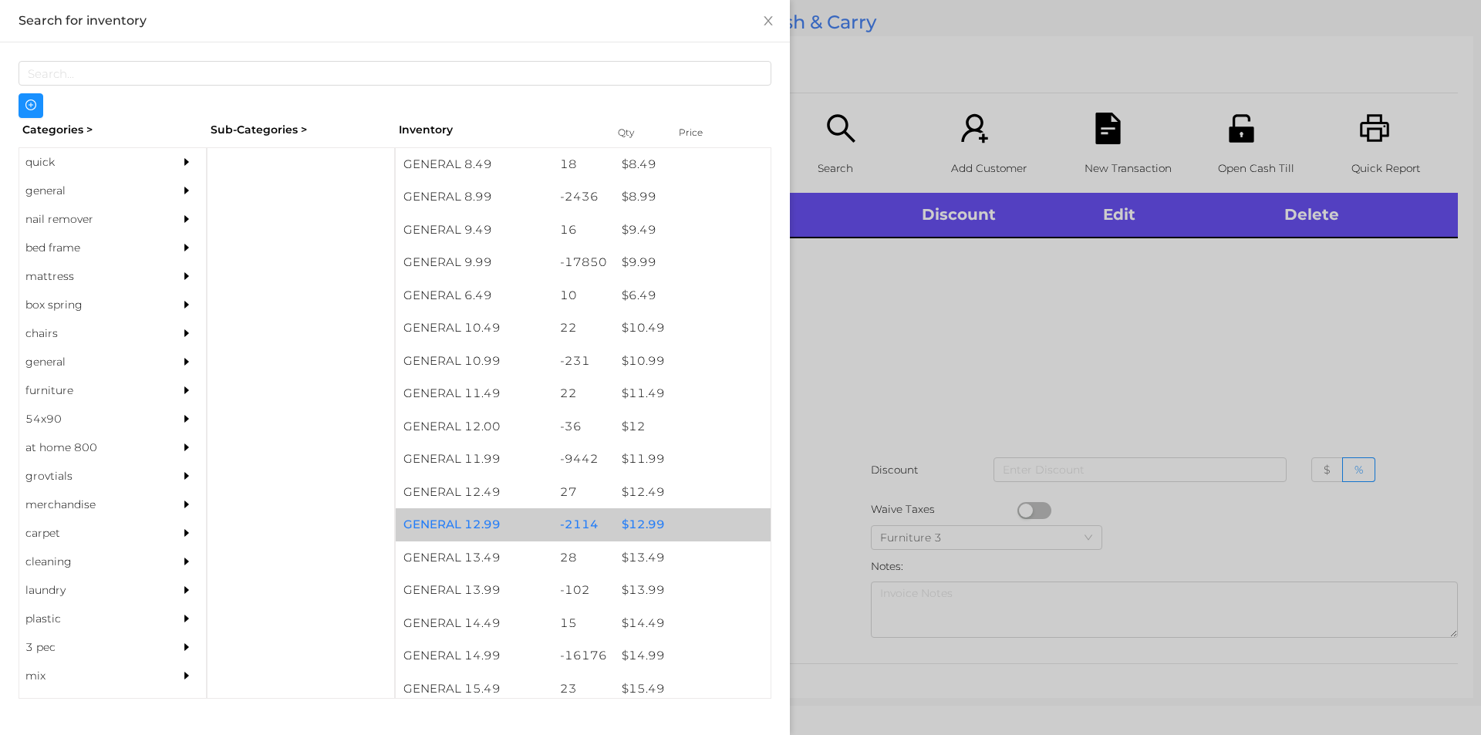
click at [639, 527] on div "$ 12.99" at bounding box center [692, 524] width 157 height 33
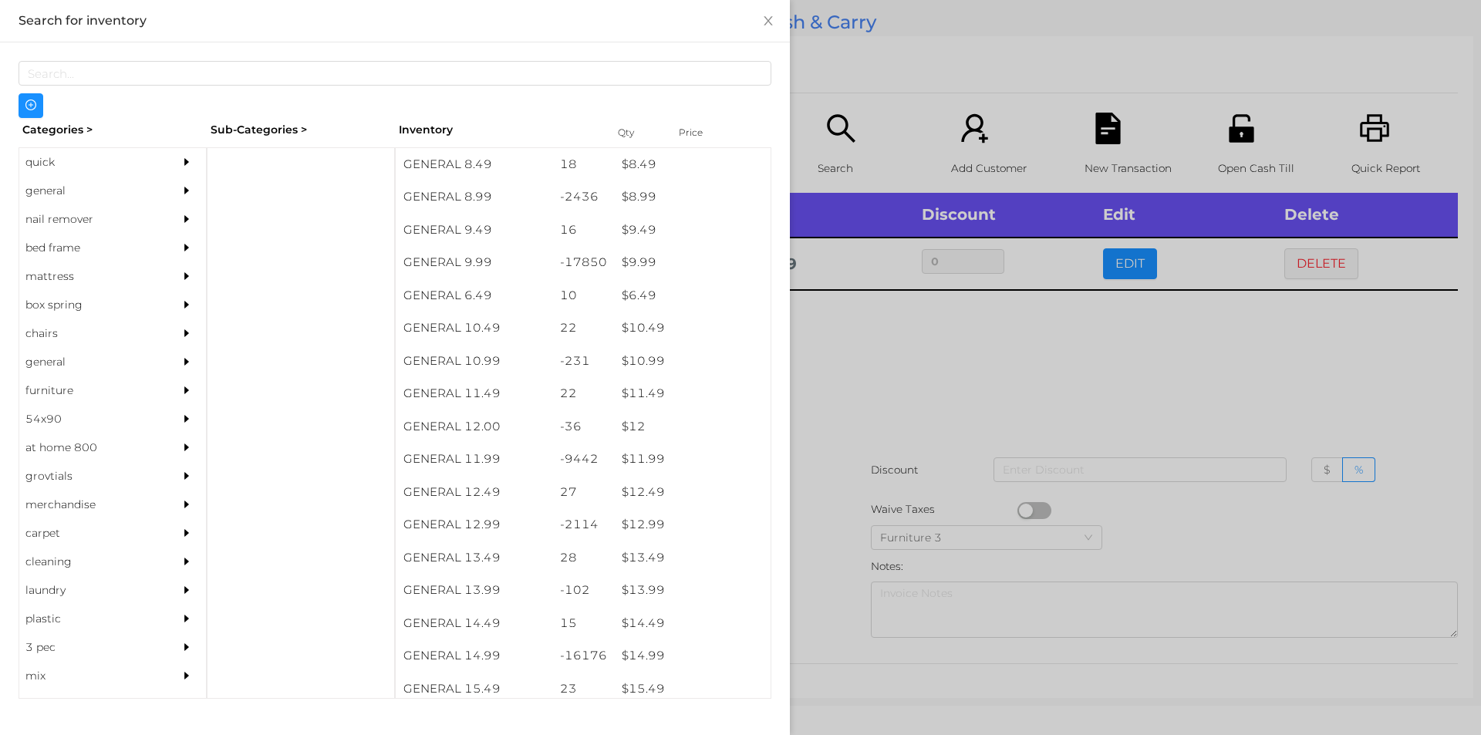
click at [812, 456] on div at bounding box center [740, 367] width 1481 height 735
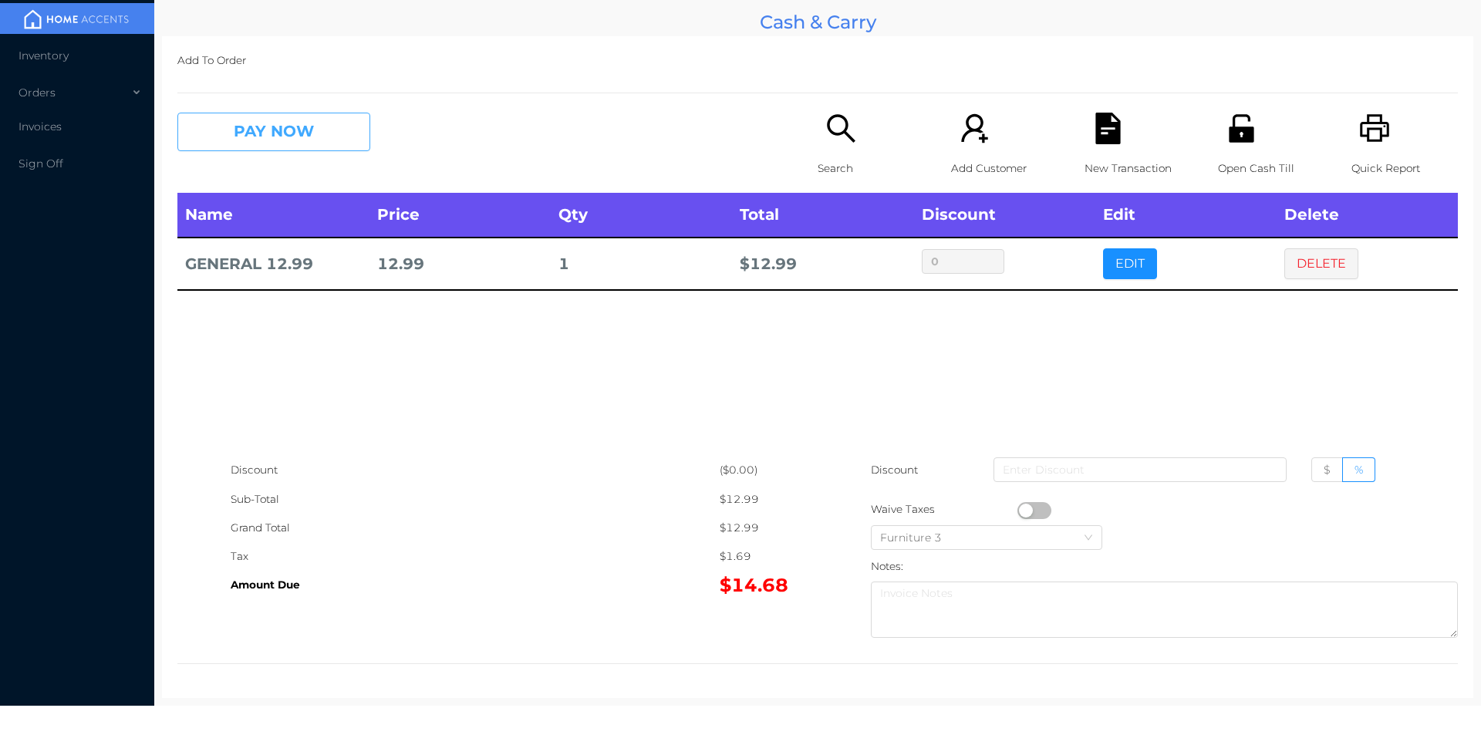
click at [248, 136] on button "PAY NOW" at bounding box center [273, 132] width 193 height 39
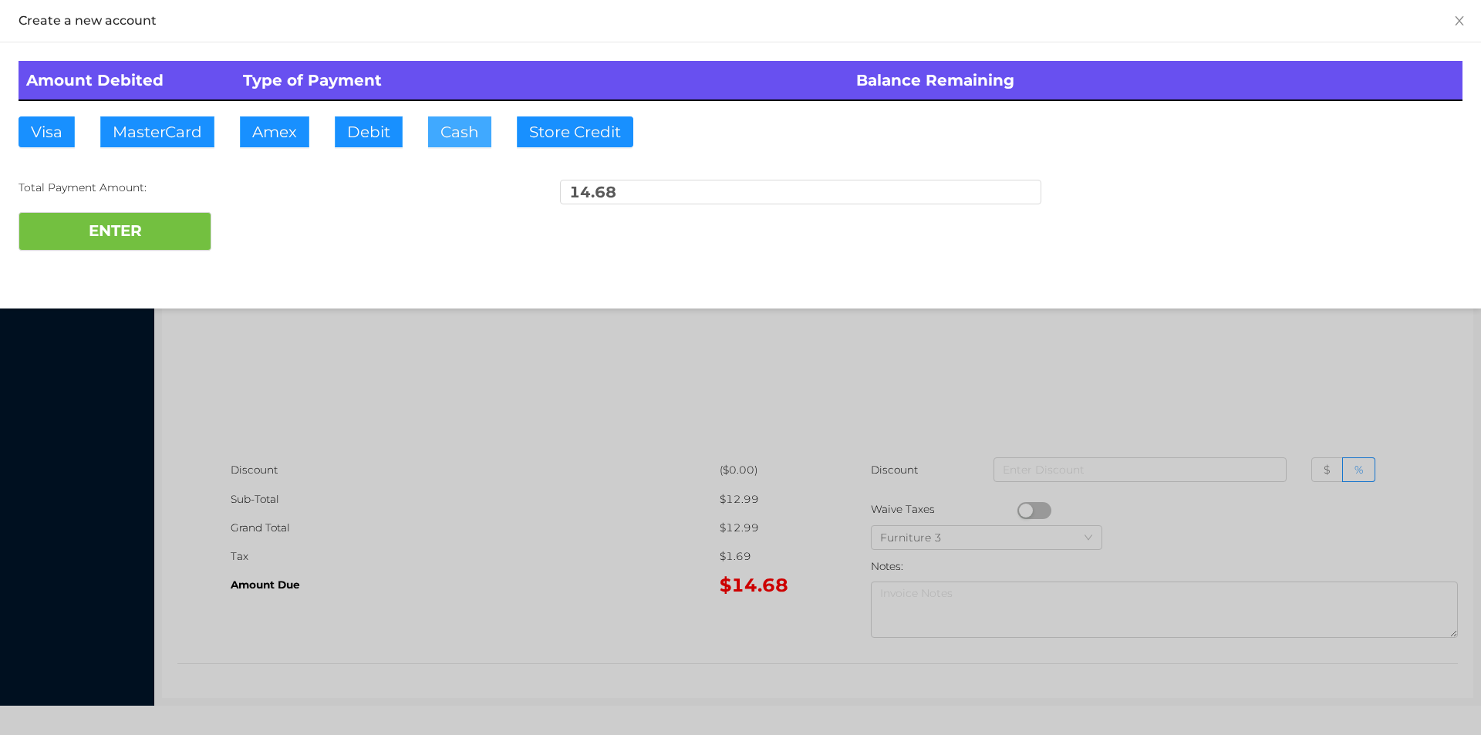
click at [453, 133] on button "Cash" at bounding box center [459, 131] width 63 height 31
type input "20."
click at [137, 229] on button "ENTER" at bounding box center [115, 231] width 193 height 39
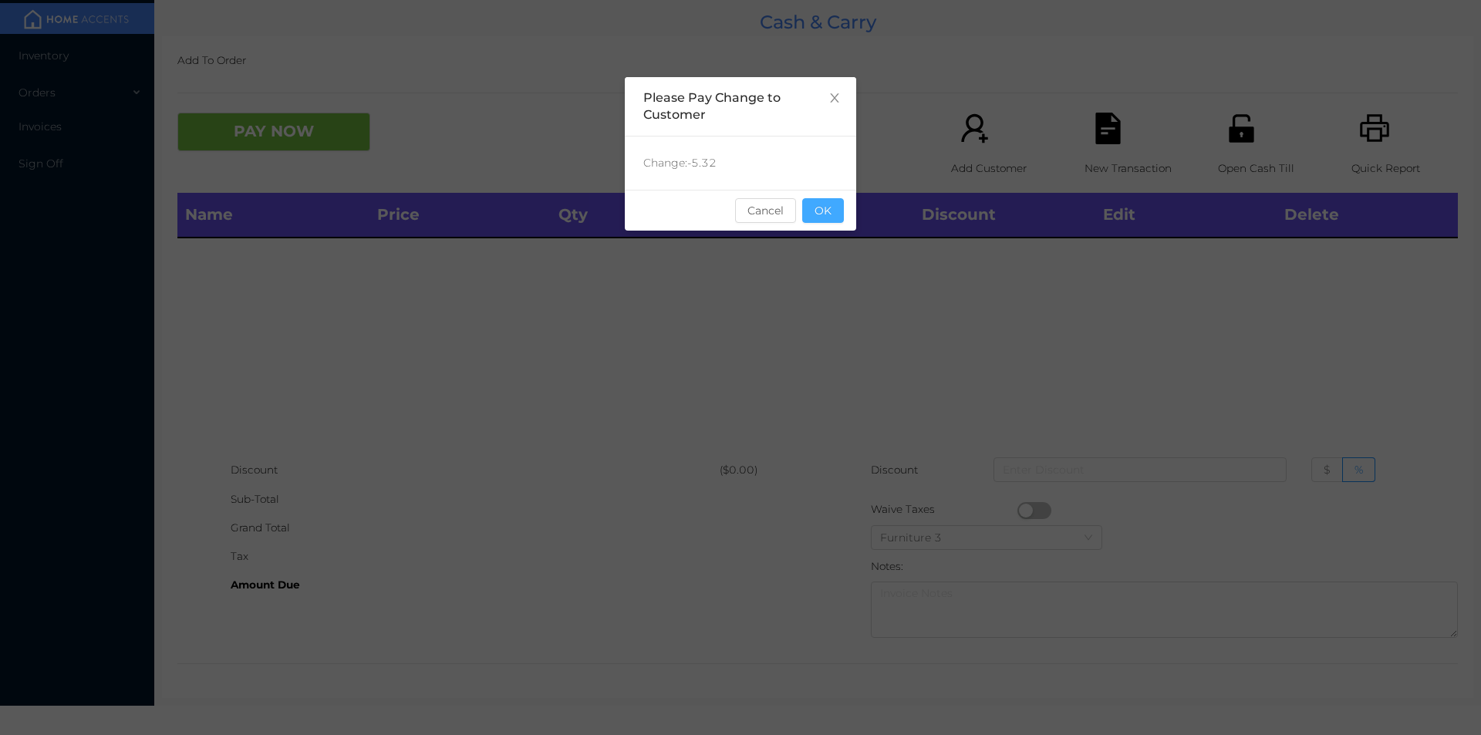
click at [835, 211] on button "OK" at bounding box center [823, 210] width 42 height 25
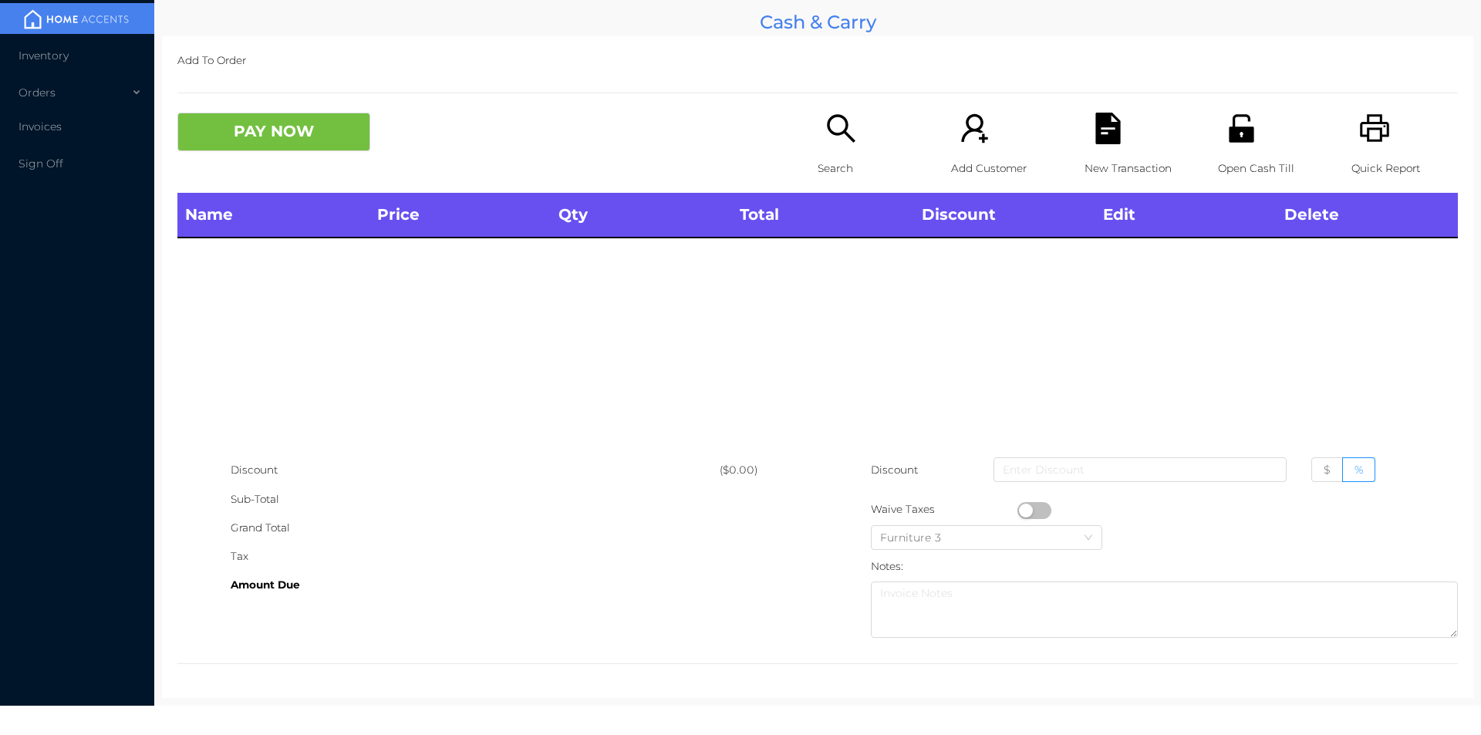
click at [1236, 124] on icon "icon: unlock" at bounding box center [1242, 129] width 32 height 32
click at [823, 155] on p "Search" at bounding box center [871, 168] width 106 height 29
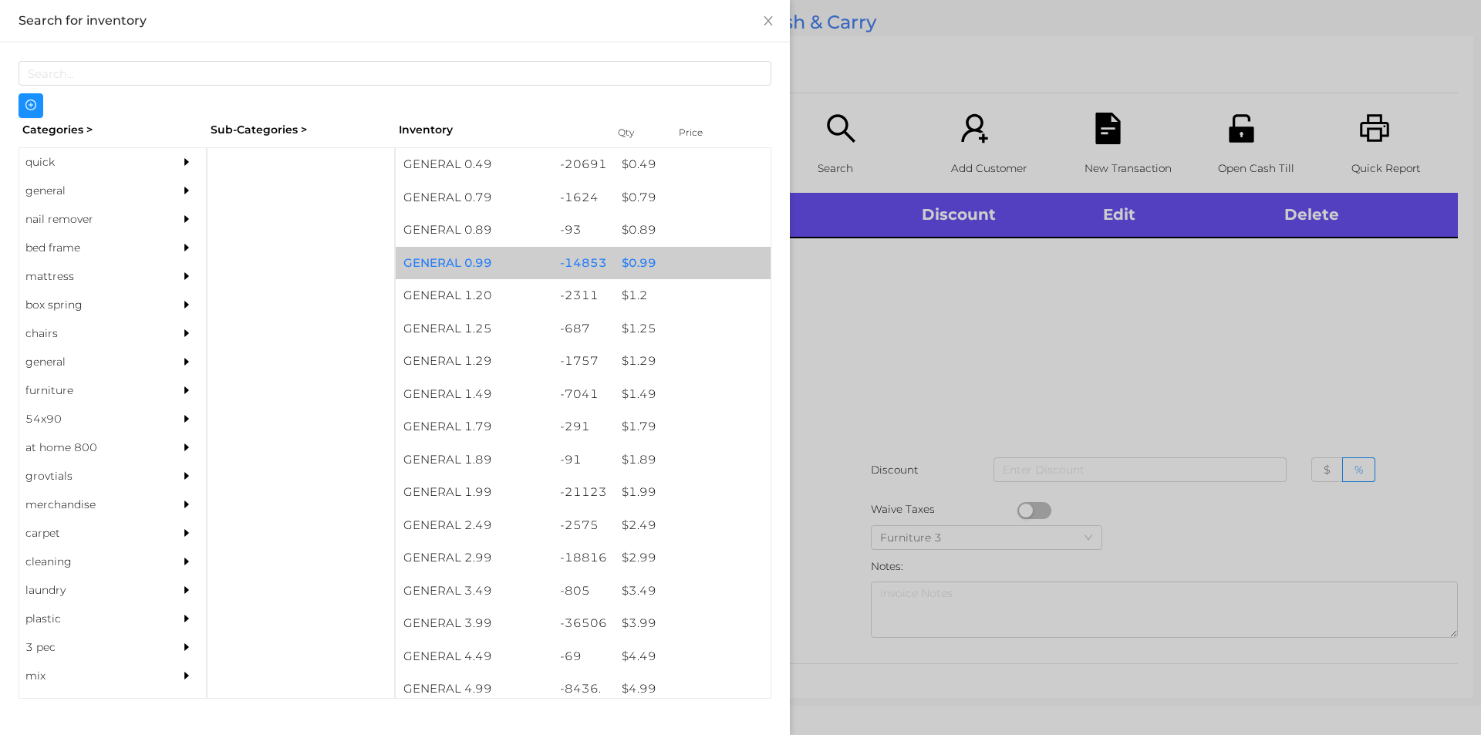
click at [648, 262] on div "$ 0.99" at bounding box center [692, 263] width 157 height 33
click at [646, 263] on div "$ 0.99" at bounding box center [692, 263] width 157 height 33
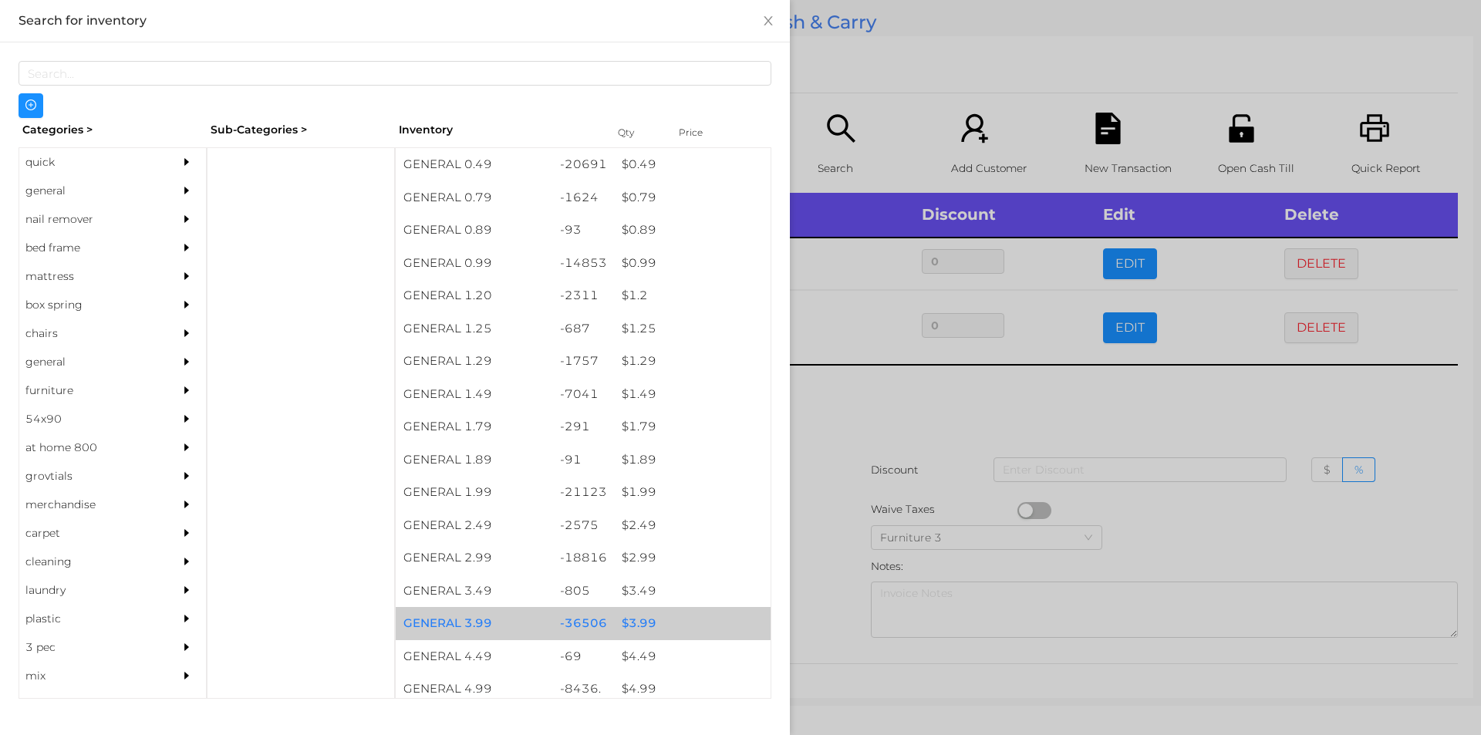
click at [639, 619] on div "$ 3.99" at bounding box center [692, 623] width 157 height 33
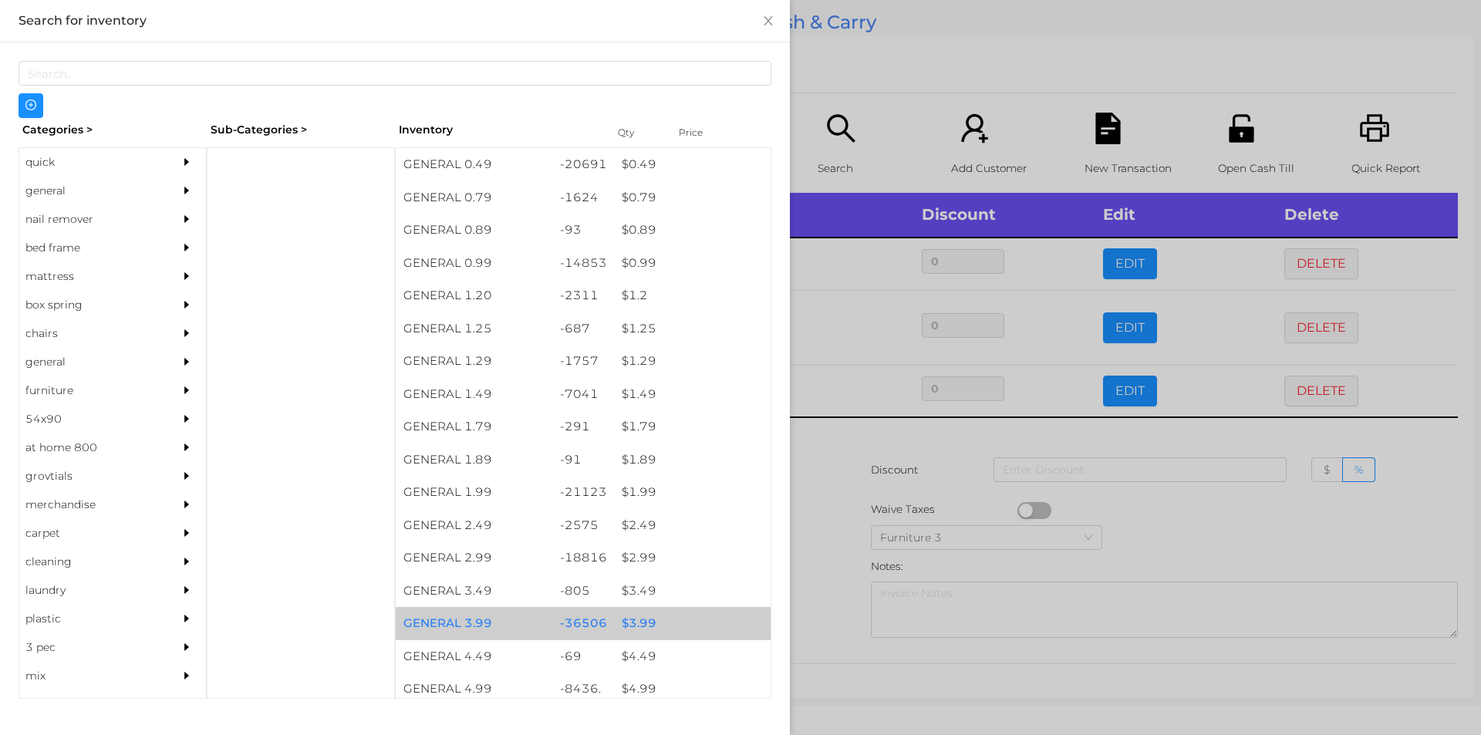
click at [641, 620] on div "$ 3.99" at bounding box center [692, 623] width 157 height 33
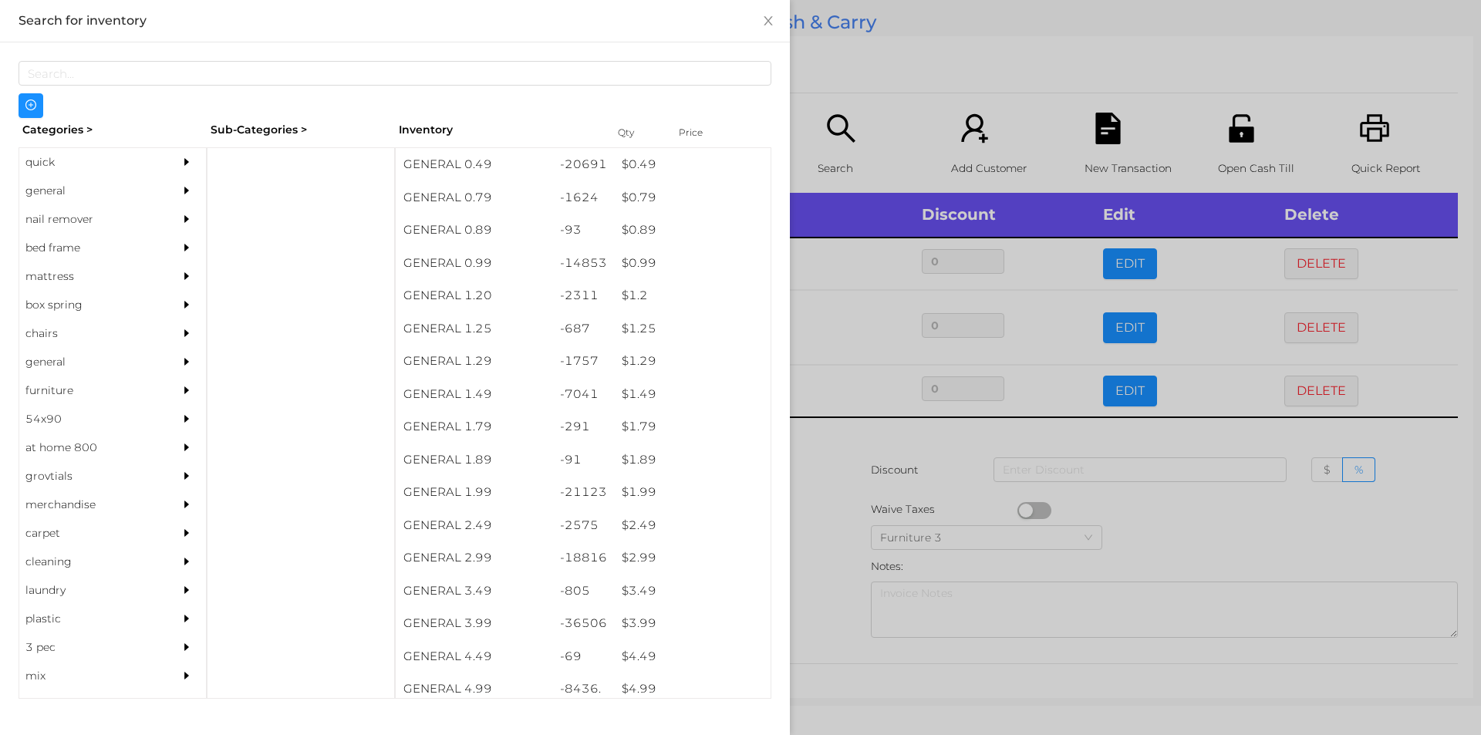
click at [838, 515] on div at bounding box center [740, 367] width 1481 height 735
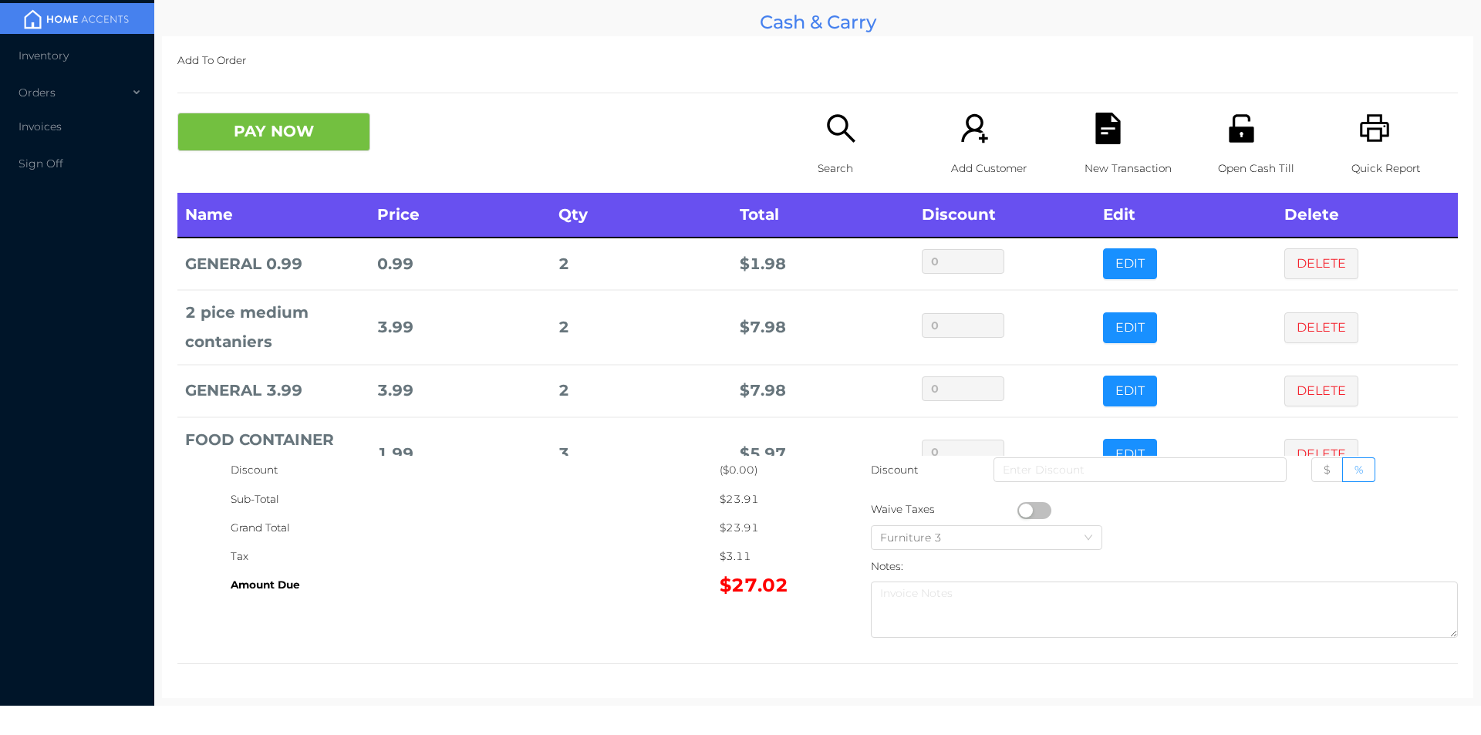
click at [835, 142] on icon "icon: search" at bounding box center [841, 129] width 32 height 32
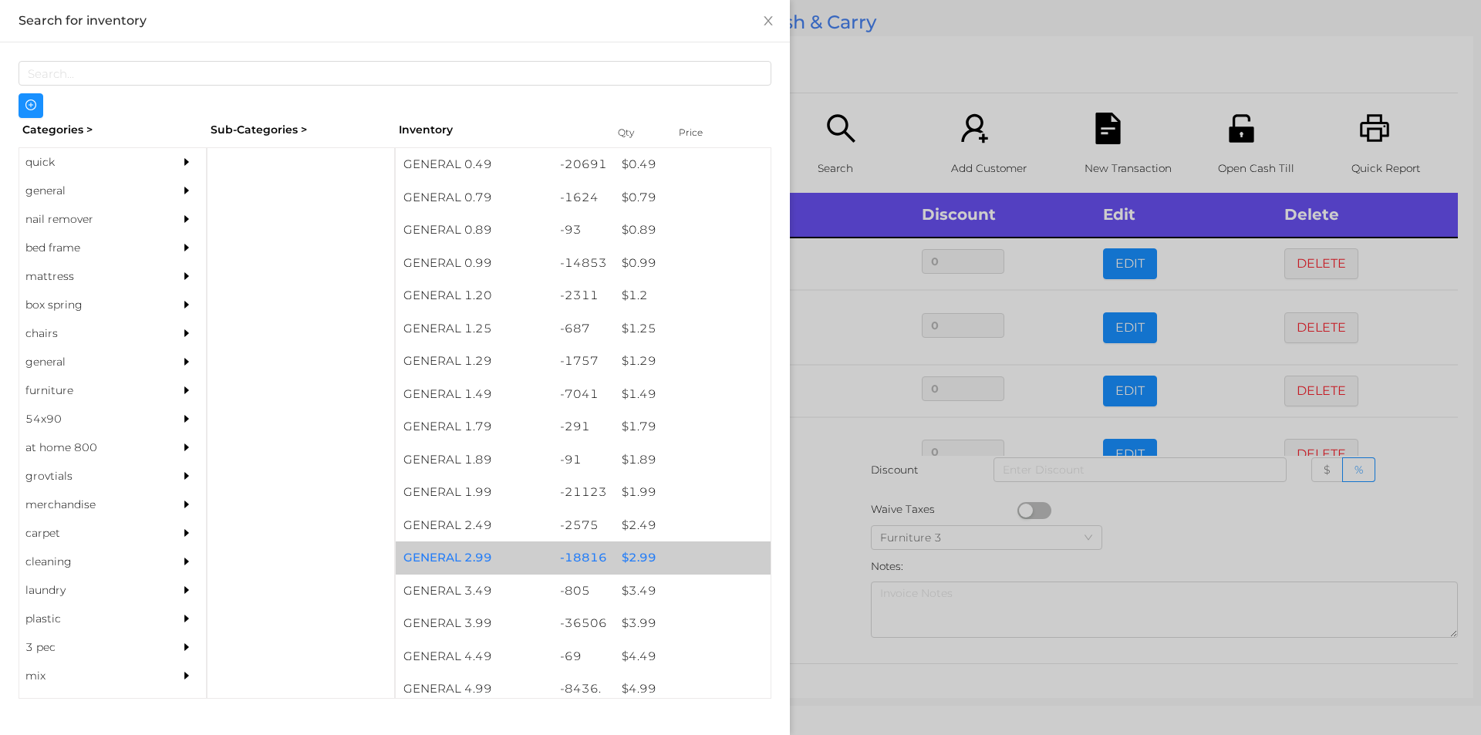
click at [637, 556] on div "$ 2.99" at bounding box center [692, 558] width 157 height 33
click at [633, 552] on div "$ 2.99" at bounding box center [692, 558] width 157 height 33
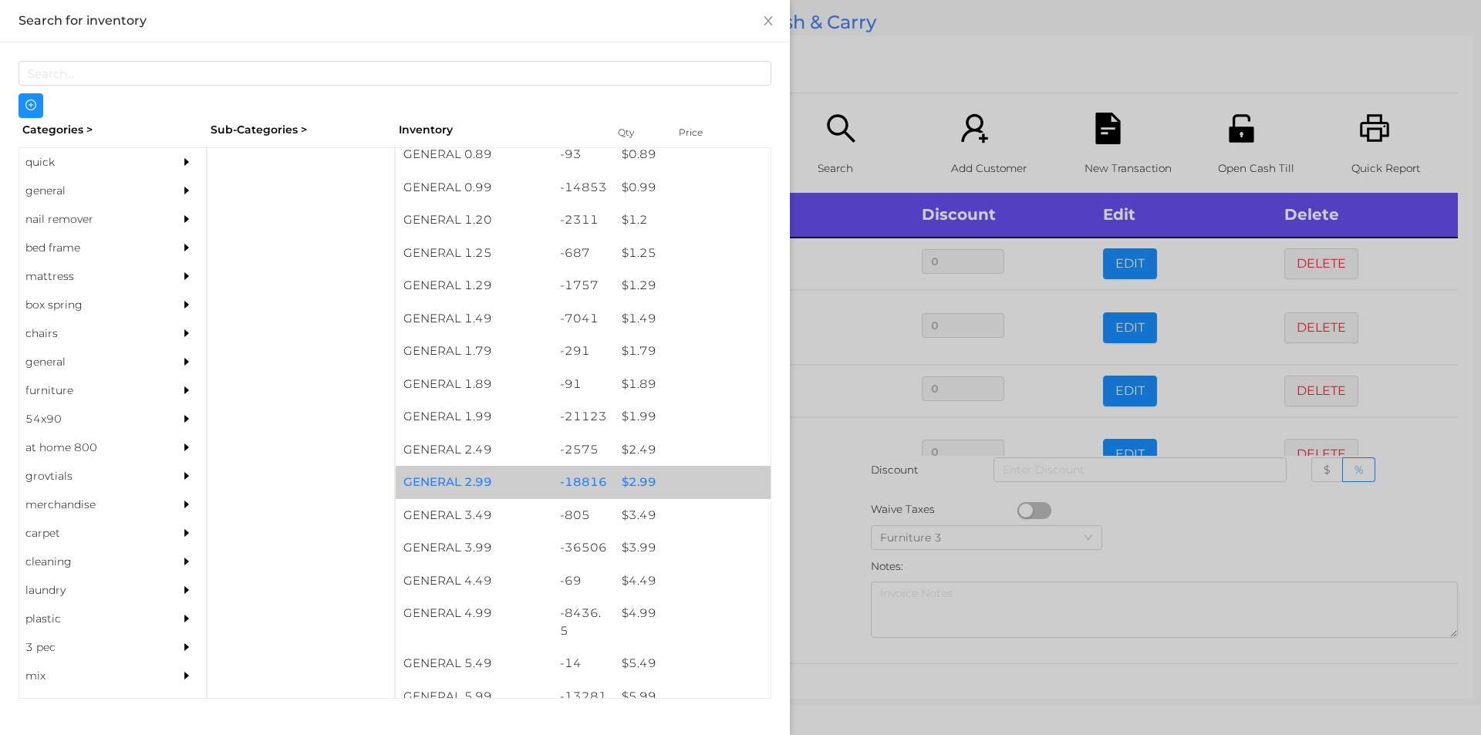
scroll to position [76, 0]
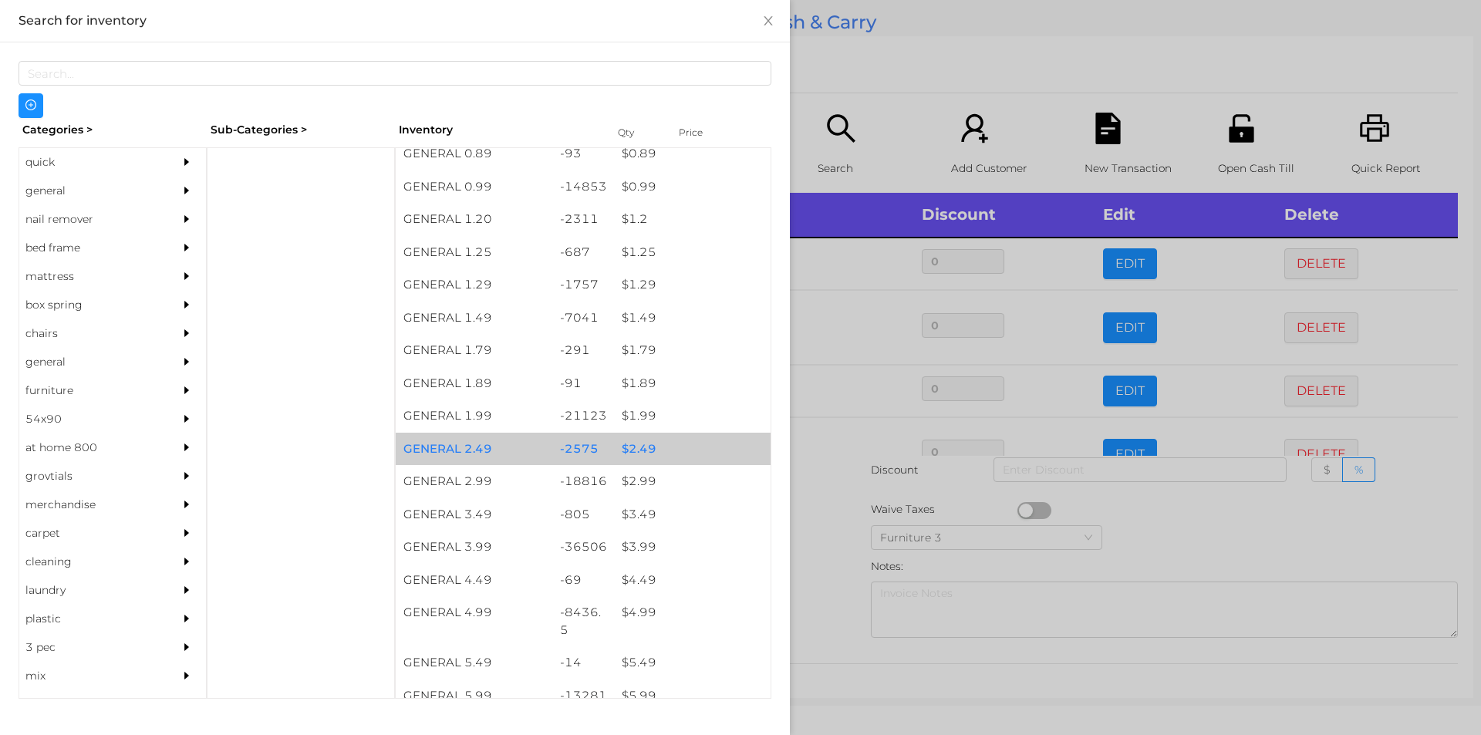
click at [636, 442] on div "$ 2.49" at bounding box center [692, 449] width 157 height 33
click at [641, 438] on div "$ 2.49" at bounding box center [692, 449] width 157 height 33
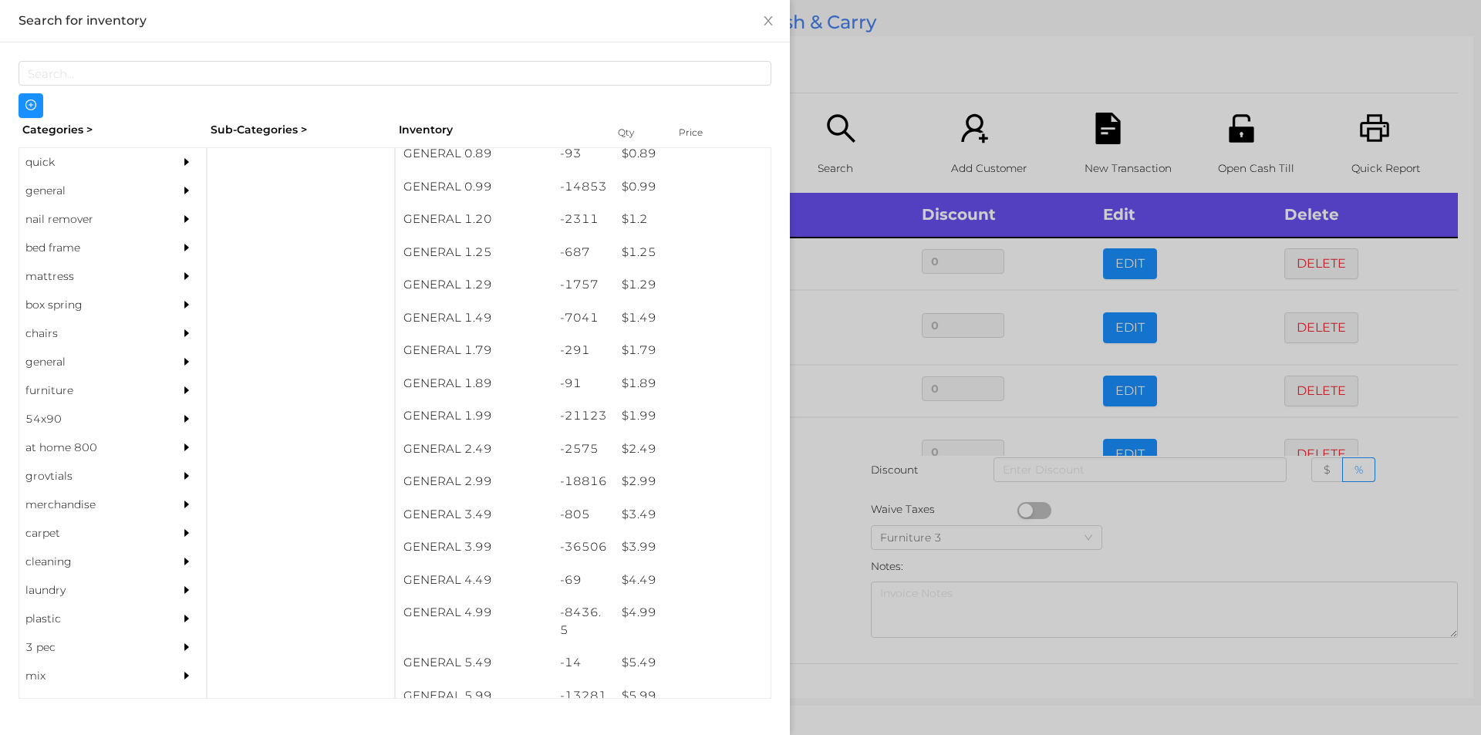
click at [822, 548] on div at bounding box center [740, 367] width 1481 height 735
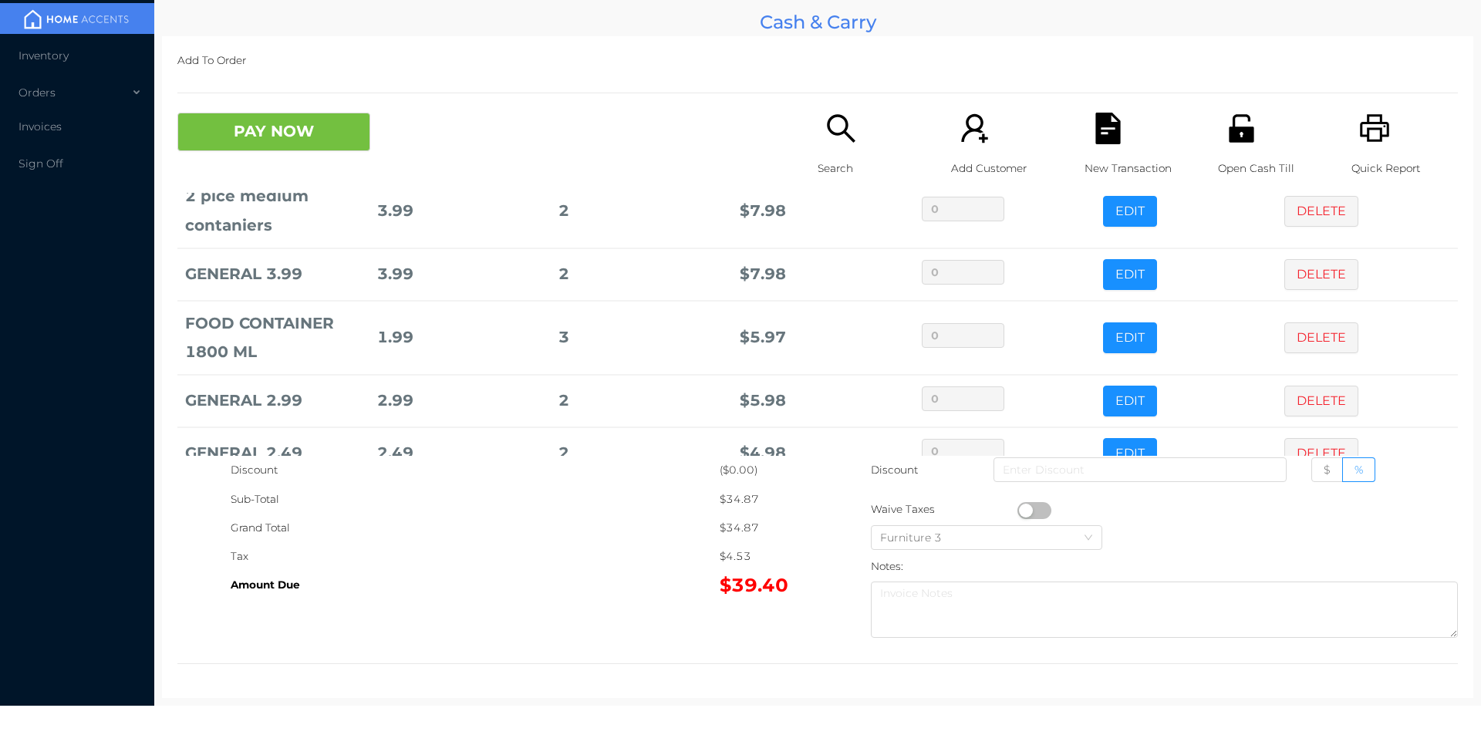
scroll to position [157, 0]
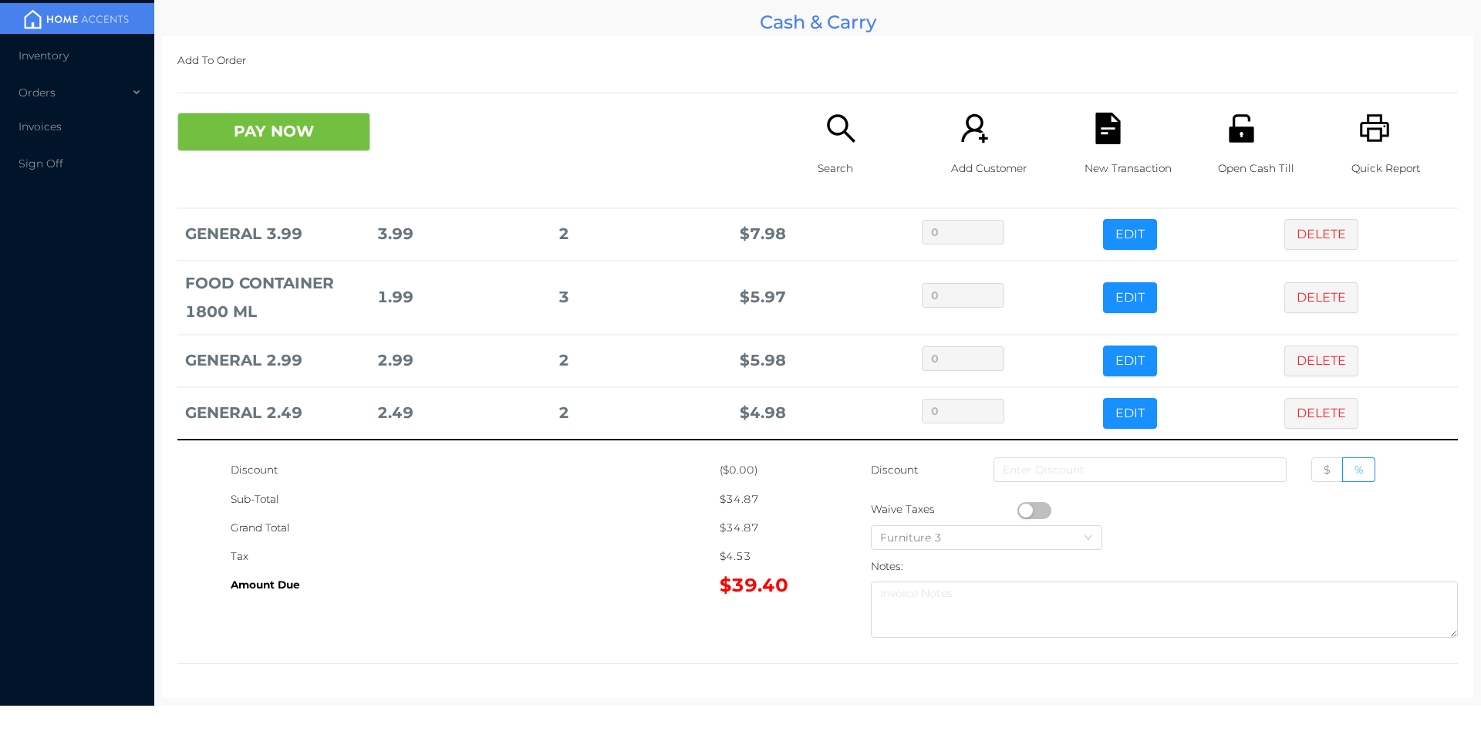
click at [1240, 159] on p "Open Cash Till" at bounding box center [1271, 168] width 106 height 29
click at [294, 134] on button "PAY NOW" at bounding box center [273, 132] width 193 height 39
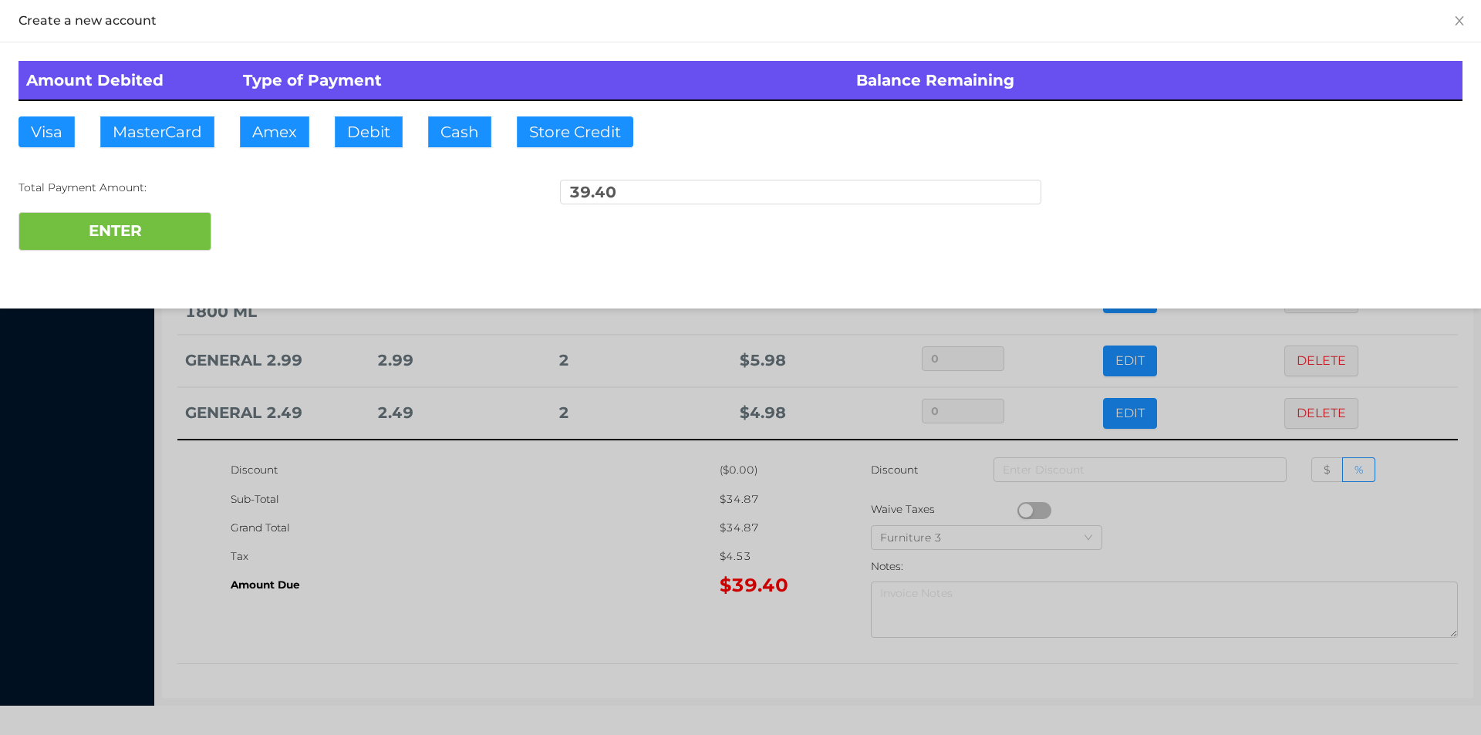
click at [261, 216] on div "ENTER" at bounding box center [741, 231] width 1444 height 39
click at [248, 232] on div "ENTER" at bounding box center [741, 231] width 1444 height 39
click at [485, 543] on div at bounding box center [740, 367] width 1481 height 735
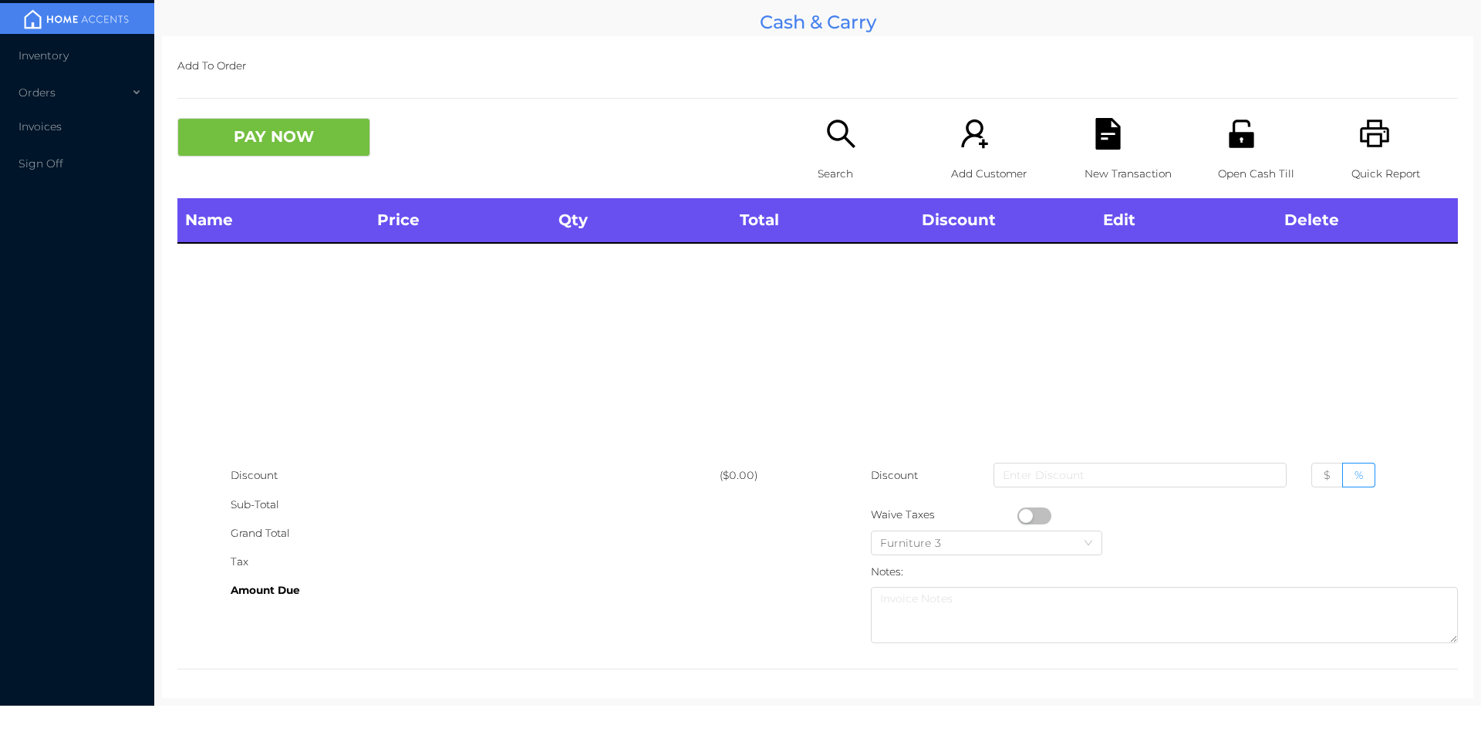
click at [1233, 140] on icon "icon: unlock" at bounding box center [1242, 134] width 32 height 32
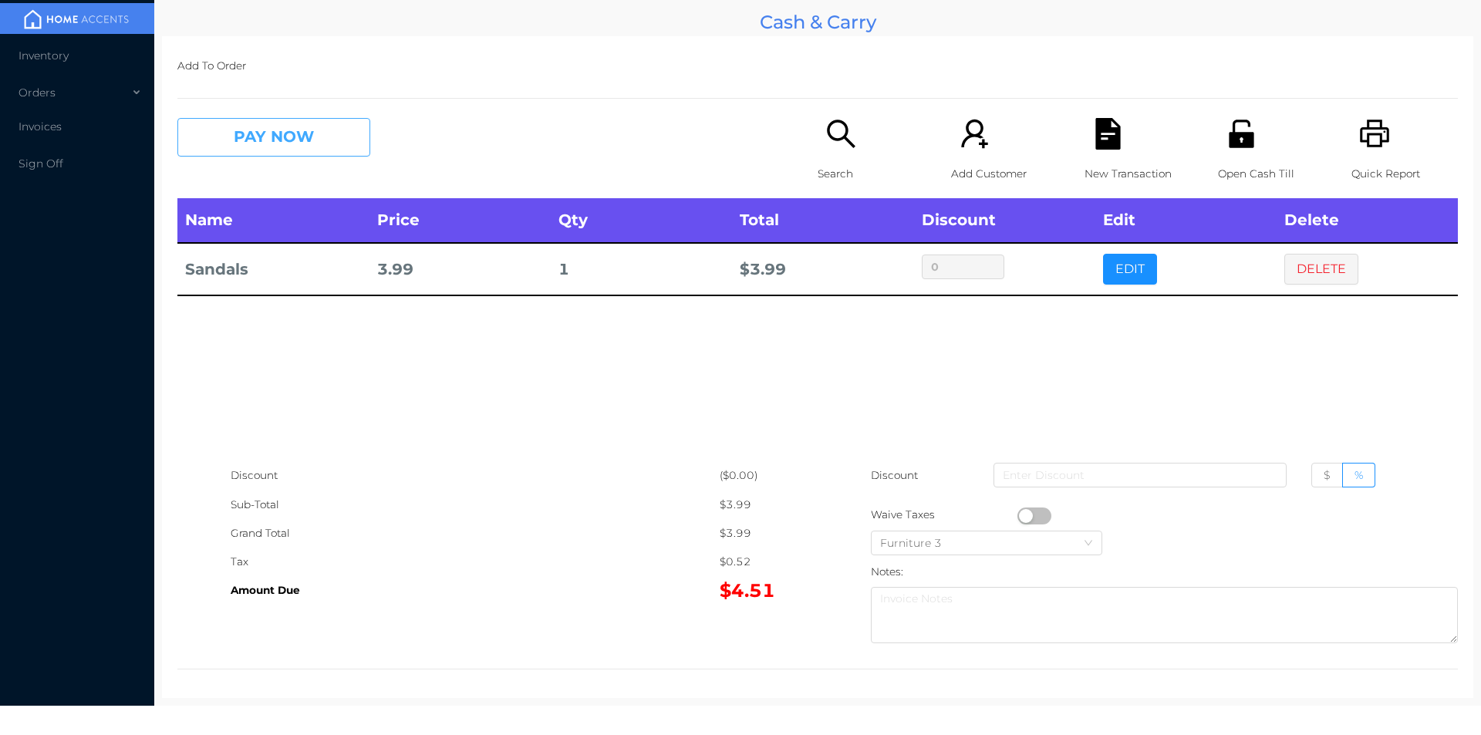
click at [256, 132] on button "PAY NOW" at bounding box center [273, 137] width 193 height 39
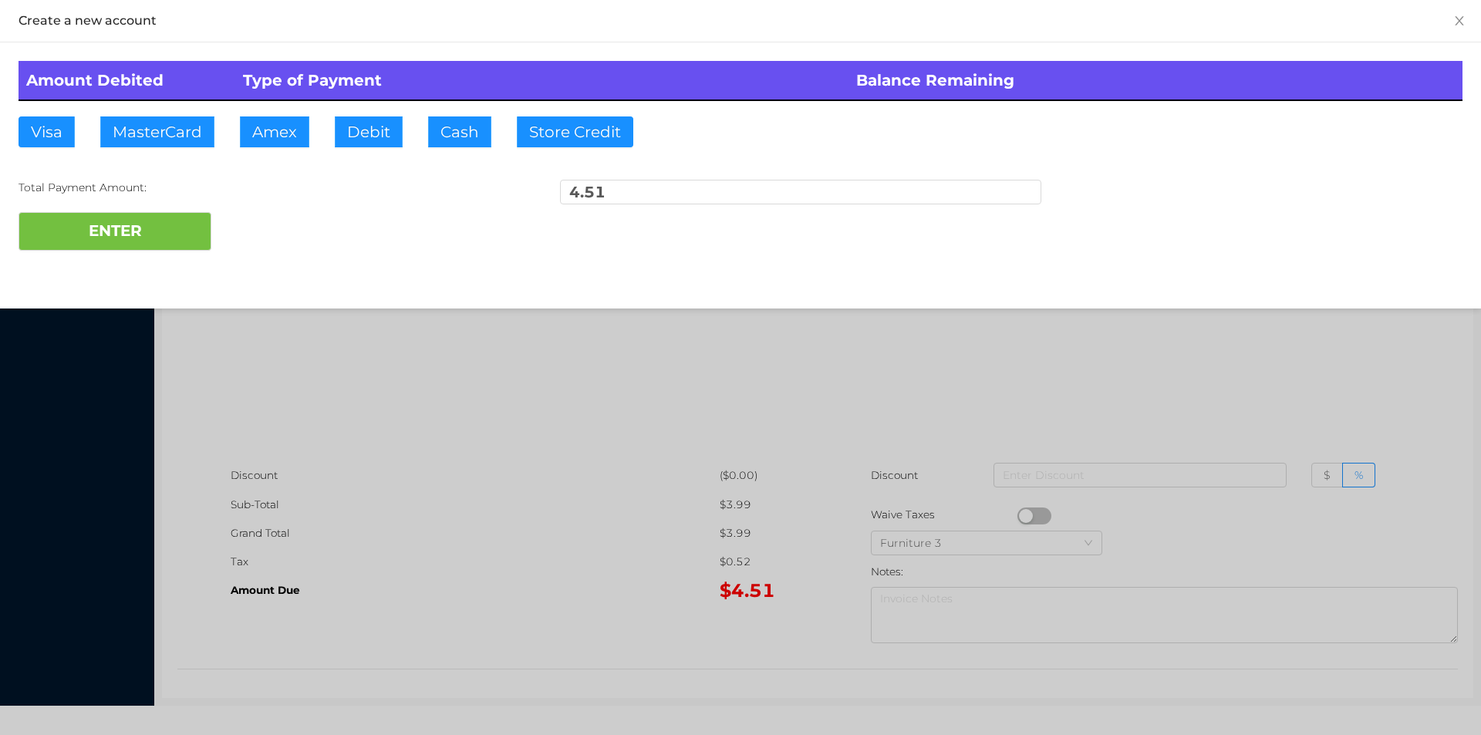
click at [397, 498] on div at bounding box center [740, 367] width 1481 height 735
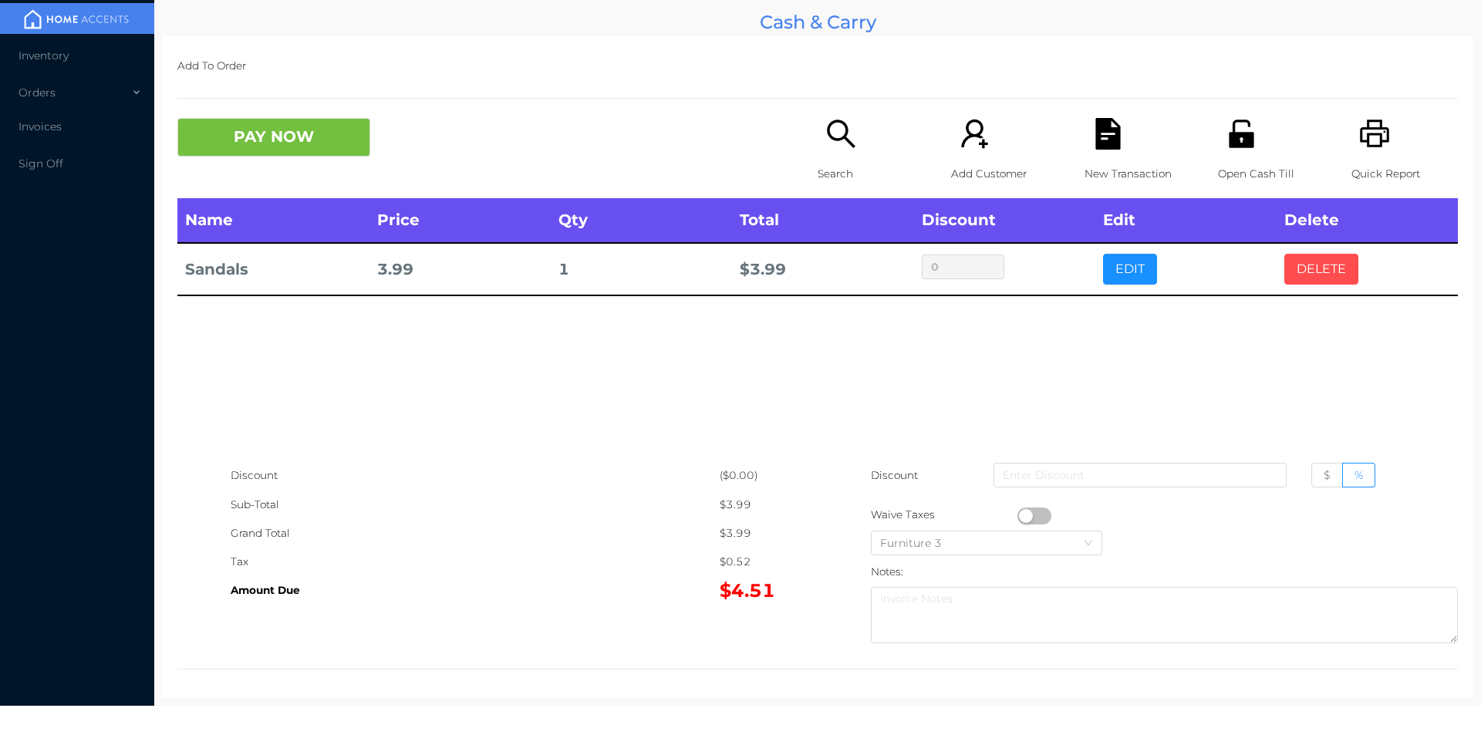
click at [1308, 282] on button "DELETE" at bounding box center [1321, 269] width 74 height 31
click at [1370, 132] on icon "icon: printer" at bounding box center [1375, 134] width 32 height 32
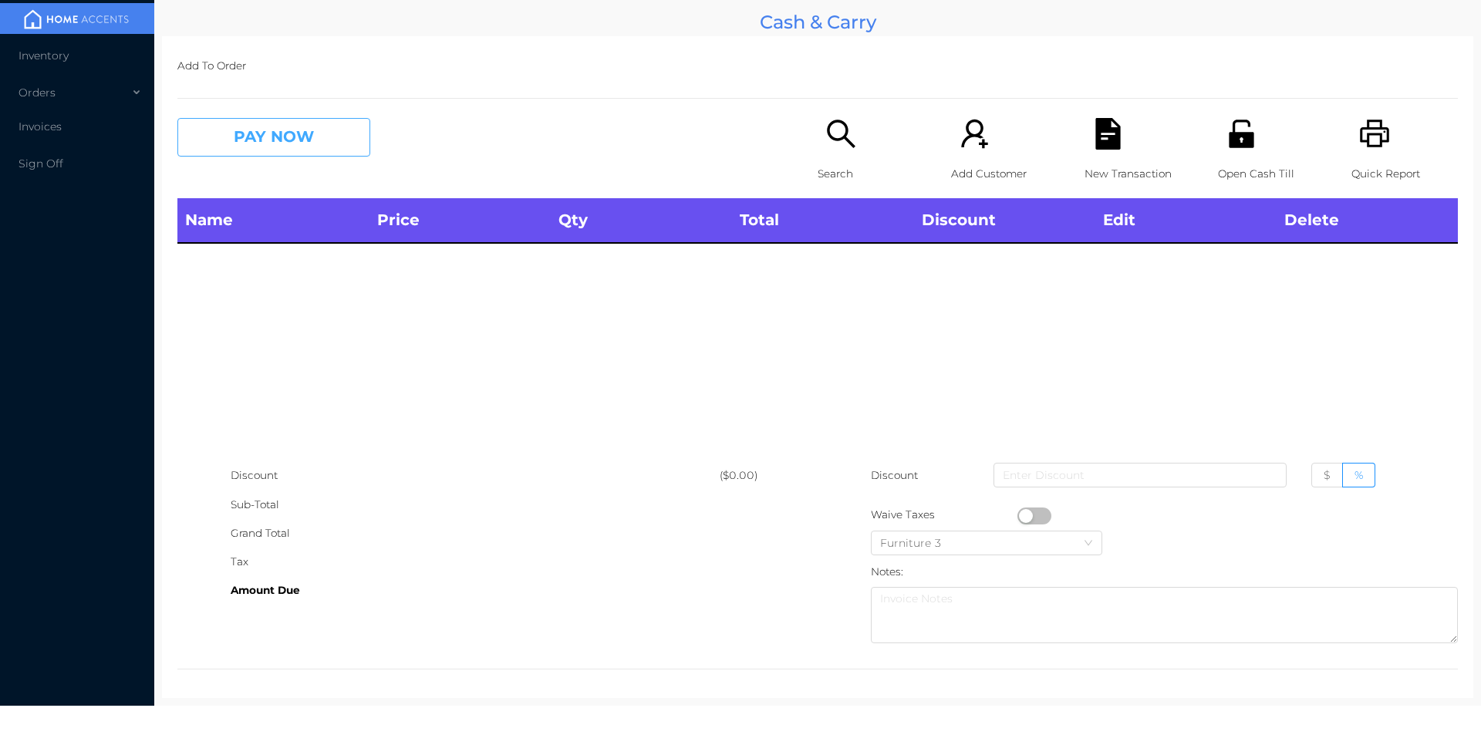
click at [282, 154] on button "PAY NOW" at bounding box center [273, 137] width 193 height 39
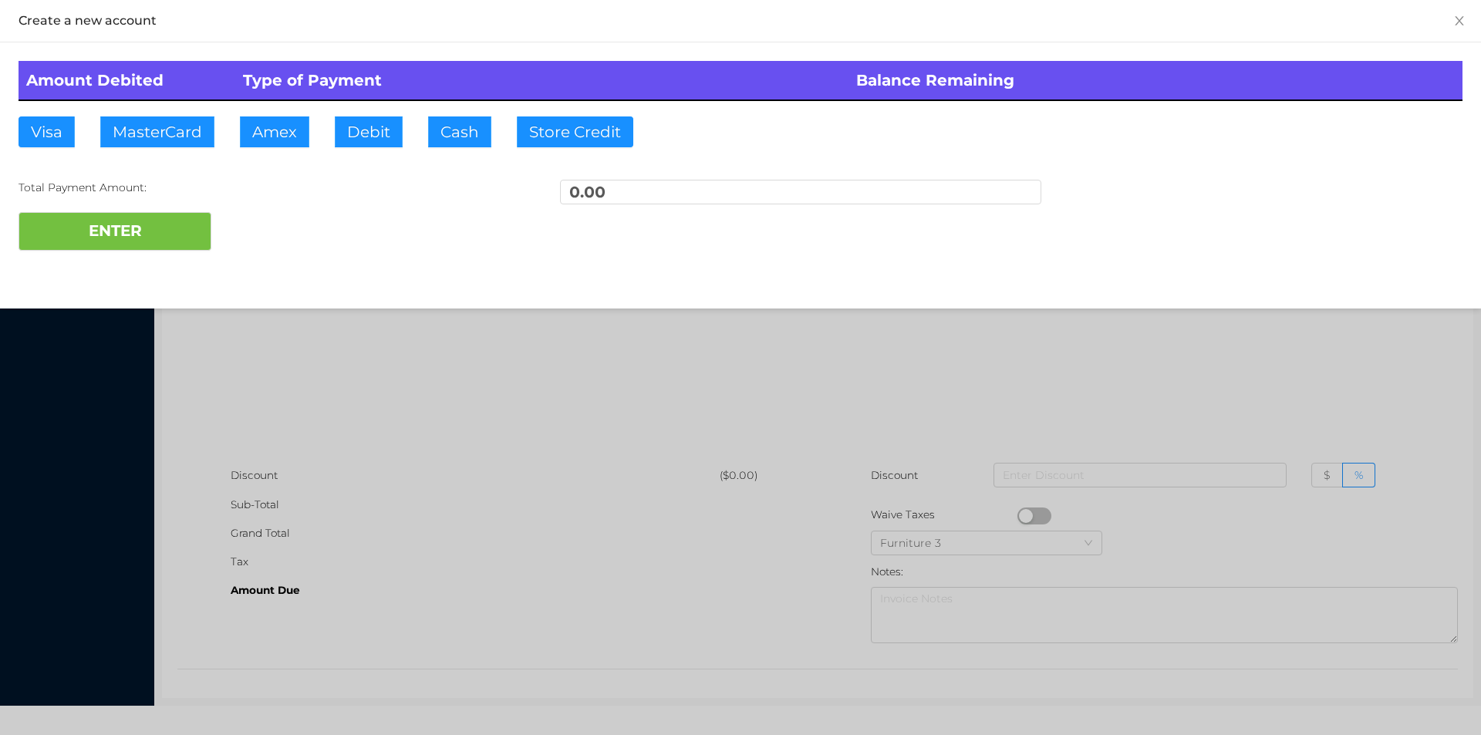
click at [353, 374] on div at bounding box center [740, 367] width 1481 height 735
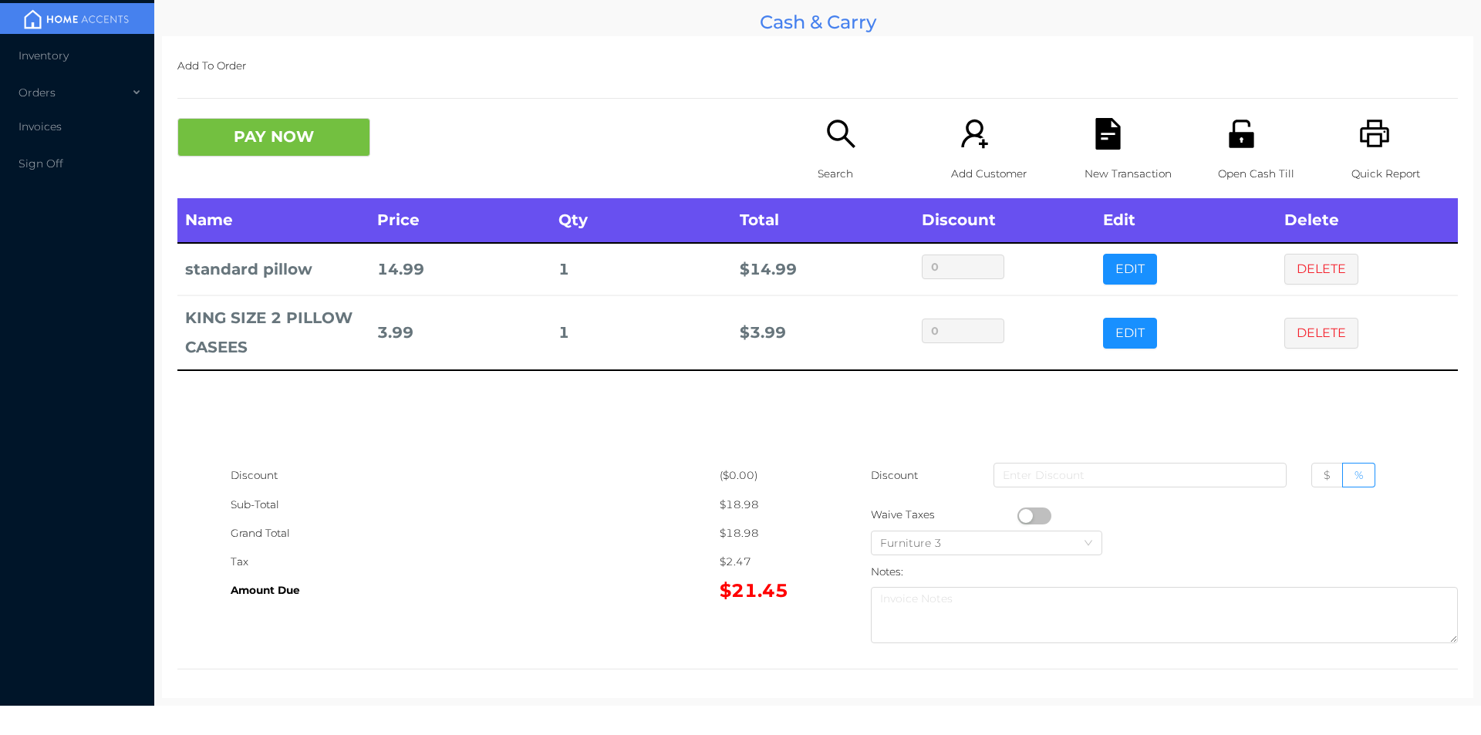
click at [822, 152] on div "Search" at bounding box center [871, 158] width 106 height 80
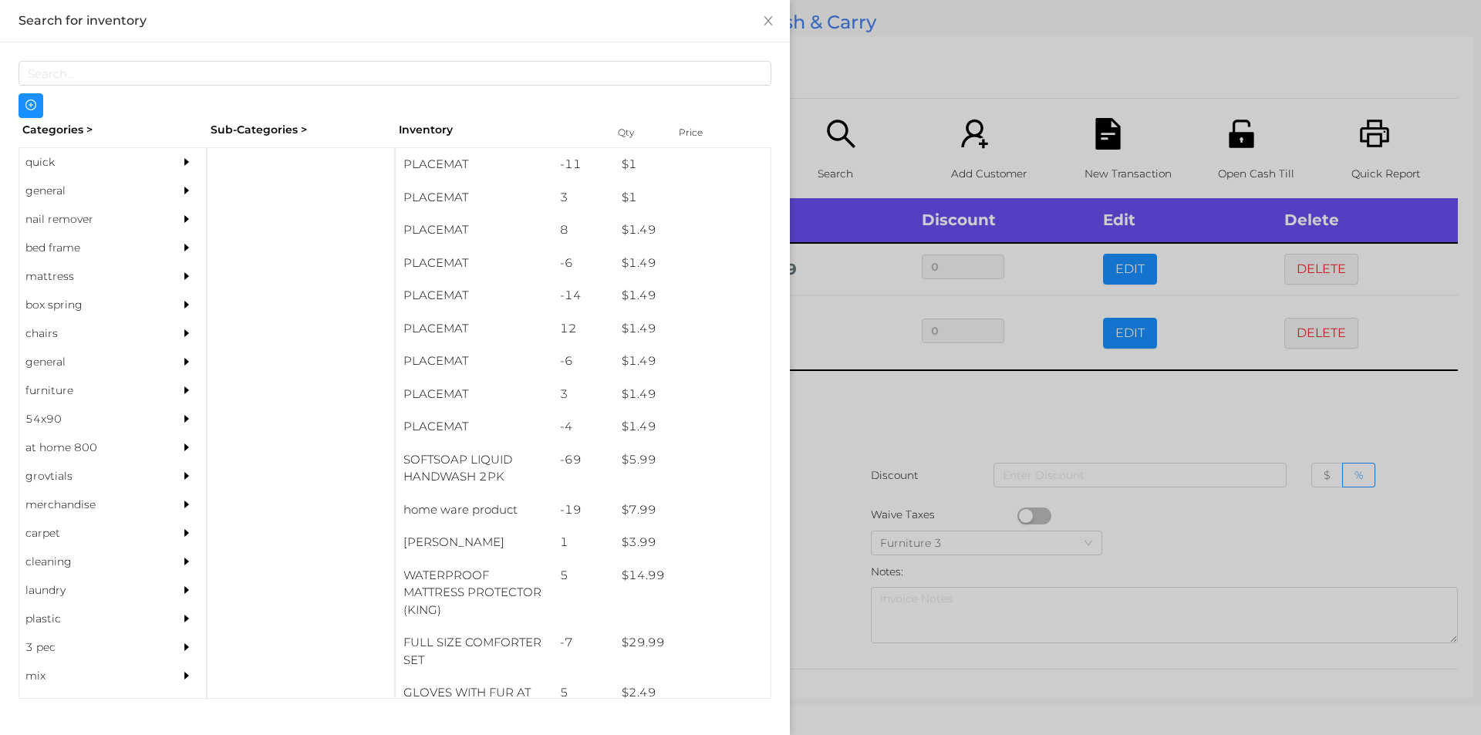
click at [56, 186] on div "general" at bounding box center [89, 191] width 140 height 29
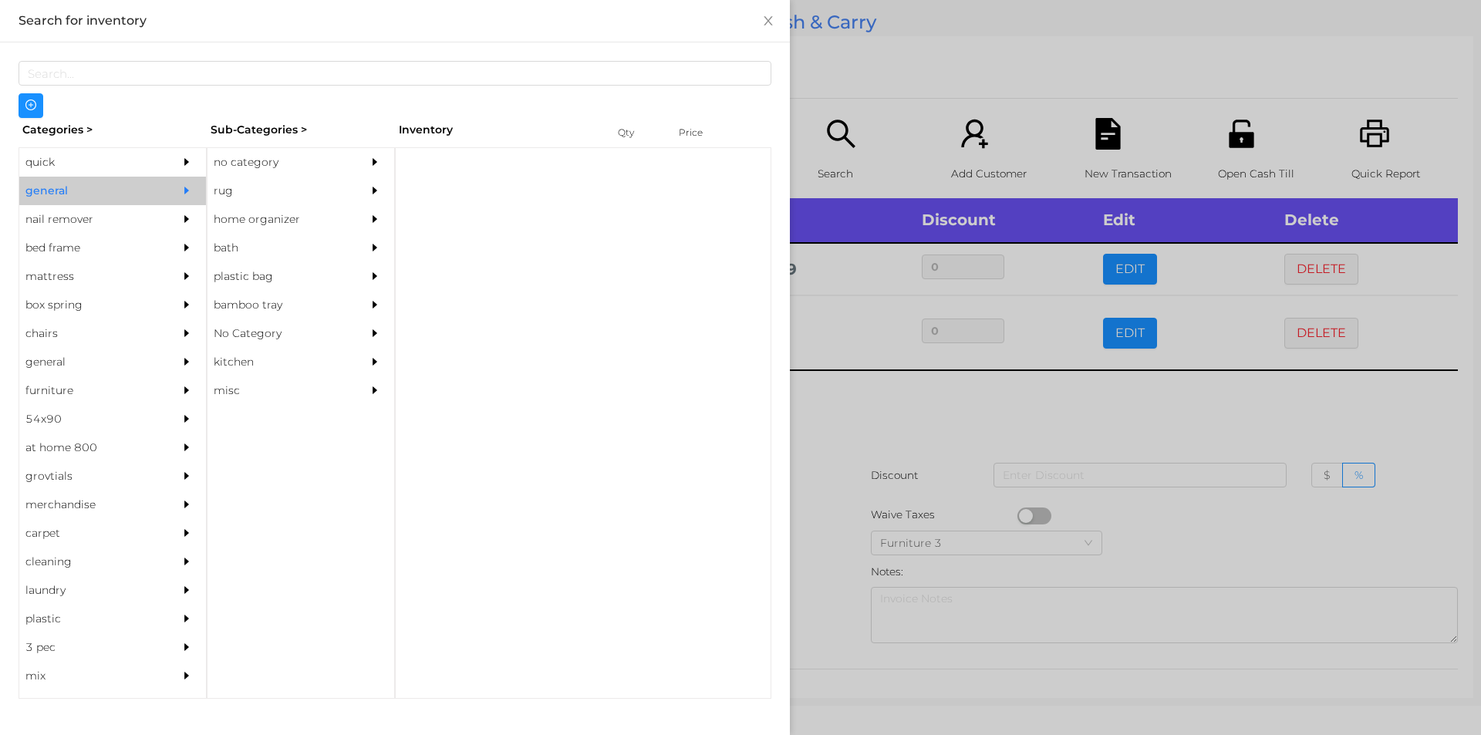
click at [224, 163] on div "no category" at bounding box center [278, 162] width 140 height 29
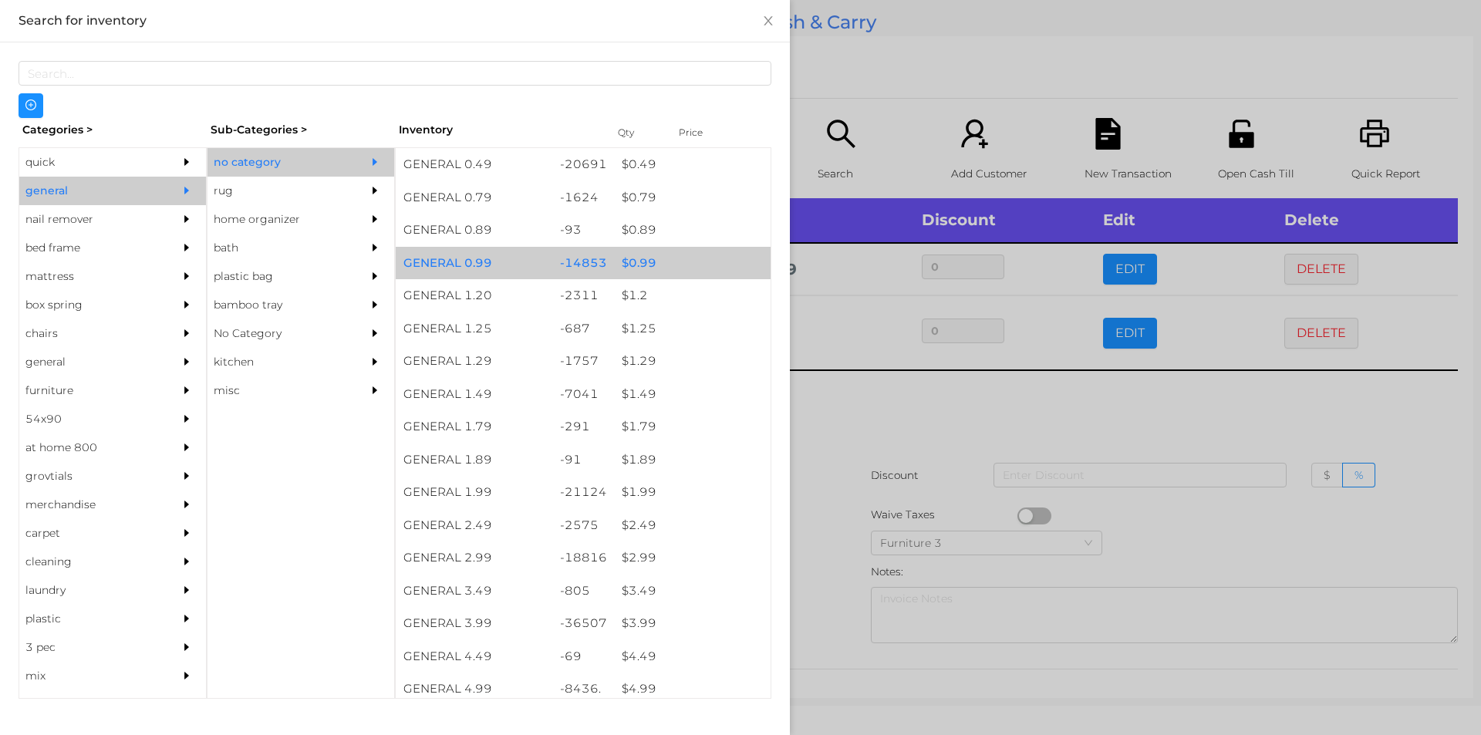
click at [638, 258] on div "$ 0.99" at bounding box center [692, 263] width 157 height 33
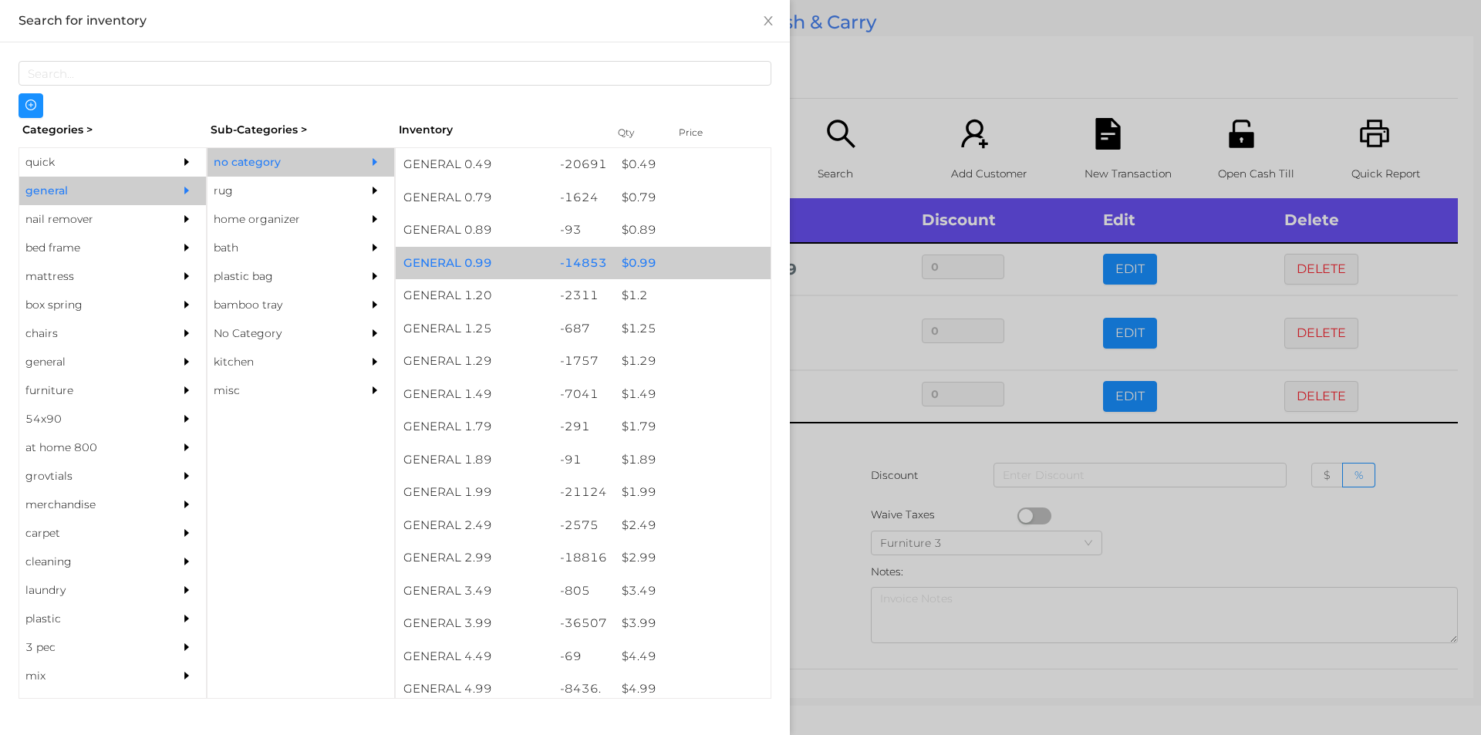
click at [631, 256] on div "$ 0.99" at bounding box center [692, 263] width 157 height 33
click at [640, 255] on div "$ 0.99" at bounding box center [692, 263] width 157 height 33
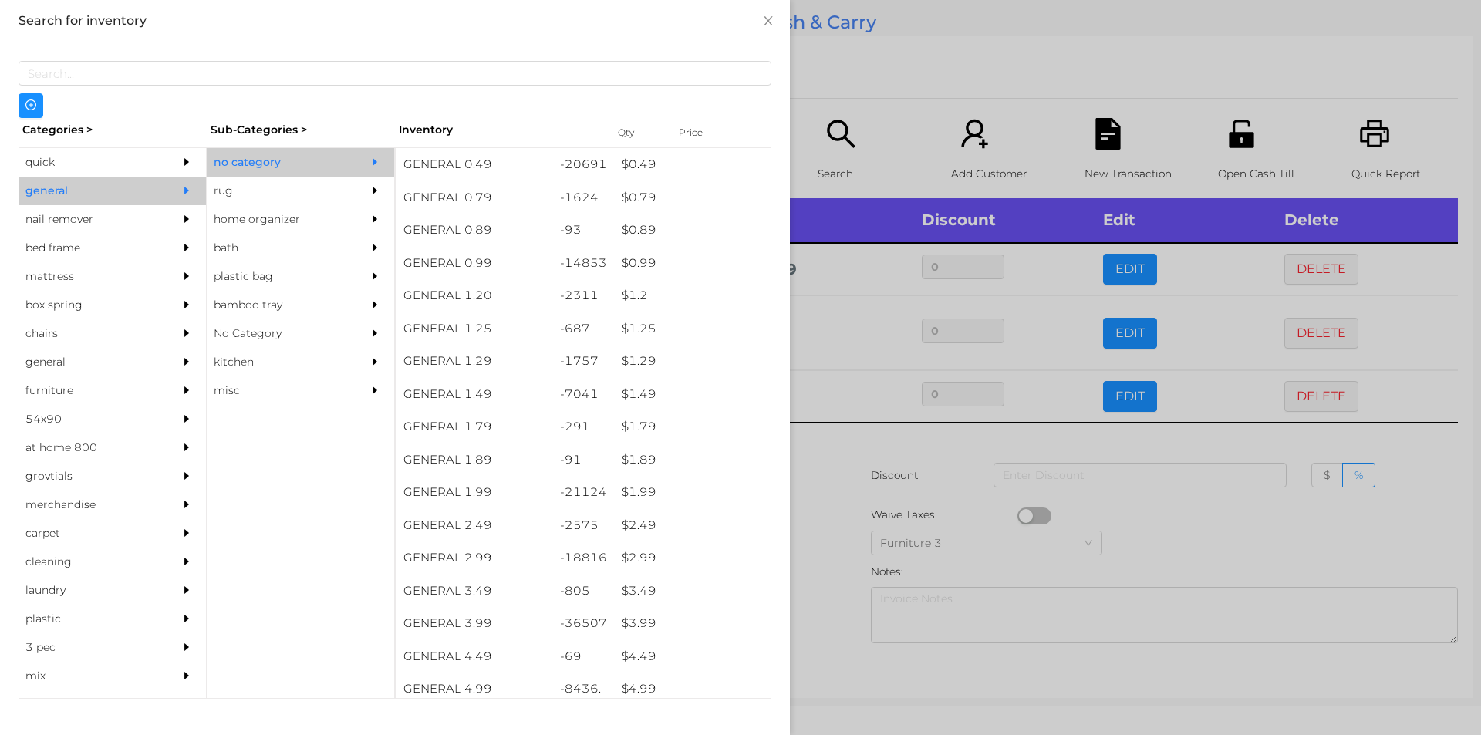
click at [828, 470] on div at bounding box center [740, 367] width 1481 height 735
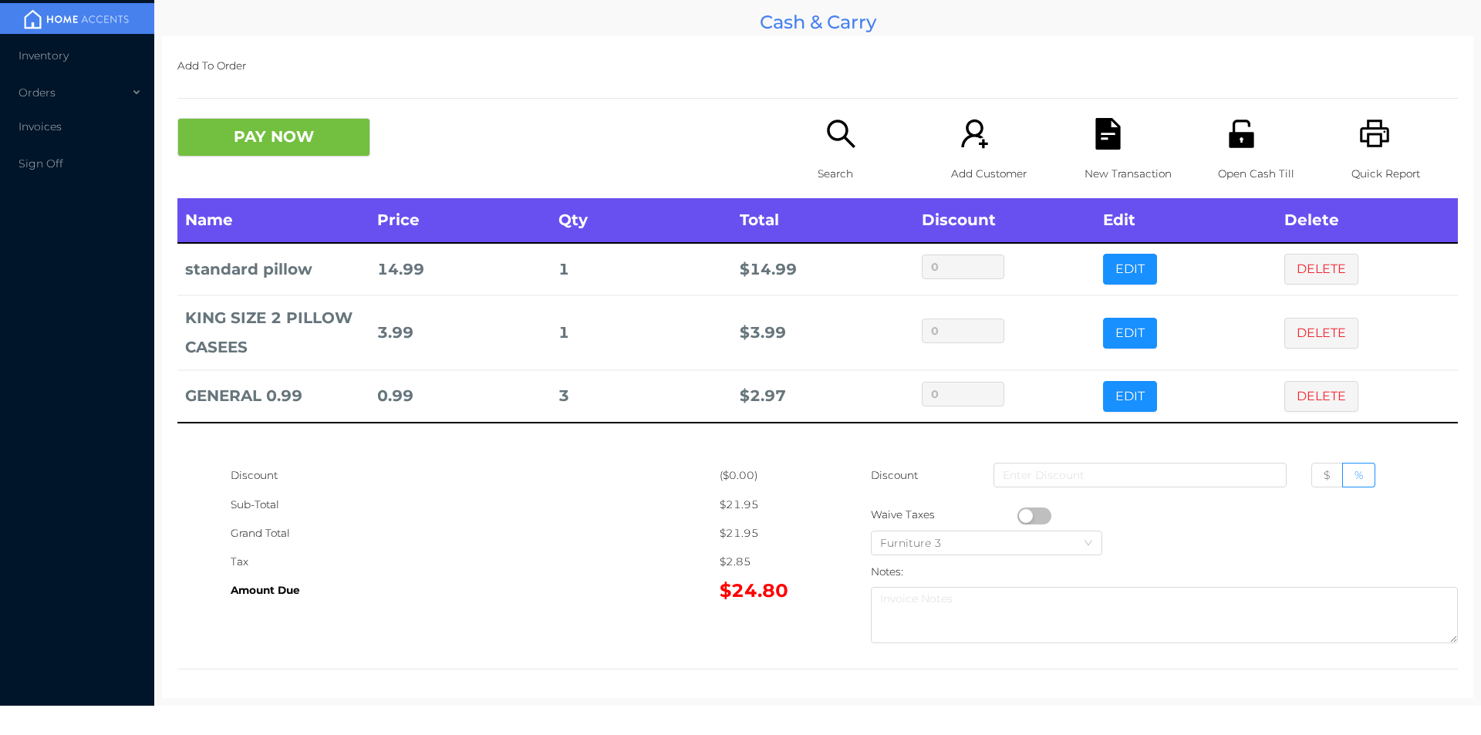
scroll to position [5, 0]
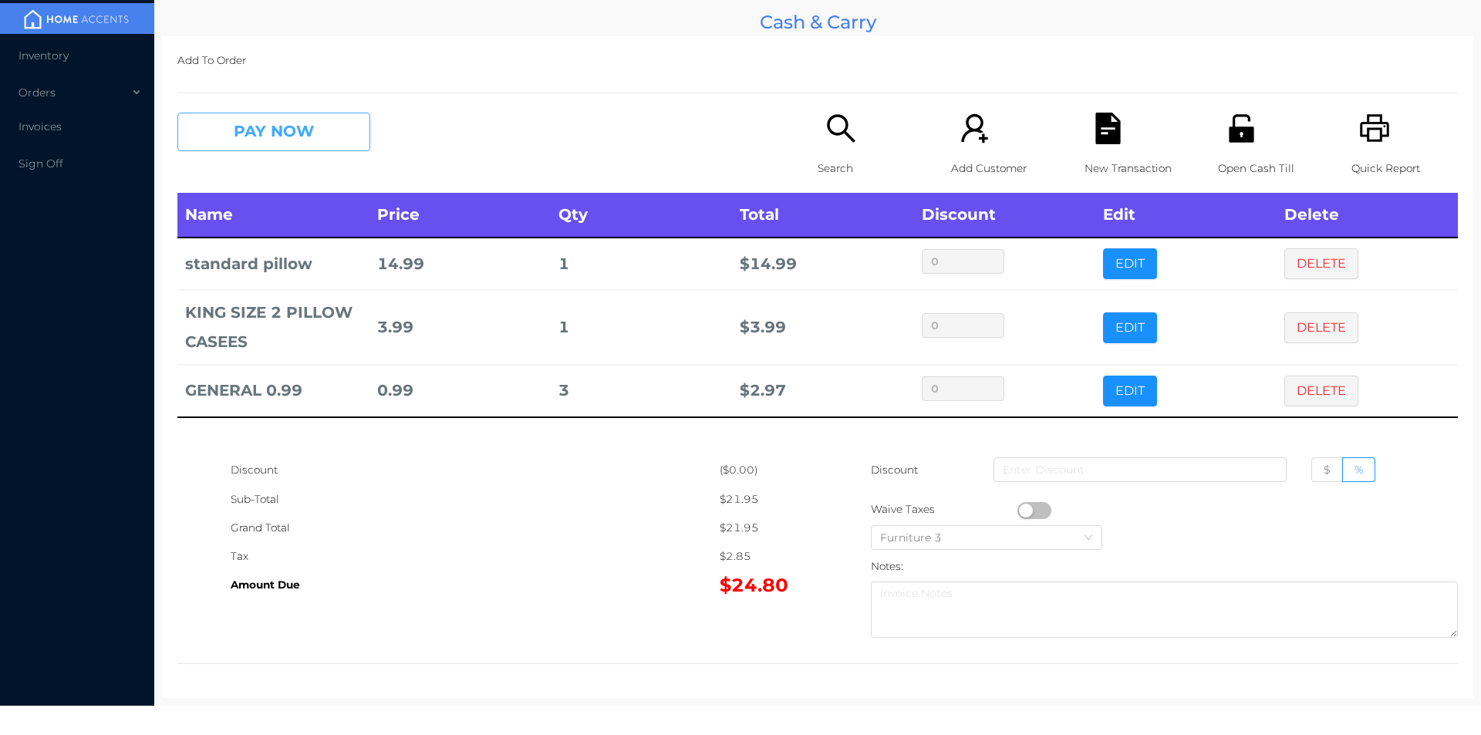
click at [298, 127] on button "PAY NOW" at bounding box center [273, 132] width 193 height 39
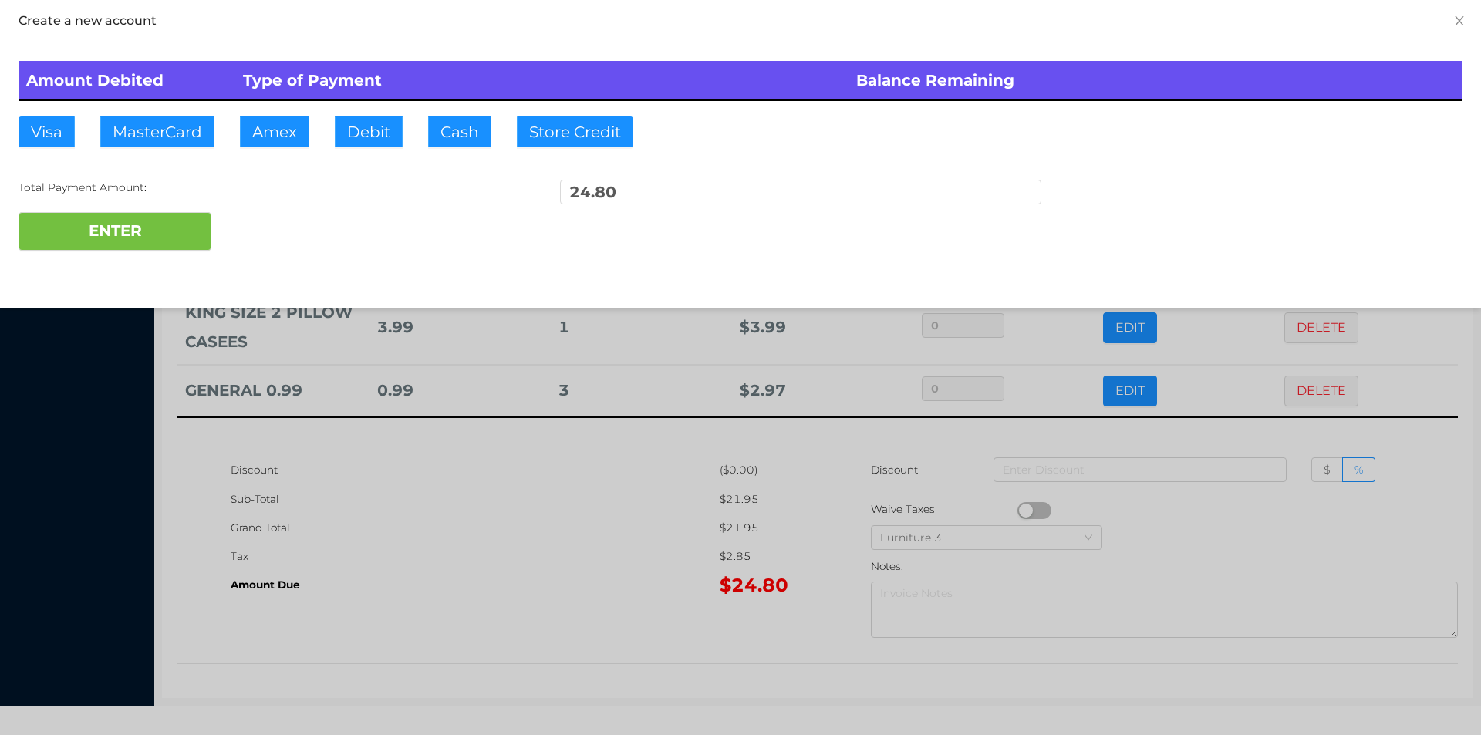
click at [264, 218] on div "ENTER" at bounding box center [741, 231] width 1444 height 39
click at [275, 222] on div "ENTER" at bounding box center [741, 231] width 1444 height 39
click at [372, 601] on div at bounding box center [740, 367] width 1481 height 735
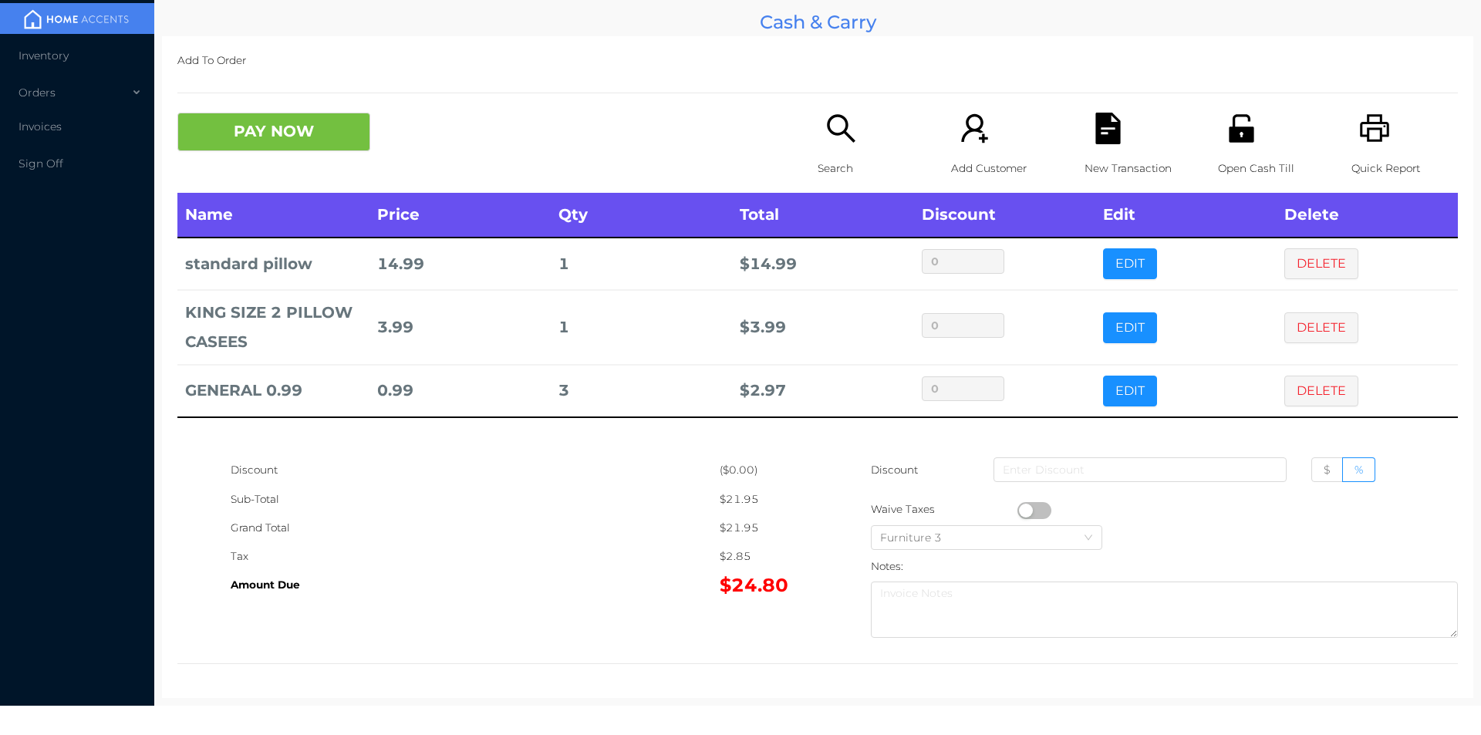
click at [1106, 143] on icon "icon: file-text" at bounding box center [1107, 129] width 25 height 32
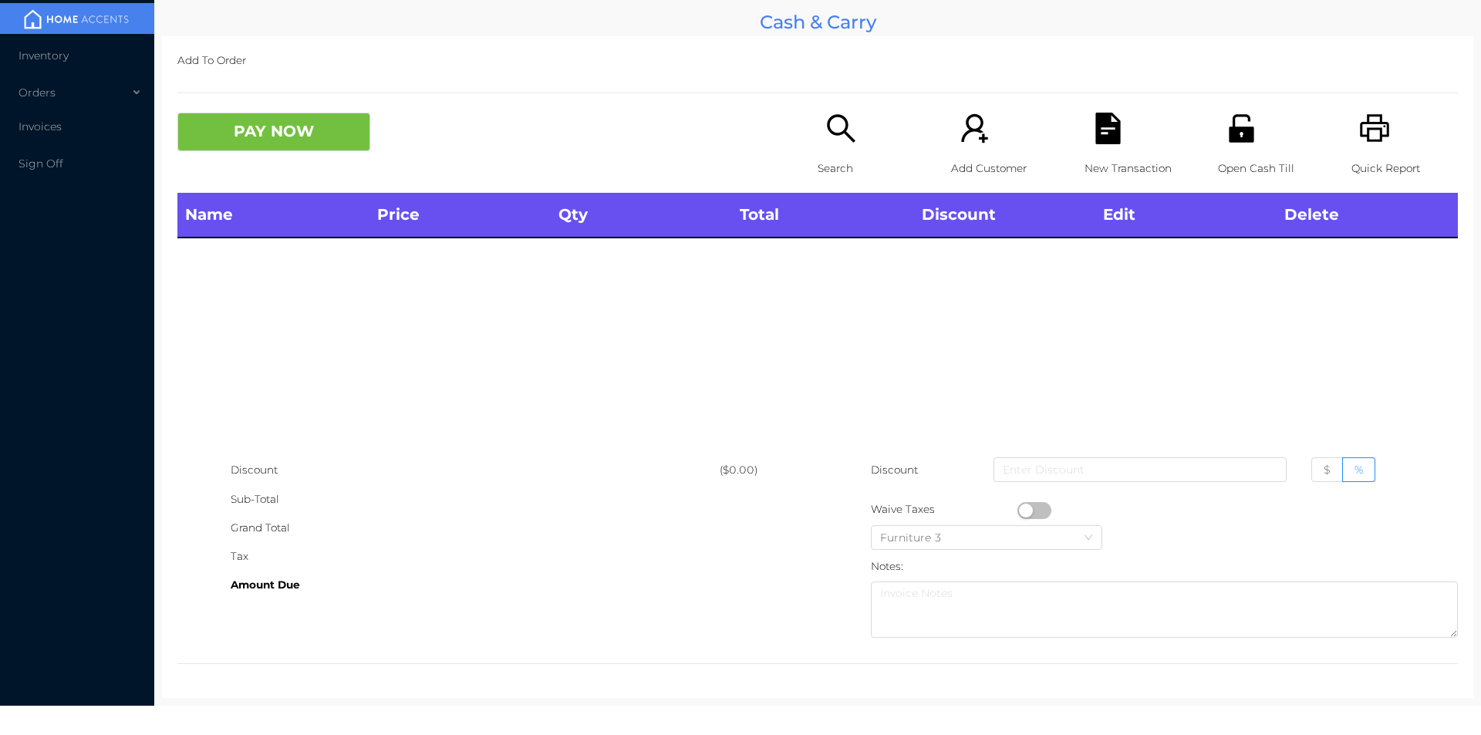
click at [1237, 123] on icon "icon: unlock" at bounding box center [1242, 129] width 32 height 32
click at [1226, 143] on icon "icon: unlock" at bounding box center [1242, 129] width 32 height 32
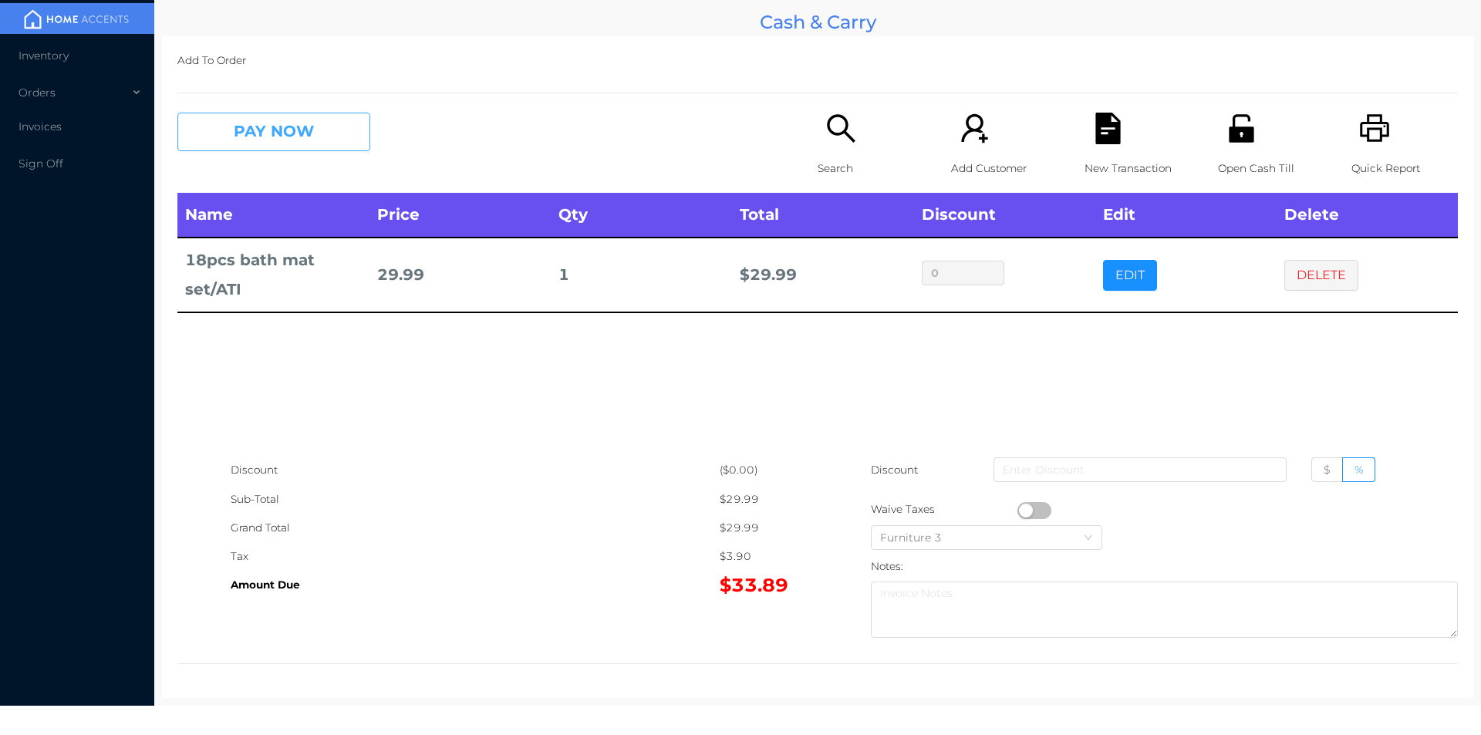
click at [325, 130] on button "PAY NOW" at bounding box center [273, 132] width 193 height 39
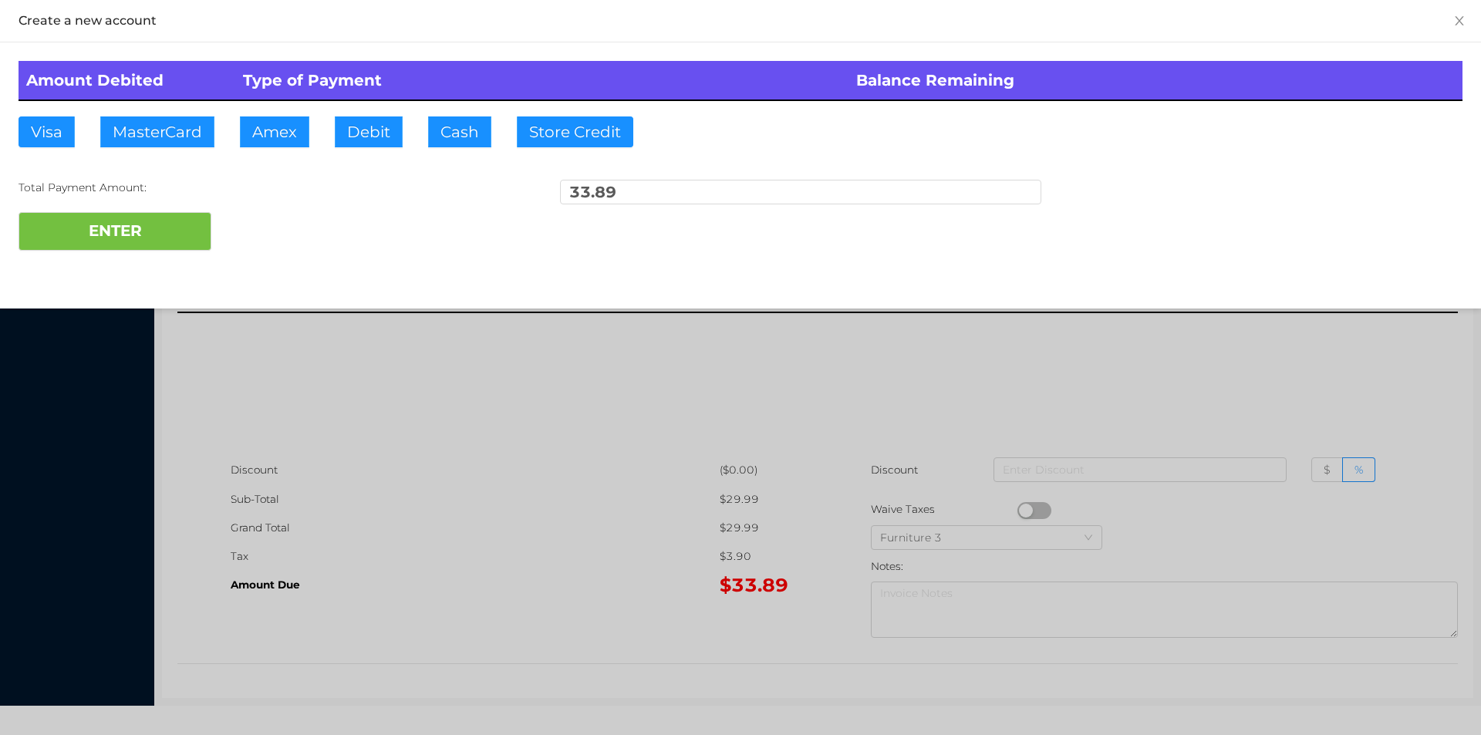
click at [966, 400] on div at bounding box center [740, 367] width 1481 height 735
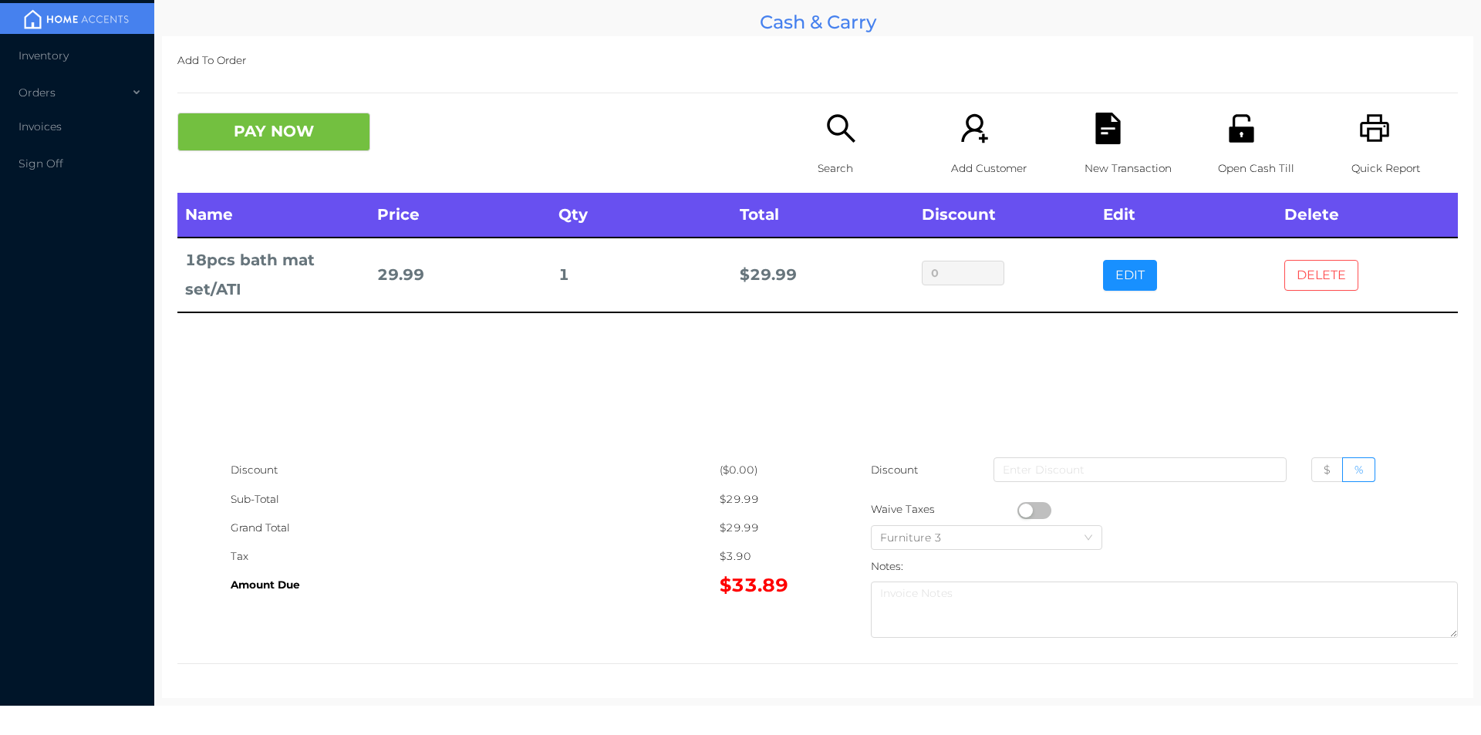
click at [1310, 273] on button "DELETE" at bounding box center [1321, 275] width 74 height 31
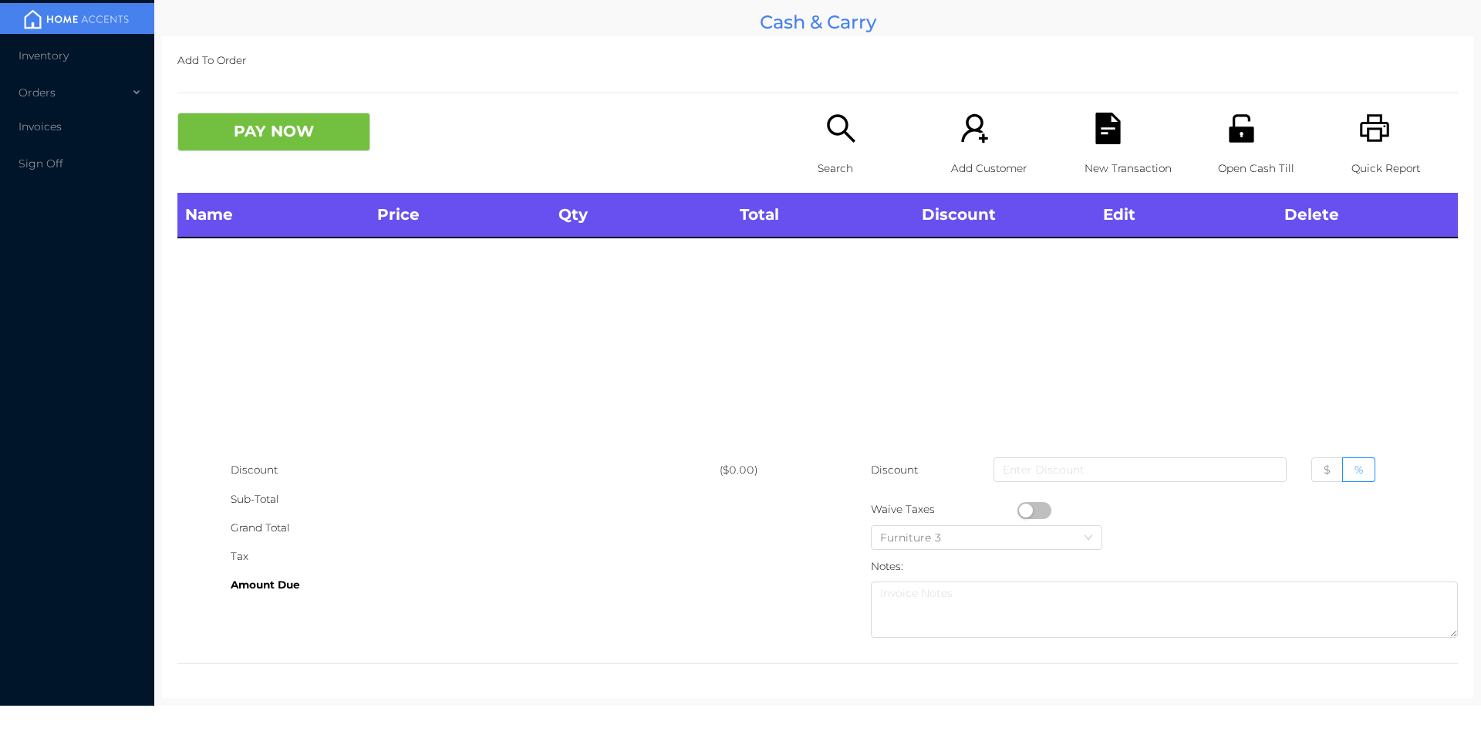
click at [1371, 141] on icon "icon: printer" at bounding box center [1374, 128] width 29 height 28
click at [277, 129] on button "PAY NOW" at bounding box center [273, 132] width 193 height 39
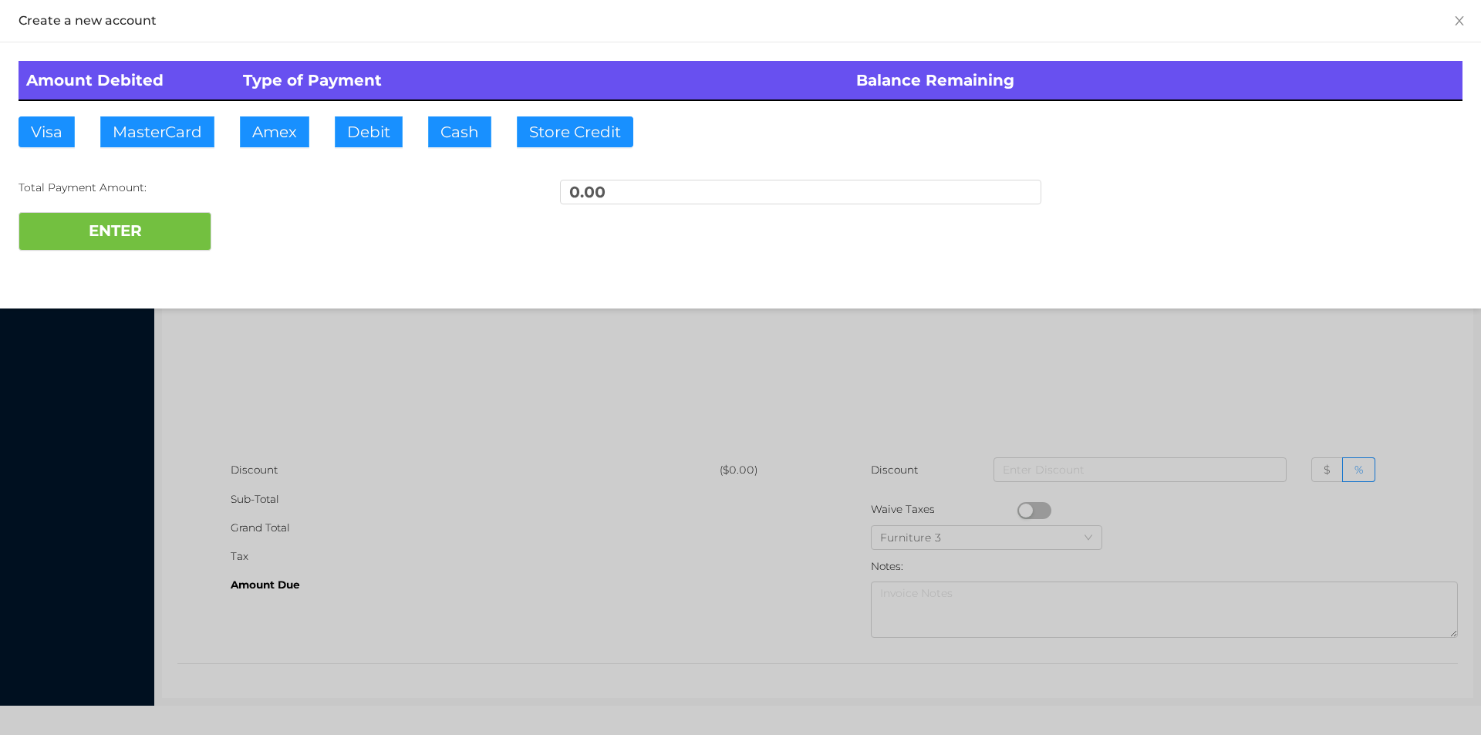
click at [481, 305] on div at bounding box center [740, 367] width 1481 height 735
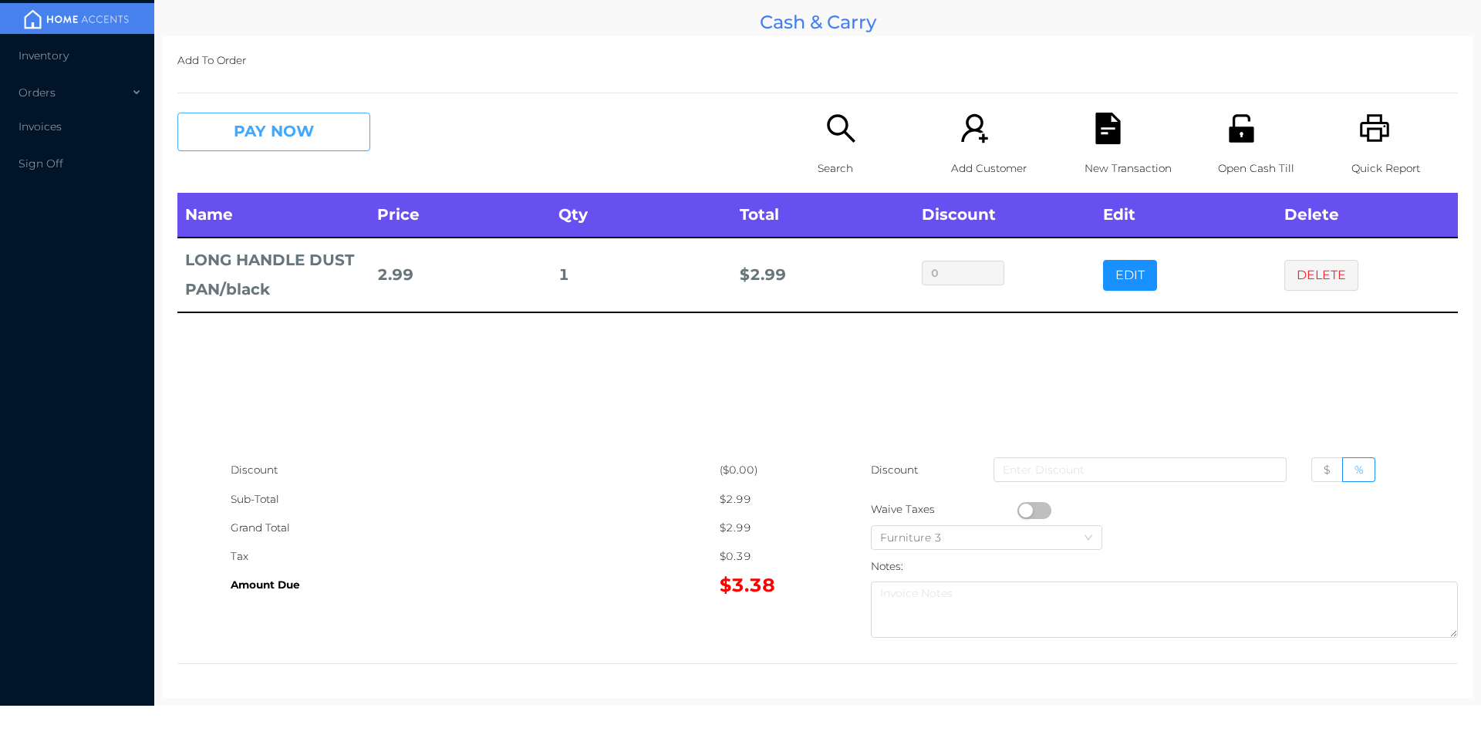
click at [277, 143] on button "PAY NOW" at bounding box center [273, 132] width 193 height 39
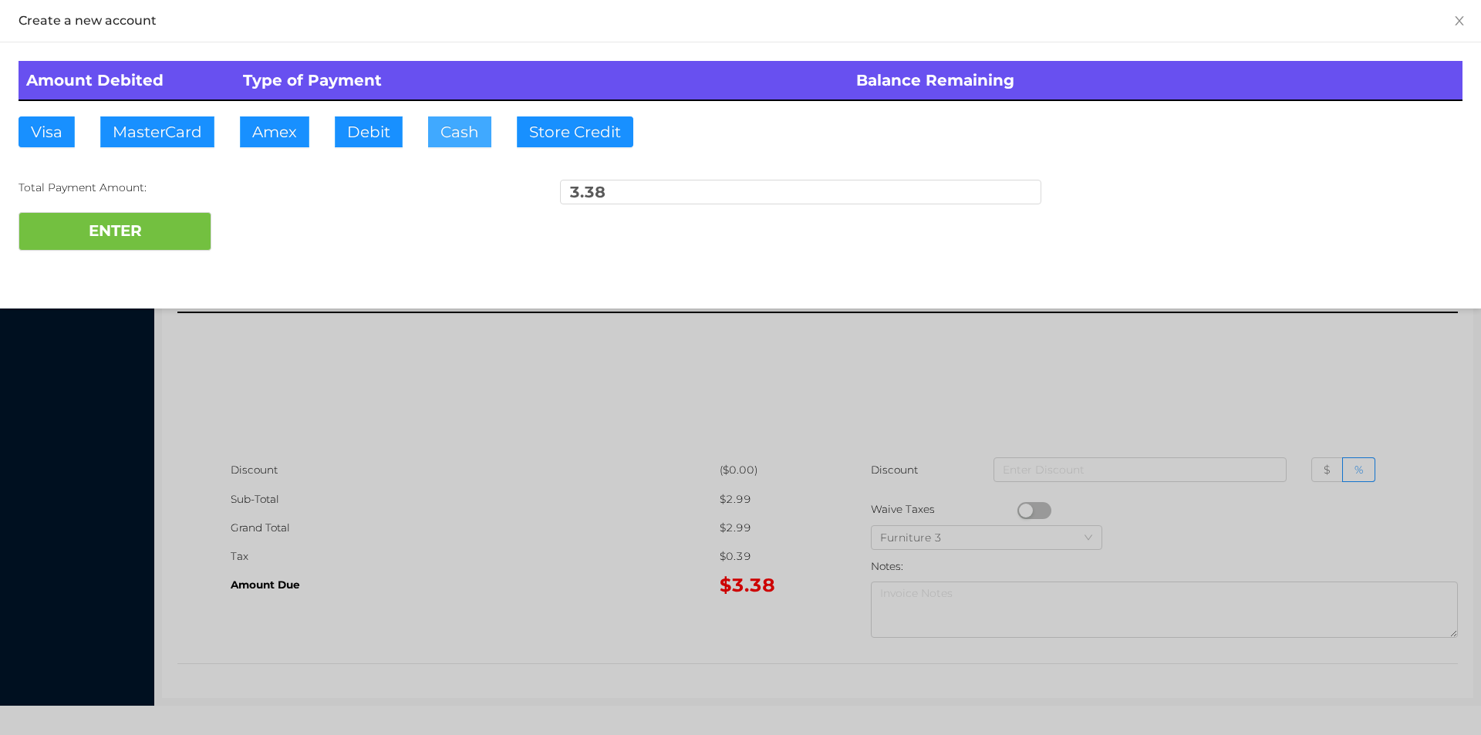
click at [428, 135] on button "Cash" at bounding box center [459, 131] width 63 height 31
type input "5."
click at [115, 238] on button "ENTER" at bounding box center [115, 231] width 193 height 39
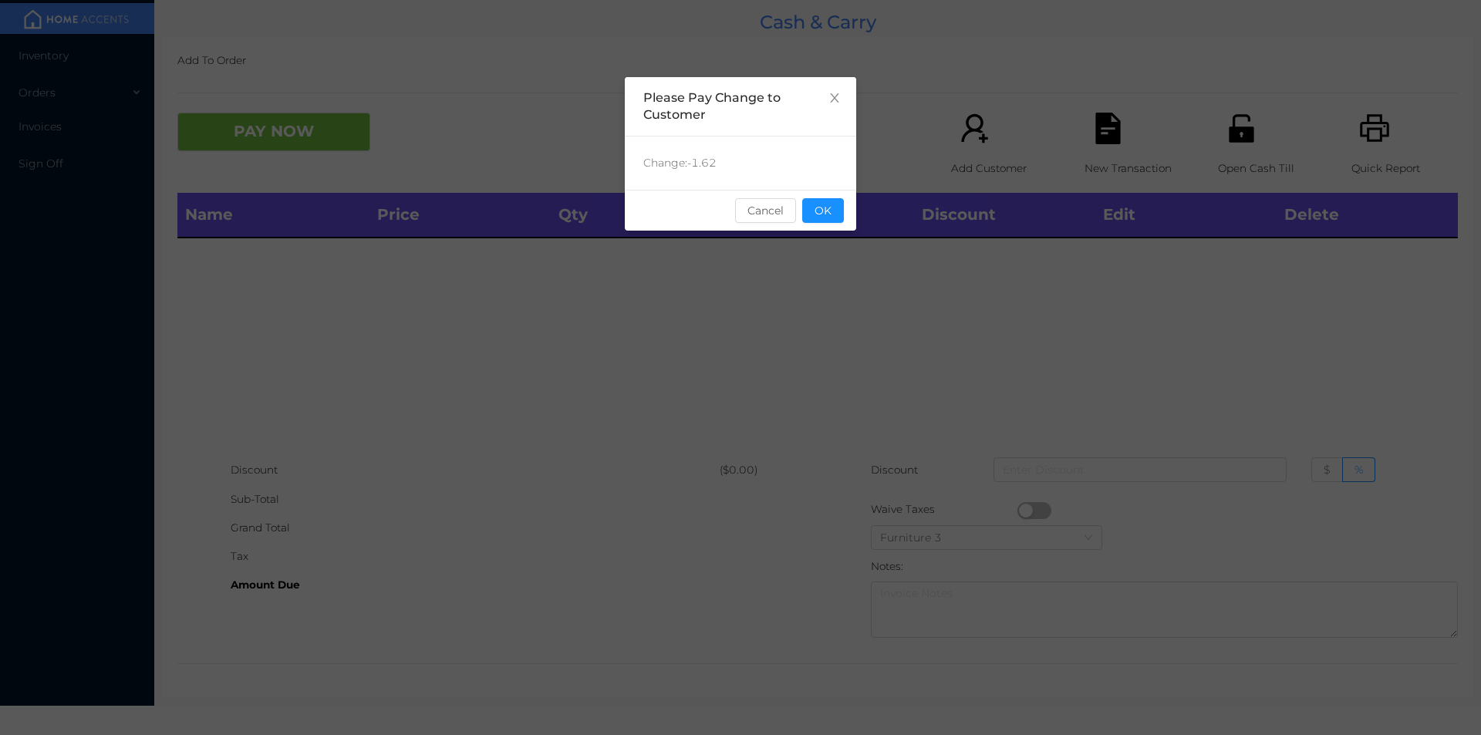
click at [835, 208] on button "OK" at bounding box center [823, 210] width 42 height 25
click at [821, 222] on th "Total" at bounding box center [822, 215] width 181 height 45
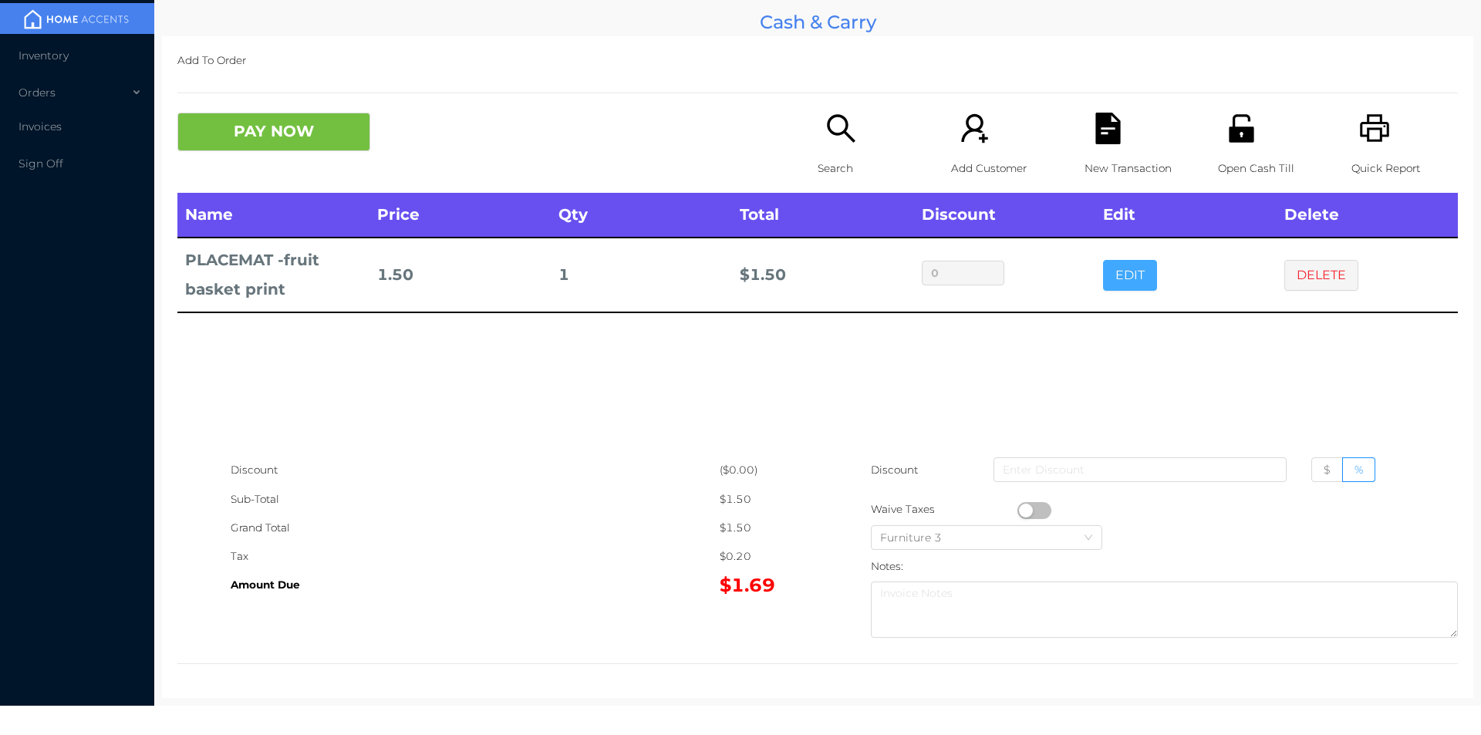
click at [1115, 282] on button "EDIT" at bounding box center [1130, 275] width 54 height 31
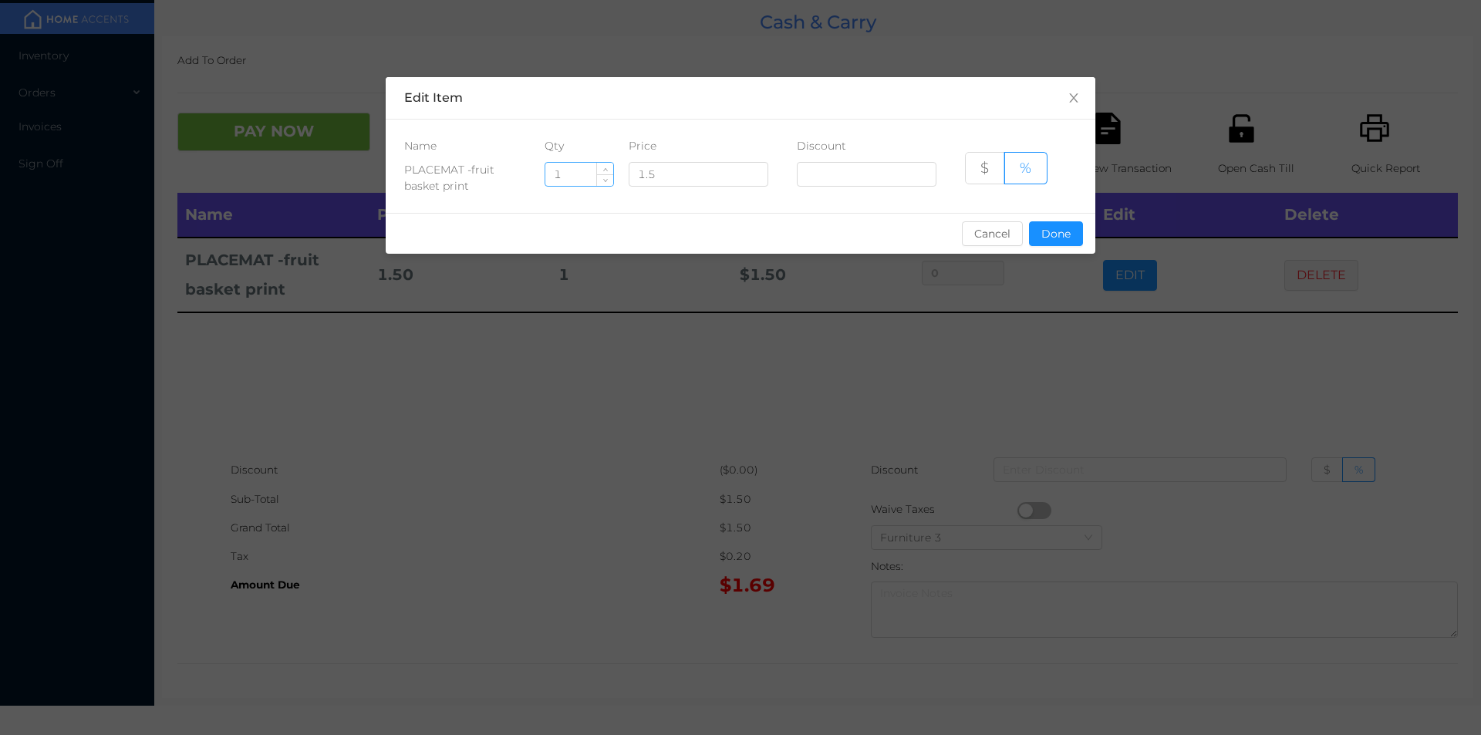
click at [579, 174] on input "1" at bounding box center [579, 174] width 68 height 23
type input "6"
click at [1053, 224] on button "Done" at bounding box center [1056, 233] width 54 height 25
click at [1031, 341] on div "sentinelStart Edit Item Name Qty Price Discount PLACEMAT -fruit basket print 6 …" at bounding box center [740, 367] width 1481 height 735
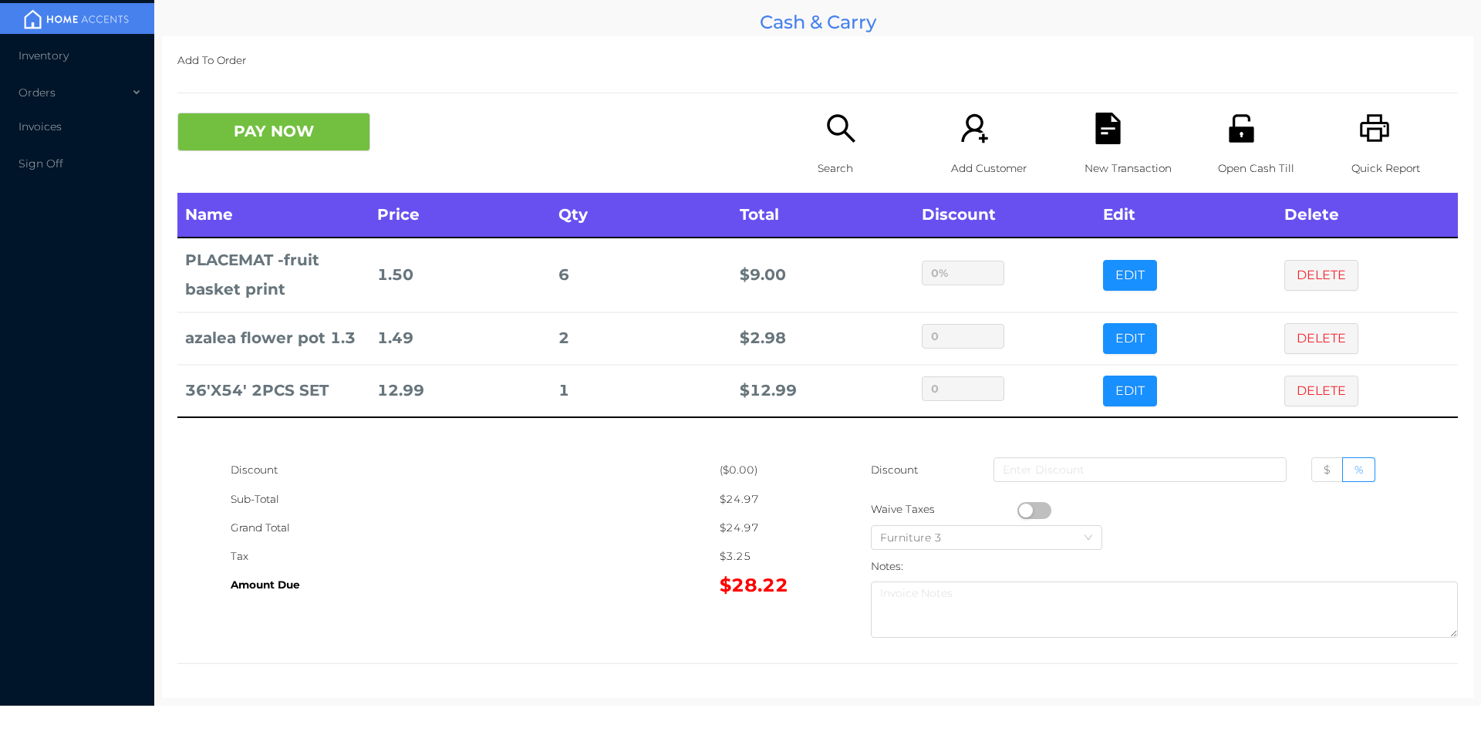
click at [839, 147] on div "Search" at bounding box center [871, 153] width 106 height 80
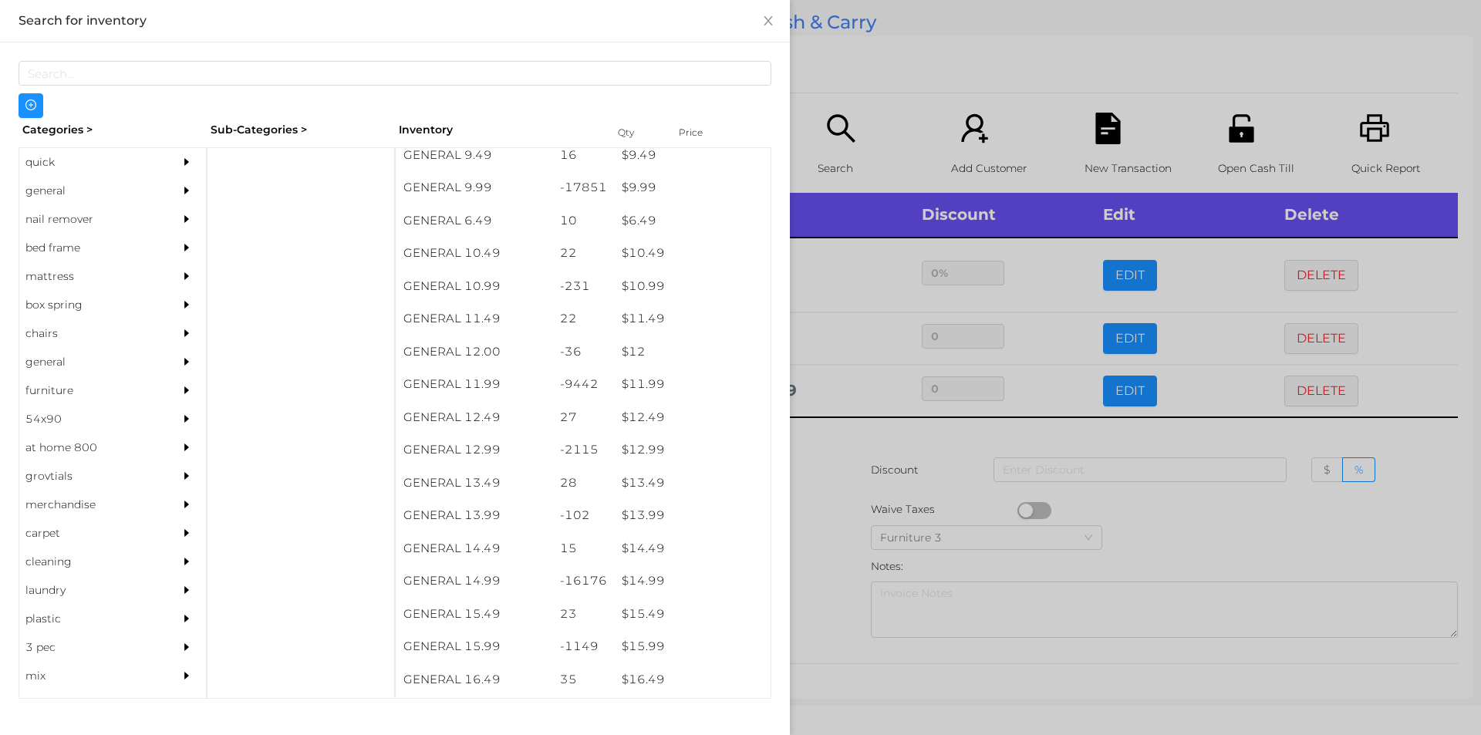
scroll to position [922, 0]
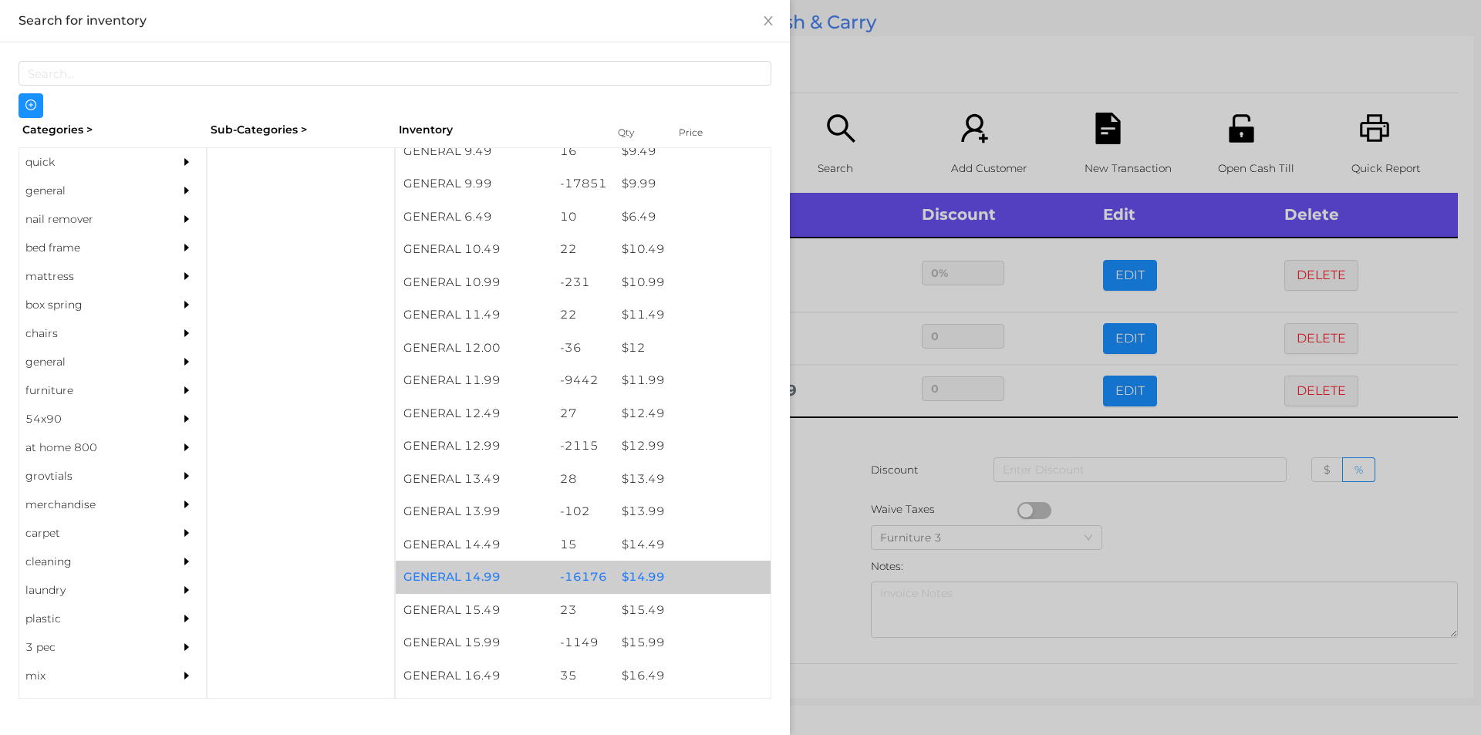
click at [651, 569] on div "$ 14.99" at bounding box center [692, 577] width 157 height 33
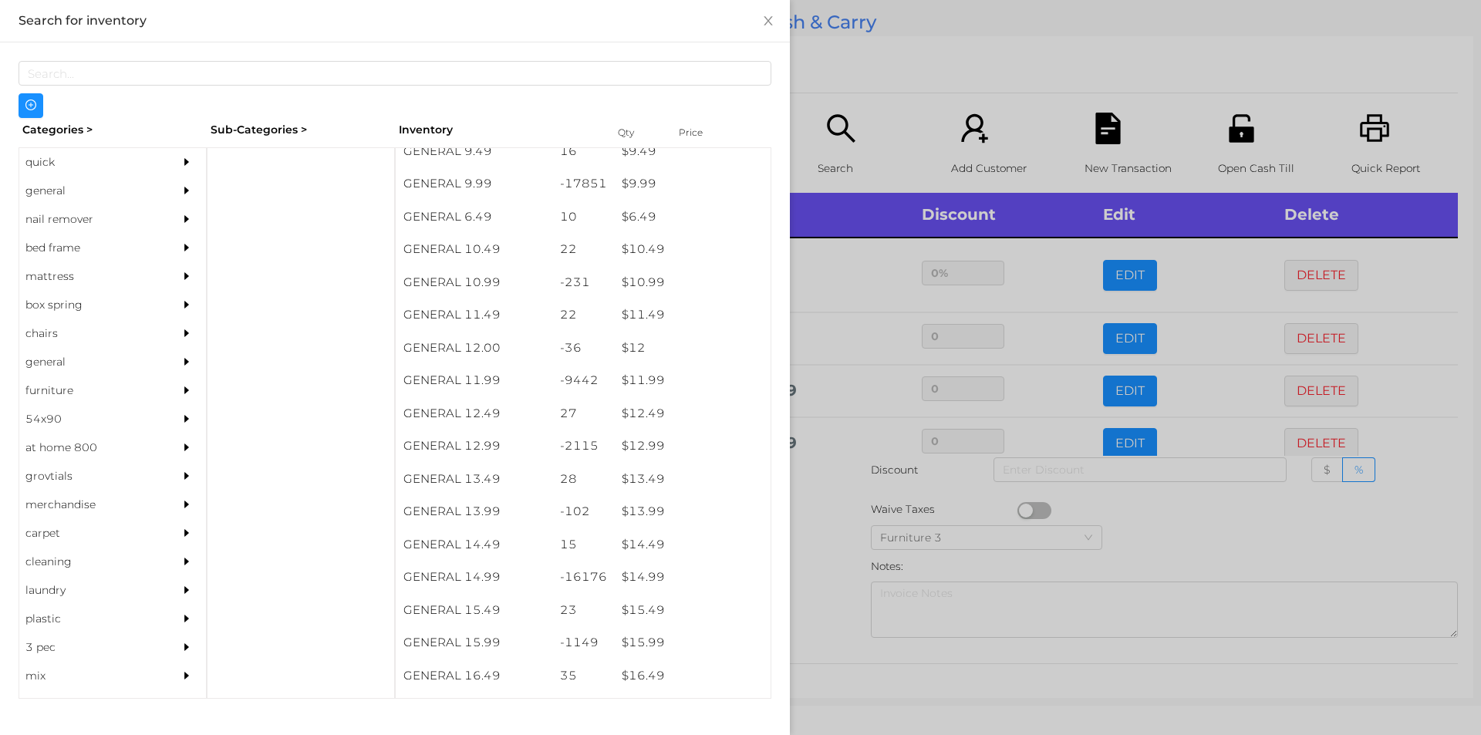
click at [819, 491] on div at bounding box center [740, 367] width 1481 height 735
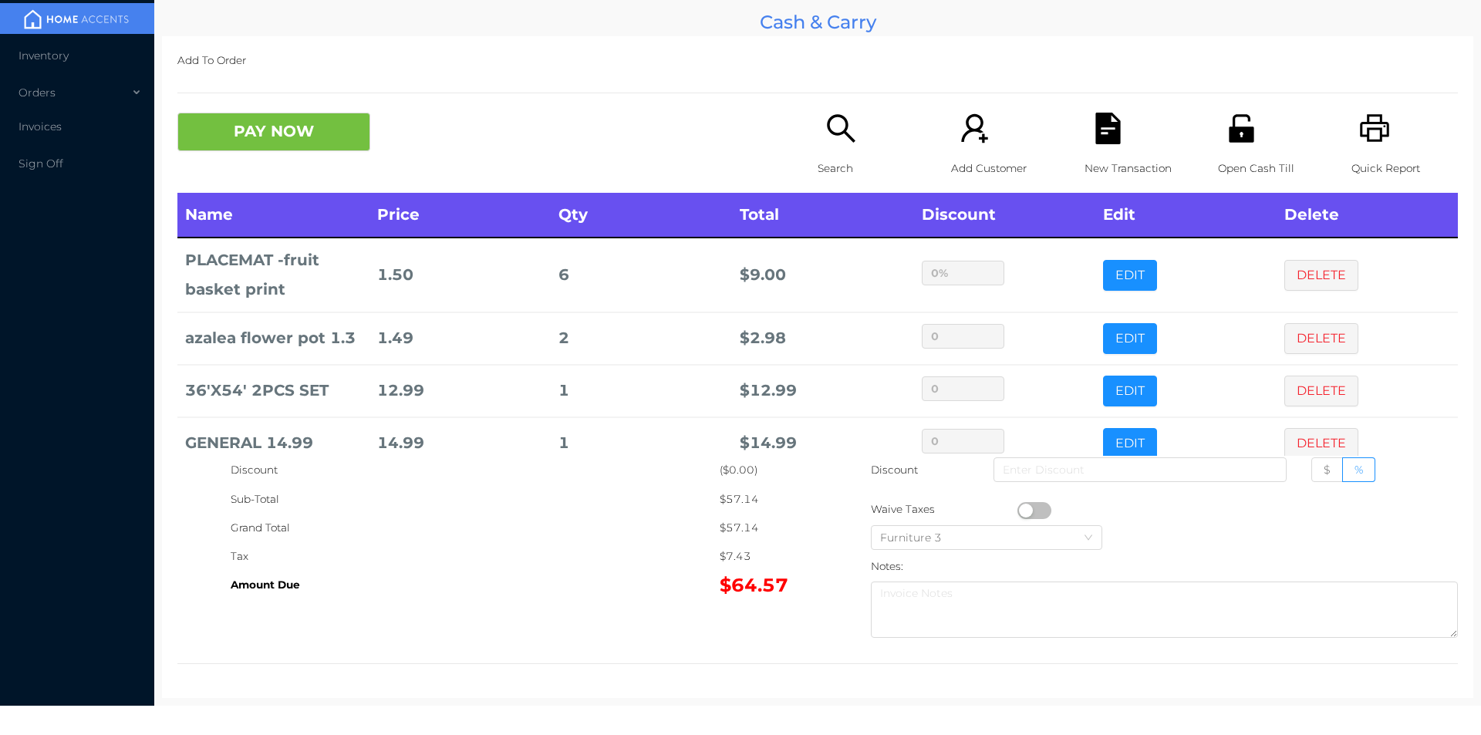
click at [836, 151] on div "Search" at bounding box center [871, 153] width 106 height 80
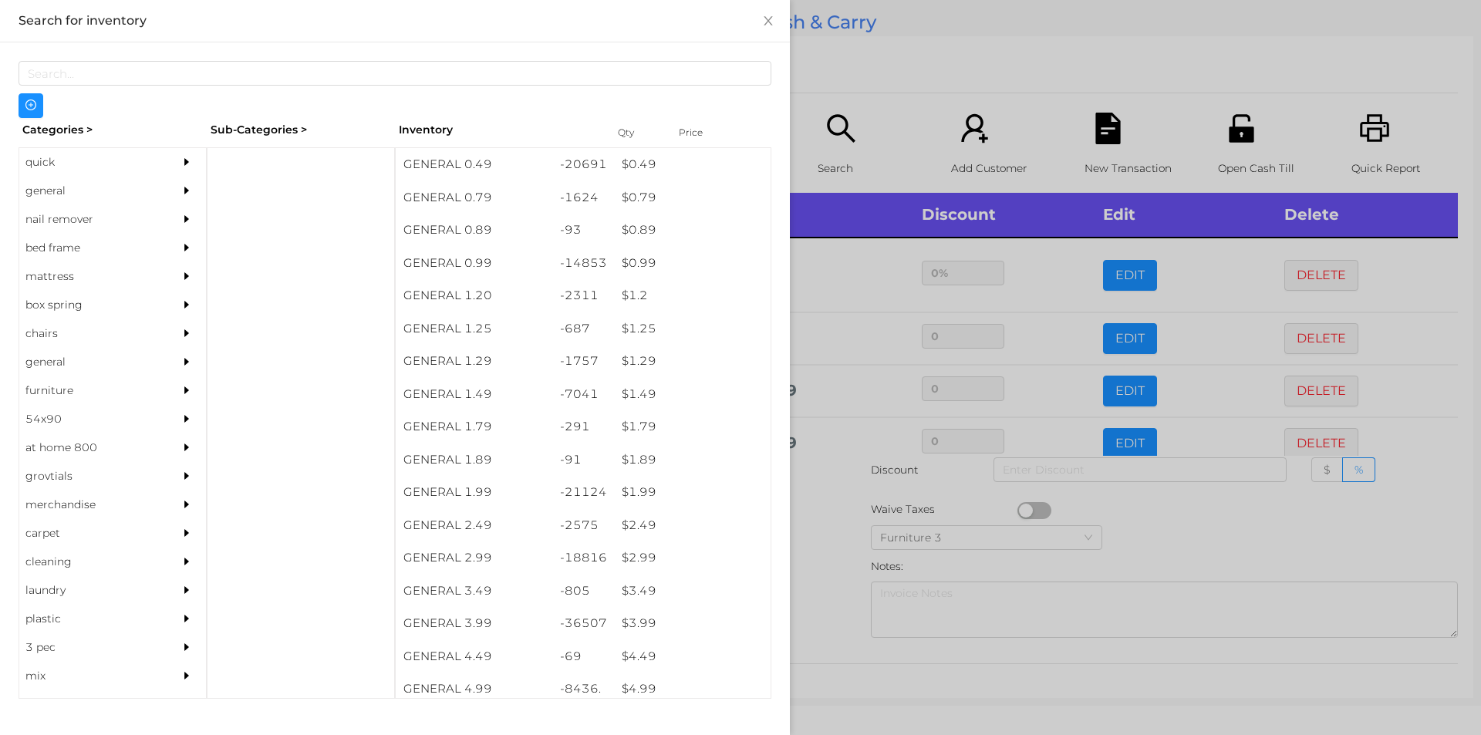
click at [44, 162] on div "quick" at bounding box center [89, 162] width 140 height 29
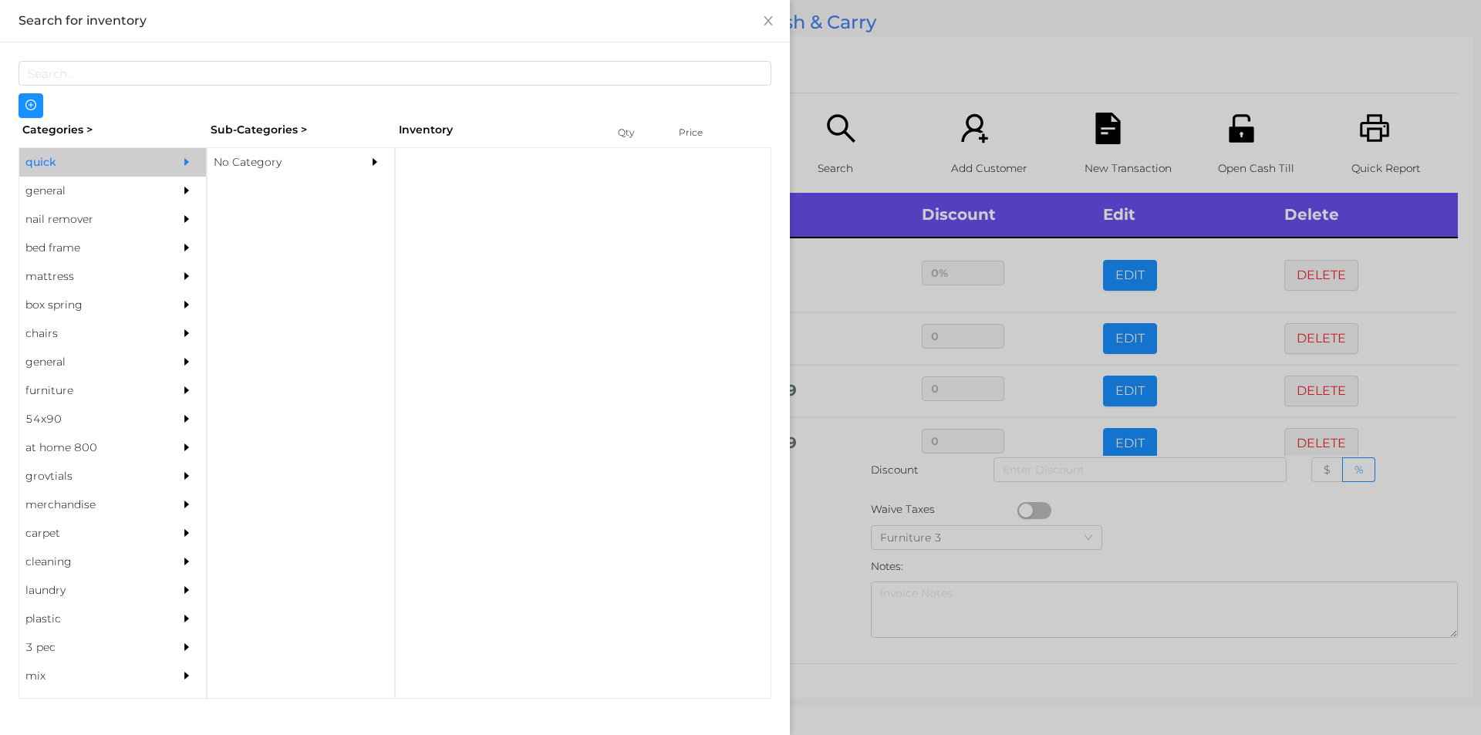
click at [56, 194] on div "general" at bounding box center [89, 191] width 140 height 29
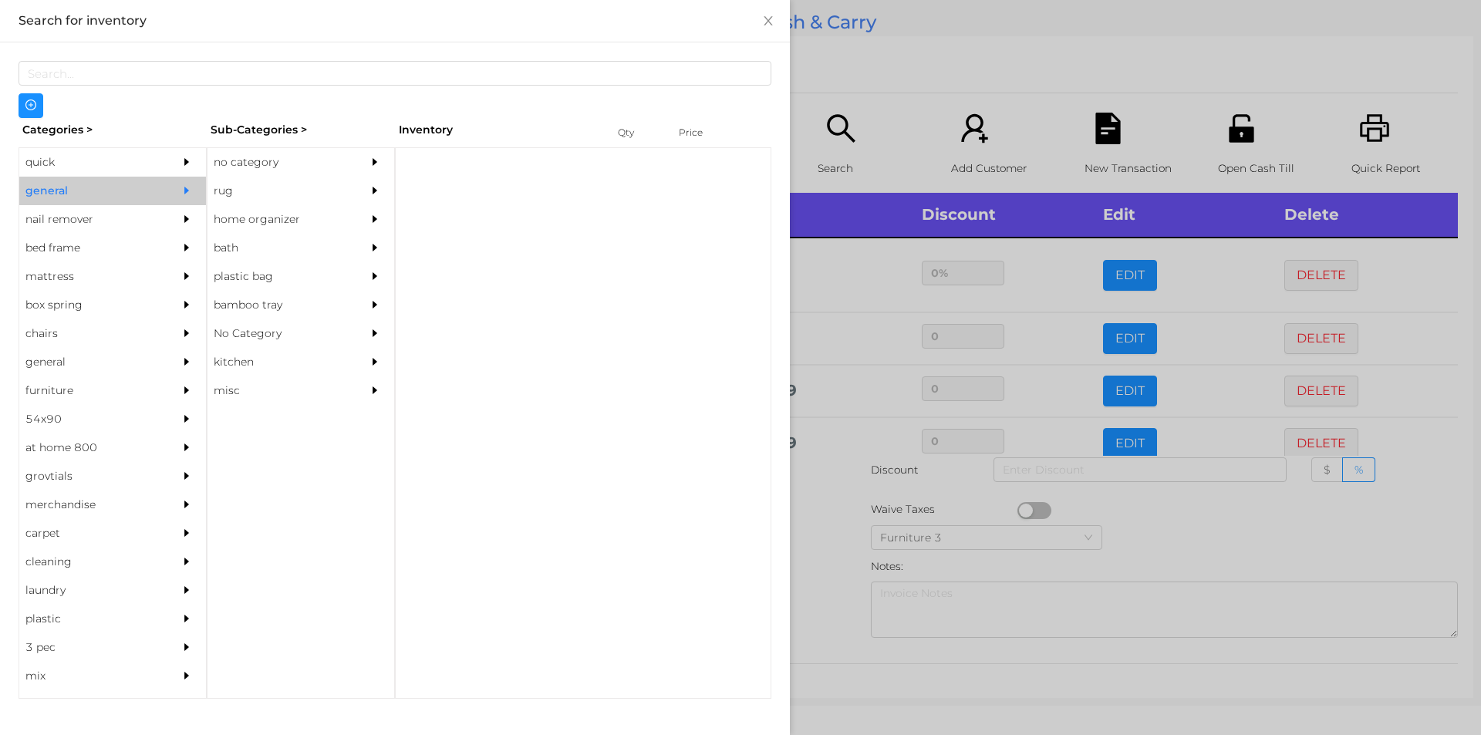
click at [245, 164] on div "no category" at bounding box center [278, 162] width 140 height 29
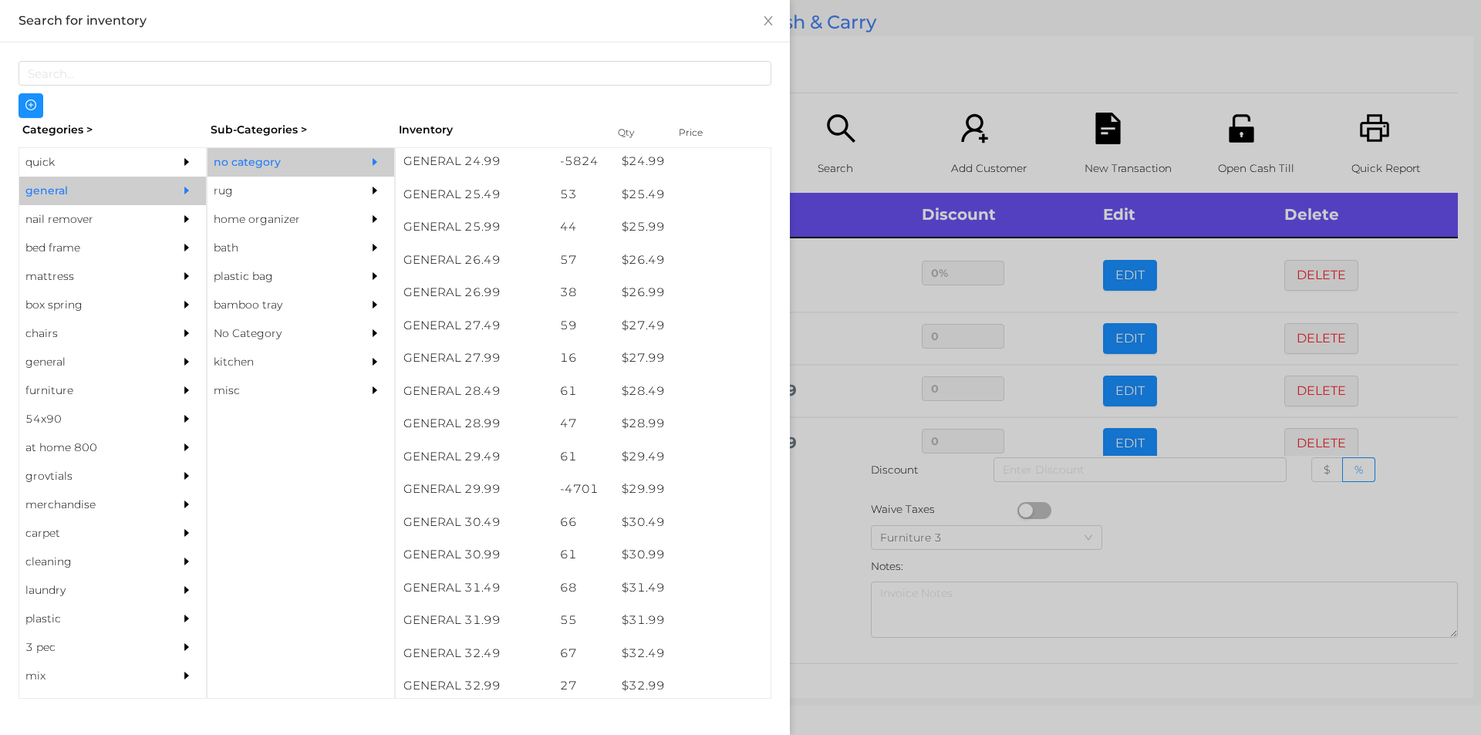
scroll to position [1993, 0]
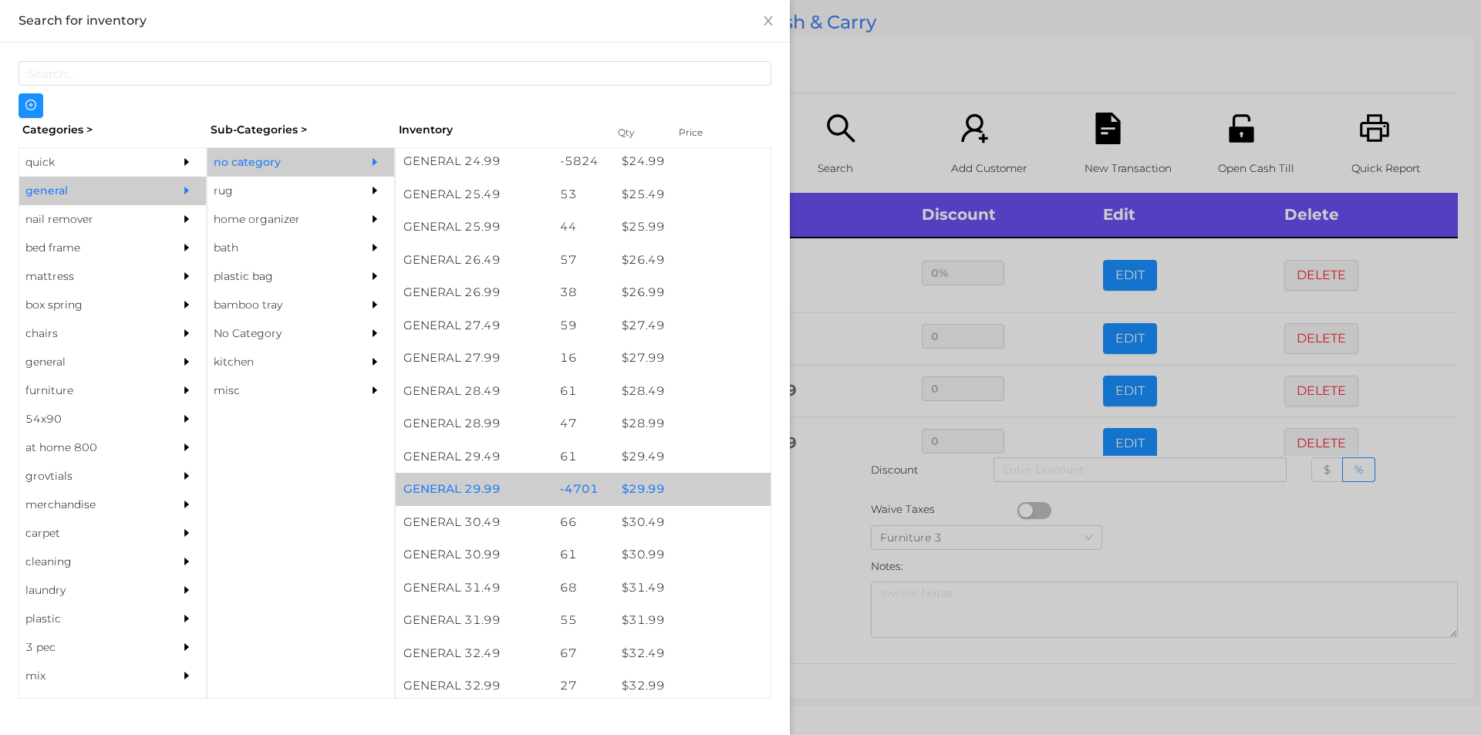
click at [646, 485] on div "$ 29.99" at bounding box center [692, 489] width 157 height 33
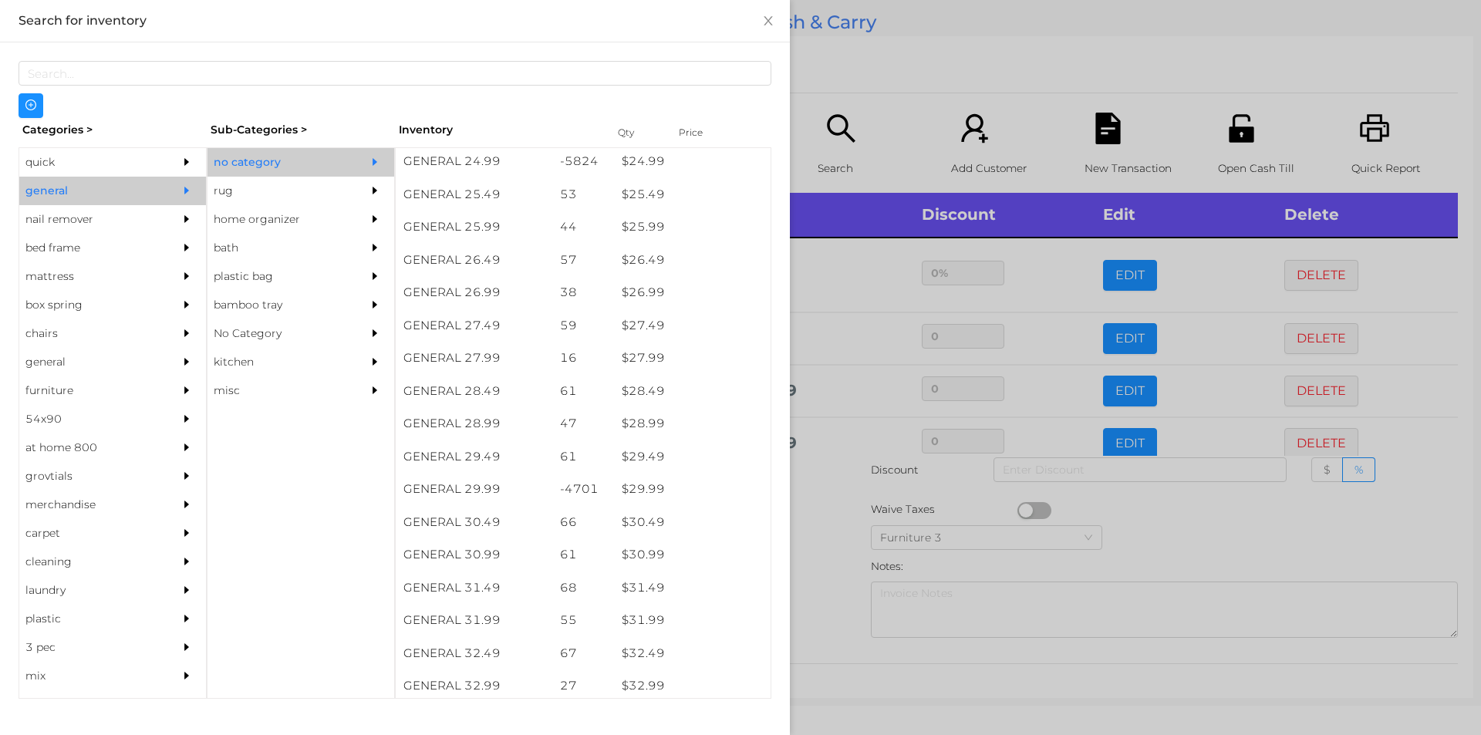
click at [812, 545] on div at bounding box center [740, 367] width 1481 height 735
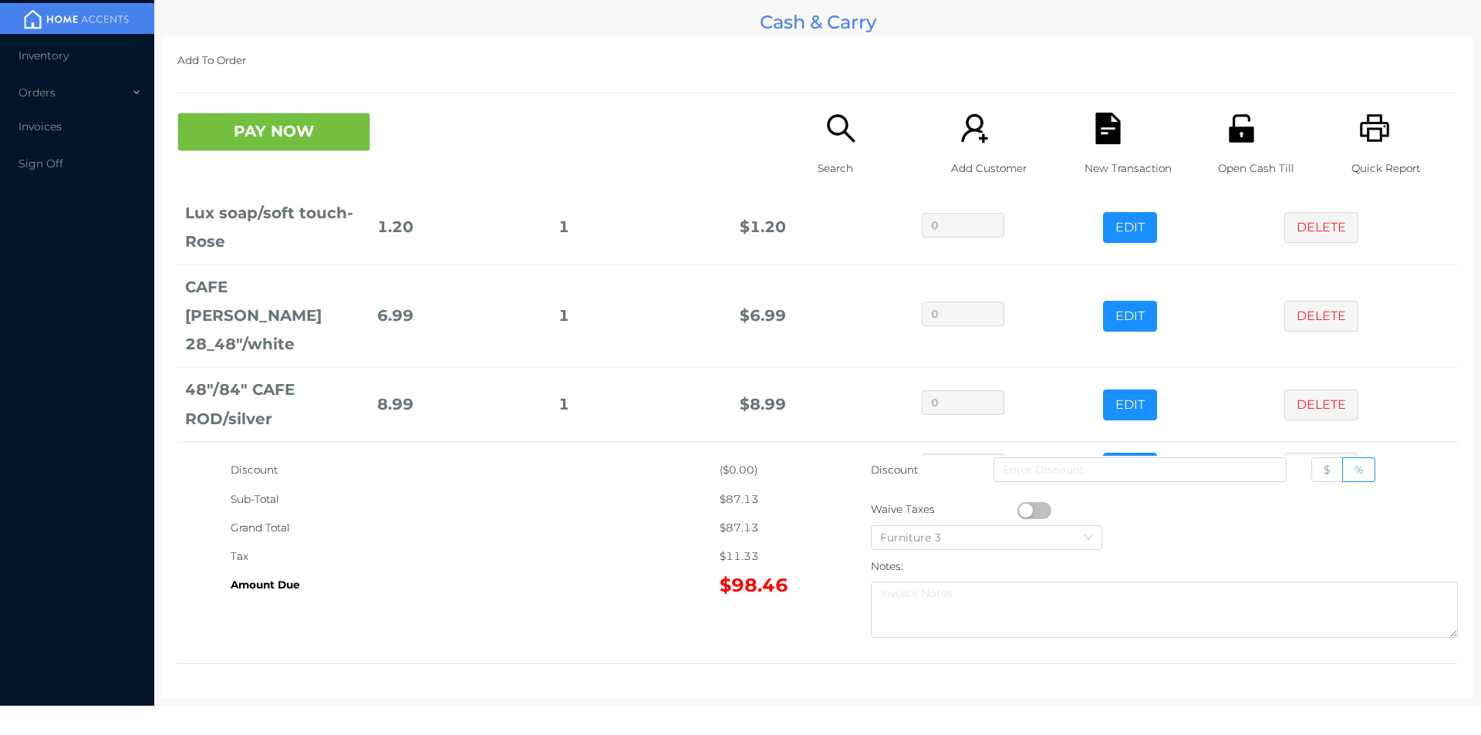
scroll to position [305, 0]
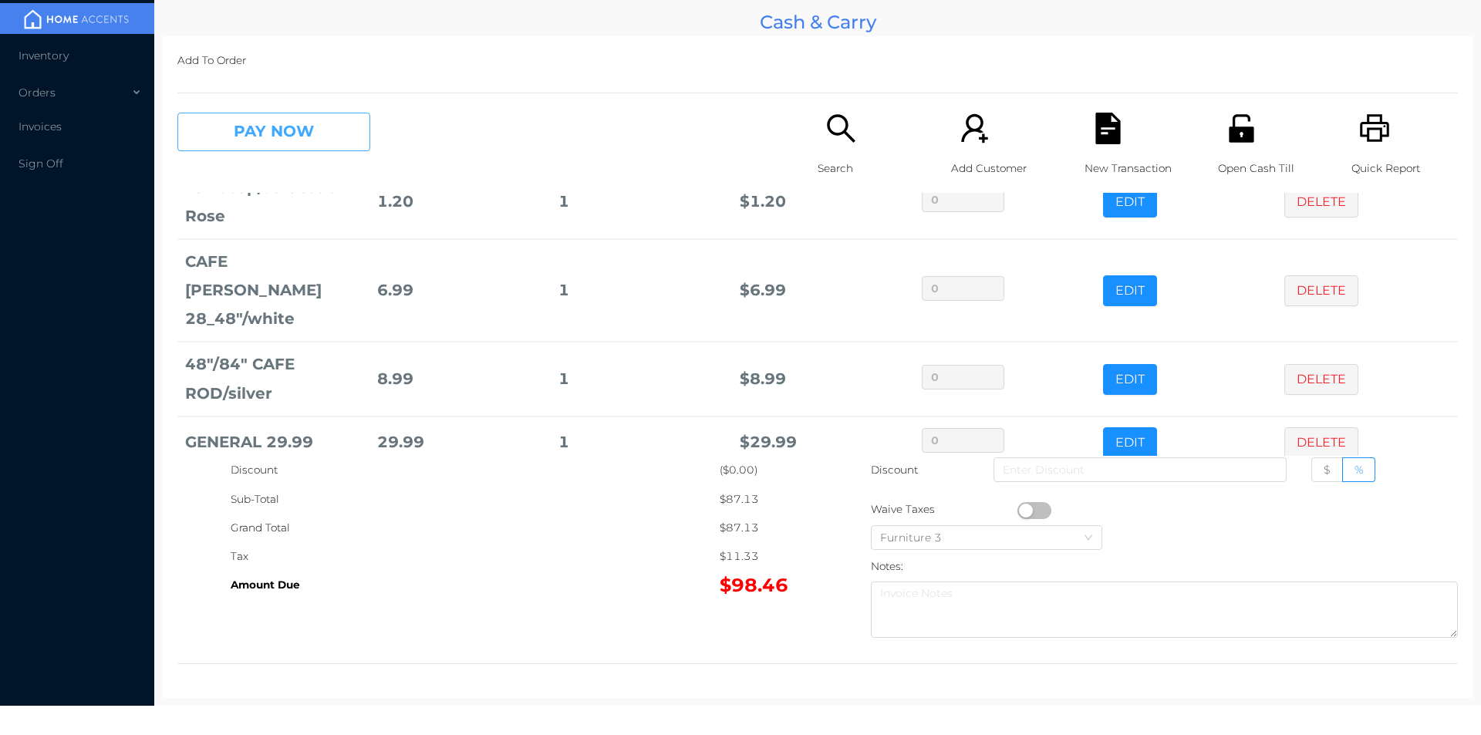
click at [307, 148] on button "PAY NOW" at bounding box center [273, 132] width 193 height 39
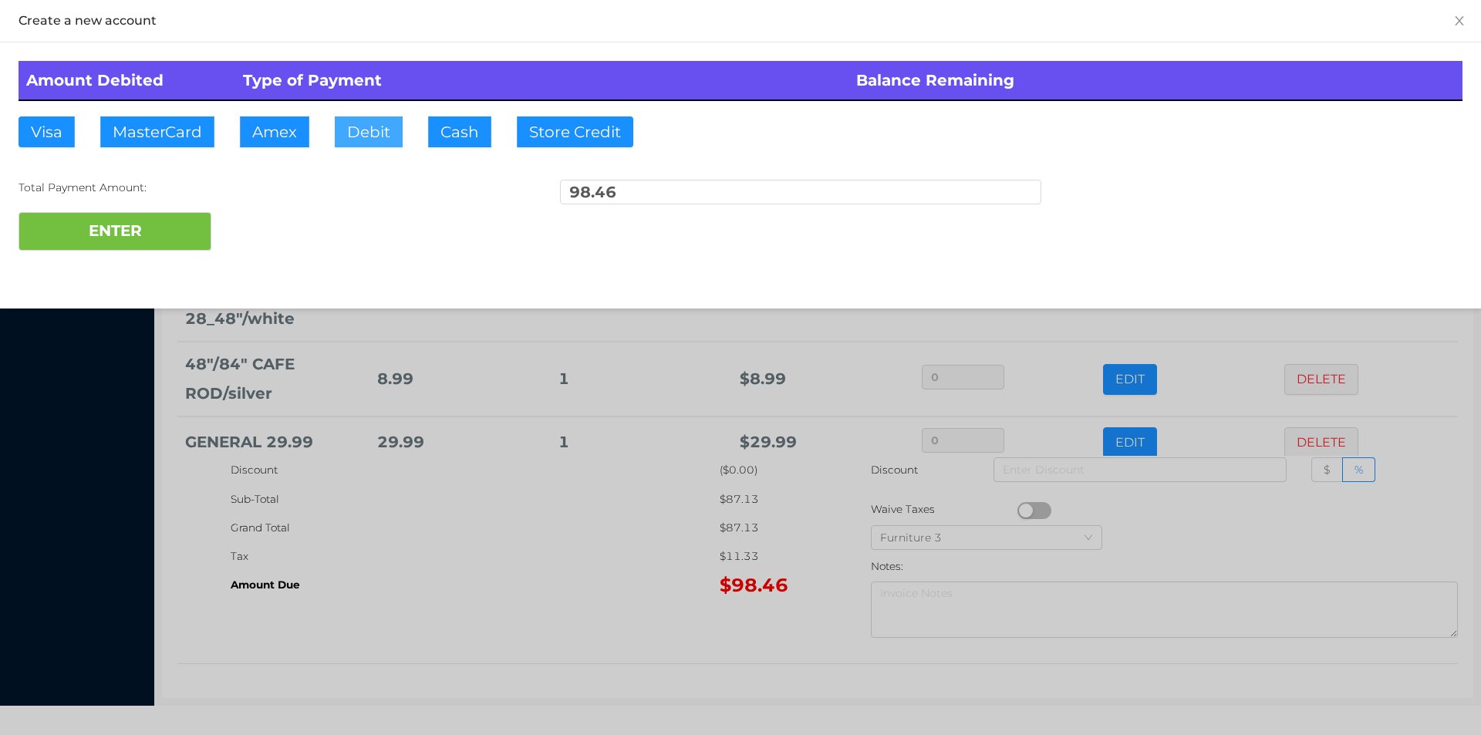
click at [373, 128] on button "Debit" at bounding box center [369, 131] width 68 height 31
click at [160, 223] on button "ENTER" at bounding box center [115, 231] width 193 height 39
type input "0"
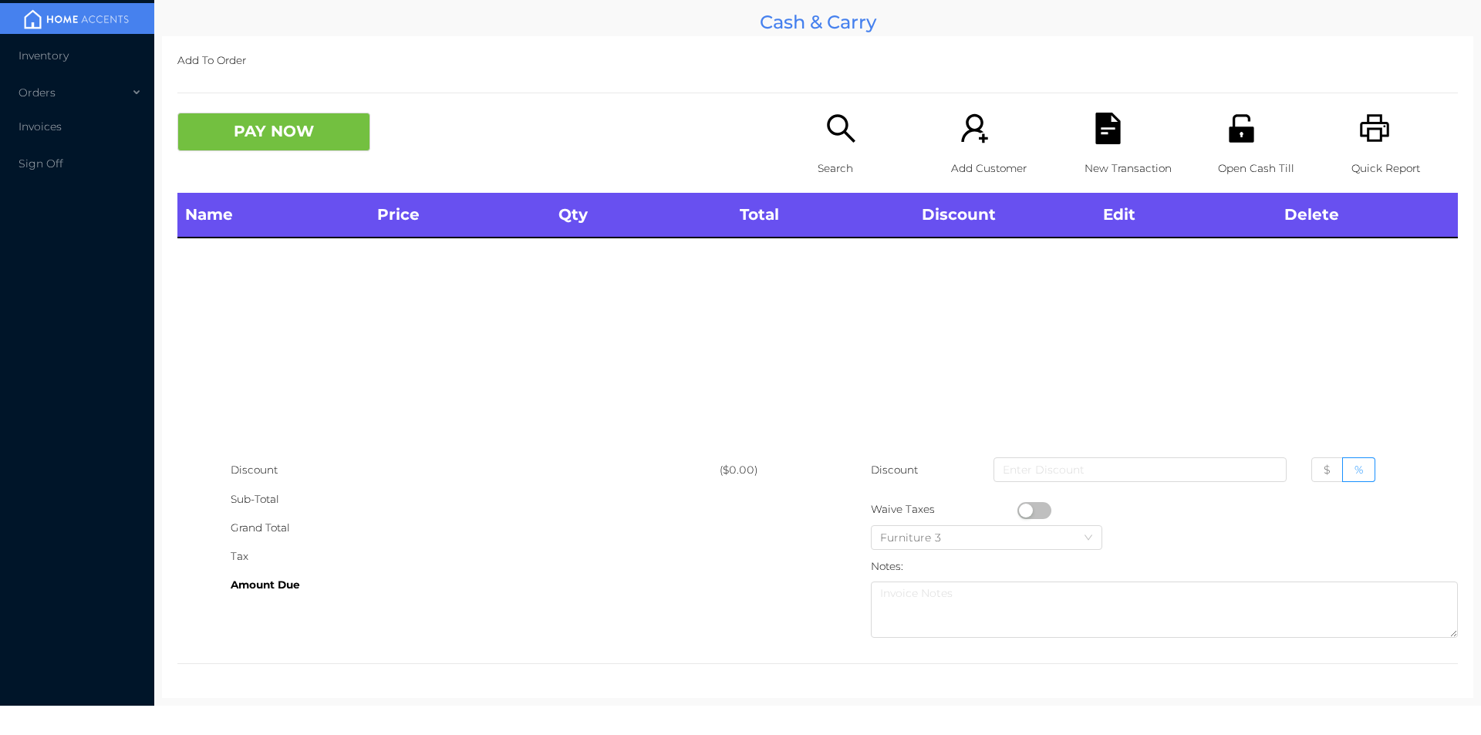
scroll to position [0, 0]
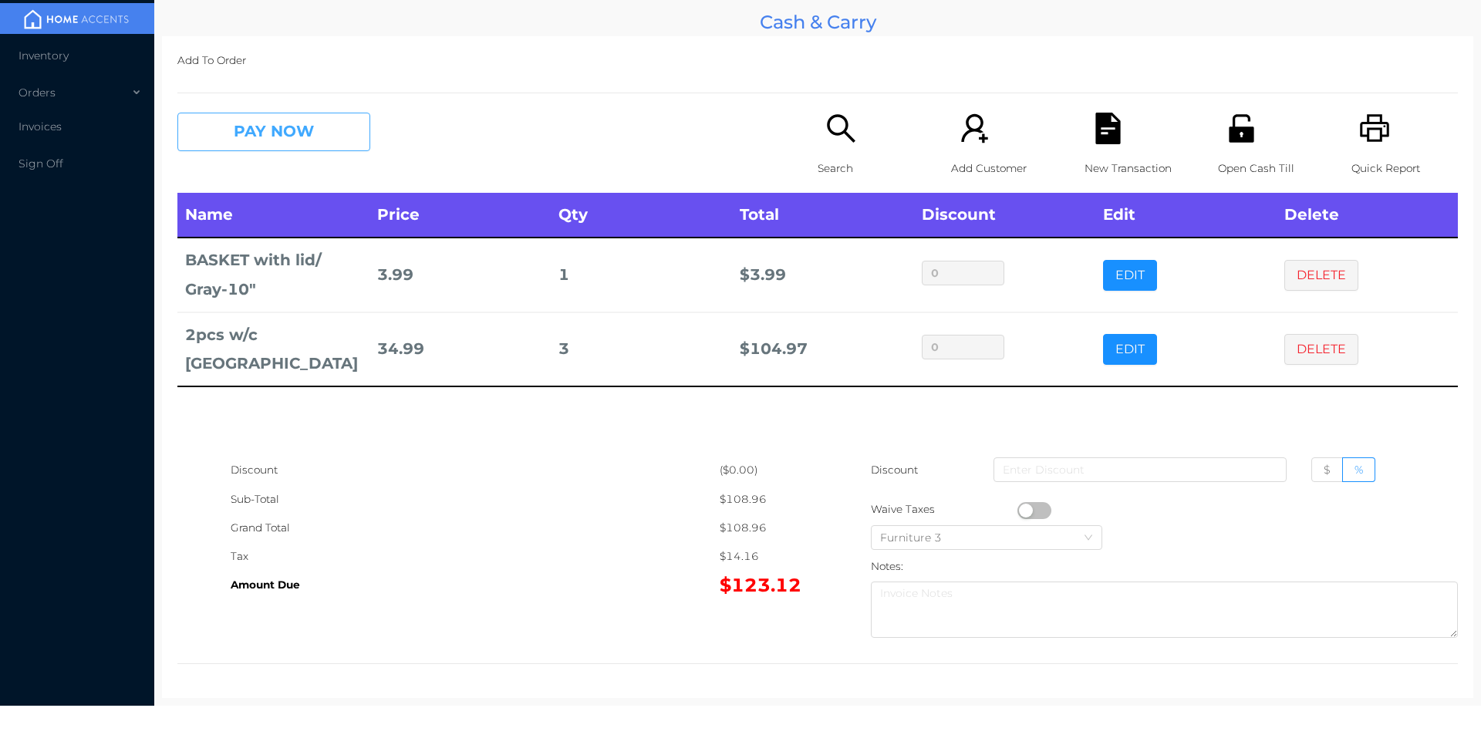
click at [325, 131] on button "PAY NOW" at bounding box center [273, 132] width 193 height 39
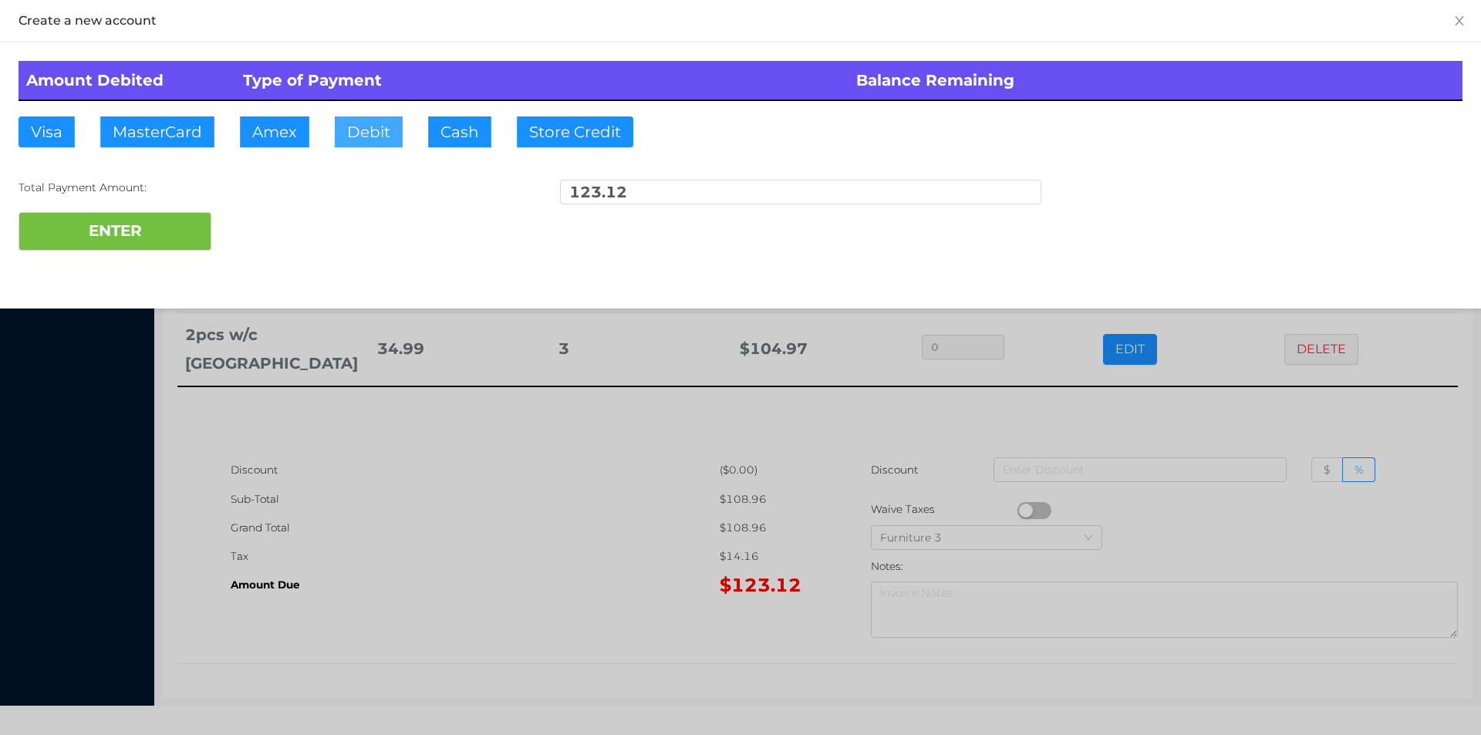
click at [359, 133] on button "Debit" at bounding box center [369, 131] width 68 height 31
click at [167, 241] on button "ENTER" at bounding box center [115, 231] width 193 height 39
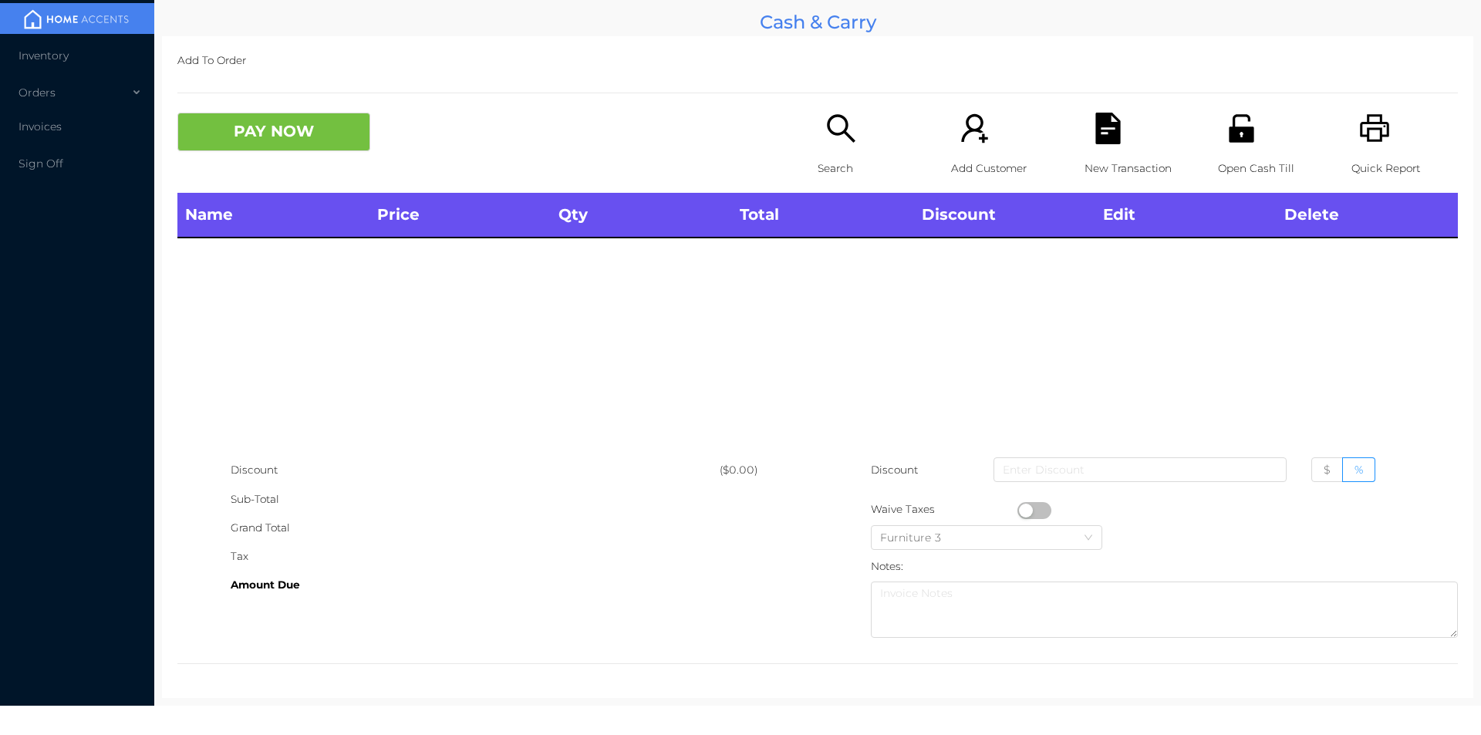
click at [1362, 143] on icon "icon: printer" at bounding box center [1375, 129] width 32 height 32
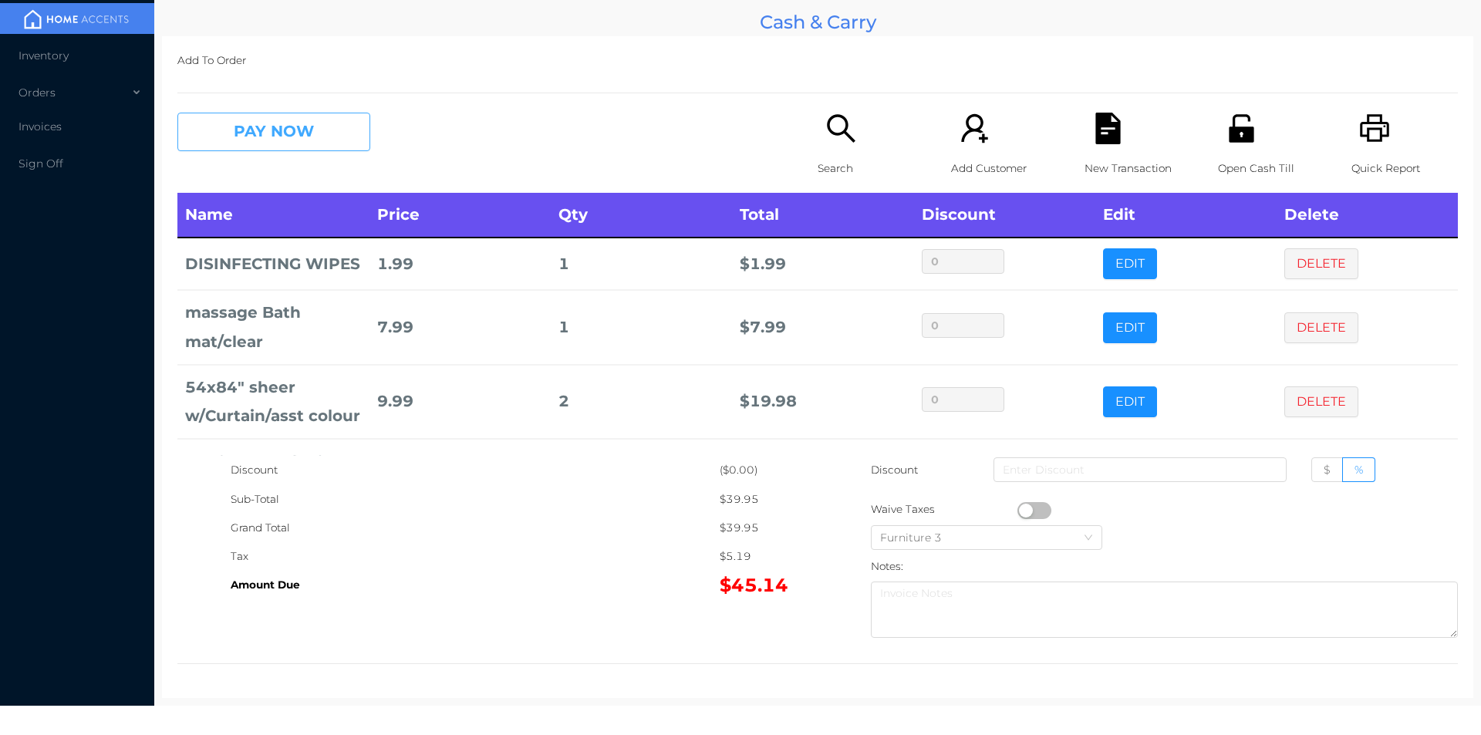
click at [295, 142] on button "PAY NOW" at bounding box center [273, 132] width 193 height 39
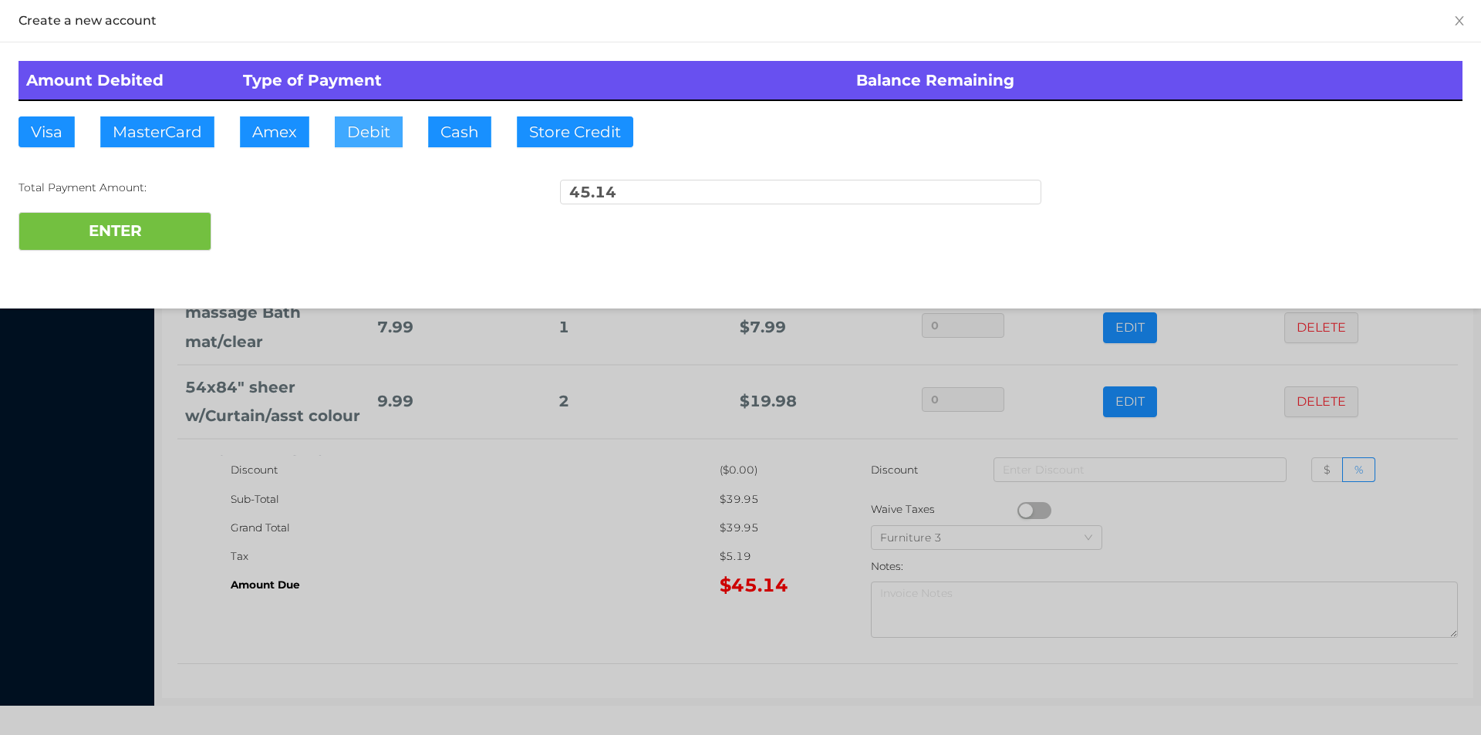
click at [364, 131] on button "Debit" at bounding box center [369, 131] width 68 height 31
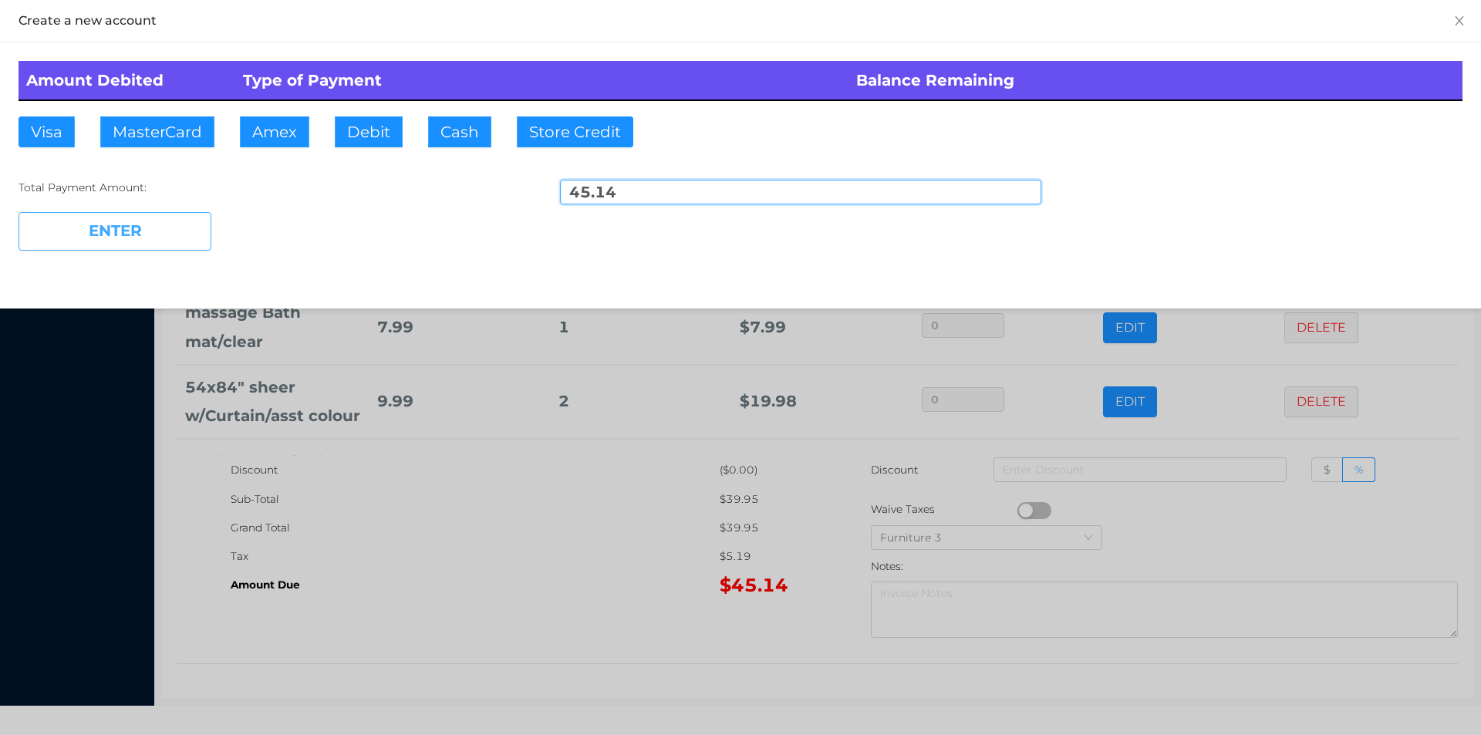
click at [167, 230] on button "ENTER" at bounding box center [115, 231] width 193 height 39
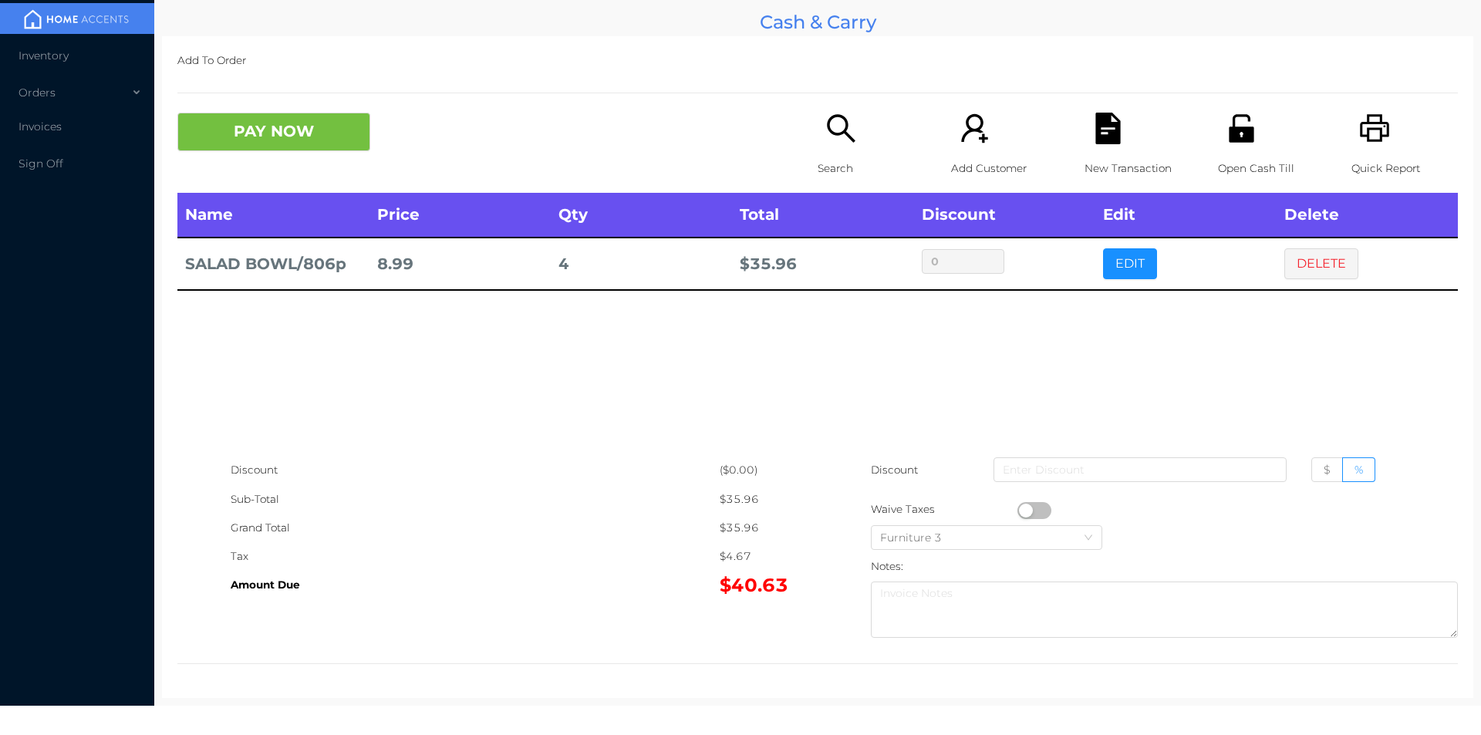
click at [1232, 131] on icon "icon: unlock" at bounding box center [1241, 128] width 25 height 28
click at [339, 119] on button "PAY NOW" at bounding box center [273, 132] width 193 height 39
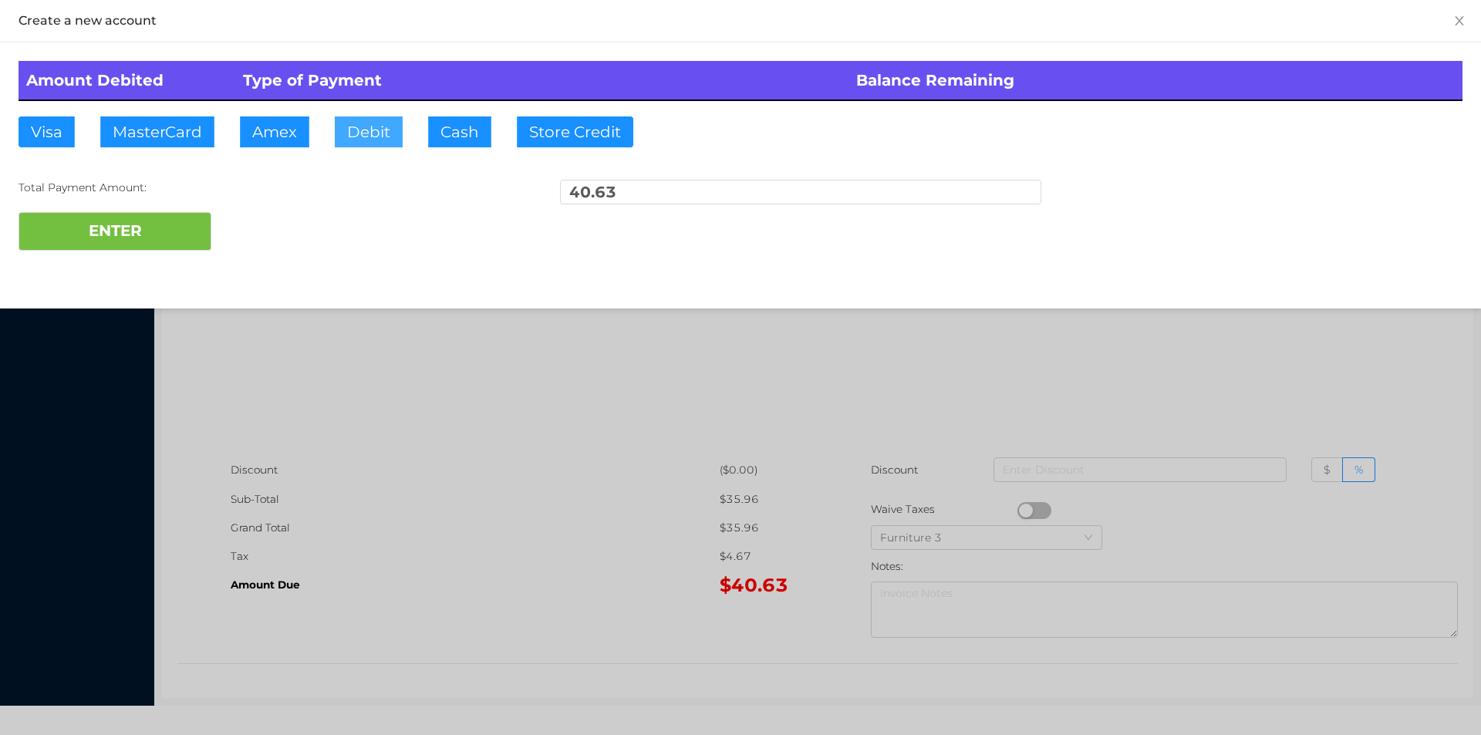
click at [356, 127] on button "Debit" at bounding box center [369, 131] width 68 height 31
click at [161, 224] on button "ENTER" at bounding box center [115, 231] width 193 height 39
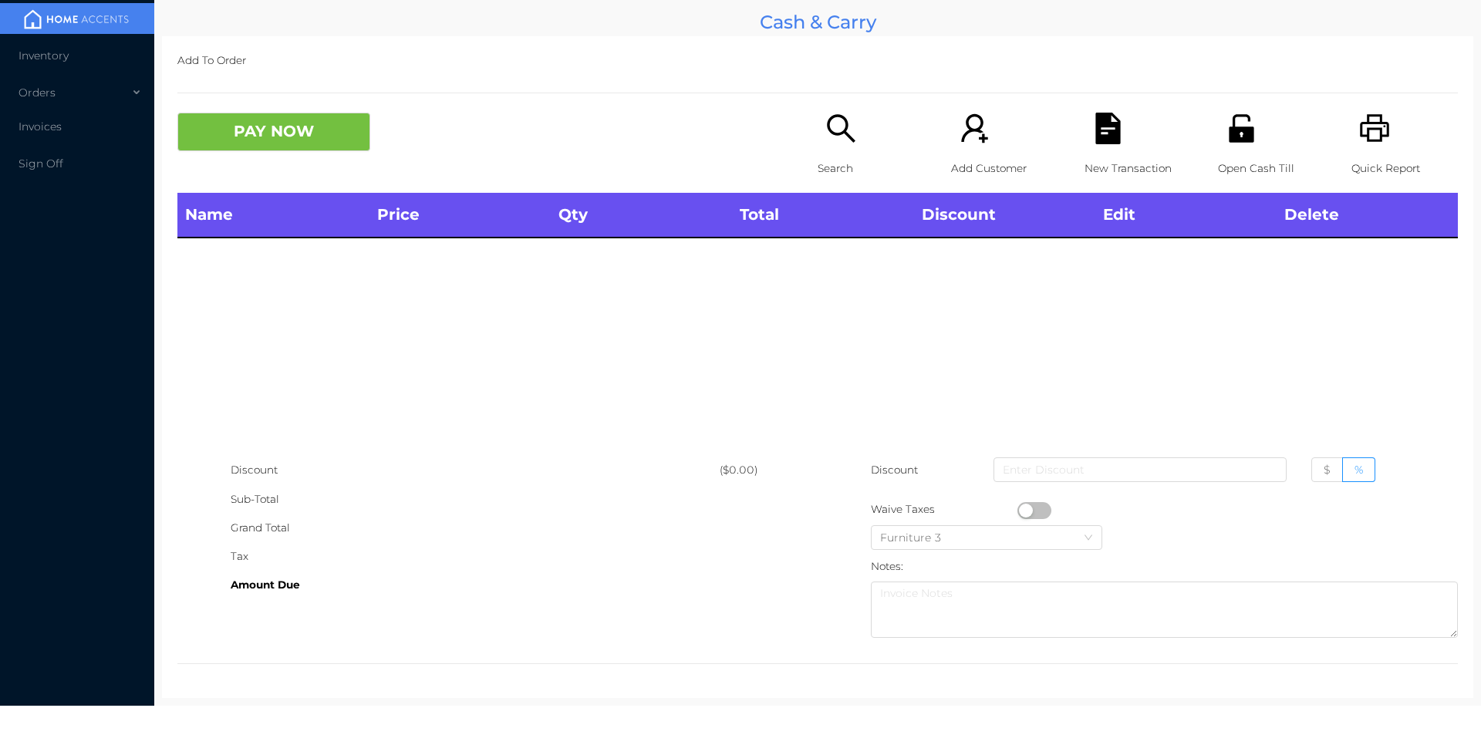
click at [1368, 147] on div "Quick Report" at bounding box center [1405, 153] width 106 height 80
click at [1368, 139] on icon "icon: printer" at bounding box center [1375, 129] width 32 height 32
